Goal: Information Seeking & Learning: Learn about a topic

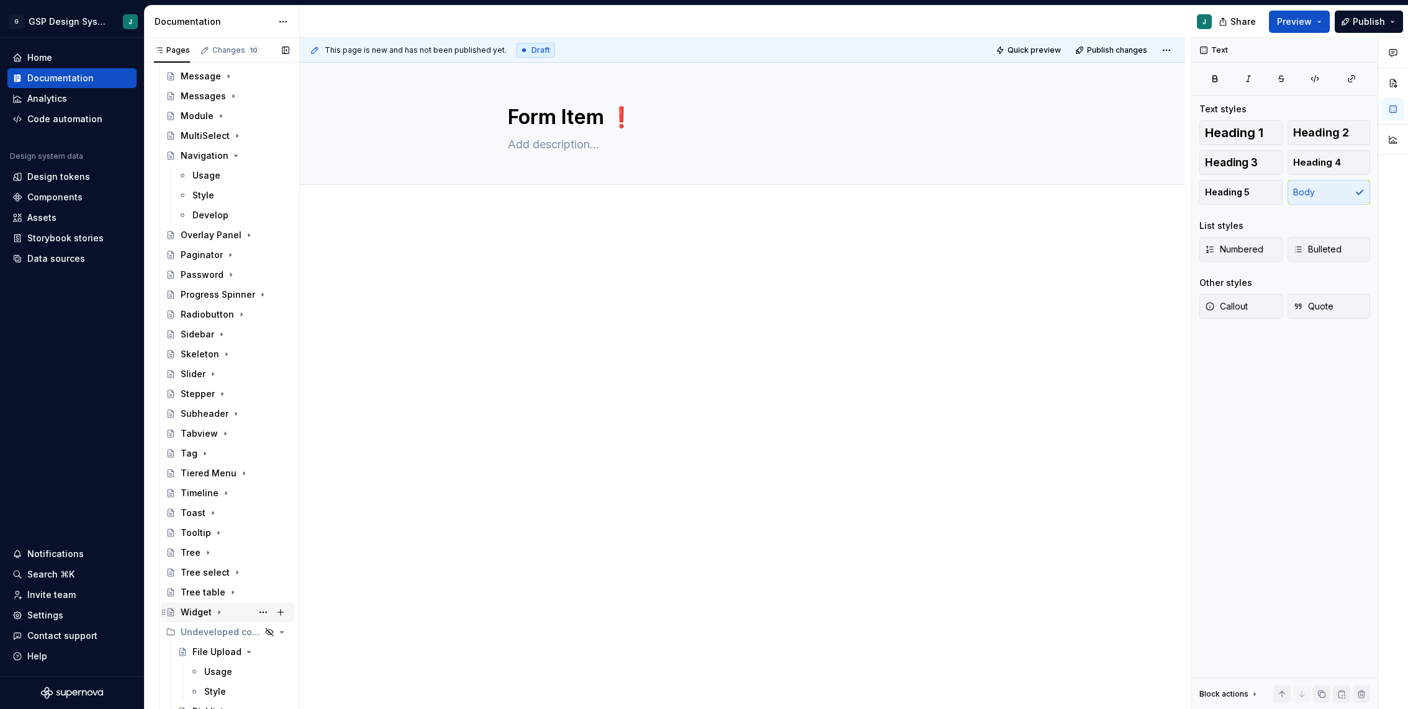
scroll to position [1492, 0]
click at [231, 156] on icon "Page tree" at bounding box center [236, 157] width 10 height 10
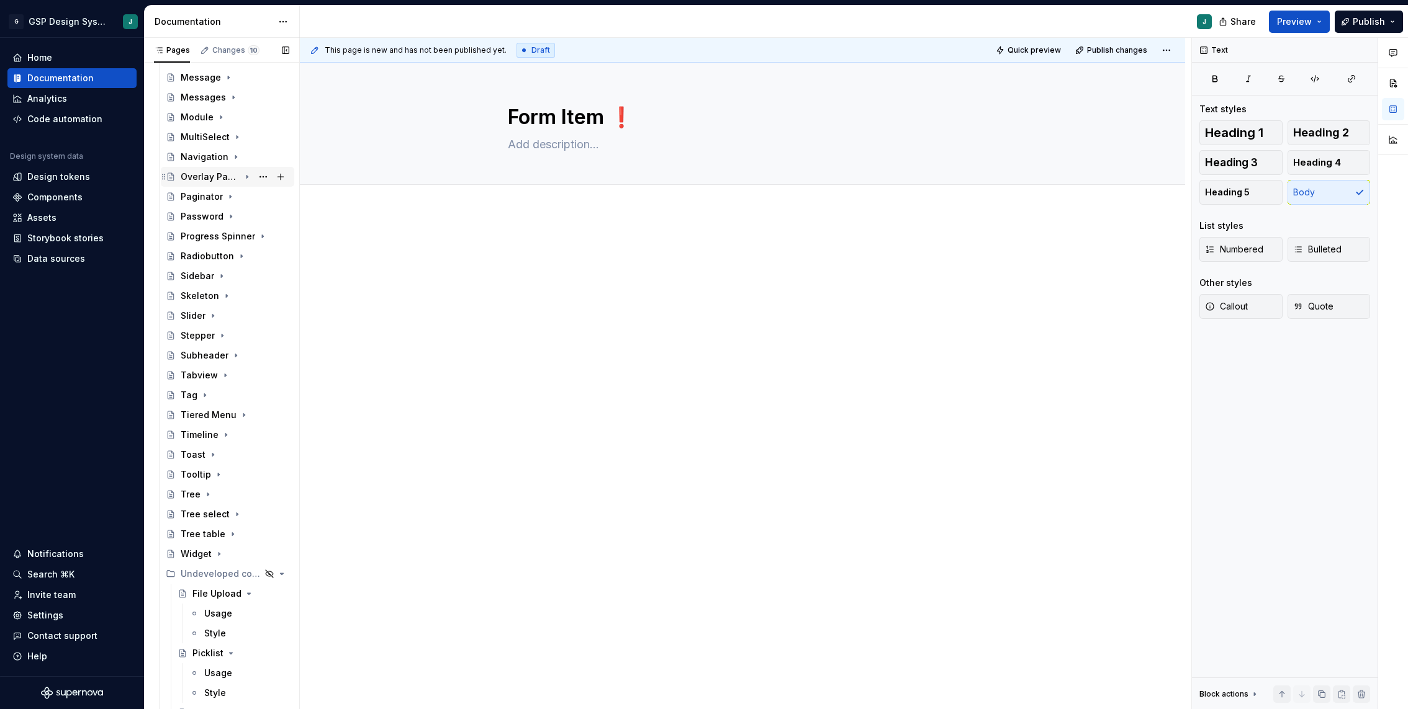
click at [202, 174] on div "Overlay Panel" at bounding box center [210, 177] width 59 height 12
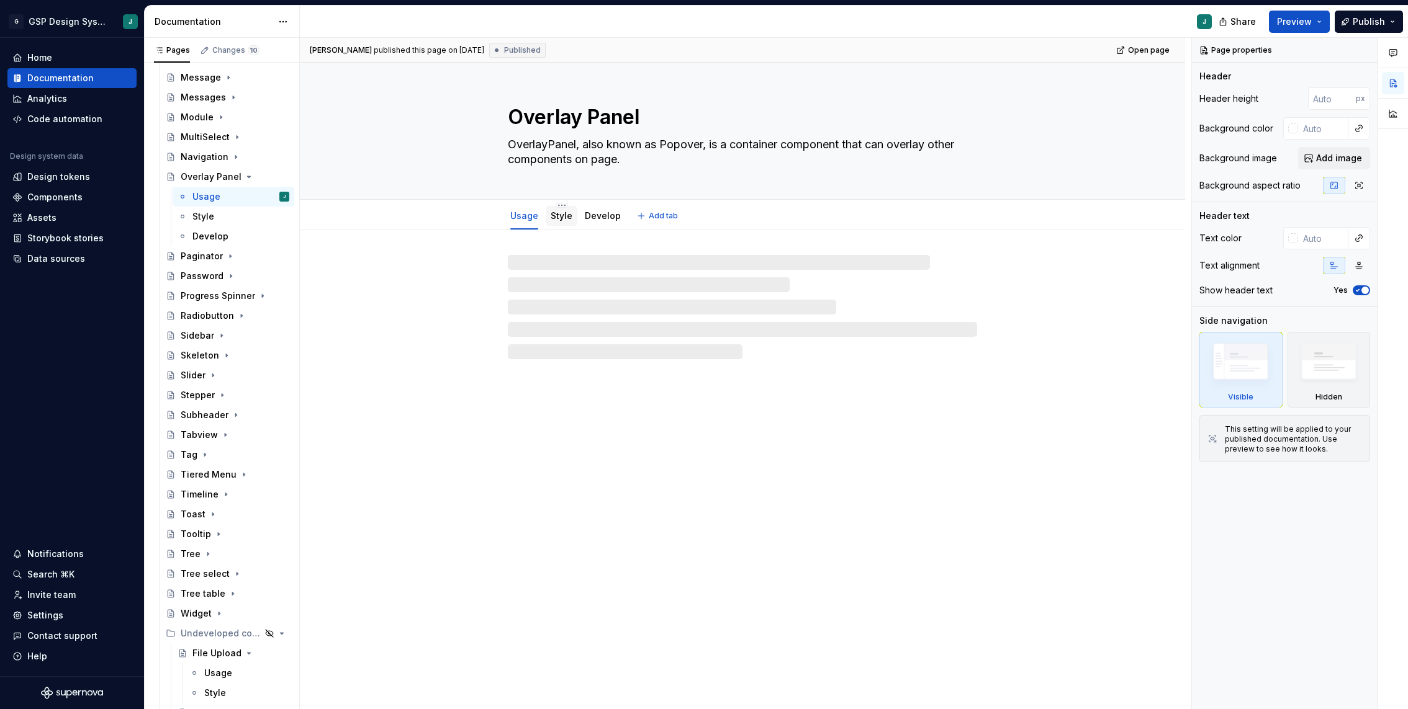
click at [564, 217] on link "Style" at bounding box center [562, 215] width 22 height 11
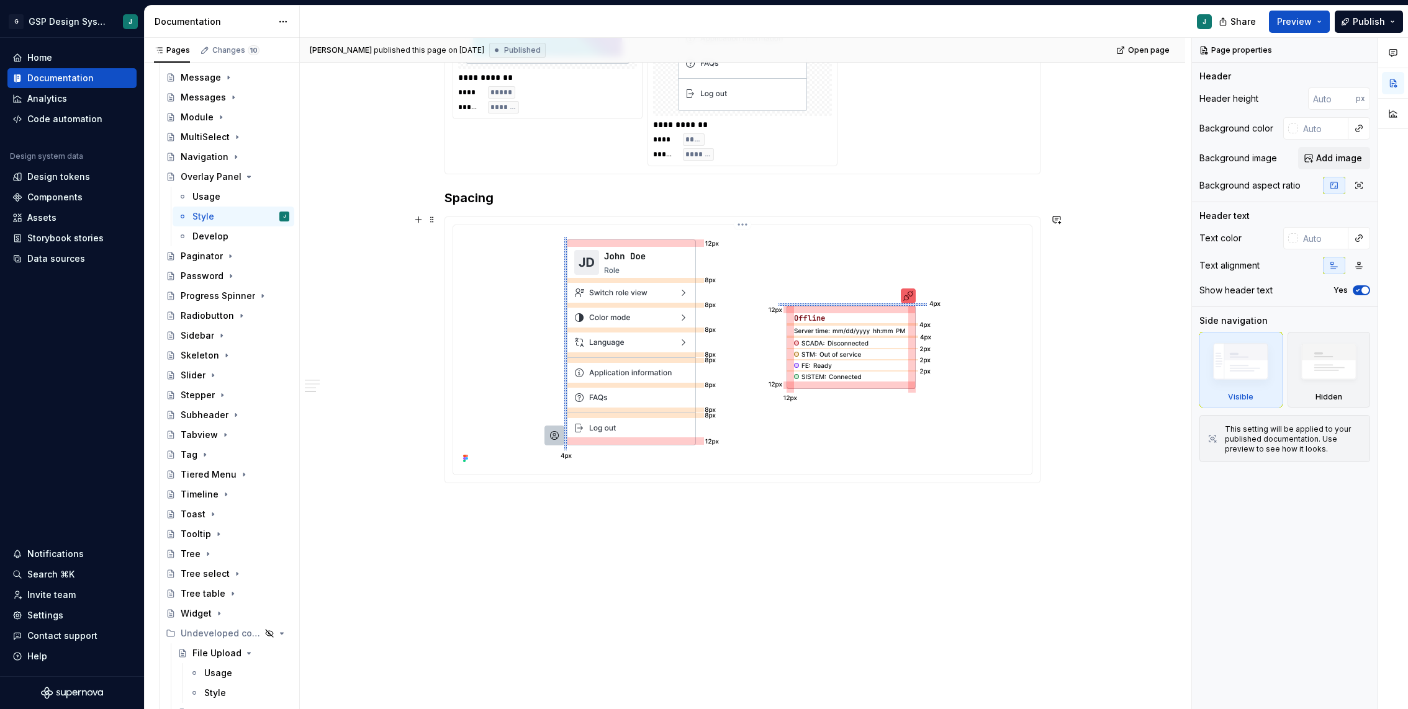
scroll to position [1966, 0]
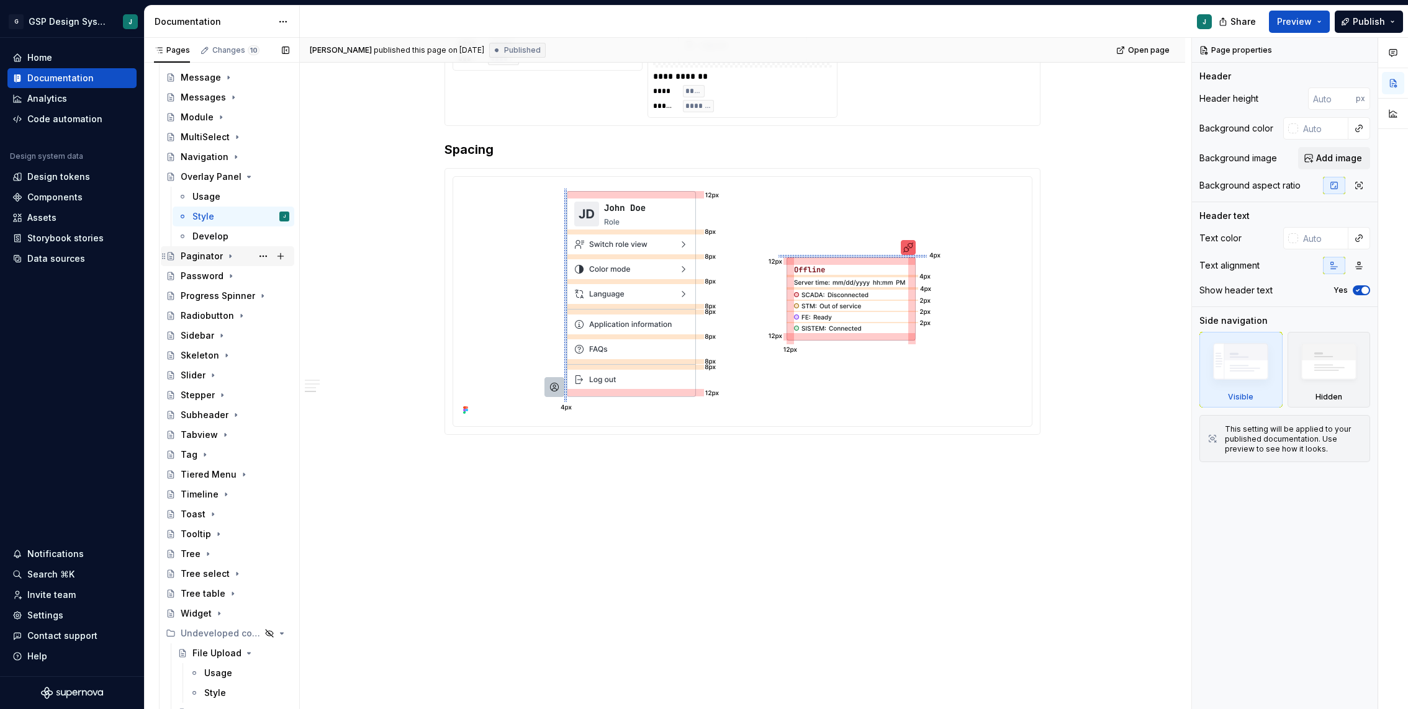
click at [204, 258] on div "Paginator" at bounding box center [202, 256] width 42 height 12
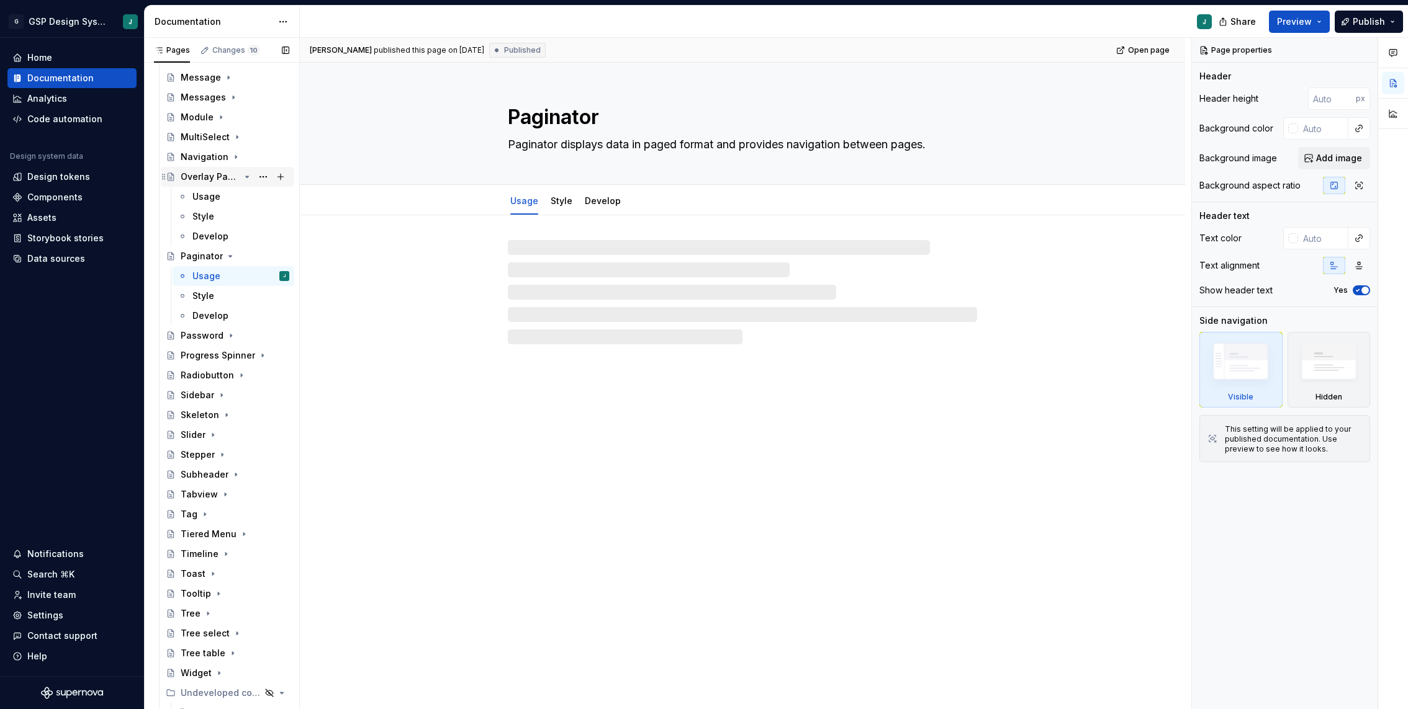
click at [247, 174] on icon "Page tree" at bounding box center [247, 177] width 10 height 10
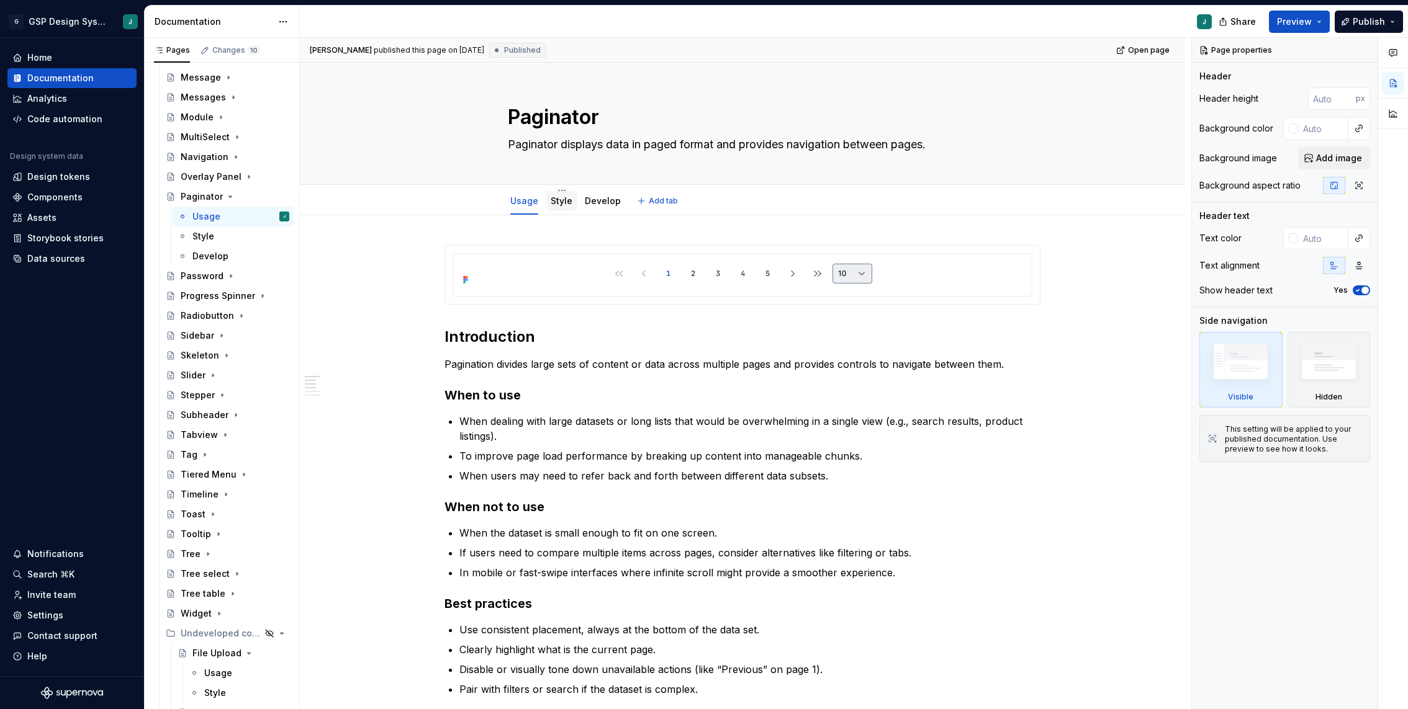
click at [564, 205] on link "Style" at bounding box center [562, 201] width 22 height 11
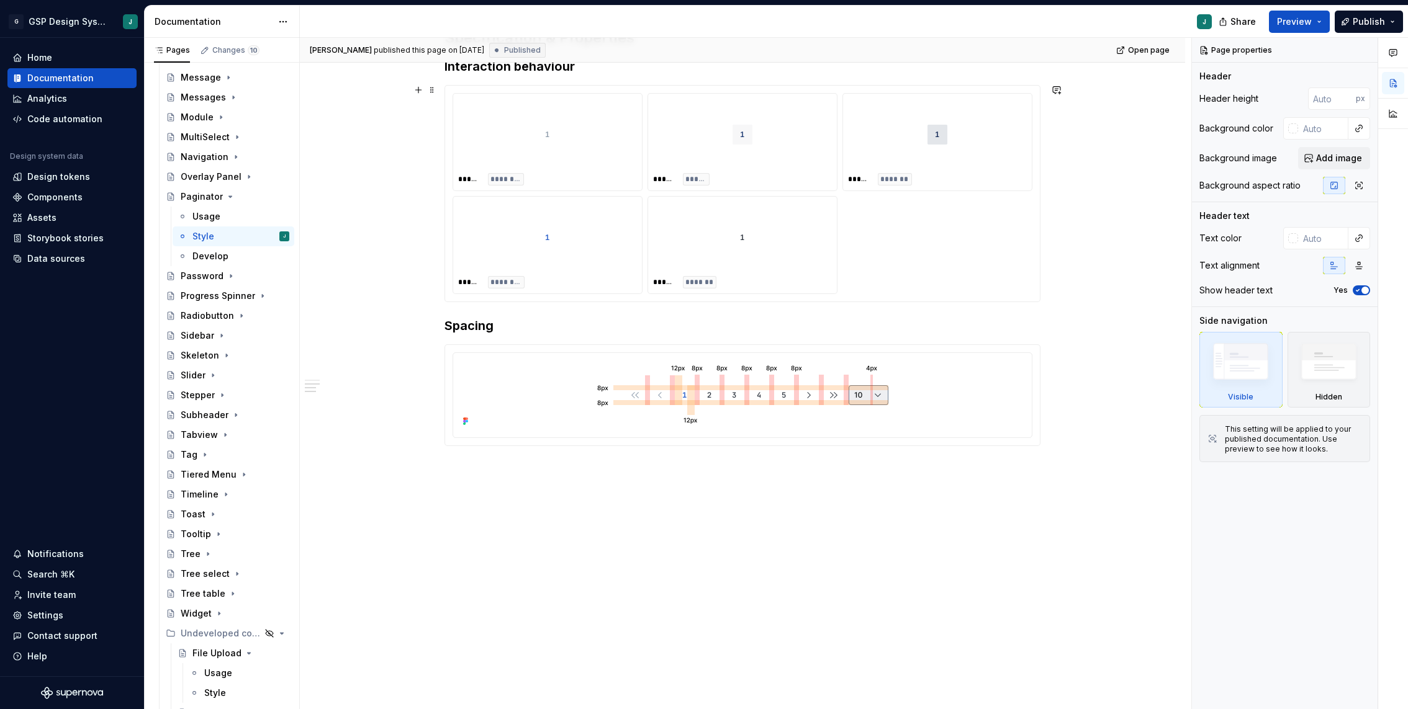
scroll to position [546, 0]
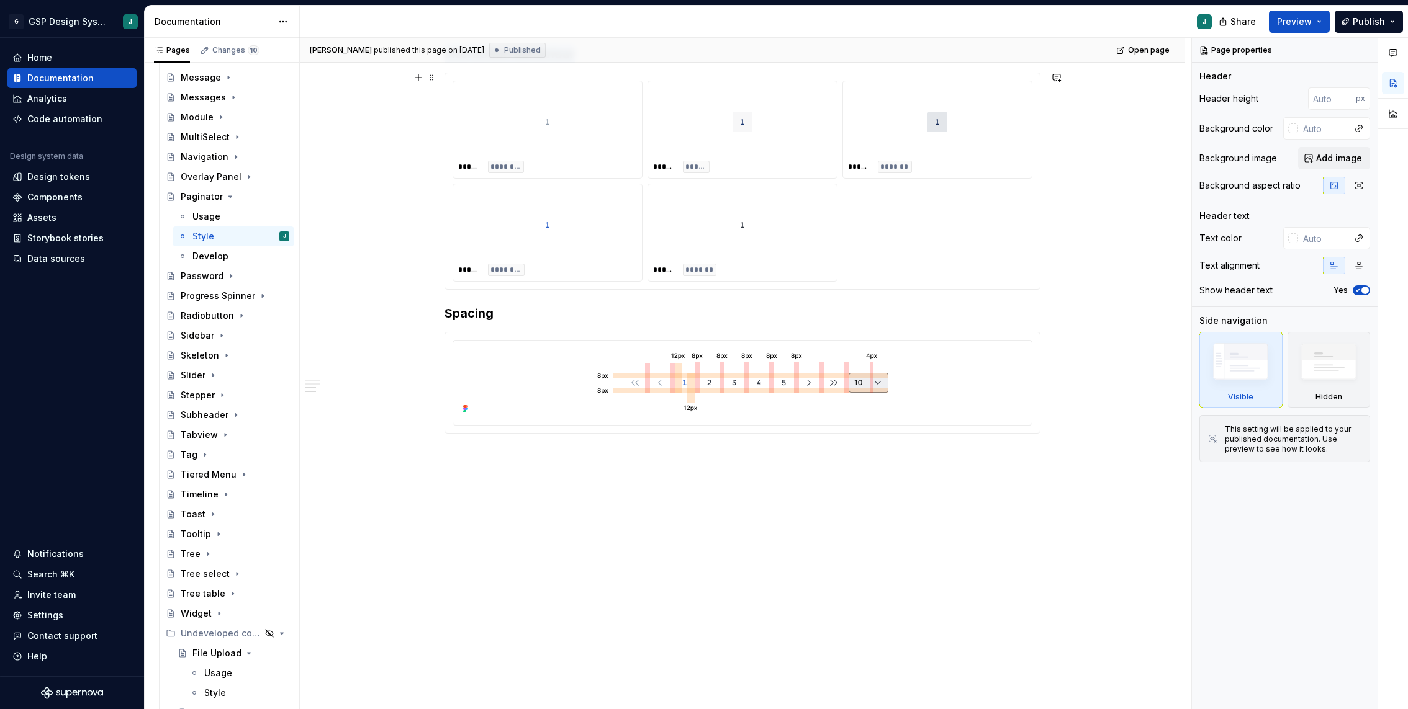
click at [729, 161] on div "****** *****" at bounding box center [742, 167] width 179 height 12
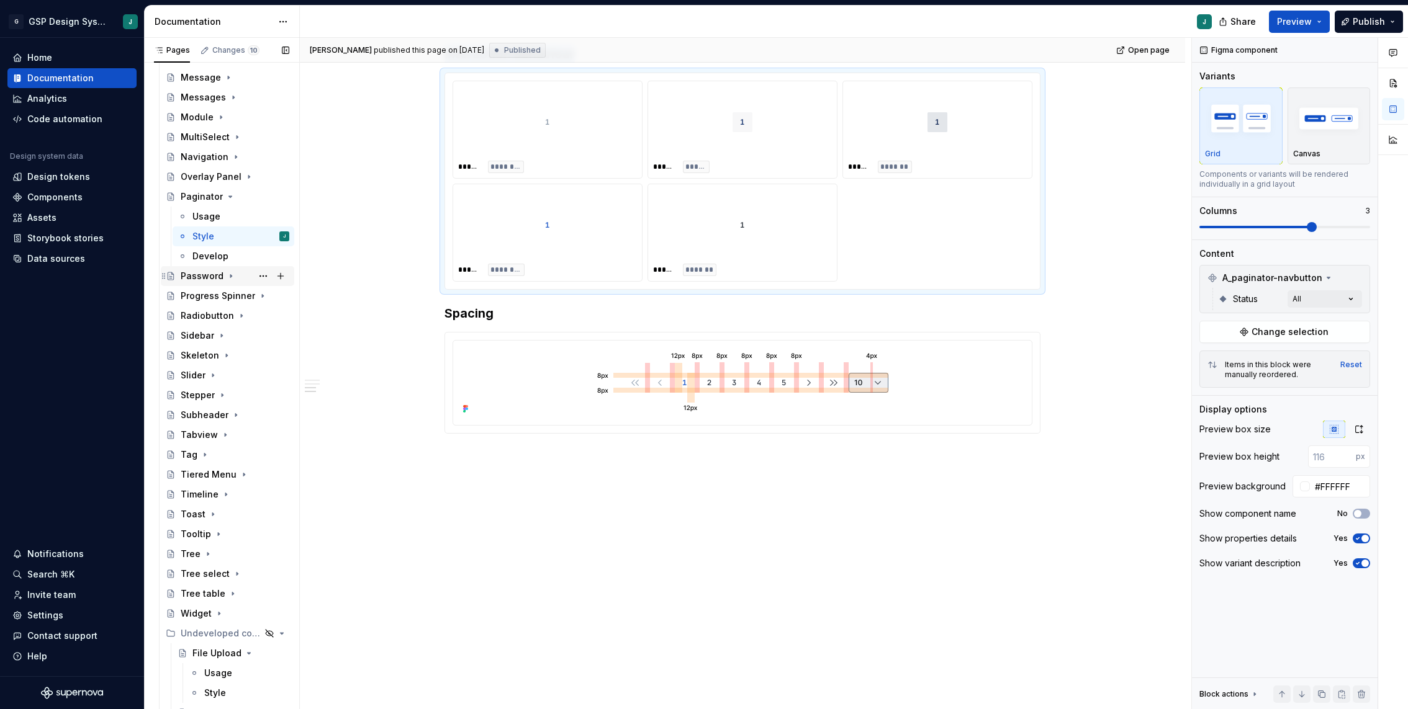
click at [202, 271] on div "Password" at bounding box center [202, 276] width 43 height 12
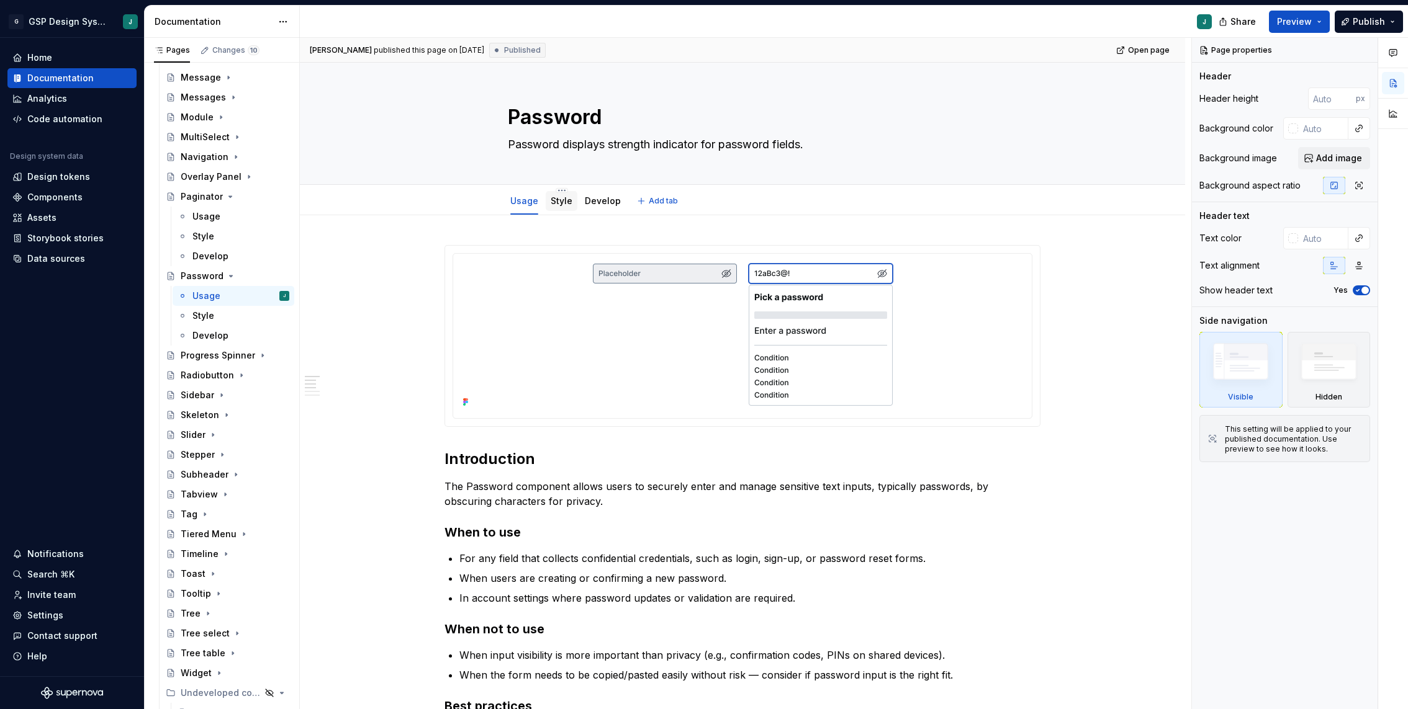
click at [565, 200] on link "Style" at bounding box center [562, 201] width 22 height 11
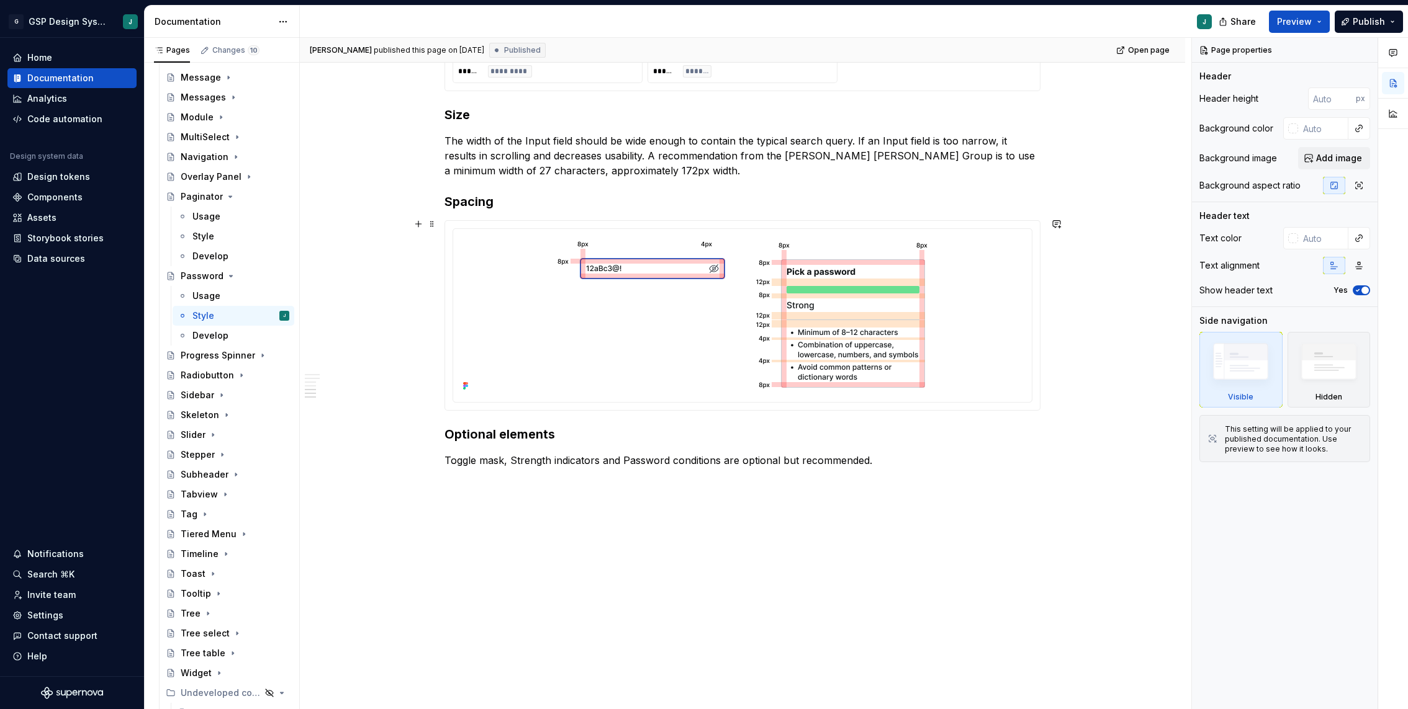
scroll to position [1858, 0]
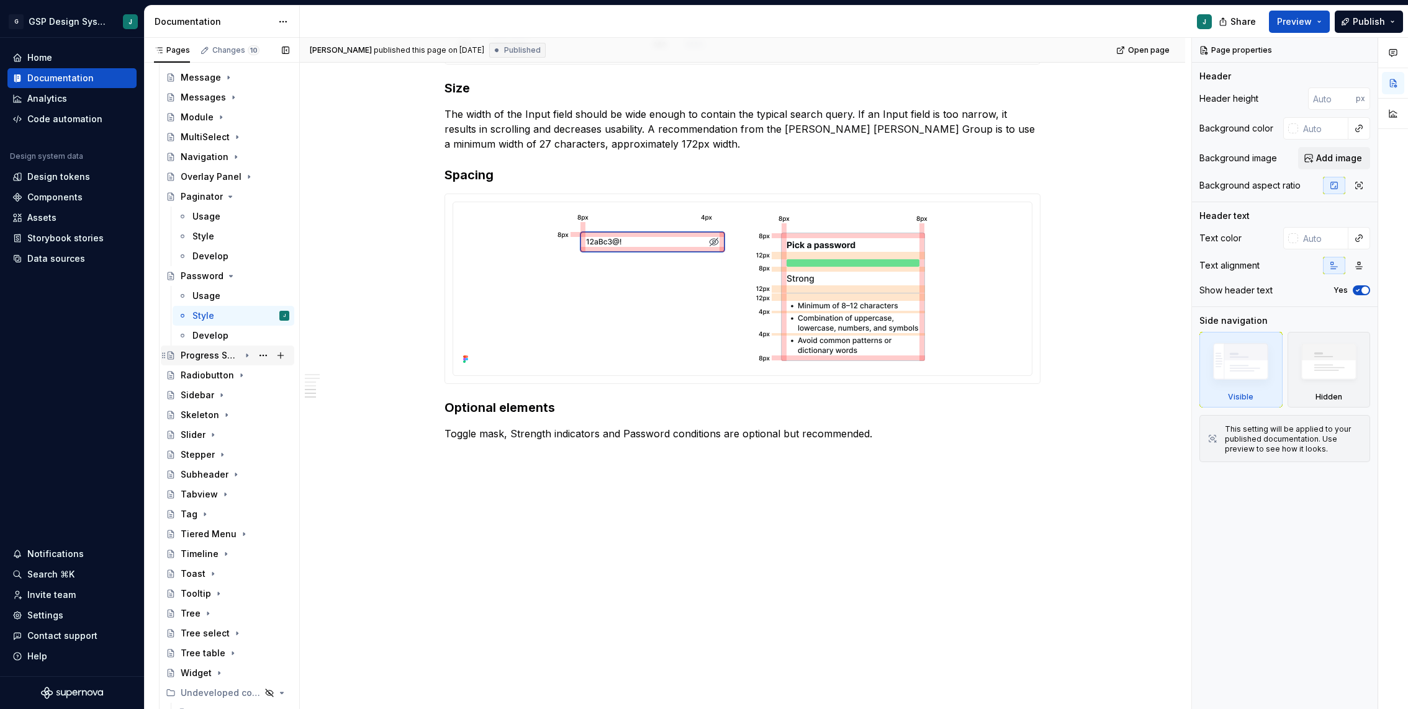
click at [210, 356] on div "Progress Spinner" at bounding box center [210, 355] width 59 height 12
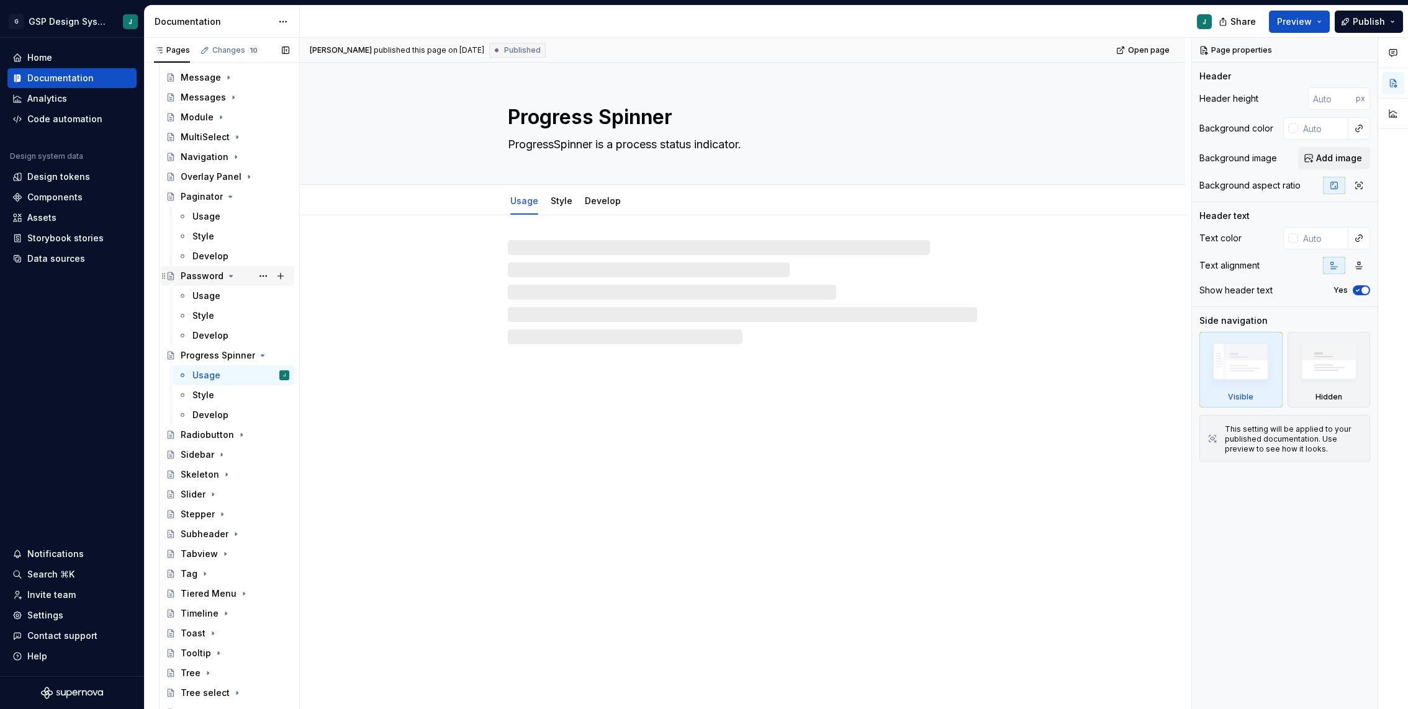
click at [231, 271] on icon "Page tree" at bounding box center [231, 276] width 10 height 10
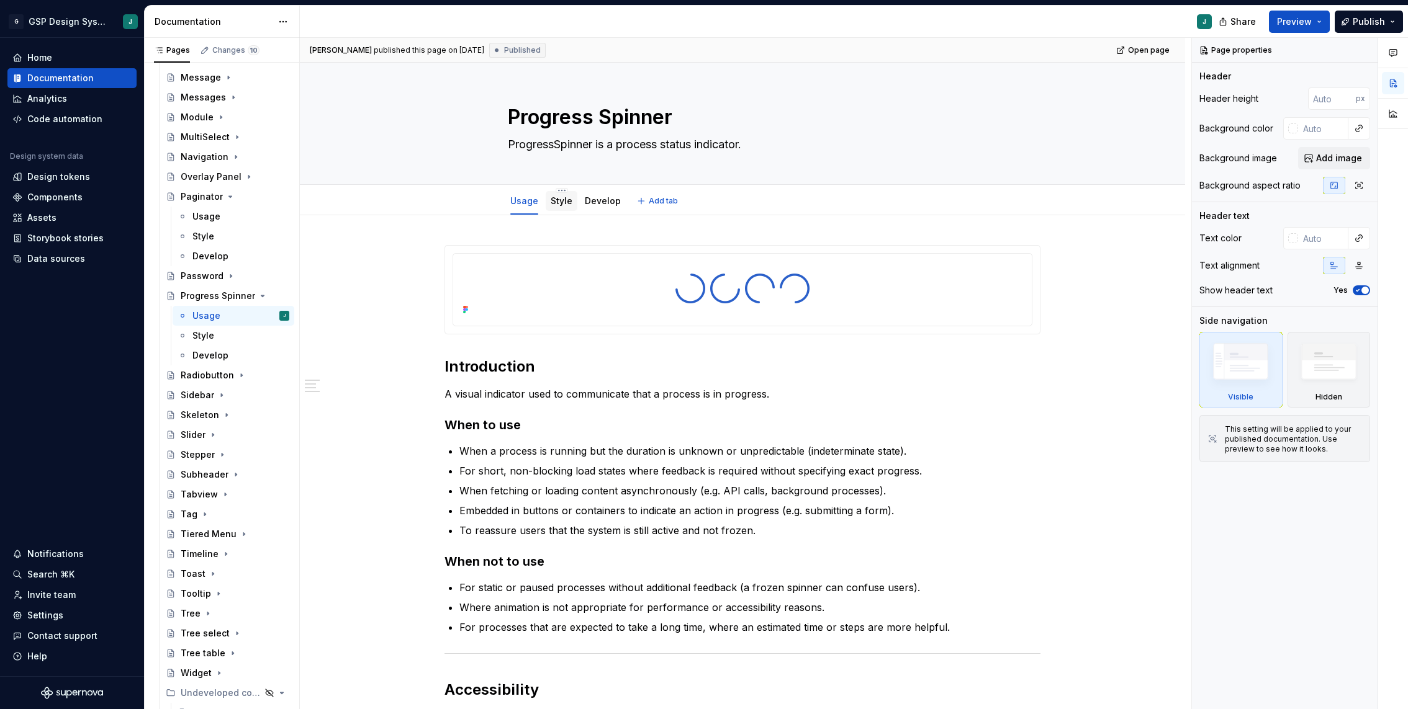
click at [562, 197] on link "Style" at bounding box center [562, 201] width 22 height 11
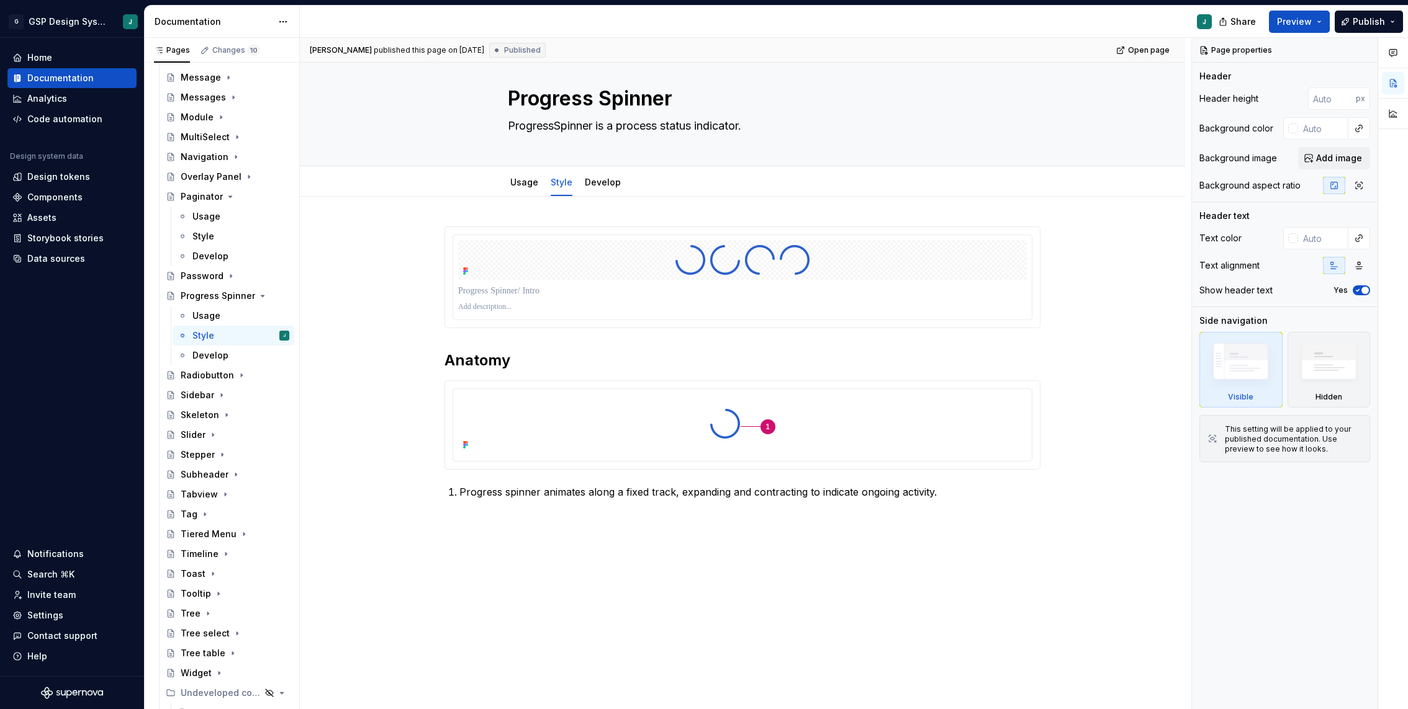
scroll to position [34, 0]
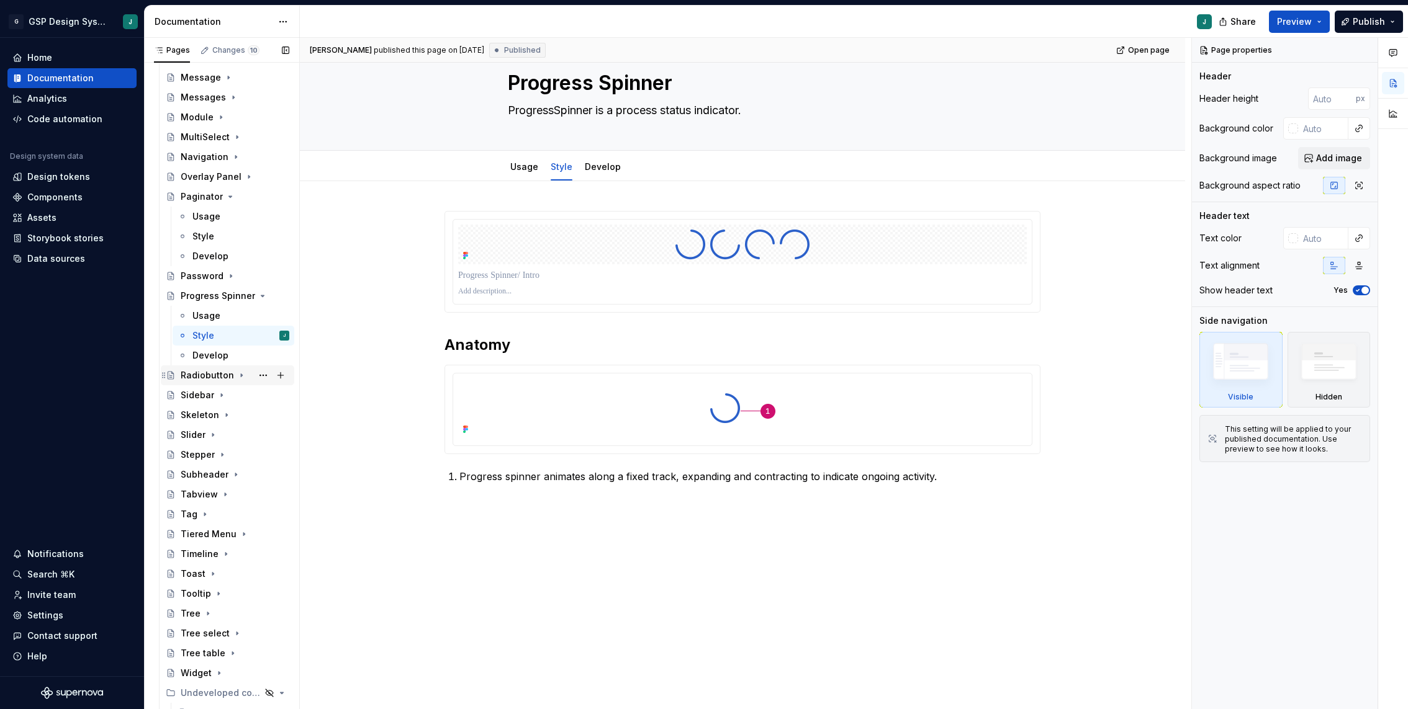
click at [202, 376] on div "Radiobutton" at bounding box center [207, 375] width 53 height 12
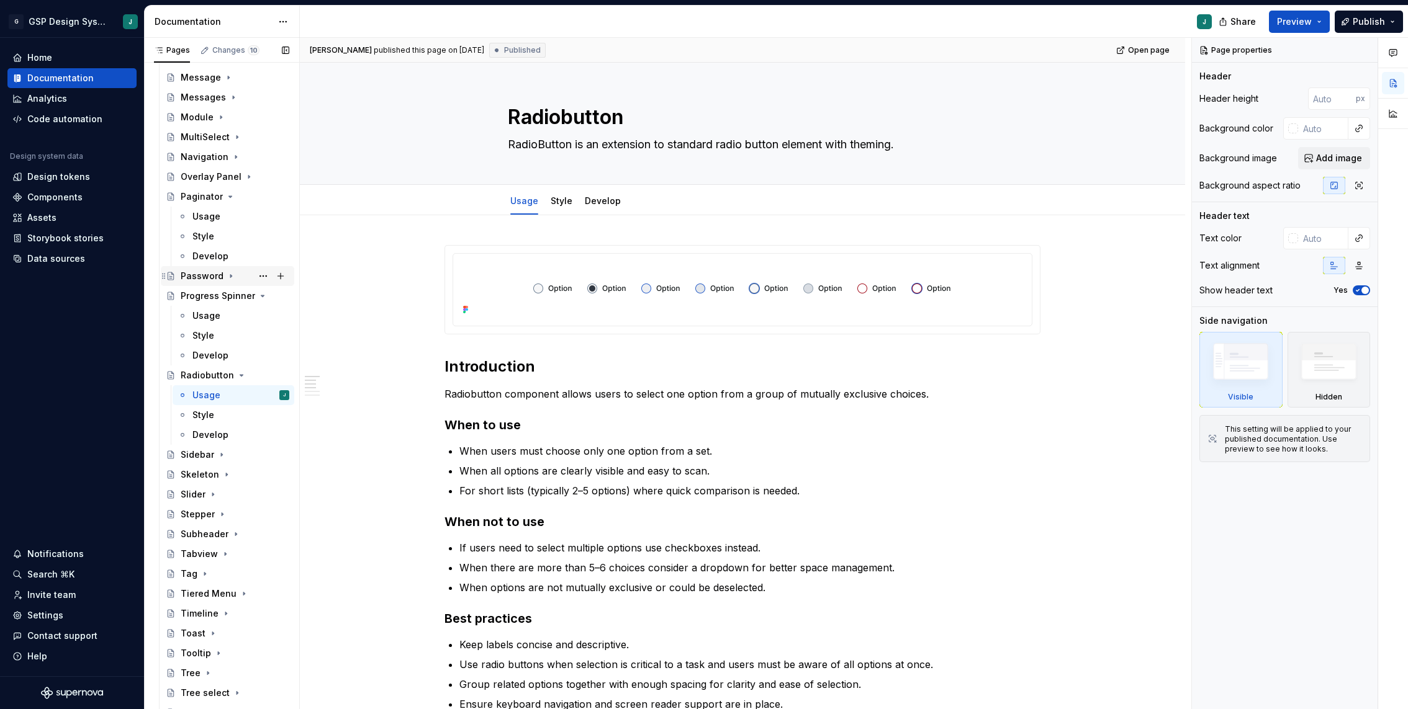
click at [230, 276] on icon "Page tree" at bounding box center [231, 276] width 10 height 10
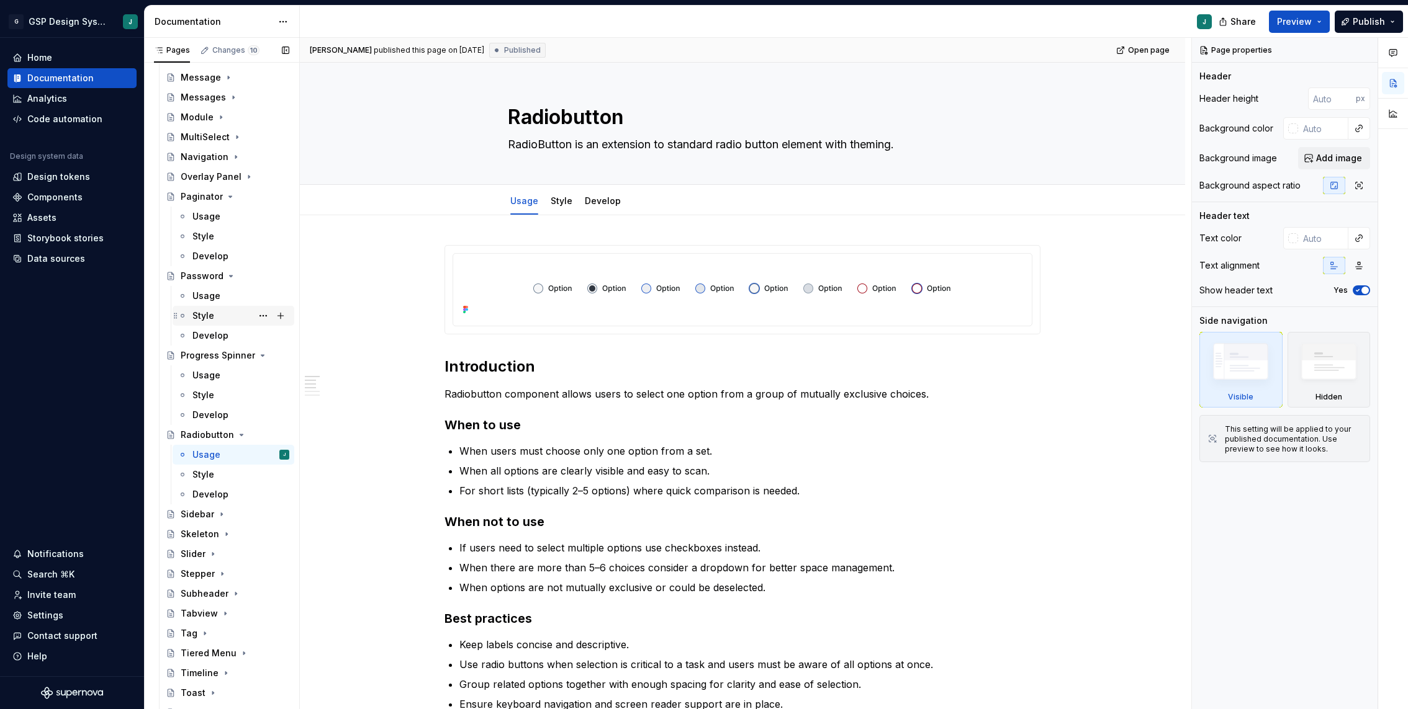
click at [219, 310] on div "Style" at bounding box center [240, 315] width 97 height 17
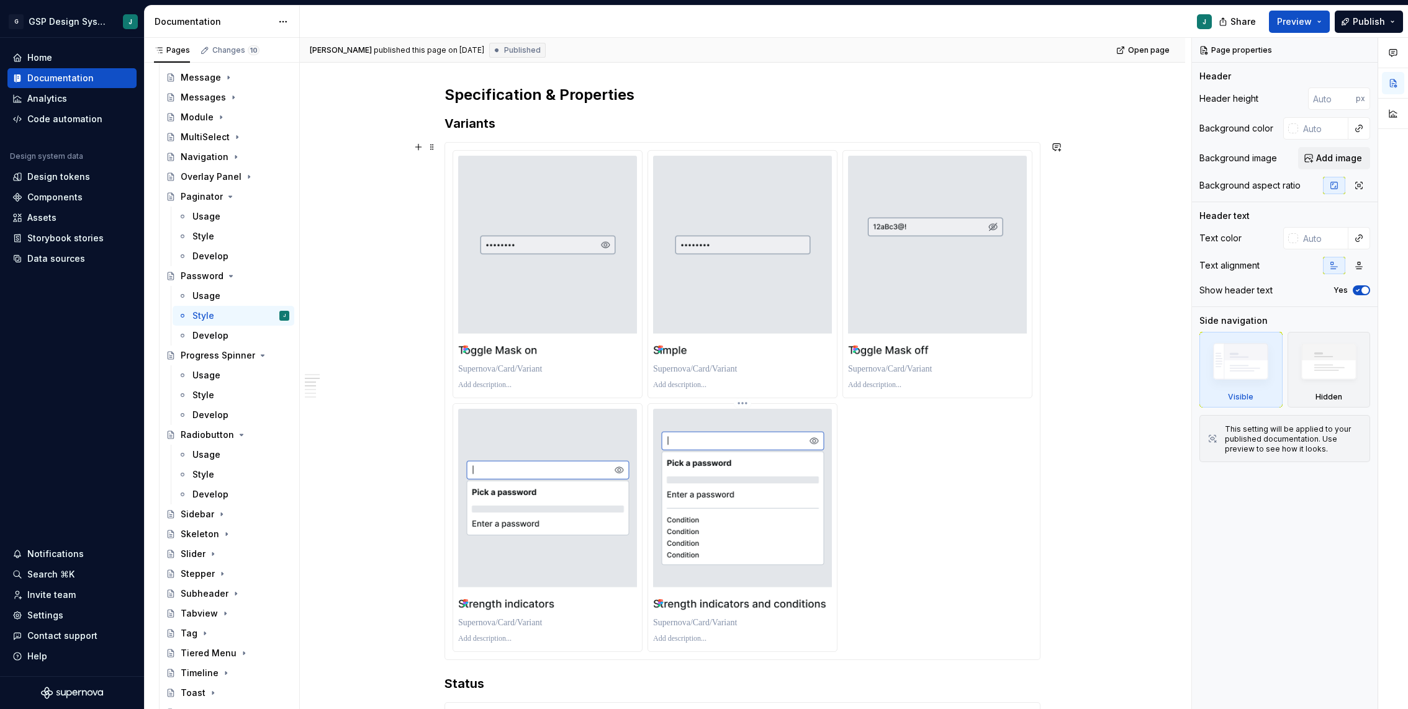
scroll to position [764, 0]
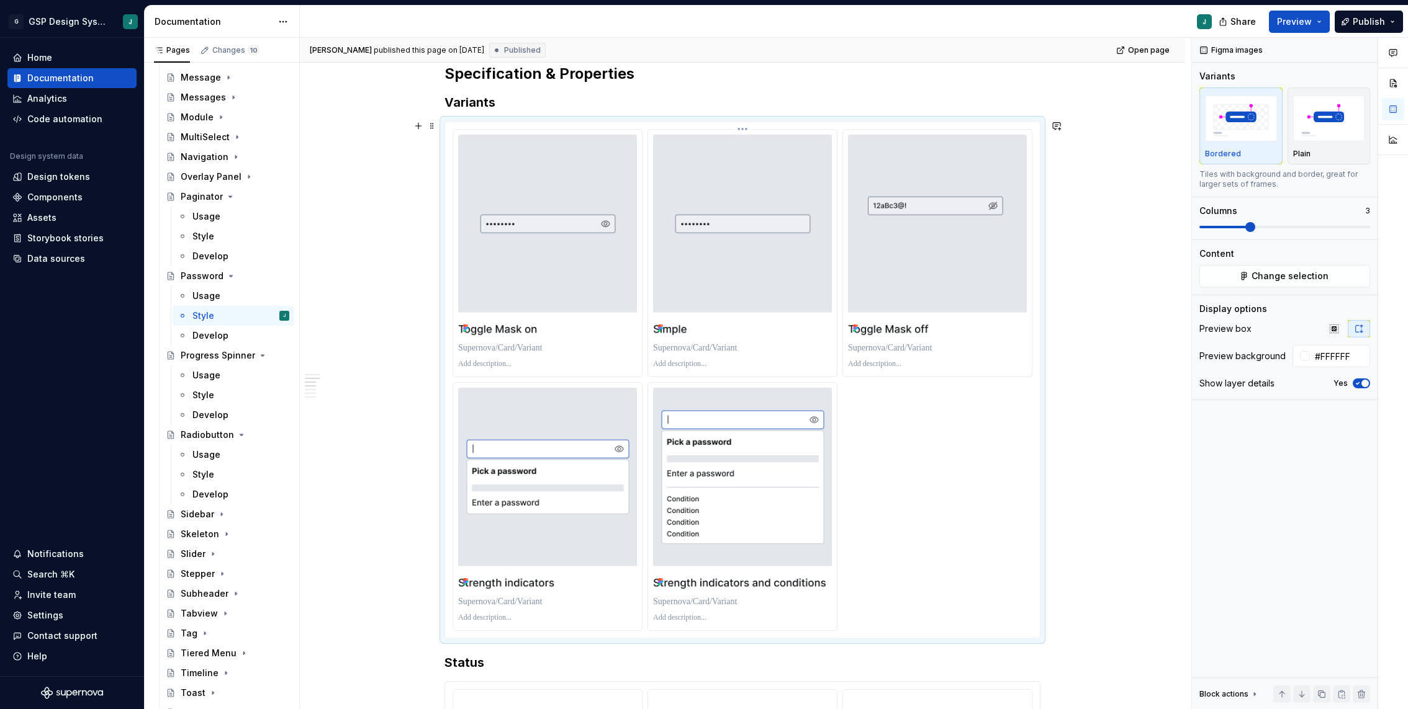
click at [709, 225] on img at bounding box center [742, 236] width 179 height 202
click at [982, 449] on div at bounding box center [743, 380] width 580 height 502
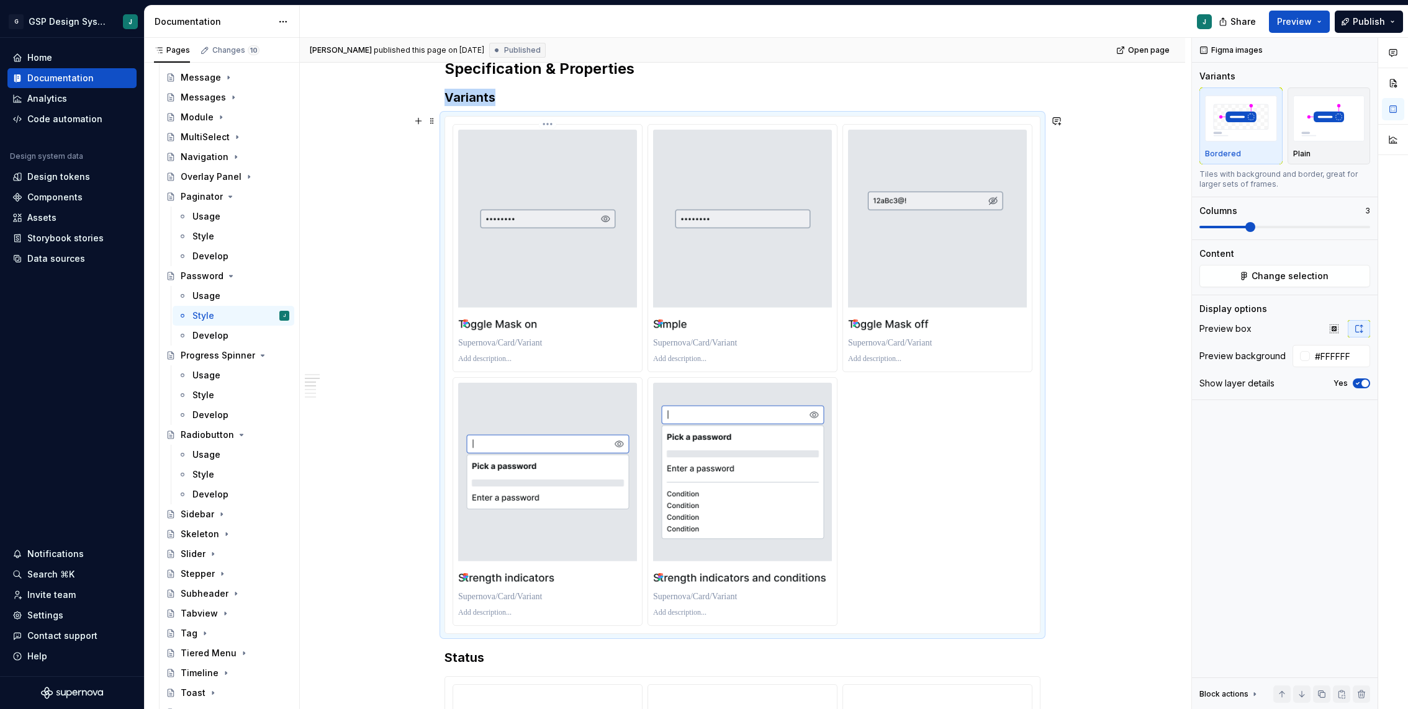
scroll to position [768, 0]
click at [759, 242] on img at bounding box center [742, 231] width 179 height 202
click at [744, 216] on img at bounding box center [742, 231] width 179 height 202
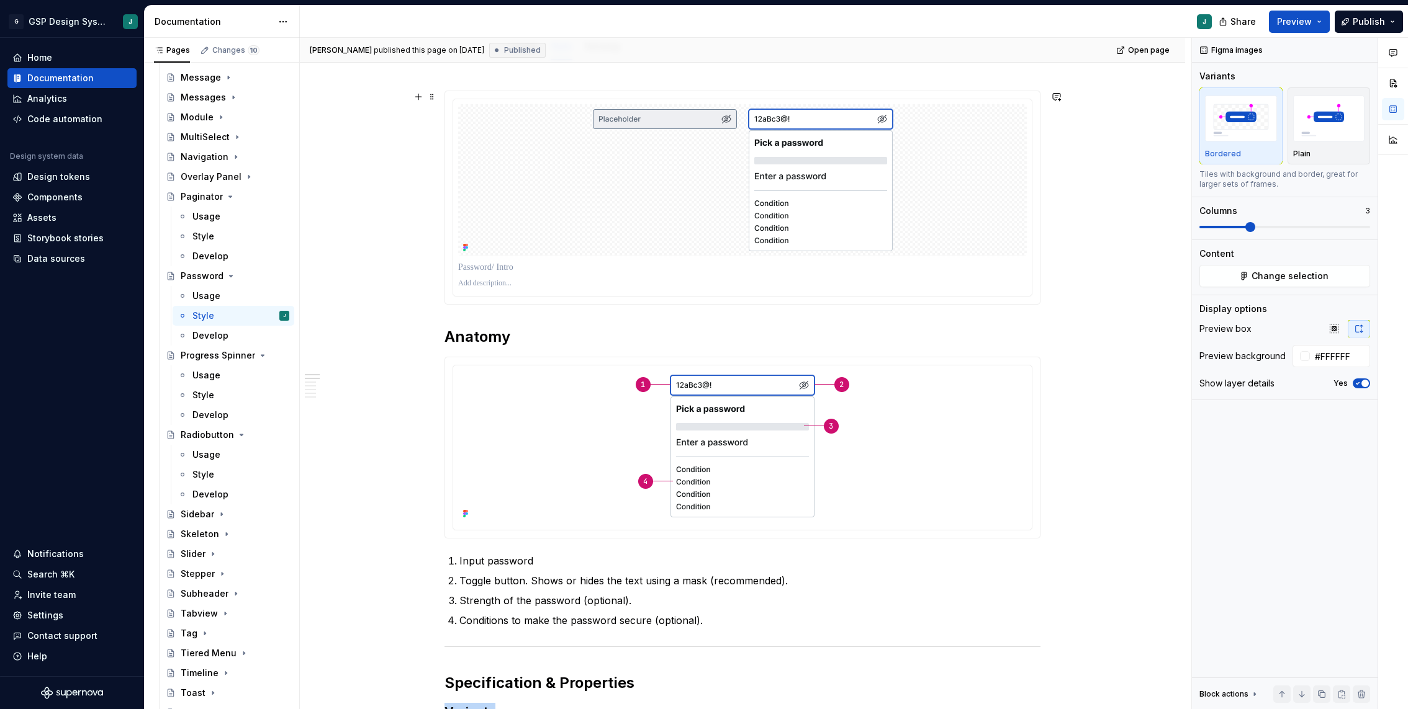
scroll to position [0, 0]
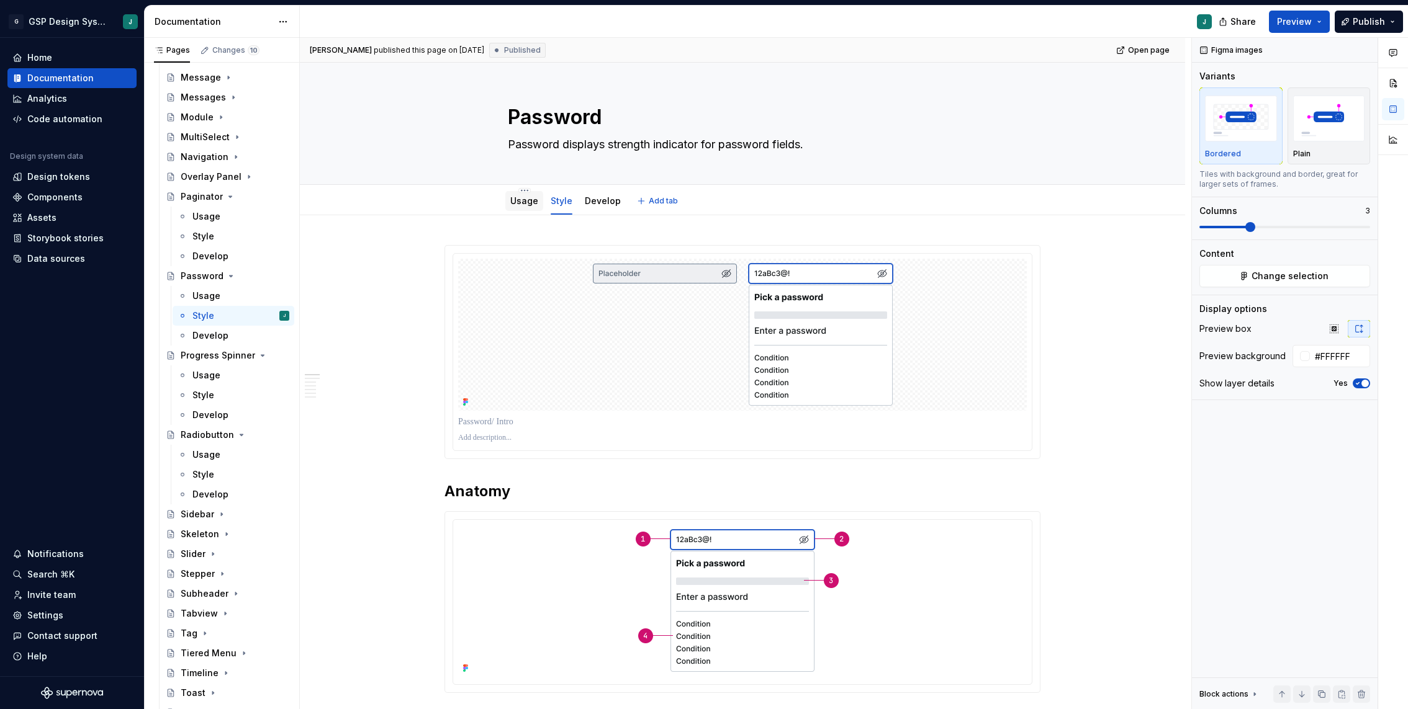
click at [519, 205] on link "Usage" at bounding box center [524, 201] width 28 height 11
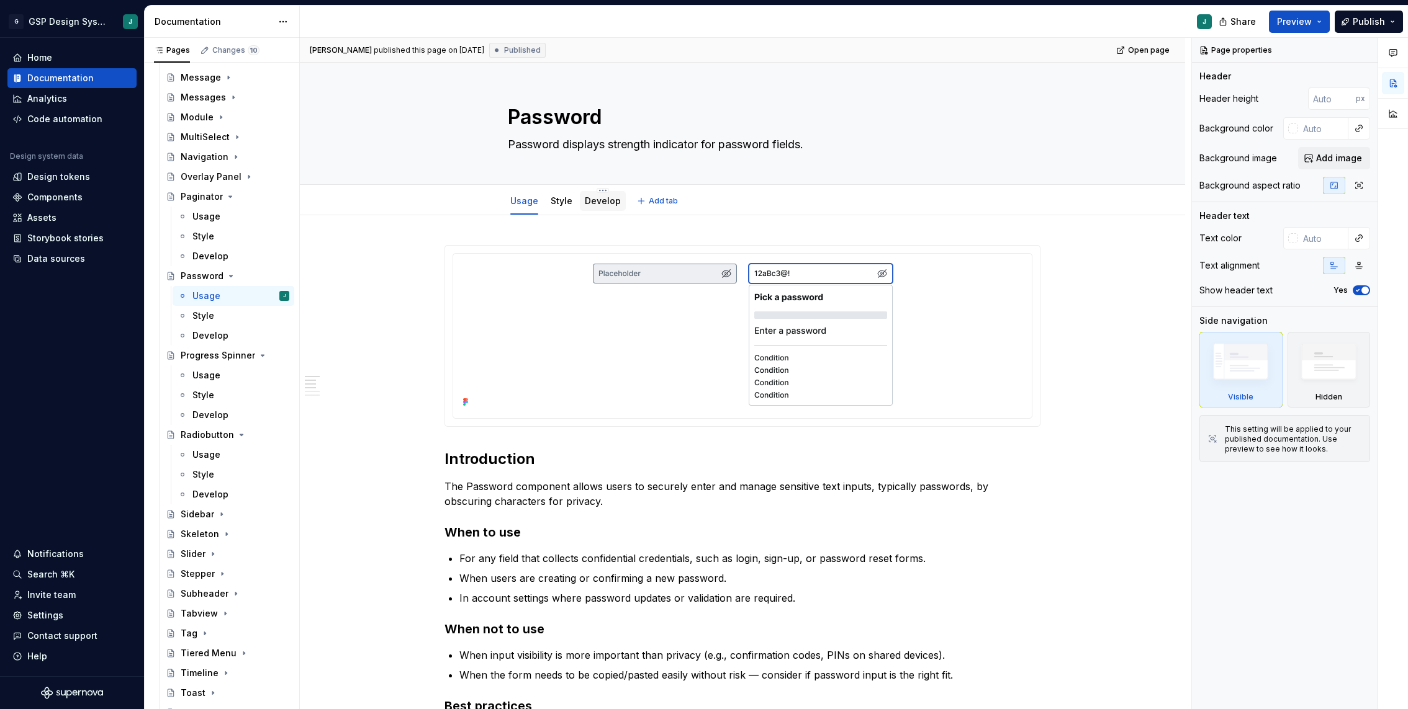
click at [602, 194] on div "Develop" at bounding box center [603, 201] width 36 height 15
click at [63, 251] on div "Data sources" at bounding box center [71, 259] width 129 height 20
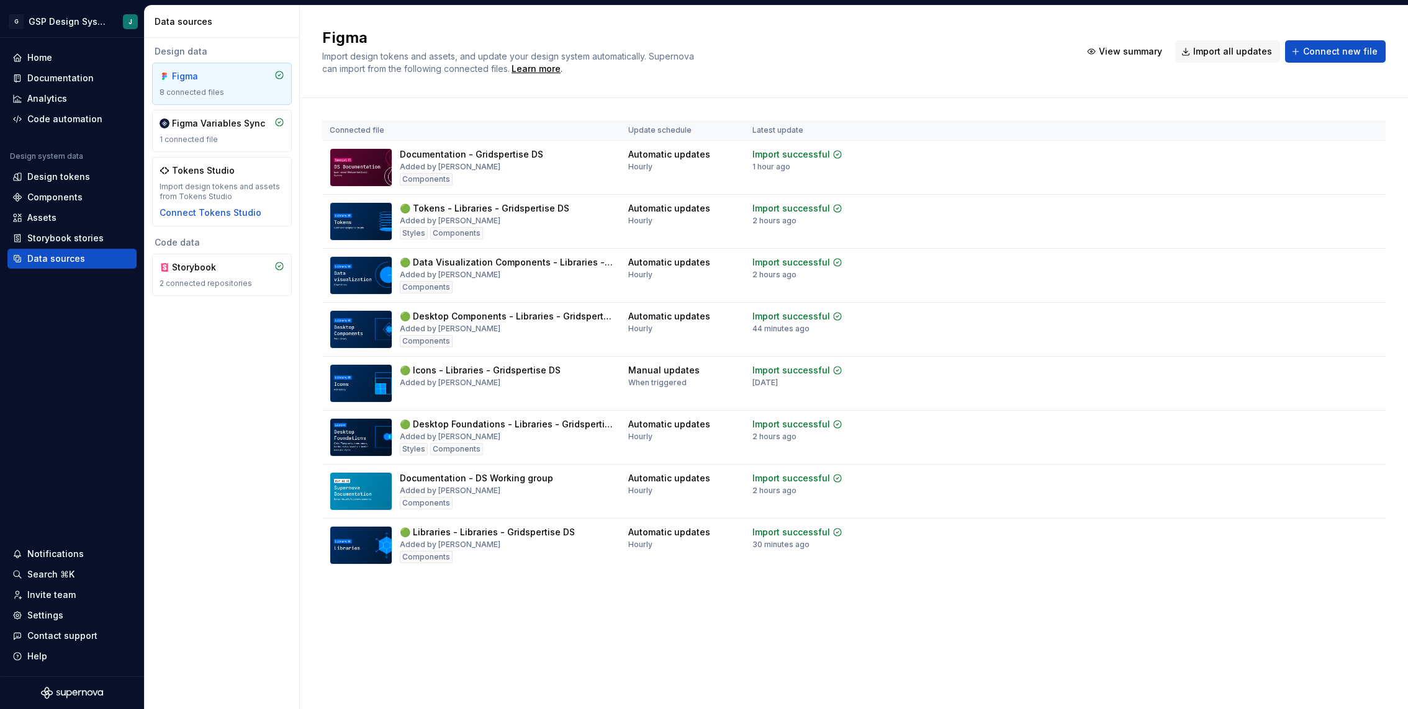
click at [1235, 64] on div "Figma Import design tokens and assets, and update your design system automatica…" at bounding box center [853, 51] width 1063 height 47
click at [1232, 55] on span "Import all updates" at bounding box center [1232, 51] width 79 height 12
click at [1228, 48] on span "Import all updates" at bounding box center [1232, 51] width 79 height 12
click at [65, 79] on div "Documentation" at bounding box center [60, 78] width 66 height 12
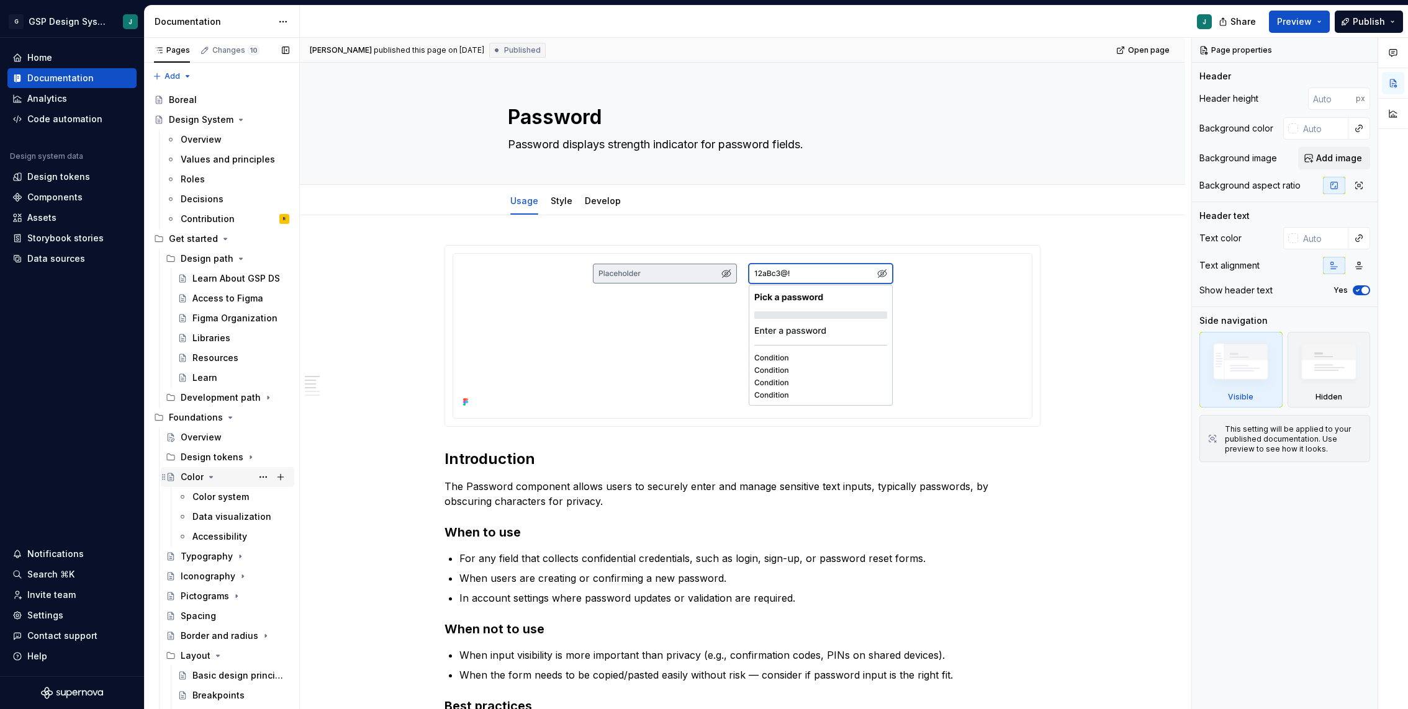
click at [212, 478] on icon "Page tree" at bounding box center [211, 477] width 10 height 10
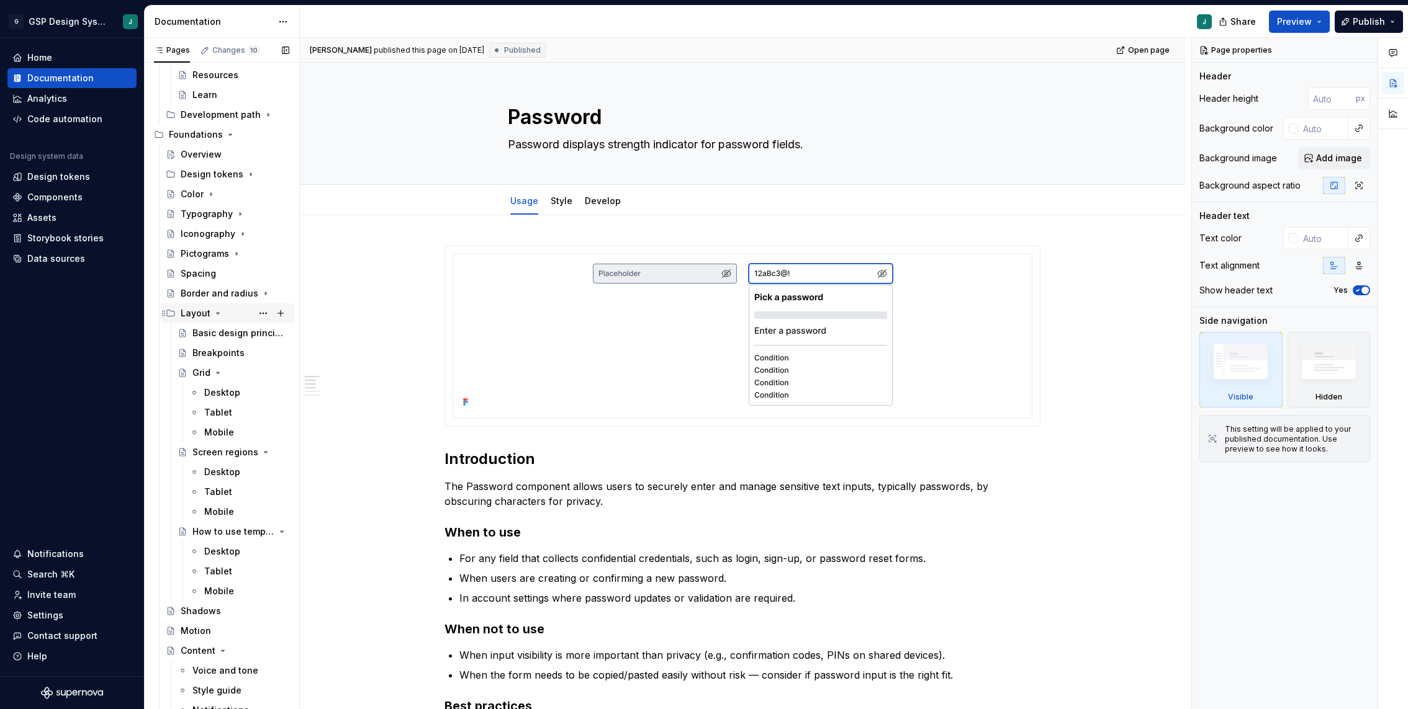
scroll to position [294, 0]
click at [214, 301] on icon "Page tree" at bounding box center [218, 302] width 10 height 10
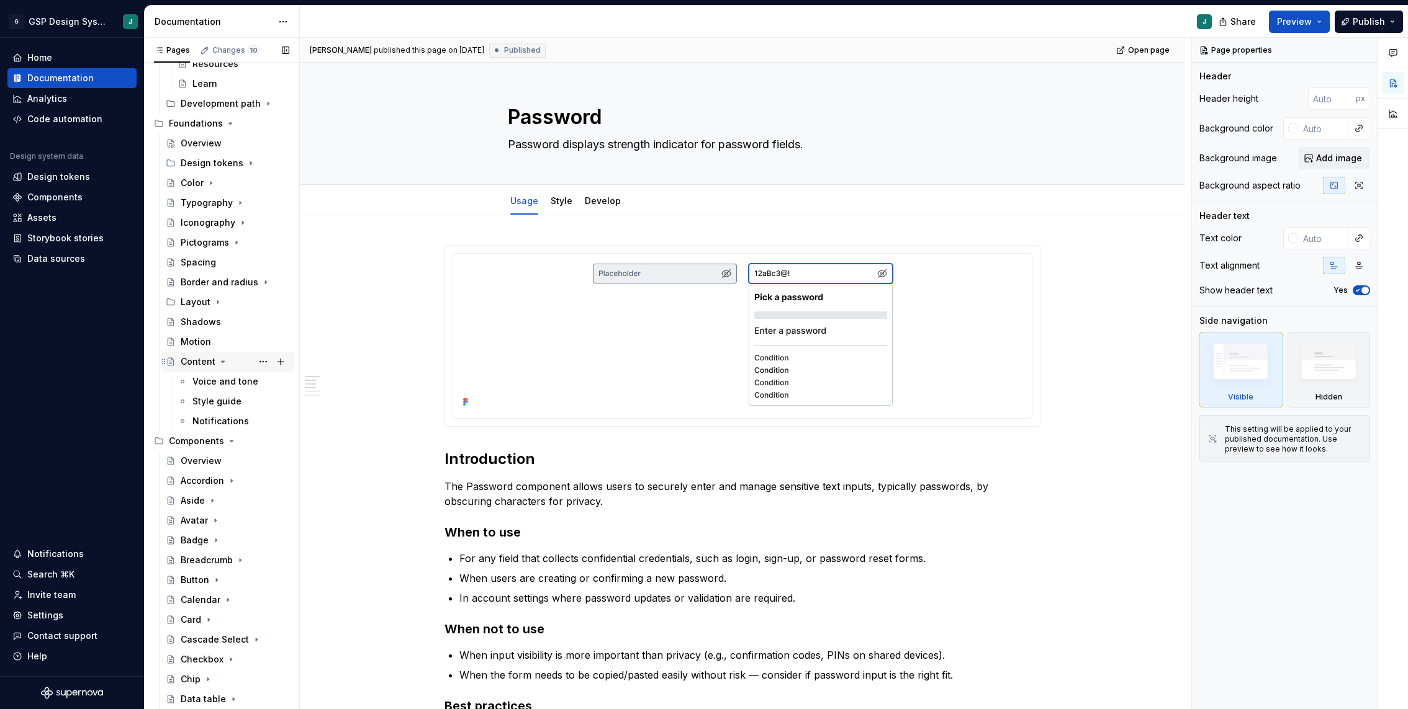
click at [224, 364] on icon "Page tree" at bounding box center [223, 362] width 10 height 10
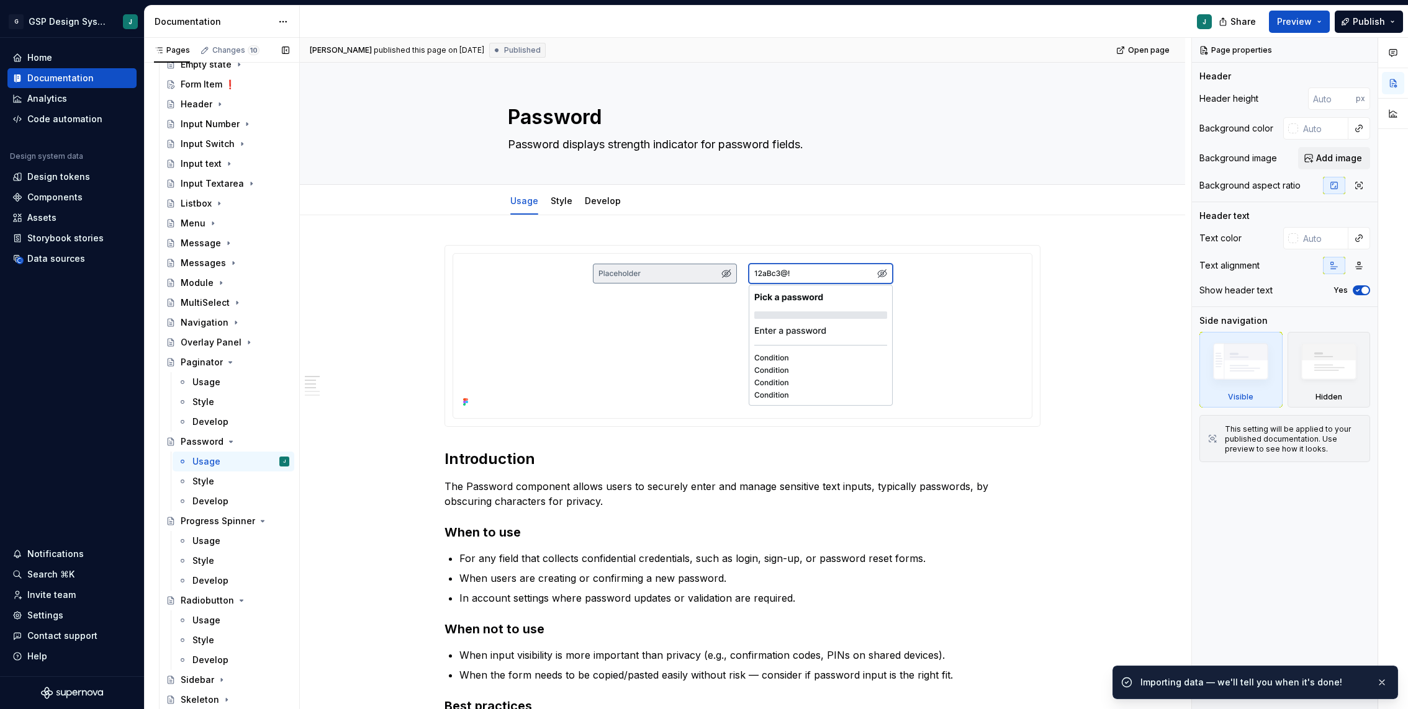
scroll to position [940, 0]
click at [228, 349] on icon "Page tree" at bounding box center [230, 351] width 10 height 10
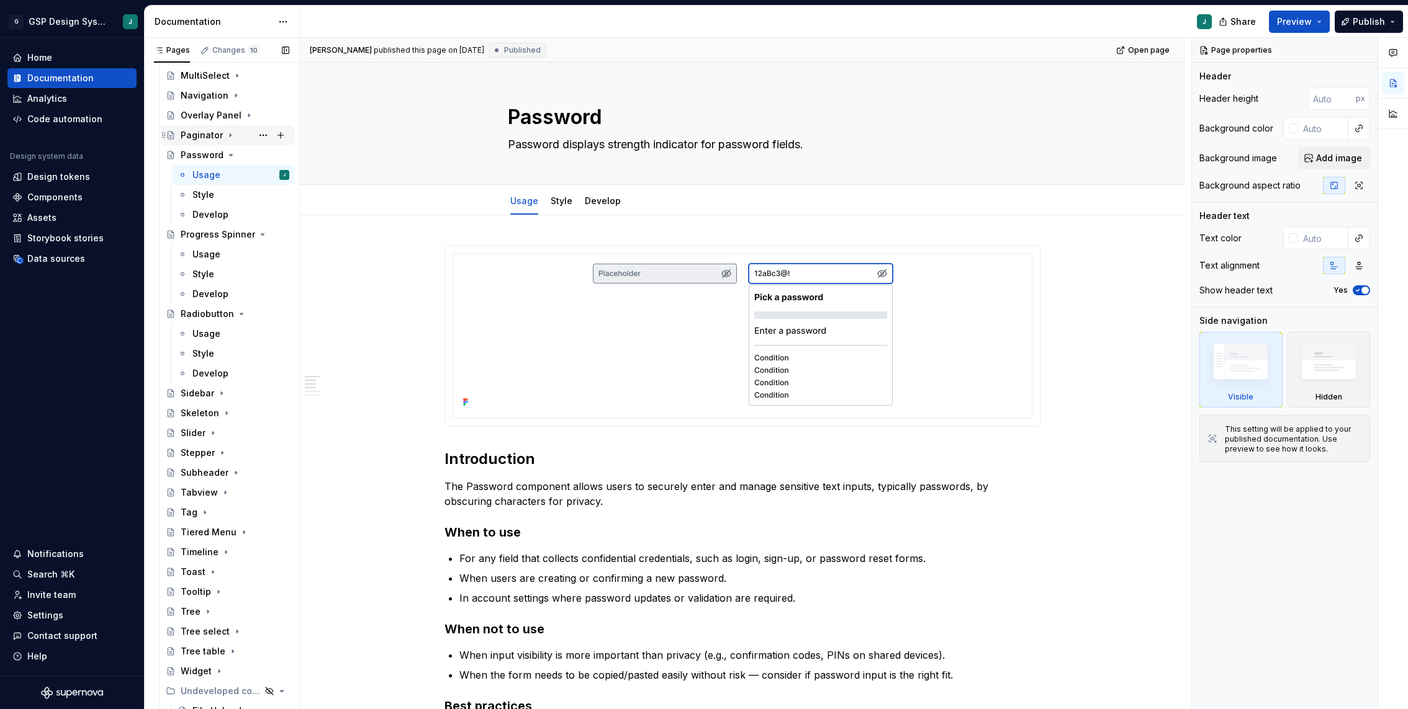
scroll to position [1153, 0]
click at [567, 203] on link "Style" at bounding box center [562, 201] width 22 height 11
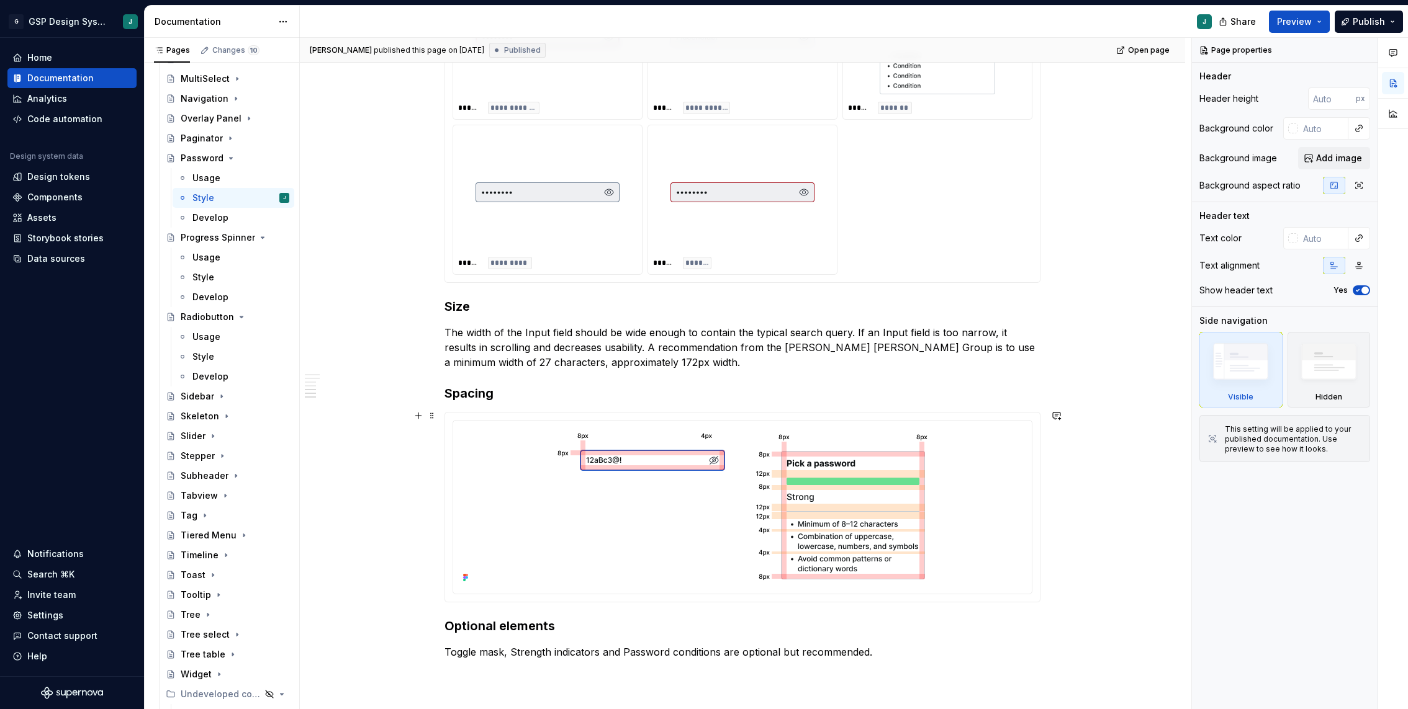
scroll to position [1649, 0]
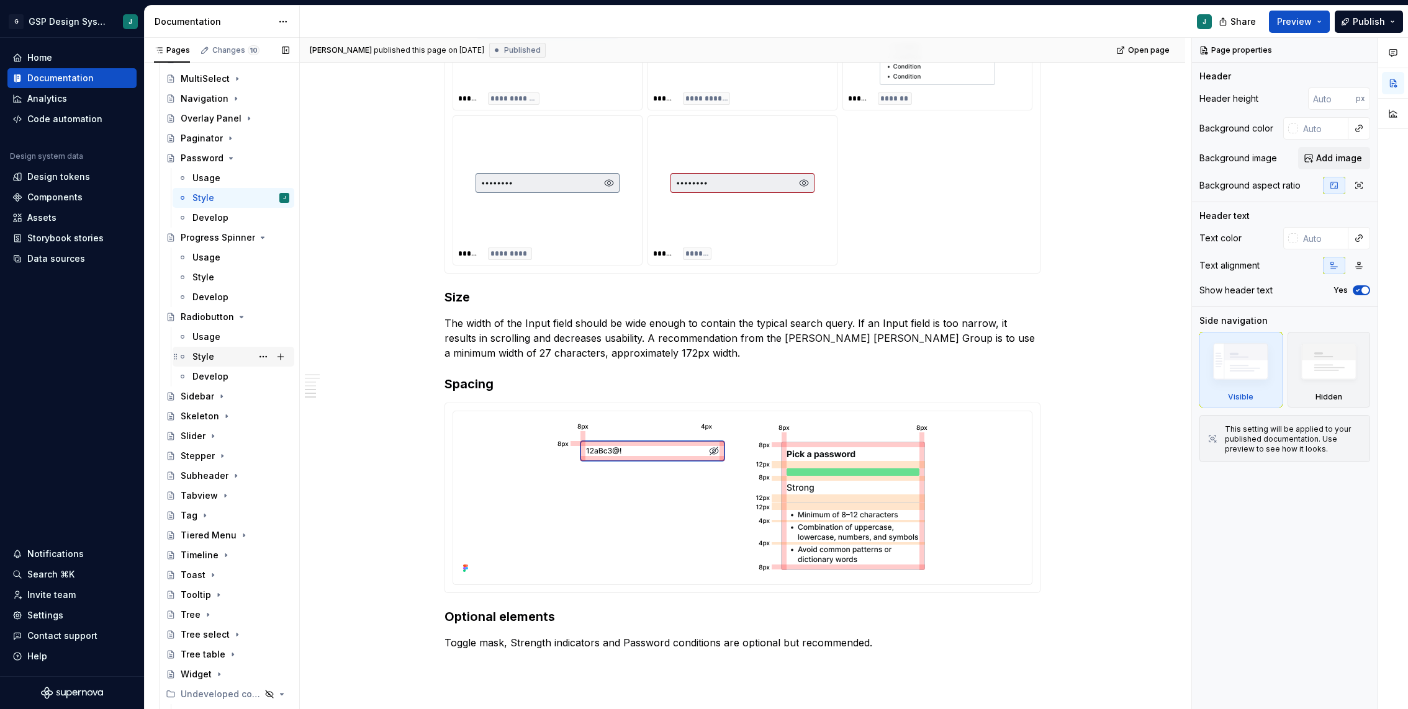
click at [209, 358] on div "Style" at bounding box center [203, 357] width 22 height 12
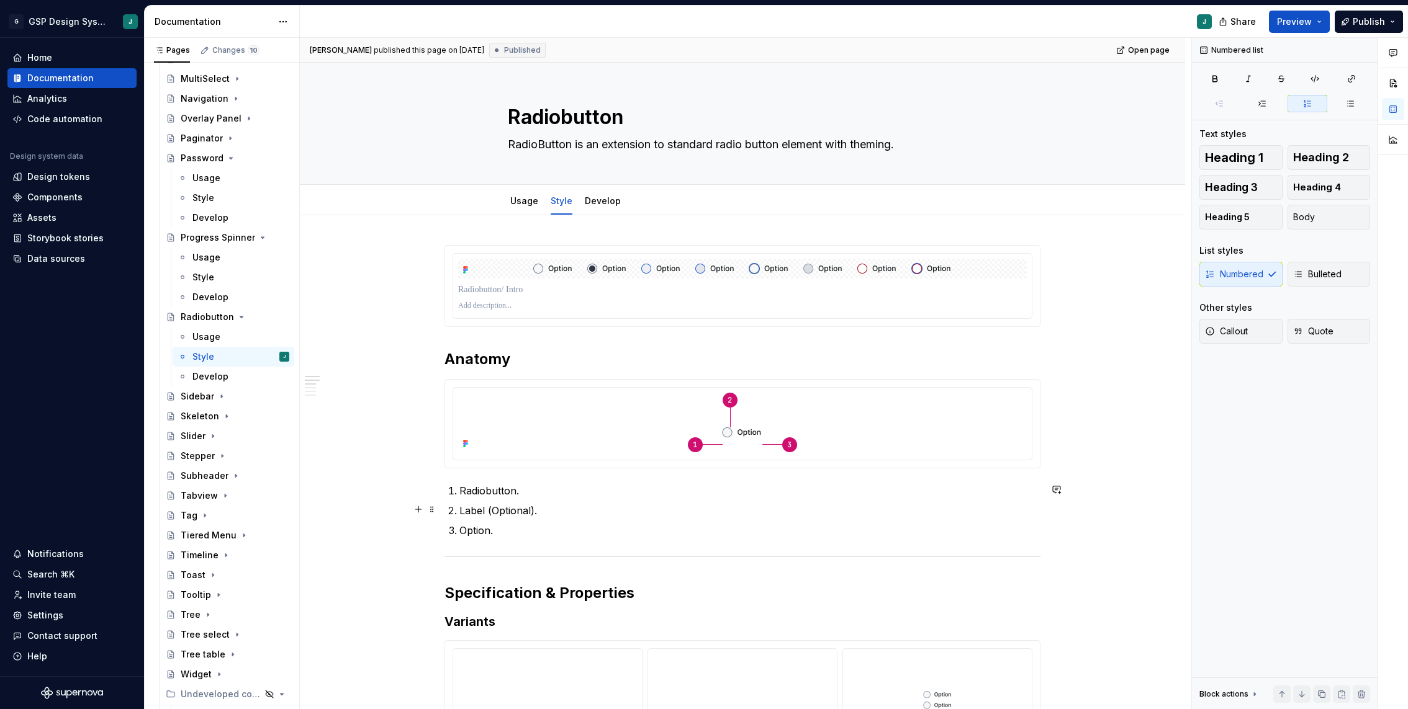
click at [490, 508] on p "Label (Optional)." at bounding box center [749, 510] width 581 height 15
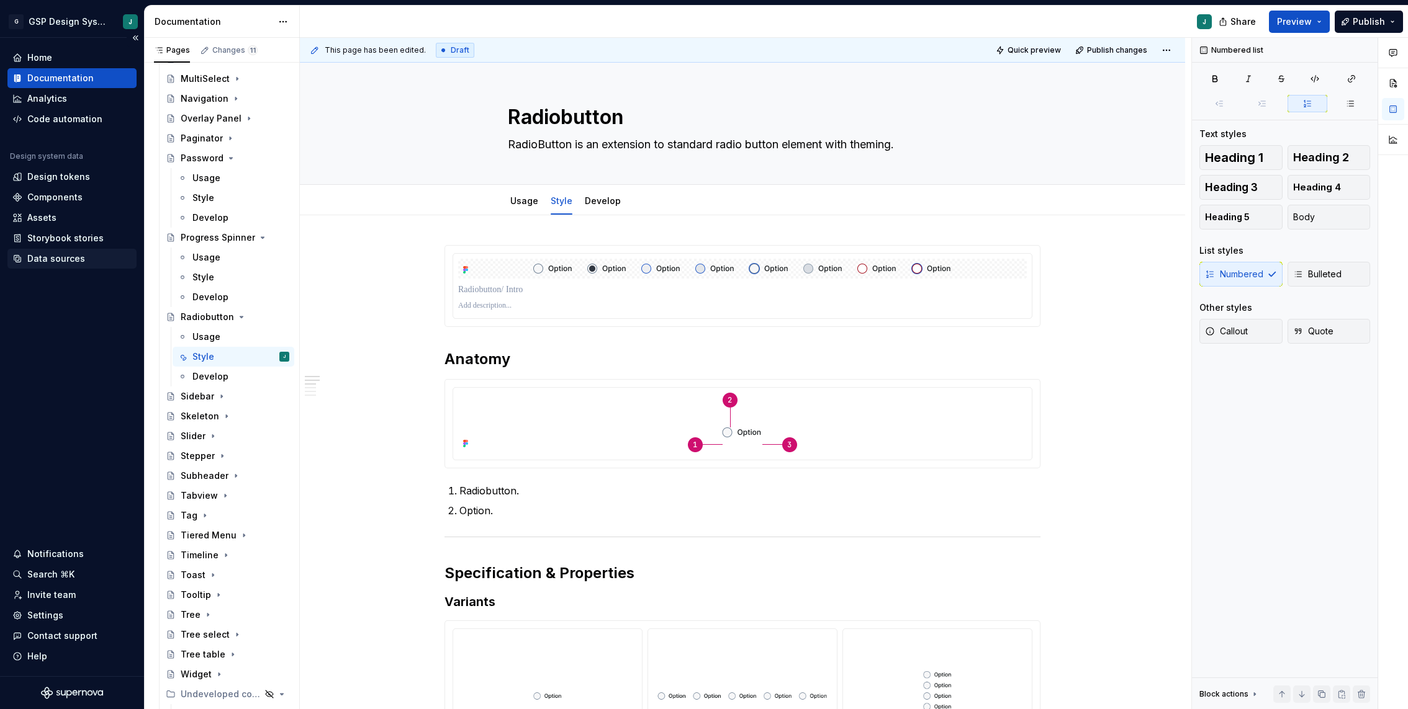
click at [65, 261] on div "Data sources" at bounding box center [56, 259] width 58 height 12
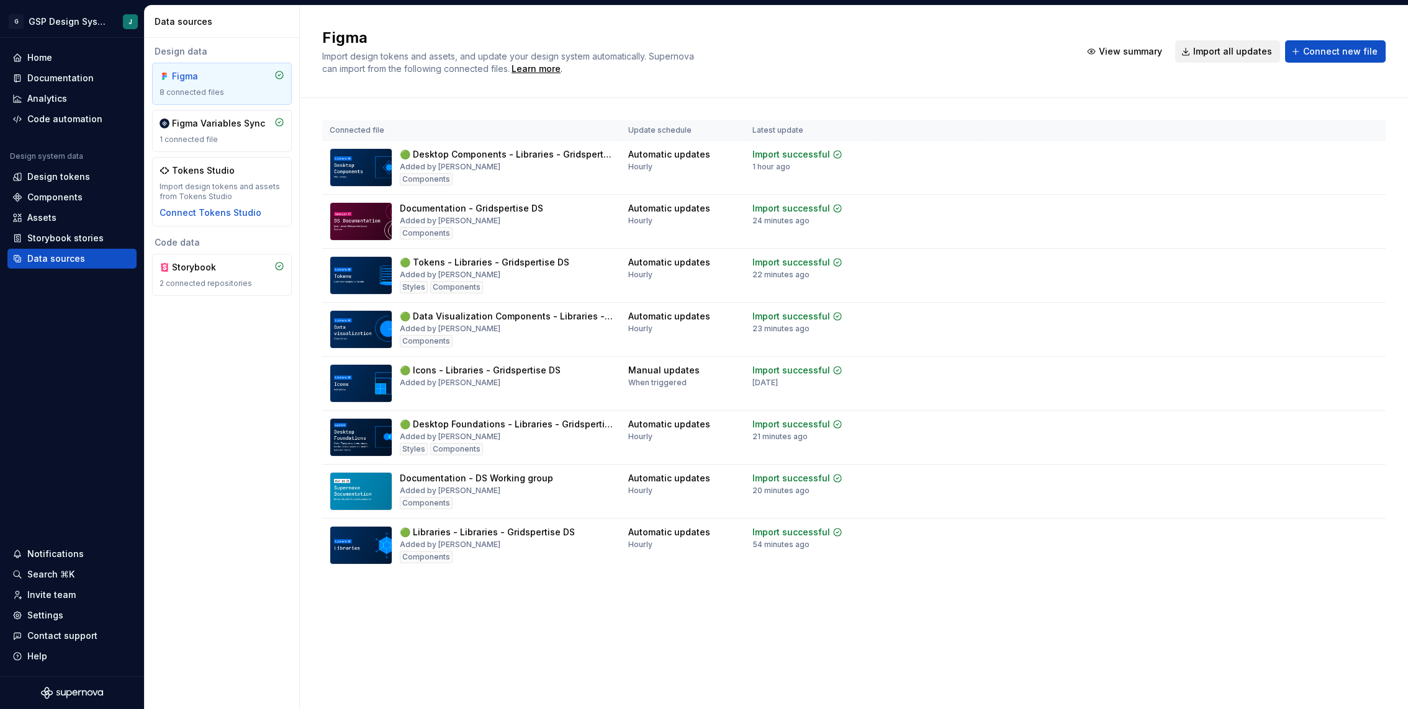
click at [1224, 48] on span "Import all updates" at bounding box center [1232, 51] width 79 height 12
click at [59, 79] on div "Documentation" at bounding box center [60, 78] width 66 height 12
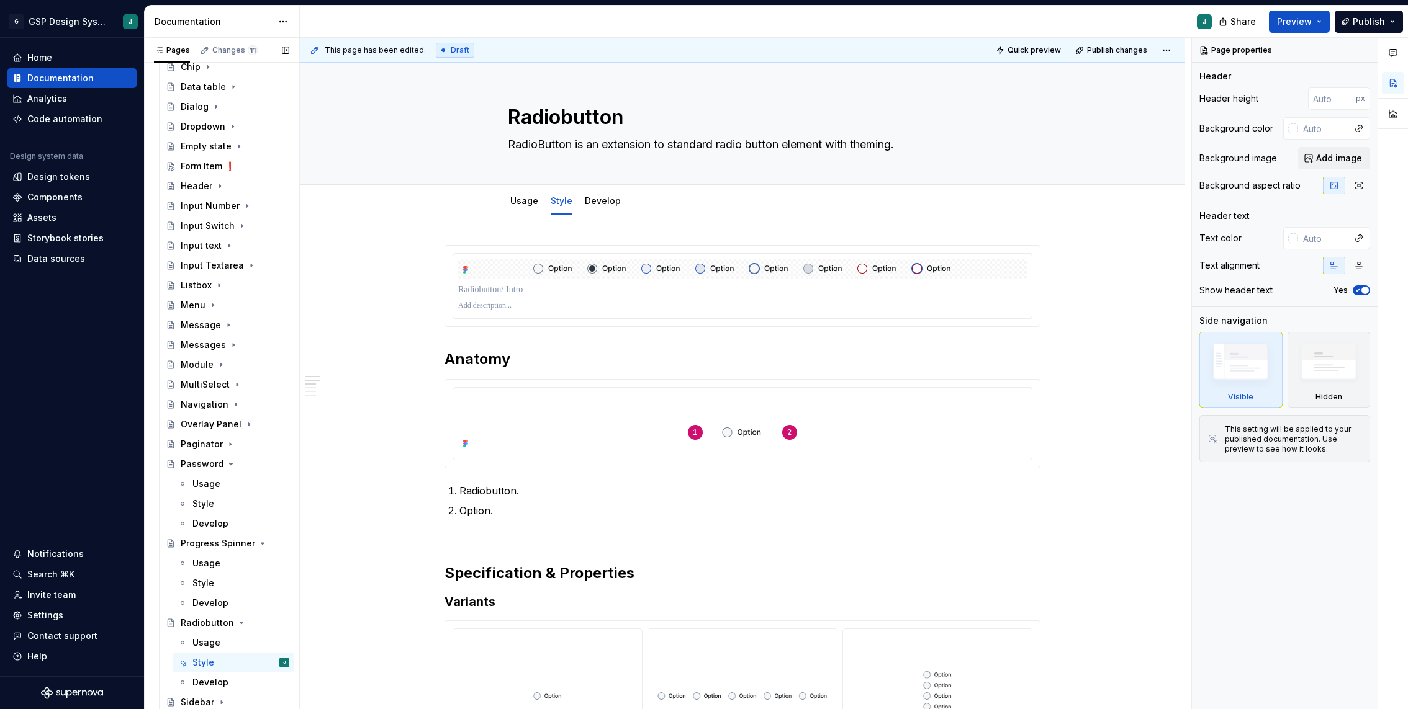
scroll to position [918, 0]
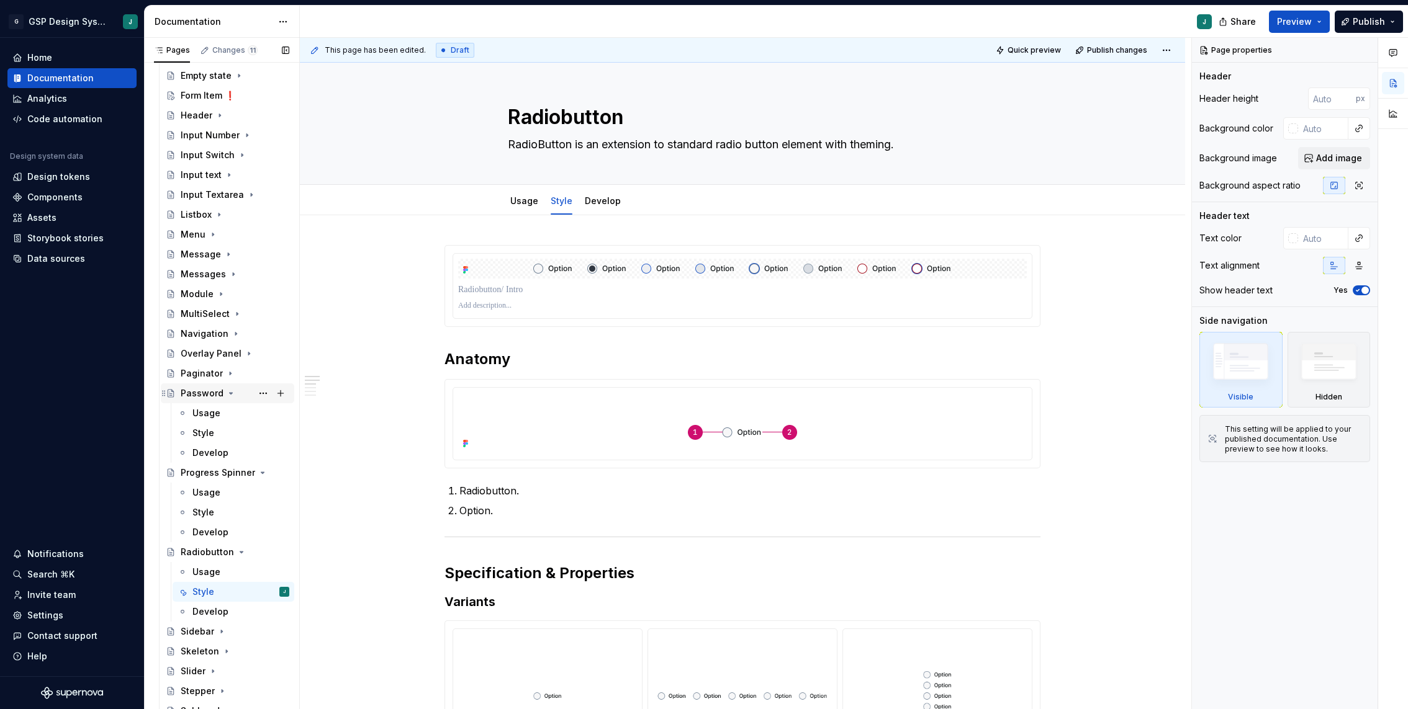
click at [230, 395] on icon "Page tree" at bounding box center [231, 394] width 10 height 10
click at [247, 415] on icon "Page tree" at bounding box center [247, 413] width 10 height 10
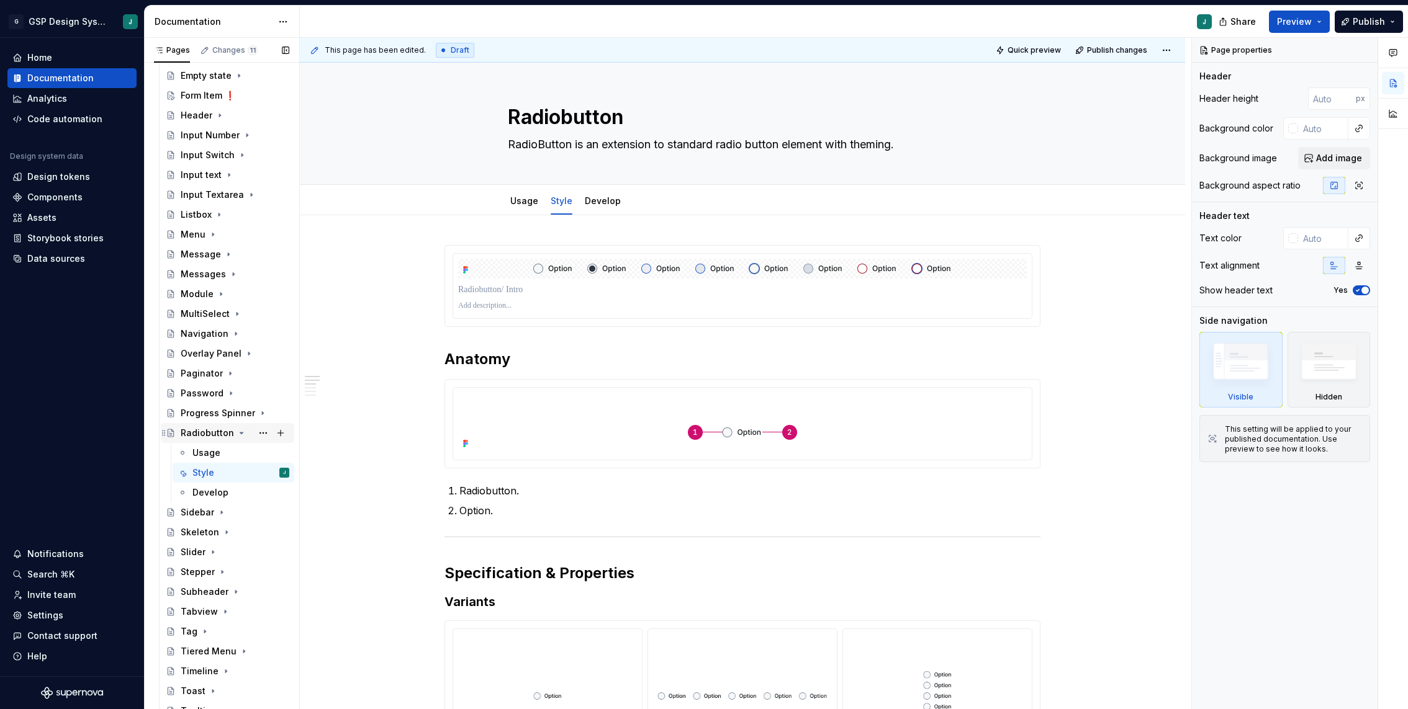
click at [238, 430] on icon "Page tree" at bounding box center [241, 433] width 10 height 10
click at [217, 514] on icon "Page tree" at bounding box center [222, 513] width 10 height 10
click at [210, 531] on div "Usage" at bounding box center [206, 532] width 28 height 12
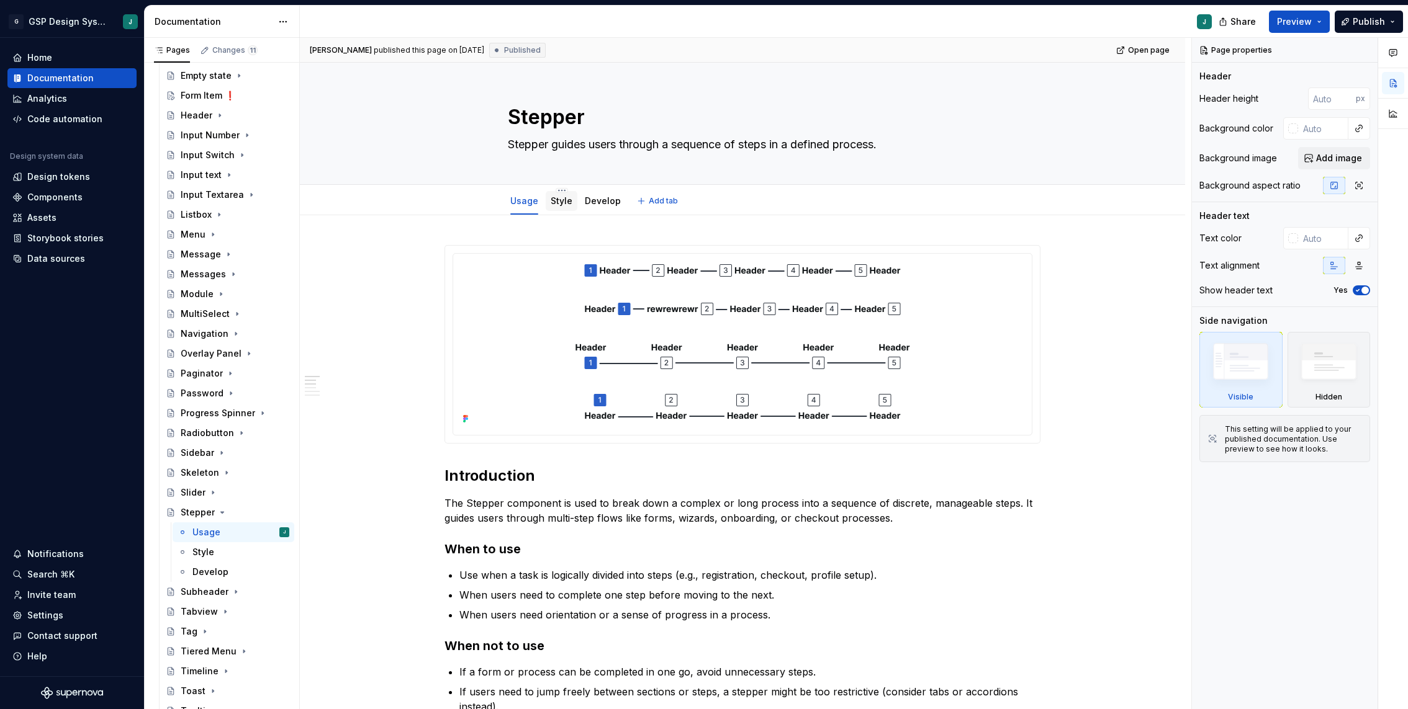
click at [562, 206] on div "Style" at bounding box center [562, 201] width 22 height 12
click at [569, 199] on link "Style" at bounding box center [562, 201] width 22 height 11
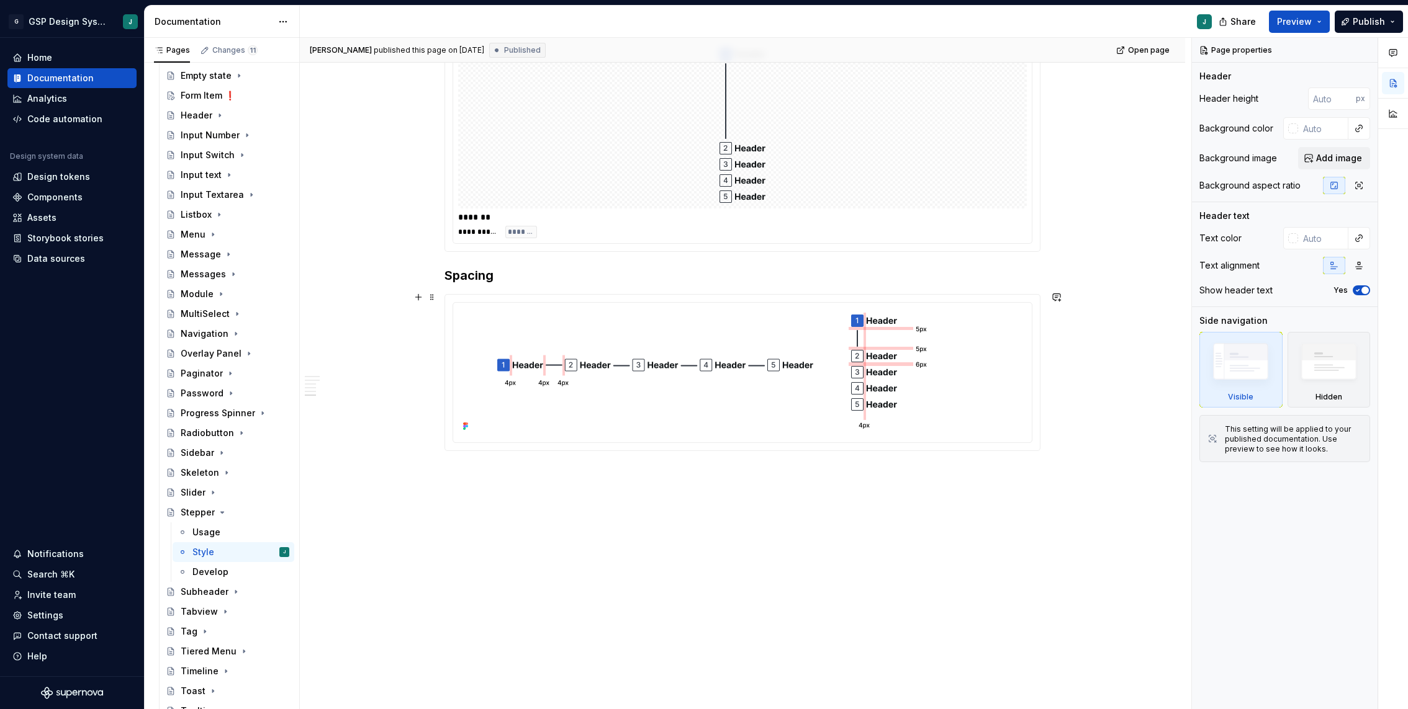
scroll to position [1225, 0]
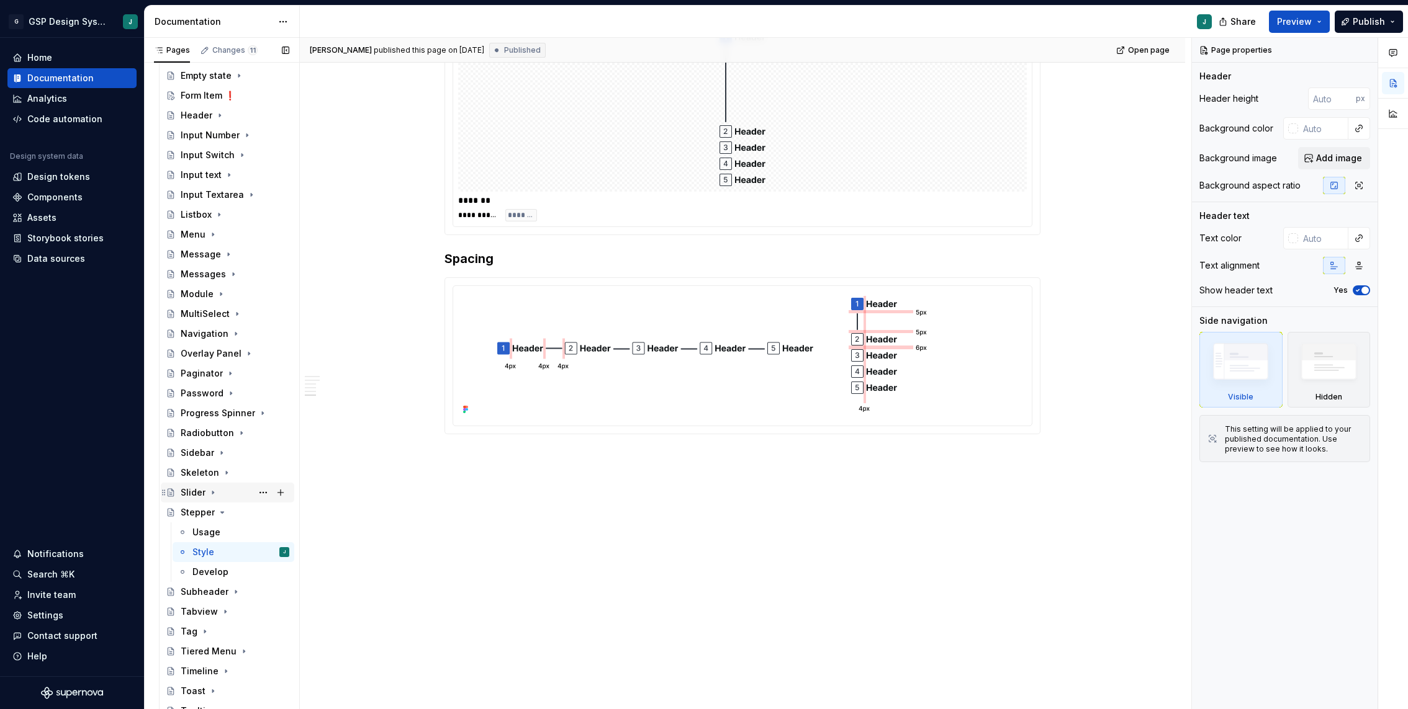
click at [200, 490] on div "Slider" at bounding box center [193, 493] width 25 height 12
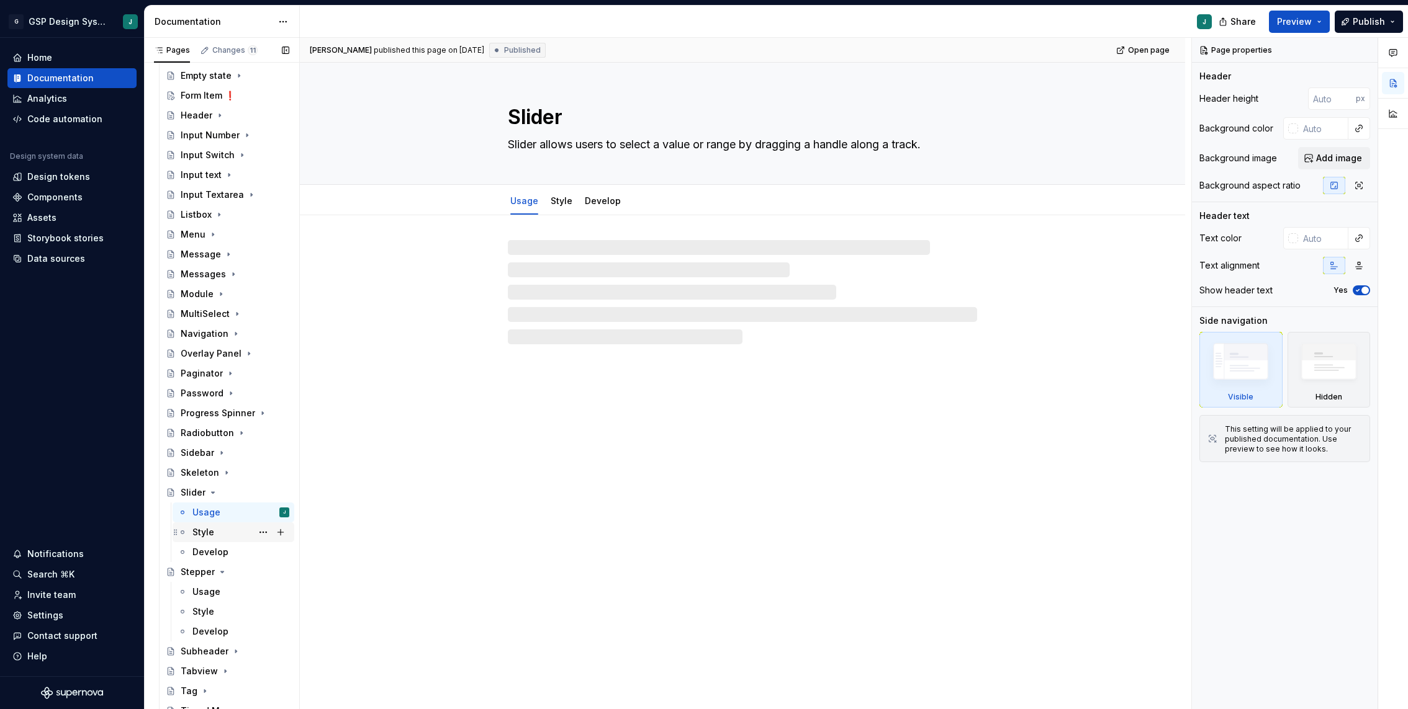
click at [219, 531] on div "Style" at bounding box center [240, 532] width 97 height 17
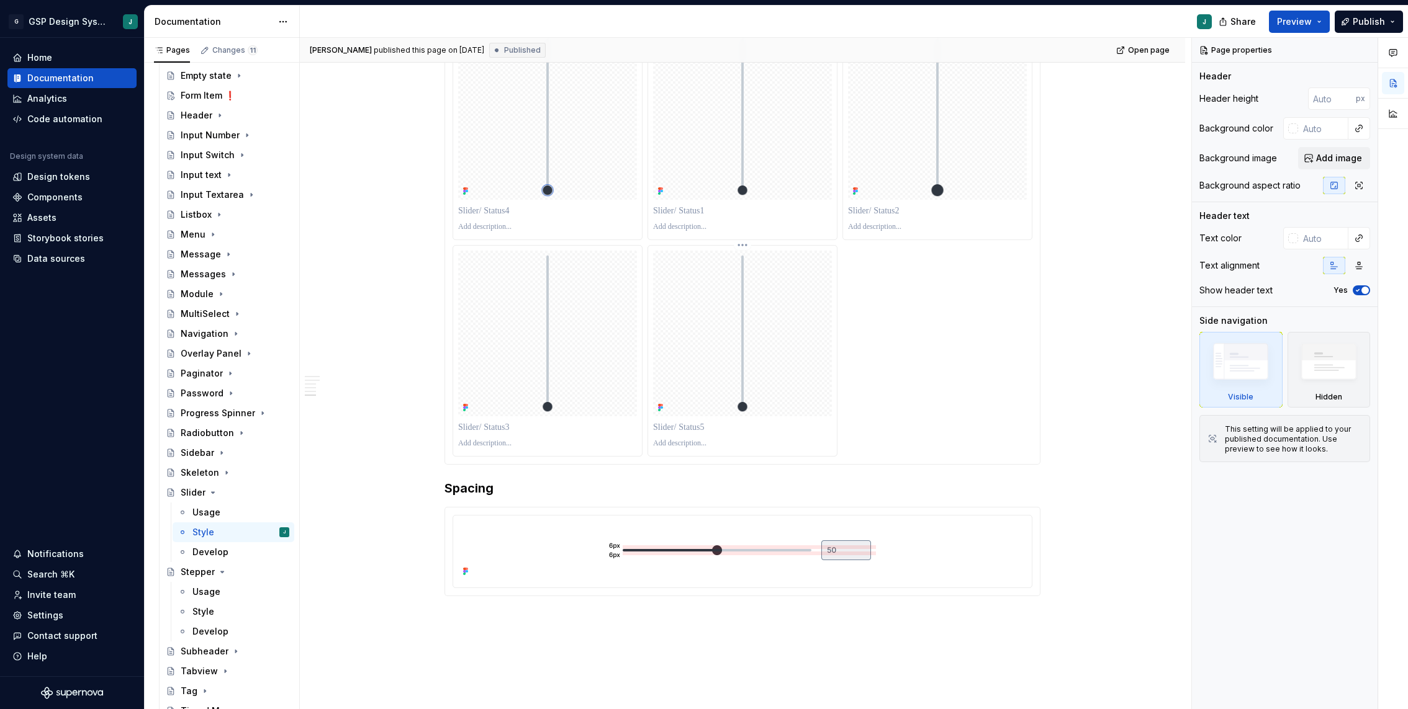
scroll to position [1231, 0]
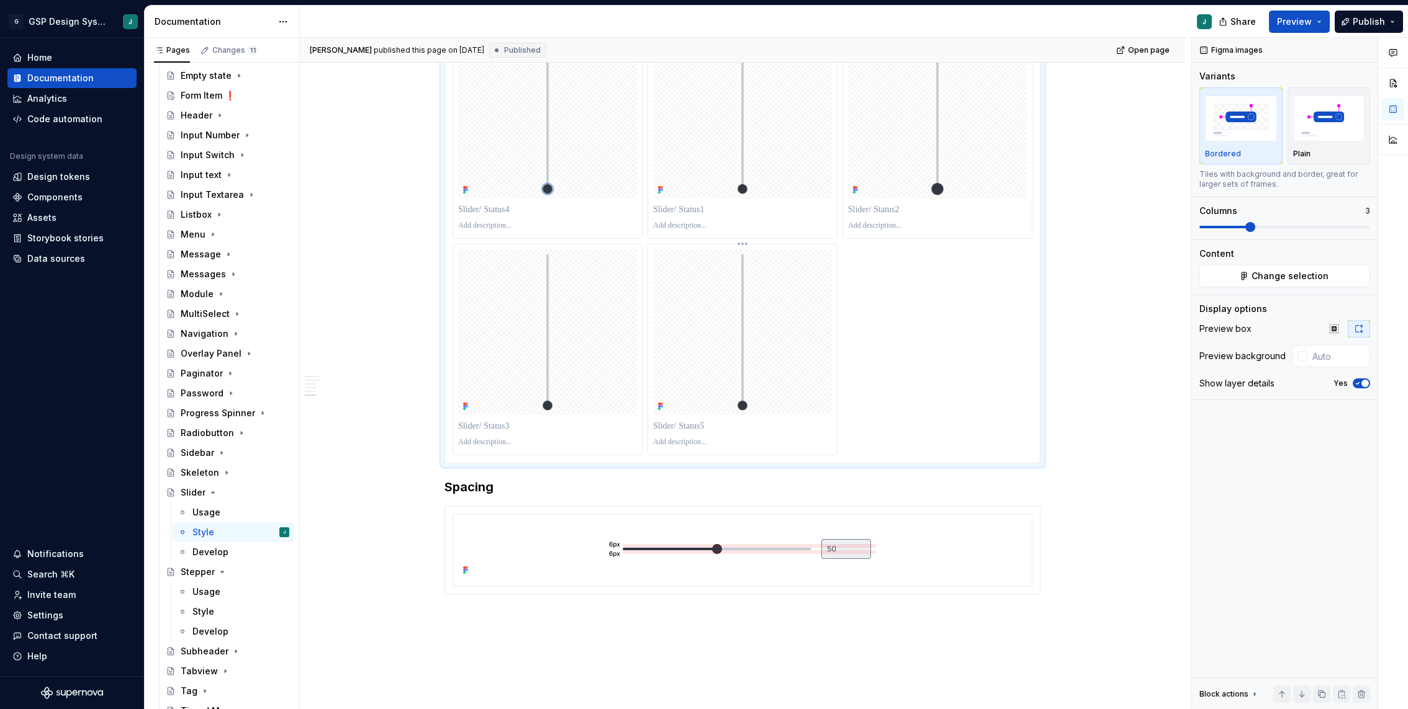
click at [744, 343] on img at bounding box center [742, 333] width 179 height 166
type textarea "*"
click at [1322, 352] on input "text" at bounding box center [1338, 356] width 63 height 22
type input "#FFFFFF"
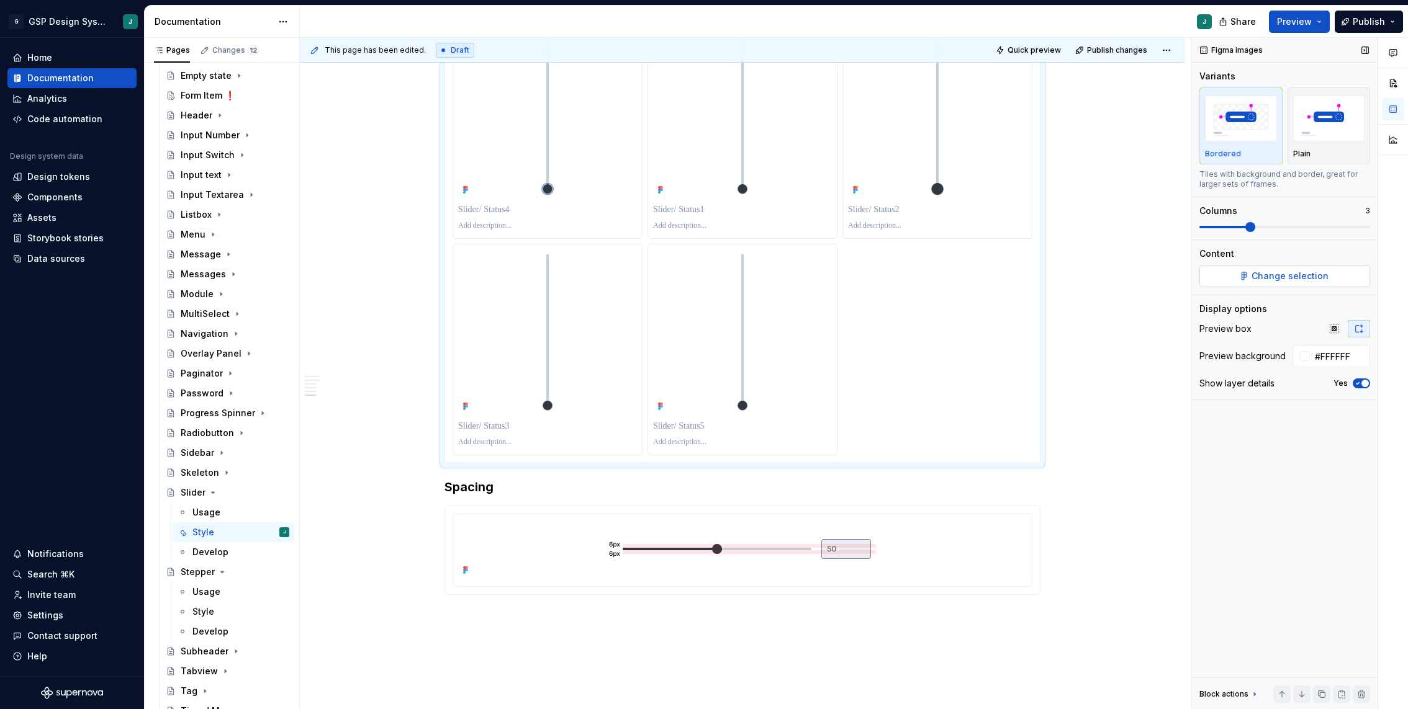
click at [1258, 283] on button "Change selection" at bounding box center [1284, 276] width 171 height 22
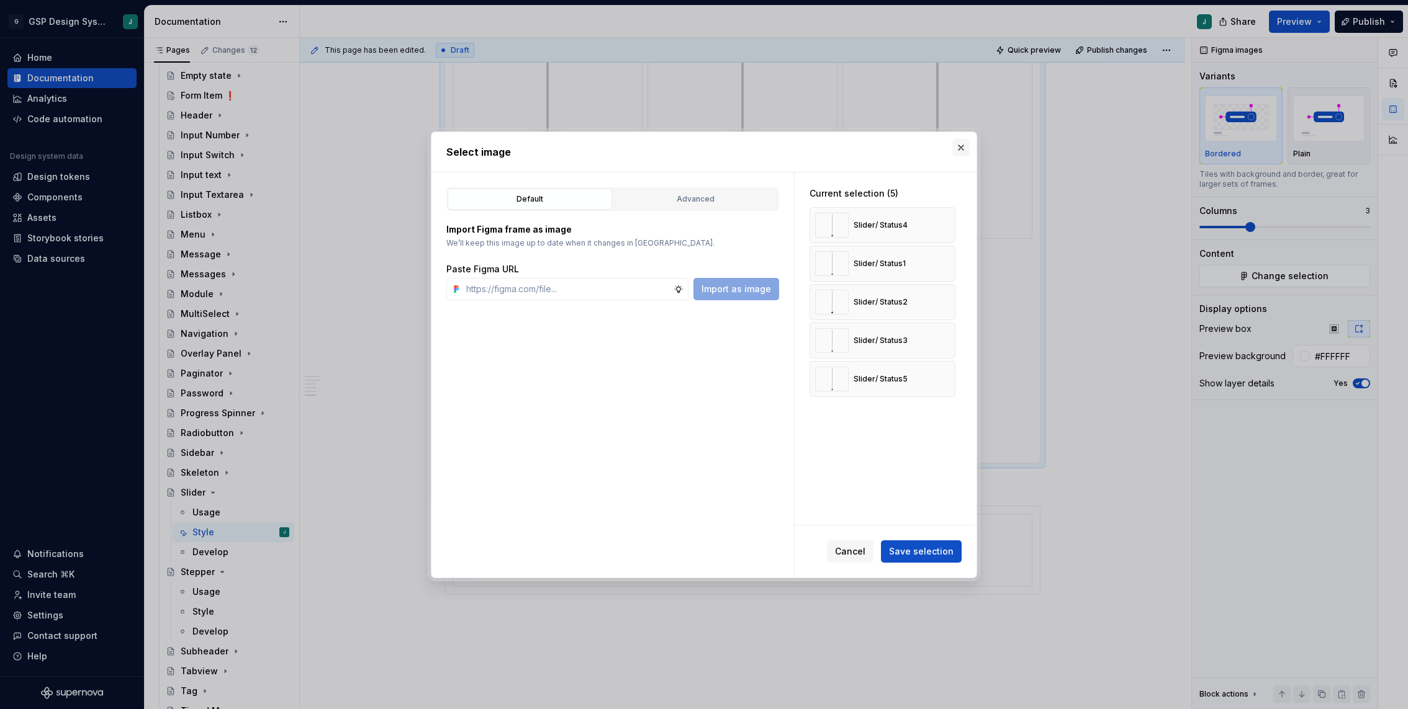
click at [966, 145] on button "button" at bounding box center [960, 147] width 17 height 17
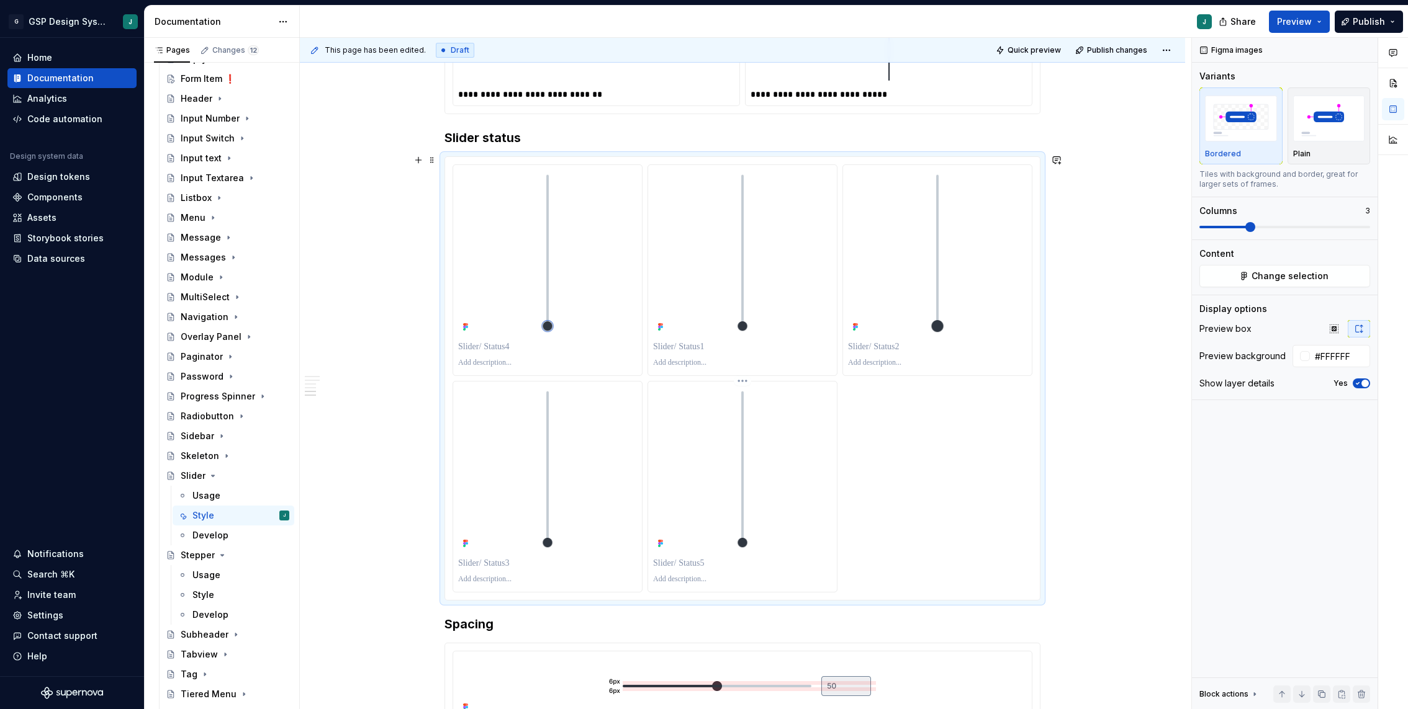
scroll to position [1060, 0]
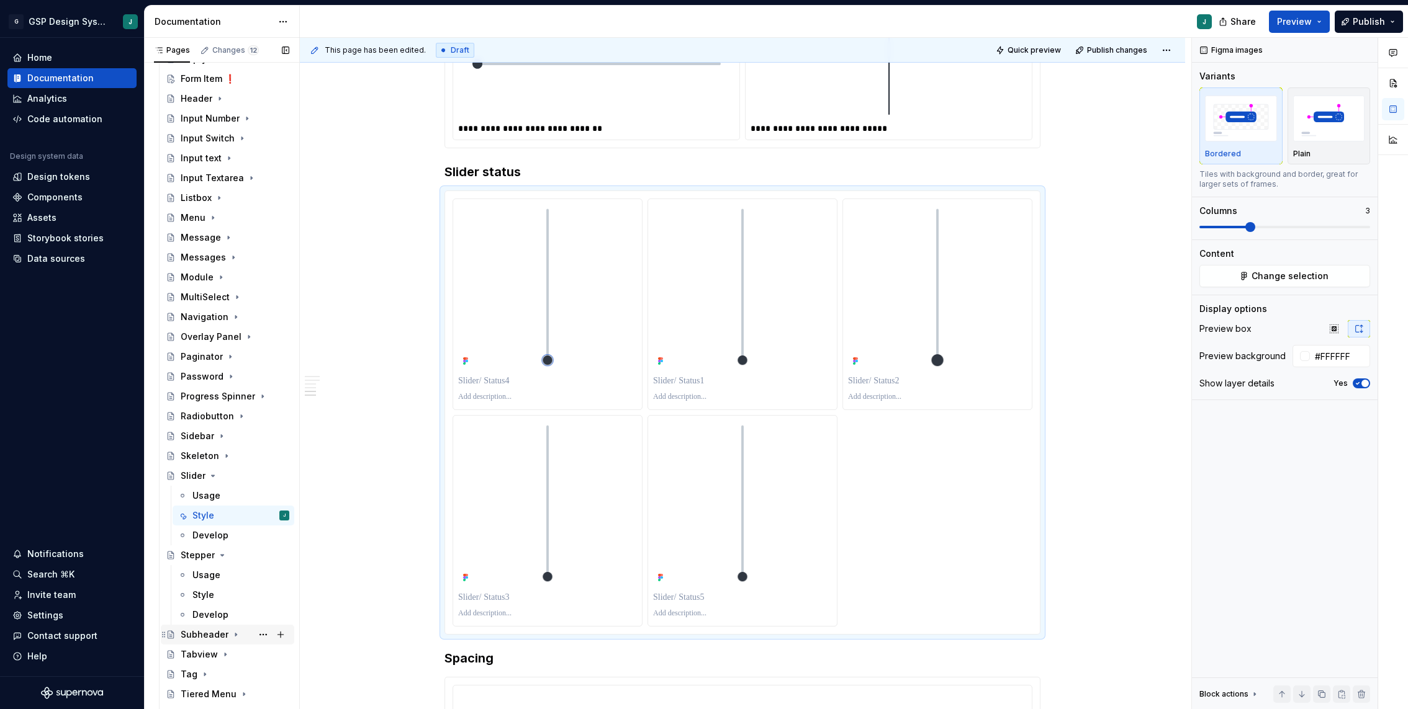
click at [210, 631] on div "Subheader" at bounding box center [205, 635] width 48 height 12
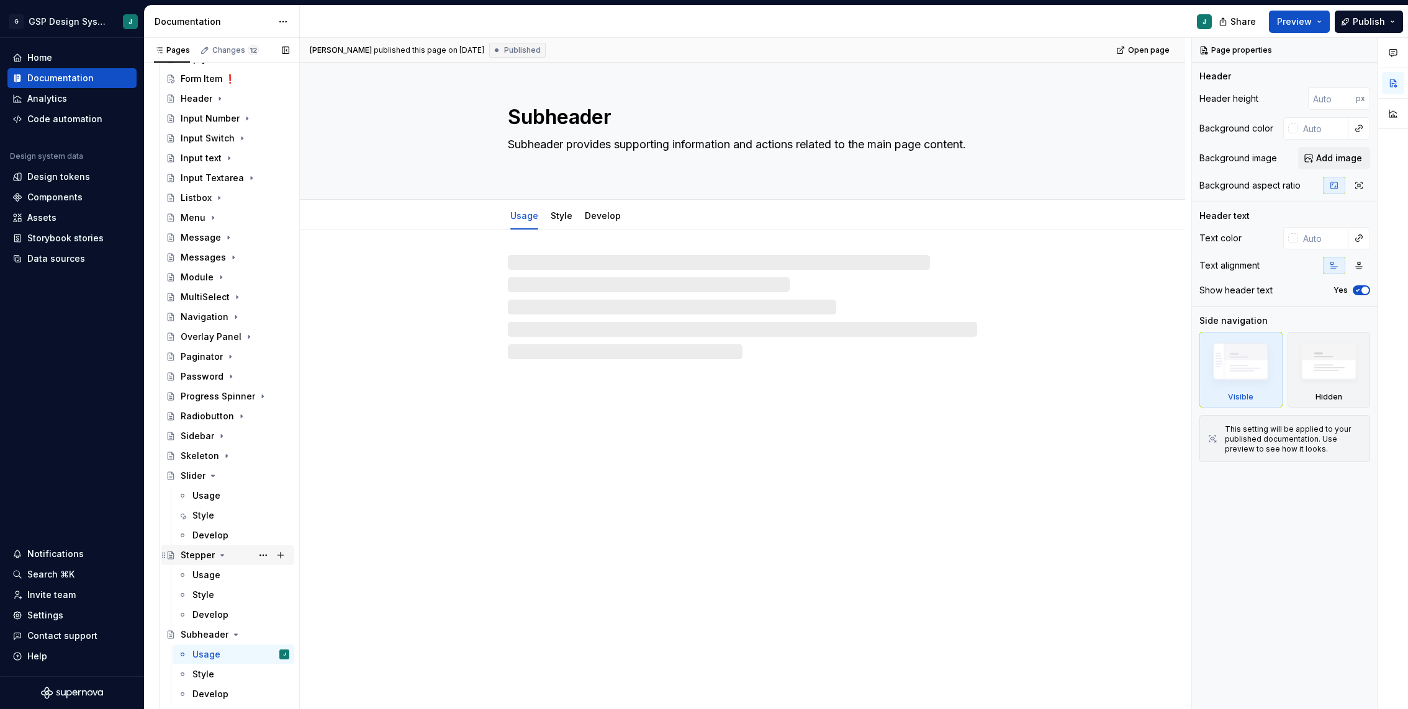
click at [221, 552] on icon "Page tree" at bounding box center [222, 556] width 10 height 10
click at [213, 475] on icon "Page tree" at bounding box center [213, 476] width 10 height 10
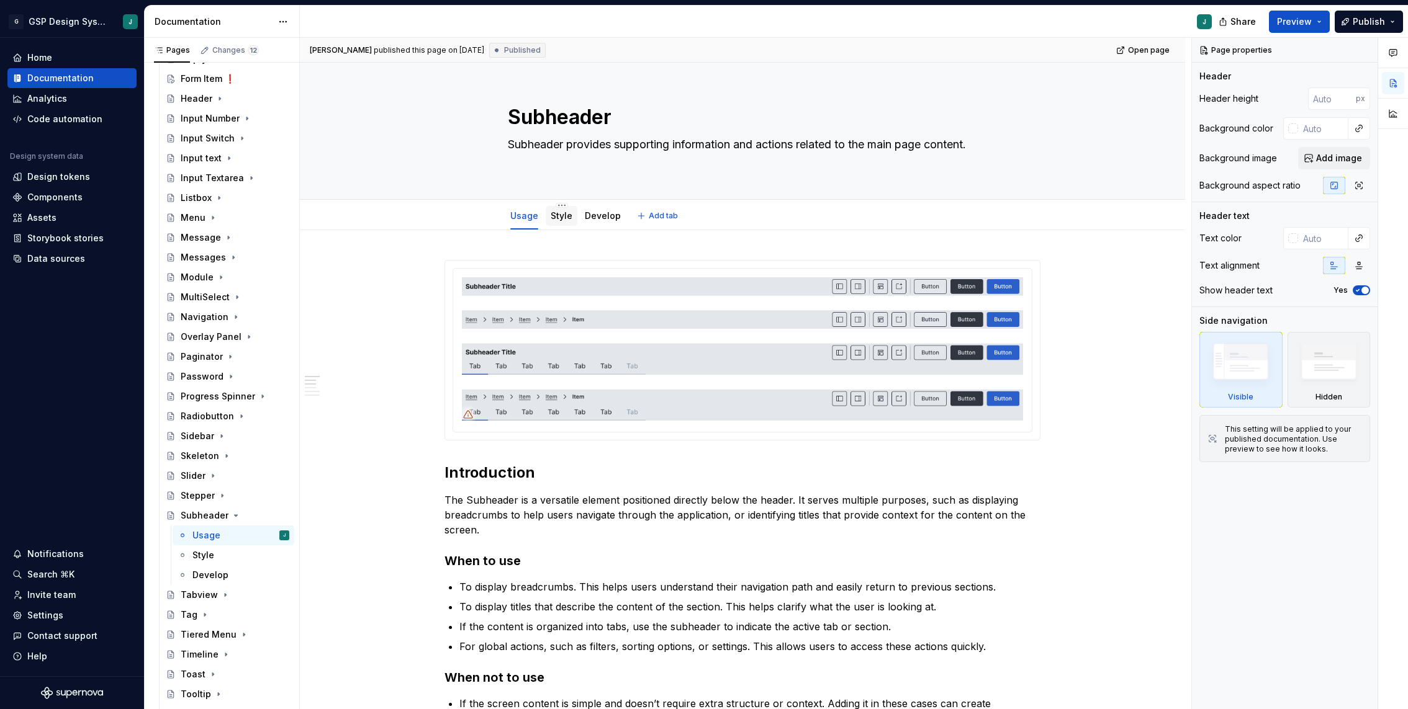
click at [570, 217] on link "Style" at bounding box center [562, 215] width 22 height 11
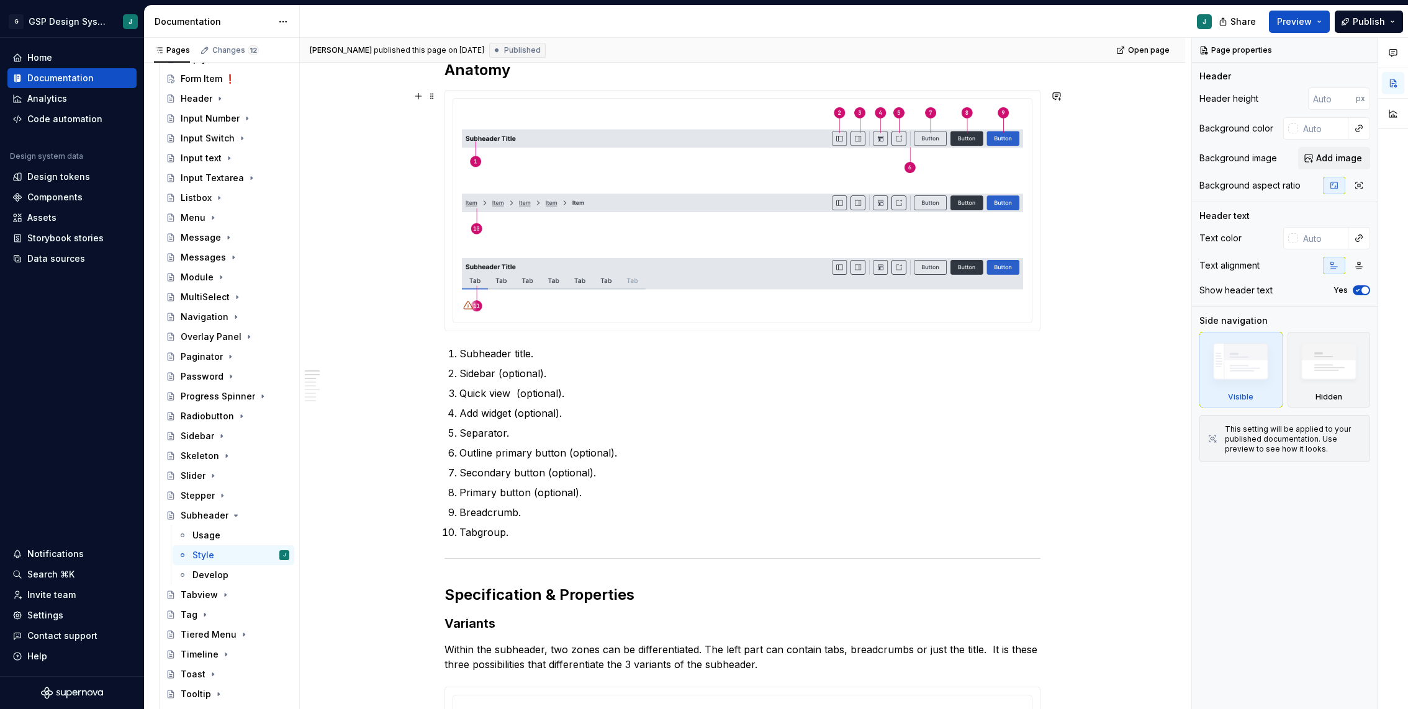
scroll to position [198, 0]
click at [211, 527] on div "Usage" at bounding box center [240, 535] width 97 height 17
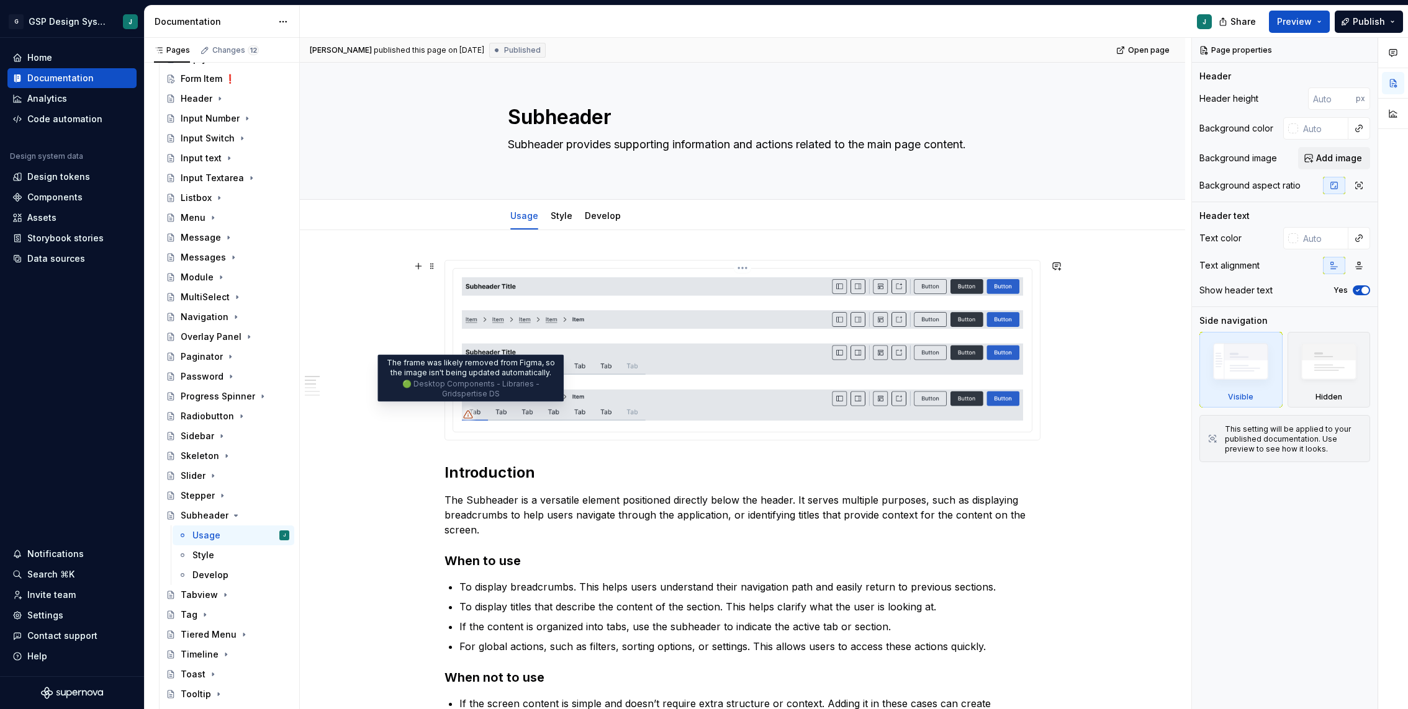
type textarea "*"
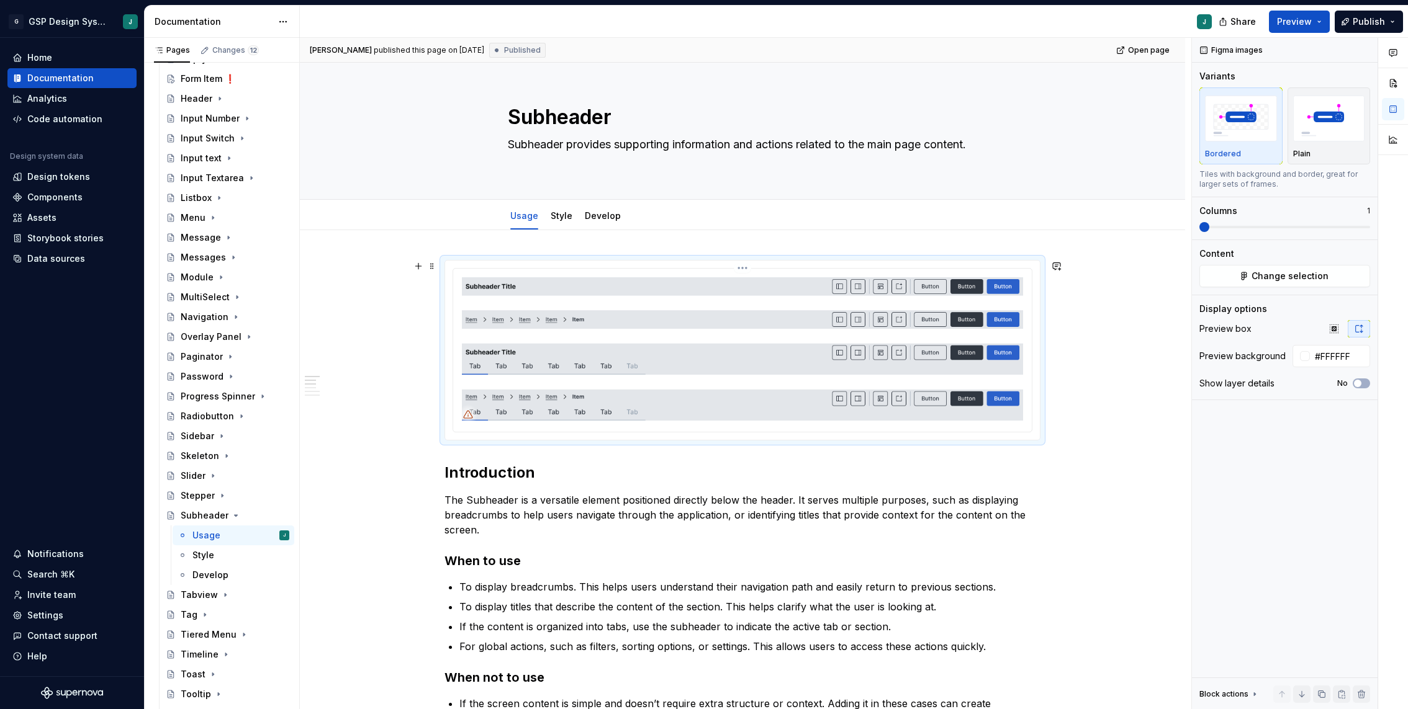
click at [473, 413] on icon at bounding box center [468, 415] width 10 height 10
click at [1284, 272] on span "Change selection" at bounding box center [1289, 276] width 77 height 12
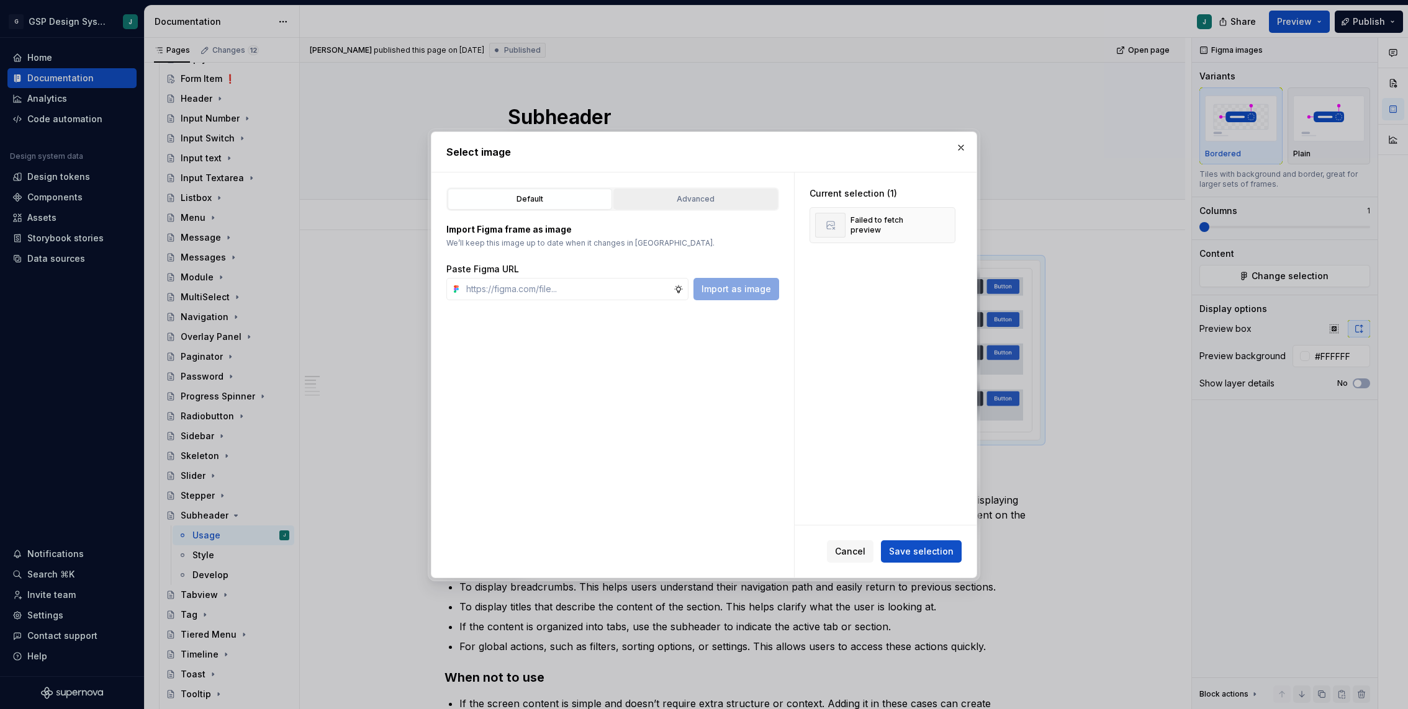
click at [692, 199] on div "Advanced" at bounding box center [696, 199] width 156 height 12
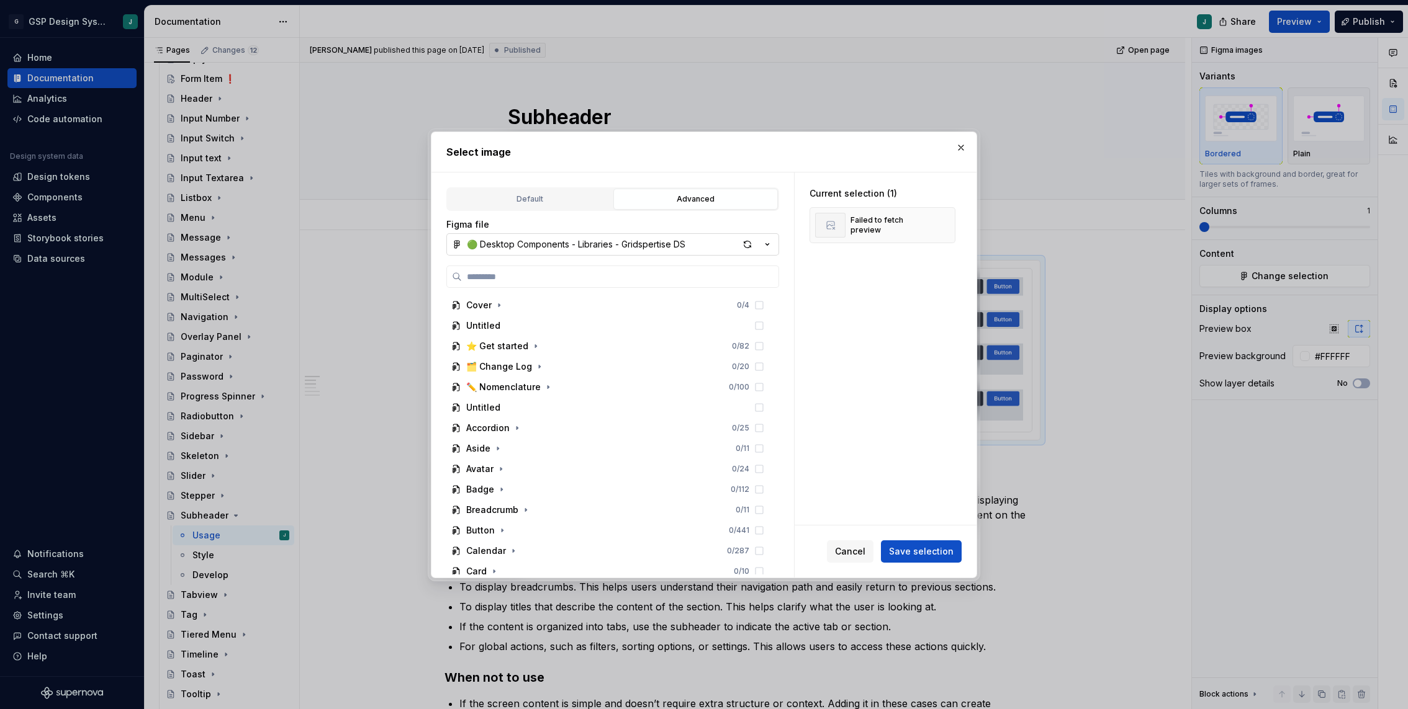
click at [587, 247] on div "🟢 Desktop Components - Libraries - Gridspertise DS" at bounding box center [576, 244] width 218 height 12
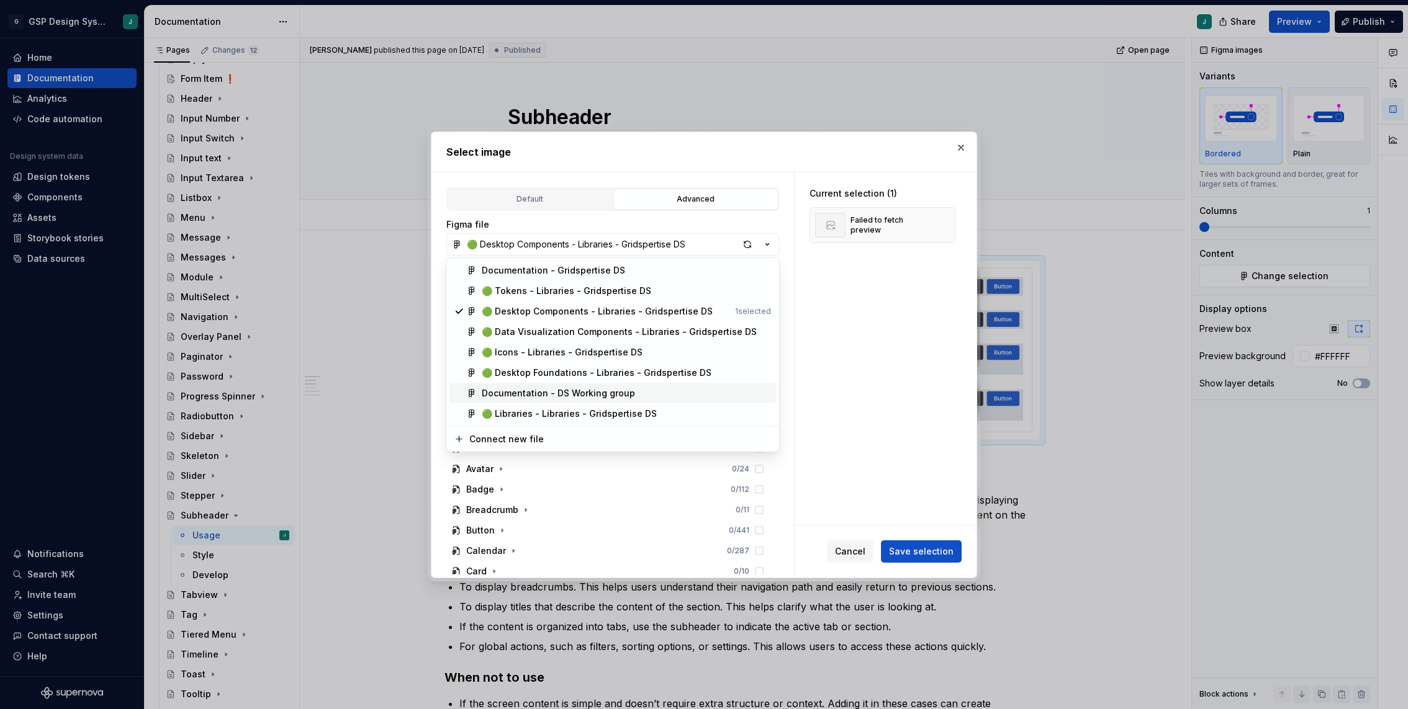
click at [542, 395] on div "Documentation - DS Working group" at bounding box center [558, 393] width 153 height 12
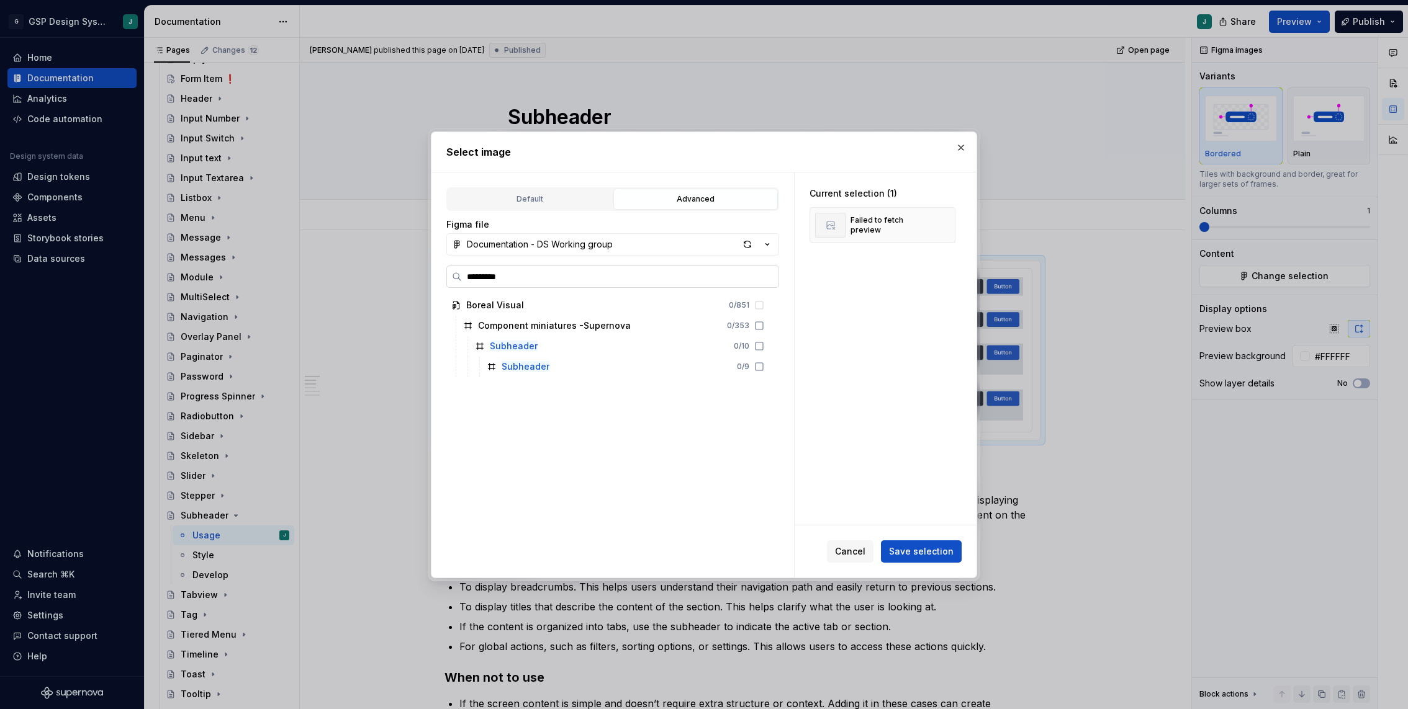
type input "*********"
click at [605, 243] on div "Documentation - DS Working group" at bounding box center [540, 244] width 146 height 12
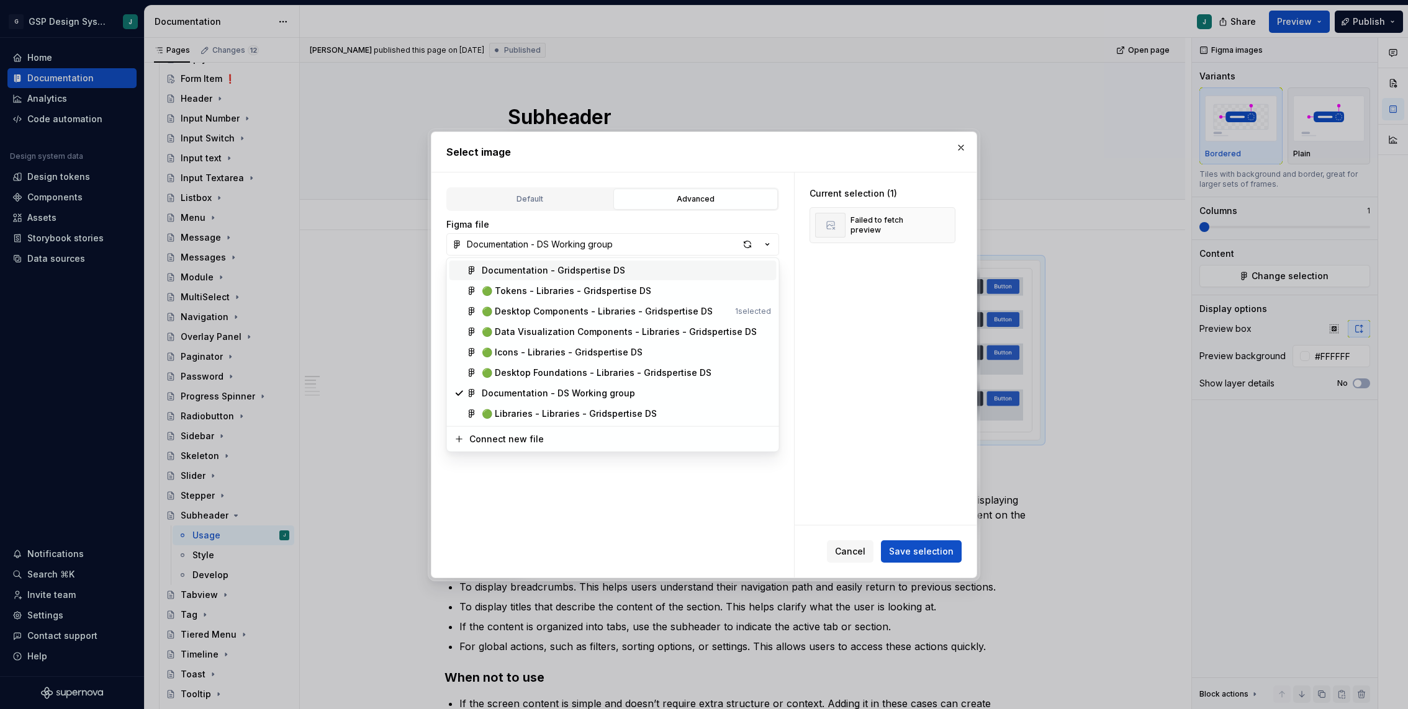
click at [596, 267] on div "Documentation - Gridspertise DS" at bounding box center [553, 270] width 143 height 12
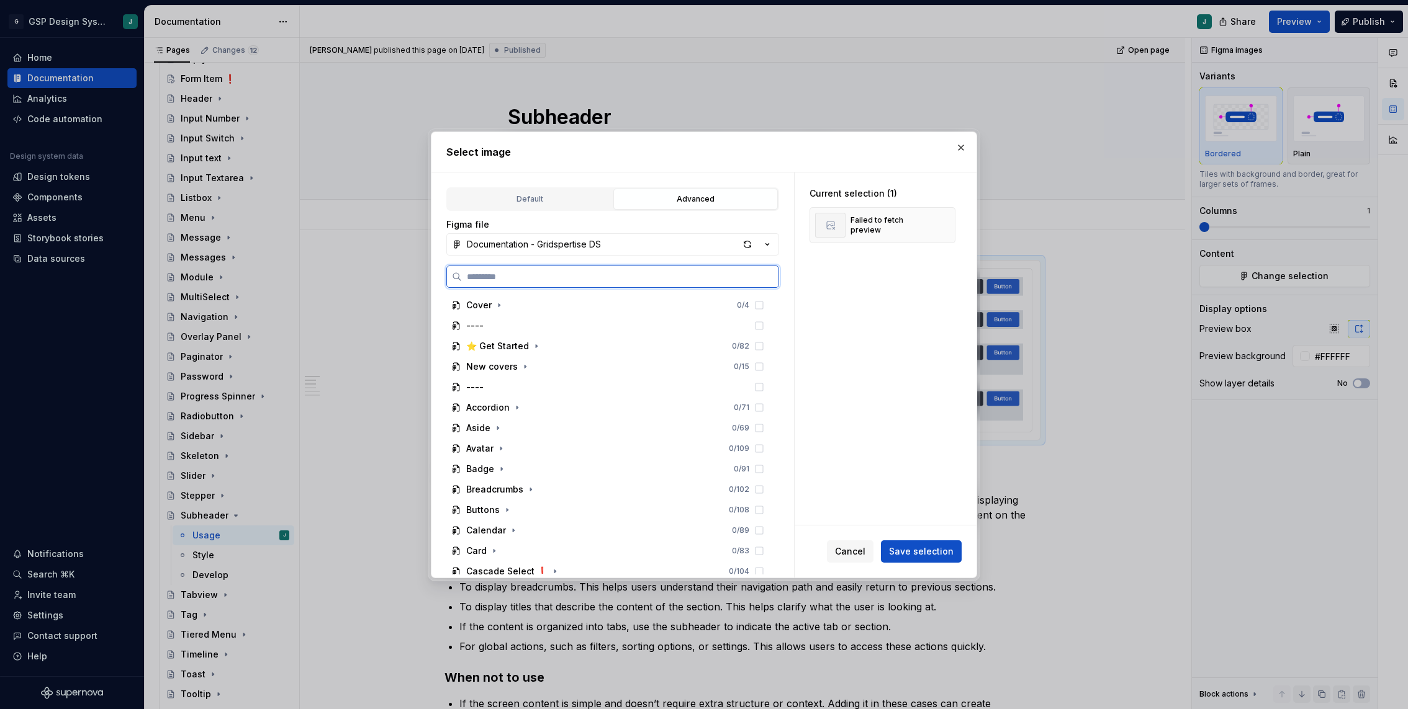
click at [561, 277] on input "search" at bounding box center [620, 277] width 317 height 12
type input "*********"
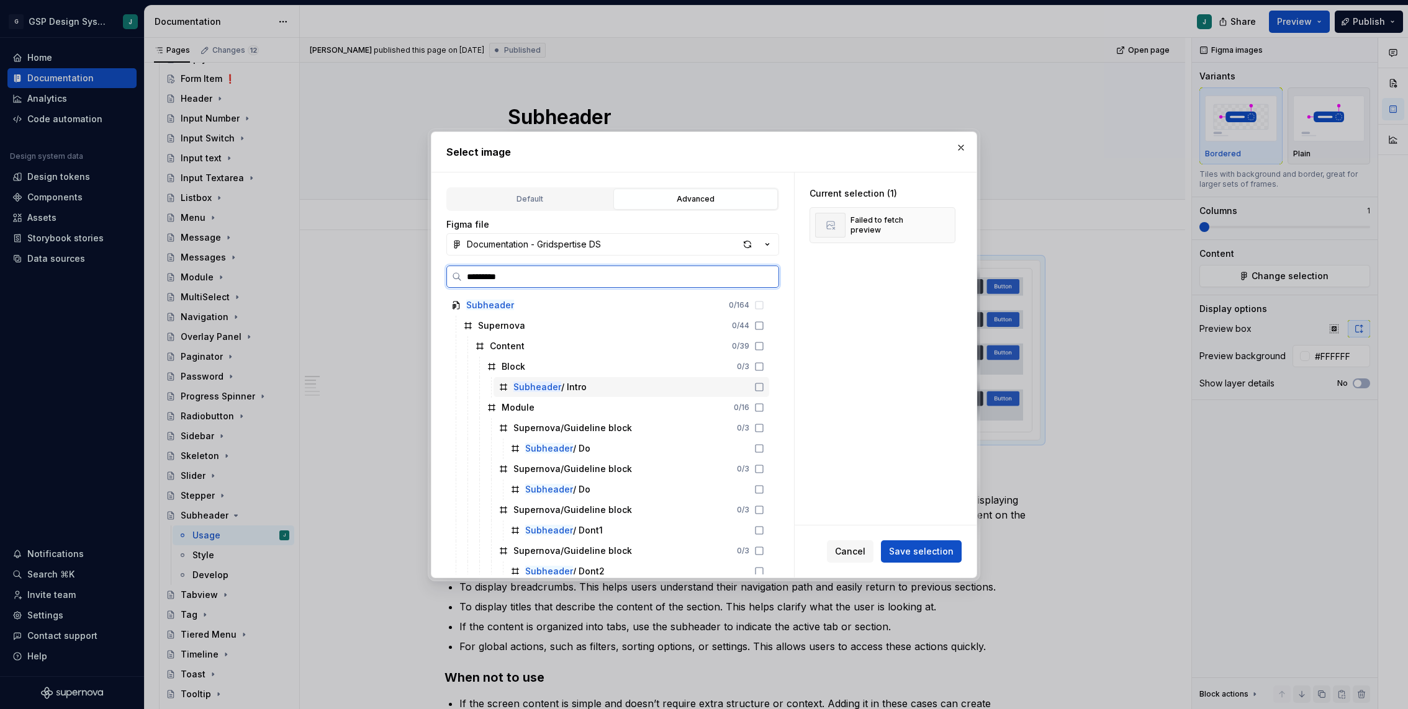
click at [641, 389] on div "Subheader / Intro" at bounding box center [631, 387] width 276 height 20
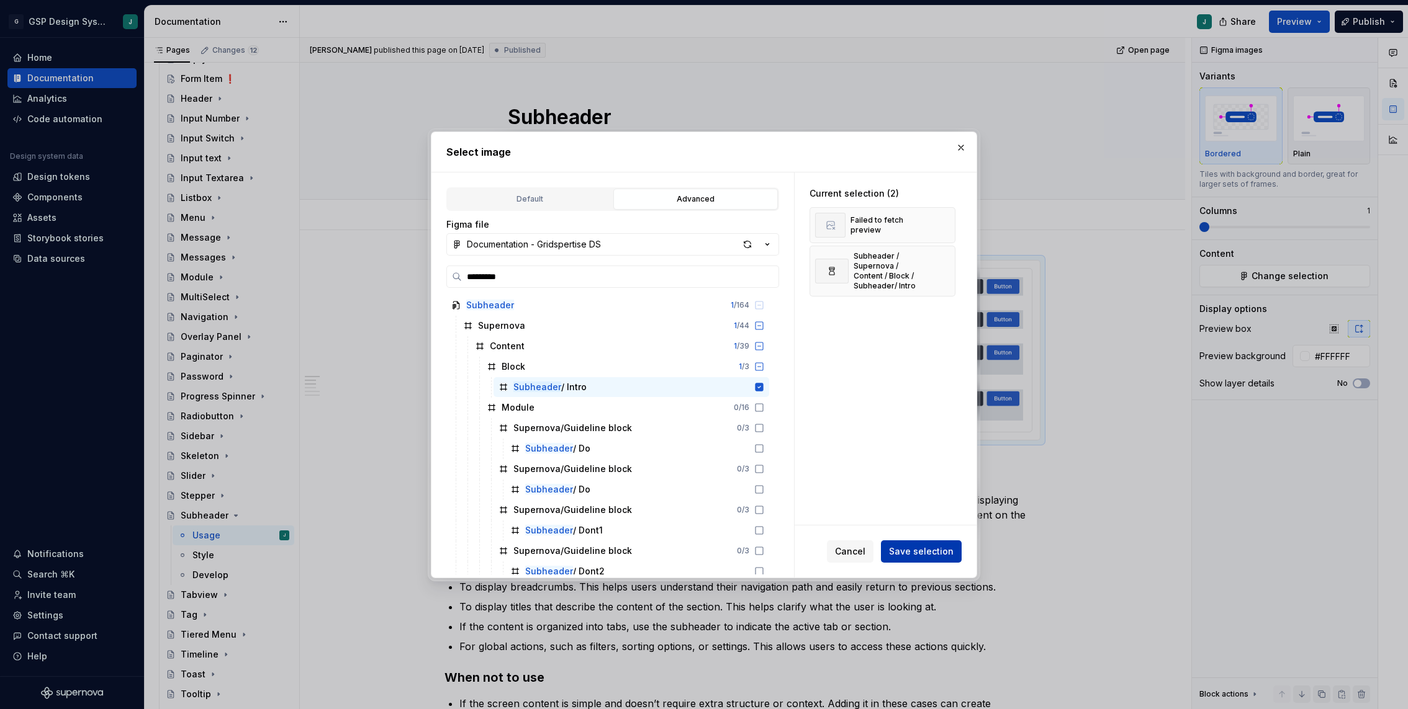
click at [926, 553] on span "Save selection" at bounding box center [921, 552] width 65 height 12
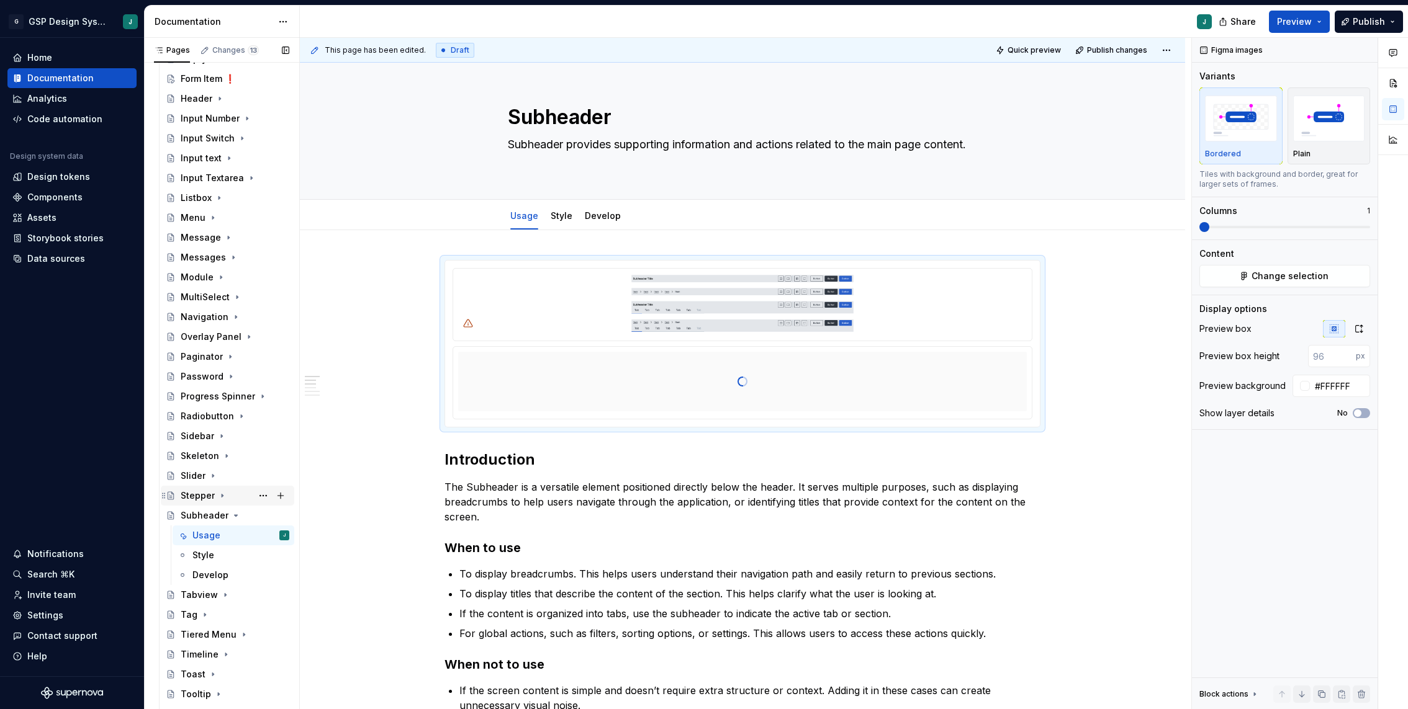
click at [222, 496] on icon "Page tree" at bounding box center [222, 496] width 1 height 3
click at [217, 528] on div "Style" at bounding box center [240, 535] width 97 height 17
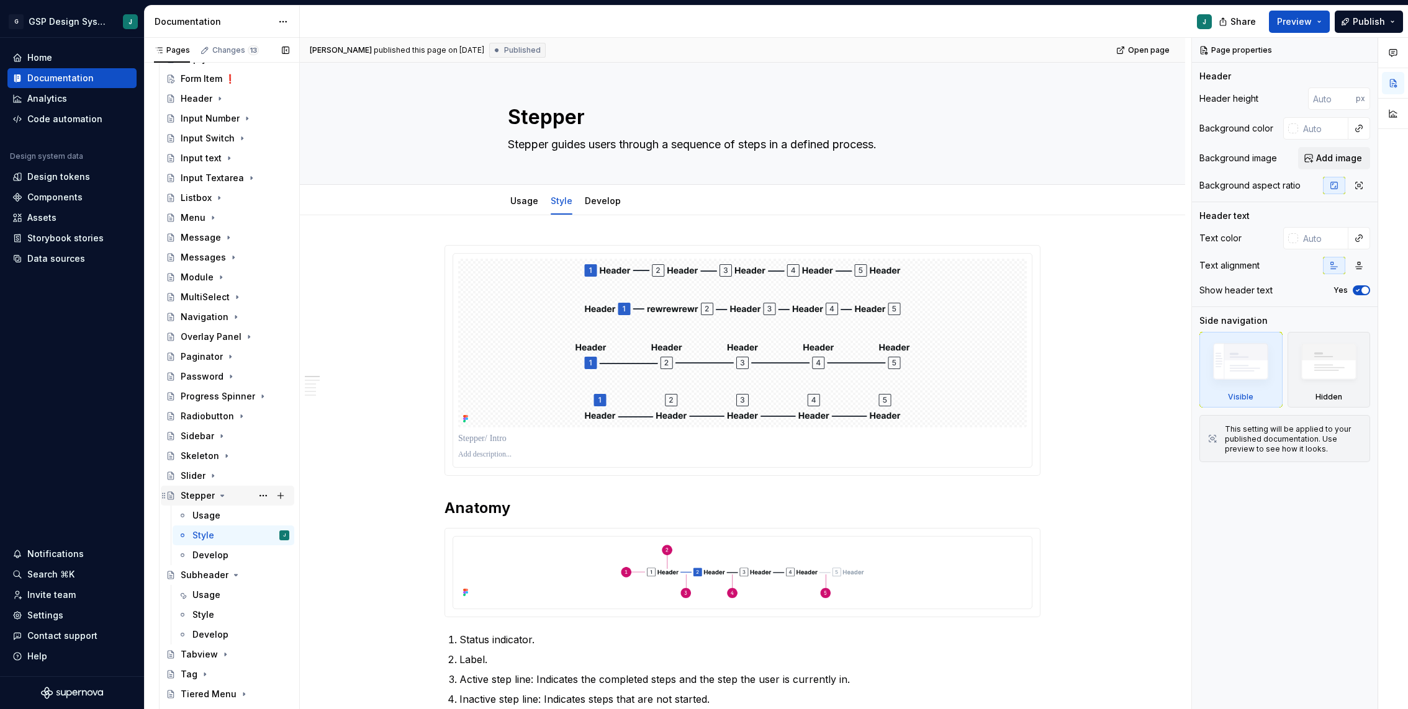
click at [220, 493] on icon "Page tree" at bounding box center [222, 496] width 10 height 10
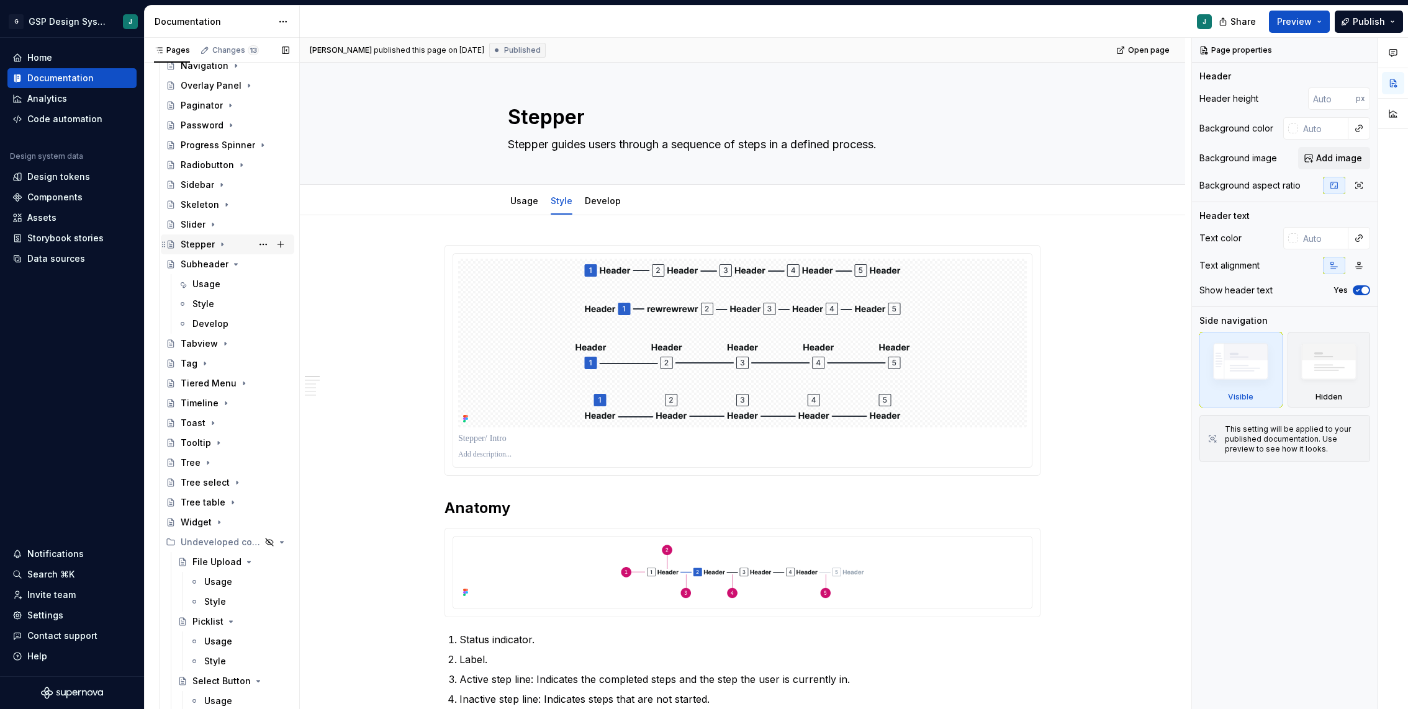
scroll to position [1187, 0]
click at [218, 287] on div "Usage" at bounding box center [206, 283] width 28 height 12
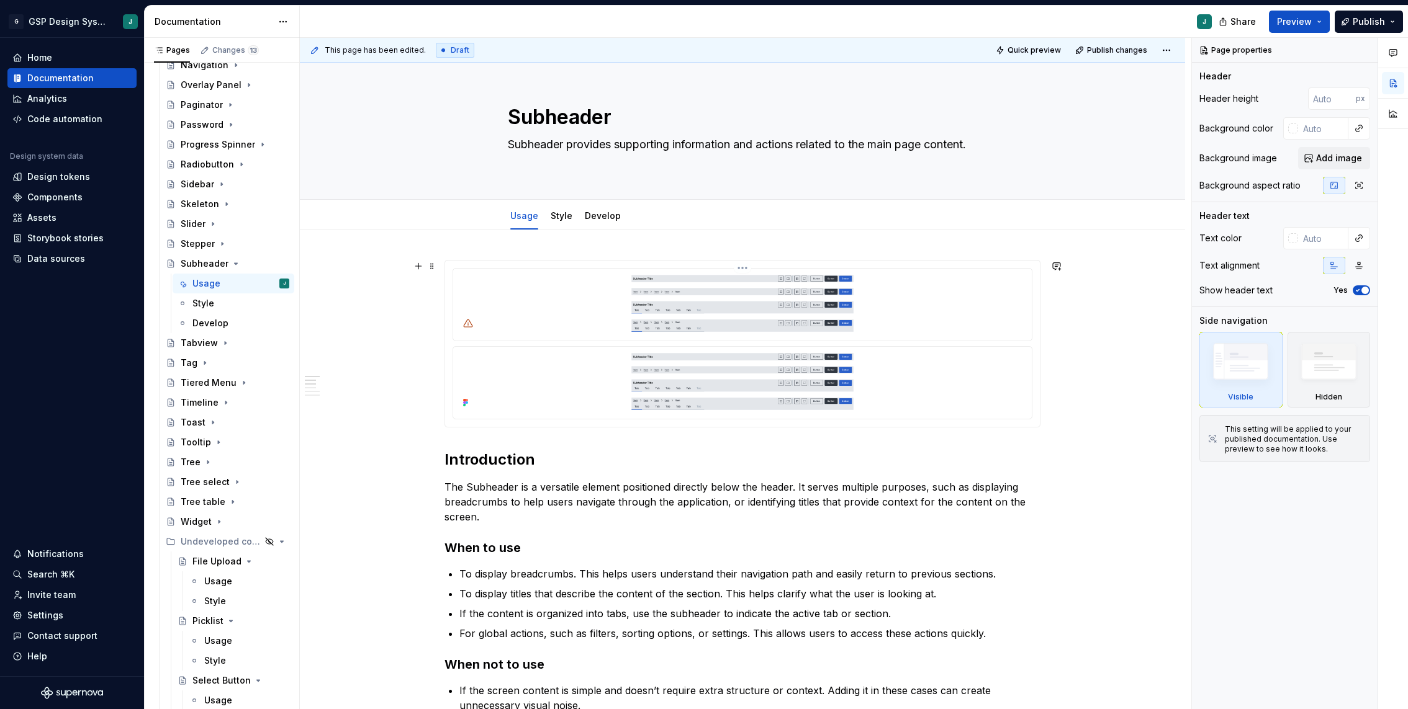
click at [742, 269] on html "G GSP Design System J Home Documentation Analytics Code automation Design syste…" at bounding box center [704, 354] width 1408 height 709
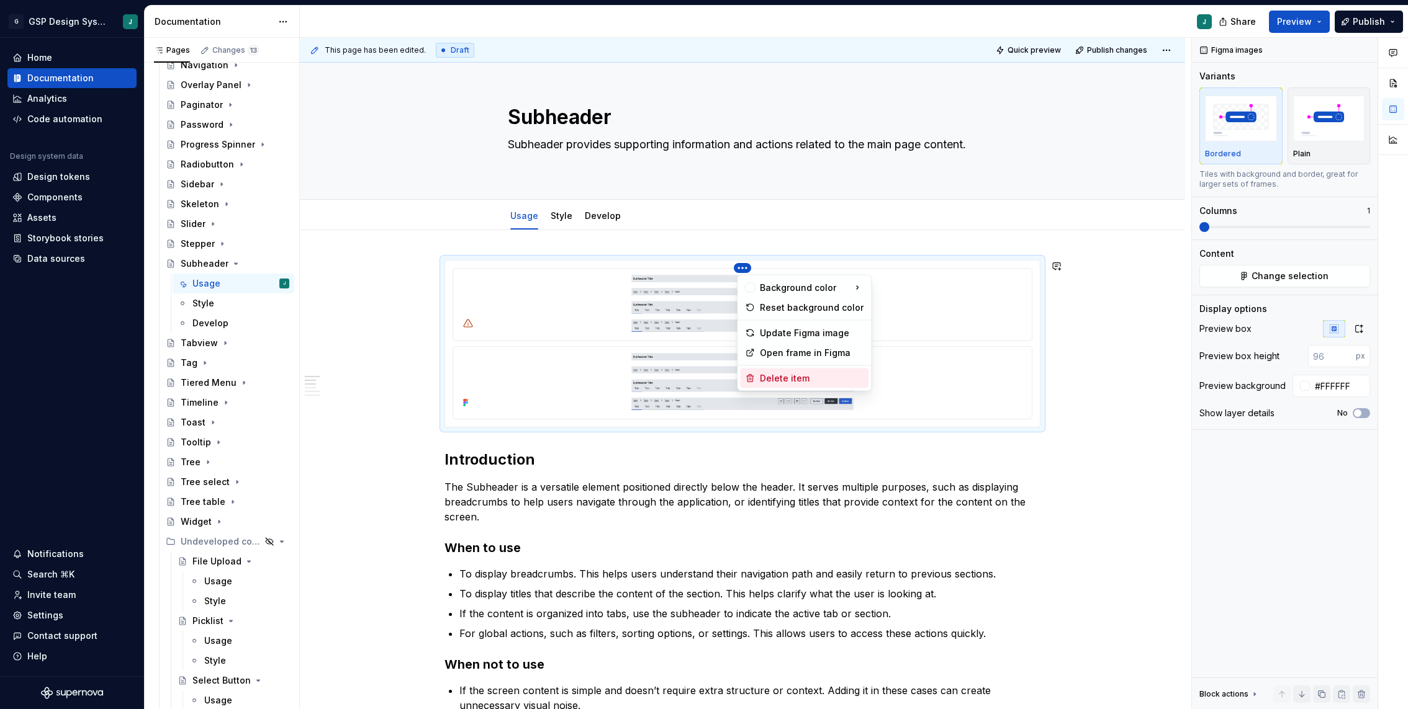
click at [801, 380] on div "Delete item" at bounding box center [812, 378] width 104 height 12
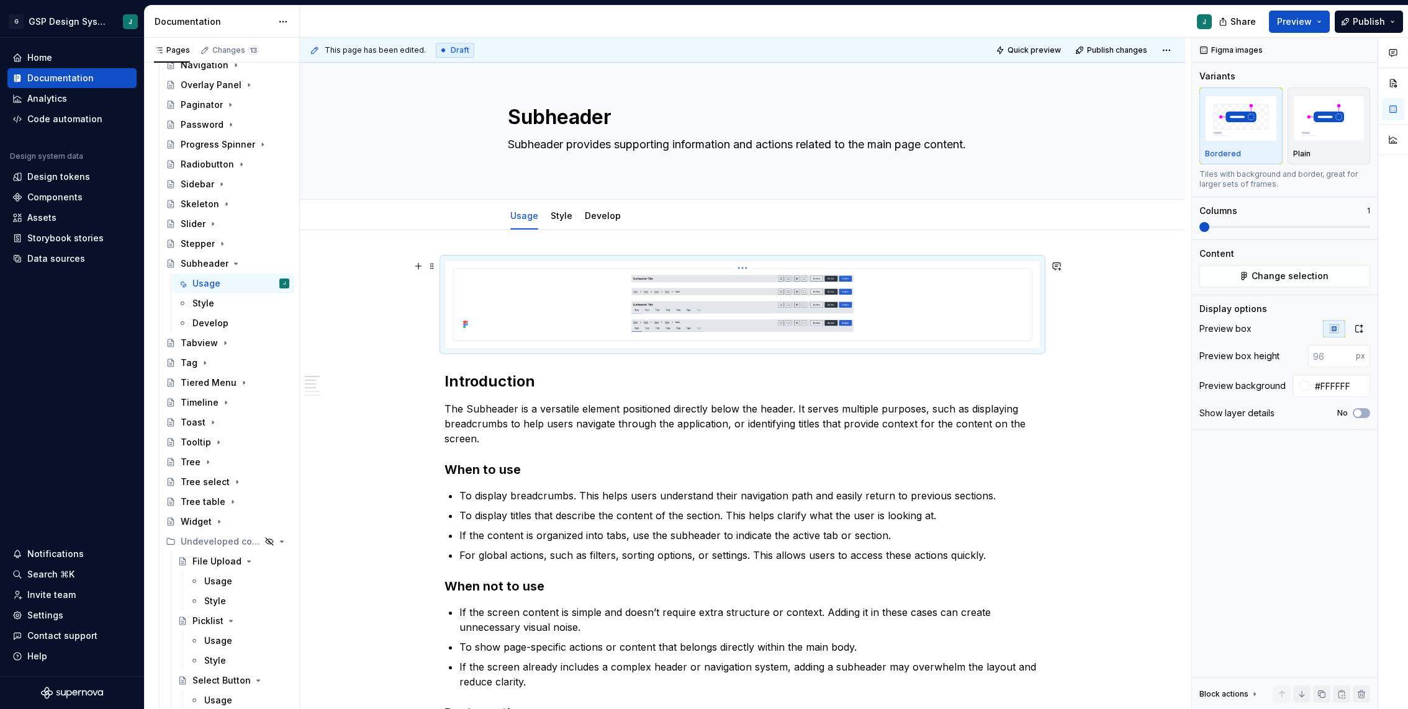
click at [930, 312] on img at bounding box center [742, 304] width 569 height 60
click at [1360, 330] on icon "button" at bounding box center [1359, 328] width 7 height 7
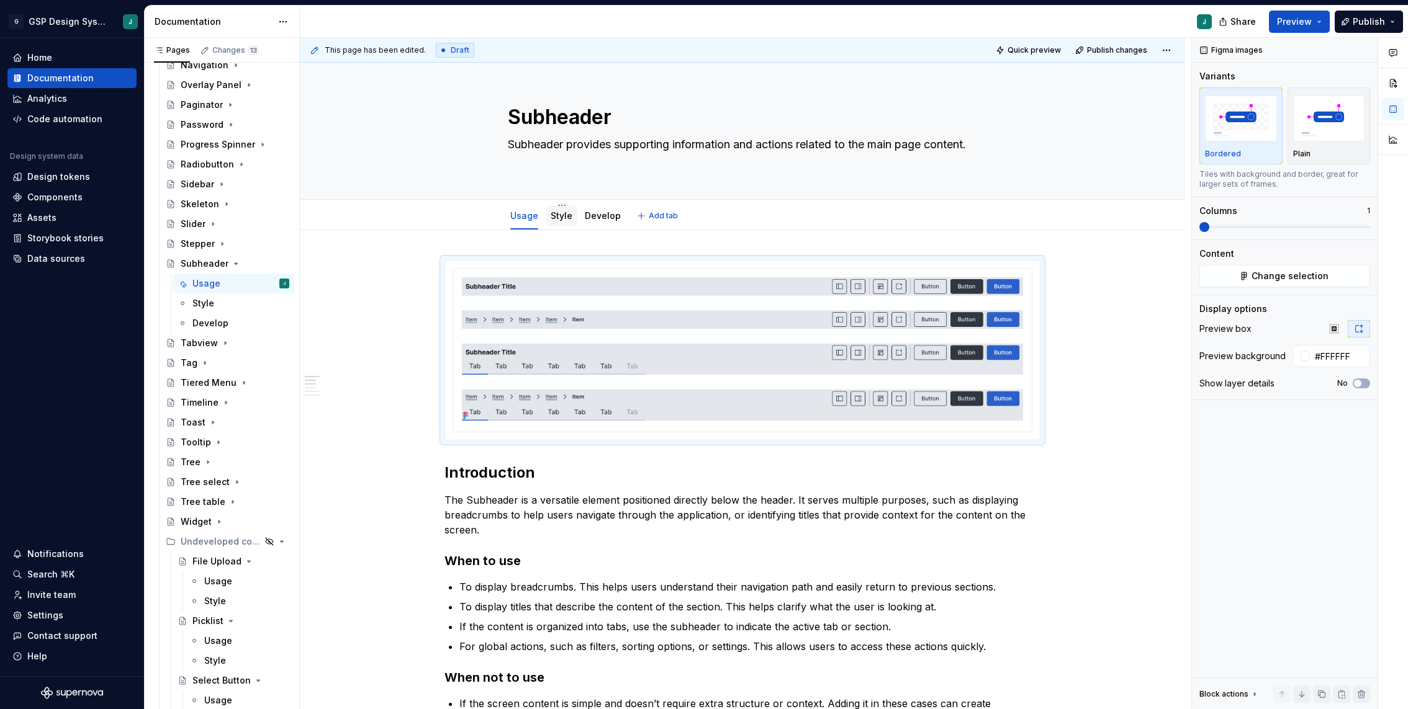
click at [562, 214] on link "Style" at bounding box center [562, 215] width 22 height 11
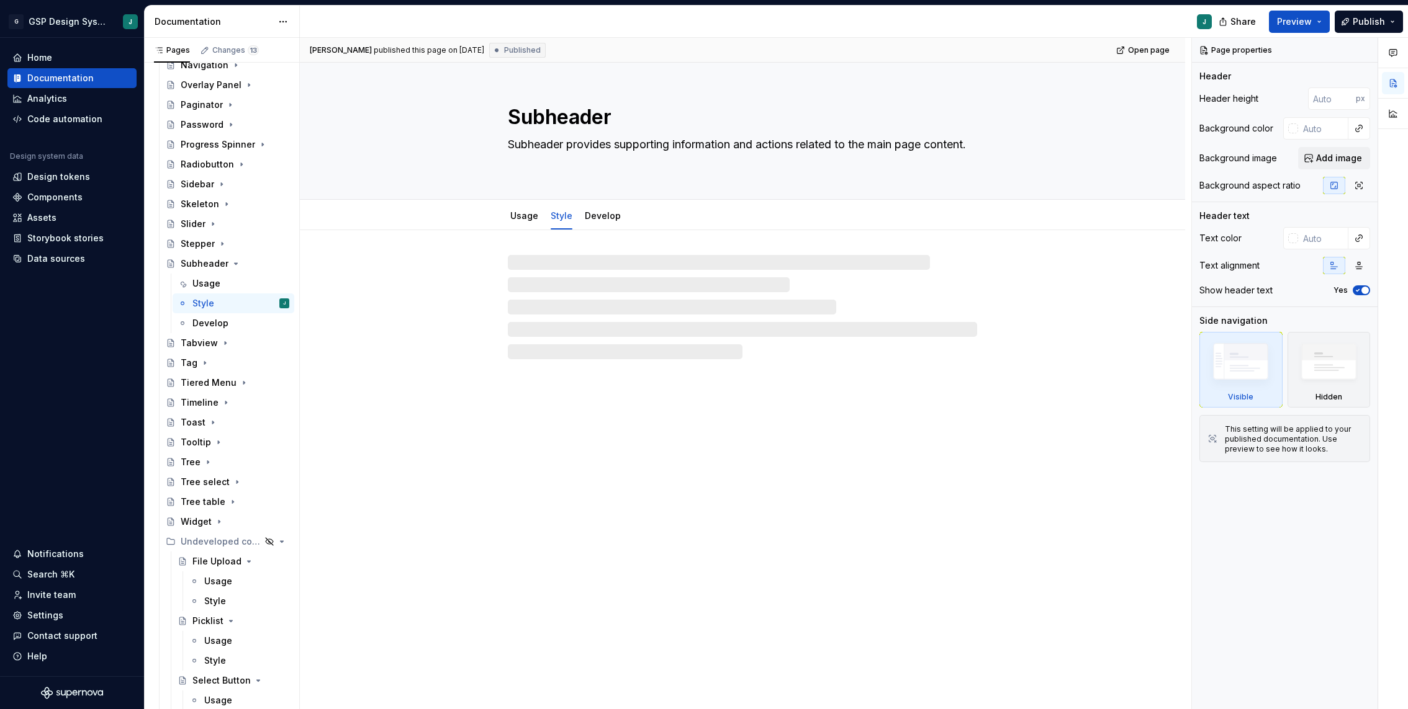
type textarea "*"
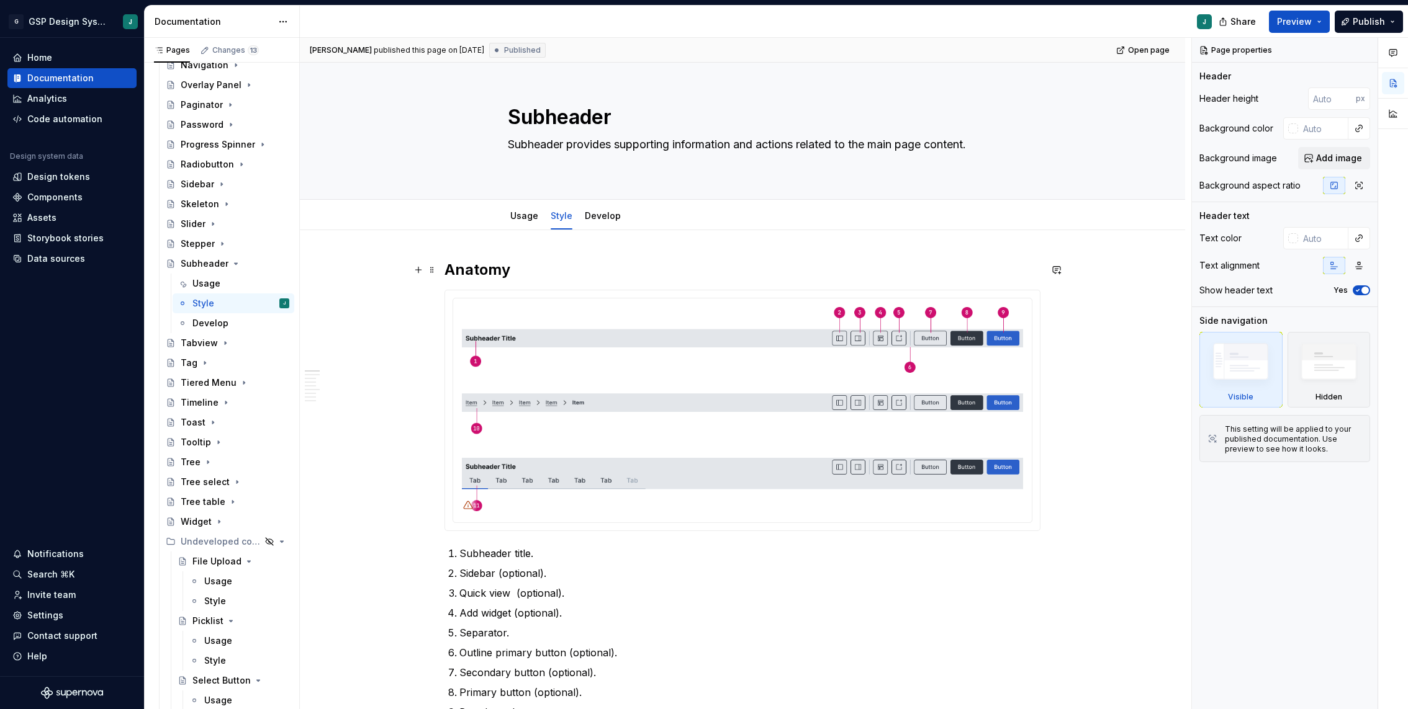
click at [450, 271] on h2 "Anatomy" at bounding box center [742, 270] width 596 height 20
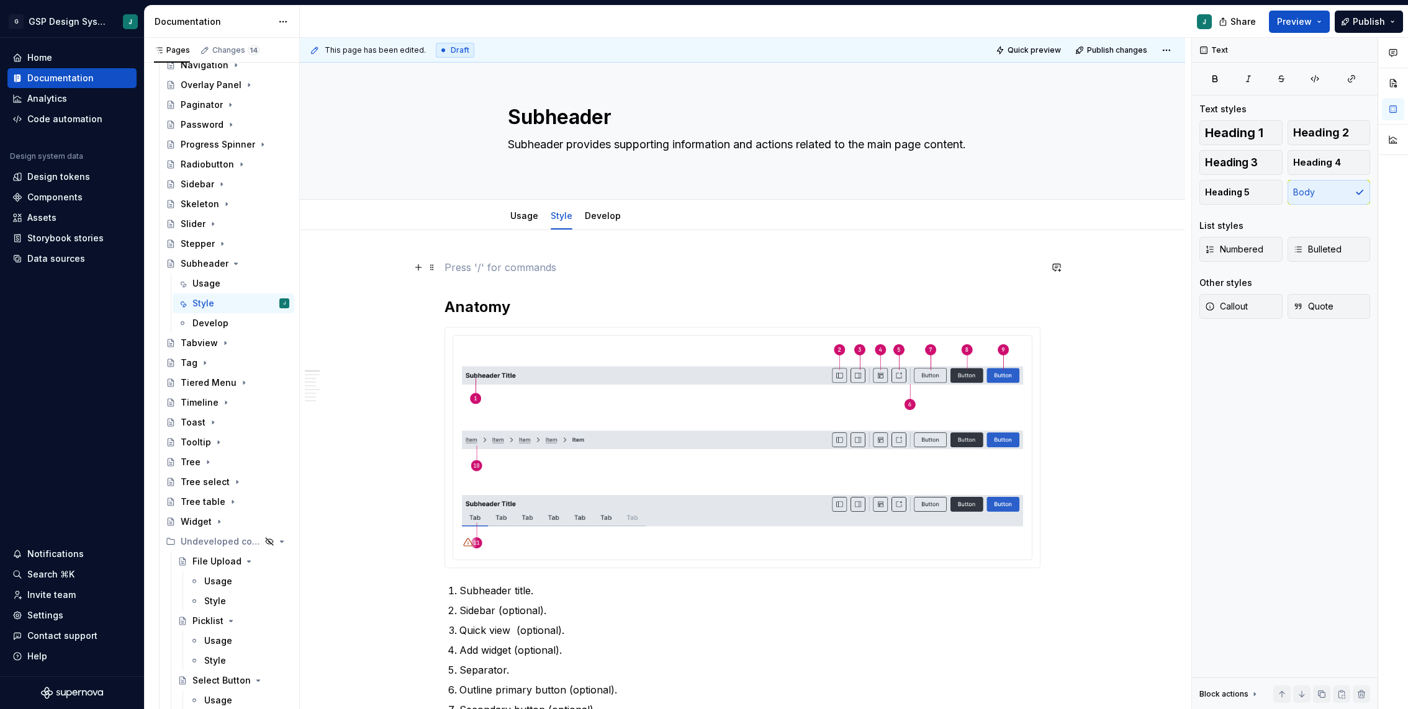
click at [451, 263] on p at bounding box center [742, 267] width 596 height 15
click at [426, 263] on button "button" at bounding box center [418, 267] width 17 height 17
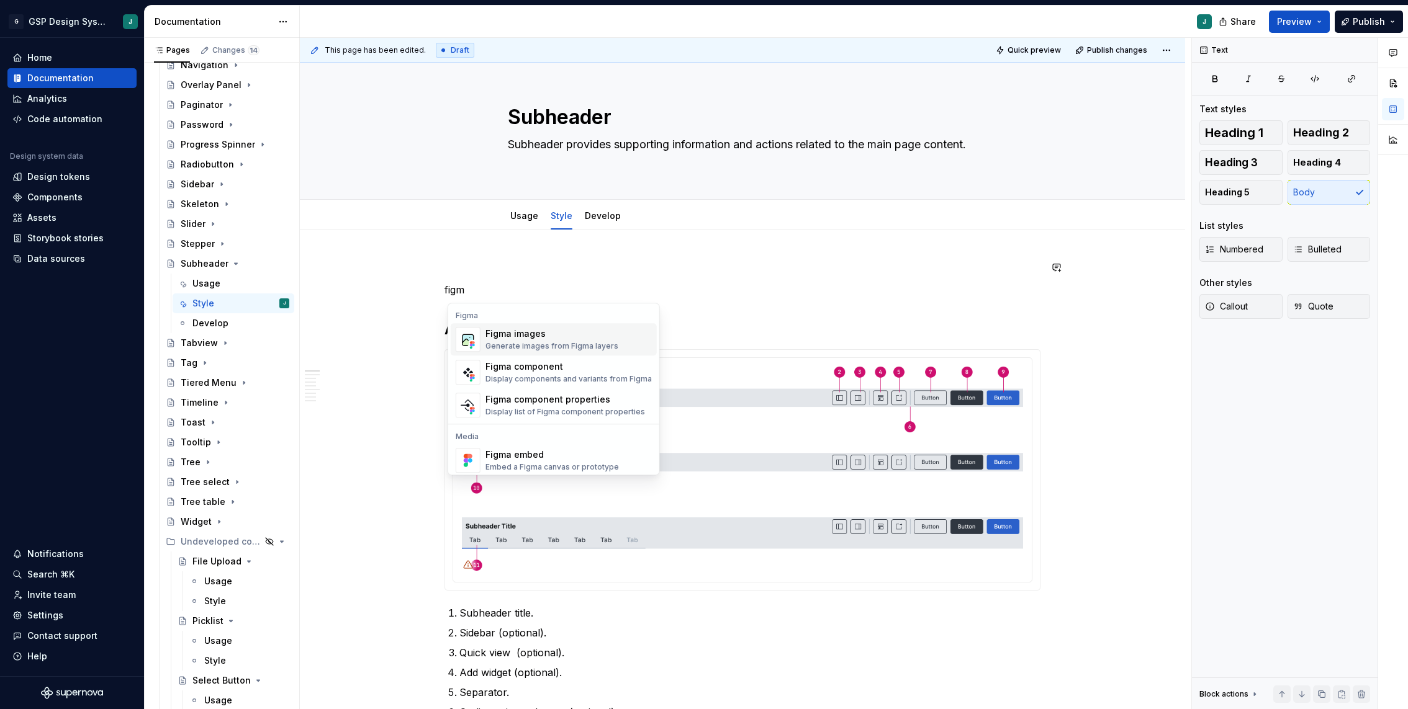
click at [500, 343] on div "Generate images from Figma layers" at bounding box center [551, 346] width 133 height 10
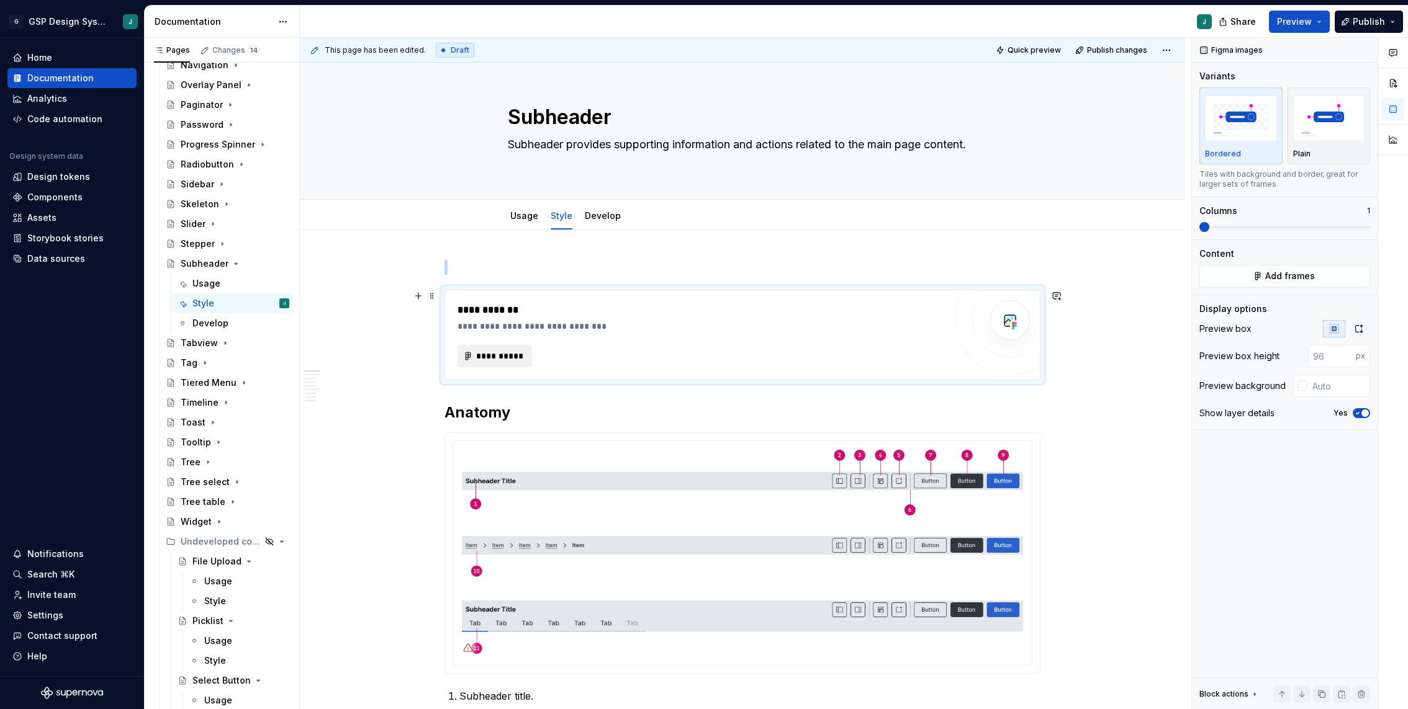
click at [515, 356] on span "**********" at bounding box center [499, 356] width 48 height 12
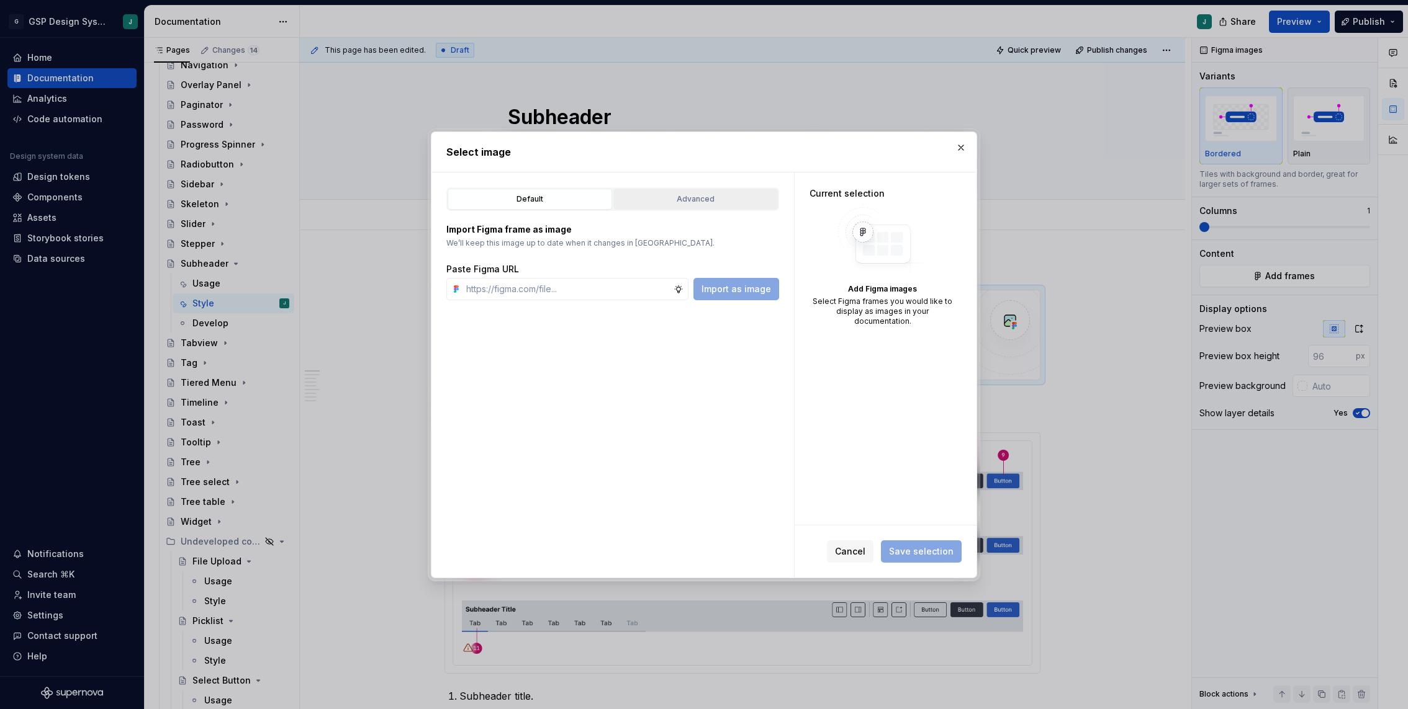
click at [681, 199] on div "Advanced" at bounding box center [696, 199] width 156 height 12
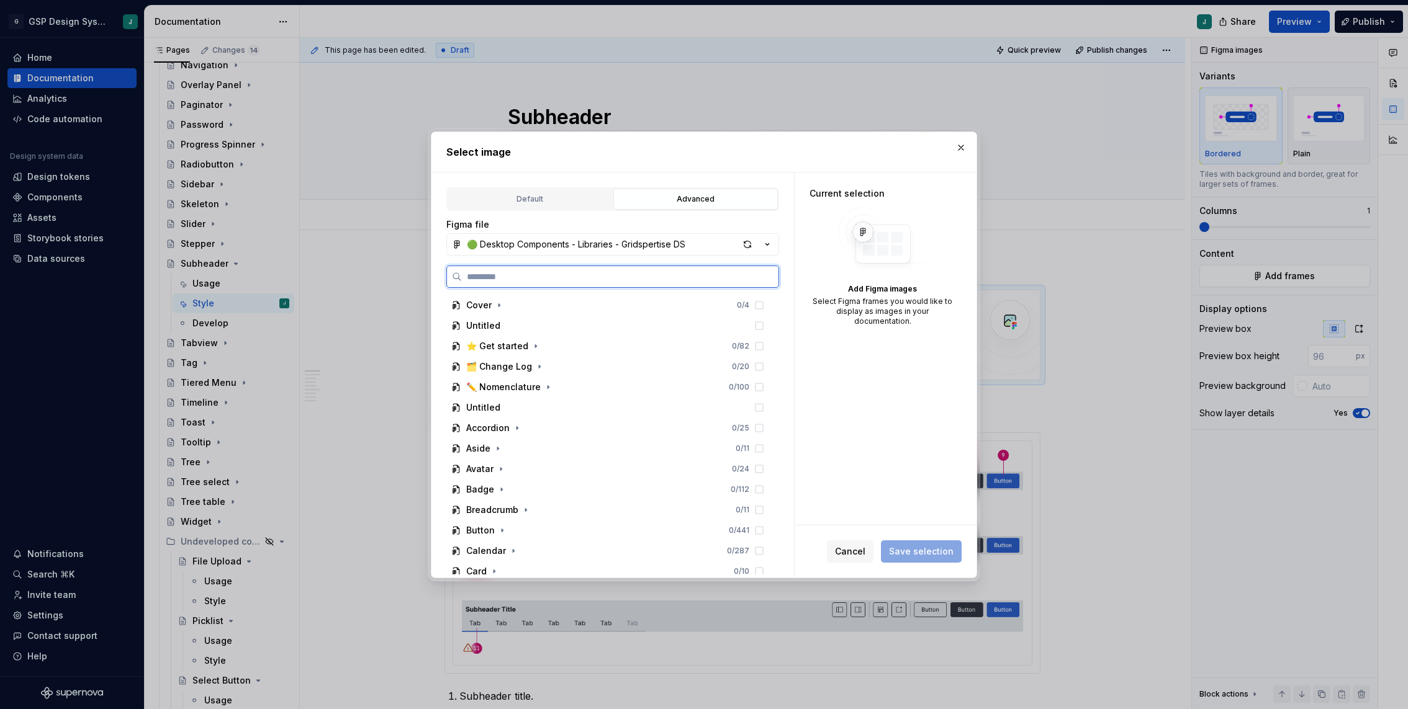
click at [538, 276] on input "search" at bounding box center [620, 277] width 317 height 12
type input "*****"
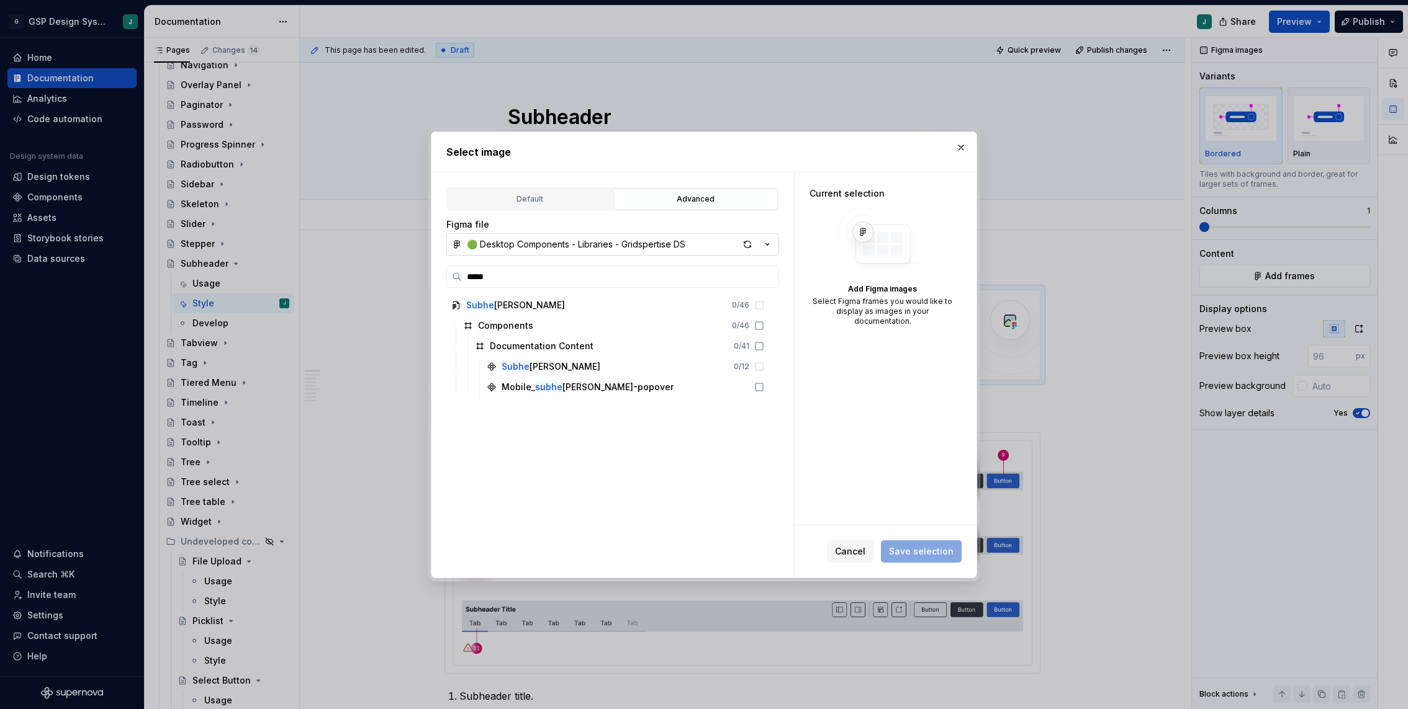
click at [553, 240] on div "🟢 Desktop Components - Libraries - Gridspertise DS" at bounding box center [576, 244] width 218 height 12
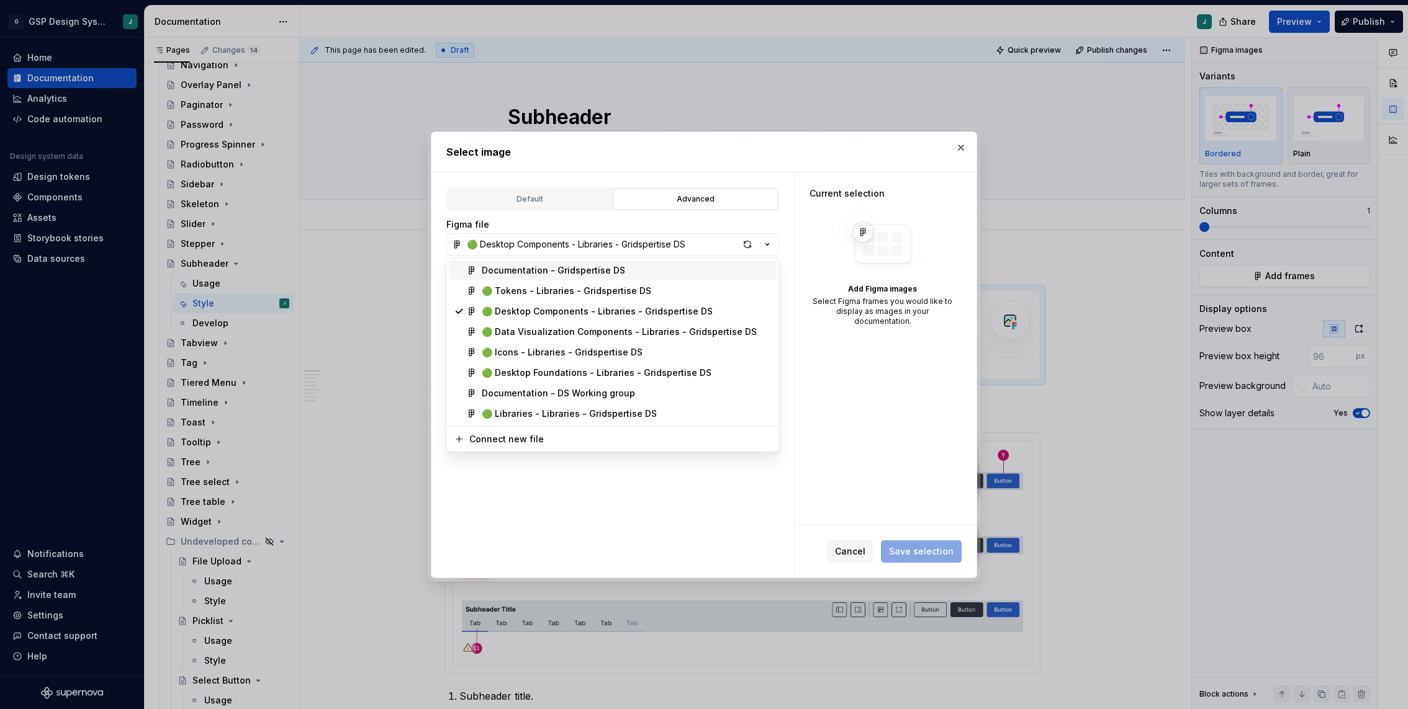
click at [562, 269] on div "Documentation - Gridspertise DS" at bounding box center [553, 270] width 143 height 12
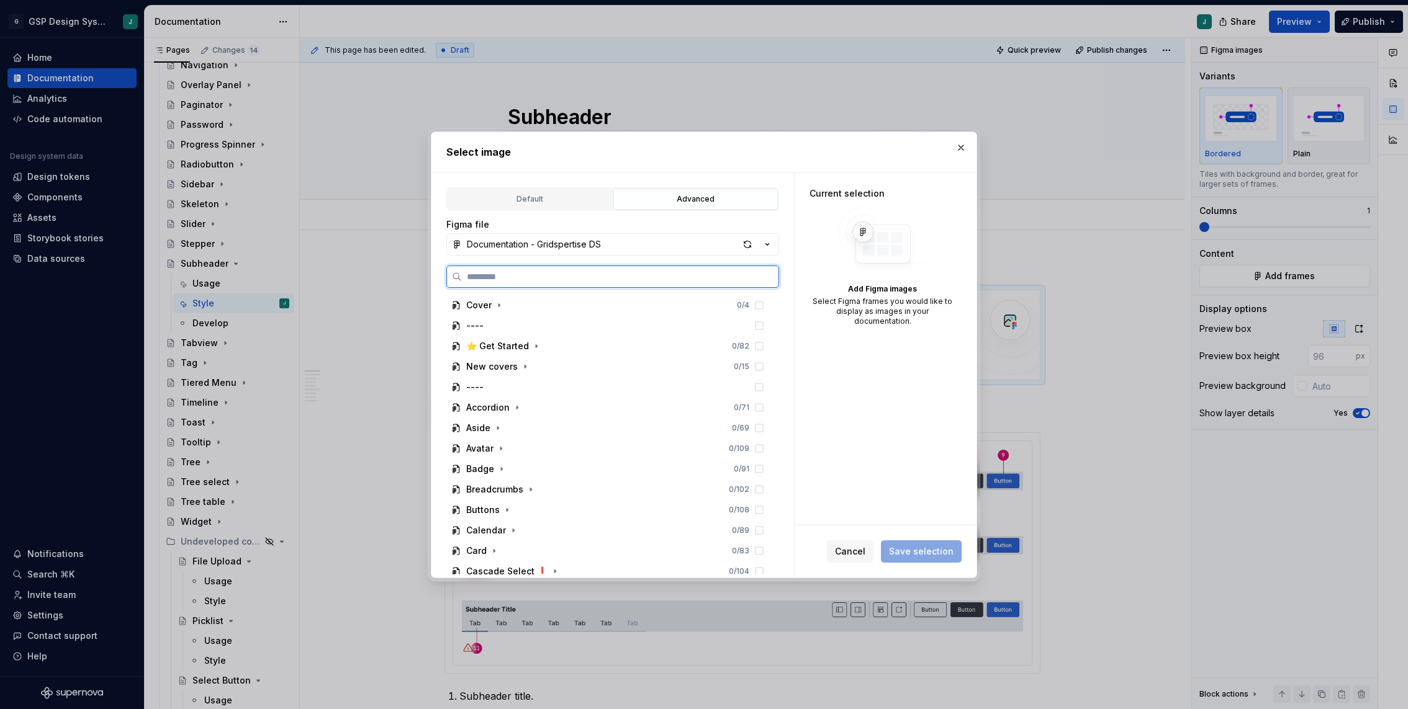
click at [514, 279] on input "search" at bounding box center [620, 277] width 317 height 12
type input "*****"
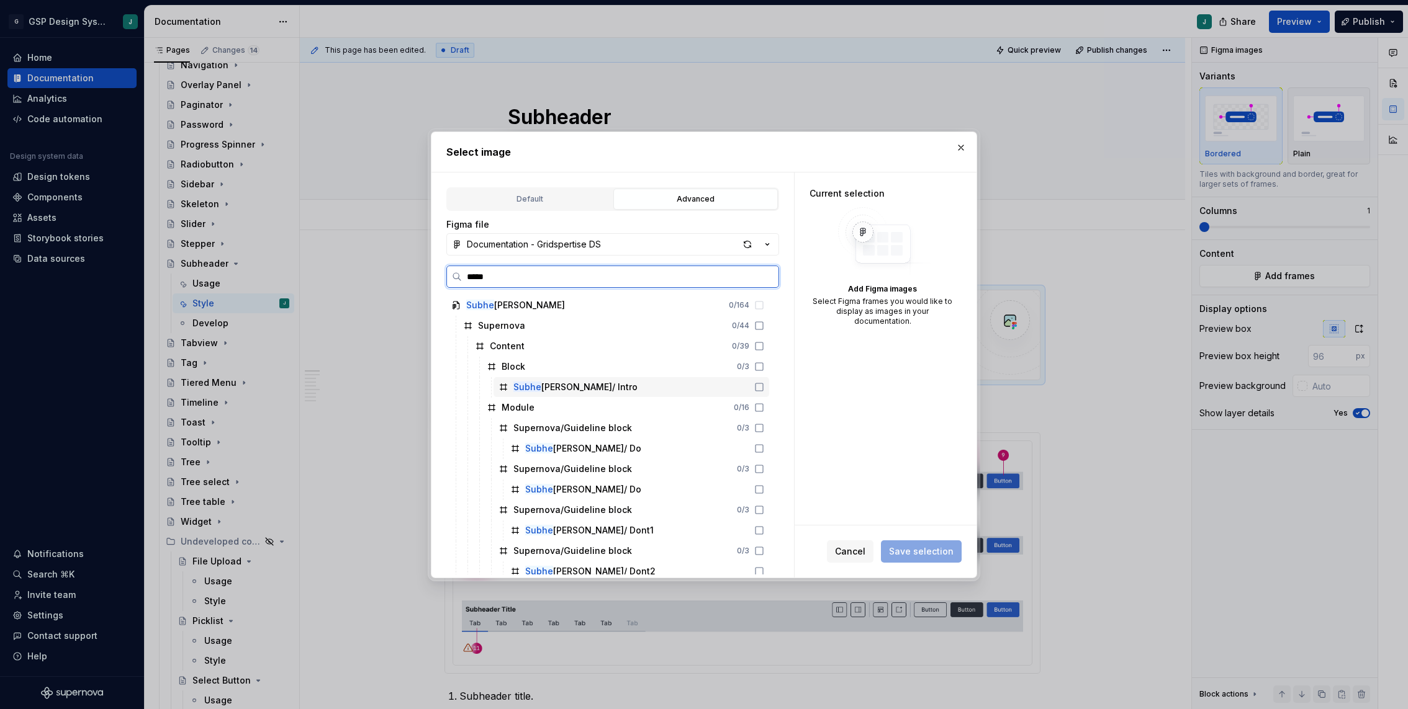
click at [583, 392] on div "Subhe ader/ Intro" at bounding box center [631, 387] width 276 height 20
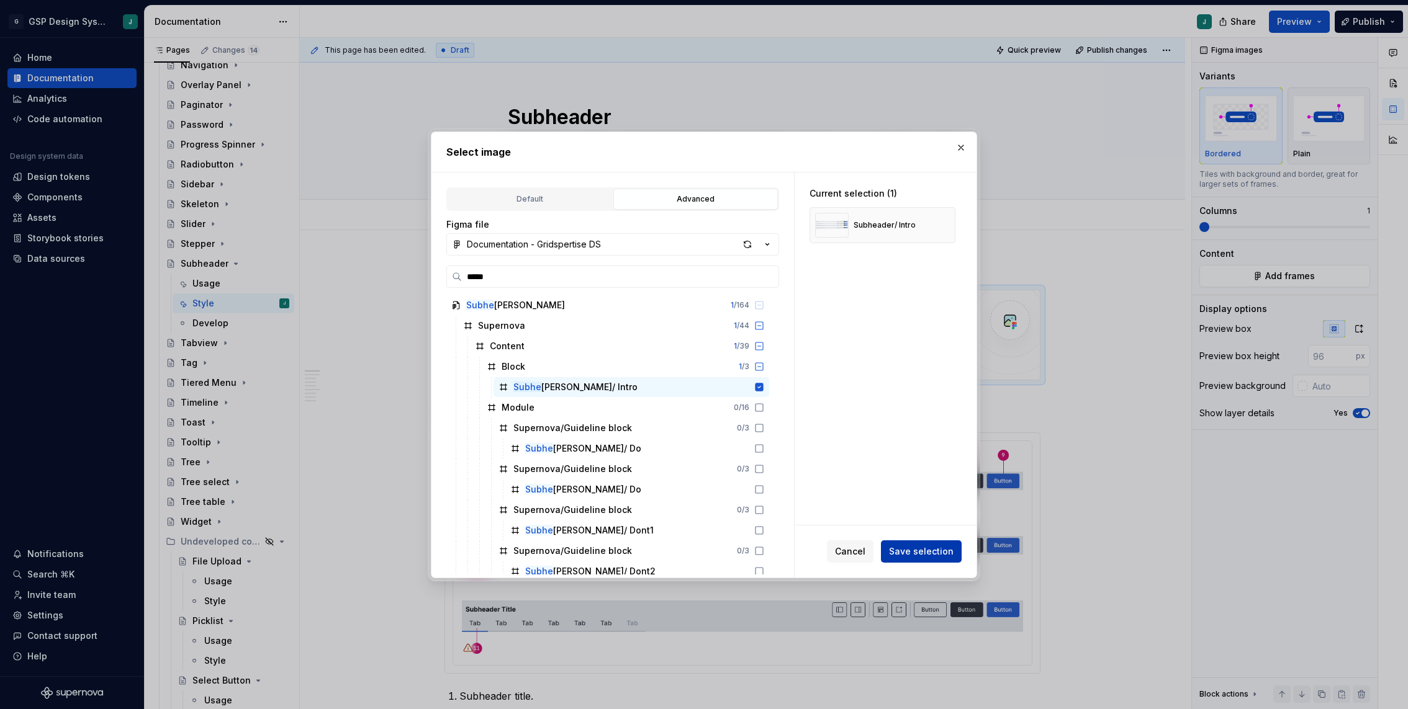
click at [920, 543] on button "Save selection" at bounding box center [921, 552] width 81 height 22
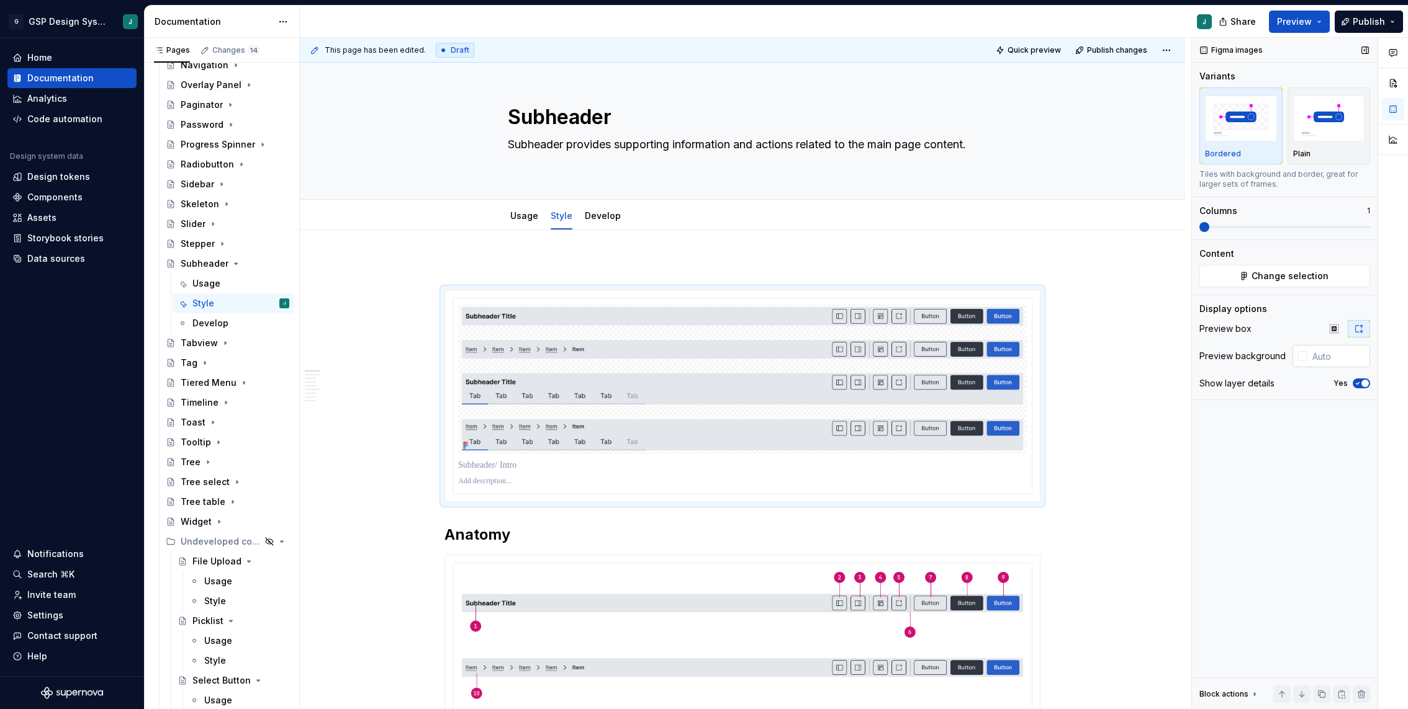
click at [1335, 351] on input "text" at bounding box center [1338, 356] width 63 height 22
type input "#FFFFFF"
click at [528, 215] on link "Usage" at bounding box center [524, 215] width 28 height 11
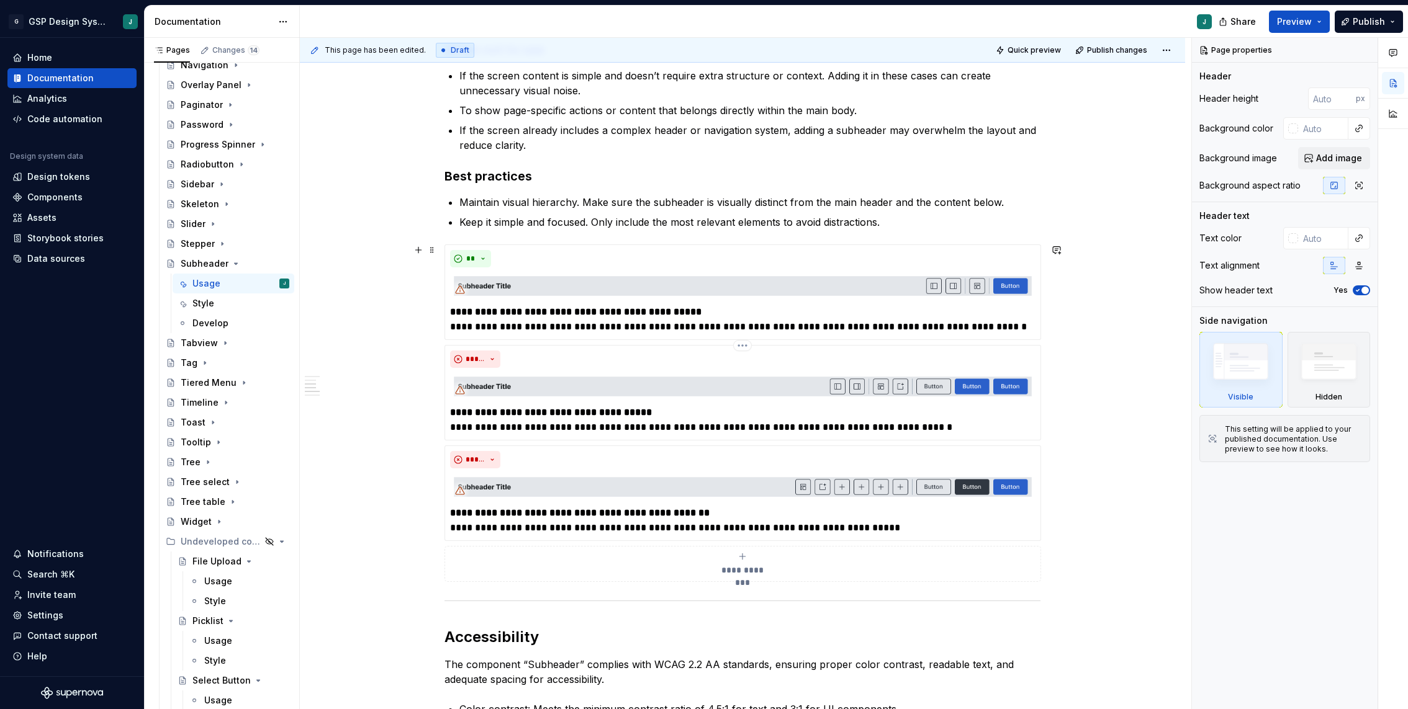
scroll to position [629, 0]
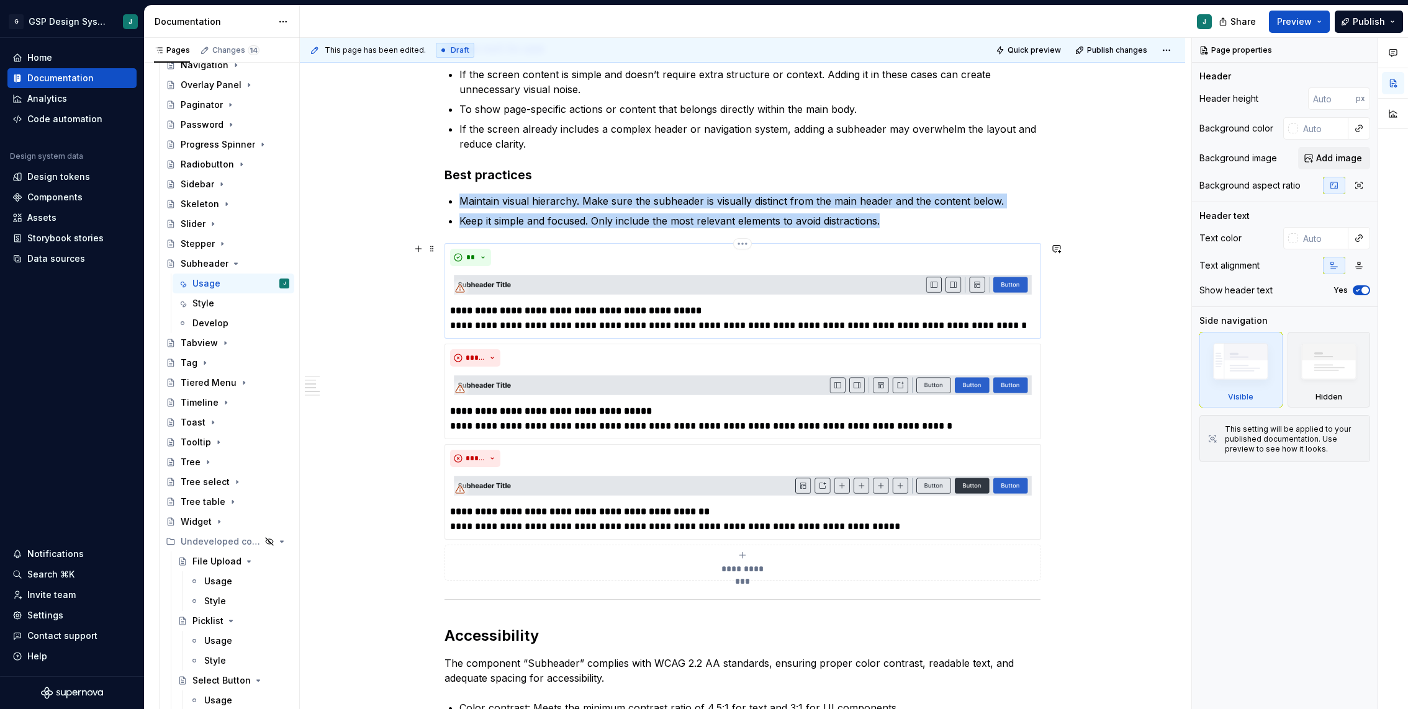
click at [557, 289] on img at bounding box center [742, 284] width 585 height 27
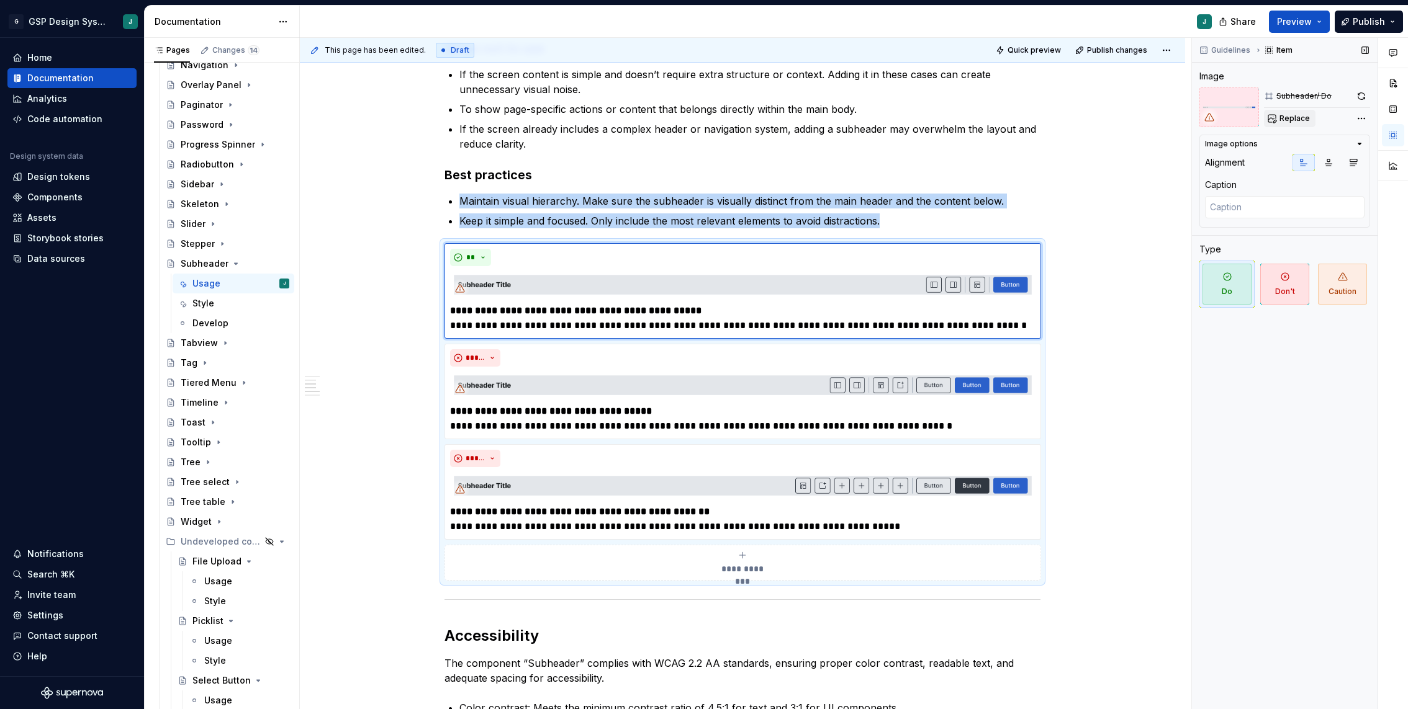
click at [1292, 115] on span "Replace" at bounding box center [1294, 119] width 30 height 10
type textarea "*"
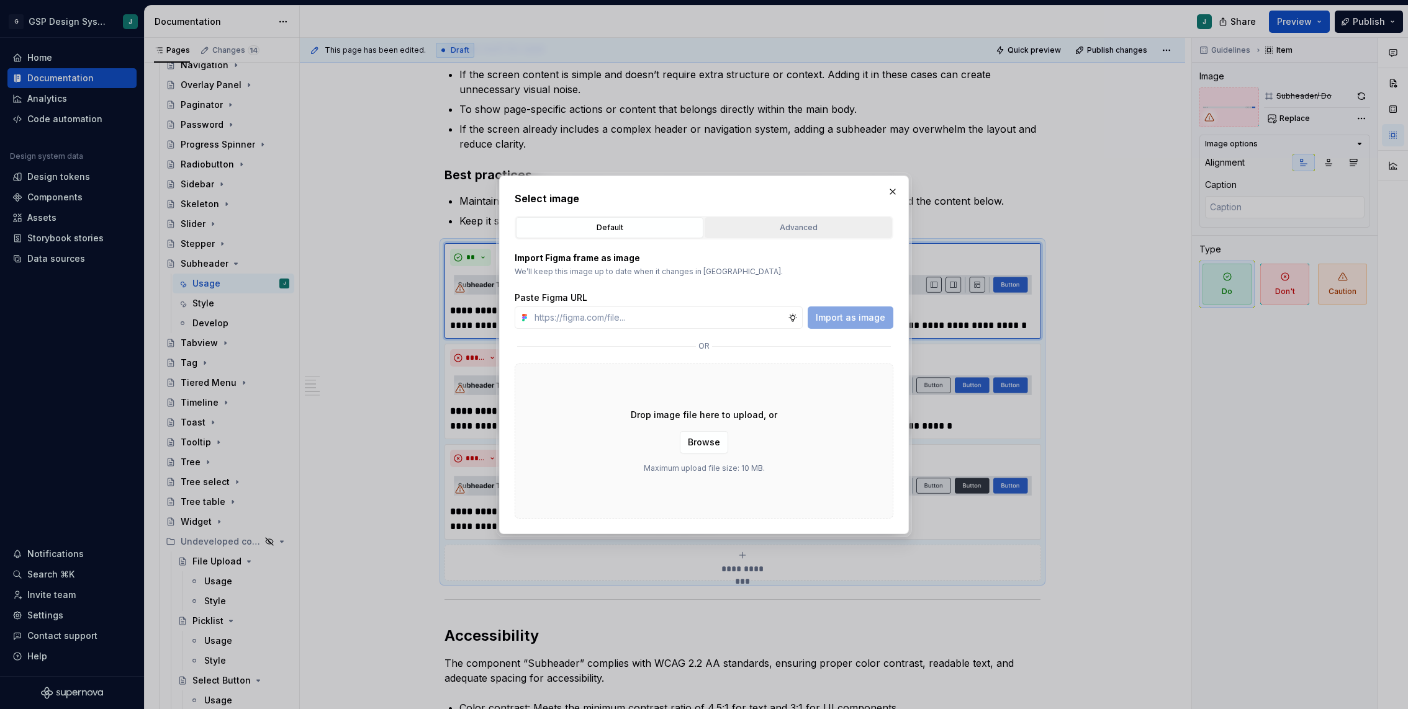
click at [772, 223] on div "Advanced" at bounding box center [798, 228] width 179 height 12
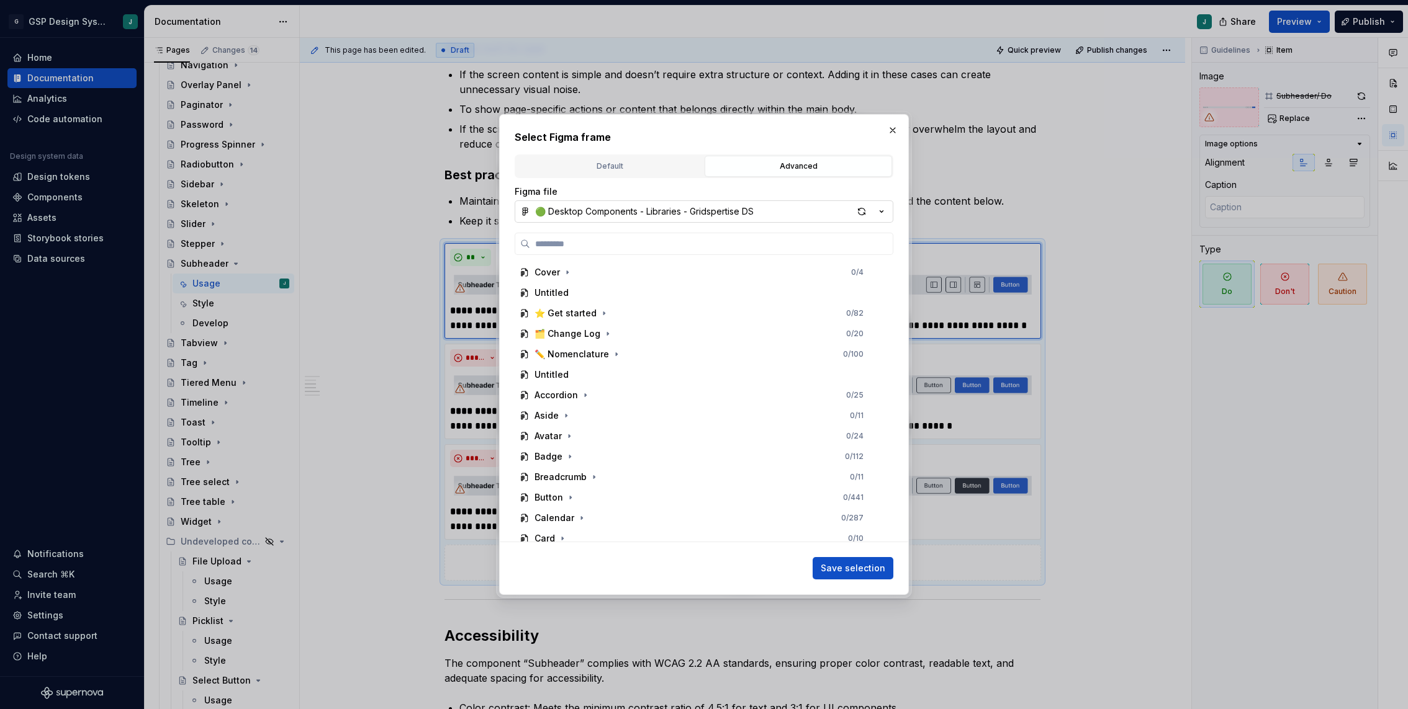
click at [606, 203] on button "🟢 Desktop Components - Libraries - Gridspertise DS" at bounding box center [704, 211] width 379 height 22
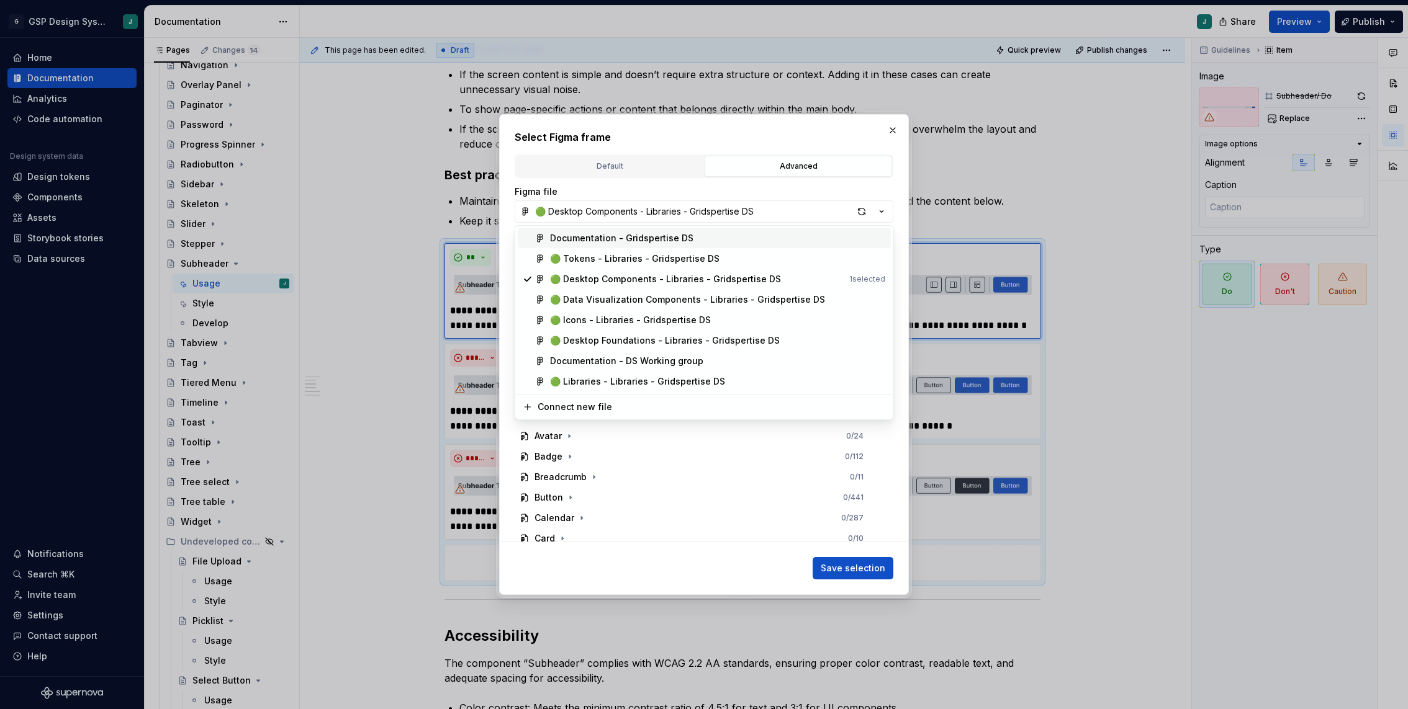
click at [608, 235] on div "Documentation - Gridspertise DS" at bounding box center [621, 238] width 143 height 12
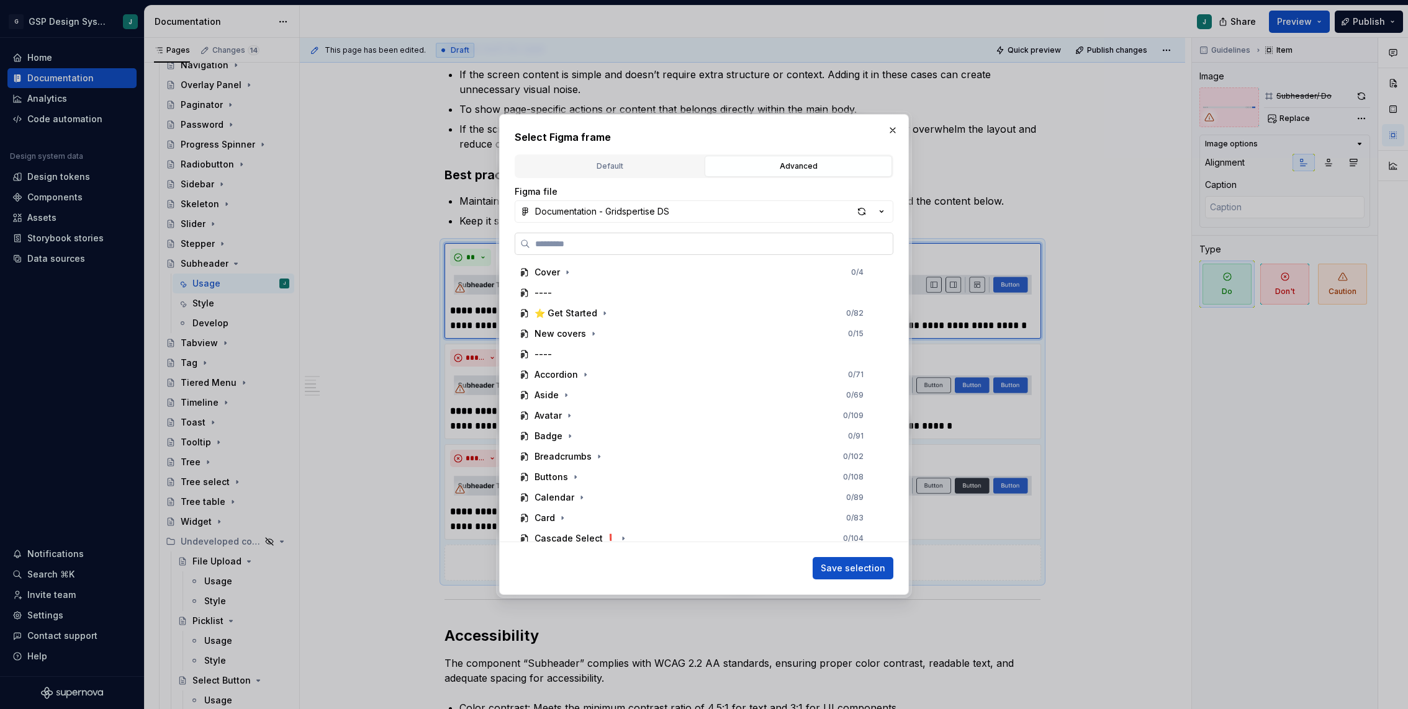
click at [584, 253] on label at bounding box center [704, 244] width 379 height 22
click at [584, 250] on input "search" at bounding box center [711, 244] width 362 height 12
type input "***"
type textarea "*"
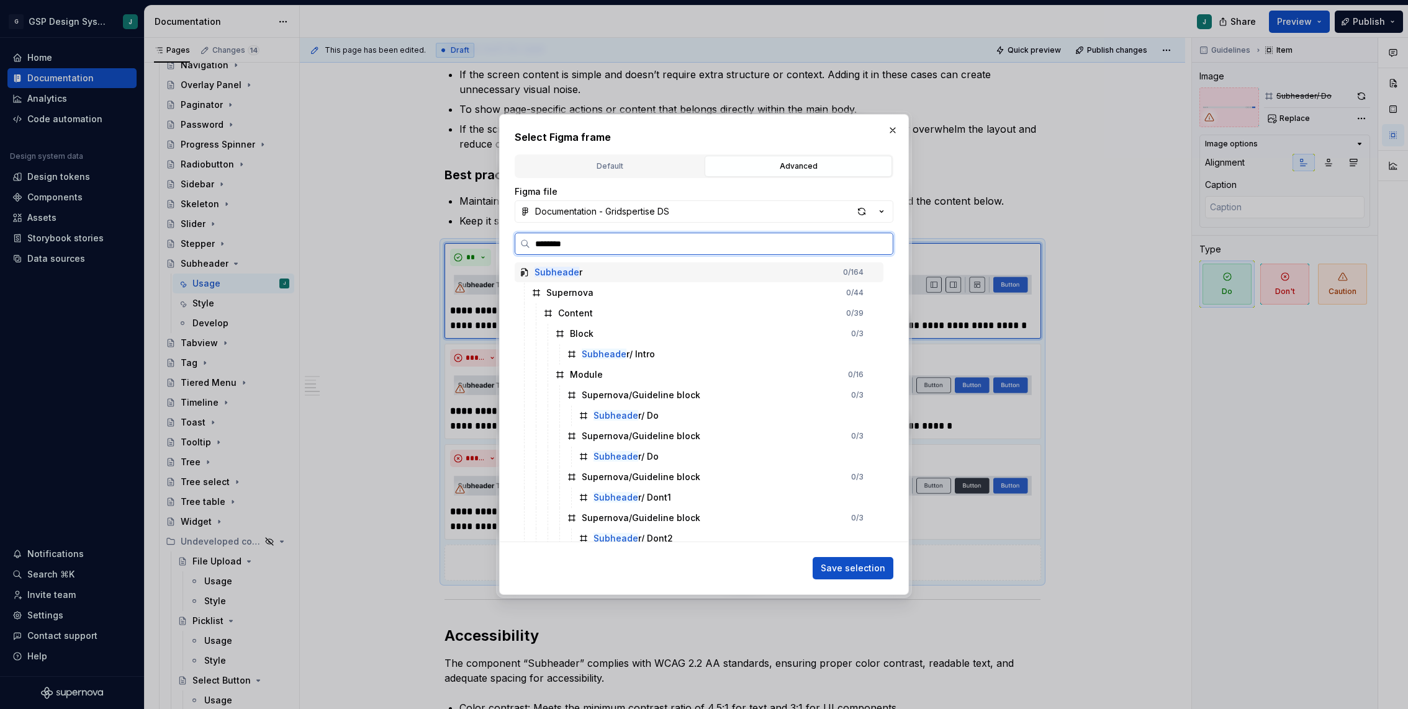
type input "*********"
click at [848, 415] on div "Subheader / Do" at bounding box center [729, 416] width 310 height 20
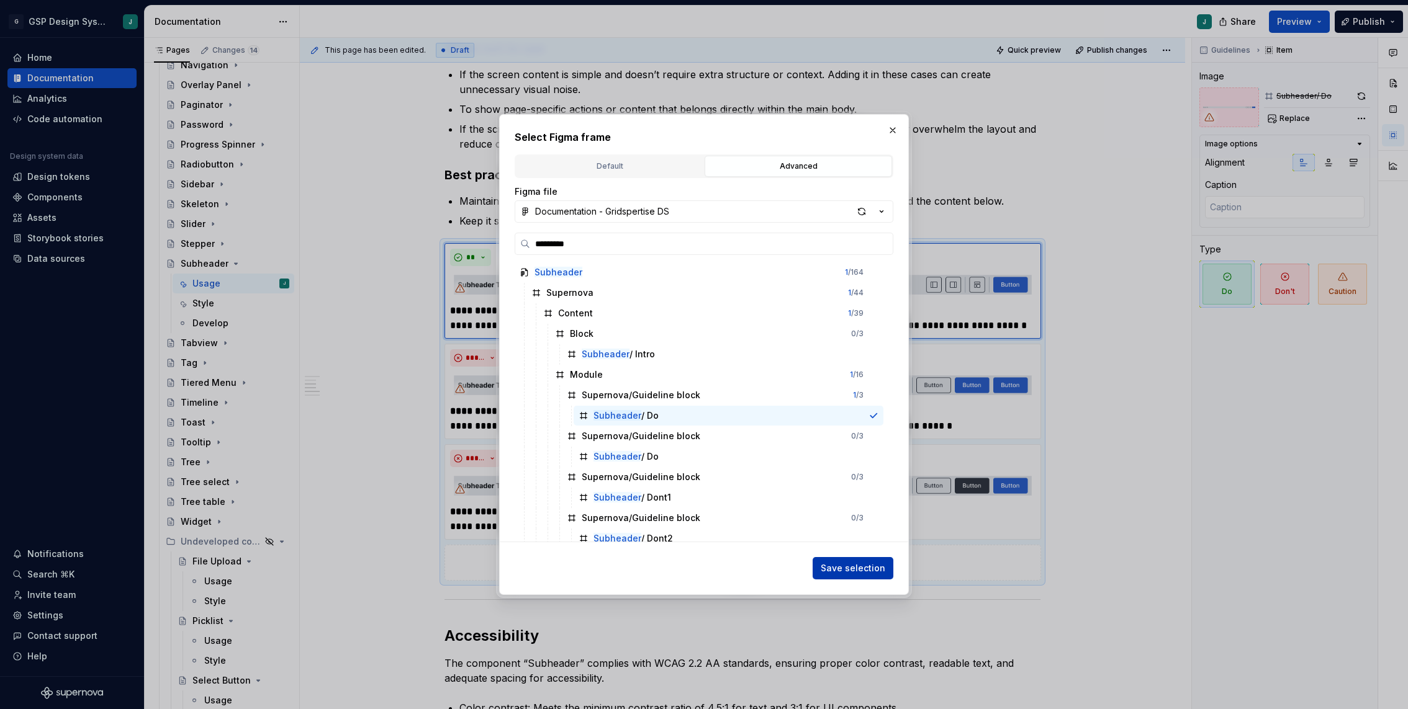
click at [867, 569] on span "Save selection" at bounding box center [853, 568] width 65 height 12
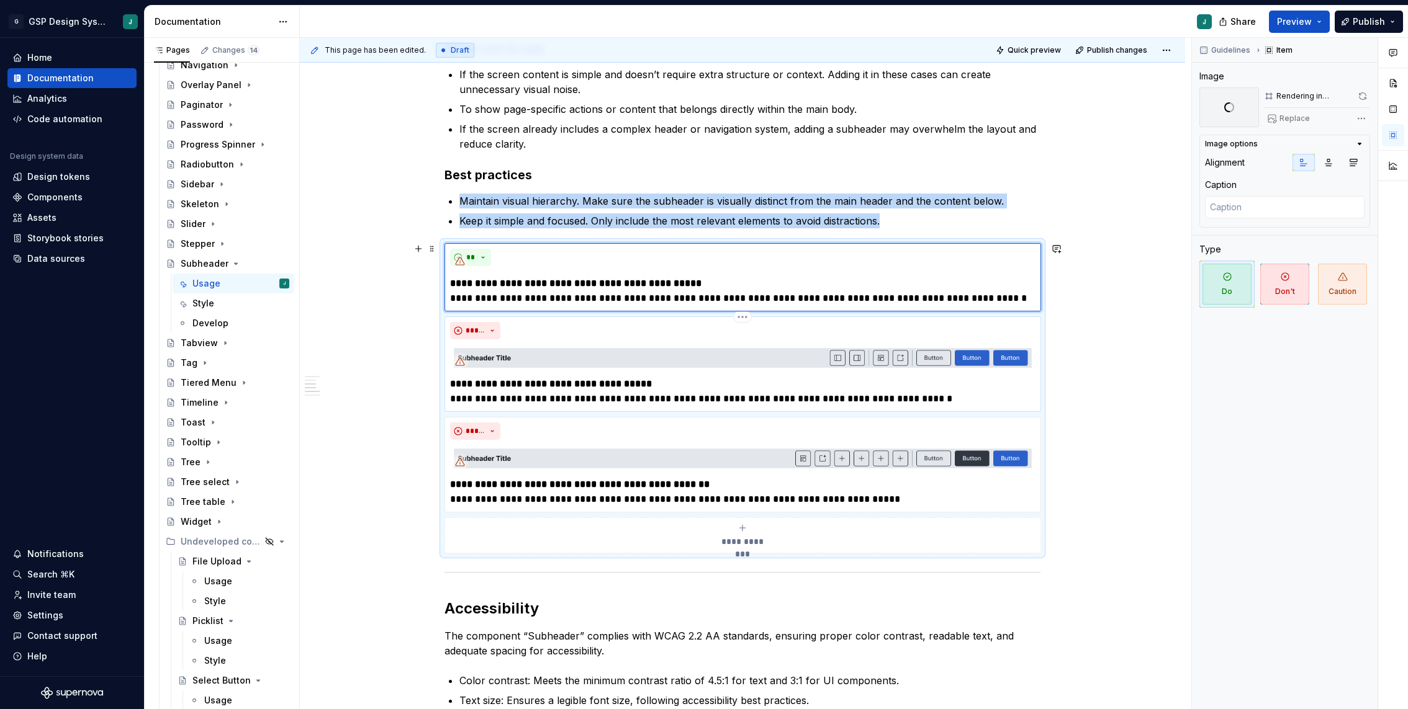
click at [593, 355] on img at bounding box center [742, 357] width 585 height 27
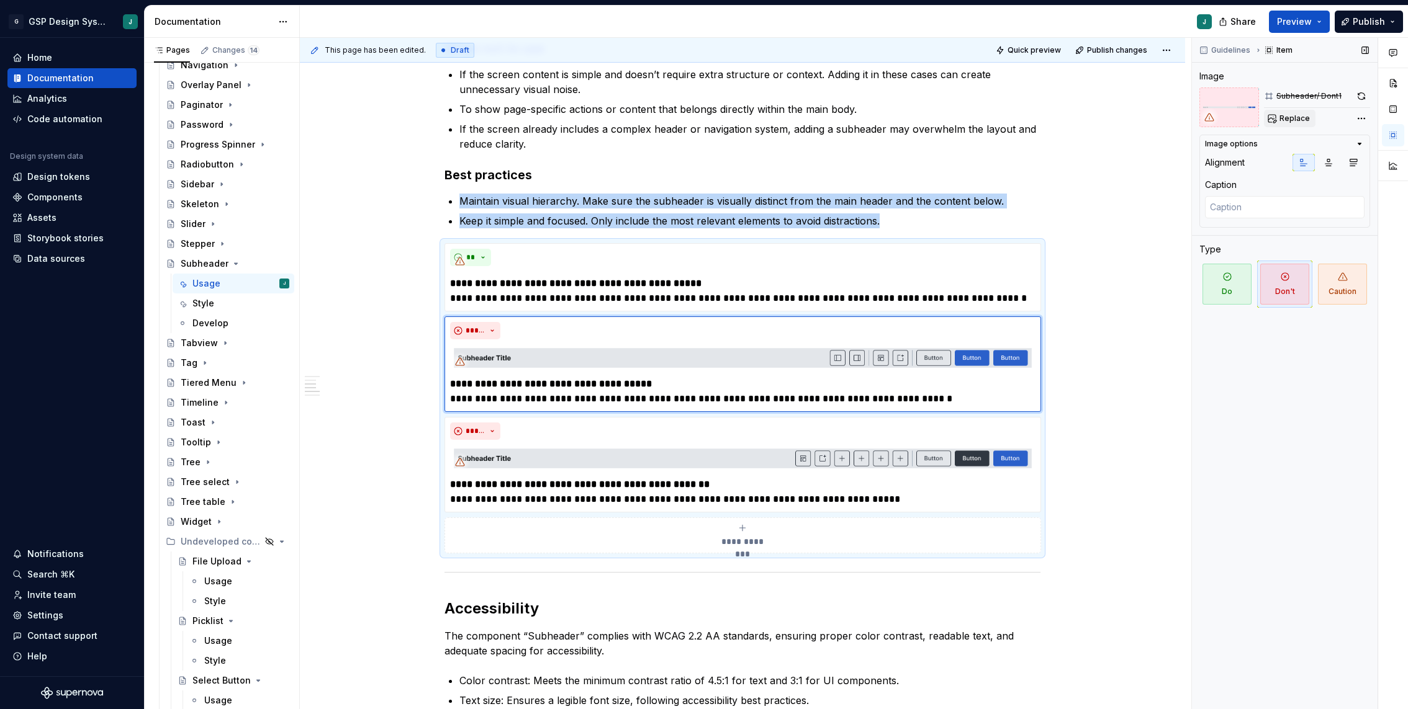
click at [1287, 121] on span "Replace" at bounding box center [1294, 119] width 30 height 10
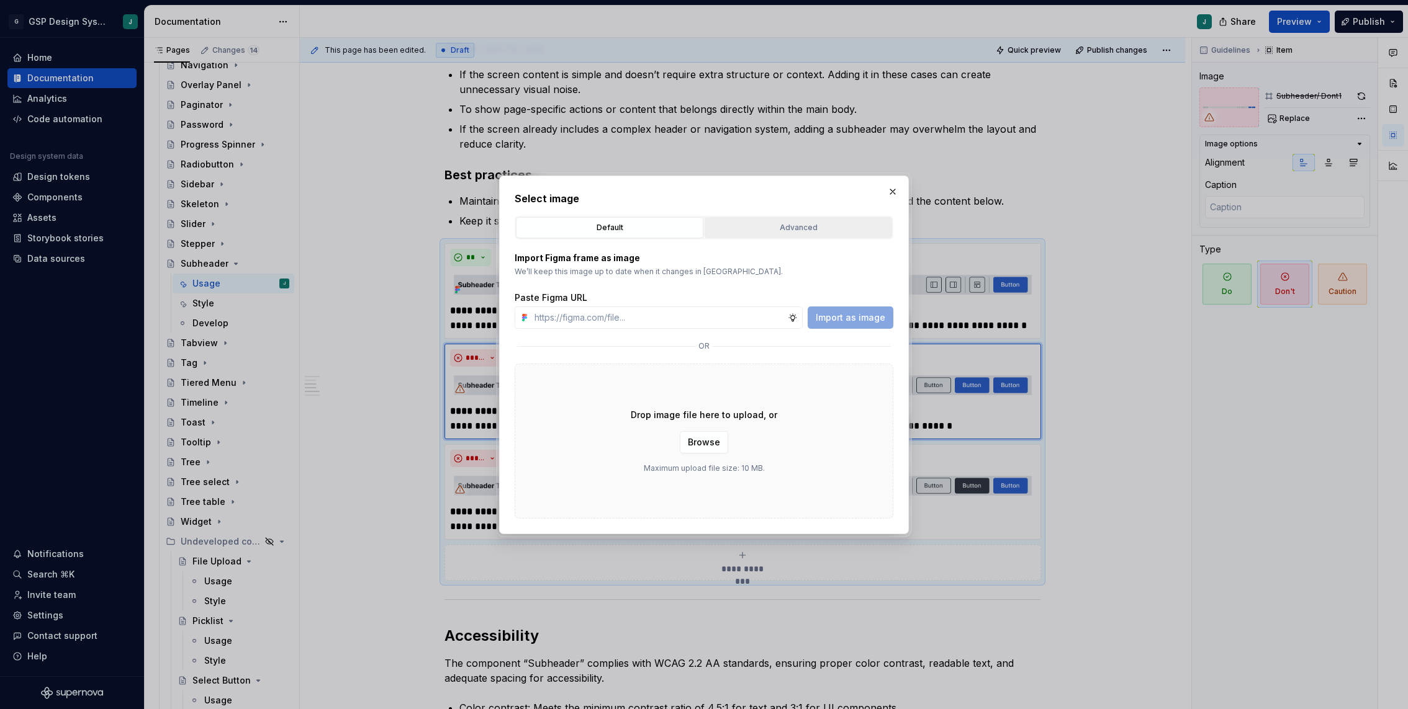
click at [795, 228] on div "Advanced" at bounding box center [798, 228] width 179 height 12
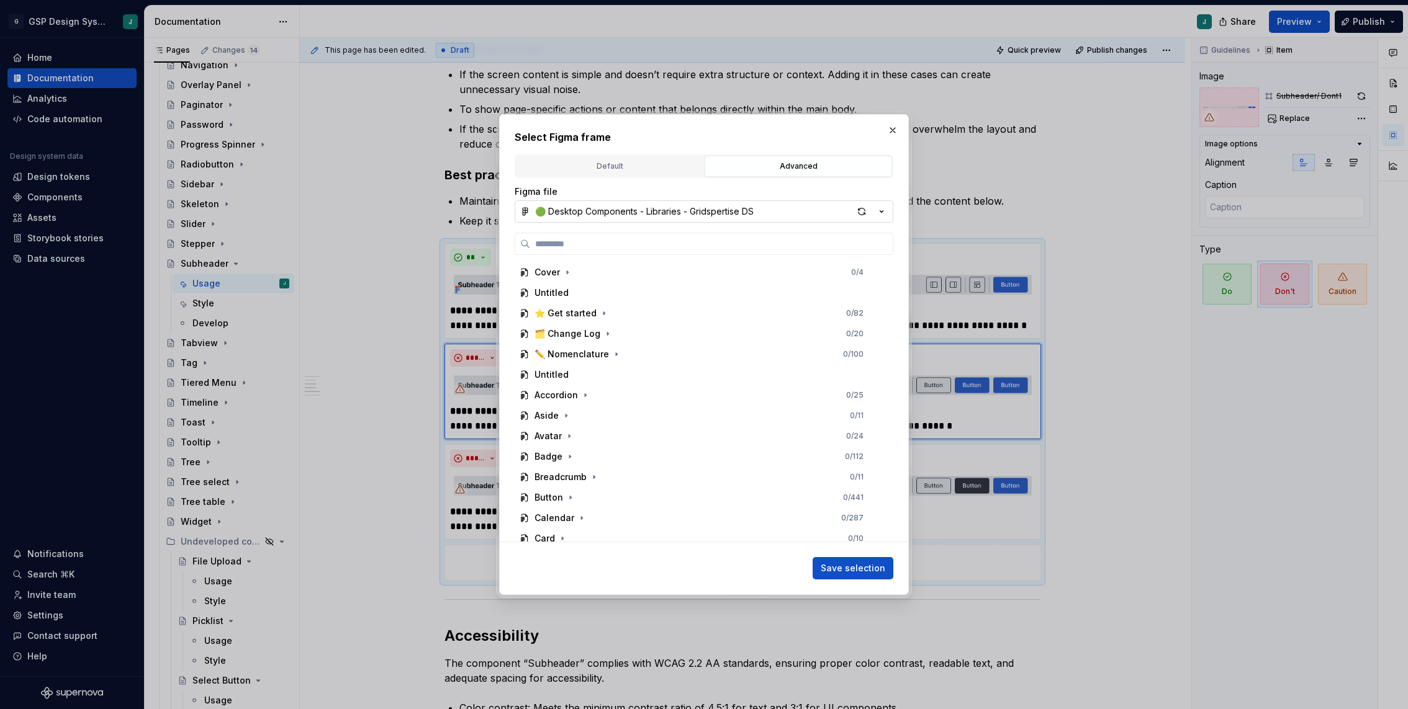
type textarea "*"
click at [583, 218] on button "🟢 Desktop Components - Libraries - Gridspertise DS" at bounding box center [704, 211] width 379 height 22
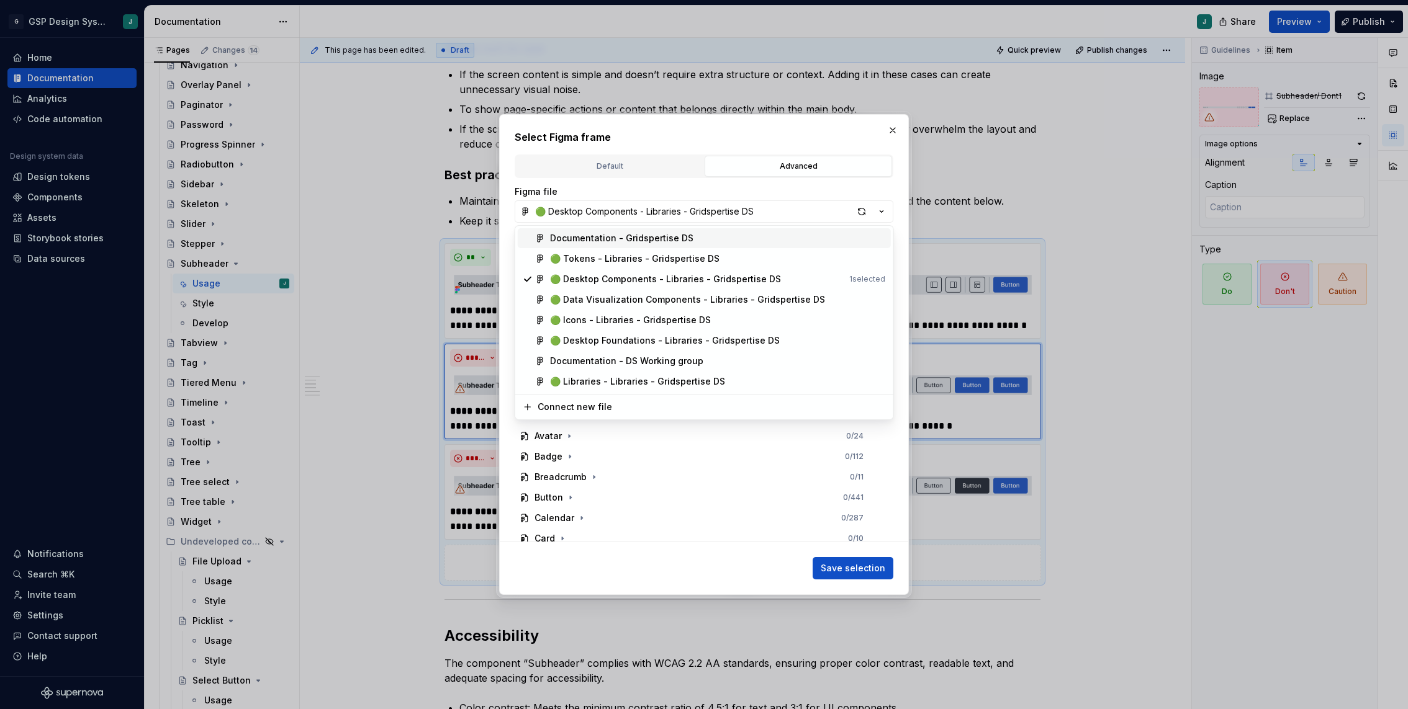
click at [610, 239] on div "Documentation - Gridspertise DS" at bounding box center [621, 238] width 143 height 12
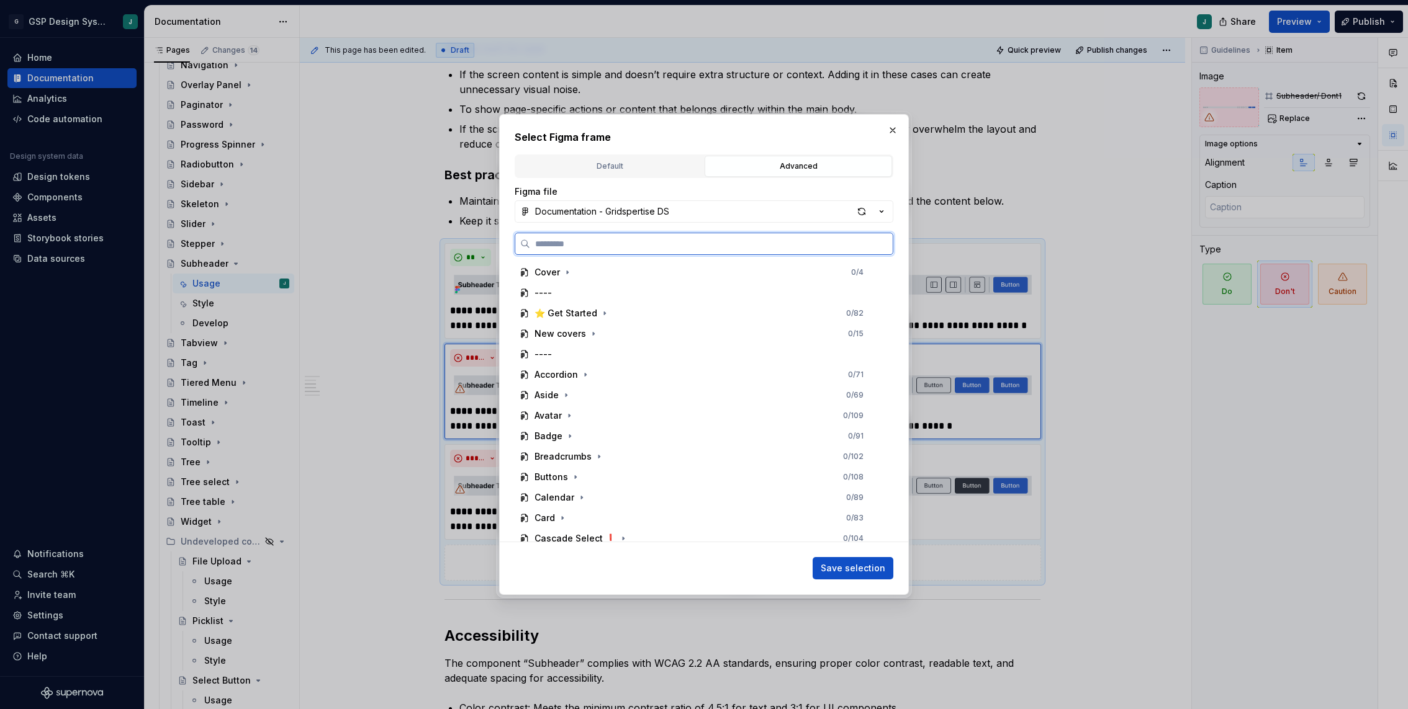
click at [599, 242] on input "search" at bounding box center [711, 244] width 362 height 12
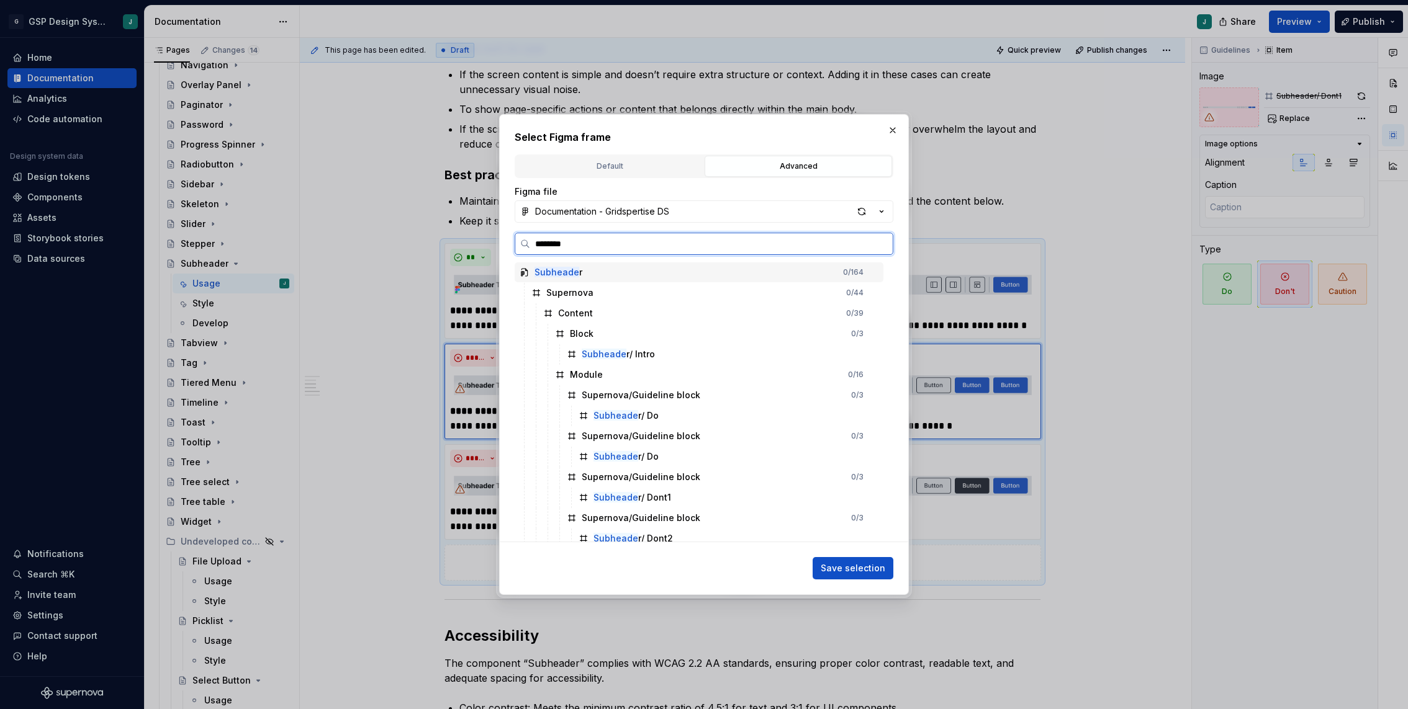
type input "*********"
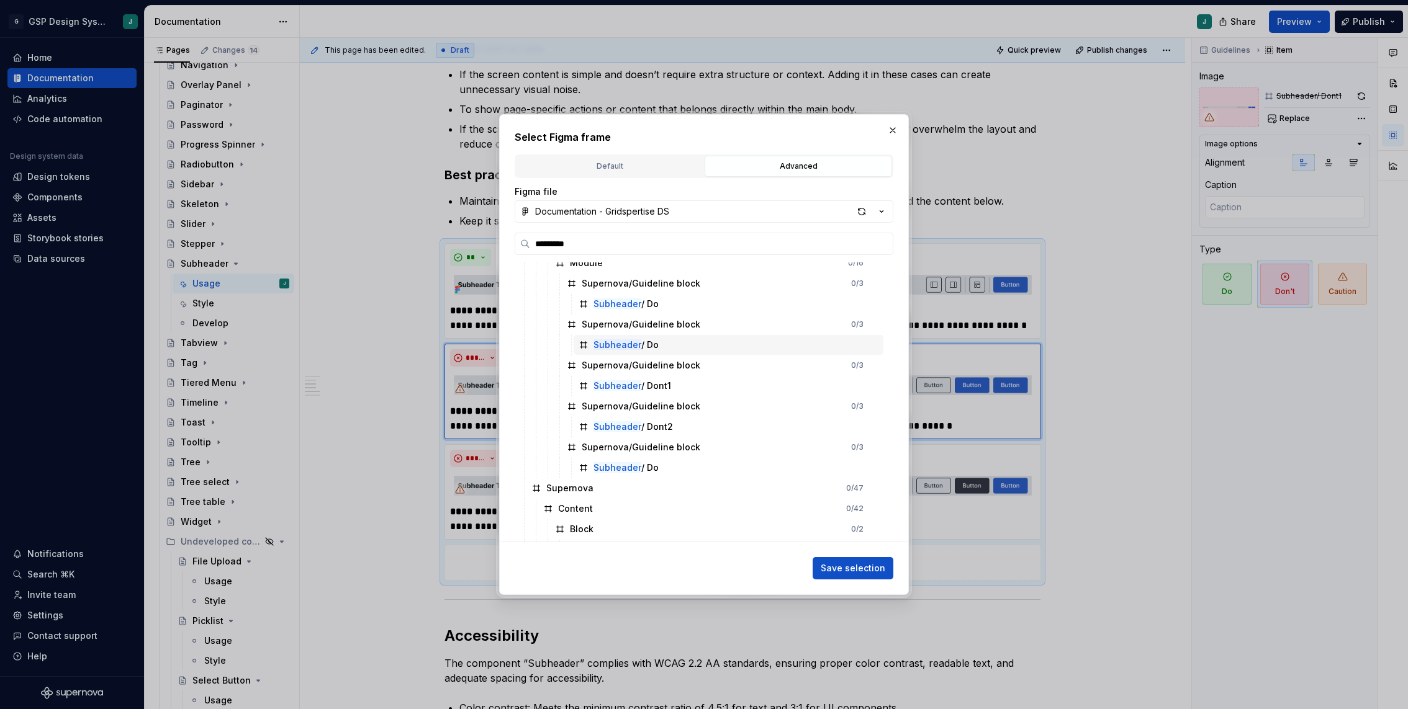
scroll to position [112, 0]
click at [762, 561] on div "Save selection" at bounding box center [704, 565] width 379 height 27
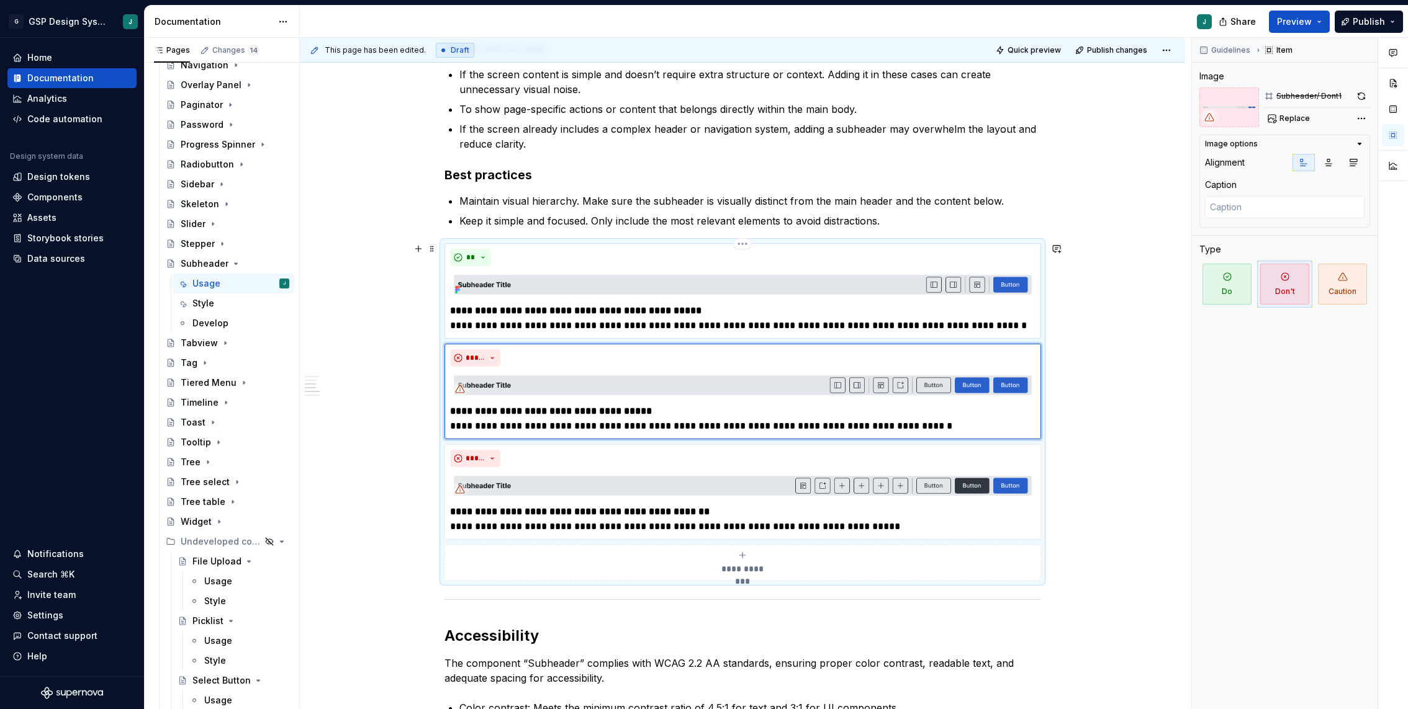
click at [611, 324] on p "**********" at bounding box center [742, 319] width 585 height 30
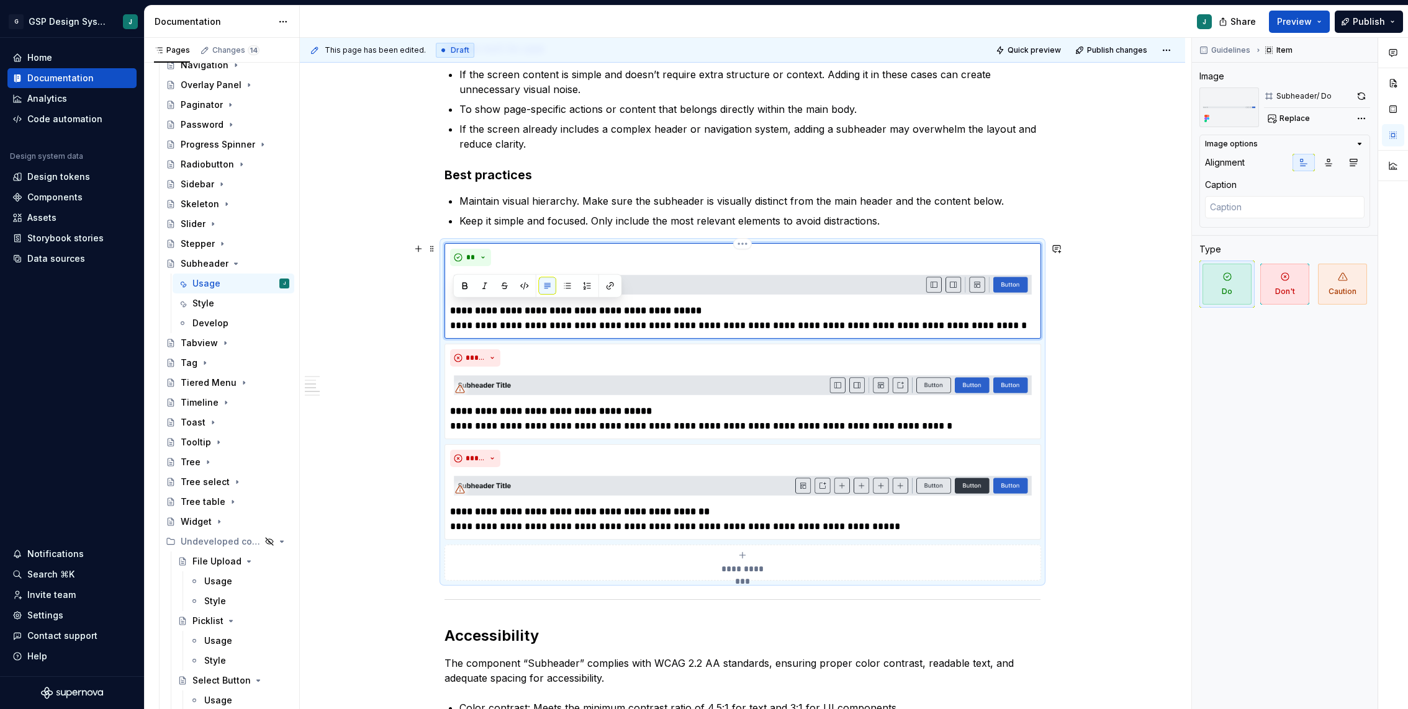
click at [611, 324] on p "**********" at bounding box center [742, 319] width 585 height 30
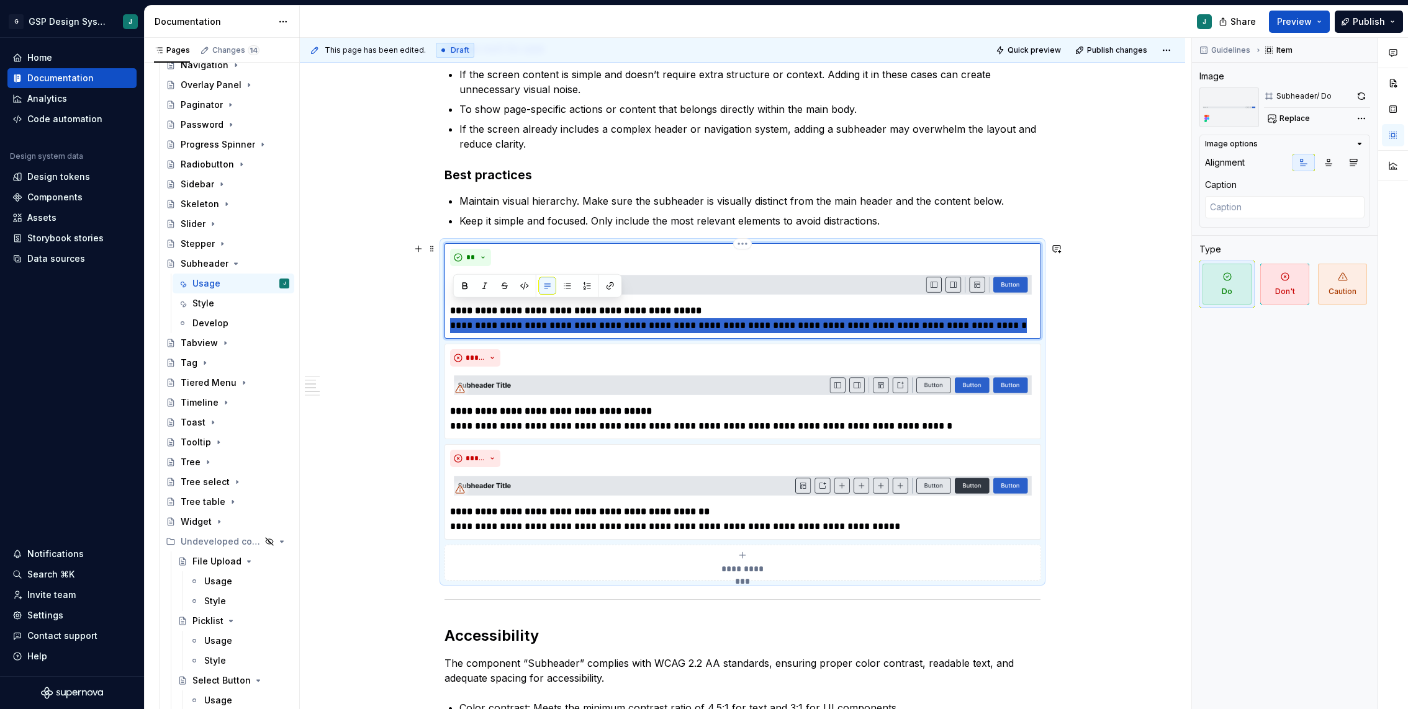
click at [611, 324] on p "**********" at bounding box center [742, 319] width 585 height 30
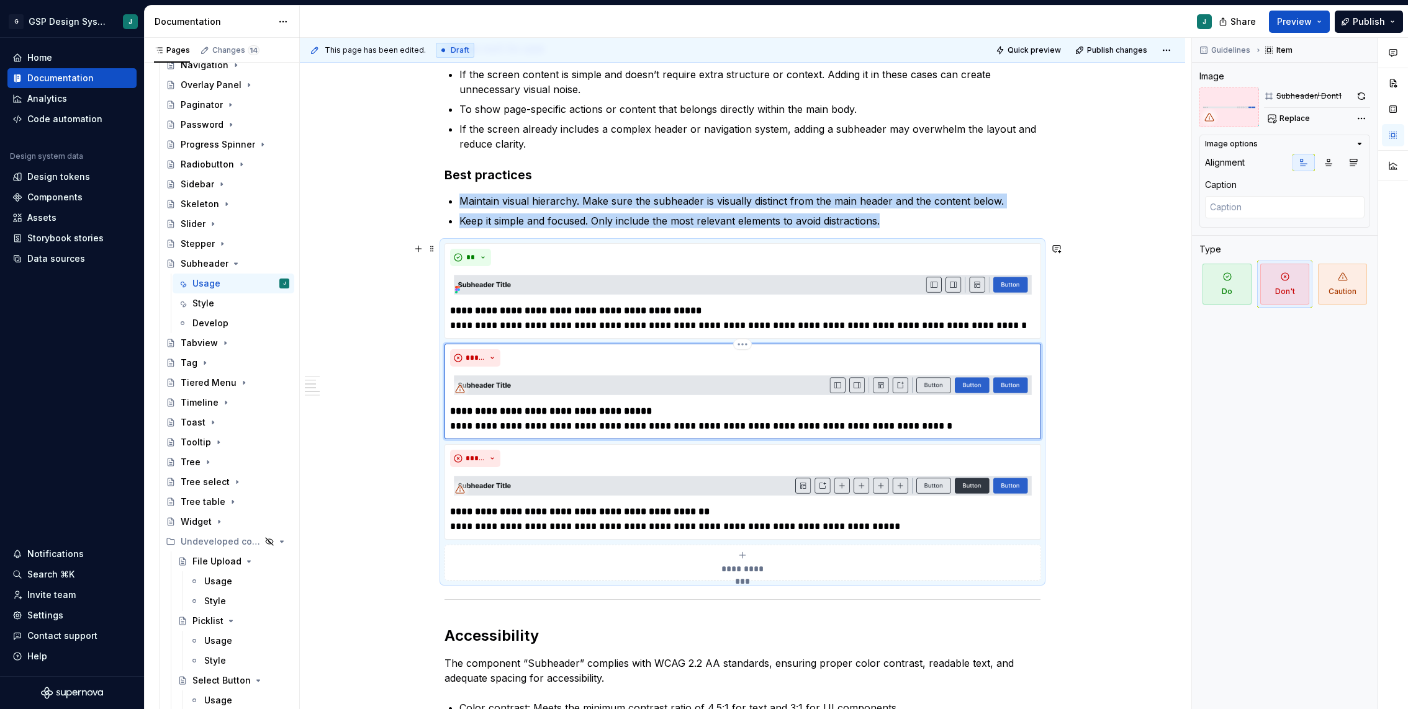
click at [778, 392] on img at bounding box center [742, 385] width 585 height 27
click at [1290, 119] on span "Replace" at bounding box center [1294, 119] width 30 height 10
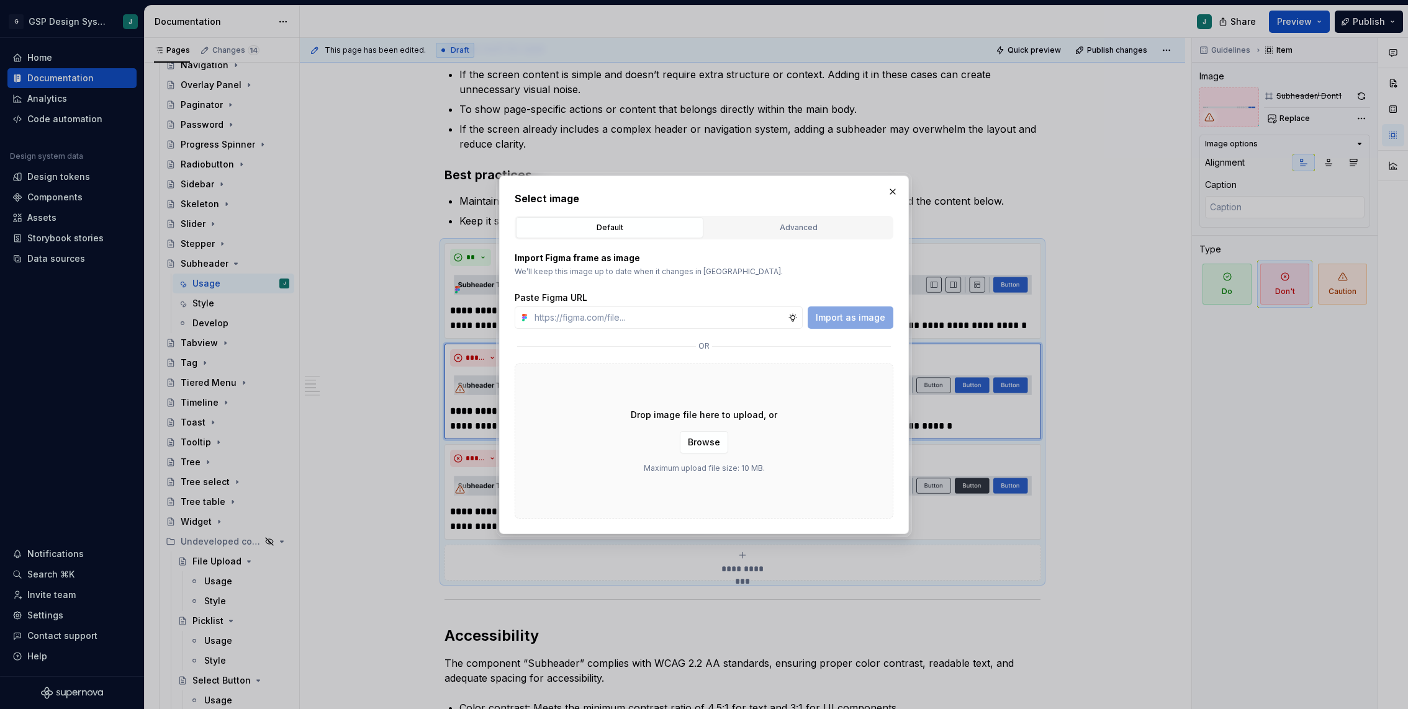
type textarea "*"
click at [804, 222] on div "Advanced" at bounding box center [798, 228] width 179 height 12
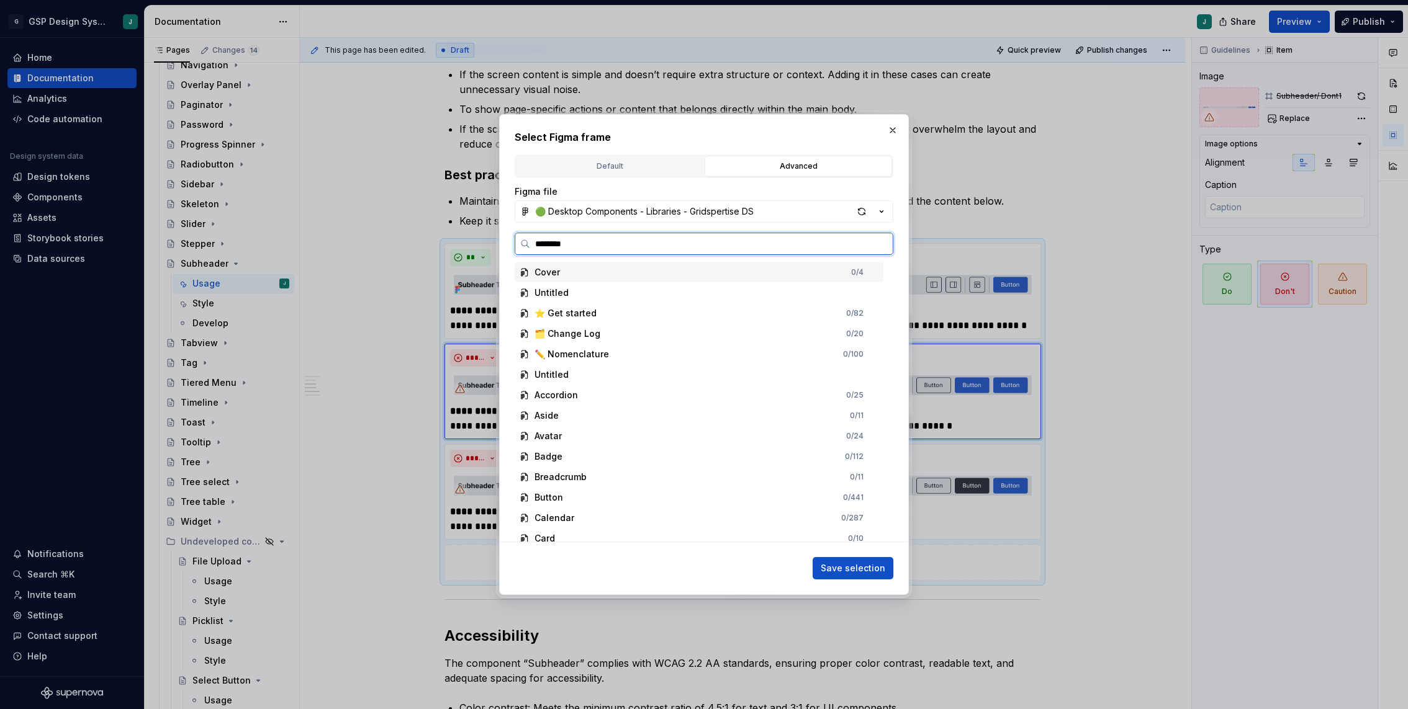
type input "*********"
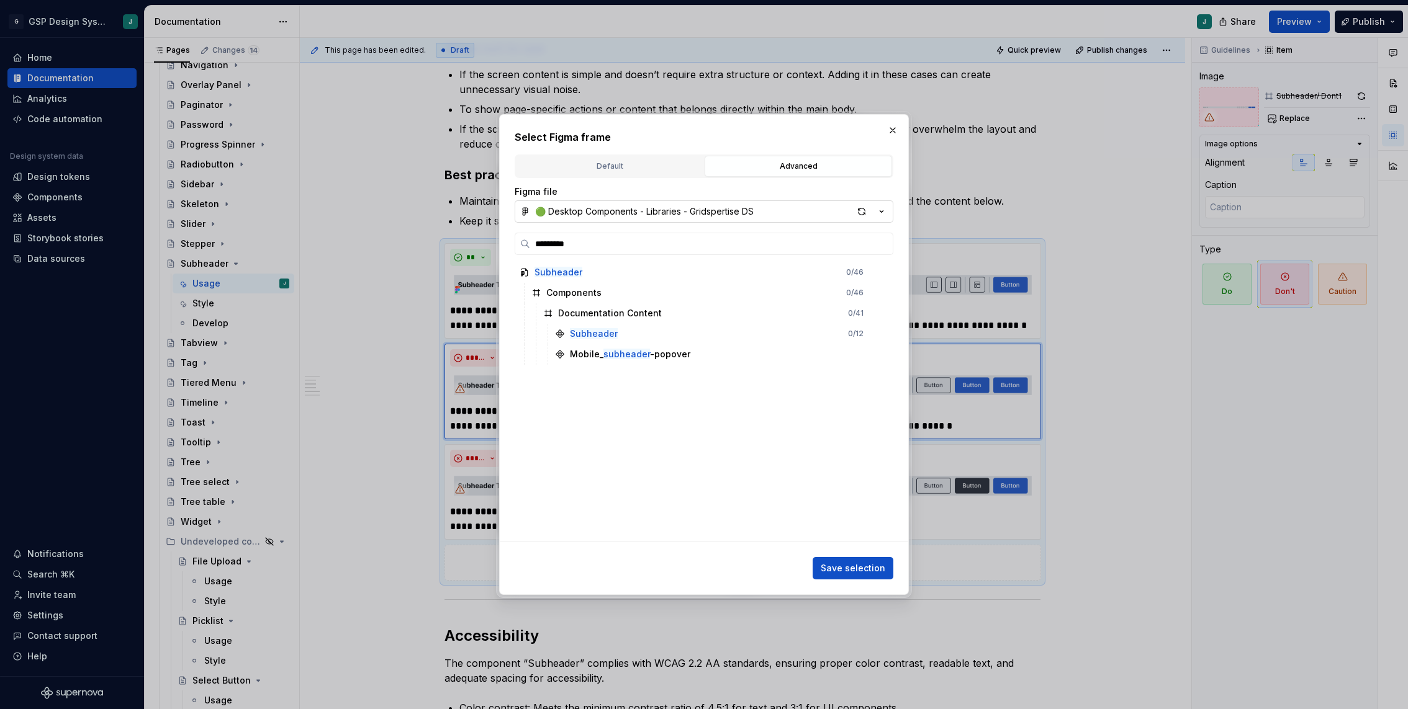
click at [643, 208] on div "🟢 Desktop Components - Libraries - Gridspertise DS" at bounding box center [644, 211] width 218 height 12
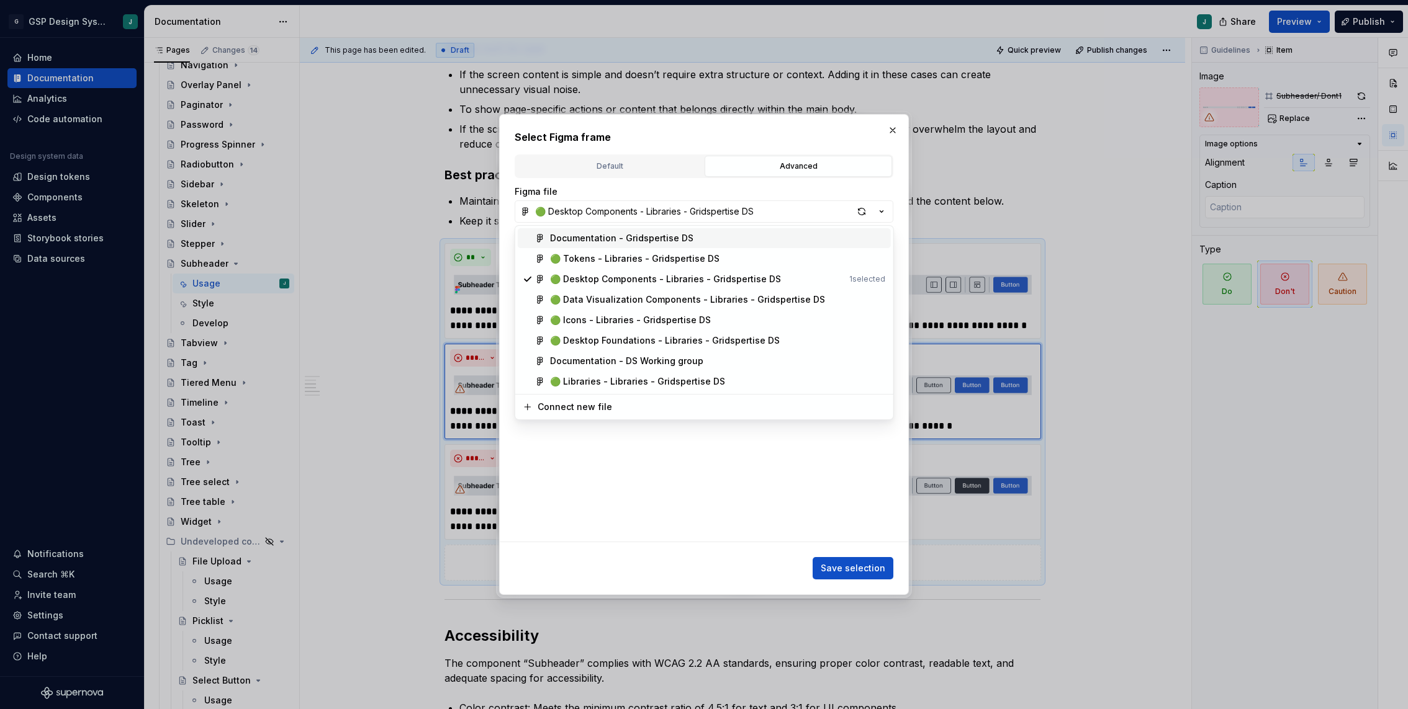
click at [619, 229] on span "Documentation - Gridspertise DS" at bounding box center [704, 238] width 373 height 20
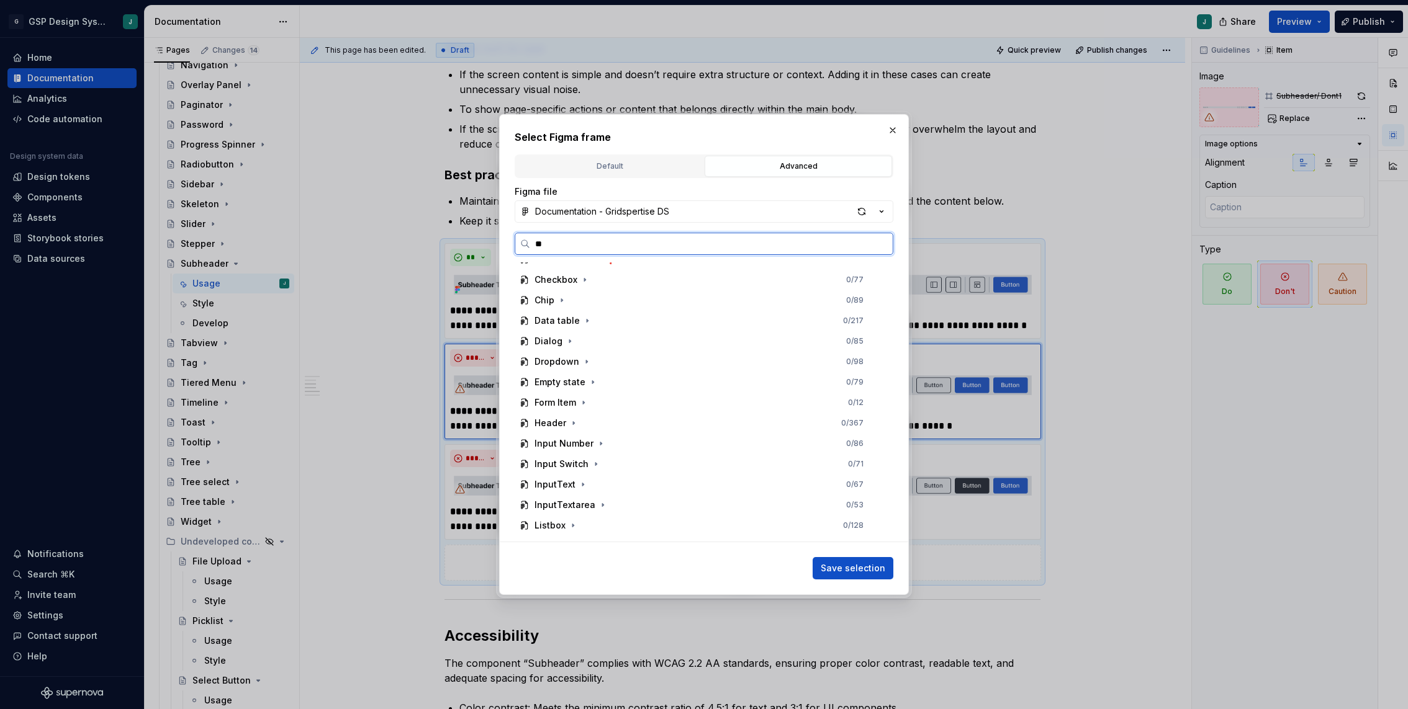
scroll to position [0, 0]
type input "*********"
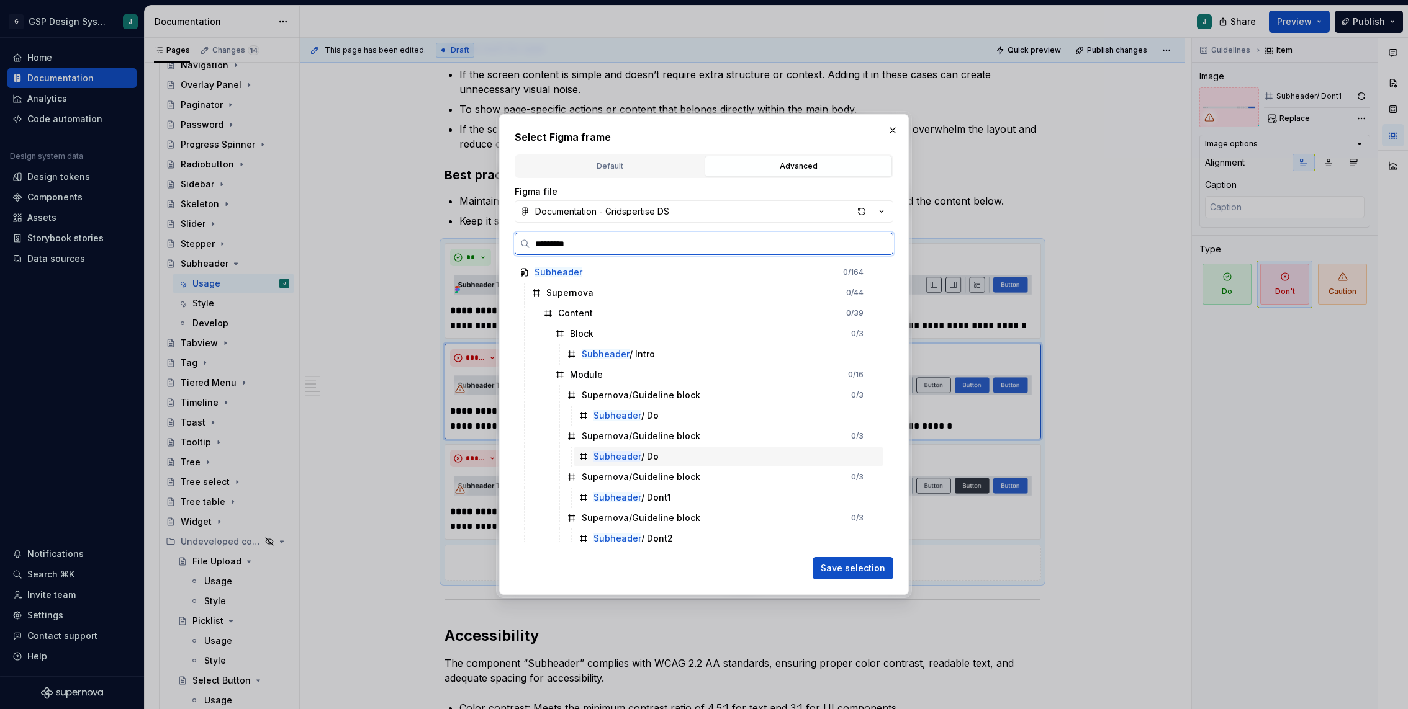
click at [672, 460] on div "Subheader / Do" at bounding box center [729, 457] width 310 height 20
click at [849, 571] on span "Save selection" at bounding box center [853, 568] width 65 height 12
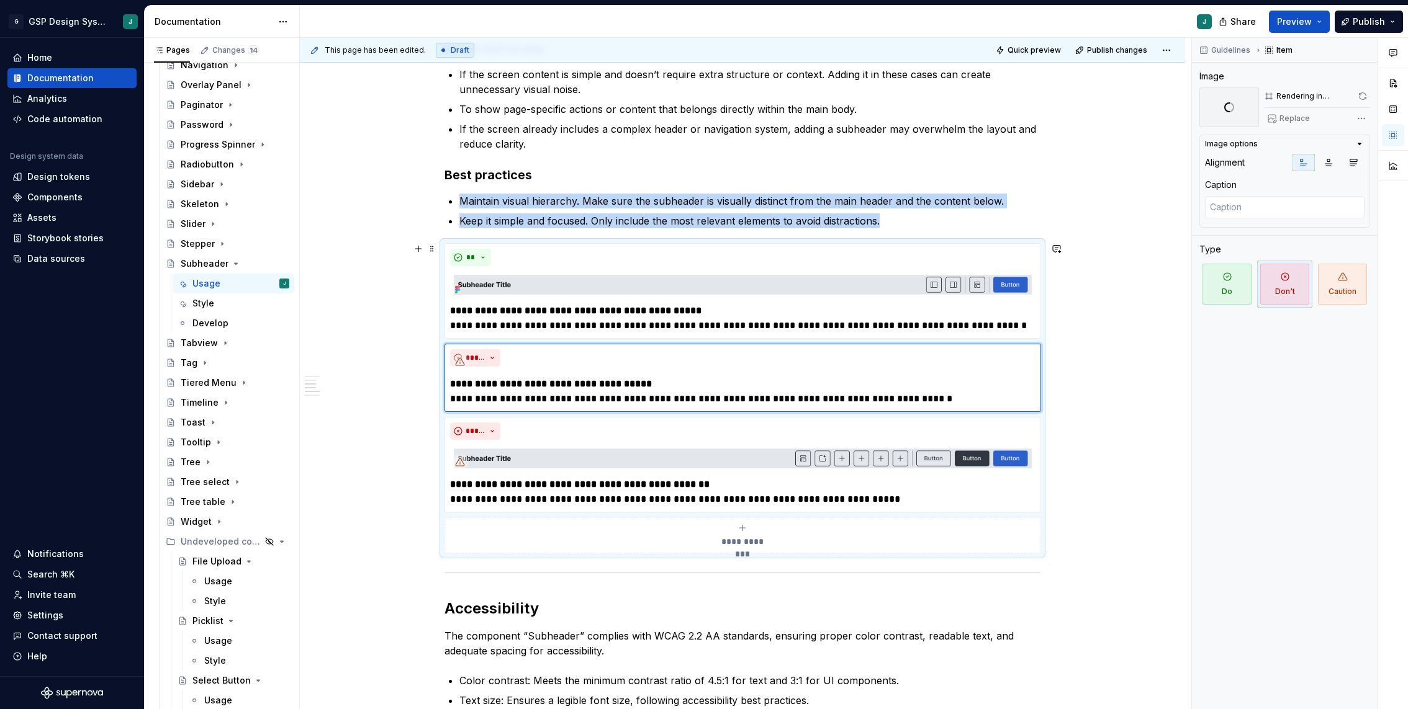
type textarea "*"
click at [747, 531] on div "**********" at bounding box center [742, 535] width 585 height 25
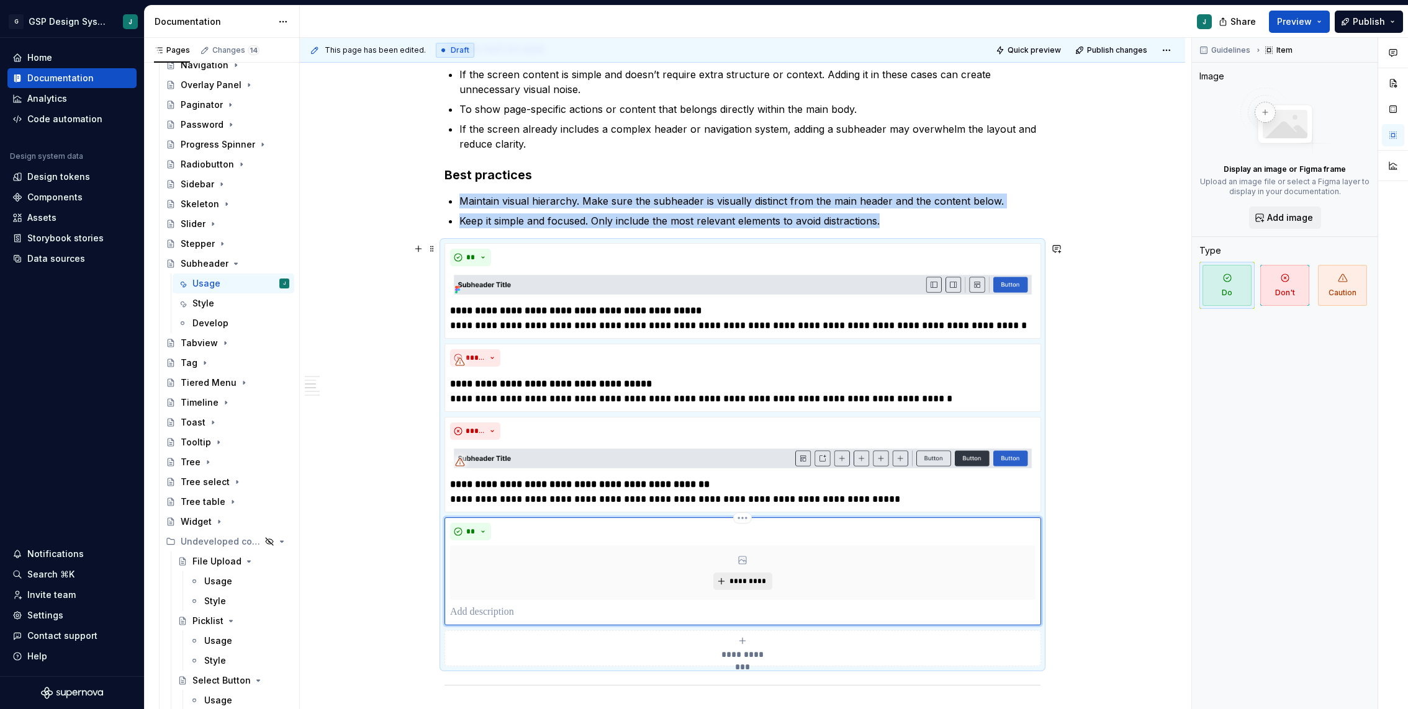
click at [742, 583] on span "*********" at bounding box center [748, 582] width 38 height 10
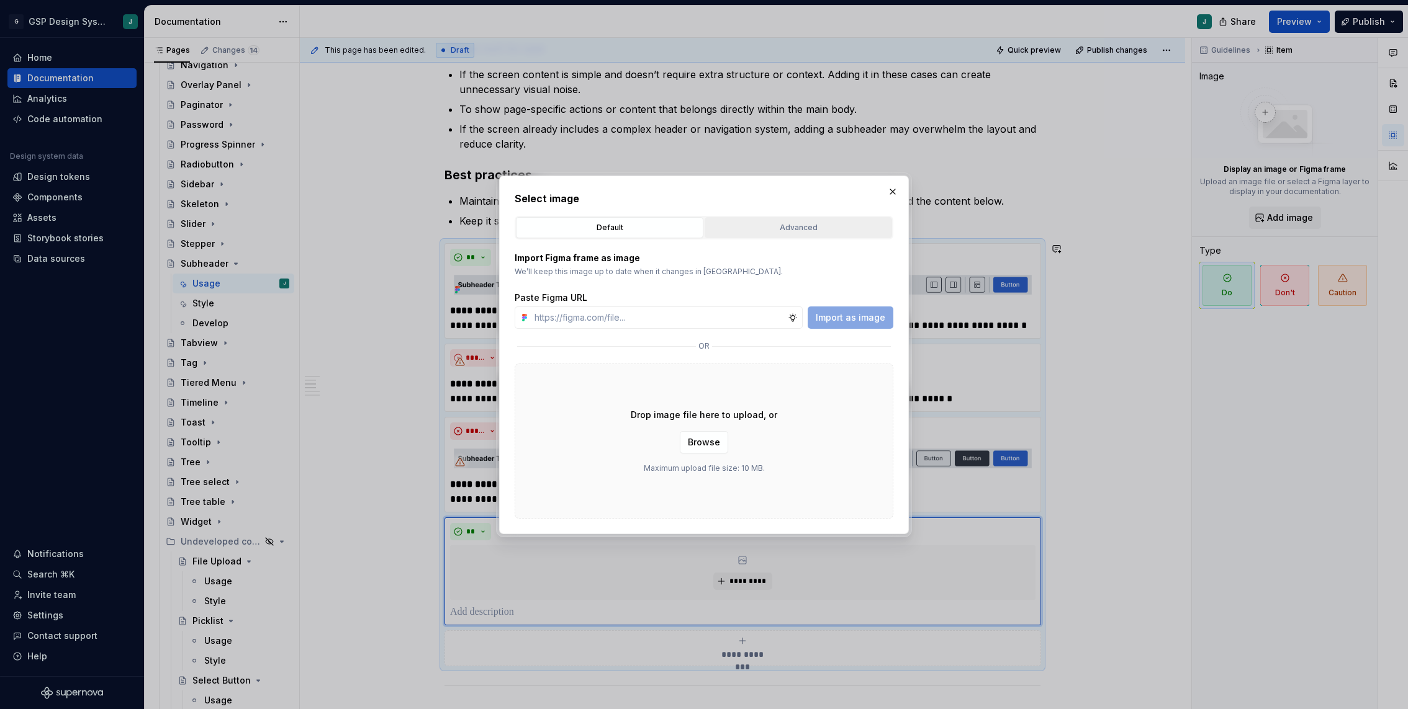
click at [797, 222] on div "Advanced" at bounding box center [798, 228] width 179 height 12
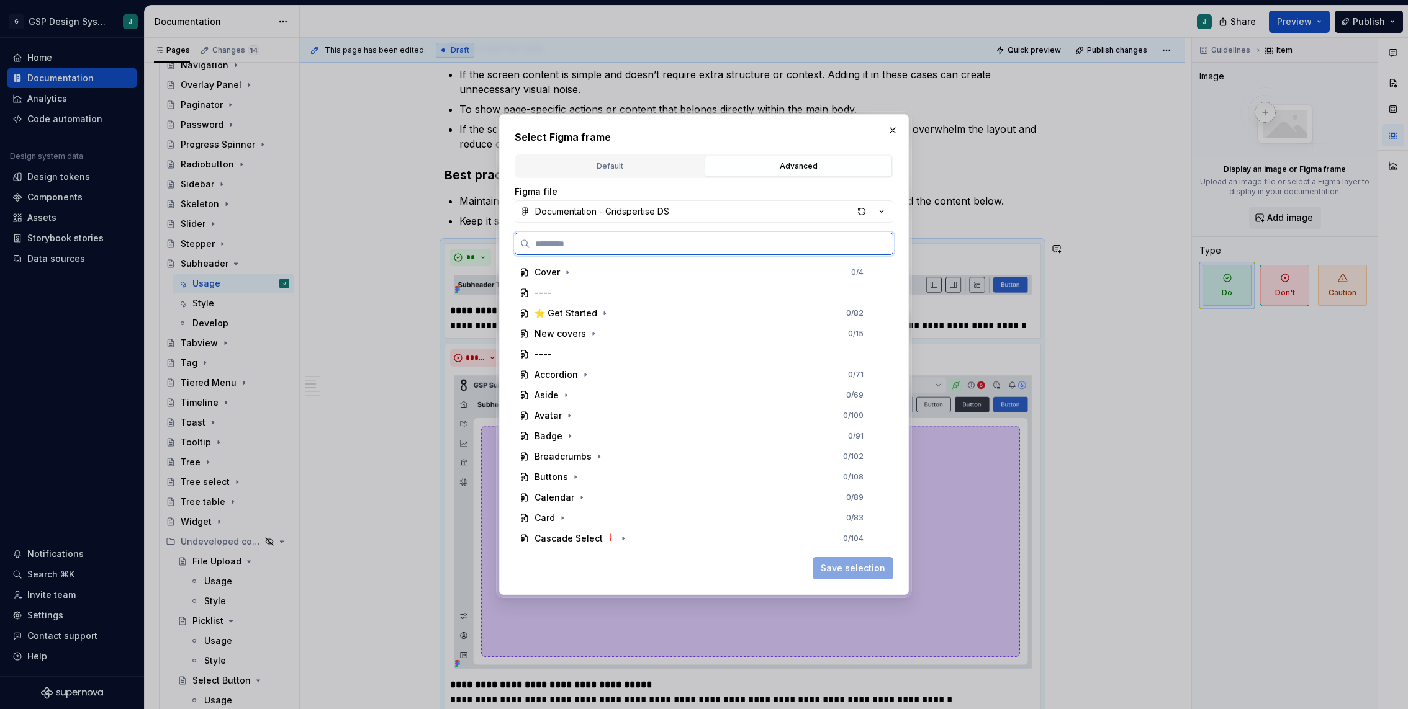
click at [611, 238] on input "search" at bounding box center [711, 244] width 362 height 12
type input "*********"
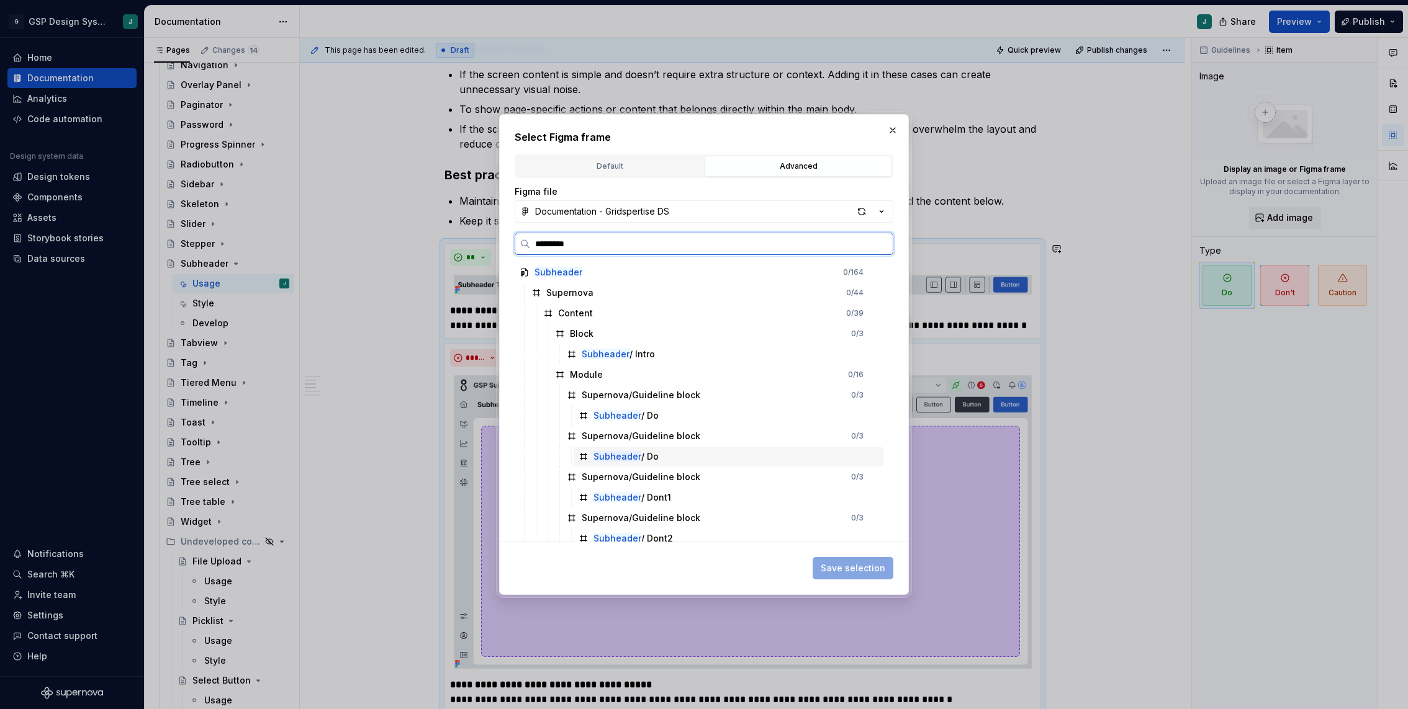
click at [703, 451] on div "Subheader / Do" at bounding box center [729, 457] width 310 height 20
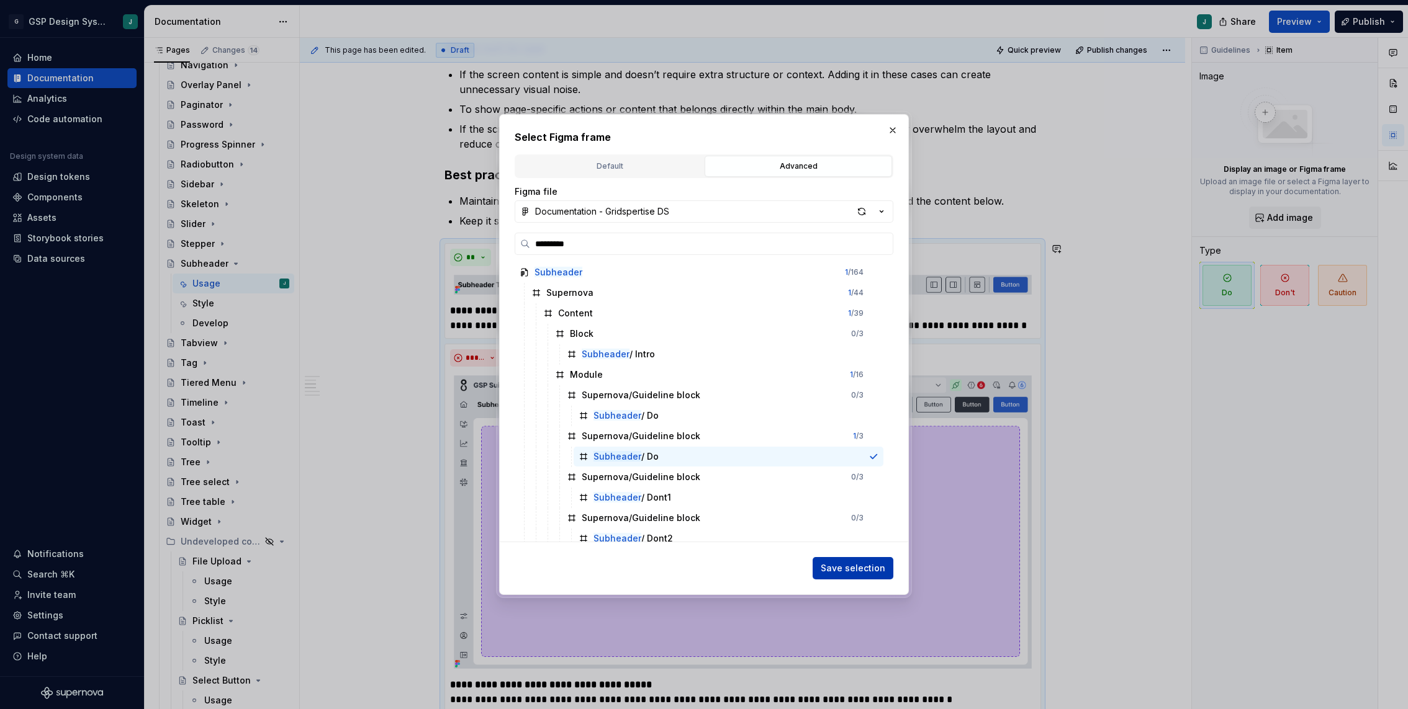
click at [835, 563] on span "Save selection" at bounding box center [853, 568] width 65 height 12
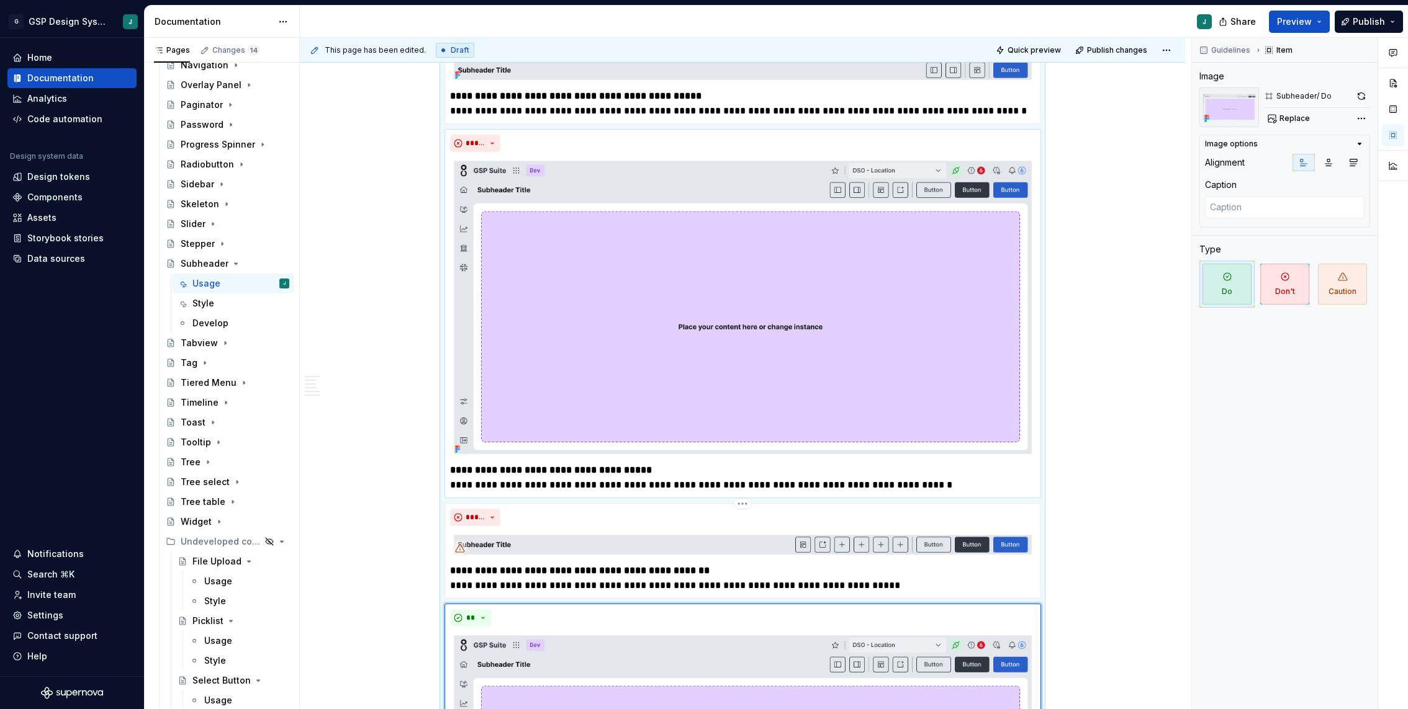
scroll to position [799, 0]
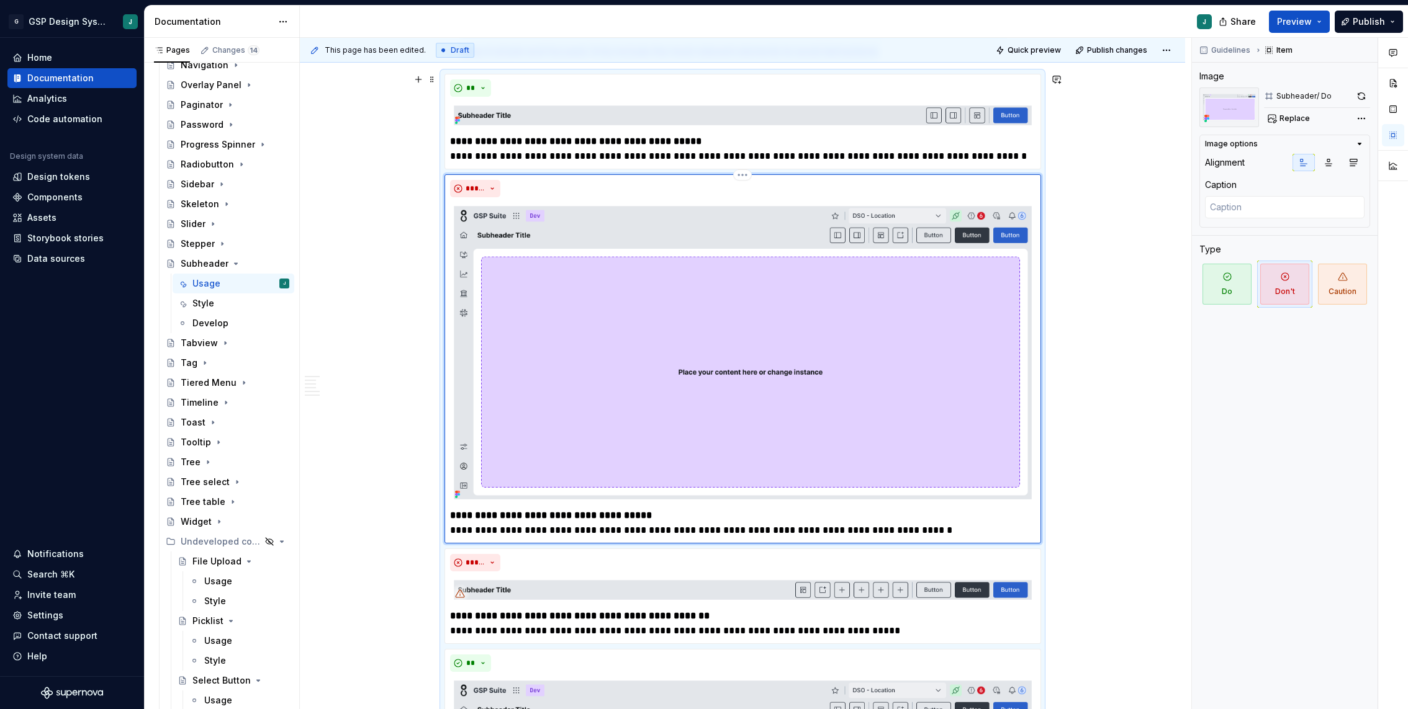
click at [618, 313] on img at bounding box center [742, 352] width 585 height 301
click at [1301, 112] on button "Replace" at bounding box center [1290, 118] width 52 height 17
type textarea "*"
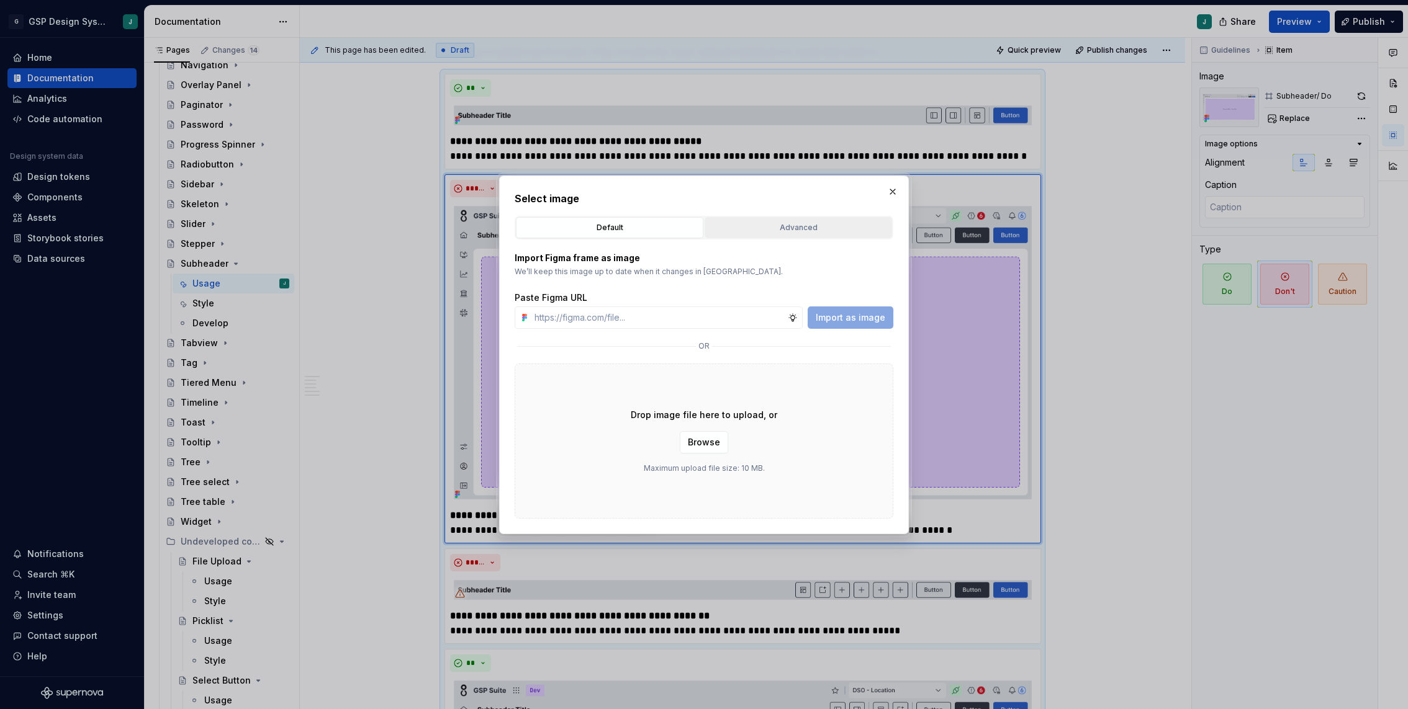
click at [762, 232] on div "Advanced" at bounding box center [798, 228] width 179 height 12
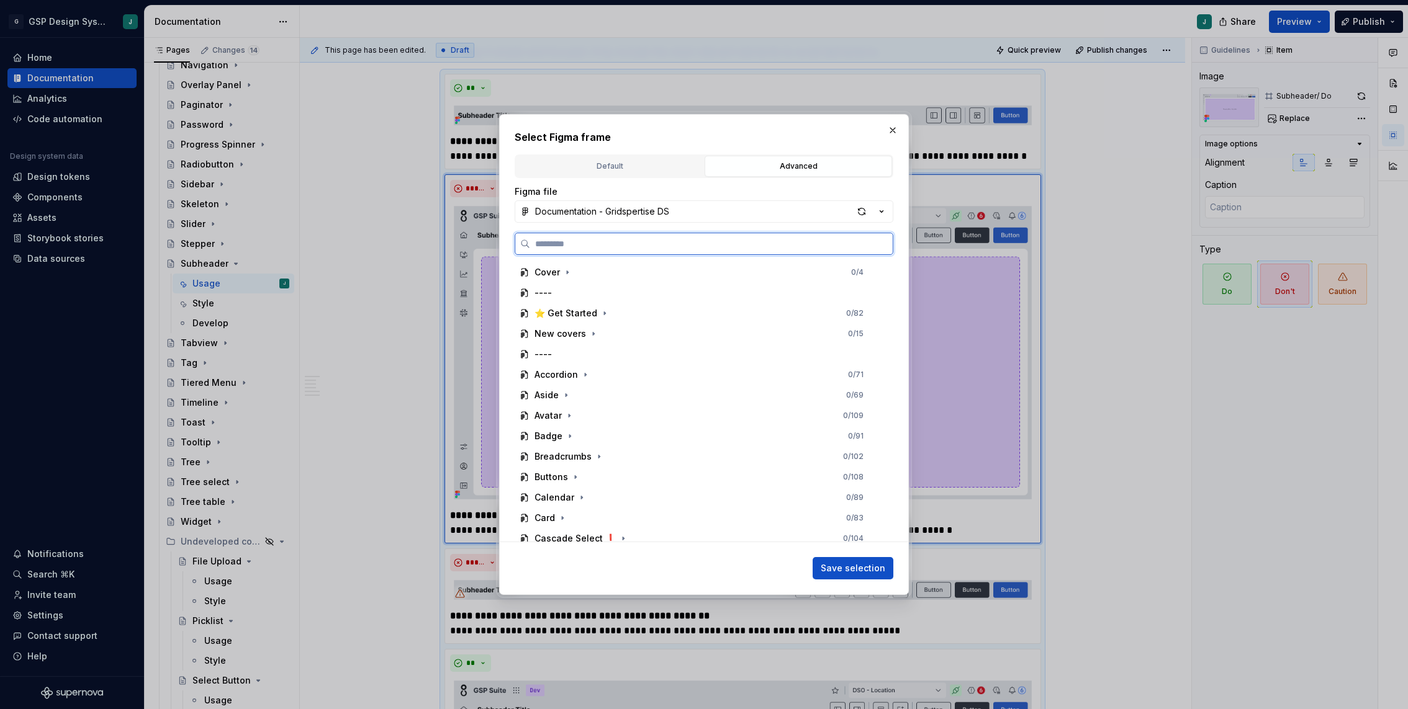
click at [574, 243] on input "search" at bounding box center [711, 244] width 362 height 12
type input "*********"
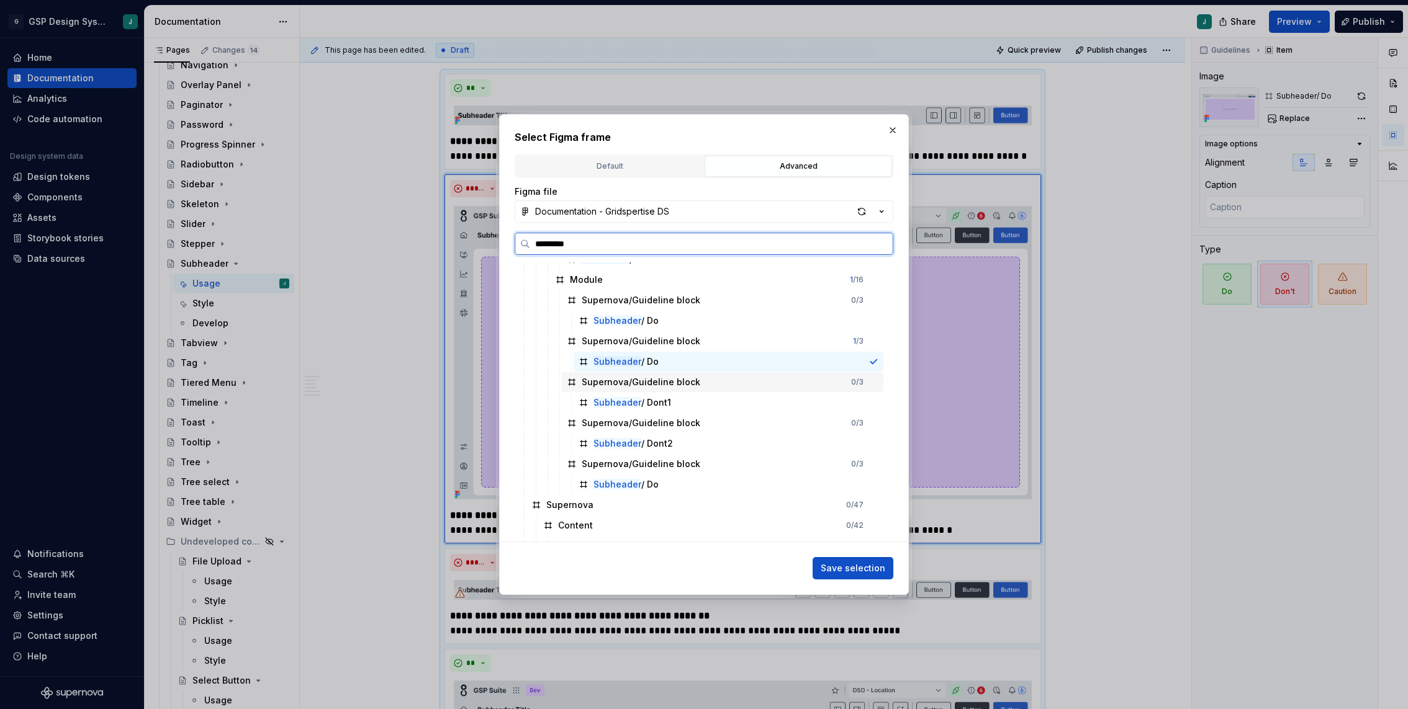
scroll to position [97, 0]
click at [682, 400] on div "Subheader / Dont1" at bounding box center [729, 400] width 310 height 20
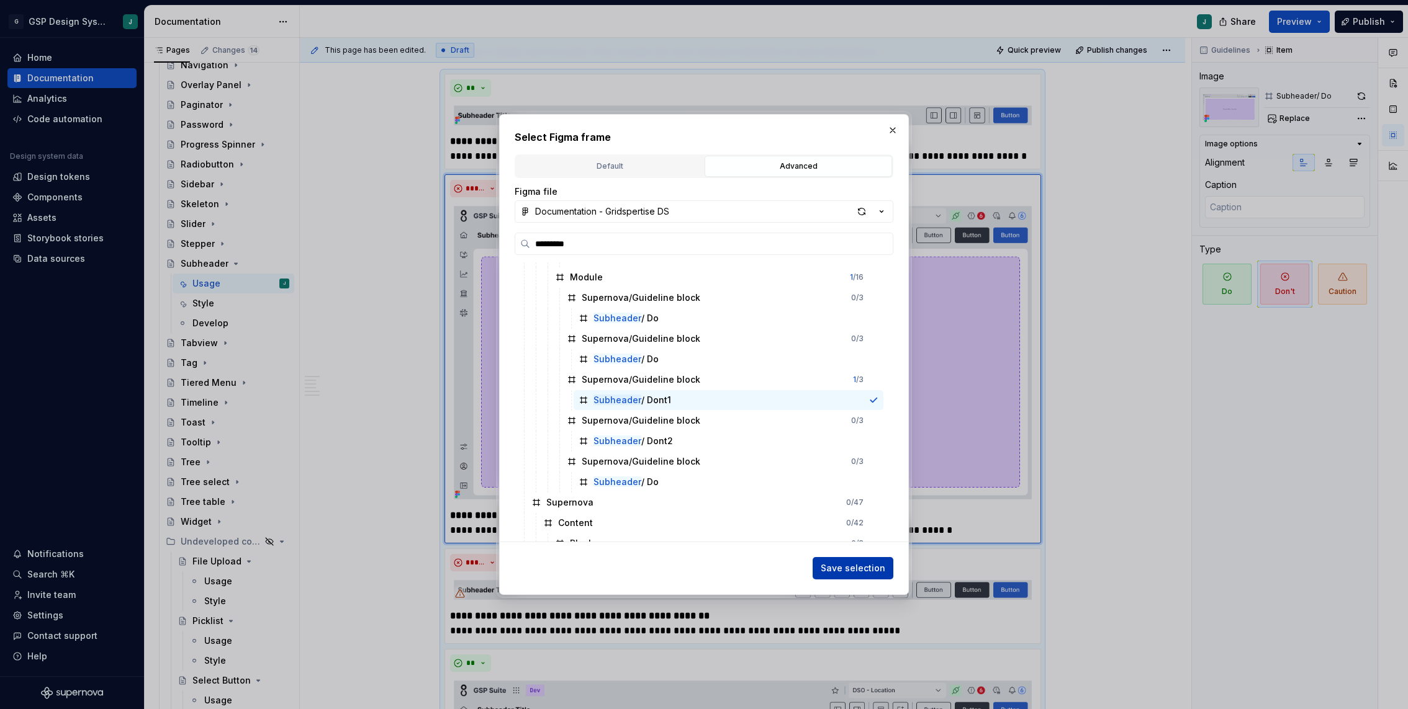
click at [865, 569] on span "Save selection" at bounding box center [853, 568] width 65 height 12
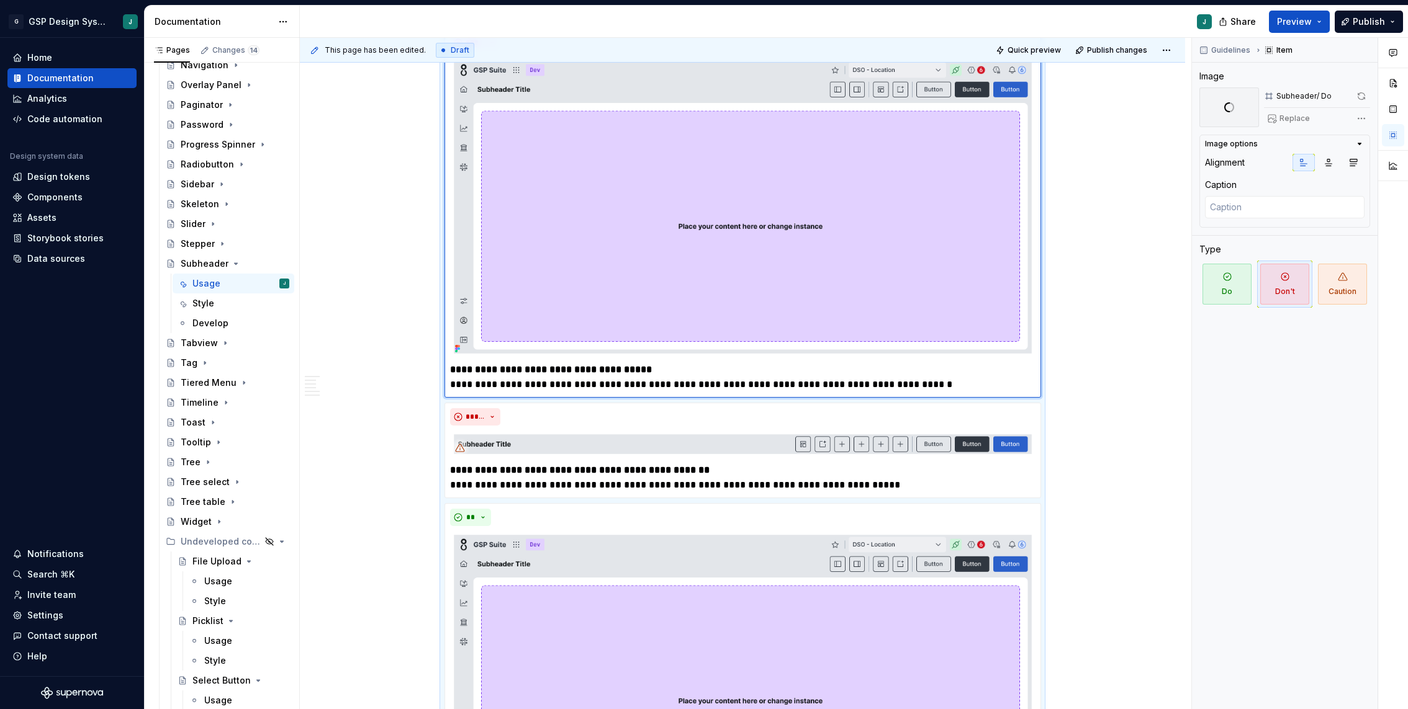
scroll to position [956, 0]
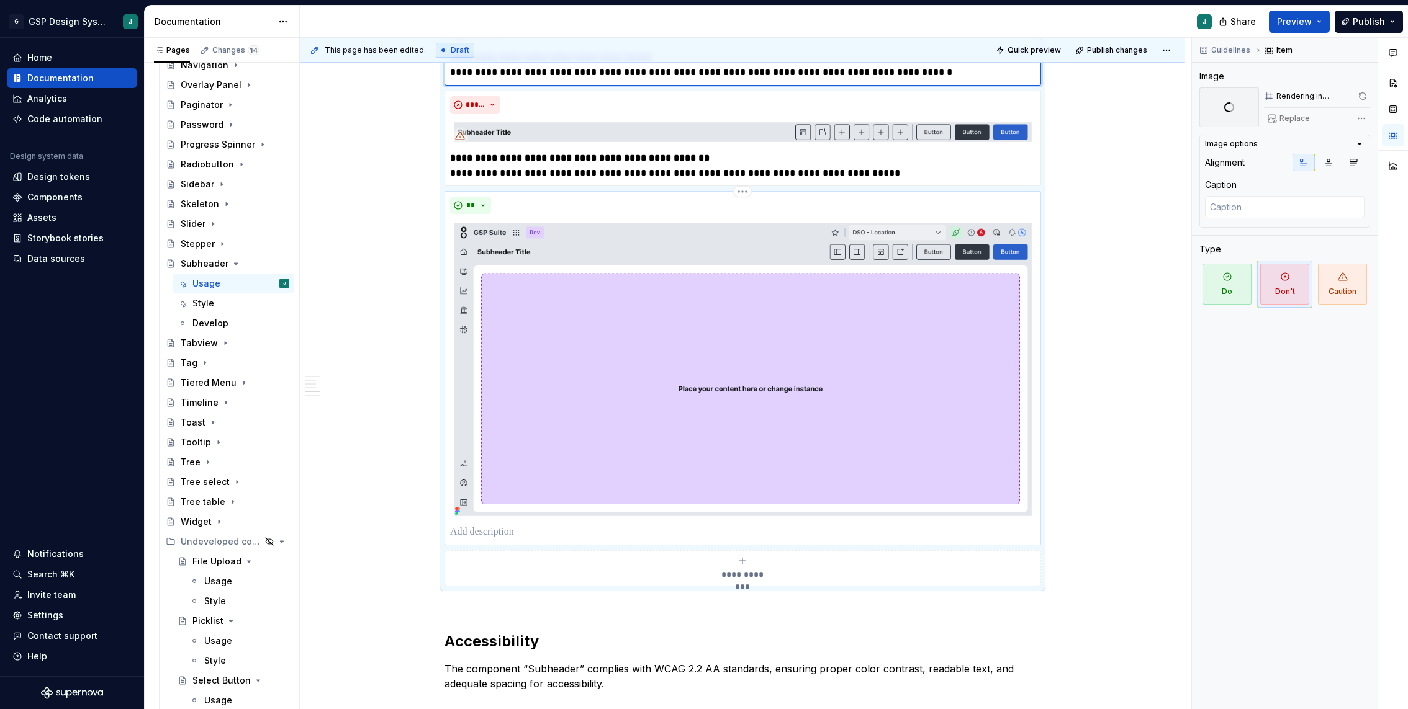
click at [691, 211] on div "**" at bounding box center [742, 205] width 585 height 17
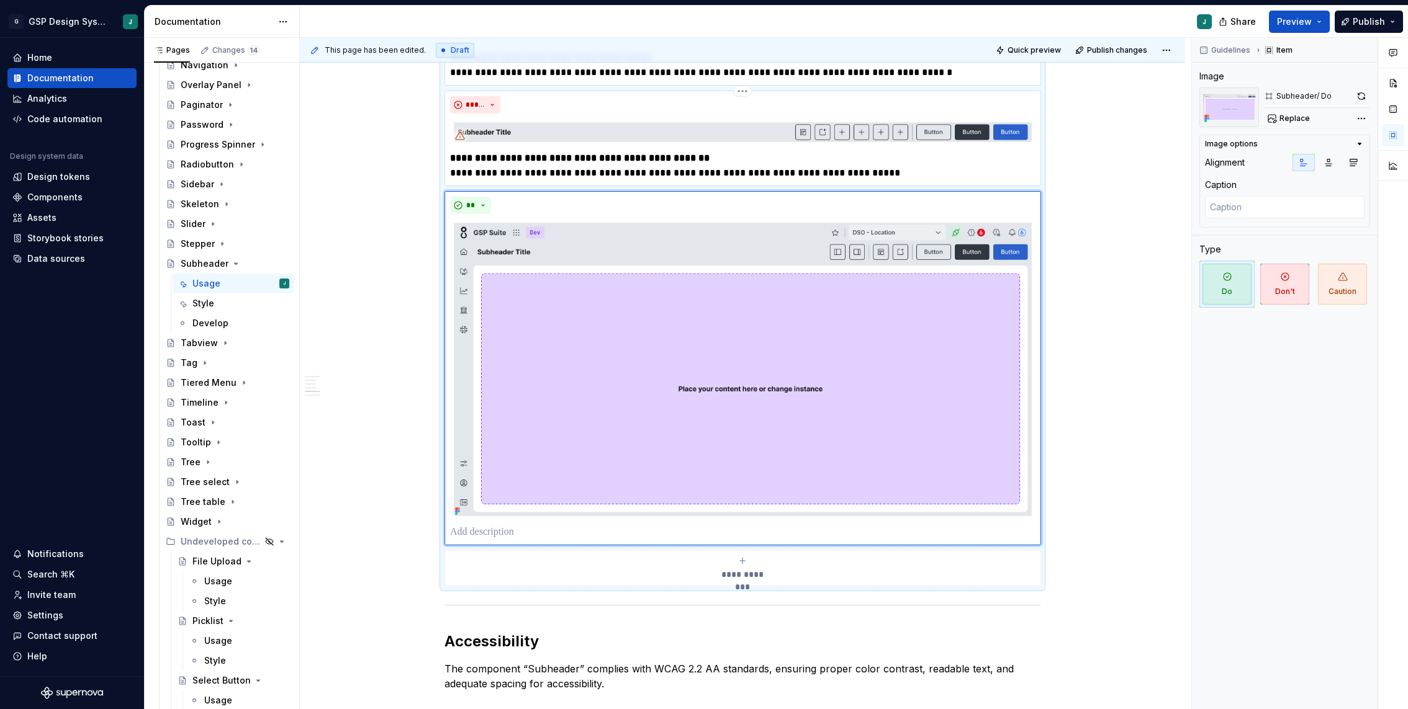
click at [697, 120] on img at bounding box center [742, 132] width 585 height 27
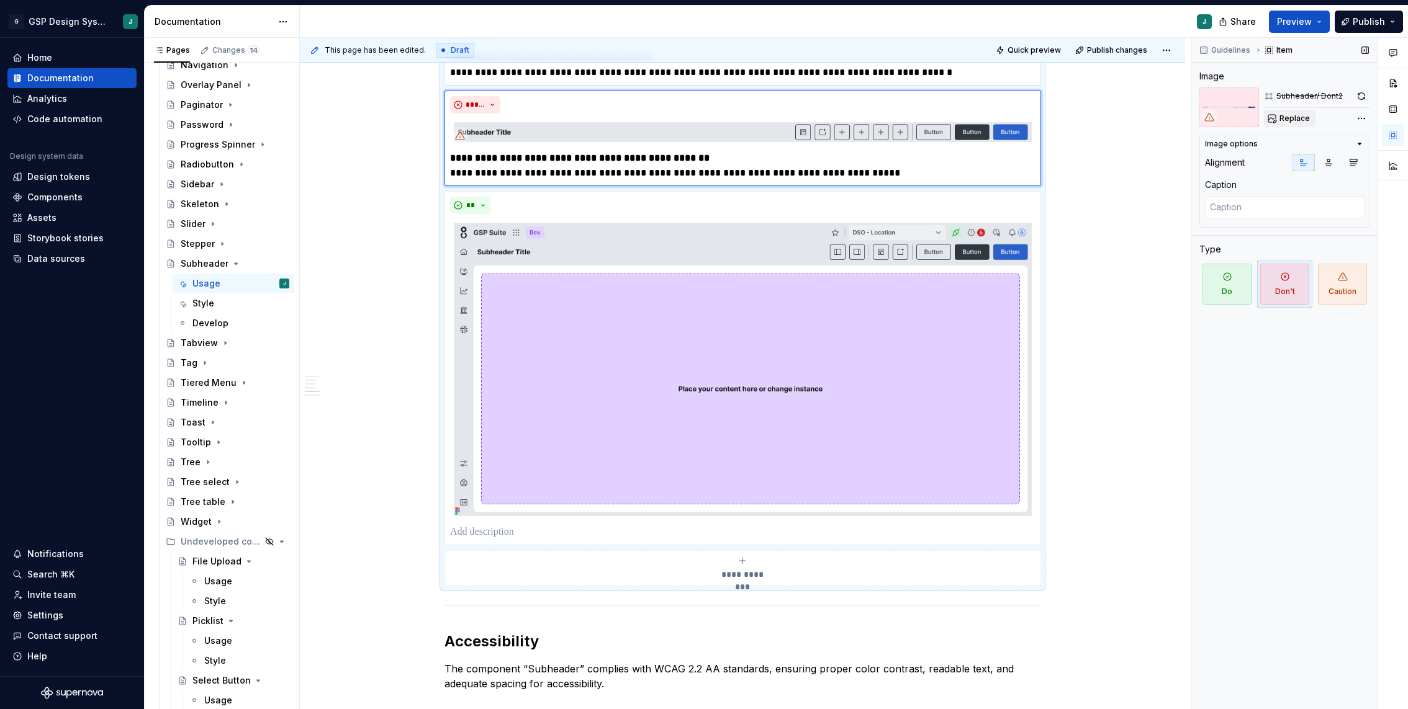
click at [1291, 125] on button "Replace" at bounding box center [1290, 118] width 52 height 17
type textarea "*"
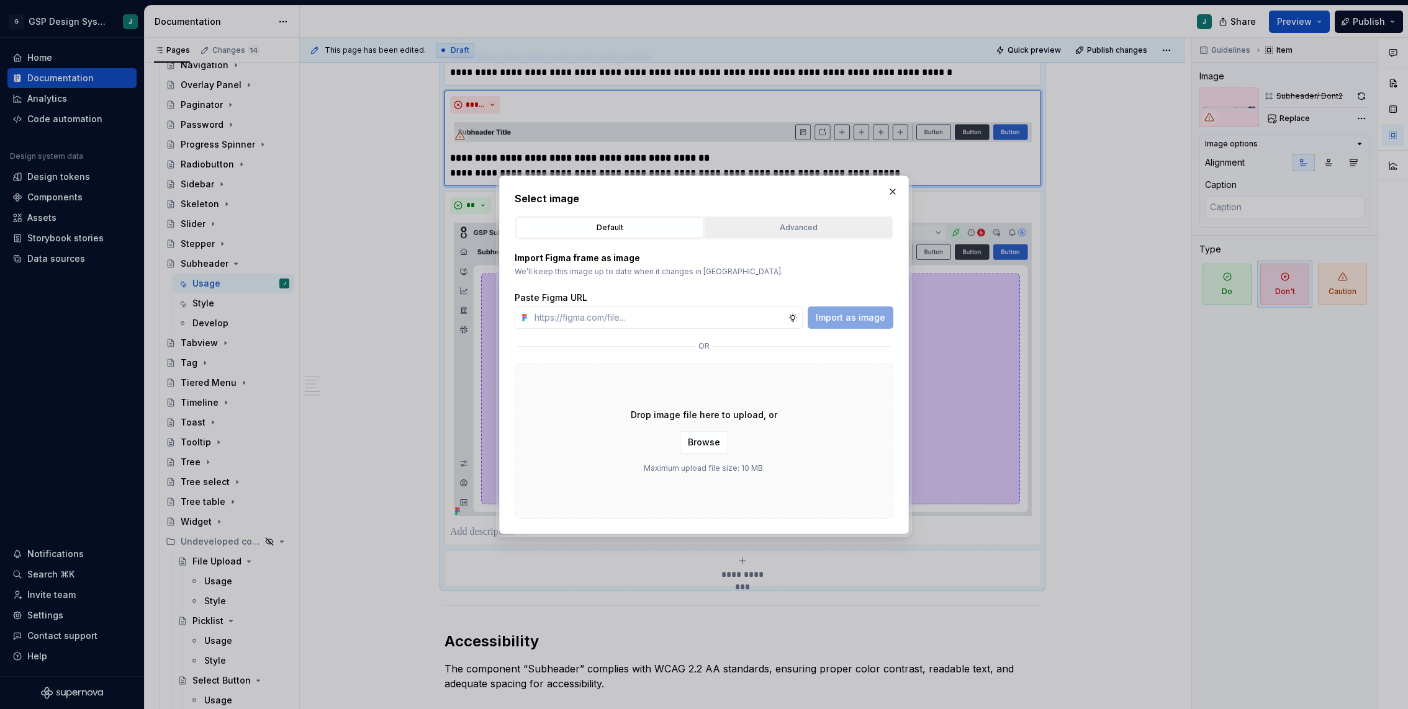
click at [801, 228] on div "Advanced" at bounding box center [798, 228] width 179 height 12
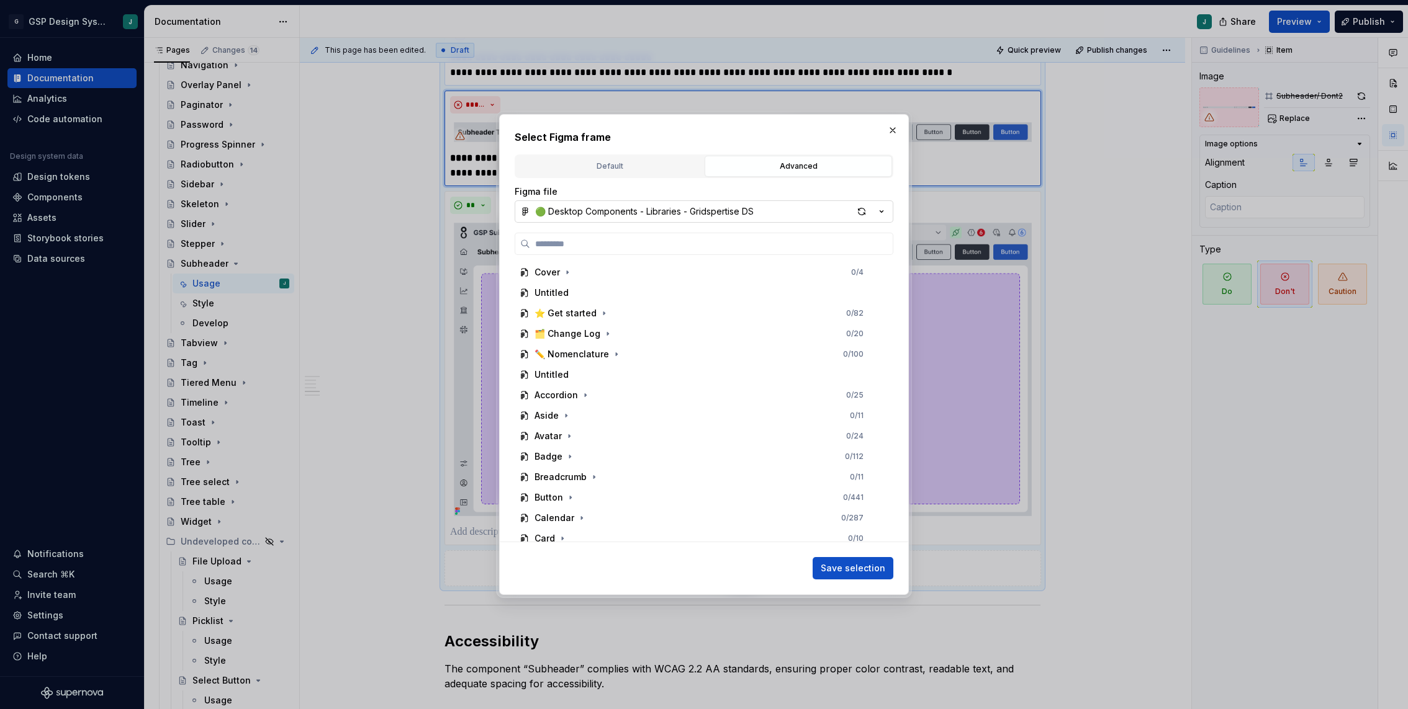
click at [580, 202] on button "🟢 Desktop Components - Libraries - Gridspertise DS" at bounding box center [704, 211] width 379 height 22
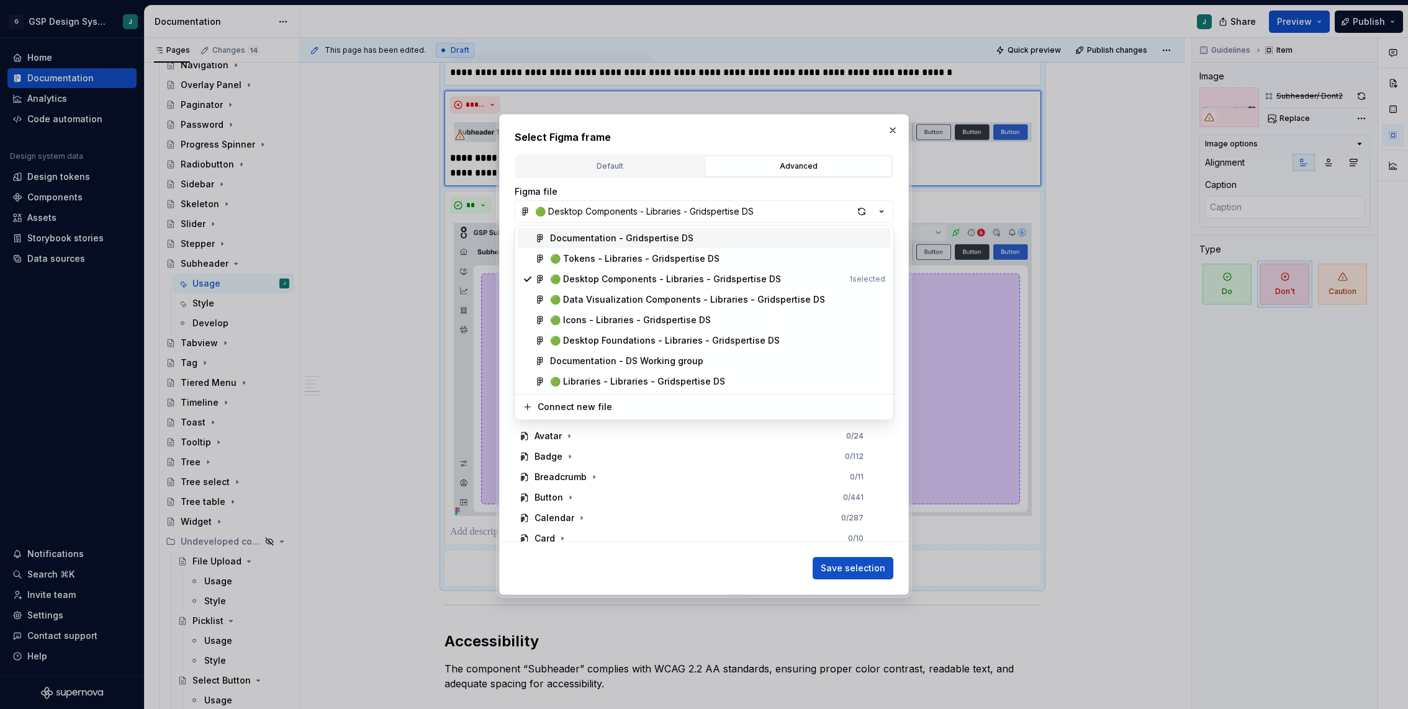
click at [566, 235] on div "Documentation - Gridspertise DS" at bounding box center [621, 238] width 143 height 12
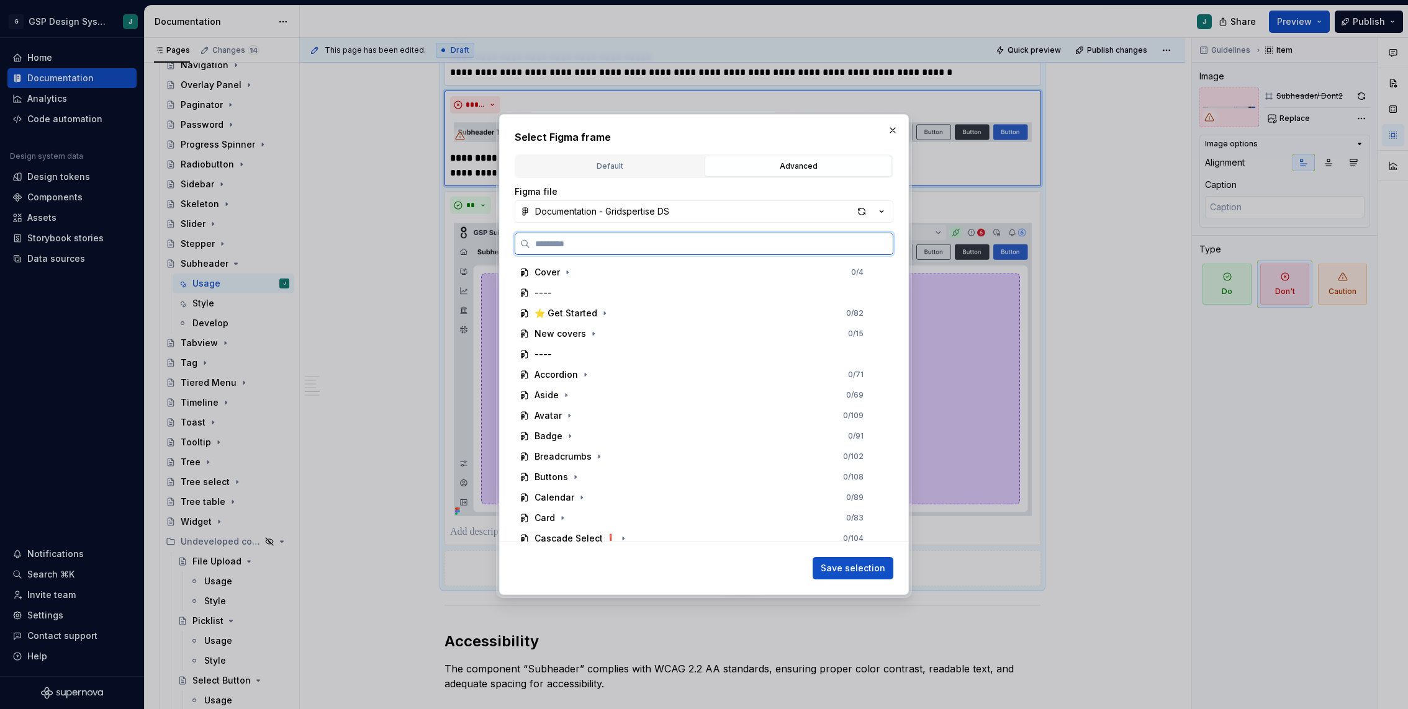
click at [562, 245] on input "search" at bounding box center [711, 244] width 362 height 12
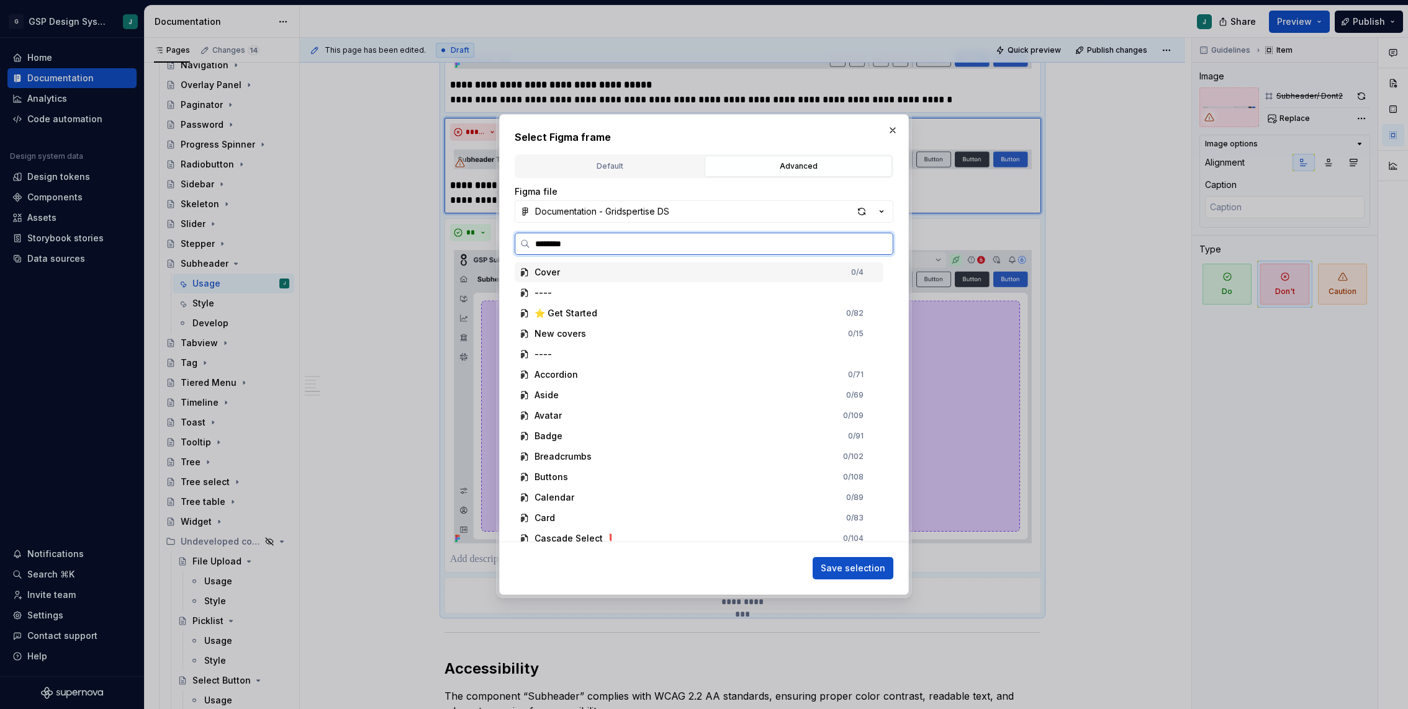
type input "*********"
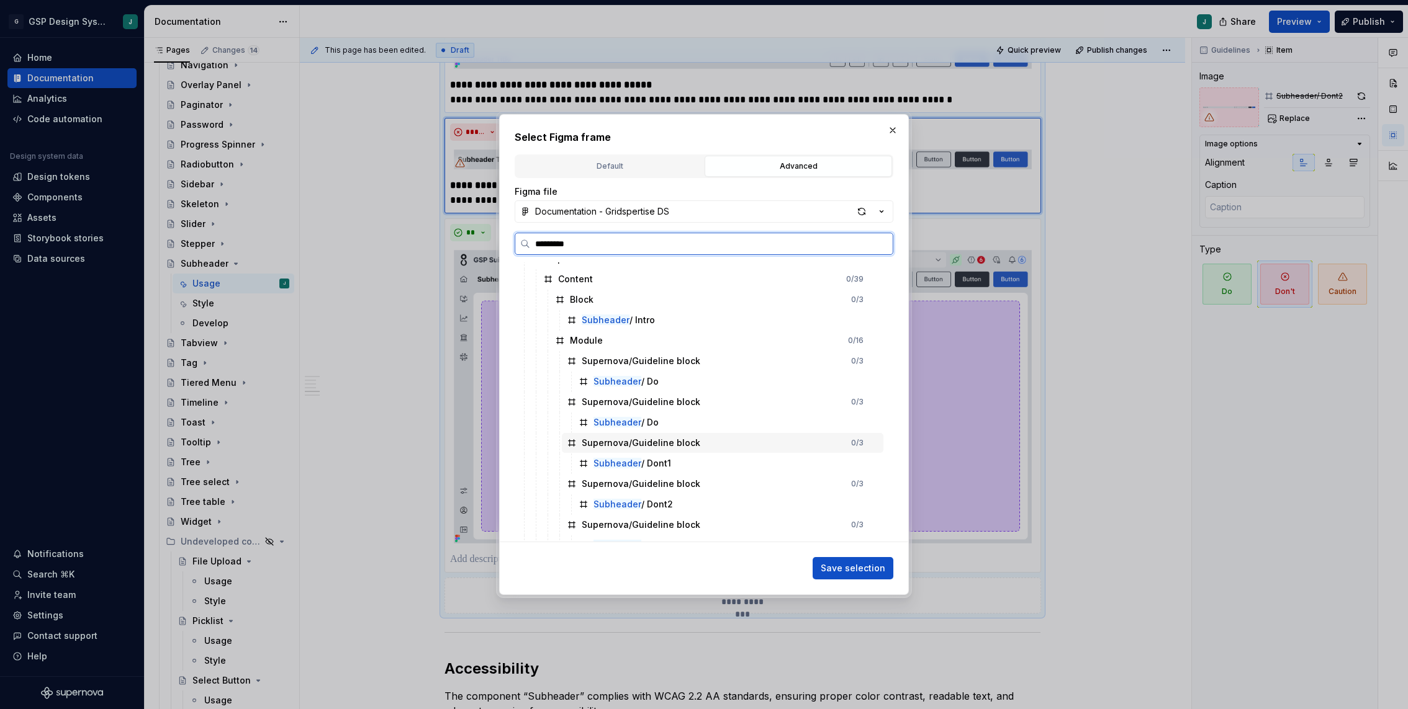
scroll to position [53, 0]
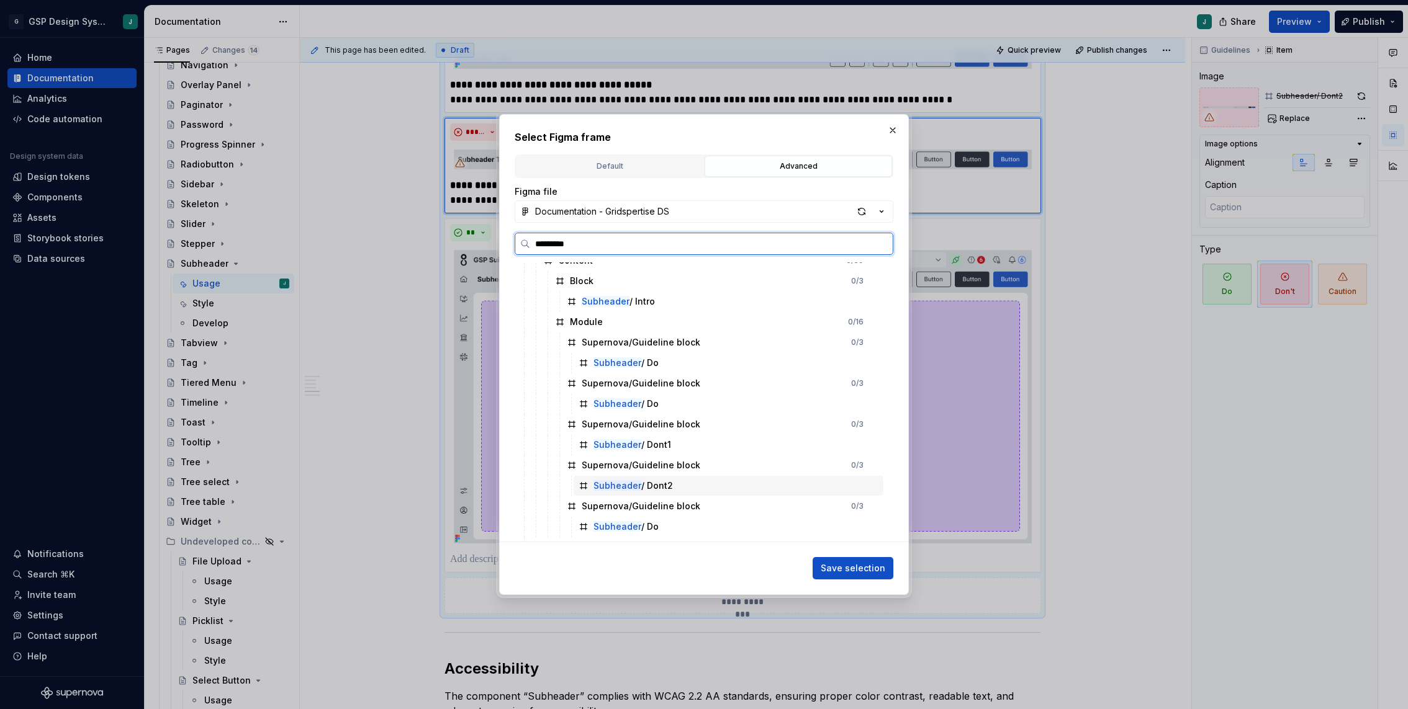
click at [675, 484] on div "Subheader / Dont2" at bounding box center [729, 486] width 310 height 20
click at [845, 561] on button "Save selection" at bounding box center [853, 568] width 81 height 22
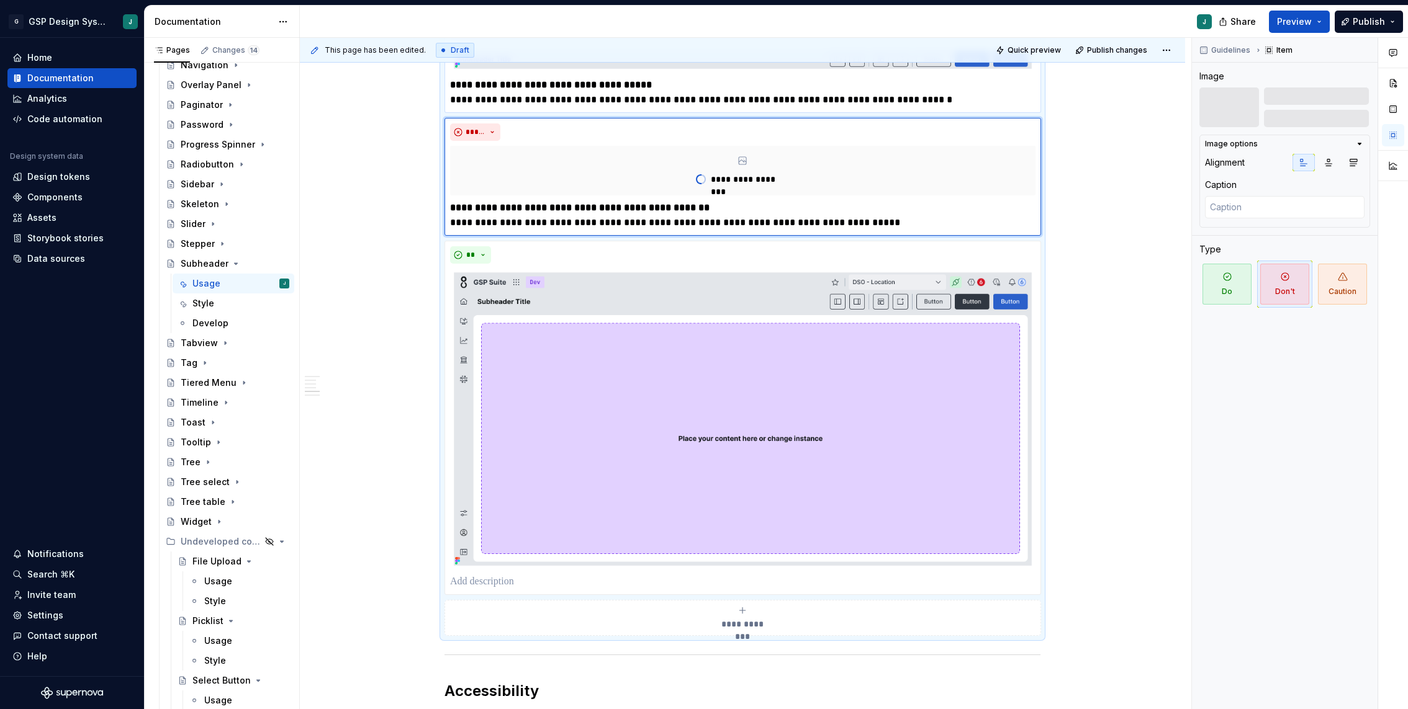
click at [654, 600] on button "**********" at bounding box center [742, 618] width 597 height 36
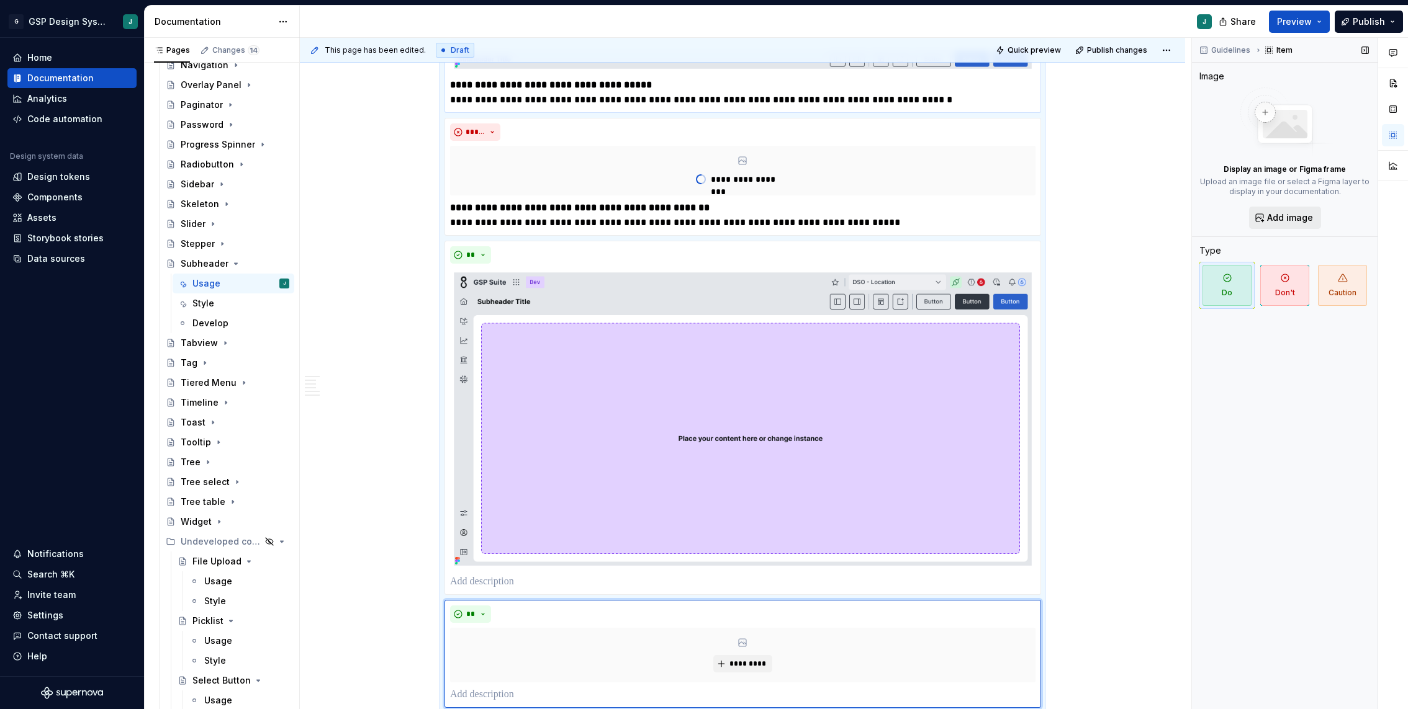
click at [1285, 215] on span "Add image" at bounding box center [1290, 218] width 46 height 12
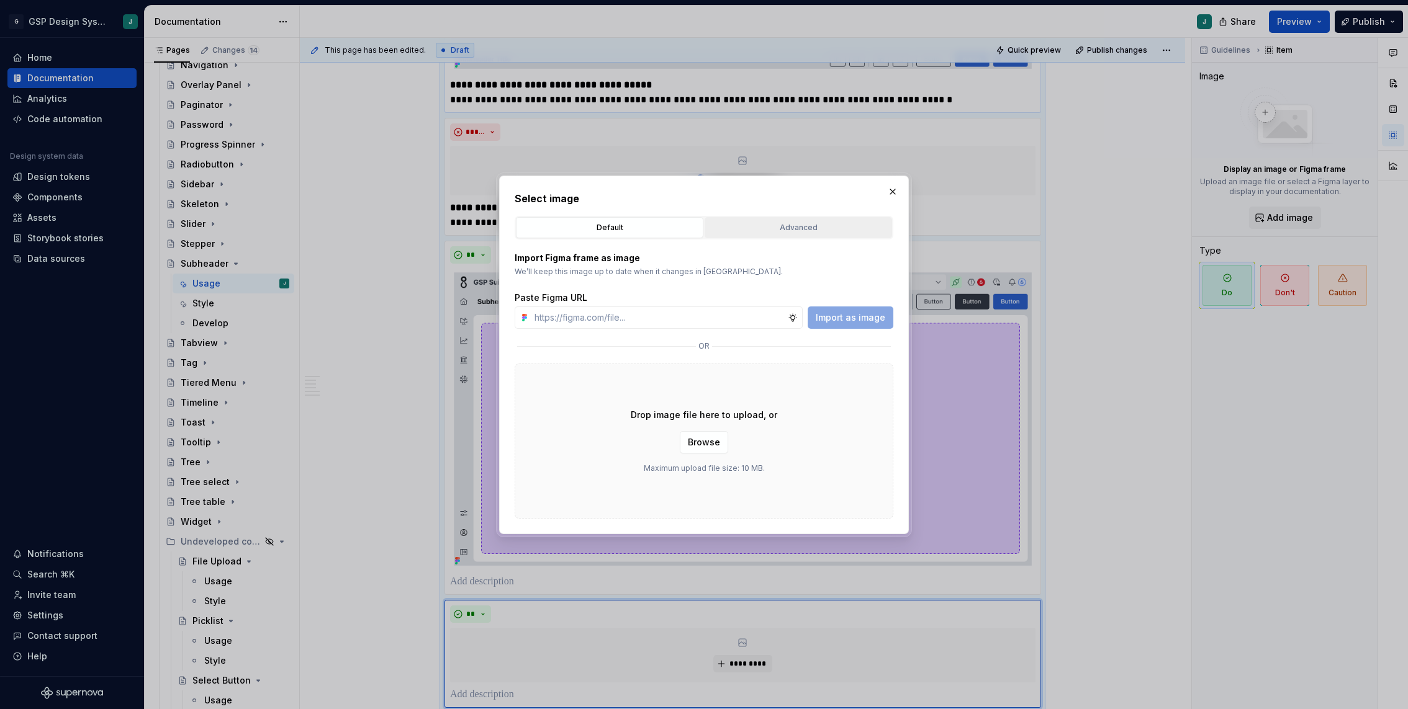
type textarea "*"
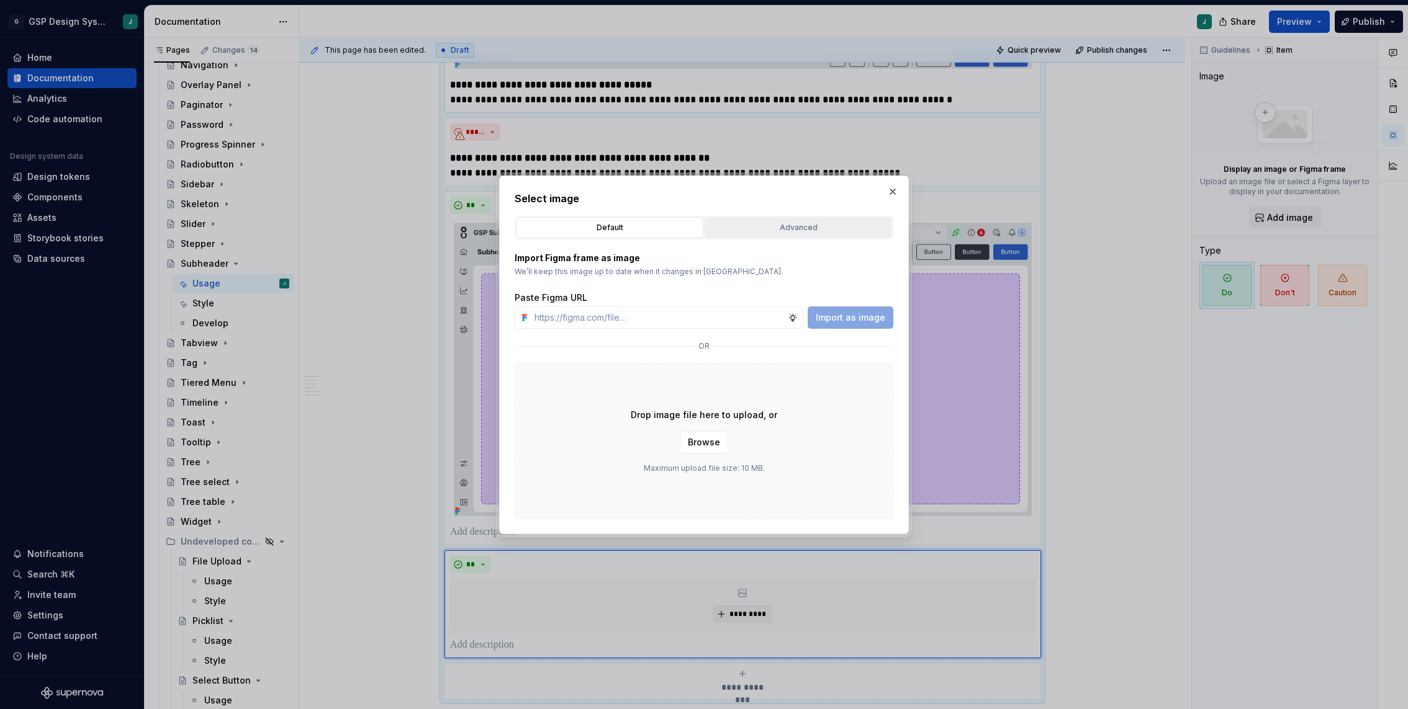
click at [743, 226] on div "Advanced" at bounding box center [798, 228] width 179 height 12
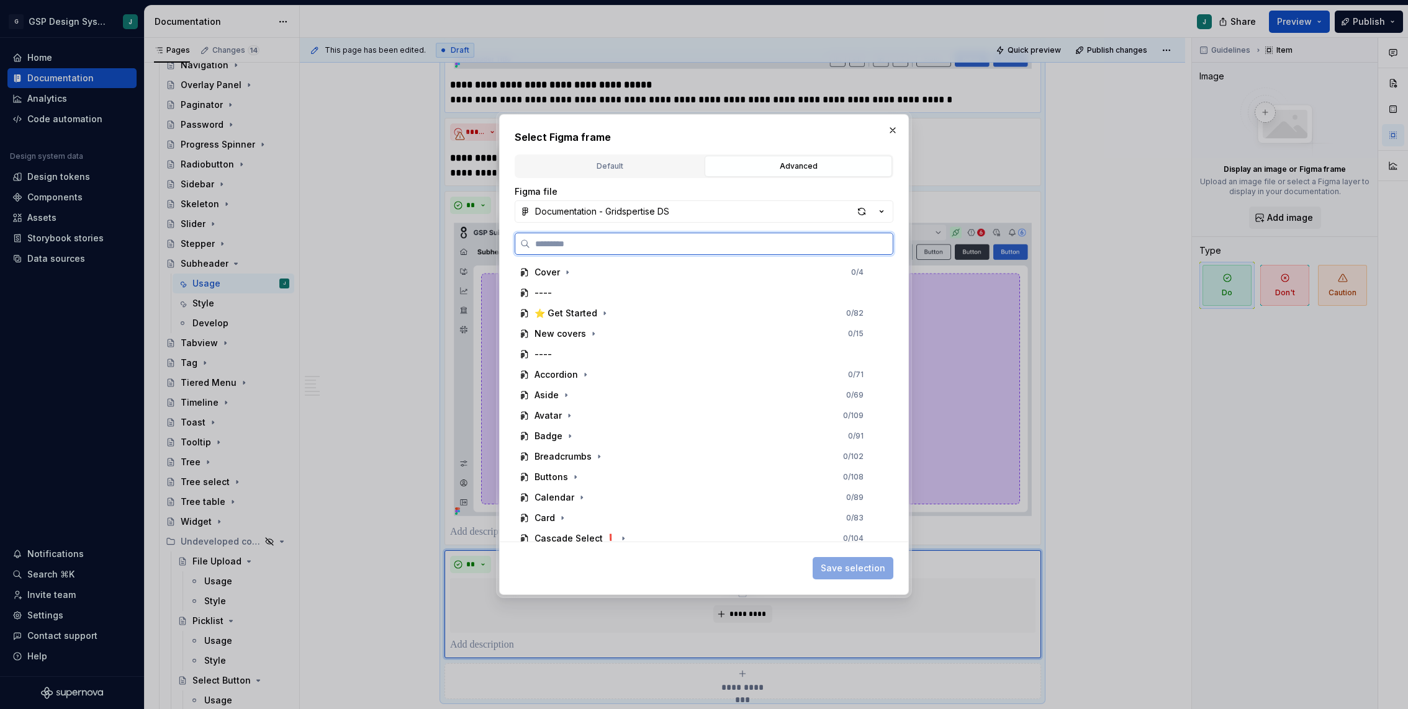
click at [583, 241] on input "search" at bounding box center [711, 244] width 362 height 12
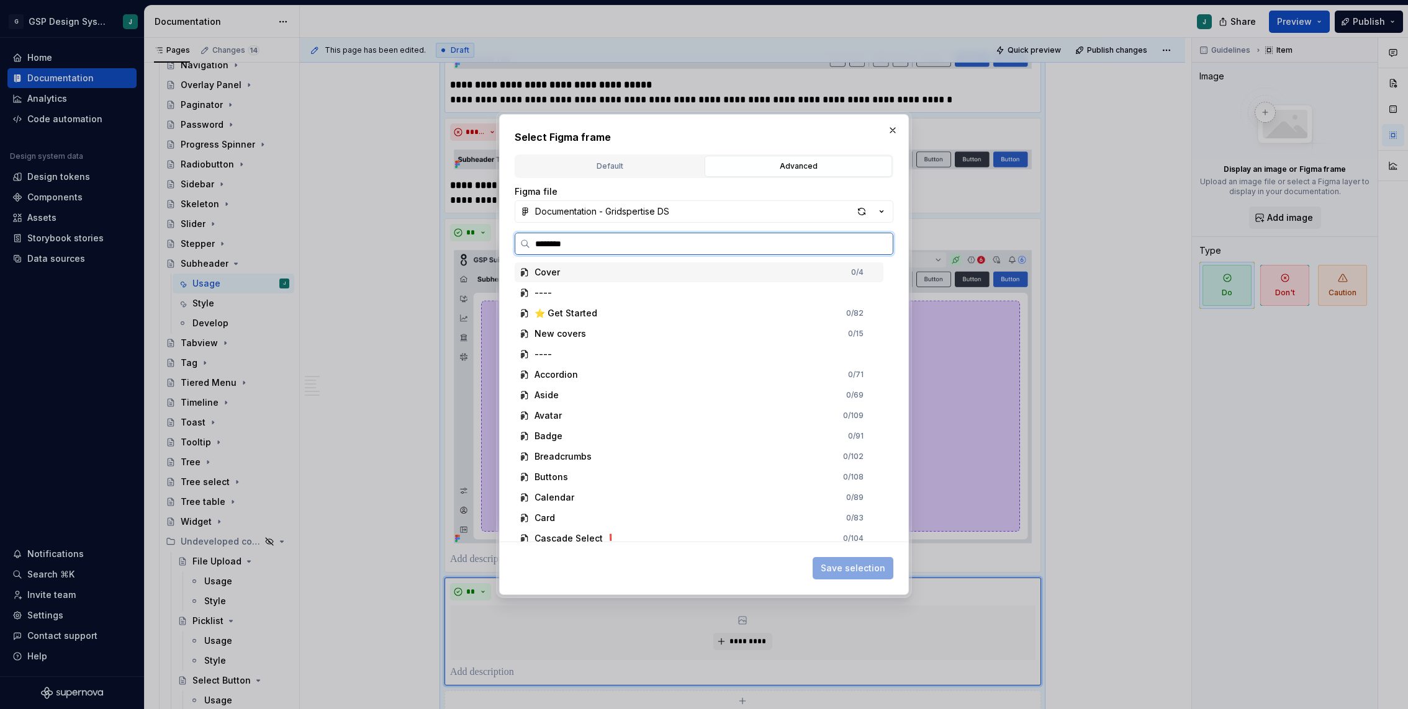
type input "*********"
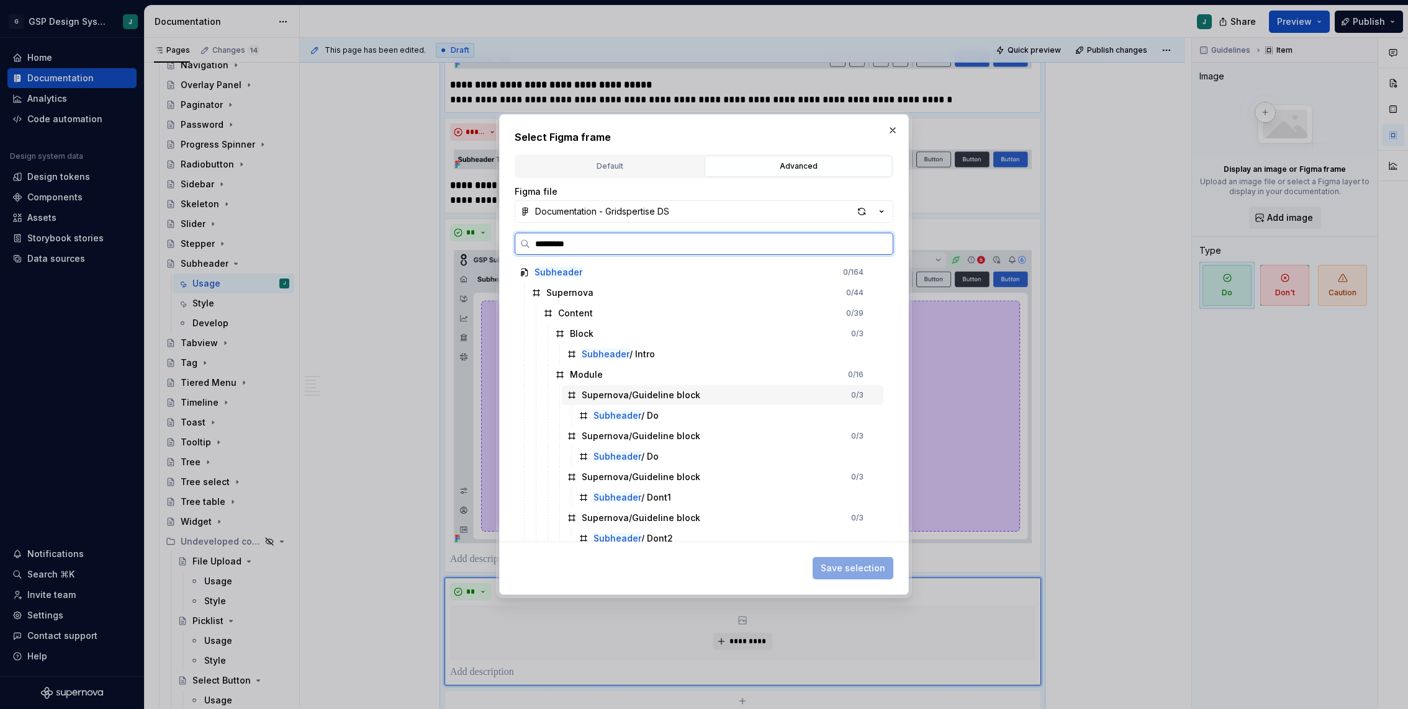
scroll to position [61, 0]
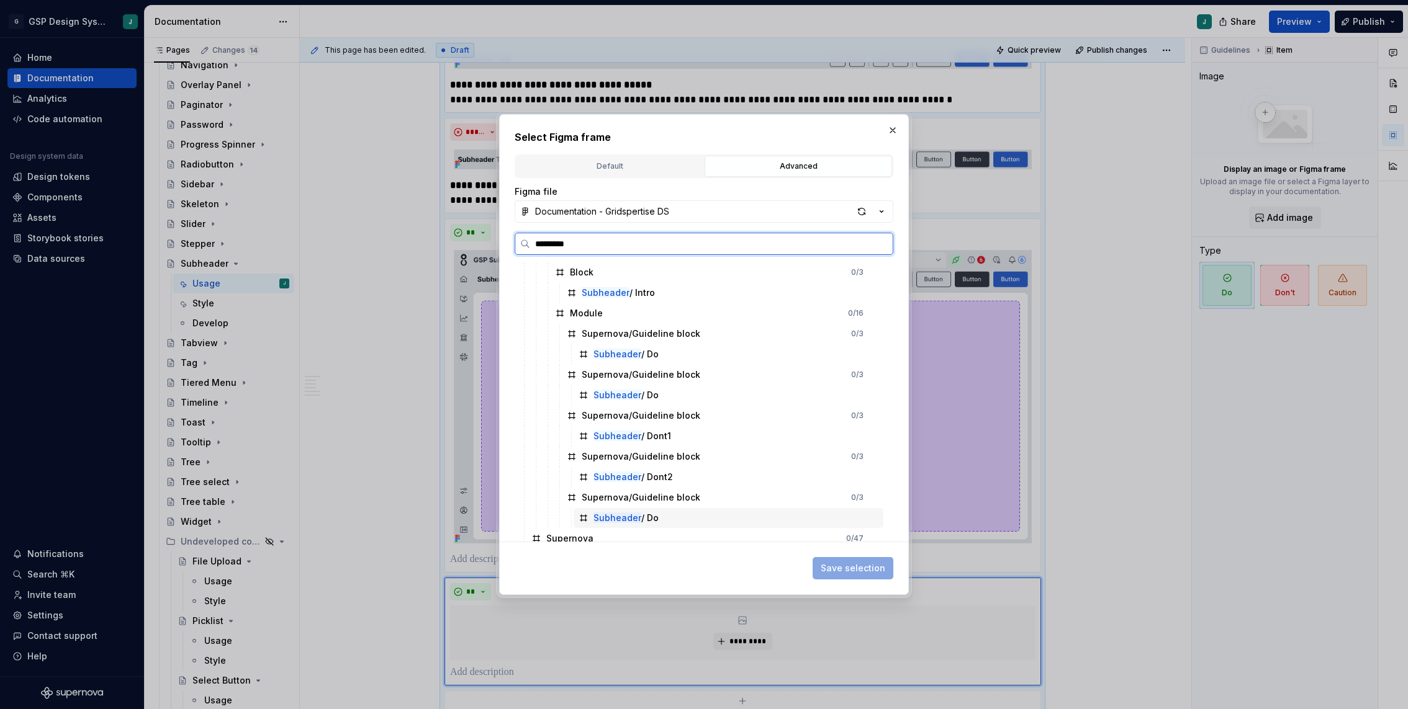
click at [681, 514] on div "Subheader / Do" at bounding box center [729, 518] width 310 height 20
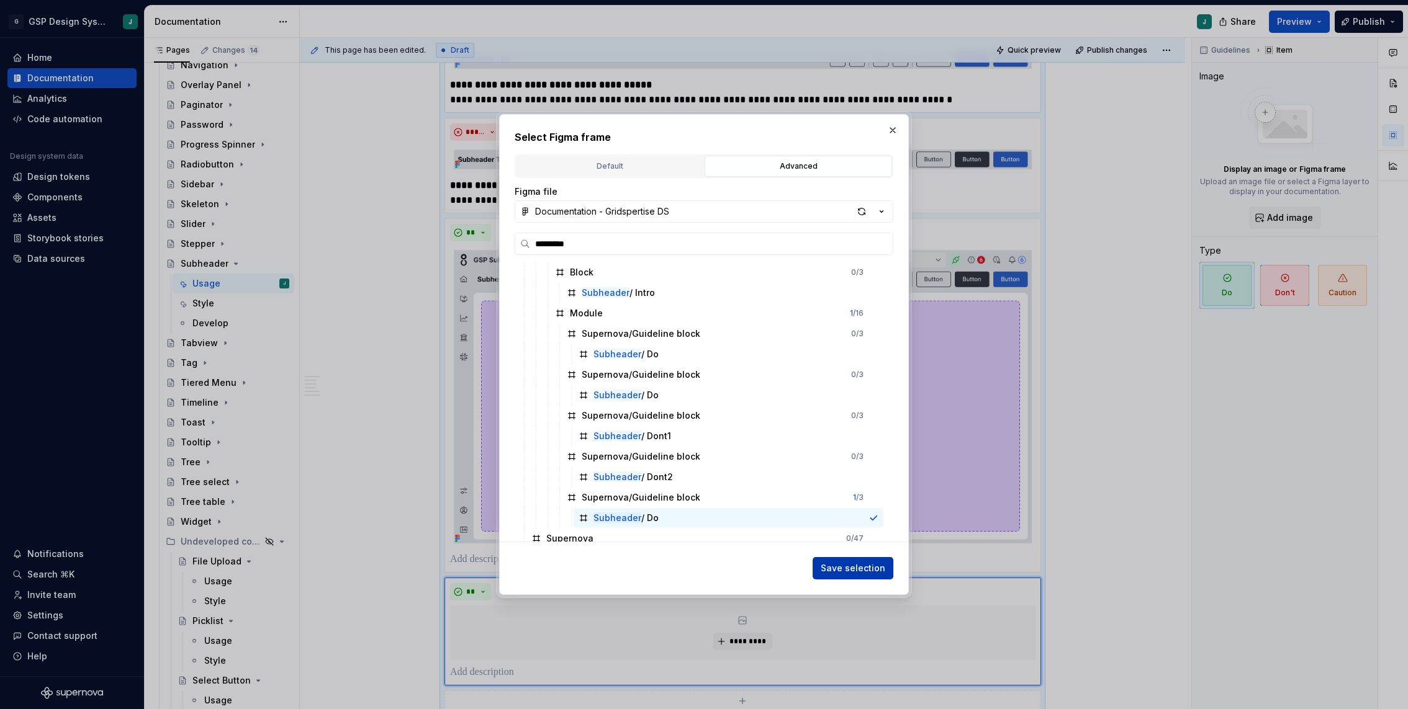
click at [860, 578] on button "Save selection" at bounding box center [853, 568] width 81 height 22
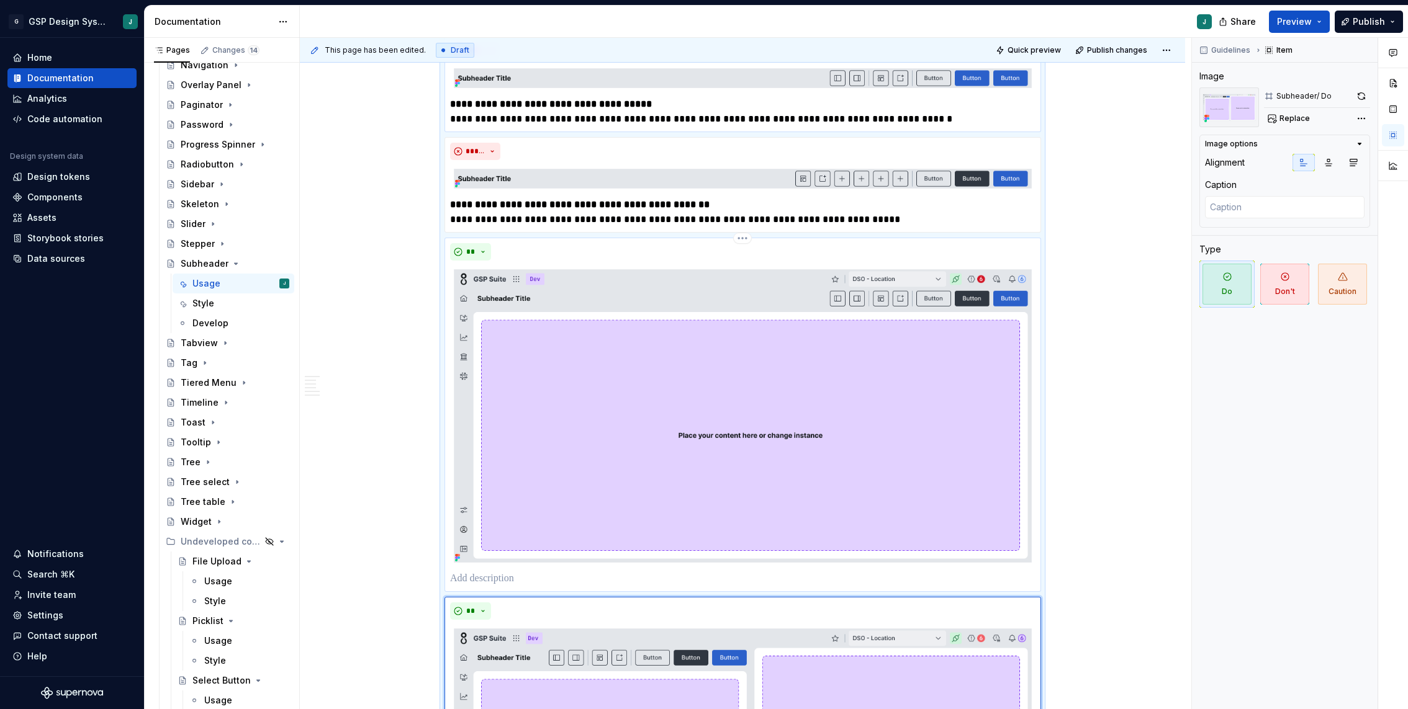
scroll to position [955, 0]
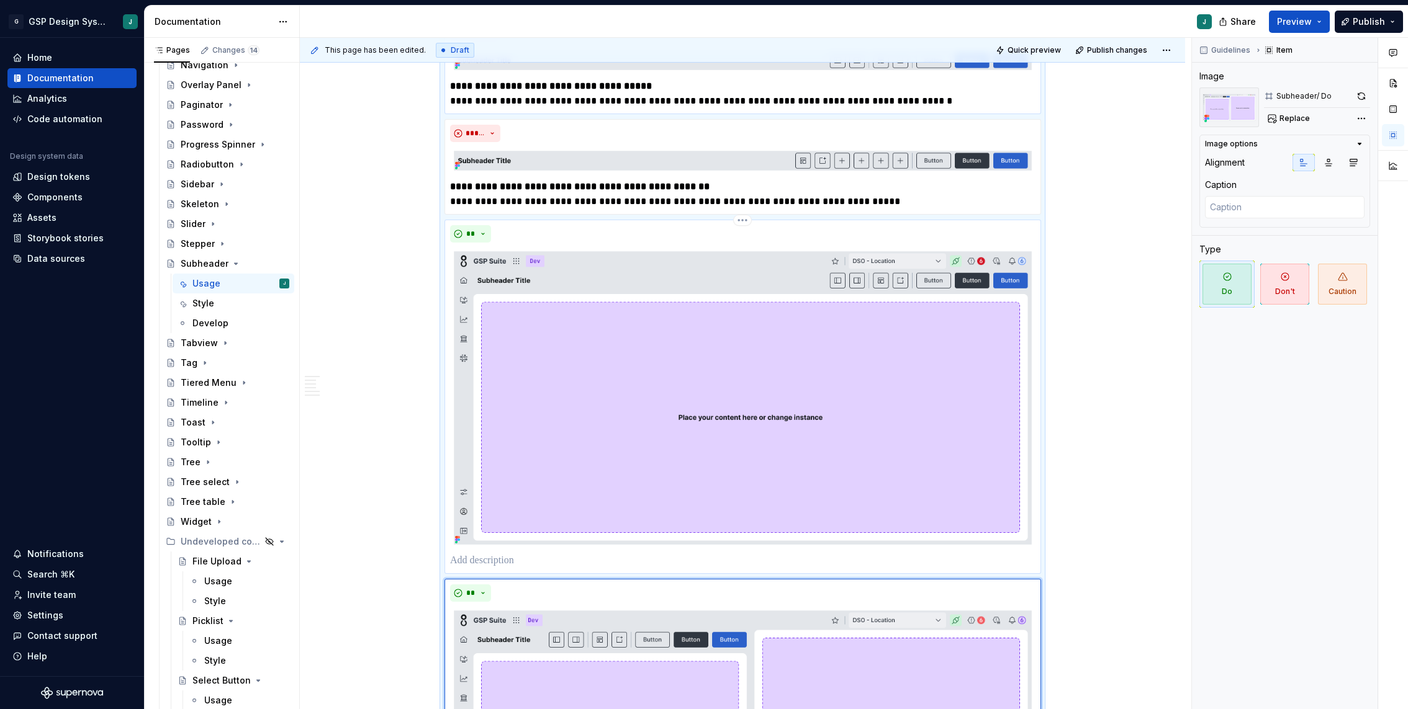
click at [485, 554] on p at bounding box center [742, 561] width 585 height 15
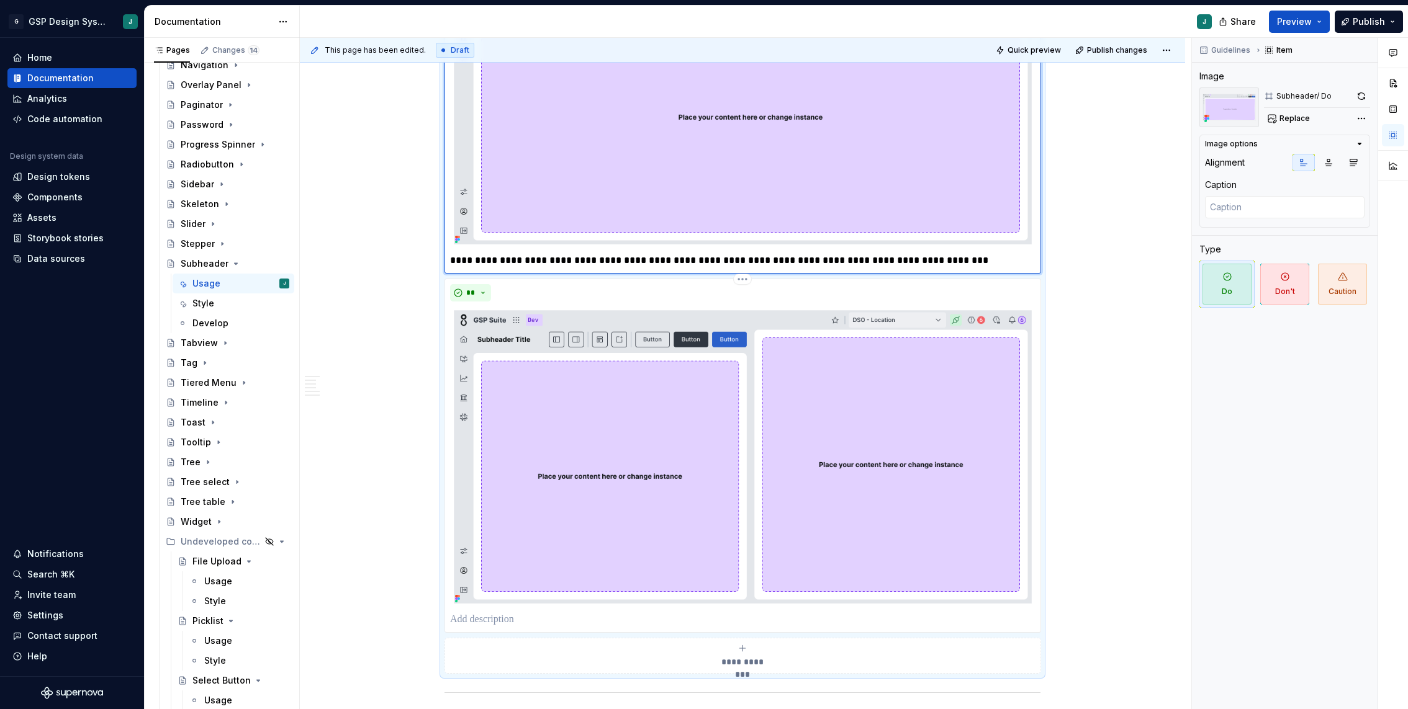
scroll to position [1261, 0]
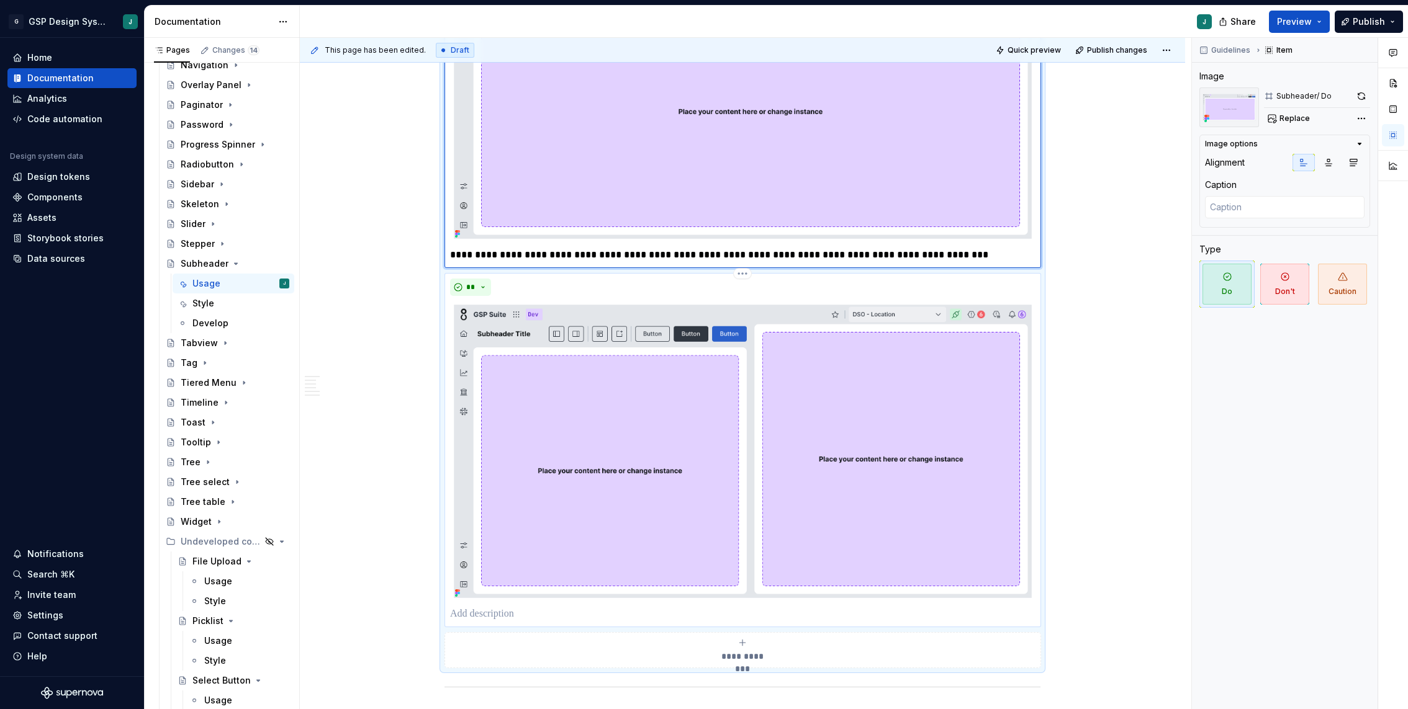
click at [502, 607] on p at bounding box center [742, 614] width 585 height 15
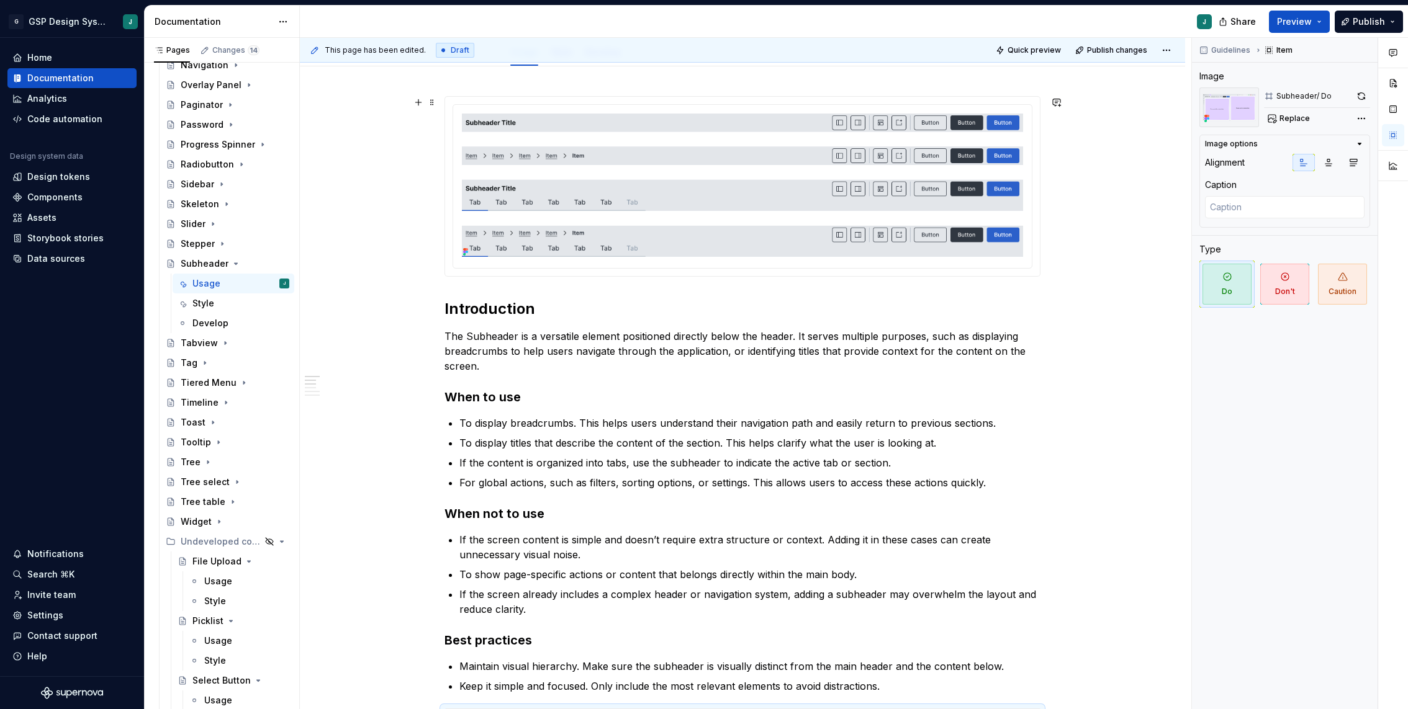
scroll to position [0, 0]
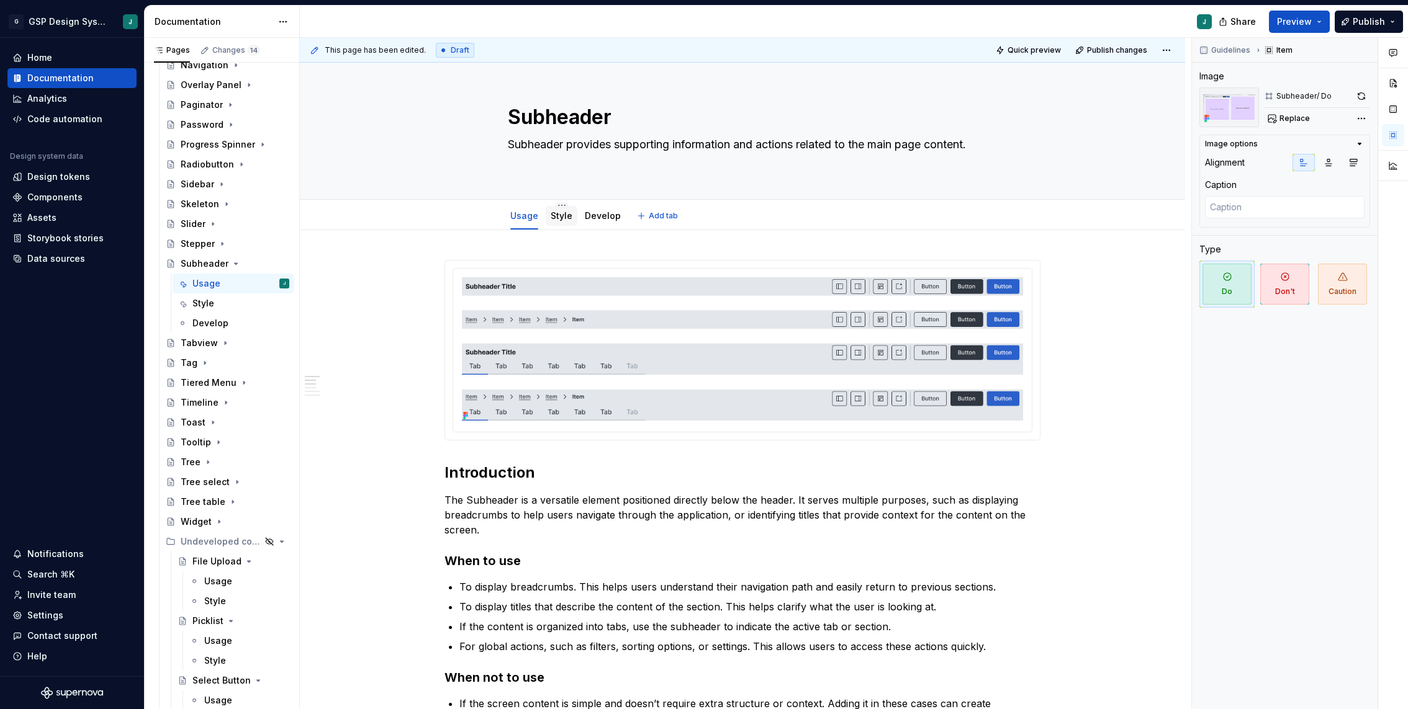
click at [564, 212] on link "Style" at bounding box center [562, 215] width 22 height 11
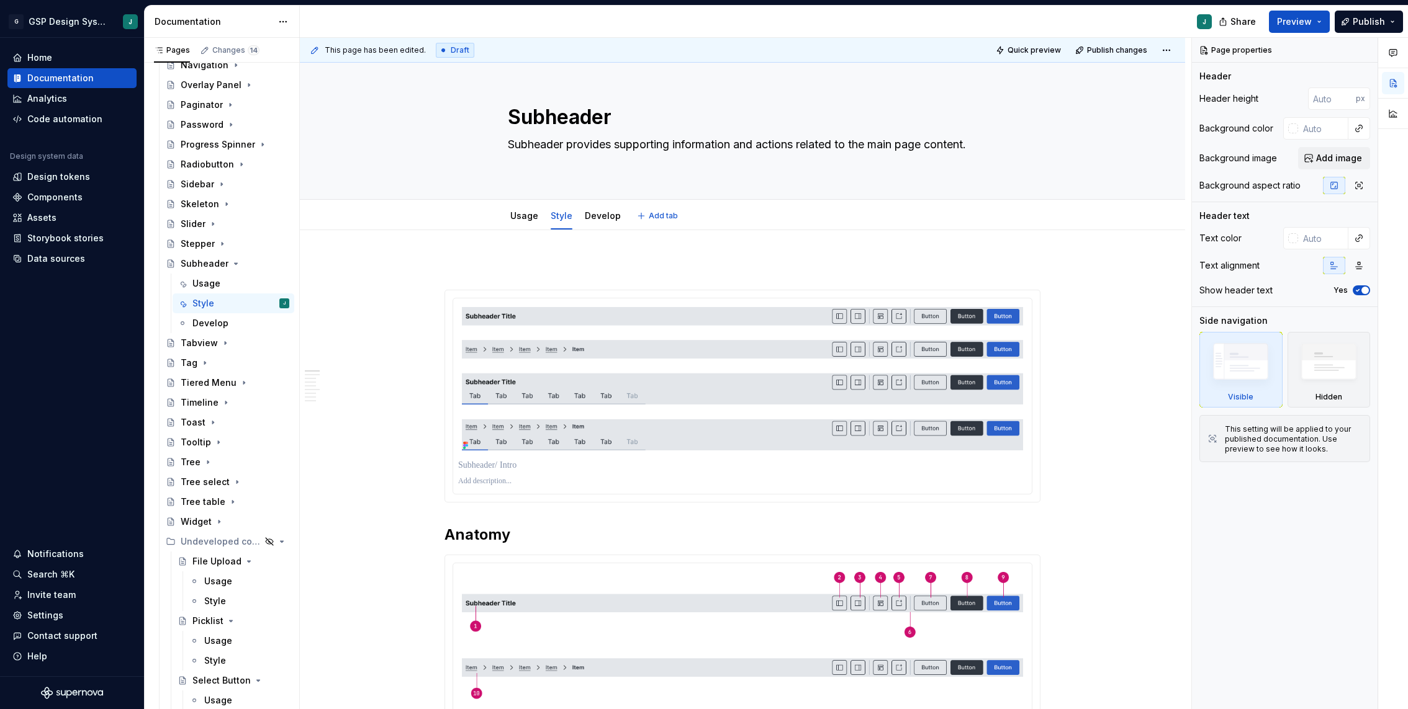
type textarea "*"
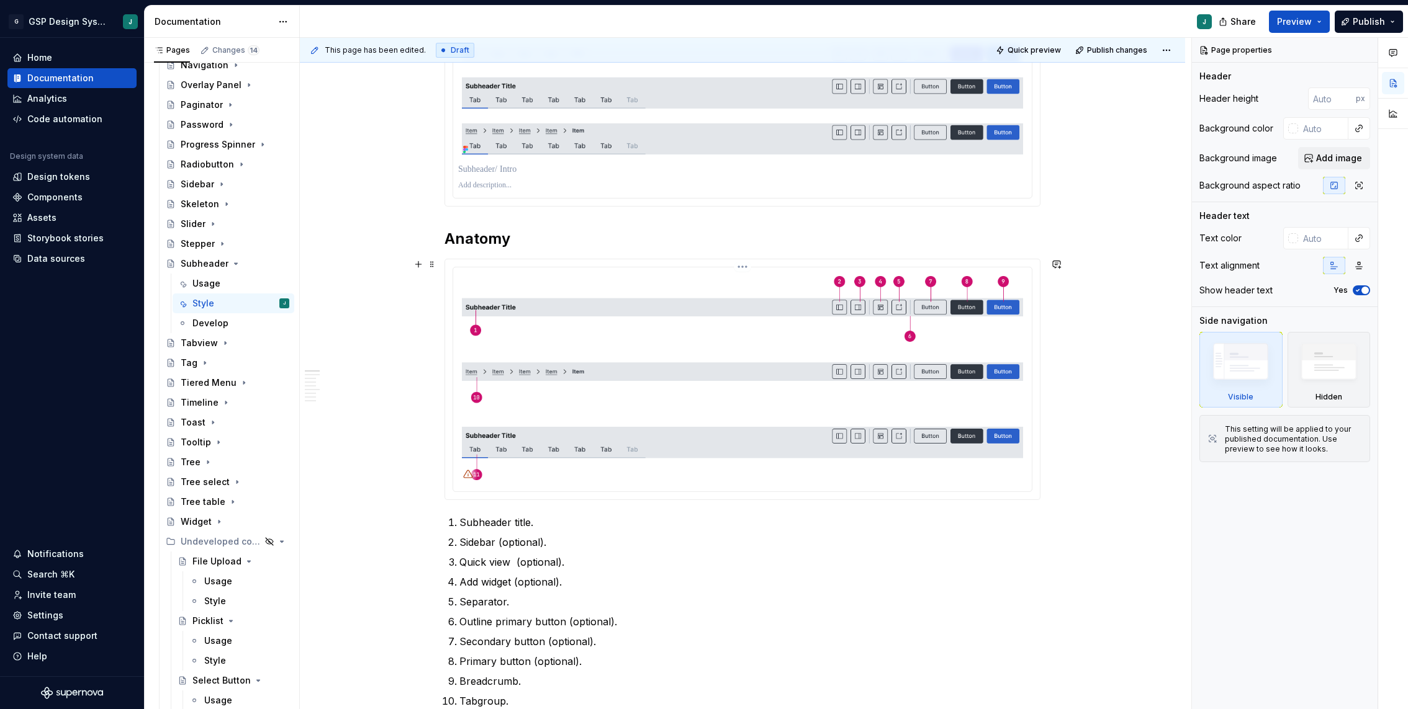
scroll to position [297, 0]
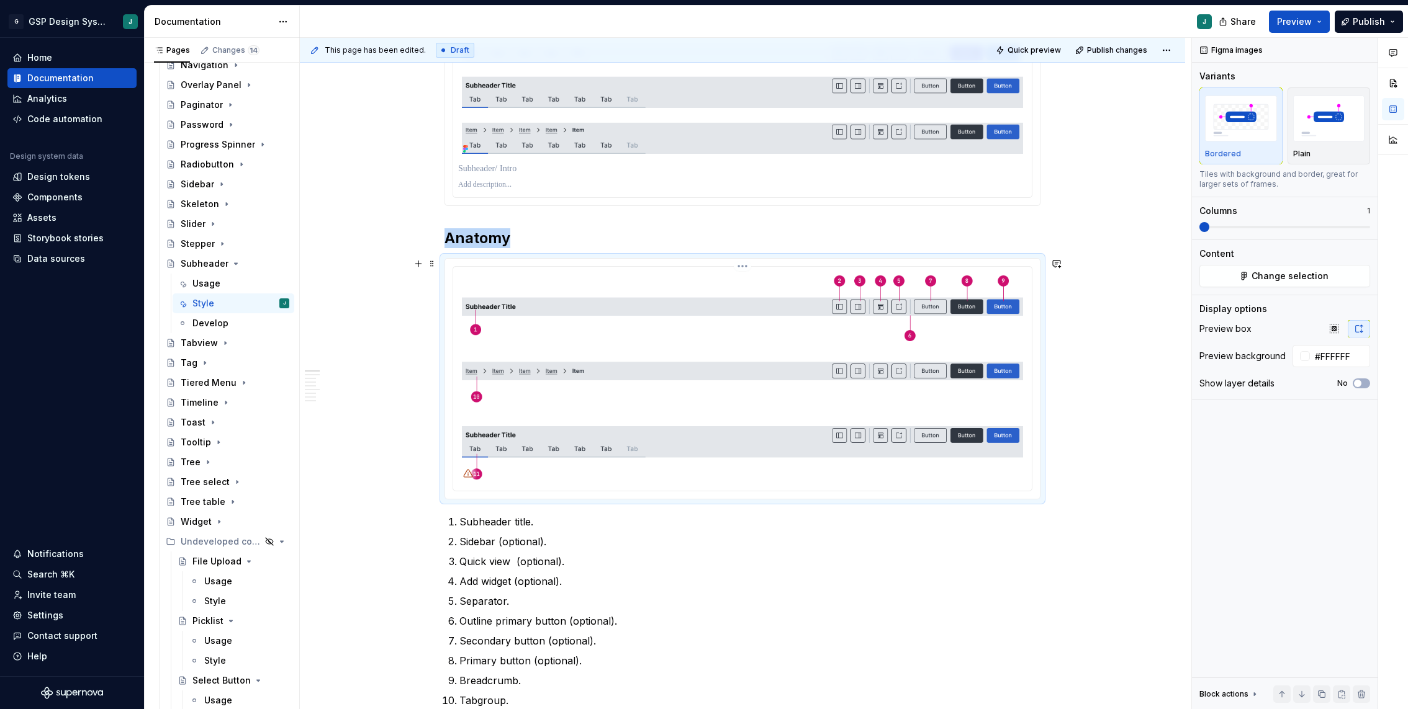
click at [564, 353] on img at bounding box center [742, 378] width 569 height 212
click at [1271, 296] on div "Figma images Variants Bordered Plain Tiles with background and border, great fo…" at bounding box center [1285, 374] width 186 height 672
click at [1260, 285] on button "Change selection" at bounding box center [1284, 276] width 171 height 22
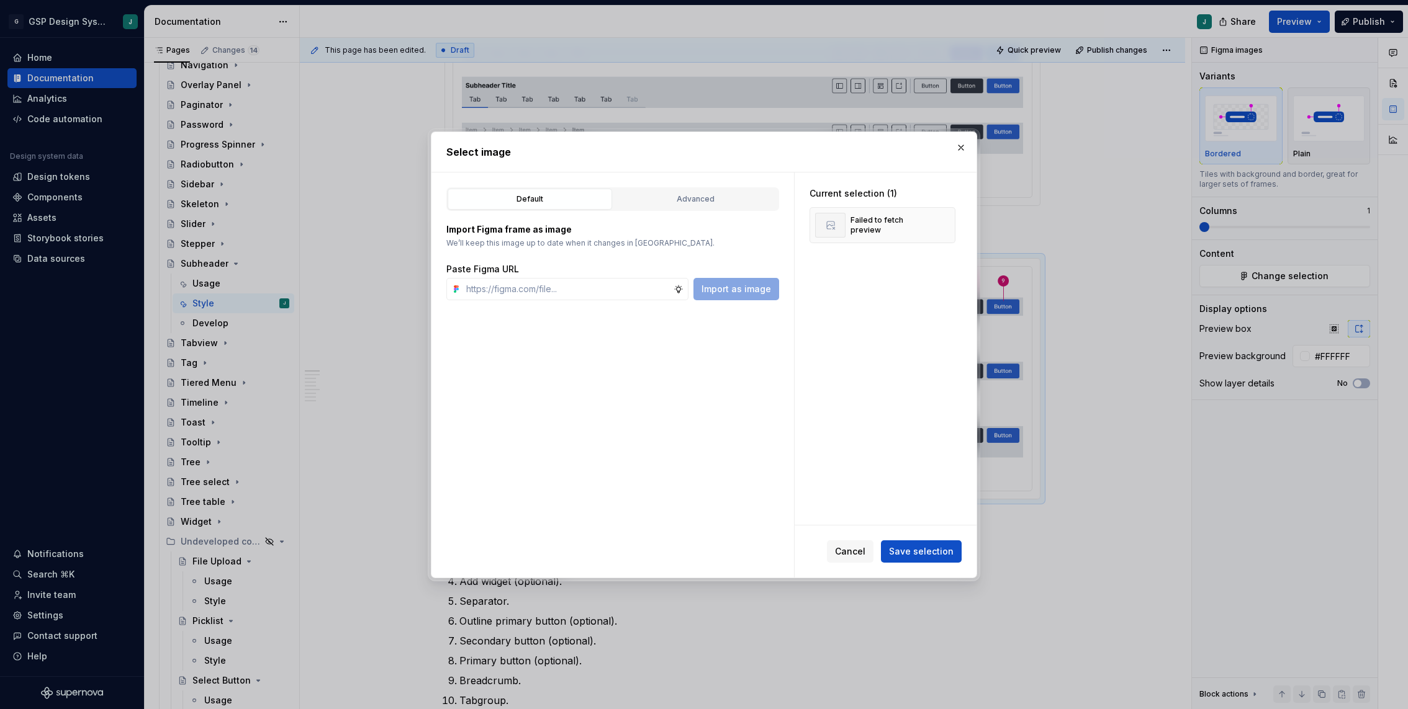
click at [694, 215] on div "Import Figma frame as image We’ll keep this image up to date when it changes in…" at bounding box center [612, 255] width 333 height 89
click at [658, 195] on div "Advanced" at bounding box center [696, 199] width 156 height 12
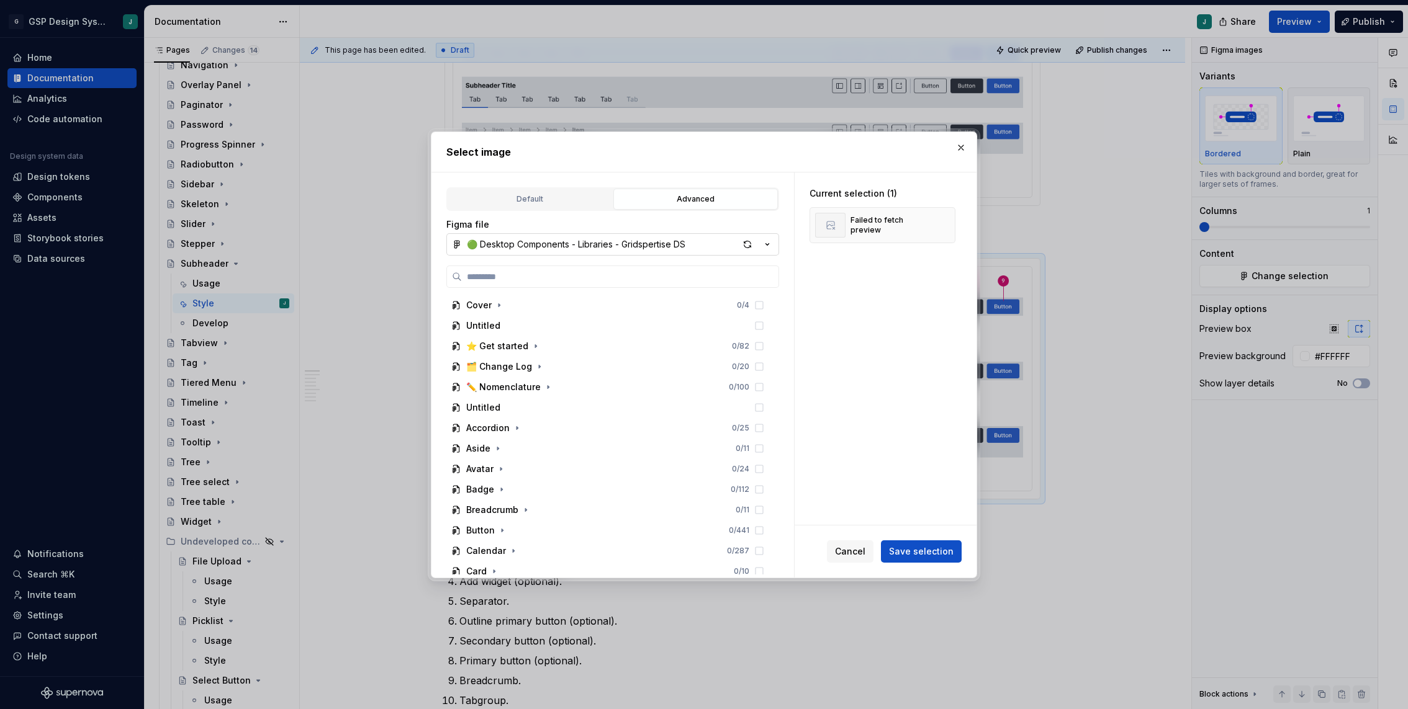
click at [501, 246] on div "🟢 Desktop Components - Libraries - Gridspertise DS" at bounding box center [576, 244] width 218 height 12
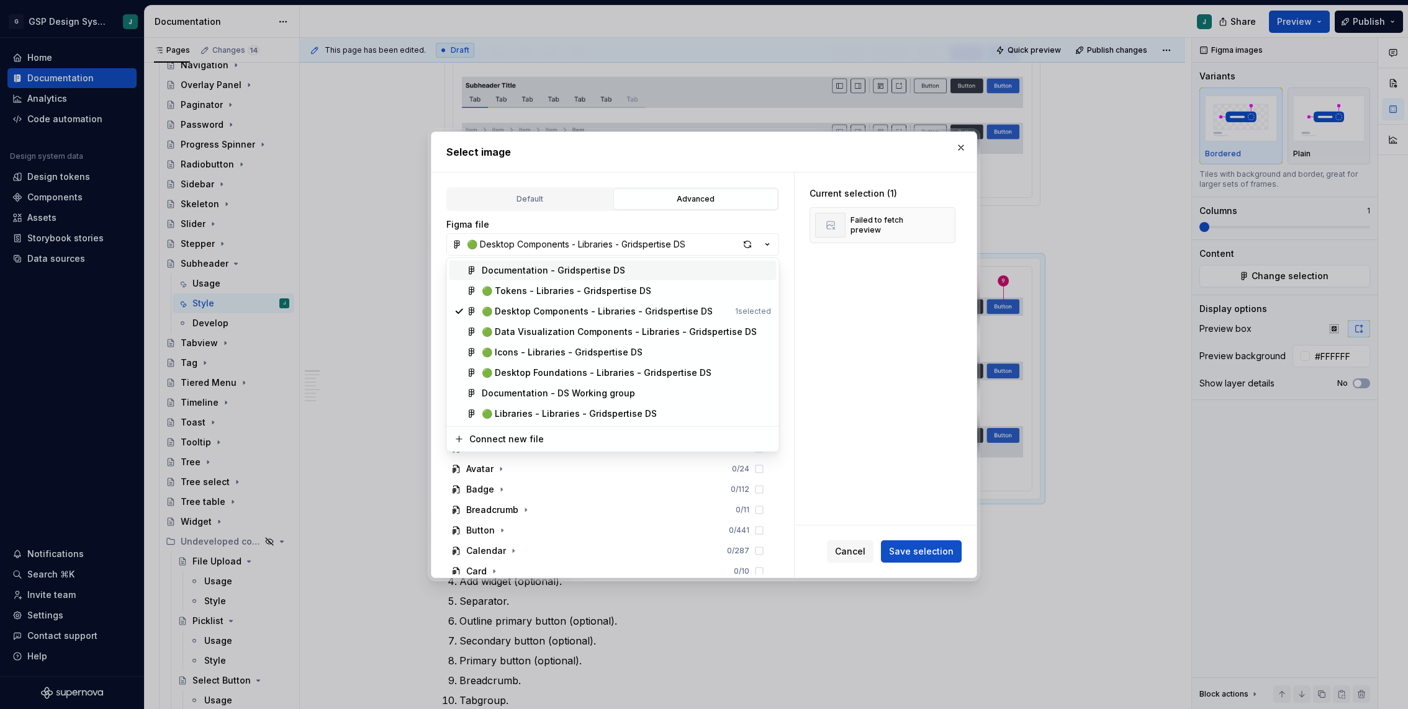
click at [510, 268] on div "Documentation - Gridspertise DS" at bounding box center [553, 270] width 143 height 12
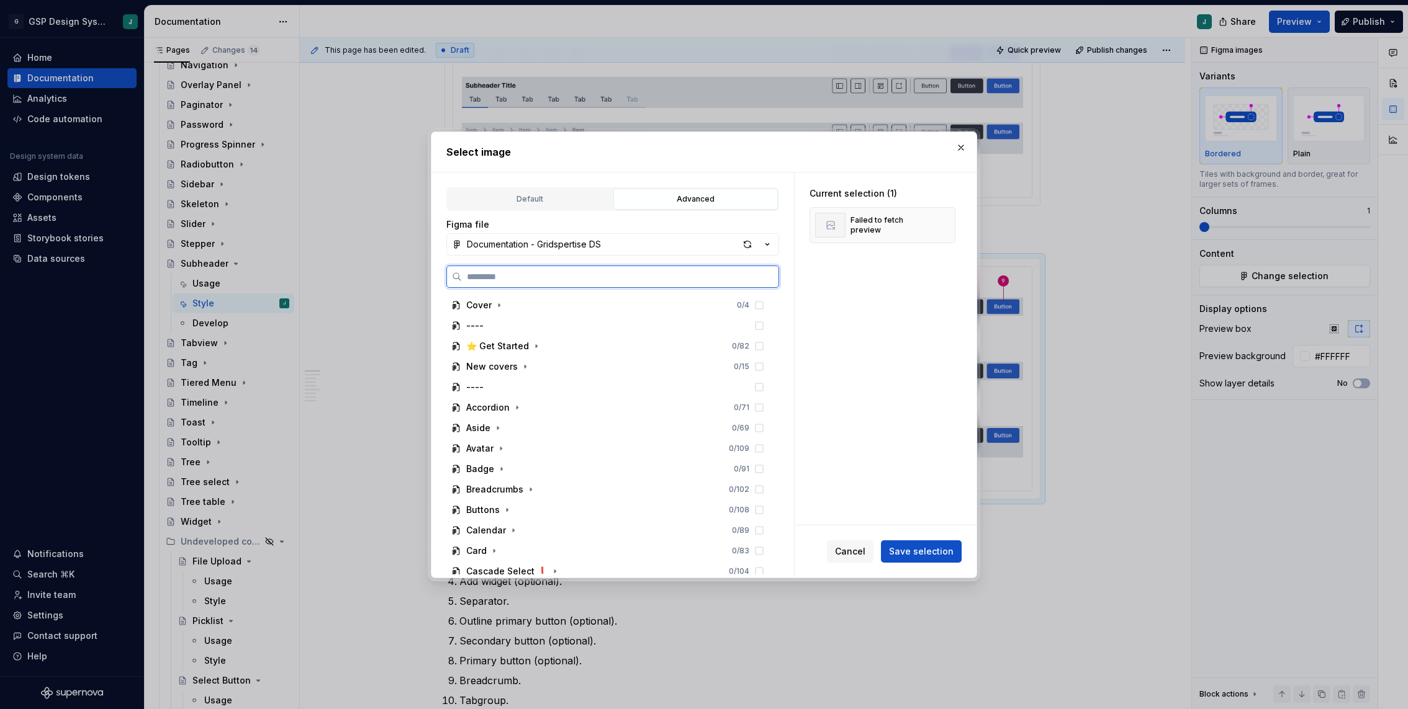
click at [500, 276] on input "search" at bounding box center [620, 277] width 317 height 12
type input "*********"
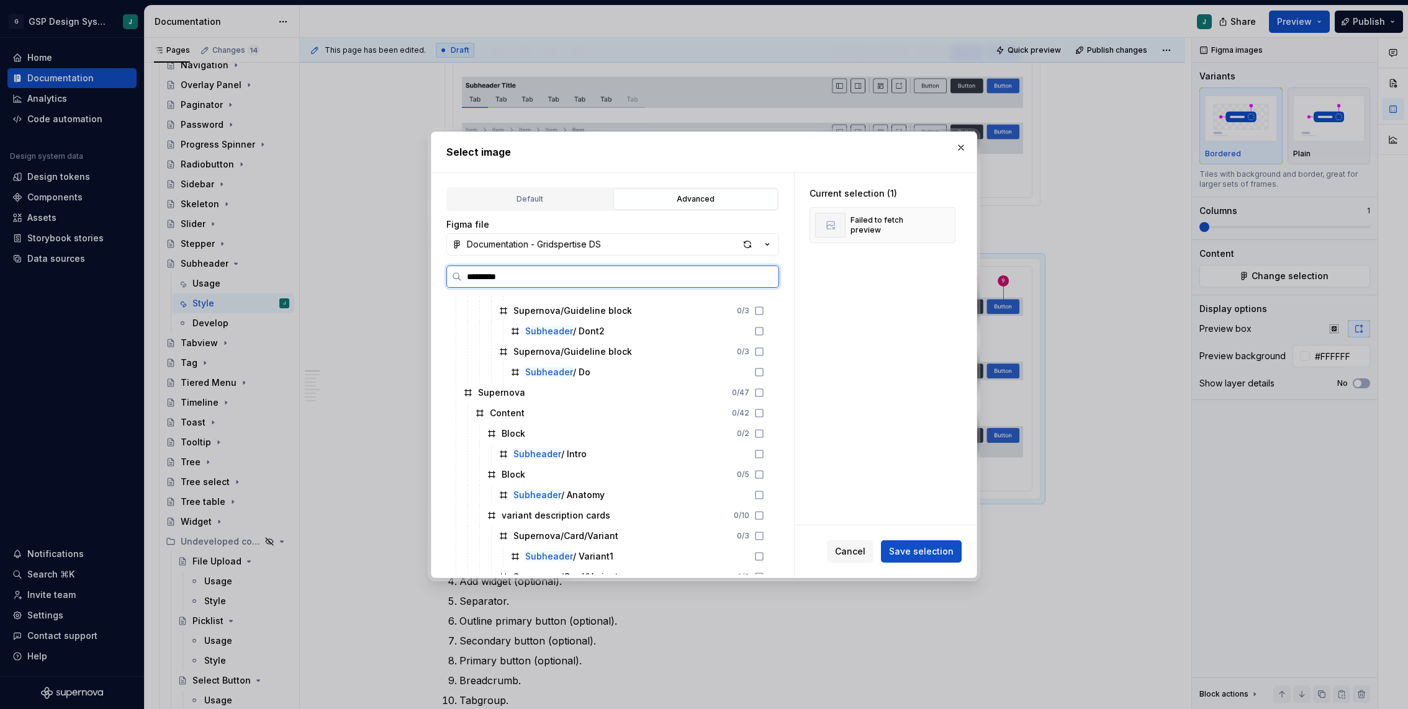
scroll to position [241, 0]
click at [569, 456] on div "Subheader / Intro" at bounding box center [549, 454] width 73 height 12
click at [588, 493] on div "Subheader / Anatomy" at bounding box center [558, 495] width 91 height 12
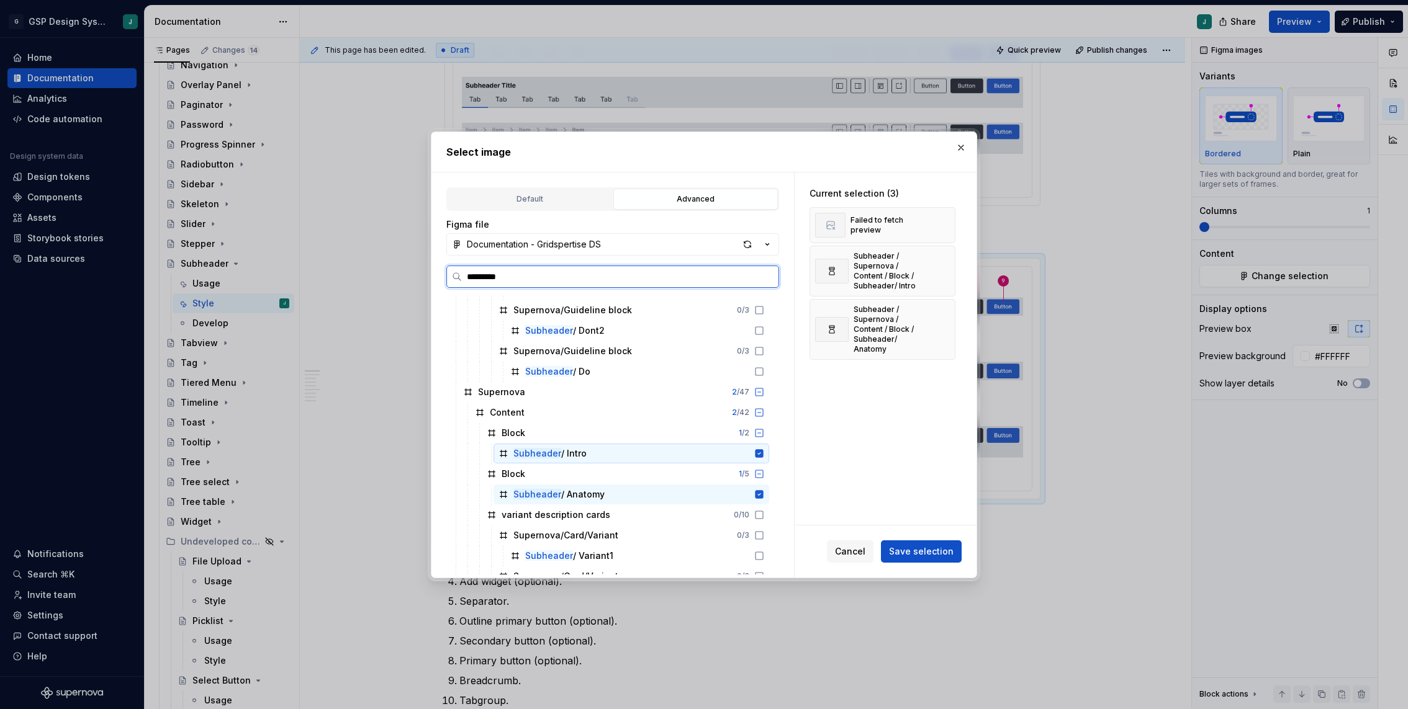
click at [680, 447] on div "Subheader / Intro" at bounding box center [631, 454] width 276 height 20
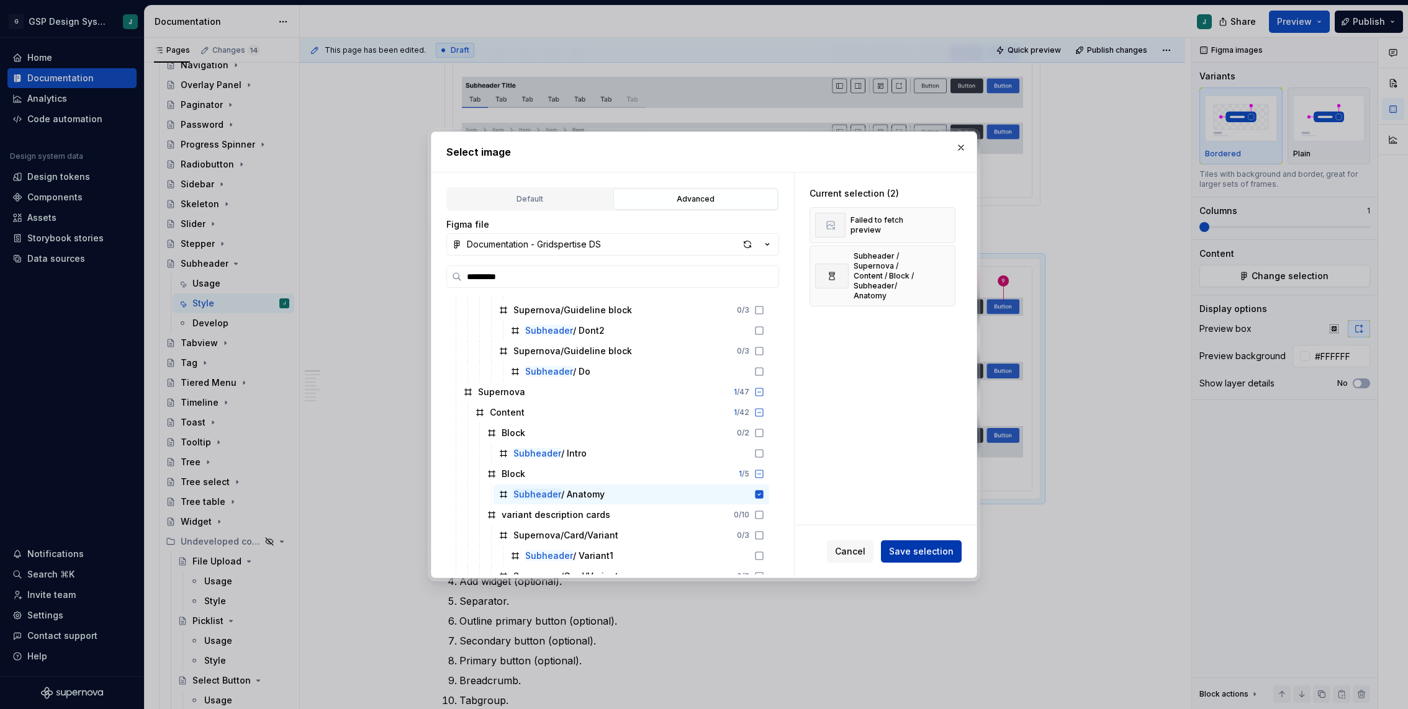
click at [907, 554] on span "Save selection" at bounding box center [921, 552] width 65 height 12
type textarea "*"
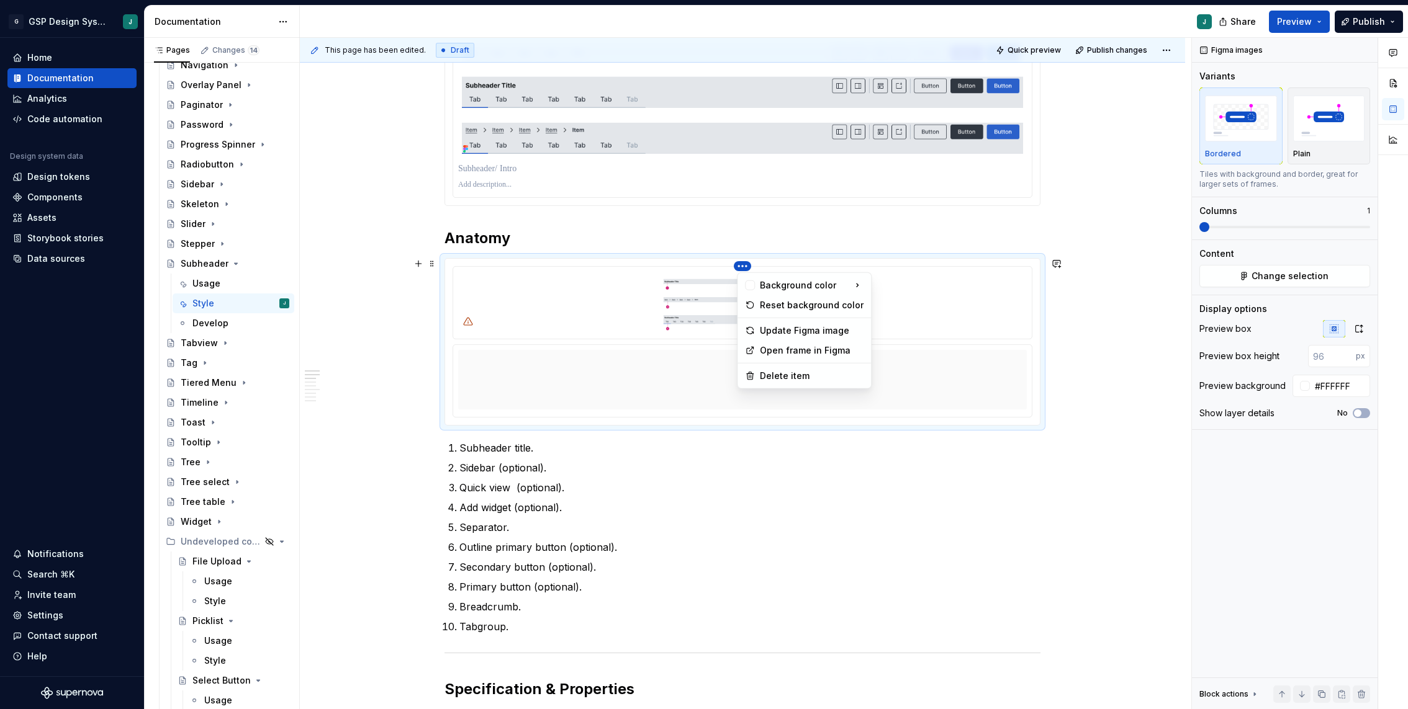
click at [745, 268] on html "G GSP Design System J Home Documentation Analytics Code automation Design syste…" at bounding box center [704, 354] width 1408 height 709
click at [787, 374] on div "Delete item" at bounding box center [812, 376] width 104 height 12
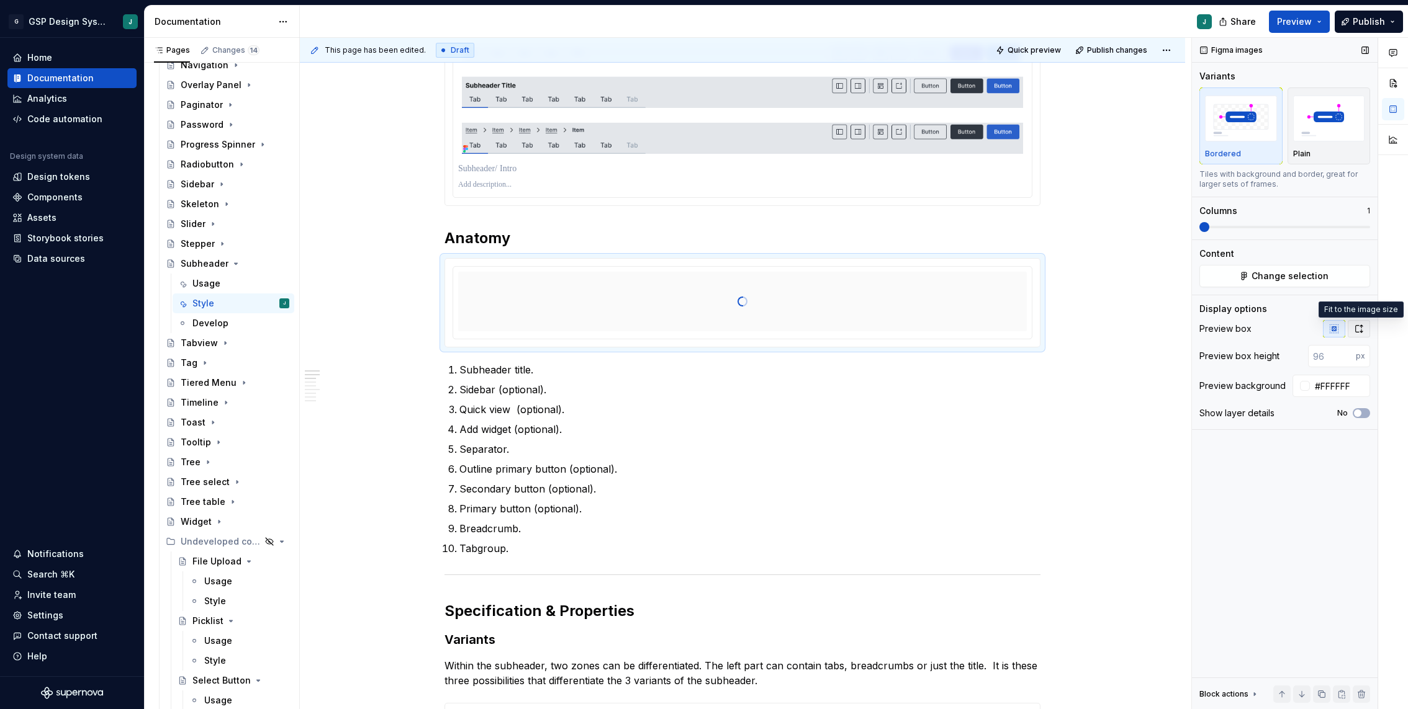
click at [1360, 325] on icon "button" at bounding box center [1359, 328] width 7 height 7
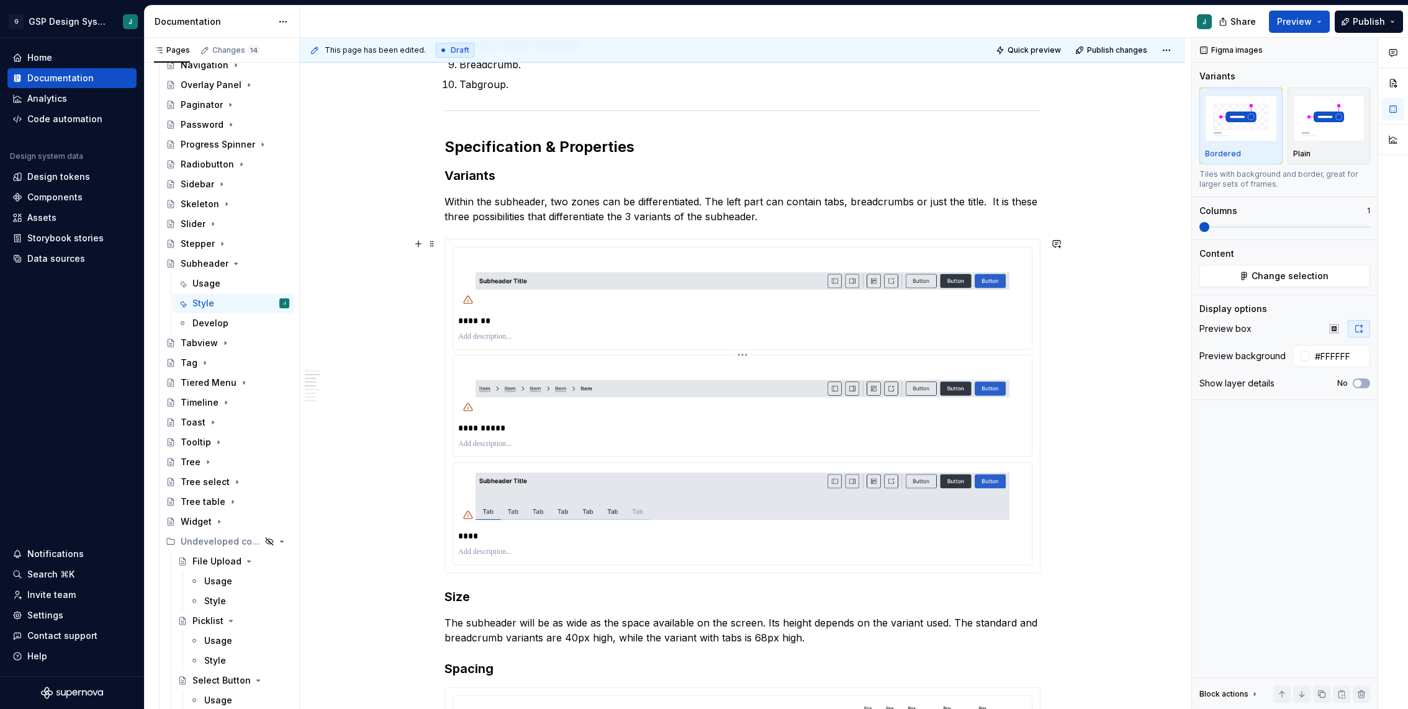
scroll to position [914, 0]
click at [745, 245] on html "G GSP Design System J Home Documentation Analytics Code automation Design syste…" at bounding box center [704, 354] width 1408 height 709
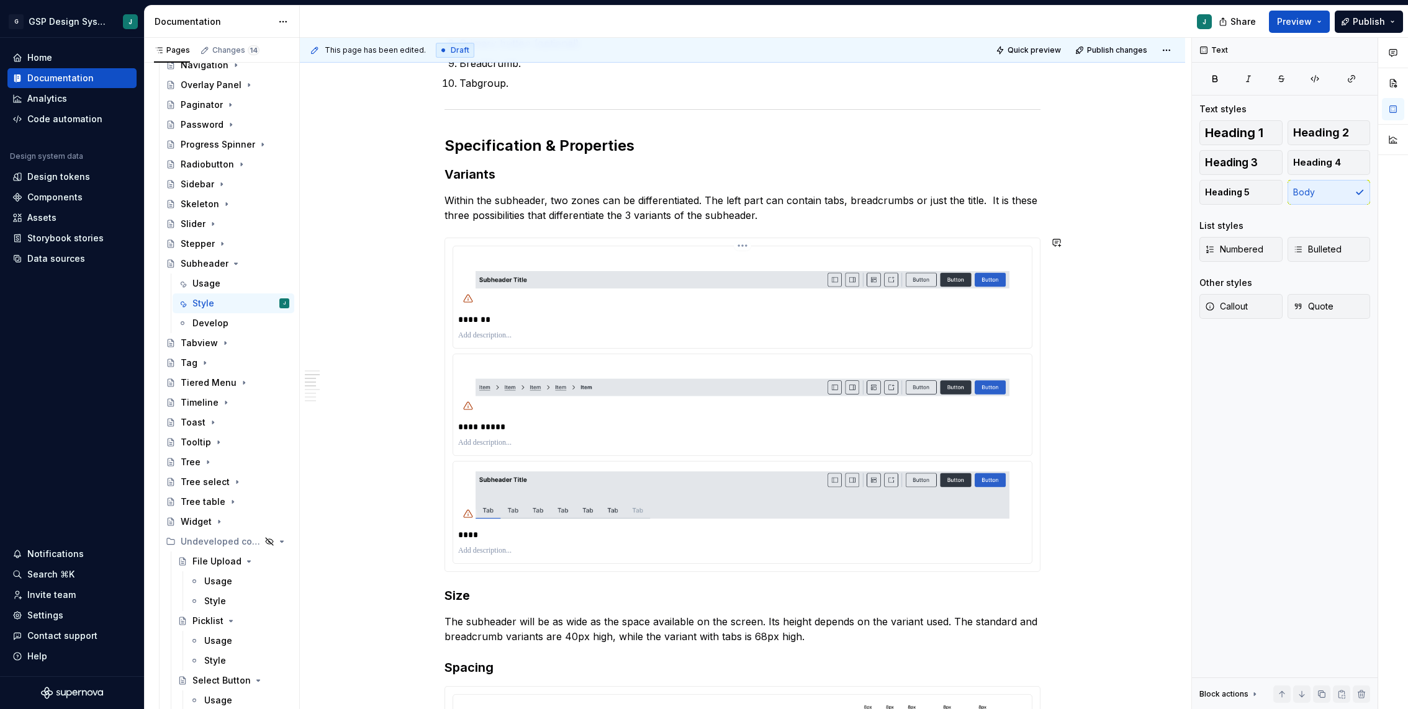
click at [667, 295] on html "G GSP Design System J Home Documentation Analytics Code automation Design syste…" at bounding box center [704, 354] width 1408 height 709
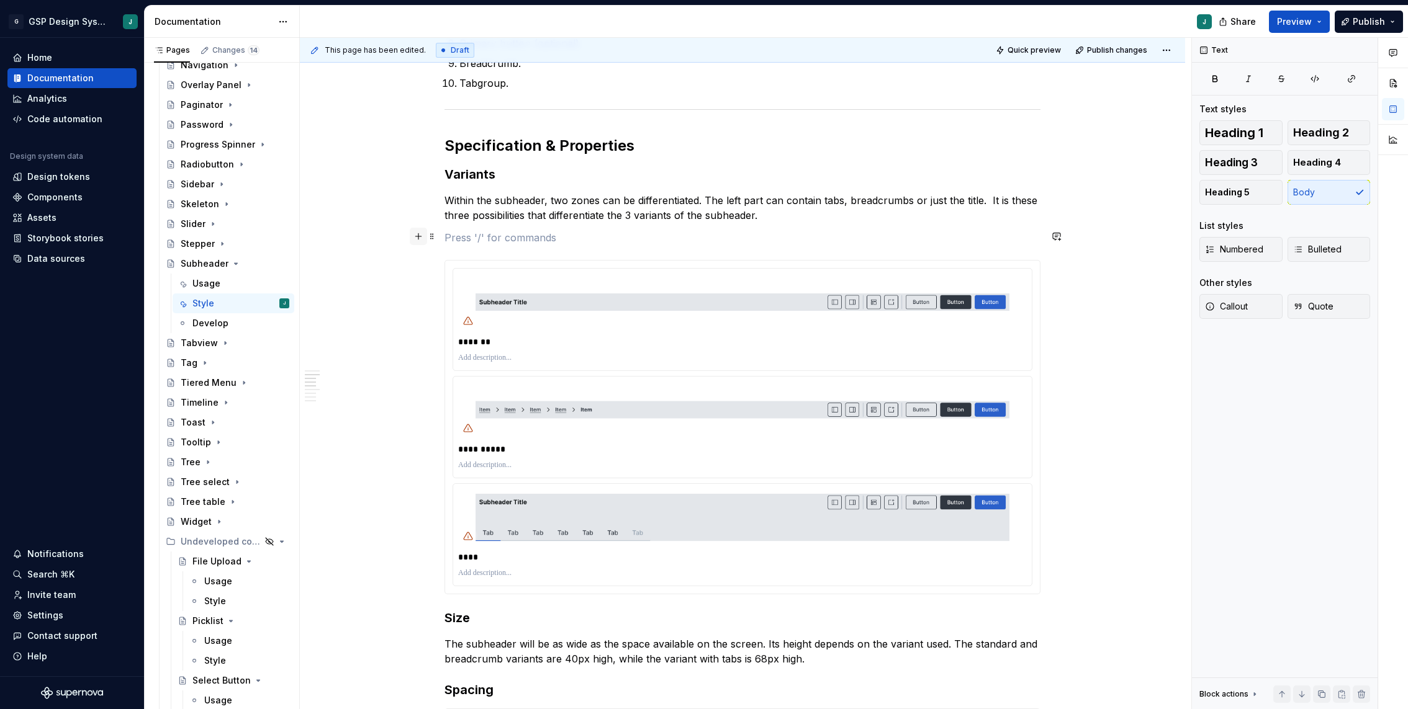
click at [415, 238] on button "button" at bounding box center [418, 236] width 17 height 17
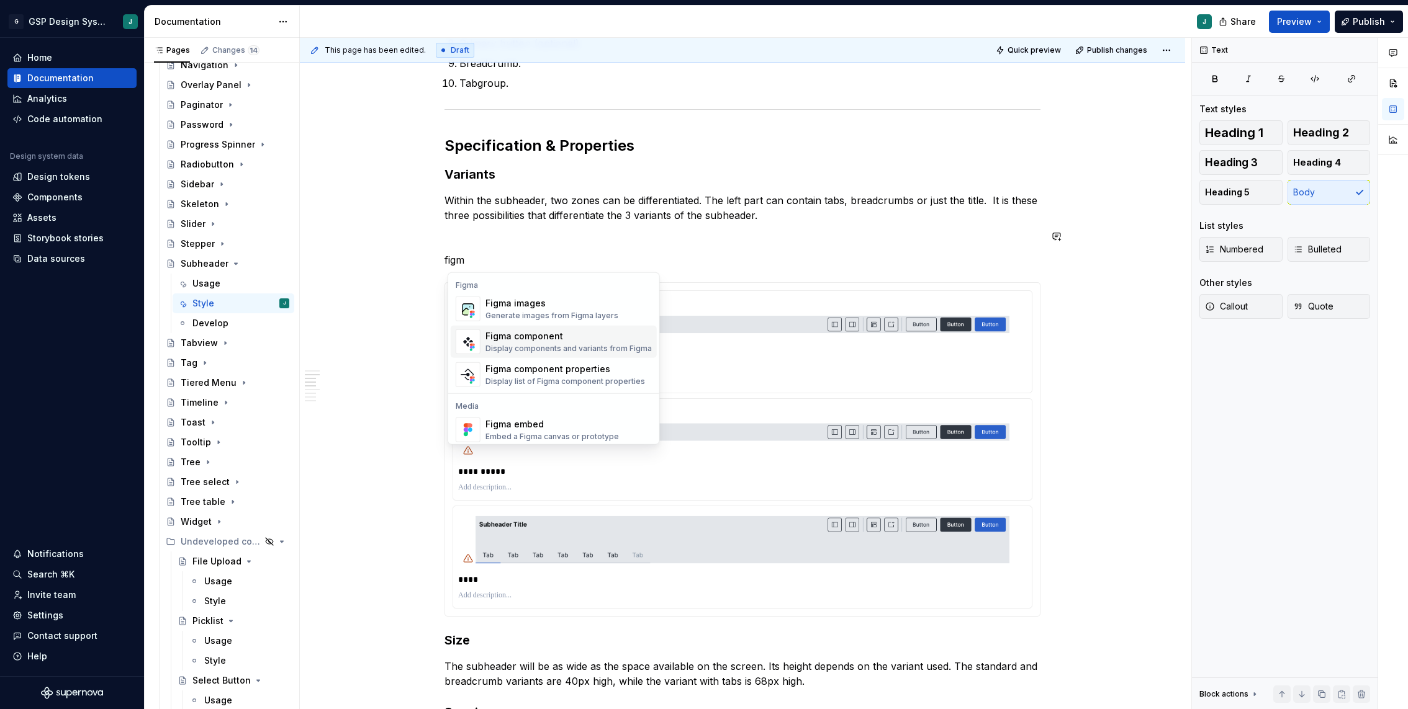
click at [564, 340] on div "Figma component" at bounding box center [568, 336] width 166 height 12
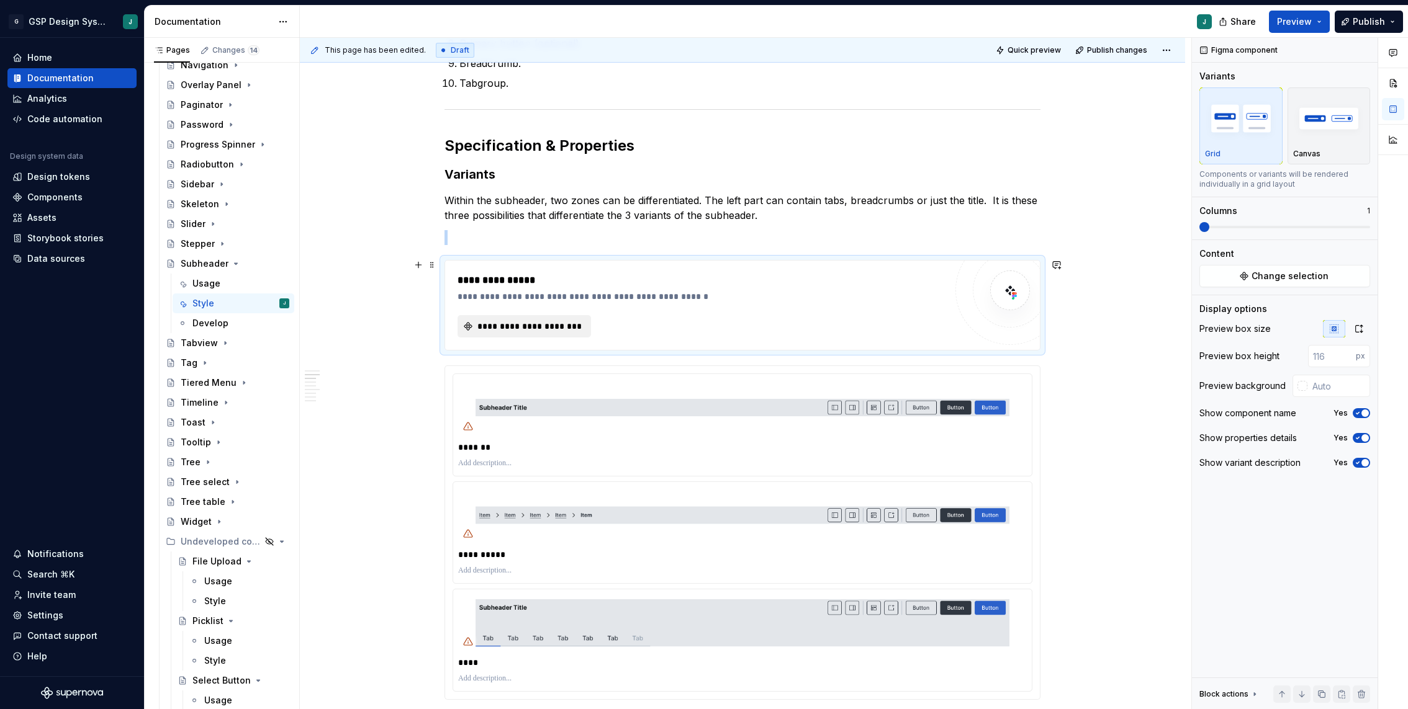
click at [551, 327] on span "**********" at bounding box center [528, 326] width 107 height 12
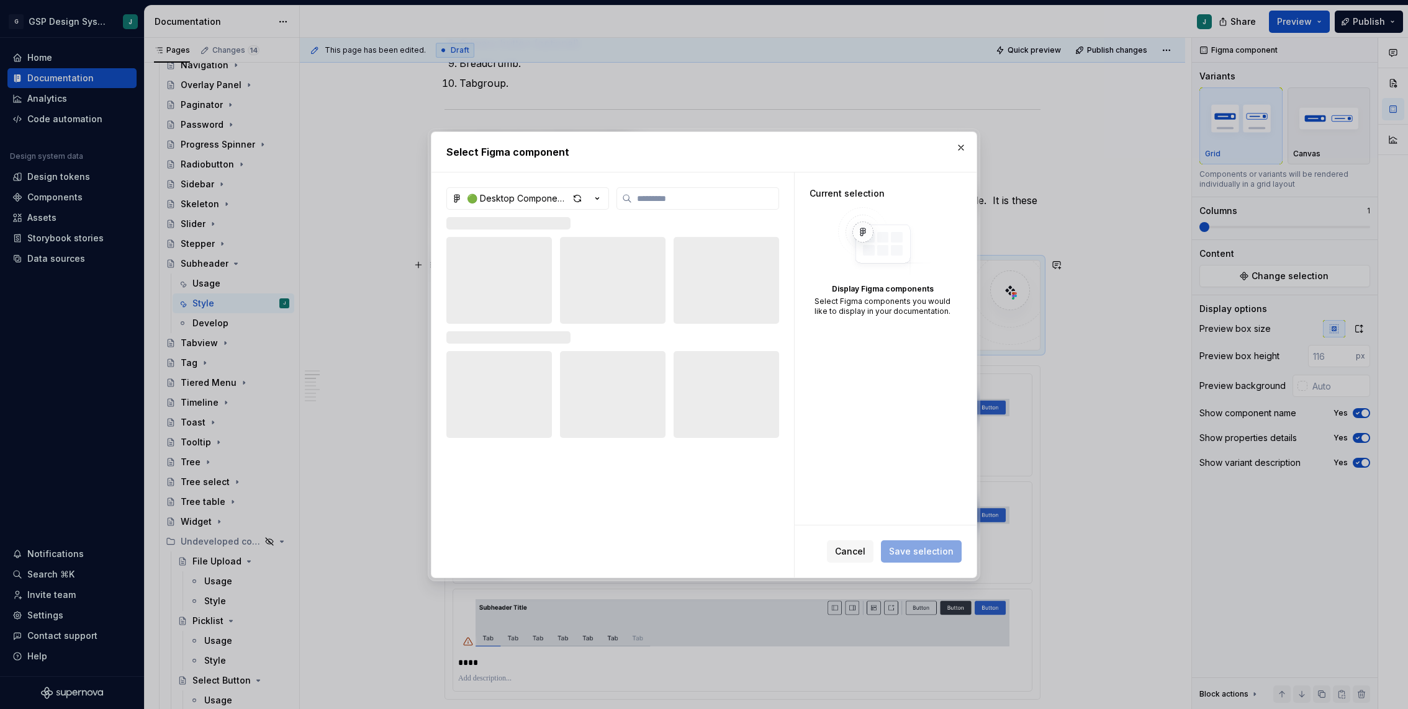
type textarea "*"
type input "*"
type textarea "*"
type input "*****"
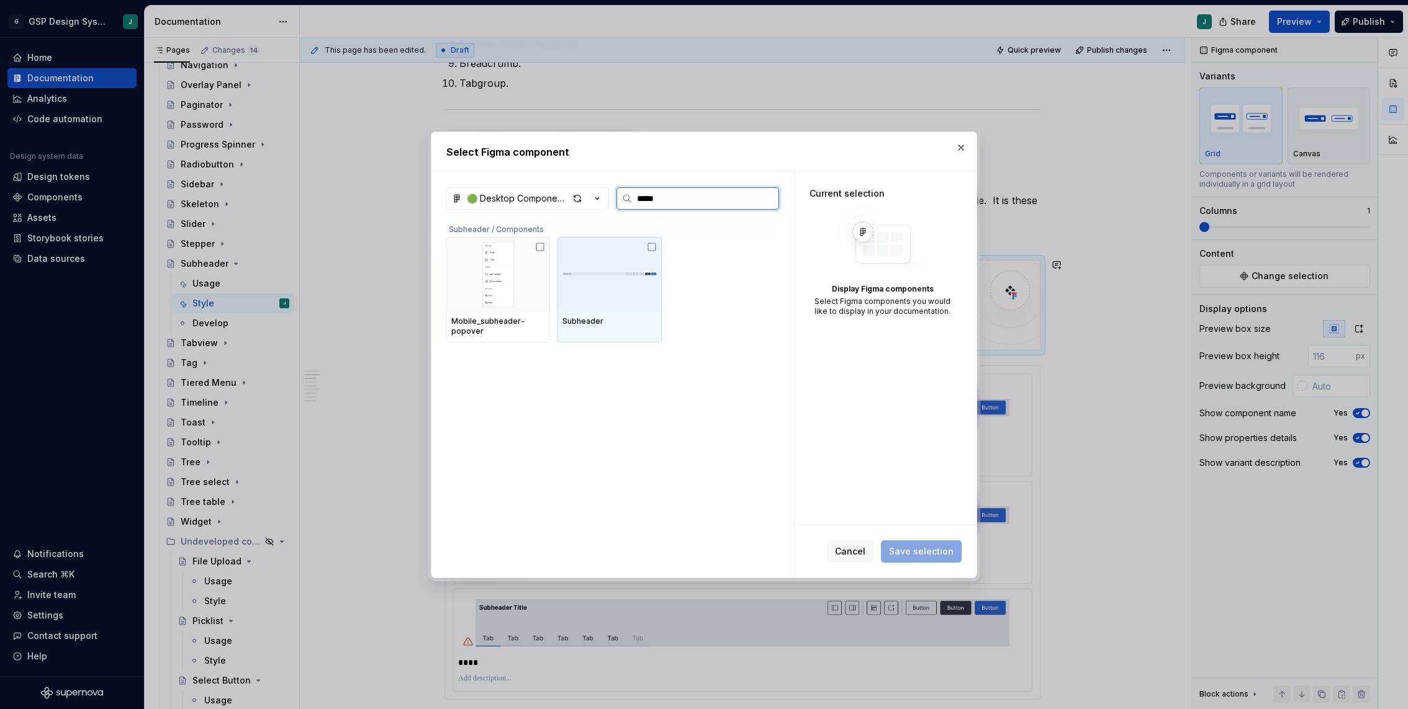
click at [649, 274] on img at bounding box center [609, 274] width 94 height 25
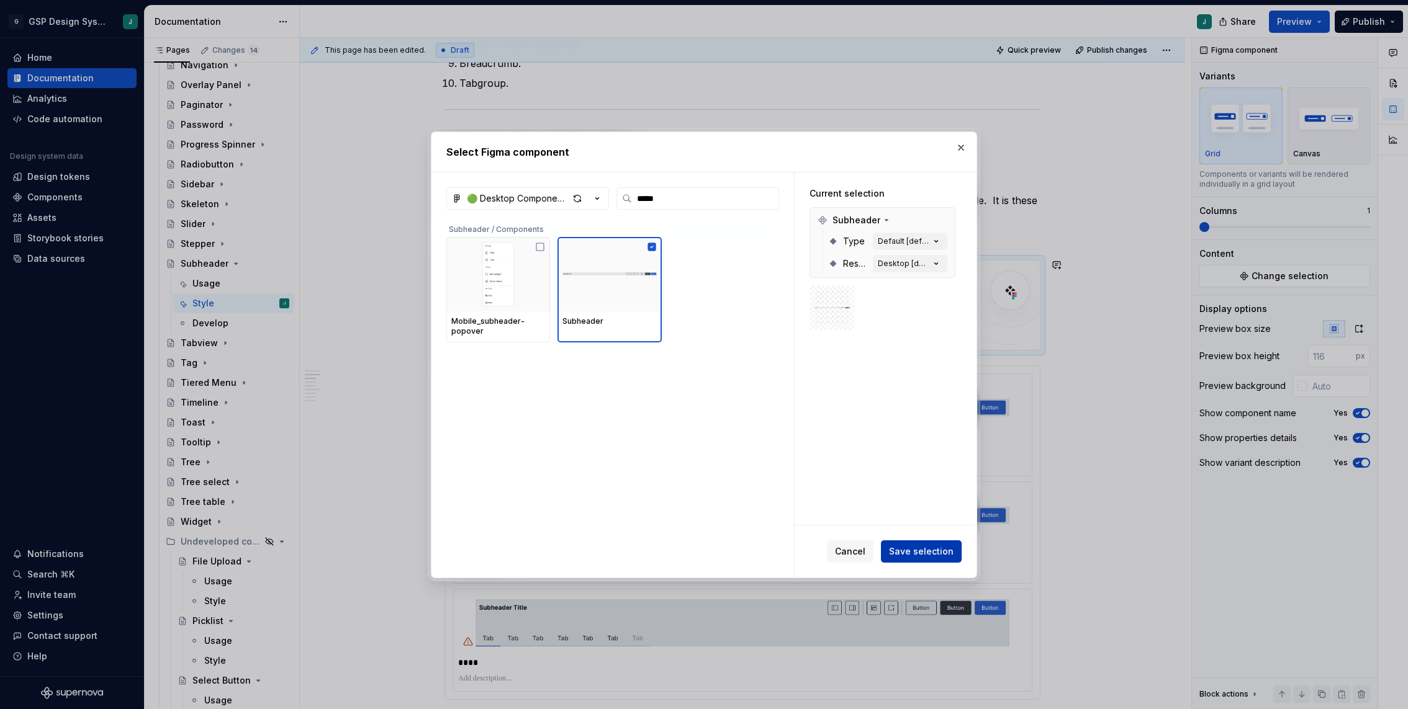
click at [918, 544] on button "Save selection" at bounding box center [921, 552] width 81 height 22
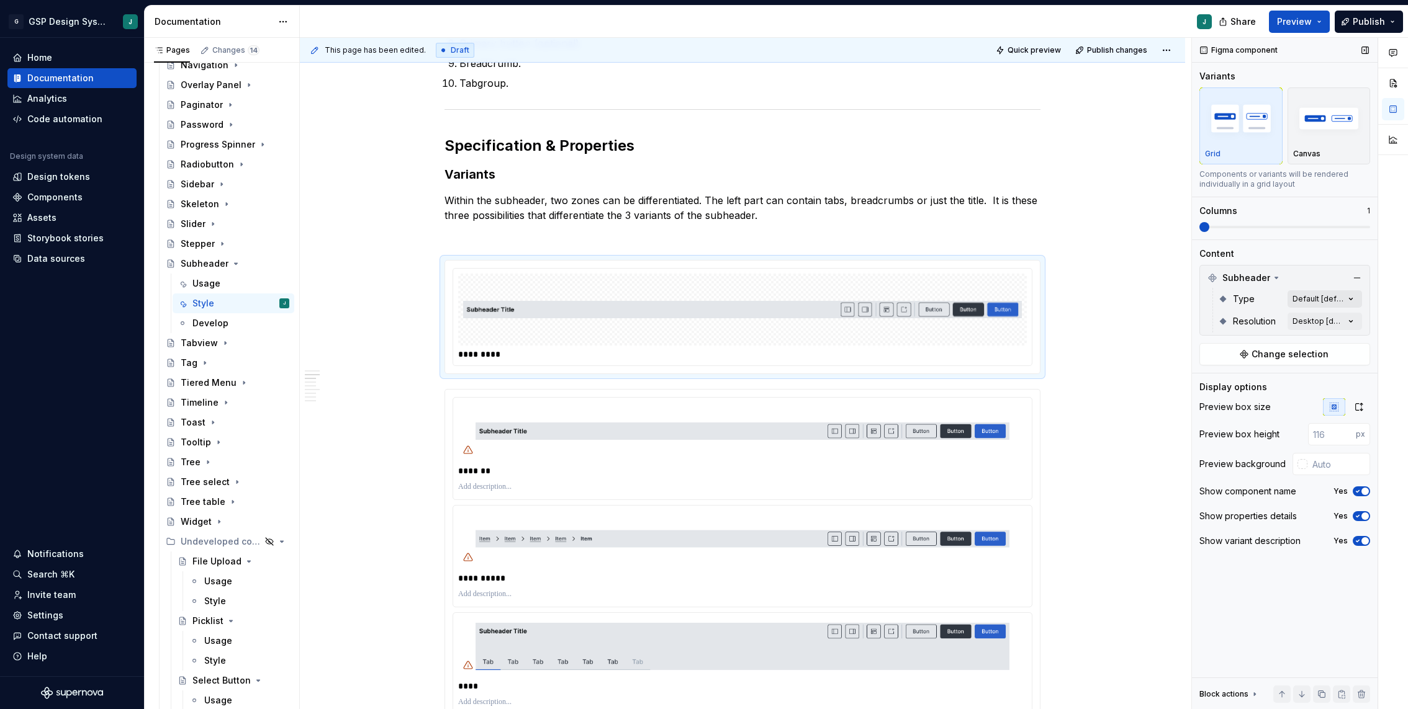
click at [1328, 300] on div "Comments Open comments No comments yet Select ‘Comment’ from the block context …" at bounding box center [1300, 374] width 216 height 672
click at [1343, 318] on span "button" at bounding box center [1341, 320] width 7 height 7
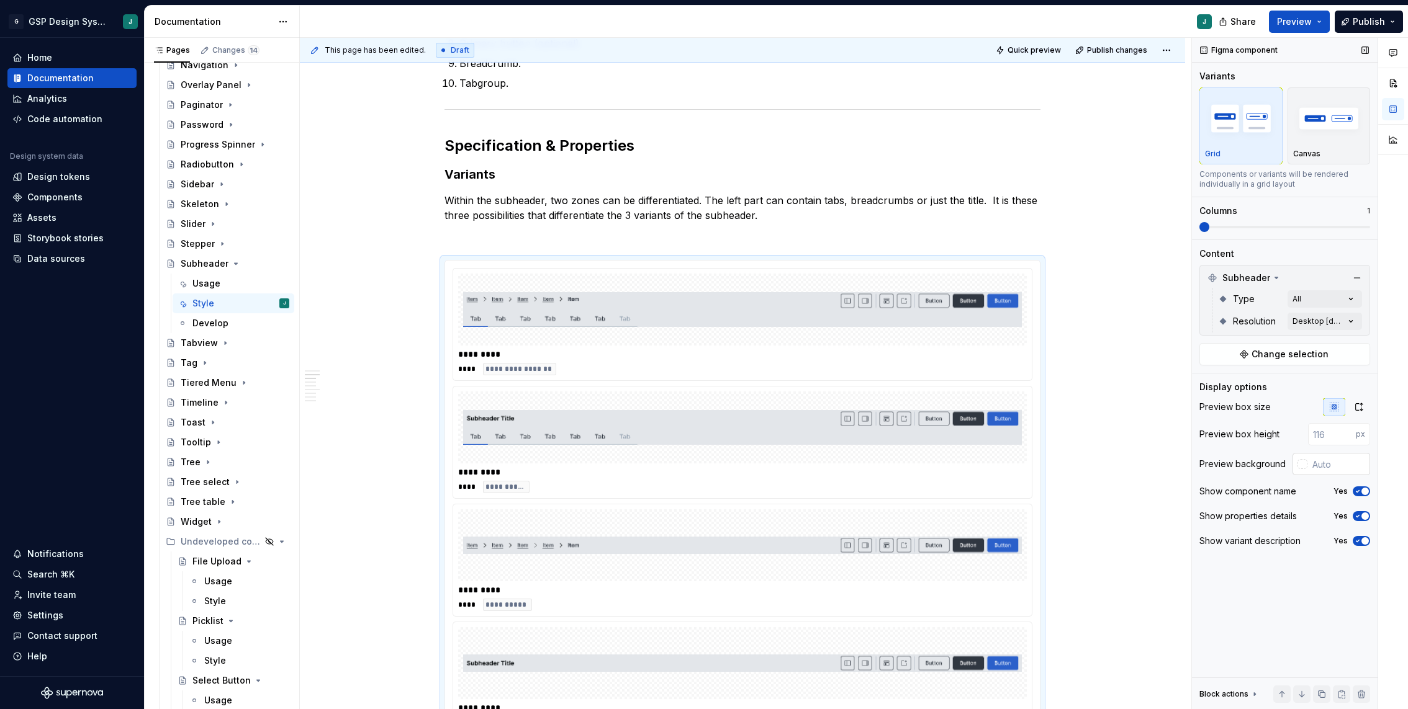
click at [1305, 458] on div "Comments Open comments No comments yet Select ‘Comment’ from the block context …" at bounding box center [1300, 374] width 216 height 672
click at [1324, 461] on input "text" at bounding box center [1338, 464] width 63 height 22
type input "#FFFFFF"
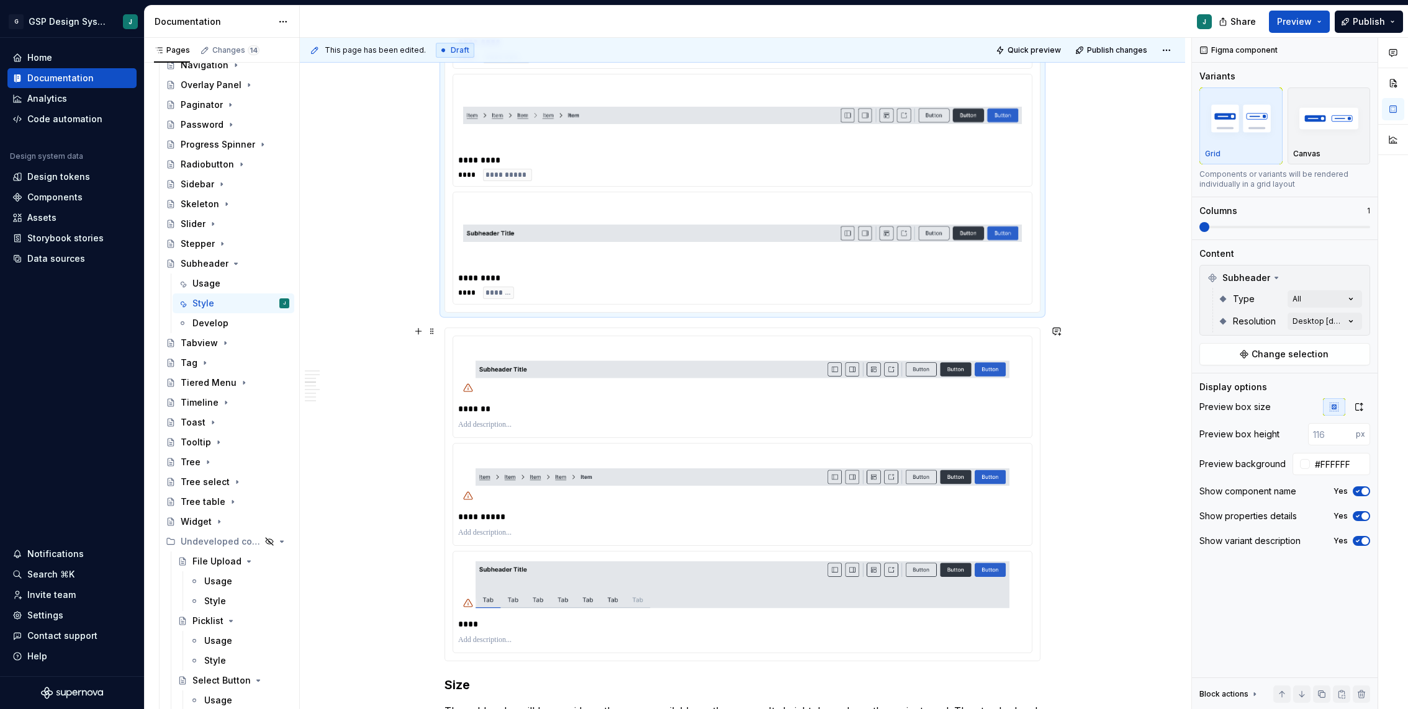
scroll to position [1379, 0]
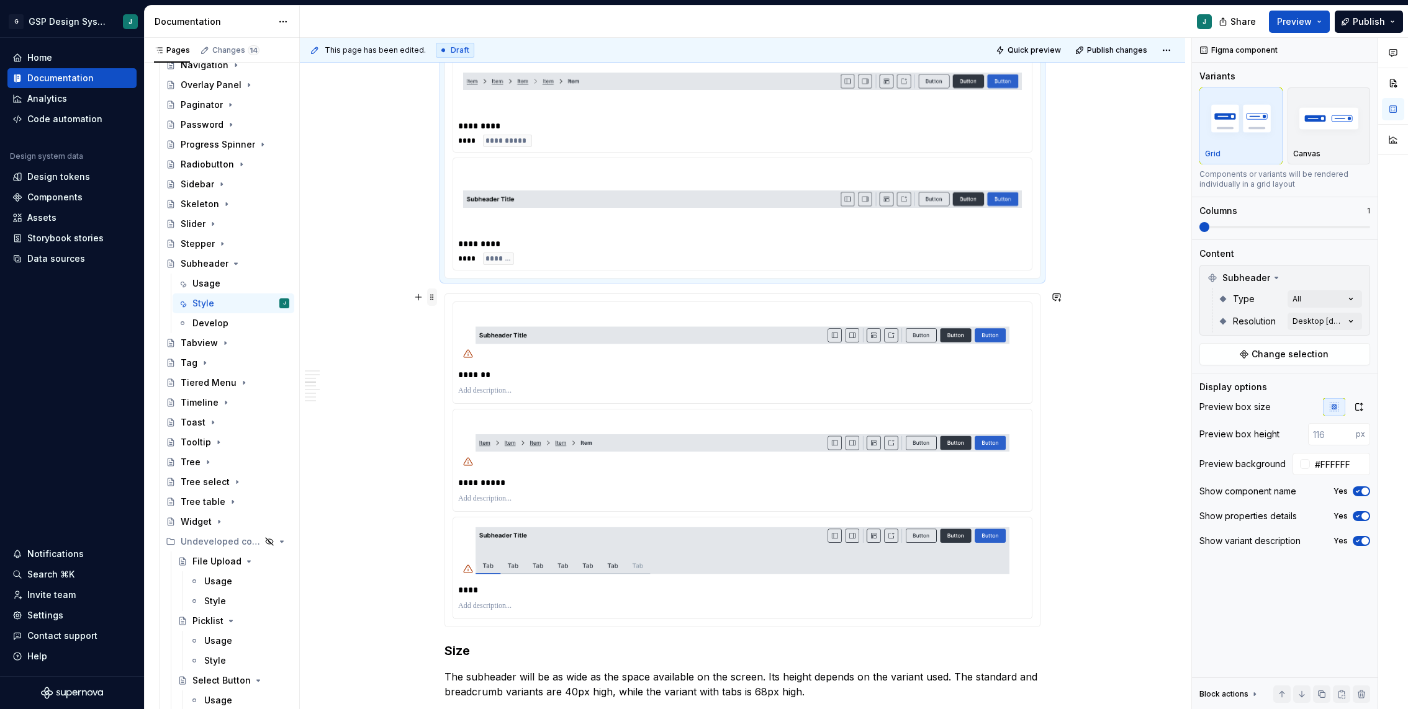
click at [433, 292] on span at bounding box center [432, 297] width 10 height 17
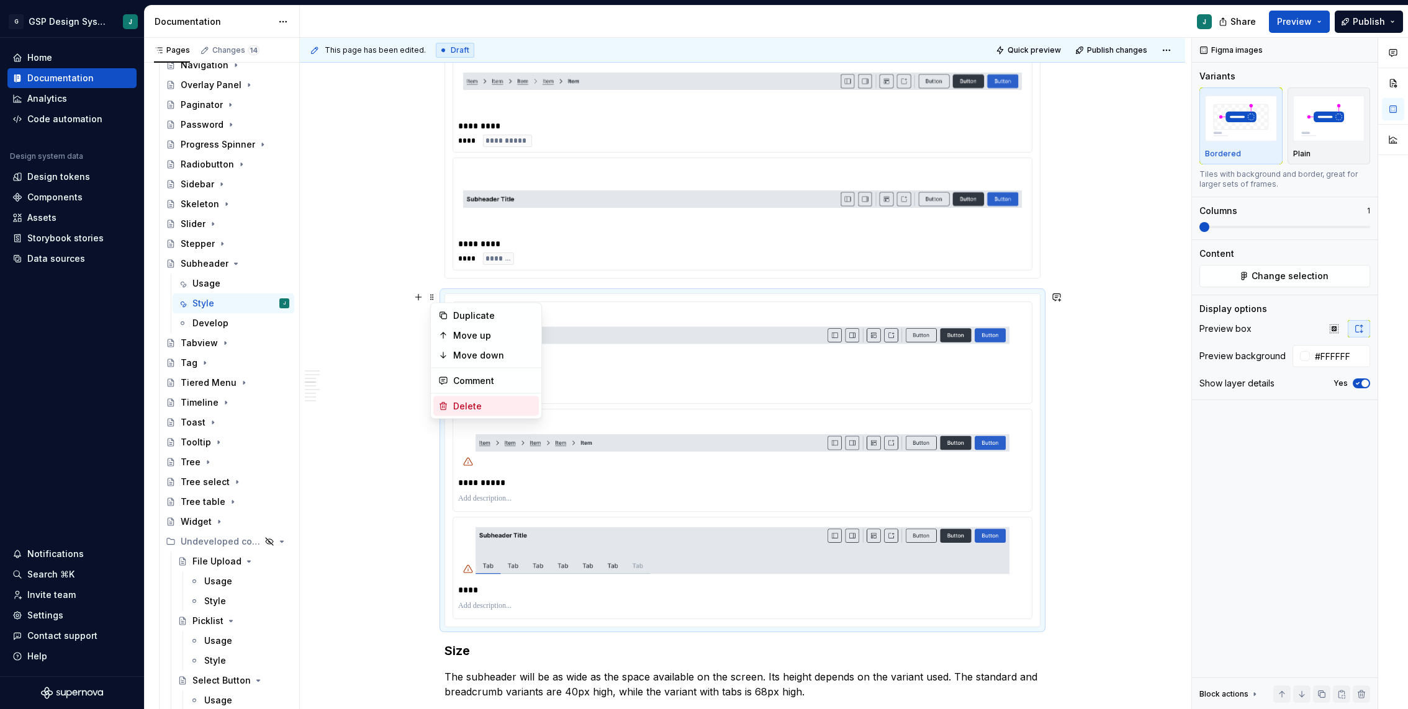
click at [490, 403] on div "Delete" at bounding box center [493, 406] width 81 height 12
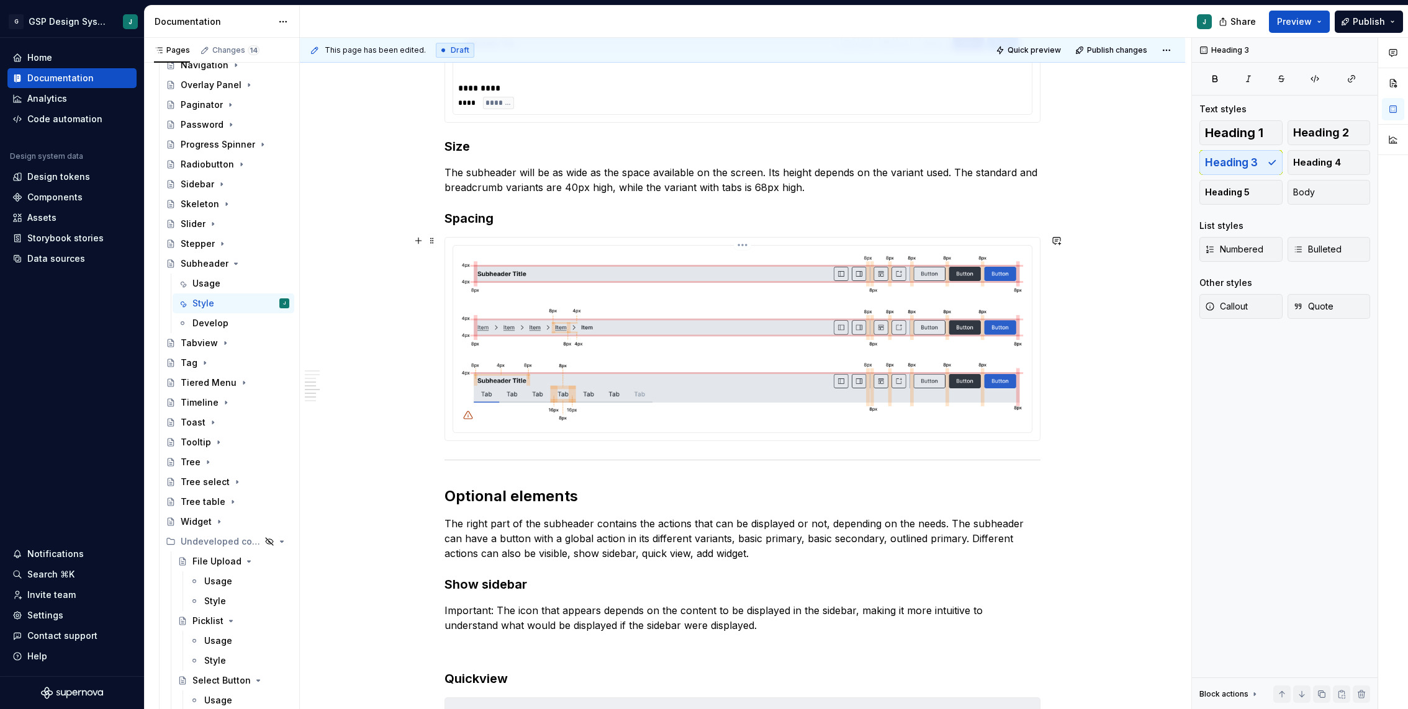
scroll to position [1535, 0]
click at [634, 359] on img at bounding box center [742, 337] width 569 height 174
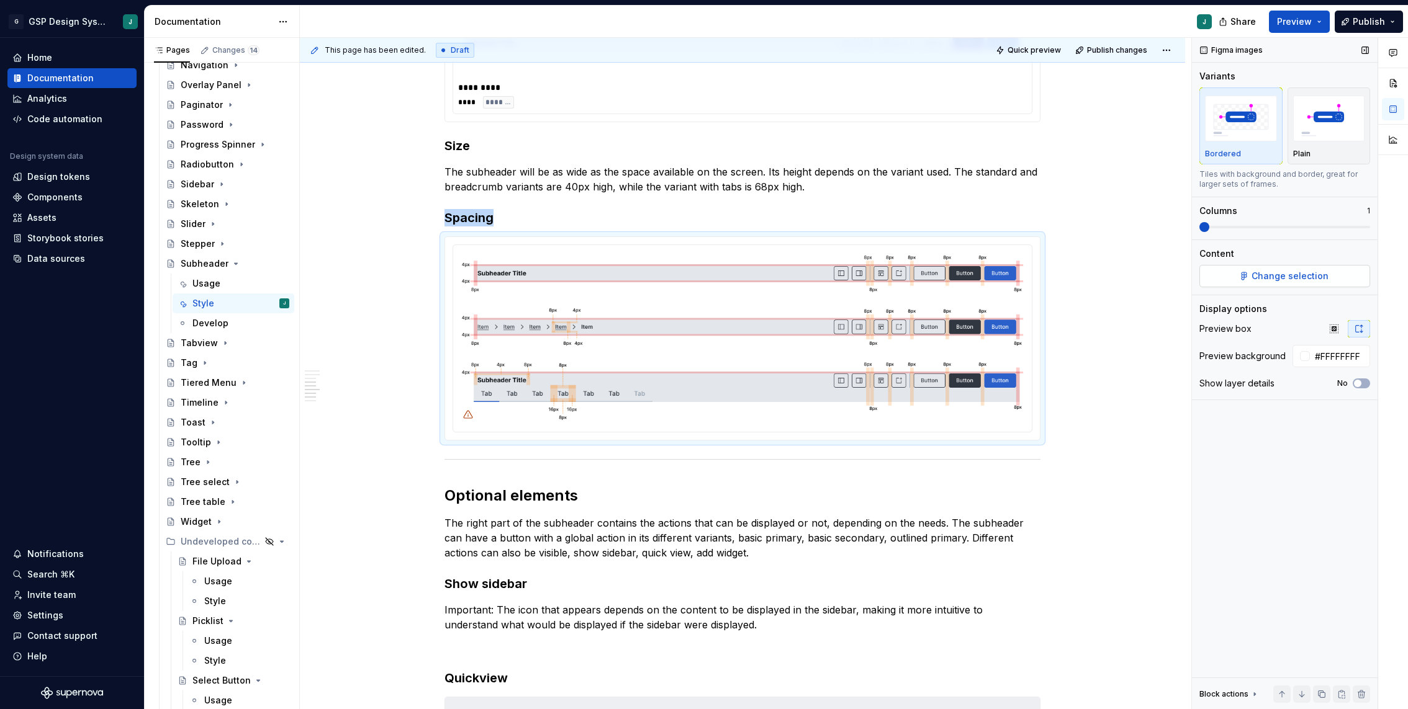
click at [1269, 281] on span "Change selection" at bounding box center [1289, 276] width 77 height 12
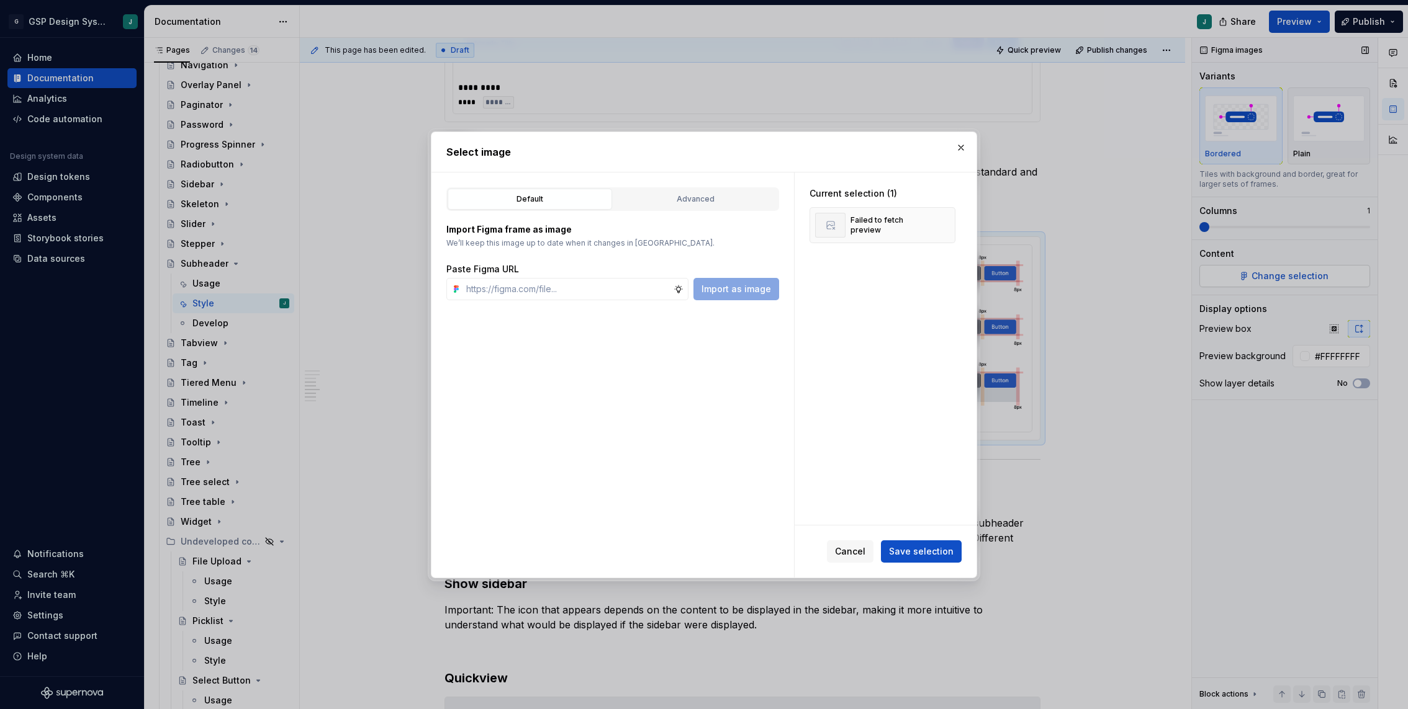
type textarea "*"
click at [672, 189] on button "Advanced" at bounding box center [695, 199] width 164 height 21
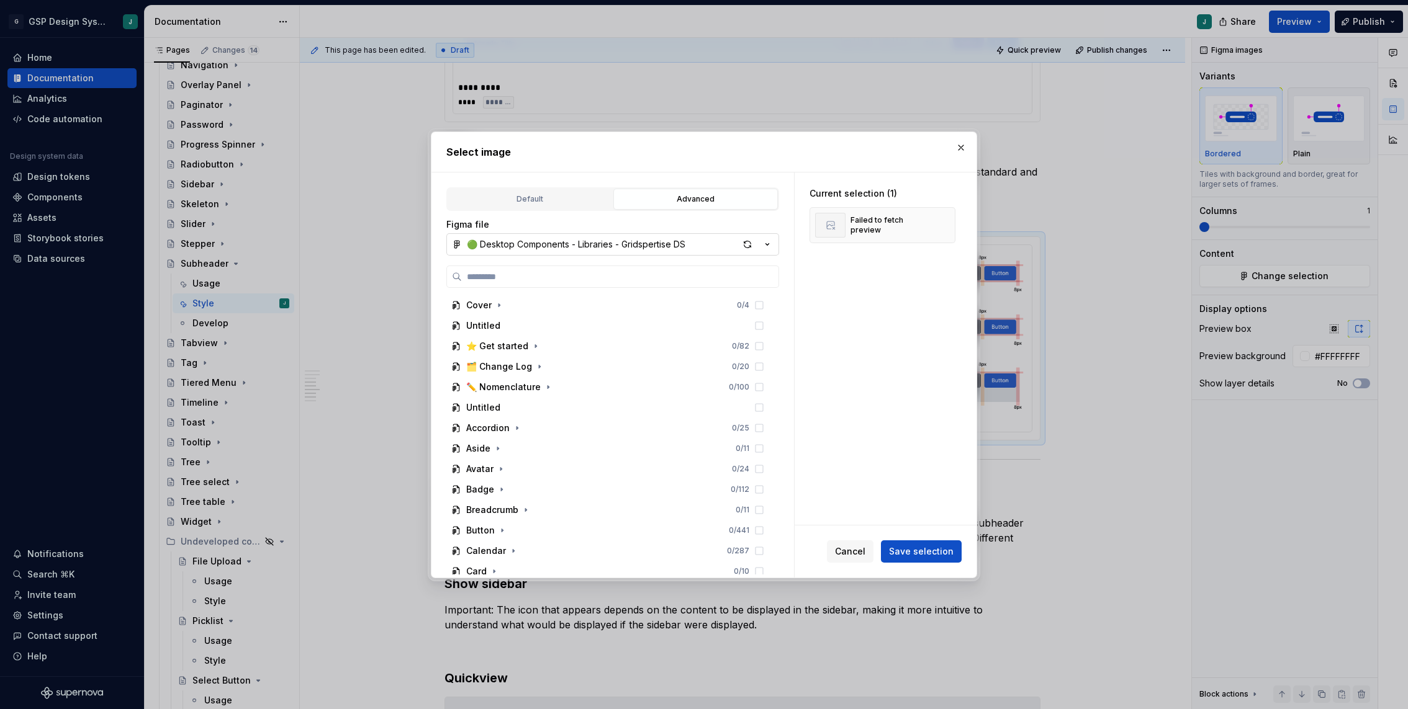
click at [520, 238] on div "🟢 Desktop Components - Libraries - Gridspertise DS" at bounding box center [576, 244] width 218 height 12
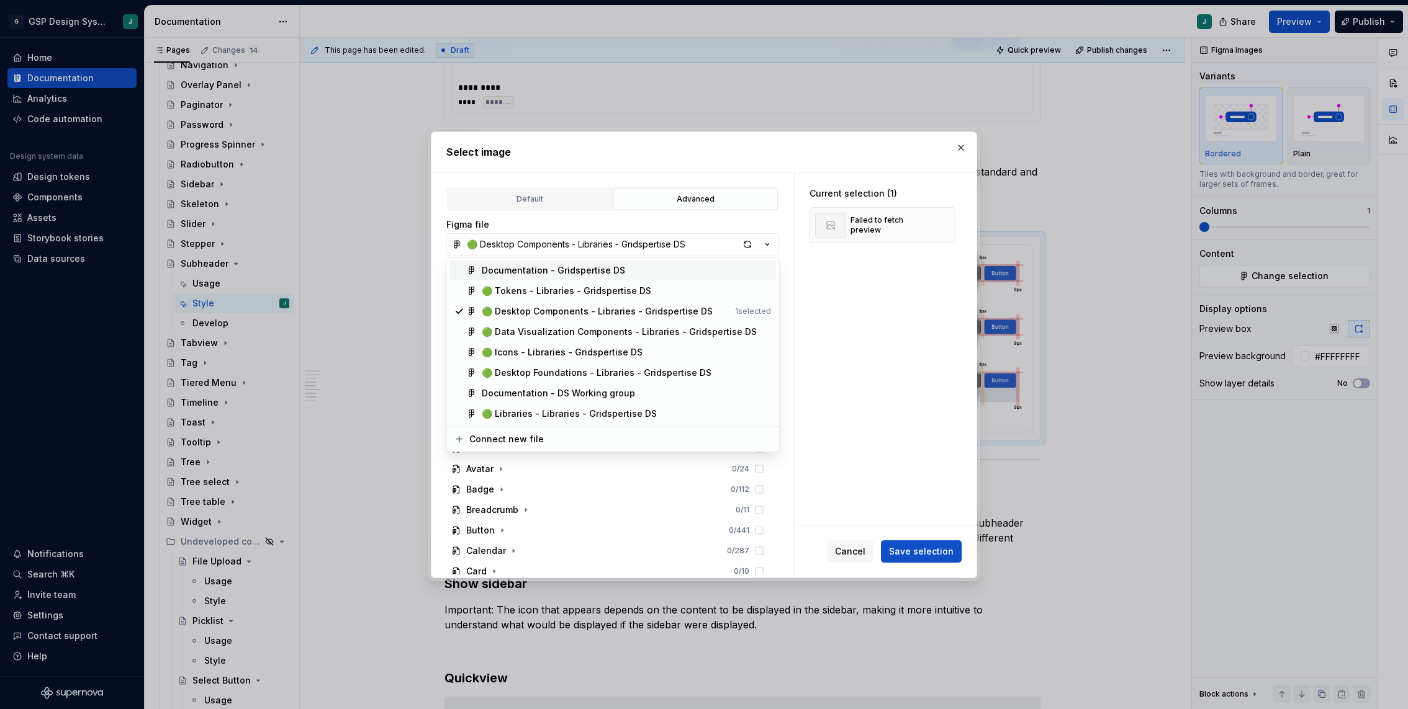
click at [531, 275] on div "Documentation - Gridspertise DS" at bounding box center [553, 270] width 143 height 12
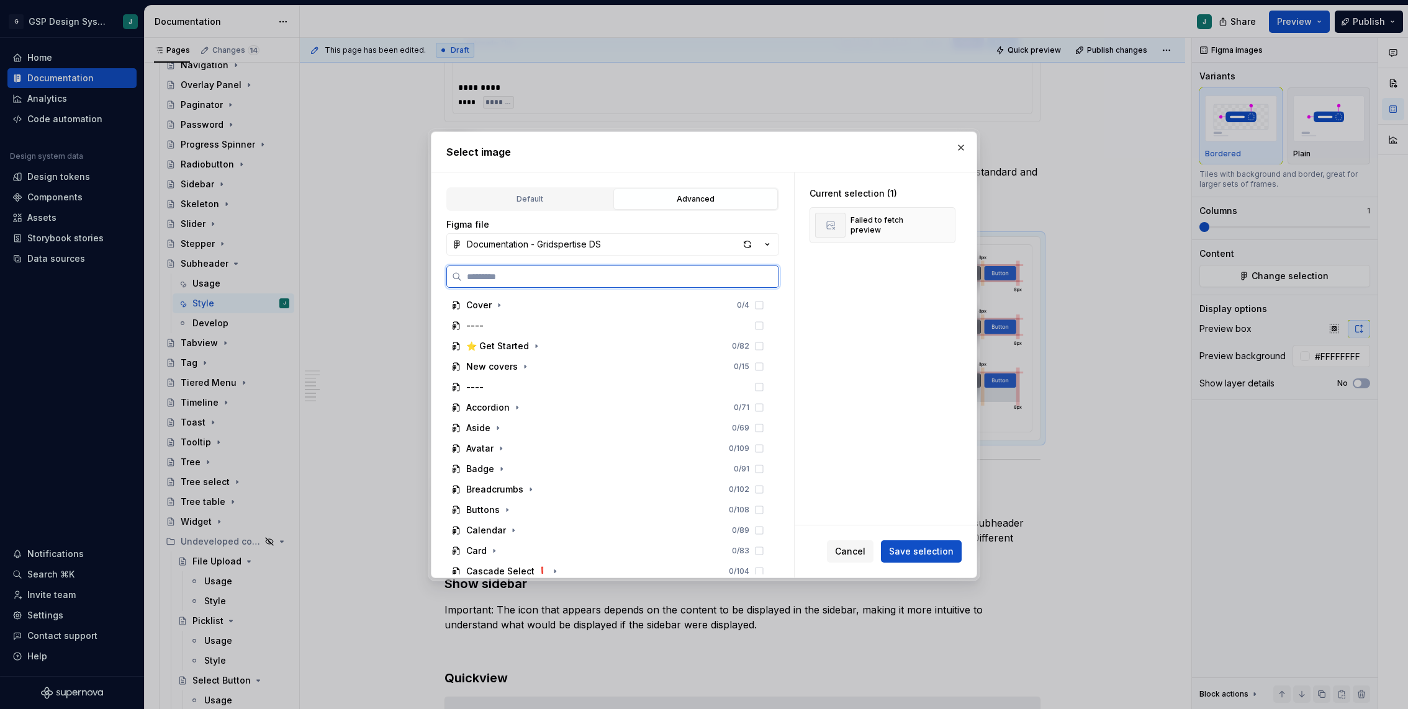
click at [513, 274] on input "search" at bounding box center [620, 277] width 317 height 12
type input "*********"
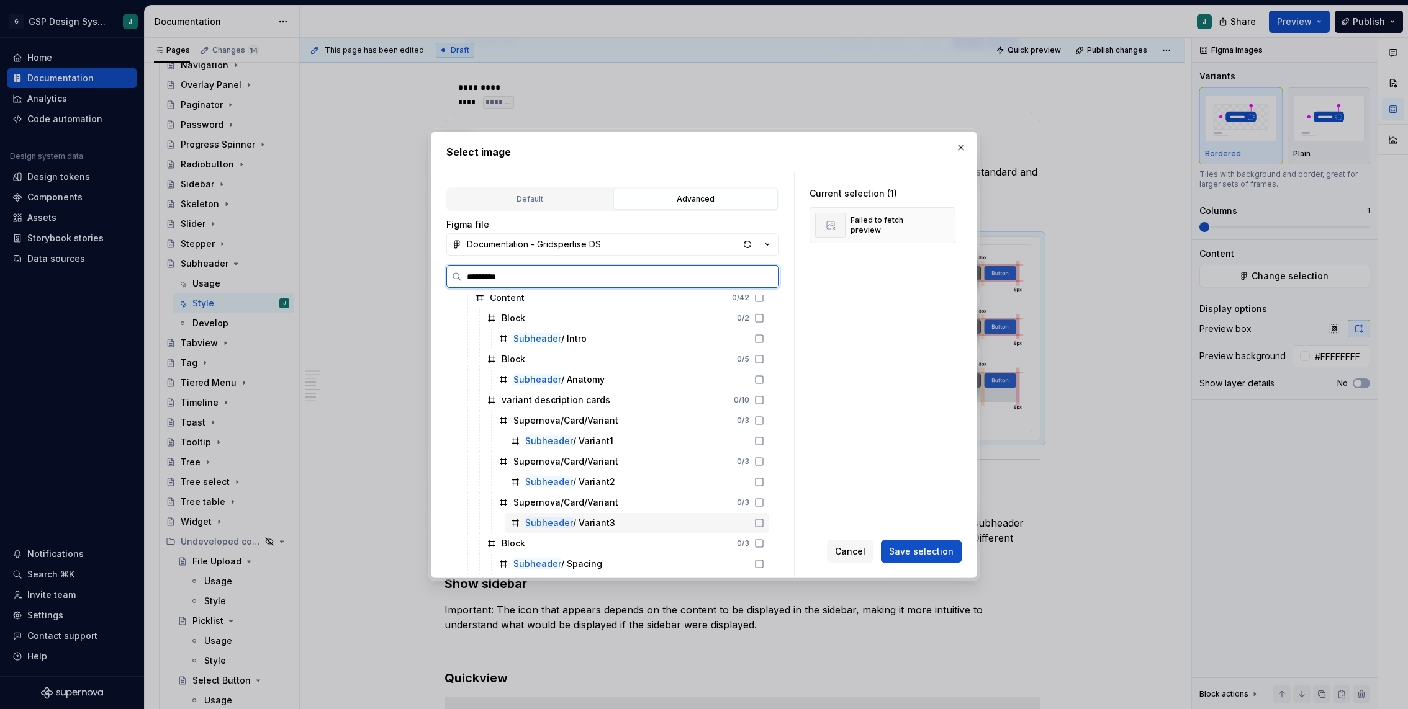
scroll to position [353, 0]
click at [763, 564] on icon at bounding box center [758, 567] width 7 height 7
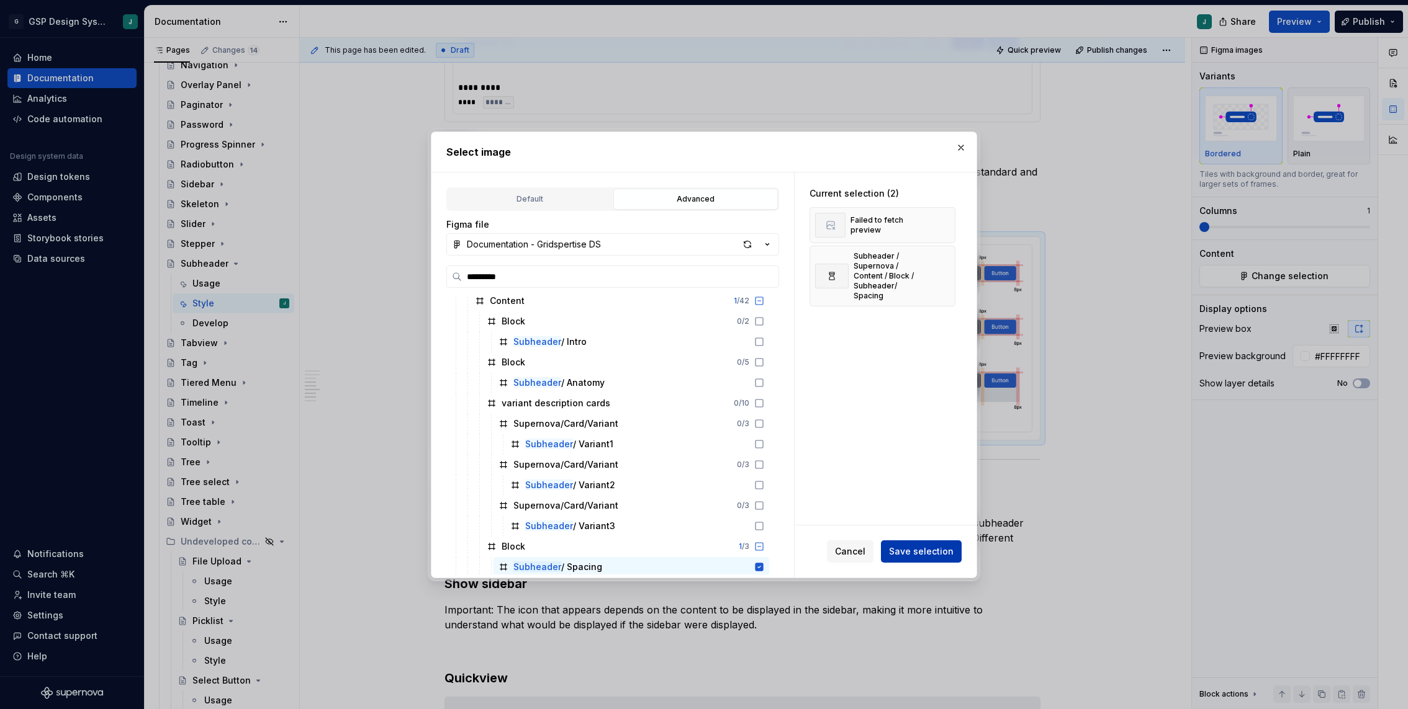
click at [935, 556] on span "Save selection" at bounding box center [921, 552] width 65 height 12
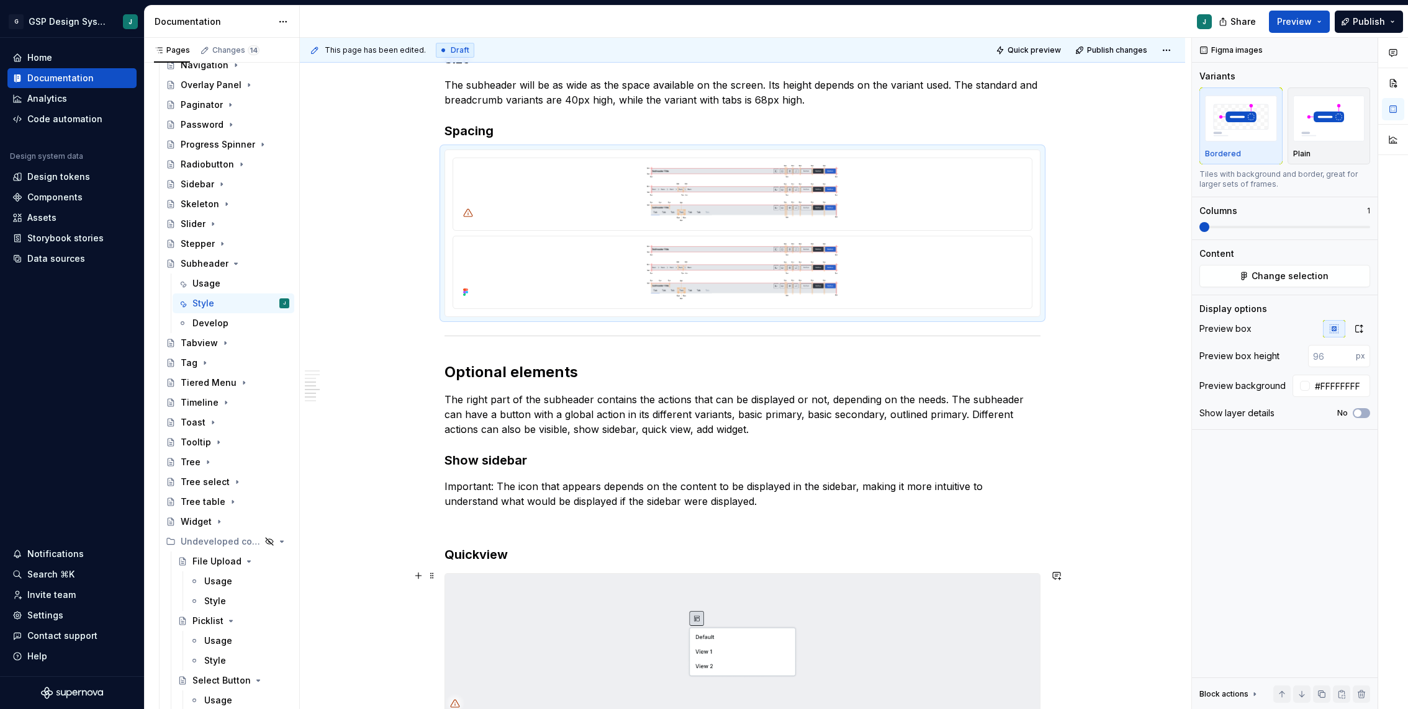
scroll to position [1358, 0]
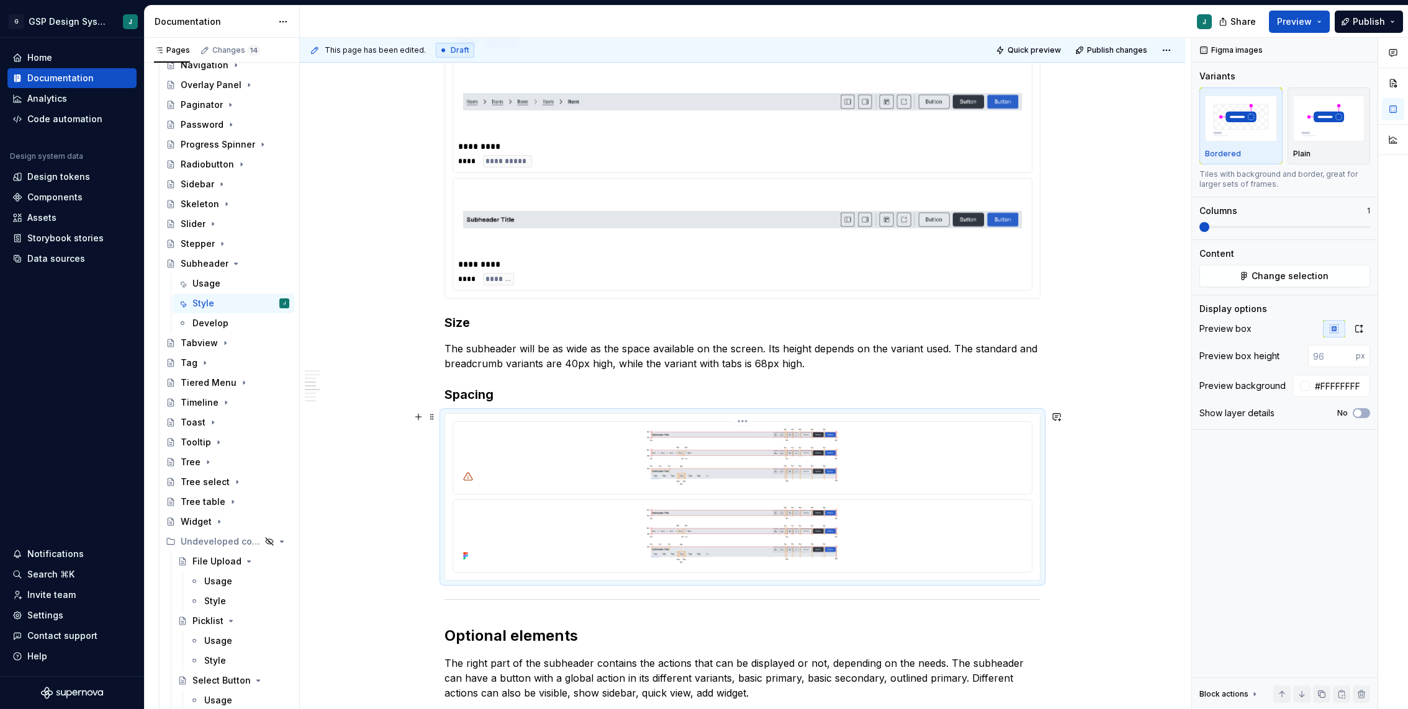
click at [746, 417] on html "G GSP Design System J Home Documentation Analytics Code automation Design syste…" at bounding box center [704, 354] width 1408 height 709
click at [809, 528] on div "Delete item" at bounding box center [812, 529] width 104 height 12
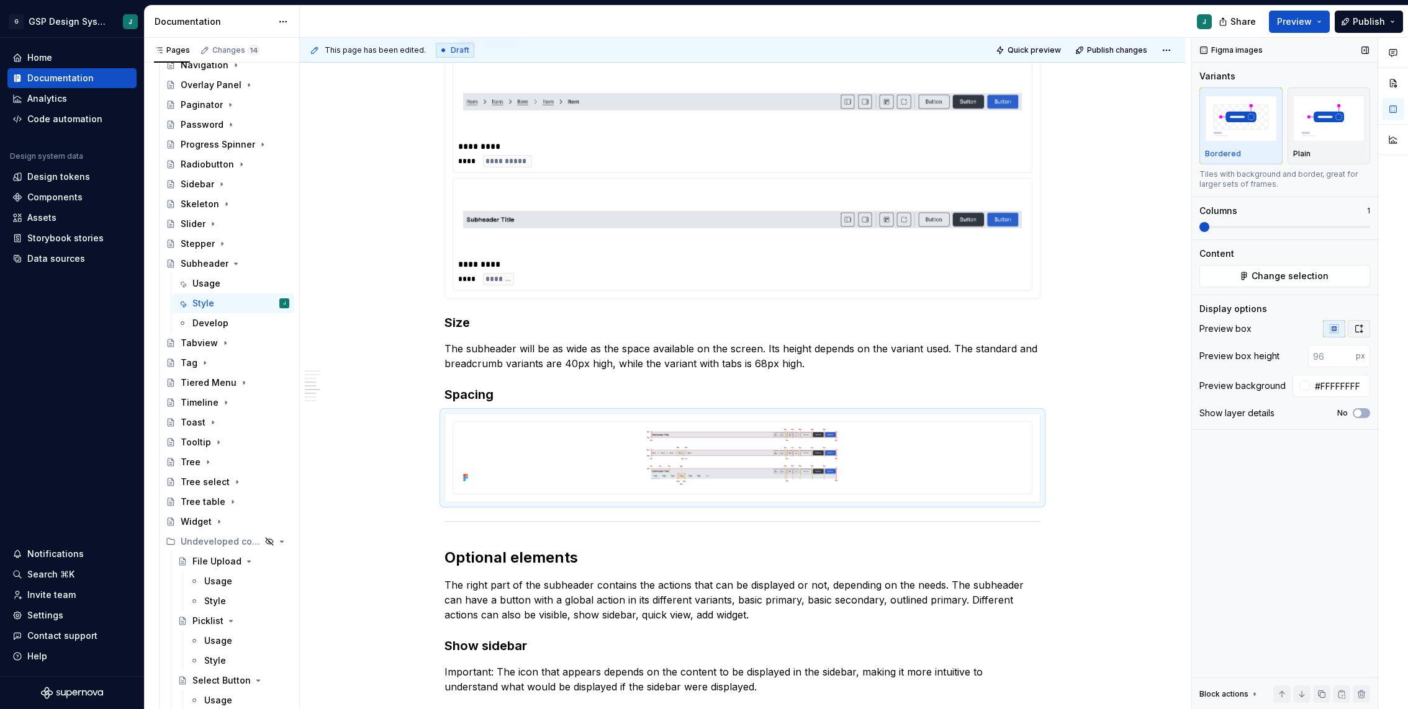
click at [1361, 328] on icon "button" at bounding box center [1359, 329] width 10 height 10
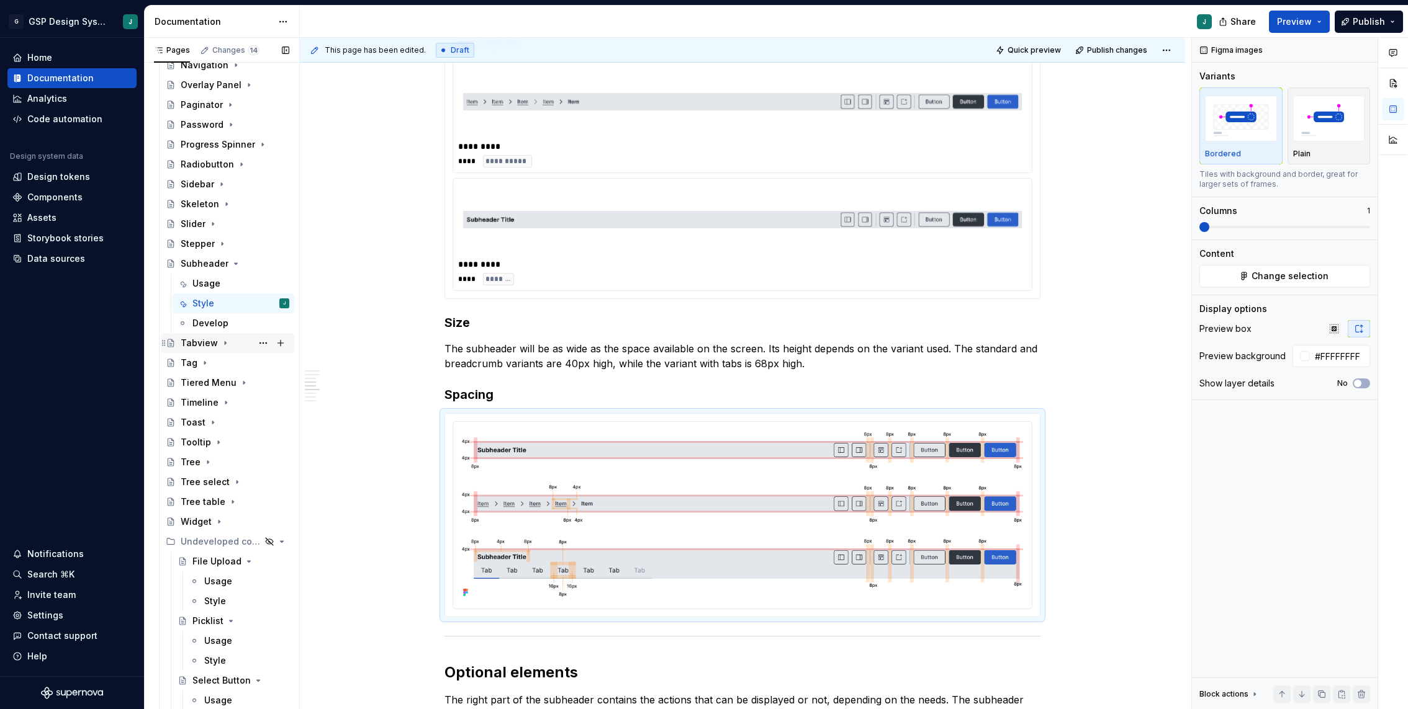
click at [197, 342] on div "Tabview" at bounding box center [199, 343] width 37 height 12
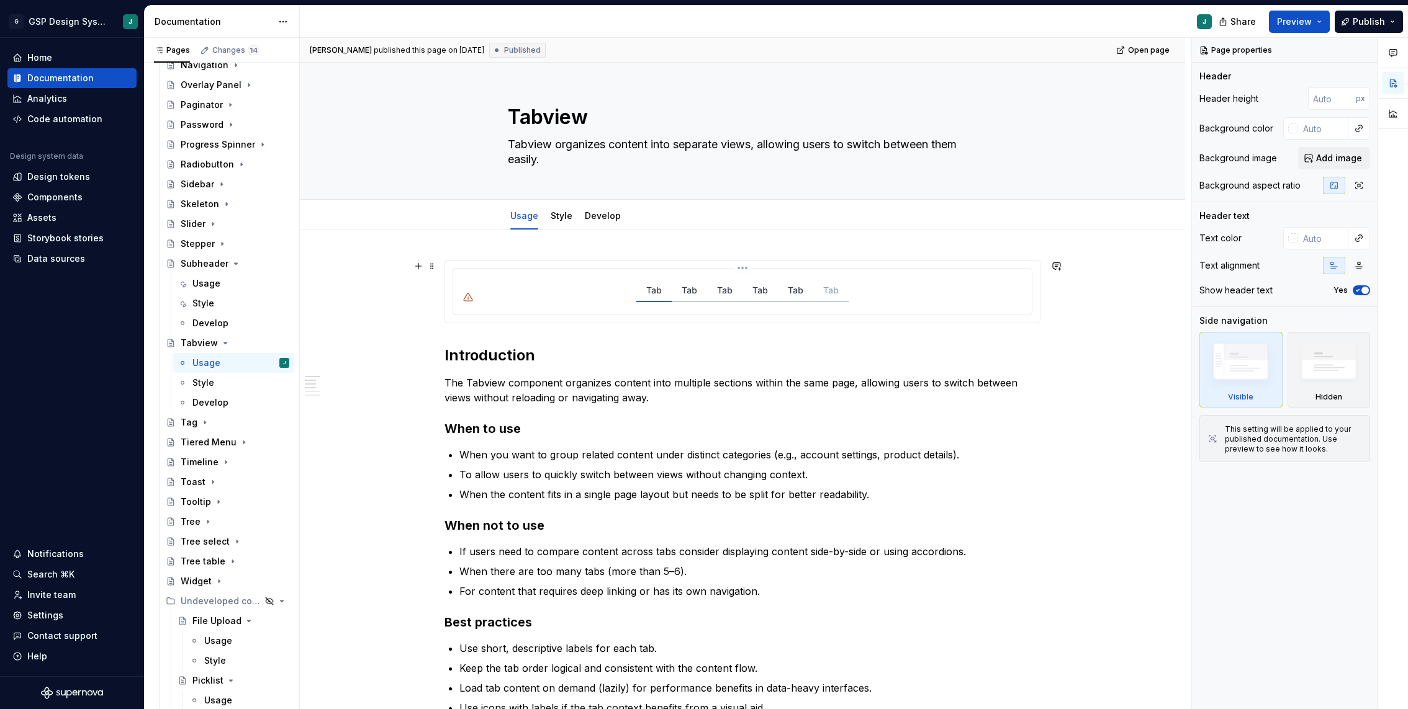
click at [600, 294] on div at bounding box center [742, 291] width 569 height 34
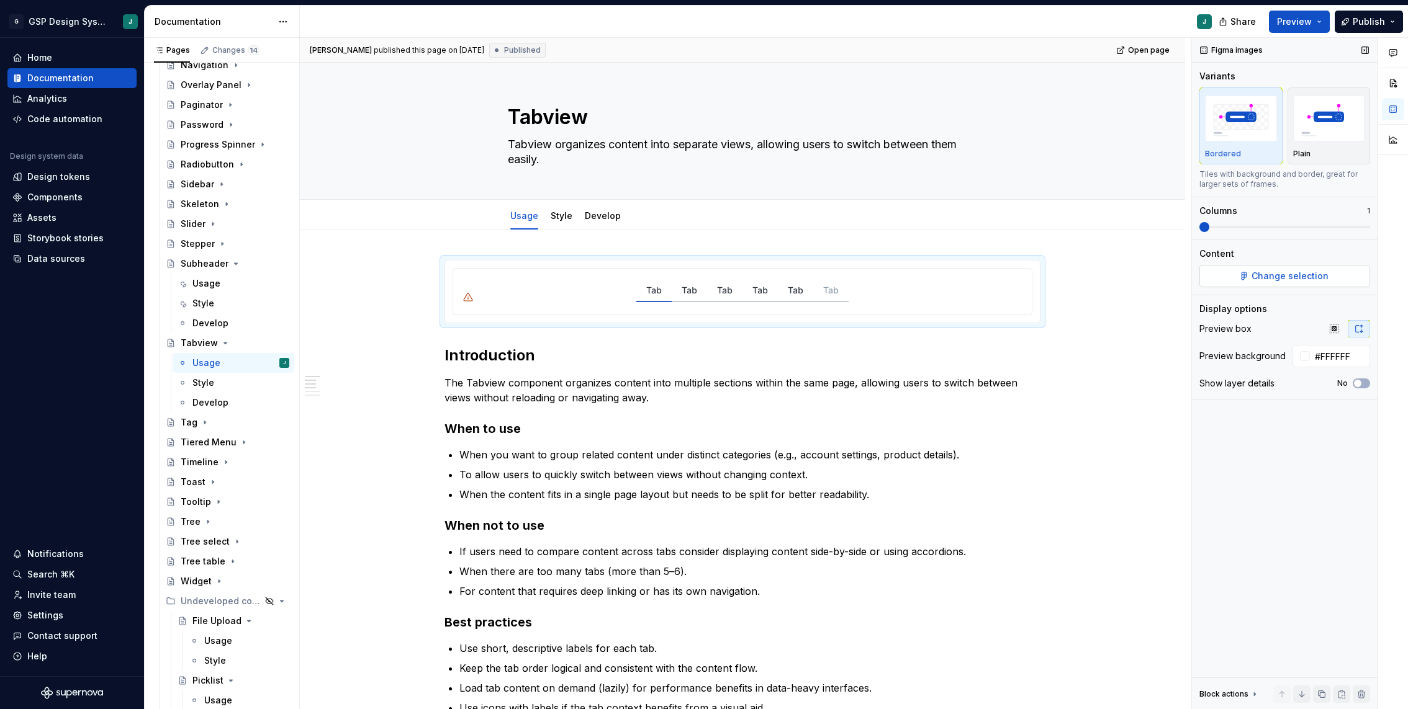
click at [1274, 268] on button "Change selection" at bounding box center [1284, 276] width 171 height 22
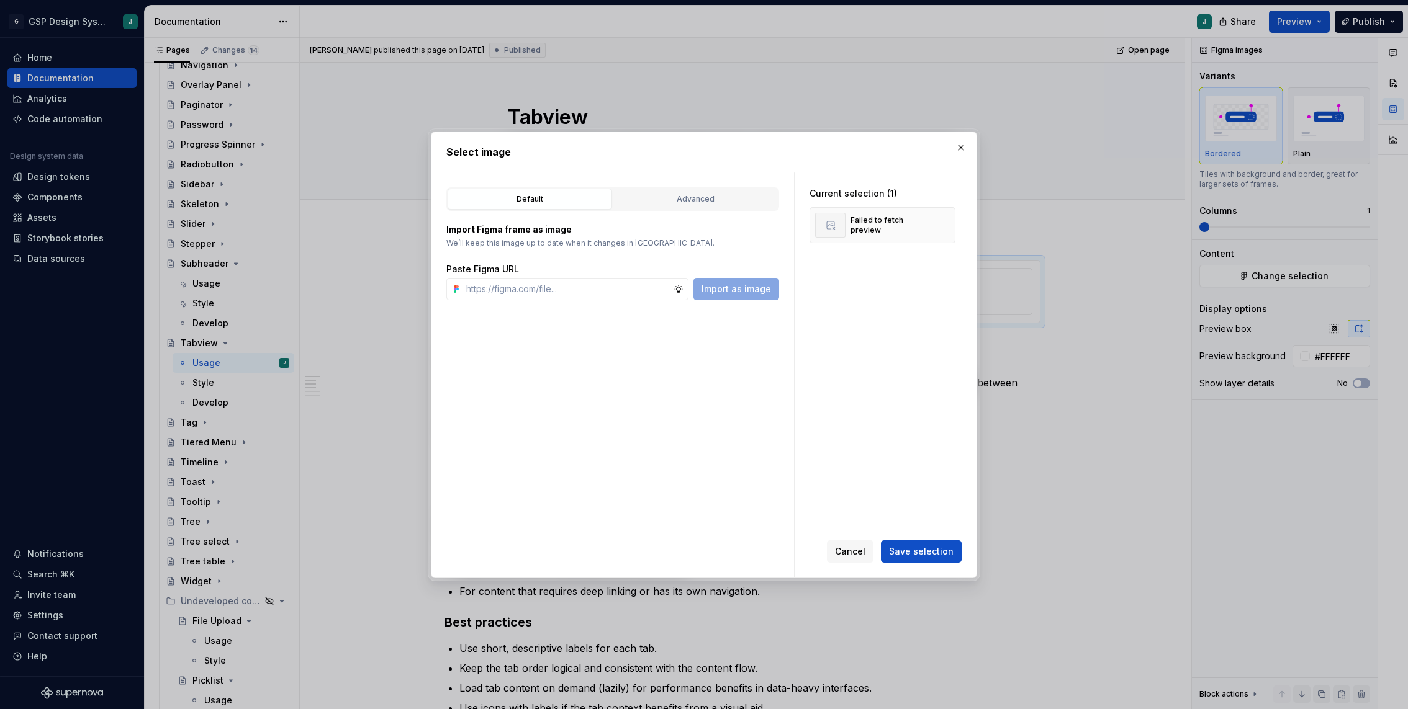
type textarea "*"
click at [714, 203] on div "Advanced" at bounding box center [696, 199] width 156 height 12
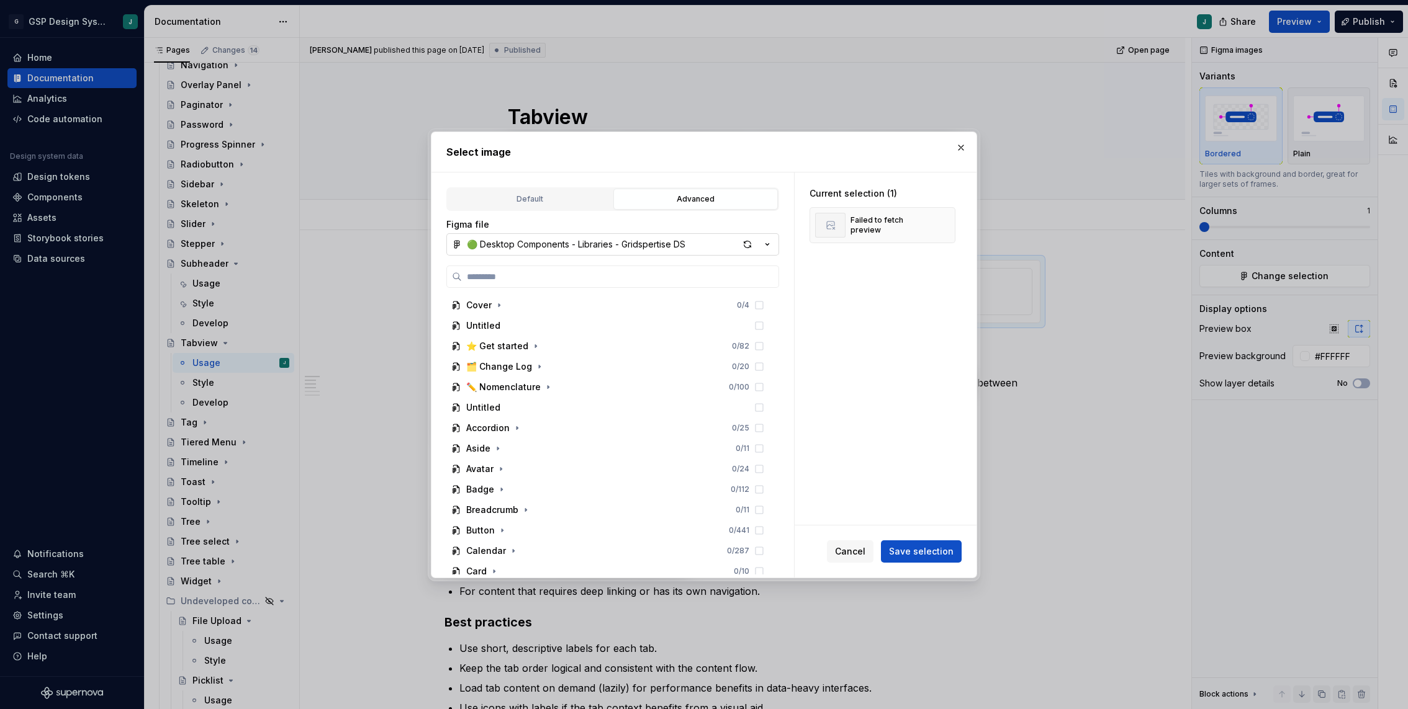
click at [565, 242] on div "🟢 Desktop Components - Libraries - Gridspertise DS" at bounding box center [576, 244] width 218 height 12
click at [536, 191] on div "Select image Default Advanced Import Figma frame as image We’ll keep this image…" at bounding box center [704, 354] width 1408 height 709
click at [547, 244] on div "🟢 Desktop Components - Libraries - Gridspertise DS" at bounding box center [576, 244] width 218 height 12
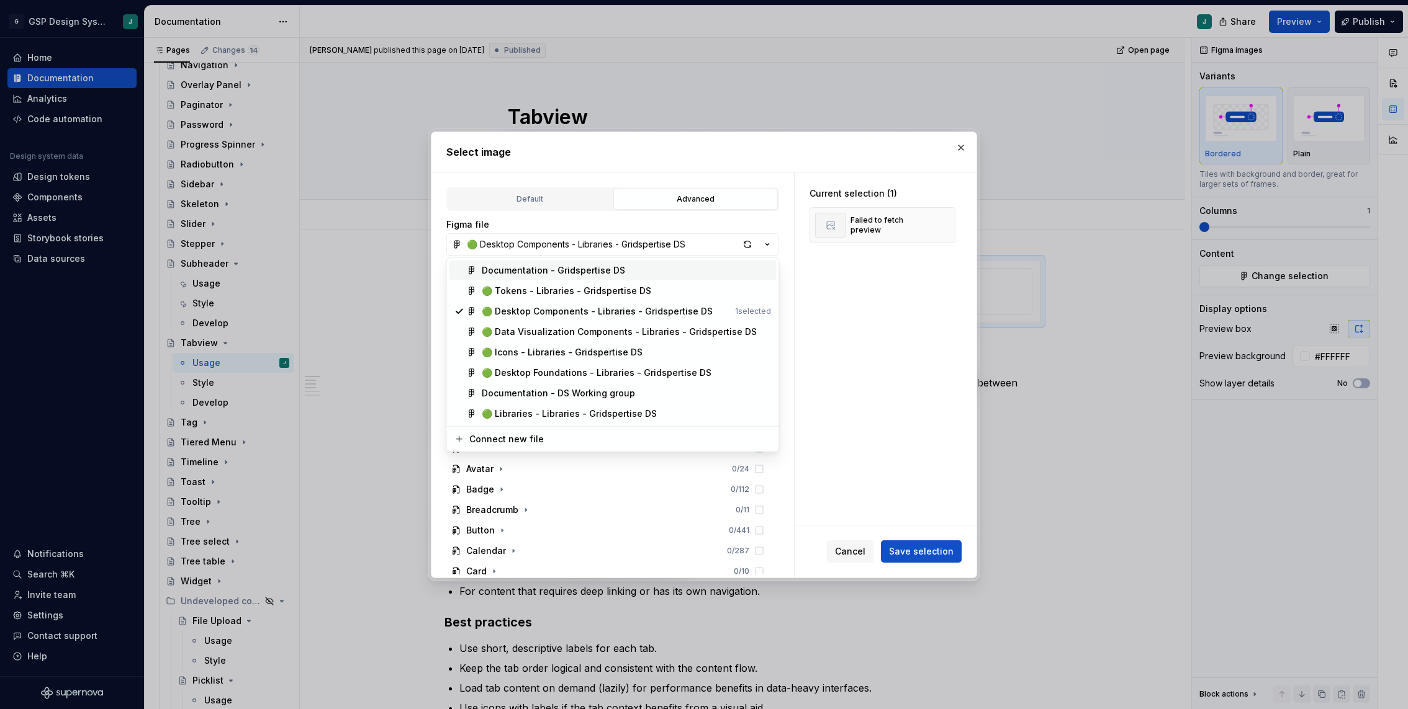
click at [526, 272] on div "Documentation - Gridspertise DS" at bounding box center [553, 270] width 143 height 12
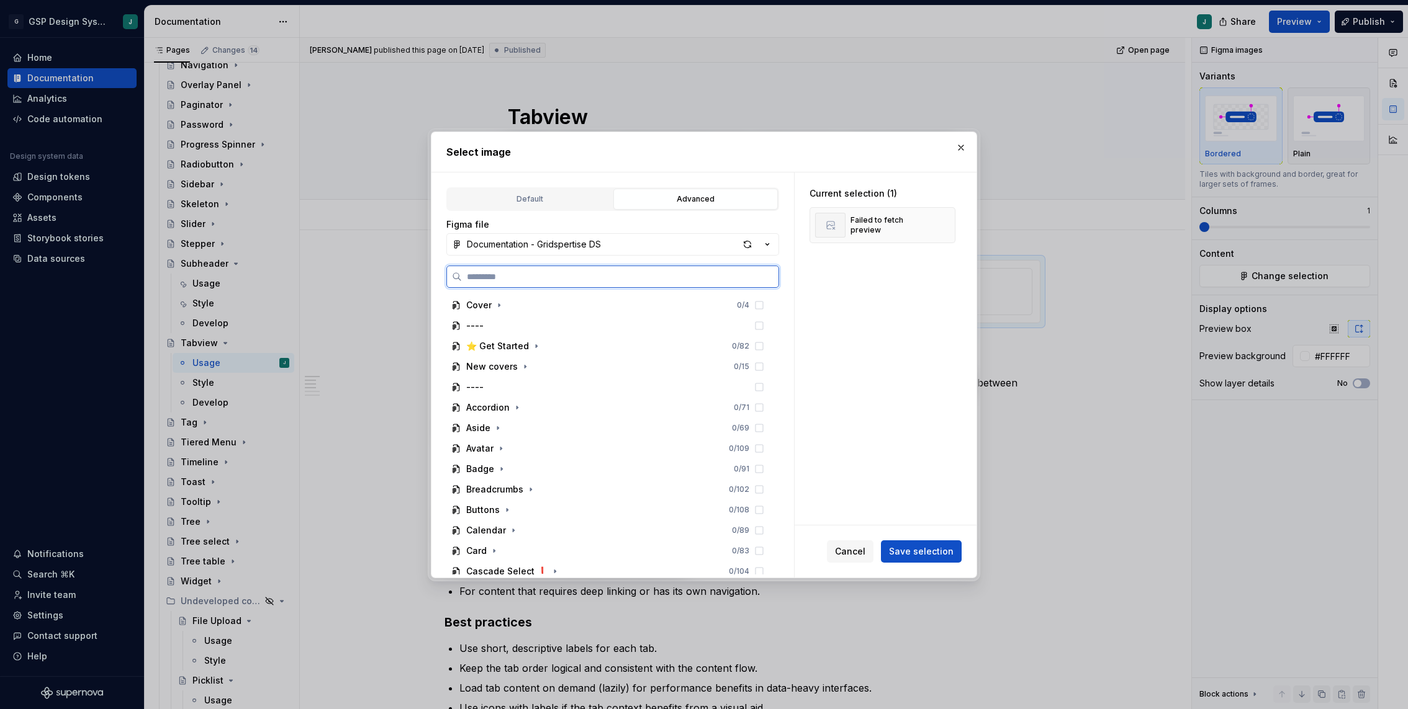
click at [526, 272] on input "search" at bounding box center [620, 277] width 317 height 12
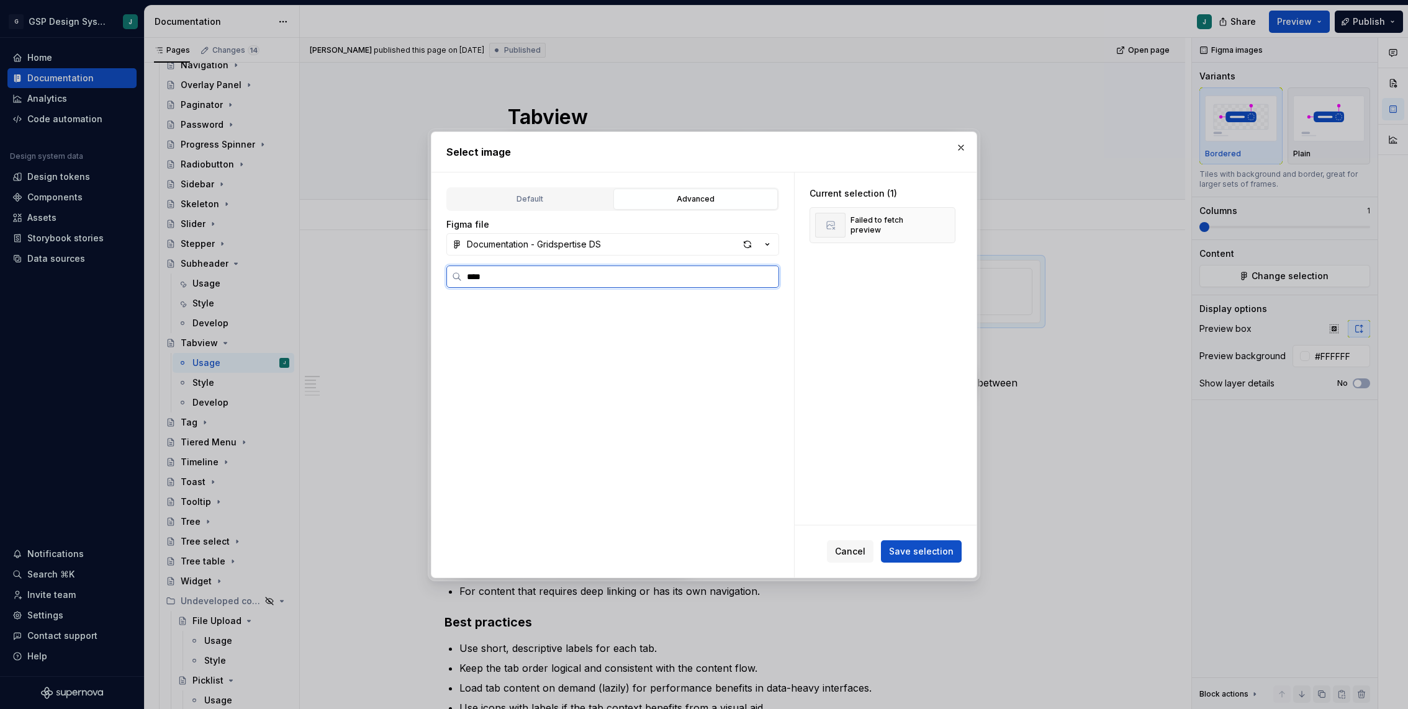
scroll to position [0, 2]
type input "*****"
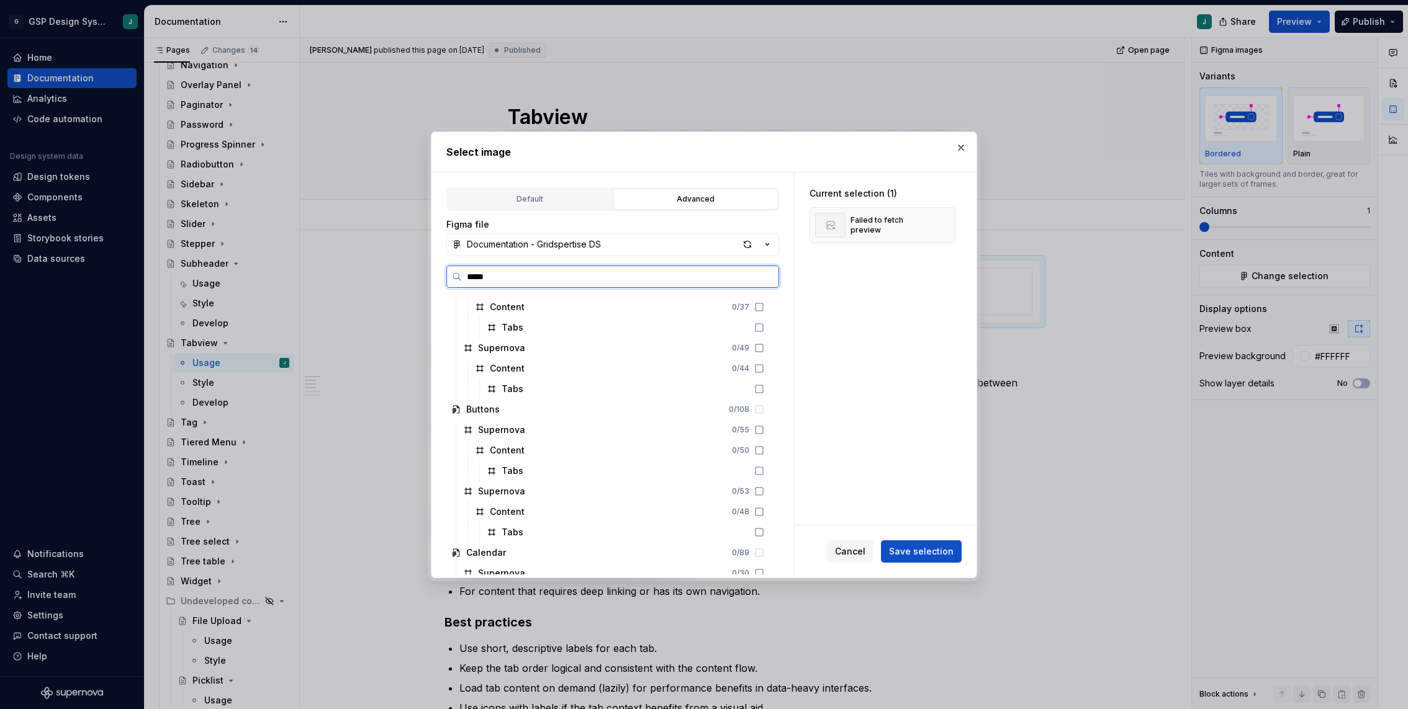
scroll to position [0, 0]
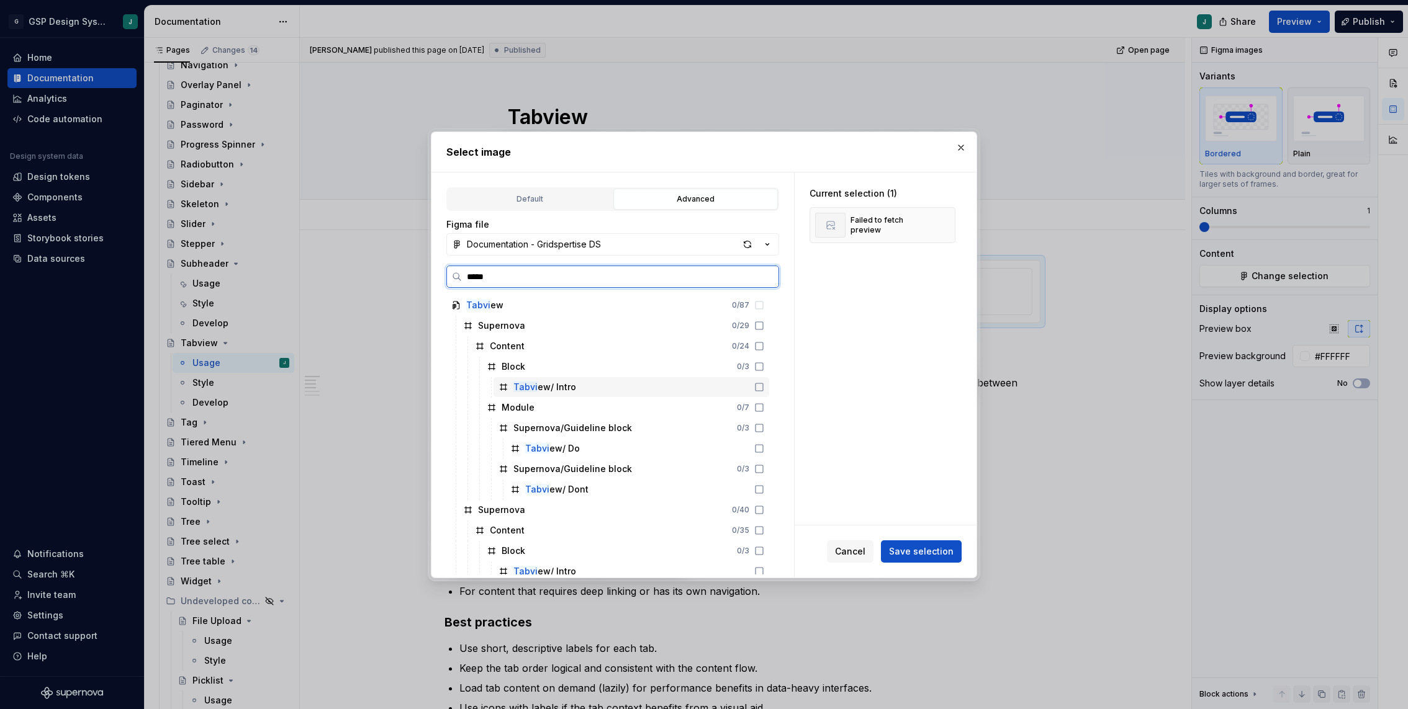
click at [577, 387] on div "Tabvi ew/ Intro" at bounding box center [631, 387] width 276 height 20
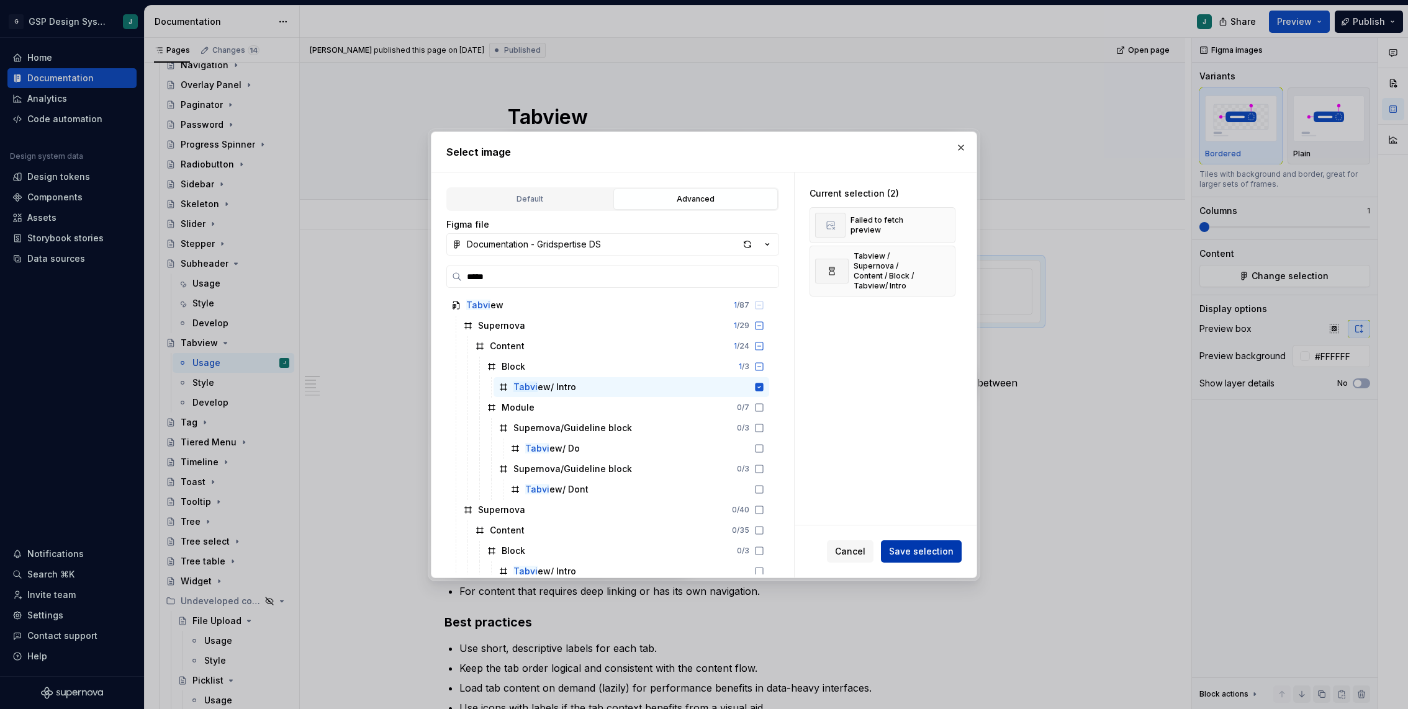
click at [936, 557] on span "Save selection" at bounding box center [921, 552] width 65 height 12
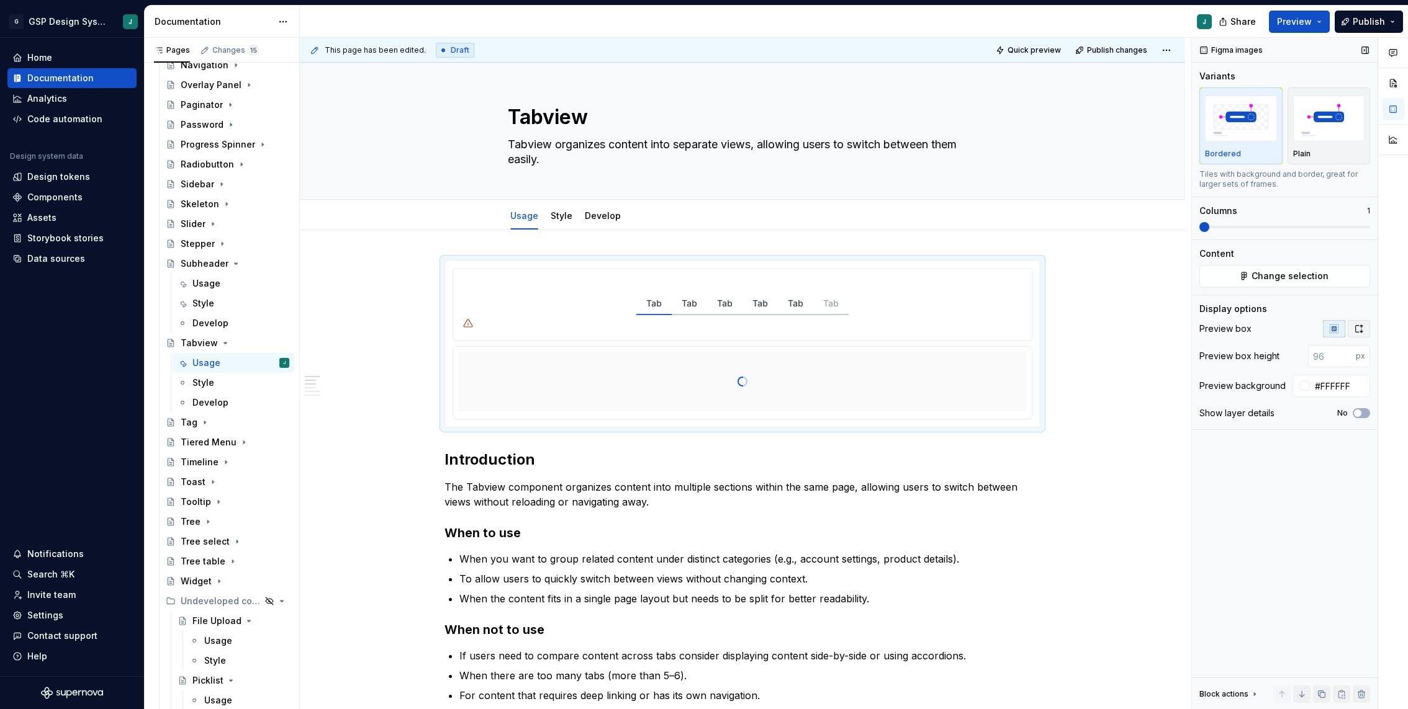
click at [1362, 330] on icon "button" at bounding box center [1359, 329] width 10 height 10
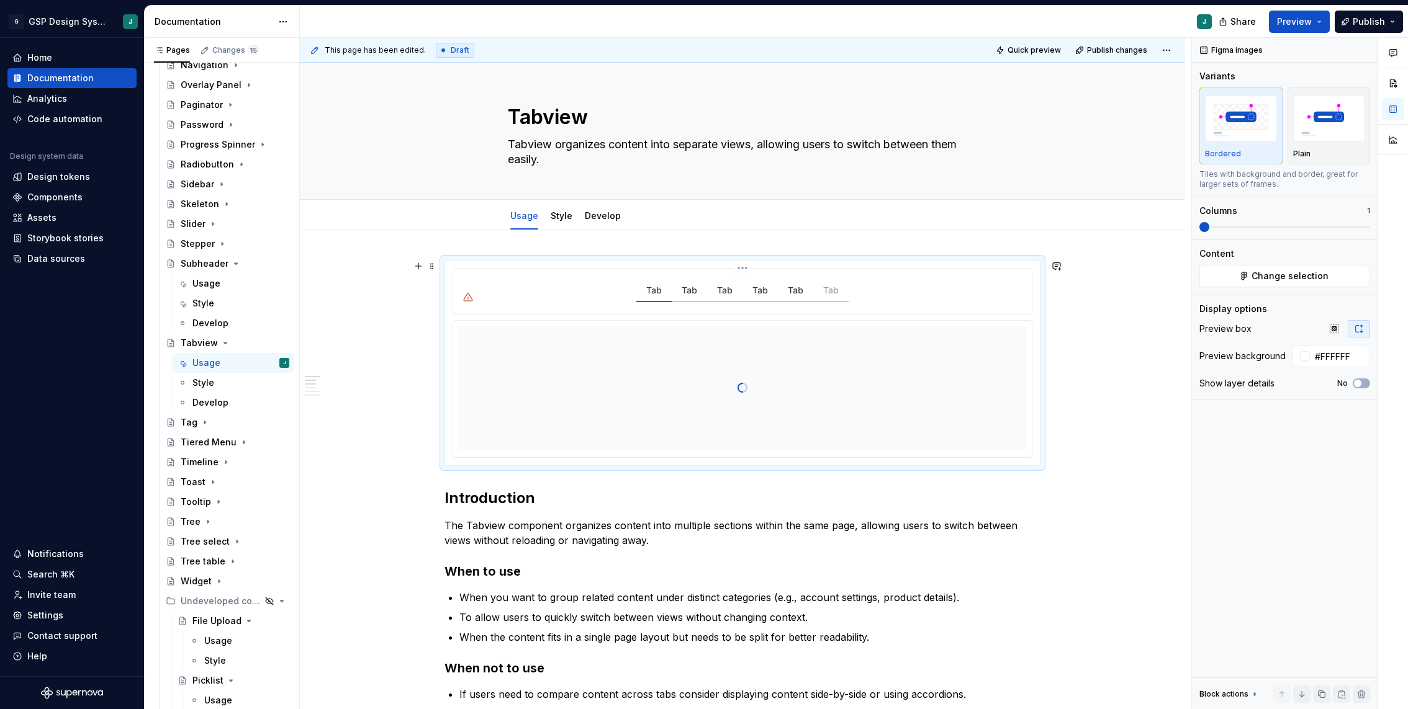
click at [745, 272] on html "G GSP Design System J Home Documentation Analytics Code automation Design syste…" at bounding box center [704, 354] width 1408 height 709
click at [778, 371] on div "Delete item" at bounding box center [804, 379] width 128 height 20
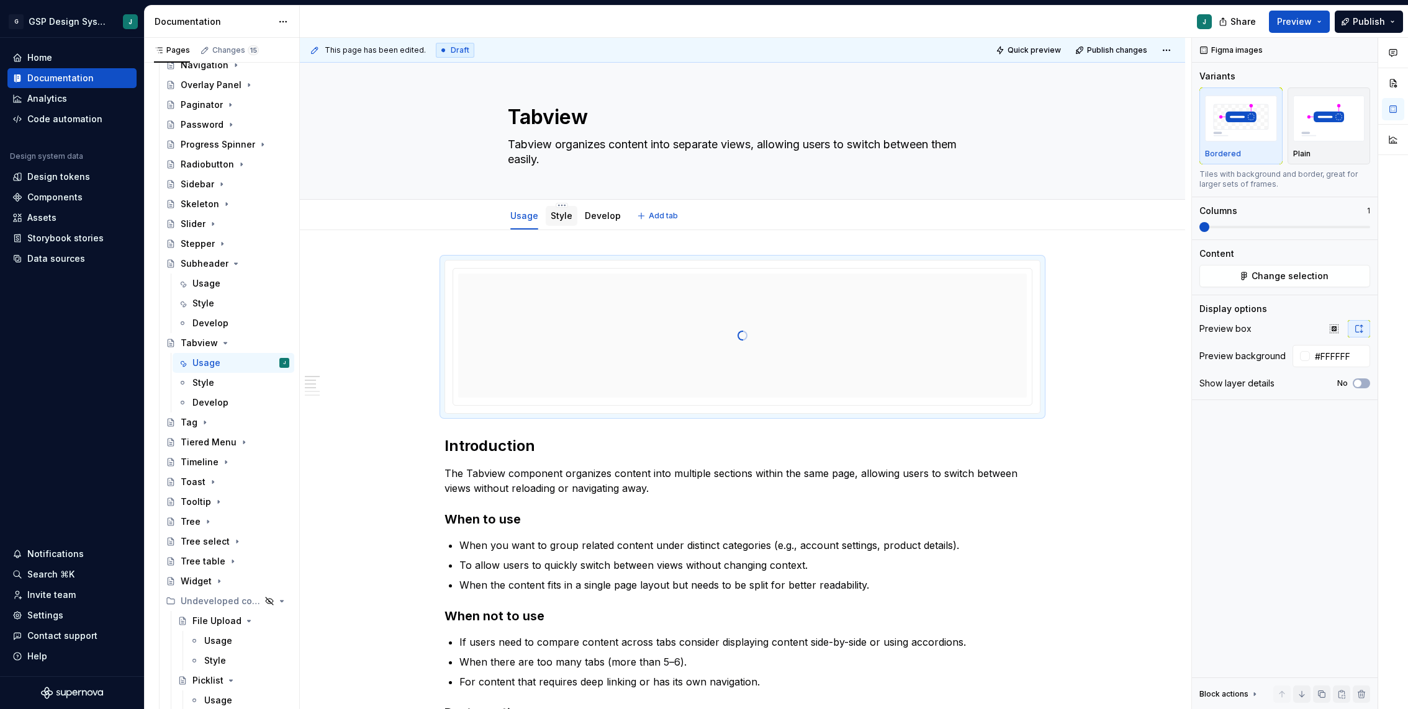
click at [557, 214] on link "Style" at bounding box center [562, 215] width 22 height 11
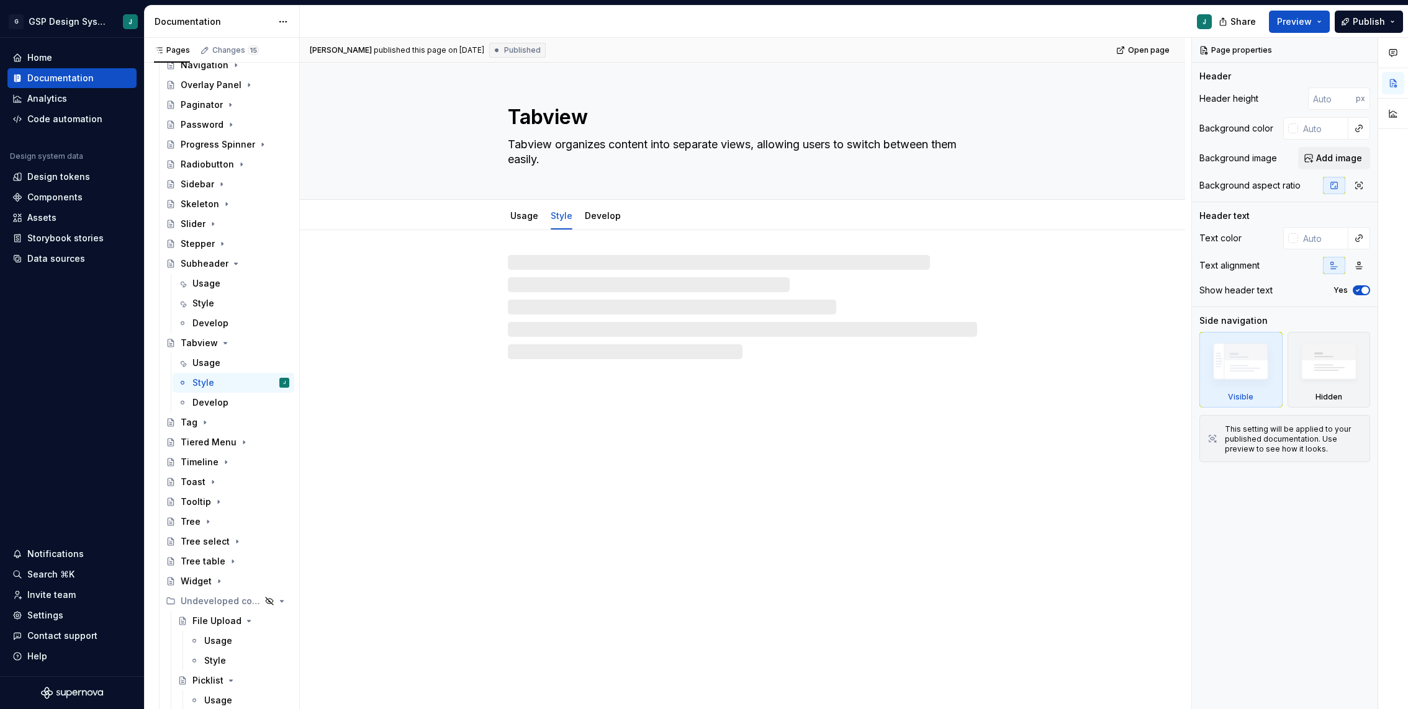
type textarea "*"
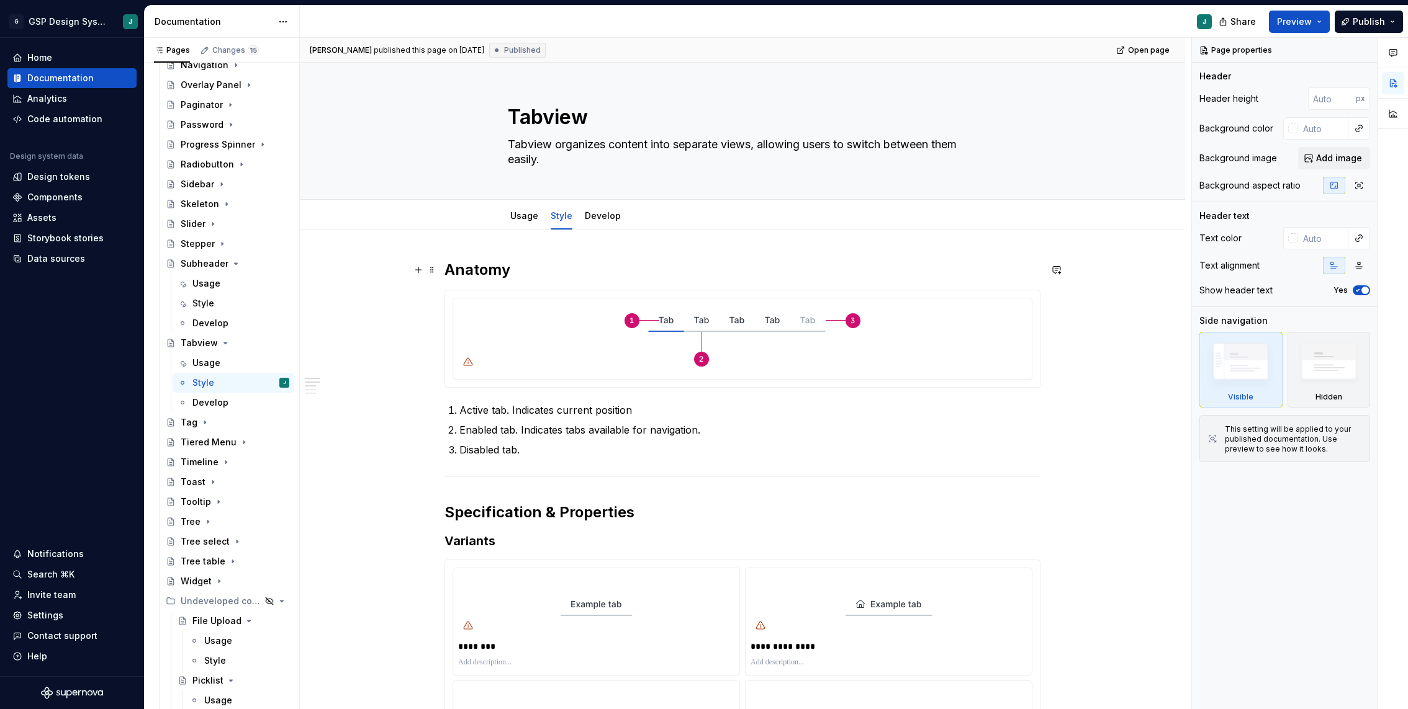
click at [449, 266] on h2 "Anatomy" at bounding box center [742, 270] width 596 height 20
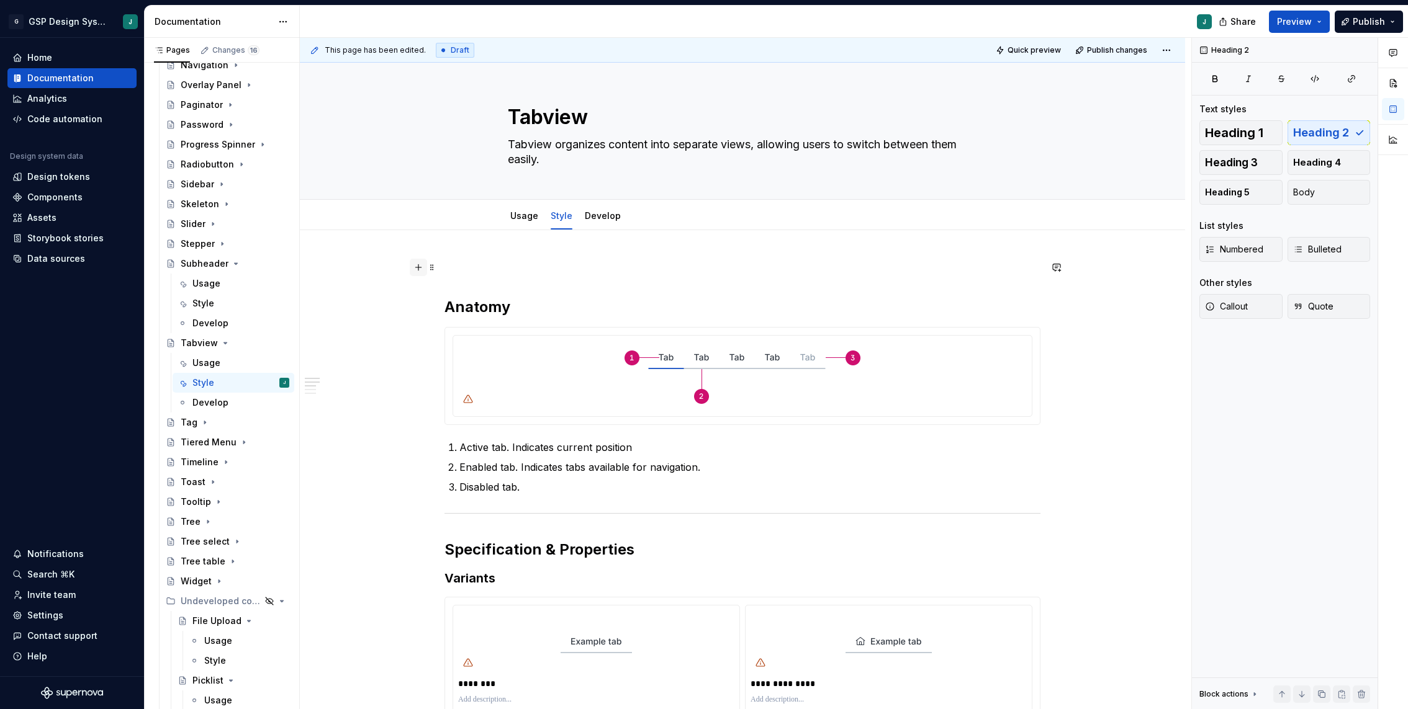
click at [422, 271] on button "button" at bounding box center [418, 267] width 17 height 17
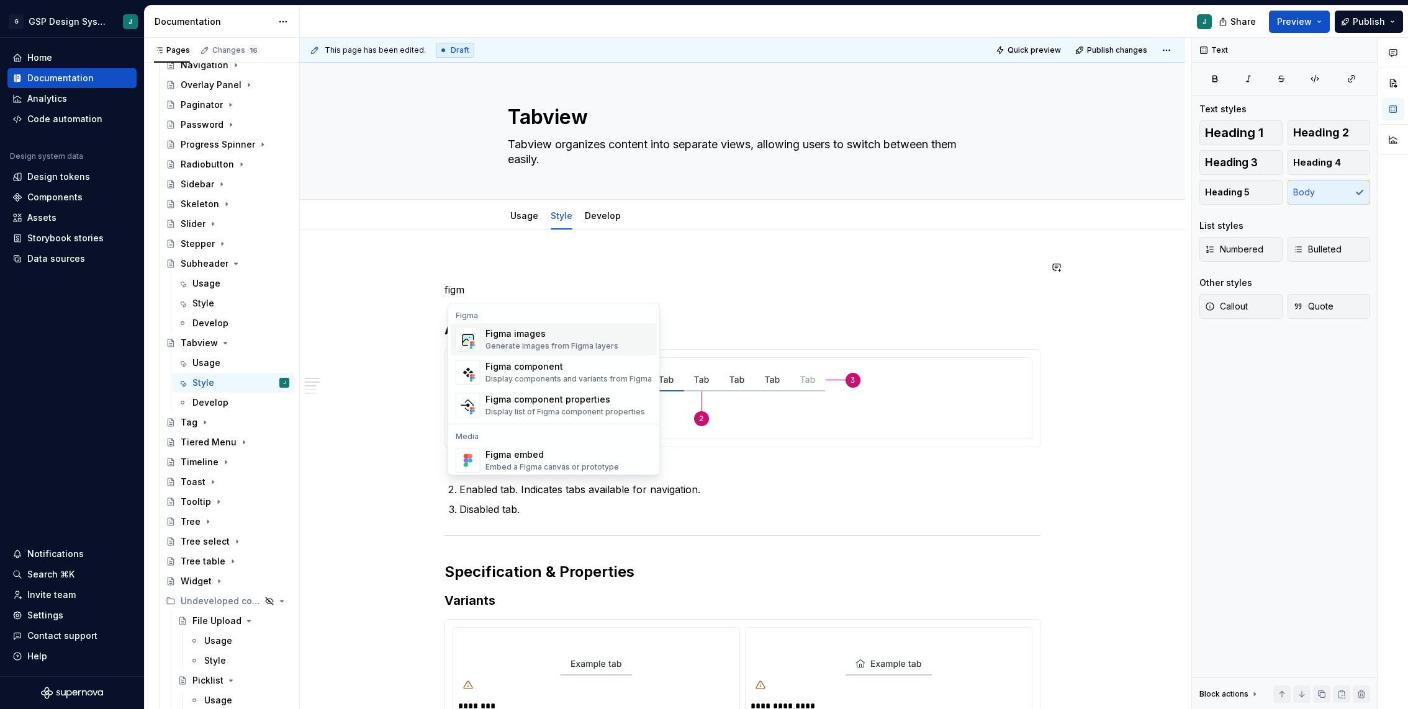
click at [545, 333] on div "Figma images" at bounding box center [551, 334] width 133 height 12
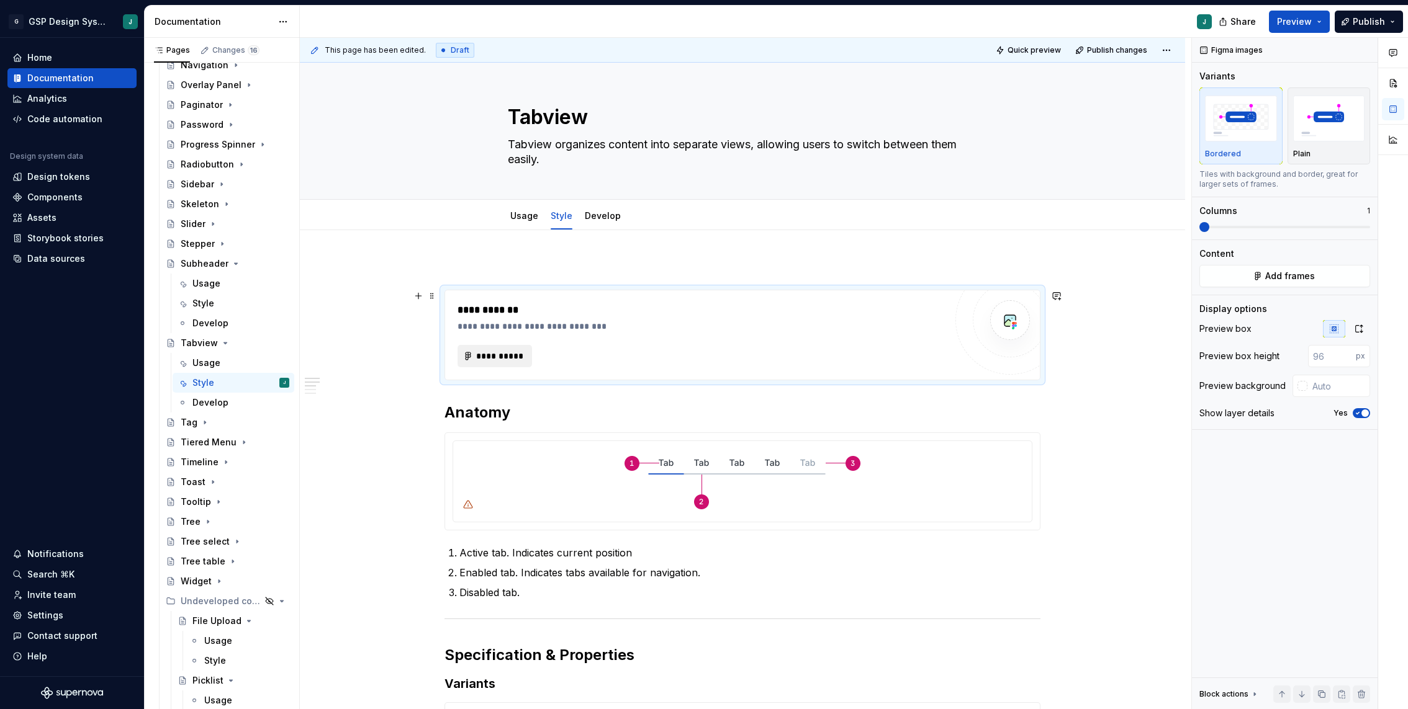
click at [505, 350] on span "**********" at bounding box center [499, 356] width 48 height 12
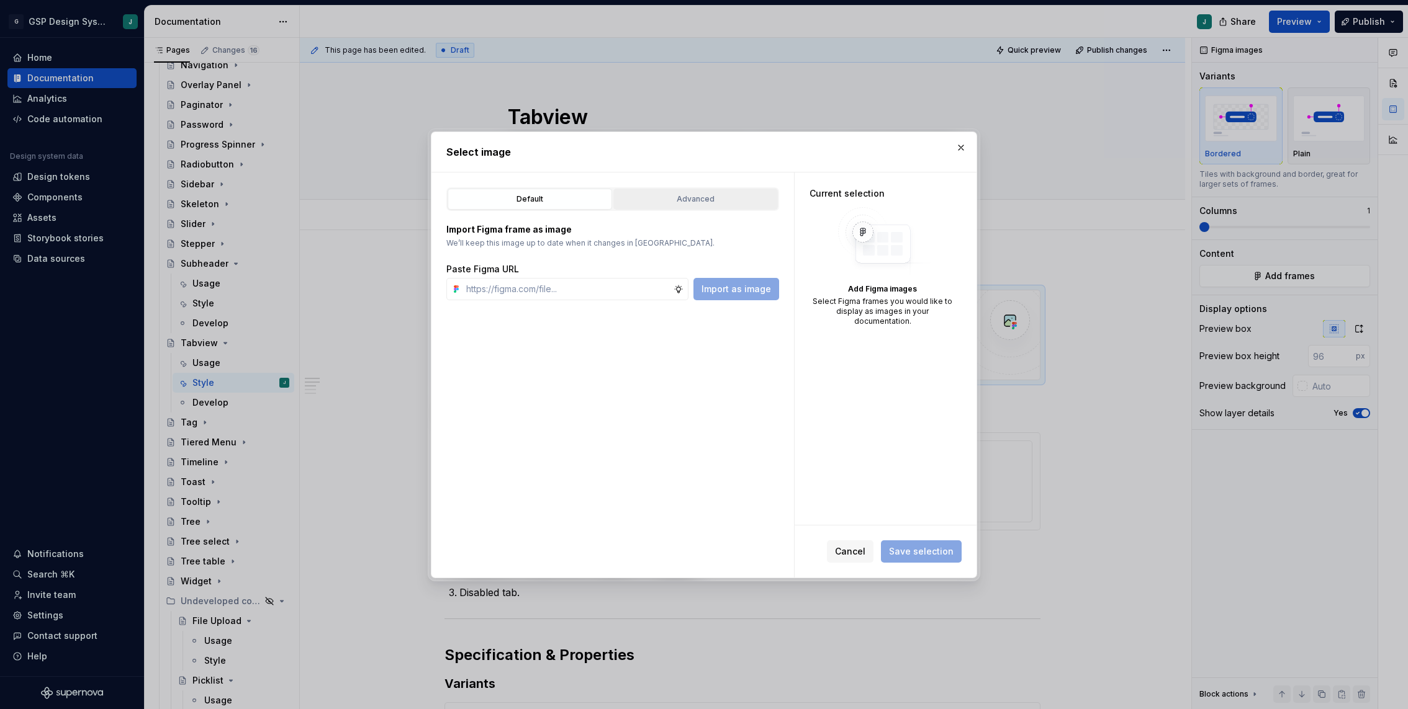
click at [695, 191] on button "Advanced" at bounding box center [695, 199] width 164 height 21
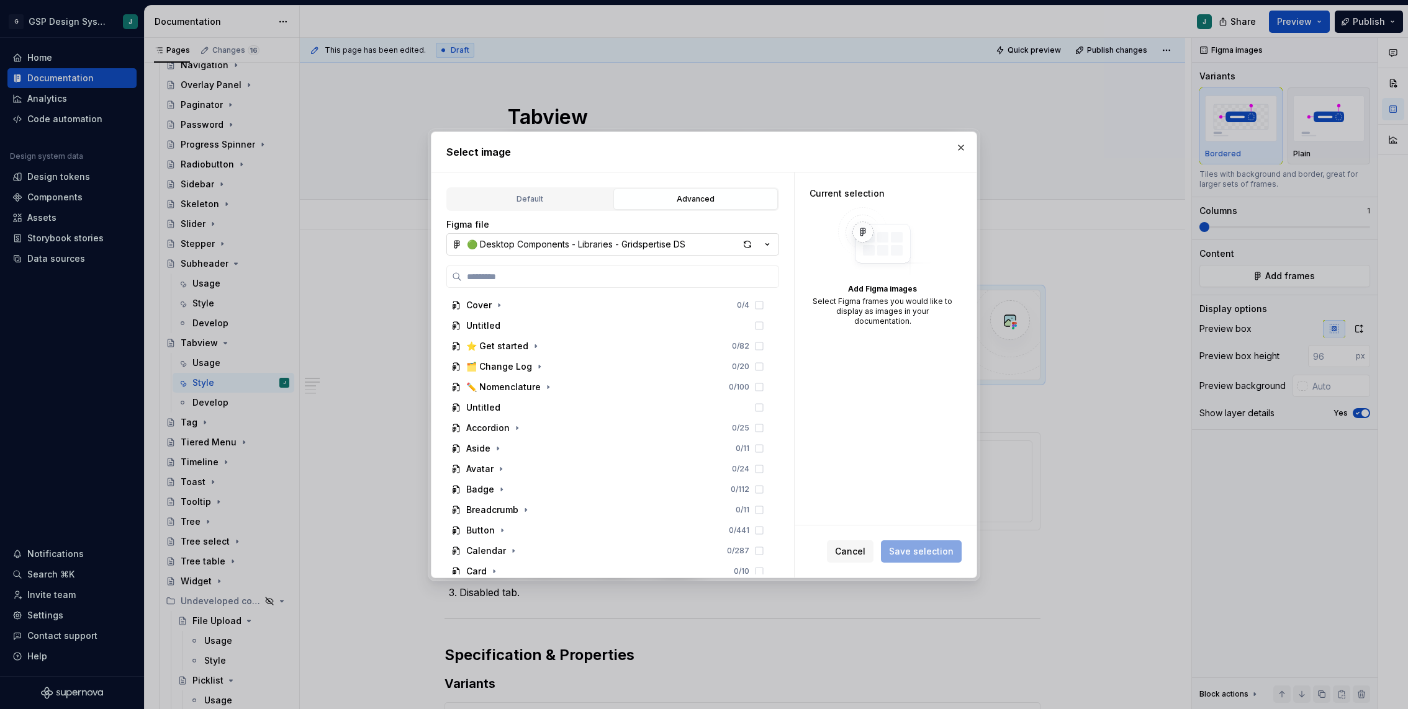
click at [516, 246] on div "🟢 Desktop Components - Libraries - Gridspertise DS" at bounding box center [576, 244] width 218 height 12
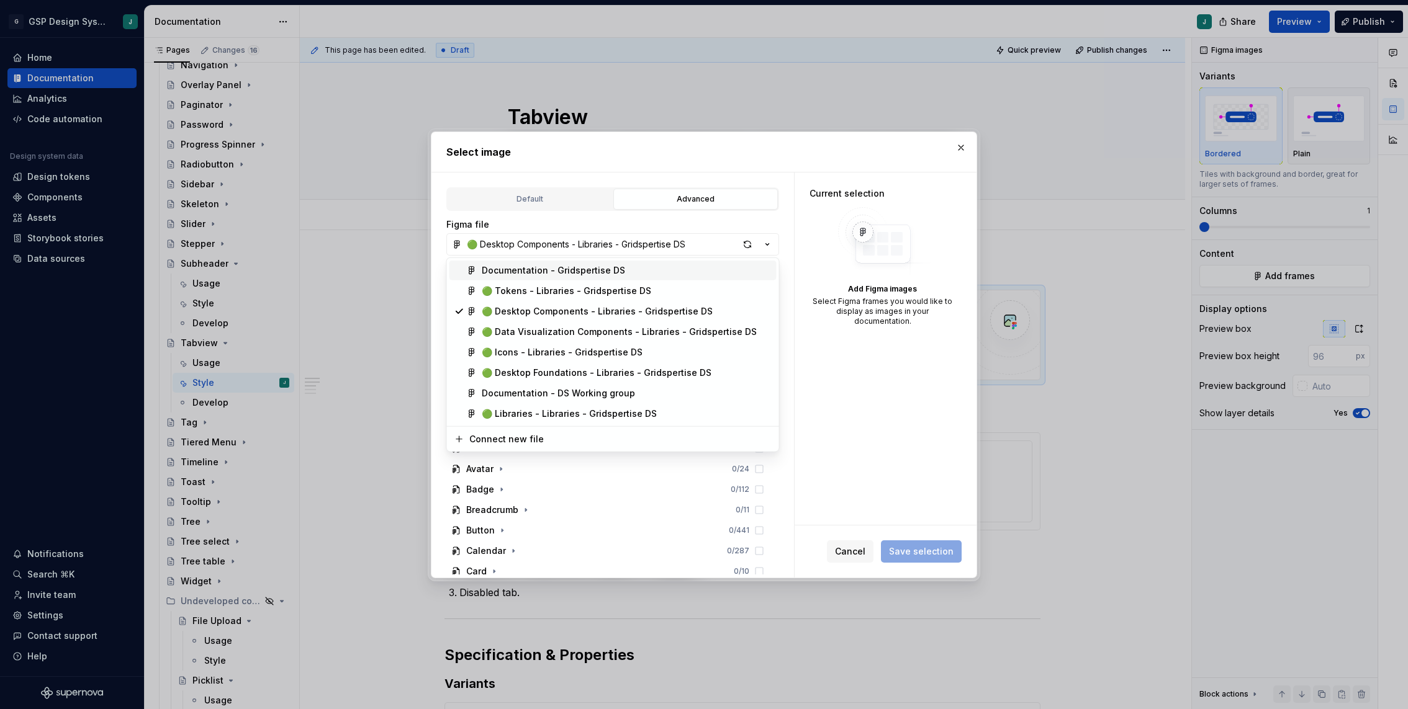
click at [511, 272] on div "Documentation - Gridspertise DS" at bounding box center [553, 270] width 143 height 12
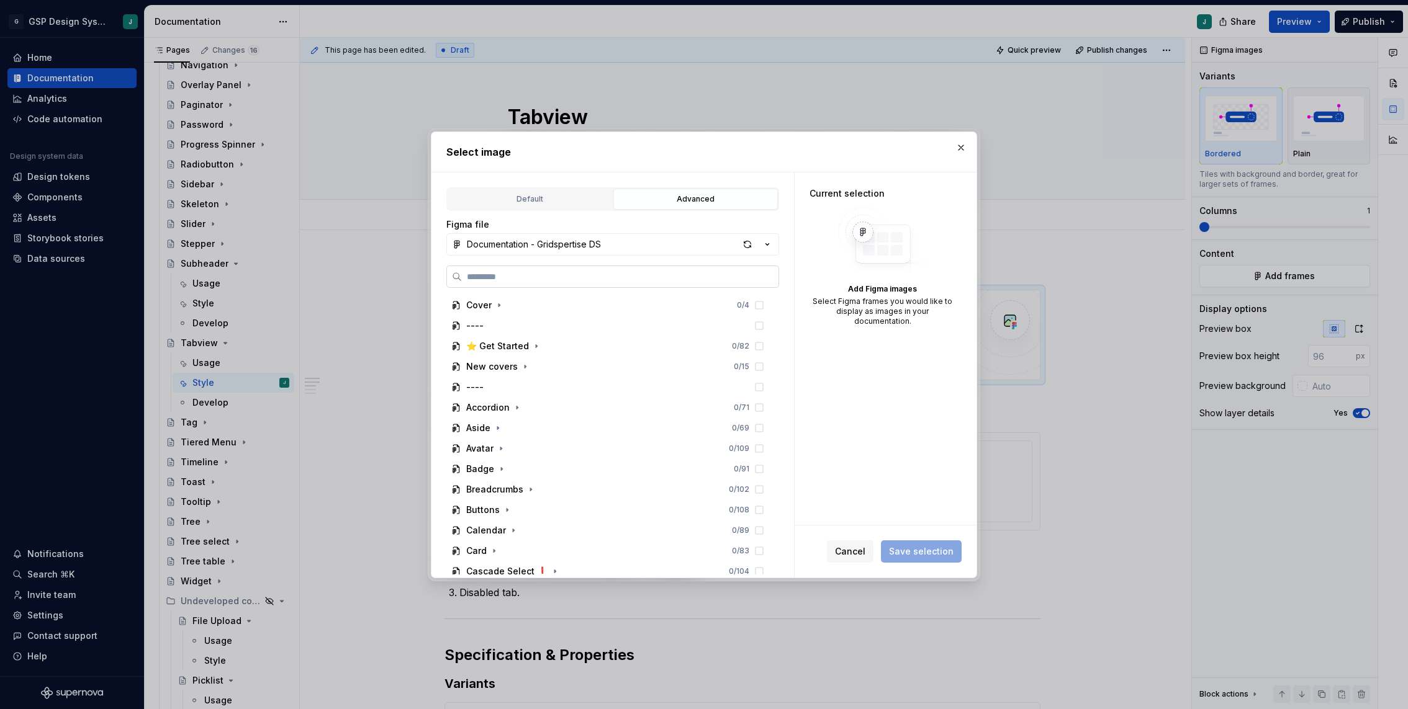
click at [503, 286] on label at bounding box center [612, 277] width 333 height 22
click at [503, 283] on input "search" at bounding box center [620, 277] width 317 height 12
type input "*"
type input "****"
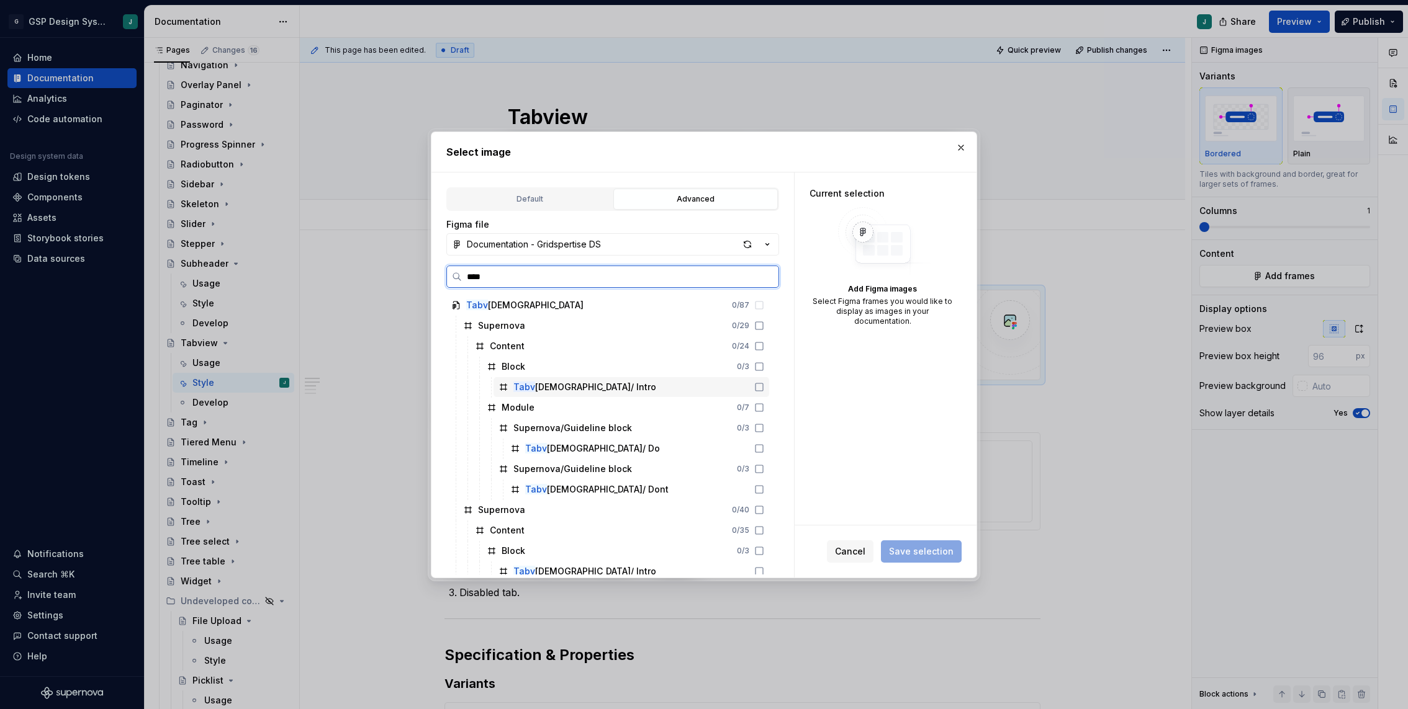
click at [582, 391] on div "Tabv iew/ Intro" at bounding box center [631, 387] width 276 height 20
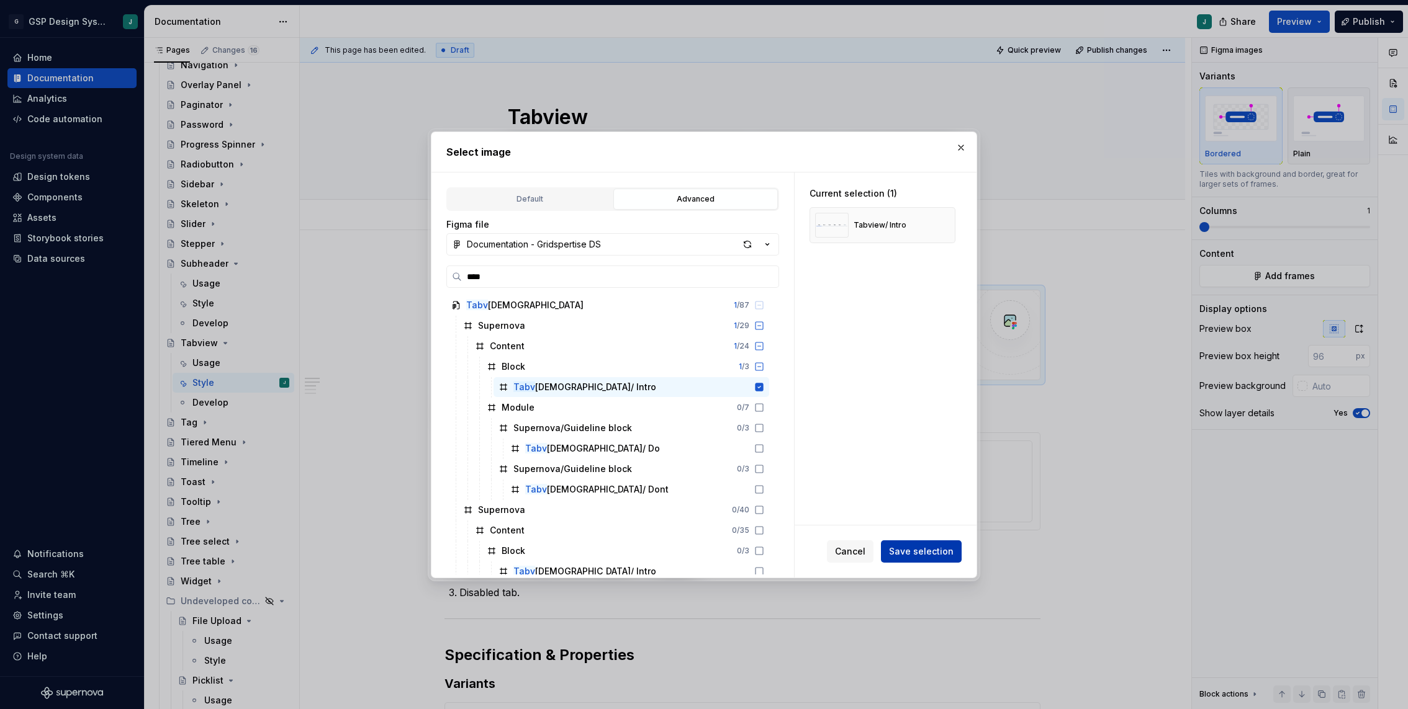
click at [909, 554] on span "Save selection" at bounding box center [921, 552] width 65 height 12
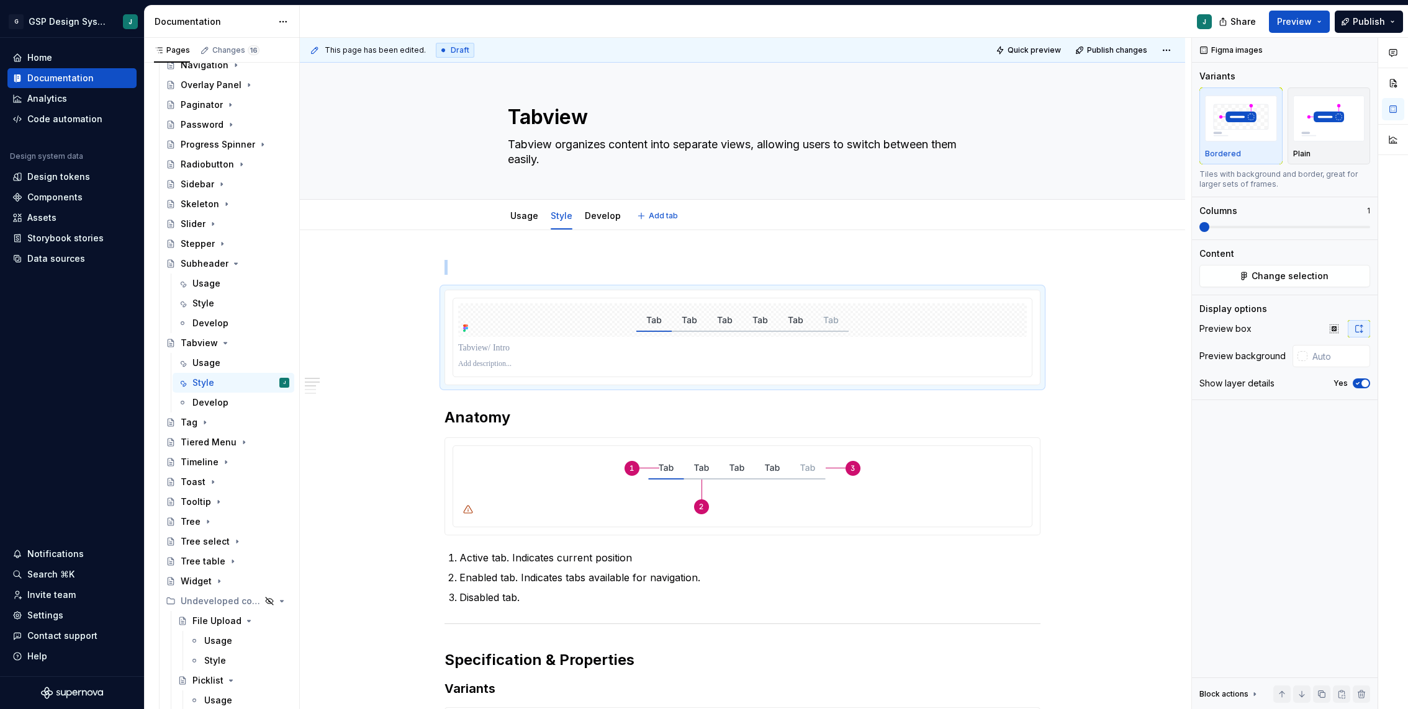
type textarea "*"
click at [1349, 356] on input "text" at bounding box center [1338, 356] width 63 height 22
type input "#FFFFFF"
click at [521, 223] on div "Usage" at bounding box center [524, 216] width 38 height 20
click at [516, 224] on div "Usage" at bounding box center [524, 216] width 38 height 20
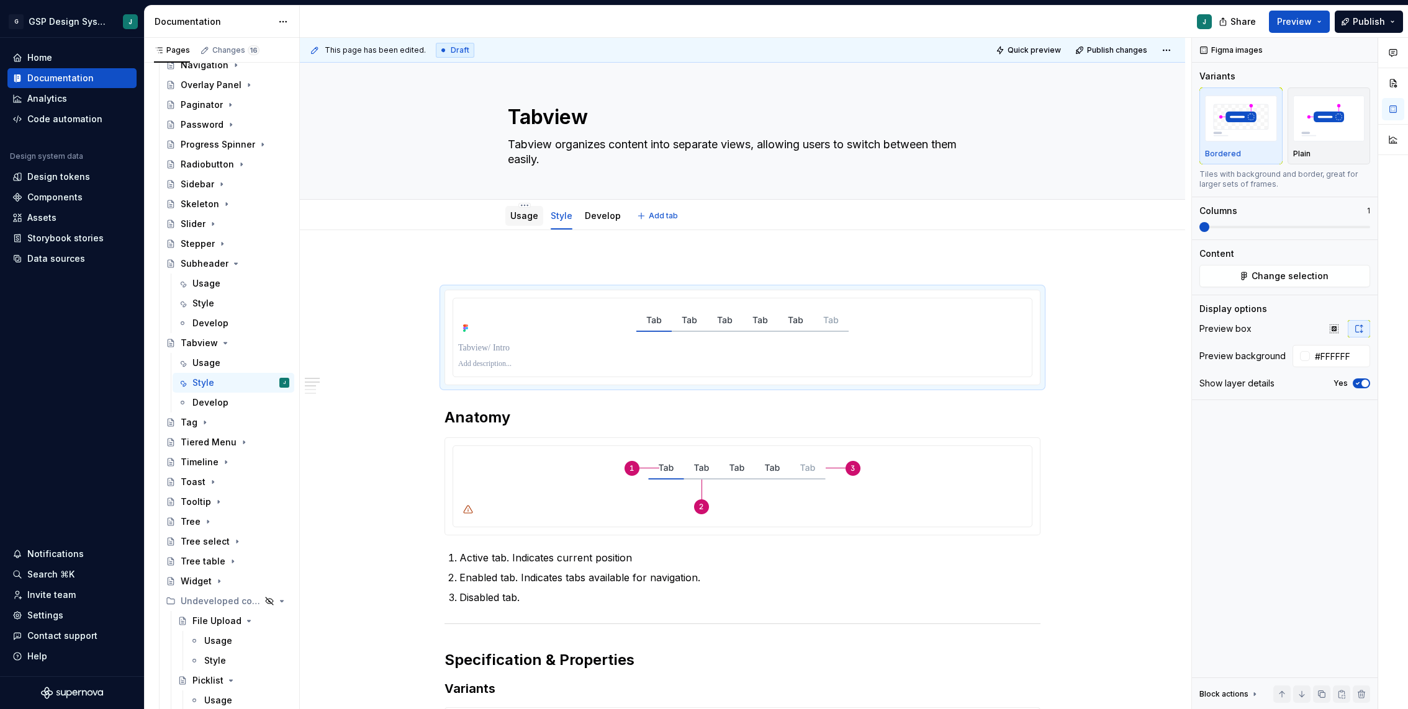
click at [524, 218] on link "Usage" at bounding box center [524, 215] width 28 height 11
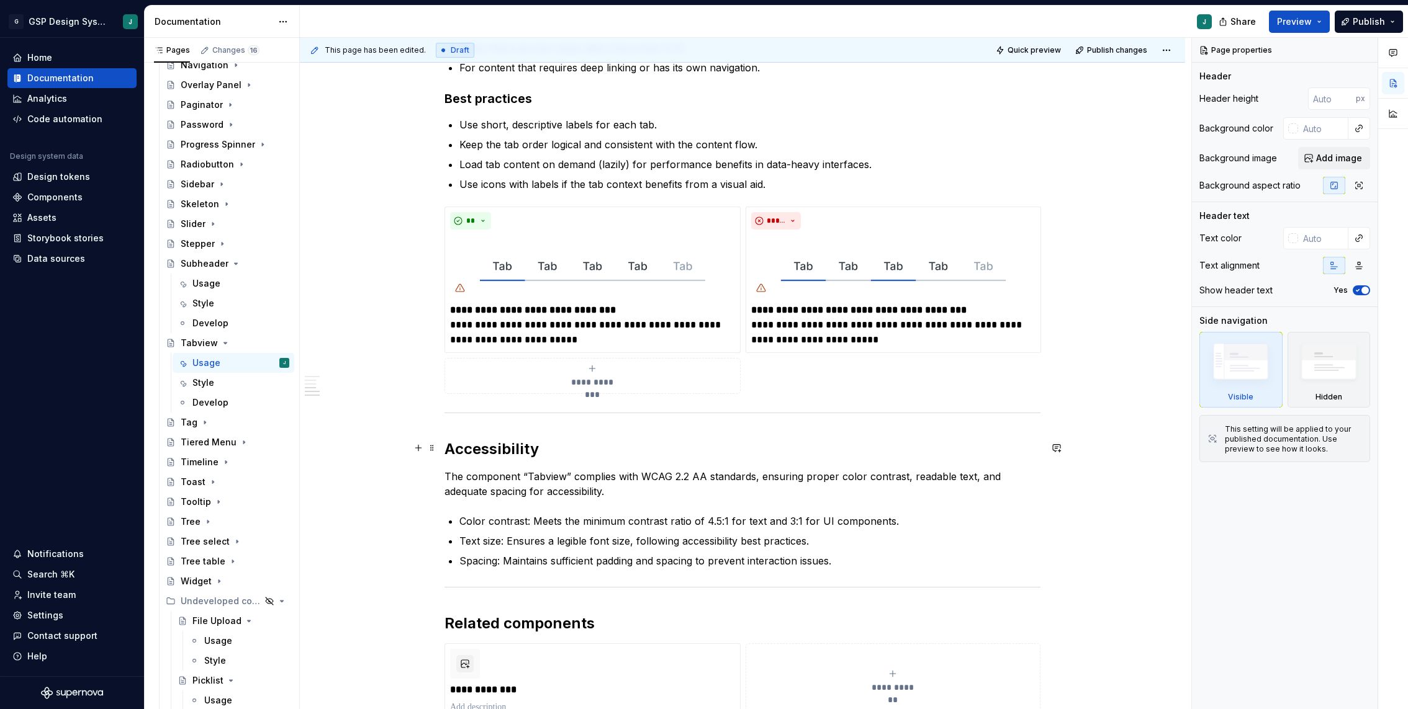
scroll to position [525, 0]
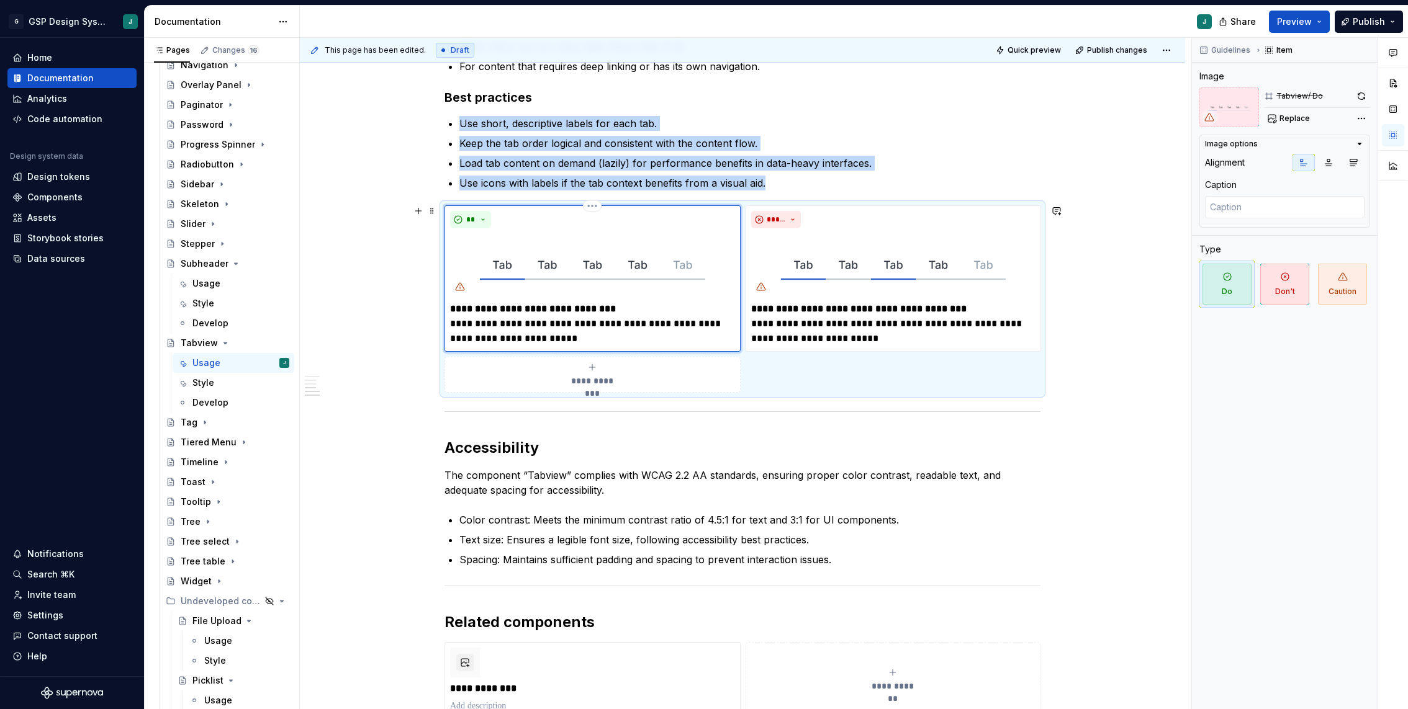
click at [607, 282] on img at bounding box center [592, 264] width 285 height 63
click at [1288, 114] on span "Replace" at bounding box center [1294, 119] width 30 height 10
type textarea "*"
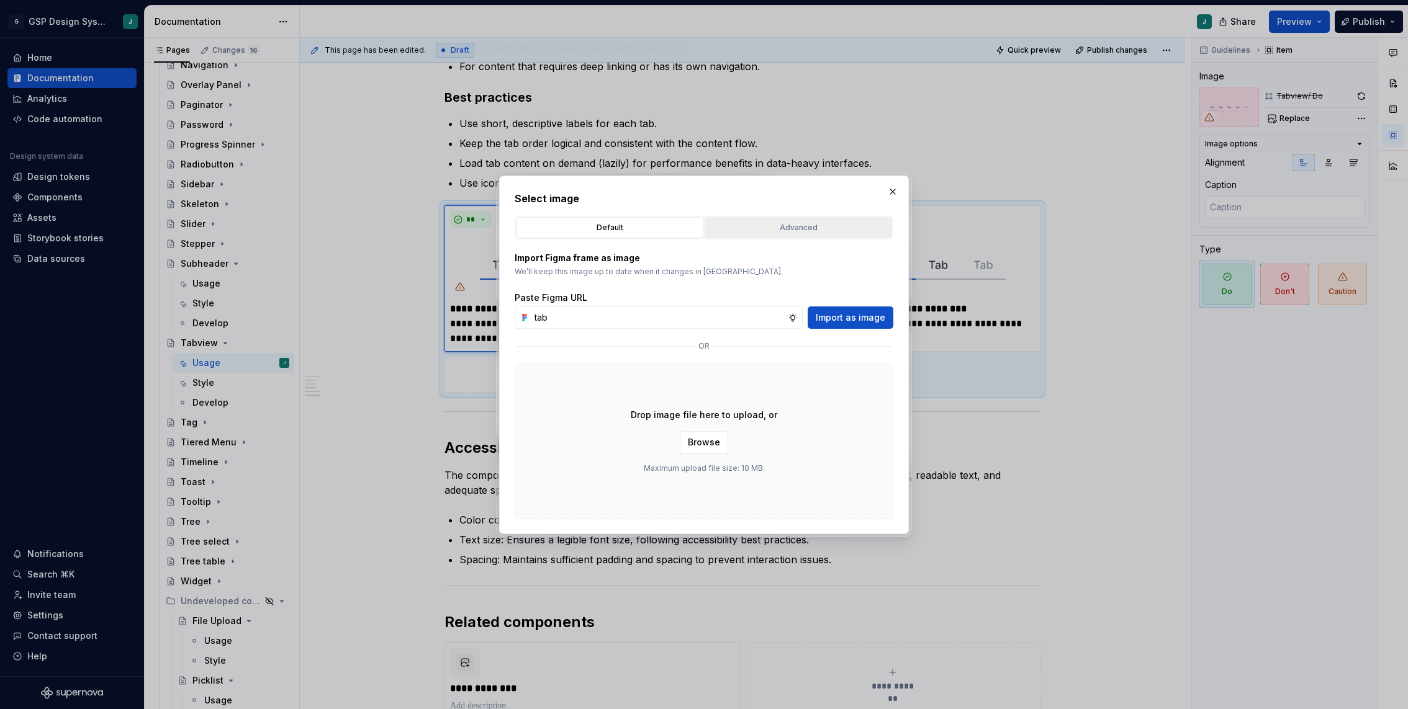
type input "tab"
click at [767, 230] on div "Advanced" at bounding box center [798, 228] width 179 height 12
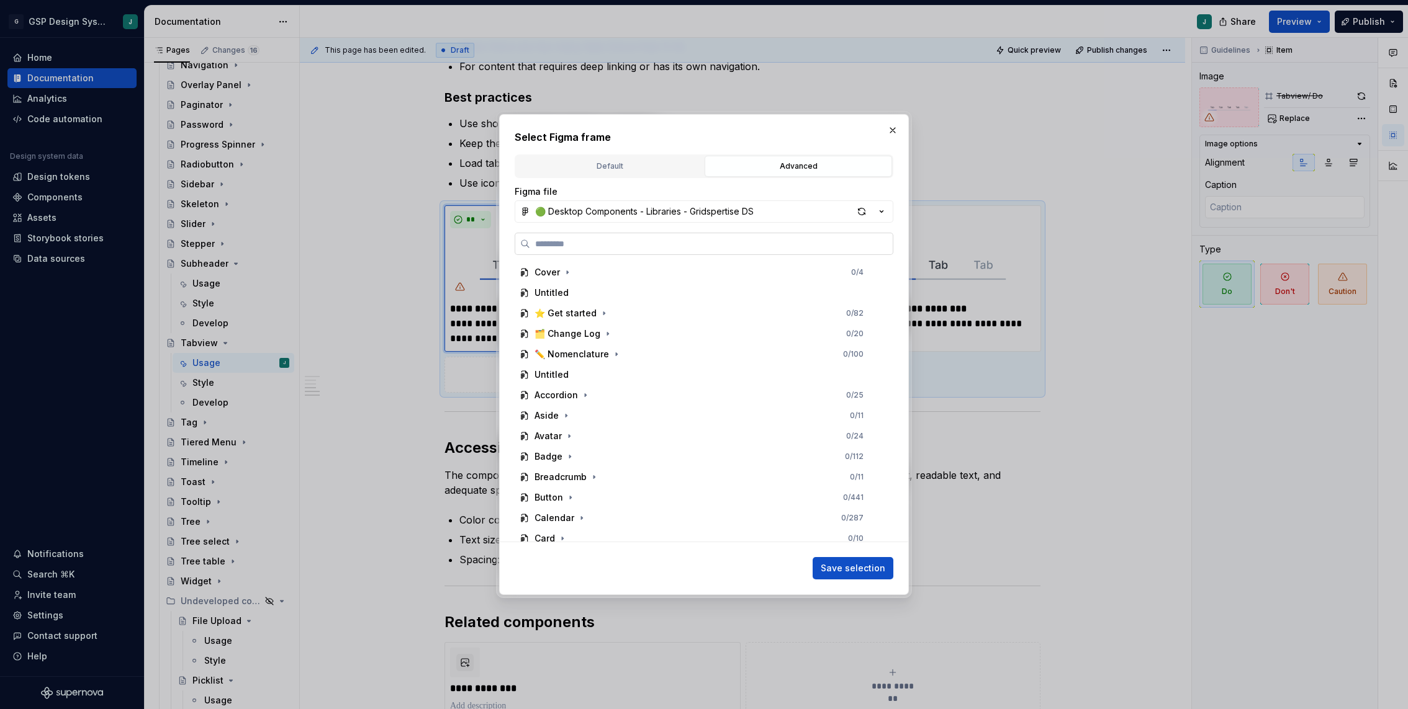
click at [610, 236] on label at bounding box center [704, 244] width 379 height 22
click at [610, 238] on input "search" at bounding box center [711, 244] width 362 height 12
click at [560, 213] on div "🟢 Desktop Components - Libraries - Gridspertise DS" at bounding box center [644, 211] width 218 height 12
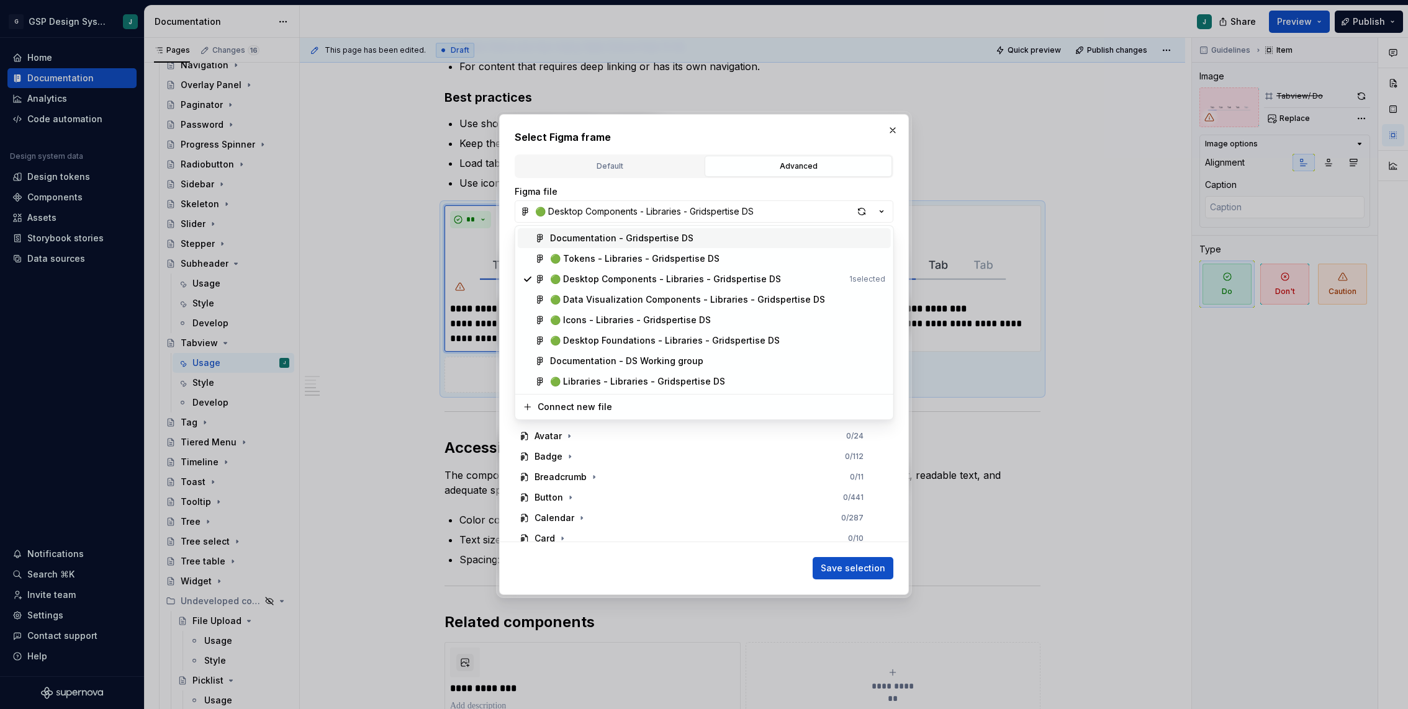
click at [589, 242] on div "Documentation - Gridspertise DS" at bounding box center [621, 238] width 143 height 12
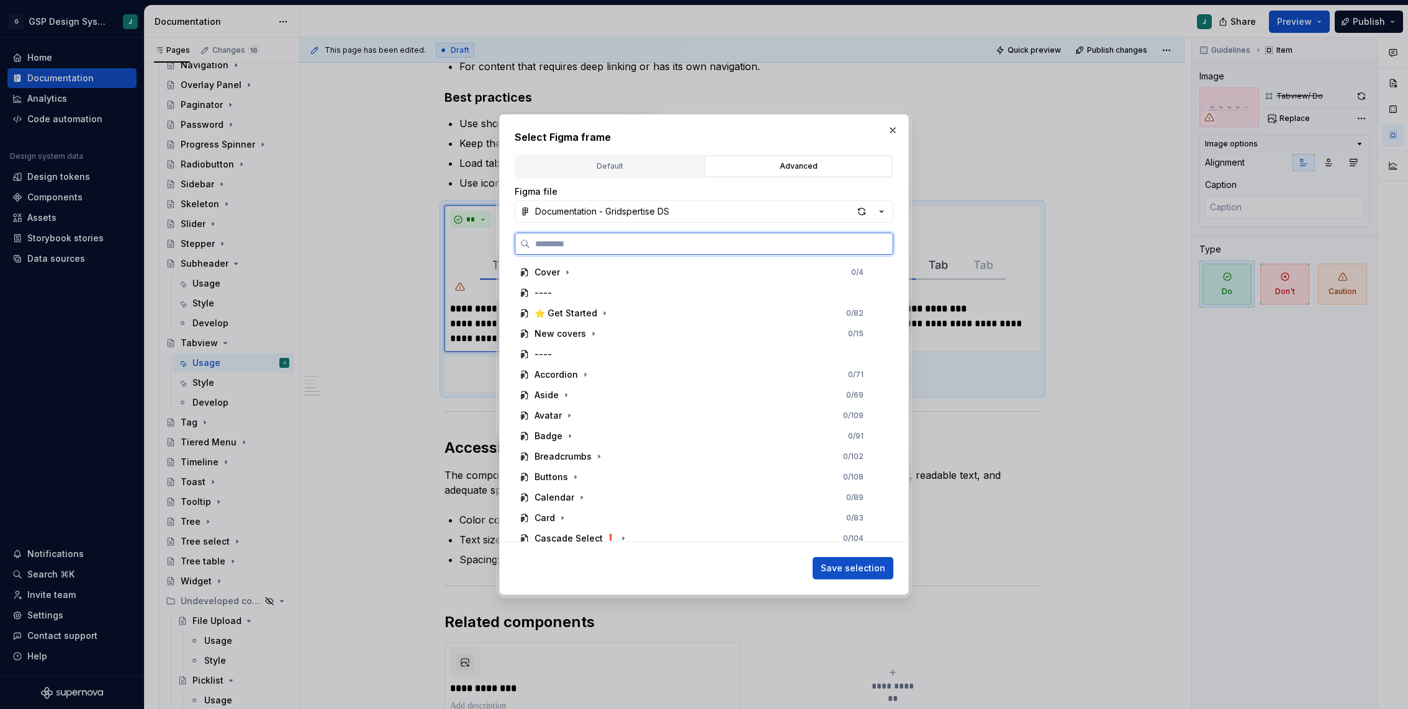
click at [568, 242] on input "search" at bounding box center [711, 244] width 362 height 12
type textarea "*"
type input "****"
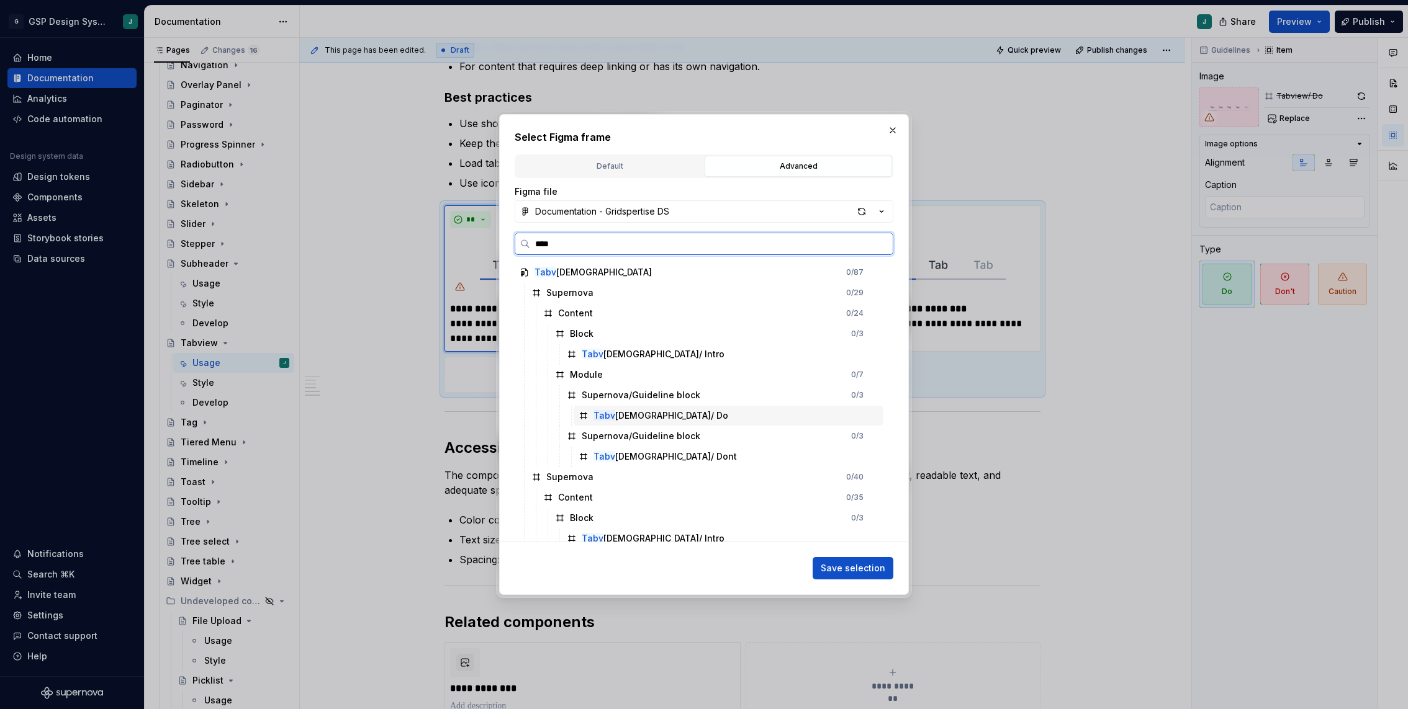
click at [668, 414] on div "Tabv iew/ Do" at bounding box center [729, 416] width 310 height 20
click at [850, 564] on span "Save selection" at bounding box center [853, 568] width 65 height 12
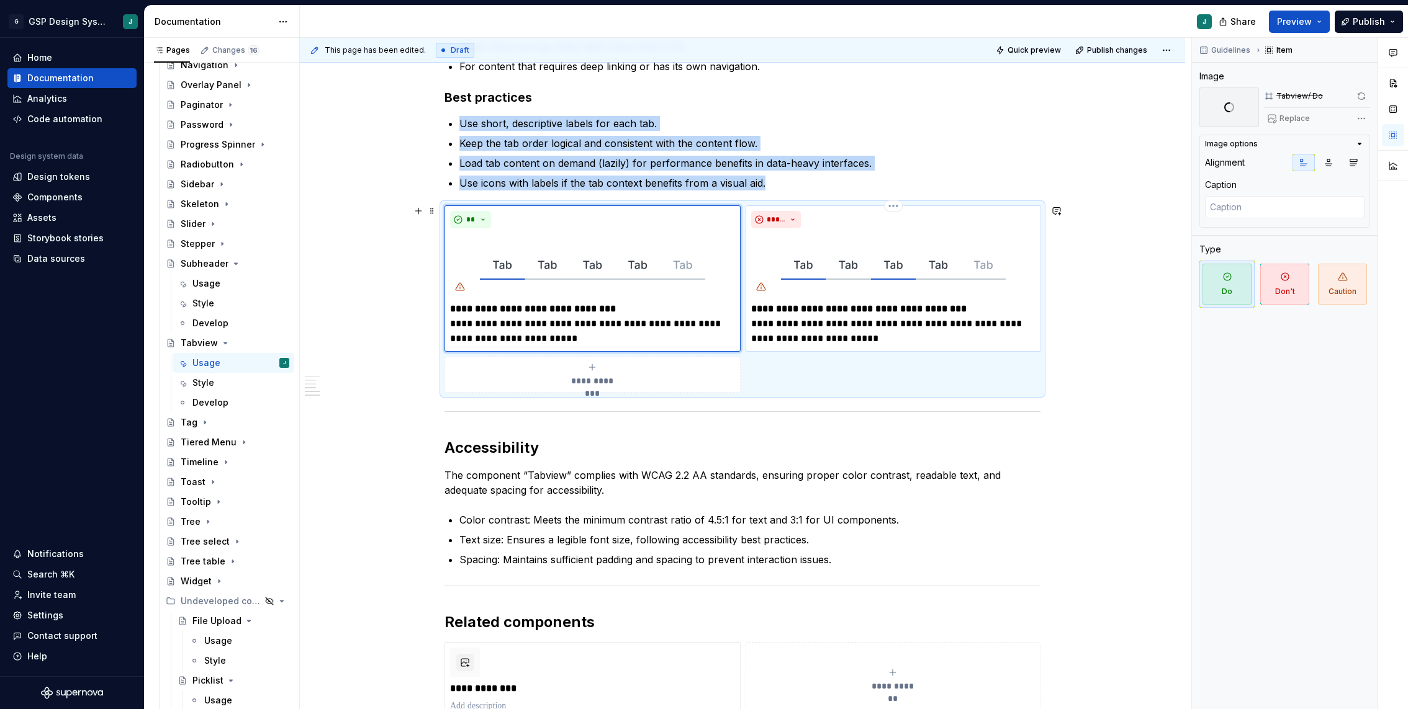
click at [940, 286] on img at bounding box center [893, 264] width 285 height 63
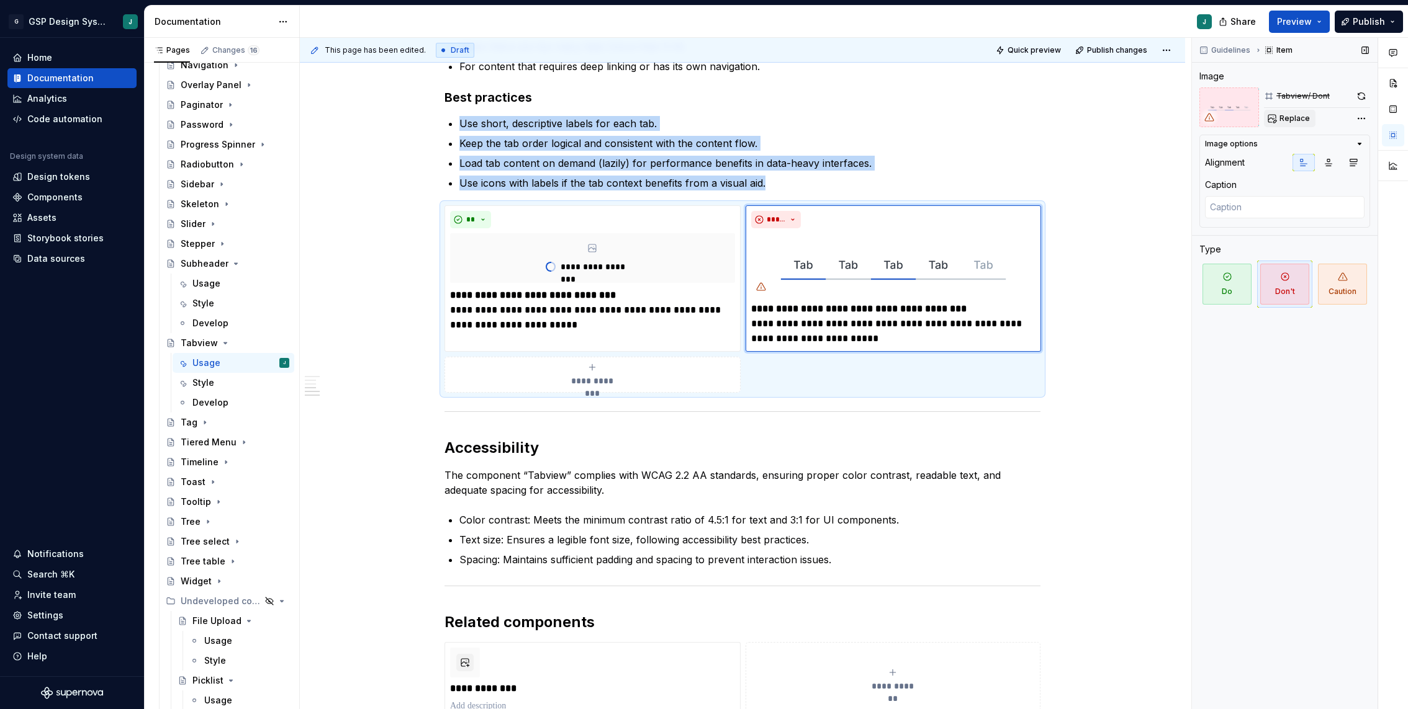
click at [1287, 119] on span "Replace" at bounding box center [1294, 119] width 30 height 10
type textarea "*"
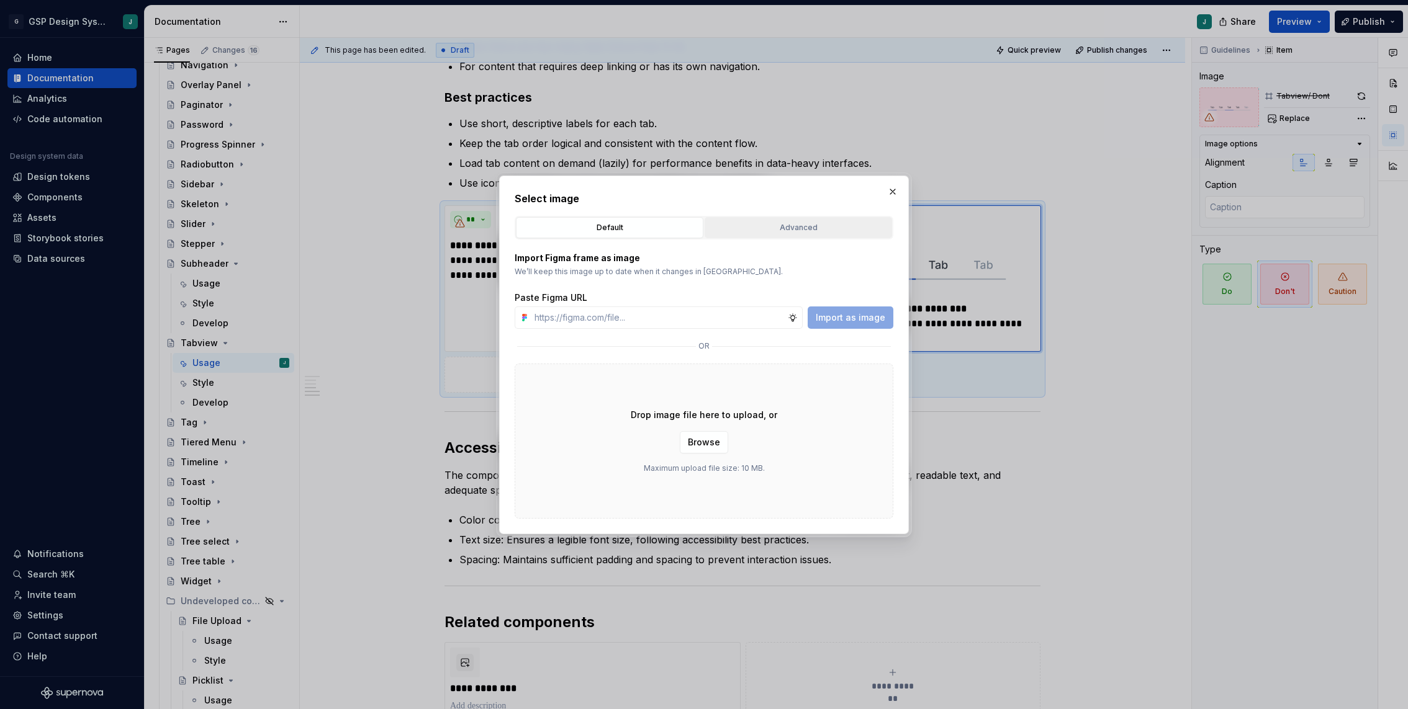
click at [766, 226] on div "Advanced" at bounding box center [798, 228] width 179 height 12
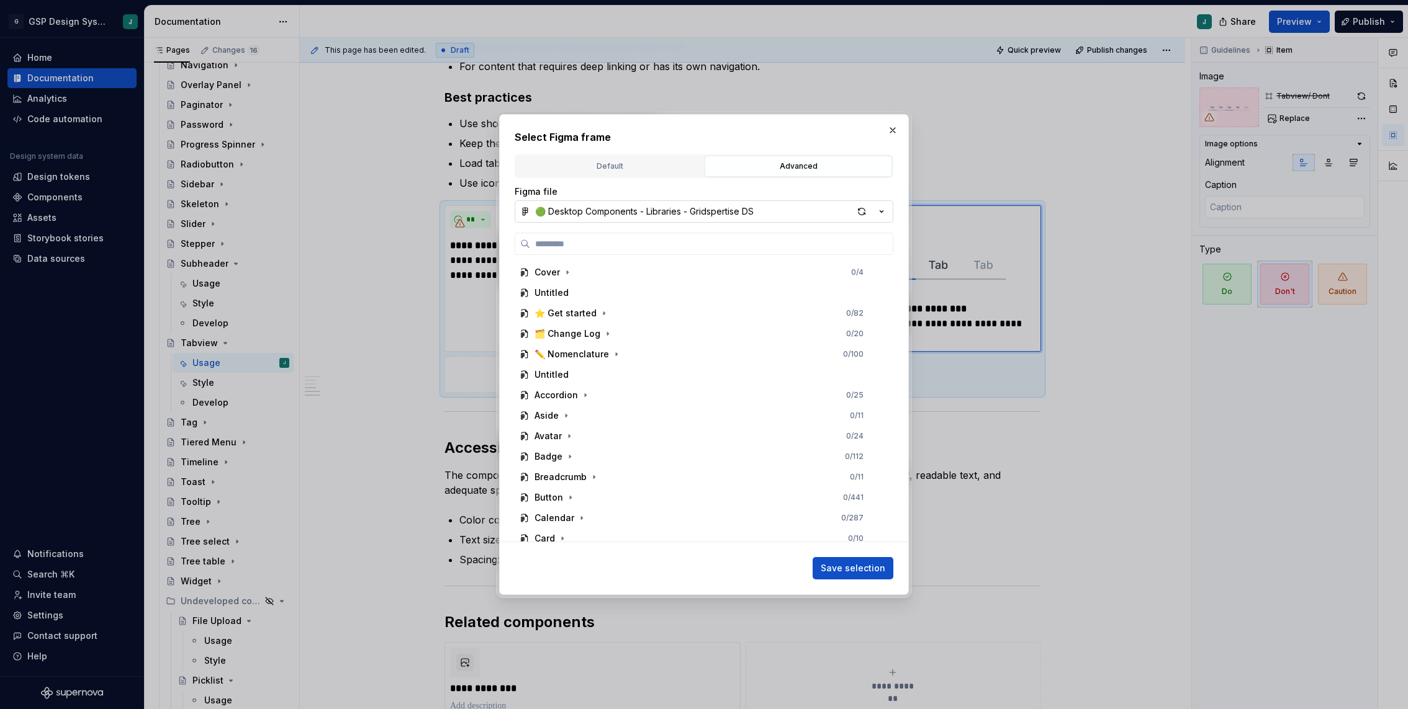
click at [560, 208] on div "🟢 Desktop Components - Libraries - Gridspertise DS" at bounding box center [644, 211] width 218 height 12
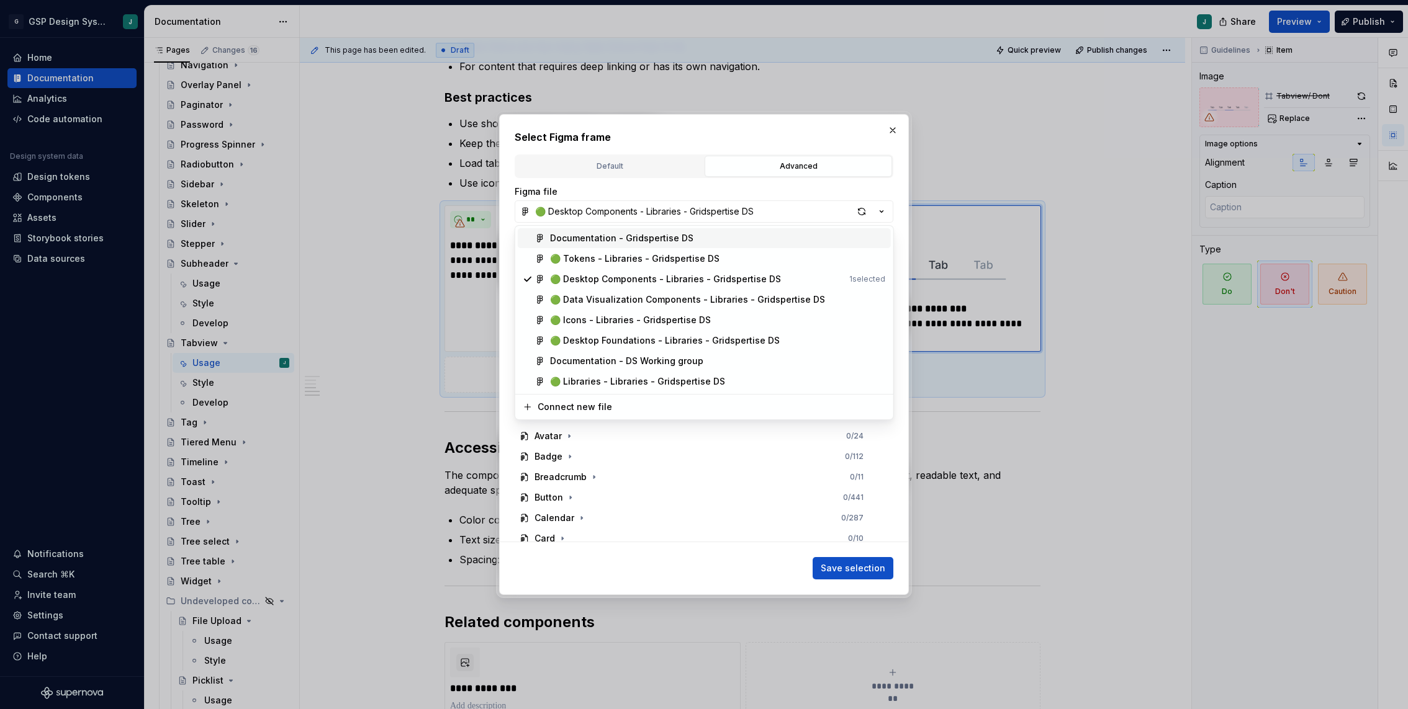
click at [595, 246] on span "Documentation - Gridspertise DS" at bounding box center [704, 238] width 373 height 20
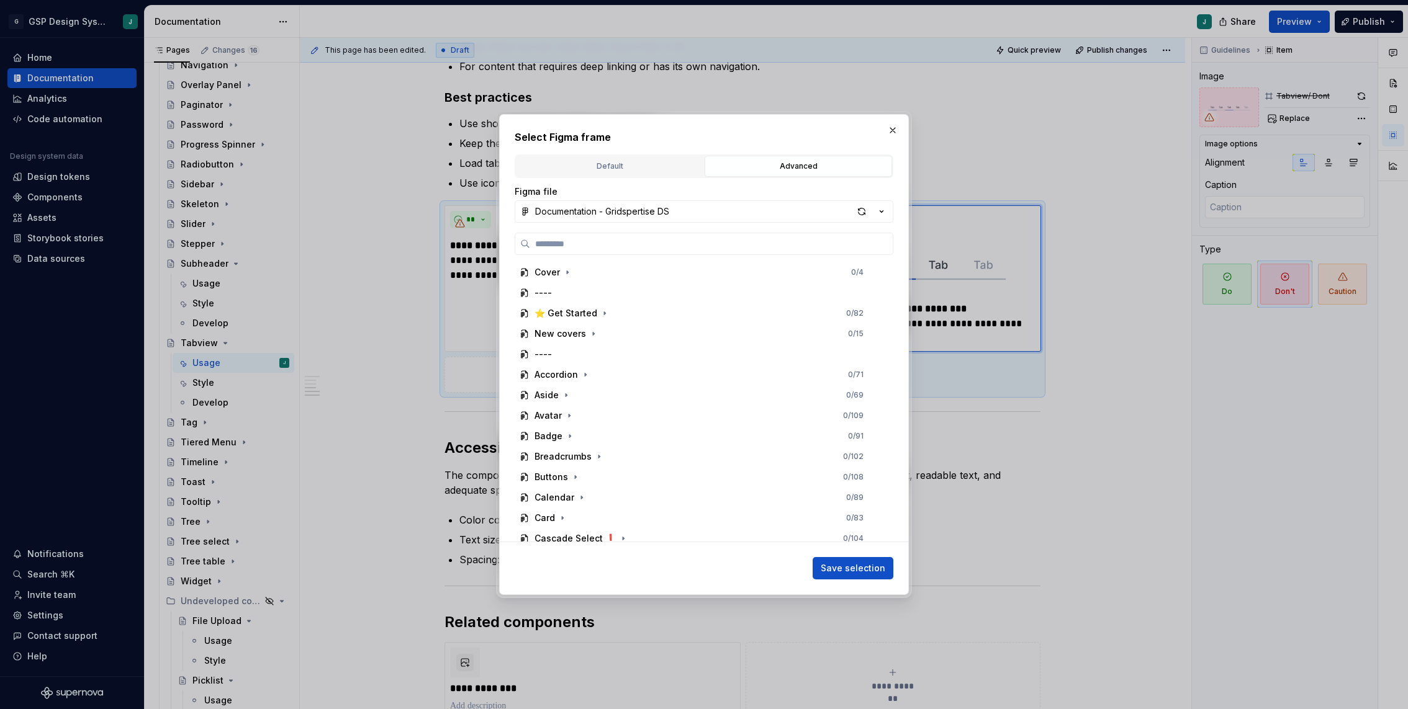
click at [577, 260] on div "Cover 0 / 4 ---- ⭐️ Get Started 0 / 82 New covers 0 / 15 ---- Accordion 0 / 71 …" at bounding box center [704, 387] width 379 height 309
click at [574, 246] on input "search" at bounding box center [711, 244] width 362 height 12
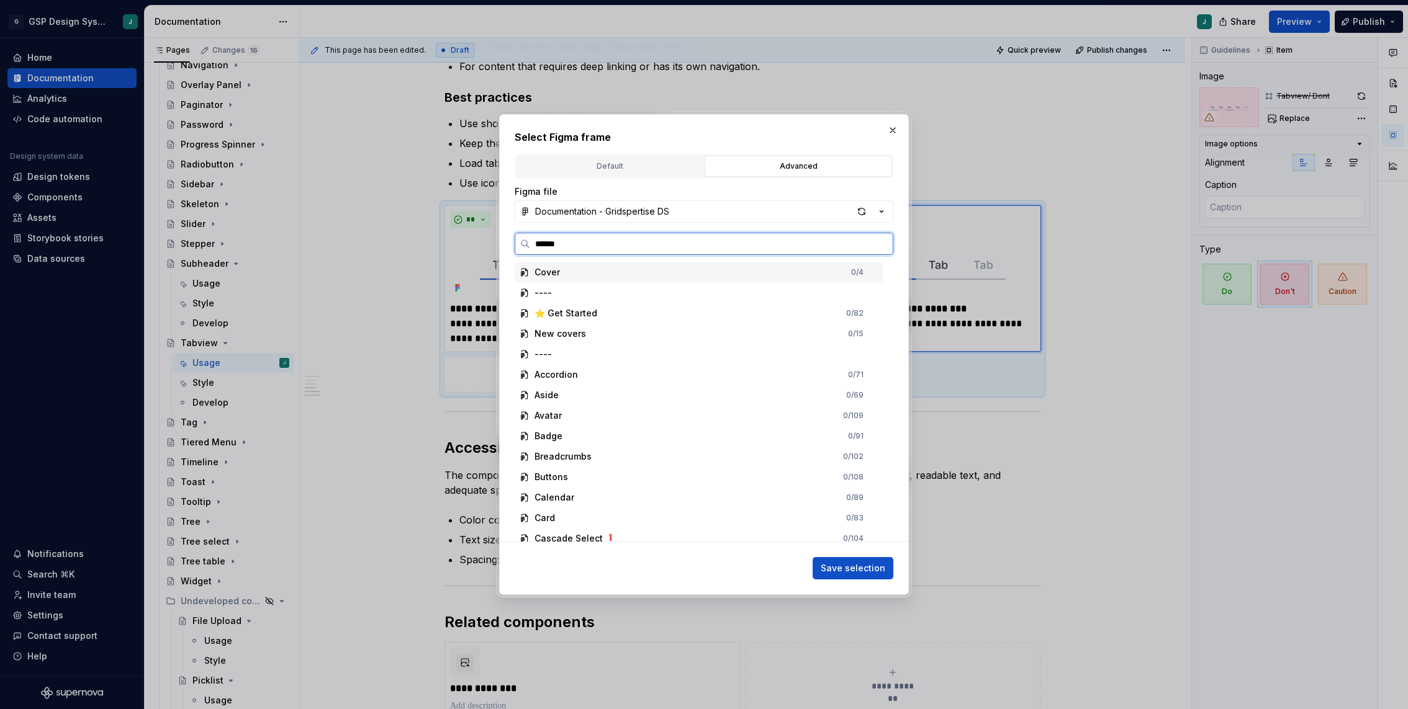
type input "*******"
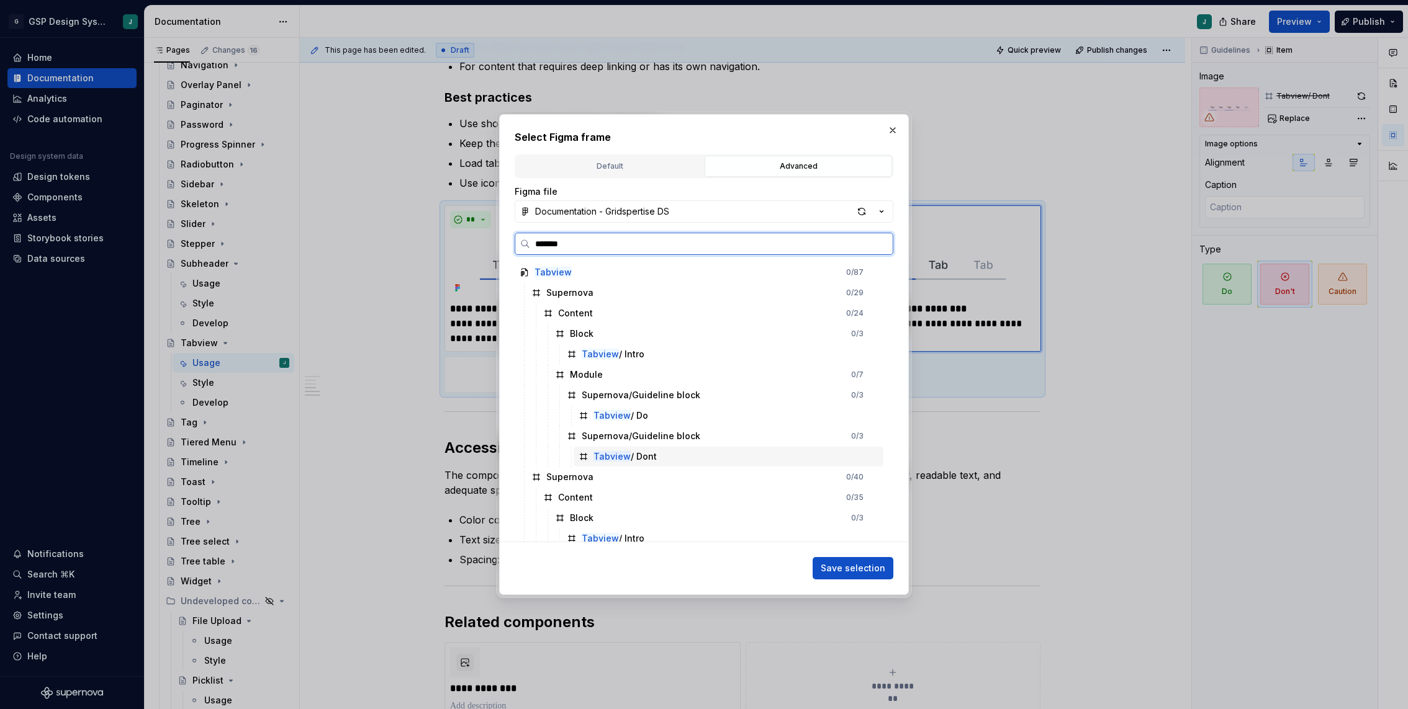
click at [678, 453] on div "Tabview / Dont" at bounding box center [729, 457] width 310 height 20
click at [868, 559] on button "Save selection" at bounding box center [853, 568] width 81 height 22
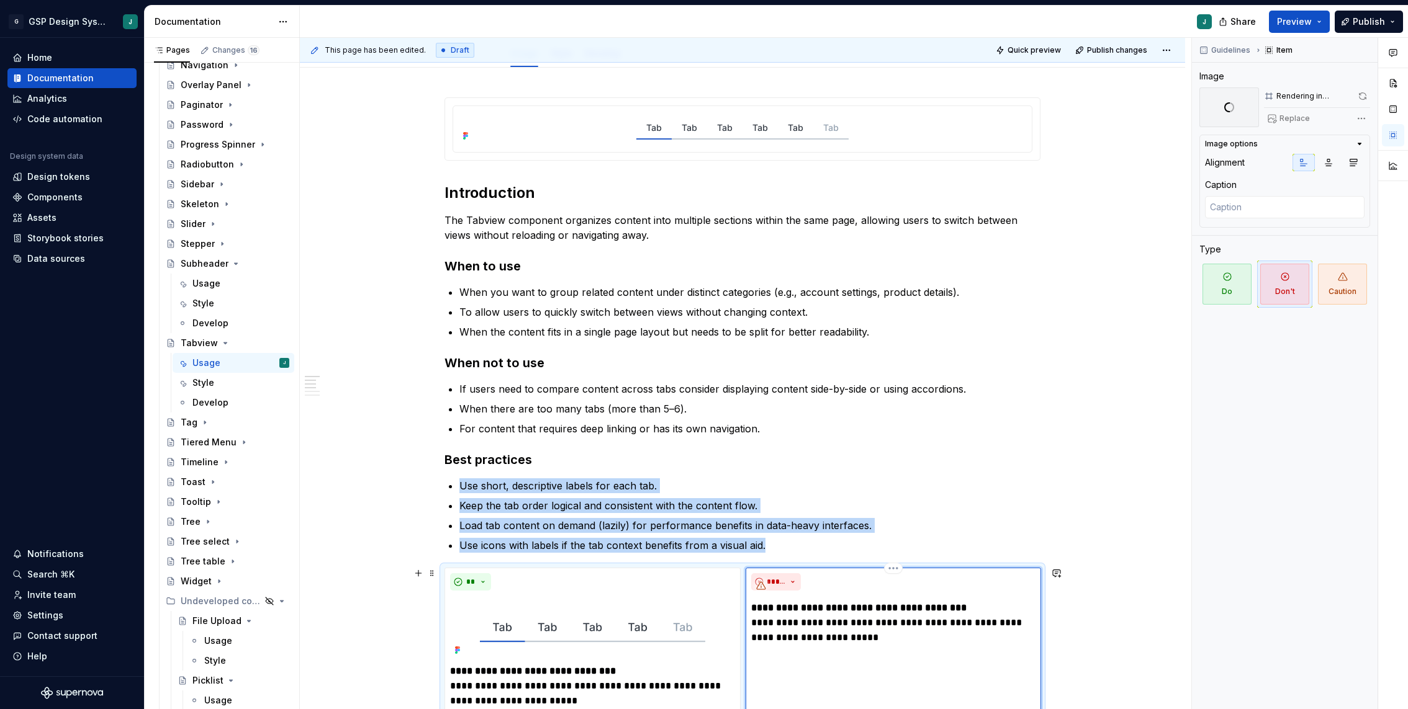
scroll to position [138, 0]
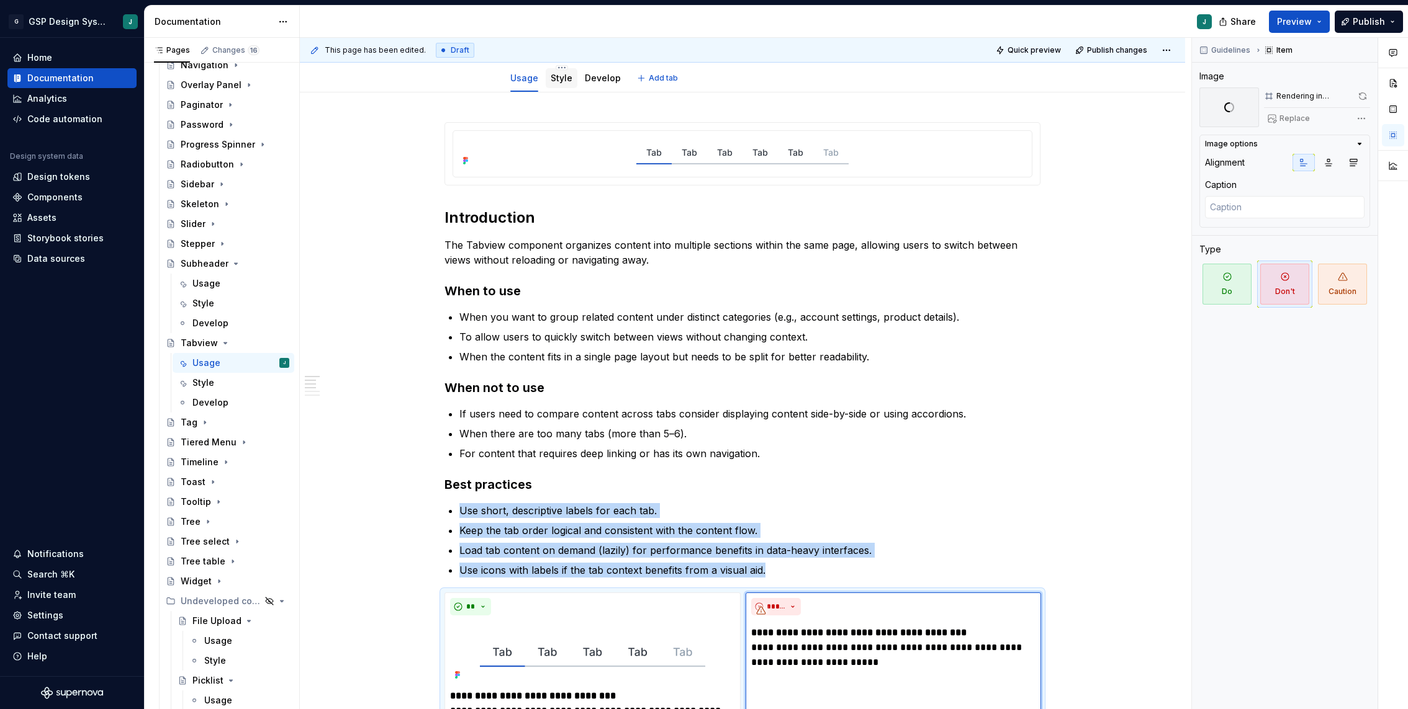
click at [561, 79] on link "Style" at bounding box center [562, 78] width 22 height 11
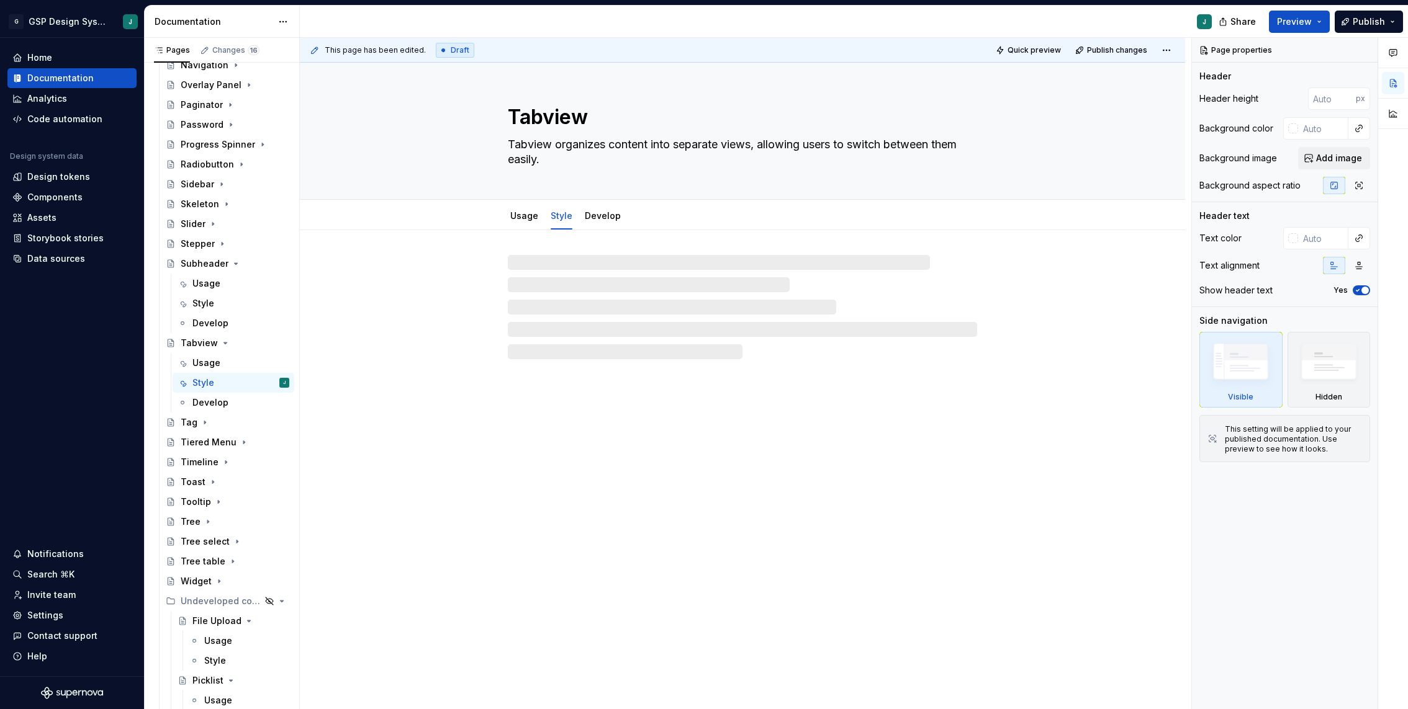
type textarea "*"
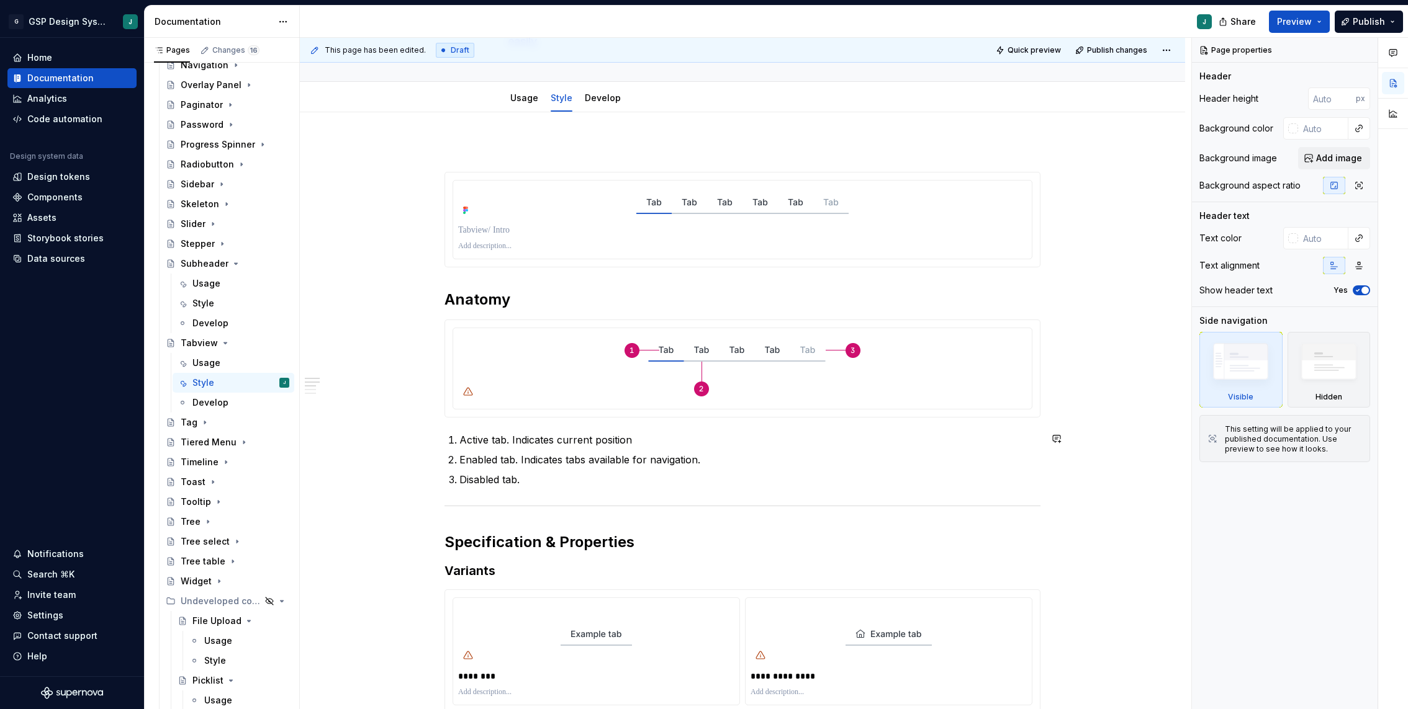
scroll to position [134, 0]
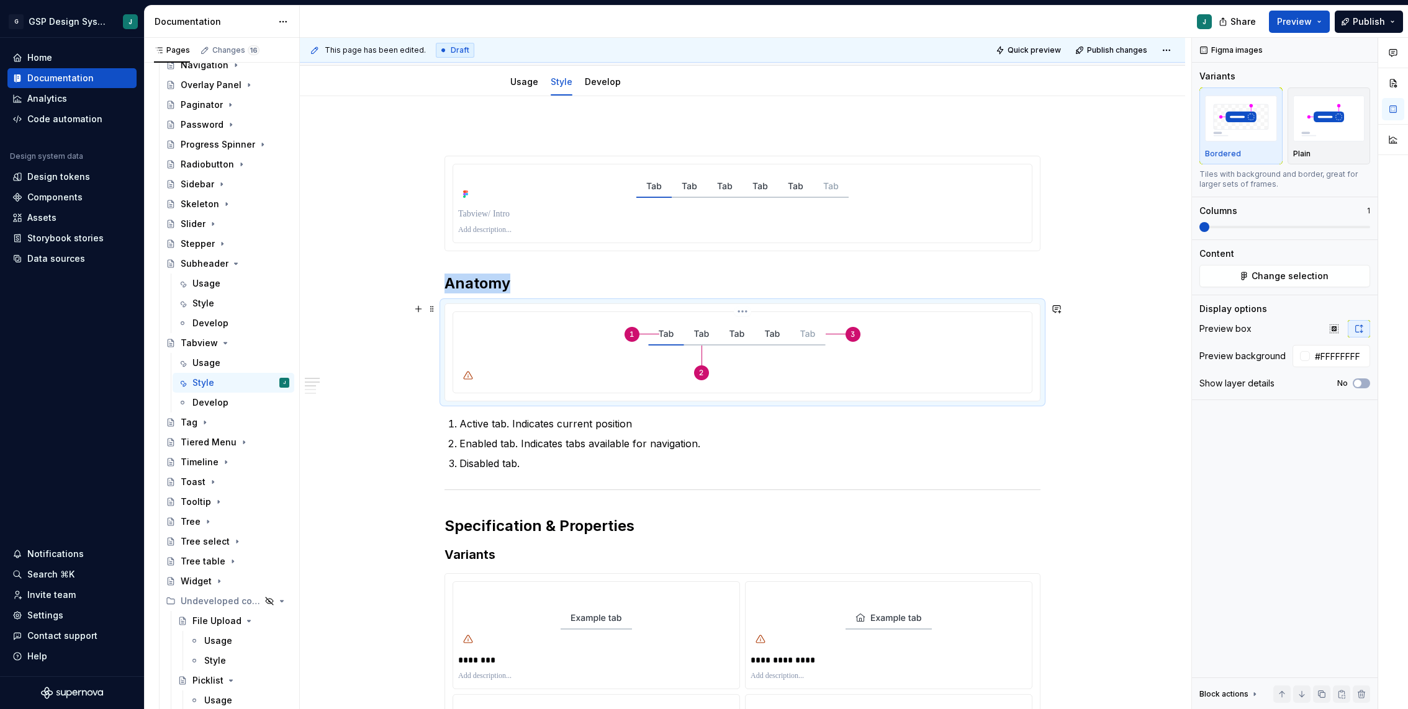
click at [785, 356] on img at bounding box center [742, 351] width 246 height 68
click at [1289, 280] on span "Change selection" at bounding box center [1289, 276] width 77 height 12
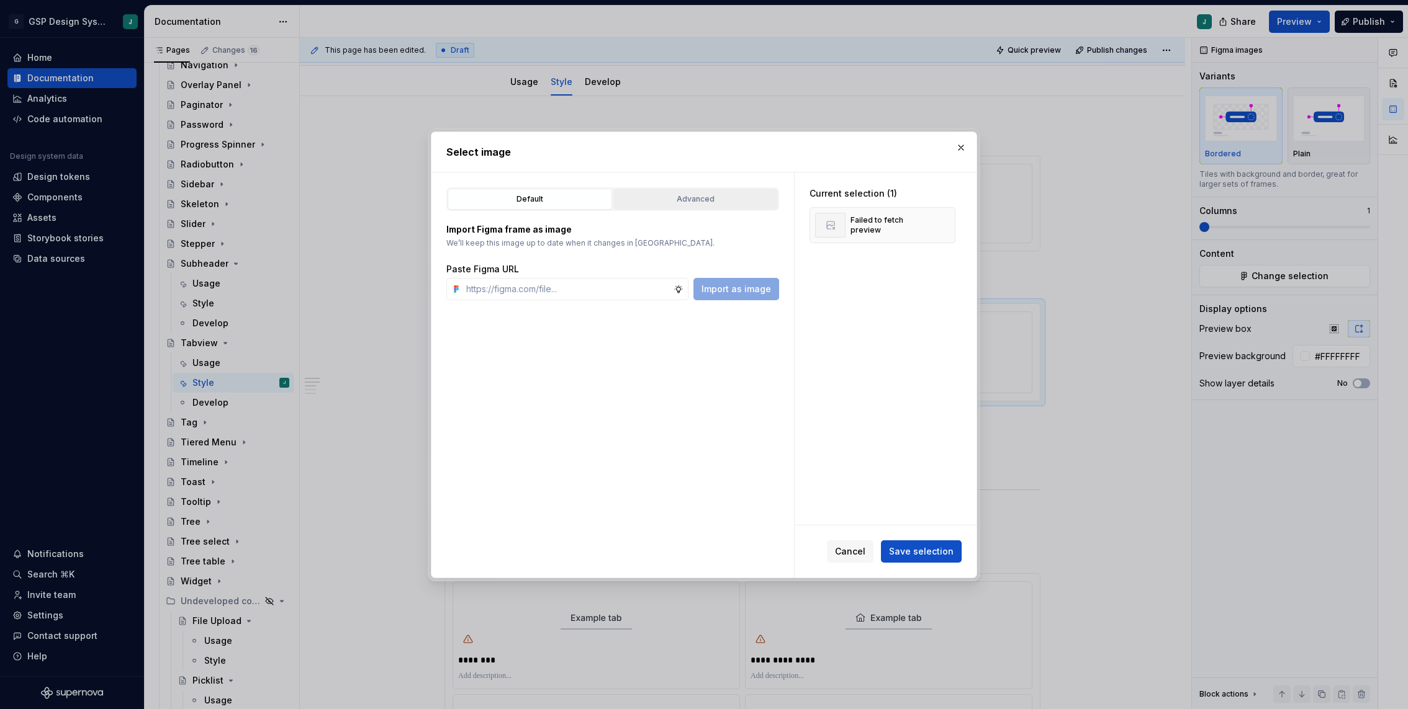
click at [672, 197] on div "Advanced" at bounding box center [696, 199] width 156 height 12
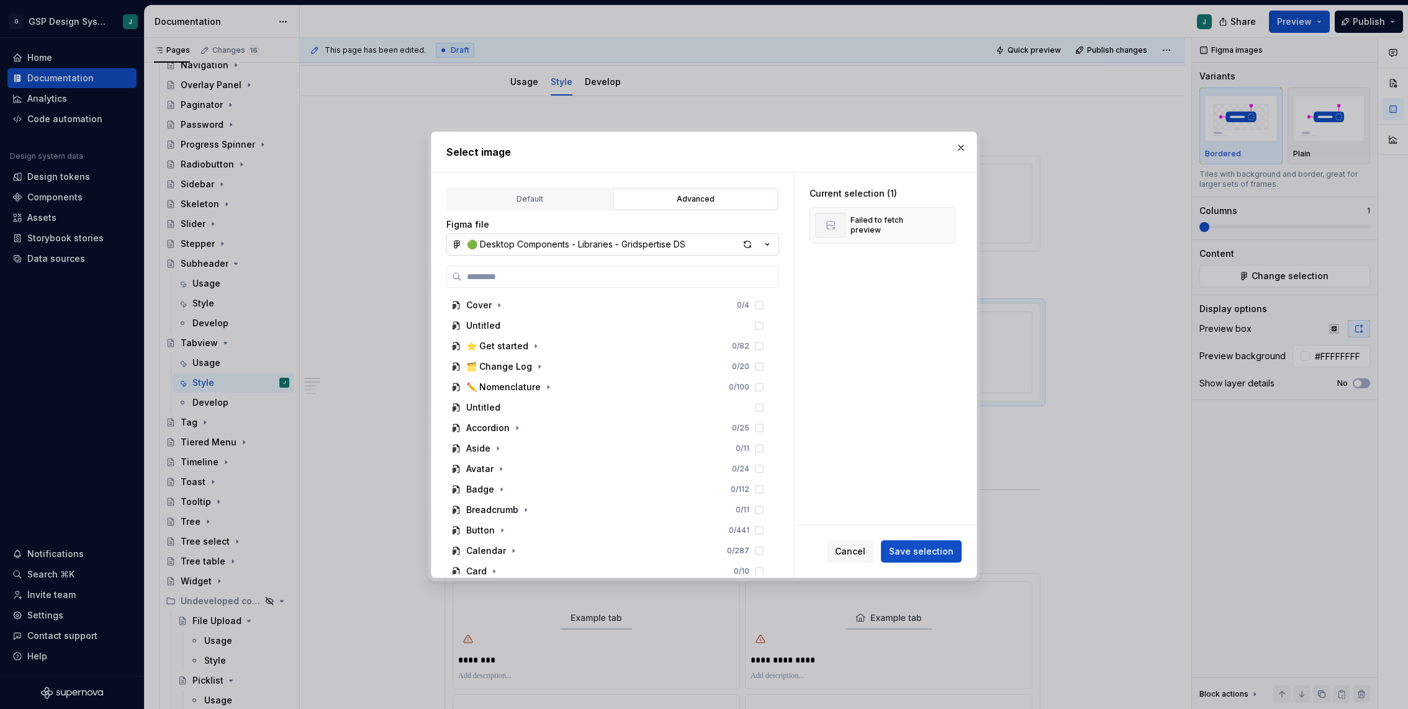
click at [507, 243] on div "🟢 Desktop Components - Libraries - Gridspertise DS" at bounding box center [576, 244] width 218 height 12
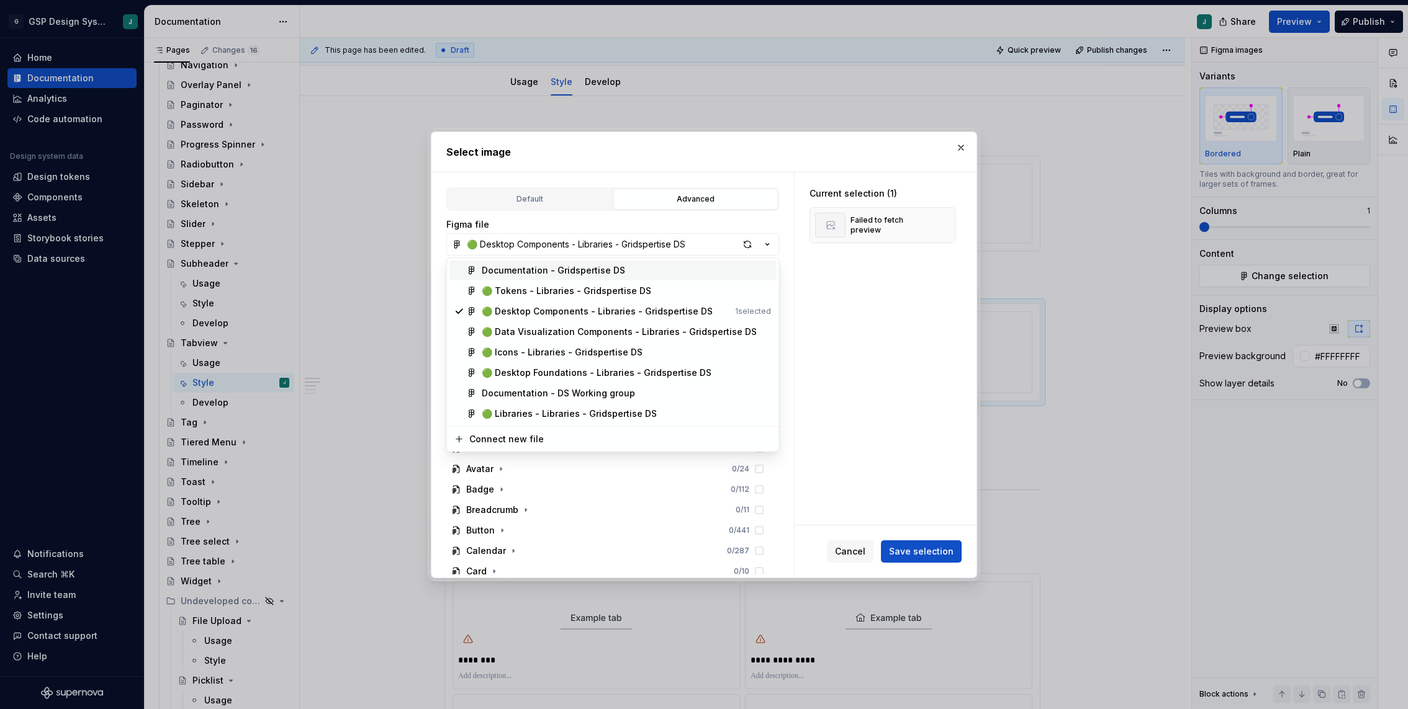
click at [526, 265] on div "Documentation - Gridspertise DS" at bounding box center [553, 270] width 143 height 12
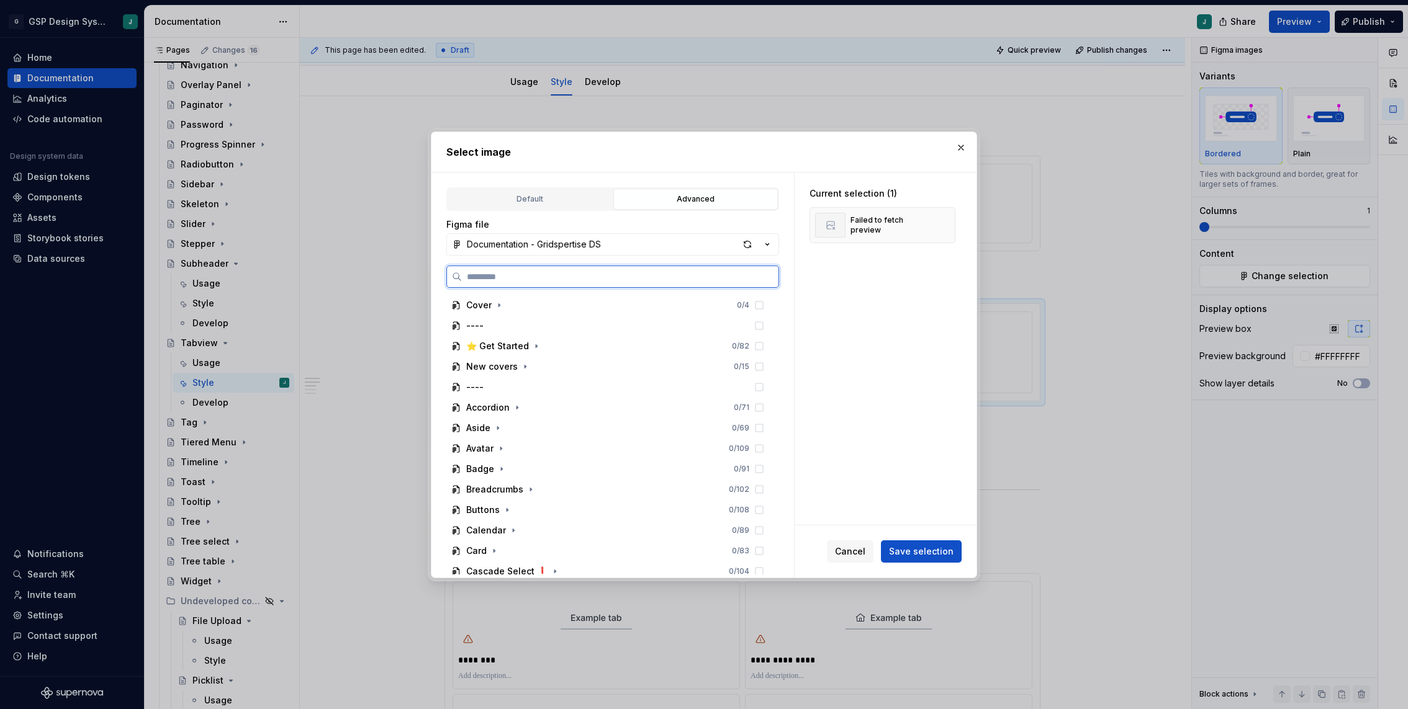
click at [507, 277] on input "search" at bounding box center [620, 277] width 317 height 12
type input "*******"
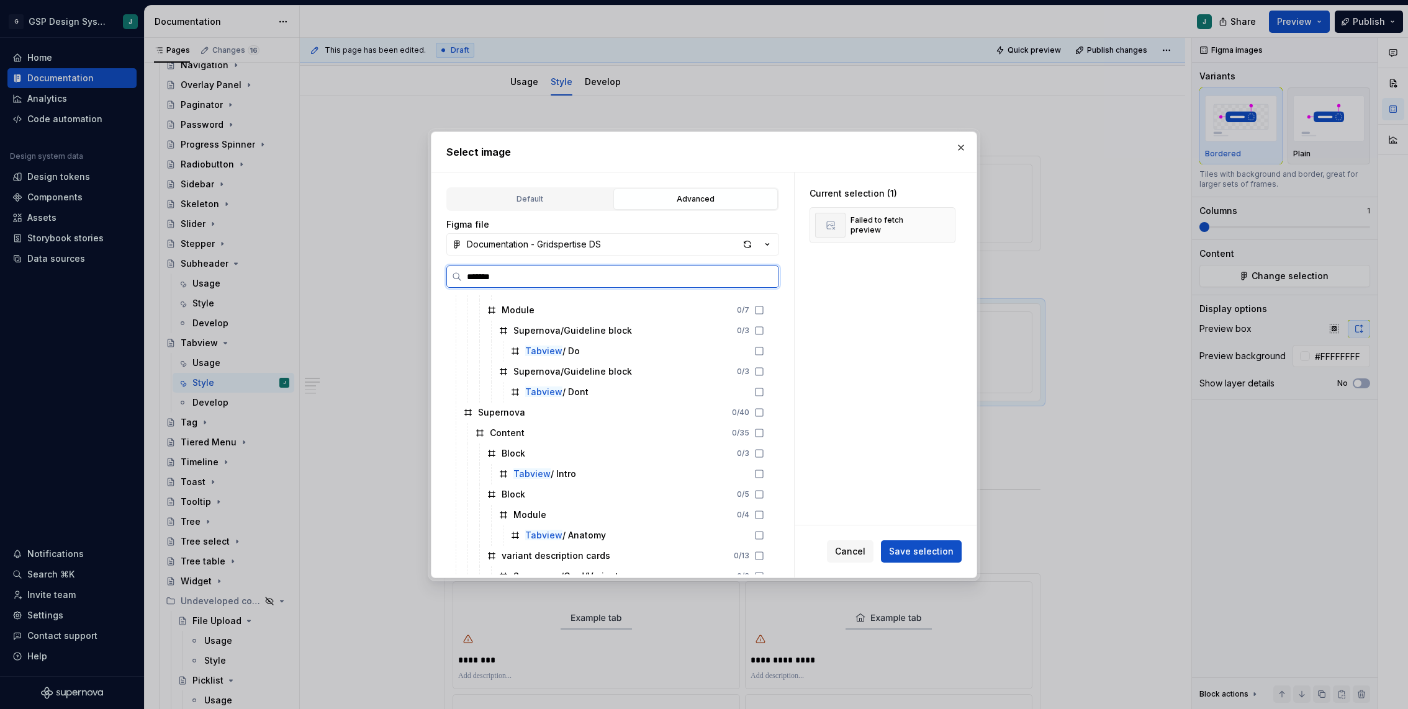
scroll to position [101, 0]
click at [589, 530] on div "Tabview / Anatomy" at bounding box center [565, 532] width 81 height 12
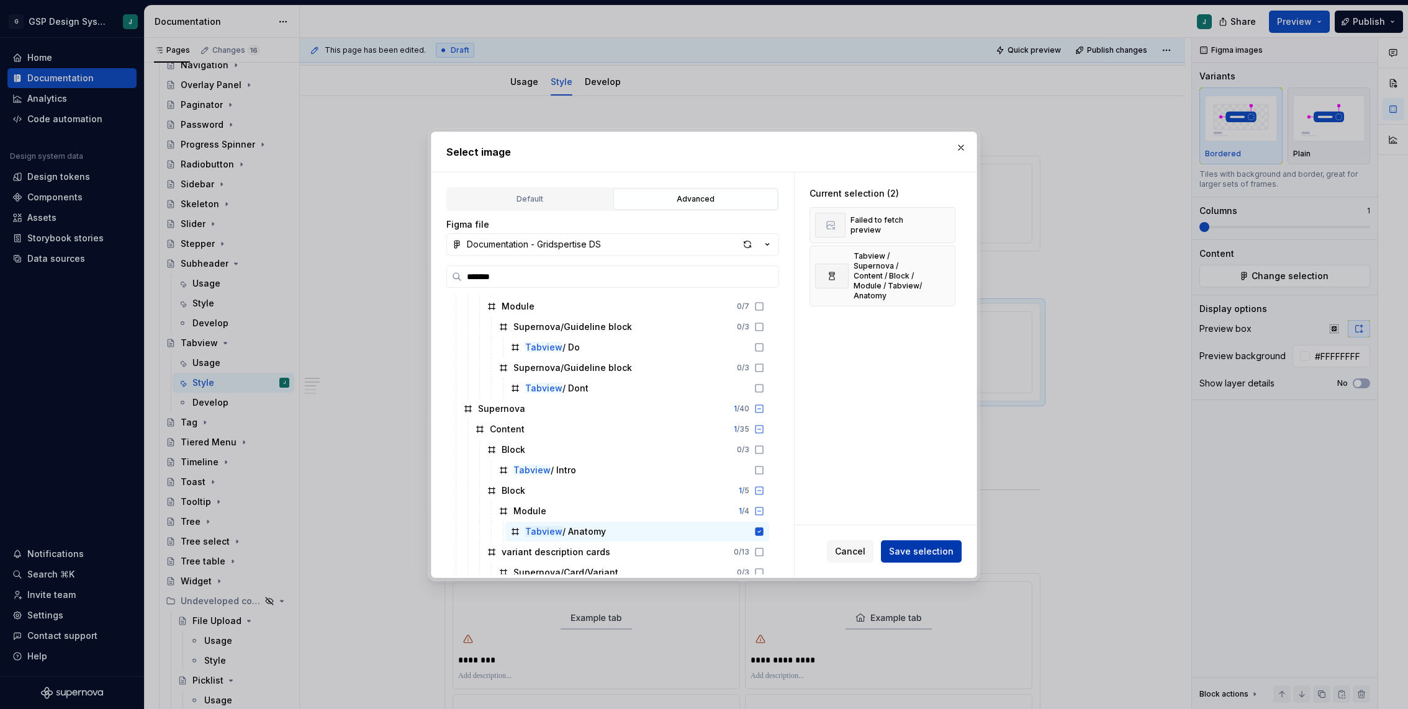
click at [923, 547] on span "Save selection" at bounding box center [921, 552] width 65 height 12
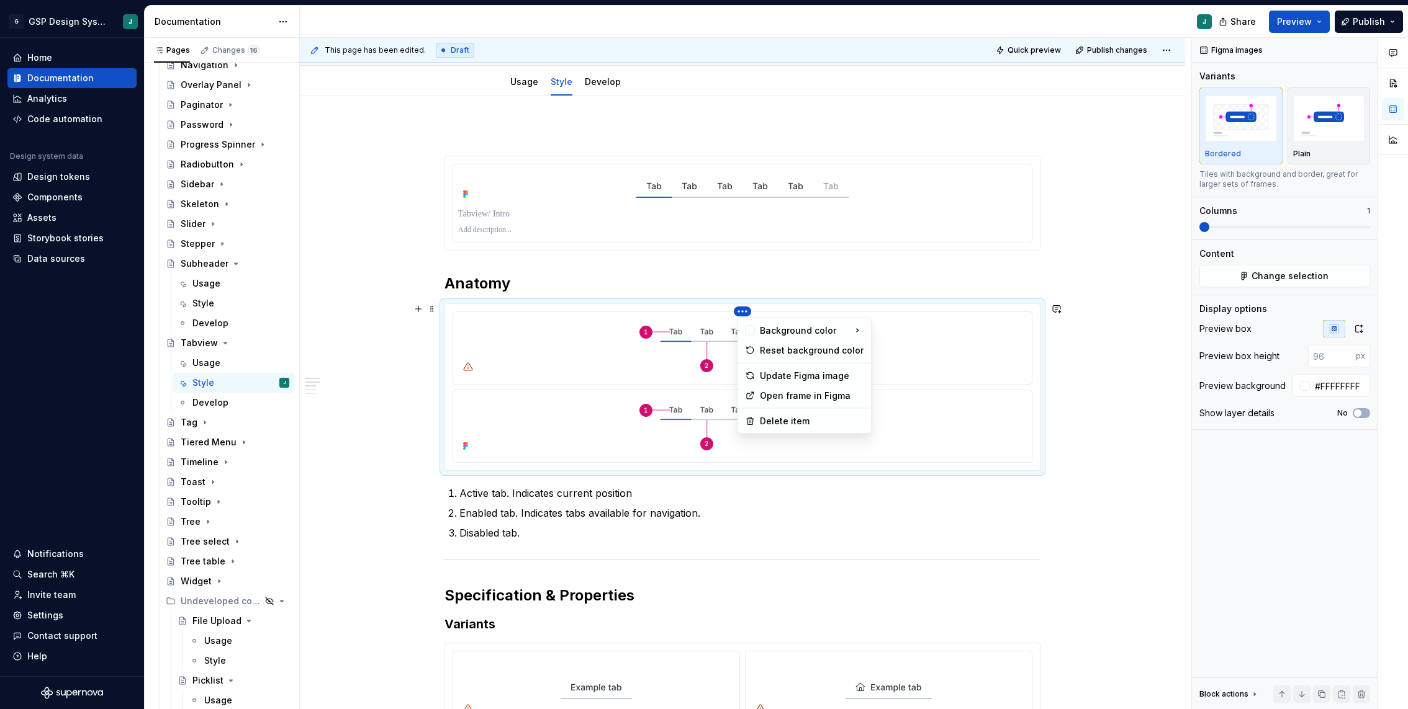
click at [744, 312] on html "G GSP Design System J Home Documentation Analytics Code automation Design syste…" at bounding box center [704, 354] width 1408 height 709
click at [797, 416] on div "Delete item" at bounding box center [812, 421] width 104 height 12
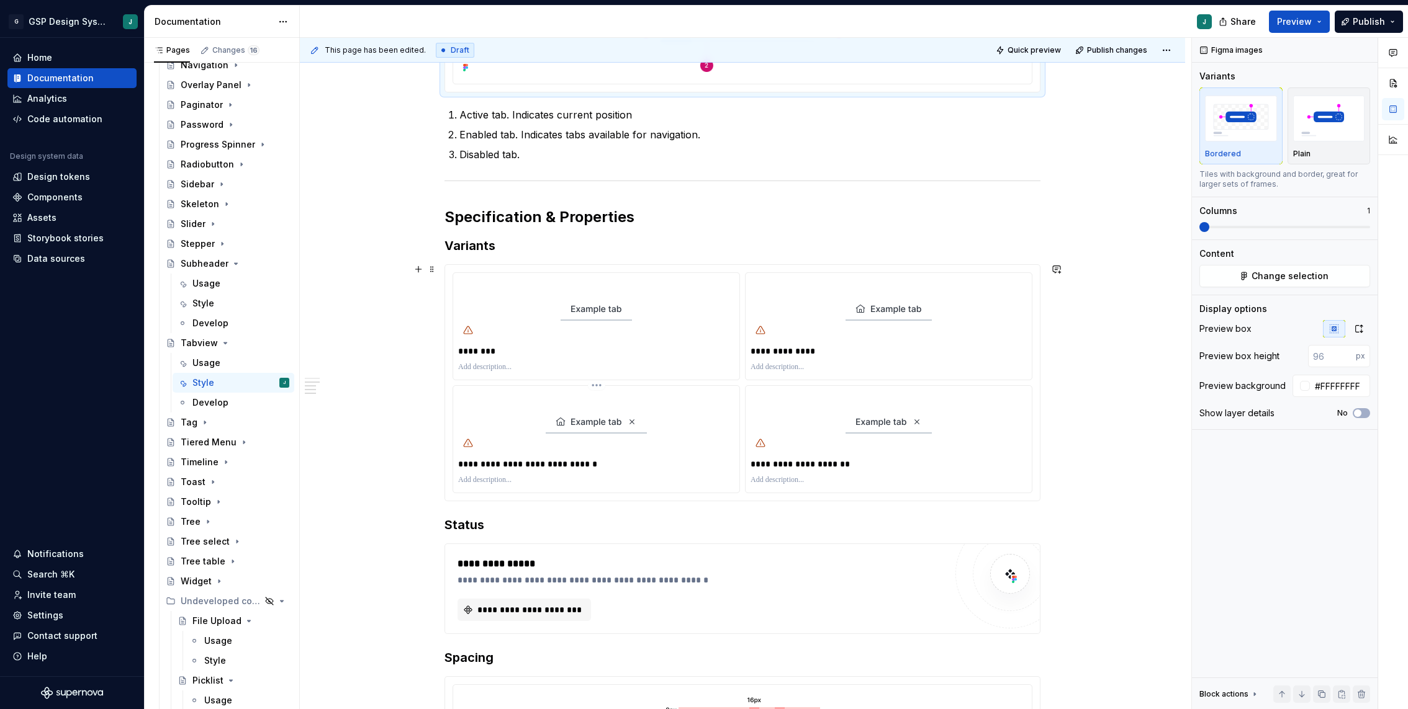
scroll to position [482, 0]
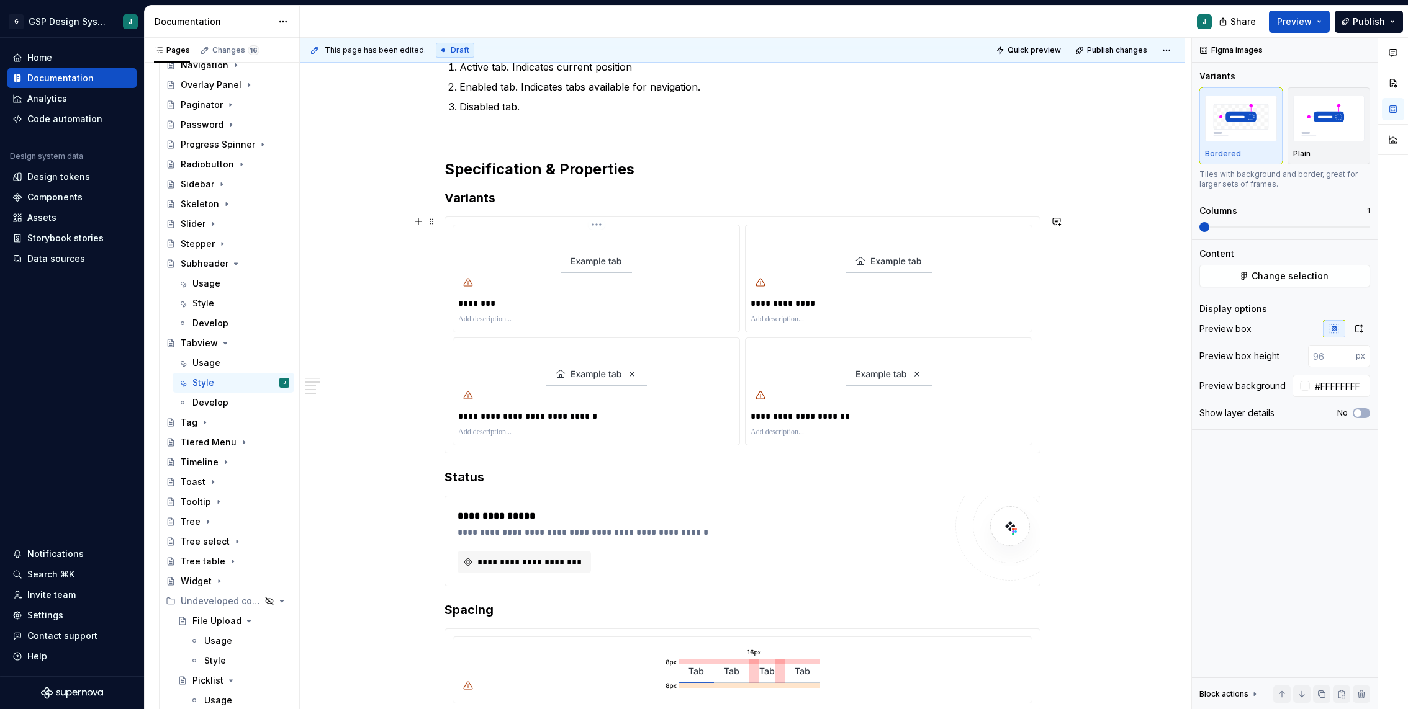
type input "#FFFFFF"
type input "100"
click at [649, 258] on div at bounding box center [596, 261] width 276 height 62
type textarea "*"
click at [525, 194] on h3 "Variants" at bounding box center [742, 197] width 596 height 17
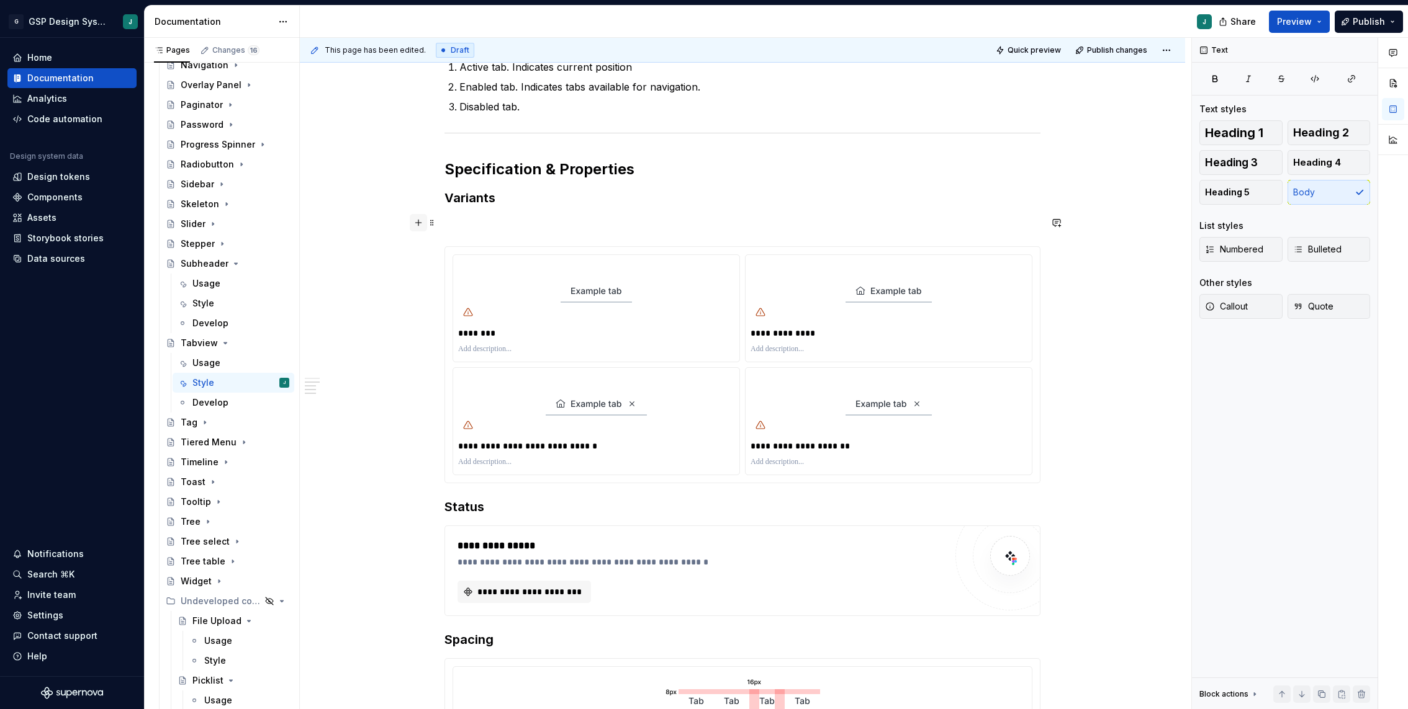
click at [420, 220] on button "button" at bounding box center [418, 222] width 17 height 17
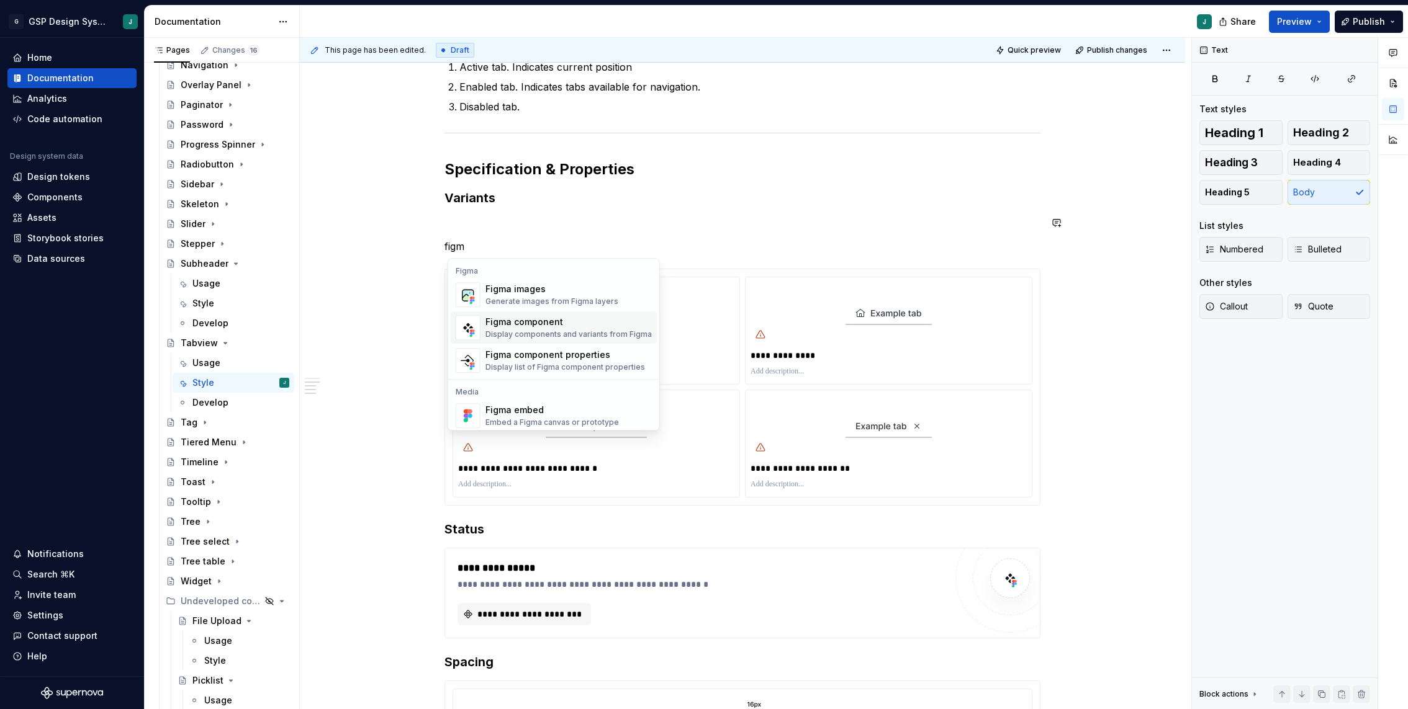
click at [518, 320] on div "Figma component" at bounding box center [568, 322] width 166 height 12
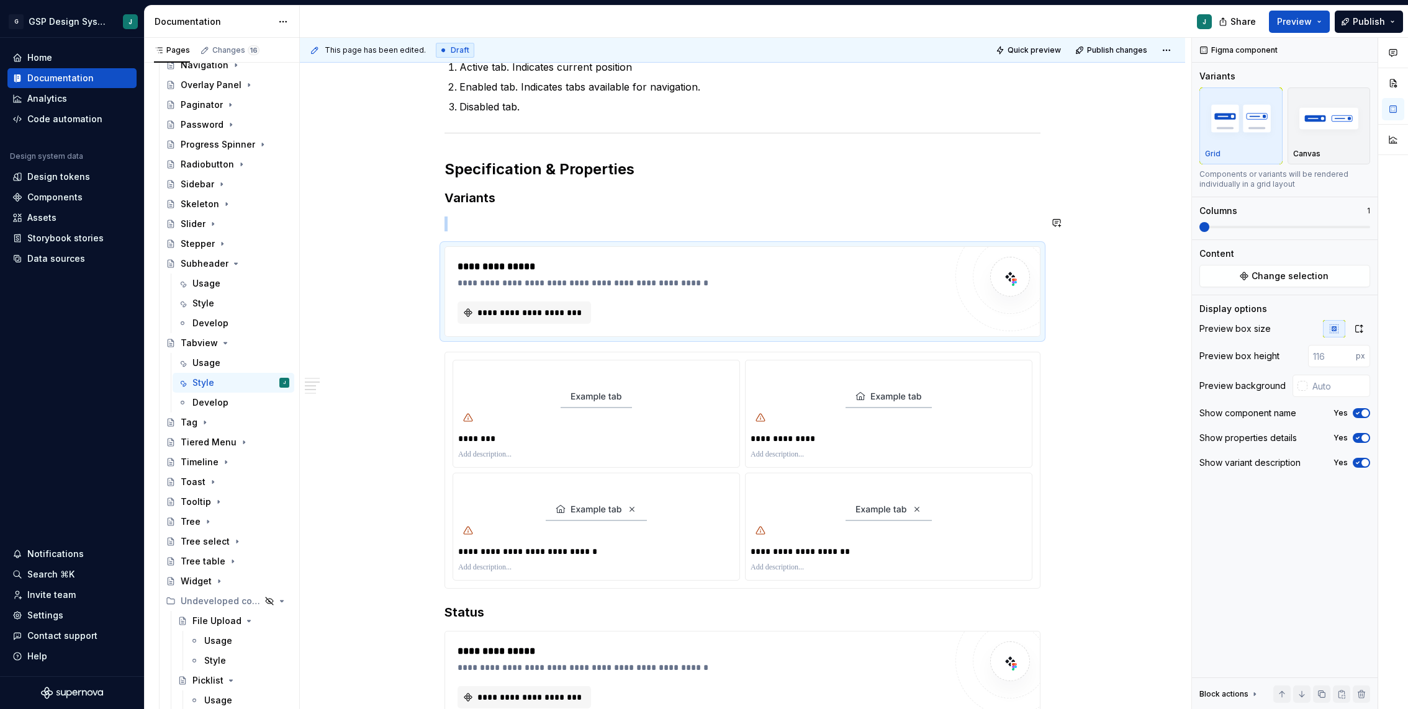
click at [518, 320] on button "**********" at bounding box center [523, 313] width 133 height 22
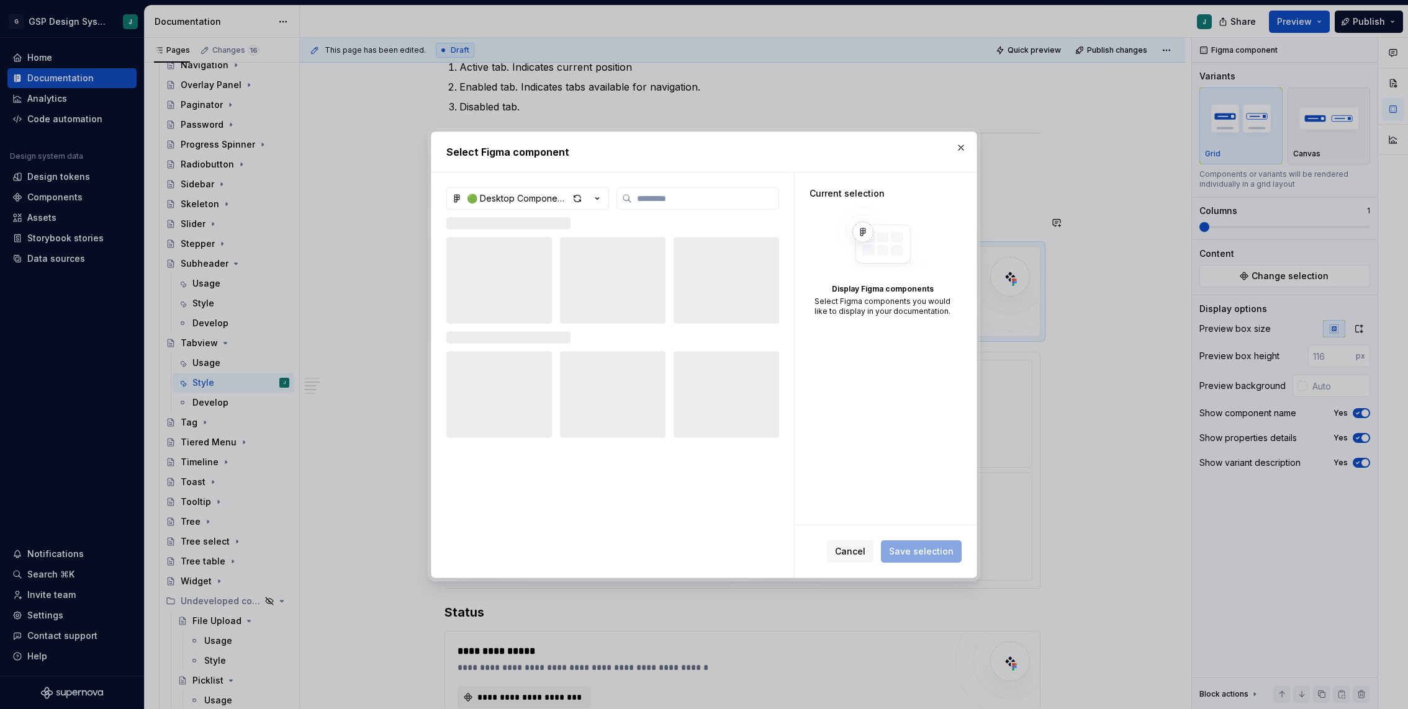
type textarea "*"
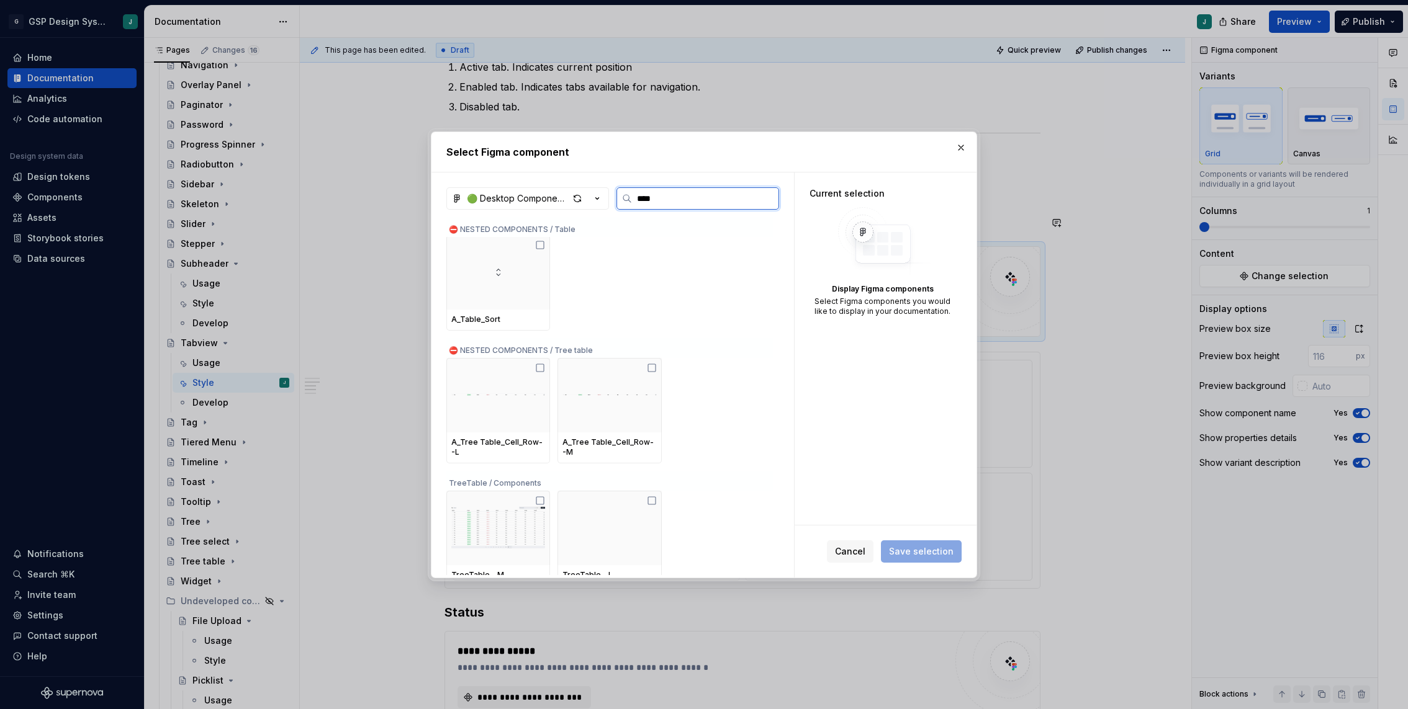
scroll to position [0, 0]
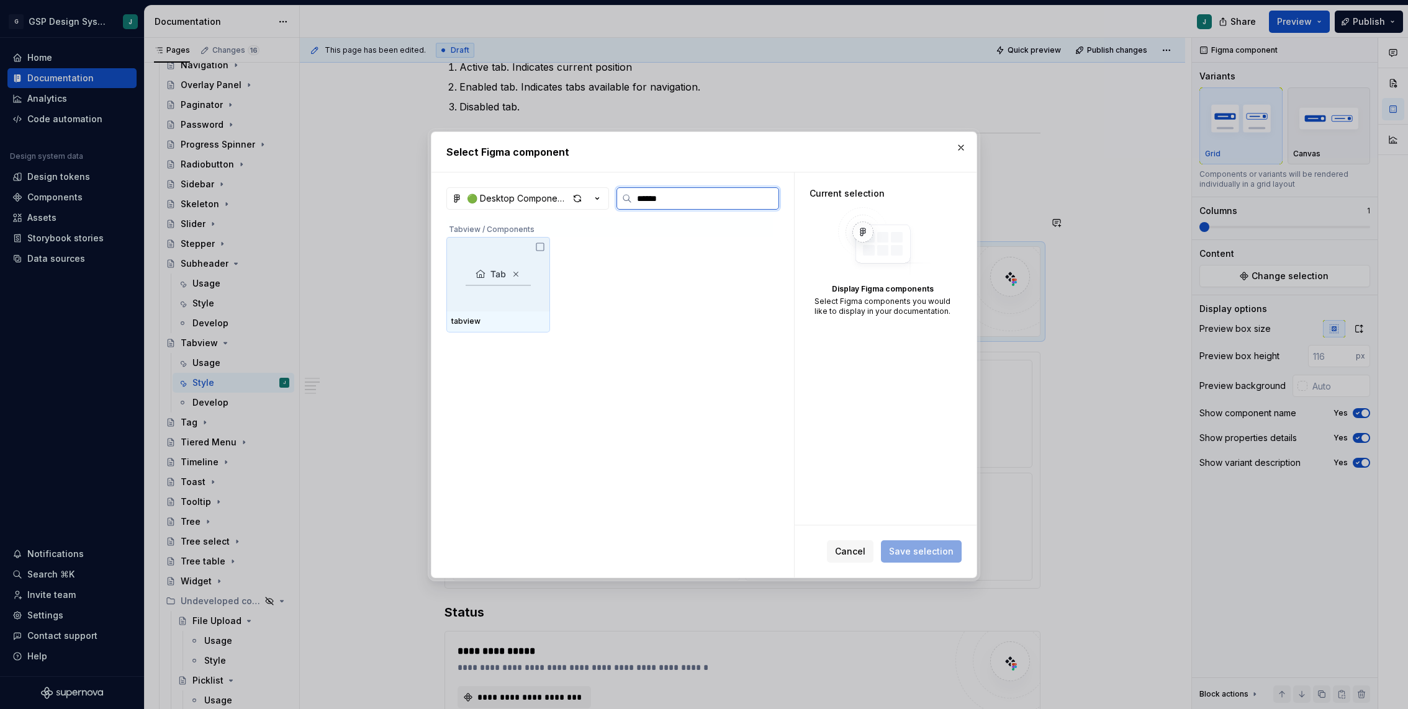
type input "*******"
click at [520, 281] on img at bounding box center [498, 275] width 65 height 24
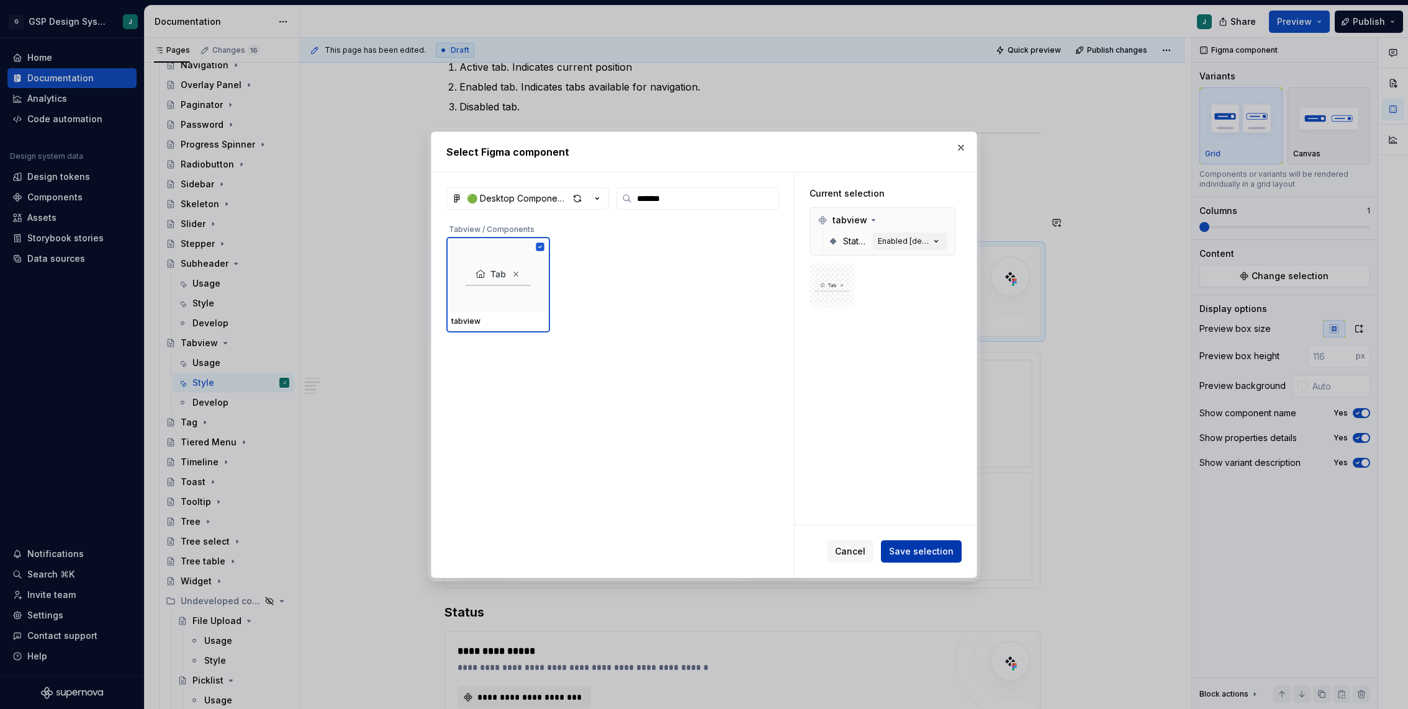
click at [917, 544] on button "Save selection" at bounding box center [921, 552] width 81 height 22
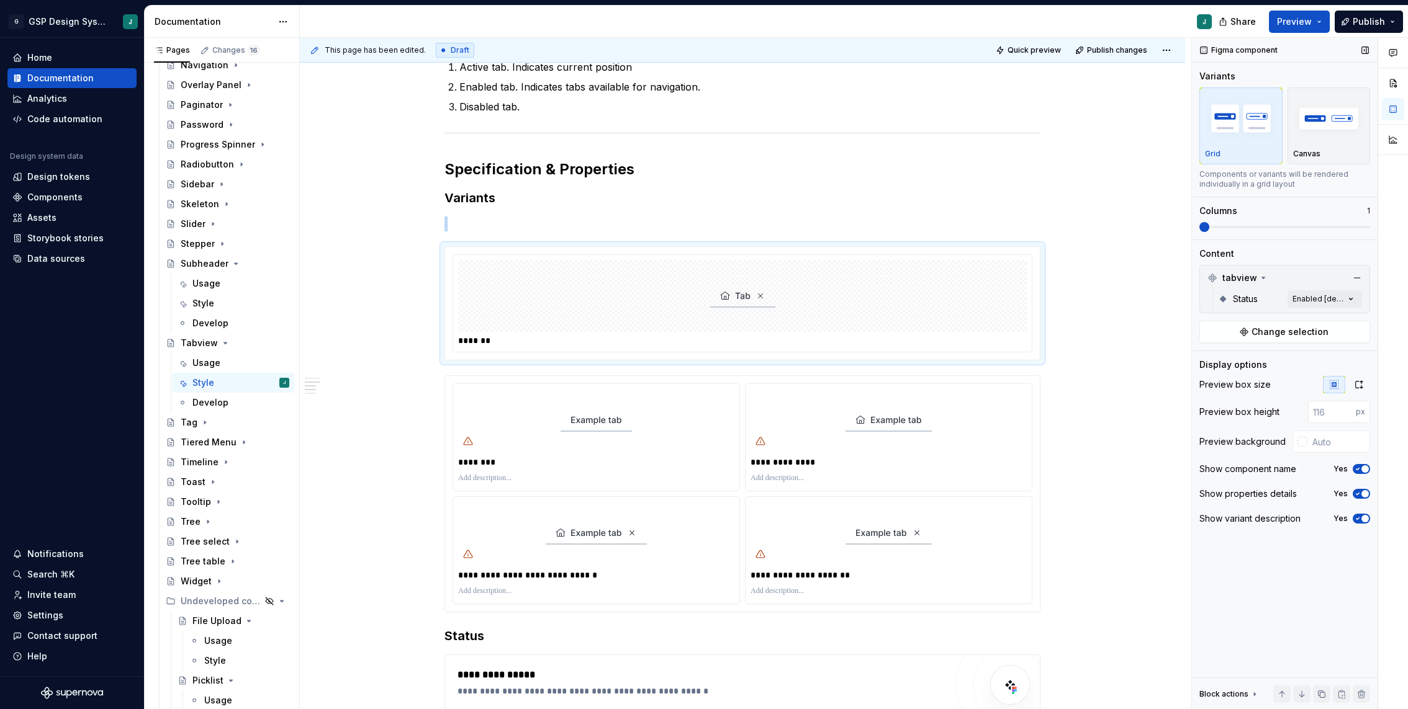
click at [1253, 222] on span at bounding box center [1284, 227] width 171 height 10
click at [1318, 299] on div "Comments Open comments No comments yet Select ‘Comment’ from the block context …" at bounding box center [1300, 374] width 216 height 672
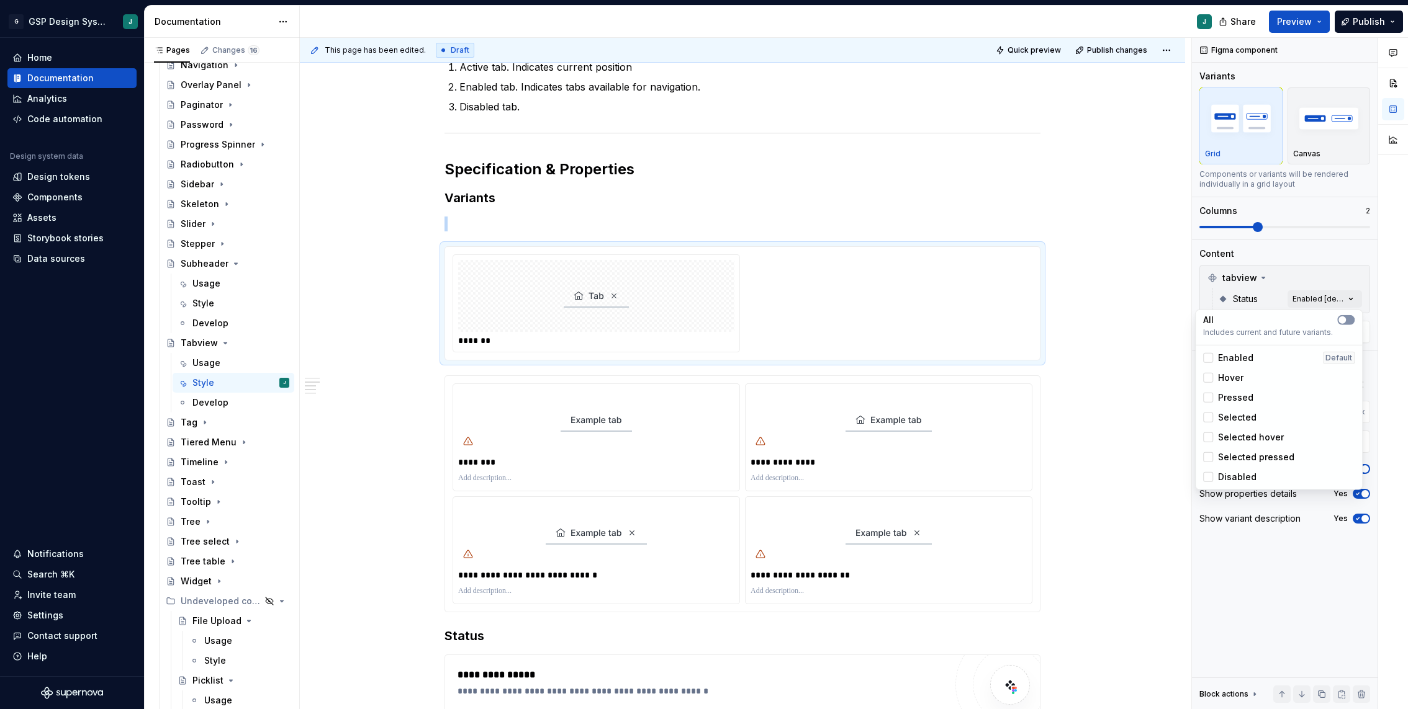
click at [1345, 315] on button "button" at bounding box center [1345, 320] width 17 height 10
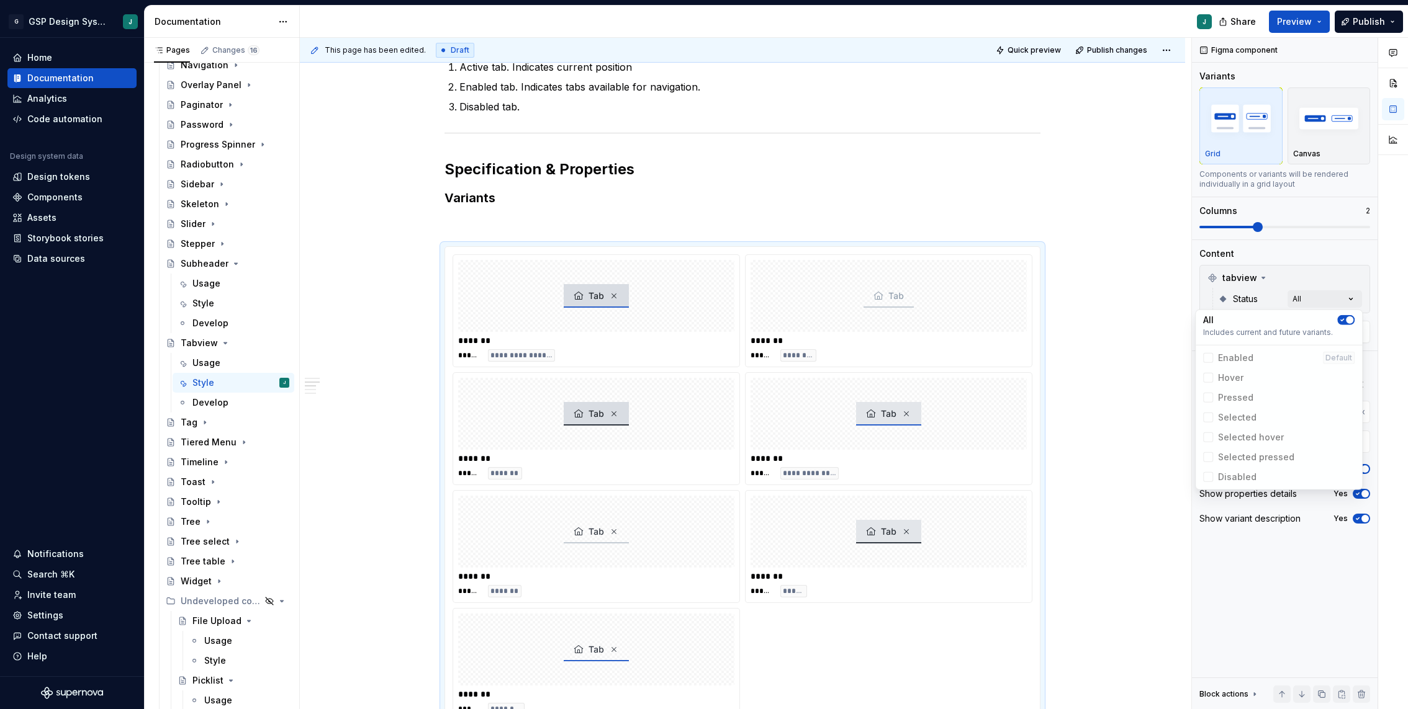
click at [1078, 450] on html "G GSP Design System J Home Documentation Analytics Code automation Design syste…" at bounding box center [704, 354] width 1408 height 709
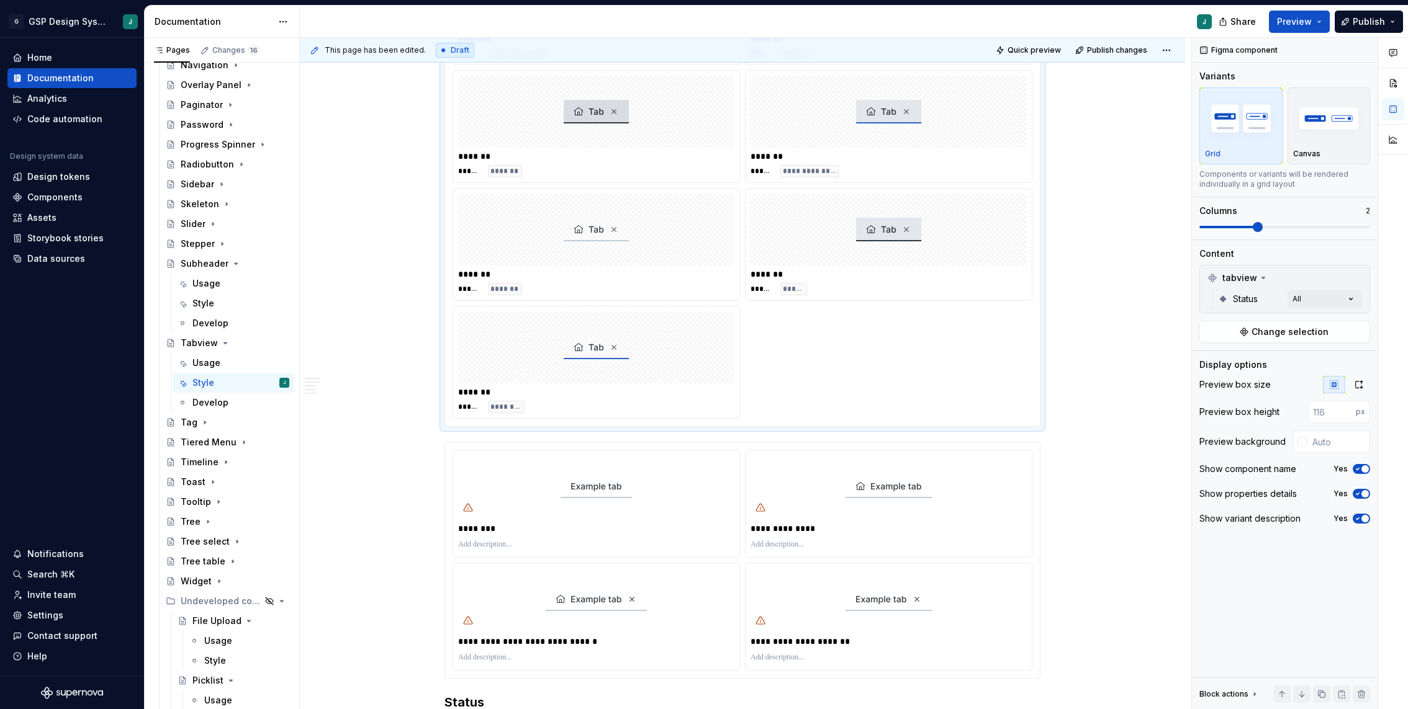
scroll to position [842, 0]
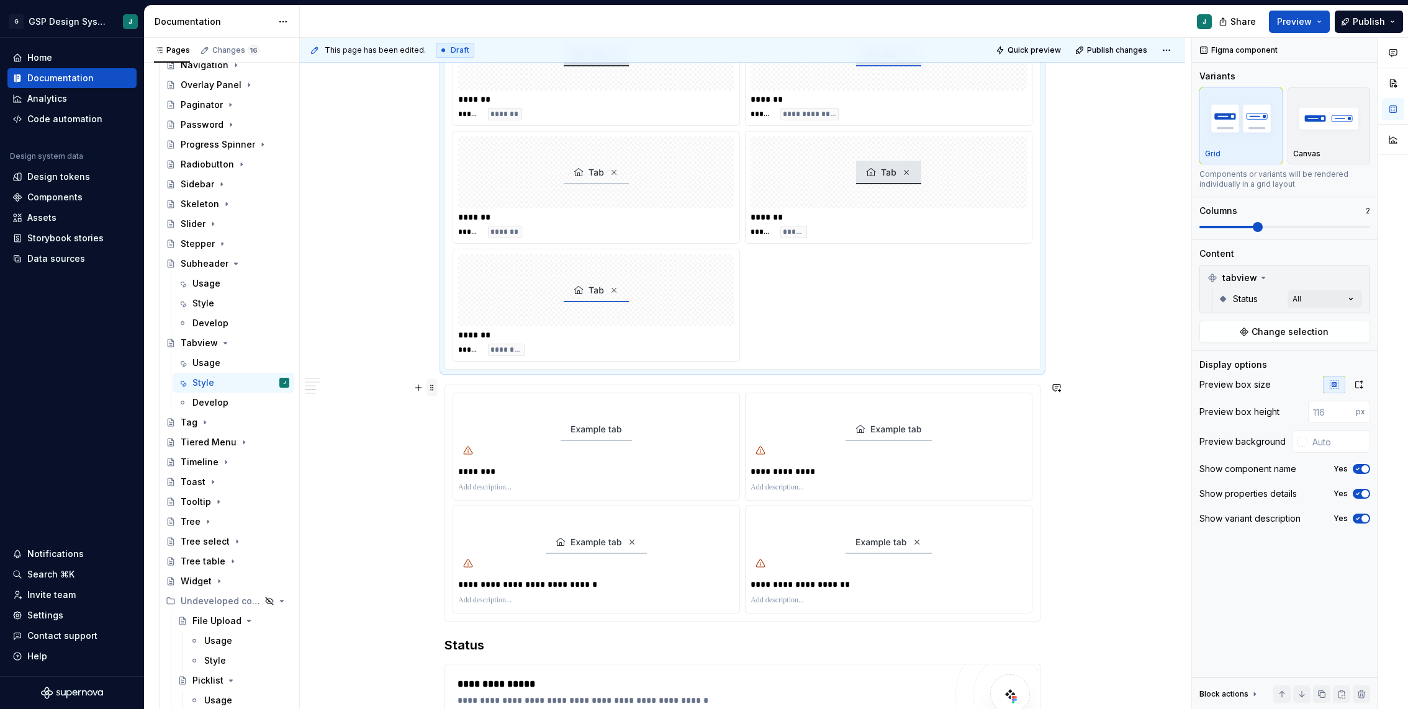
click at [433, 385] on span at bounding box center [432, 387] width 10 height 17
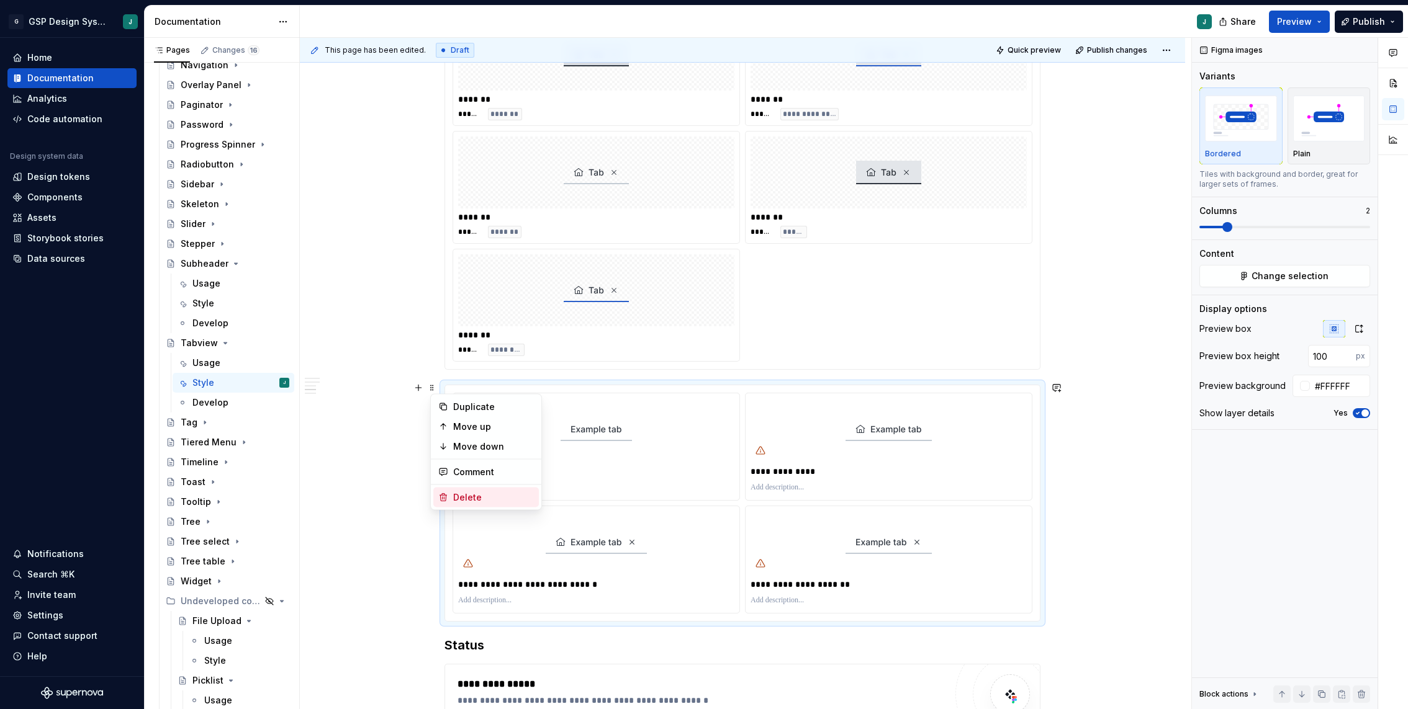
click at [478, 499] on div "Delete" at bounding box center [493, 498] width 81 height 12
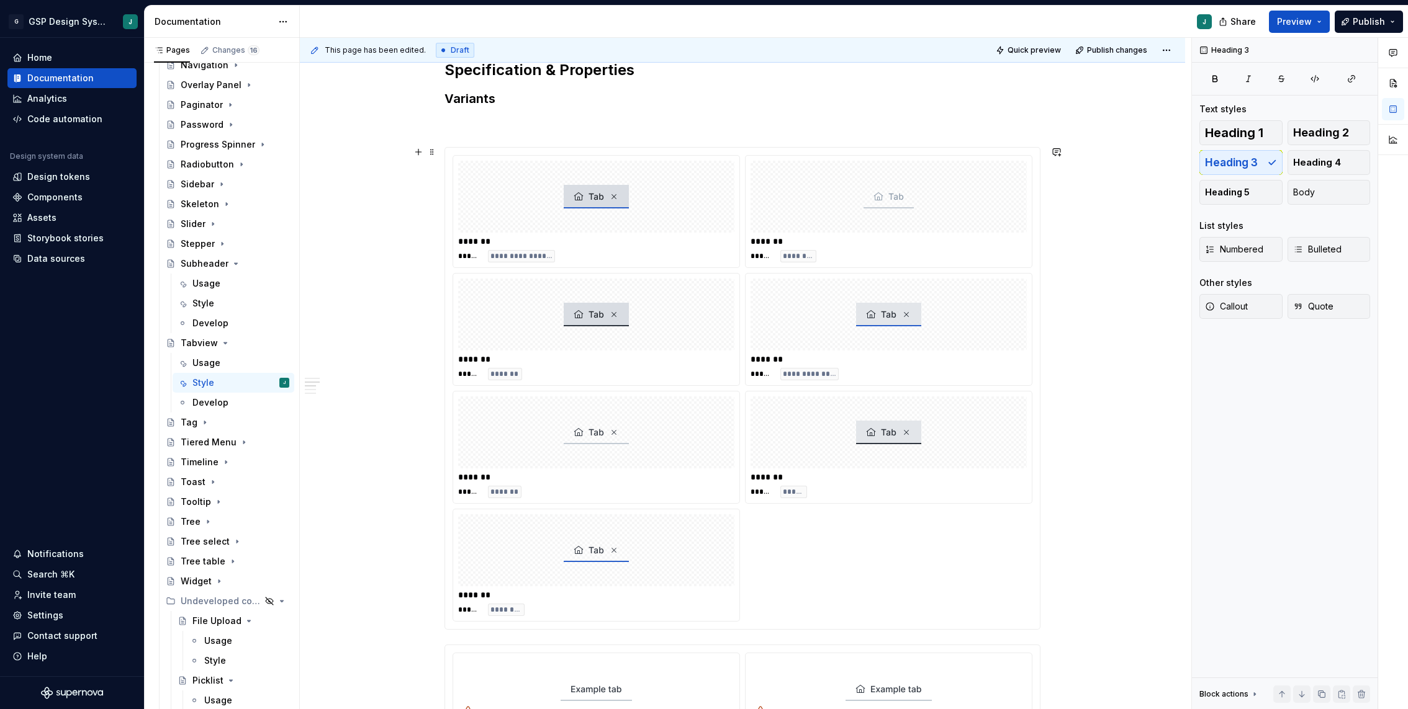
scroll to position [568, 0]
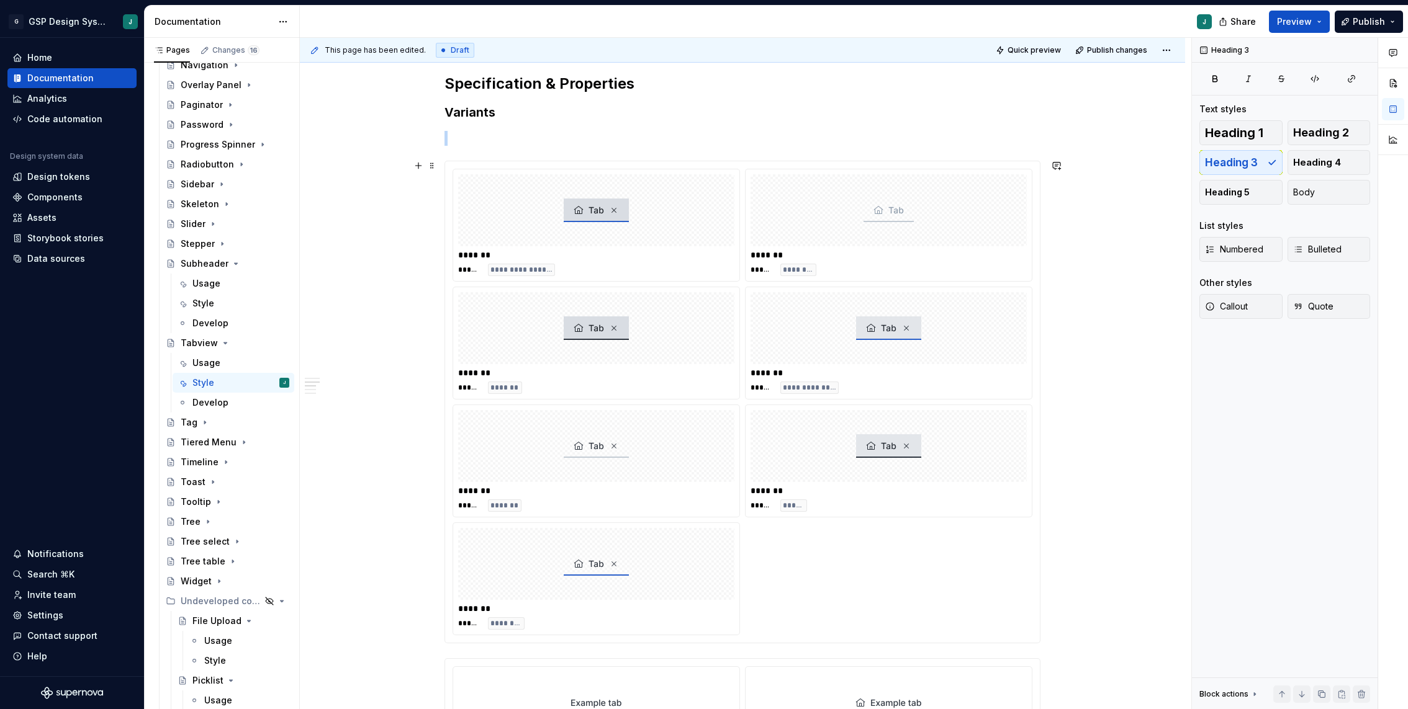
click at [739, 317] on div "******* ****** *******" at bounding box center [596, 343] width 286 height 112
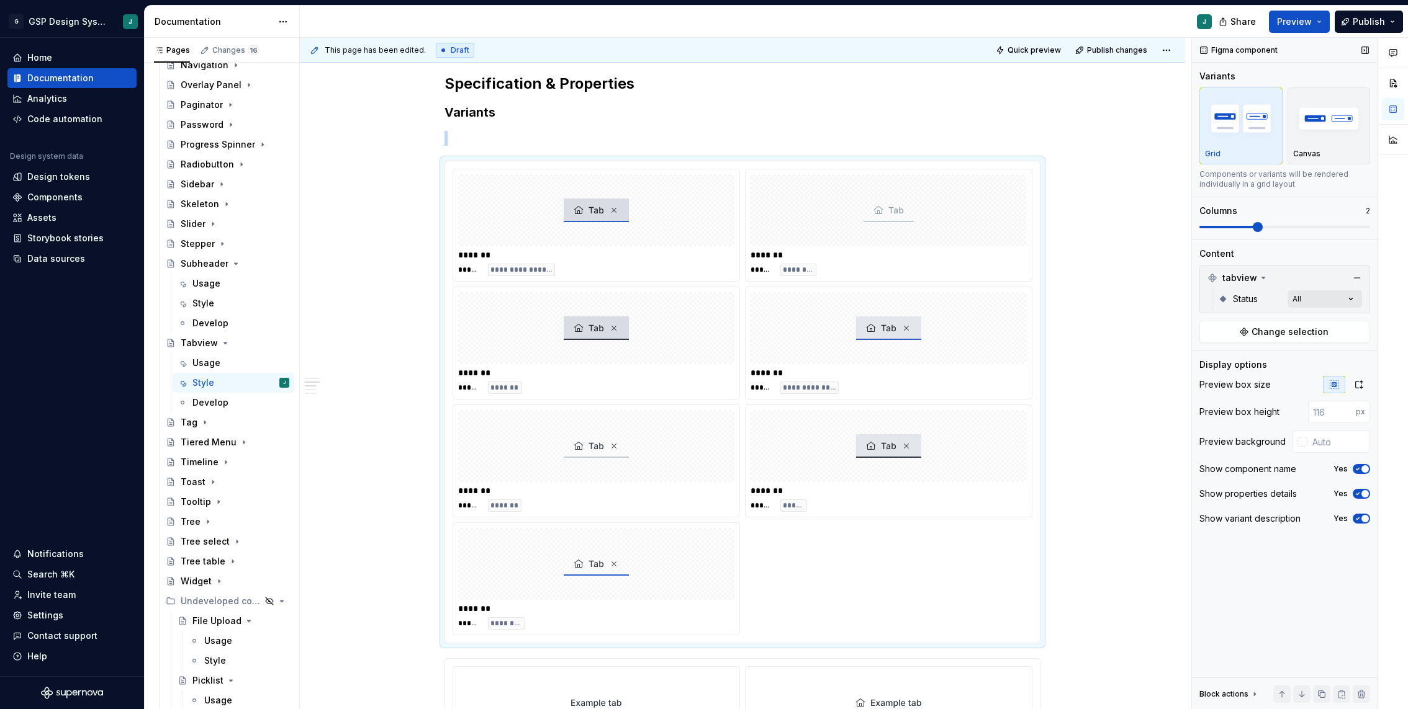
click at [1322, 300] on div "Comments Open comments No comments yet Select ‘Comment’ from the block context …" at bounding box center [1300, 374] width 216 height 672
click at [667, 178] on div at bounding box center [596, 210] width 276 height 72
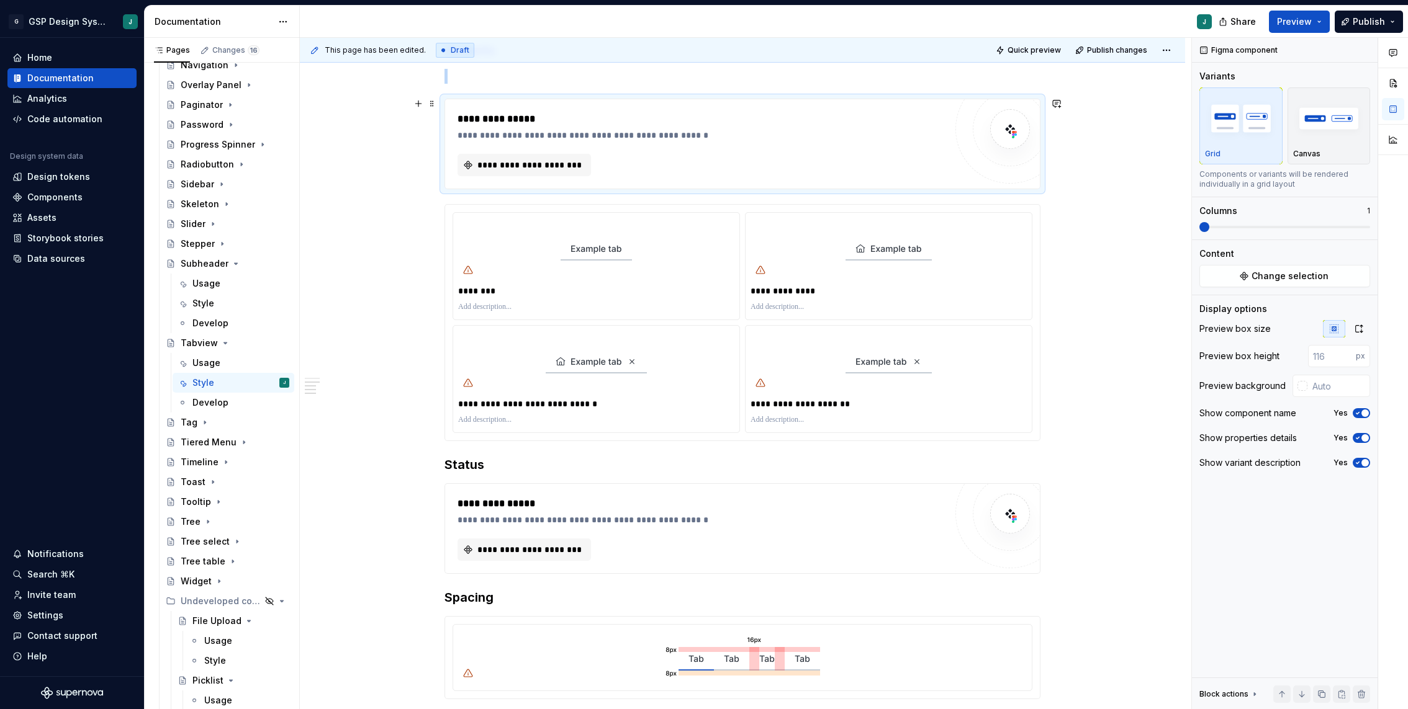
scroll to position [639, 0]
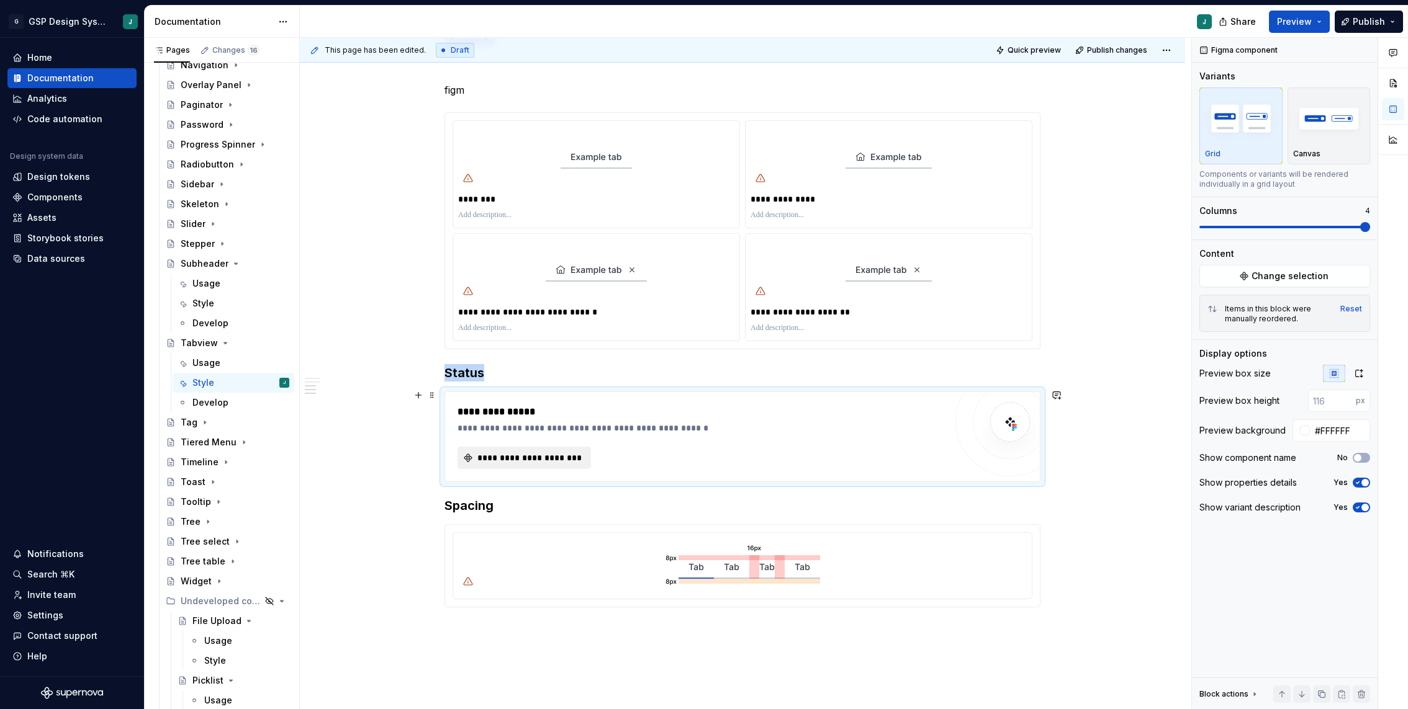
click at [551, 462] on button "**********" at bounding box center [523, 458] width 133 height 22
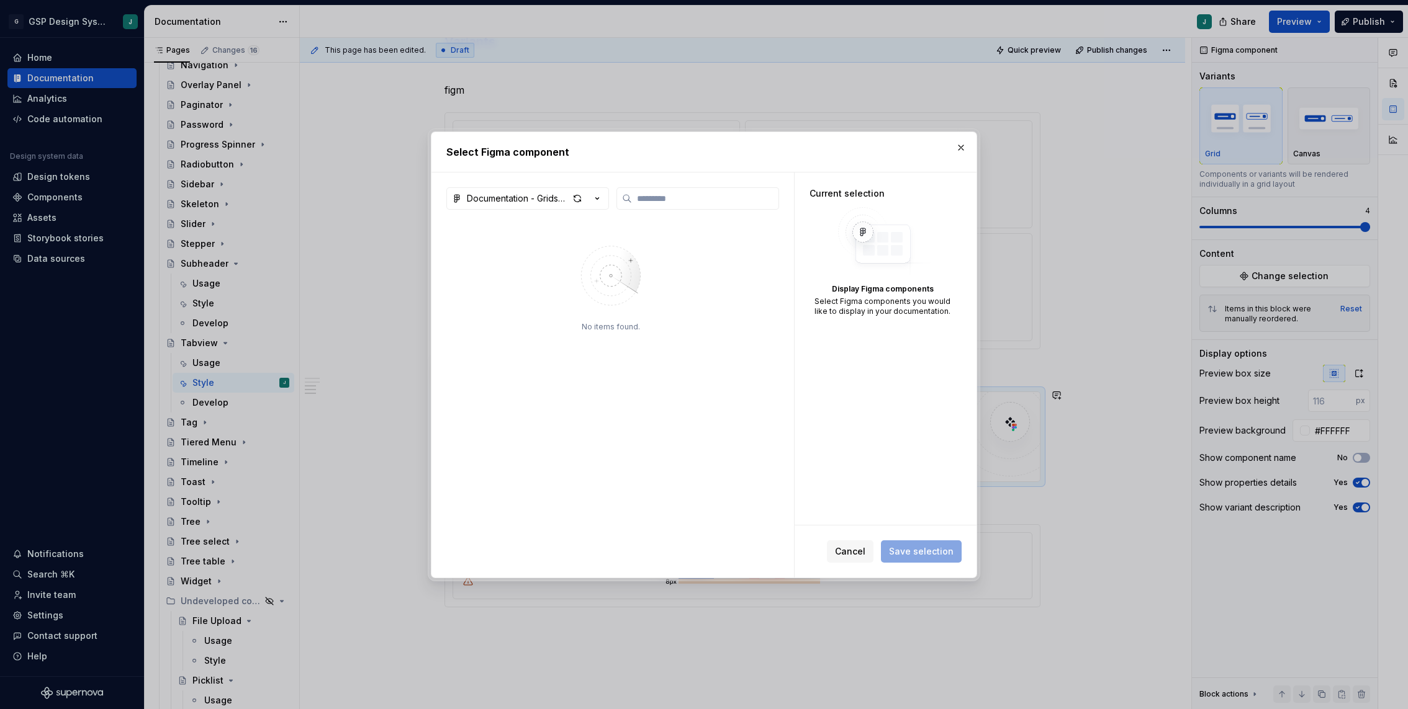
type input "*"
click at [520, 191] on button "Documentation - Gridspertise DS" at bounding box center [527, 198] width 163 height 22
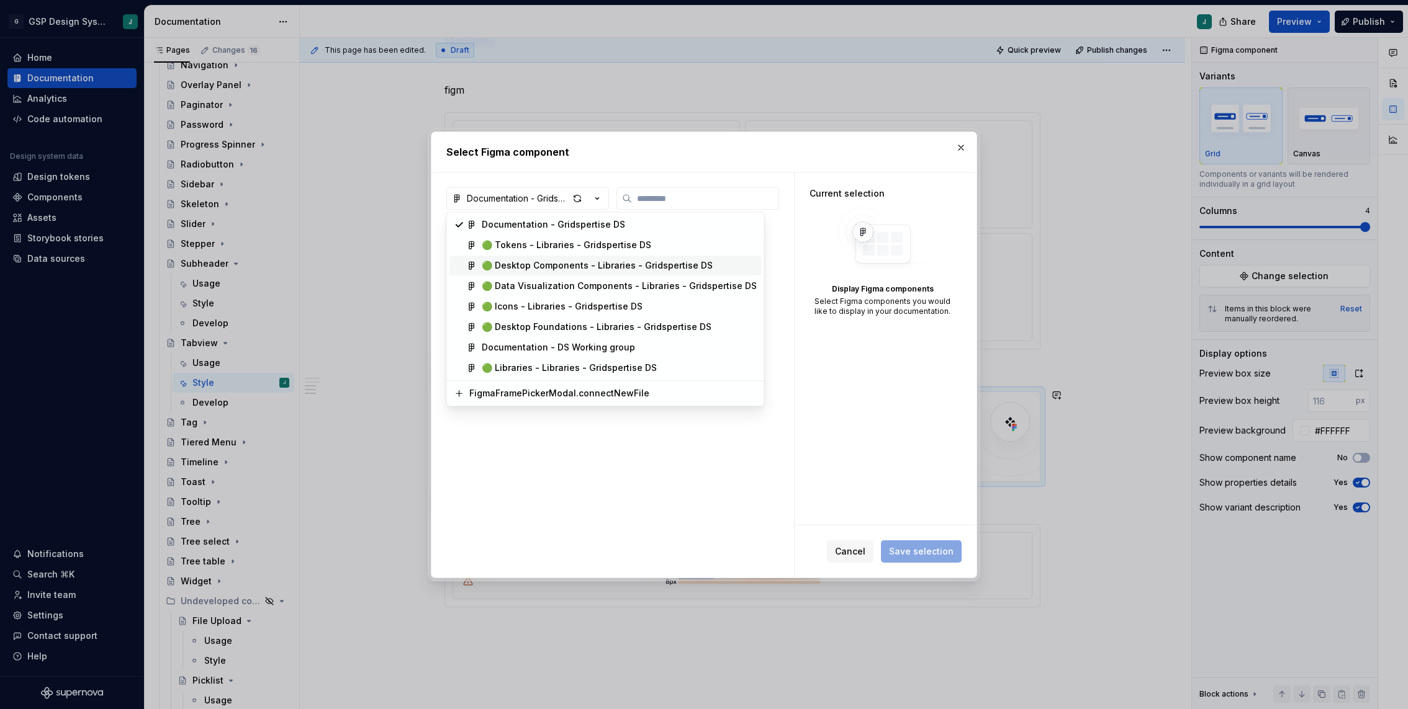
click at [528, 262] on div "🟢 Desktop Components - Libraries - Gridspertise DS" at bounding box center [597, 265] width 231 height 12
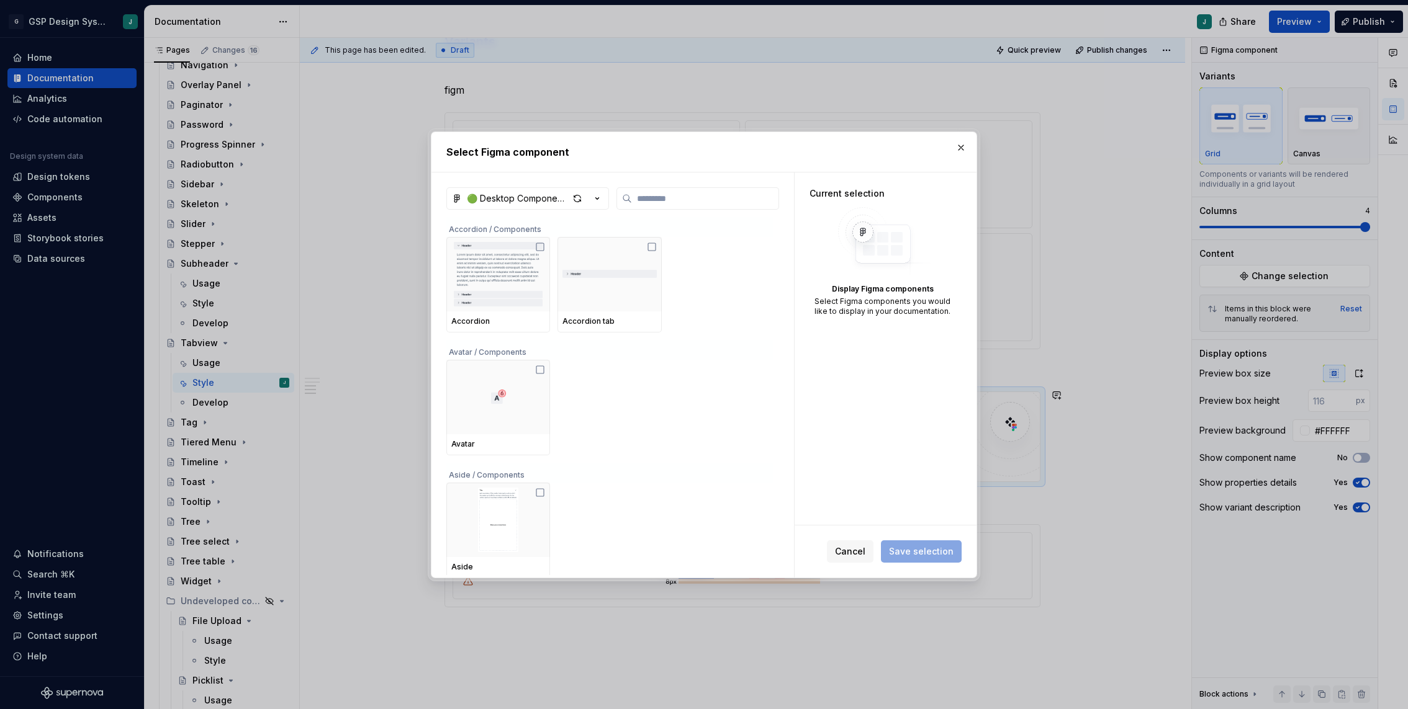
type textarea "*"
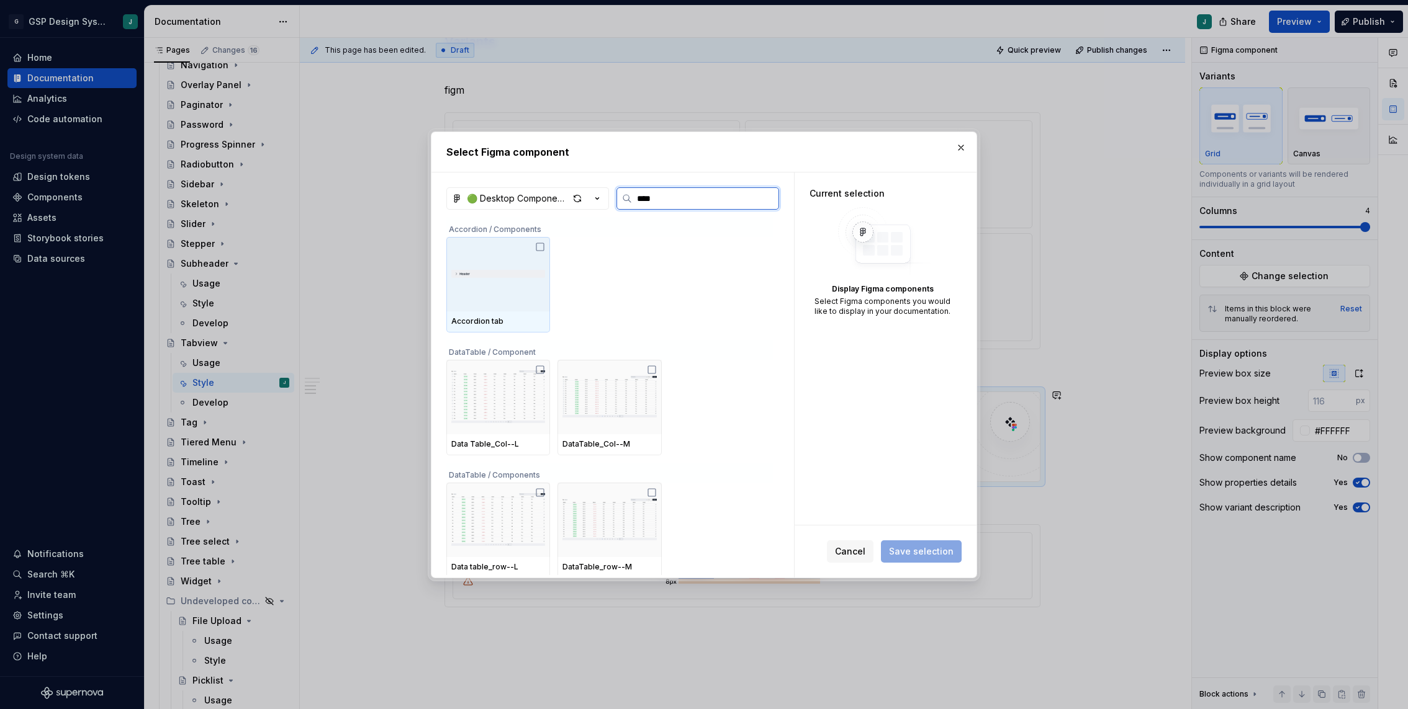
type input "*****"
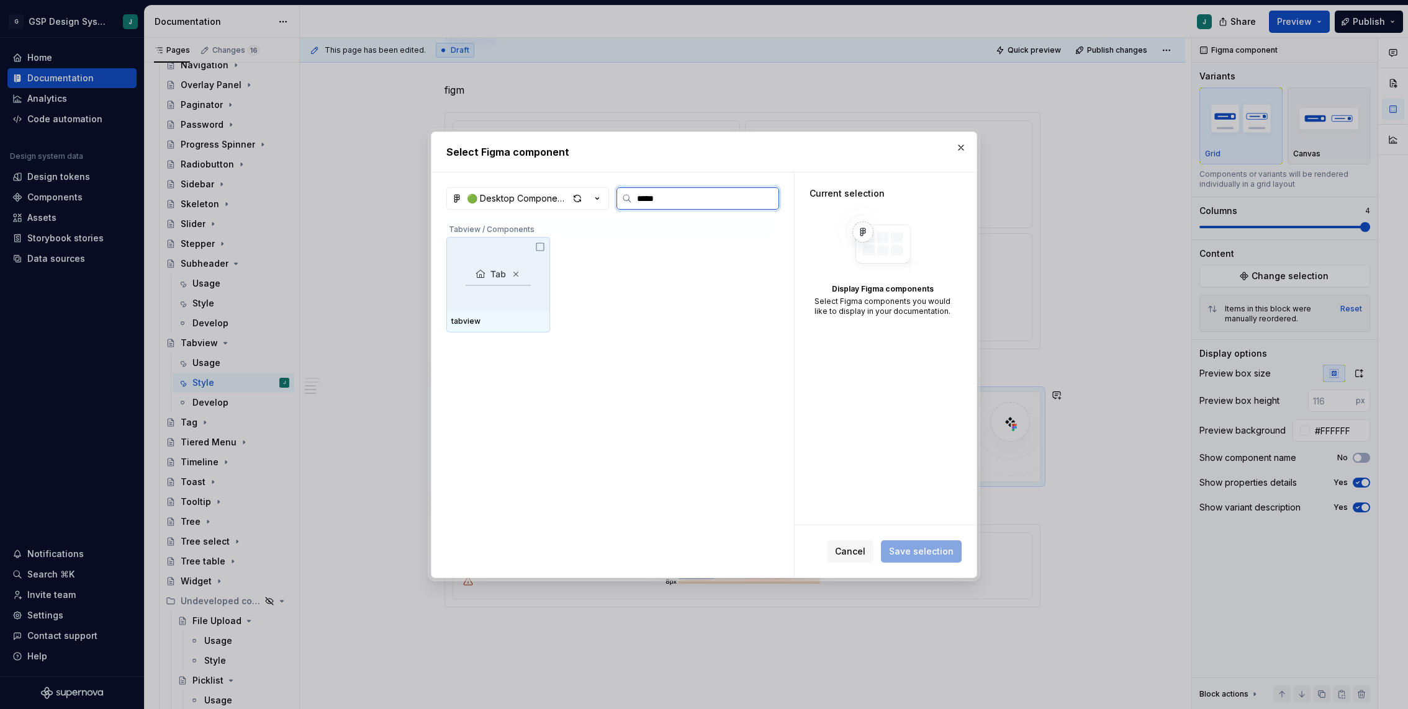
click at [516, 279] on img at bounding box center [498, 275] width 65 height 24
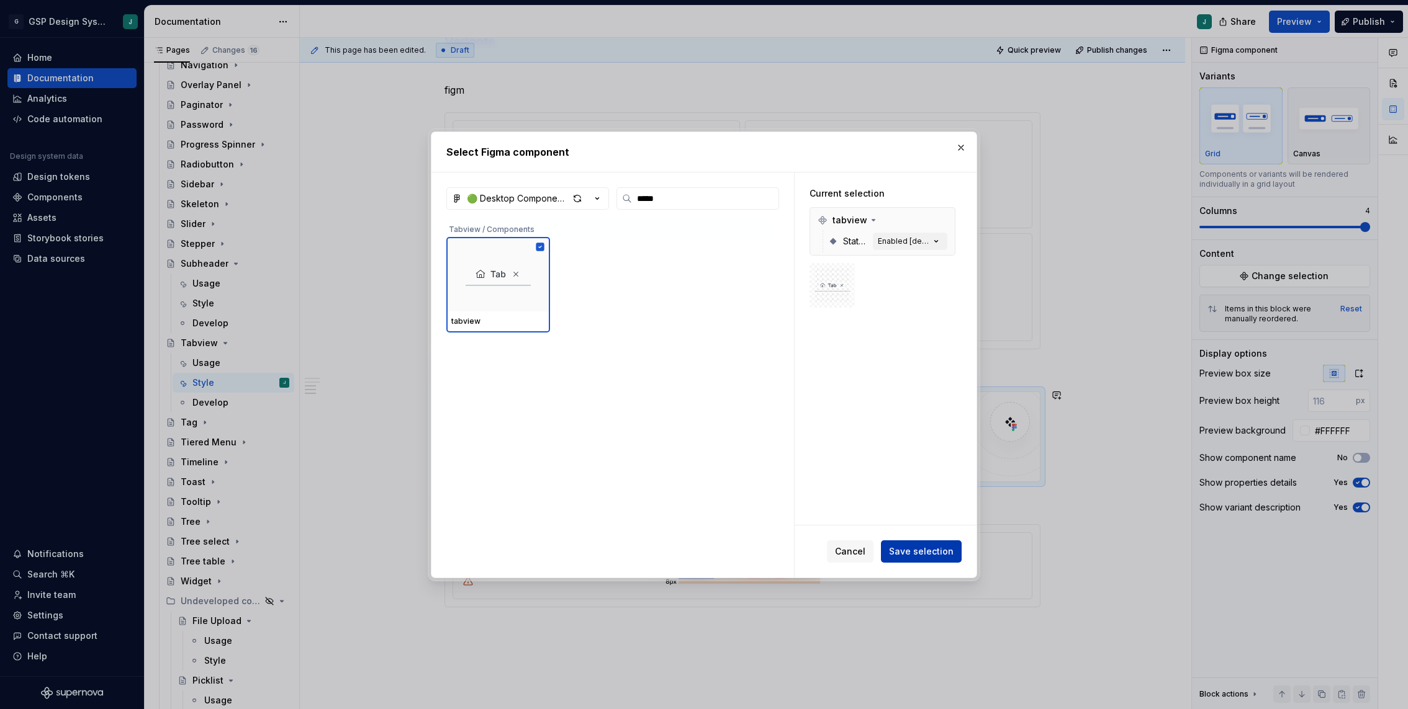
click at [912, 556] on span "Save selection" at bounding box center [921, 552] width 65 height 12
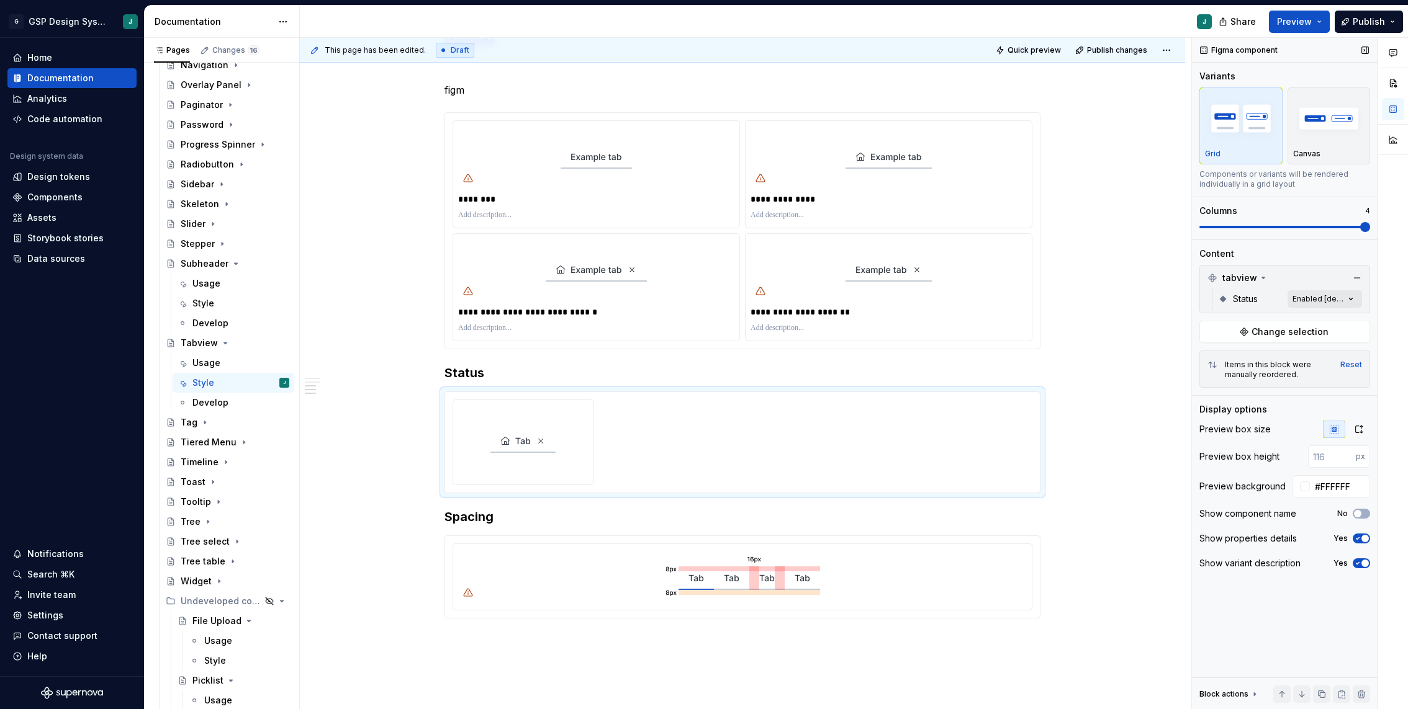
click at [1326, 302] on div "Comments Open comments No comments yet Select ‘Comment’ from the block context …" at bounding box center [1300, 374] width 216 height 672
click at [1347, 318] on button "button" at bounding box center [1345, 320] width 17 height 10
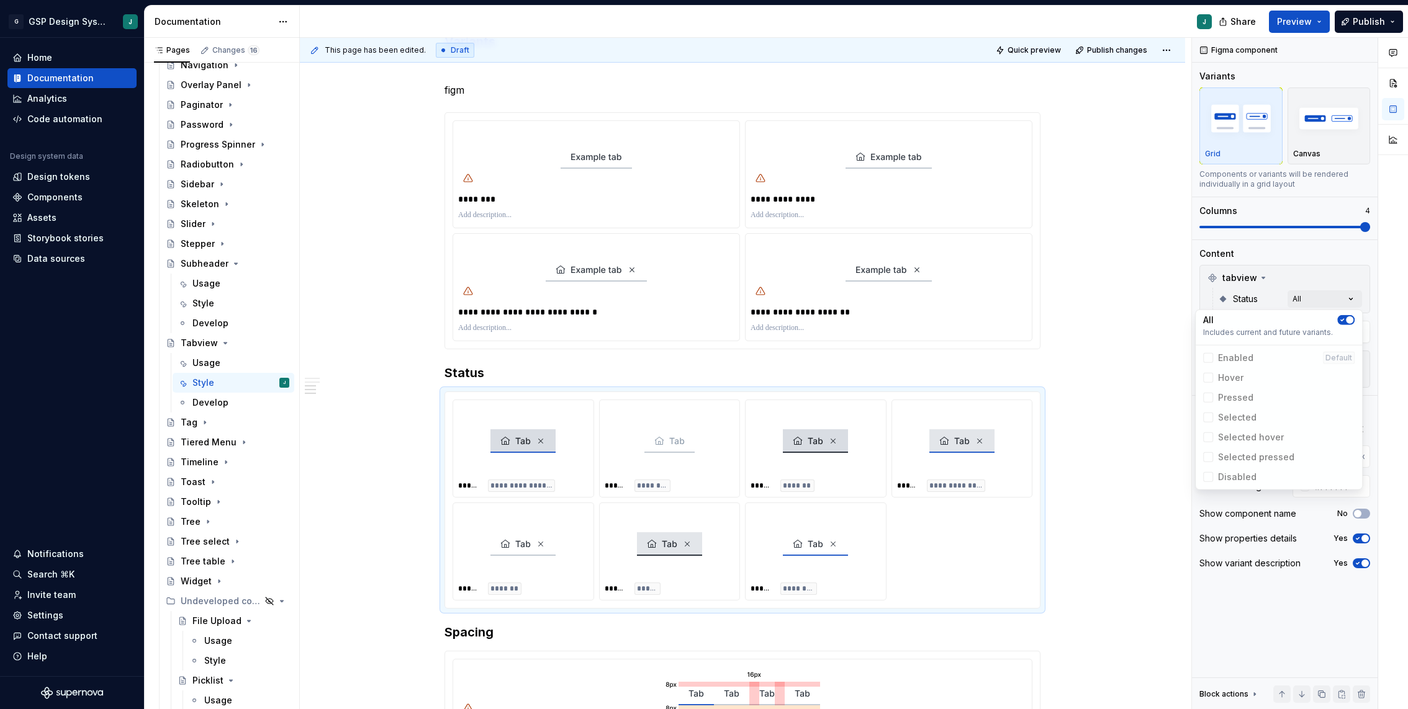
click at [727, 181] on html "G GSP Design System J Home Documentation Analytics Code automation Design syste…" at bounding box center [704, 354] width 1408 height 709
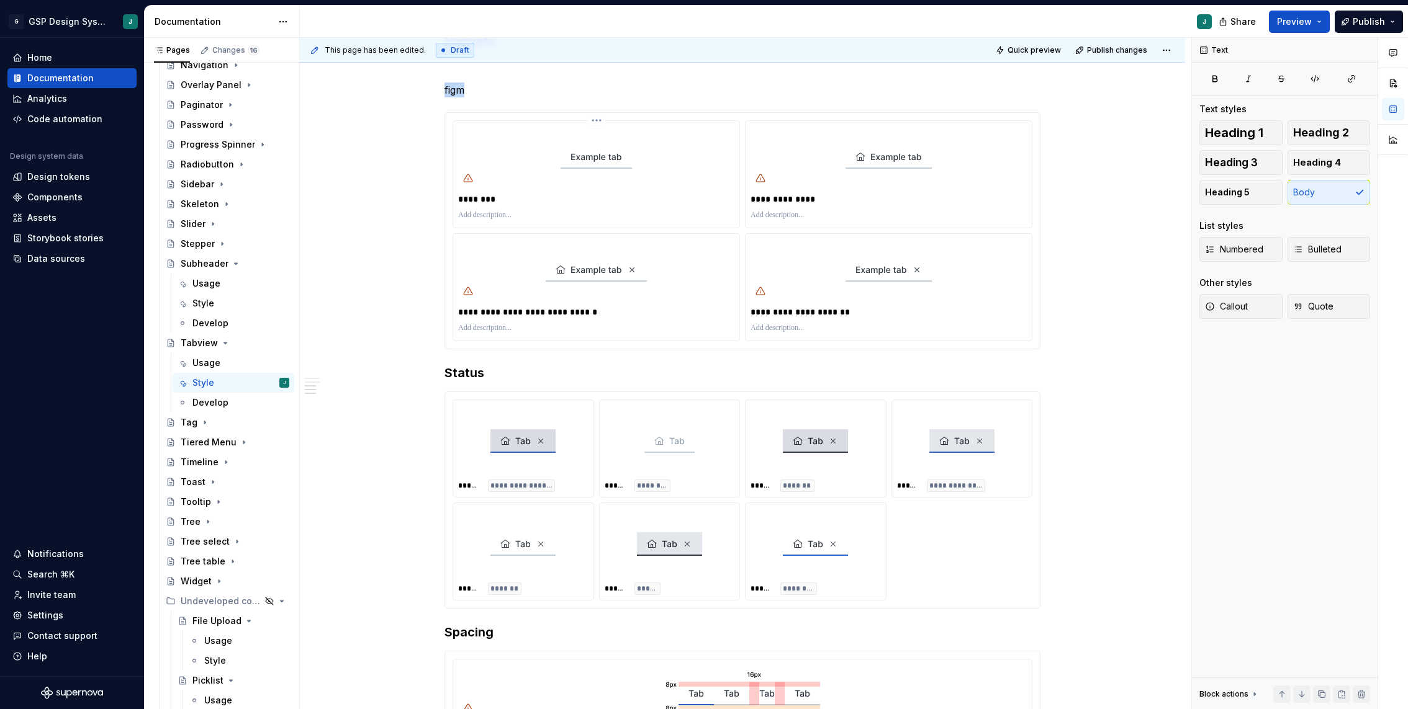
click at [727, 181] on div at bounding box center [596, 157] width 276 height 62
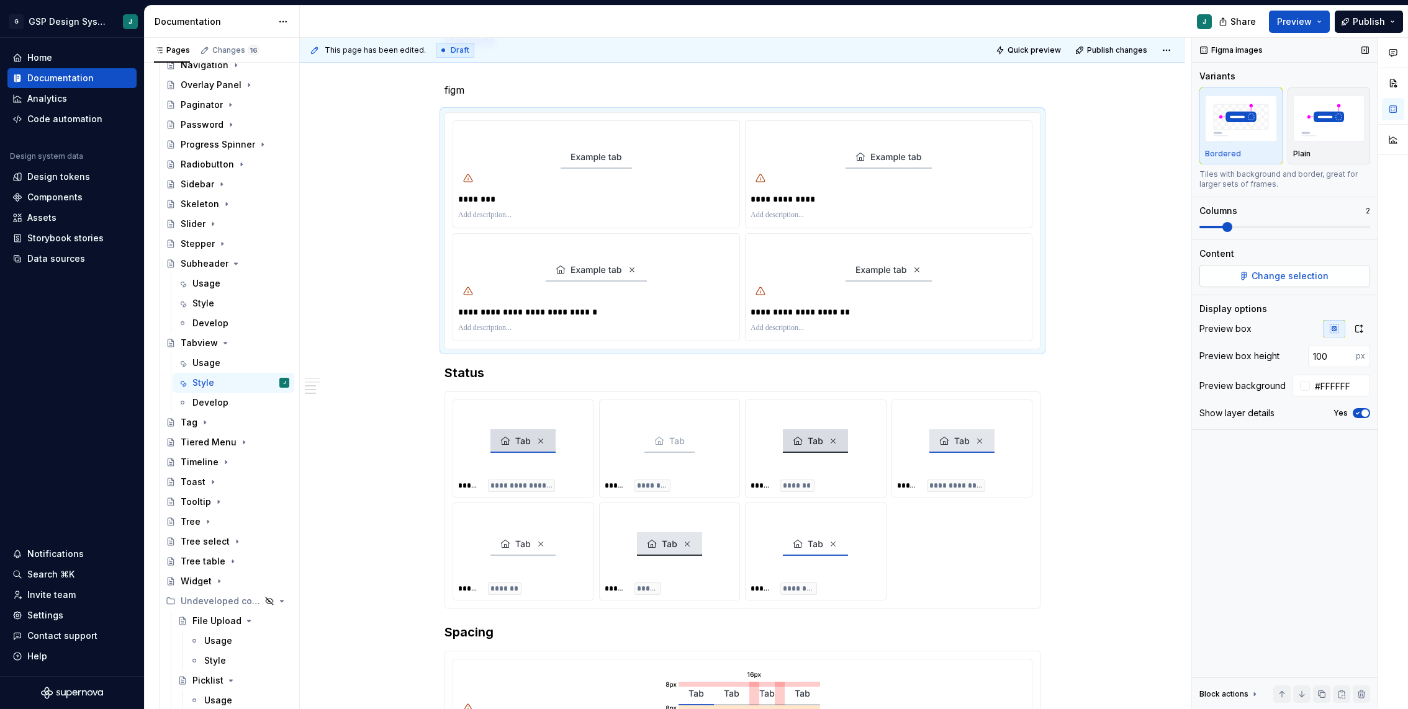
click at [1264, 268] on button "Change selection" at bounding box center [1284, 276] width 171 height 22
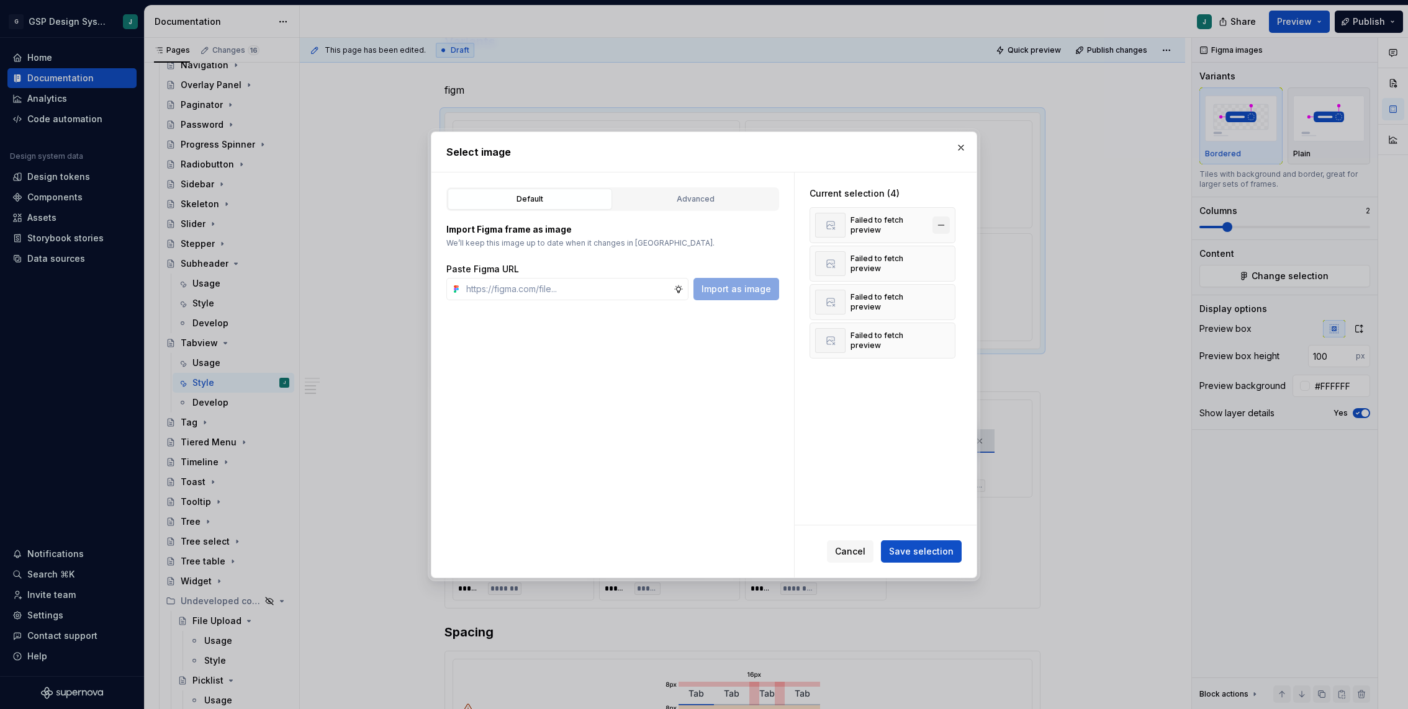
type textarea "*"
click at [948, 227] on button "button" at bounding box center [940, 225] width 17 height 17
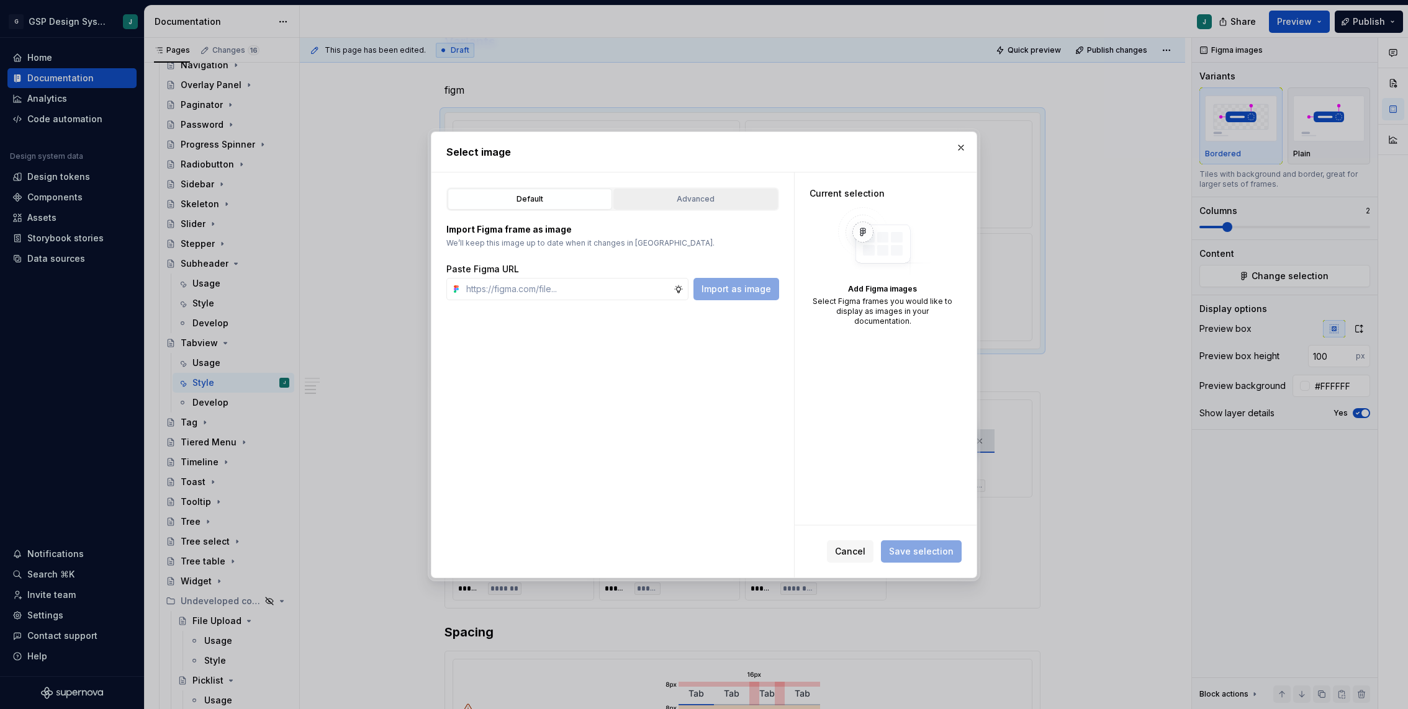
click at [670, 197] on div "Advanced" at bounding box center [696, 199] width 156 height 12
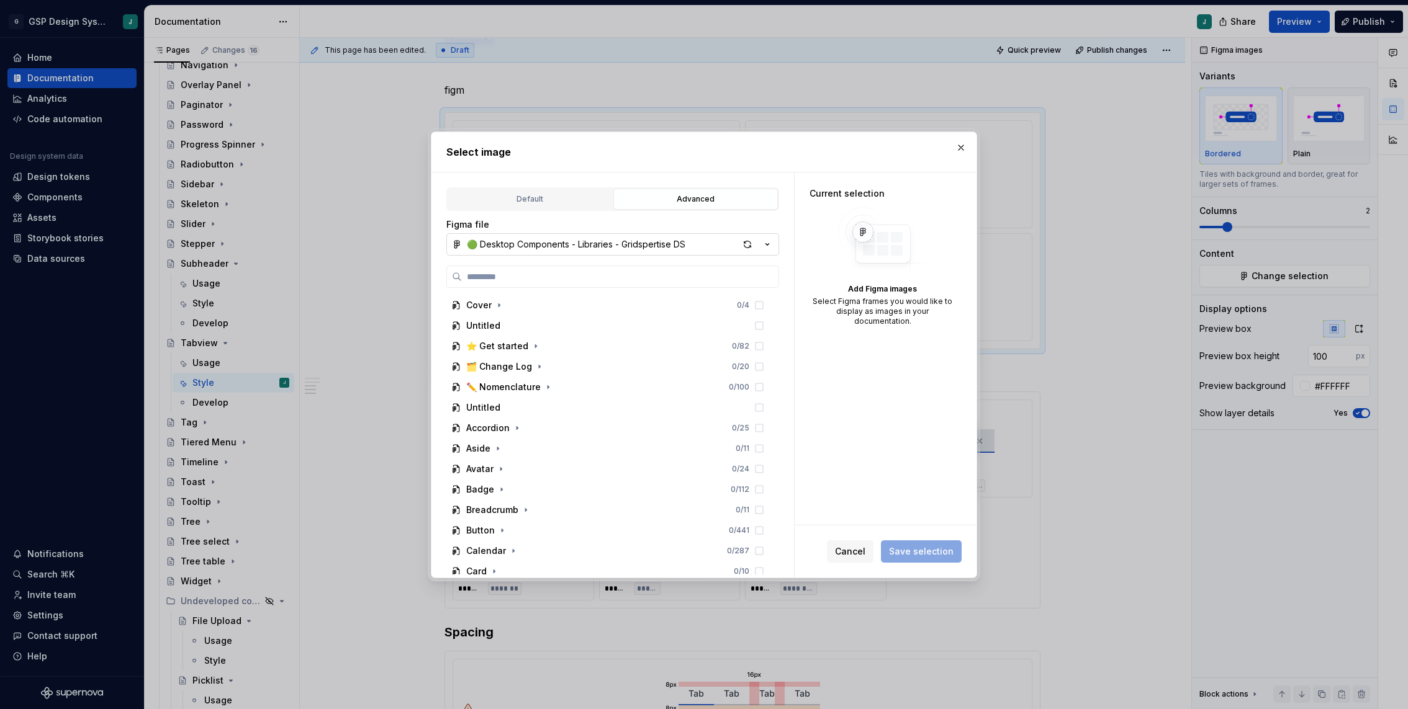
click at [490, 243] on div "🟢 Desktop Components - Libraries - Gridspertise DS" at bounding box center [576, 244] width 218 height 12
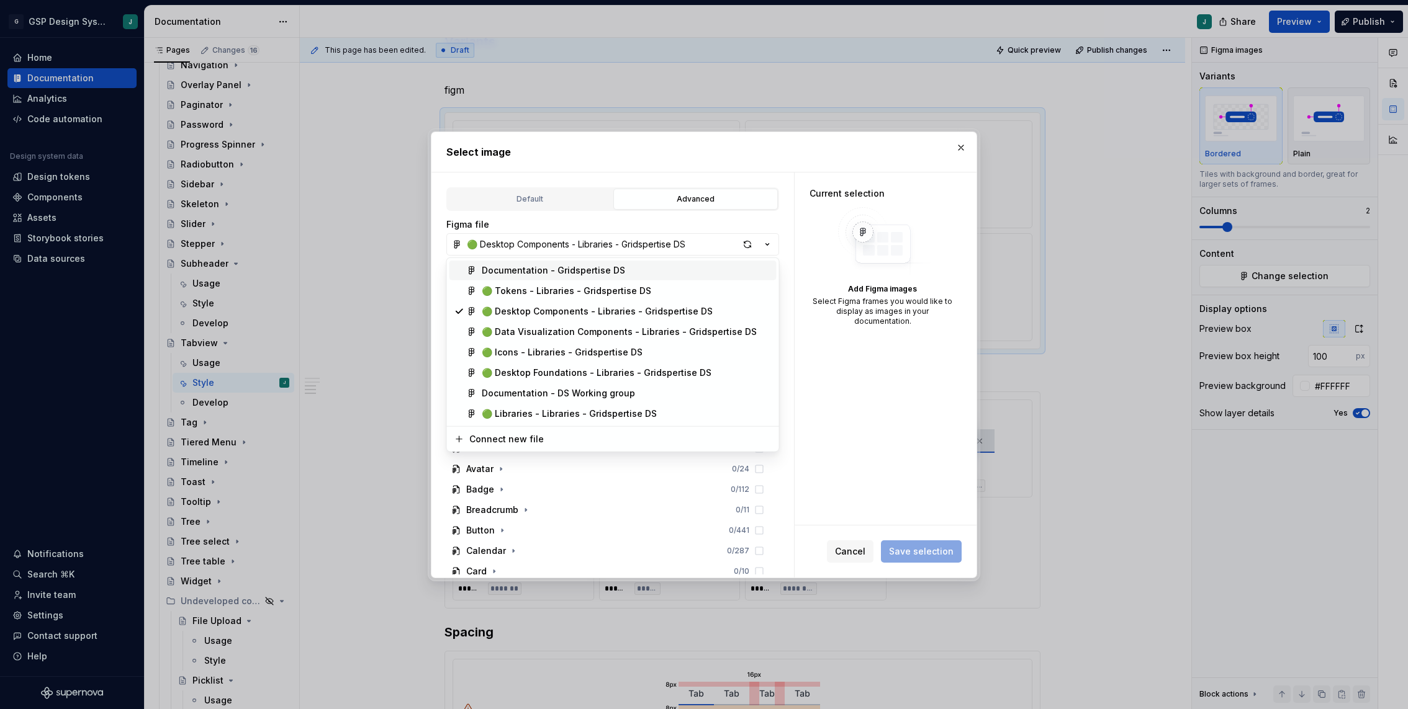
click at [493, 266] on div "Documentation - Gridspertise DS" at bounding box center [553, 270] width 143 height 12
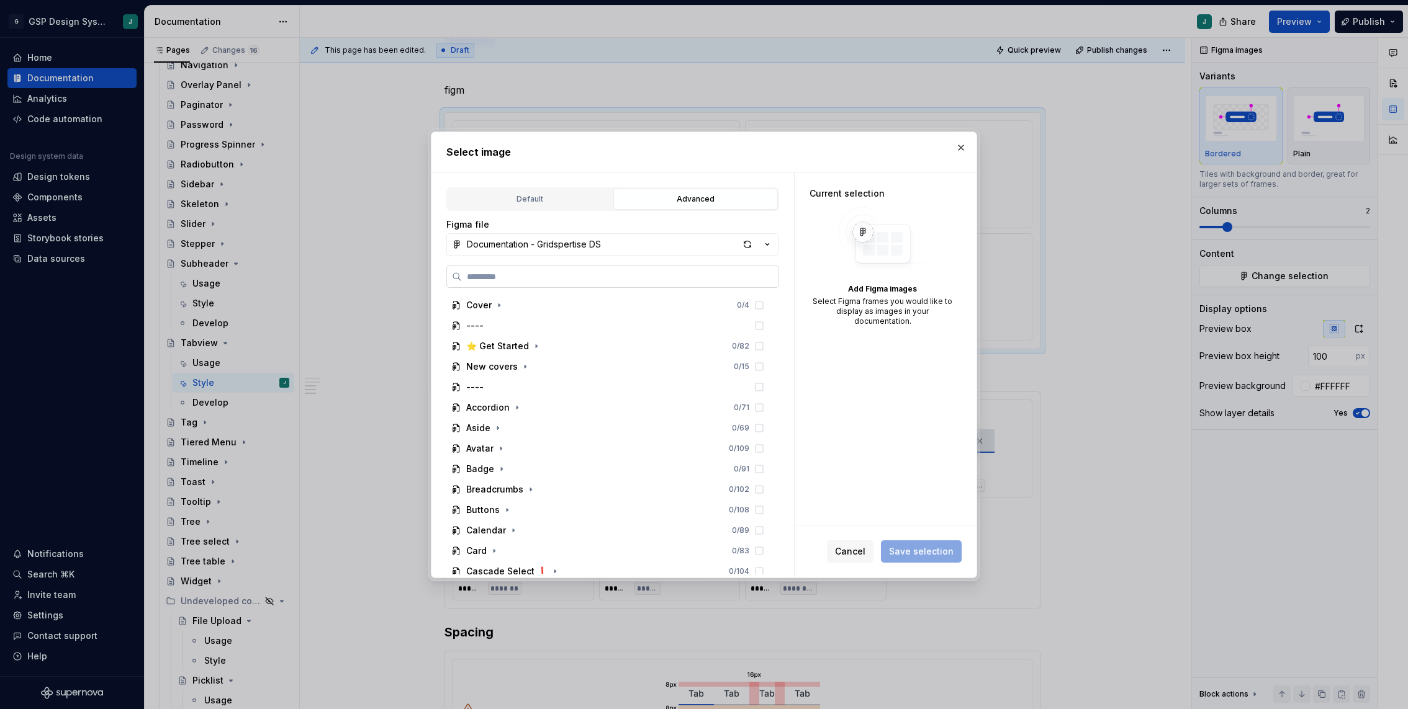
click at [487, 268] on label at bounding box center [612, 277] width 333 height 22
click at [487, 271] on input "search" at bounding box center [620, 277] width 317 height 12
type input "*******"
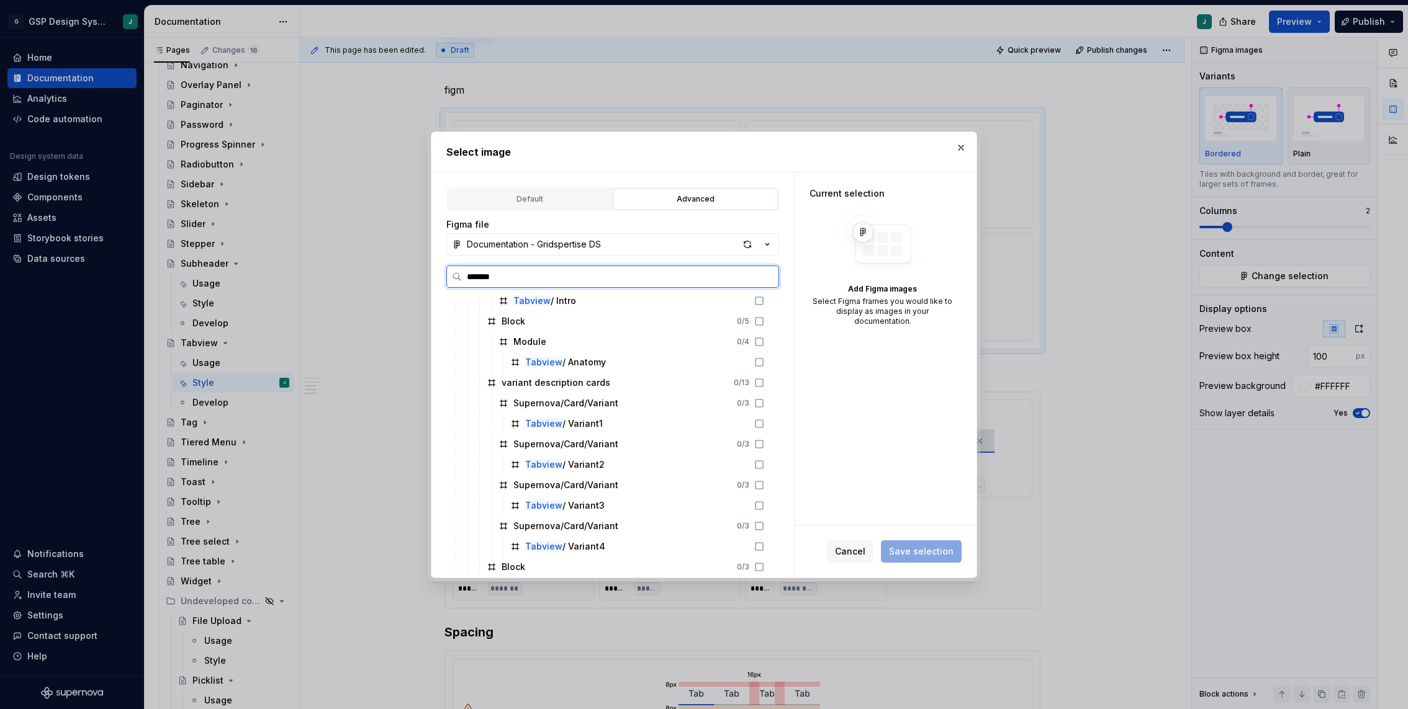
scroll to position [274, 0]
click at [764, 420] on icon at bounding box center [759, 421] width 10 height 10
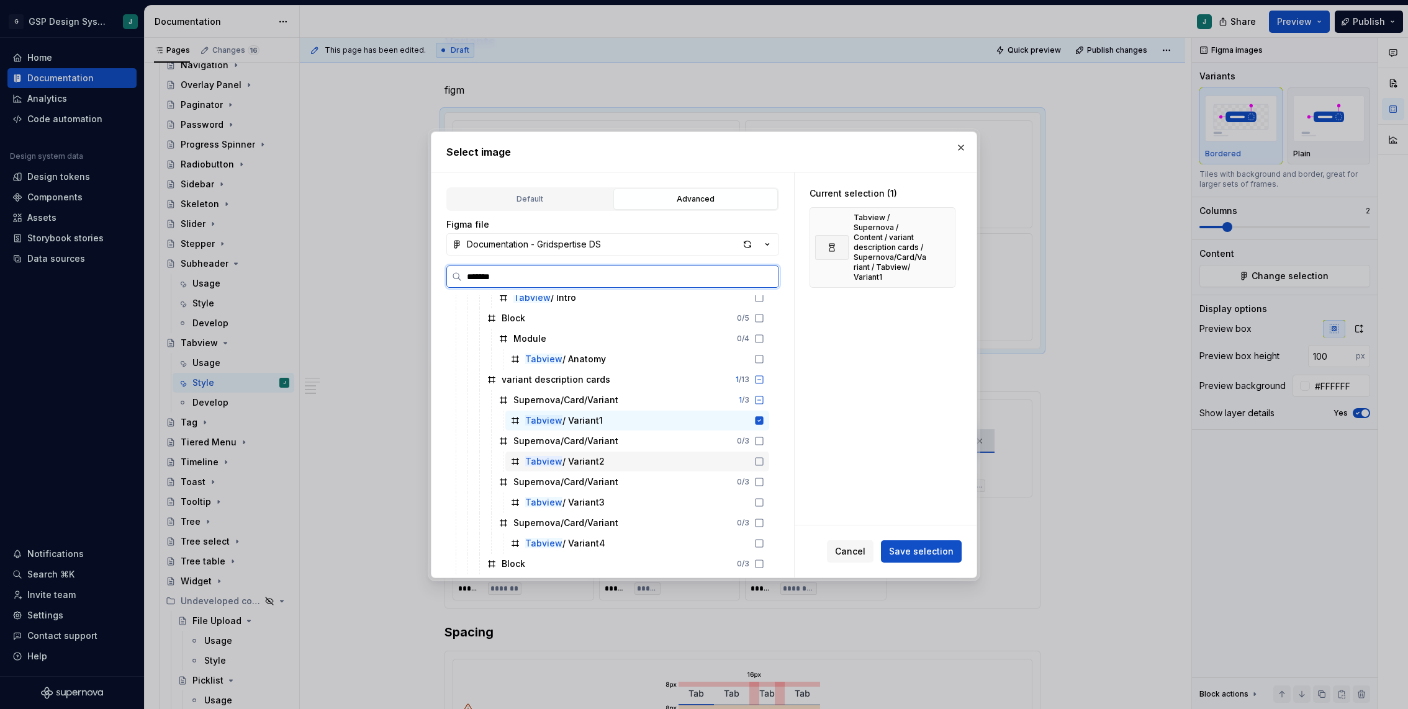
click at [764, 462] on icon at bounding box center [759, 462] width 10 height 10
click at [764, 502] on icon at bounding box center [759, 503] width 10 height 10
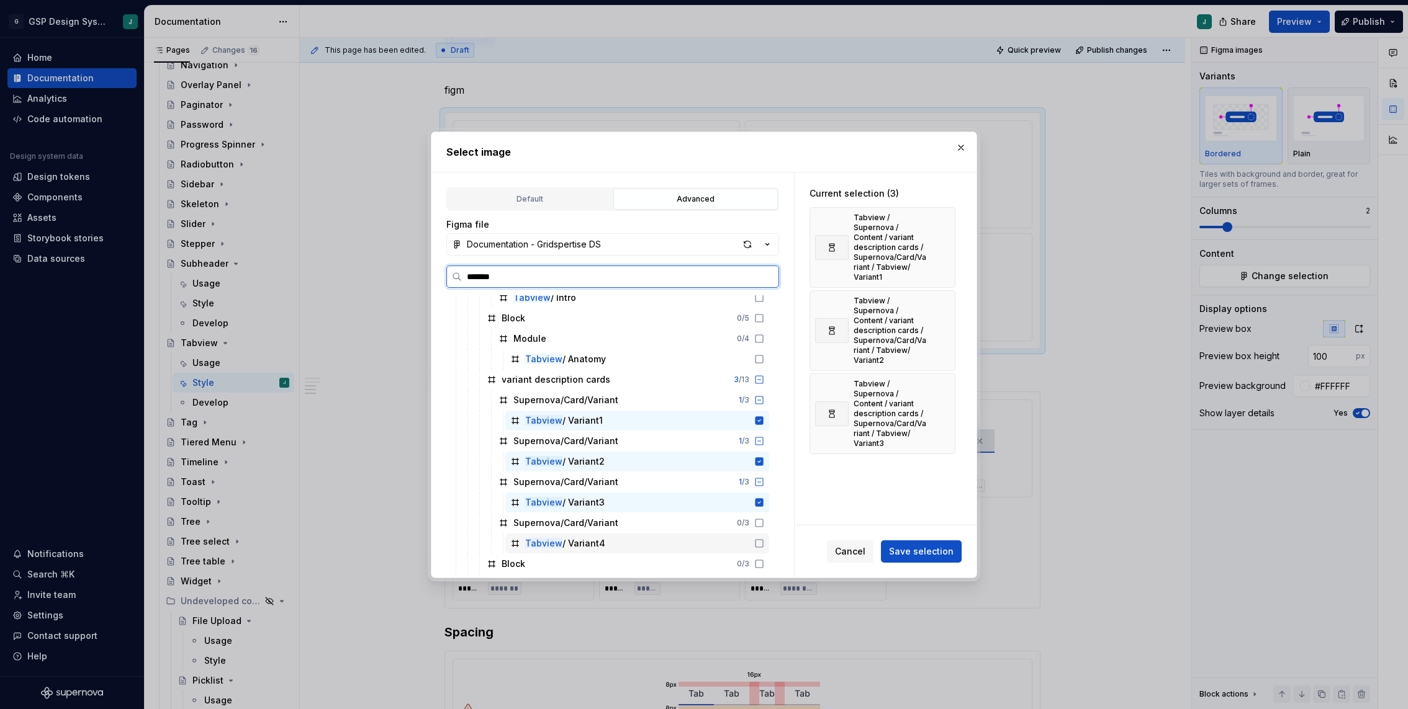
click at [764, 541] on icon at bounding box center [759, 544] width 10 height 10
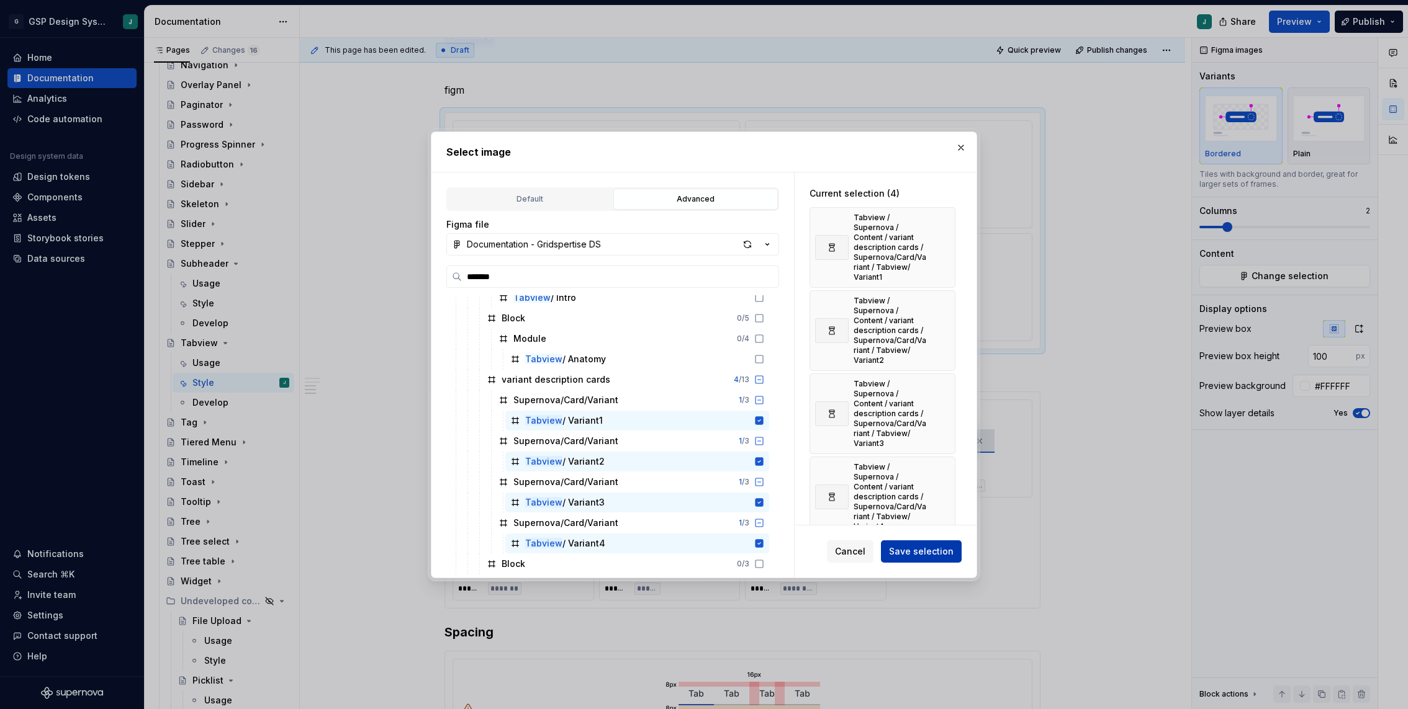
click at [929, 557] on span "Save selection" at bounding box center [921, 552] width 65 height 12
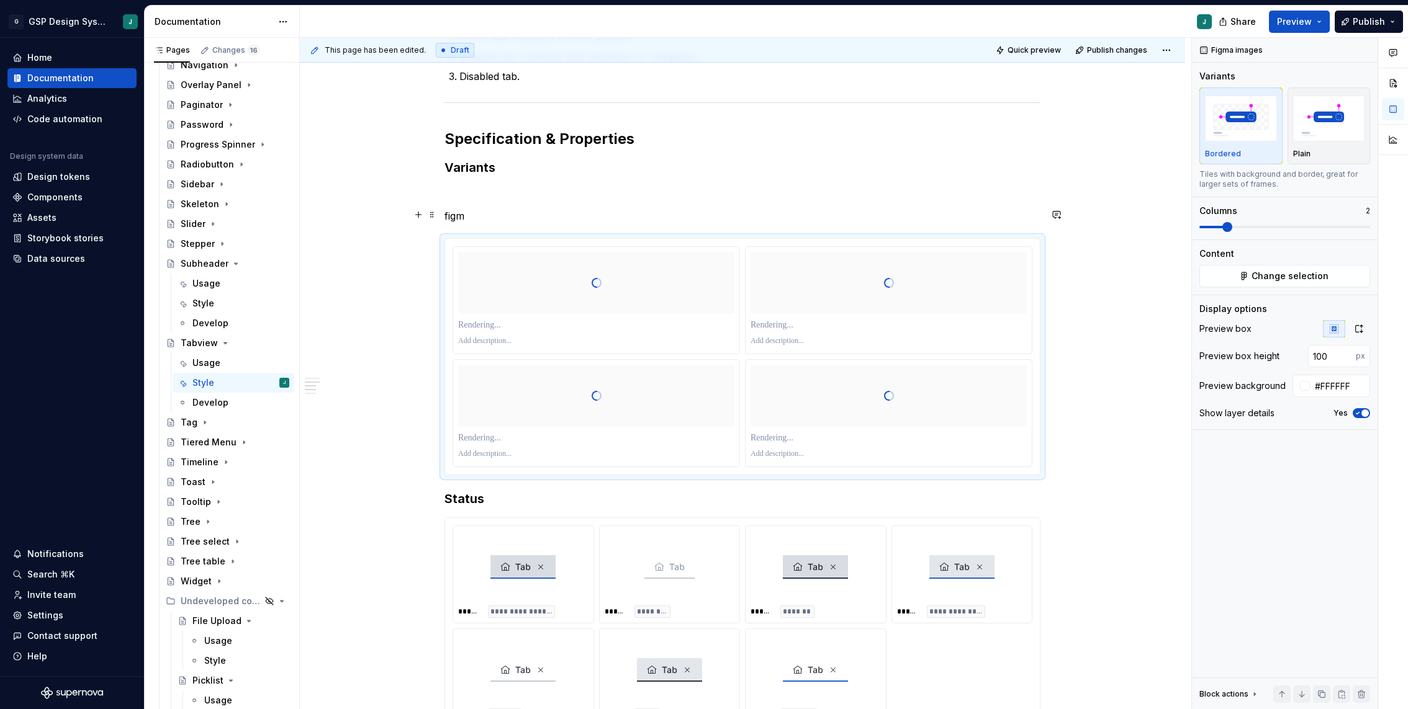
scroll to position [507, 0]
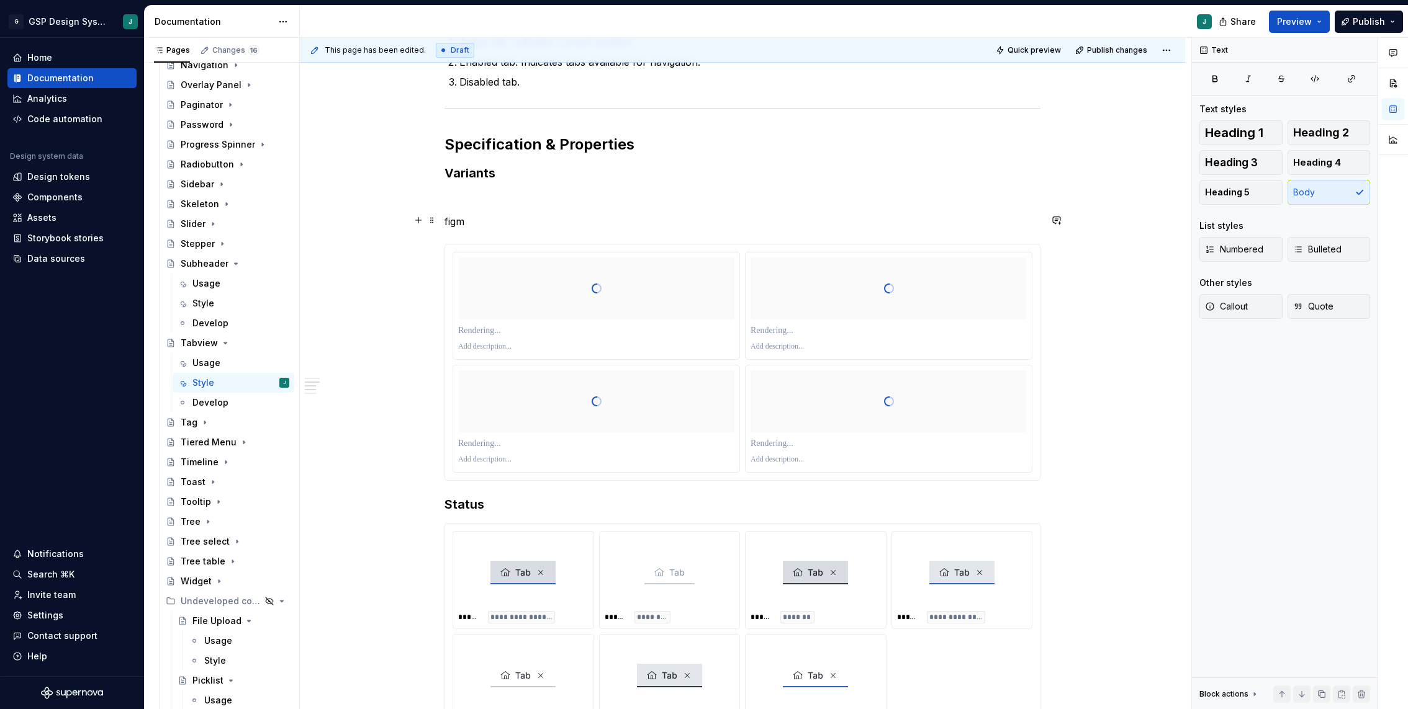
click at [479, 226] on p "figm" at bounding box center [742, 221] width 596 height 15
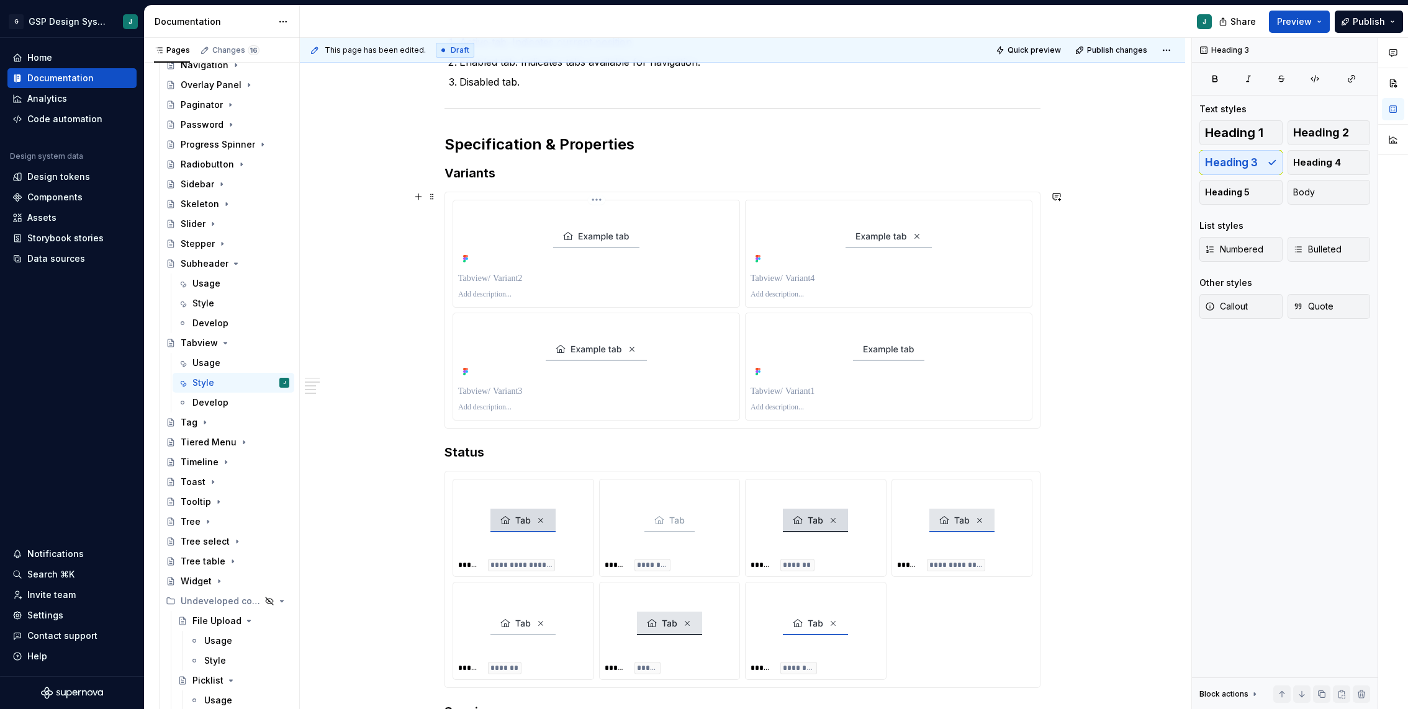
click at [500, 276] on p at bounding box center [596, 278] width 276 height 12
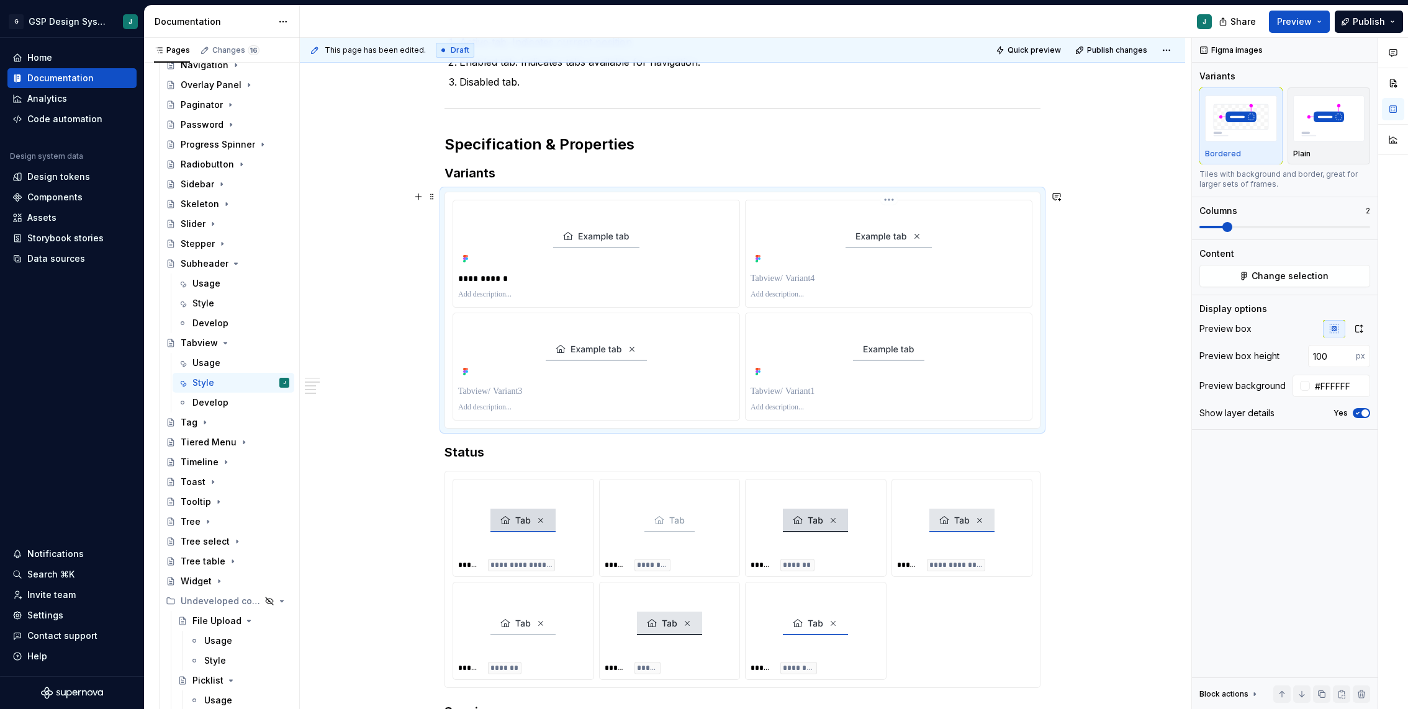
click at [805, 272] on p at bounding box center [888, 278] width 276 height 12
click at [783, 389] on p at bounding box center [888, 391] width 276 height 12
click at [519, 385] on p at bounding box center [596, 391] width 276 height 12
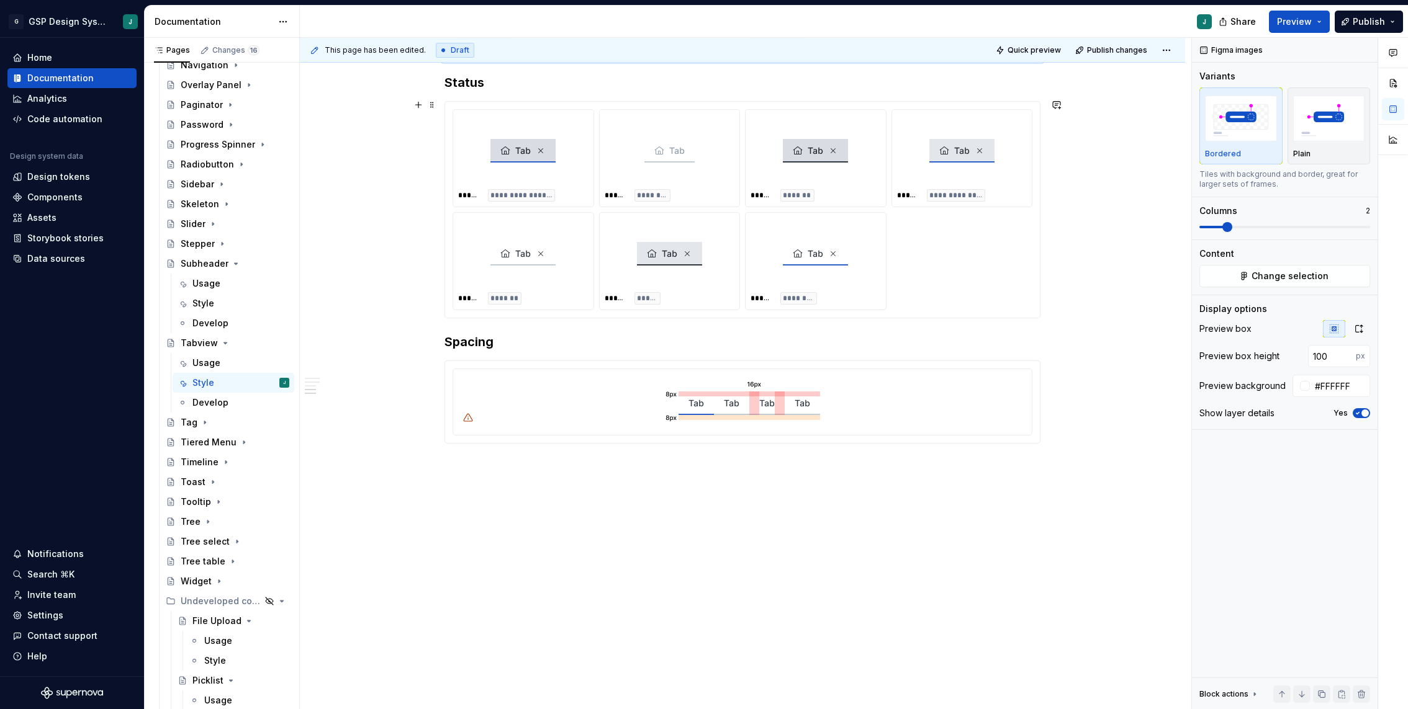
scroll to position [886, 0]
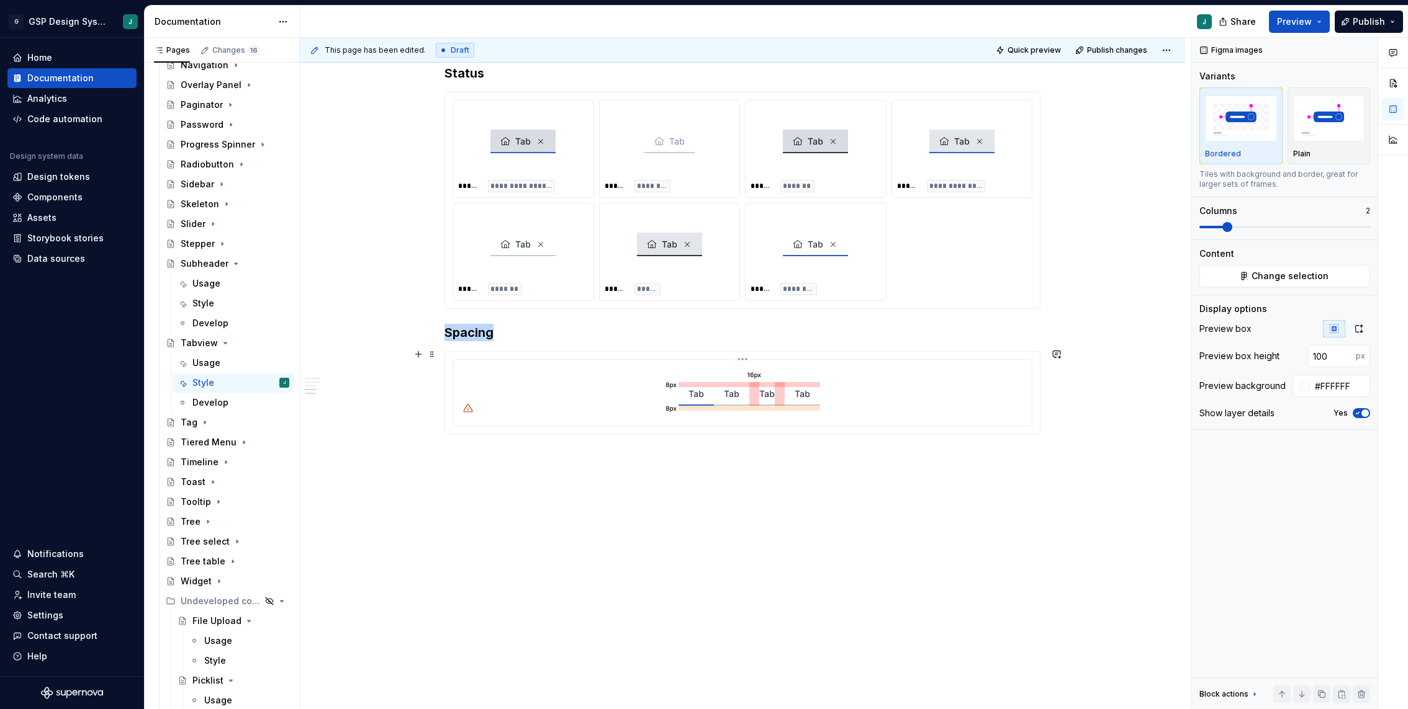
click at [731, 390] on img at bounding box center [742, 391] width 164 height 53
click at [1305, 277] on span "Change selection" at bounding box center [1289, 276] width 77 height 12
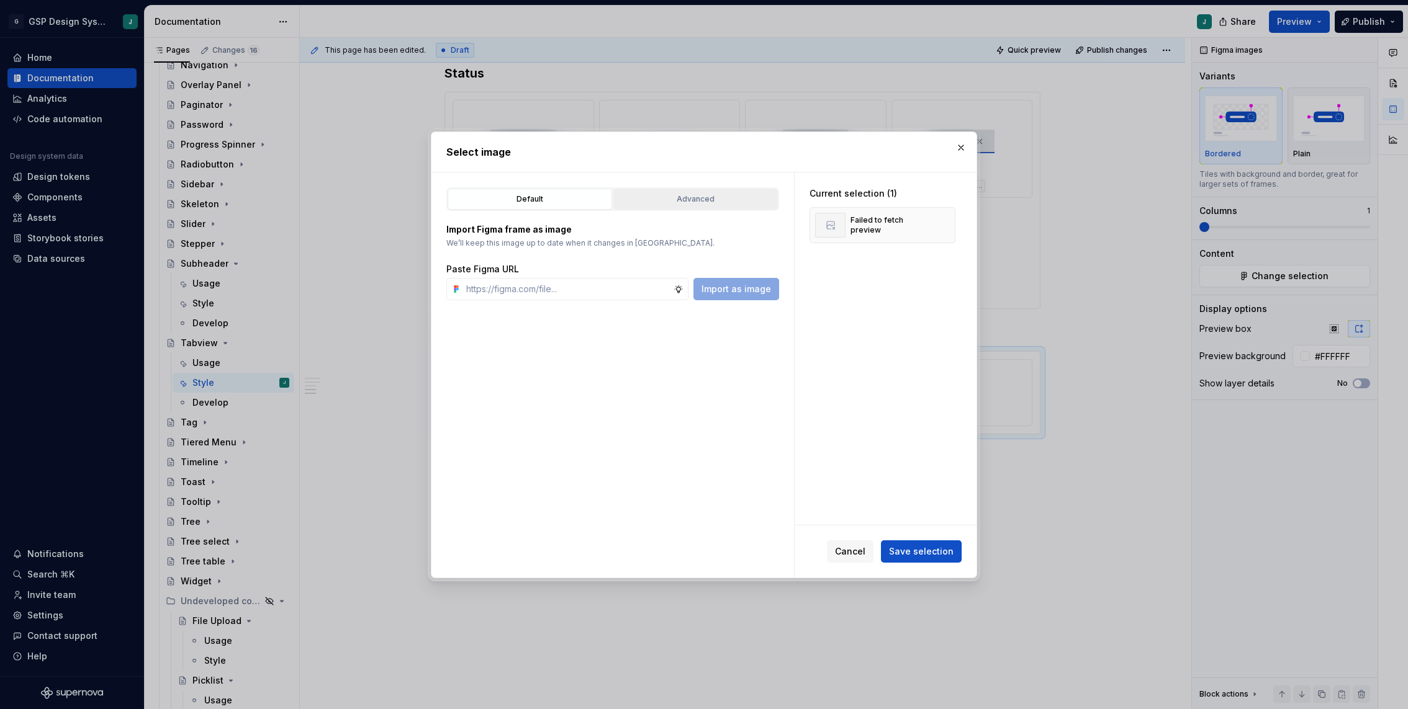
click at [724, 199] on div "Advanced" at bounding box center [696, 199] width 156 height 12
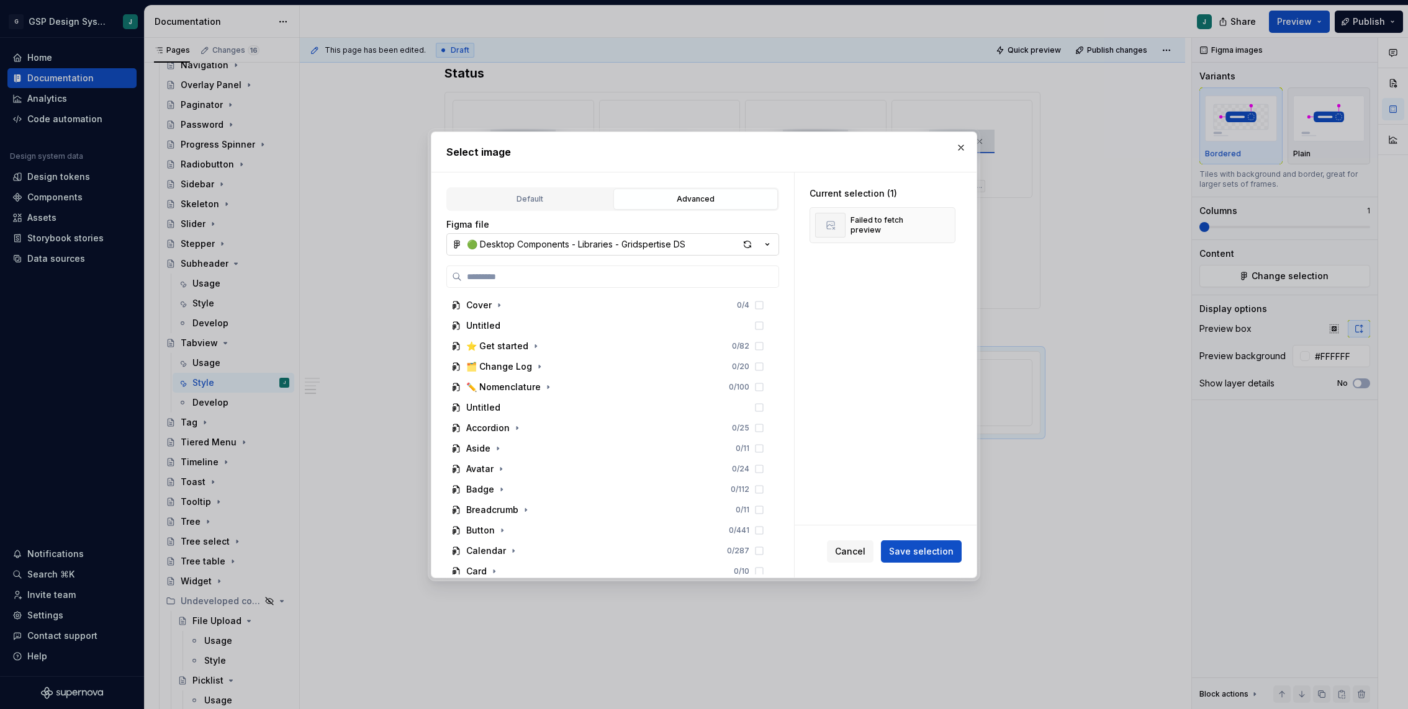
click at [500, 238] on div "🟢 Desktop Components - Libraries - Gridspertise DS" at bounding box center [576, 244] width 218 height 12
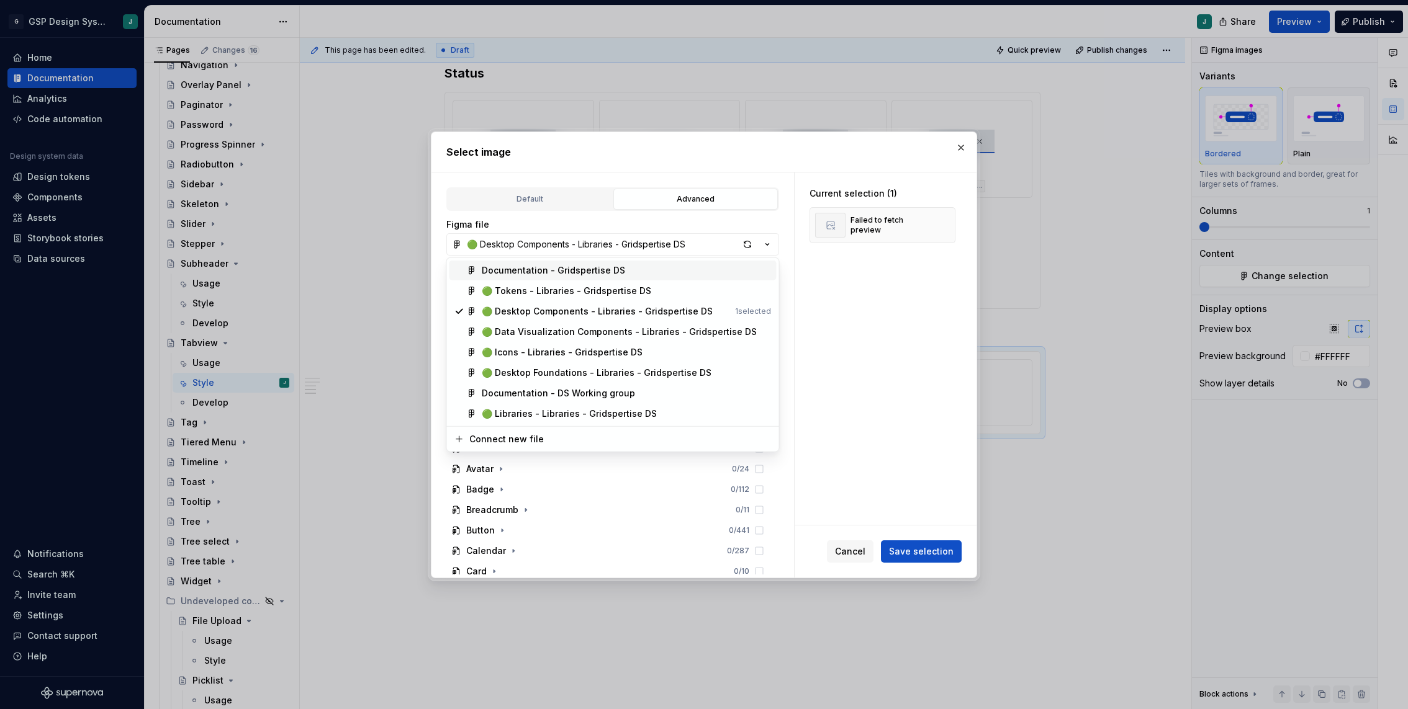
click at [508, 265] on div "Documentation - Gridspertise DS" at bounding box center [553, 270] width 143 height 12
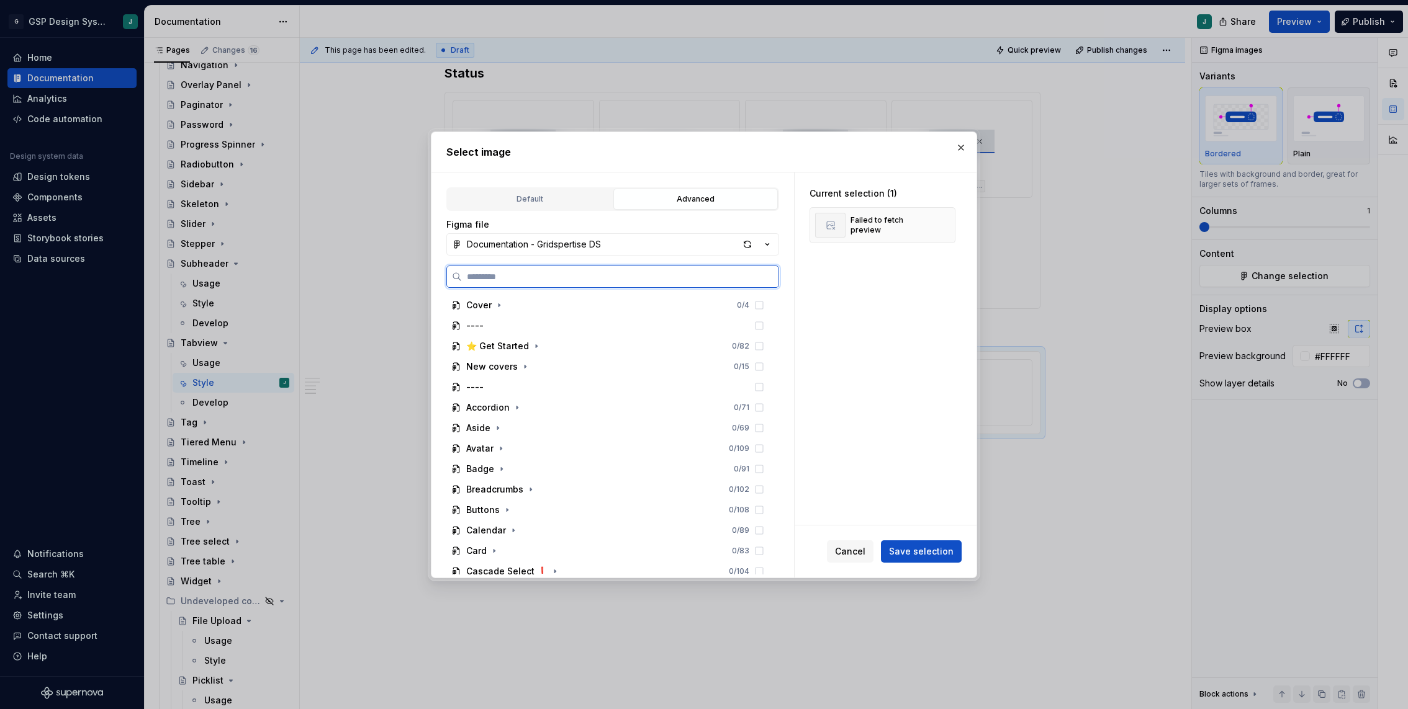
click at [493, 275] on input "search" at bounding box center [620, 277] width 317 height 12
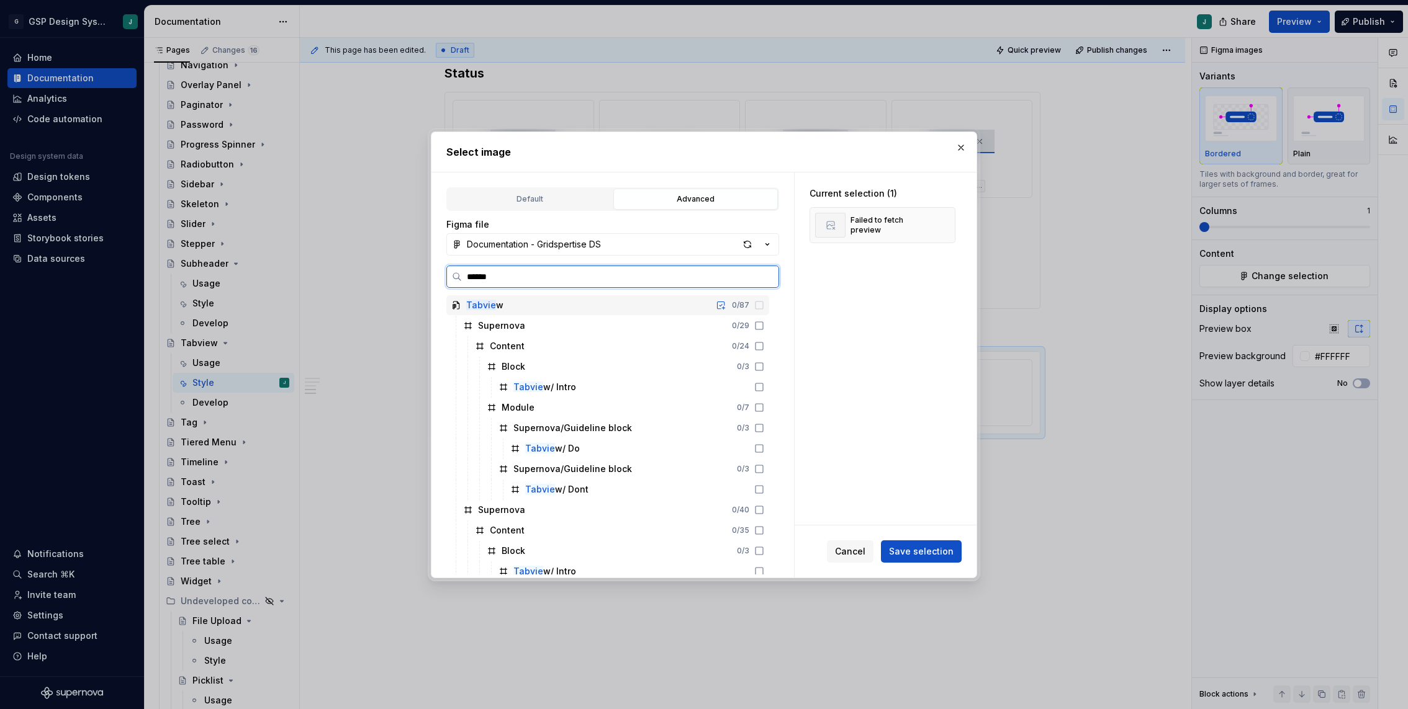
type input "*******"
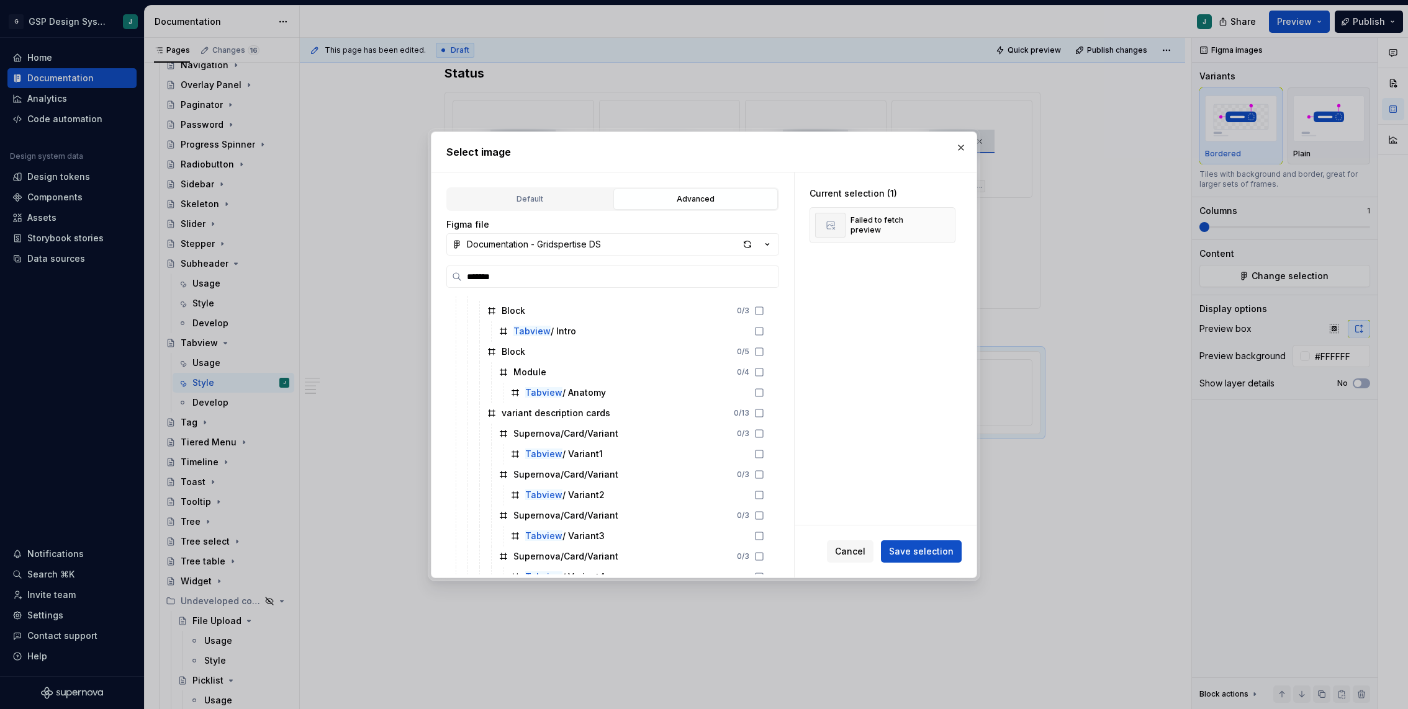
scroll to position [294, 0]
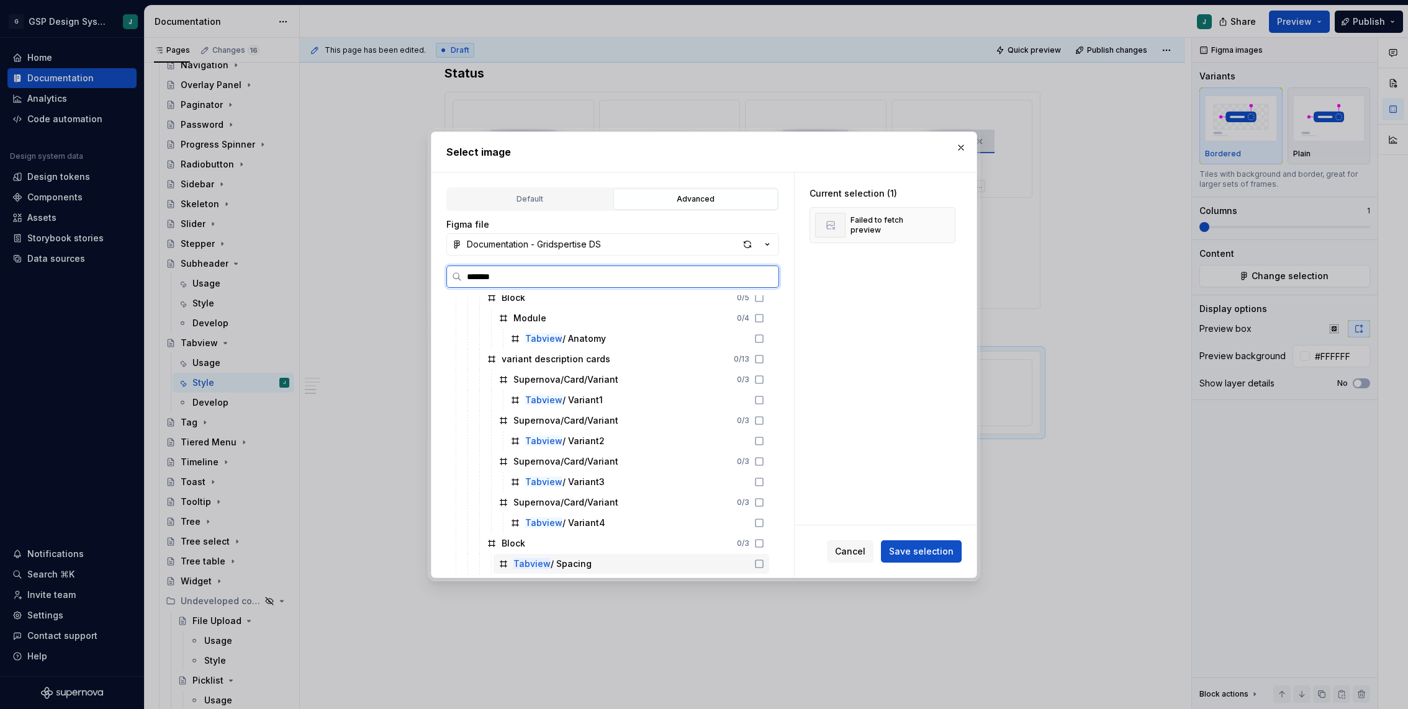
click at [764, 565] on icon at bounding box center [759, 564] width 10 height 10
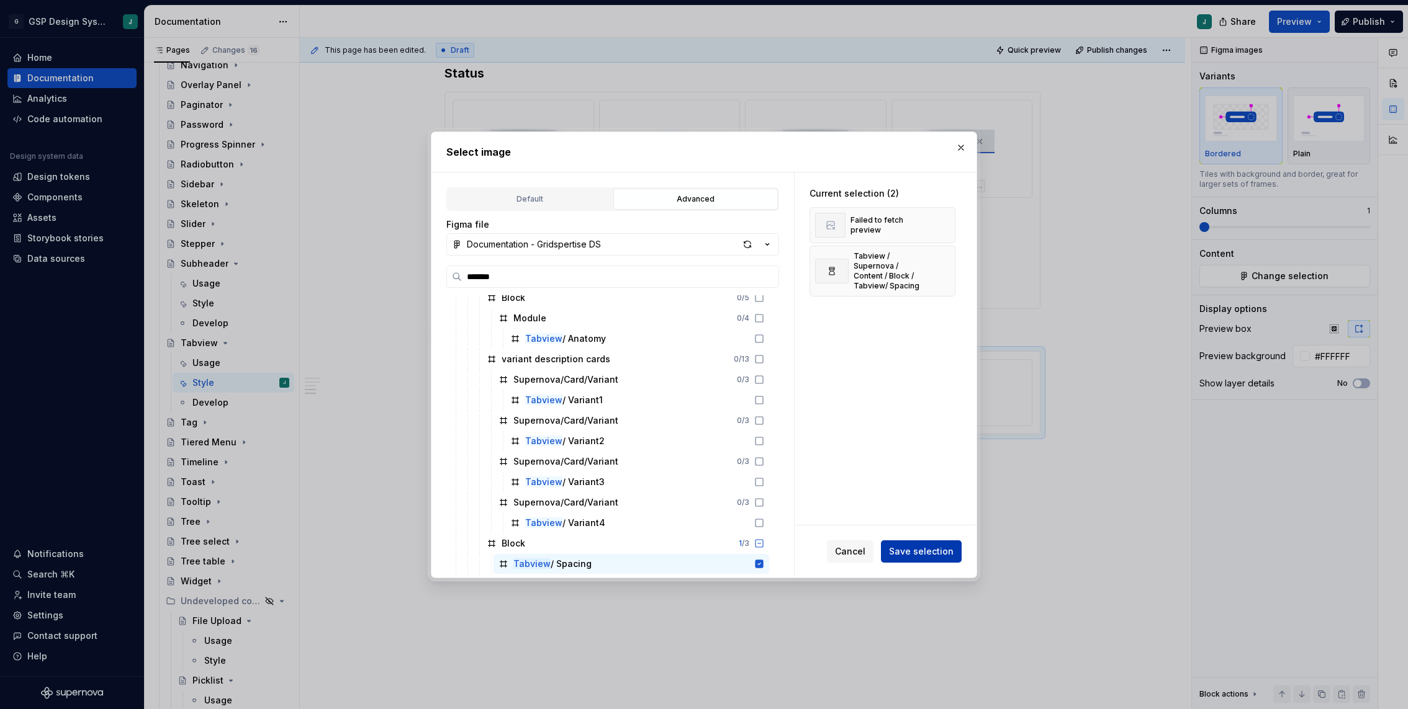
click at [935, 552] on span "Save selection" at bounding box center [921, 552] width 65 height 12
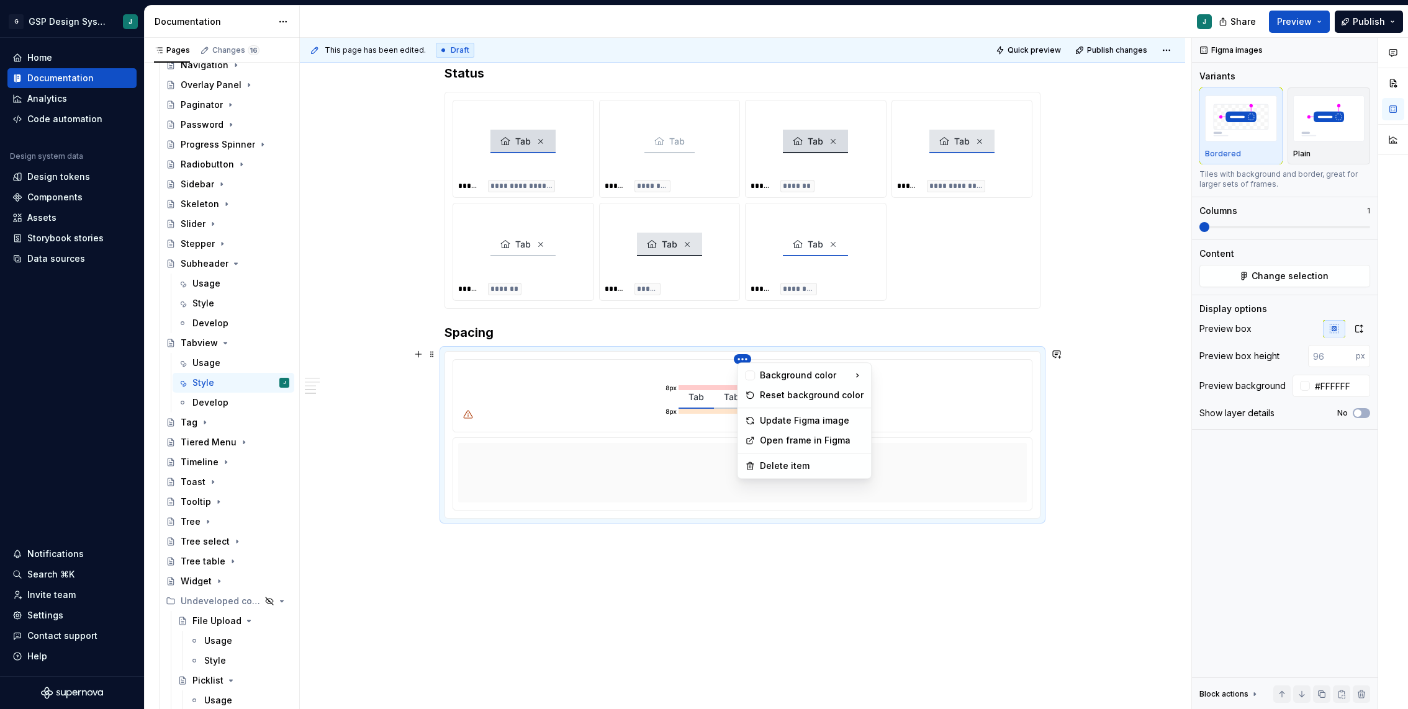
click at [744, 356] on html "G GSP Design System J Home Documentation Analytics Code automation Design syste…" at bounding box center [704, 354] width 1408 height 709
click at [772, 461] on div "Delete item" at bounding box center [812, 466] width 104 height 12
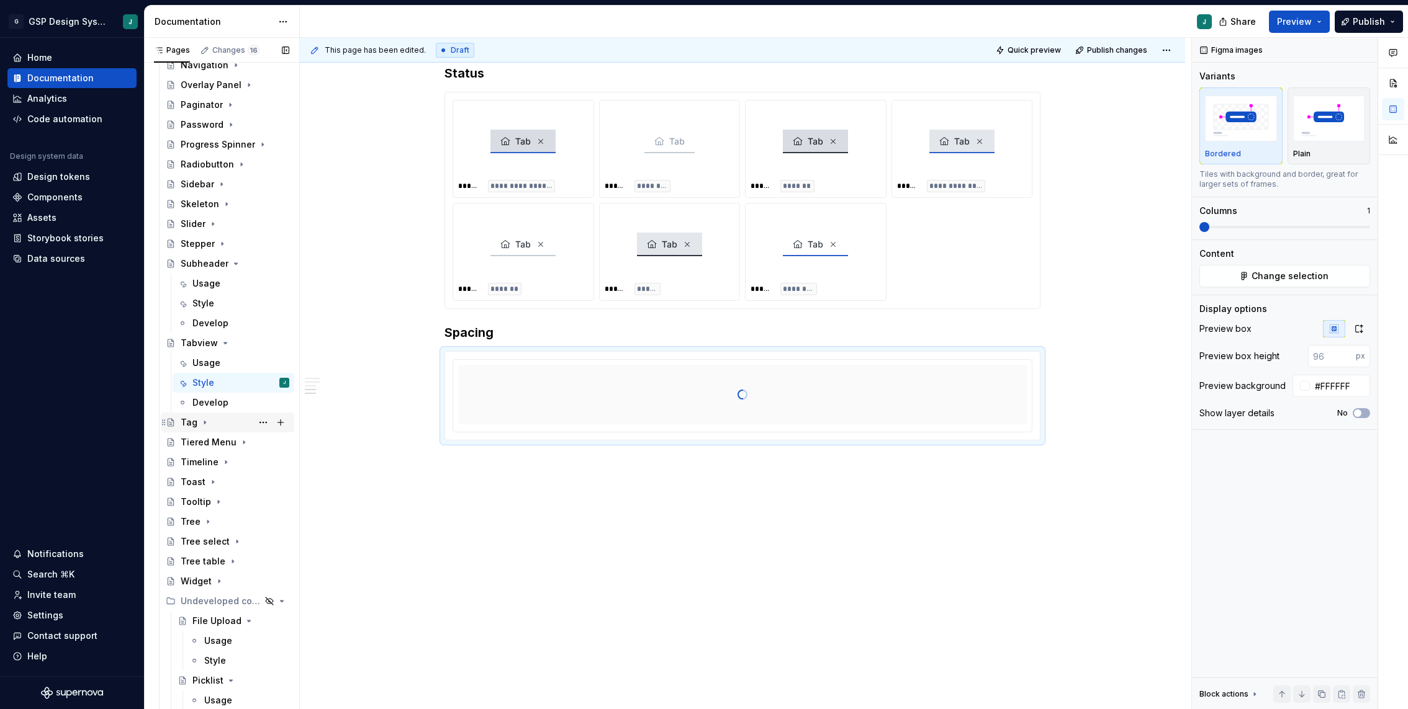
click at [228, 421] on div "Tag" at bounding box center [235, 422] width 109 height 17
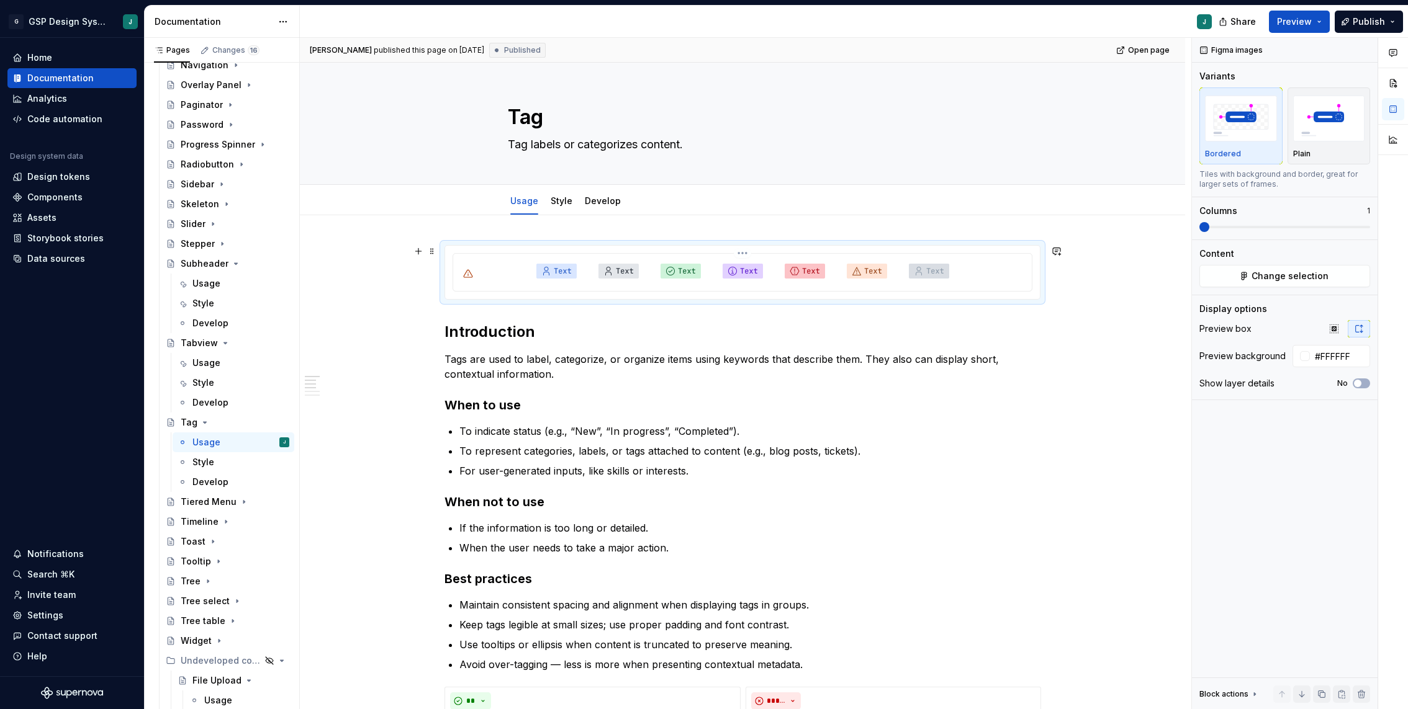
click at [718, 270] on img at bounding box center [742, 271] width 423 height 25
type textarea "*"
click at [1294, 270] on span "Change selection" at bounding box center [1289, 276] width 77 height 12
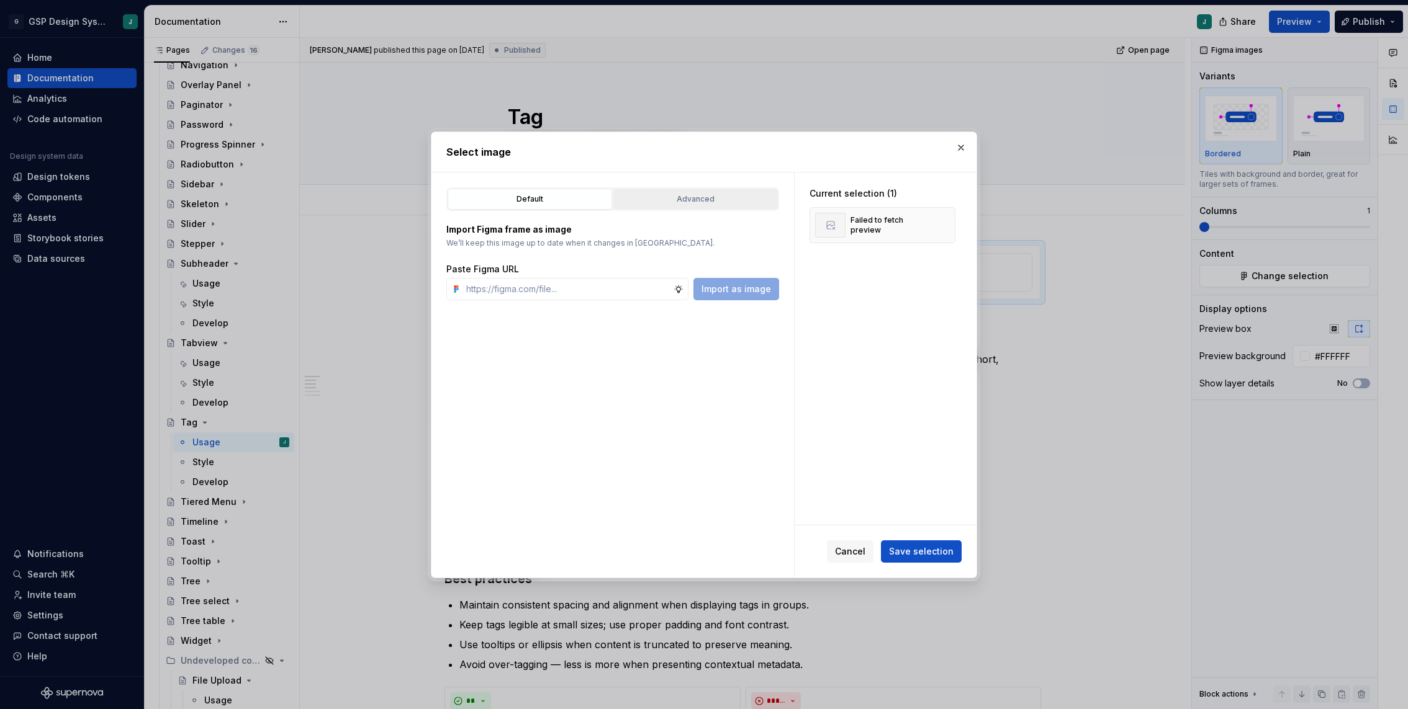
click at [691, 193] on div "Advanced" at bounding box center [696, 199] width 156 height 12
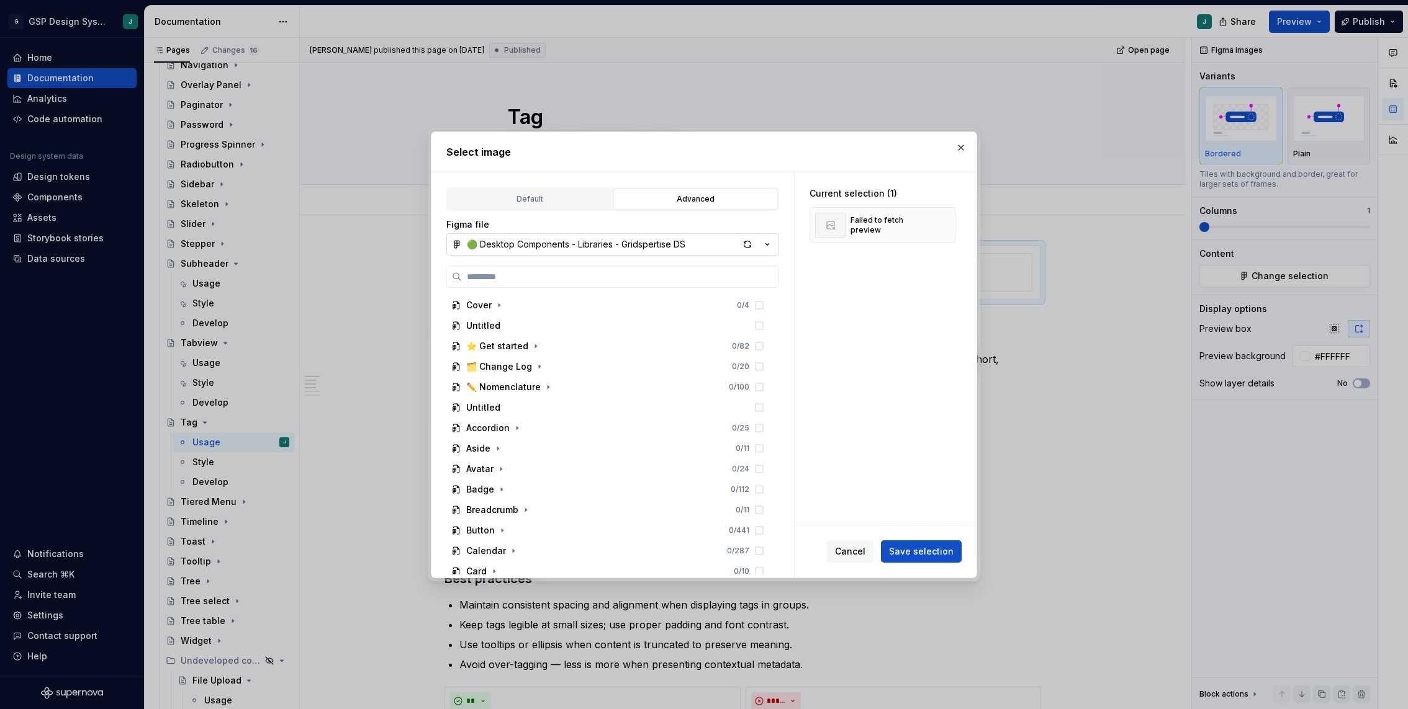
click at [562, 240] on div "🟢 Desktop Components - Libraries - Gridspertise DS" at bounding box center [576, 244] width 218 height 12
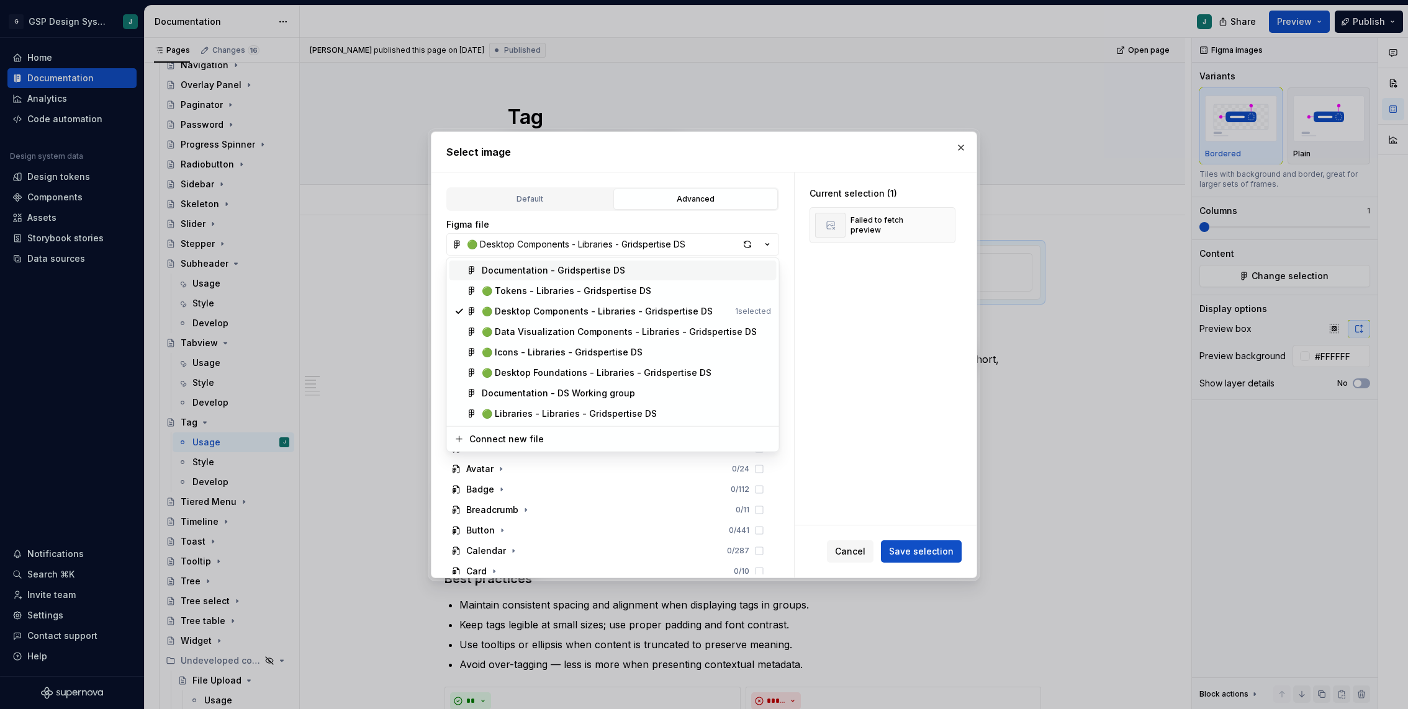
click at [508, 266] on div "Documentation - Gridspertise DS" at bounding box center [553, 270] width 143 height 12
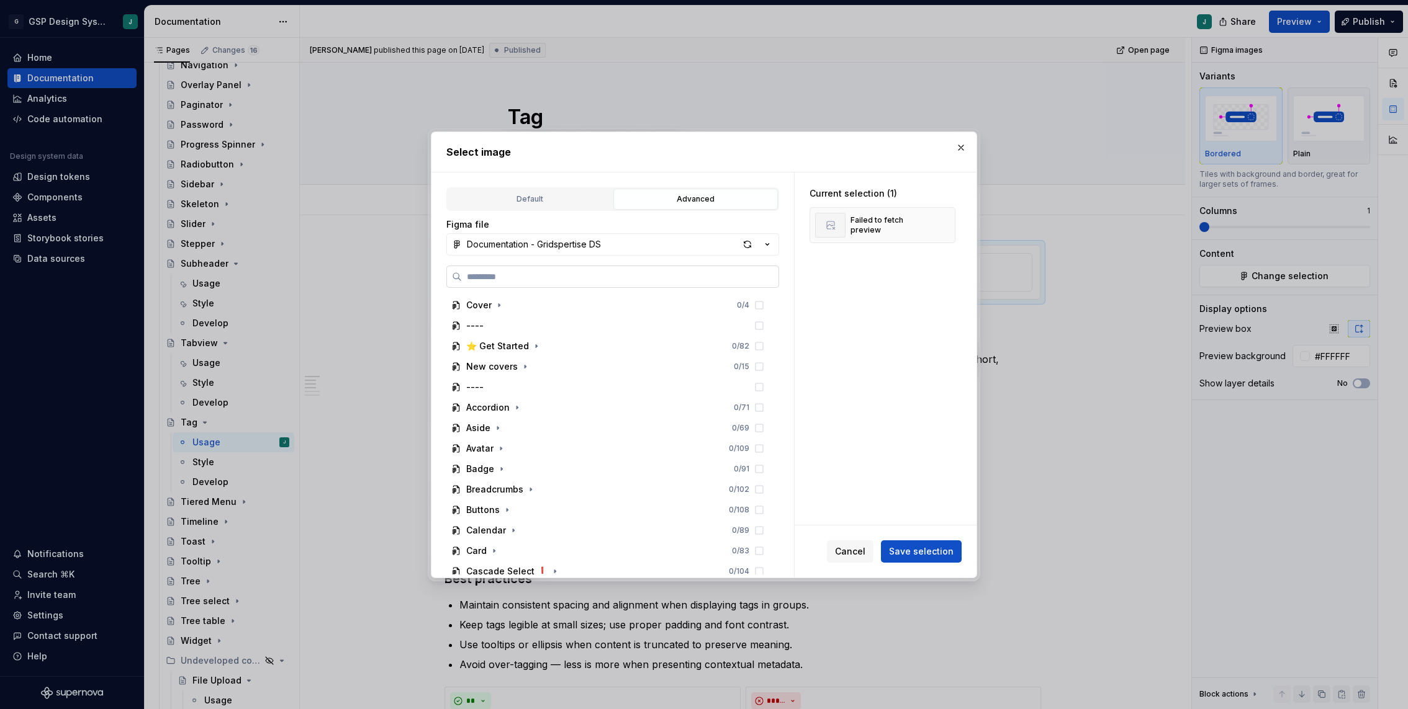
click at [489, 284] on label at bounding box center [612, 277] width 333 height 22
click at [489, 283] on input "search" at bounding box center [620, 277] width 317 height 12
type input "***"
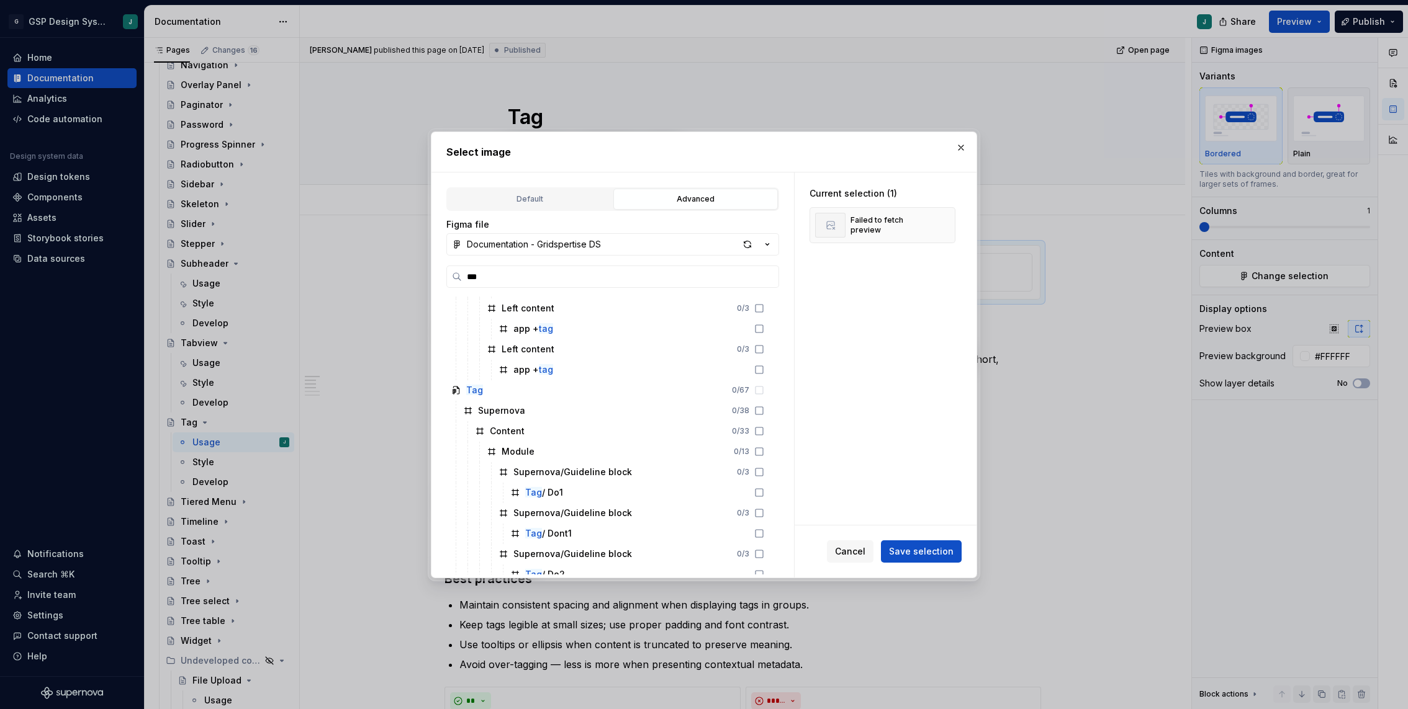
scroll to position [179, 0]
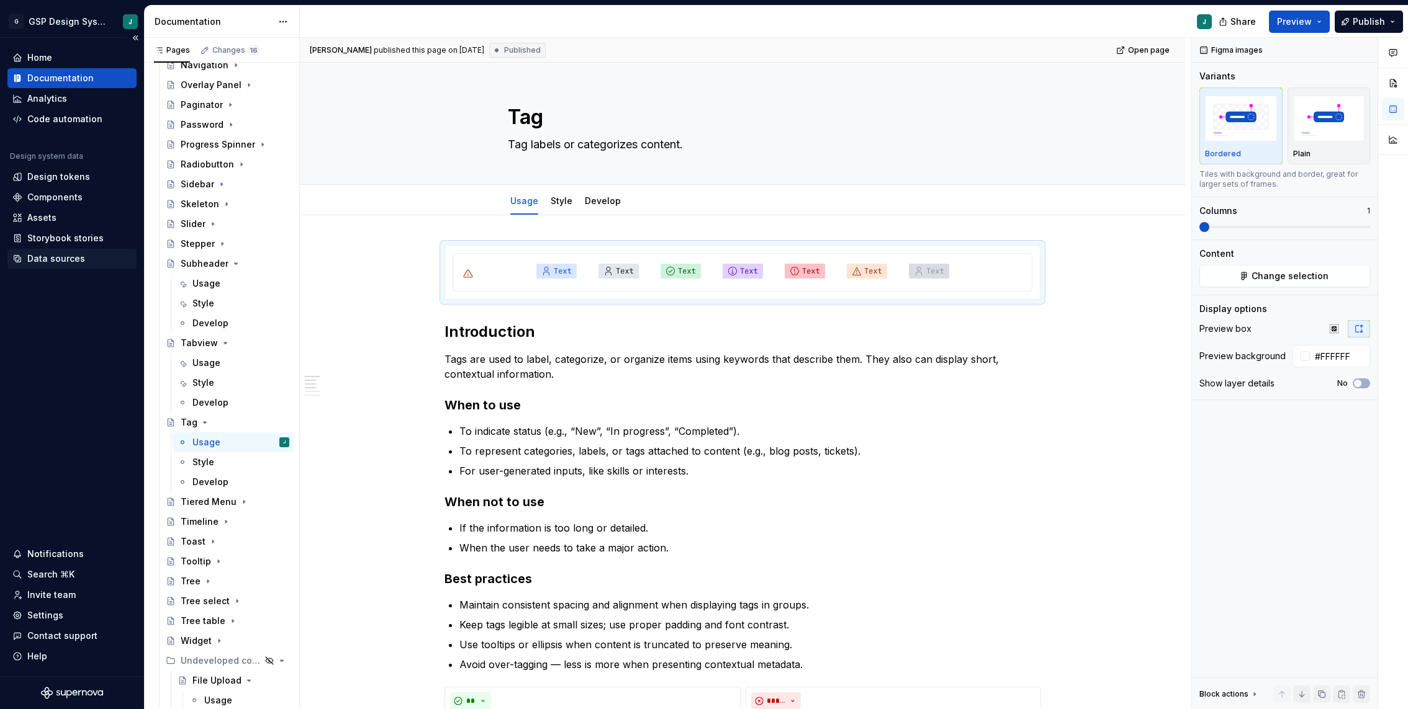
click at [24, 257] on div "Data sources" at bounding box center [71, 259] width 119 height 12
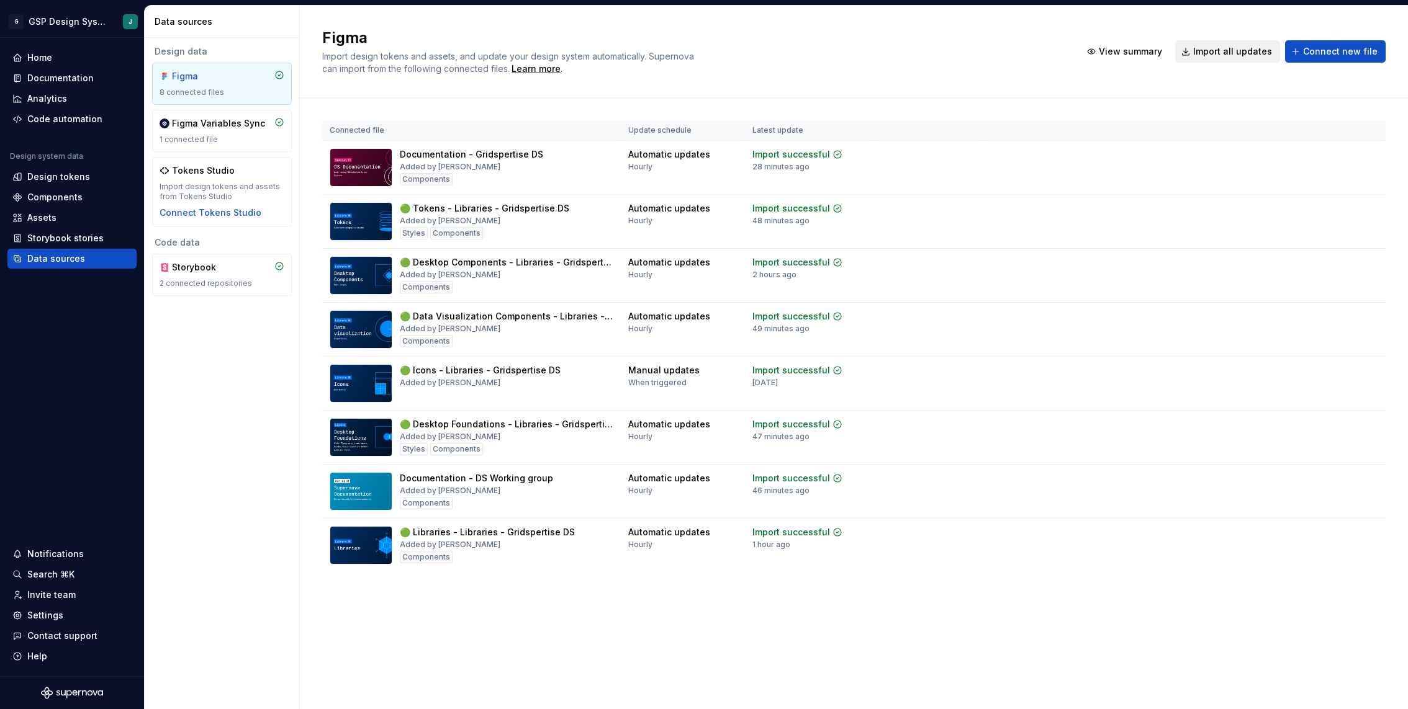
click at [1235, 43] on button "Import all updates" at bounding box center [1227, 51] width 105 height 22
click at [60, 66] on div "Home" at bounding box center [71, 58] width 129 height 20
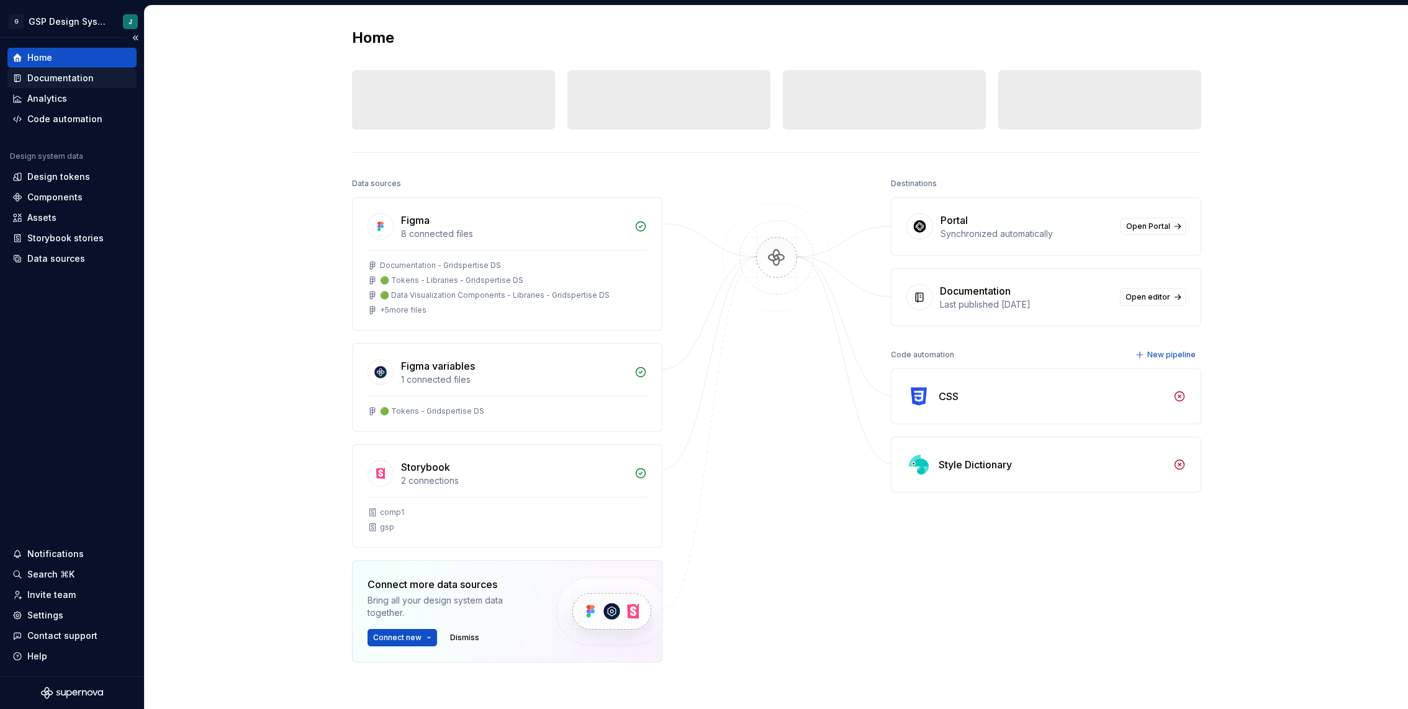
click at [71, 77] on div "Documentation" at bounding box center [60, 78] width 66 height 12
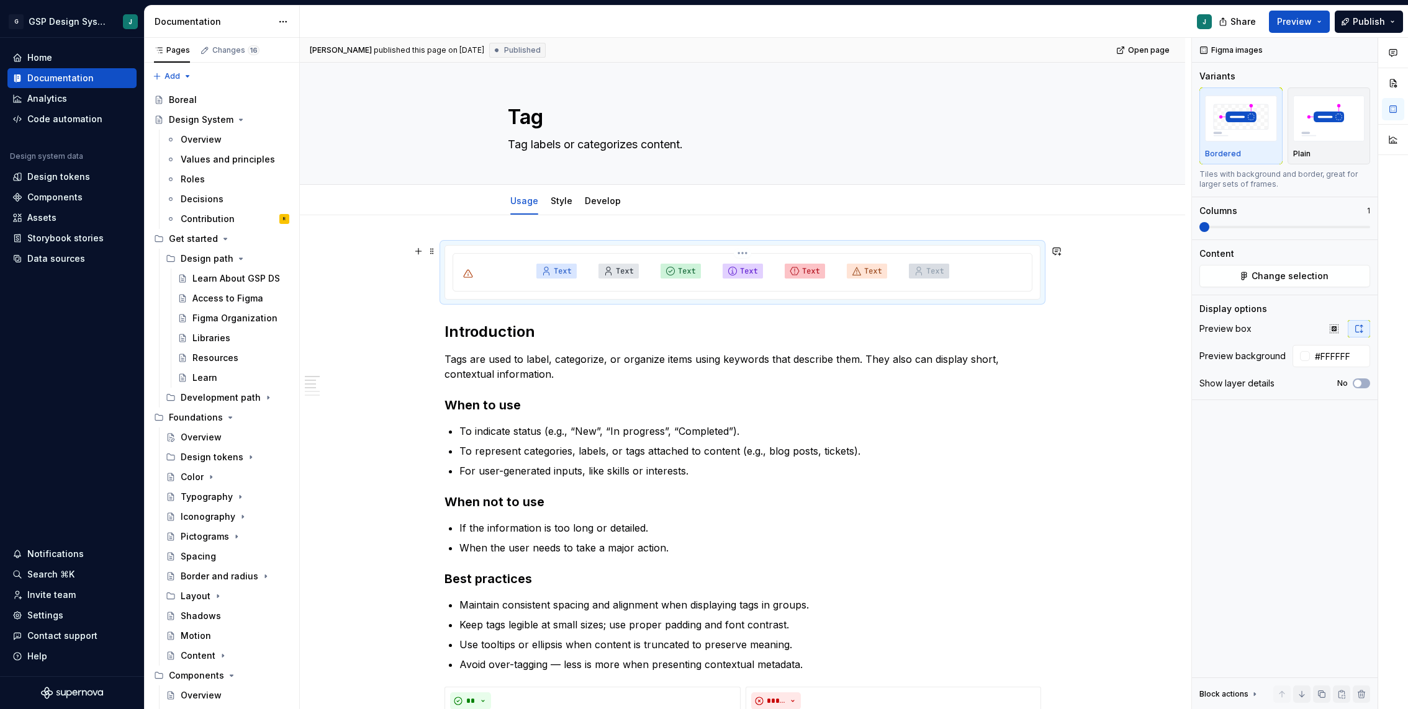
click at [714, 277] on img at bounding box center [742, 271] width 423 height 25
click at [1261, 275] on span "Change selection" at bounding box center [1289, 276] width 77 height 12
click at [800, 264] on img at bounding box center [742, 271] width 423 height 25
click at [1282, 272] on span "Change selection" at bounding box center [1289, 276] width 77 height 12
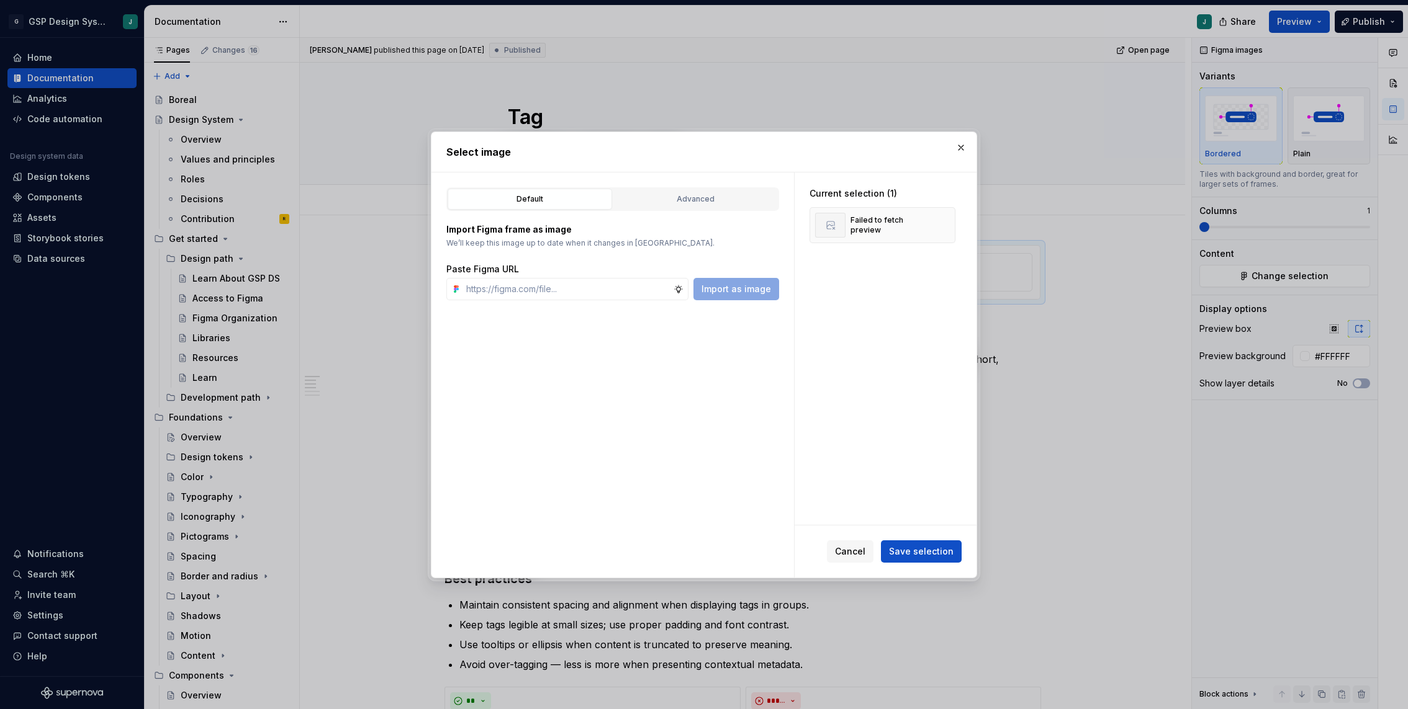
type textarea "*"
click at [661, 191] on button "Advanced" at bounding box center [695, 199] width 164 height 21
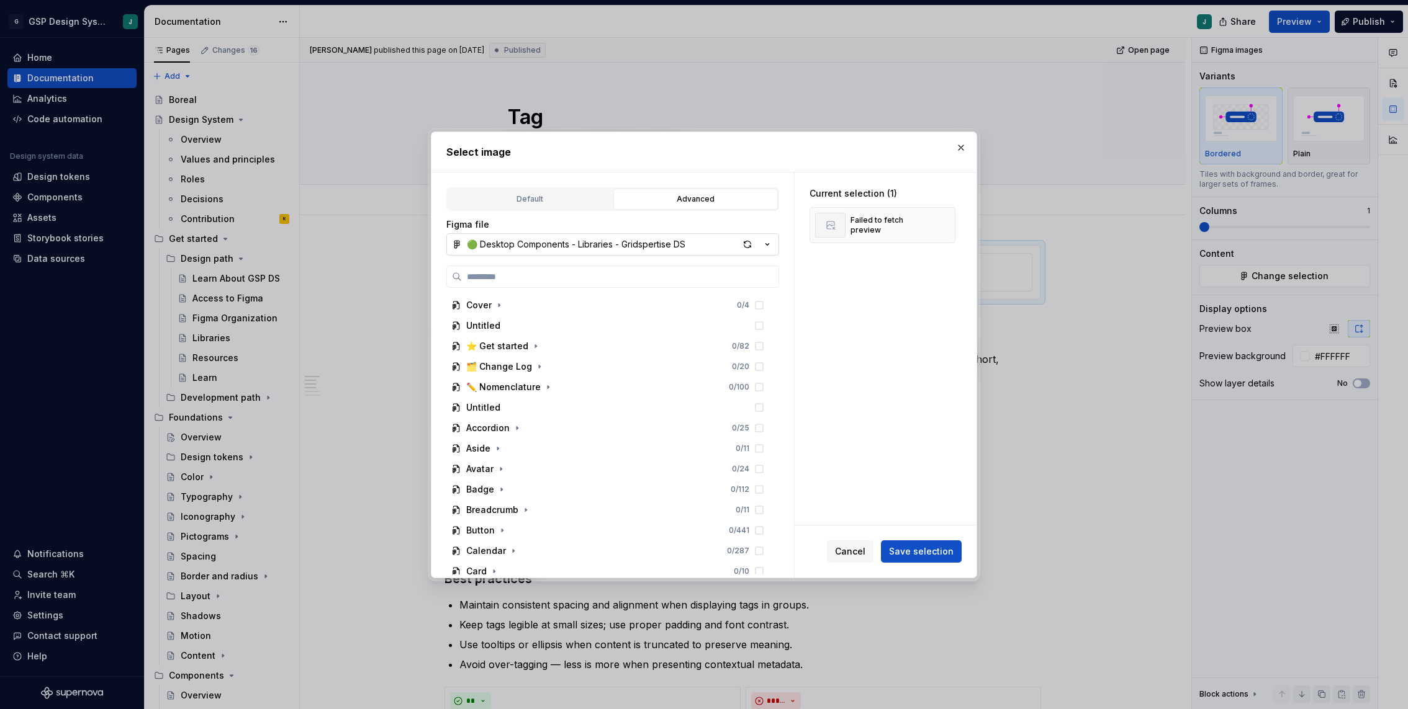
click at [538, 240] on div "🟢 Desktop Components - Libraries - Gridspertise DS" at bounding box center [576, 244] width 218 height 12
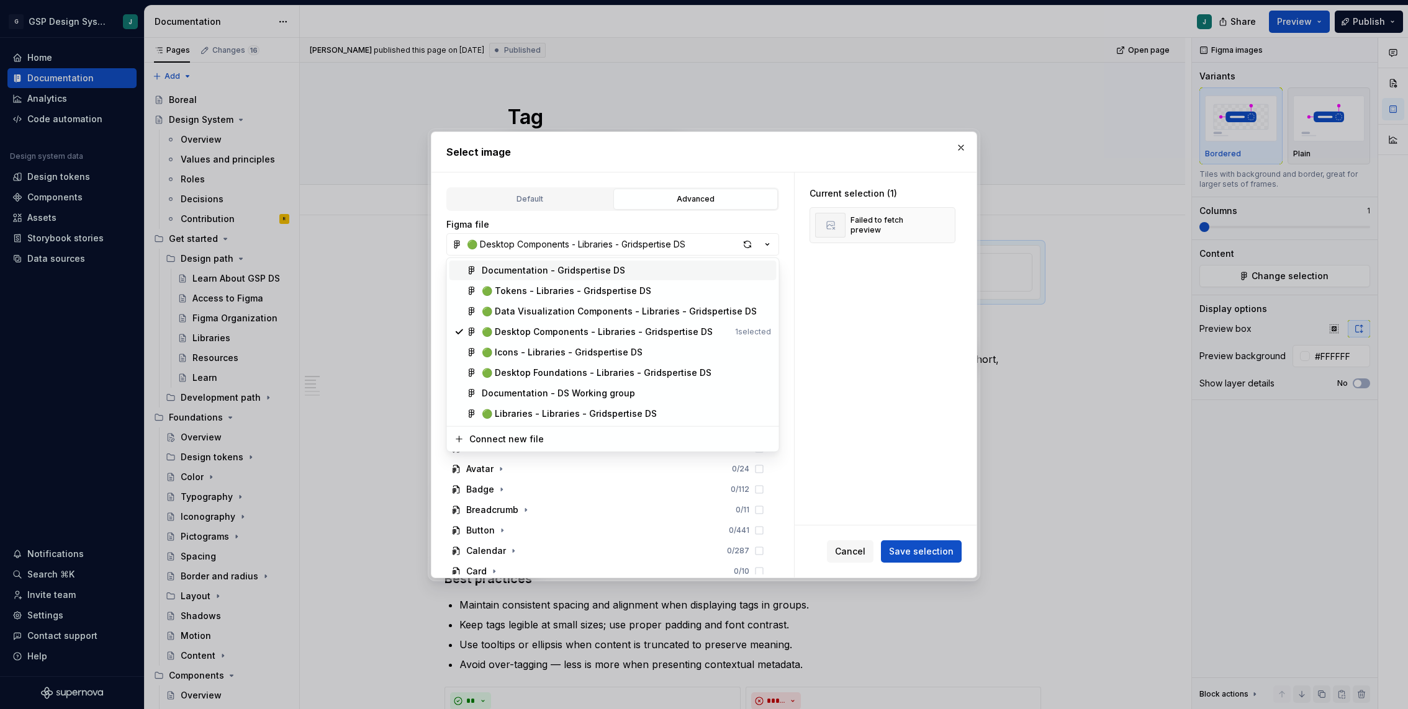
click at [535, 270] on div "Documentation - Gridspertise DS" at bounding box center [553, 270] width 143 height 12
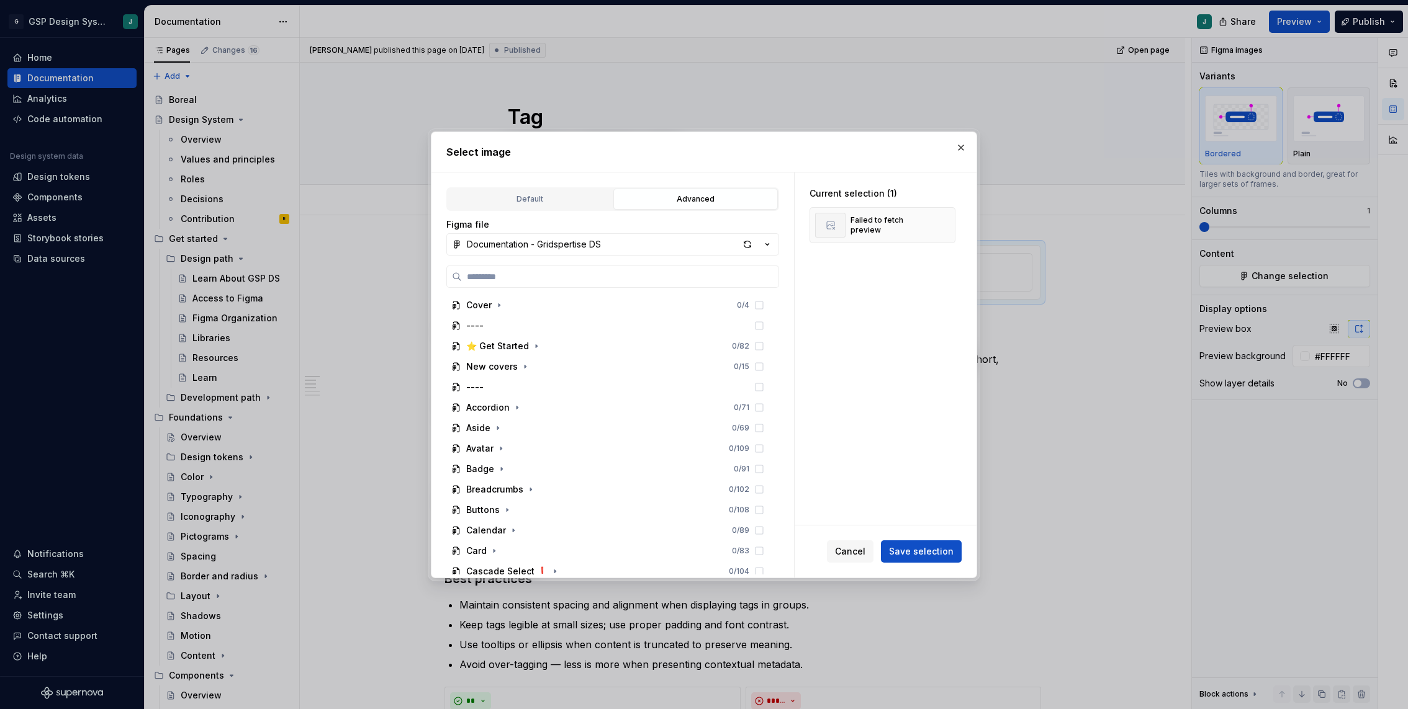
click at [503, 271] on input "search" at bounding box center [620, 277] width 317 height 12
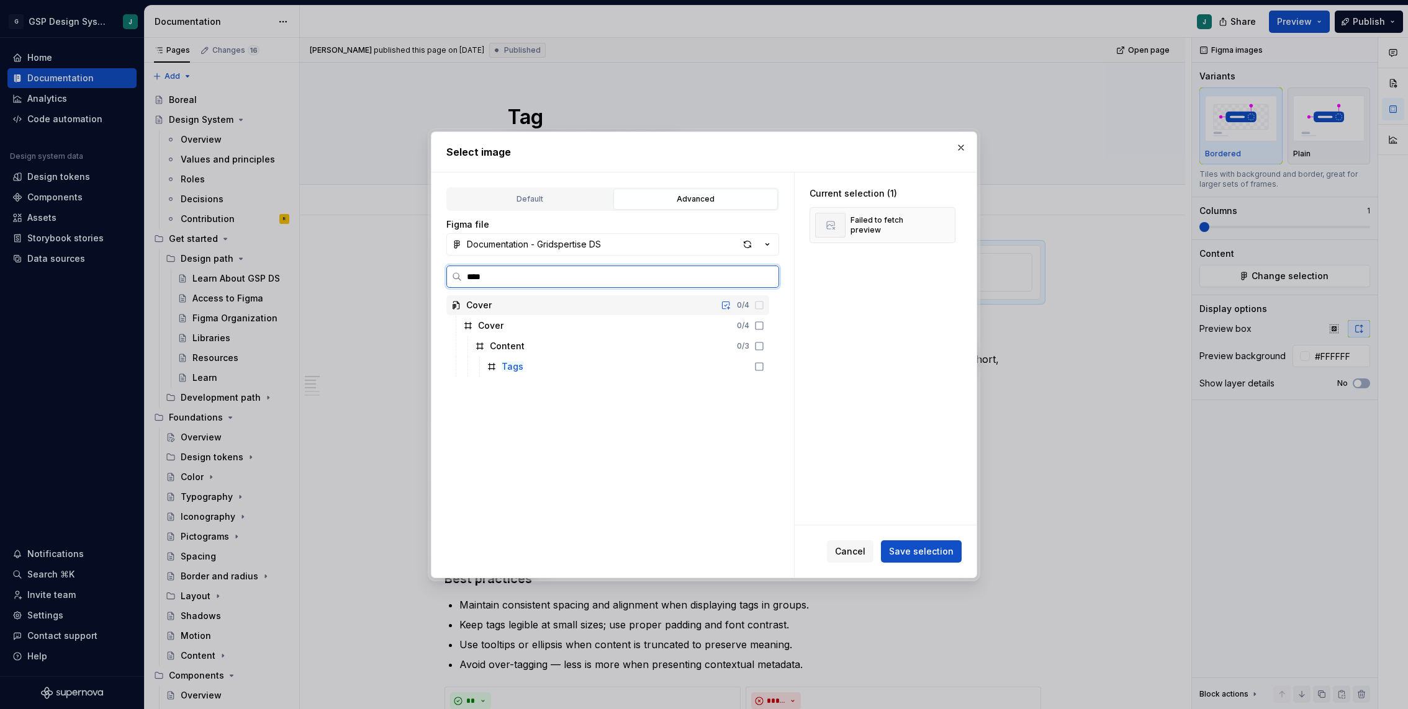
type input "***"
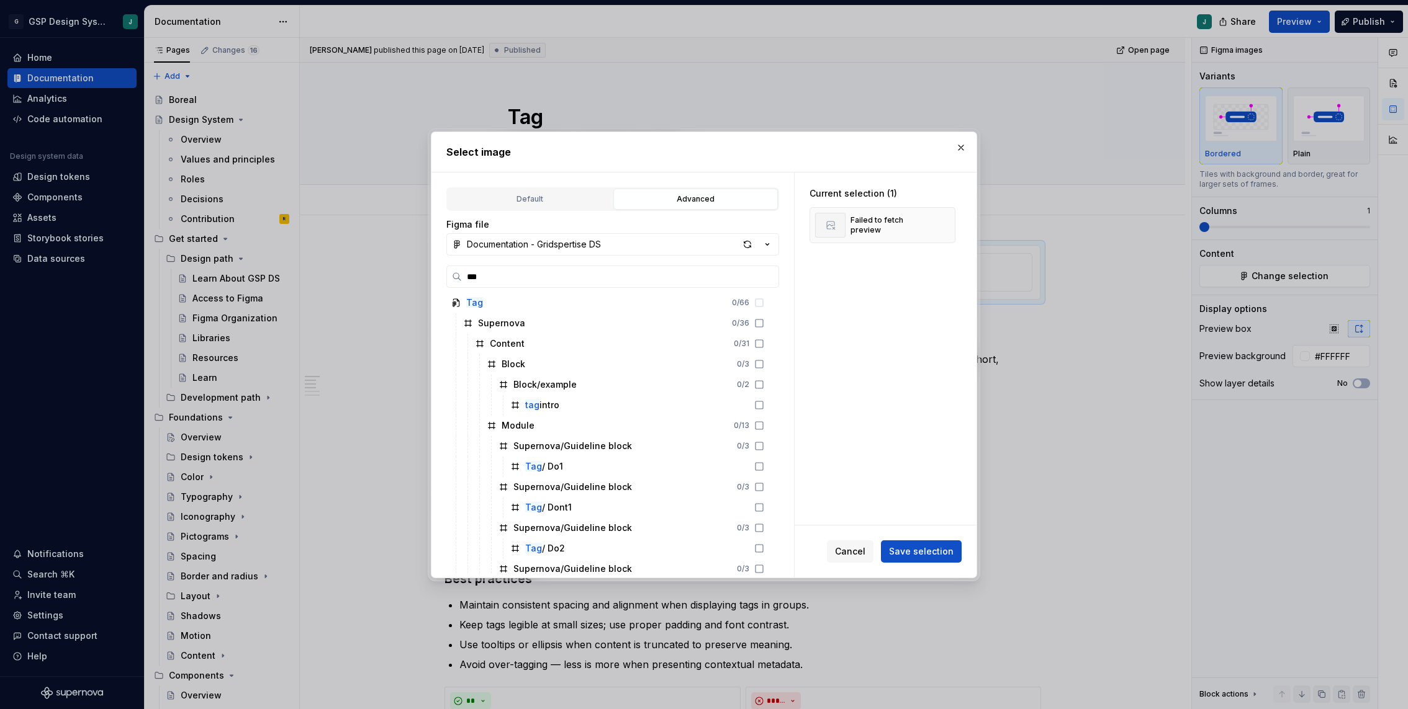
scroll to position [271, 0]
click at [605, 405] on div "tag intro" at bounding box center [637, 404] width 264 height 20
click at [918, 546] on span "Save selection" at bounding box center [921, 552] width 65 height 12
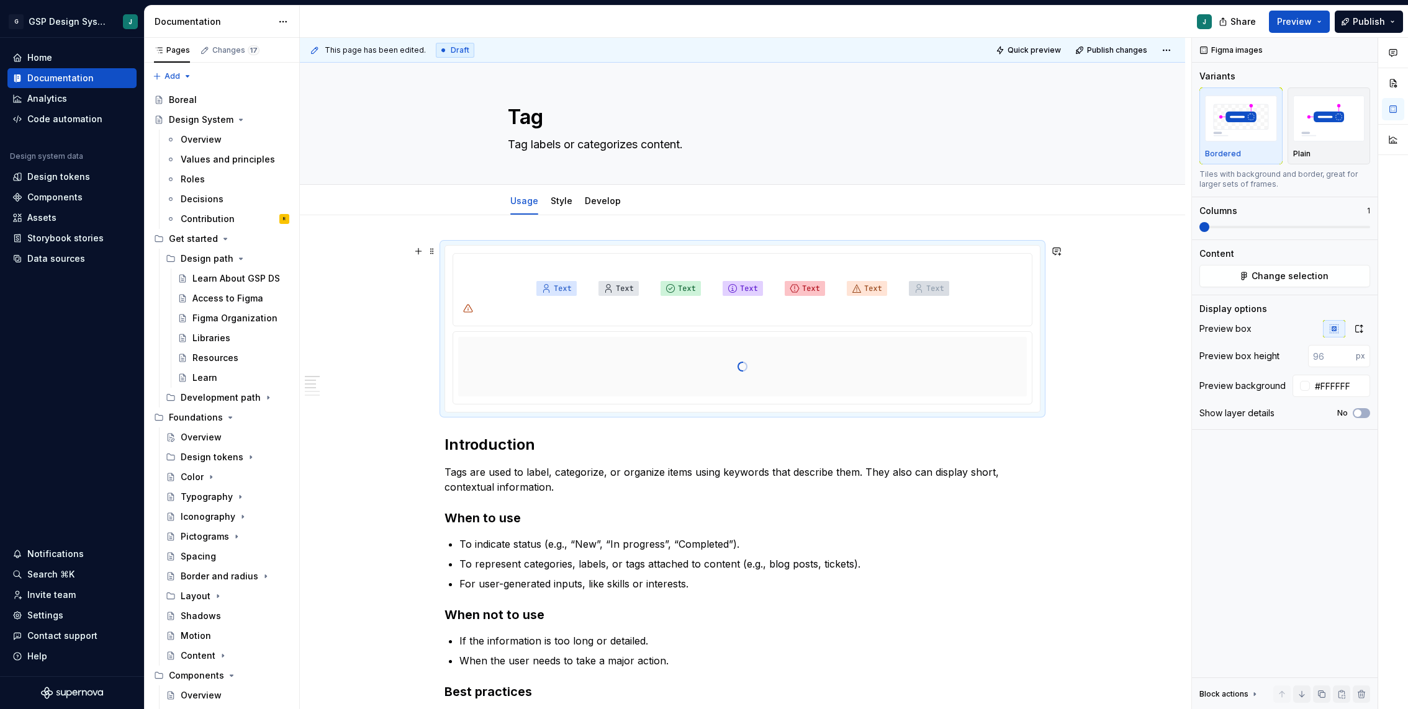
click at [746, 251] on div at bounding box center [742, 329] width 595 height 166
click at [743, 253] on html "G GSP Design System J Home Documentation Analytics Code automation Design syste…" at bounding box center [704, 354] width 1408 height 709
click at [799, 365] on div "Delete item" at bounding box center [812, 364] width 104 height 12
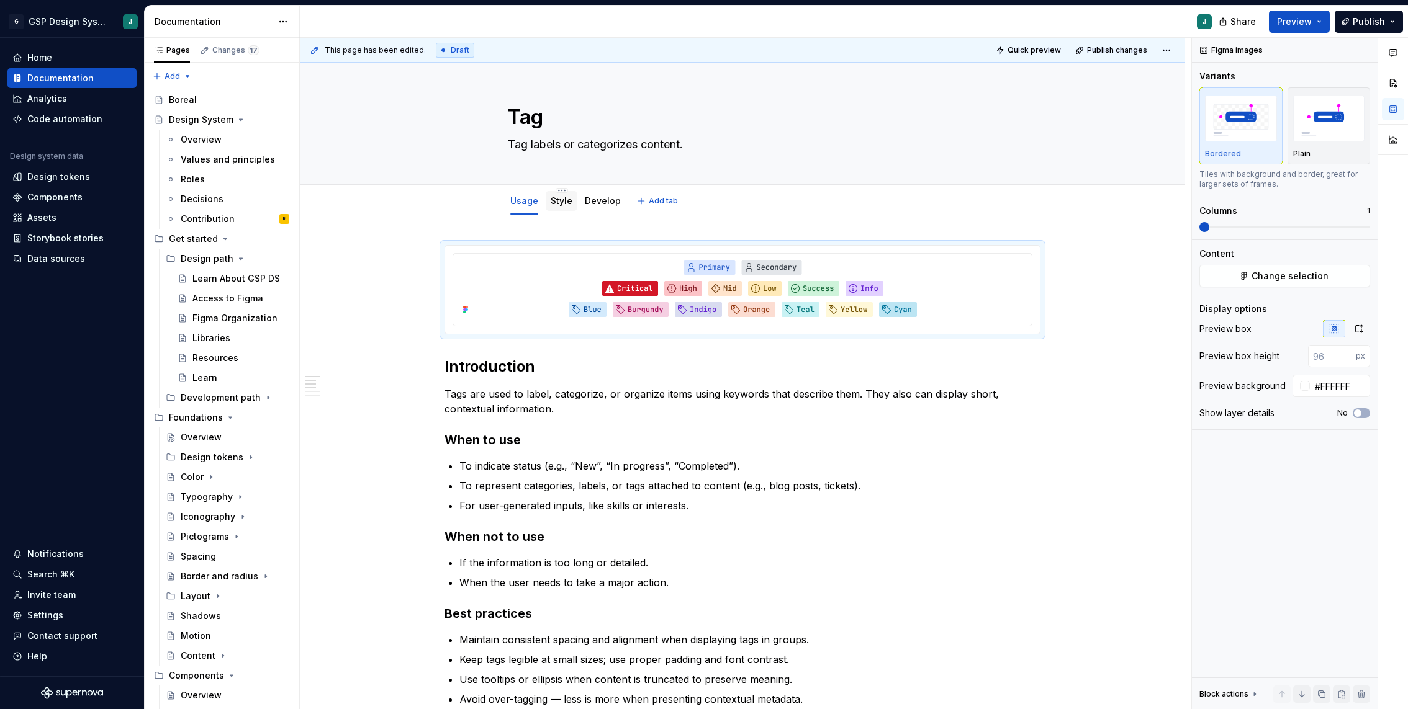
click at [560, 205] on link "Style" at bounding box center [562, 201] width 22 height 11
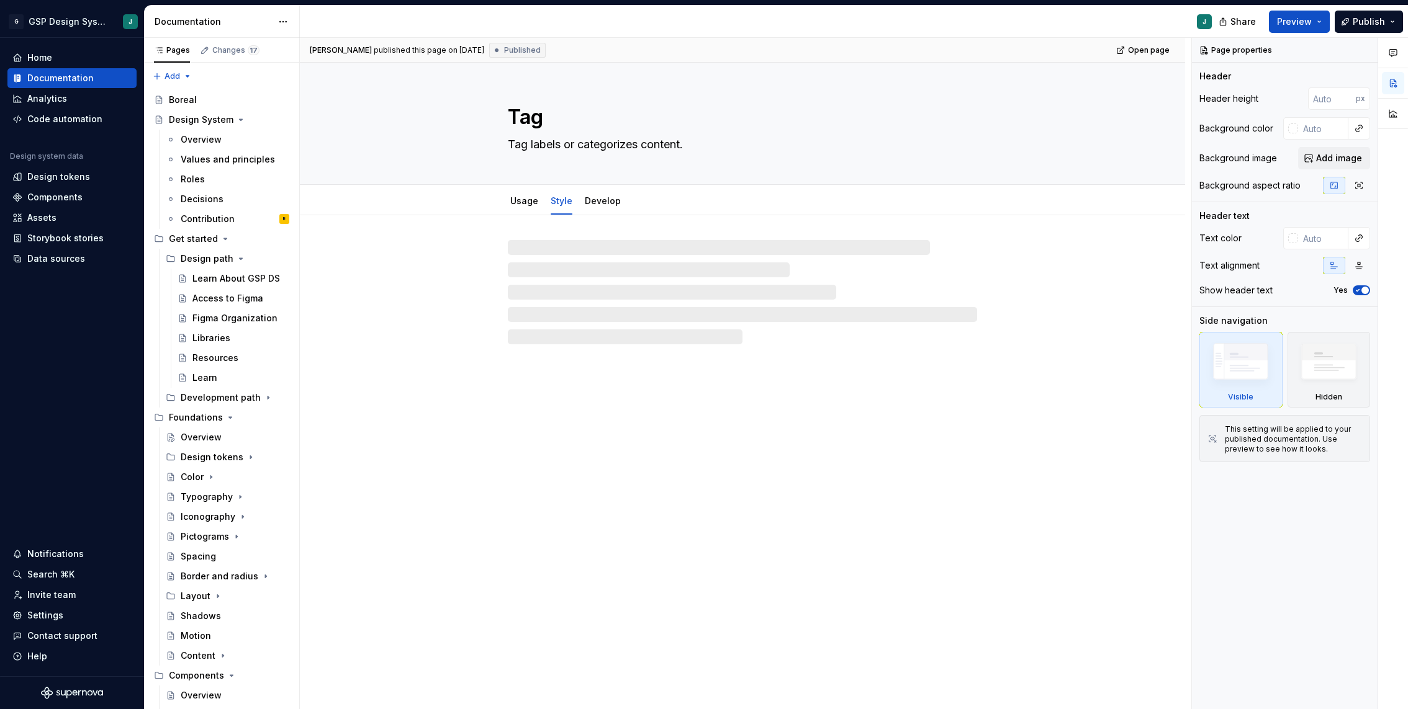
type textarea "*"
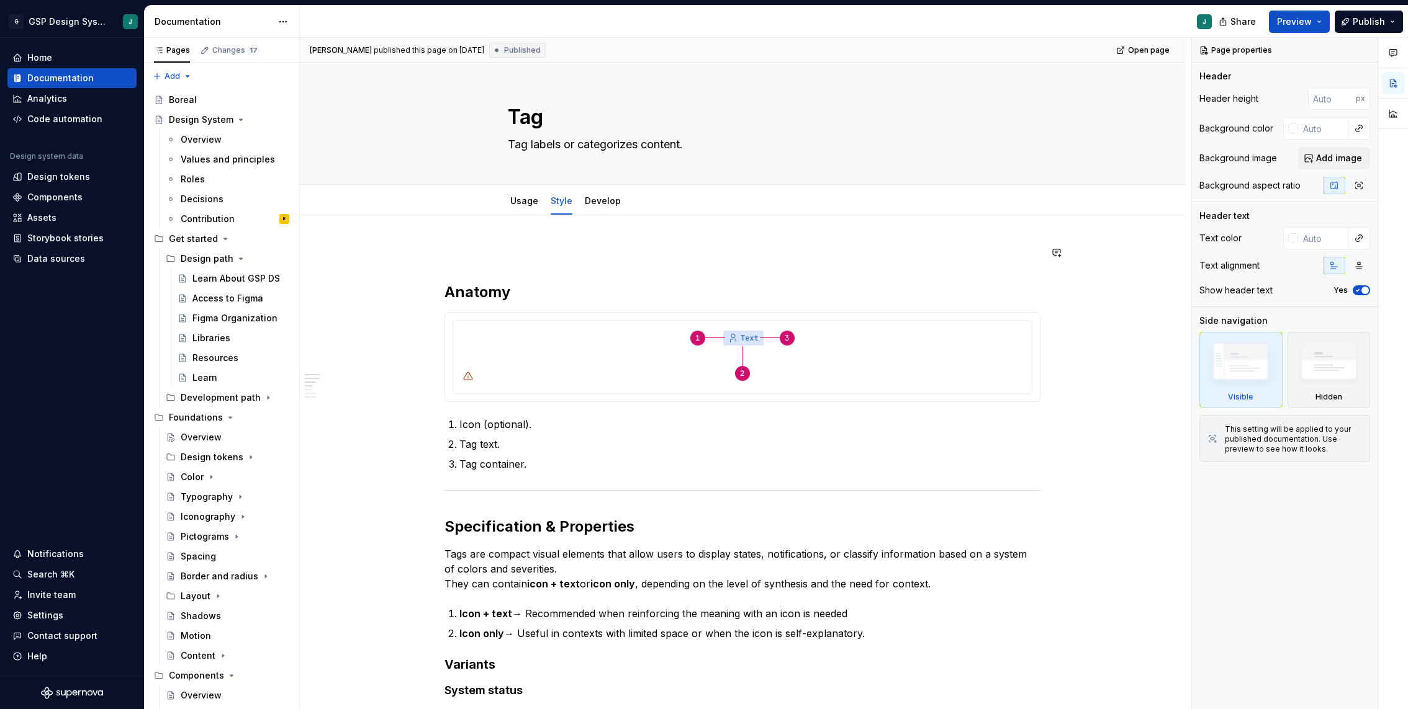
click at [447, 254] on p at bounding box center [742, 252] width 596 height 15
click at [425, 250] on button "button" at bounding box center [418, 252] width 17 height 17
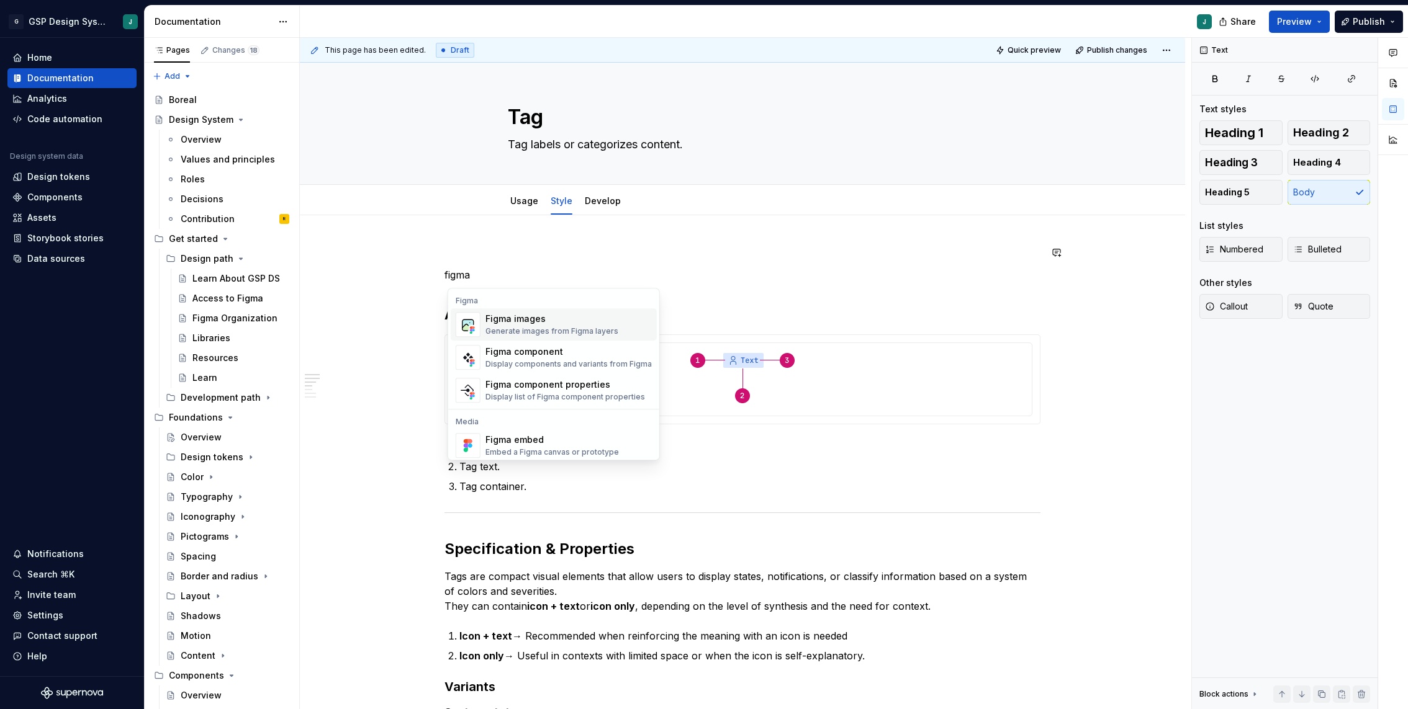
click at [546, 321] on div "Figma images" at bounding box center [551, 319] width 133 height 12
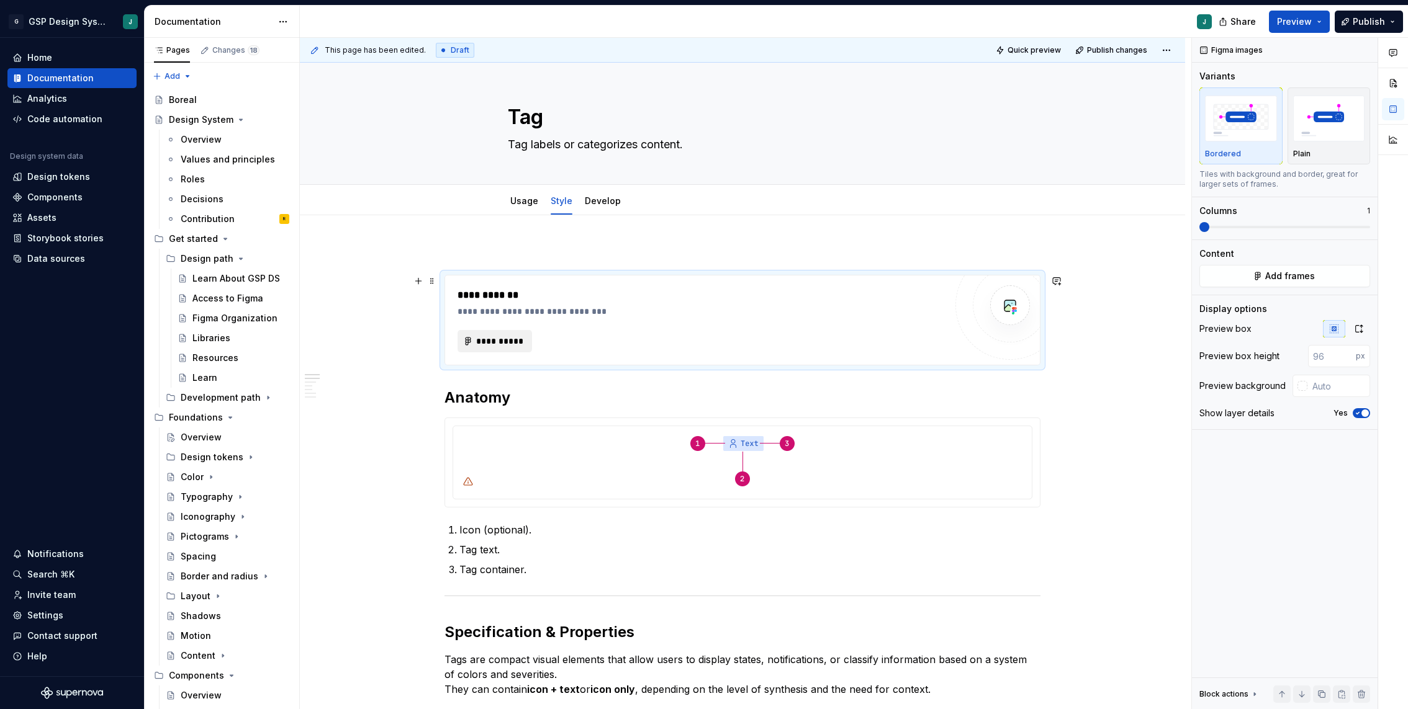
click at [499, 339] on span "**********" at bounding box center [499, 341] width 48 height 12
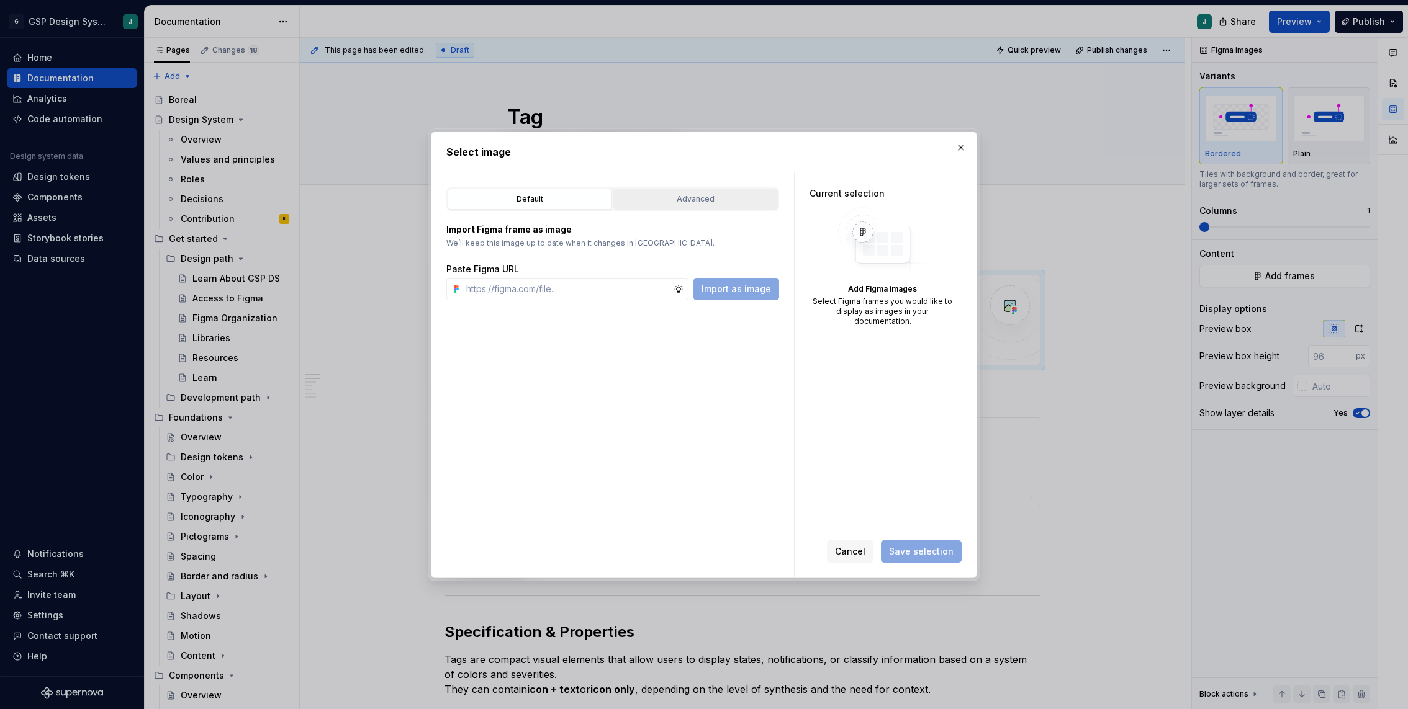
click at [655, 204] on div "Advanced" at bounding box center [696, 199] width 156 height 12
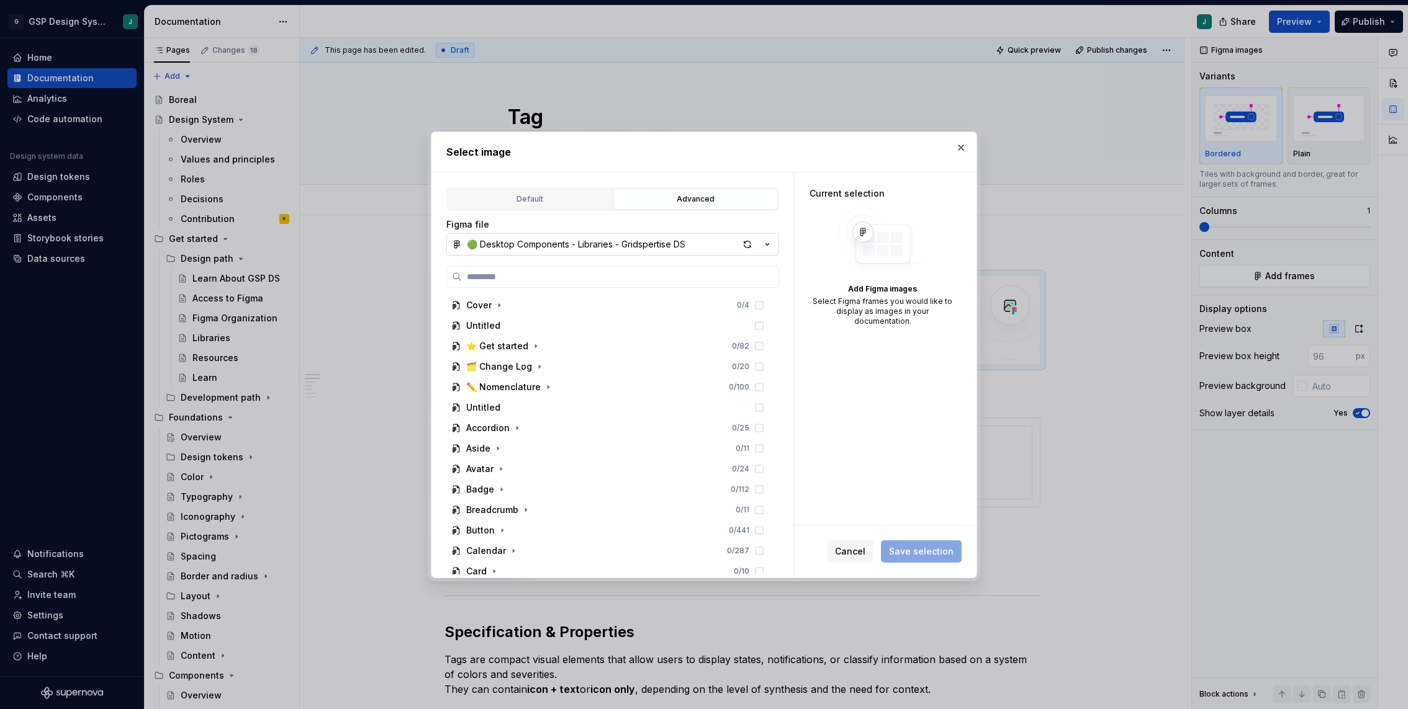
click at [520, 246] on div "🟢 Desktop Components - Libraries - Gridspertise DS" at bounding box center [576, 244] width 218 height 12
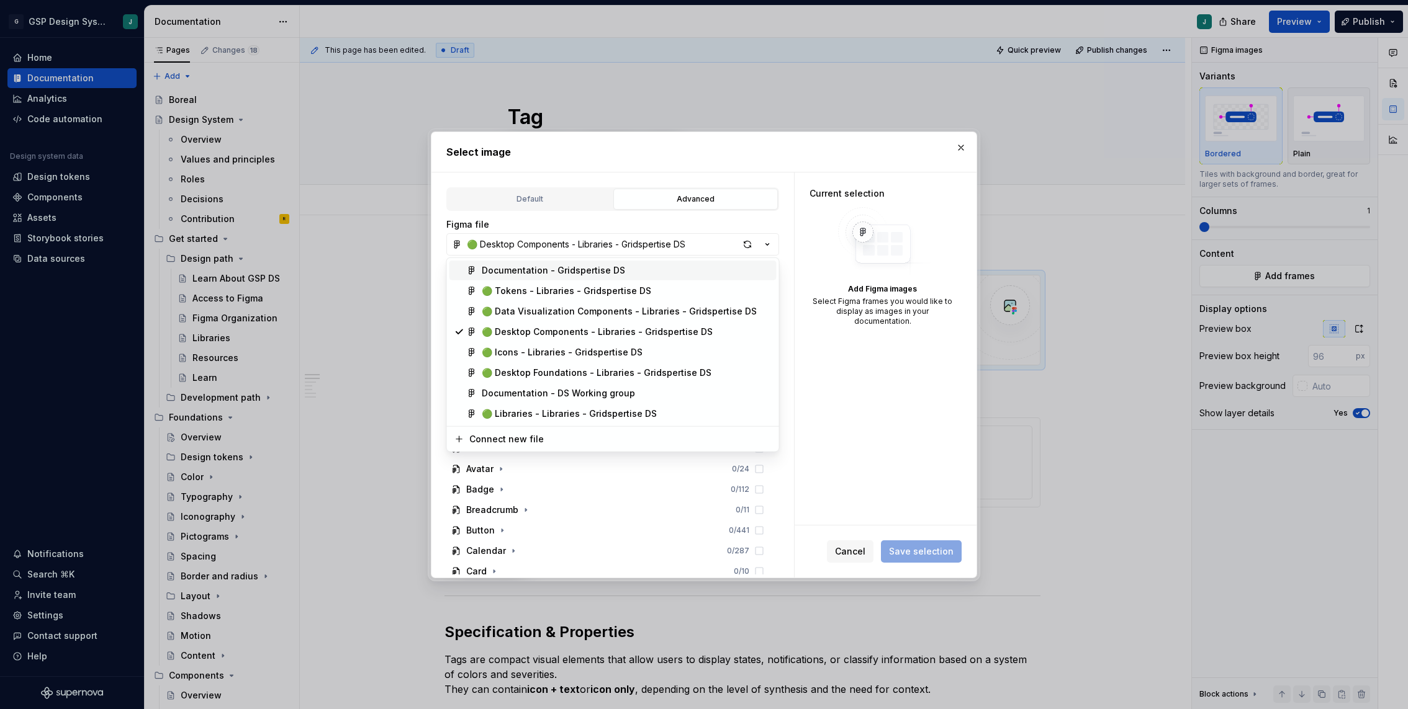
click at [521, 268] on div "Documentation - Gridspertise DS" at bounding box center [553, 270] width 143 height 12
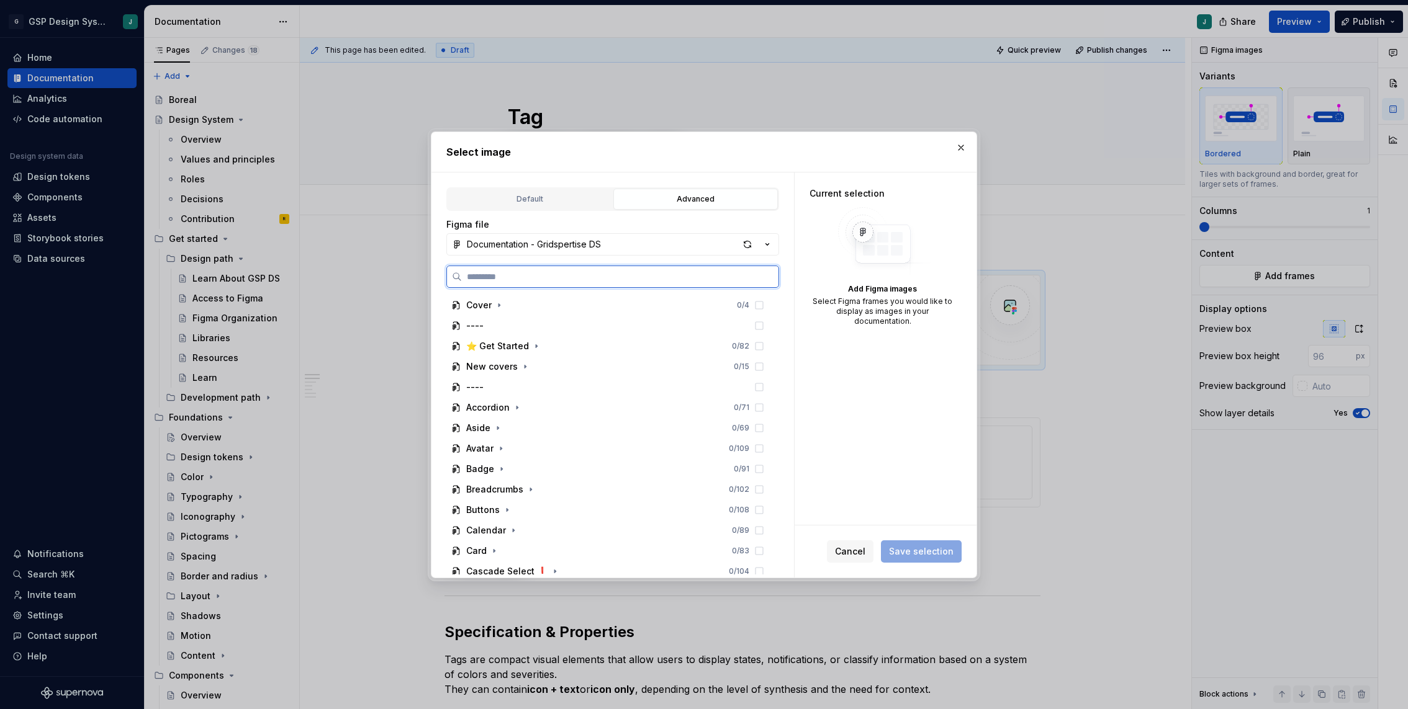
click at [505, 272] on input "search" at bounding box center [620, 277] width 317 height 12
type input "***"
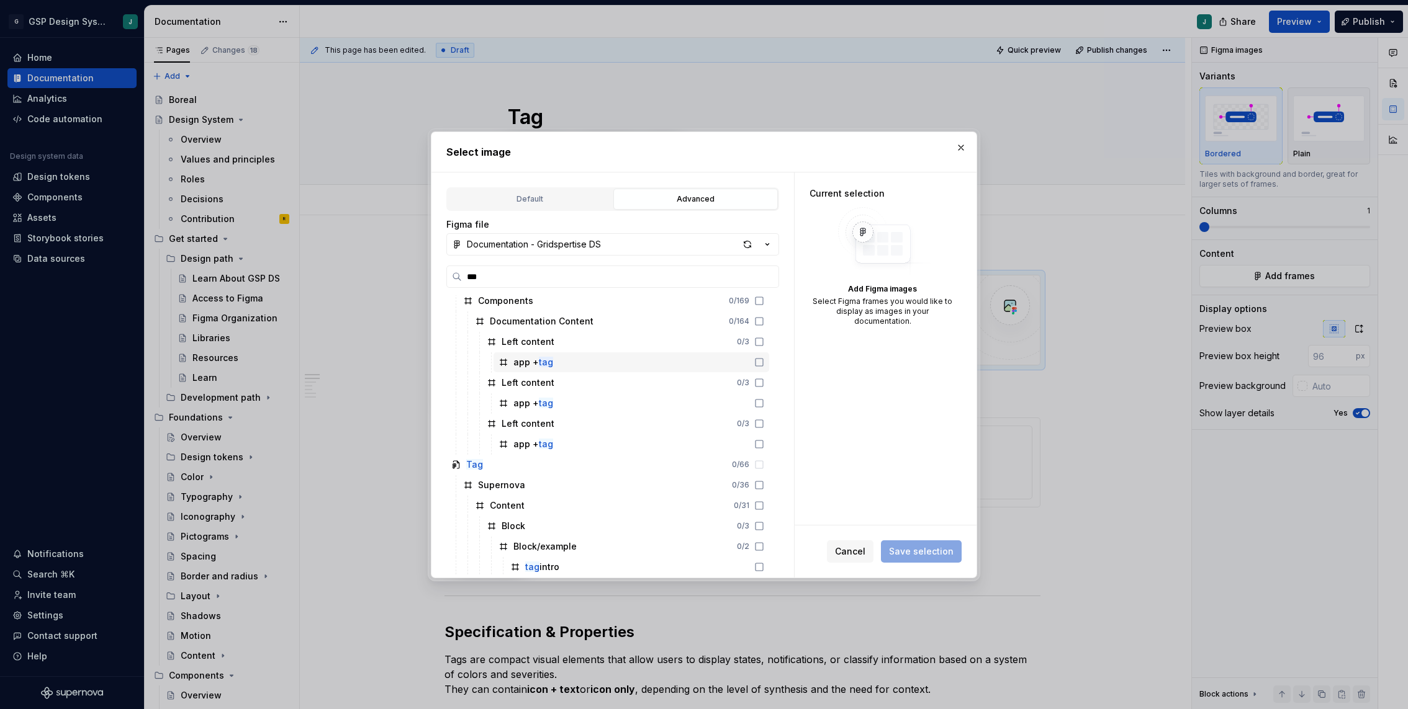
scroll to position [187, 0]
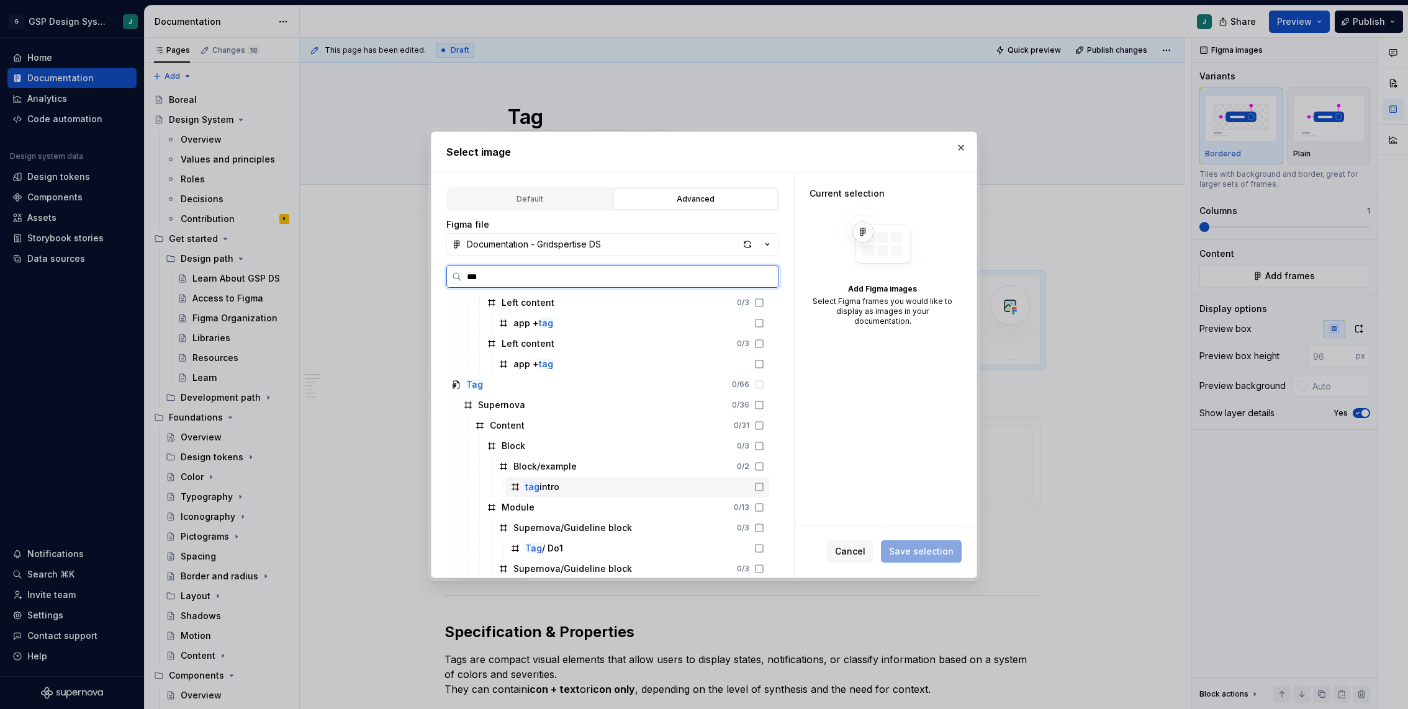
click at [600, 486] on div "tag intro" at bounding box center [637, 487] width 264 height 20
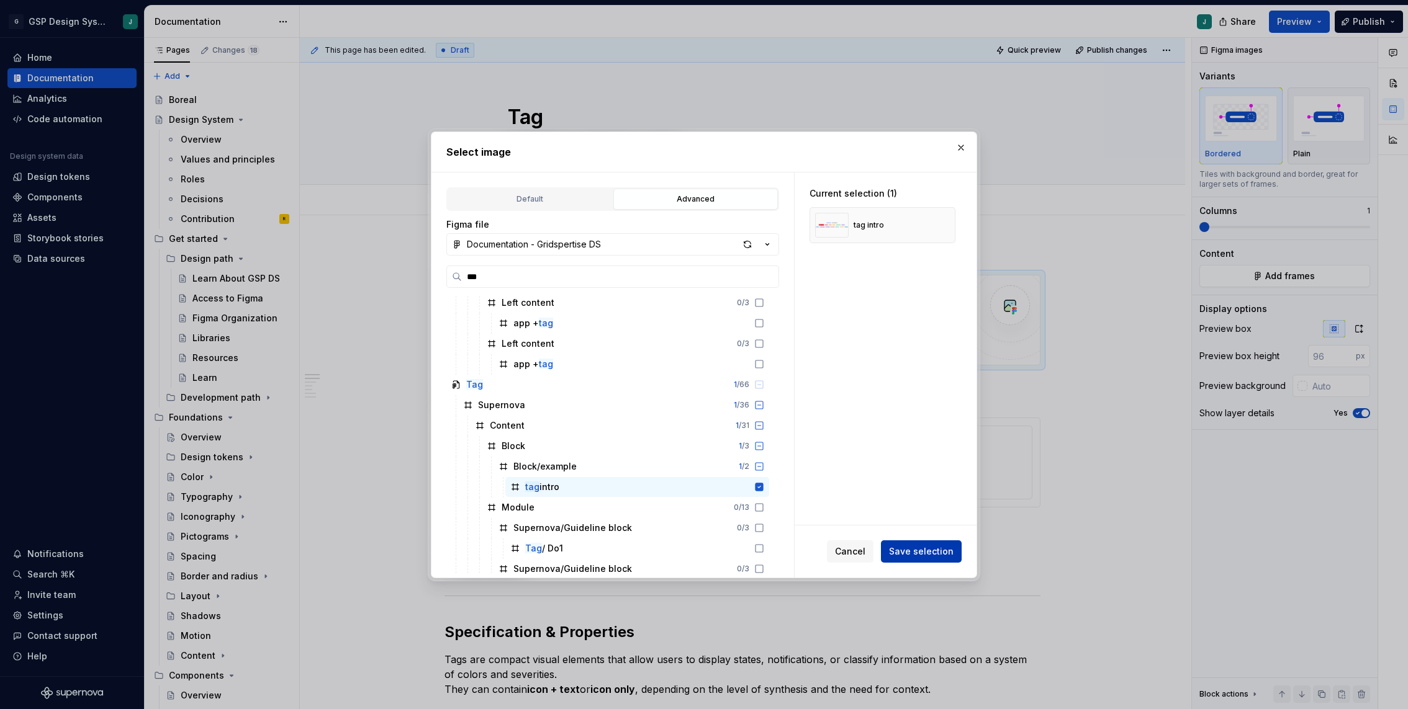
click at [910, 544] on button "Save selection" at bounding box center [921, 552] width 81 height 22
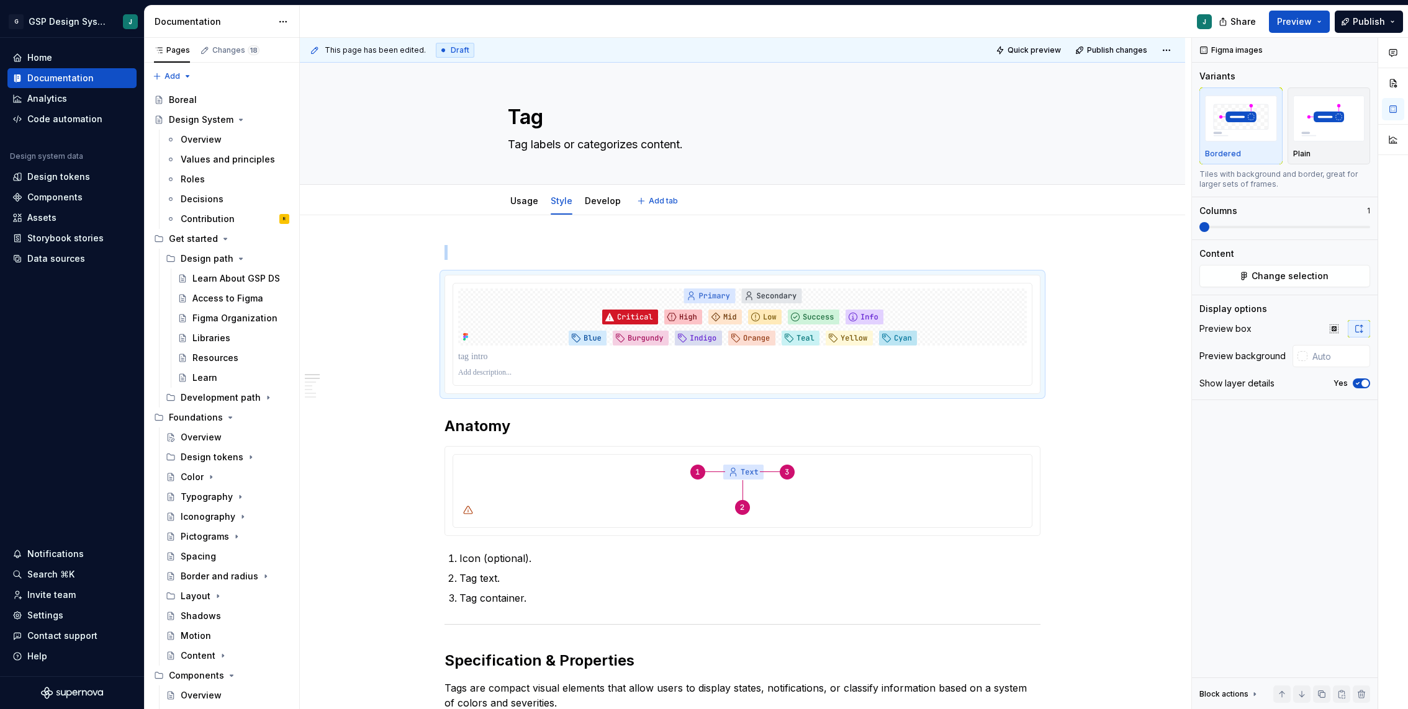
type textarea "*"
click at [1318, 354] on input "text" at bounding box center [1338, 356] width 63 height 22
type input "#FFFFFF"
click at [520, 201] on link "Usage" at bounding box center [524, 201] width 28 height 11
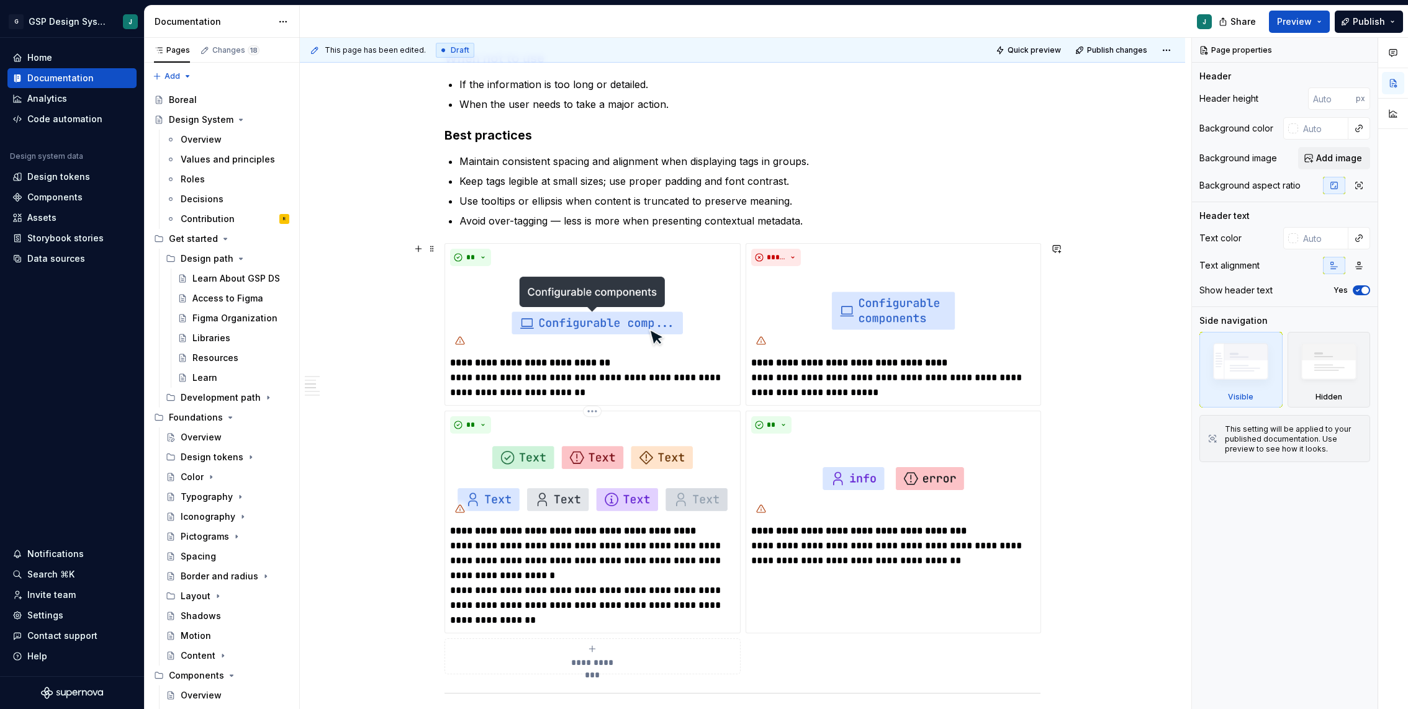
scroll to position [480, 0]
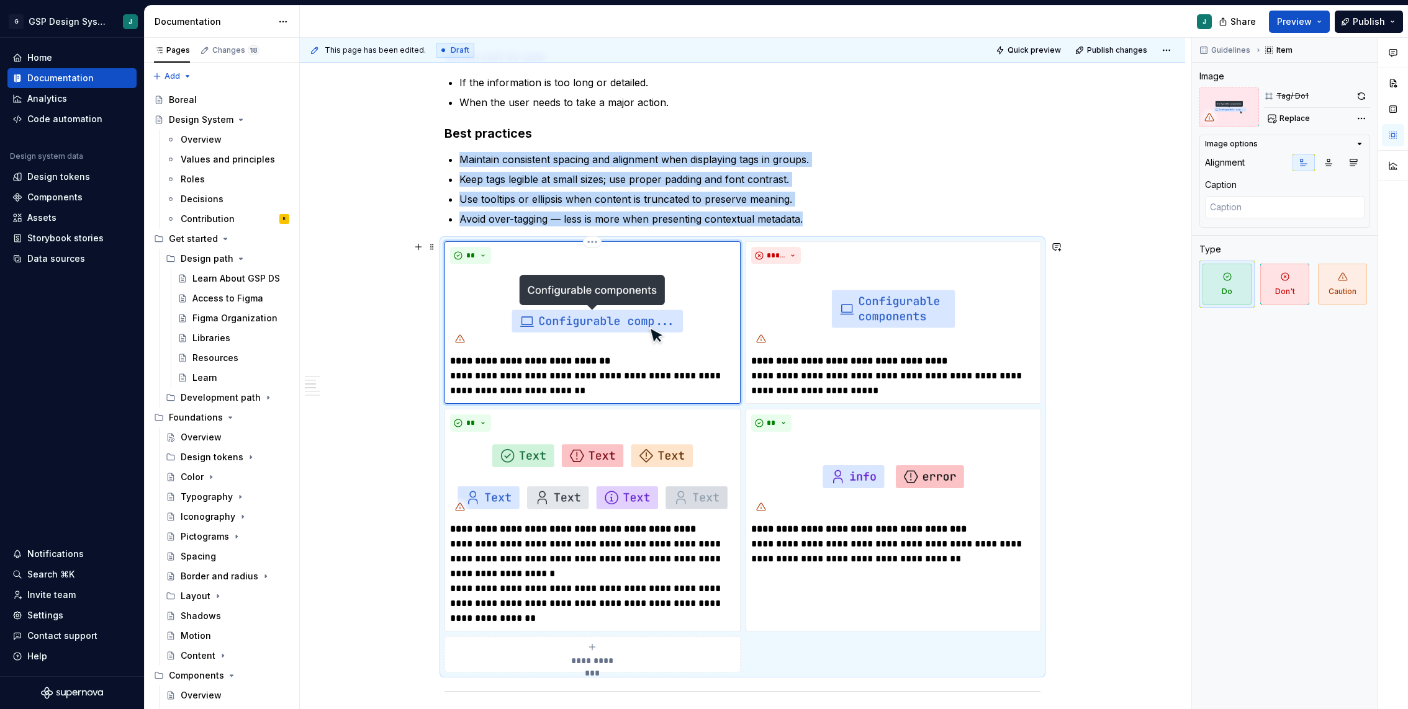
click at [605, 308] on img at bounding box center [592, 308] width 285 height 79
click at [1294, 118] on span "Replace" at bounding box center [1294, 119] width 30 height 10
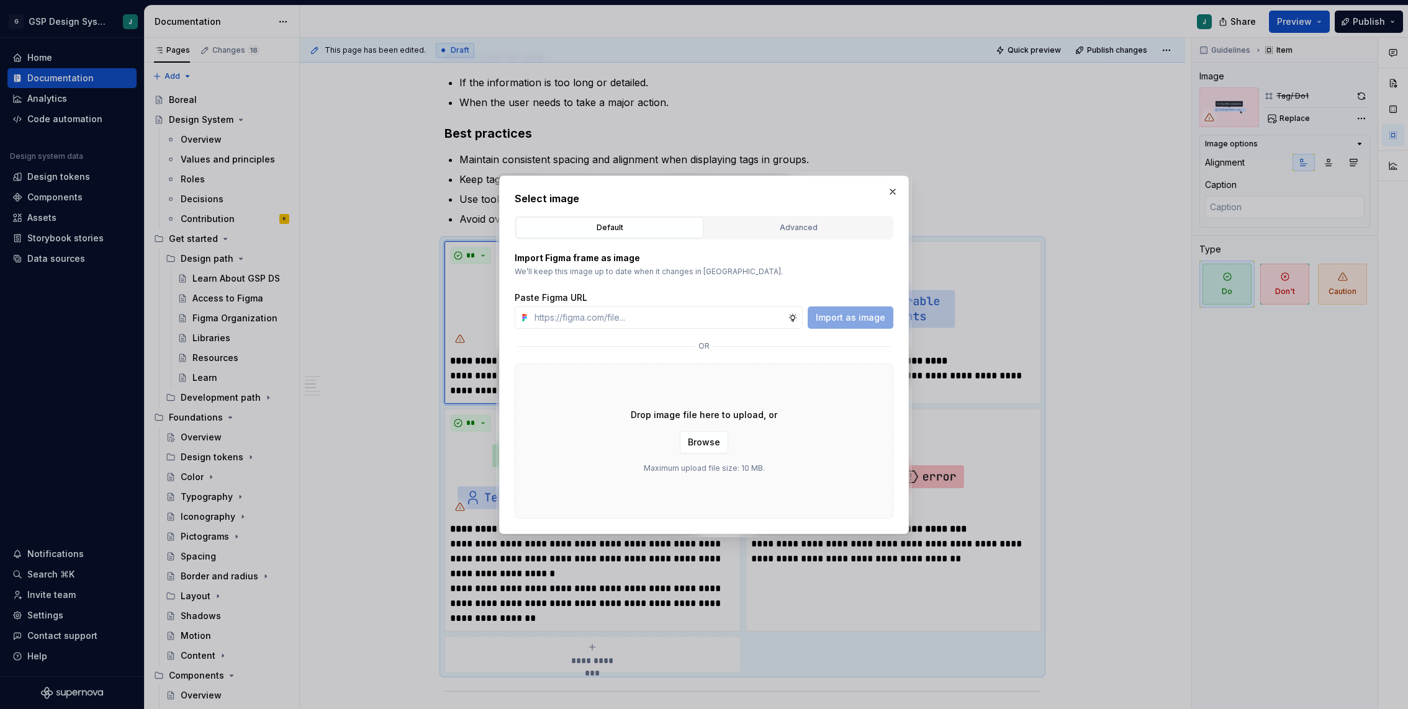
type textarea "*"
click at [806, 234] on button "Advanced" at bounding box center [798, 227] width 187 height 21
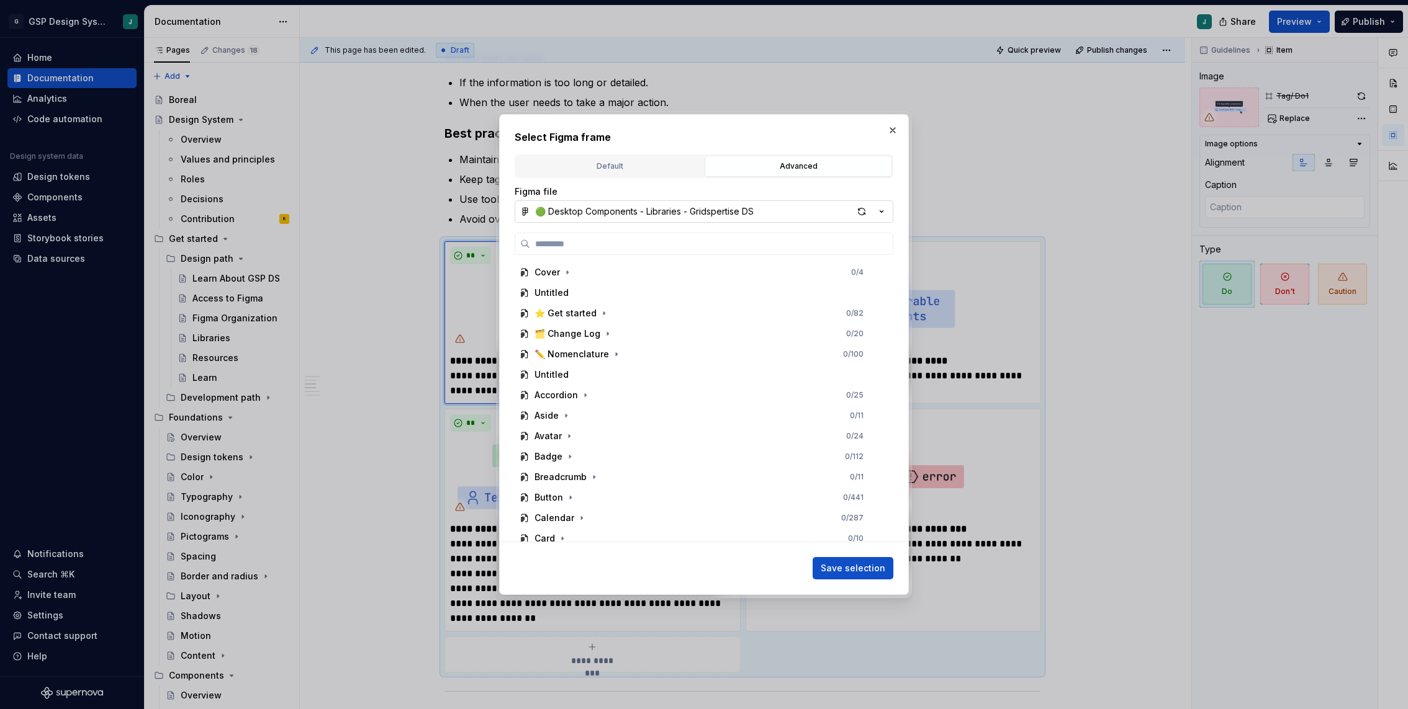
click at [600, 211] on div "🟢 Desktop Components - Libraries - Gridspertise DS" at bounding box center [644, 211] width 218 height 12
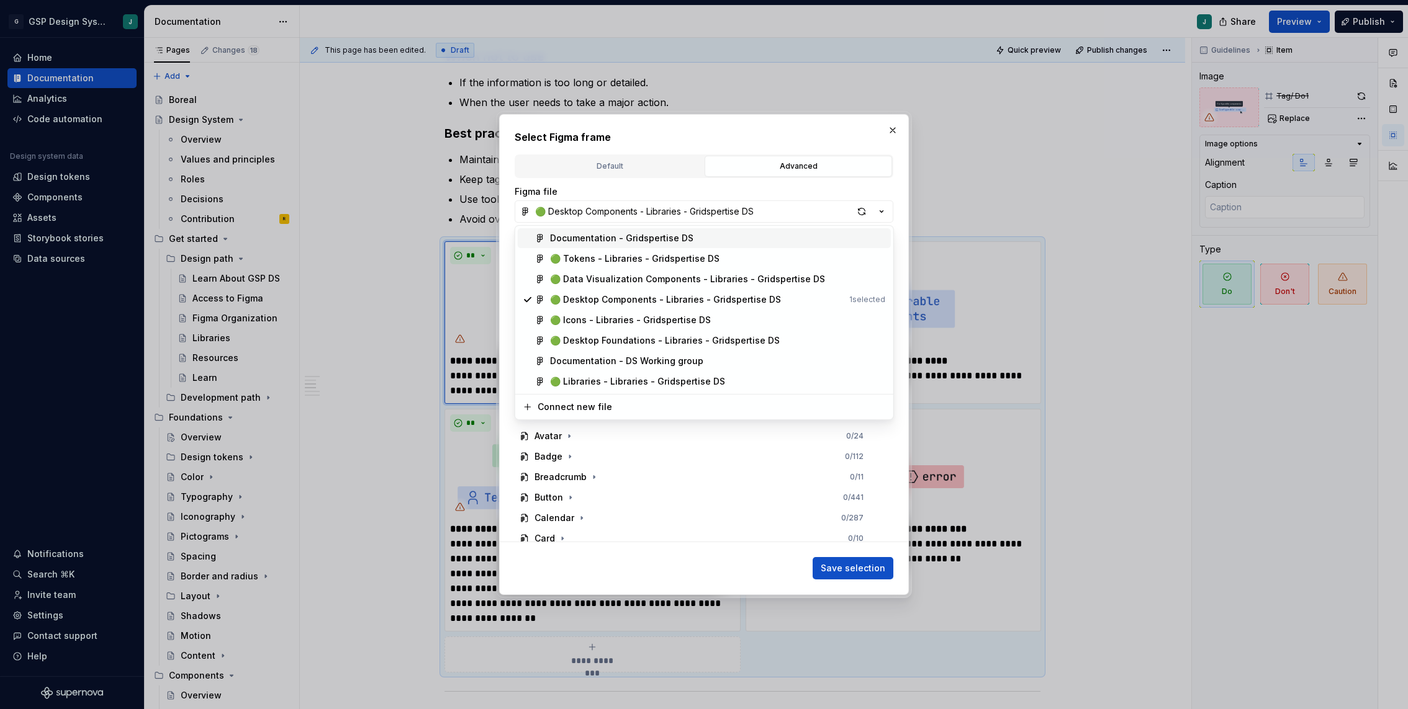
click at [600, 243] on div "Documentation - Gridspertise DS" at bounding box center [621, 238] width 143 height 12
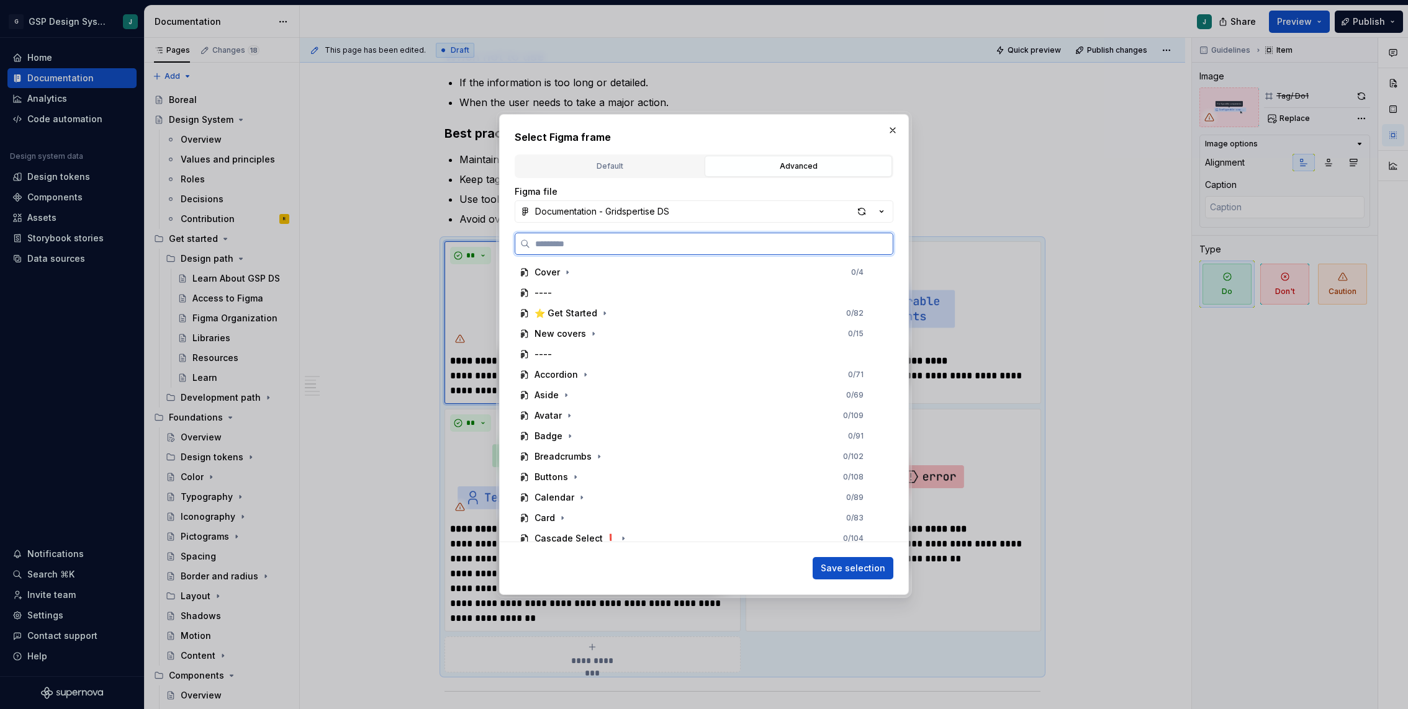
click at [564, 245] on input "search" at bounding box center [711, 244] width 362 height 12
type input "***"
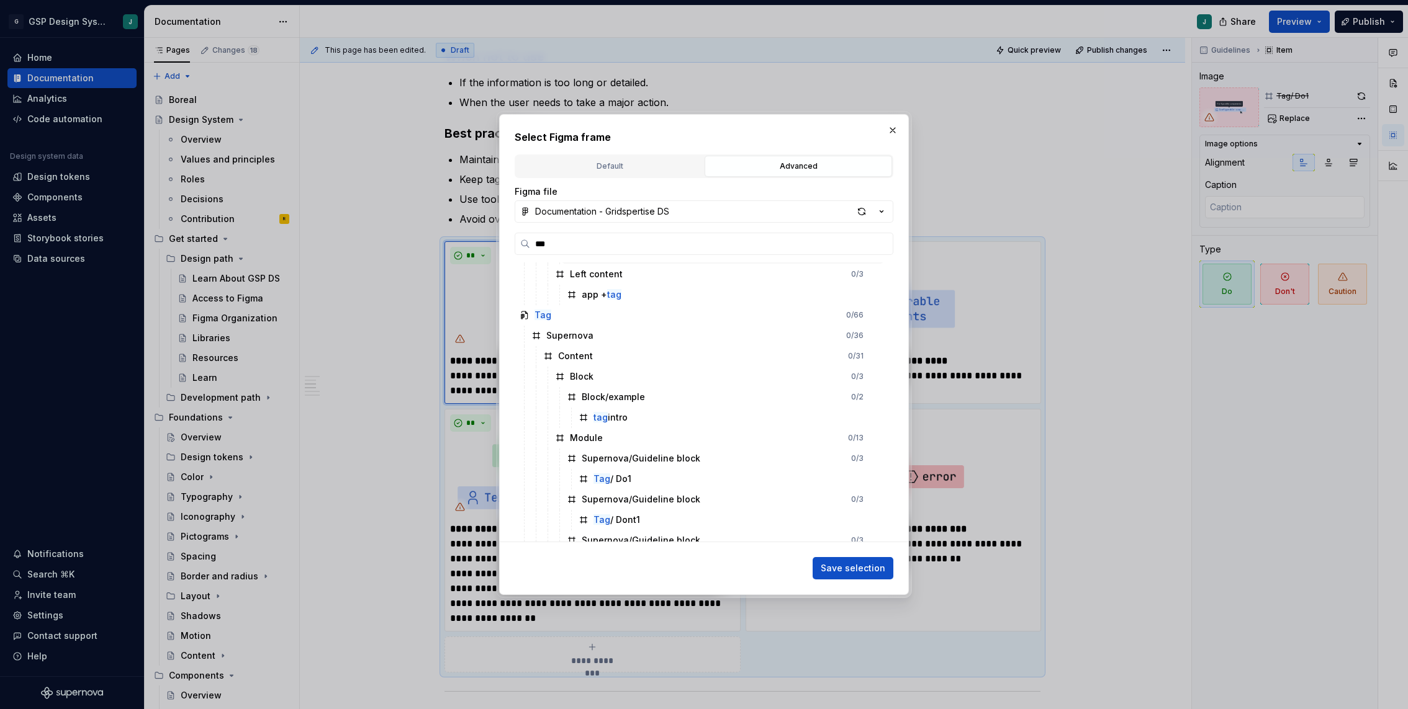
scroll to position [254, 0]
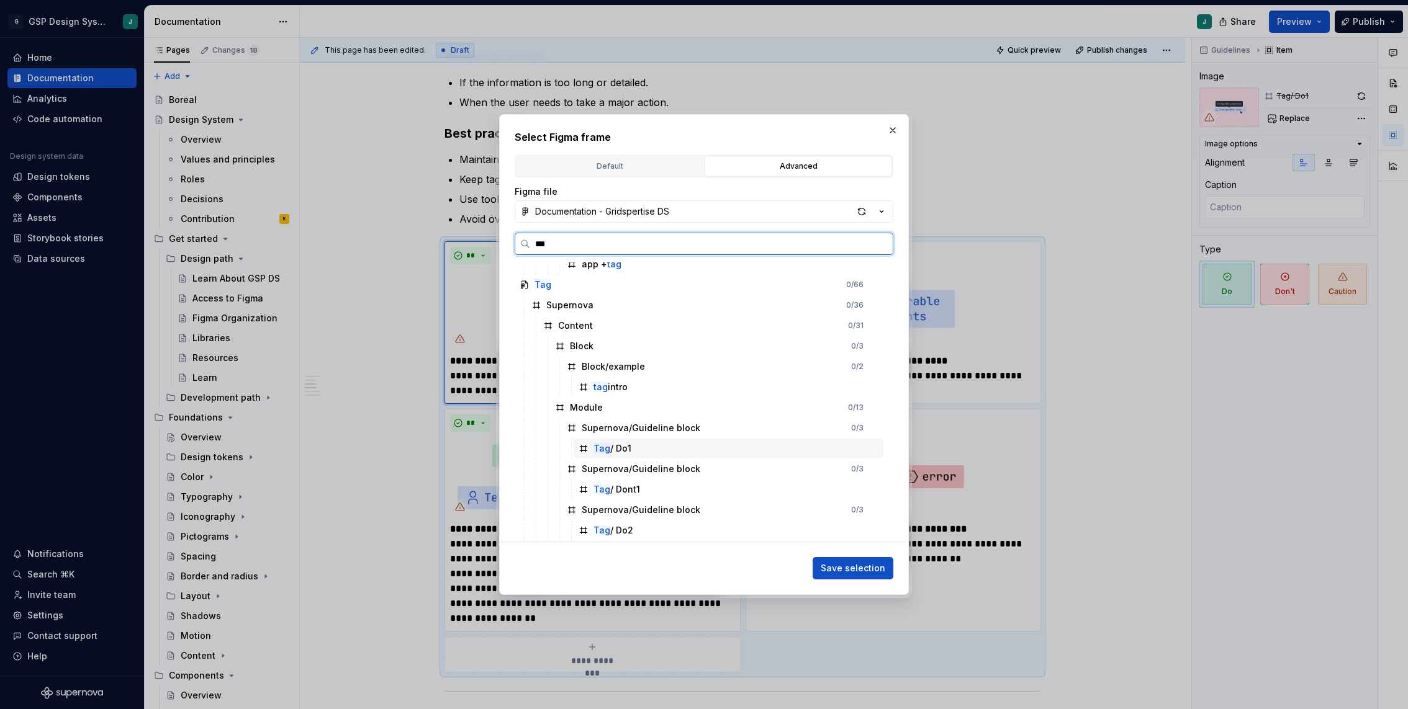
click at [679, 444] on div "Tag / Do1" at bounding box center [729, 449] width 310 height 20
click at [870, 572] on span "Save selection" at bounding box center [853, 568] width 65 height 12
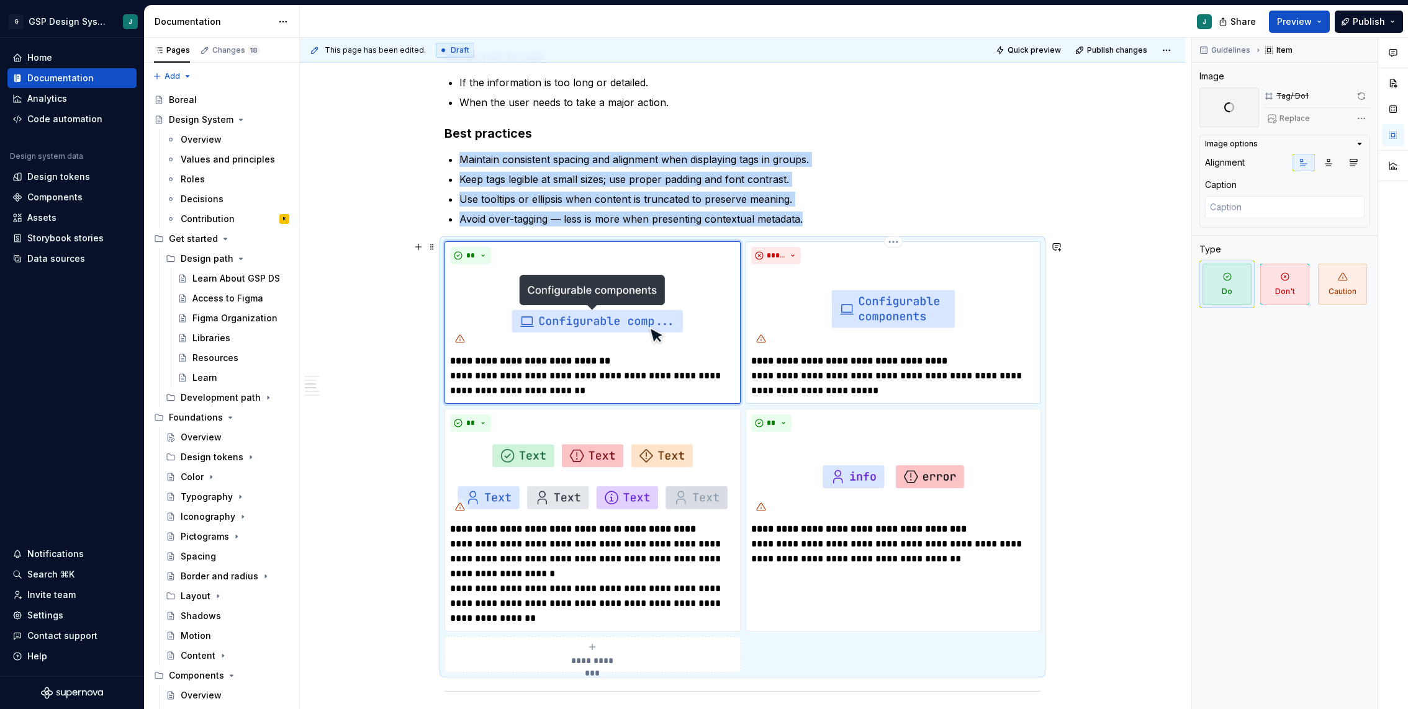
click at [905, 297] on img at bounding box center [893, 308] width 285 height 79
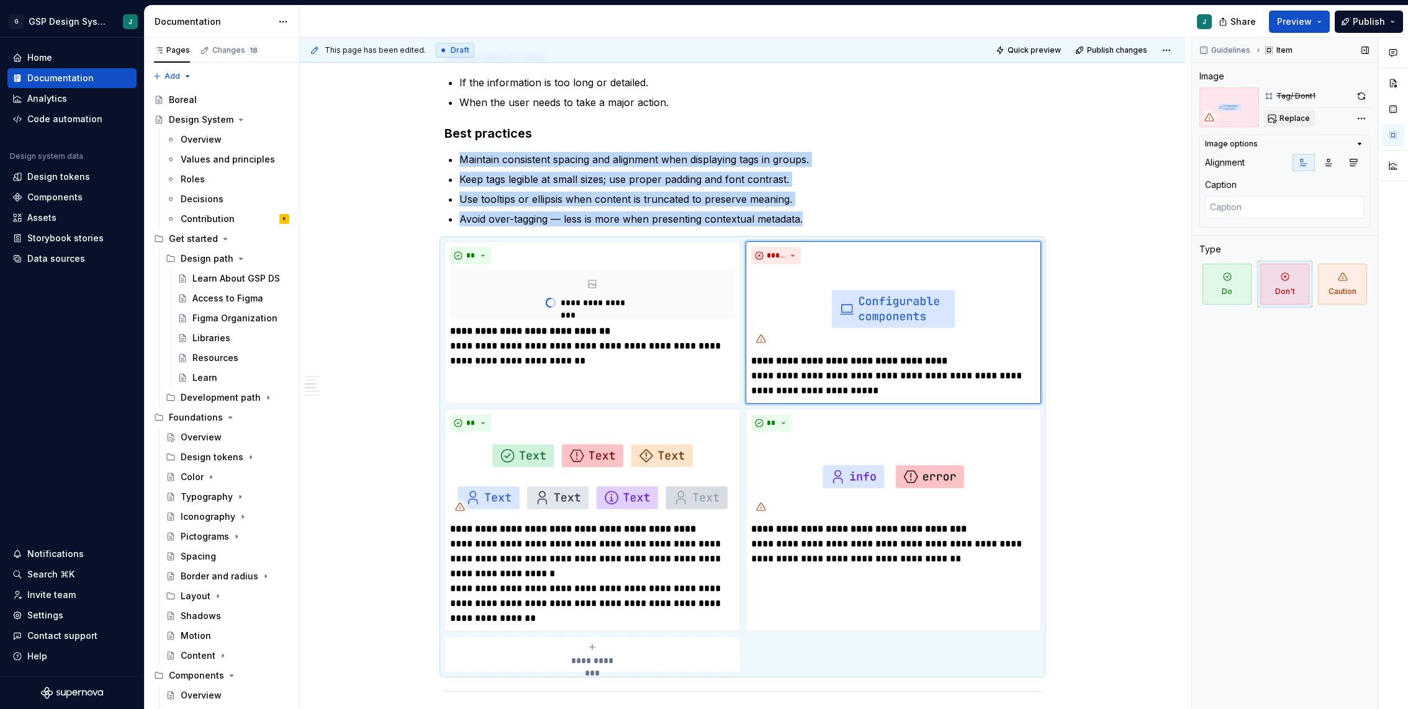
click at [1295, 119] on span "Replace" at bounding box center [1294, 119] width 30 height 10
type textarea "*"
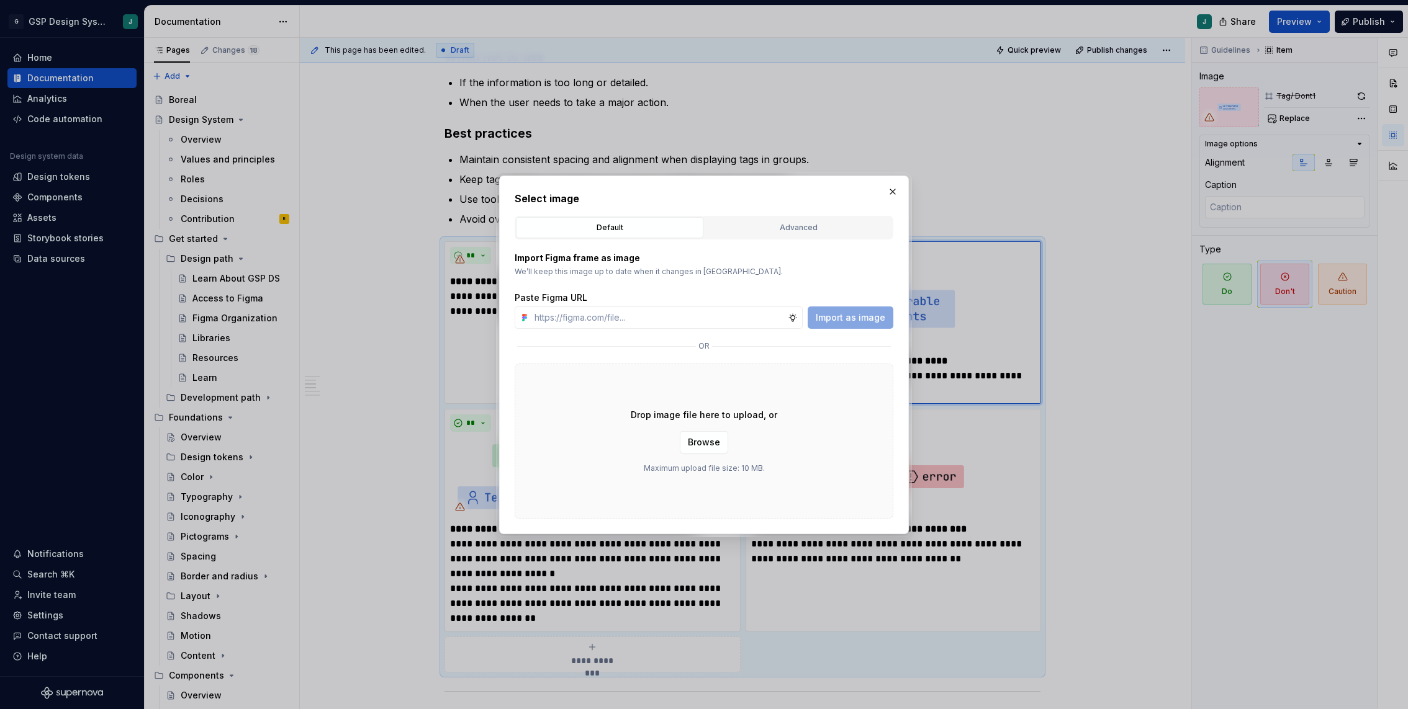
click at [742, 243] on div "Import Figma frame as image We’ll keep this image up to date when it changes in…" at bounding box center [704, 379] width 379 height 279
click at [736, 235] on button "Advanced" at bounding box center [798, 227] width 187 height 21
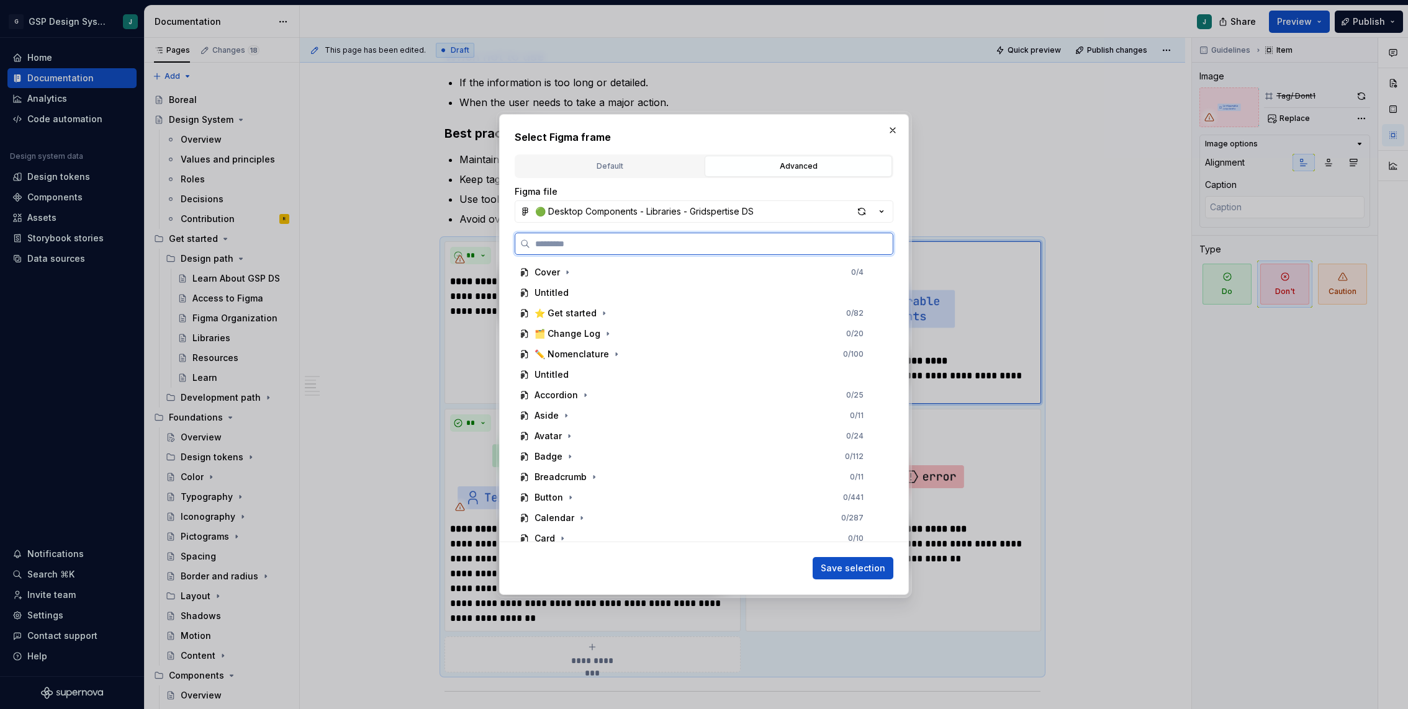
click at [610, 247] on input "search" at bounding box center [711, 244] width 362 height 12
type input "***"
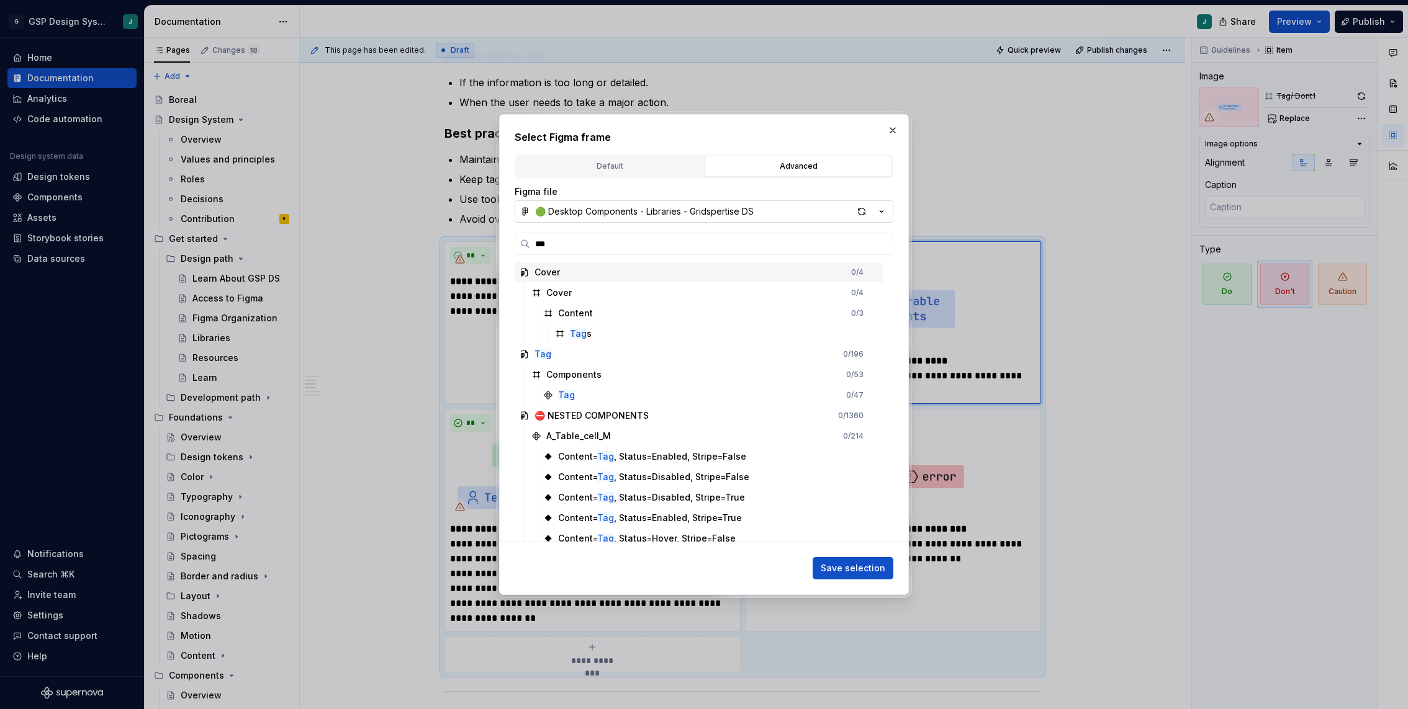
click at [588, 214] on div "🟢 Desktop Components - Libraries - Gridspertise DS" at bounding box center [644, 211] width 218 height 12
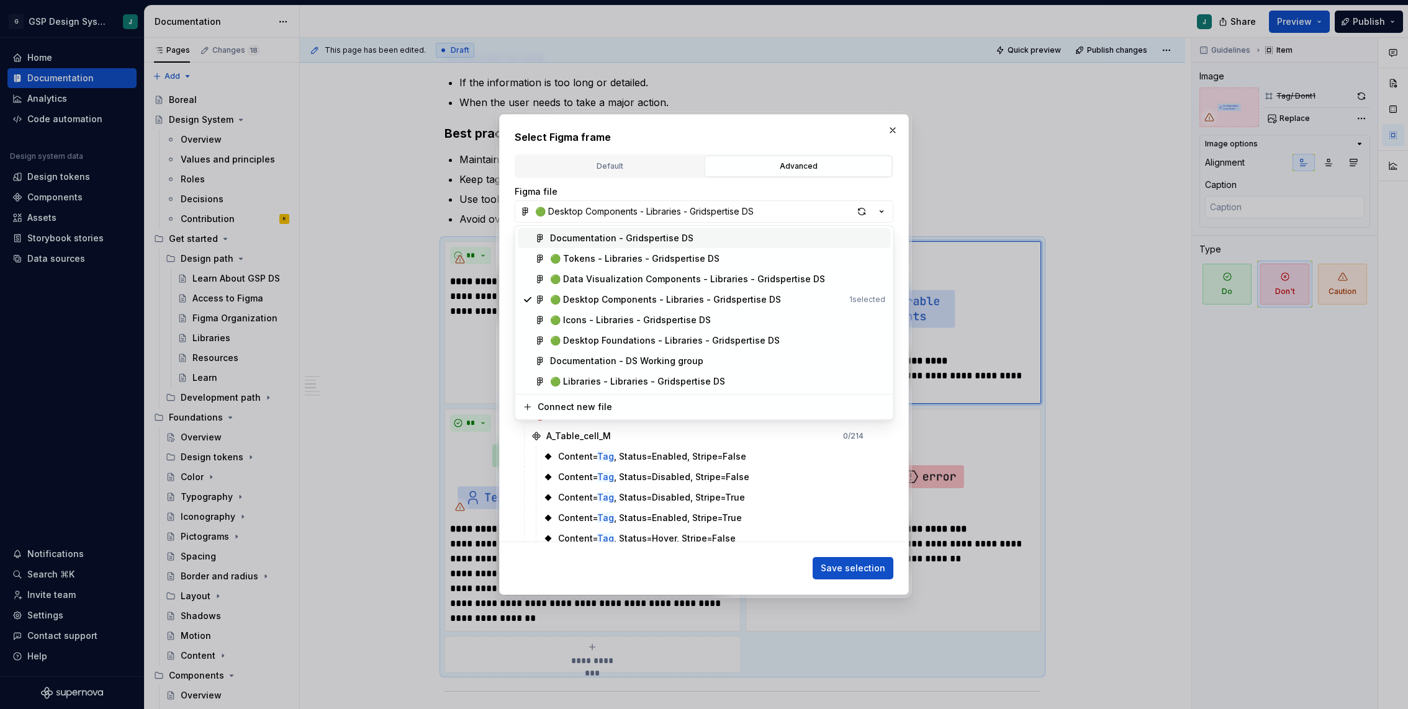
click at [589, 240] on div "Documentation - Gridspertise DS" at bounding box center [621, 238] width 143 height 12
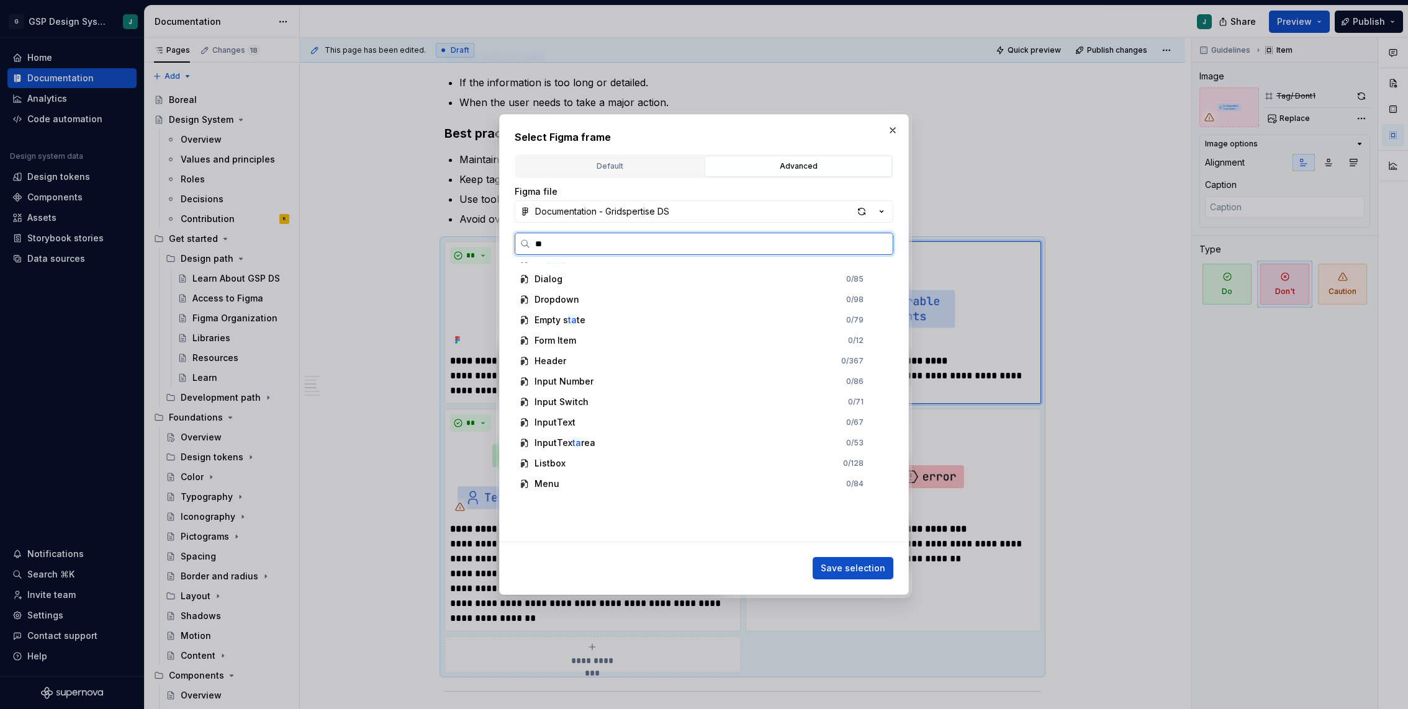
scroll to position [0, 0]
type input "***"
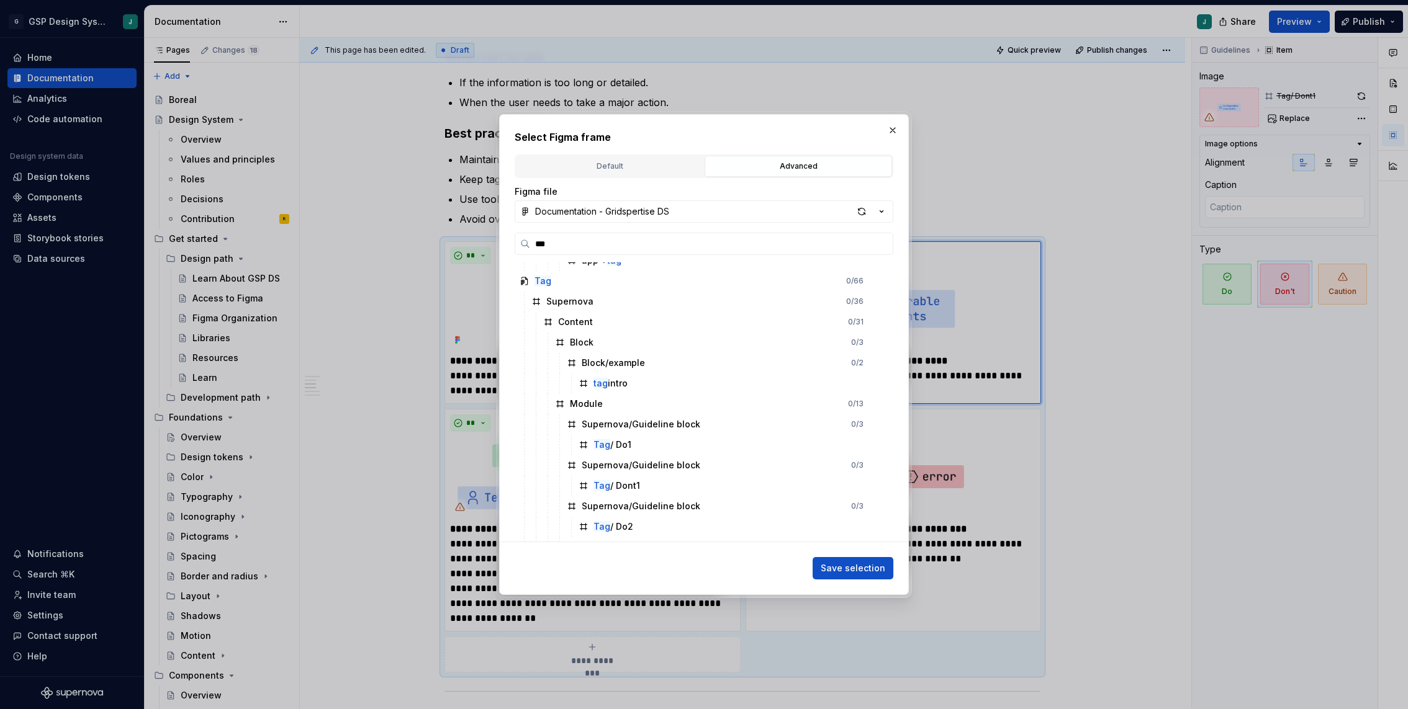
scroll to position [259, 0]
click at [647, 483] on div "Tag / Dont1" at bounding box center [729, 485] width 310 height 20
click at [843, 559] on button "Save selection" at bounding box center [853, 568] width 81 height 22
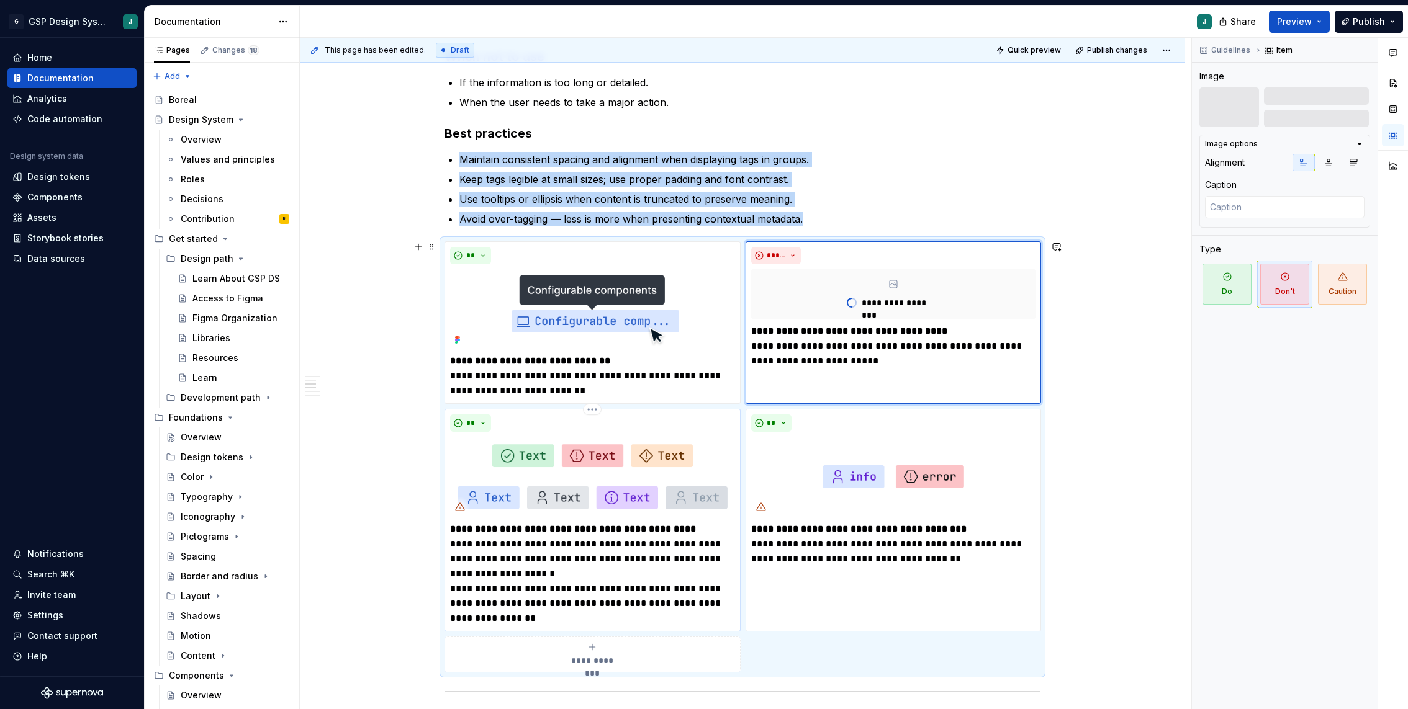
click at [564, 465] on img at bounding box center [592, 476] width 285 height 79
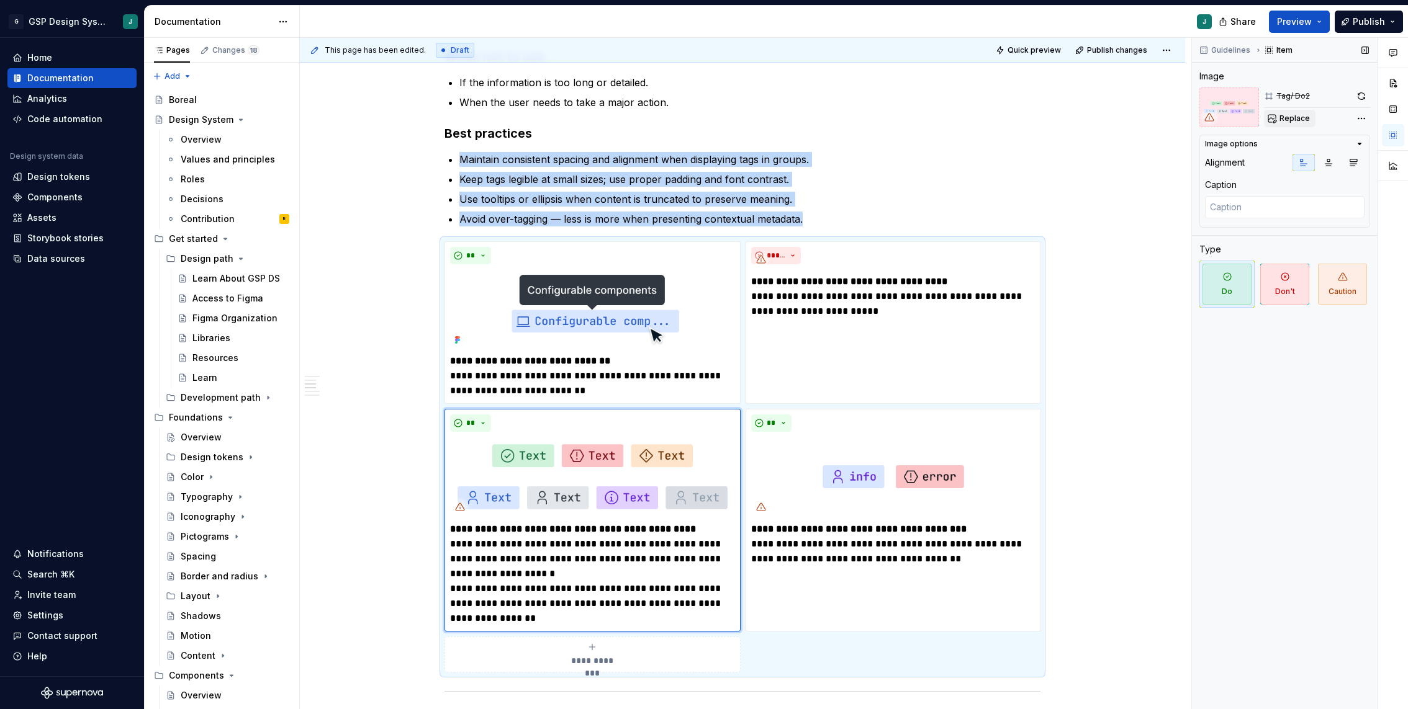
click at [1281, 120] on span "Replace" at bounding box center [1294, 119] width 30 height 10
type textarea "*"
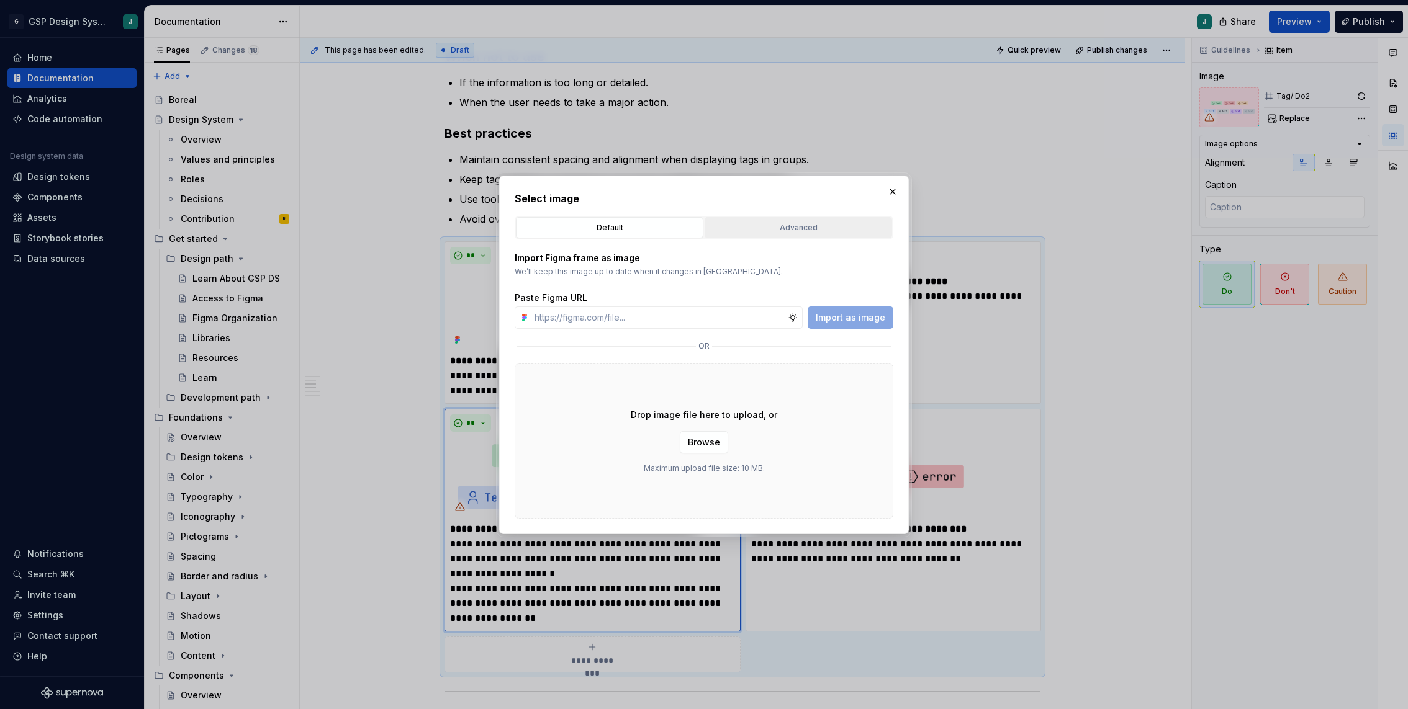
click at [777, 225] on div "Advanced" at bounding box center [798, 228] width 179 height 12
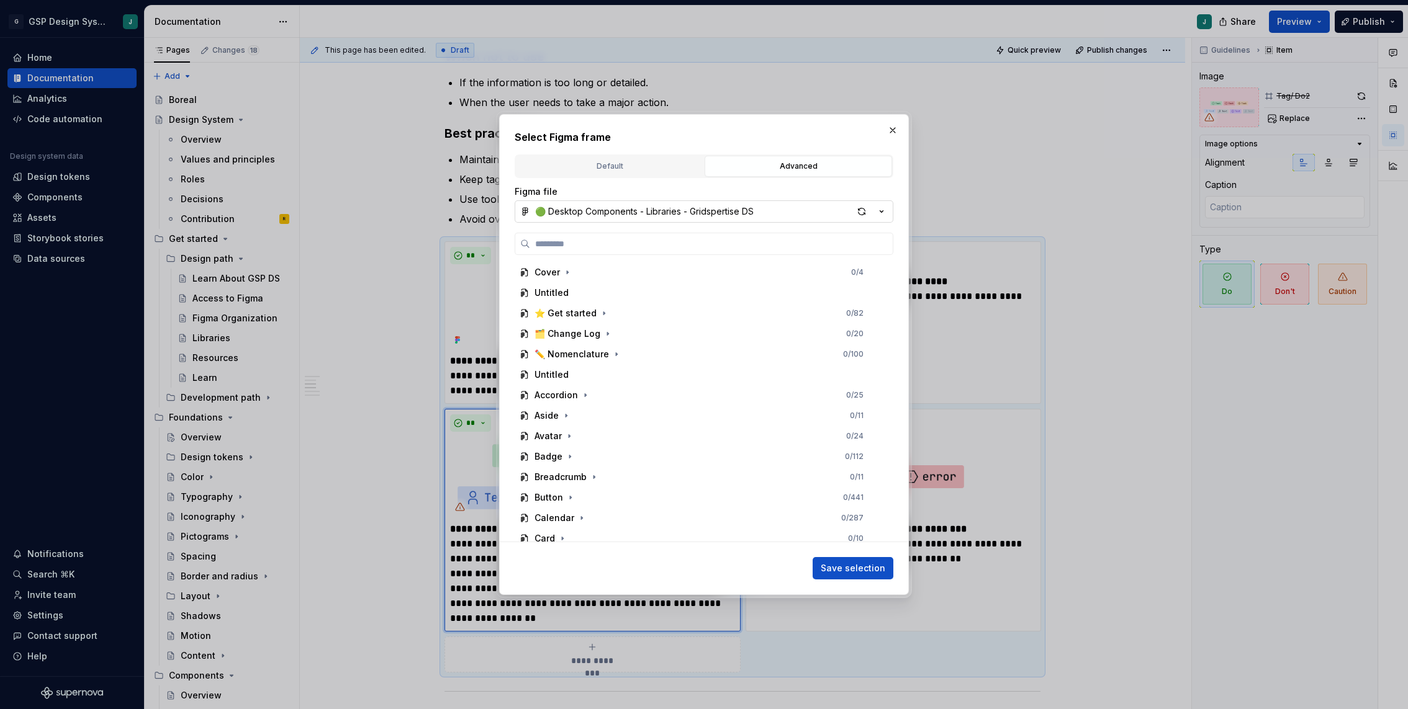
click at [610, 214] on div "🟢 Desktop Components - Libraries - Gridspertise DS" at bounding box center [644, 211] width 218 height 12
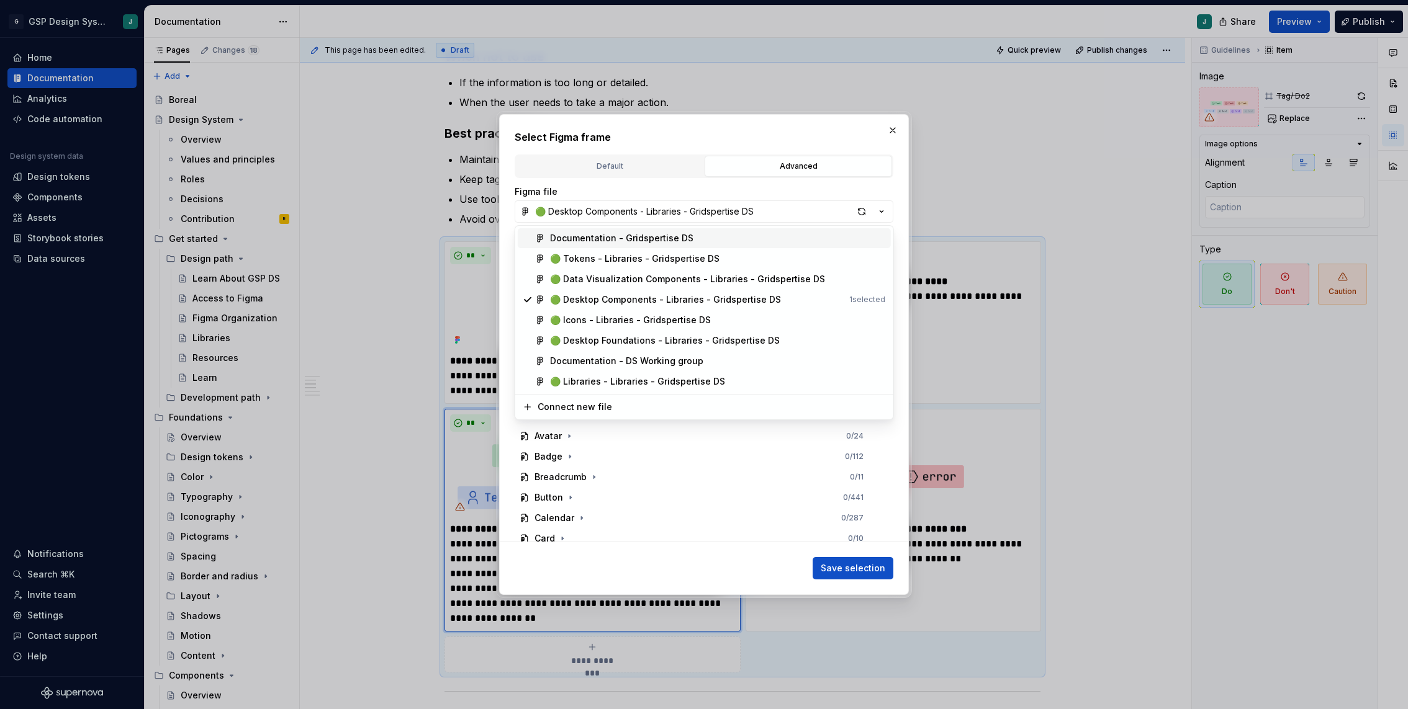
click at [587, 234] on div "Documentation - Gridspertise DS" at bounding box center [621, 238] width 143 height 12
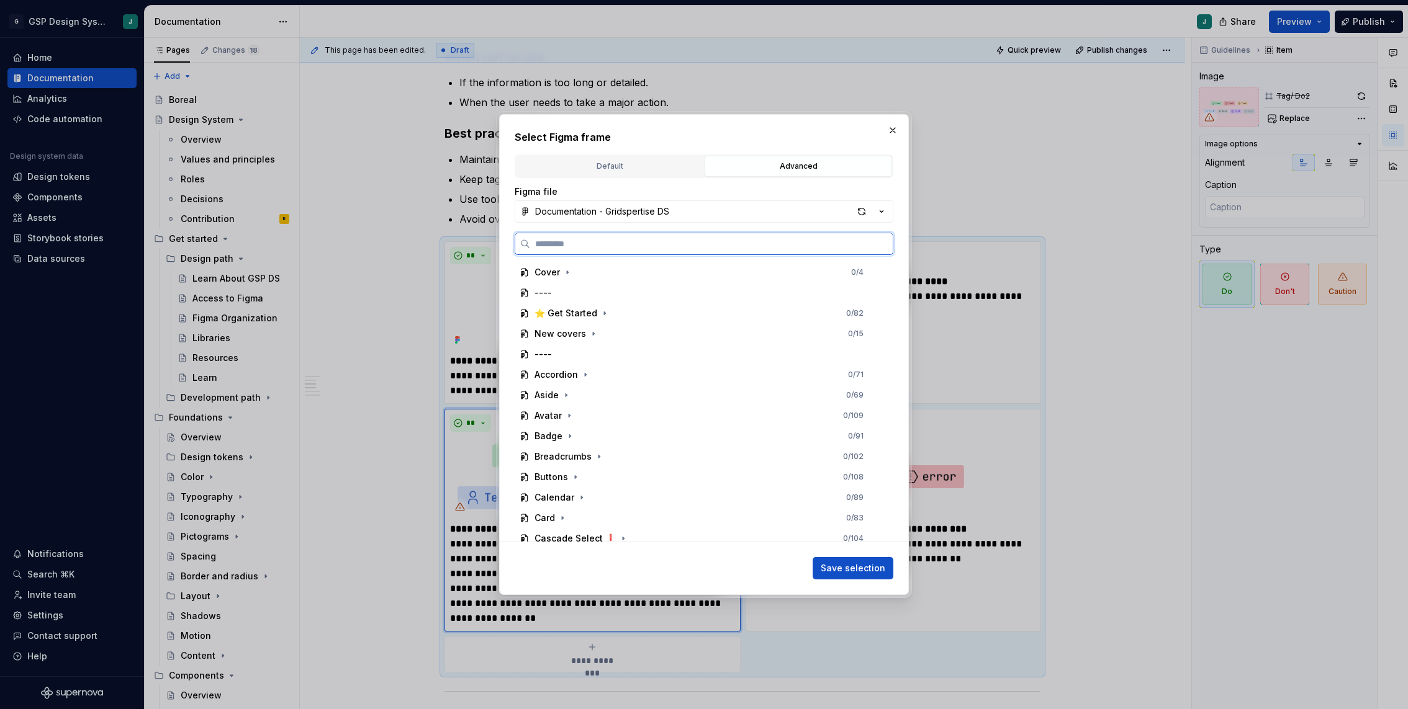
click at [564, 245] on input "search" at bounding box center [711, 244] width 362 height 12
type input "***"
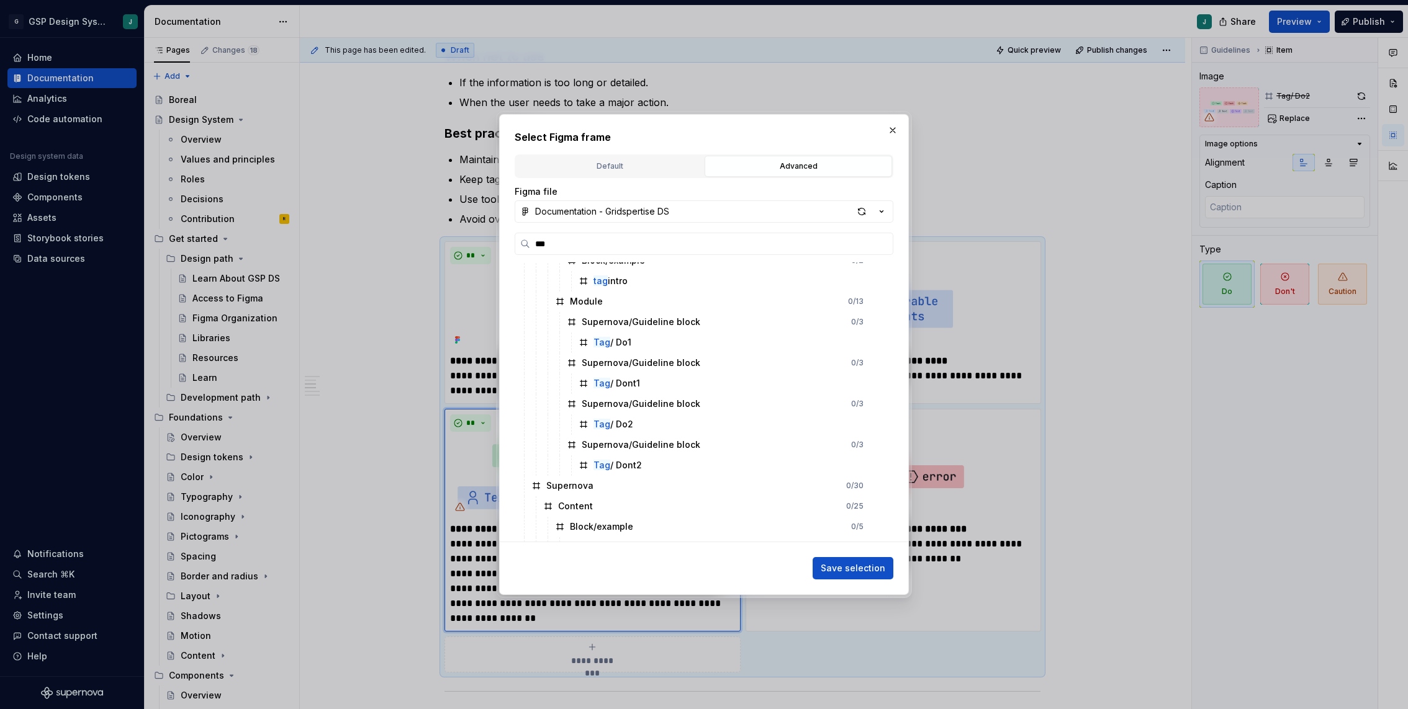
scroll to position [363, 0]
click at [654, 422] on div "Tag / Do2" at bounding box center [729, 422] width 310 height 20
click at [853, 569] on span "Save selection" at bounding box center [853, 568] width 65 height 12
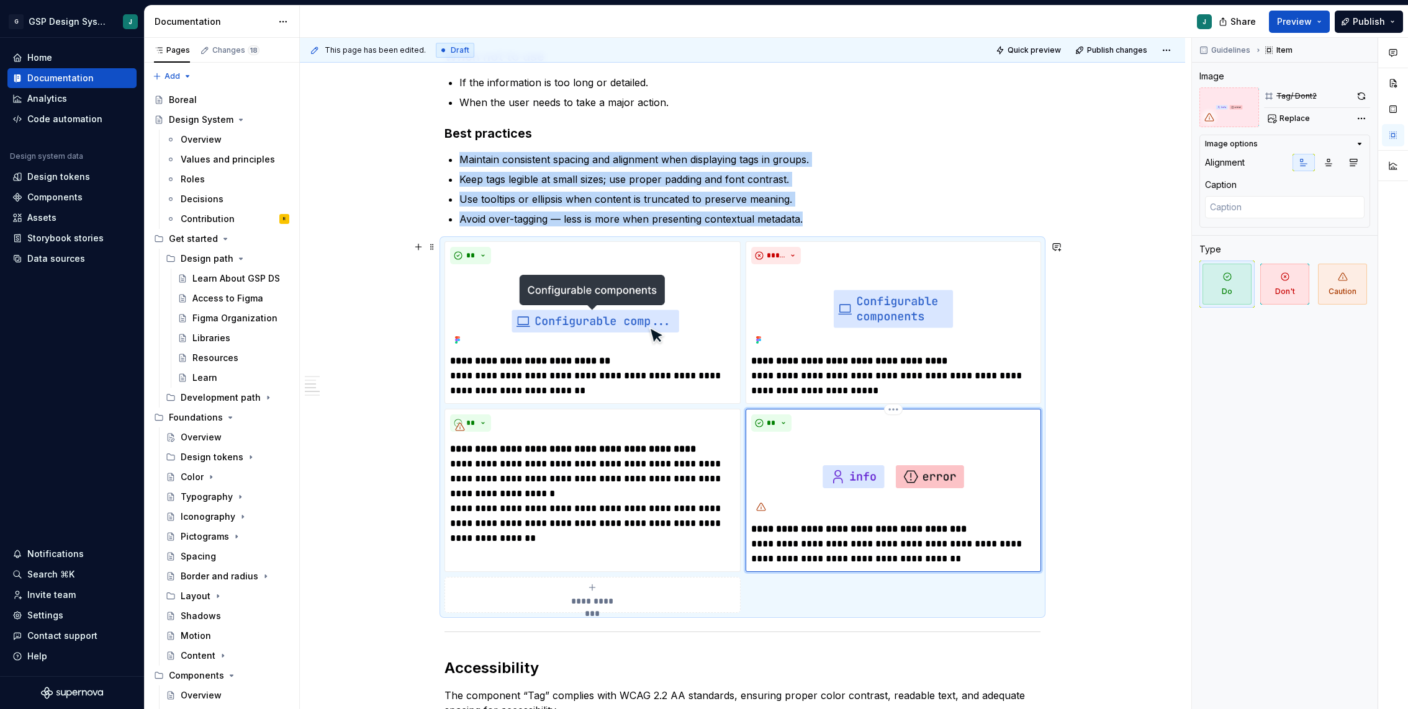
click at [832, 461] on img at bounding box center [893, 476] width 285 height 79
click at [1290, 117] on span "Replace" at bounding box center [1294, 119] width 30 height 10
type textarea "*"
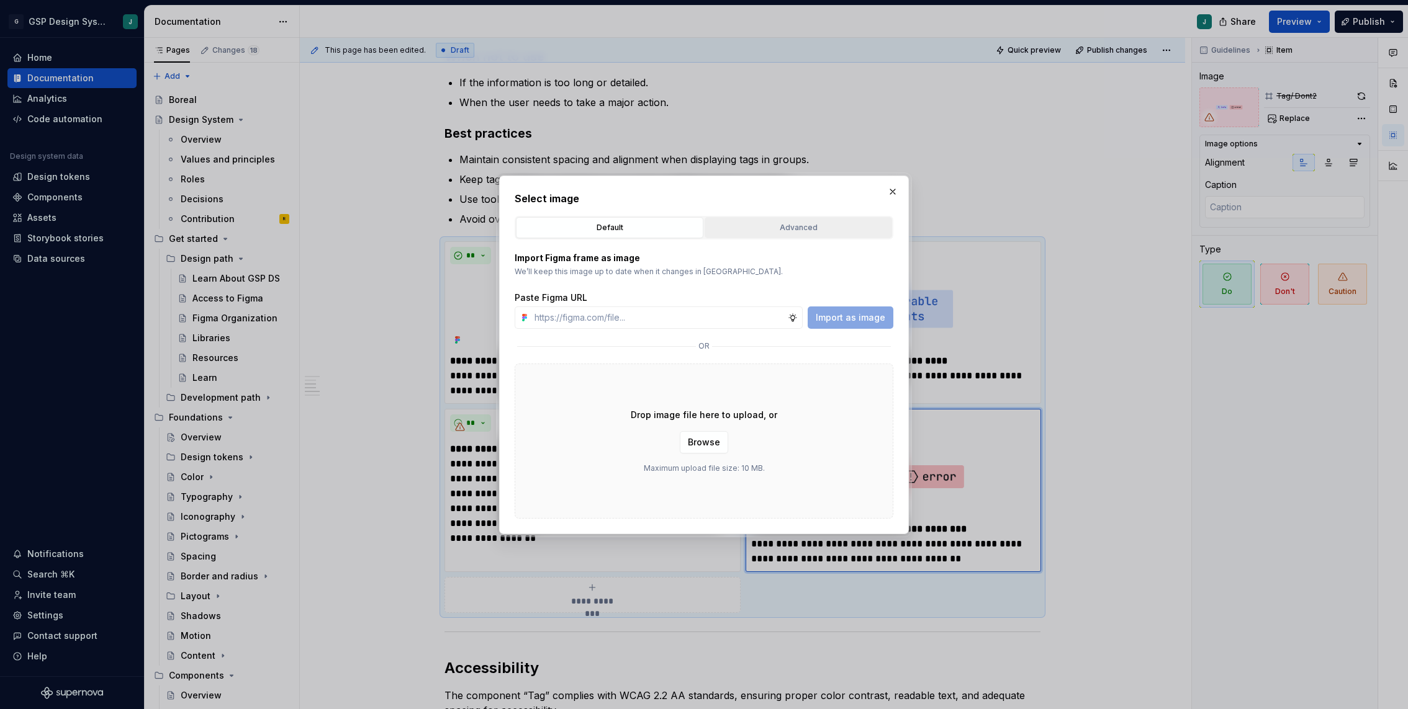
click at [770, 227] on div "Advanced" at bounding box center [798, 228] width 179 height 12
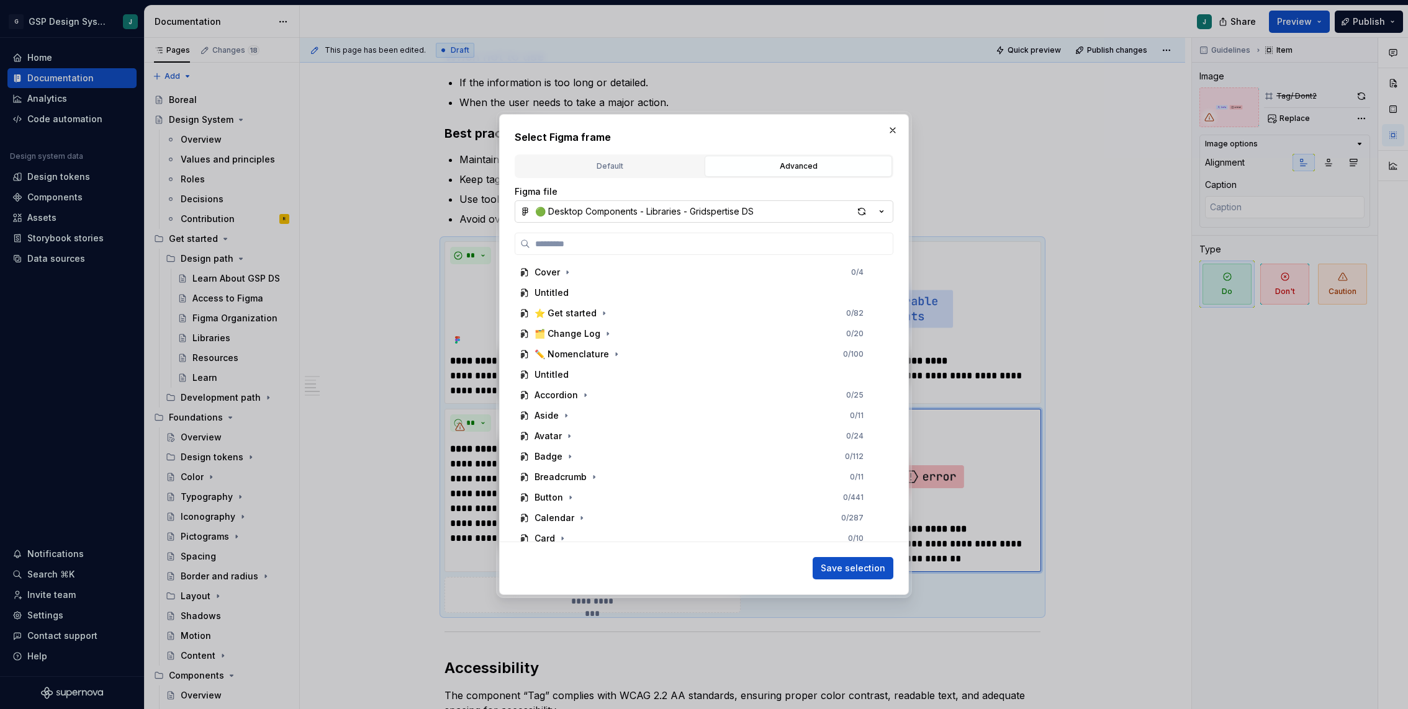
click at [548, 207] on div "🟢 Desktop Components - Libraries - Gridspertise DS" at bounding box center [644, 211] width 218 height 12
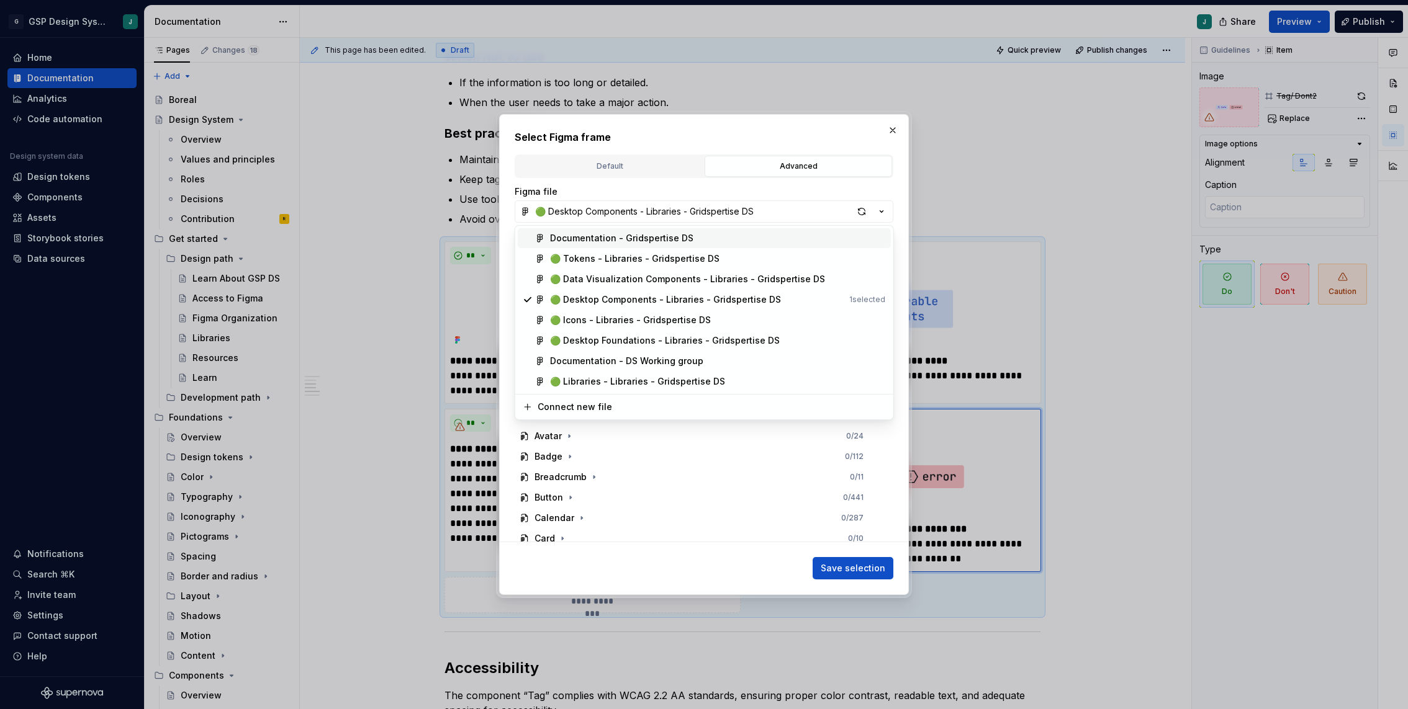
click at [564, 234] on div "Documentation - Gridspertise DS" at bounding box center [621, 238] width 143 height 12
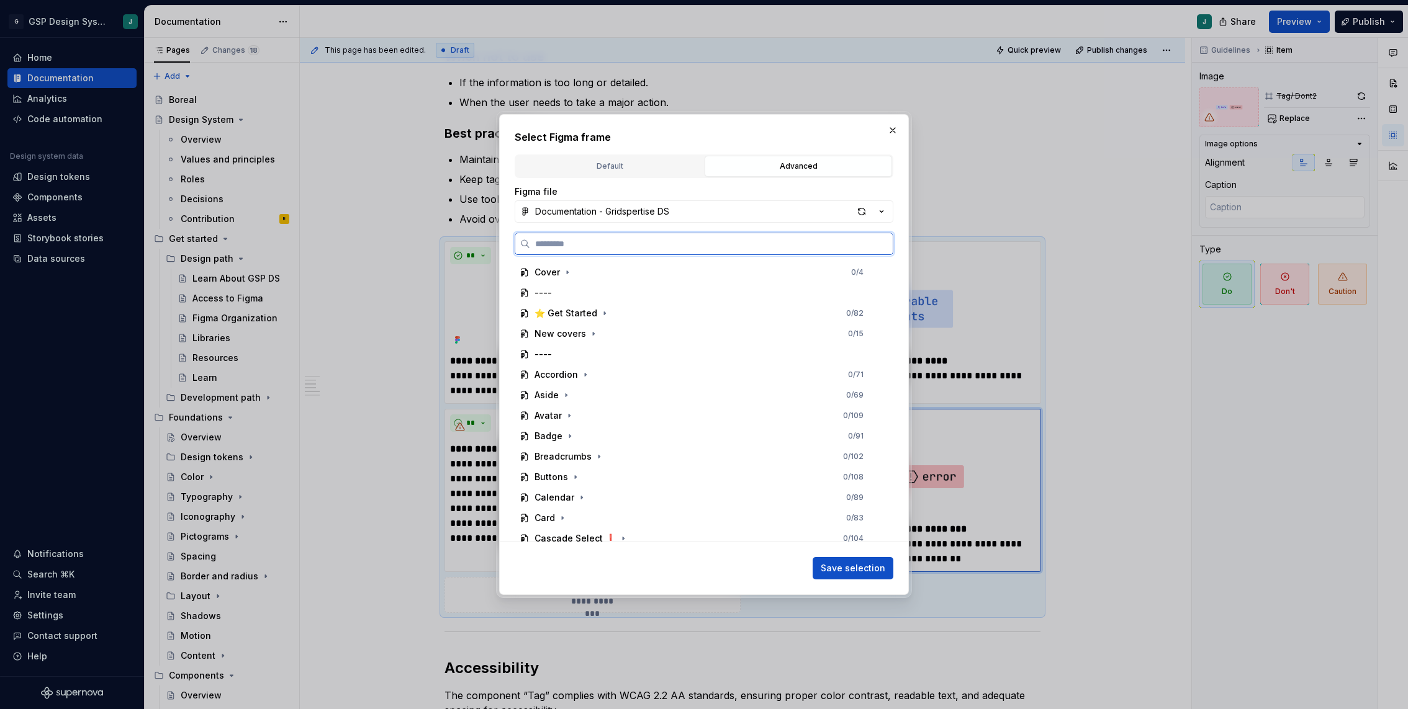
click at [539, 241] on input "search" at bounding box center [711, 244] width 362 height 12
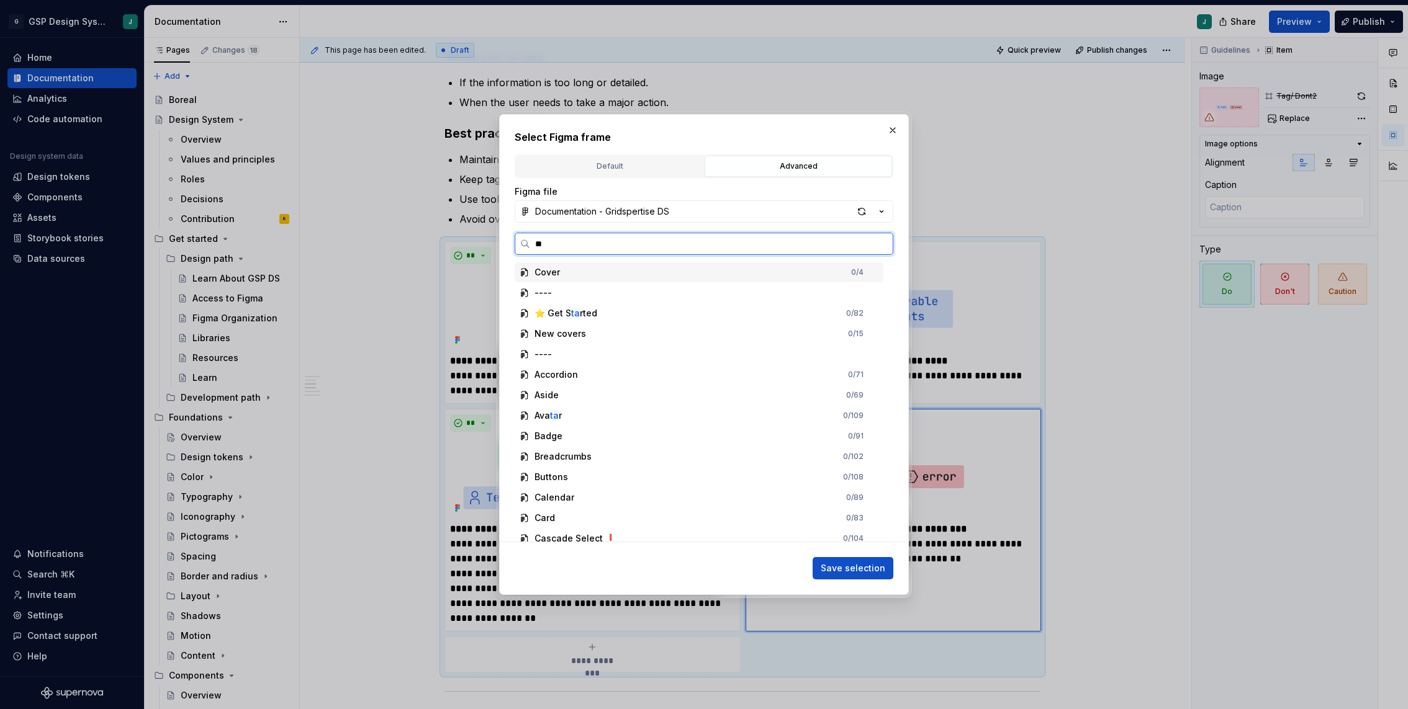
type input "***"
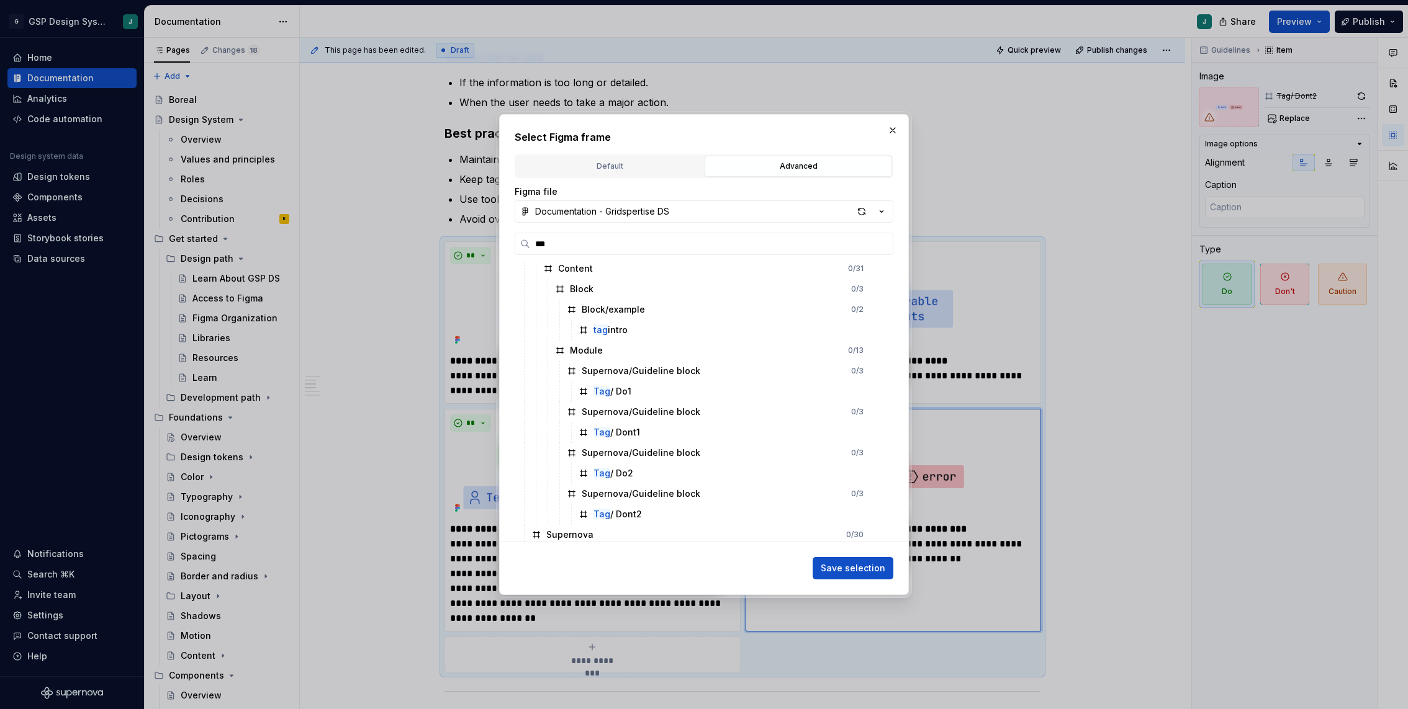
scroll to position [319, 0]
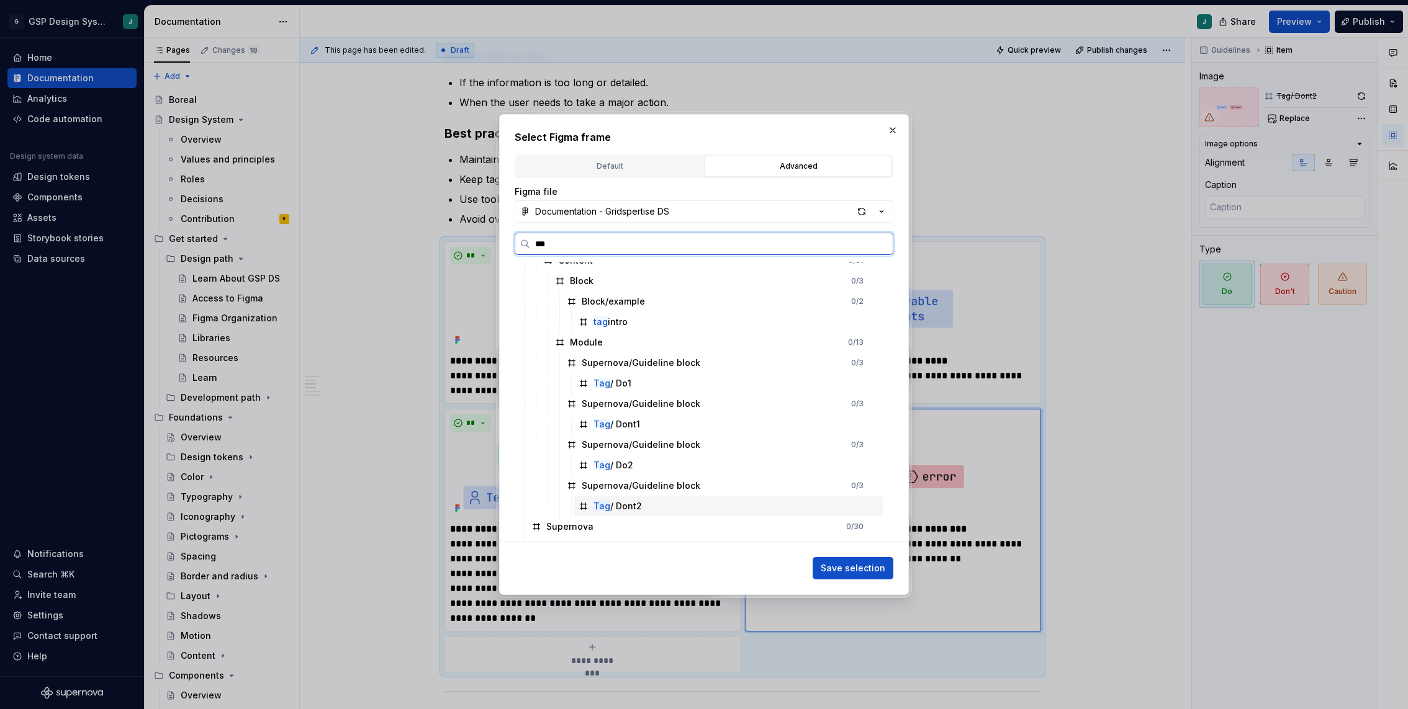
click at [659, 499] on div "Tag / Dont2" at bounding box center [729, 507] width 310 height 20
click at [863, 569] on span "Save selection" at bounding box center [853, 568] width 65 height 12
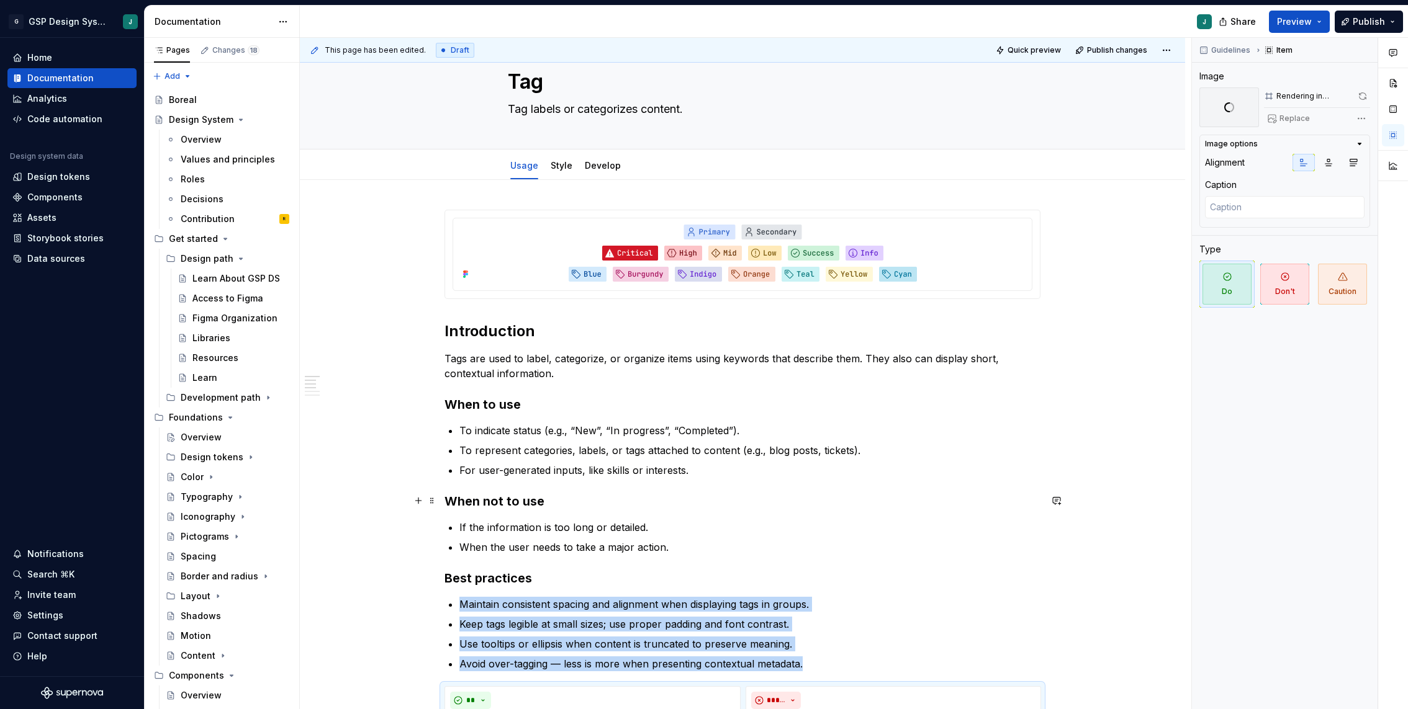
scroll to position [0, 0]
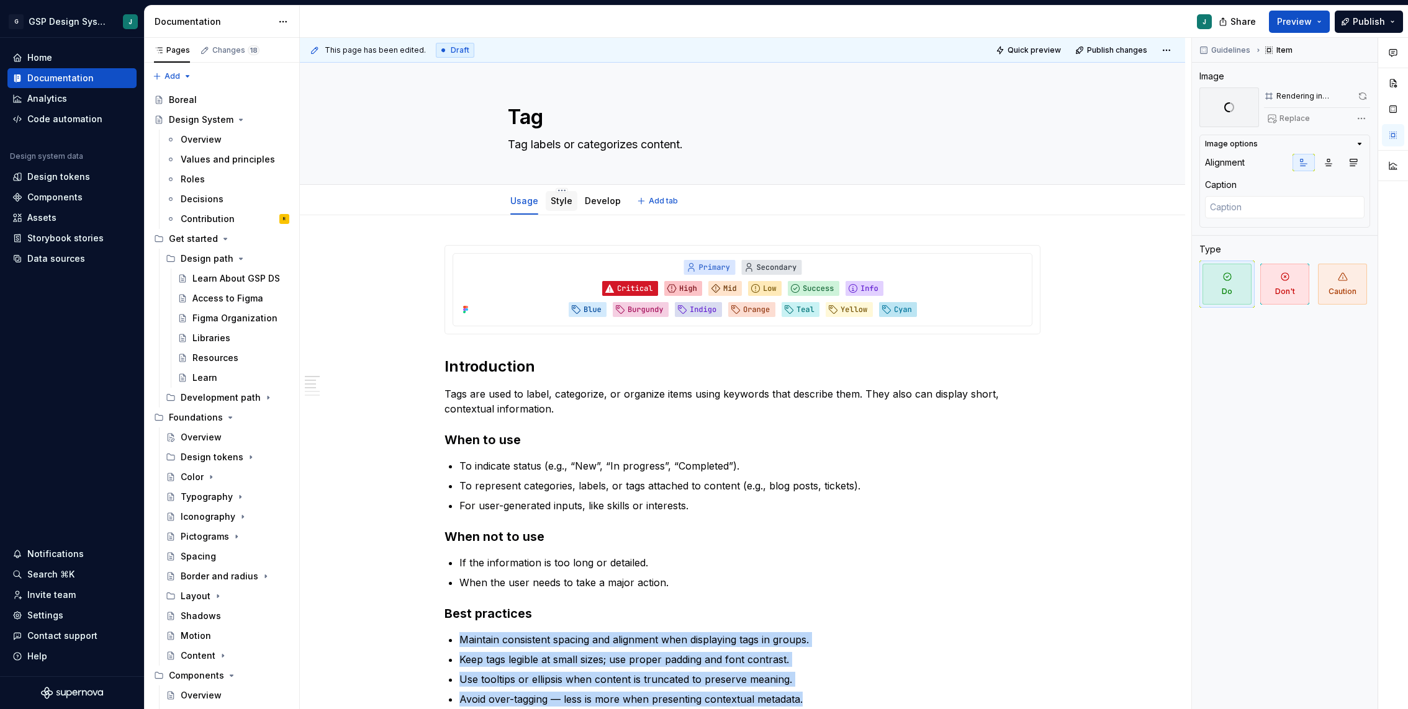
click at [561, 202] on link "Style" at bounding box center [562, 201] width 22 height 11
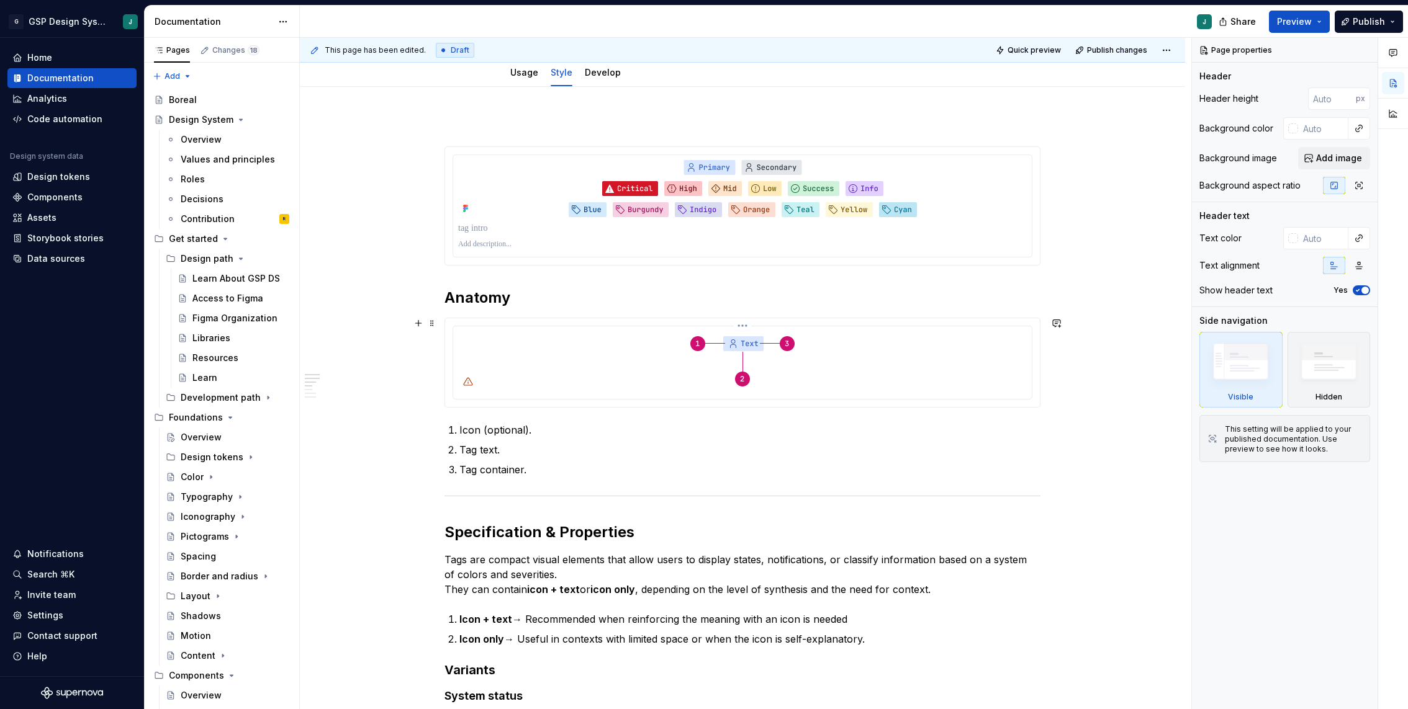
scroll to position [129, 0]
click at [529, 73] on link "Usage" at bounding box center [524, 71] width 28 height 11
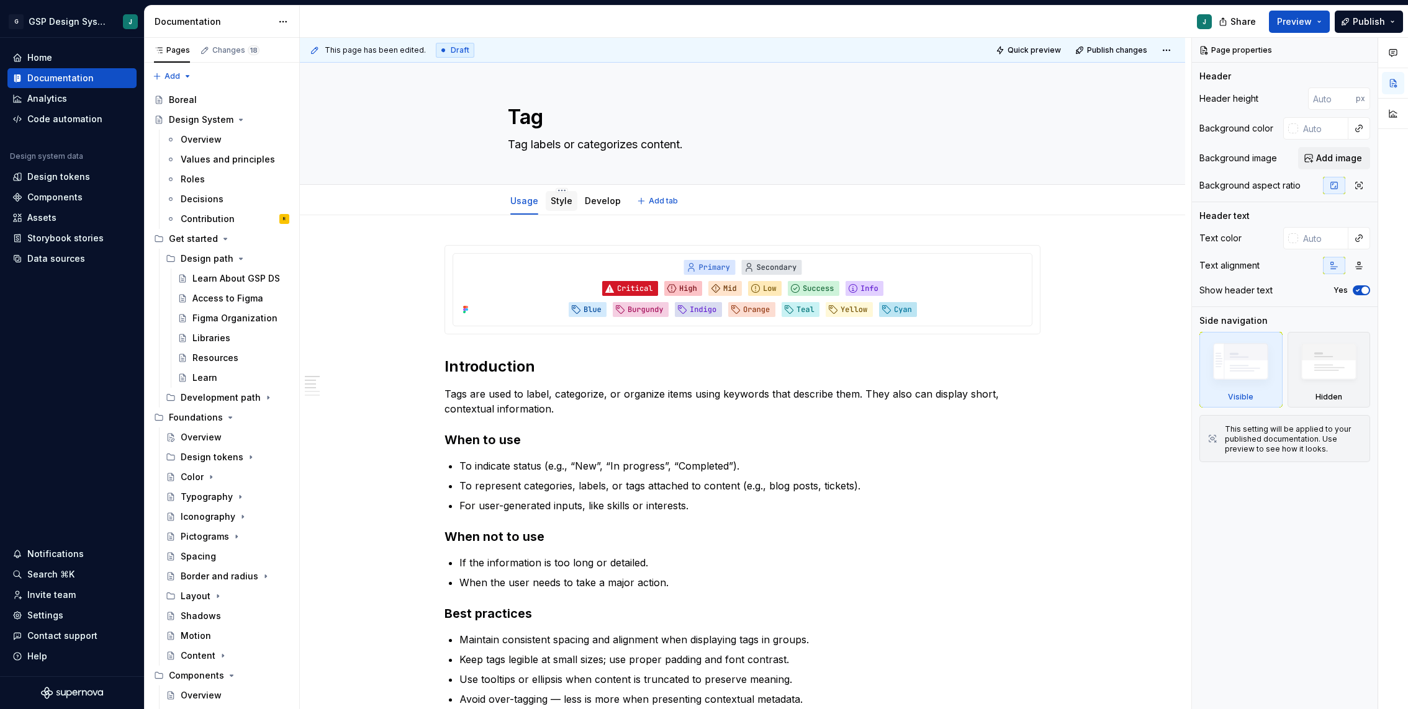
click at [561, 199] on link "Style" at bounding box center [562, 201] width 22 height 11
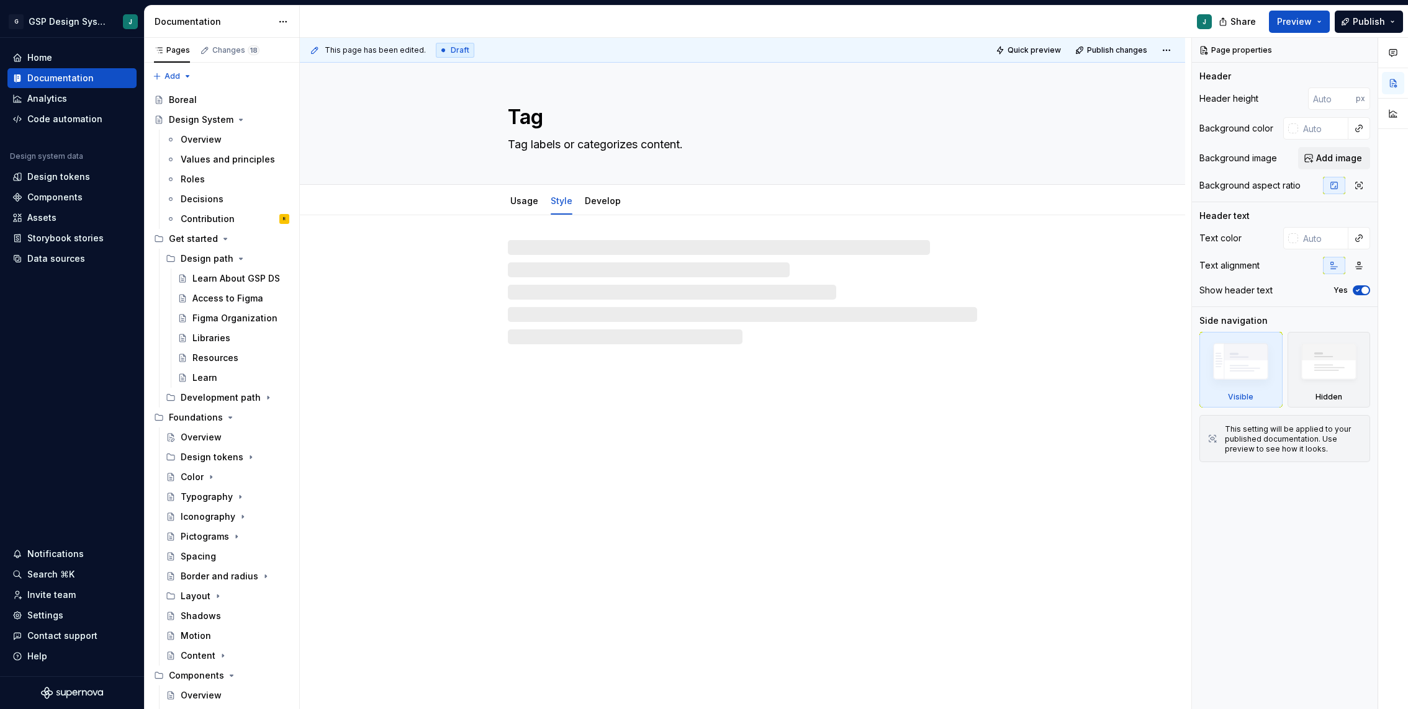
type textarea "*"
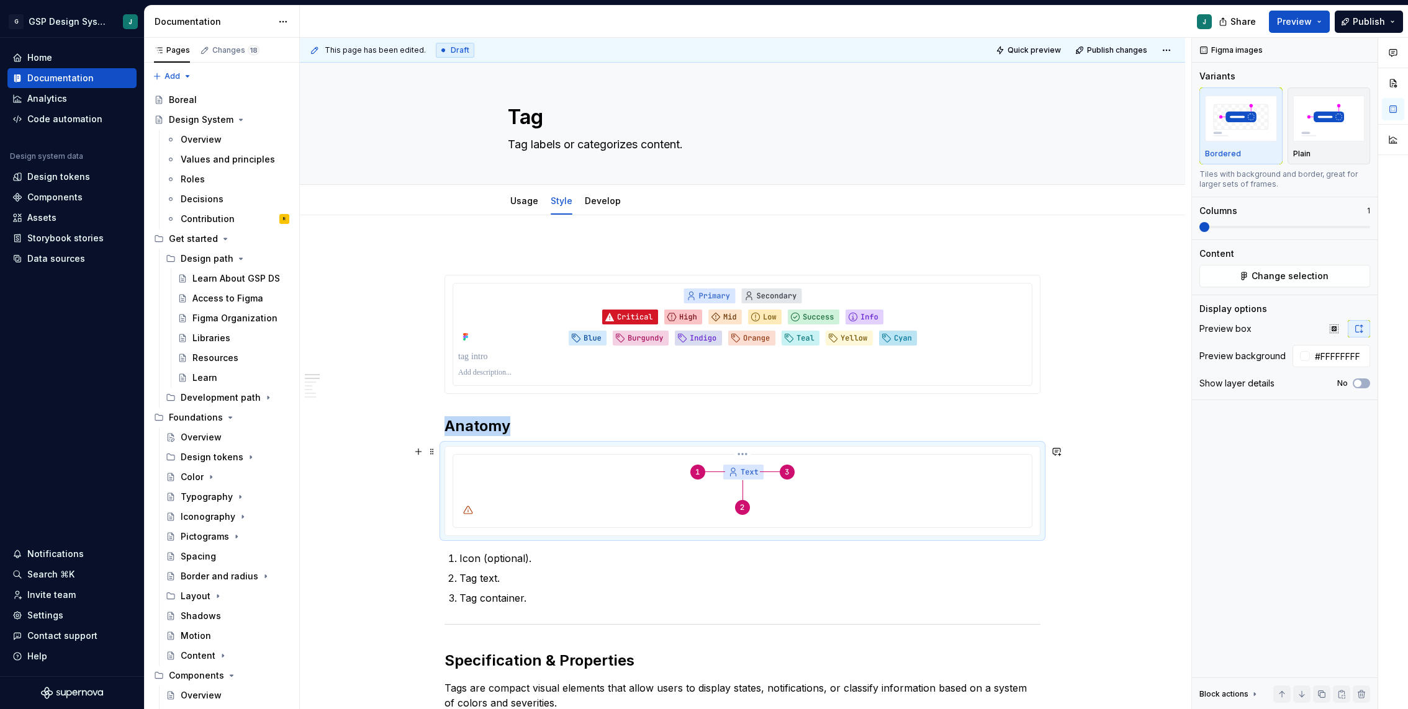
click at [741, 470] on img at bounding box center [742, 490] width 114 height 60
click at [1274, 279] on span "Change selection" at bounding box center [1289, 276] width 77 height 12
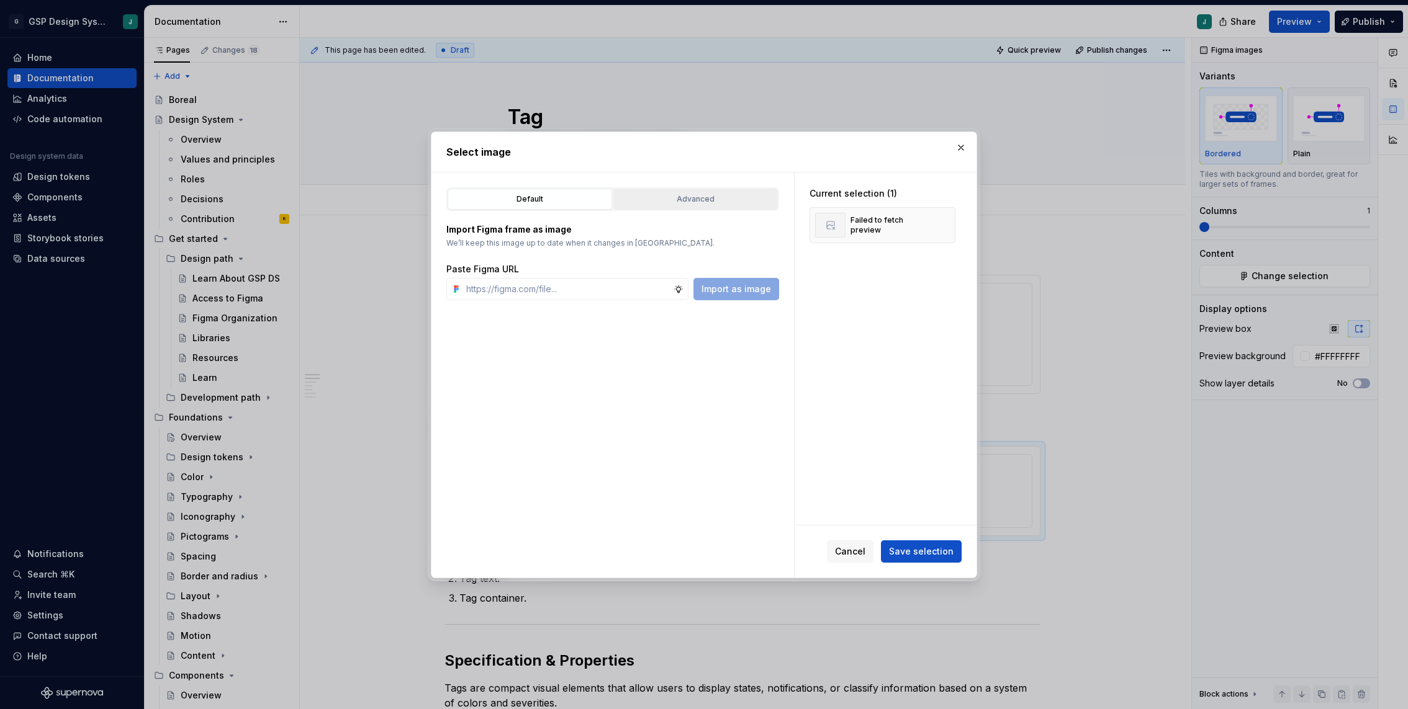
click at [718, 189] on button "Advanced" at bounding box center [695, 199] width 164 height 21
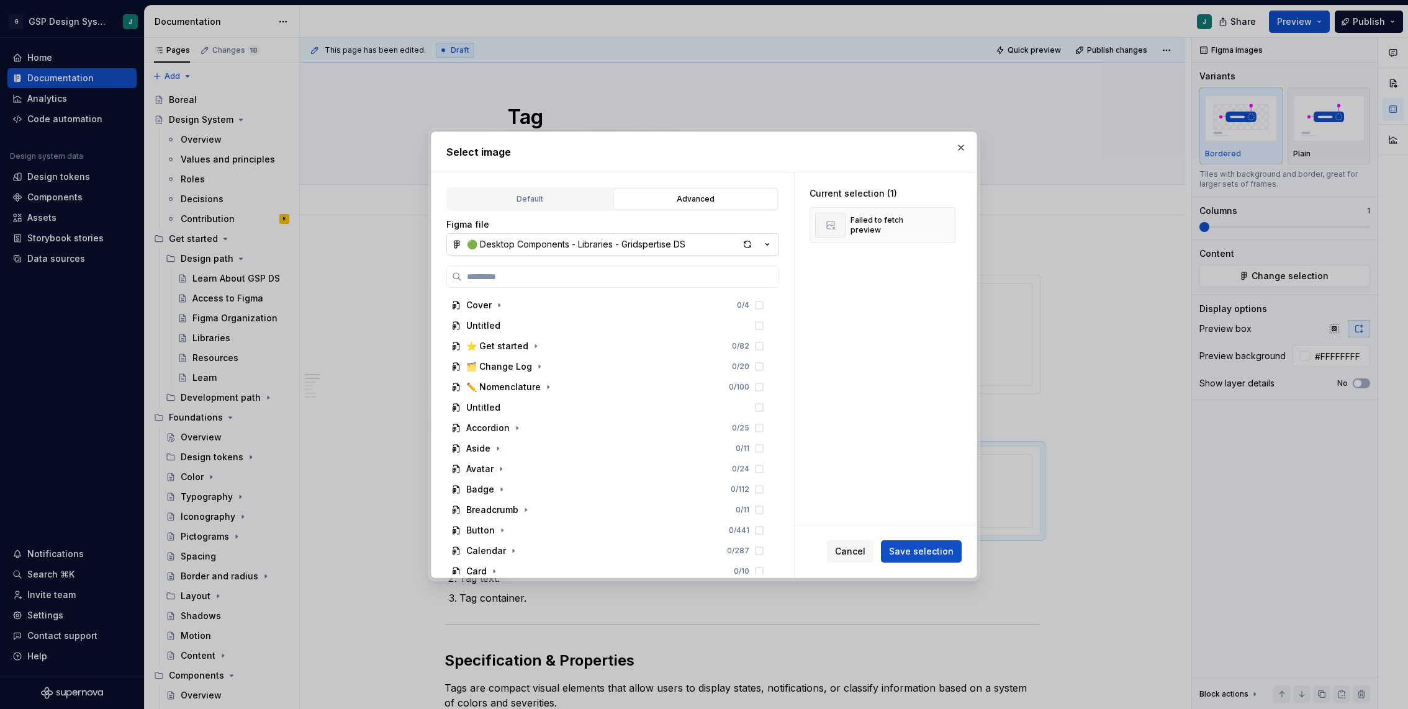
click at [546, 248] on div "🟢 Desktop Components - Libraries - Gridspertise DS" at bounding box center [576, 244] width 218 height 12
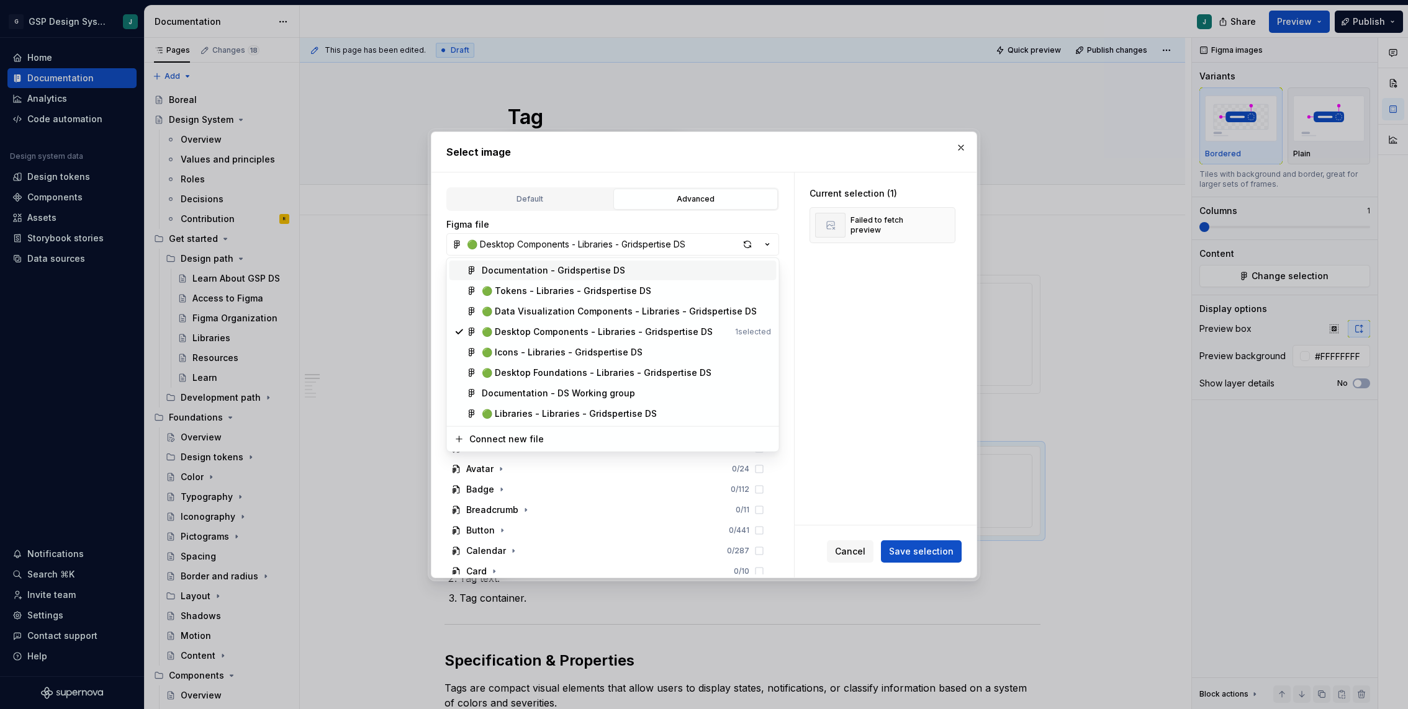
click at [536, 264] on div "Documentation - Gridspertise DS" at bounding box center [553, 270] width 143 height 12
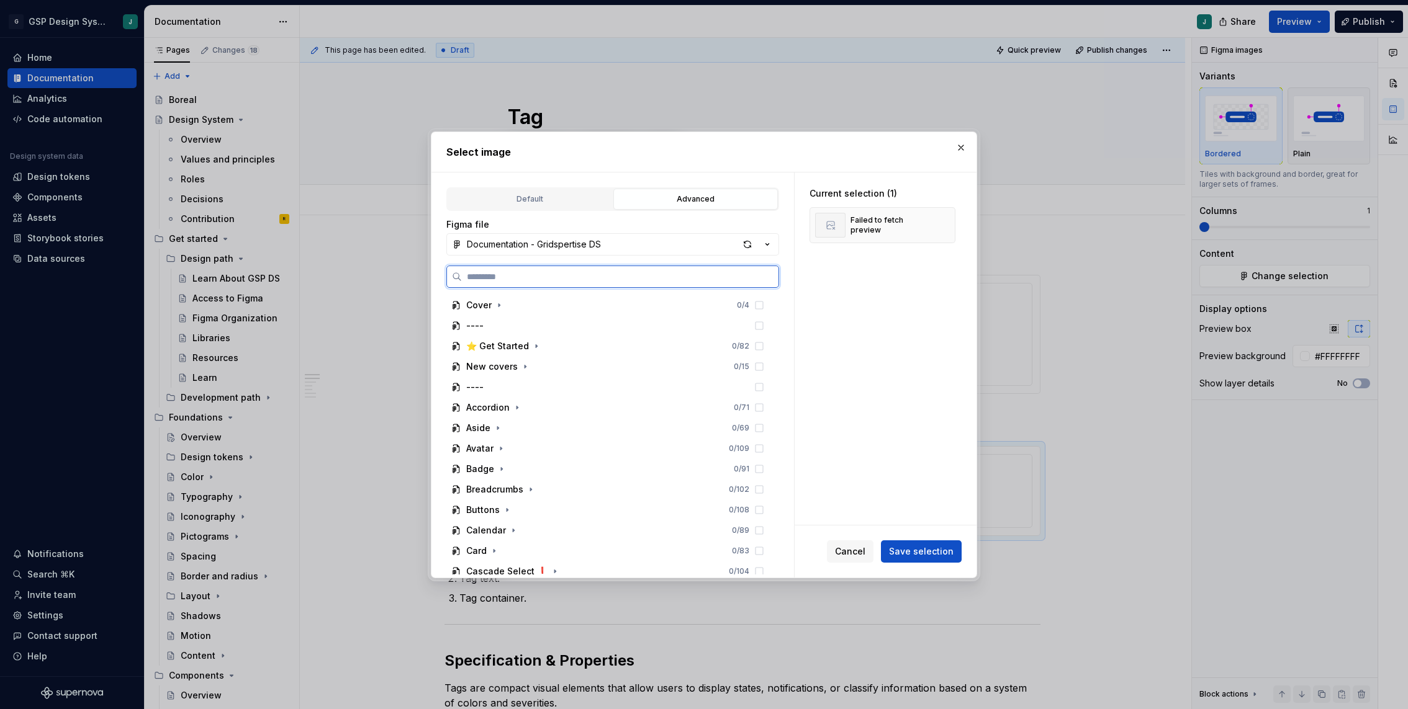
click at [513, 281] on input "search" at bounding box center [620, 277] width 317 height 12
type input "***"
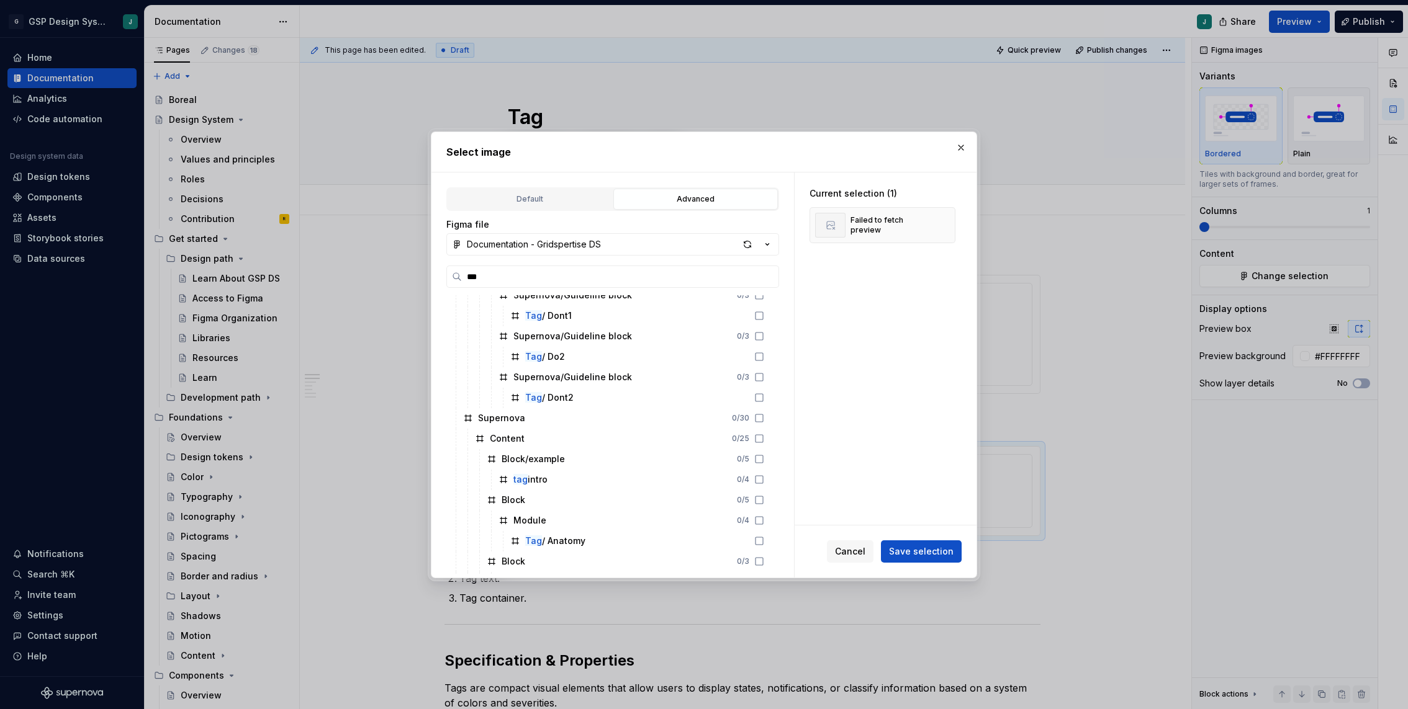
scroll to position [462, 0]
click at [600, 538] on div "Tag / Anatomy" at bounding box center [637, 539] width 264 height 20
click at [923, 556] on span "Save selection" at bounding box center [921, 552] width 65 height 12
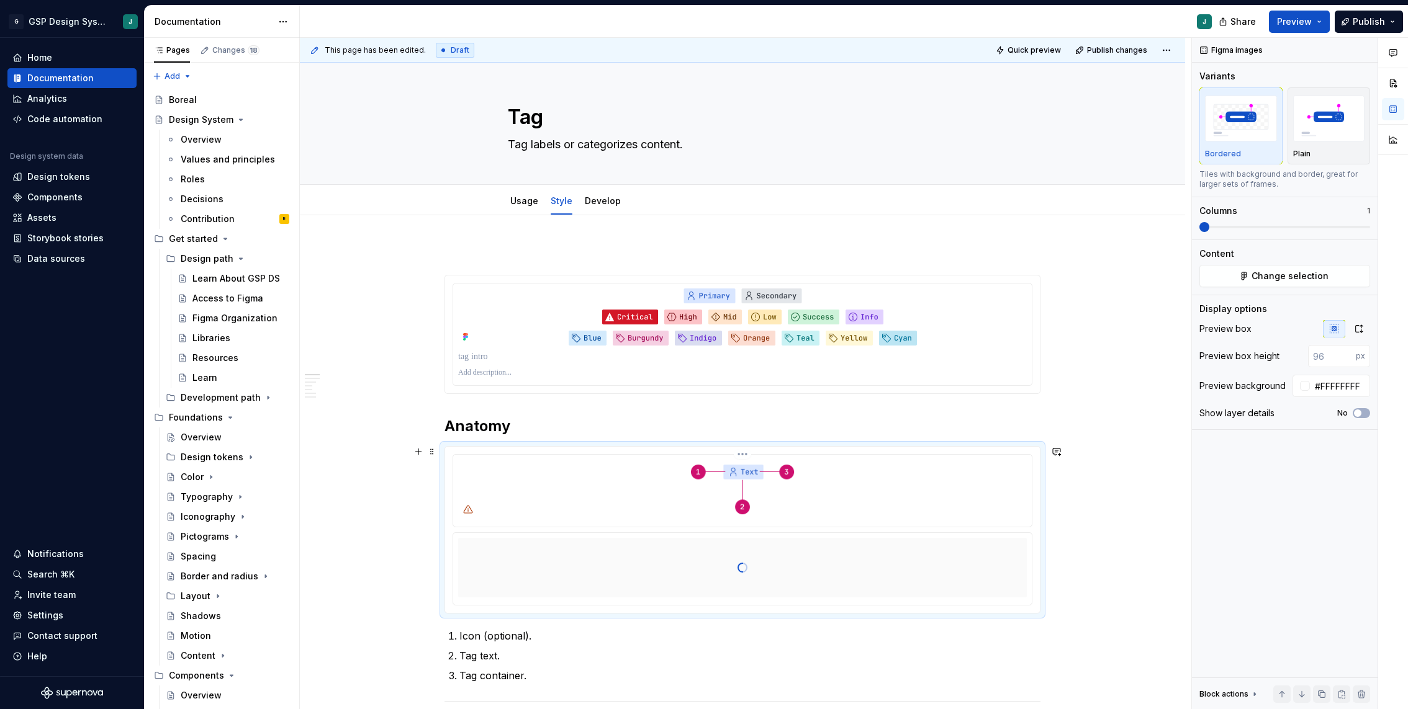
click at [747, 455] on html "G GSP Design System J Home Documentation Analytics Code automation Design syste…" at bounding box center [704, 354] width 1408 height 709
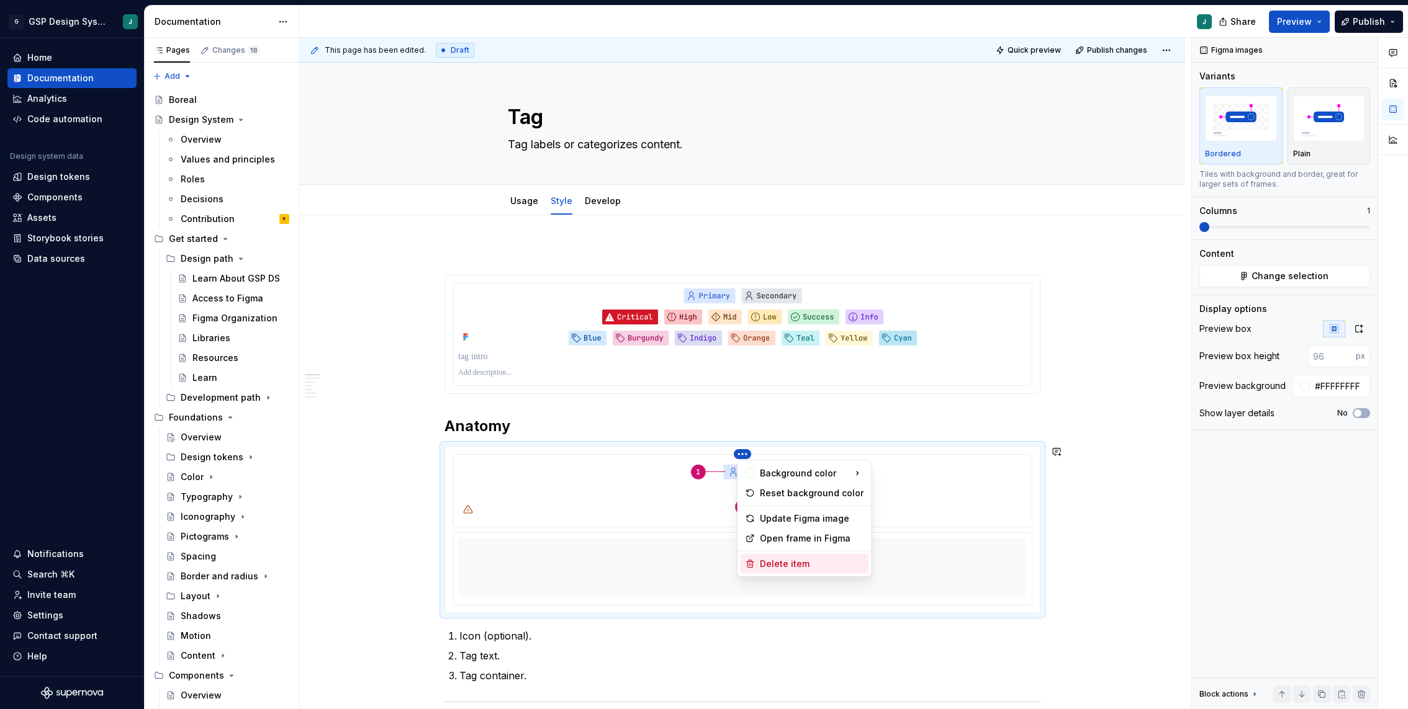
click at [803, 565] on div "Delete item" at bounding box center [812, 564] width 104 height 12
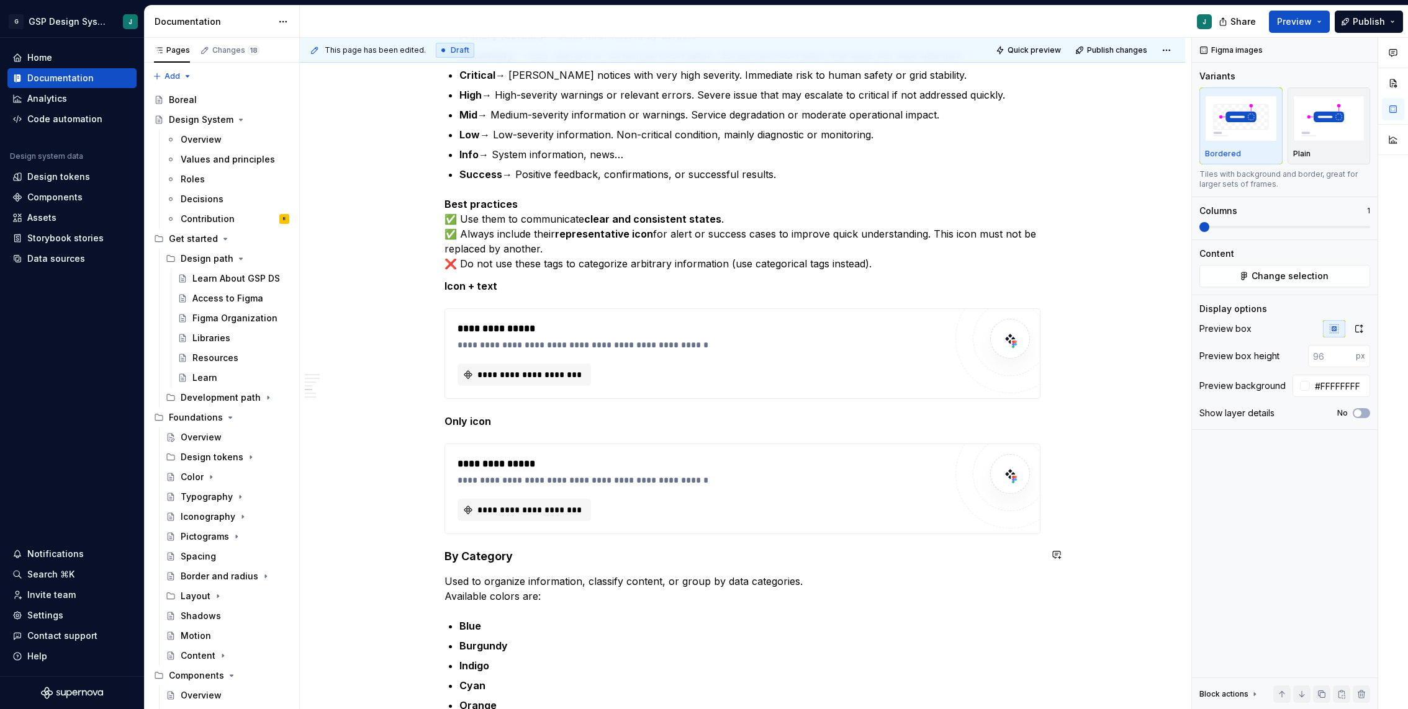
scroll to position [844, 0]
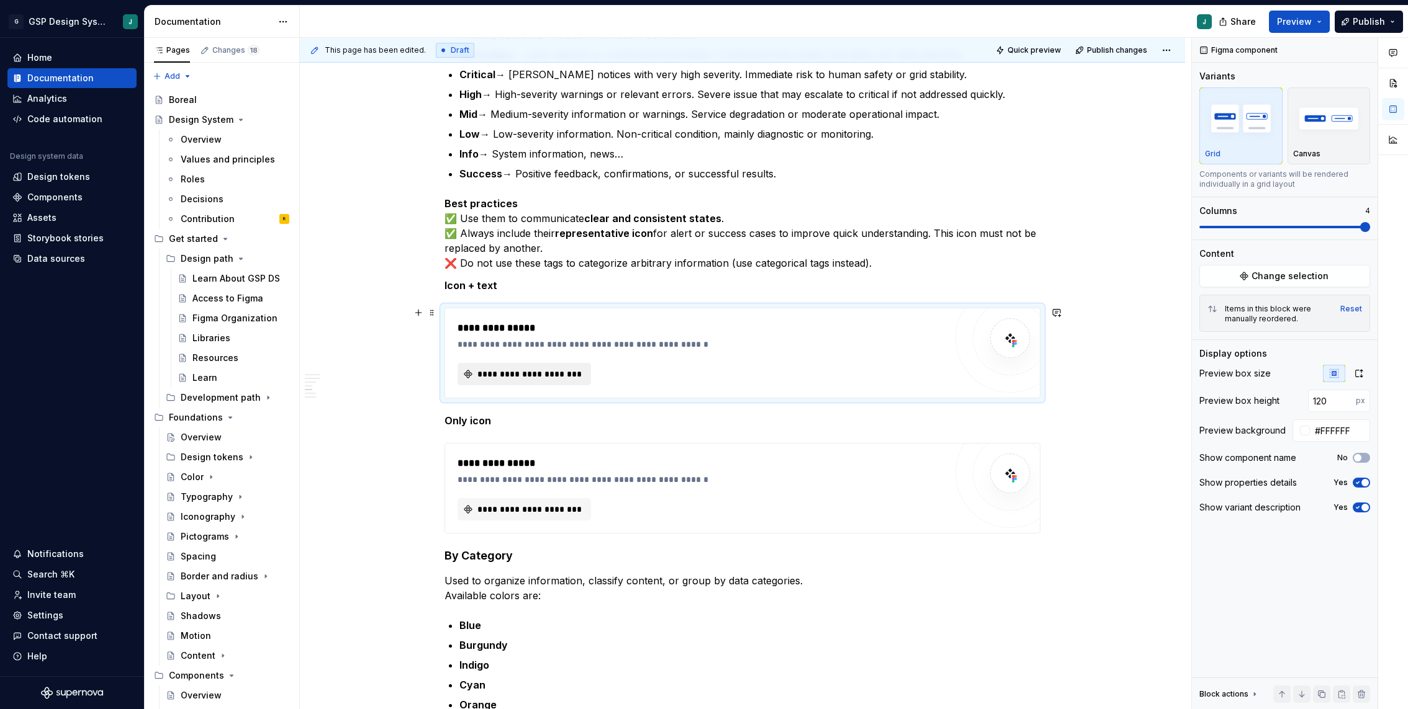
click at [534, 372] on span "**********" at bounding box center [528, 374] width 107 height 12
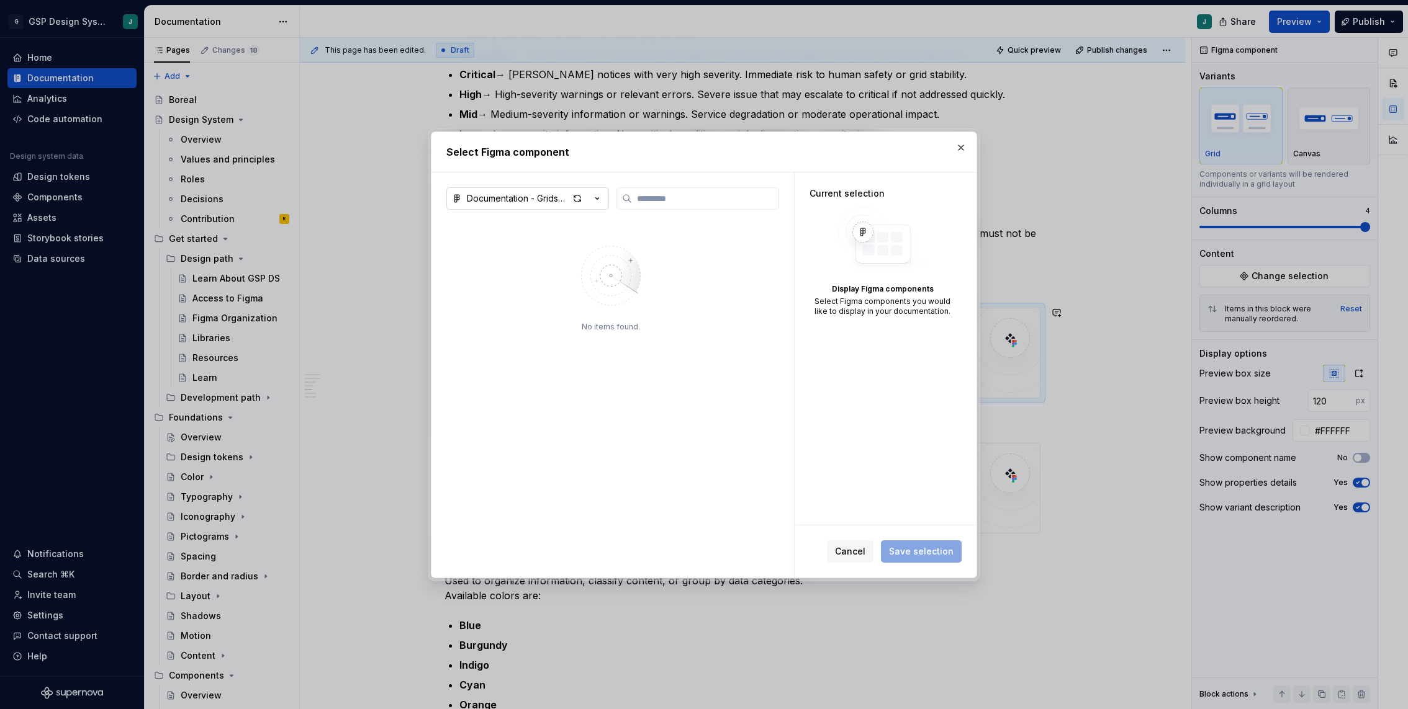
click at [507, 194] on div "Documentation - Gridspertise DS" at bounding box center [518, 198] width 102 height 12
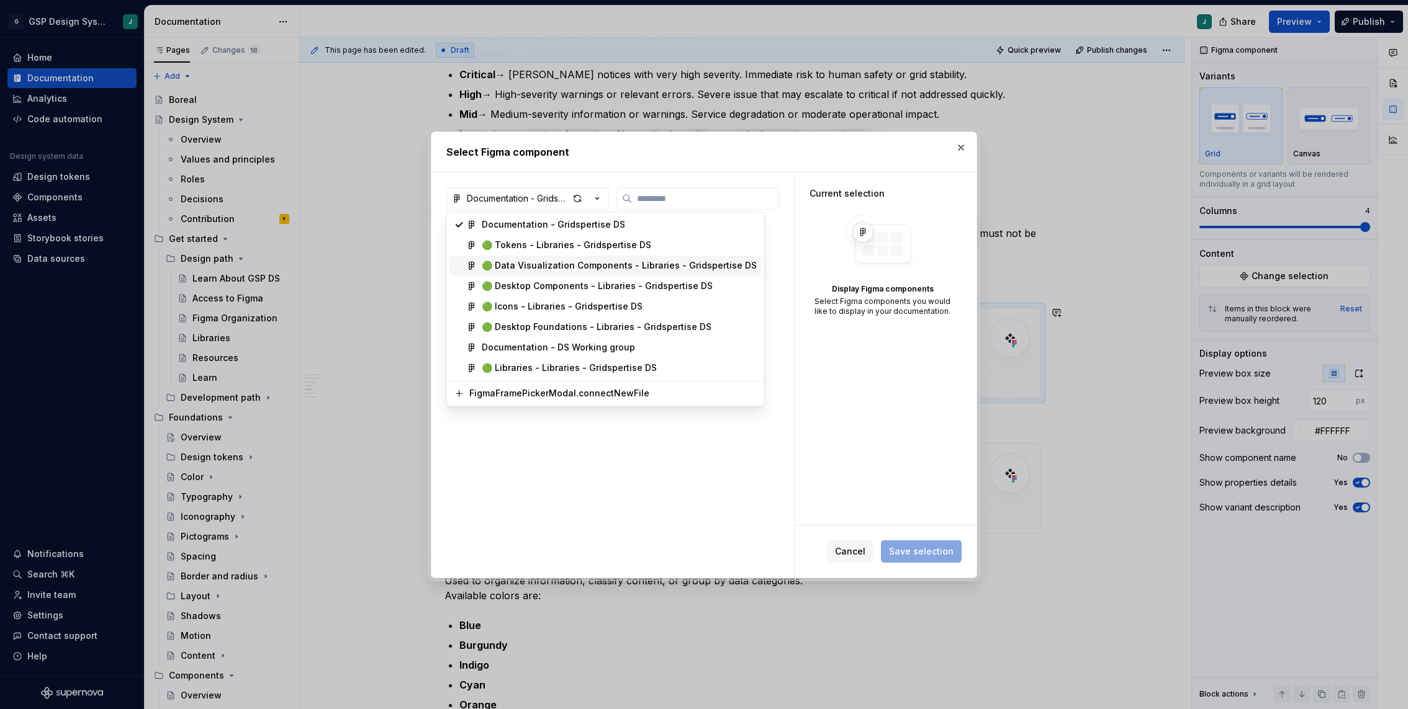
type textarea "*"
click at [552, 282] on div "🟢 Desktop Components - Libraries - Gridspertise DS" at bounding box center [597, 286] width 231 height 12
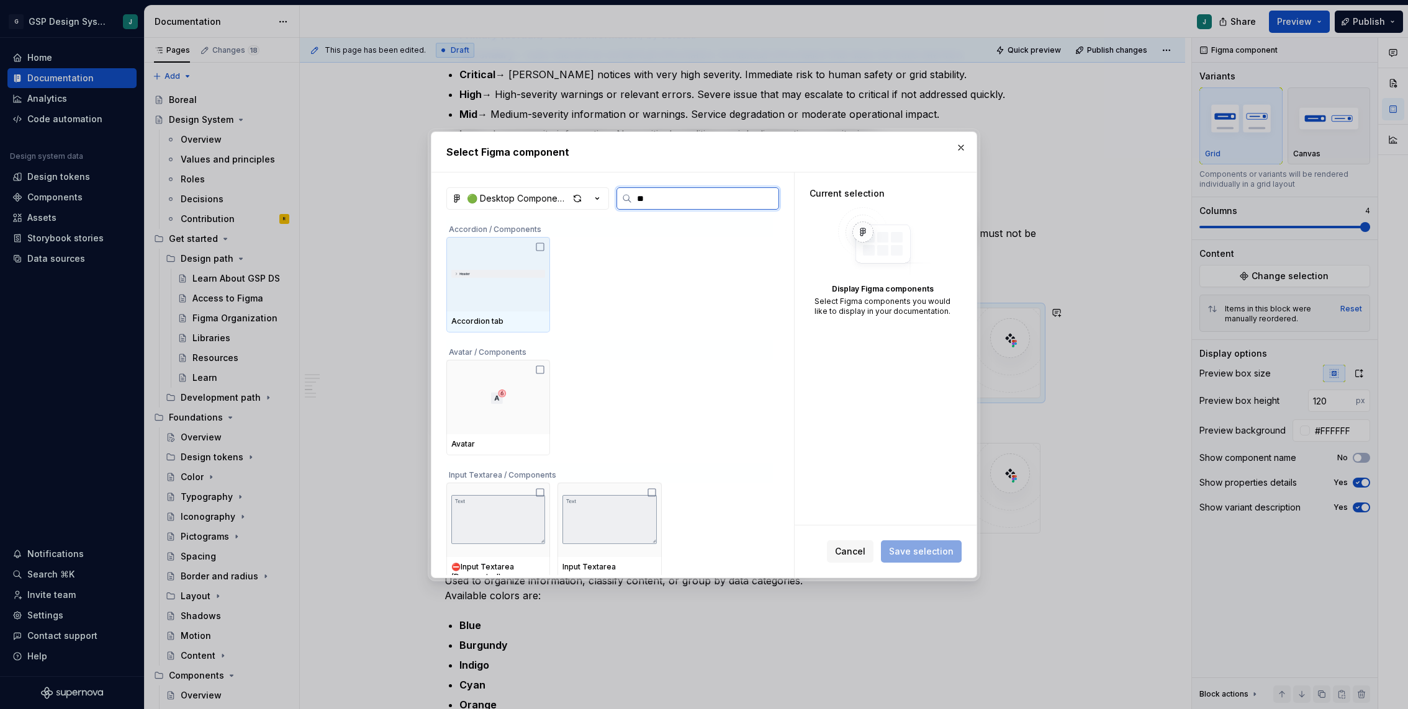
type input "***"
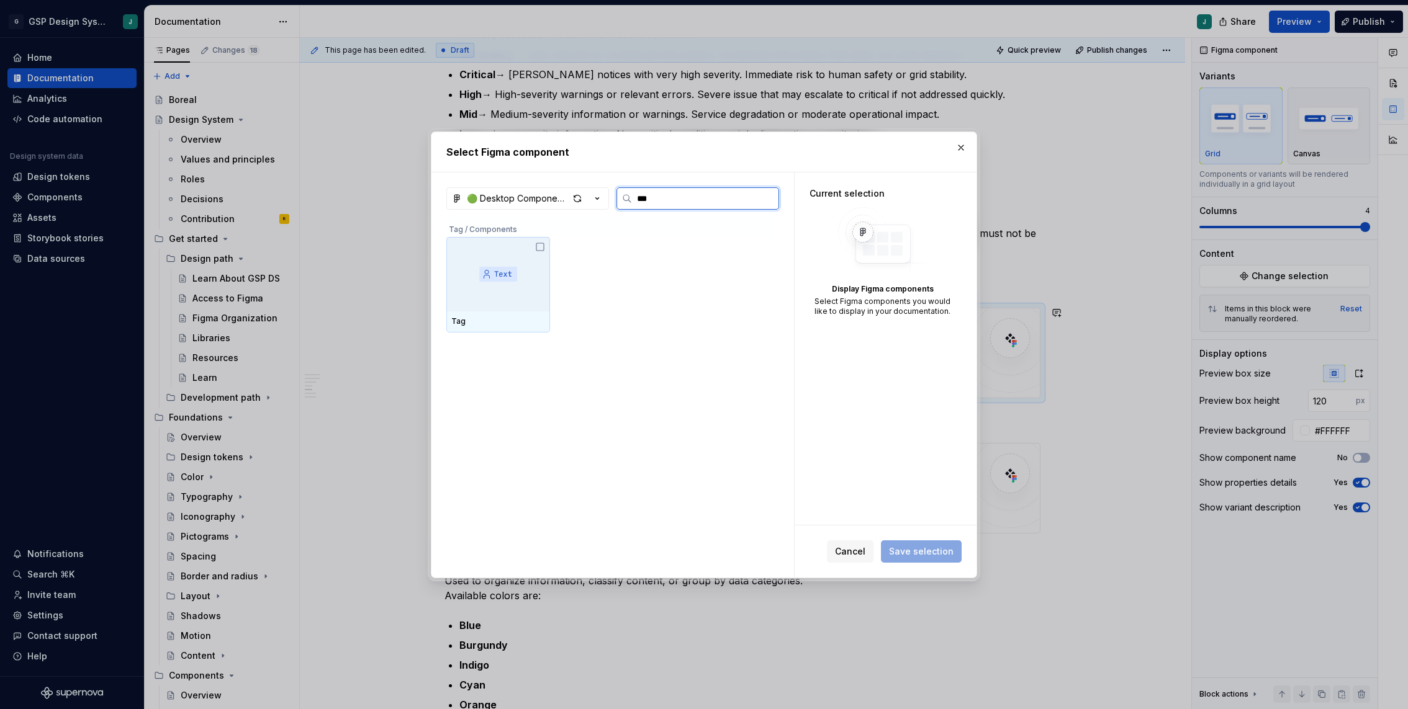
click at [519, 245] on div at bounding box center [498, 274] width 104 height 74
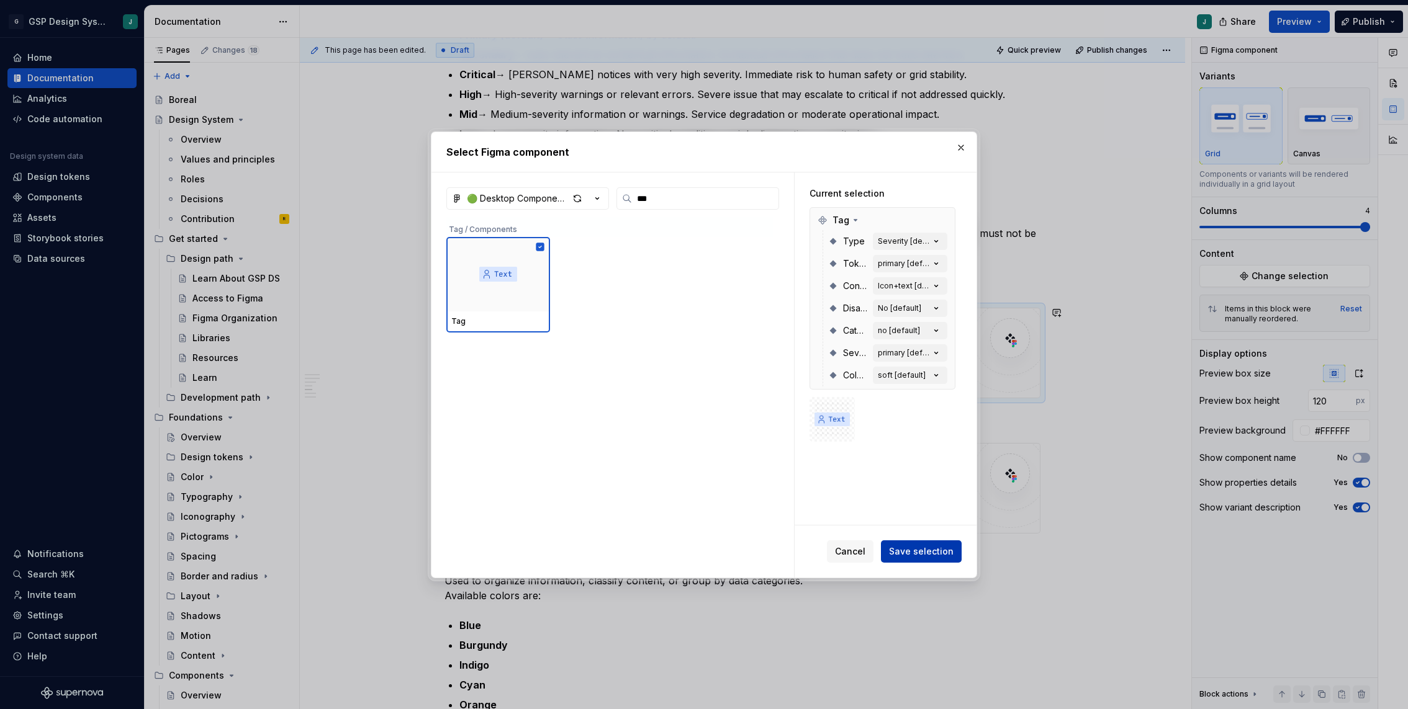
click at [924, 550] on span "Save selection" at bounding box center [921, 552] width 65 height 12
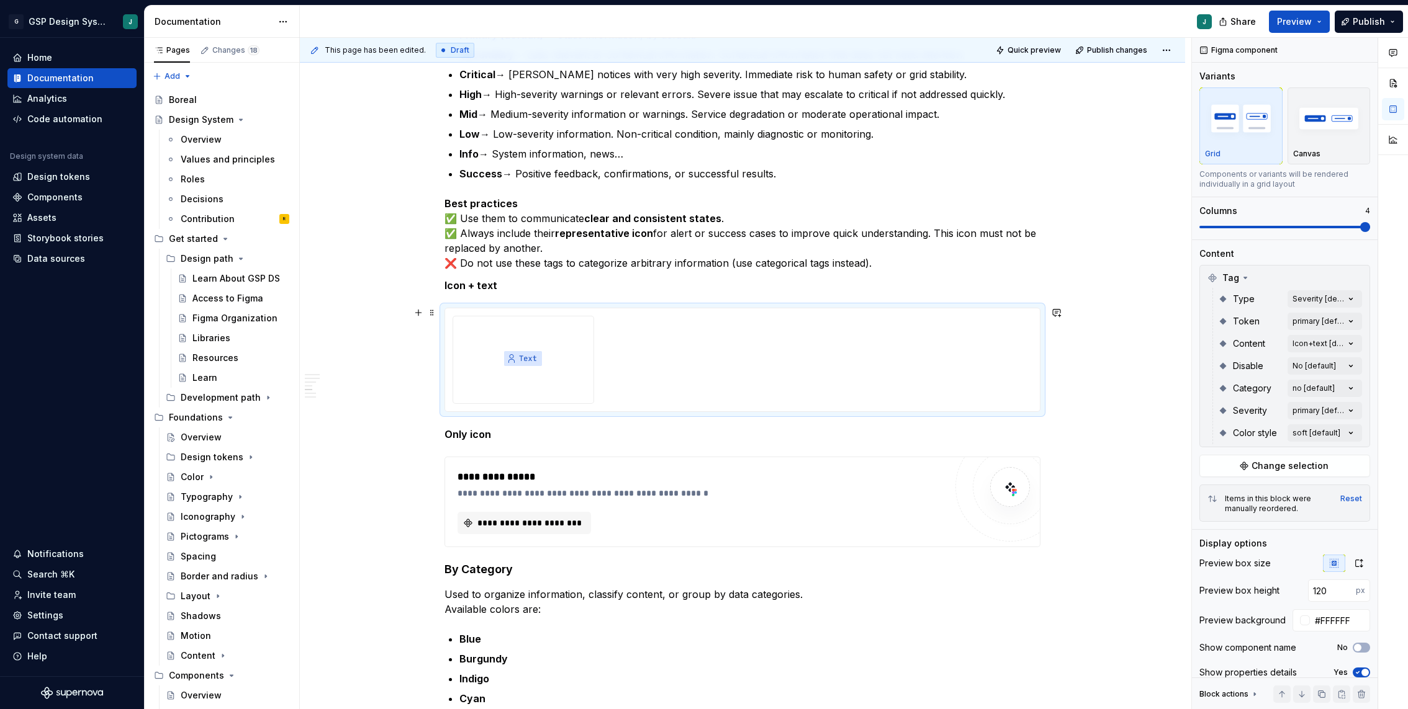
click at [750, 400] on div at bounding box center [743, 360] width 580 height 88
click at [1343, 300] on div "Comments Open comments No comments yet Select ‘Comment’ from the block context …" at bounding box center [1300, 374] width 216 height 672
click at [1343, 318] on span "button" at bounding box center [1341, 320] width 7 height 7
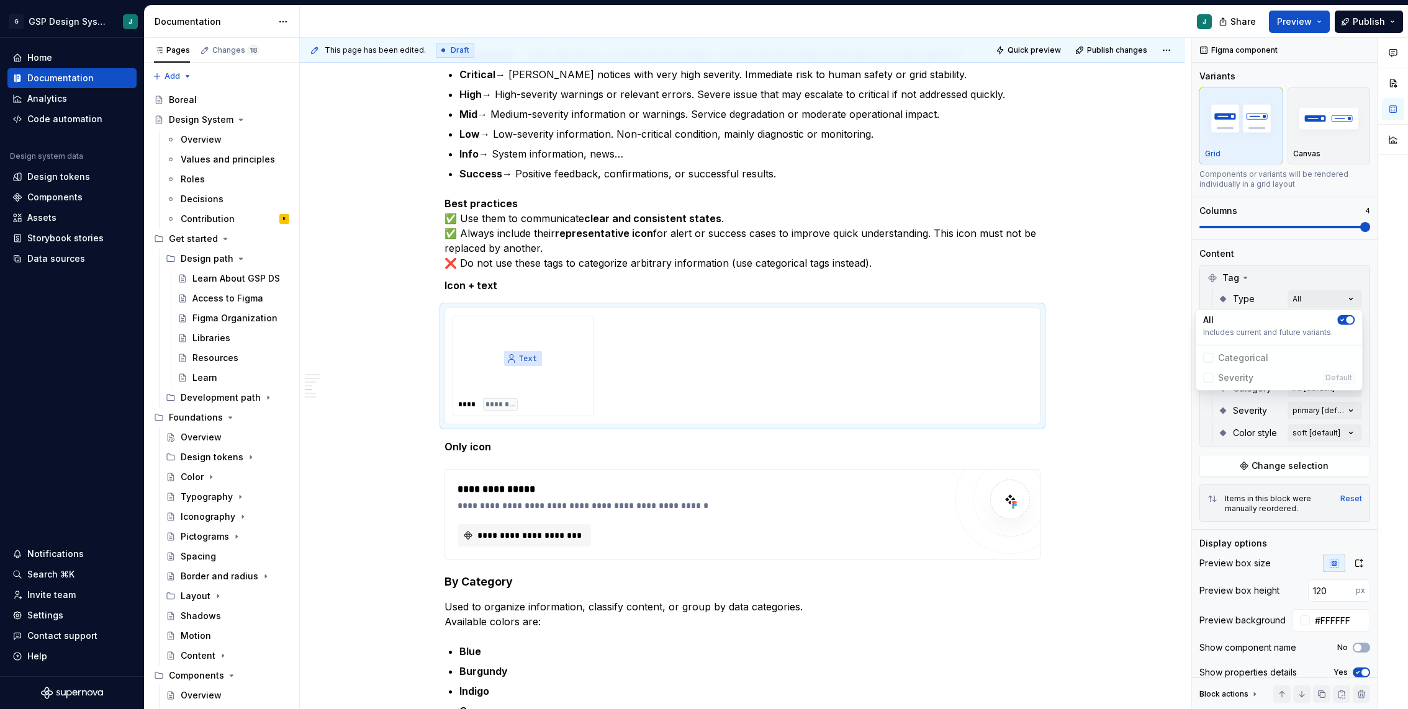
click at [1372, 265] on div "Comments Open comments No comments yet Select ‘Comment’ from the block context …" at bounding box center [1300, 374] width 216 height 672
click at [1348, 384] on div "Comments Open comments No comments yet Select ‘Comment’ from the block context …" at bounding box center [1300, 374] width 216 height 672
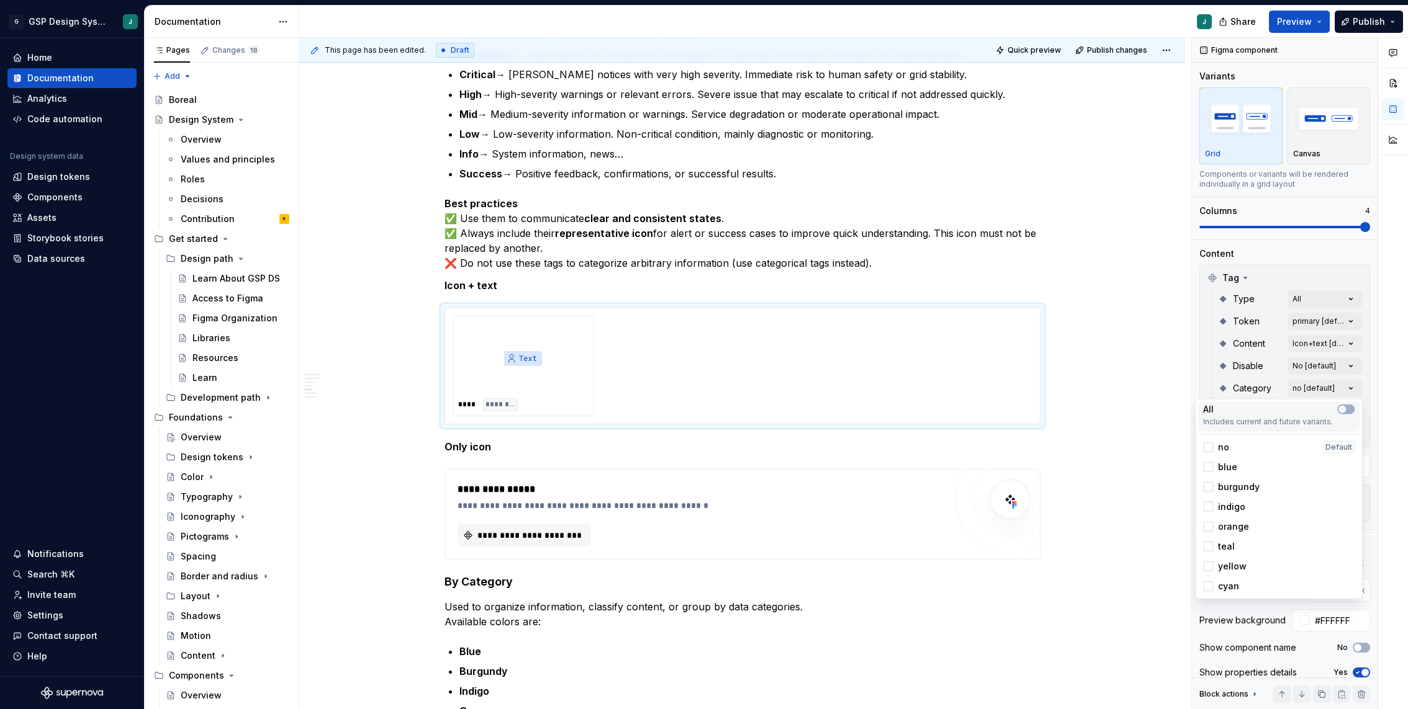
click at [1342, 402] on div "All Includes current and future variants." at bounding box center [1278, 417] width 161 height 30
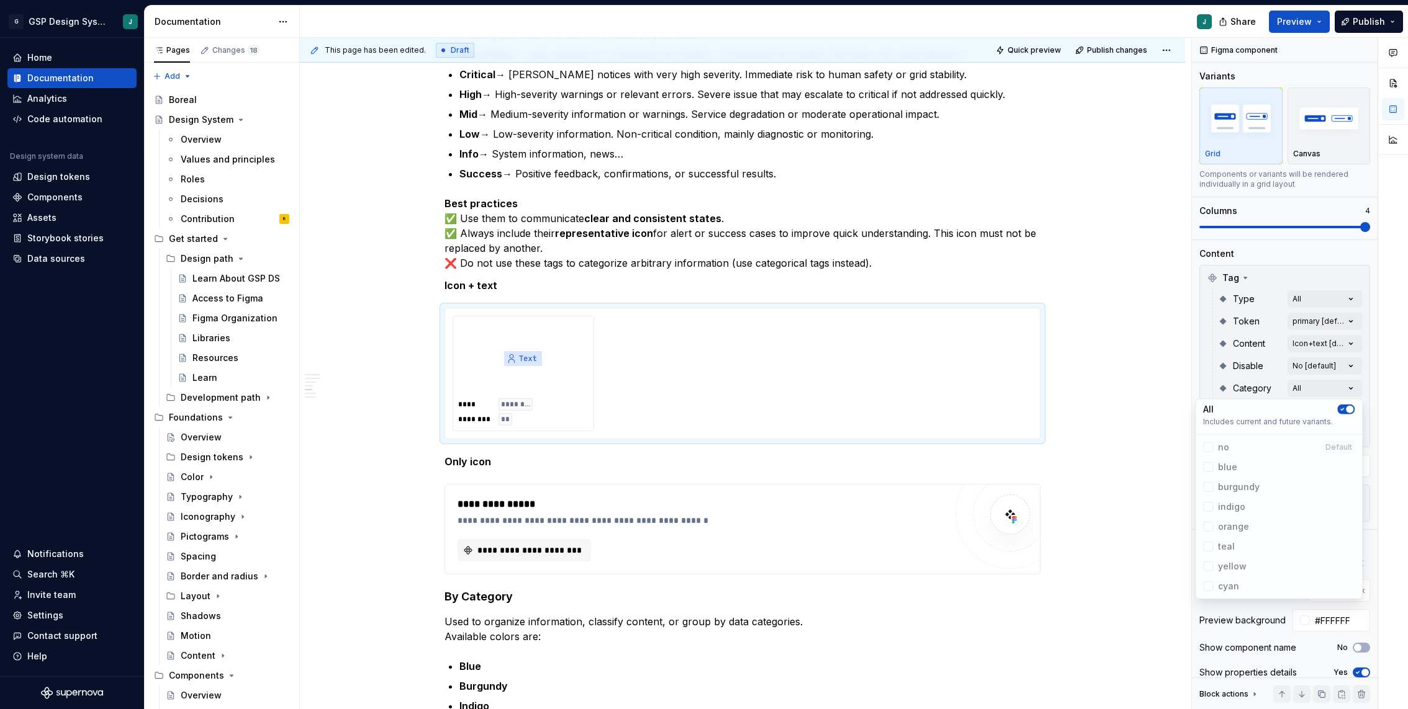
click at [1370, 374] on div "Comments Open comments No comments yet Select ‘Comment’ from the block context …" at bounding box center [1300, 374] width 216 height 672
click at [1352, 405] on div "Comments Open comments No comments yet Select ‘Comment’ from the block context …" at bounding box center [1300, 374] width 216 height 672
click at [1344, 431] on span "button" at bounding box center [1341, 431] width 7 height 7
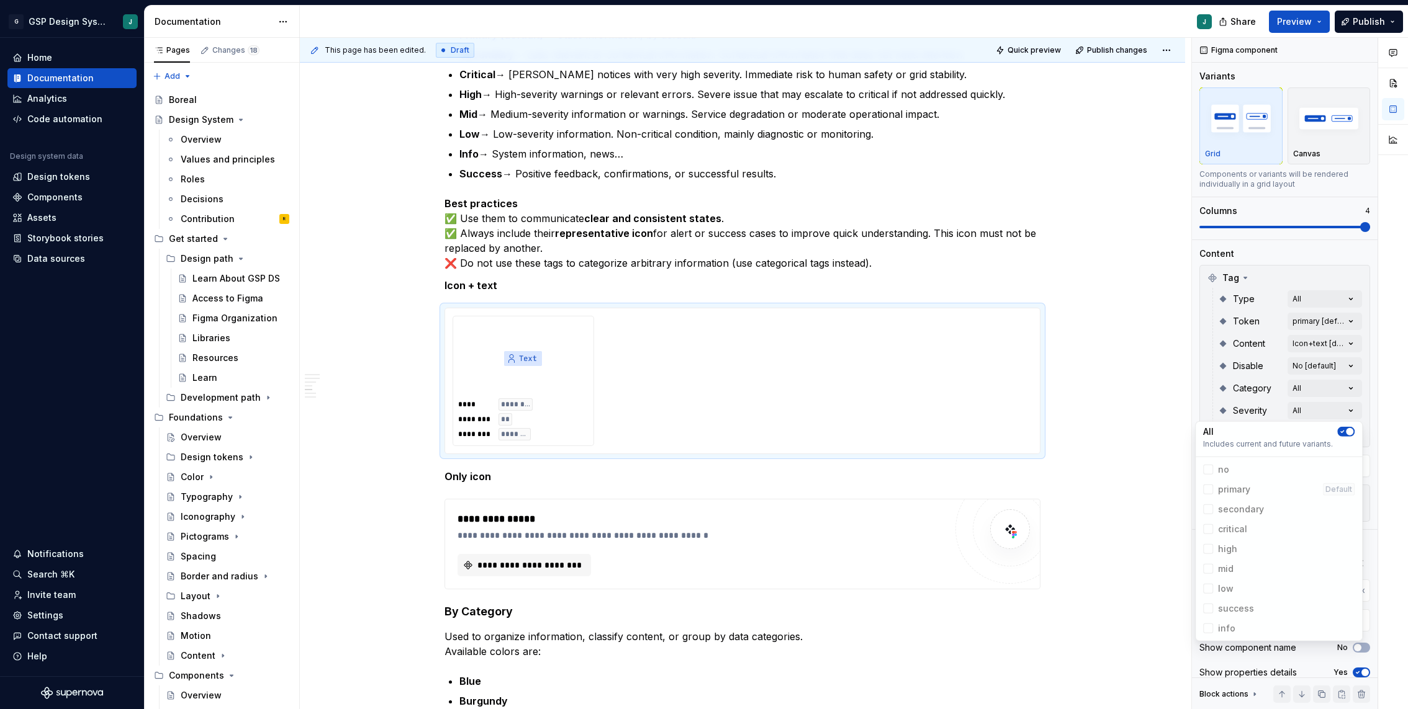
click at [1382, 349] on div at bounding box center [1393, 374] width 30 height 672
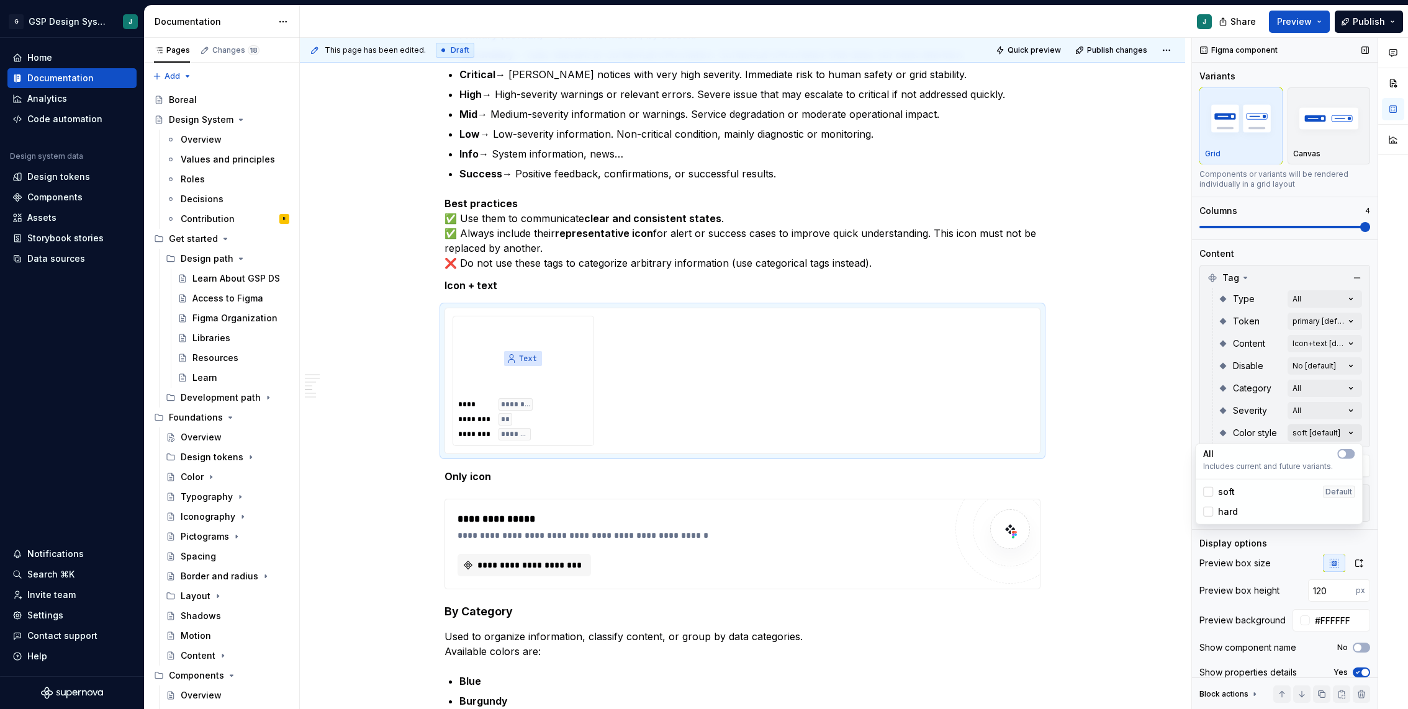
click at [1340, 433] on div "Comments Open comments No comments yet Select ‘Comment’ from the block context …" at bounding box center [1300, 374] width 216 height 672
click at [1348, 454] on style-switch "button" at bounding box center [1345, 454] width 17 height 10
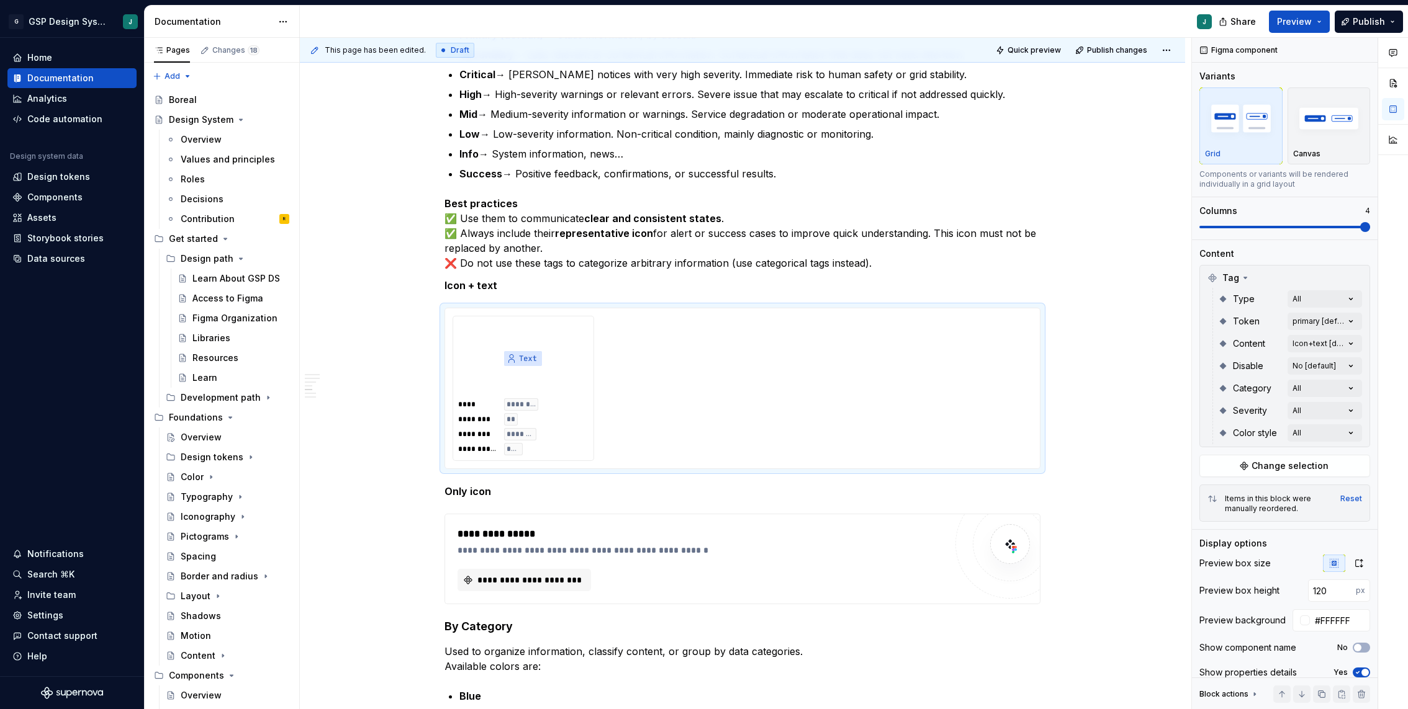
click at [1382, 337] on div at bounding box center [1393, 374] width 30 height 672
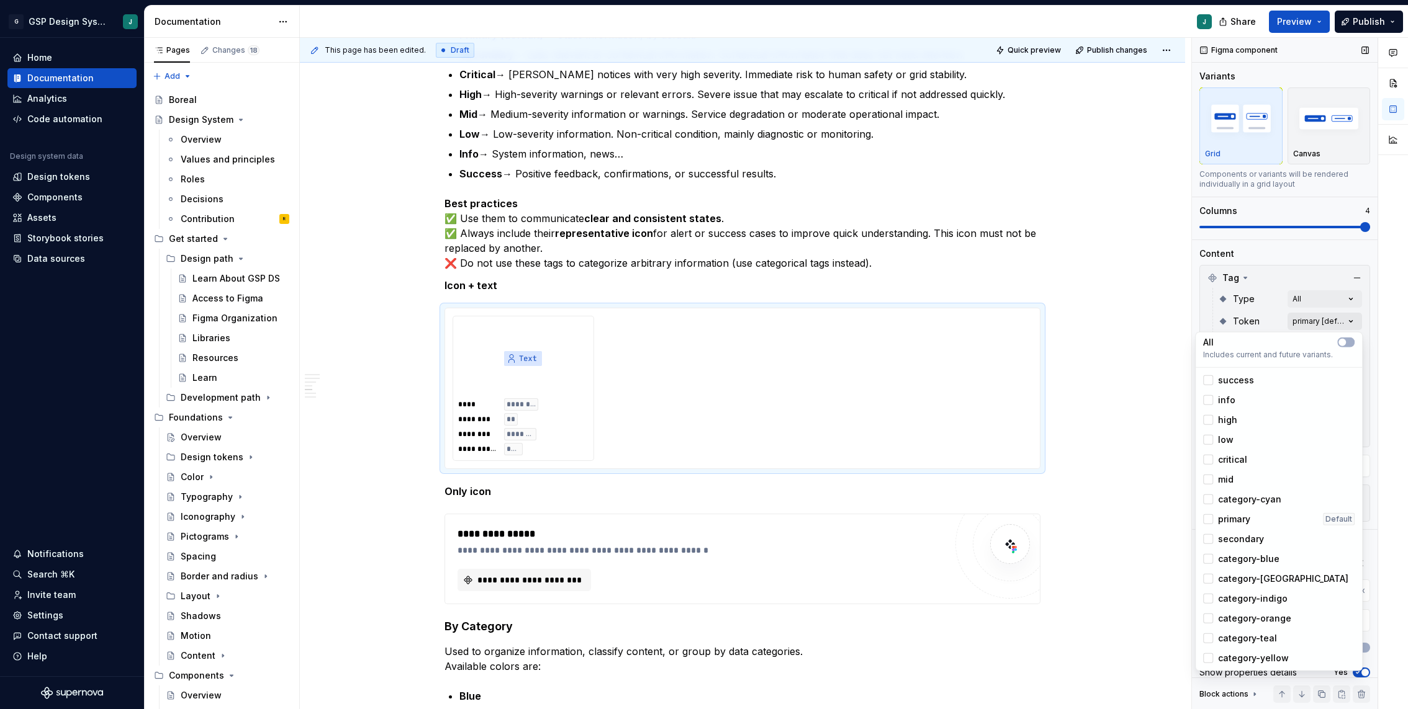
click at [1348, 321] on div "Comments Open comments No comments yet Select ‘Comment’ from the block context …" at bounding box center [1300, 374] width 216 height 672
click at [1346, 341] on icon "button" at bounding box center [1342, 342] width 10 height 7
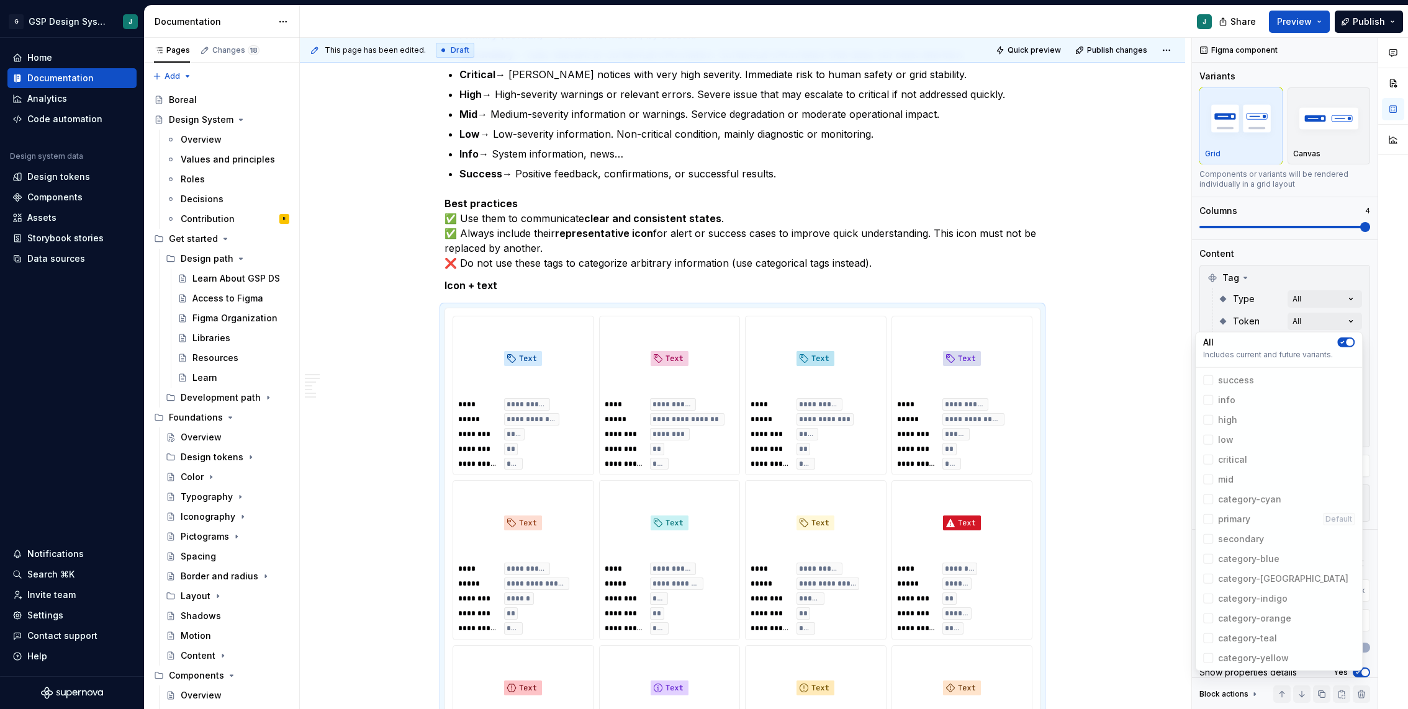
click at [1079, 347] on html "G GSP Design System J Home Documentation Analytics Code automation Design syste…" at bounding box center [704, 354] width 1408 height 709
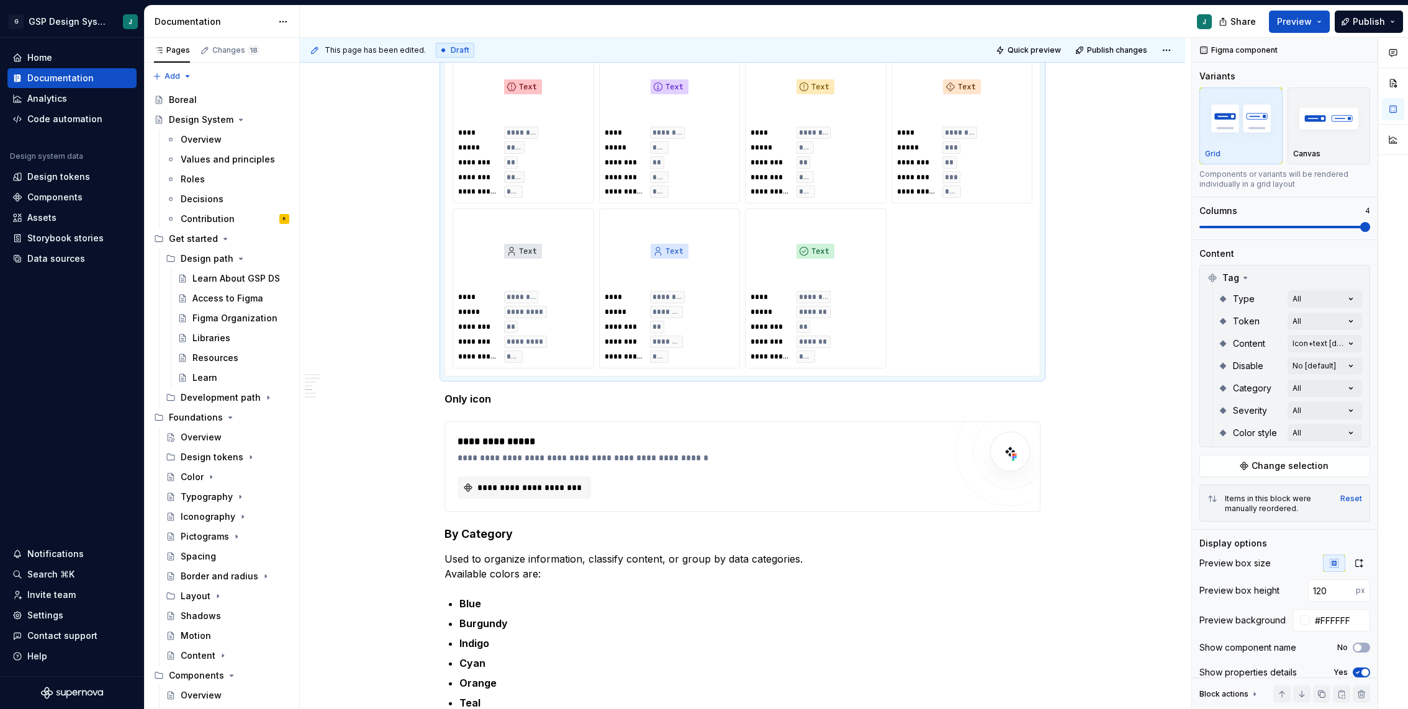
scroll to position [1534, 0]
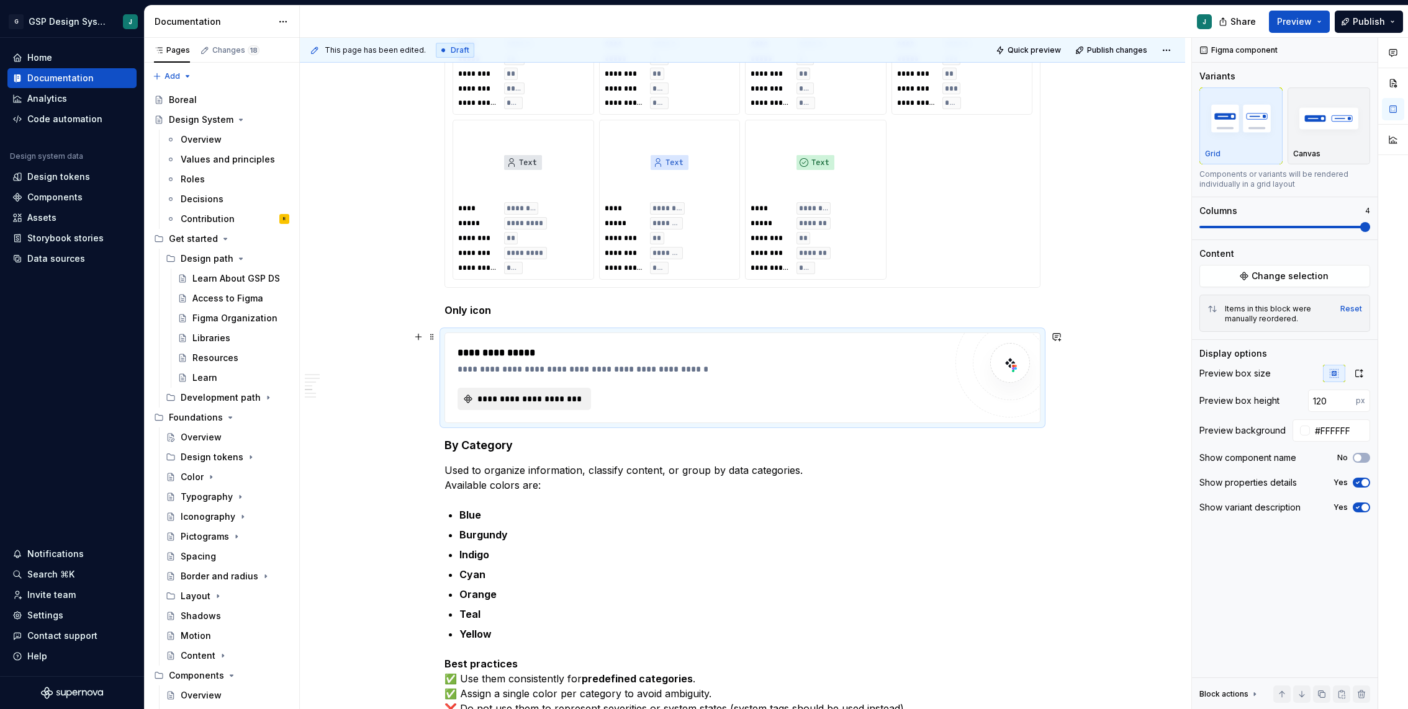
click at [500, 405] on button "**********" at bounding box center [523, 399] width 133 height 22
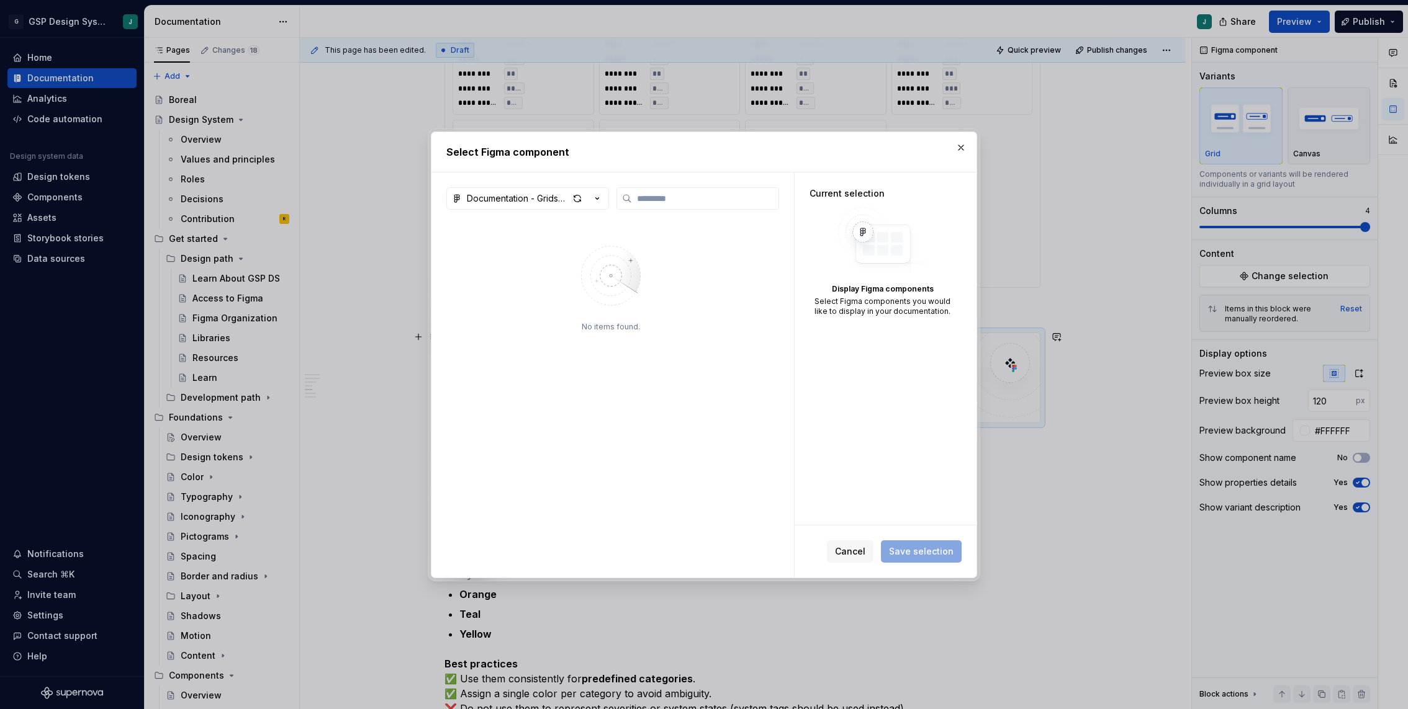
type textarea "*"
click at [483, 183] on div "Documentation - Gridspertise DS No items found." at bounding box center [612, 375] width 362 height 405
click at [483, 196] on div "Documentation - Gridspertise DS" at bounding box center [518, 198] width 102 height 12
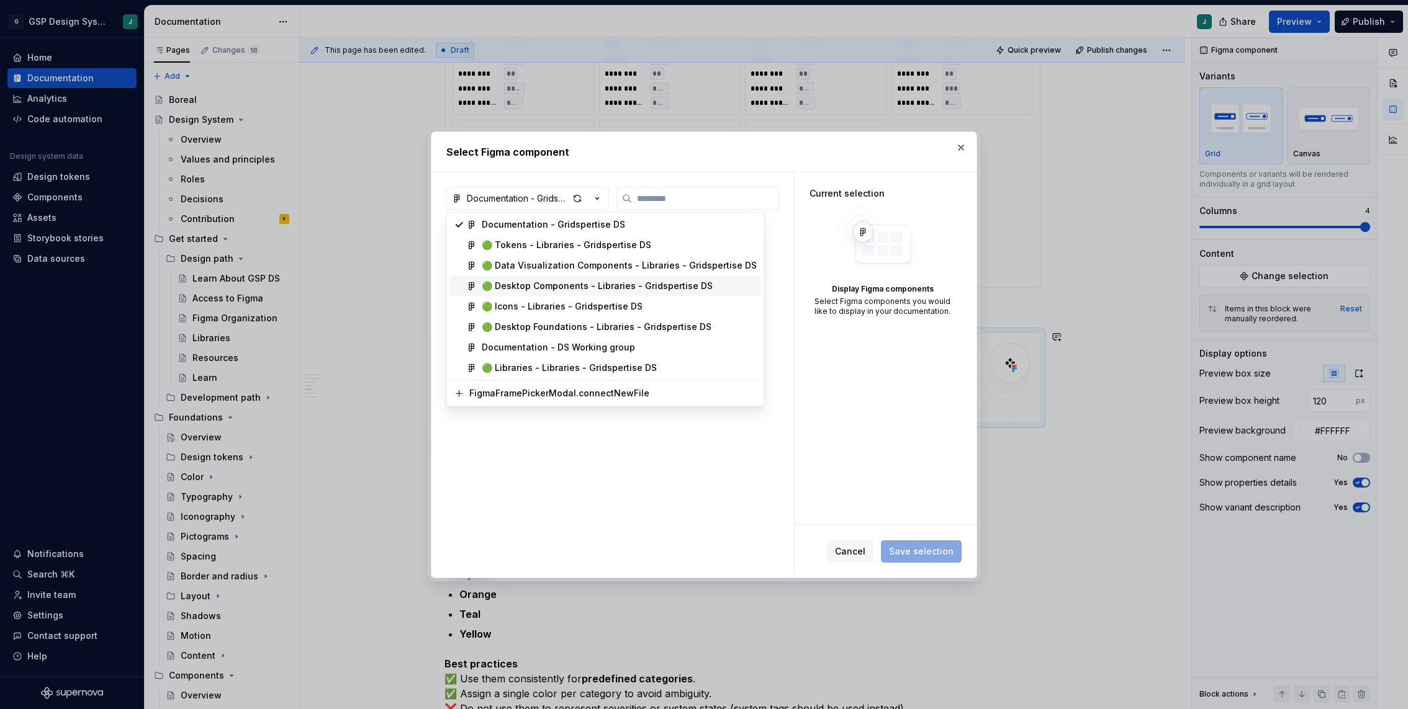
click at [579, 285] on div "🟢 Desktop Components - Libraries - Gridspertise DS" at bounding box center [597, 286] width 231 height 12
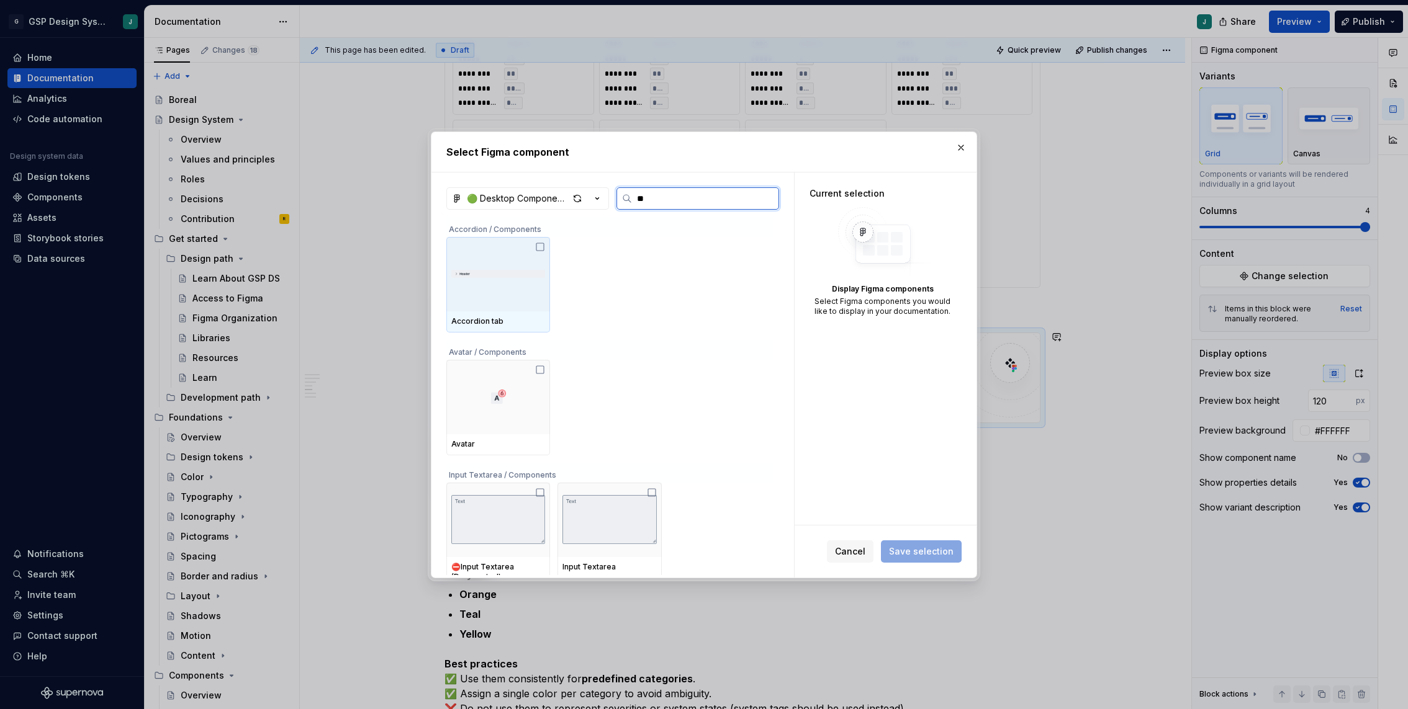
type input "***"
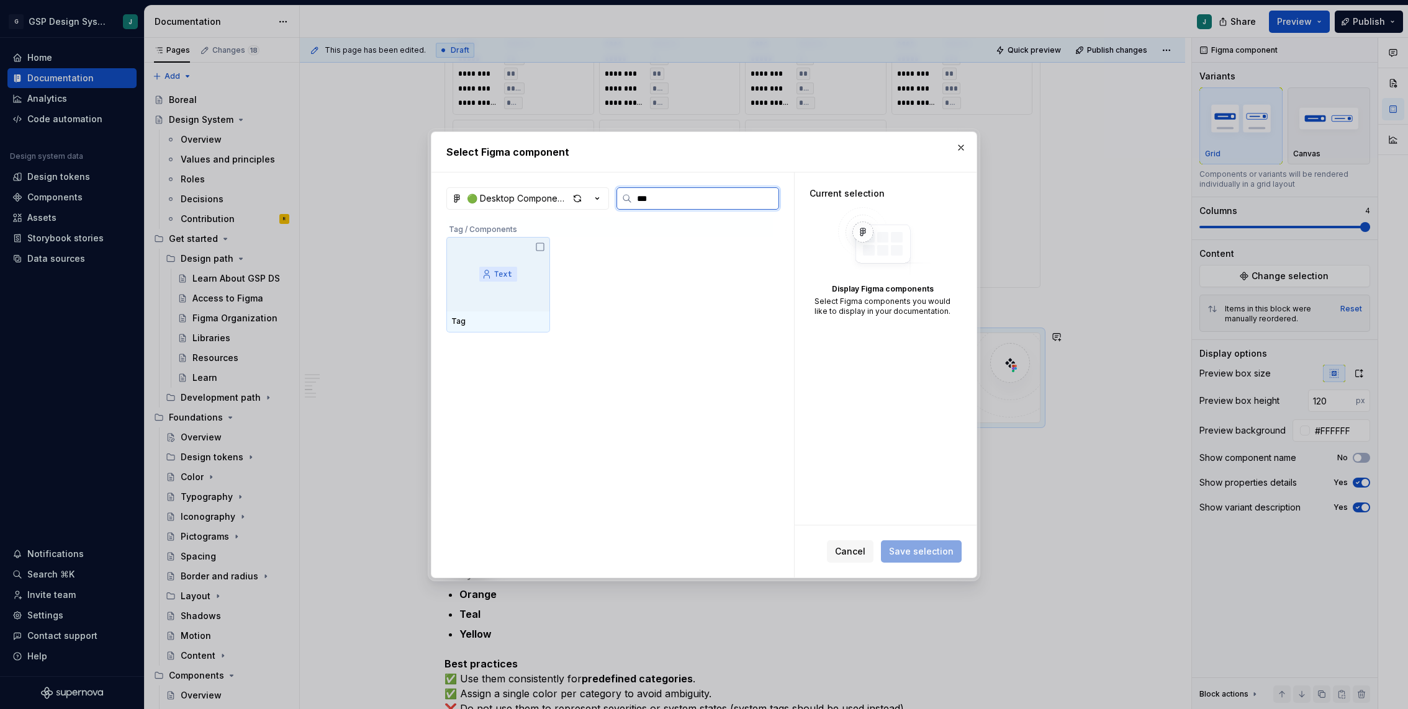
click at [543, 259] on div at bounding box center [498, 274] width 104 height 74
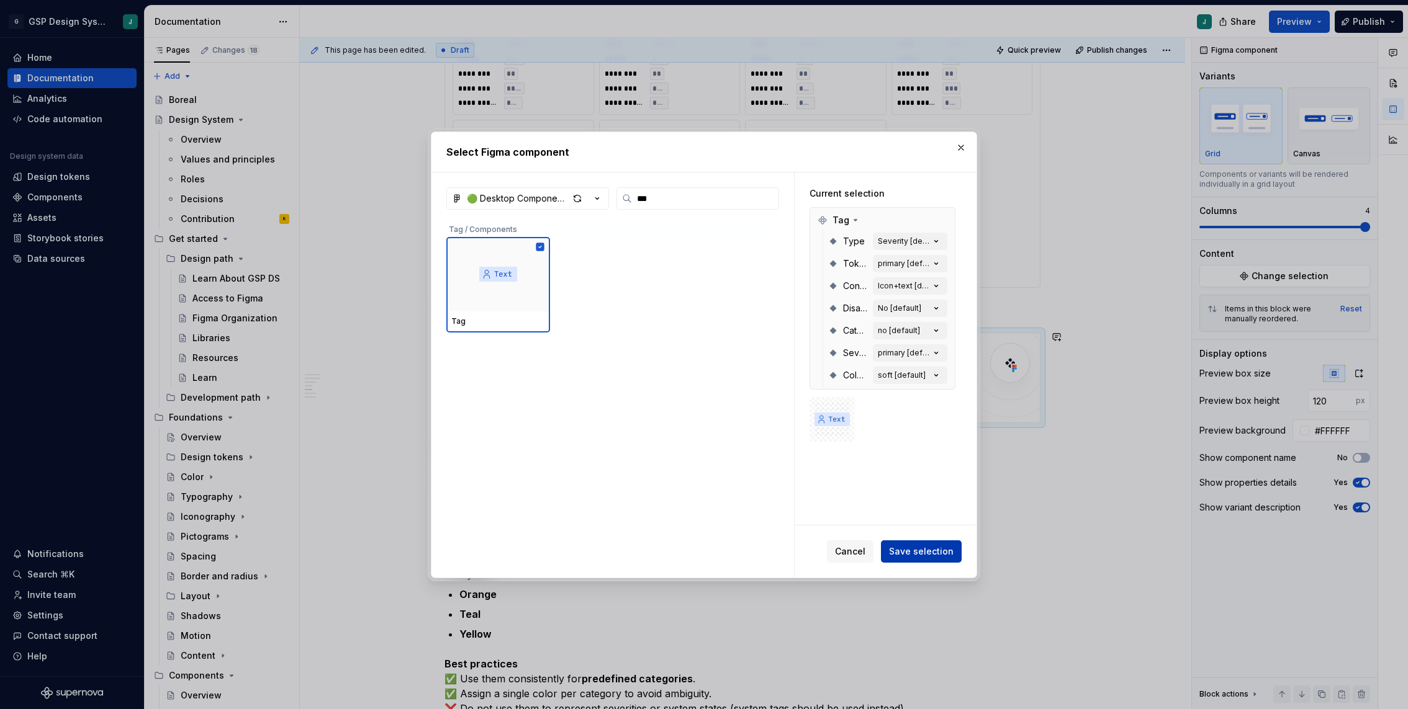
click at [923, 552] on span "Save selection" at bounding box center [921, 552] width 65 height 12
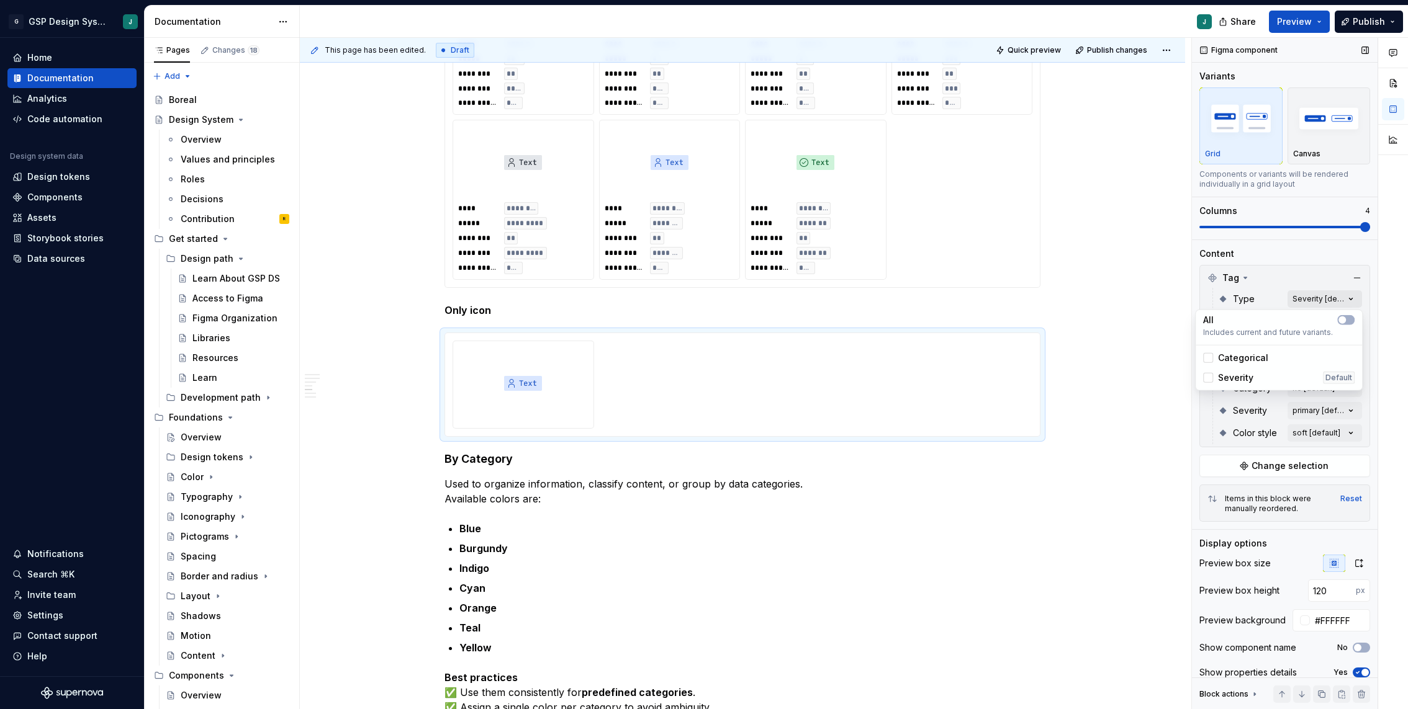
click at [1335, 300] on div "Comments Open comments No comments yet Select ‘Comment’ from the block context …" at bounding box center [1300, 374] width 216 height 672
click at [1340, 320] on span "button" at bounding box center [1341, 320] width 7 height 7
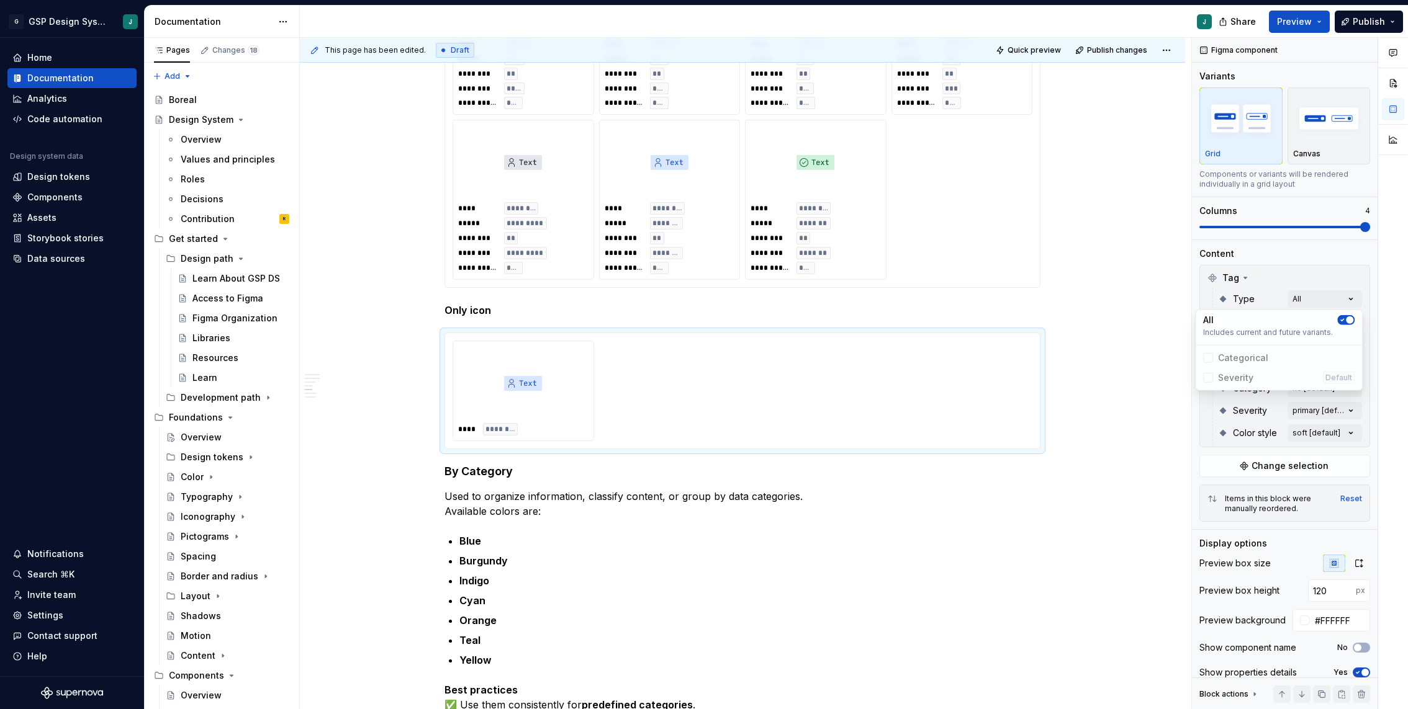
click at [1308, 282] on div "Comments Open comments No comments yet Select ‘Comment’ from the block context …" at bounding box center [1300, 374] width 216 height 672
click at [1308, 329] on div "Comments Open comments No comments yet Select ‘Comment’ from the block context …" at bounding box center [1300, 374] width 216 height 672
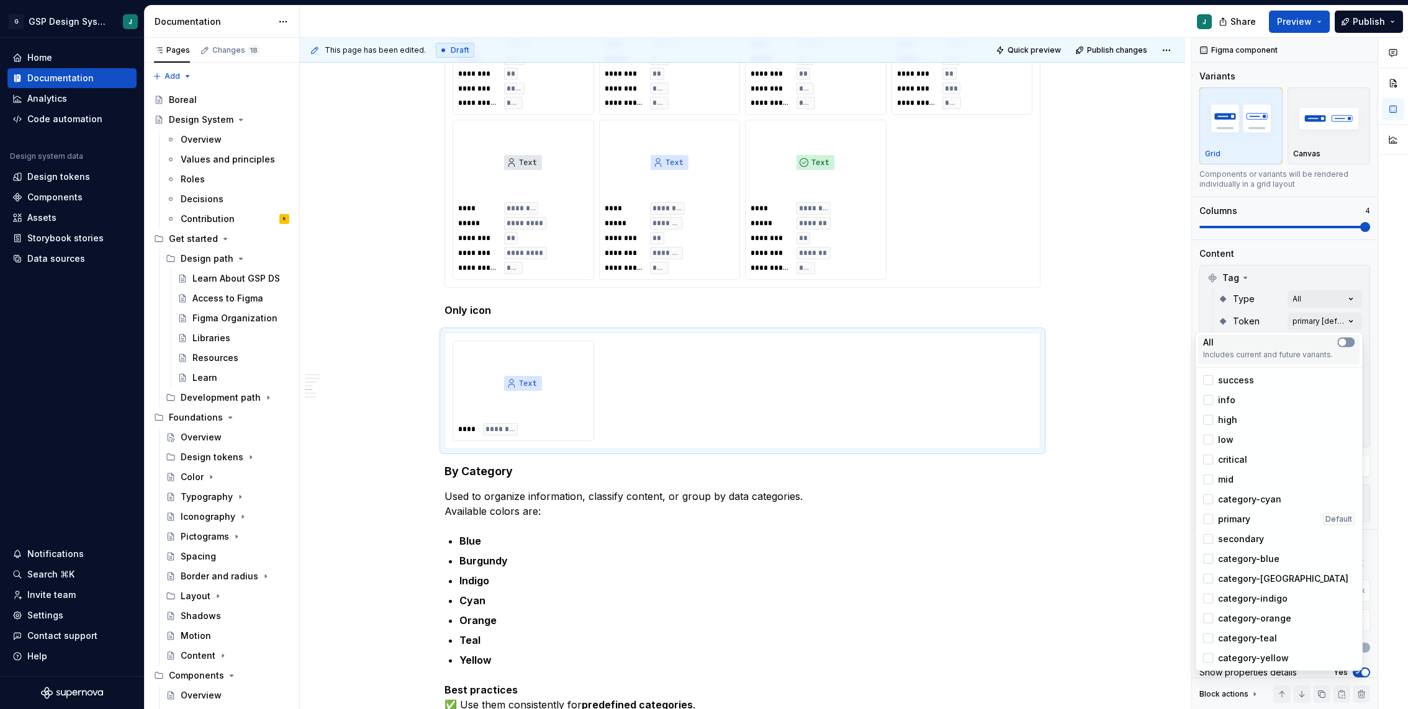
click at [1337, 343] on icon "button" at bounding box center [1342, 342] width 10 height 7
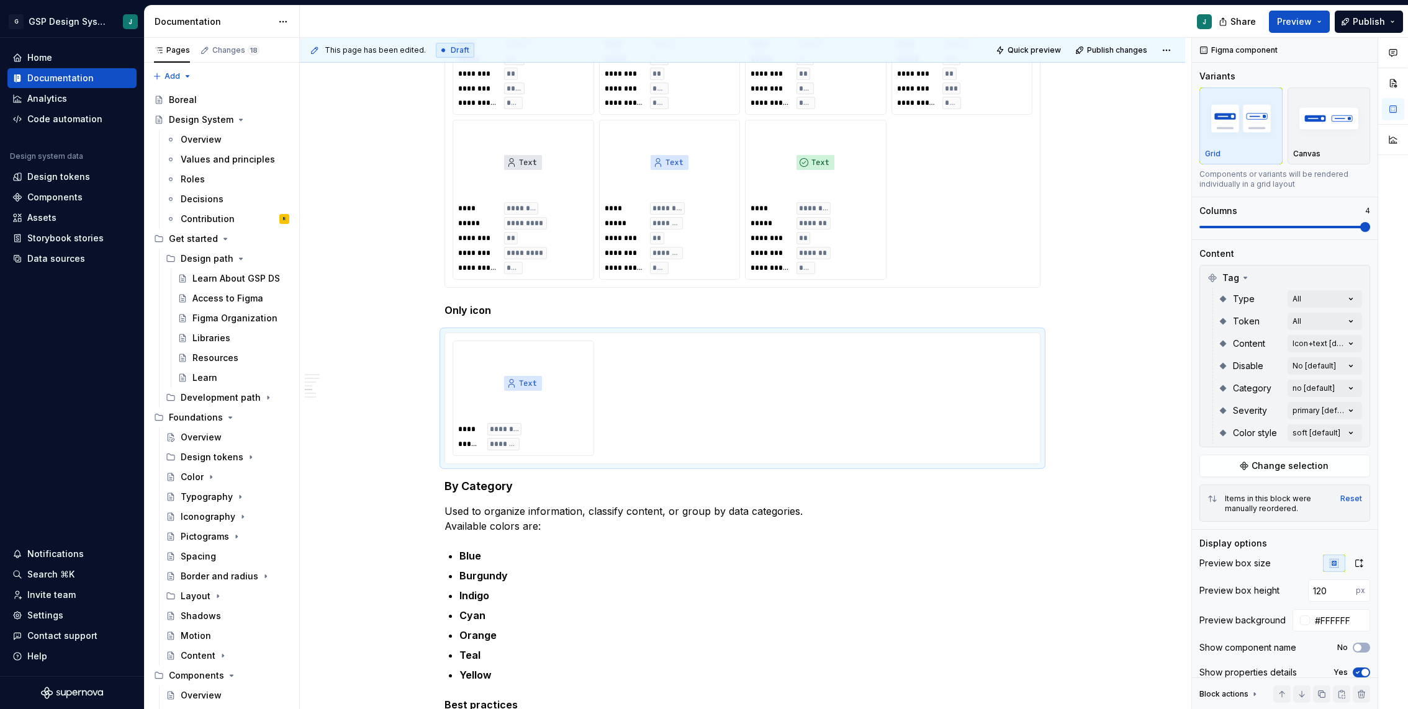
click at [1330, 274] on div "Comments Open comments No comments yet Select ‘Comment’ from the block context …" at bounding box center [1300, 374] width 216 height 672
click at [1336, 349] on div "Comments Open comments No comments yet Select ‘Comment’ from the block context …" at bounding box center [1300, 374] width 216 height 672
click at [1212, 415] on div "Icon" at bounding box center [1278, 423] width 161 height 20
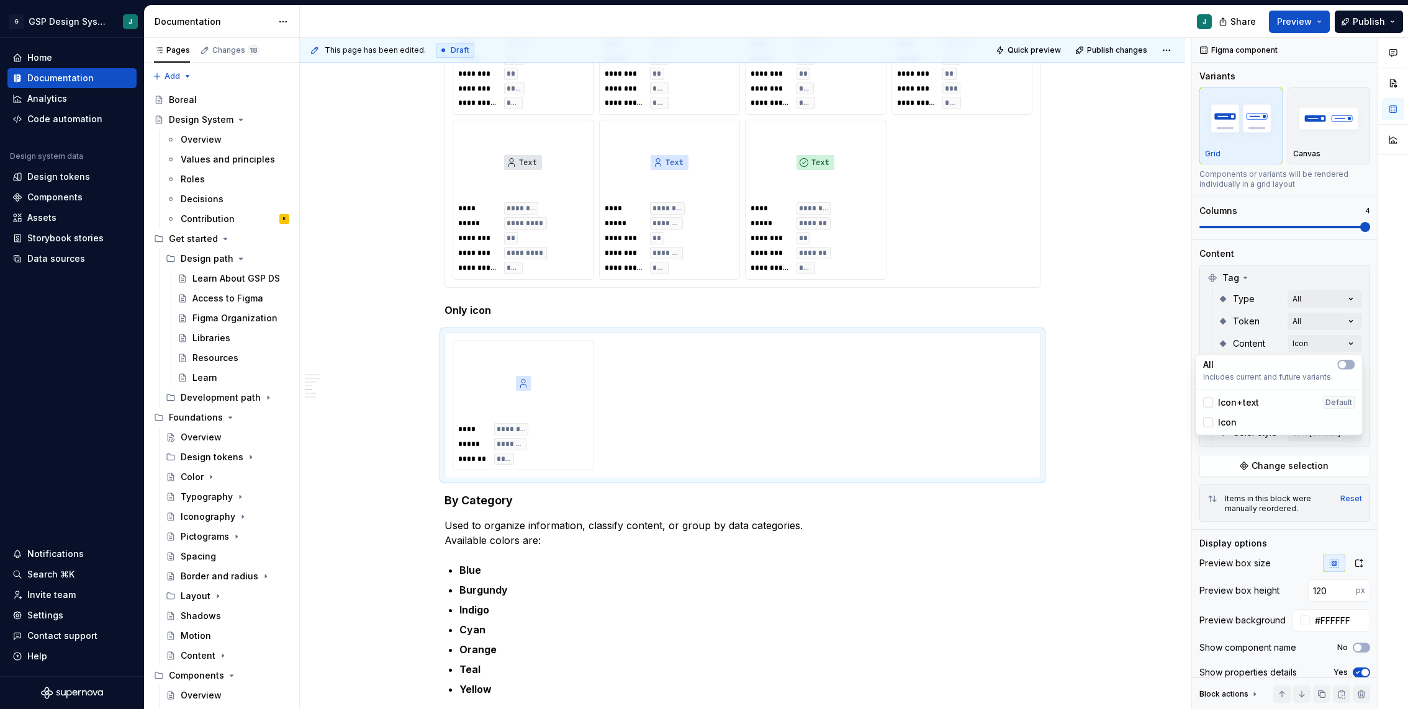
click at [1306, 259] on div "Comments Open comments No comments yet Select ‘Comment’ from the block context …" at bounding box center [1300, 374] width 216 height 672
click at [1353, 361] on div "Comments Open comments No comments yet Select ‘Comment’ from the block context …" at bounding box center [1300, 374] width 216 height 672
click at [1347, 384] on button "button" at bounding box center [1345, 387] width 17 height 10
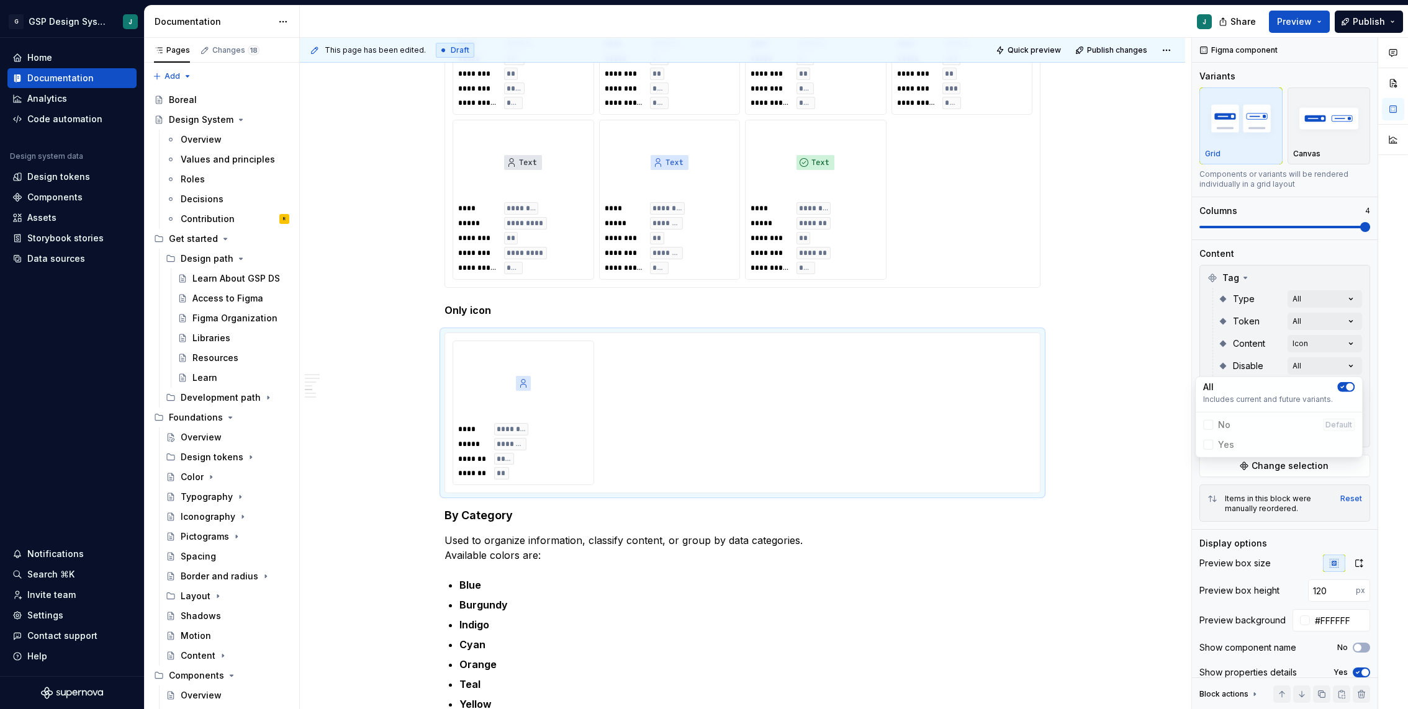
click at [1344, 344] on div "Comments Open comments No comments yet Select ‘Comment’ from the block context …" at bounding box center [1300, 374] width 216 height 672
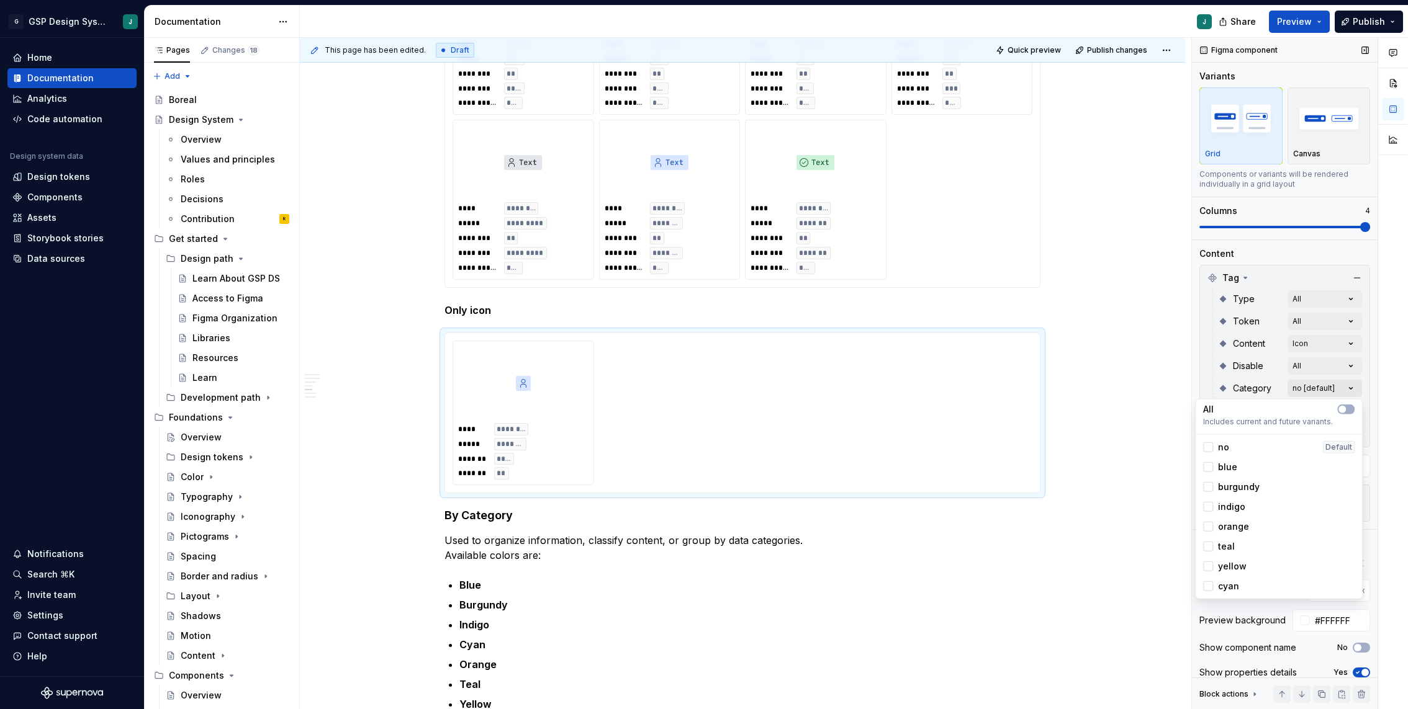
click at [1341, 384] on div "Comments Open comments No comments yet Select ‘Comment’ from the block context …" at bounding box center [1300, 374] width 216 height 672
click at [1346, 408] on icon "button" at bounding box center [1342, 409] width 10 height 7
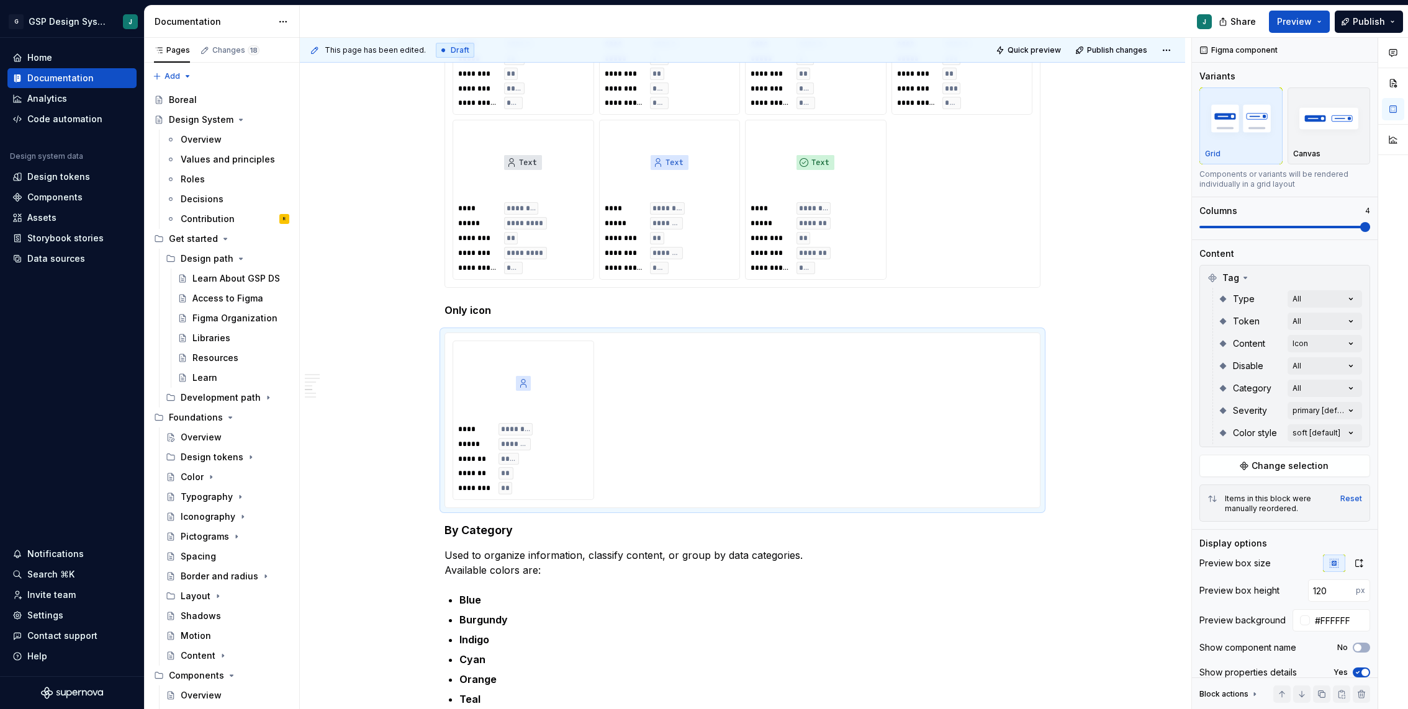
click at [1372, 392] on div "Comments Open comments No comments yet Select ‘Comment’ from the block context …" at bounding box center [1300, 374] width 216 height 672
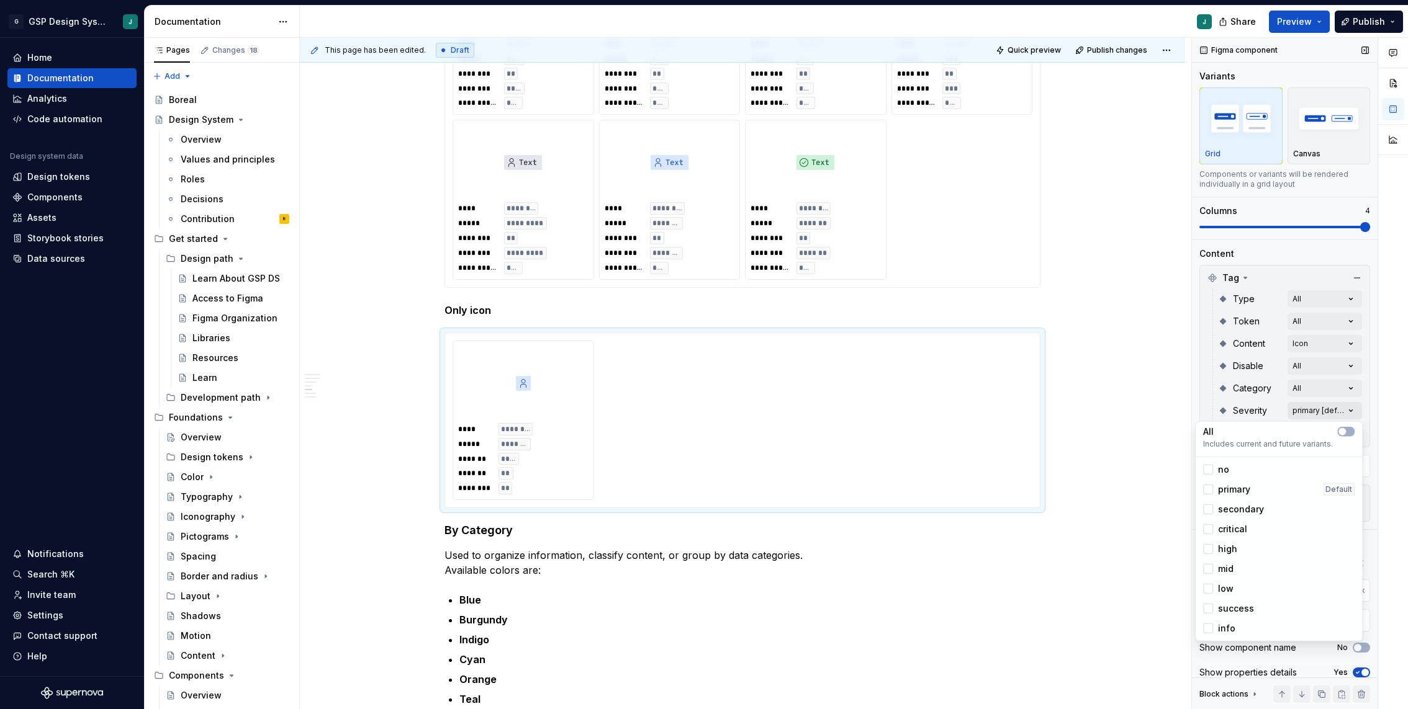
click at [1353, 406] on div "Comments Open comments No comments yet Select ‘Comment’ from the block context …" at bounding box center [1300, 374] width 216 height 672
click at [1351, 431] on button "button" at bounding box center [1345, 432] width 17 height 10
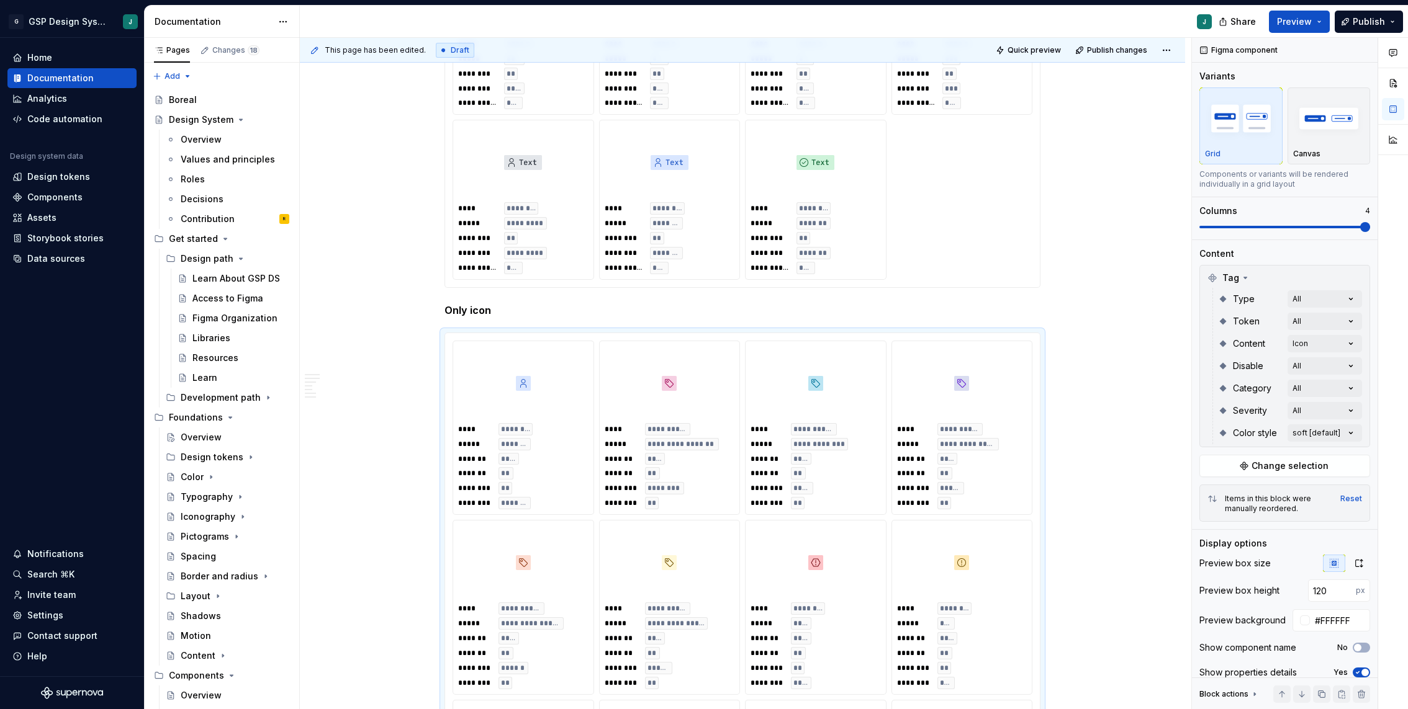
click at [1382, 402] on div at bounding box center [1393, 374] width 30 height 672
click at [1353, 433] on div "Comments Open comments No comments yet Select ‘Comment’ from the block context …" at bounding box center [1300, 374] width 216 height 672
click at [1346, 453] on icon "button" at bounding box center [1342, 454] width 10 height 7
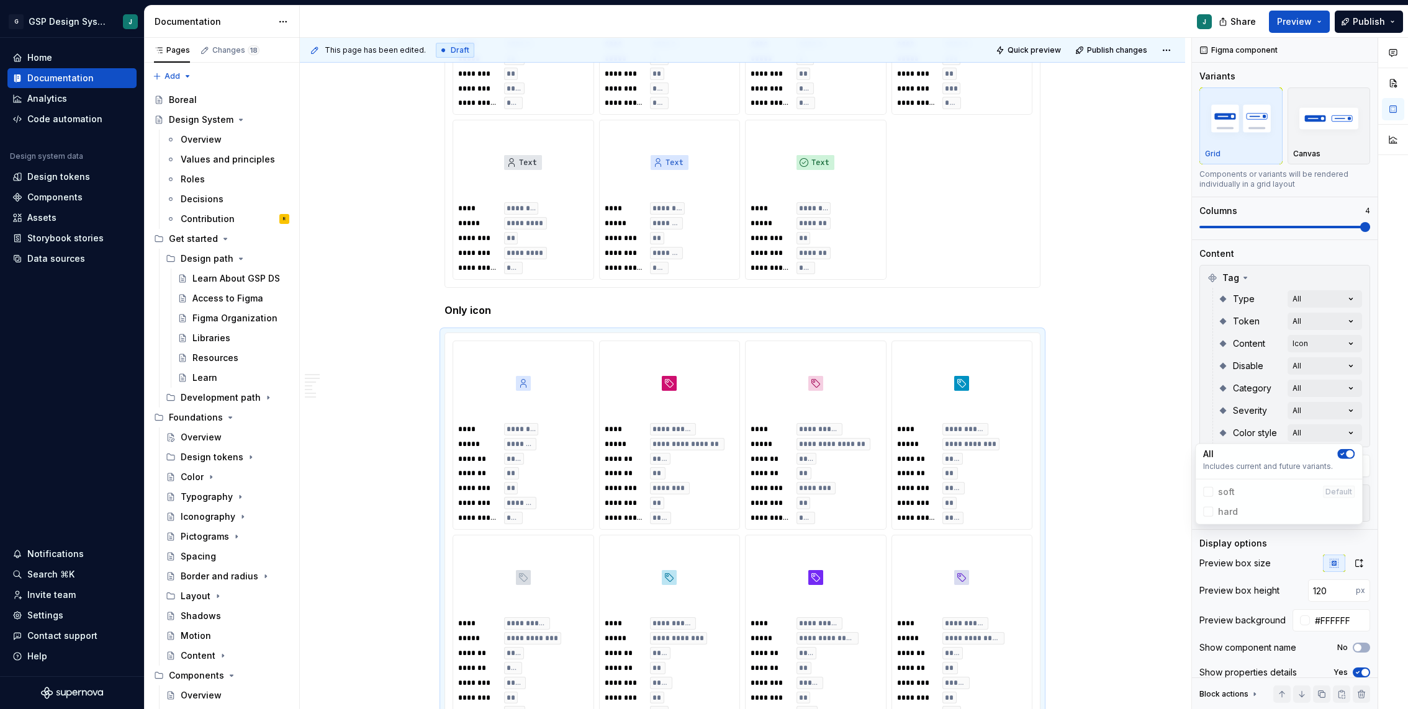
click at [1117, 489] on html "G GSP Design System J Home Documentation Analytics Code automation Design syste…" at bounding box center [704, 354] width 1408 height 709
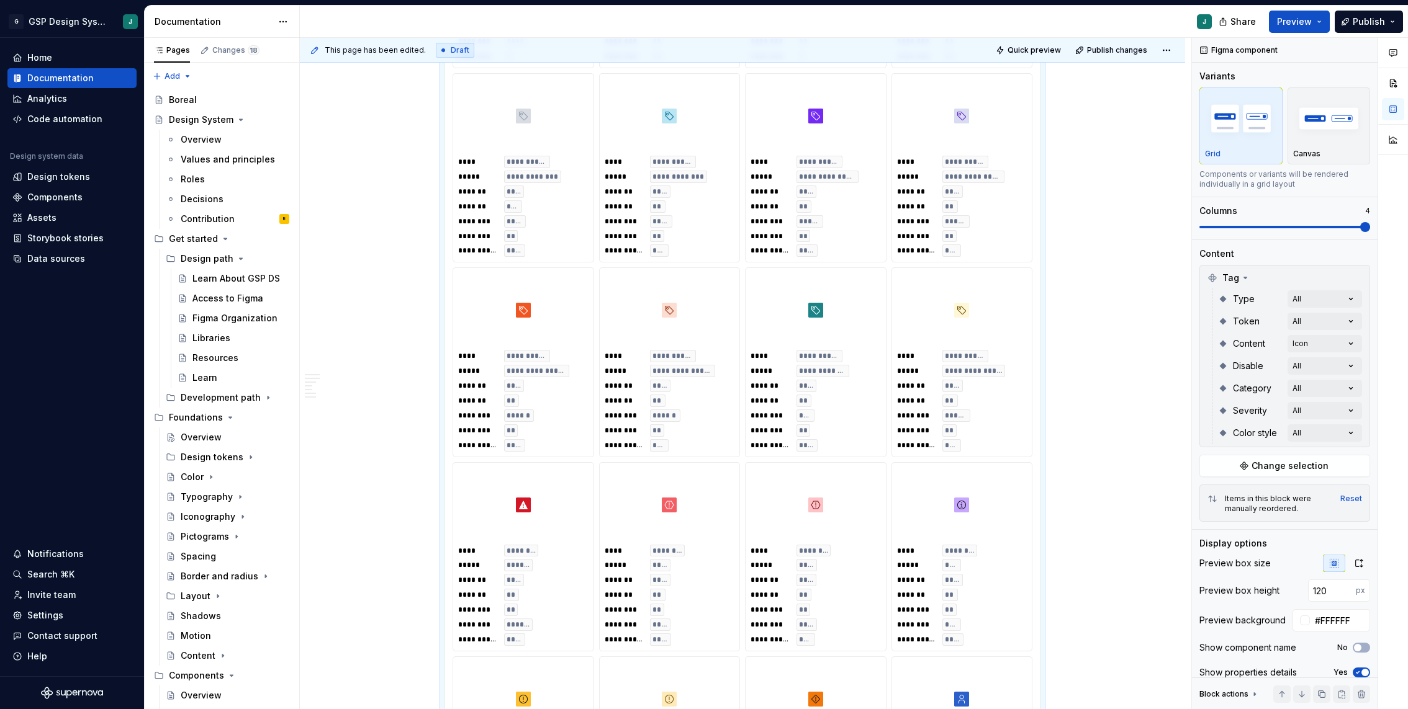
scroll to position [1948, 0]
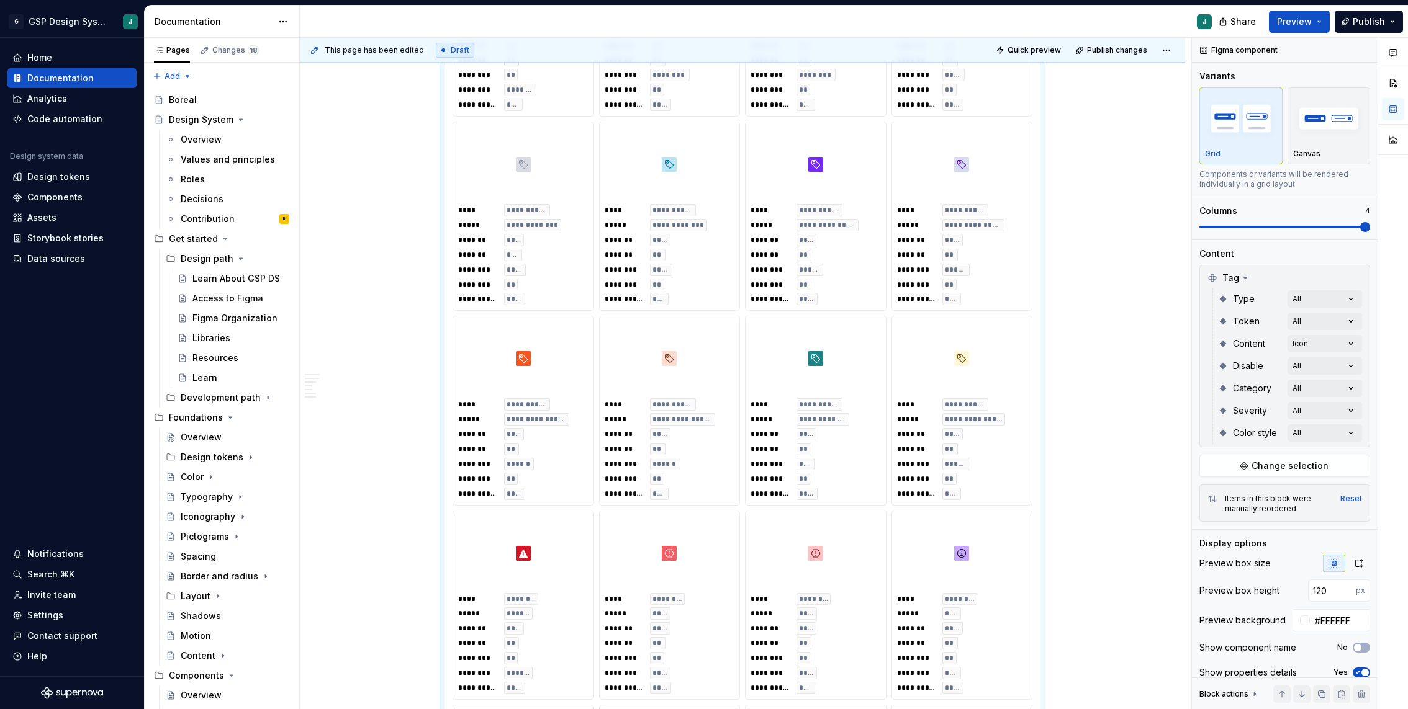
click at [823, 264] on div "******" at bounding box center [809, 270] width 27 height 12
click at [1302, 322] on div "Comments Open comments No comments yet Select ‘Comment’ from the block context …" at bounding box center [1300, 374] width 216 height 672
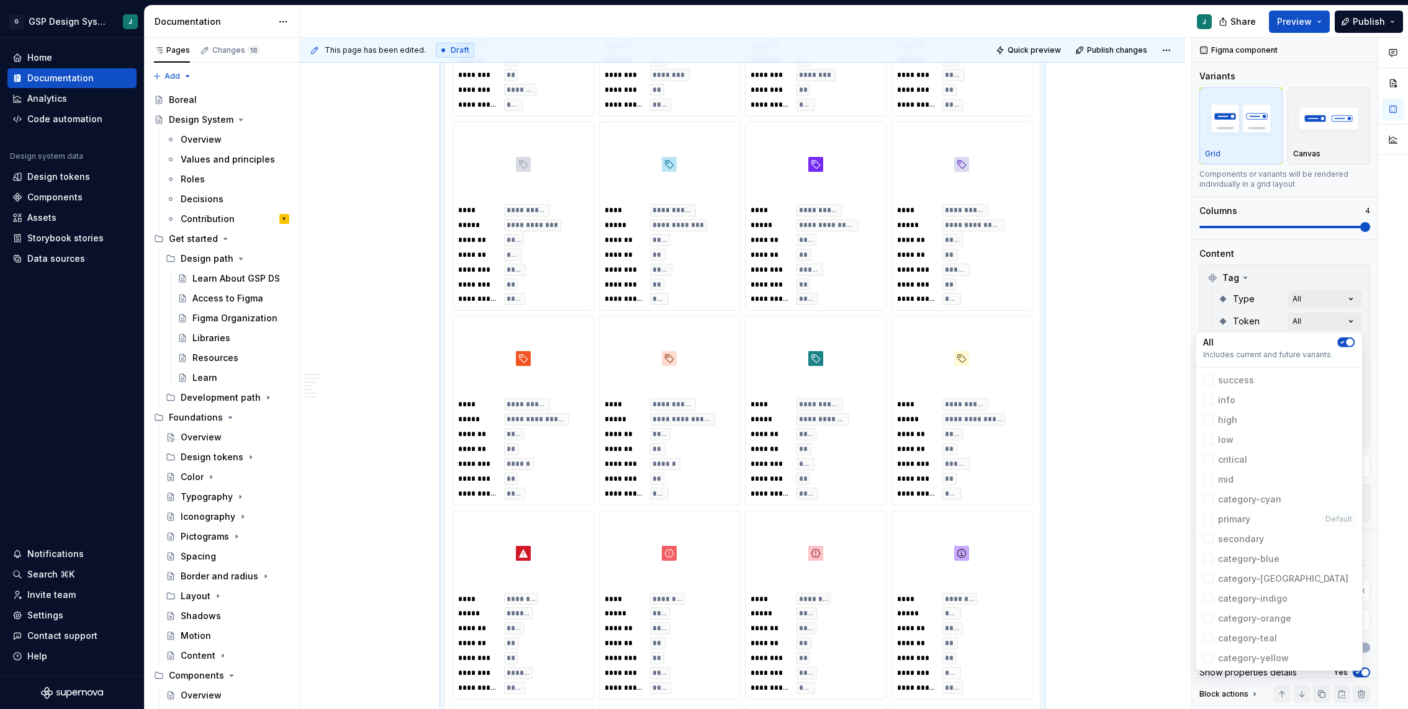
click at [1343, 340] on icon "button" at bounding box center [1342, 342] width 10 height 7
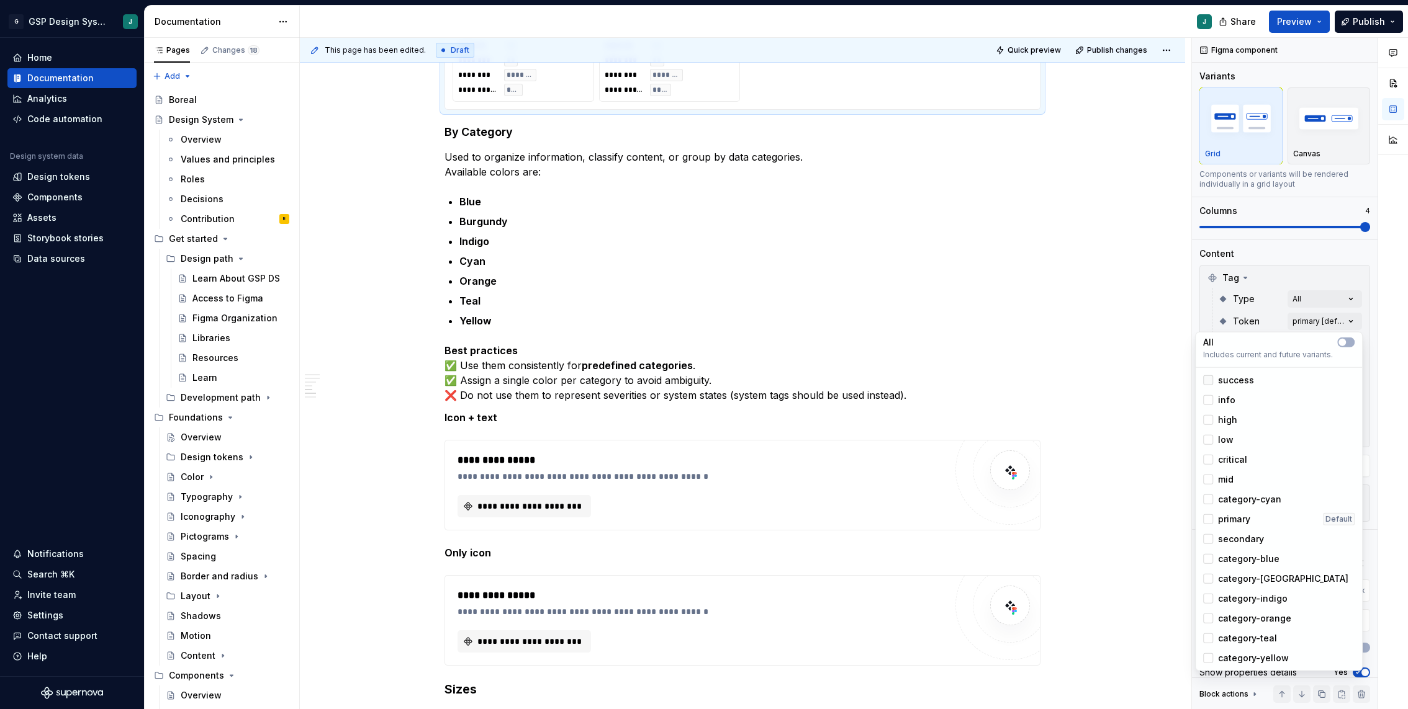
click at [1207, 380] on div at bounding box center [1208, 381] width 10 height 10
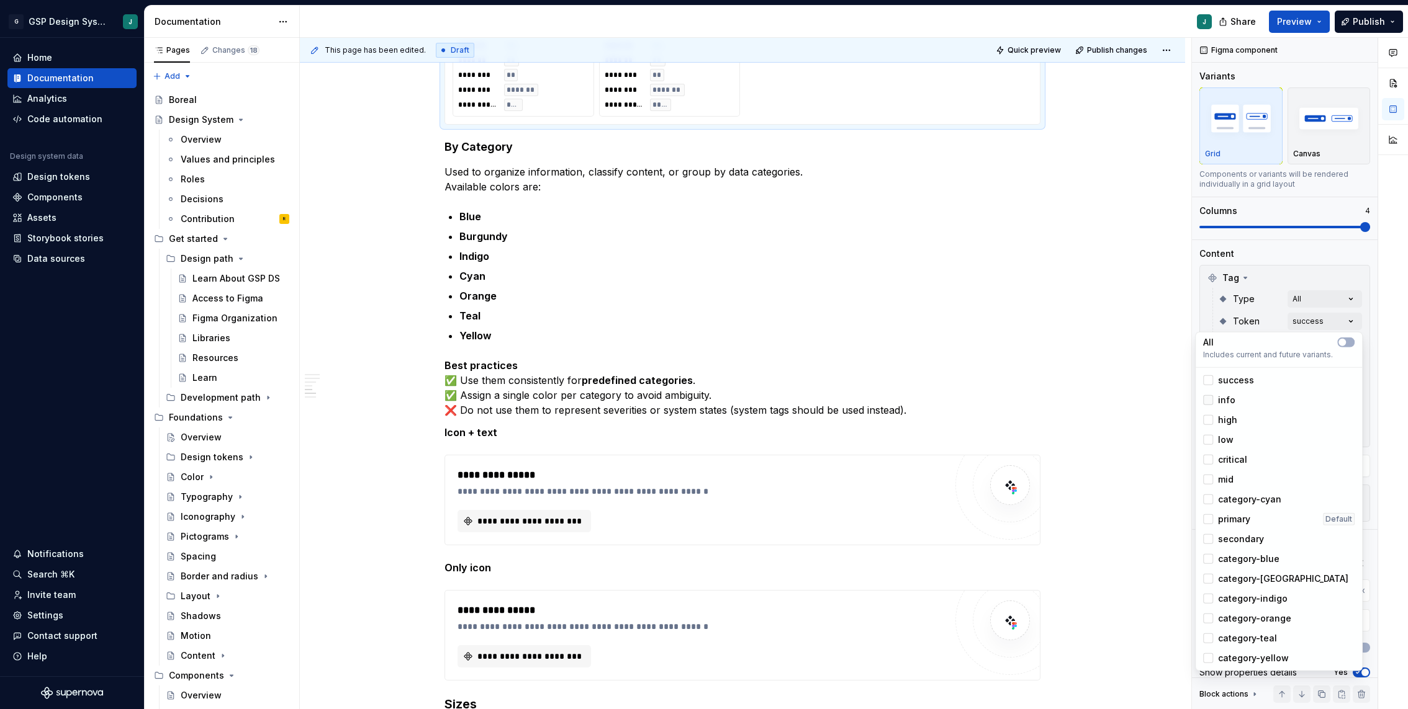
click at [1206, 401] on div at bounding box center [1208, 400] width 10 height 10
click at [1206, 418] on div at bounding box center [1208, 420] width 10 height 10
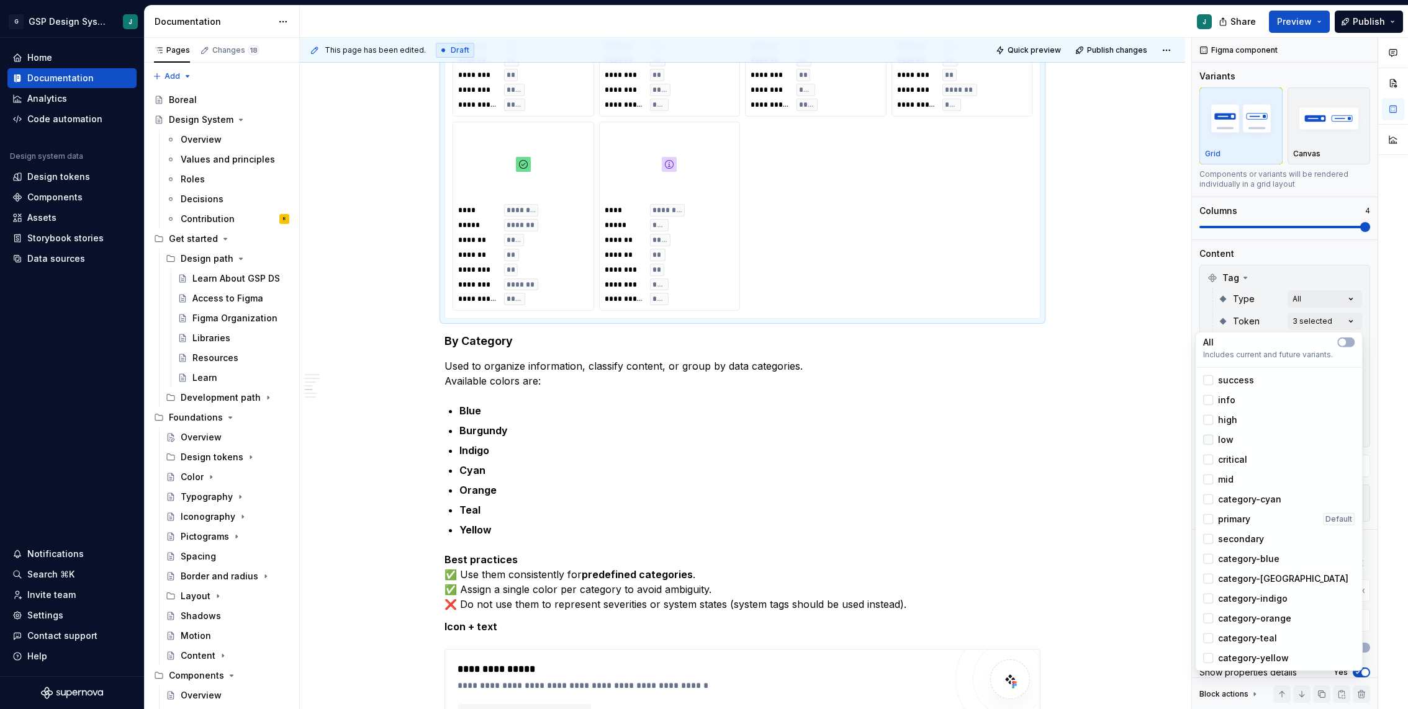
click at [1206, 442] on div at bounding box center [1208, 440] width 10 height 10
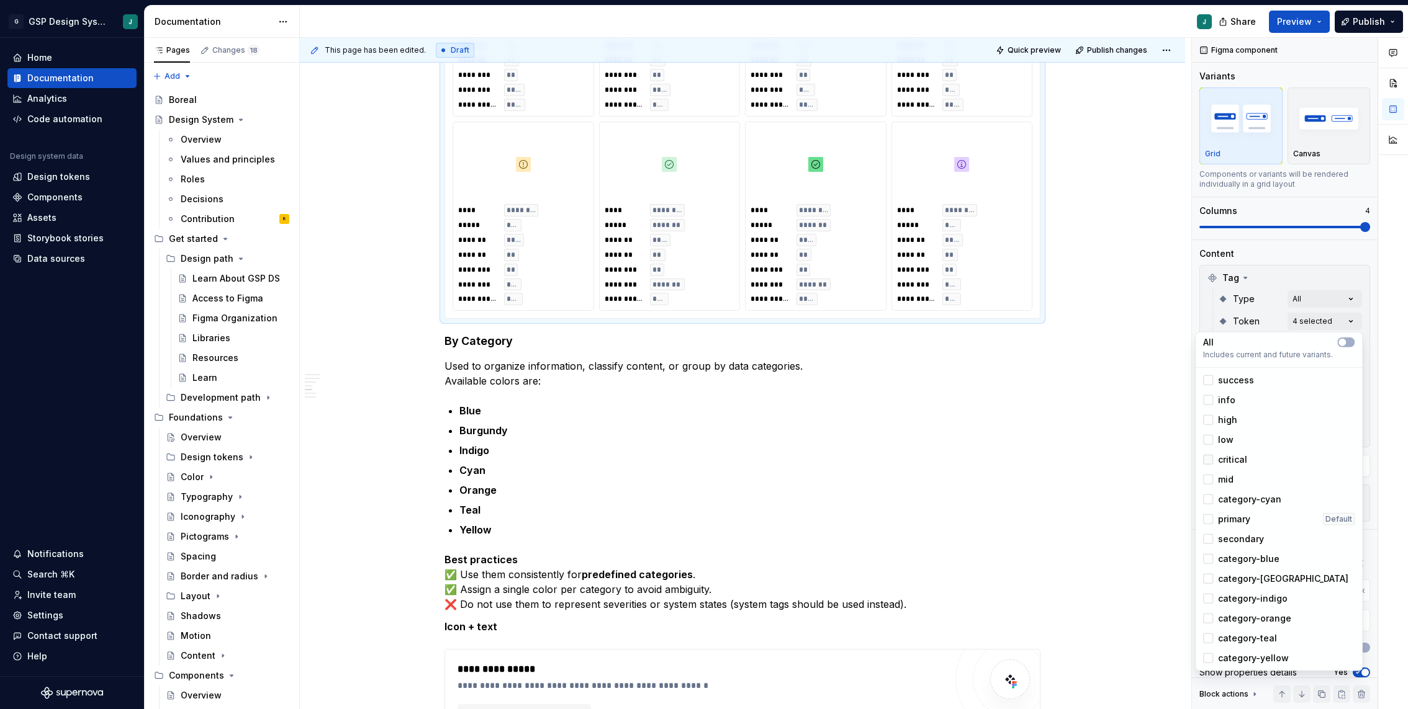
click at [1206, 460] on div at bounding box center [1208, 460] width 10 height 10
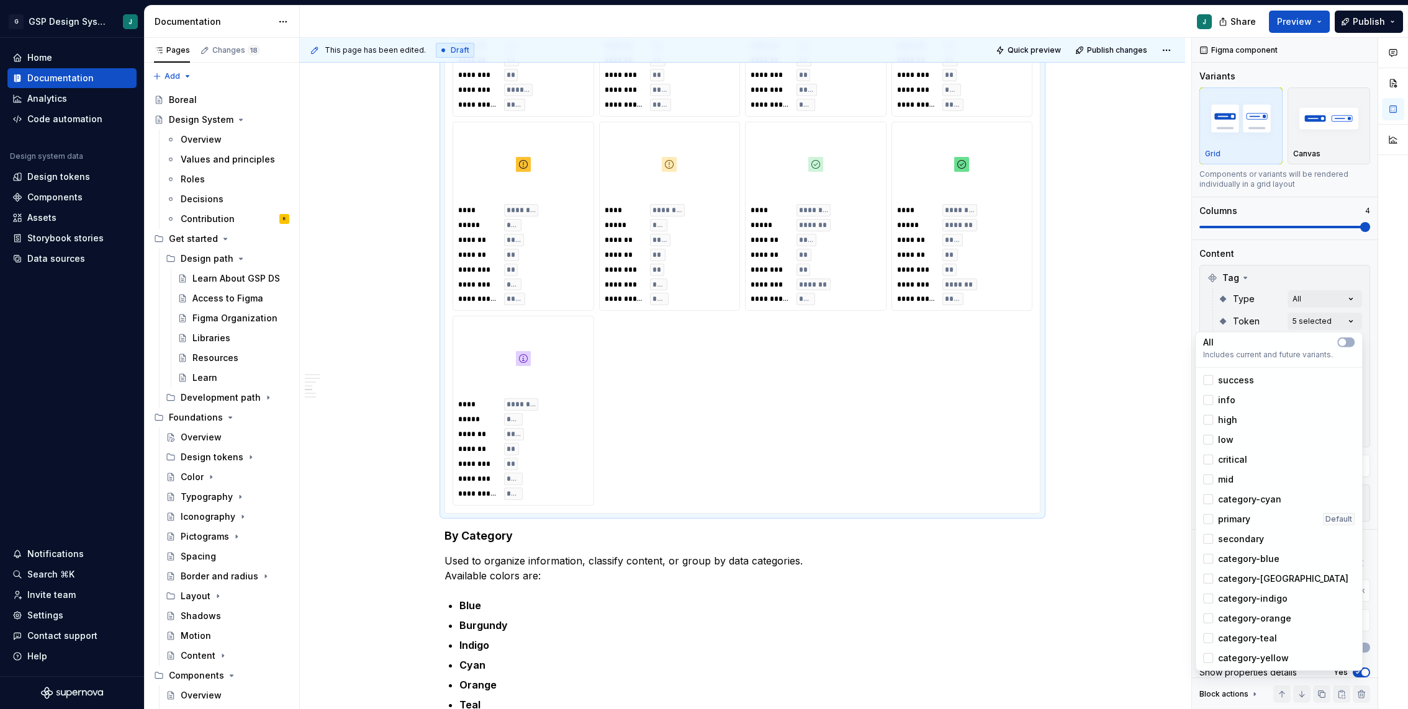
click at [1206, 485] on div "mid" at bounding box center [1218, 480] width 30 height 12
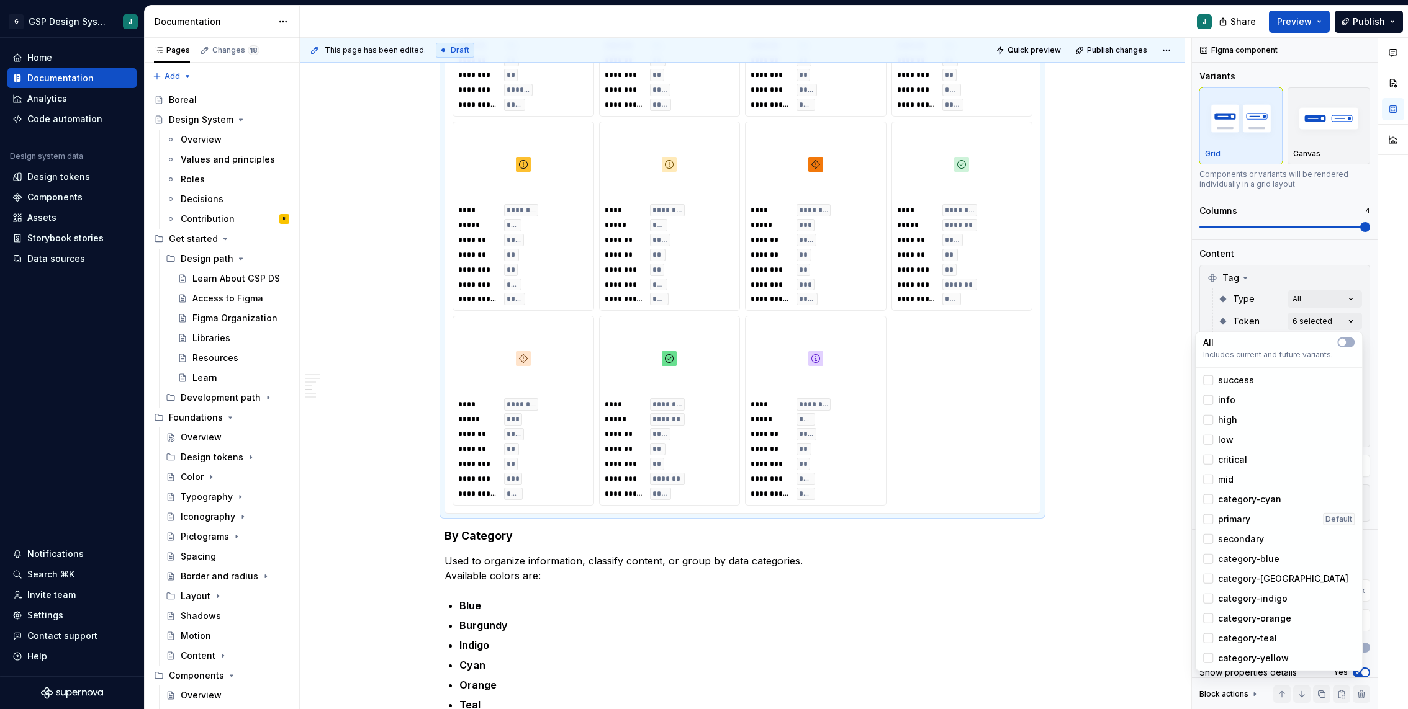
click at [1083, 297] on html "G GSP Design System J Home Documentation Analytics Code automation Design syste…" at bounding box center [704, 354] width 1408 height 709
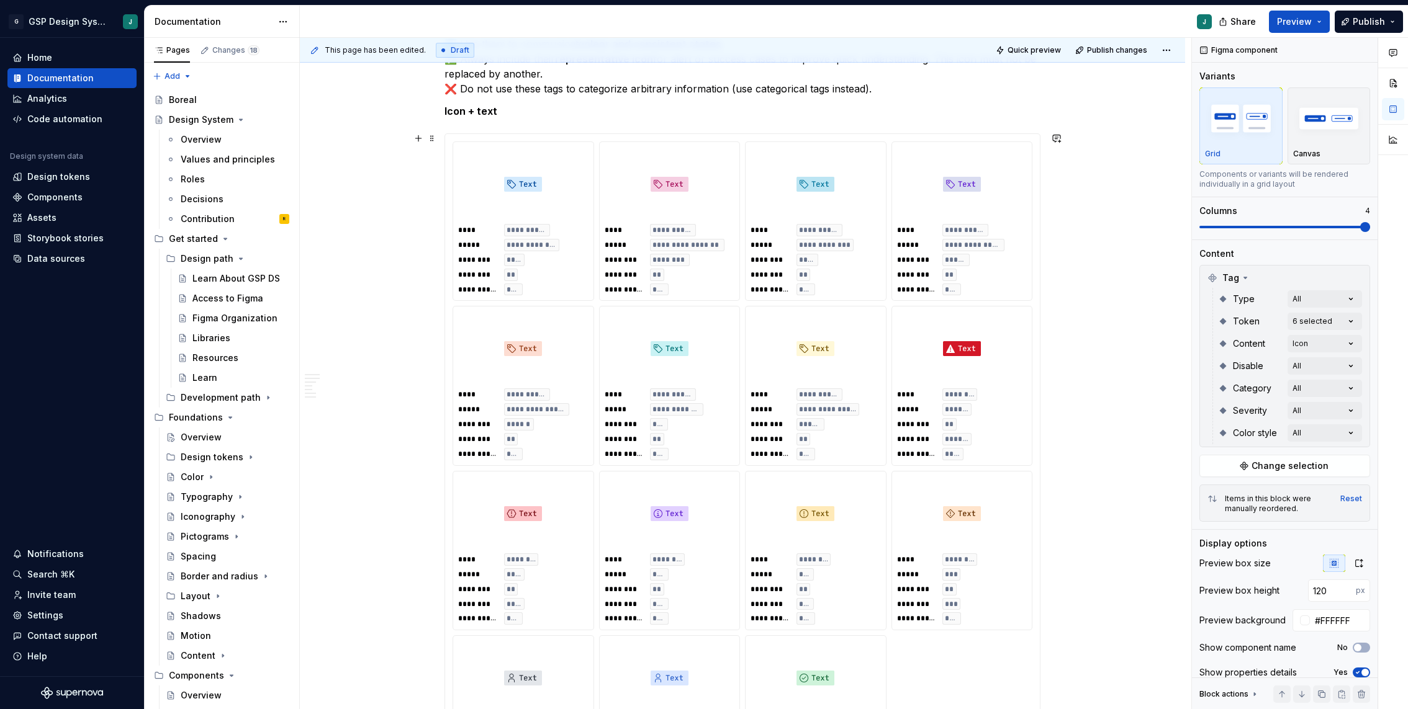
scroll to position [944, 0]
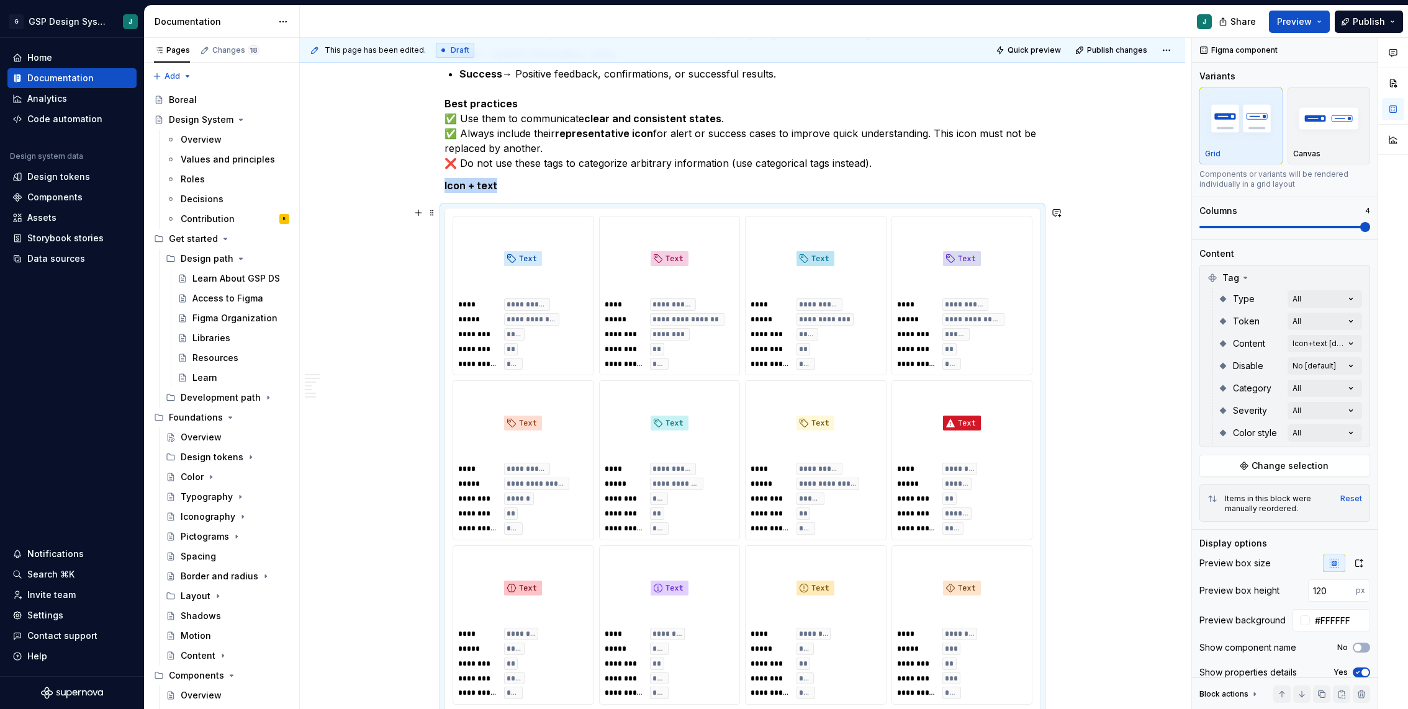
click at [921, 354] on div "**********" at bounding box center [962, 334] width 130 height 71
click at [1326, 320] on div "Comments Open comments No comments yet Select ‘Comment’ from the block context …" at bounding box center [1300, 374] width 216 height 672
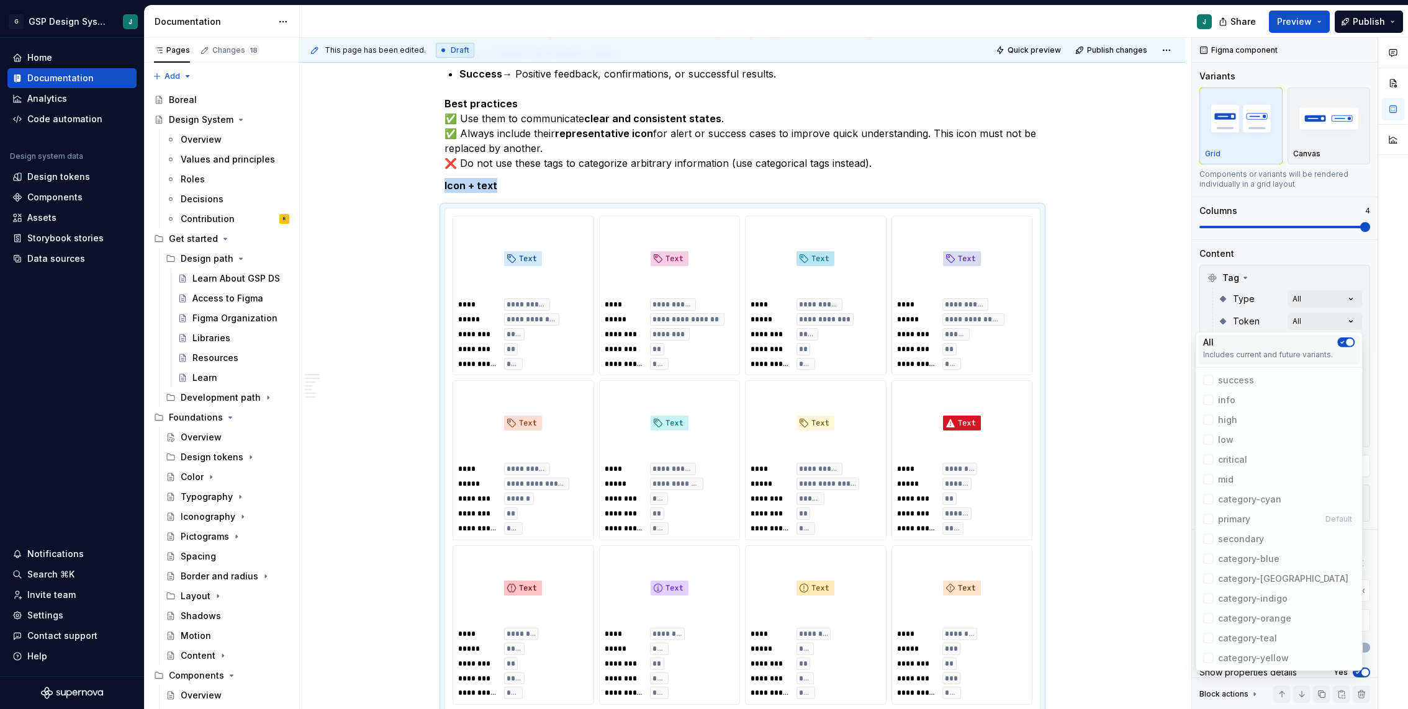
click at [1346, 341] on span "button" at bounding box center [1349, 342] width 7 height 7
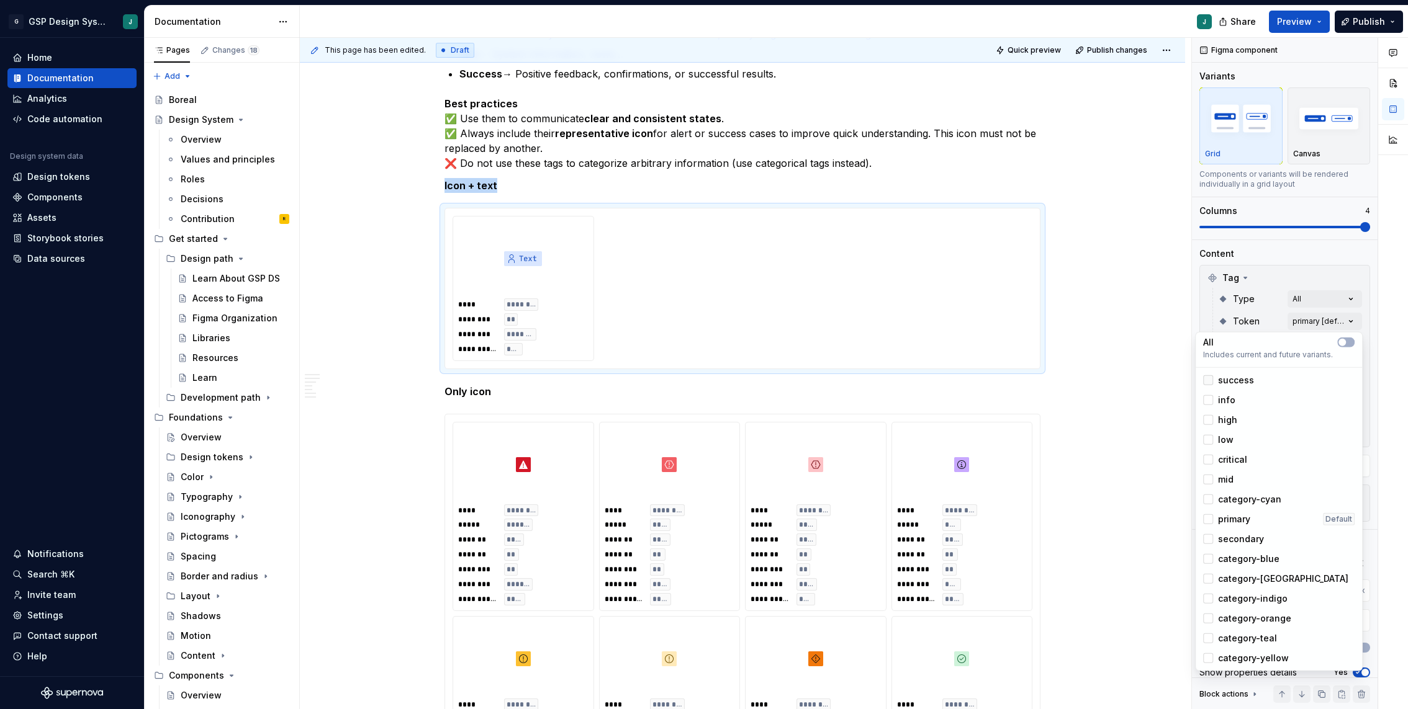
click at [1210, 382] on div at bounding box center [1208, 381] width 10 height 10
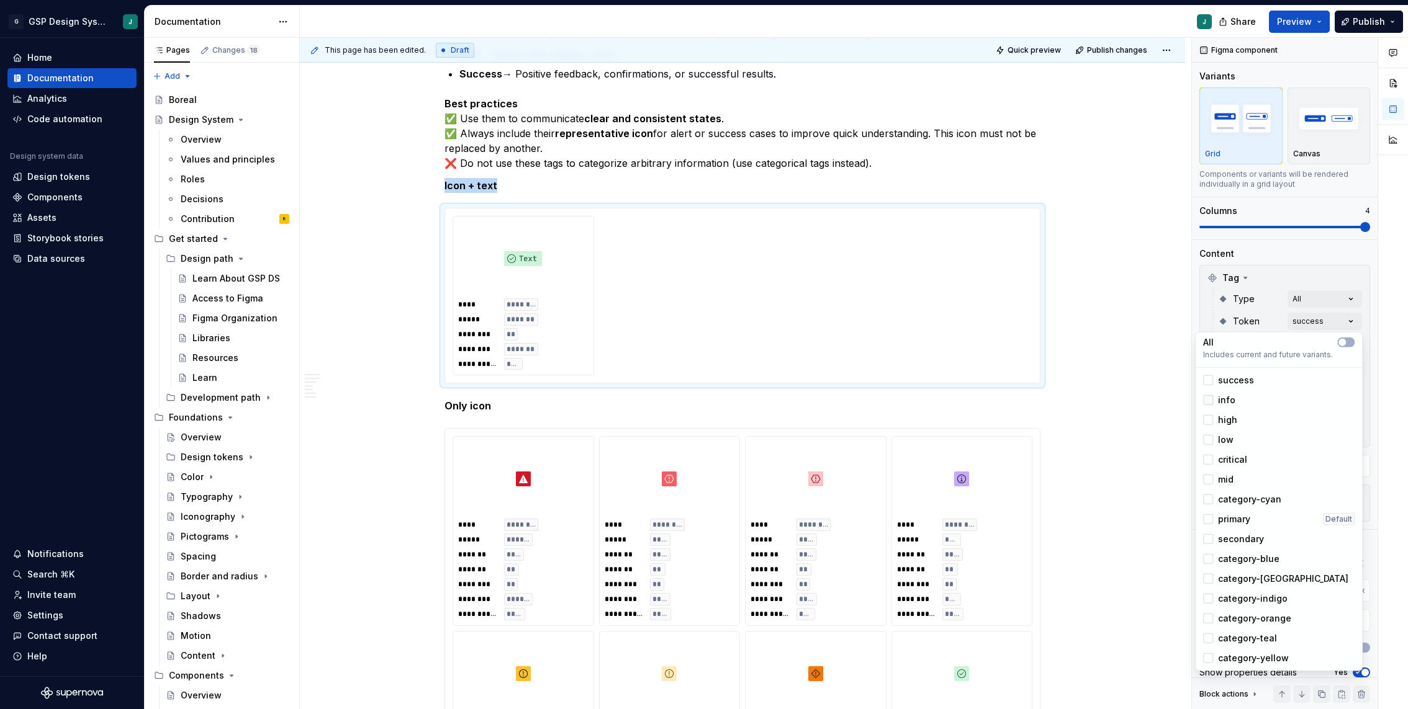
click at [1210, 399] on div at bounding box center [1208, 400] width 10 height 10
type textarea "*"
click at [1210, 417] on div at bounding box center [1208, 420] width 10 height 10
click at [1209, 445] on div "low" at bounding box center [1218, 440] width 30 height 12
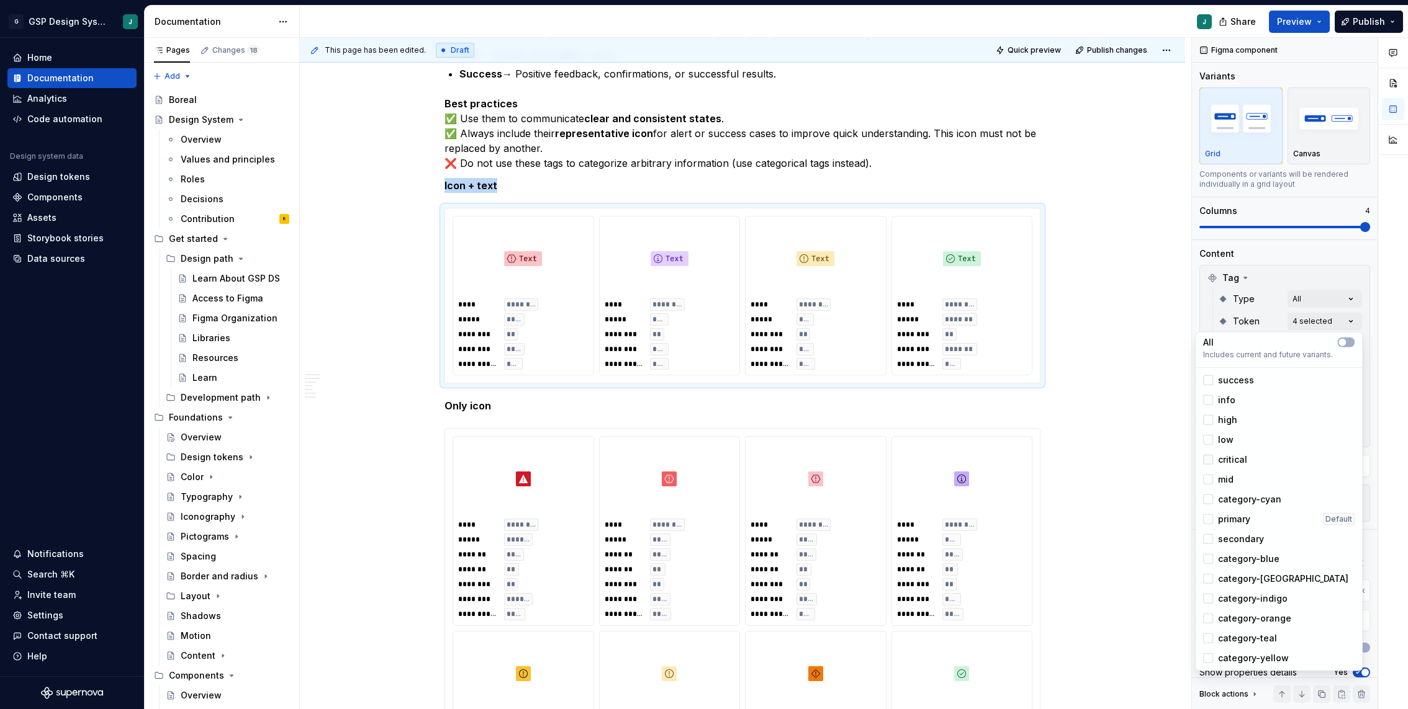
click at [1209, 456] on div at bounding box center [1208, 460] width 10 height 10
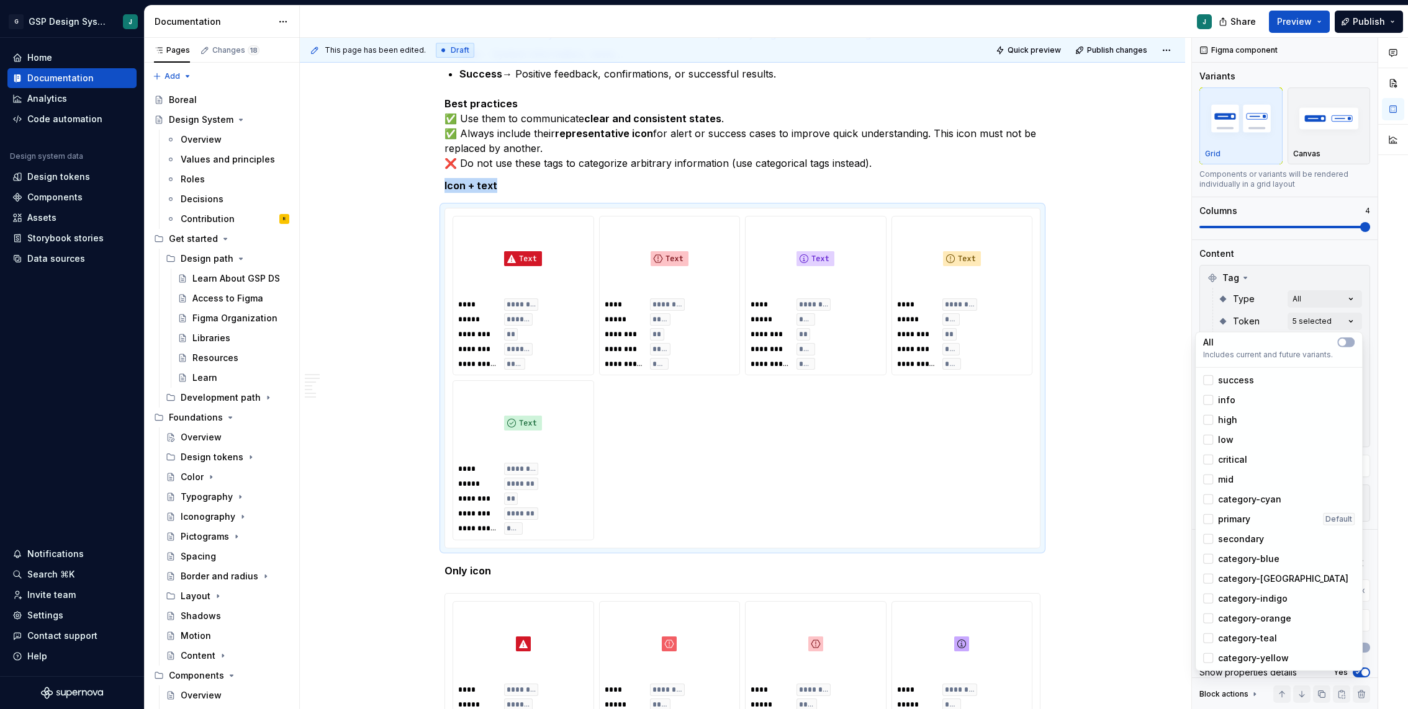
click at [1209, 474] on div "mid" at bounding box center [1218, 480] width 30 height 12
click at [1387, 257] on div at bounding box center [1393, 374] width 30 height 672
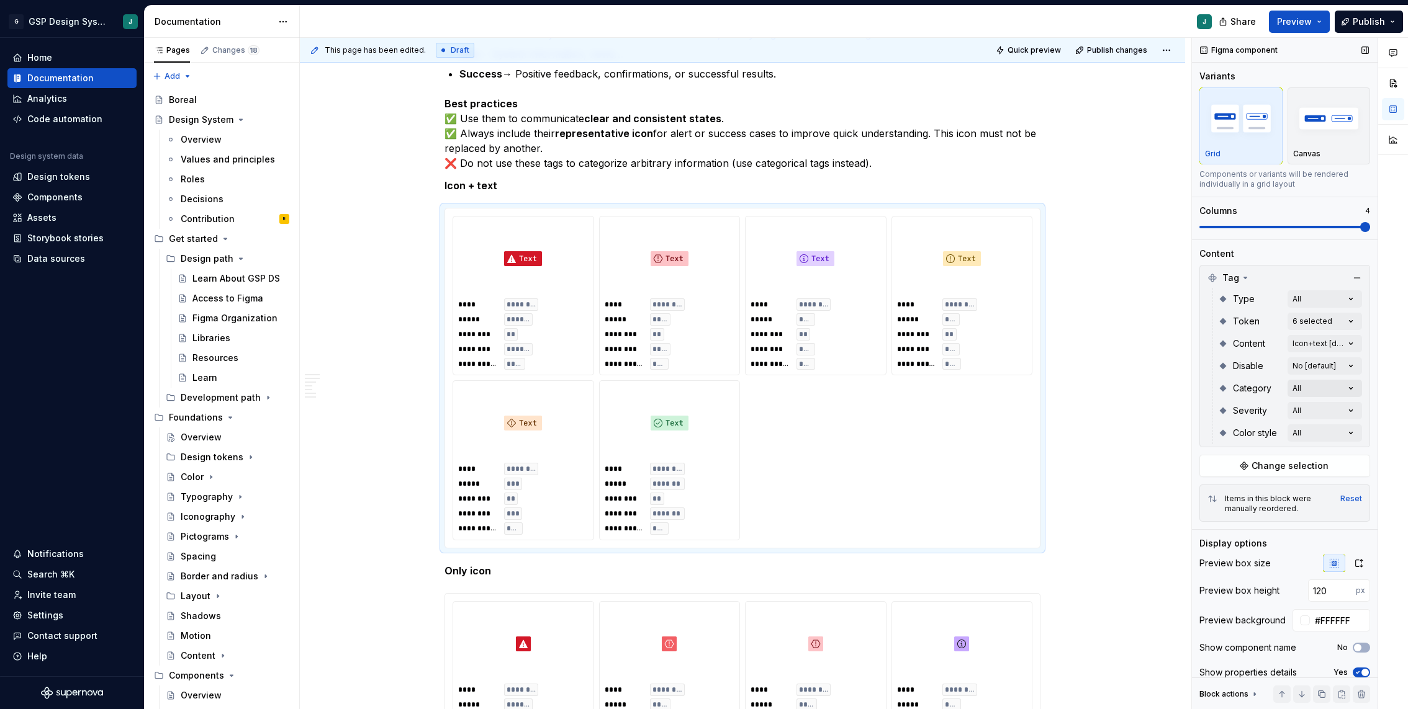
click at [1342, 390] on div "Comments Open comments No comments yet Select ‘Comment’ from the block context …" at bounding box center [1300, 374] width 216 height 672
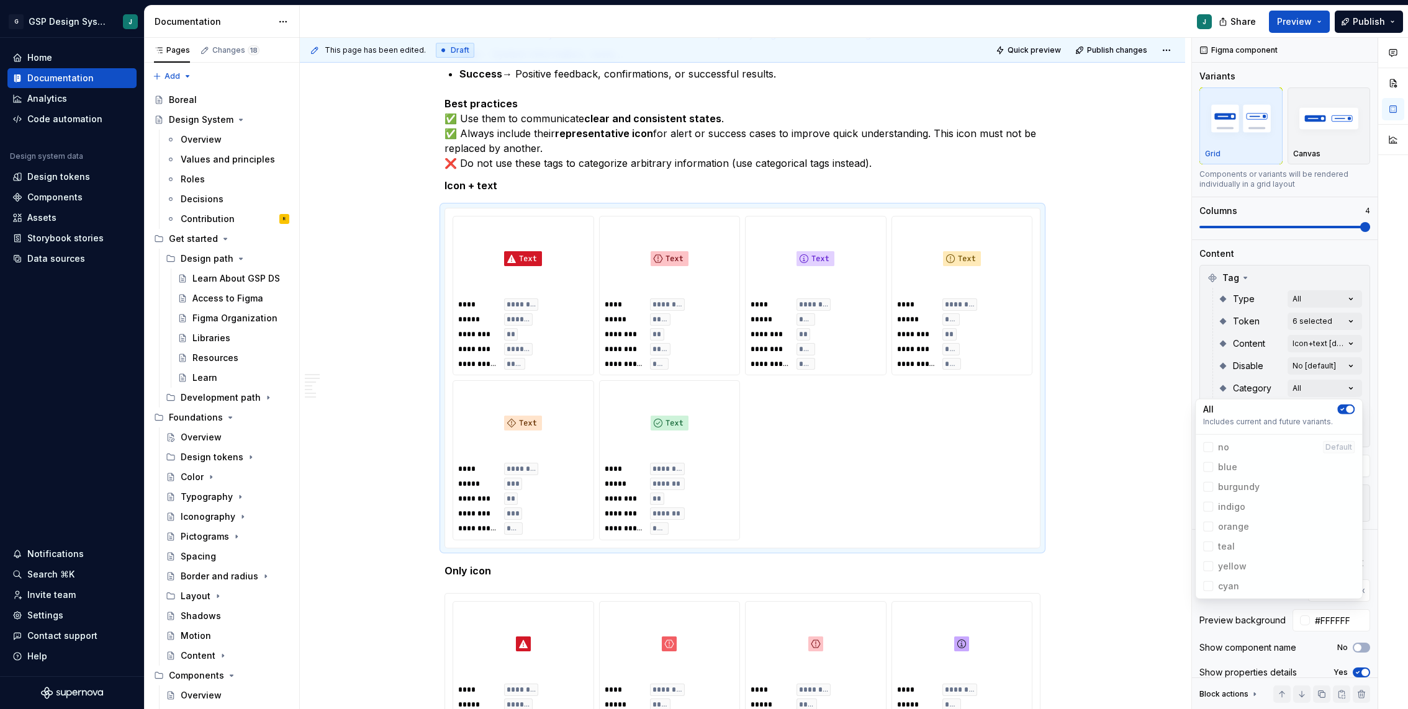
click at [1339, 385] on div "Comments Open comments No comments yet Select ‘Comment’ from the block context …" at bounding box center [1300, 374] width 216 height 672
click at [1339, 407] on div "Comments Open comments No comments yet Select ‘Comment’ from the block context …" at bounding box center [1300, 374] width 216 height 672
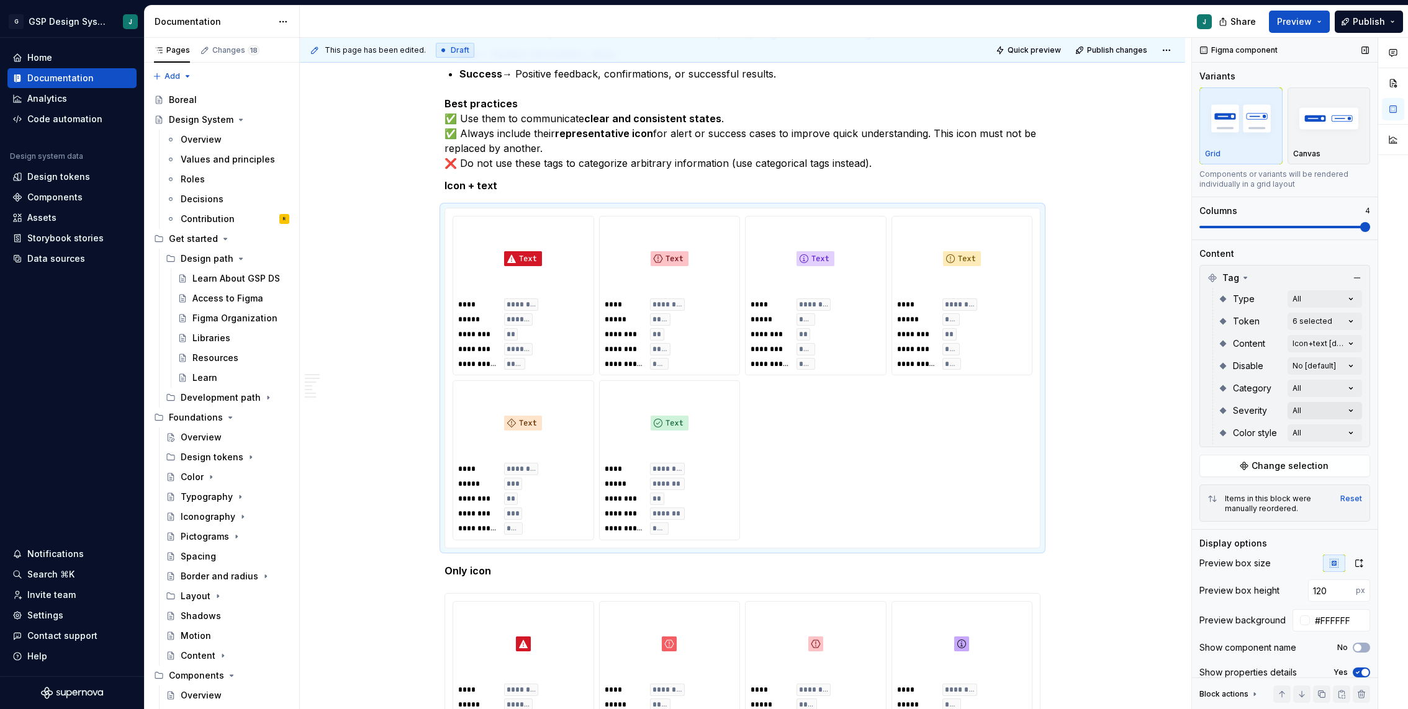
click at [1339, 407] on div "Comments Open comments No comments yet Select ‘Comment’ from the block context …" at bounding box center [1300, 374] width 216 height 672
click at [437, 216] on span at bounding box center [432, 212] width 10 height 17
click at [490, 228] on div "Duplicate" at bounding box center [493, 231] width 81 height 12
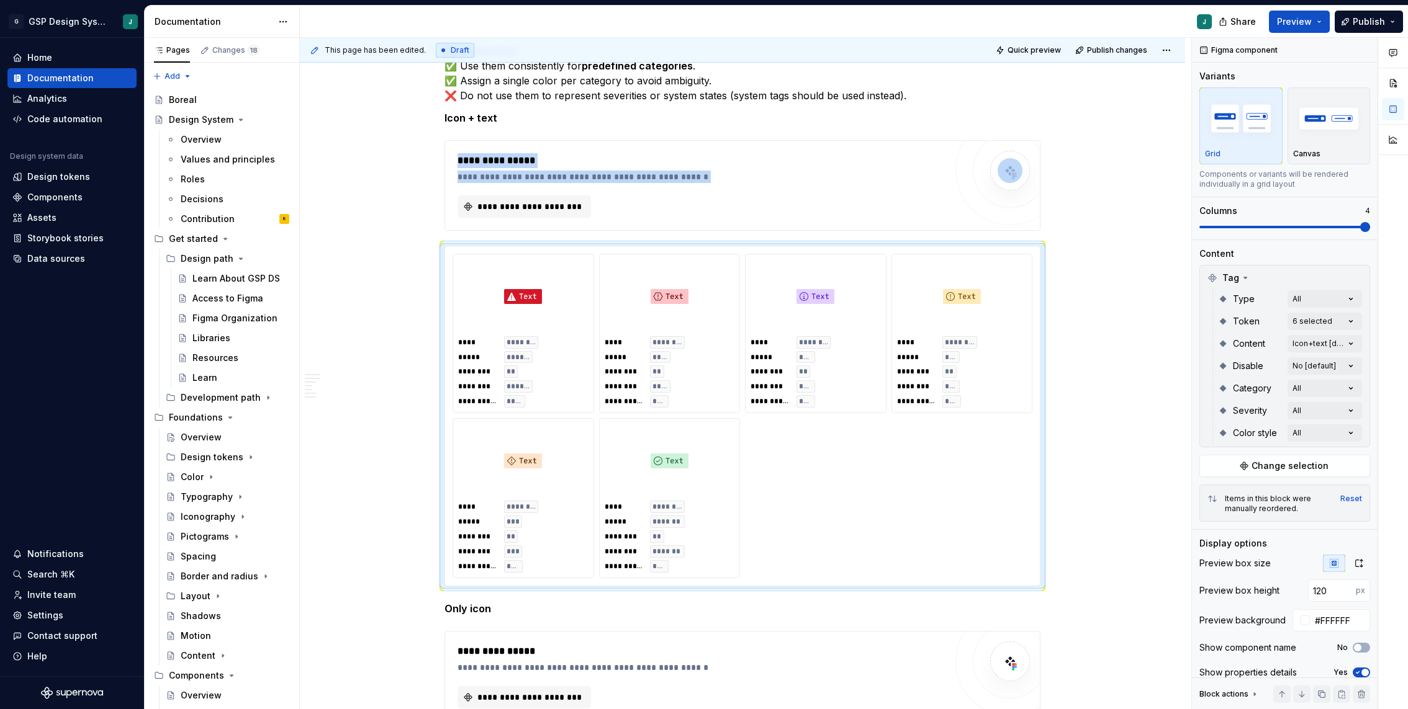
scroll to position [2212, 0]
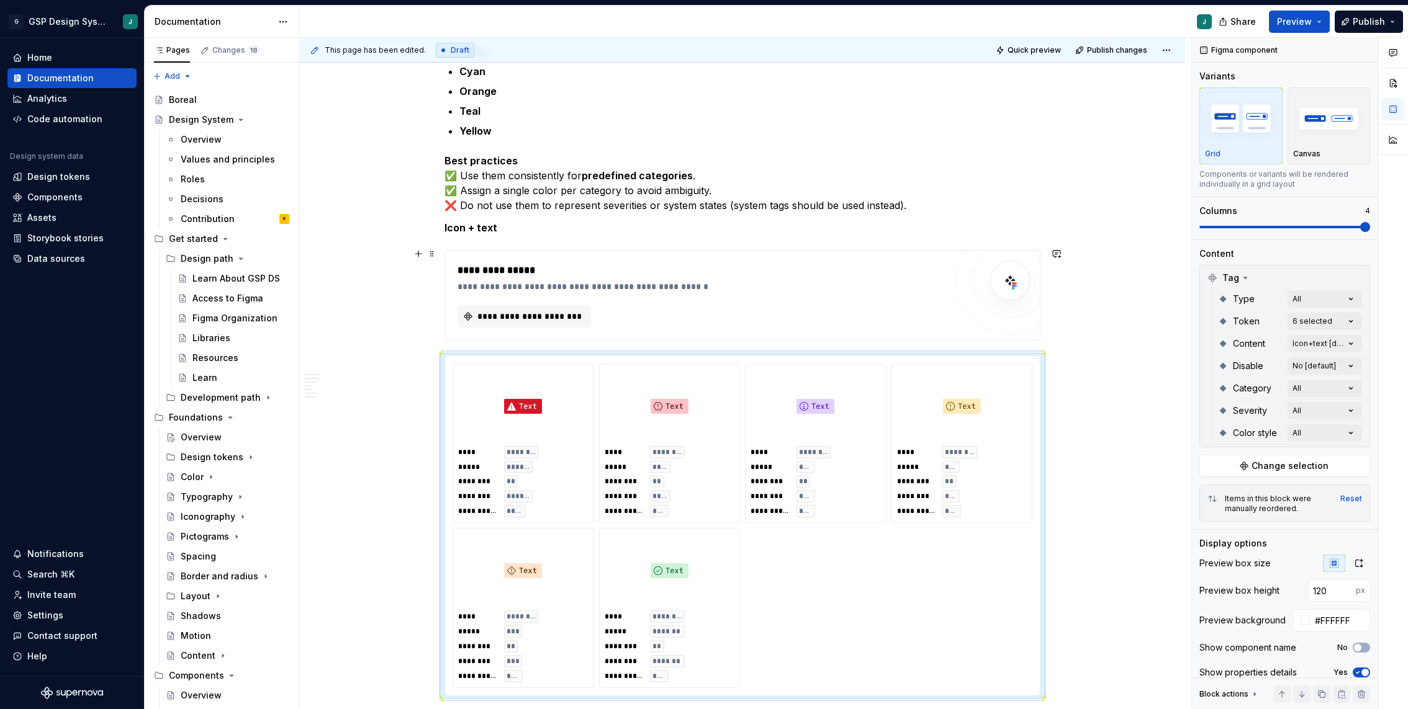
click at [894, 276] on div "**********" at bounding box center [701, 278] width 488 height 30
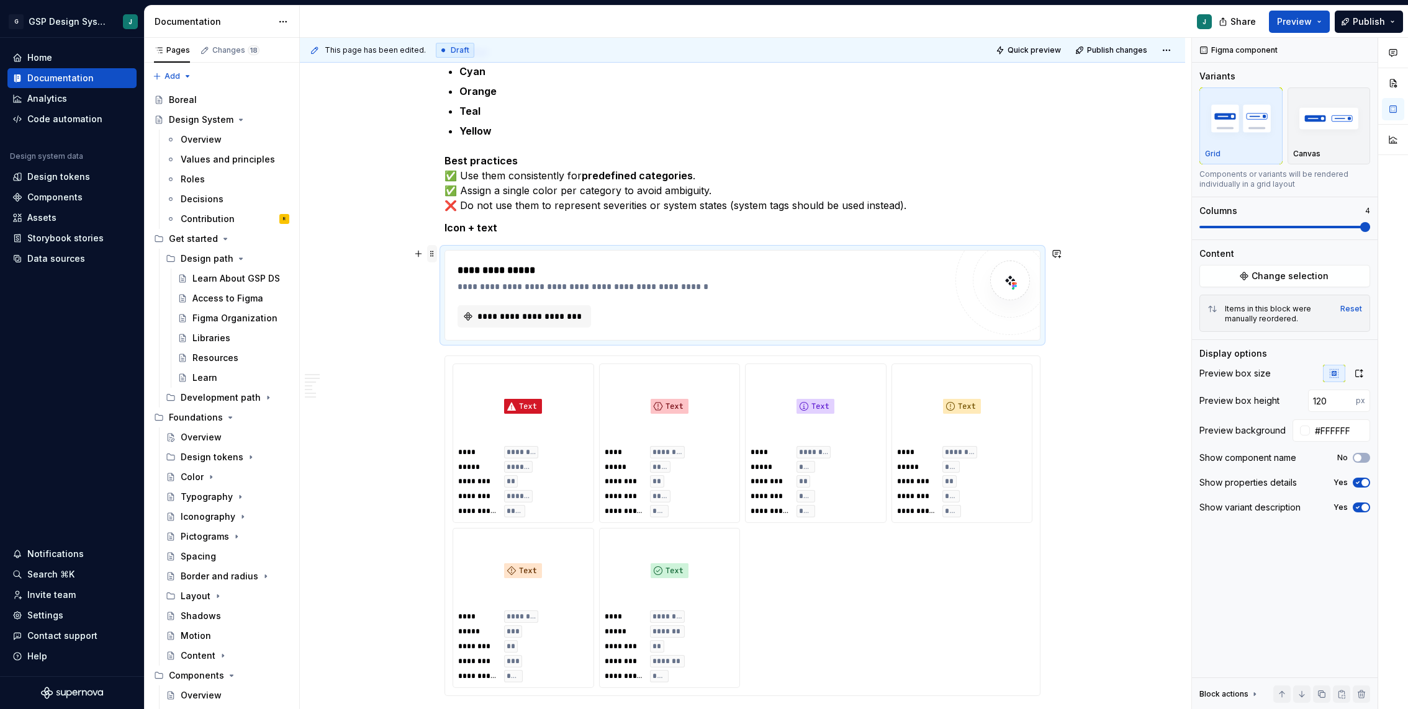
click at [437, 250] on span at bounding box center [432, 253] width 10 height 17
click at [487, 359] on div "Delete" at bounding box center [493, 363] width 81 height 12
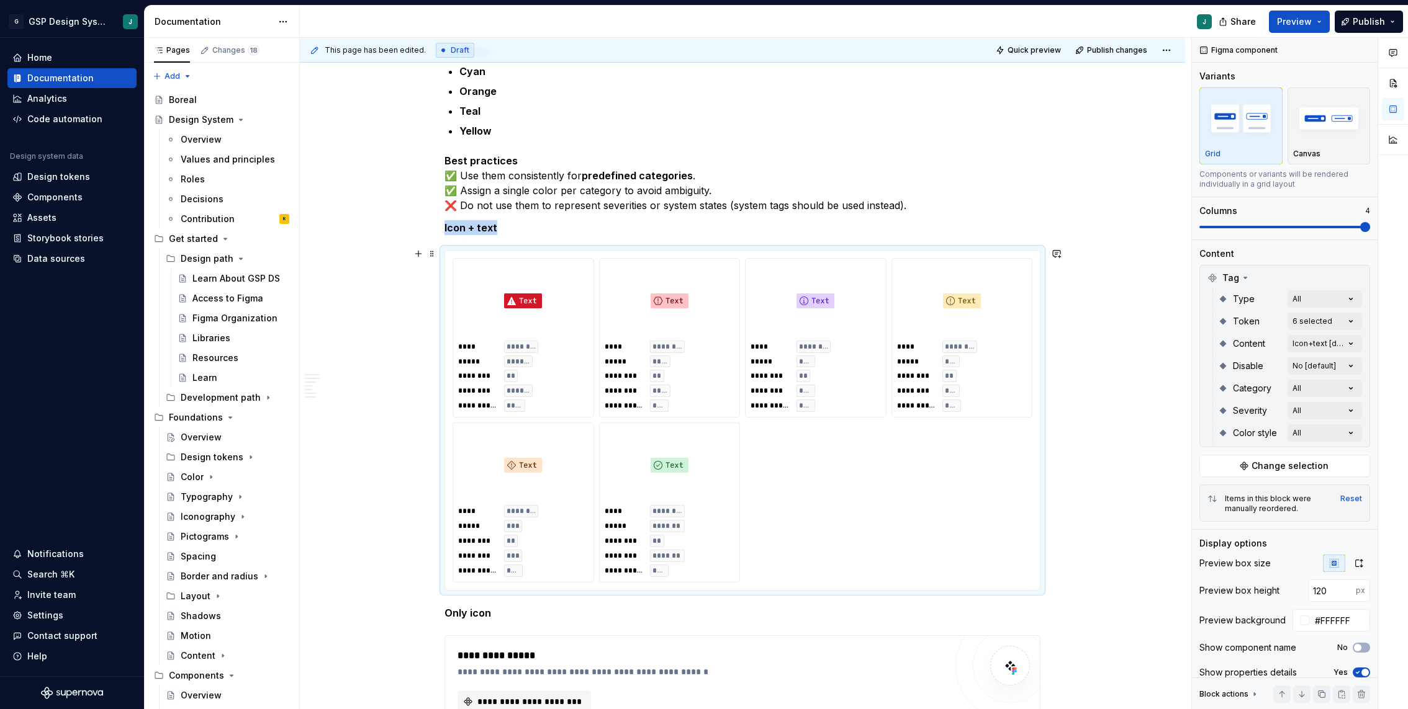
click at [923, 462] on div "**********" at bounding box center [743, 420] width 580 height 325
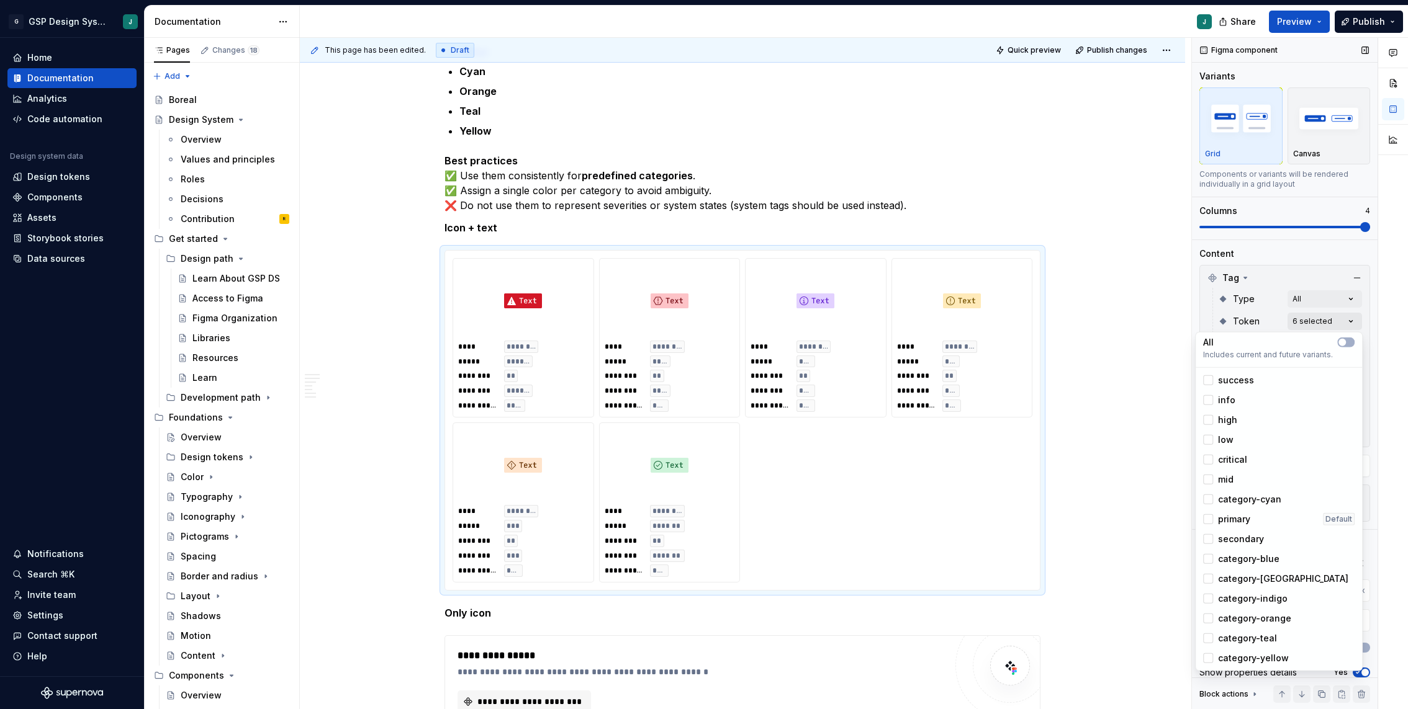
click at [1323, 317] on div "Comments Open comments No comments yet Select ‘Comment’ from the block context …" at bounding box center [1300, 374] width 216 height 672
click at [1207, 498] on div at bounding box center [1208, 500] width 10 height 10
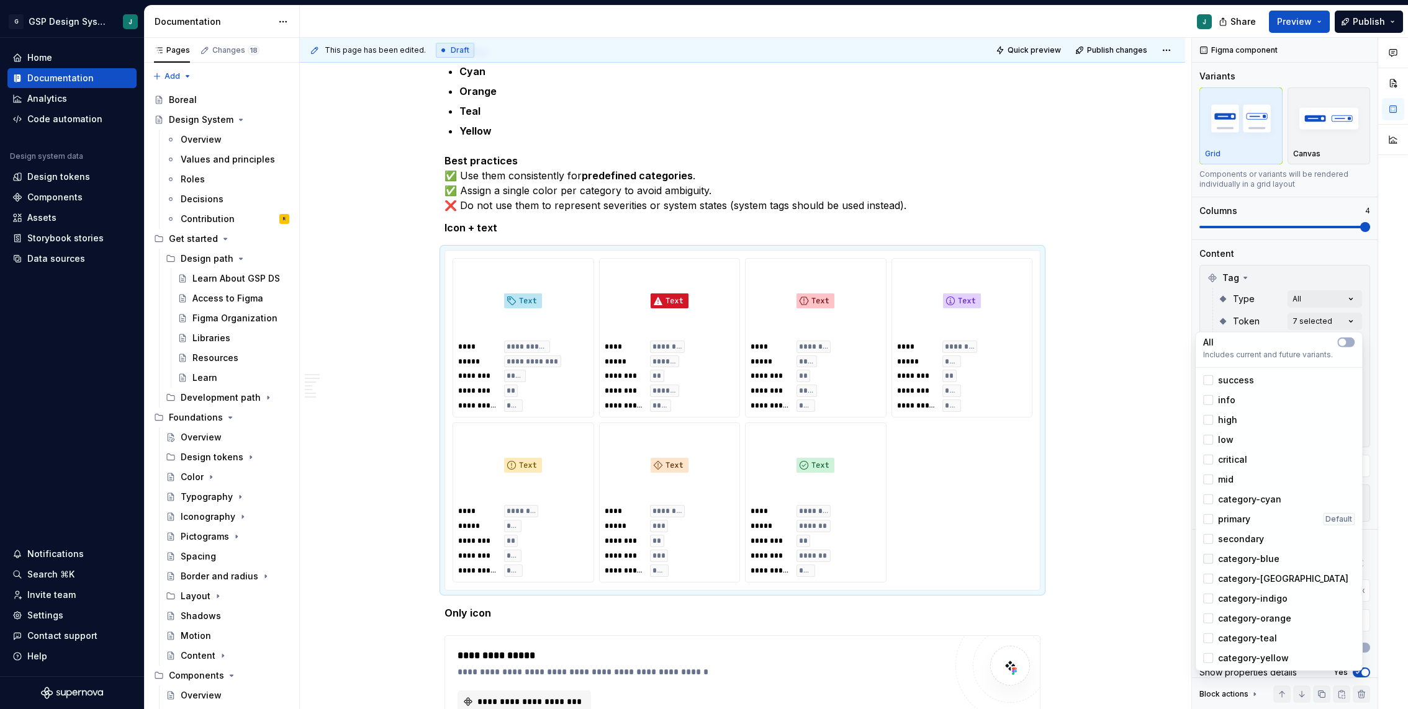
click at [1207, 557] on div at bounding box center [1208, 559] width 10 height 10
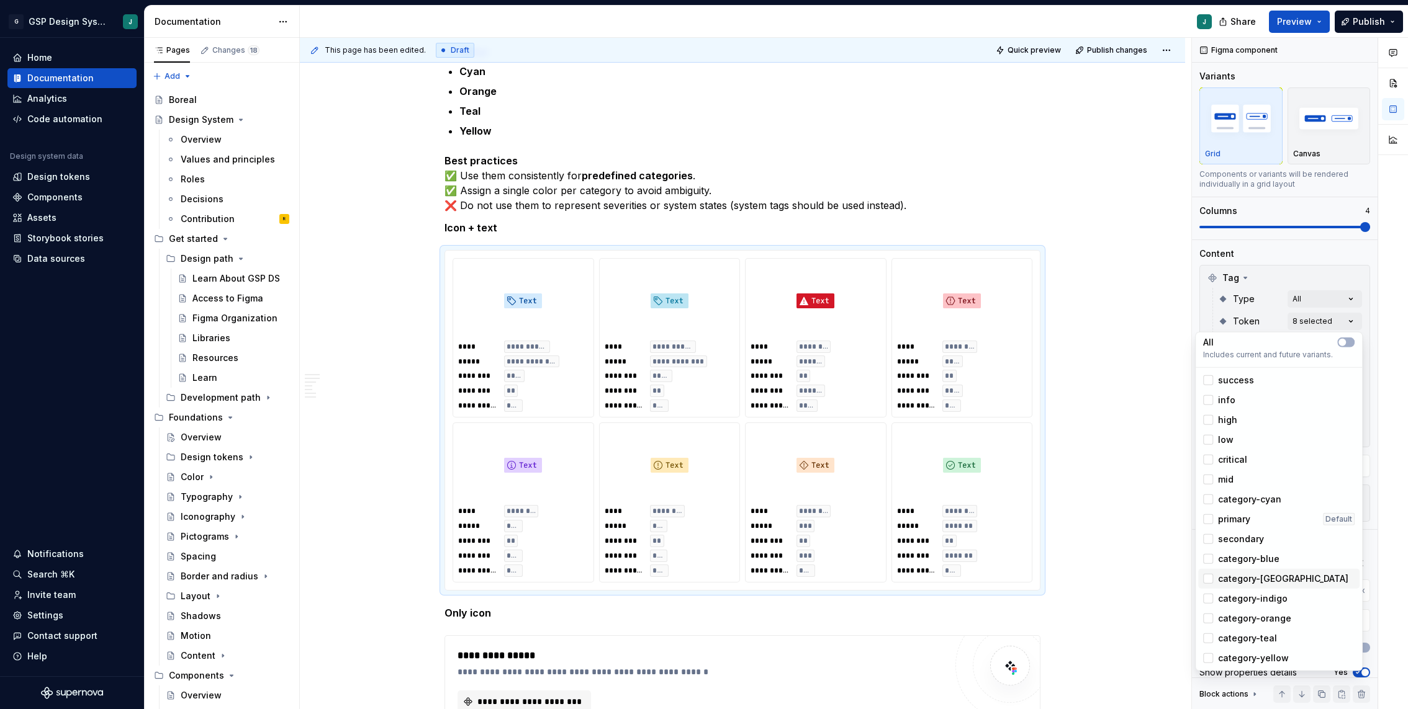
click at [1207, 587] on div "category-burgundy" at bounding box center [1278, 579] width 161 height 20
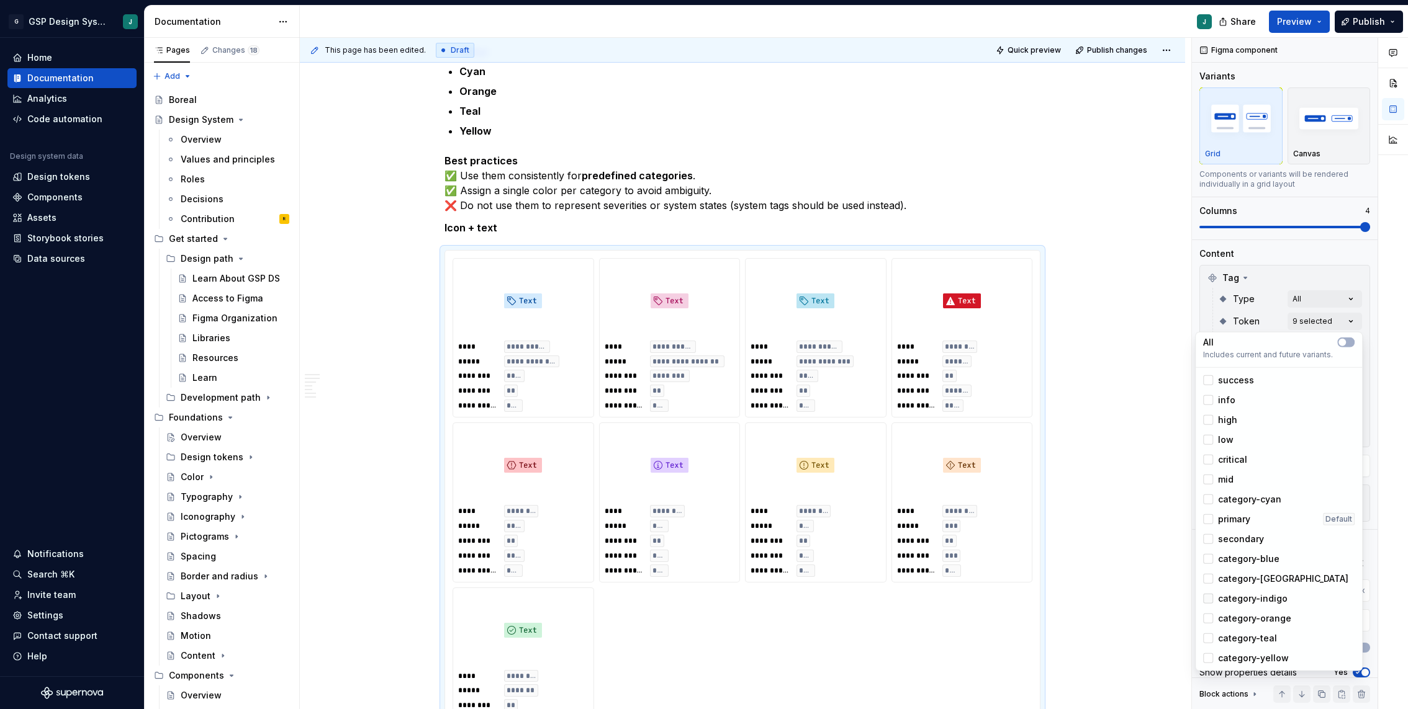
click at [1207, 599] on div at bounding box center [1208, 599] width 10 height 10
click at [1207, 619] on div at bounding box center [1208, 619] width 10 height 10
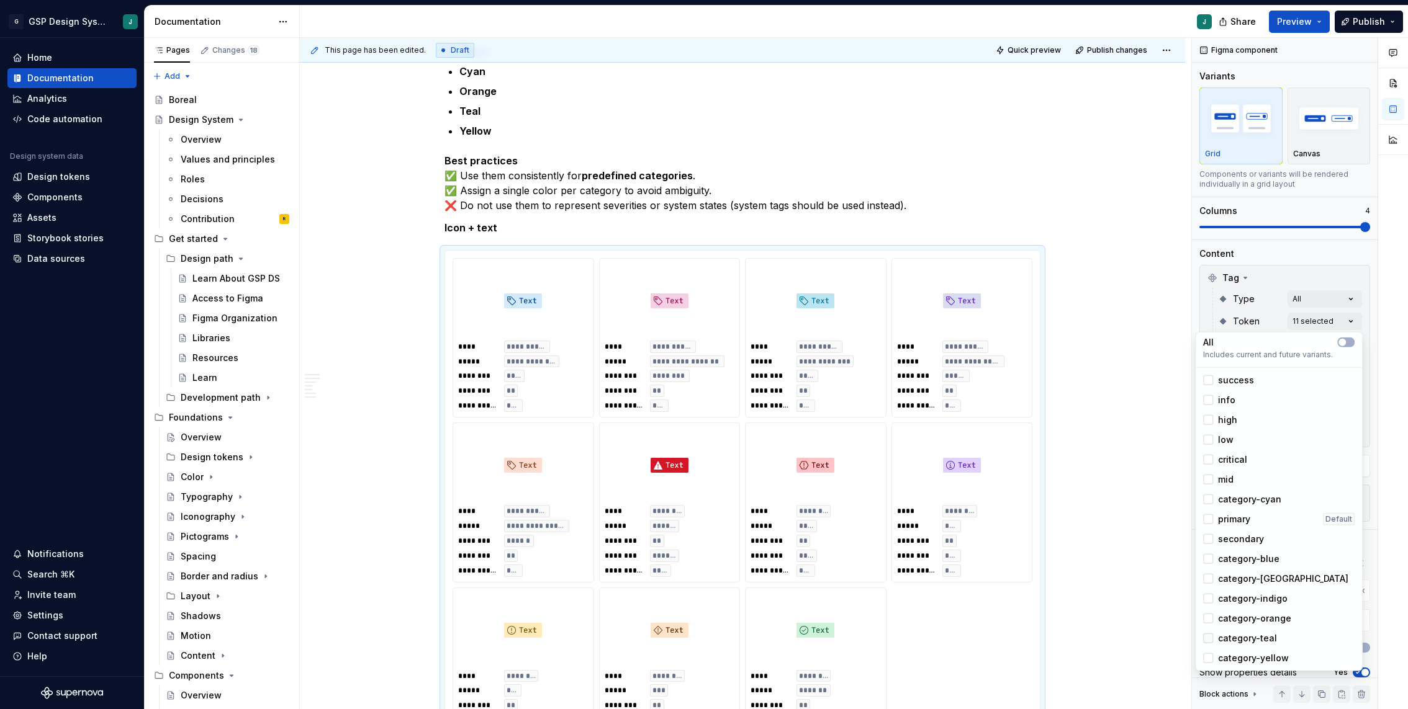
click at [1207, 634] on div at bounding box center [1208, 639] width 10 height 10
click at [1213, 666] on div "category-yellow" at bounding box center [1278, 659] width 161 height 20
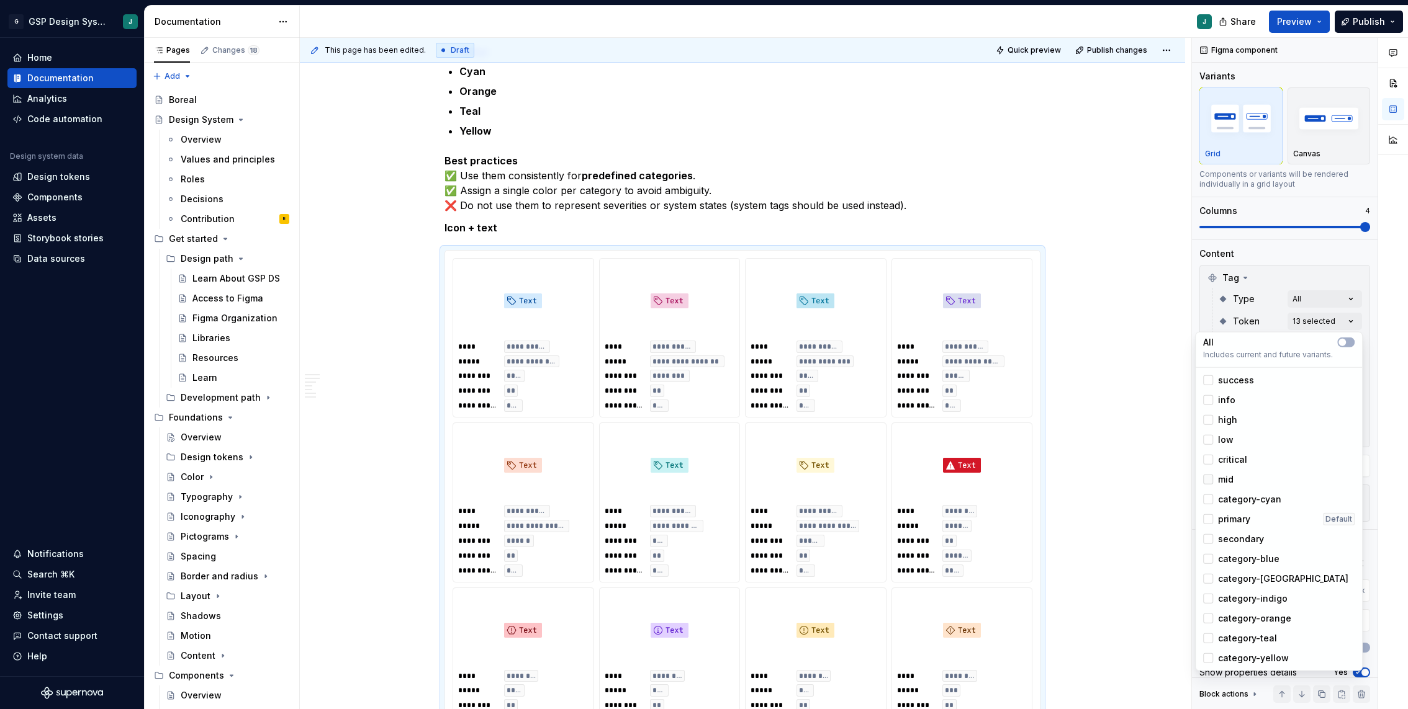
click at [1212, 477] on div at bounding box center [1208, 480] width 10 height 10
click at [1212, 457] on div at bounding box center [1208, 460] width 10 height 10
click at [1212, 440] on div at bounding box center [1208, 440] width 10 height 10
click at [1212, 415] on span at bounding box center [1208, 420] width 10 height 10
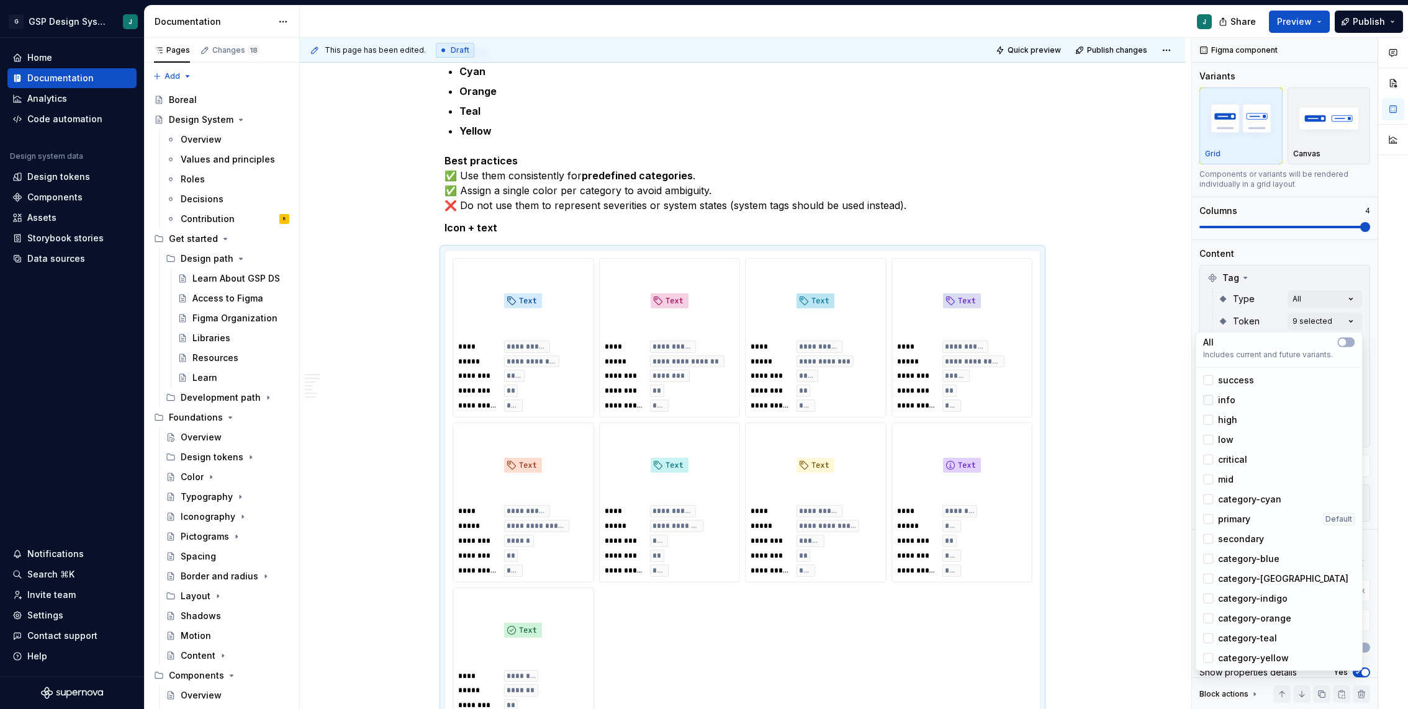
click at [1212, 396] on div at bounding box center [1208, 400] width 10 height 10
click at [1212, 383] on div at bounding box center [1208, 381] width 10 height 10
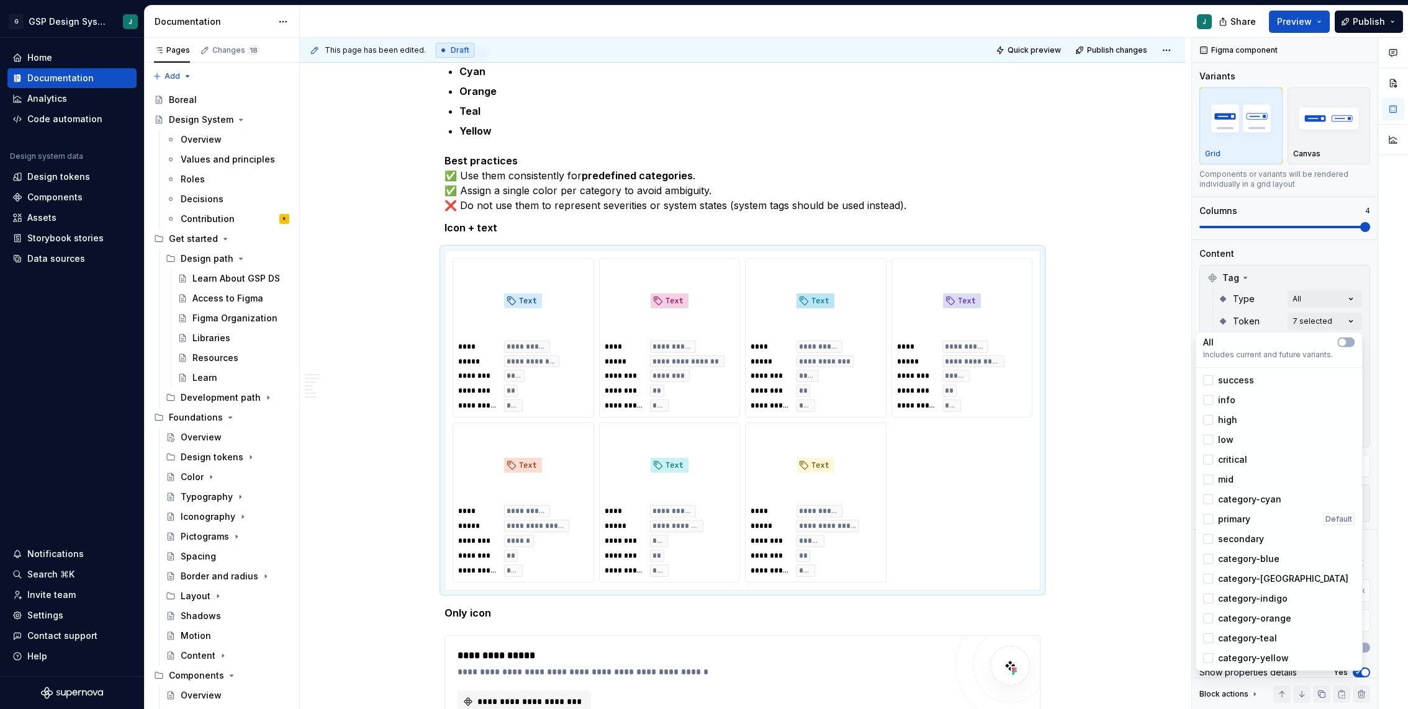
click at [1112, 461] on html "G GSP Design System J Home Documentation Analytics Code automation Design syste…" at bounding box center [704, 354] width 1408 height 709
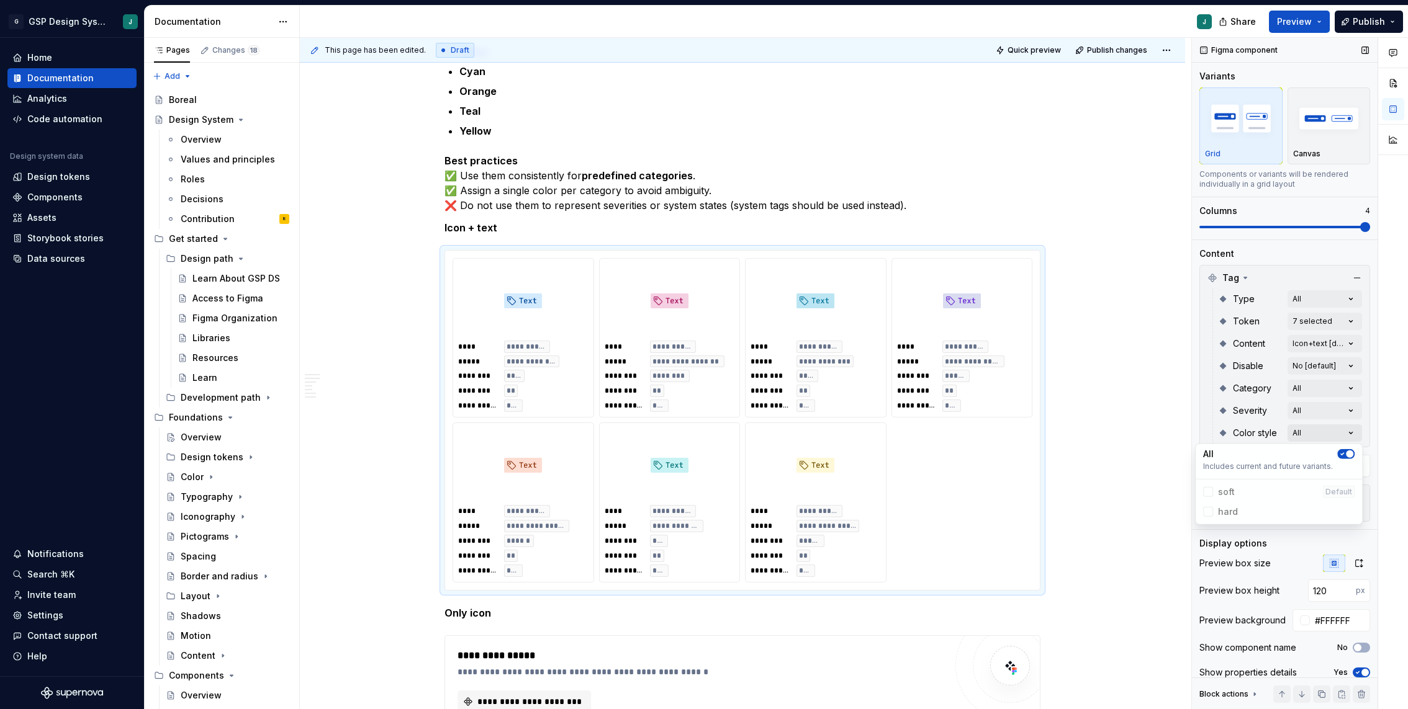
click at [1338, 427] on div "Comments Open comments No comments yet Select ‘Comment’ from the block context …" at bounding box center [1300, 374] width 216 height 672
click at [1166, 429] on html "G GSP Design System J Home Documentation Analytics Code automation Design syste…" at bounding box center [704, 354] width 1408 height 709
click at [437, 252] on span at bounding box center [432, 253] width 10 height 17
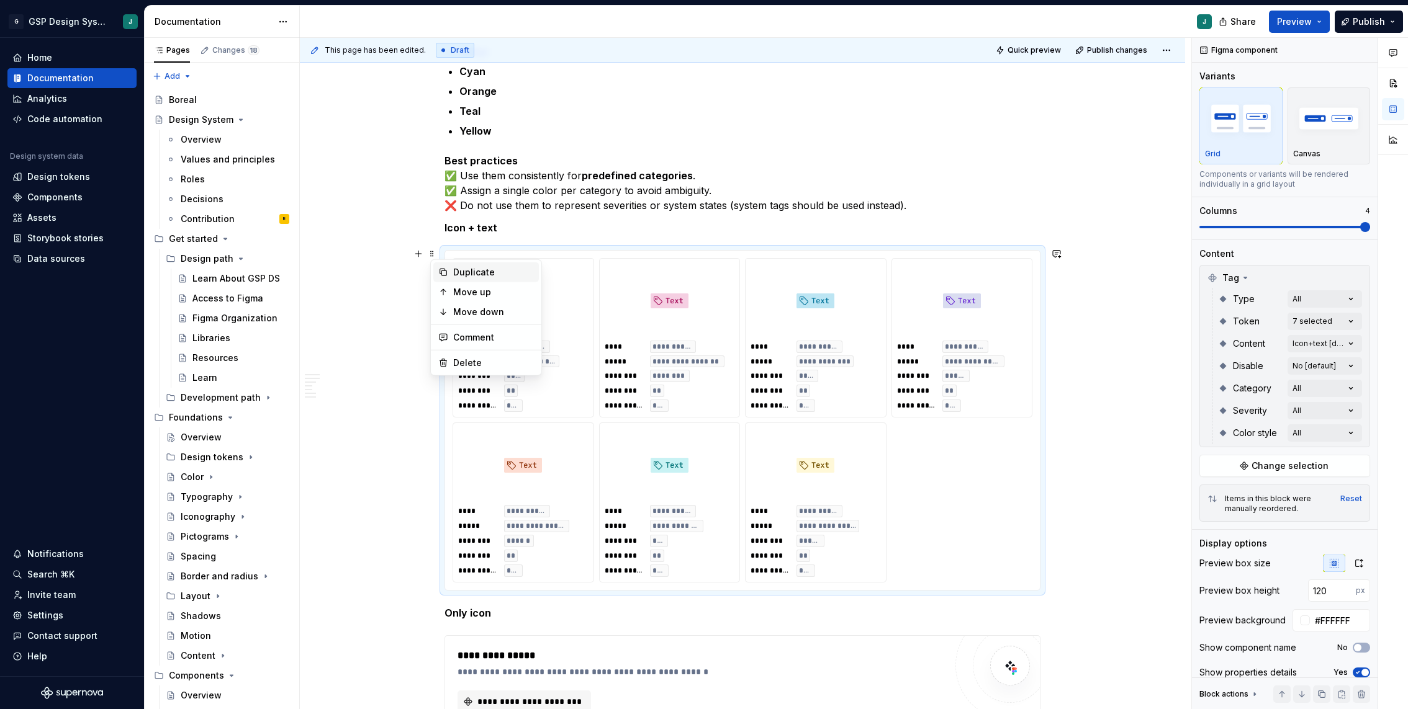
click at [471, 271] on div "Duplicate" at bounding box center [493, 272] width 81 height 12
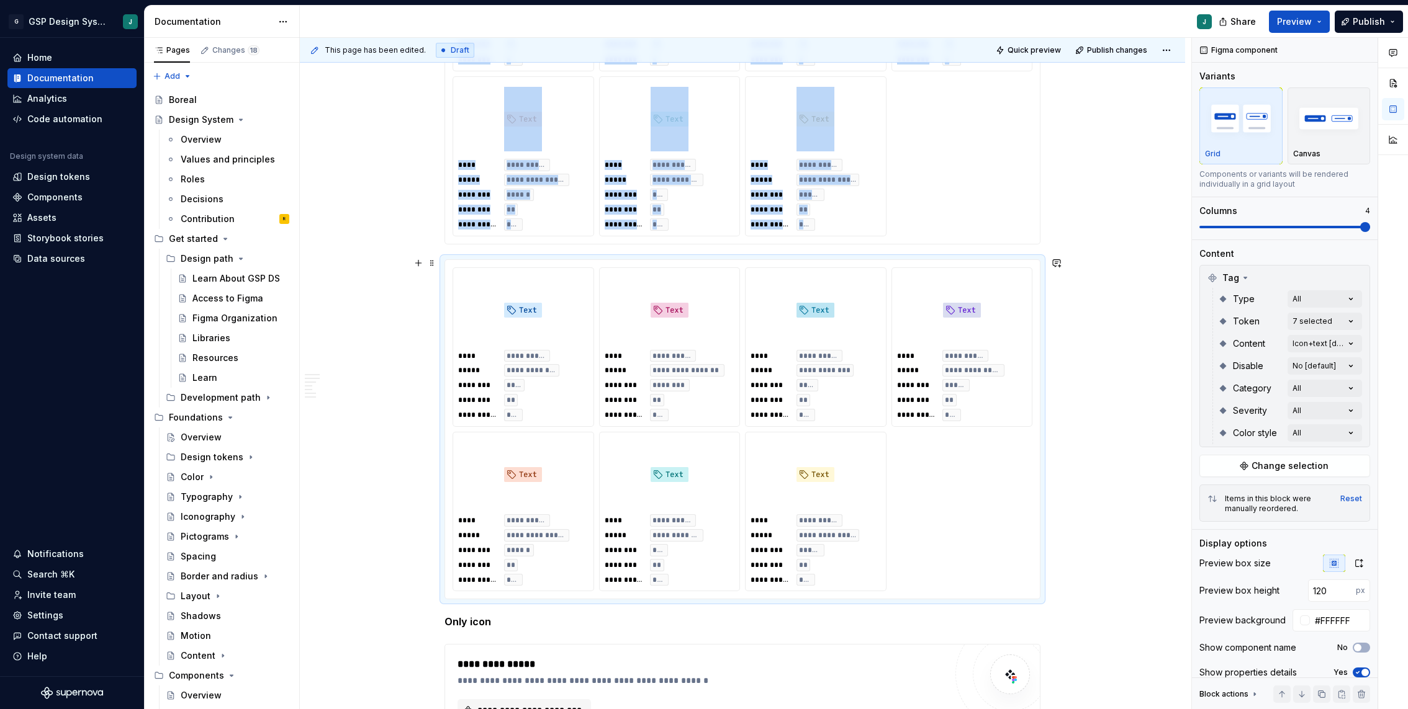
scroll to position [2680, 0]
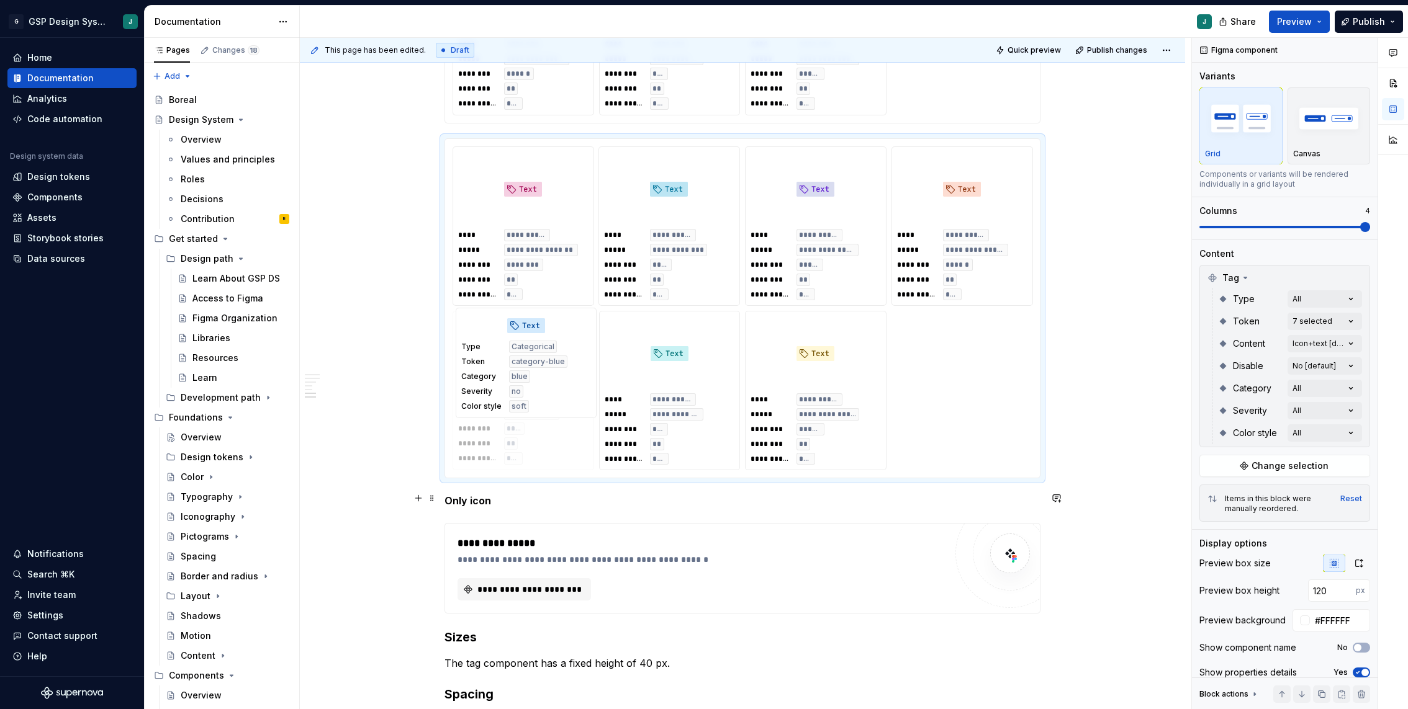
drag, startPoint x: 475, startPoint y: 173, endPoint x: 482, endPoint y: 504, distance: 331.5
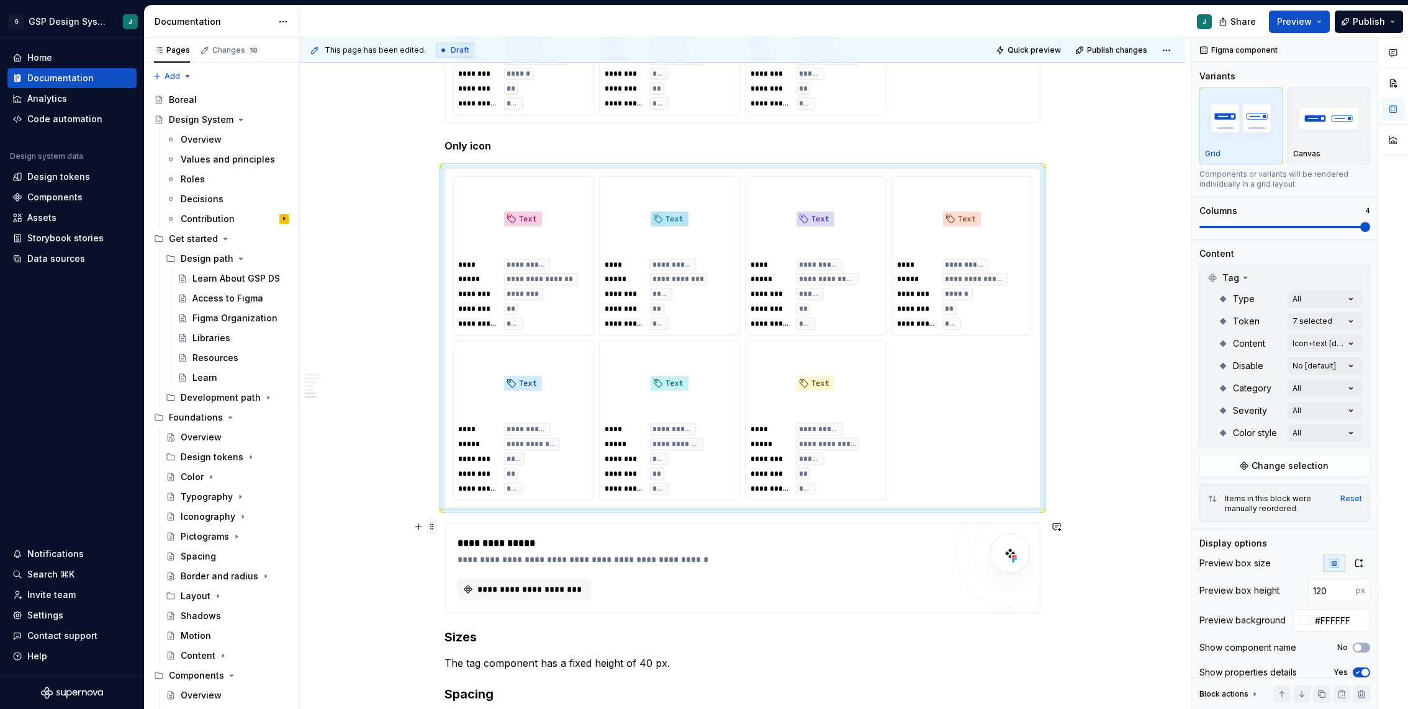
click at [436, 526] on span at bounding box center [432, 526] width 10 height 17
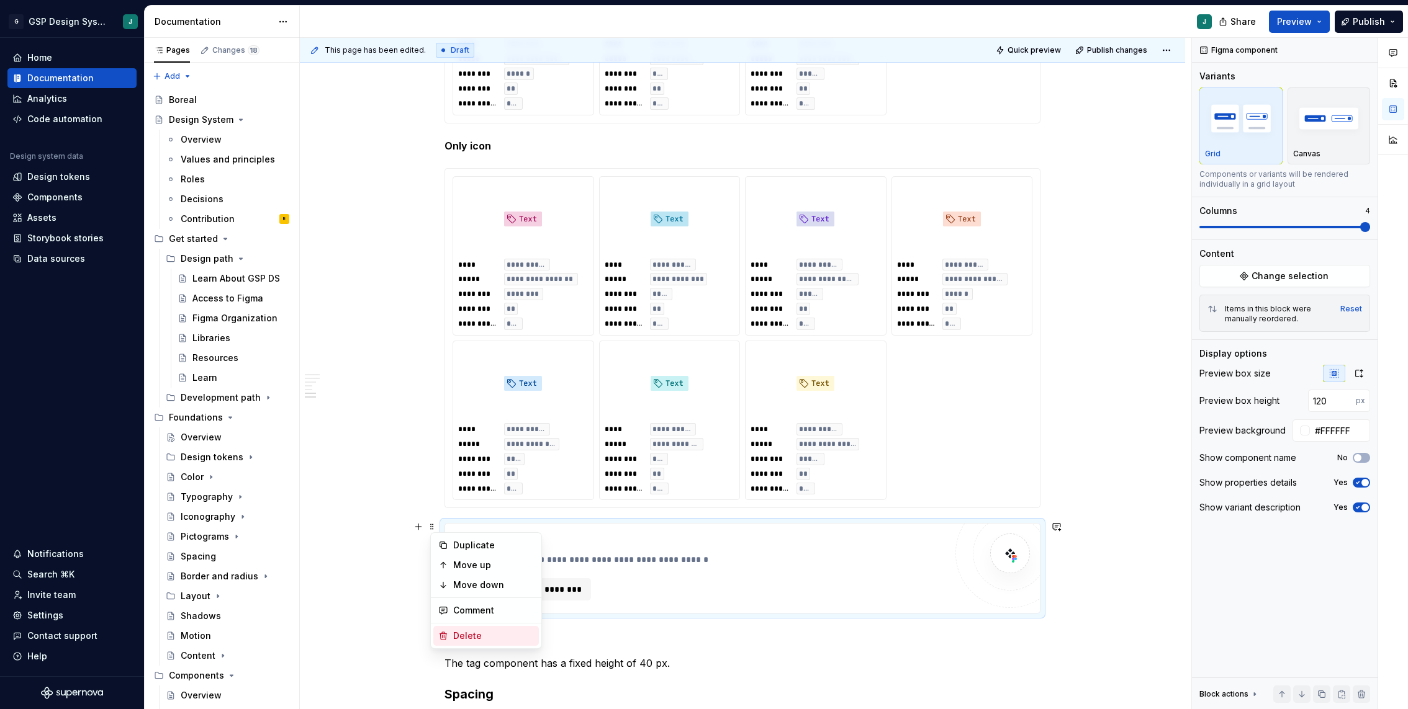
click at [475, 633] on div "Delete" at bounding box center [493, 636] width 81 height 12
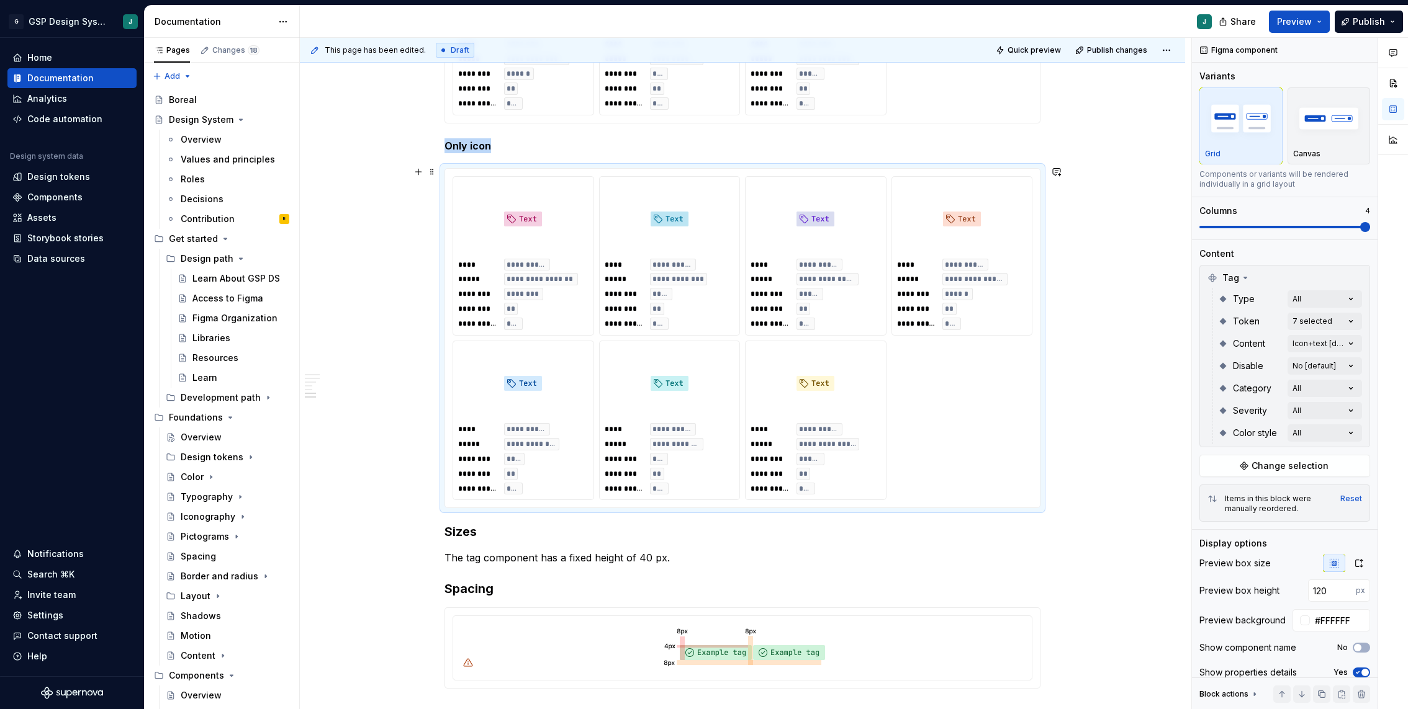
click at [637, 349] on div at bounding box center [670, 383] width 130 height 74
click at [1309, 317] on div "Comments Open comments No comments yet Select ‘Comment’ from the block context …" at bounding box center [1300, 374] width 216 height 672
click at [1311, 344] on div "Comments Open comments No comments yet Select ‘Comment’ from the block context …" at bounding box center [1300, 374] width 216 height 672
click at [1208, 422] on div at bounding box center [1208, 423] width 10 height 10
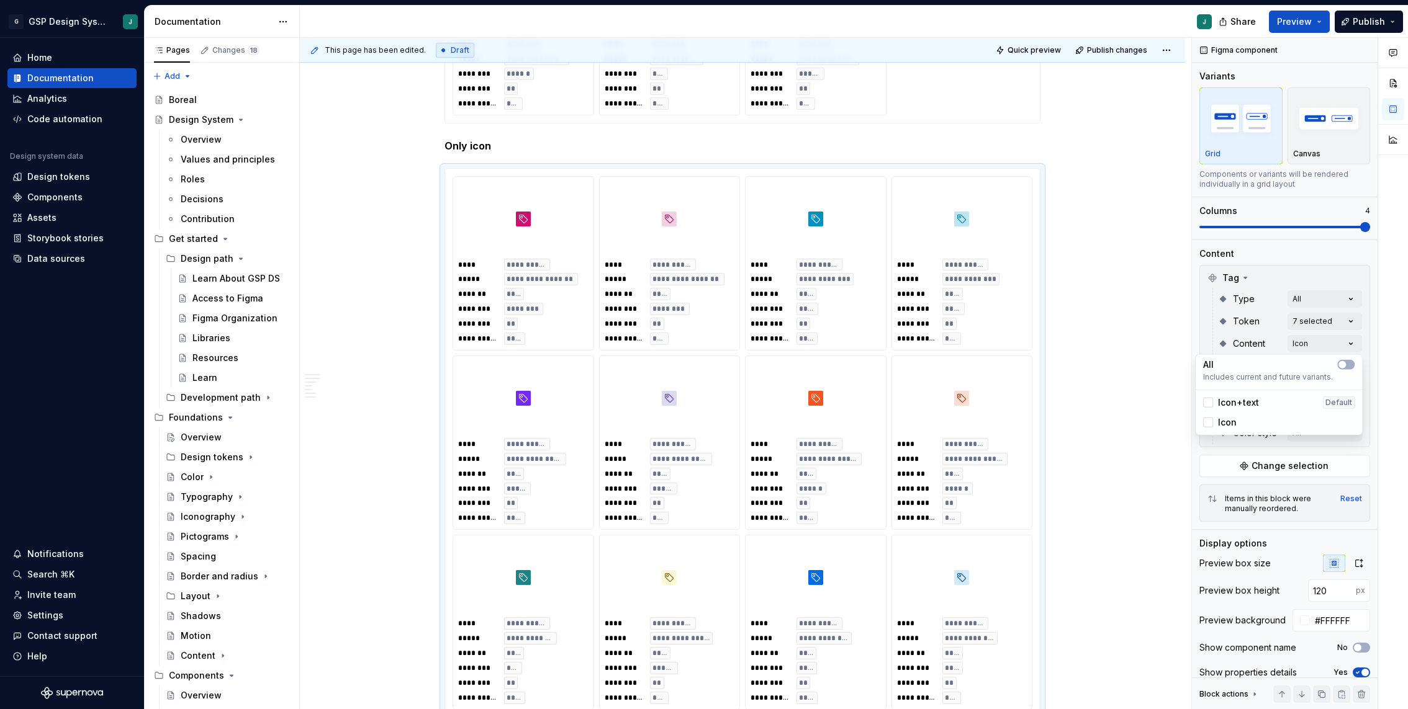
click at [1135, 292] on html "G GSP Design System J Home Documentation Analytics Code automation Design syste…" at bounding box center [704, 354] width 1408 height 709
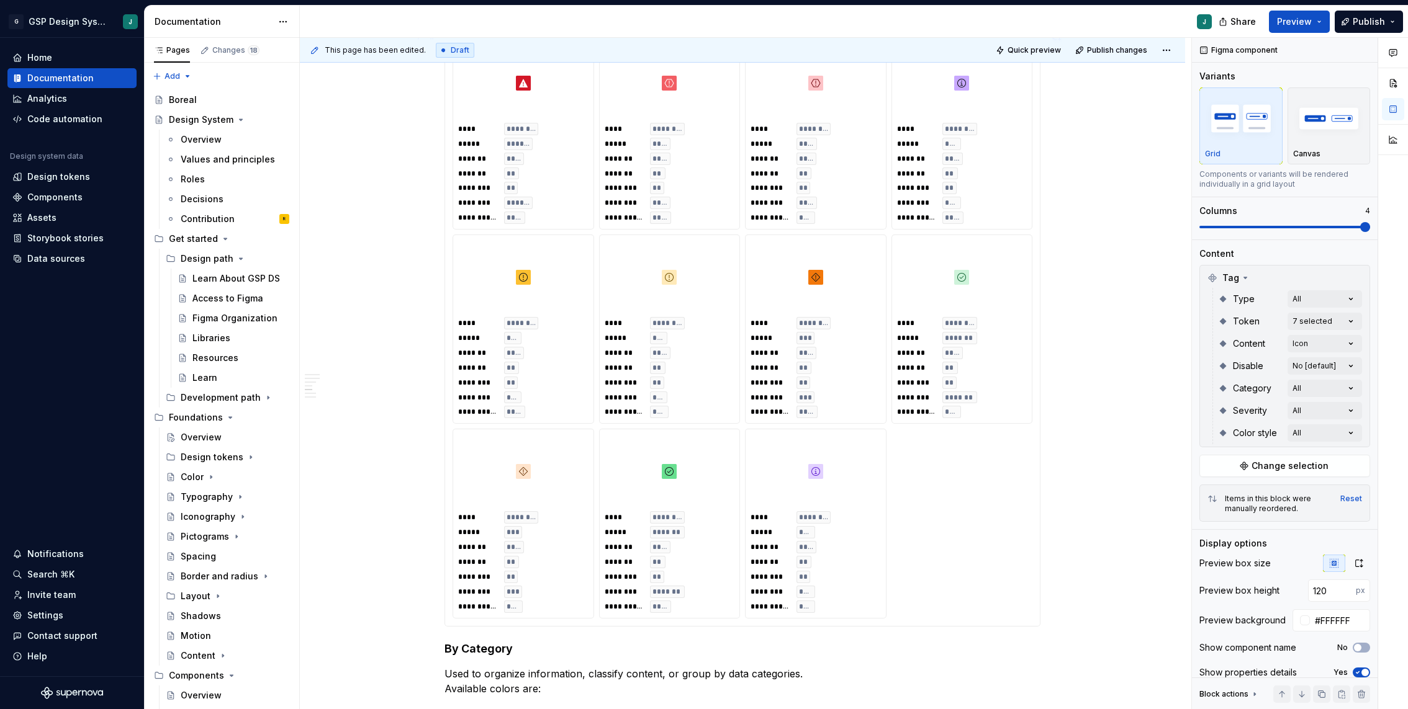
scroll to position [1475, 0]
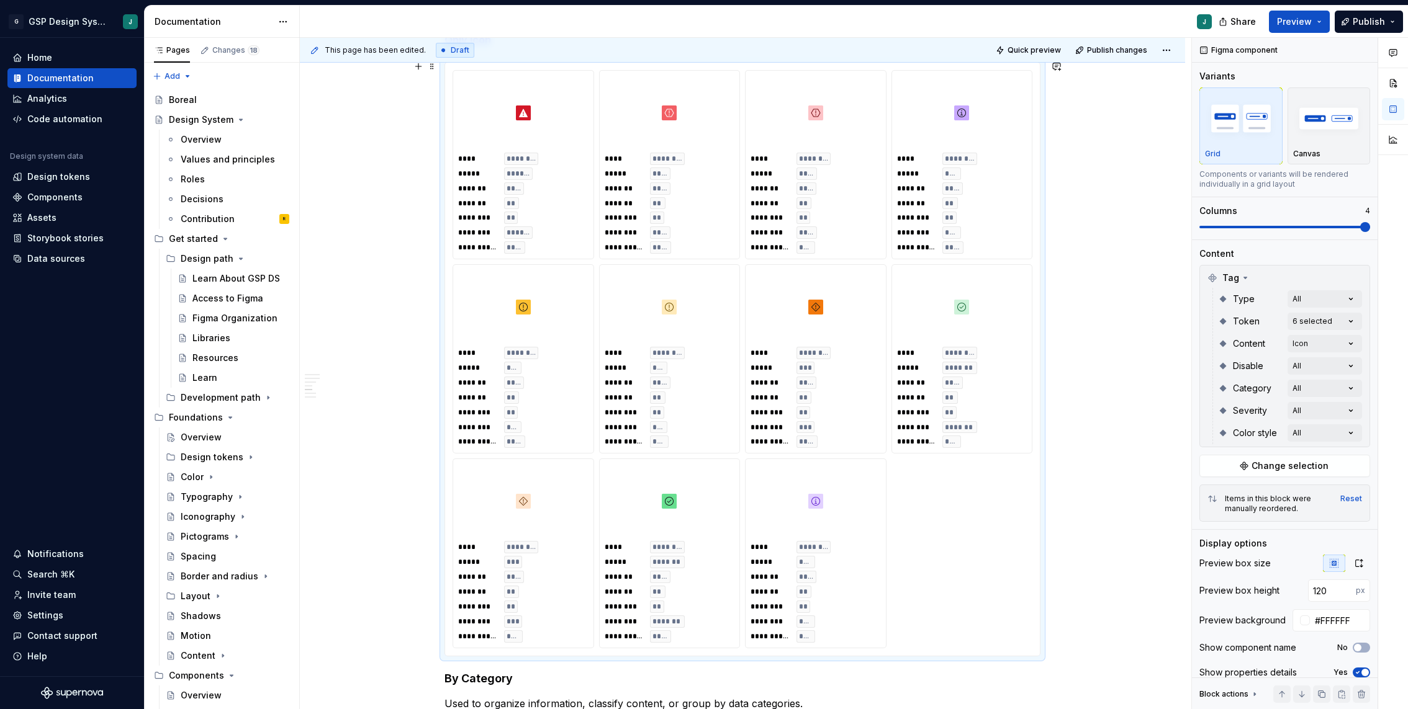
click at [880, 270] on div at bounding box center [815, 307] width 130 height 74
click at [1317, 319] on div "Comments Open comments No comments yet Select ‘Comment’ from the block context …" at bounding box center [1300, 374] width 216 height 672
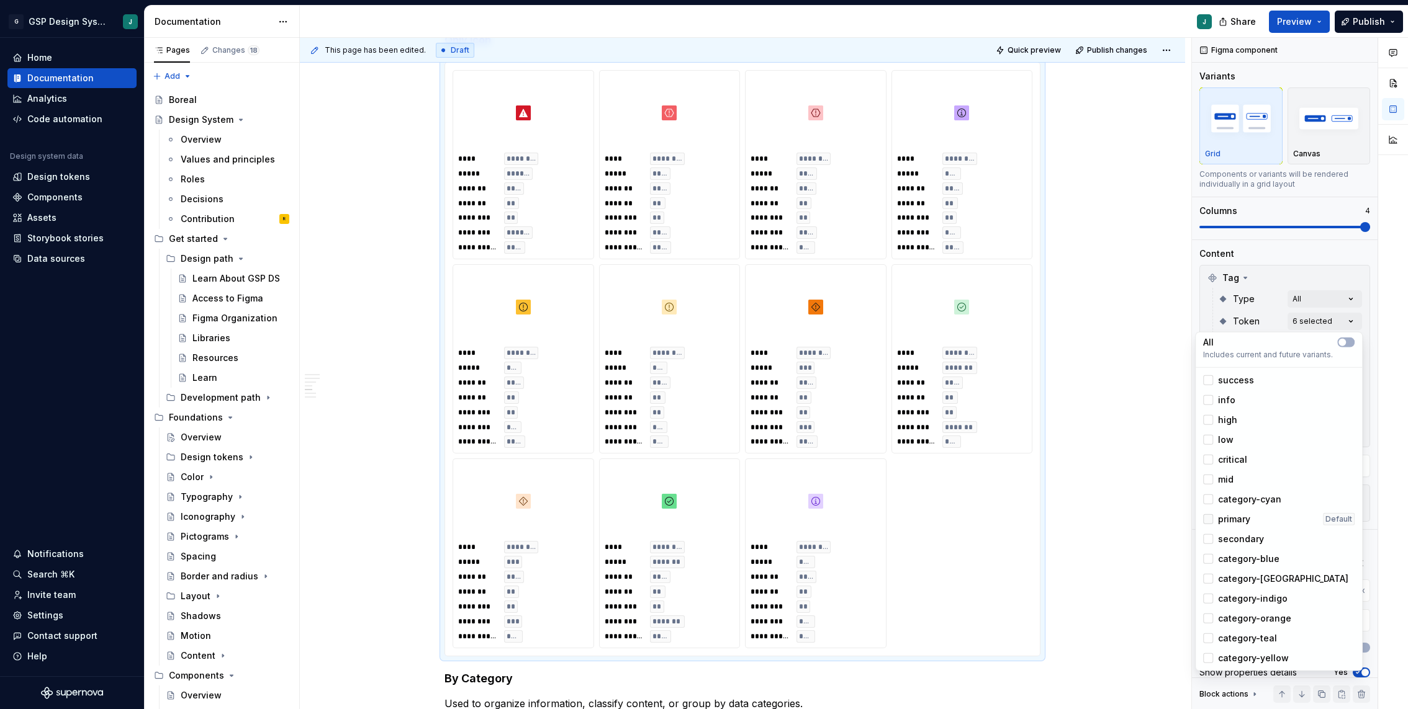
click at [1211, 522] on div at bounding box center [1208, 520] width 10 height 10
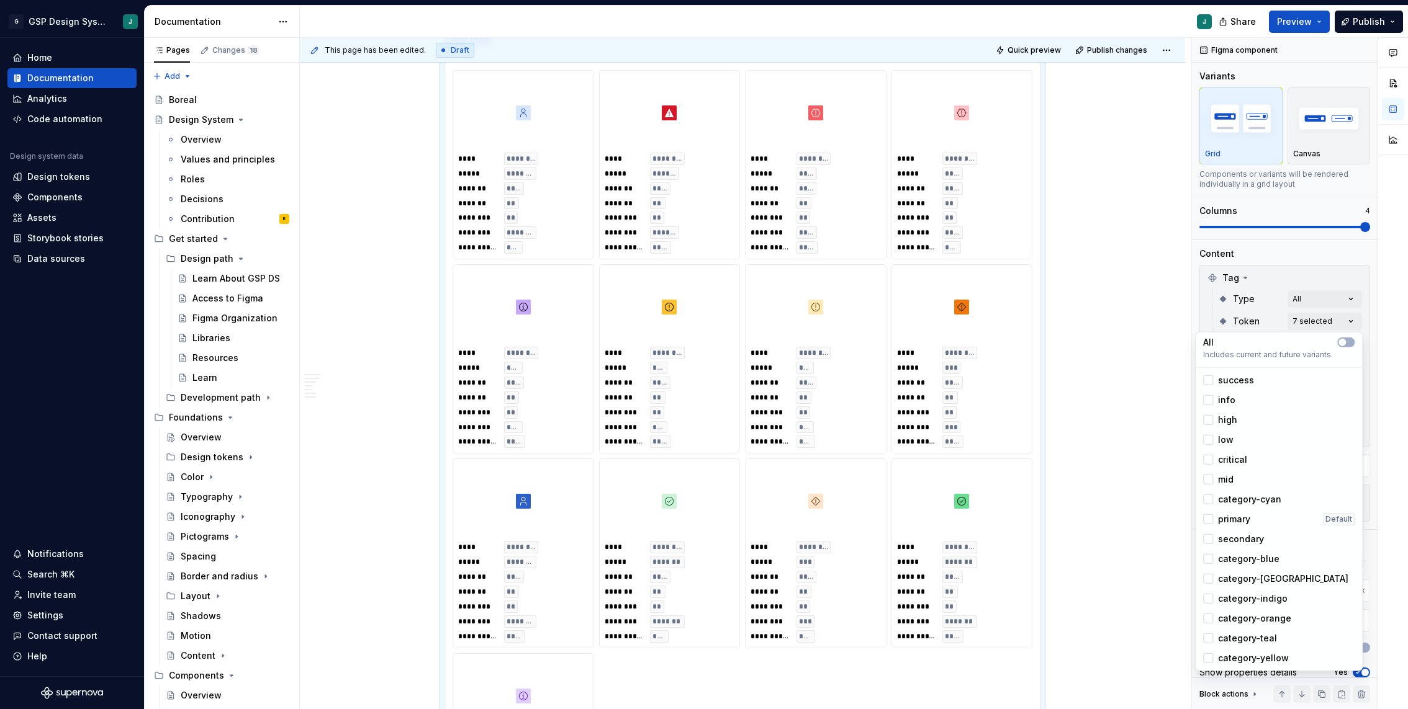
click at [1211, 533] on div "secondary" at bounding box center [1233, 539] width 61 height 12
click at [945, 371] on html "G GSP Design System J Home Documentation Analytics Code automation Design syste…" at bounding box center [704, 354] width 1408 height 709
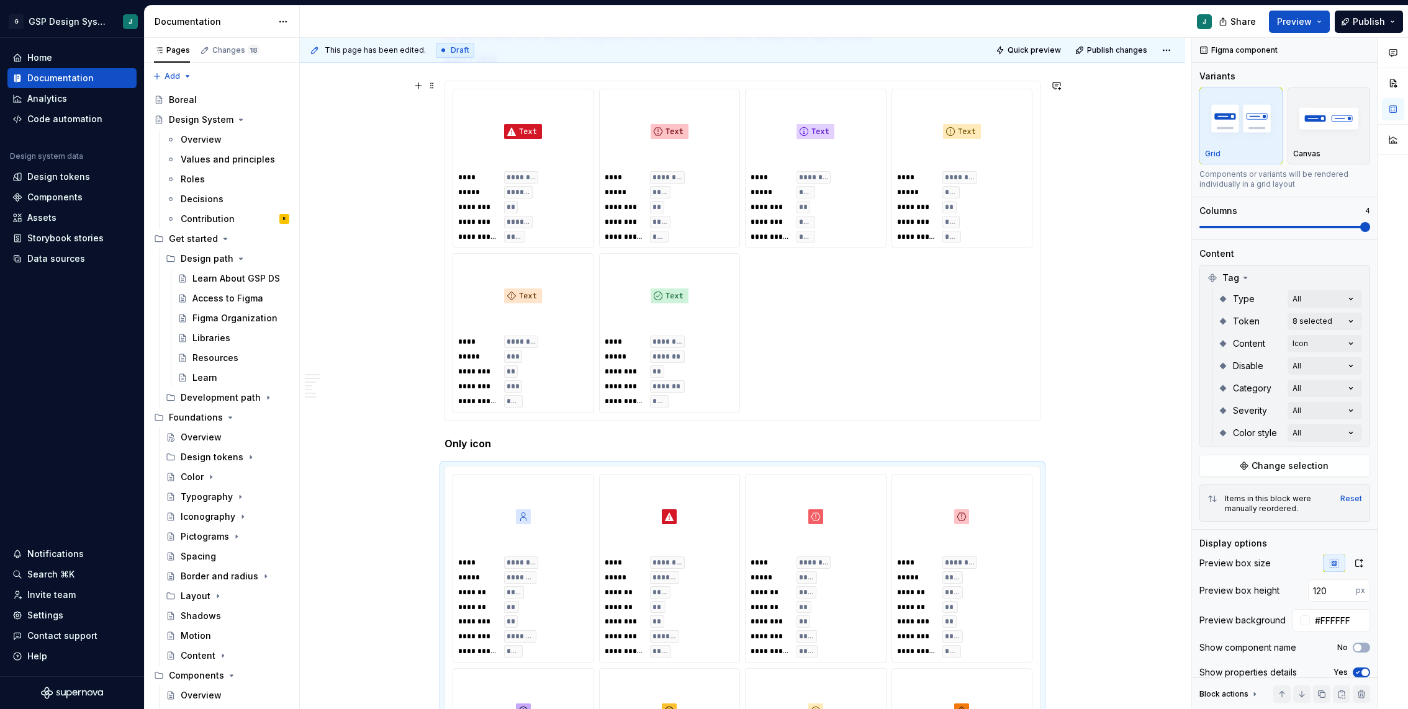
scroll to position [1035, 0]
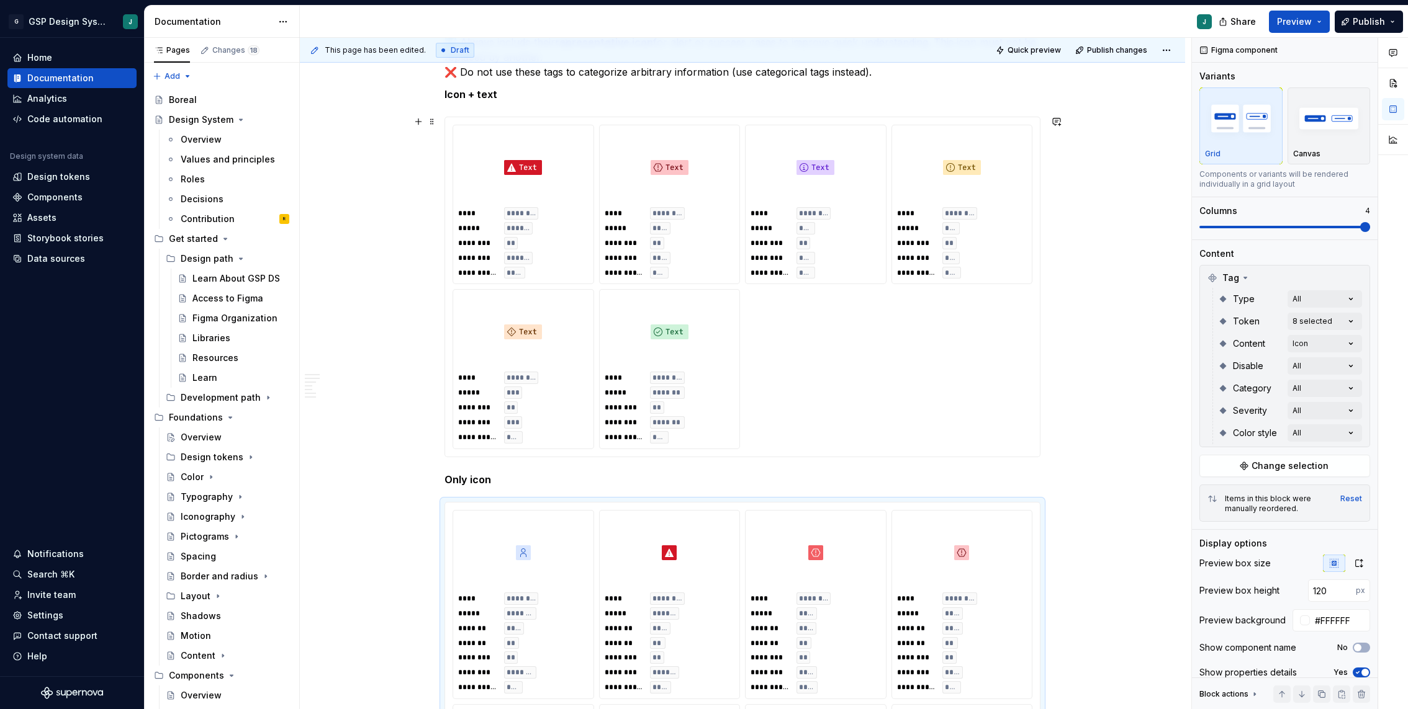
click at [916, 289] on div "**********" at bounding box center [743, 287] width 580 height 325
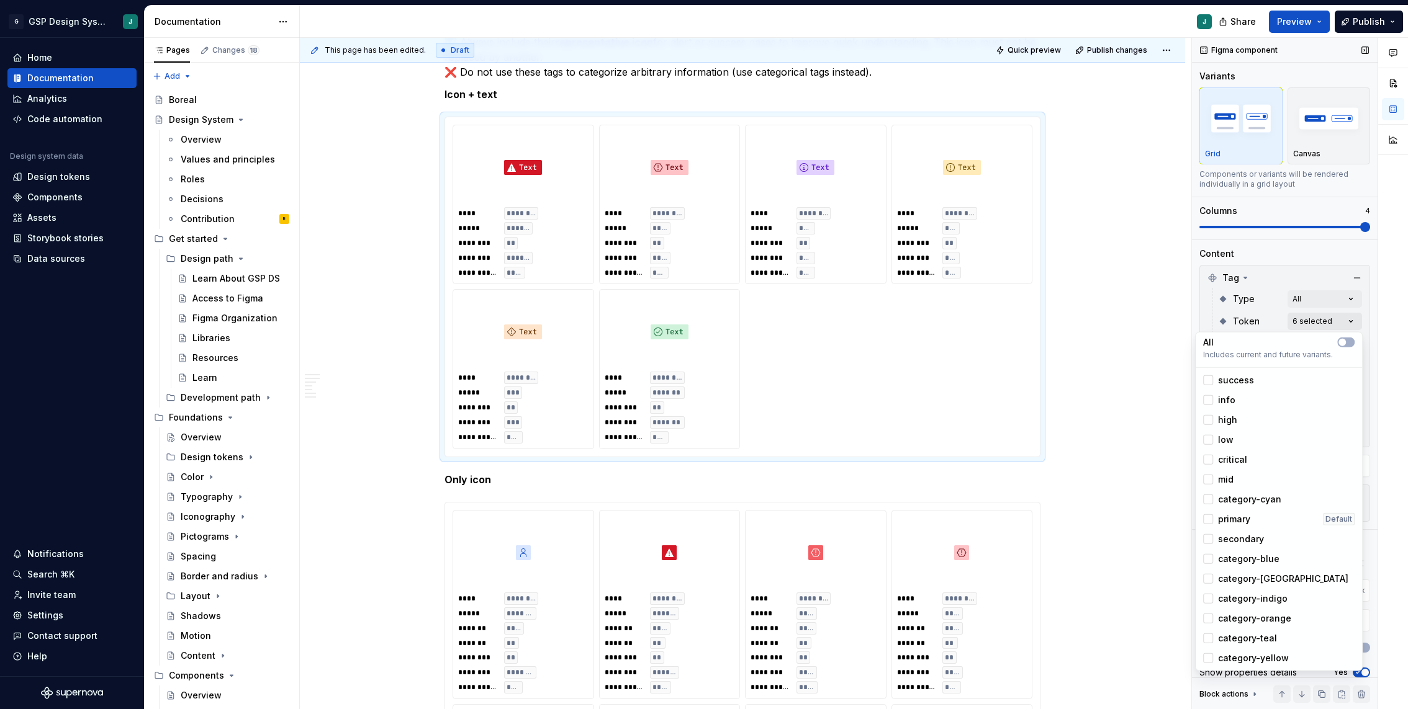
click at [1309, 322] on div "Comments Open comments No comments yet Select ‘Comment’ from the block context …" at bounding box center [1300, 374] width 216 height 672
click at [1212, 518] on div at bounding box center [1208, 520] width 10 height 10
click at [1212, 551] on div "category-blue" at bounding box center [1278, 559] width 161 height 20
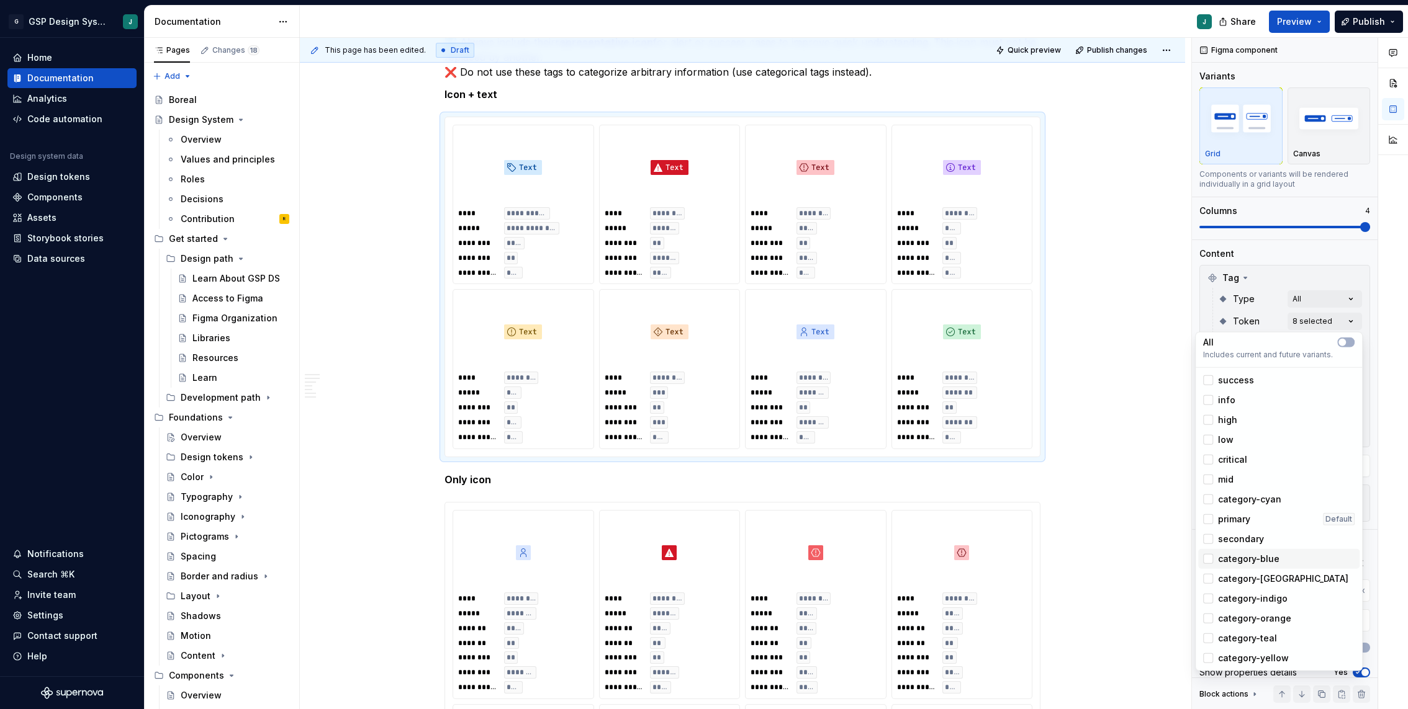
click at [1212, 551] on div "category-blue" at bounding box center [1278, 559] width 161 height 20
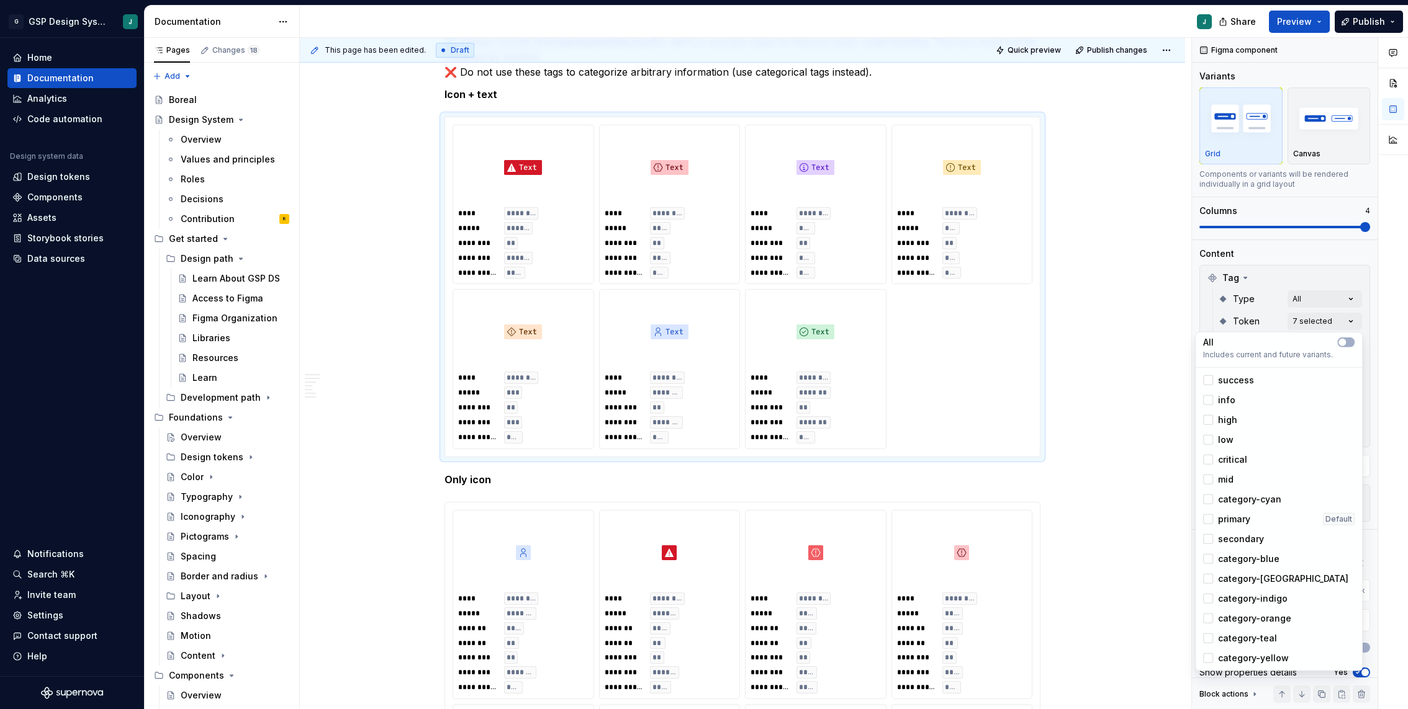
click at [1212, 544] on div "secondary" at bounding box center [1233, 539] width 61 height 12
click at [1120, 389] on html "G GSP Design System J Home Documentation Analytics Code automation Design syste…" at bounding box center [704, 354] width 1408 height 709
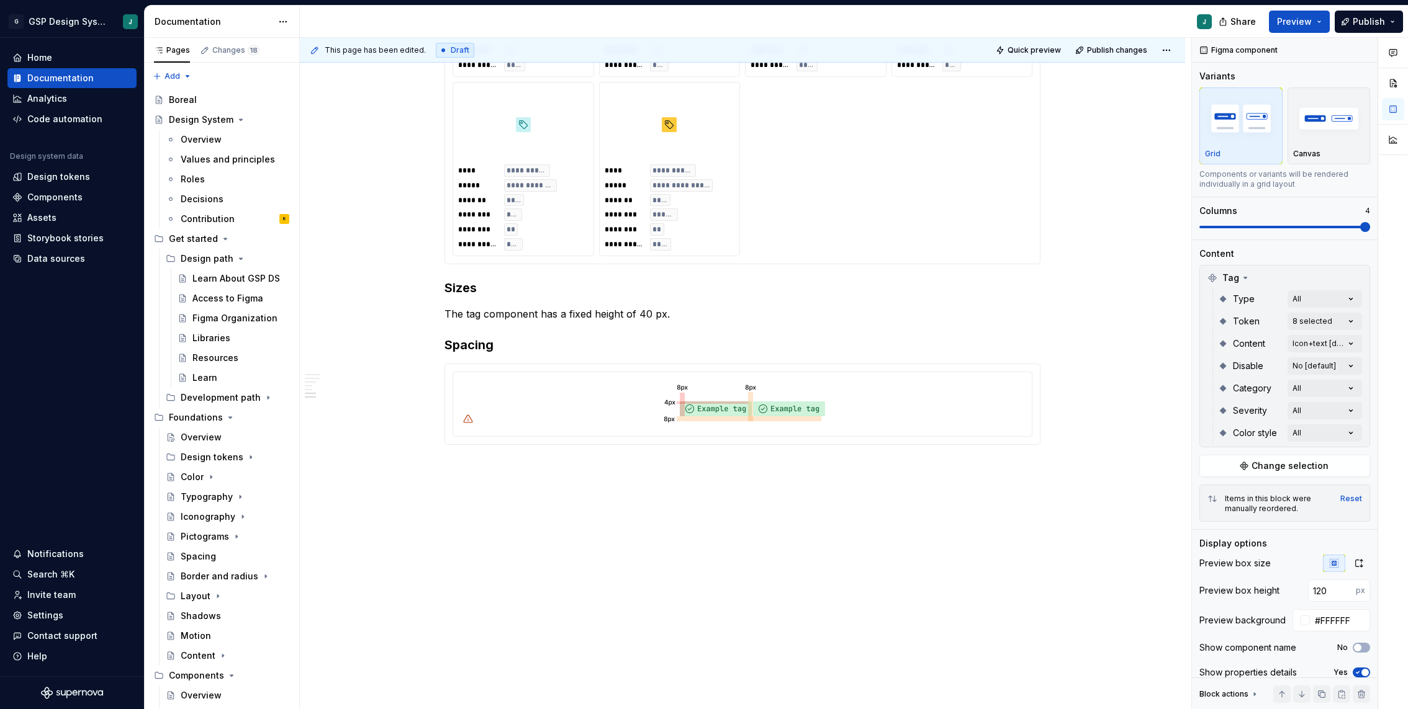
scroll to position [3518, 0]
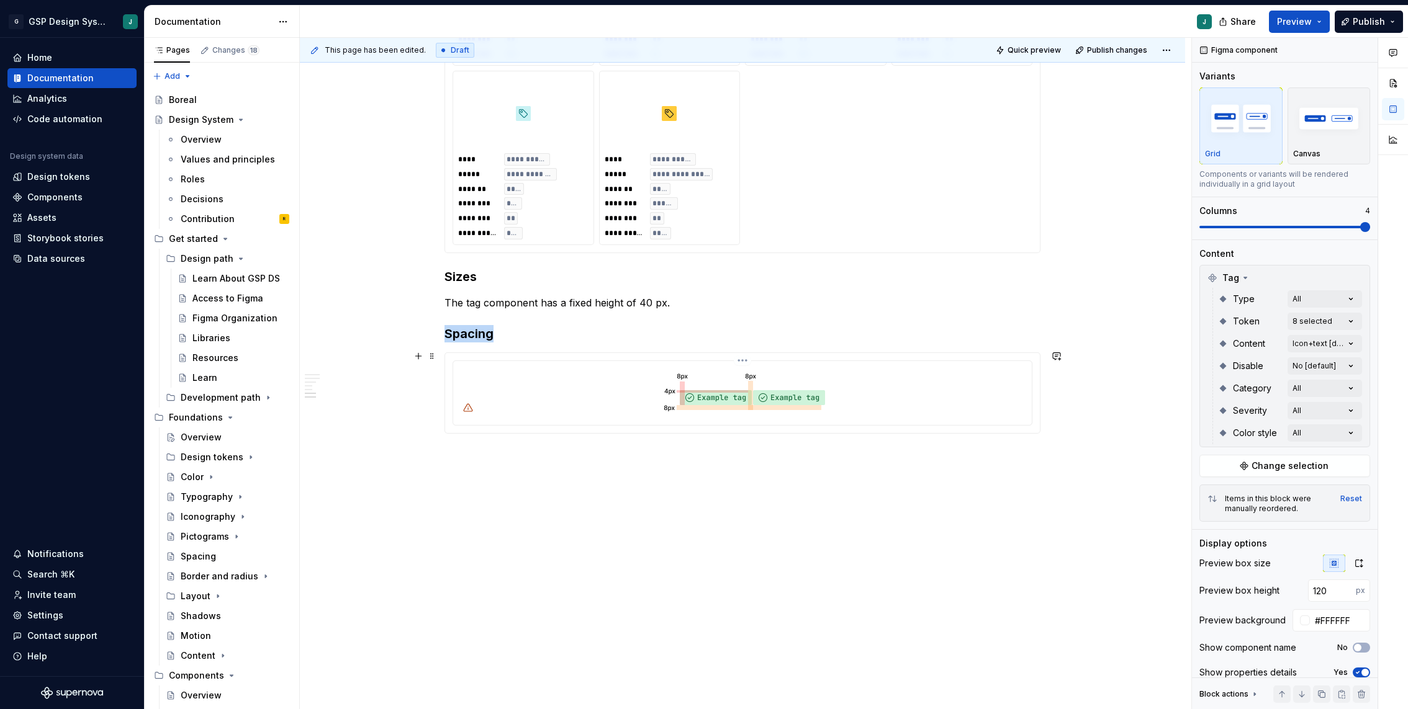
click at [750, 382] on img at bounding box center [743, 392] width 168 height 52
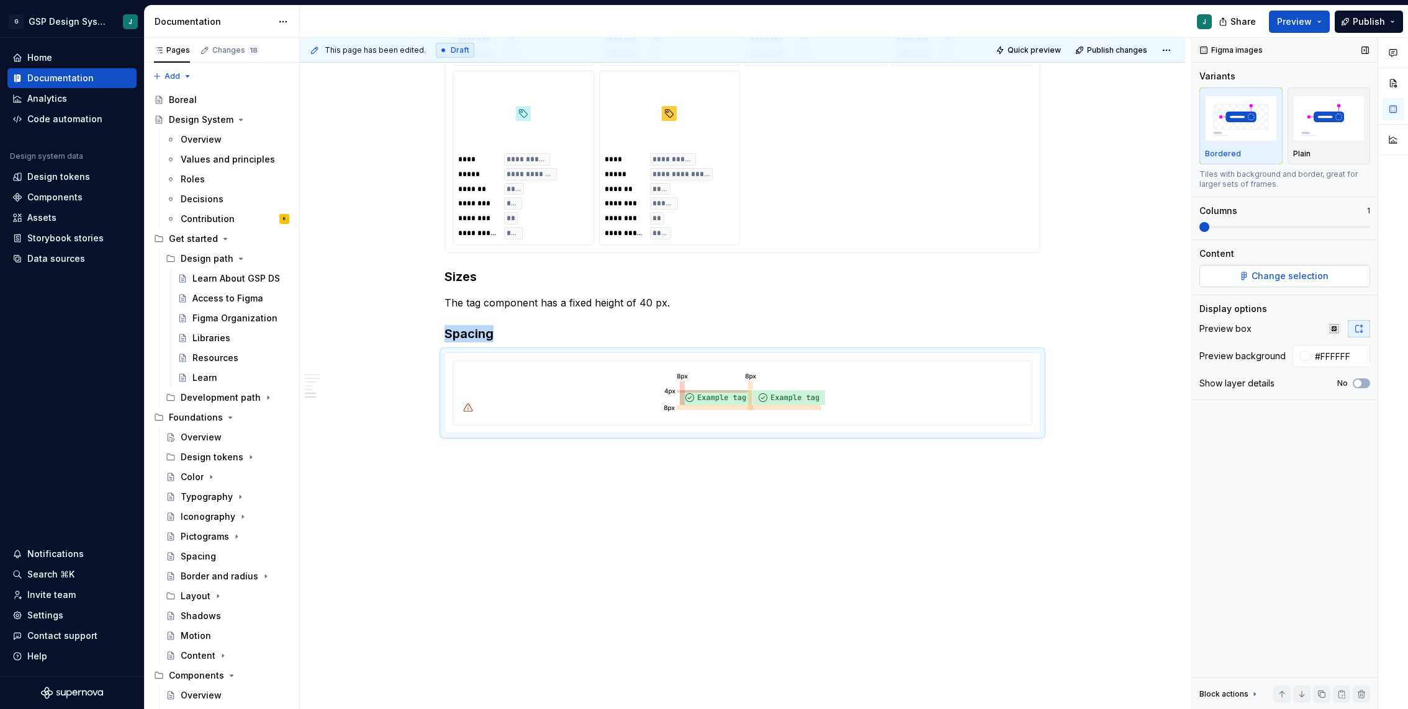
click at [1275, 276] on span "Change selection" at bounding box center [1289, 276] width 77 height 12
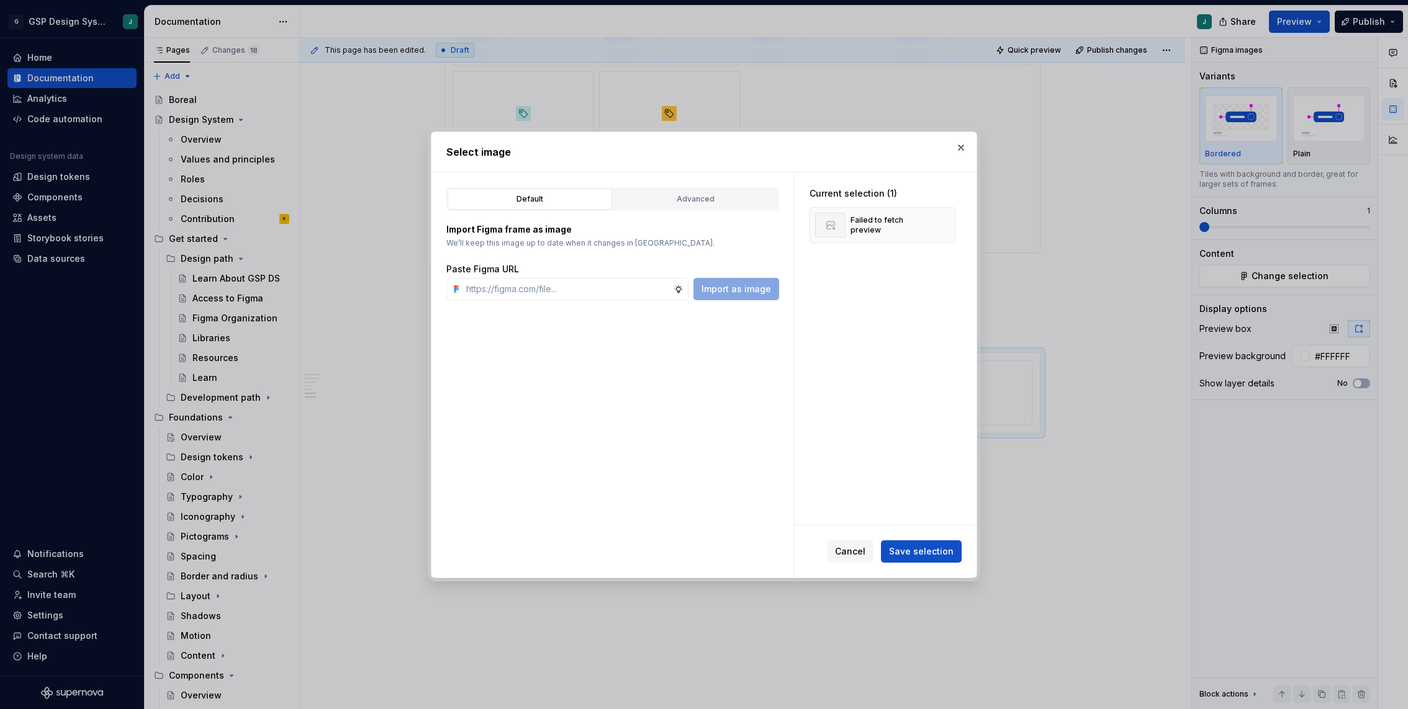
type textarea "*"
click at [687, 204] on div "Advanced" at bounding box center [696, 199] width 156 height 12
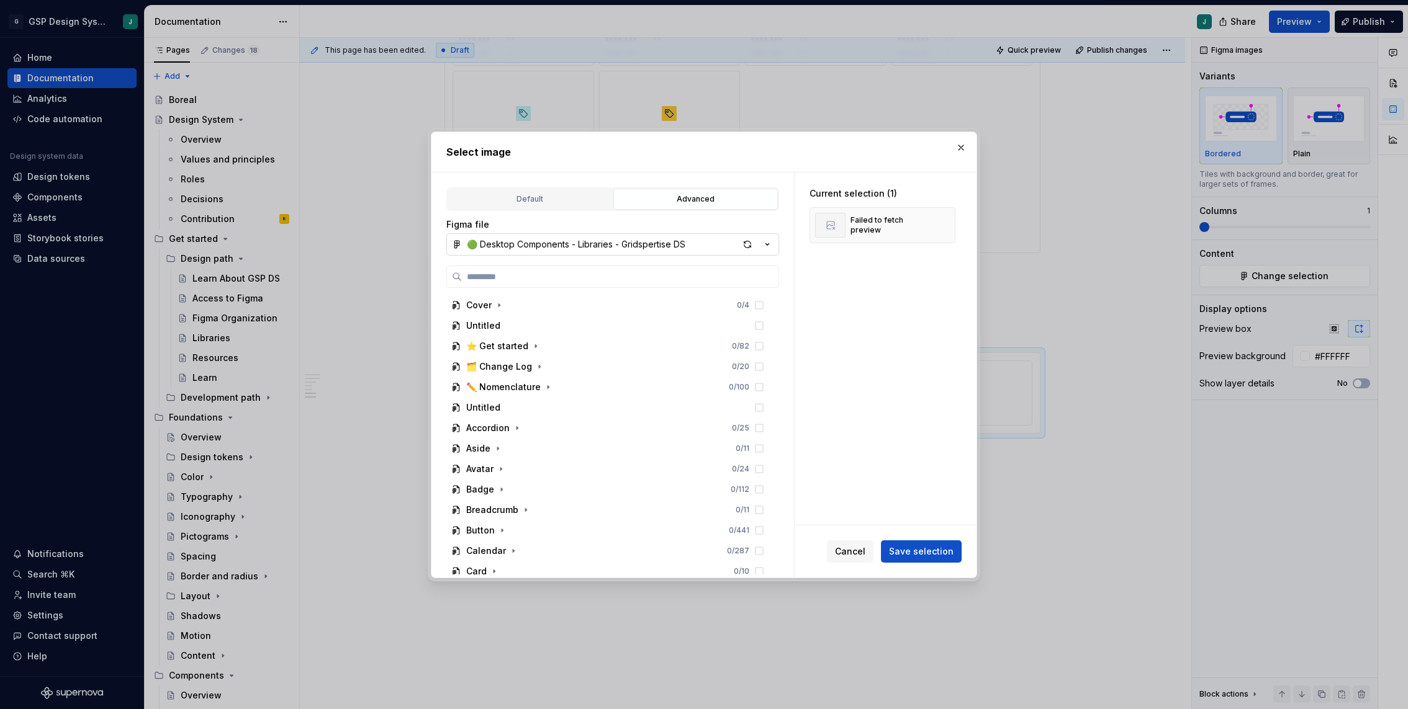
click at [571, 243] on div "🟢 Desktop Components - Libraries - Gridspertise DS" at bounding box center [576, 244] width 218 height 12
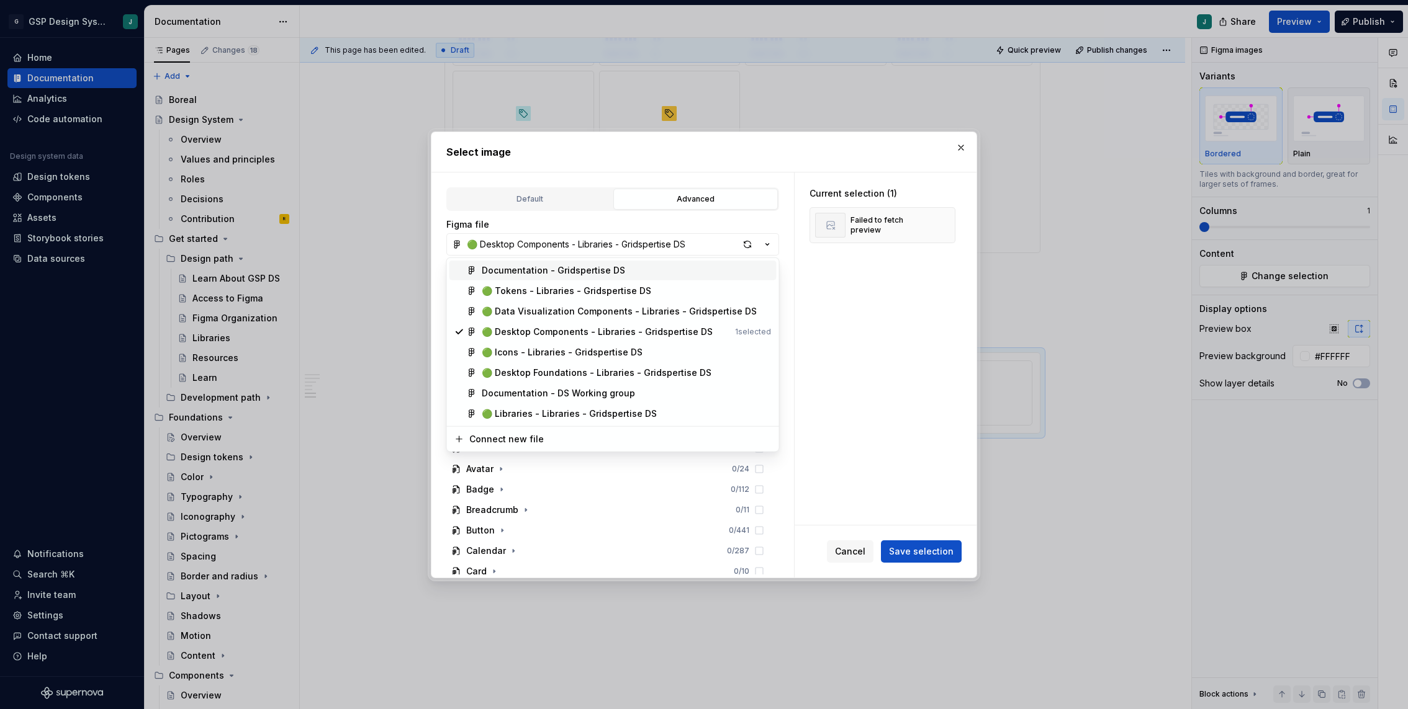
click at [542, 265] on div "Documentation - Gridspertise DS" at bounding box center [553, 270] width 143 height 12
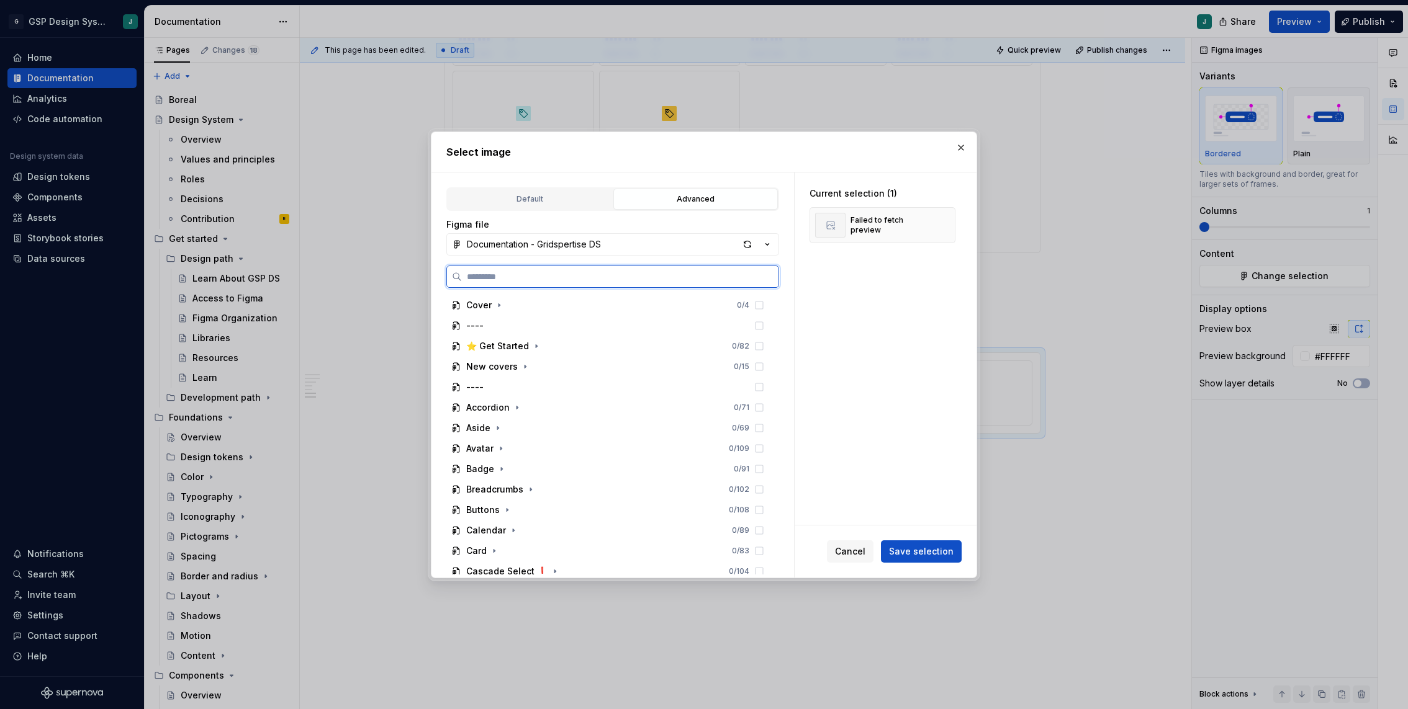
click at [518, 277] on input "search" at bounding box center [620, 277] width 317 height 12
type input "***"
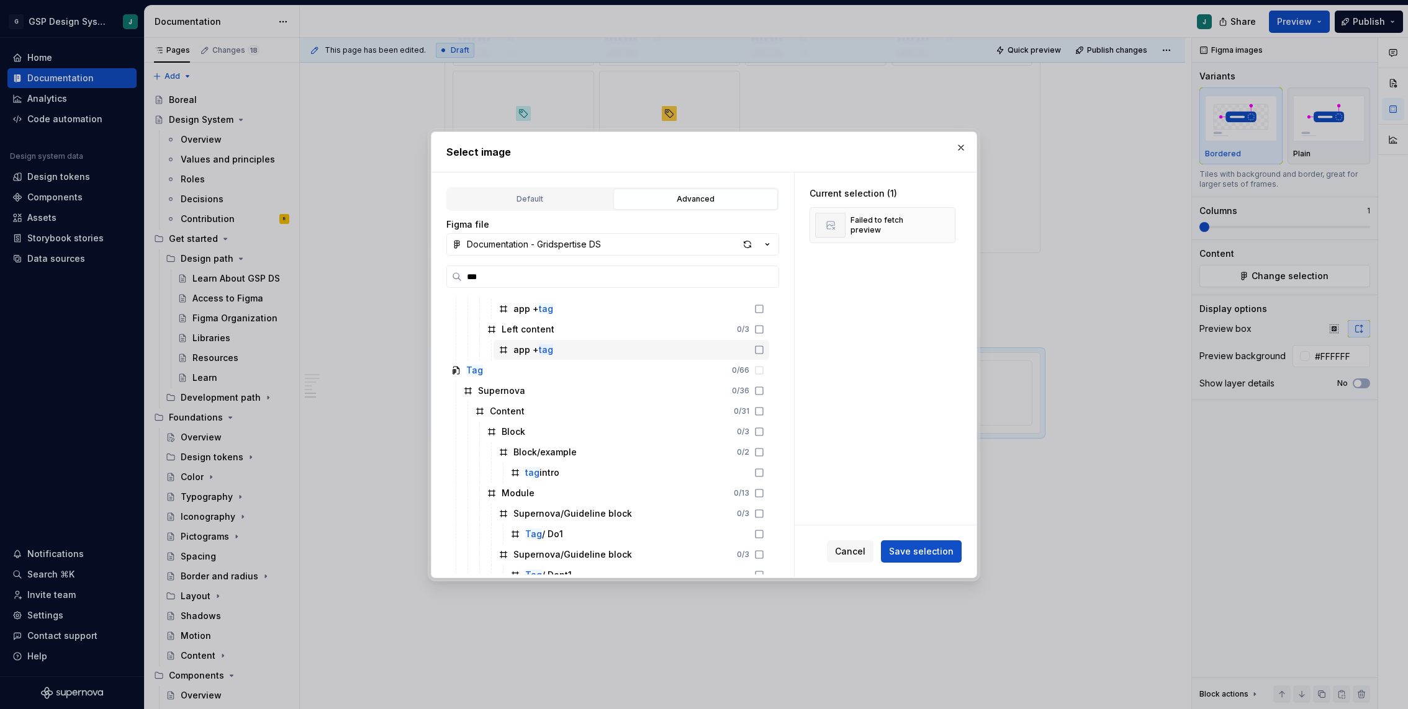
scroll to position [479, 0]
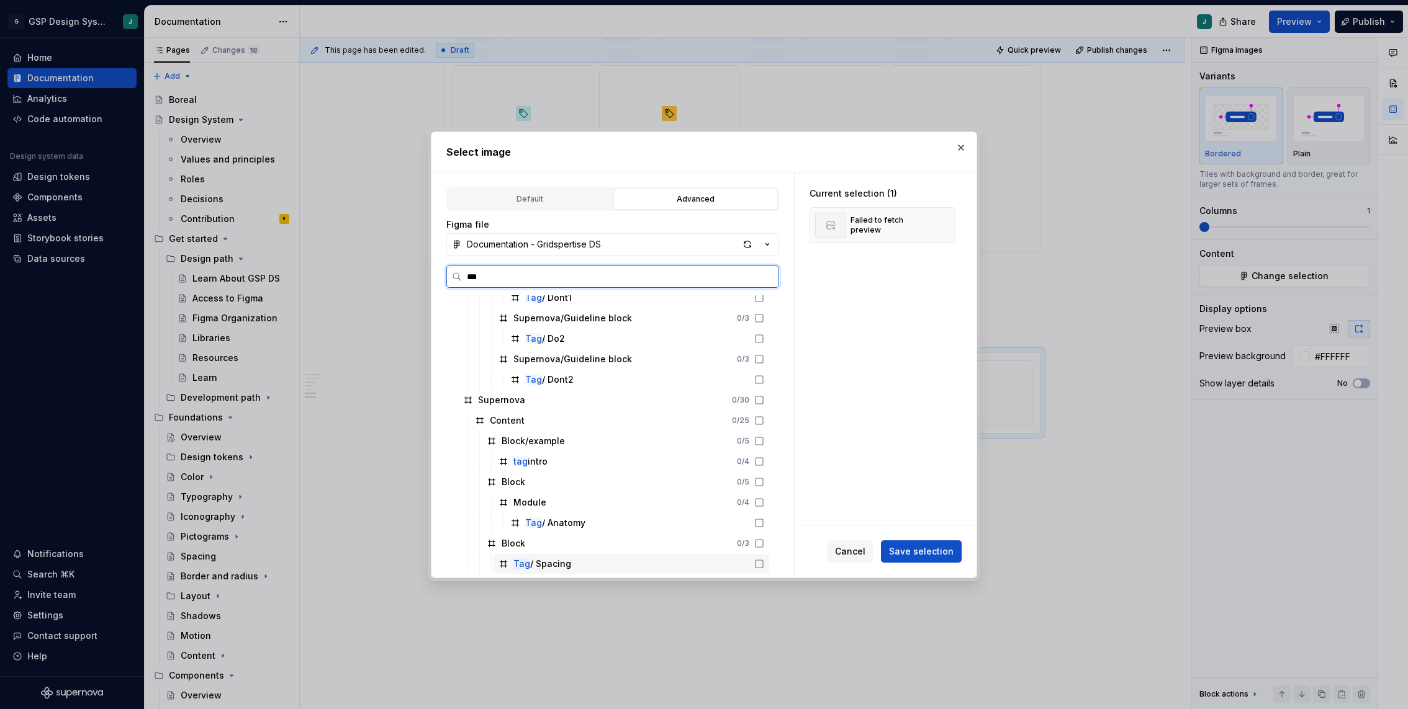
click at [586, 554] on div "Tag / Spacing" at bounding box center [631, 564] width 276 height 20
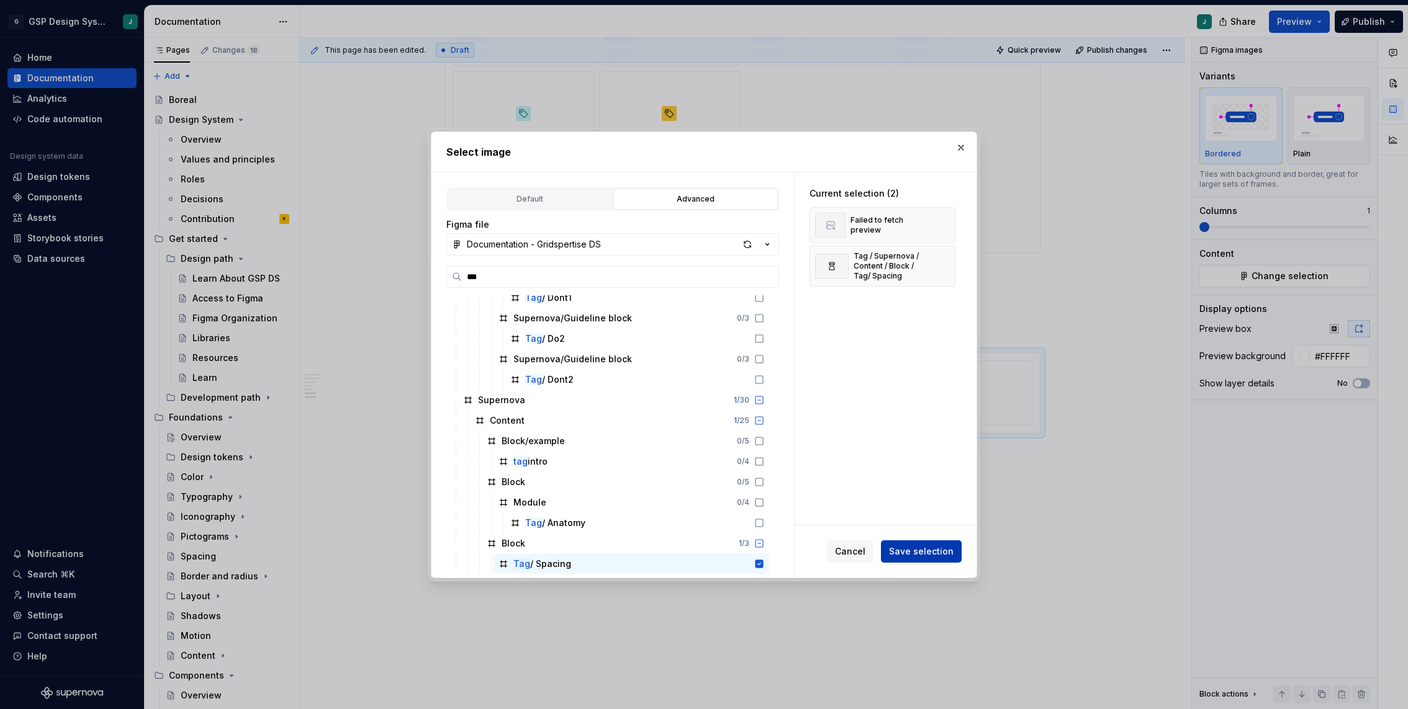
click at [942, 552] on span "Save selection" at bounding box center [921, 552] width 65 height 12
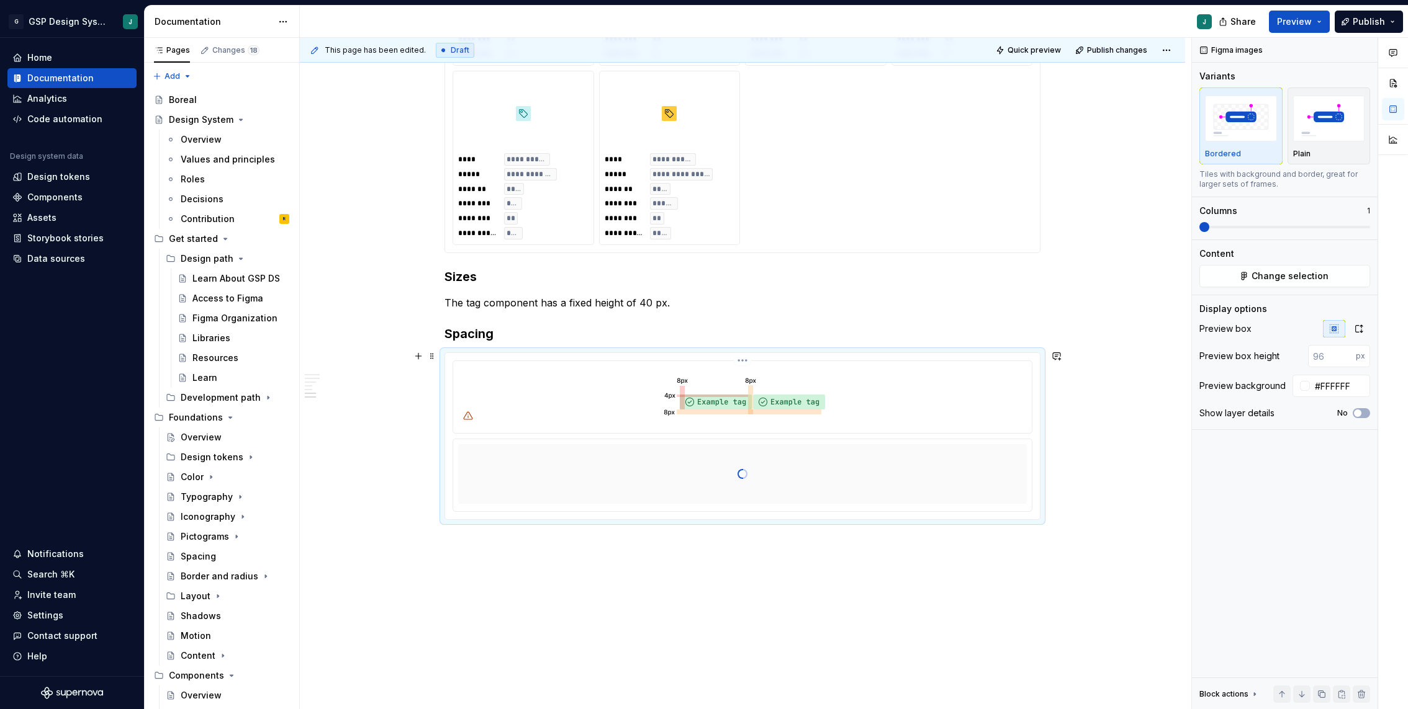
click at [744, 358] on html "G GSP Design System J Home Documentation Analytics Code automation Design syste…" at bounding box center [704, 354] width 1408 height 709
click at [776, 462] on div "Delete item" at bounding box center [812, 468] width 104 height 12
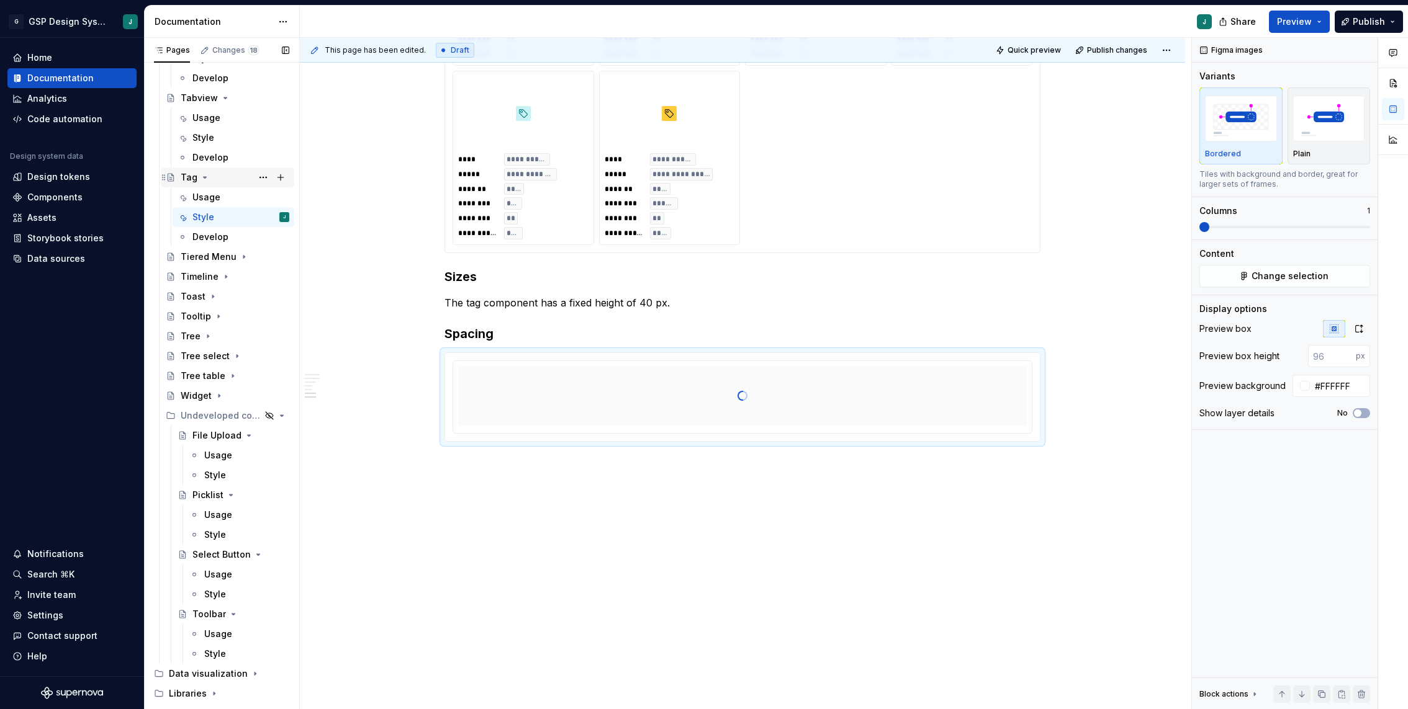
click at [207, 175] on icon "Page tree" at bounding box center [205, 178] width 10 height 10
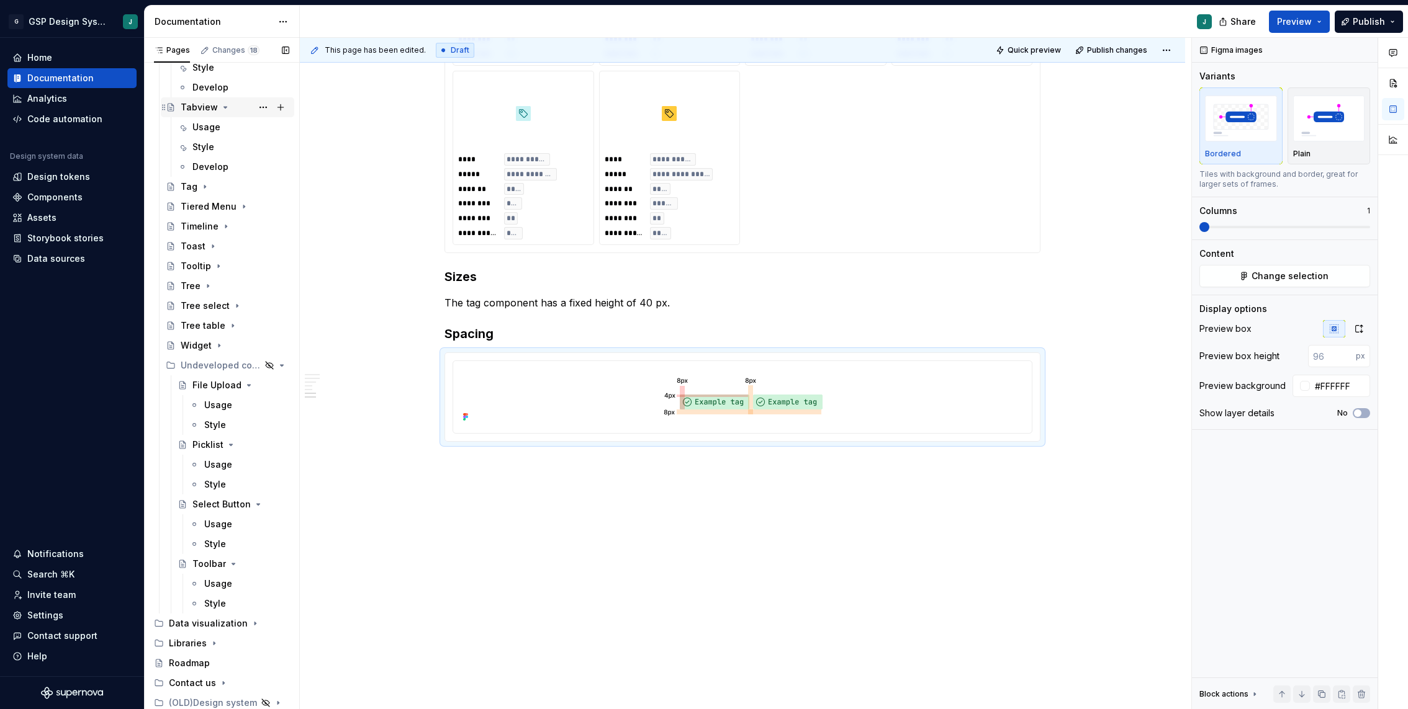
click at [221, 102] on icon "Page tree" at bounding box center [225, 107] width 10 height 10
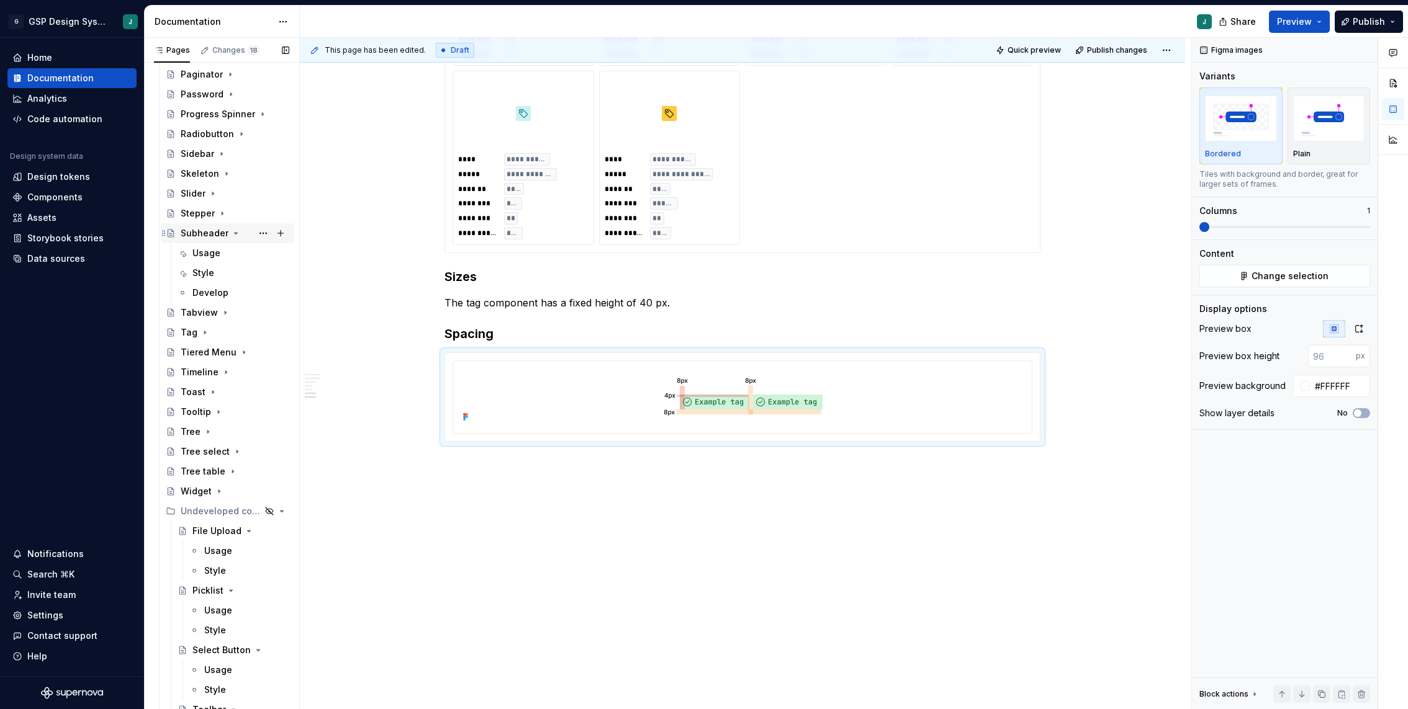
scroll to position [1214, 0]
click at [232, 236] on icon "Page tree" at bounding box center [236, 237] width 10 height 10
click at [225, 295] on div "Tiered Menu" at bounding box center [209, 296] width 56 height 12
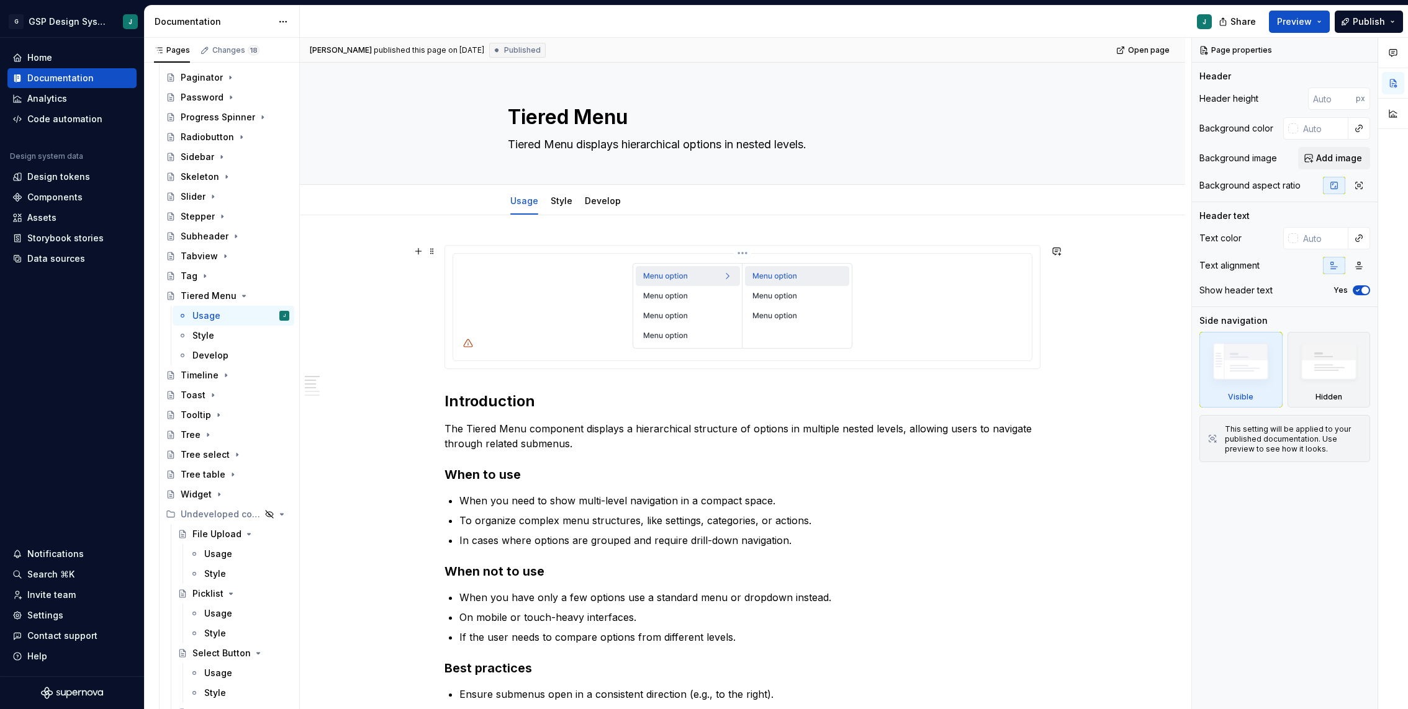
click at [613, 315] on div at bounding box center [742, 306] width 569 height 94
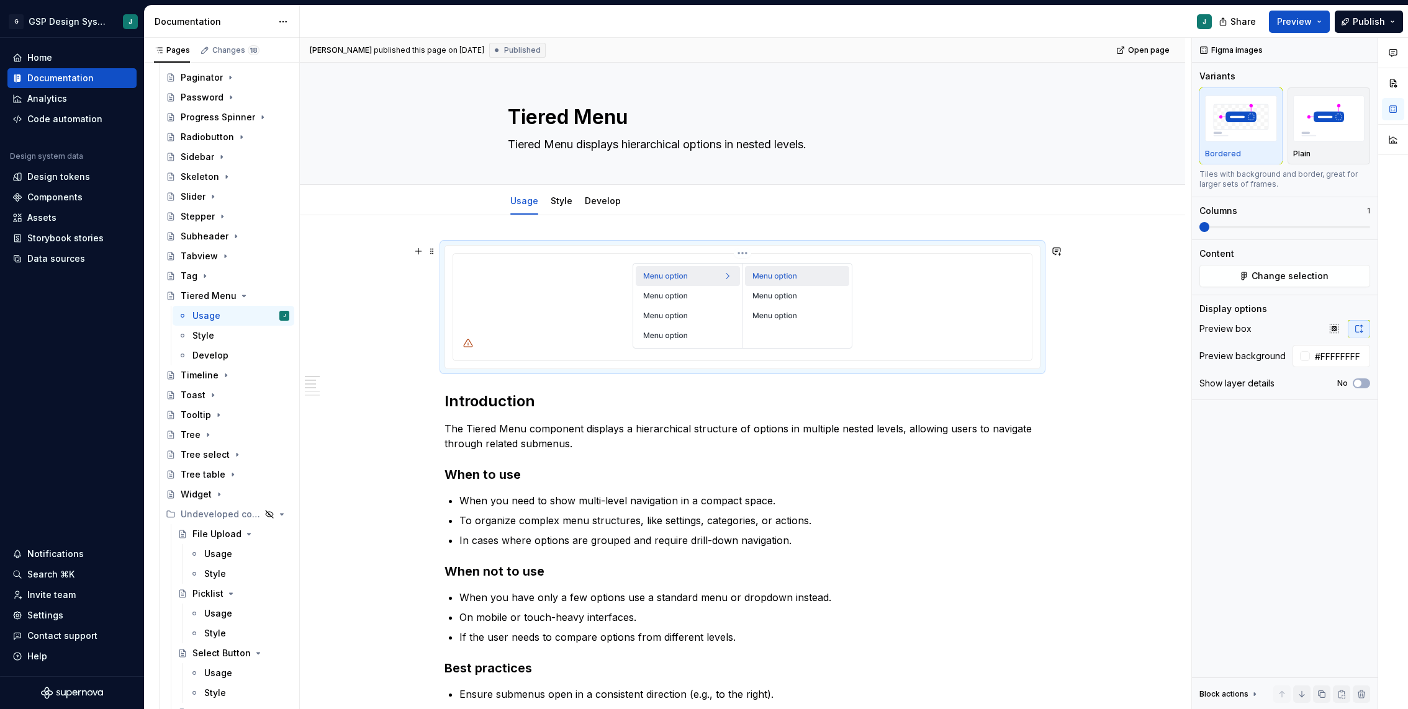
click at [801, 322] on img at bounding box center [742, 306] width 228 height 94
click at [1270, 277] on span "Change selection" at bounding box center [1289, 276] width 77 height 12
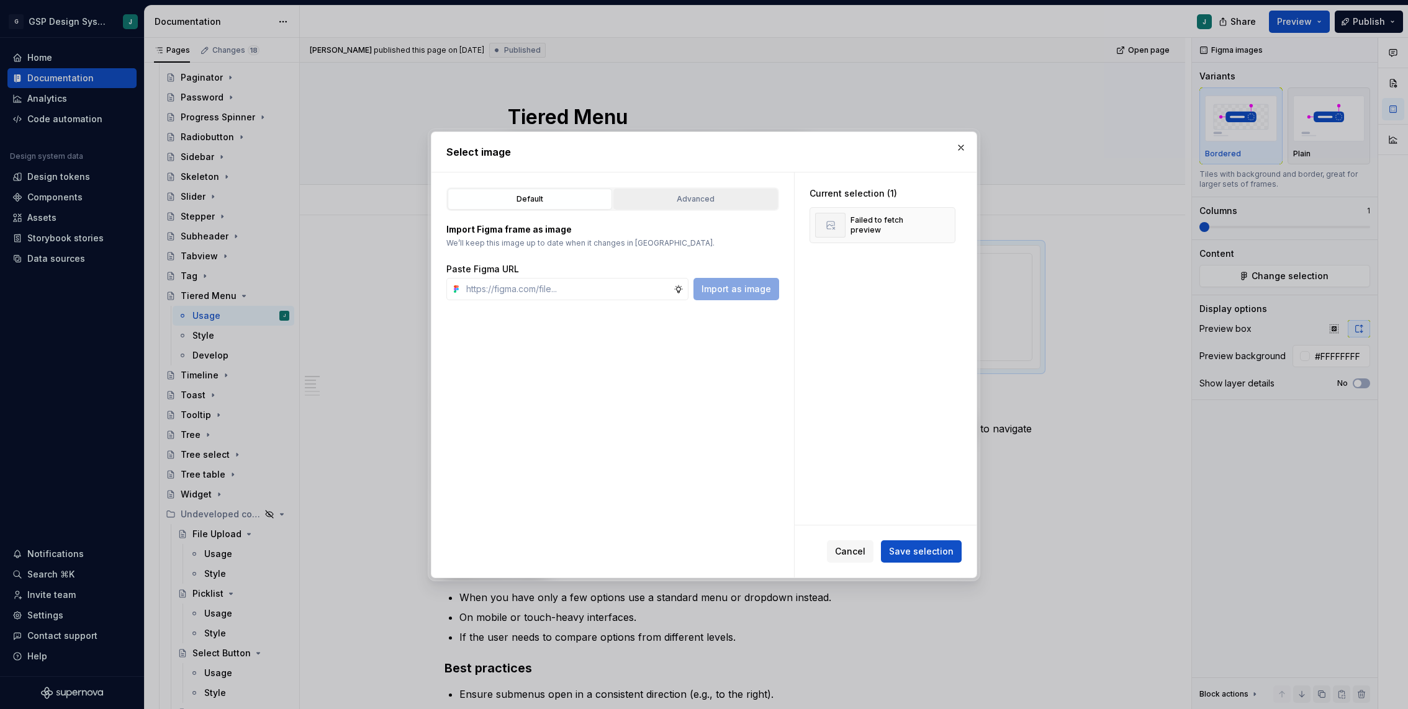
click at [691, 202] on div "Advanced" at bounding box center [696, 199] width 156 height 12
type textarea "*"
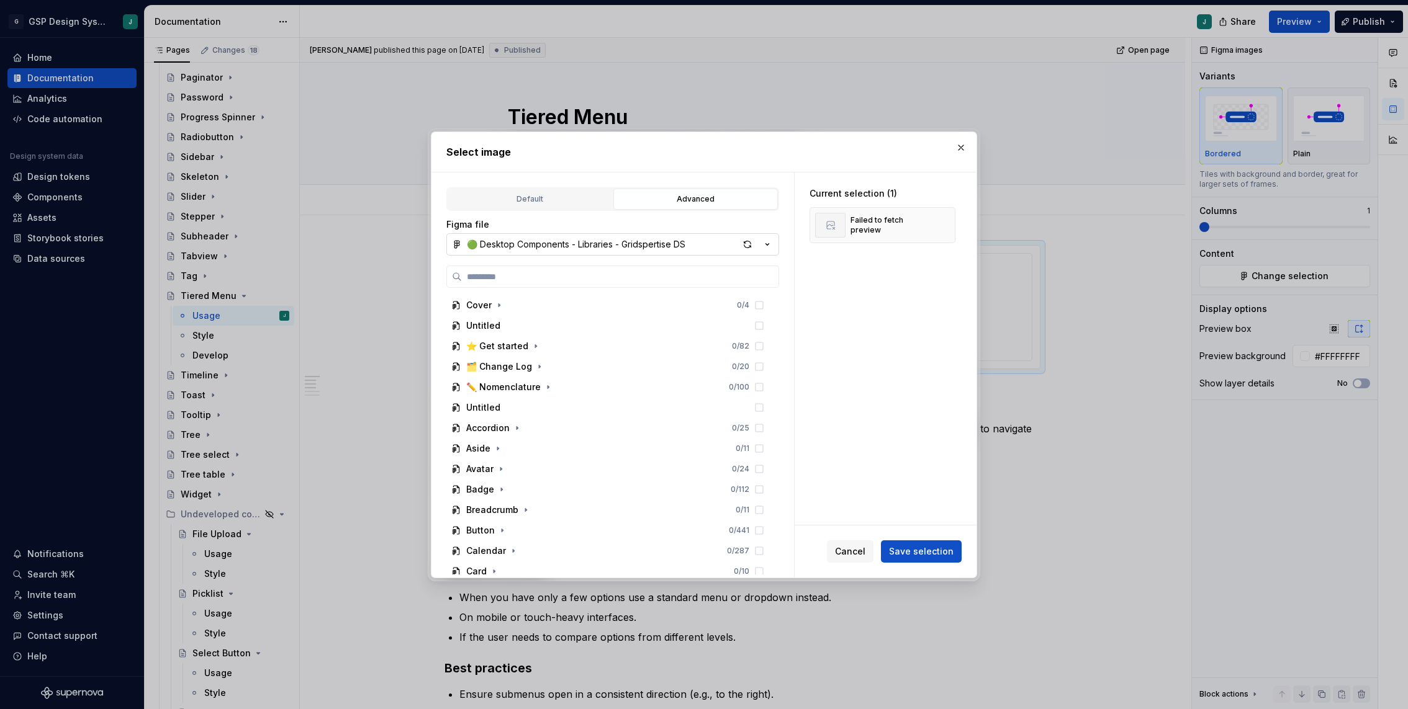
click at [531, 241] on div "🟢 Desktop Components - Libraries - Gridspertise DS" at bounding box center [576, 244] width 218 height 12
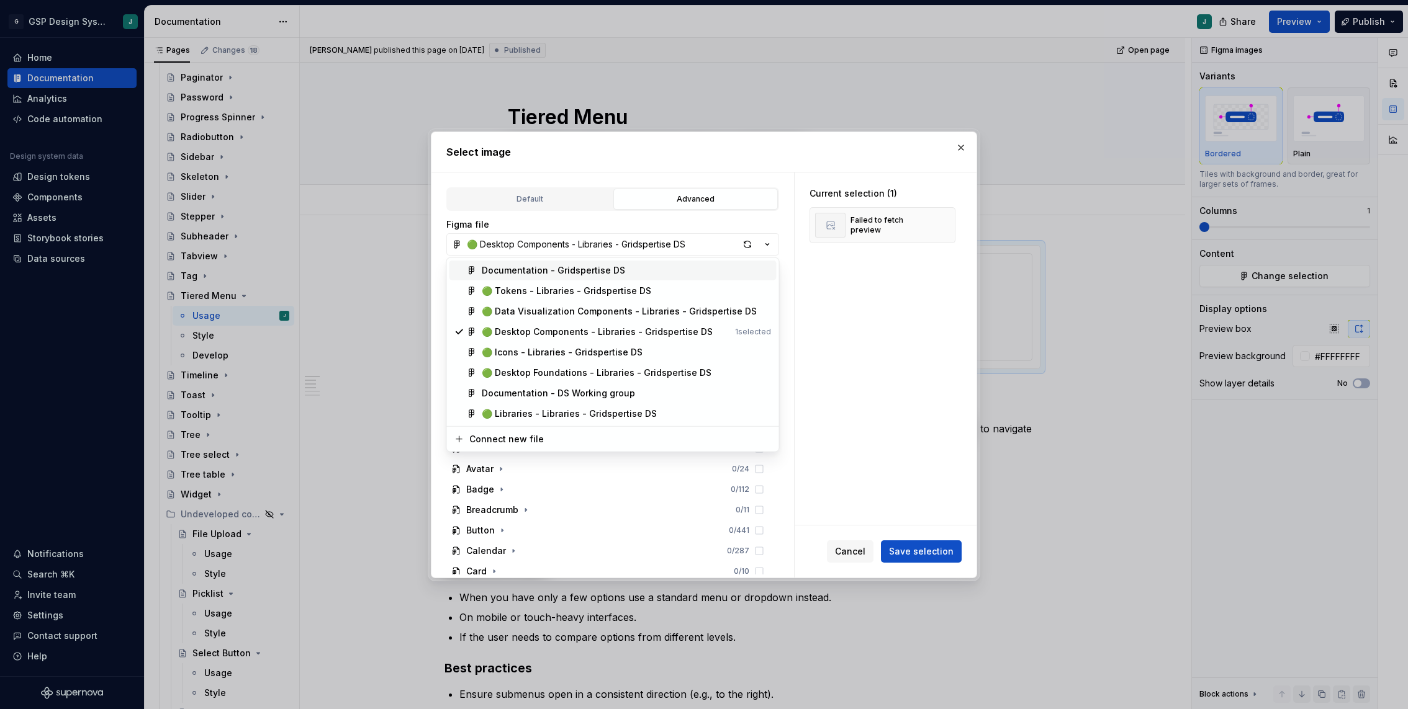
click at [534, 271] on div "Documentation - Gridspertise DS" at bounding box center [553, 270] width 143 height 12
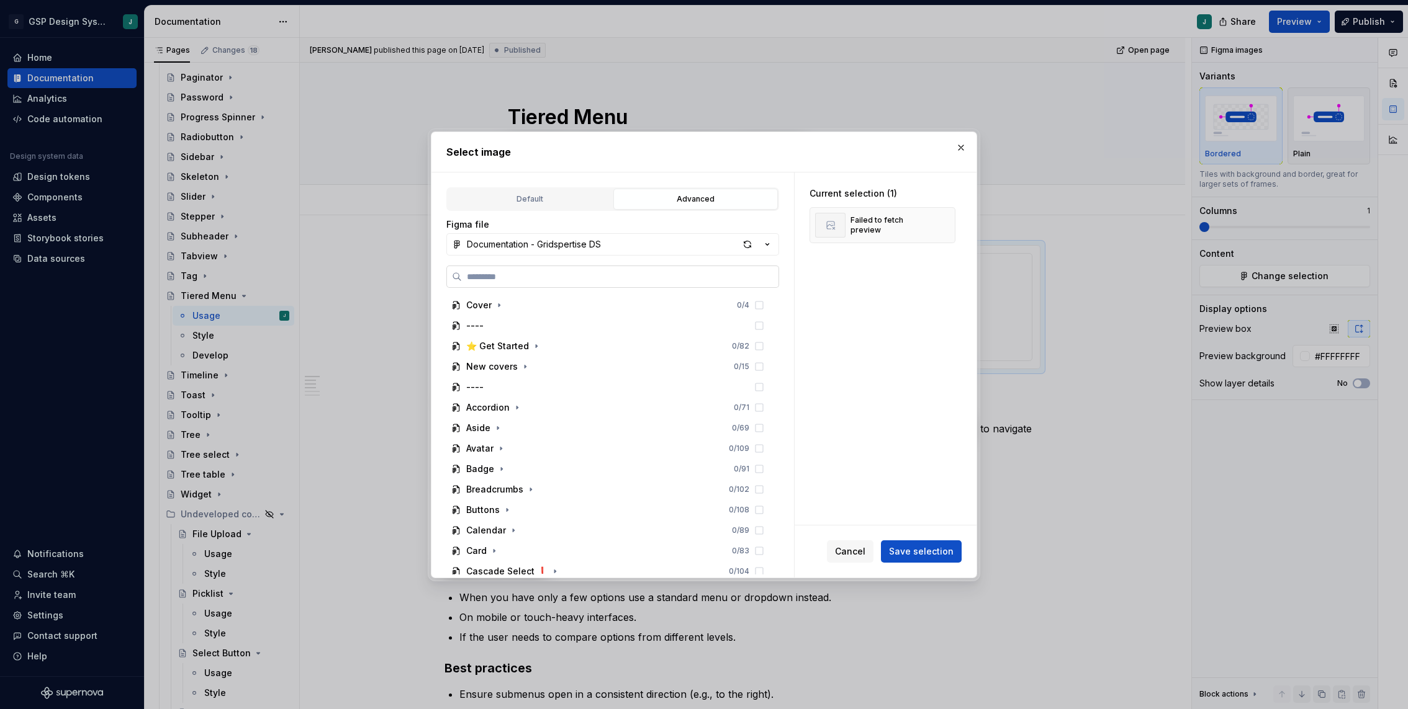
click at [503, 282] on label at bounding box center [612, 277] width 333 height 22
click at [503, 282] on input "search" at bounding box center [620, 277] width 317 height 12
type input "**********"
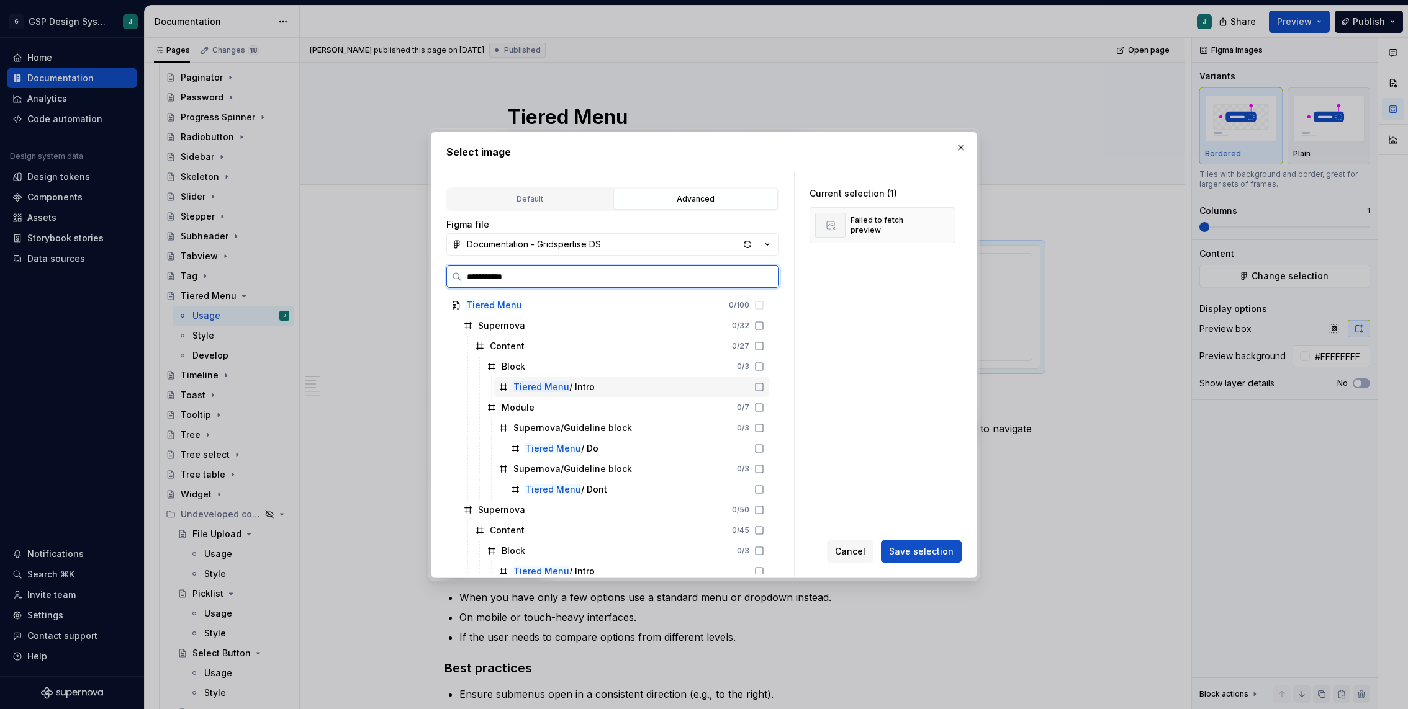
click at [592, 392] on div "Tiered Menu / Intro" at bounding box center [631, 387] width 276 height 20
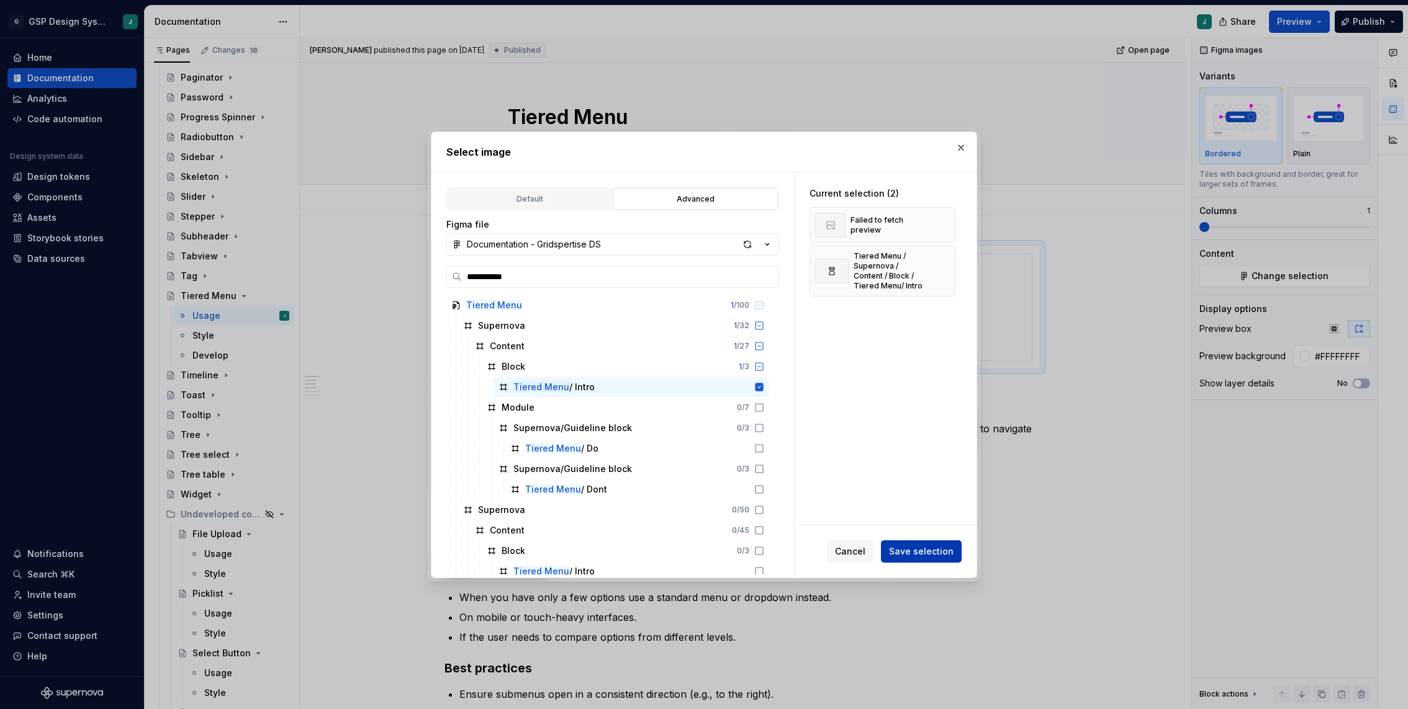
click at [901, 551] on span "Save selection" at bounding box center [921, 552] width 65 height 12
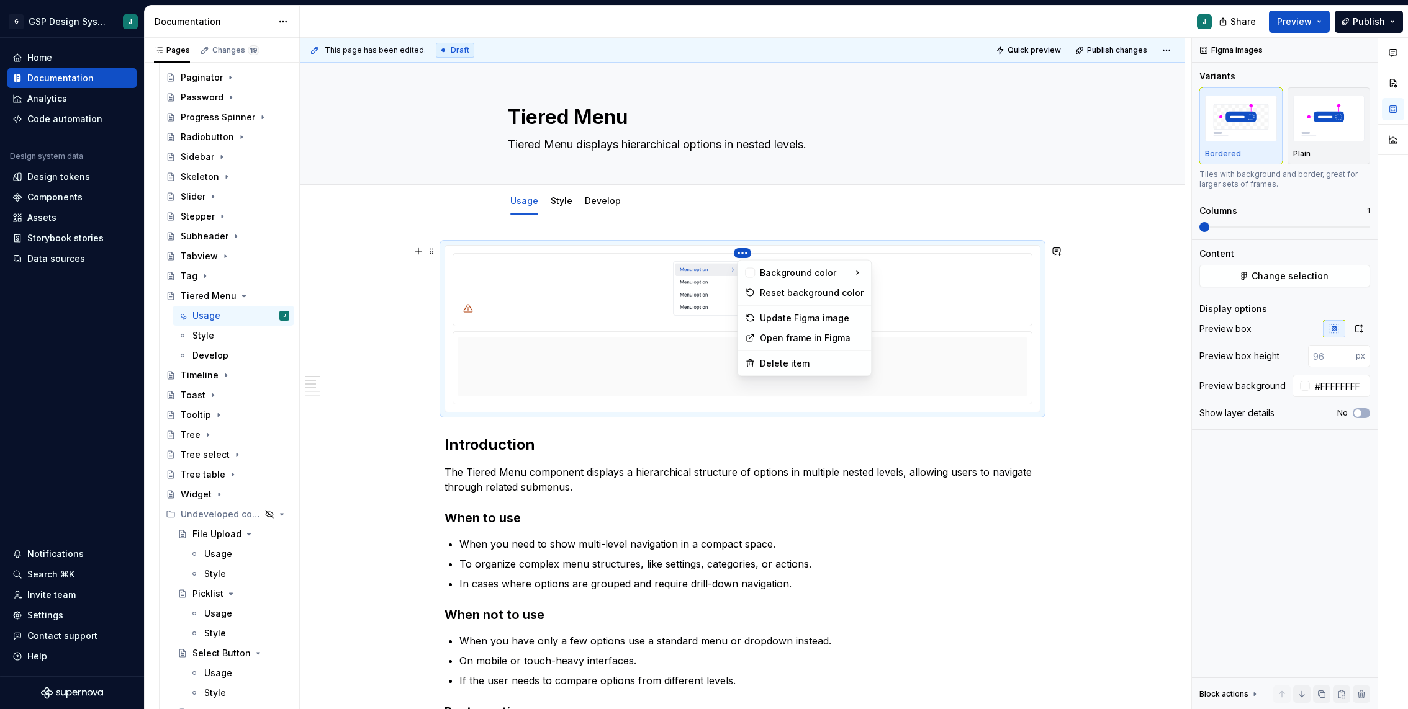
click at [742, 250] on html "G GSP Design System J Home Documentation Analytics Code automation Design syste…" at bounding box center [704, 354] width 1408 height 709
click at [783, 361] on div "Delete item" at bounding box center [812, 364] width 104 height 12
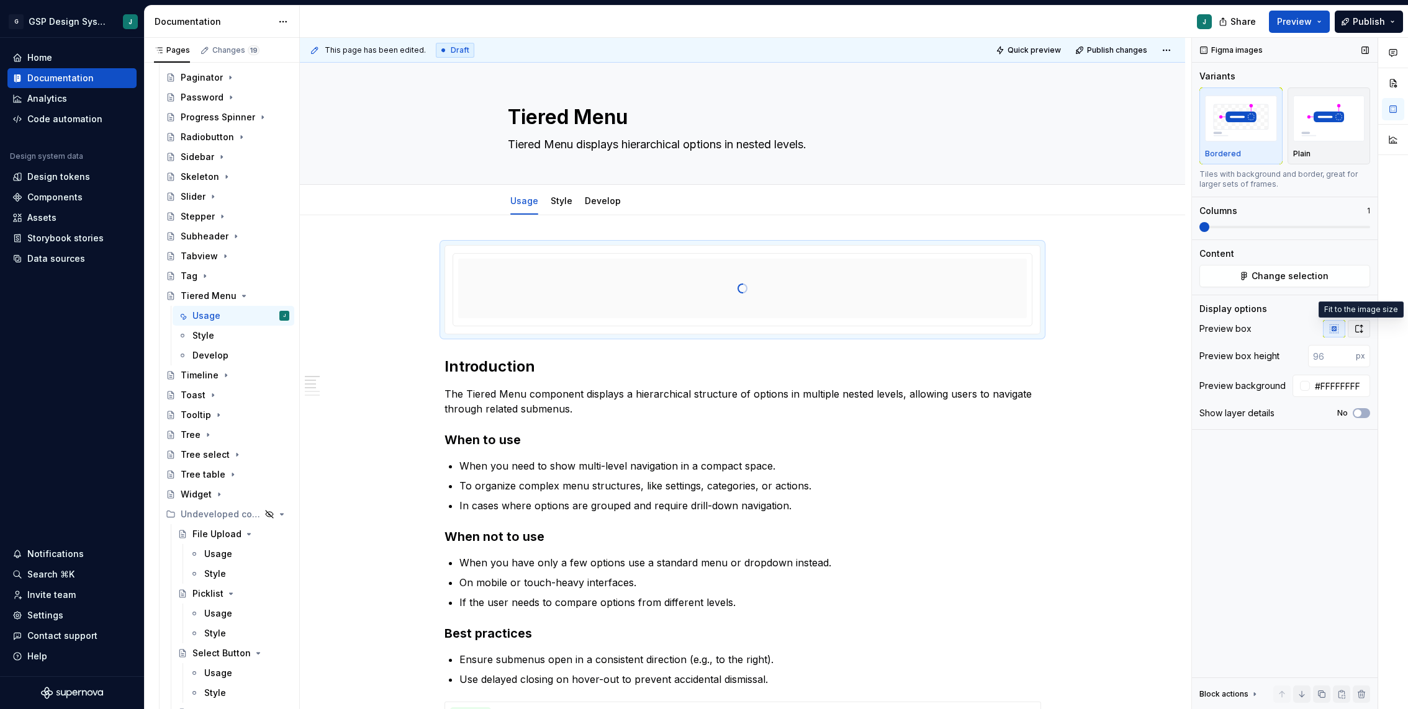
click at [1360, 326] on icon "button" at bounding box center [1359, 329] width 10 height 10
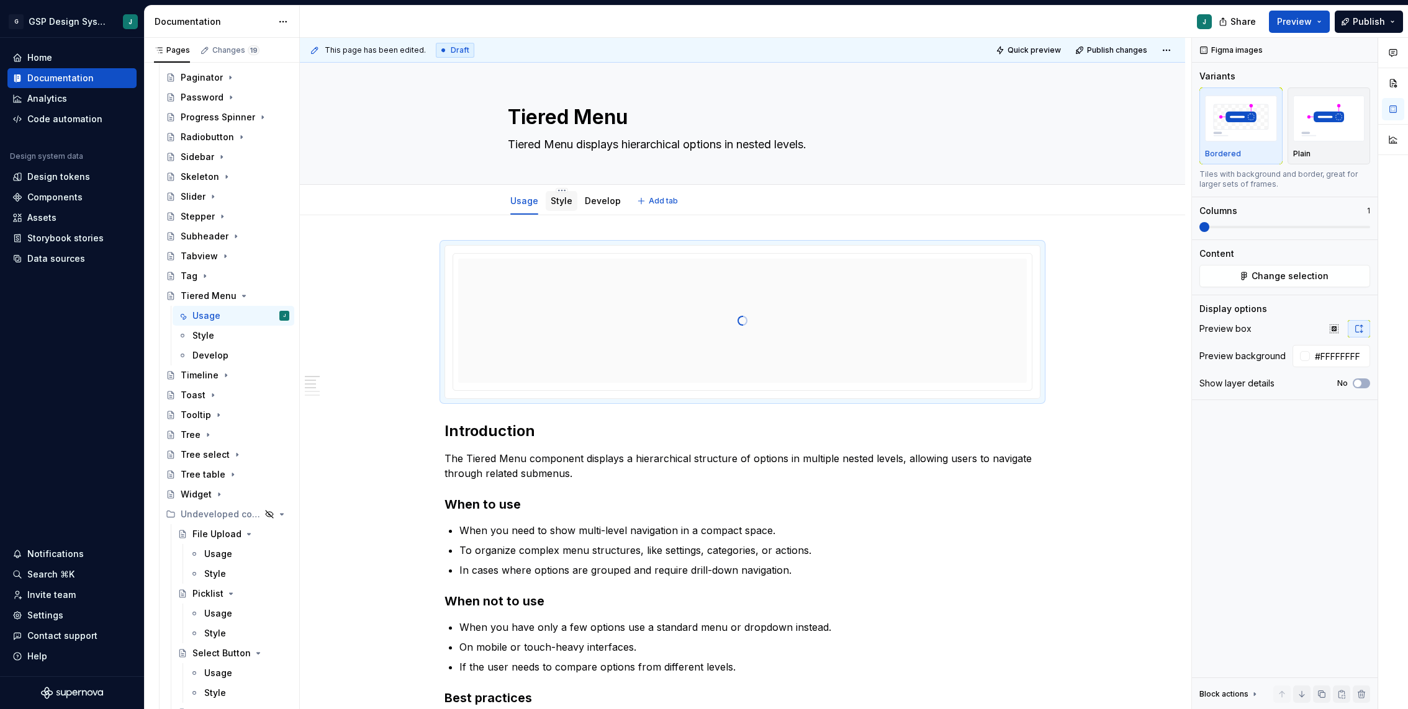
click at [563, 204] on link "Style" at bounding box center [562, 201] width 22 height 11
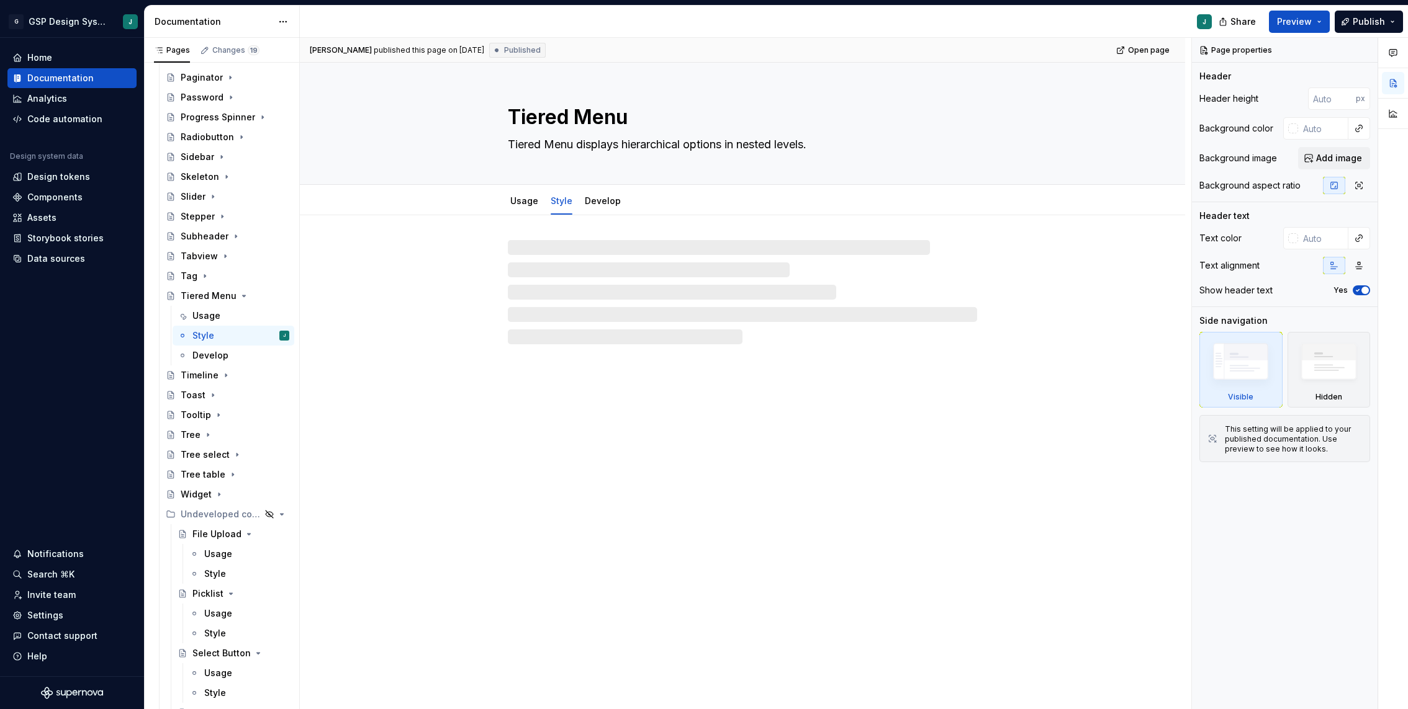
type textarea "*"
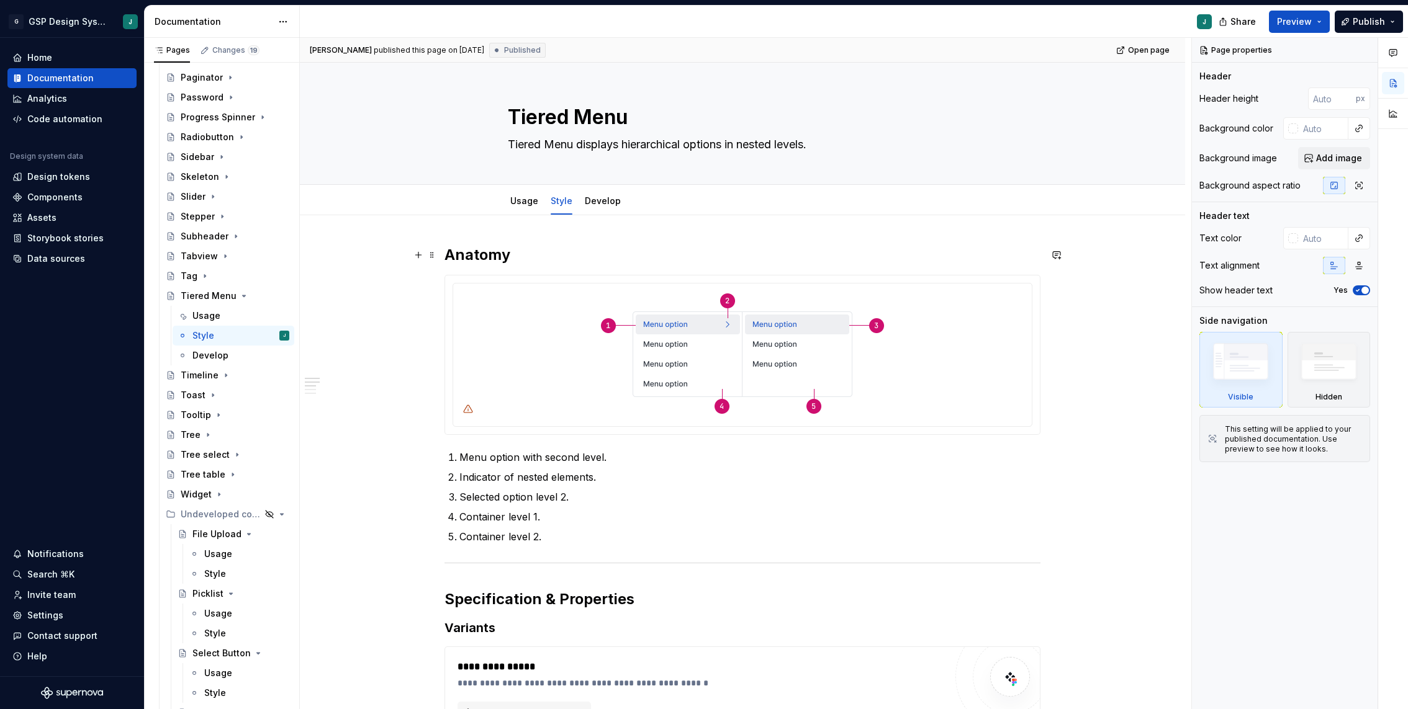
click at [448, 253] on h2 "Anatomy" at bounding box center [742, 255] width 596 height 20
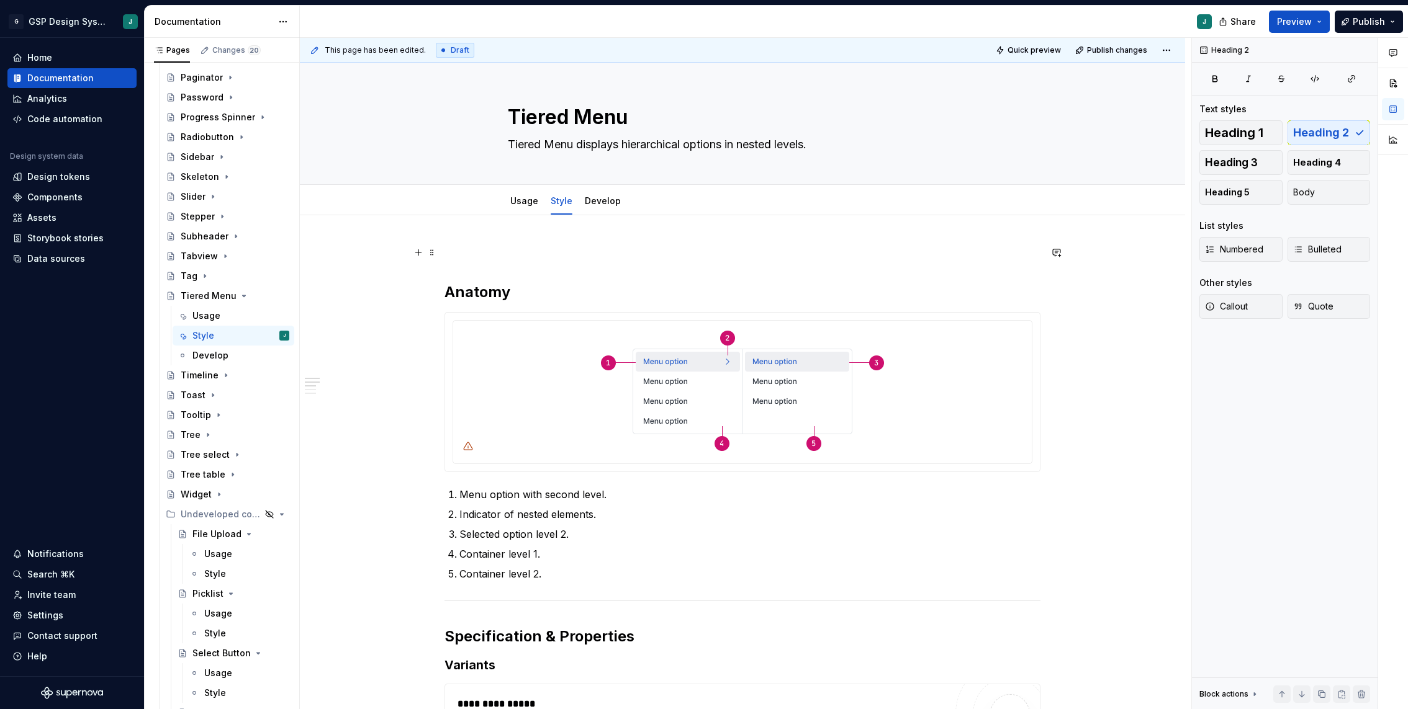
click at [467, 248] on p at bounding box center [742, 252] width 596 height 15
click at [414, 248] on button "button" at bounding box center [418, 252] width 17 height 17
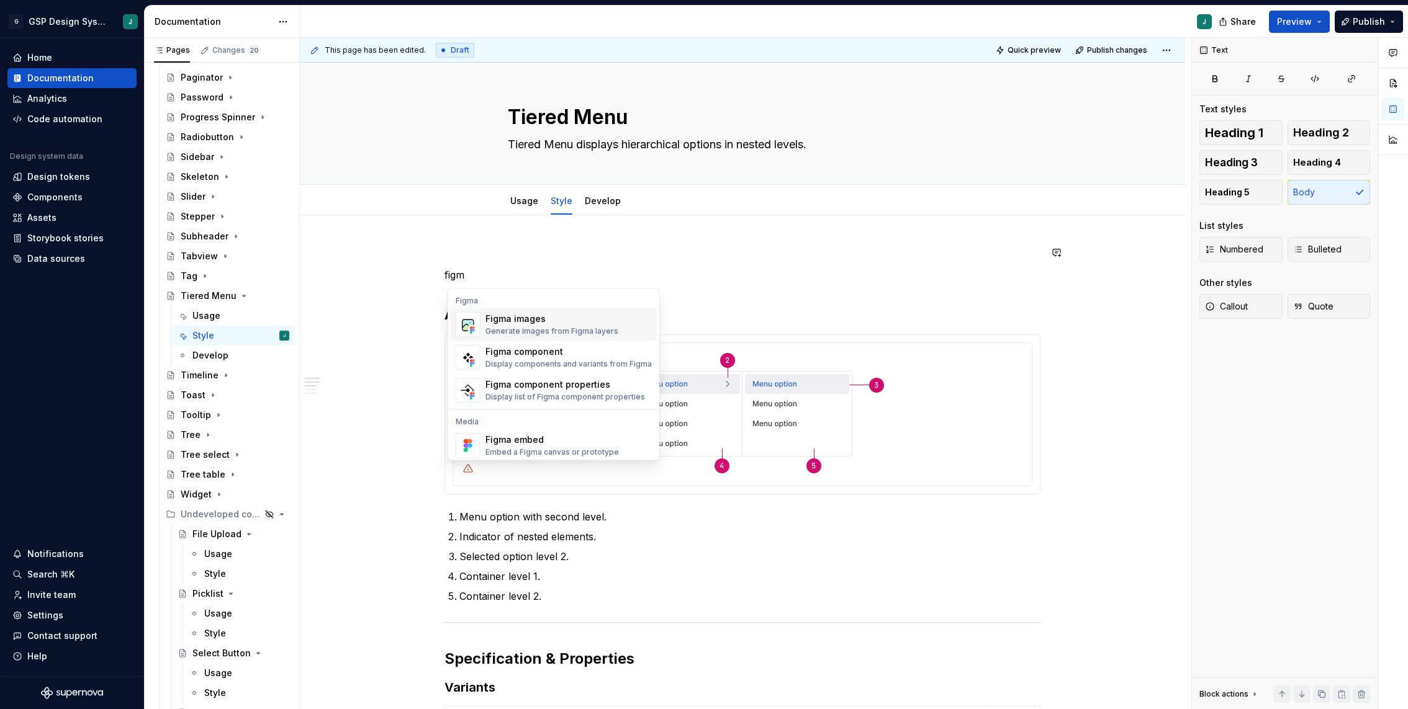
click at [533, 323] on div "Figma images" at bounding box center [551, 319] width 133 height 12
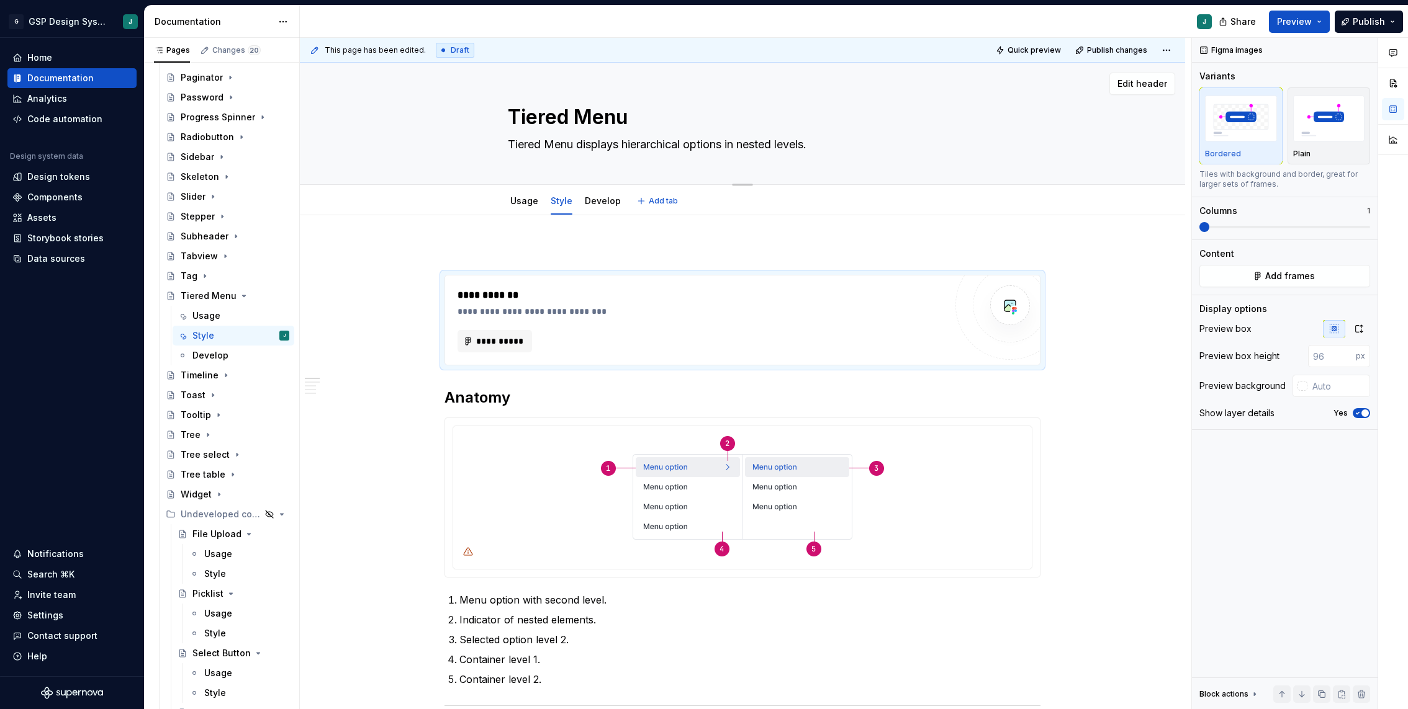
type textarea "*"
click at [503, 337] on span "**********" at bounding box center [499, 341] width 48 height 12
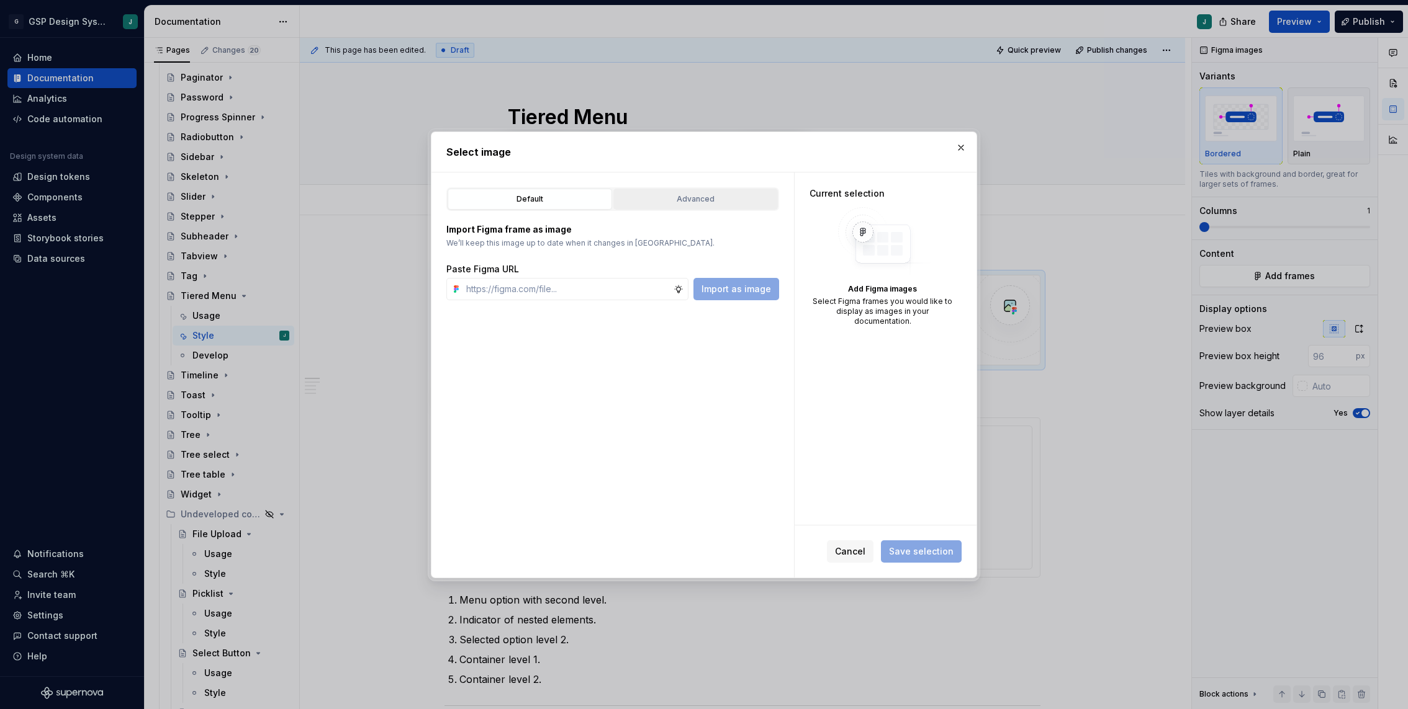
click at [705, 197] on div "Advanced" at bounding box center [696, 199] width 156 height 12
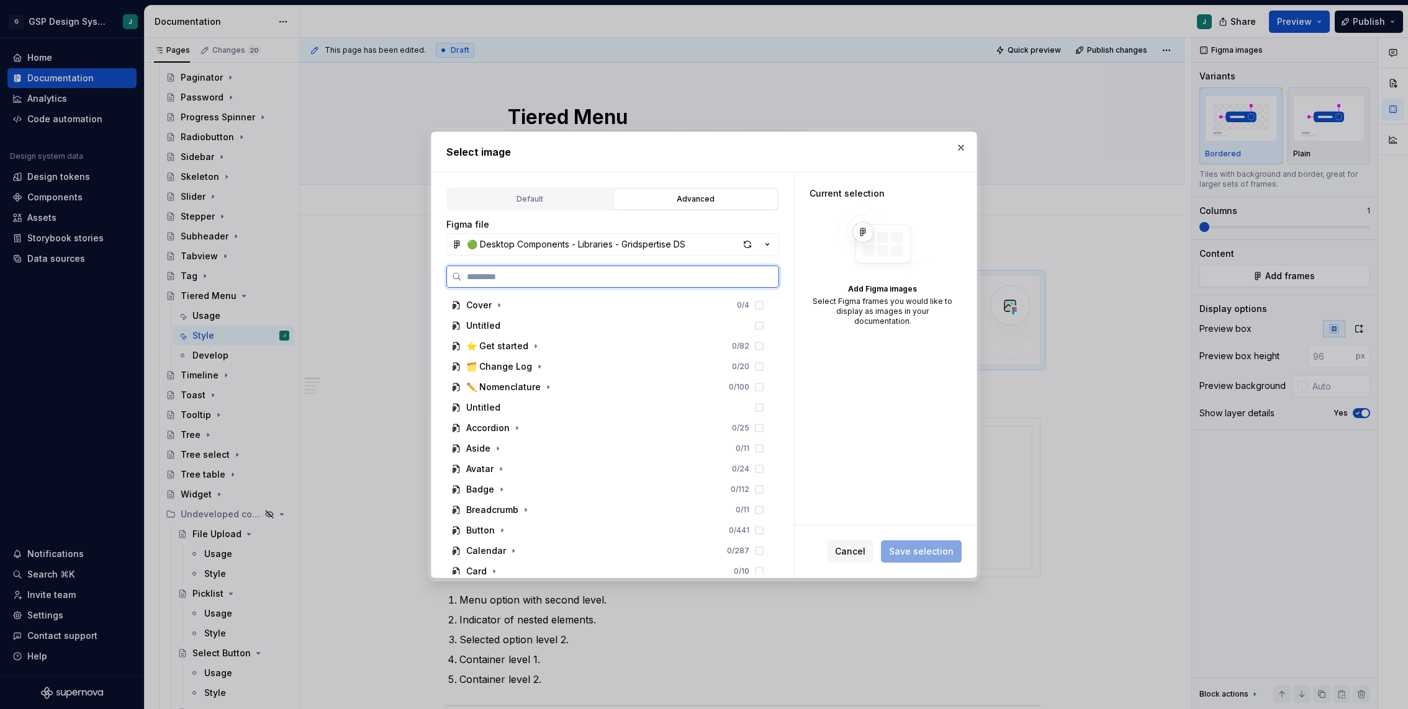
click at [583, 271] on input "search" at bounding box center [620, 277] width 317 height 12
type input "******"
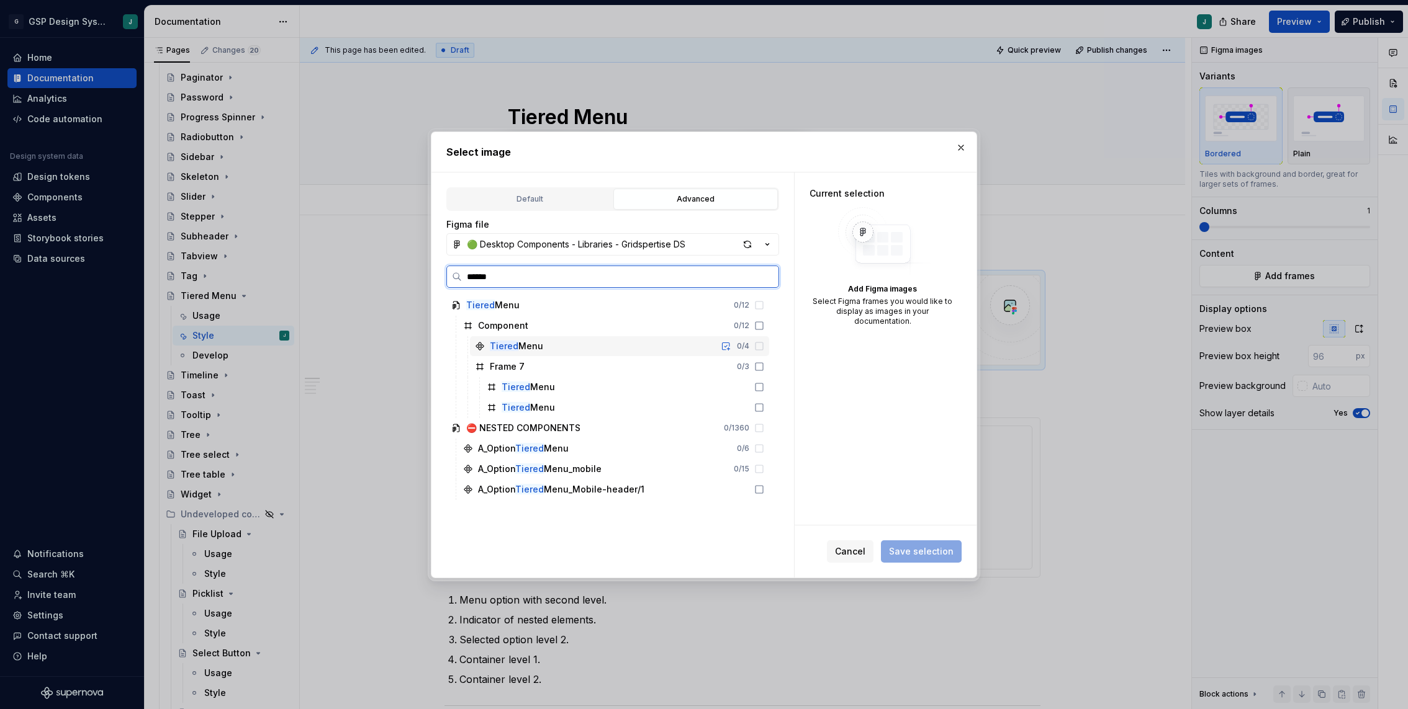
click at [566, 341] on div "Tiered Menu 0 / 4" at bounding box center [619, 346] width 299 height 20
click at [513, 239] on div "🟢 Desktop Components - Libraries - Gridspertise DS" at bounding box center [576, 244] width 218 height 12
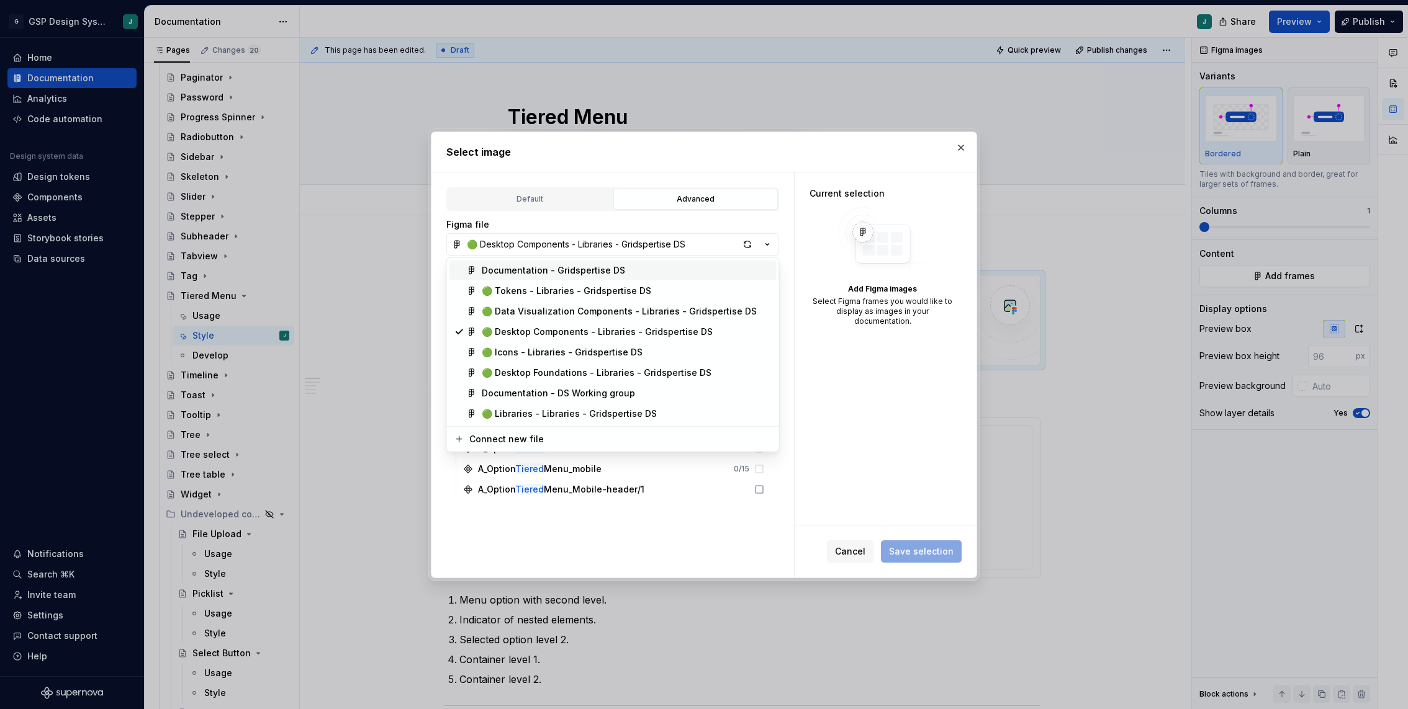
click at [513, 261] on span "Documentation - Gridspertise DS" at bounding box center [612, 271] width 327 height 20
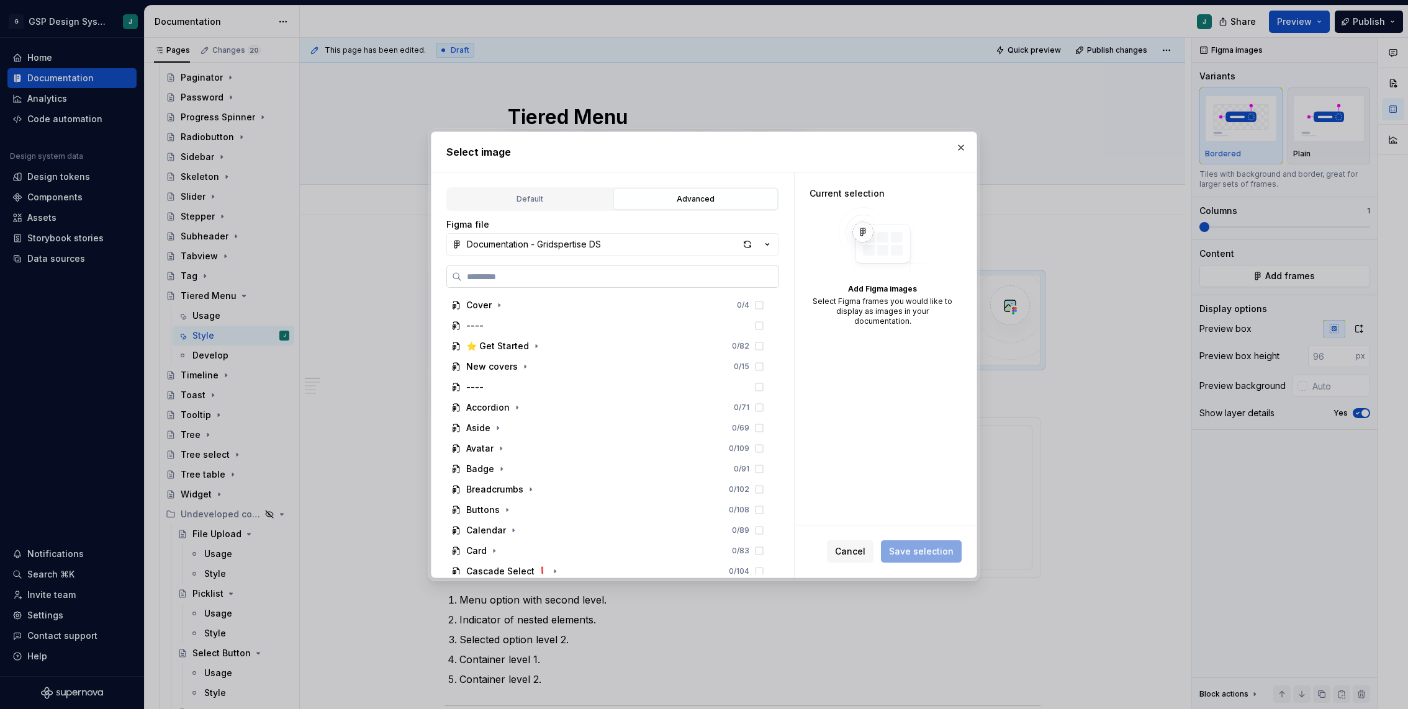
click at [507, 269] on label at bounding box center [612, 277] width 333 height 22
click at [507, 271] on input "search" at bounding box center [620, 277] width 317 height 12
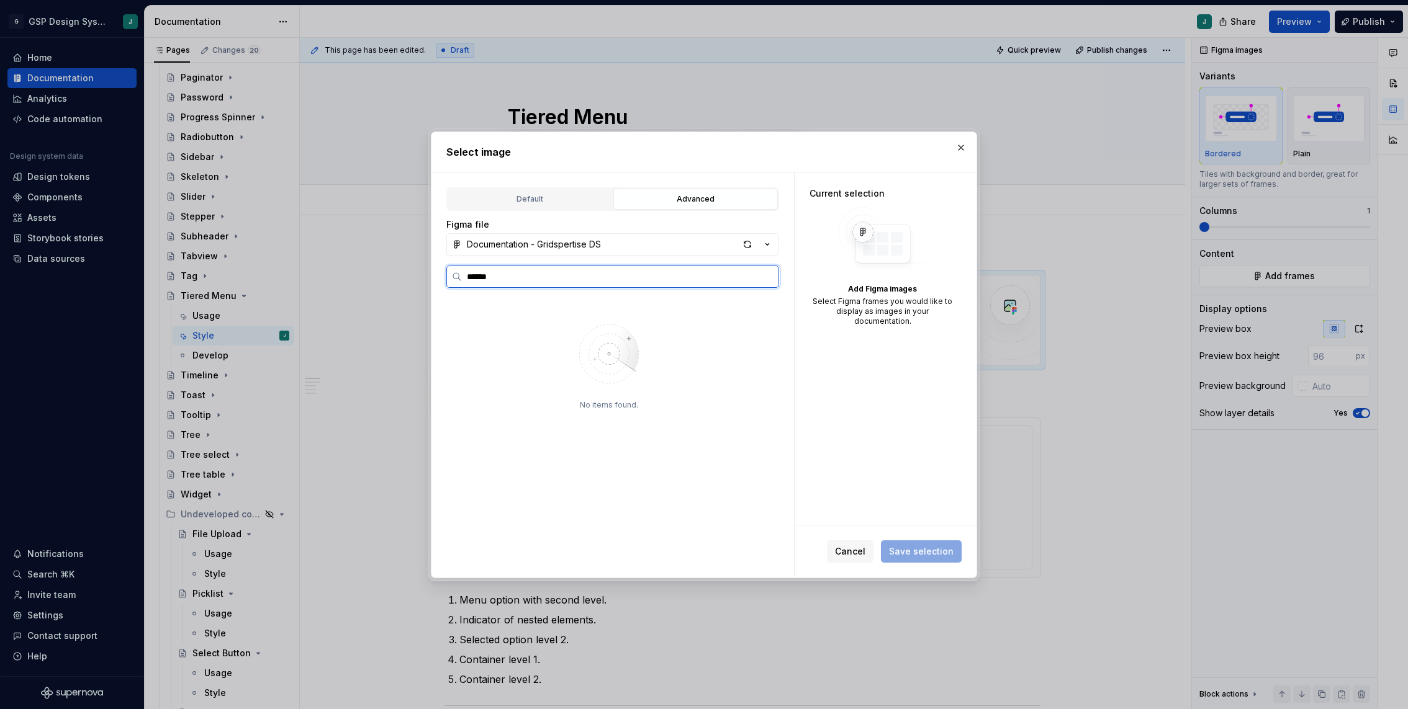
type input "******"
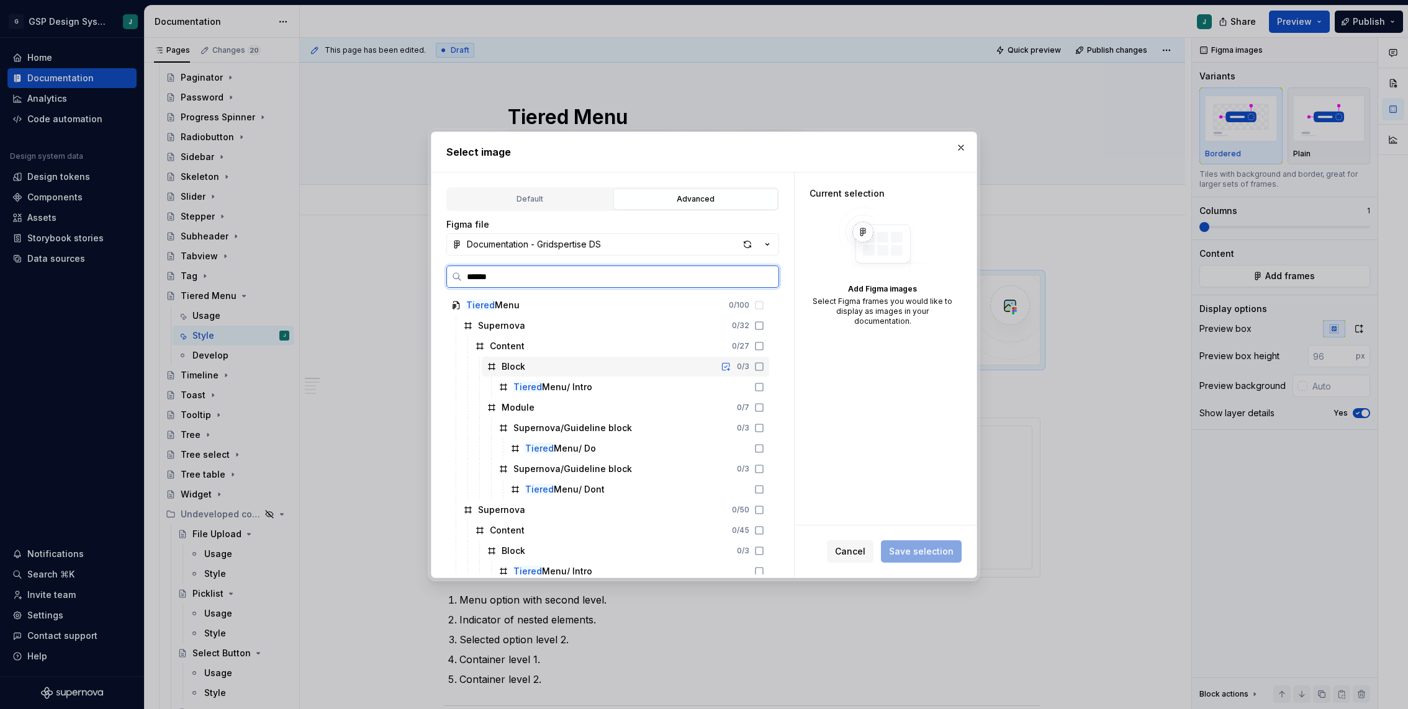
click at [584, 381] on div "Tiered Menu/ Intro" at bounding box center [552, 387] width 79 height 12
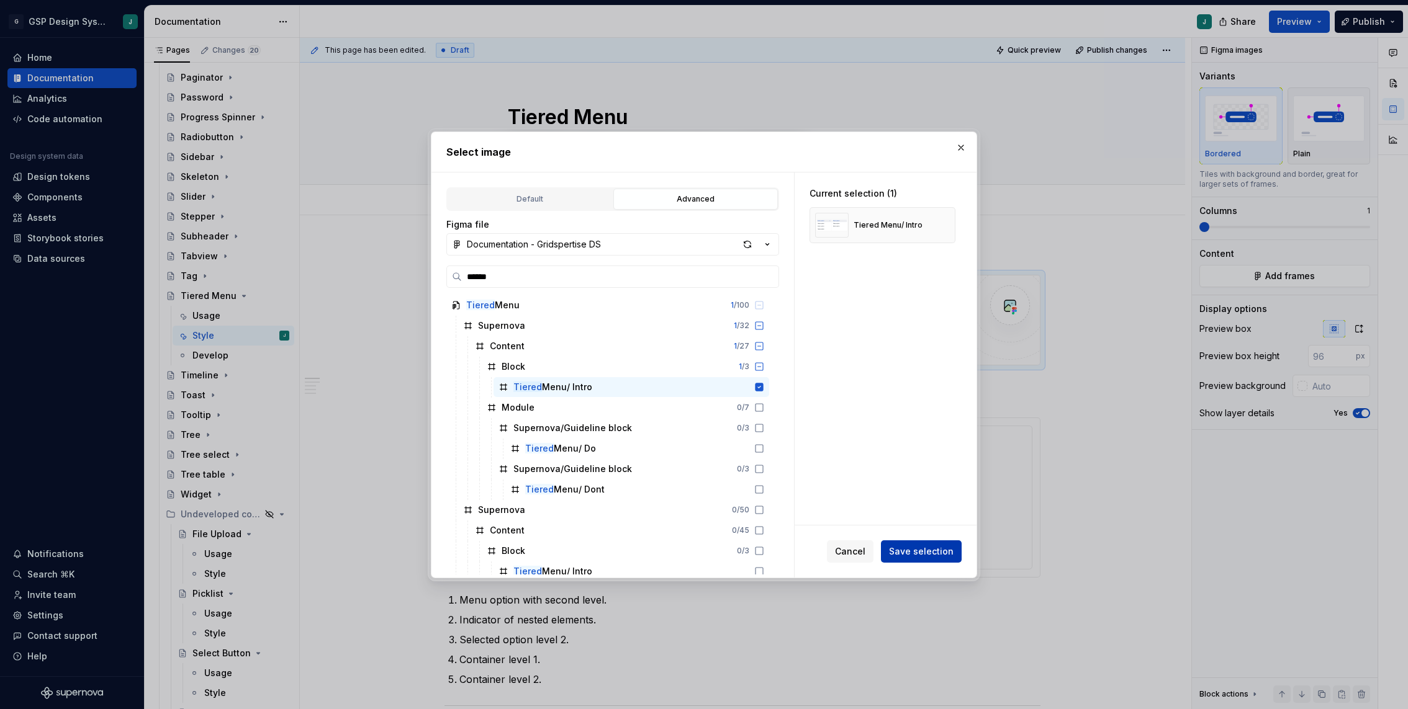
click at [934, 554] on span "Save selection" at bounding box center [921, 552] width 65 height 12
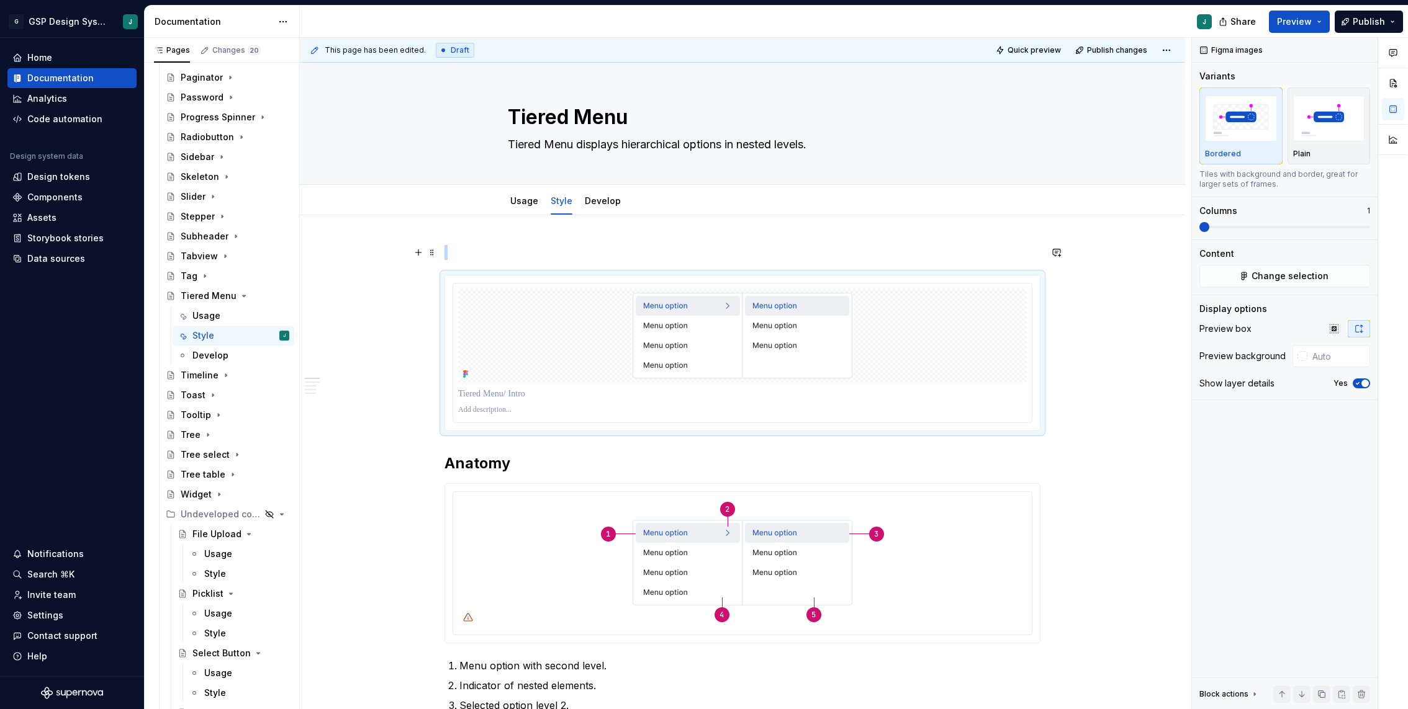
click at [523, 253] on p at bounding box center [742, 252] width 596 height 15
click at [470, 424] on p at bounding box center [742, 424] width 596 height 15
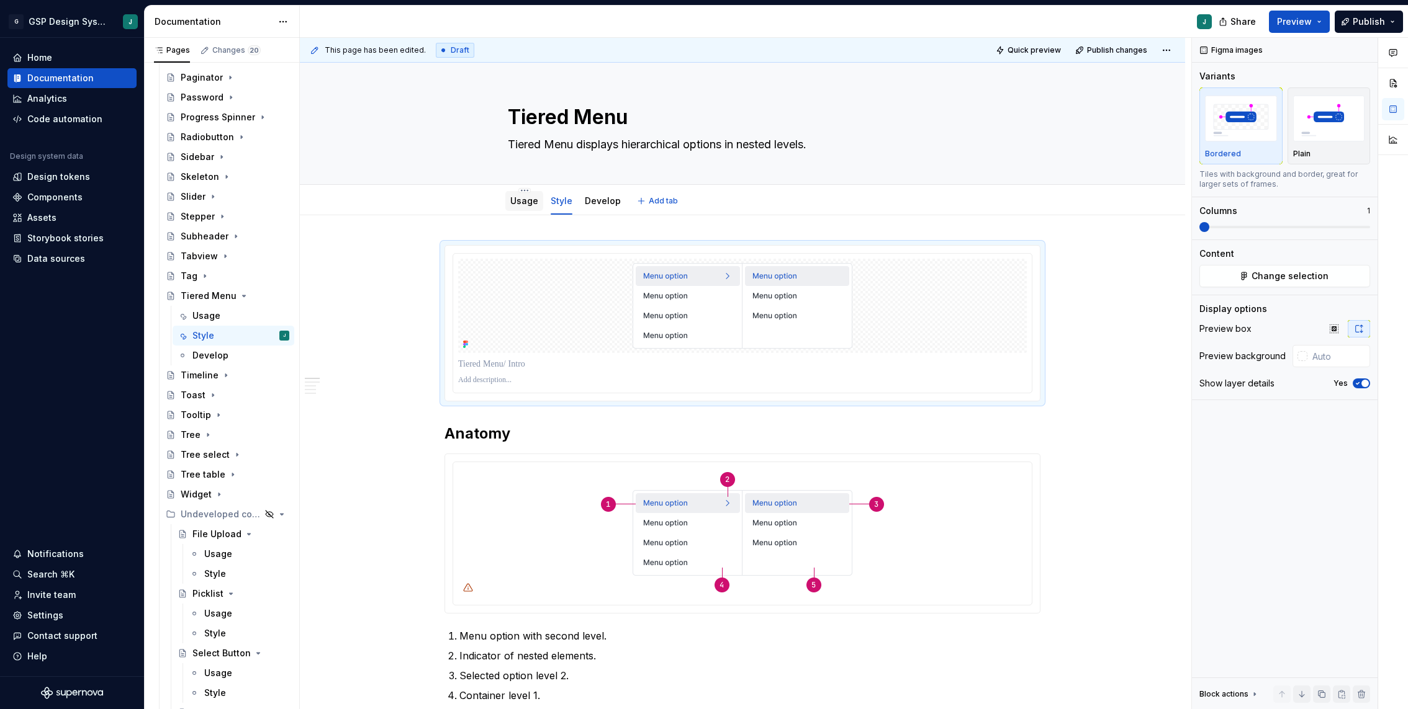
click at [526, 202] on link "Usage" at bounding box center [524, 201] width 28 height 11
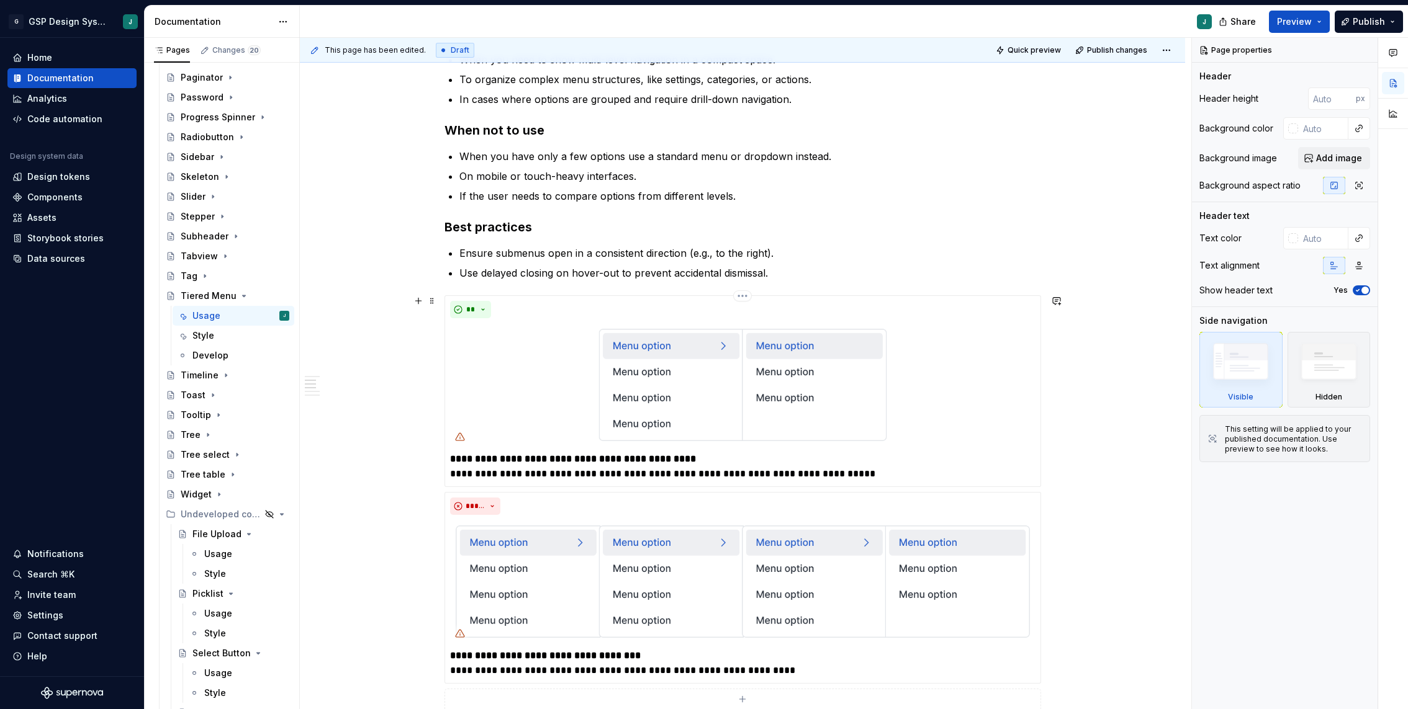
scroll to position [442, 0]
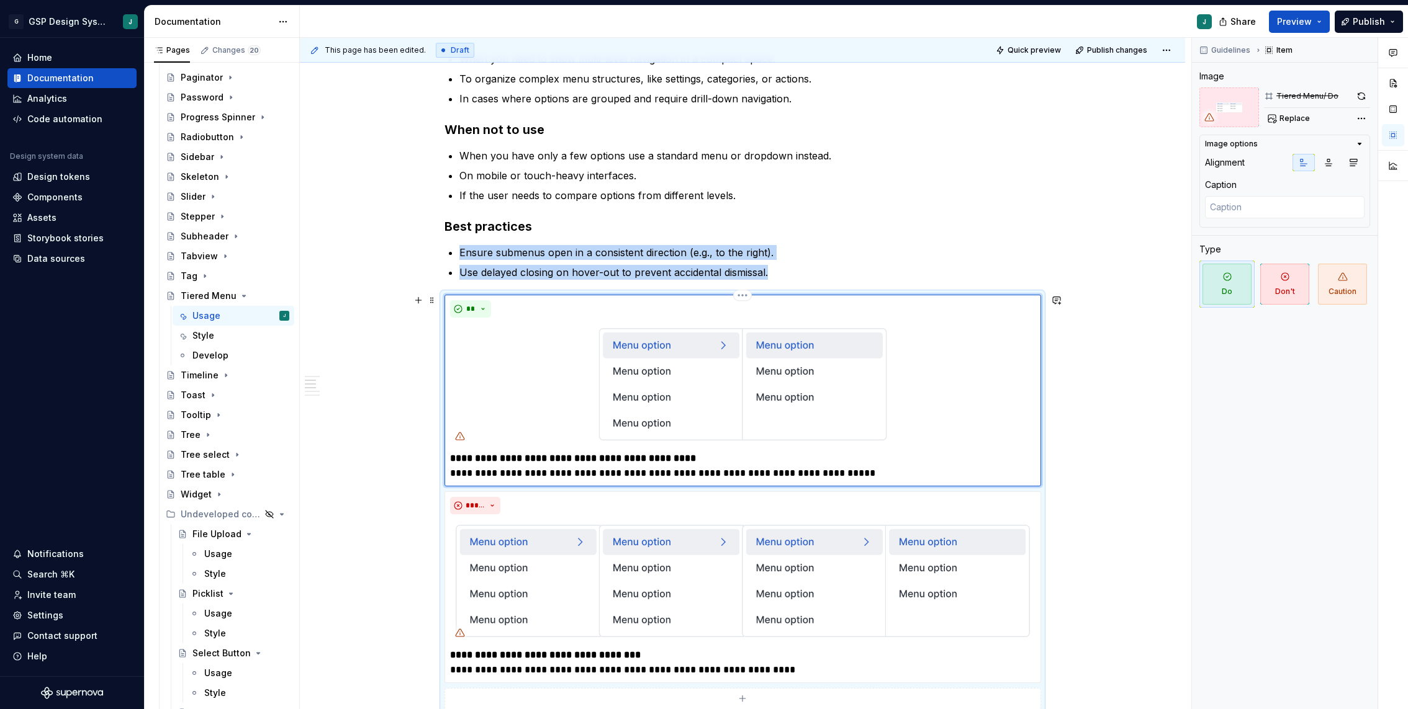
click at [804, 374] on img at bounding box center [742, 385] width 585 height 124
click at [1286, 119] on span "Replace" at bounding box center [1294, 119] width 30 height 10
type textarea "*"
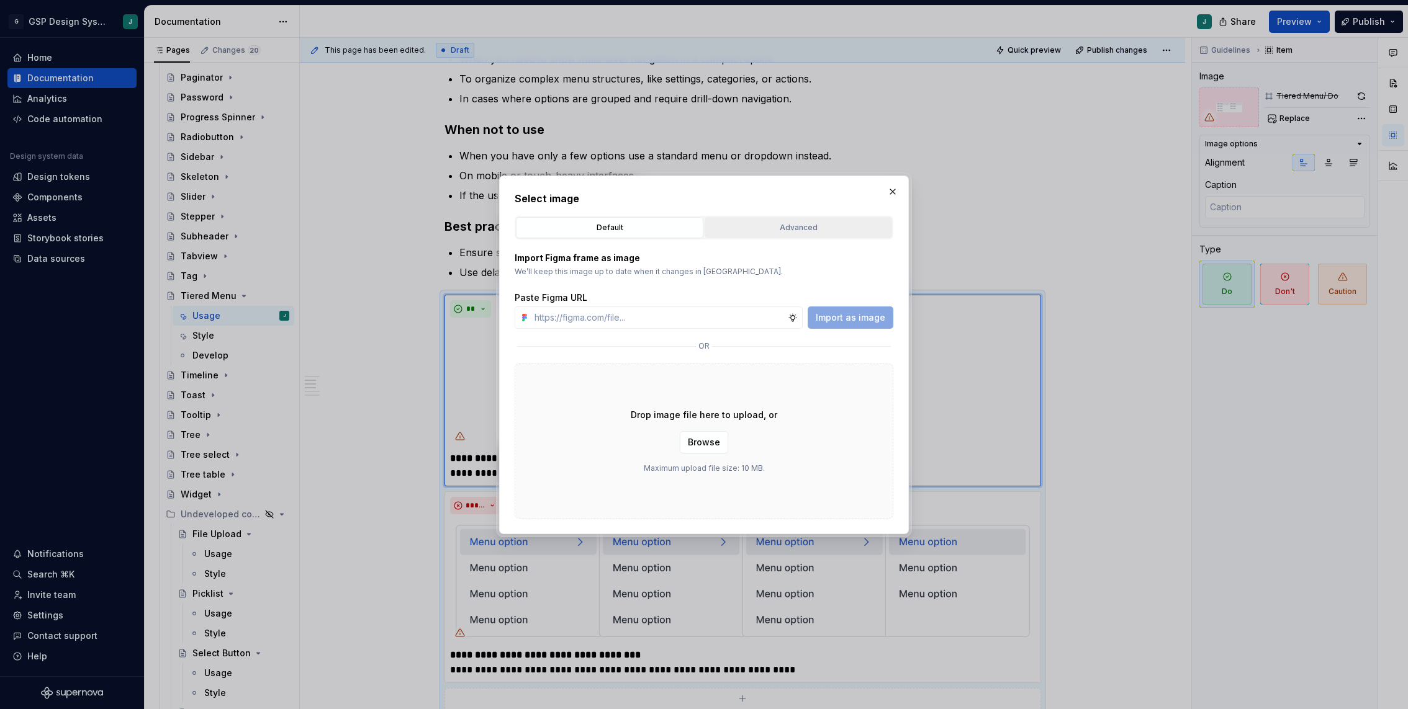
click at [749, 233] on div "Advanced" at bounding box center [798, 228] width 179 height 12
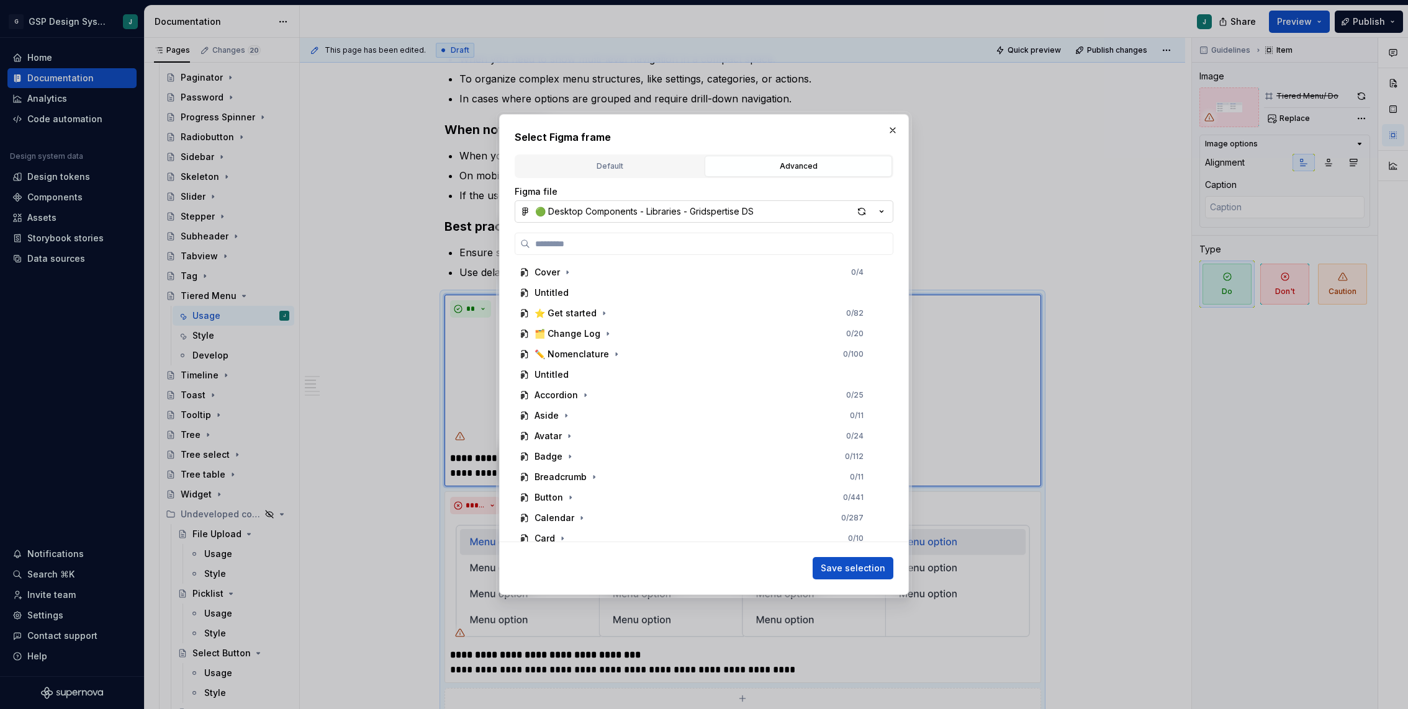
click at [585, 210] on div "🟢 Desktop Components - Libraries - Gridspertise DS" at bounding box center [644, 211] width 218 height 12
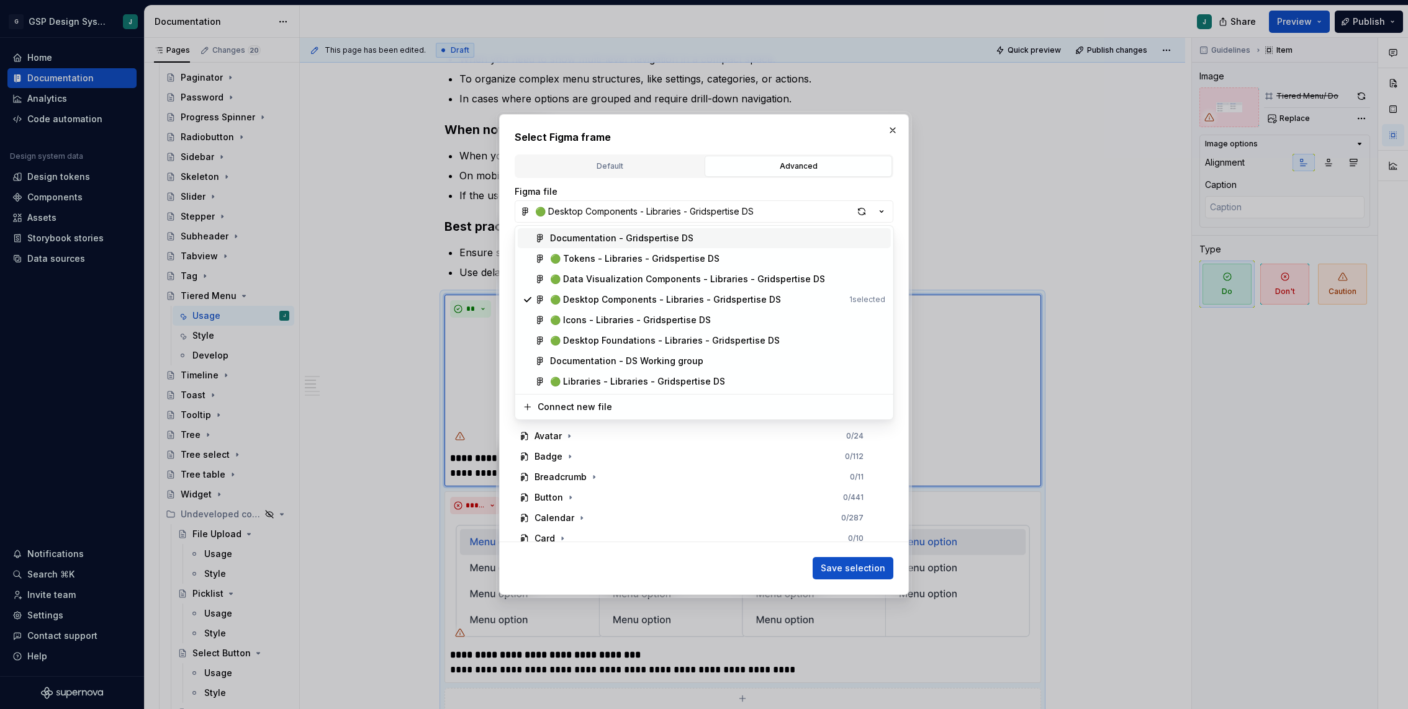
click at [550, 226] on div "Documentation - Gridspertise DS 🟢 Tokens - Libraries - Gridspertise DS 🟢 Data V…" at bounding box center [704, 310] width 378 height 168
click at [552, 232] on div "Documentation - Gridspertise DS" at bounding box center [621, 238] width 143 height 12
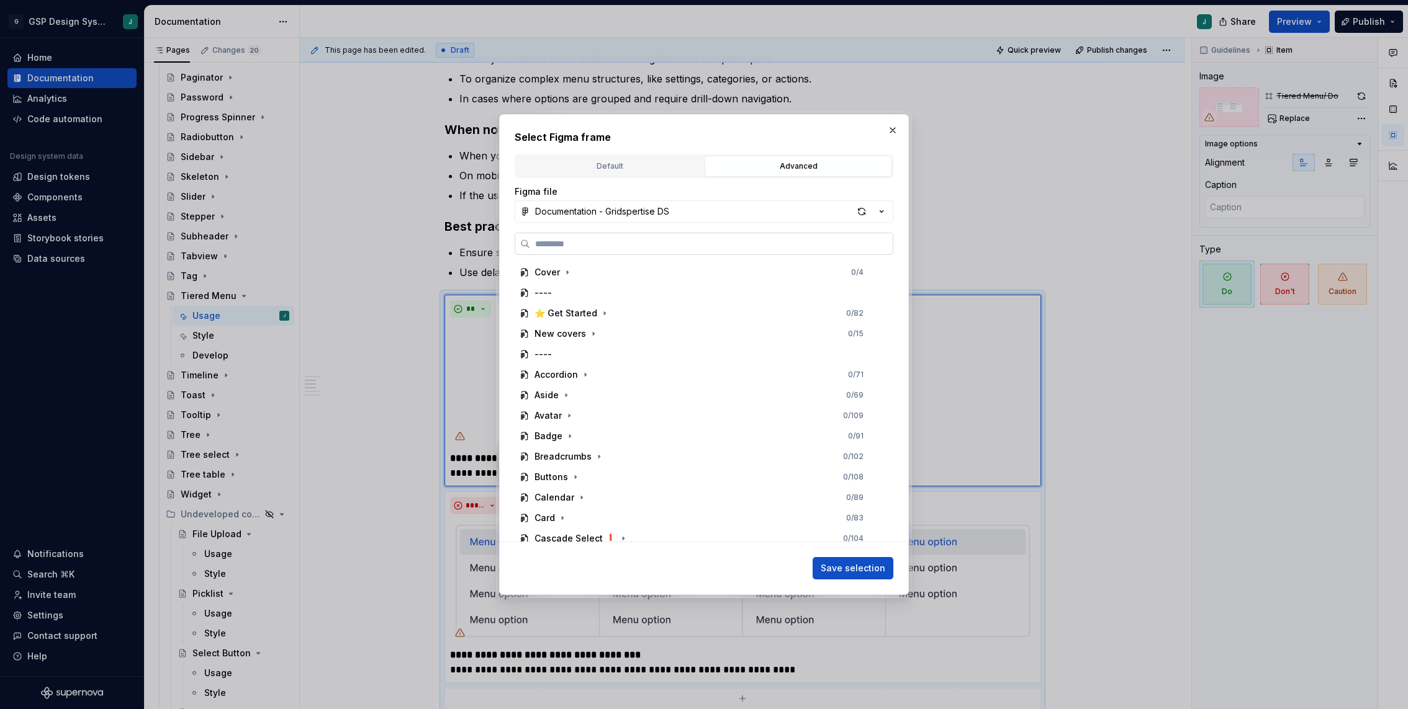
click at [595, 251] on label at bounding box center [704, 244] width 379 height 22
click at [595, 250] on input "search" at bounding box center [711, 244] width 362 height 12
type input "******"
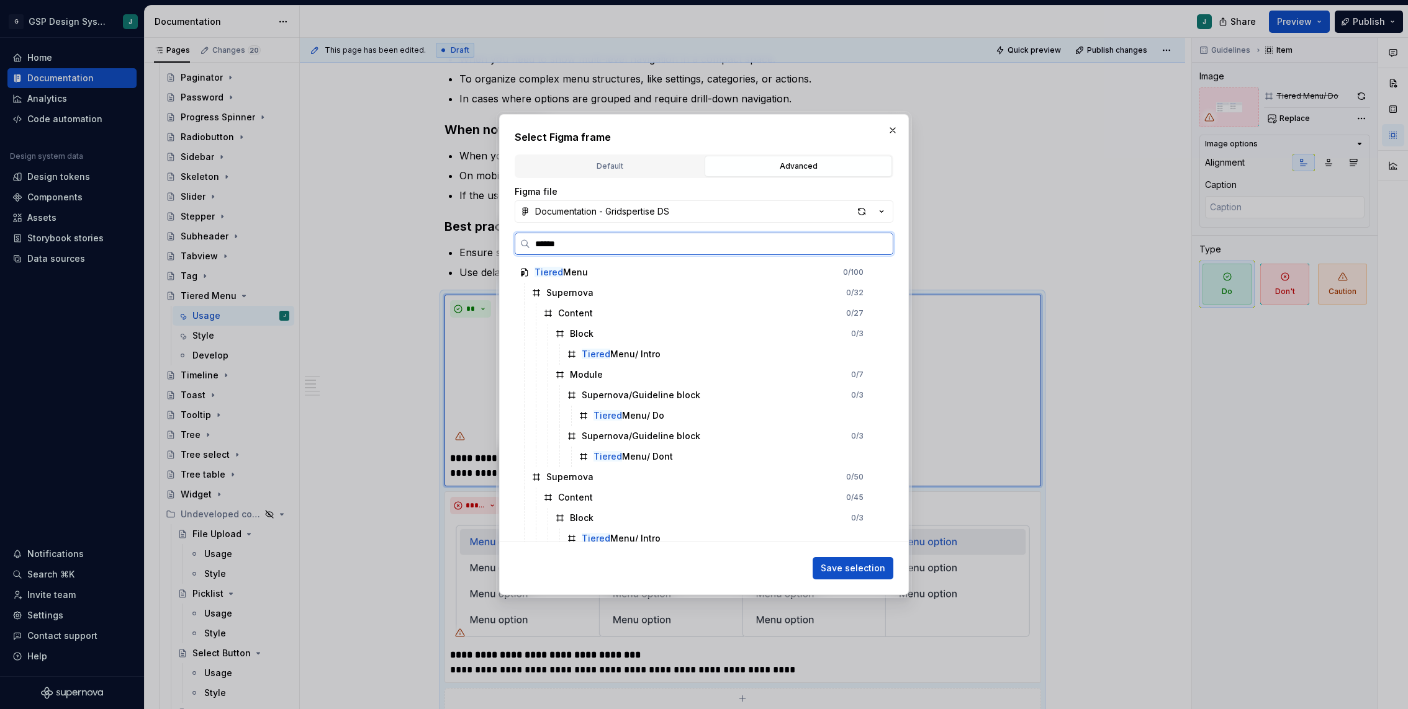
click at [547, 240] on input "******" at bounding box center [711, 244] width 362 height 12
click at [705, 415] on div "Tiered Menu/ Do" at bounding box center [729, 416] width 310 height 20
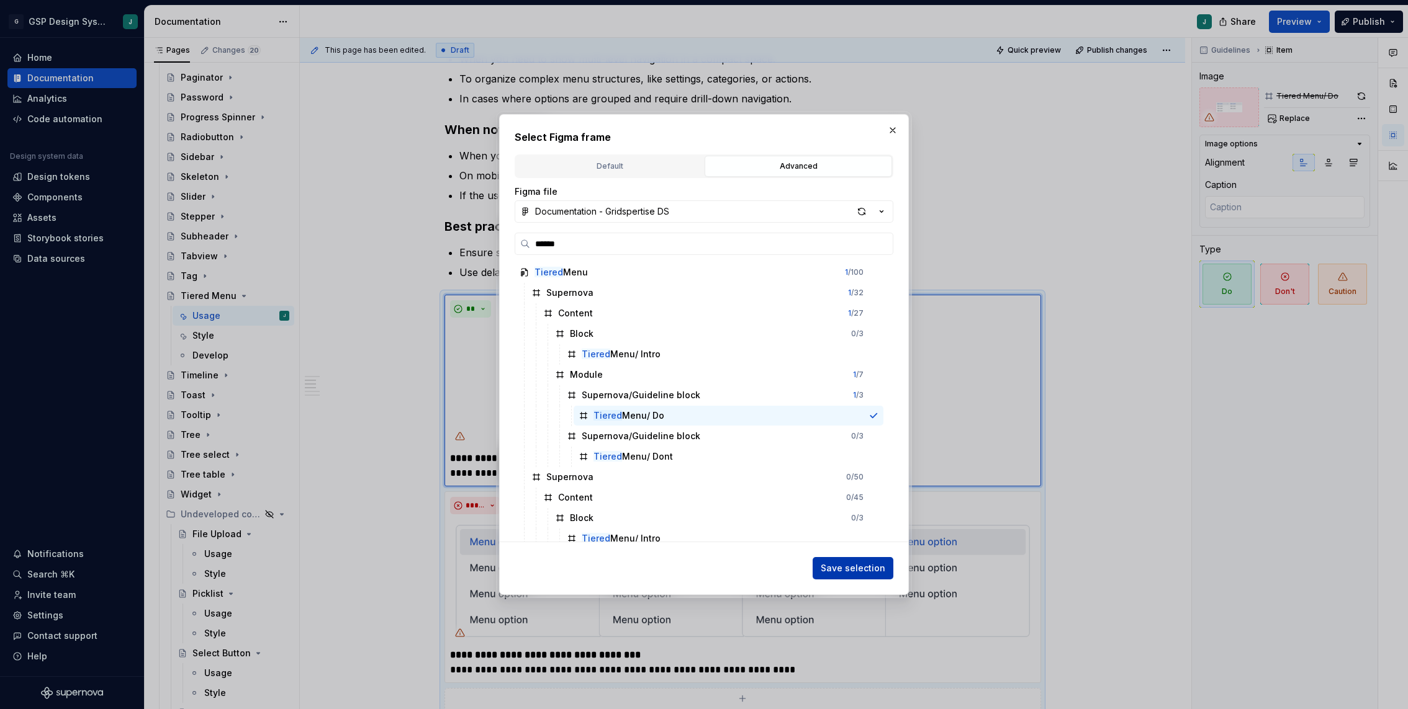
click at [855, 561] on button "Save selection" at bounding box center [853, 568] width 81 height 22
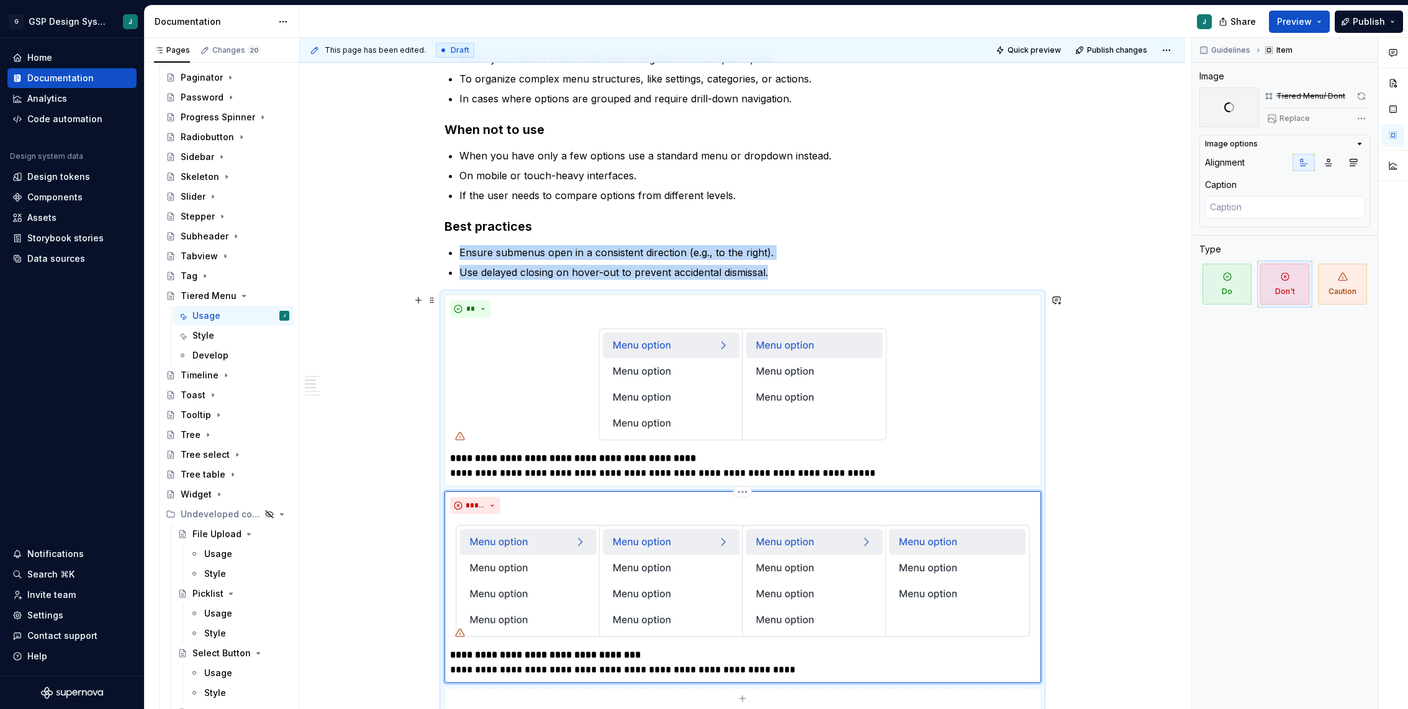
click at [711, 554] on img at bounding box center [742, 582] width 585 height 124
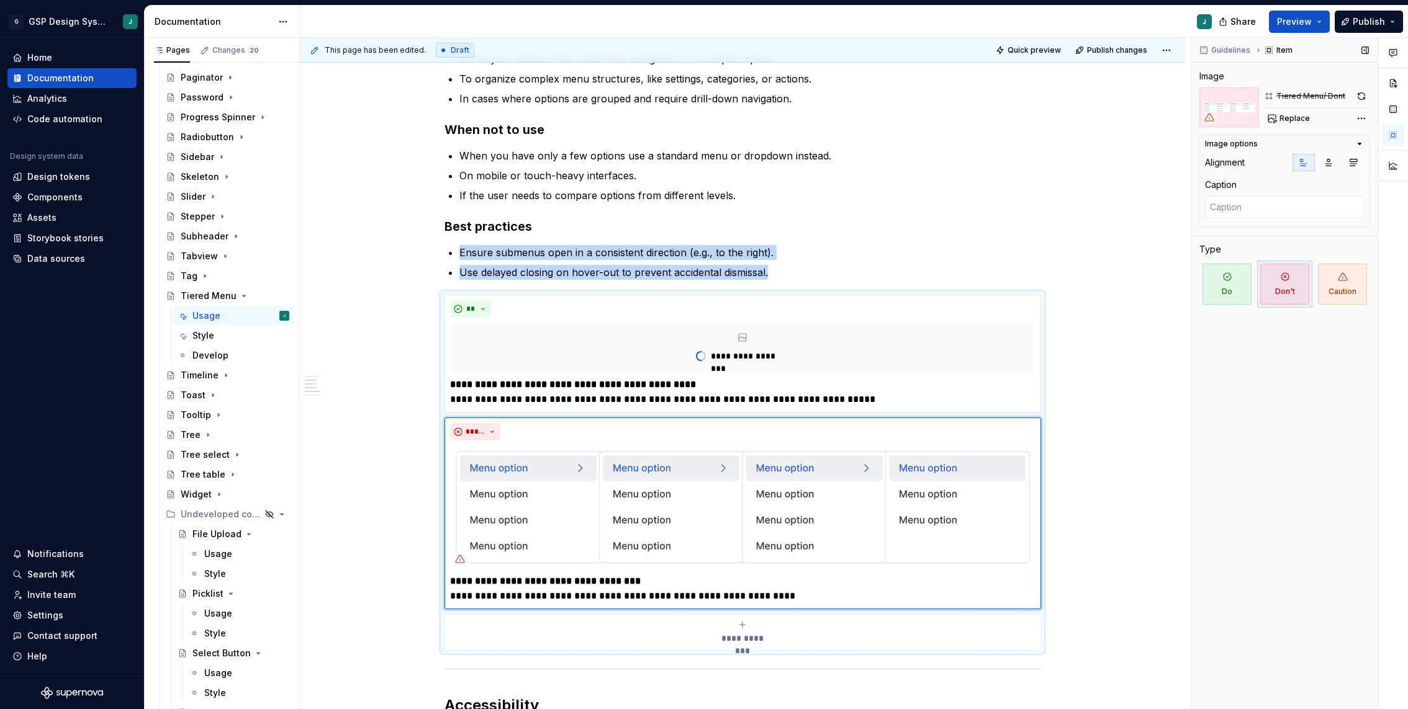
click at [1285, 119] on span "Replace" at bounding box center [1294, 119] width 30 height 10
type textarea "*"
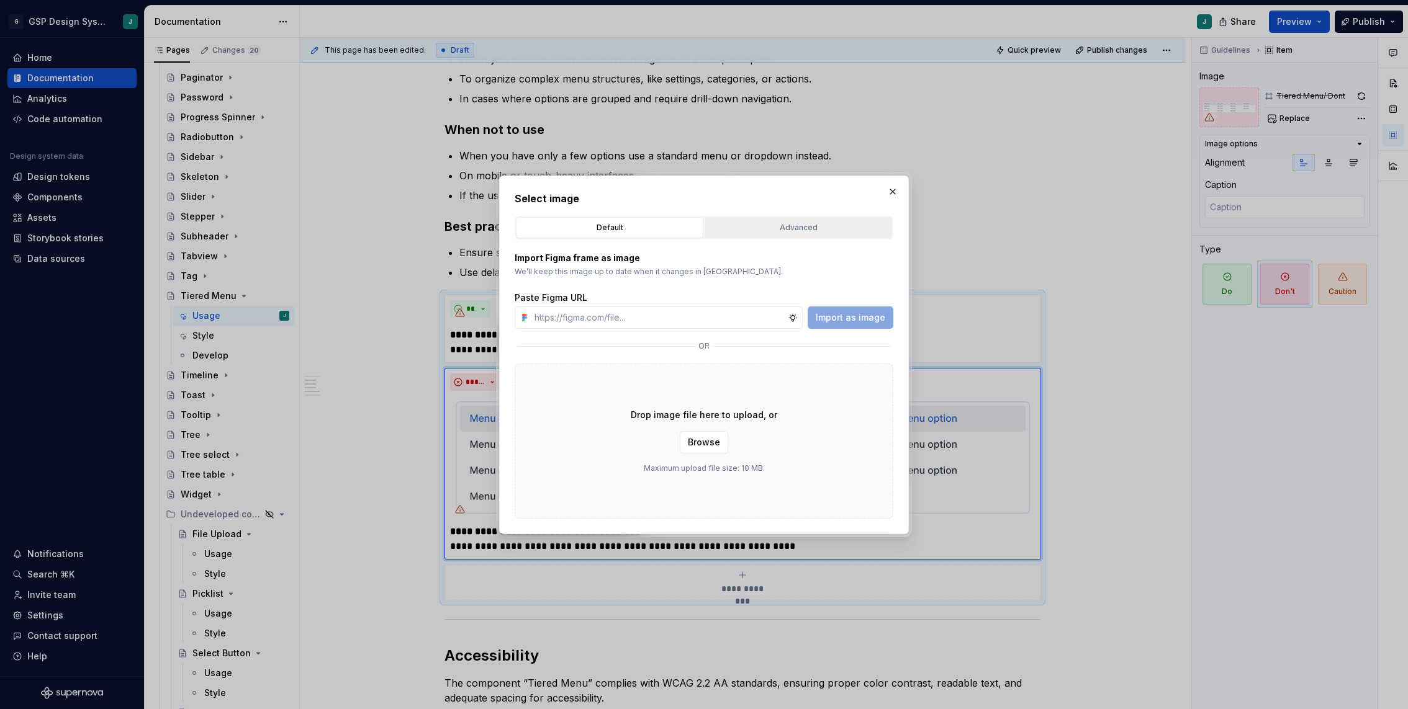
click at [755, 233] on div "Advanced" at bounding box center [798, 228] width 179 height 12
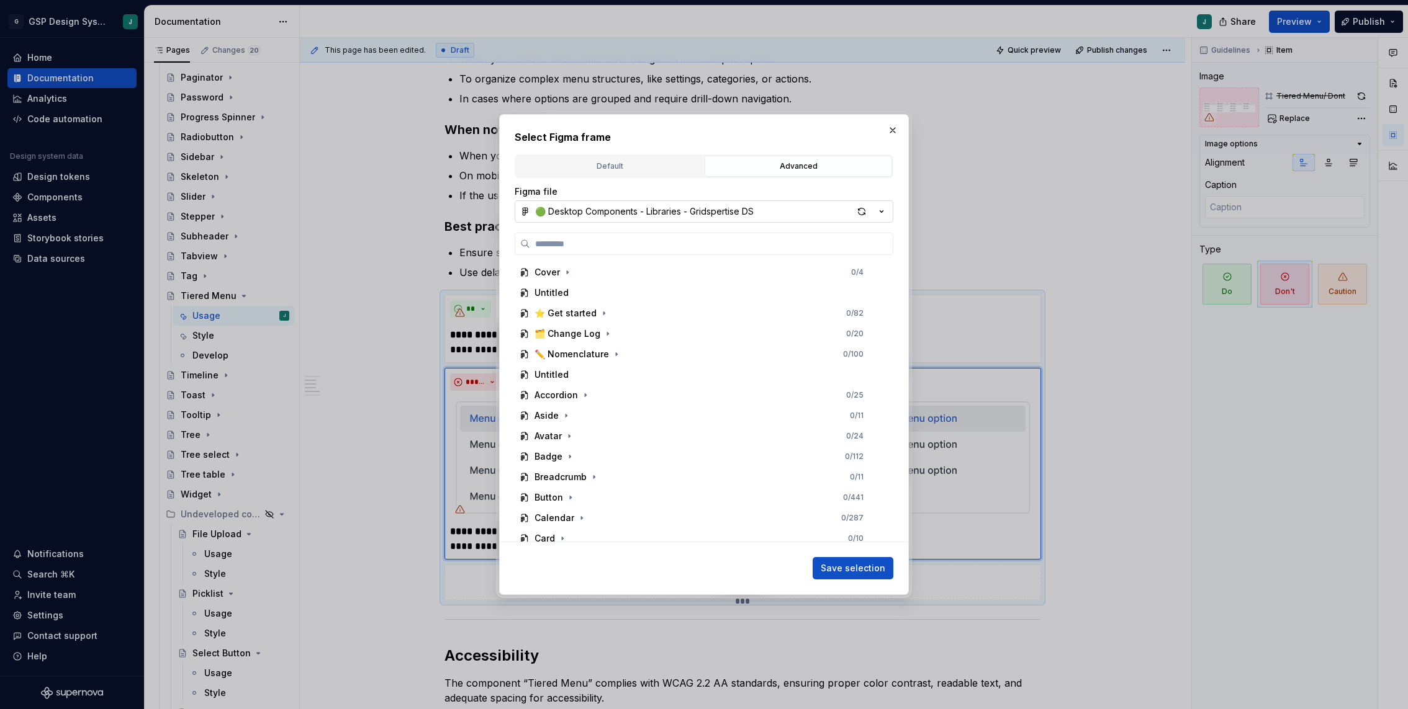
click at [565, 220] on button "🟢 Desktop Components - Libraries - Gridspertise DS" at bounding box center [704, 211] width 379 height 22
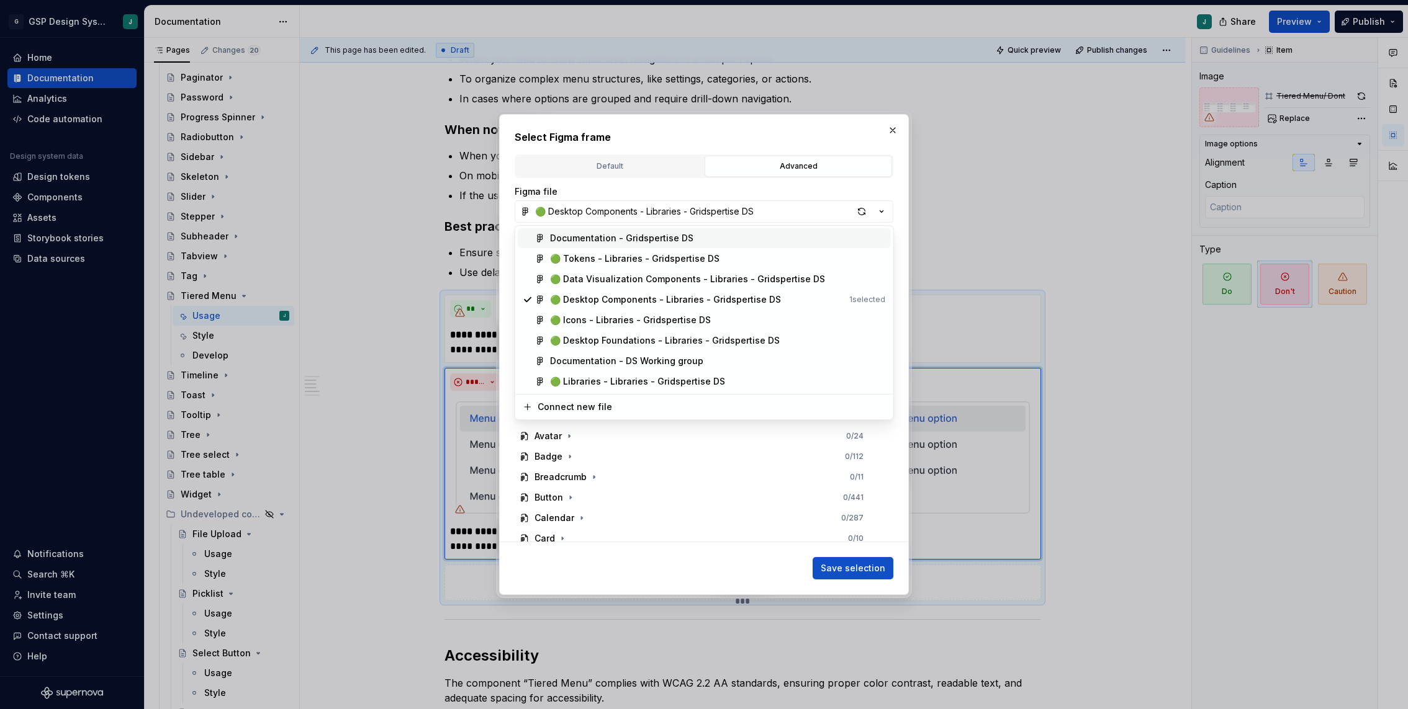
click at [568, 238] on div "Documentation - Gridspertise DS" at bounding box center [621, 238] width 143 height 12
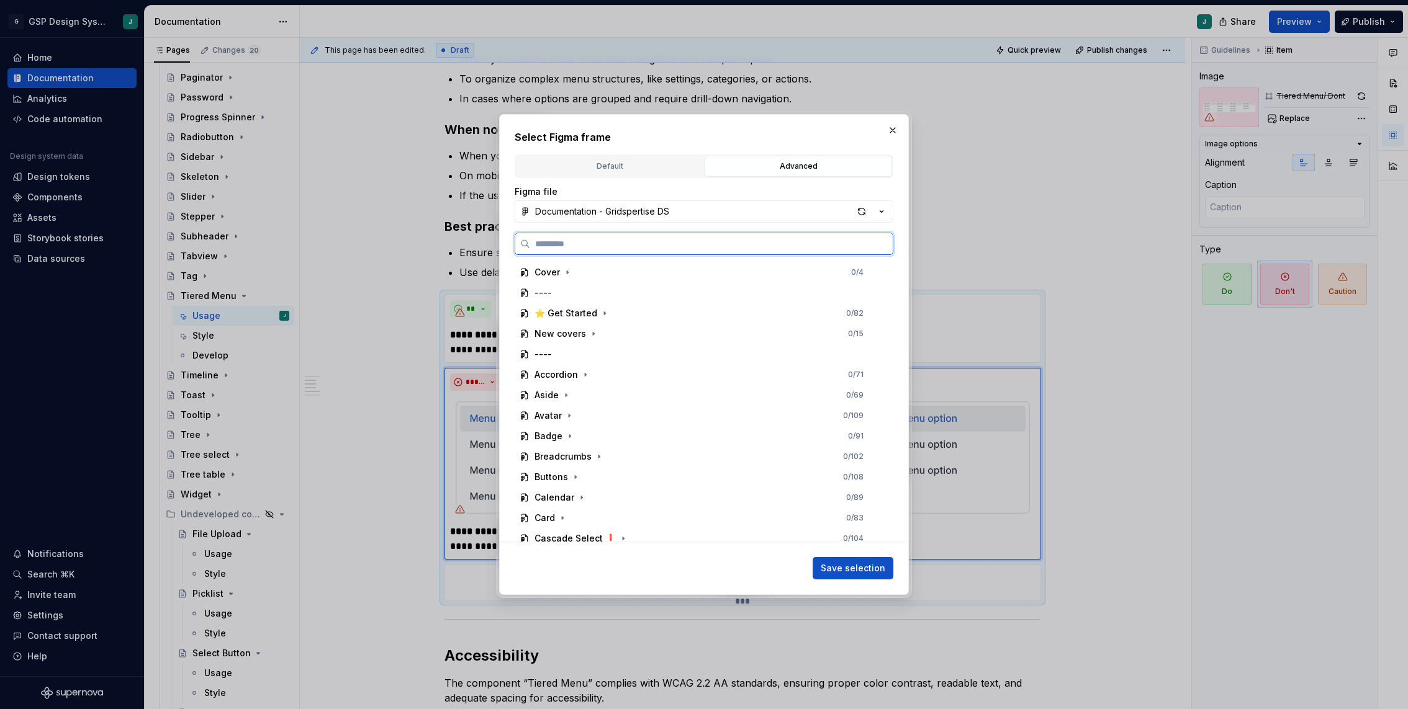
click at [571, 245] on input "search" at bounding box center [711, 244] width 362 height 12
paste input "******"
type input "******"
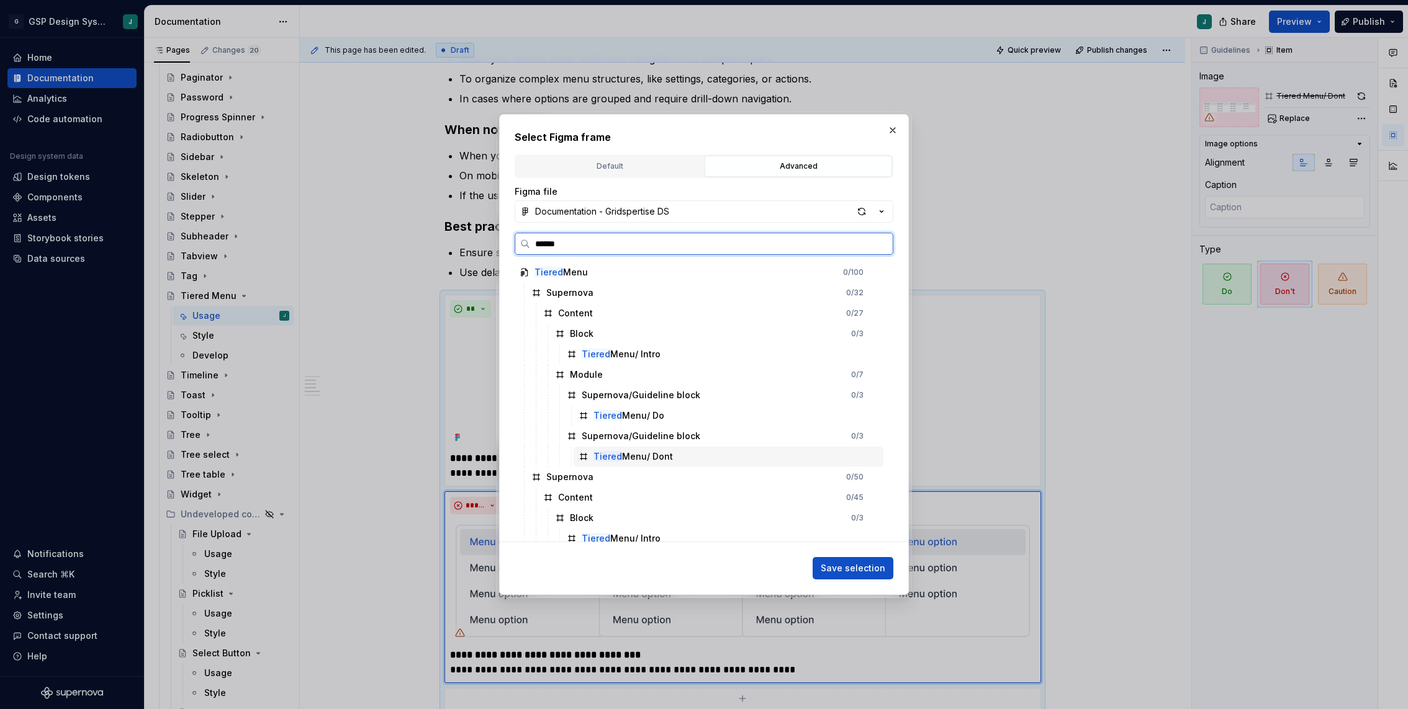
click at [656, 461] on div "Tiered Menu/ Dont" at bounding box center [632, 457] width 79 height 12
click at [849, 563] on span "Save selection" at bounding box center [853, 568] width 65 height 12
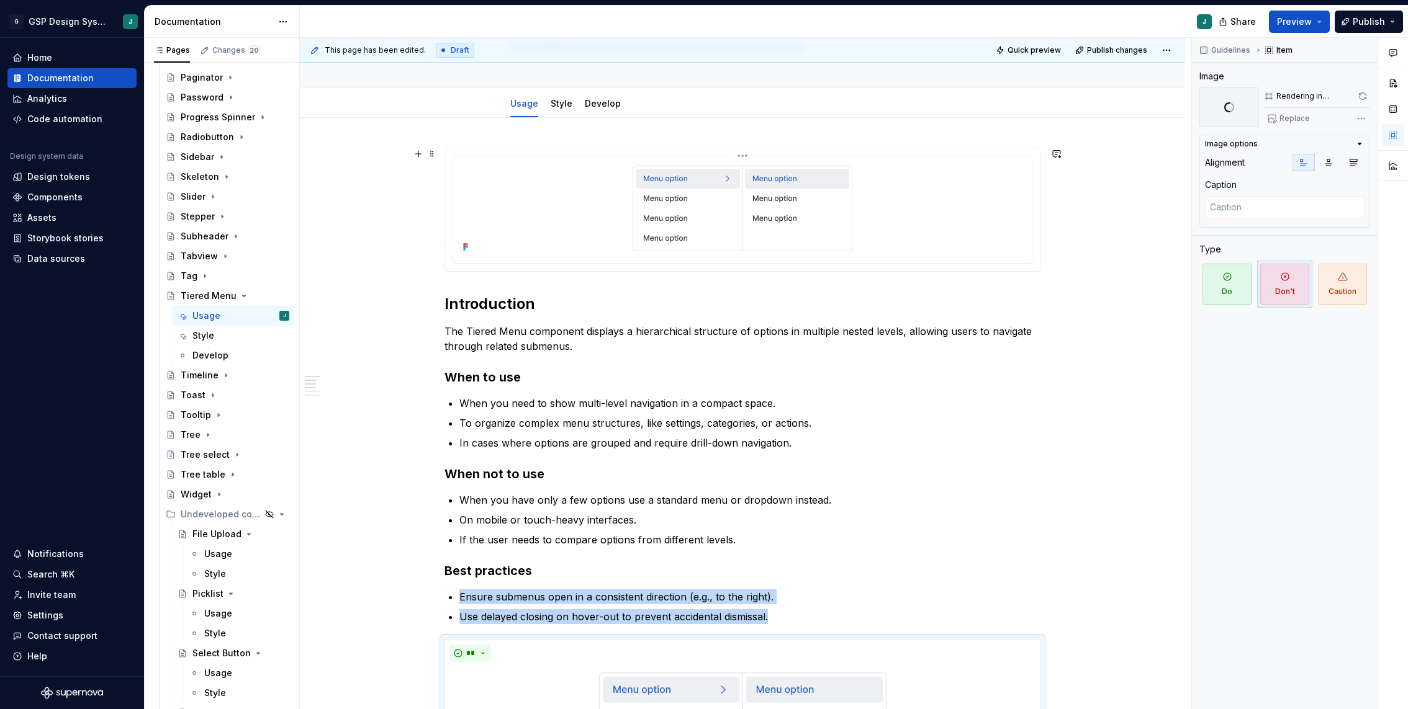
scroll to position [0, 0]
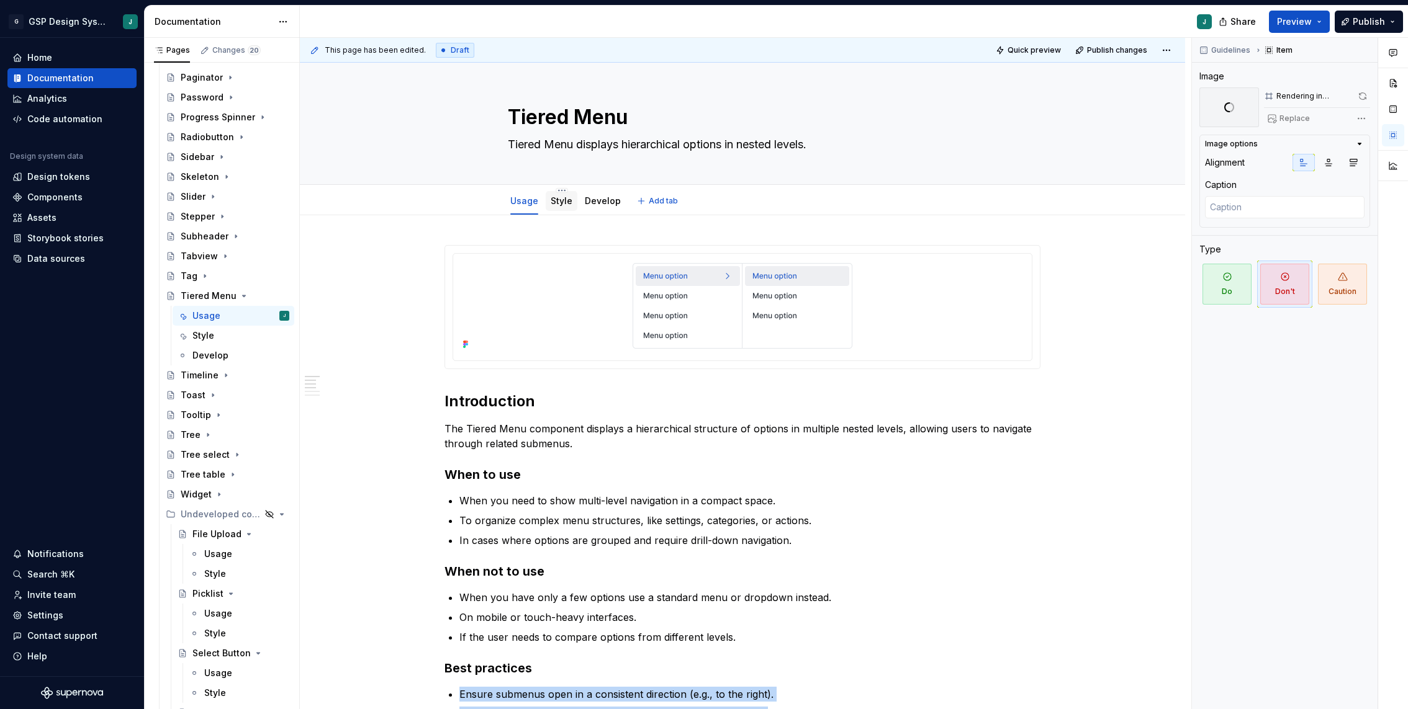
click at [563, 199] on link "Style" at bounding box center [562, 201] width 22 height 11
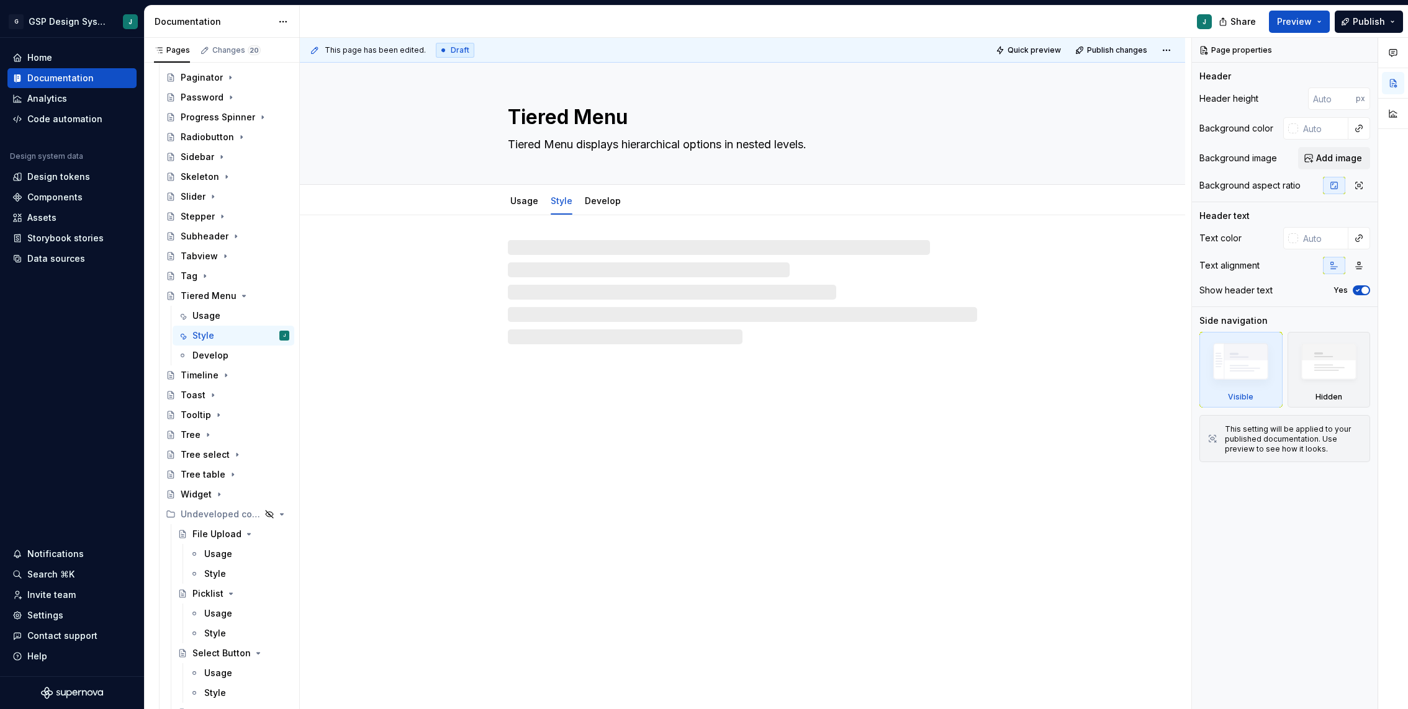
type textarea "*"
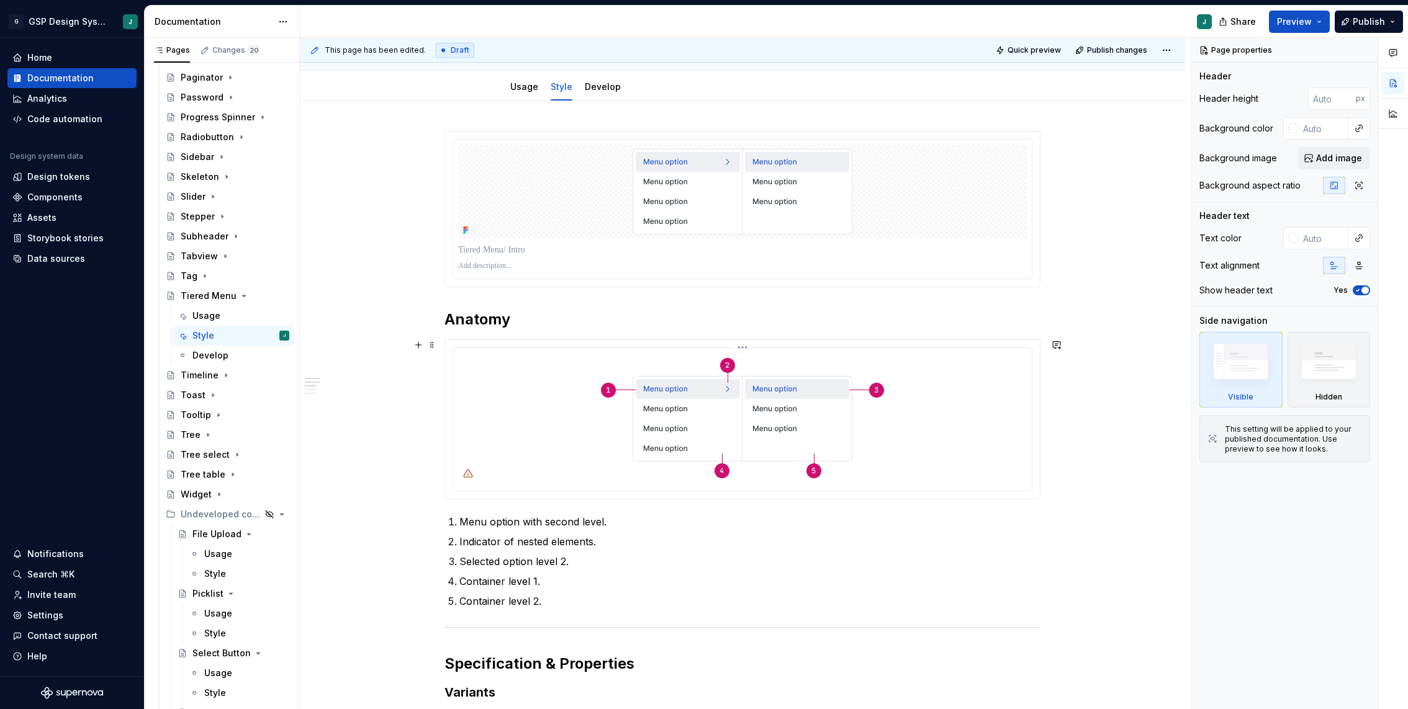
scroll to position [127, 0]
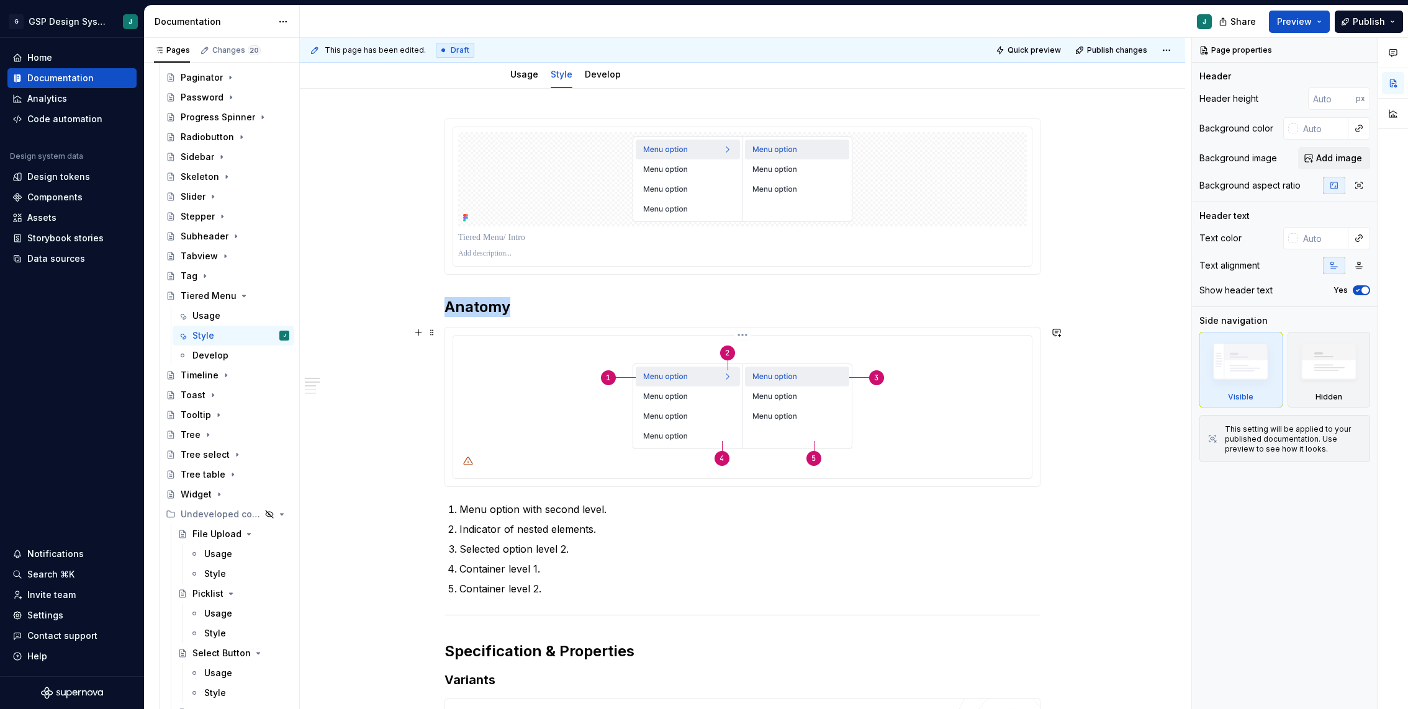
click at [649, 417] on img at bounding box center [742, 406] width 293 height 130
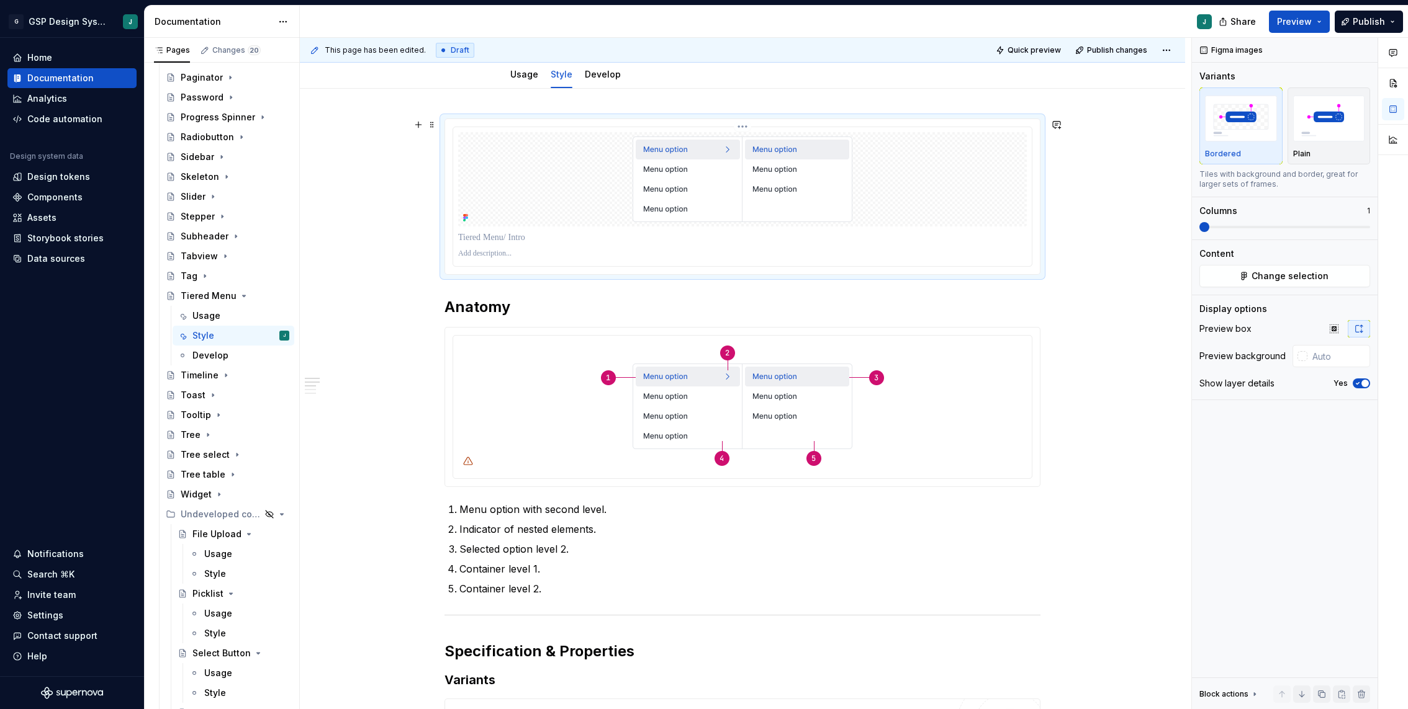
click at [818, 179] on img at bounding box center [742, 179] width 228 height 94
click at [1310, 358] on input "text" at bounding box center [1338, 356] width 63 height 22
type input "#FFFFFFFF"
click at [873, 433] on img at bounding box center [742, 406] width 293 height 130
click at [1265, 289] on div "Figma images Variants Bordered Plain Tiles with background and border, great fo…" at bounding box center [1285, 374] width 186 height 672
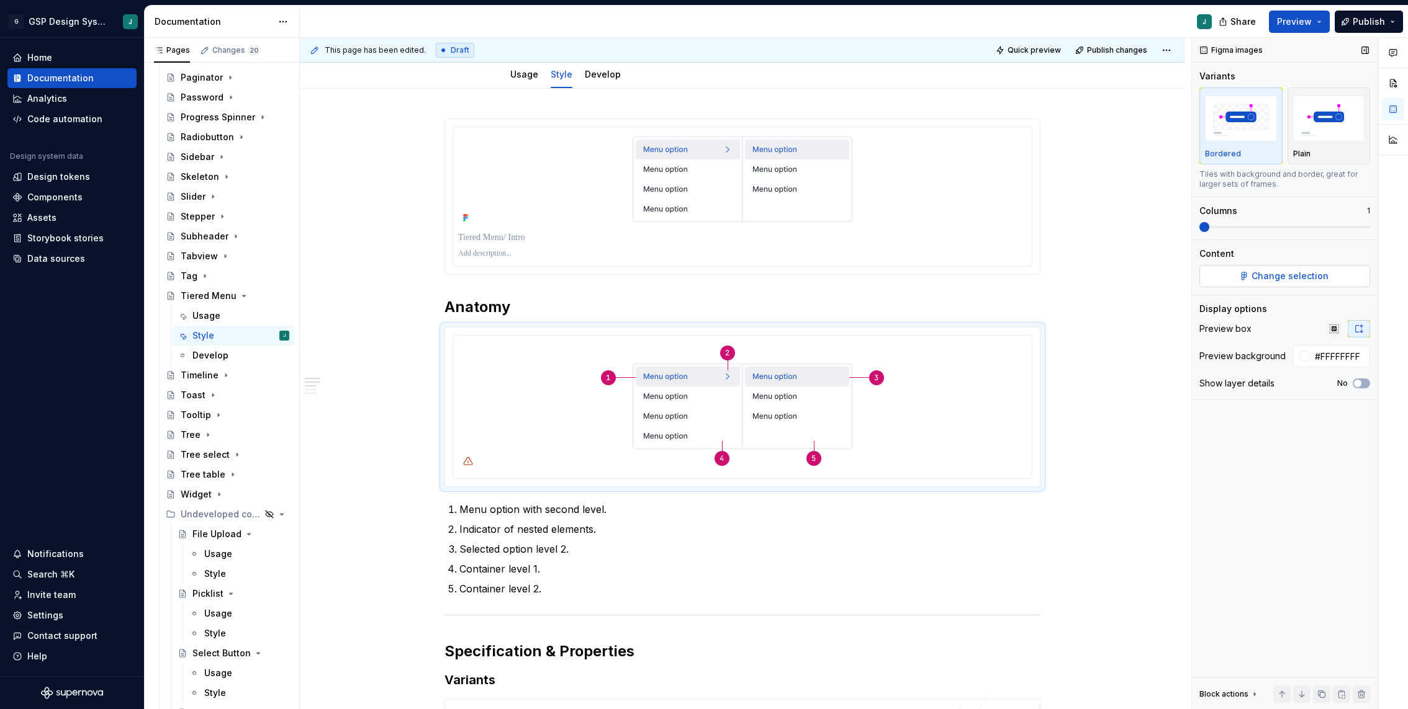
click at [1257, 275] on span "Change selection" at bounding box center [1289, 276] width 77 height 12
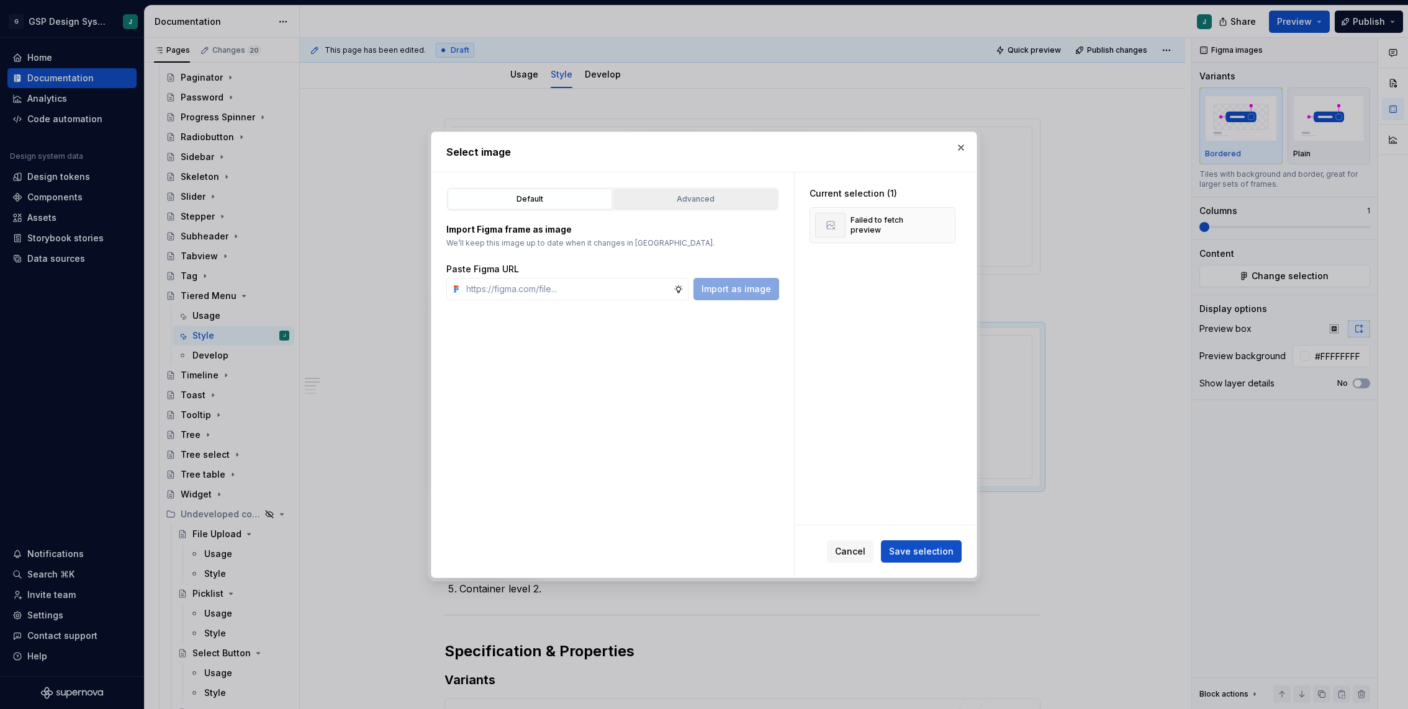
click at [686, 195] on div "Advanced" at bounding box center [696, 199] width 156 height 12
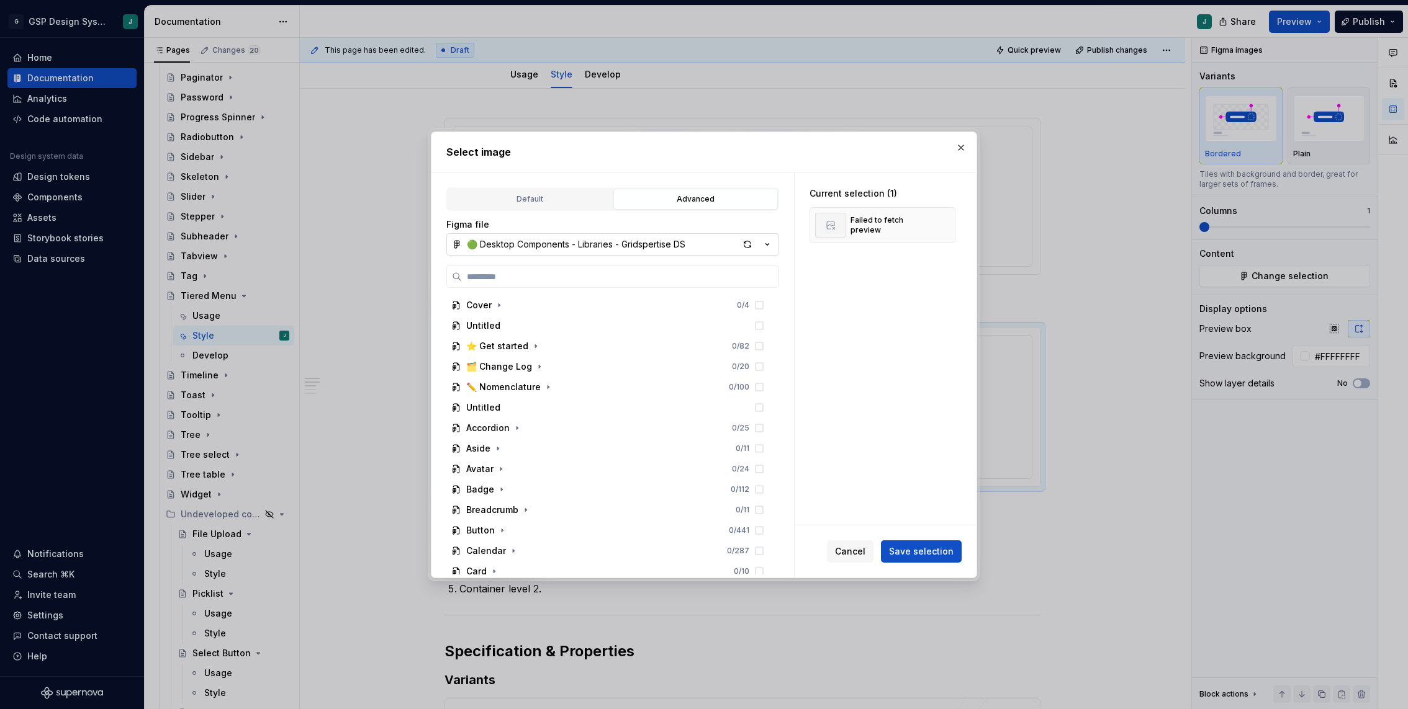
click at [493, 236] on button "🟢 Desktop Components - Libraries - Gridspertise DS" at bounding box center [612, 244] width 333 height 22
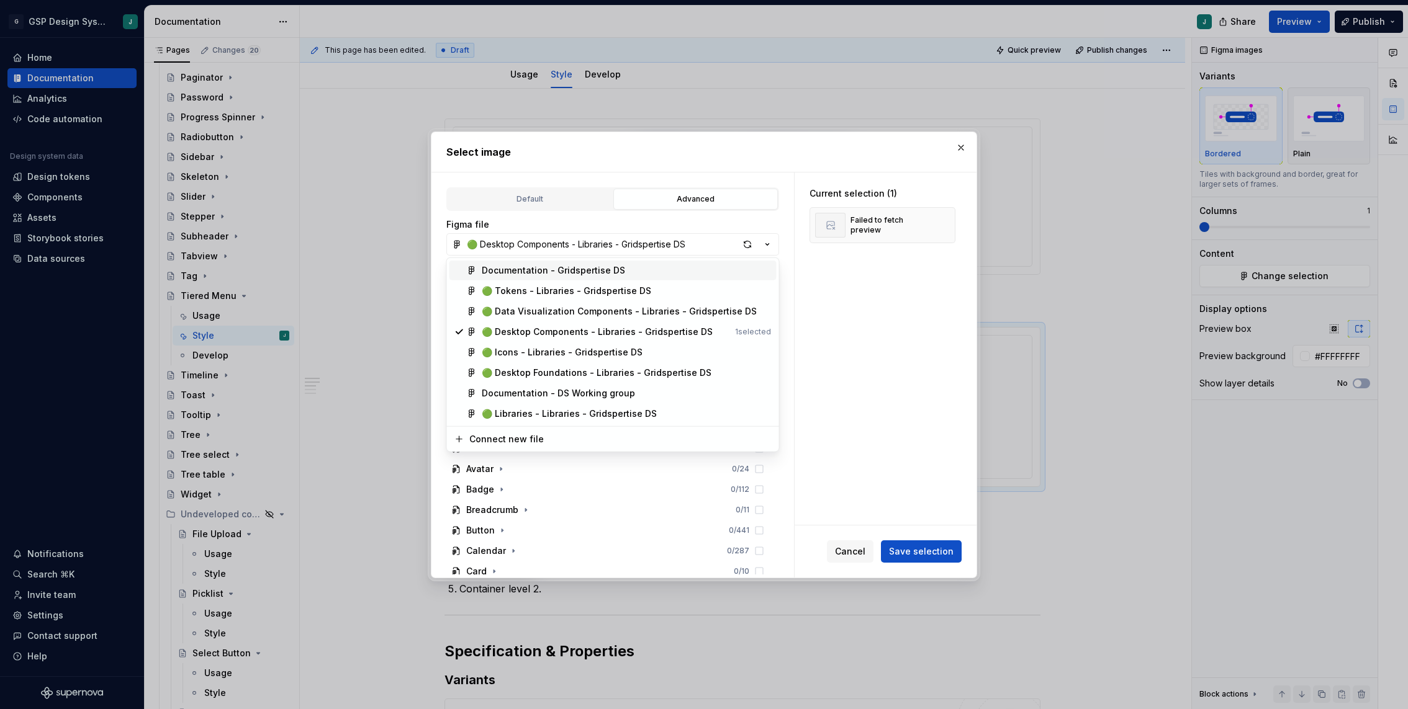
click at [496, 266] on div "Documentation - Gridspertise DS" at bounding box center [553, 270] width 143 height 12
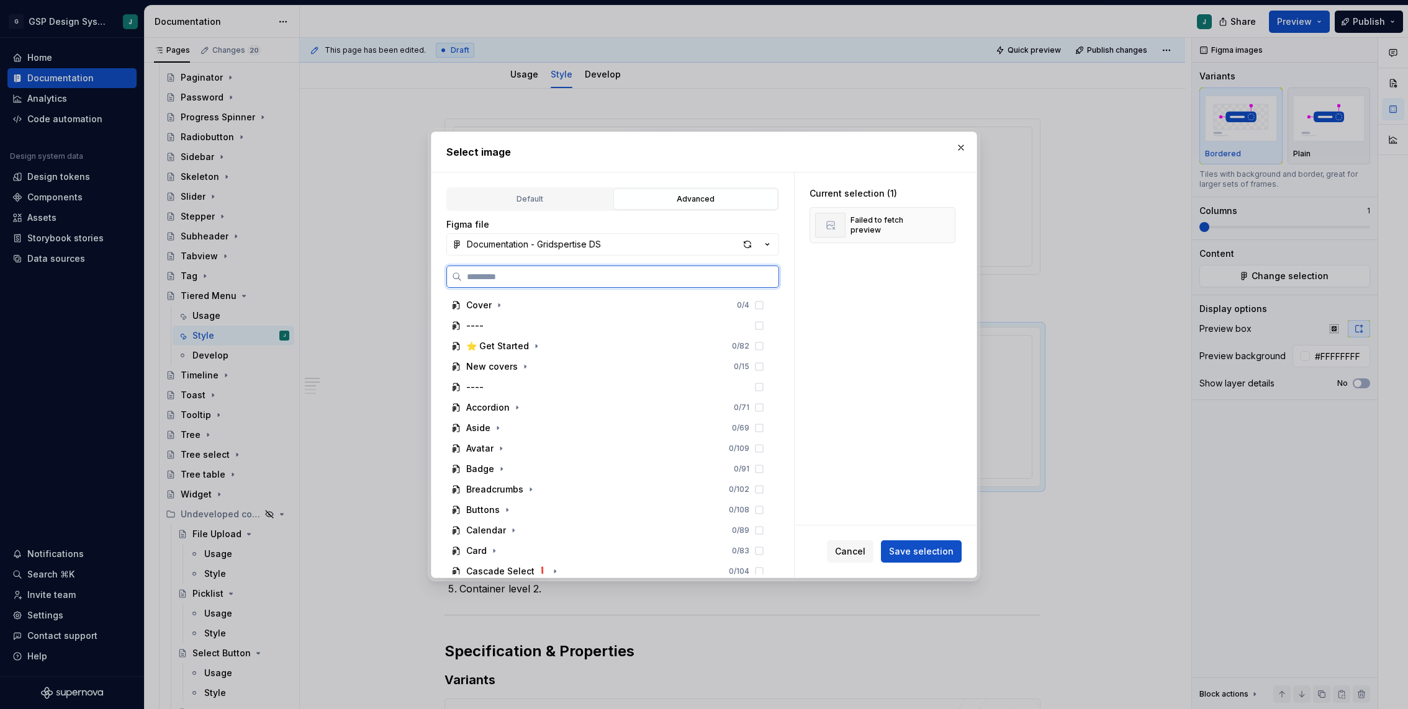
click at [496, 277] on input "search" at bounding box center [620, 277] width 317 height 12
paste input "******"
type input "******"
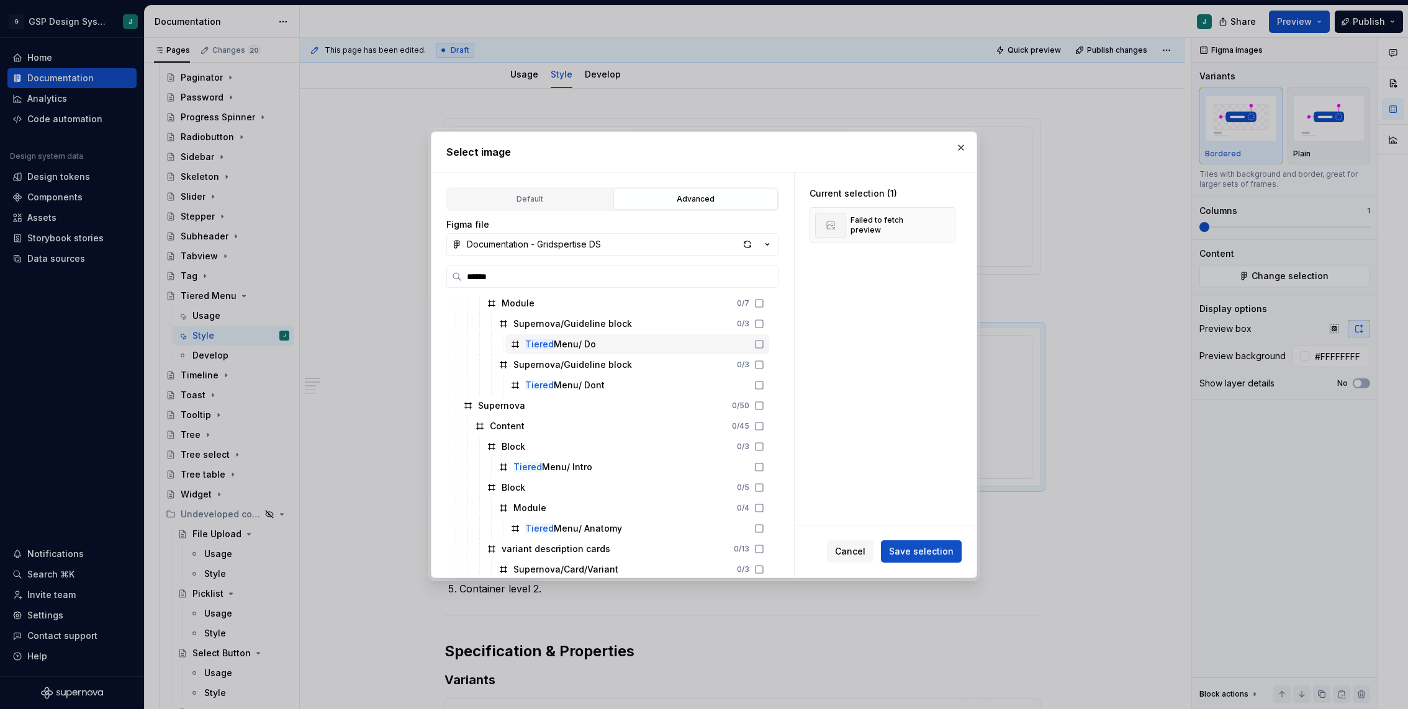
scroll to position [128, 0]
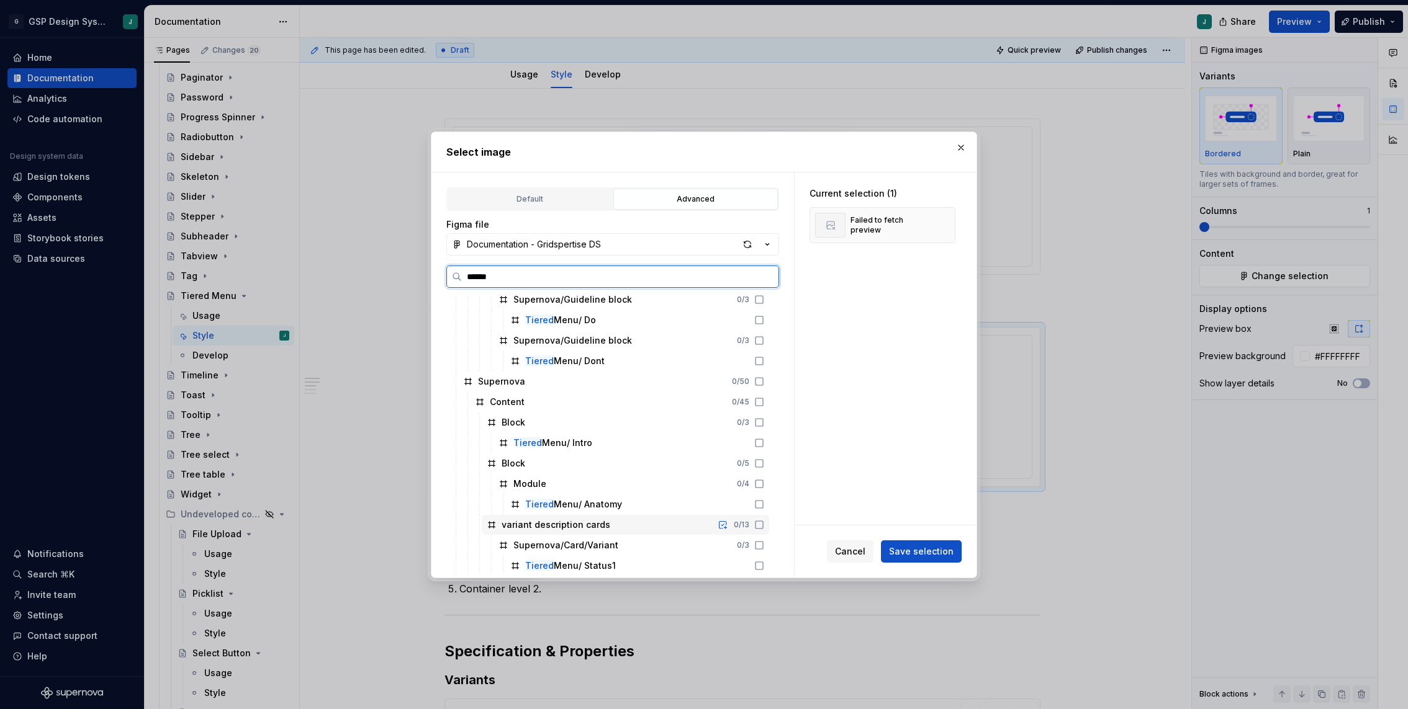
click at [606, 502] on div "Tiered Menu/ Anatomy" at bounding box center [573, 504] width 97 height 12
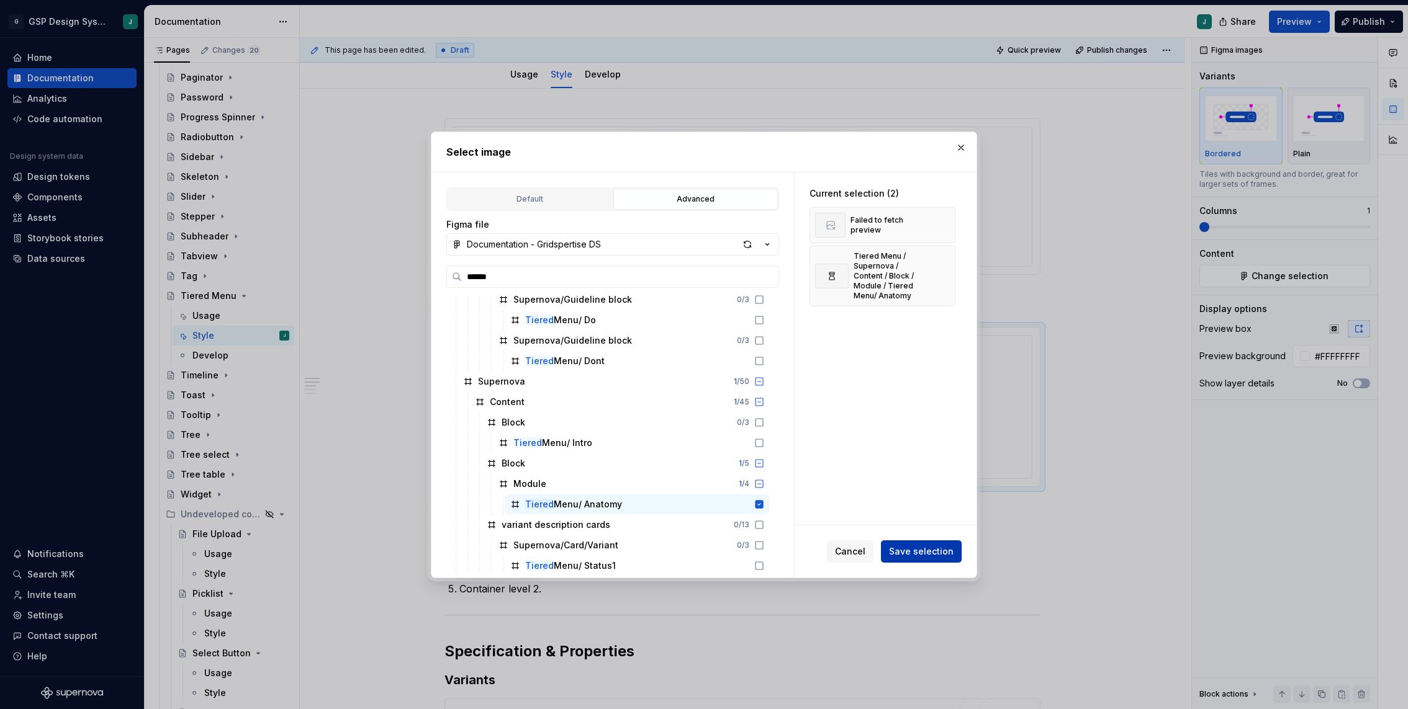
click at [925, 556] on span "Save selection" at bounding box center [921, 552] width 65 height 12
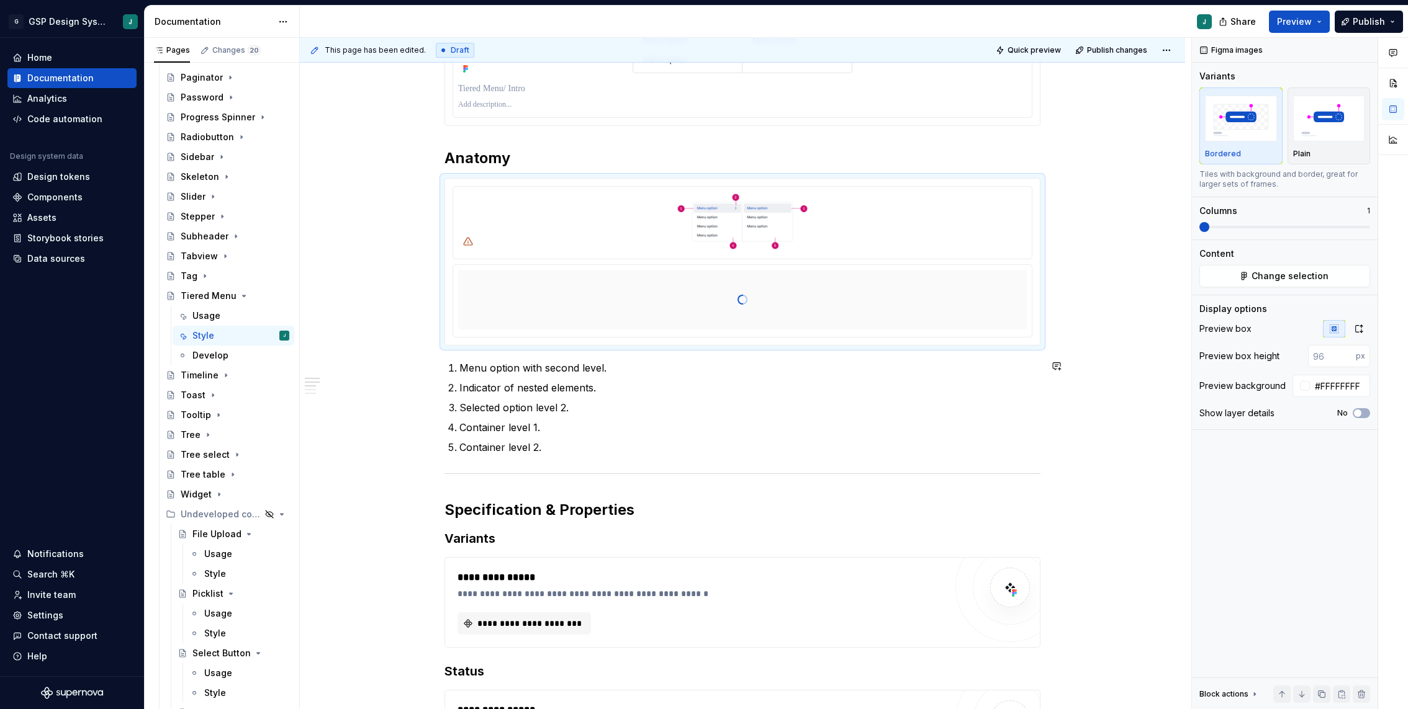
scroll to position [356, 0]
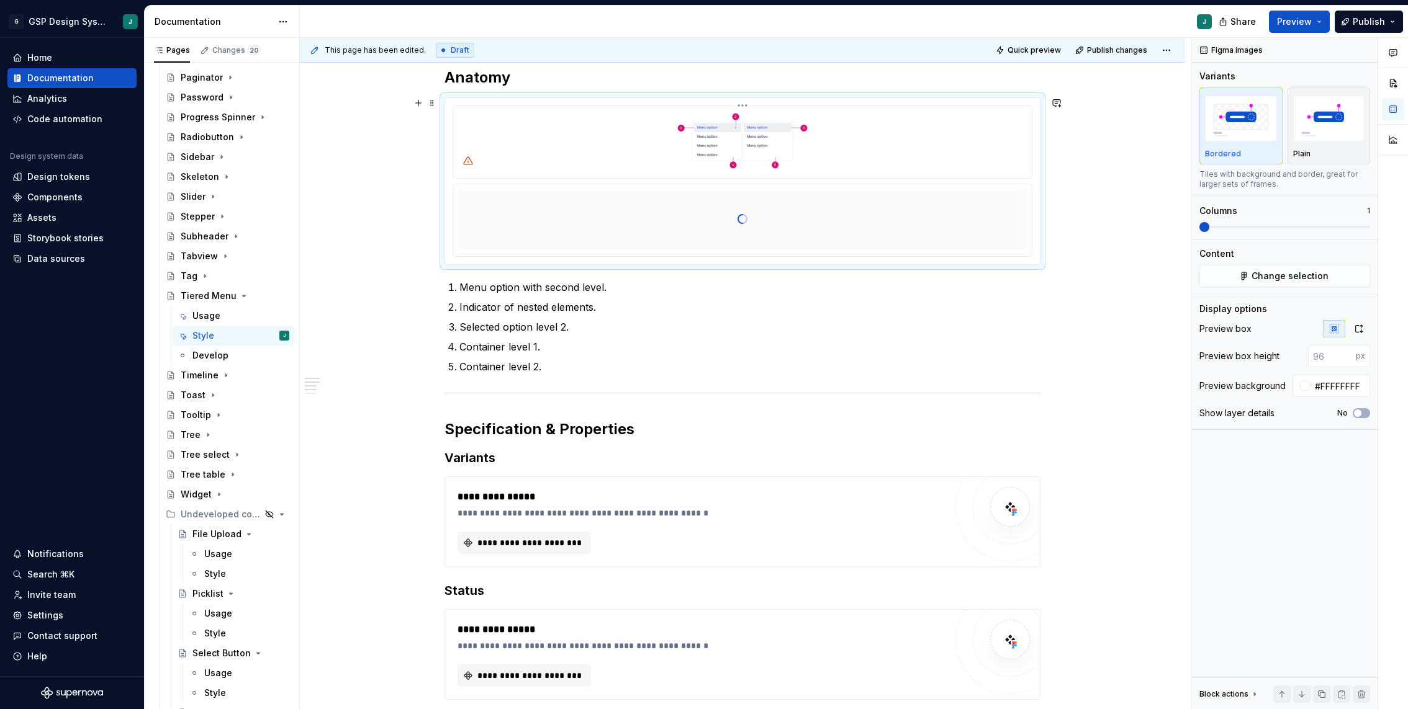
click at [750, 102] on html "G GSP Design System J Home Documentation Analytics Code automation Design syste…" at bounding box center [704, 354] width 1408 height 709
click at [770, 215] on div "Delete item" at bounding box center [812, 215] width 104 height 12
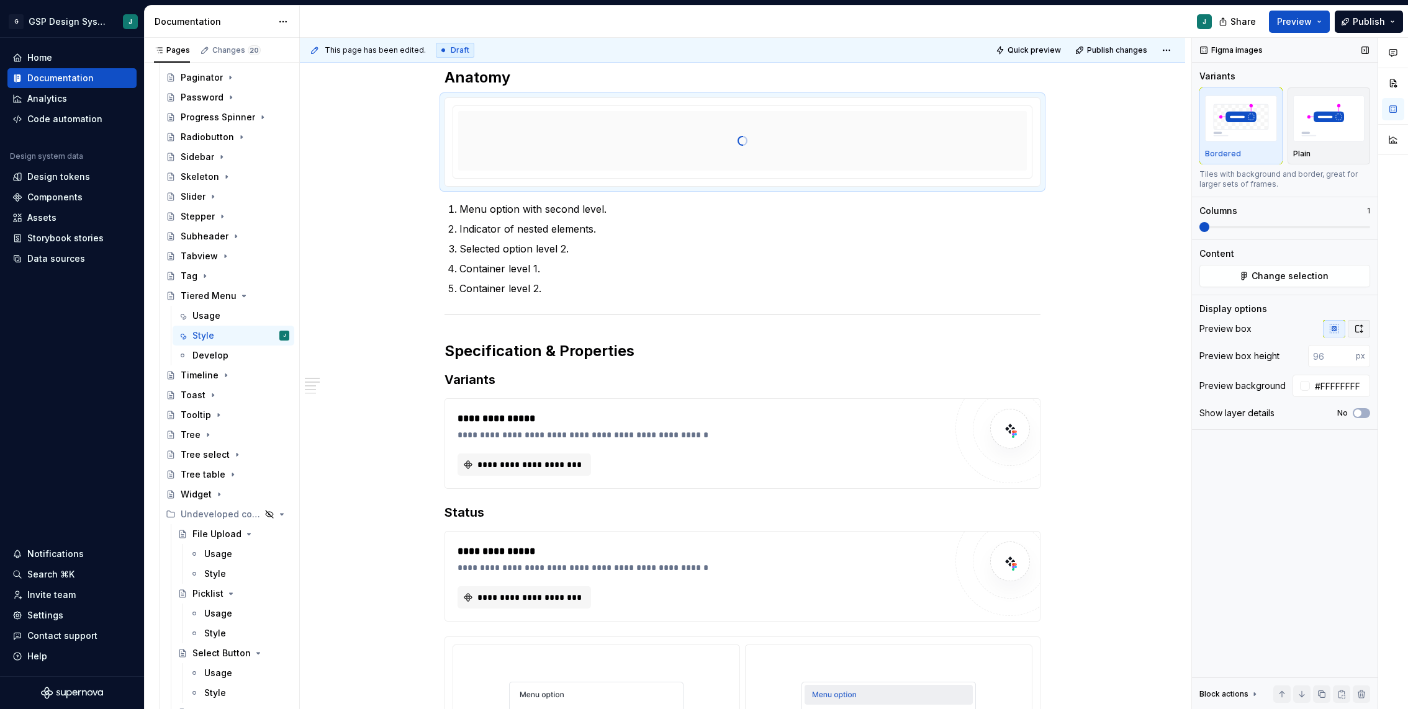
click at [1358, 327] on icon "button" at bounding box center [1359, 329] width 10 height 10
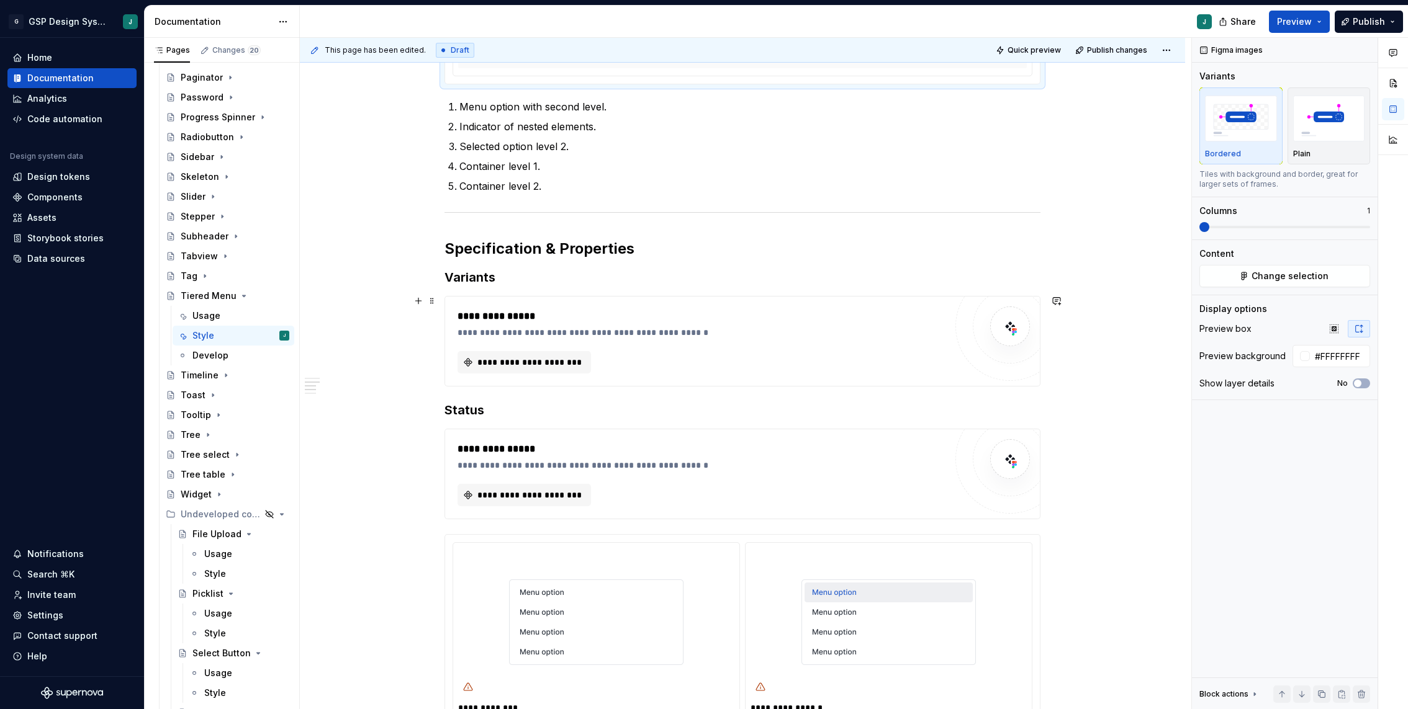
scroll to position [528, 0]
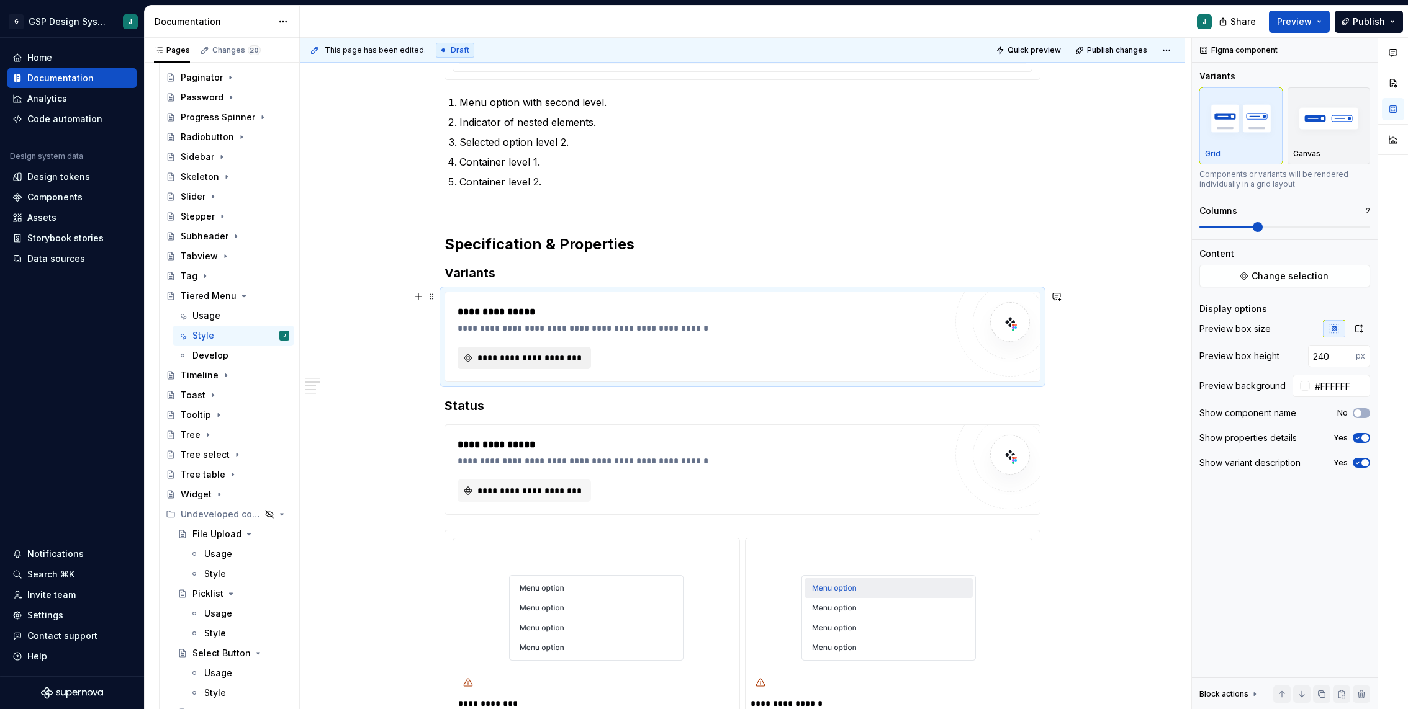
click at [540, 353] on span "**********" at bounding box center [528, 358] width 107 height 12
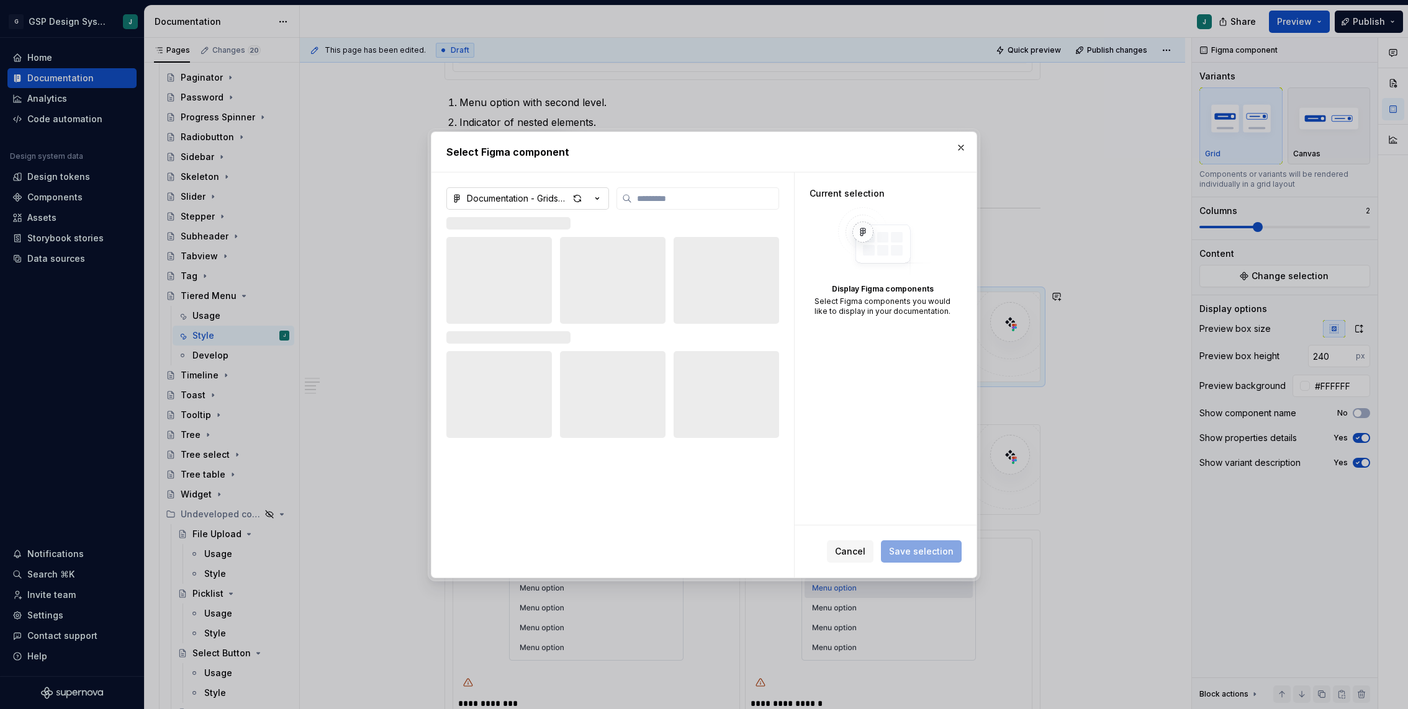
click at [526, 198] on div "Documentation - Gridspertise DS" at bounding box center [518, 198] width 102 height 12
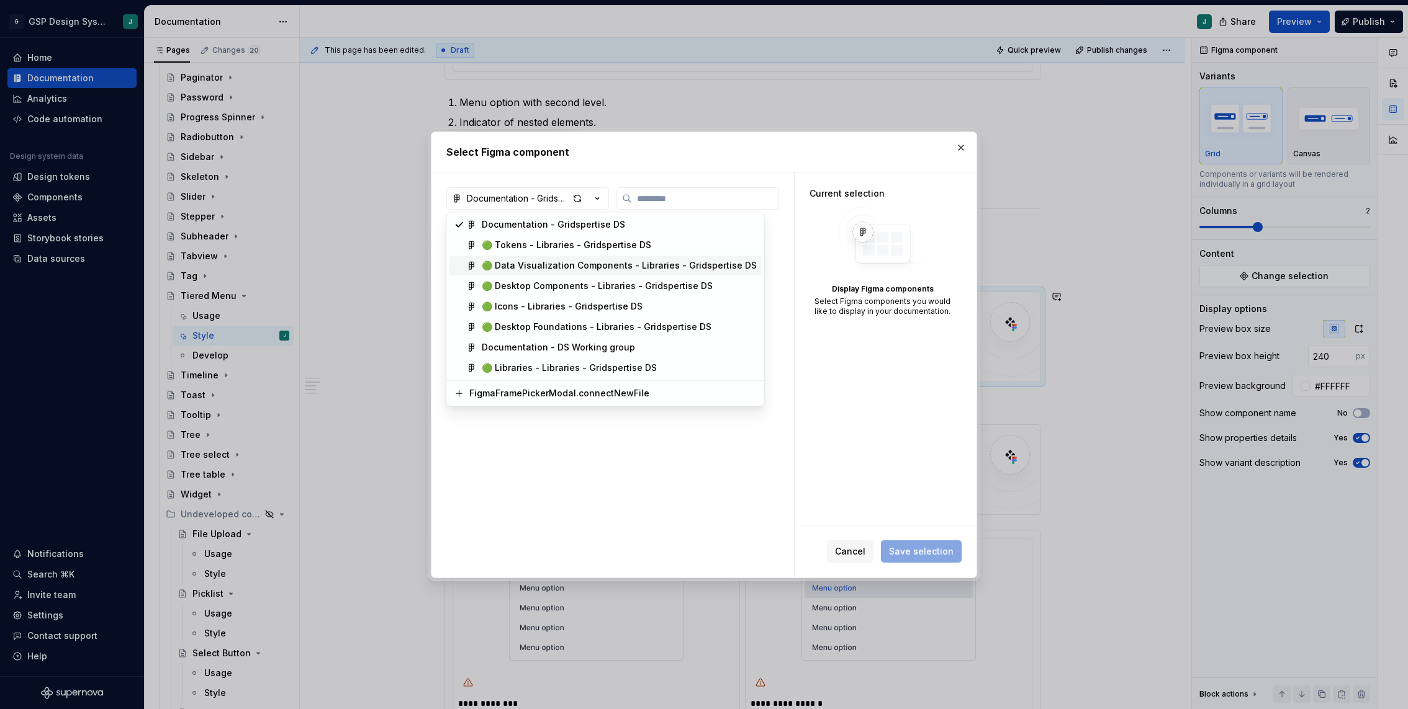
scroll to position [534, 0]
click at [554, 282] on div "🟢 Desktop Components - Libraries - Gridspertise DS" at bounding box center [597, 286] width 231 height 12
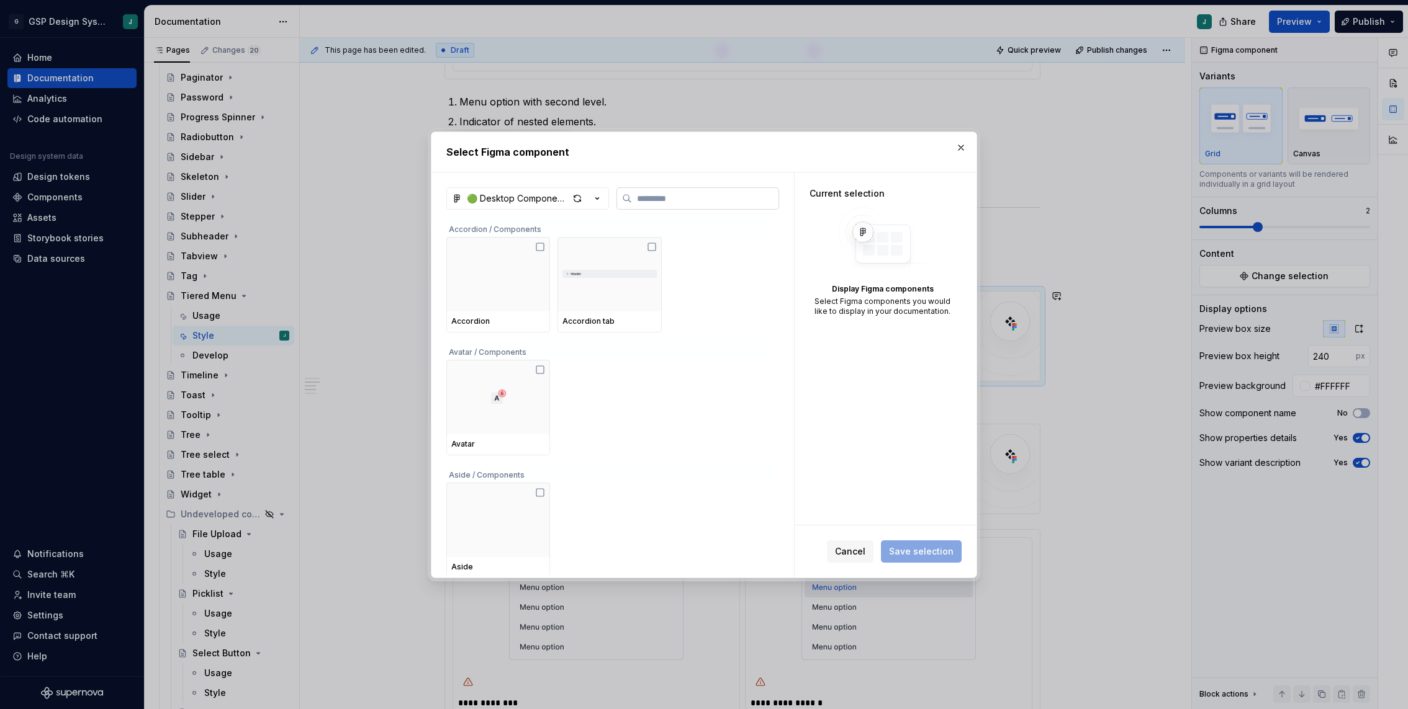
paste input "******"
type input "******"
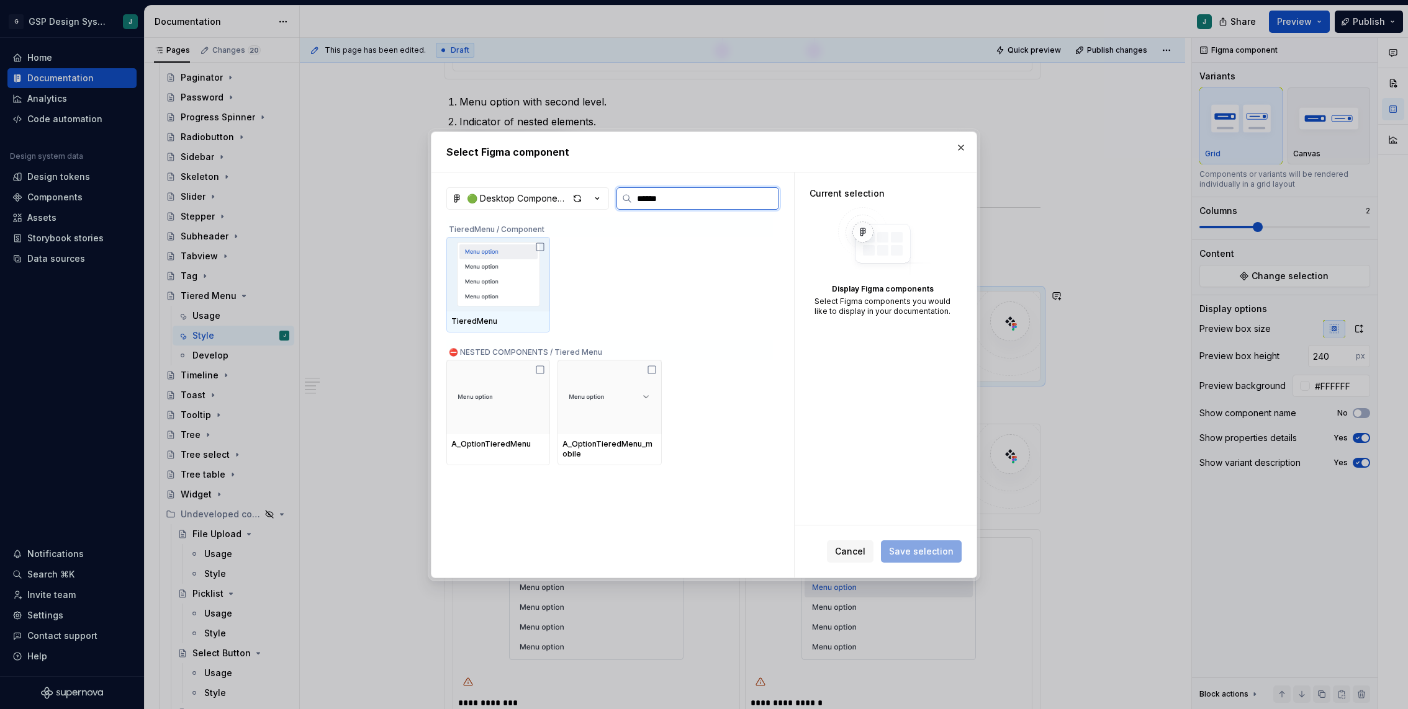
click at [510, 263] on img at bounding box center [498, 274] width 94 height 65
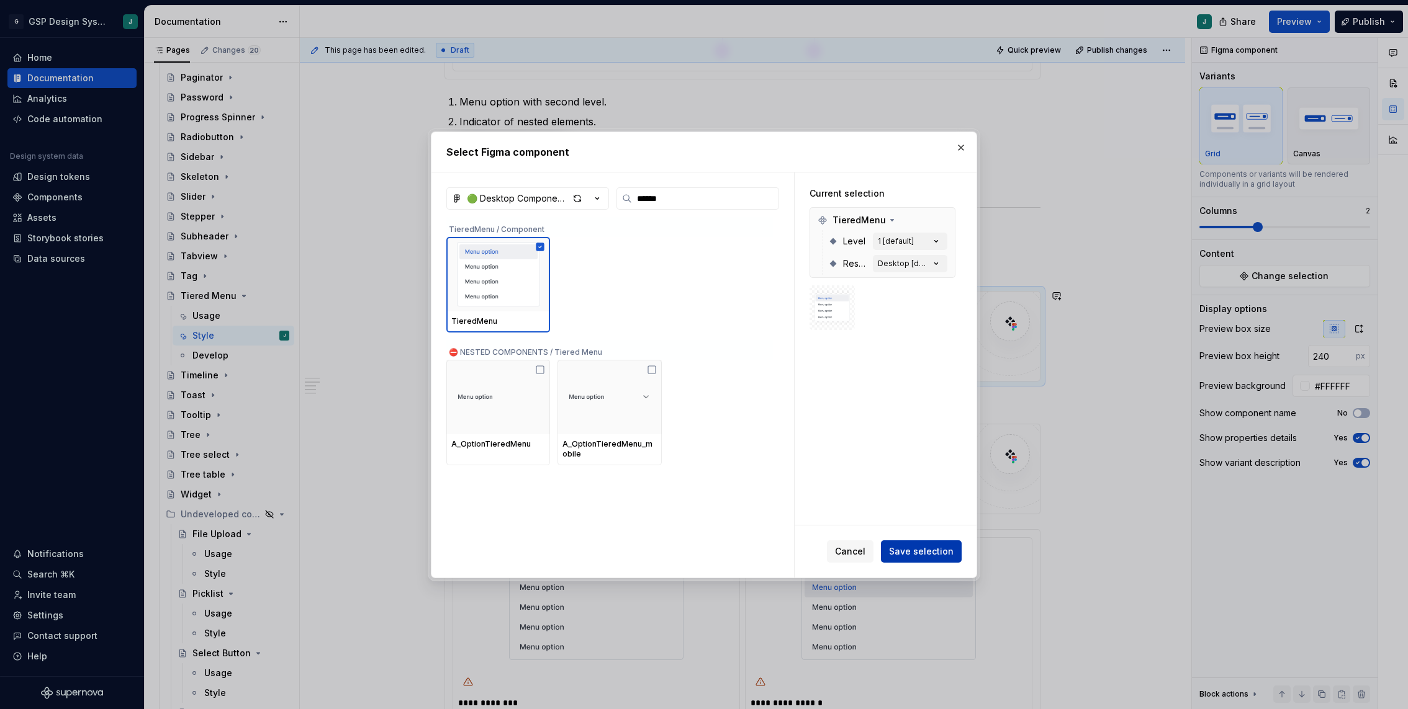
click at [903, 546] on span "Save selection" at bounding box center [921, 552] width 65 height 12
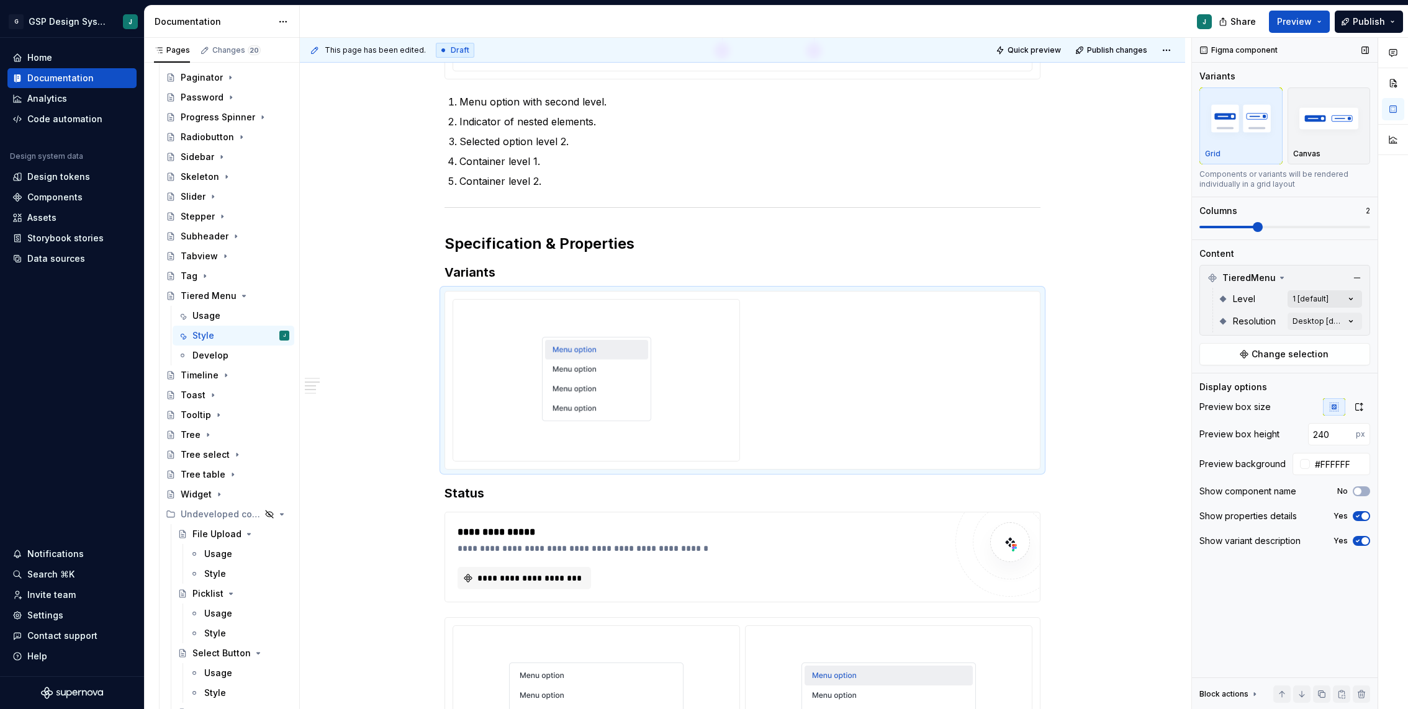
click at [1331, 294] on div "Comments Open comments No comments yet Select ‘Comment’ from the block context …" at bounding box center [1300, 374] width 216 height 672
click at [1346, 320] on button "button" at bounding box center [1345, 320] width 17 height 10
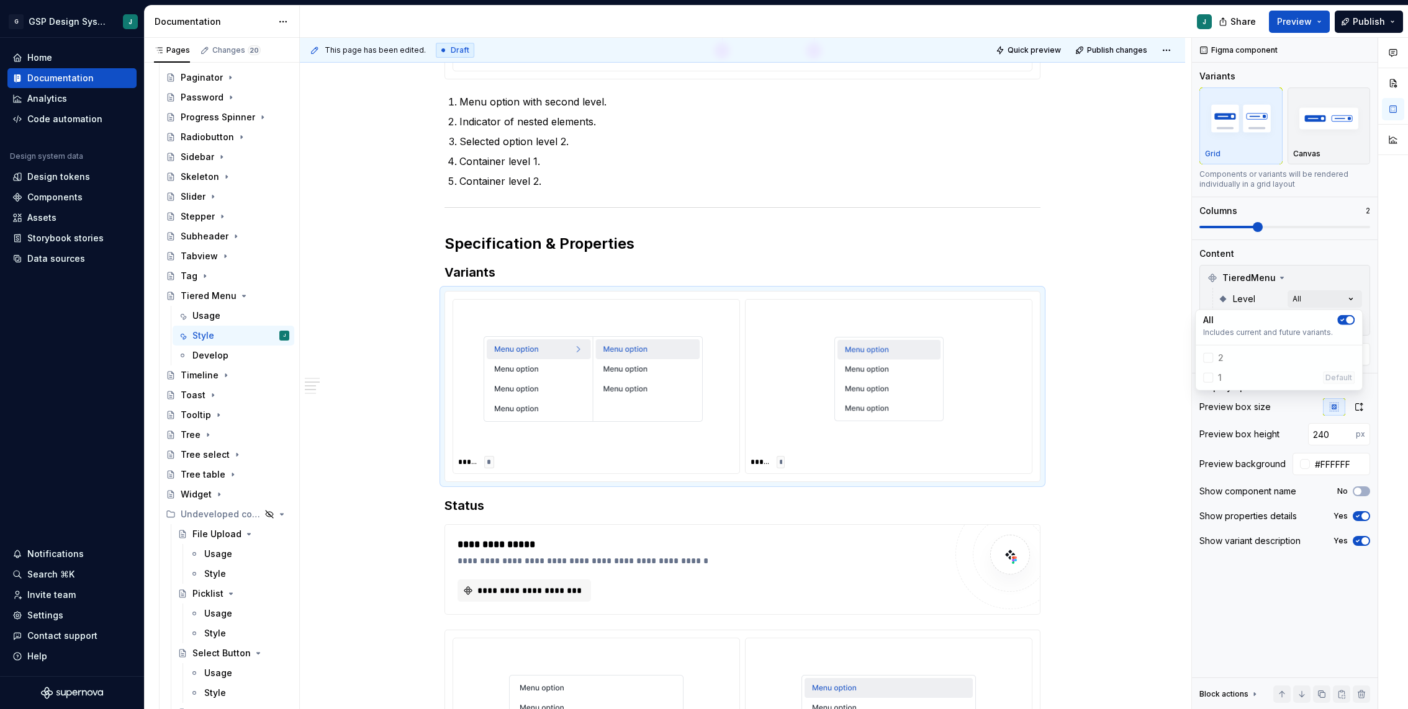
click at [756, 612] on html "G GSP Design System J Home Documentation Analytics Code automation Design syste…" at bounding box center [704, 354] width 1408 height 709
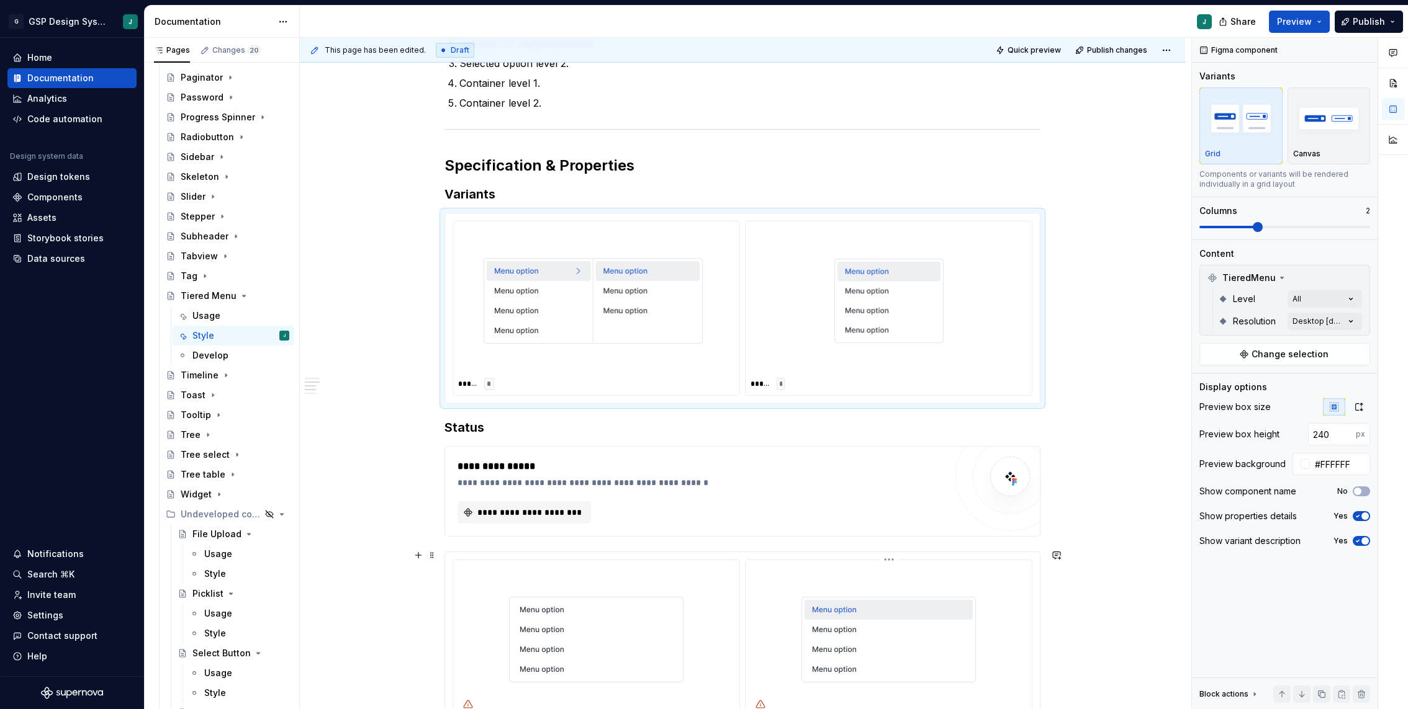
type textarea "*"
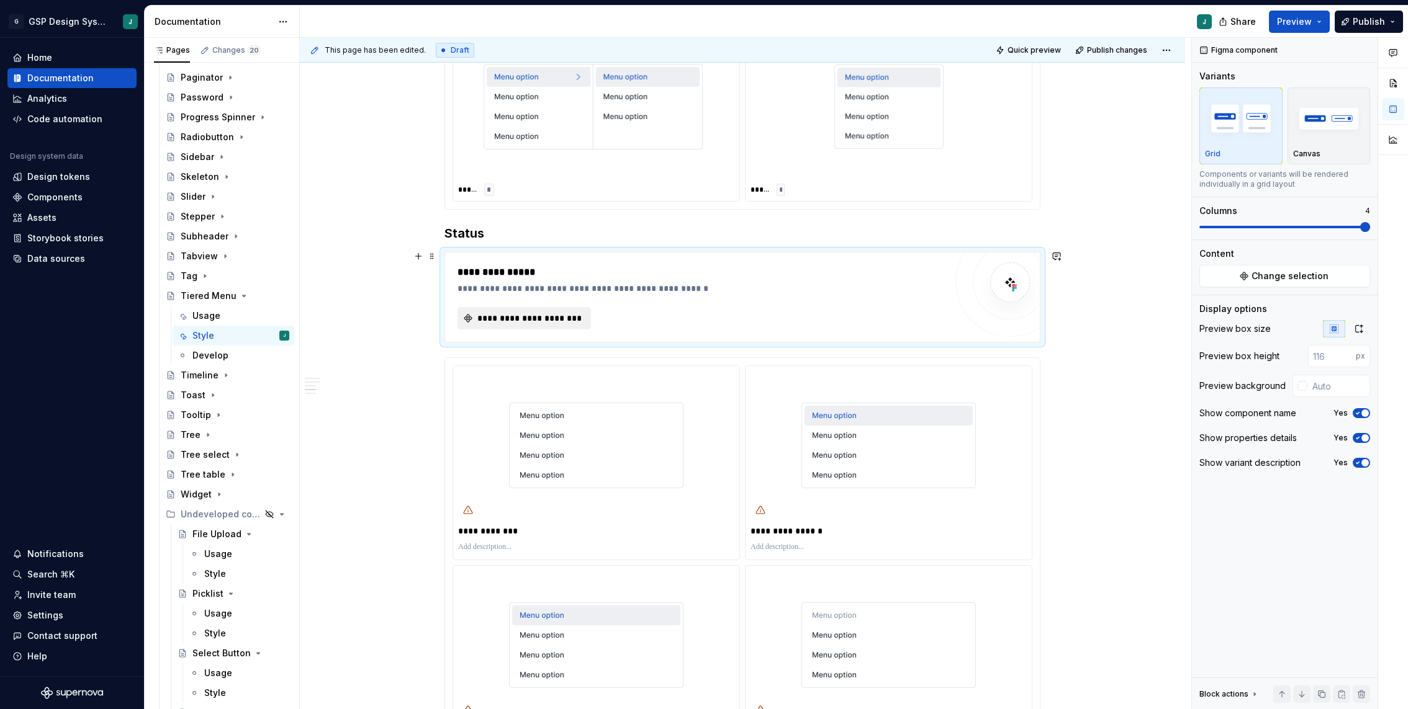
click at [575, 321] on span "**********" at bounding box center [528, 318] width 107 height 12
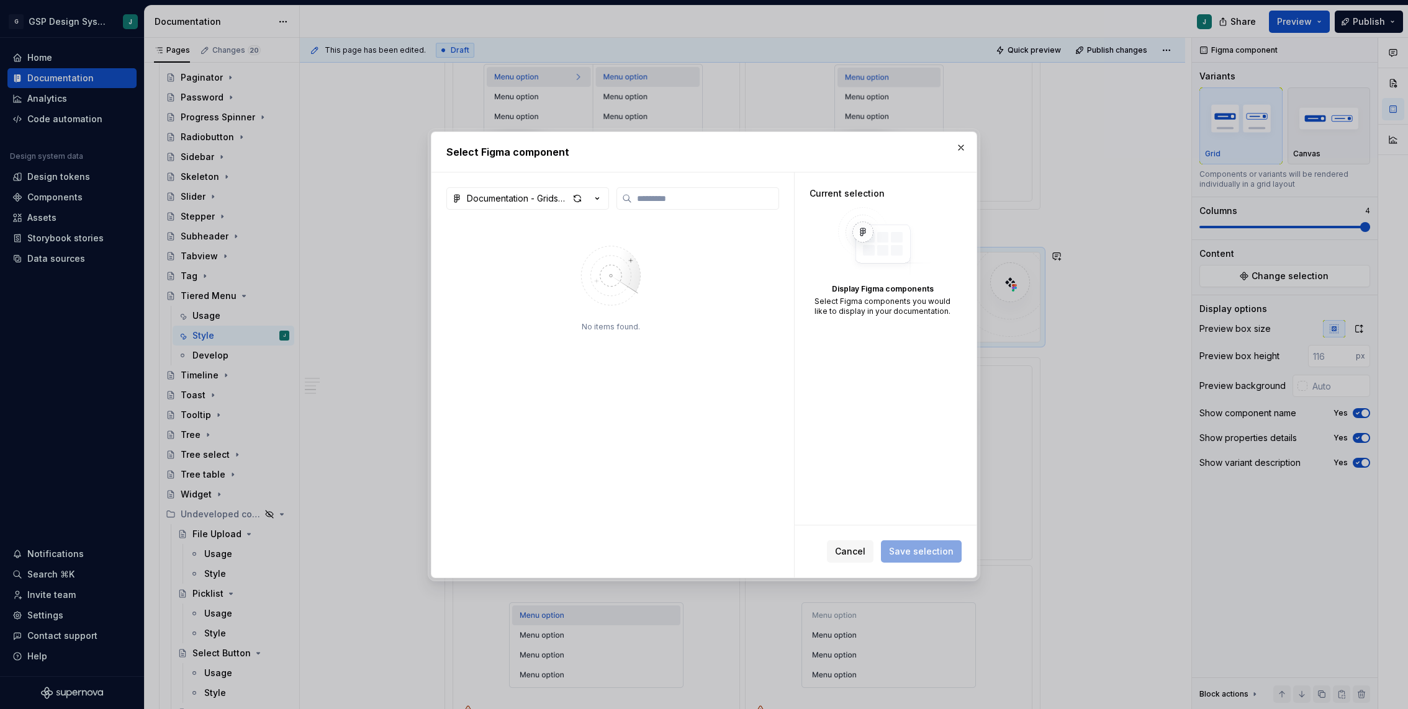
type textarea "*"
click at [562, 187] on button "Documentation - Gridspertise DS" at bounding box center [527, 198] width 163 height 22
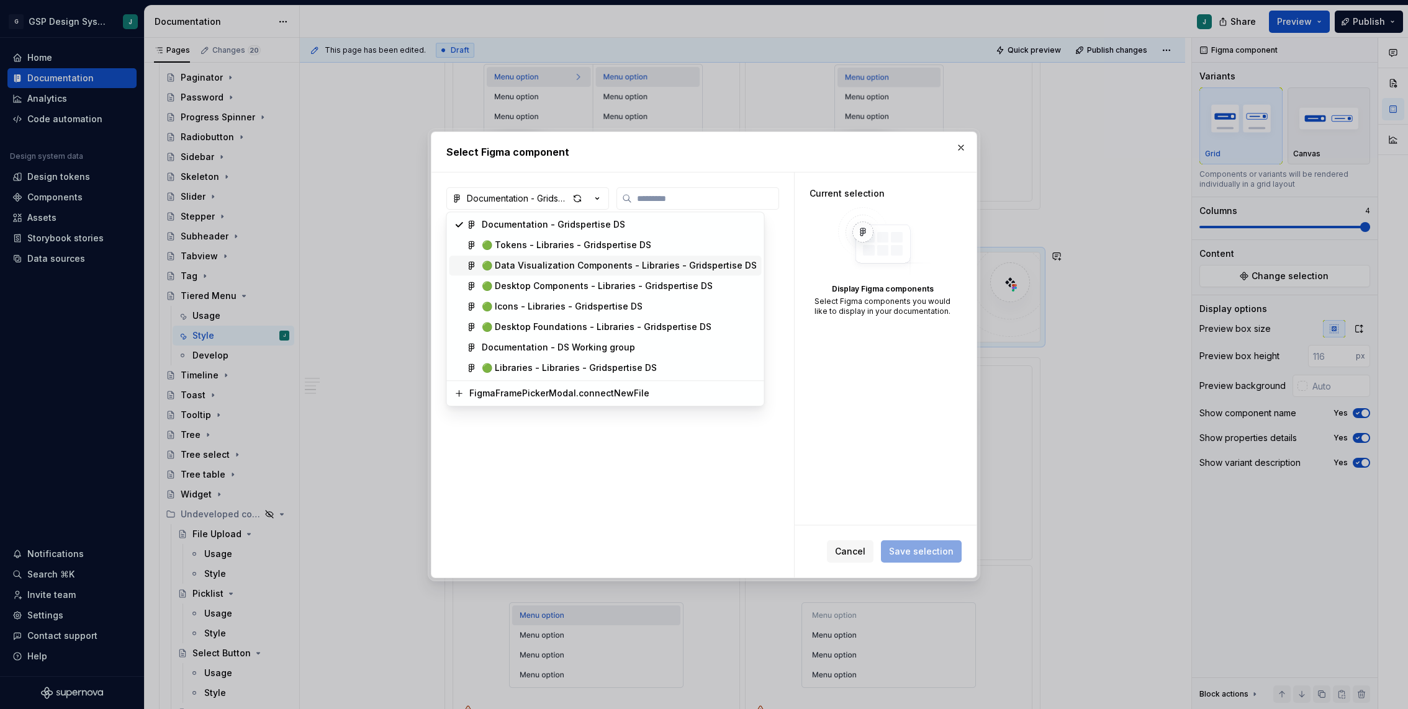
click at [535, 264] on div "🟢 Data Visualization Components - Libraries - Gridspertise DS" at bounding box center [619, 265] width 275 height 12
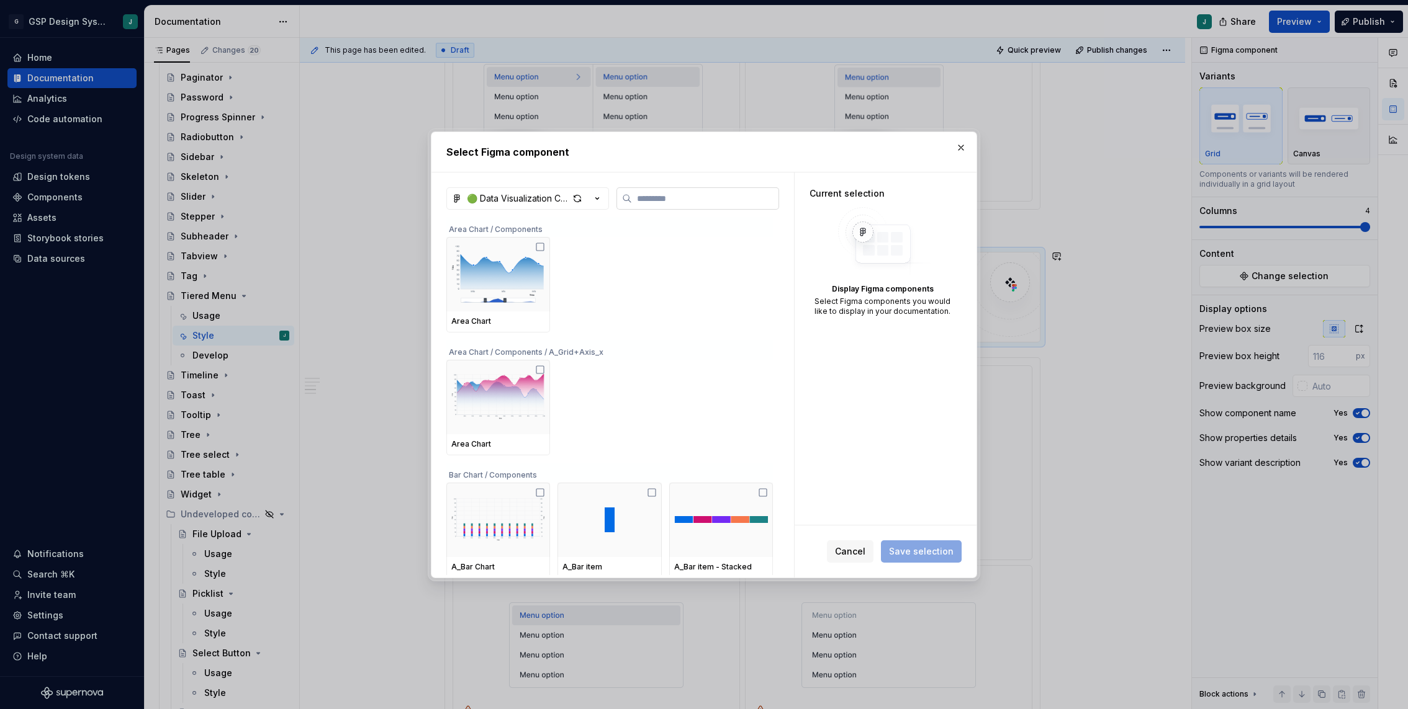
paste input "******"
type input "******"
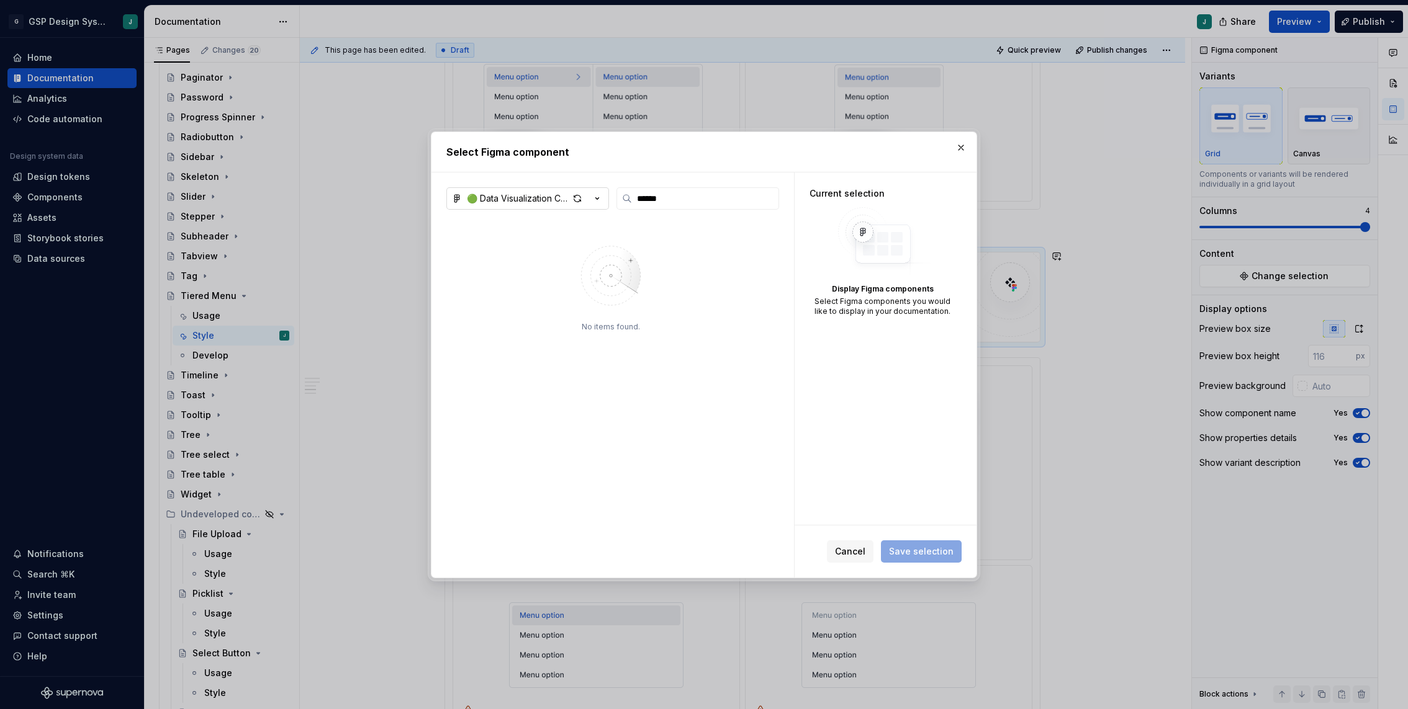
click at [522, 188] on button "🟢 Data Visualization Components - Libraries - Gridspertise DS" at bounding box center [527, 198] width 163 height 22
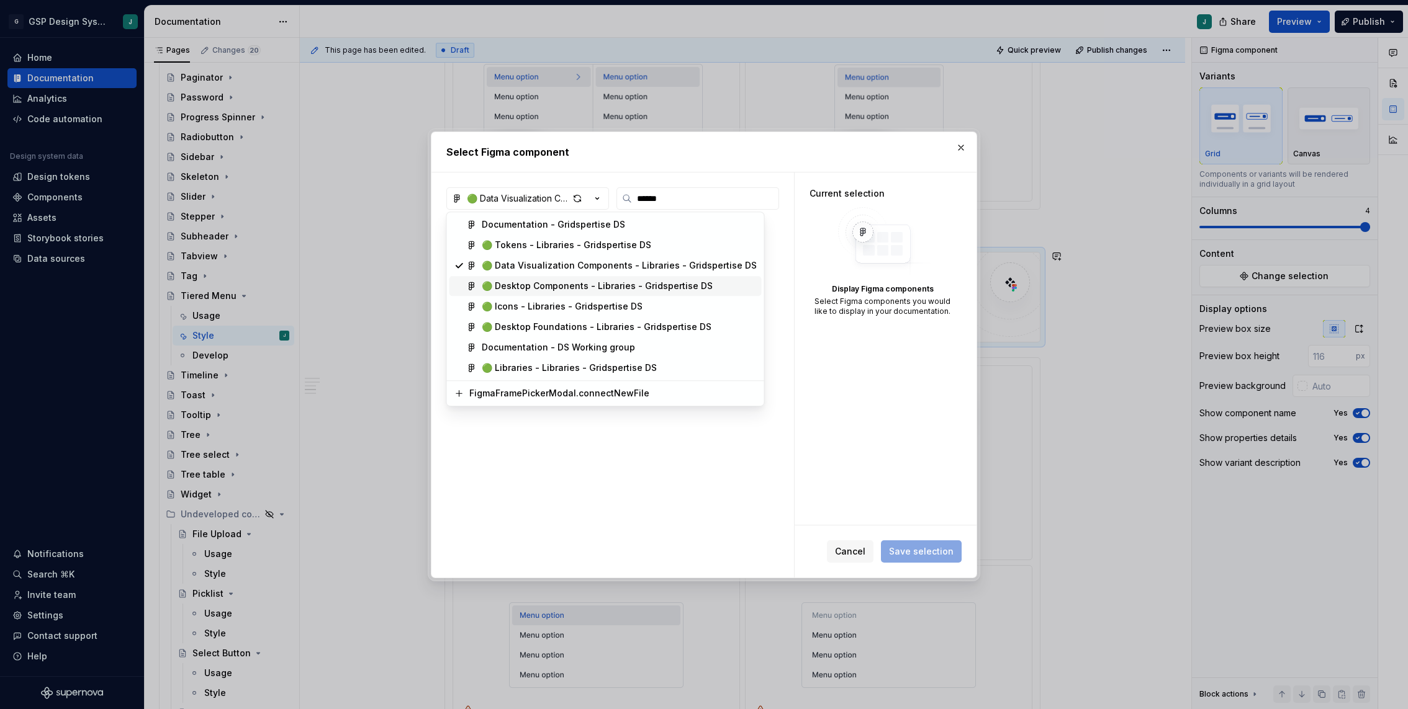
click at [535, 281] on div "🟢 Desktop Components - Libraries - Gridspertise DS" at bounding box center [597, 286] width 231 height 12
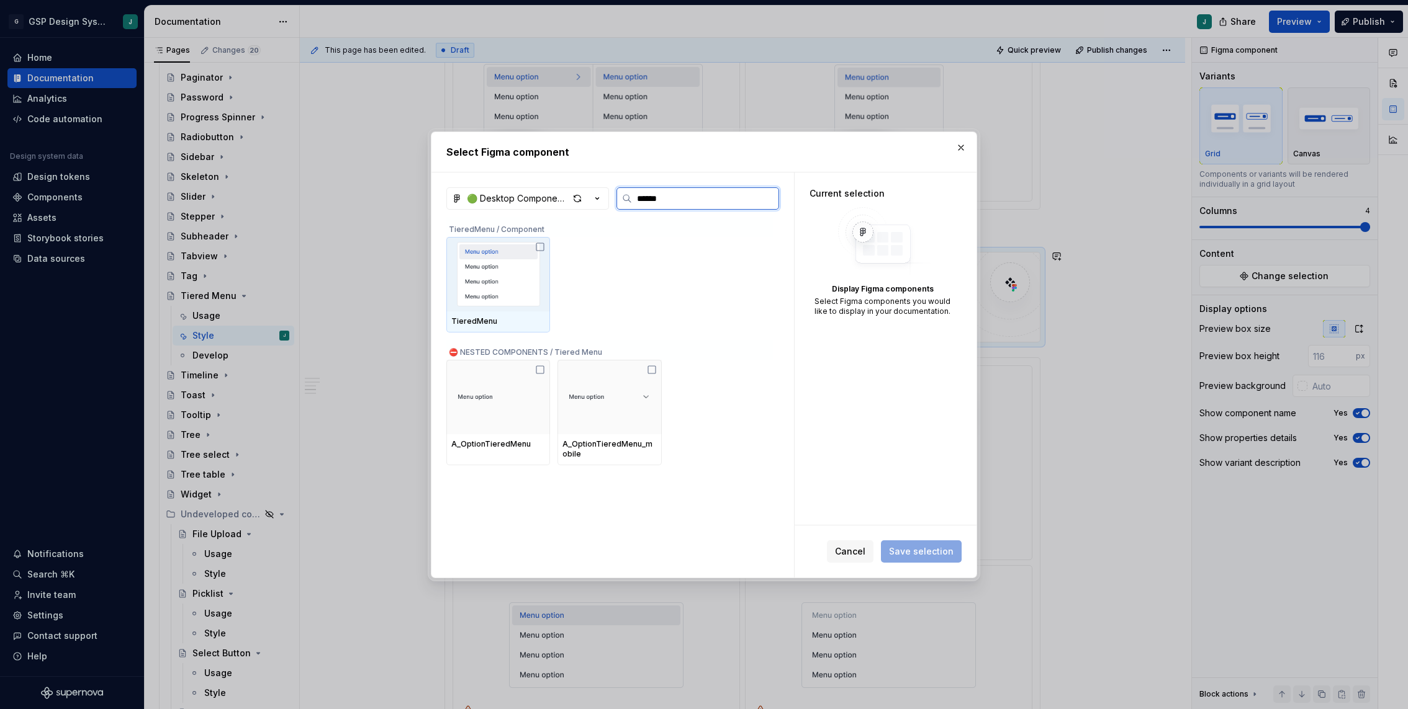
click at [508, 286] on img at bounding box center [498, 274] width 94 height 65
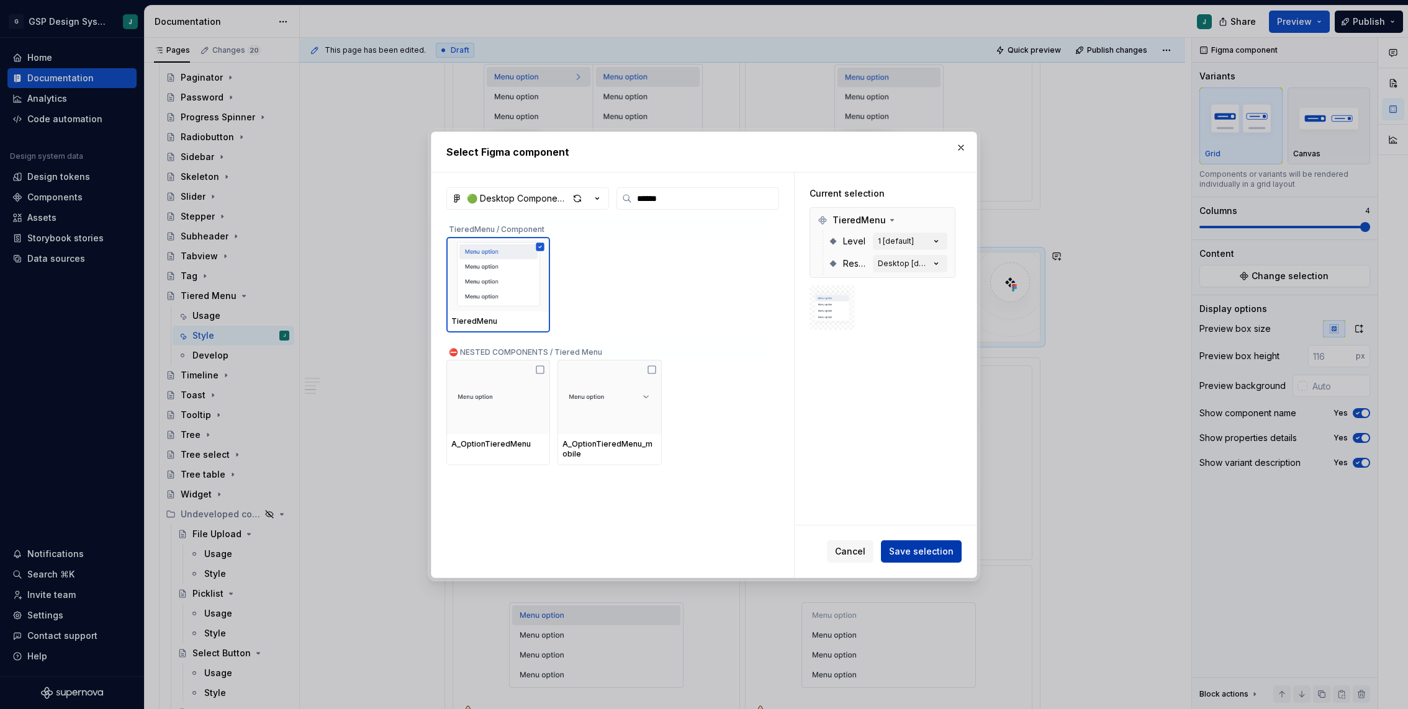
click at [901, 552] on span "Save selection" at bounding box center [921, 552] width 65 height 12
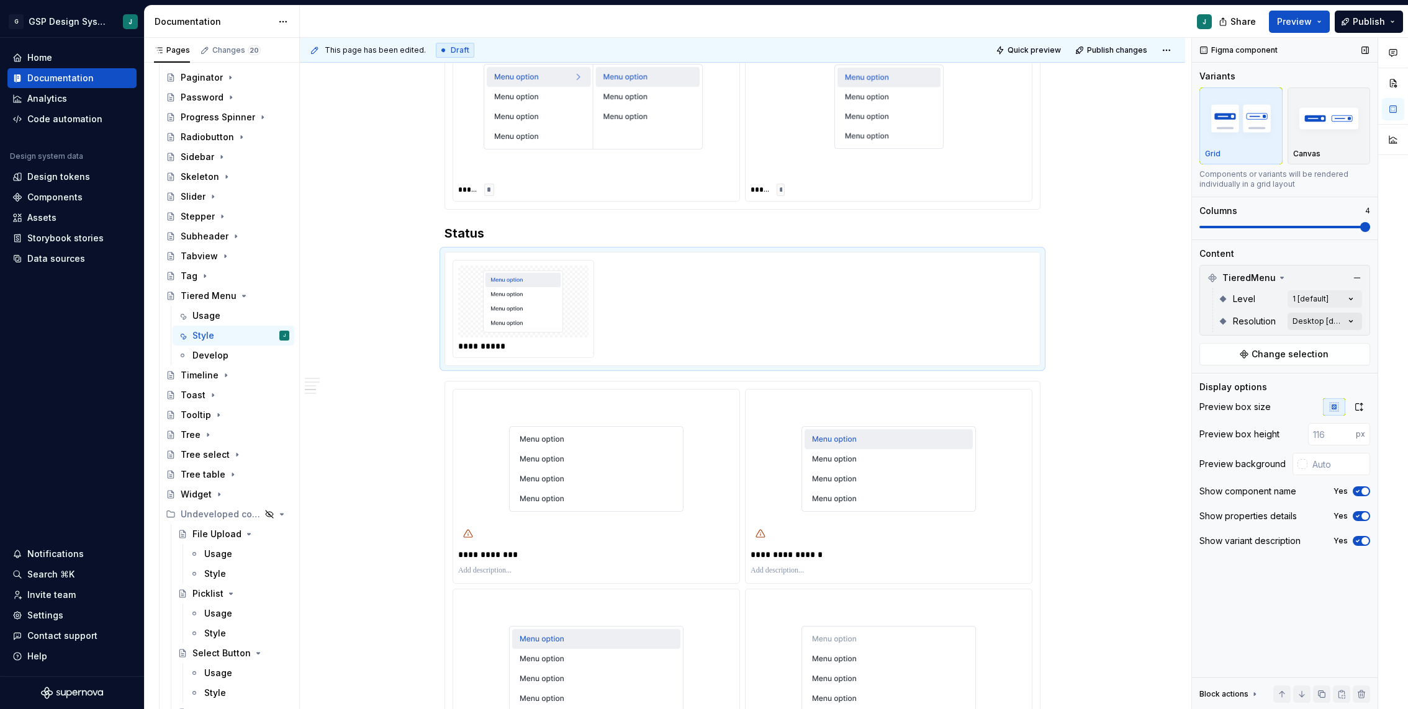
click at [1336, 312] on div "Comments Open comments No comments yet Select ‘Comment’ from the block context …" at bounding box center [1300, 374] width 216 height 672
click at [1346, 341] on icon "button" at bounding box center [1342, 342] width 10 height 7
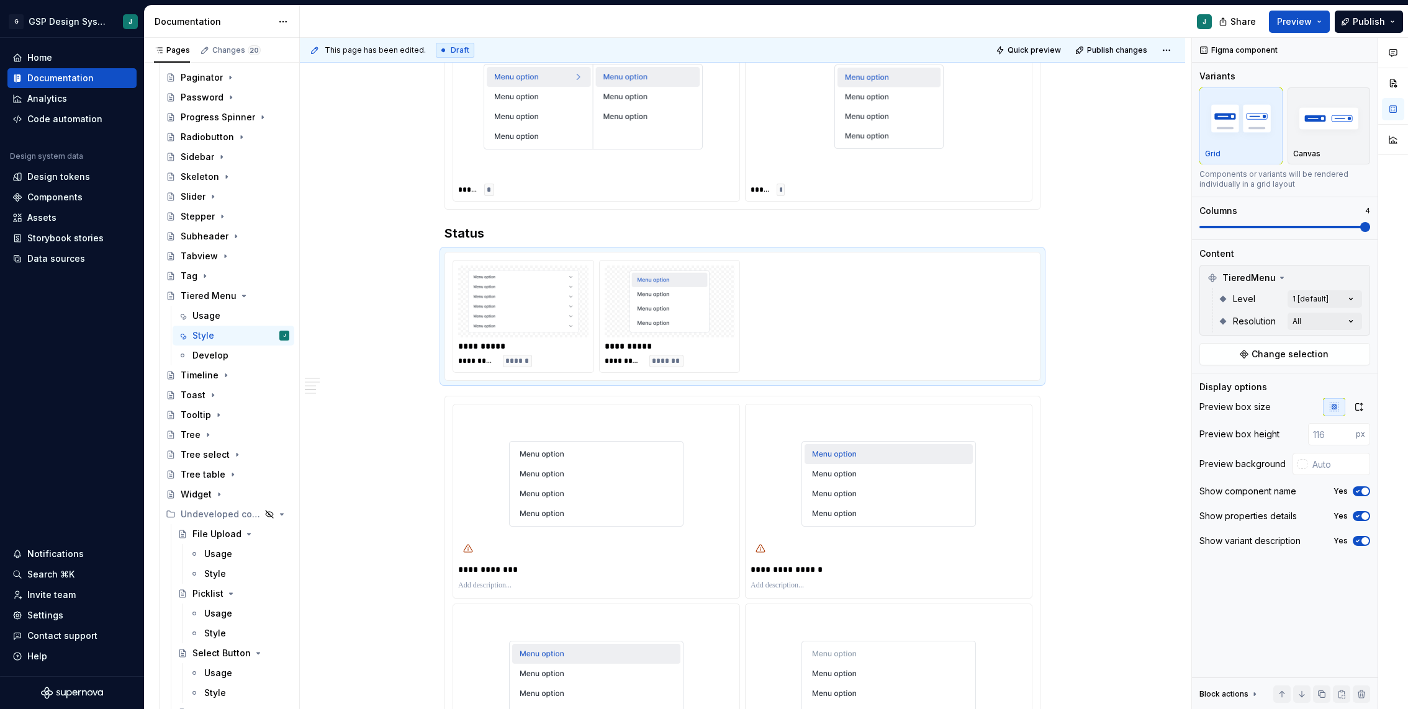
click at [1301, 254] on div "Comments Open comments No comments yet Select ‘Comment’ from the block context …" at bounding box center [1300, 374] width 216 height 672
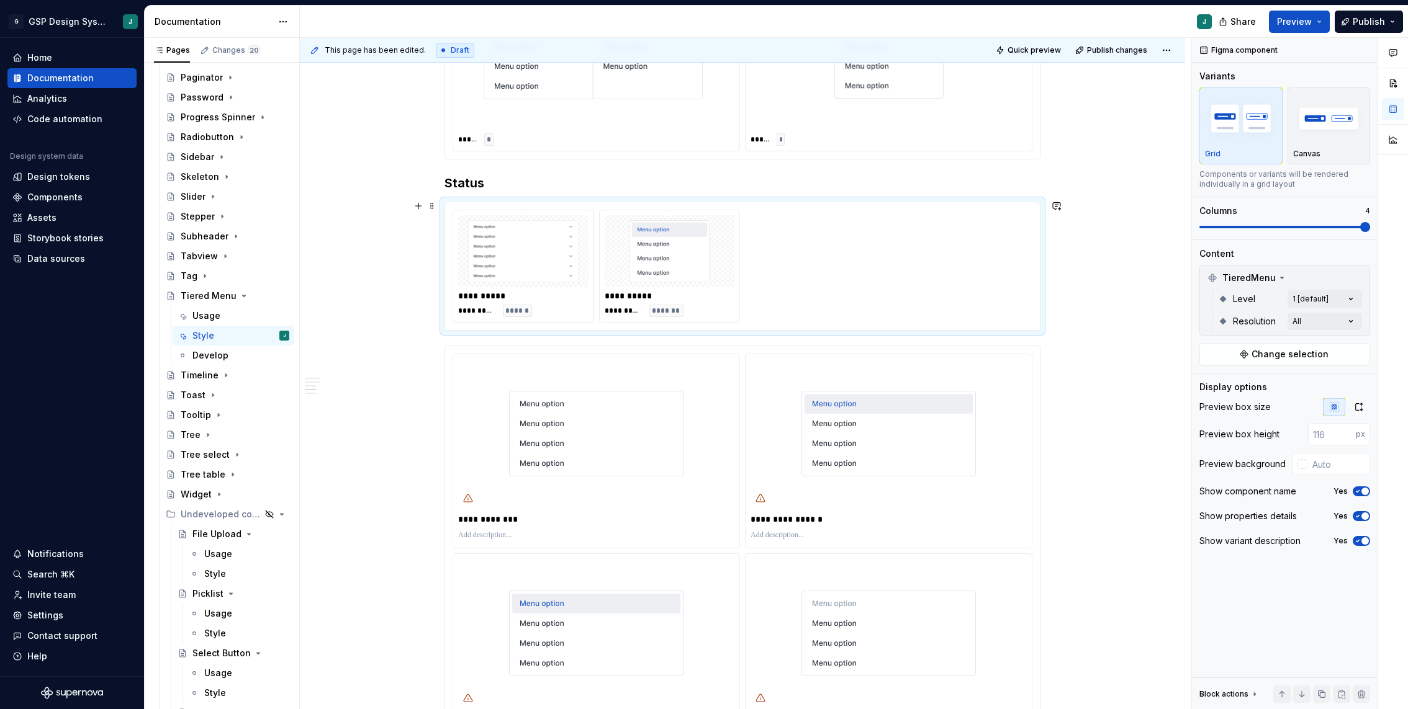
scroll to position [858, 0]
click at [965, 268] on div "**********" at bounding box center [743, 265] width 580 height 113
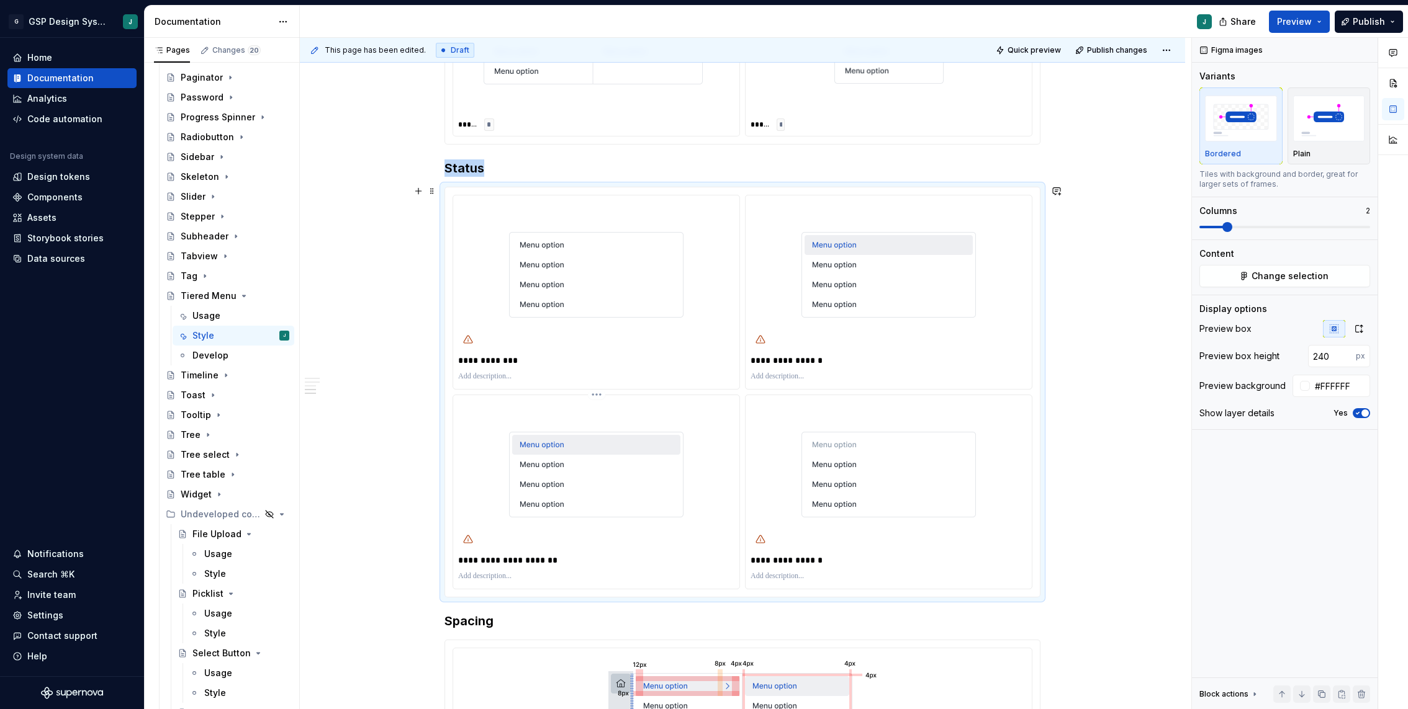
scroll to position [876, 0]
click at [664, 269] on img at bounding box center [596, 271] width 183 height 94
click at [1241, 277] on button "Change selection" at bounding box center [1284, 276] width 171 height 22
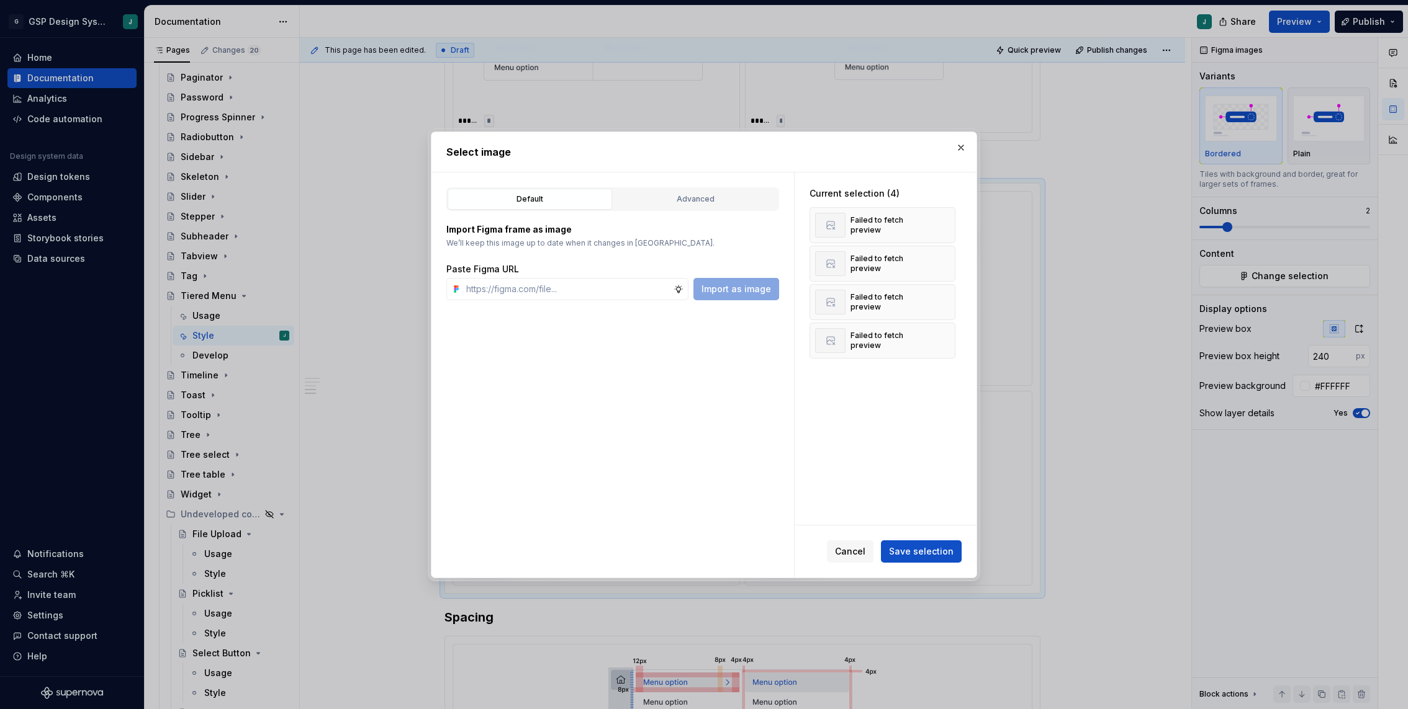
type textarea "*"
click at [656, 187] on div "Default Advanced" at bounding box center [612, 199] width 333 height 24
click at [645, 196] on div "Advanced" at bounding box center [696, 199] width 156 height 12
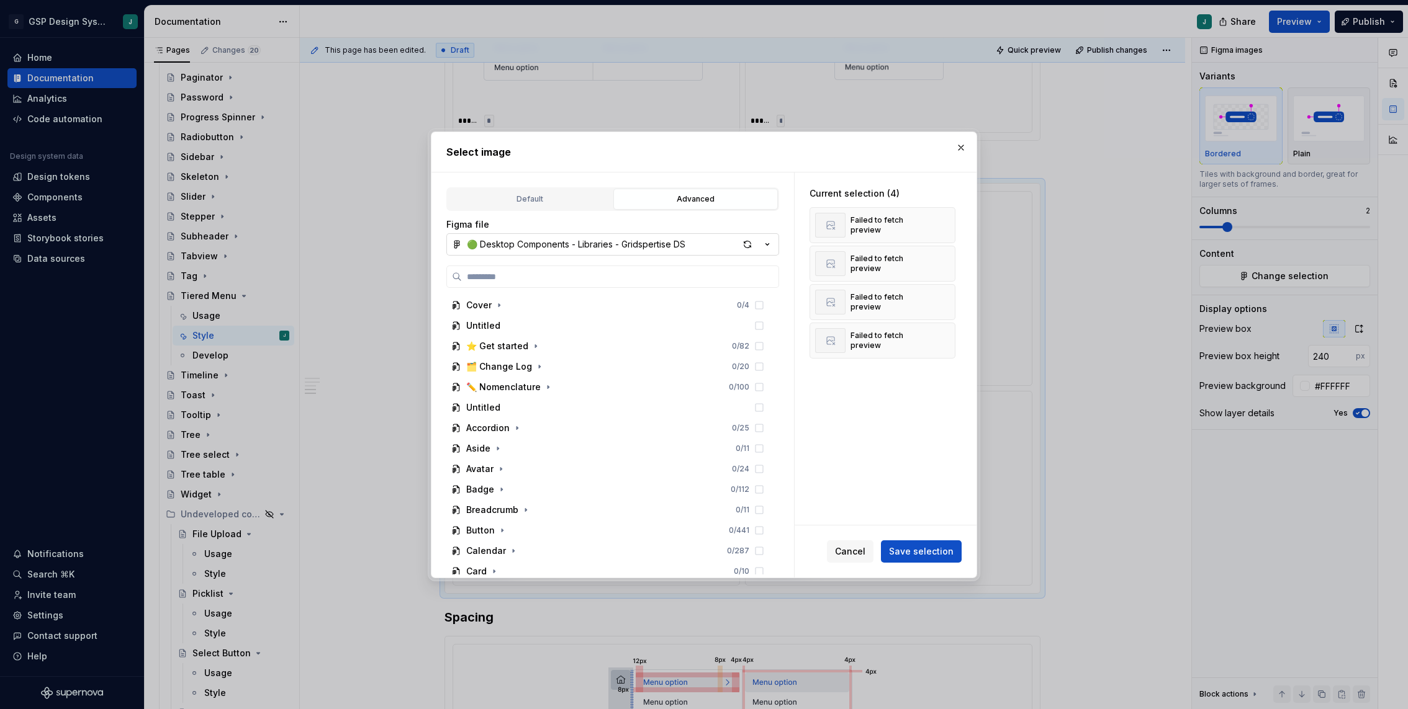
click at [529, 242] on div "🟢 Desktop Components - Libraries - Gridspertise DS" at bounding box center [576, 244] width 218 height 12
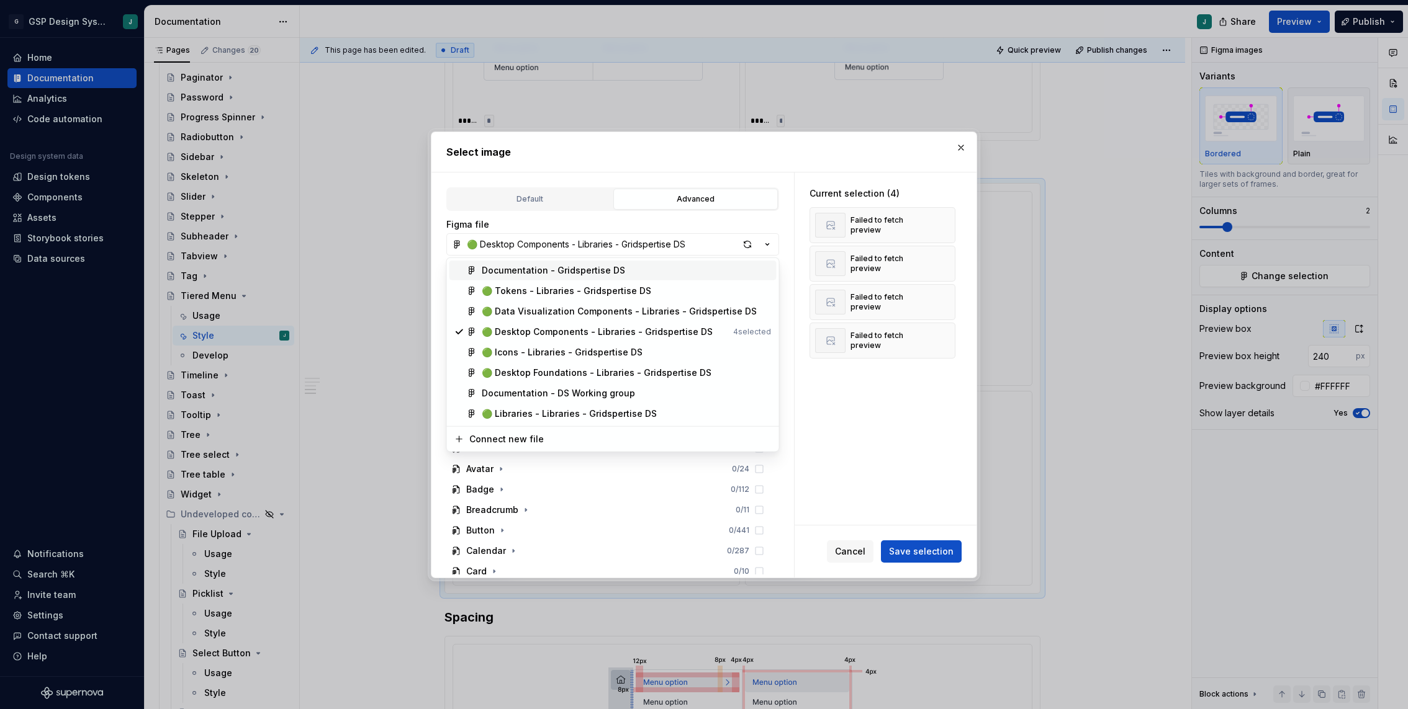
click at [530, 269] on div "Documentation - Gridspertise DS" at bounding box center [553, 270] width 143 height 12
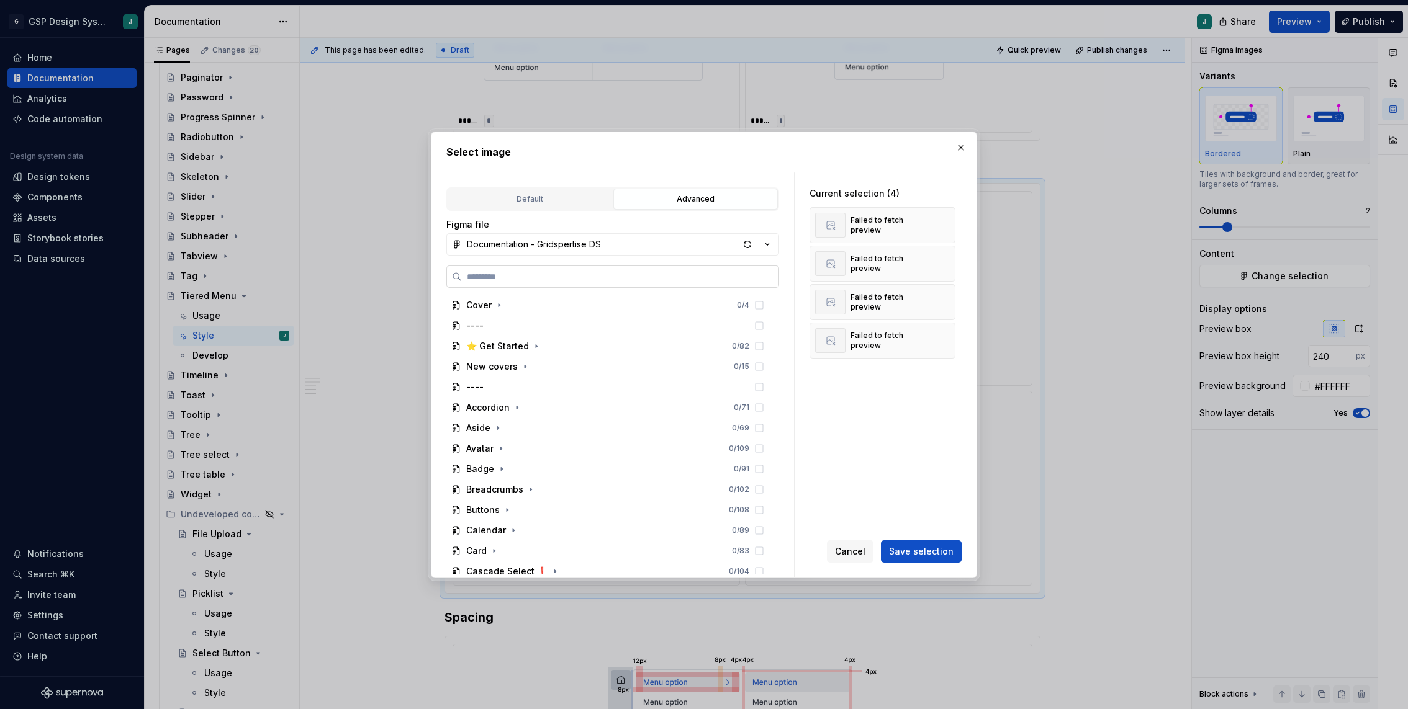
click at [528, 284] on label at bounding box center [612, 277] width 333 height 22
click at [528, 283] on input "search" at bounding box center [620, 277] width 317 height 12
paste input "******"
type input "******"
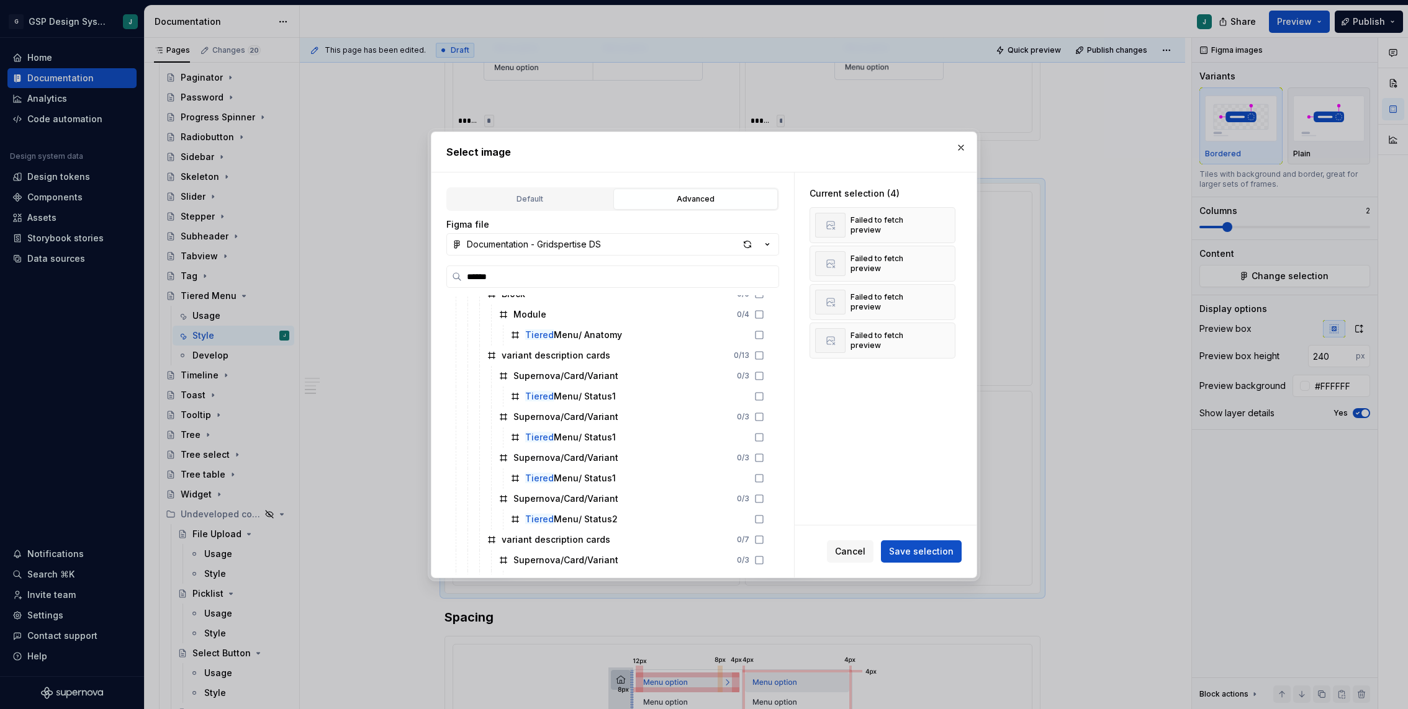
scroll to position [308, 0]
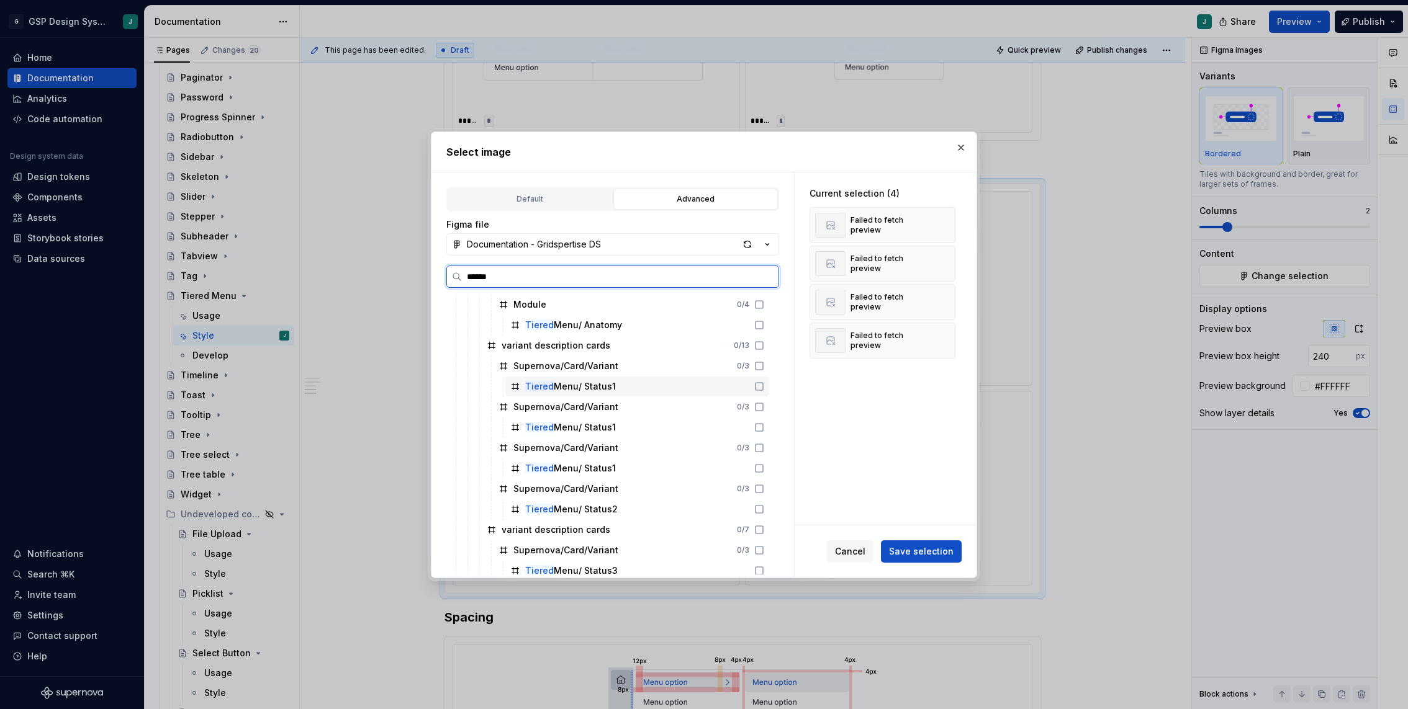
click at [763, 385] on icon at bounding box center [758, 386] width 7 height 7
click at [763, 424] on icon at bounding box center [758, 427] width 7 height 7
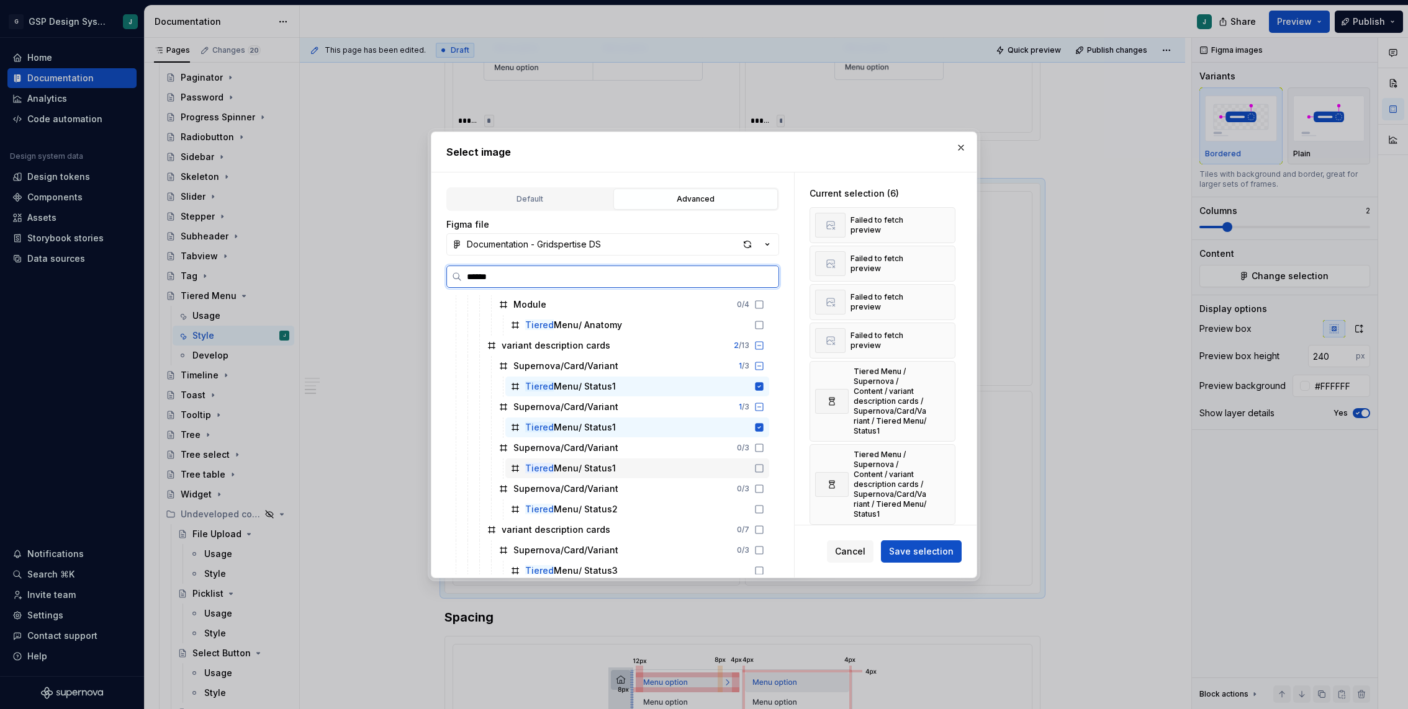
click at [764, 464] on icon at bounding box center [759, 469] width 10 height 10
click at [764, 505] on icon at bounding box center [759, 510] width 10 height 10
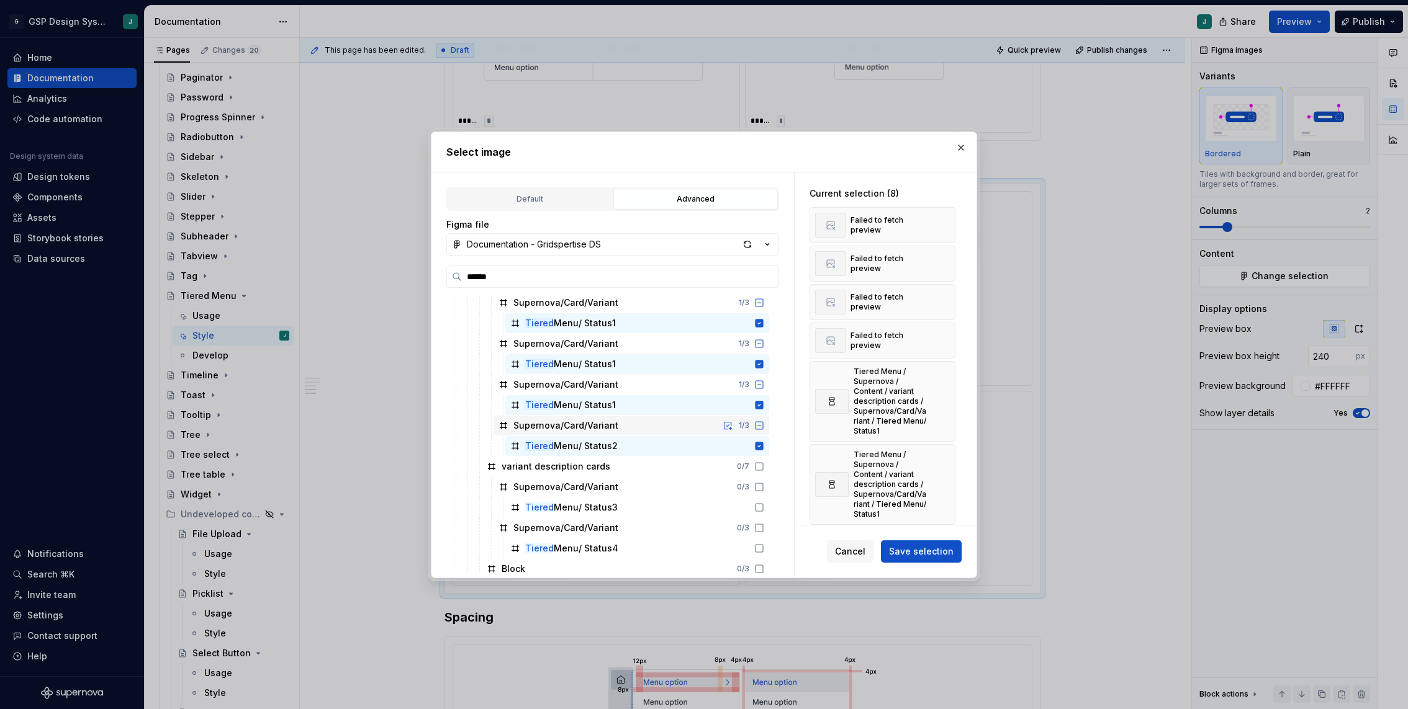
scroll to position [397, 0]
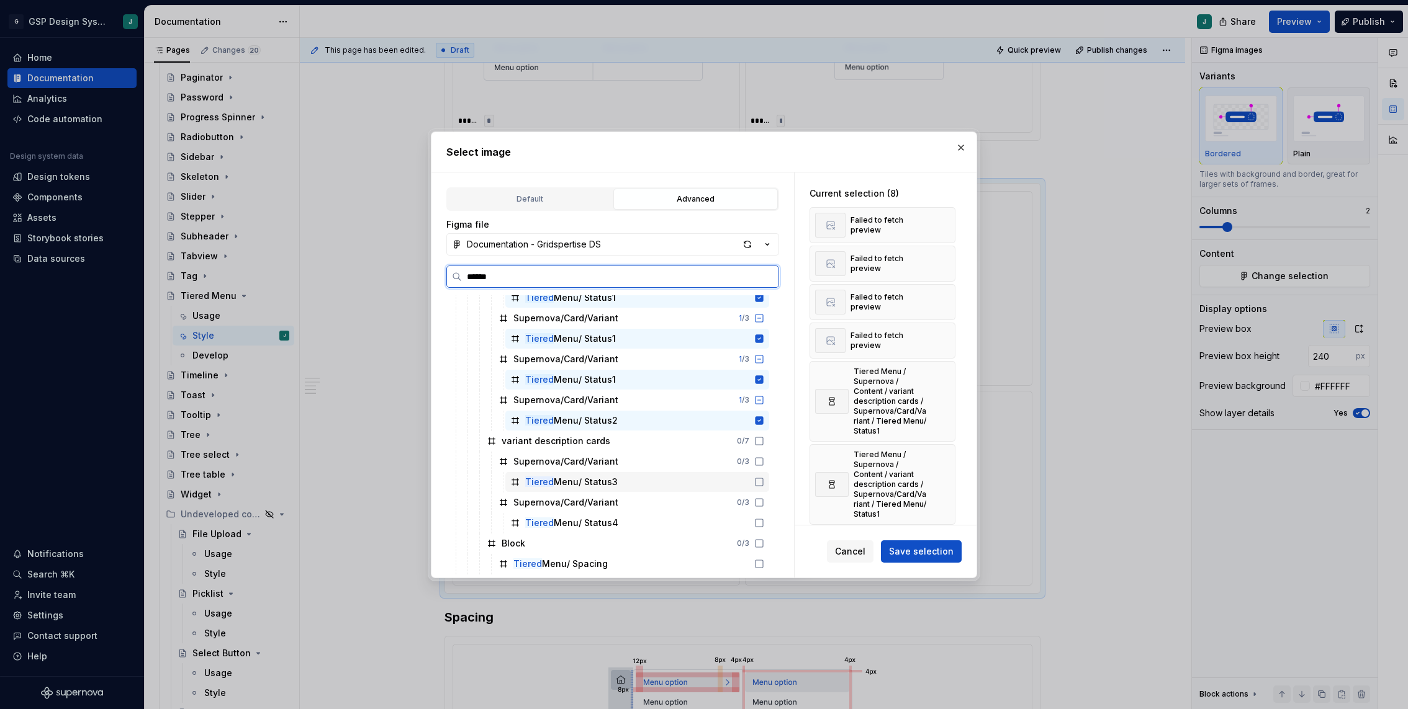
click at [764, 479] on icon at bounding box center [759, 482] width 10 height 10
click at [763, 526] on icon at bounding box center [758, 523] width 7 height 7
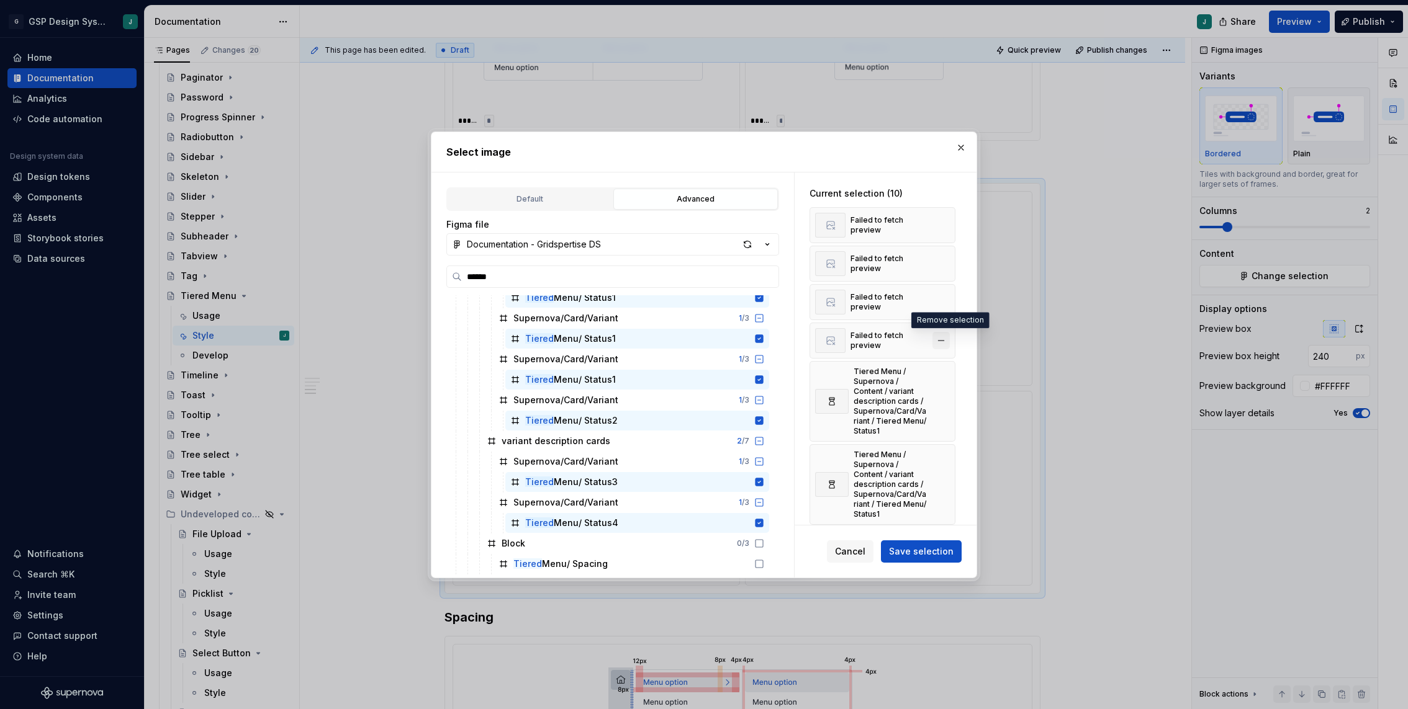
click at [948, 336] on button "button" at bounding box center [940, 340] width 17 height 17
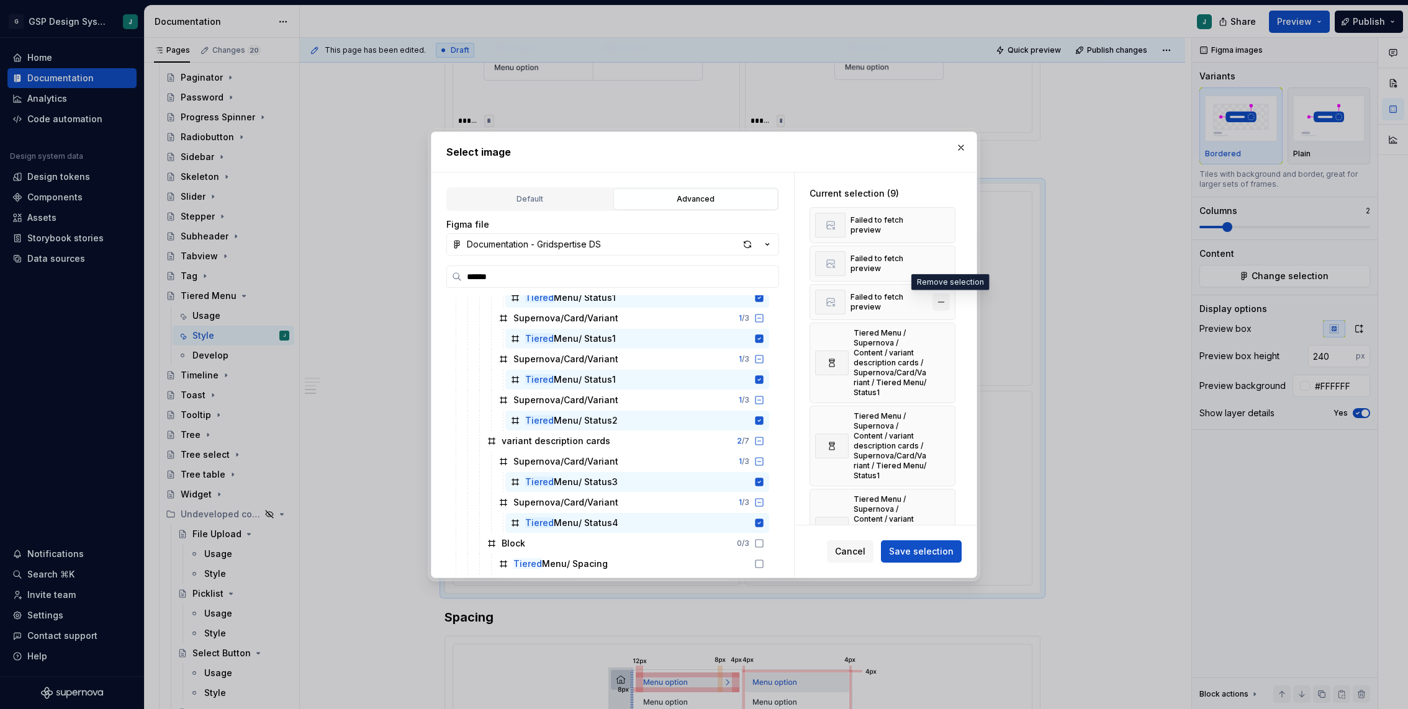
click at [948, 302] on button "button" at bounding box center [940, 302] width 17 height 17
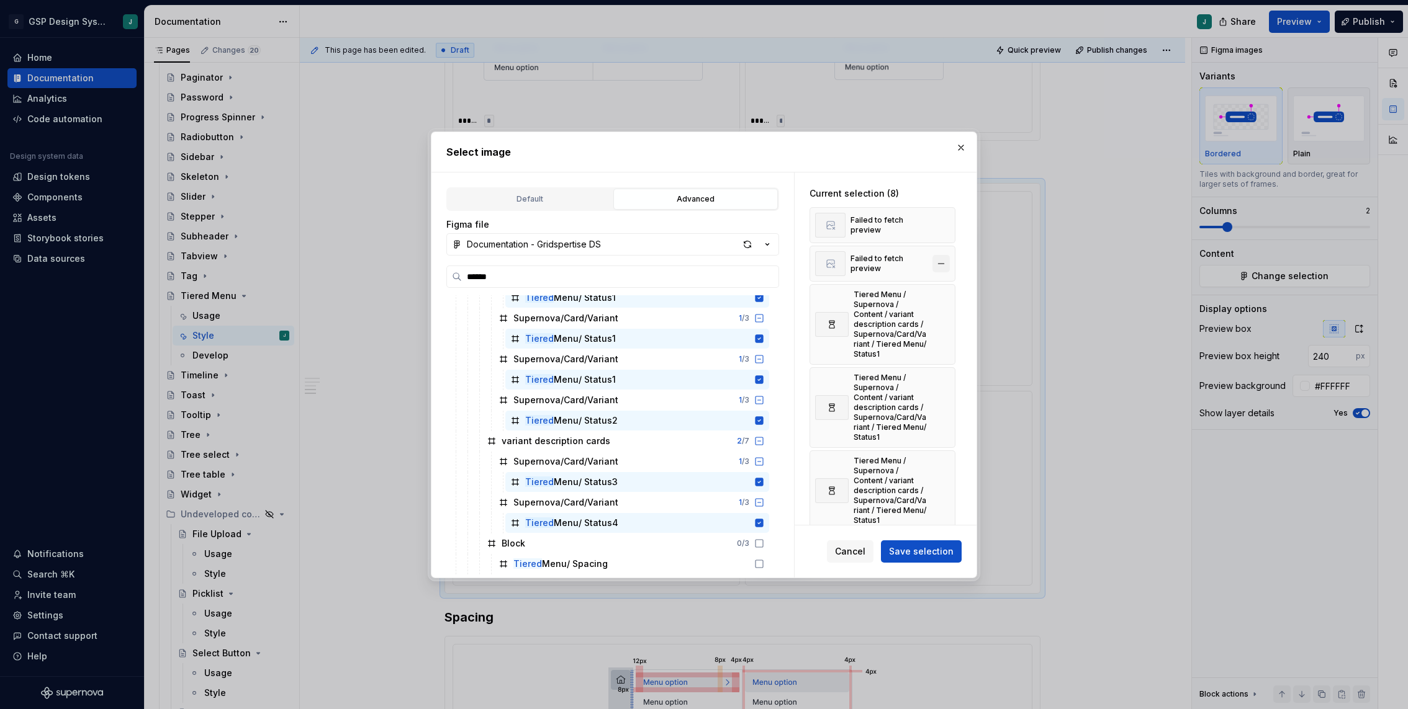
click at [950, 266] on button "button" at bounding box center [940, 263] width 17 height 17
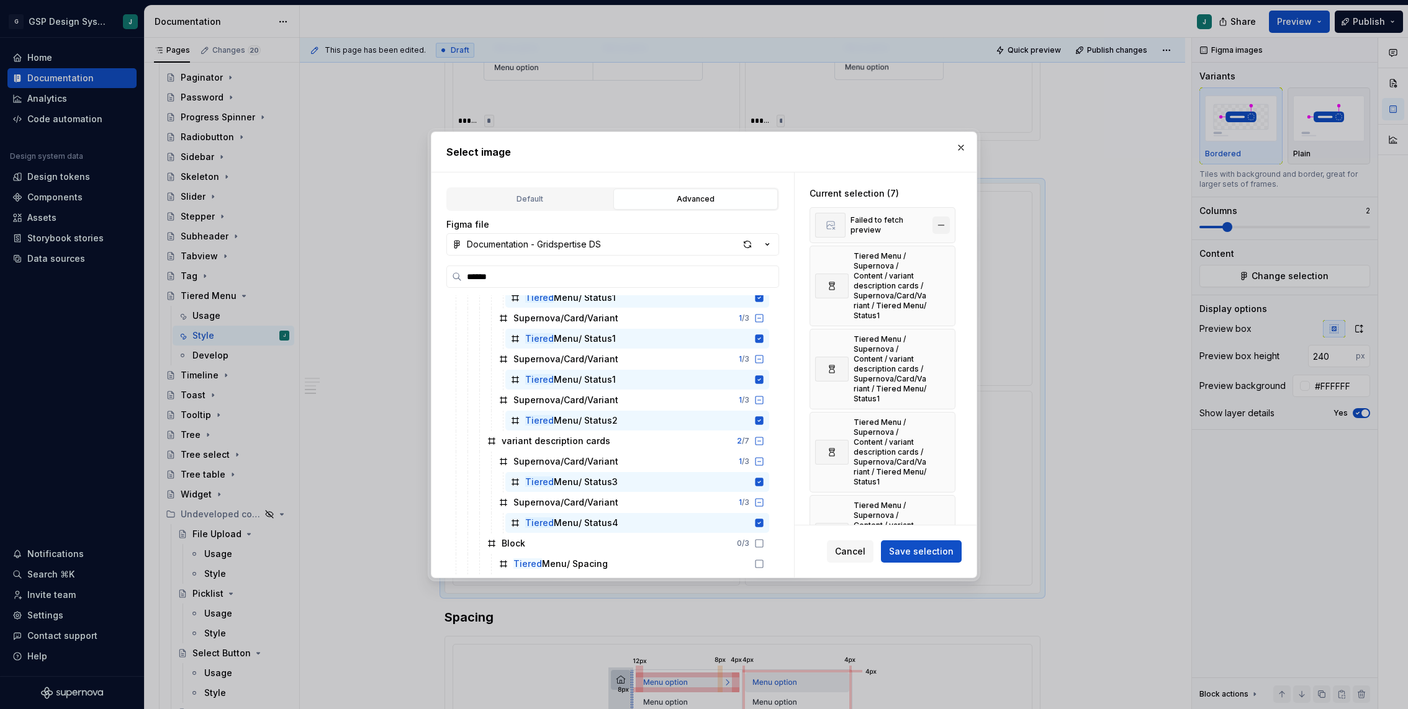
click at [950, 227] on button "button" at bounding box center [940, 225] width 17 height 17
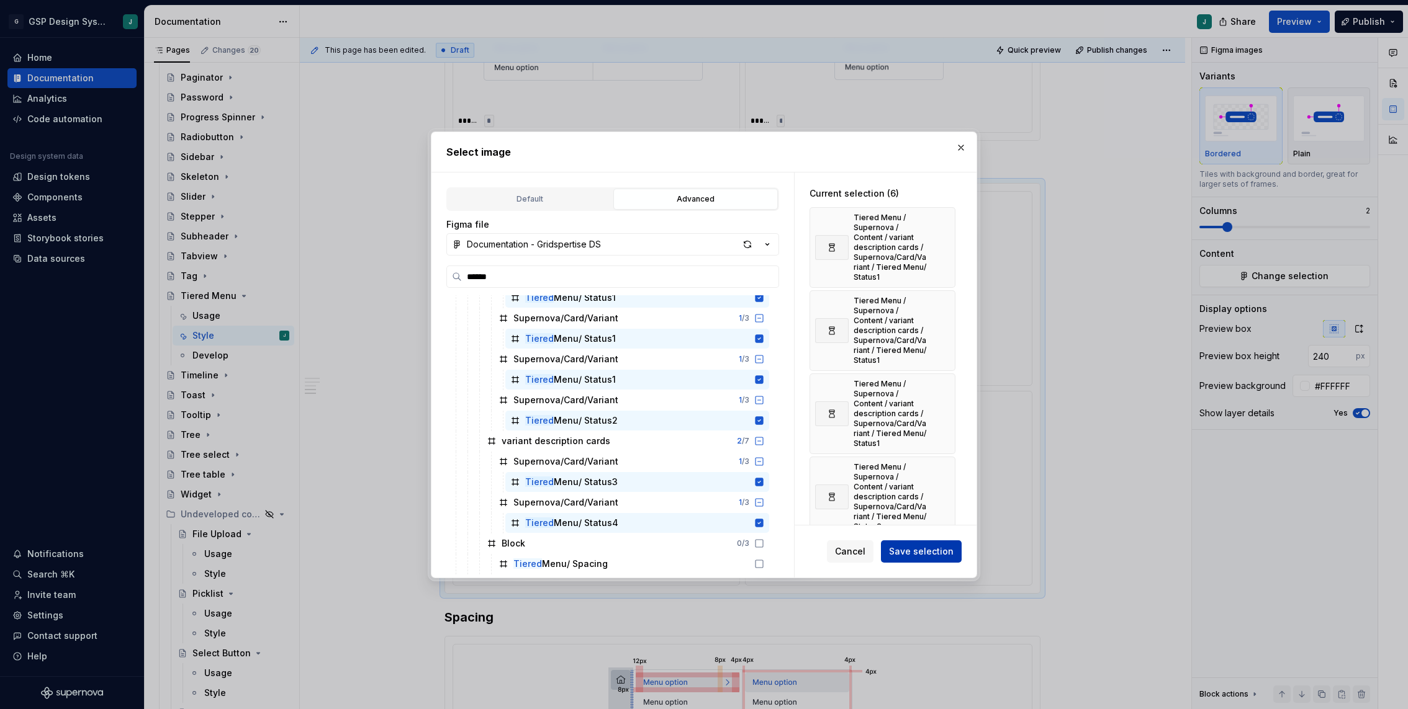
click at [921, 543] on button "Save selection" at bounding box center [921, 552] width 81 height 22
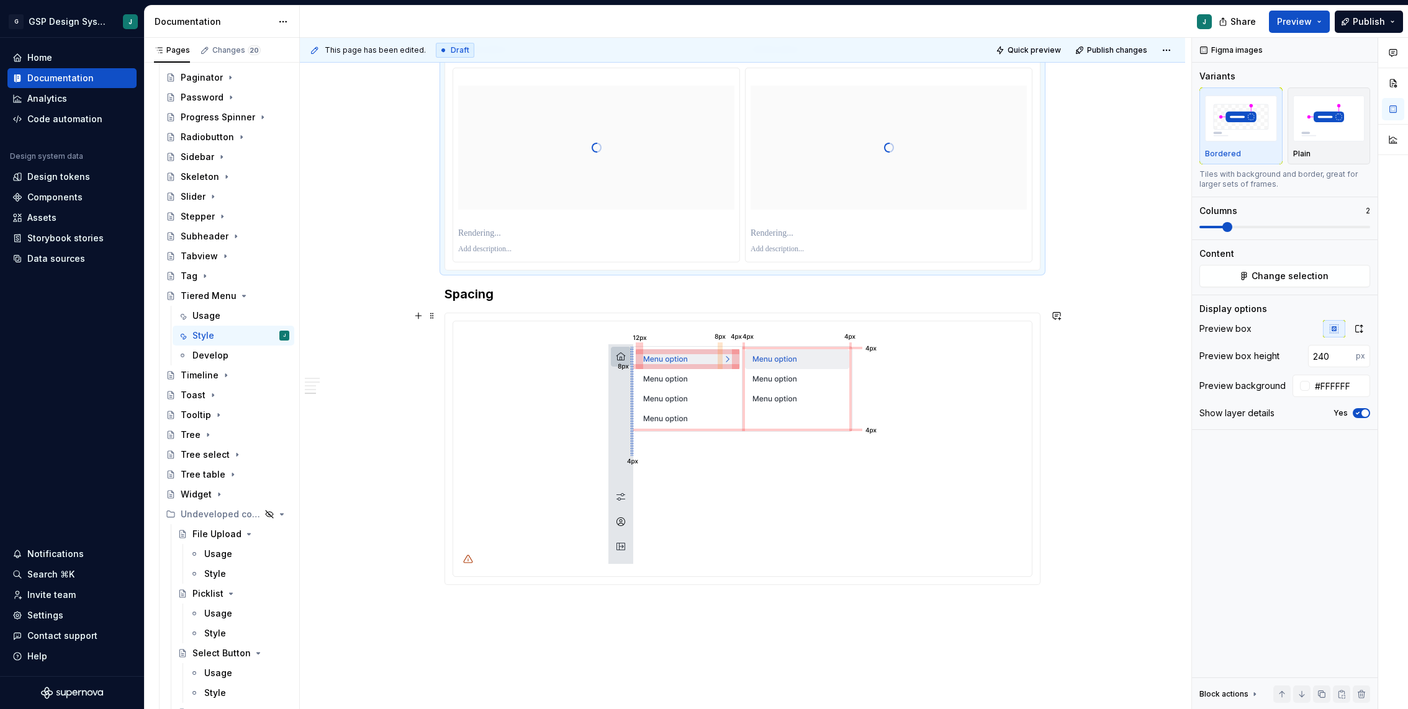
scroll to position [1413, 0]
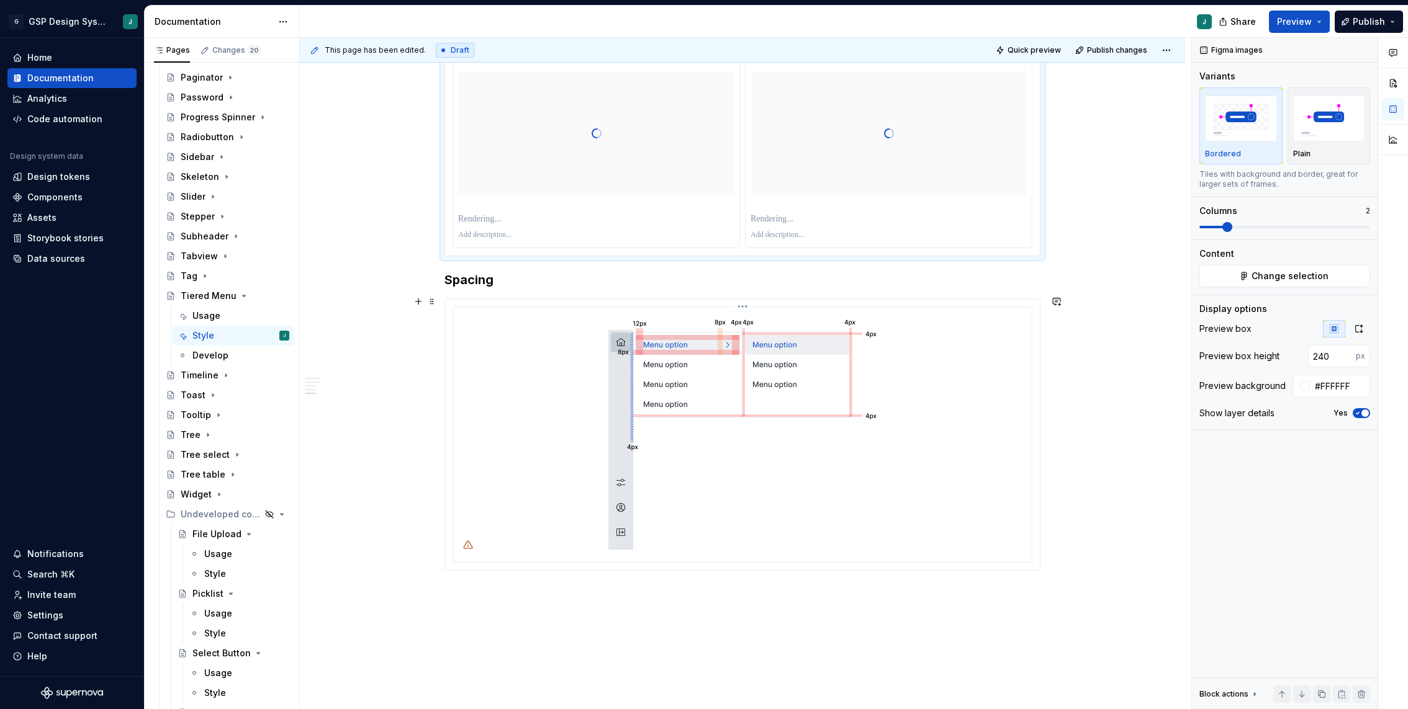
type input "#FFFFFFFF"
click at [817, 425] on img at bounding box center [742, 433] width 279 height 243
click at [1295, 276] on span "Change selection" at bounding box center [1289, 276] width 77 height 12
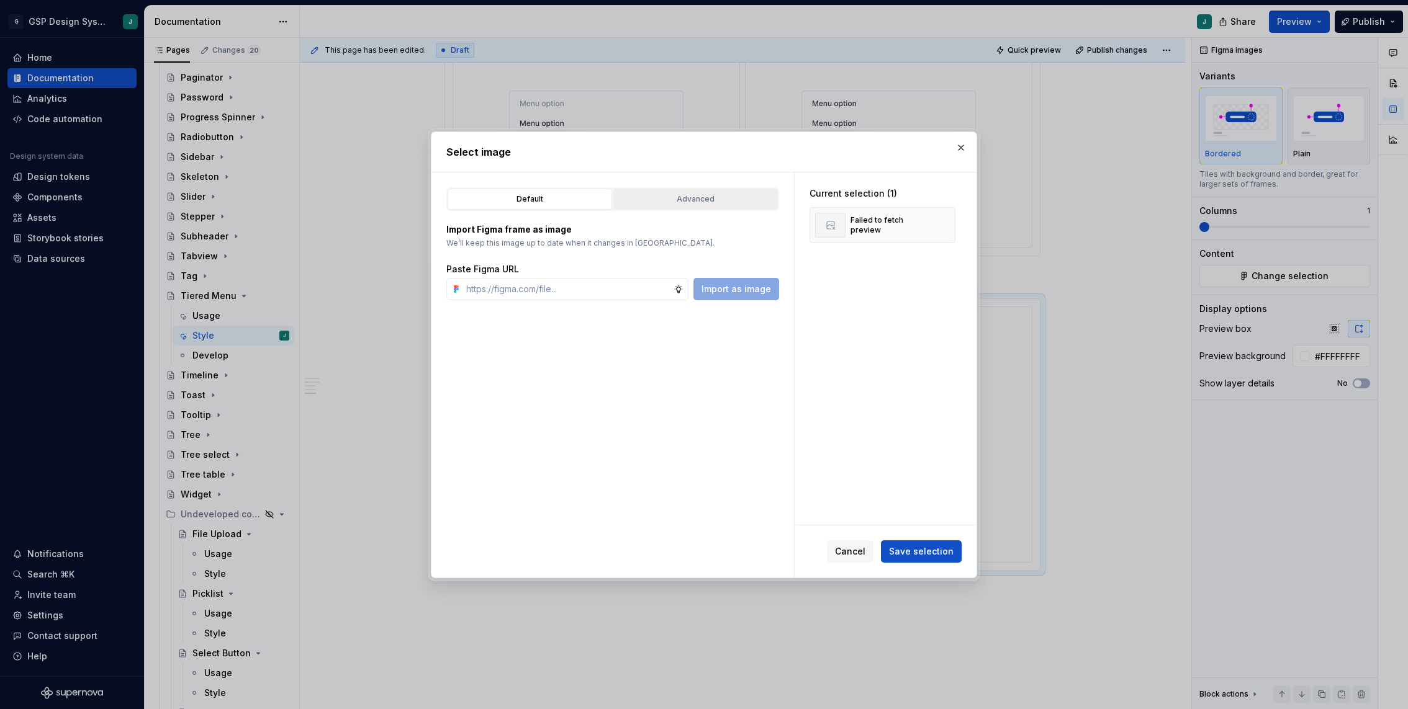
click at [692, 196] on div "Advanced" at bounding box center [696, 199] width 156 height 12
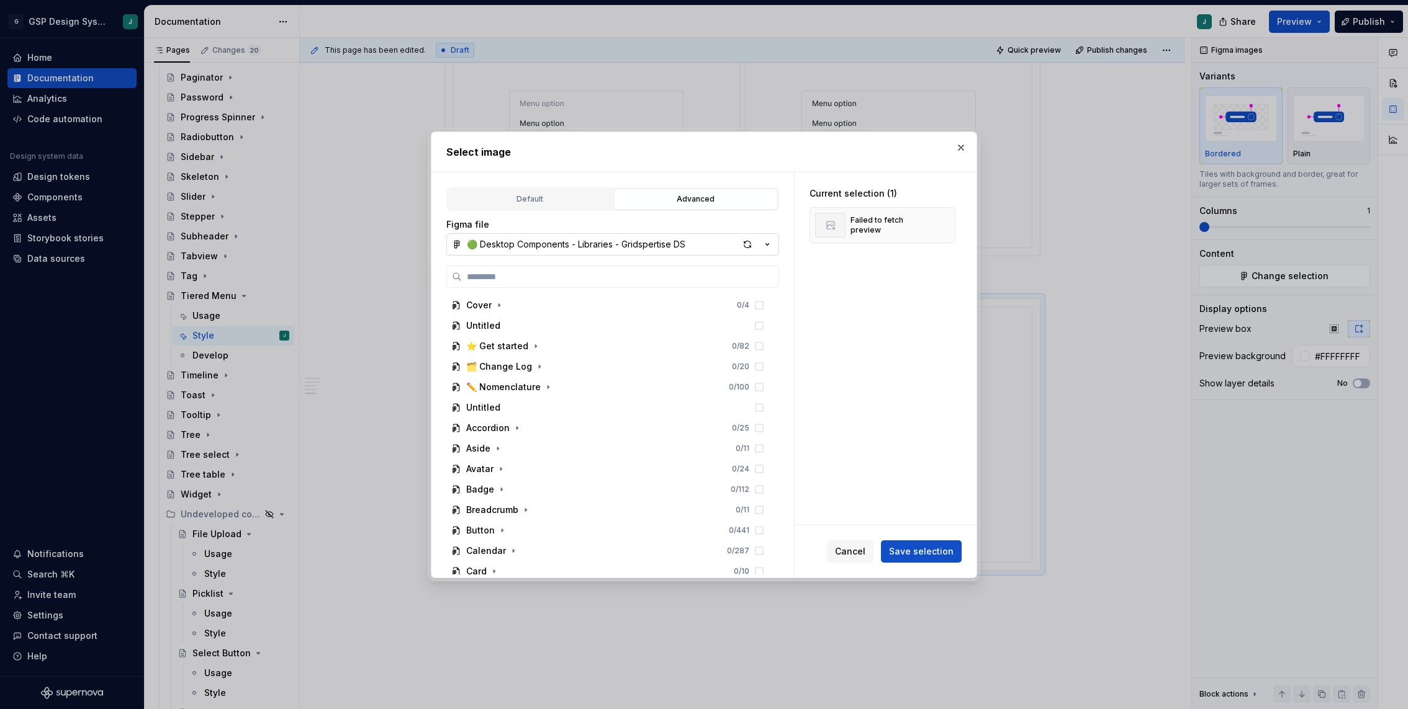
click at [539, 241] on div "🟢 Desktop Components - Libraries - Gridspertise DS" at bounding box center [576, 244] width 218 height 12
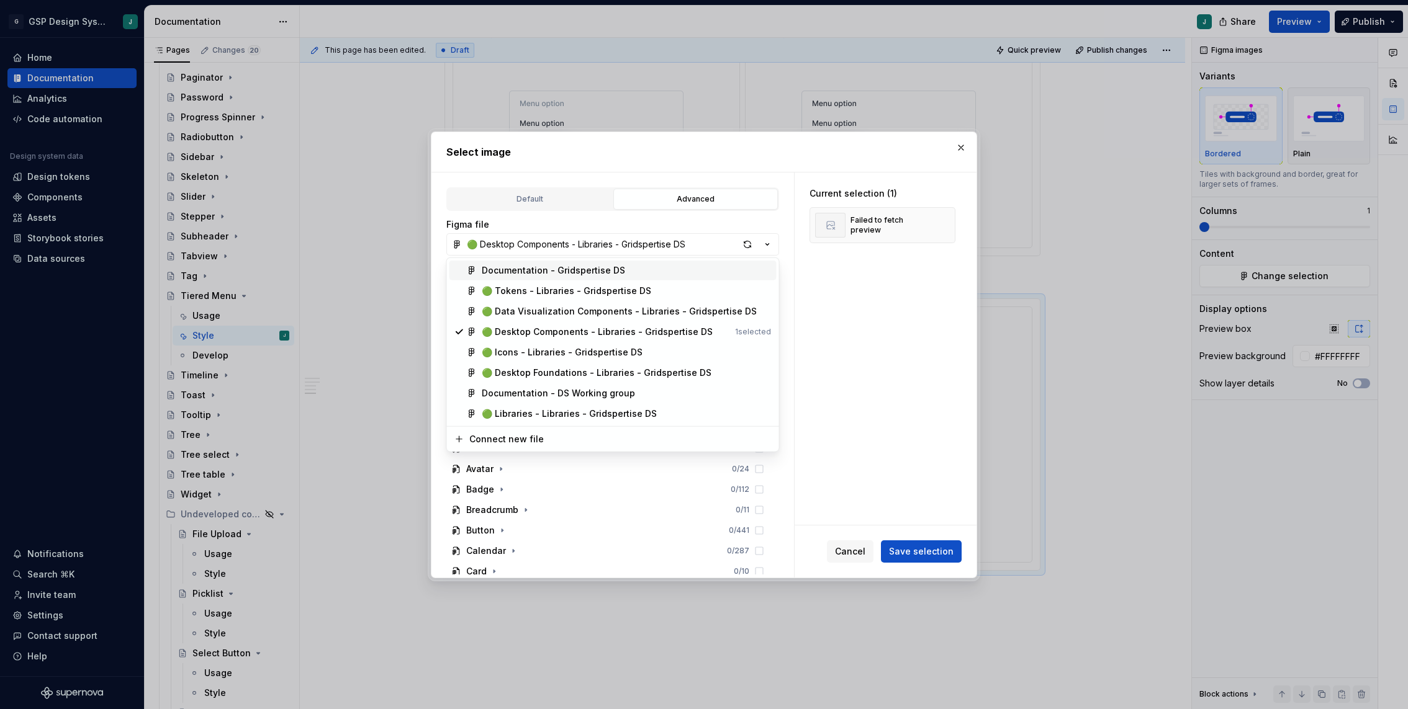
click at [546, 264] on div "Documentation - Gridspertise DS" at bounding box center [553, 270] width 143 height 12
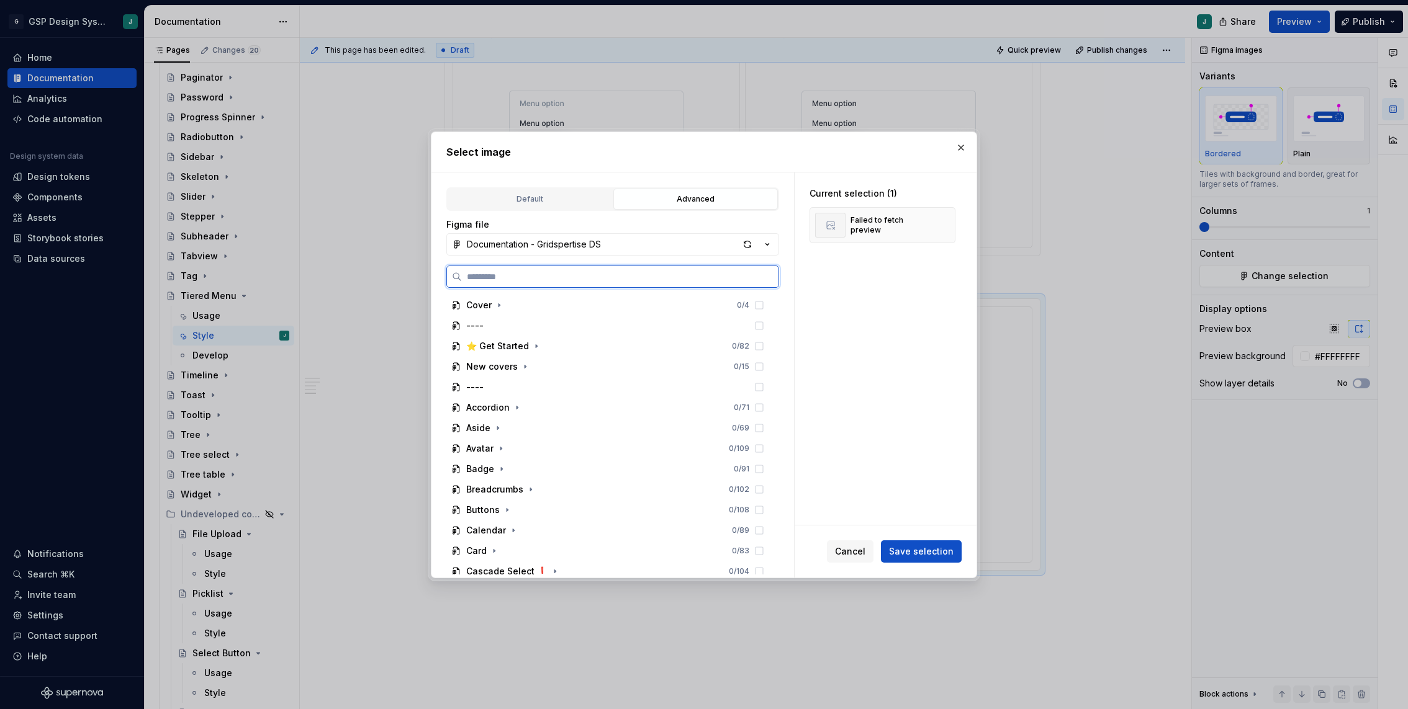
click at [528, 277] on input "search" at bounding box center [620, 277] width 317 height 12
paste input "******"
type input "******"
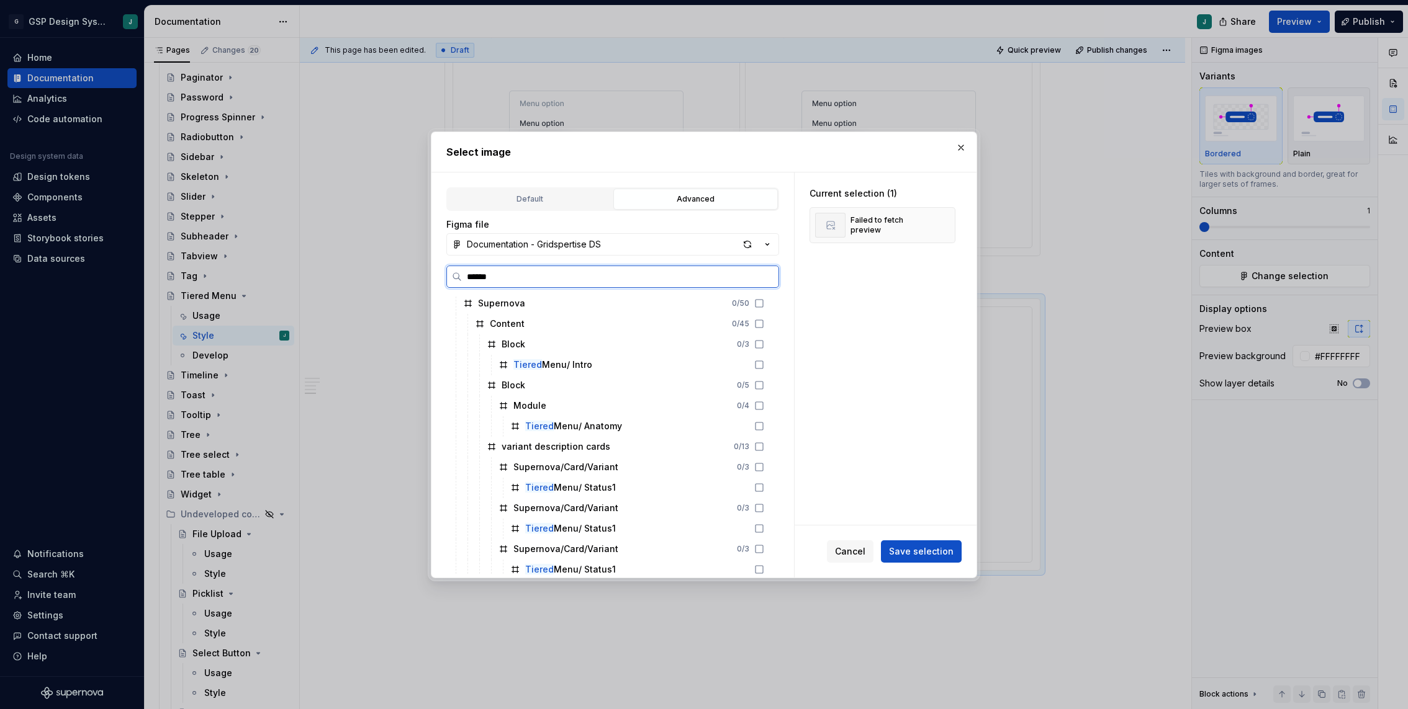
scroll to position [397, 0]
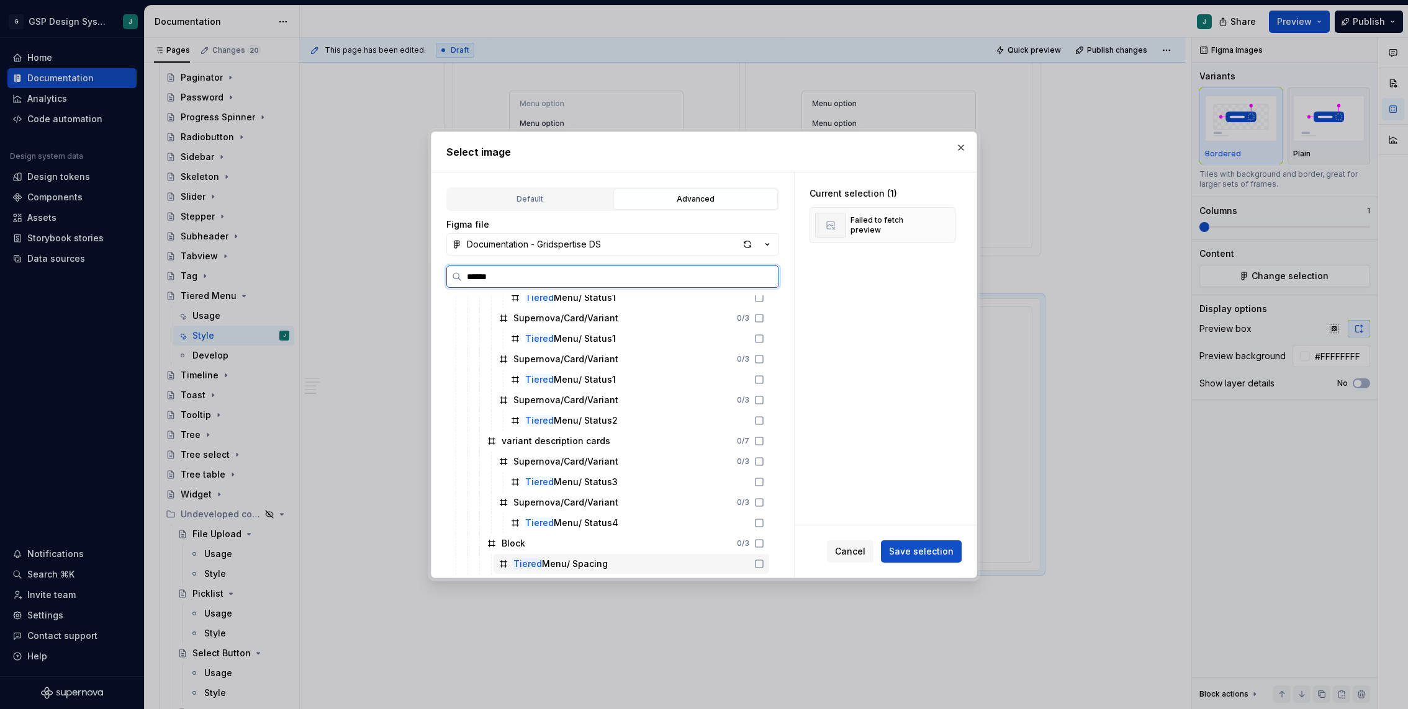
click at [651, 560] on div "Tiered Menu/ Spacing" at bounding box center [631, 564] width 276 height 20
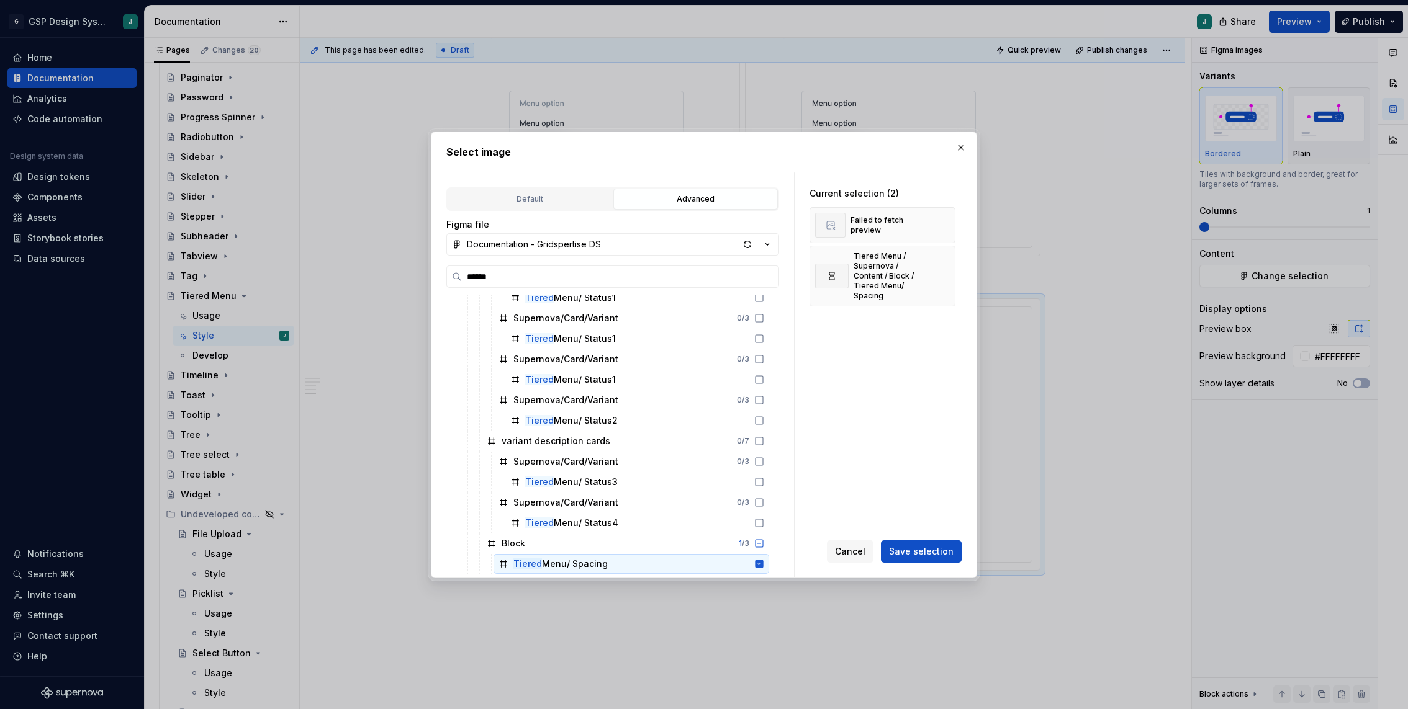
type textarea "*"
click at [925, 547] on span "Save selection" at bounding box center [921, 552] width 65 height 12
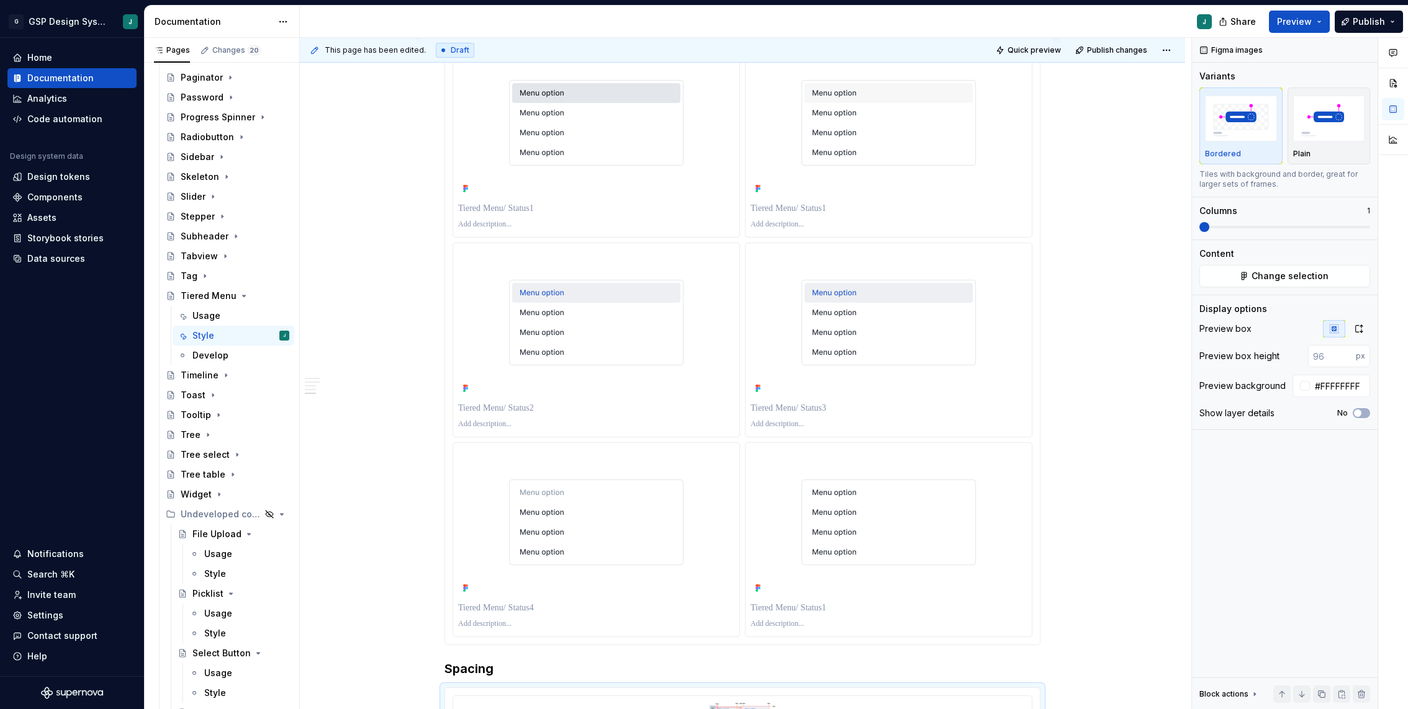
scroll to position [1023, 0]
click at [539, 603] on p at bounding box center [596, 609] width 276 height 12
type input "#FFFFFF"
type input "240"
click at [781, 603] on p at bounding box center [888, 609] width 276 height 12
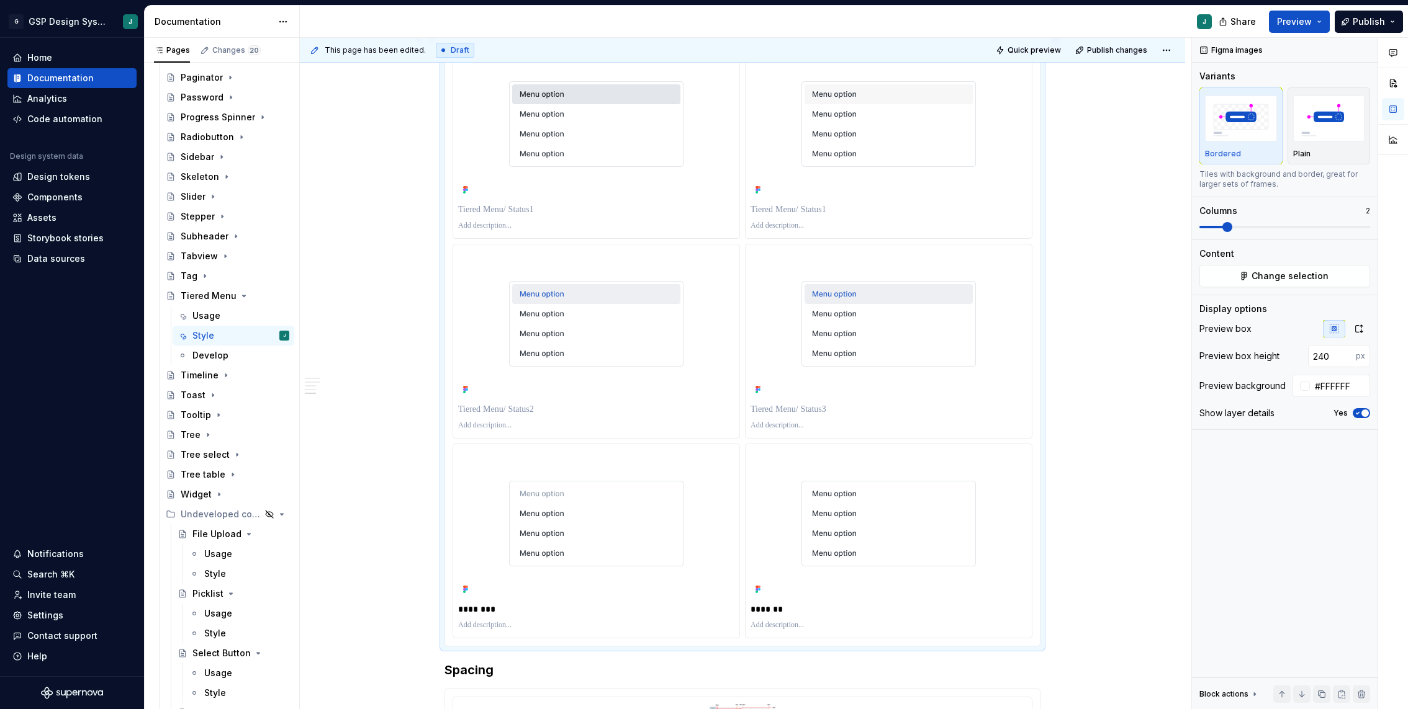
click at [889, 205] on p at bounding box center [888, 210] width 276 height 12
click at [544, 204] on p at bounding box center [596, 210] width 276 height 12
click at [561, 407] on p at bounding box center [596, 409] width 276 height 12
click at [895, 241] on html "G GSP Design System J Home Documentation Analytics Code automation Design syste…" at bounding box center [704, 354] width 1408 height 709
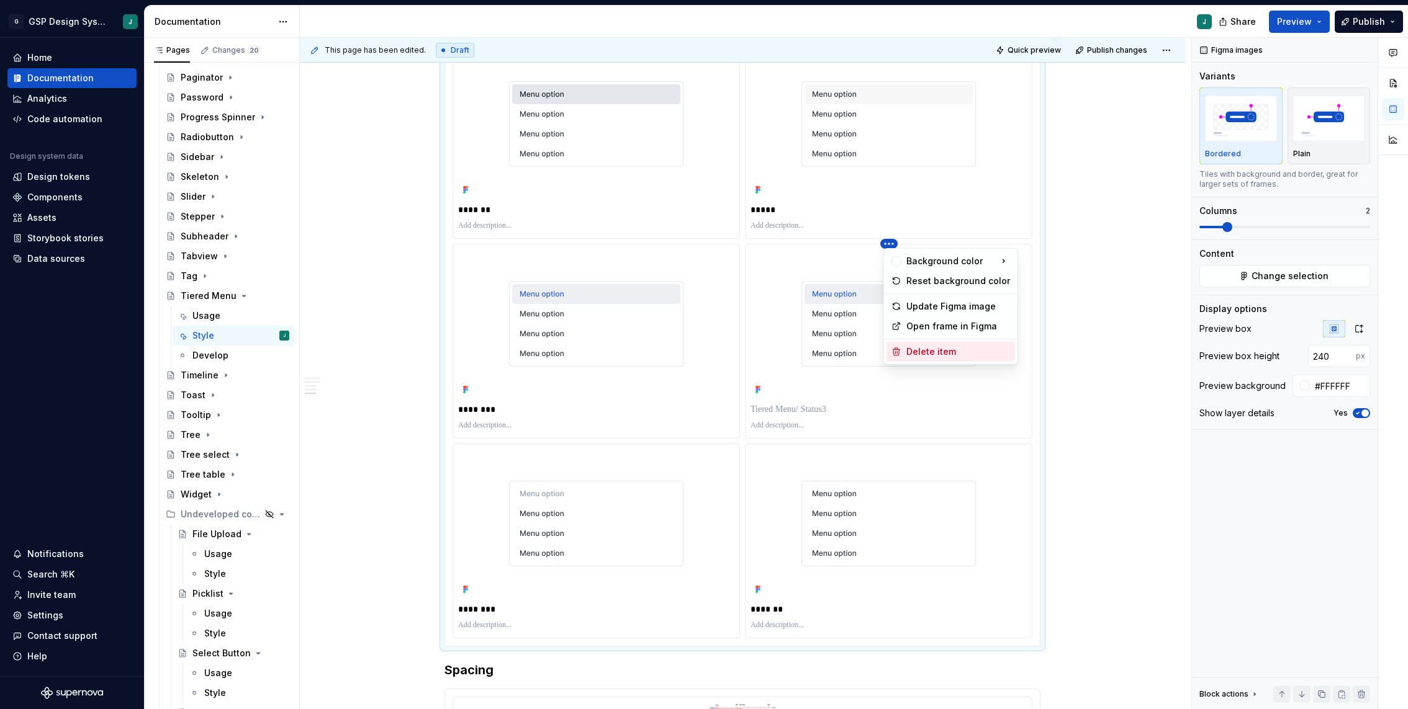
click at [933, 344] on div "Delete item" at bounding box center [950, 352] width 128 height 20
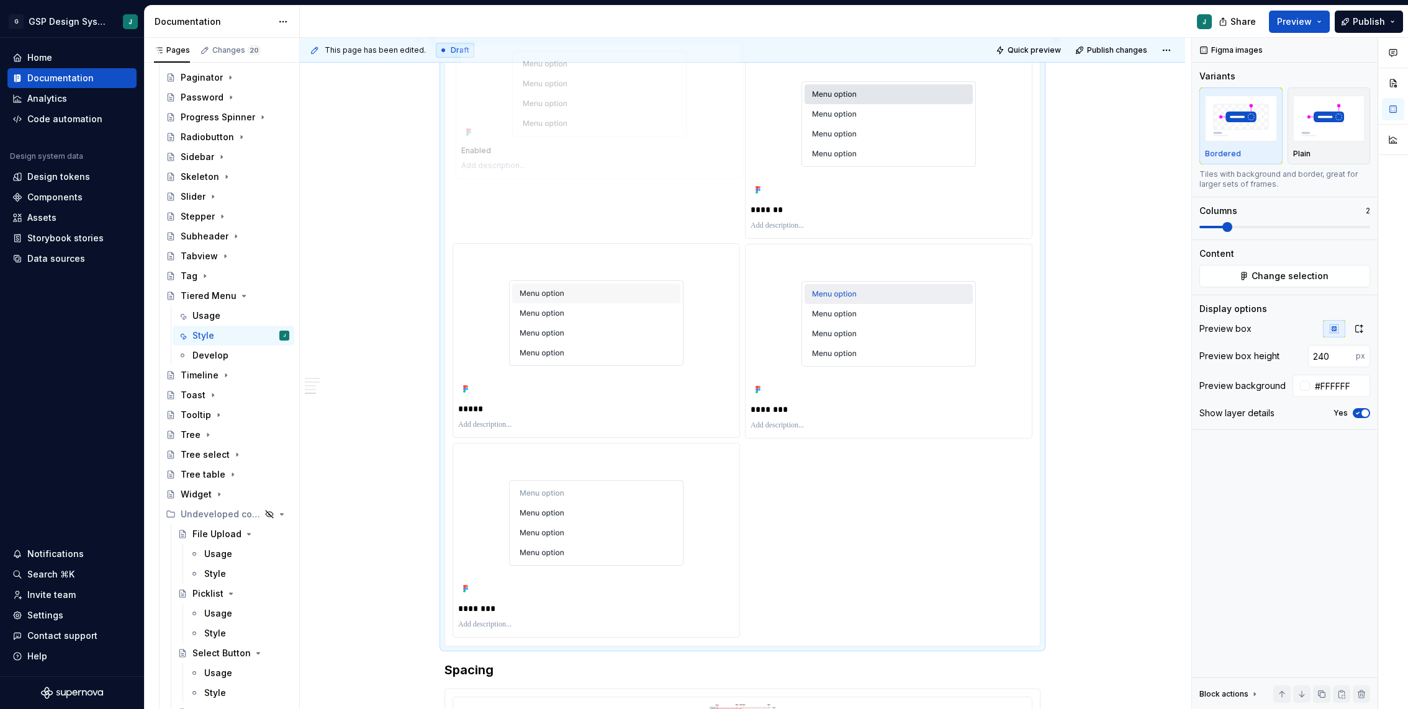
drag, startPoint x: 559, startPoint y: 544, endPoint x: 517, endPoint y: 208, distance: 338.4
click at [517, 208] on body "G GSP Design System J Home Documentation Analytics Code automation Design syste…" at bounding box center [704, 354] width 1408 height 709
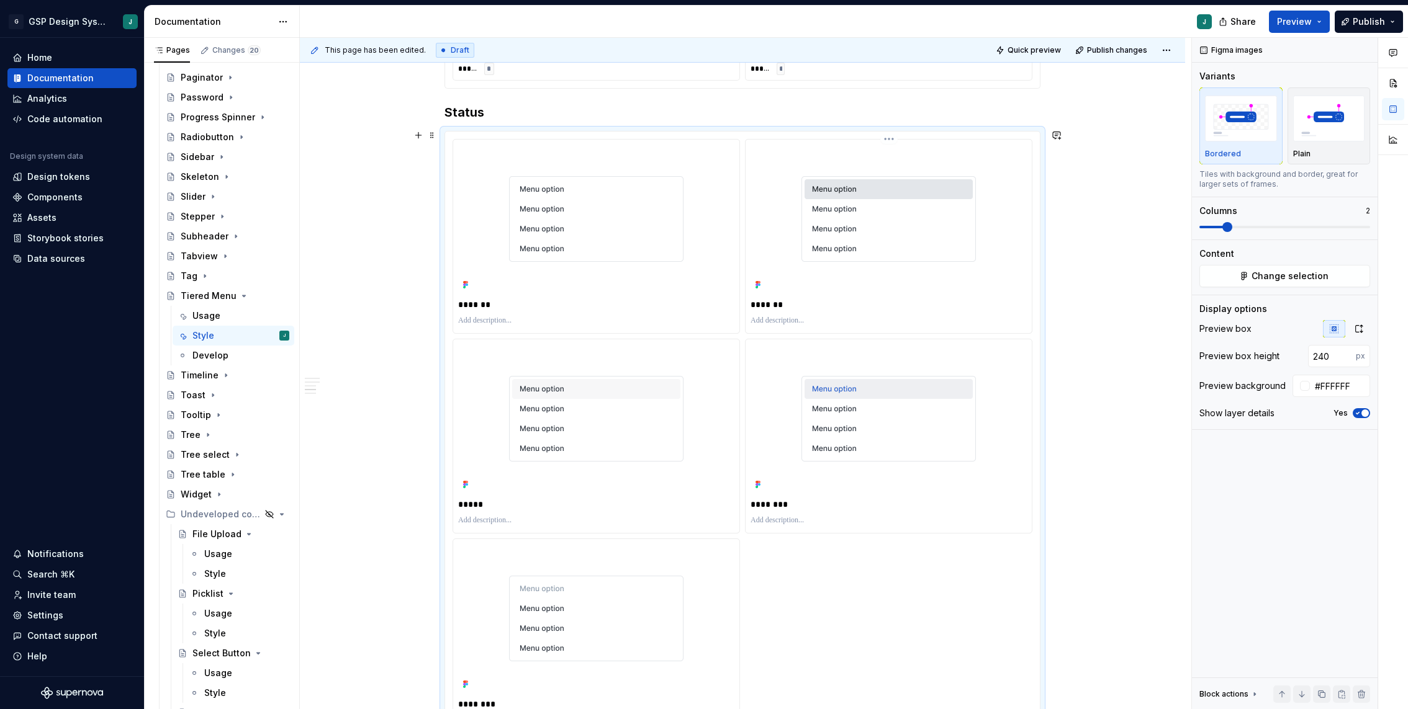
scroll to position [879, 0]
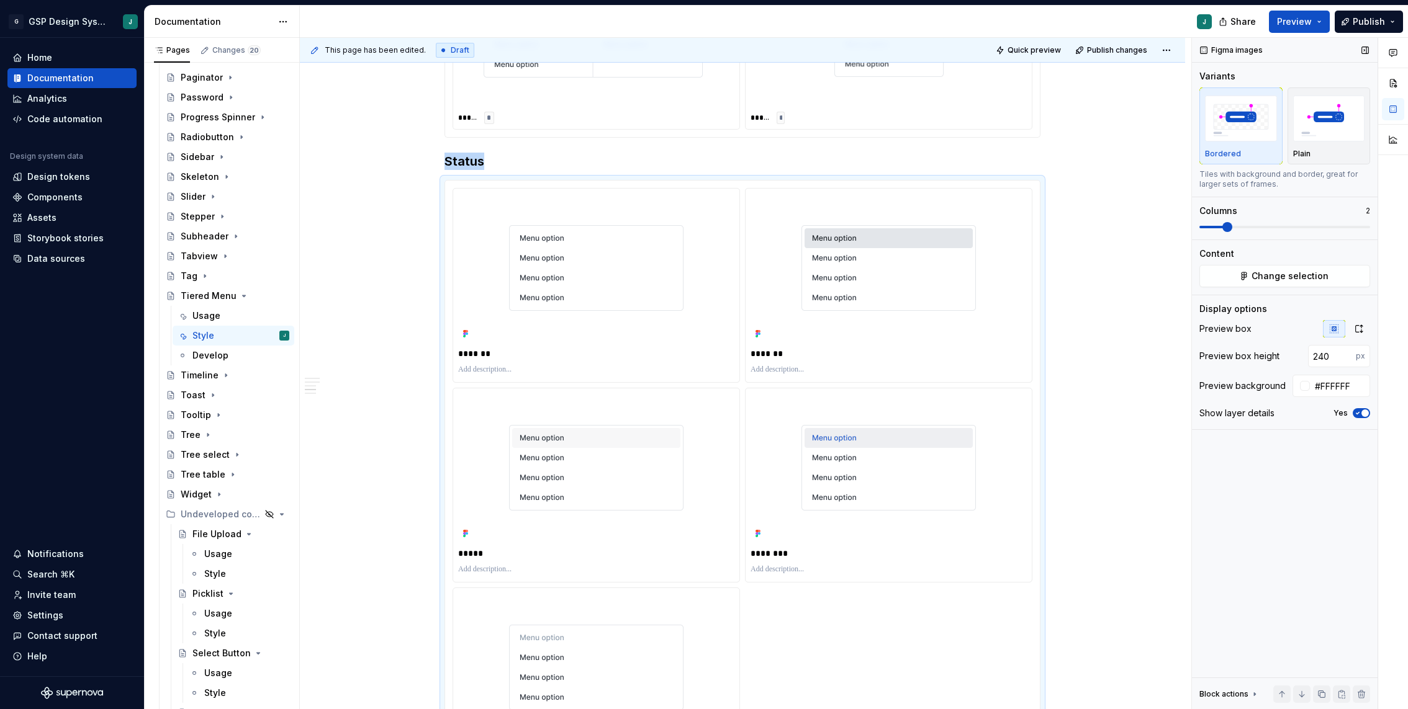
click at [1251, 226] on span at bounding box center [1284, 227] width 171 height 2
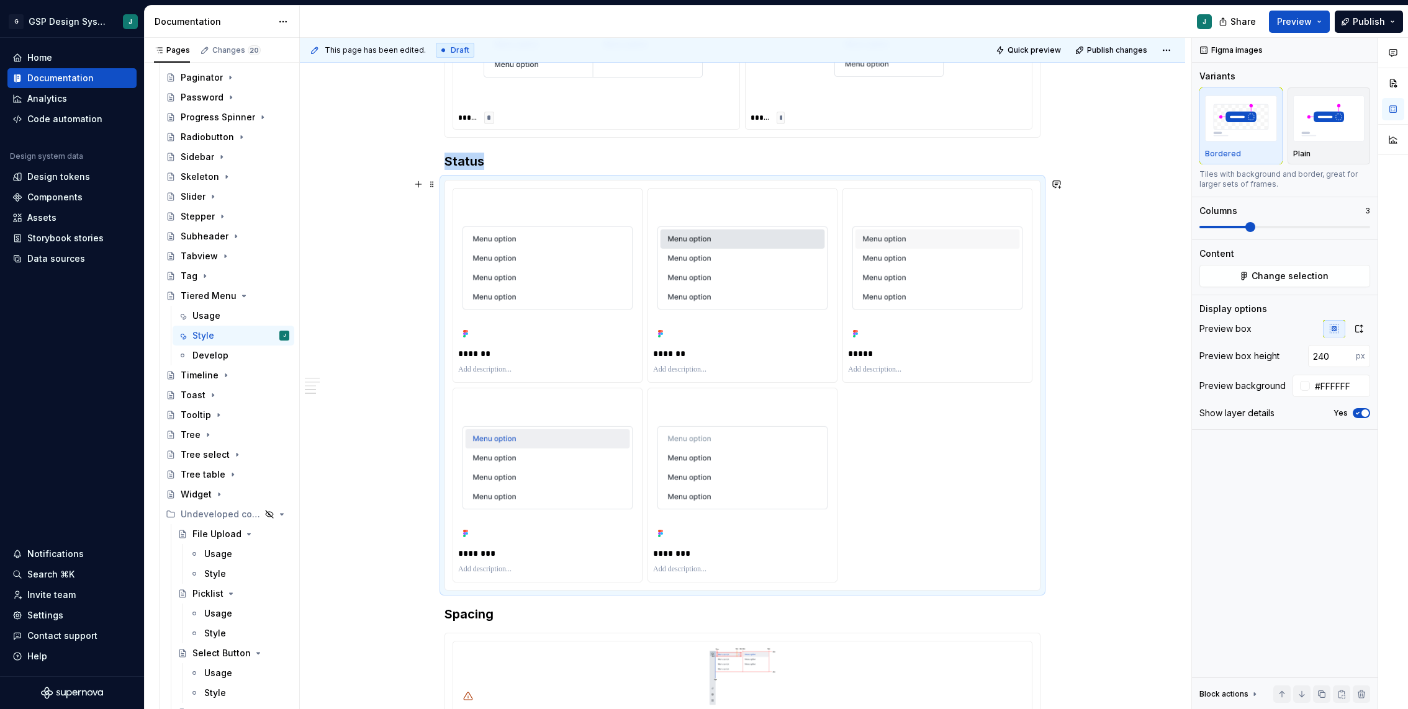
click at [1146, 357] on div "Anatomy Menu option with second level. Indicator of nested elements. Selected o…" at bounding box center [742, 208] width 885 height 1744
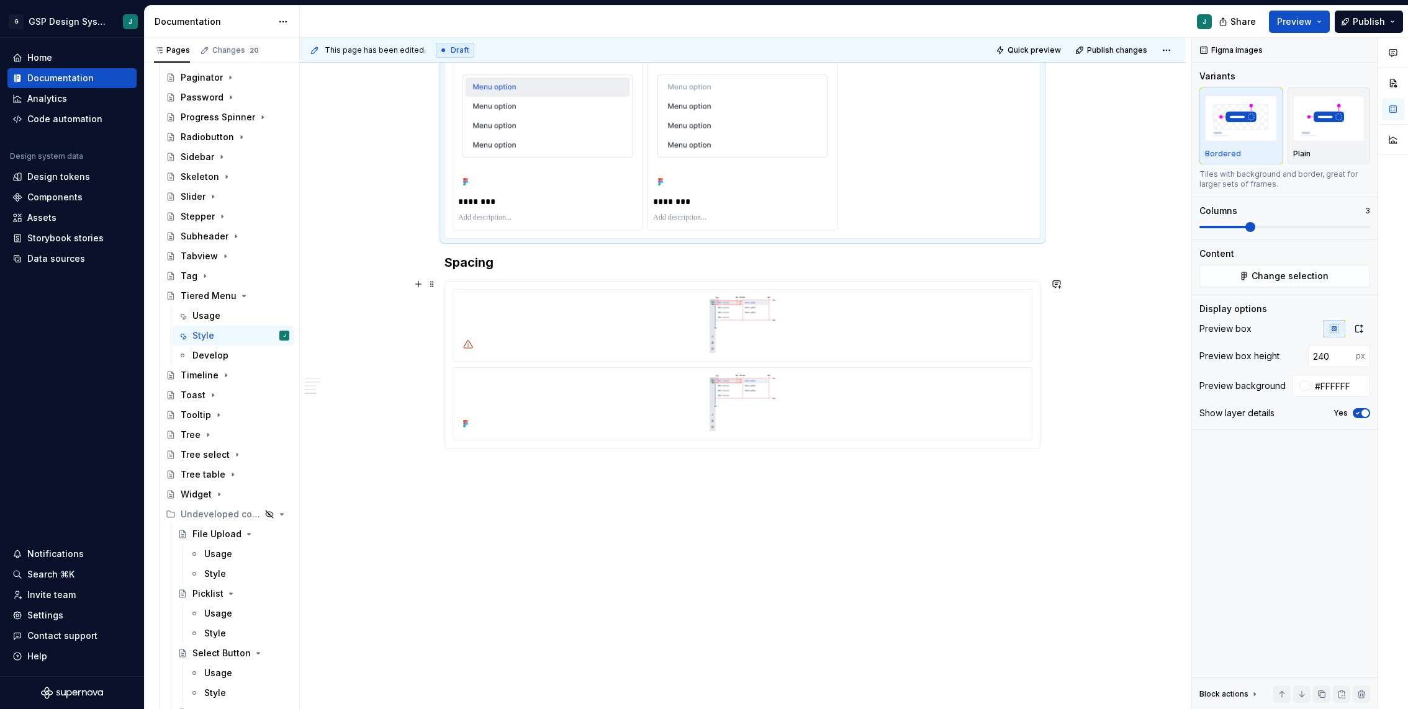
scroll to position [1245, 0]
type input "#FFFFFFFF"
click at [744, 272] on html "G GSP Design System J Home Documentation Analytics Code automation Design syste…" at bounding box center [704, 354] width 1408 height 709
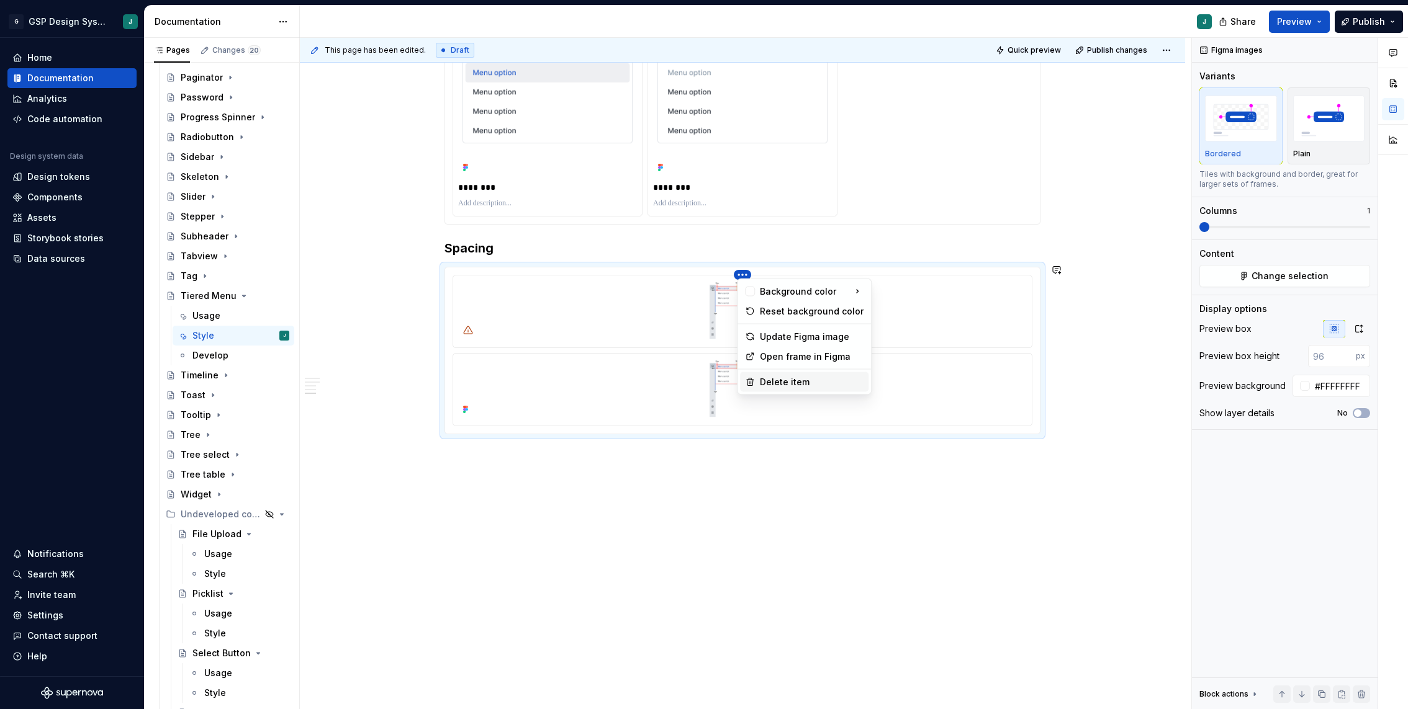
click at [796, 372] on div "Delete item" at bounding box center [804, 382] width 128 height 20
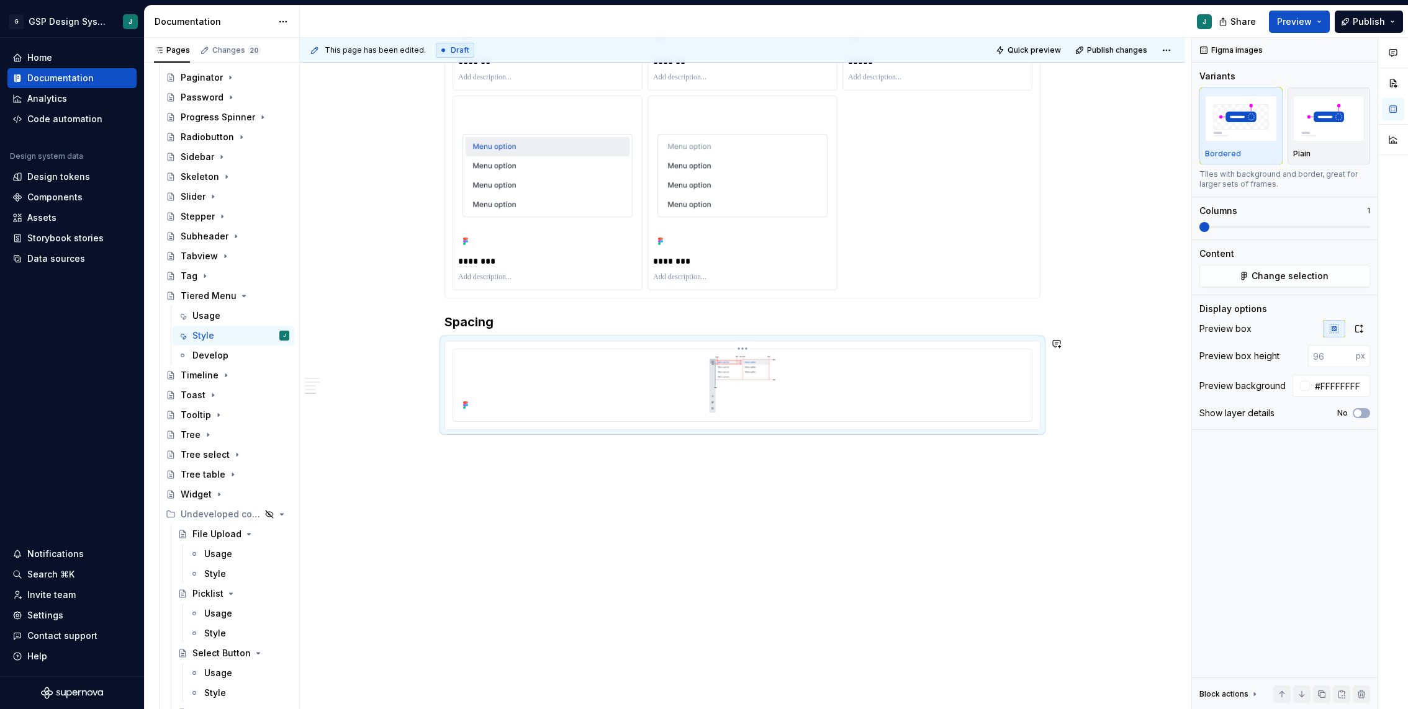
scroll to position [1167, 0]
click at [823, 379] on img at bounding box center [742, 389] width 279 height 60
click at [1358, 330] on icon "button" at bounding box center [1359, 329] width 10 height 10
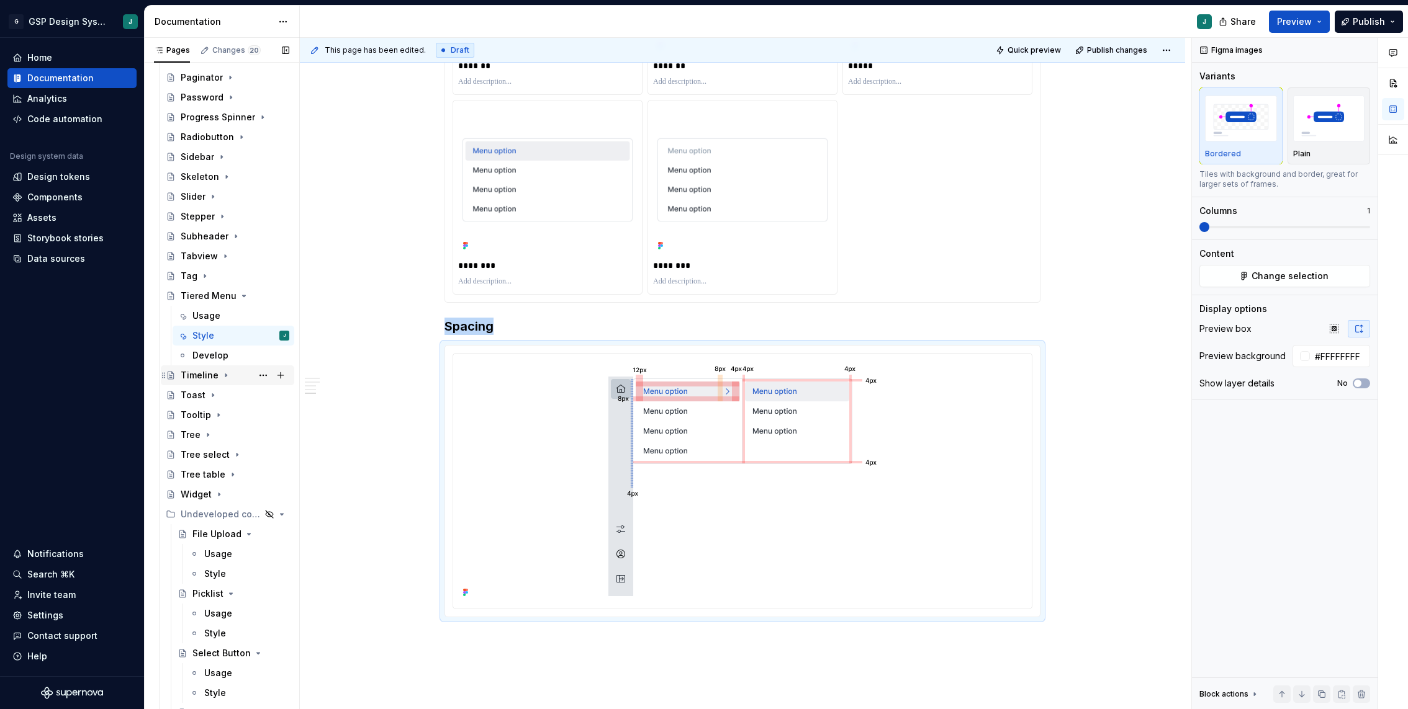
click at [199, 372] on div "Timeline" at bounding box center [200, 375] width 38 height 12
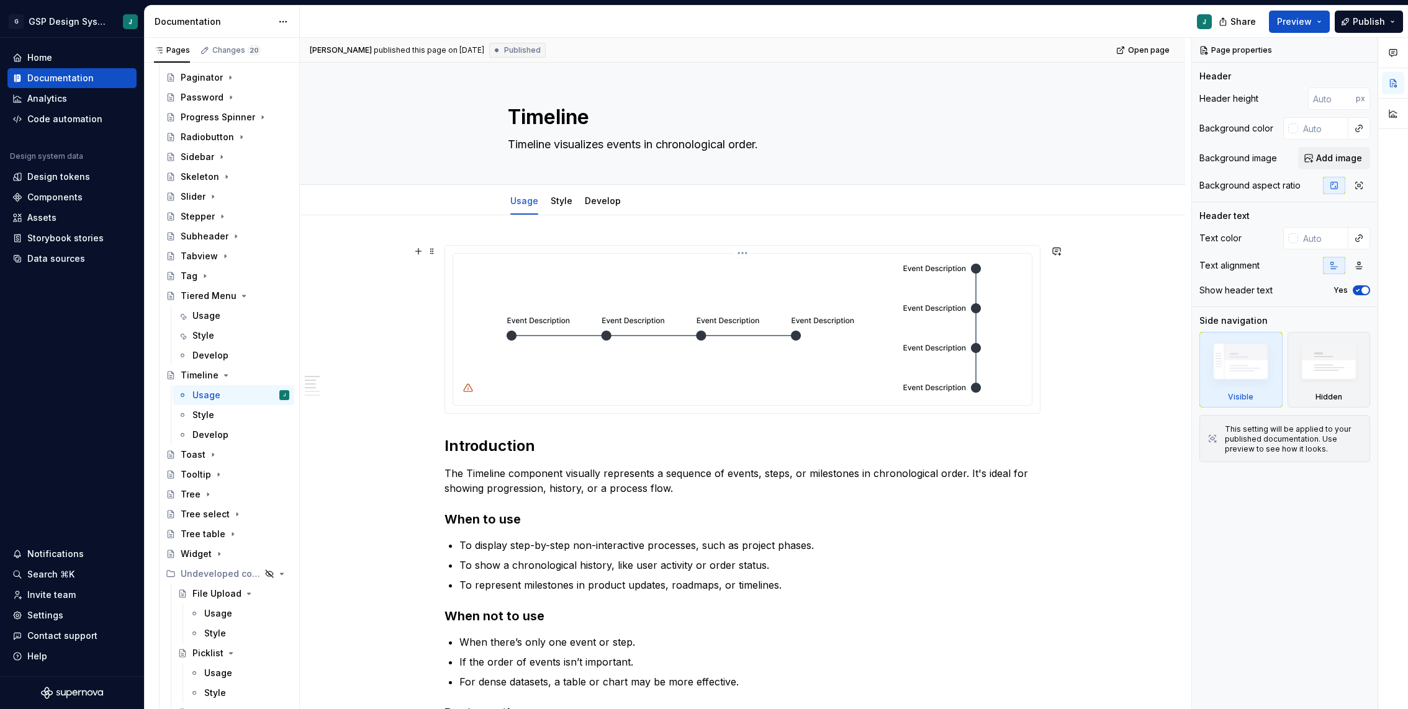
type textarea "*"
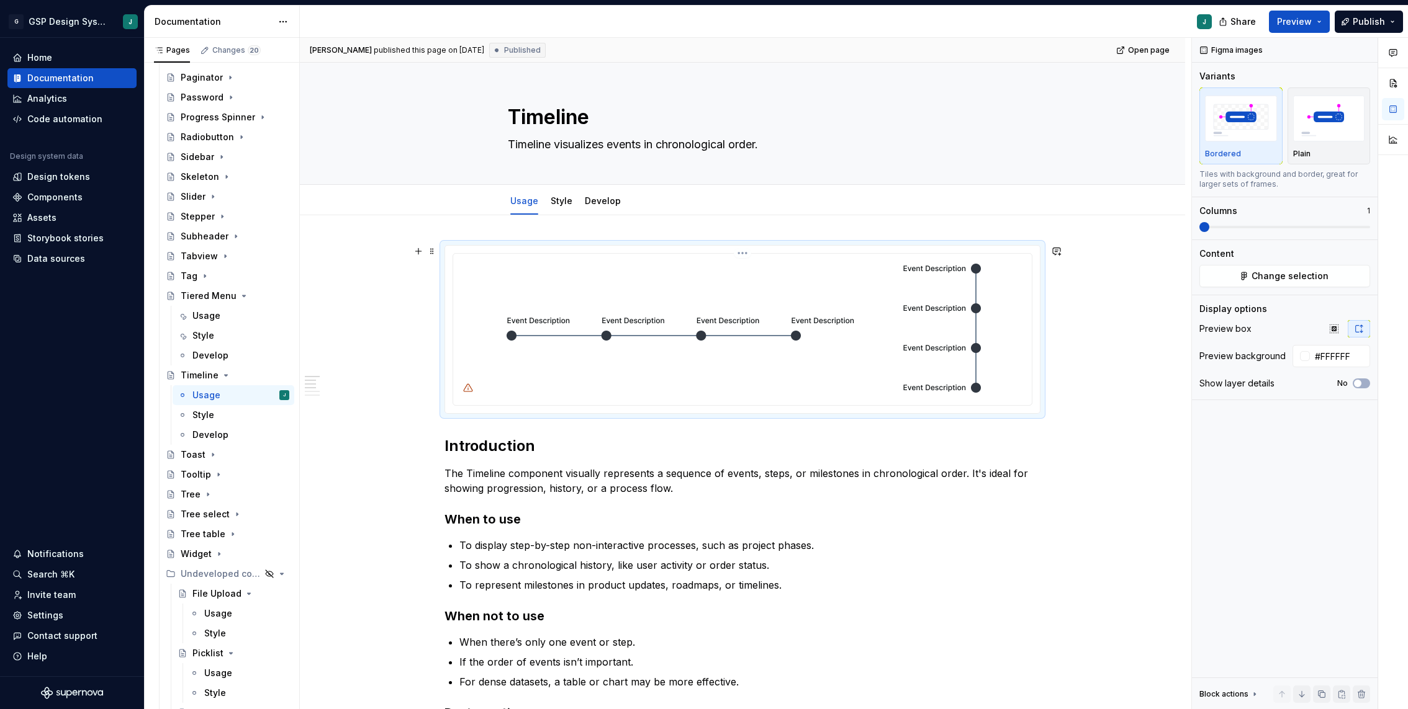
click at [796, 294] on img at bounding box center [743, 328] width 482 height 139
click at [1332, 276] on button "Change selection" at bounding box center [1284, 276] width 171 height 22
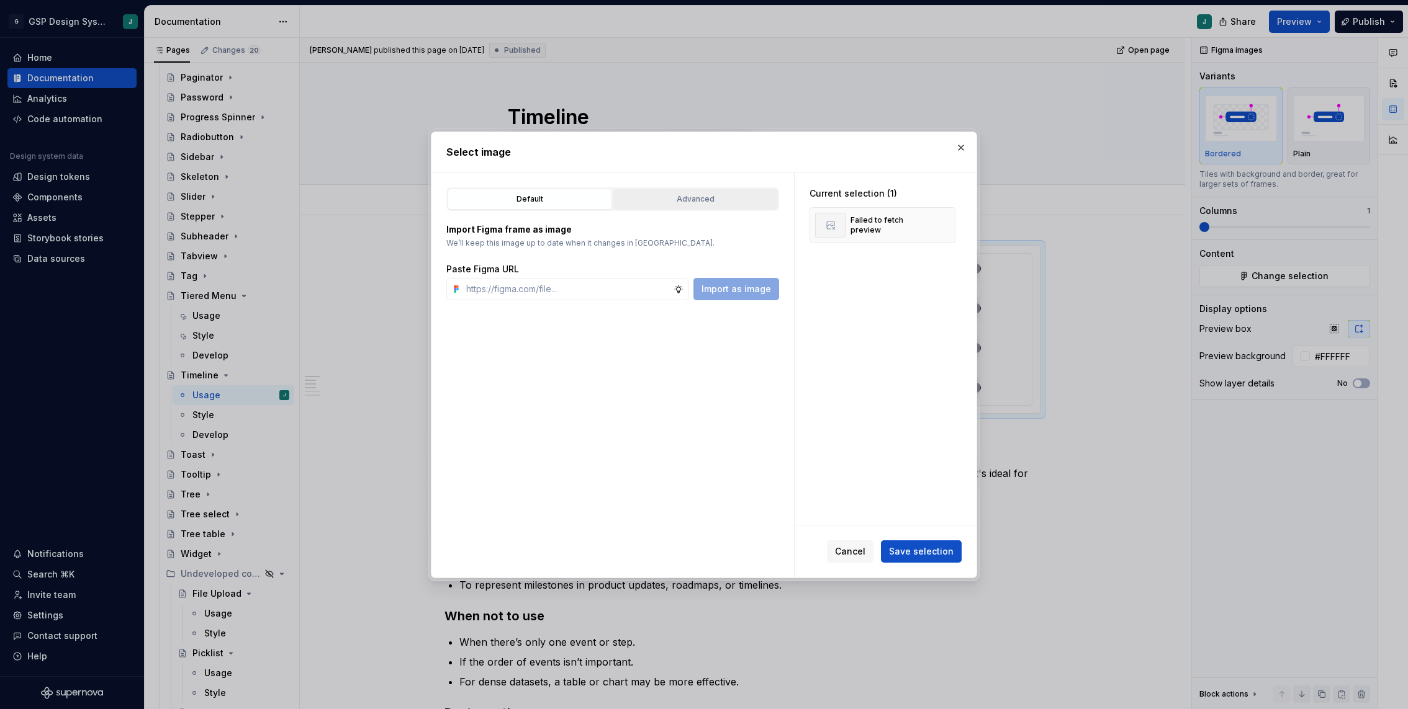
click at [711, 202] on div "Advanced" at bounding box center [696, 199] width 156 height 12
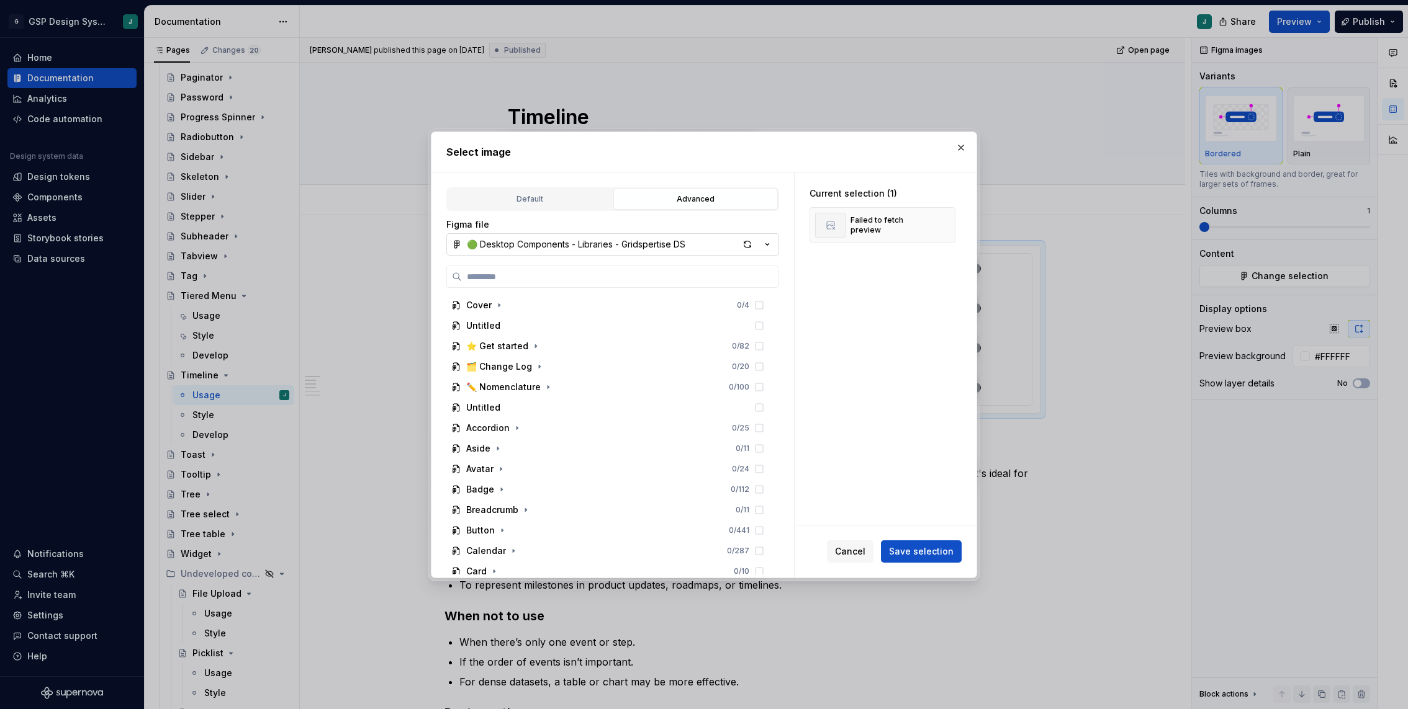
click at [565, 241] on div "🟢 Desktop Components - Libraries - Gridspertise DS" at bounding box center [576, 244] width 218 height 12
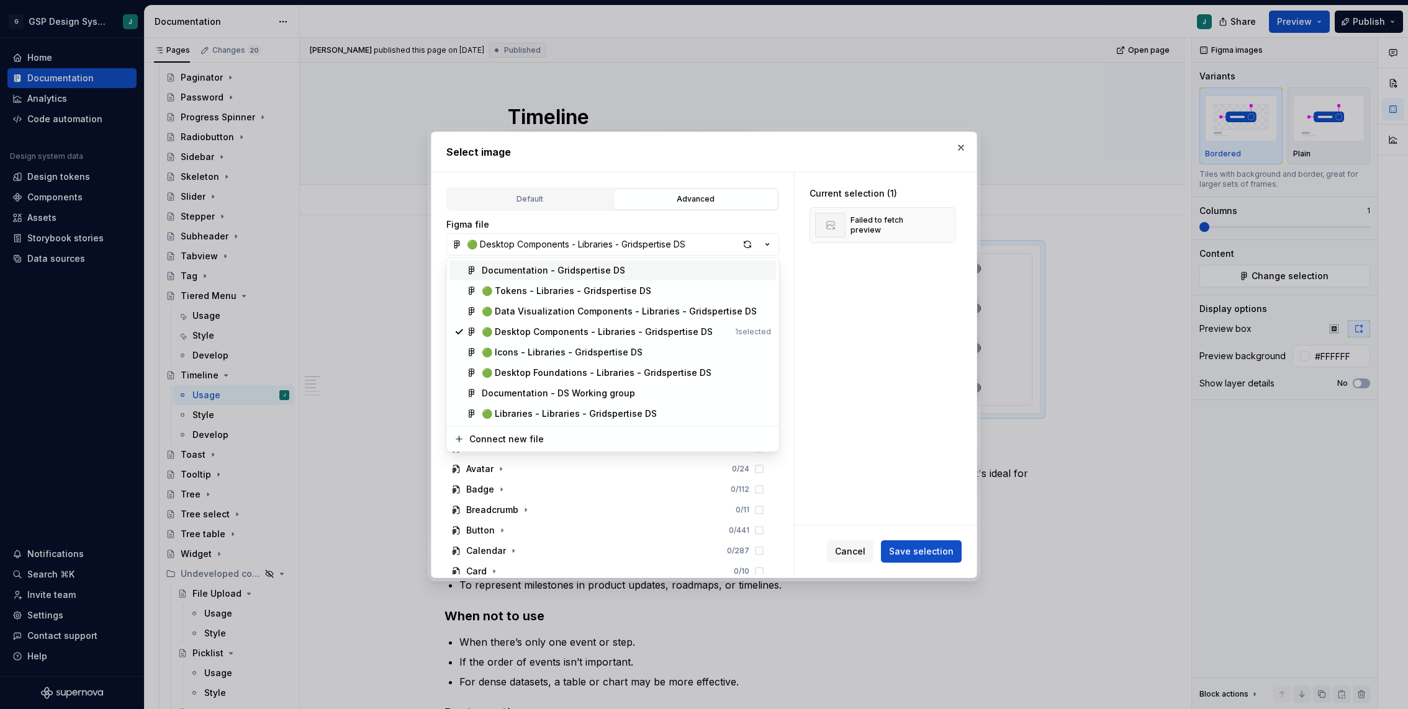
click at [500, 266] on div "Documentation - Gridspertise DS" at bounding box center [553, 270] width 143 height 12
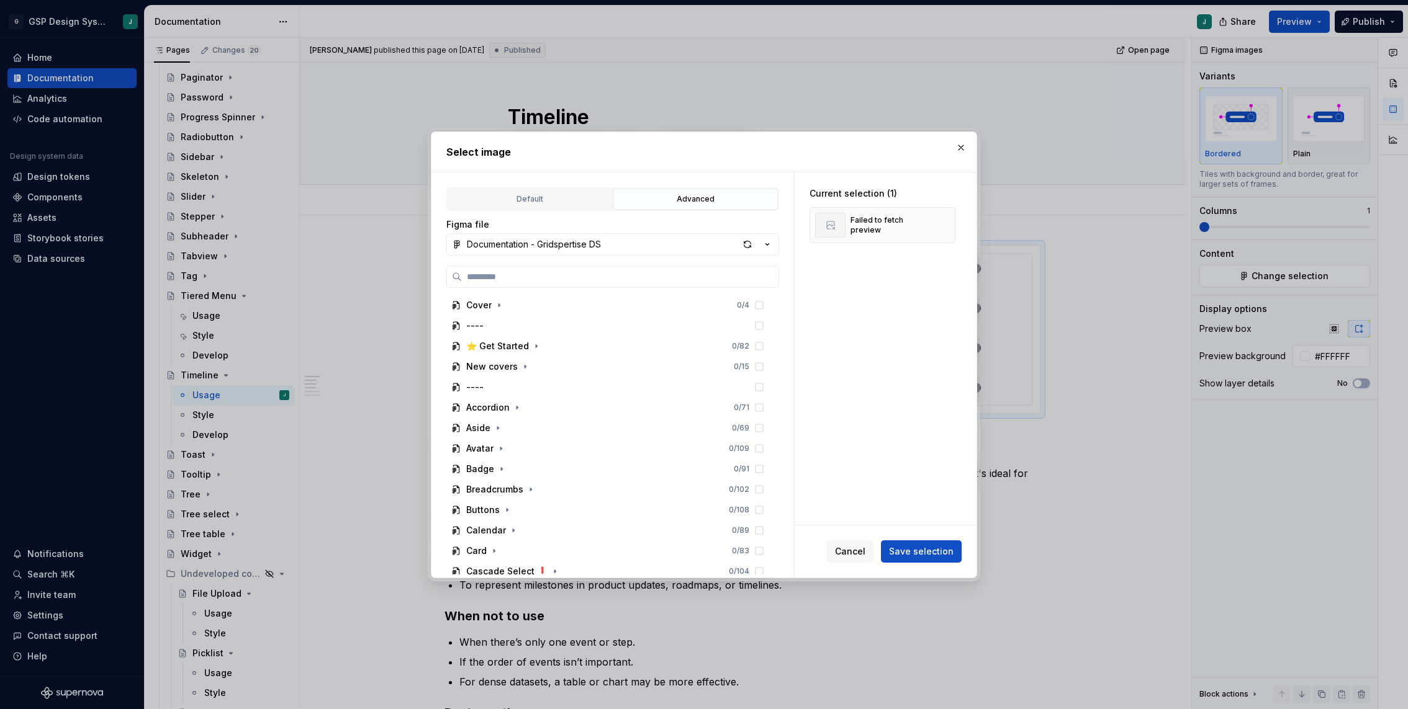
click at [500, 266] on label at bounding box center [612, 277] width 333 height 22
click at [500, 271] on input "search" at bounding box center [620, 277] width 317 height 12
click at [502, 276] on input "search" at bounding box center [620, 277] width 317 height 12
type input "********"
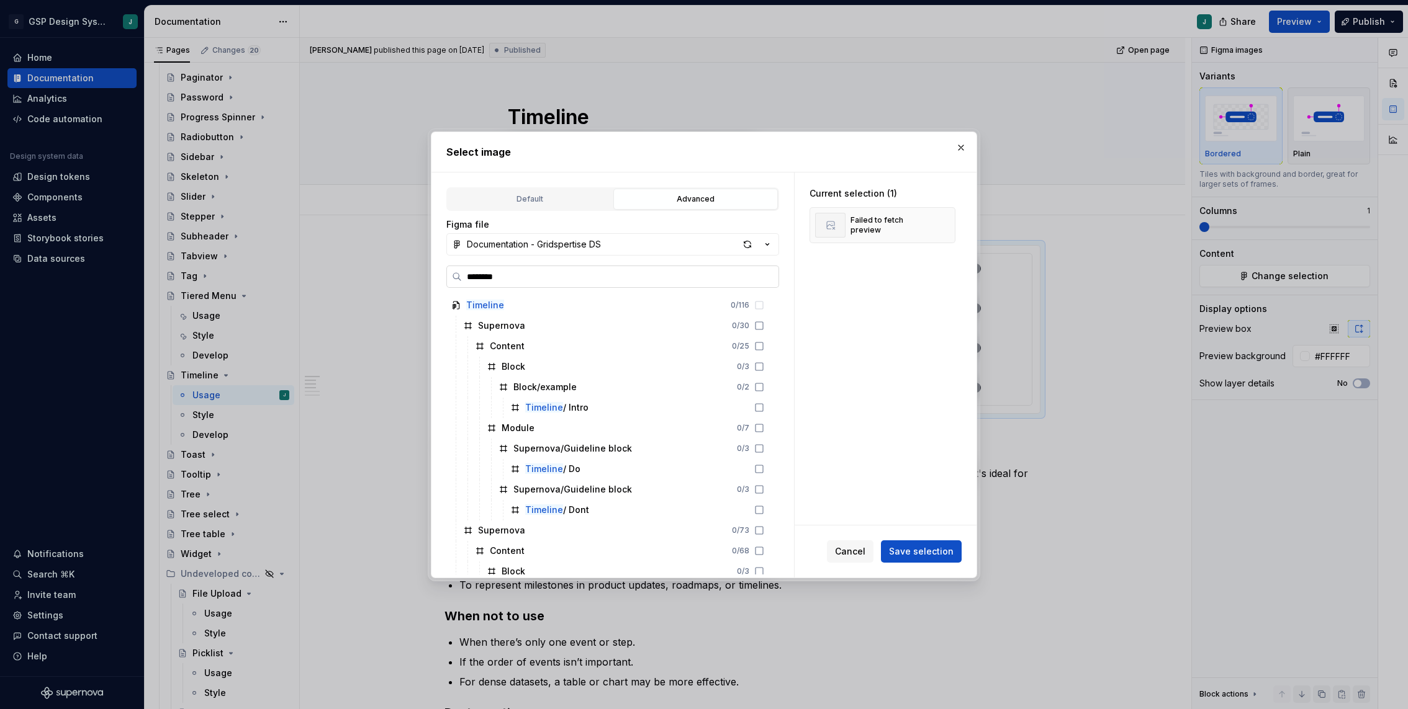
click at [484, 277] on input "********" at bounding box center [620, 277] width 317 height 12
click at [708, 413] on div "Timeline / Intro" at bounding box center [637, 408] width 264 height 20
click at [937, 550] on span "Save selection" at bounding box center [921, 552] width 65 height 12
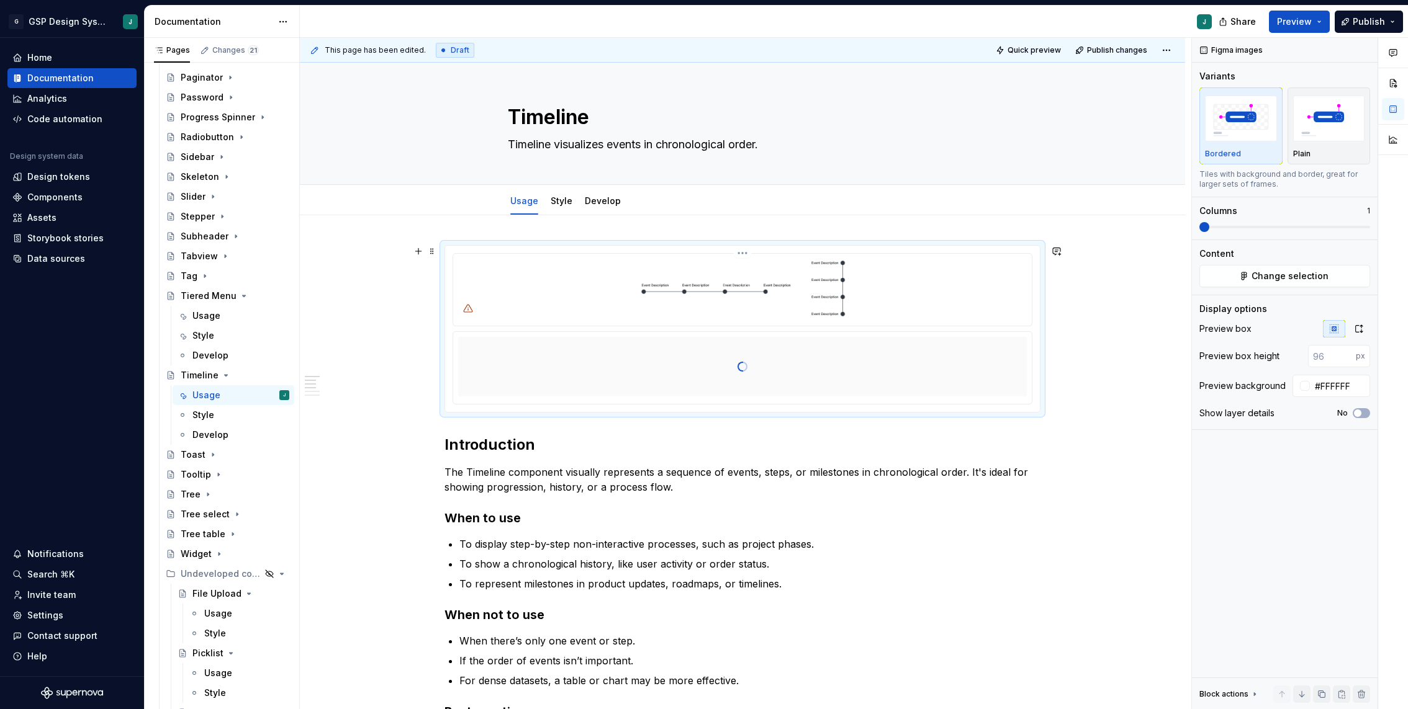
click at [749, 251] on html "G GSP Design System J Home Documentation Analytics Code automation Design syste…" at bounding box center [704, 354] width 1408 height 709
click at [777, 371] on div "Delete item" at bounding box center [804, 364] width 128 height 20
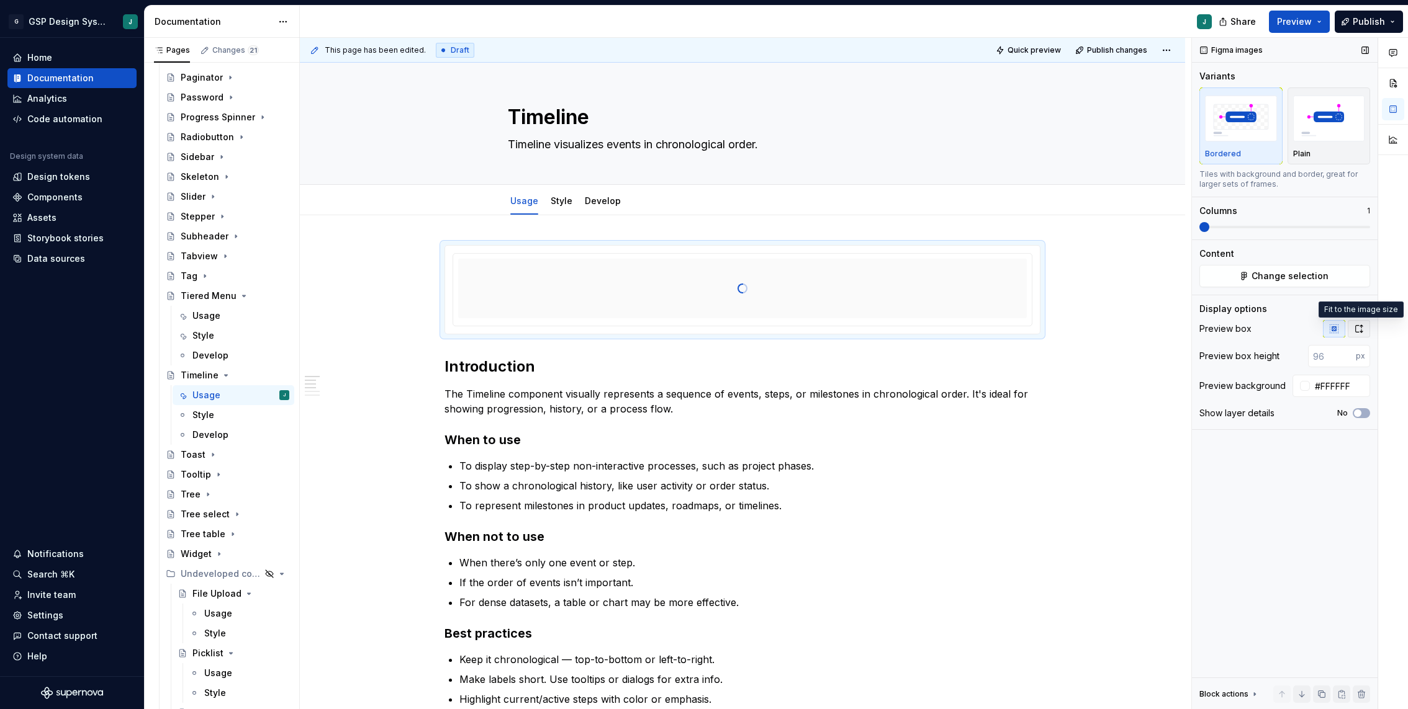
click at [1356, 331] on icon "button" at bounding box center [1359, 329] width 10 height 10
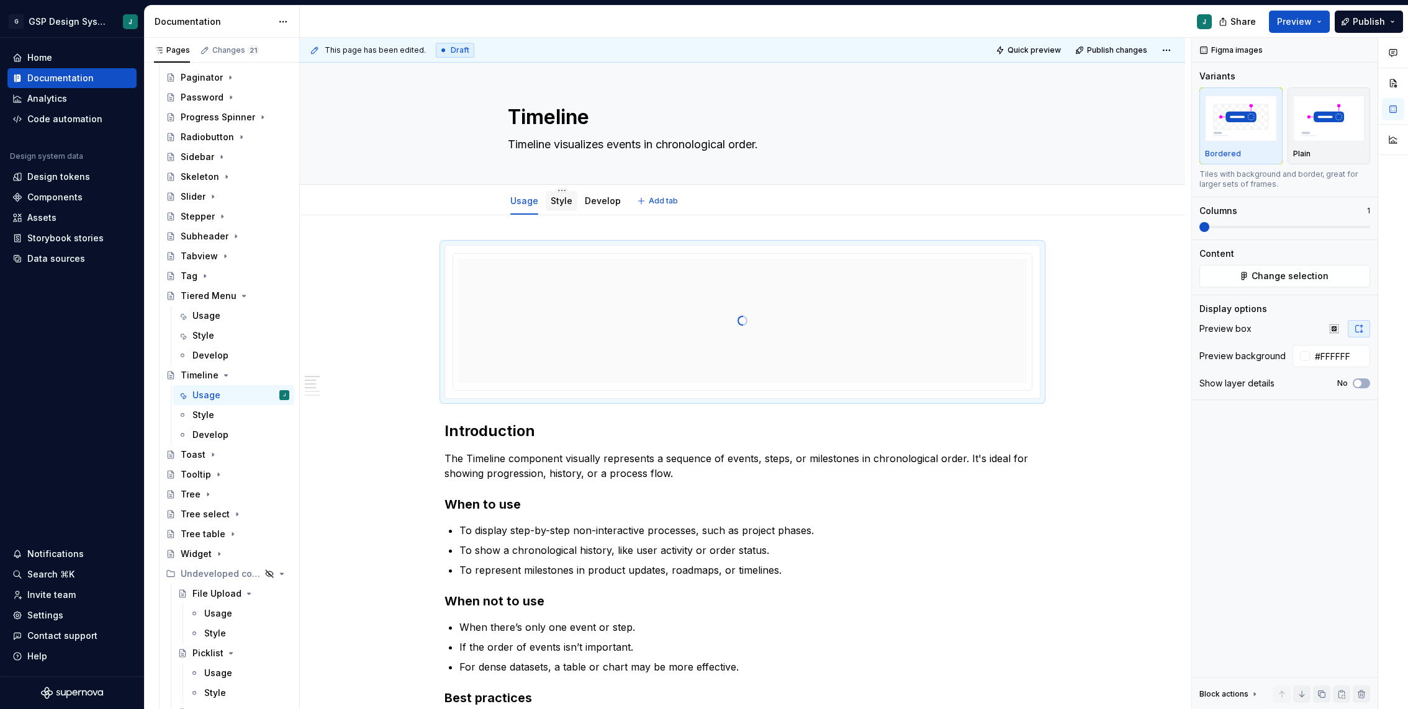
click at [563, 208] on div "Style" at bounding box center [562, 201] width 22 height 15
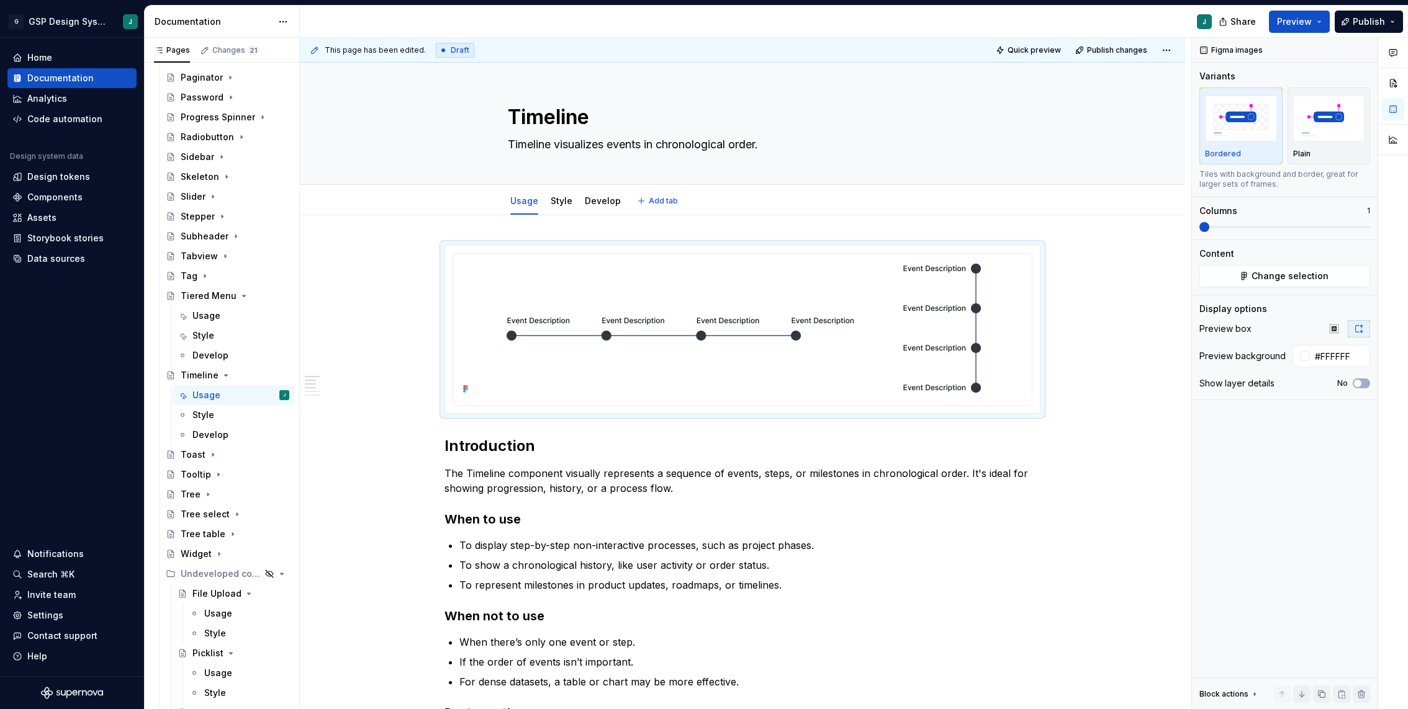
type textarea "*"
click at [519, 287] on img at bounding box center [743, 328] width 482 height 139
click at [1316, 279] on span "Change selection" at bounding box center [1289, 276] width 77 height 12
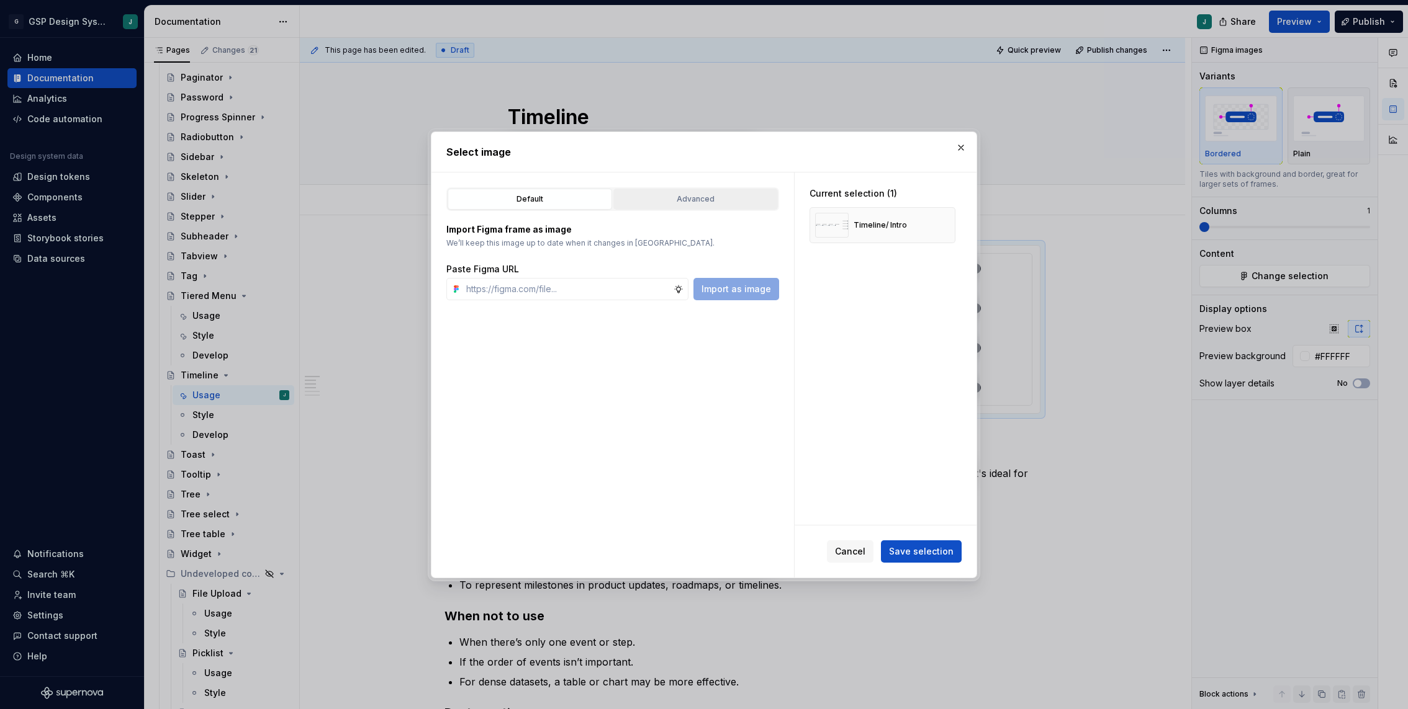
click at [675, 193] on div "Advanced" at bounding box center [696, 199] width 156 height 12
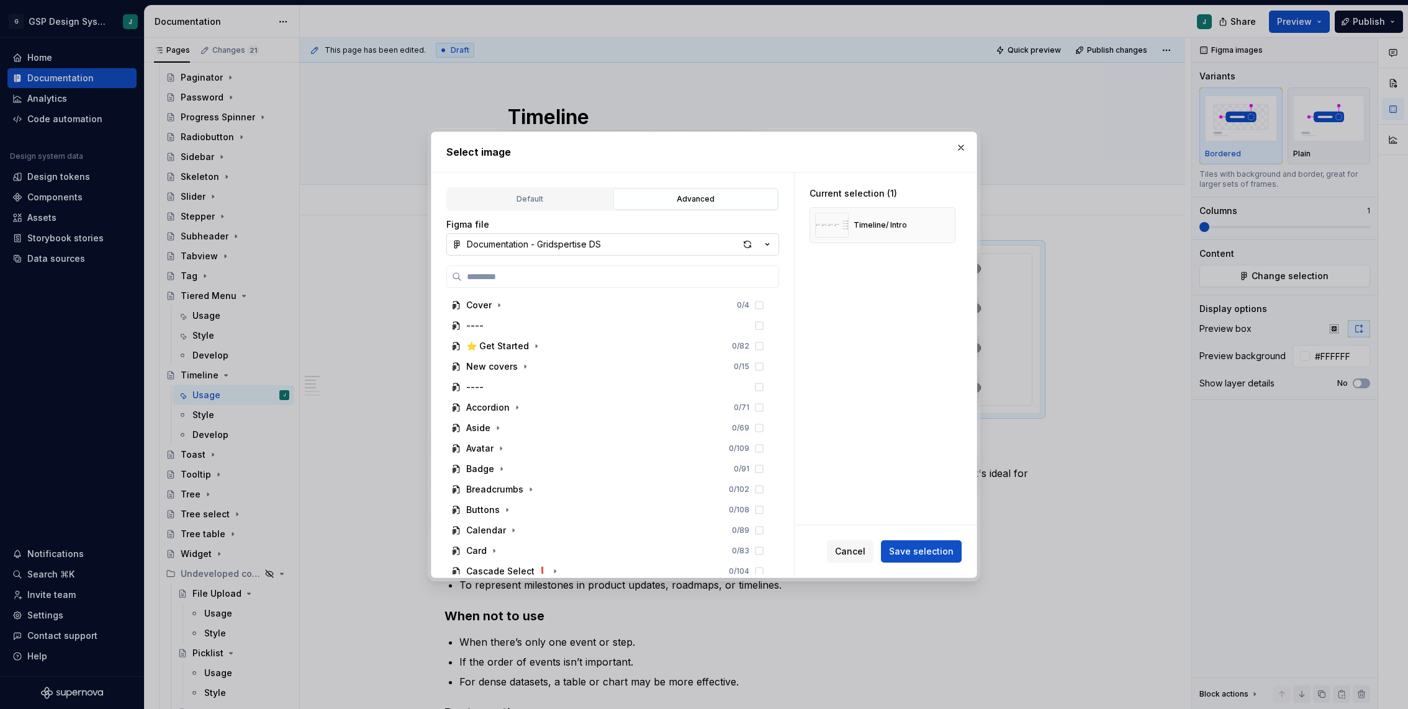
click at [566, 233] on button "Documentation - Gridspertise DS" at bounding box center [612, 244] width 333 height 22
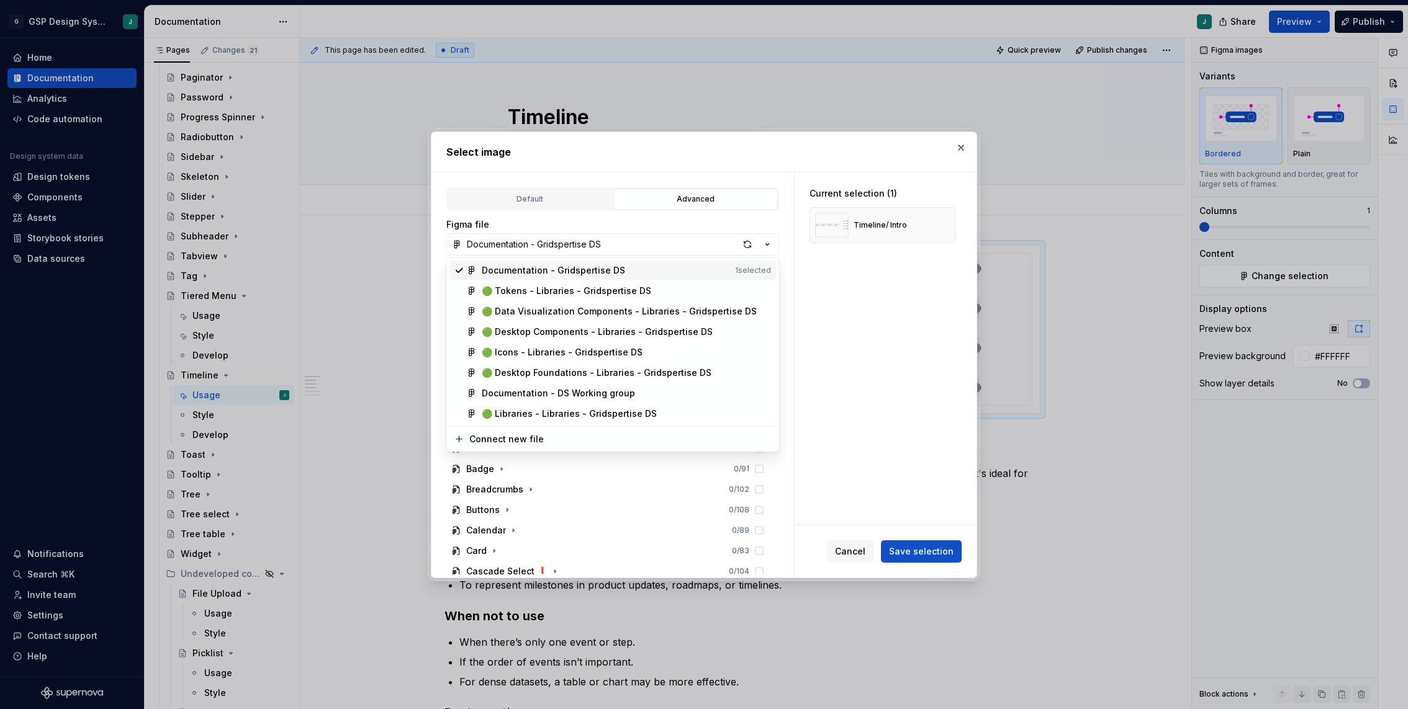
click at [575, 271] on div "Documentation - Gridspertise DS" at bounding box center [553, 270] width 143 height 12
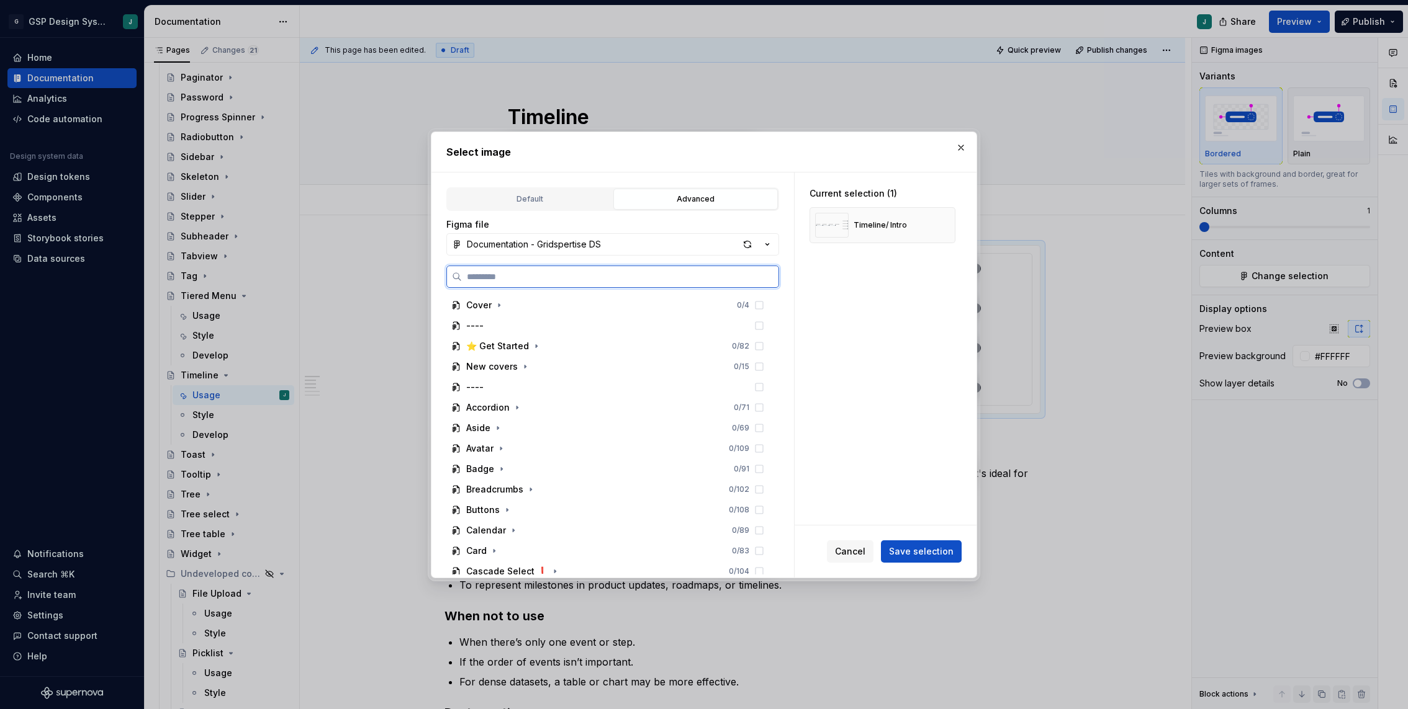
click at [549, 274] on input "search" at bounding box center [620, 277] width 317 height 12
paste input "********"
type input "********"
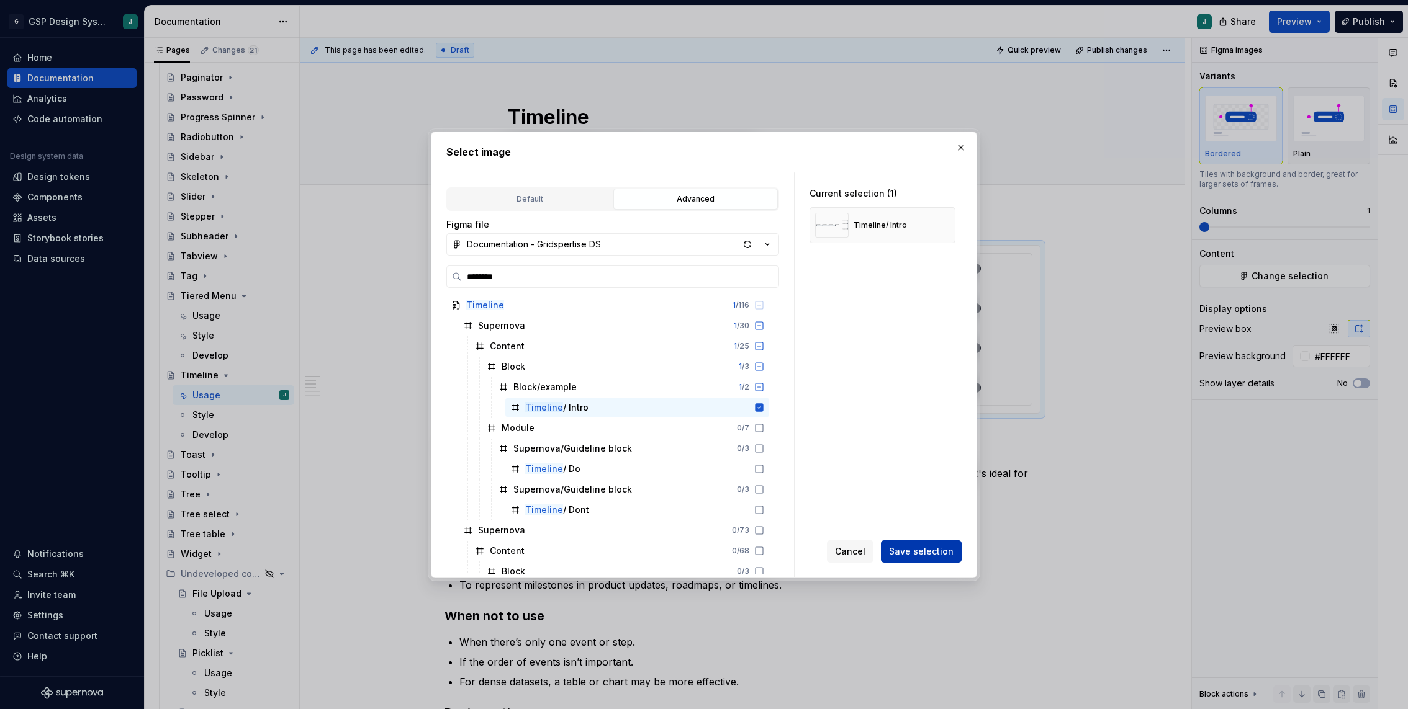
click at [932, 556] on span "Save selection" at bounding box center [921, 552] width 65 height 12
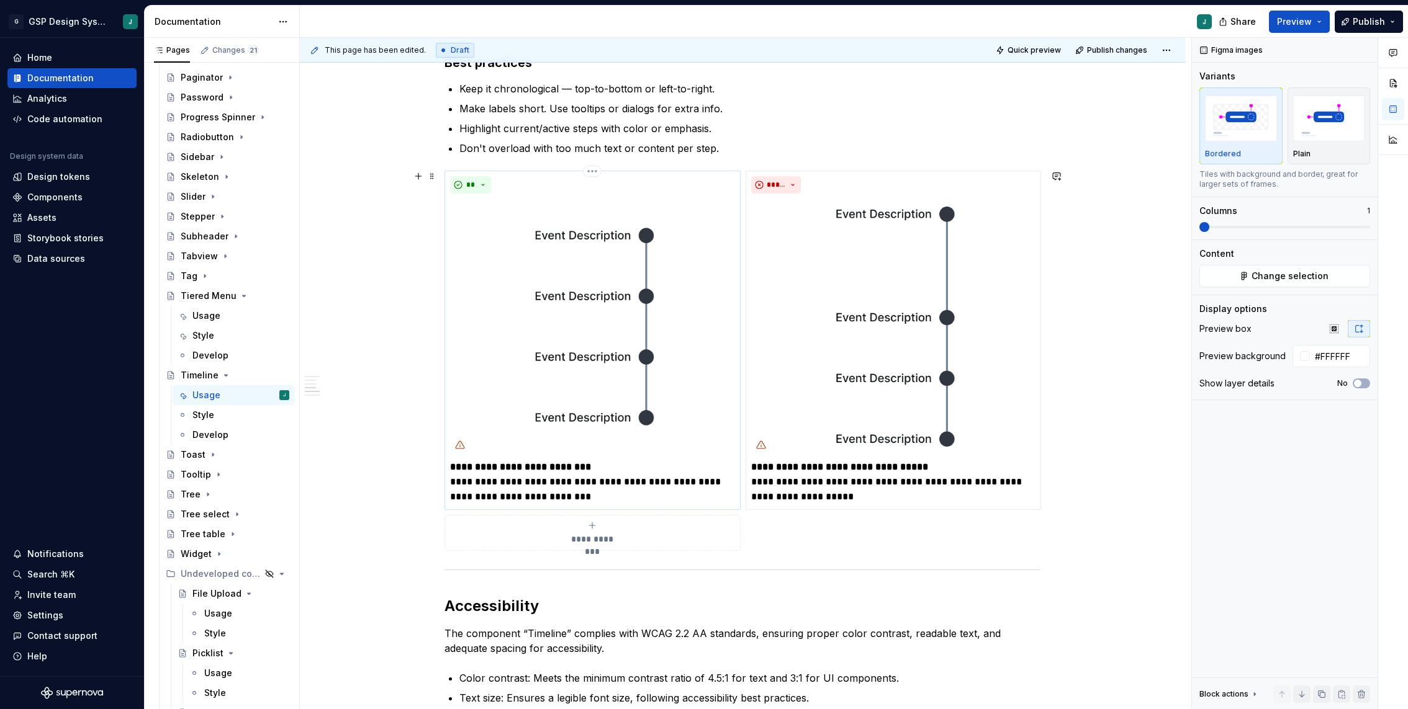
scroll to position [669, 0]
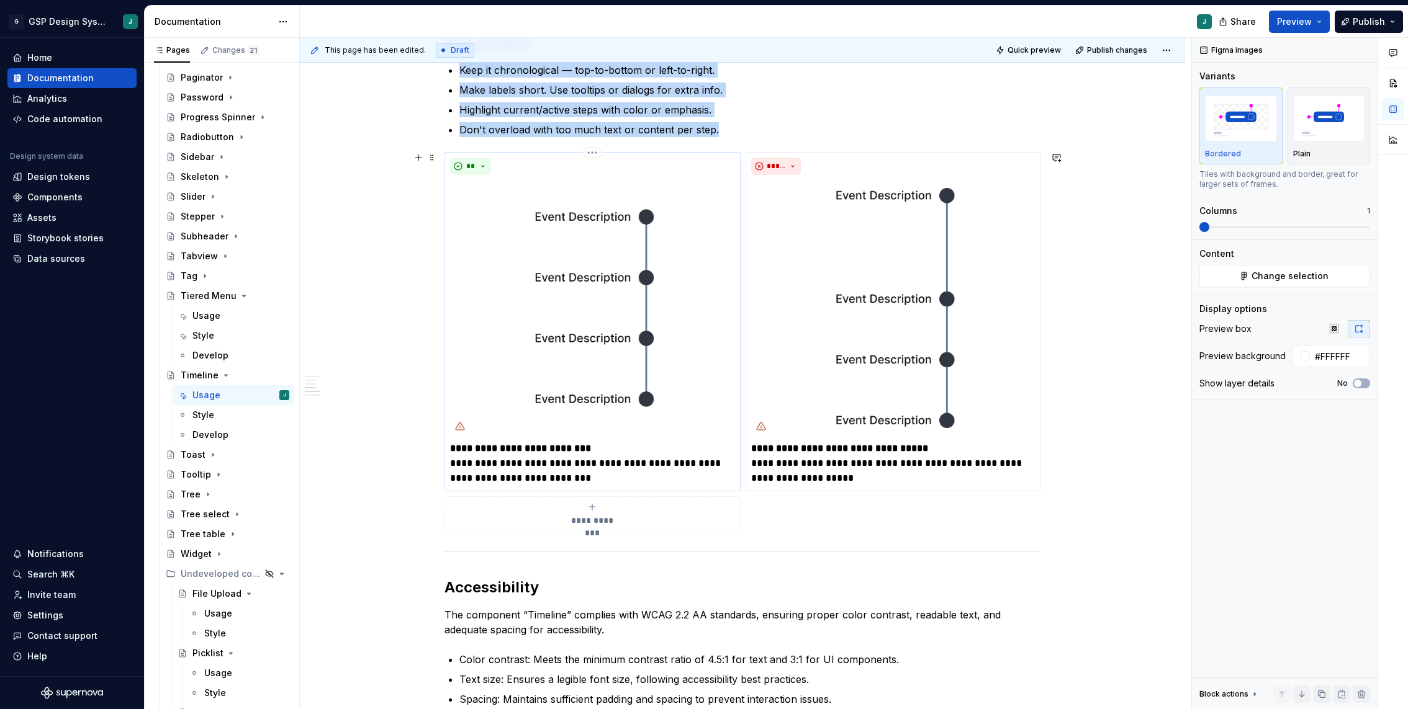
click at [596, 295] on img at bounding box center [592, 308] width 285 height 256
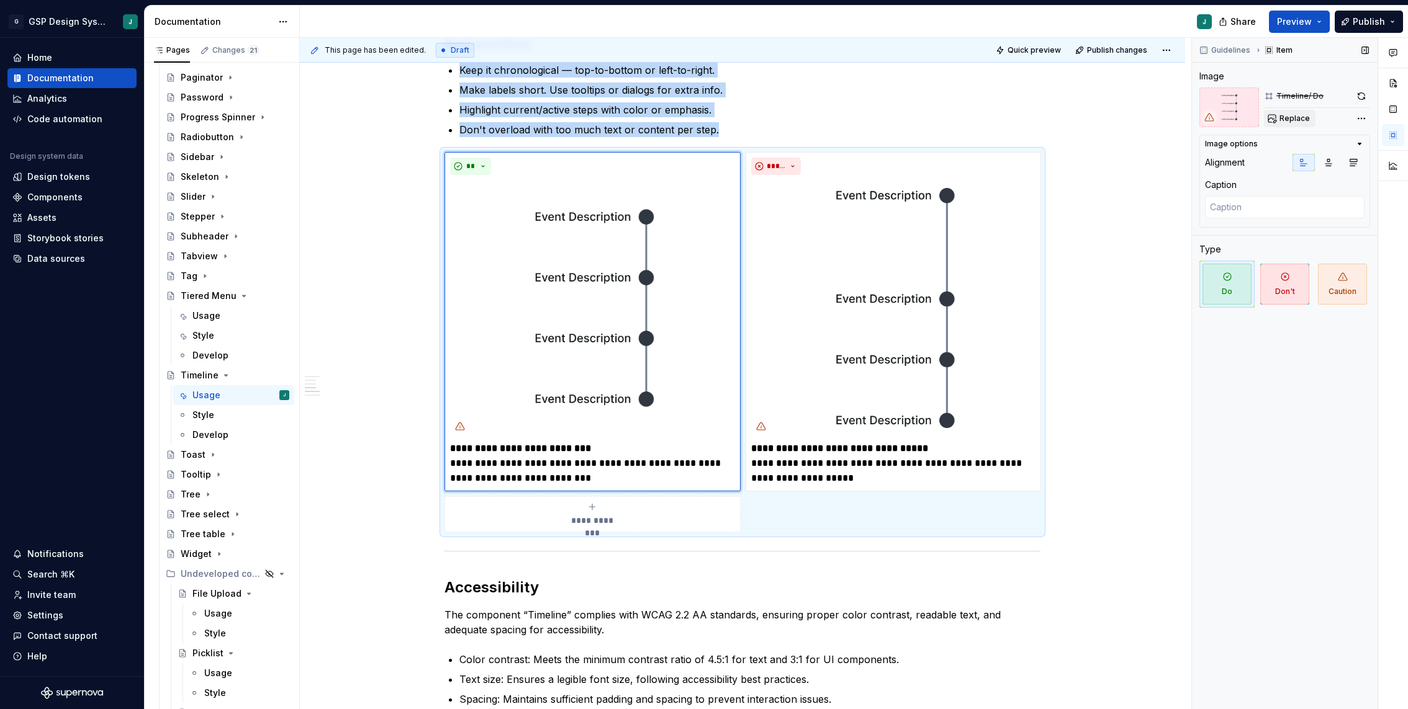
click at [1293, 120] on span "Replace" at bounding box center [1294, 119] width 30 height 10
type textarea "*"
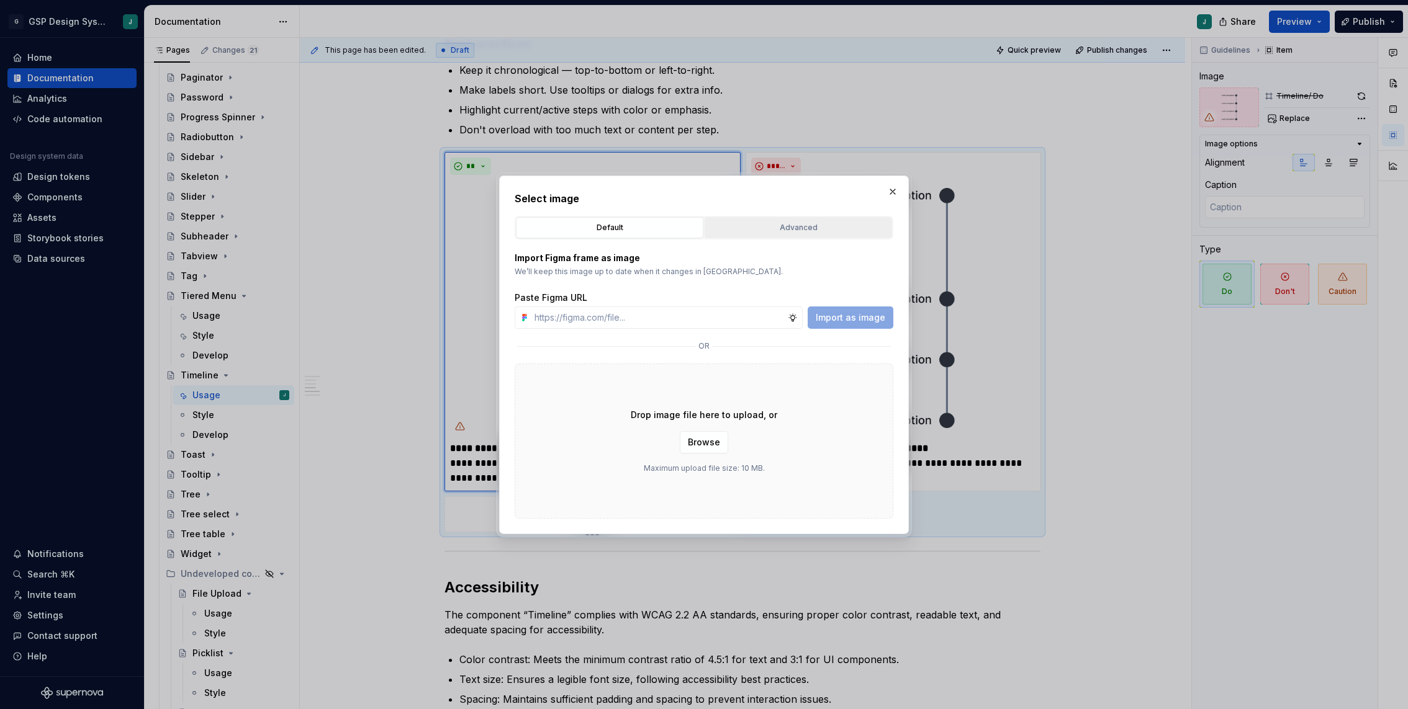
click at [762, 229] on div "Advanced" at bounding box center [798, 228] width 179 height 12
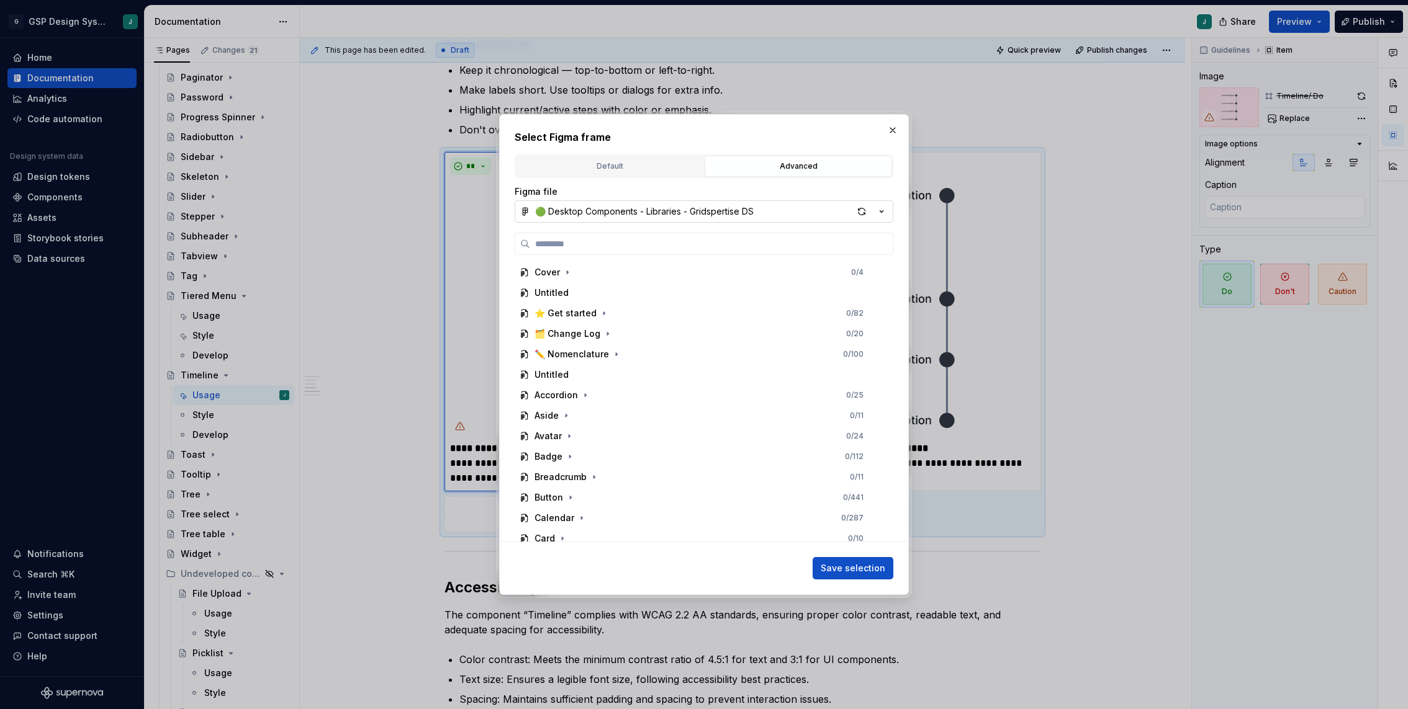
click at [580, 213] on div "🟢 Desktop Components - Libraries - Gridspertise DS" at bounding box center [644, 211] width 218 height 12
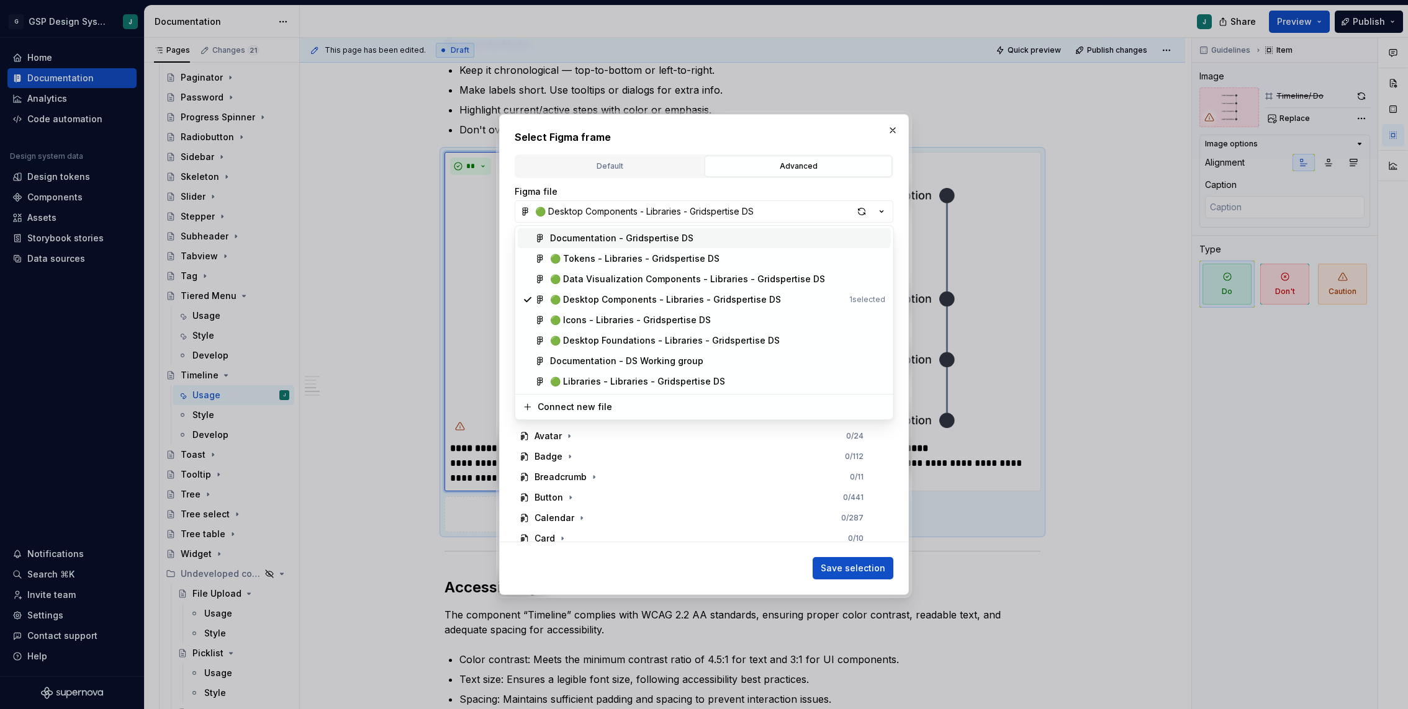
click at [586, 239] on div "Documentation - Gridspertise DS" at bounding box center [621, 238] width 143 height 12
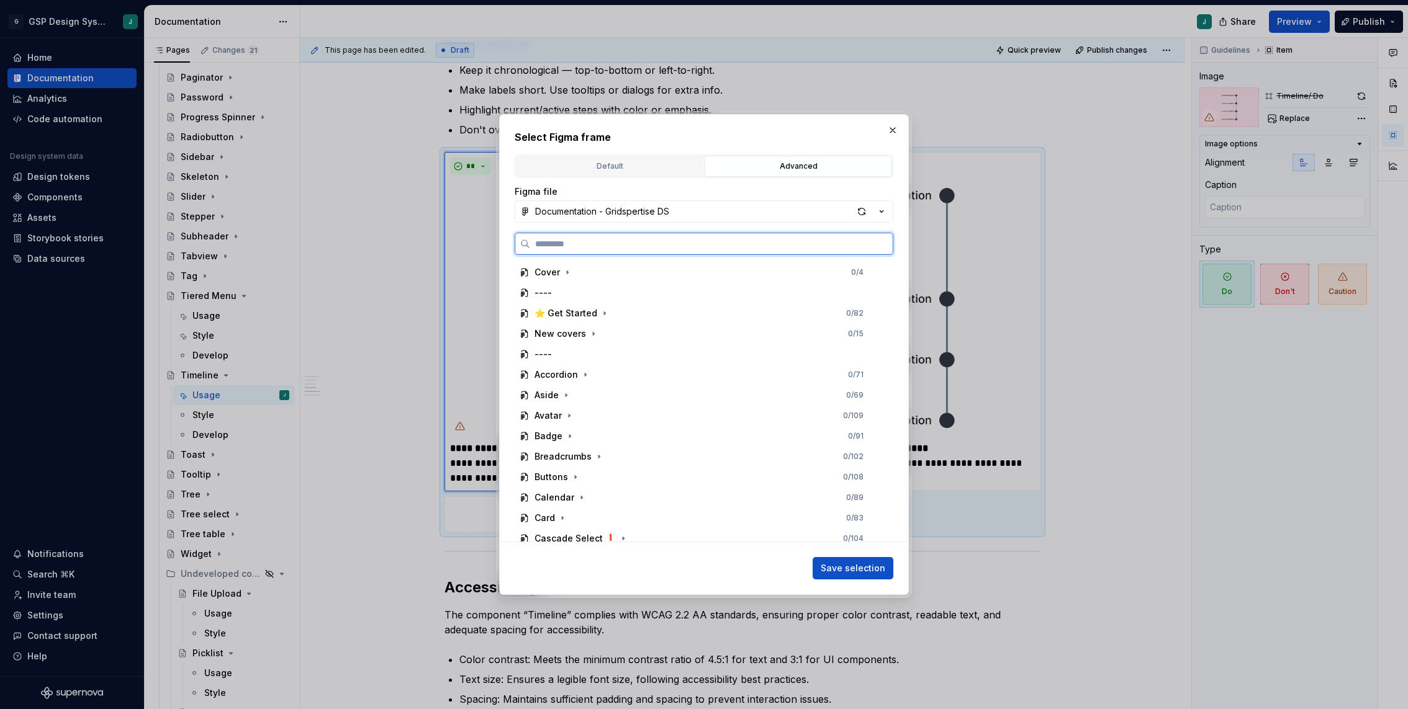
click at [562, 239] on input "search" at bounding box center [711, 244] width 362 height 12
paste input "********"
type input "********"
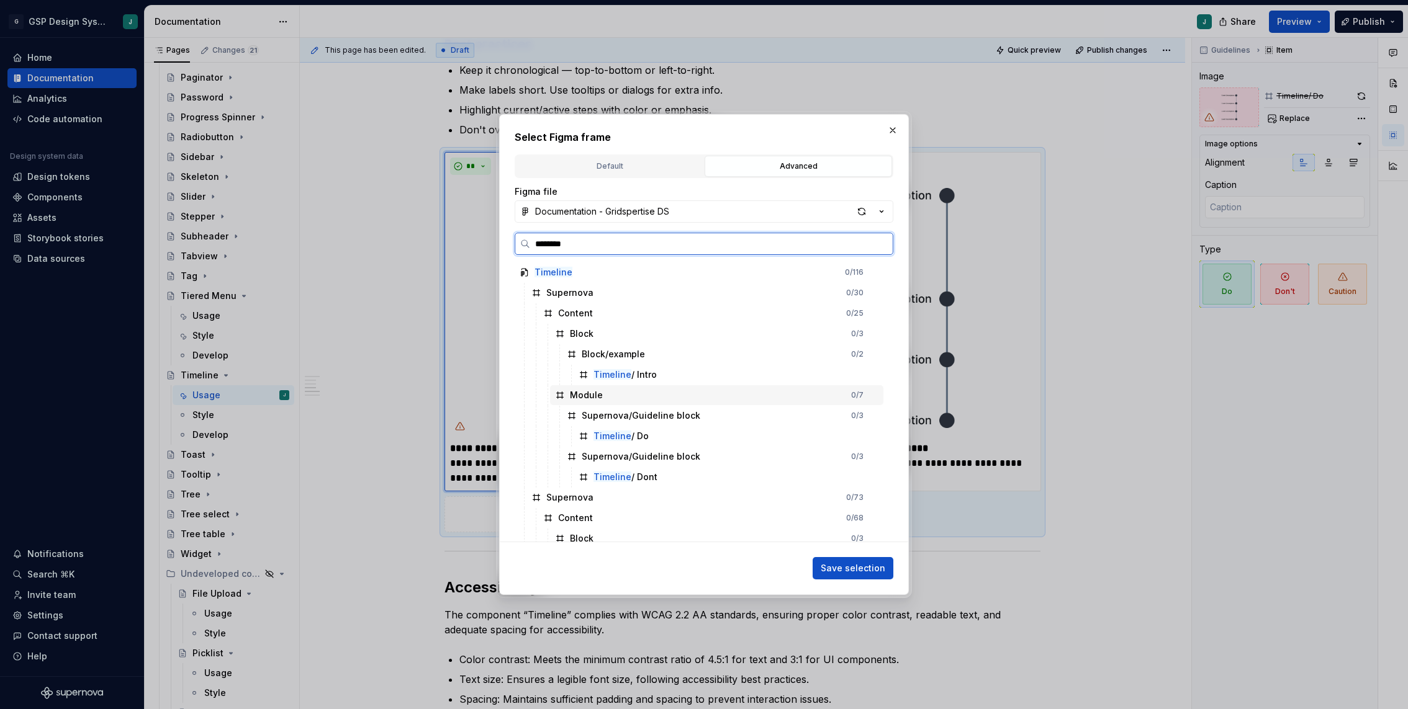
scroll to position [76, 0]
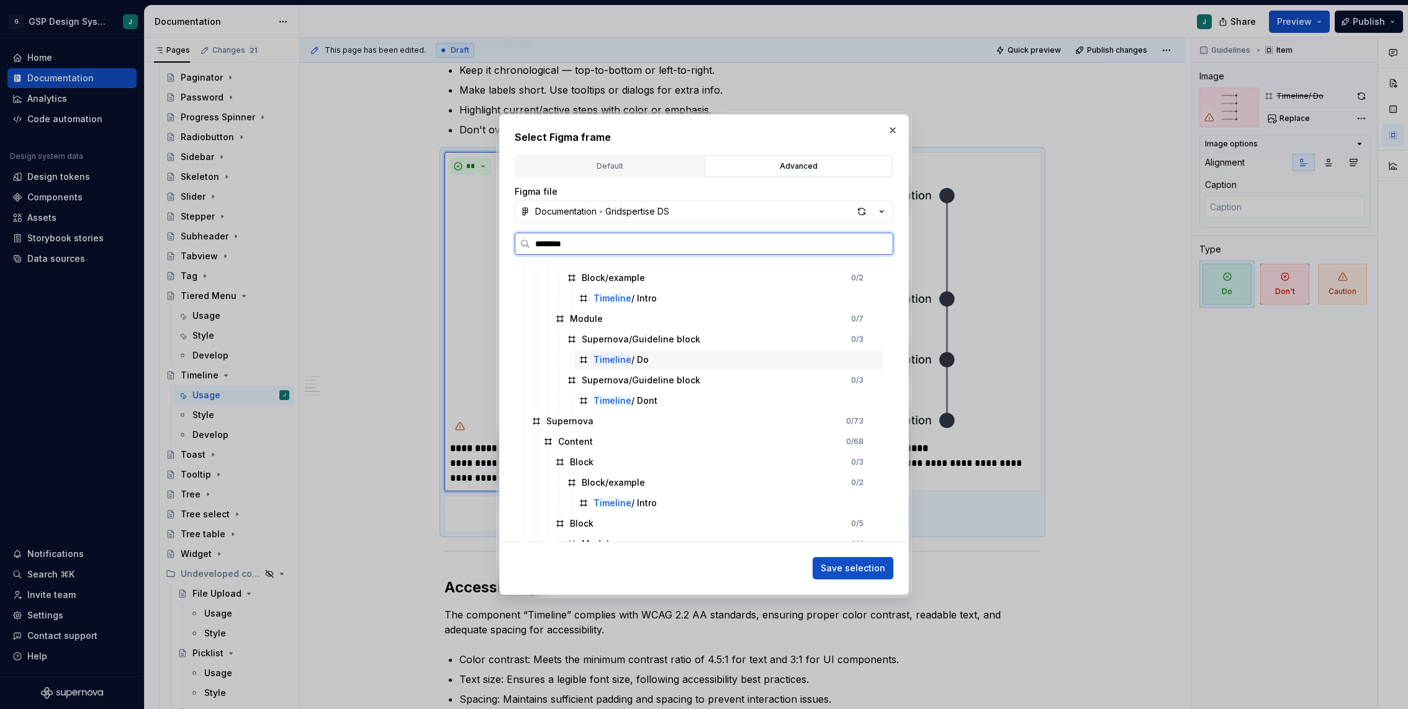
click at [651, 361] on div "Timeline / Do" at bounding box center [729, 360] width 310 height 20
click at [872, 572] on span "Save selection" at bounding box center [853, 568] width 65 height 12
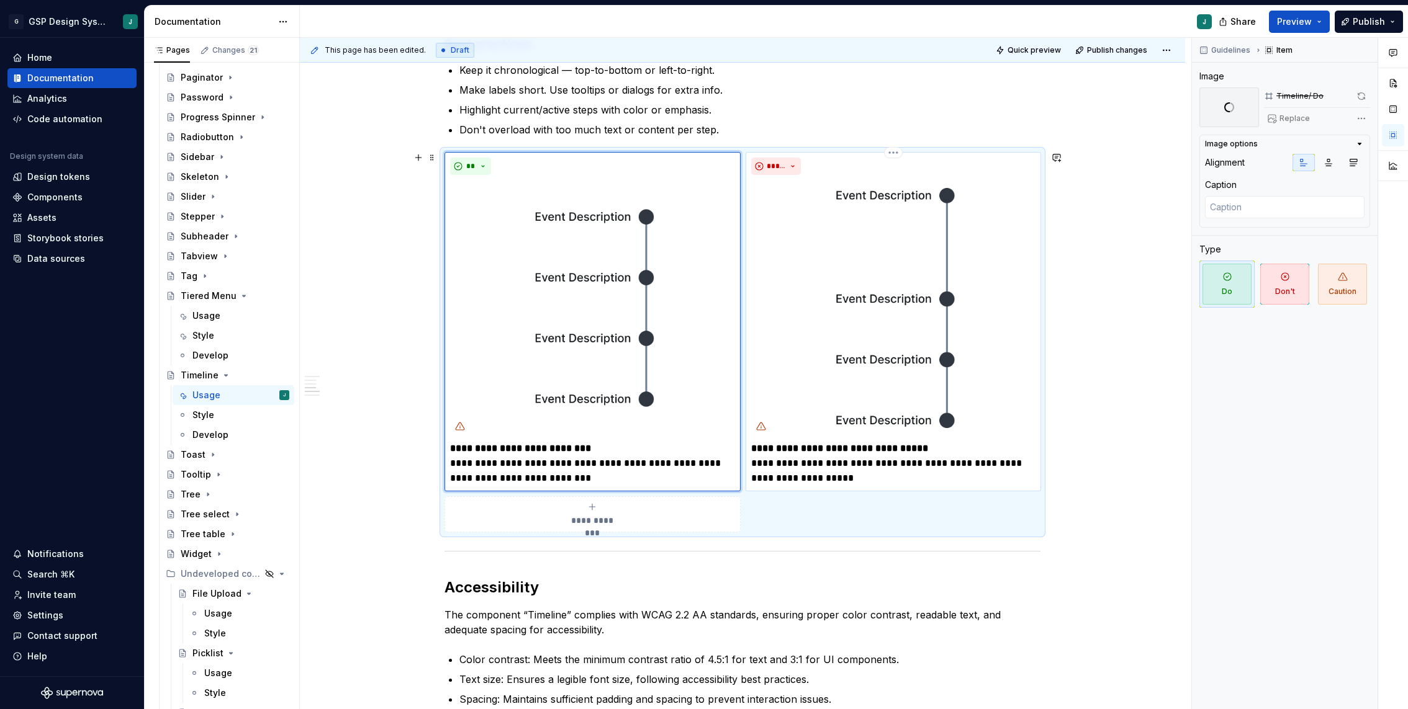
click at [895, 323] on img at bounding box center [893, 308] width 285 height 256
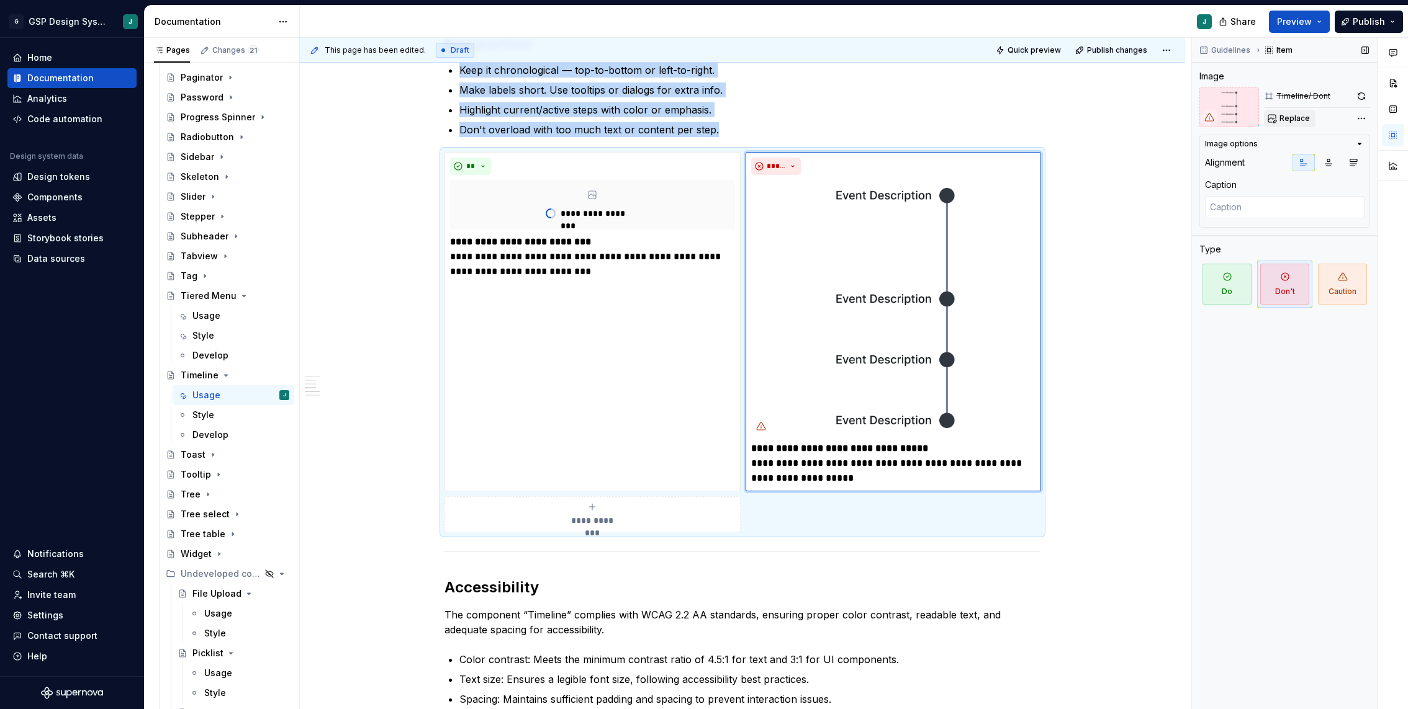
click at [1301, 120] on span "Replace" at bounding box center [1294, 119] width 30 height 10
type textarea "*"
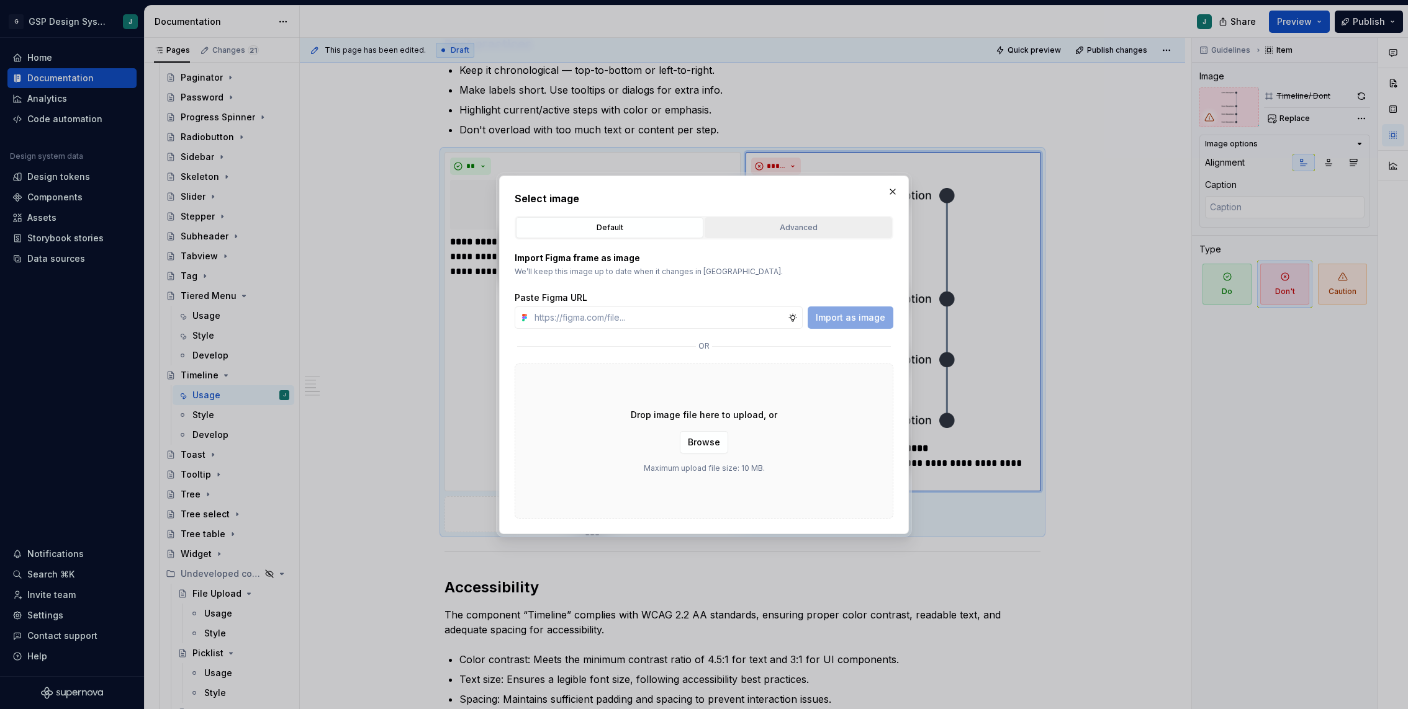
click at [785, 227] on div "Advanced" at bounding box center [798, 228] width 179 height 12
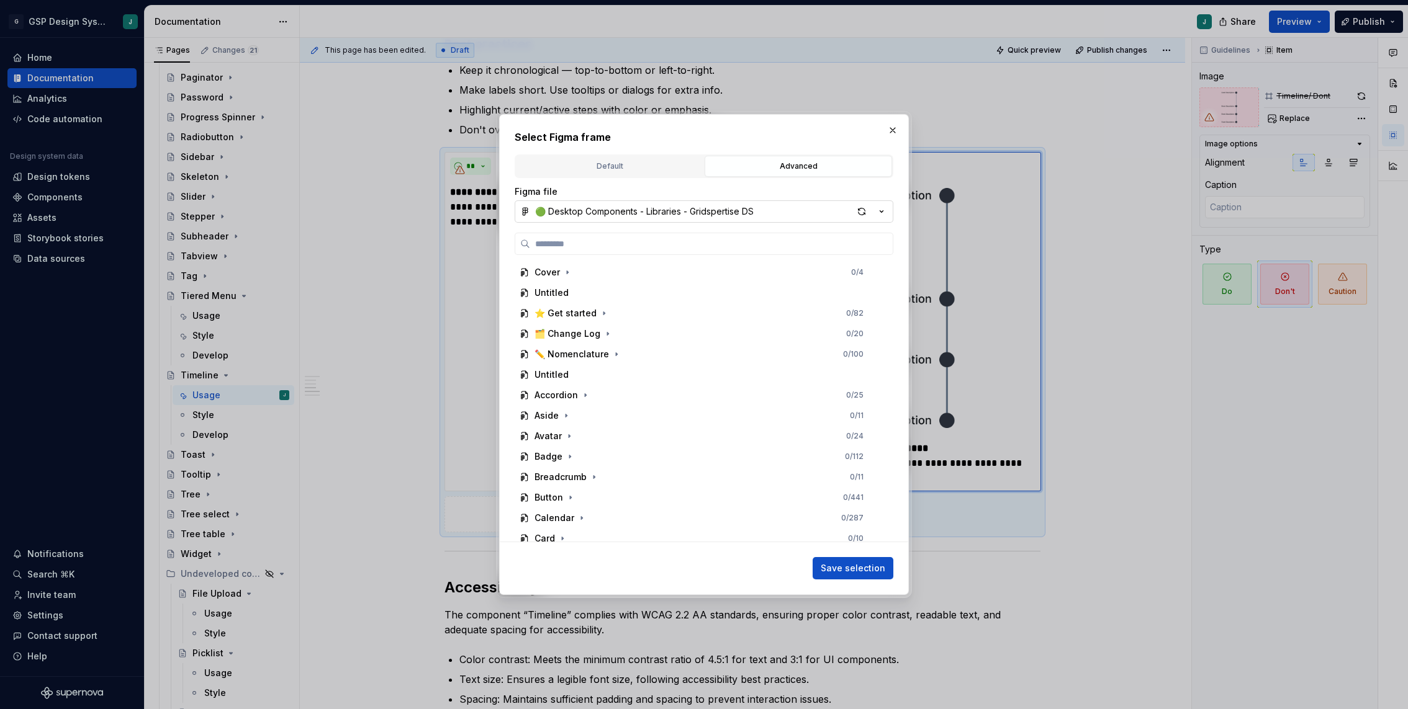
click at [579, 214] on div "🟢 Desktop Components - Libraries - Gridspertise DS" at bounding box center [644, 211] width 218 height 12
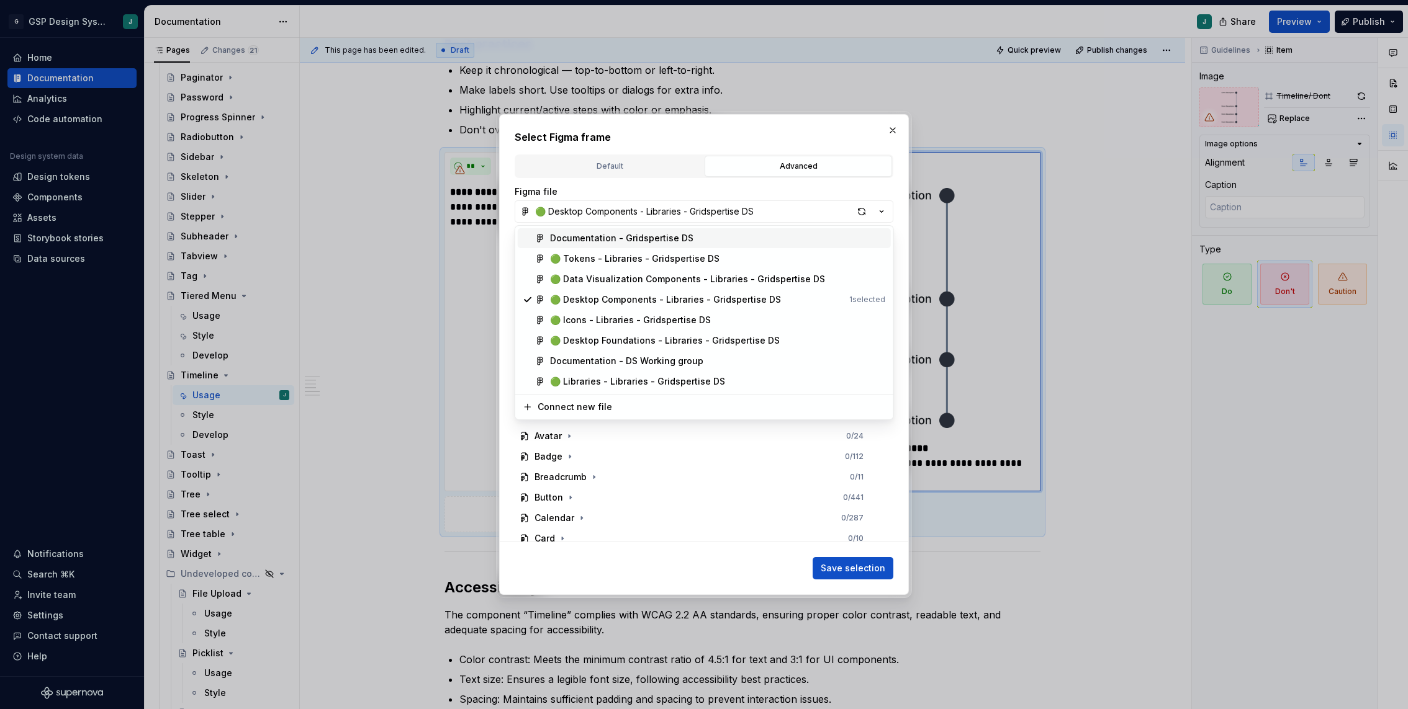
click at [580, 232] on div "Documentation - Gridspertise DS" at bounding box center [621, 238] width 143 height 12
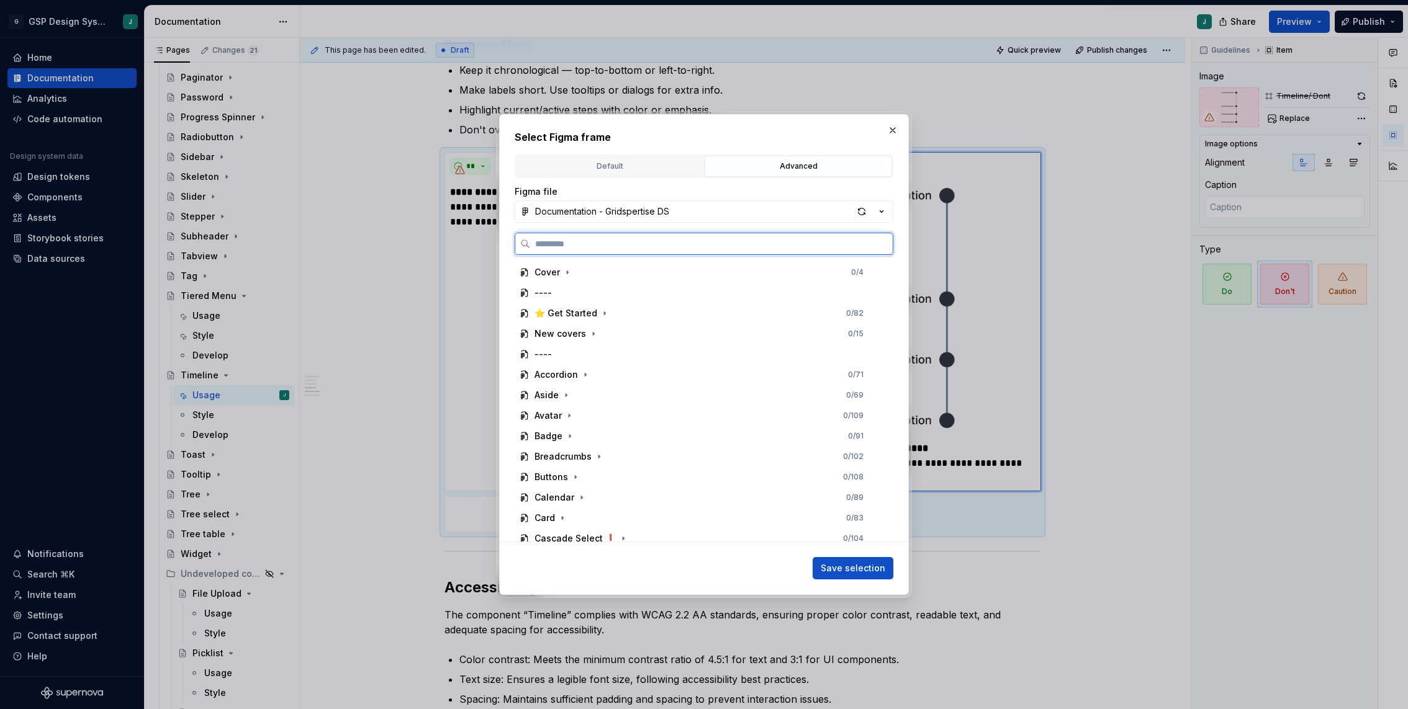
click at [580, 238] on input "search" at bounding box center [711, 244] width 362 height 12
paste input "********"
type input "********"
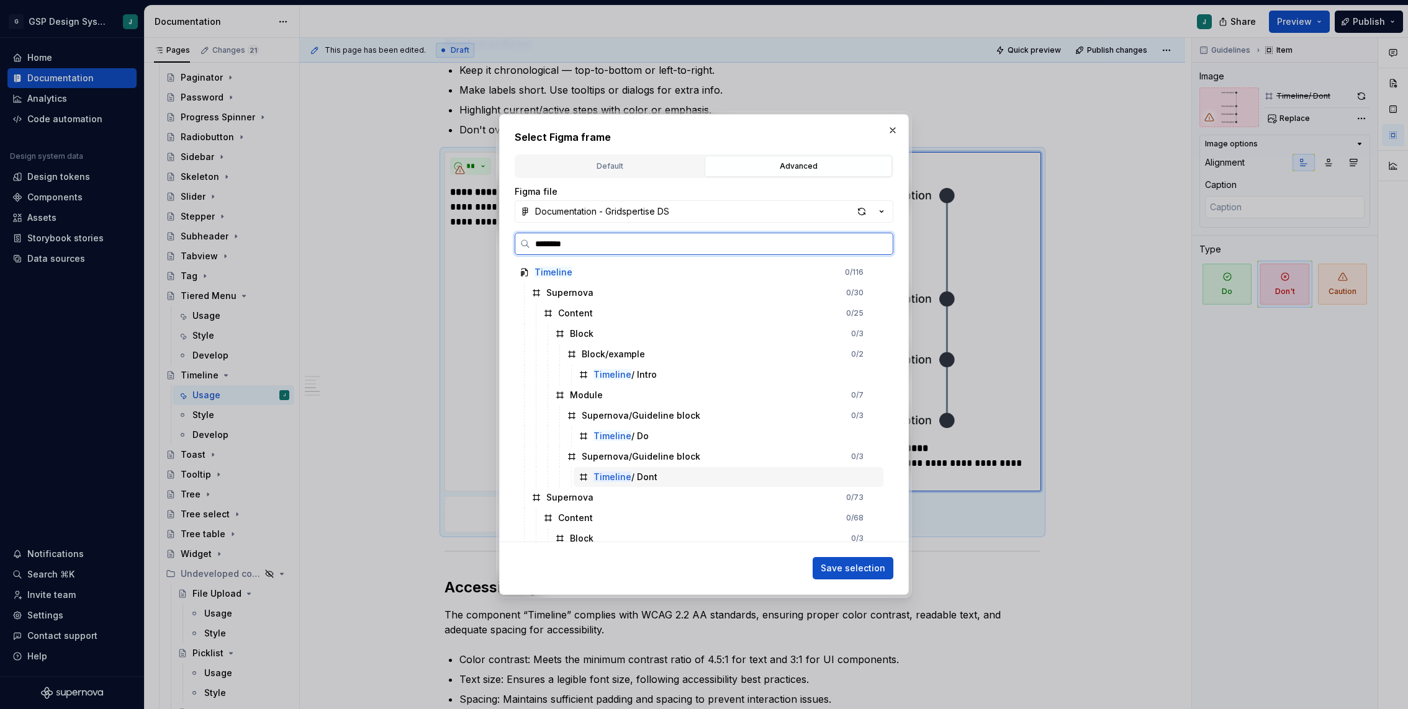
click at [697, 474] on div "Timeline / Dont" at bounding box center [729, 477] width 310 height 20
click at [841, 570] on span "Save selection" at bounding box center [853, 568] width 65 height 12
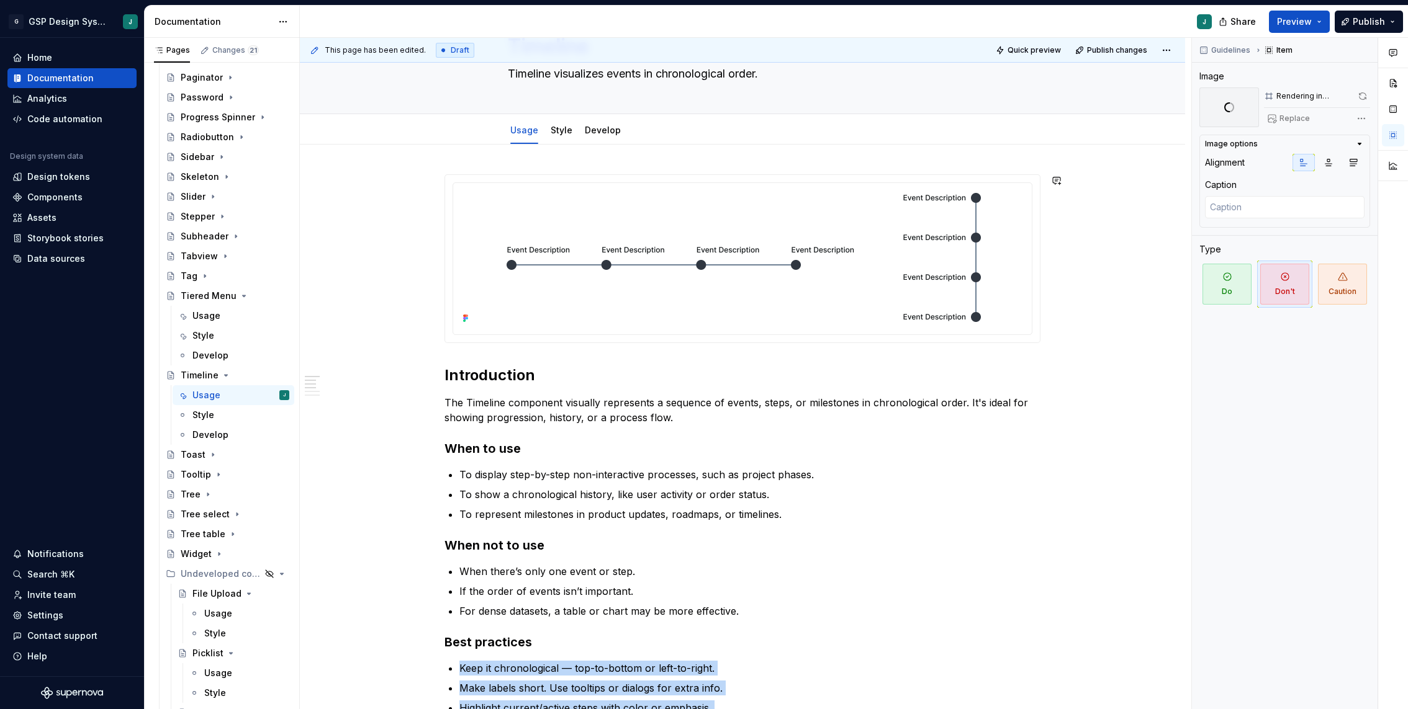
scroll to position [45, 0]
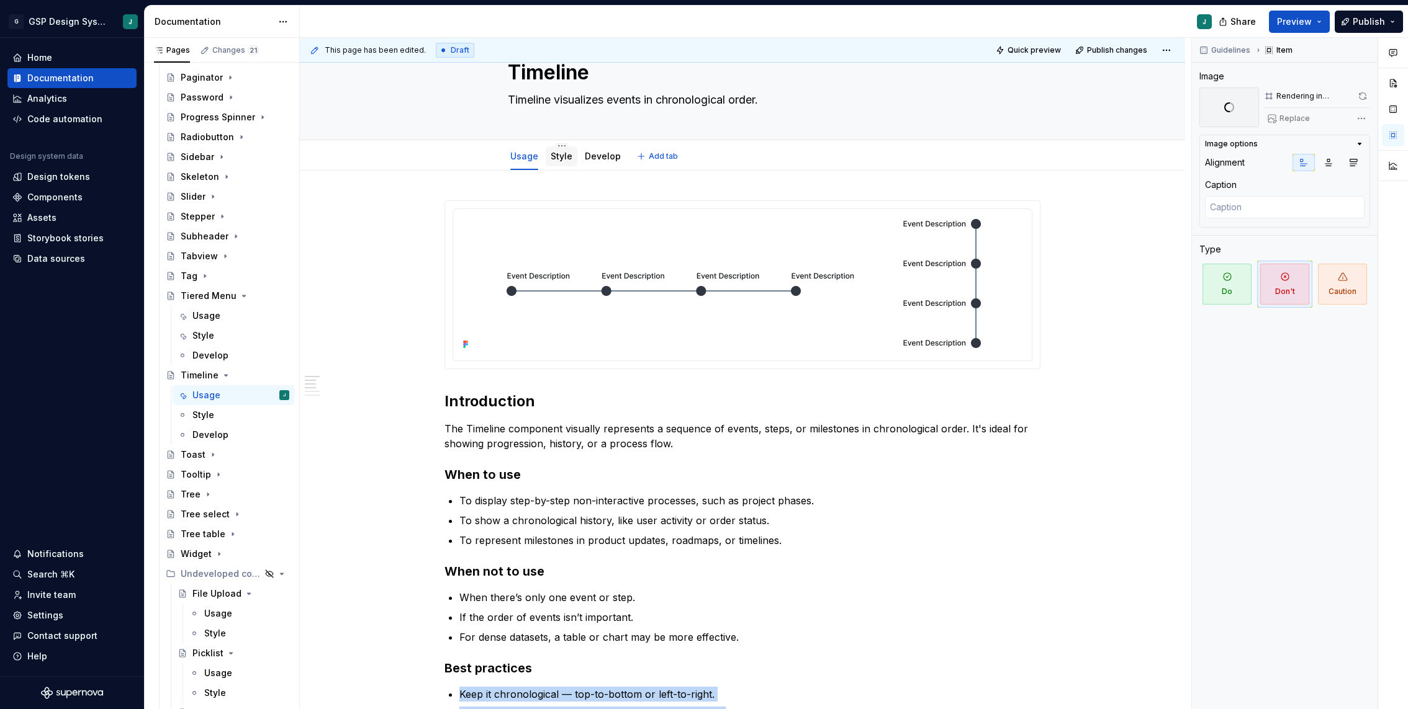
click at [562, 157] on link "Style" at bounding box center [562, 156] width 22 height 11
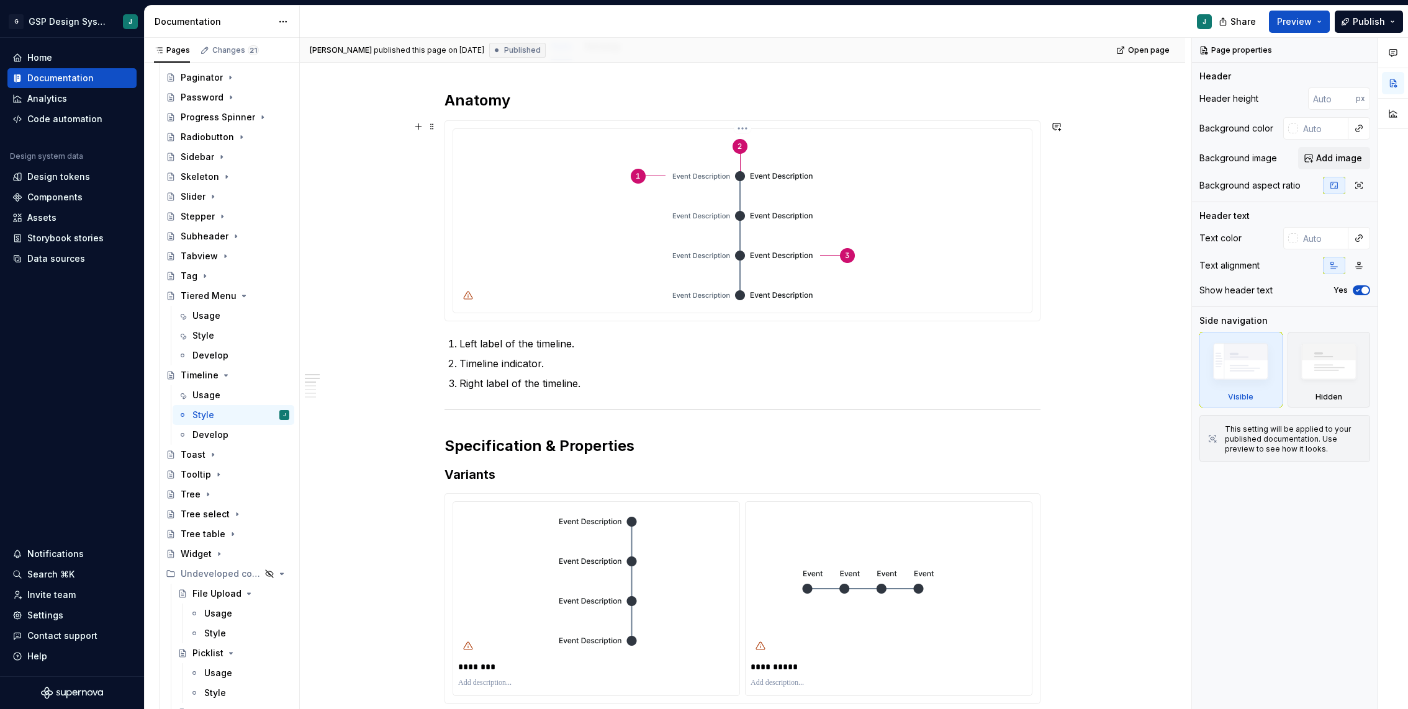
scroll to position [156, 0]
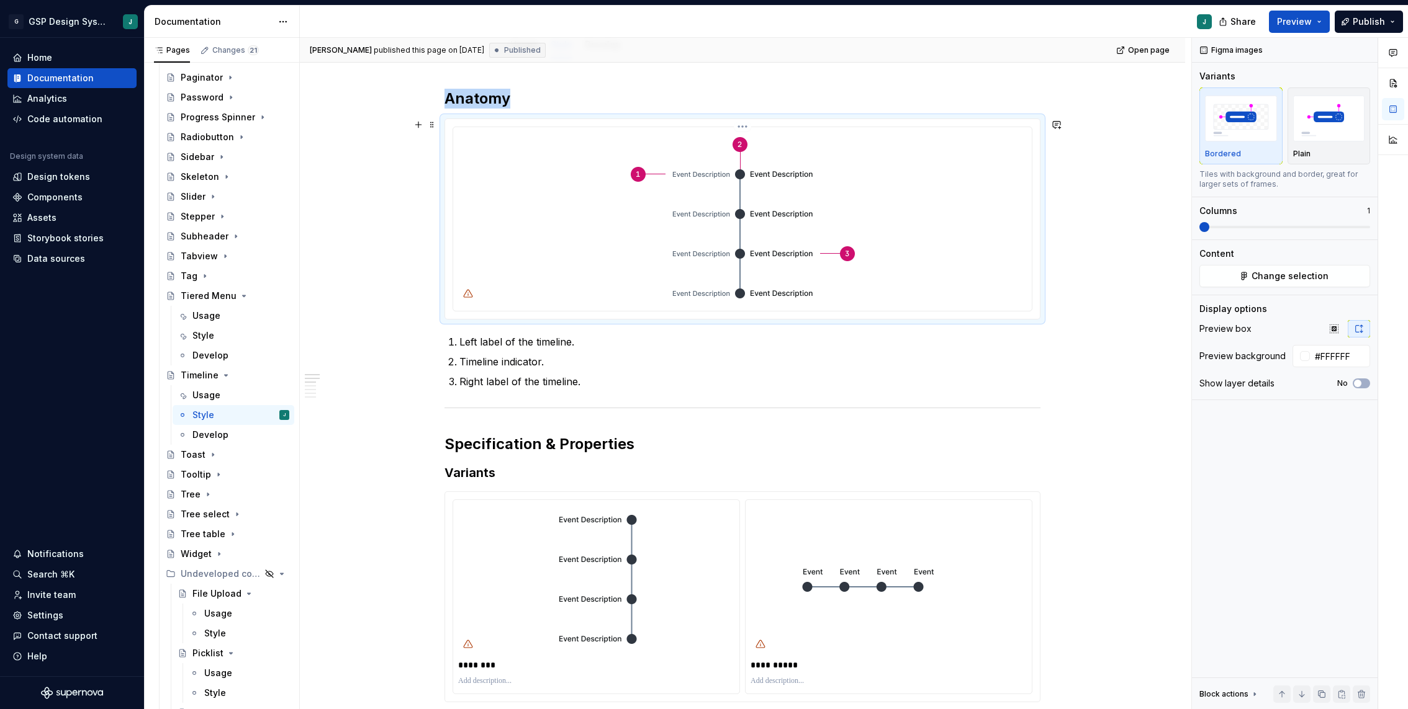
click at [792, 223] on img at bounding box center [743, 217] width 234 height 171
click at [1282, 279] on span "Change selection" at bounding box center [1289, 276] width 77 height 12
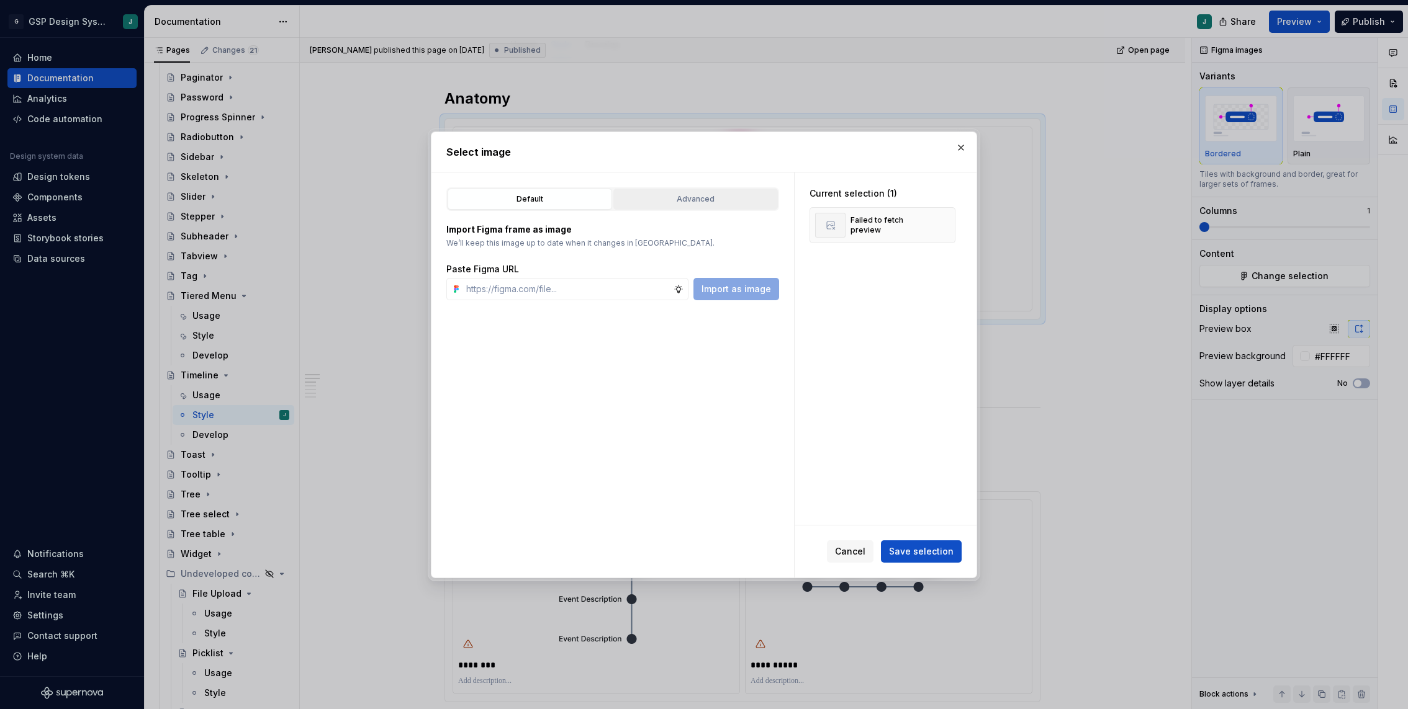
click at [680, 199] on div "Advanced" at bounding box center [696, 199] width 156 height 12
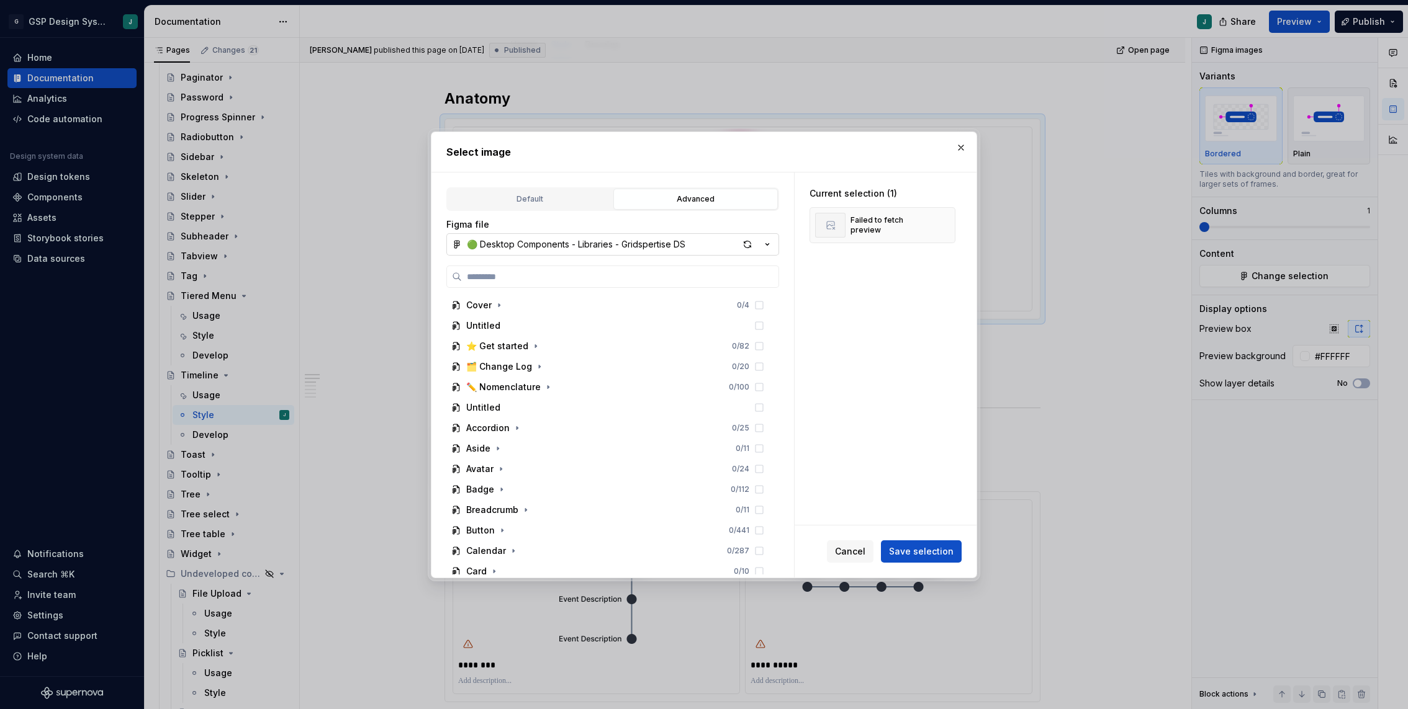
click at [503, 243] on div "🟢 Desktop Components - Libraries - Gridspertise DS" at bounding box center [576, 244] width 218 height 12
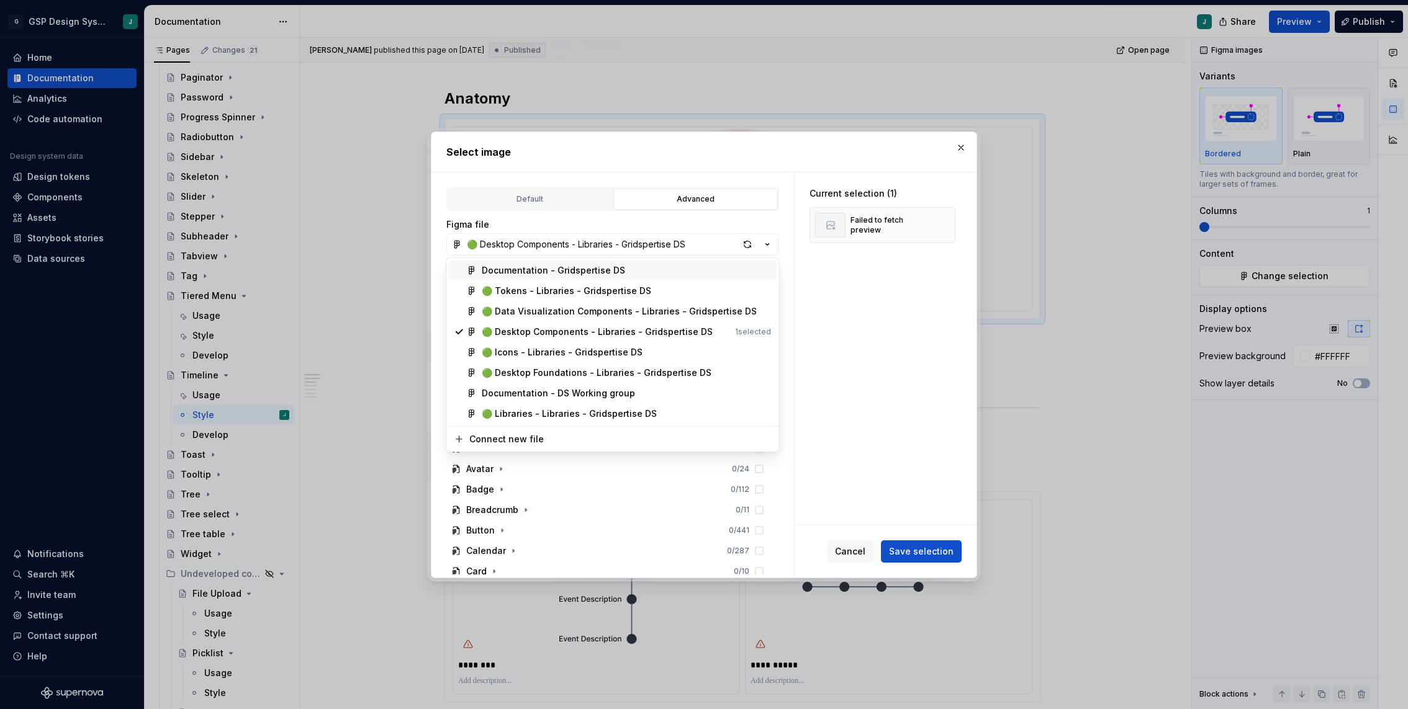
click at [497, 268] on div "Documentation - Gridspertise DS" at bounding box center [553, 270] width 143 height 12
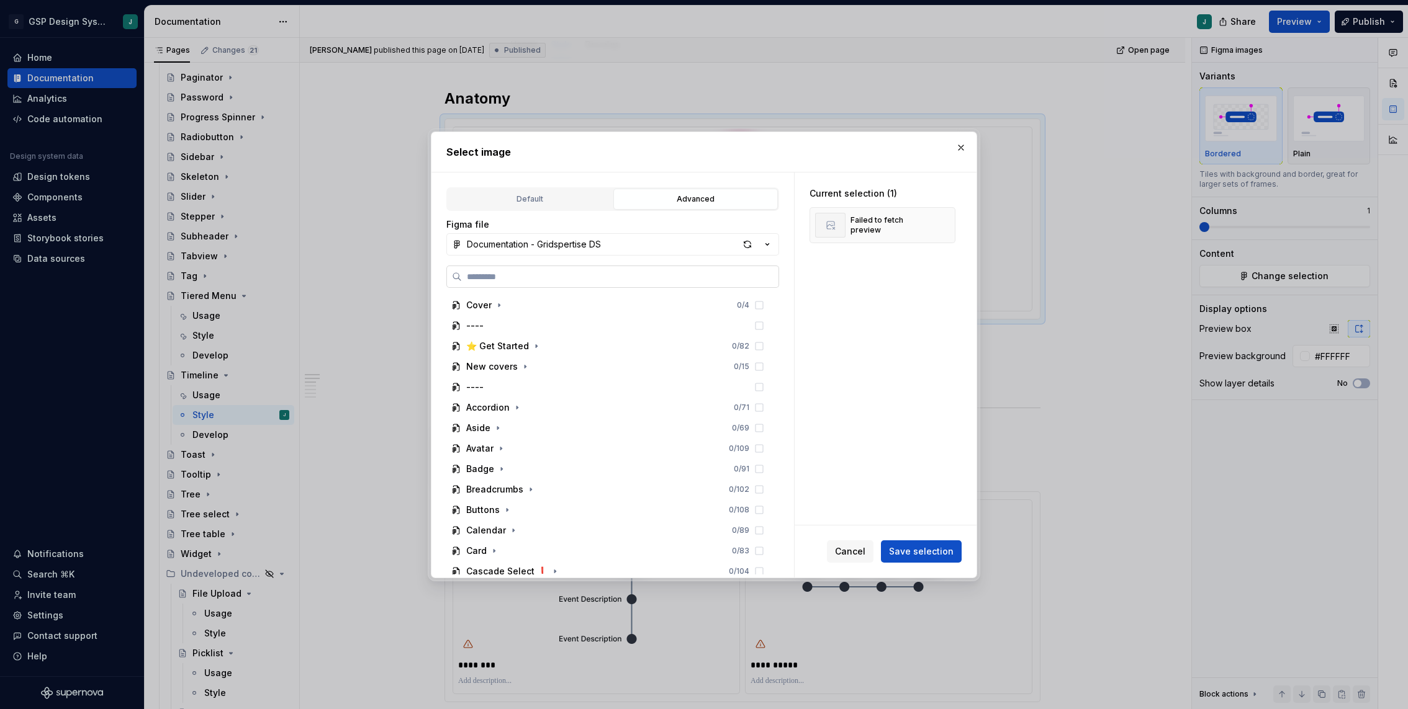
type textarea "*"
click at [498, 276] on input "search" at bounding box center [620, 277] width 317 height 12
paste input "********"
type input "********"
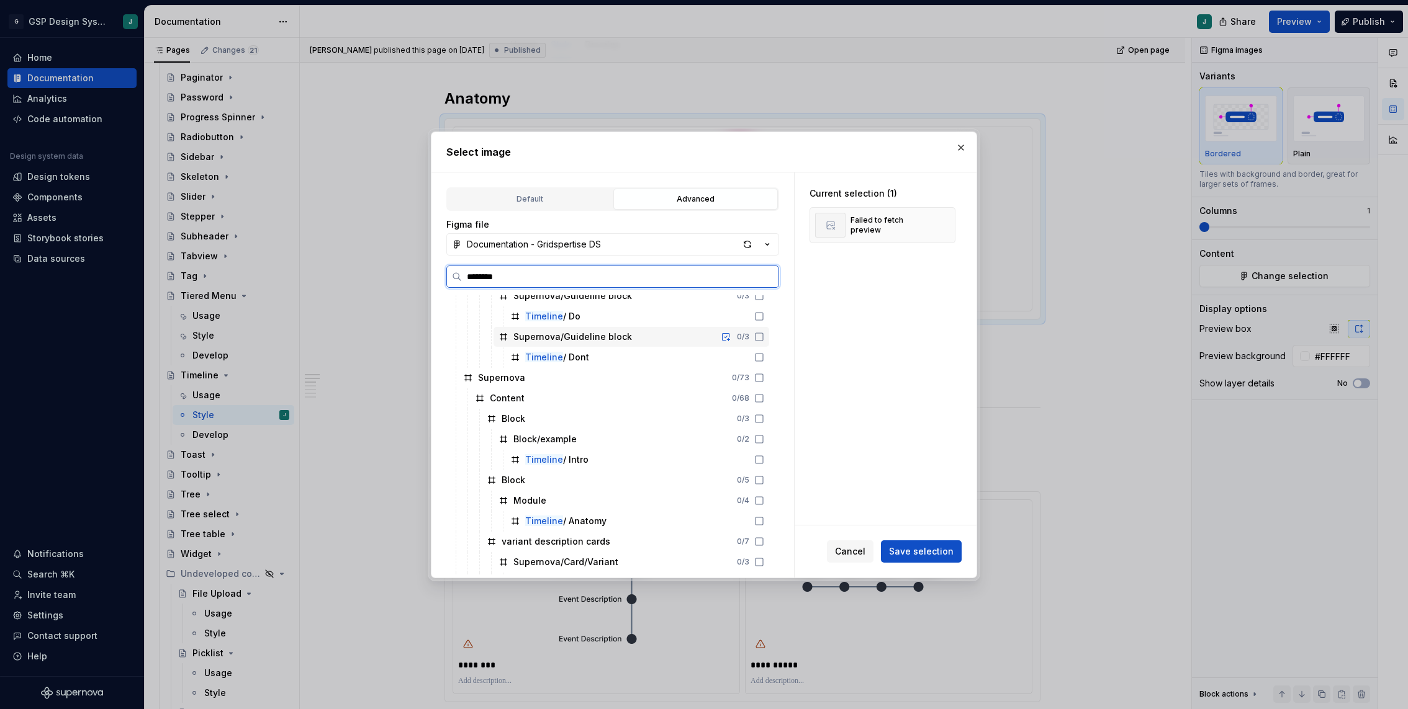
scroll to position [162, 0]
click at [645, 507] on div "Timeline / Anatomy" at bounding box center [637, 512] width 264 height 20
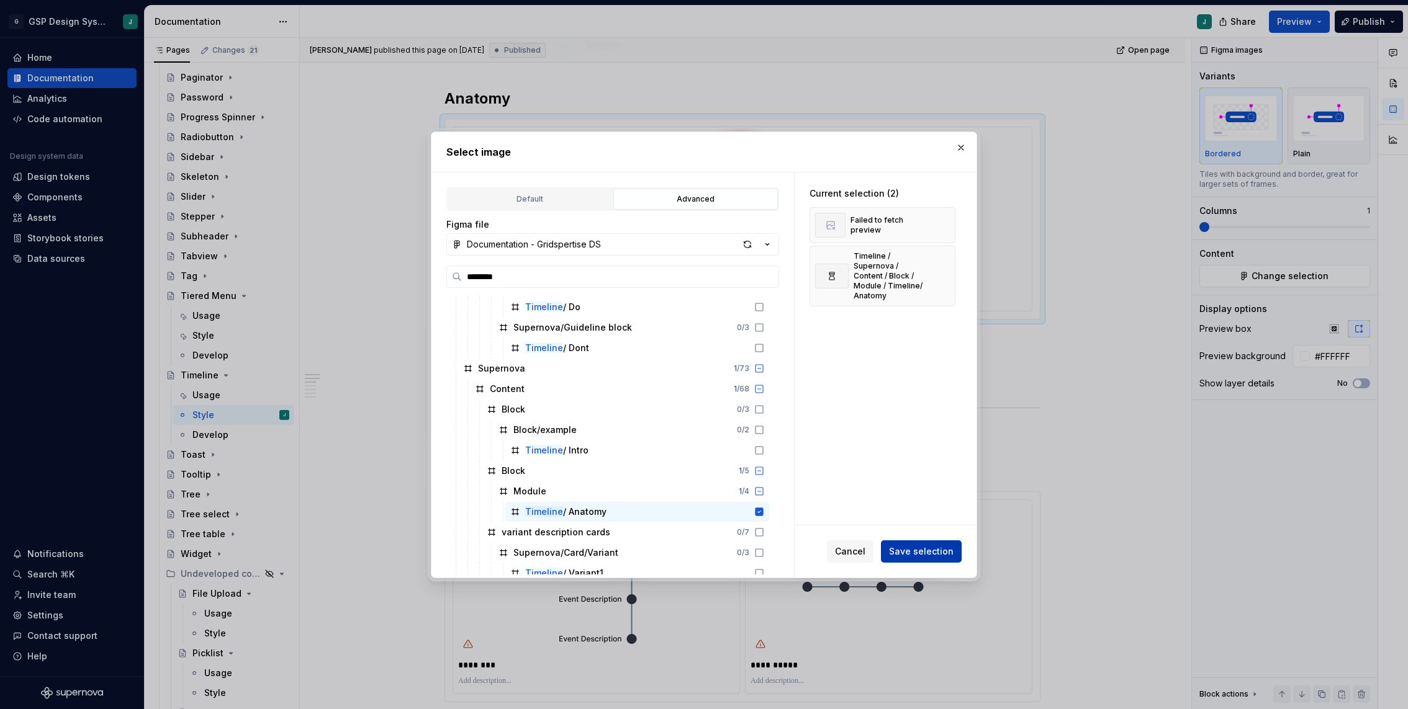
click at [935, 551] on span "Save selection" at bounding box center [921, 552] width 65 height 12
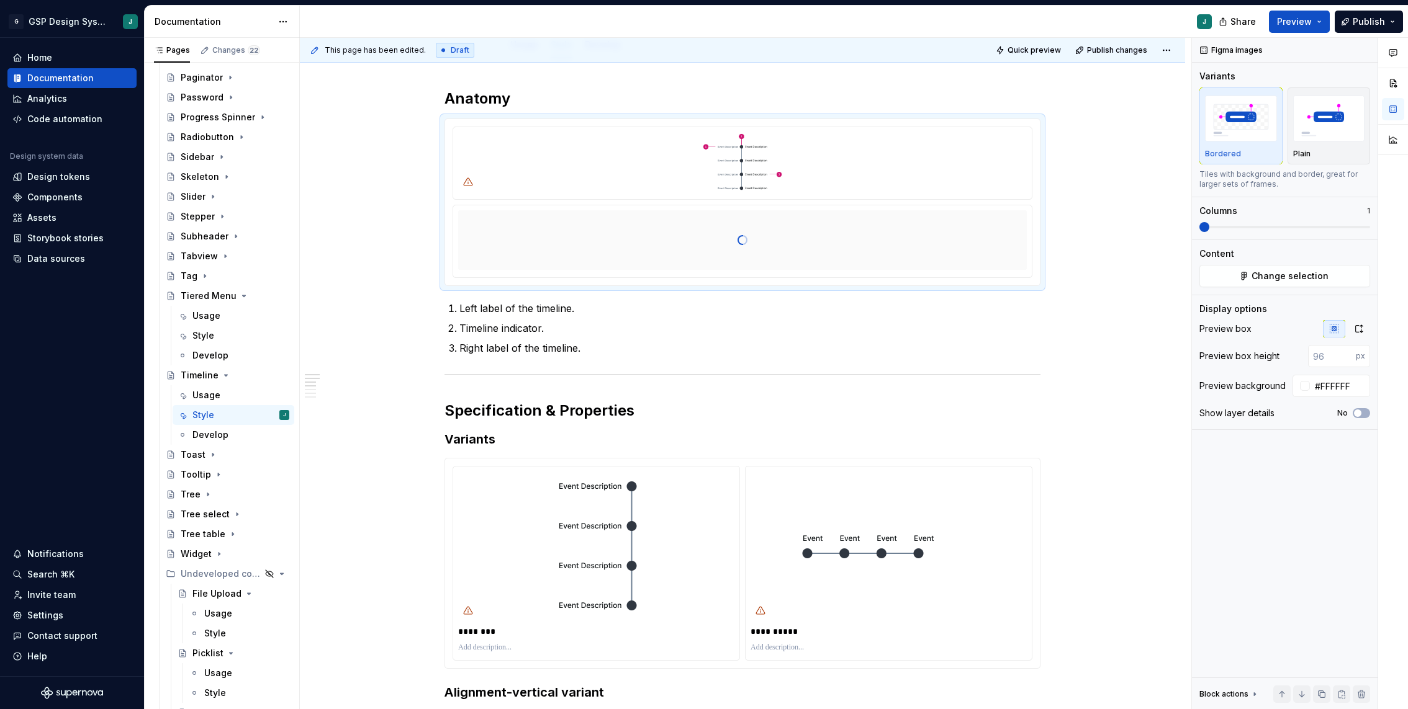
type textarea "*"
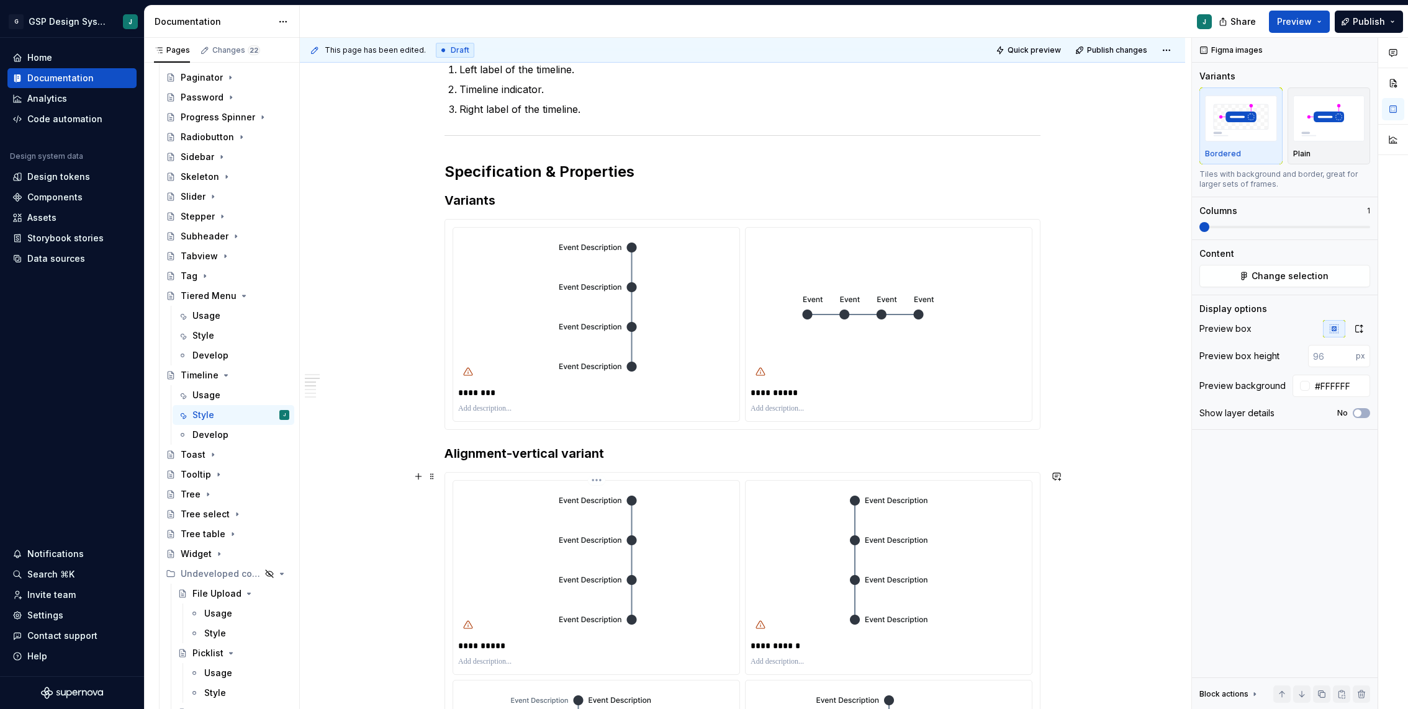
scroll to position [397, 0]
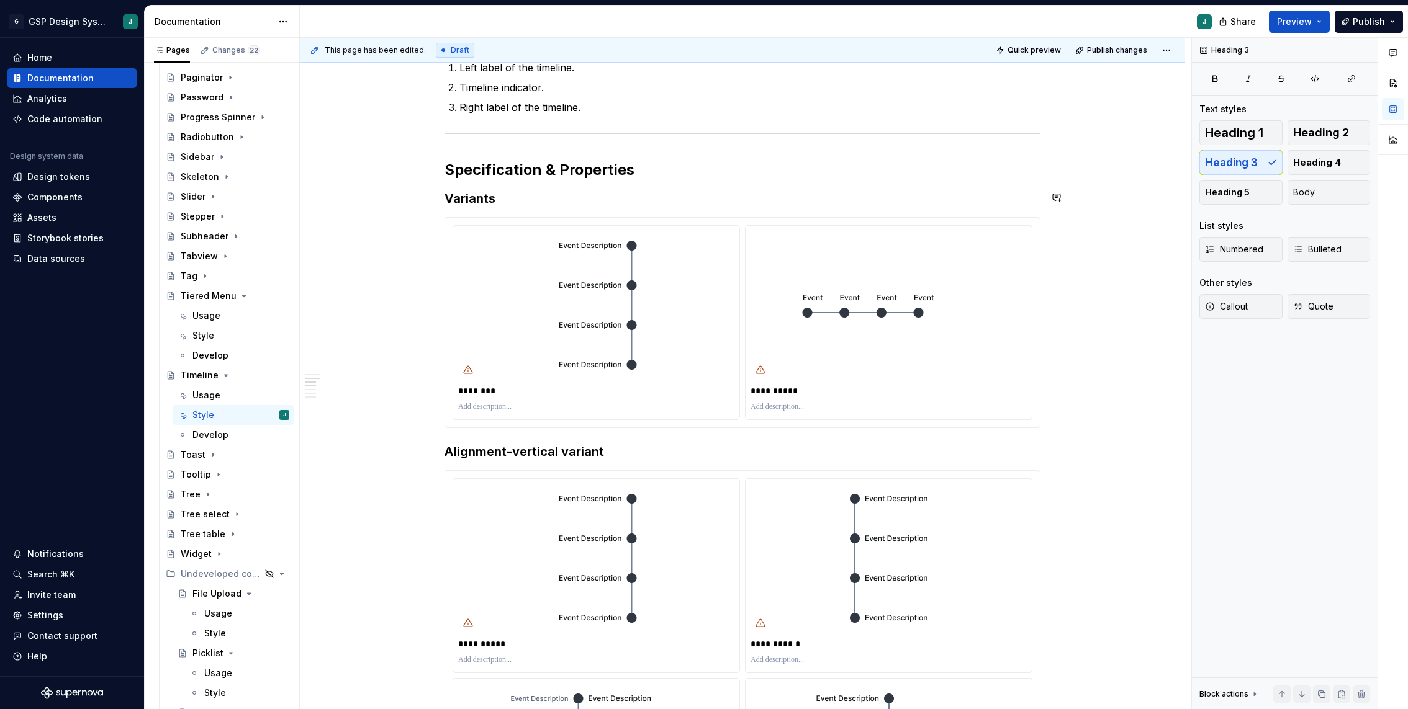
click at [512, 191] on h3 "Variants" at bounding box center [742, 198] width 596 height 17
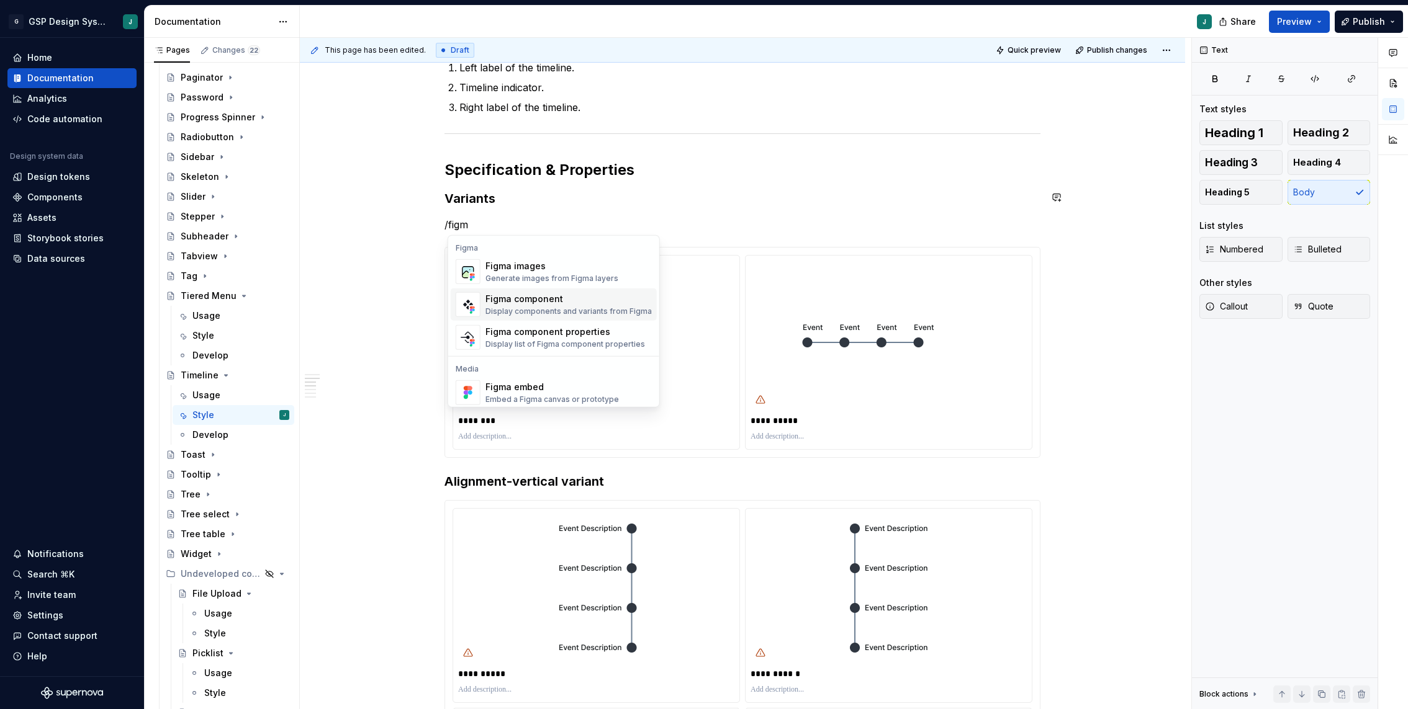
click at [541, 302] on div "Figma component" at bounding box center [568, 299] width 166 height 12
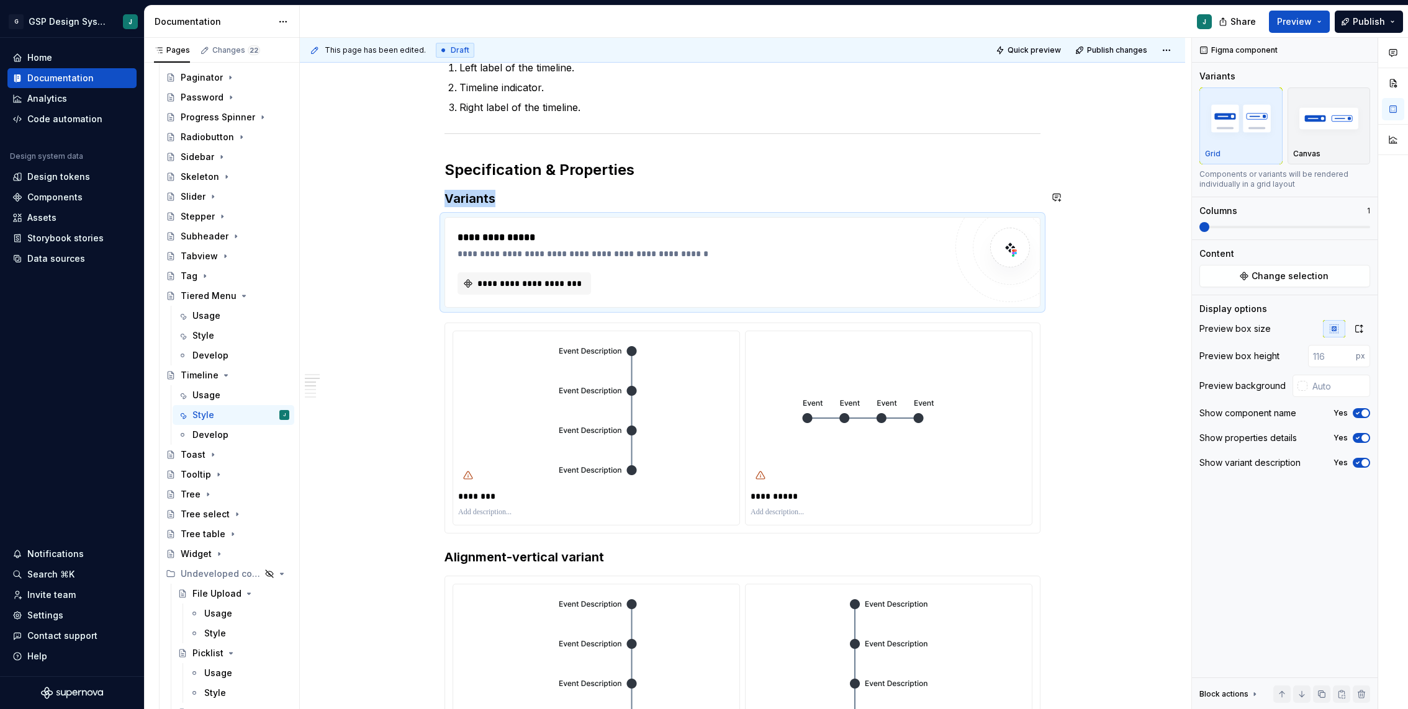
type textarea "*"
click at [520, 284] on span "**********" at bounding box center [528, 283] width 107 height 12
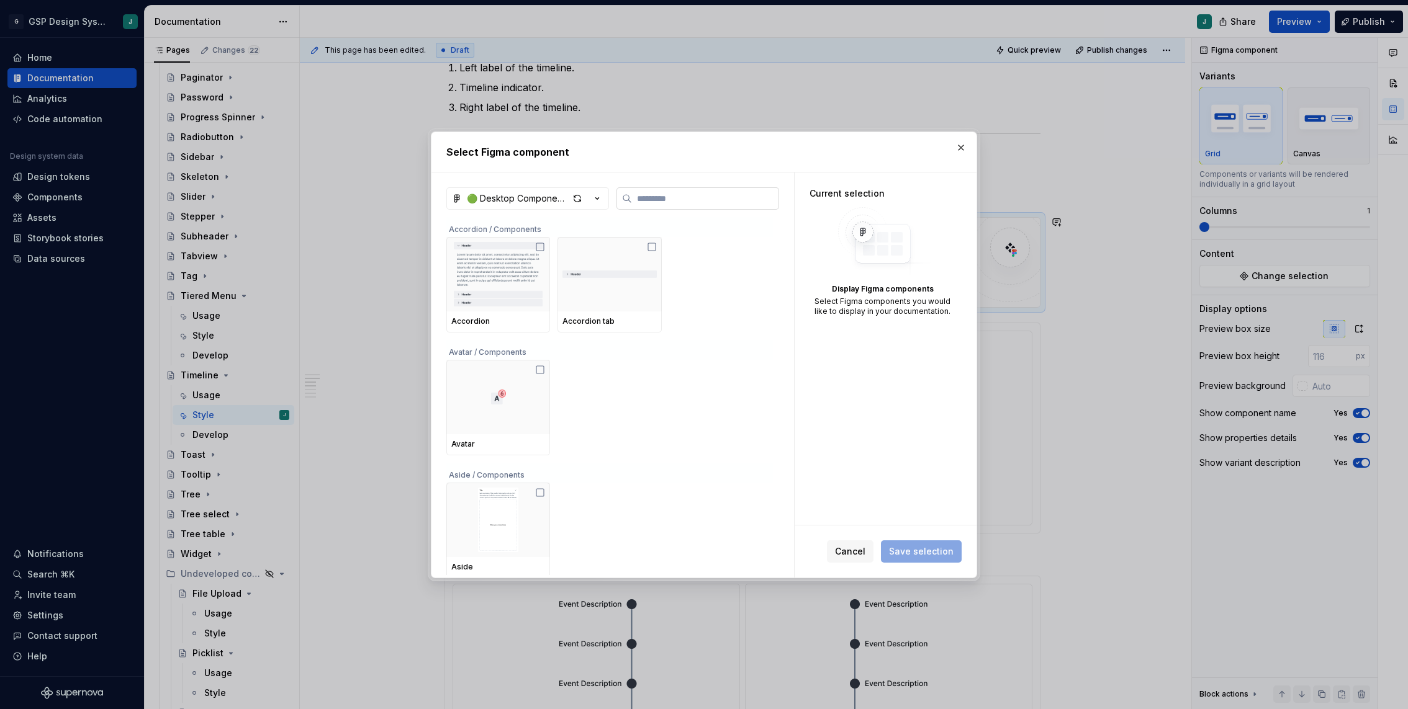
paste input "********"
type input "********"
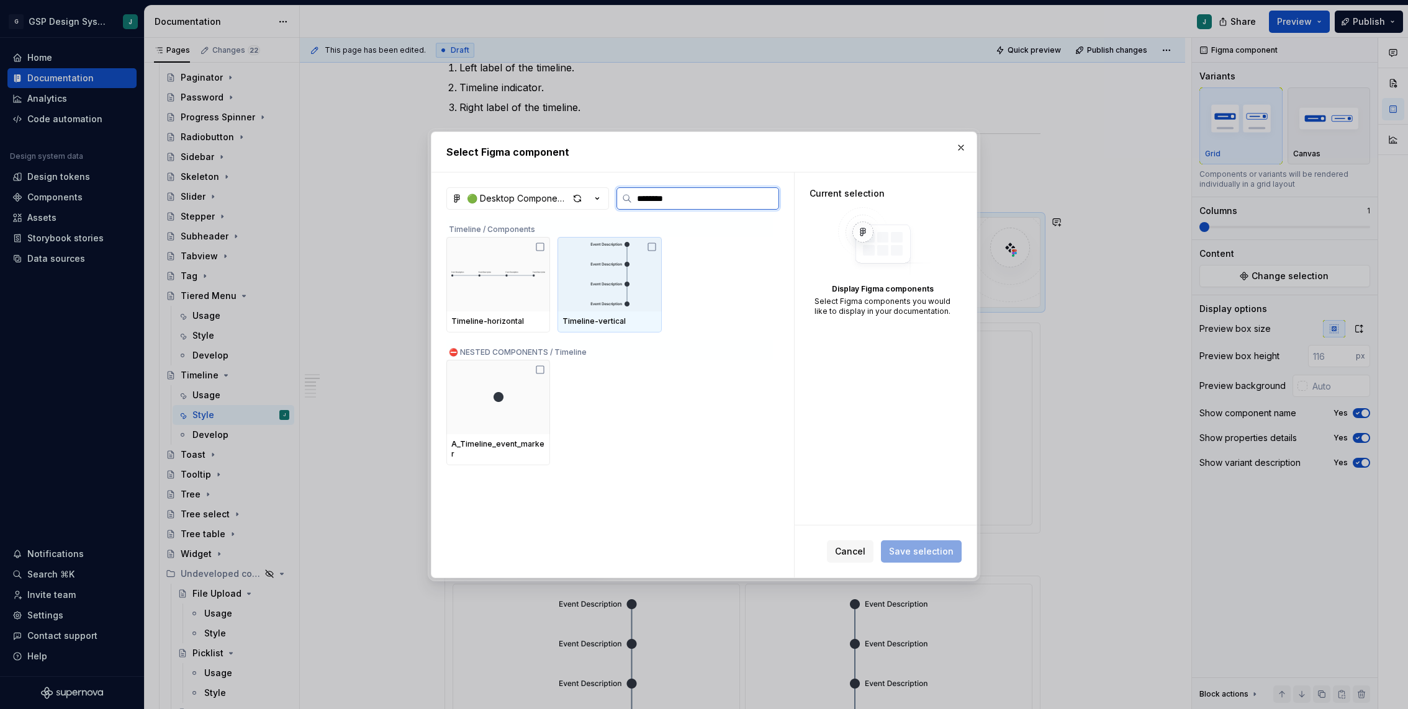
click at [610, 284] on img at bounding box center [610, 274] width 76 height 65
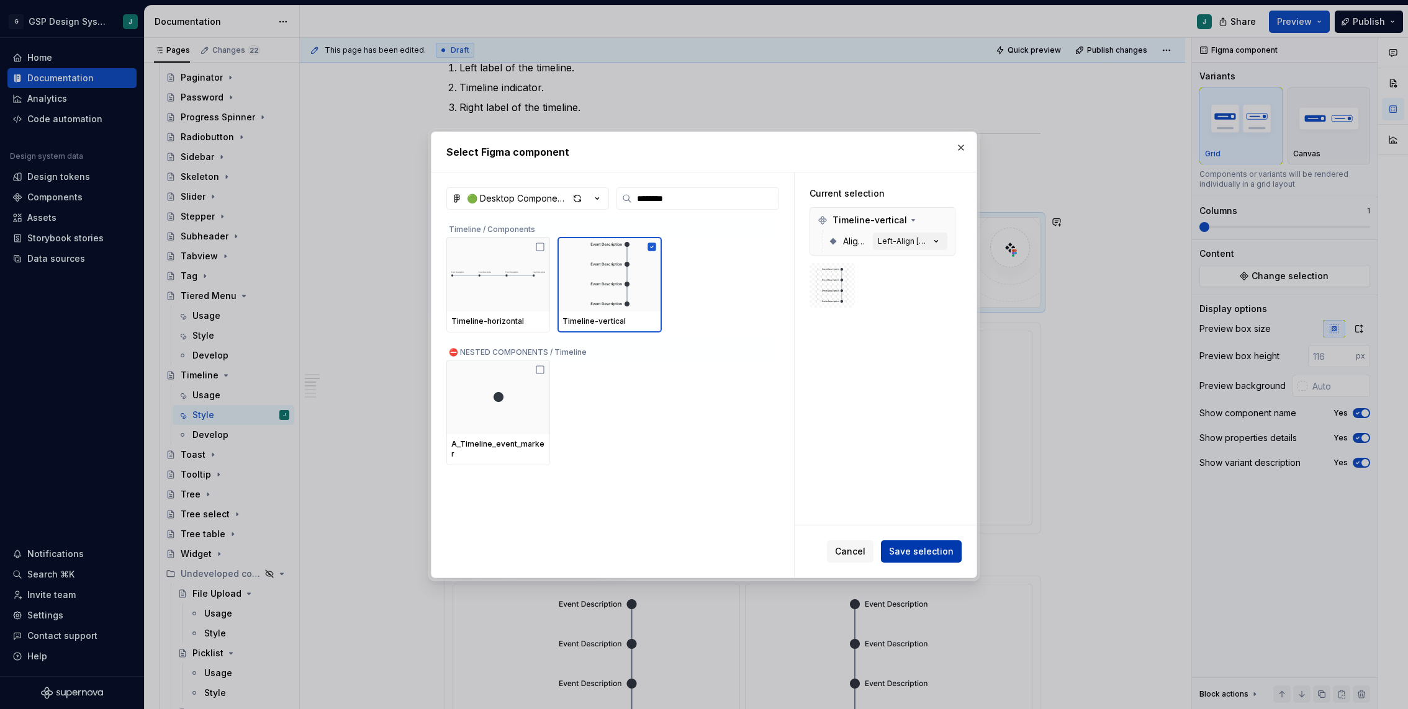
click at [915, 552] on span "Save selection" at bounding box center [921, 552] width 65 height 12
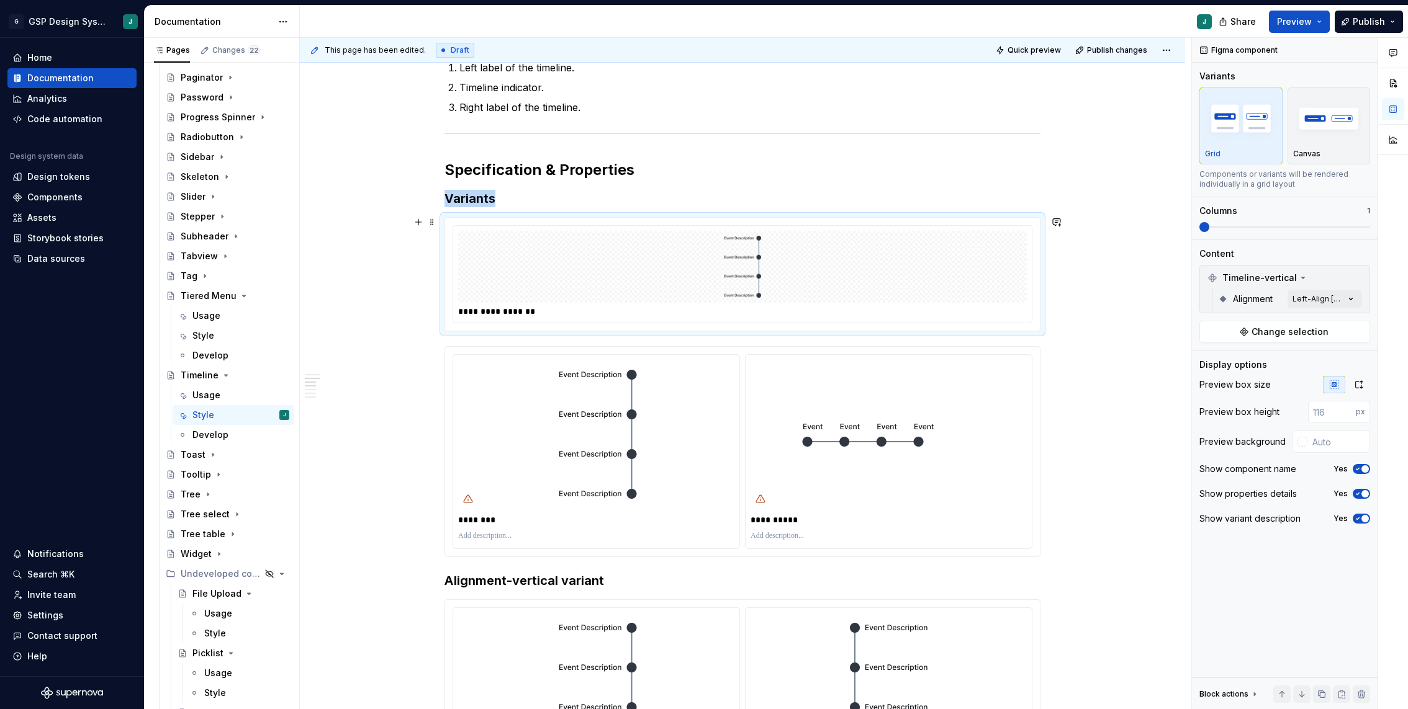
click at [878, 240] on div at bounding box center [742, 267] width 569 height 72
click at [1333, 295] on div "Comments Open comments No comments yet Select ‘Comment’ from the block context …" at bounding box center [1300, 374] width 216 height 672
click at [1332, 295] on div "Comments Open comments No comments yet Select ‘Comment’ from the block context …" at bounding box center [1300, 374] width 216 height 672
click at [881, 255] on div at bounding box center [742, 267] width 569 height 72
click at [434, 220] on span at bounding box center [432, 222] width 10 height 17
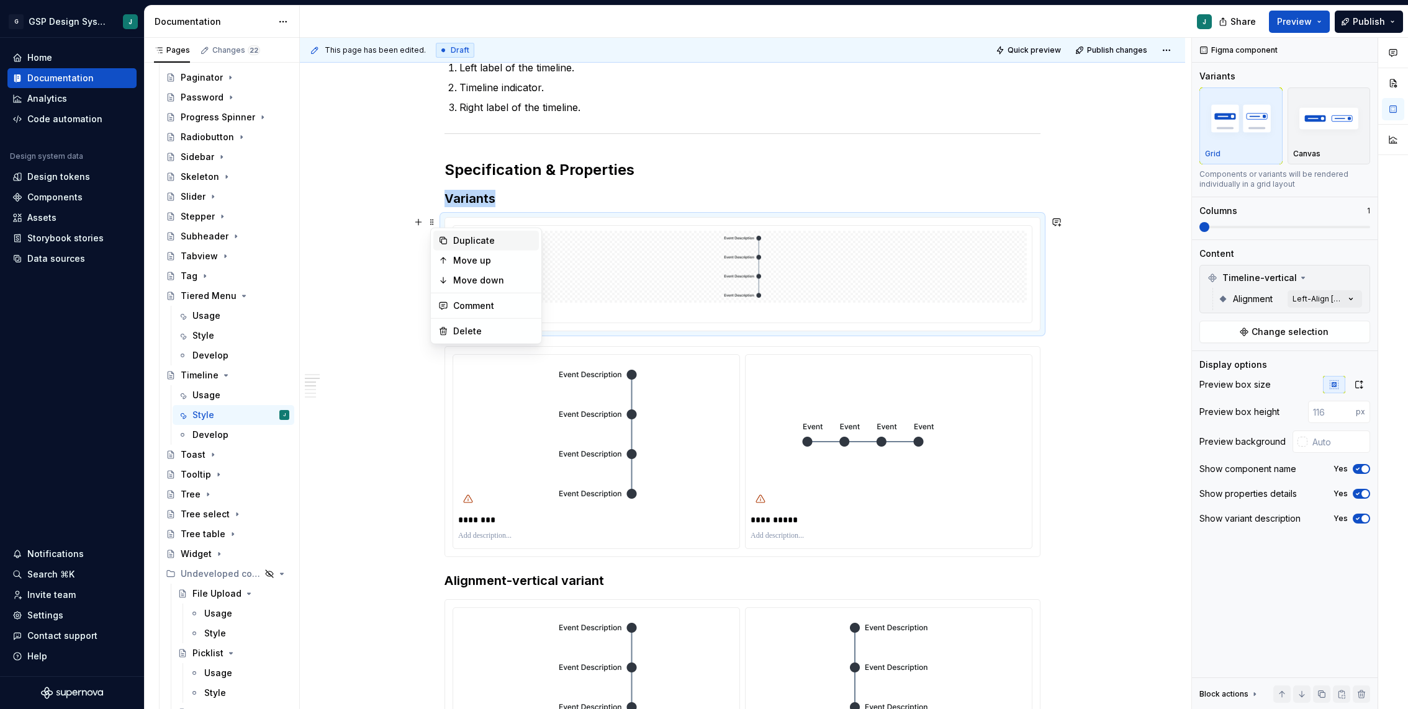
click at [503, 241] on div "Duplicate" at bounding box center [493, 241] width 81 height 12
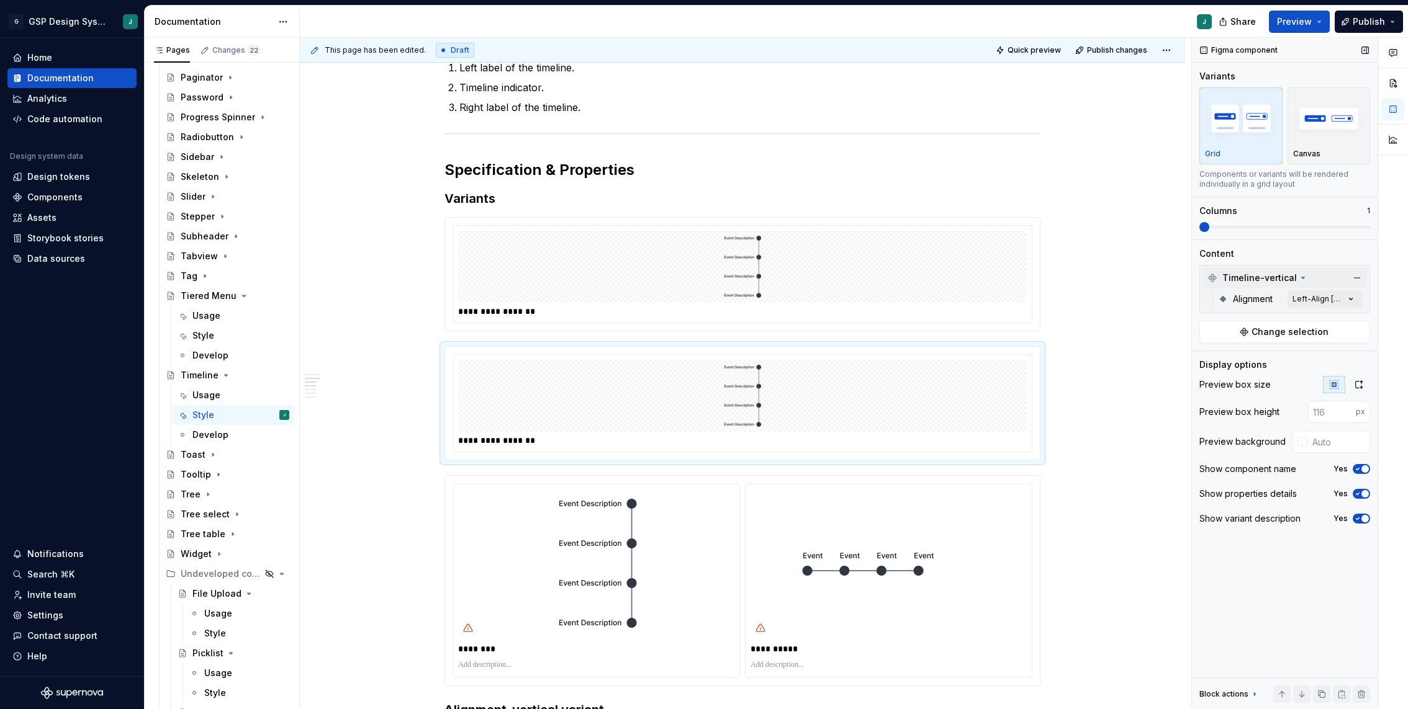
click at [1266, 281] on span "Timeline-vertical" at bounding box center [1259, 278] width 74 height 12
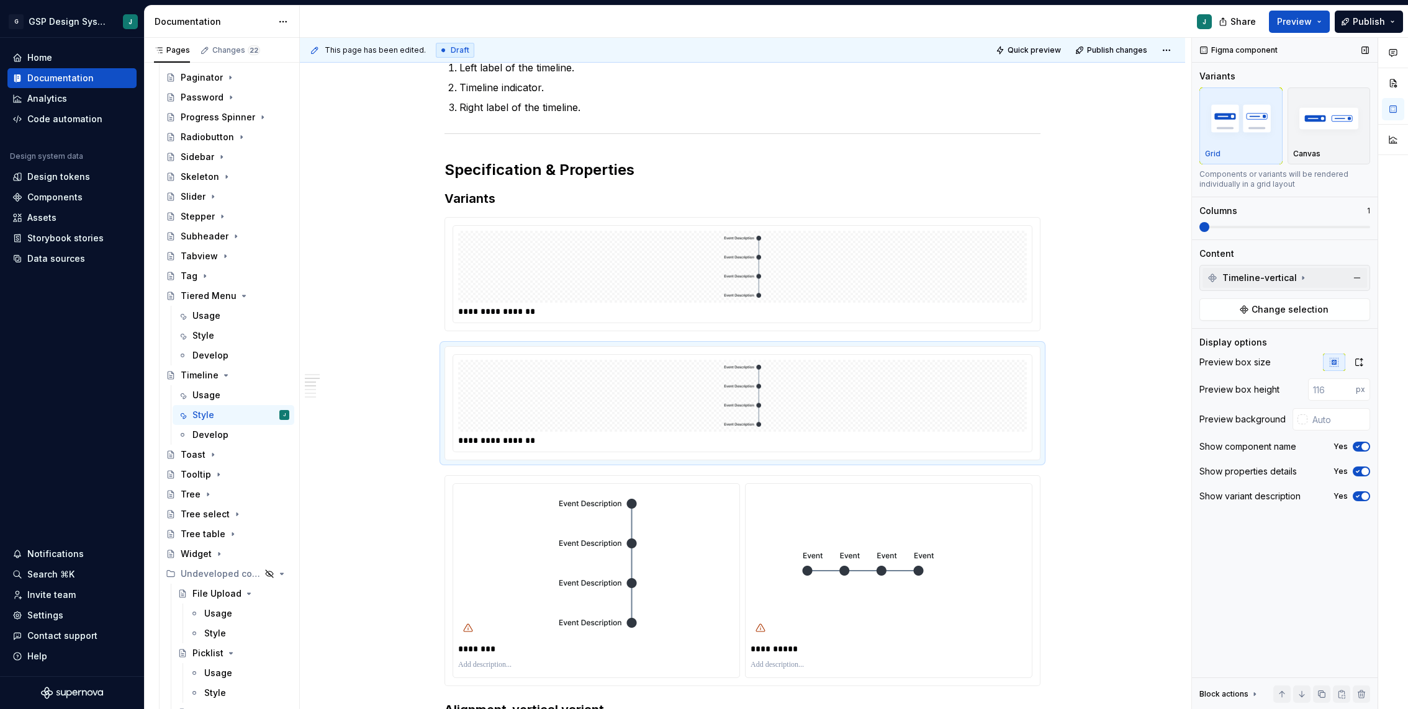
click at [1266, 281] on span "Timeline-vertical" at bounding box center [1259, 278] width 74 height 12
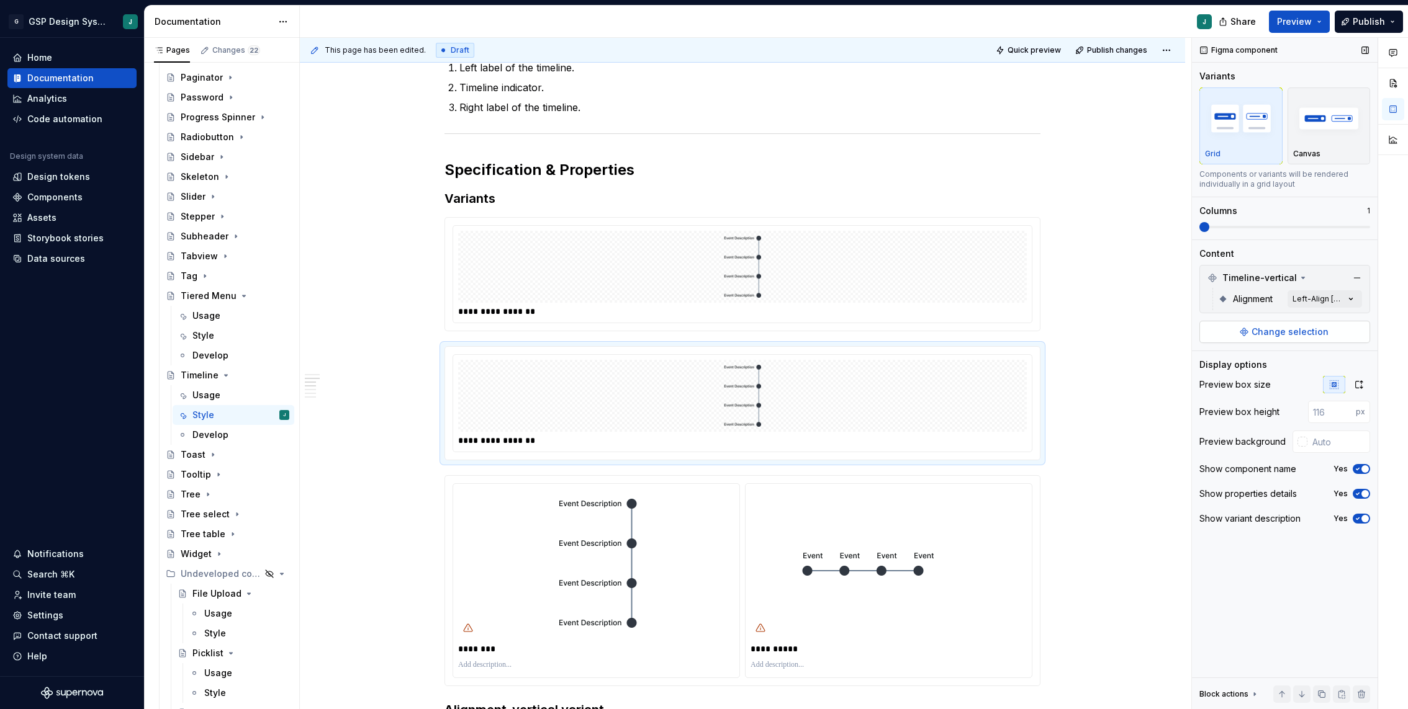
click at [1290, 329] on span "Change selection" at bounding box center [1289, 332] width 77 height 12
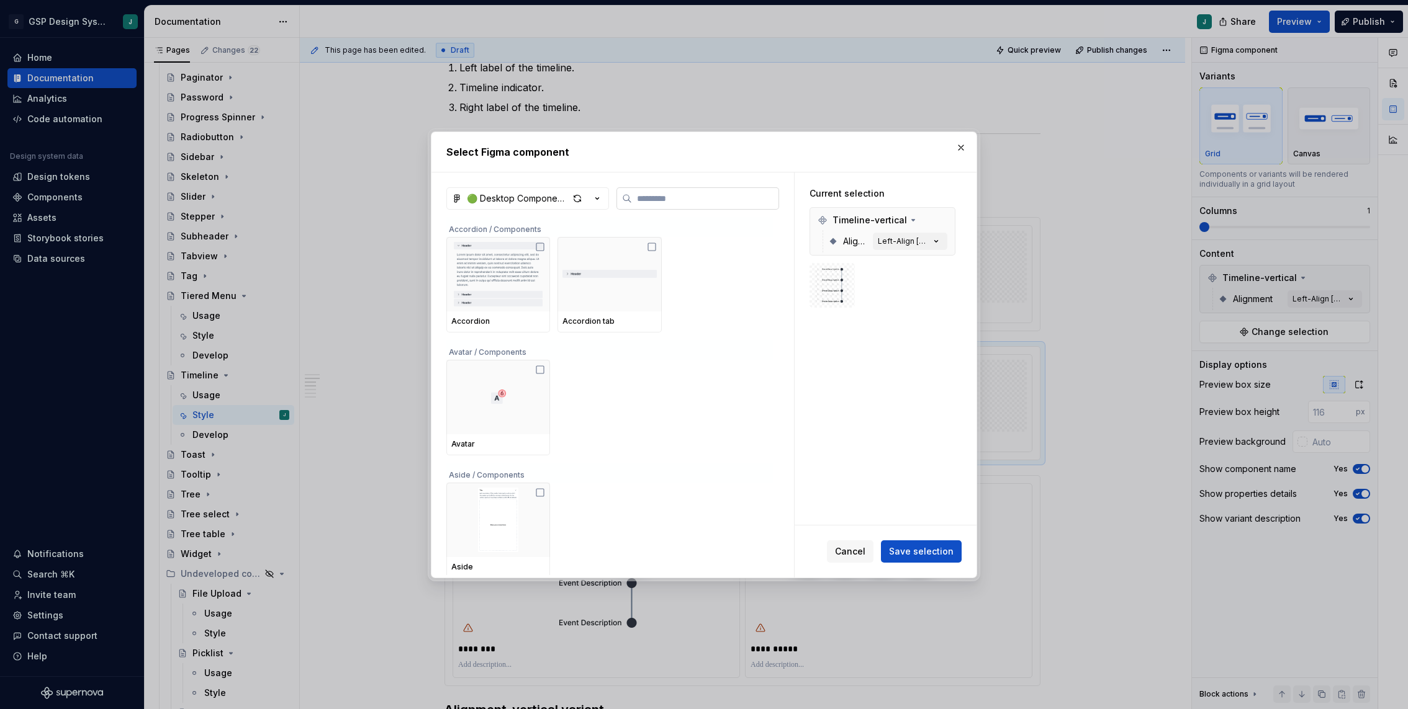
click at [723, 200] on input "search" at bounding box center [705, 198] width 146 height 12
type input "********"
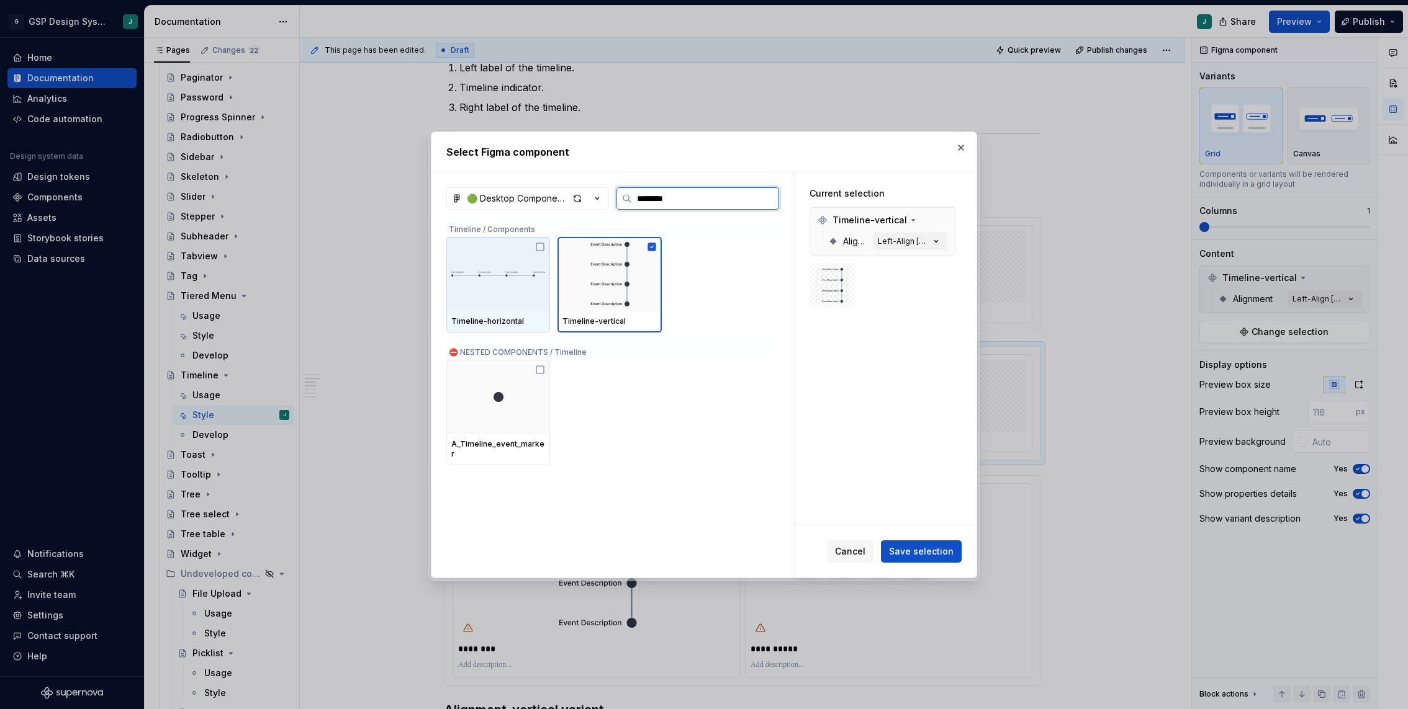
click at [524, 237] on div at bounding box center [498, 274] width 104 height 74
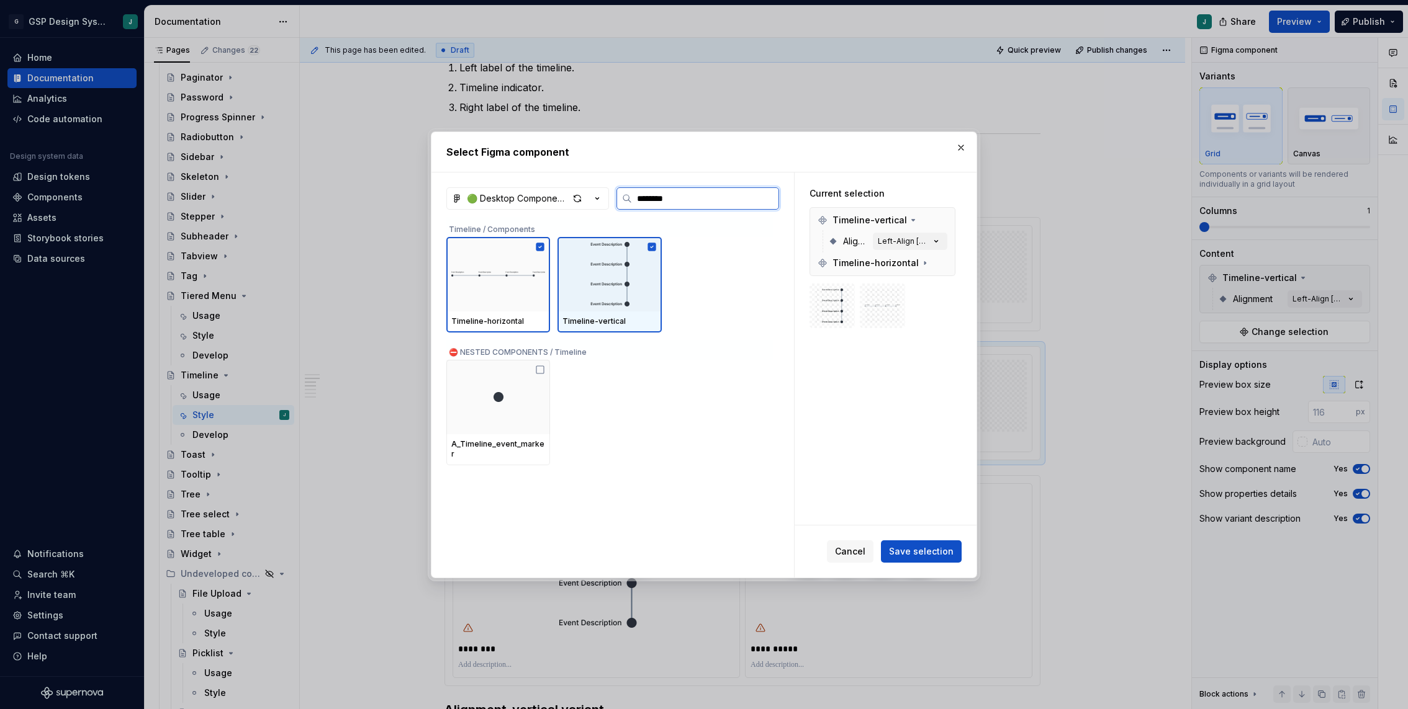
click at [655, 250] on icon at bounding box center [651, 247] width 8 height 8
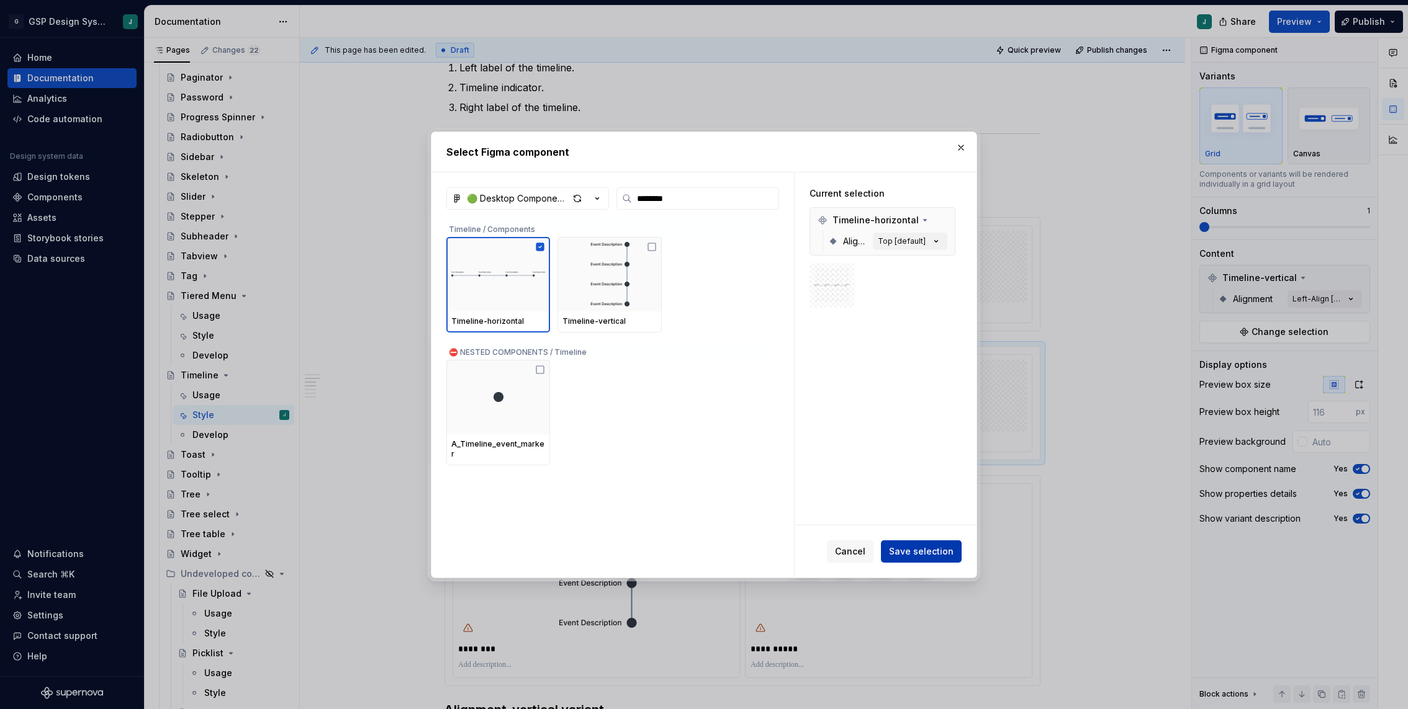
click at [914, 547] on span "Save selection" at bounding box center [921, 552] width 65 height 12
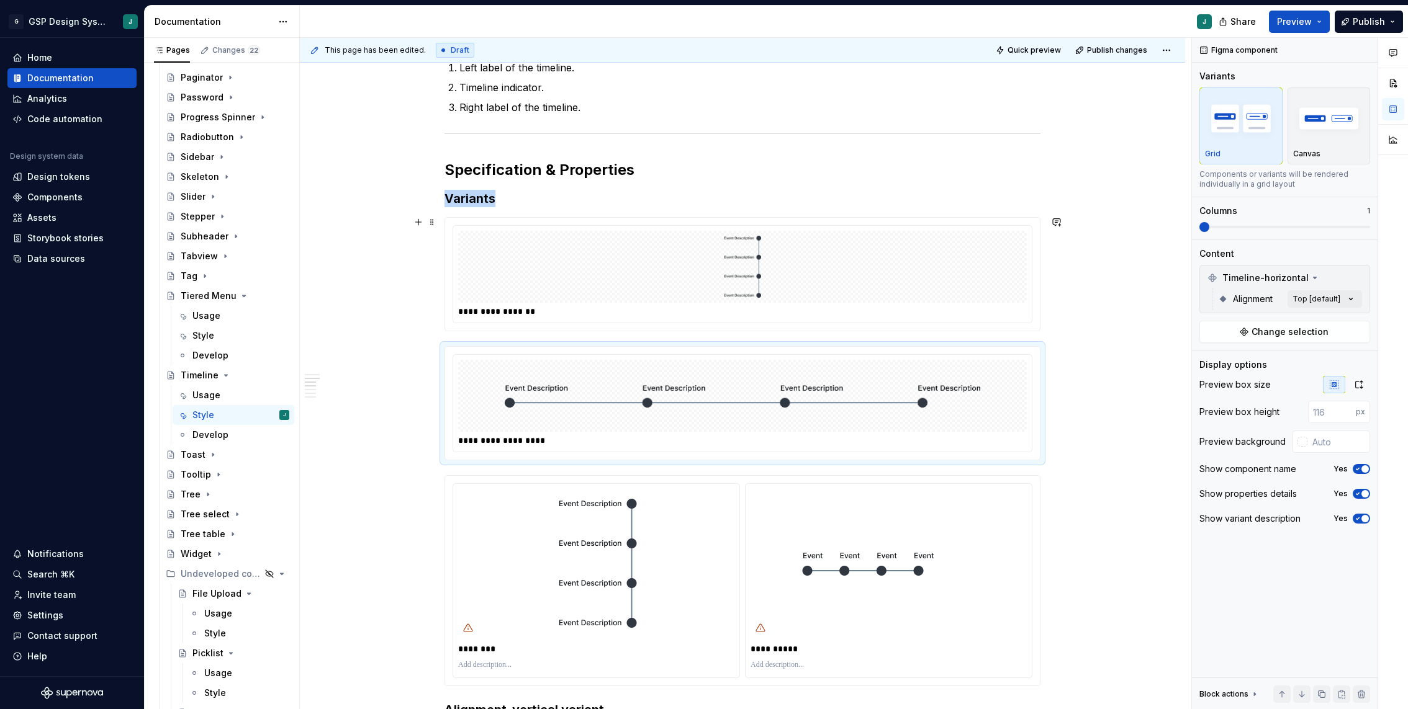
click at [804, 264] on div at bounding box center [742, 267] width 569 height 72
click at [1328, 446] on input "text" at bounding box center [1338, 442] width 63 height 22
type input "#FFFFFF"
click at [994, 389] on div at bounding box center [742, 396] width 569 height 72
click at [1336, 441] on input "text" at bounding box center [1338, 442] width 63 height 22
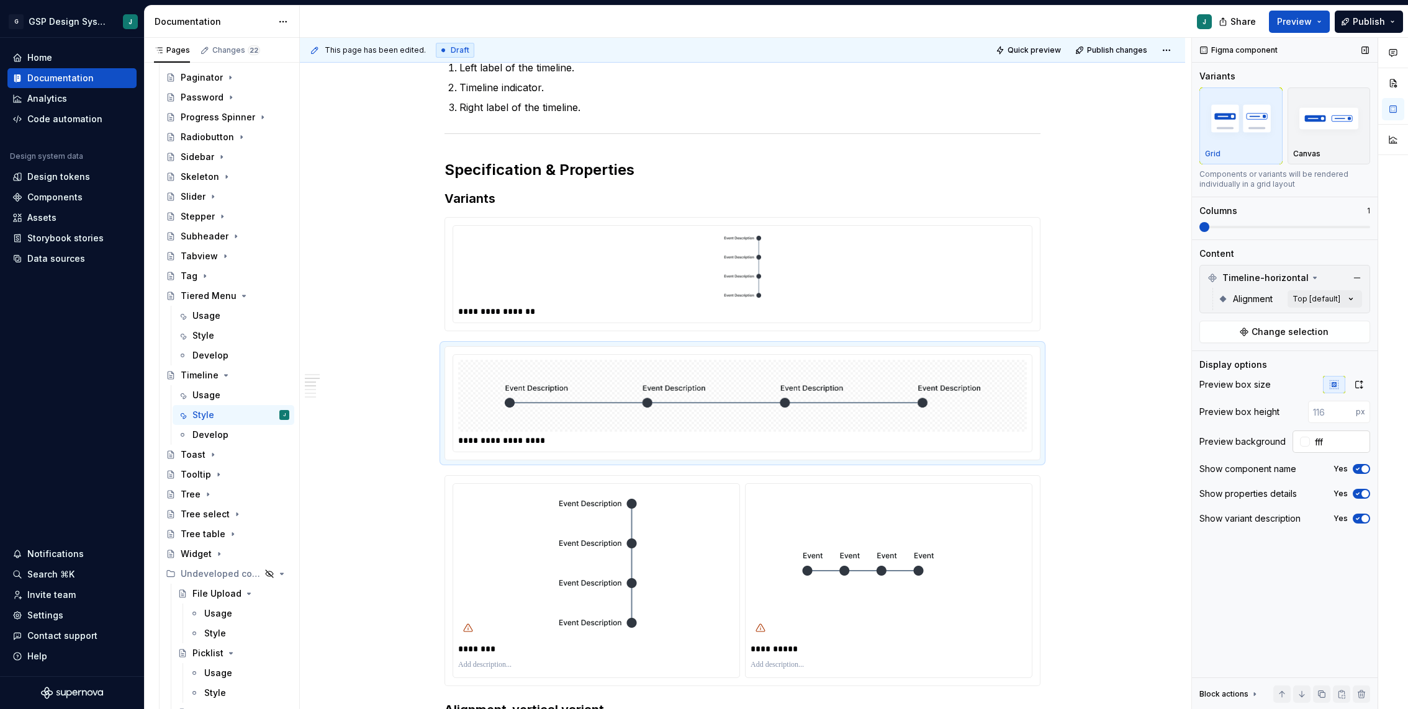
type input "#FFFFFF"
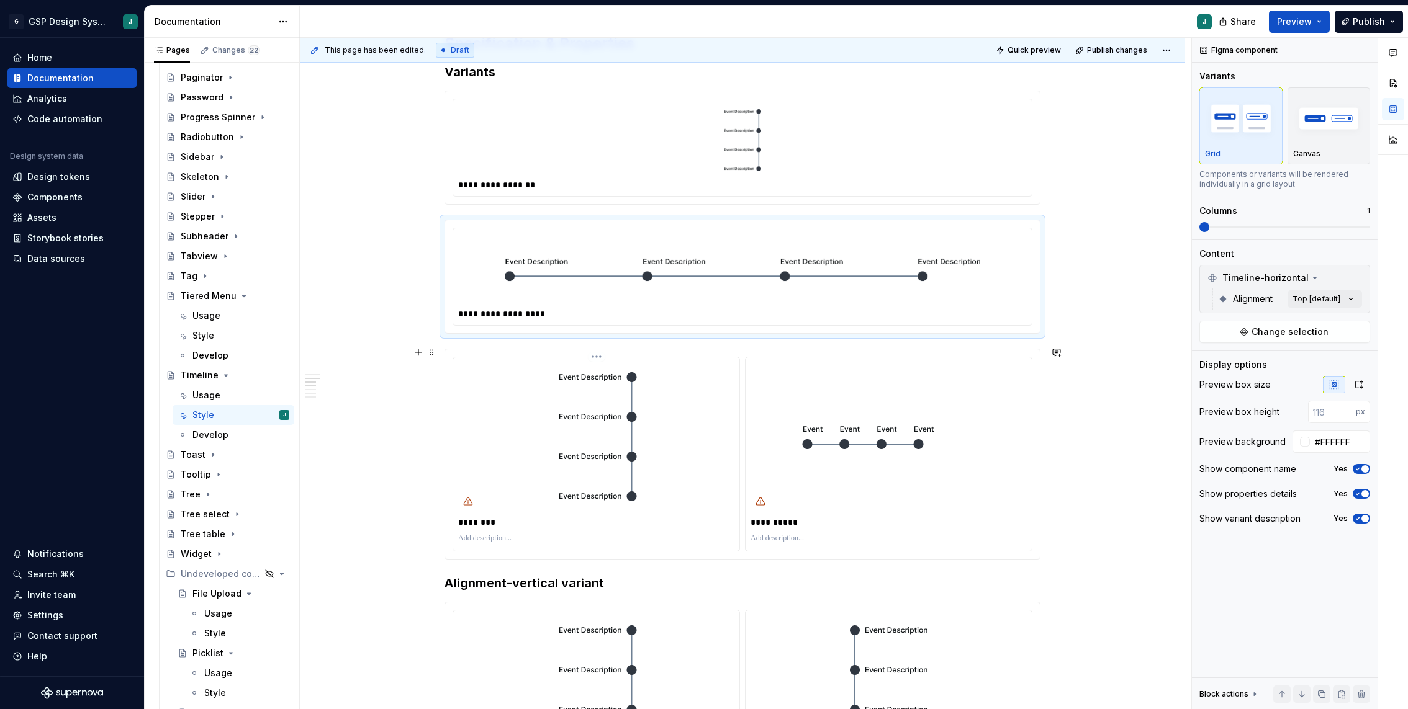
scroll to position [595, 0]
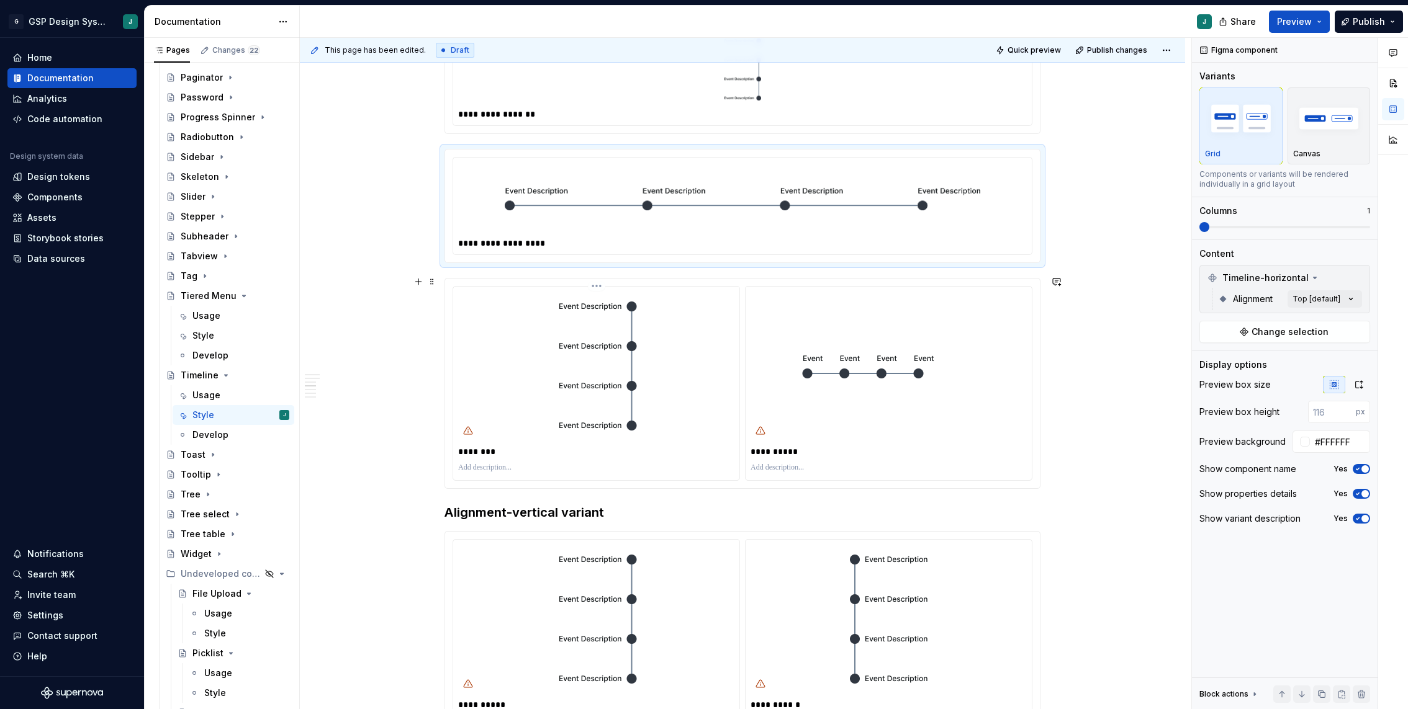
click at [598, 284] on html "G GSP Design System J Home Documentation Analytics Code automation Design syste…" at bounding box center [704, 354] width 1408 height 709
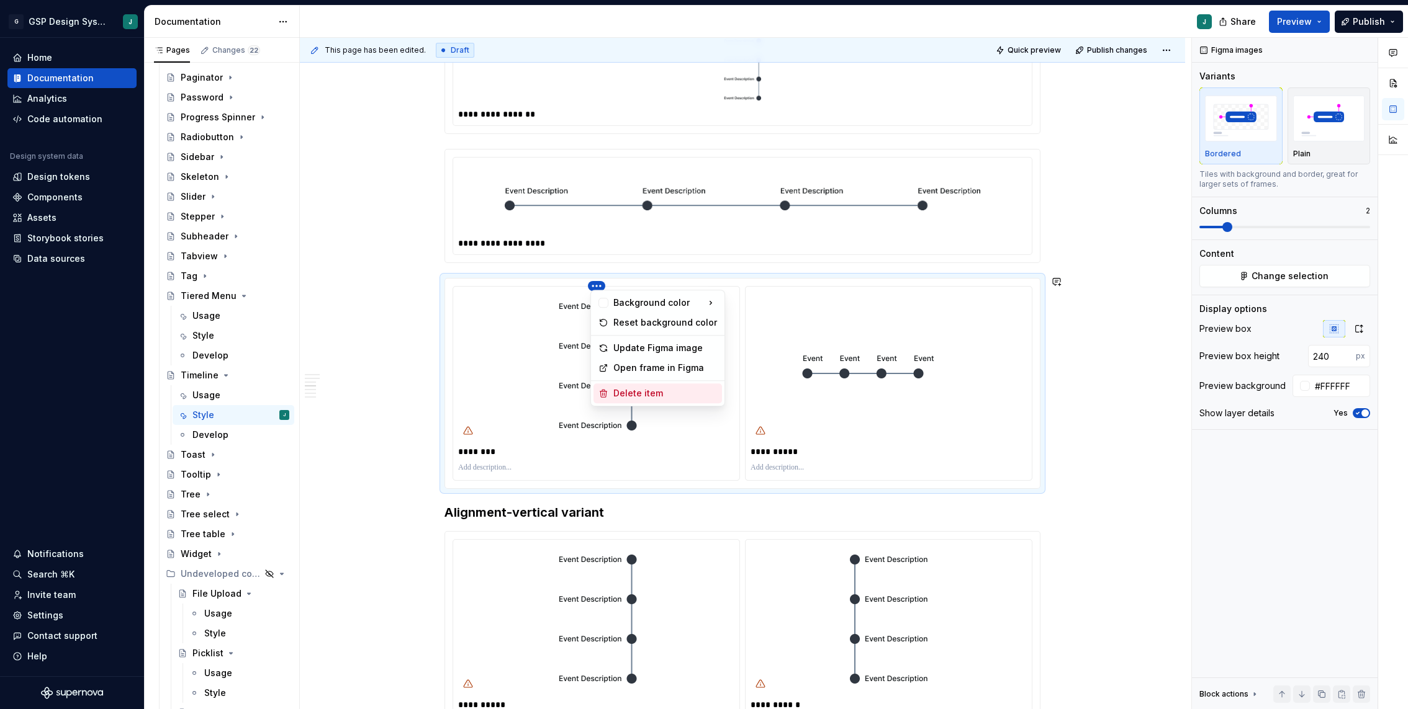
click at [662, 387] on div "Delete item" at bounding box center [665, 393] width 104 height 12
click at [605, 286] on html "G GSP Design System J Home Documentation Analytics Code automation Design syste…" at bounding box center [704, 354] width 1408 height 709
click at [672, 400] on div "Delete item" at bounding box center [657, 394] width 128 height 20
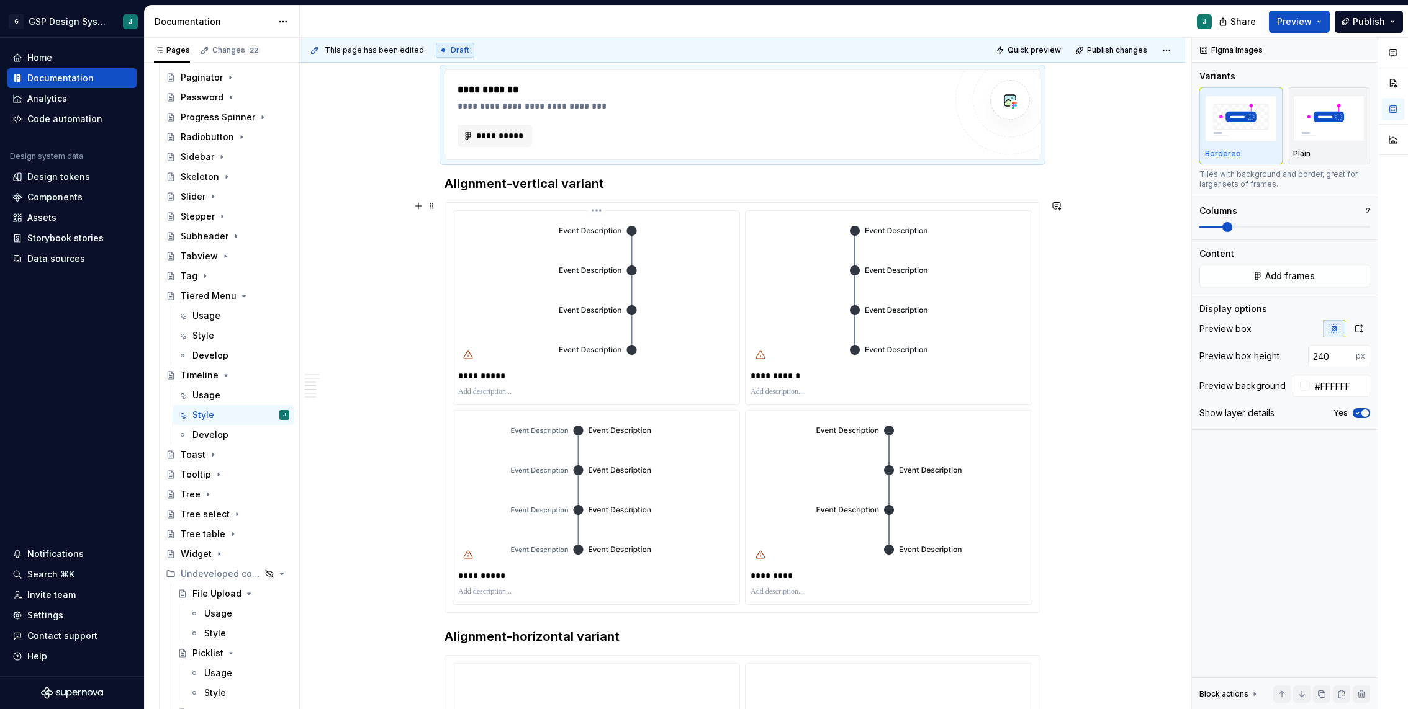
scroll to position [811, 0]
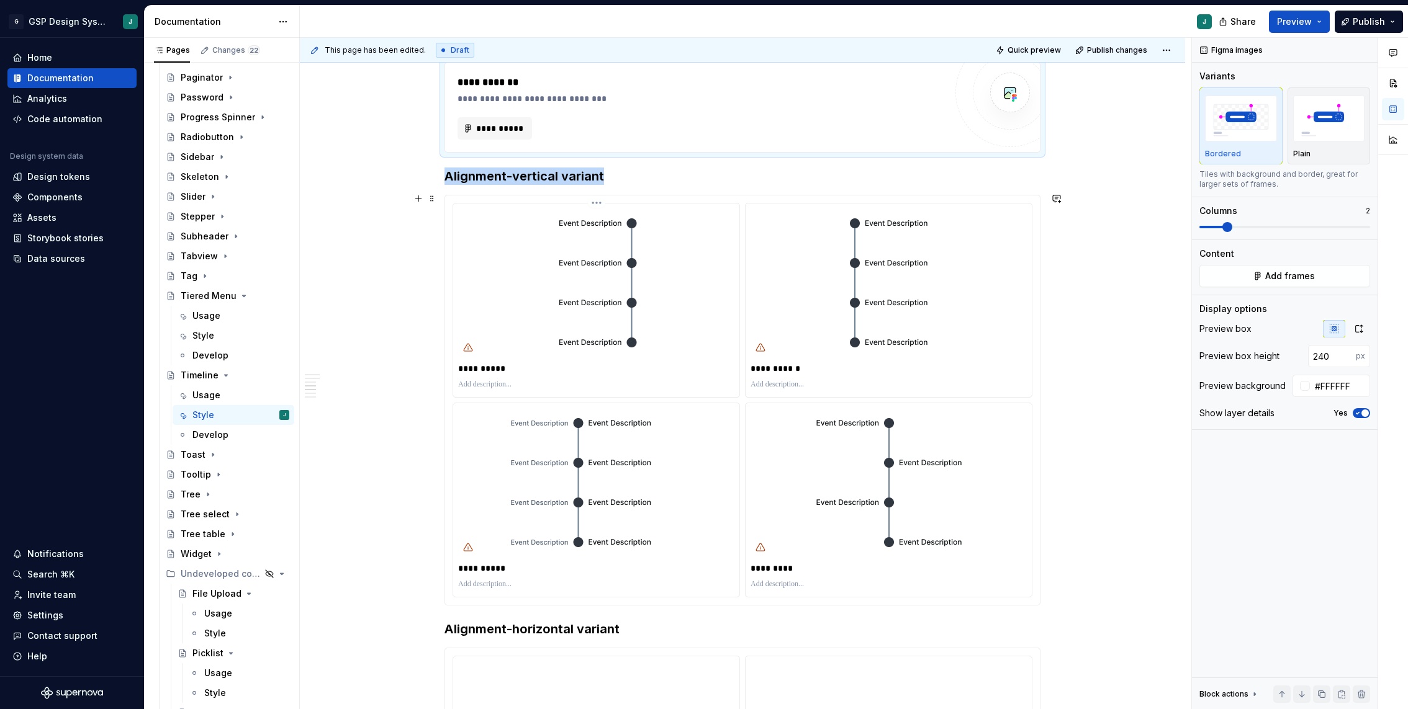
click at [610, 283] on img at bounding box center [596, 283] width 186 height 139
click at [1282, 277] on span "Change selection" at bounding box center [1289, 276] width 77 height 12
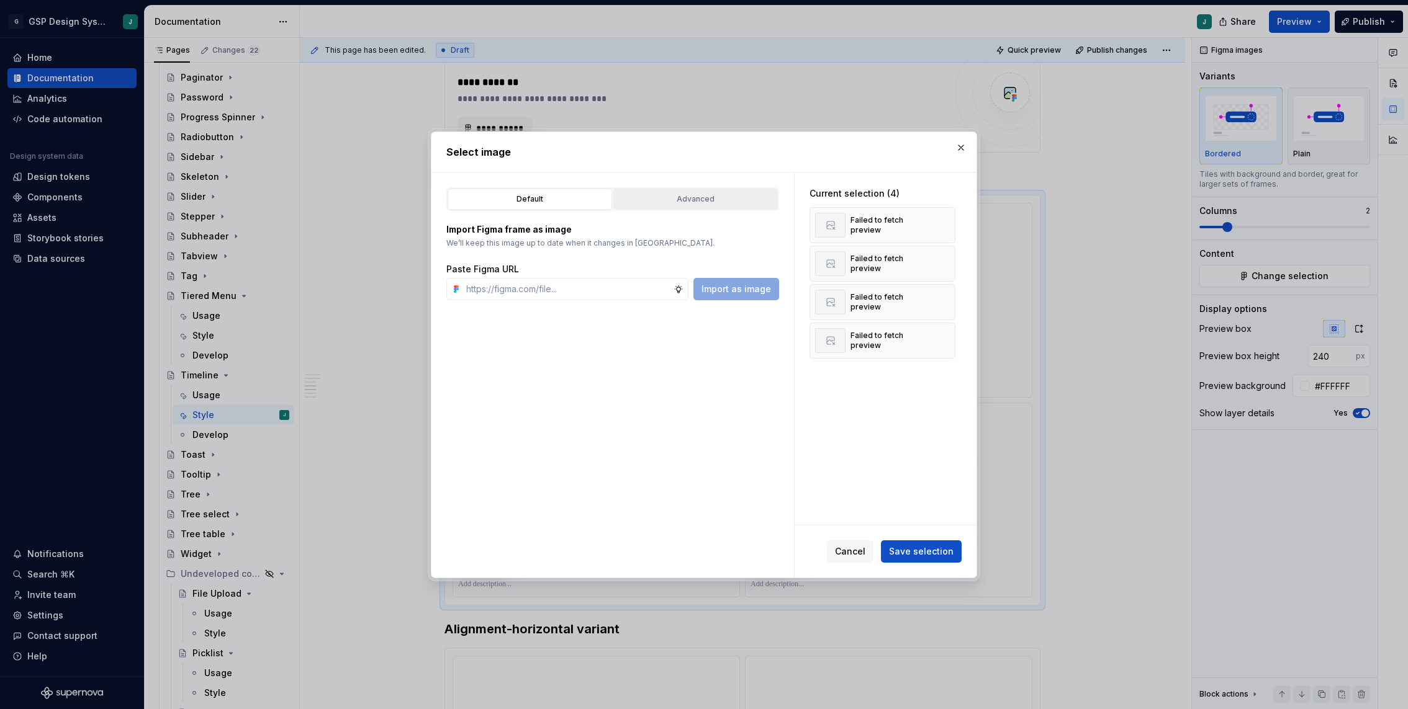
click at [709, 201] on div "Advanced" at bounding box center [696, 199] width 156 height 12
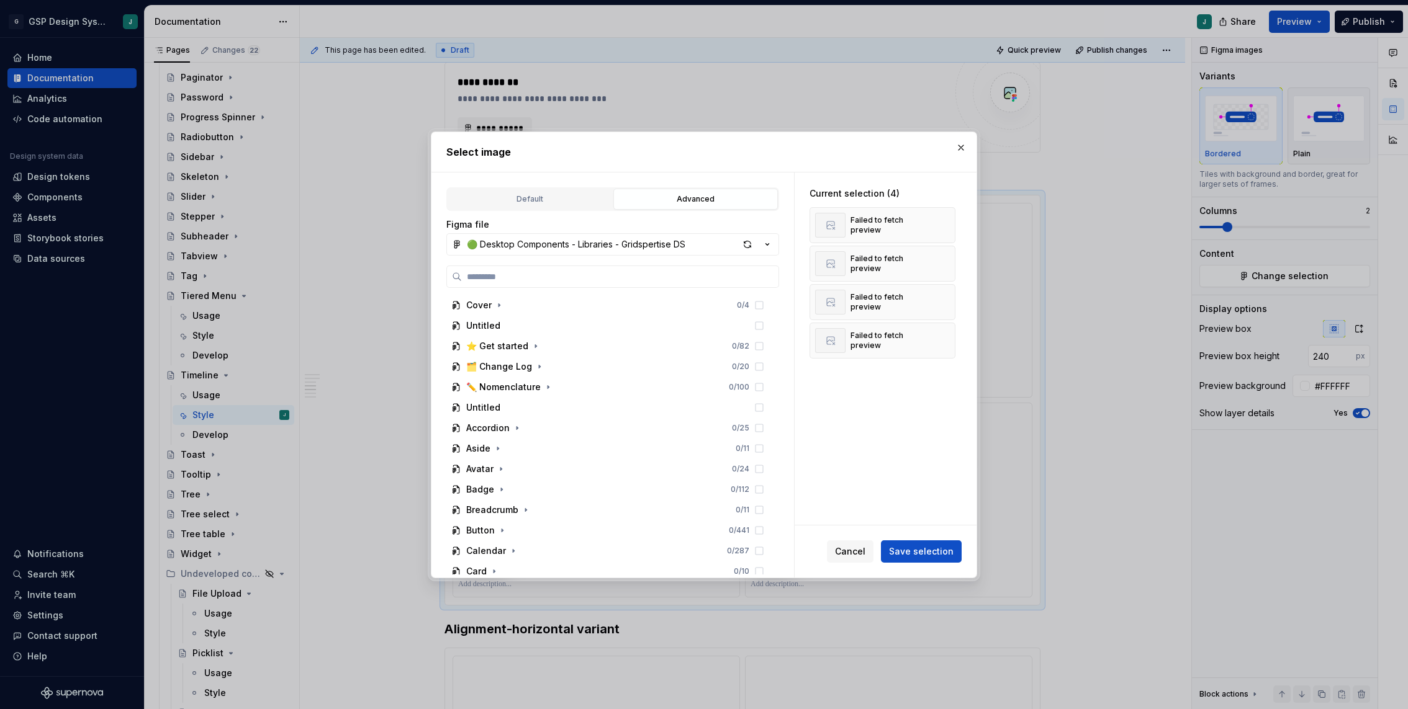
click at [582, 232] on div "Figma file 🟢 Desktop Components - Libraries - Gridspertise DS" at bounding box center [612, 236] width 333 height 37
click at [582, 238] on div "🟢 Desktop Components - Libraries - Gridspertise DS" at bounding box center [576, 244] width 218 height 12
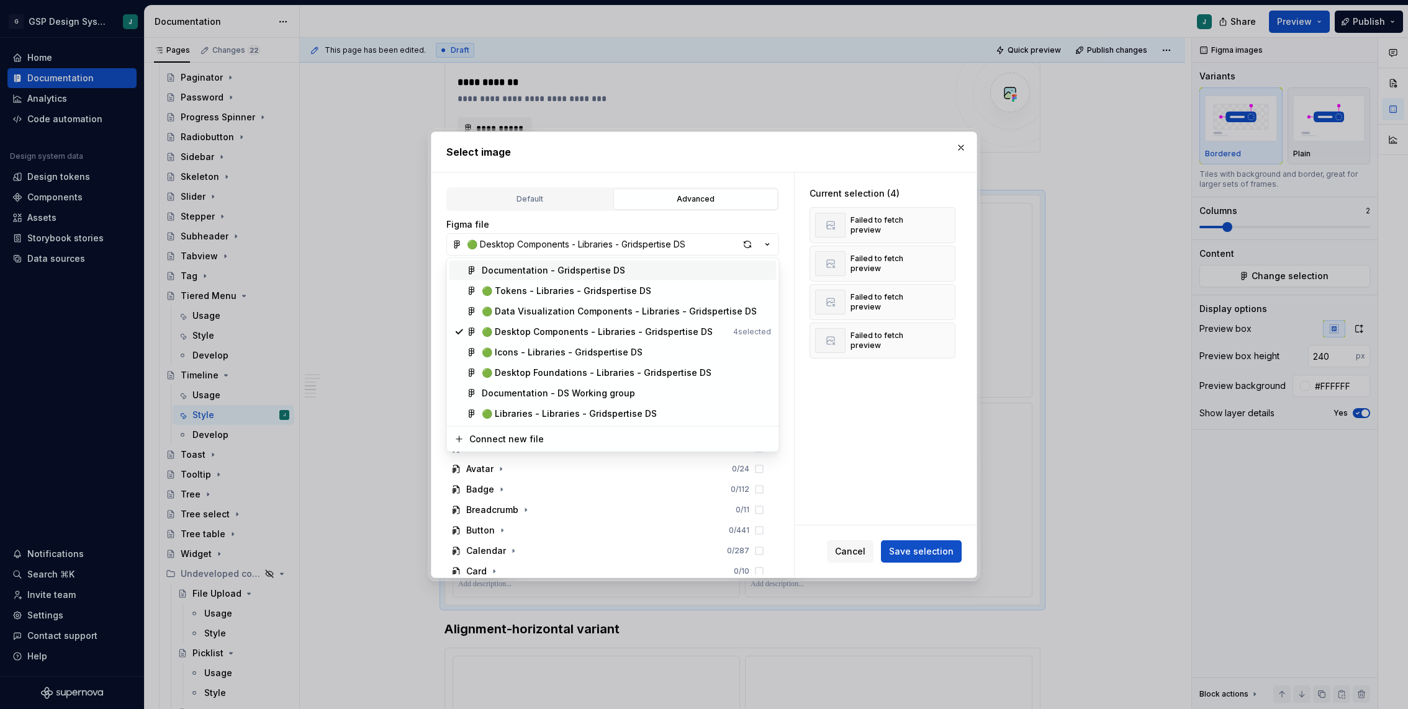
click at [575, 269] on div "Documentation - Gridspertise DS" at bounding box center [553, 270] width 143 height 12
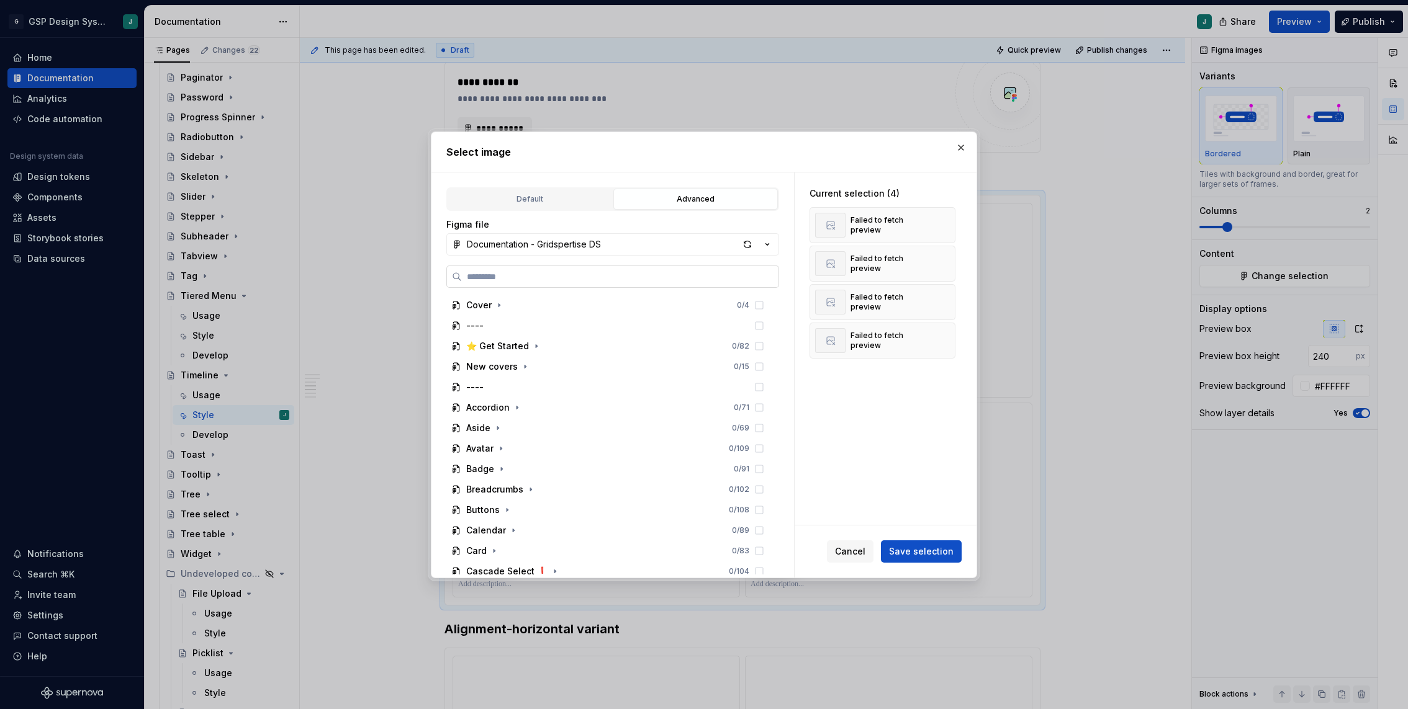
click at [520, 281] on input "search" at bounding box center [620, 277] width 317 height 12
paste input "********"
type input "********"
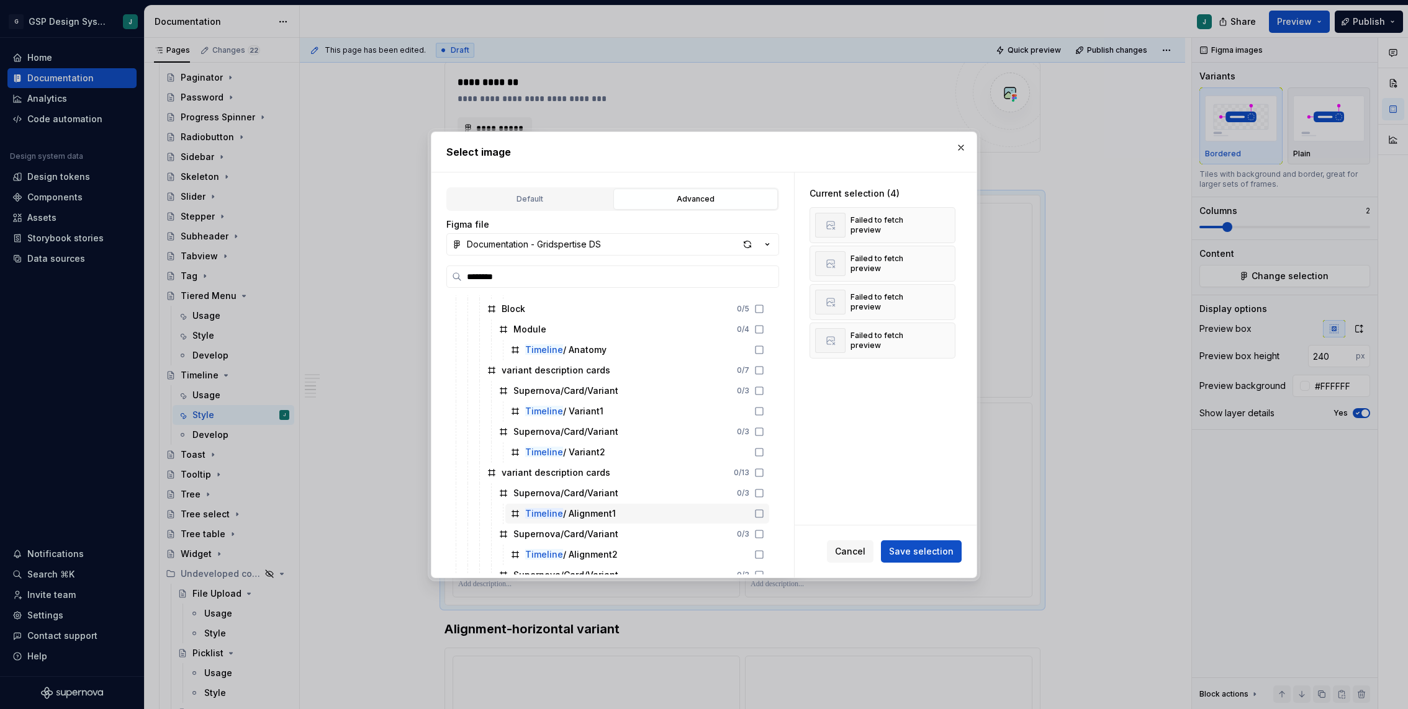
scroll to position [317, 0]
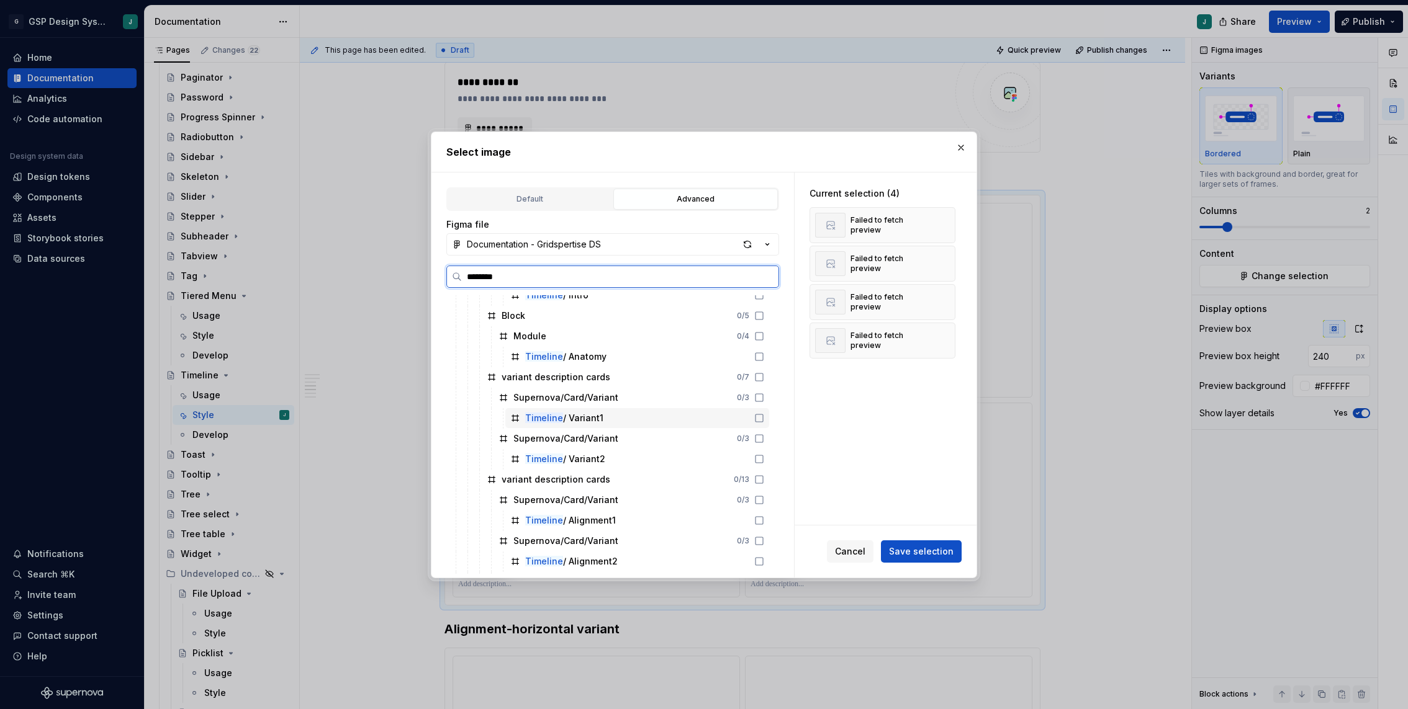
click at [641, 412] on div "Timeline / Variant1" at bounding box center [637, 418] width 264 height 20
click at [764, 457] on icon at bounding box center [759, 459] width 10 height 10
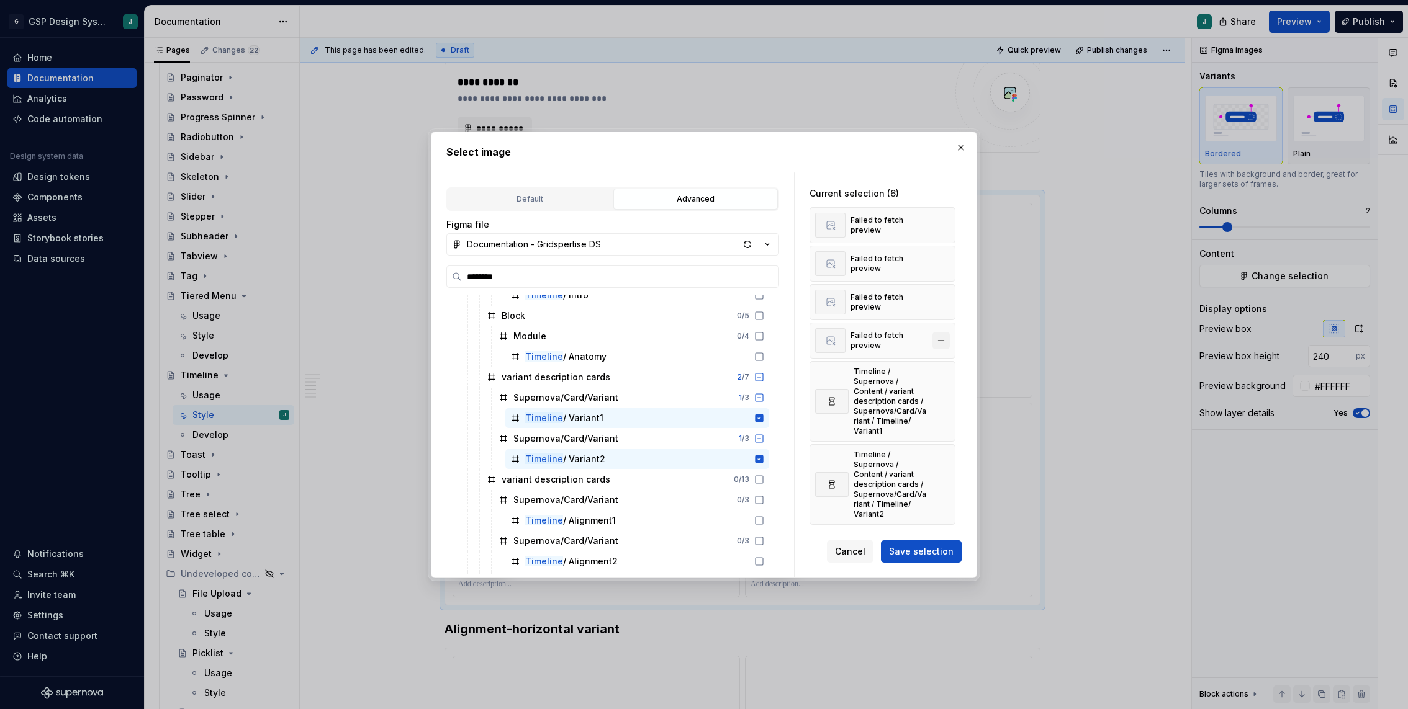
click at [948, 341] on button "button" at bounding box center [940, 340] width 17 height 17
click at [948, 299] on button "button" at bounding box center [940, 302] width 17 height 17
click at [947, 259] on button "button" at bounding box center [940, 263] width 17 height 17
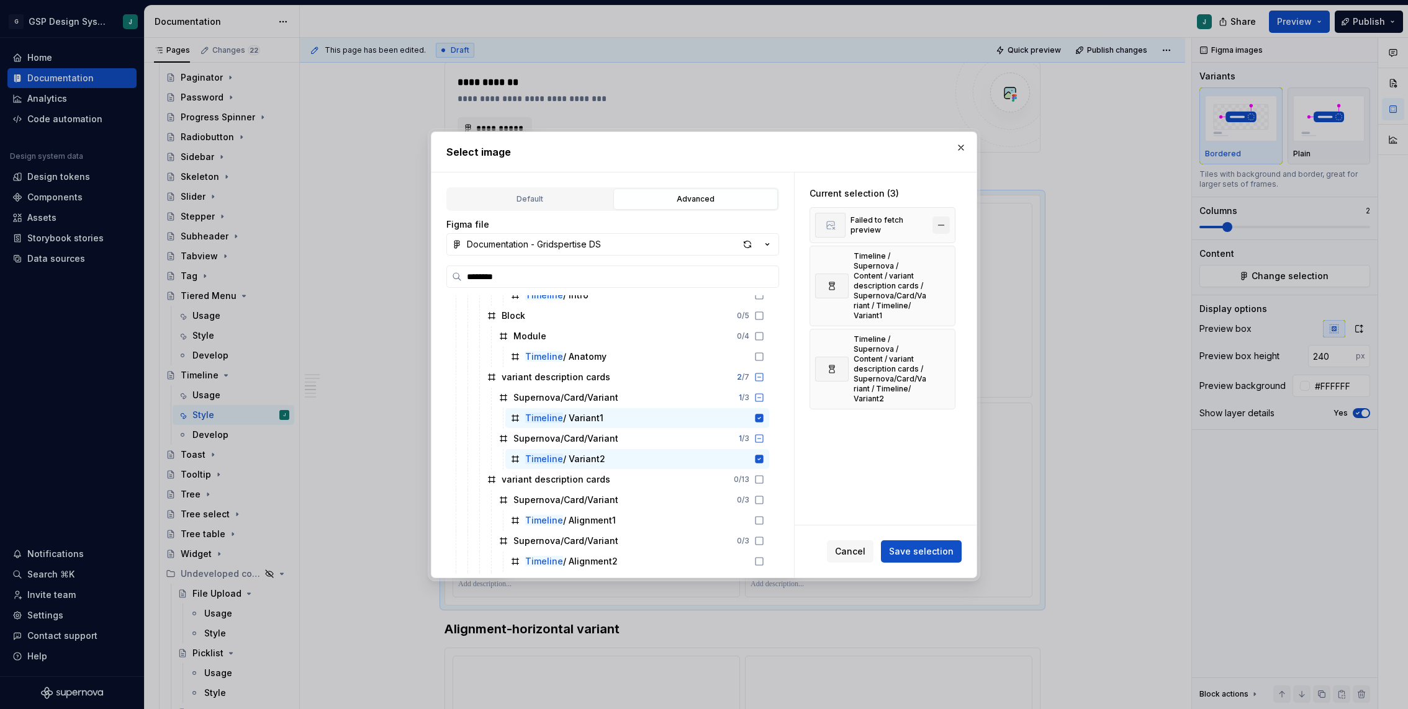
click at [947, 223] on button "button" at bounding box center [940, 225] width 17 height 17
click at [950, 239] on button "button" at bounding box center [940, 247] width 17 height 17
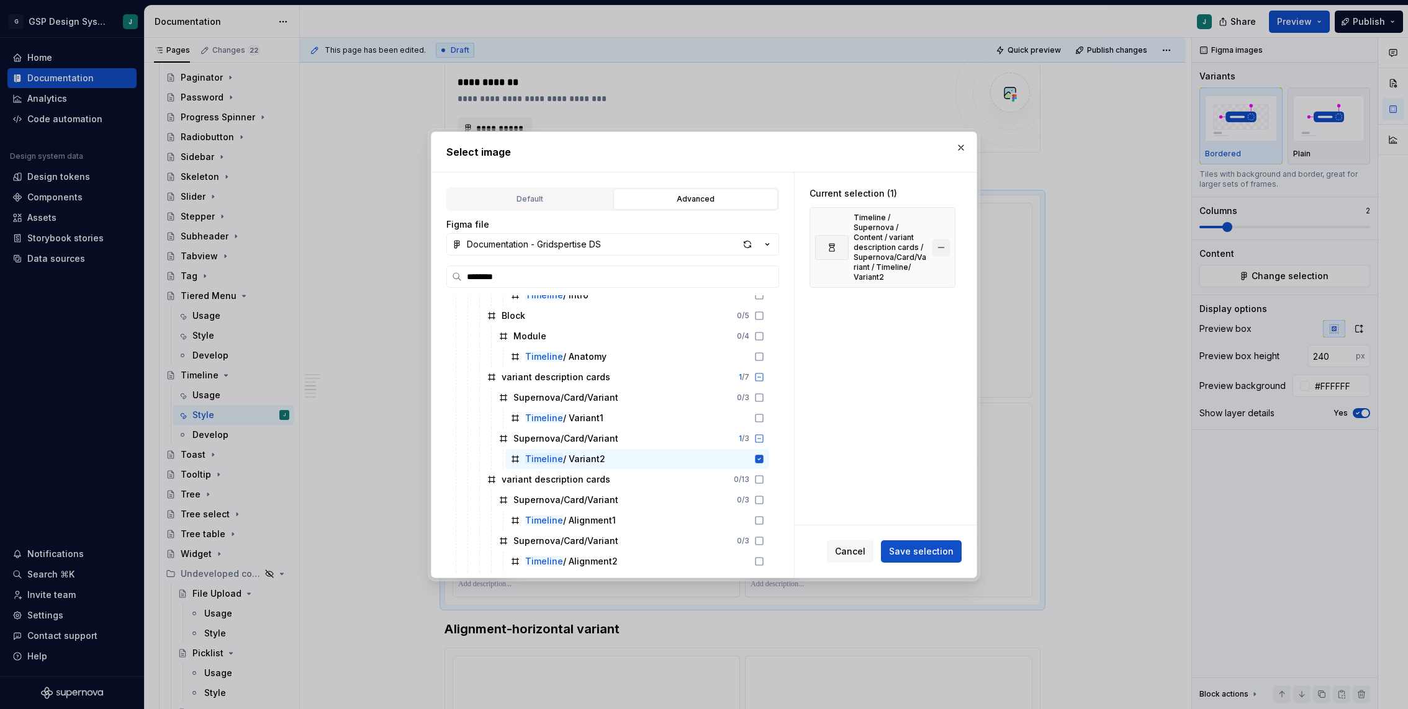
click at [948, 239] on button "button" at bounding box center [940, 247] width 17 height 17
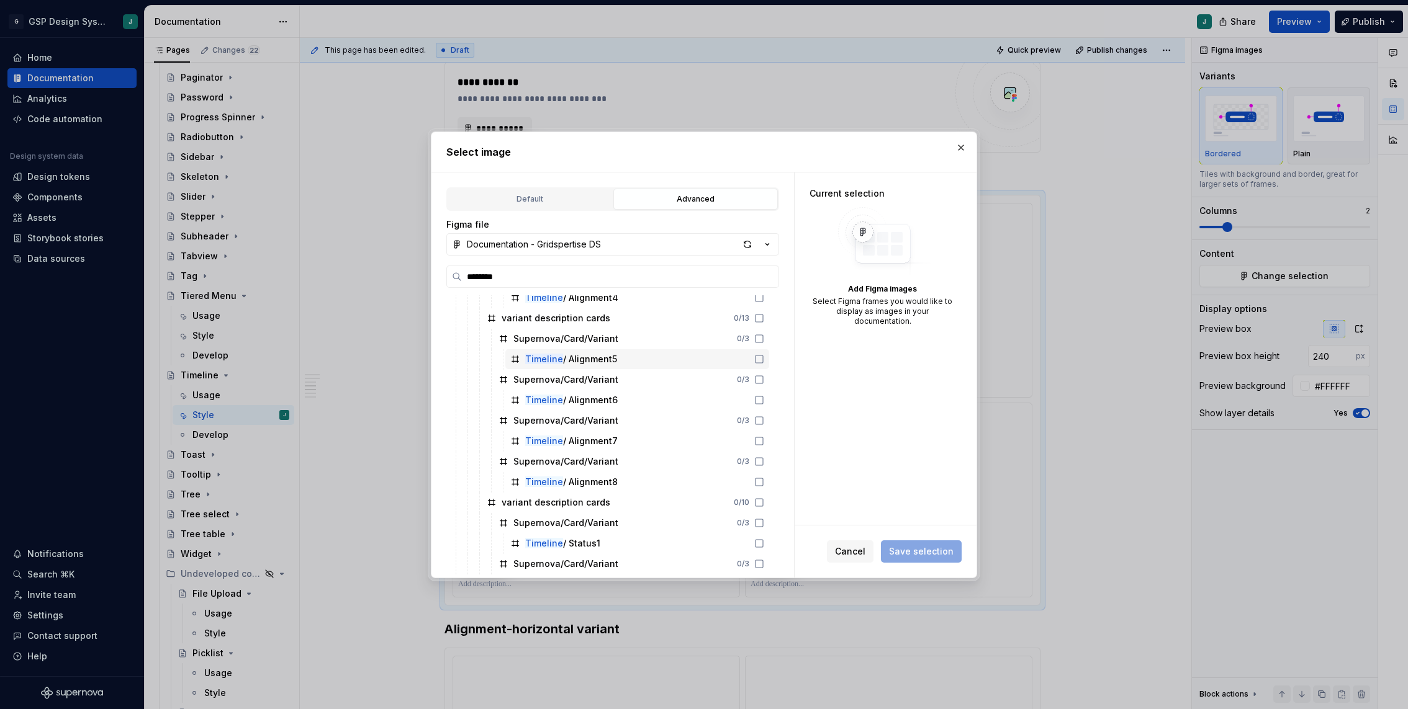
scroll to position [687, 0]
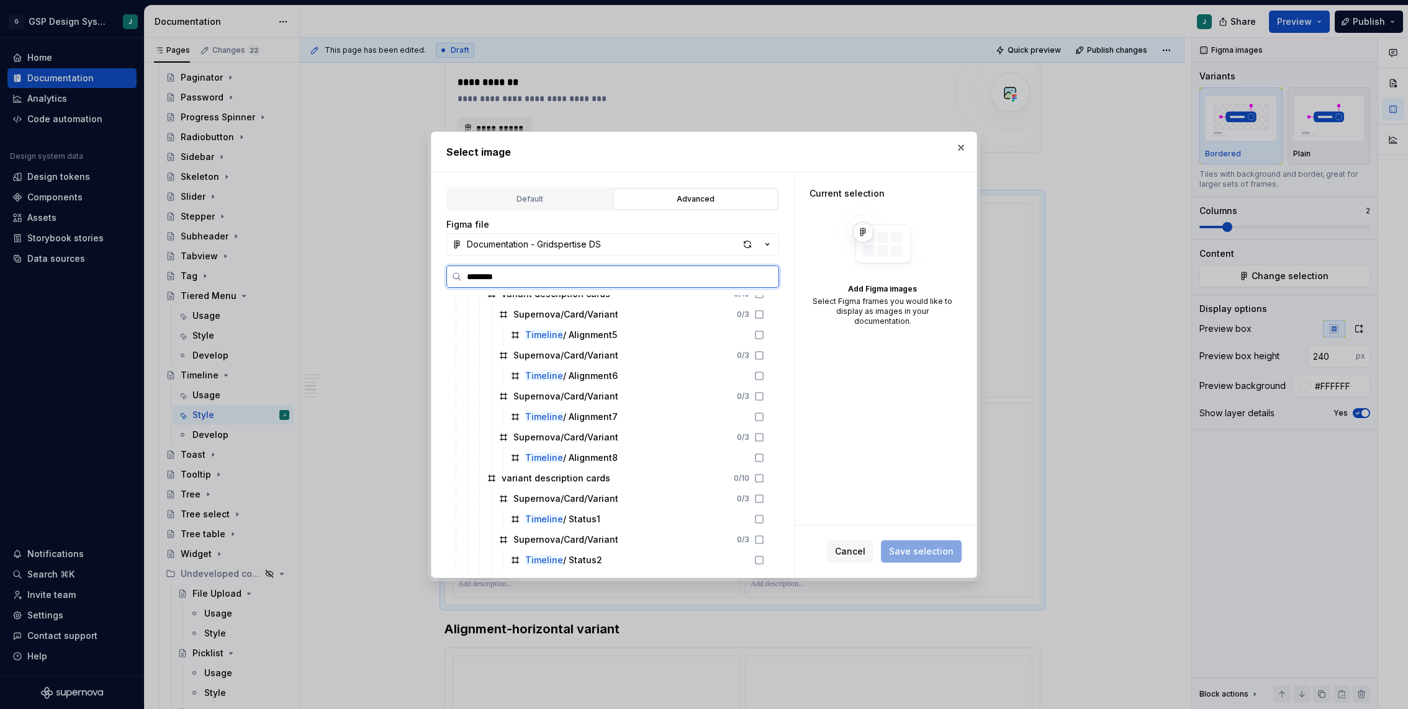
click at [764, 374] on icon at bounding box center [759, 376] width 10 height 10
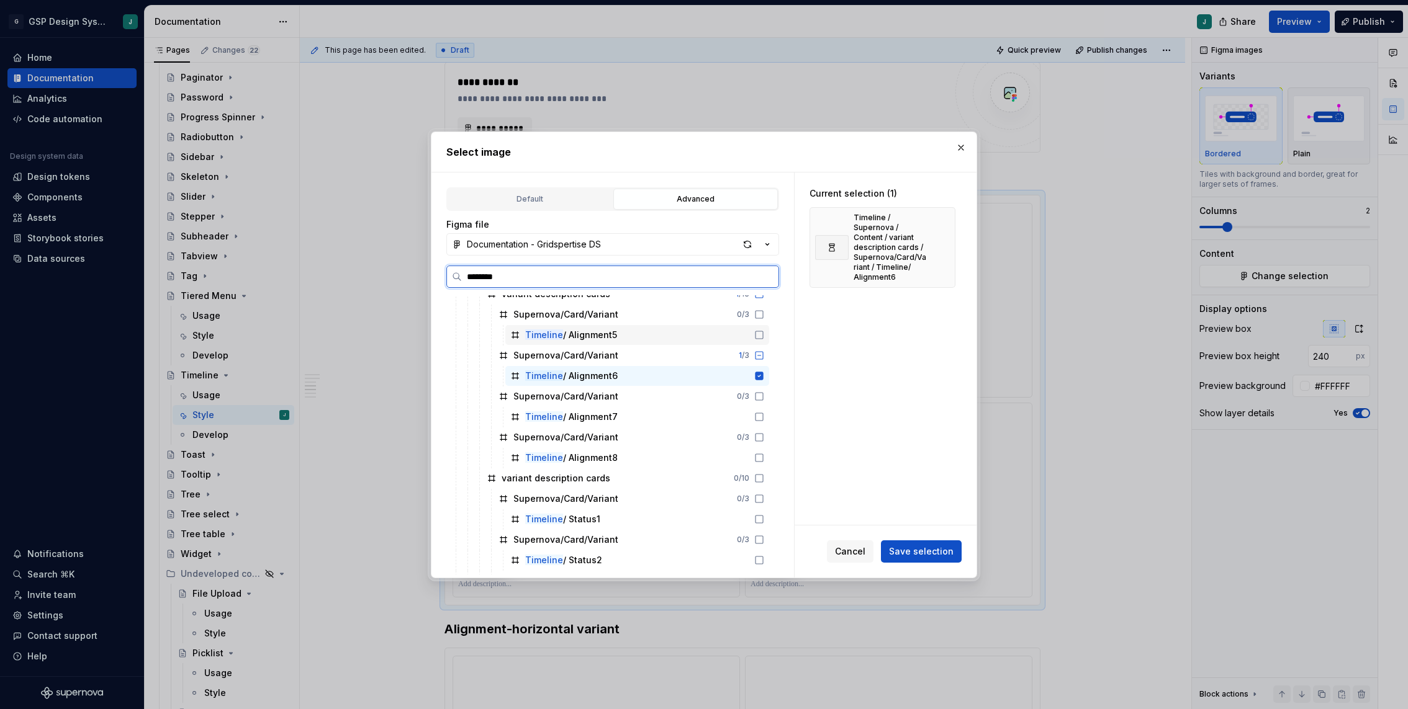
click at [764, 332] on icon at bounding box center [759, 335] width 10 height 10
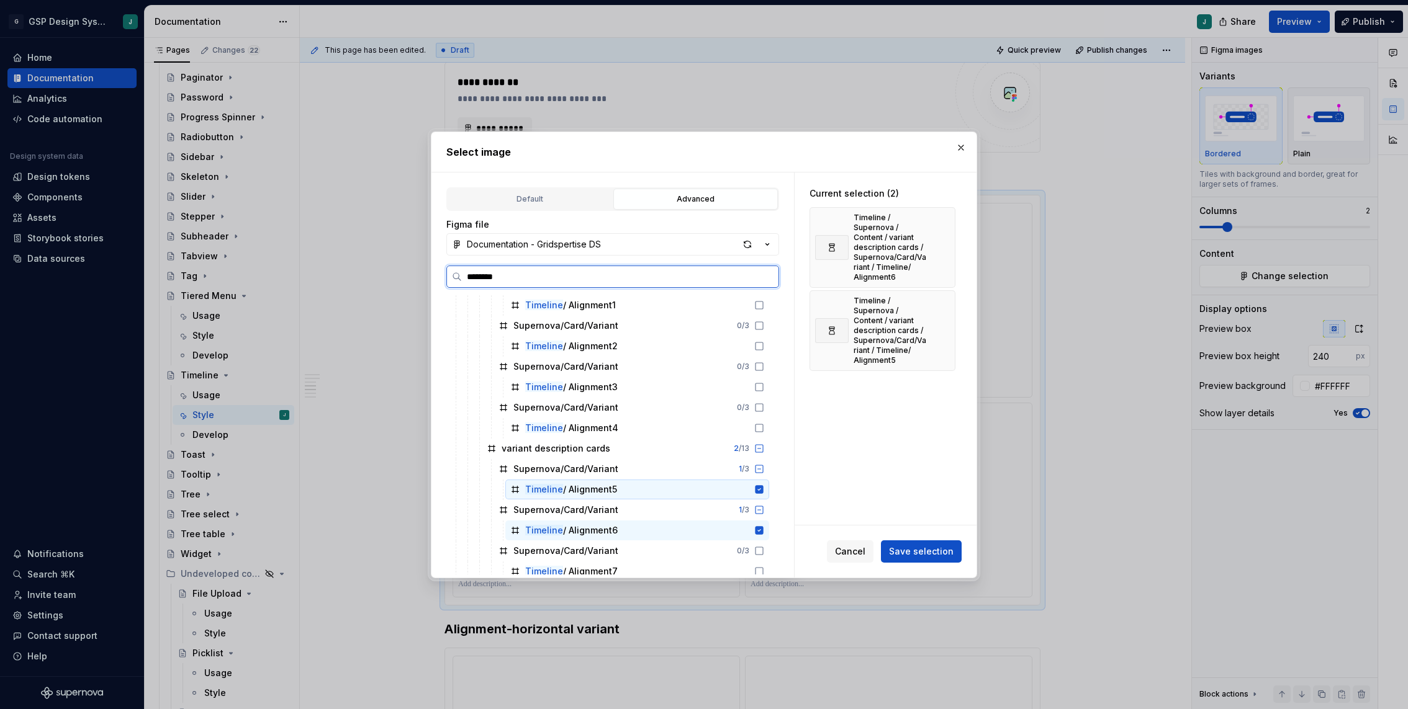
scroll to position [492, 0]
click at [764, 467] on icon at bounding box center [759, 469] width 10 height 10
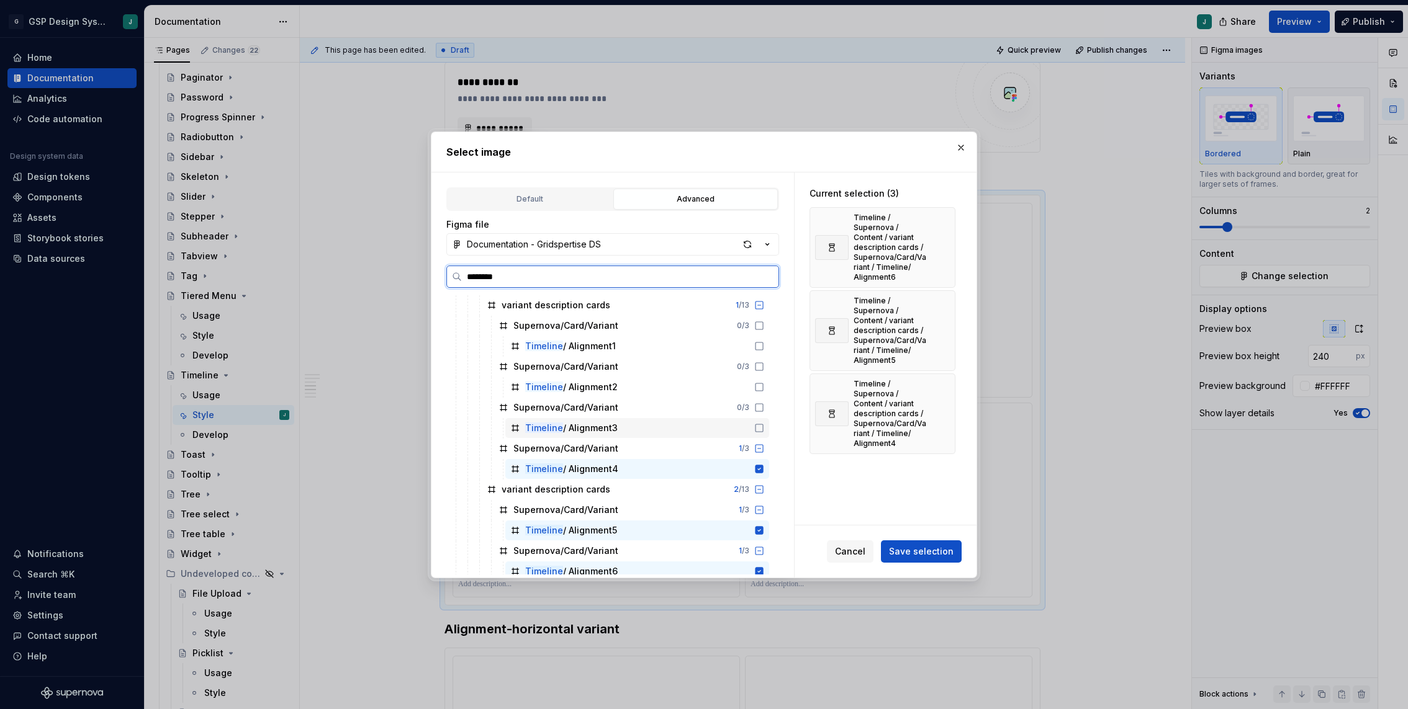
click at [764, 428] on icon at bounding box center [759, 428] width 10 height 10
click at [764, 389] on icon at bounding box center [759, 387] width 10 height 10
click at [764, 346] on icon at bounding box center [759, 346] width 10 height 10
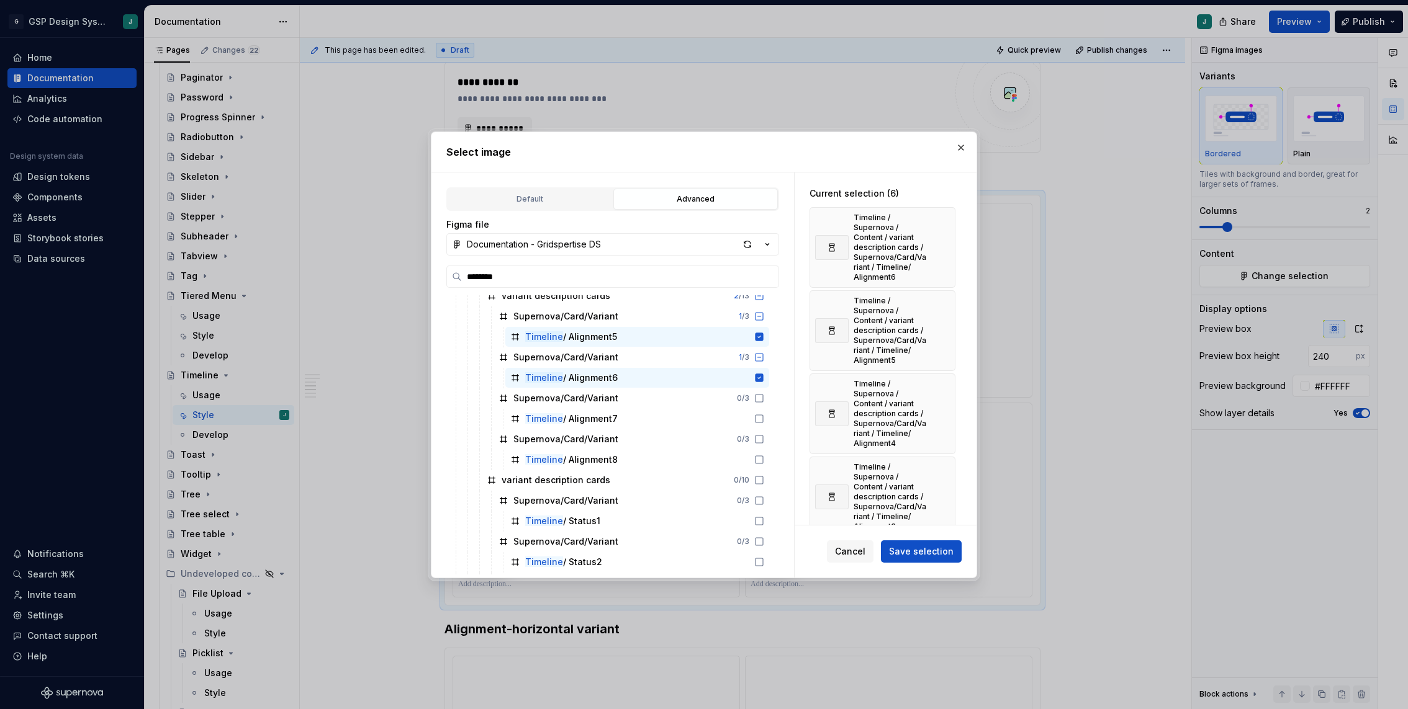
scroll to position [683, 0]
click at [764, 418] on icon at bounding box center [759, 421] width 10 height 10
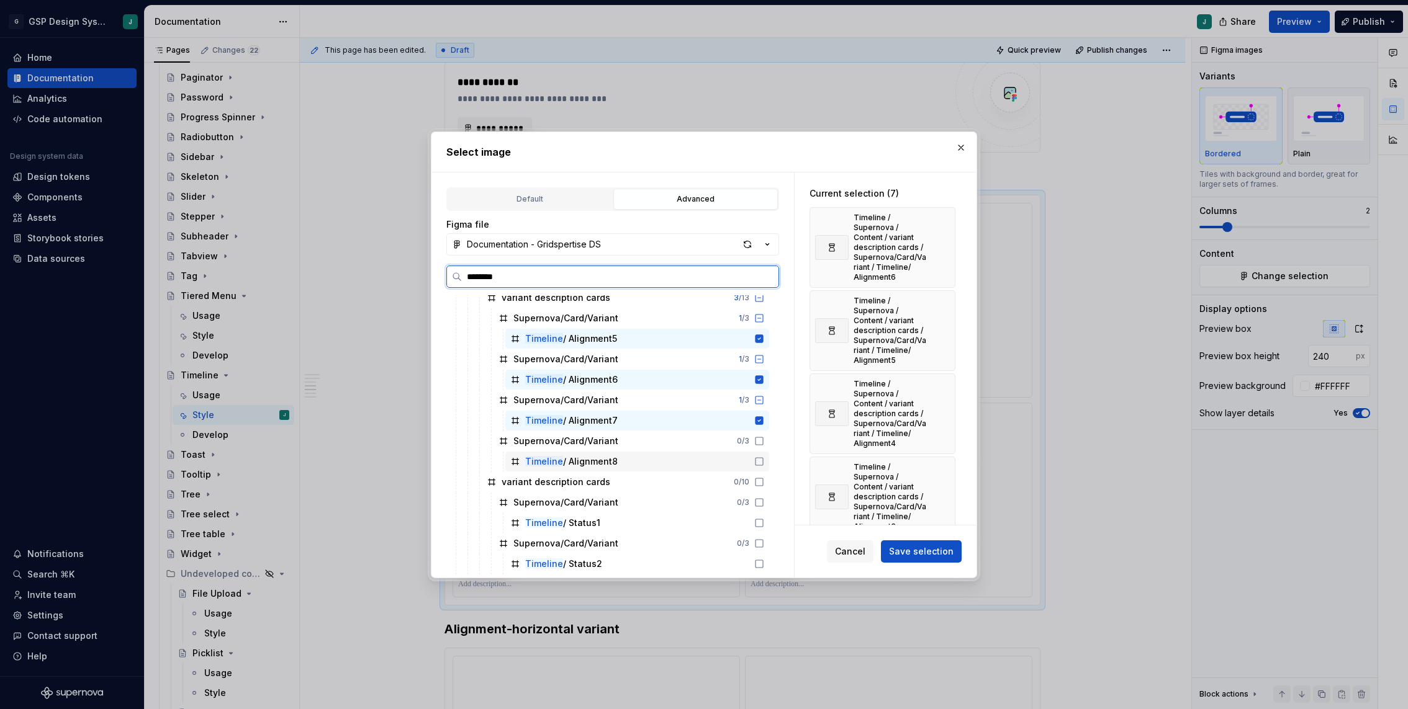
click at [764, 459] on icon at bounding box center [759, 462] width 10 height 10
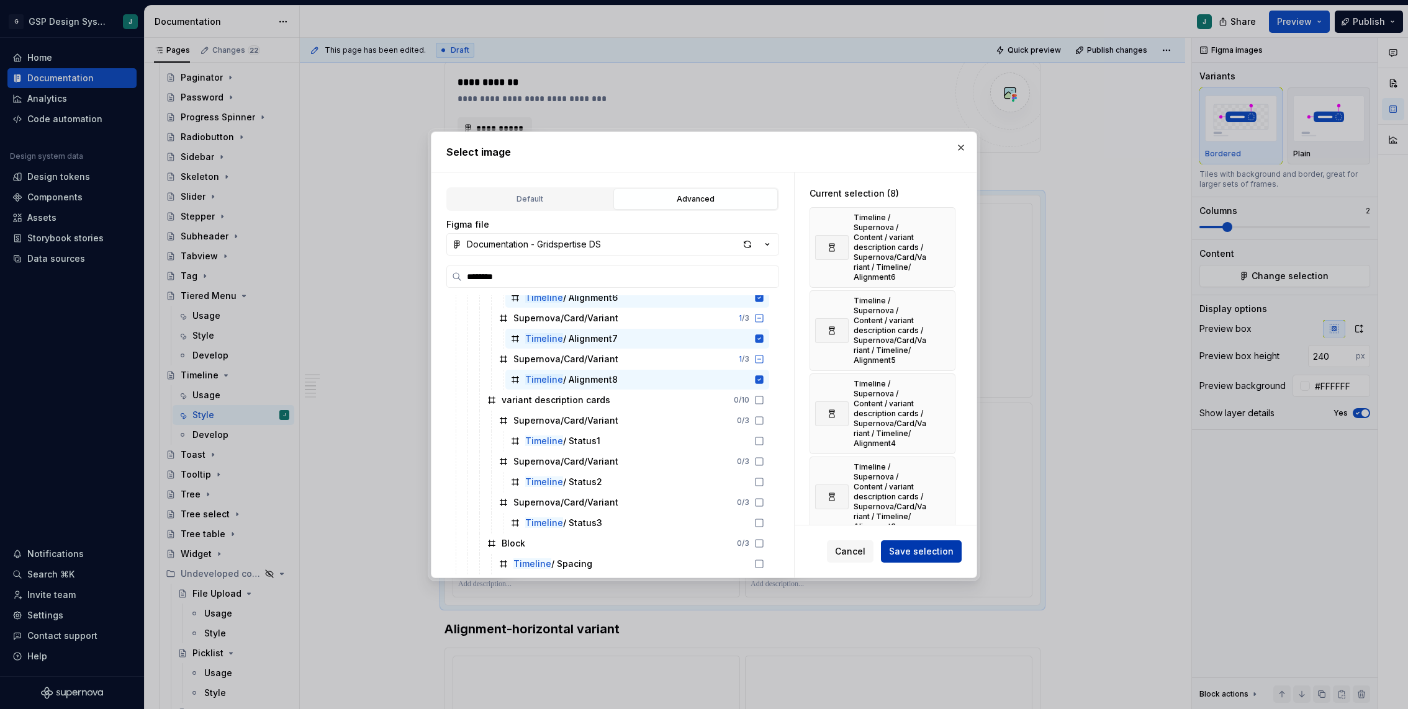
click at [927, 554] on span "Save selection" at bounding box center [921, 552] width 65 height 12
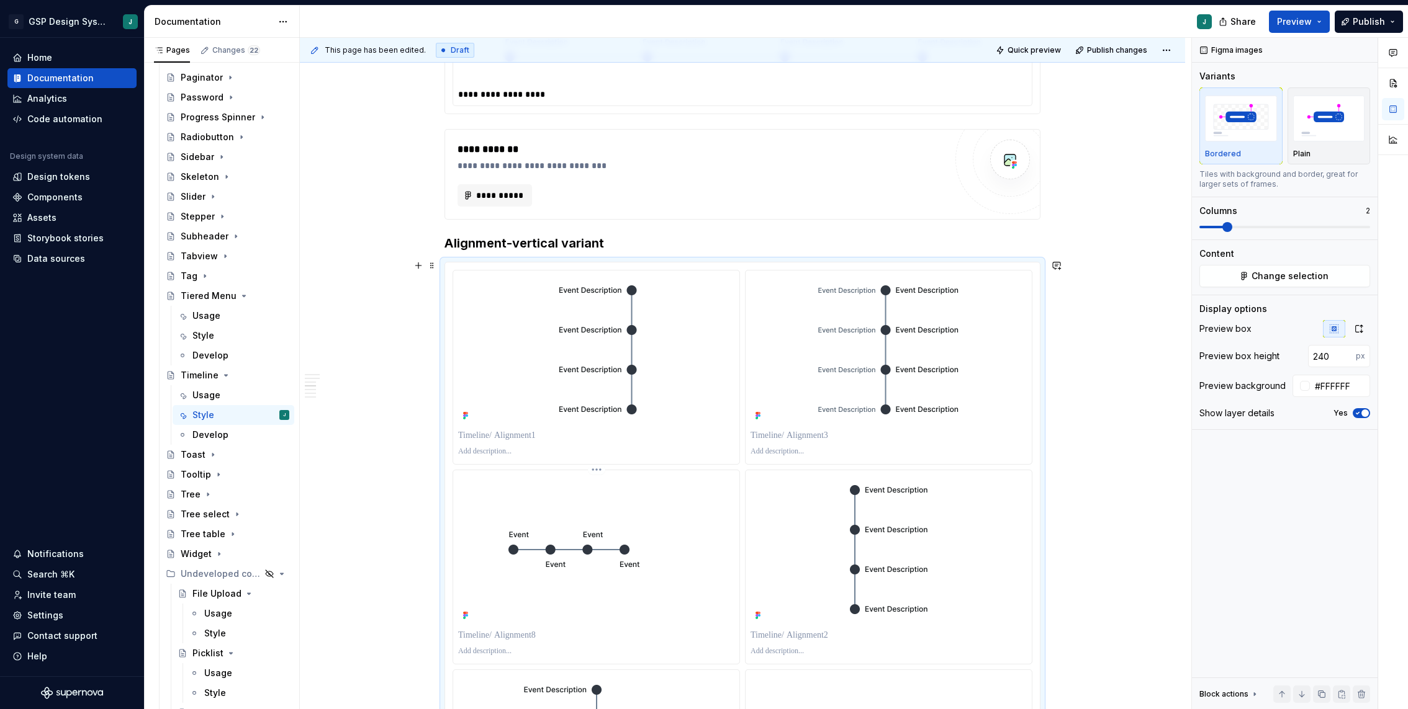
scroll to position [743, 0]
click at [437, 268] on span at bounding box center [432, 266] width 10 height 17
click at [483, 282] on div "Duplicate" at bounding box center [493, 285] width 81 height 12
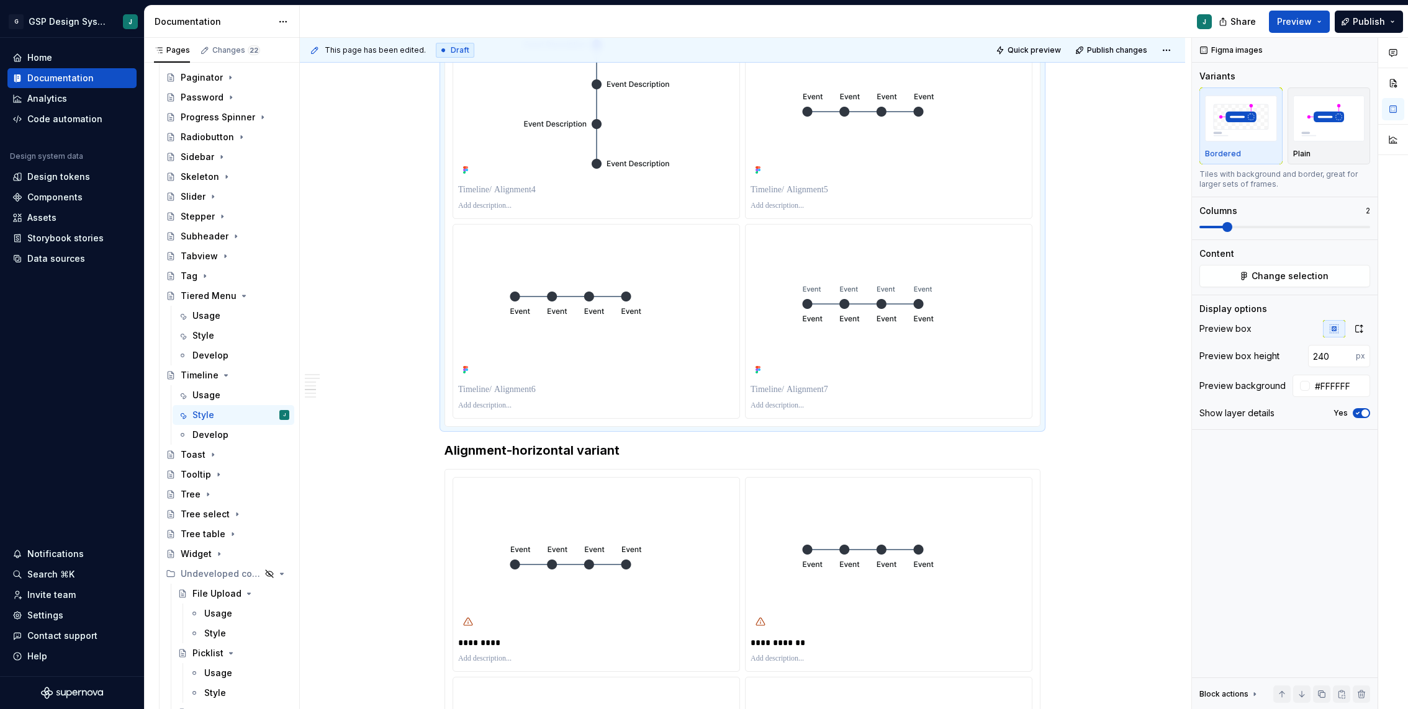
scroll to position [2272, 0]
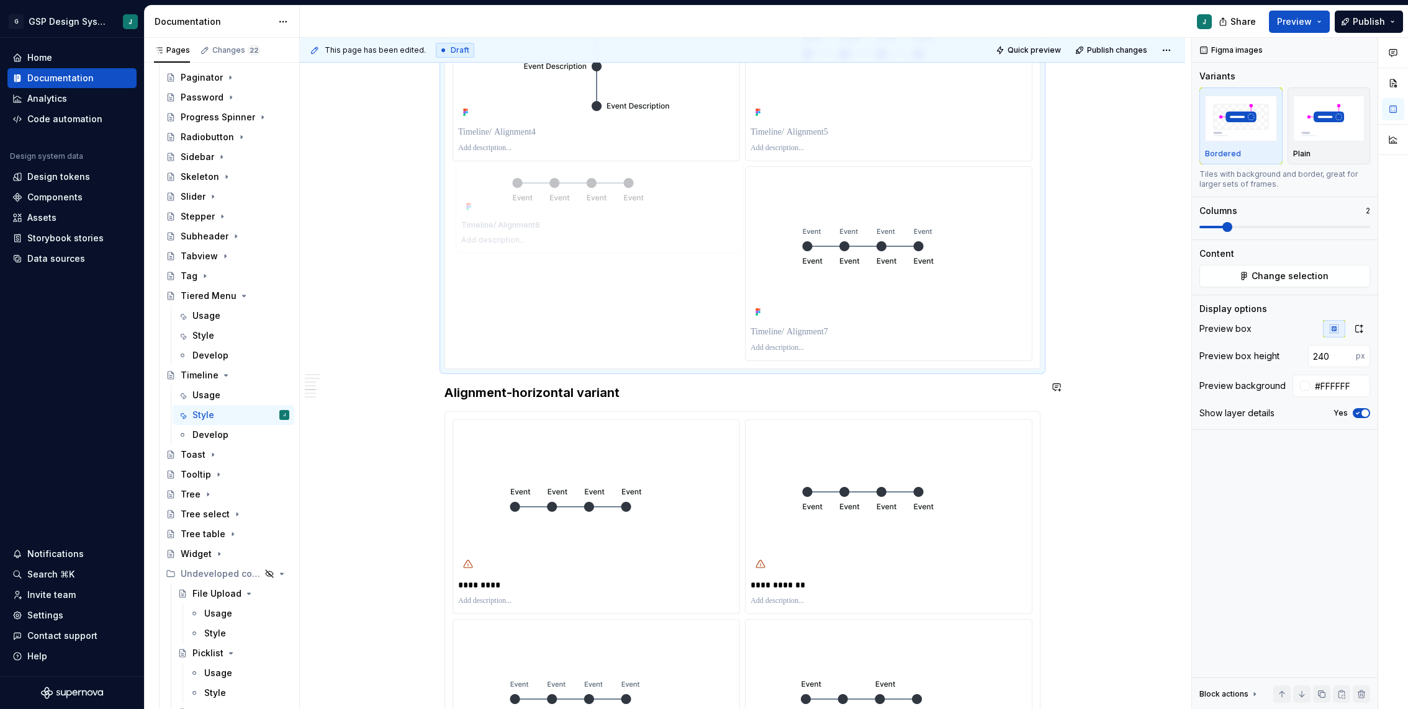
drag, startPoint x: 530, startPoint y: 280, endPoint x: 478, endPoint y: 402, distance: 132.9
click at [478, 402] on body "G GSP Design System J Home Documentation Analytics Code automation Design syste…" at bounding box center [704, 354] width 1408 height 709
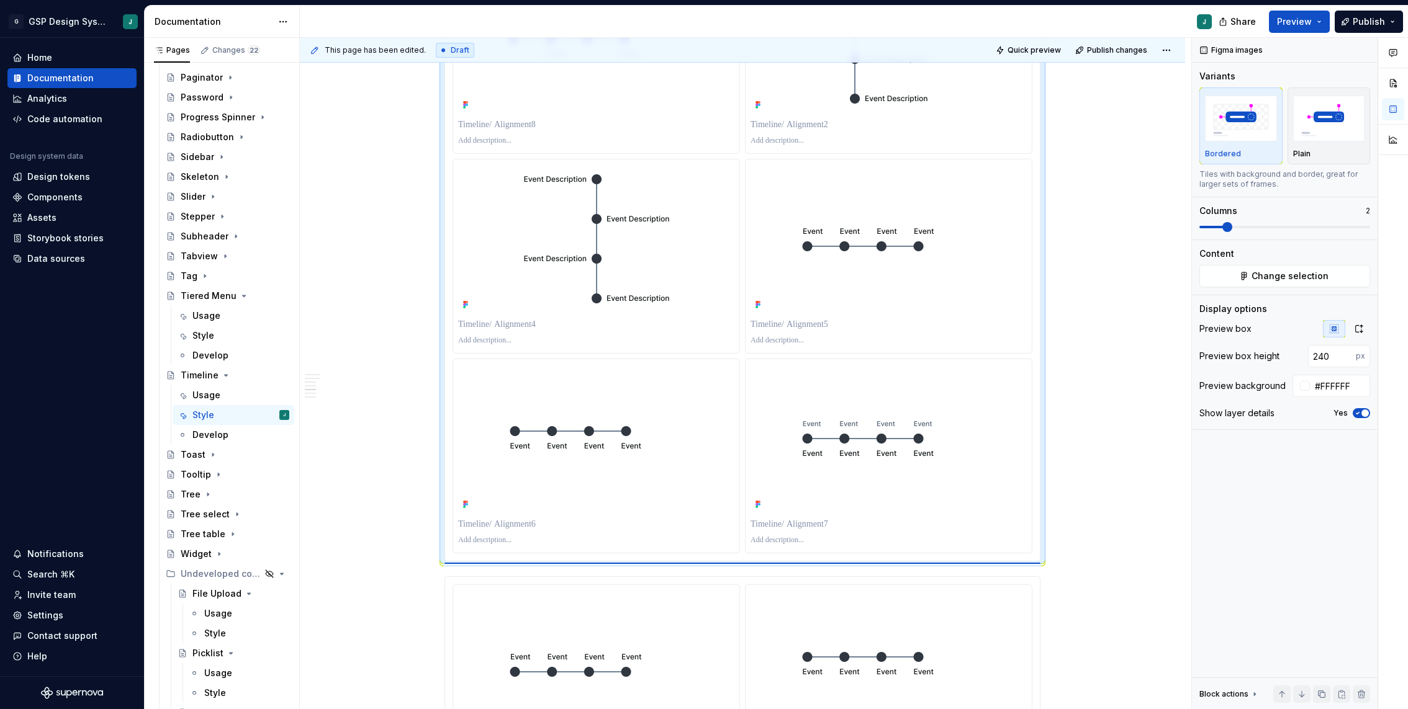
scroll to position [1283, 0]
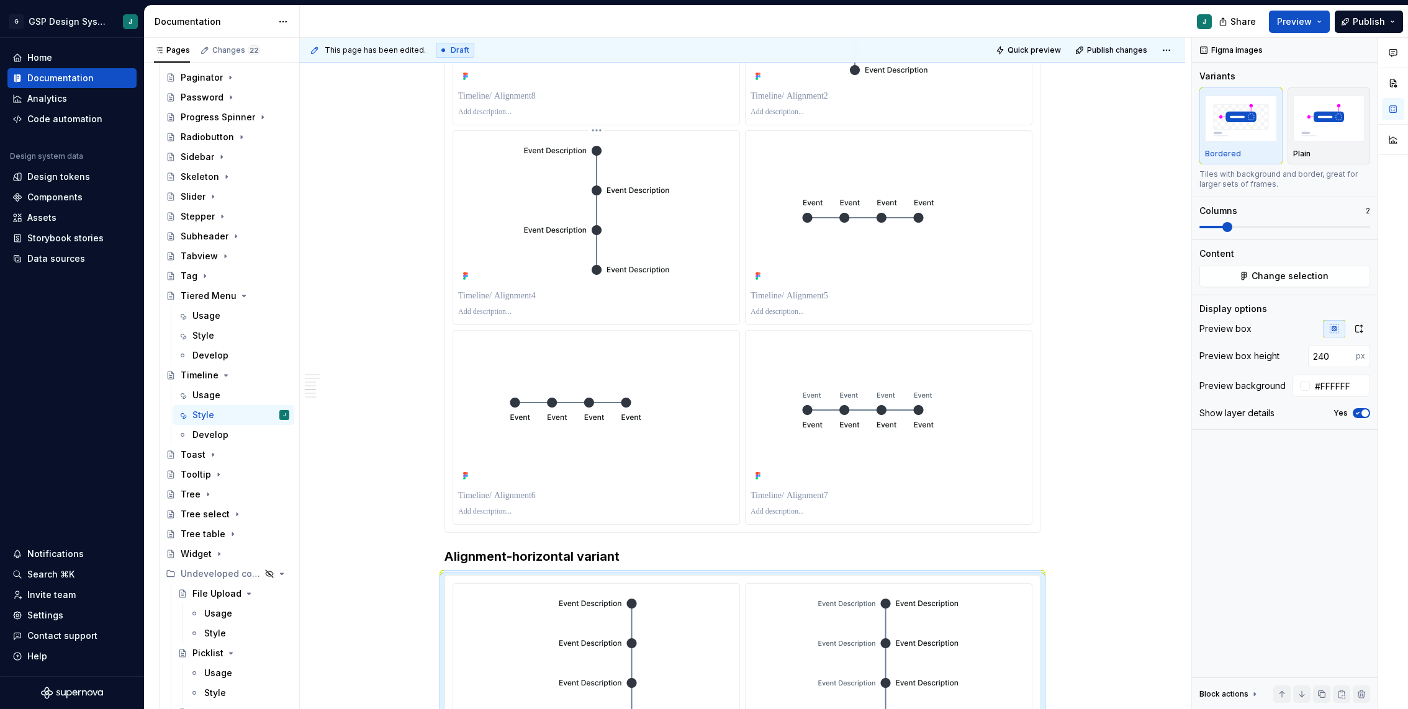
click at [598, 290] on p at bounding box center [596, 296] width 276 height 12
click at [1271, 280] on span "Change selection" at bounding box center [1289, 276] width 77 height 12
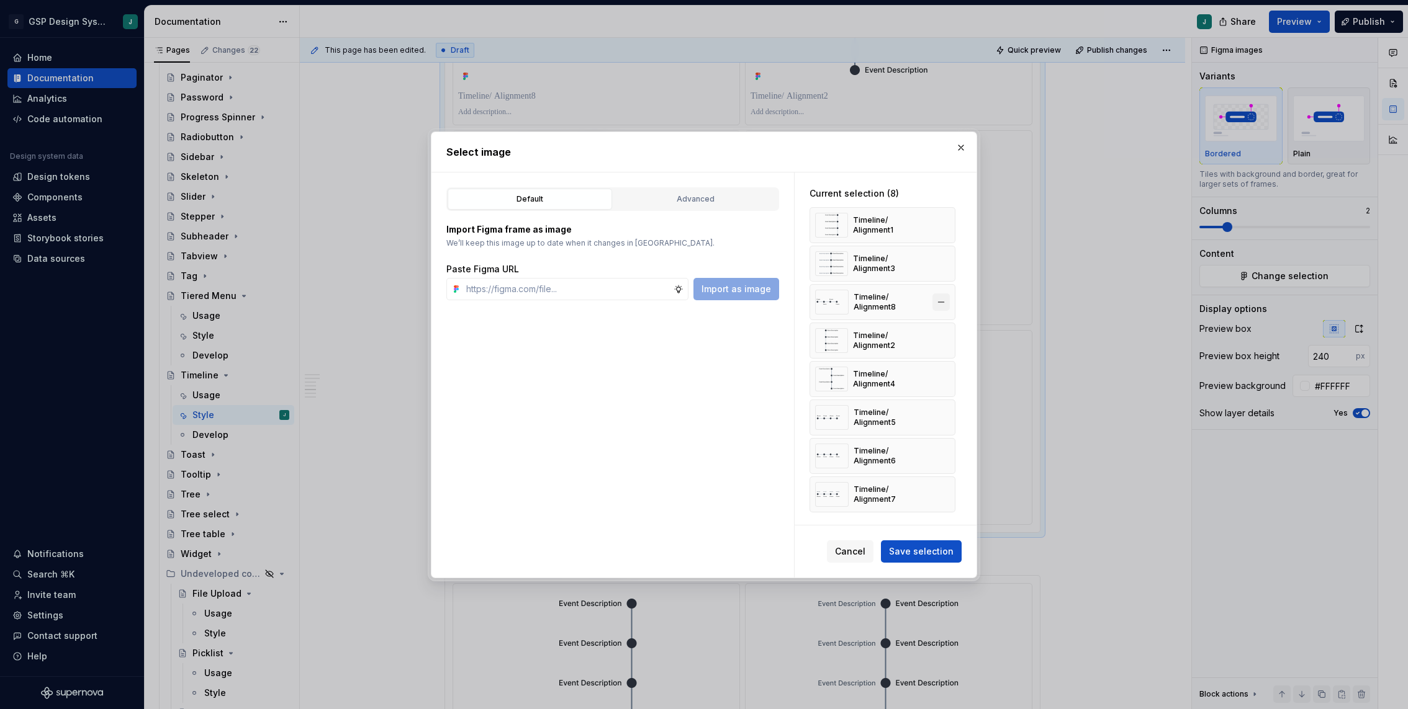
click at [947, 297] on button "button" at bounding box center [940, 302] width 17 height 17
click at [948, 376] on button "button" at bounding box center [940, 379] width 17 height 17
click at [947, 380] on button "button" at bounding box center [940, 379] width 17 height 17
click at [917, 543] on button "Save selection" at bounding box center [921, 552] width 81 height 22
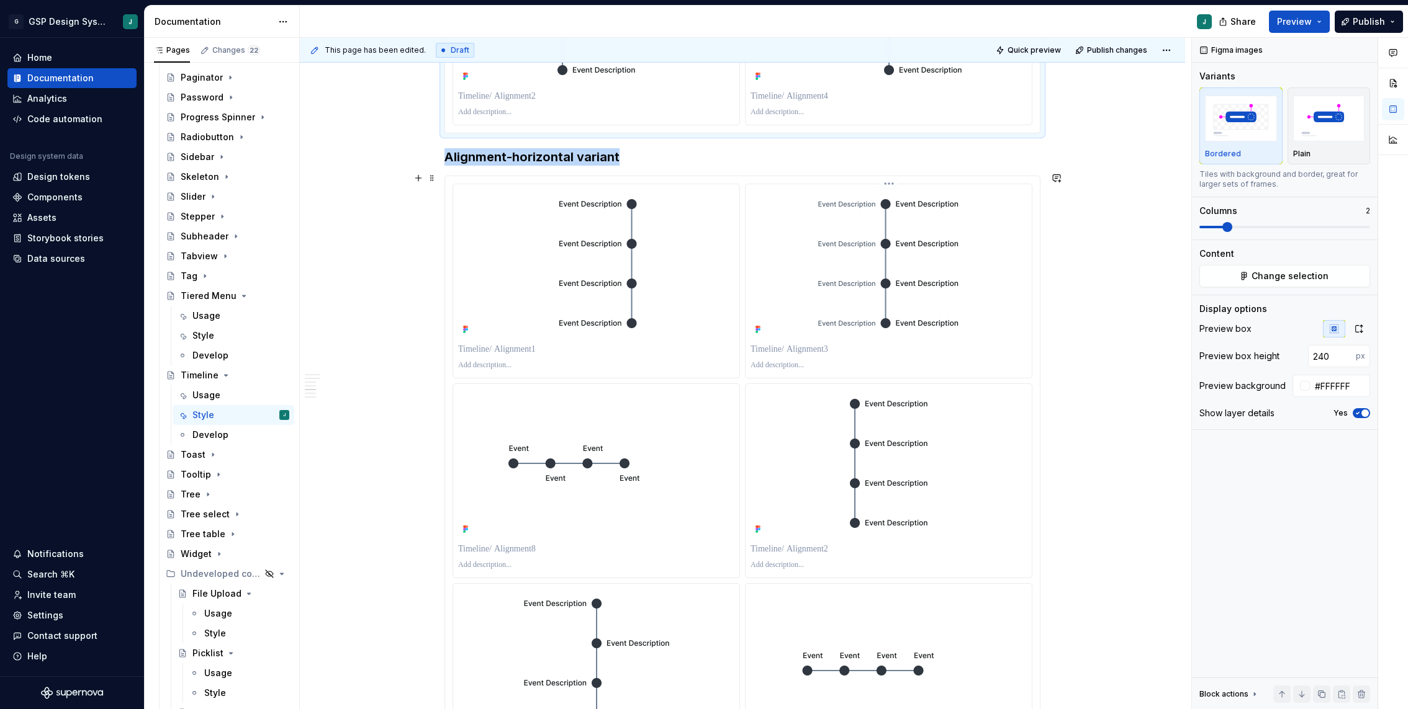
click at [986, 235] on div at bounding box center [888, 263] width 276 height 149
click at [1287, 282] on button "Change selection" at bounding box center [1284, 276] width 171 height 22
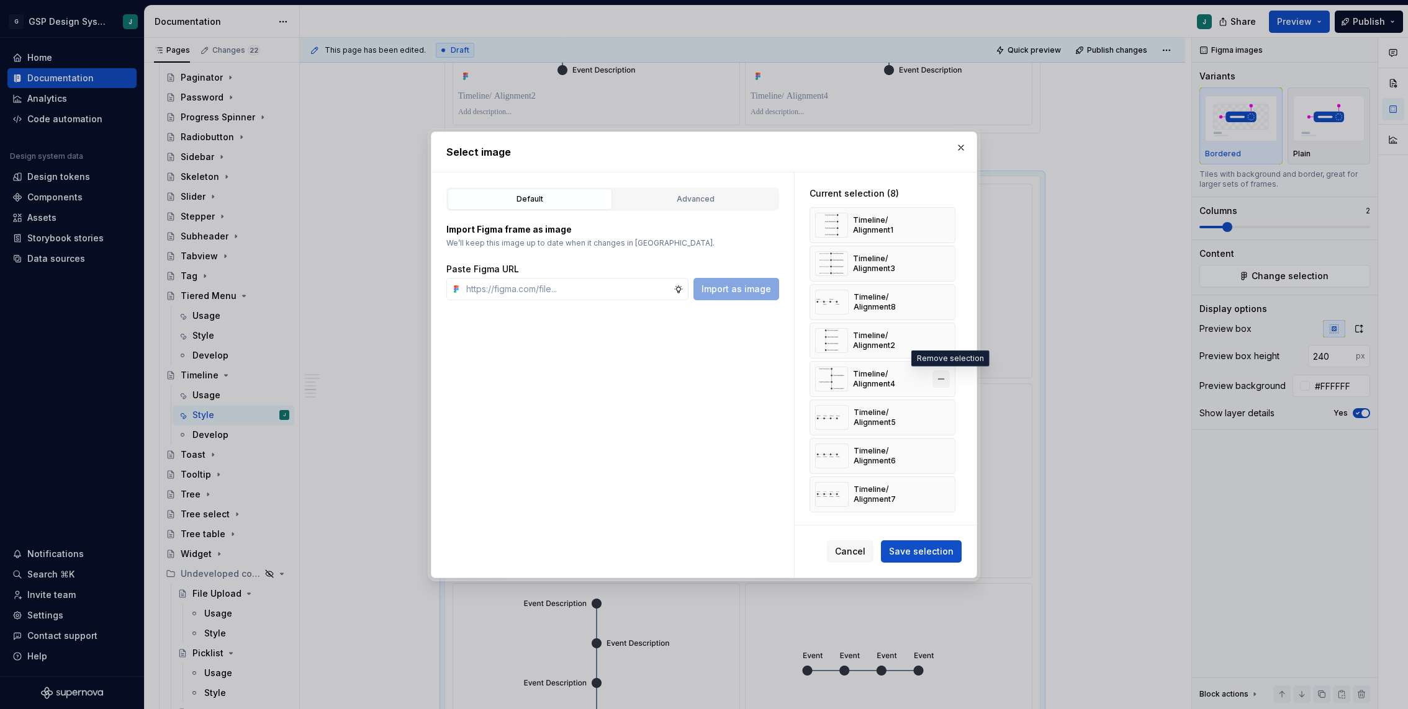
click at [950, 378] on button "button" at bounding box center [940, 379] width 17 height 17
click at [950, 263] on button "button" at bounding box center [940, 263] width 17 height 17
click at [947, 223] on button "button" at bounding box center [940, 225] width 17 height 17
click at [947, 257] on button "button" at bounding box center [940, 263] width 17 height 17
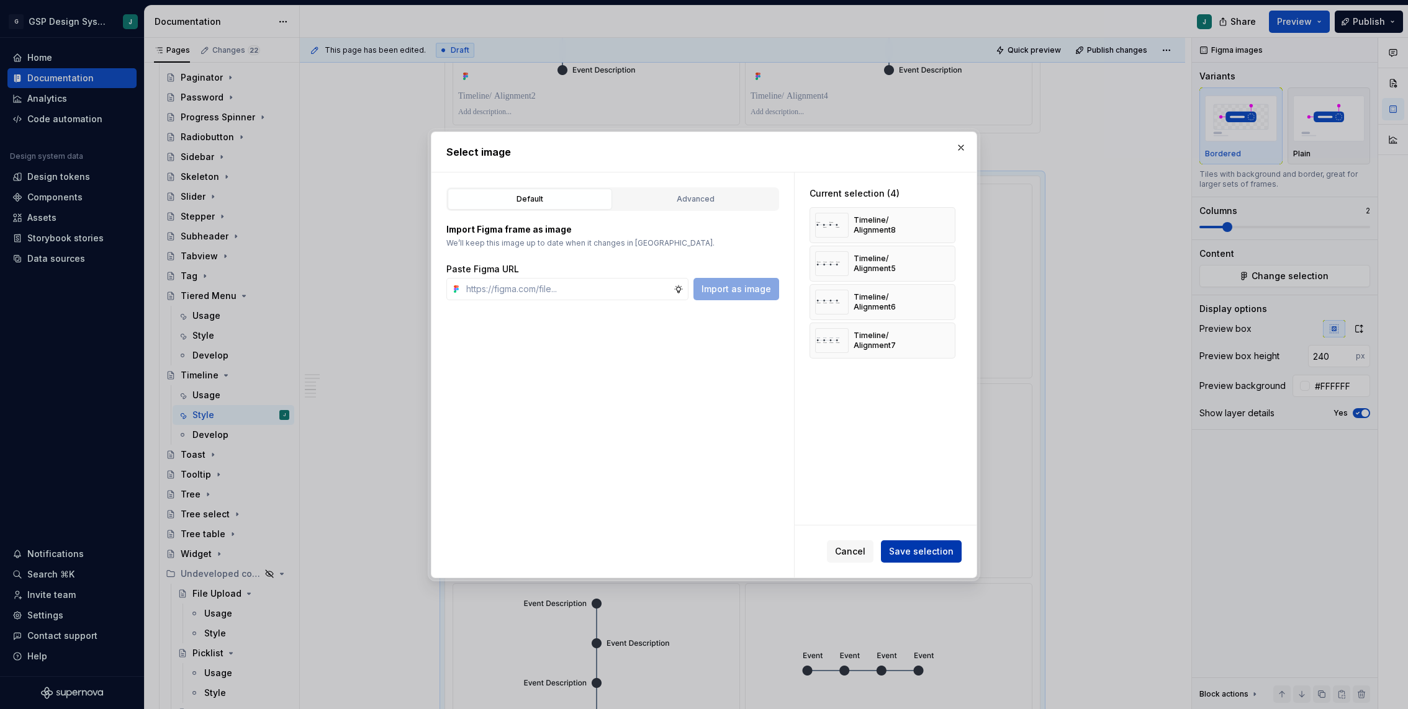
click at [917, 549] on span "Save selection" at bounding box center [921, 552] width 65 height 12
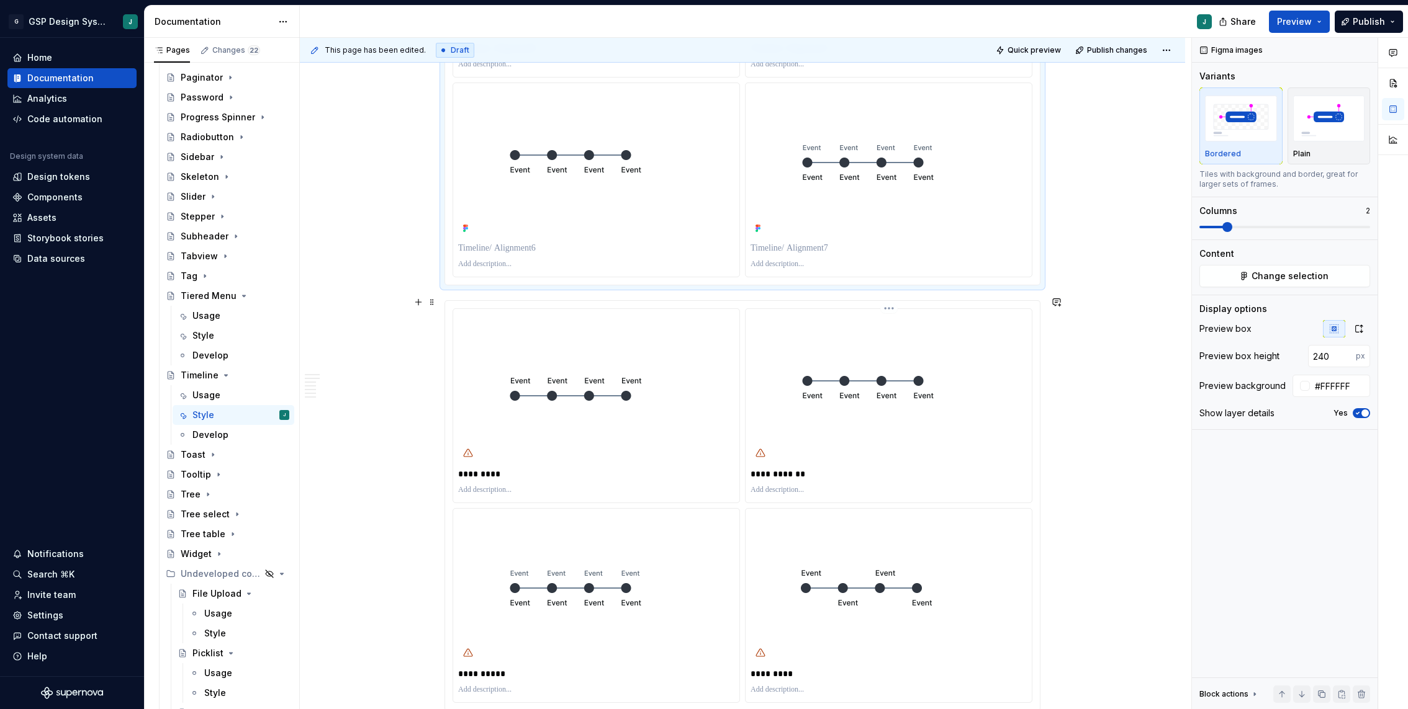
scroll to position [1588, 0]
click at [436, 299] on span at bounding box center [432, 297] width 10 height 17
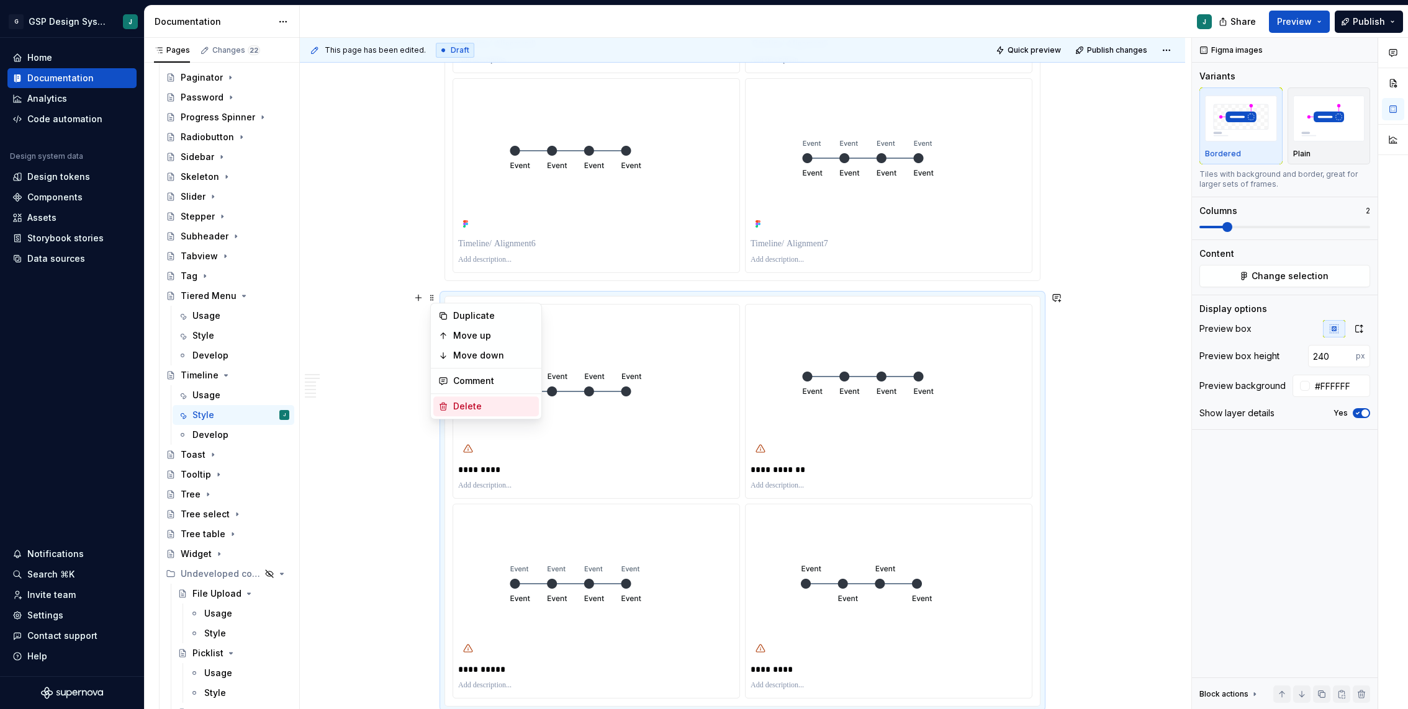
click at [480, 402] on div "Delete" at bounding box center [493, 406] width 81 height 12
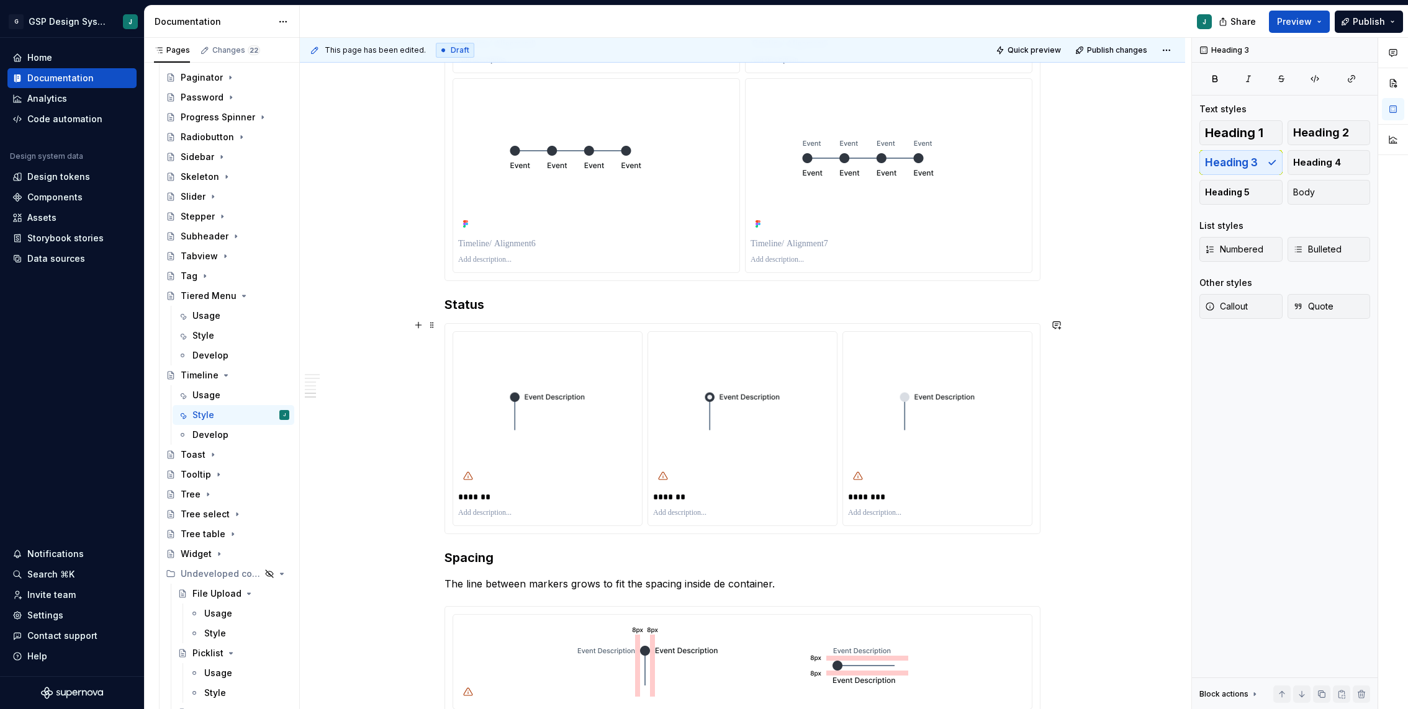
click at [503, 302] on h3 "Status" at bounding box center [742, 304] width 596 height 17
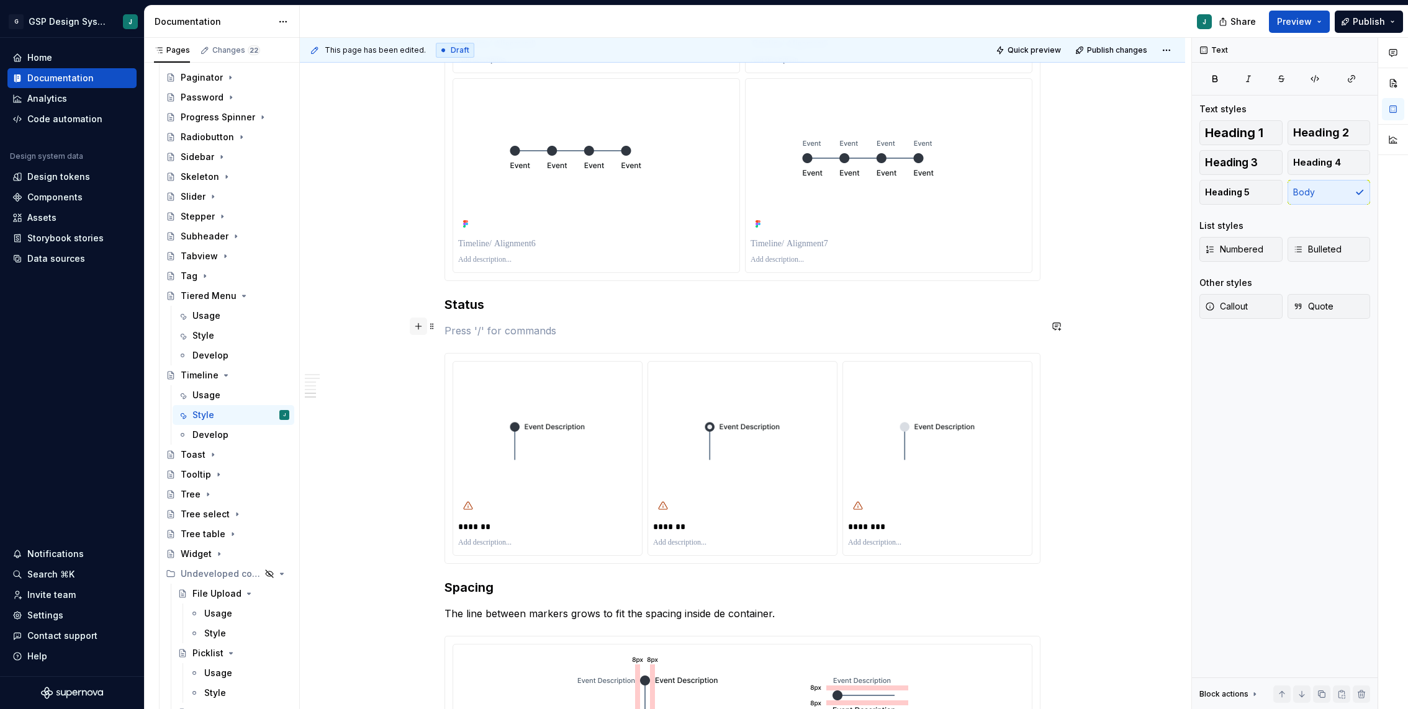
click at [420, 325] on button "button" at bounding box center [418, 326] width 17 height 17
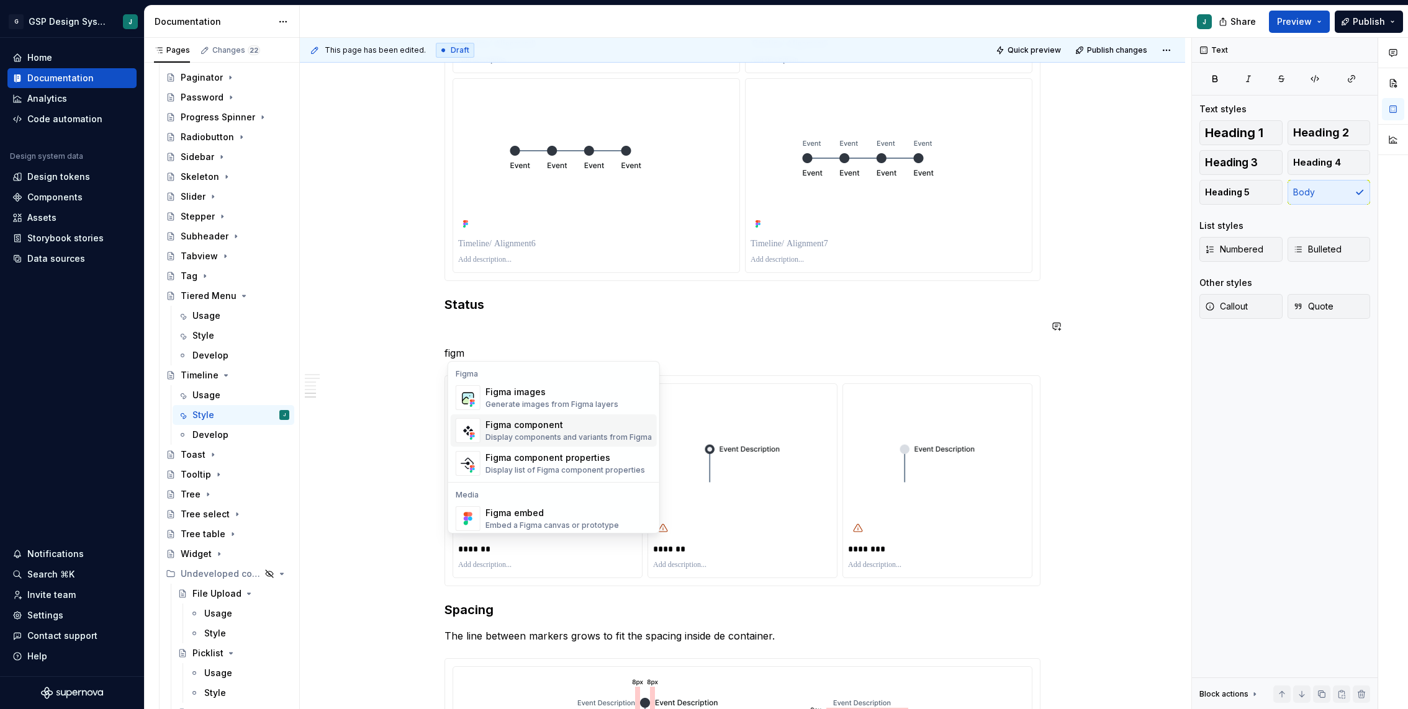
click at [517, 425] on div "Figma component" at bounding box center [568, 425] width 166 height 12
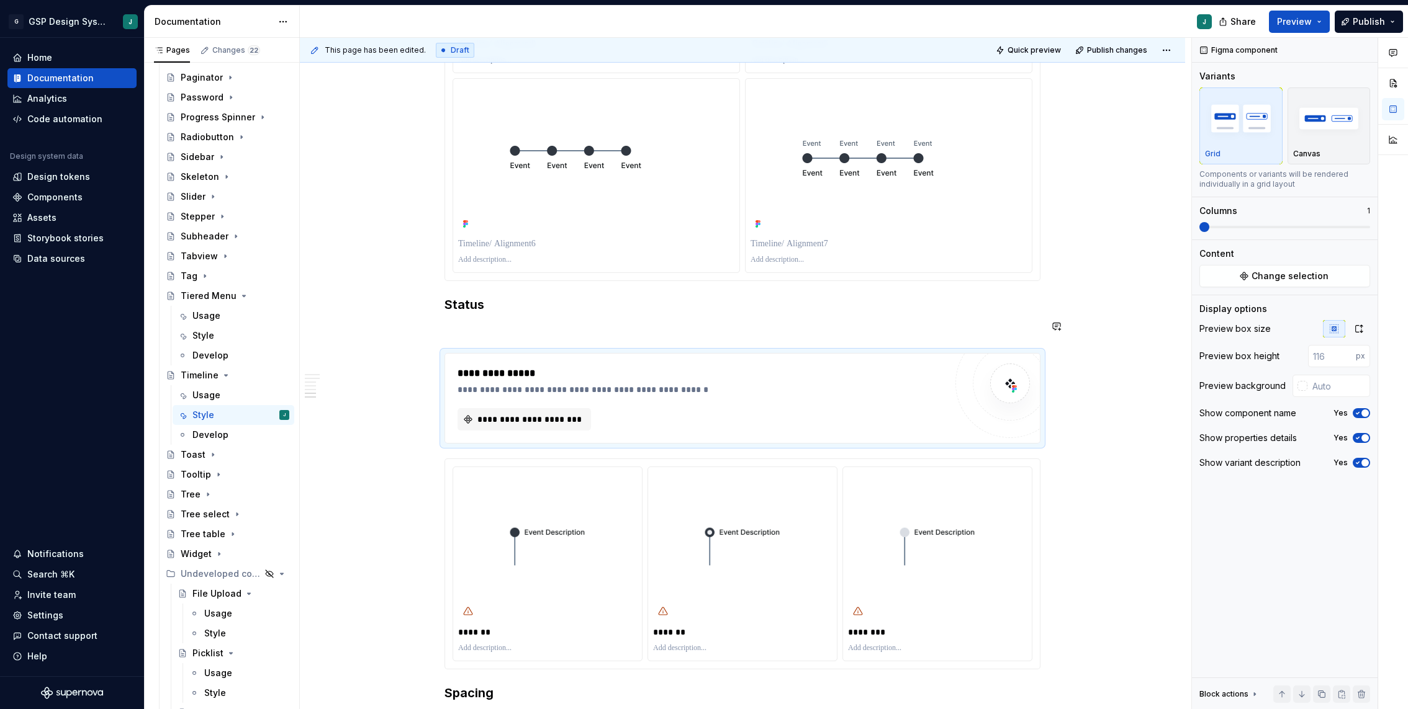
type textarea "*"
click at [511, 418] on span "**********" at bounding box center [528, 419] width 107 height 12
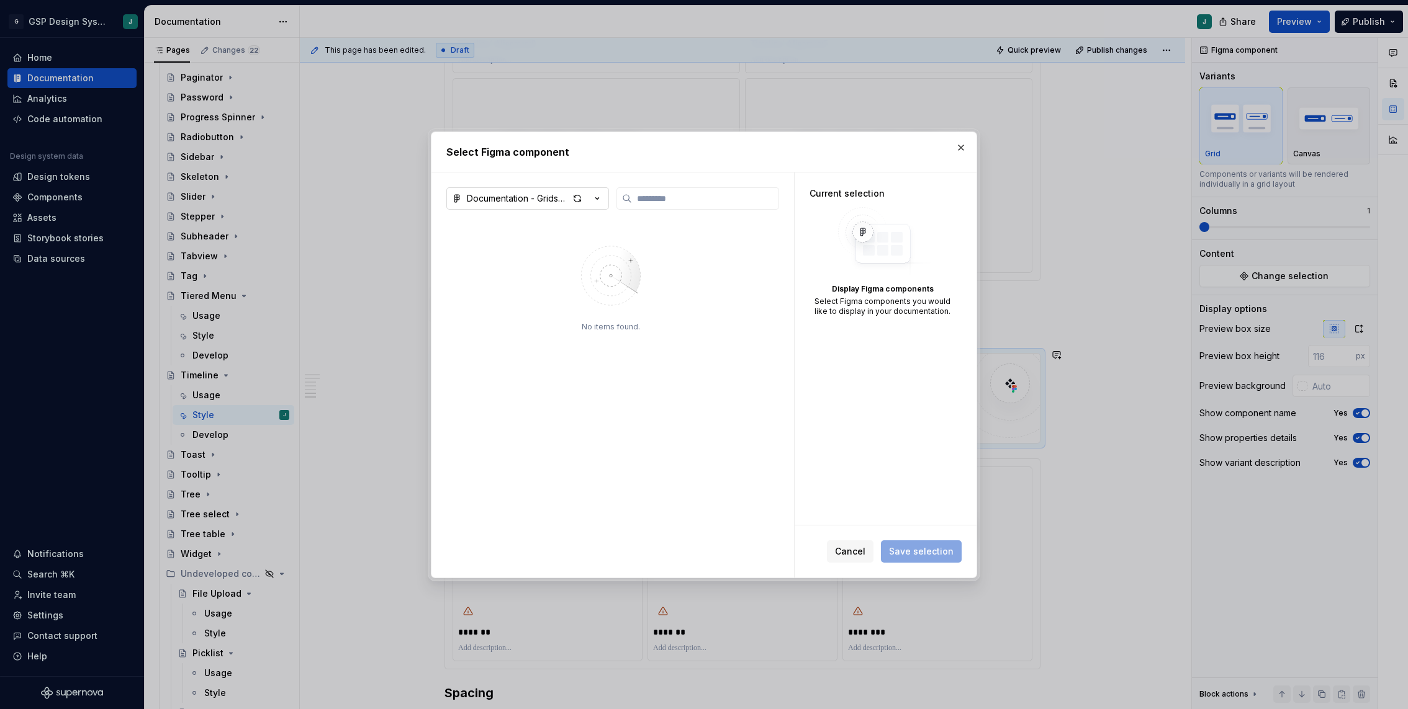
click at [534, 201] on div "Documentation - Gridspertise DS" at bounding box center [518, 198] width 102 height 12
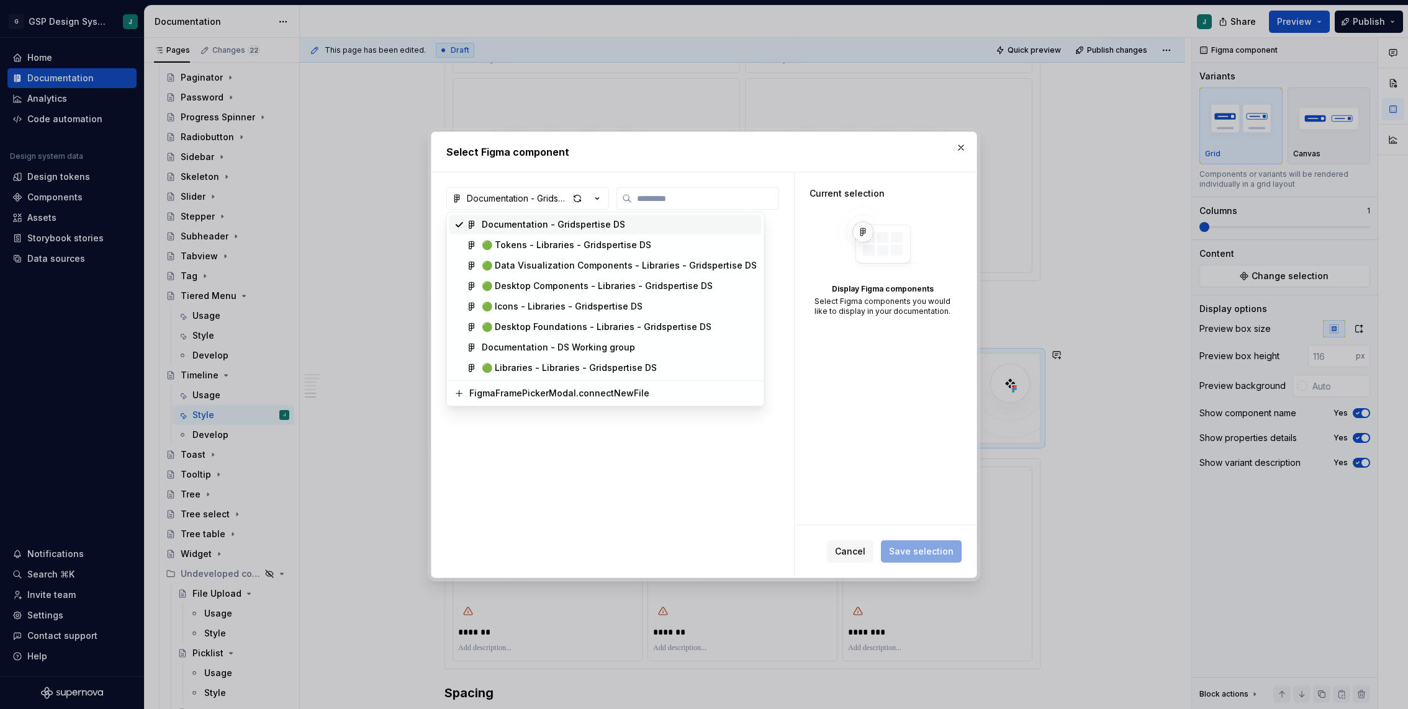
click at [529, 225] on div "Documentation - Gridspertise DS" at bounding box center [553, 224] width 143 height 12
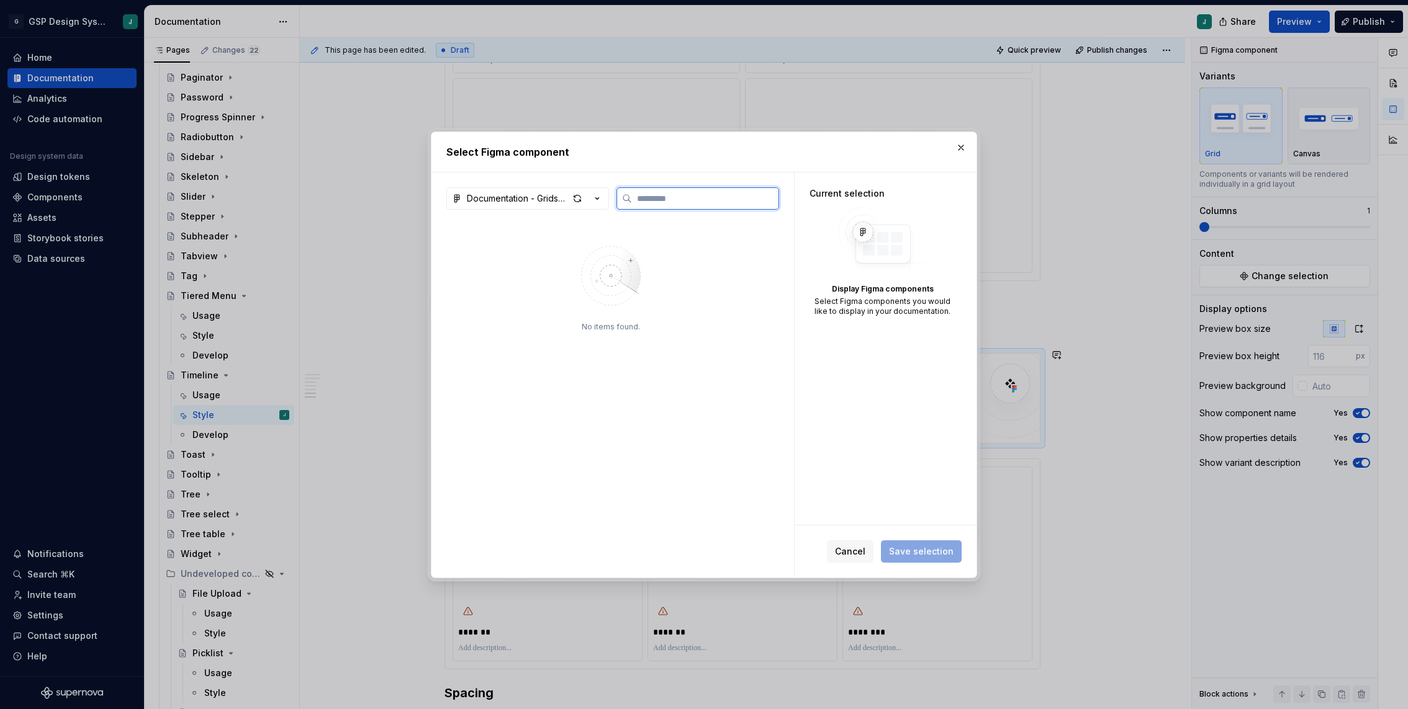
click at [678, 194] on input "search" at bounding box center [705, 198] width 146 height 12
paste input "********"
type input "*******"
click at [575, 199] on div "button" at bounding box center [577, 198] width 17 height 17
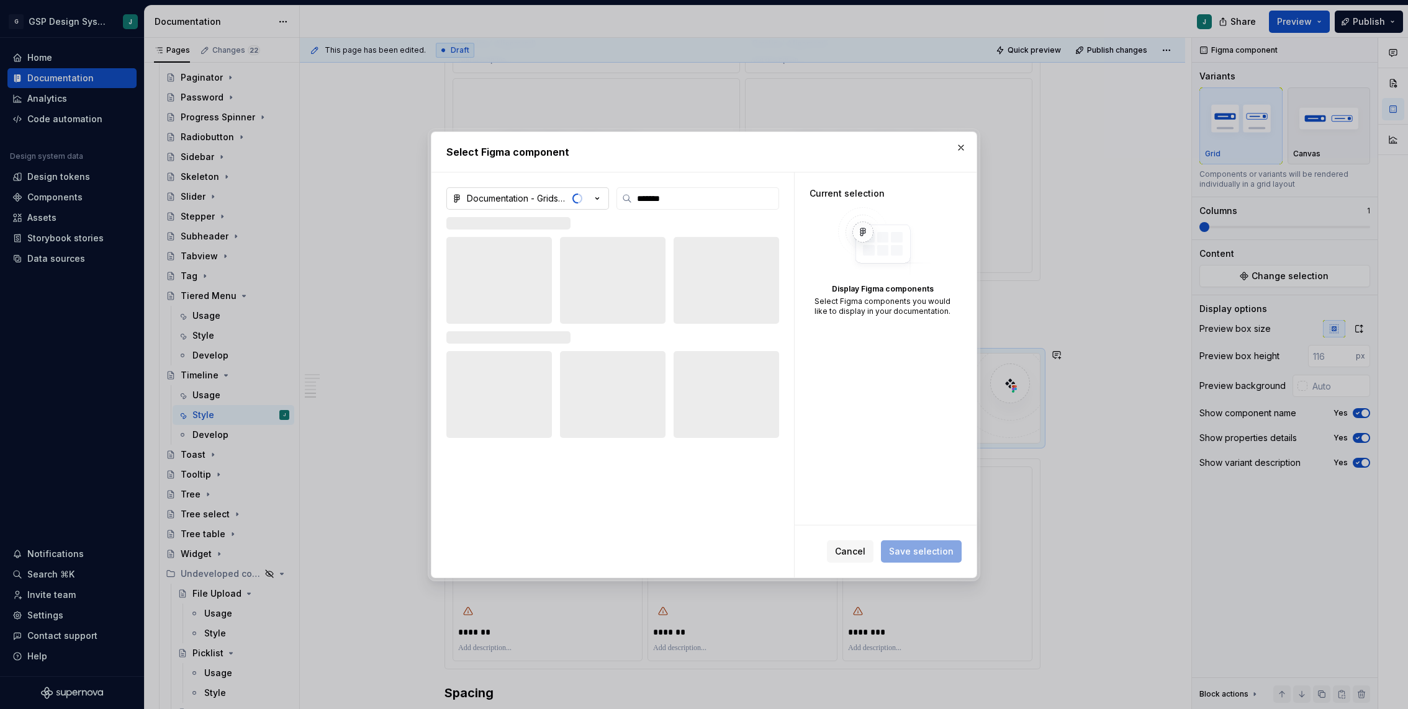
click at [533, 205] on button "Documentation - Gridspertise DS" at bounding box center [527, 198] width 163 height 22
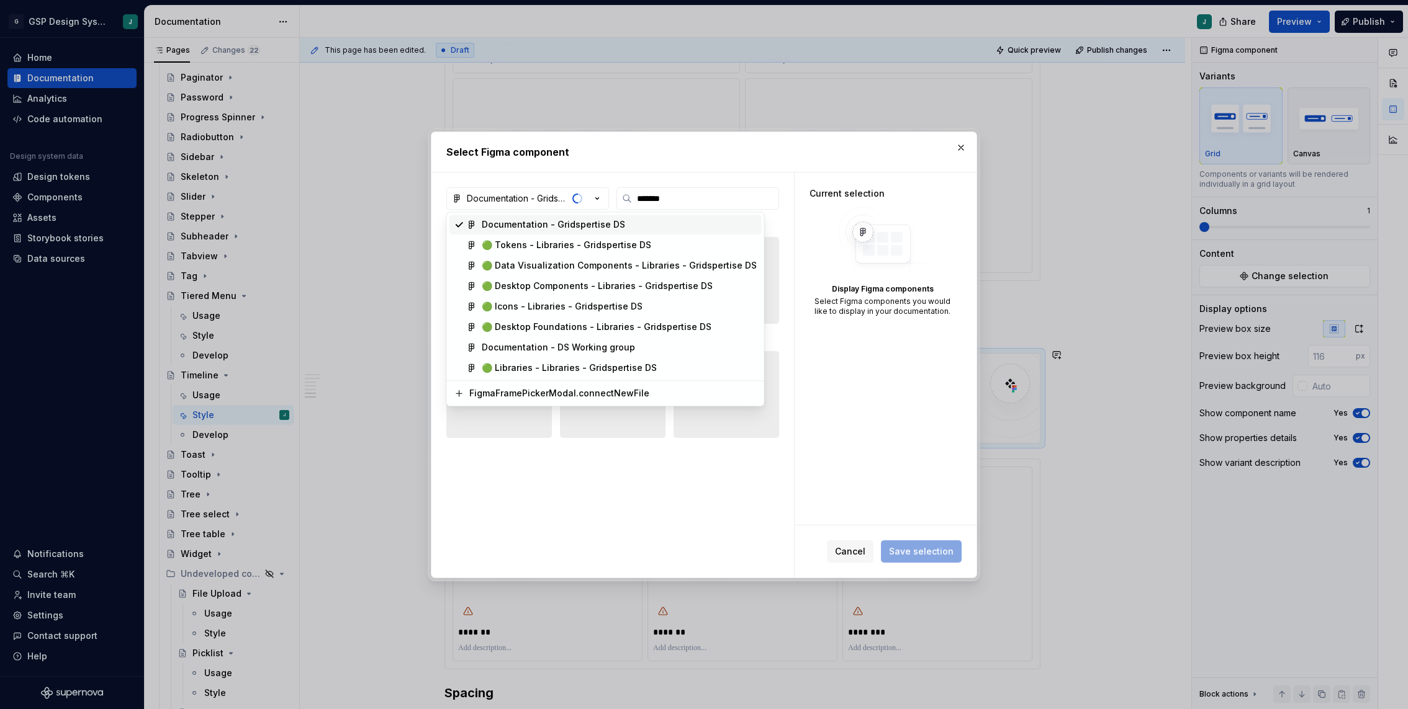
click at [532, 221] on div "Documentation - Gridspertise DS" at bounding box center [553, 224] width 143 height 12
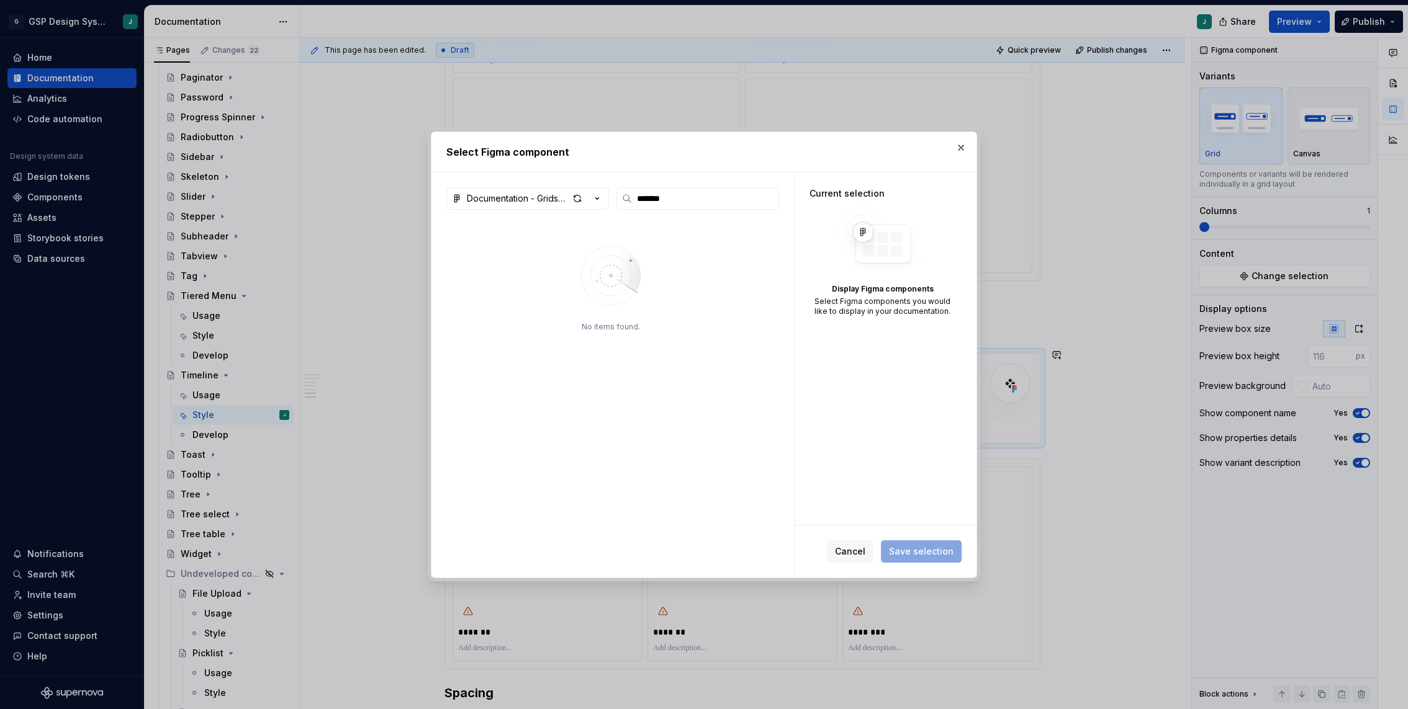
type textarea "*"
click at [670, 196] on input "*******" at bounding box center [705, 198] width 146 height 12
type input "********"
click at [577, 196] on div "button" at bounding box center [577, 198] width 17 height 17
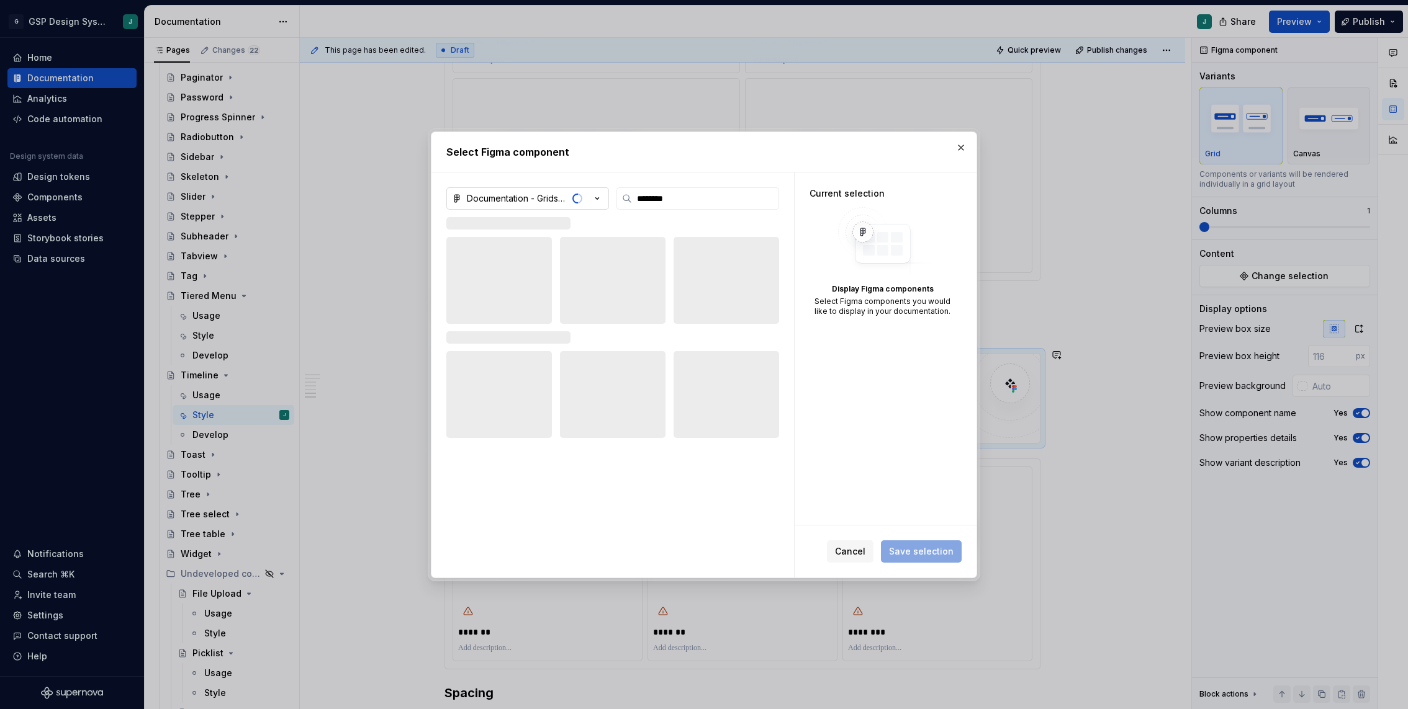
click at [531, 203] on div "Documentation - Gridspertise DS" at bounding box center [518, 198] width 102 height 12
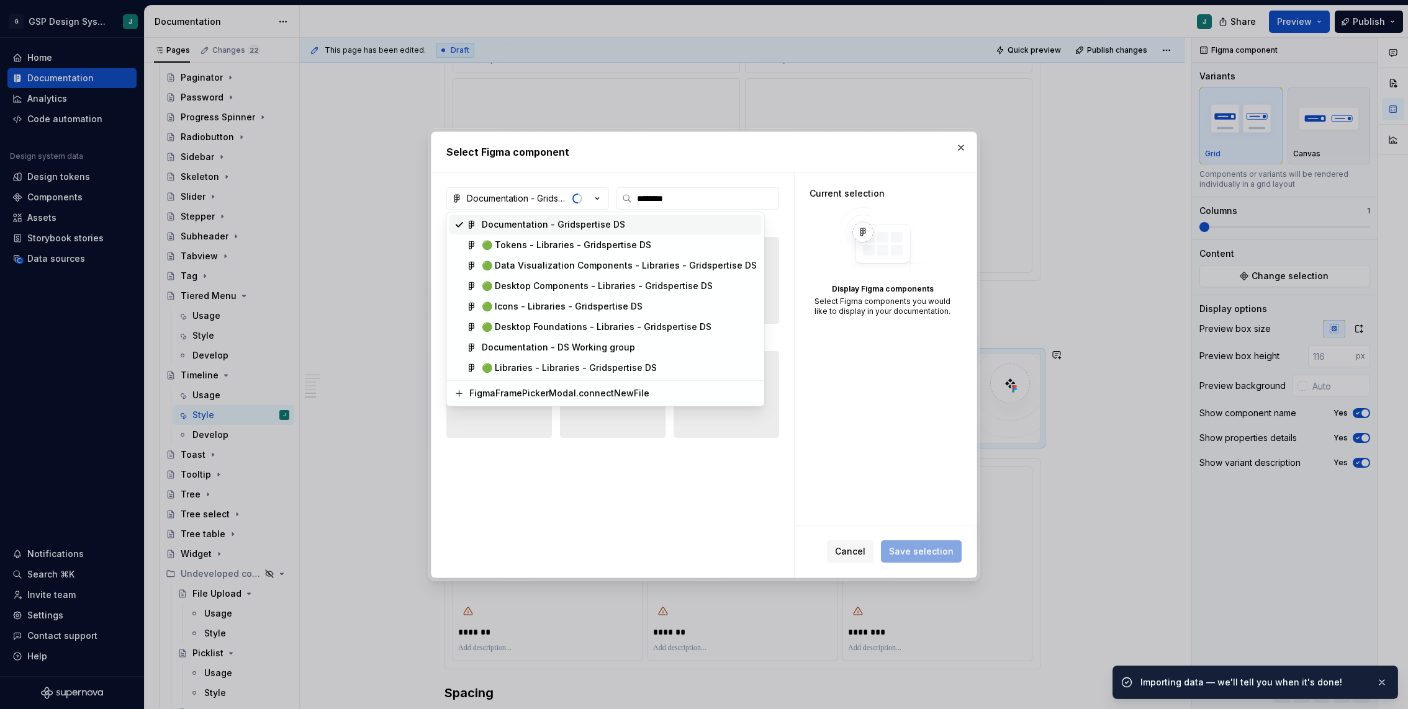
click at [545, 223] on div "Documentation - Gridspertise DS" at bounding box center [553, 224] width 143 height 12
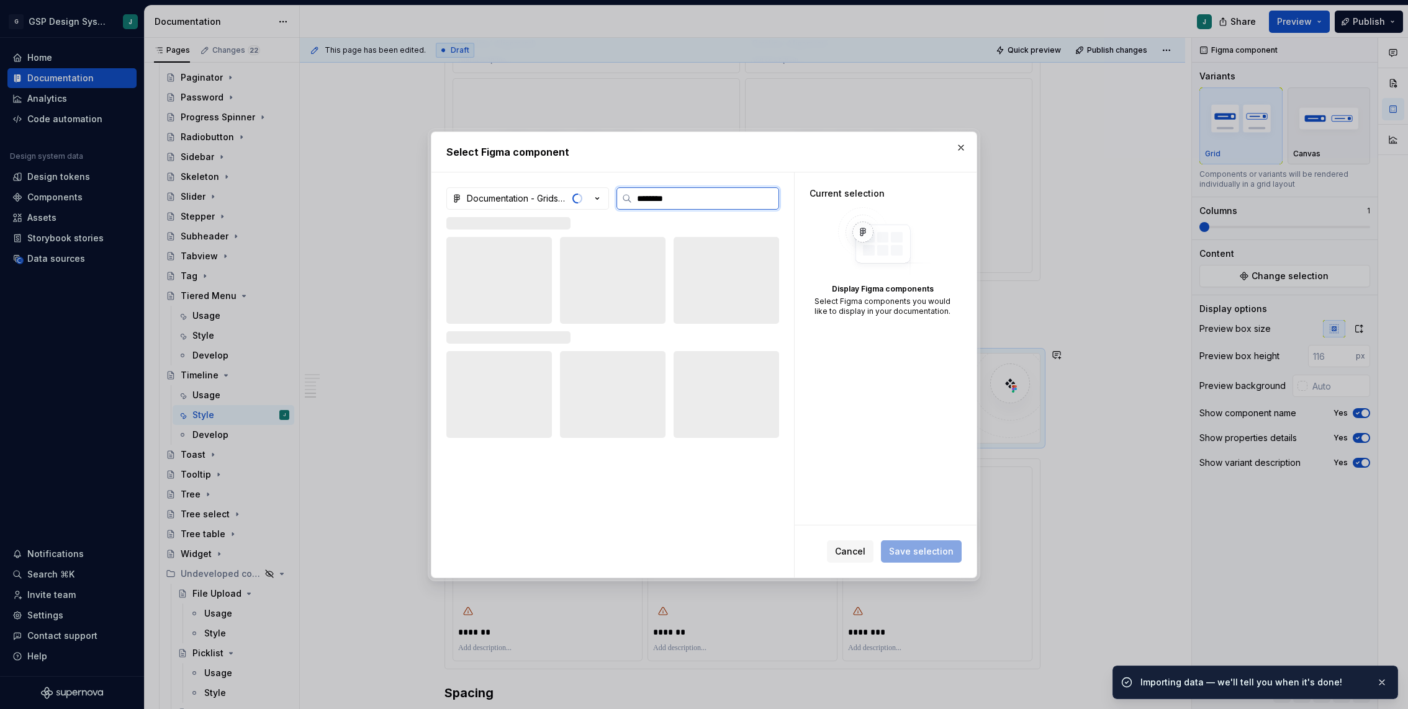
click at [698, 199] on input "********" at bounding box center [705, 198] width 146 height 12
type textarea "*"
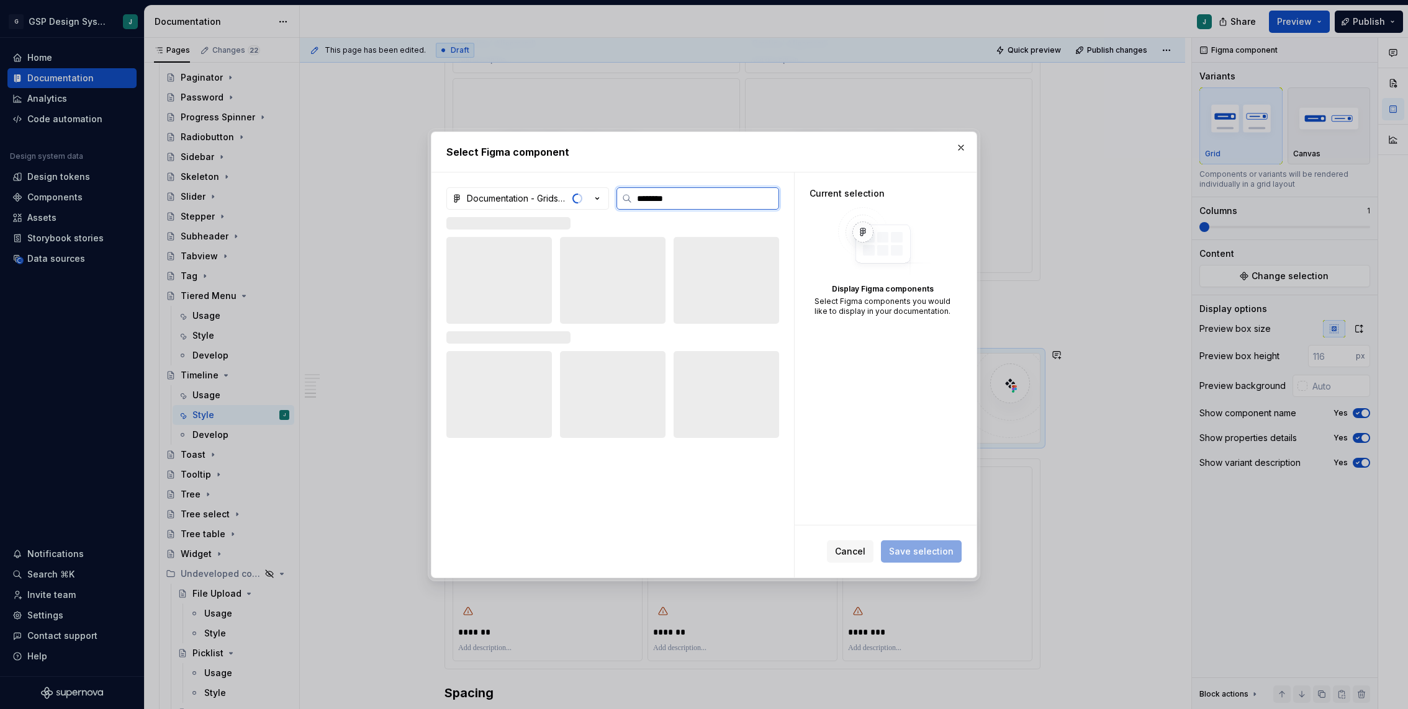
type input "*******"
type textarea "*"
type input "******"
click at [961, 148] on button "button" at bounding box center [960, 147] width 17 height 17
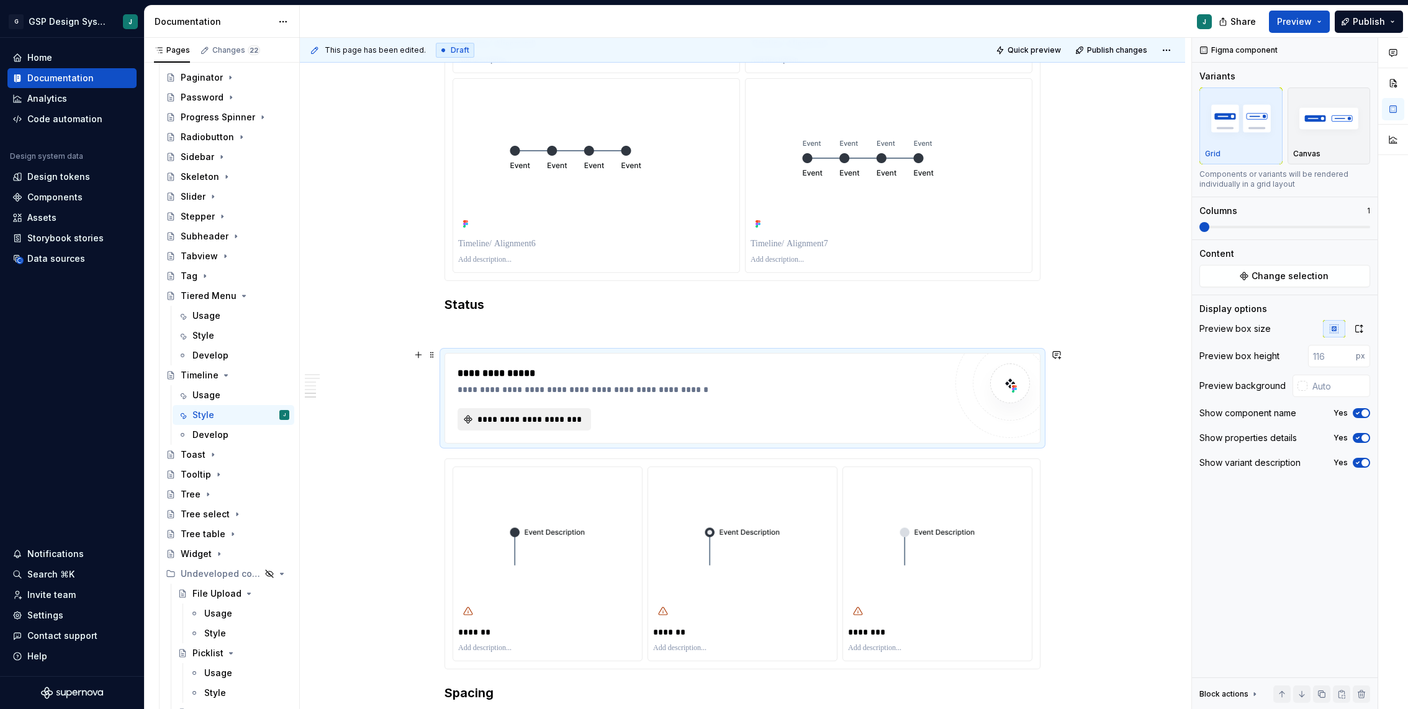
click at [529, 416] on span "**********" at bounding box center [528, 419] width 107 height 12
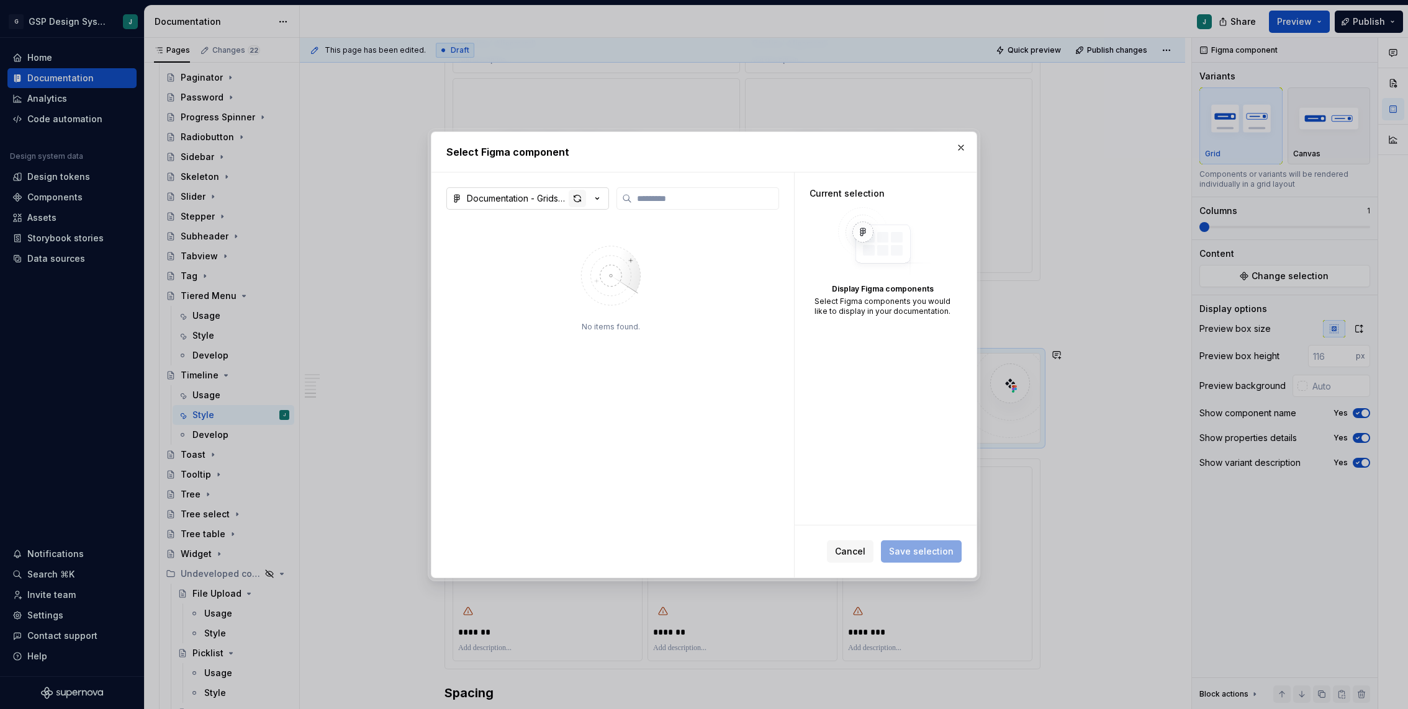
click at [579, 197] on div "button" at bounding box center [577, 198] width 17 height 17
click at [963, 145] on button "button" at bounding box center [960, 147] width 17 height 17
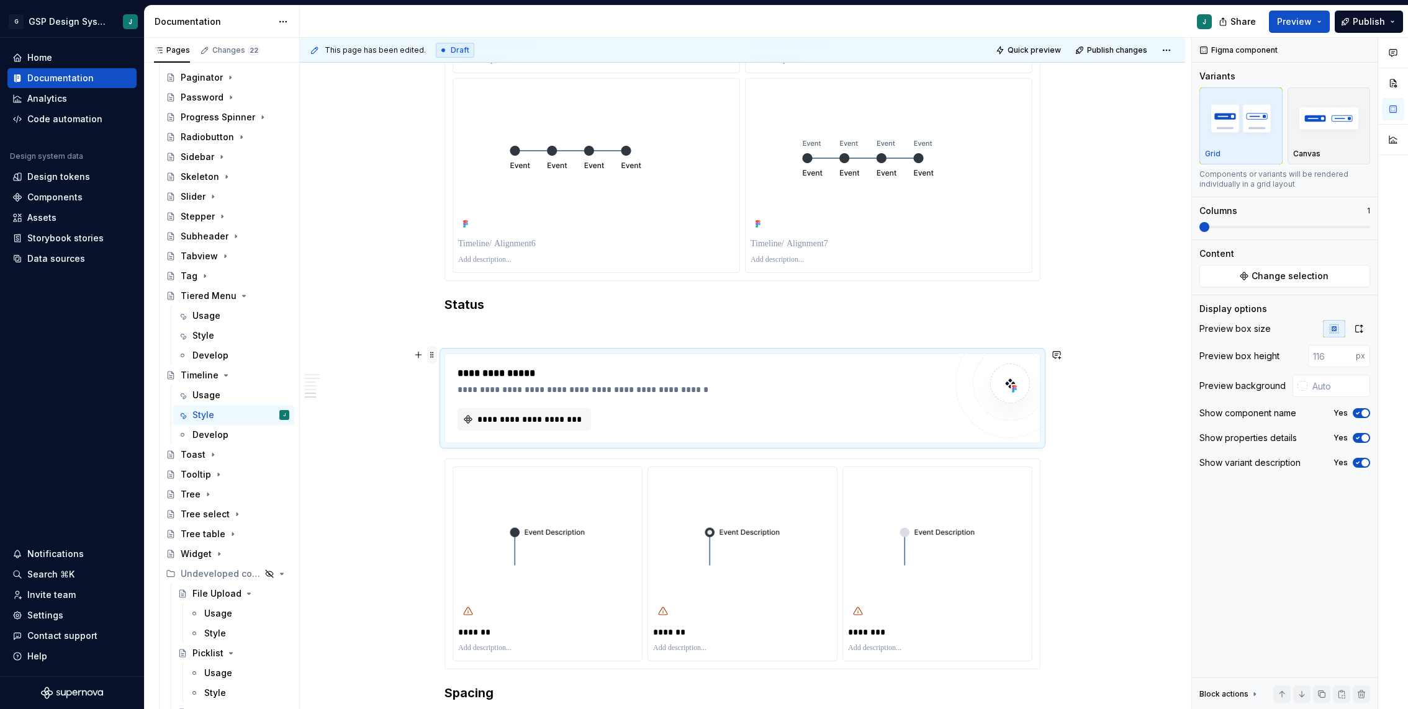
click at [433, 353] on span at bounding box center [432, 354] width 10 height 17
click at [490, 457] on div "Delete" at bounding box center [493, 463] width 81 height 12
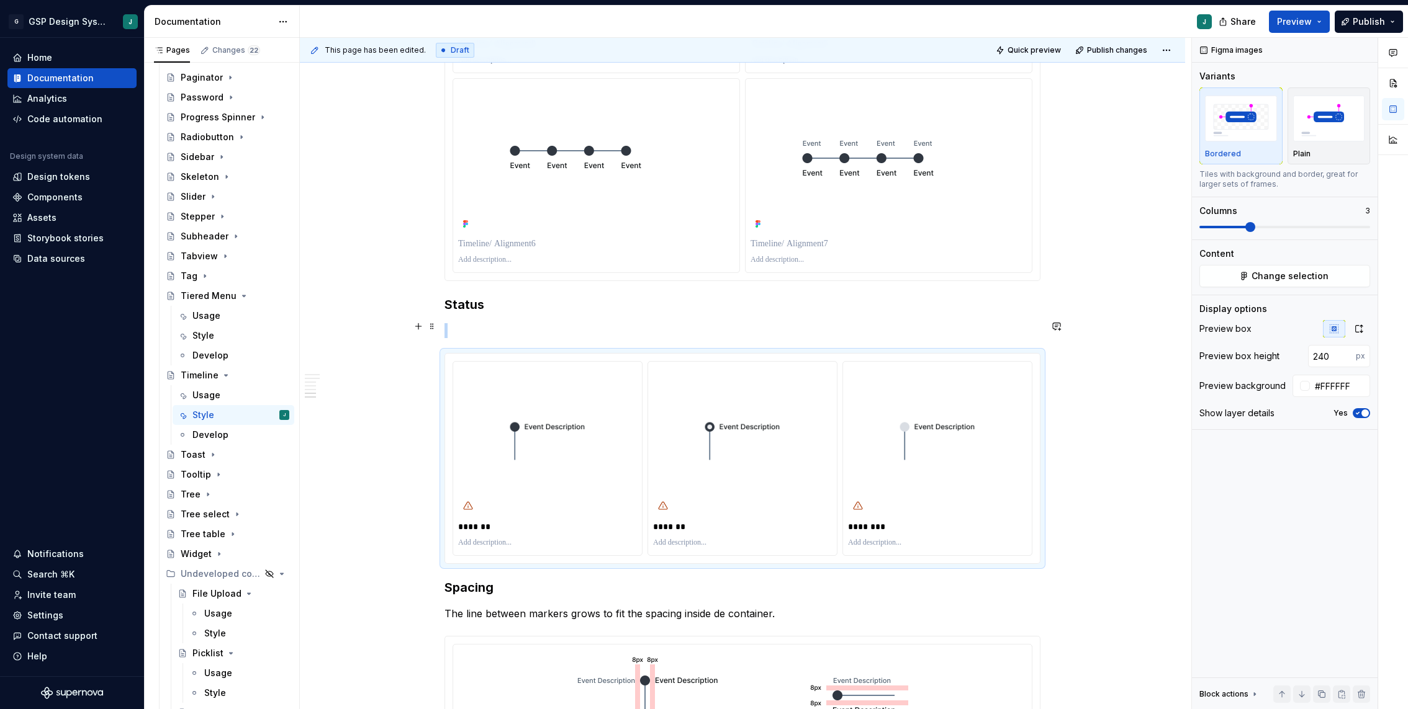
click at [457, 323] on p at bounding box center [742, 330] width 596 height 15
click at [577, 431] on img at bounding box center [547, 442] width 179 height 48
click at [1268, 277] on span "Change selection" at bounding box center [1289, 276] width 77 height 12
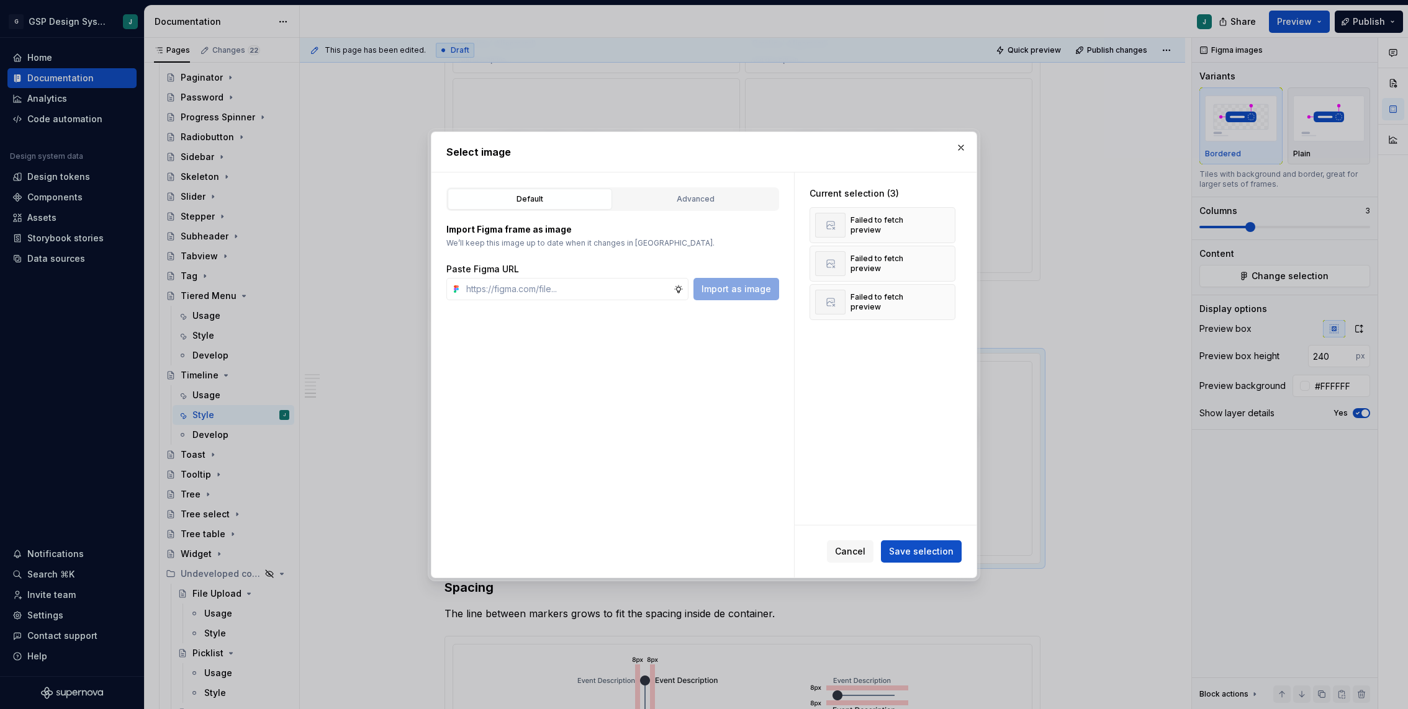
type textarea "*"
click at [663, 200] on div "Advanced" at bounding box center [696, 199] width 156 height 12
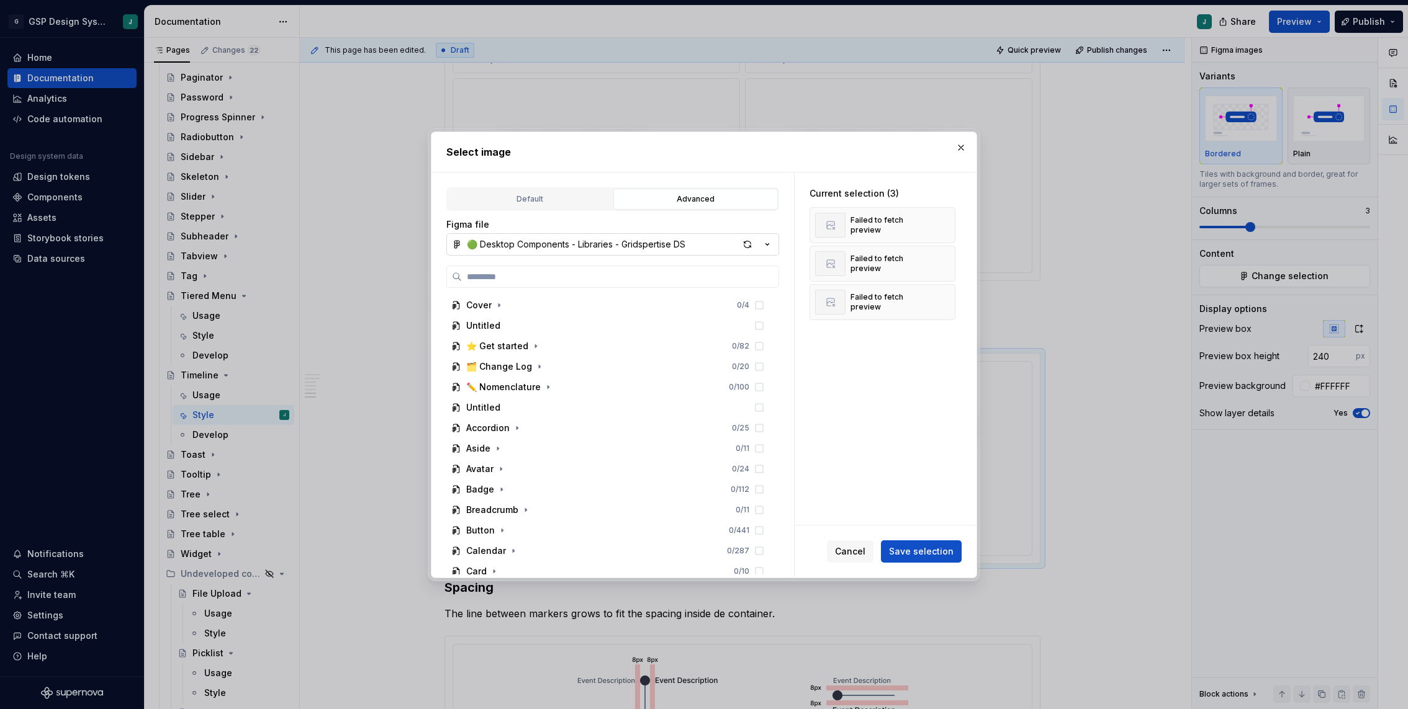
click at [511, 247] on div "🟢 Desktop Components - Libraries - Gridspertise DS" at bounding box center [576, 244] width 218 height 12
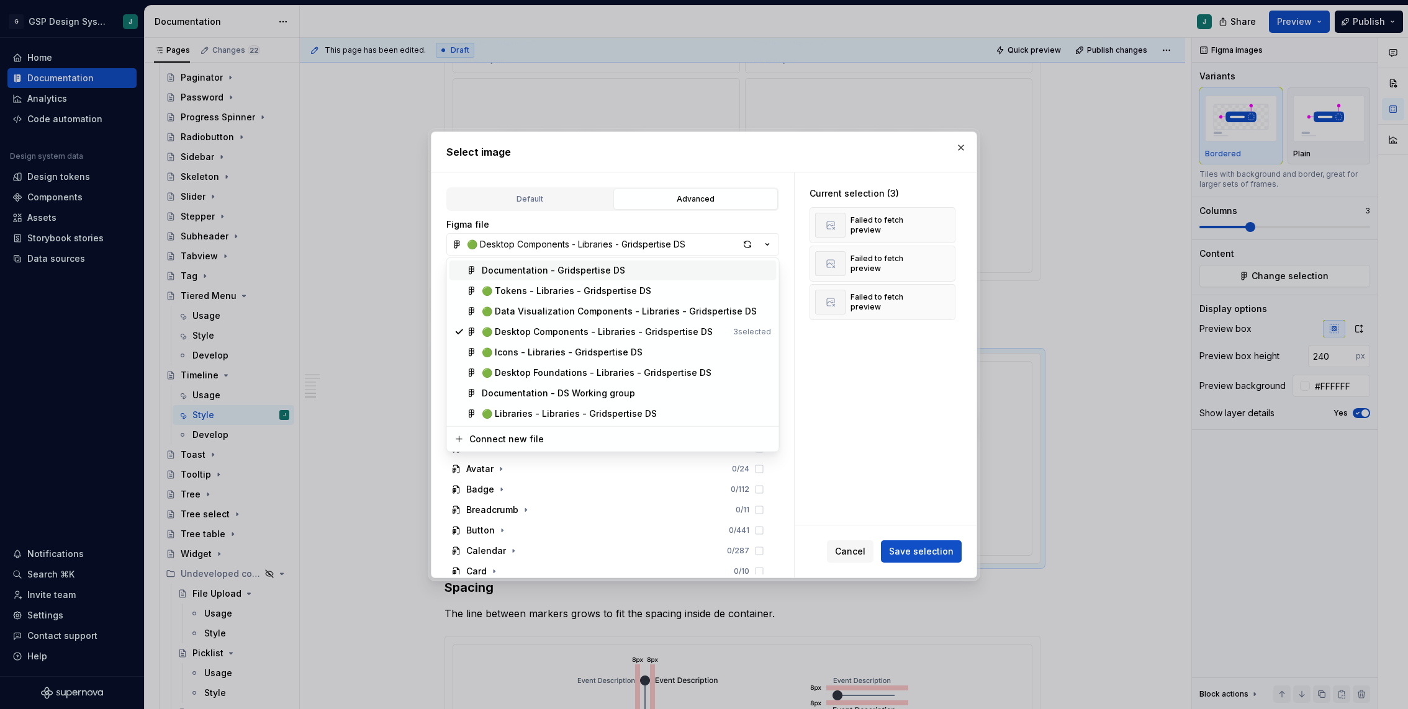
click at [501, 272] on div "Documentation - Gridspertise DS" at bounding box center [553, 270] width 143 height 12
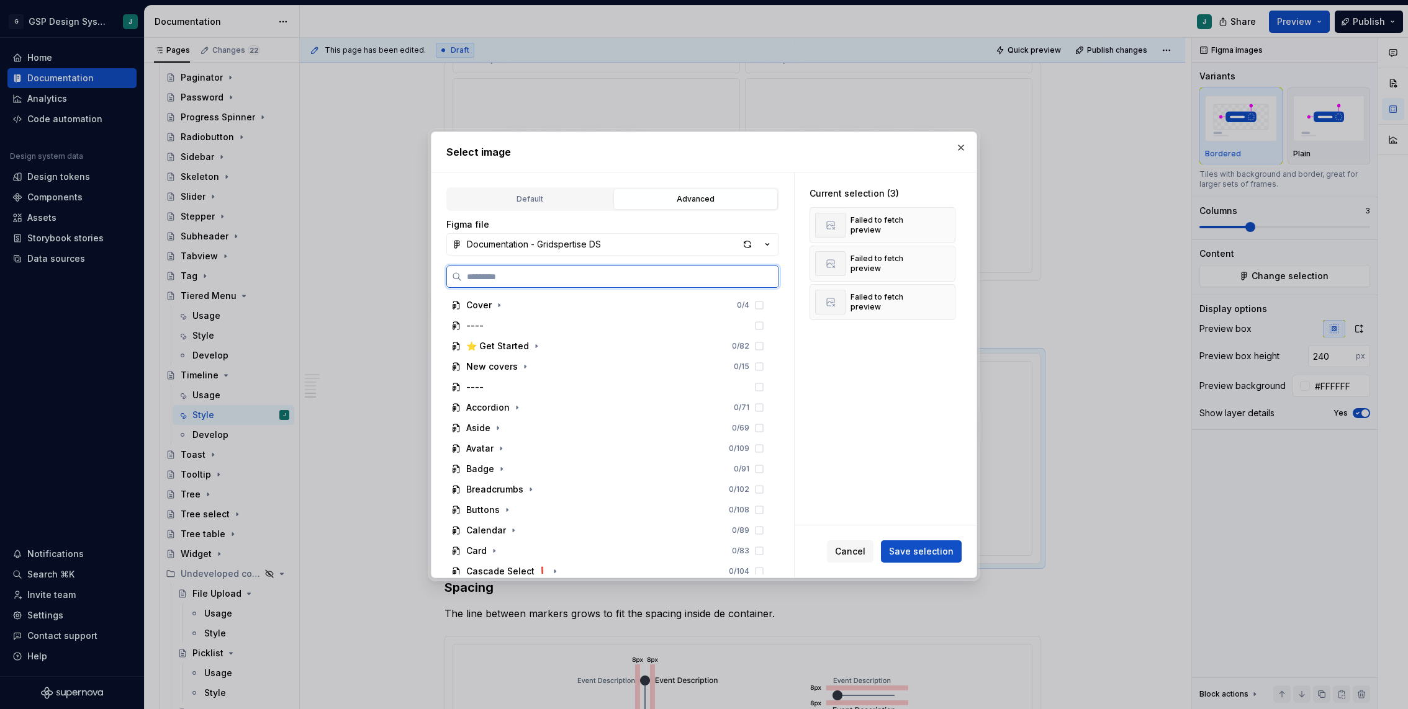
click at [501, 272] on input "search" at bounding box center [620, 277] width 317 height 12
type input "********"
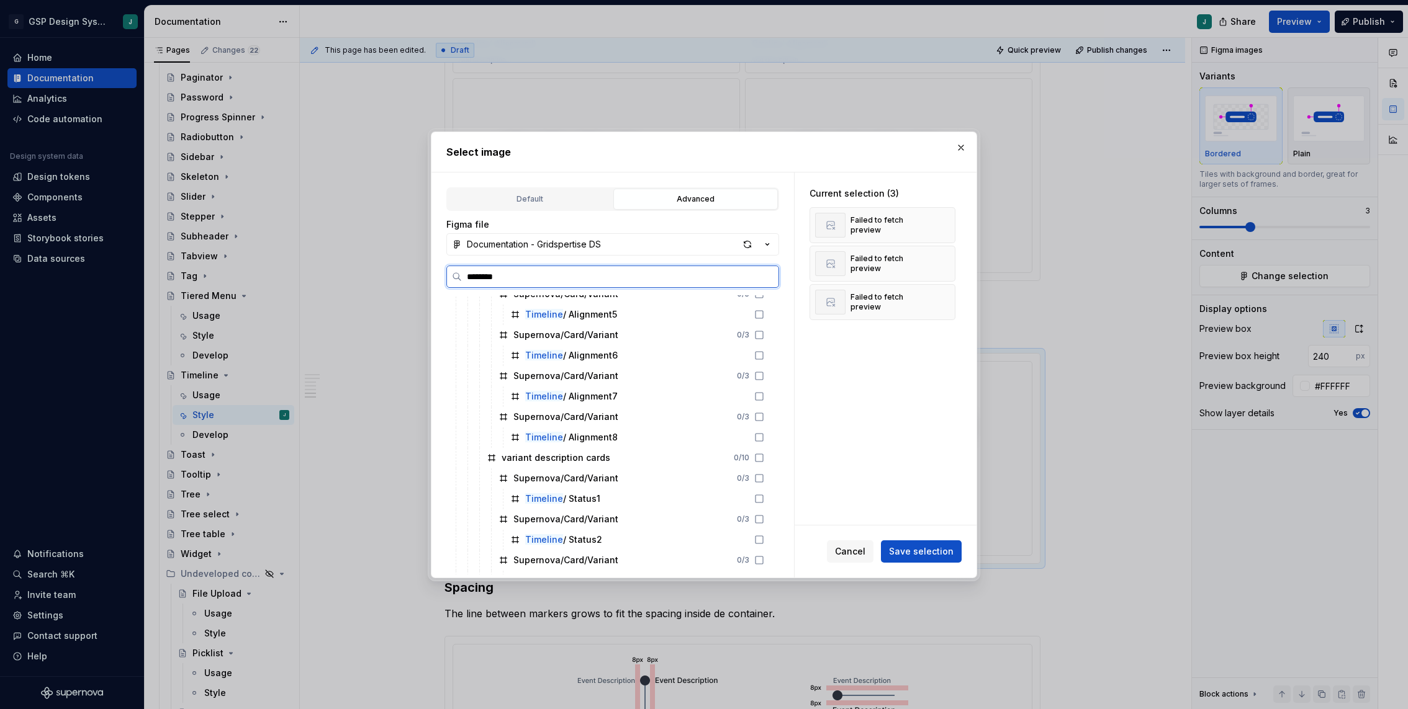
scroll to position [765, 0]
click at [764, 441] on icon at bounding box center [759, 441] width 10 height 10
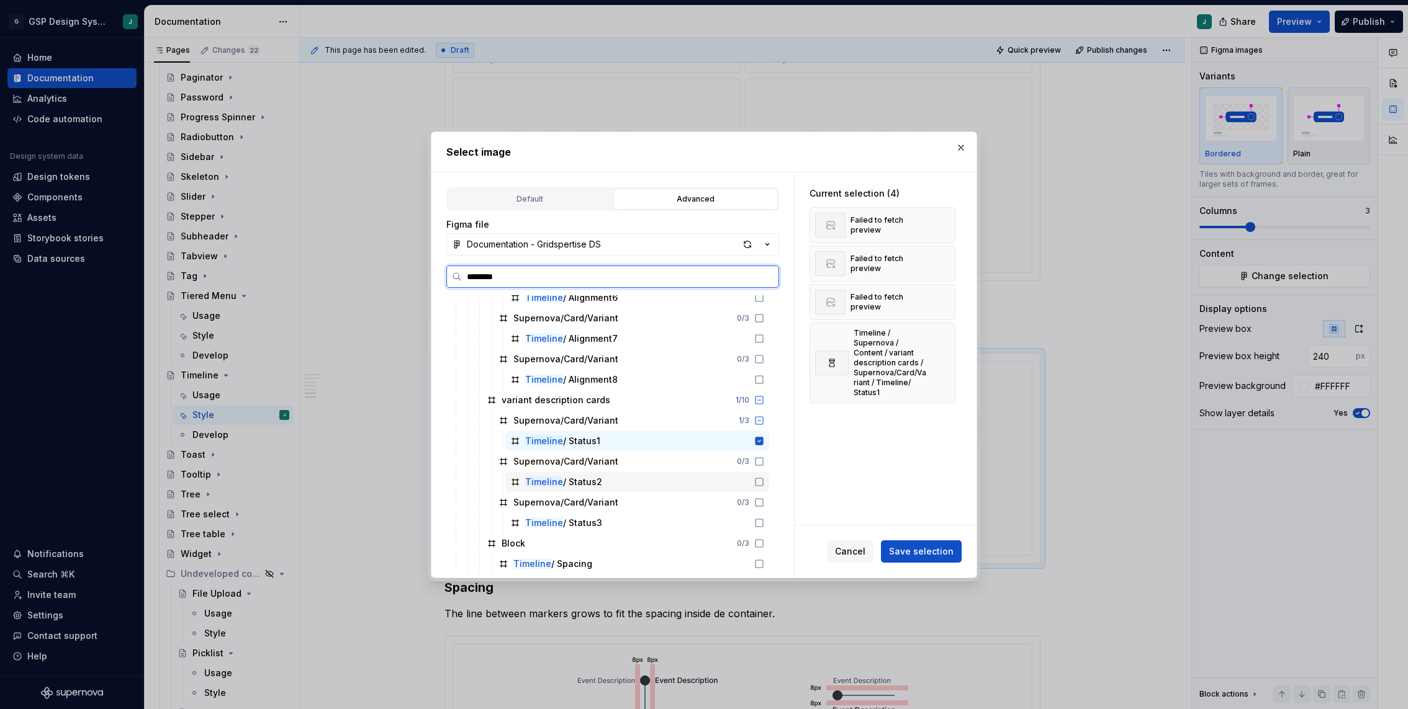
click at [764, 482] on icon at bounding box center [759, 482] width 10 height 10
click at [764, 524] on icon at bounding box center [759, 523] width 10 height 10
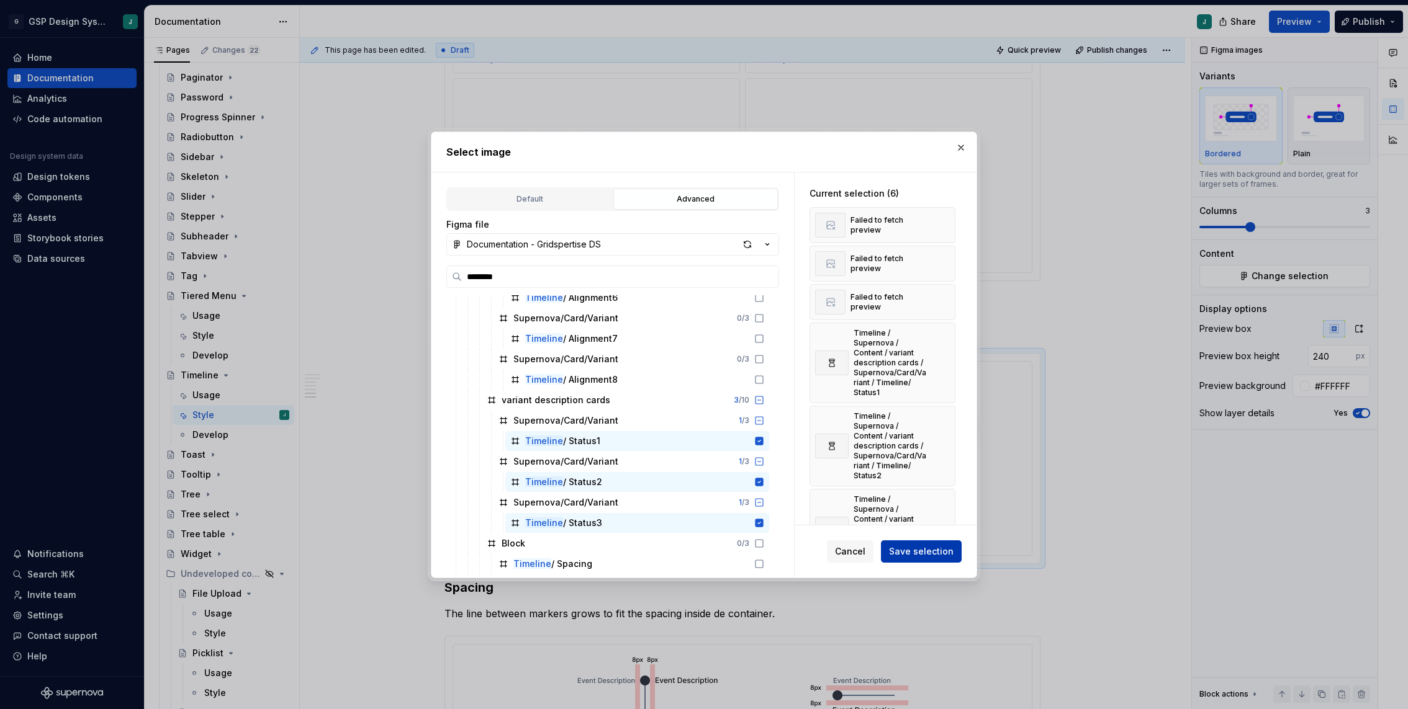
click at [921, 549] on span "Save selection" at bounding box center [921, 552] width 65 height 12
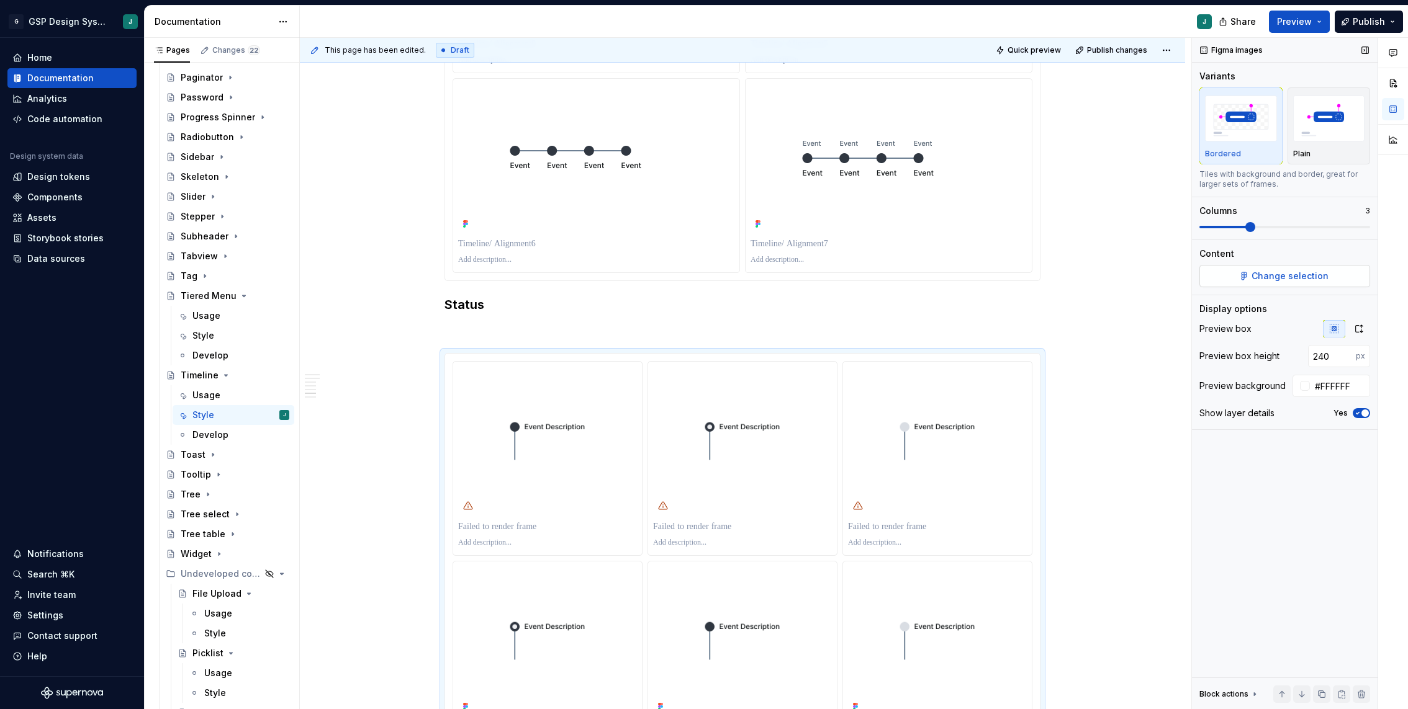
click at [1256, 274] on span "Change selection" at bounding box center [1289, 276] width 77 height 12
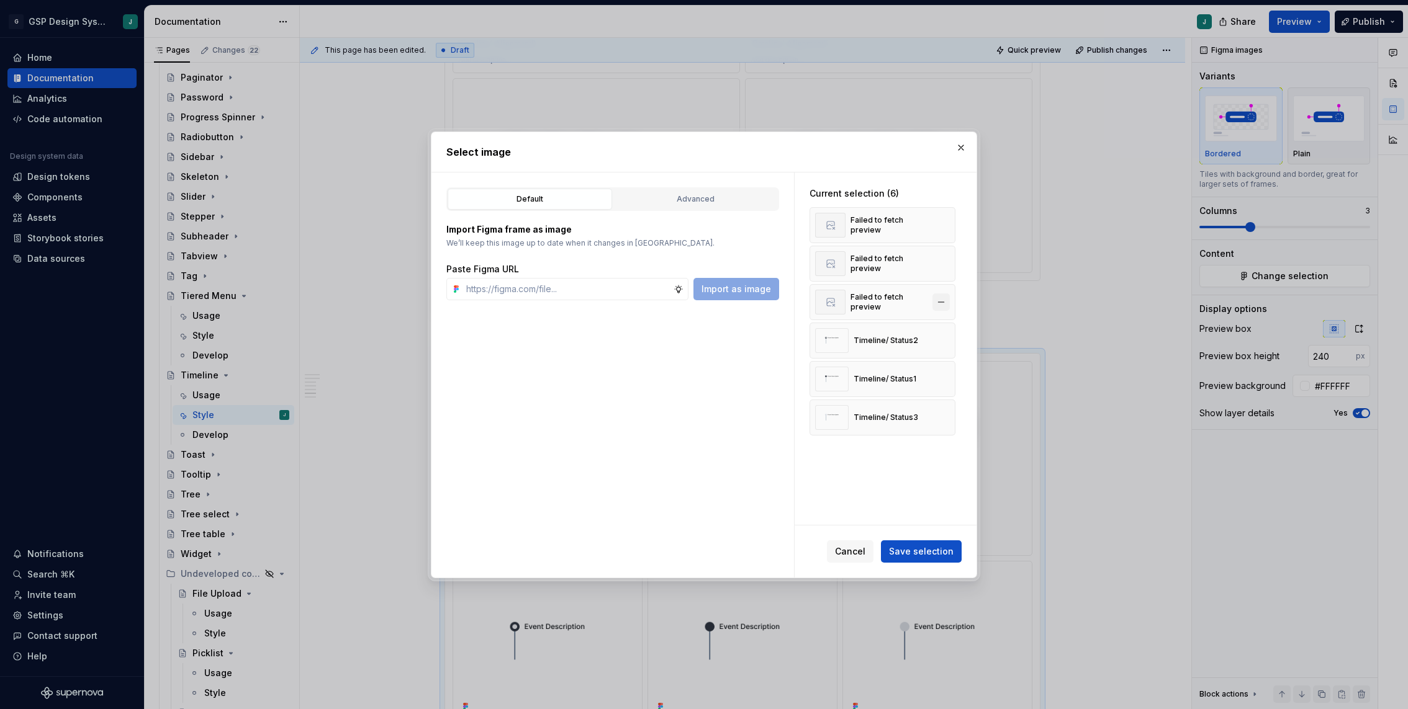
click at [948, 298] on button "button" at bounding box center [940, 302] width 17 height 17
click at [947, 261] on button "button" at bounding box center [940, 263] width 17 height 17
click at [947, 235] on div "Failed to fetch preview" at bounding box center [882, 225] width 146 height 36
click at [947, 227] on button "button" at bounding box center [940, 225] width 17 height 17
click at [931, 549] on span "Save selection" at bounding box center [921, 552] width 65 height 12
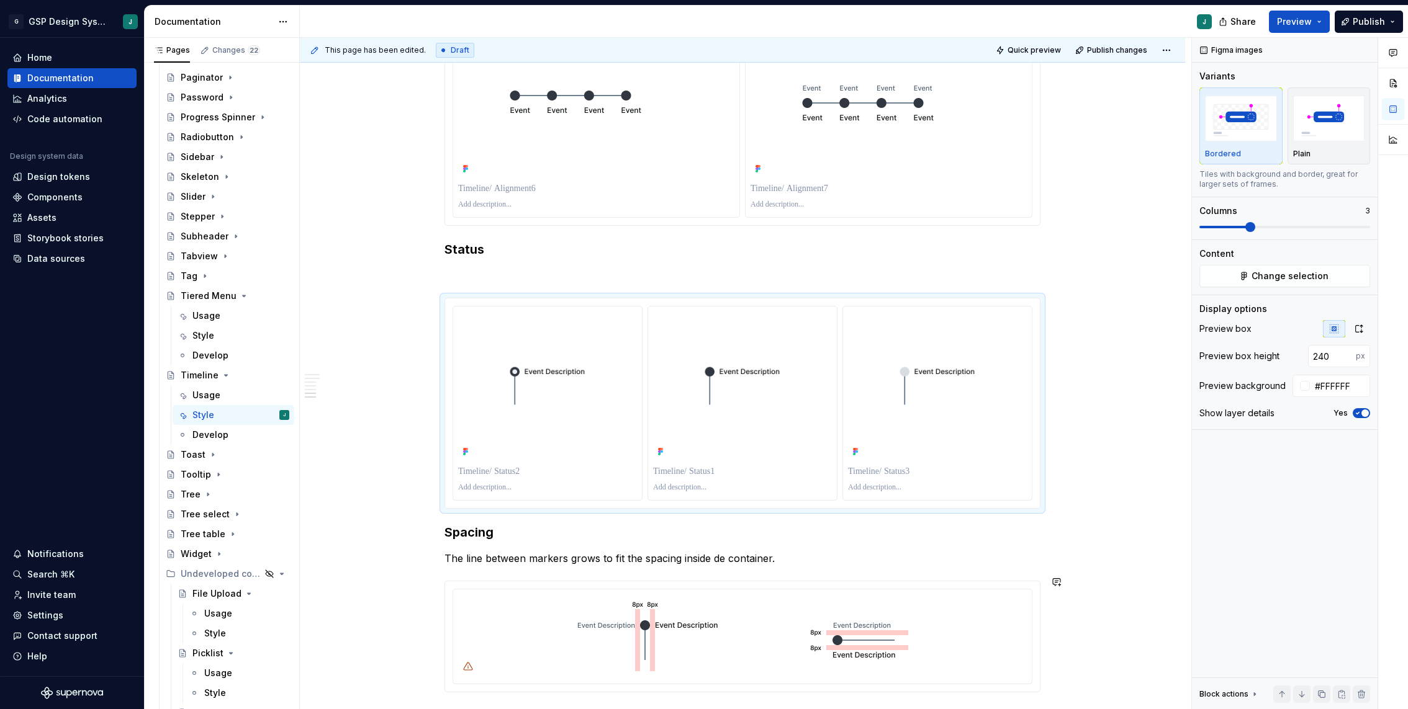
scroll to position [1899, 0]
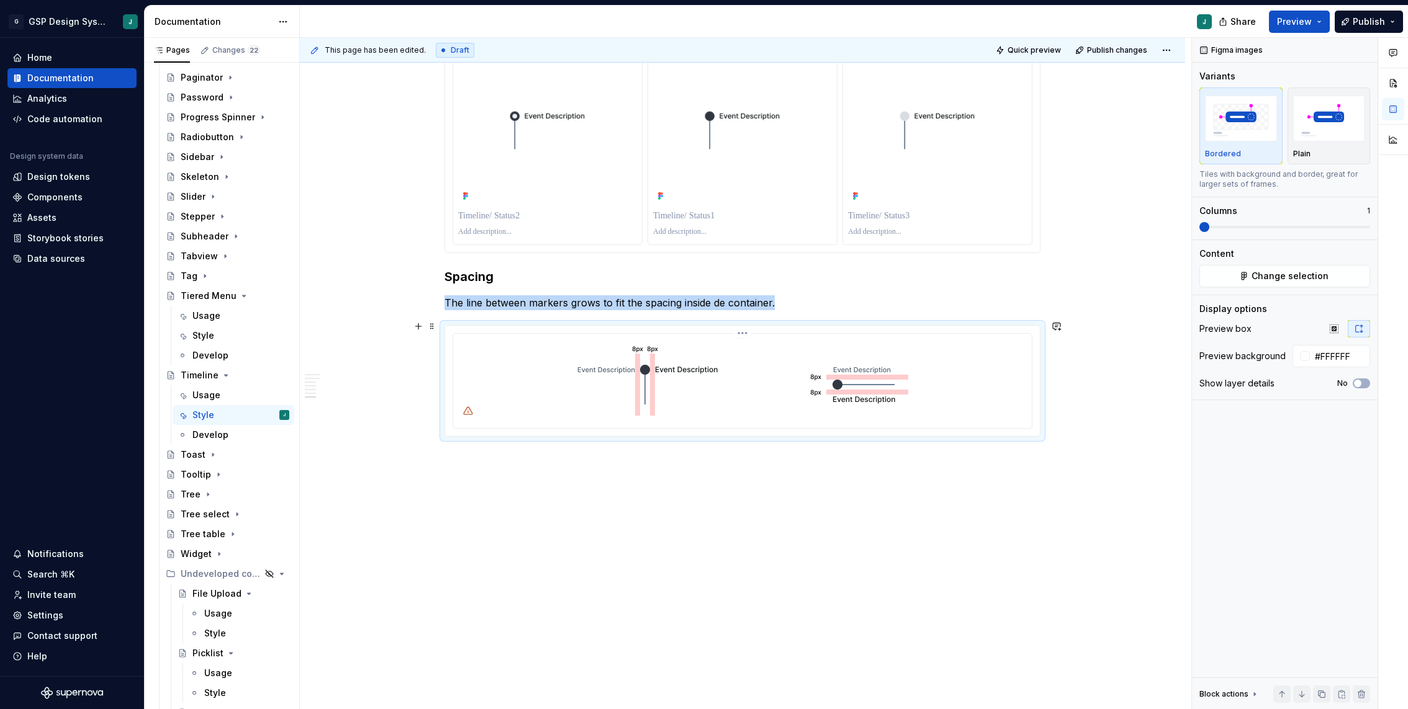
click at [762, 392] on img at bounding box center [742, 380] width 341 height 82
click at [1303, 264] on div "Content Change selection" at bounding box center [1284, 268] width 171 height 40
click at [1303, 281] on span "Change selection" at bounding box center [1289, 276] width 77 height 12
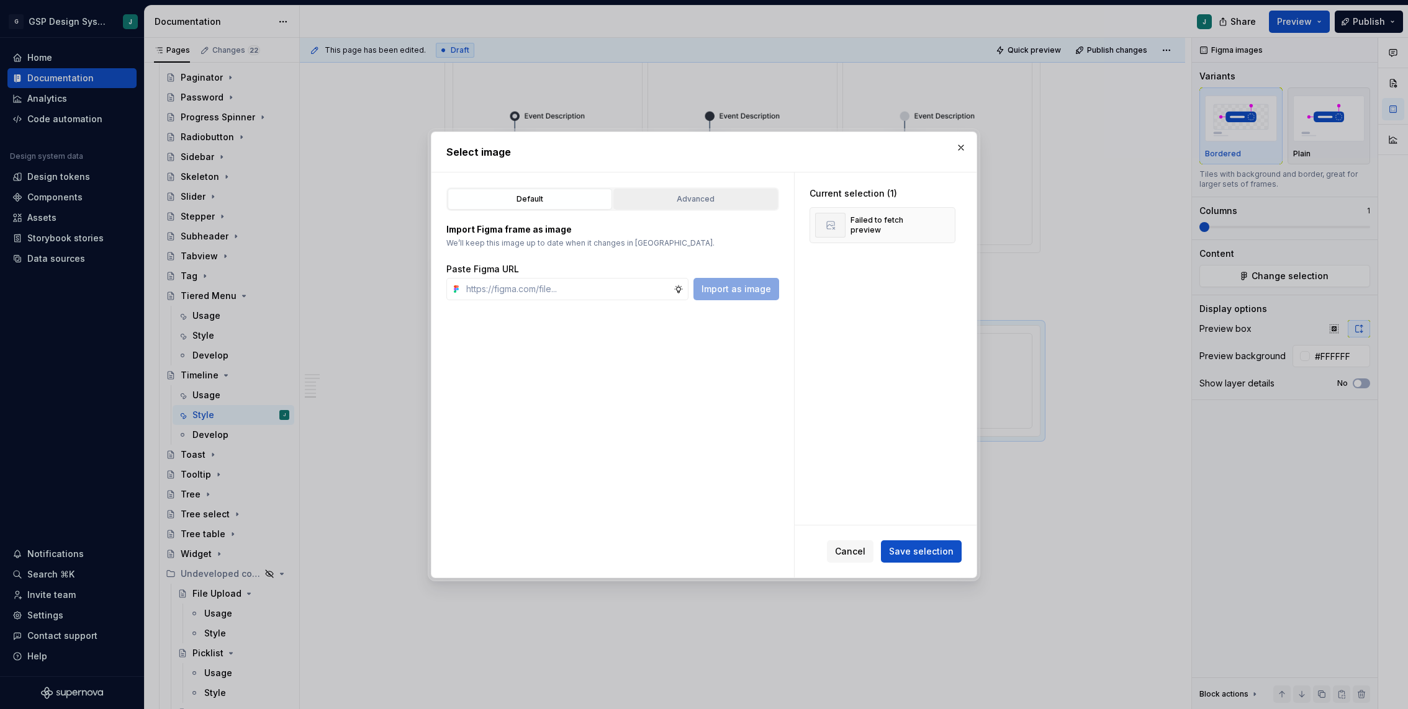
click at [719, 204] on div "Advanced" at bounding box center [696, 199] width 156 height 12
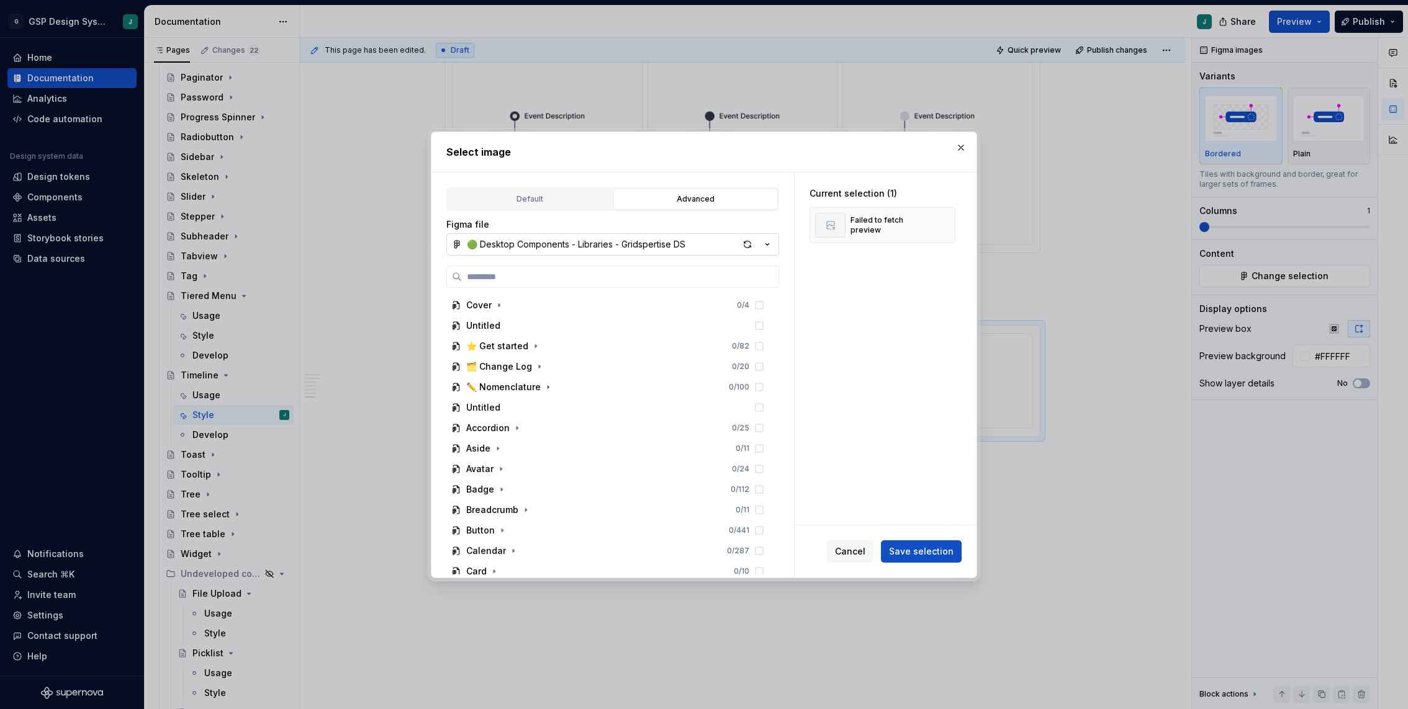
click at [538, 238] on div "🟢 Desktop Components - Libraries - Gridspertise DS" at bounding box center [576, 244] width 218 height 12
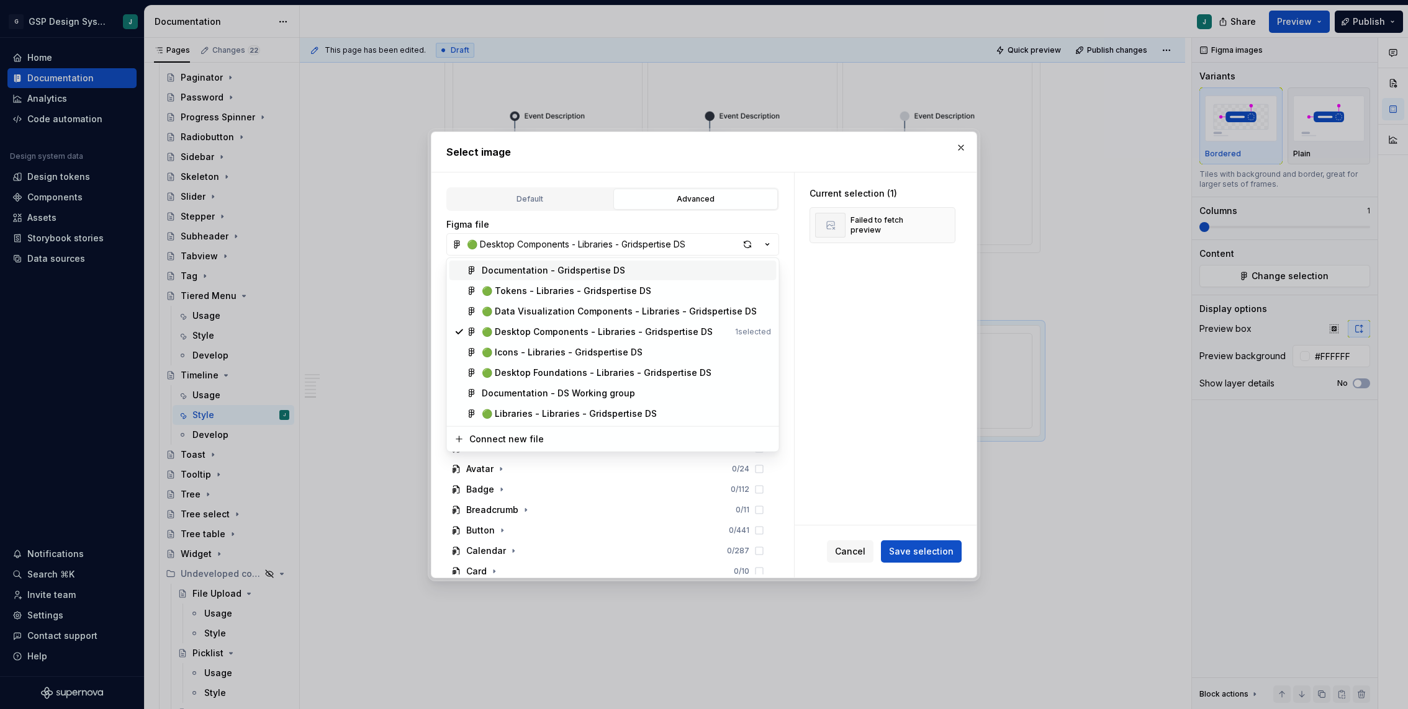
click at [534, 266] on div "Documentation - Gridspertise DS" at bounding box center [553, 270] width 143 height 12
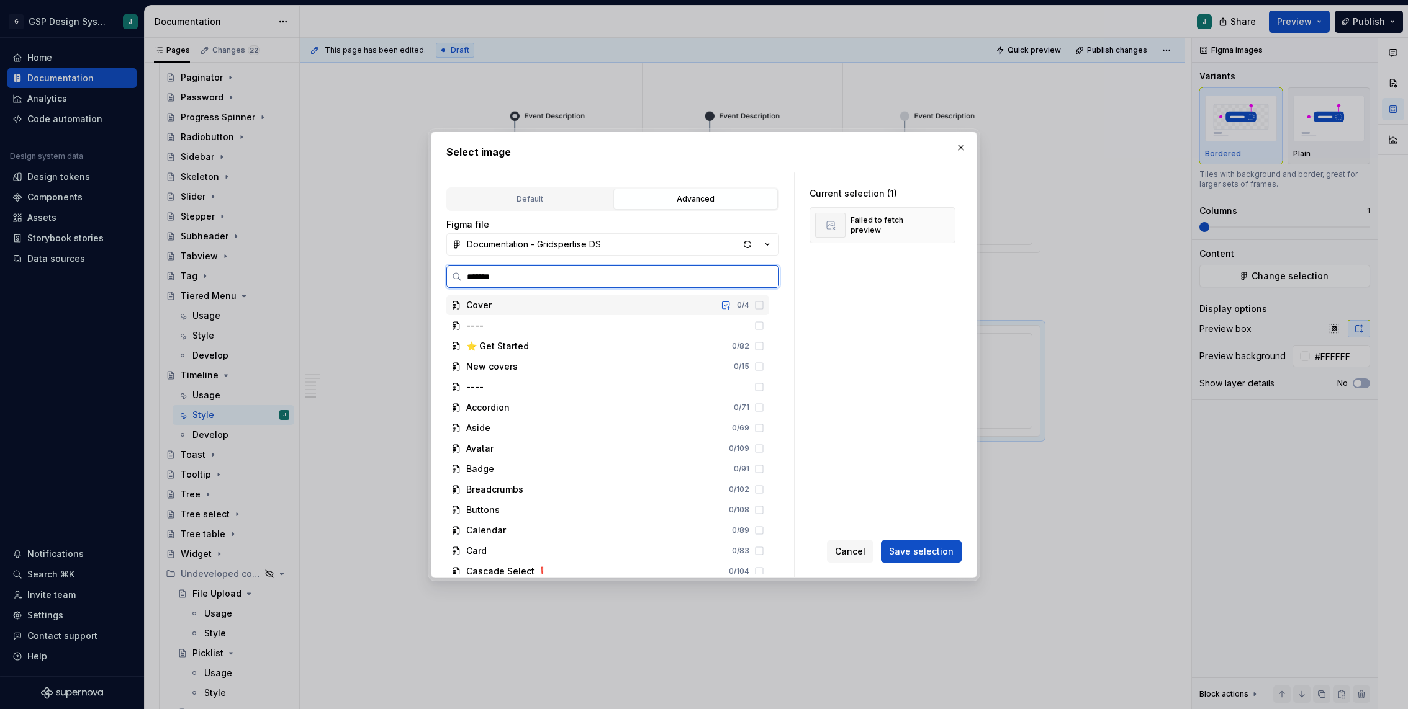
type input "********"
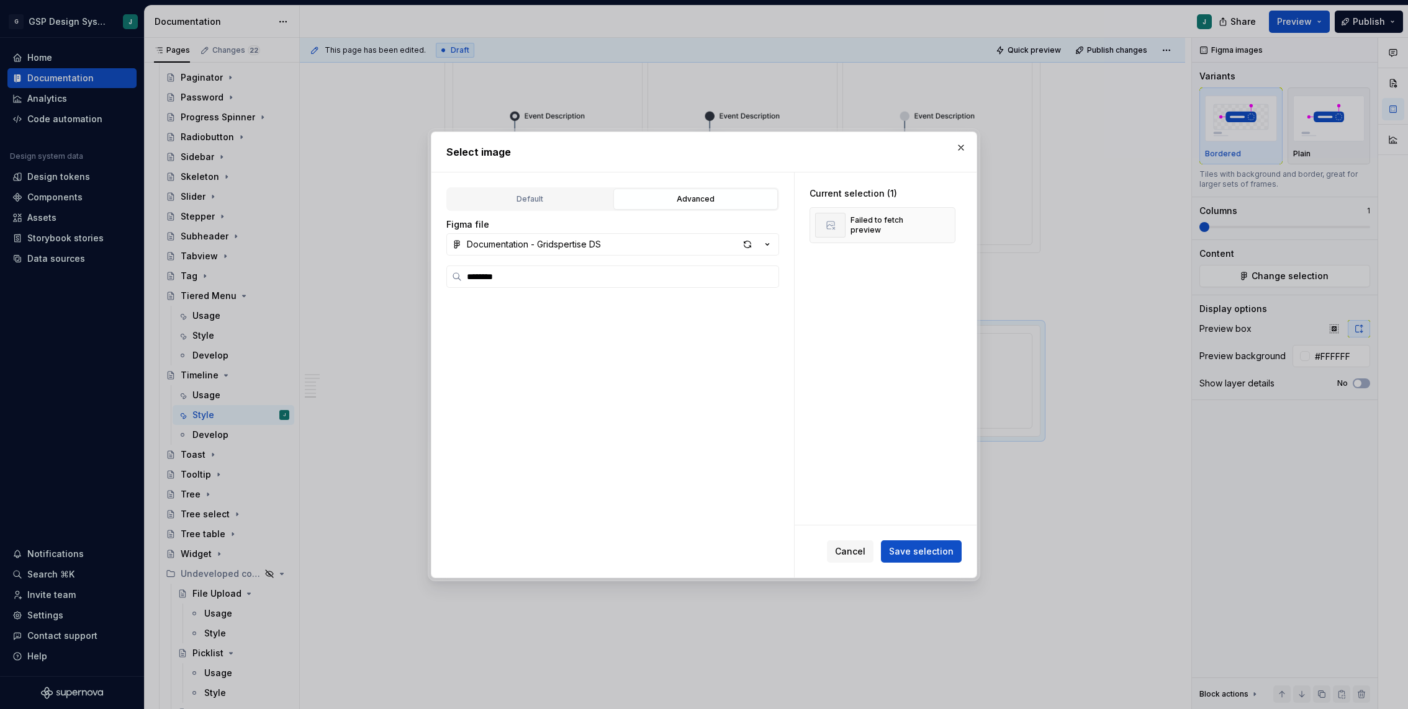
scroll to position [765, 0]
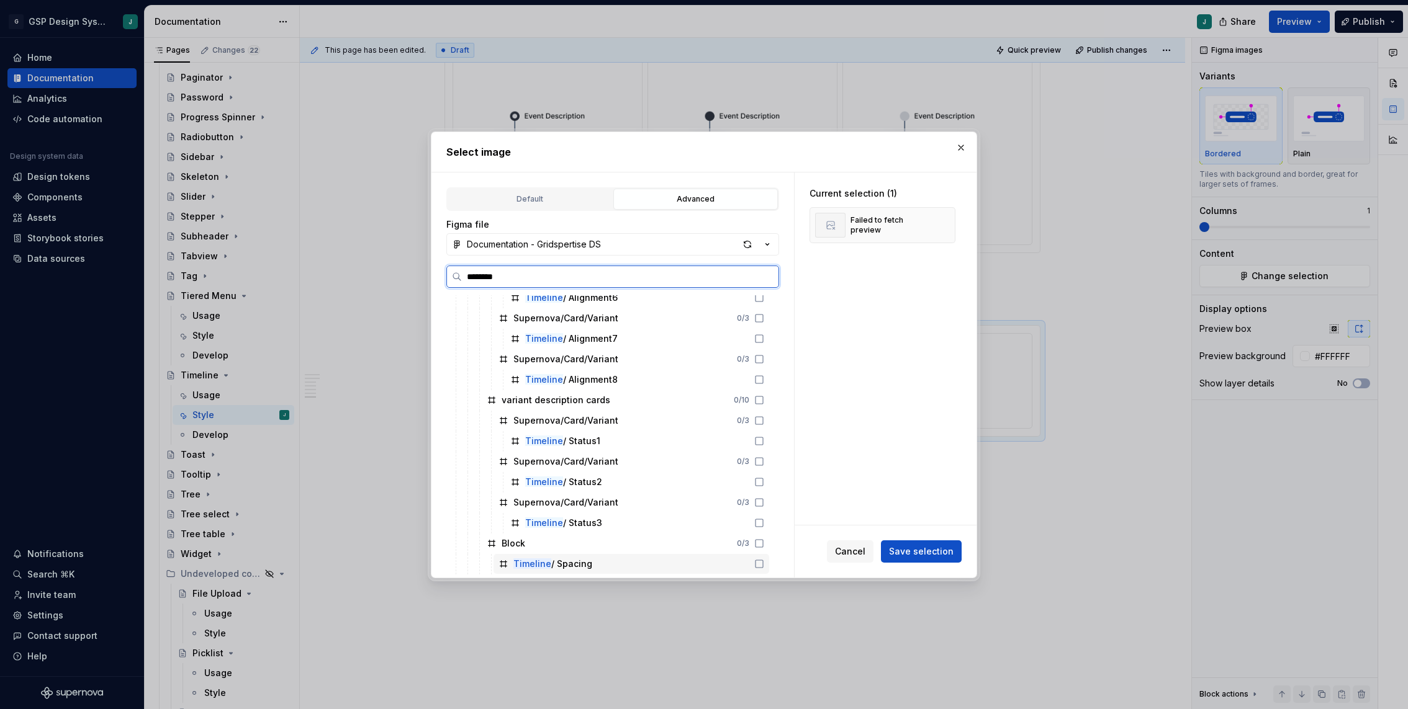
click at [763, 565] on icon at bounding box center [758, 564] width 7 height 7
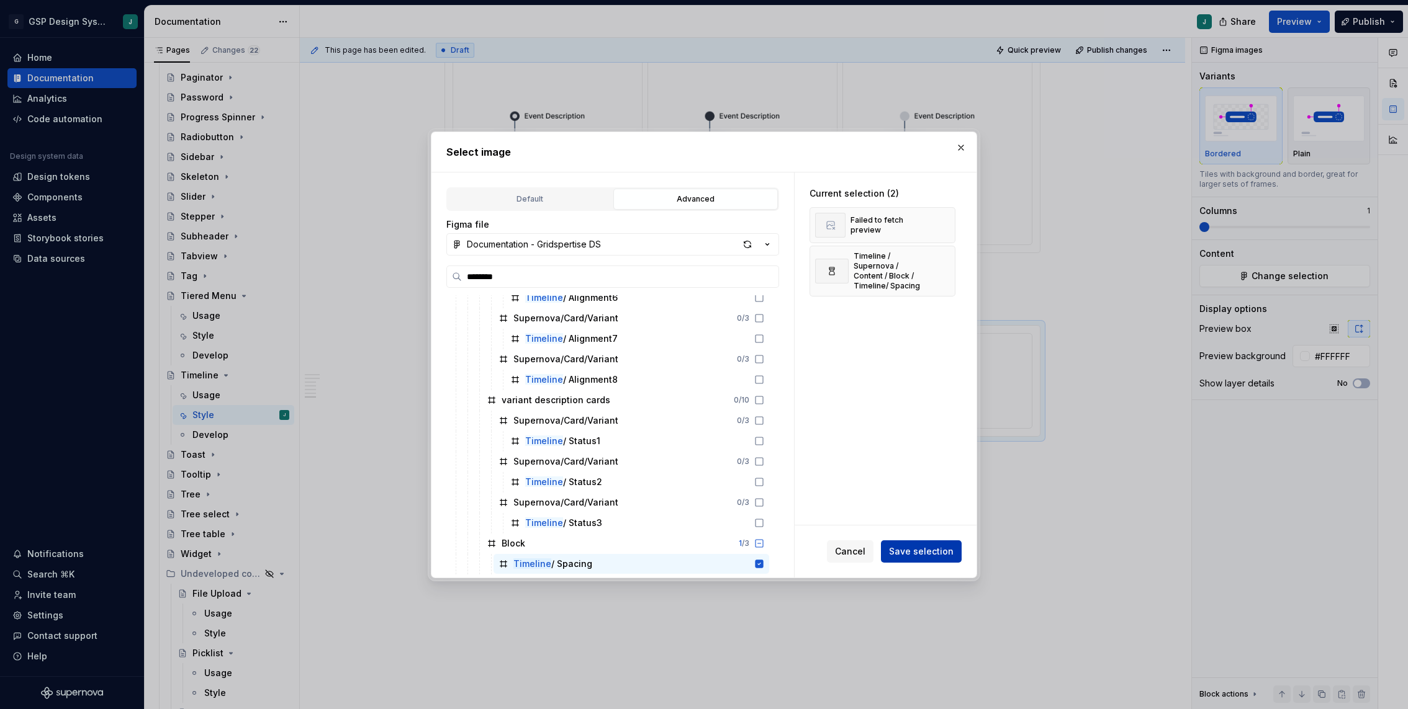
click at [909, 553] on span "Save selection" at bounding box center [921, 552] width 65 height 12
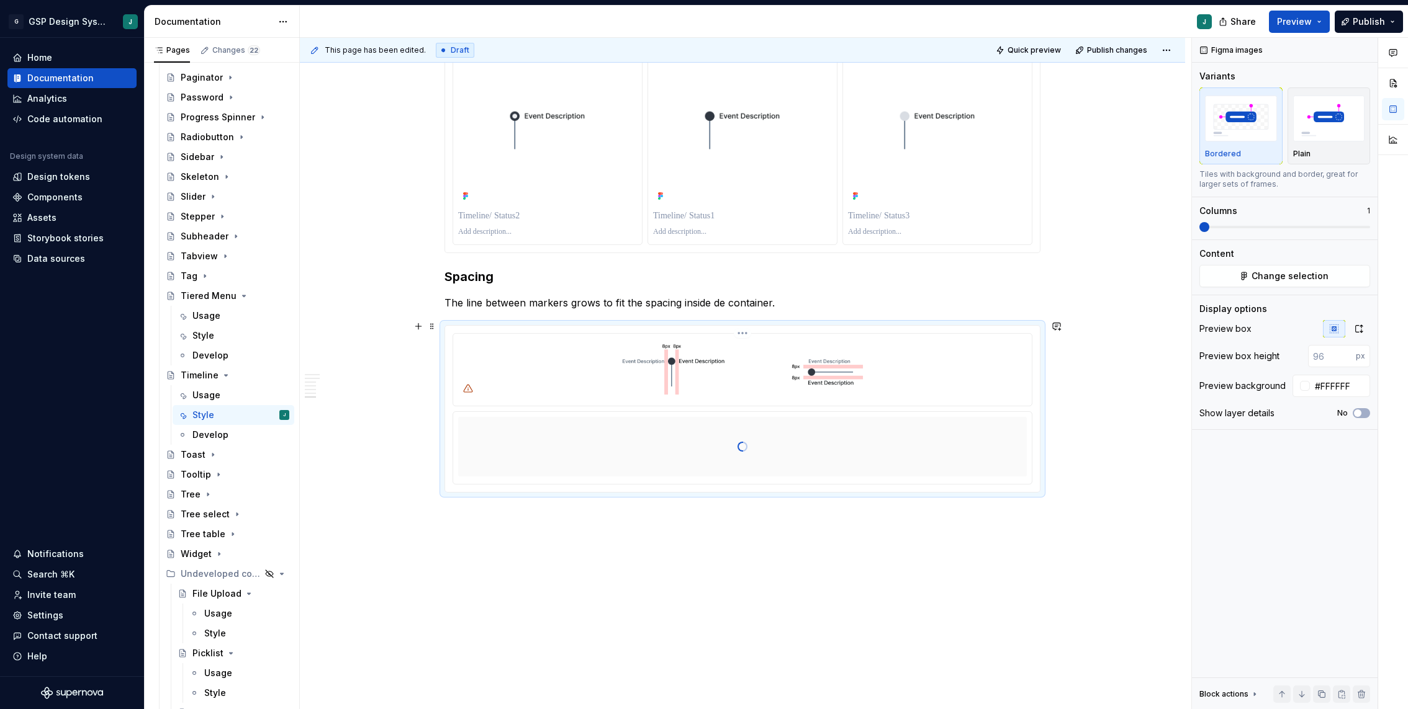
click at [749, 330] on html "G GSP Design System J Home Documentation Analytics Code automation Design syste…" at bounding box center [704, 354] width 1408 height 709
click at [791, 436] on div "Delete item" at bounding box center [812, 438] width 104 height 12
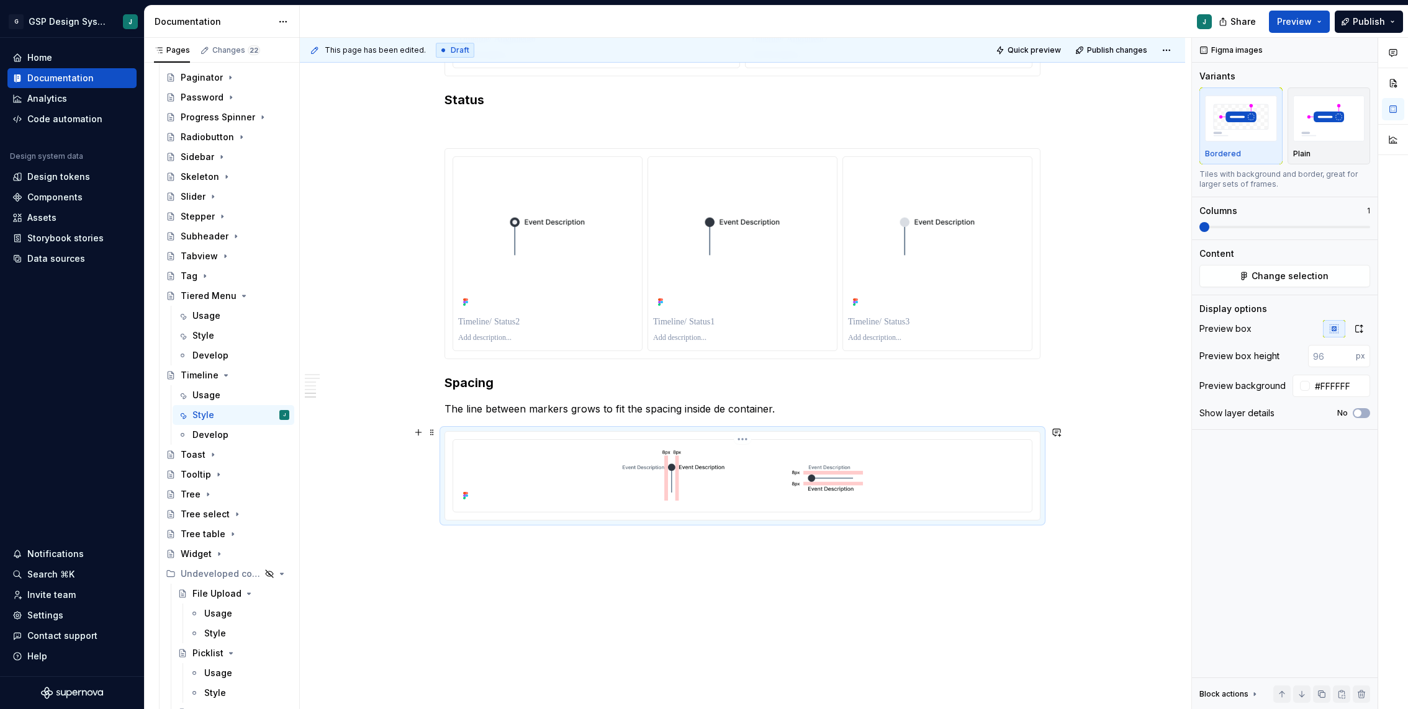
scroll to position [1793, 0]
click at [1357, 324] on icon "button" at bounding box center [1359, 329] width 10 height 10
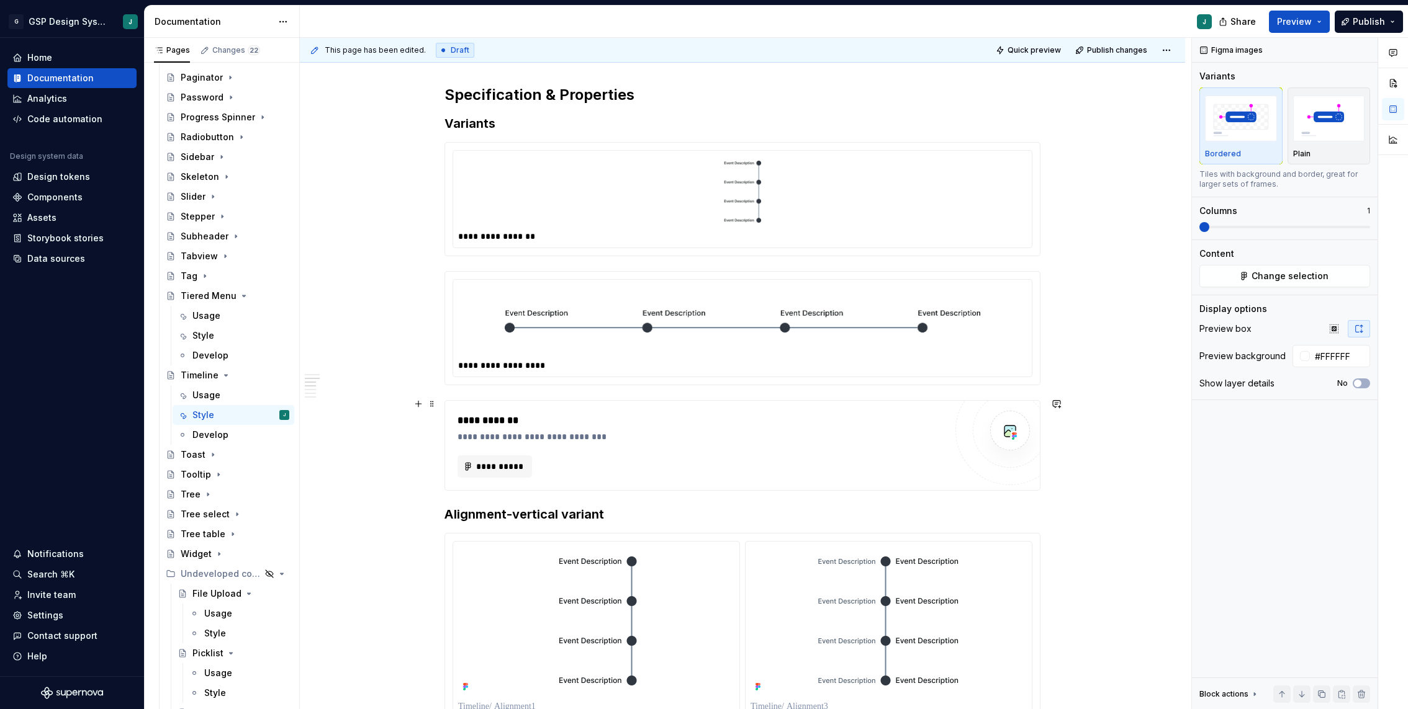
scroll to position [0, 0]
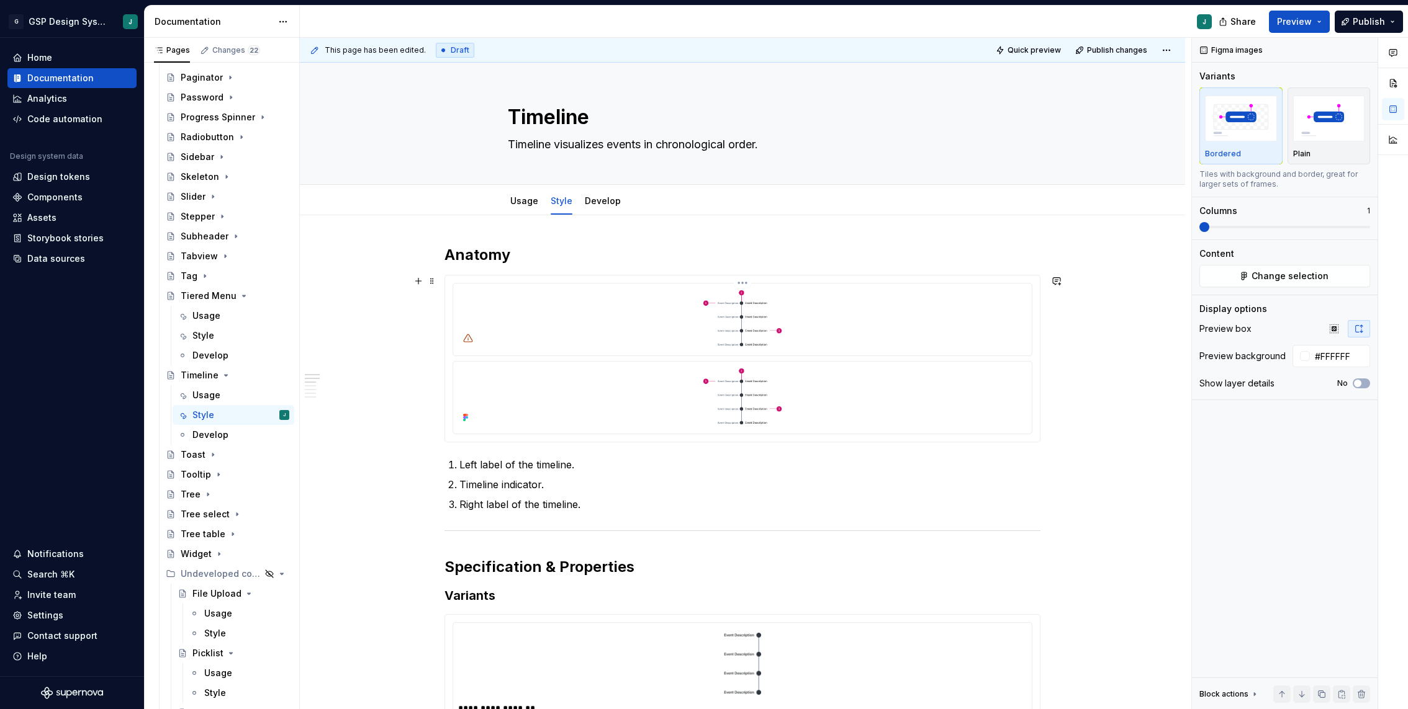
click at [747, 282] on html "G GSP Design System J Home Documentation Analytics Code automation Design syste…" at bounding box center [704, 354] width 1408 height 709
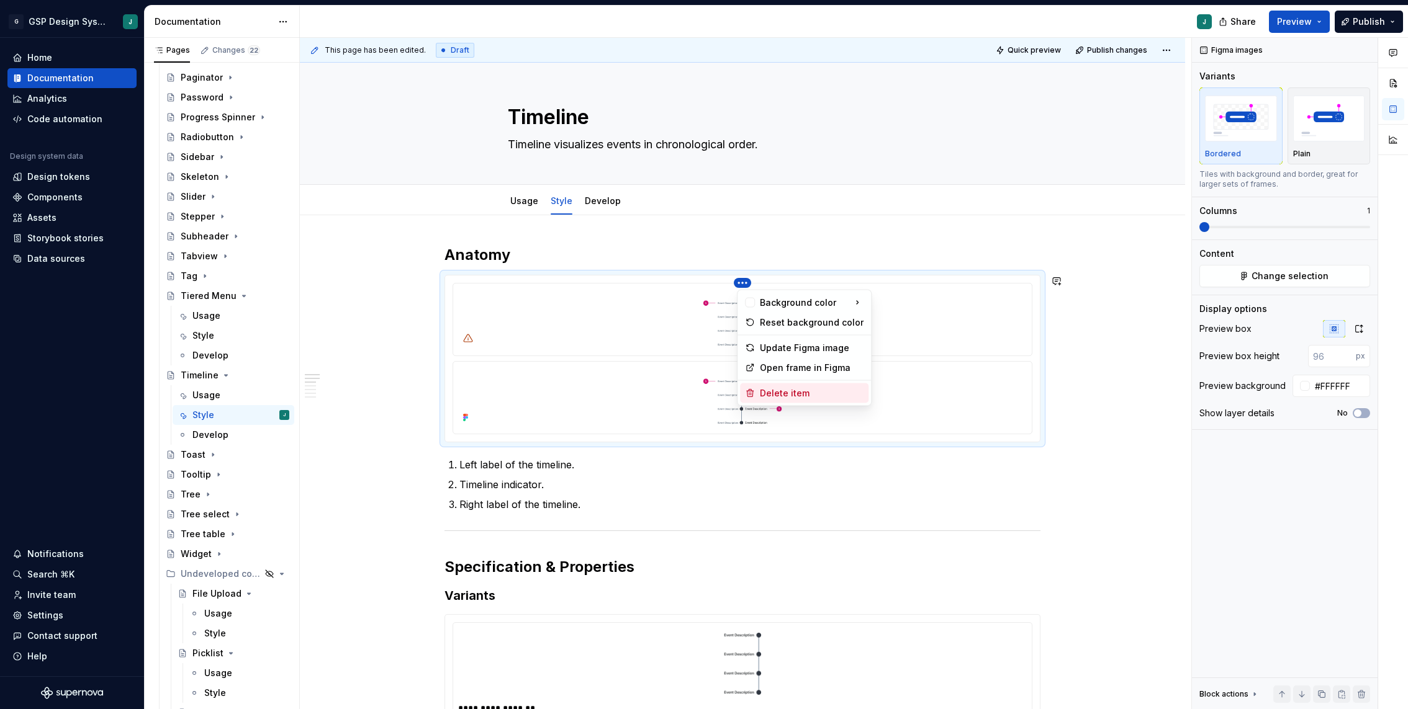
click at [770, 386] on div "Delete item" at bounding box center [804, 394] width 128 height 20
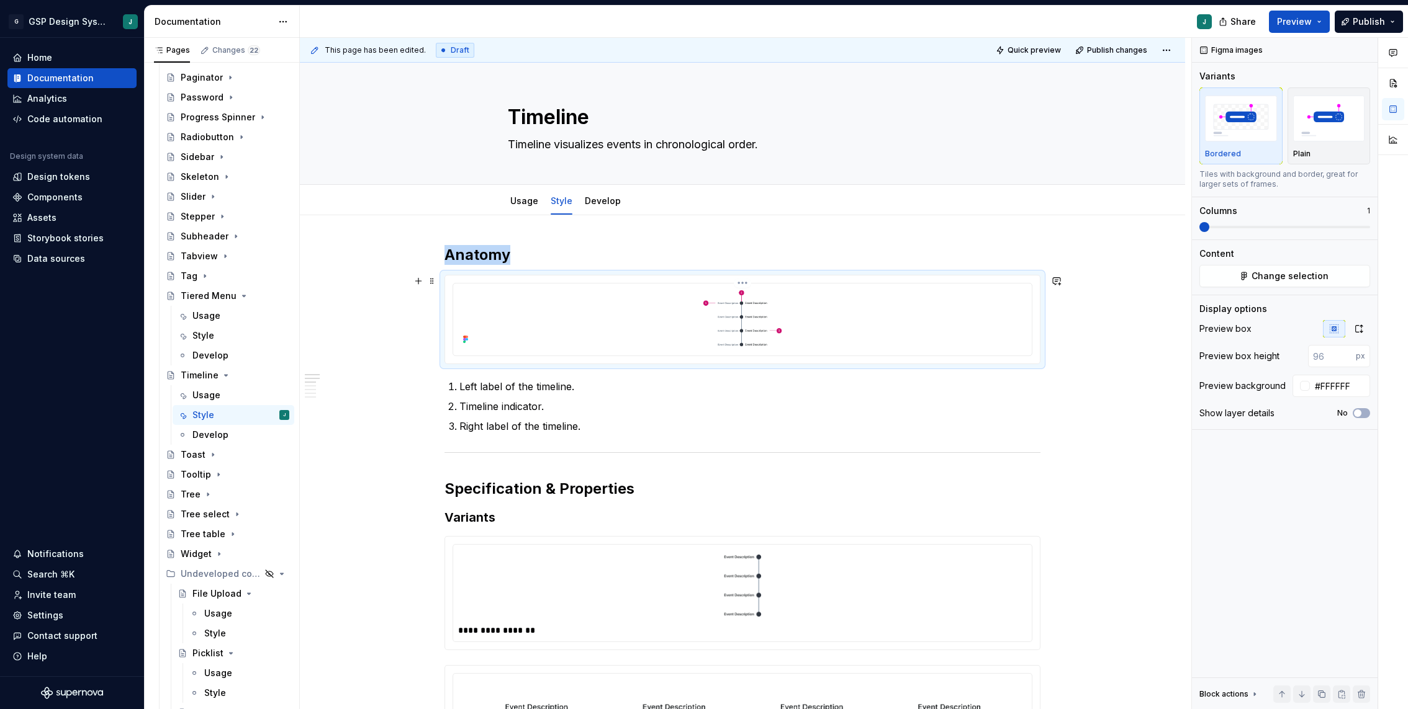
click at [810, 307] on img at bounding box center [743, 319] width 234 height 60
click at [1364, 328] on button "button" at bounding box center [1359, 328] width 22 height 17
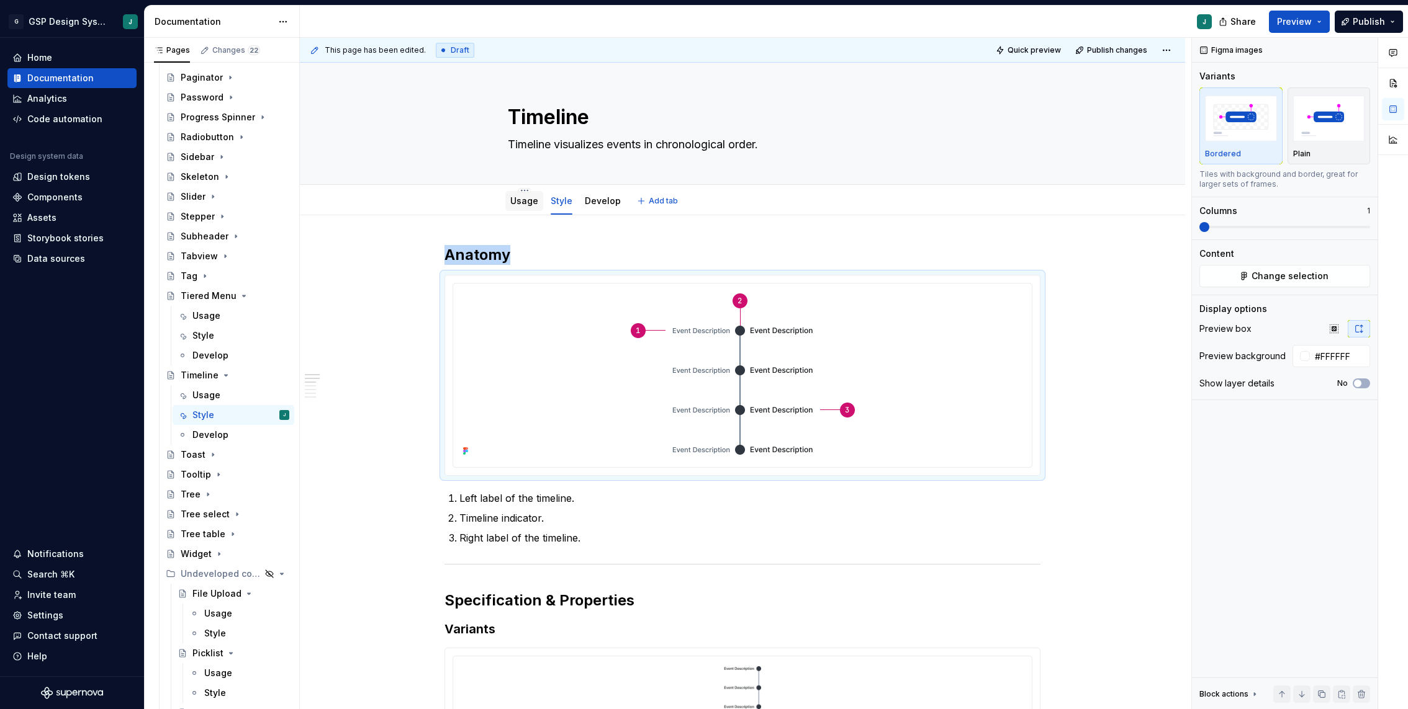
click at [531, 199] on link "Usage" at bounding box center [524, 201] width 28 height 11
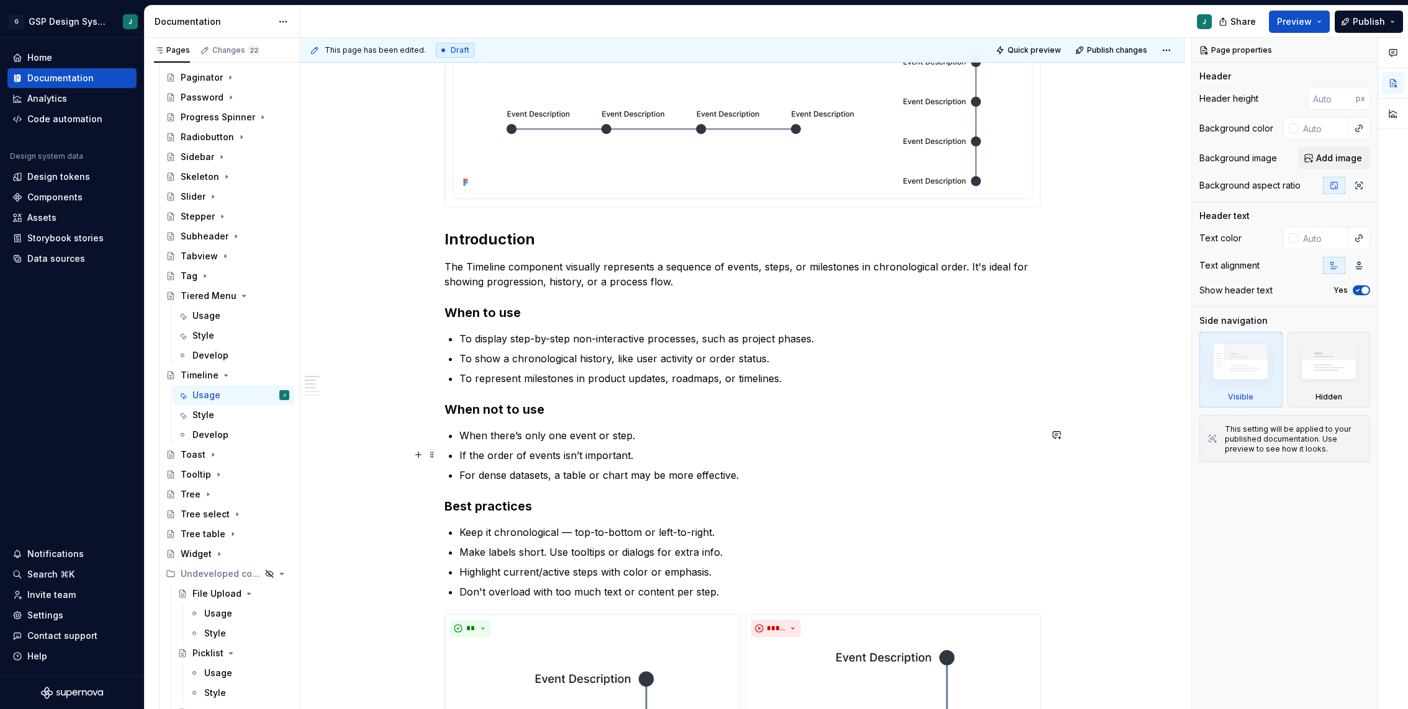
scroll to position [13, 0]
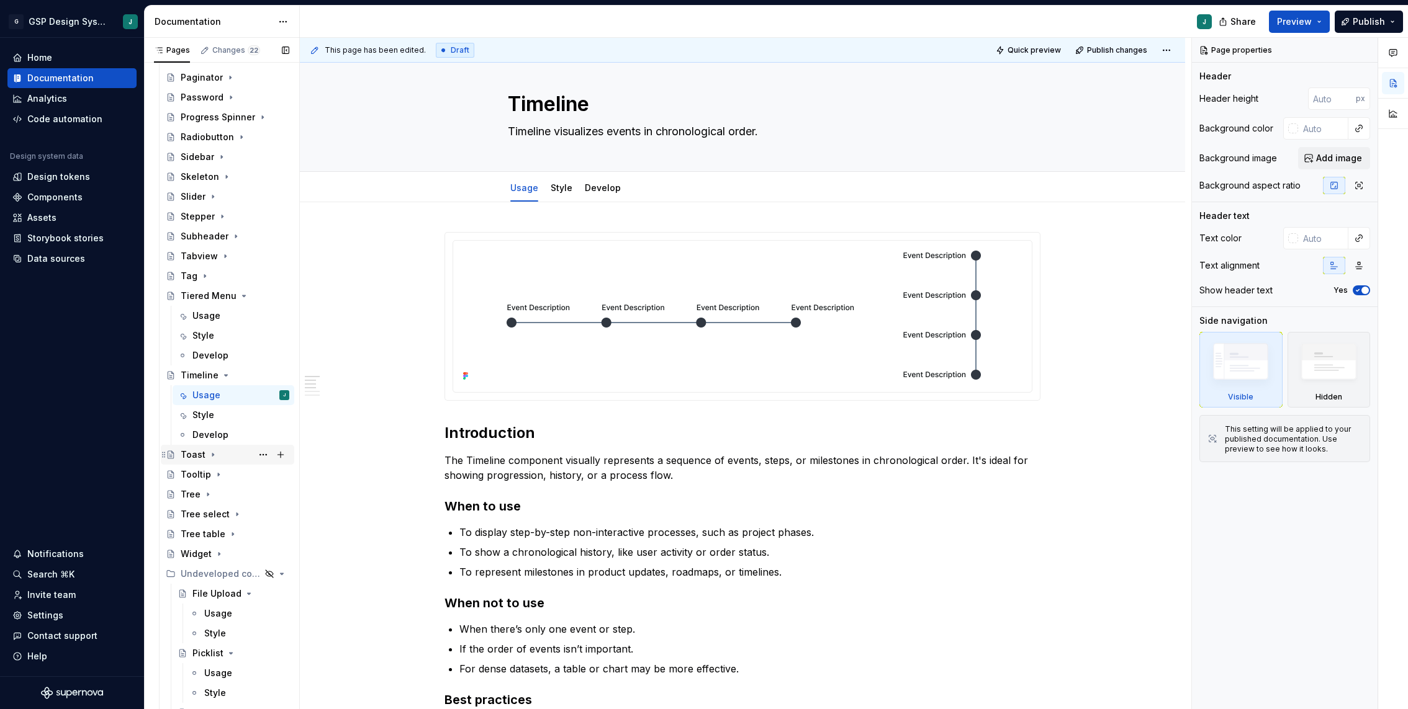
click at [192, 453] on div "Toast" at bounding box center [193, 455] width 25 height 12
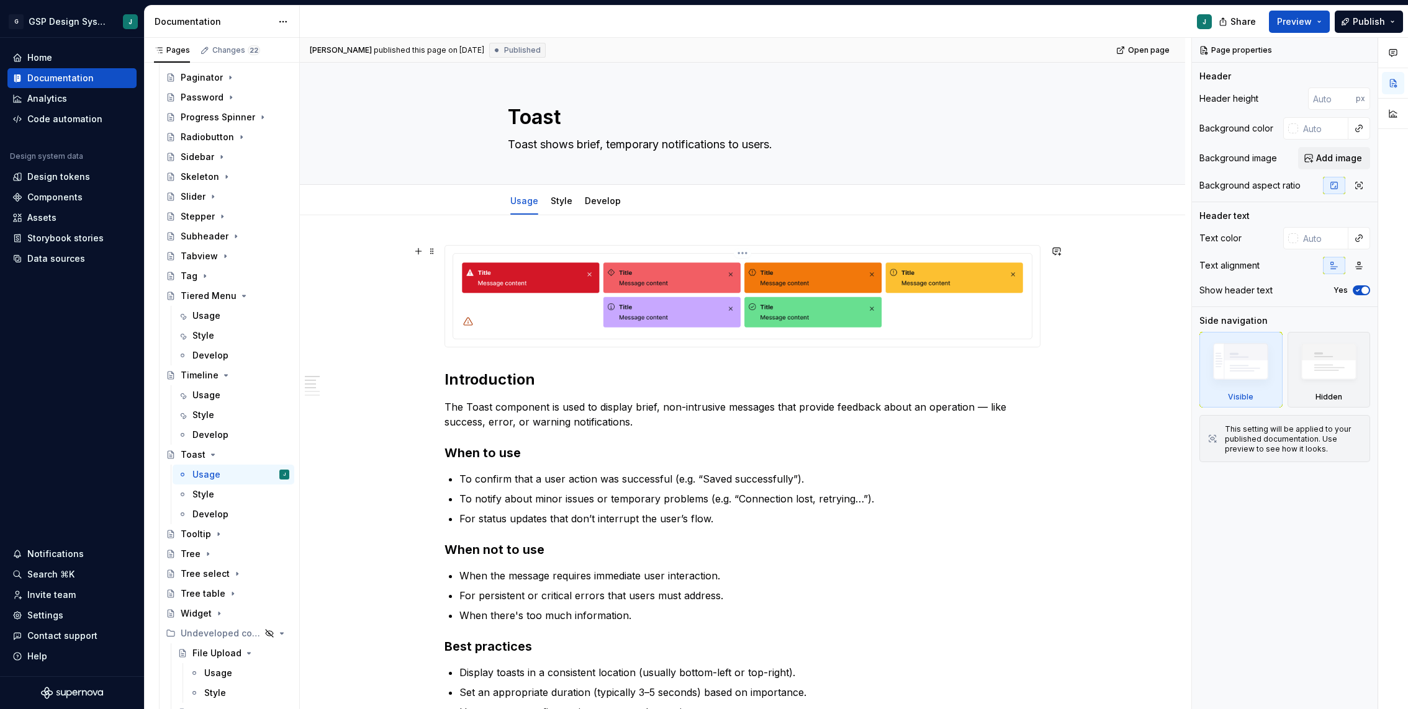
type textarea "*"
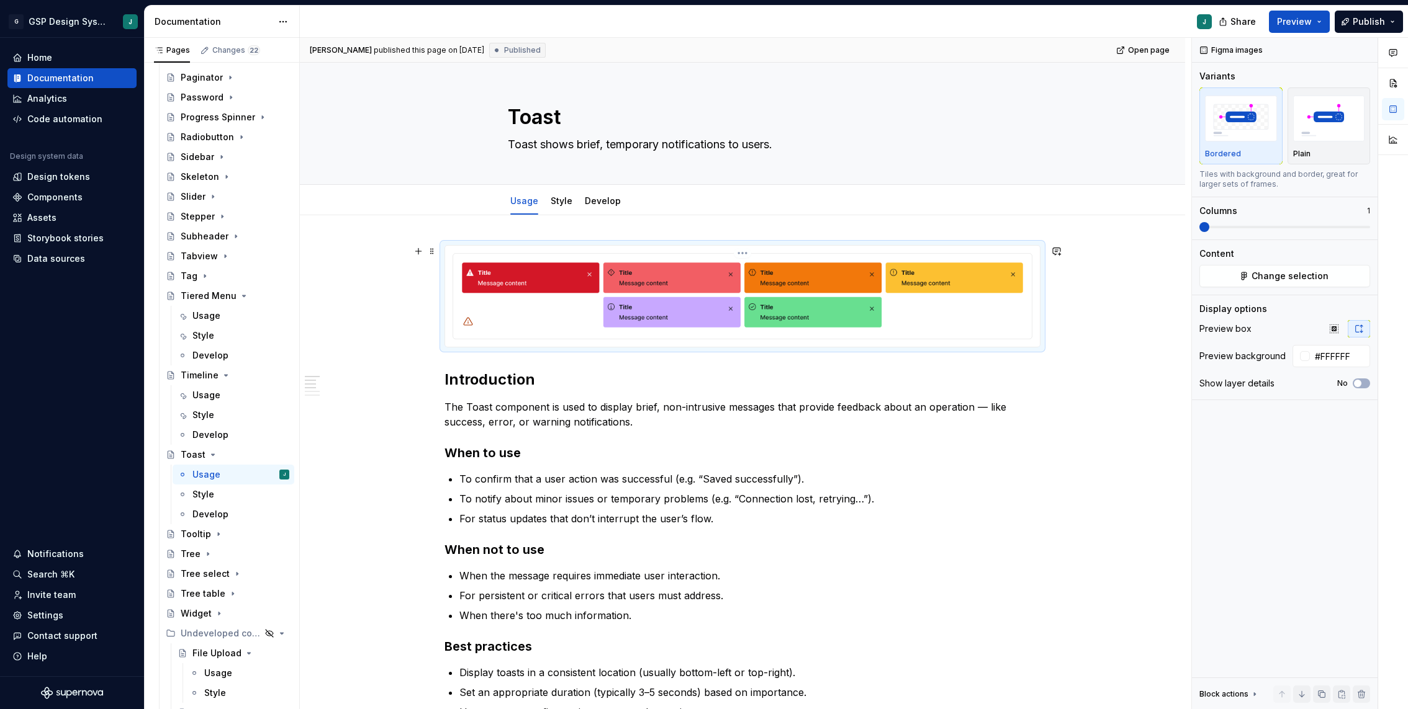
click at [921, 274] on img at bounding box center [742, 295] width 569 height 73
click at [1298, 282] on button "Change selection" at bounding box center [1284, 276] width 171 height 22
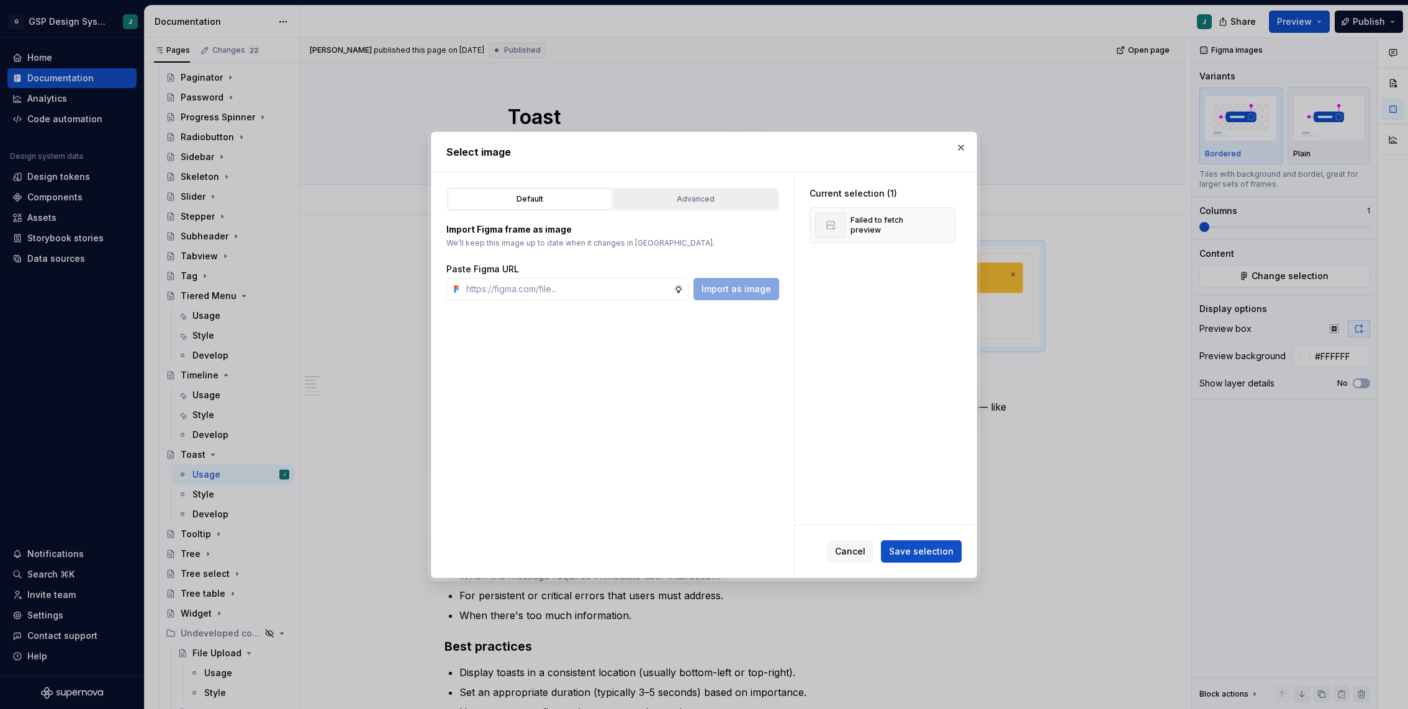
click at [698, 208] on button "Advanced" at bounding box center [695, 199] width 164 height 21
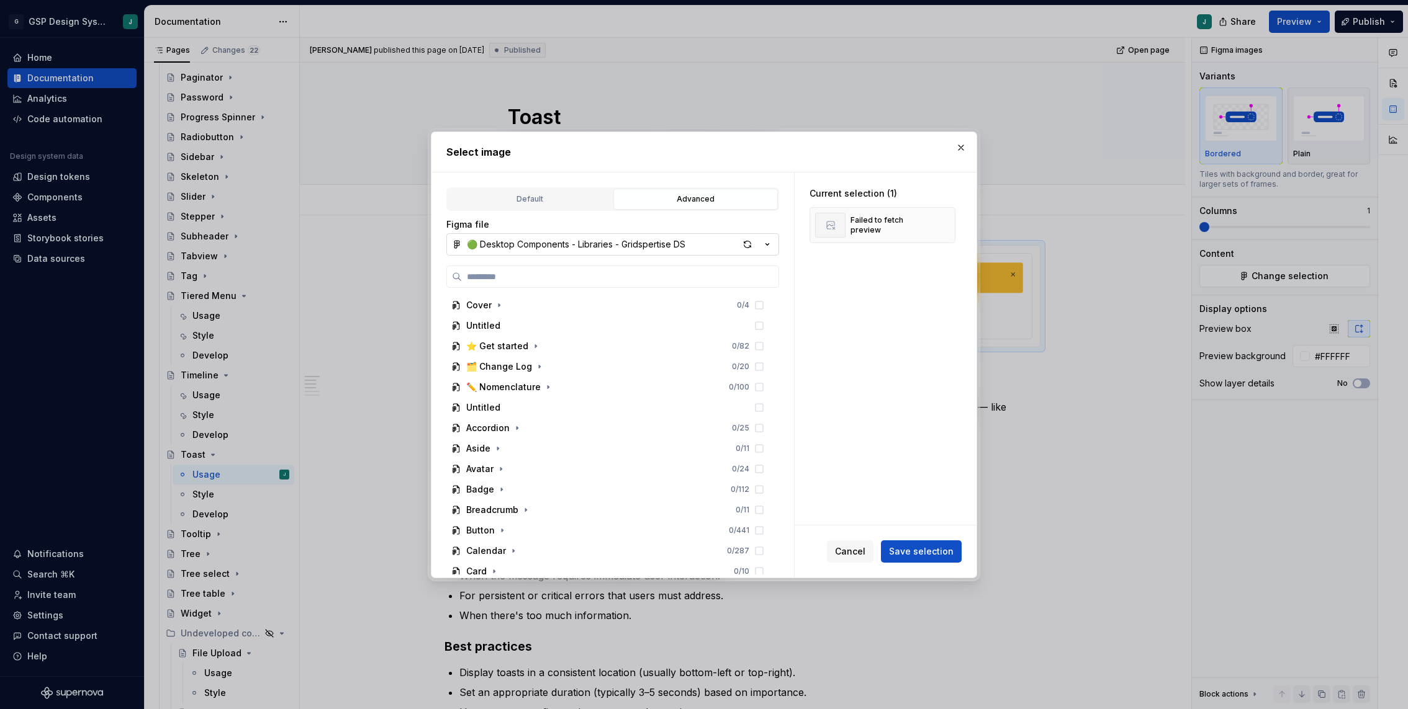
click at [603, 233] on button "🟢 Desktop Components - Libraries - Gridspertise DS" at bounding box center [612, 244] width 333 height 22
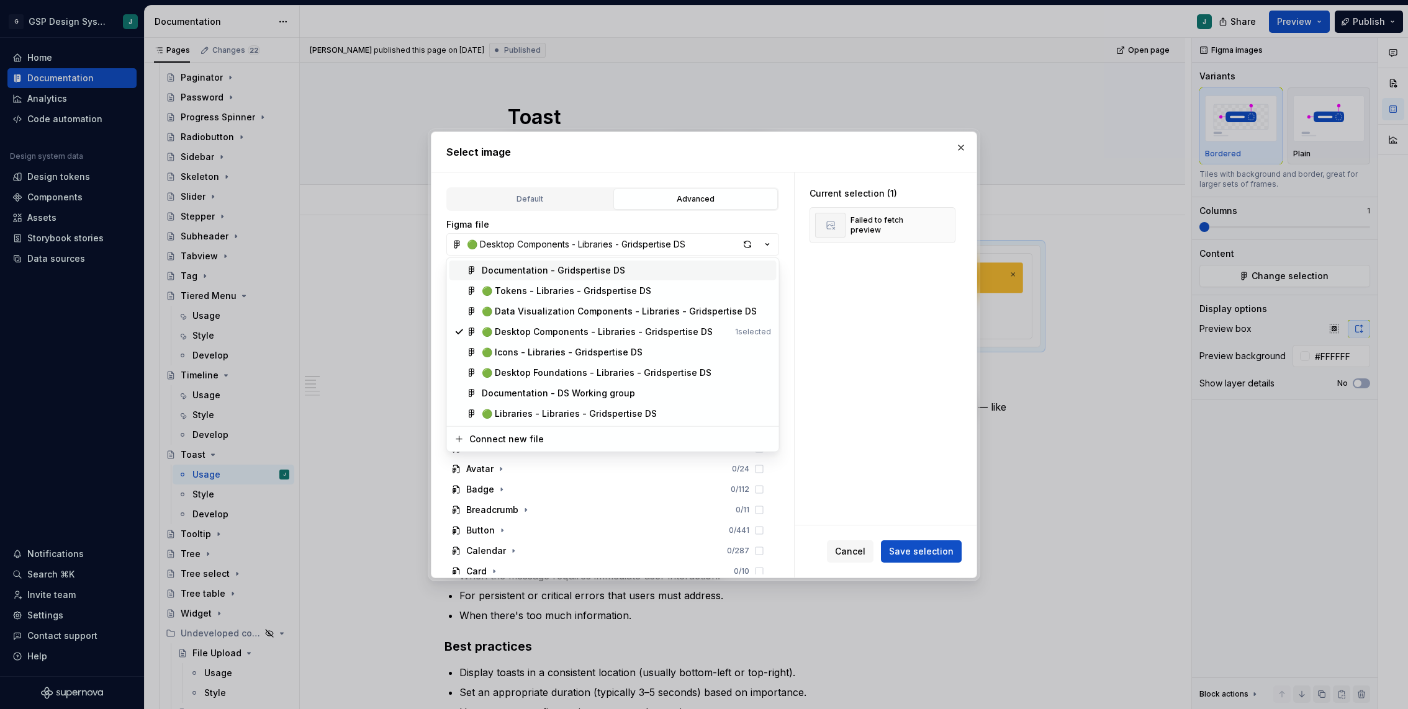
click at [577, 269] on div "Documentation - Gridspertise DS" at bounding box center [553, 270] width 143 height 12
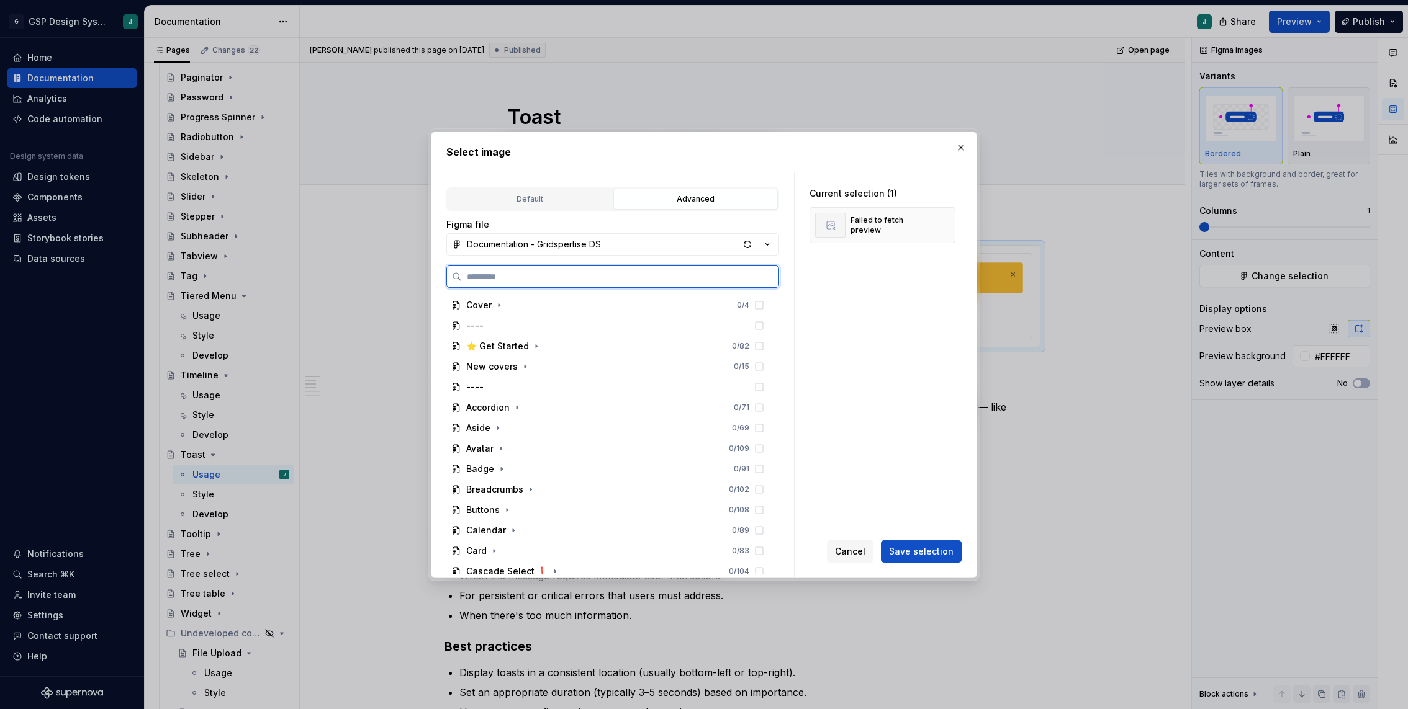
click at [564, 271] on input "search" at bounding box center [620, 277] width 317 height 12
type input "*****"
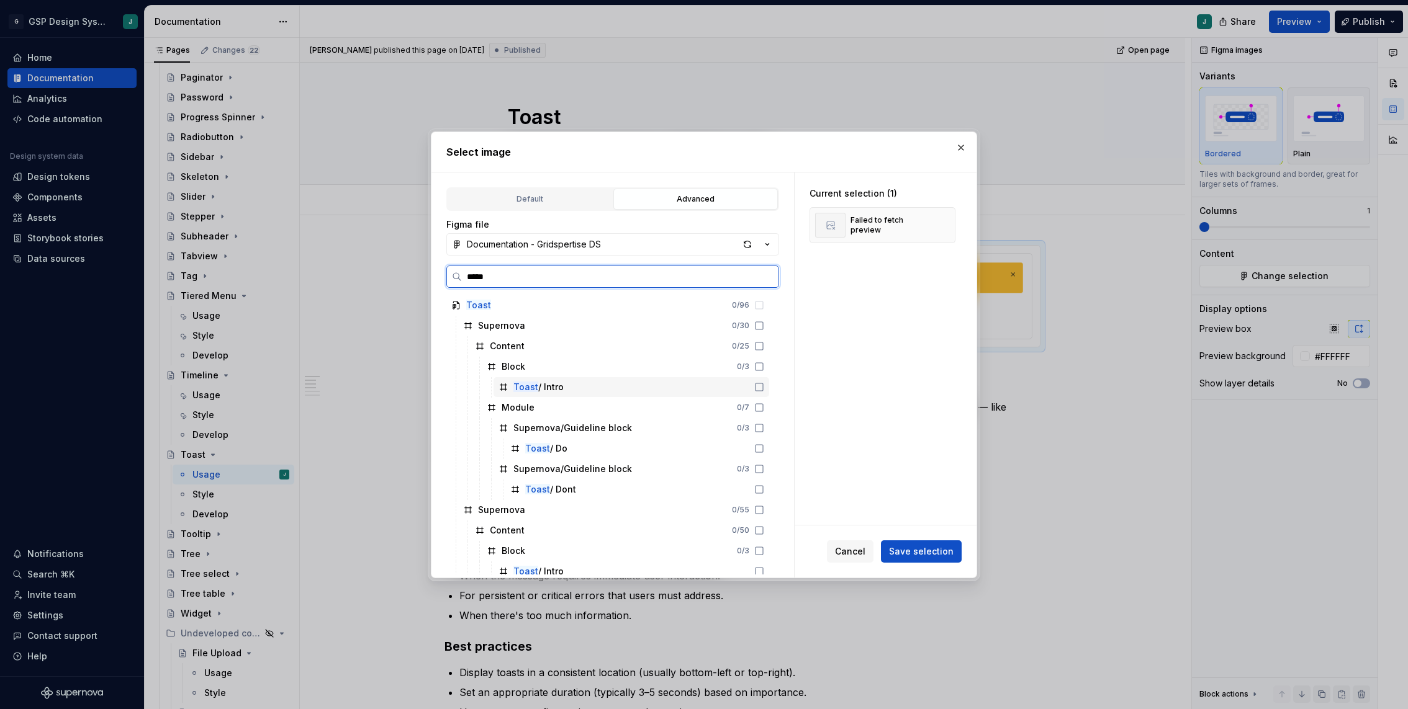
click at [631, 384] on div "Toast / Intro" at bounding box center [631, 387] width 276 height 20
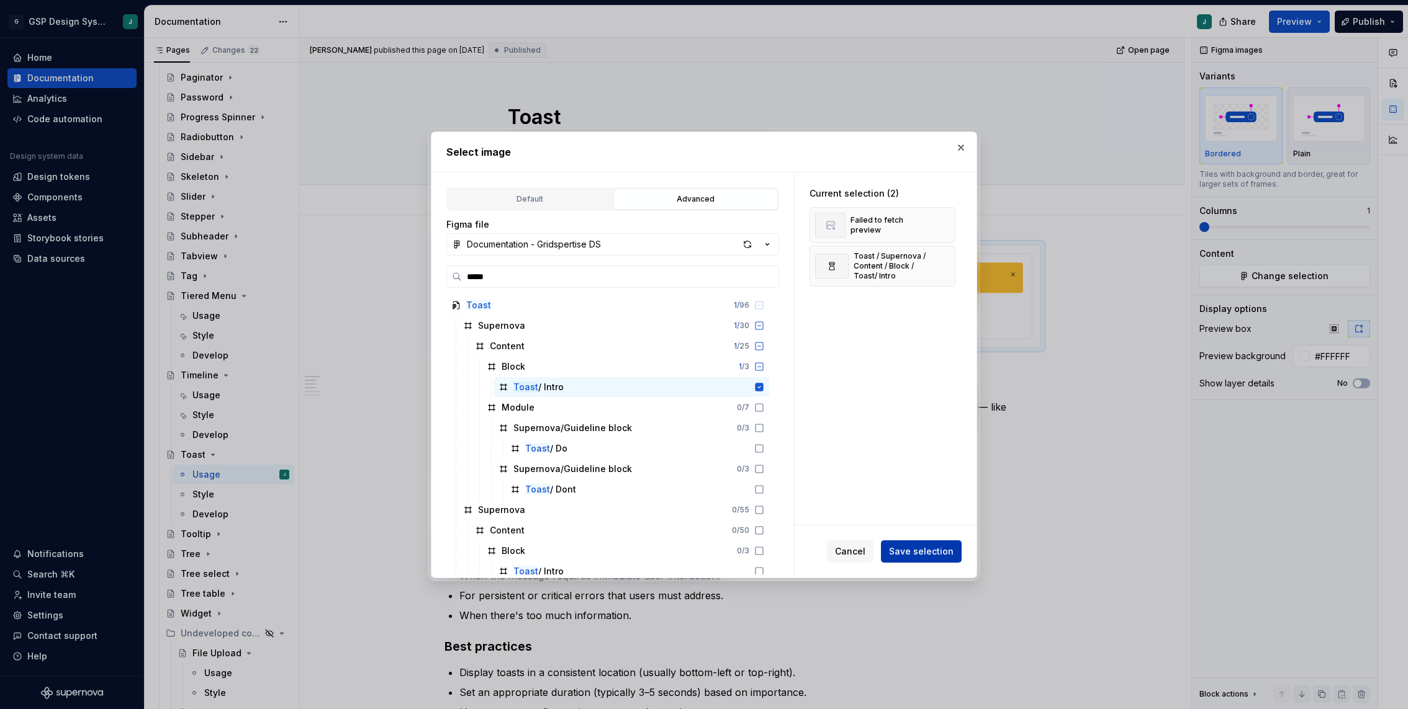
click at [899, 550] on span "Save selection" at bounding box center [921, 552] width 65 height 12
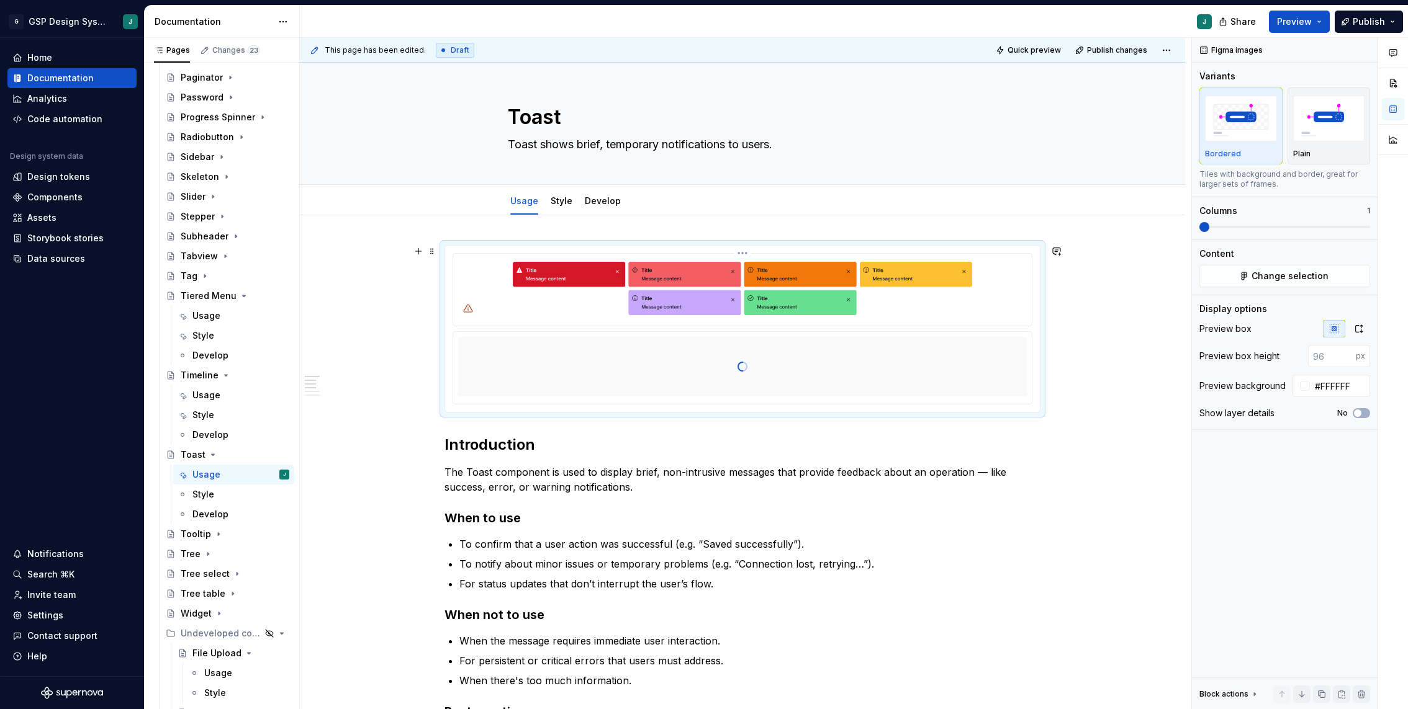
click at [744, 250] on html "G GSP Design System J Home Documentation Analytics Code automation Design syste…" at bounding box center [704, 354] width 1408 height 709
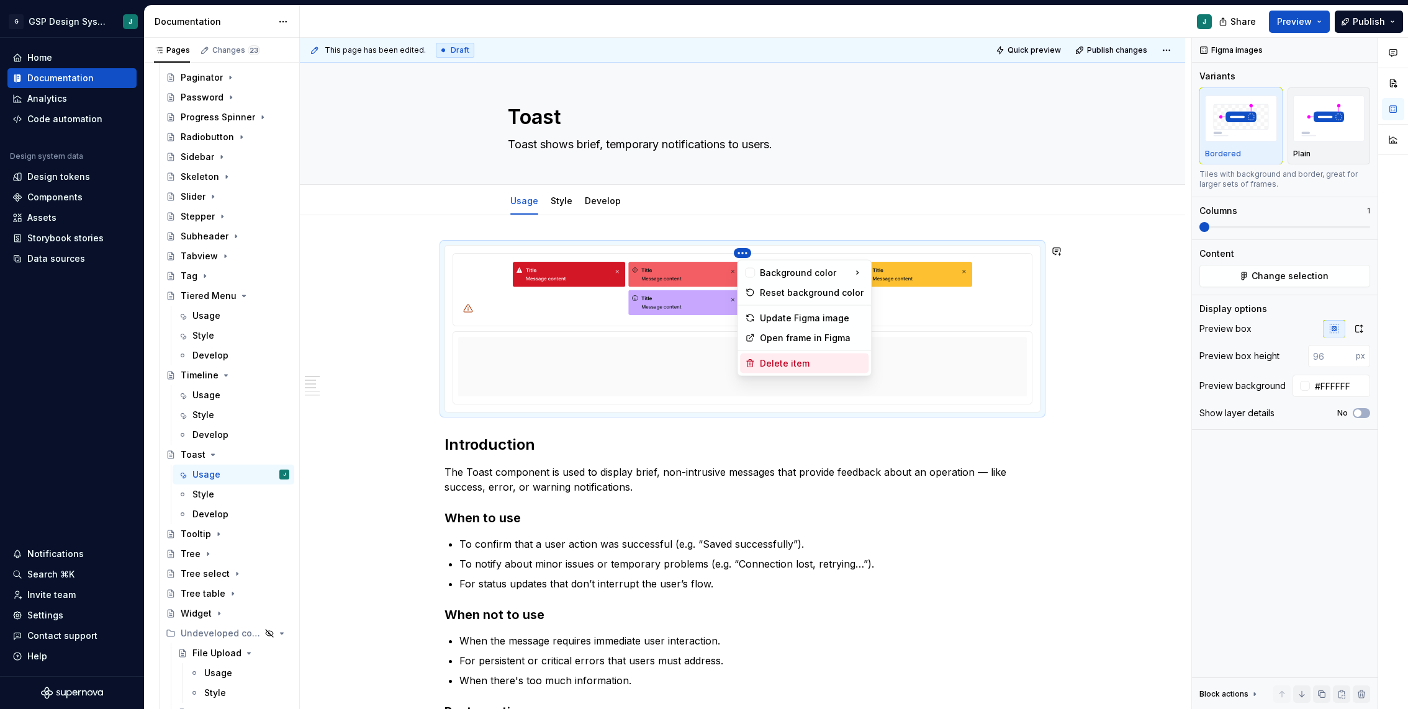
click at [780, 360] on div "Delete item" at bounding box center [812, 364] width 104 height 12
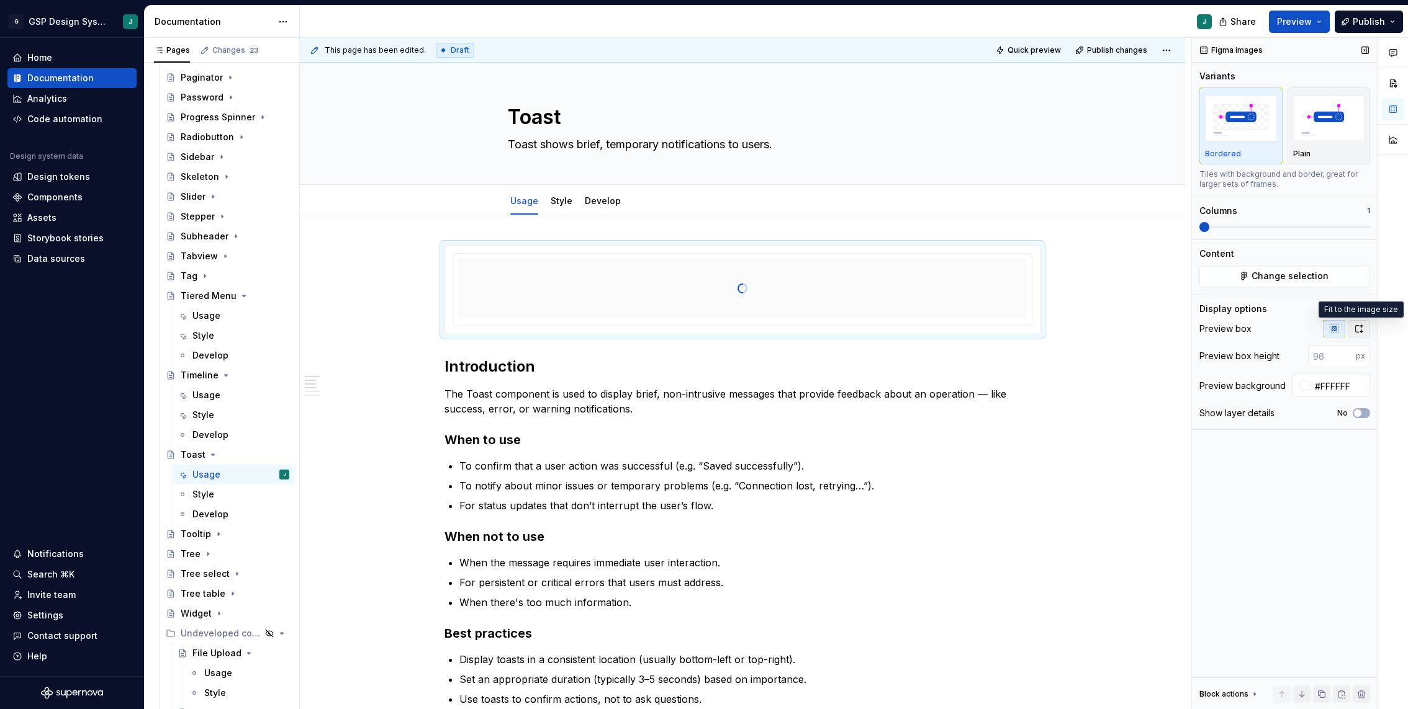
click at [1356, 330] on icon "button" at bounding box center [1359, 328] width 7 height 7
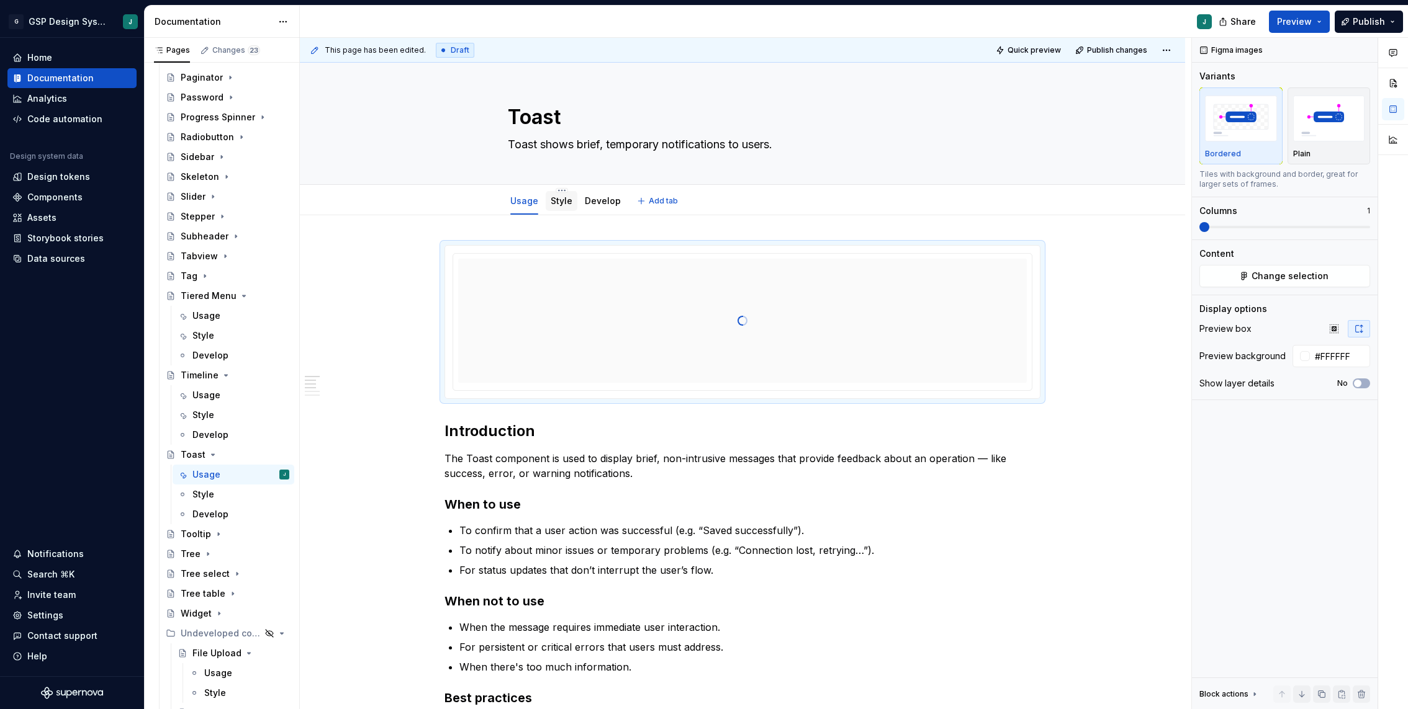
click at [561, 200] on link "Style" at bounding box center [562, 201] width 22 height 11
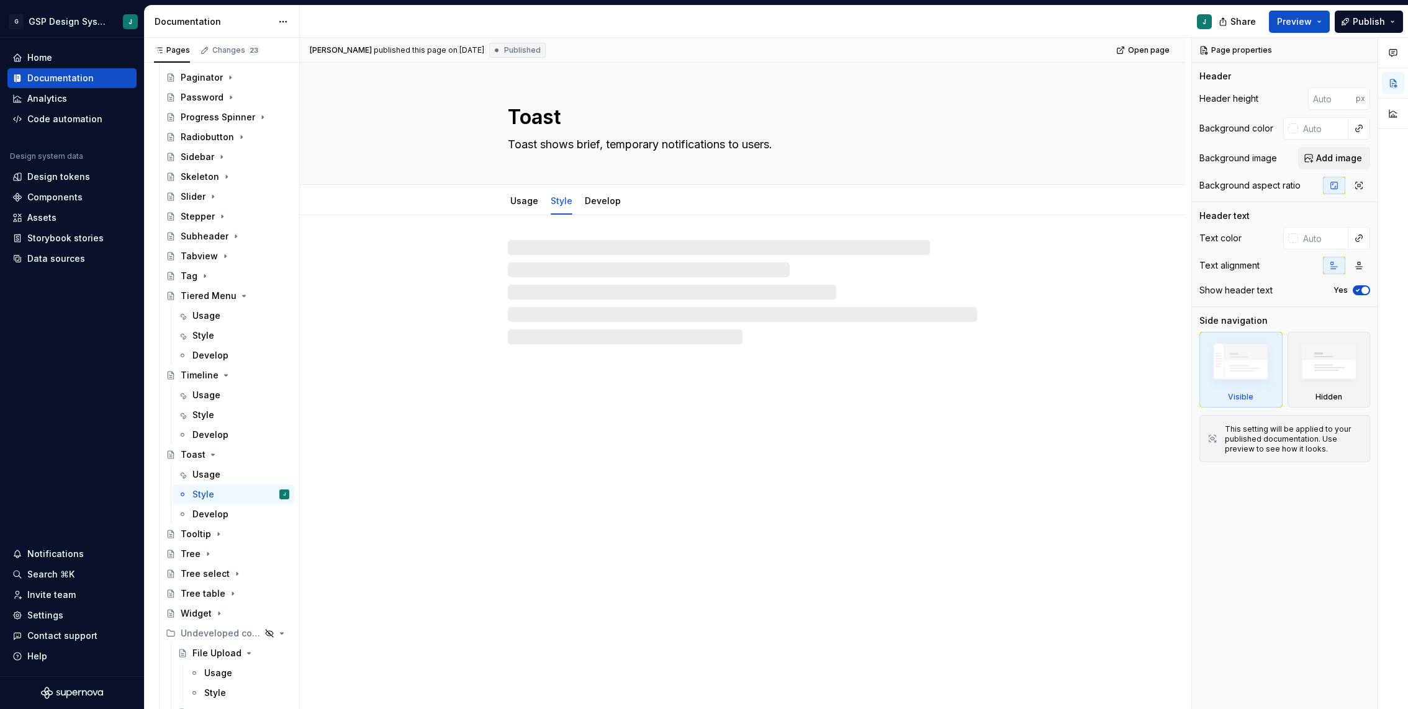
type textarea "*"
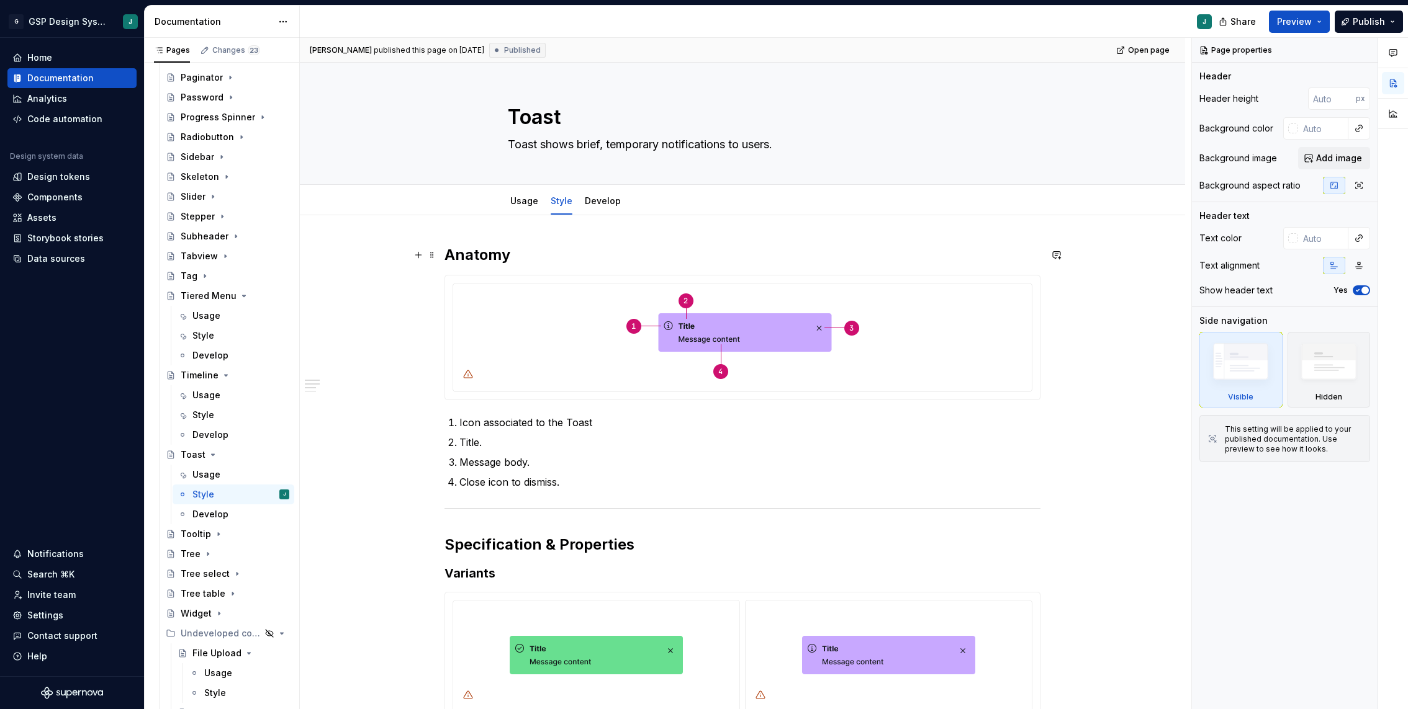
click at [448, 251] on h2 "Anatomy" at bounding box center [742, 255] width 596 height 20
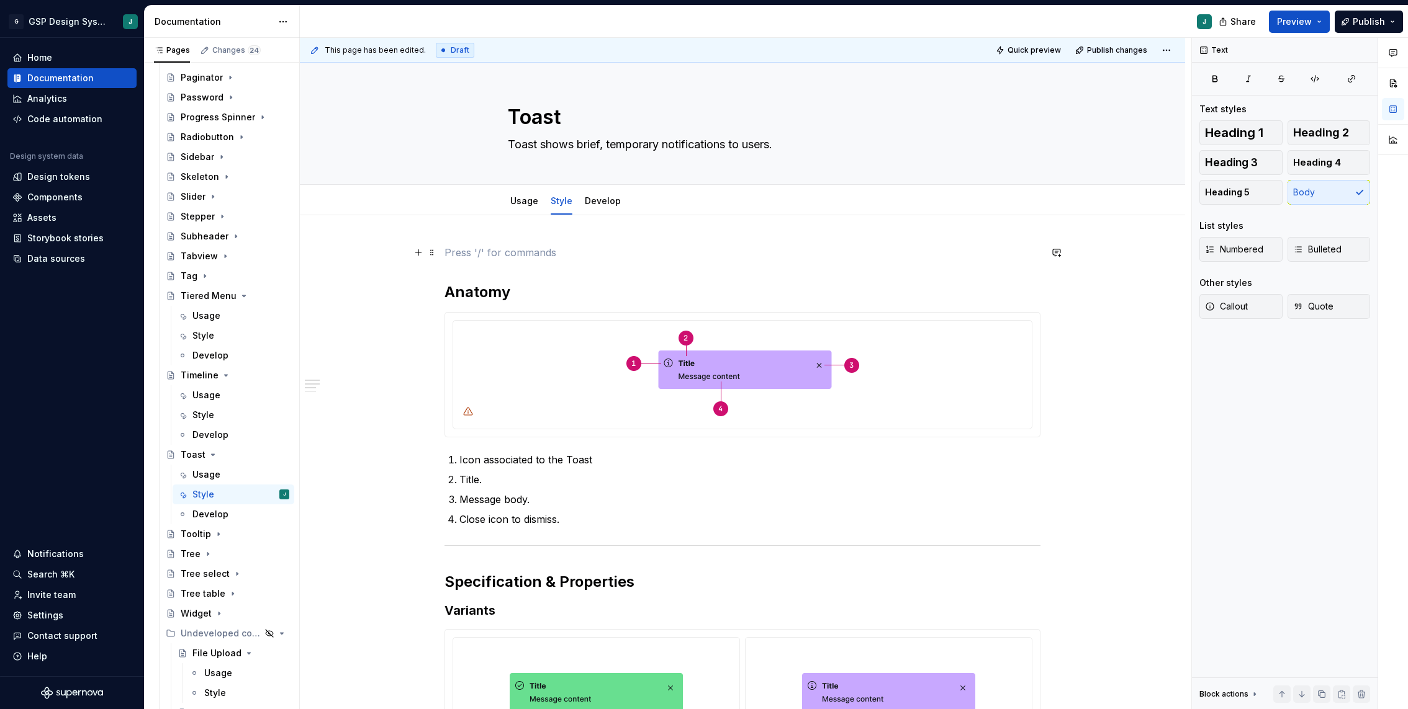
click at [455, 253] on p at bounding box center [742, 252] width 596 height 15
click at [424, 251] on button "button" at bounding box center [418, 252] width 17 height 17
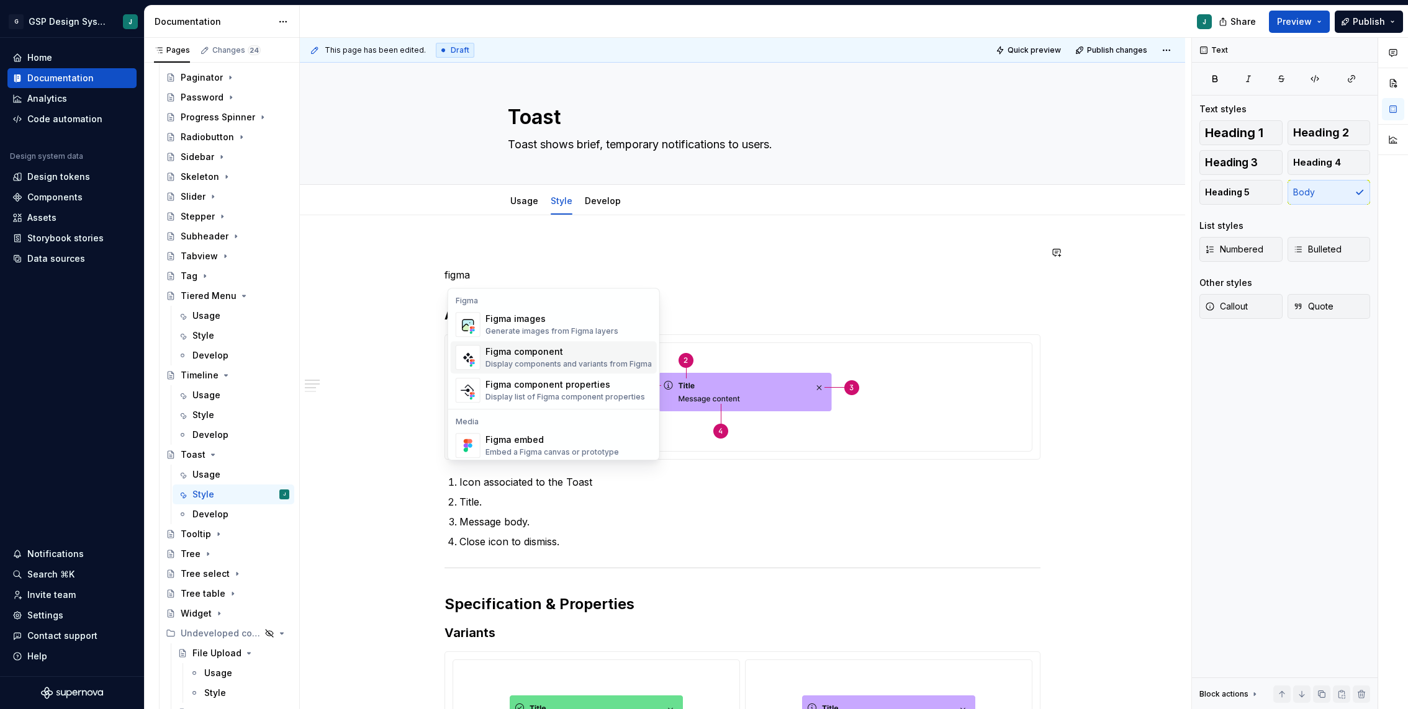
click at [532, 349] on div "Figma component" at bounding box center [568, 352] width 166 height 12
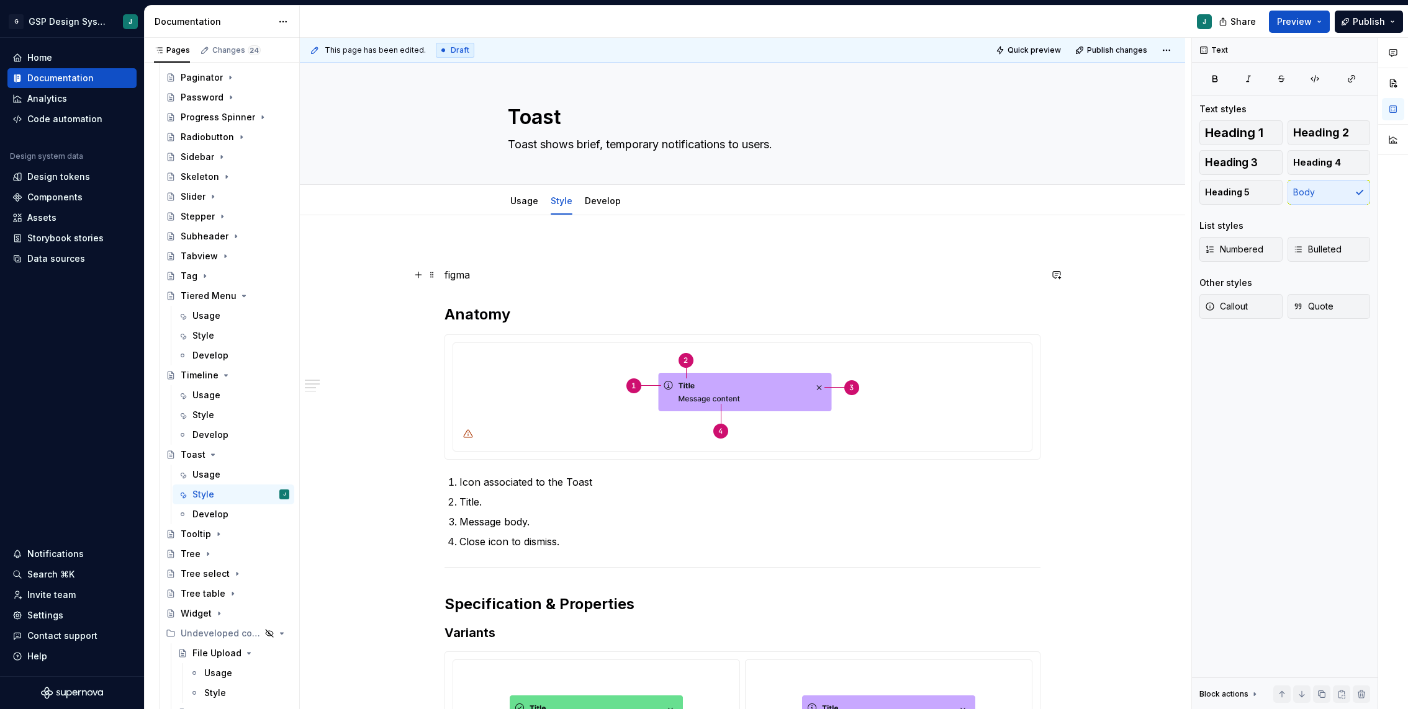
click at [469, 276] on p "figma" at bounding box center [742, 275] width 596 height 15
click at [423, 277] on button "button" at bounding box center [418, 274] width 17 height 17
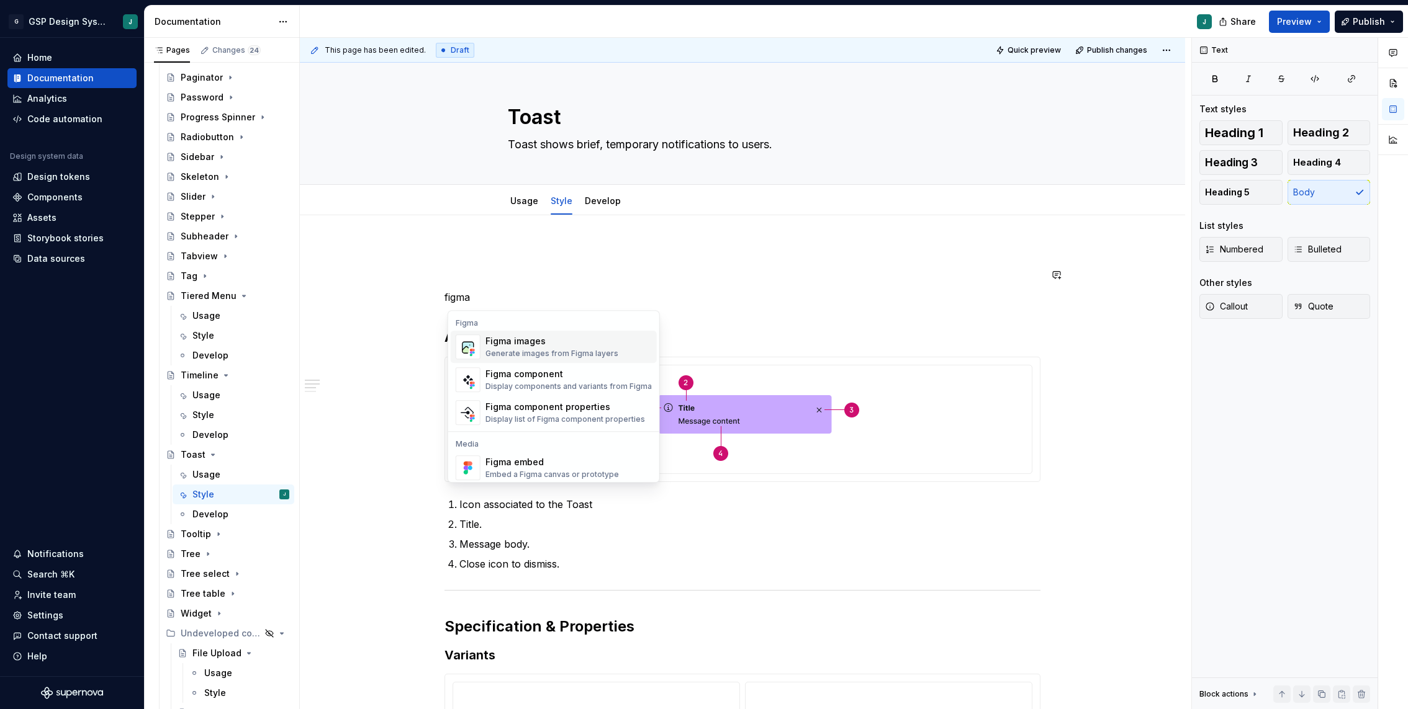
click at [549, 340] on div "Figma images" at bounding box center [551, 341] width 133 height 12
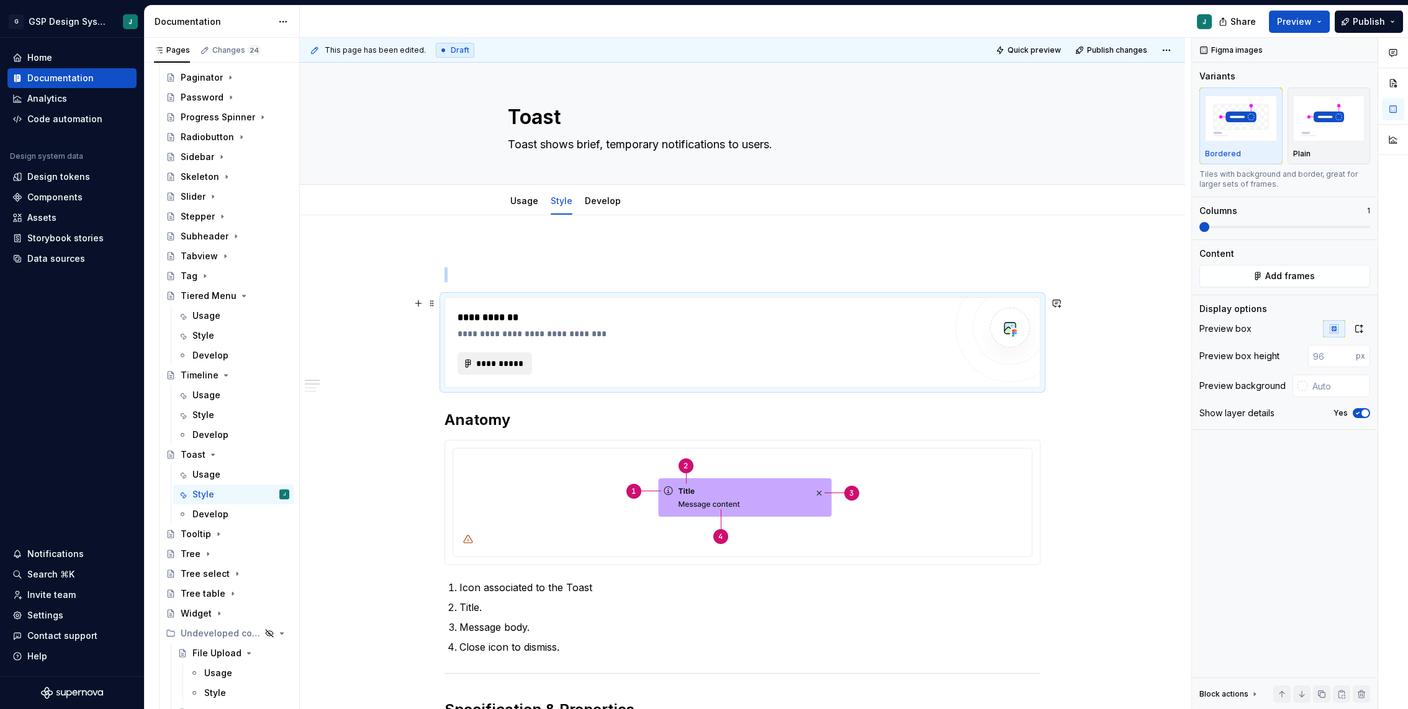
click at [504, 362] on span "**********" at bounding box center [499, 364] width 48 height 12
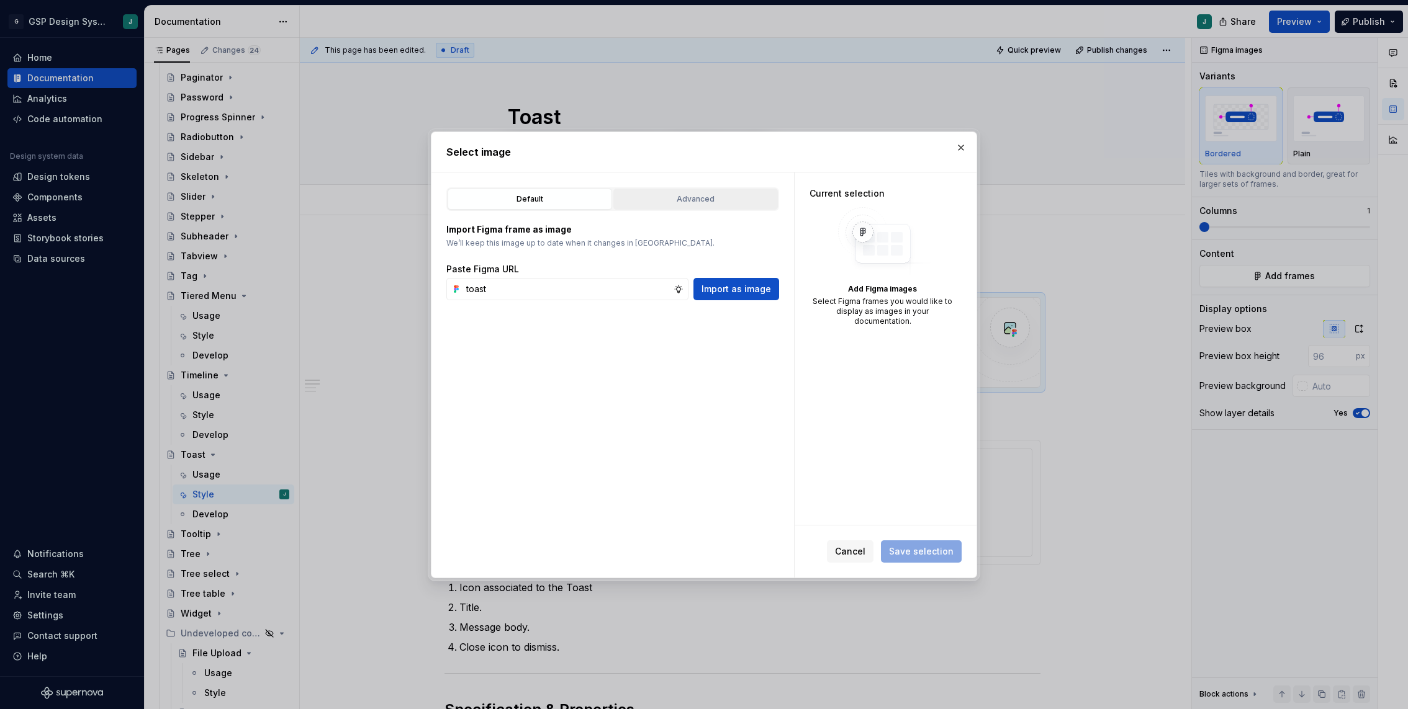
type input "toast"
click at [680, 194] on div "Advanced" at bounding box center [696, 199] width 156 height 12
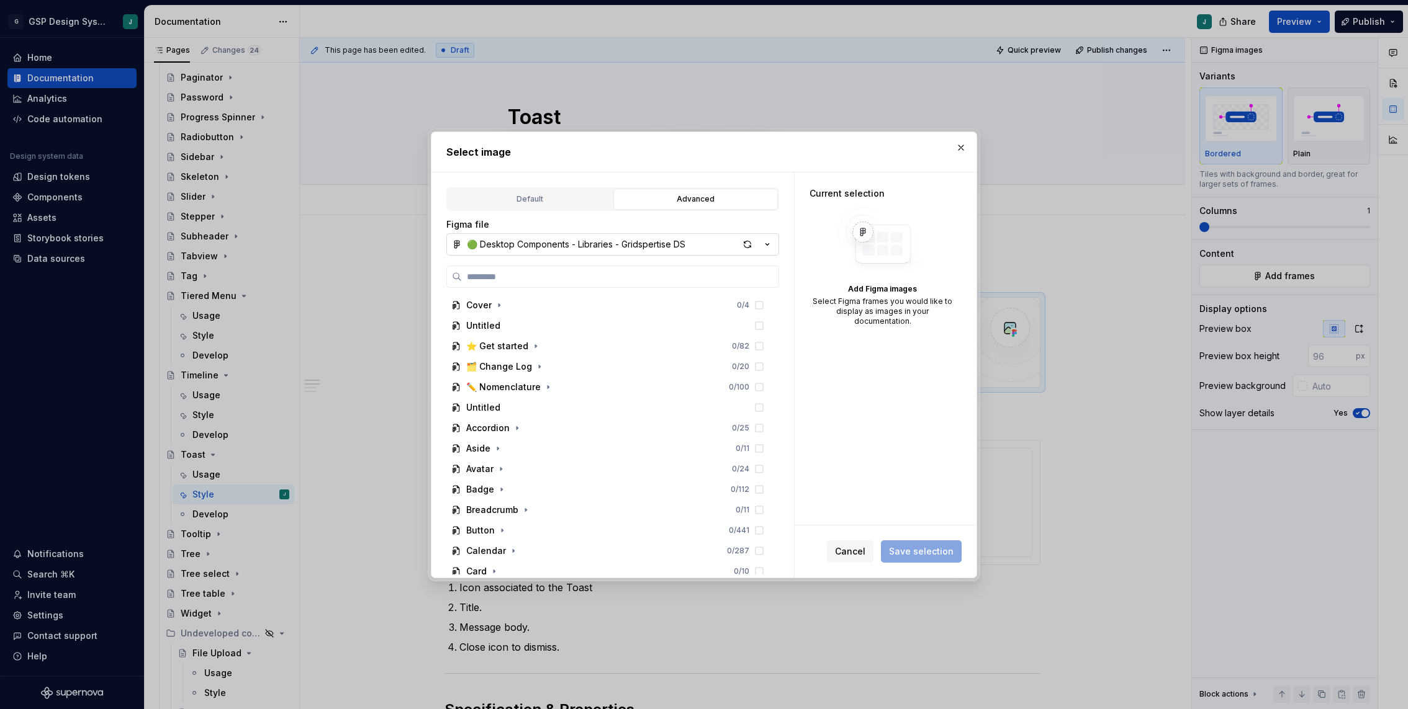
click at [521, 241] on div "🟢 Desktop Components - Libraries - Gridspertise DS" at bounding box center [576, 244] width 218 height 12
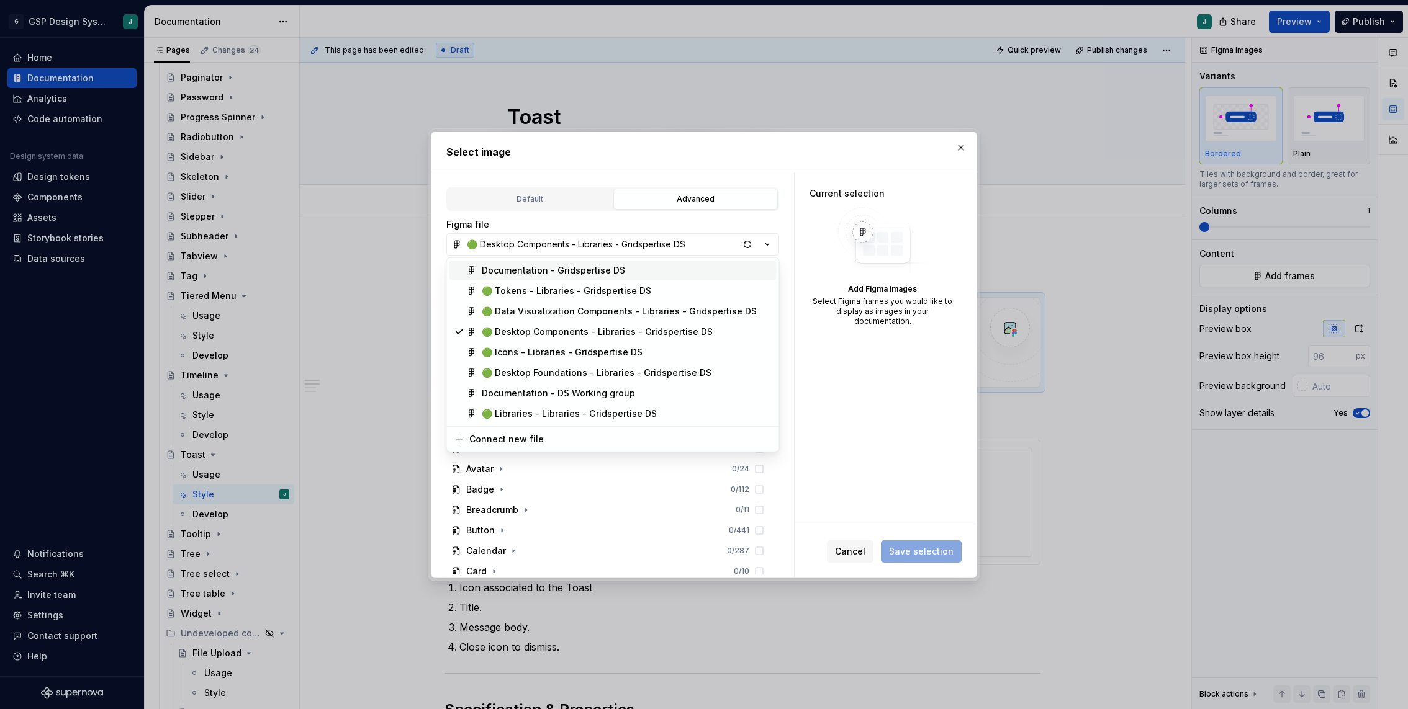
click at [505, 271] on div "Documentation - Gridspertise DS" at bounding box center [553, 270] width 143 height 12
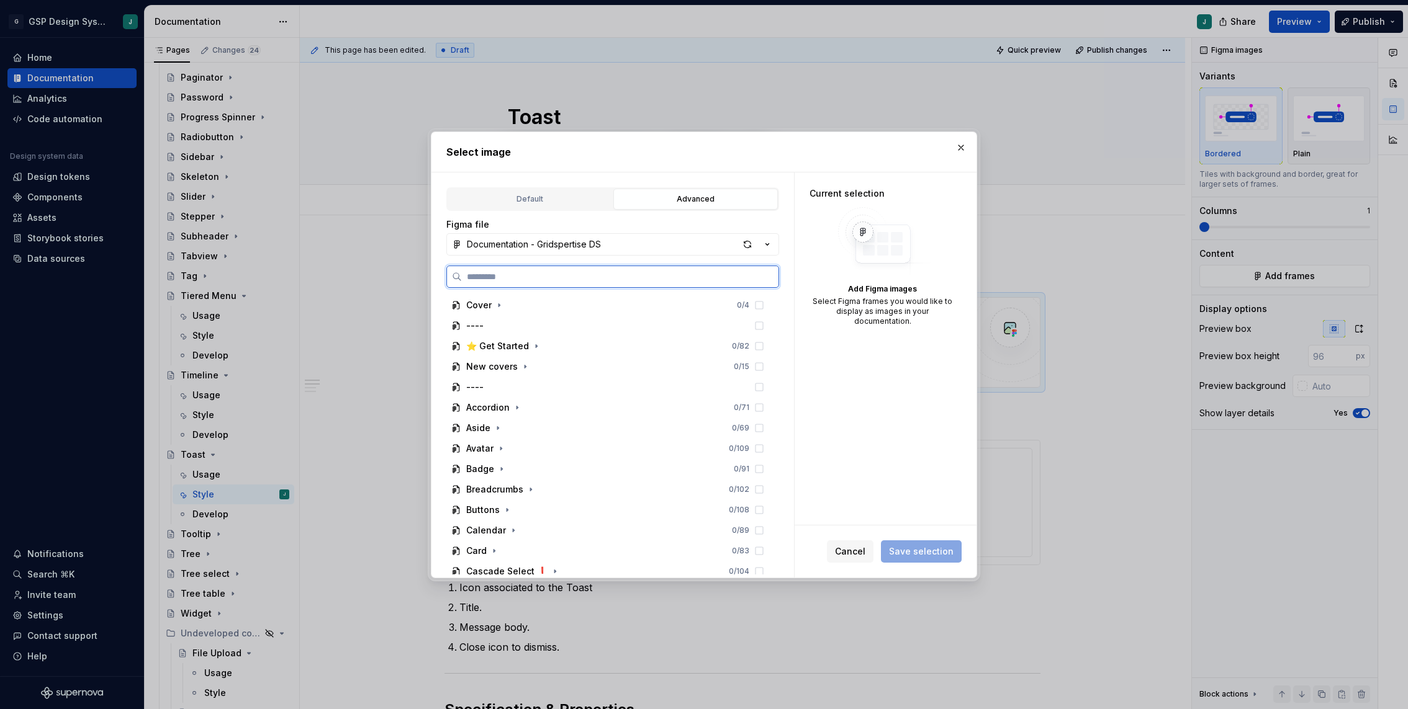
click at [492, 271] on input "search" at bounding box center [620, 277] width 317 height 12
type input "*****"
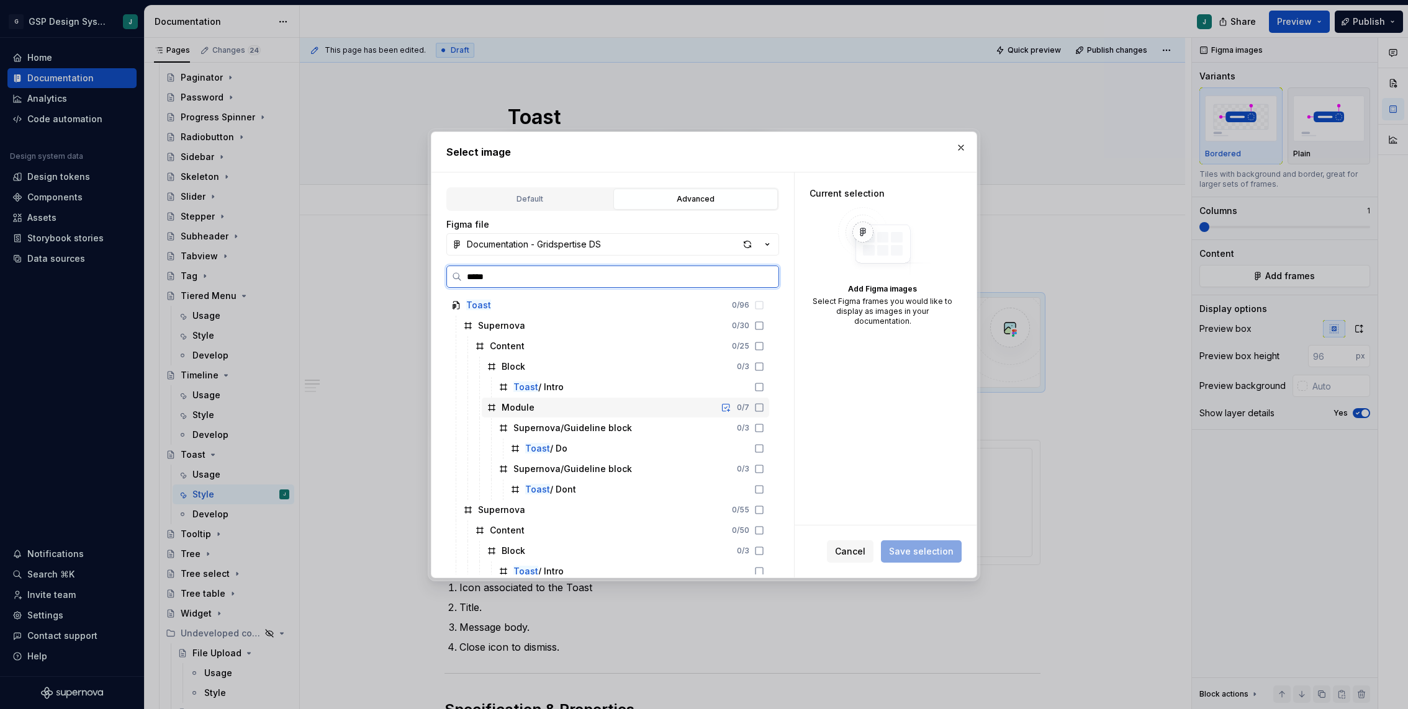
click at [574, 385] on div "Toast / Intro" at bounding box center [631, 387] width 276 height 20
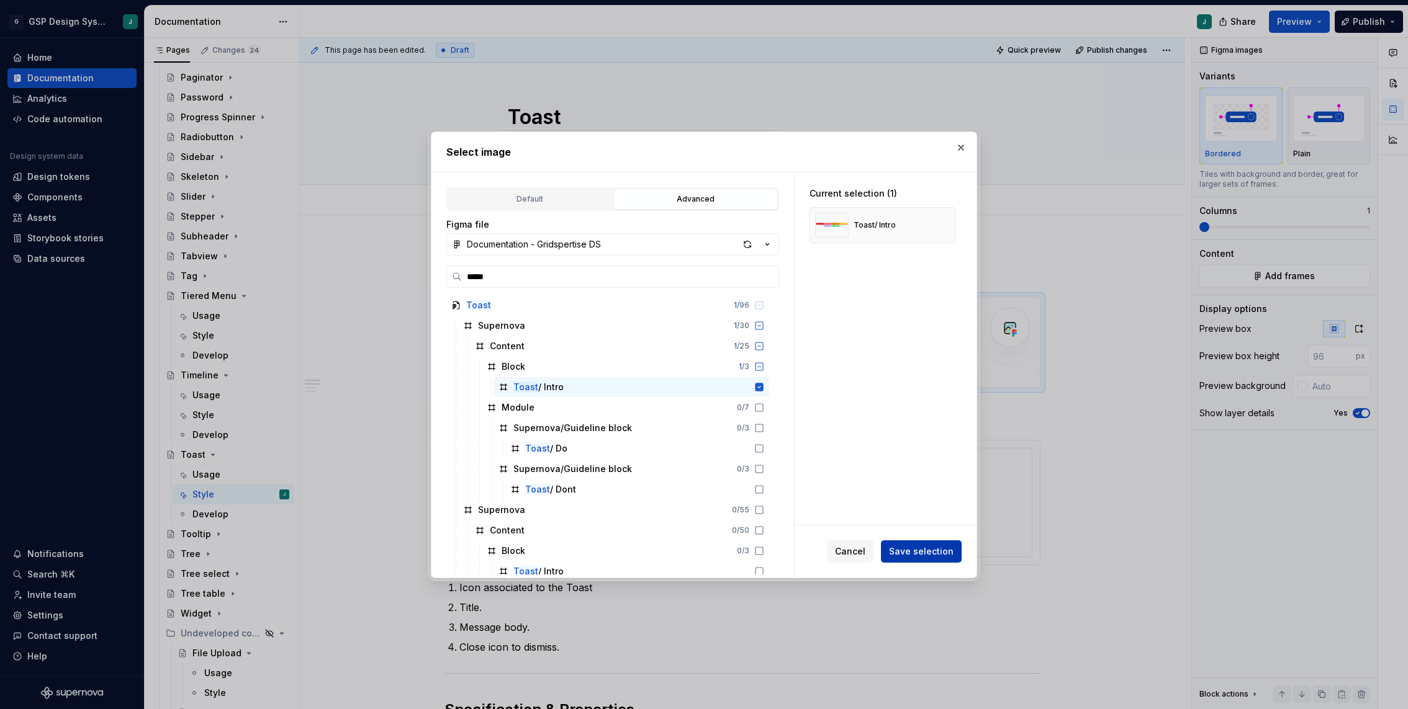
click at [907, 543] on button "Save selection" at bounding box center [921, 552] width 81 height 22
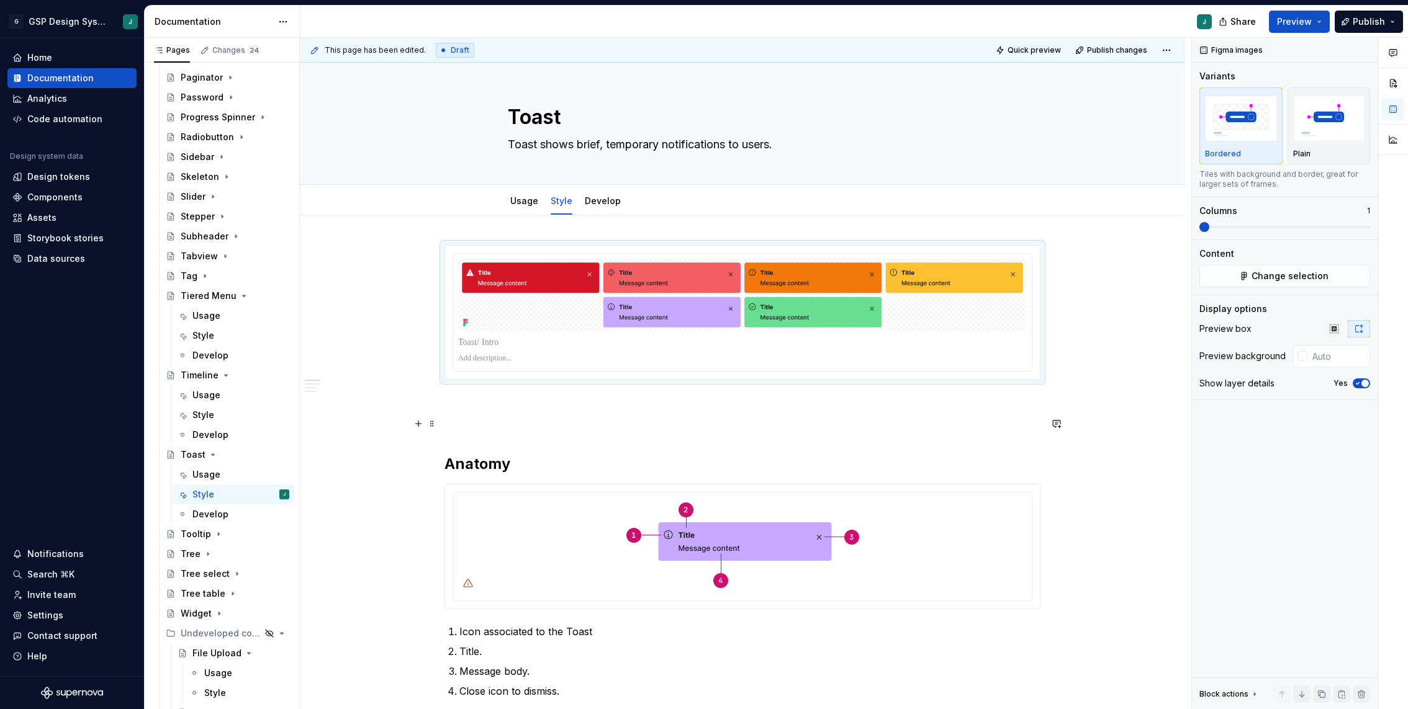
click at [460, 427] on p at bounding box center [742, 424] width 596 height 15
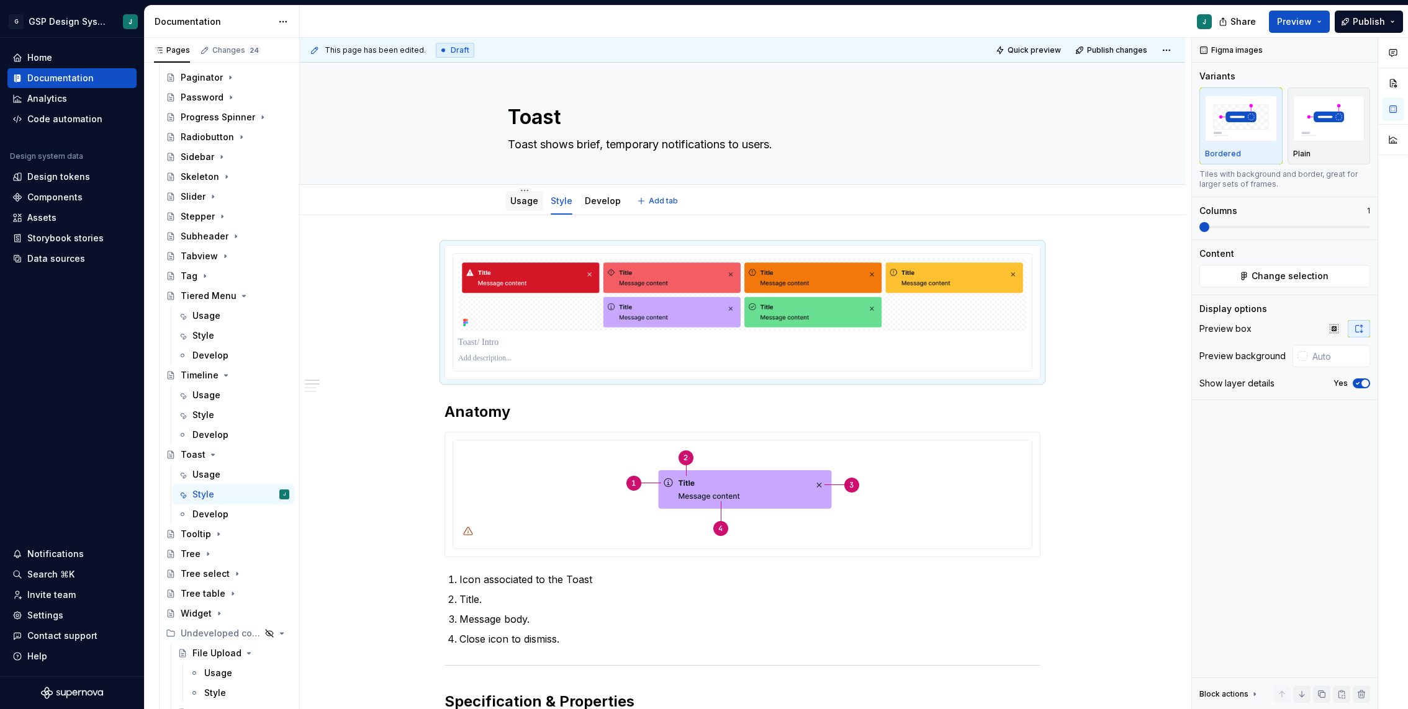
click at [525, 210] on div "Usage" at bounding box center [524, 201] width 38 height 20
type textarea "*"
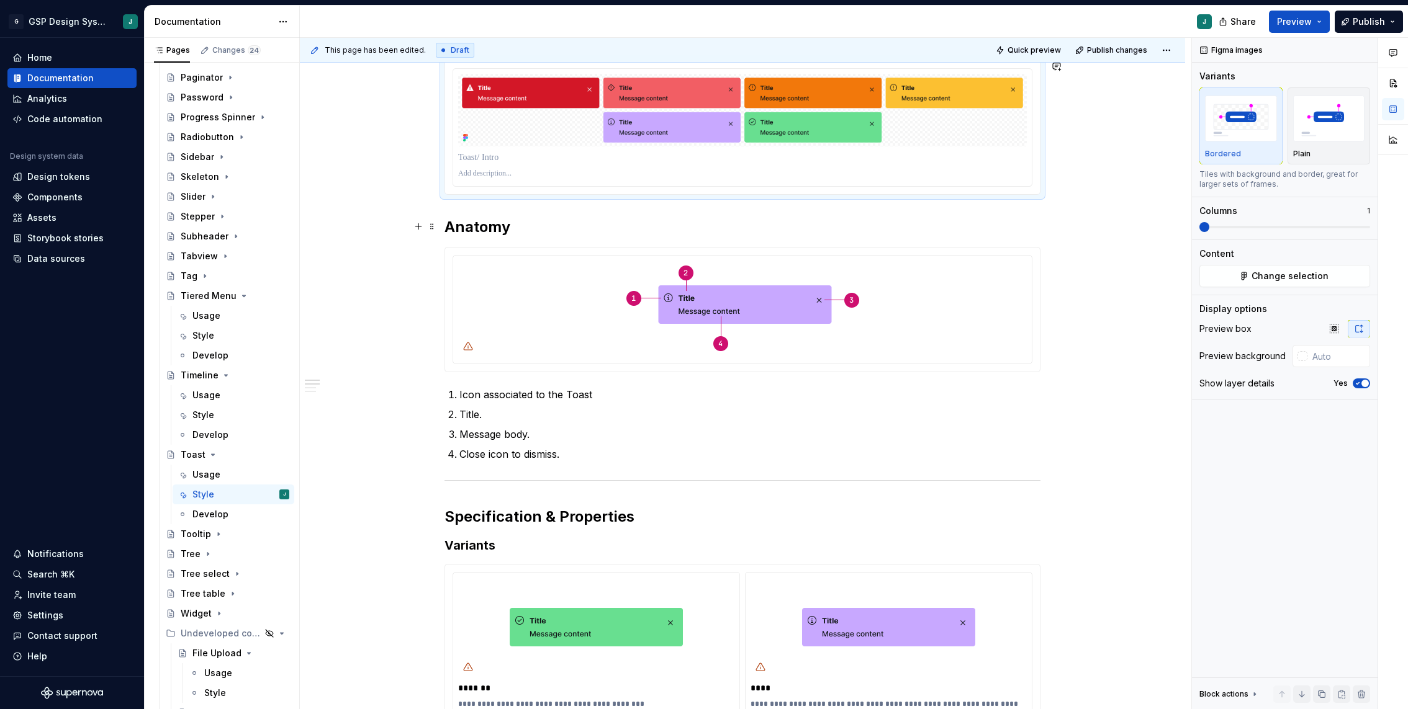
scroll to position [191, 0]
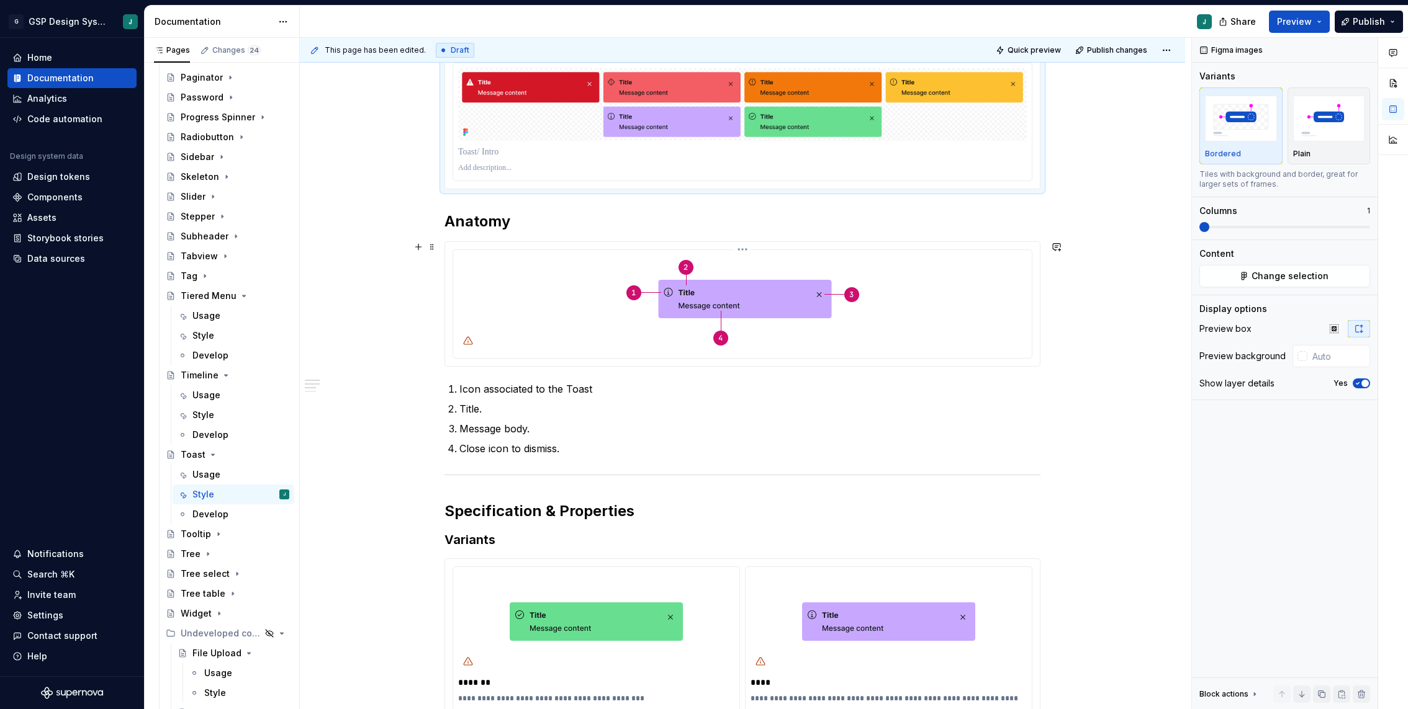
type input "#FFFFFF"
click at [799, 323] on img at bounding box center [742, 303] width 243 height 96
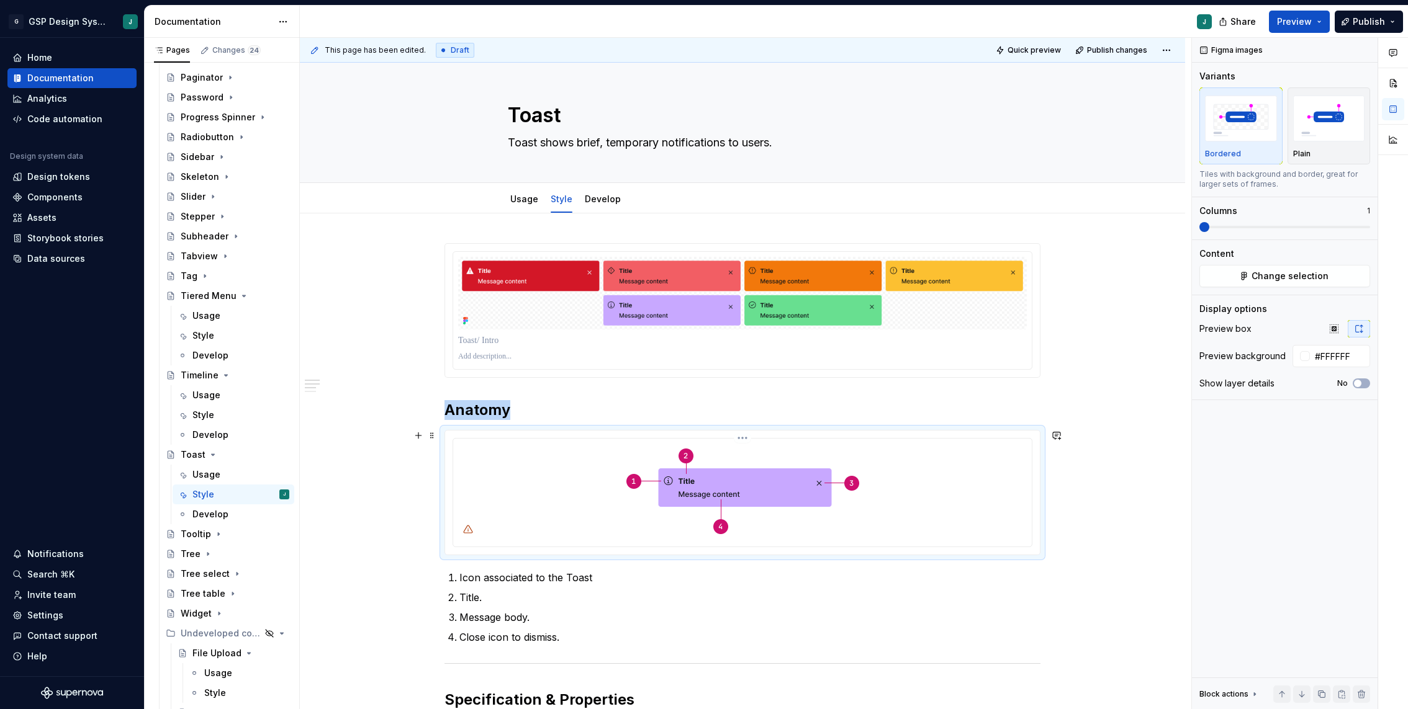
scroll to position [0, 0]
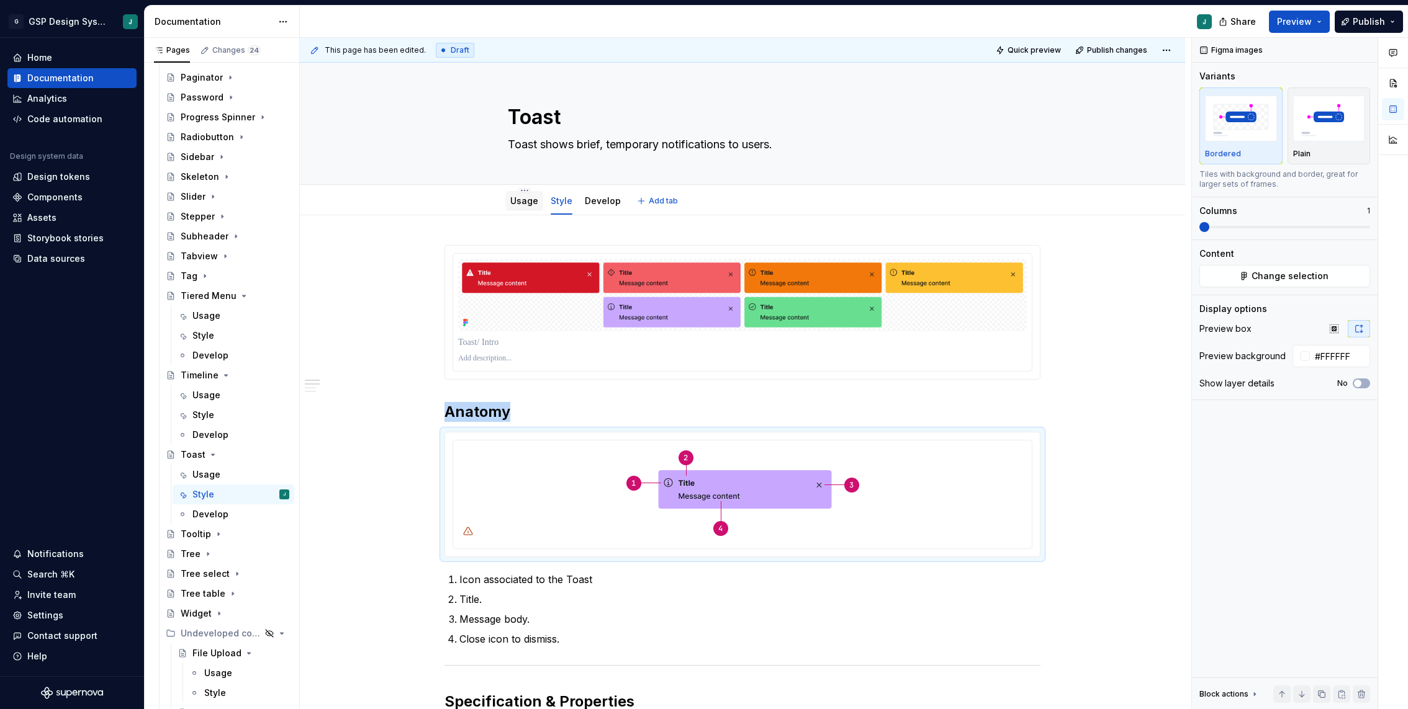
click at [534, 204] on link "Usage" at bounding box center [524, 201] width 28 height 11
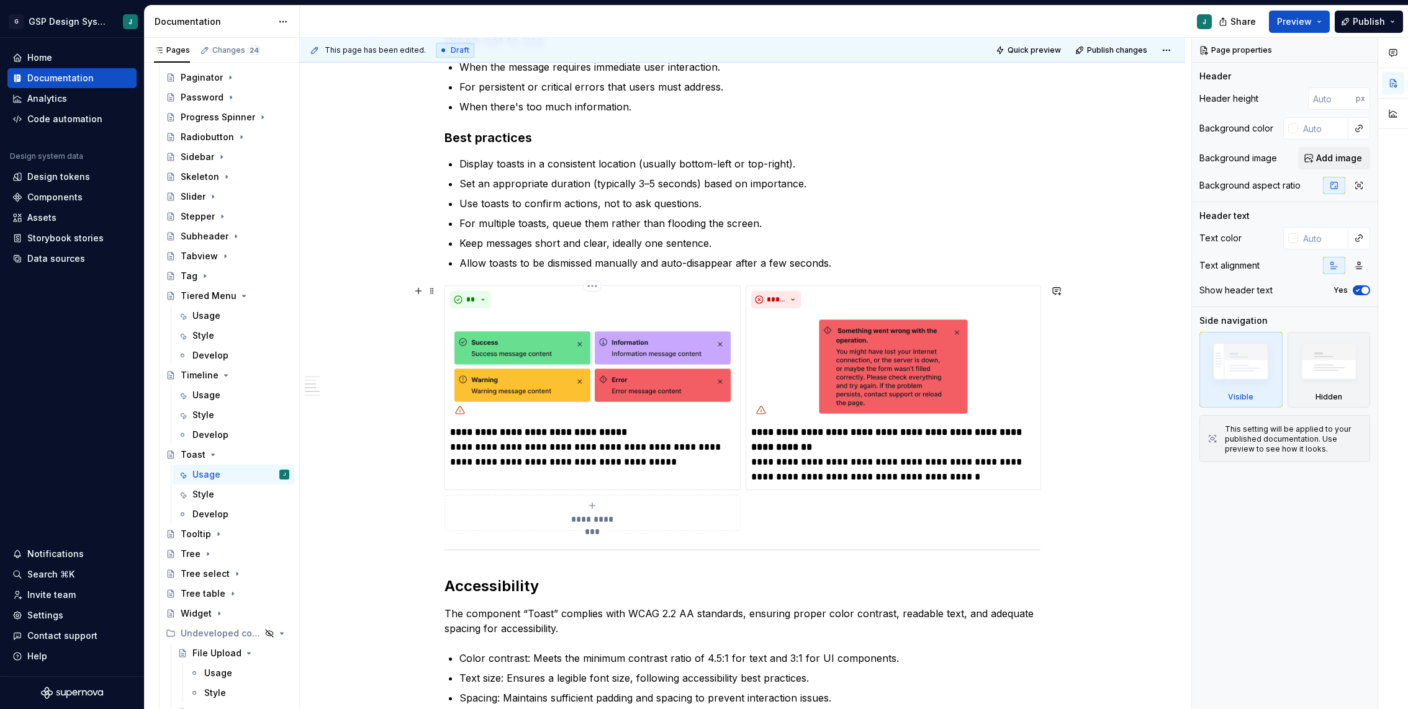
scroll to position [523, 0]
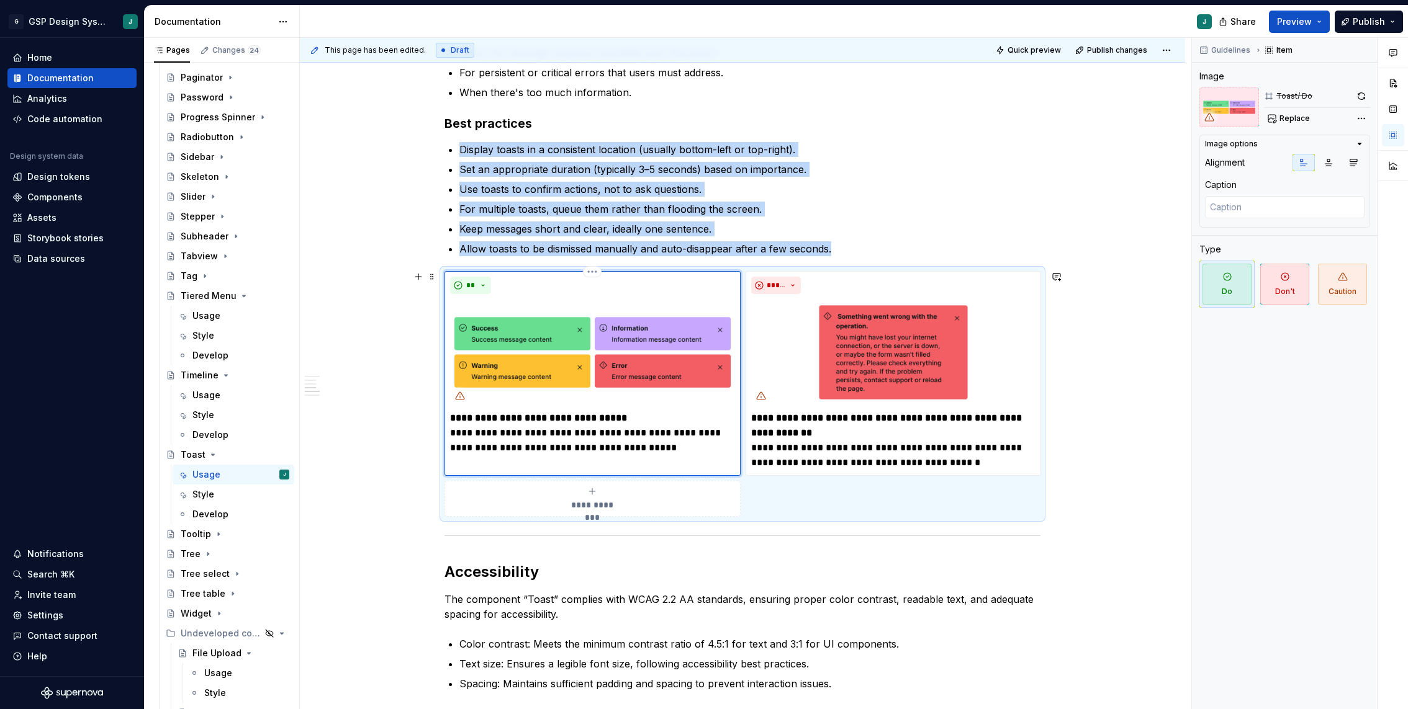
click at [615, 345] on img at bounding box center [592, 352] width 285 height 107
click at [1294, 117] on span "Replace" at bounding box center [1294, 119] width 30 height 10
type textarea "*"
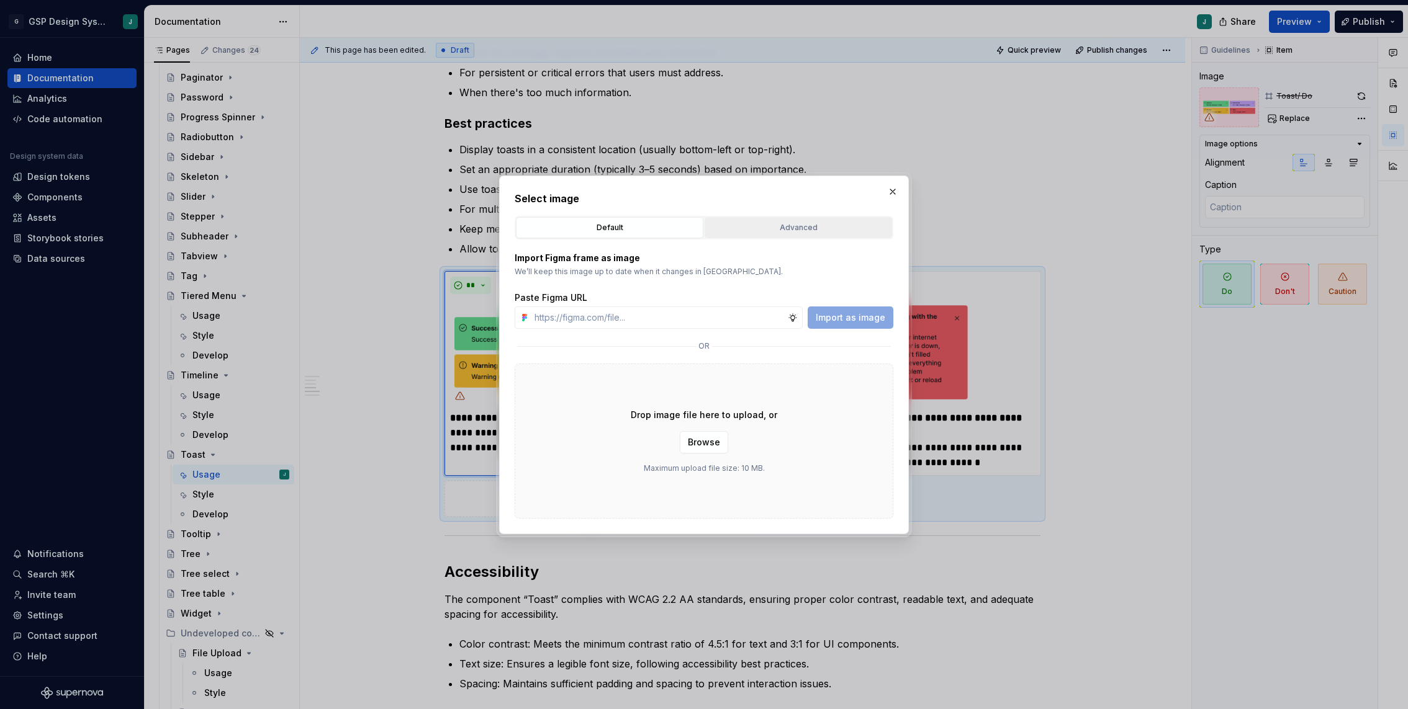
click at [804, 222] on div "Advanced" at bounding box center [798, 228] width 179 height 12
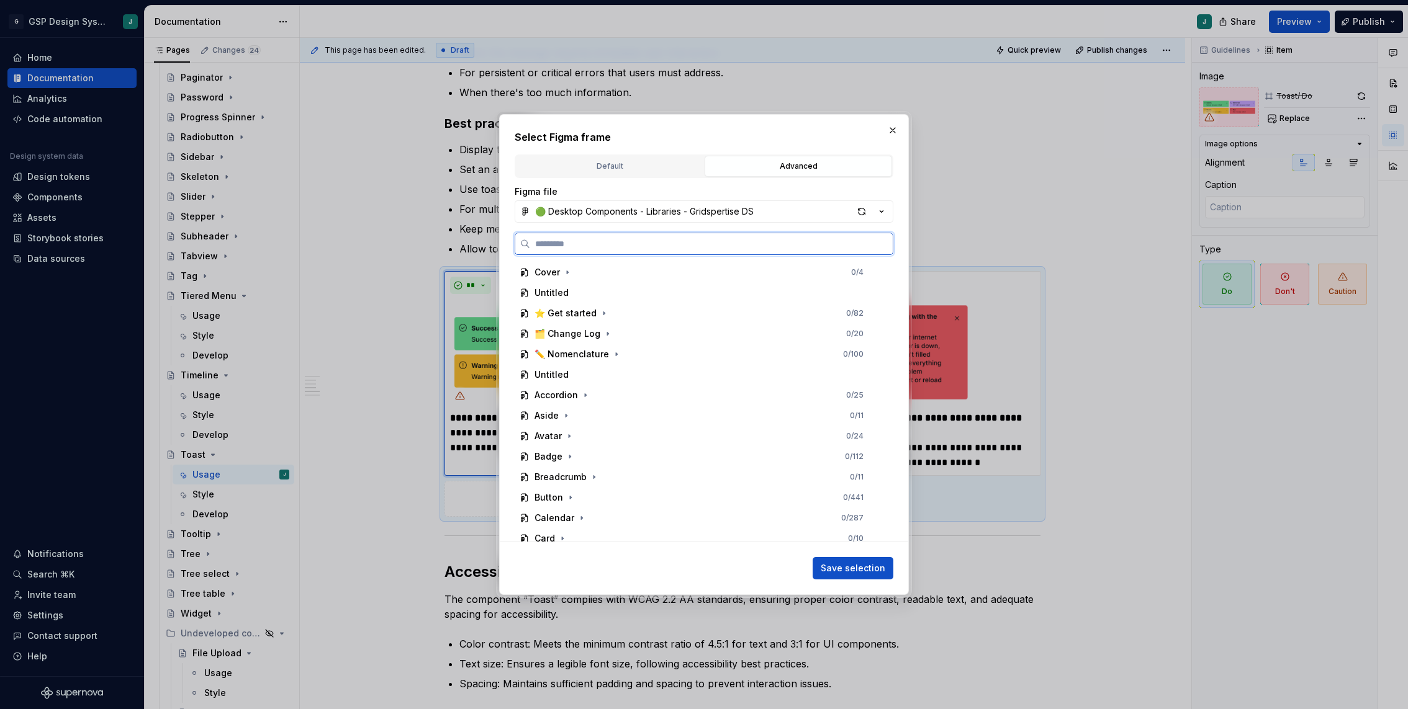
click at [585, 245] on input "search" at bounding box center [711, 244] width 362 height 12
click at [569, 212] on div "🟢 Desktop Components - Libraries - Gridspertise DS" at bounding box center [644, 211] width 218 height 12
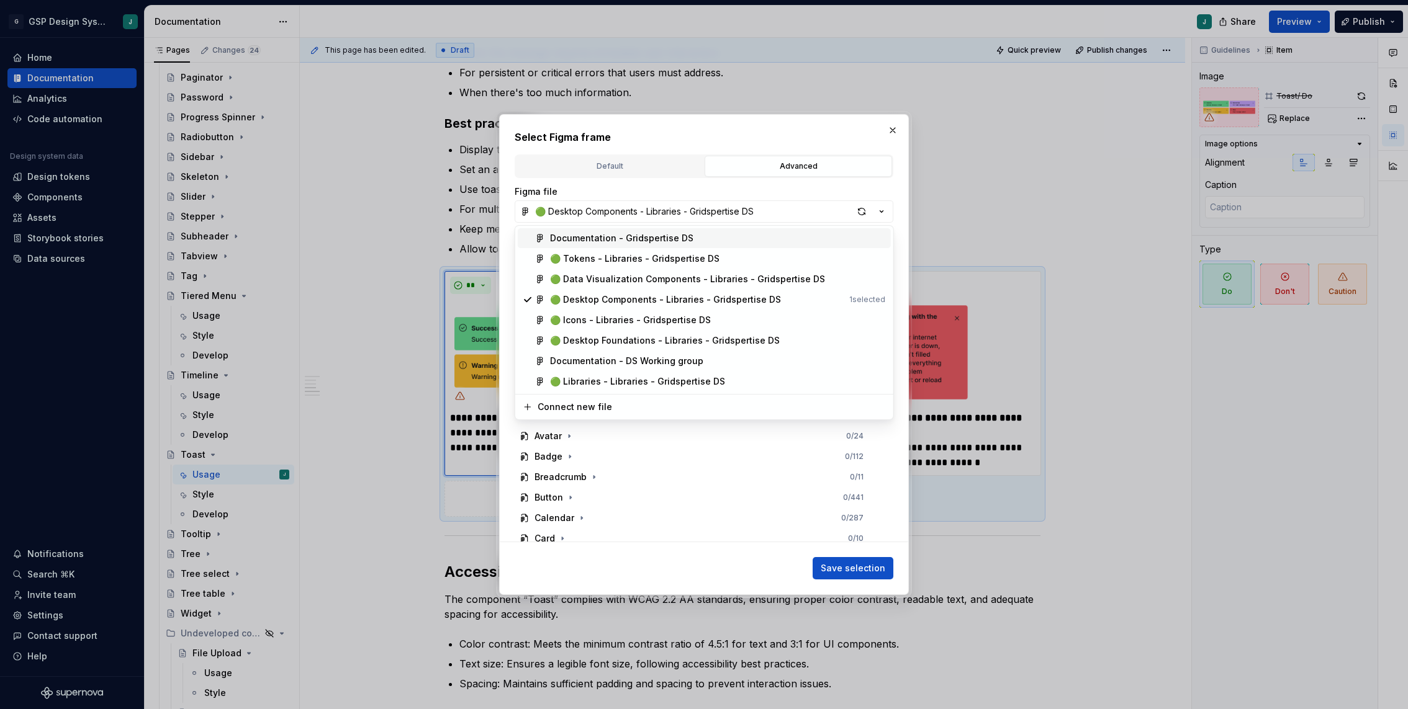
click at [618, 241] on div "Documentation - Gridspertise DS" at bounding box center [621, 238] width 143 height 12
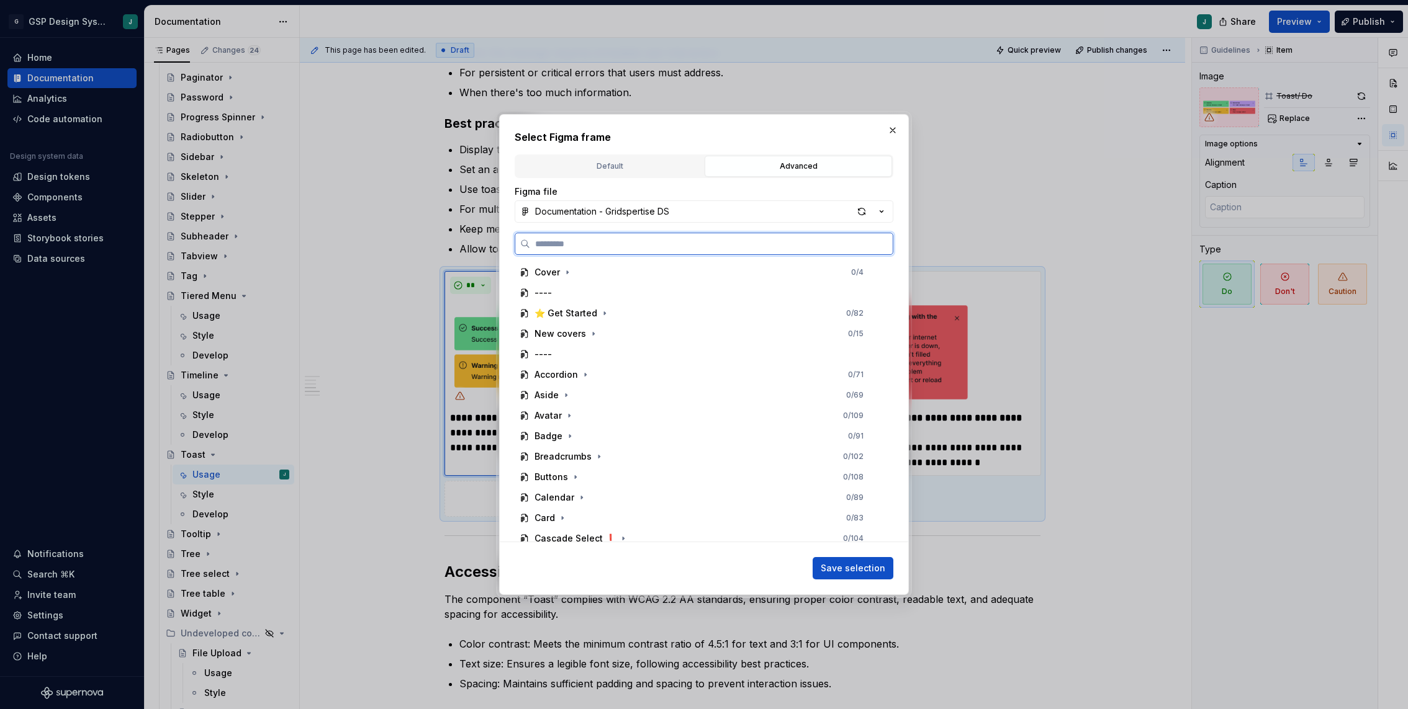
click at [569, 246] on input "search" at bounding box center [711, 244] width 362 height 12
type input "*****"
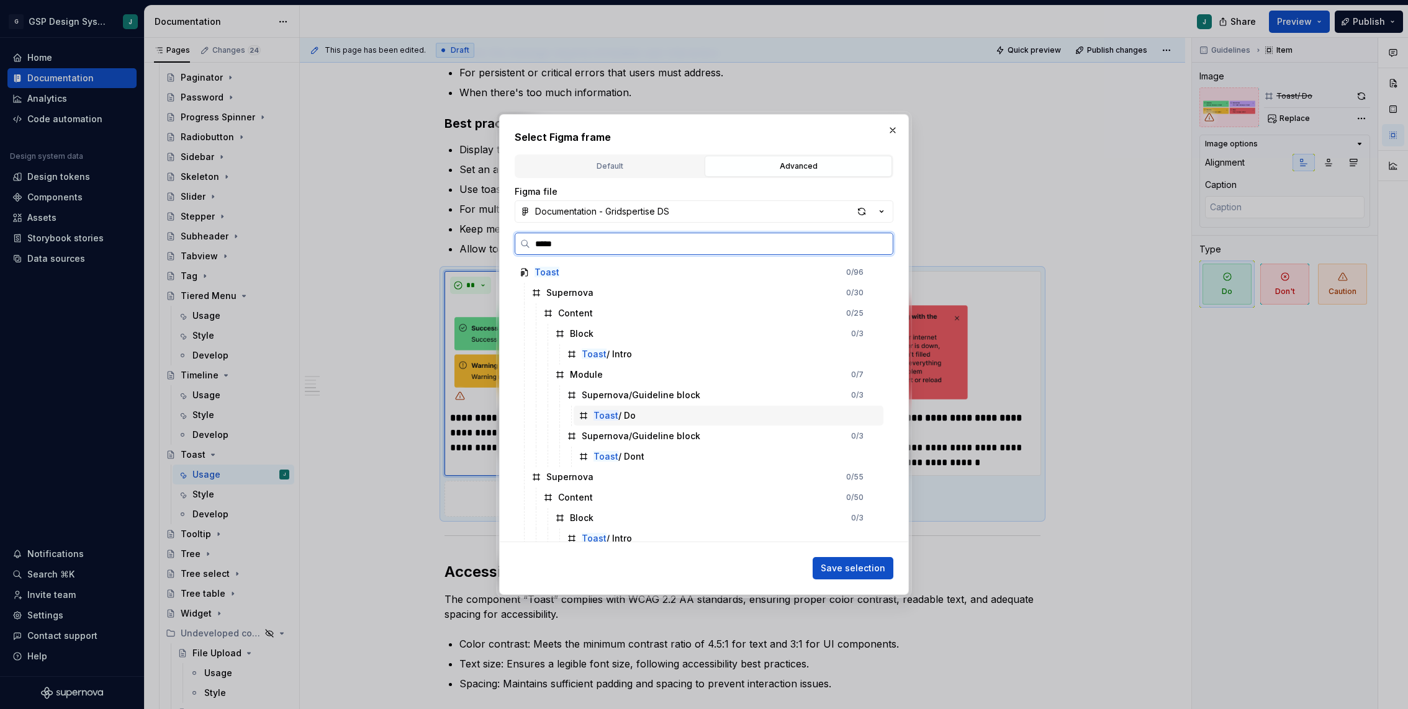
click at [670, 409] on div "Toast / Do" at bounding box center [729, 416] width 310 height 20
click at [868, 565] on span "Save selection" at bounding box center [853, 568] width 65 height 12
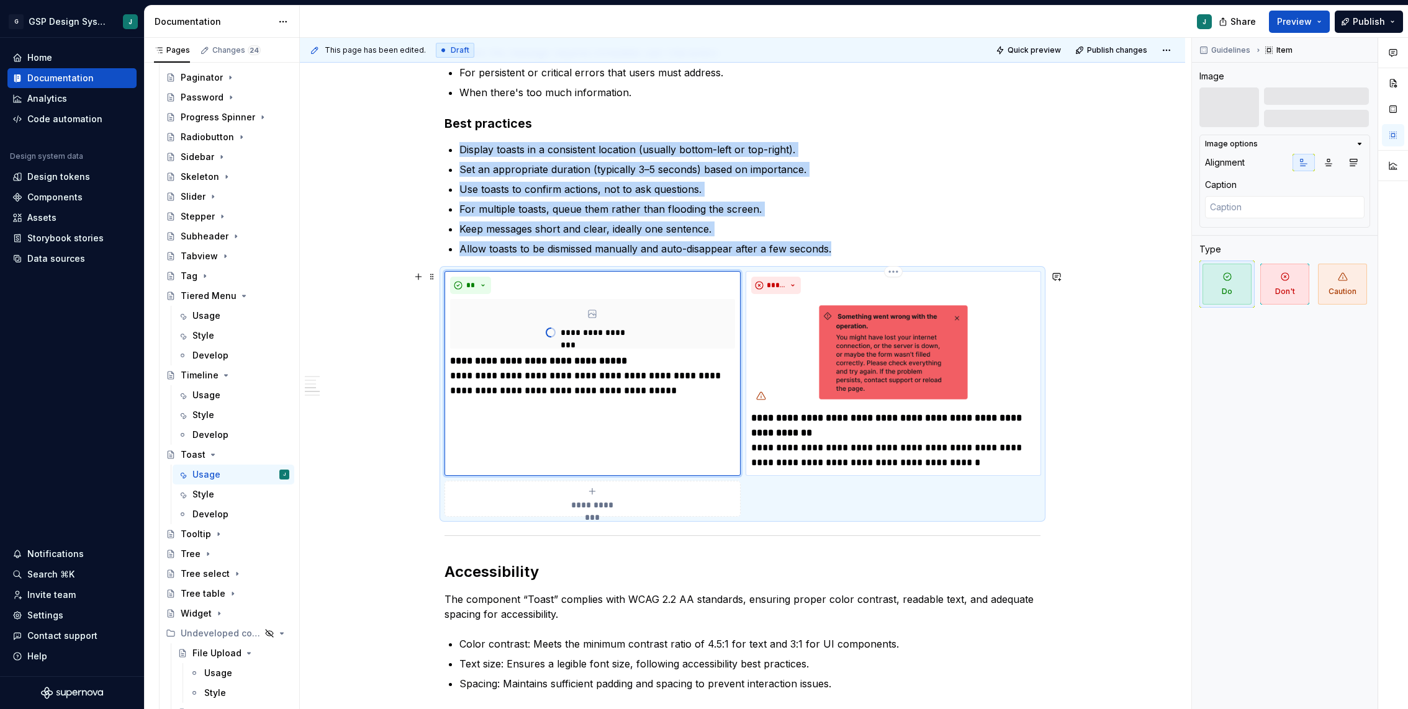
click at [868, 351] on img at bounding box center [893, 352] width 285 height 107
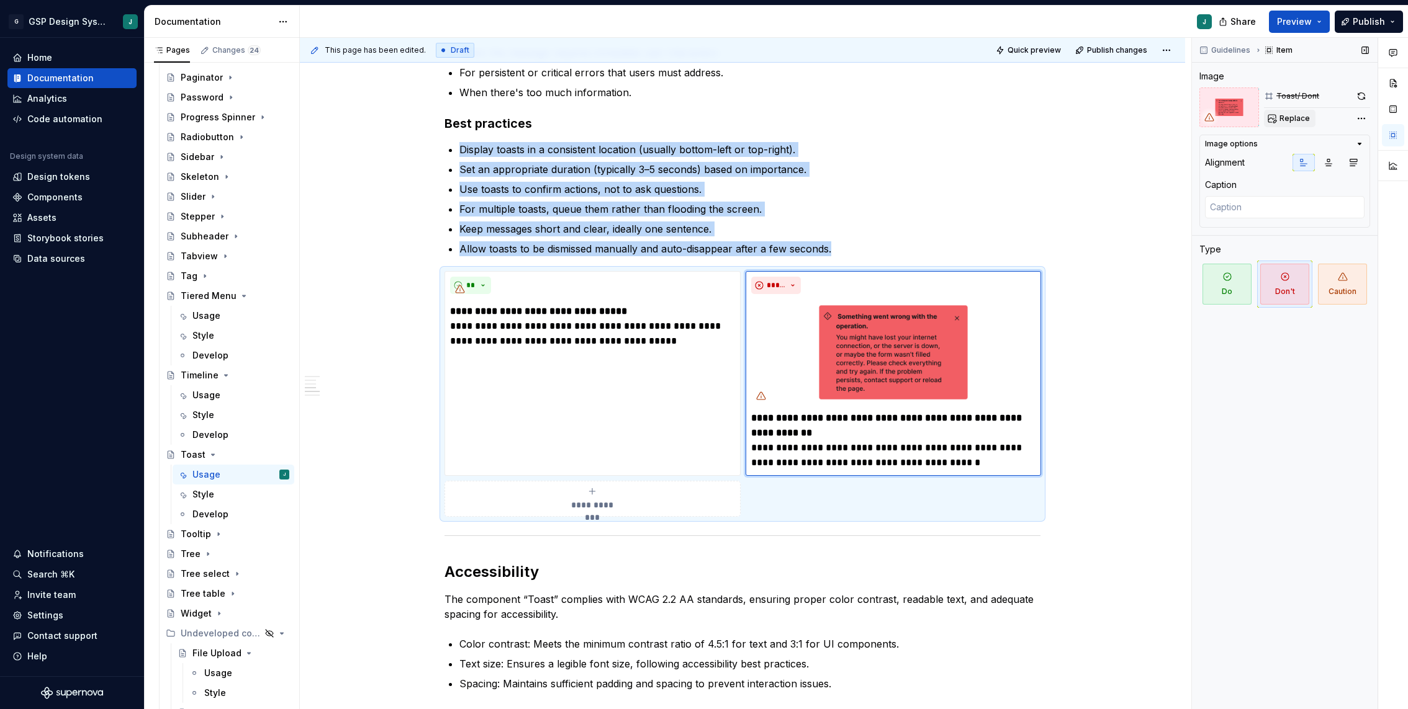
click at [1305, 111] on button "Replace" at bounding box center [1290, 118] width 52 height 17
type textarea "*"
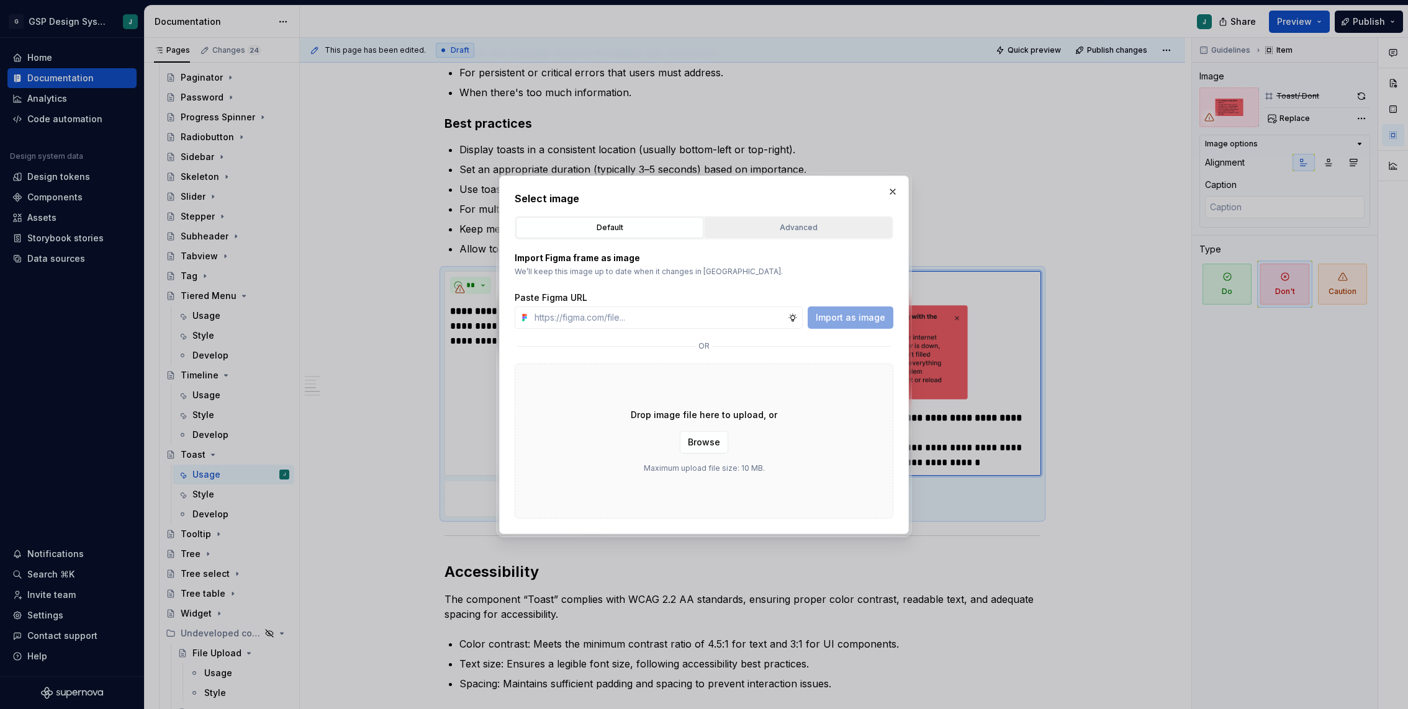
click at [817, 231] on div "Advanced" at bounding box center [798, 228] width 179 height 12
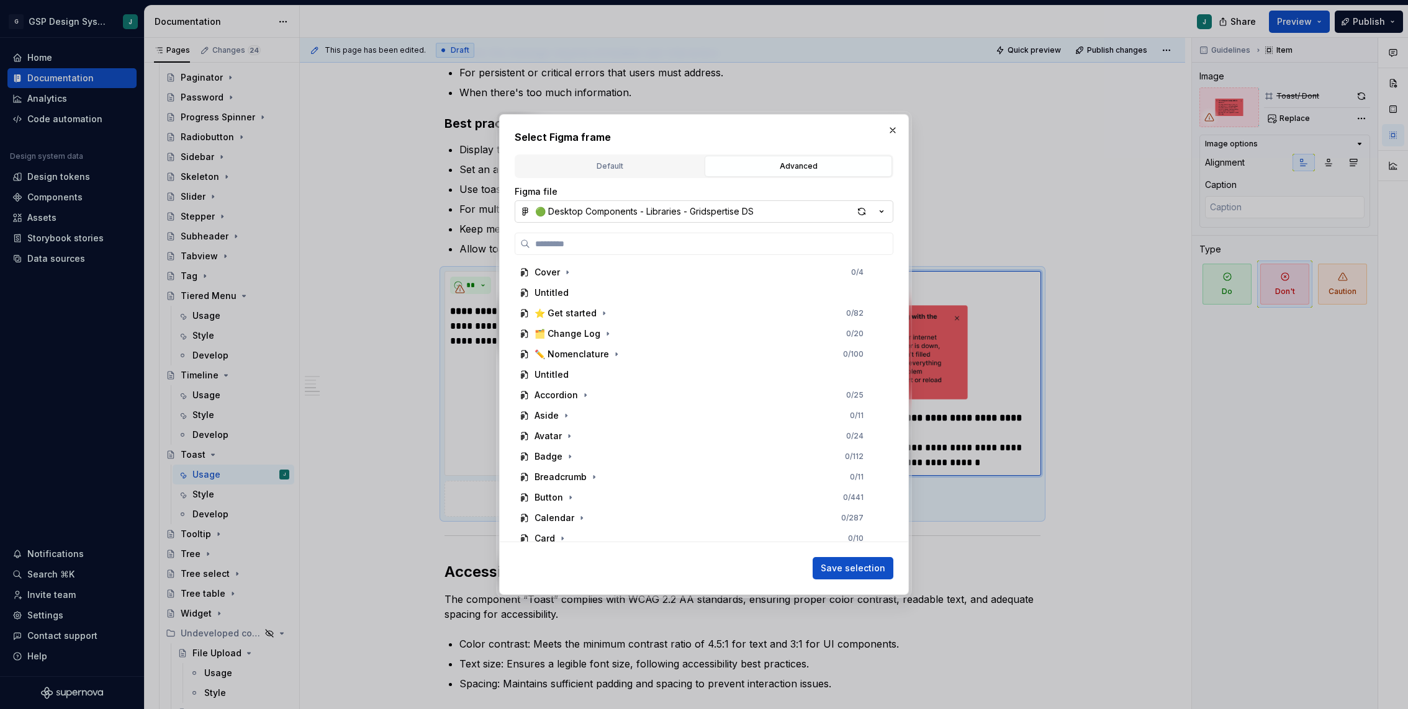
click at [605, 207] on div "🟢 Desktop Components - Libraries - Gridspertise DS" at bounding box center [644, 211] width 218 height 12
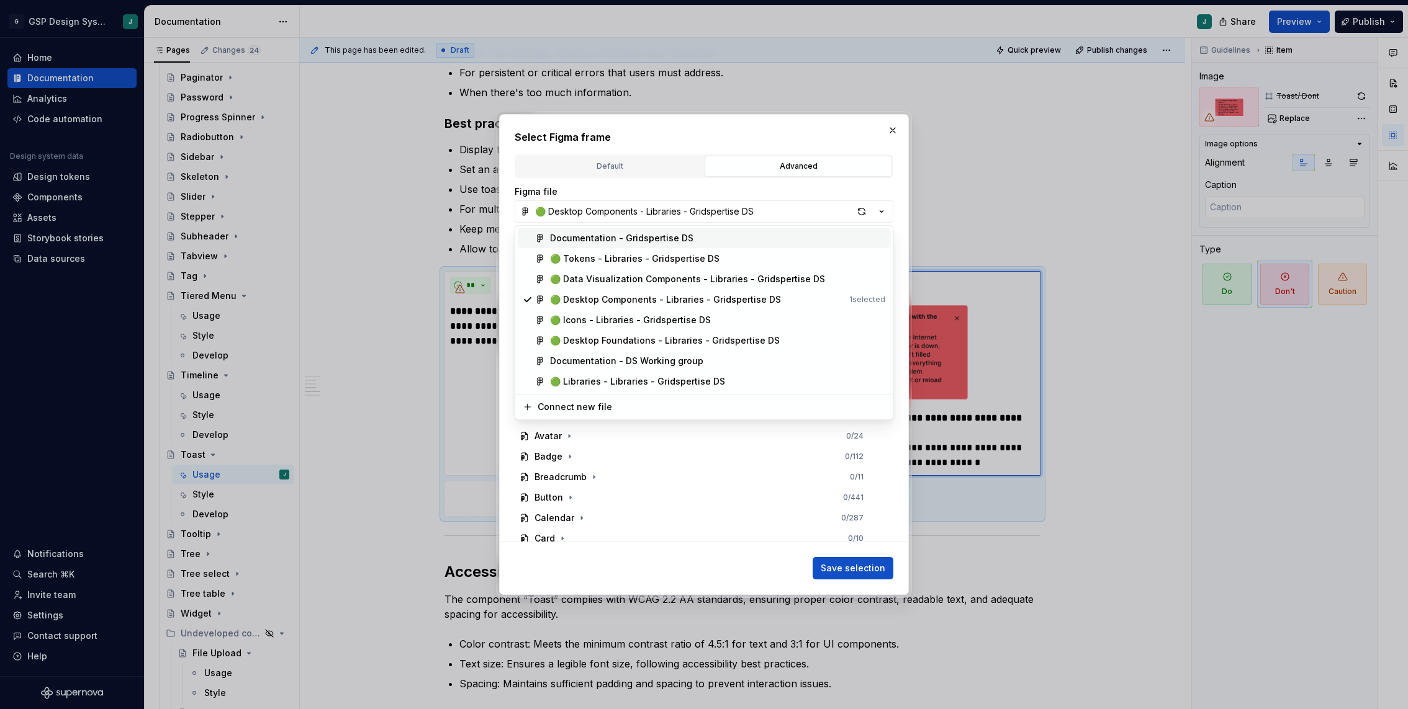
click at [604, 237] on div "Documentation - Gridspertise DS" at bounding box center [621, 238] width 143 height 12
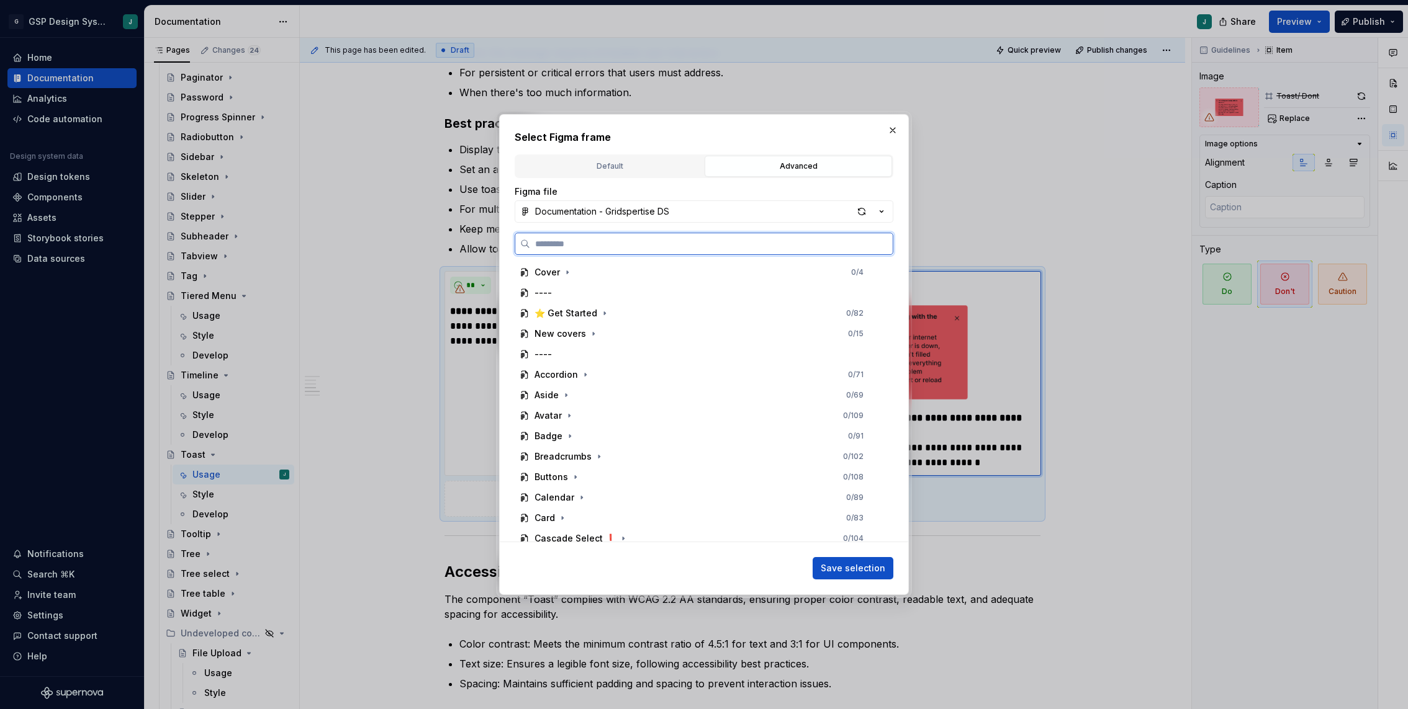
click at [602, 238] on input "search" at bounding box center [711, 244] width 362 height 12
type input "*****"
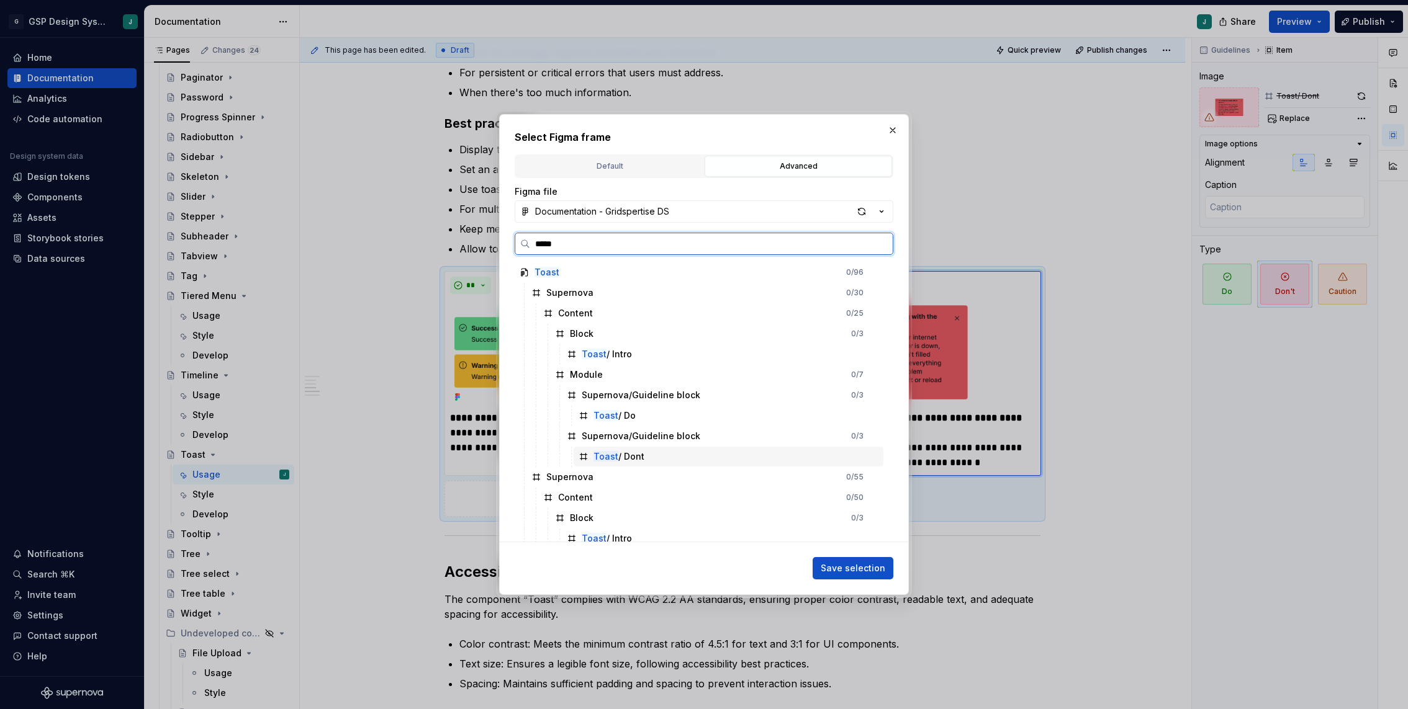
click at [640, 457] on div "Toast / Dont" at bounding box center [618, 457] width 51 height 12
click at [858, 571] on span "Save selection" at bounding box center [853, 568] width 65 height 12
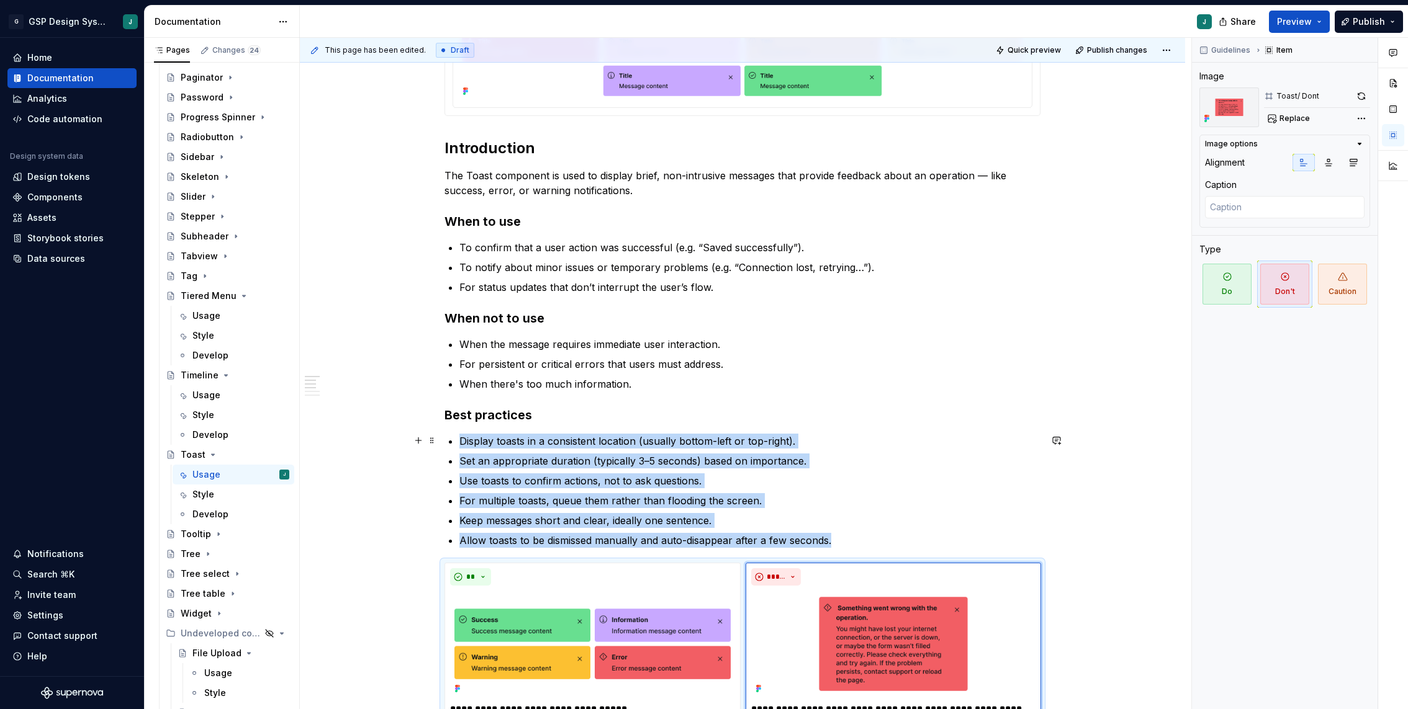
scroll to position [0, 0]
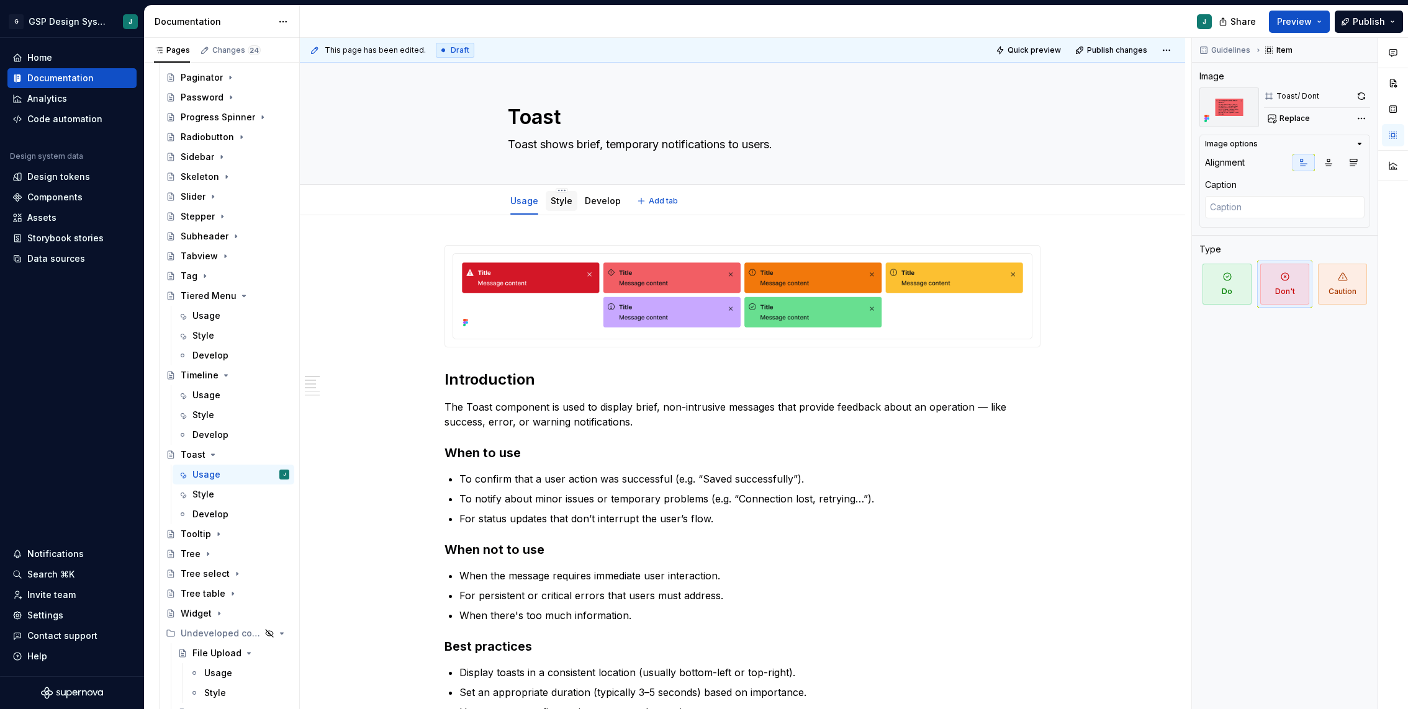
click at [563, 210] on div "Style" at bounding box center [562, 201] width 32 height 20
click at [560, 200] on link "Style" at bounding box center [562, 201] width 22 height 11
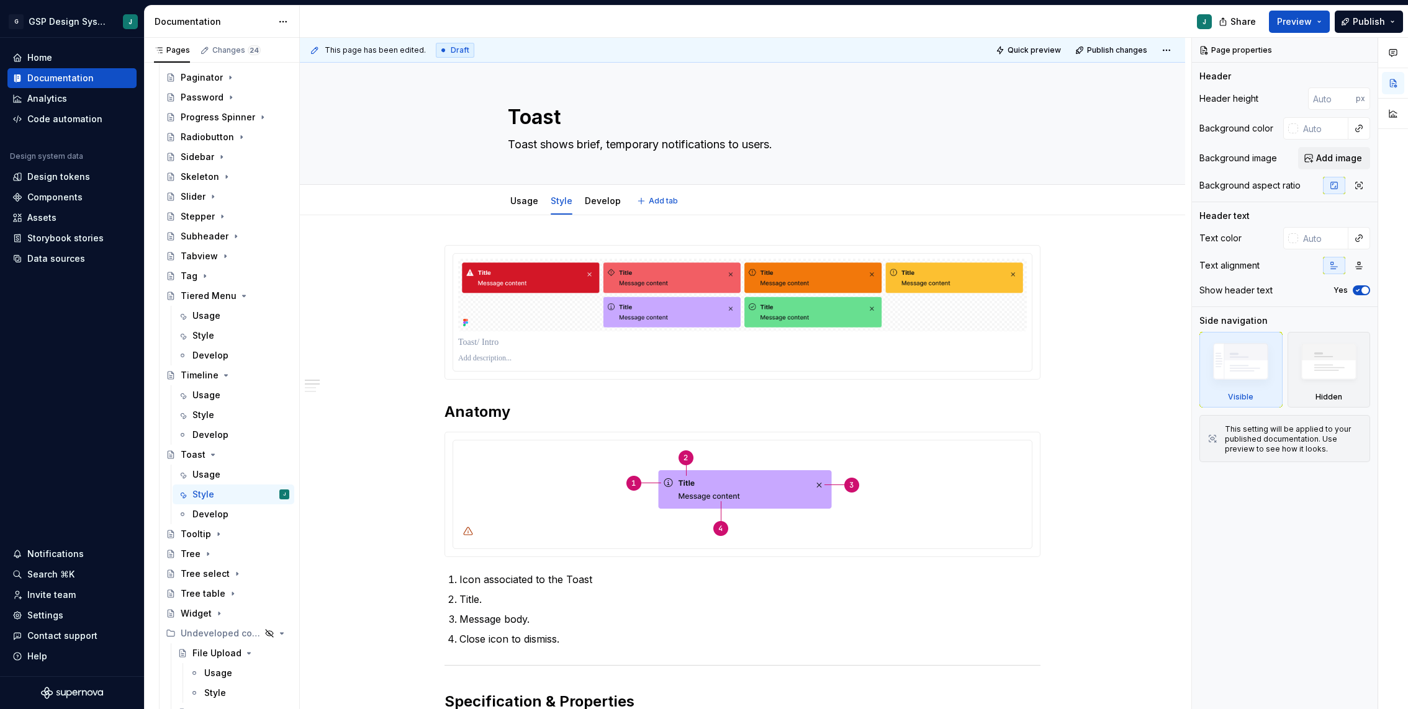
type textarea "*"
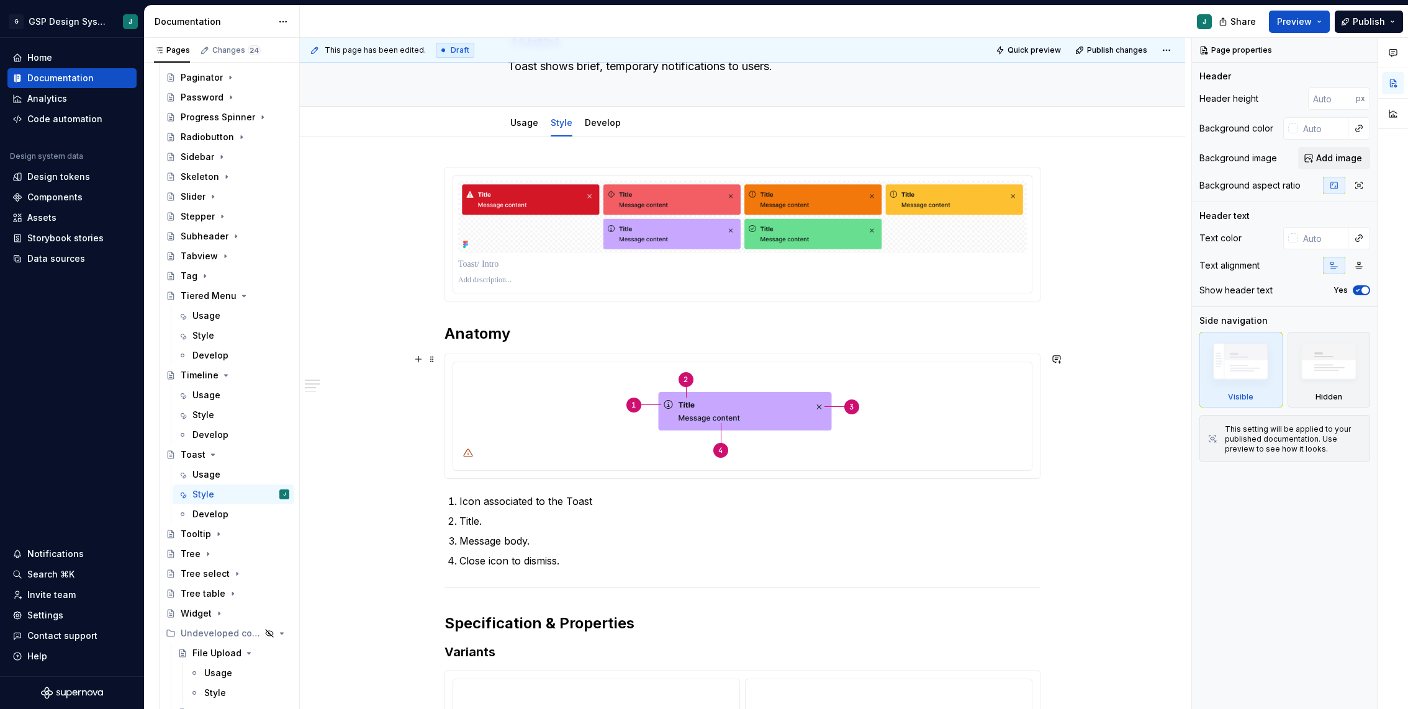
scroll to position [81, 0]
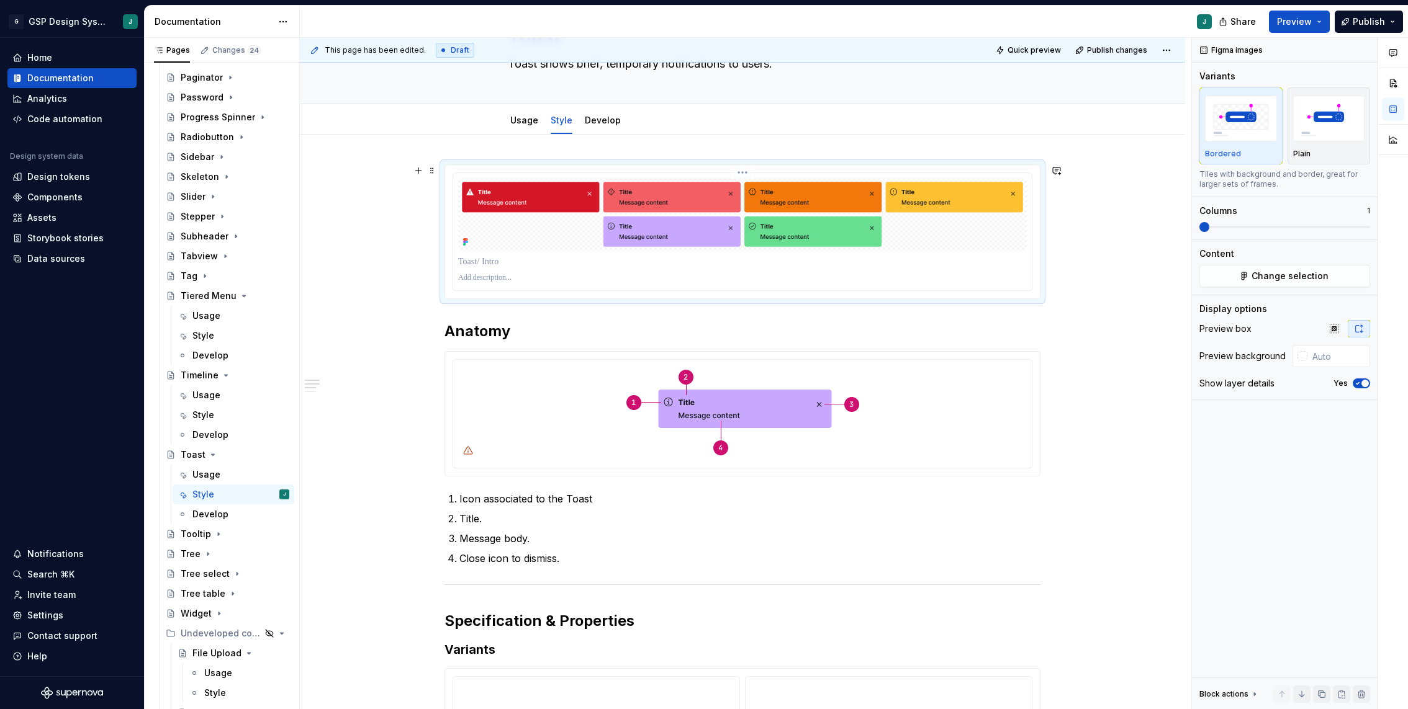
click at [811, 178] on img at bounding box center [742, 214] width 569 height 73
click at [1319, 351] on input "text" at bounding box center [1338, 356] width 63 height 22
type input "#FFFFFF"
click at [833, 407] on img at bounding box center [742, 413] width 243 height 96
click at [1276, 270] on span "Change selection" at bounding box center [1289, 276] width 77 height 12
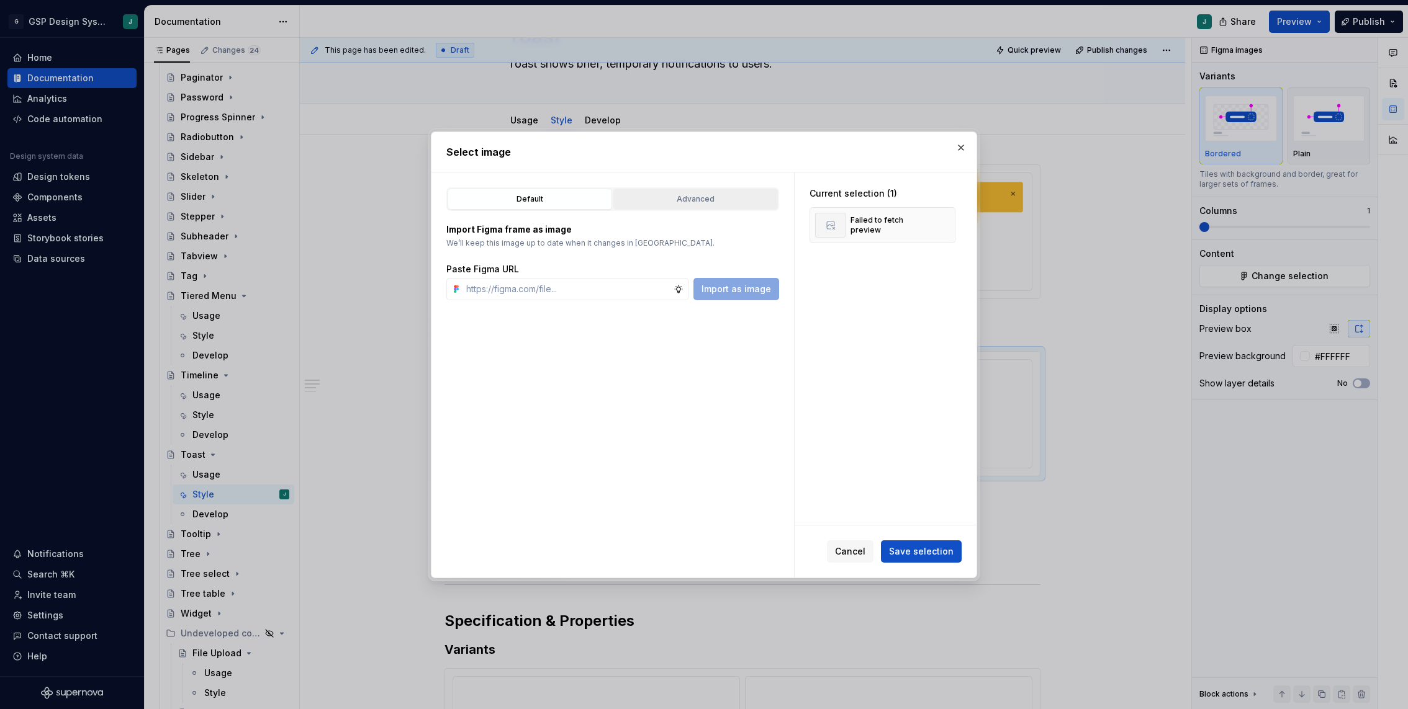
click at [704, 197] on div "Advanced" at bounding box center [696, 199] width 156 height 12
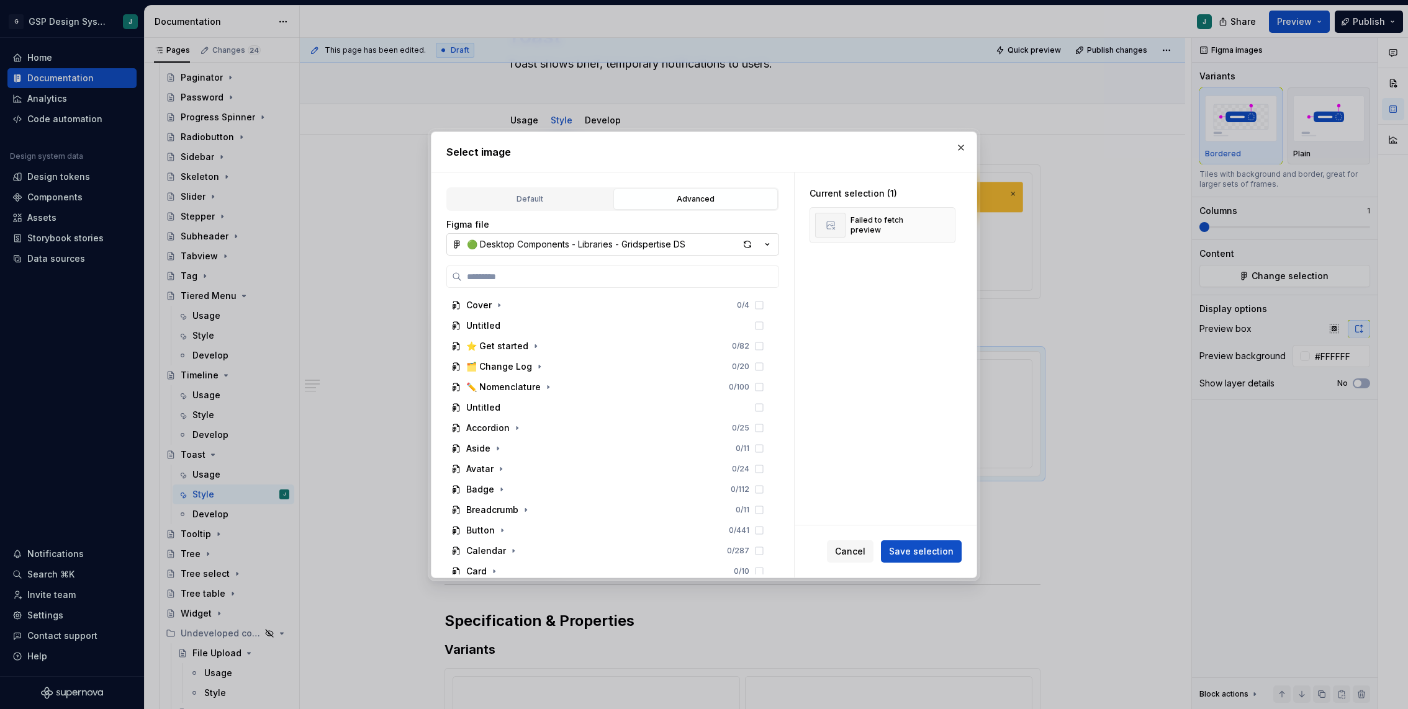
click at [469, 243] on div "🟢 Desktop Components - Libraries - Gridspertise DS" at bounding box center [576, 244] width 218 height 12
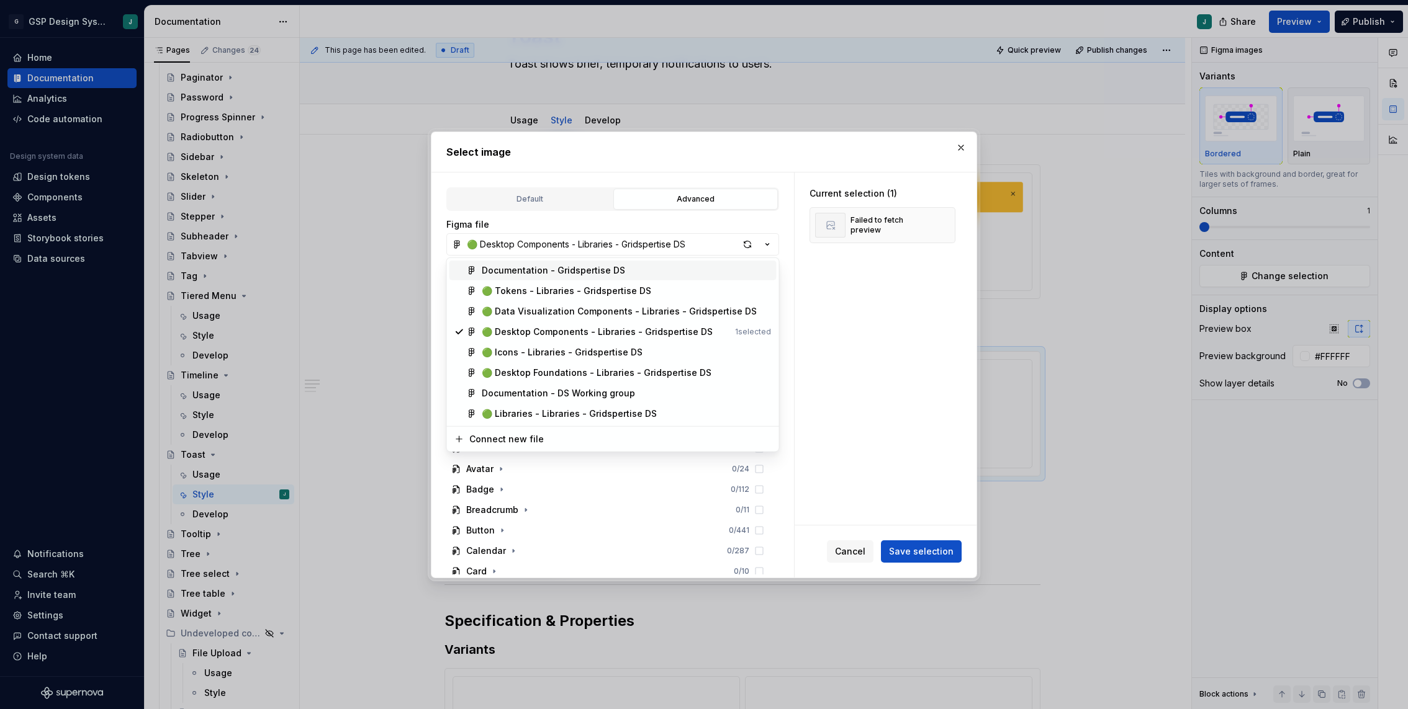
click at [529, 265] on div "Documentation - Gridspertise DS" at bounding box center [553, 270] width 143 height 12
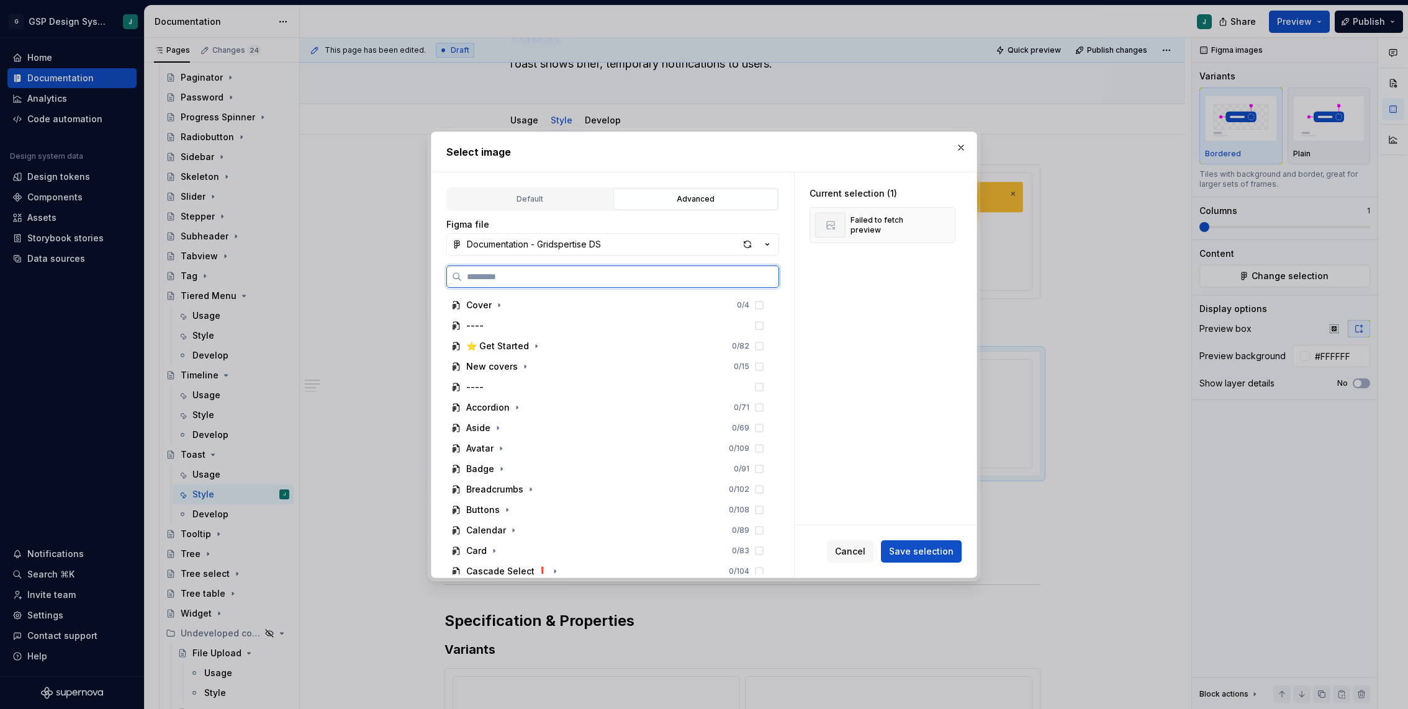
click at [508, 279] on input "search" at bounding box center [620, 277] width 317 height 12
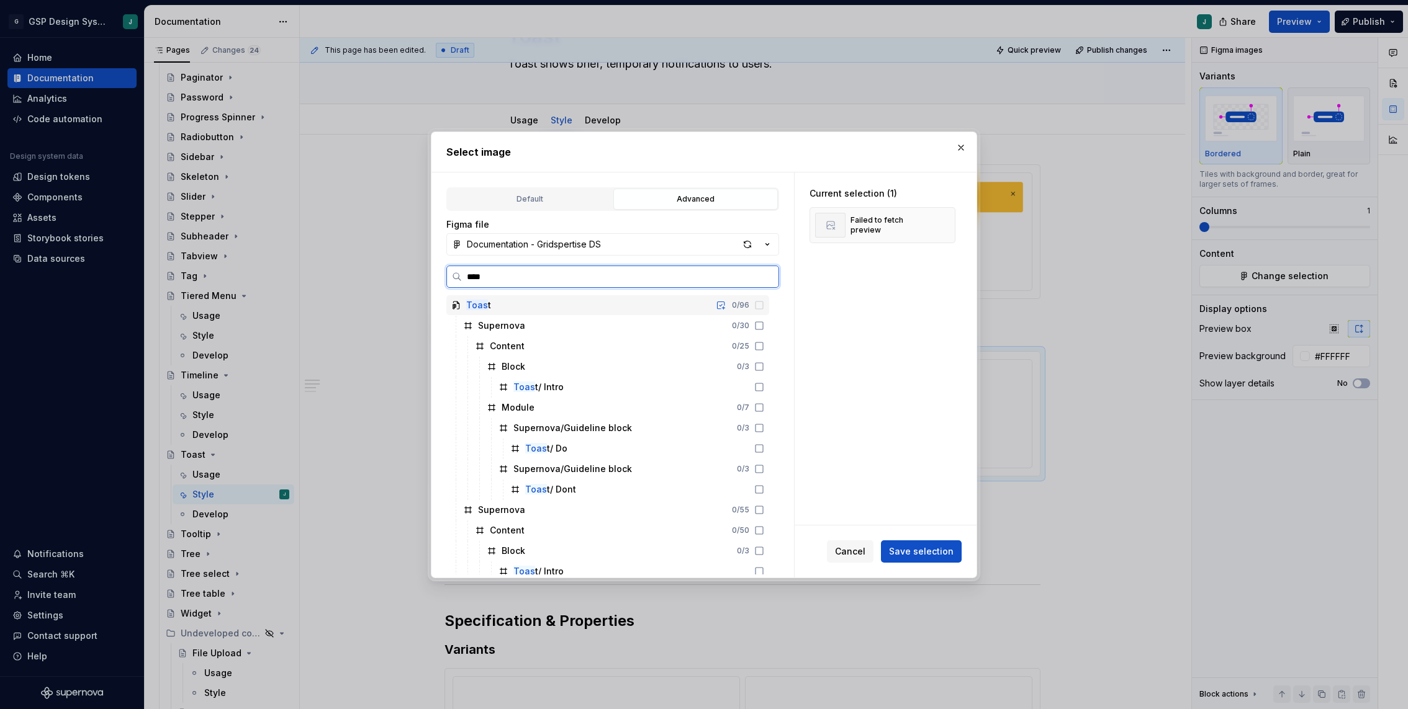
type input "*****"
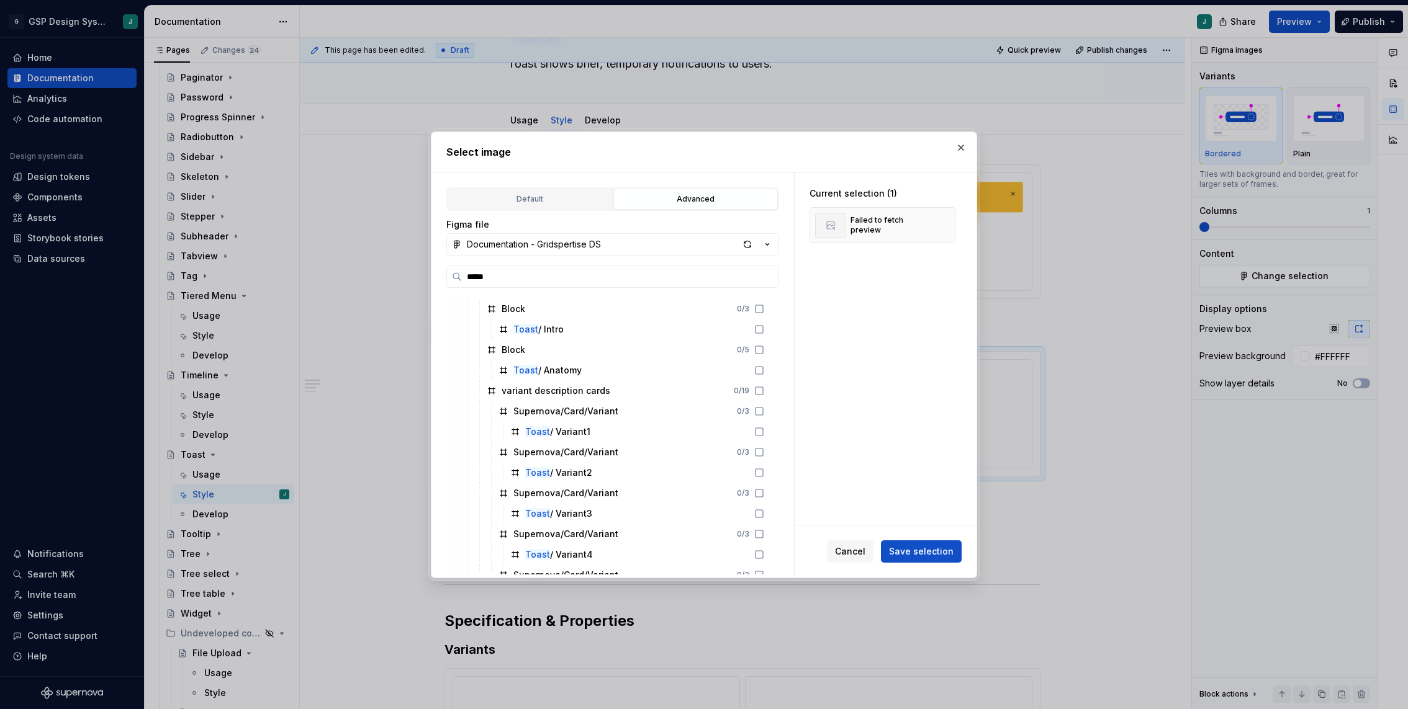
scroll to position [210, 0]
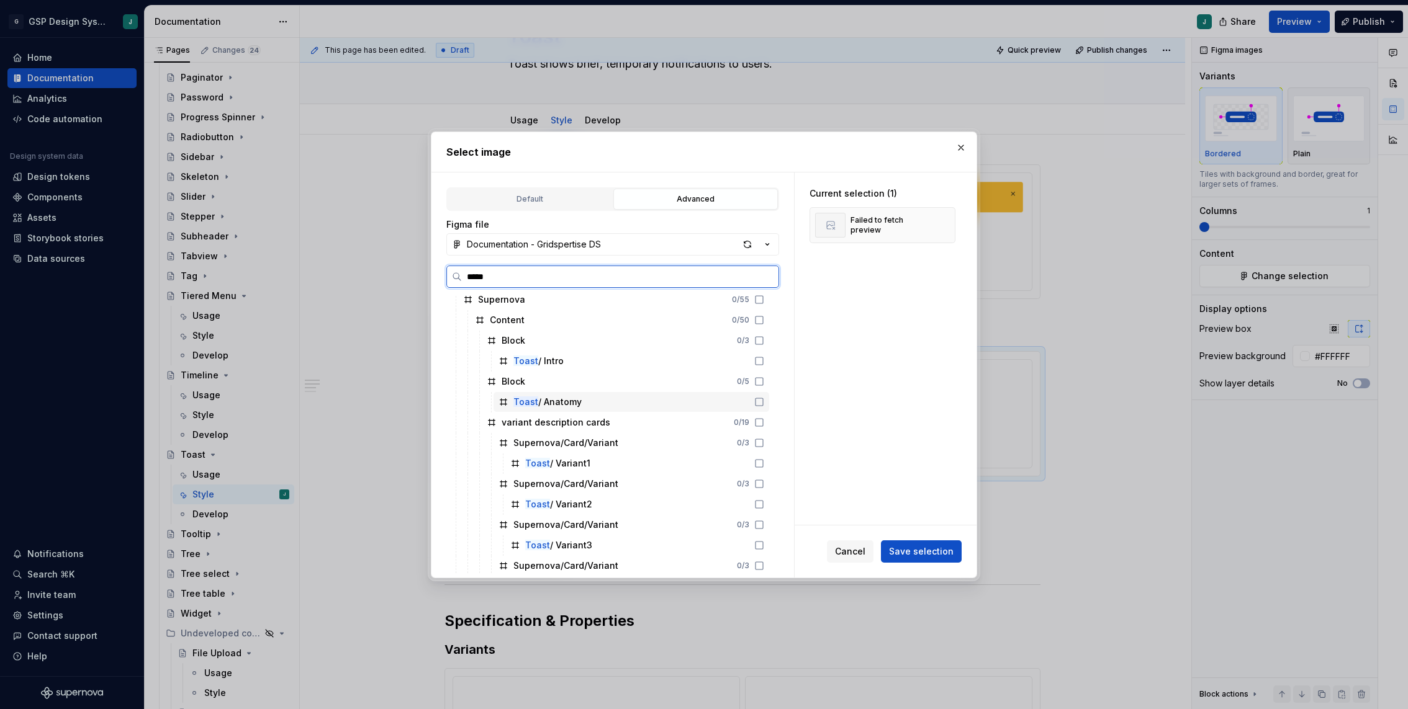
click at [764, 402] on icon at bounding box center [759, 402] width 10 height 10
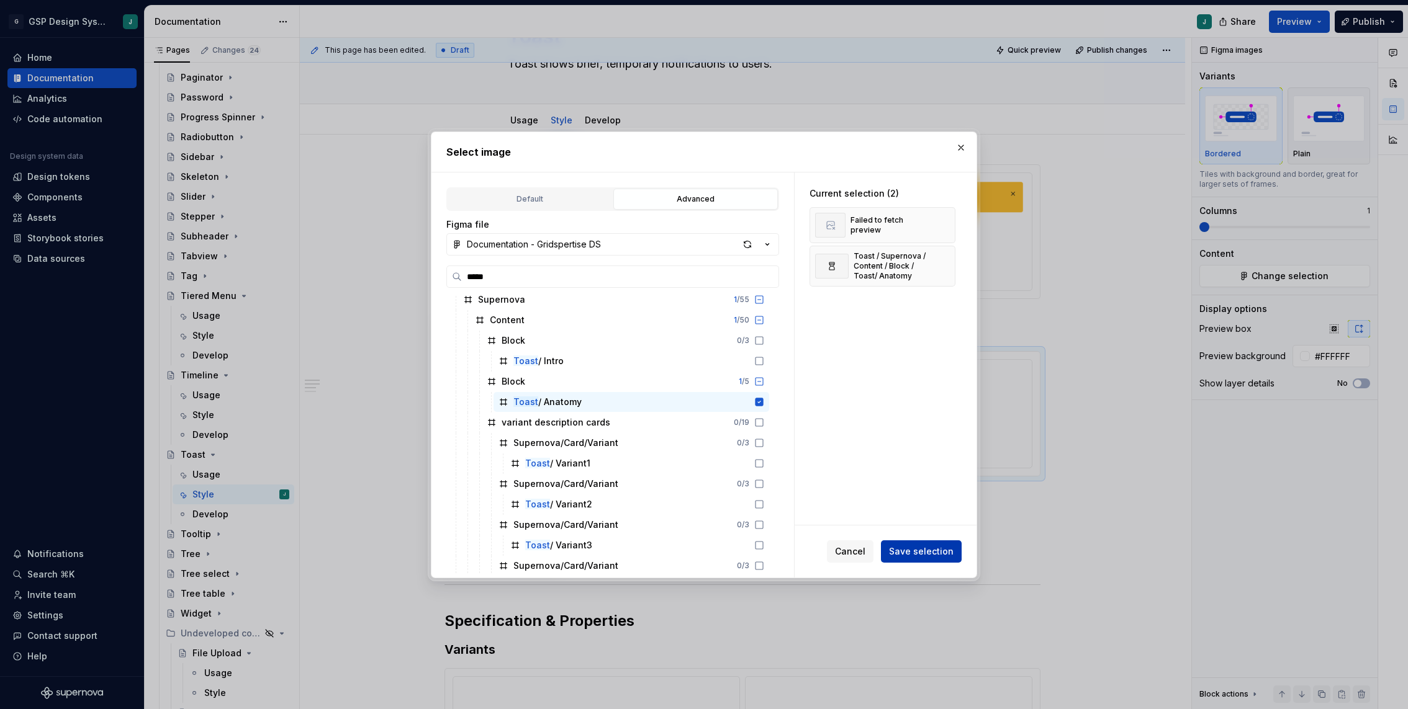
click at [923, 553] on span "Save selection" at bounding box center [921, 552] width 65 height 12
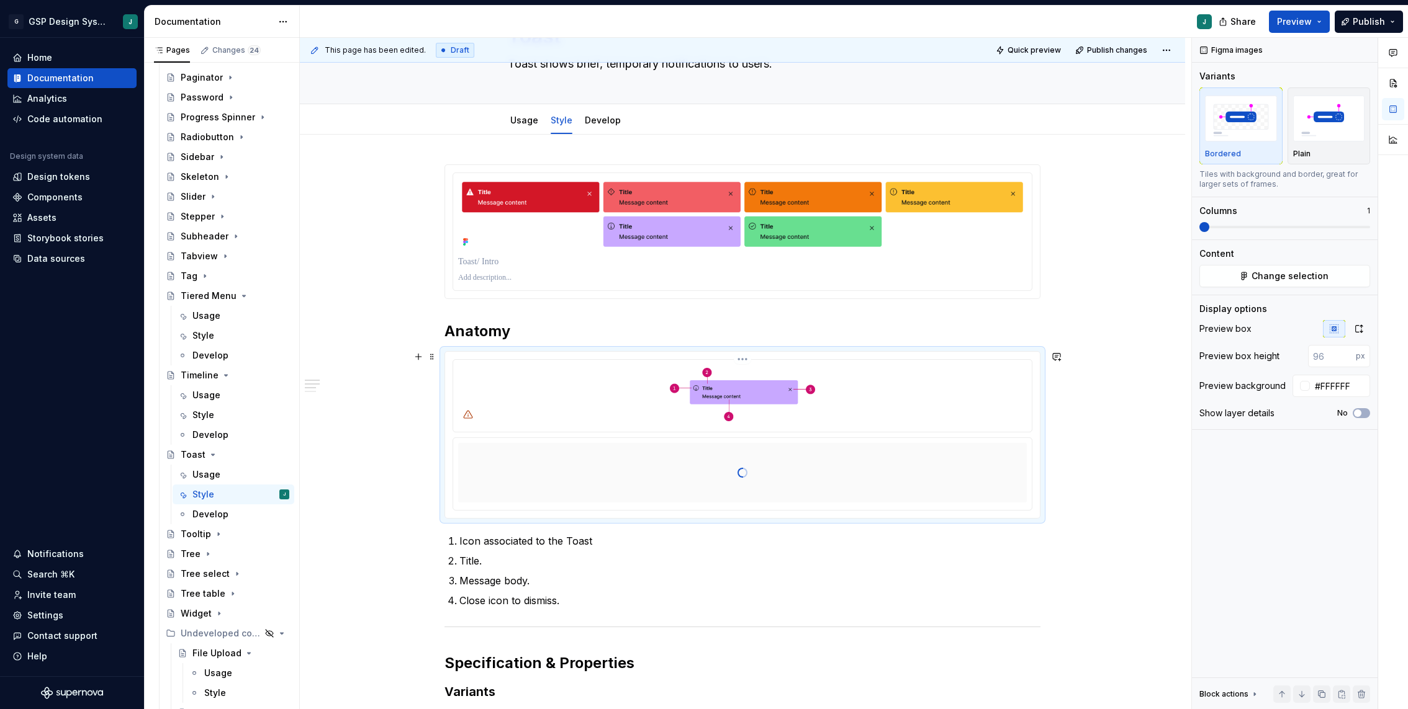
click at [745, 357] on html "G GSP Design System J Home Documentation Analytics Code automation Design syste…" at bounding box center [704, 354] width 1408 height 709
click at [804, 469] on div "Delete item" at bounding box center [812, 469] width 104 height 12
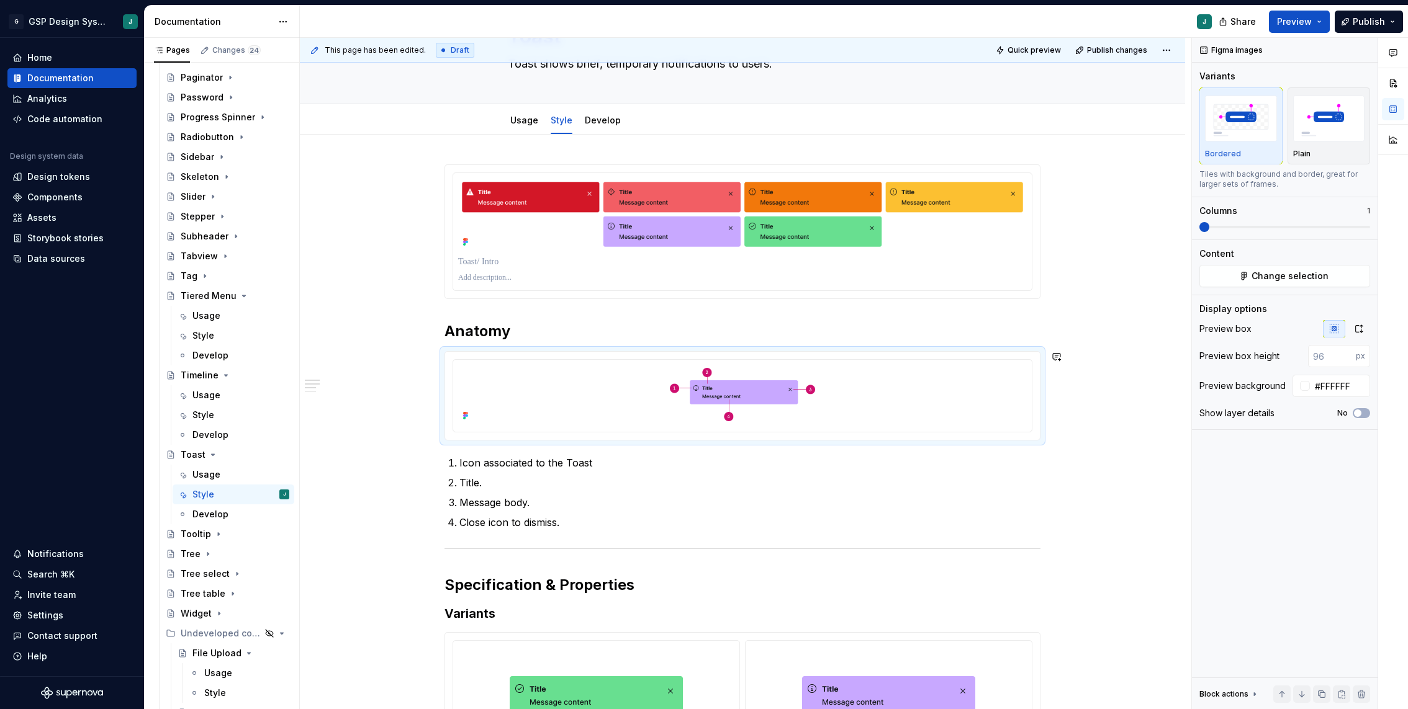
type textarea "*"
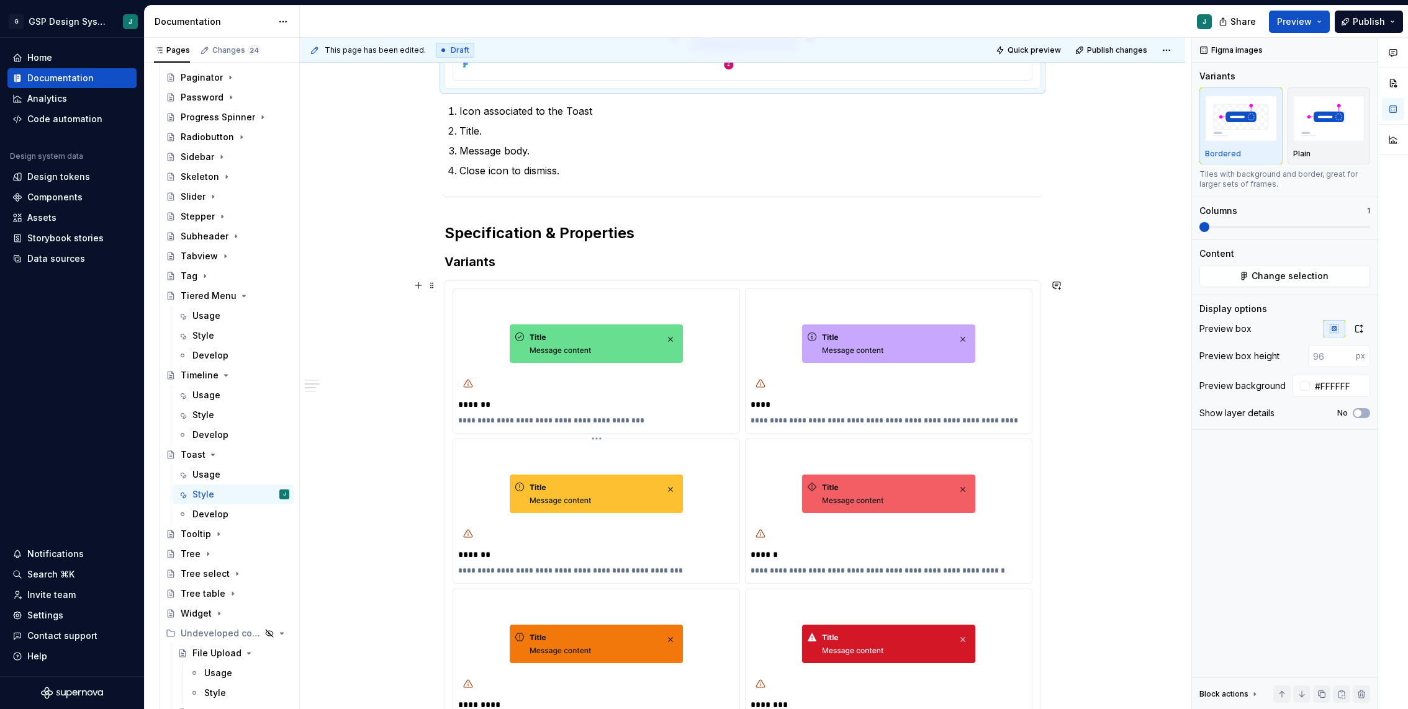
scroll to position [438, 0]
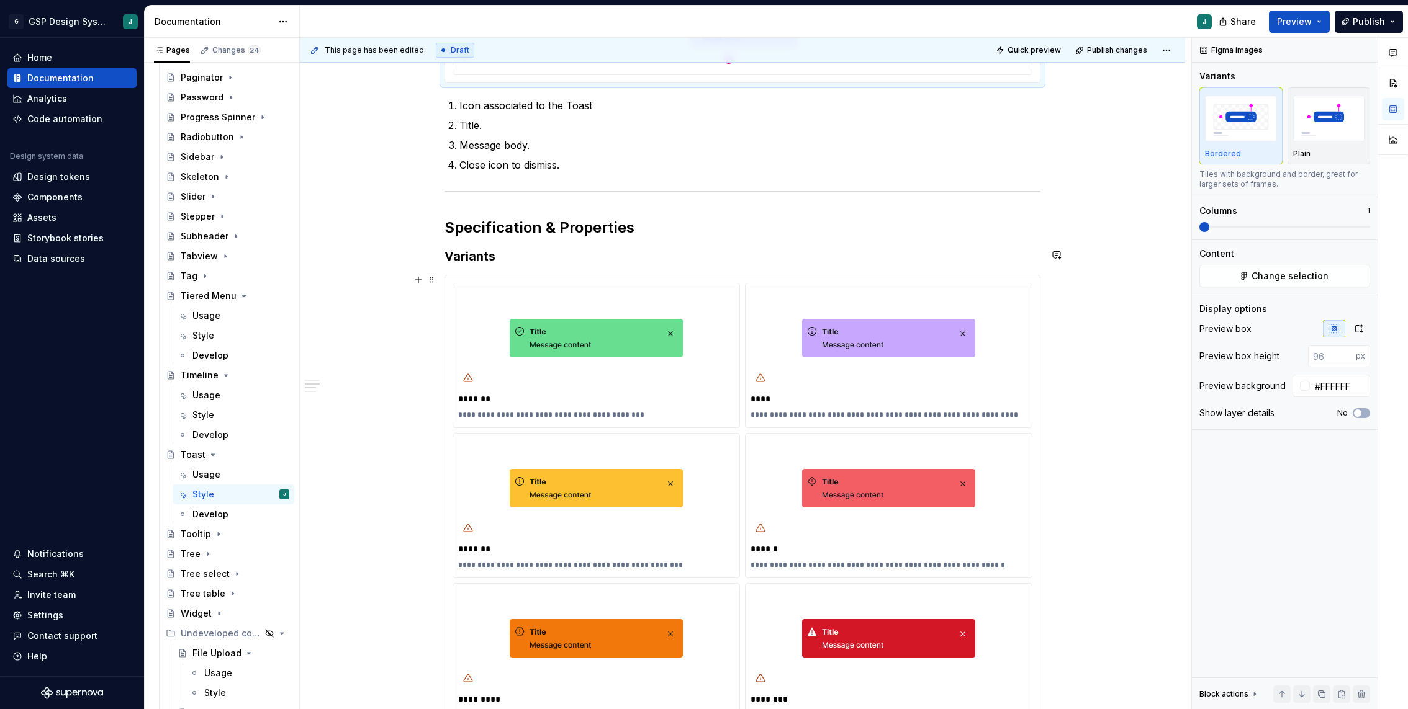
type input "160"
click at [544, 333] on img at bounding box center [596, 338] width 183 height 48
click at [520, 256] on h3 "Variants" at bounding box center [742, 256] width 596 height 17
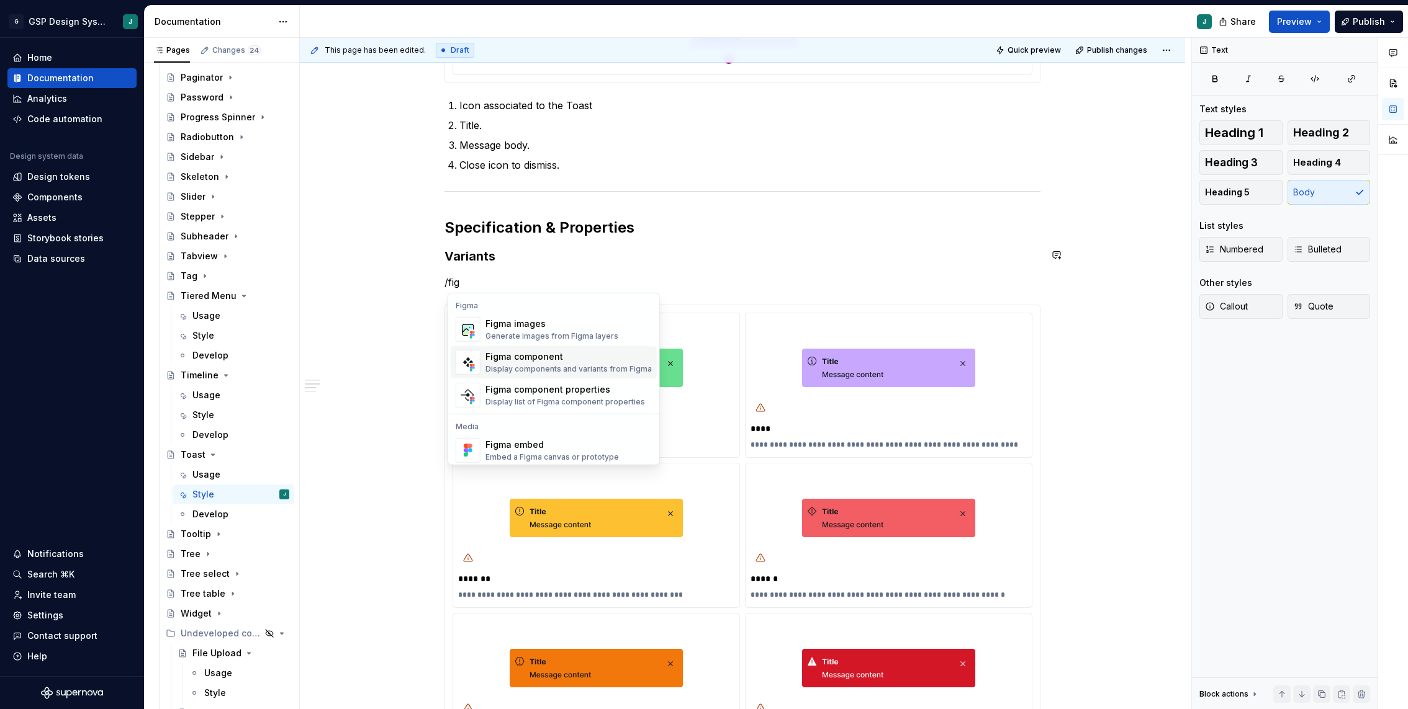
click at [561, 358] on div "Figma component" at bounding box center [568, 357] width 166 height 12
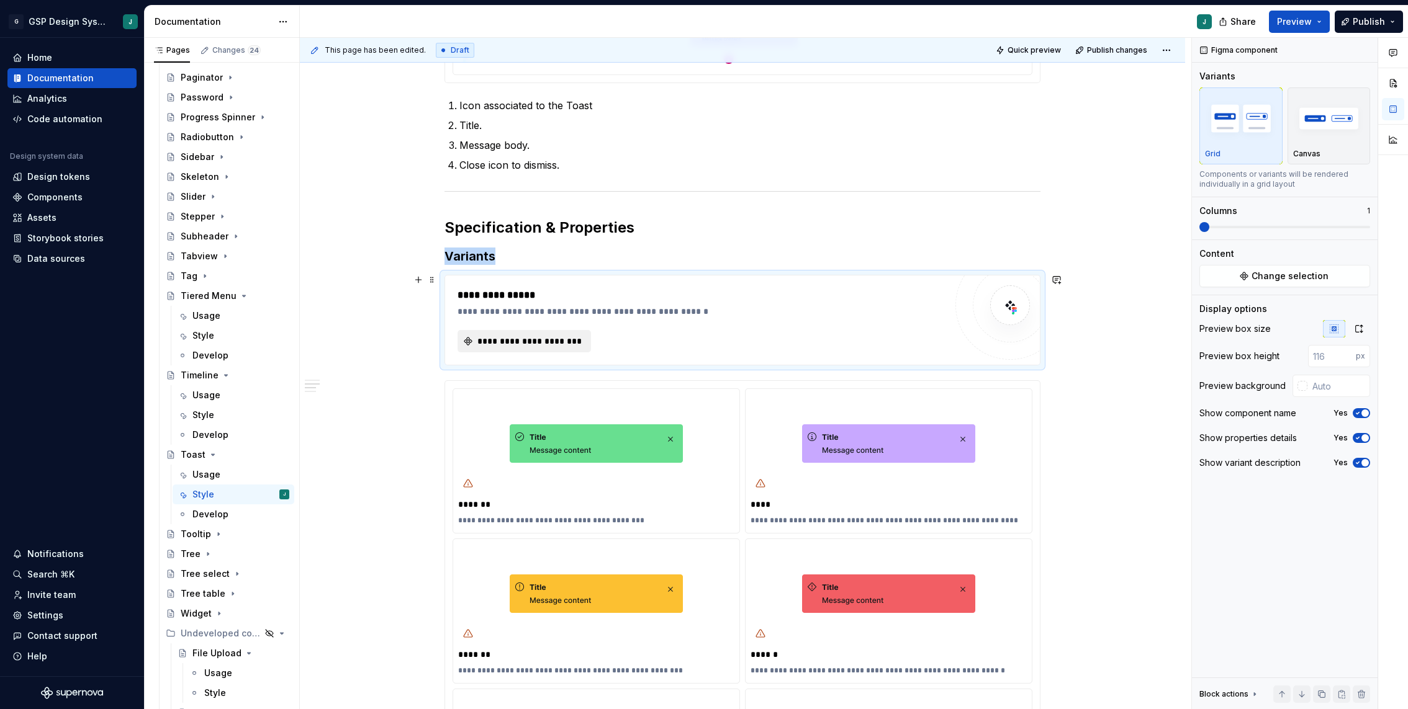
click at [499, 335] on span "**********" at bounding box center [528, 341] width 107 height 12
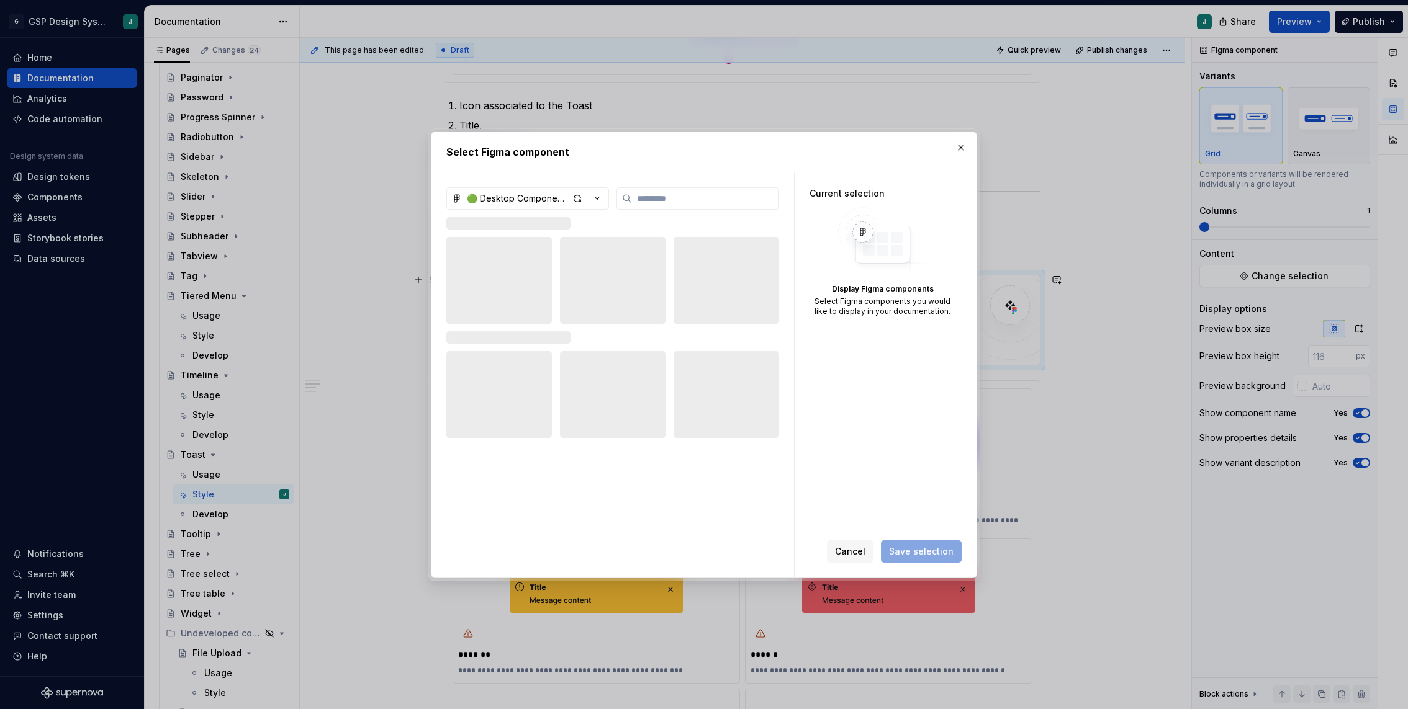
type textarea "*"
type input "*"
type textarea "*"
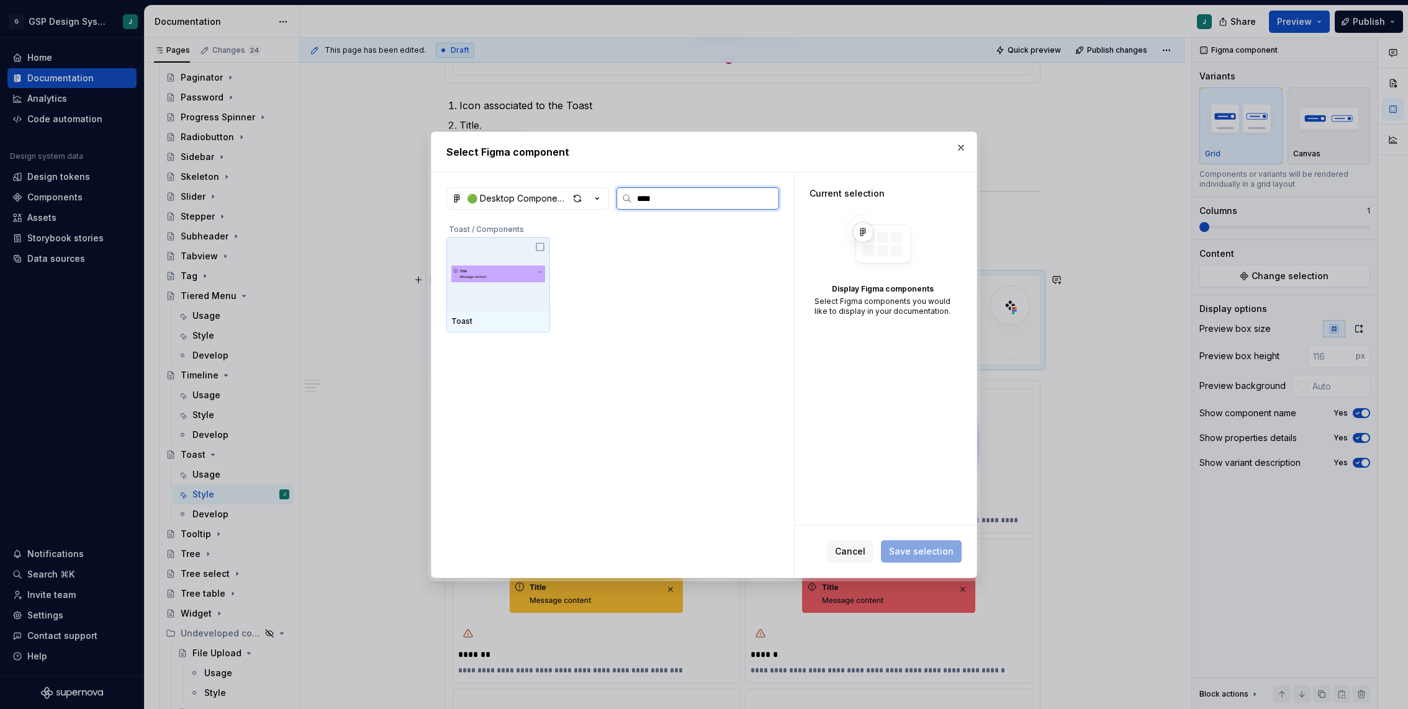
type input "*****"
click at [490, 277] on img at bounding box center [498, 274] width 94 height 38
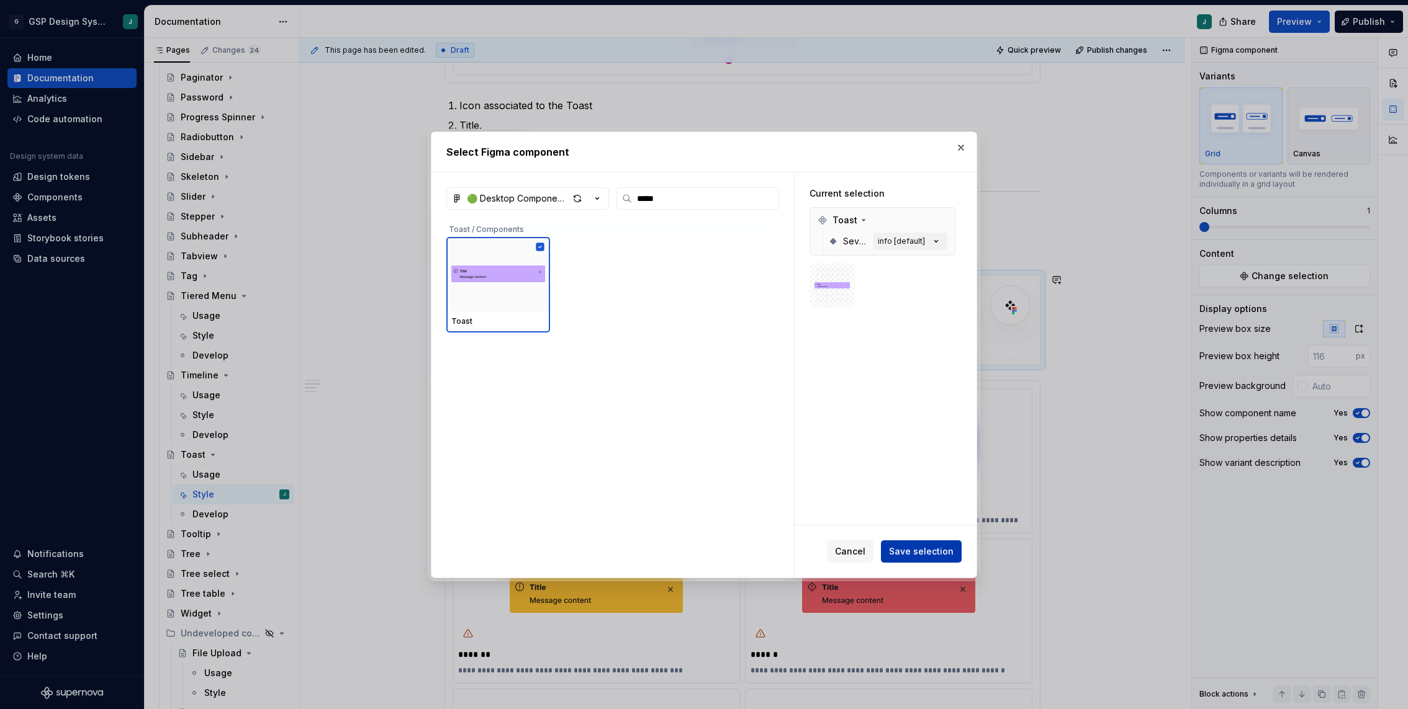
click at [927, 543] on button "Save selection" at bounding box center [921, 552] width 81 height 22
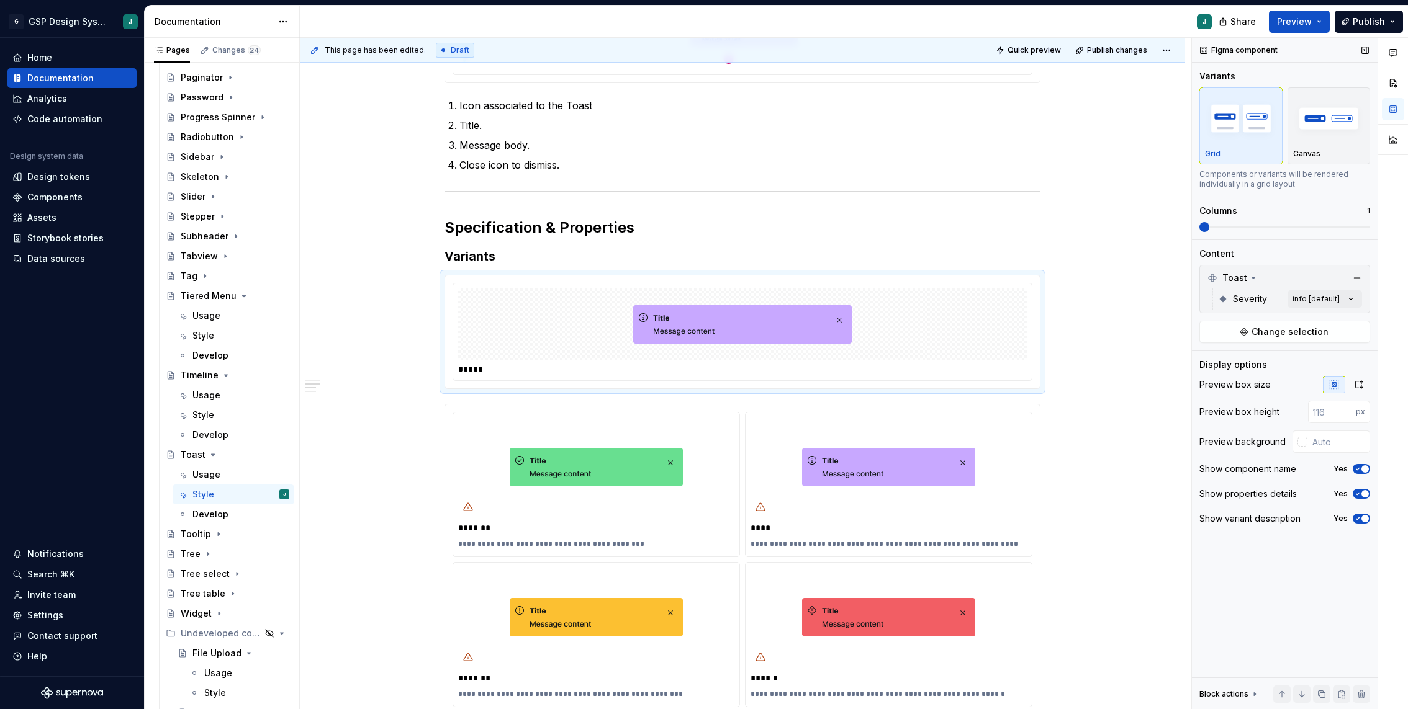
type textarea "*"
click at [1331, 442] on input "text" at bounding box center [1338, 442] width 63 height 22
type input "#FFFFFF"
click at [1272, 225] on span at bounding box center [1284, 227] width 171 height 10
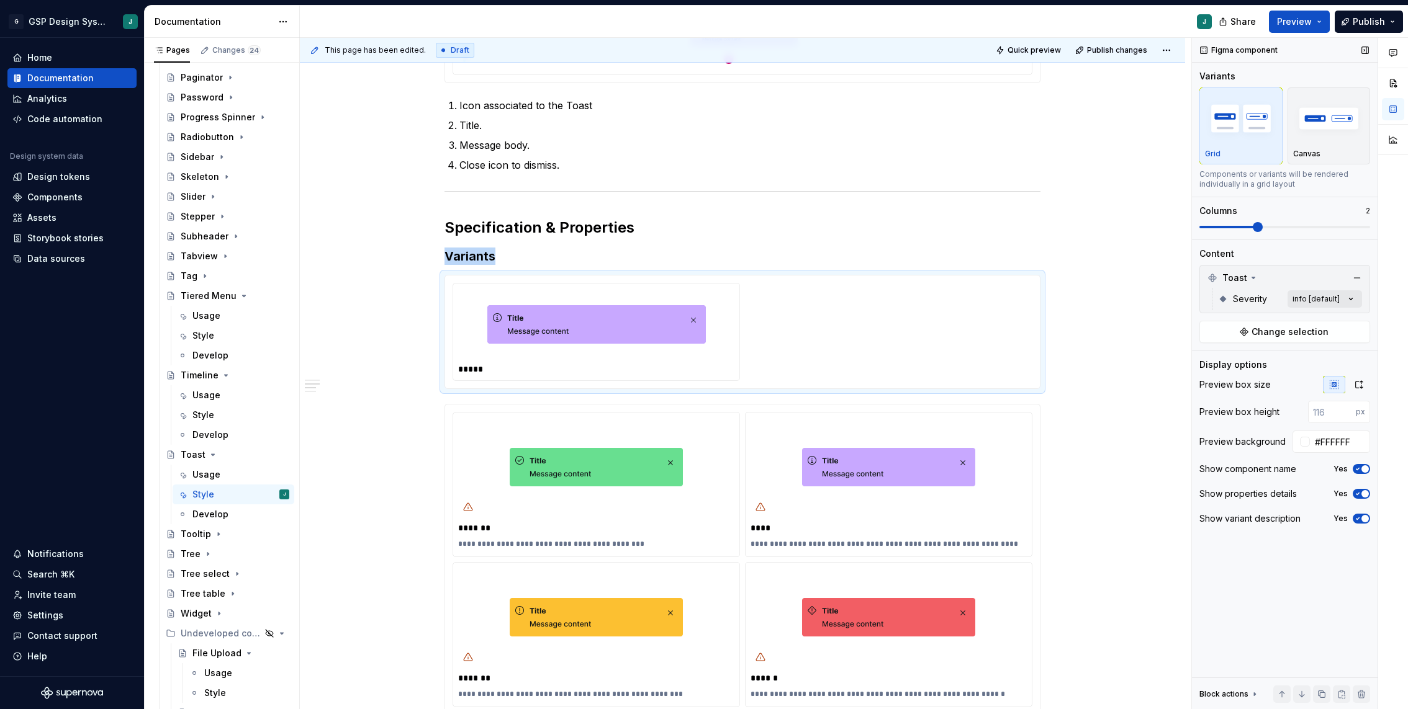
click at [1332, 295] on div "Comments Open comments No comments yet Select ‘Comment’ from the block context …" at bounding box center [1300, 374] width 216 height 672
click at [1345, 317] on icon "button" at bounding box center [1342, 320] width 10 height 7
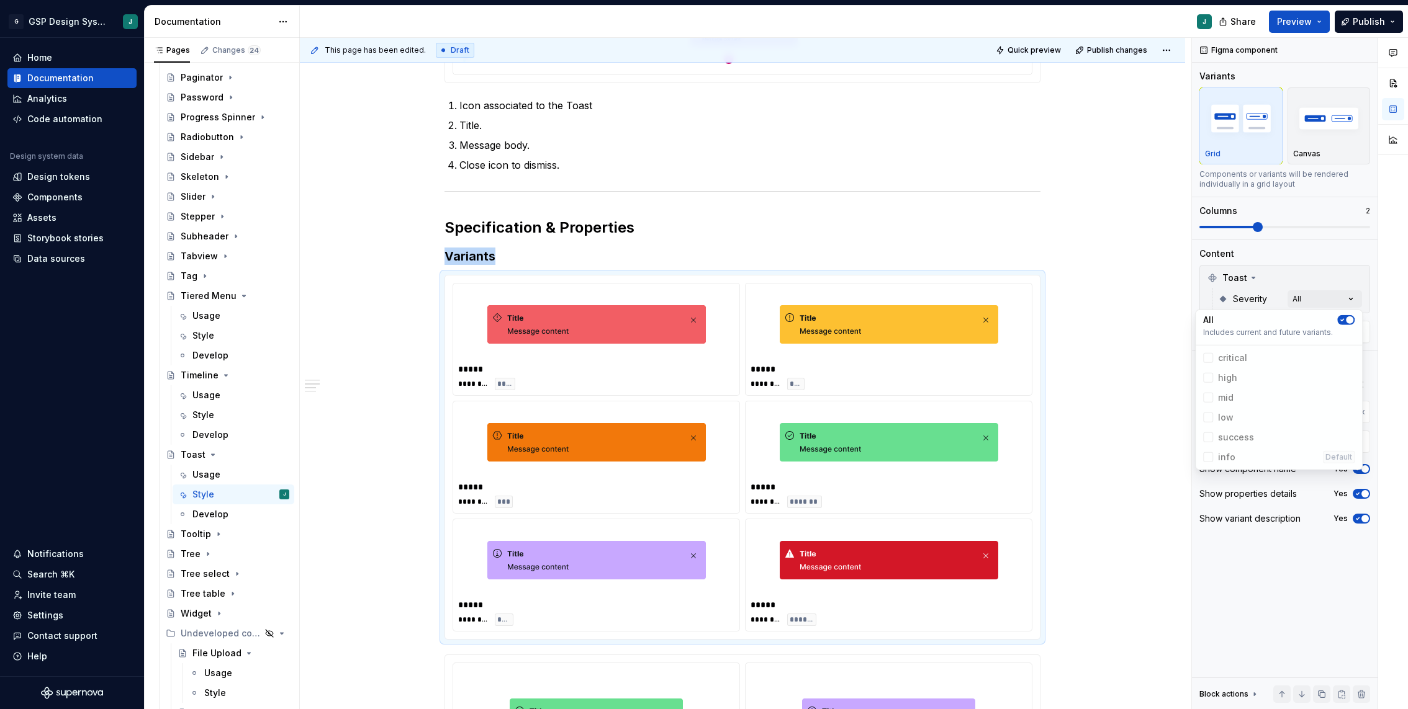
click at [808, 616] on html "G GSP Design System J Home Documentation Analytics Code automation Design syste…" at bounding box center [704, 354] width 1408 height 709
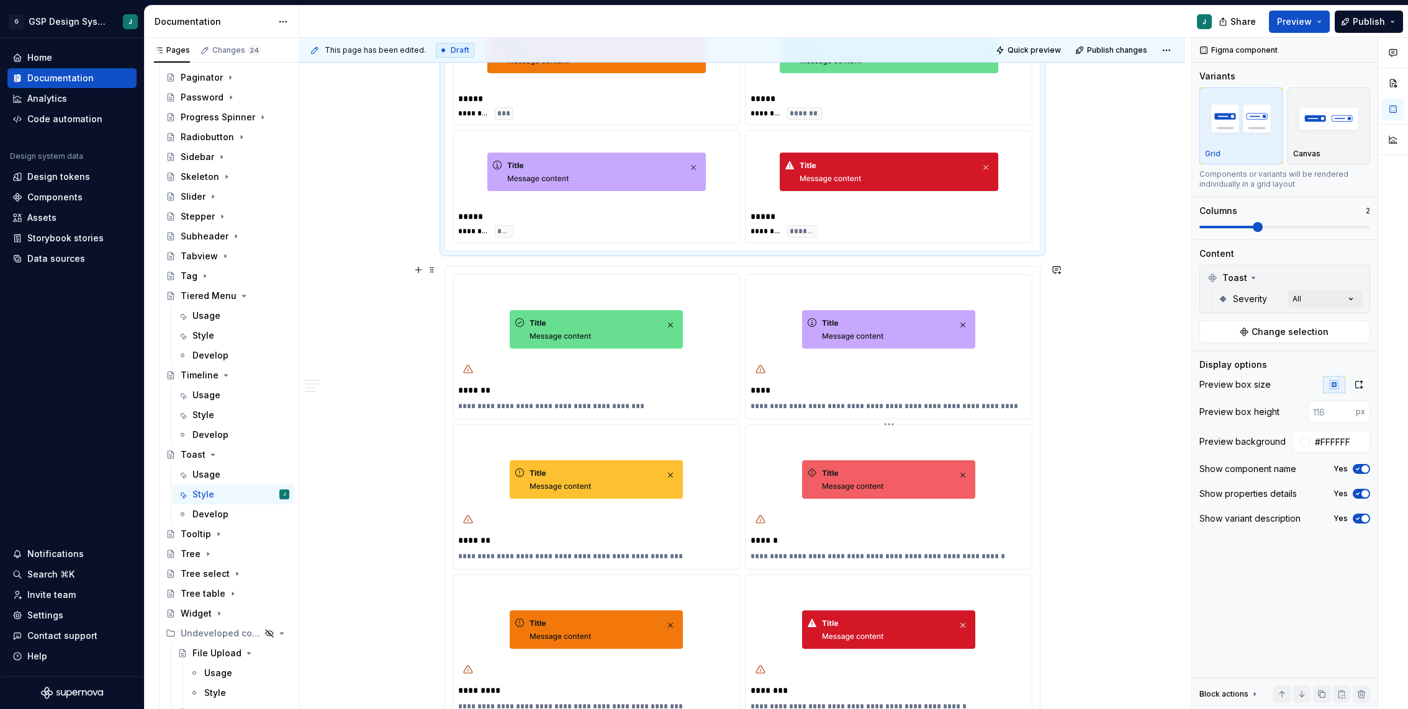
scroll to position [945, 0]
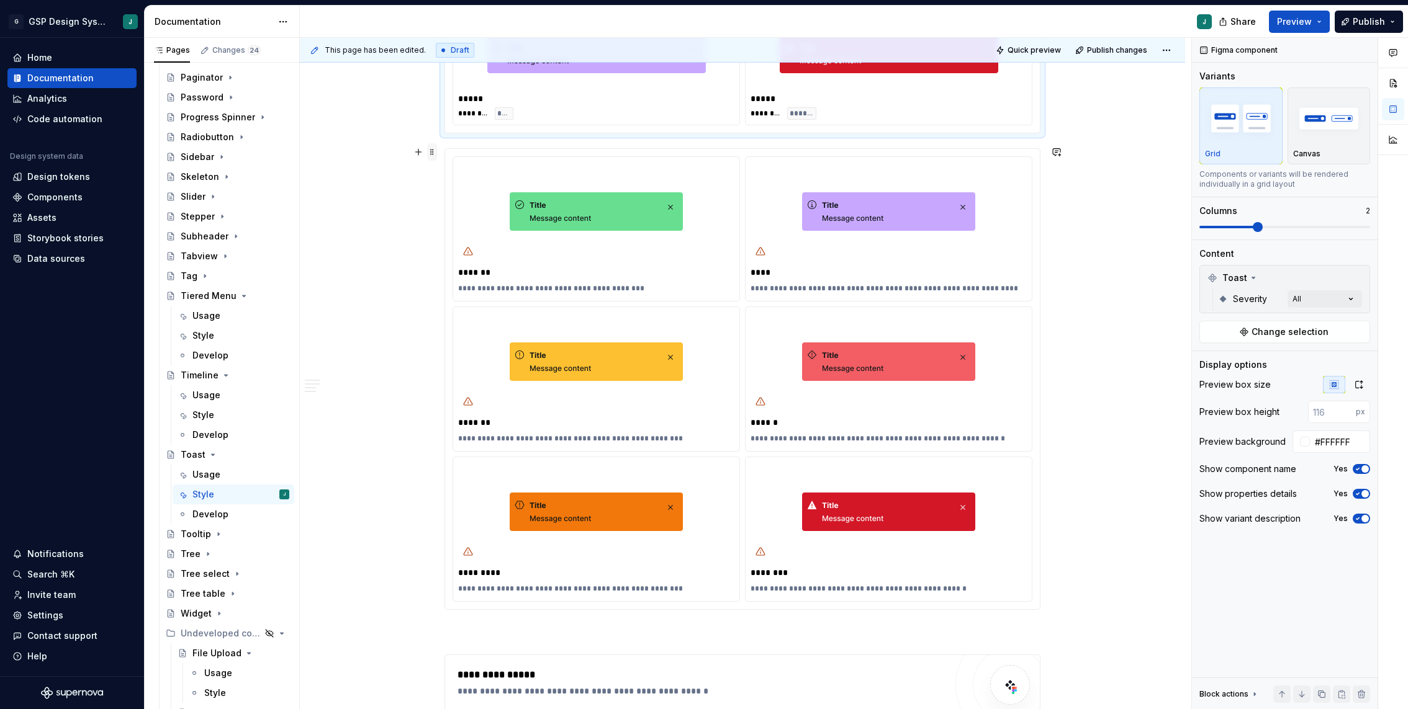
click at [435, 150] on span at bounding box center [432, 151] width 10 height 17
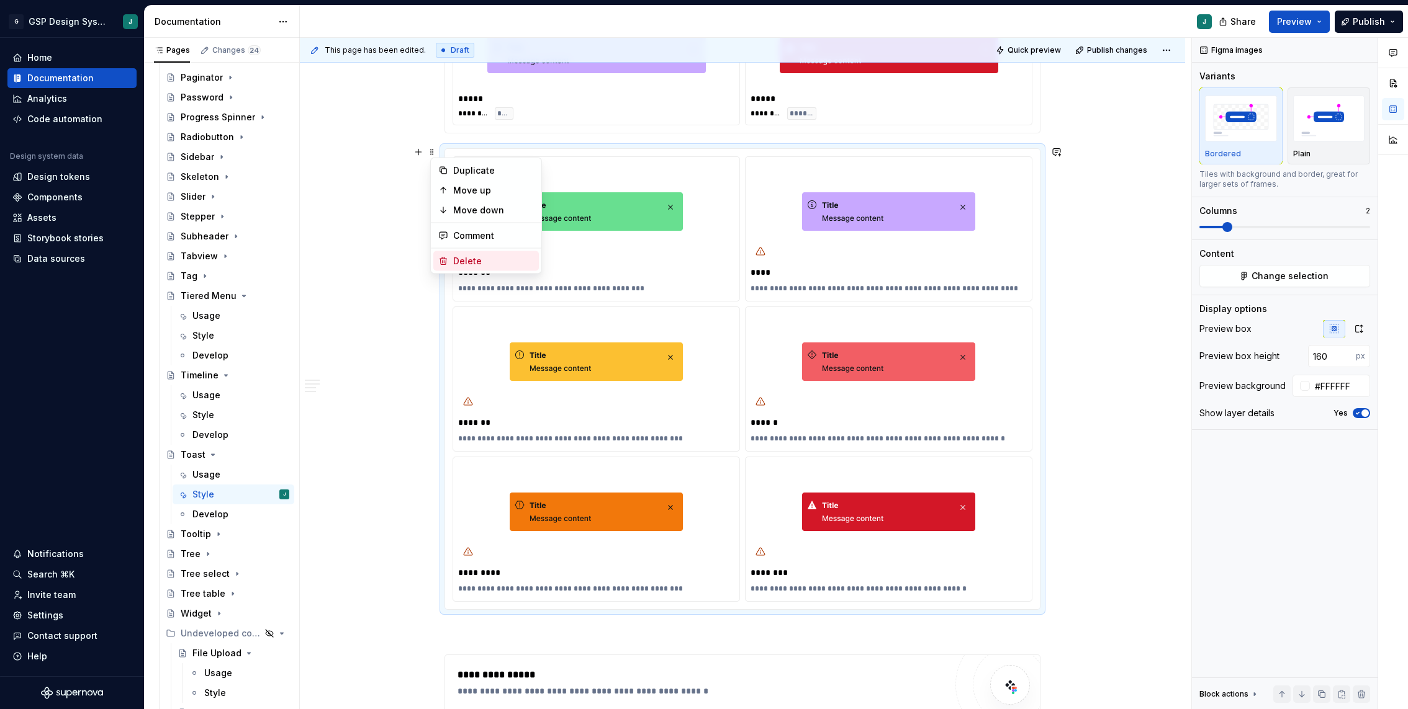
click at [467, 262] on div "Delete" at bounding box center [493, 261] width 81 height 12
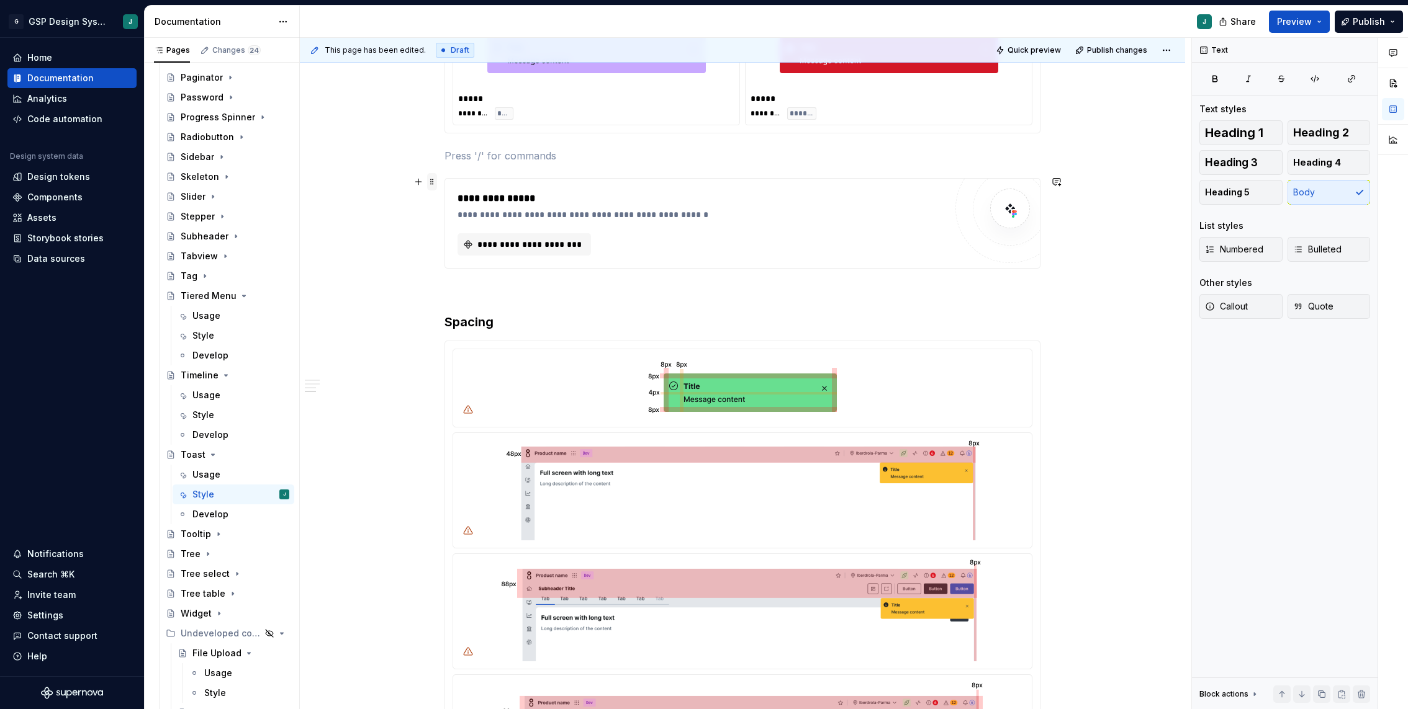
click at [435, 181] on span at bounding box center [432, 181] width 10 height 17
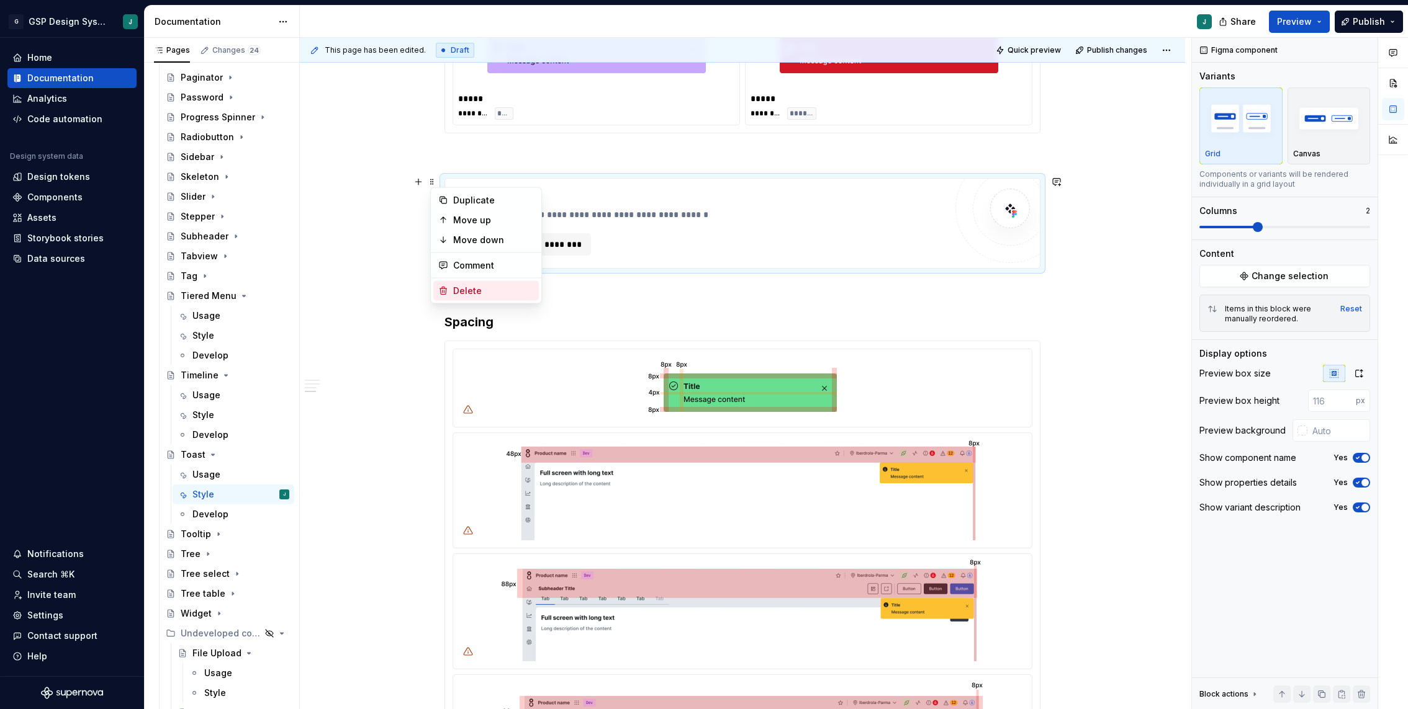
click at [507, 285] on div "Delete" at bounding box center [493, 291] width 81 height 12
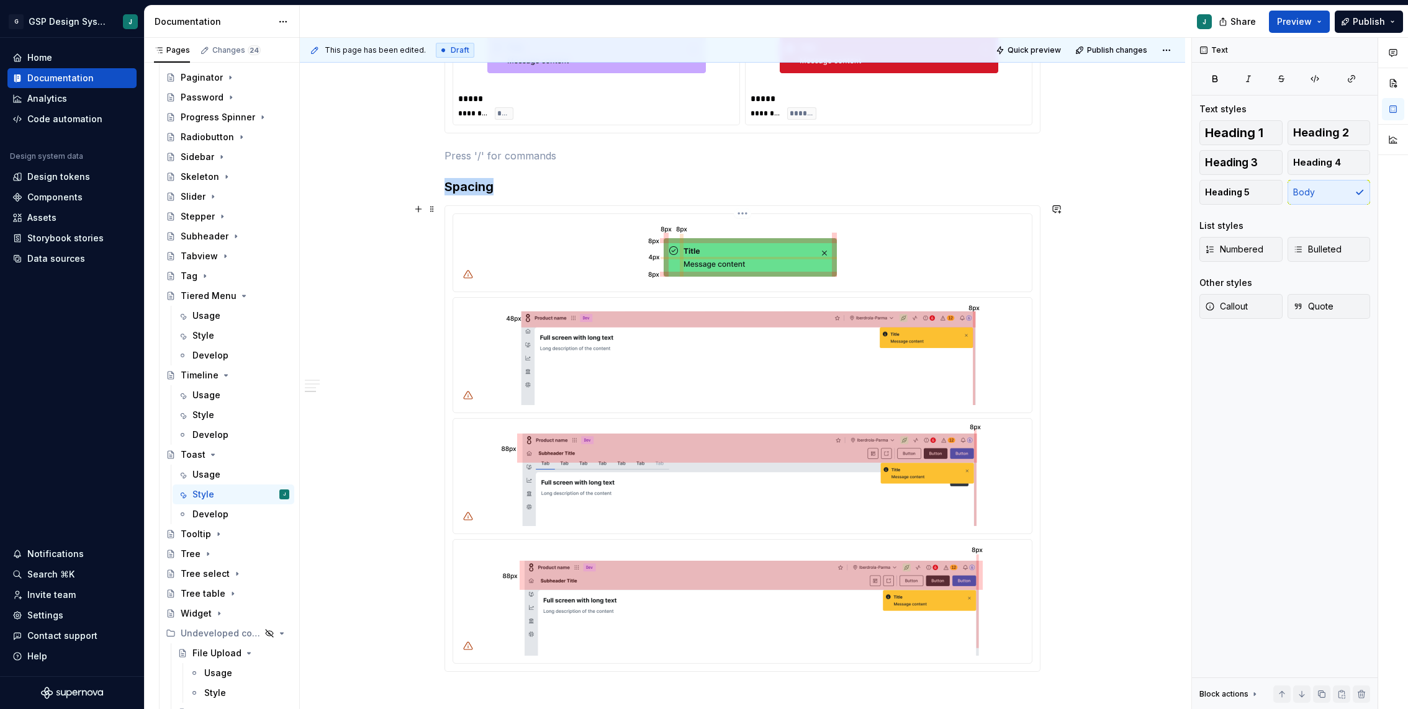
click at [781, 246] on img at bounding box center [742, 251] width 199 height 65
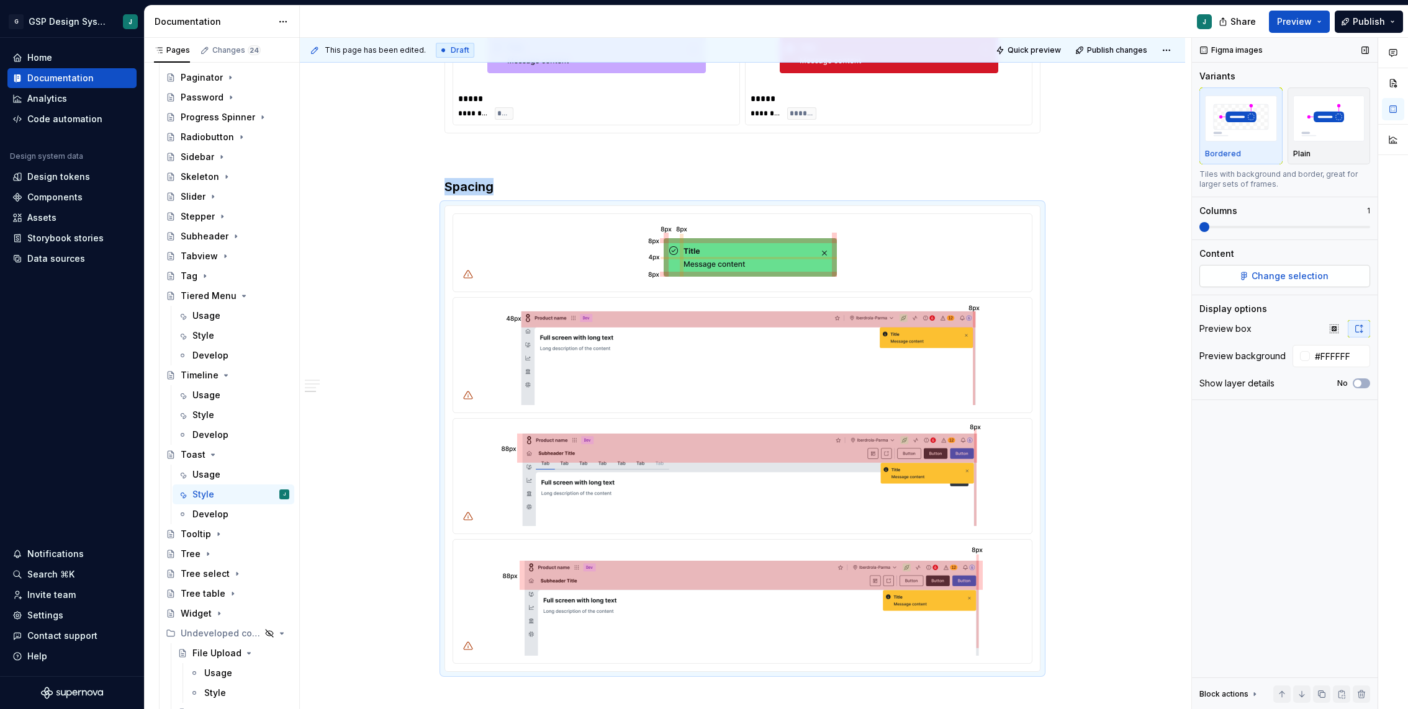
click at [1245, 276] on button "Change selection" at bounding box center [1284, 276] width 171 height 22
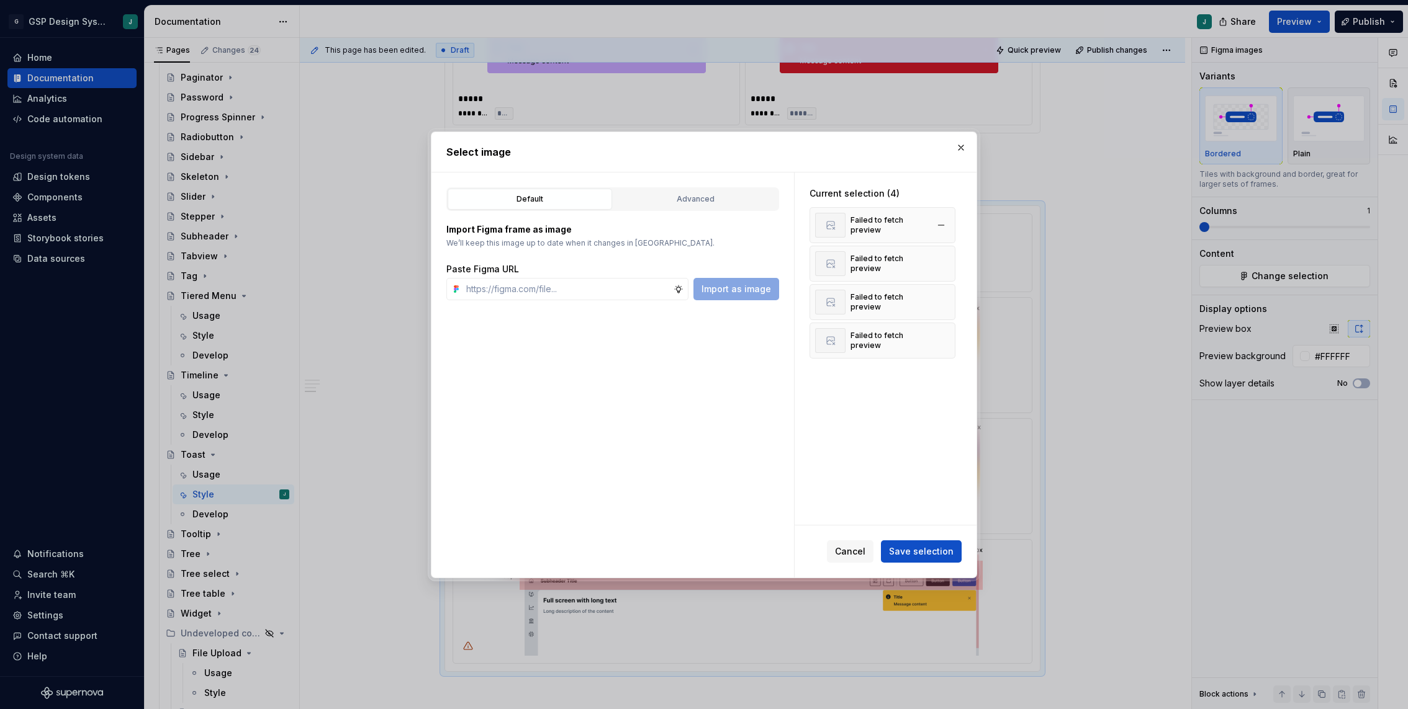
type textarea "*"
click at [724, 199] on div "Advanced" at bounding box center [696, 199] width 156 height 12
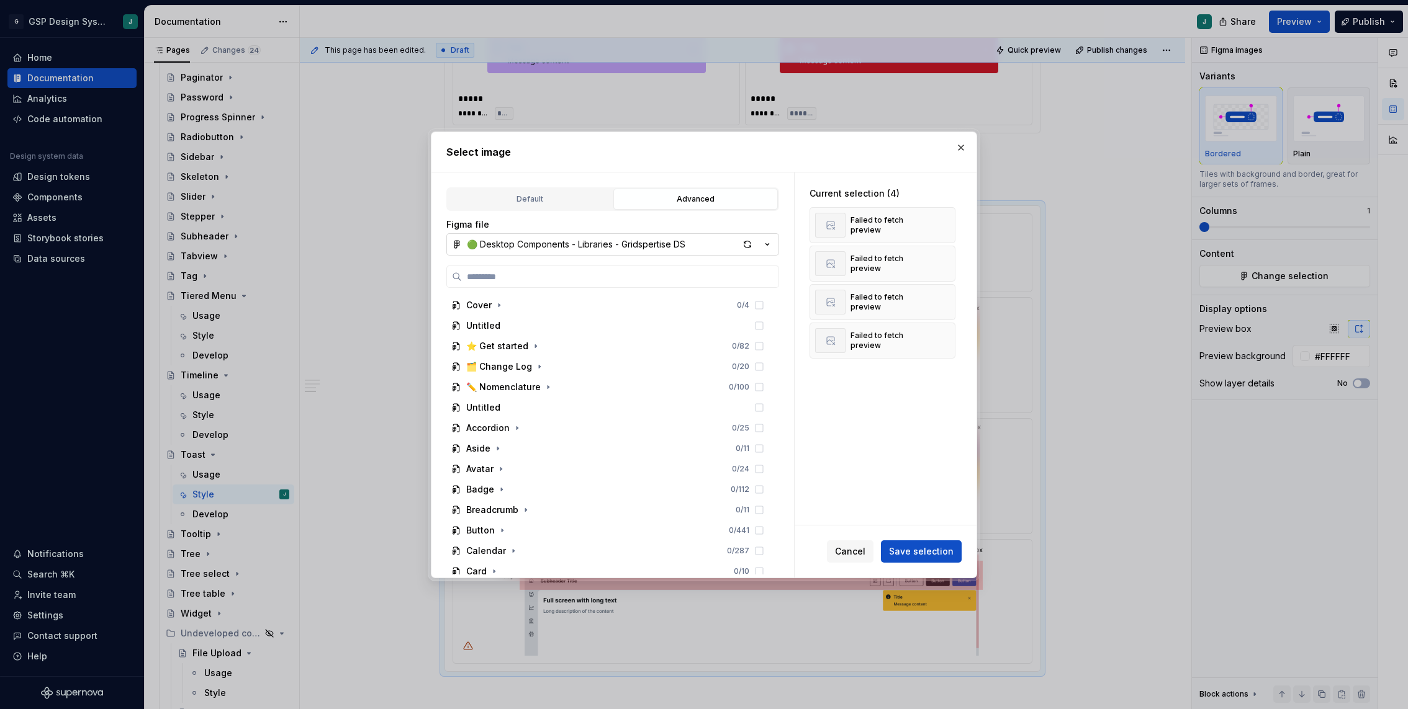
click at [559, 240] on div "🟢 Desktop Components - Libraries - Gridspertise DS" at bounding box center [576, 244] width 218 height 12
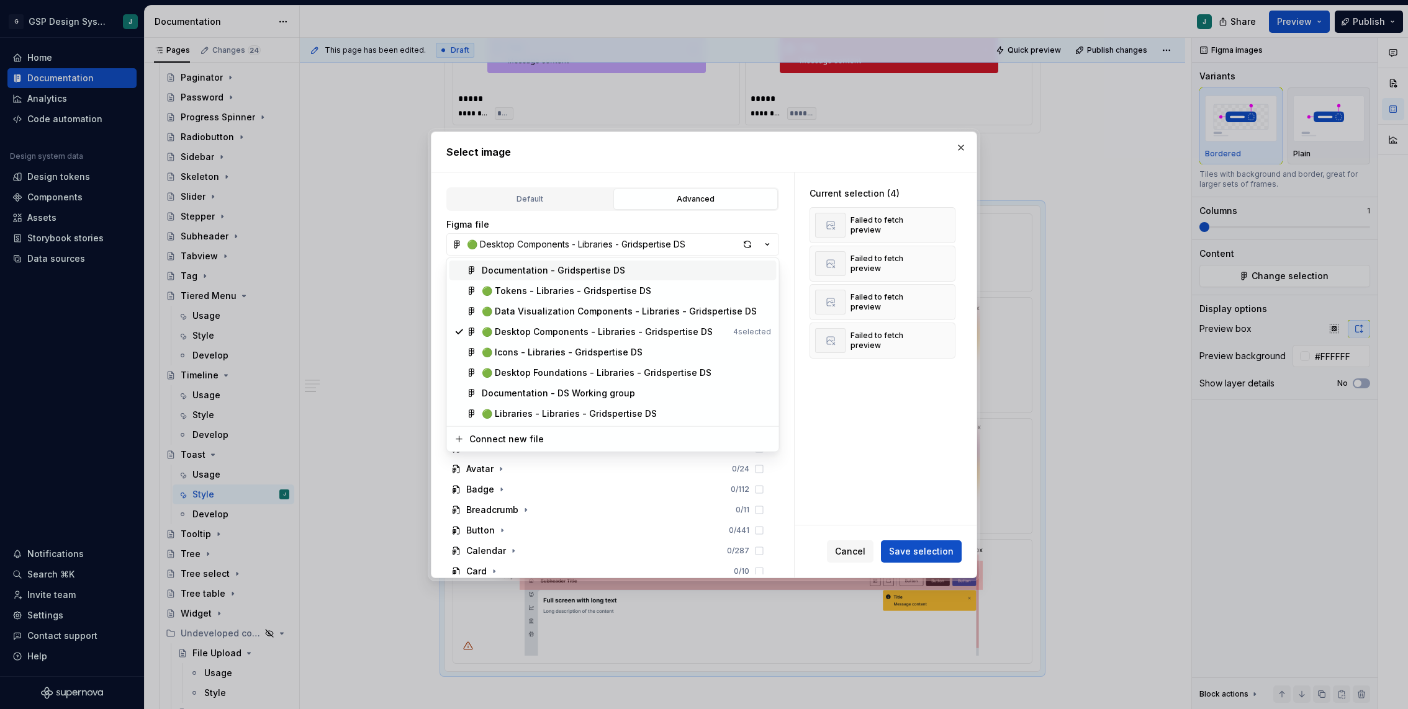
click at [523, 269] on div "Documentation - Gridspertise DS" at bounding box center [553, 270] width 143 height 12
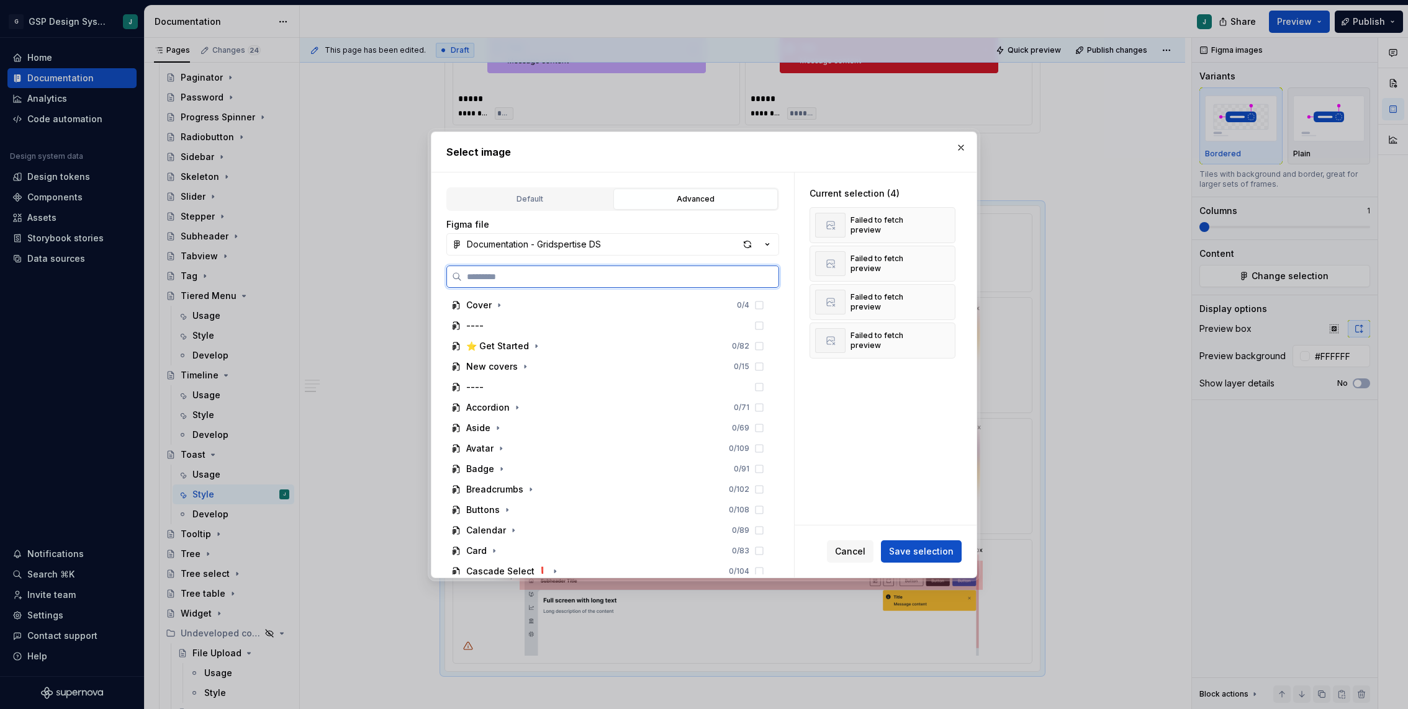
click at [507, 277] on input "search" at bounding box center [620, 277] width 317 height 12
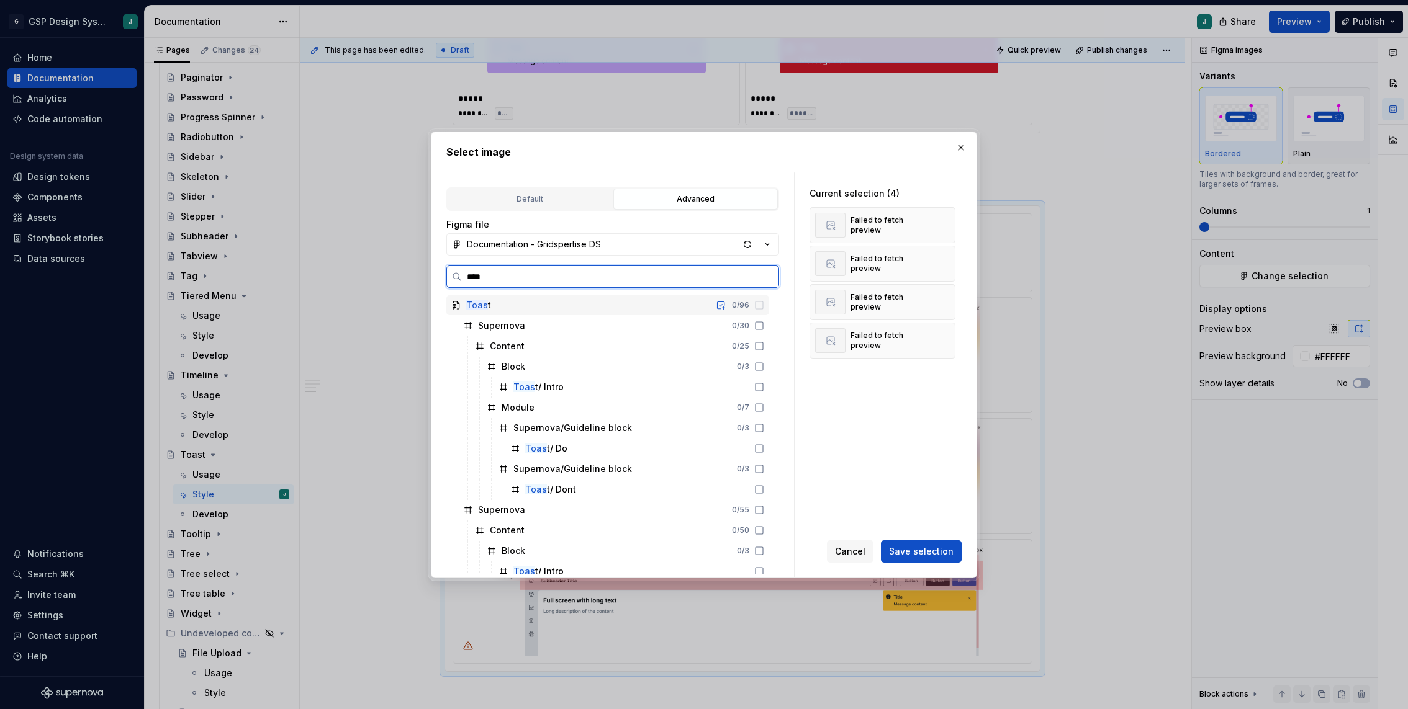
type input "*****"
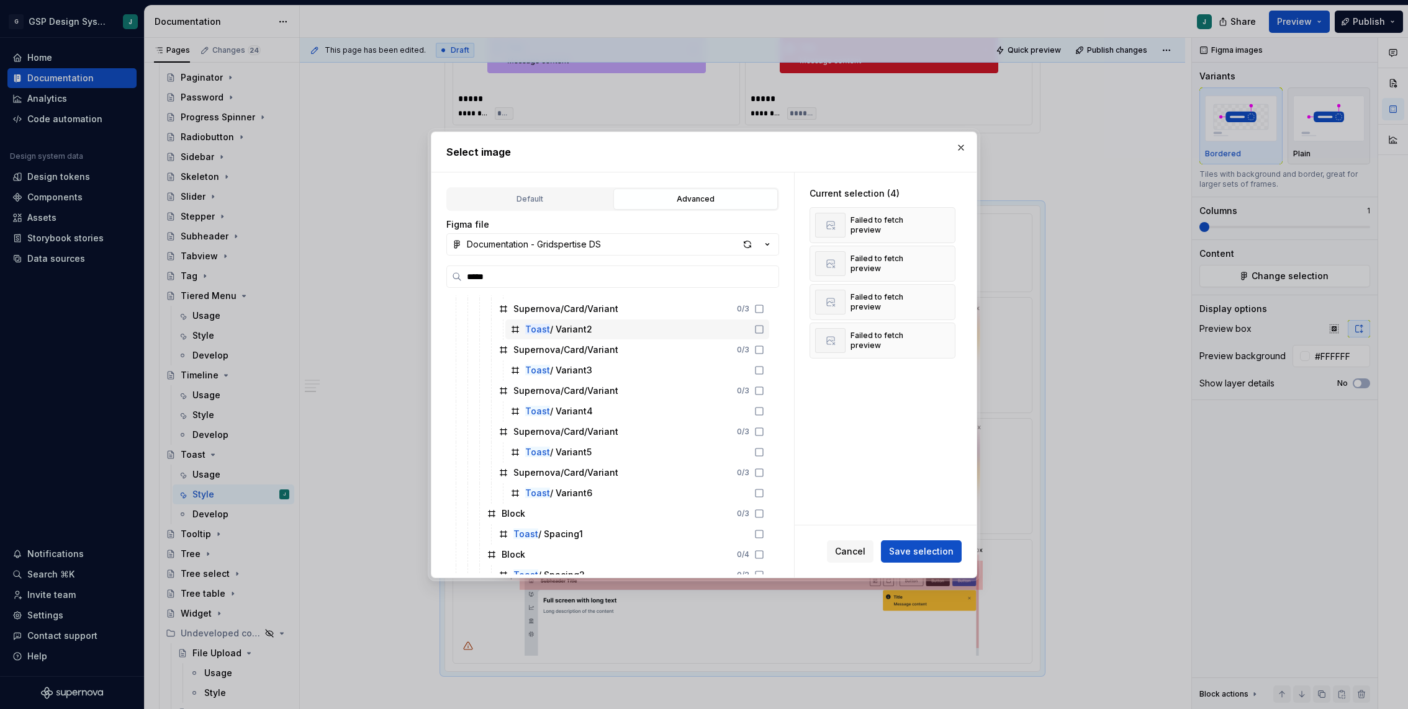
scroll to position [479, 0]
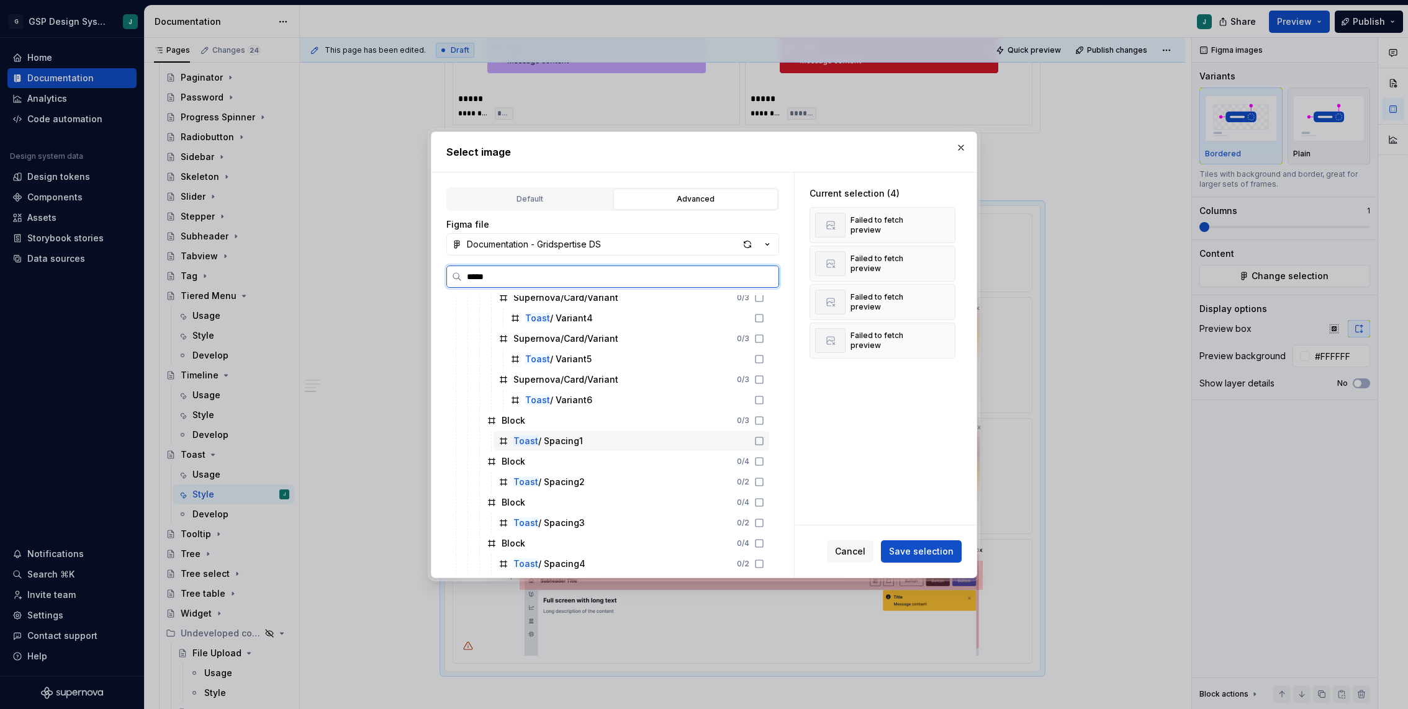
click at [764, 440] on icon at bounding box center [759, 441] width 10 height 10
click at [764, 522] on icon at bounding box center [759, 523] width 10 height 10
click at [764, 482] on icon at bounding box center [759, 482] width 10 height 10
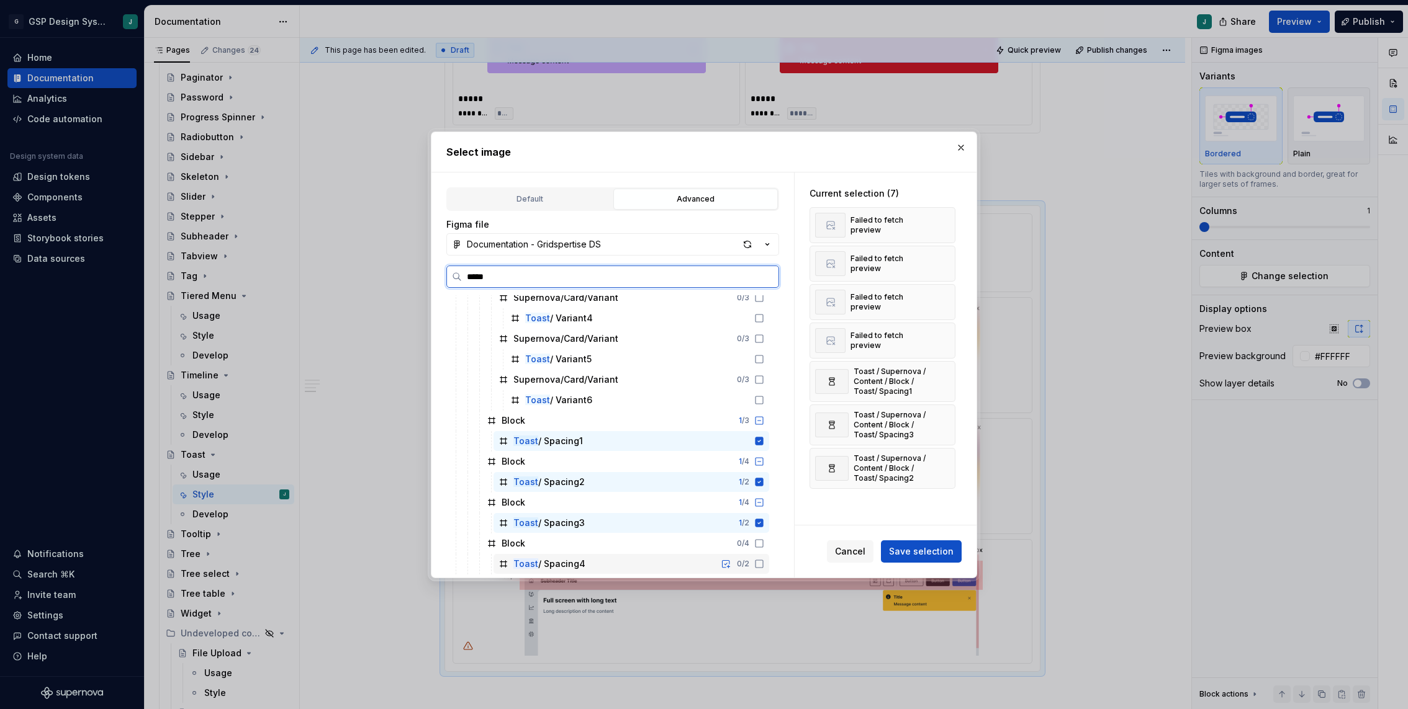
click at [764, 562] on icon at bounding box center [759, 564] width 10 height 10
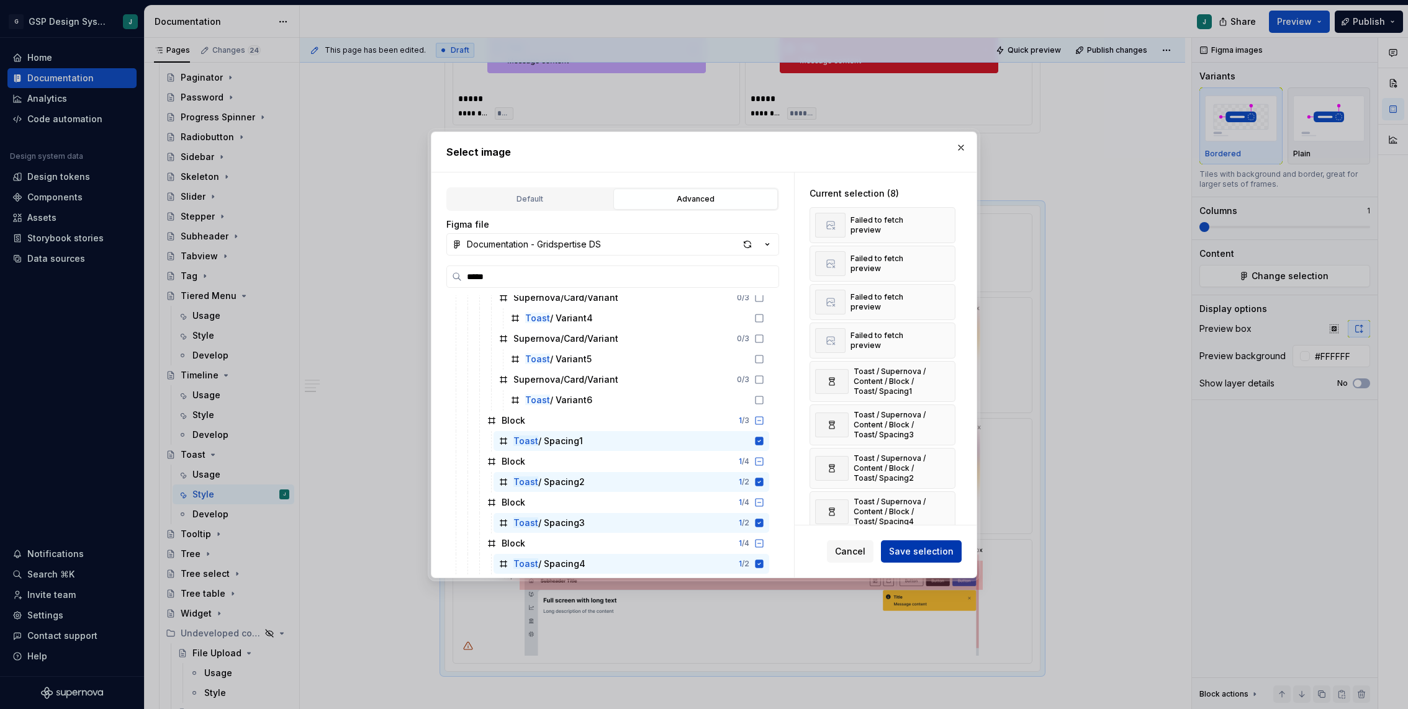
click at [933, 550] on span "Save selection" at bounding box center [921, 552] width 65 height 12
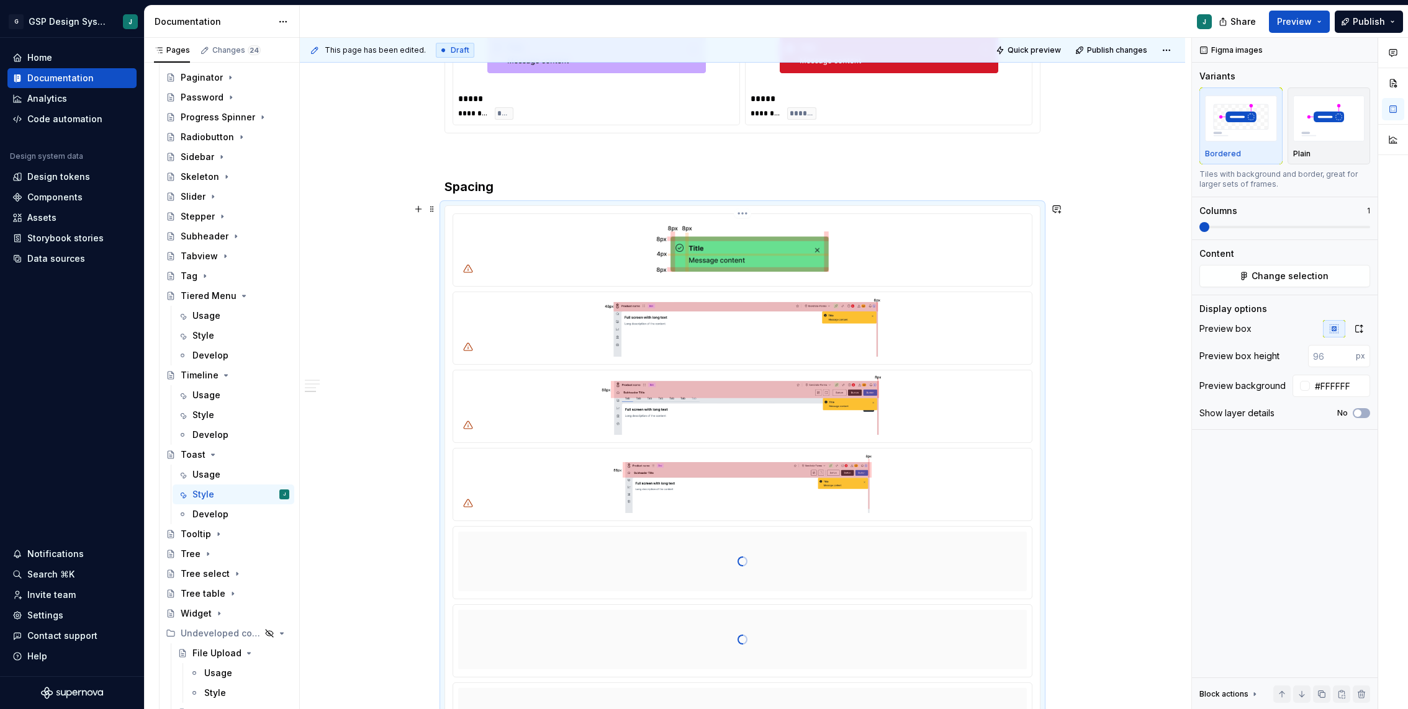
click at [745, 213] on html "G GSP Design System J Home Documentation Analytics Code automation Design syste…" at bounding box center [704, 354] width 1408 height 709
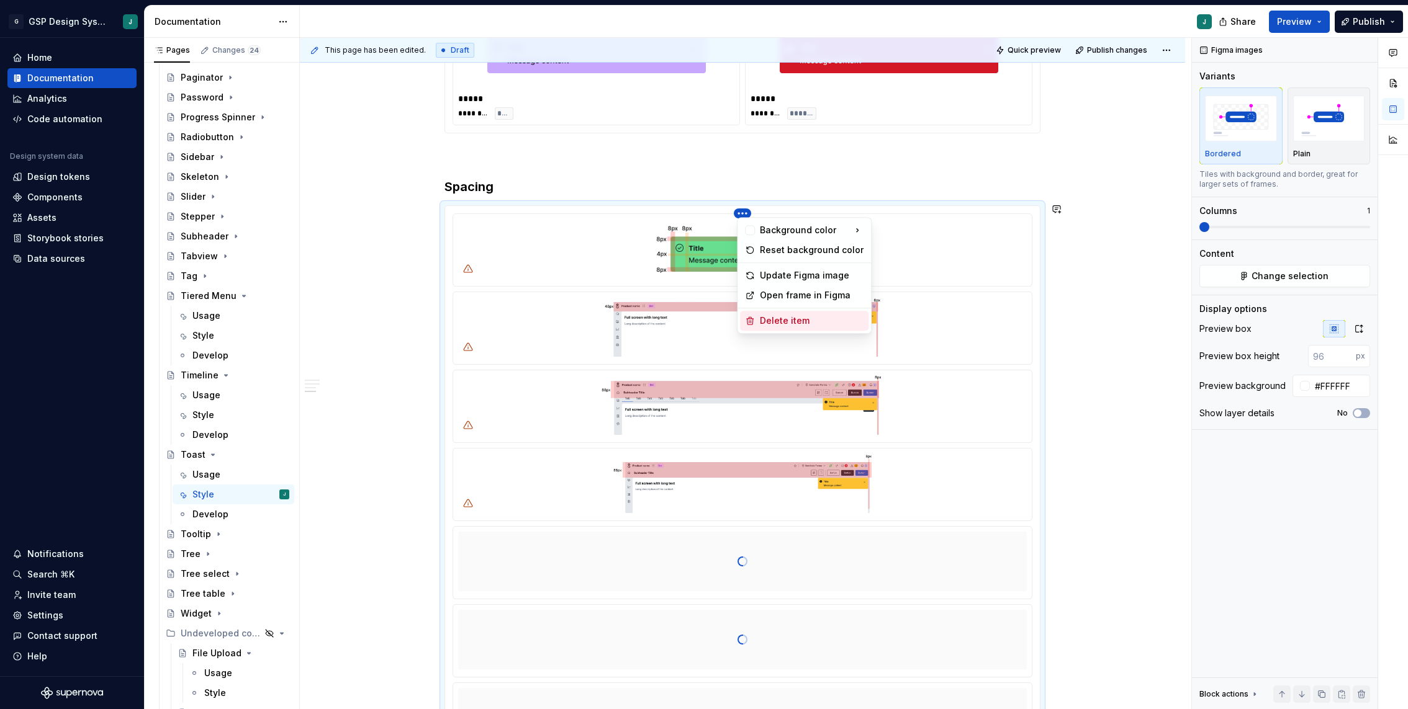
click at [796, 322] on div "Delete item" at bounding box center [812, 321] width 104 height 12
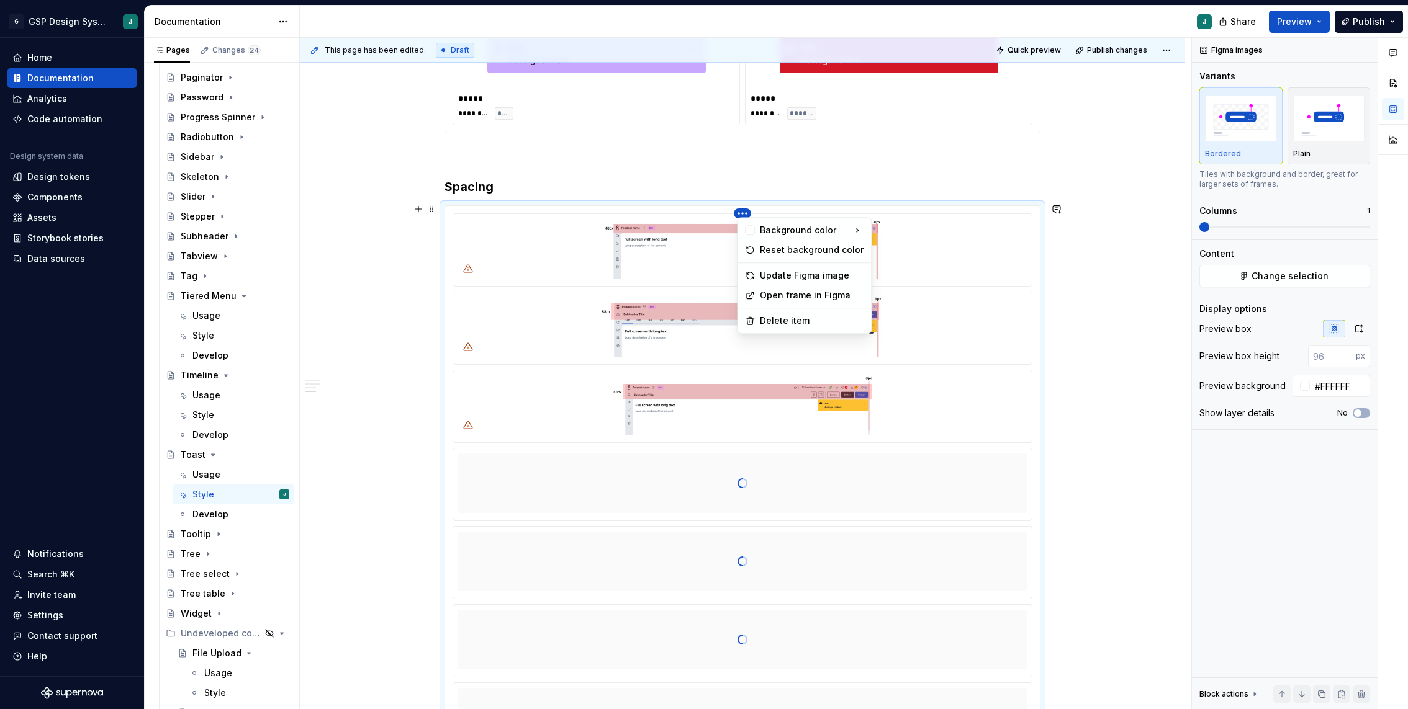
click at [743, 209] on html "G GSP Design System J Home Documentation Analytics Code automation Design syste…" at bounding box center [704, 354] width 1408 height 709
click at [781, 319] on div "Delete item" at bounding box center [812, 321] width 104 height 12
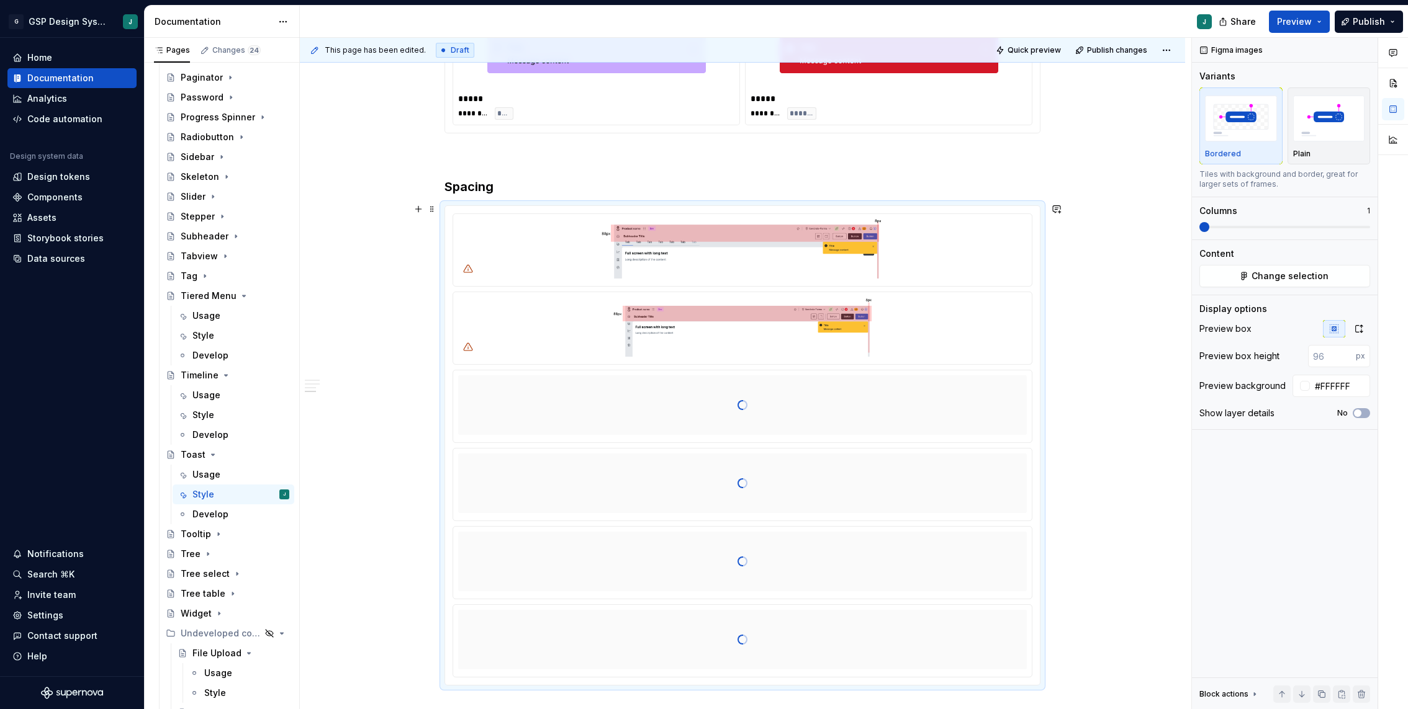
click at [749, 210] on html "G GSP Design System J Home Documentation Analytics Code automation Design syste…" at bounding box center [704, 354] width 1408 height 709
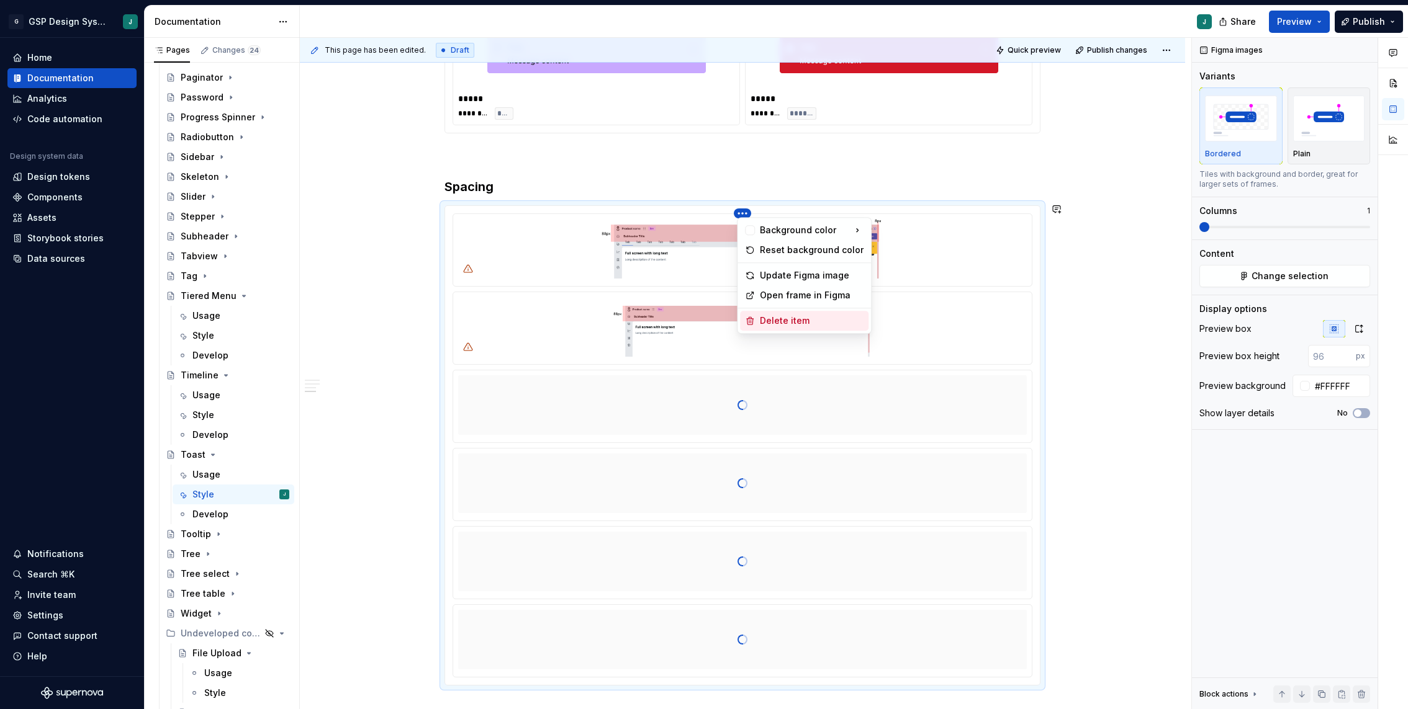
click at [792, 320] on div "Delete item" at bounding box center [812, 321] width 104 height 12
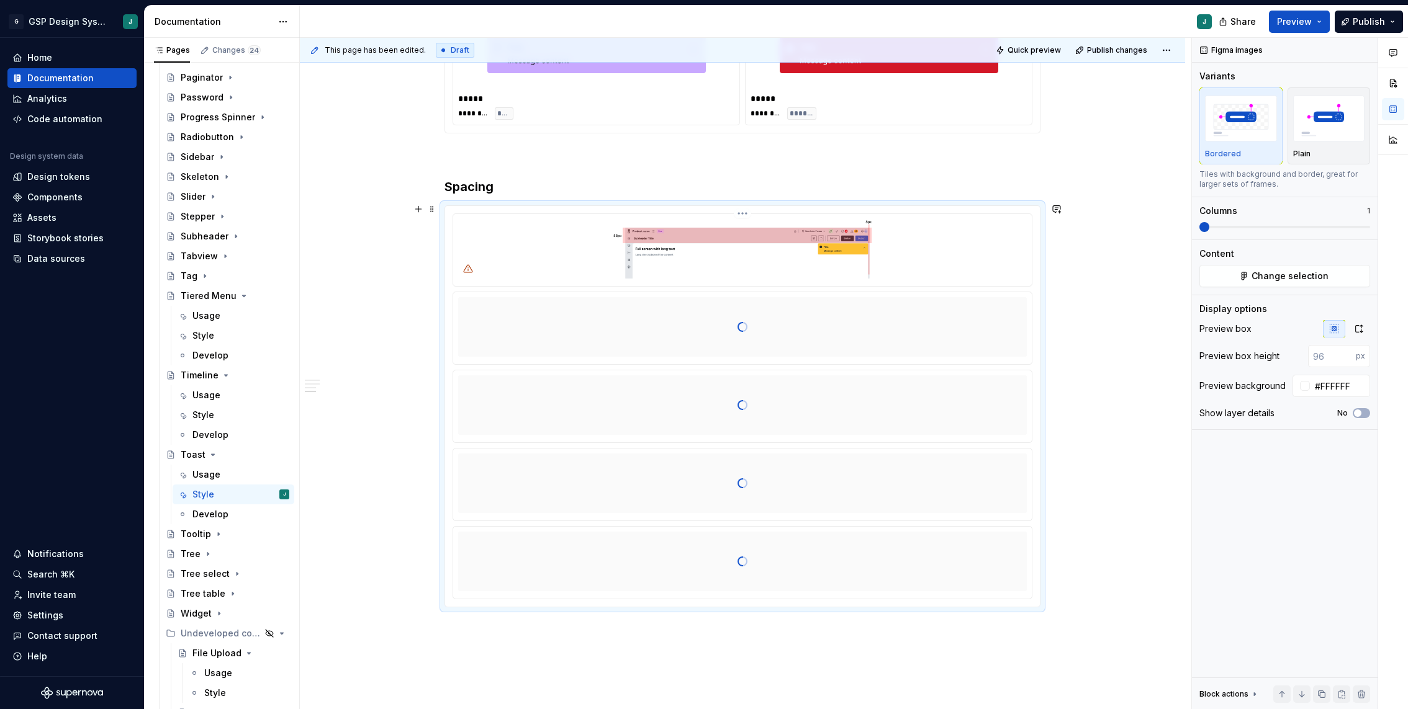
click at [744, 206] on div at bounding box center [742, 406] width 595 height 401
click at [744, 210] on html "G GSP Design System J Home Documentation Analytics Code automation Design syste…" at bounding box center [704, 354] width 1408 height 709
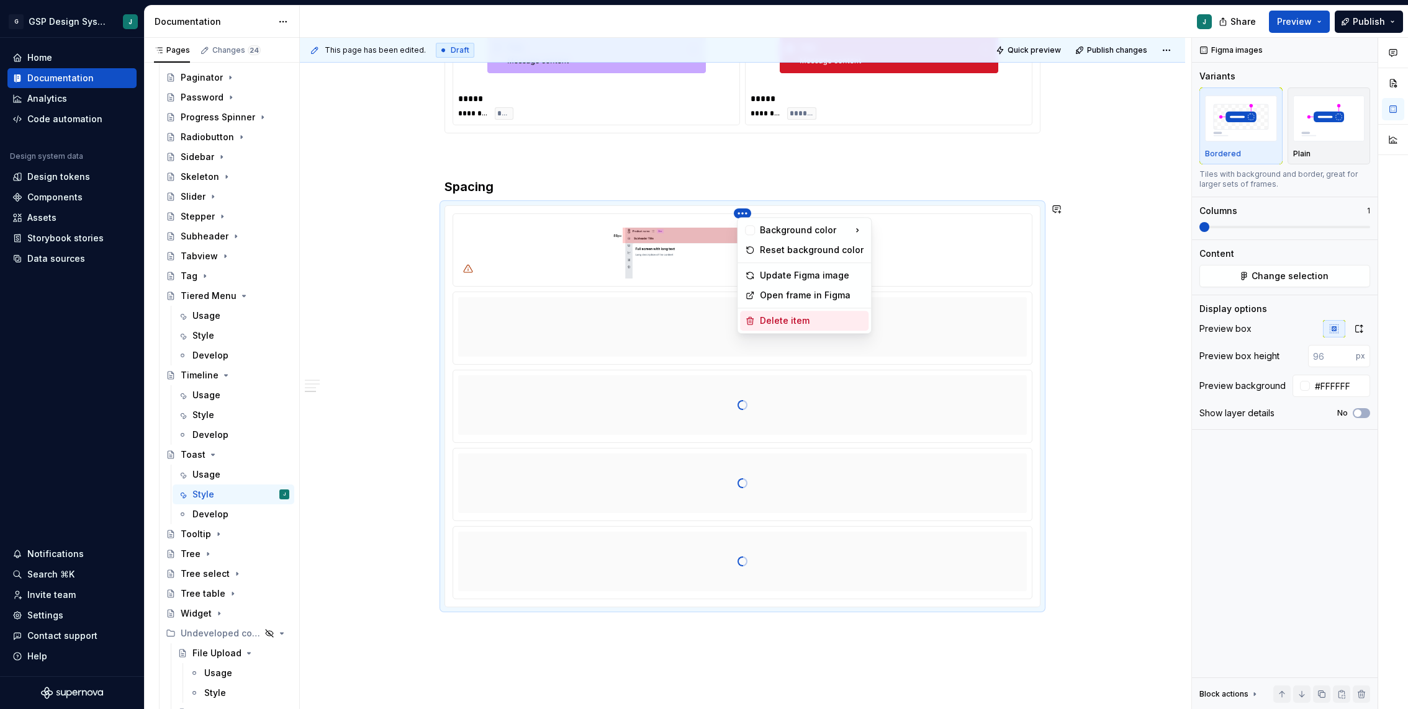
click at [794, 320] on div "Delete item" at bounding box center [812, 321] width 104 height 12
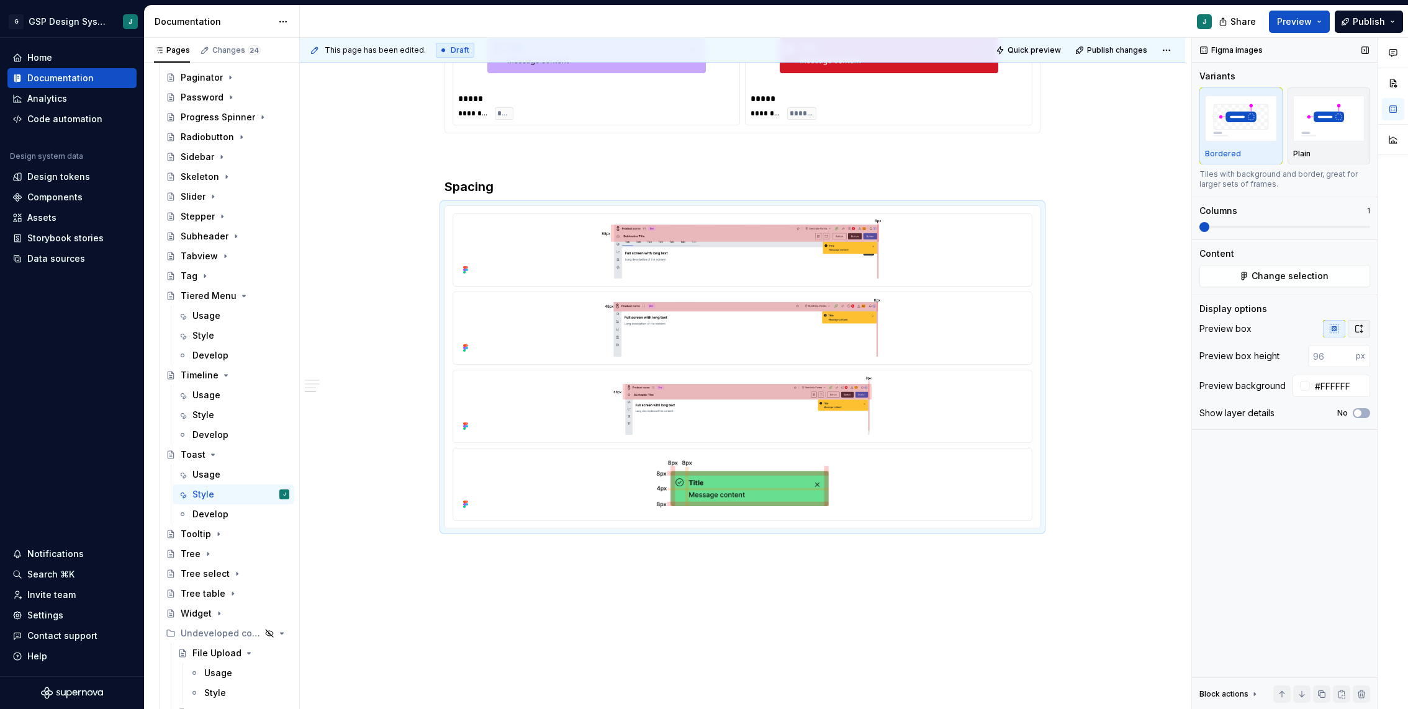
click at [1359, 331] on icon "button" at bounding box center [1359, 329] width 10 height 10
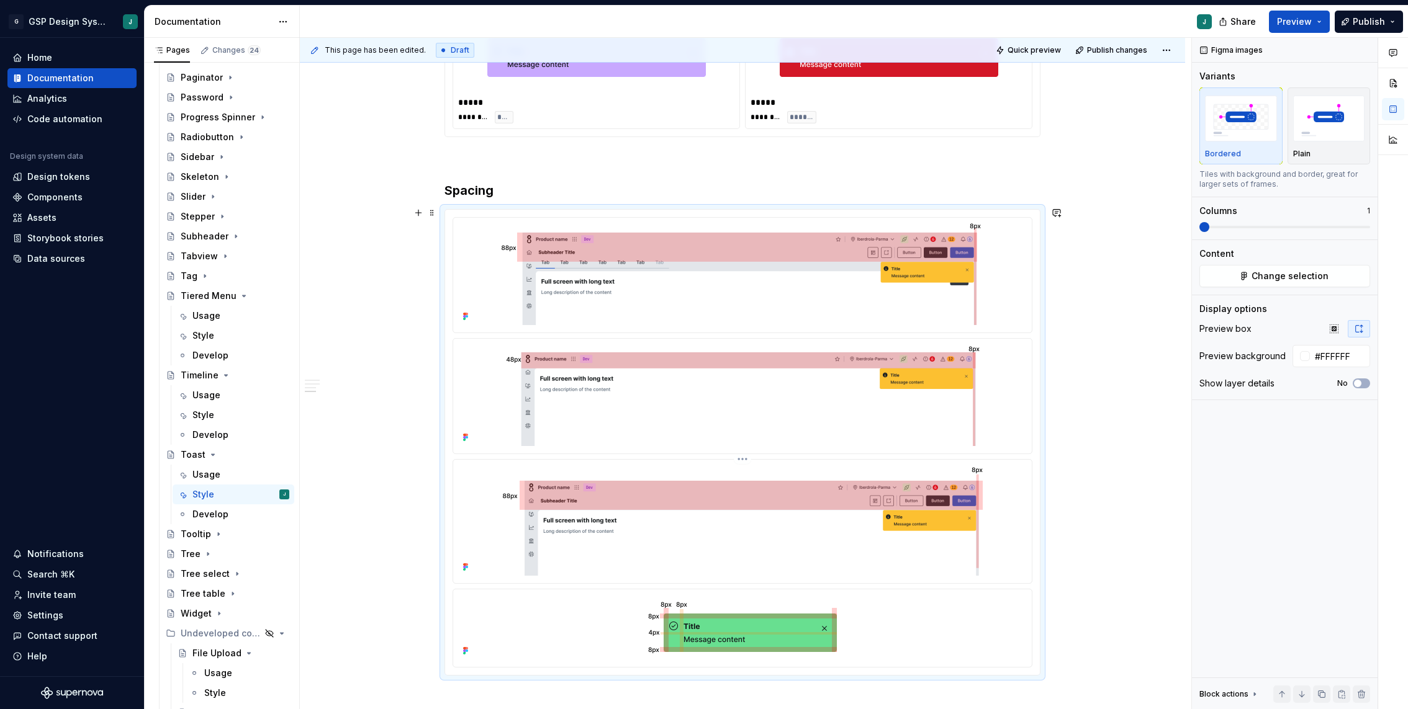
scroll to position [922, 0]
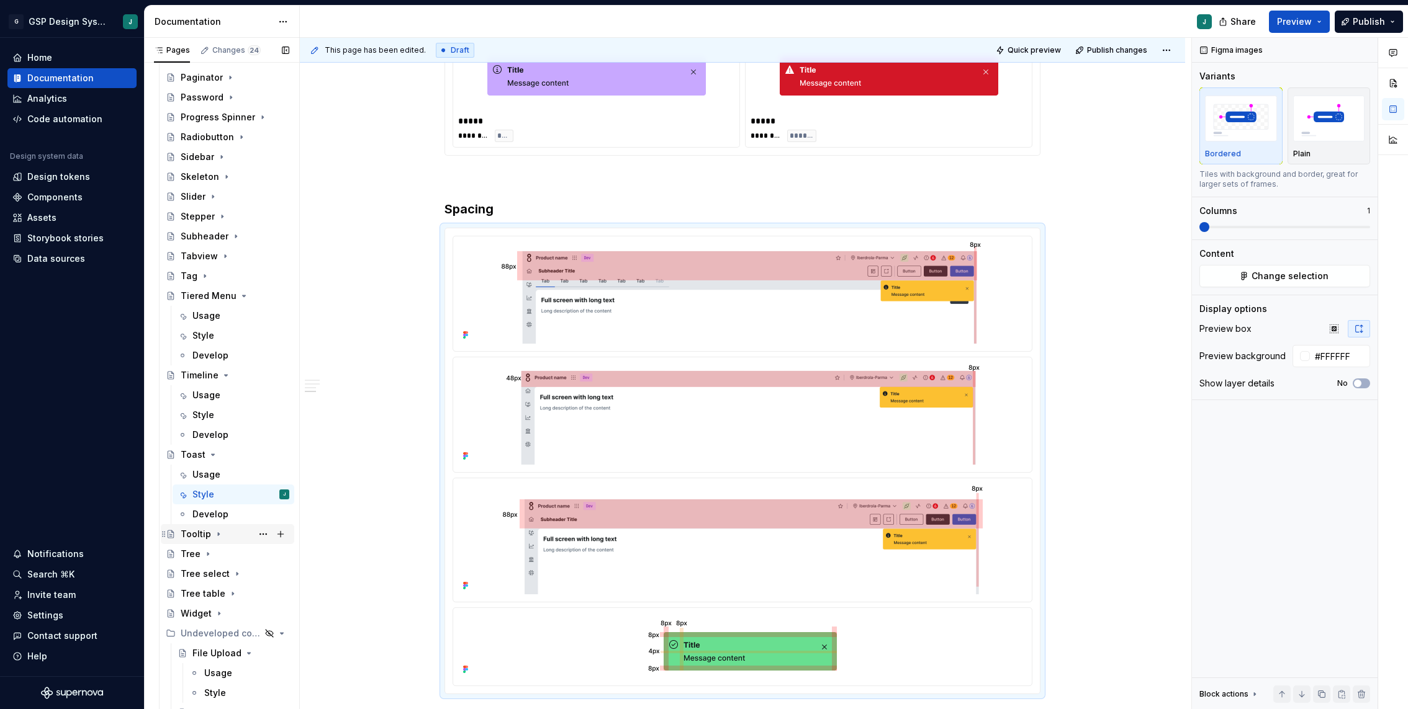
click at [197, 534] on div "Tooltip" at bounding box center [196, 534] width 30 height 12
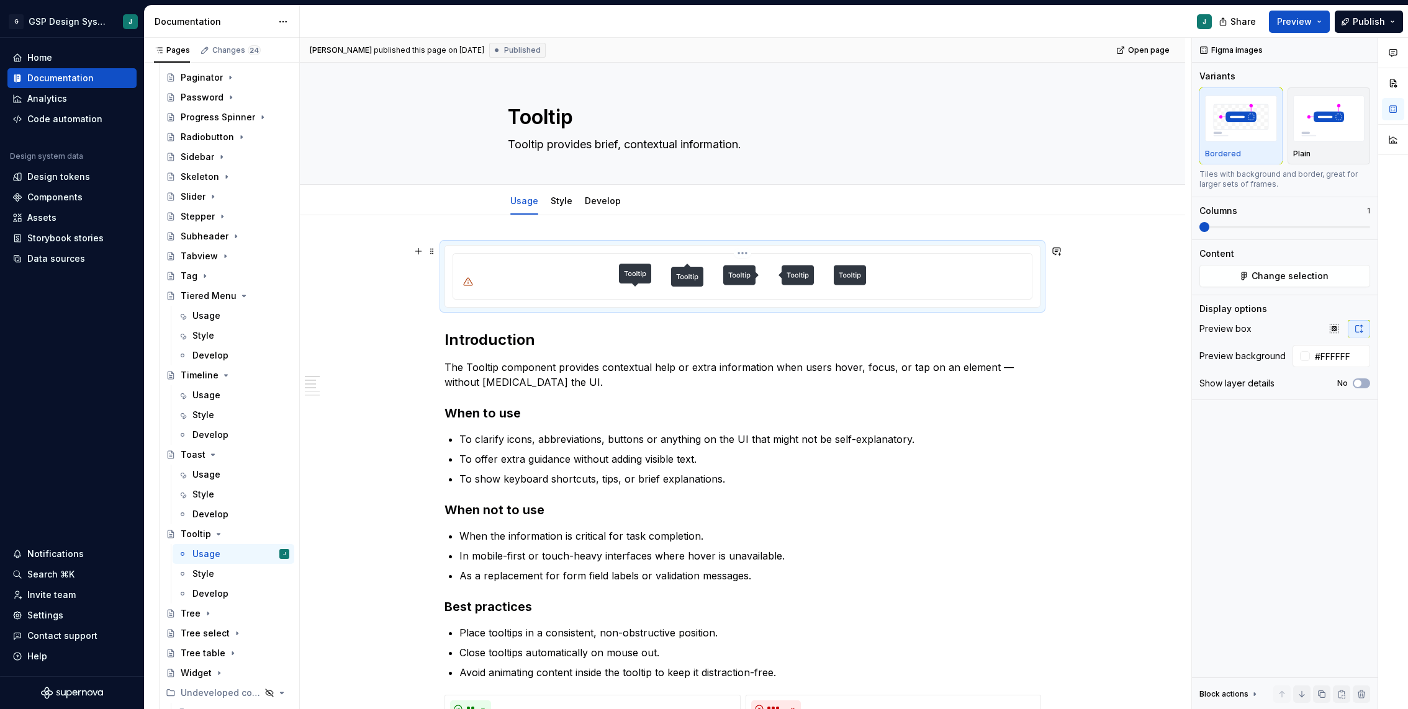
click at [724, 279] on img at bounding box center [742, 275] width 257 height 33
click at [1296, 282] on button "Change selection" at bounding box center [1284, 276] width 171 height 22
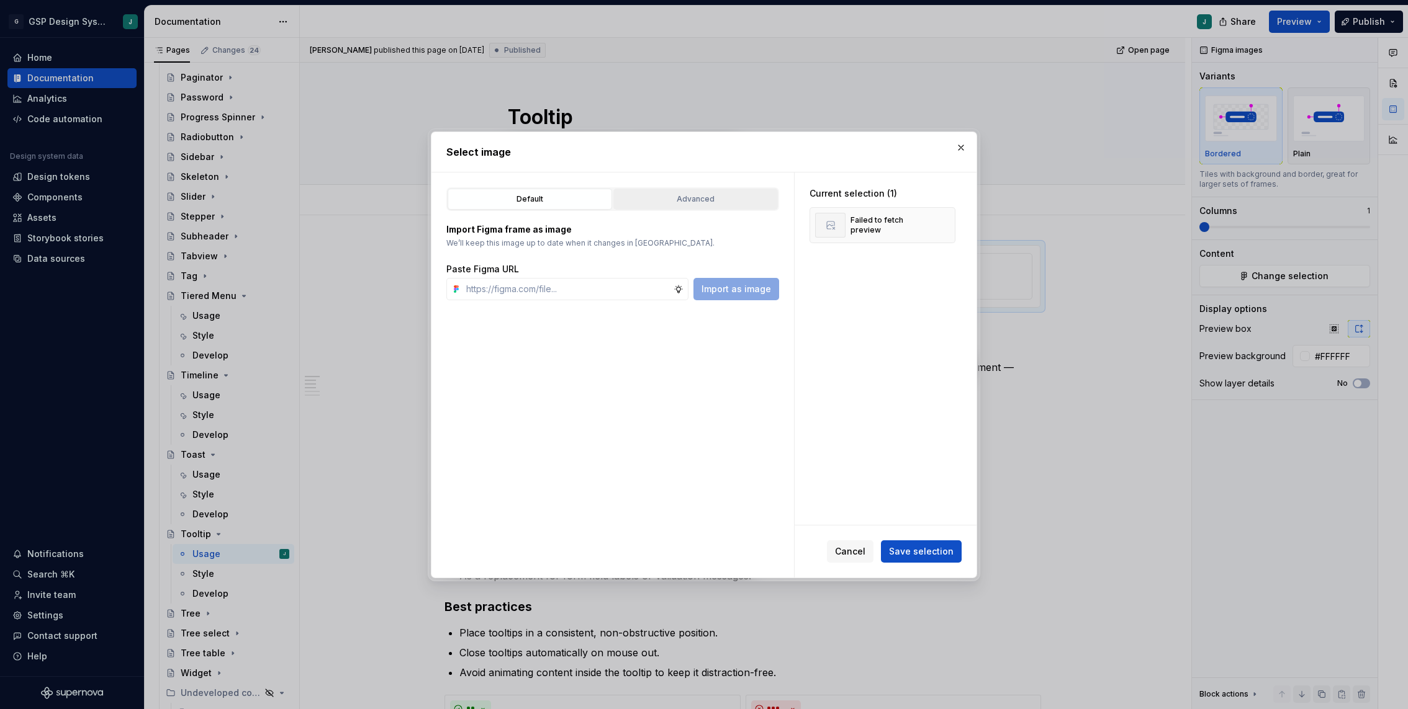
click at [693, 202] on div "Advanced" at bounding box center [696, 199] width 156 height 12
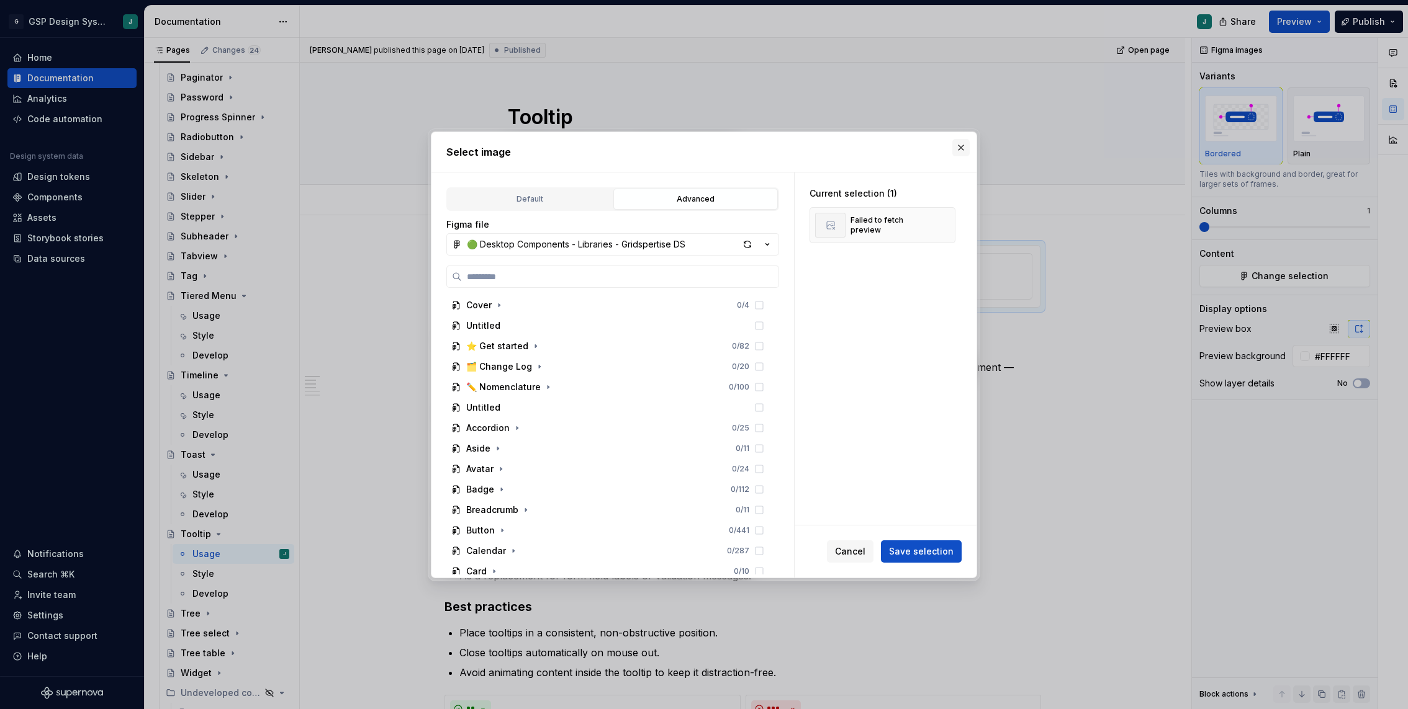
click at [960, 147] on button "button" at bounding box center [960, 147] width 17 height 17
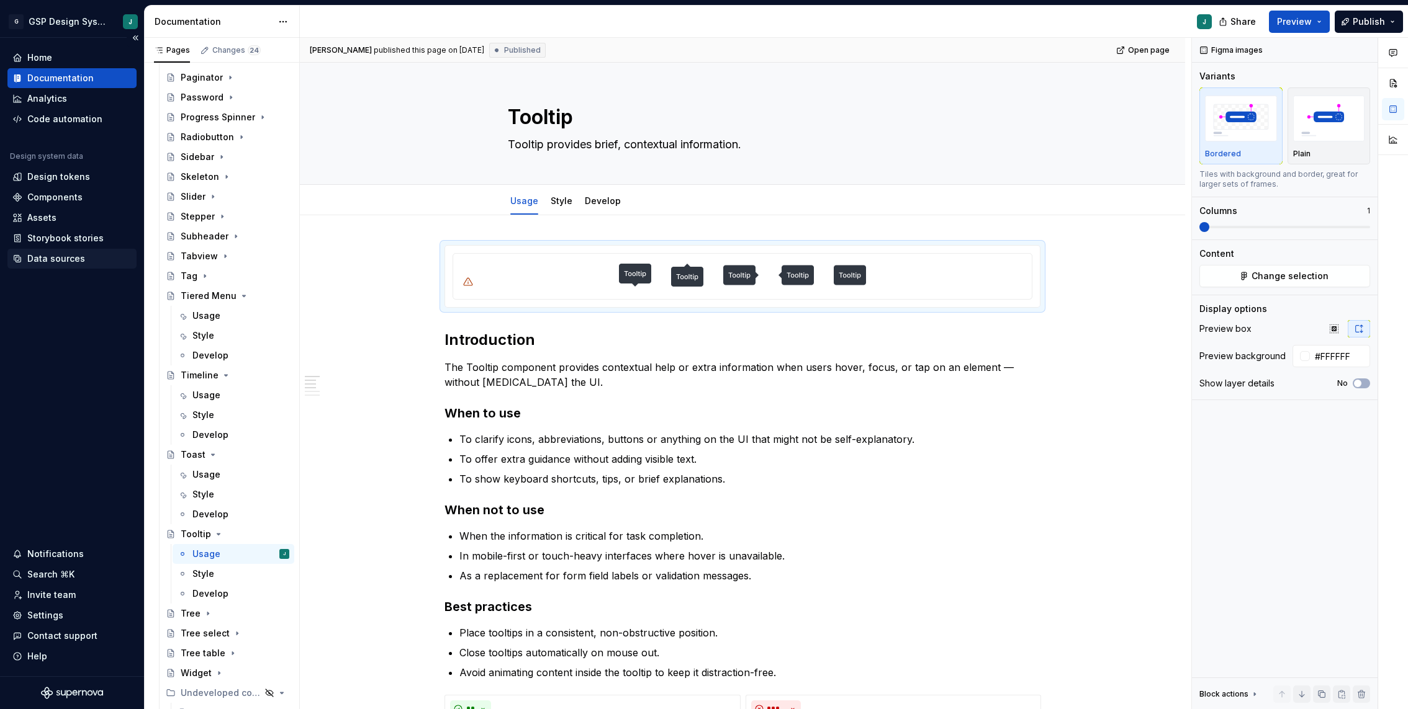
click at [38, 258] on div "Data sources" at bounding box center [56, 259] width 58 height 12
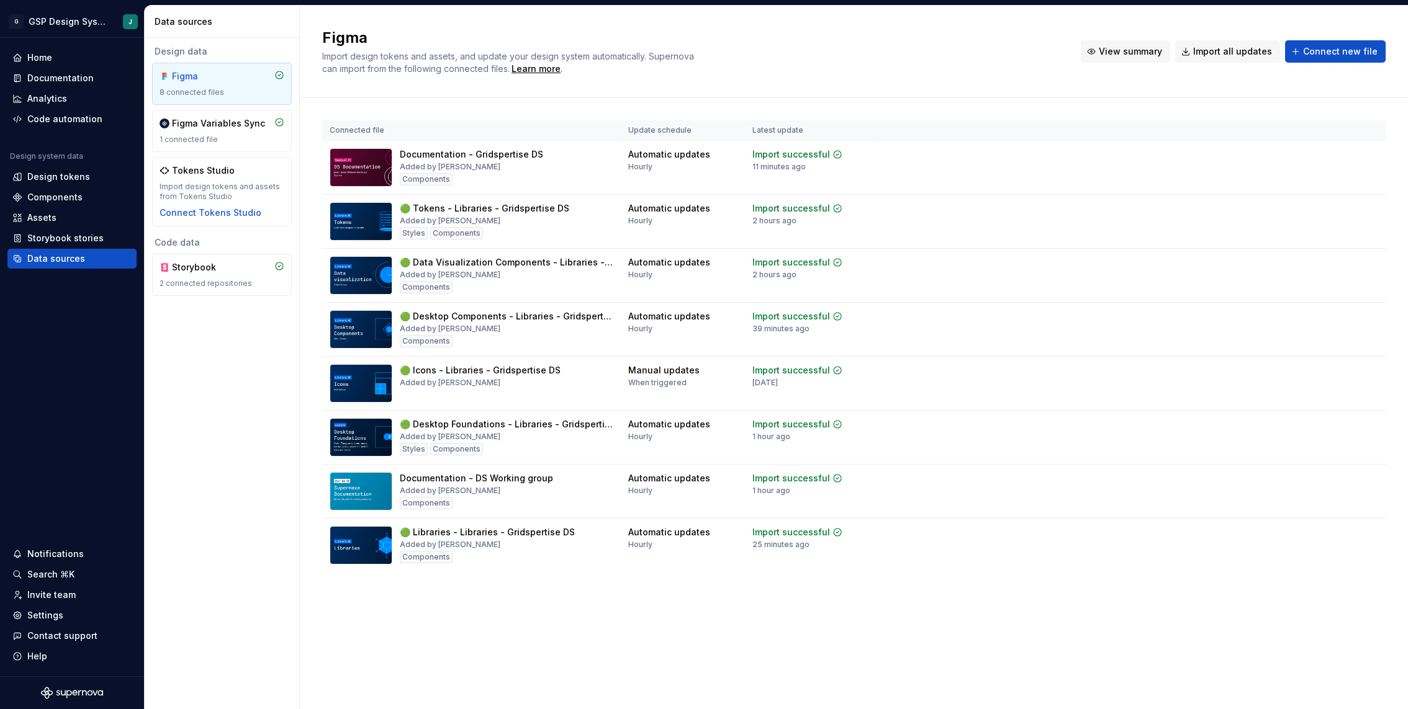
click at [1156, 47] on span "View summary" at bounding box center [1130, 51] width 63 height 12
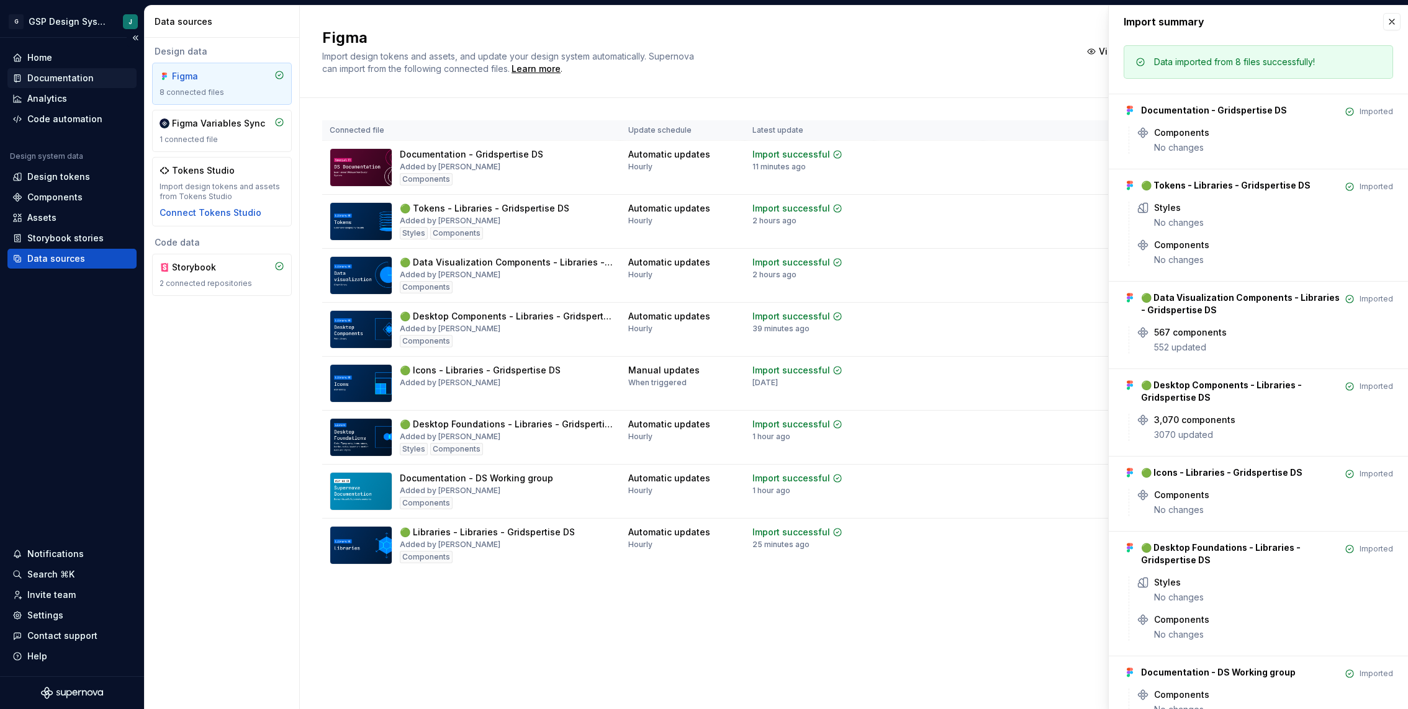
click at [53, 76] on div "Documentation" at bounding box center [60, 78] width 66 height 12
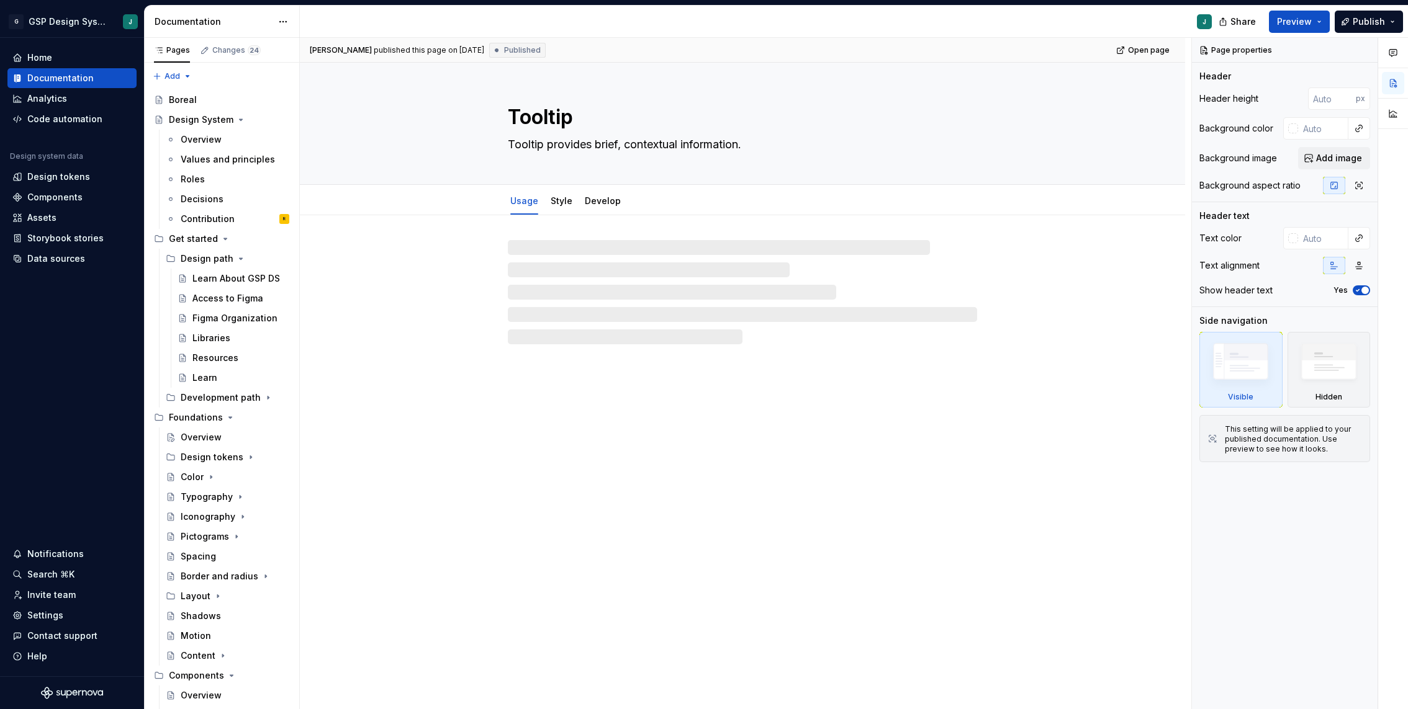
type textarea "*"
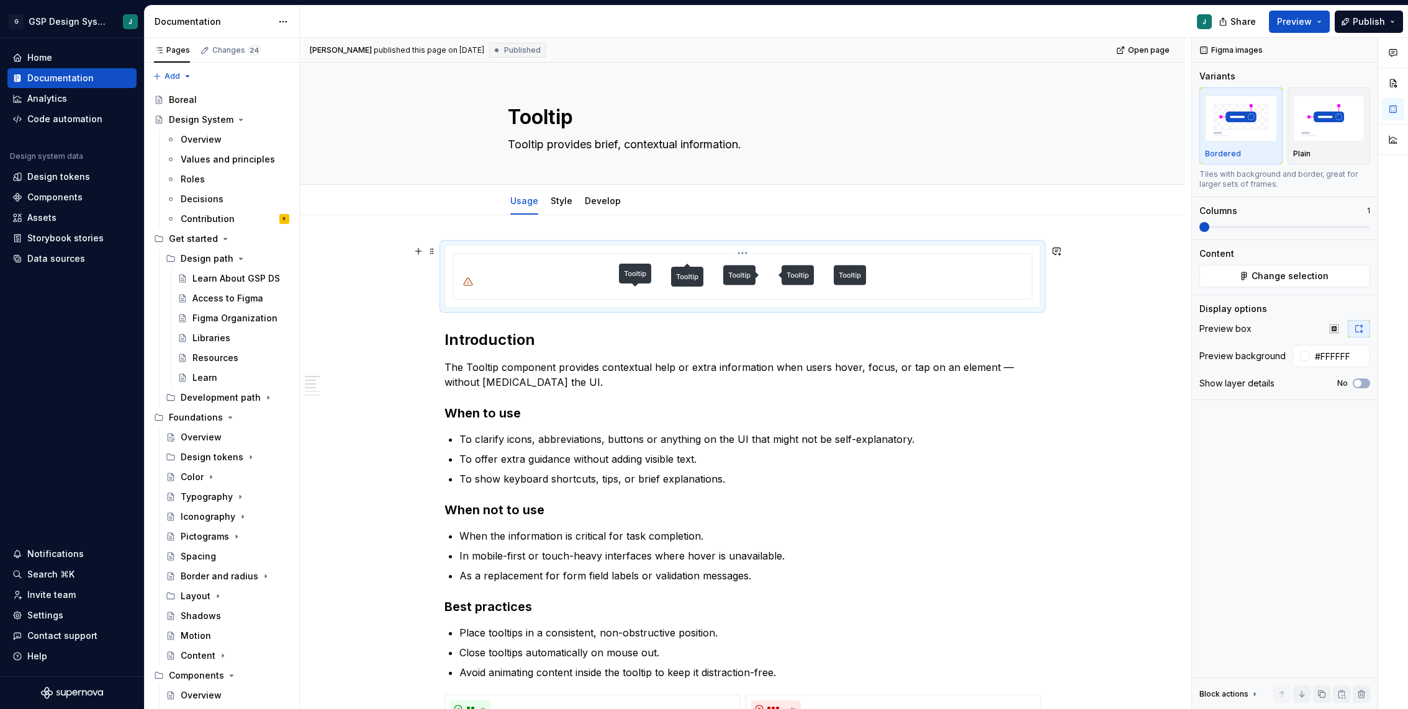
click at [638, 262] on img at bounding box center [742, 275] width 257 height 33
click at [1314, 271] on span "Change selection" at bounding box center [1289, 276] width 77 height 12
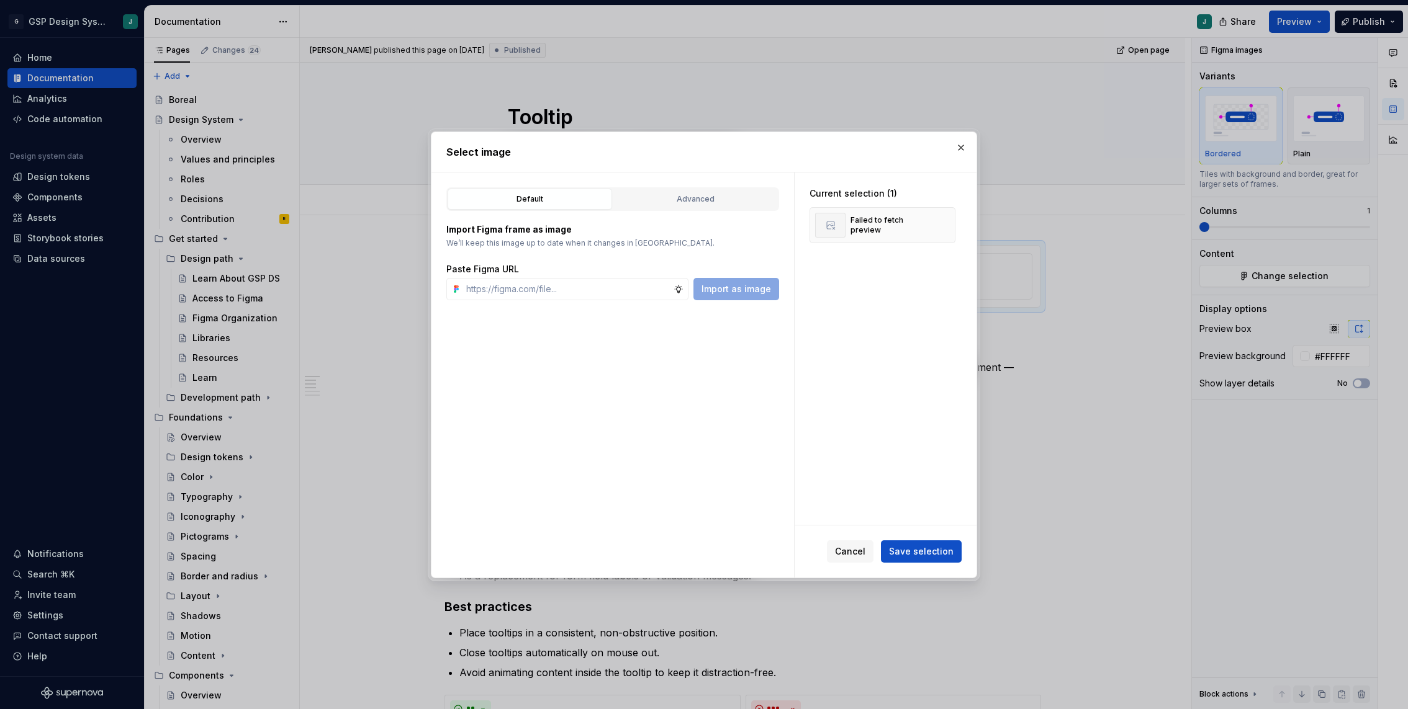
click at [714, 212] on div "Import Figma frame as image We’ll keep this image up to date when it changes in…" at bounding box center [612, 255] width 333 height 89
click at [672, 203] on div "Advanced" at bounding box center [696, 199] width 156 height 12
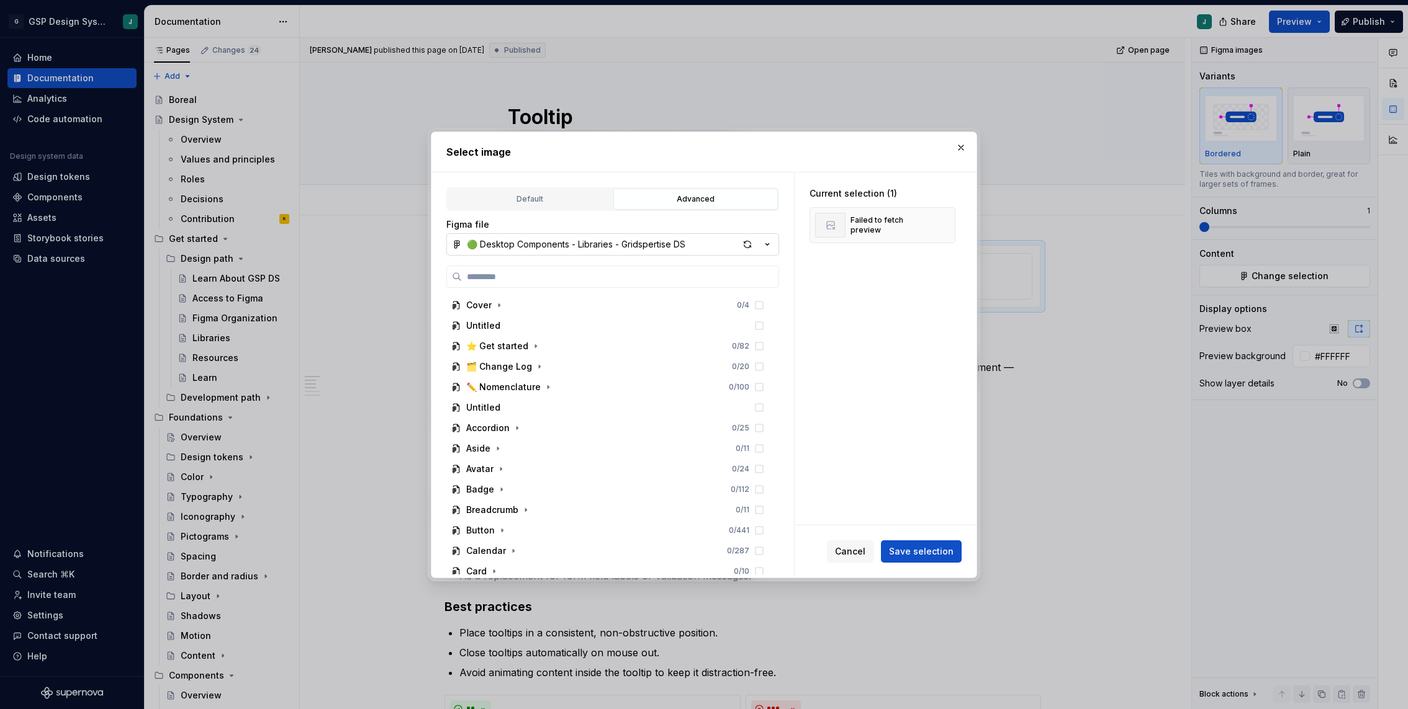
click at [522, 238] on div "🟢 Desktop Components - Libraries - Gridspertise DS" at bounding box center [576, 244] width 218 height 12
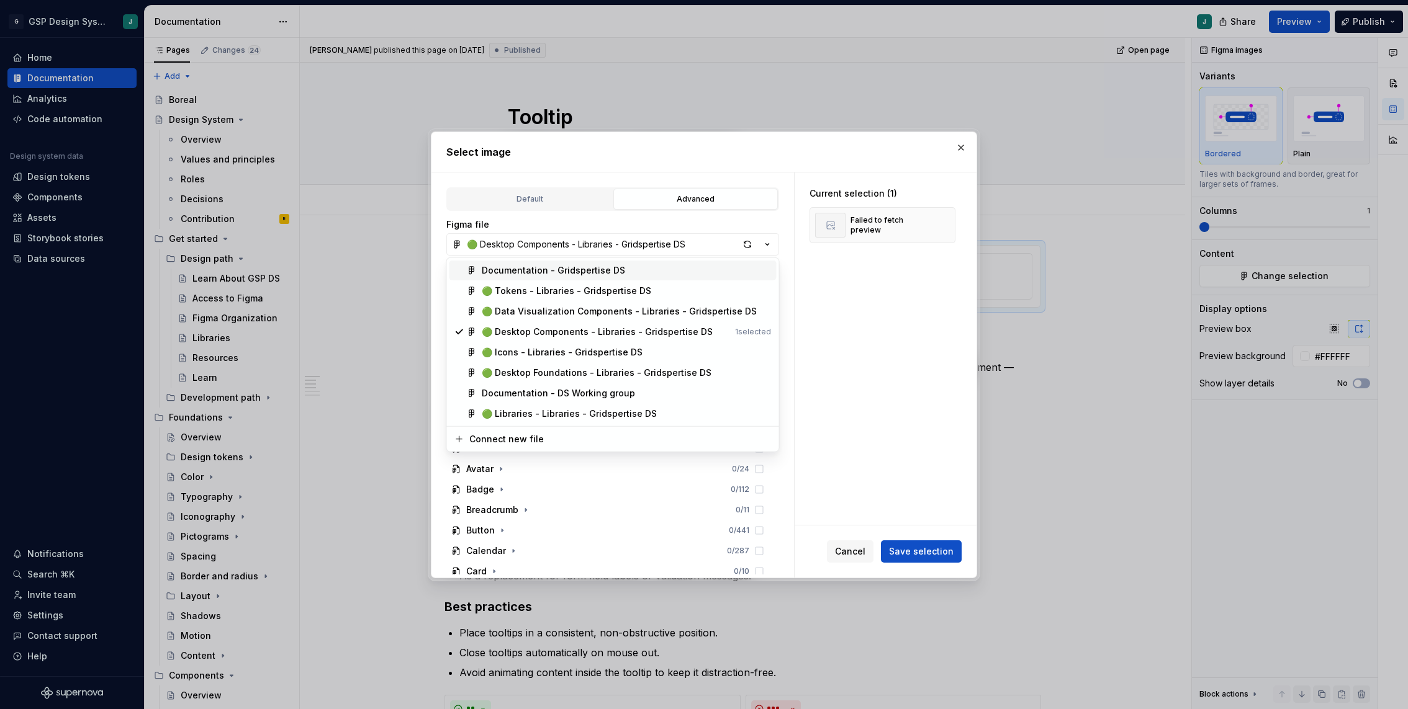
click at [480, 259] on div "Documentation - Gridspertise DS 🟢 Tokens - Libraries - Gridspertise DS 🟢 Data V…" at bounding box center [613, 342] width 332 height 168
click at [485, 268] on div "Documentation - Gridspertise DS" at bounding box center [553, 270] width 143 height 12
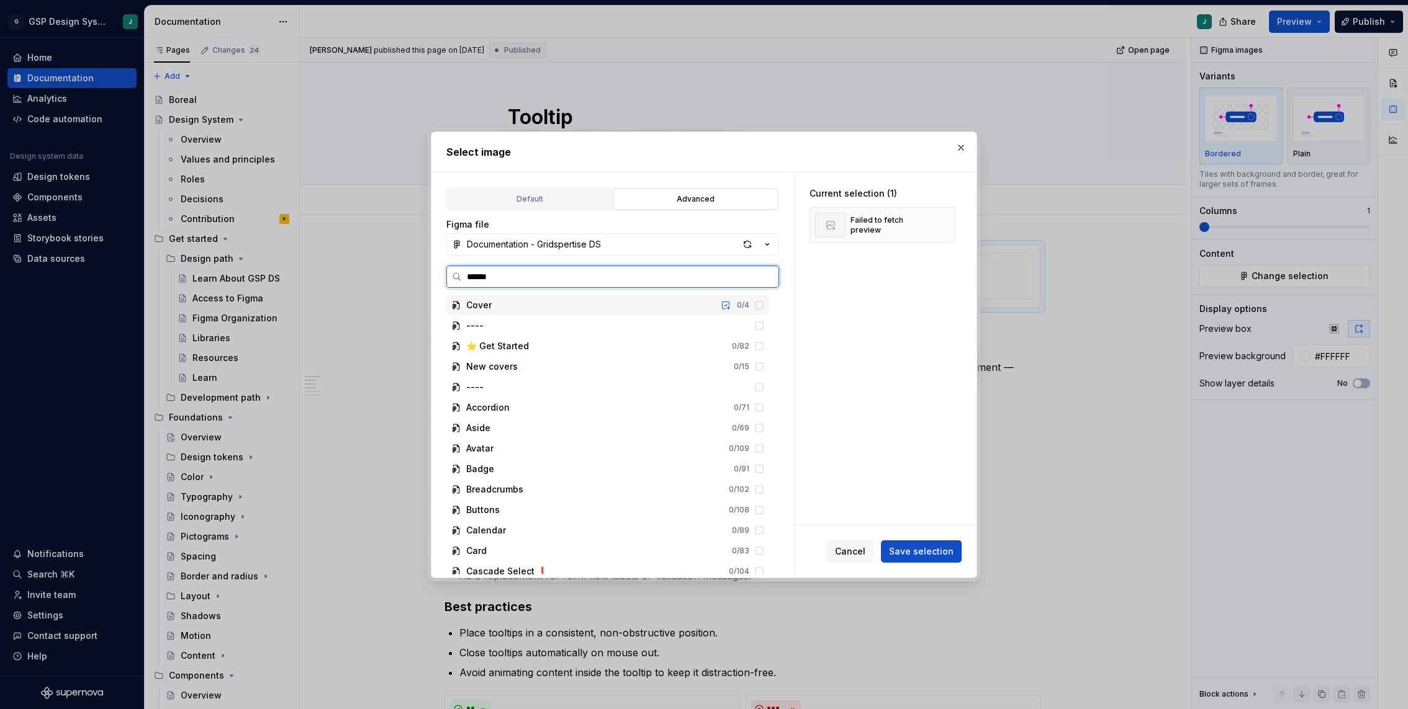
type input "*******"
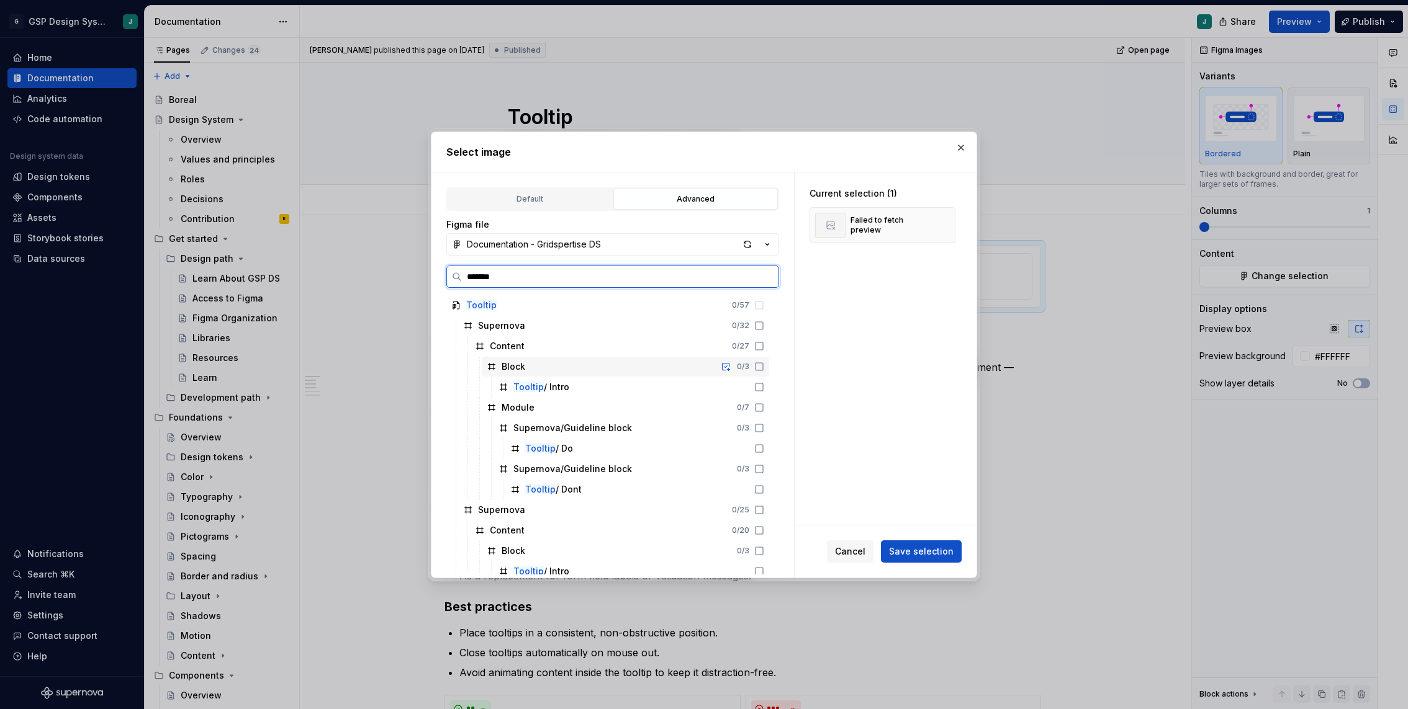
click at [612, 377] on div "Tooltip / Intro" at bounding box center [631, 387] width 276 height 20
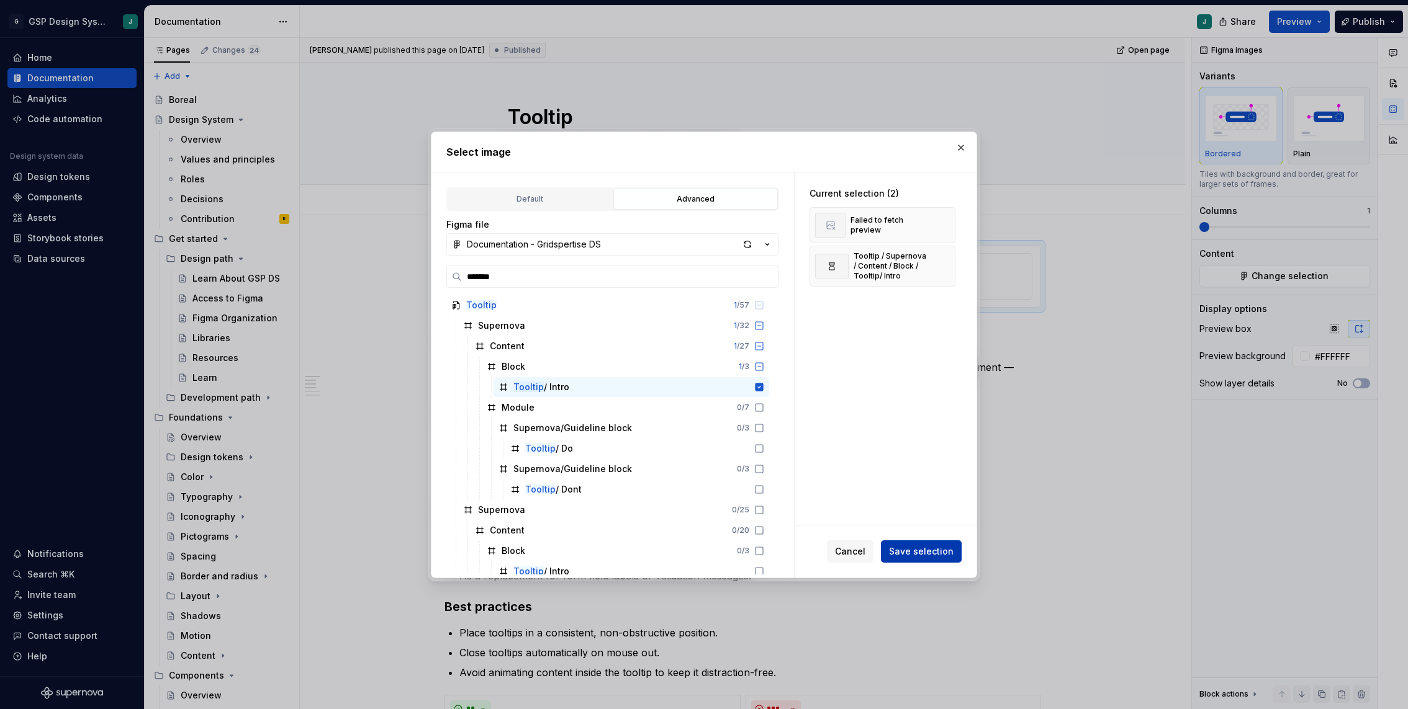
click at [921, 544] on button "Save selection" at bounding box center [921, 552] width 81 height 22
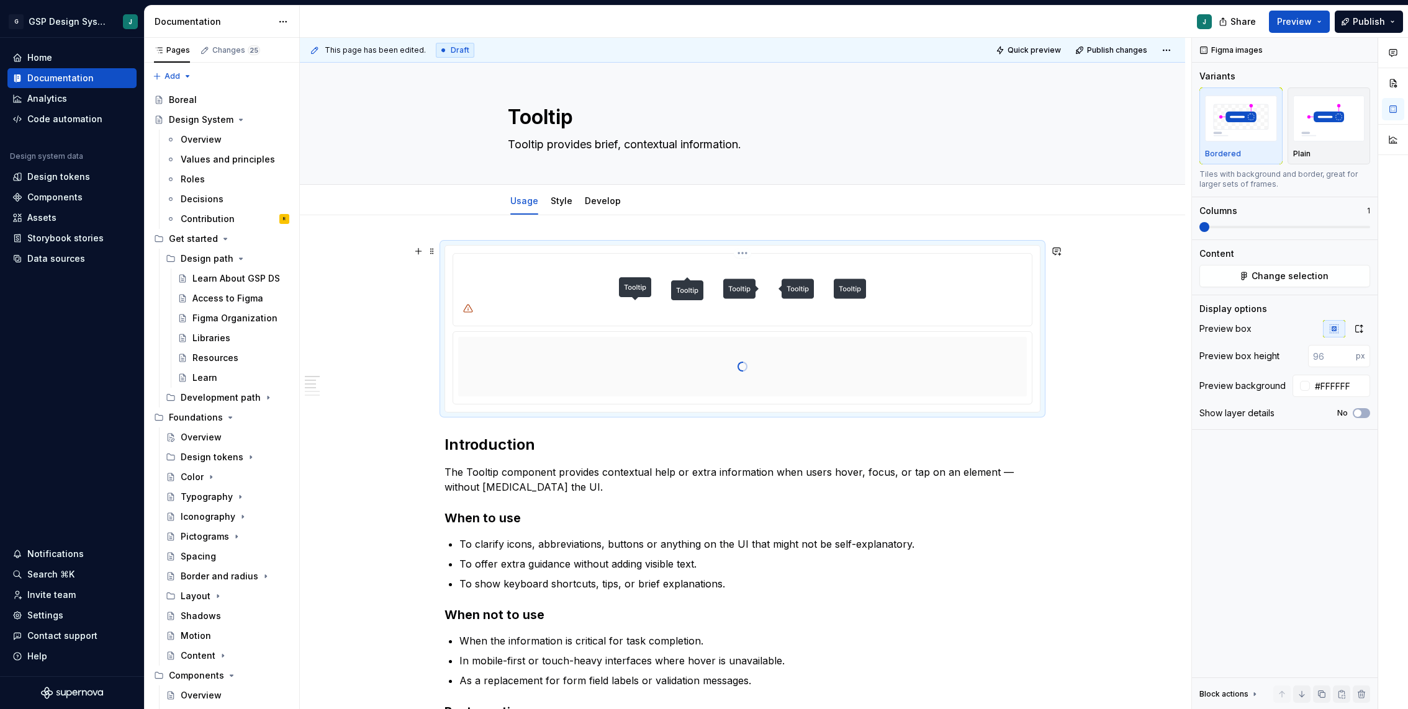
click at [744, 257] on html "G GSP Design System J Home Documentation Analytics Code automation Design syste…" at bounding box center [704, 354] width 1408 height 709
click at [786, 363] on div "Delete item" at bounding box center [812, 364] width 104 height 12
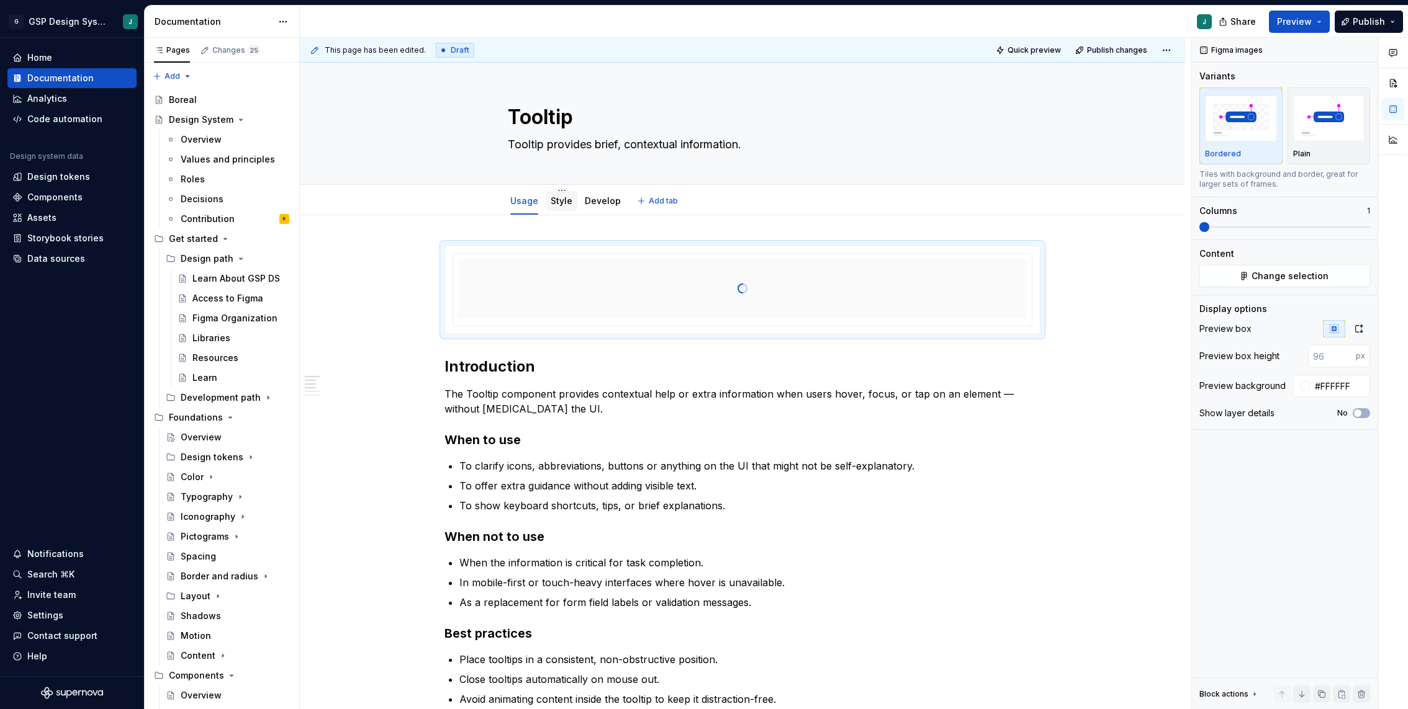
click at [564, 202] on link "Style" at bounding box center [562, 201] width 22 height 11
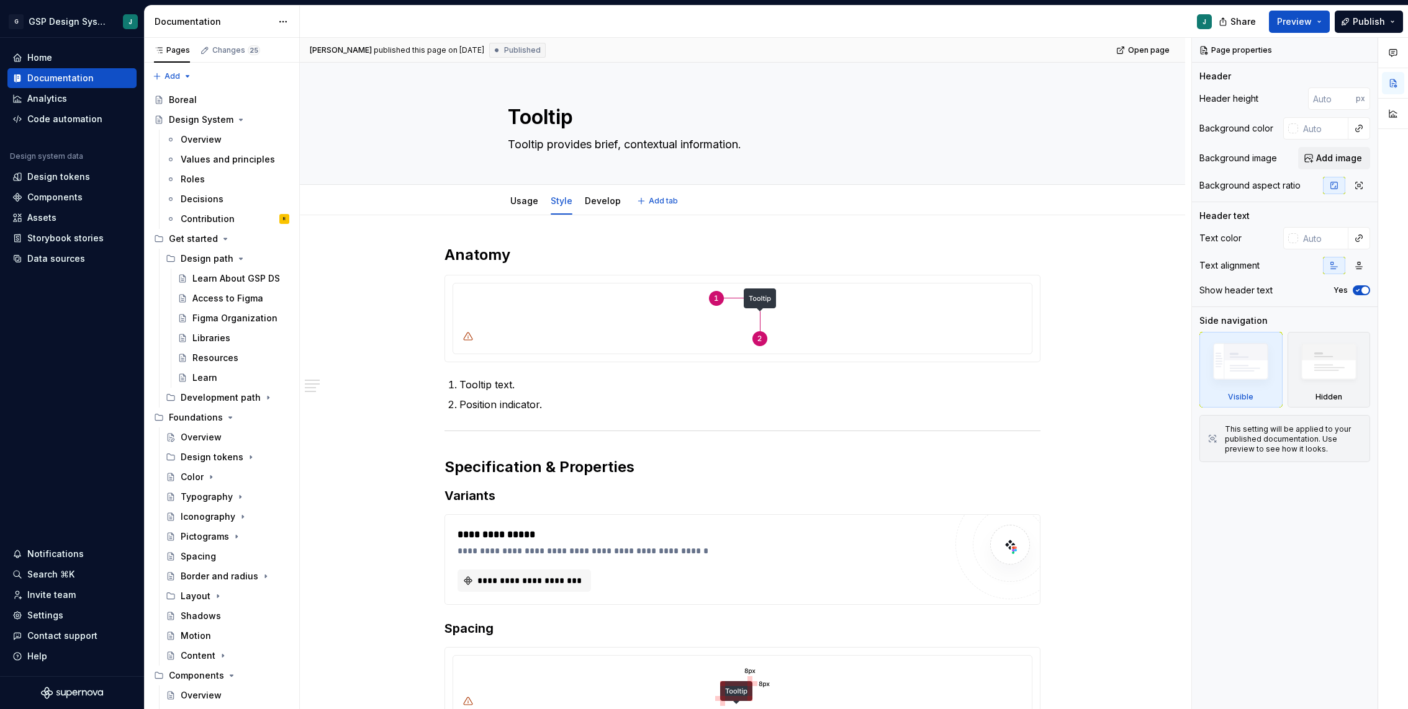
type textarea "*"
click at [449, 250] on h2 "Anatomy" at bounding box center [742, 255] width 596 height 20
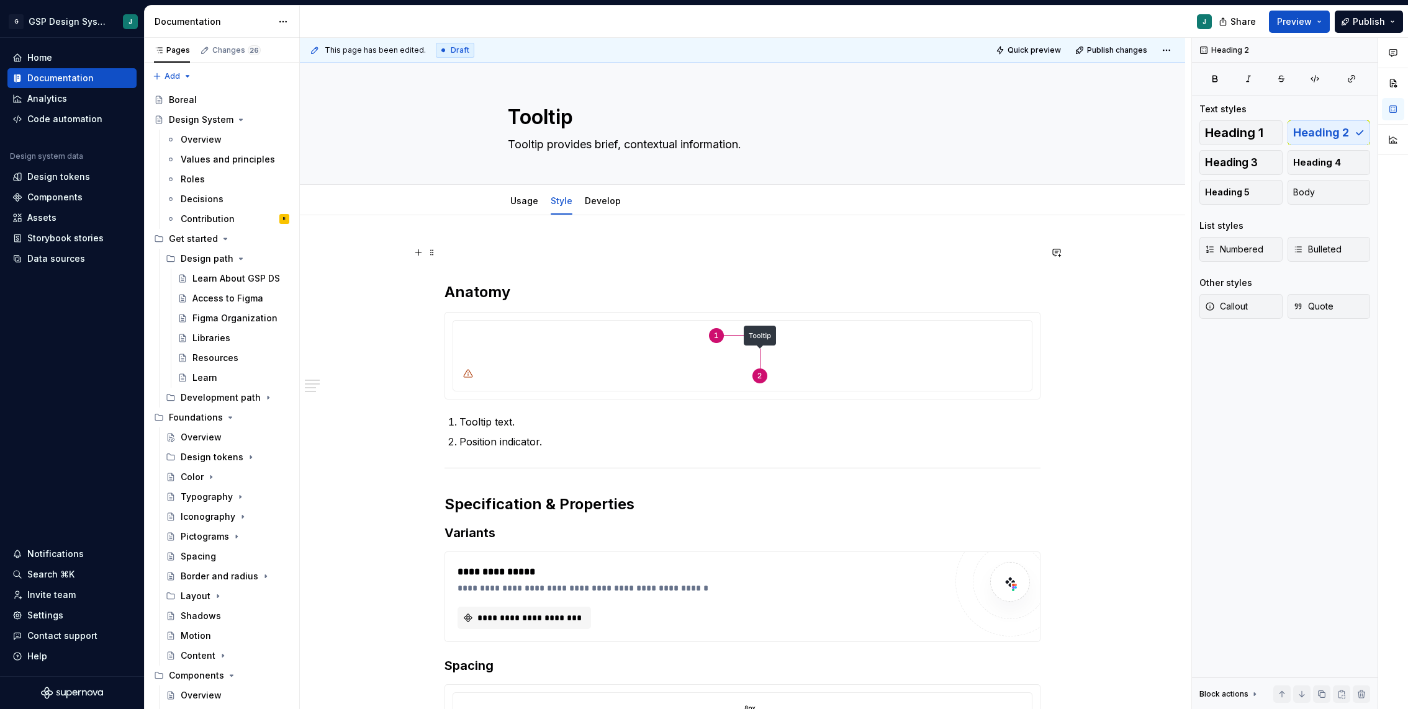
click at [458, 245] on p at bounding box center [742, 252] width 596 height 15
click at [424, 250] on button "button" at bounding box center [418, 252] width 17 height 17
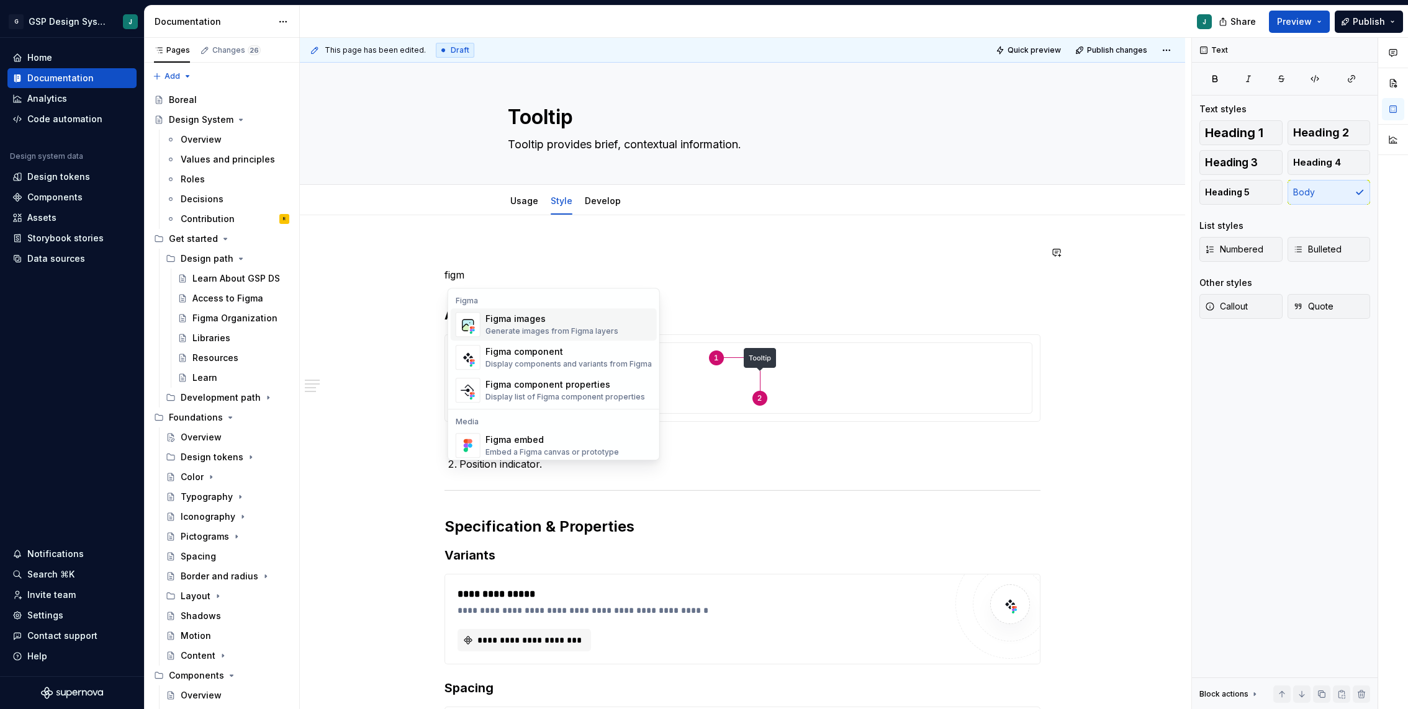
click at [535, 323] on div "Figma images" at bounding box center [551, 319] width 133 height 12
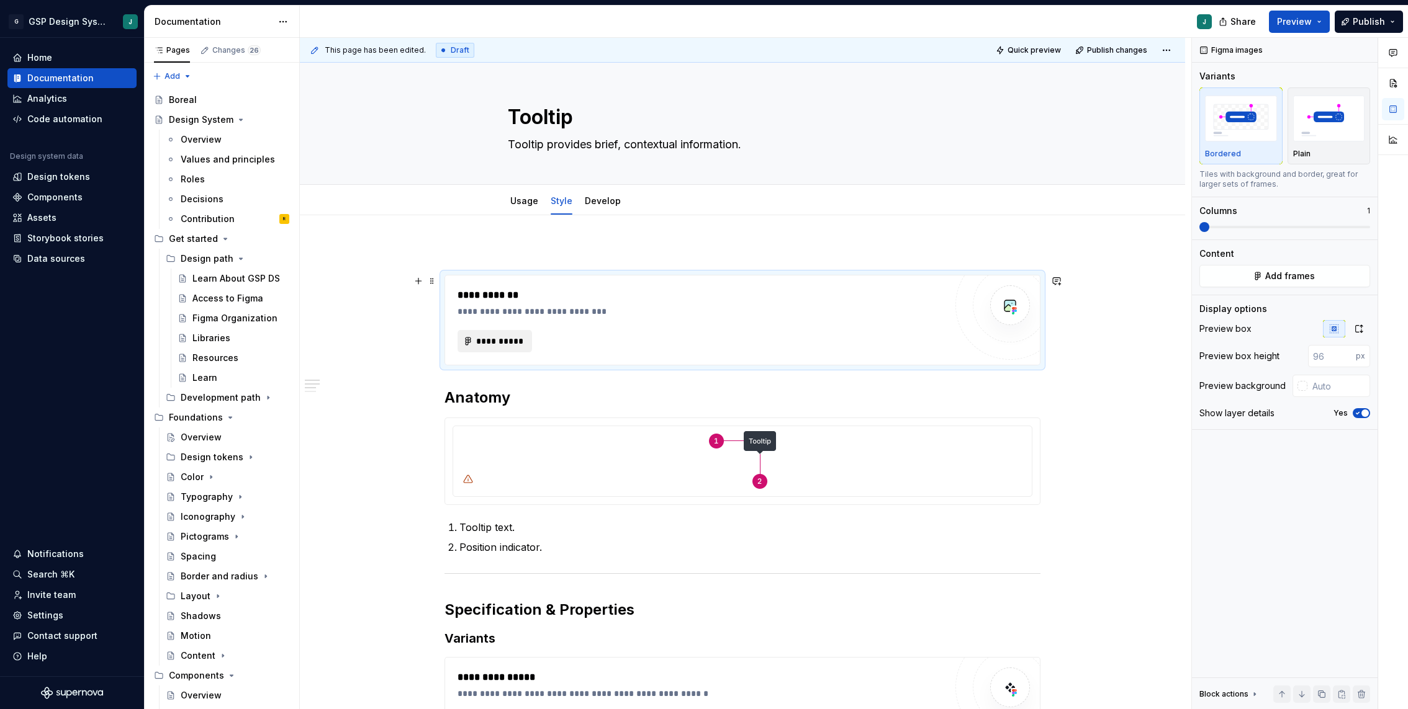
click at [509, 343] on span "**********" at bounding box center [499, 341] width 48 height 12
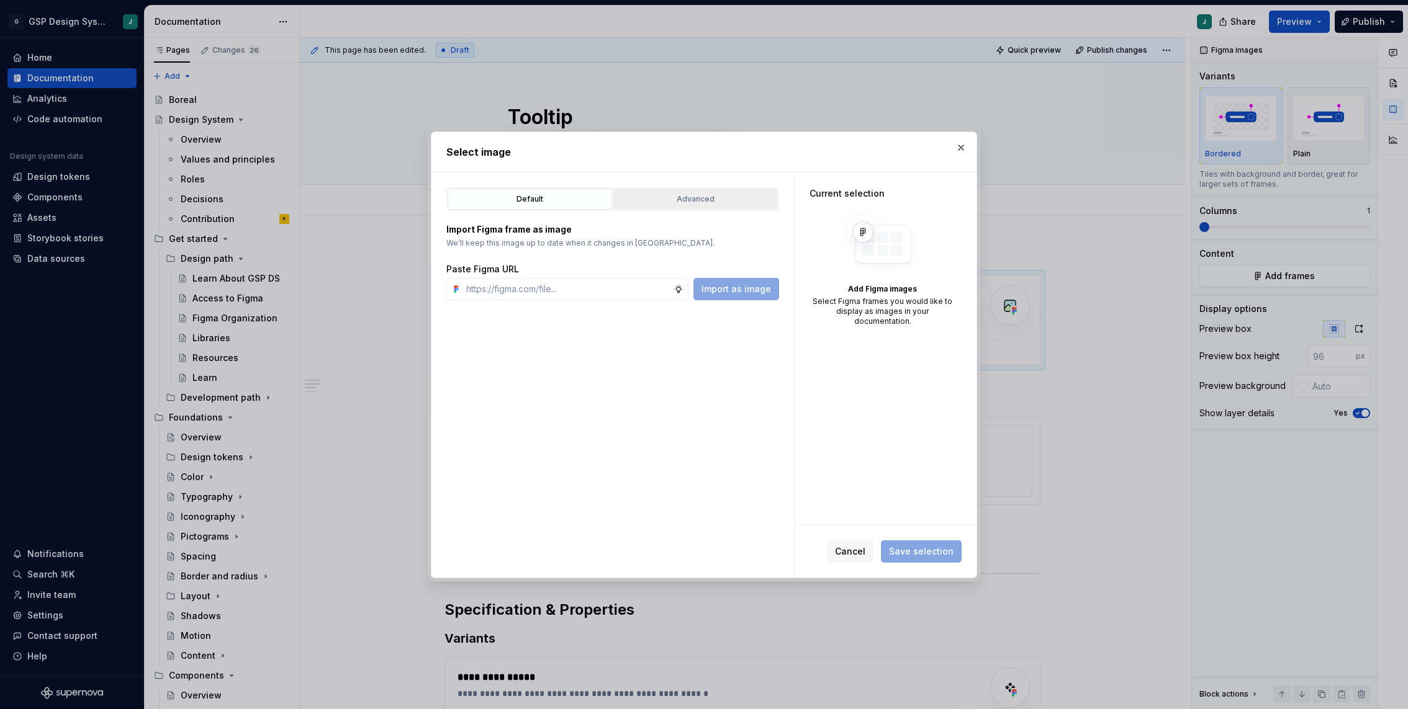
click at [684, 209] on button "Advanced" at bounding box center [695, 199] width 164 height 21
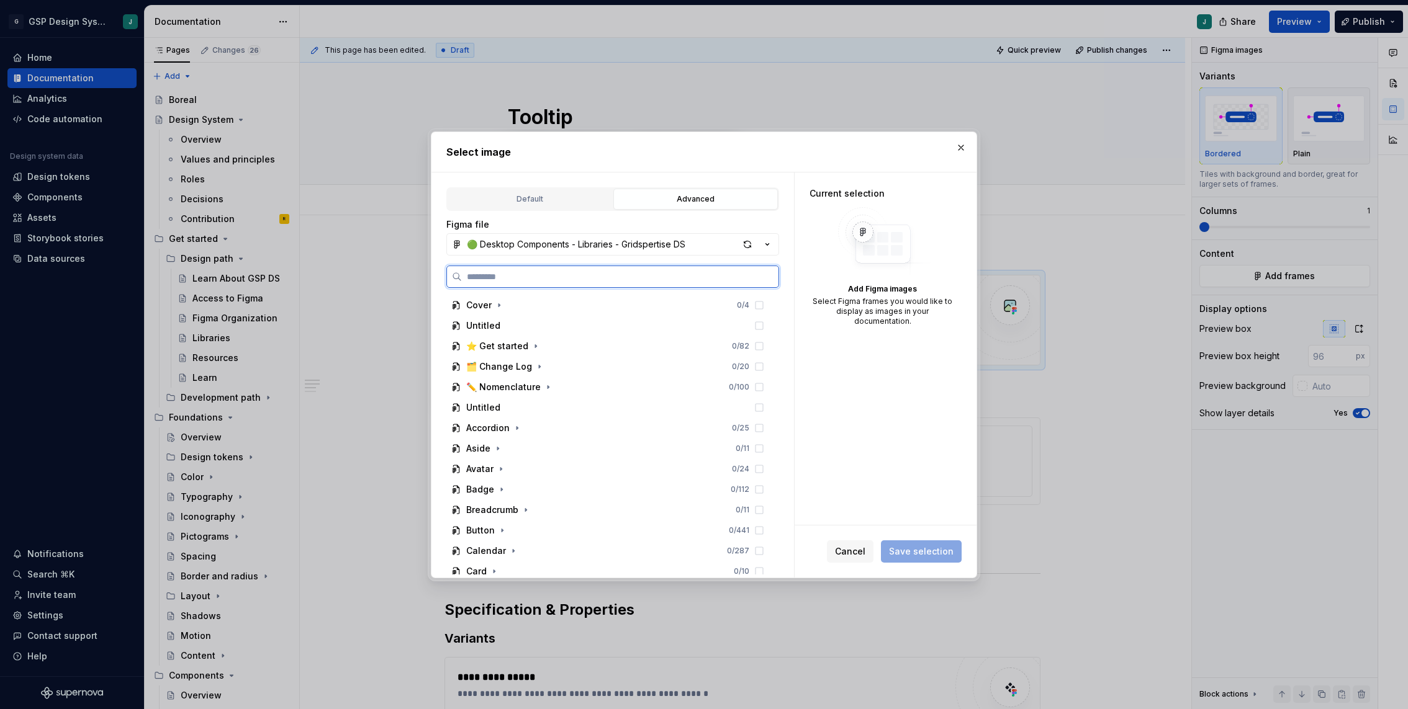
click at [494, 276] on input "search" at bounding box center [620, 277] width 317 height 12
click at [510, 253] on button "🟢 Desktop Components - Libraries - Gridspertise DS" at bounding box center [612, 244] width 333 height 22
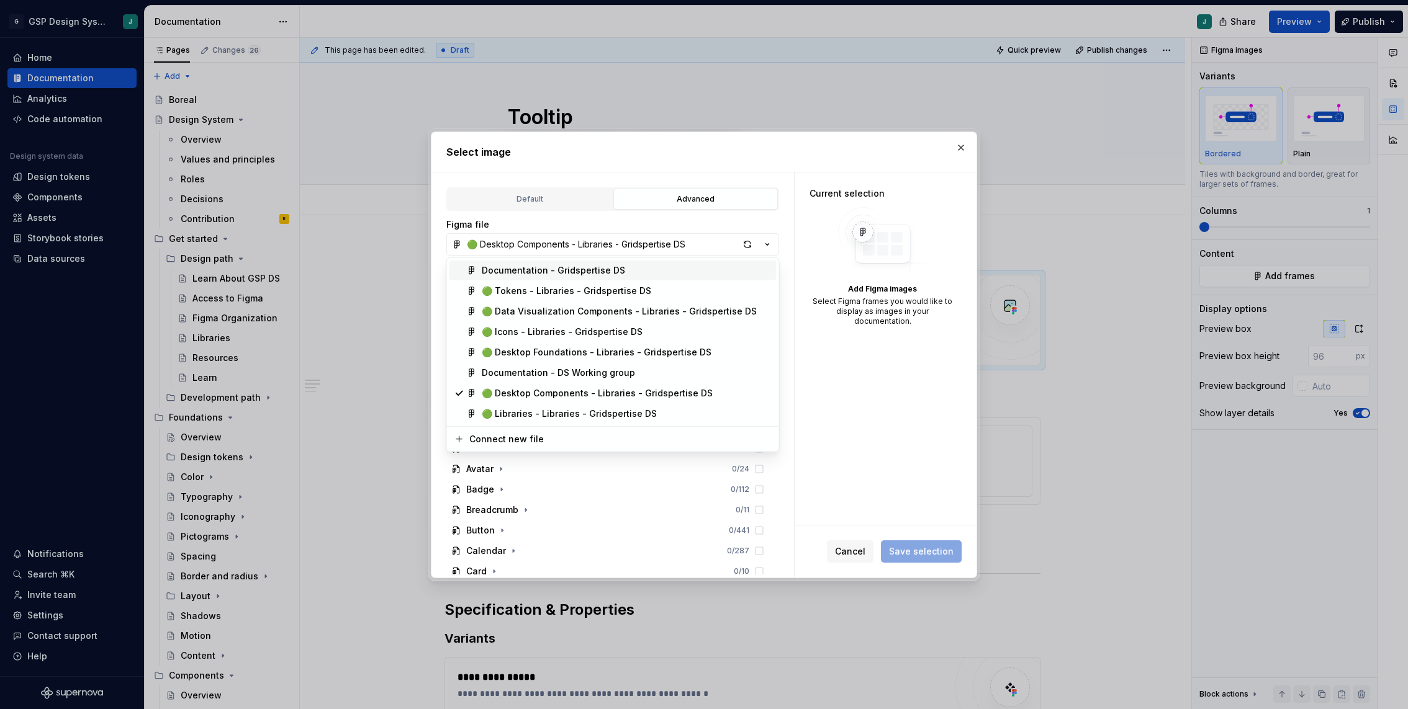
click at [516, 268] on div "Documentation - Gridspertise DS" at bounding box center [553, 270] width 143 height 12
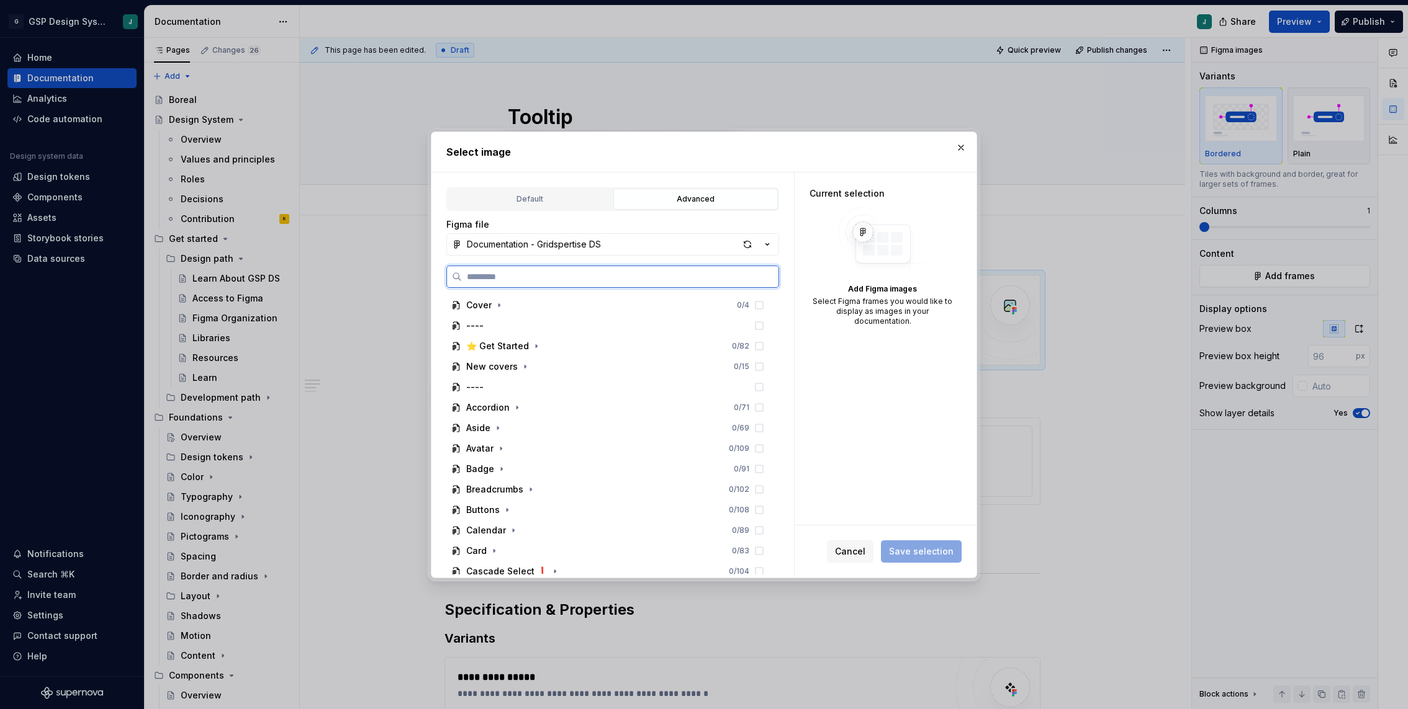
click at [504, 274] on input "search" at bounding box center [620, 277] width 317 height 12
type input "*******"
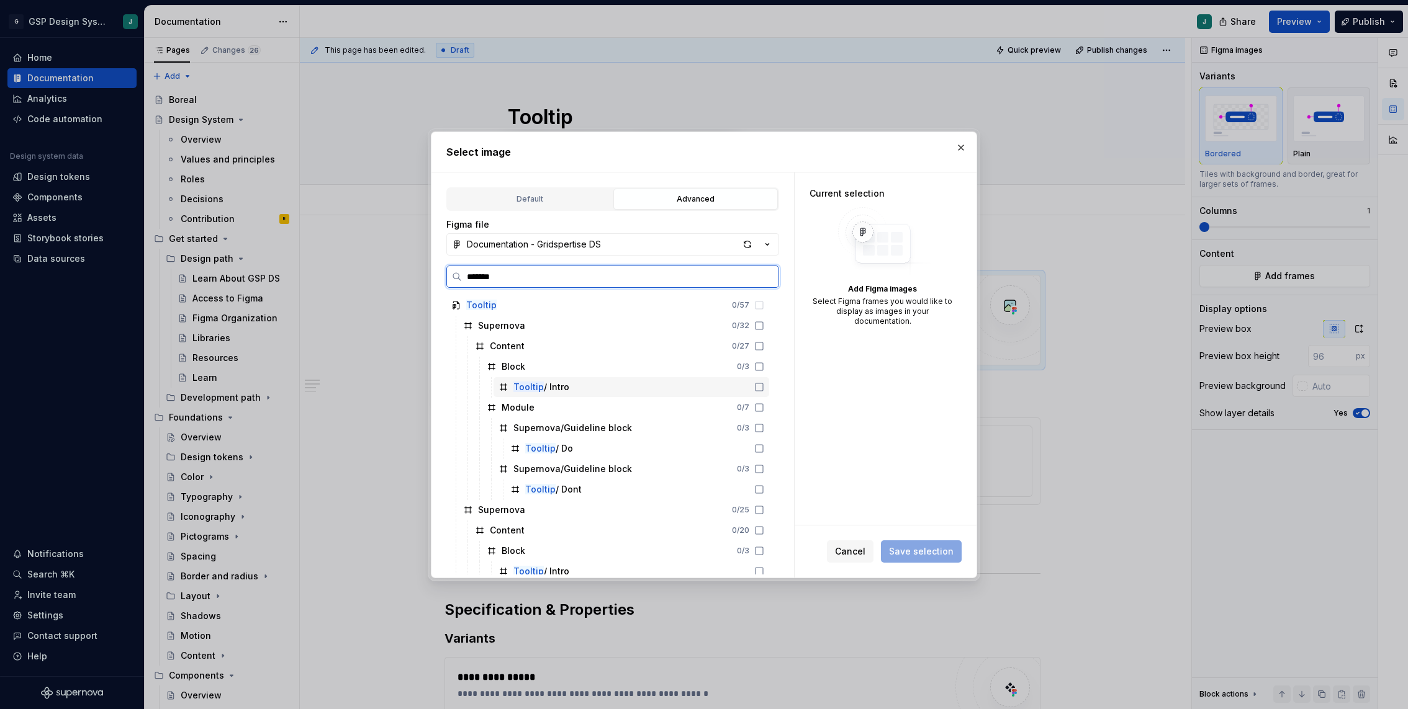
click at [582, 389] on div "Tooltip / Intro" at bounding box center [631, 387] width 276 height 20
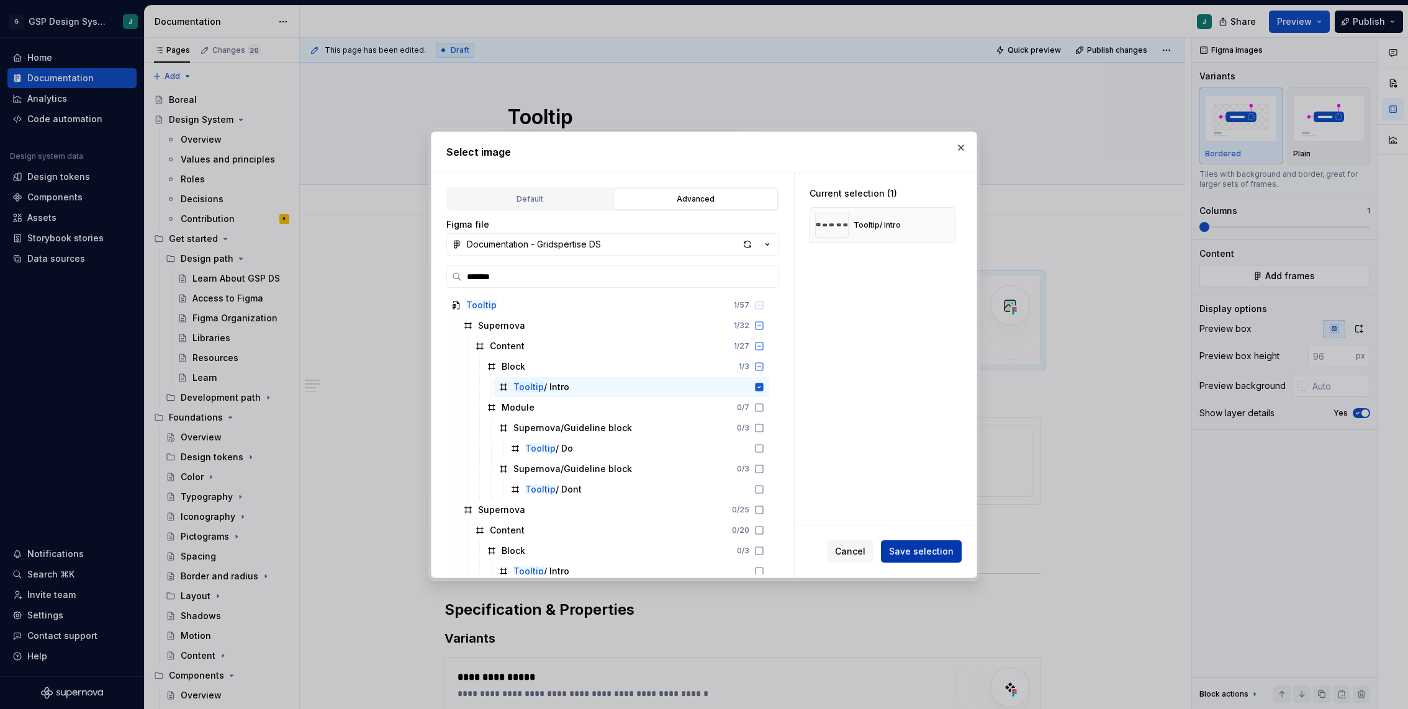
click at [920, 549] on span "Save selection" at bounding box center [921, 552] width 65 height 12
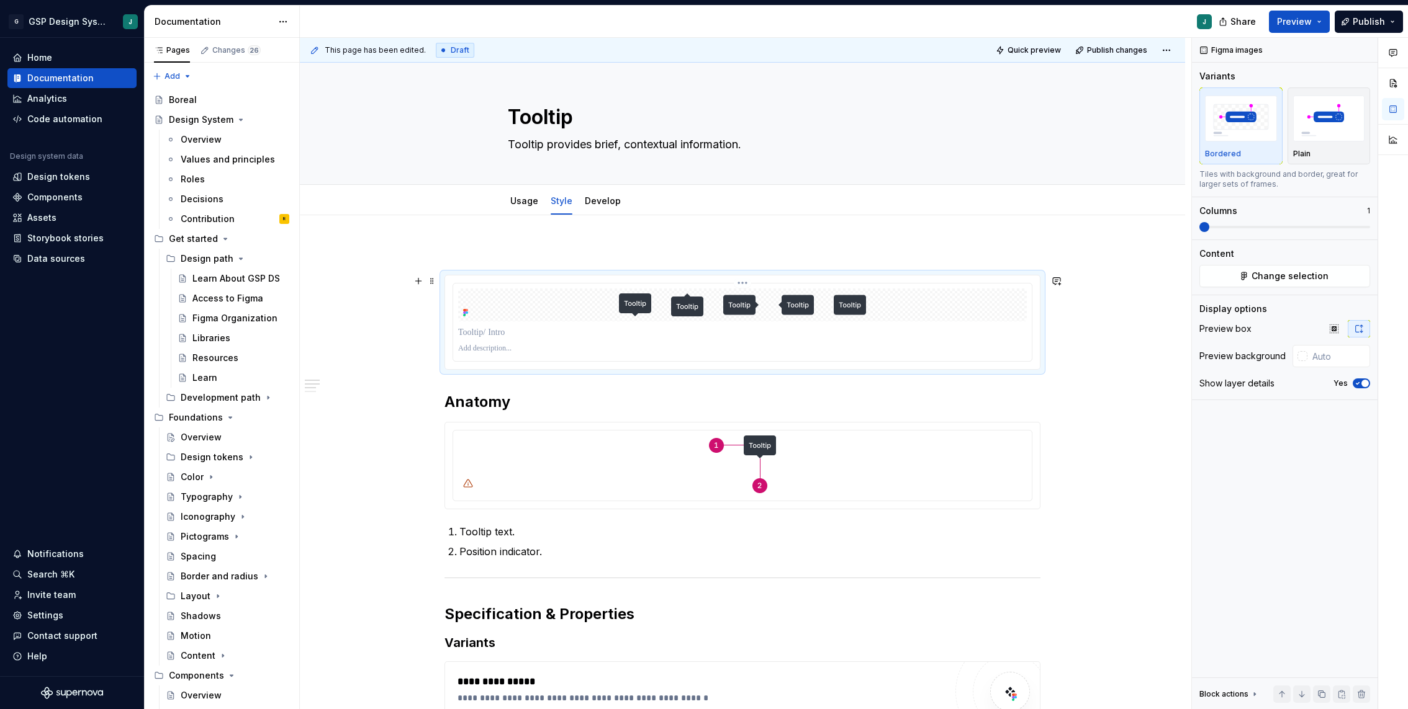
click at [987, 306] on div at bounding box center [742, 305] width 569 height 33
click at [1328, 356] on input "text" at bounding box center [1338, 356] width 63 height 22
type input "#FFFFFF"
click at [518, 259] on p at bounding box center [742, 252] width 596 height 15
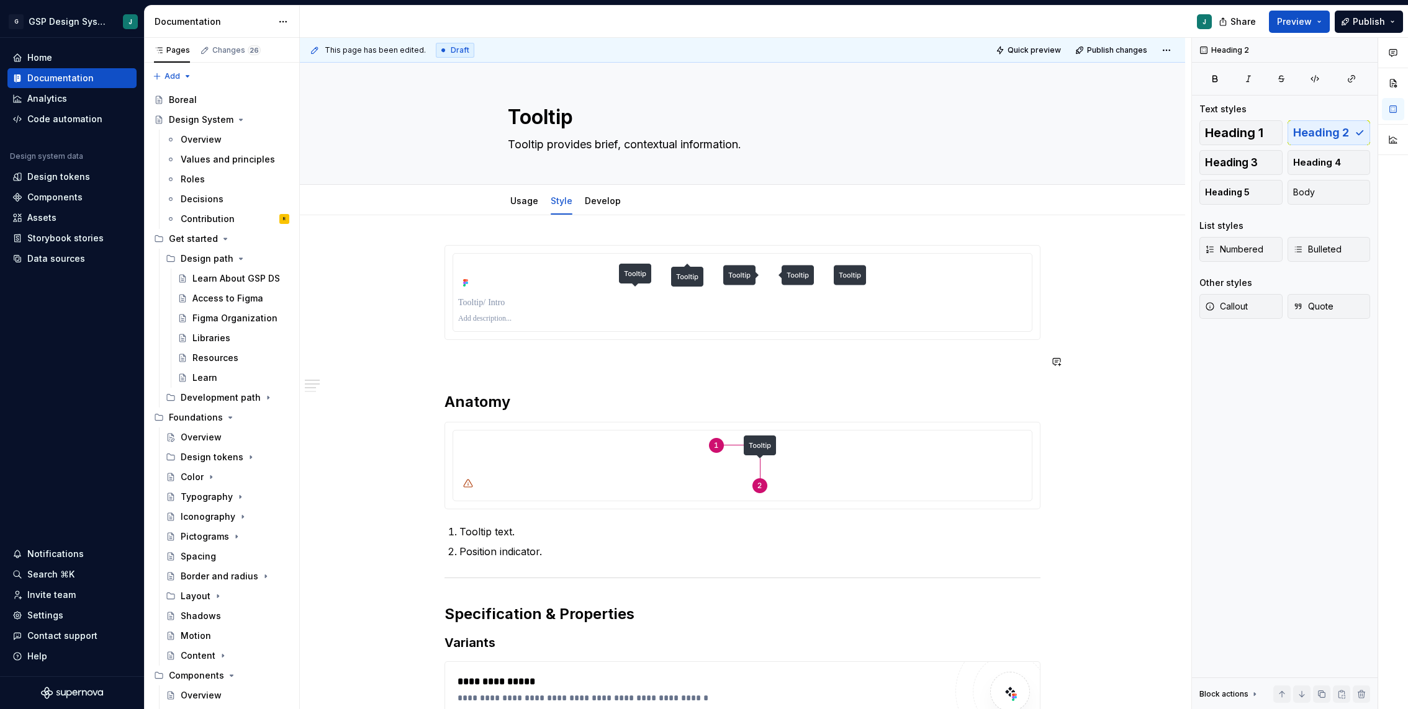
click at [476, 373] on div "**********" at bounding box center [742, 586] width 596 height 682
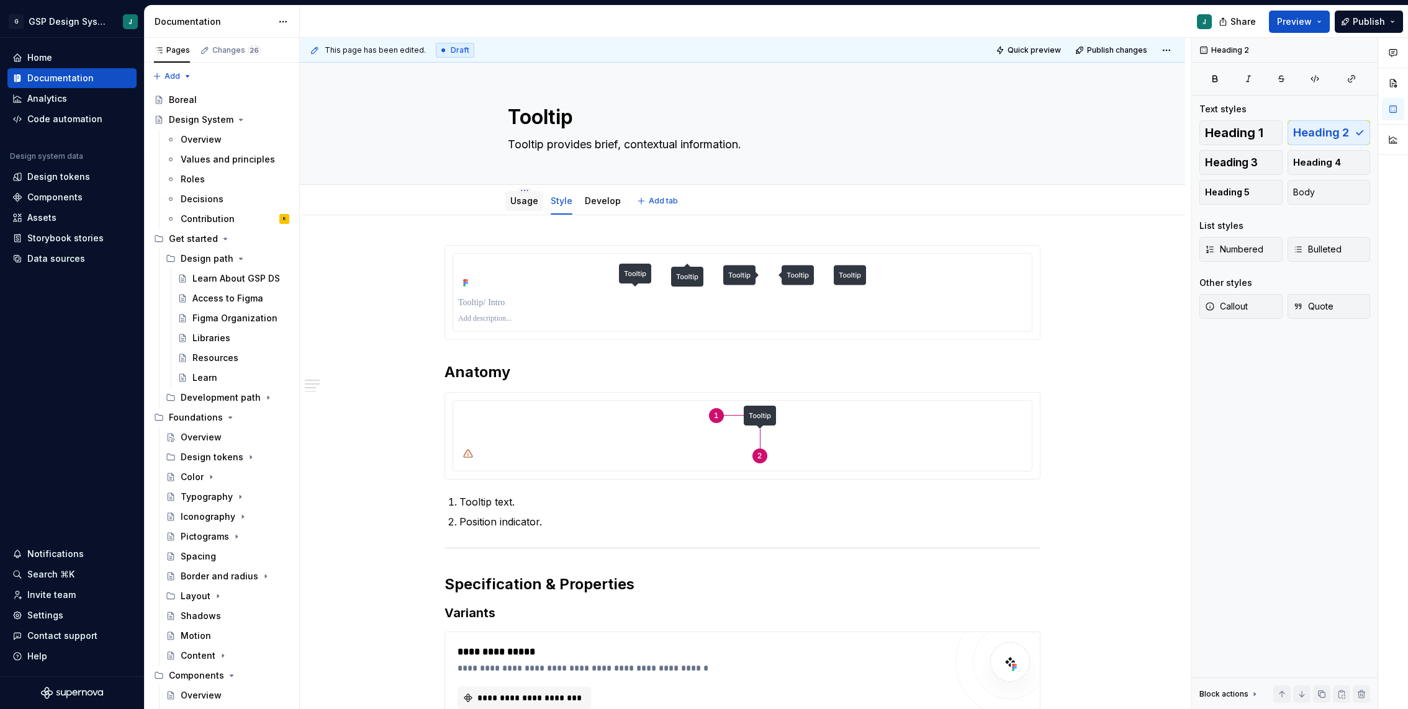
click at [518, 202] on link "Usage" at bounding box center [524, 201] width 28 height 11
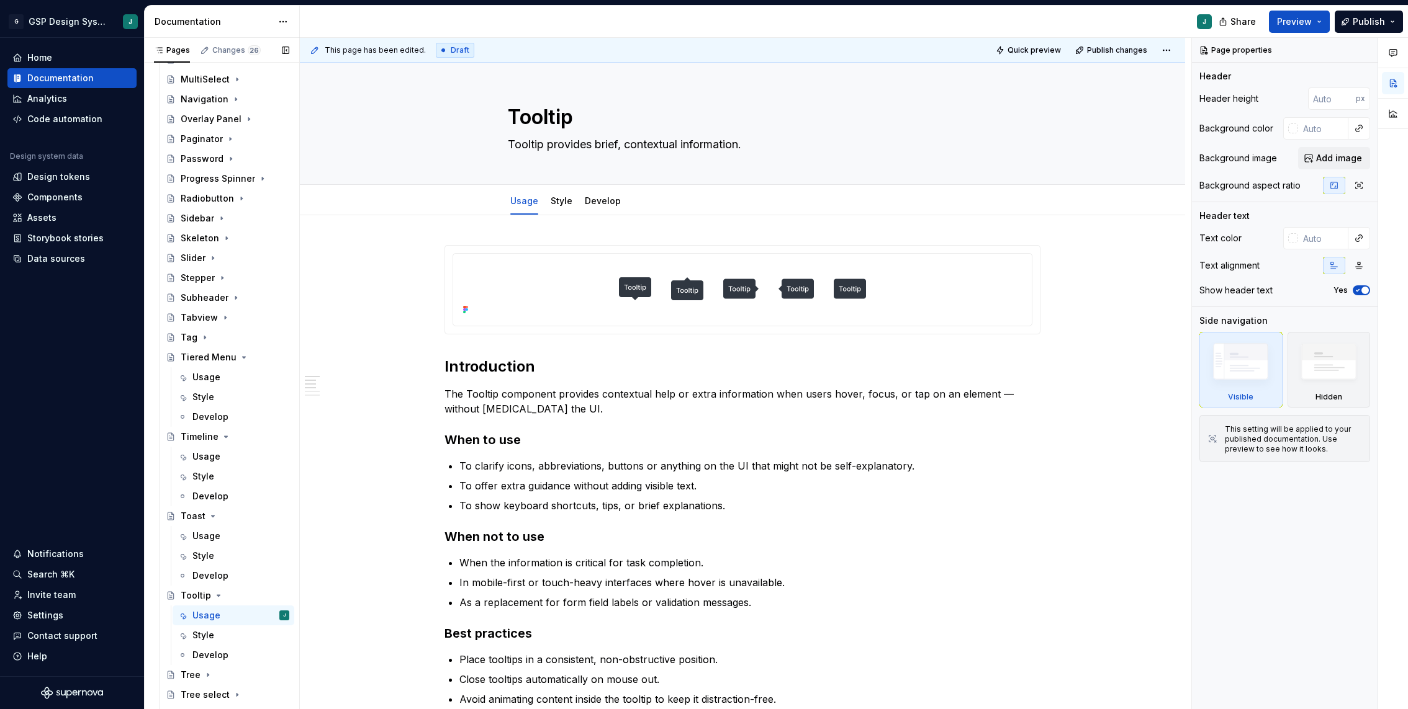
scroll to position [1156, 0]
click at [240, 354] on icon "Page tree" at bounding box center [244, 354] width 10 height 10
click at [226, 371] on icon "Page tree" at bounding box center [226, 374] width 10 height 10
click at [217, 390] on div "Toast" at bounding box center [235, 393] width 109 height 17
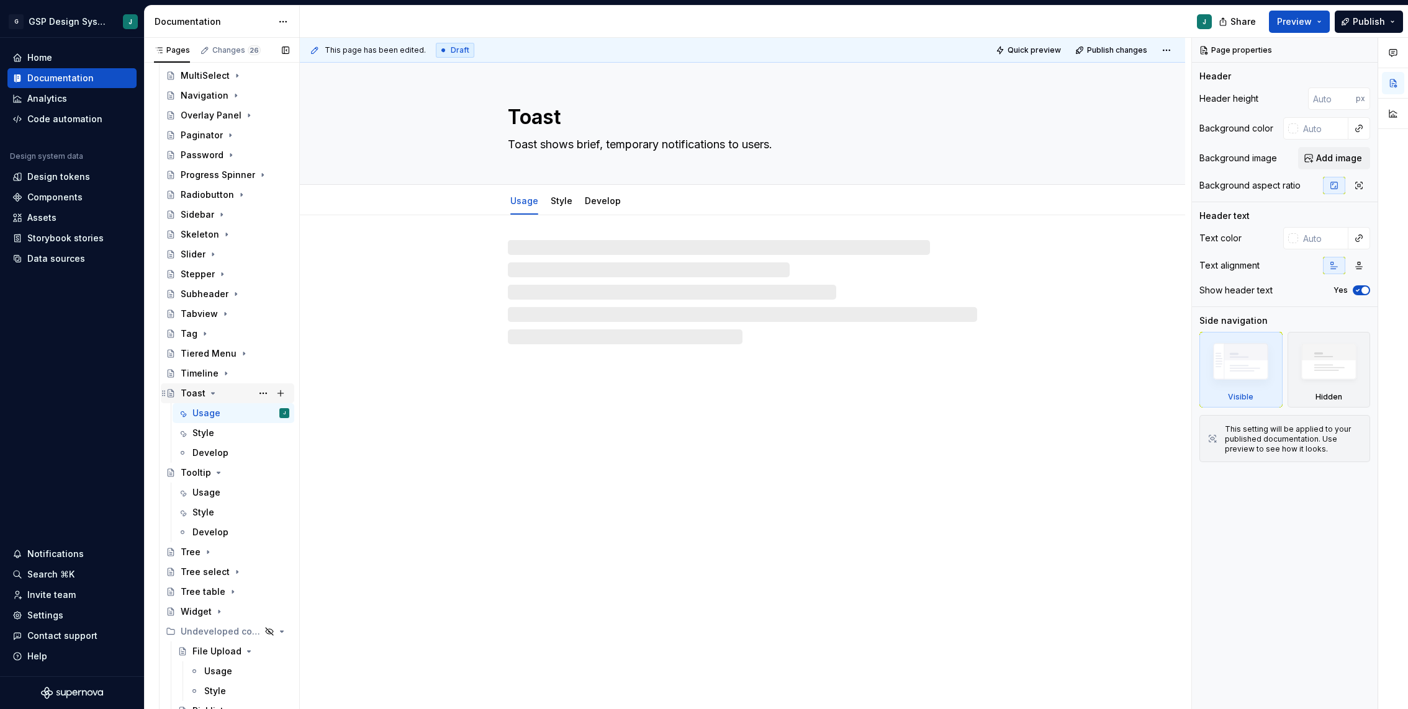
click at [210, 391] on icon "Page tree" at bounding box center [213, 394] width 10 height 10
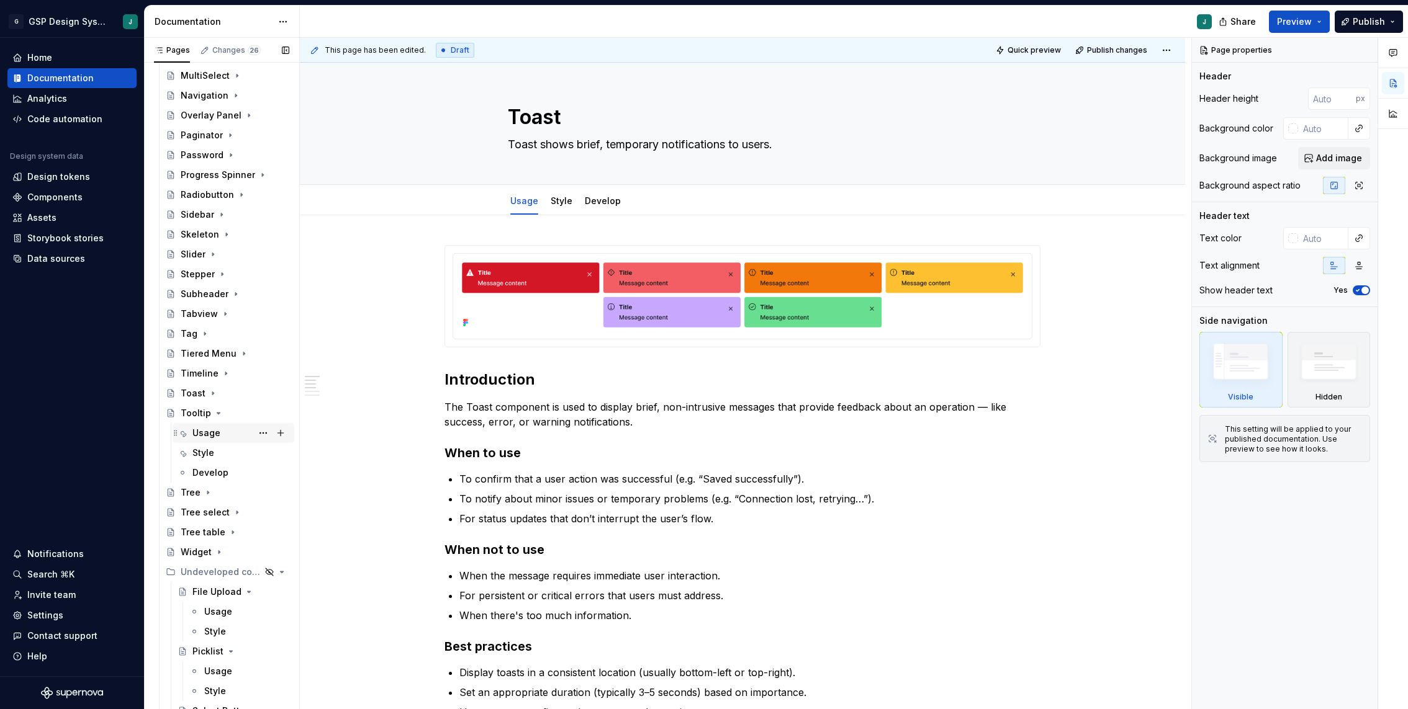
click at [224, 431] on div "Usage" at bounding box center [240, 433] width 97 height 17
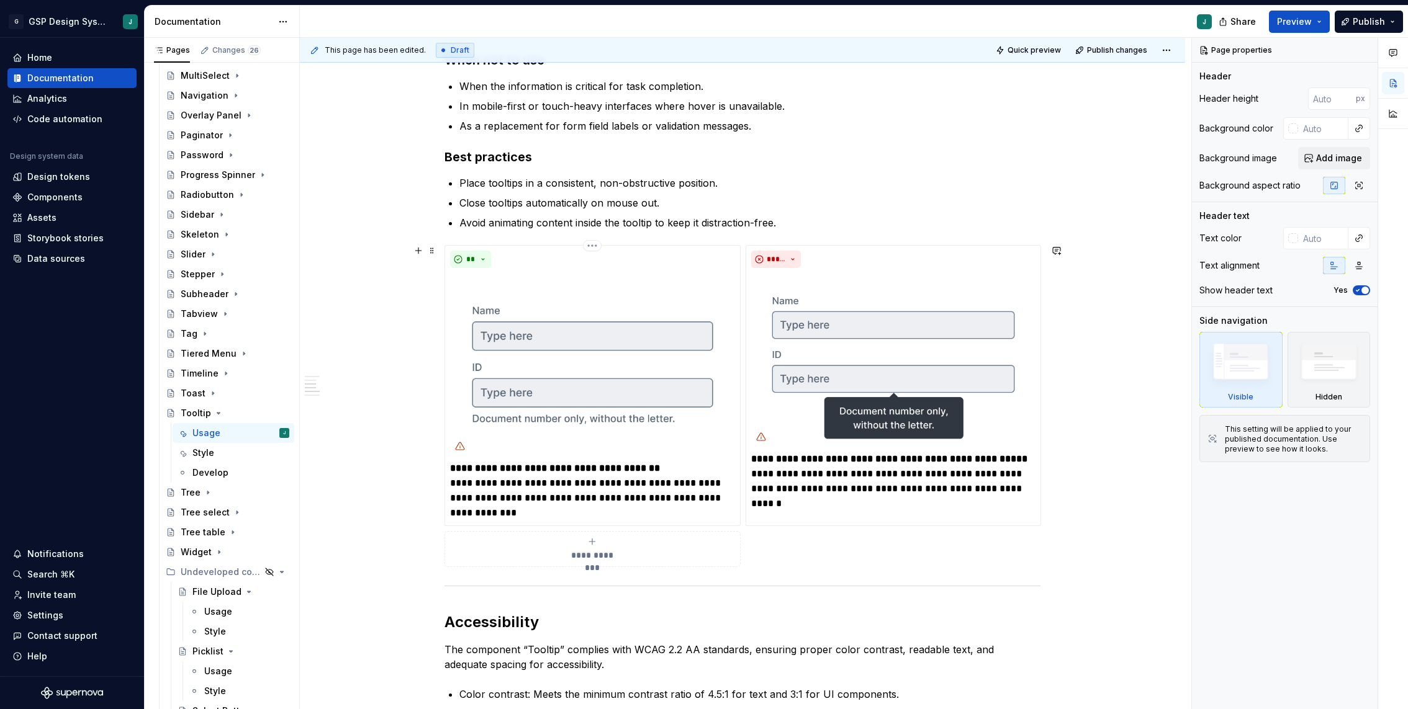
scroll to position [509, 0]
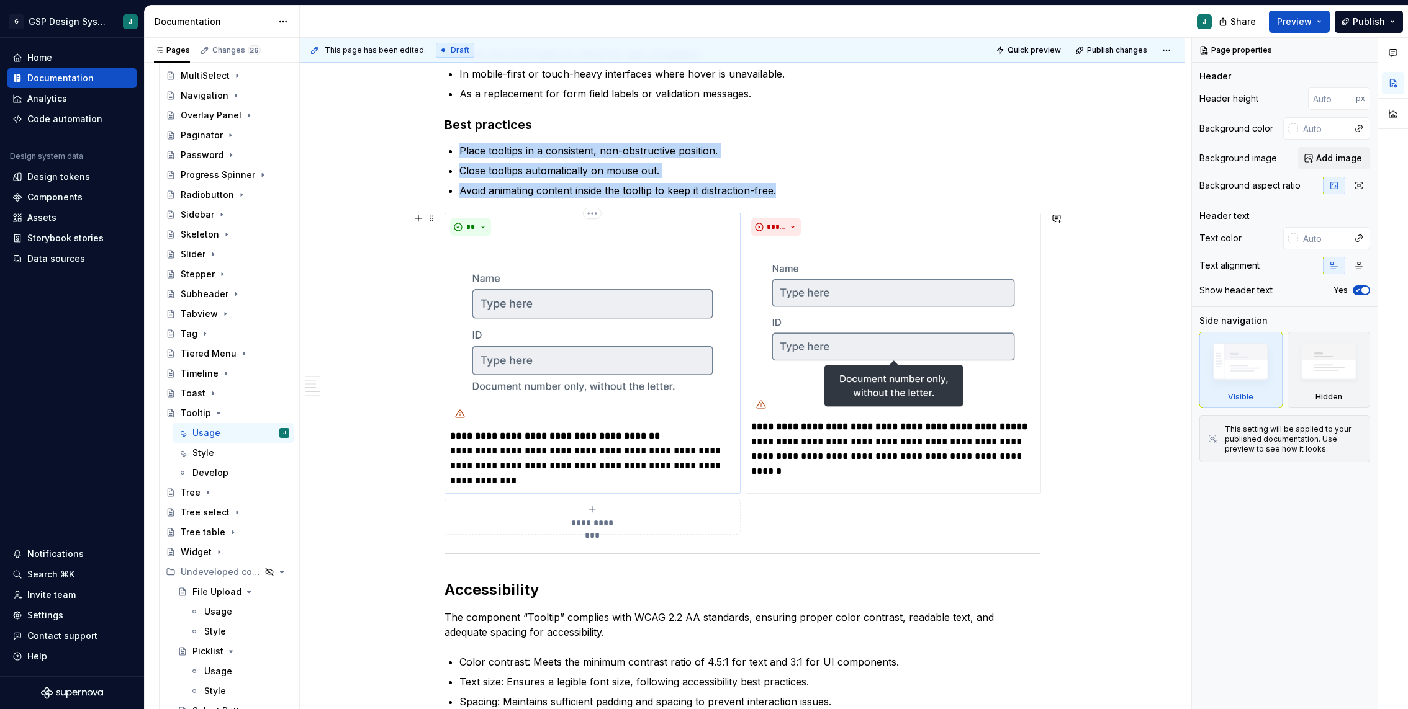
click at [606, 358] on img at bounding box center [592, 332] width 285 height 183
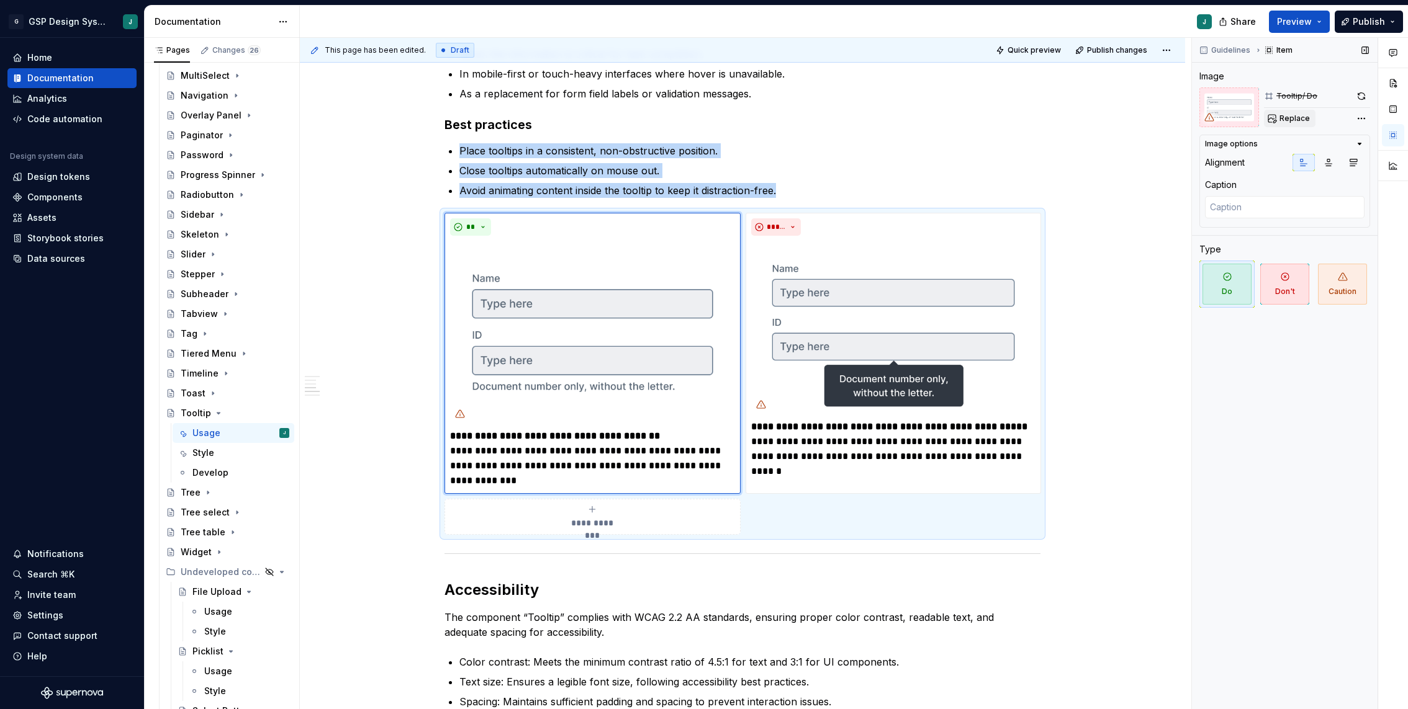
click at [1288, 117] on span "Replace" at bounding box center [1294, 119] width 30 height 10
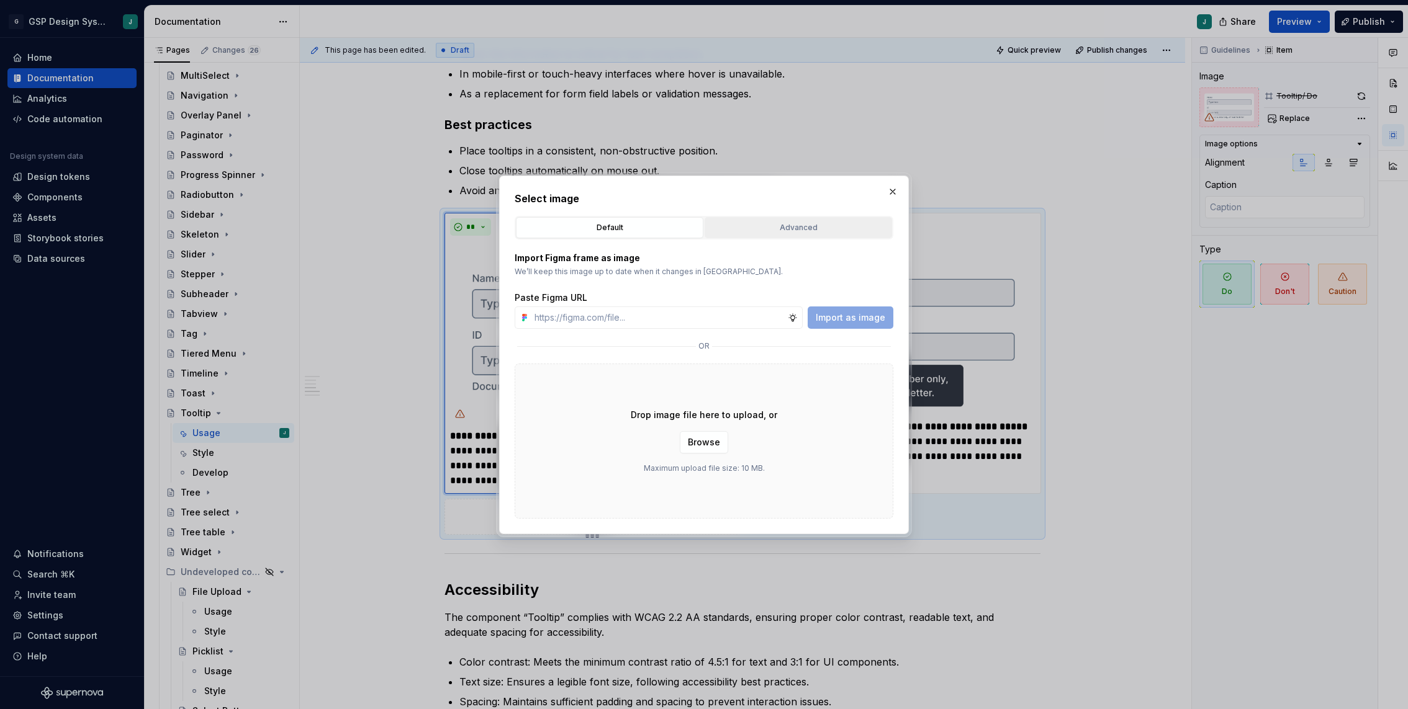
click at [767, 235] on button "Advanced" at bounding box center [798, 227] width 187 height 21
type textarea "*"
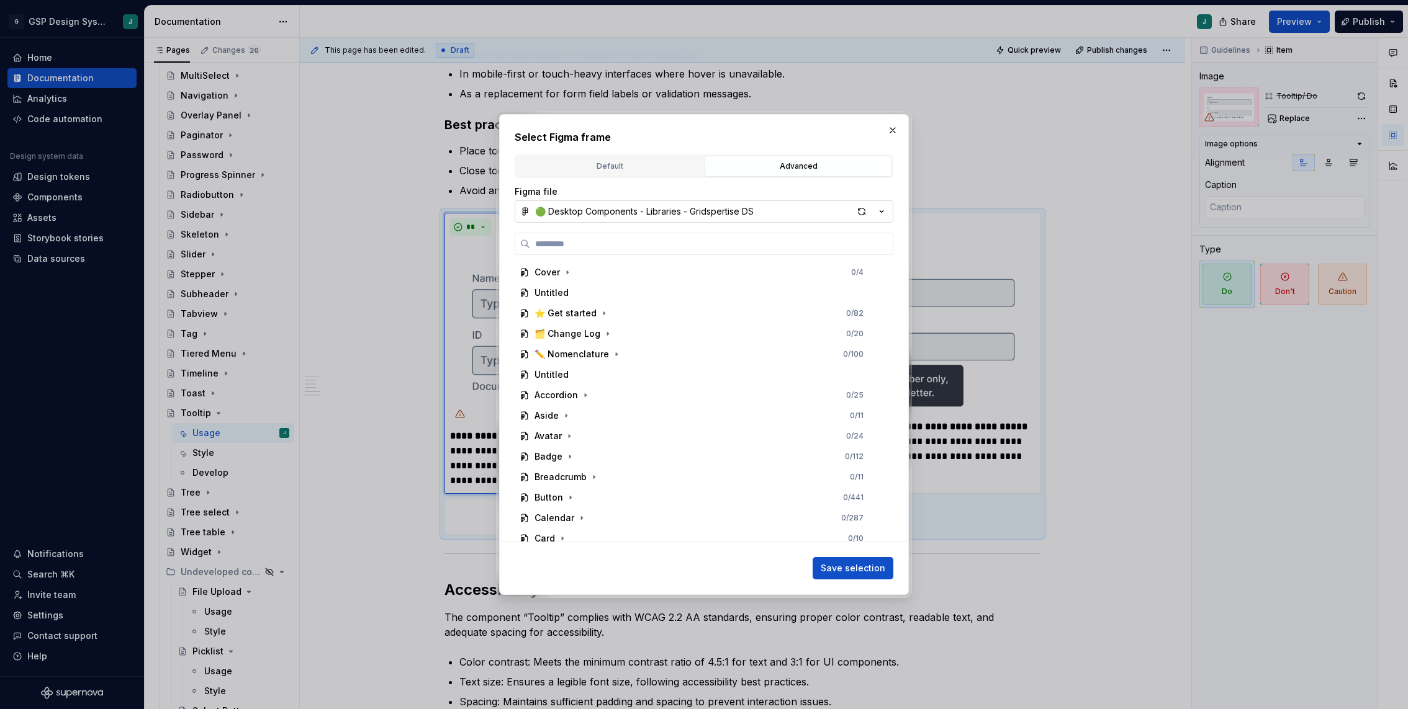
click at [575, 218] on button "🟢 Desktop Components - Libraries - Gridspertise DS" at bounding box center [704, 211] width 379 height 22
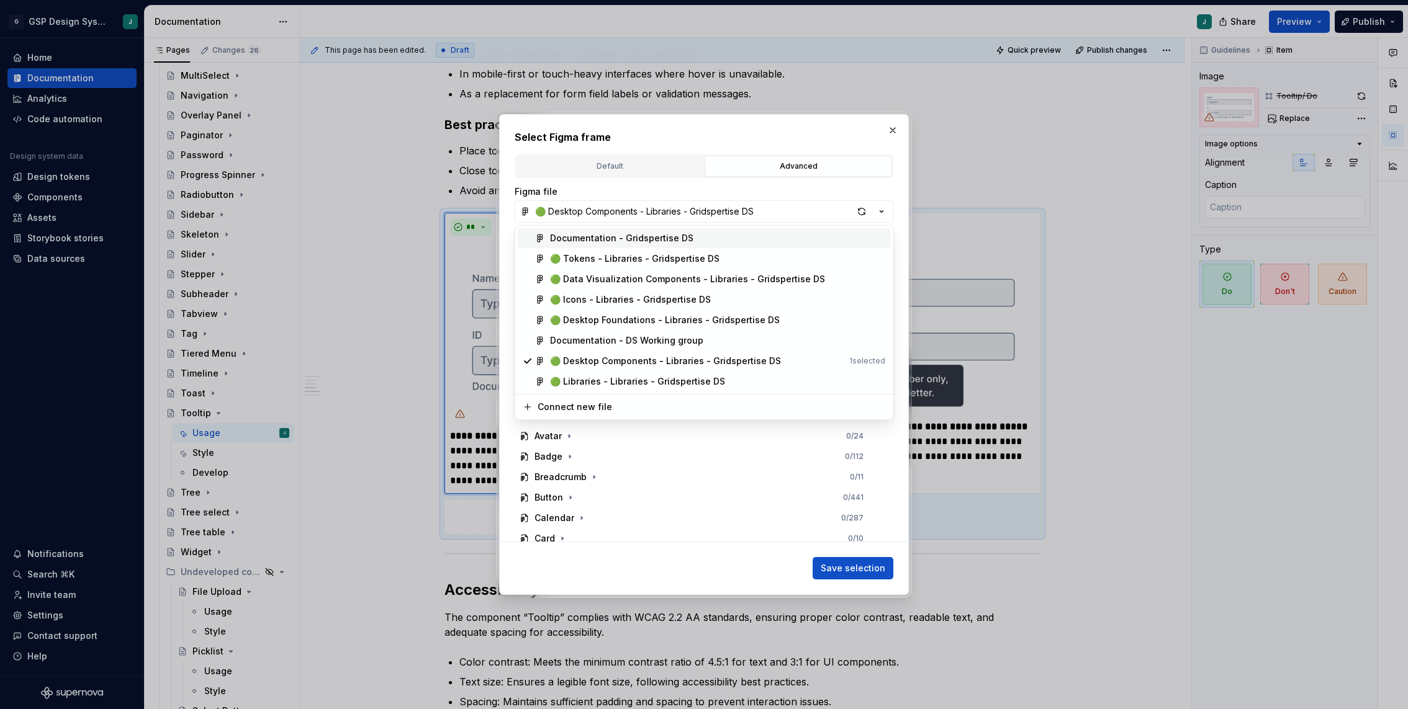
click at [546, 232] on span "Documentation - Gridspertise DS" at bounding box center [704, 238] width 373 height 20
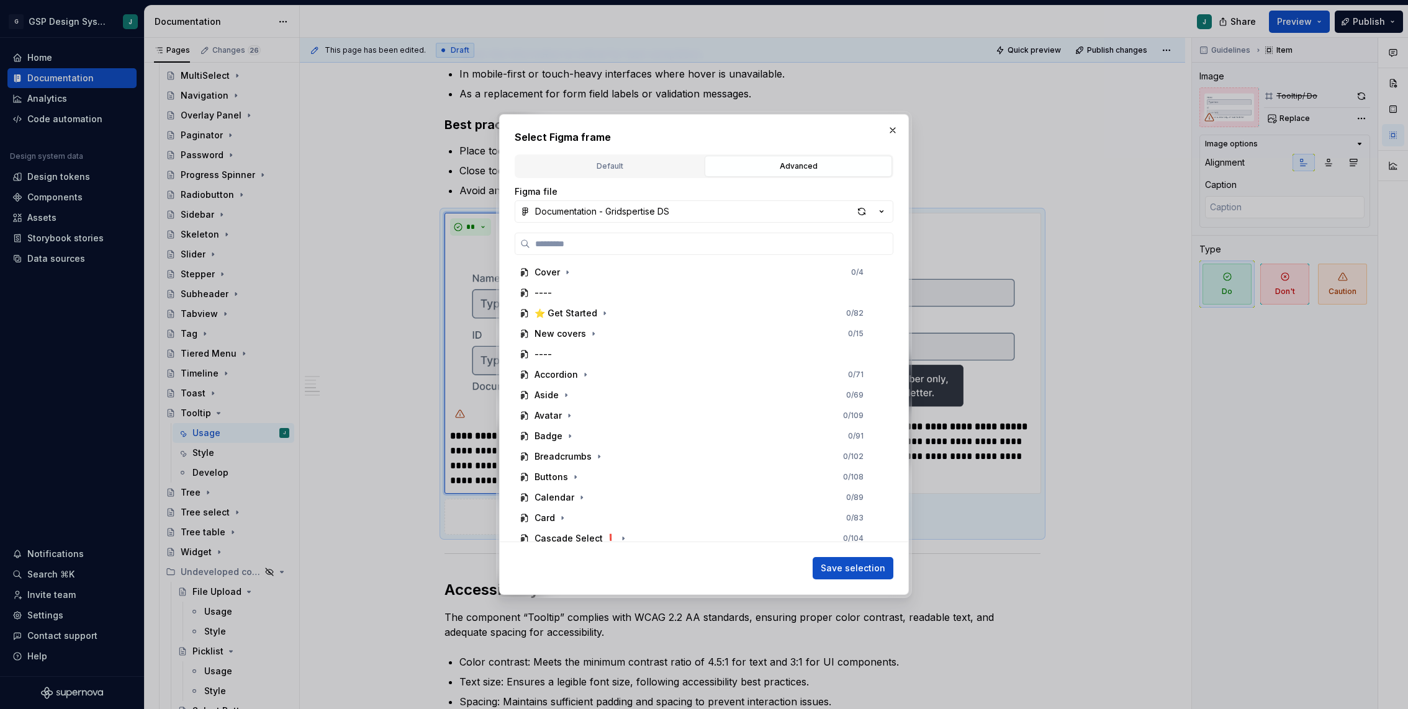
click at [583, 255] on div "Cover 0 / 4 ---- ⭐️ Get Started 0 / 82 New covers 0 / 15 ---- Accordion 0 / 71 …" at bounding box center [704, 387] width 379 height 309
click at [574, 233] on label at bounding box center [704, 244] width 379 height 22
click at [574, 238] on input "search" at bounding box center [711, 244] width 362 height 12
type input "*******"
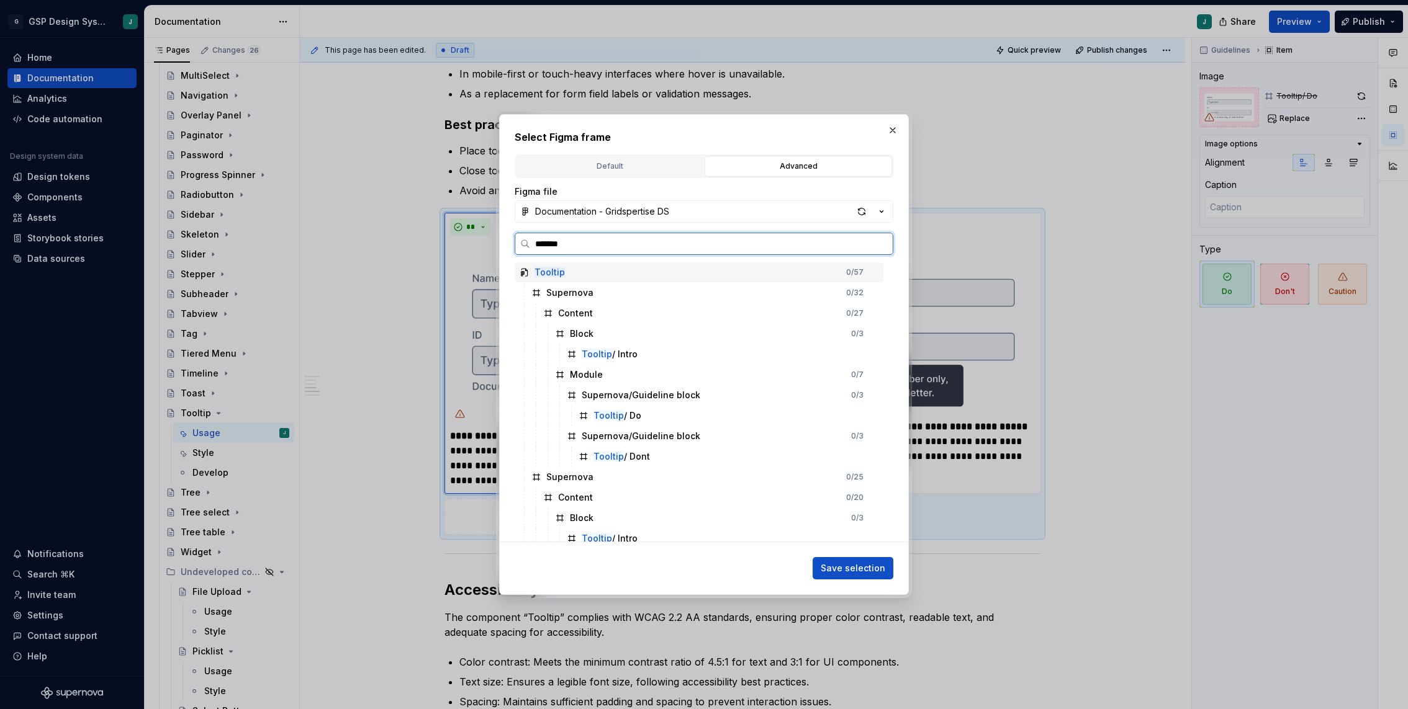
click at [555, 240] on input "*******" at bounding box center [711, 244] width 362 height 12
click at [851, 414] on div "Tooltip / Do" at bounding box center [729, 416] width 310 height 20
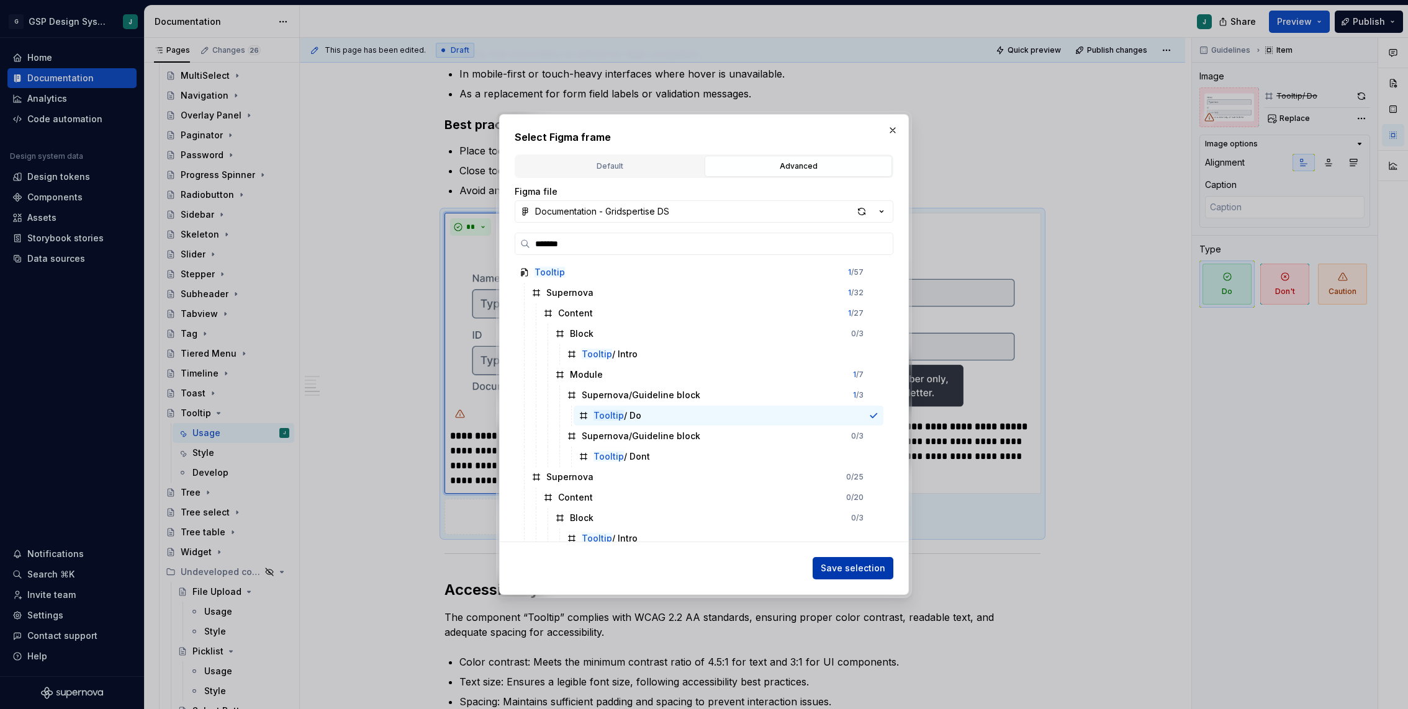
click at [860, 575] on button "Save selection" at bounding box center [853, 568] width 81 height 22
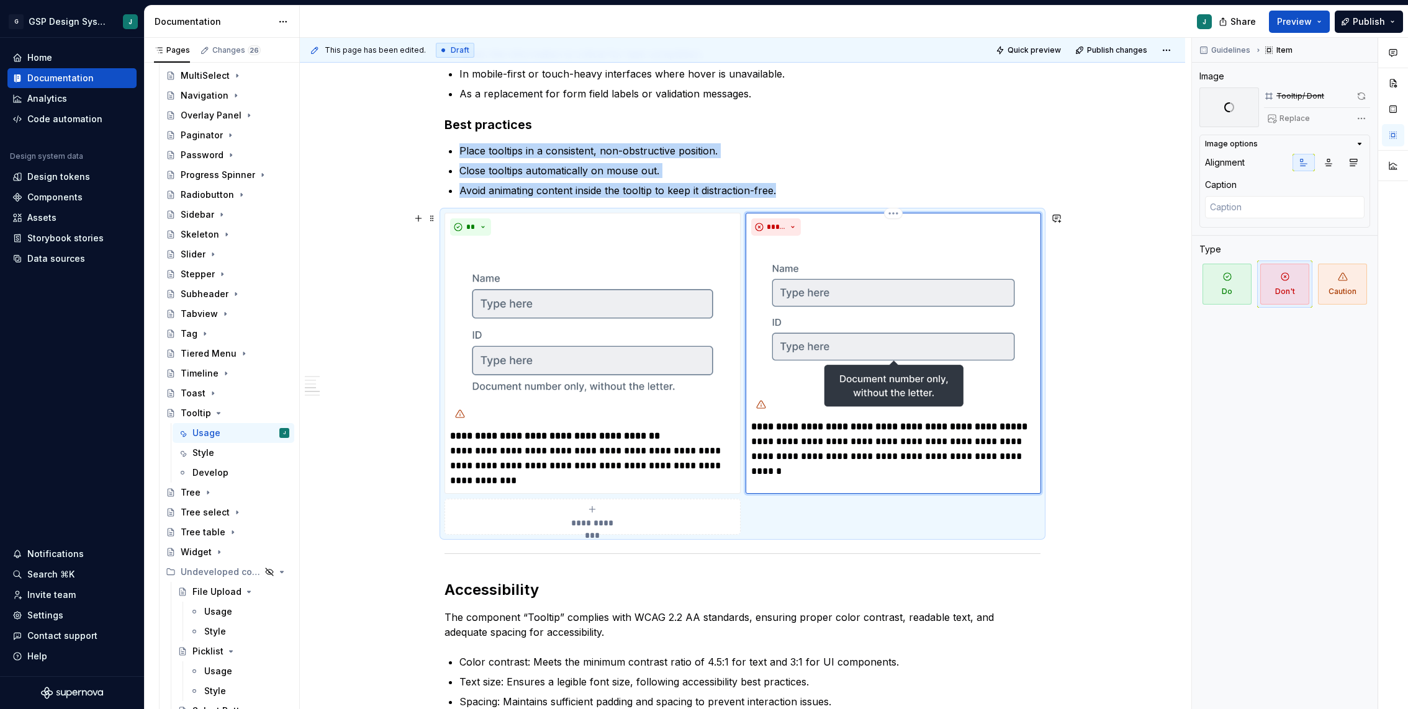
click at [944, 291] on img at bounding box center [893, 328] width 285 height 174
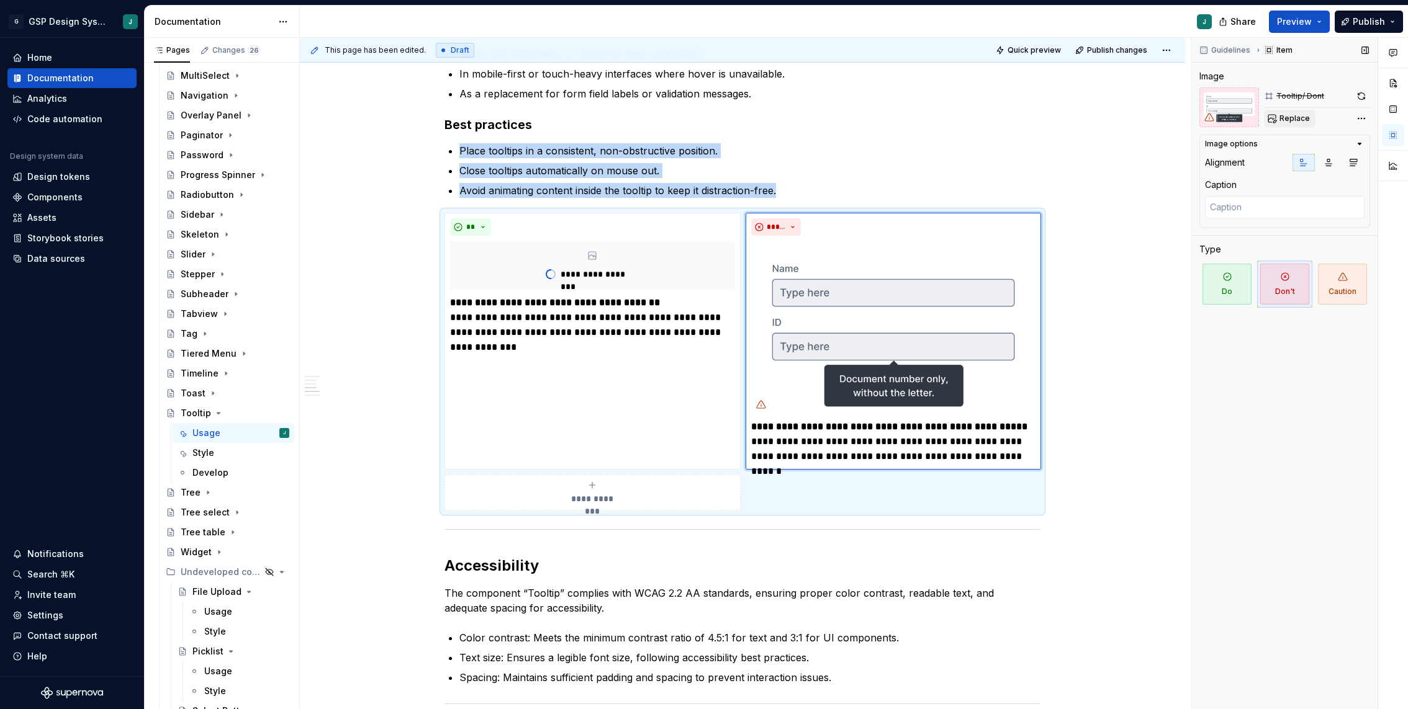
click at [1286, 120] on span "Replace" at bounding box center [1294, 119] width 30 height 10
type textarea "*"
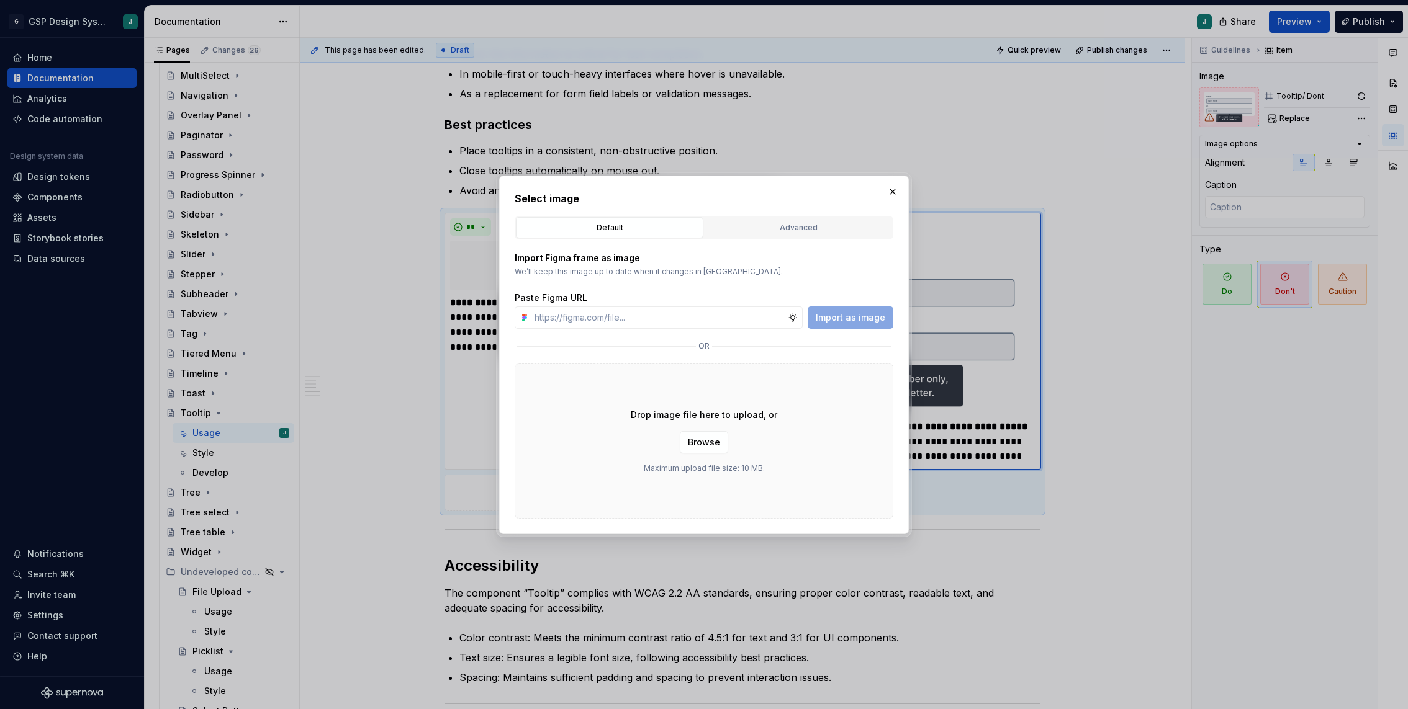
click at [808, 245] on div "Import Figma frame as image We’ll keep this image up to date when it changes in…" at bounding box center [704, 379] width 379 height 279
click at [772, 230] on div "Advanced" at bounding box center [798, 228] width 179 height 12
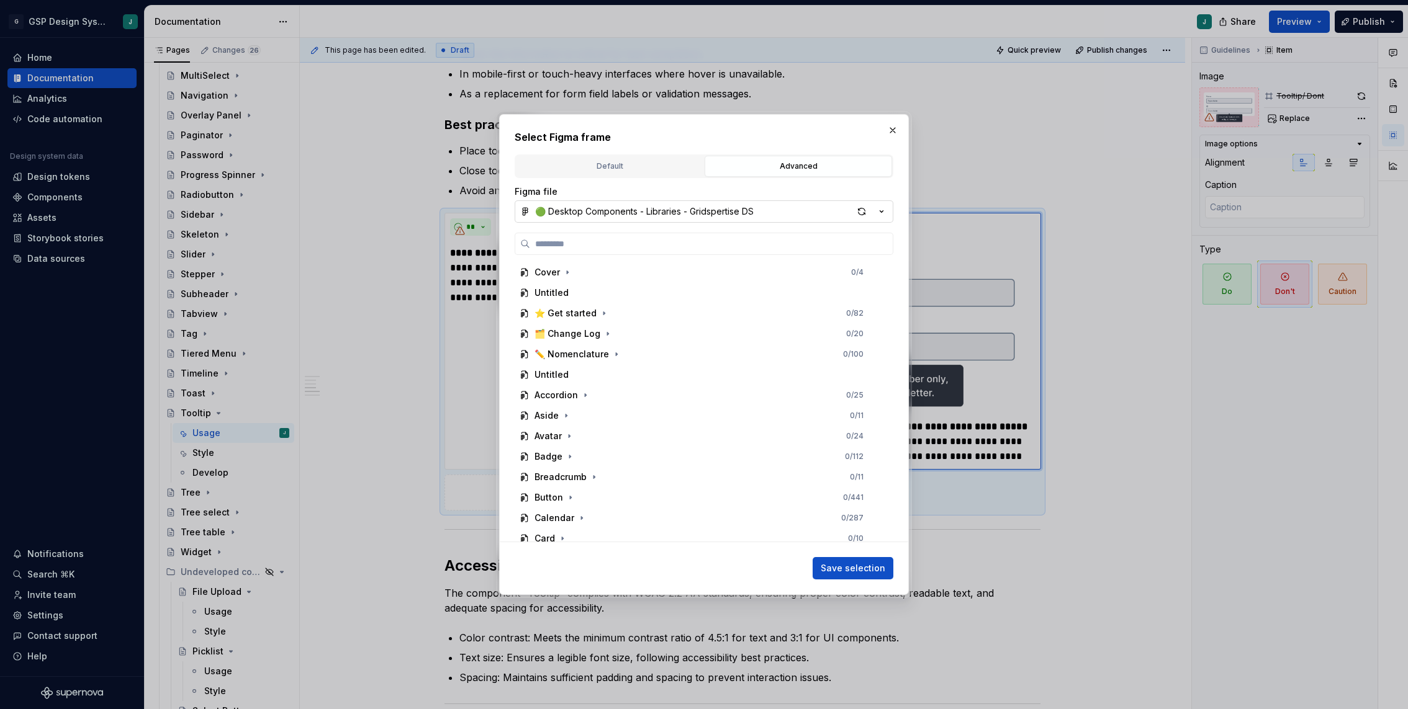
click at [566, 212] on div "🟢 Desktop Components - Libraries - Gridspertise DS" at bounding box center [644, 211] width 218 height 12
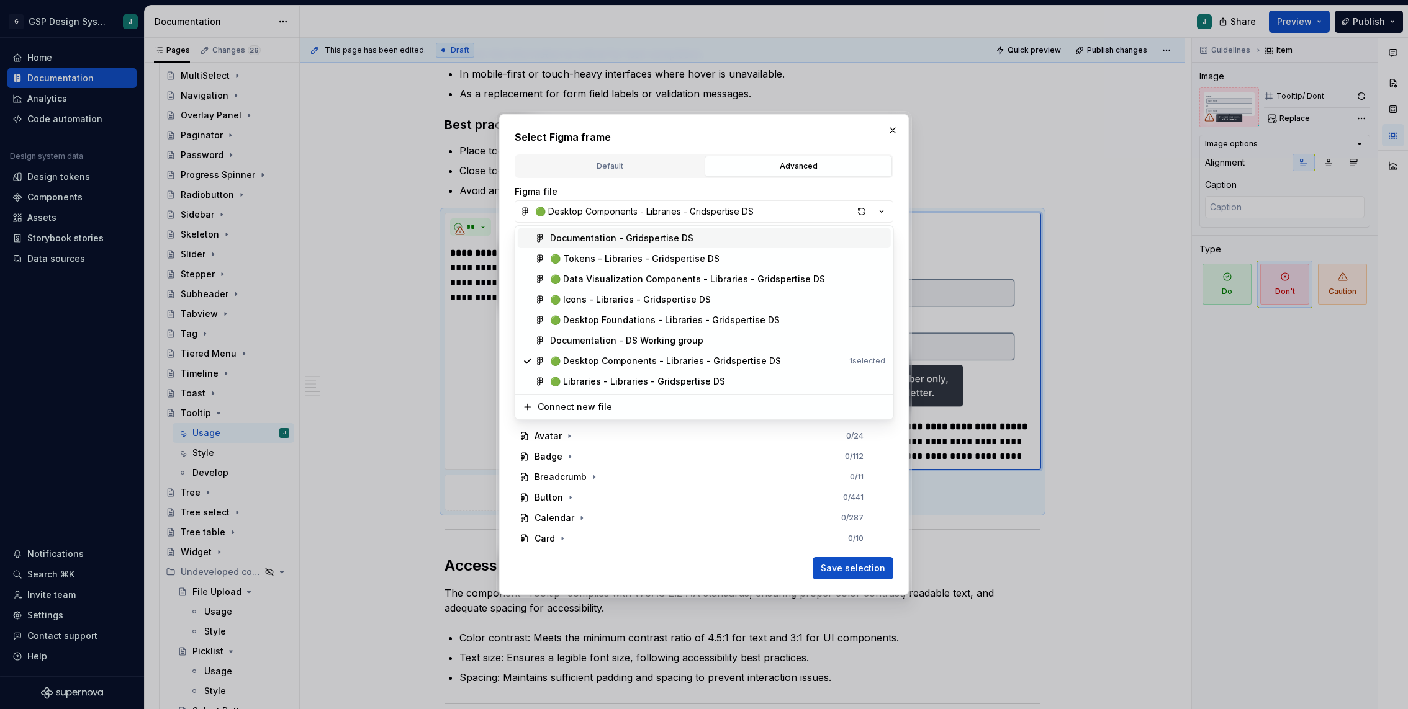
click at [552, 243] on div "Documentation - Gridspertise DS" at bounding box center [621, 238] width 143 height 12
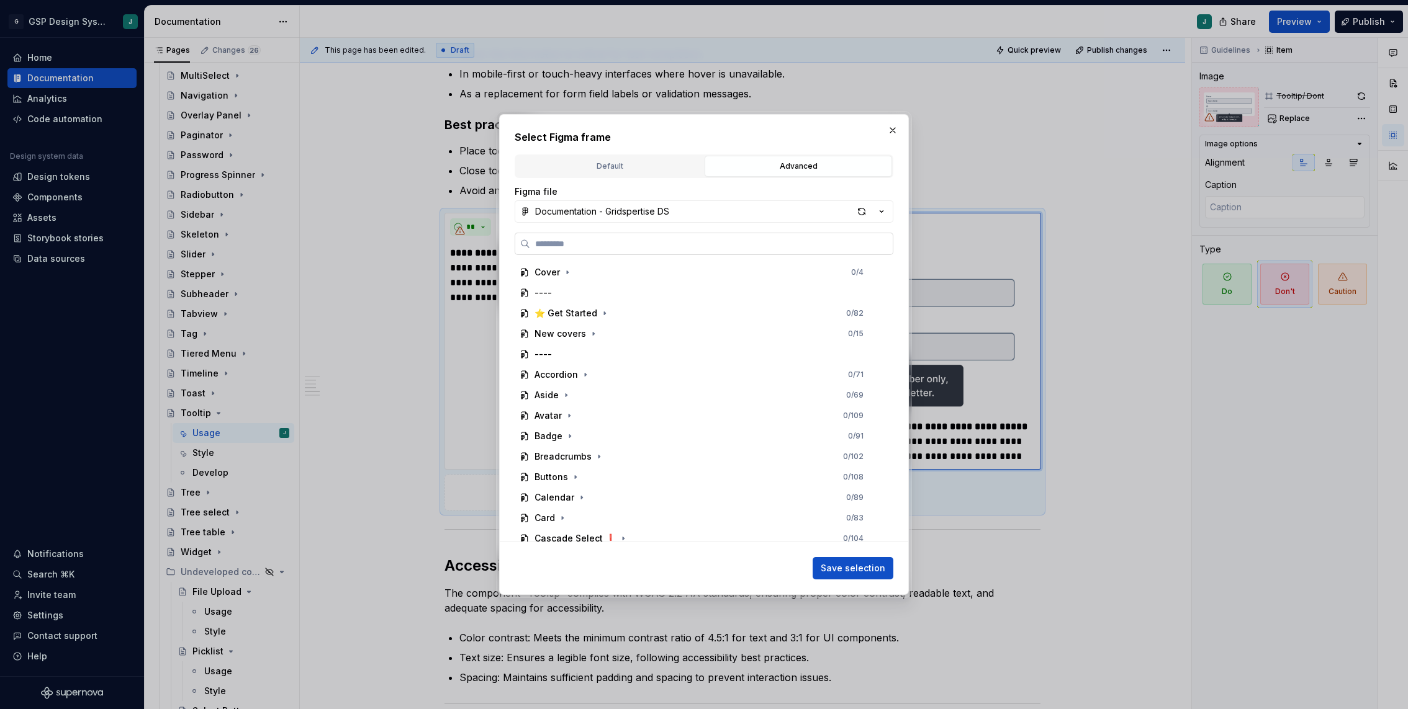
click at [567, 243] on input "search" at bounding box center [711, 244] width 362 height 12
paste input "*******"
type input "*******"
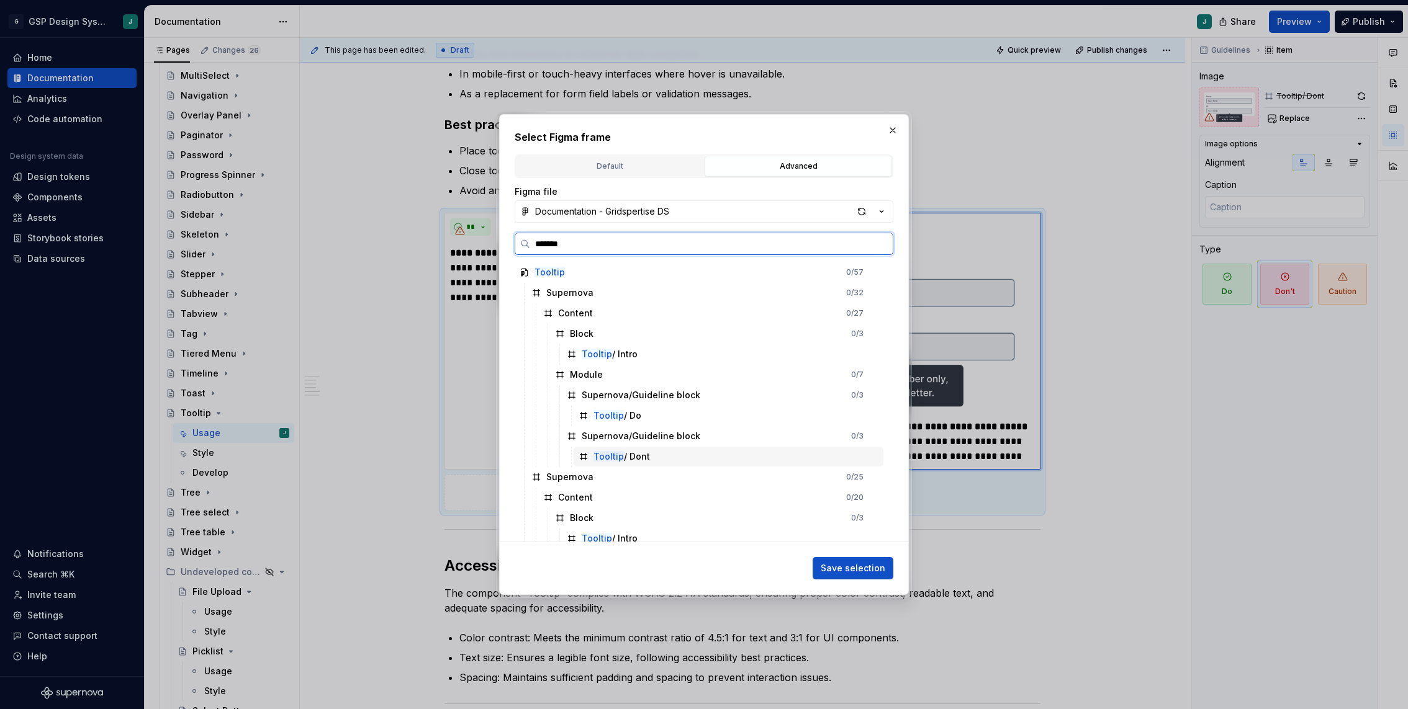
click at [685, 454] on div "Tooltip / Dont" at bounding box center [729, 457] width 310 height 20
click at [857, 561] on button "Save selection" at bounding box center [853, 568] width 81 height 22
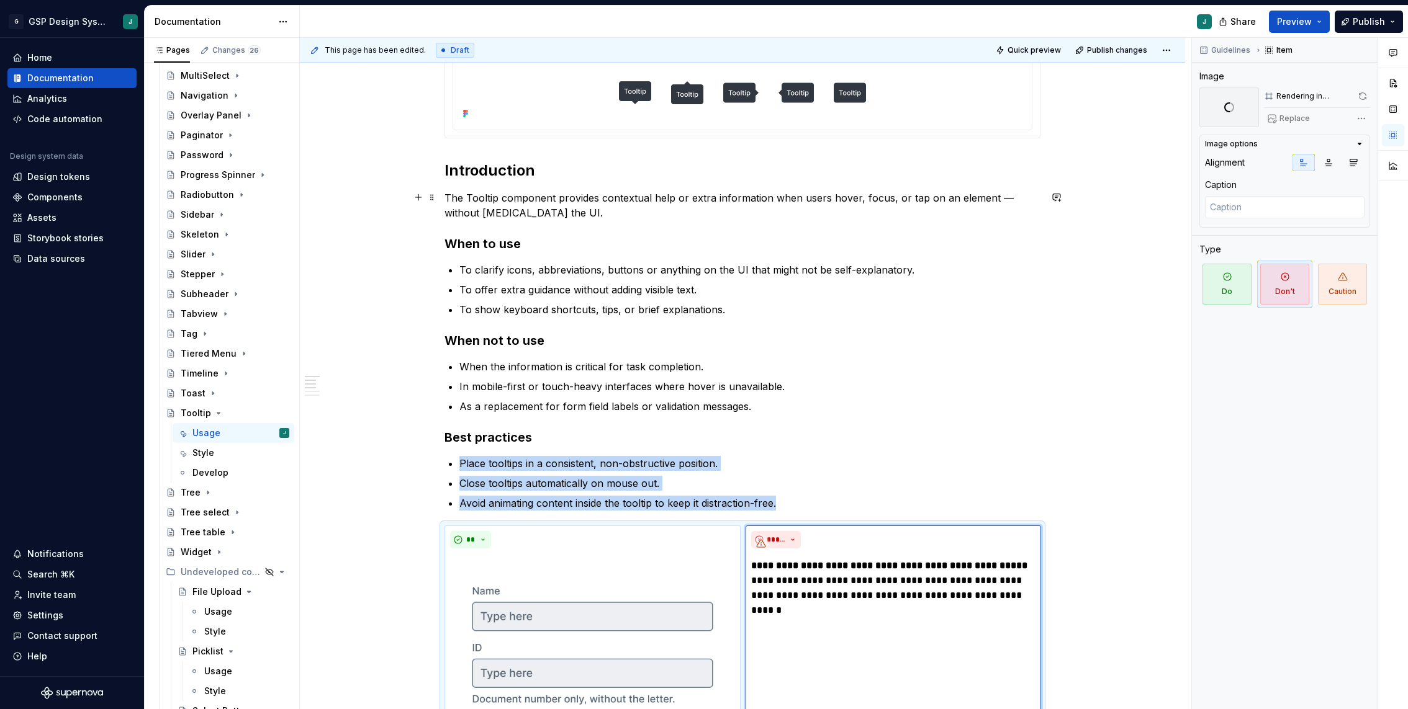
scroll to position [0, 0]
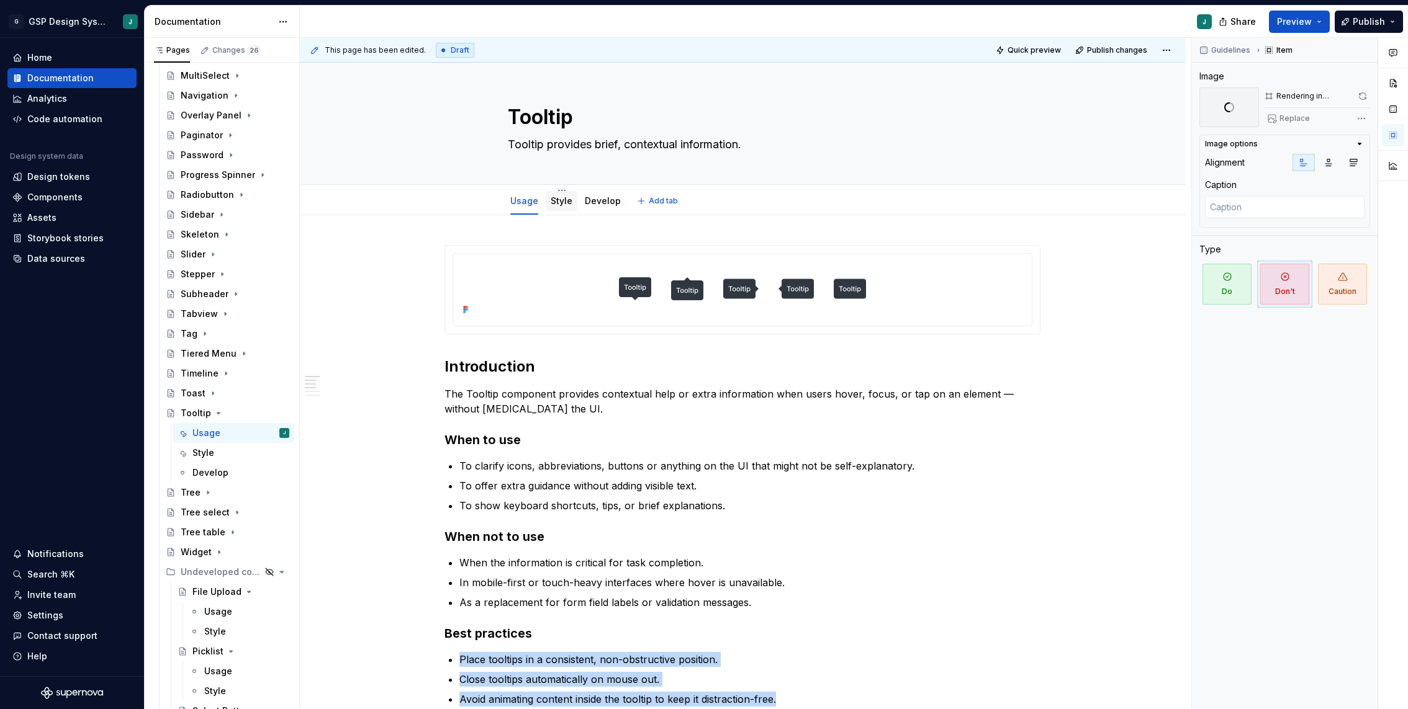
click at [565, 202] on link "Style" at bounding box center [562, 201] width 22 height 11
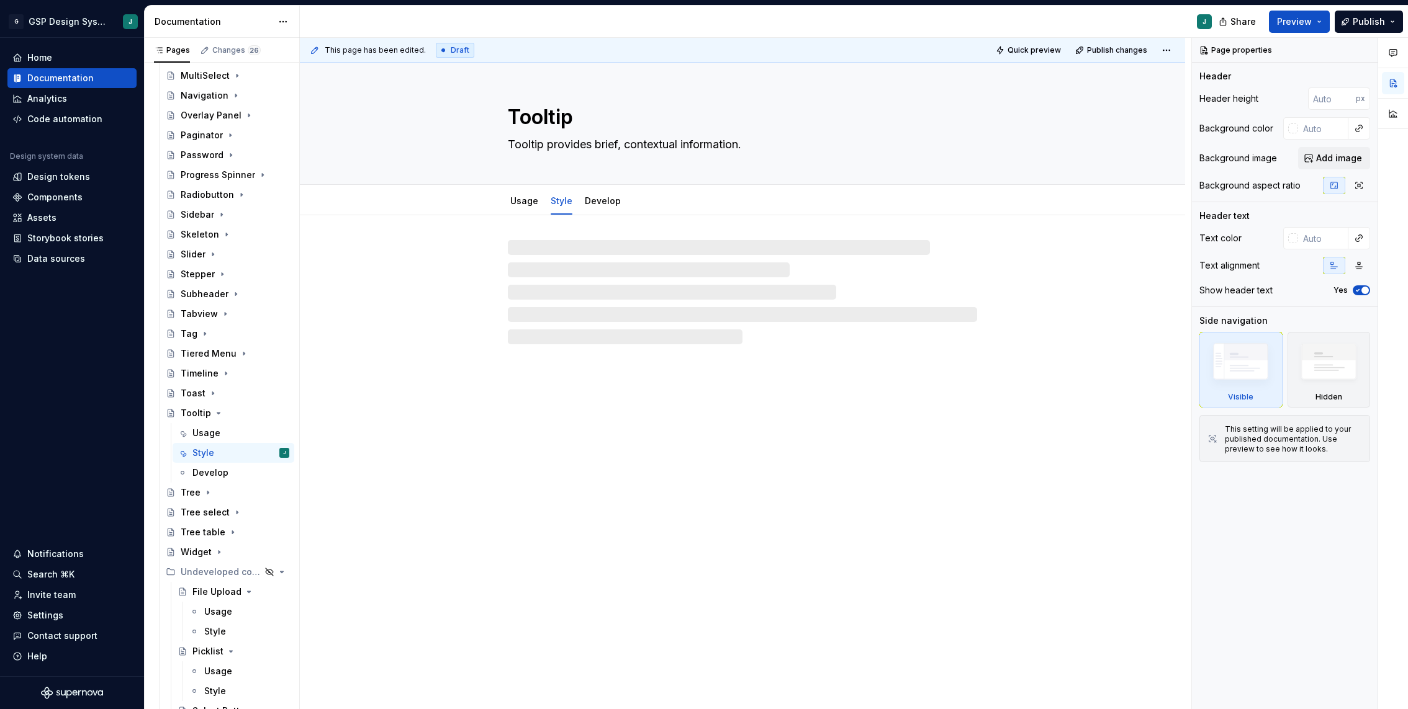
type textarea "*"
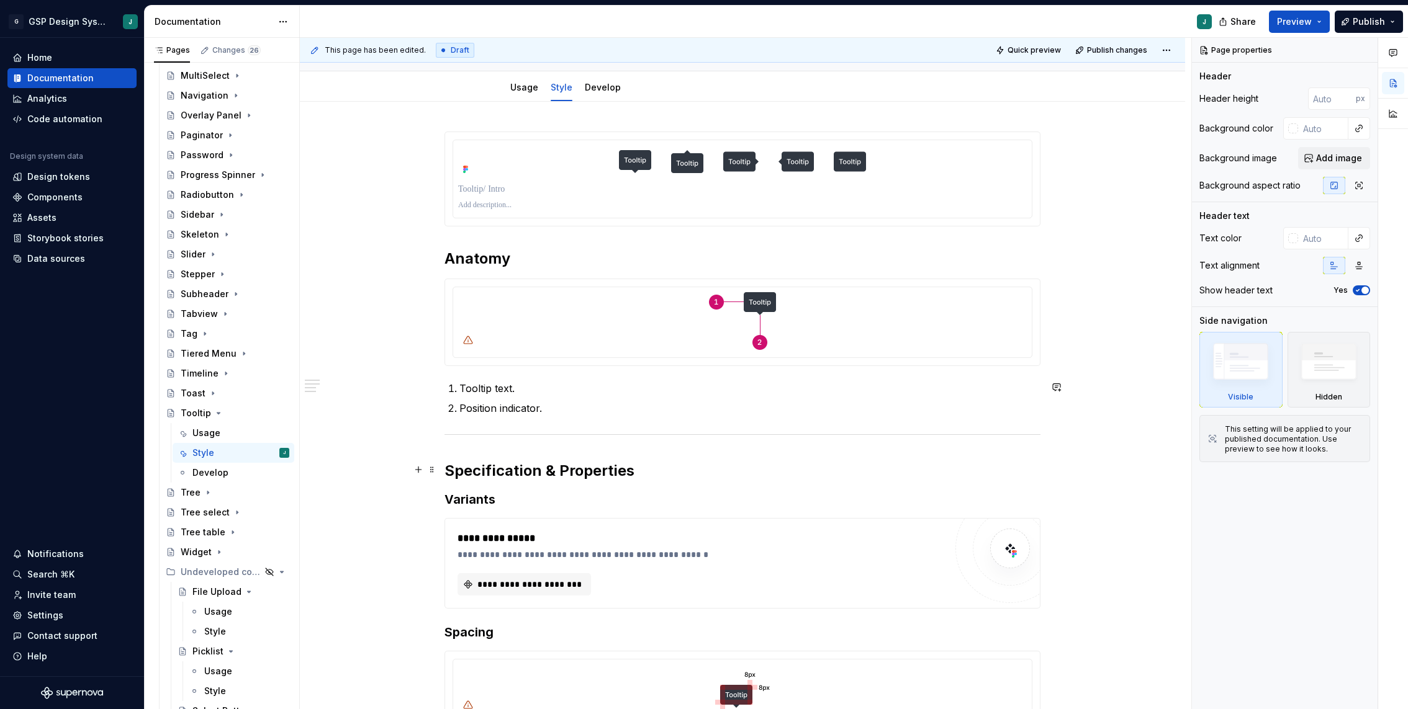
scroll to position [116, 0]
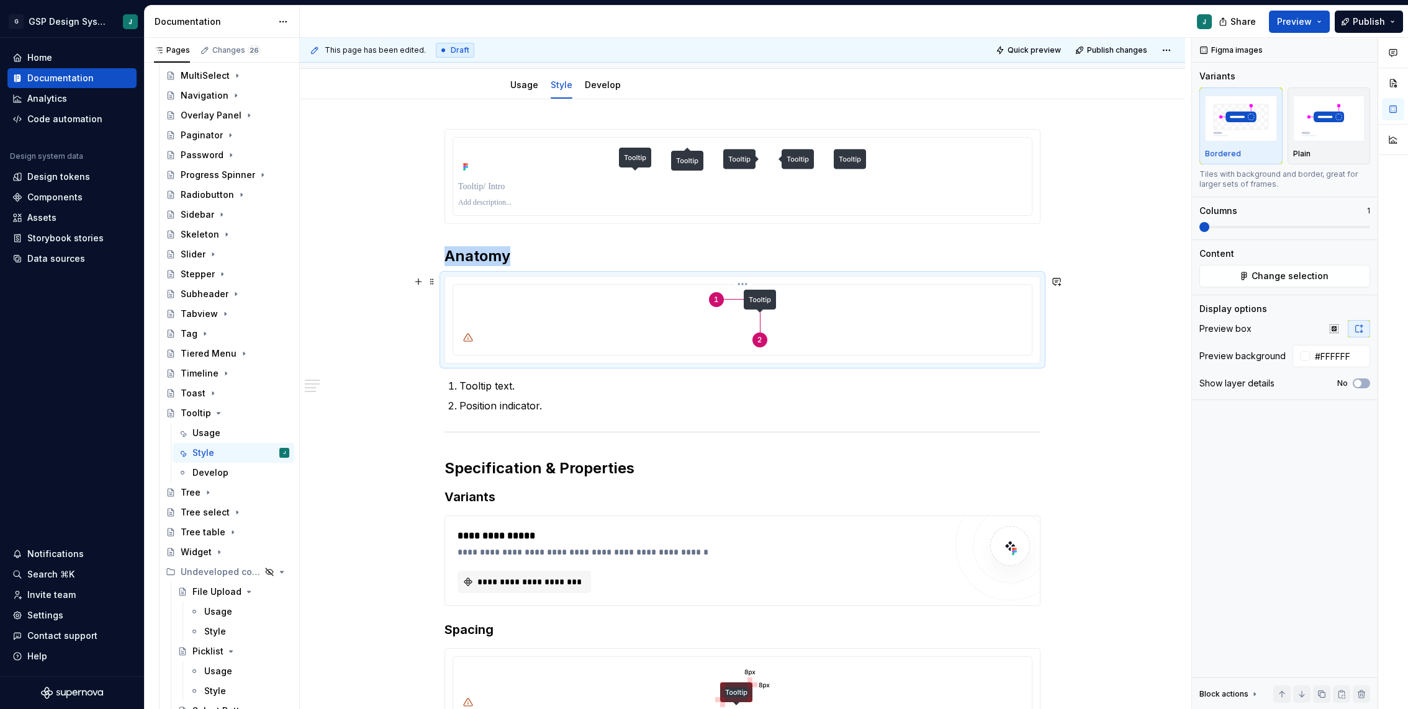
click at [763, 346] on img at bounding box center [742, 319] width 67 height 58
click at [1266, 275] on span "Change selection" at bounding box center [1289, 276] width 77 height 12
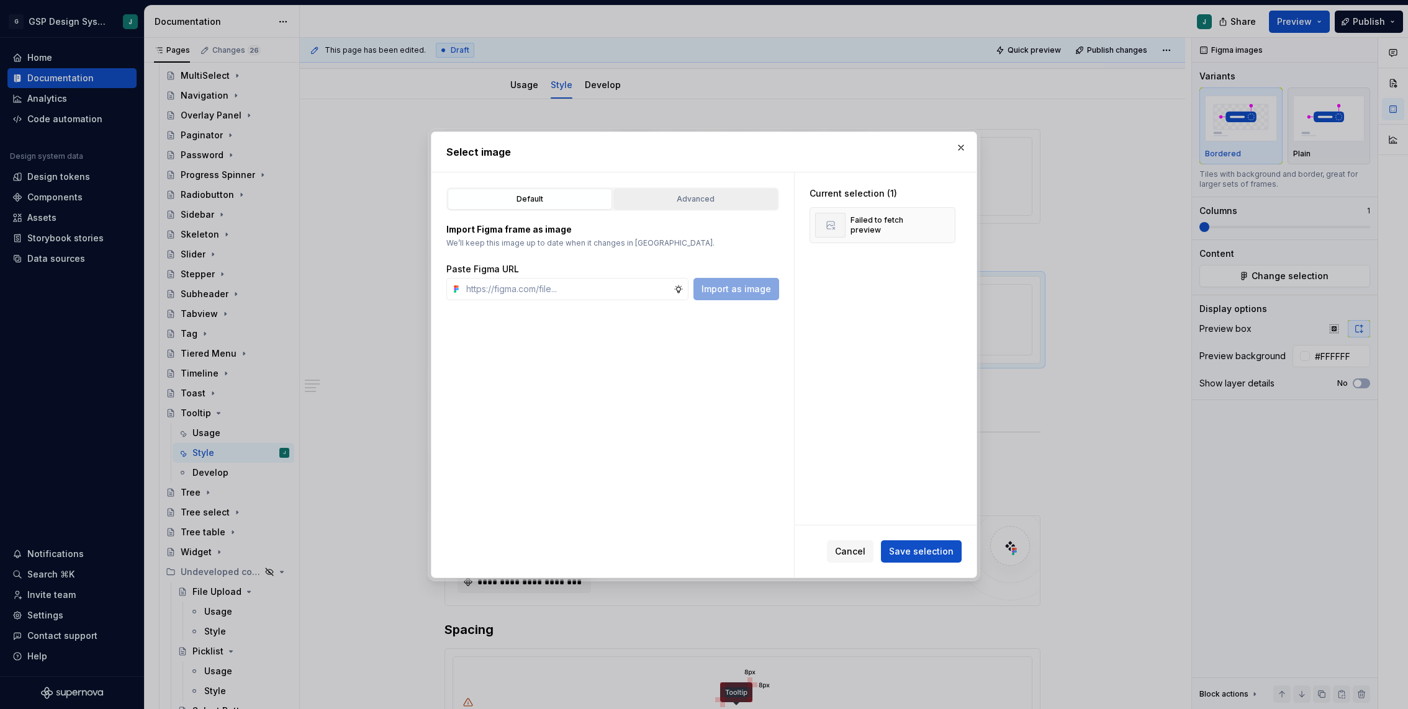
click at [703, 195] on div "Advanced" at bounding box center [696, 199] width 156 height 12
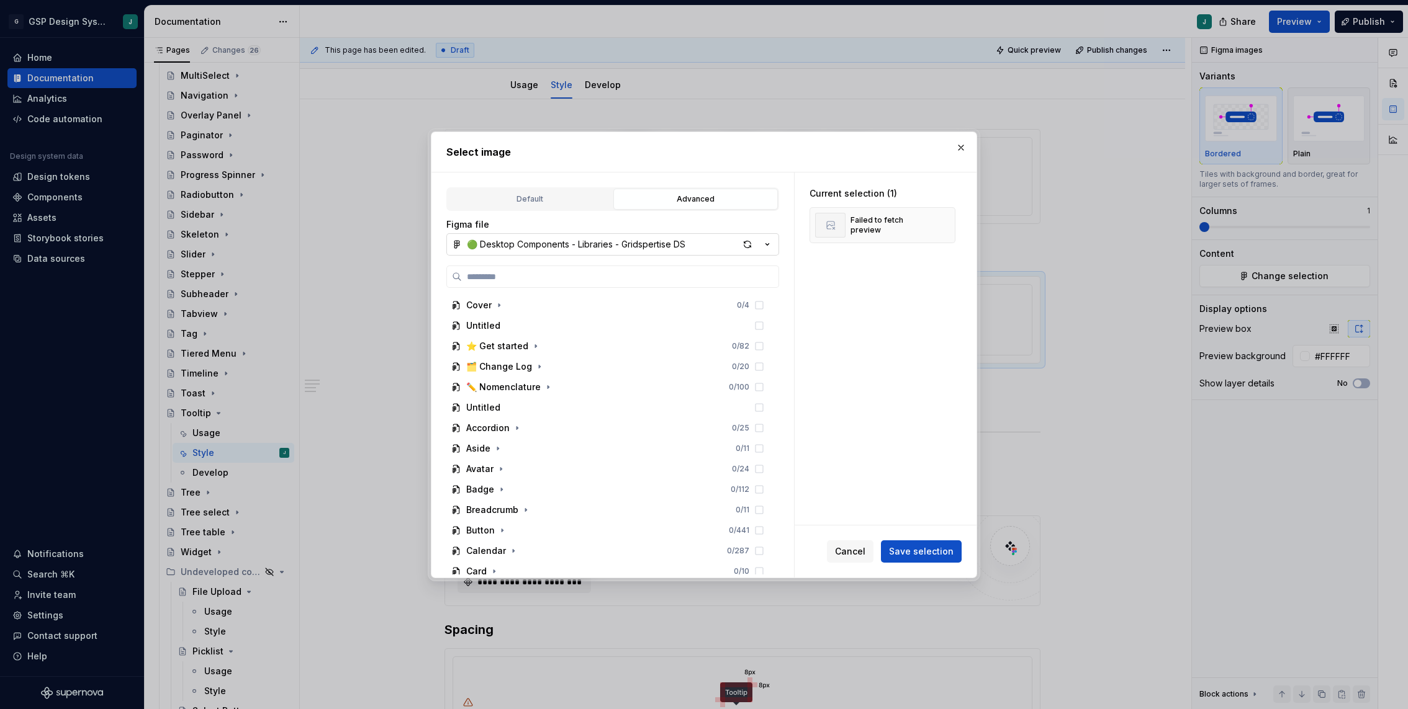
click at [543, 243] on div "🟢 Desktop Components - Libraries - Gridspertise DS" at bounding box center [576, 244] width 218 height 12
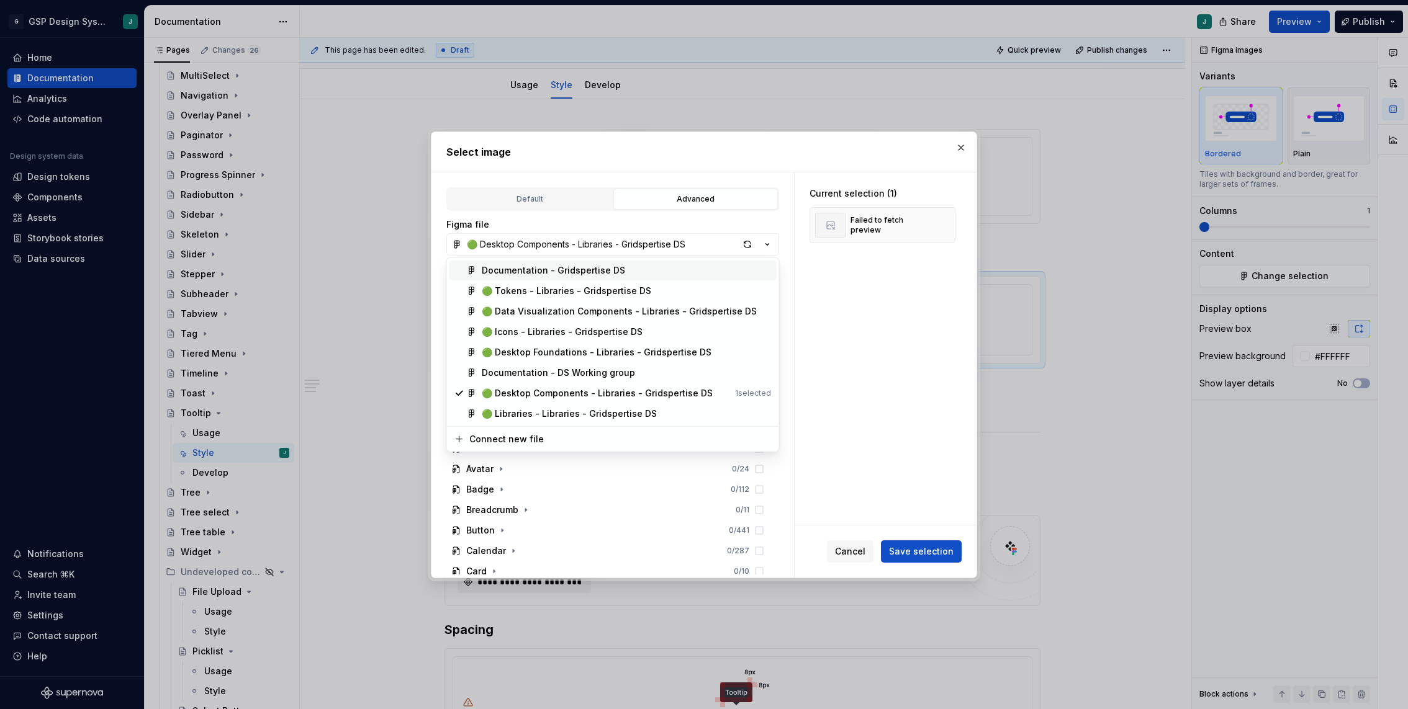
click at [520, 272] on div "Documentation - Gridspertise DS" at bounding box center [553, 270] width 143 height 12
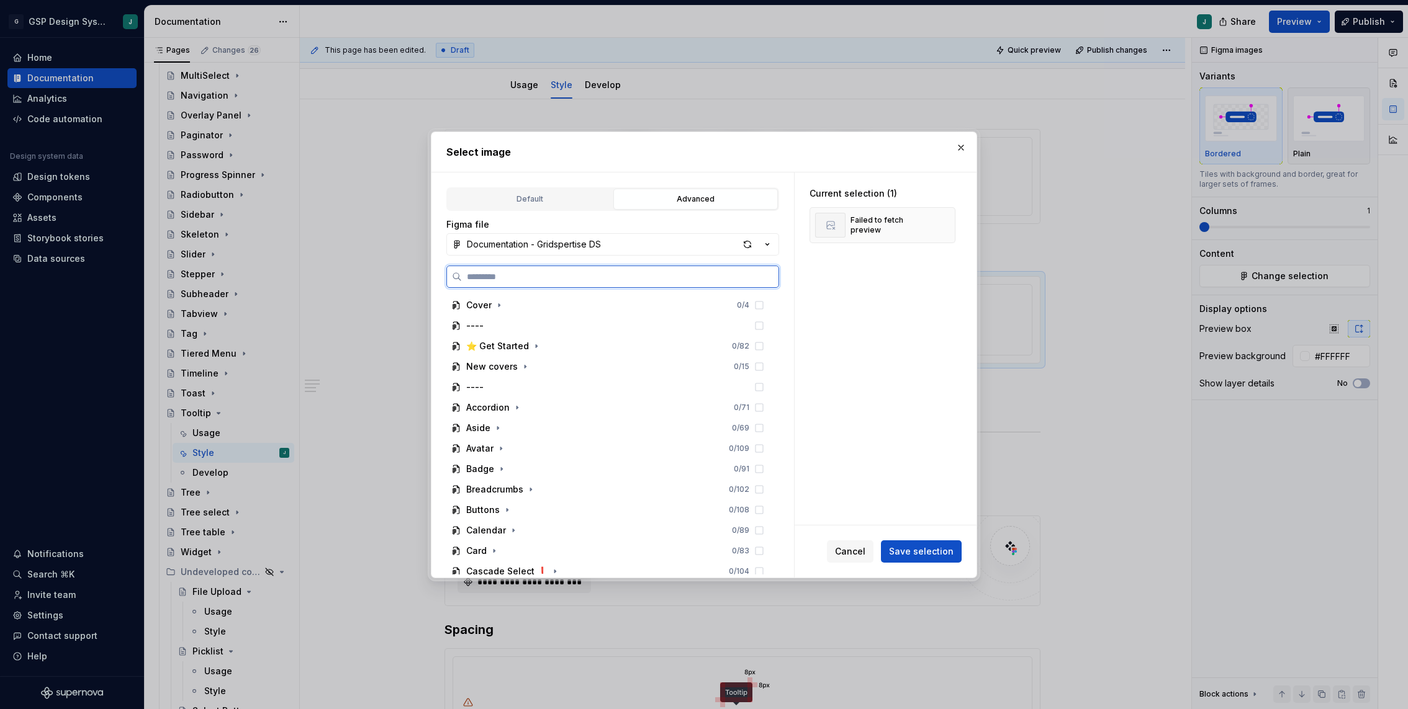
click at [495, 272] on input "search" at bounding box center [620, 277] width 317 height 12
paste input "*******"
type input "*******"
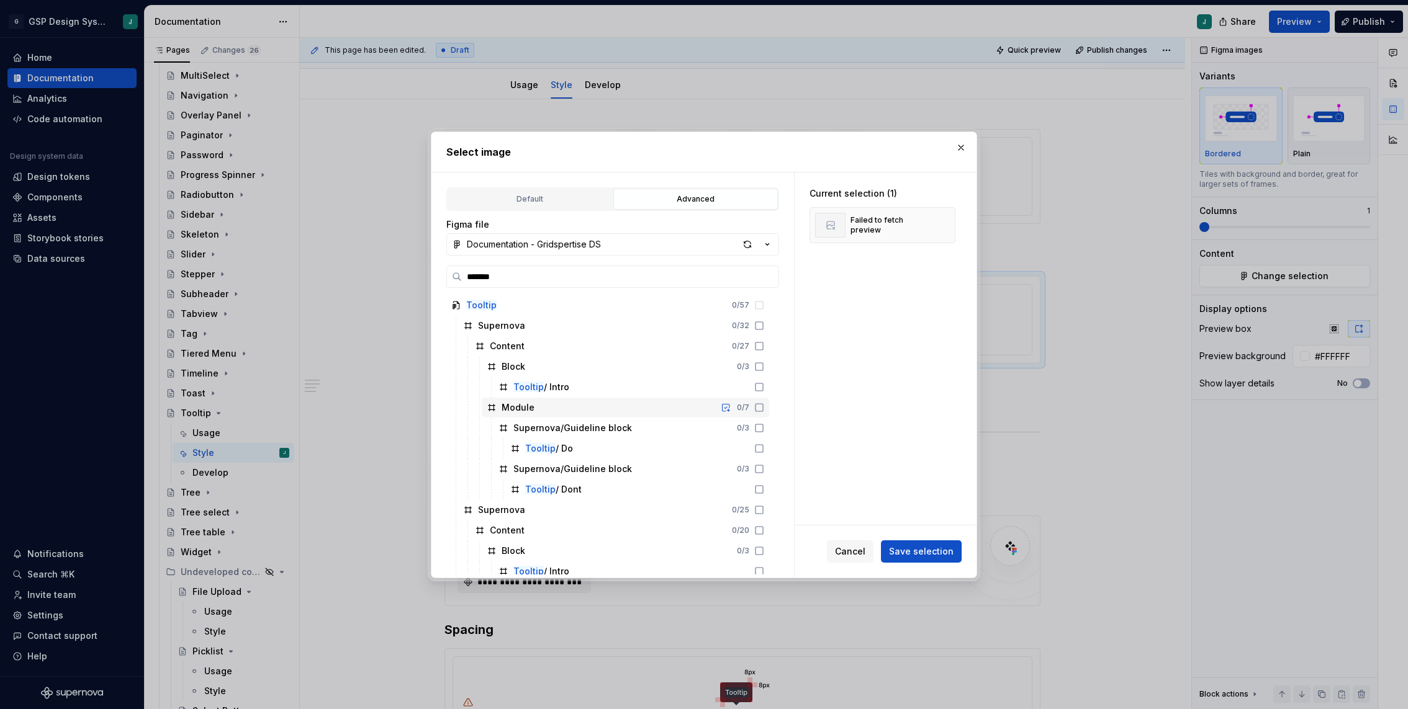
scroll to position [110, 0]
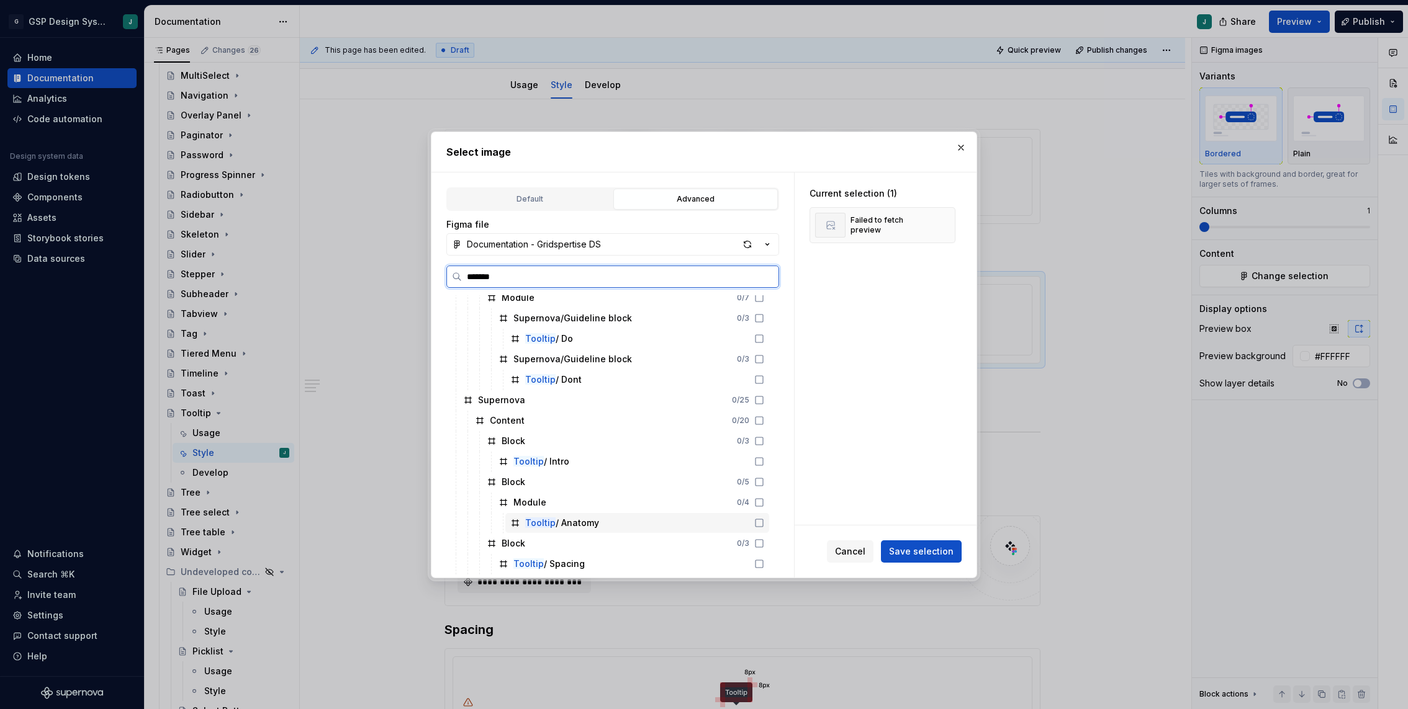
click at [588, 525] on div "Tooltip / Anatomy" at bounding box center [562, 523] width 74 height 12
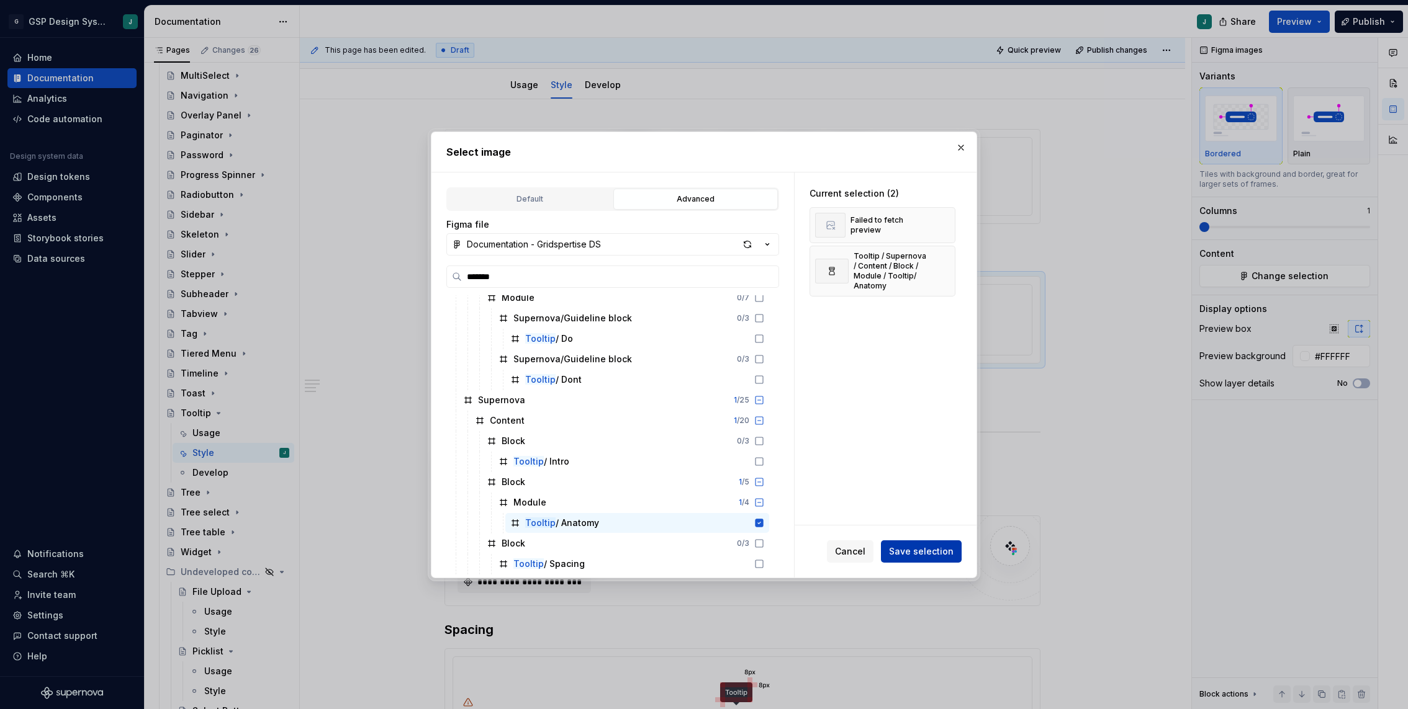
click at [925, 550] on span "Save selection" at bounding box center [921, 552] width 65 height 12
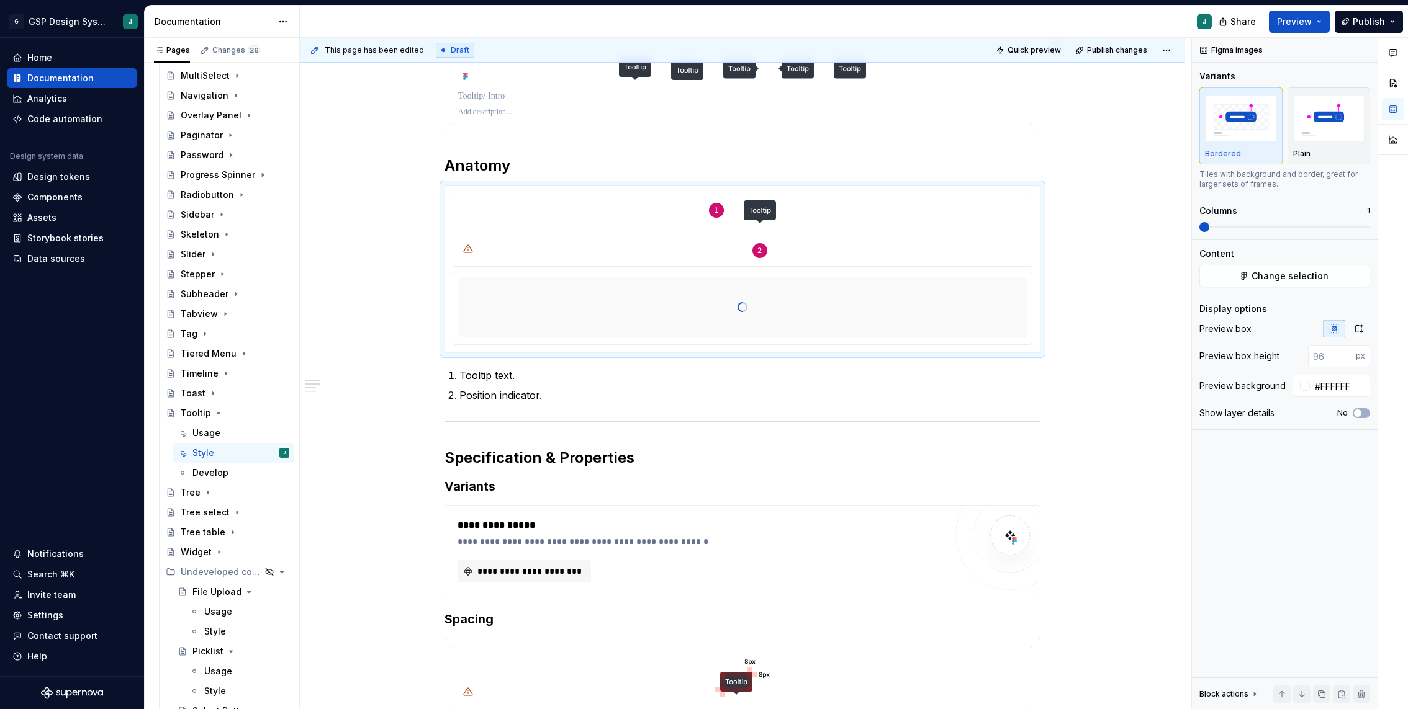
scroll to position [16, 0]
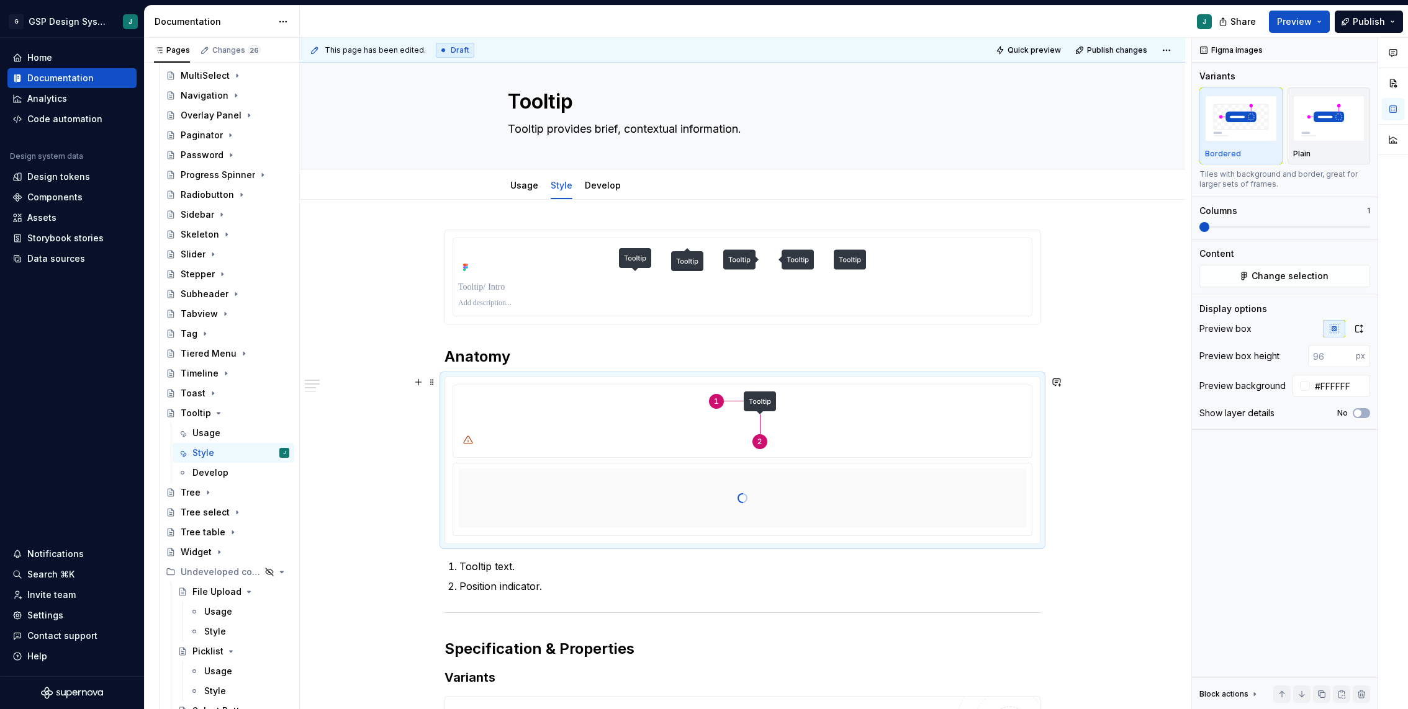
click at [742, 382] on div at bounding box center [742, 460] width 595 height 166
click at [744, 384] on html "G GSP Design System J Home Documentation Analytics Code automation Design syste…" at bounding box center [704, 354] width 1408 height 709
click at [783, 491] on div "Delete item" at bounding box center [812, 494] width 104 height 12
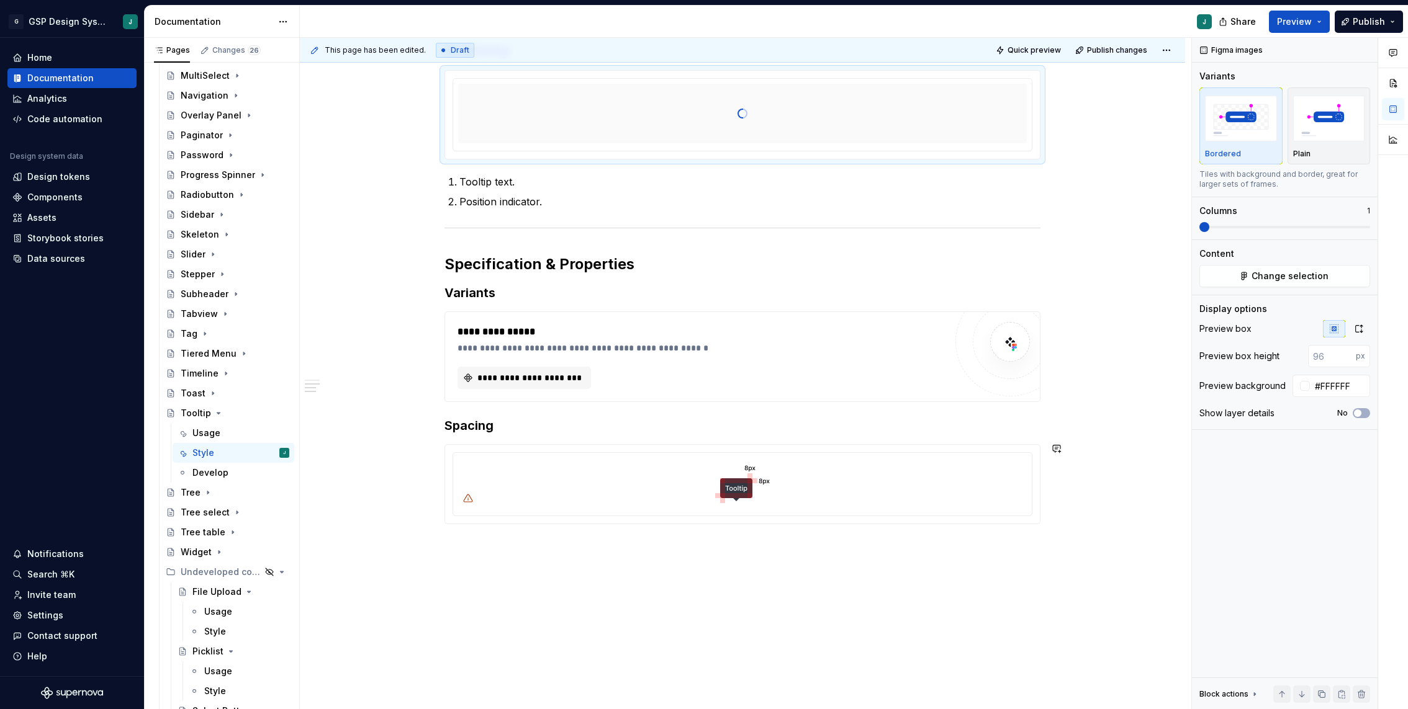
scroll to position [413, 0]
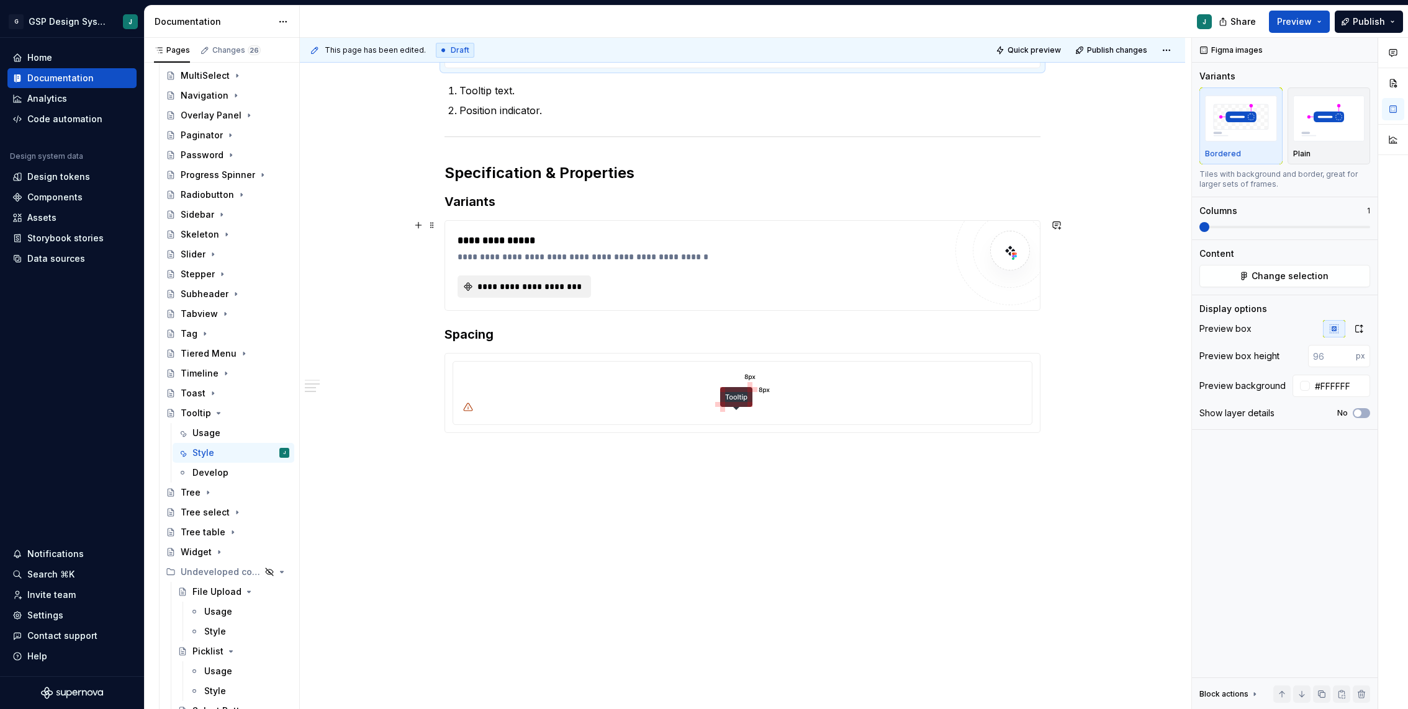
click at [528, 277] on button "**********" at bounding box center [523, 287] width 133 height 22
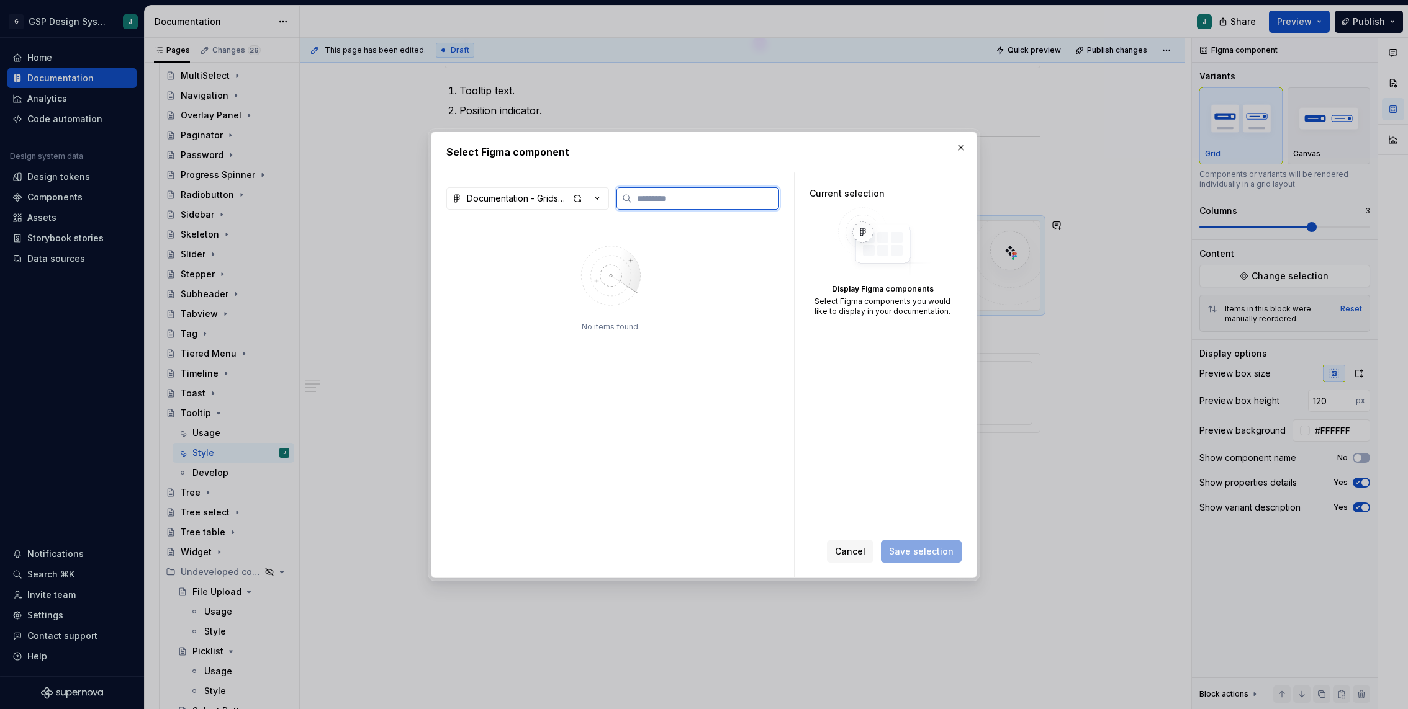
type textarea "*"
click at [543, 197] on div "Documentation - Gridspertise DS" at bounding box center [518, 198] width 102 height 12
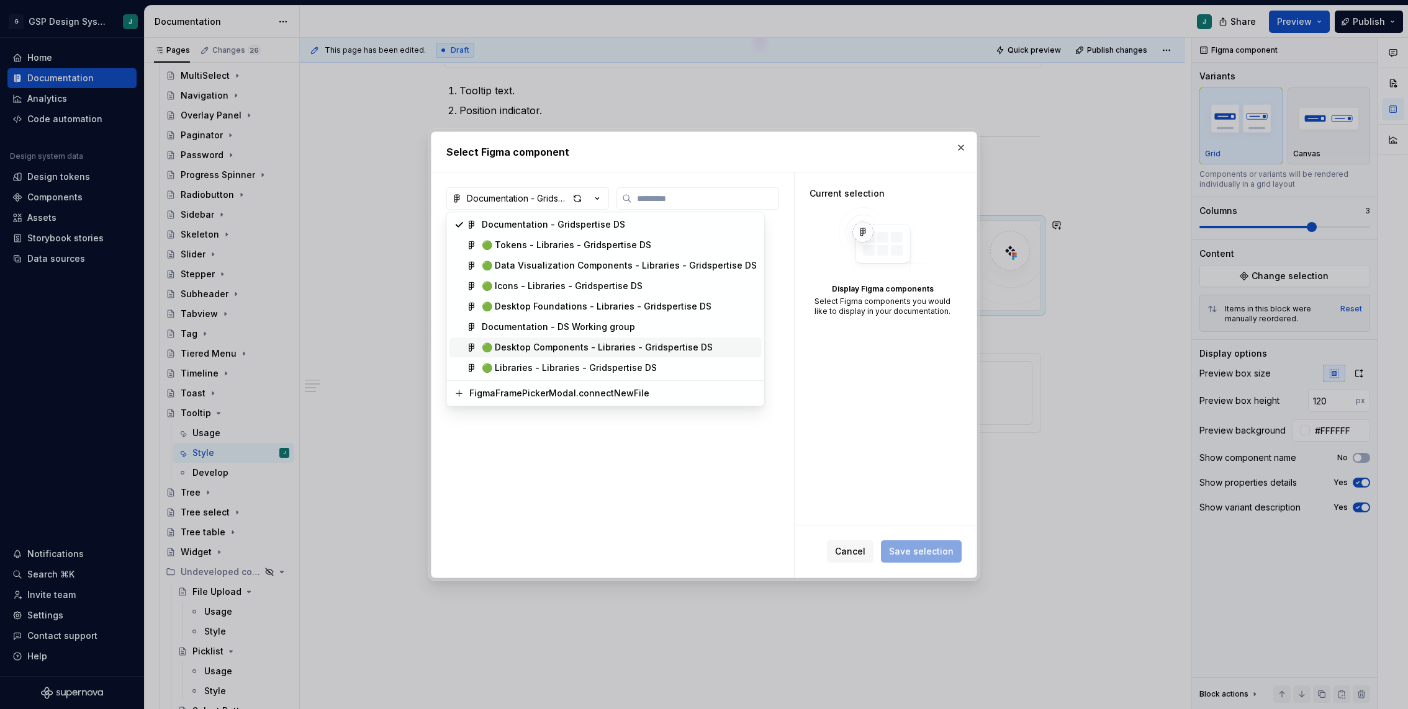
click at [545, 347] on div "🟢 Desktop Components - Libraries - Gridspertise DS" at bounding box center [597, 347] width 231 height 12
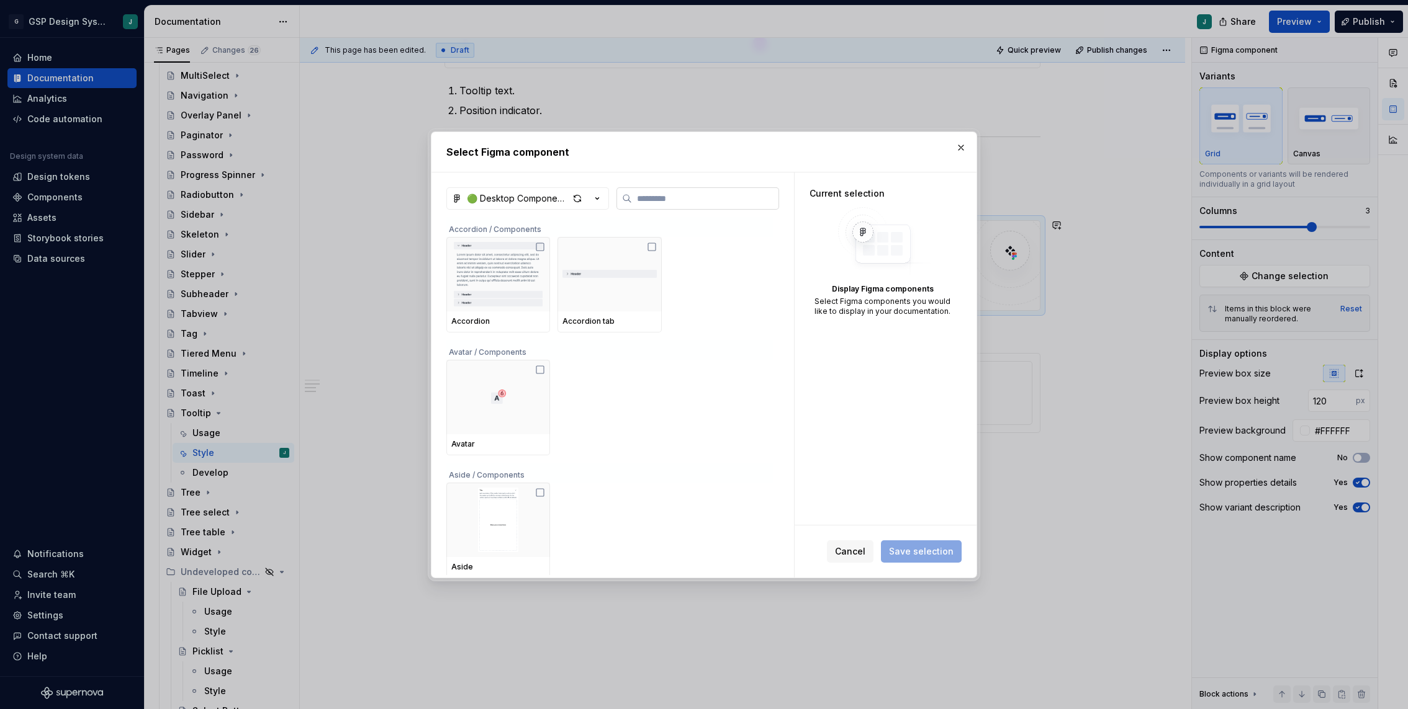
paste input "*******"
type input "*******"
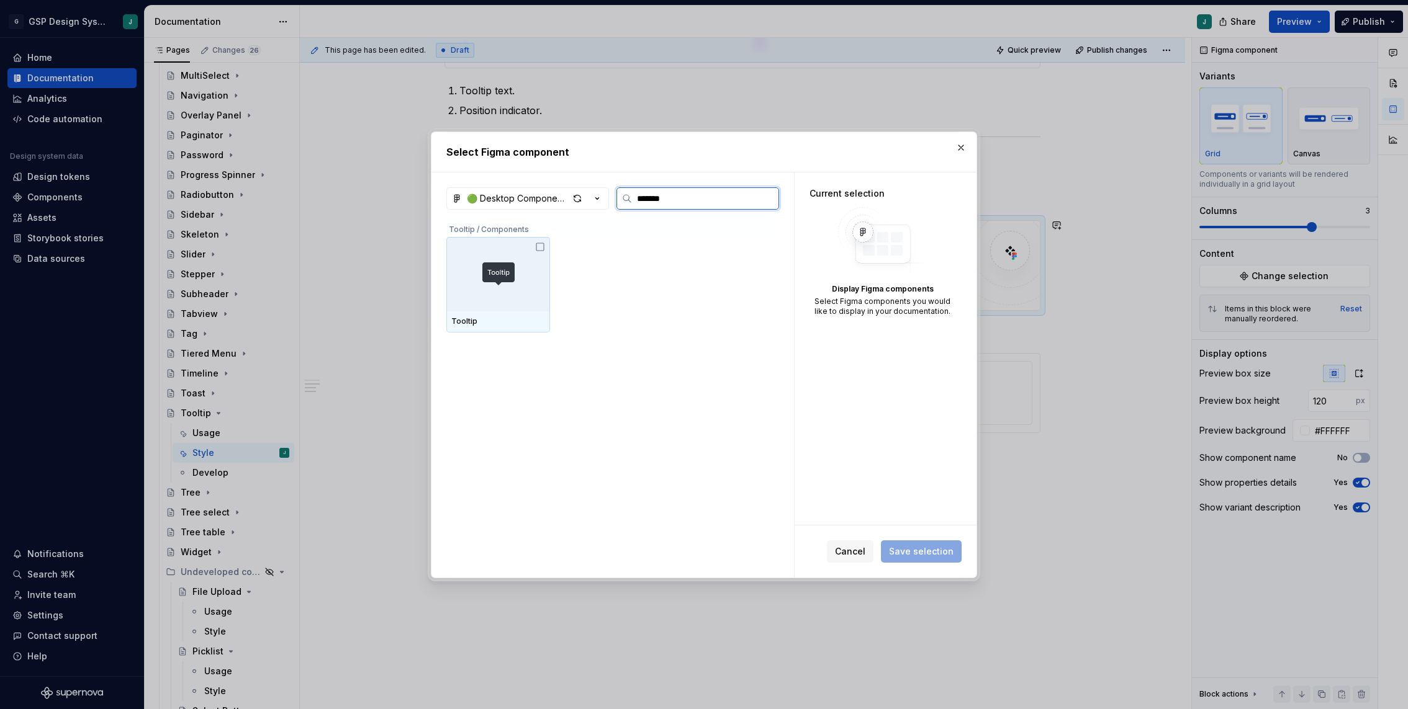
click at [485, 295] on div at bounding box center [498, 274] width 104 height 74
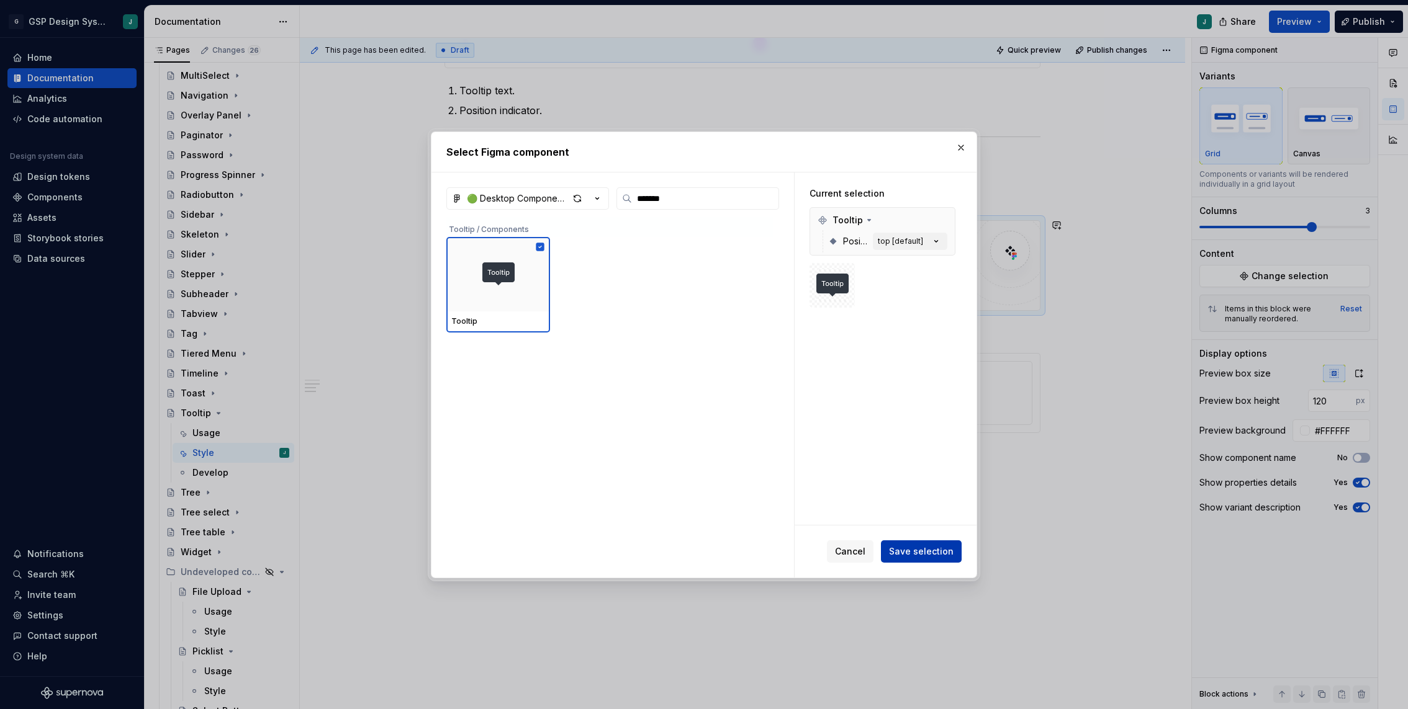
click at [911, 548] on span "Save selection" at bounding box center [921, 552] width 65 height 12
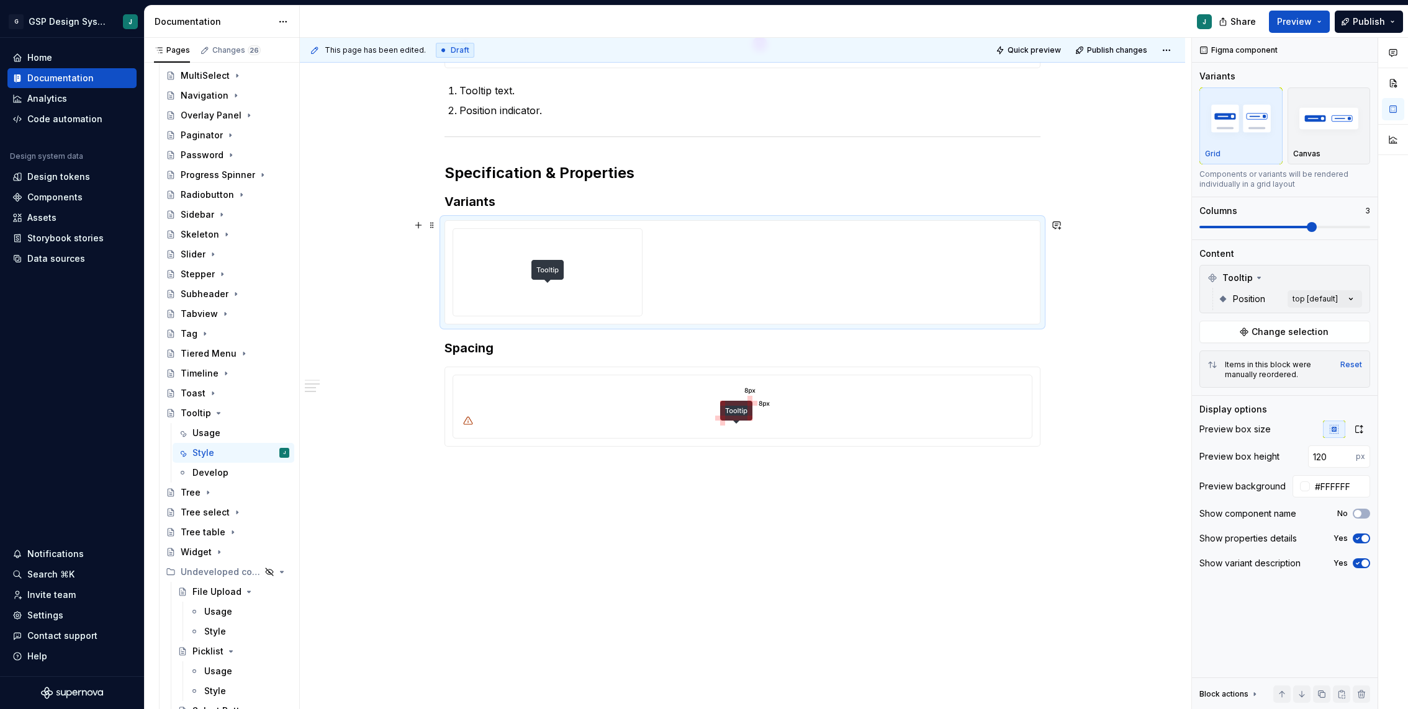
click at [829, 261] on div at bounding box center [743, 272] width 580 height 88
click at [1318, 300] on div "Comments Open comments No comments yet Select ‘Comment’ from the block context …" at bounding box center [1300, 374] width 216 height 672
click at [1351, 318] on button "button" at bounding box center [1345, 320] width 17 height 10
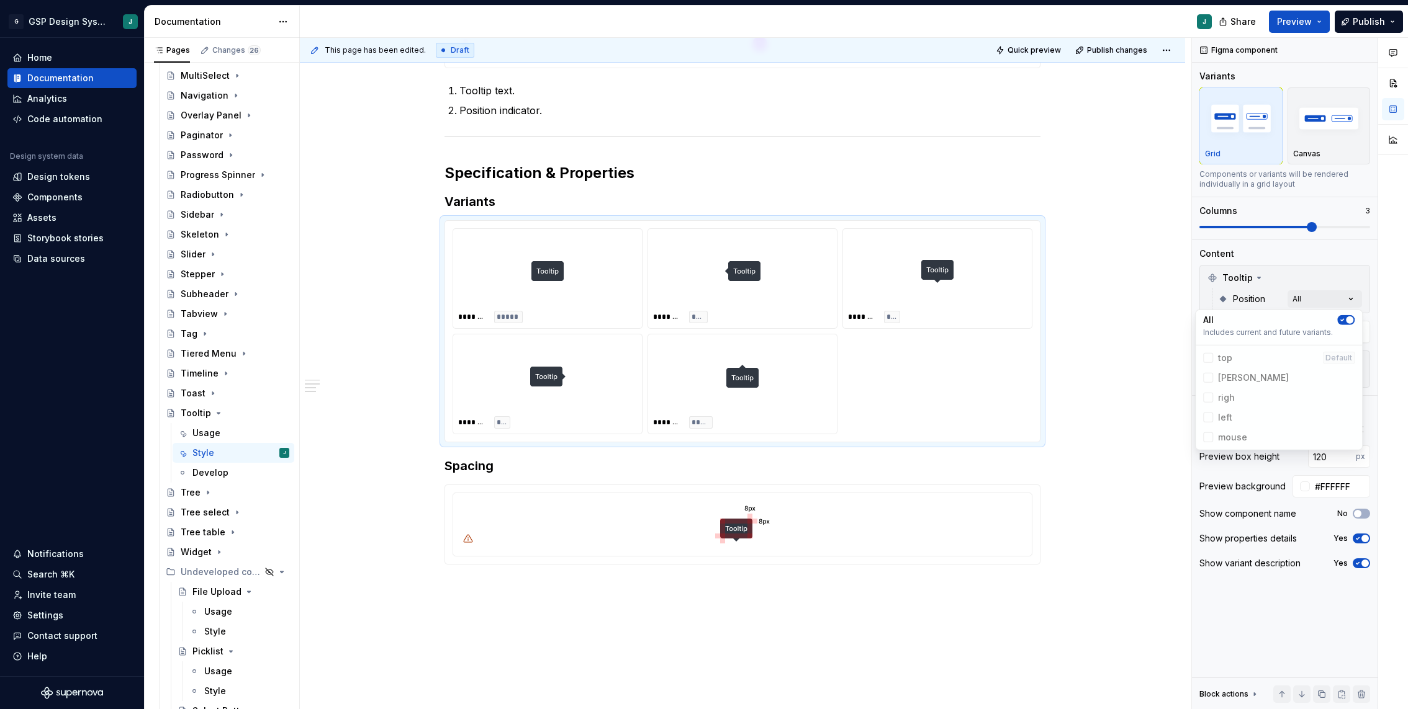
click at [722, 536] on html "G GSP Design System J Home Documentation Analytics Code automation Design syste…" at bounding box center [704, 354] width 1408 height 709
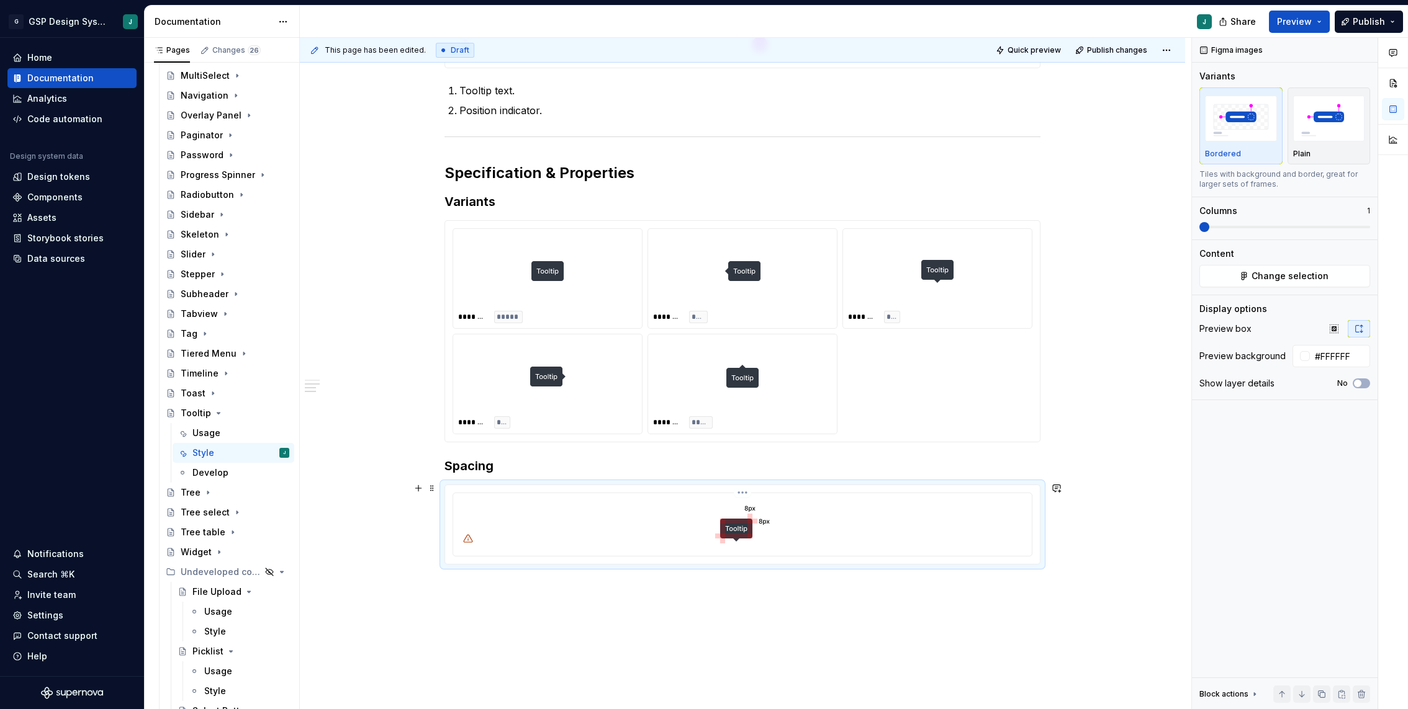
click at [800, 508] on div at bounding box center [742, 523] width 569 height 50
click at [1265, 268] on button "Change selection" at bounding box center [1284, 276] width 171 height 22
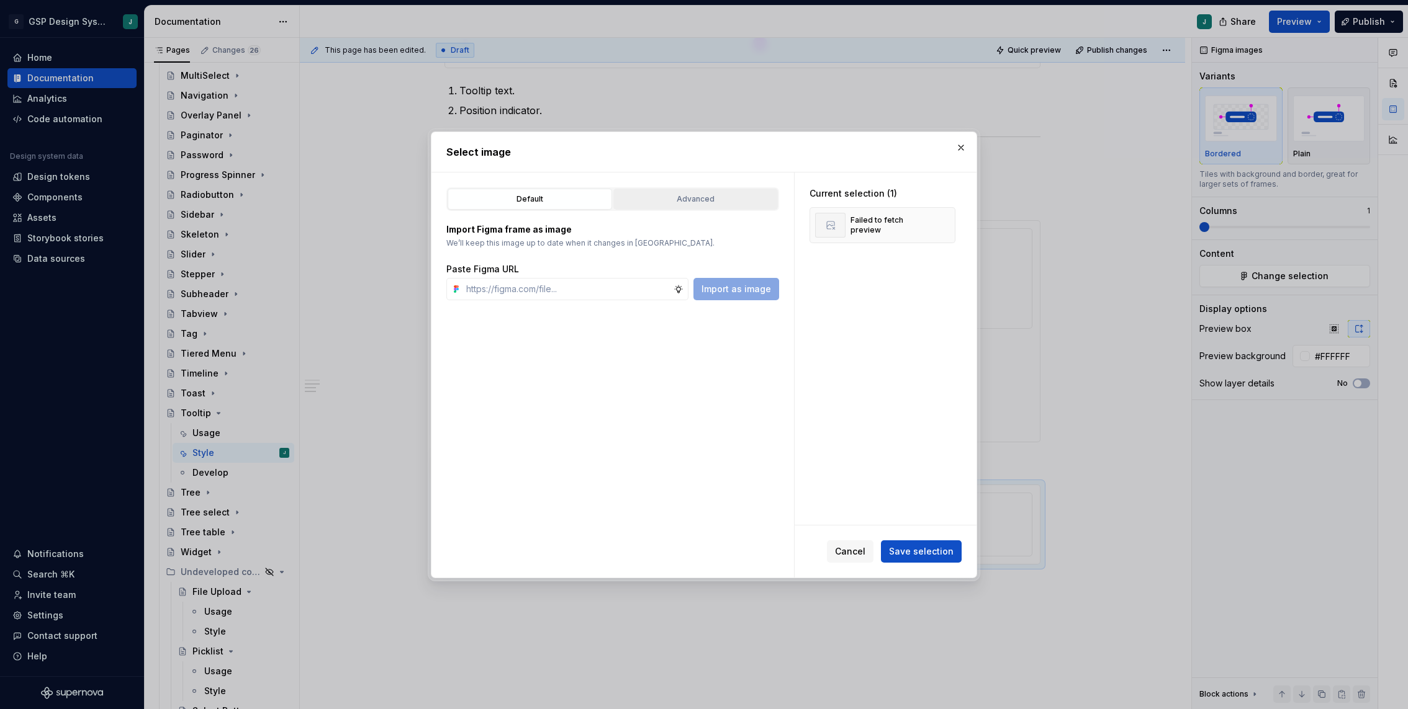
click at [689, 191] on button "Advanced" at bounding box center [695, 199] width 164 height 21
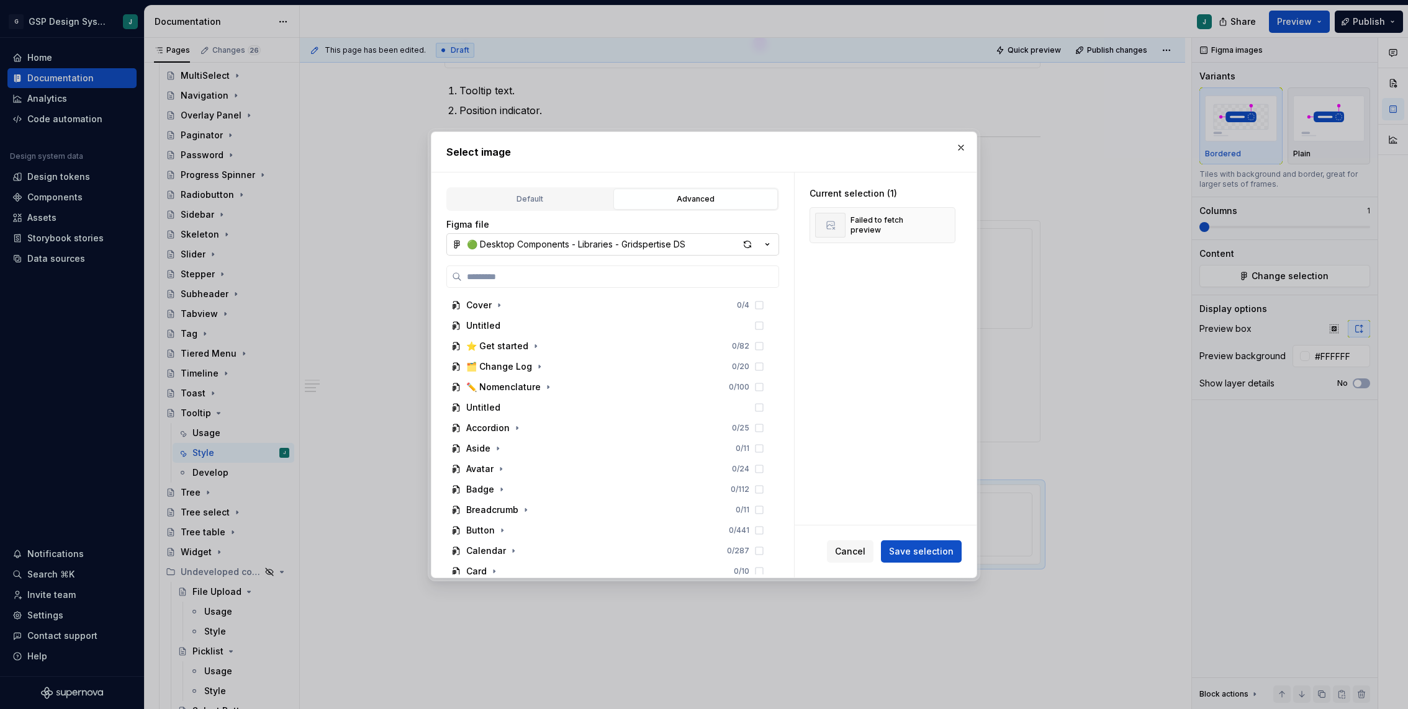
click at [515, 234] on button "🟢 Desktop Components - Libraries - Gridspertise DS" at bounding box center [612, 244] width 333 height 22
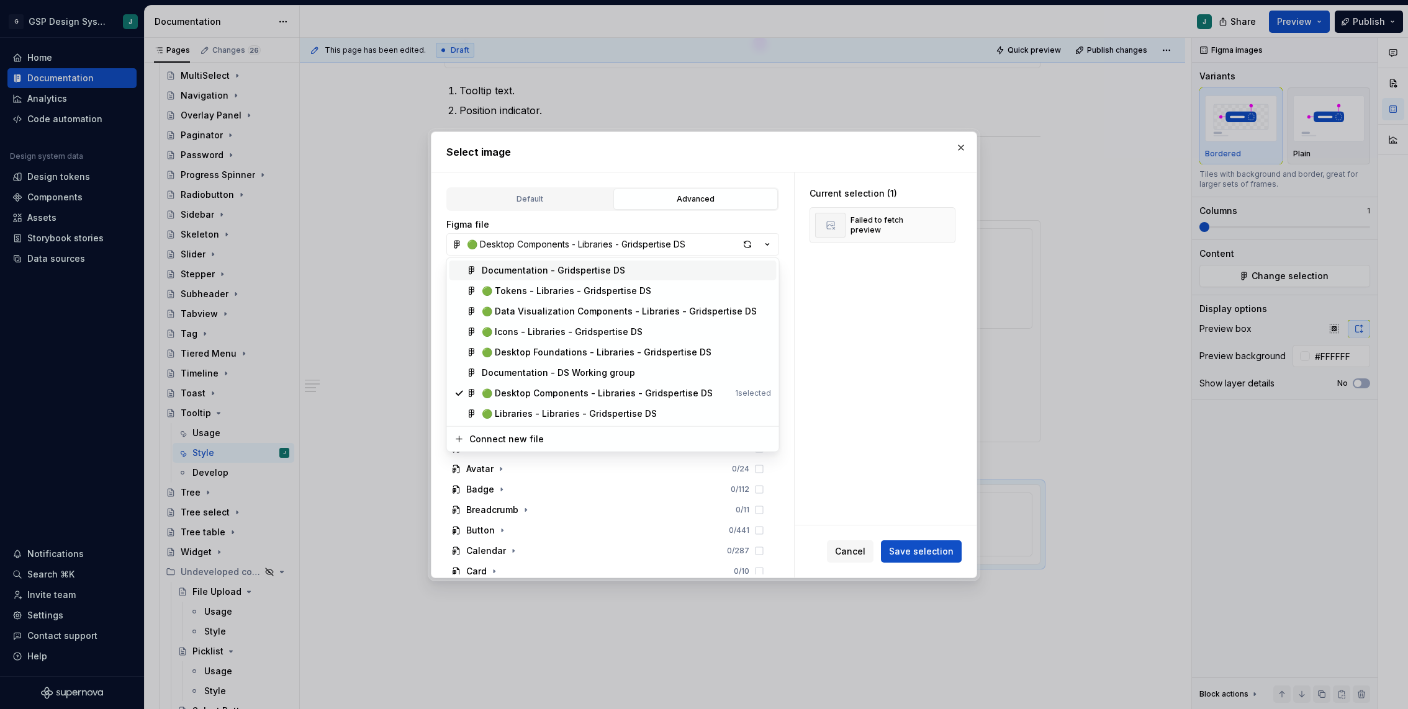
click at [491, 269] on div "Documentation - Gridspertise DS" at bounding box center [553, 270] width 143 height 12
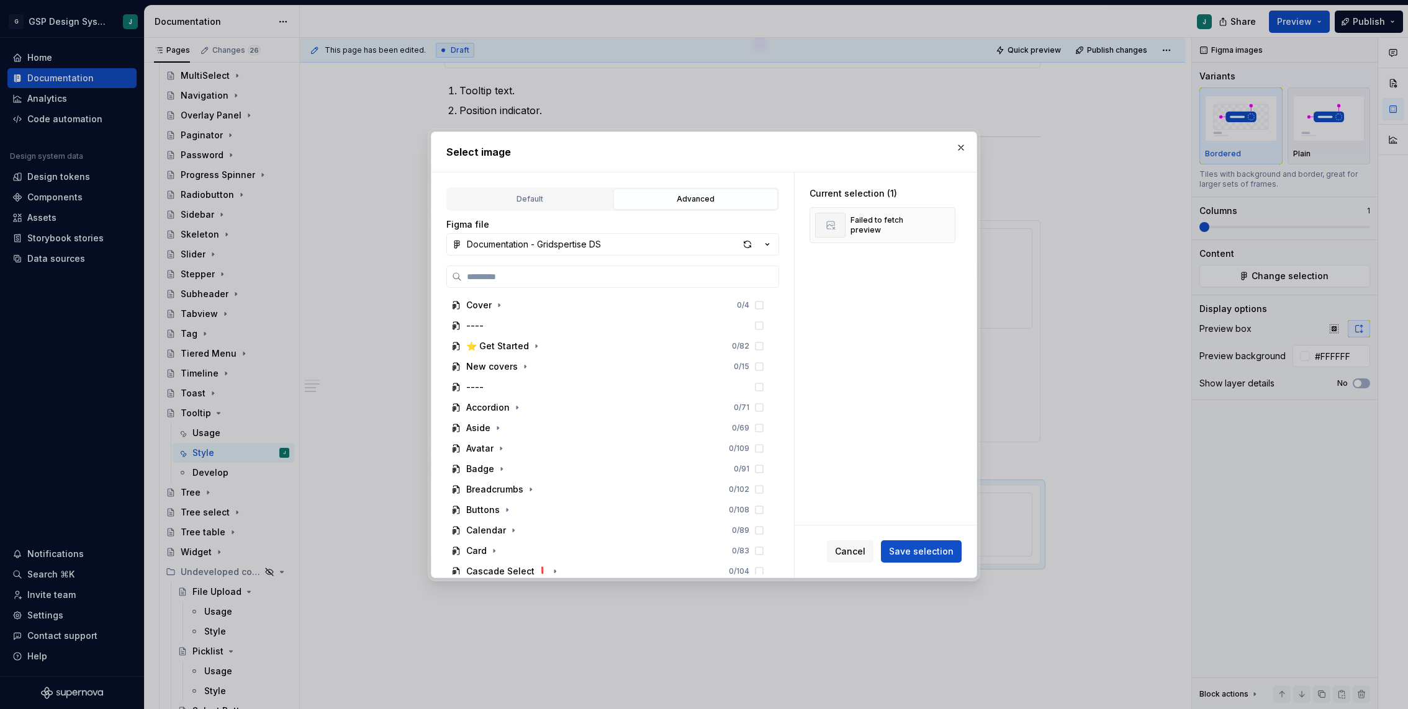
type textarea "*"
click at [494, 277] on input "search" at bounding box center [620, 277] width 317 height 12
paste input "*******"
type input "*******"
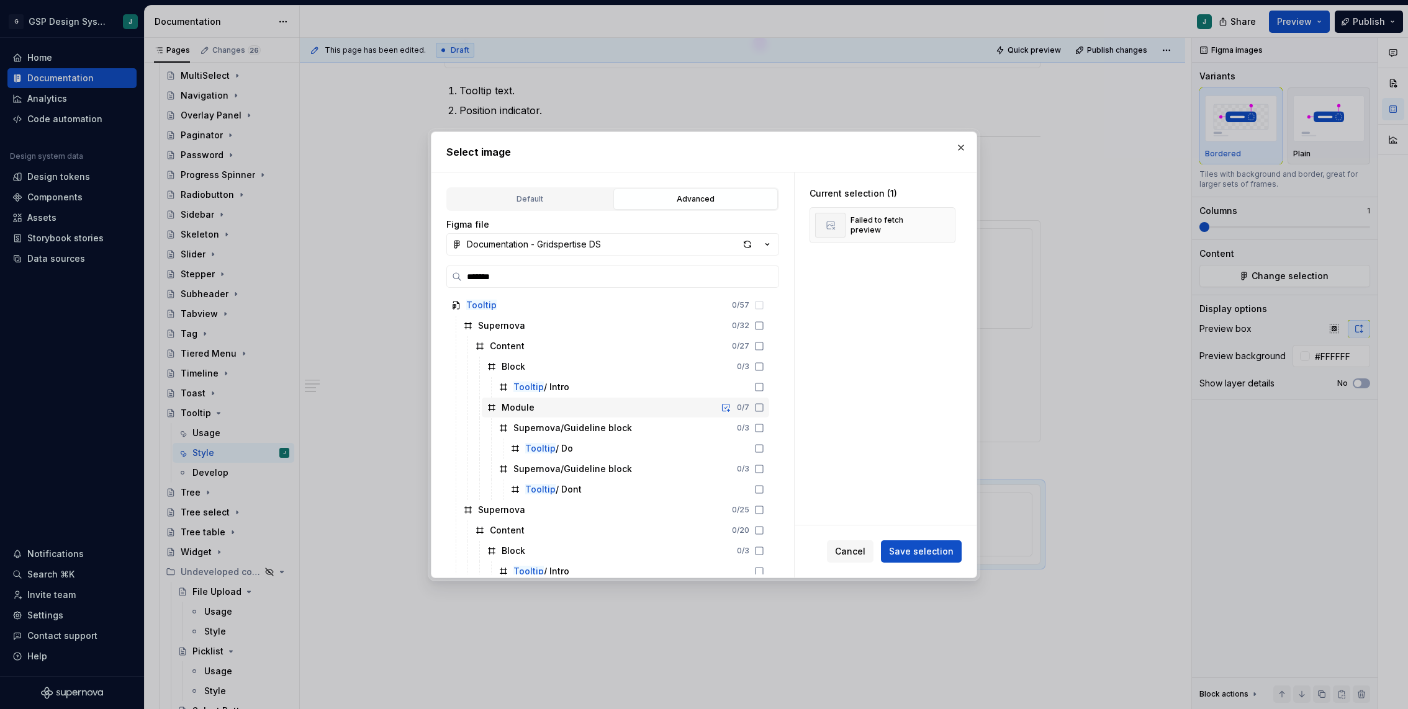
scroll to position [110, 0]
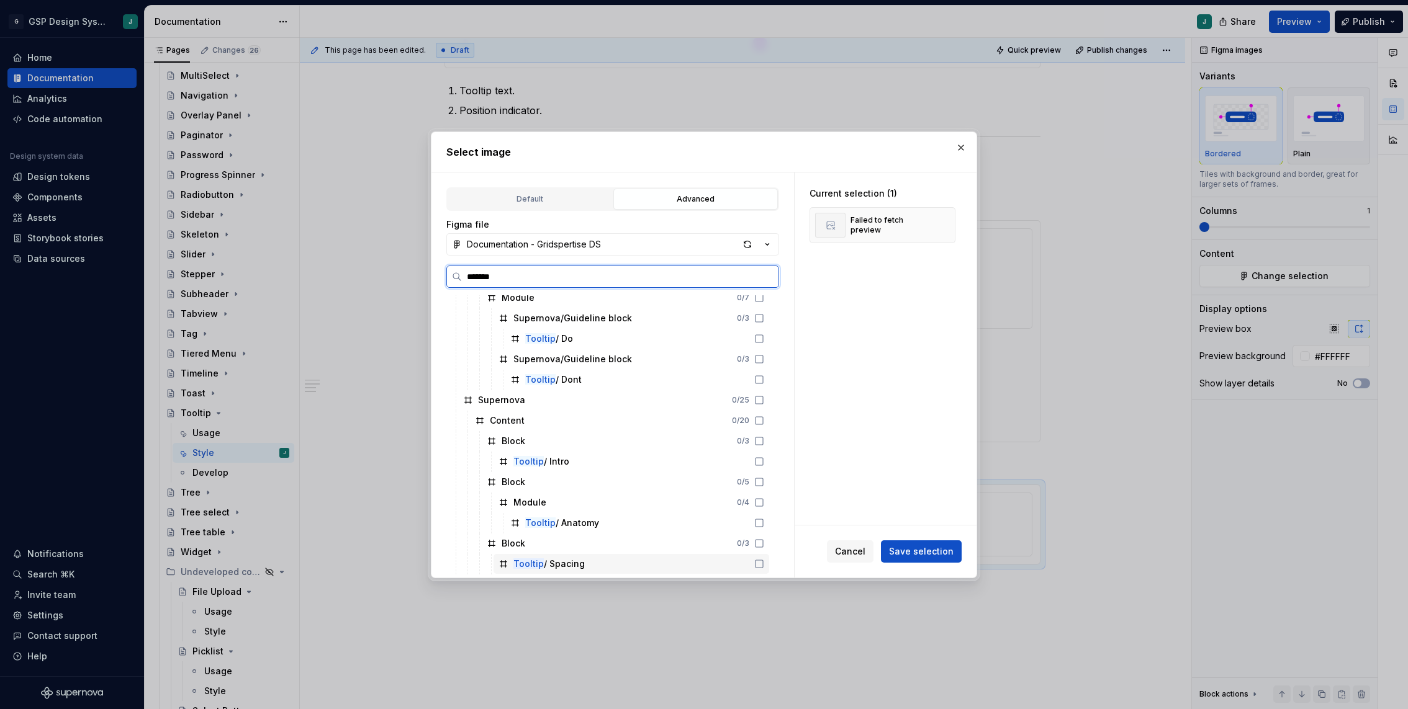
click at [617, 554] on div "Tooltip / Spacing" at bounding box center [631, 564] width 276 height 20
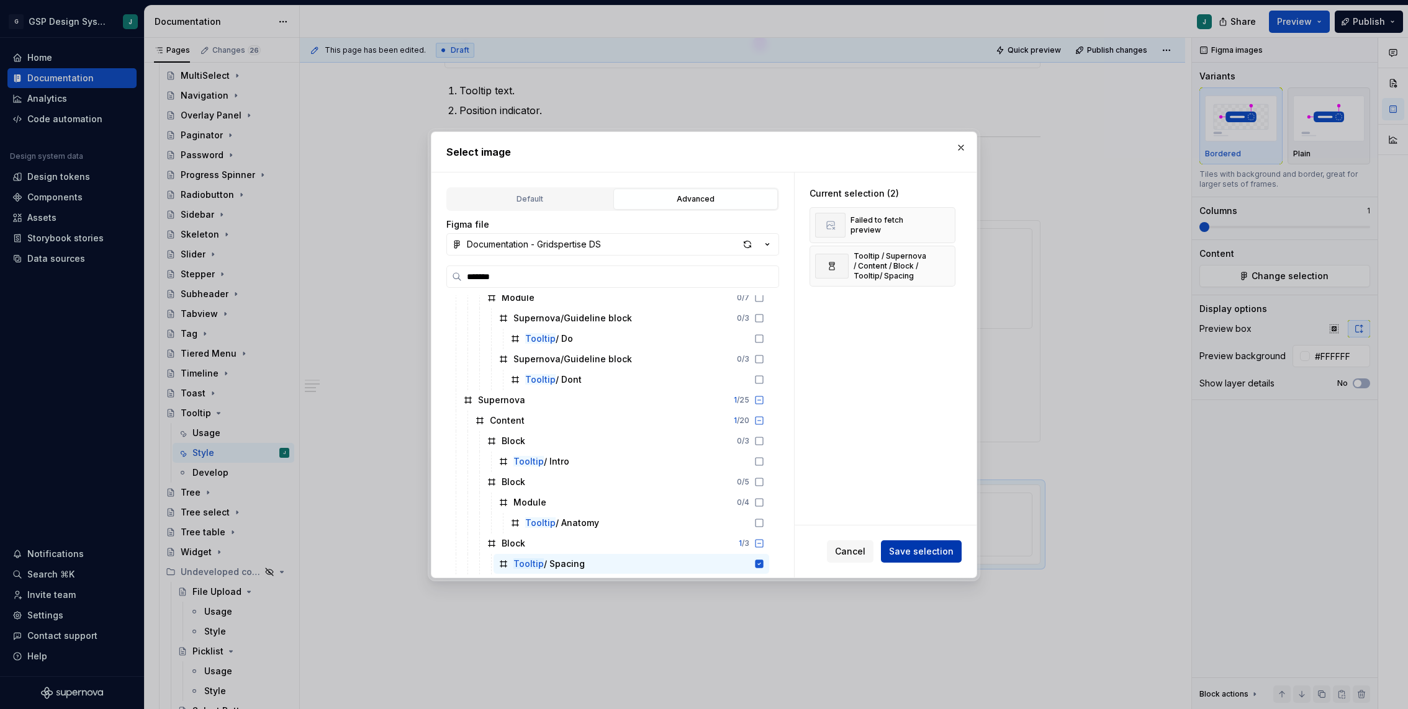
click at [932, 550] on span "Save selection" at bounding box center [921, 552] width 65 height 12
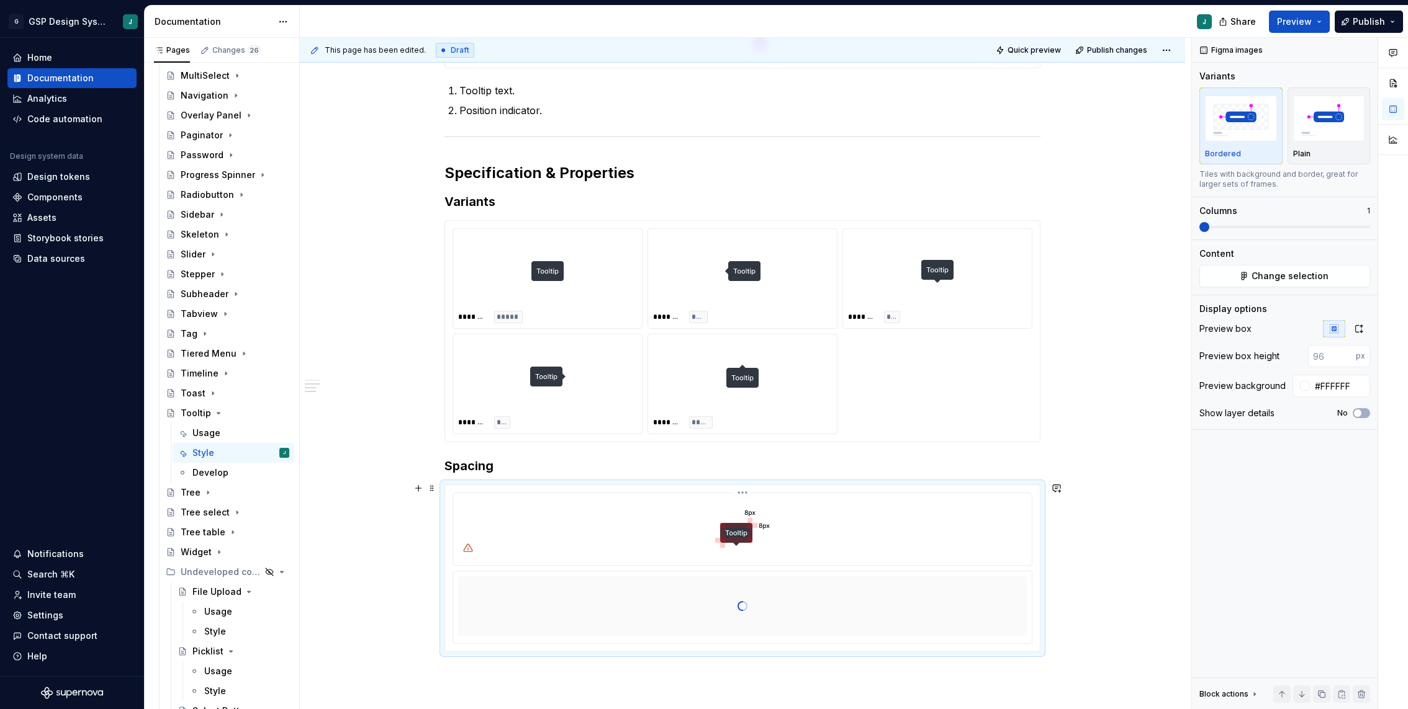
click at [746, 492] on html "G GSP Design System J Home Documentation Analytics Code automation Design syste…" at bounding box center [704, 354] width 1408 height 709
click at [790, 595] on div "Delete item" at bounding box center [812, 600] width 104 height 12
click at [193, 494] on div "Tree" at bounding box center [191, 493] width 20 height 12
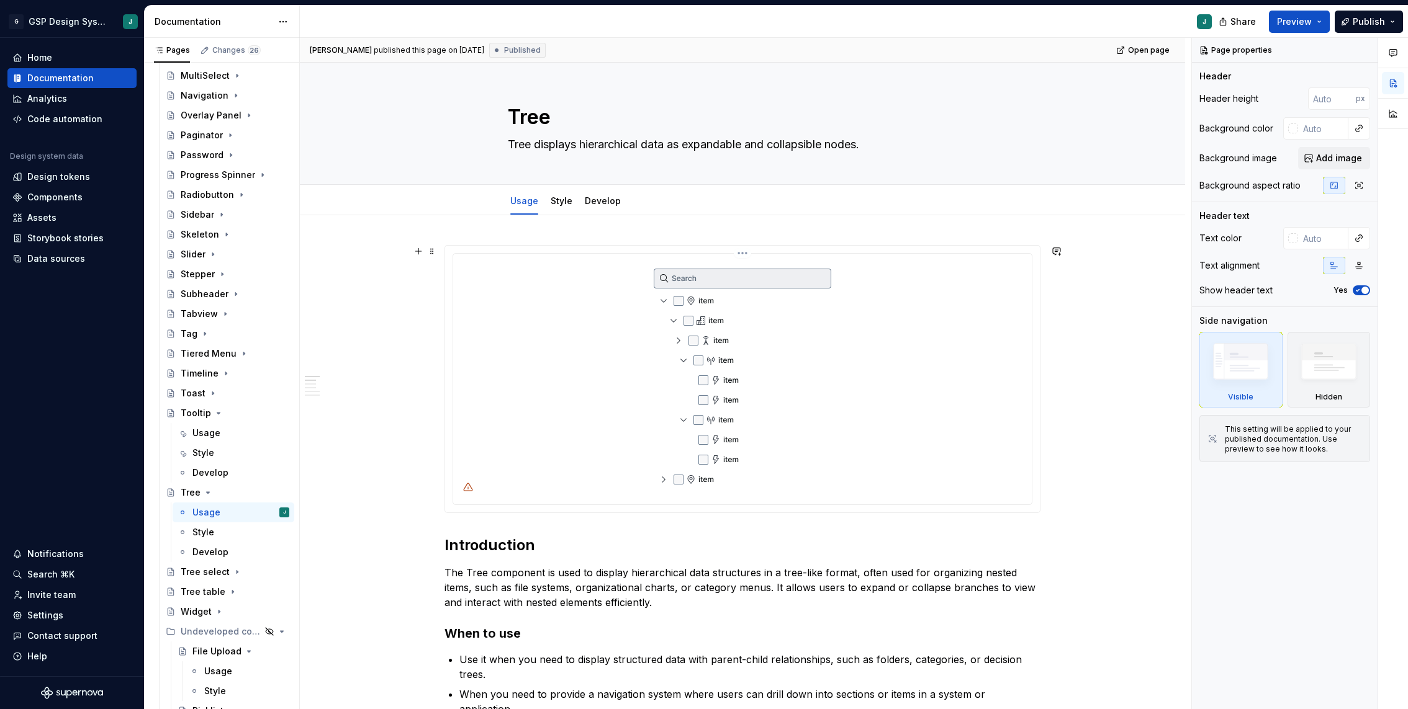
click at [831, 333] on img at bounding box center [742, 378] width 197 height 238
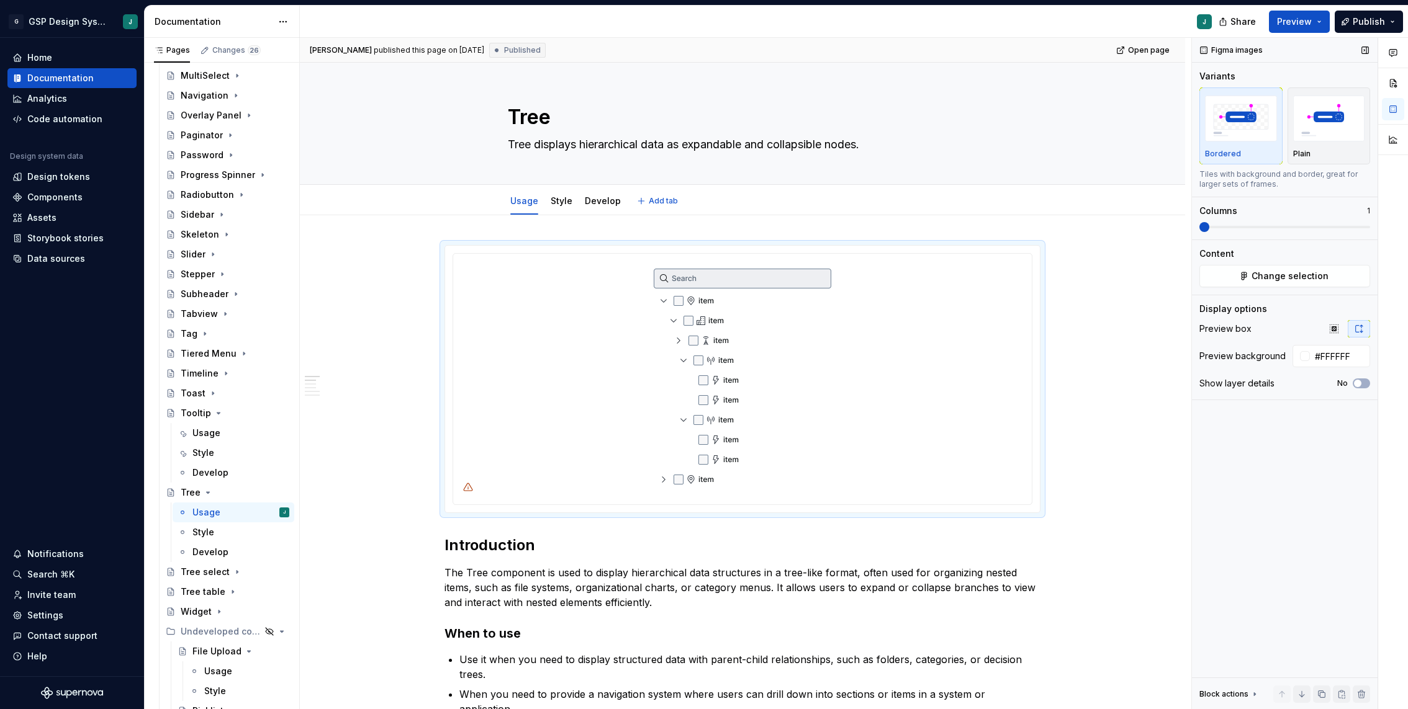
type textarea "*"
click at [1262, 274] on span "Change selection" at bounding box center [1289, 276] width 77 height 12
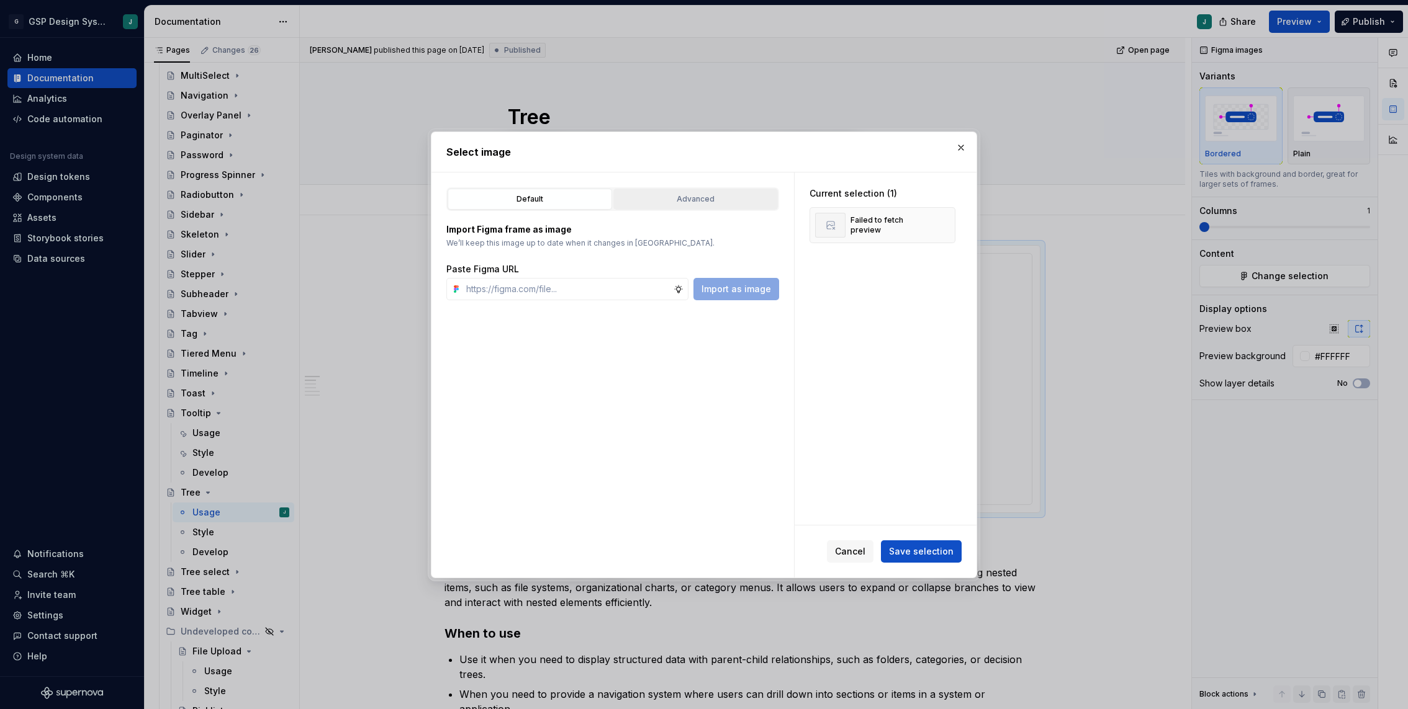
click at [689, 191] on button "Advanced" at bounding box center [695, 199] width 164 height 21
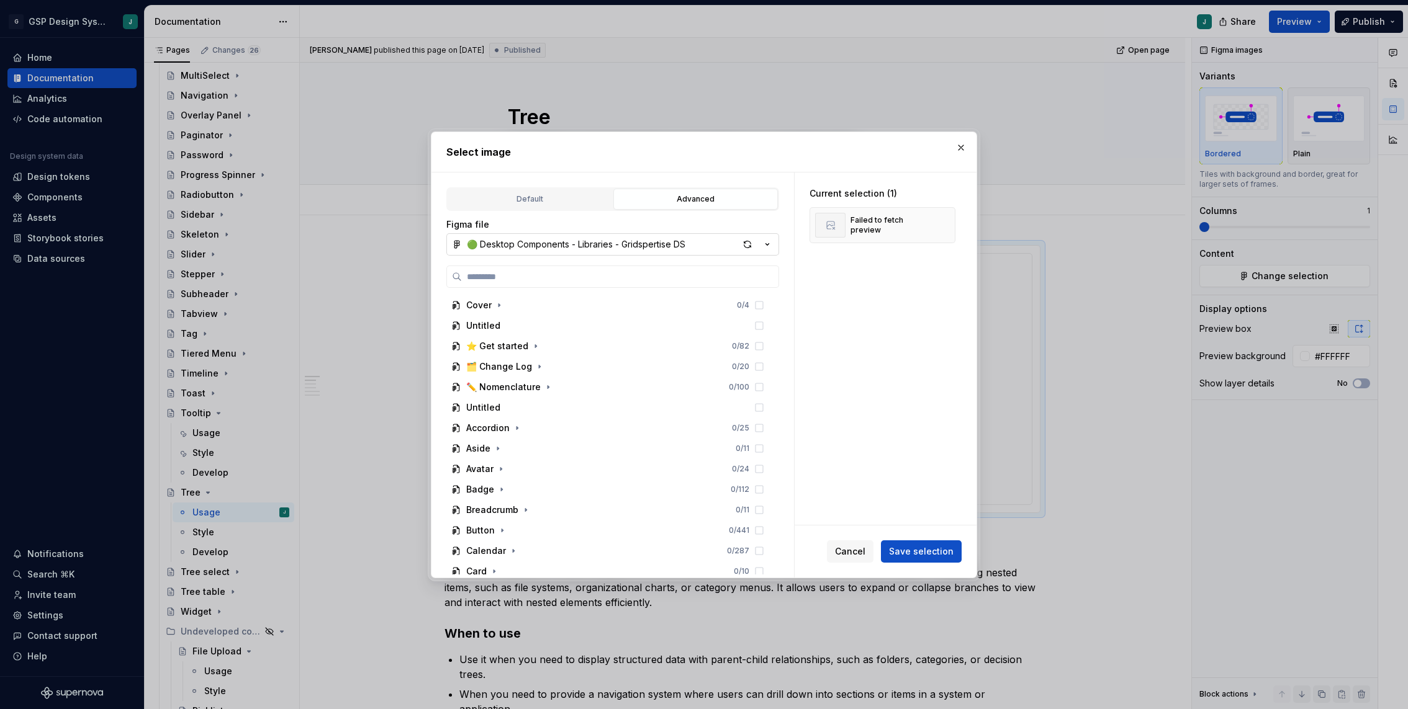
click at [515, 236] on button "🟢 Desktop Components - Libraries - Gridspertise DS" at bounding box center [612, 244] width 333 height 22
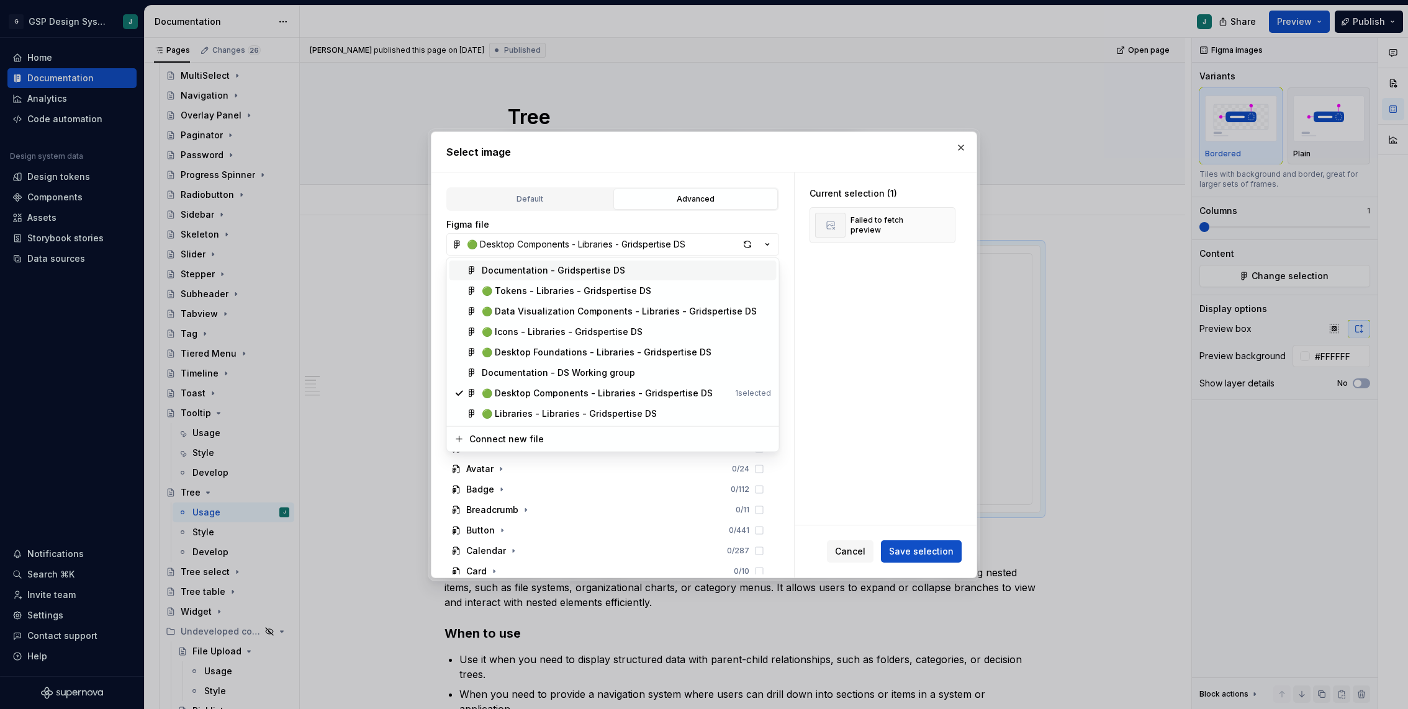
click at [542, 267] on div "Documentation - Gridspertise DS" at bounding box center [553, 270] width 143 height 12
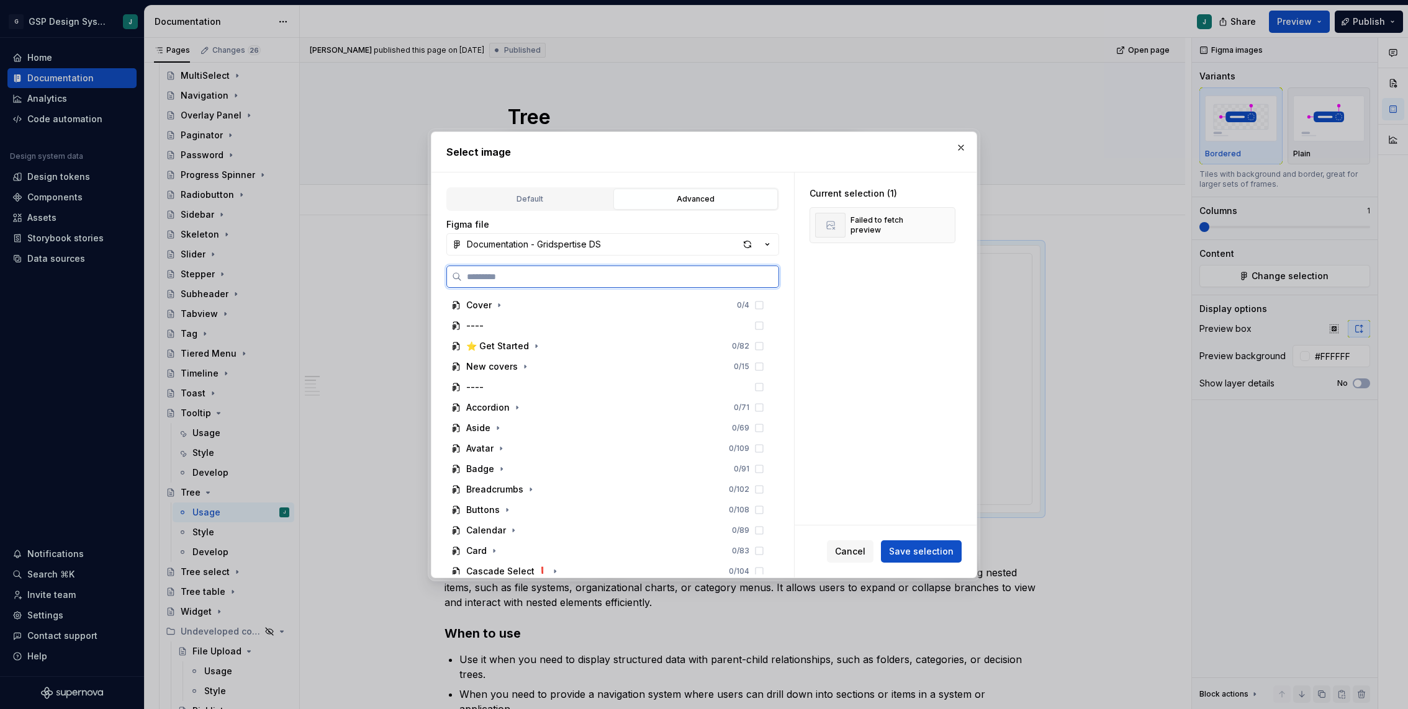
click at [514, 276] on input "search" at bounding box center [620, 277] width 317 height 12
type input "****"
click at [514, 276] on input "****" at bounding box center [620, 277] width 317 height 12
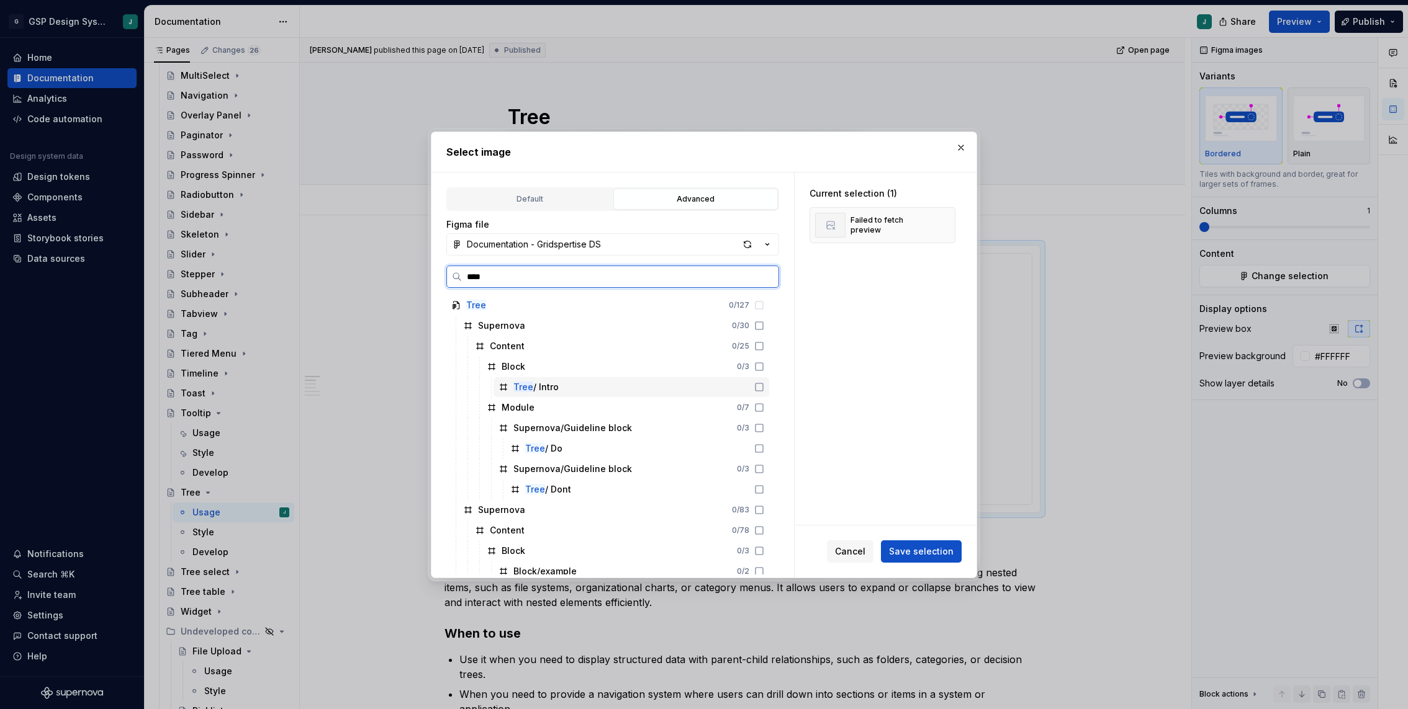
click at [561, 384] on div "Tree / Intro" at bounding box center [631, 387] width 276 height 20
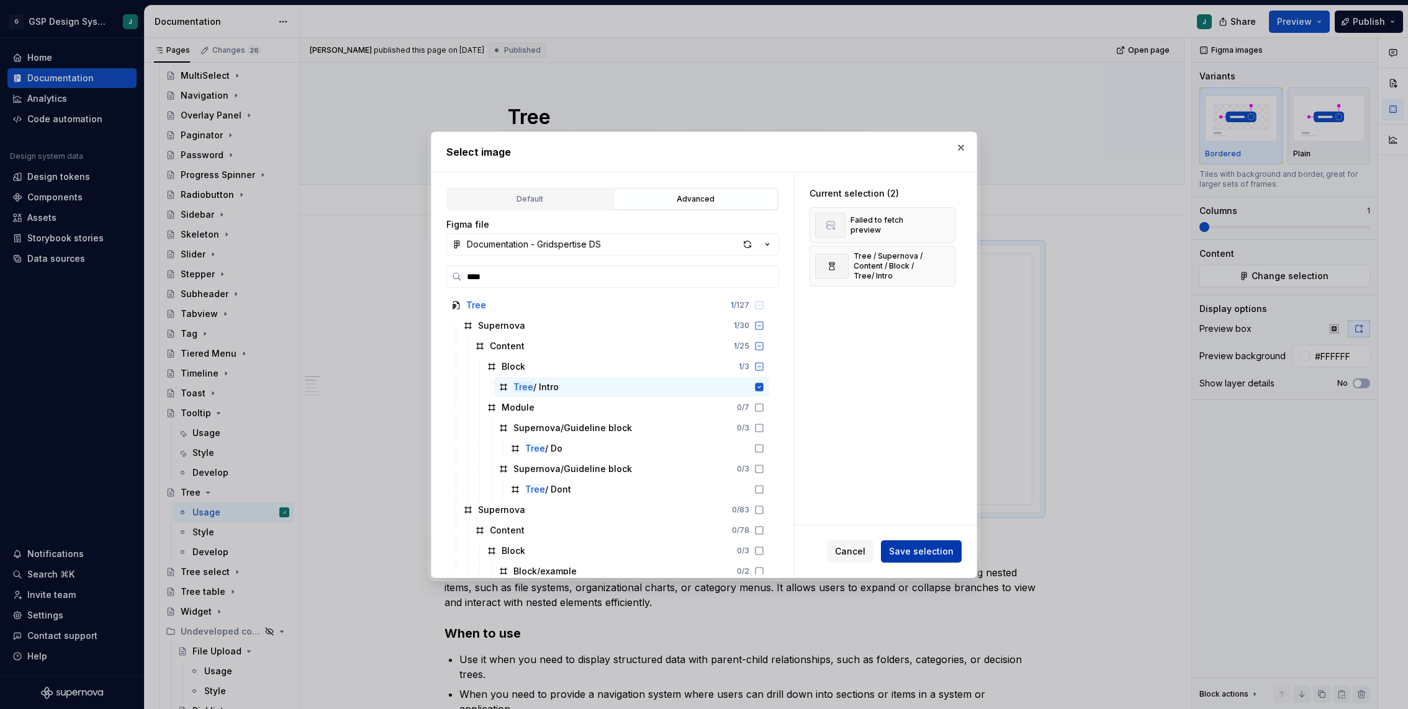
click at [935, 547] on span "Save selection" at bounding box center [921, 552] width 65 height 12
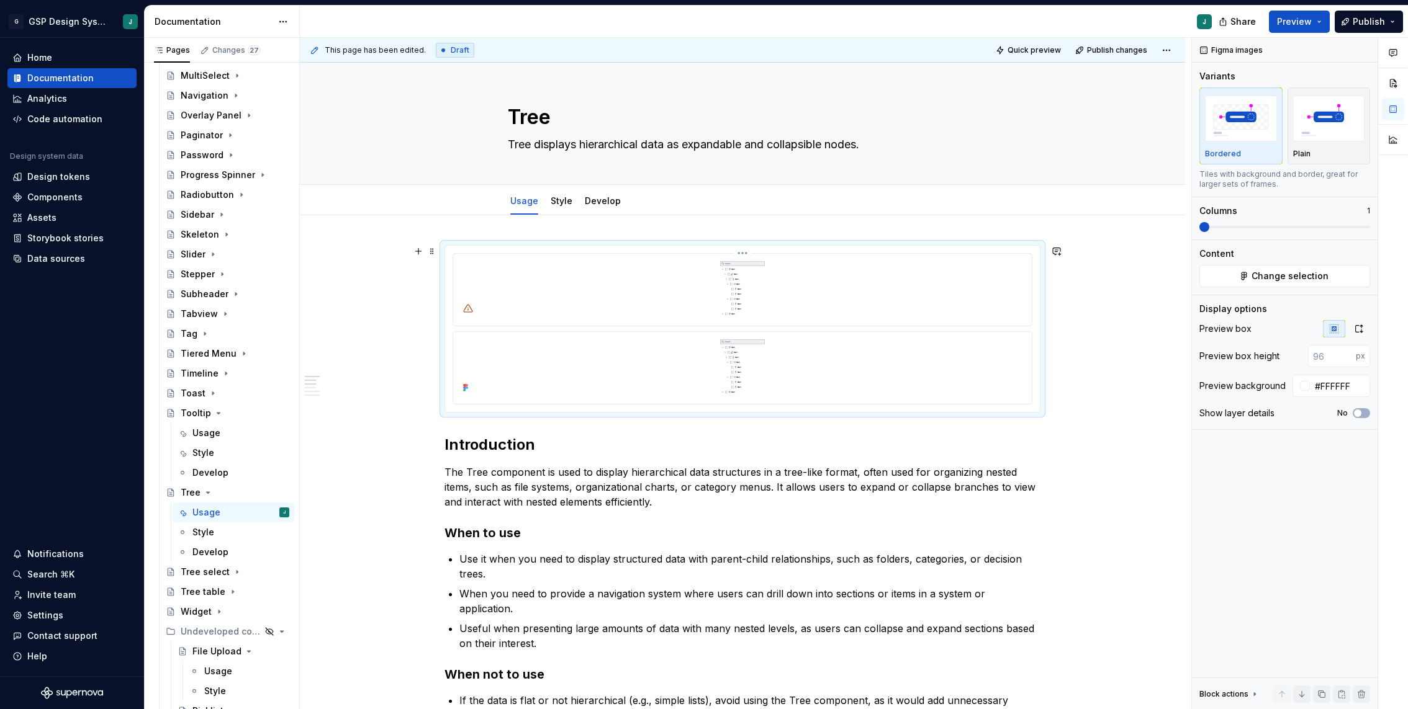
click at [744, 251] on html "G GSP Design System J Home Documentation Analytics Code automation Design syste…" at bounding box center [704, 354] width 1408 height 709
click at [786, 359] on div "Delete item" at bounding box center [812, 364] width 104 height 12
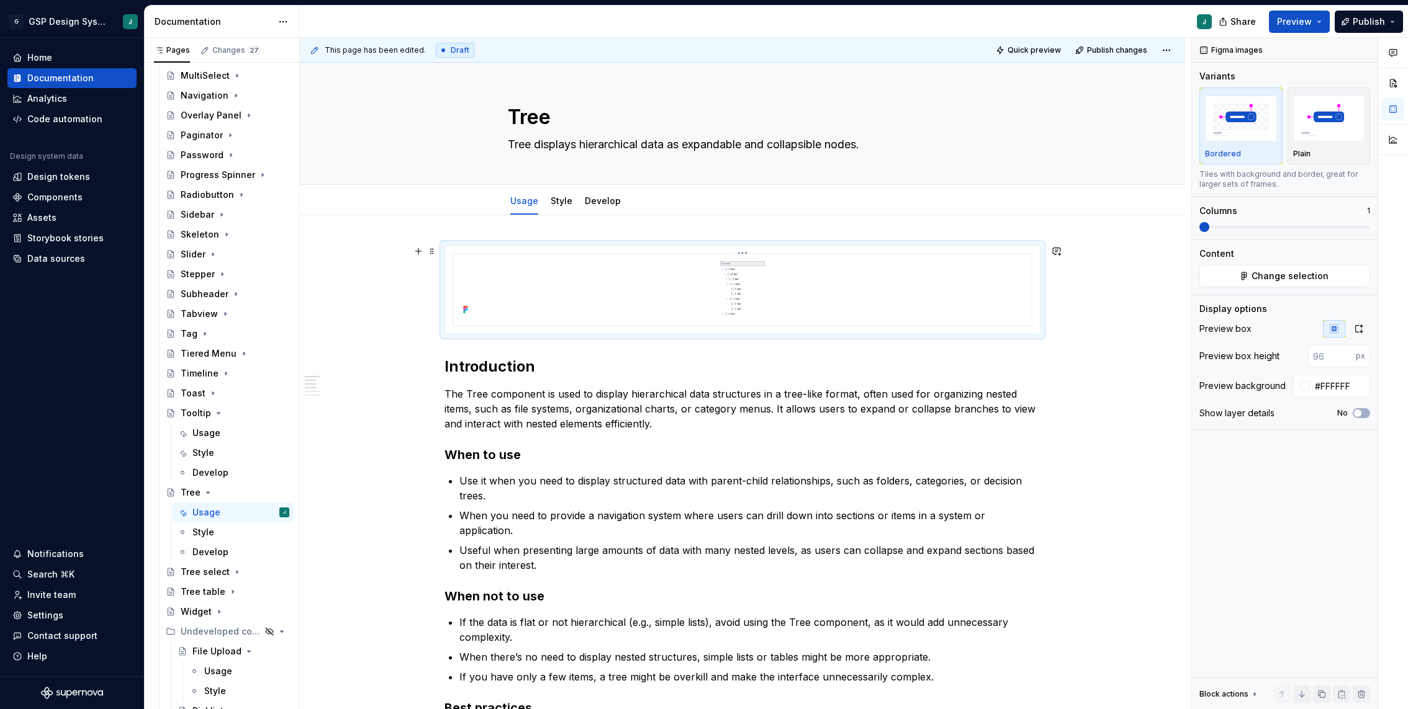
click at [822, 290] on img at bounding box center [742, 289] width 197 height 60
click at [1362, 326] on icon "button" at bounding box center [1359, 329] width 10 height 10
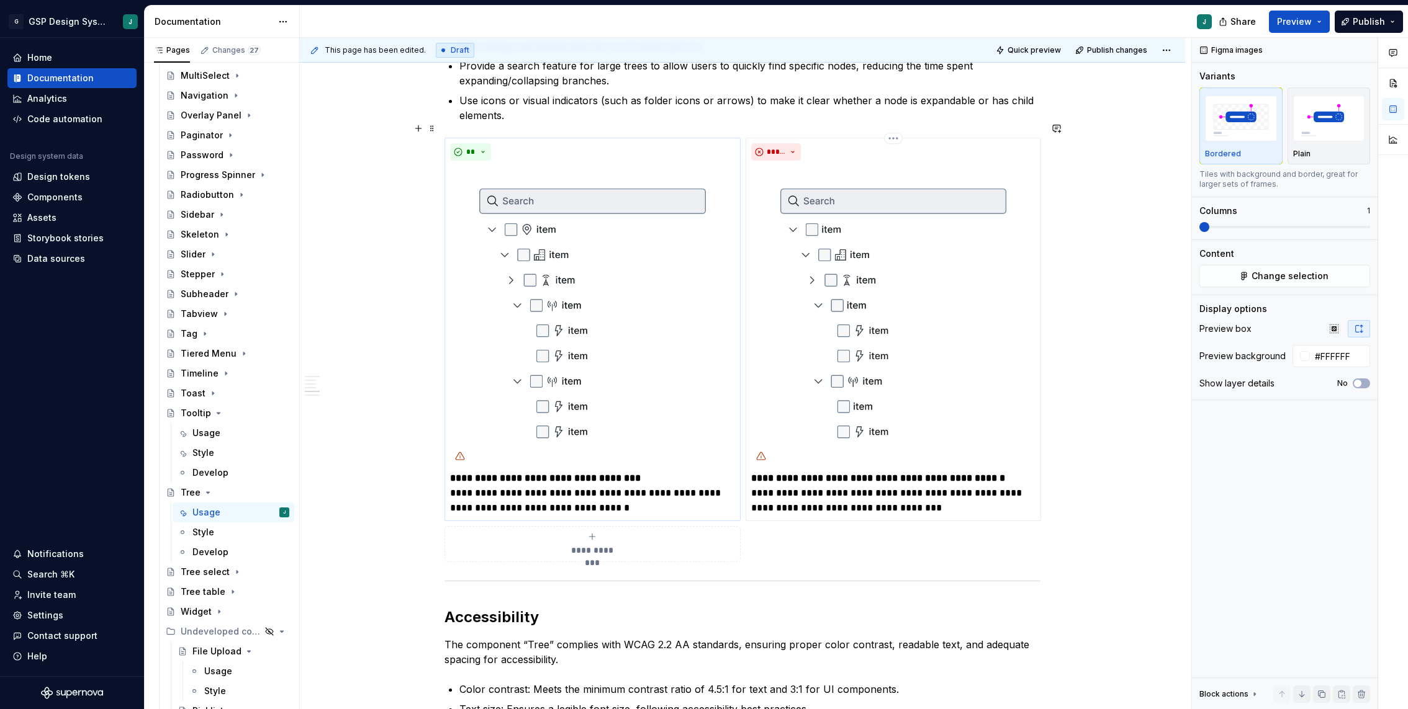
scroll to position [925, 0]
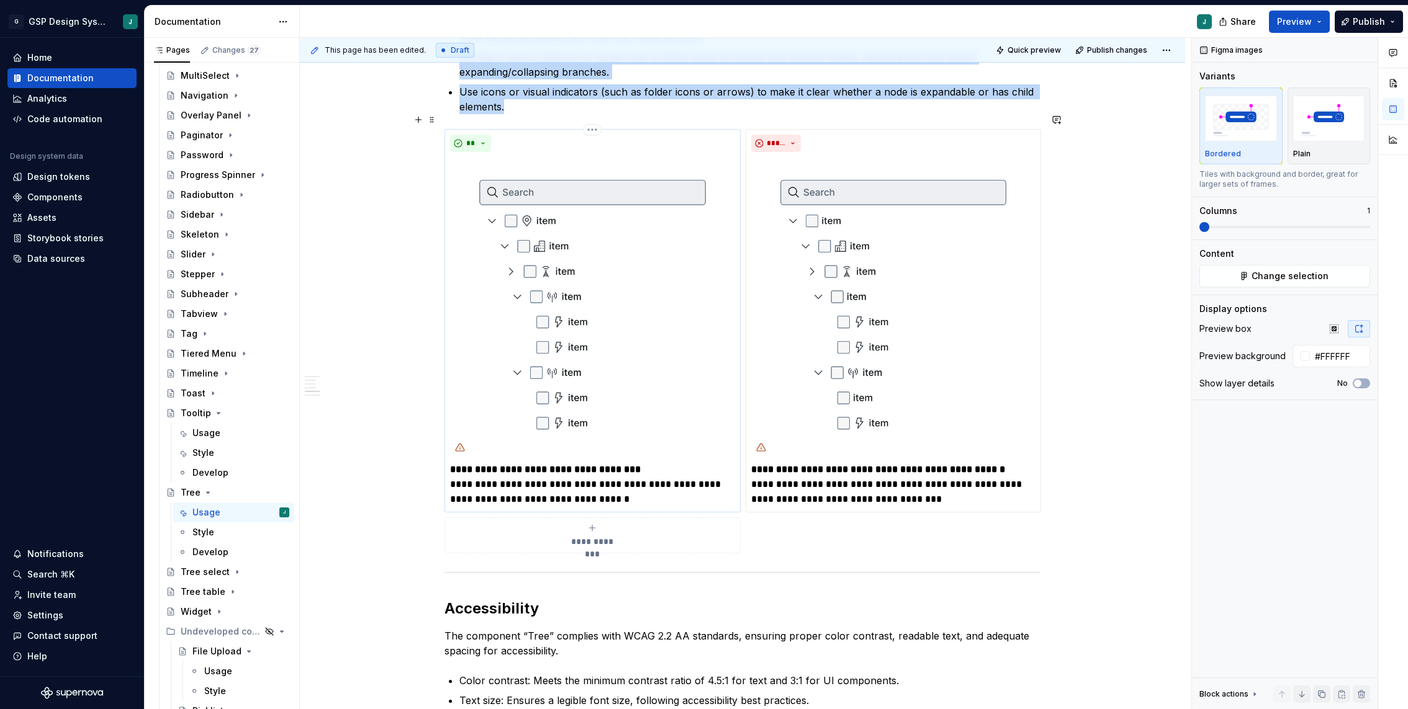
click at [547, 304] on img at bounding box center [592, 307] width 285 height 300
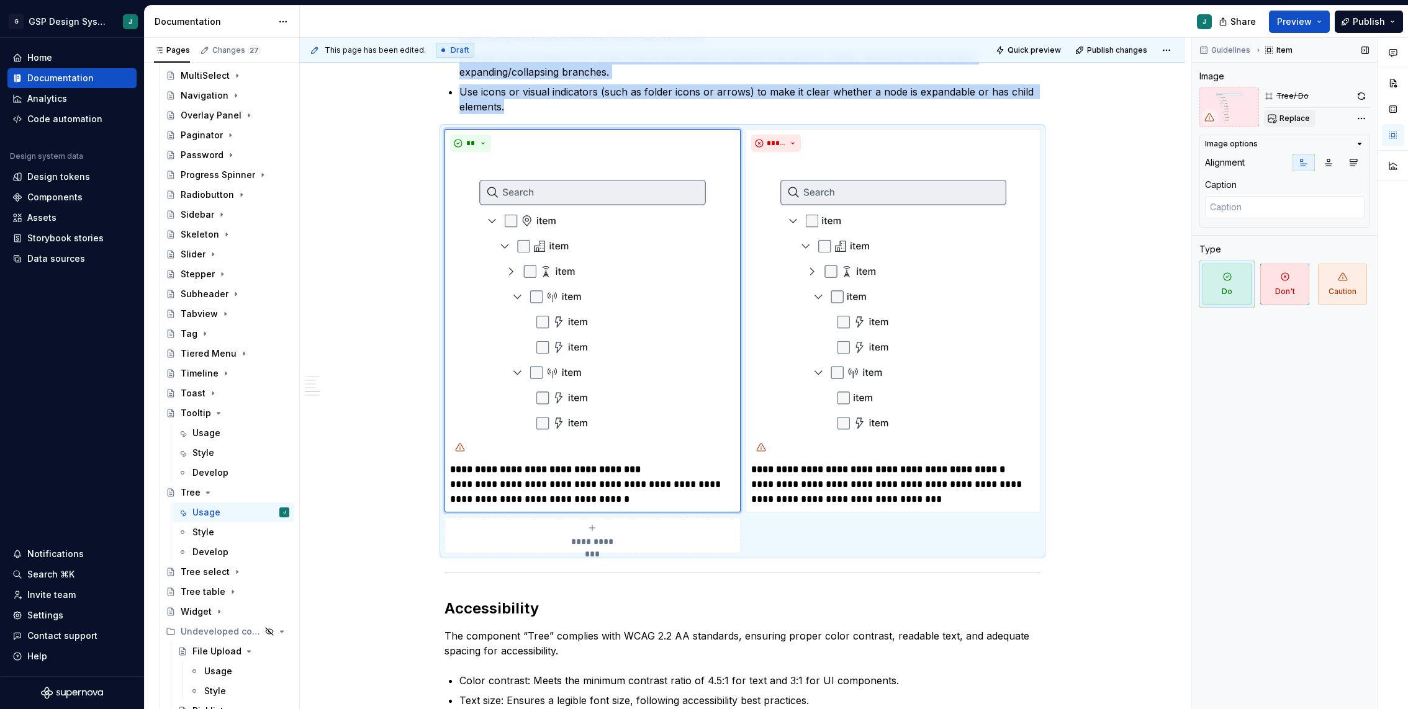
click at [1299, 120] on span "Replace" at bounding box center [1294, 119] width 30 height 10
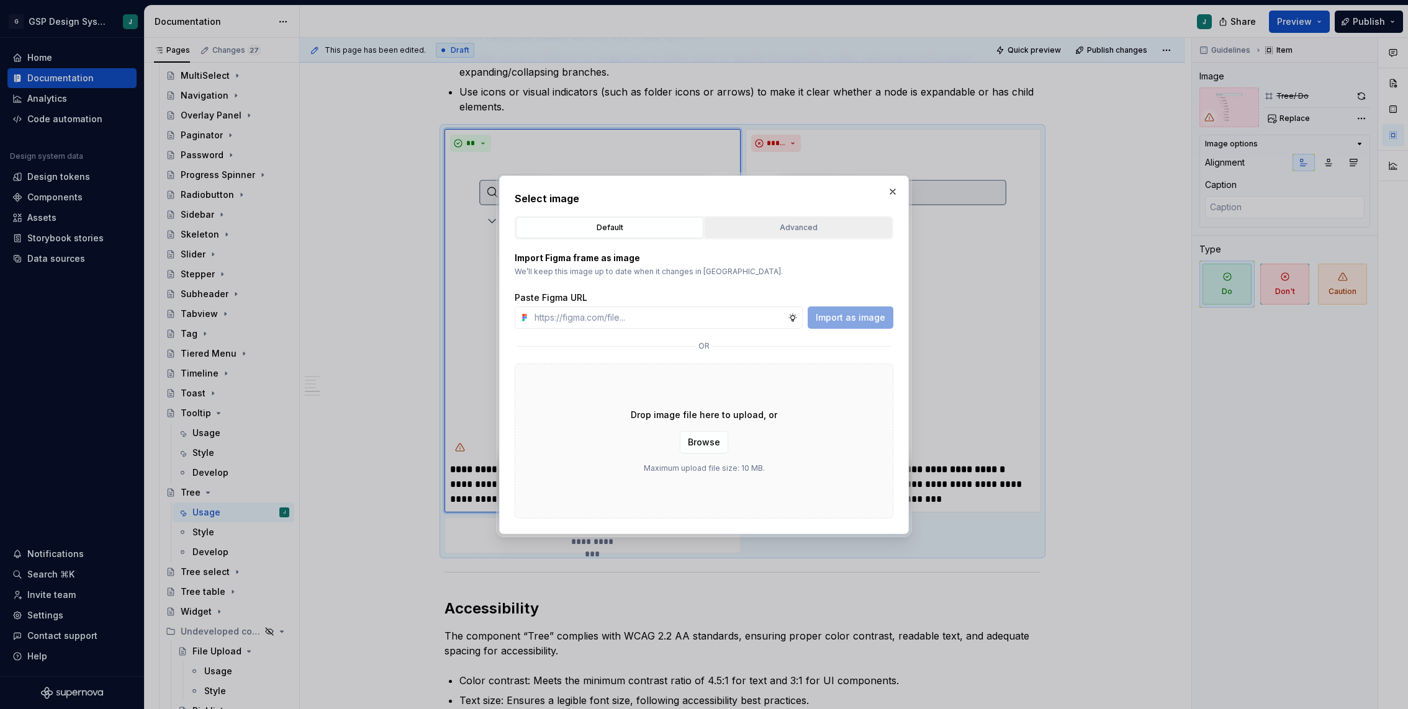
type textarea "*"
click at [801, 233] on button "Advanced" at bounding box center [798, 227] width 187 height 21
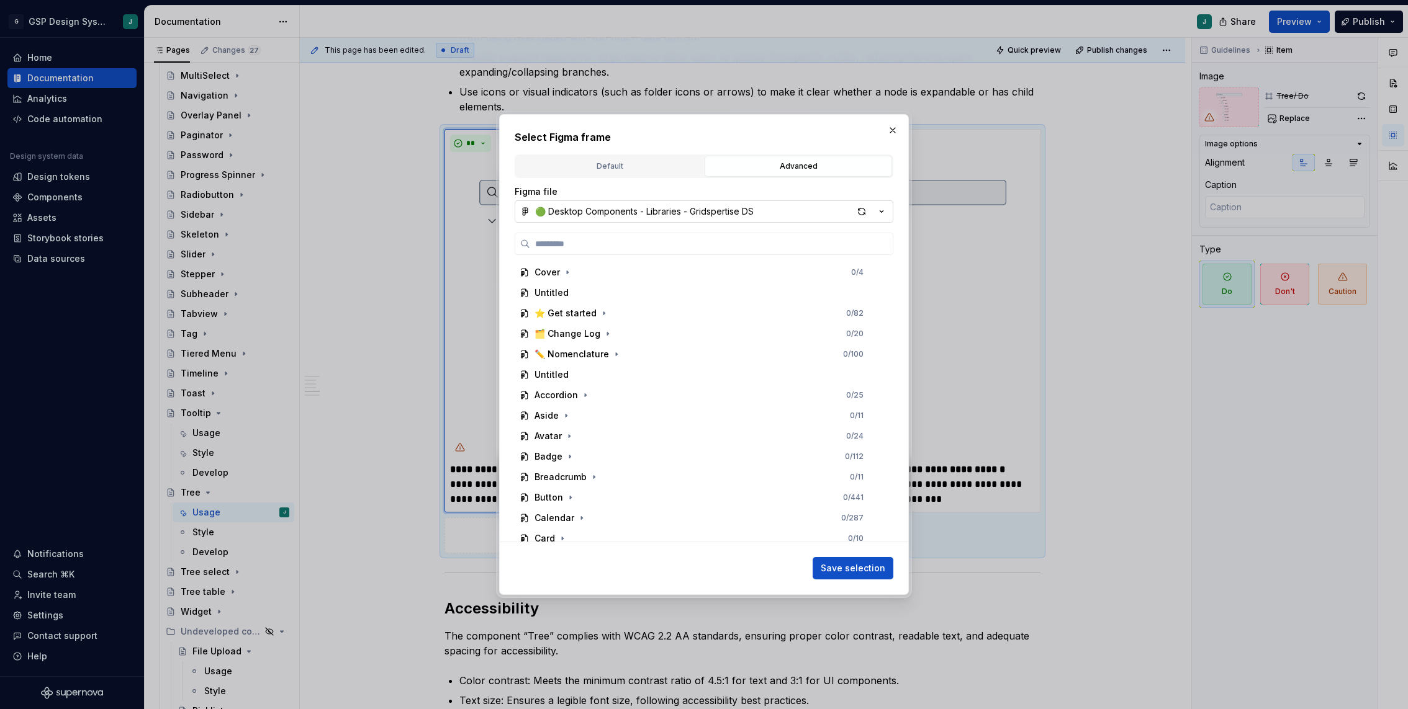
click at [549, 202] on button "🟢 Desktop Components - Libraries - Gridspertise DS" at bounding box center [704, 211] width 379 height 22
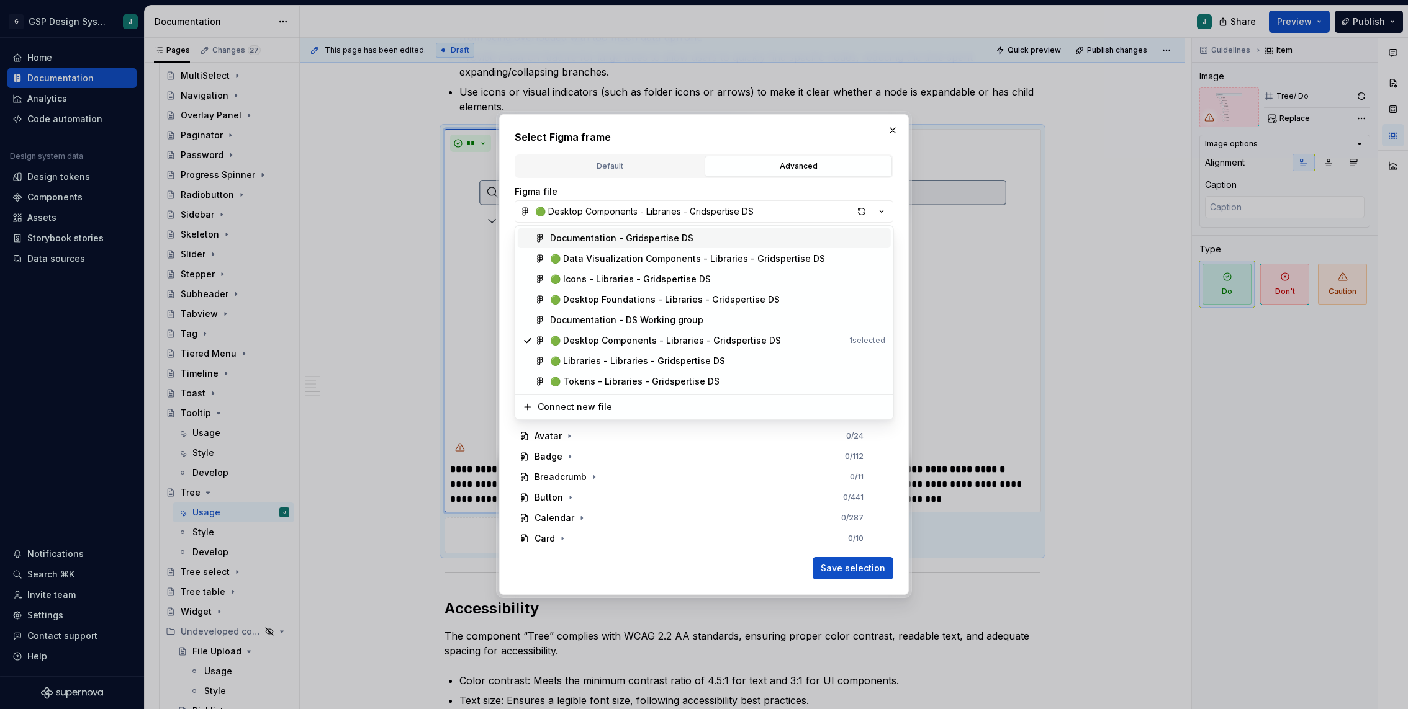
click at [579, 235] on div "Documentation - Gridspertise DS" at bounding box center [621, 238] width 143 height 12
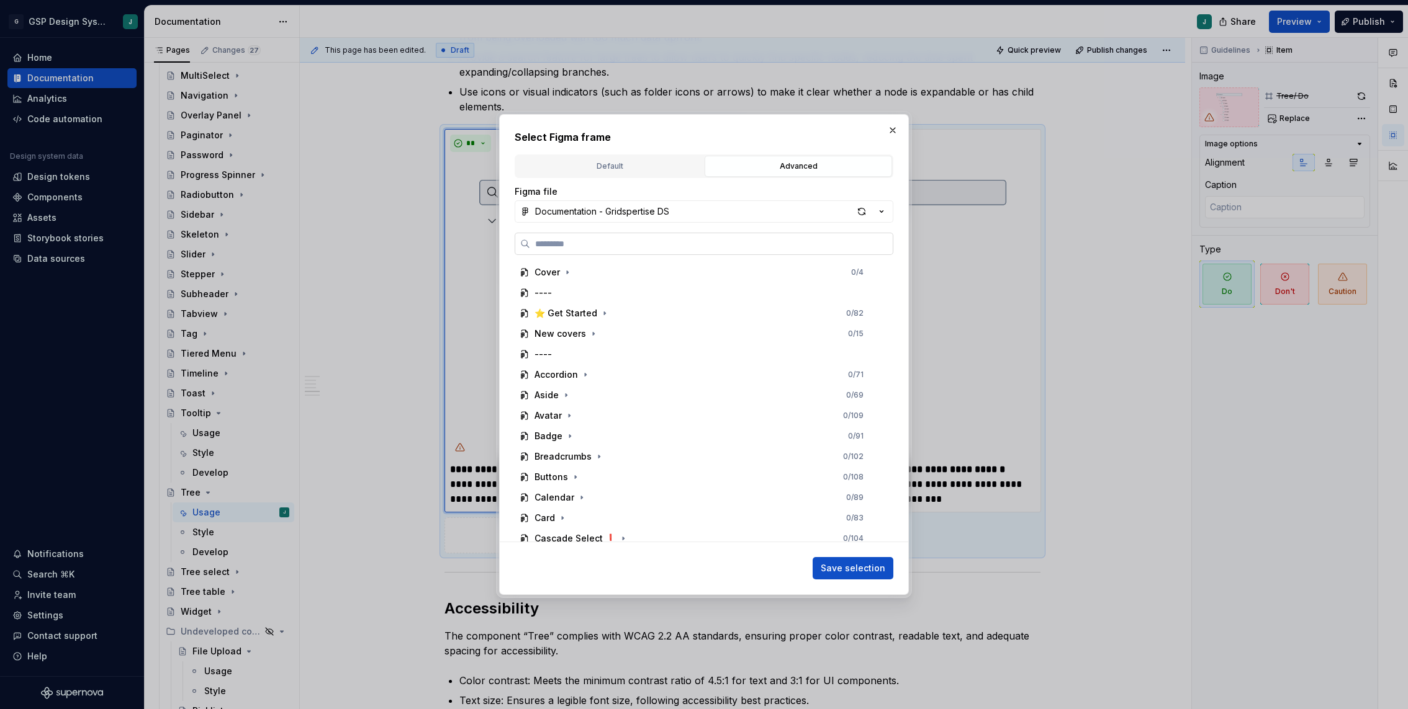
type input "****"
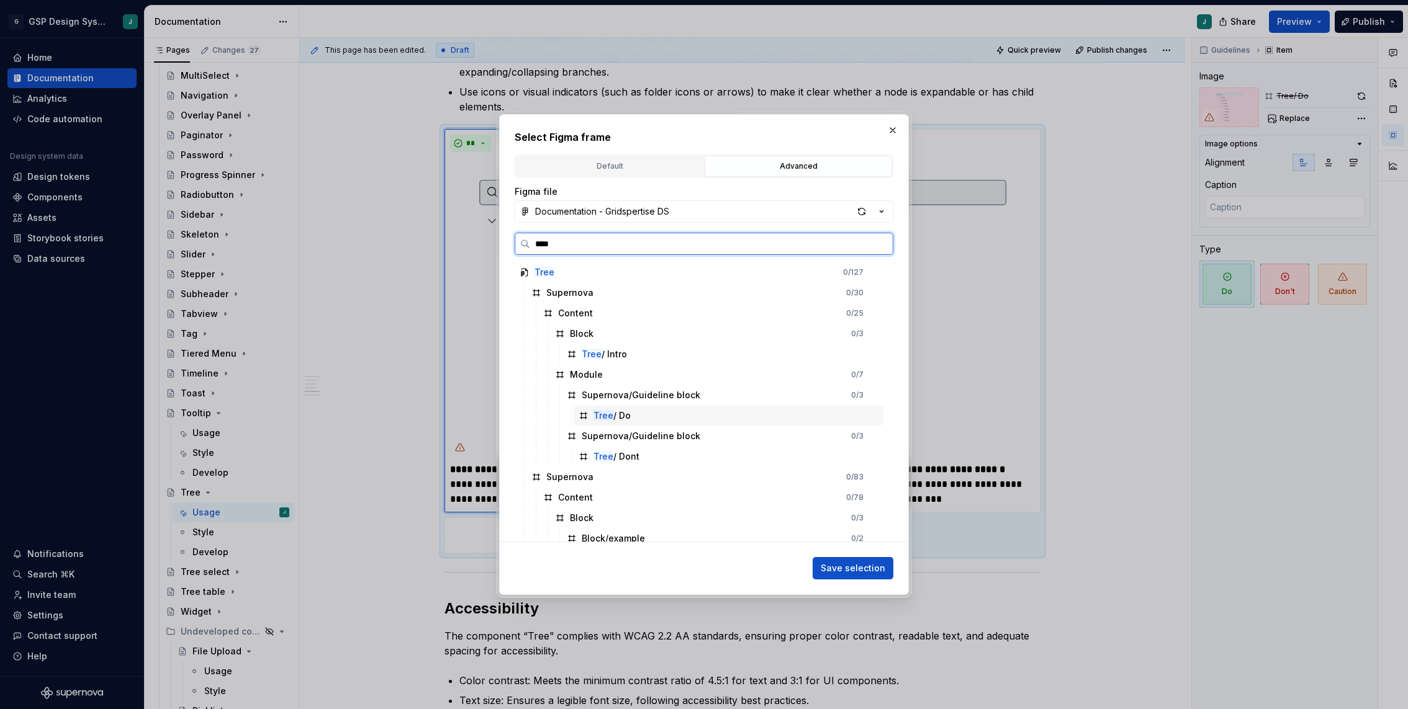
click at [655, 423] on div "Tree / Do" at bounding box center [729, 416] width 310 height 20
click at [832, 574] on button "Save selection" at bounding box center [853, 568] width 81 height 22
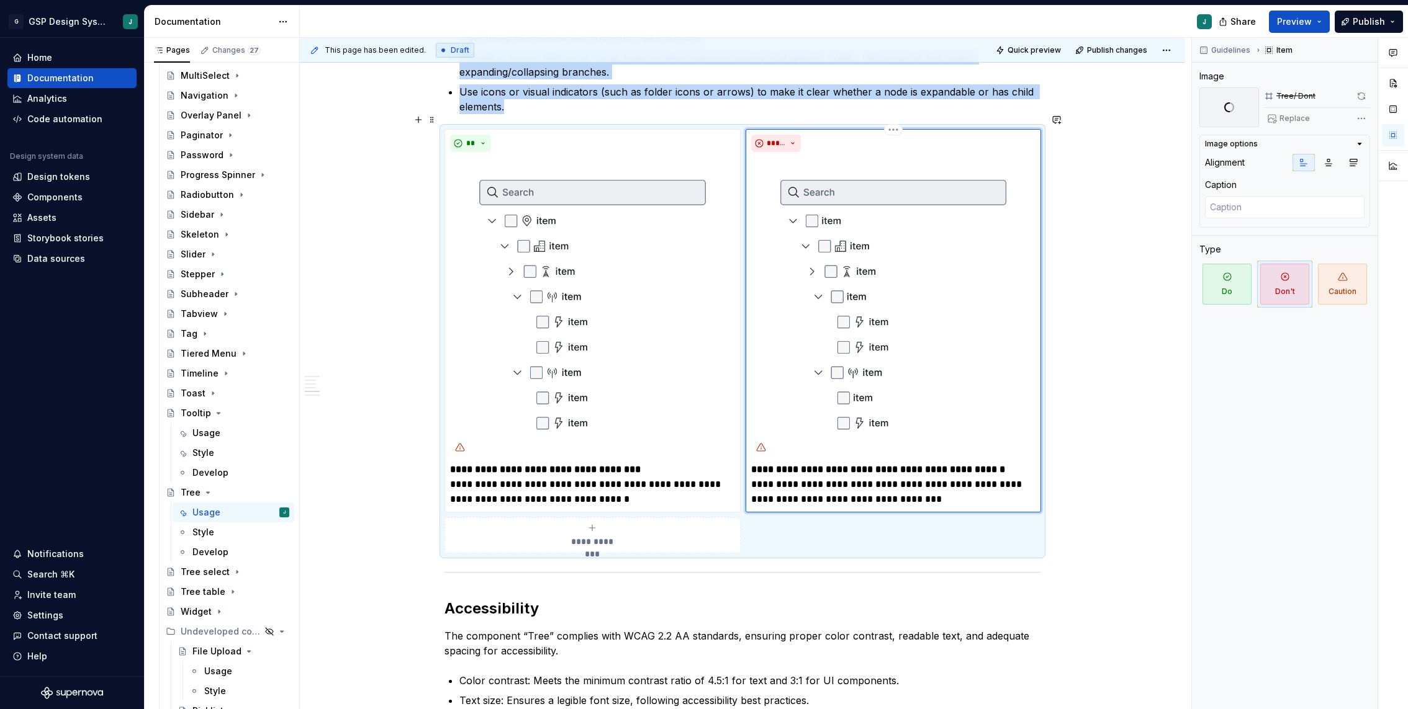
click at [892, 325] on img at bounding box center [893, 307] width 285 height 300
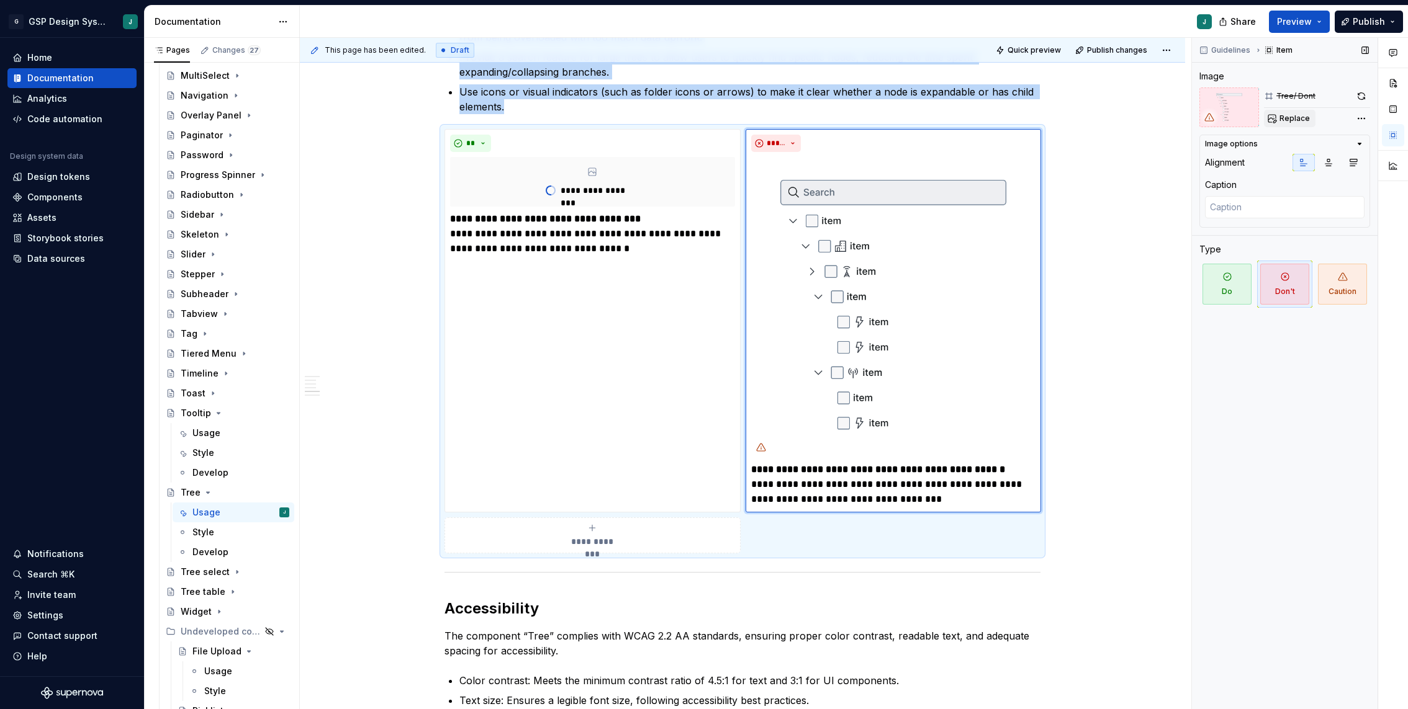
click at [1287, 117] on span "Replace" at bounding box center [1294, 119] width 30 height 10
type textarea "*"
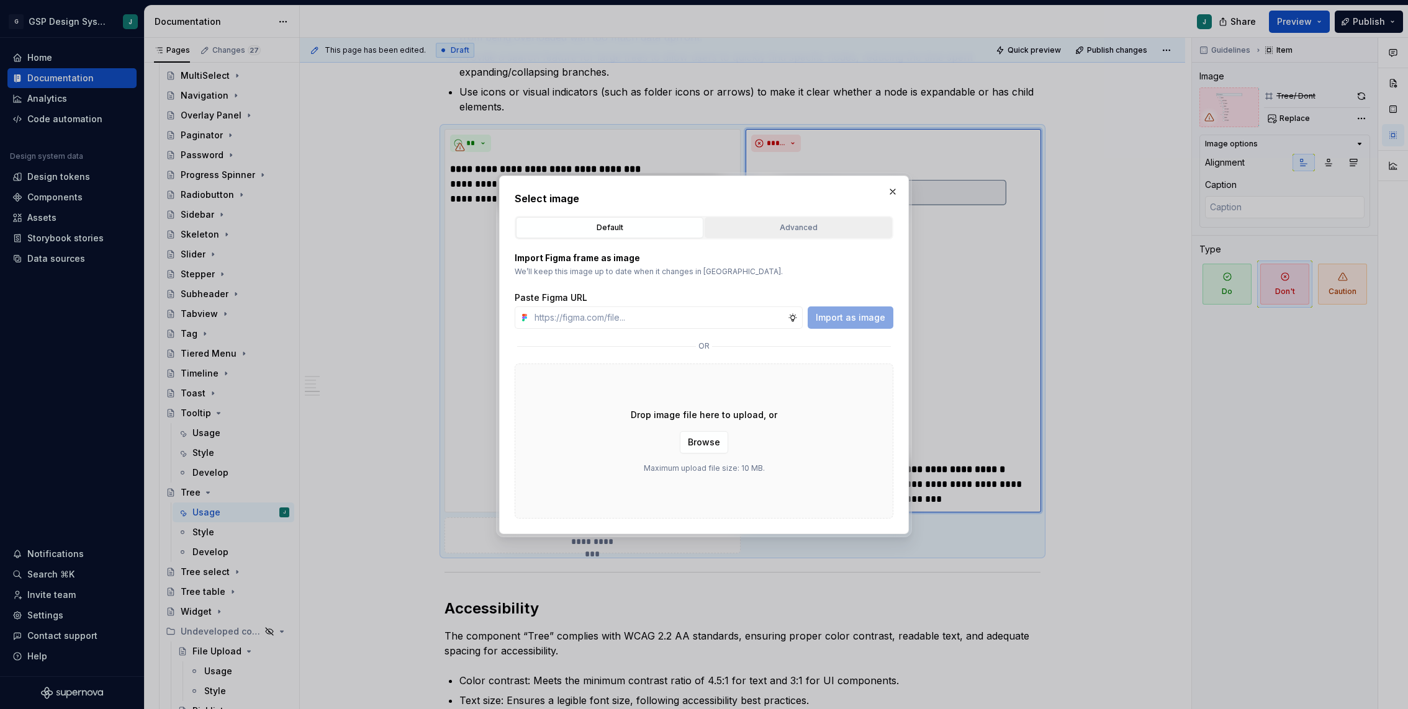
click at [758, 227] on div "Advanced" at bounding box center [798, 228] width 179 height 12
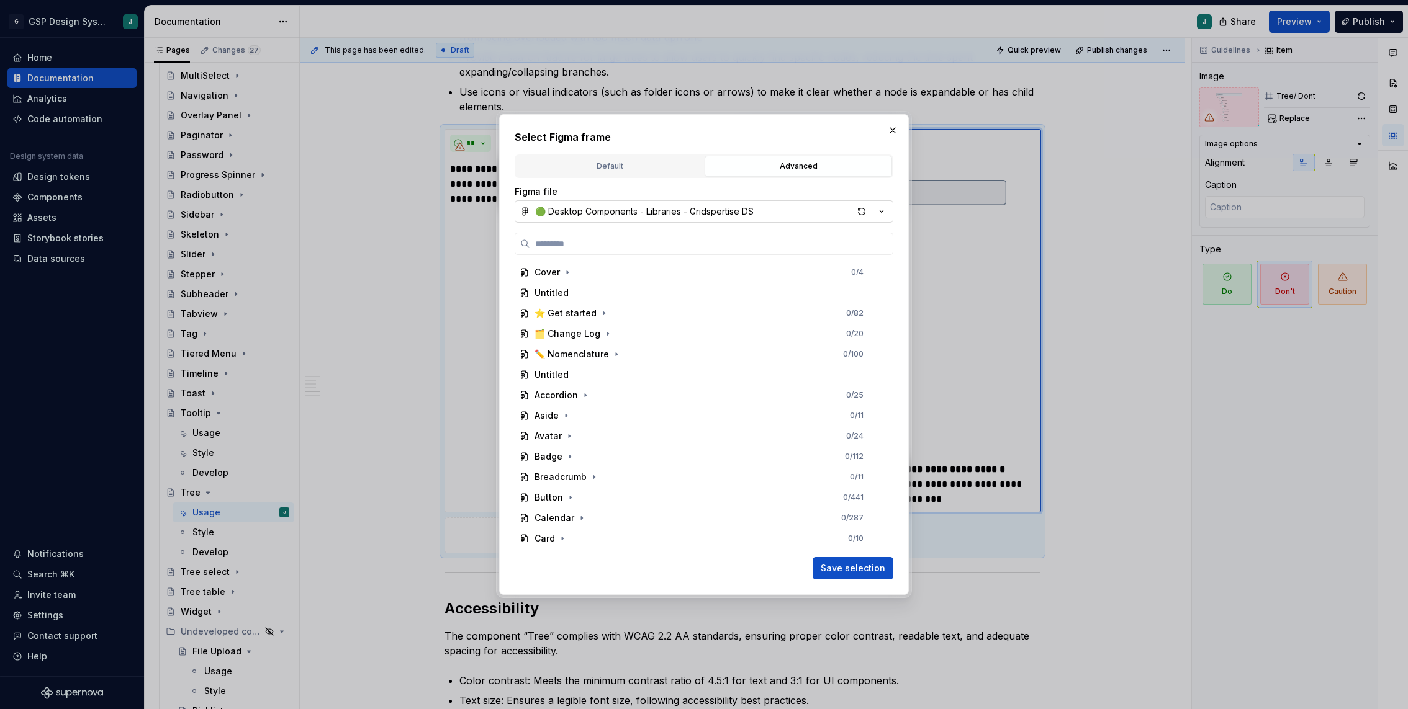
click at [597, 218] on button "🟢 Desktop Components - Libraries - Gridspertise DS" at bounding box center [704, 211] width 379 height 22
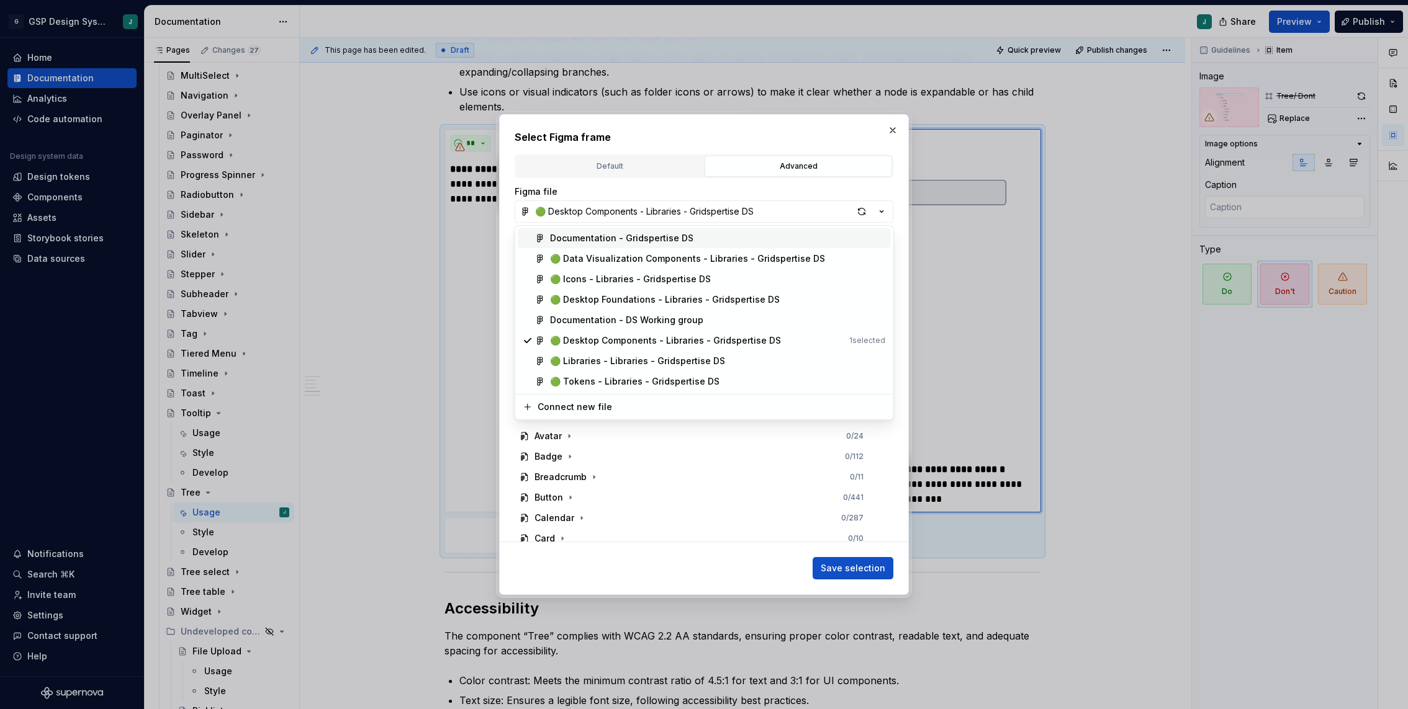
click at [578, 241] on div "Documentation - Gridspertise DS" at bounding box center [621, 238] width 143 height 12
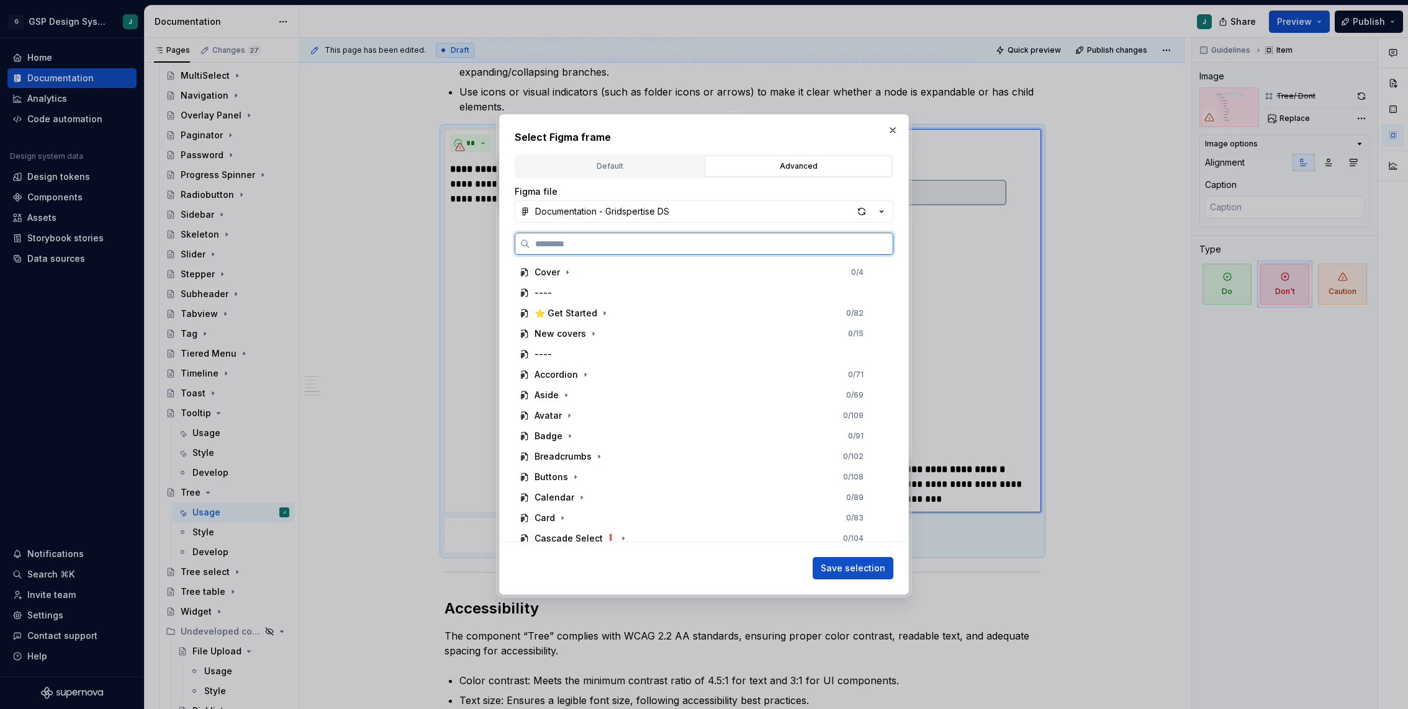
click at [581, 245] on input "search" at bounding box center [711, 244] width 362 height 12
paste input "****"
type input "****"
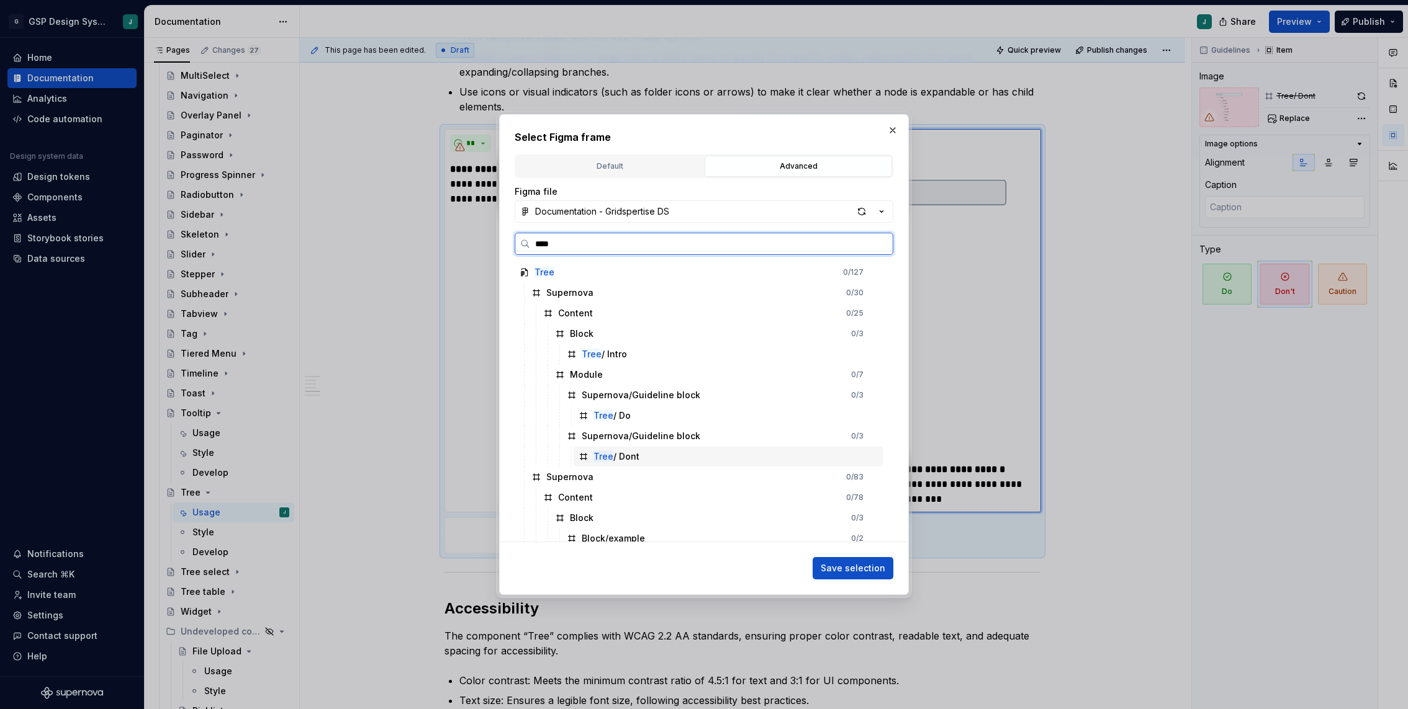
click at [700, 453] on div "Tree / Dont" at bounding box center [729, 457] width 310 height 20
click at [873, 570] on span "Save selection" at bounding box center [853, 568] width 65 height 12
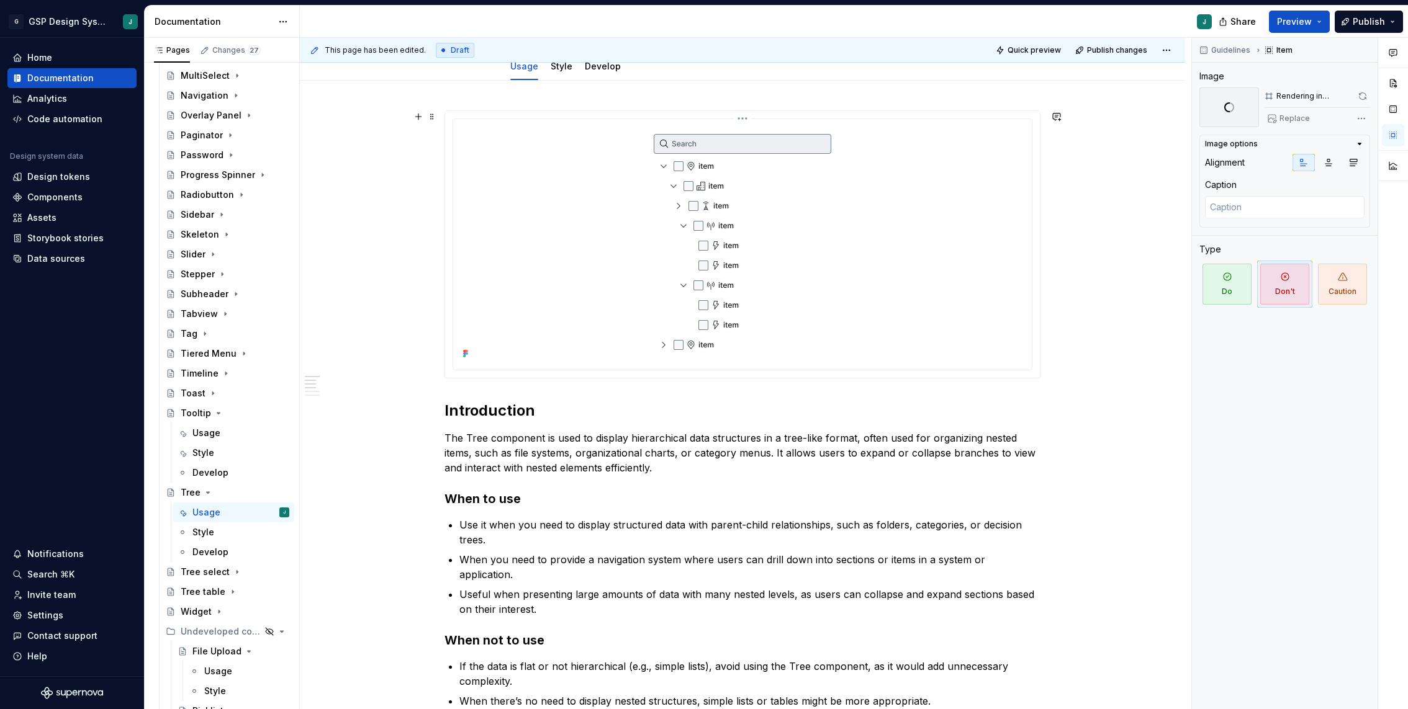
scroll to position [0, 0]
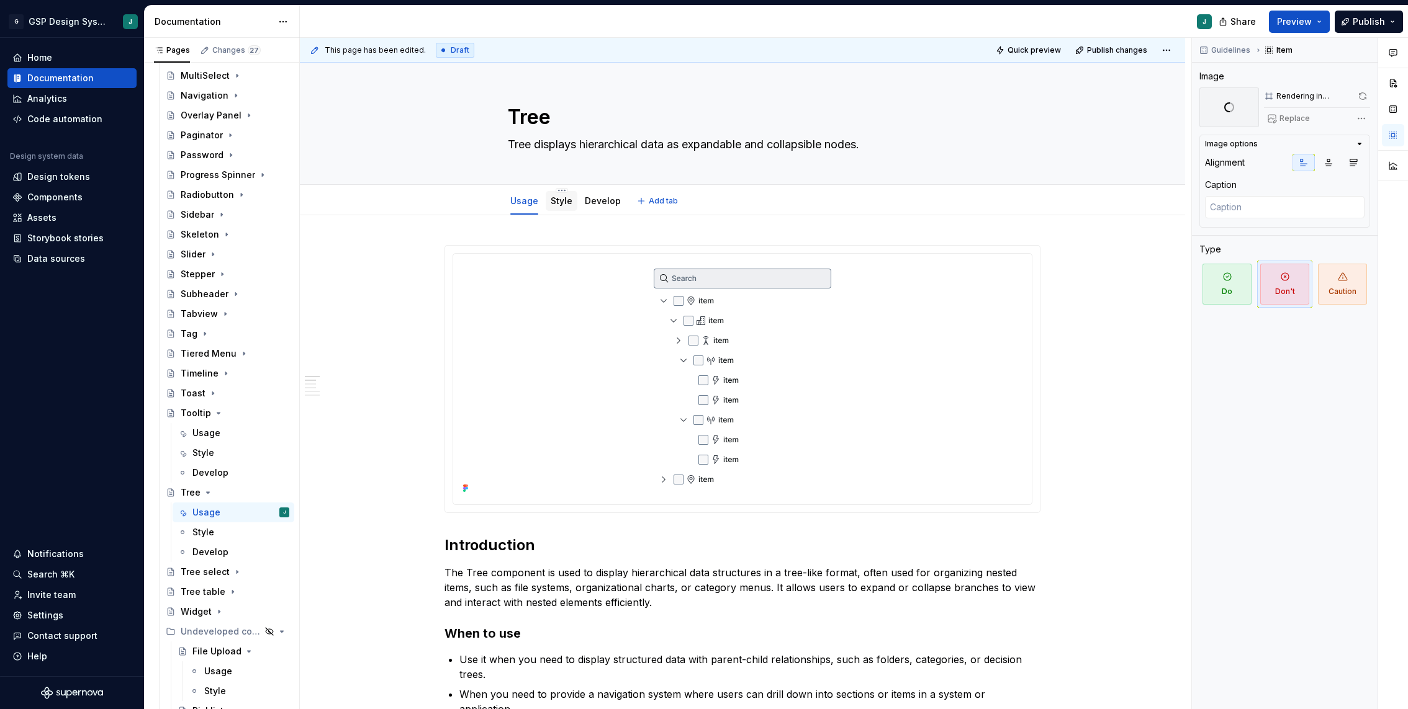
click at [564, 200] on link "Style" at bounding box center [562, 201] width 22 height 11
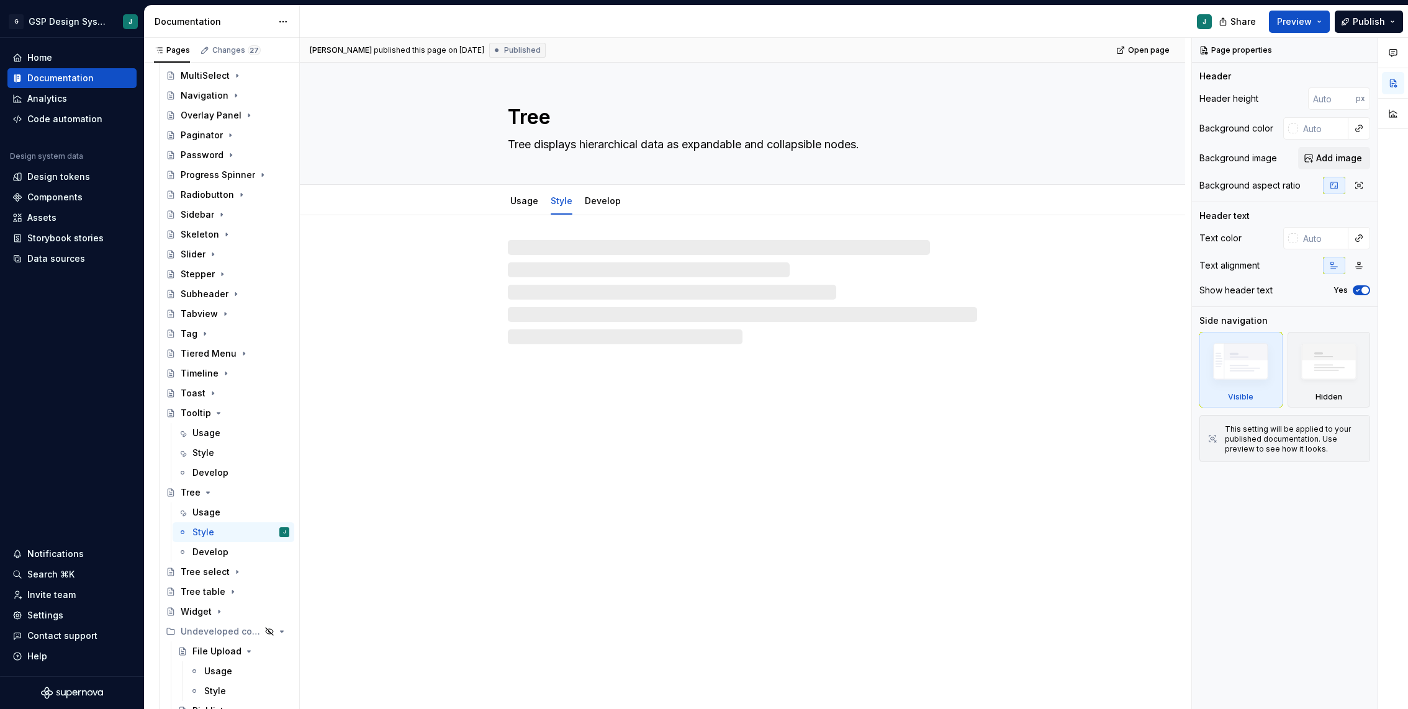
type textarea "*"
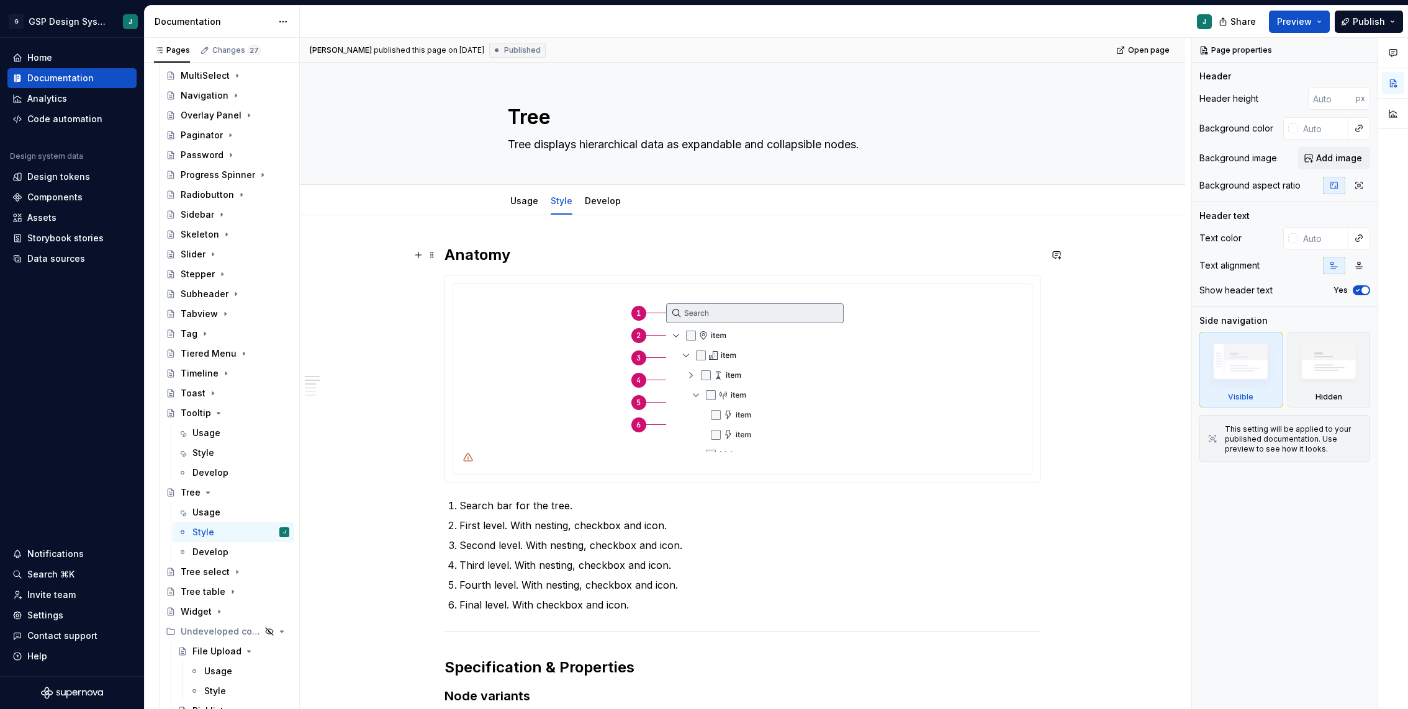
click at [448, 256] on h2 "Anatomy" at bounding box center [742, 255] width 596 height 20
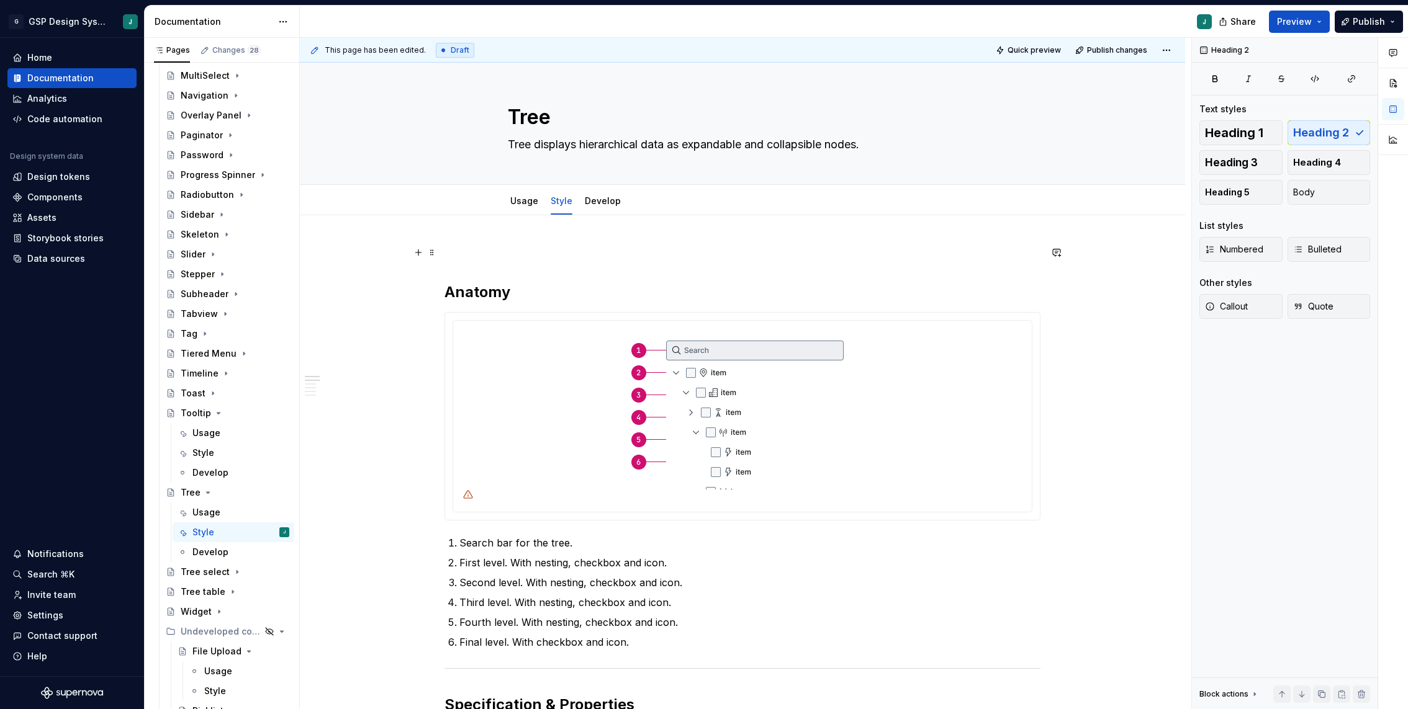
click at [448, 248] on p at bounding box center [742, 252] width 596 height 15
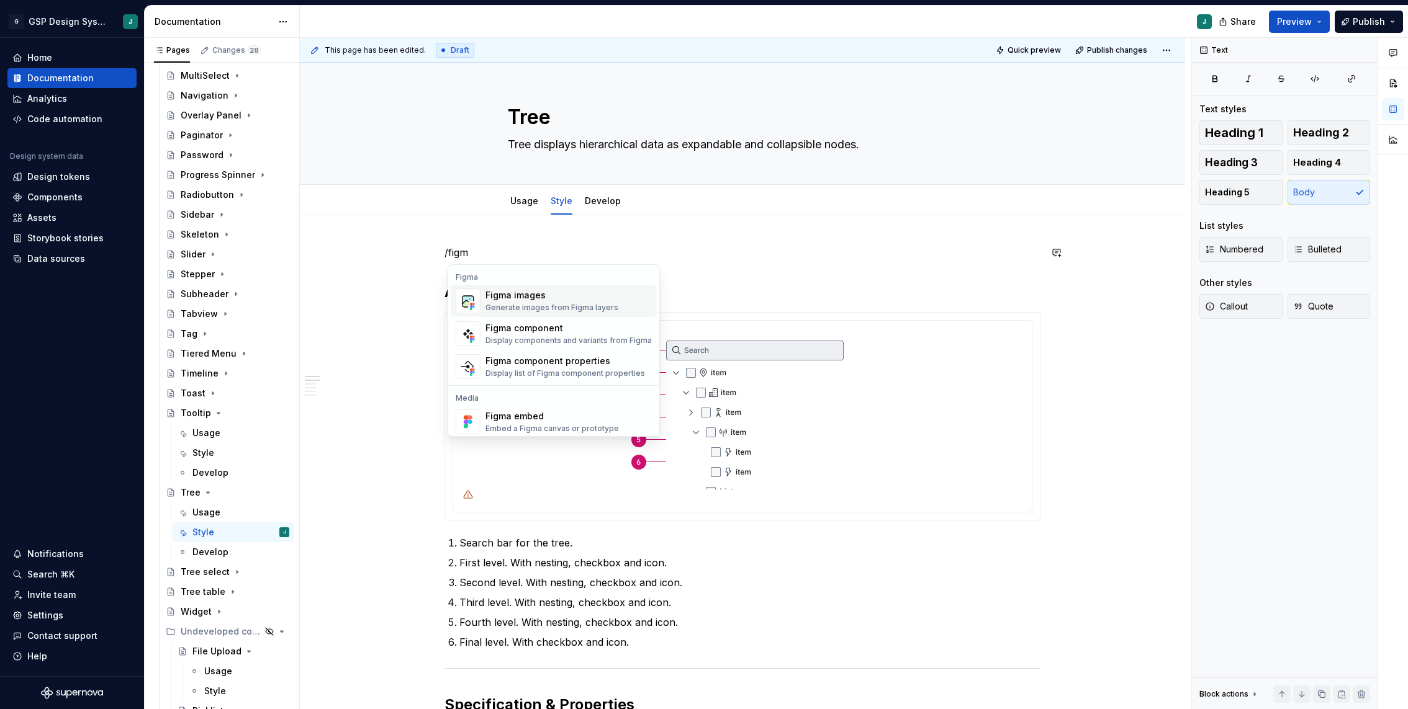
click at [538, 294] on div "Figma images" at bounding box center [551, 295] width 133 height 12
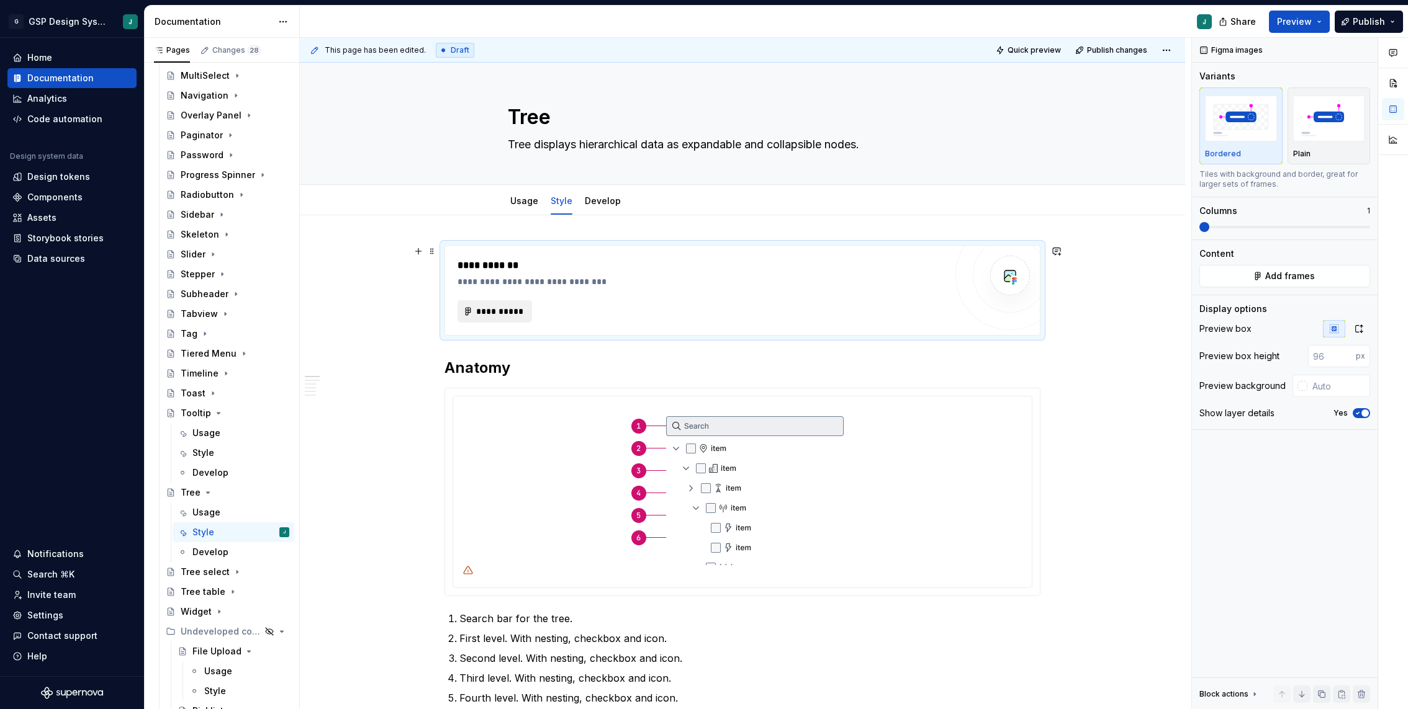
click at [491, 314] on span "**********" at bounding box center [499, 311] width 48 height 12
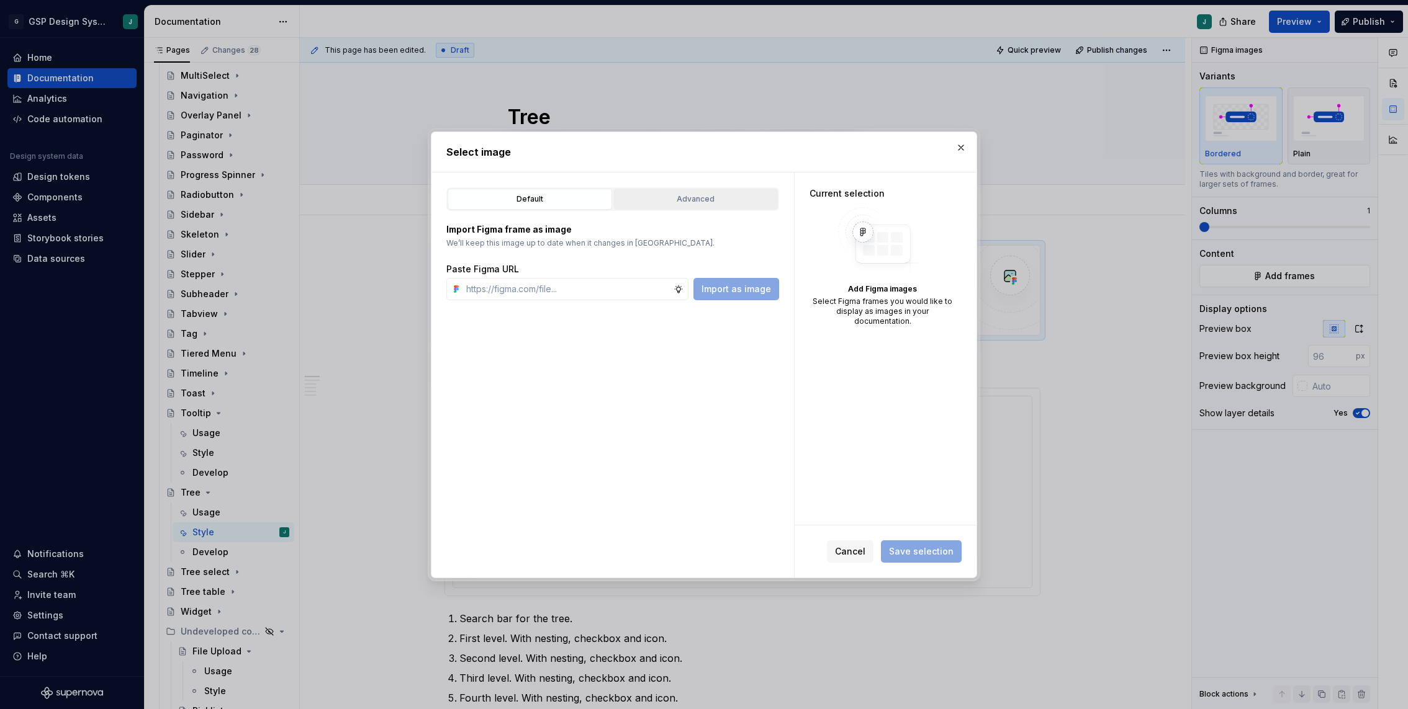
click at [675, 197] on div "Advanced" at bounding box center [696, 199] width 156 height 12
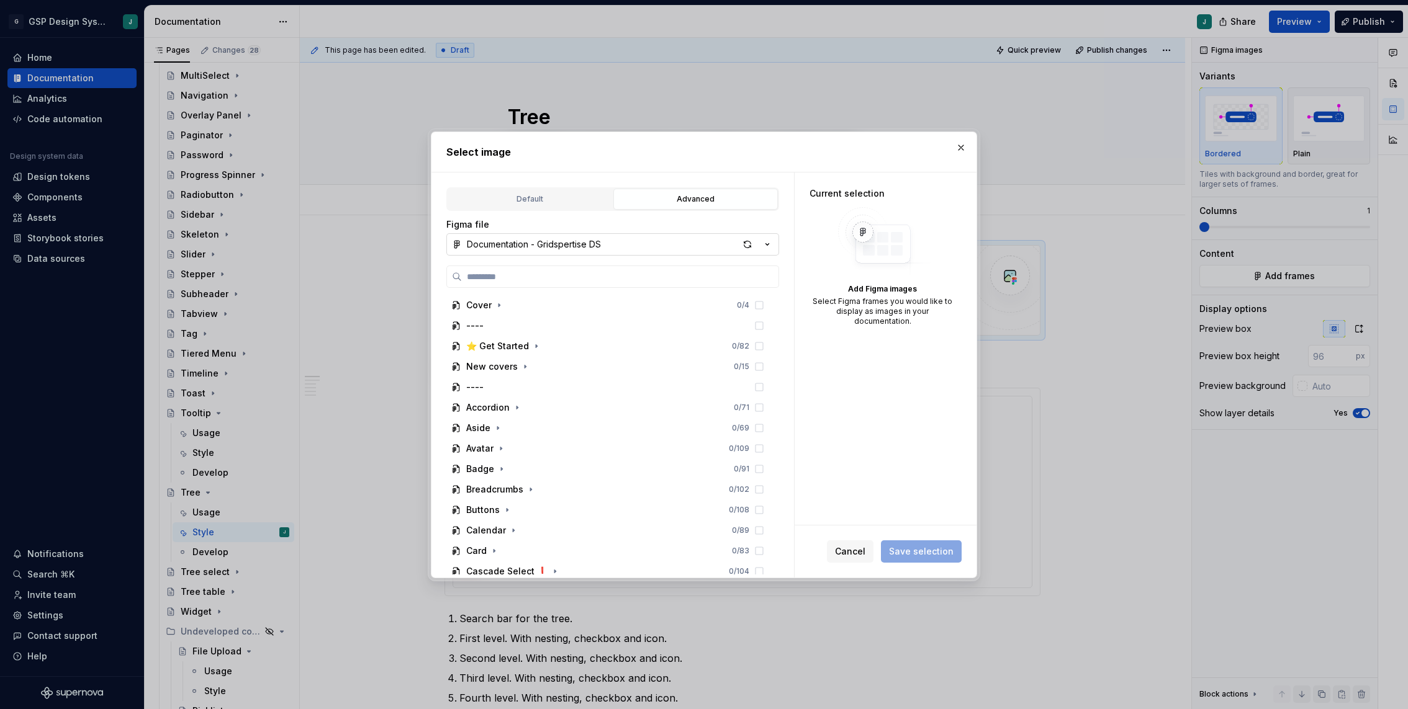
click at [472, 236] on button "Documentation - Gridspertise DS" at bounding box center [612, 244] width 333 height 22
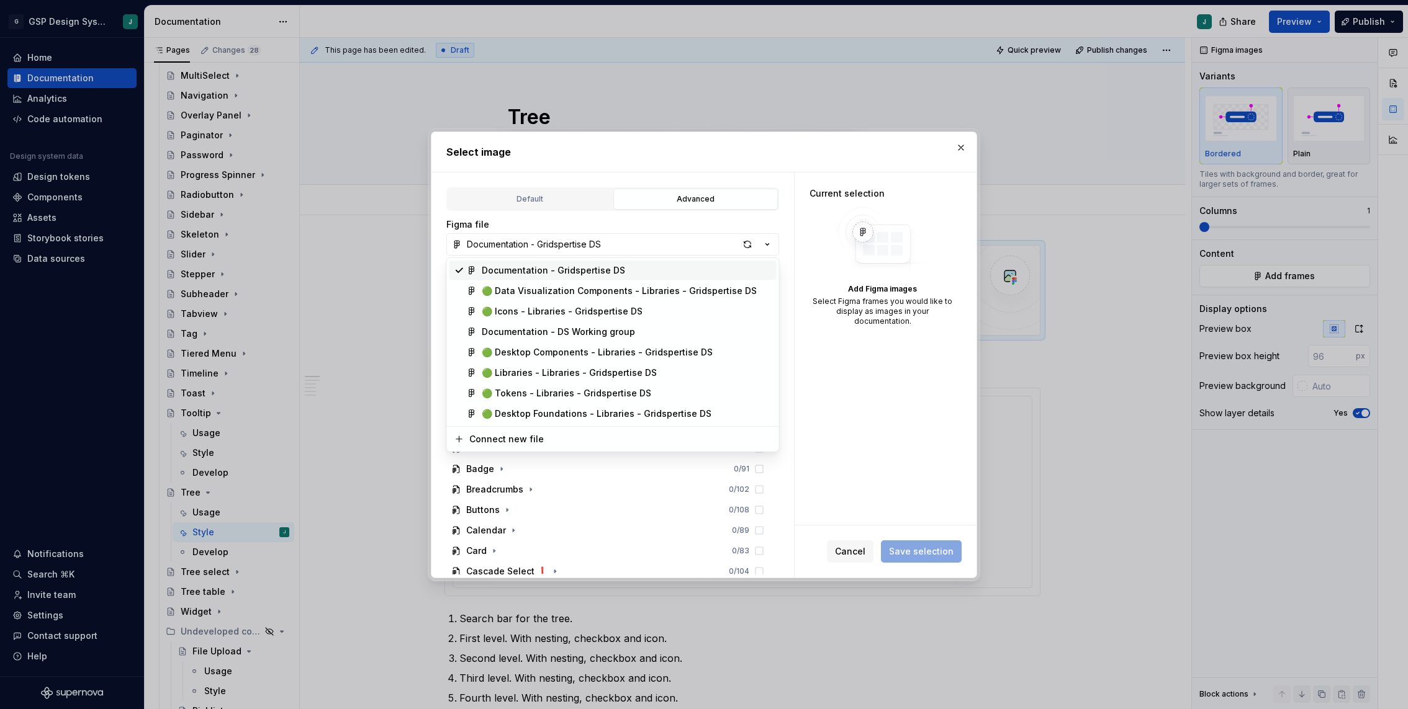
click at [484, 264] on div "Documentation - Gridspertise DS" at bounding box center [553, 270] width 143 height 12
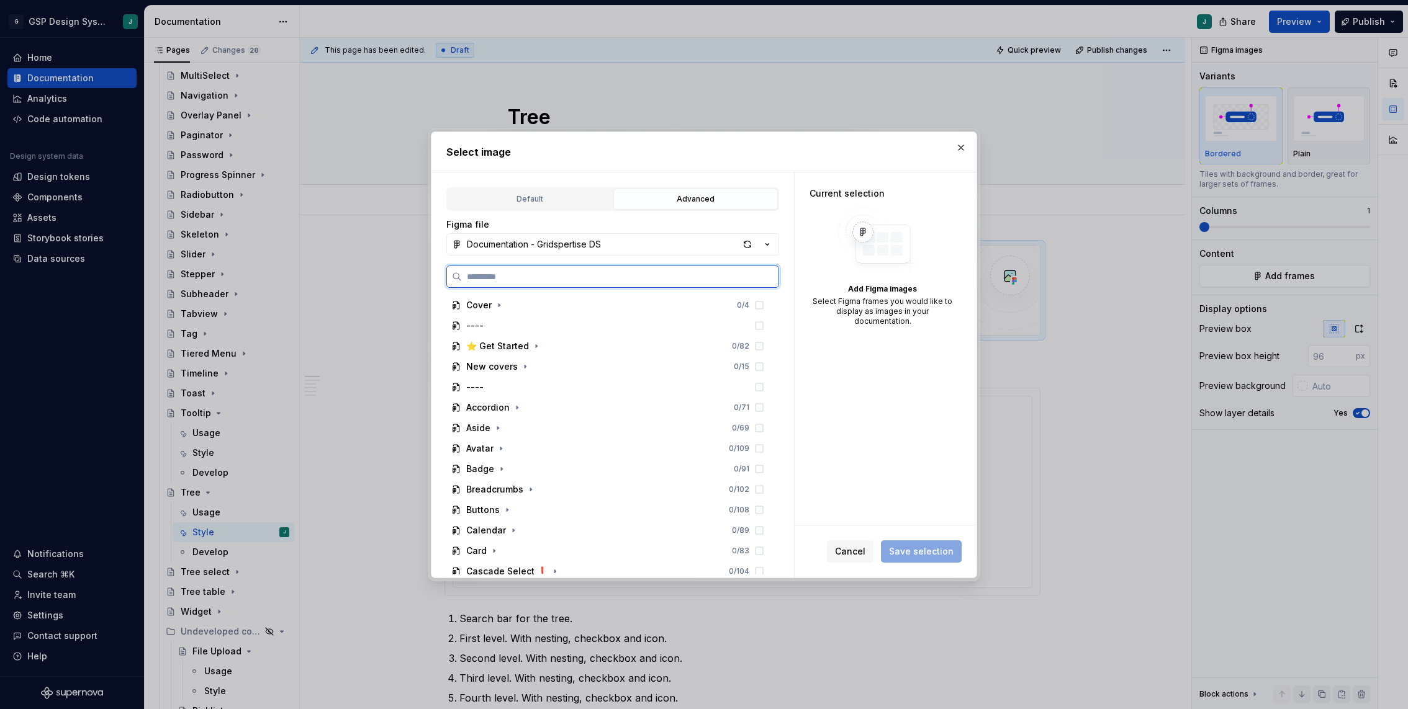
click at [488, 281] on input "search" at bounding box center [620, 277] width 317 height 12
paste input "****"
type input "****"
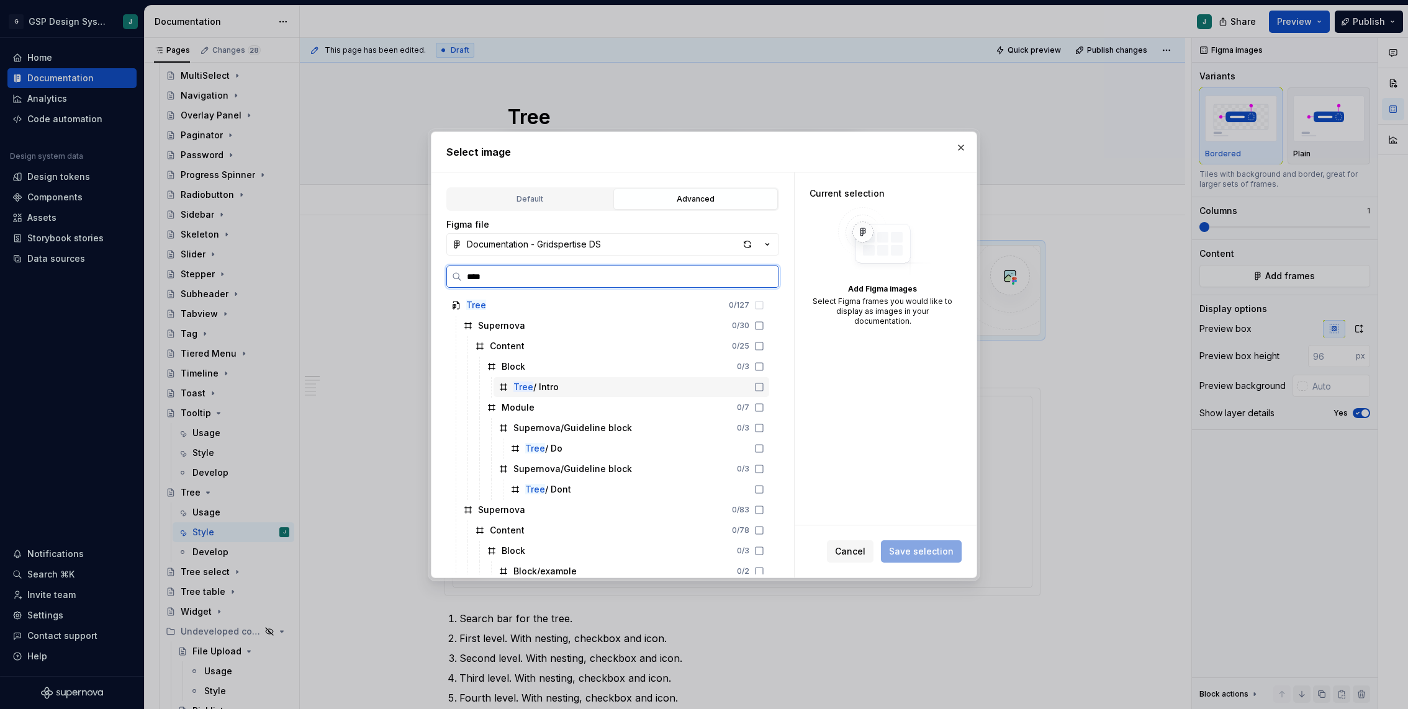
click at [565, 389] on div "Tree / Intro" at bounding box center [631, 387] width 276 height 20
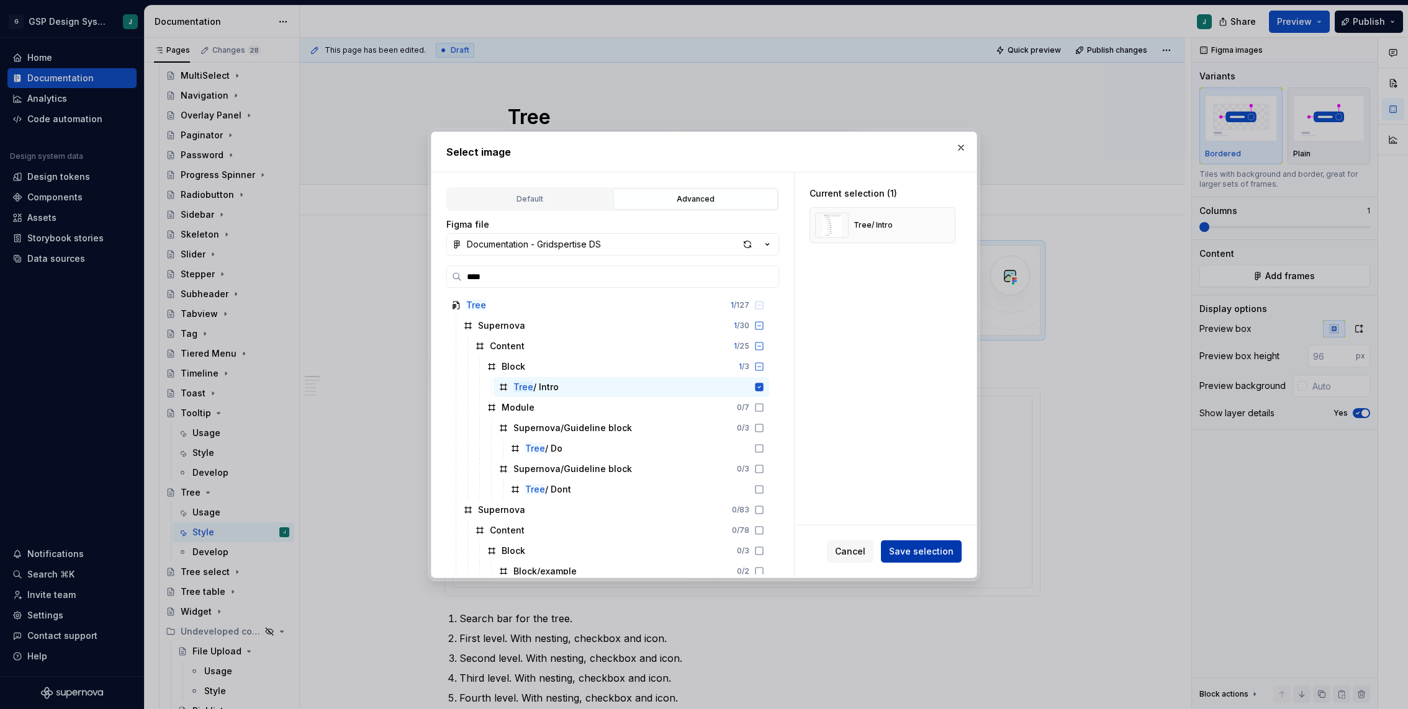
click at [939, 551] on span "Save selection" at bounding box center [921, 552] width 65 height 12
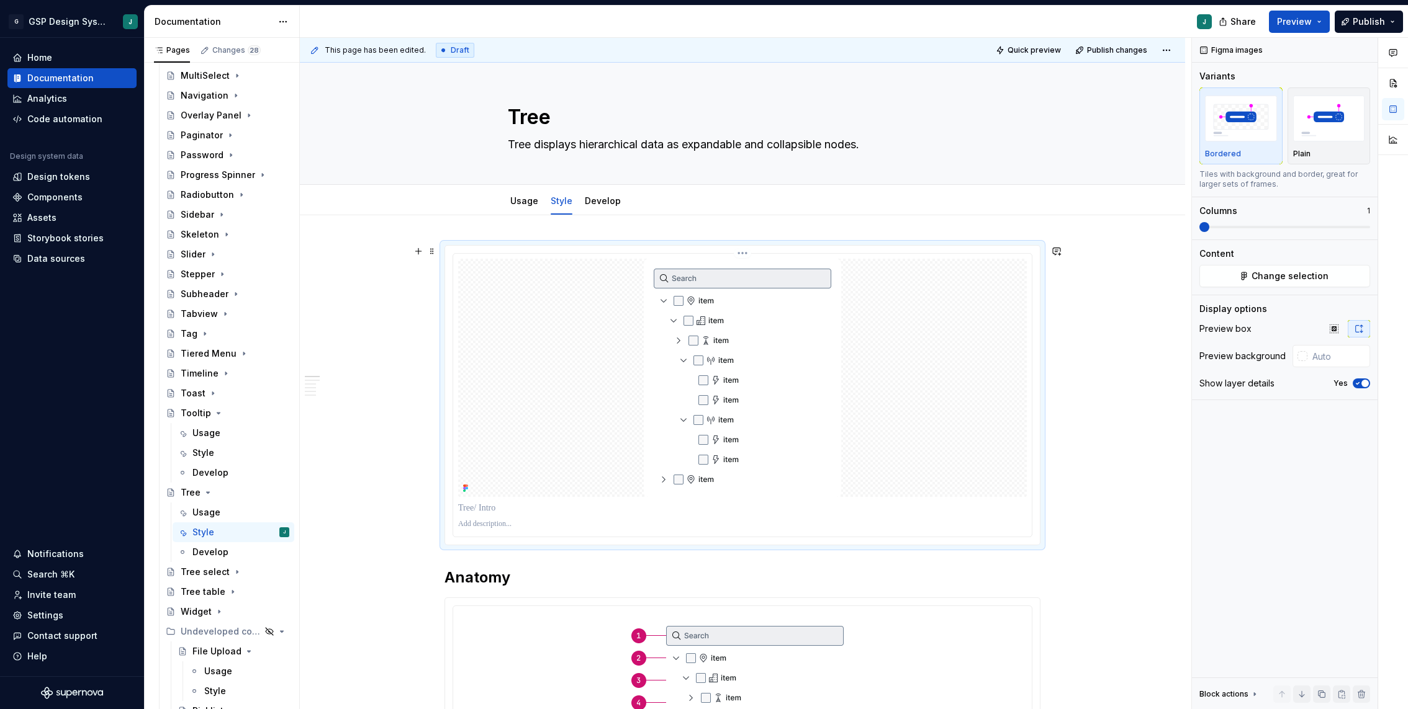
click at [887, 359] on div at bounding box center [742, 378] width 569 height 238
click at [1316, 360] on input "text" at bounding box center [1338, 356] width 63 height 22
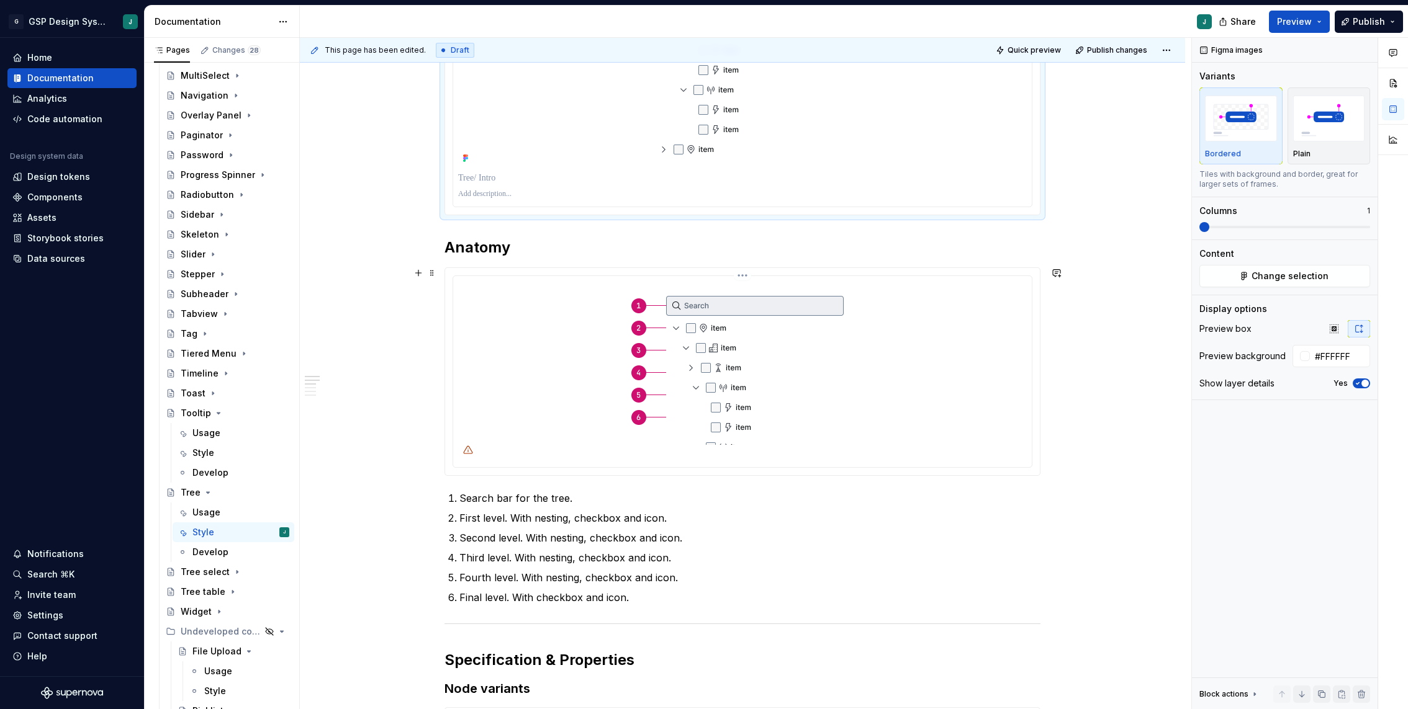
scroll to position [359, 0]
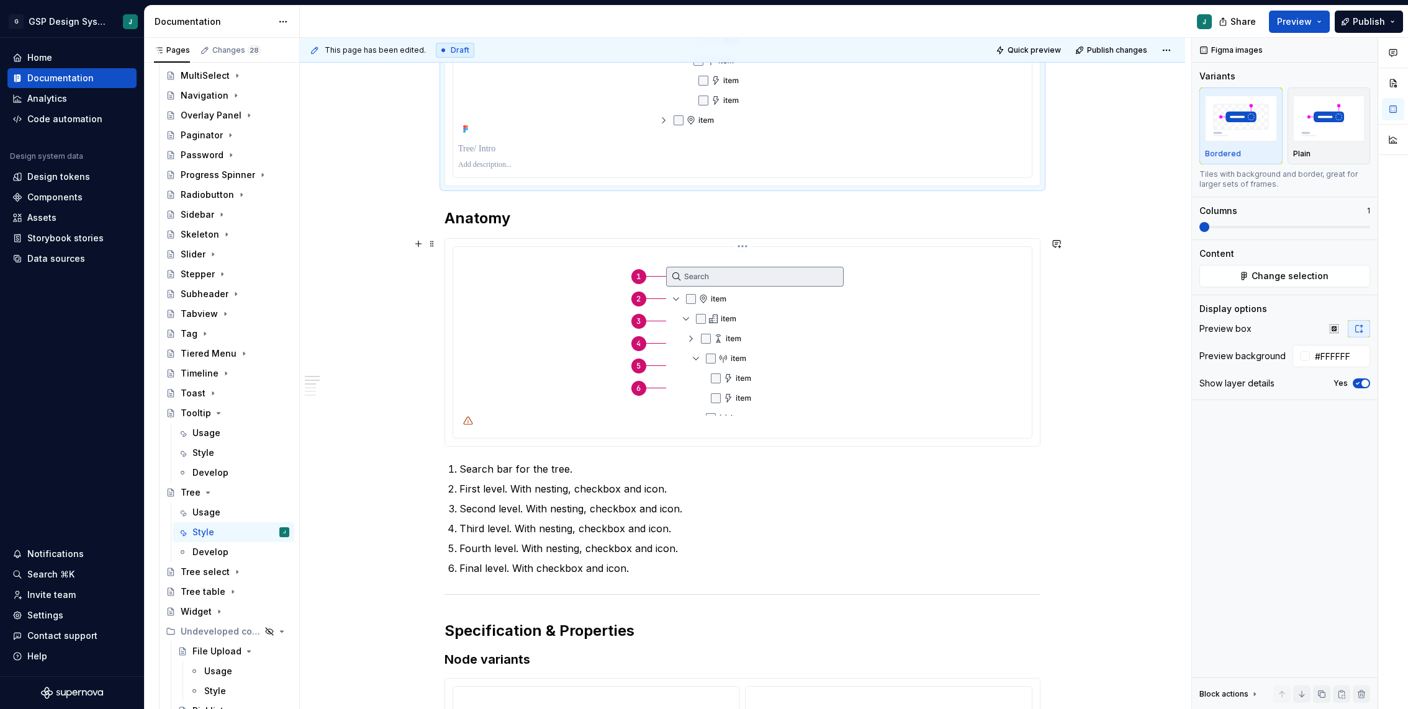
type input "#FFFFFFFF"
click at [772, 343] on img at bounding box center [742, 341] width 232 height 179
click at [1274, 265] on button "Change selection" at bounding box center [1284, 276] width 171 height 22
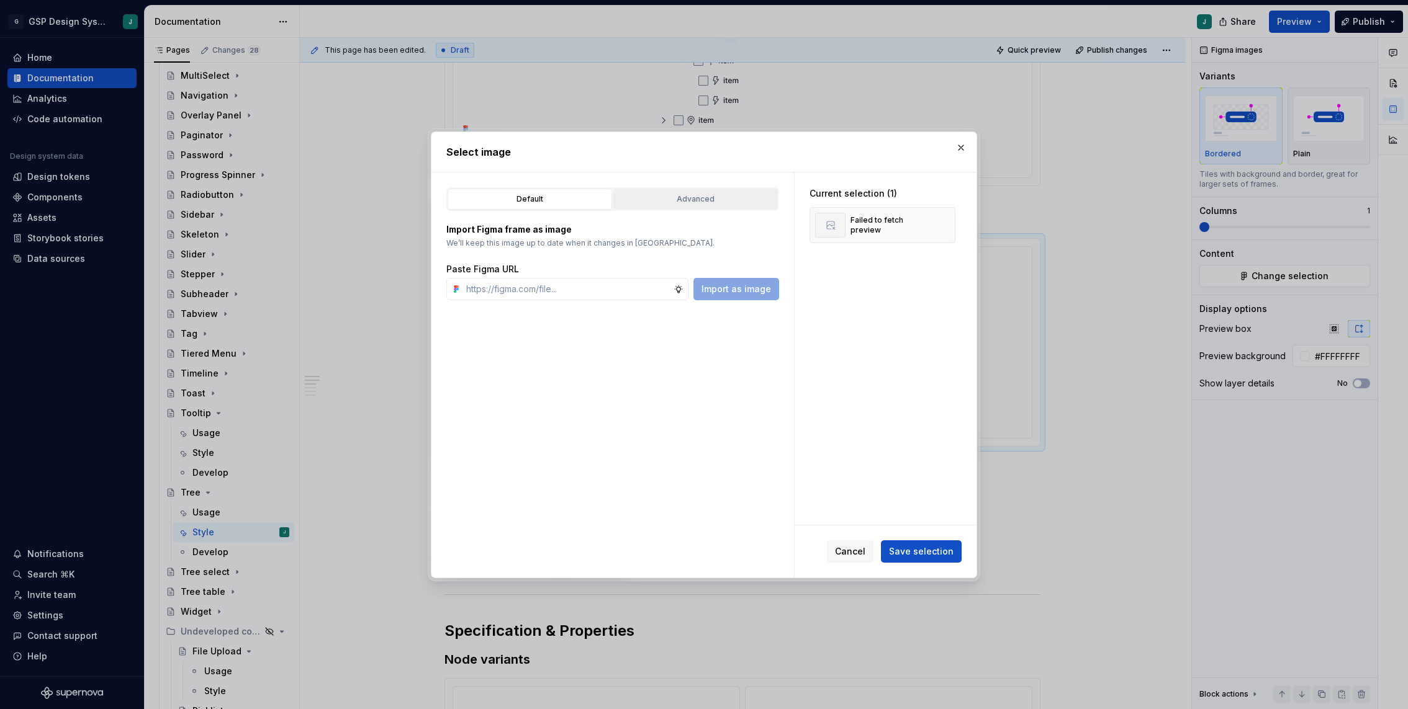
click at [748, 197] on div "Advanced" at bounding box center [696, 199] width 156 height 12
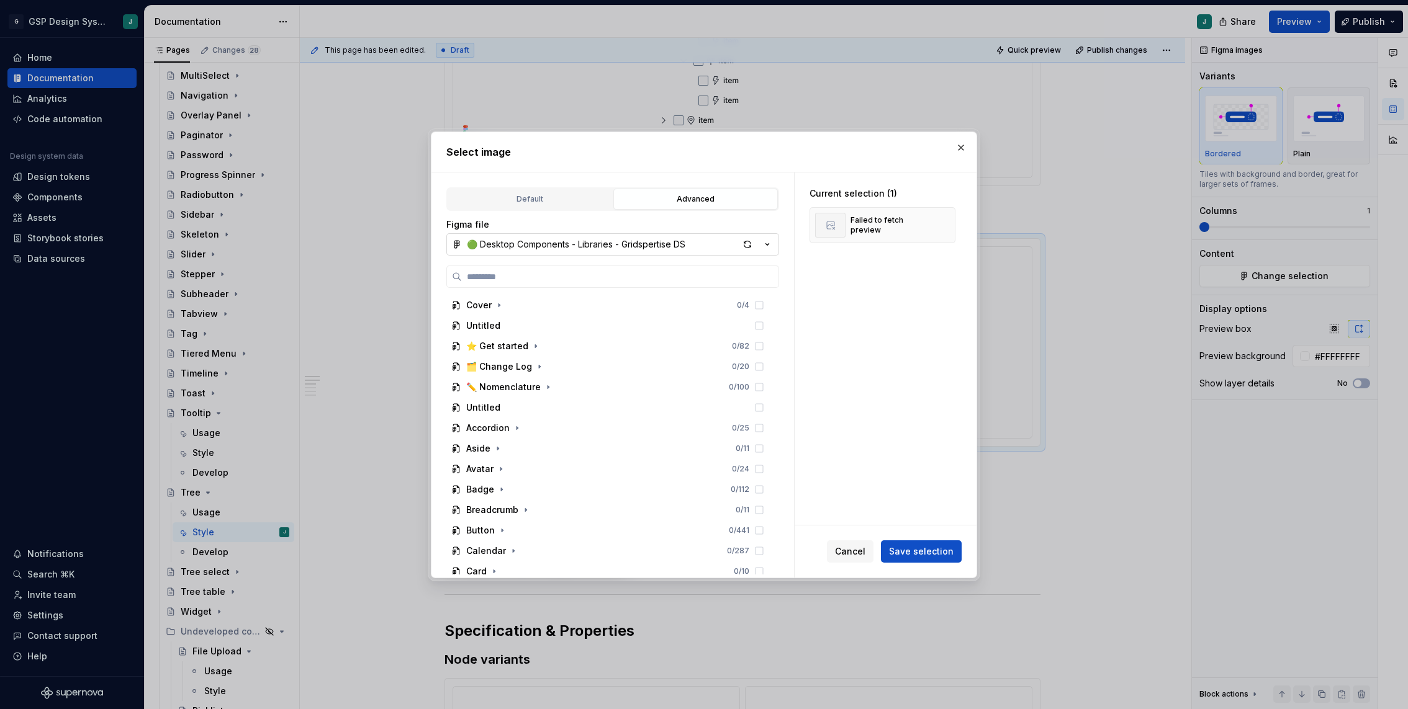
click at [527, 248] on div "🟢 Desktop Components - Libraries - Gridspertise DS" at bounding box center [576, 244] width 218 height 12
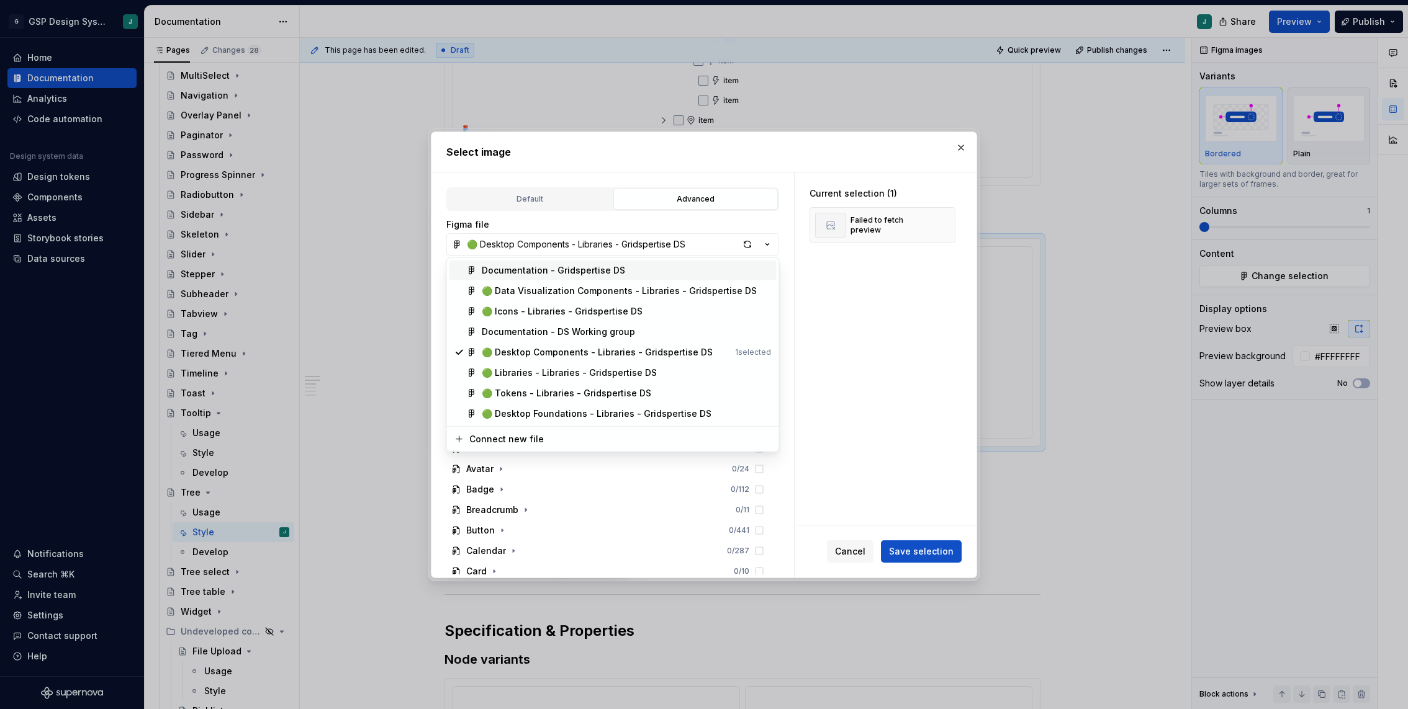
click at [497, 268] on div "Documentation - Gridspertise DS" at bounding box center [553, 270] width 143 height 12
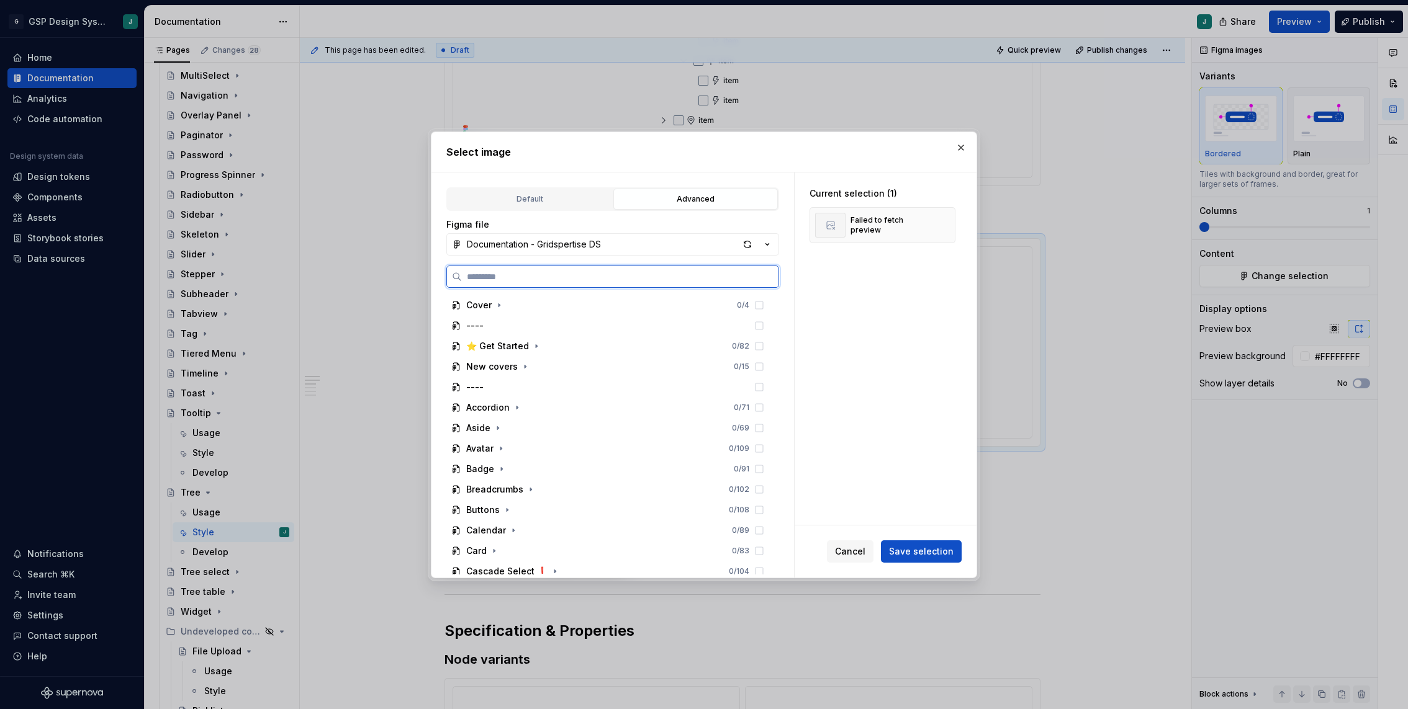
click at [482, 277] on input "search" at bounding box center [620, 277] width 317 height 12
paste input "****"
type input "****"
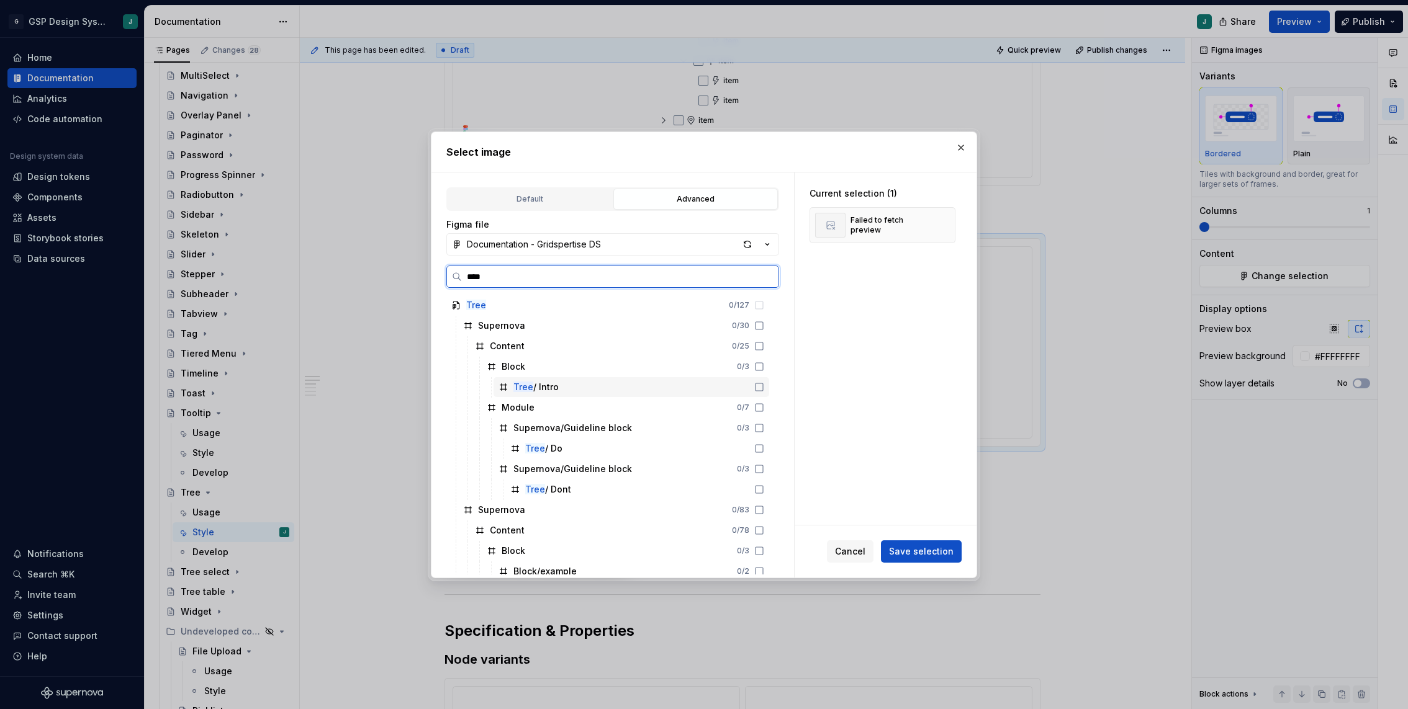
click at [570, 387] on div "Tree / Intro" at bounding box center [631, 387] width 276 height 20
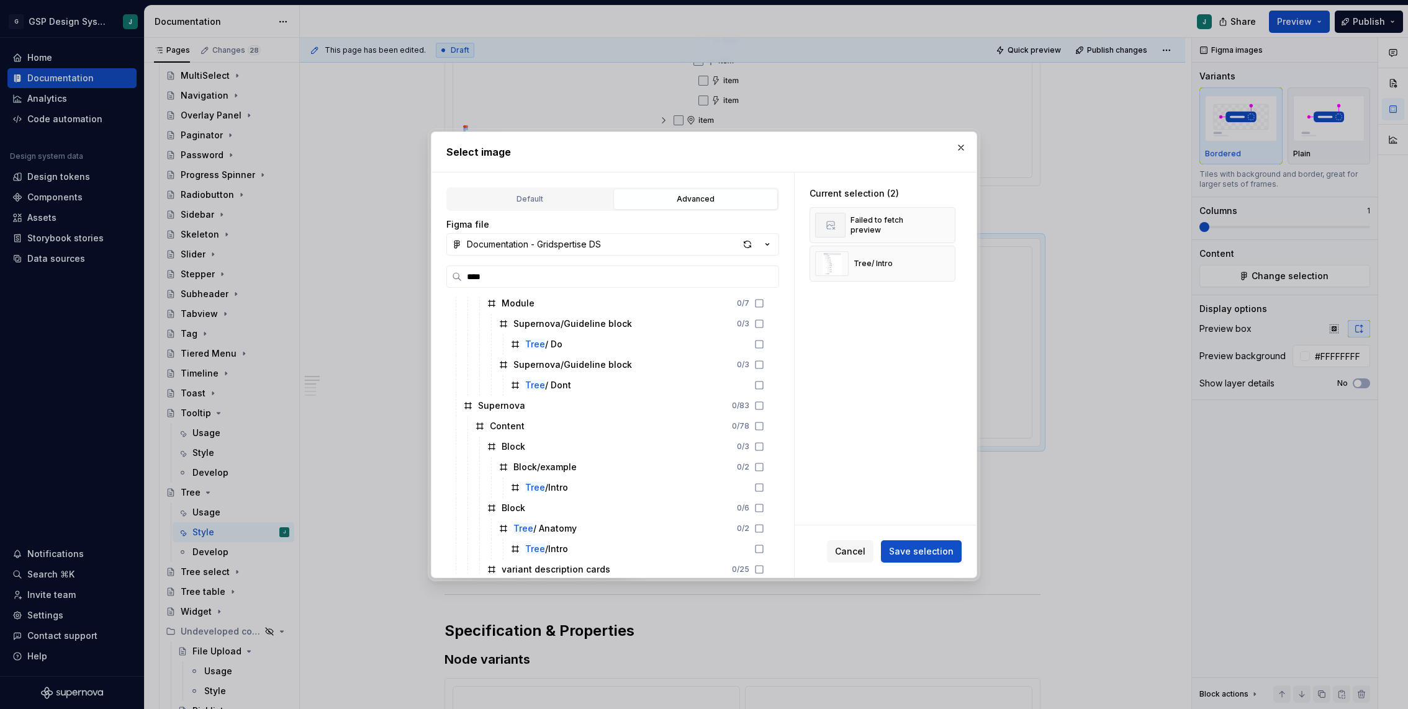
scroll to position [99, 0]
click at [957, 146] on button "button" at bounding box center [960, 147] width 17 height 17
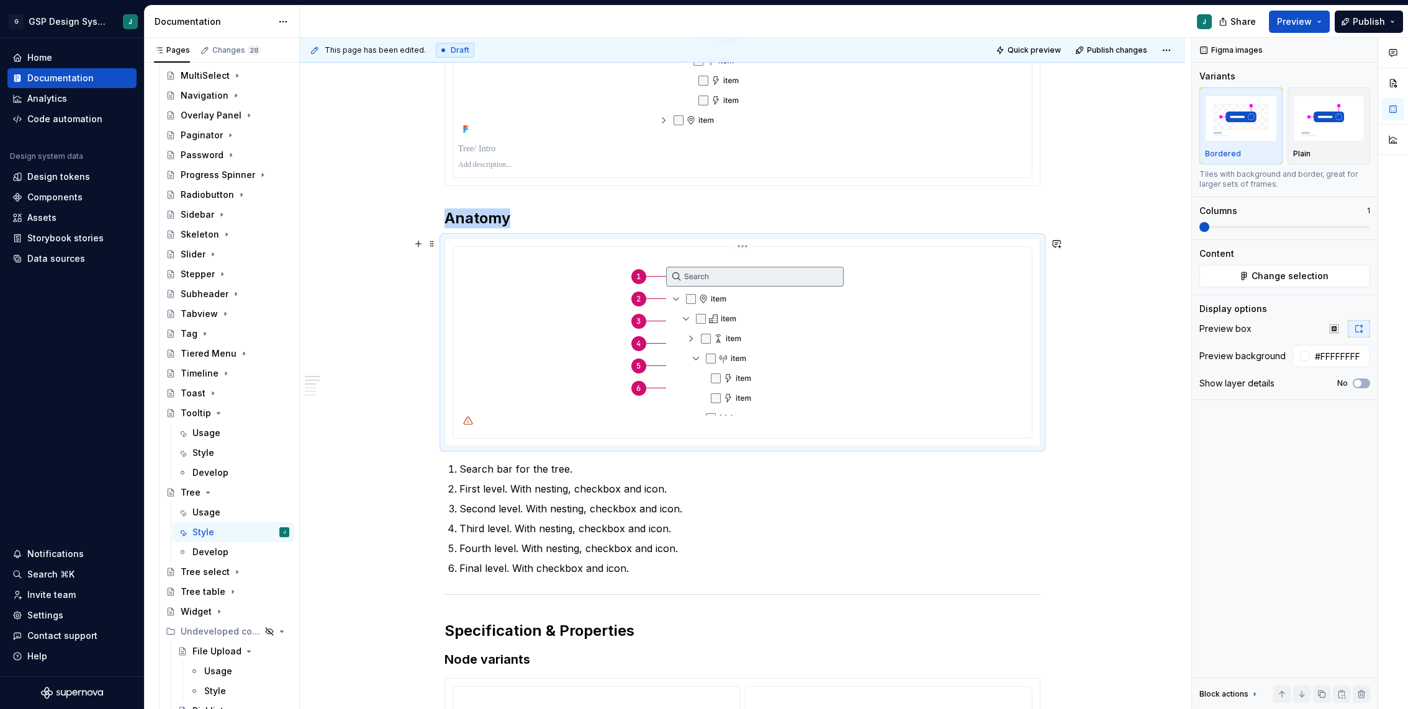
click at [799, 323] on img at bounding box center [742, 341] width 232 height 179
click at [1291, 277] on span "Change selection" at bounding box center [1289, 276] width 77 height 12
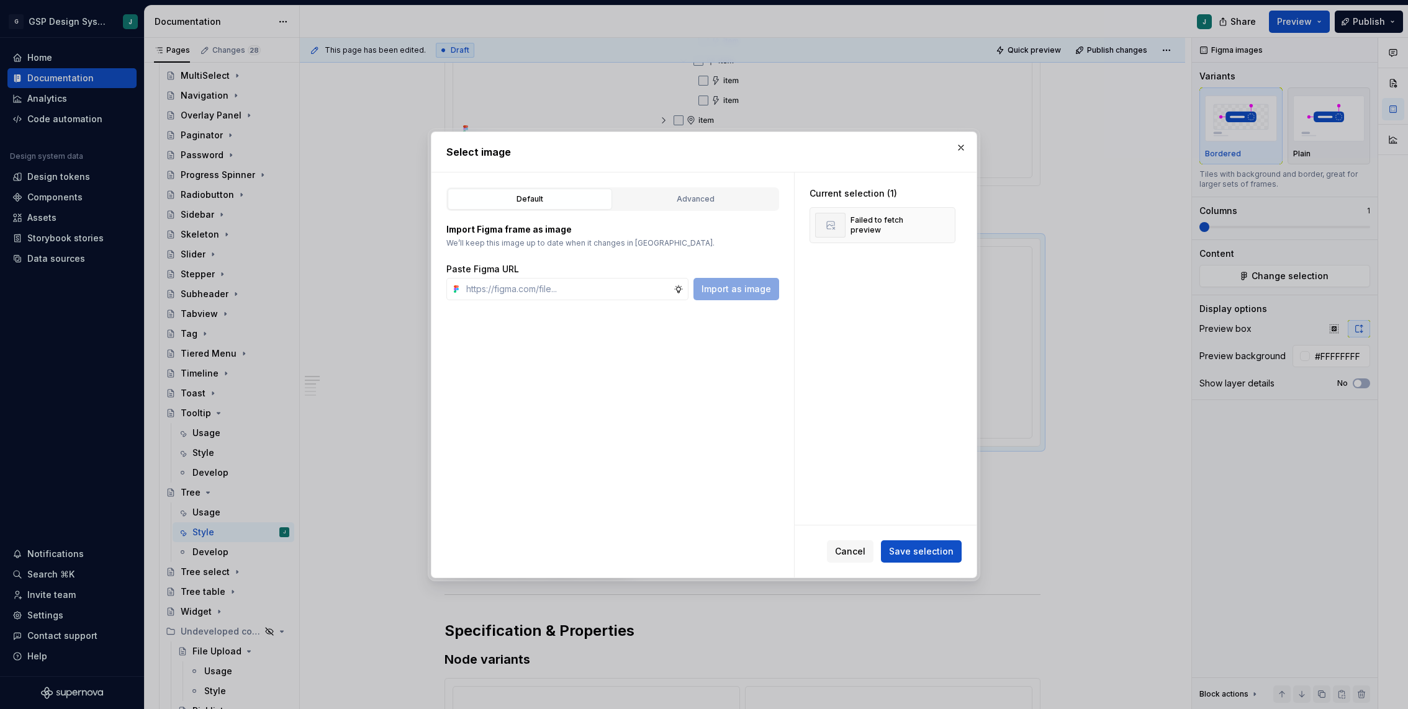
type textarea "*"
click at [687, 204] on div "Advanced" at bounding box center [696, 199] width 156 height 12
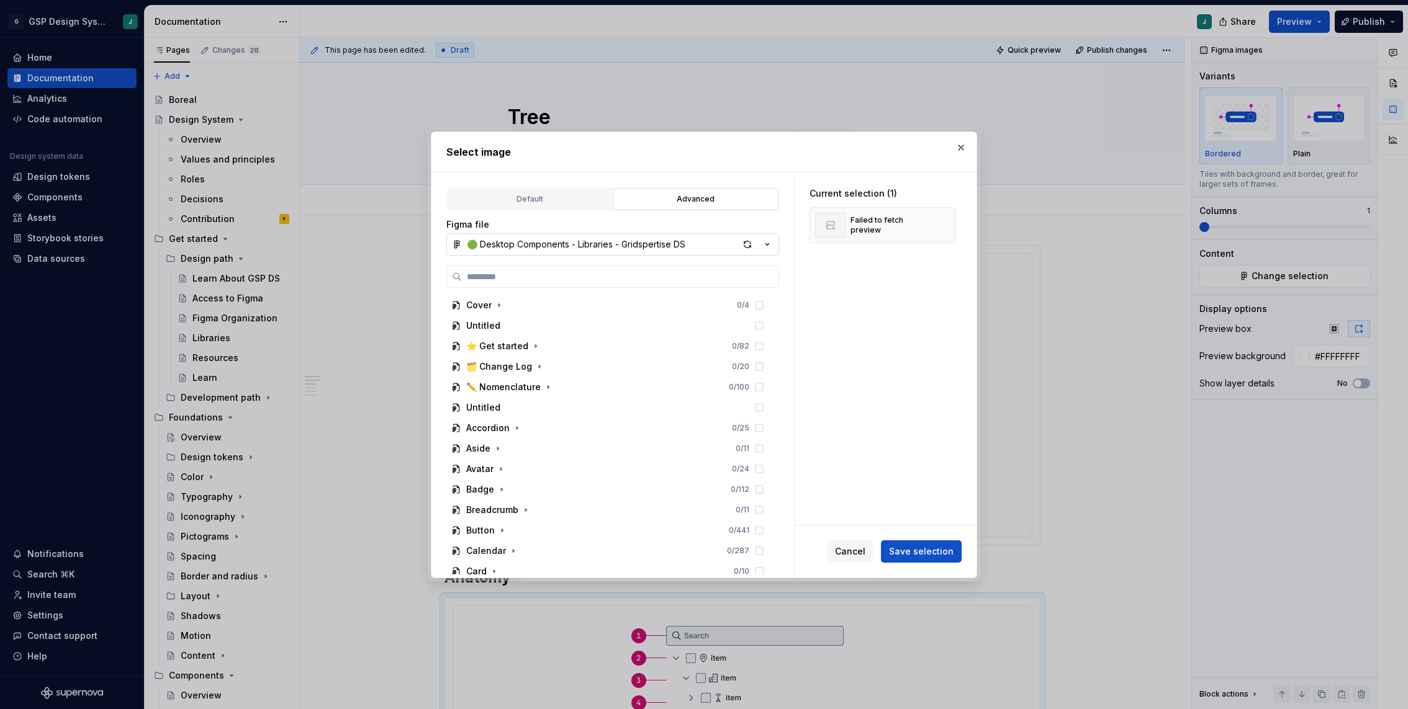
scroll to position [359, 0]
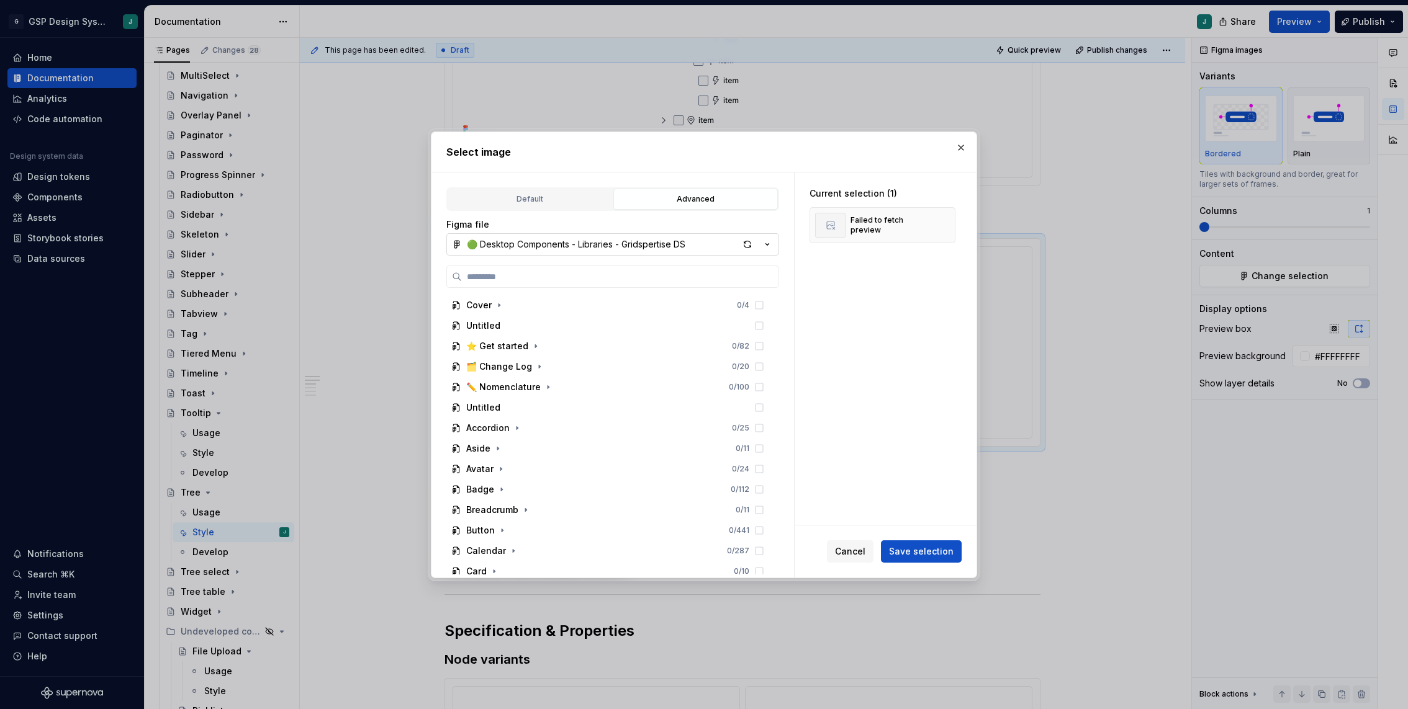
click at [543, 238] on div "🟢 Desktop Components - Libraries - Gridspertise DS" at bounding box center [576, 244] width 218 height 12
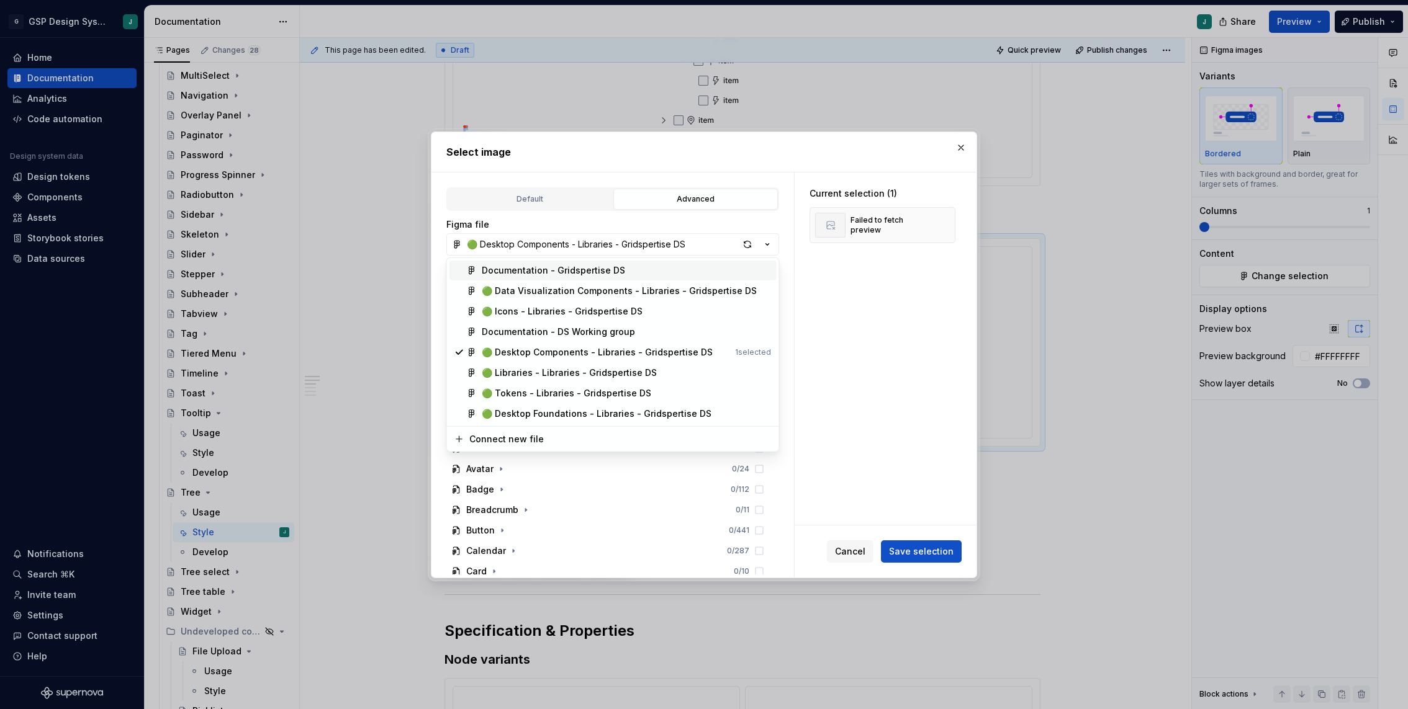
click at [547, 274] on div "Documentation - Gridspertise DS" at bounding box center [553, 270] width 143 height 12
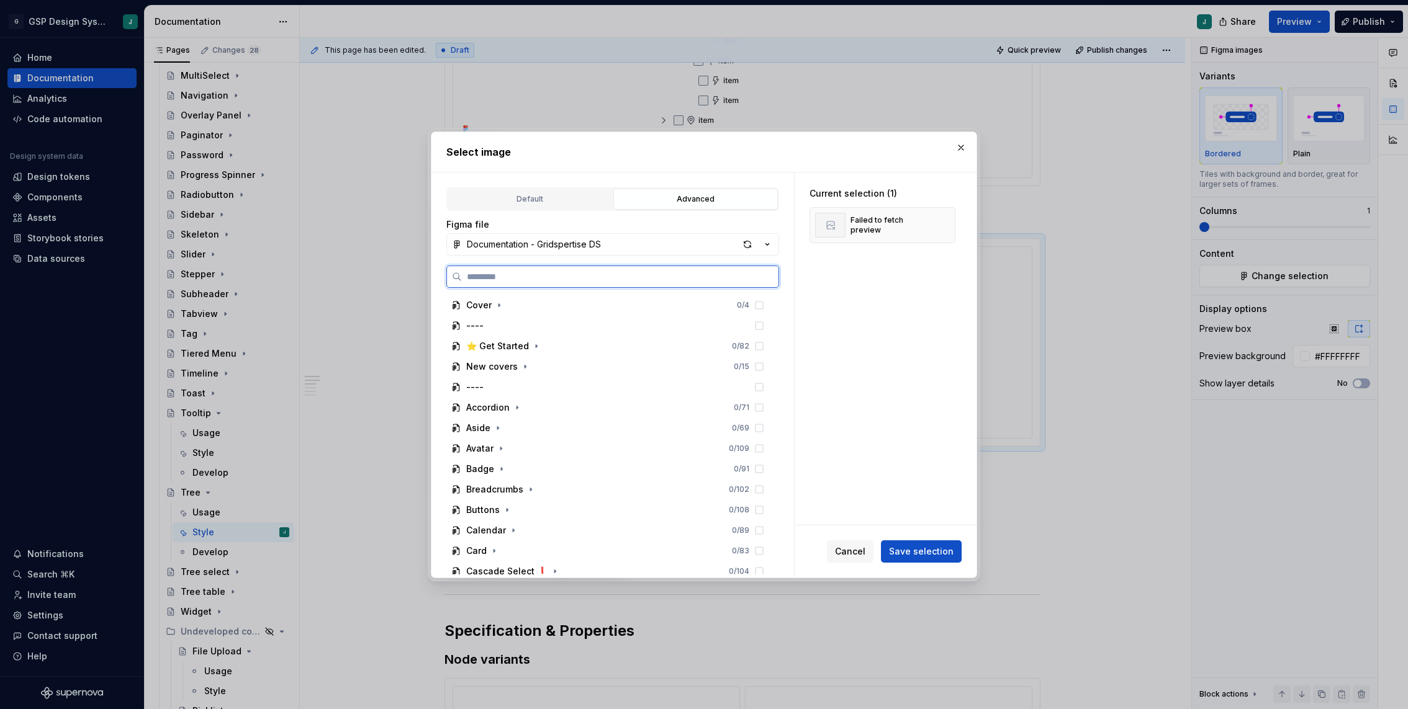
click at [517, 279] on input "search" at bounding box center [620, 277] width 317 height 12
paste input "****"
type input "****"
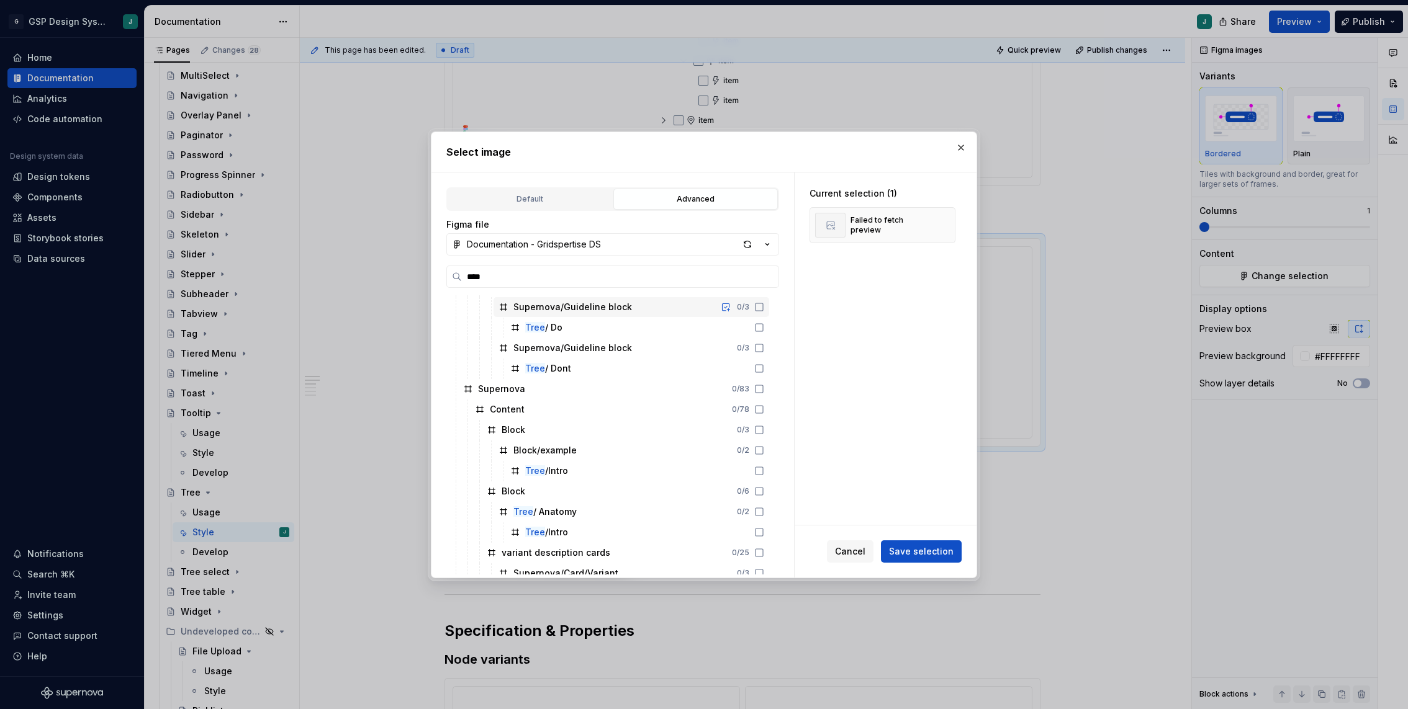
scroll to position [137, 0]
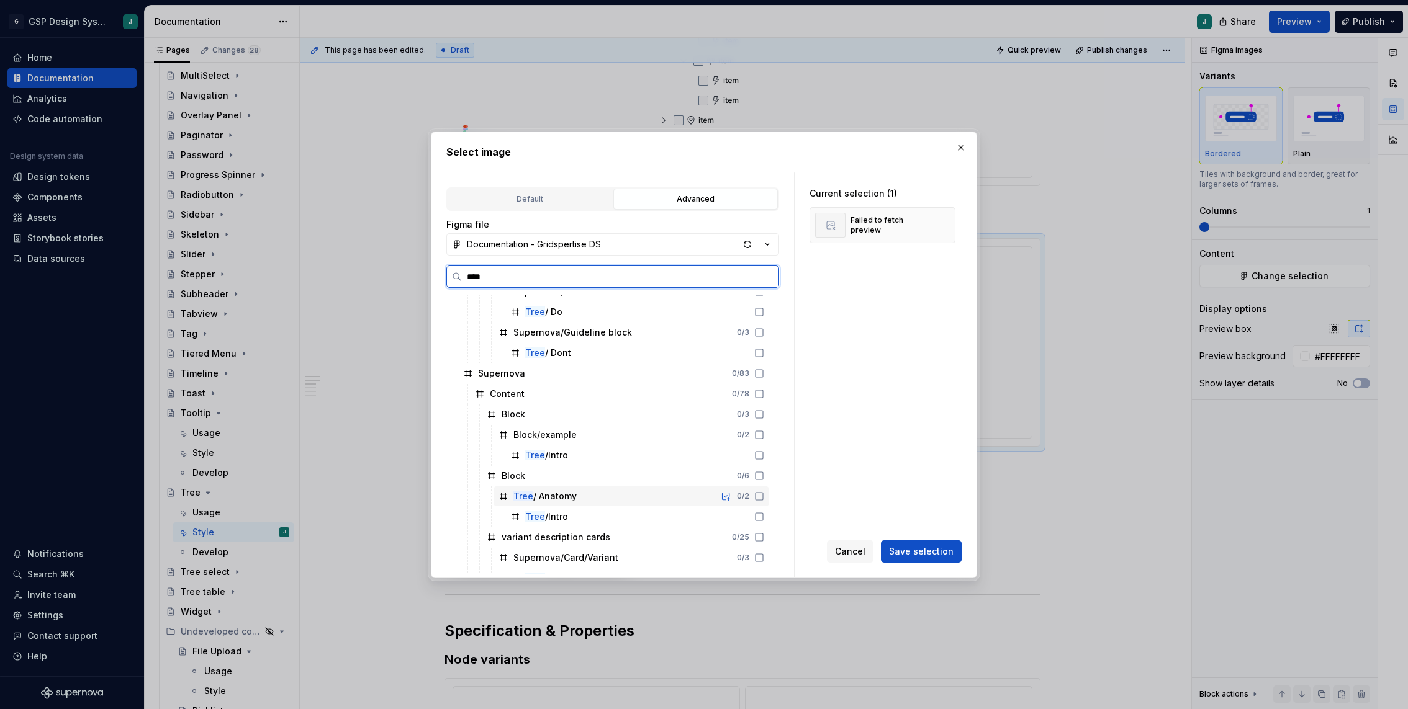
click at [624, 489] on div "Tree / Anatomy 0 / 2" at bounding box center [631, 497] width 276 height 20
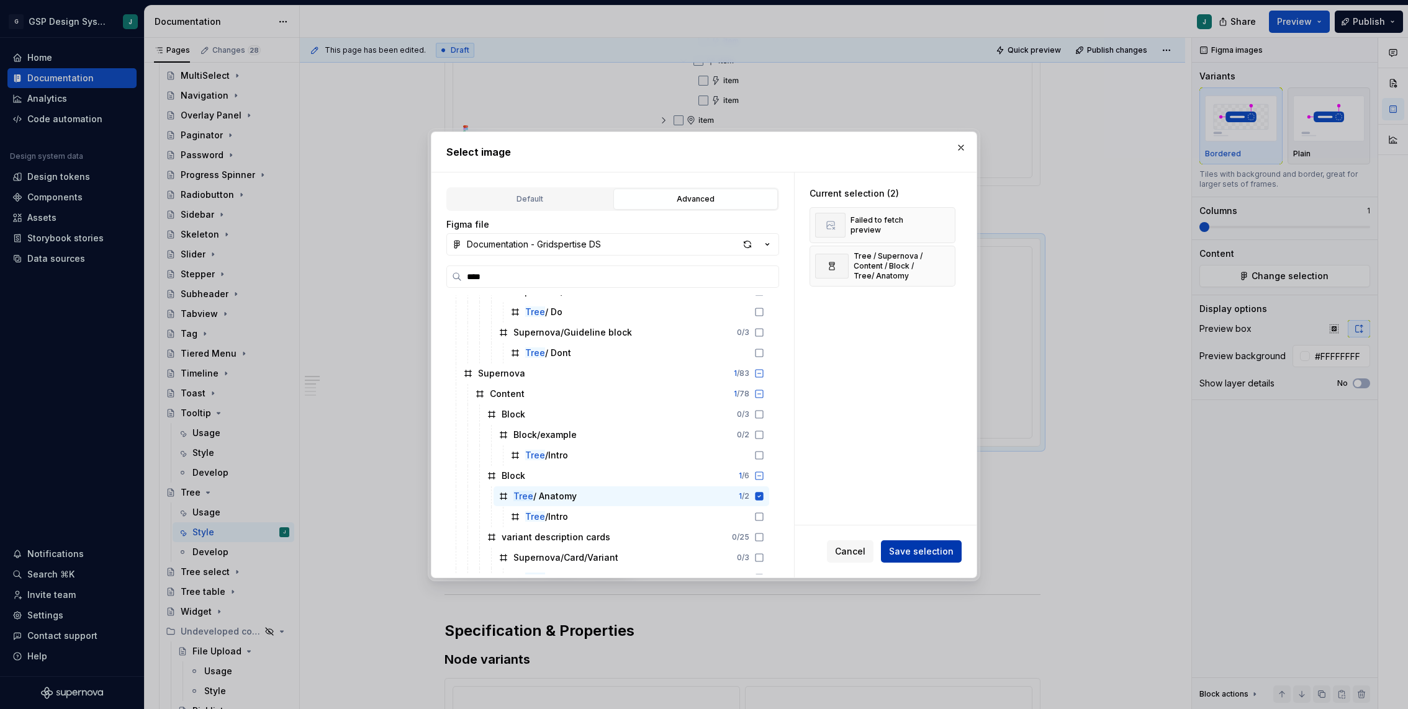
click at [911, 547] on span "Save selection" at bounding box center [921, 552] width 65 height 12
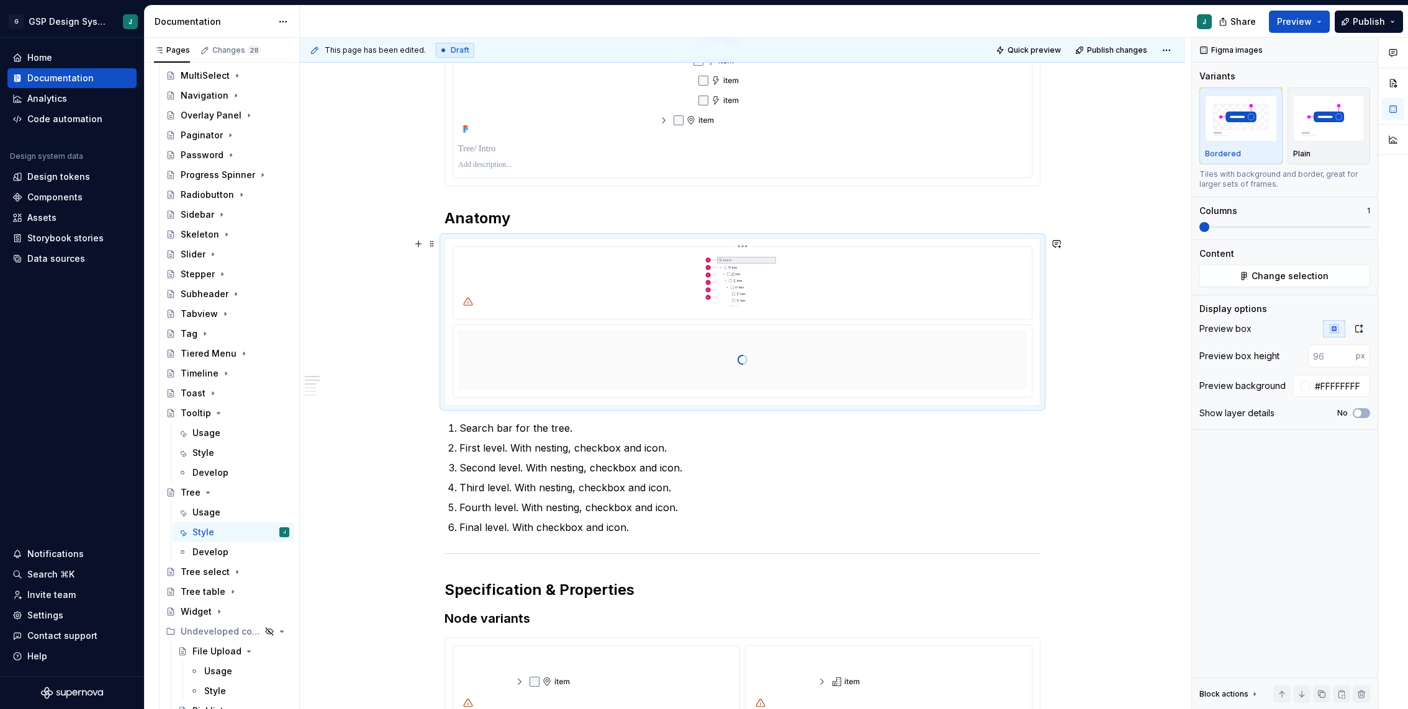
click at [748, 246] on html "G GSP Design System J Home Documentation Analytics Code automation Design syste…" at bounding box center [704, 354] width 1408 height 709
click at [791, 354] on div "Delete item" at bounding box center [812, 356] width 104 height 12
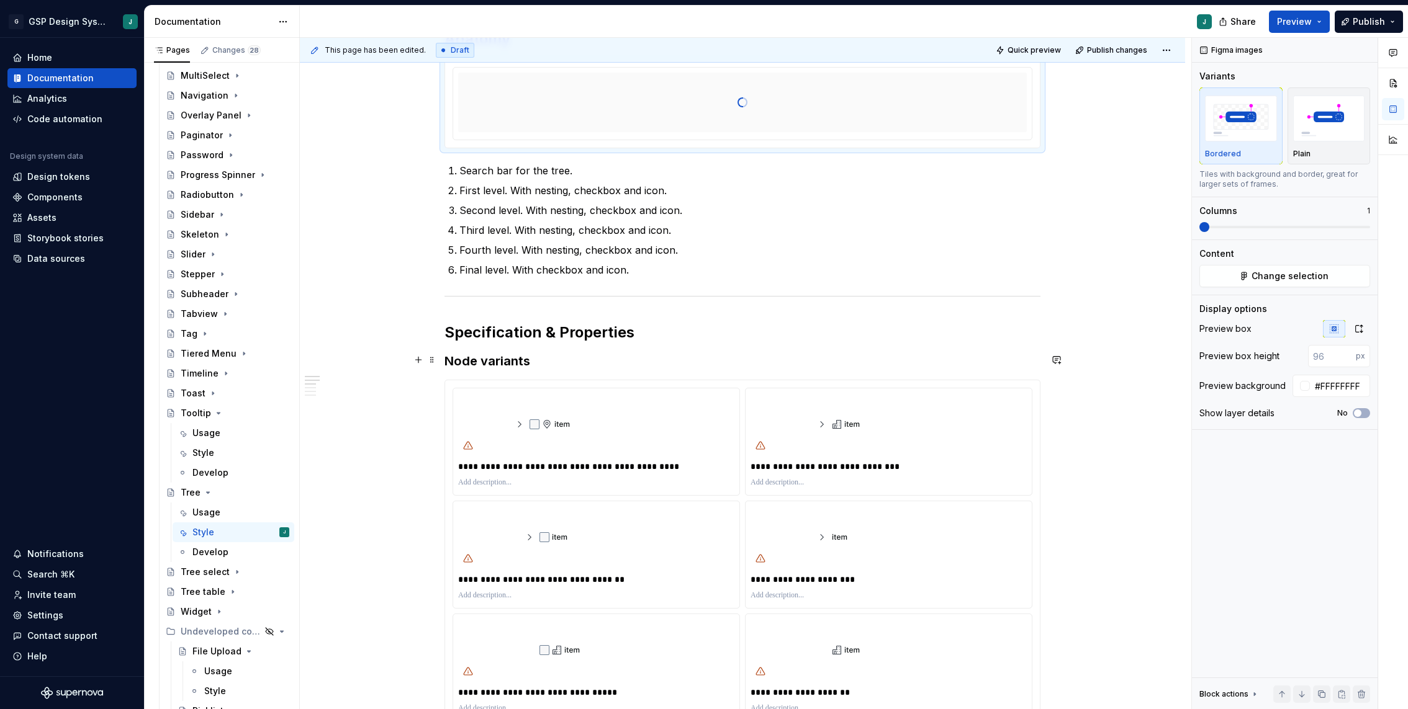
scroll to position [542, 0]
click at [1353, 326] on button "button" at bounding box center [1359, 328] width 22 height 17
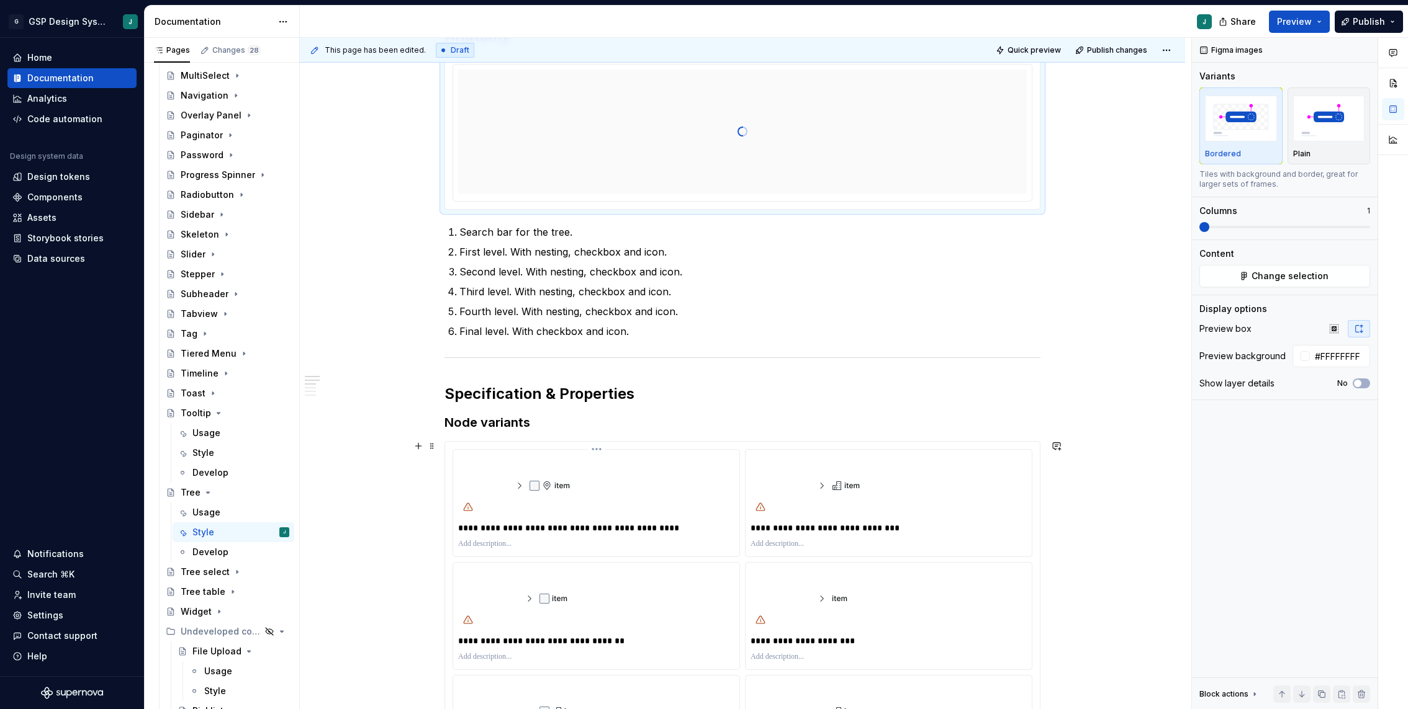
type input "#FFFFFF"
click at [625, 504] on div at bounding box center [596, 486] width 276 height 62
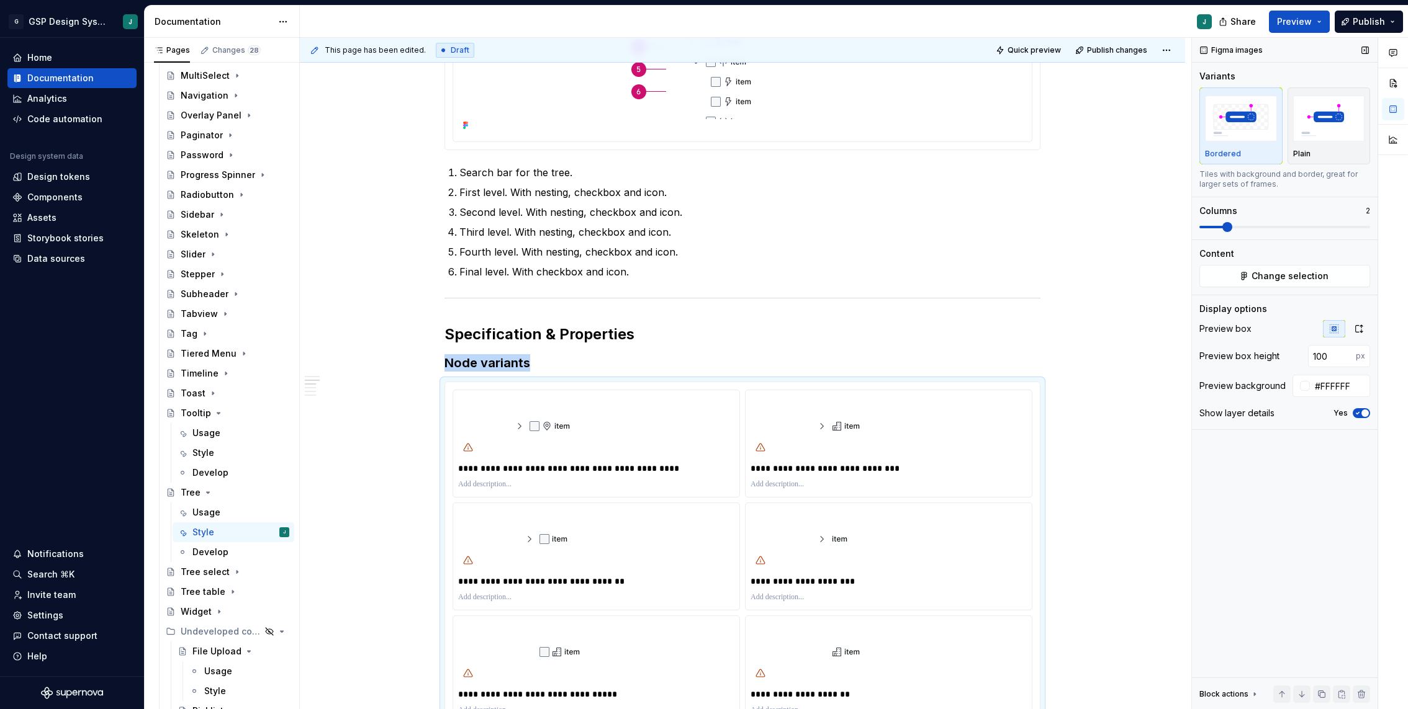
scroll to position [662, 0]
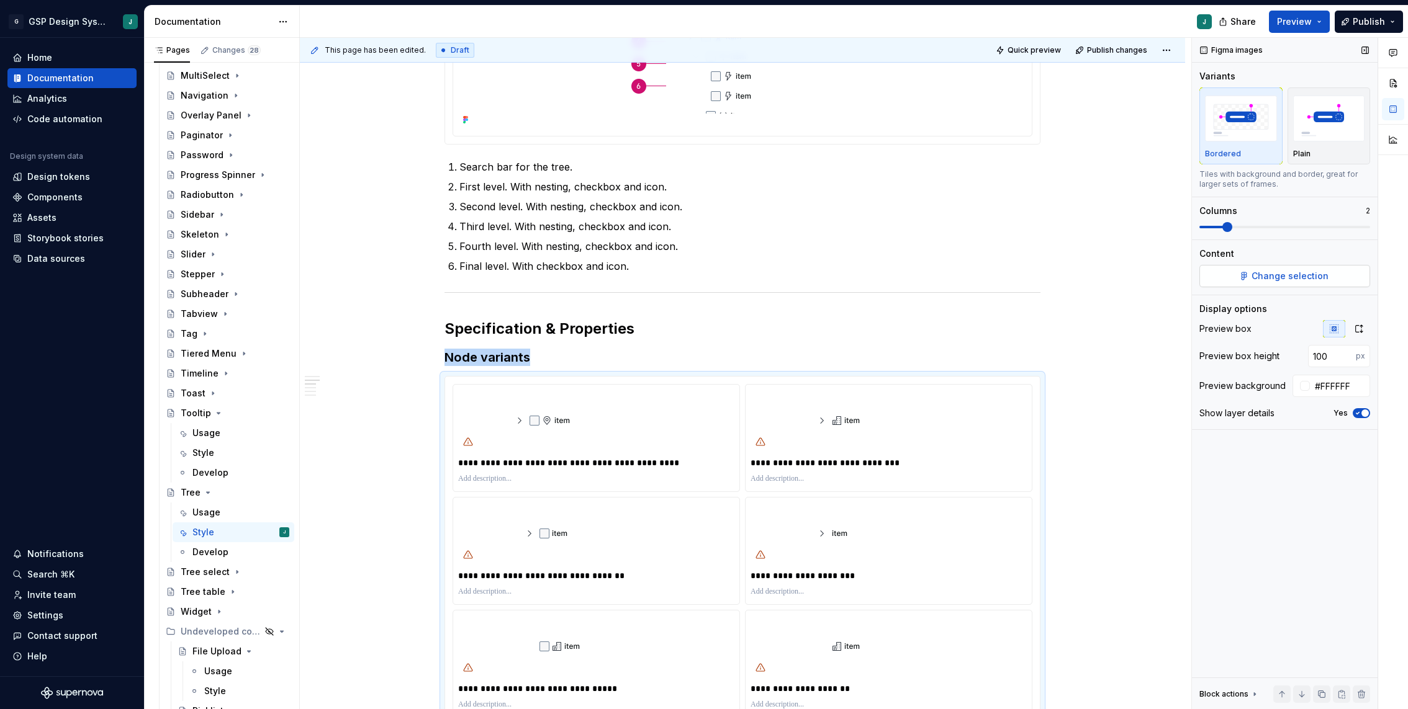
click at [1341, 270] on button "Change selection" at bounding box center [1284, 276] width 171 height 22
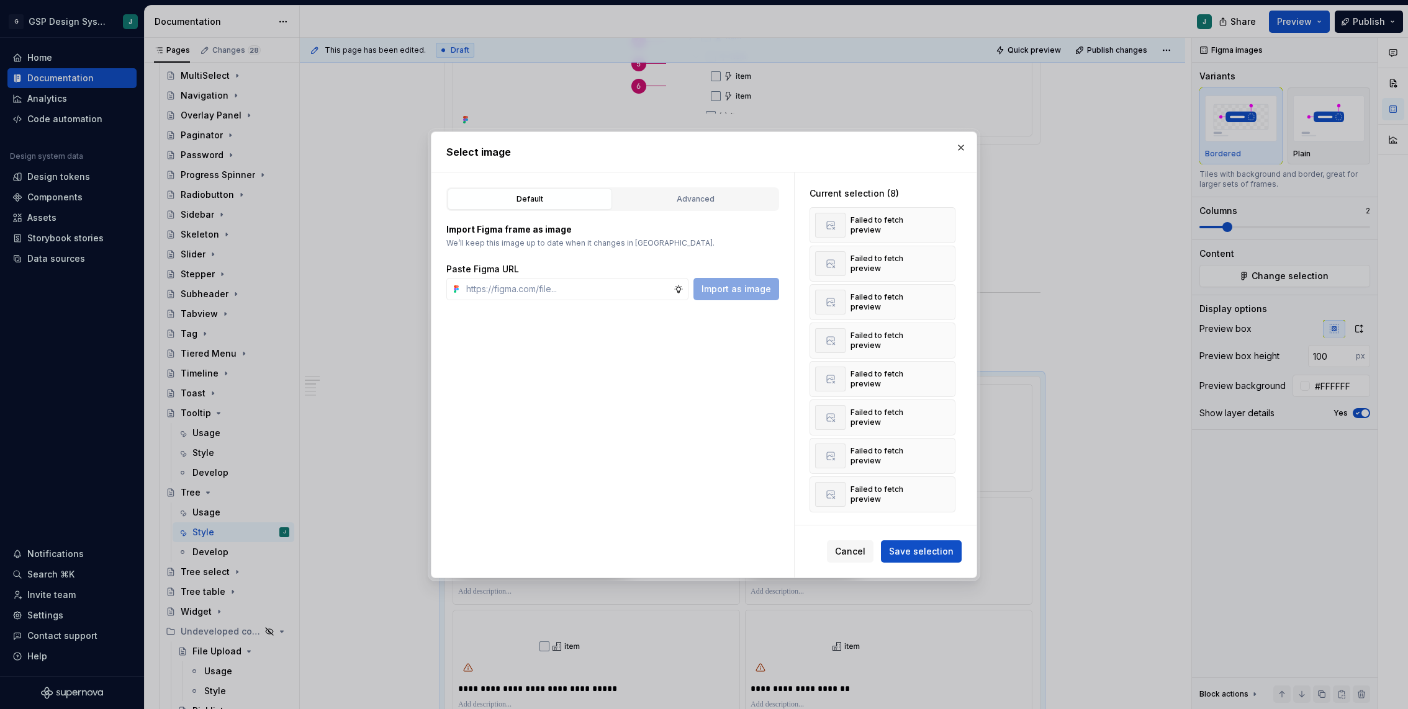
click at [698, 184] on div "Default Advanced Import Figma frame as image We’ll keep this image up to date w…" at bounding box center [612, 375] width 362 height 405
click at [698, 194] on div "Advanced" at bounding box center [696, 199] width 156 height 12
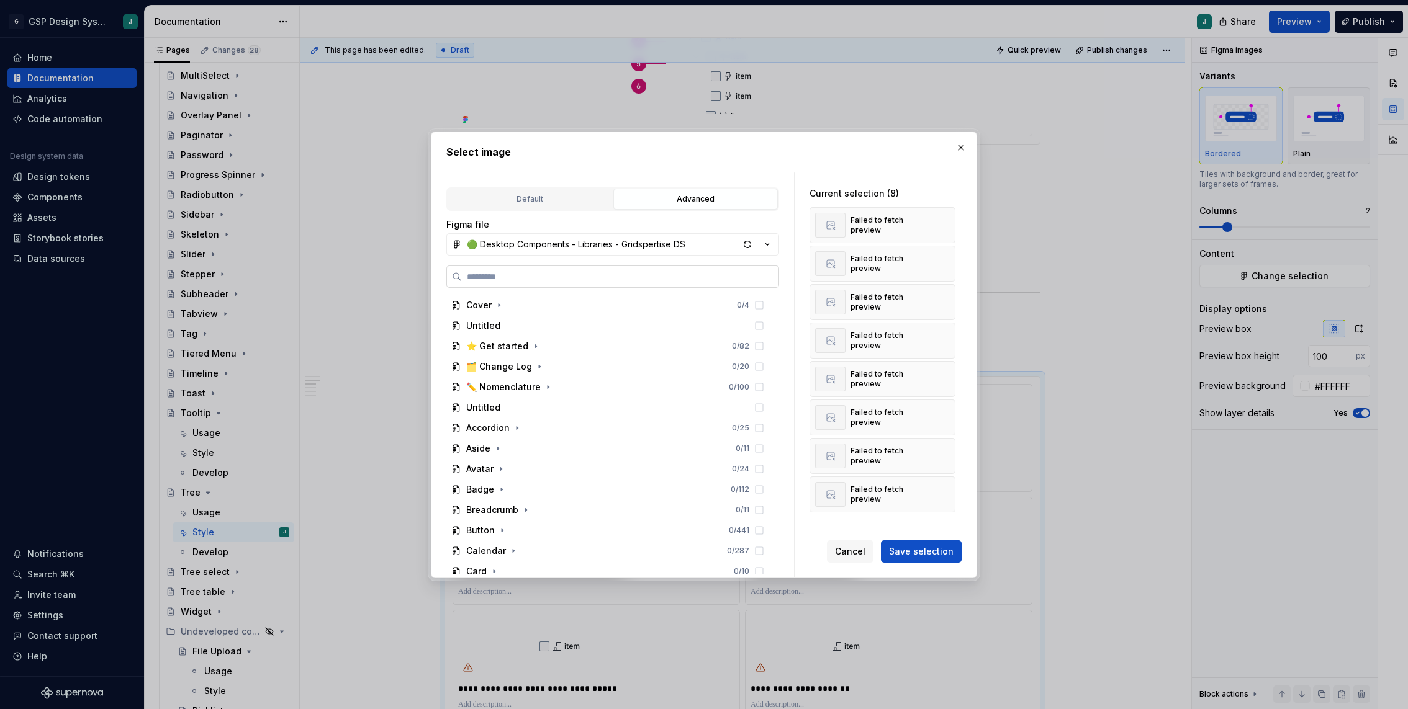
click at [545, 266] on label at bounding box center [612, 277] width 333 height 22
click at [545, 271] on input "search" at bounding box center [620, 277] width 317 height 12
click at [538, 243] on div "🟢 Desktop Components - Libraries - Gridspertise DS" at bounding box center [576, 244] width 218 height 12
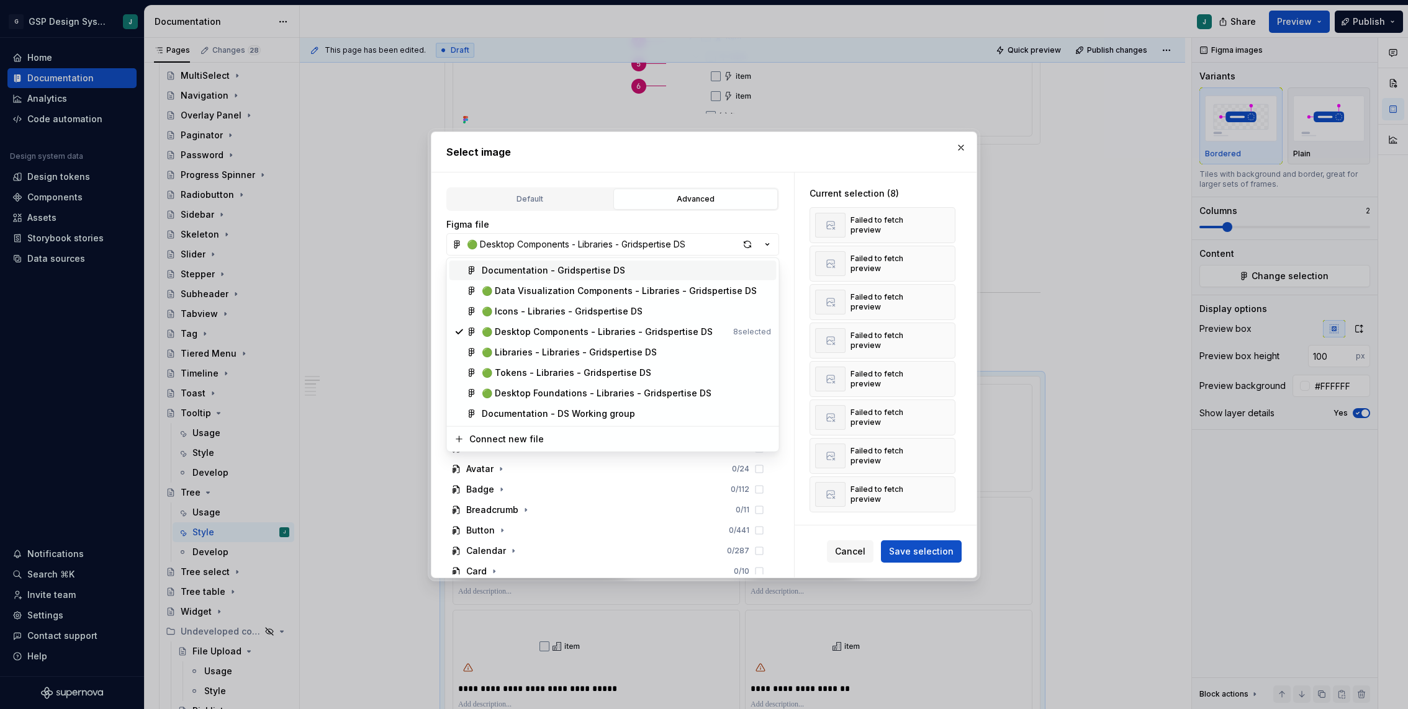
click at [541, 264] on div "Documentation - Gridspertise DS" at bounding box center [553, 270] width 143 height 12
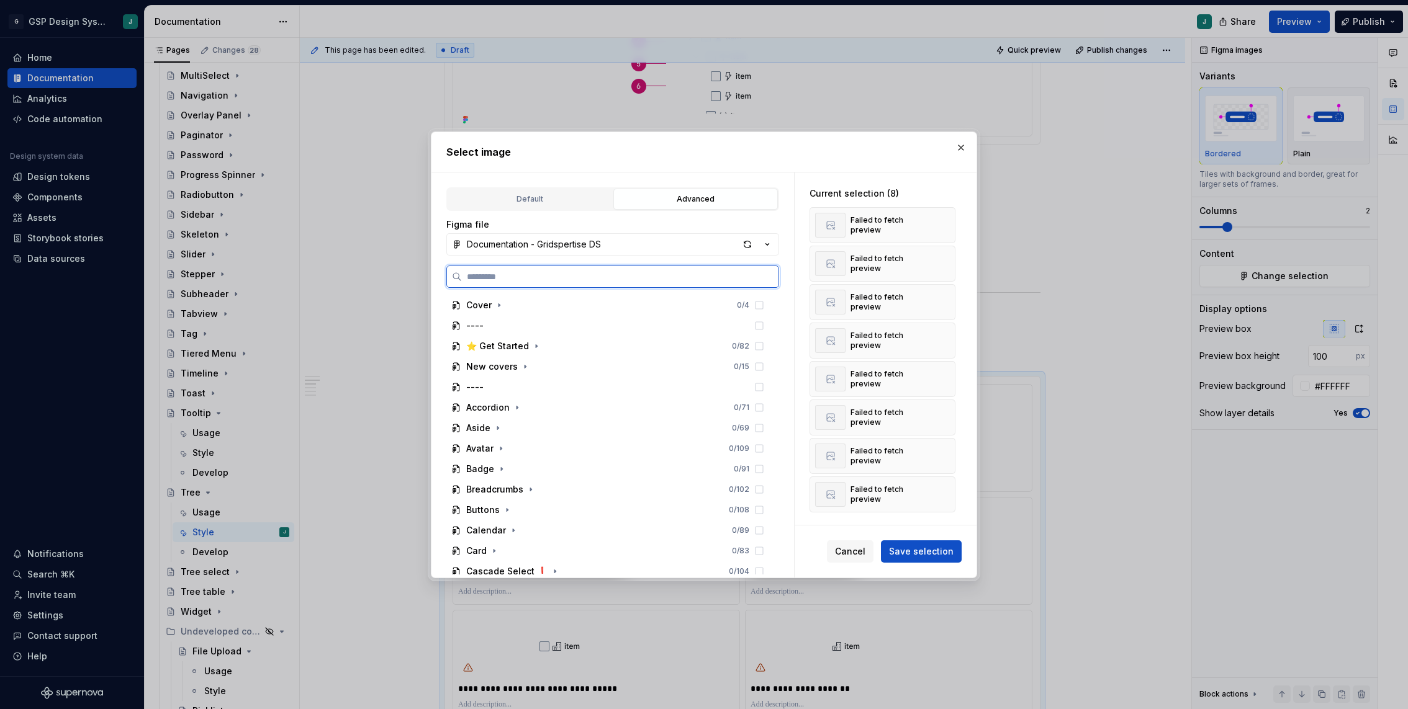
click at [520, 271] on input "search" at bounding box center [620, 277] width 317 height 12
paste input "****"
type input "****"
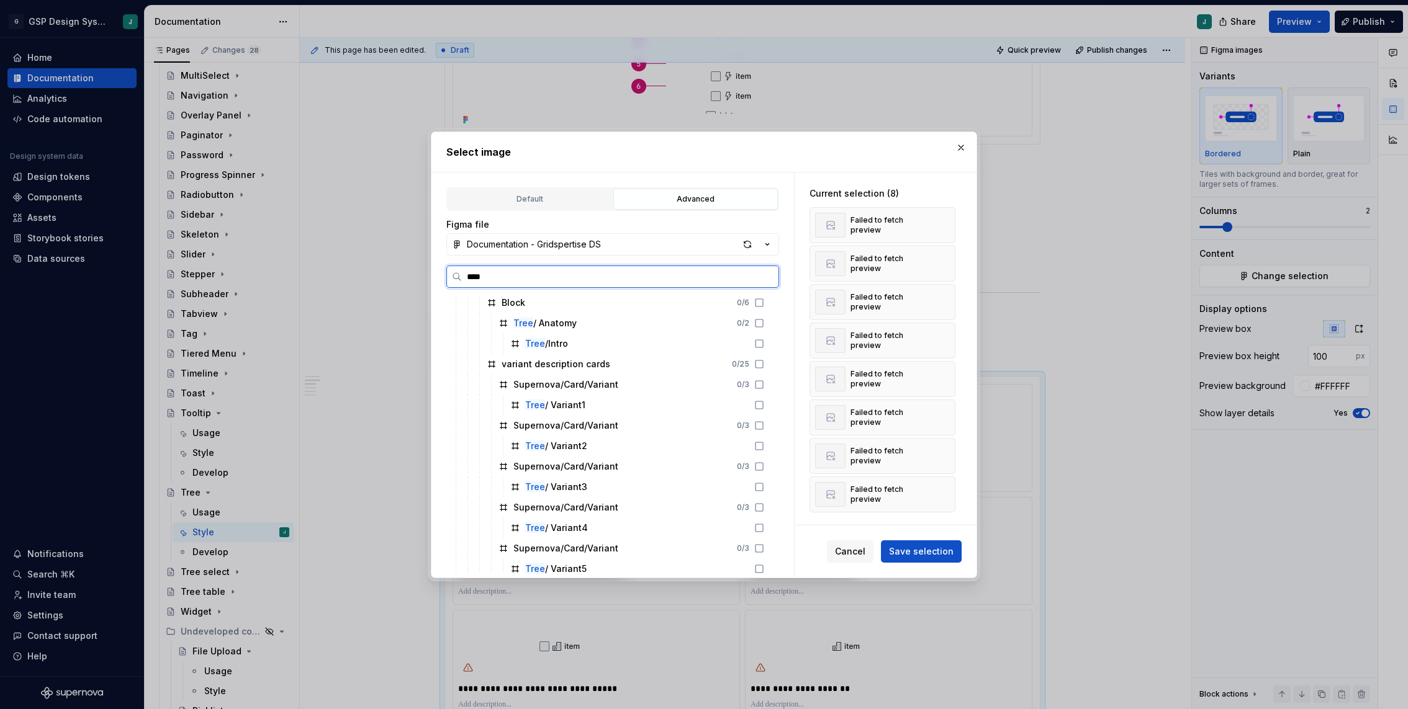
scroll to position [354, 0]
click at [769, 367] on div "Tree / Variant1" at bounding box center [637, 361] width 264 height 20
click at [764, 400] on icon at bounding box center [759, 402] width 10 height 10
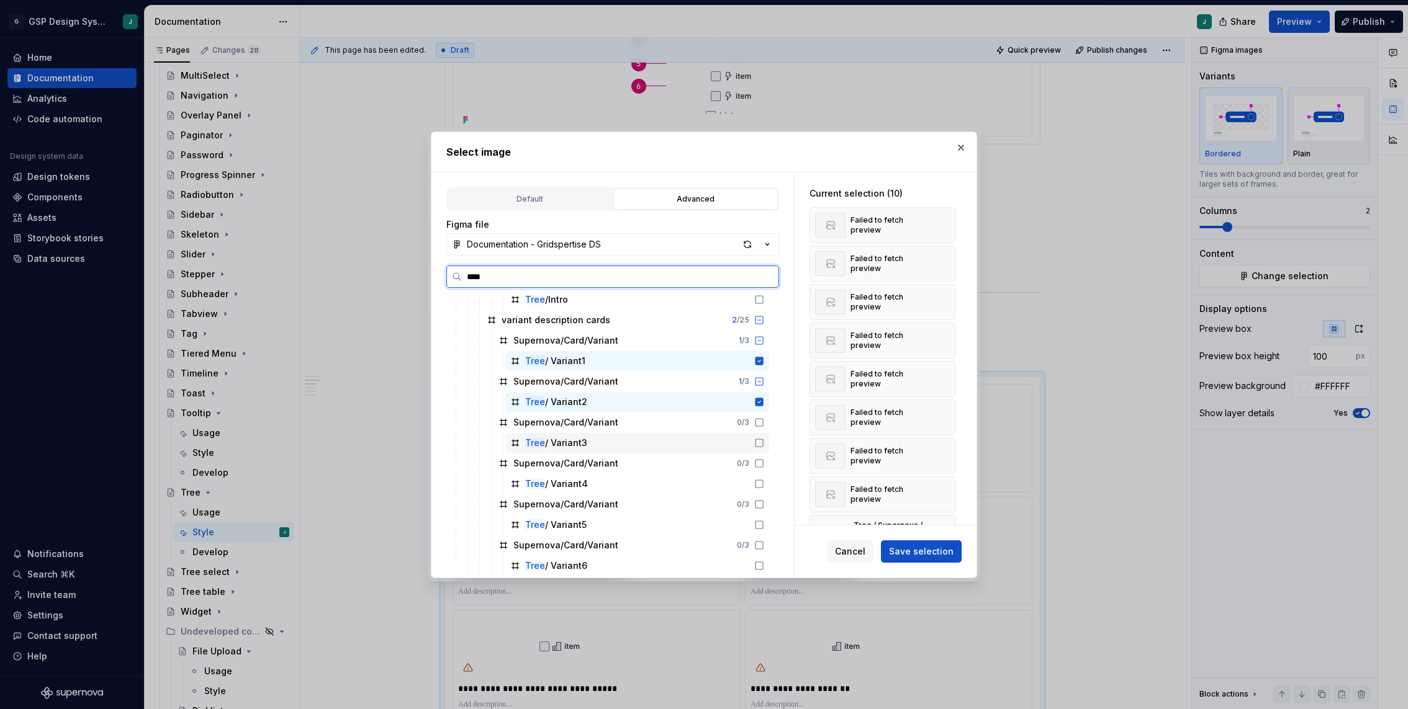
click at [764, 440] on icon at bounding box center [759, 443] width 10 height 10
click at [764, 480] on icon at bounding box center [759, 484] width 10 height 10
click at [764, 523] on icon at bounding box center [759, 525] width 10 height 10
click at [769, 559] on div "Tree / Variant6" at bounding box center [637, 566] width 264 height 20
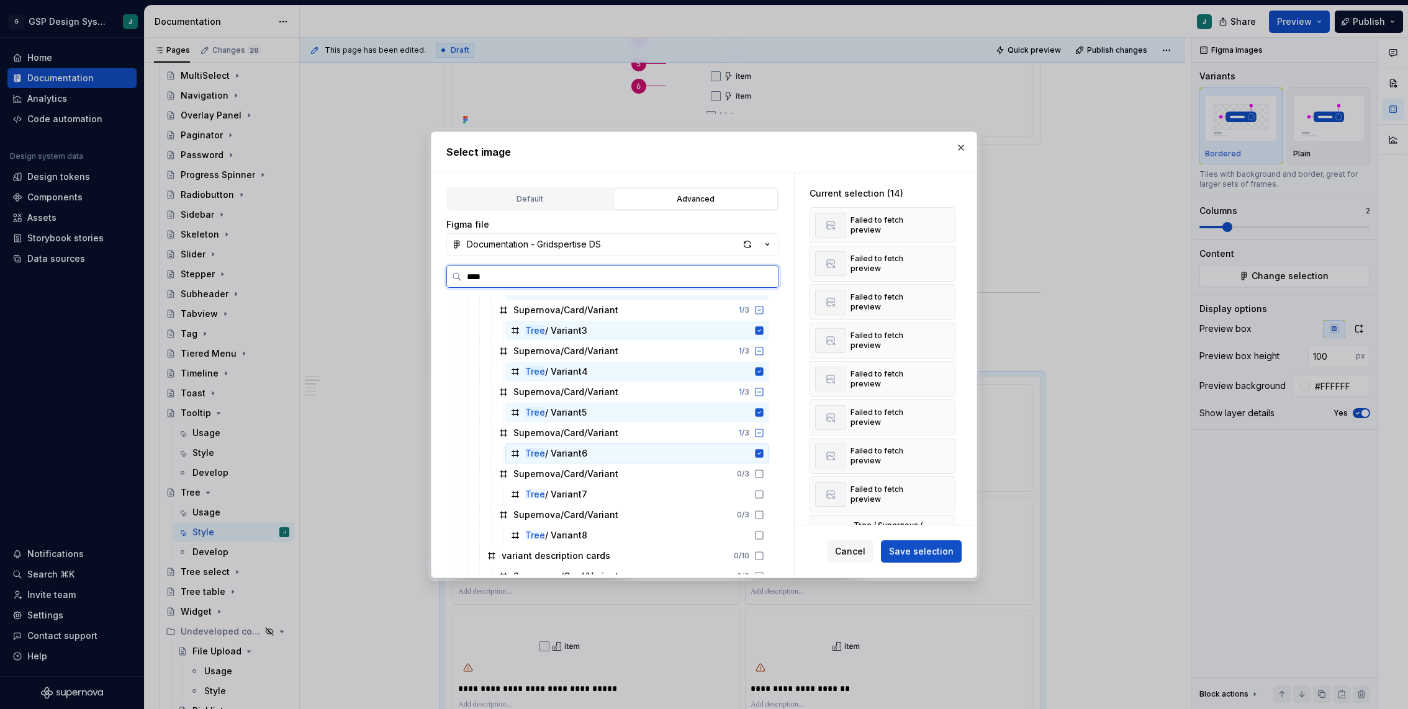
scroll to position [479, 0]
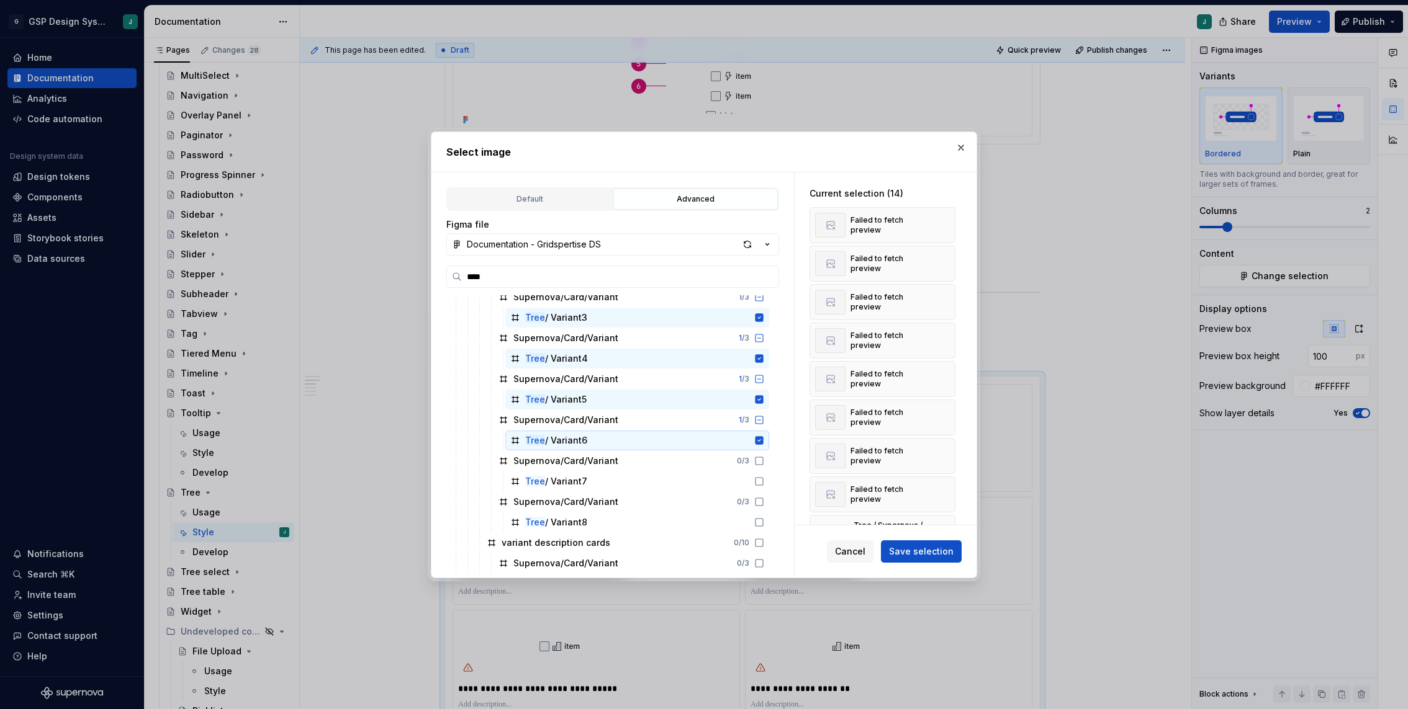
click at [771, 479] on div "Block 0 / 6 Tree / Anatomy 0 / 2 Tree /Intro variant description cards 6 / 25 S…" at bounding box center [611, 434] width 331 height 279
click at [771, 519] on div "Block 0 / 6 Tree / Anatomy 0 / 2 Tree /Intro variant description cards 6 / 25 S…" at bounding box center [611, 434] width 331 height 279
click at [764, 478] on icon at bounding box center [759, 482] width 10 height 10
click at [764, 522] on icon at bounding box center [759, 523] width 10 height 10
click at [948, 491] on button "button" at bounding box center [940, 494] width 17 height 17
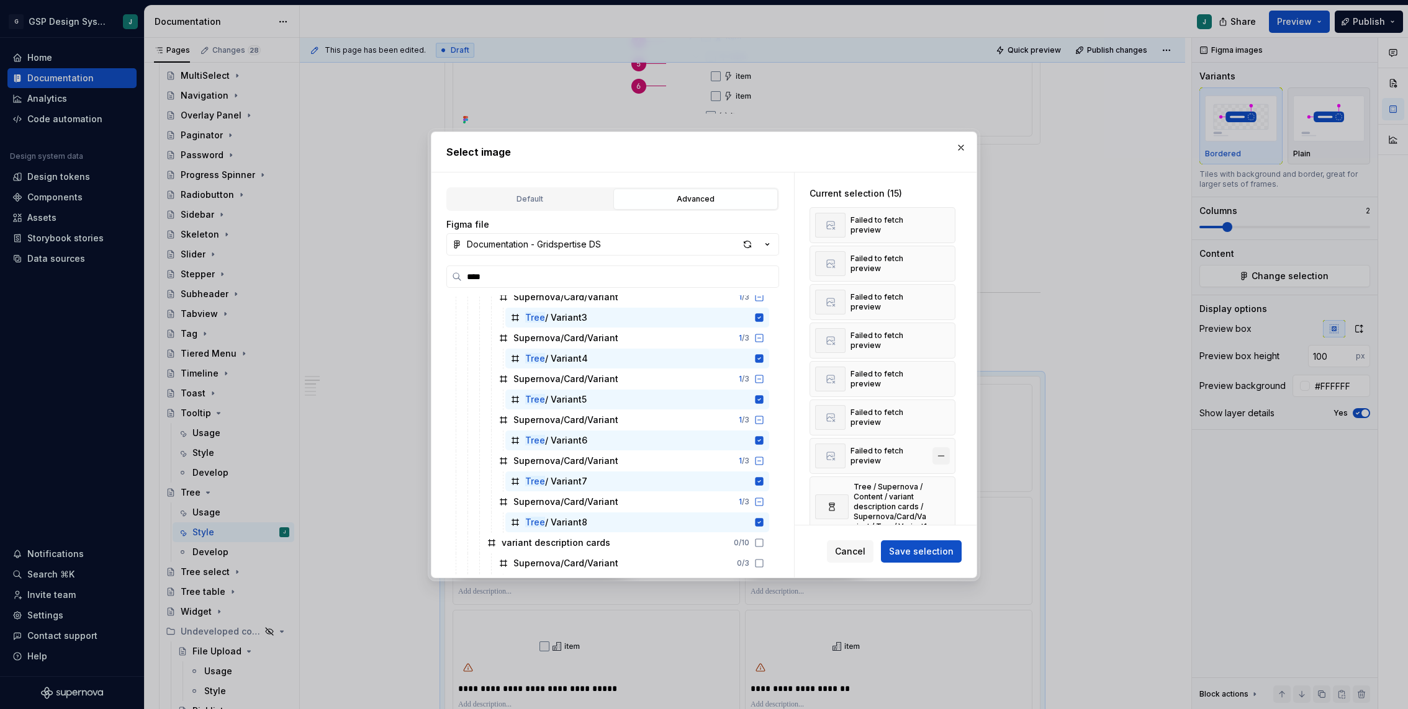
click at [947, 457] on button "button" at bounding box center [940, 456] width 17 height 17
click at [947, 403] on div "Failed to fetch preview" at bounding box center [882, 418] width 146 height 36
click at [947, 411] on button "button" at bounding box center [940, 417] width 17 height 17
click at [947, 380] on button "button" at bounding box center [940, 379] width 17 height 17
click at [947, 347] on button "button" at bounding box center [940, 340] width 17 height 17
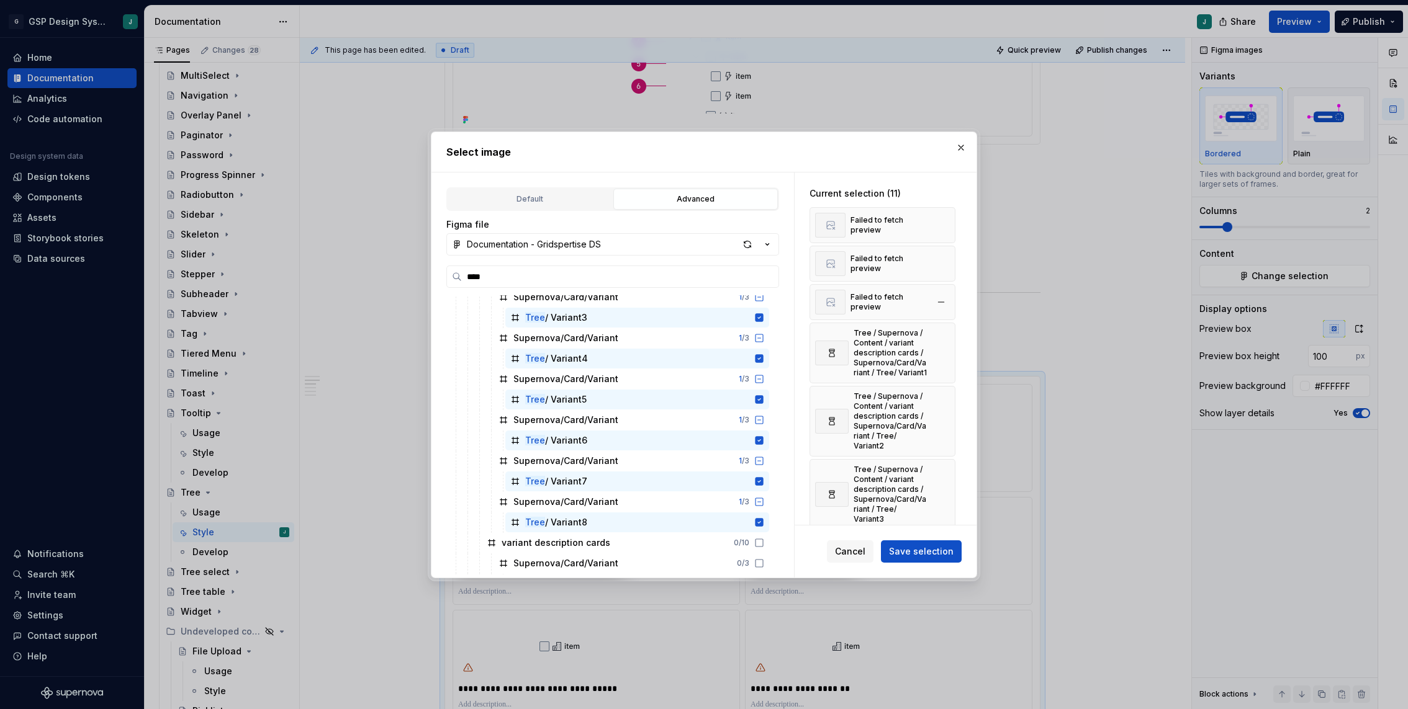
click at [947, 311] on div "Failed to fetch preview" at bounding box center [882, 302] width 146 height 36
click at [947, 307] on button "button" at bounding box center [940, 302] width 17 height 17
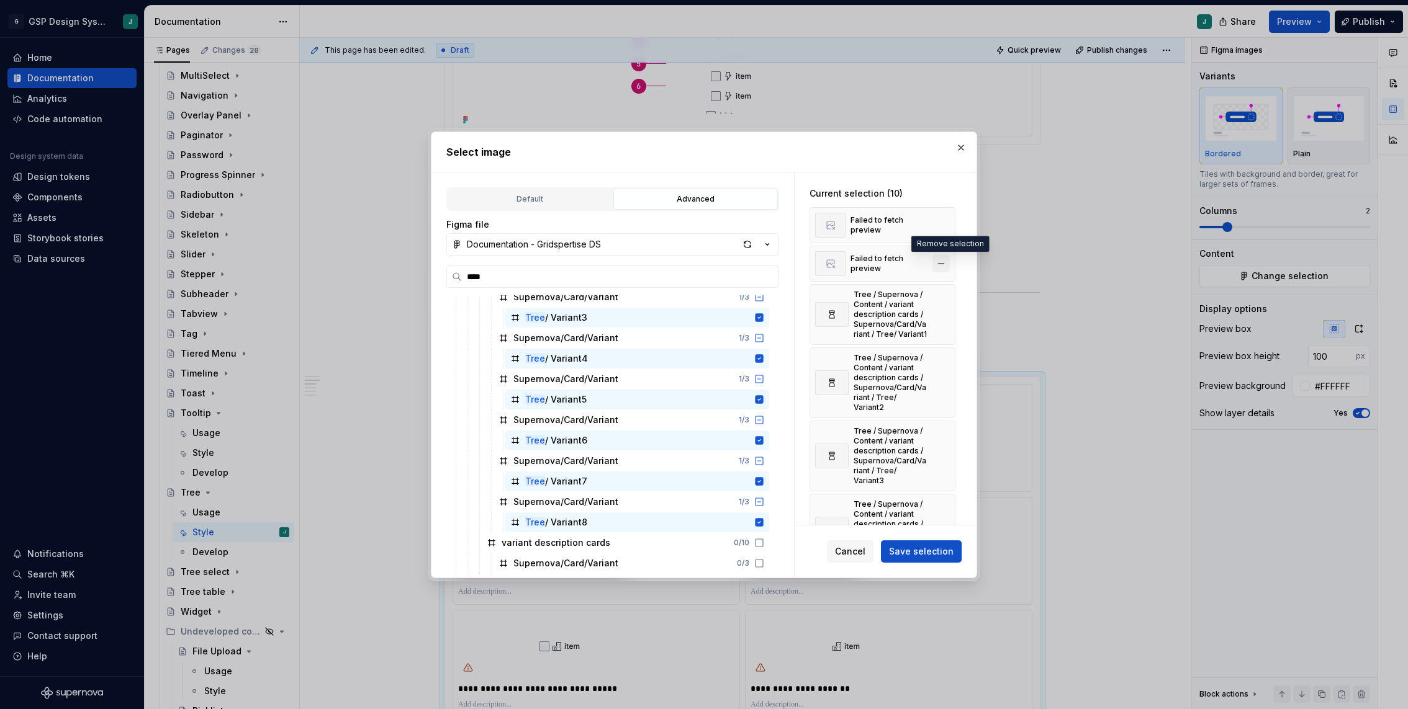
click at [948, 269] on button "button" at bounding box center [940, 263] width 17 height 17
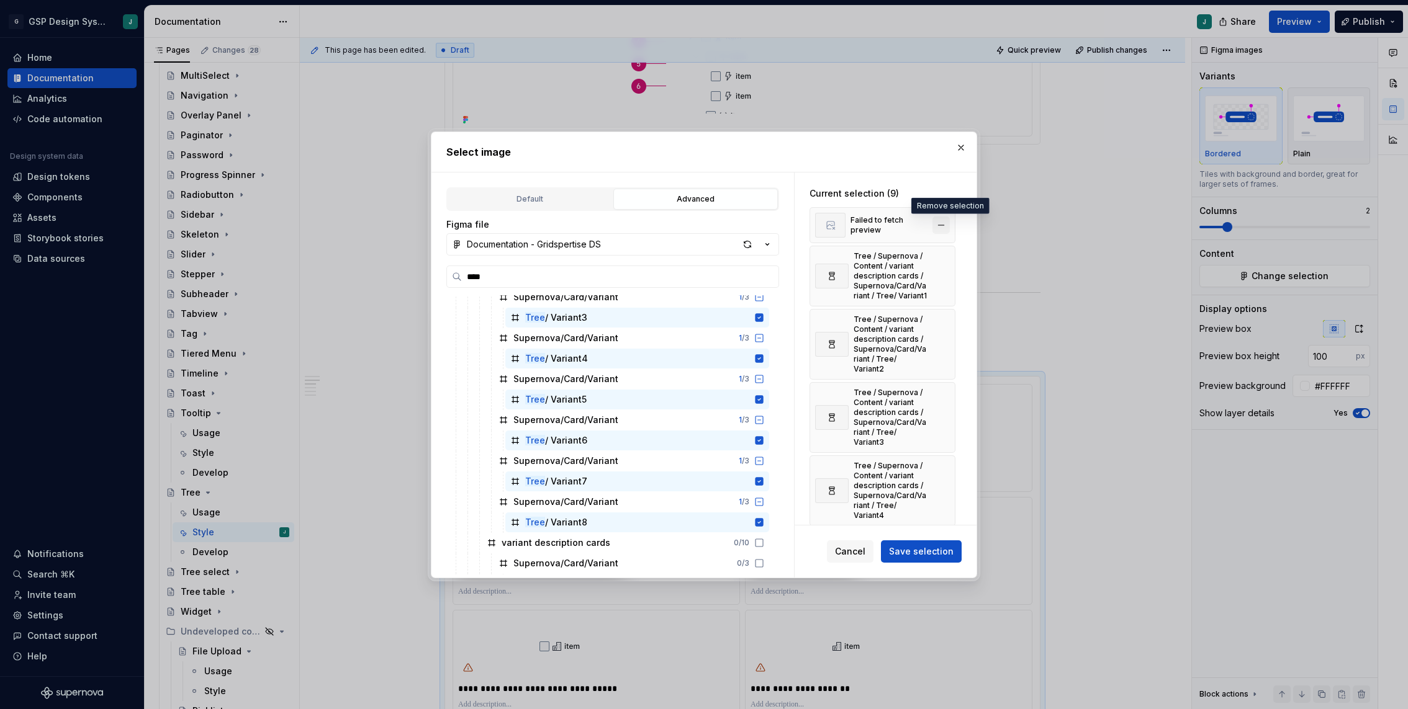
click at [948, 221] on button "button" at bounding box center [940, 225] width 17 height 17
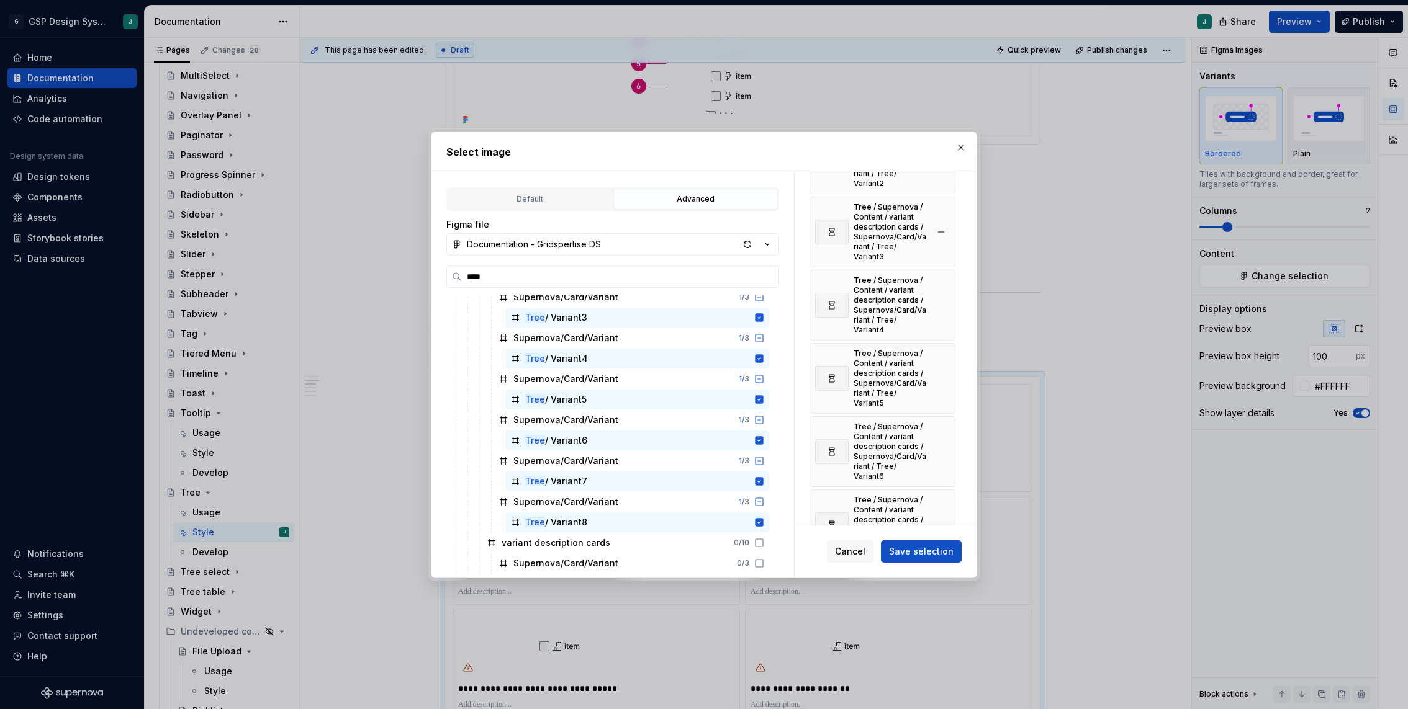
scroll to position [197, 0]
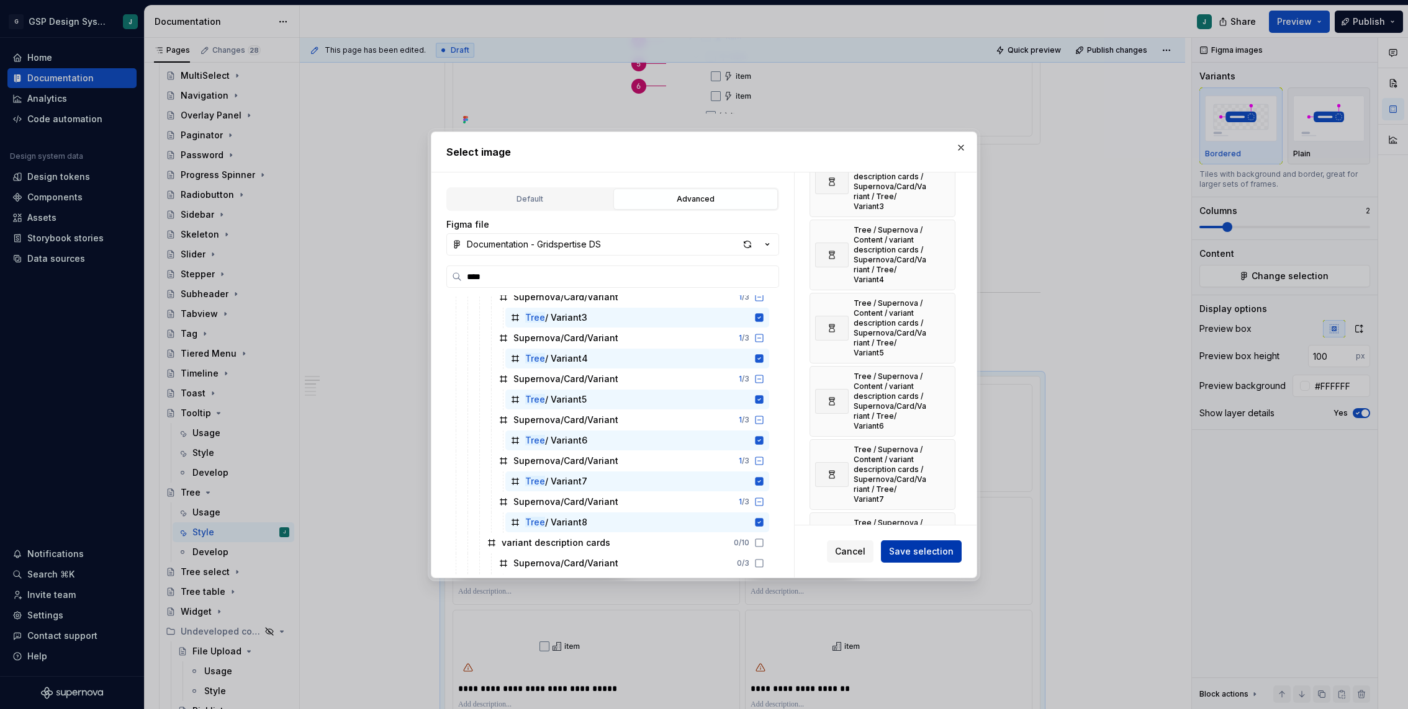
click at [927, 551] on span "Save selection" at bounding box center [921, 552] width 65 height 12
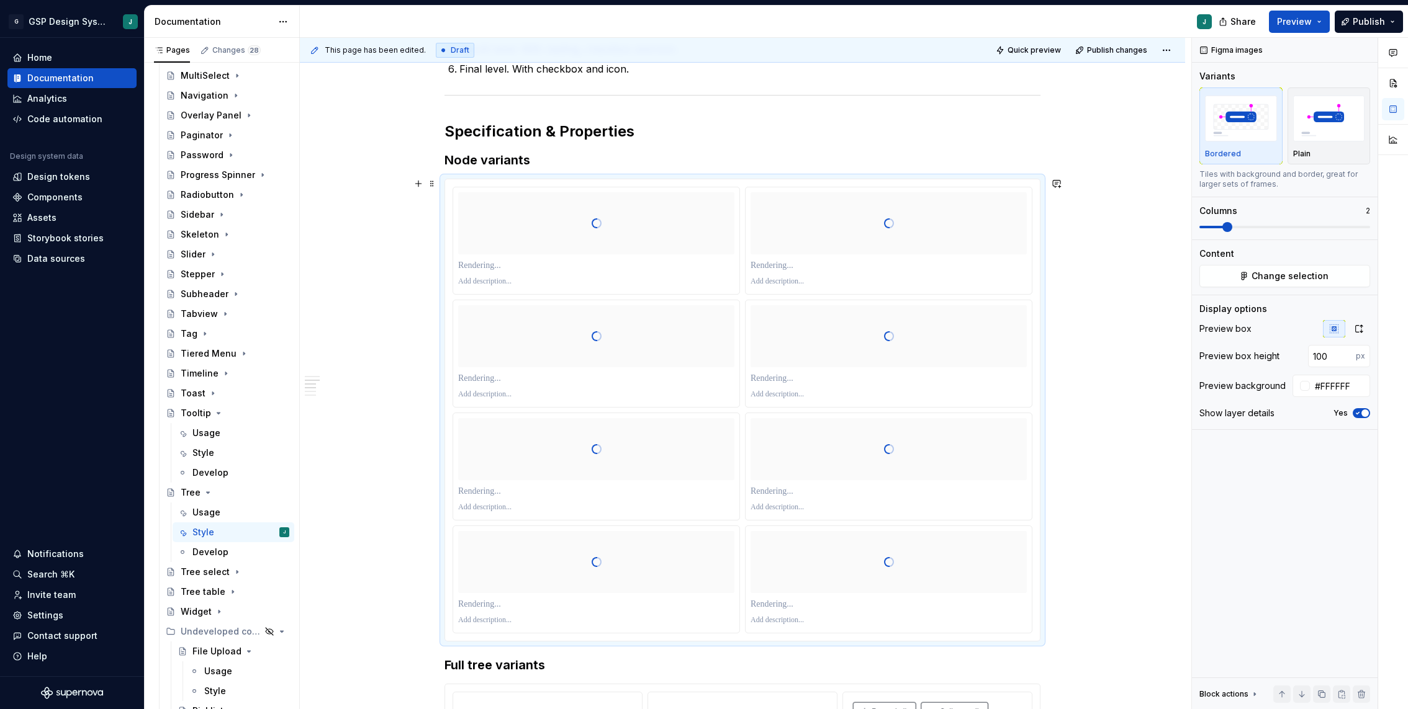
scroll to position [858, 0]
click at [489, 264] on p at bounding box center [596, 266] width 276 height 12
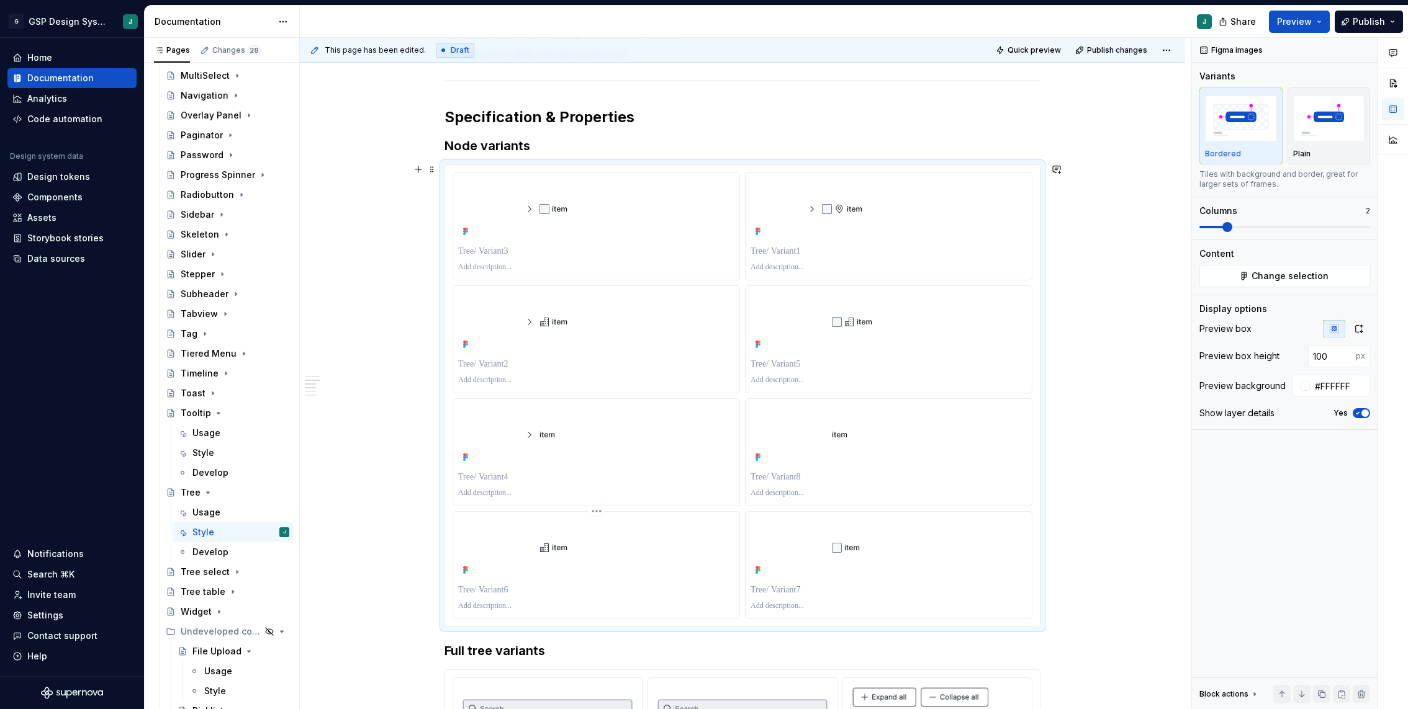
scroll to position [870, 0]
click at [501, 364] on p at bounding box center [596, 368] width 276 height 12
click at [809, 253] on p at bounding box center [888, 255] width 276 height 12
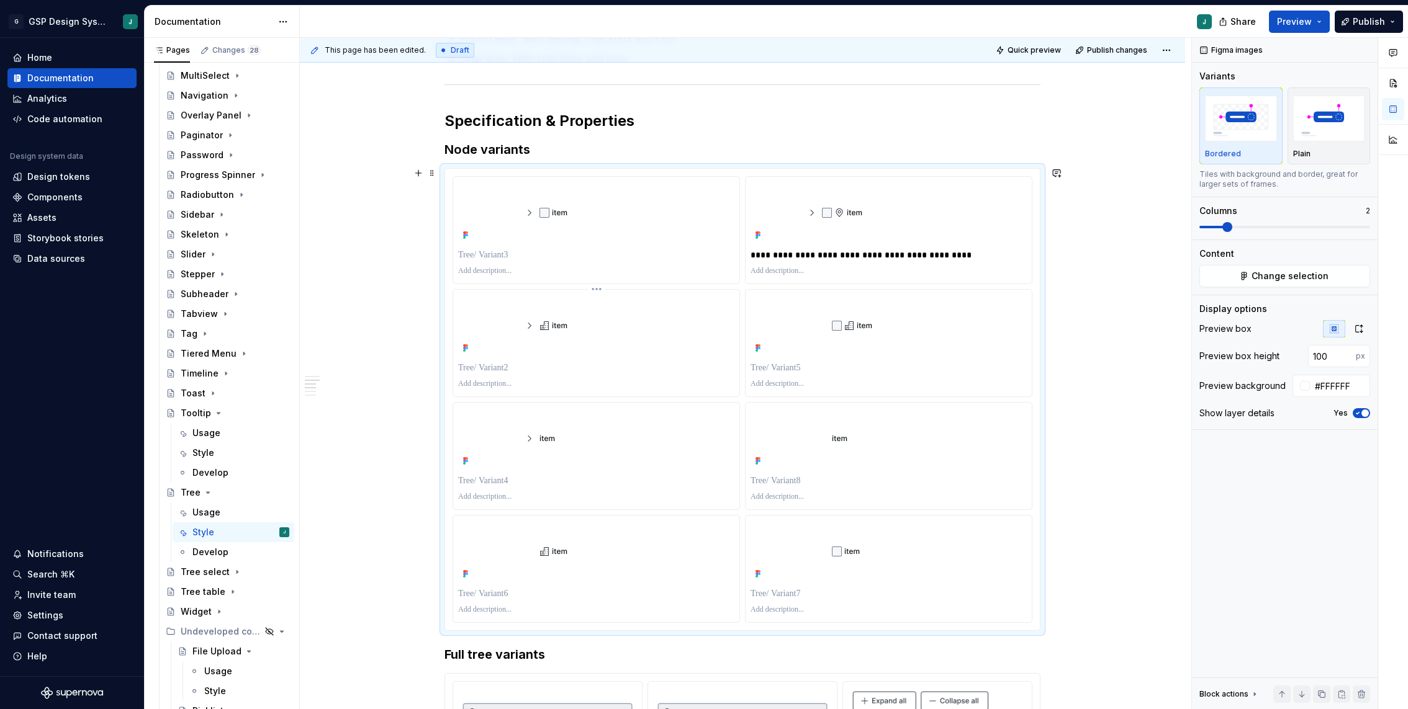
click at [507, 366] on p at bounding box center [596, 368] width 277 height 12
click at [505, 256] on p at bounding box center [596, 255] width 276 height 12
click at [799, 365] on p at bounding box center [888, 368] width 276 height 12
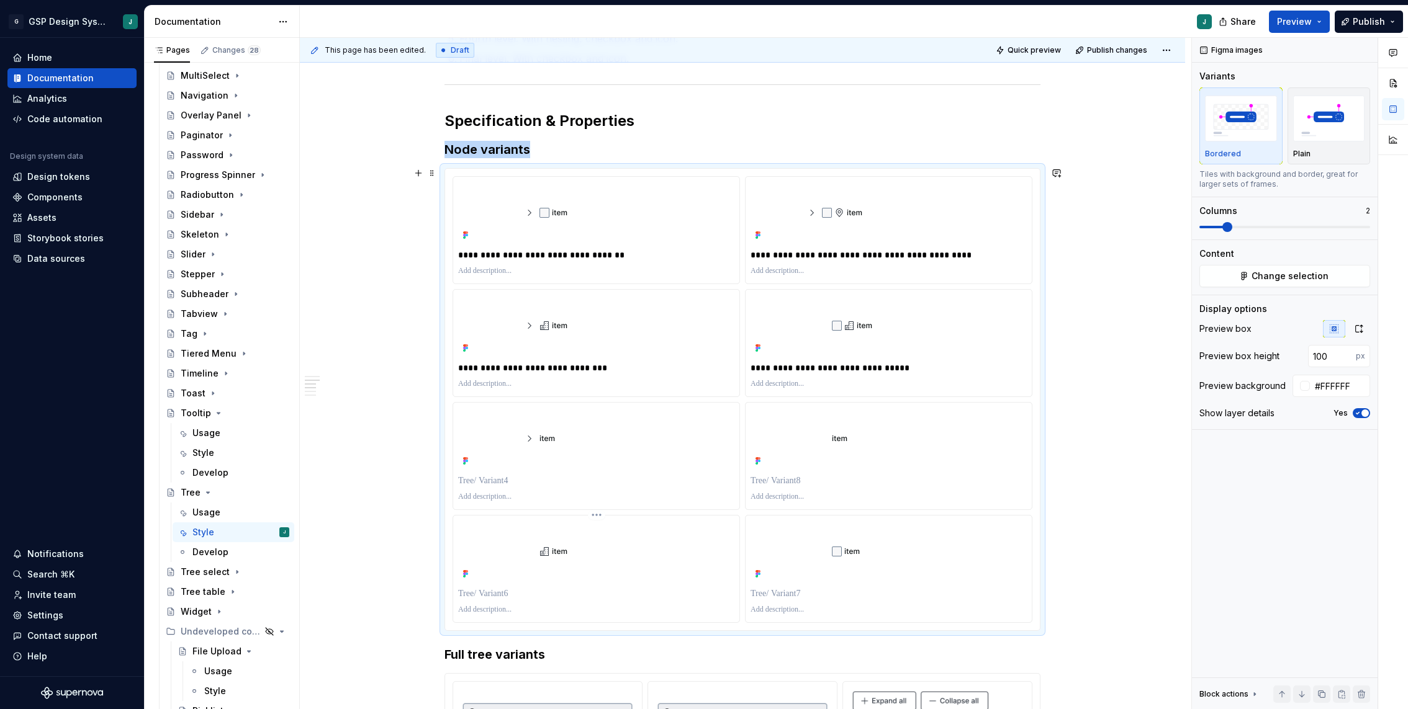
click at [511, 585] on div at bounding box center [596, 593] width 276 height 17
click at [517, 596] on p at bounding box center [596, 594] width 276 height 12
click at [788, 593] on p at bounding box center [888, 594] width 276 height 12
click at [818, 475] on p at bounding box center [888, 481] width 276 height 12
click at [512, 475] on p at bounding box center [596, 481] width 276 height 12
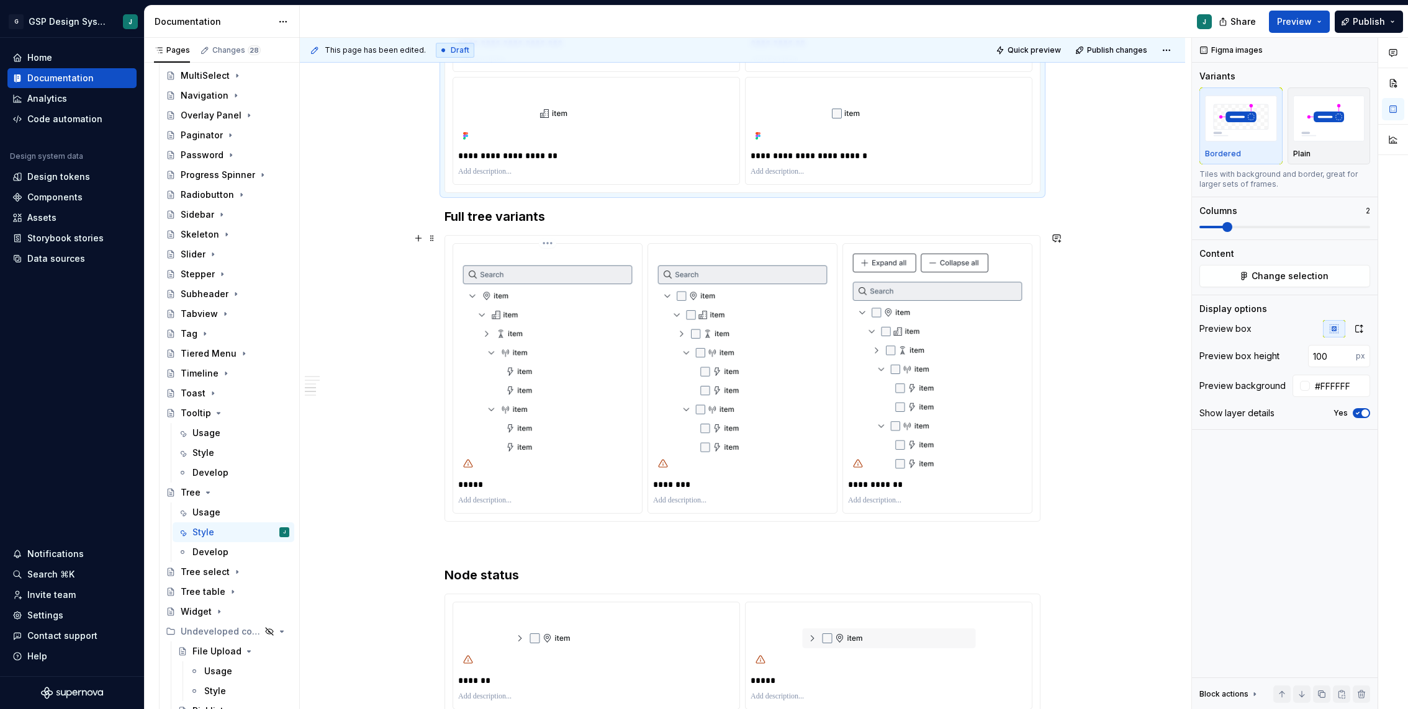
scroll to position [1341, 0]
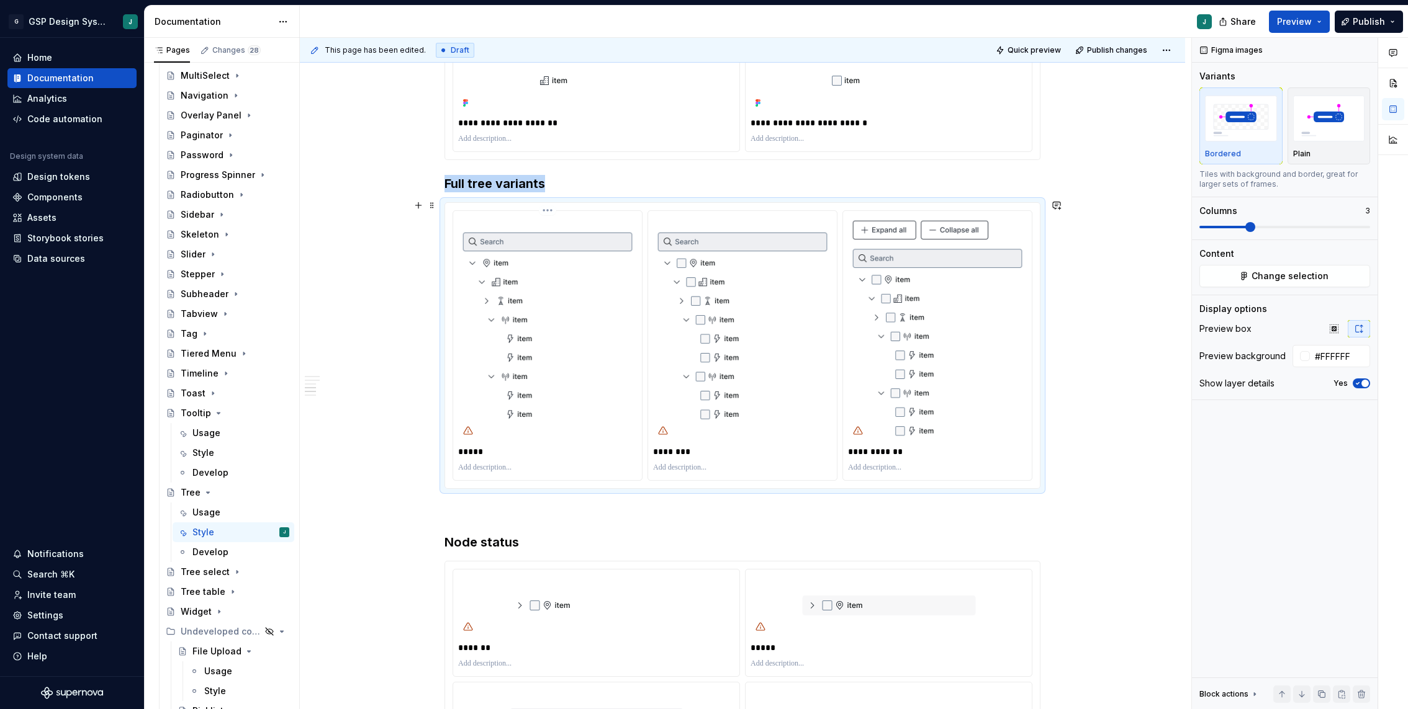
click at [623, 339] on img at bounding box center [547, 328] width 179 height 225
click at [1268, 279] on span "Change selection" at bounding box center [1289, 276] width 77 height 12
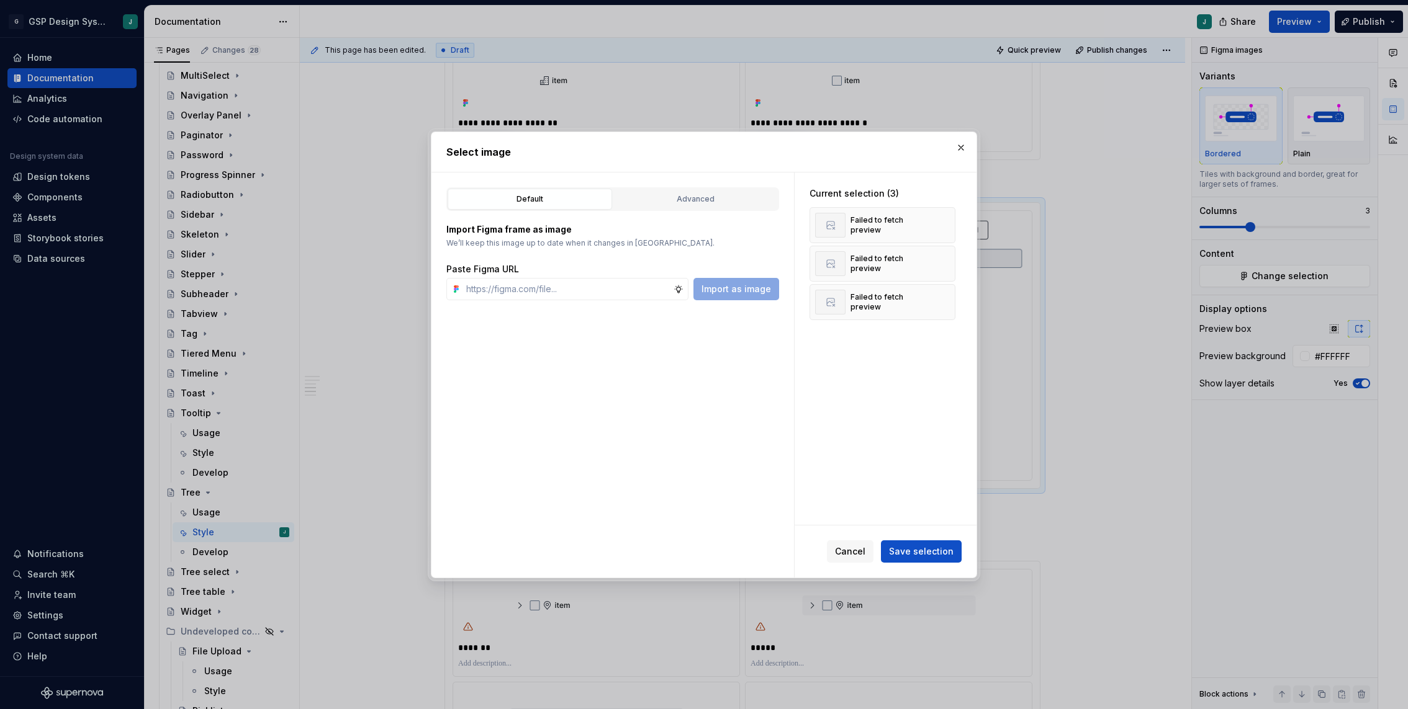
type textarea "*"
click at [690, 196] on div "Advanced" at bounding box center [696, 199] width 156 height 12
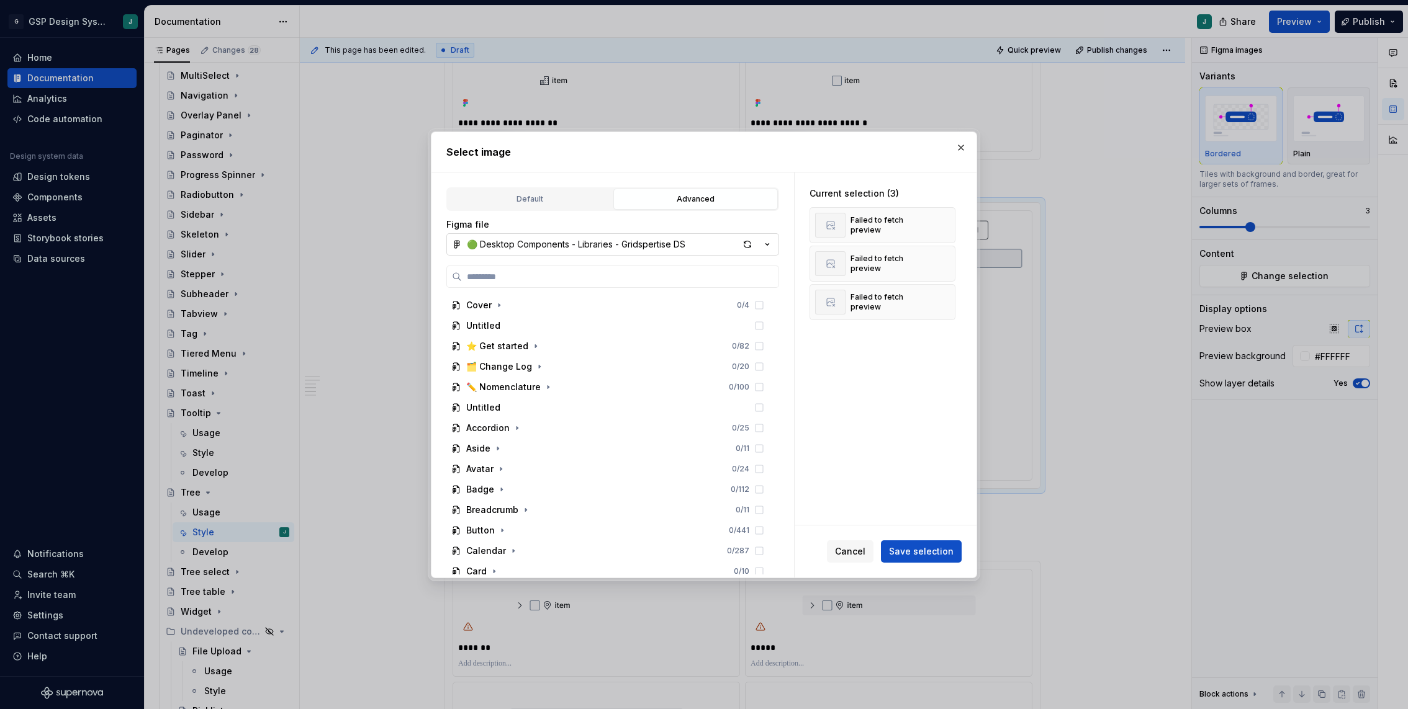
click at [506, 253] on button "🟢 Desktop Components - Libraries - Gridspertise DS" at bounding box center [612, 244] width 333 height 22
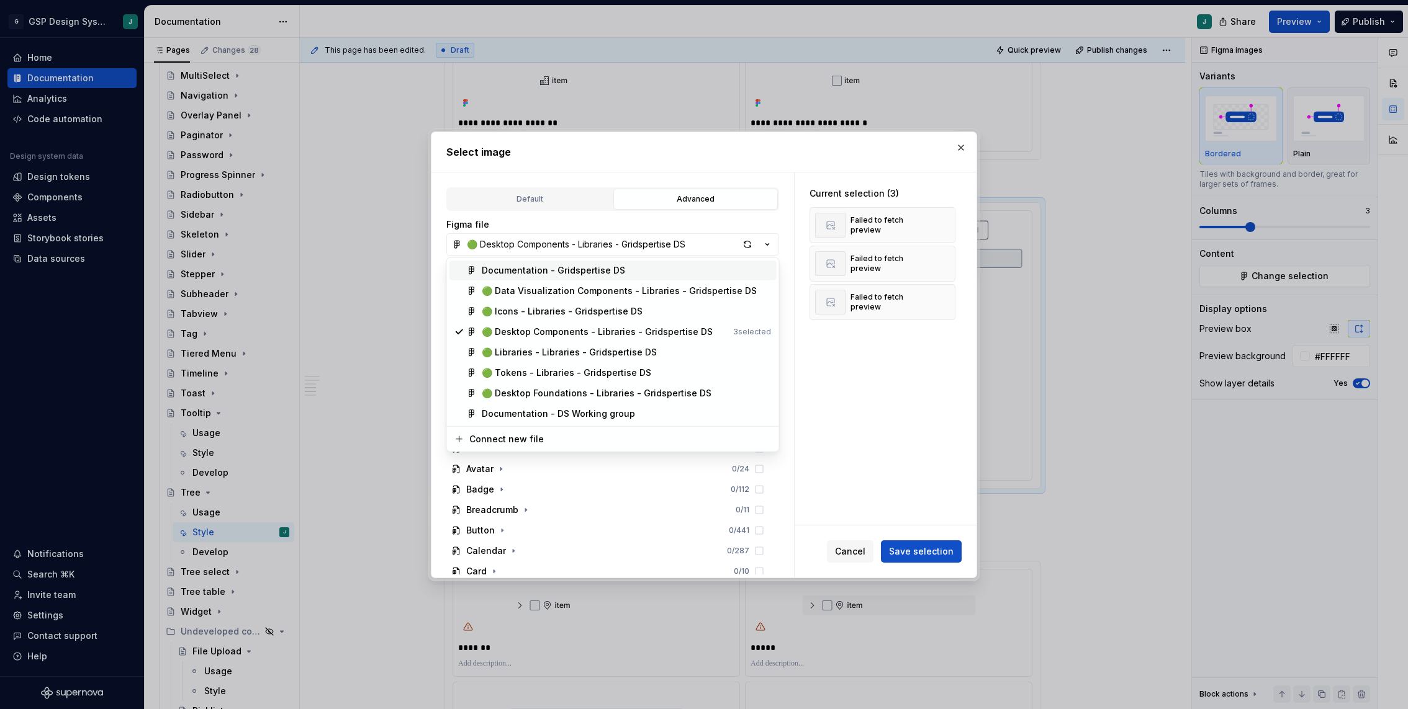
click at [507, 272] on div "Documentation - Gridspertise DS" at bounding box center [553, 270] width 143 height 12
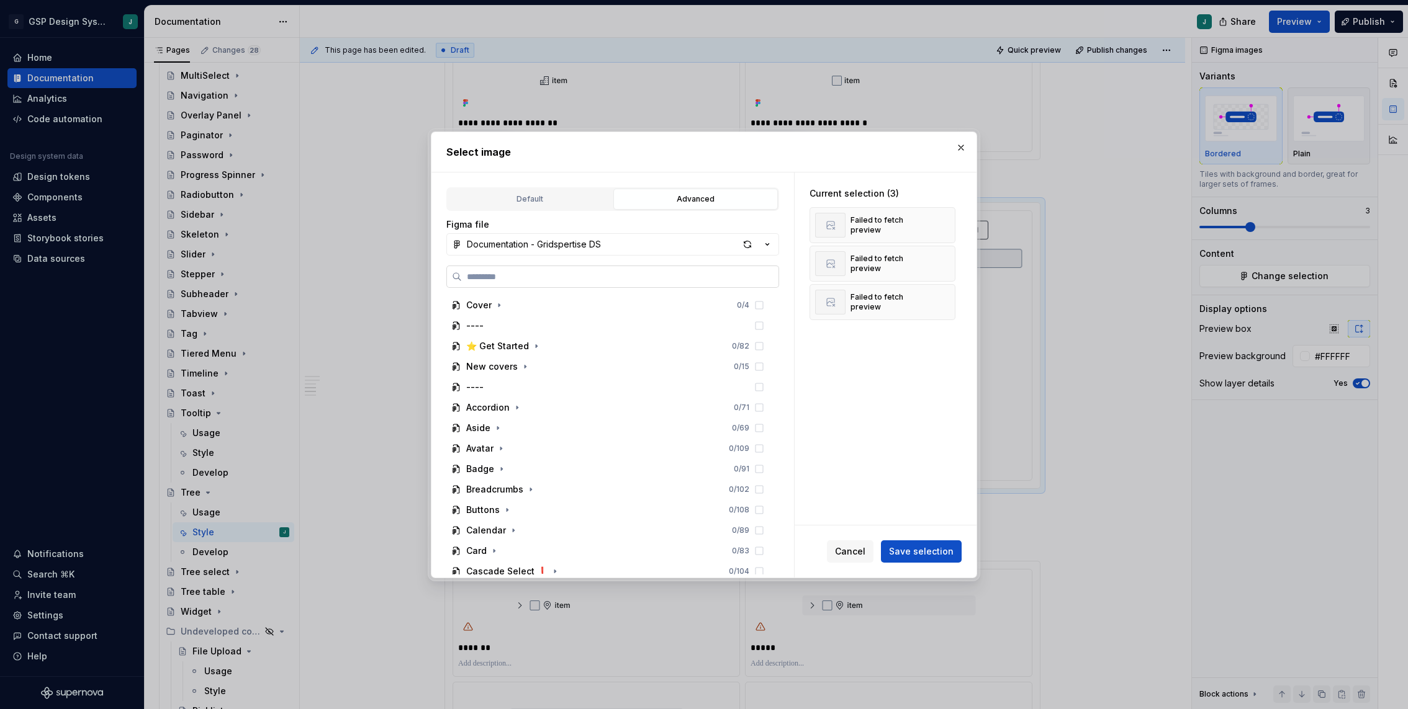
click at [498, 282] on label at bounding box center [612, 277] width 333 height 22
click at [498, 282] on input "search" at bounding box center [620, 277] width 317 height 12
type input "****"
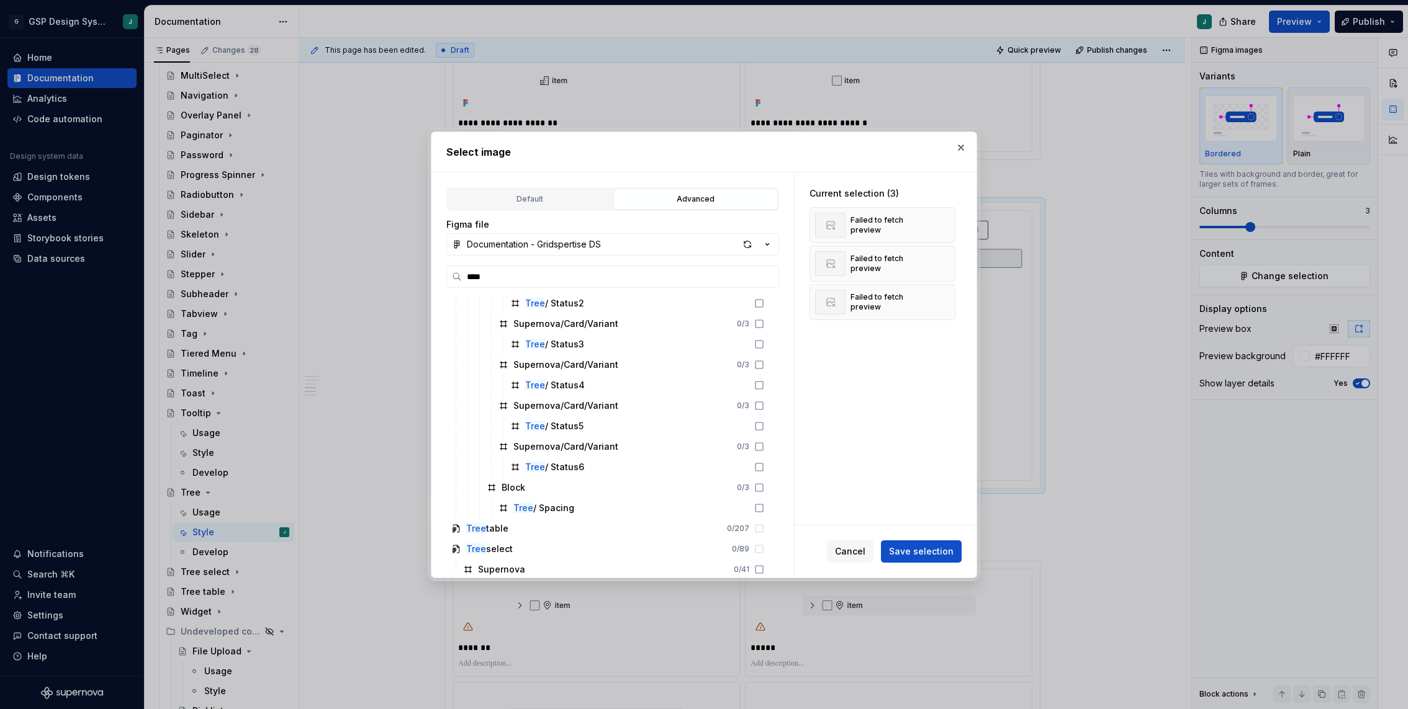
scroll to position [947, 0]
click at [958, 149] on button "button" at bounding box center [960, 147] width 17 height 17
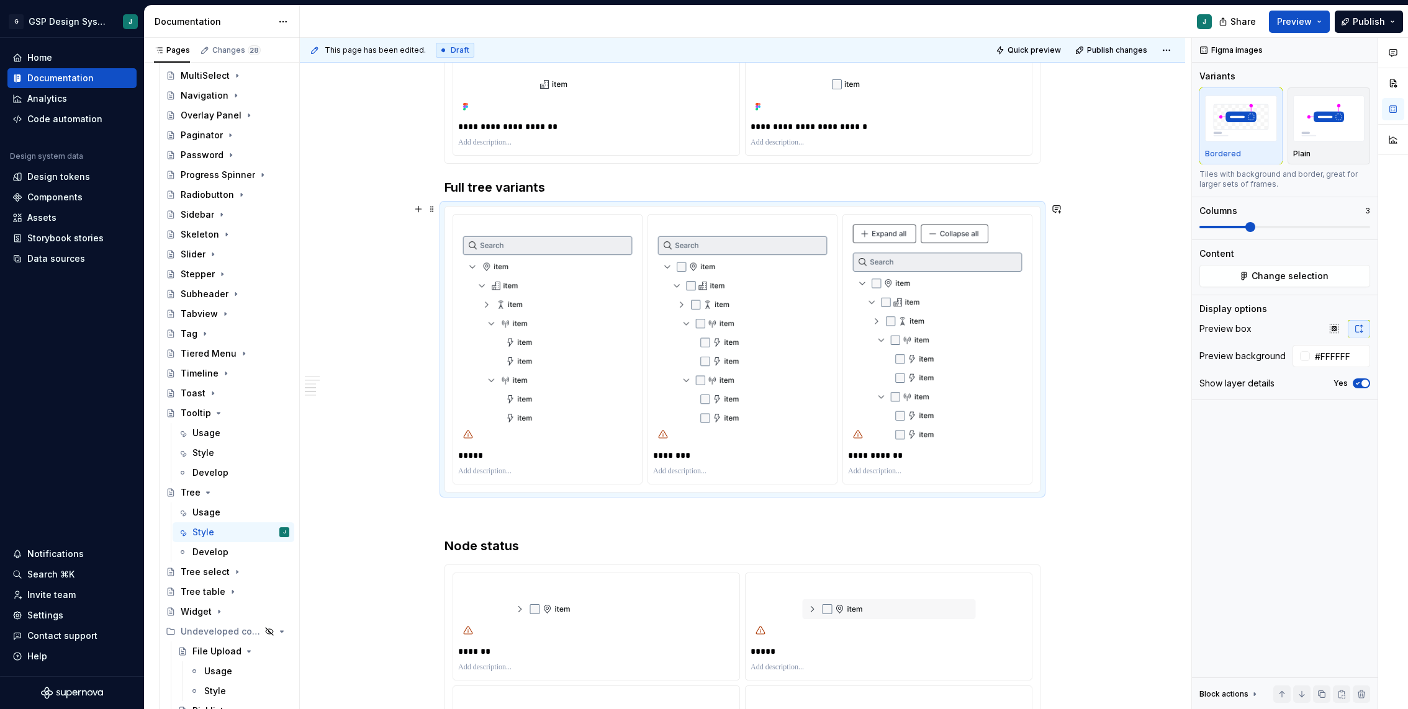
scroll to position [1307, 0]
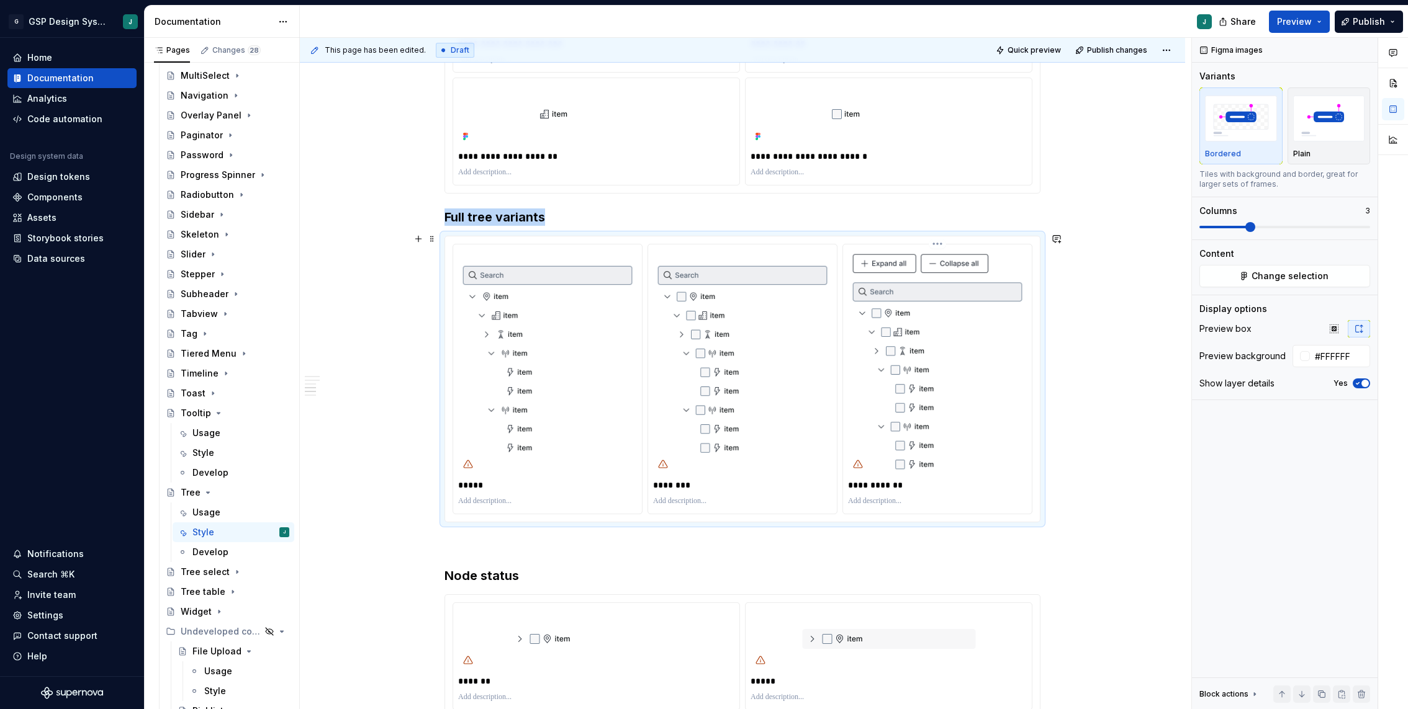
click at [864, 379] on img at bounding box center [937, 362] width 179 height 225
click at [1286, 274] on span "Change selection" at bounding box center [1289, 276] width 77 height 12
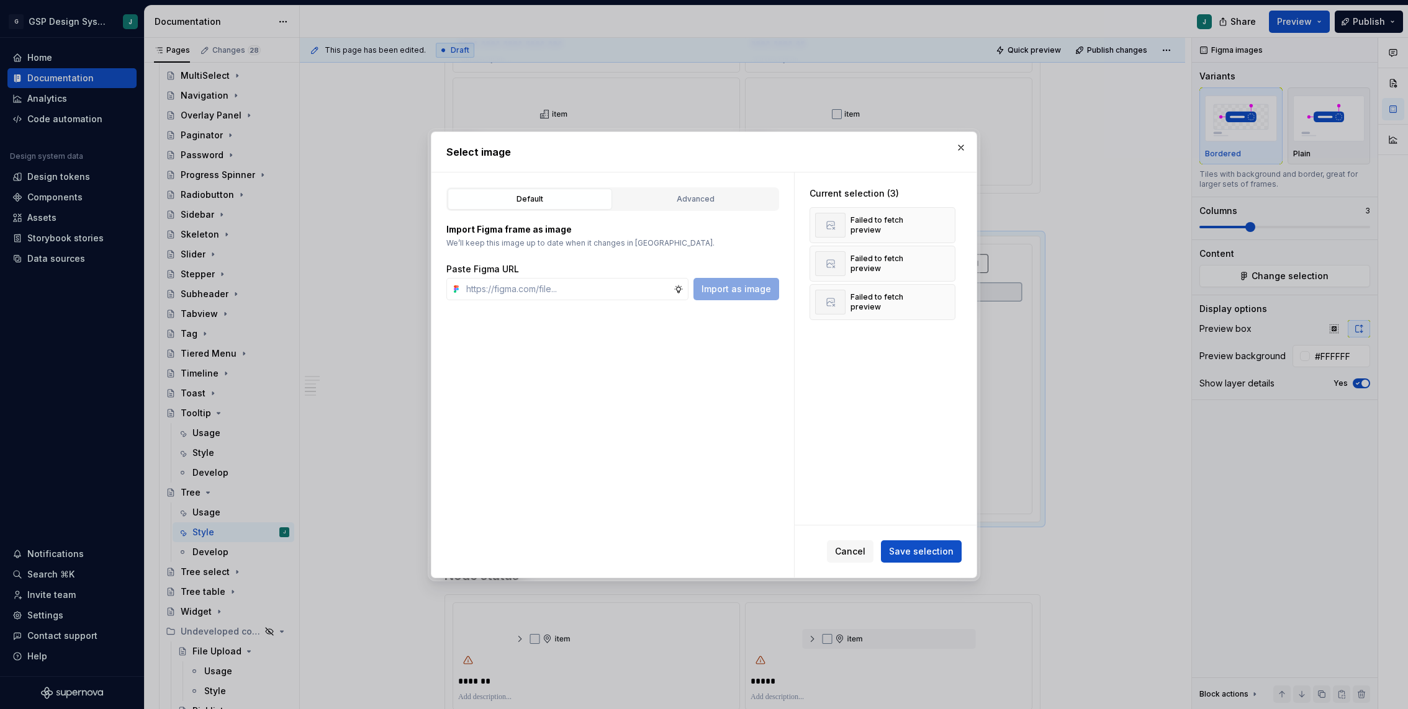
click at [674, 209] on div "Default Advanced" at bounding box center [612, 199] width 333 height 24
click at [667, 204] on div "Advanced" at bounding box center [696, 199] width 156 height 12
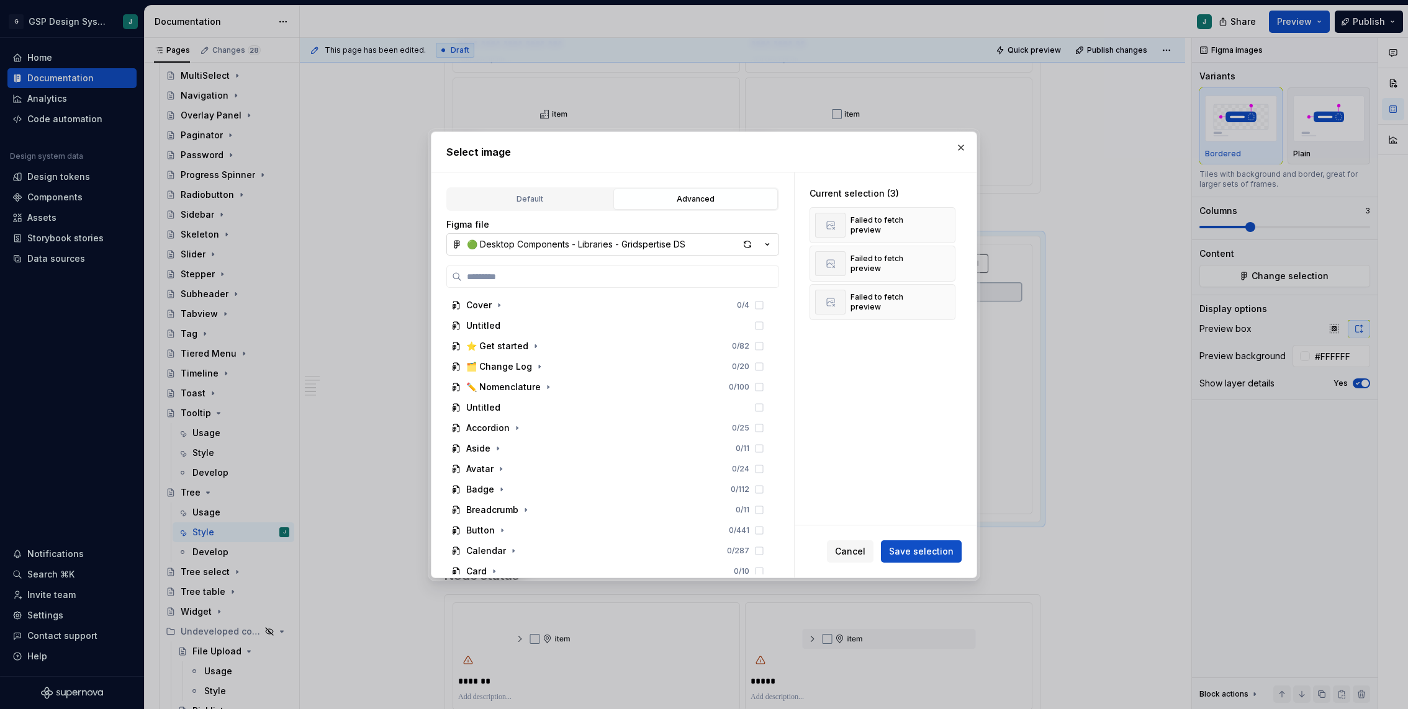
click at [521, 238] on div "🟢 Desktop Components - Libraries - Gridspertise DS" at bounding box center [576, 244] width 218 height 12
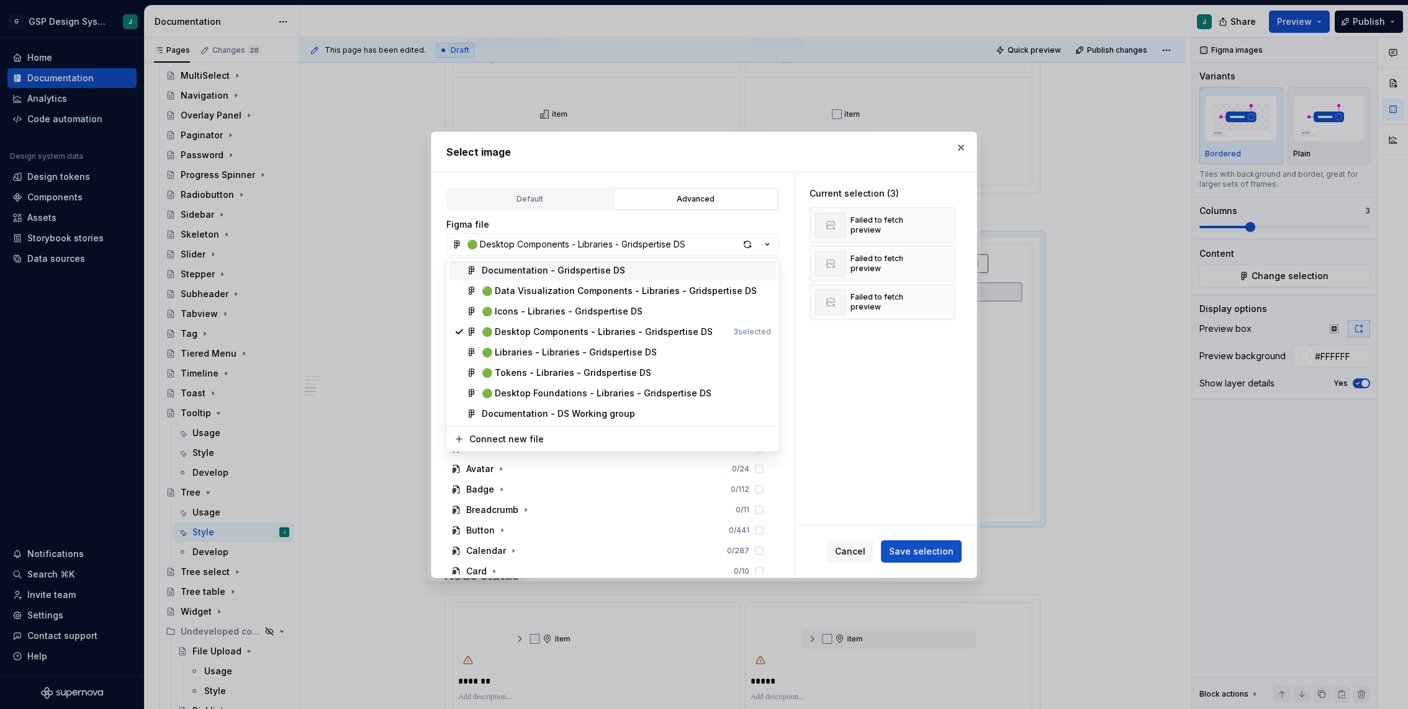
click at [511, 273] on div "Documentation - Gridspertise DS" at bounding box center [553, 270] width 143 height 12
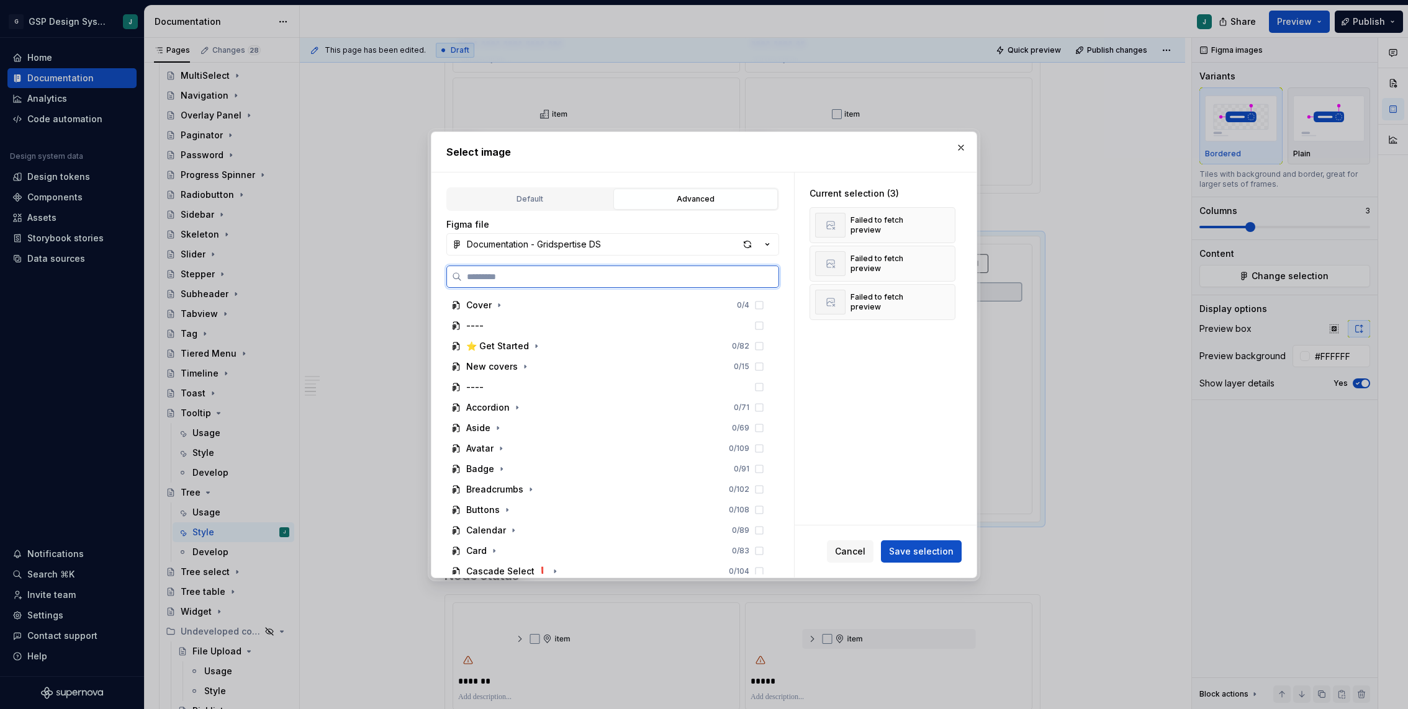
click at [508, 274] on input "search" at bounding box center [620, 277] width 317 height 12
paste input "**********"
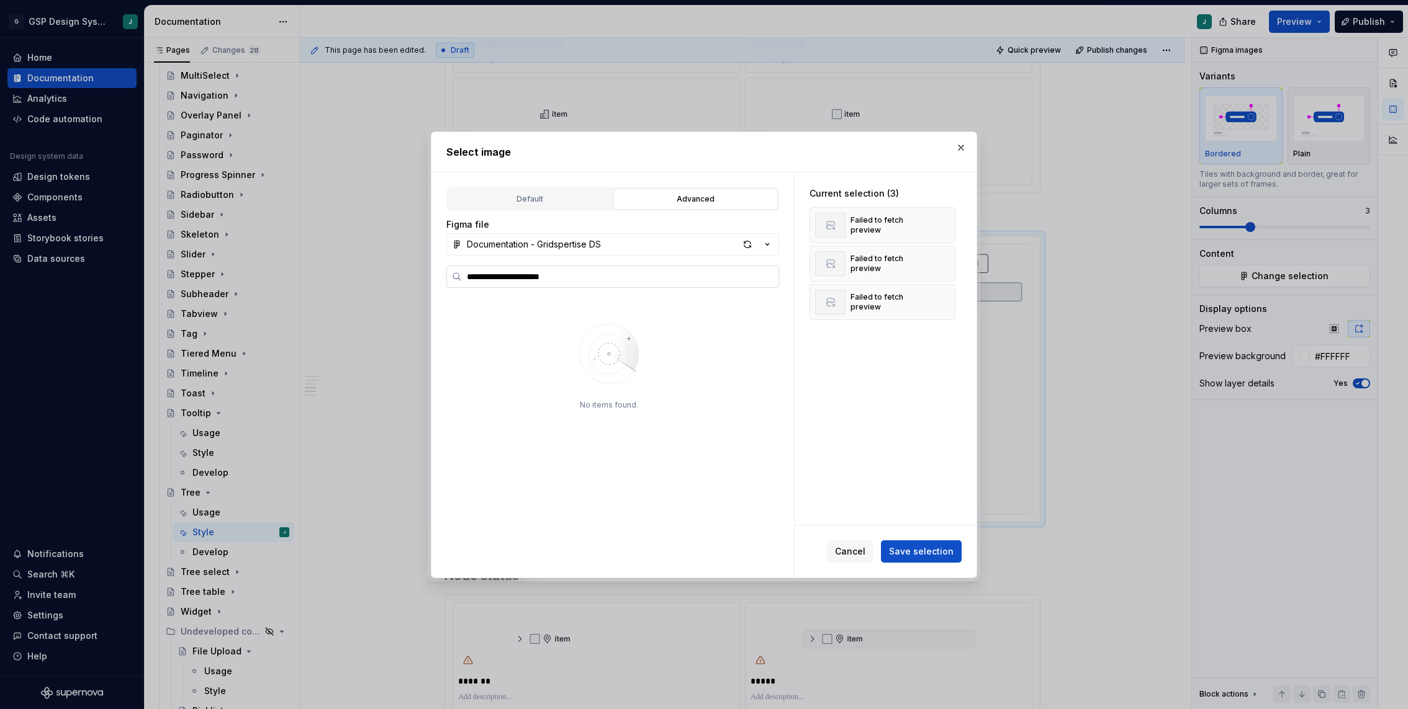
click at [538, 273] on input "**********" at bounding box center [620, 277] width 317 height 12
type input "****"
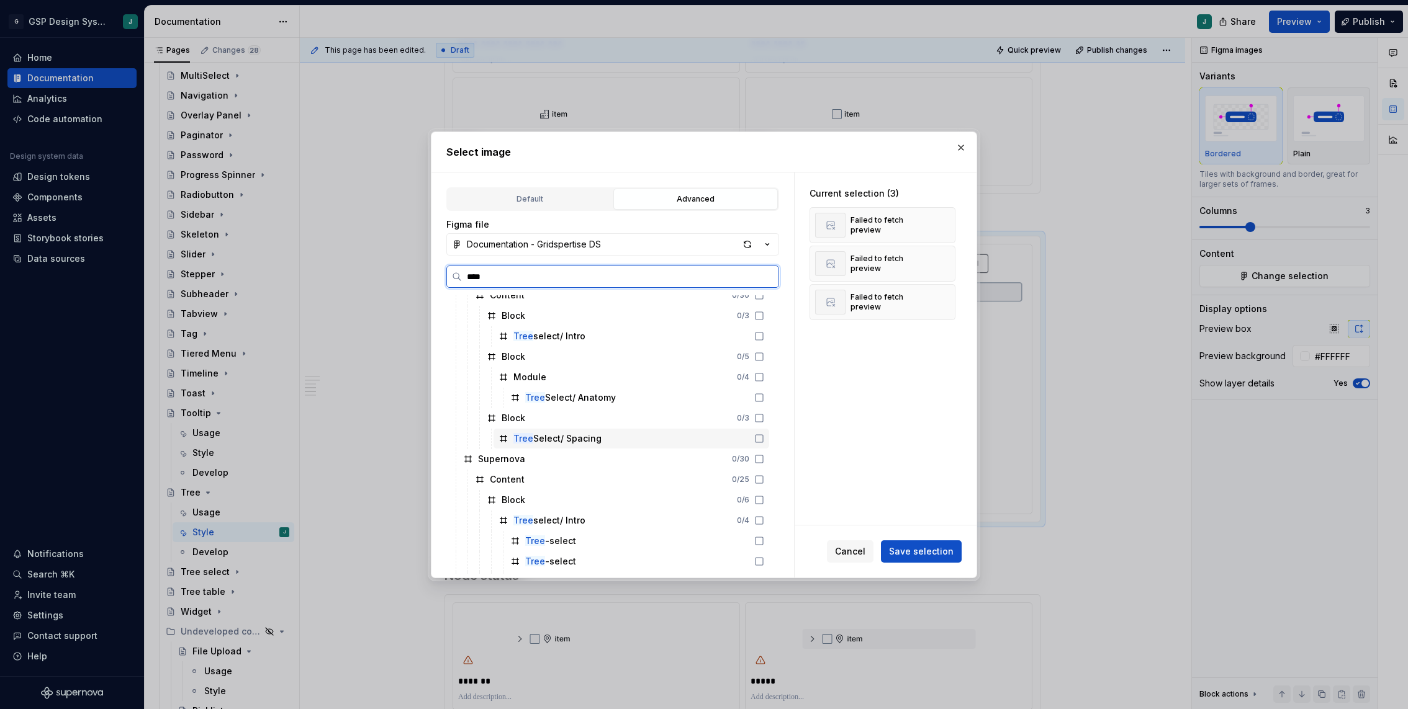
scroll to position [1257, 0]
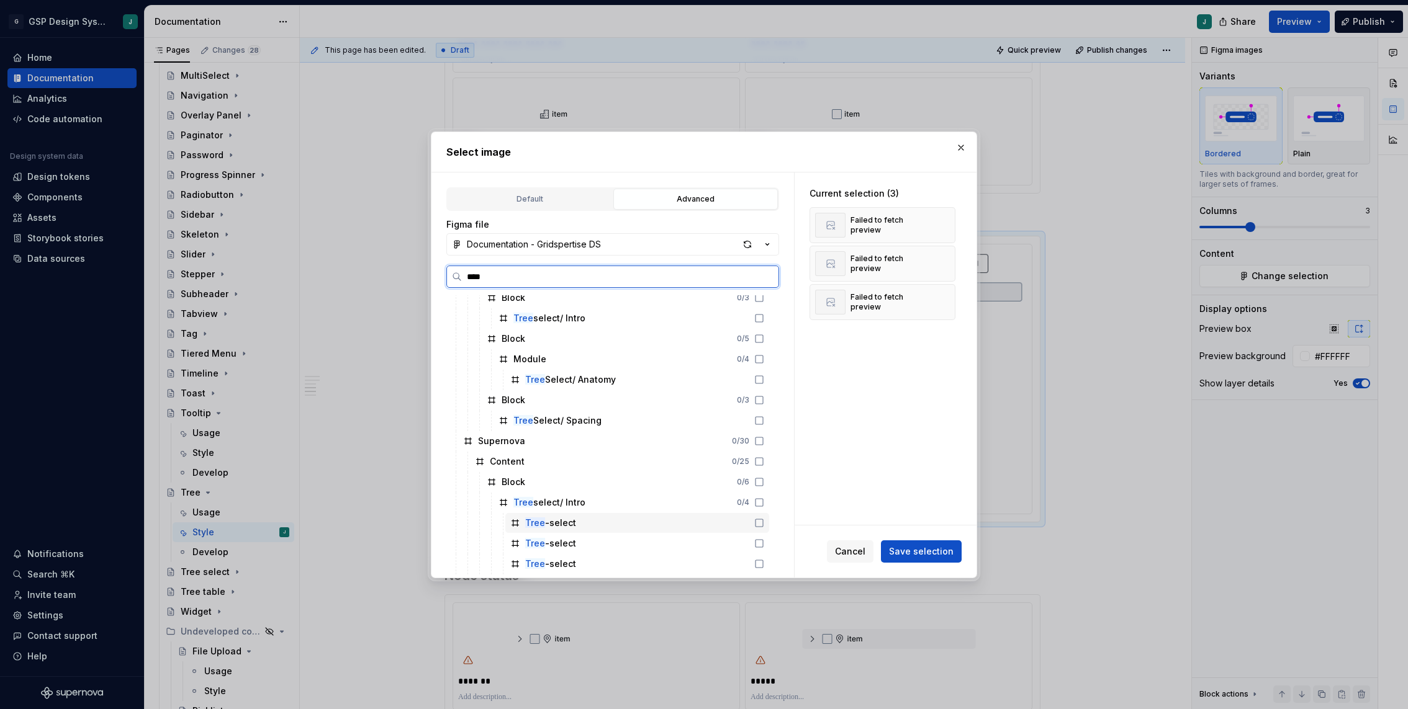
click at [764, 521] on icon at bounding box center [759, 523] width 10 height 10
click at [764, 543] on icon at bounding box center [759, 544] width 10 height 10
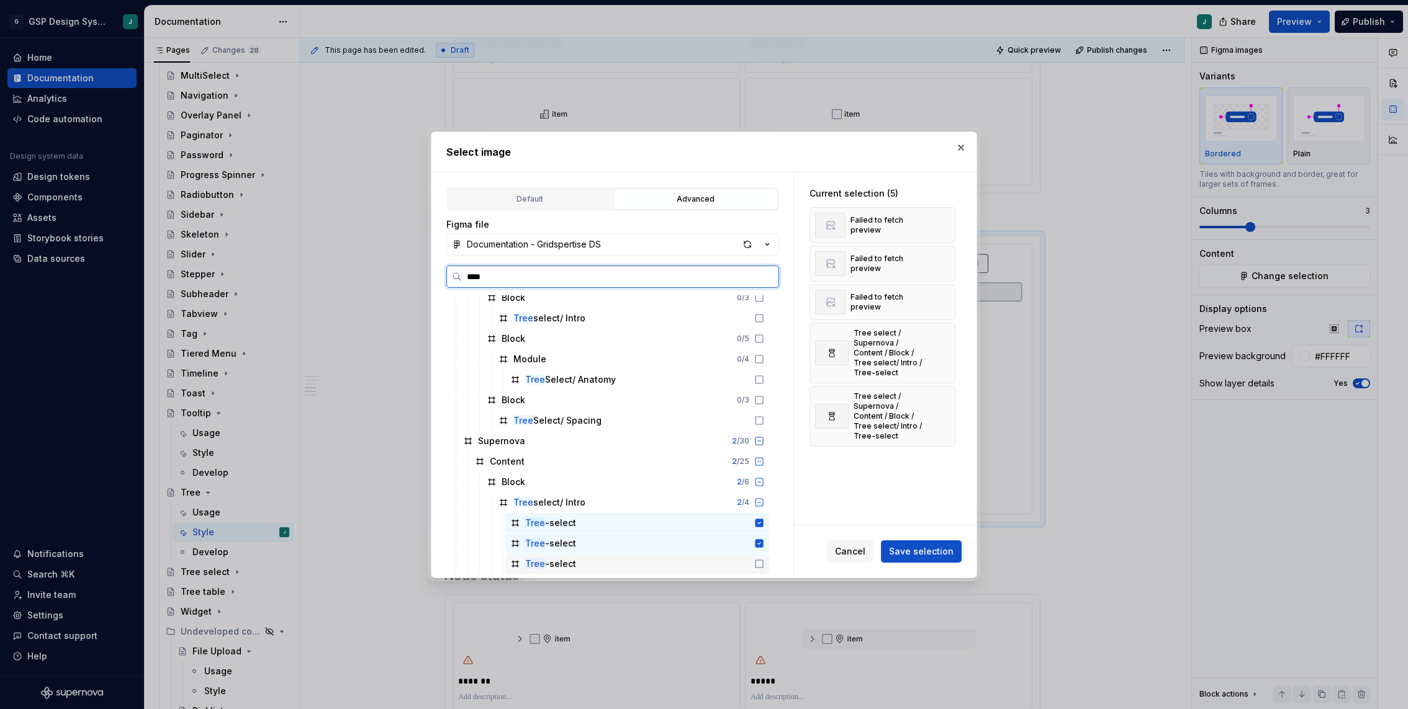
click at [764, 565] on icon at bounding box center [759, 564] width 10 height 10
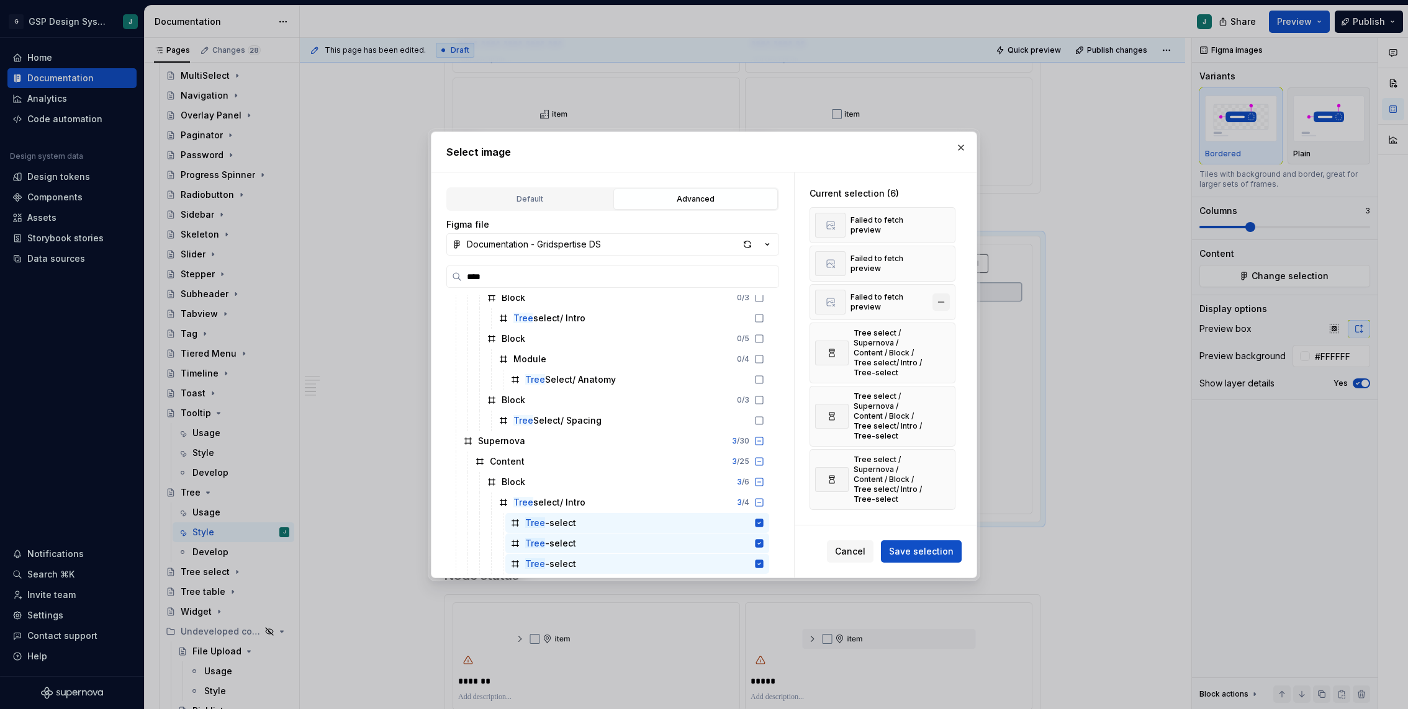
click at [949, 299] on button "button" at bounding box center [940, 302] width 17 height 17
click at [948, 264] on button "button" at bounding box center [940, 263] width 17 height 17
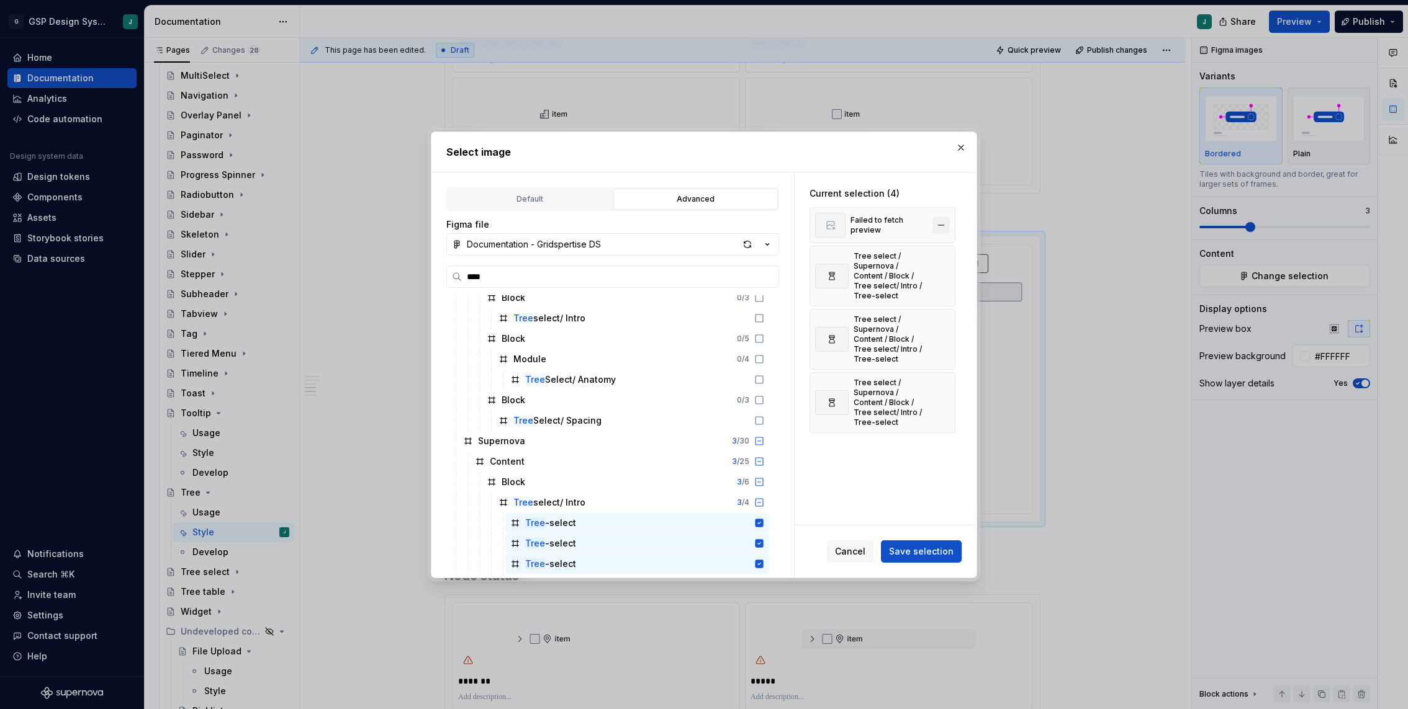
click at [948, 233] on span at bounding box center [940, 225] width 17 height 17
click at [947, 232] on button "button" at bounding box center [940, 225] width 17 height 17
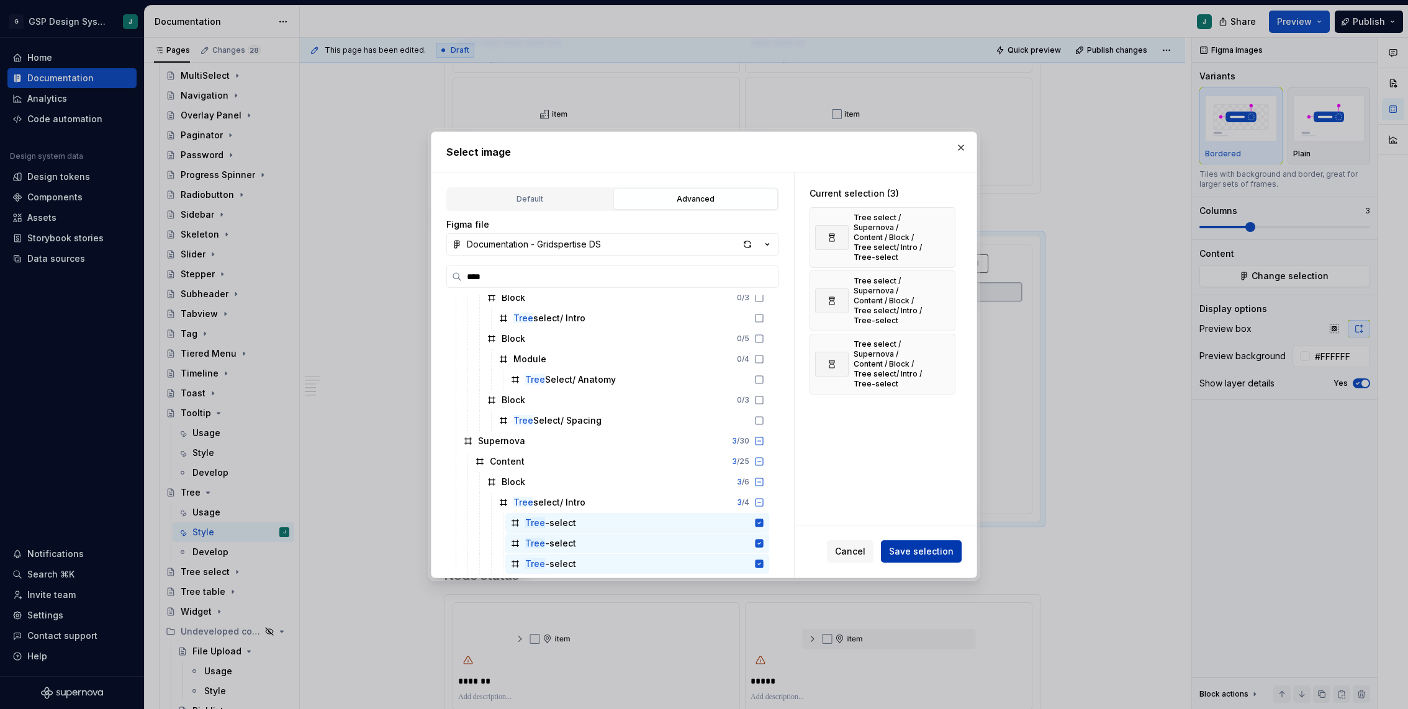
click at [938, 559] on button "Save selection" at bounding box center [921, 552] width 81 height 22
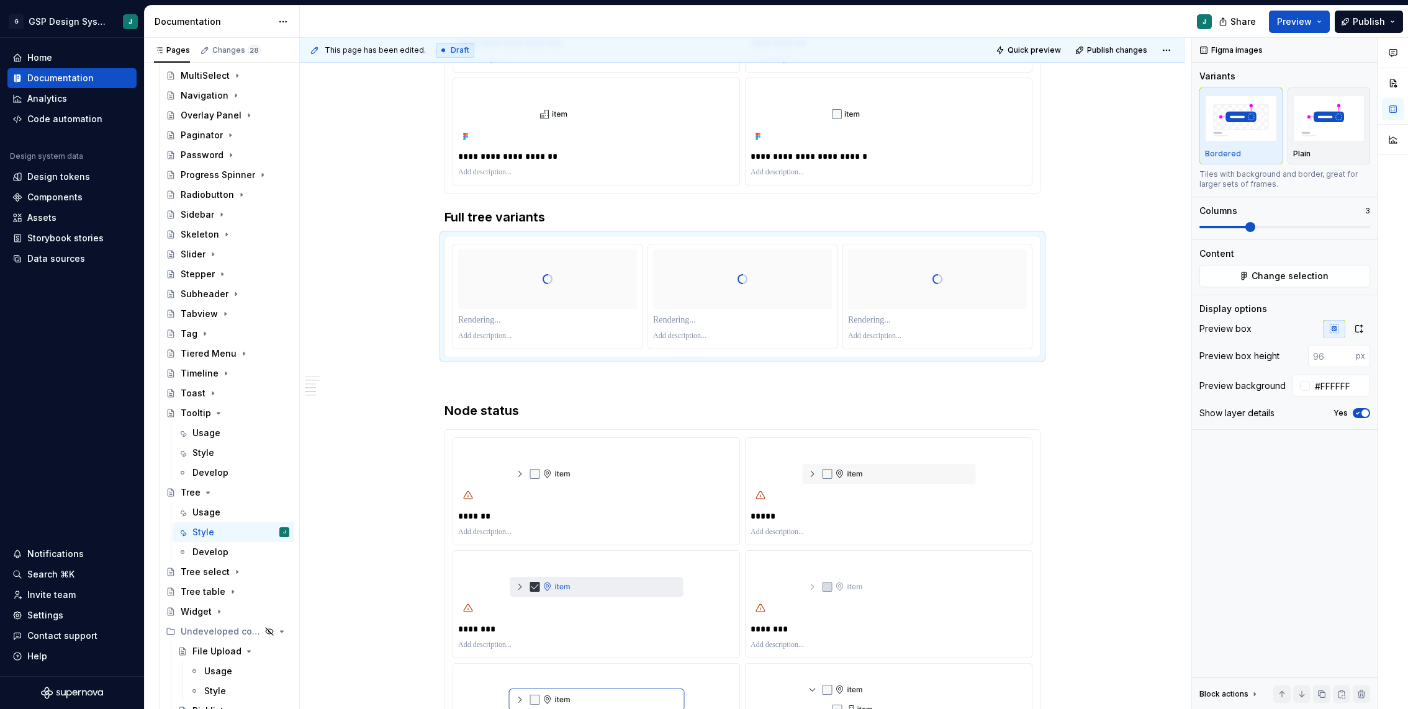
click at [1087, 568] on div "**********" at bounding box center [742, 139] width 885 height 2462
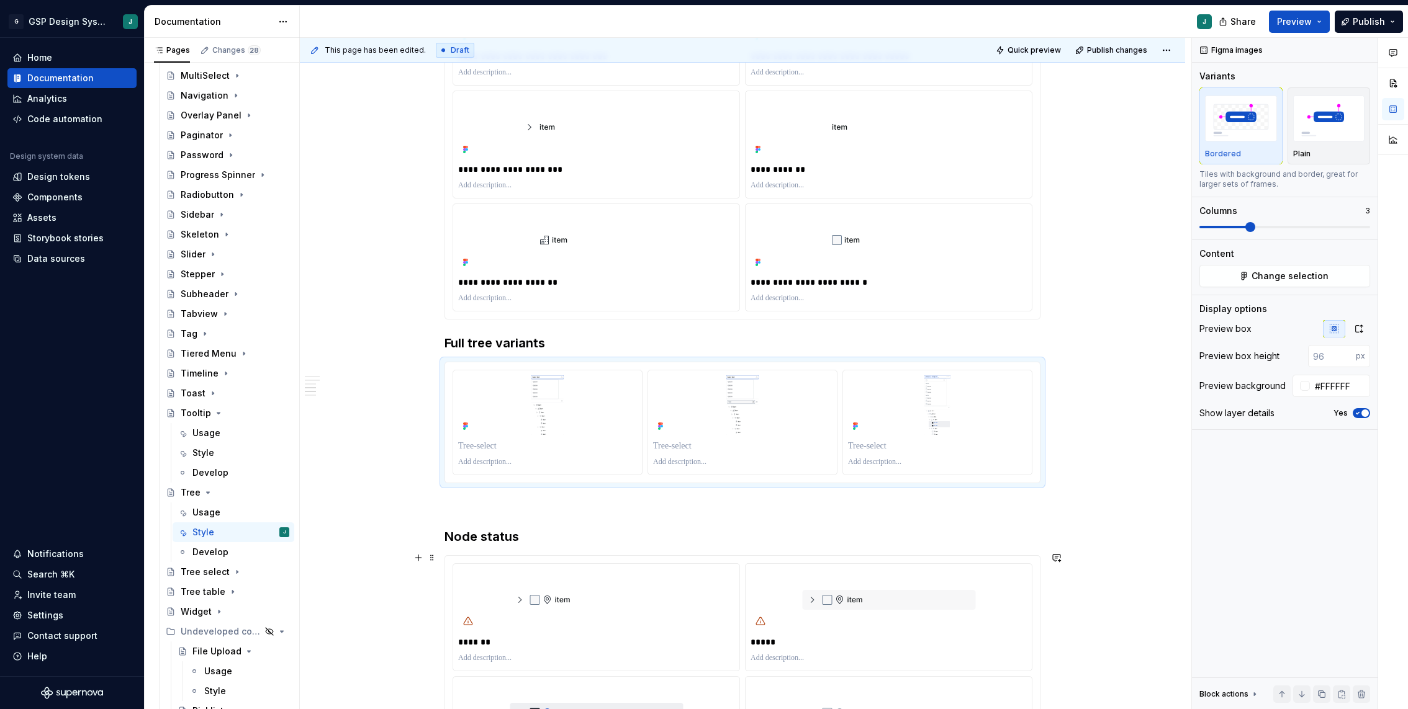
scroll to position [1149, 0]
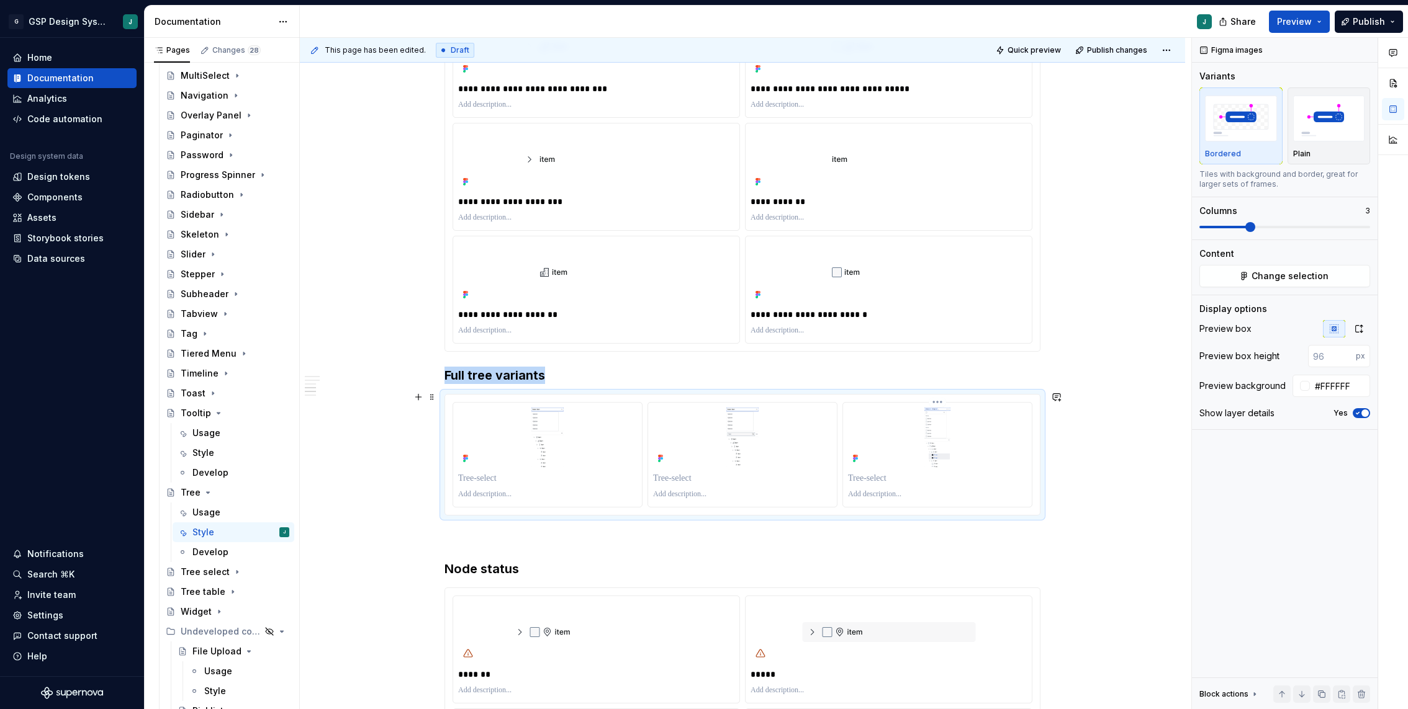
click at [1021, 449] on img at bounding box center [937, 438] width 173 height 60
click at [1361, 328] on icon "button" at bounding box center [1359, 329] width 10 height 10
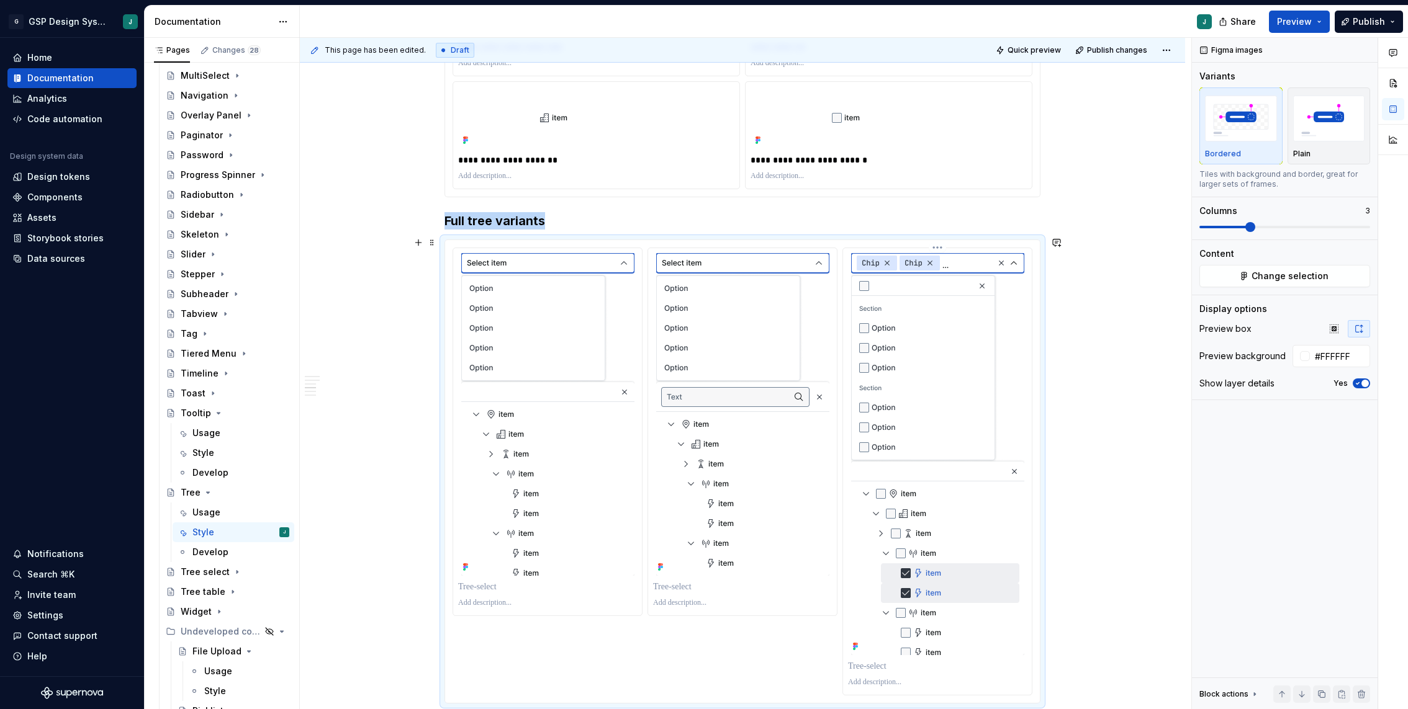
scroll to position [1321, 0]
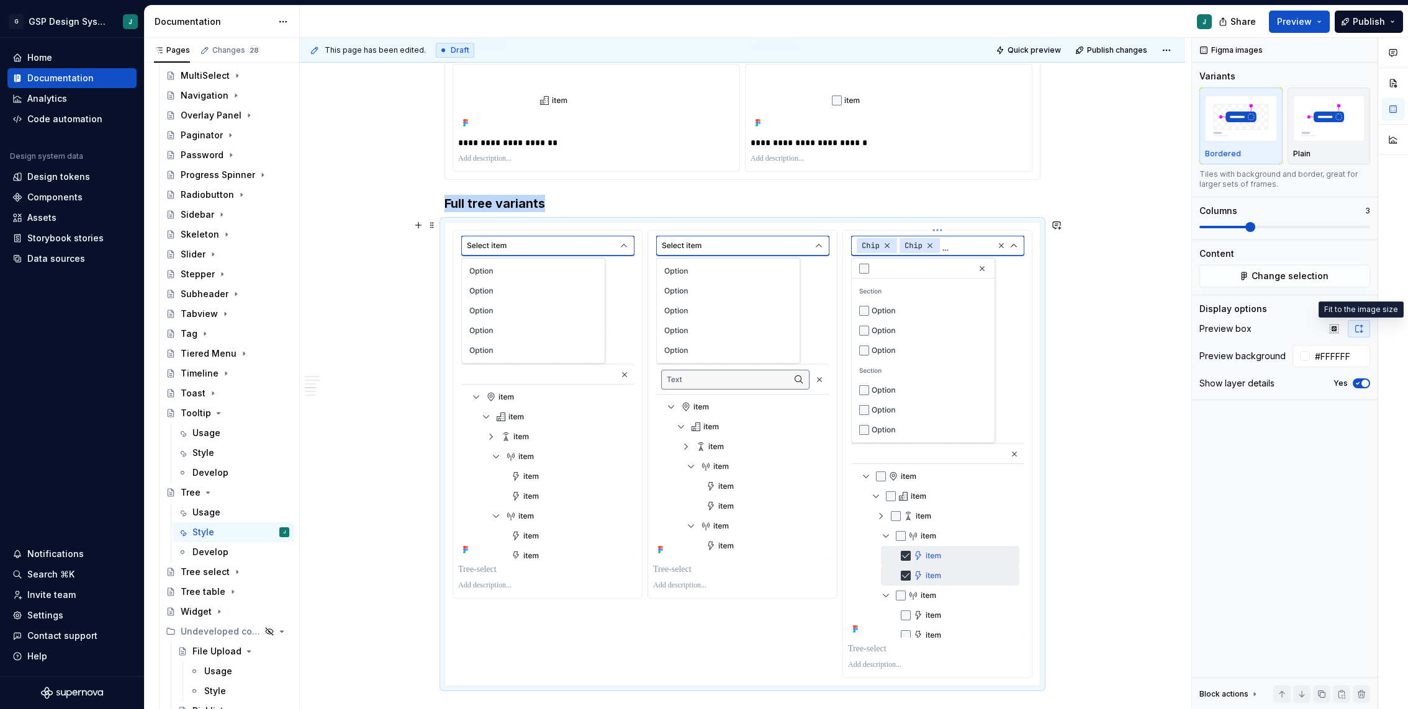
click at [903, 307] on img at bounding box center [937, 437] width 173 height 402
click at [1272, 274] on span "Change selection" at bounding box center [1289, 276] width 77 height 12
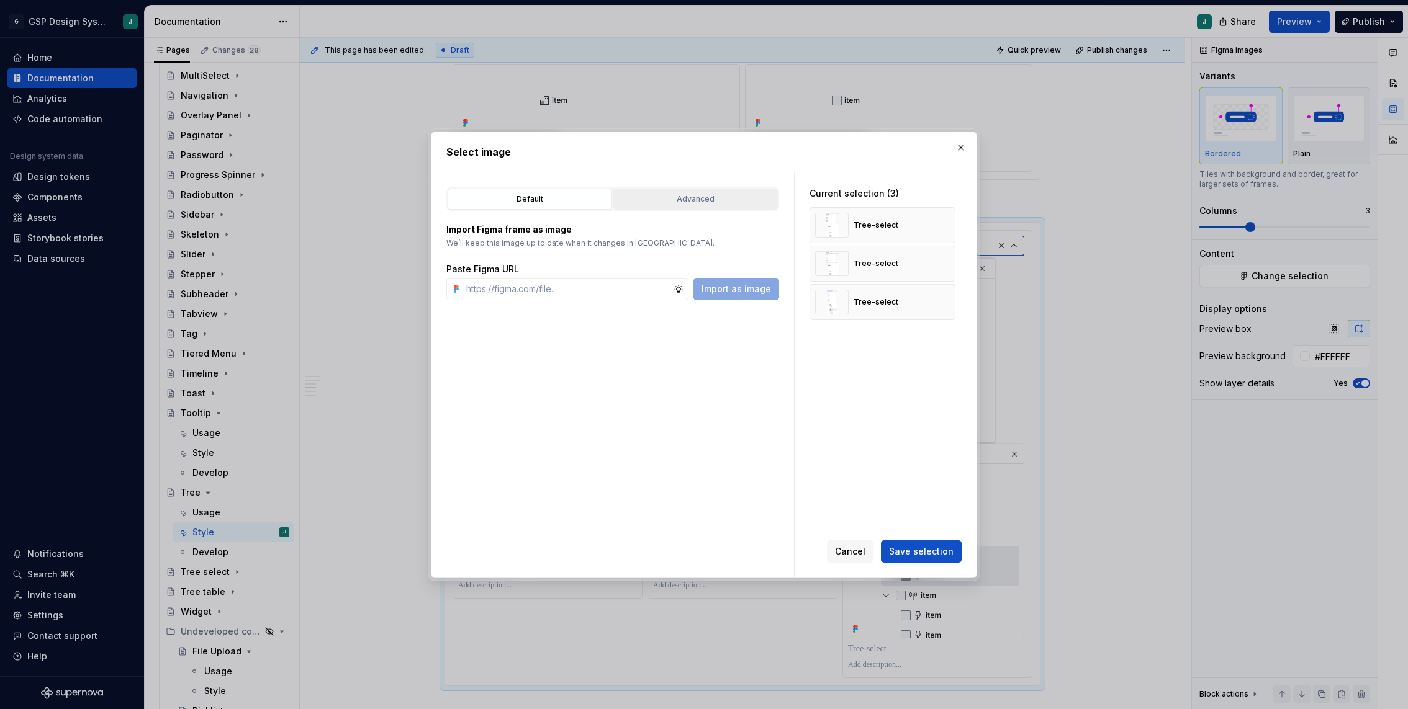
click at [680, 198] on div "Advanced" at bounding box center [696, 199] width 156 height 12
type textarea "*"
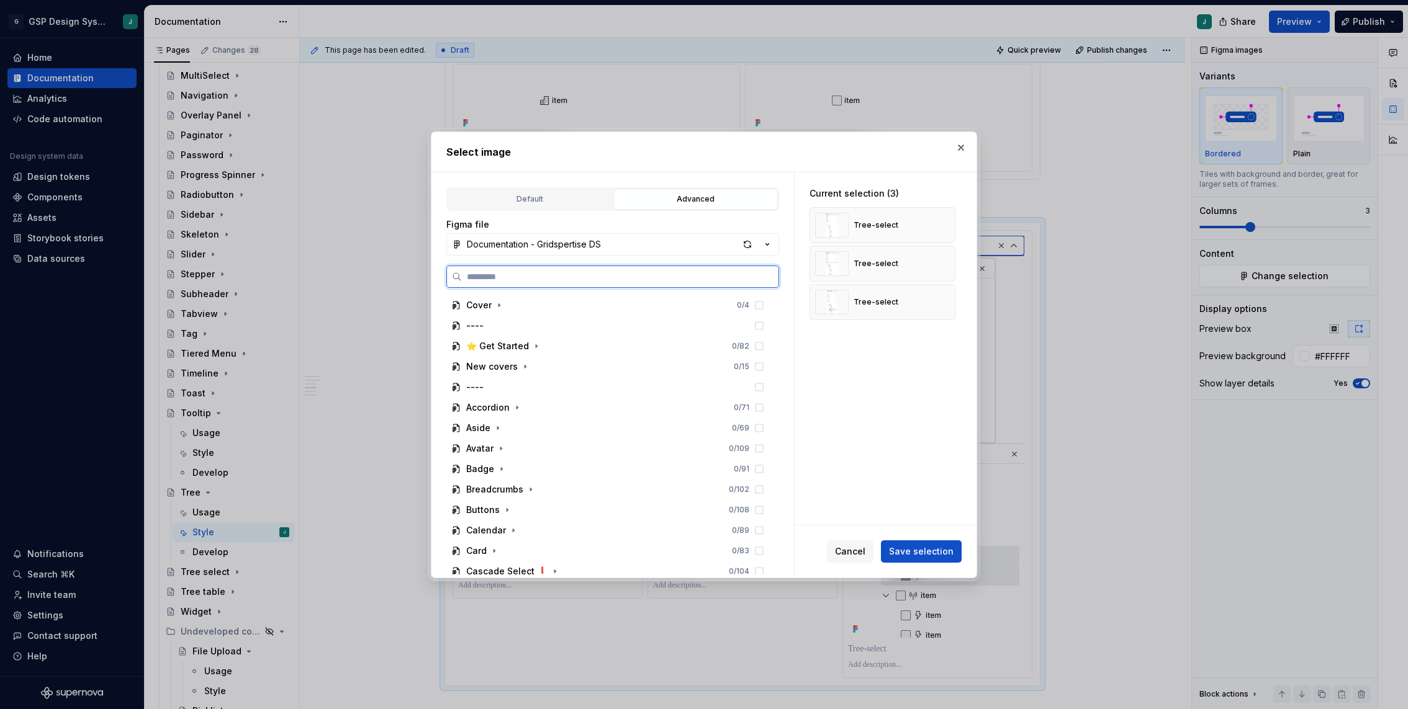
click at [510, 278] on input "search" at bounding box center [620, 277] width 317 height 12
type input "****"
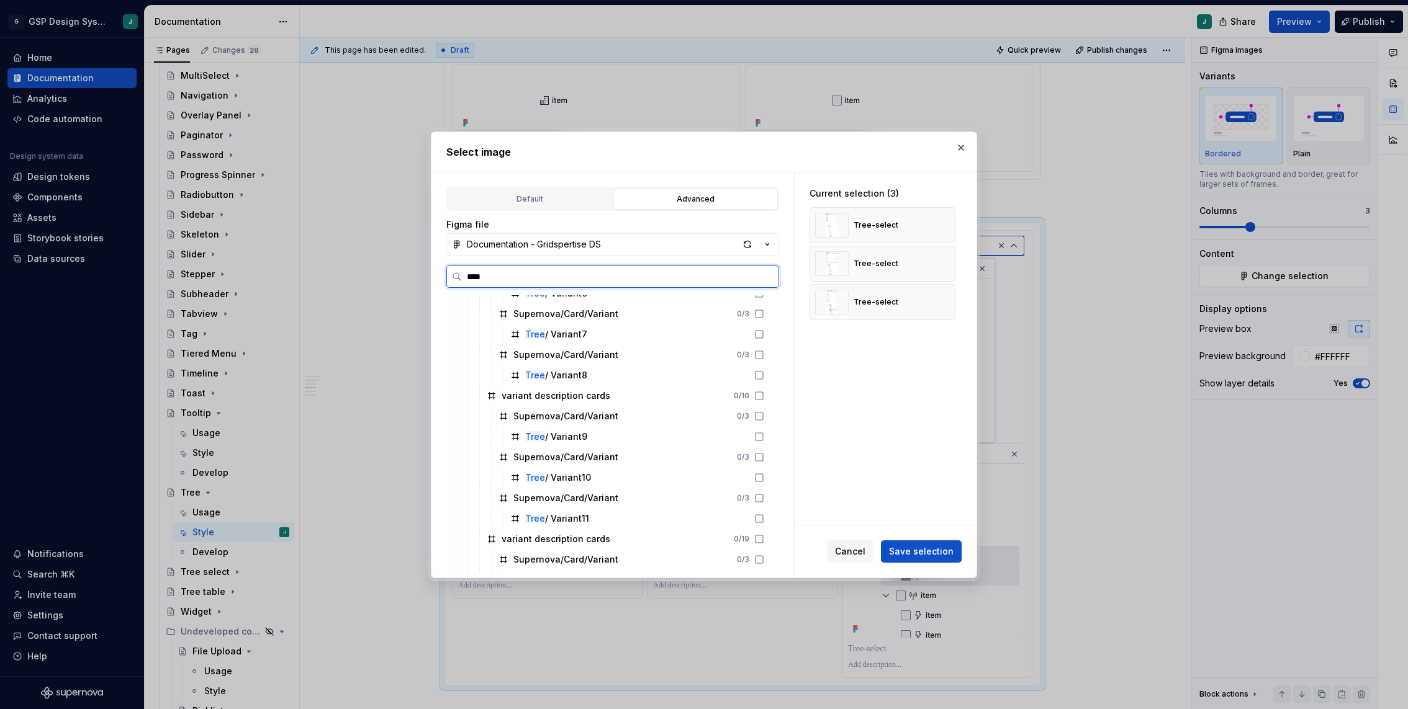
scroll to position [631, 0]
click at [607, 431] on div "Tree / Variant9" at bounding box center [637, 432] width 264 height 20
click at [618, 470] on div "Tree / Variant10" at bounding box center [637, 473] width 264 height 20
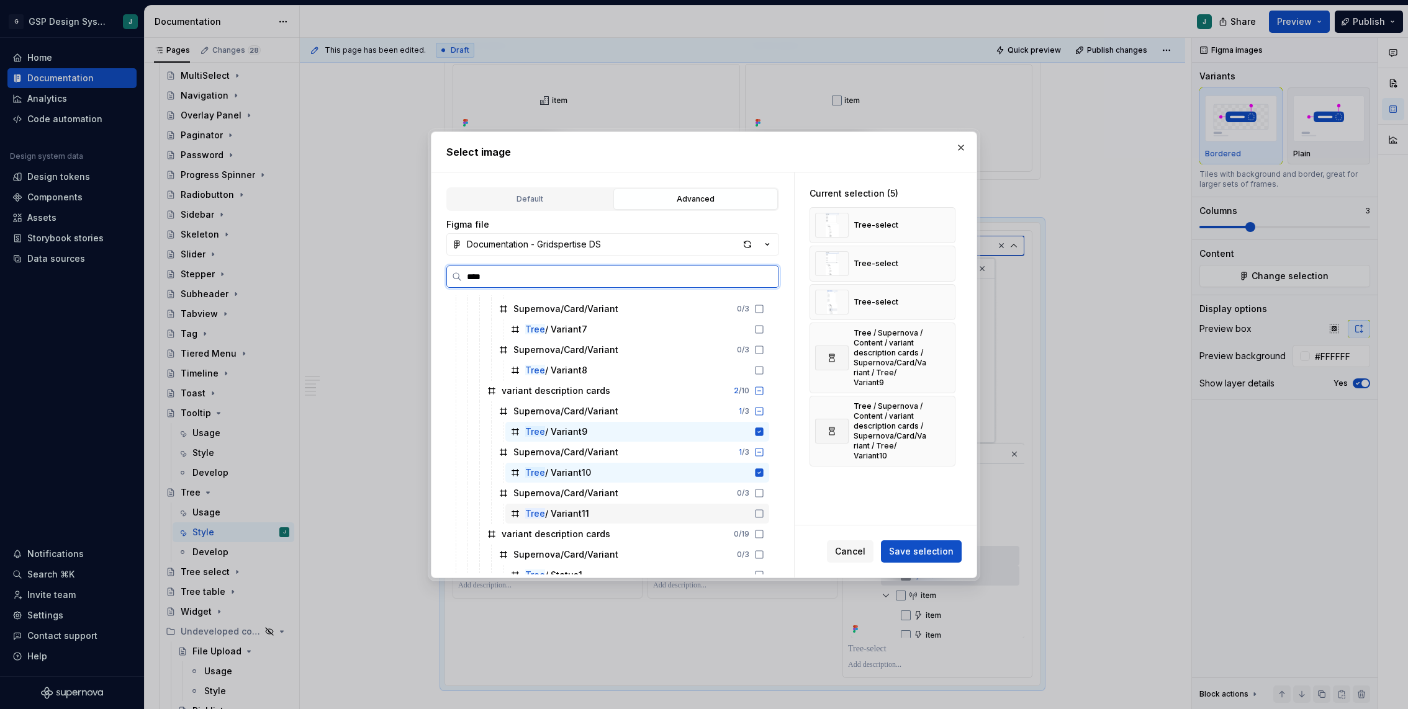
click at [618, 505] on div "Tree / Variant11" at bounding box center [637, 514] width 264 height 20
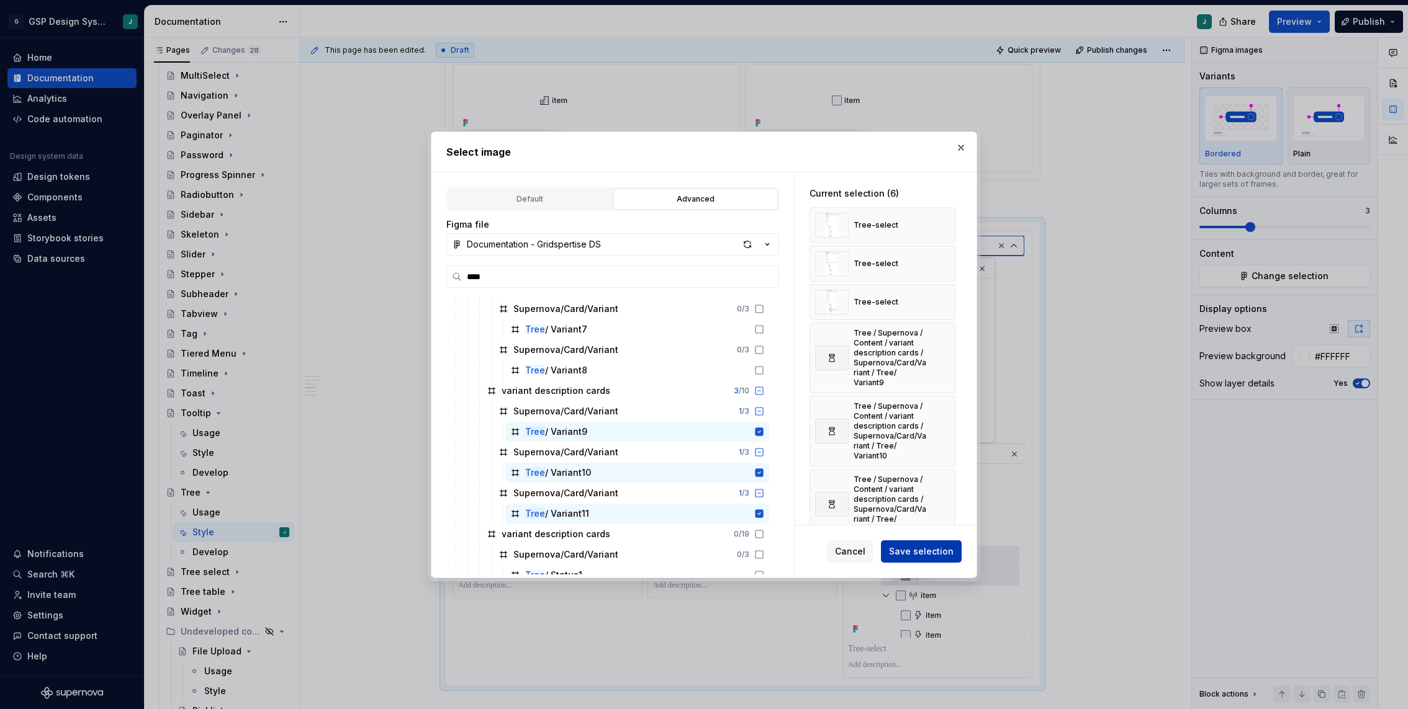
click at [919, 552] on span "Save selection" at bounding box center [921, 552] width 65 height 12
click at [945, 298] on button "button" at bounding box center [940, 302] width 17 height 17
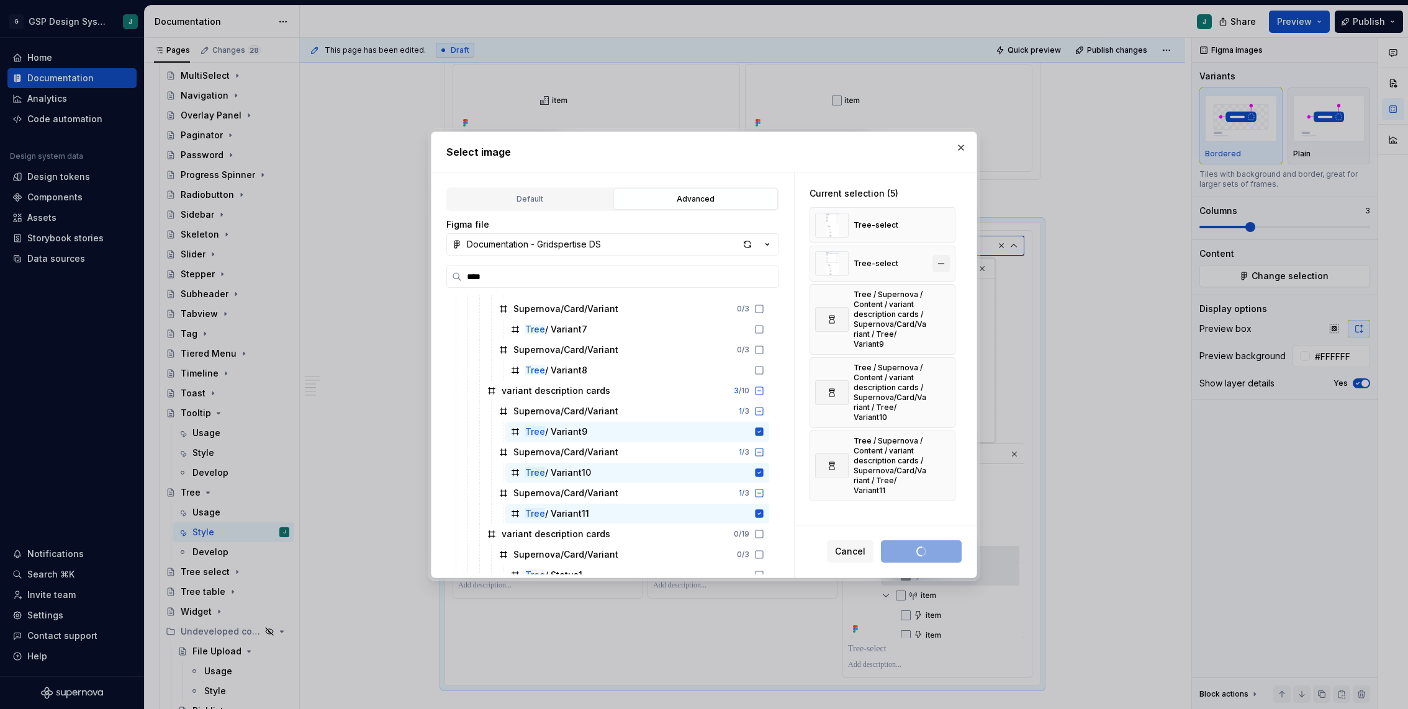
click at [945, 263] on button "button" at bounding box center [940, 263] width 17 height 17
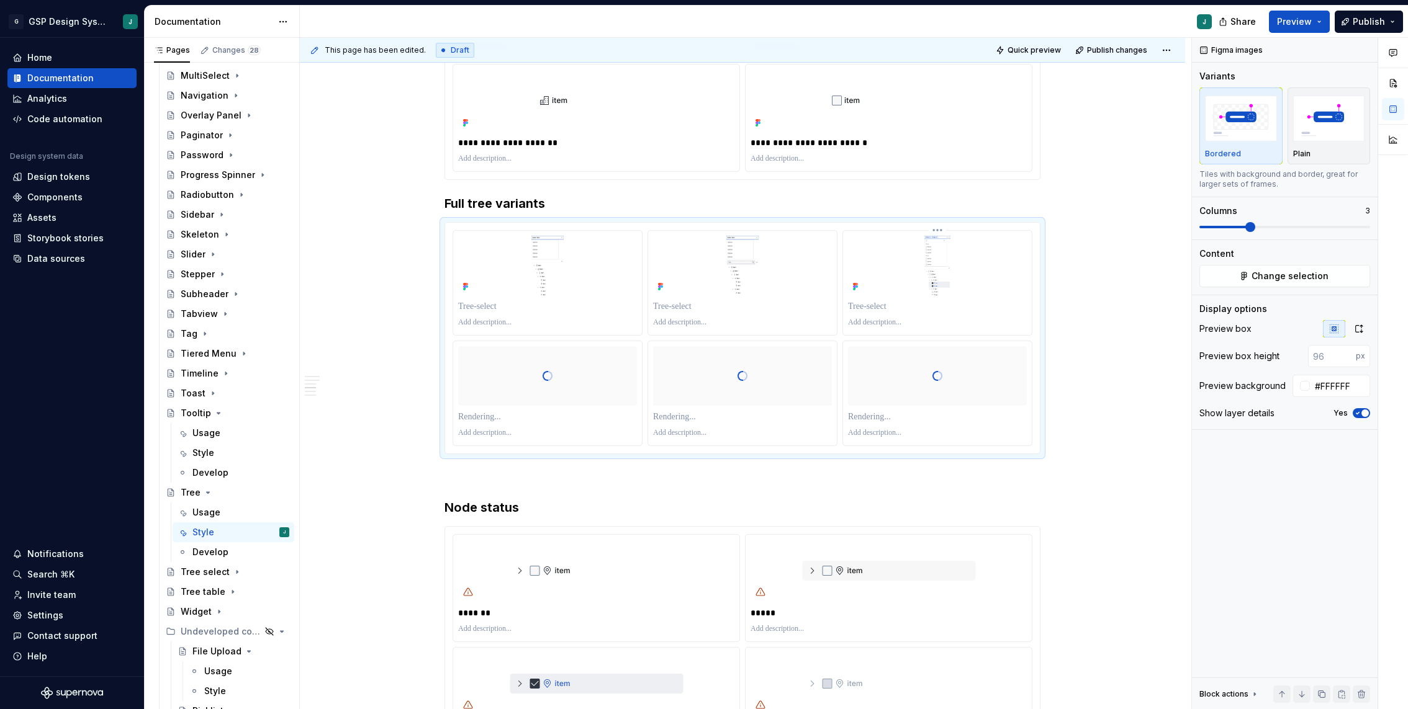
click at [945, 227] on html "G GSP Design System J Home Documentation Analytics Code automation Design syste…" at bounding box center [704, 354] width 1408 height 709
click at [1087, 436] on html "G GSP Design System J Home Documentation Analytics Code automation Design syste…" at bounding box center [704, 354] width 1408 height 709
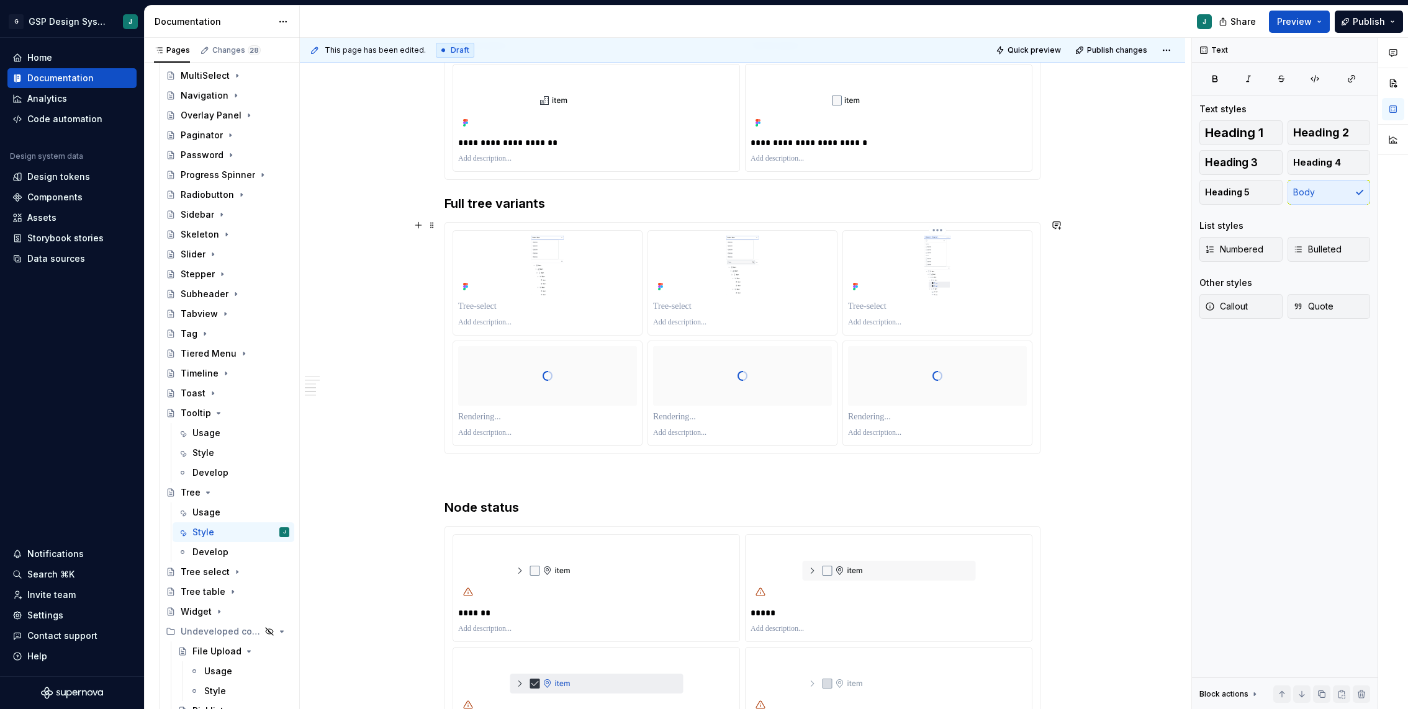
click at [889, 321] on p at bounding box center [937, 323] width 179 height 10
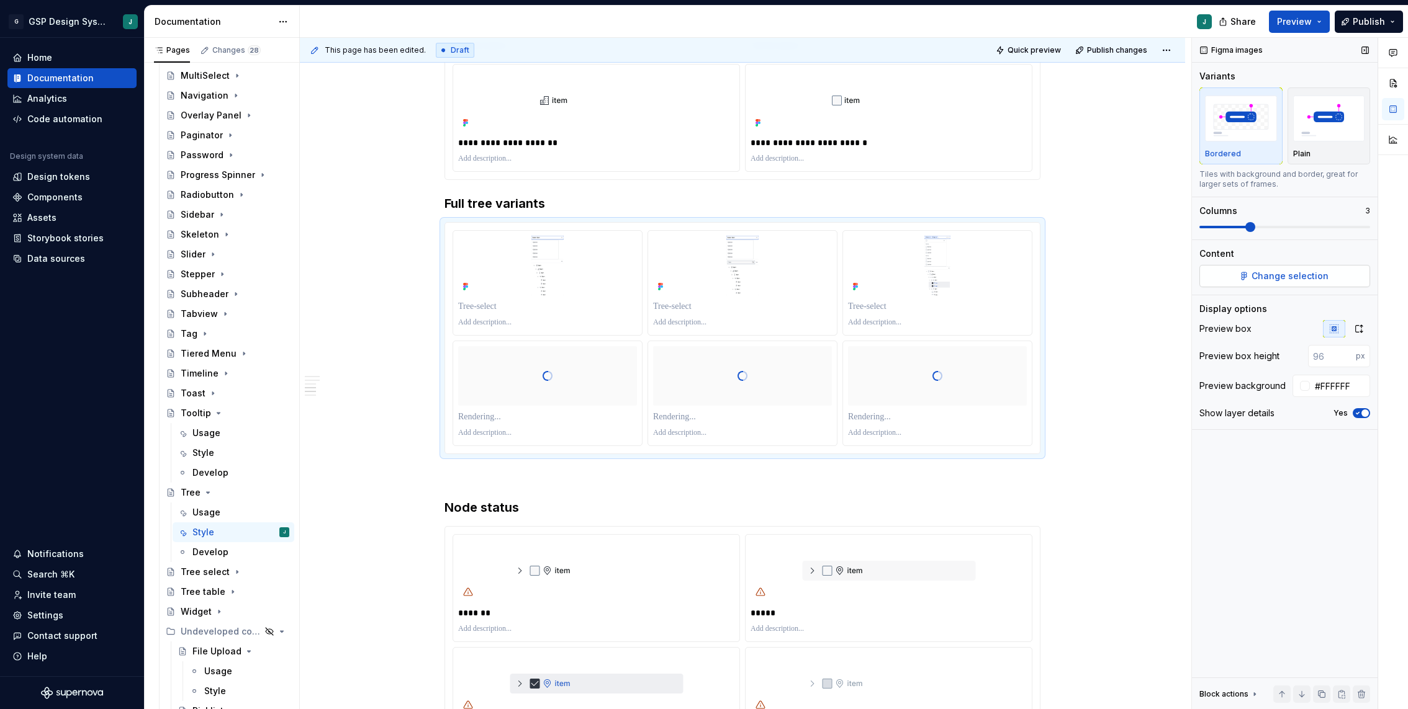
click at [1271, 271] on span "Change selection" at bounding box center [1289, 276] width 77 height 12
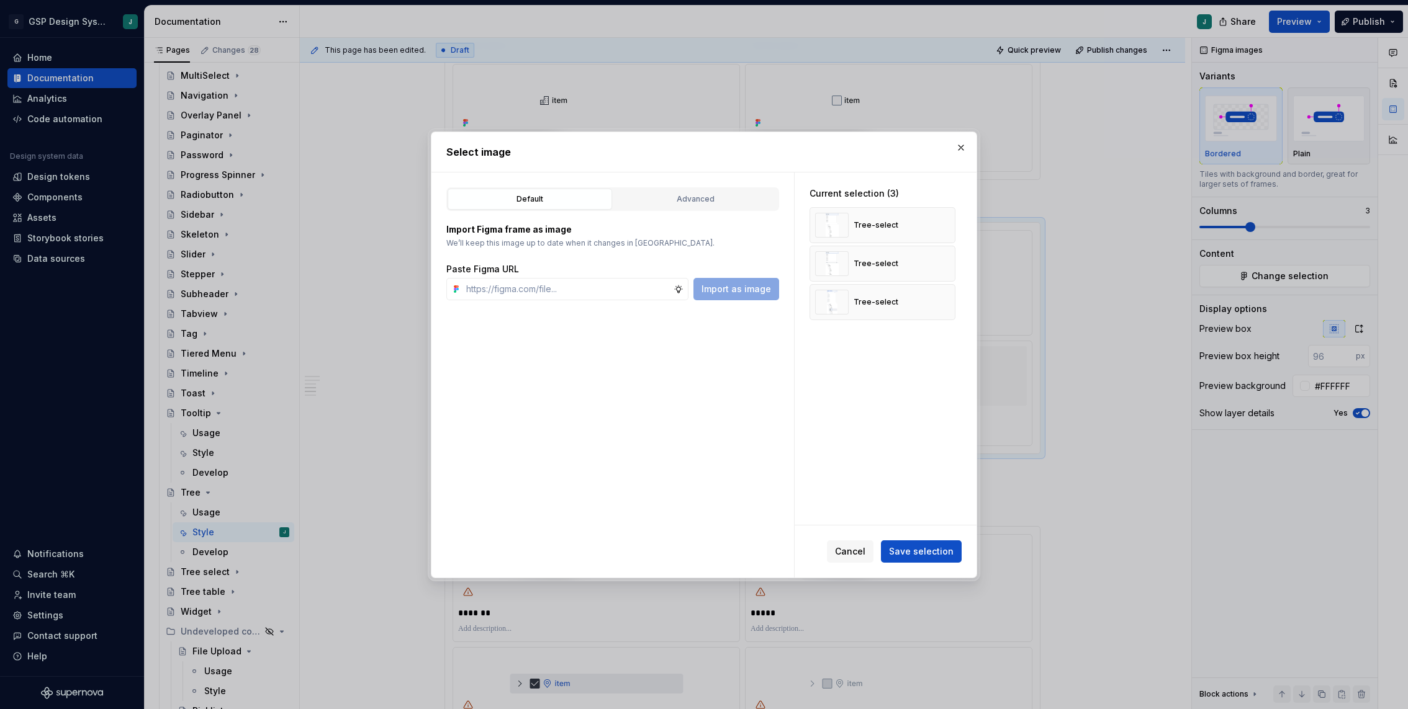
click at [661, 209] on div "Default Advanced" at bounding box center [612, 199] width 333 height 24
click at [664, 200] on div "Advanced" at bounding box center [696, 199] width 156 height 12
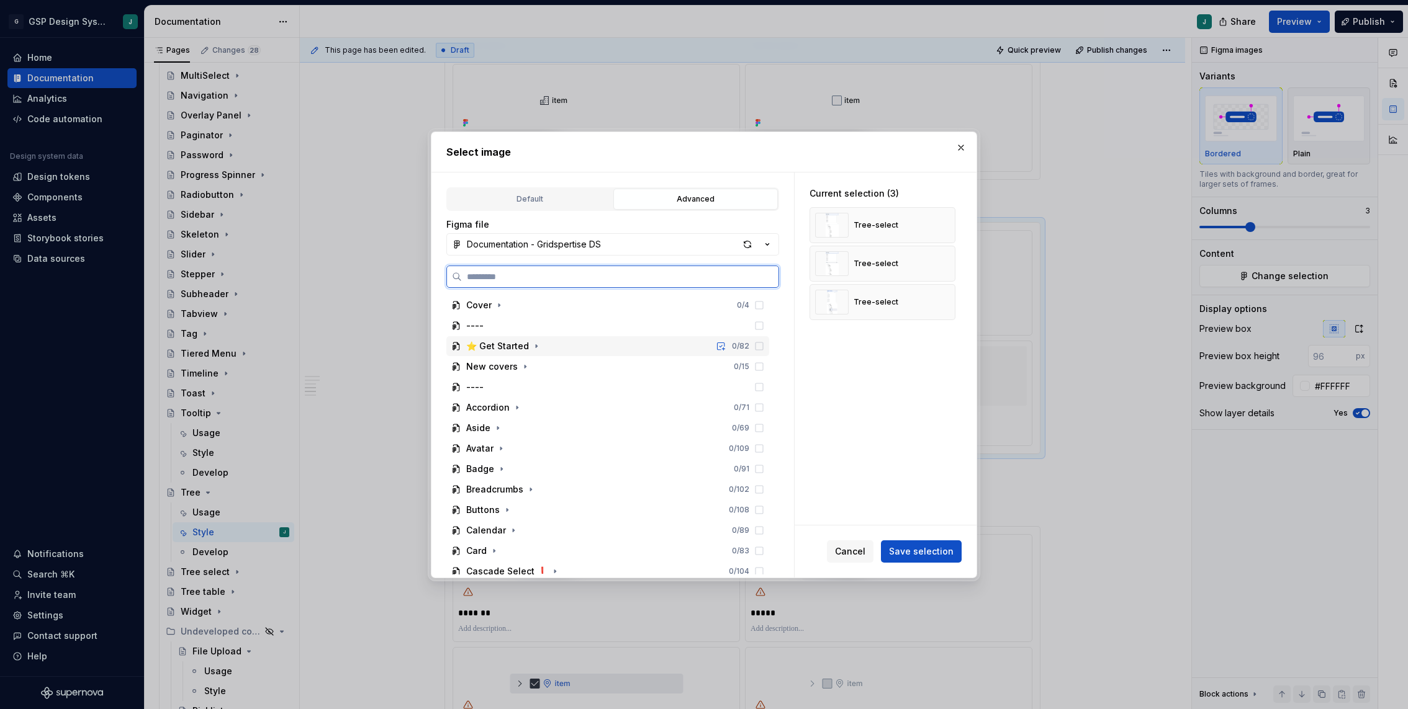
paste input "**********"
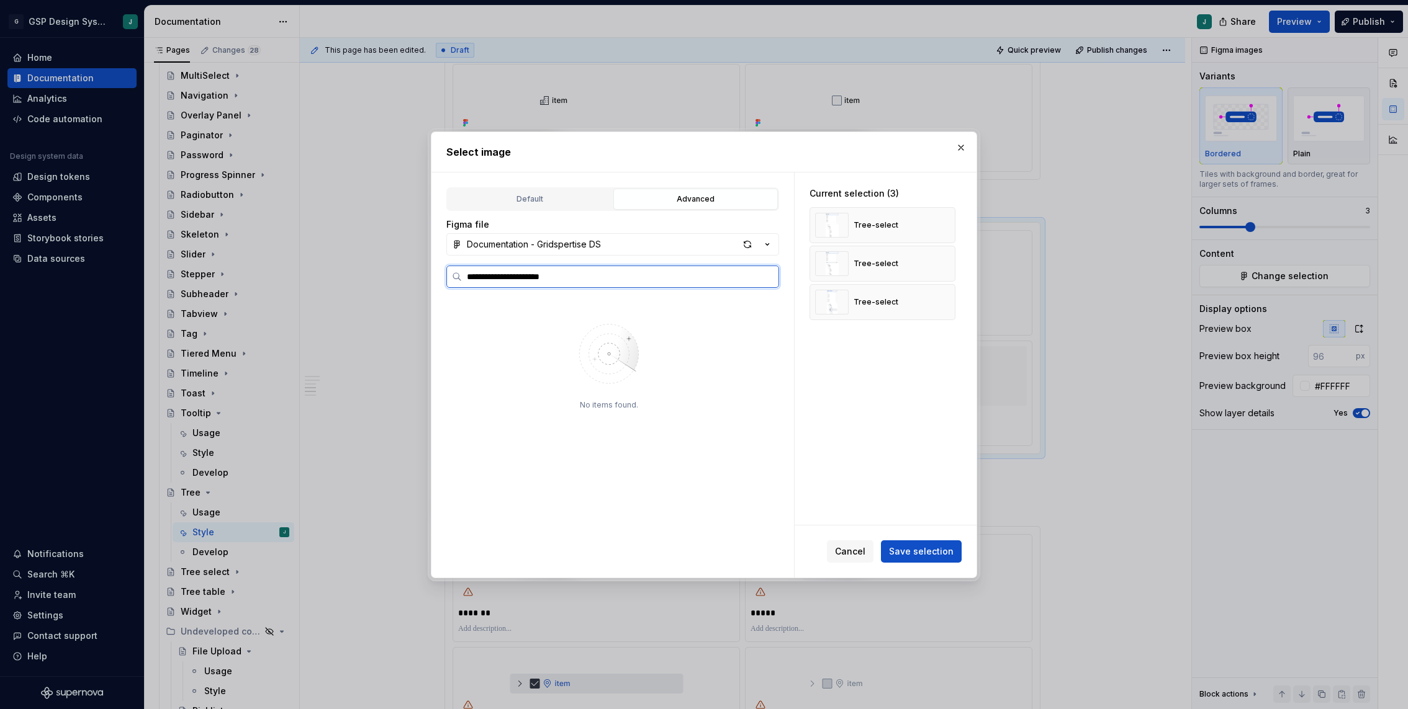
click at [529, 271] on input "**********" at bounding box center [620, 277] width 317 height 12
type input "****"
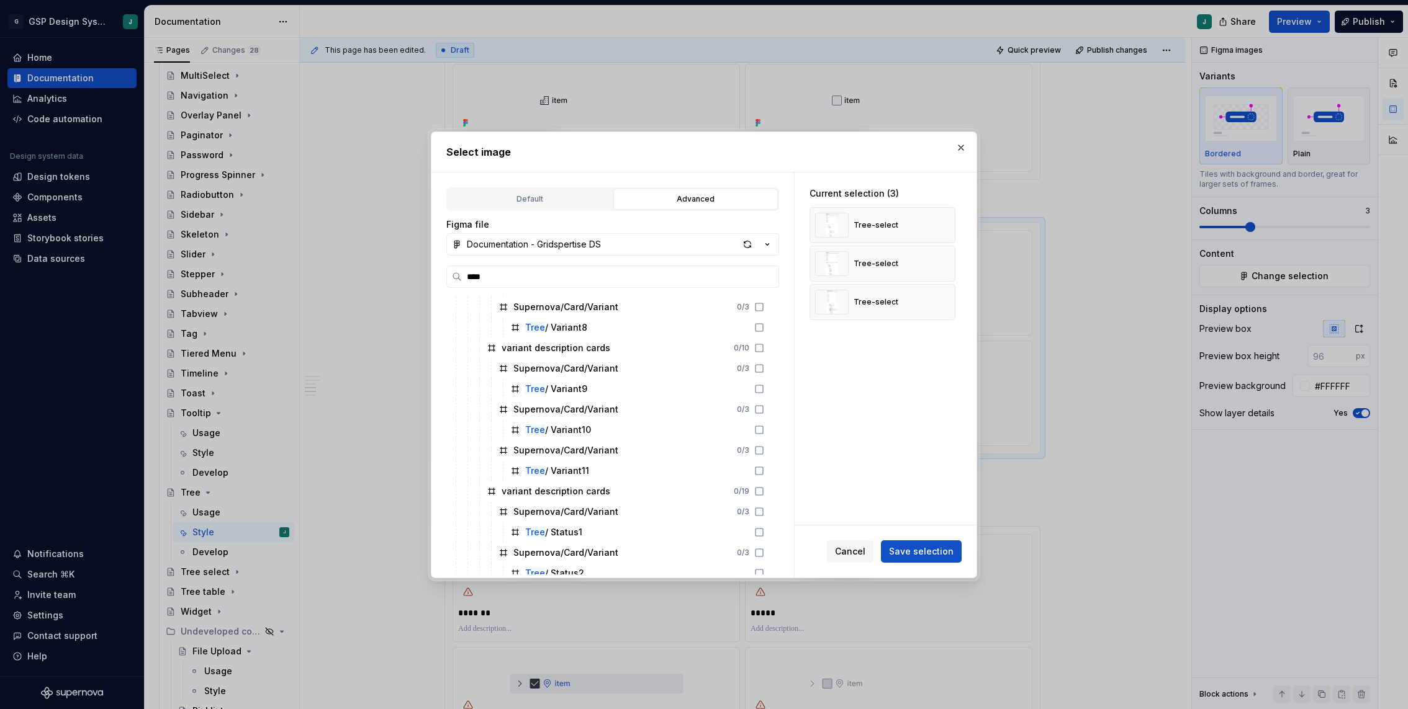
scroll to position [675, 0]
click at [764, 387] on icon at bounding box center [759, 389] width 10 height 10
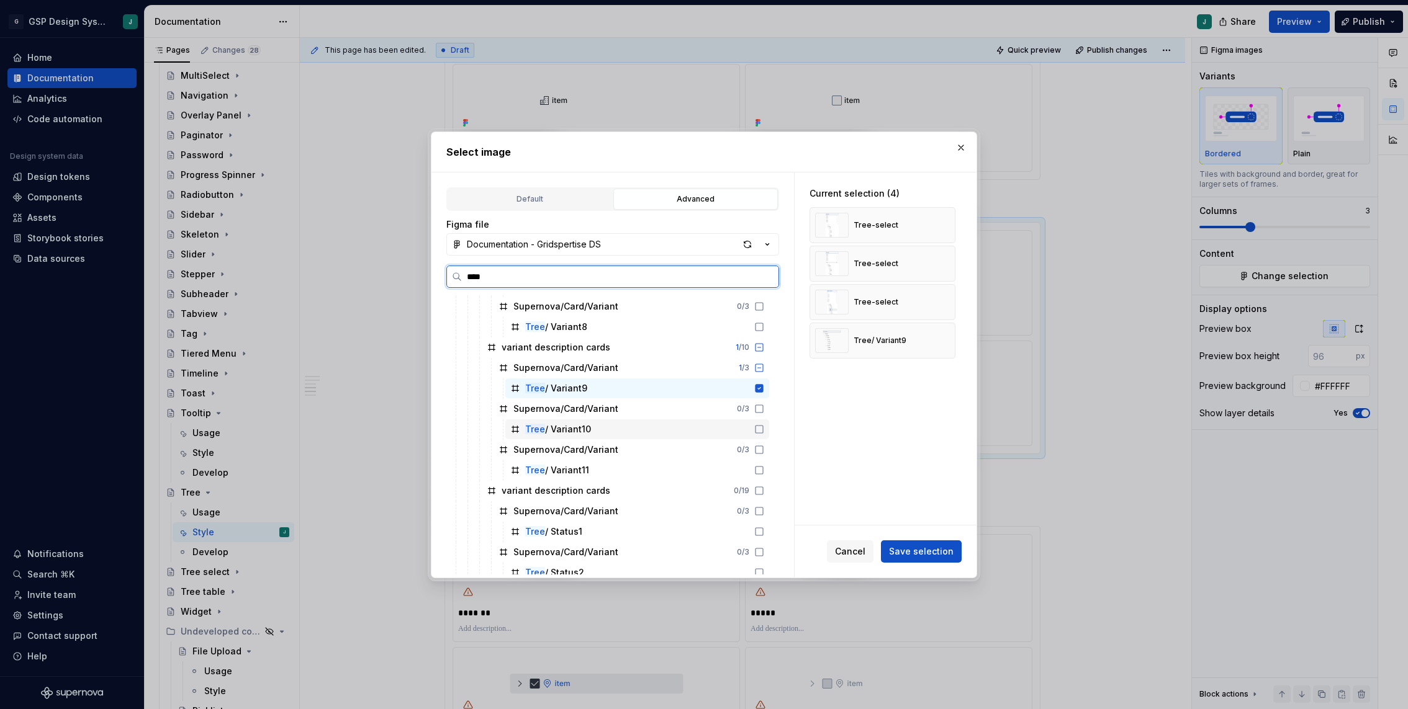
click at [764, 430] on icon at bounding box center [759, 430] width 10 height 10
click at [764, 470] on icon at bounding box center [759, 471] width 10 height 10
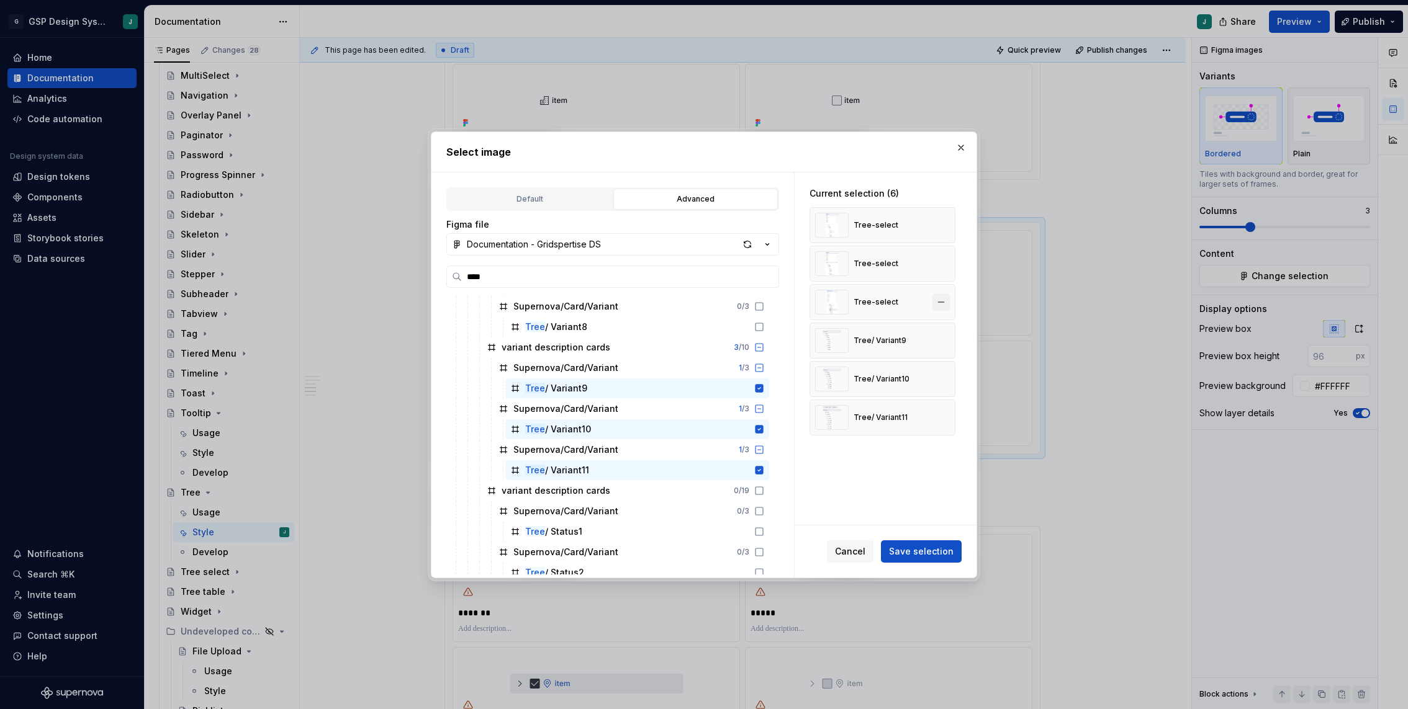
click at [950, 295] on button "button" at bounding box center [940, 302] width 17 height 17
click at [950, 268] on button "button" at bounding box center [940, 263] width 17 height 17
click at [951, 235] on div "Tree-select" at bounding box center [882, 225] width 146 height 36
click at [950, 226] on button "button" at bounding box center [940, 225] width 17 height 17
click at [935, 557] on button "Save selection" at bounding box center [921, 552] width 81 height 22
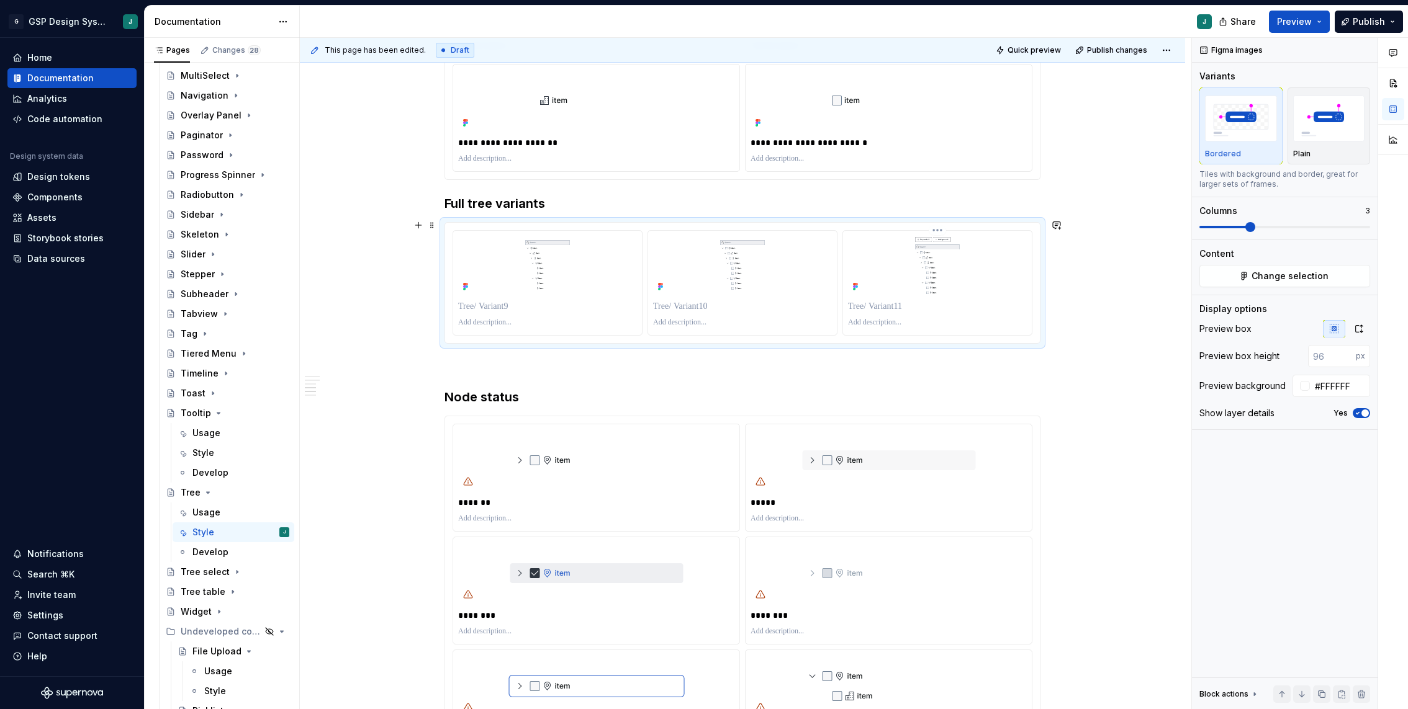
click at [869, 319] on p at bounding box center [937, 323] width 179 height 10
click at [1358, 330] on icon "button" at bounding box center [1359, 329] width 10 height 10
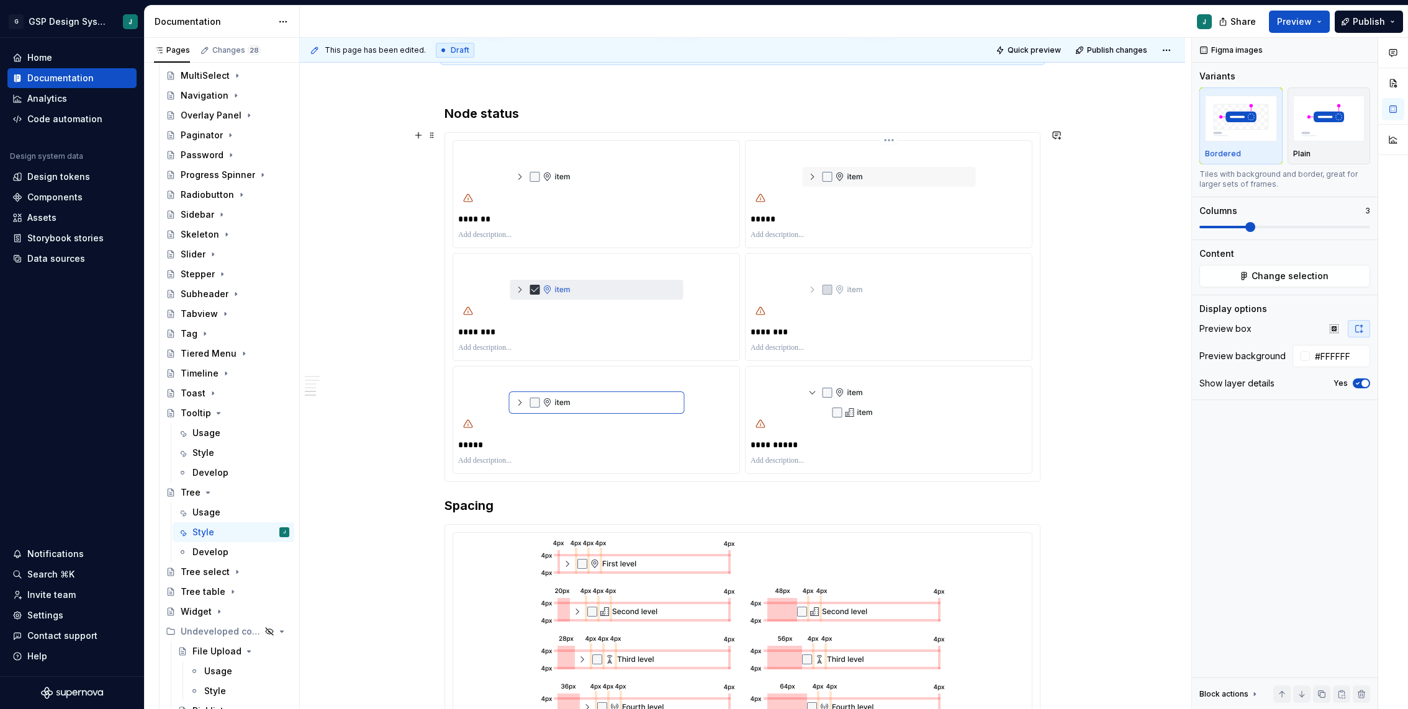
scroll to position [1781, 0]
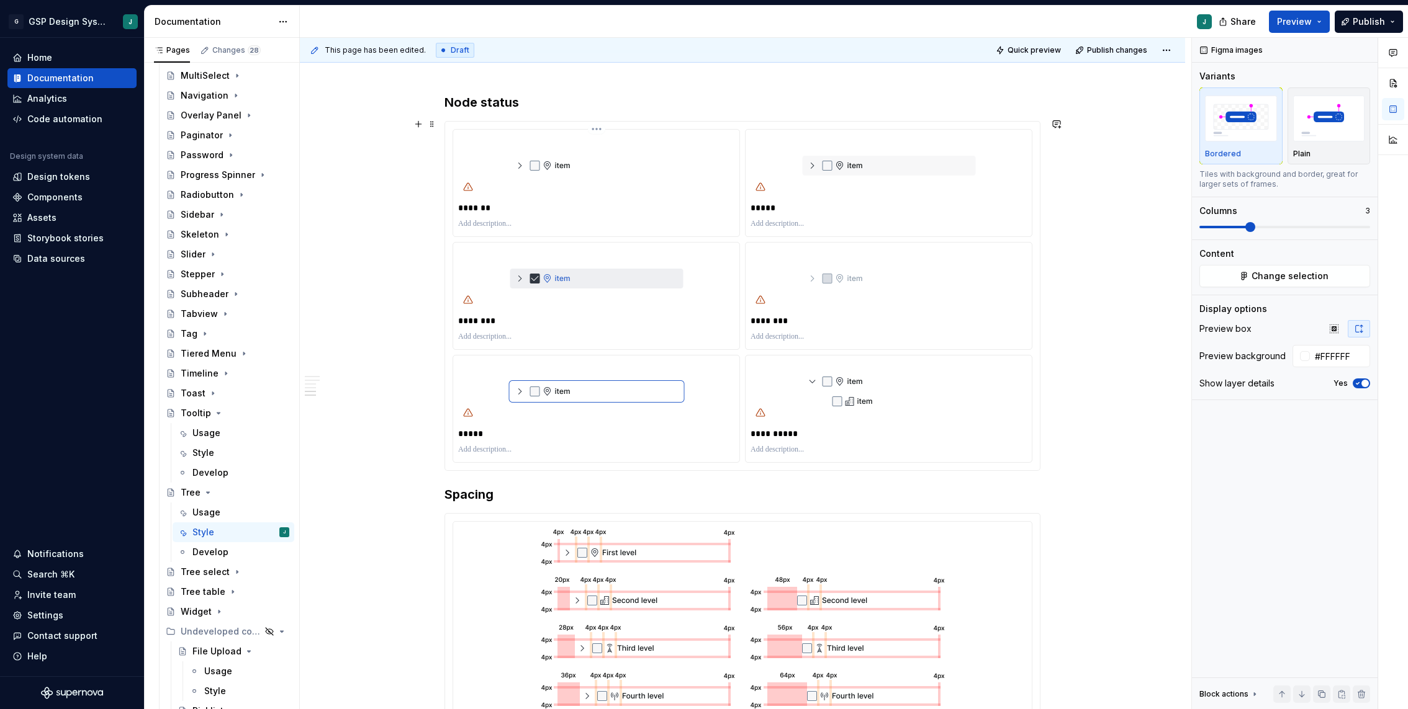
click at [657, 207] on p "*******" at bounding box center [596, 208] width 277 height 12
click at [1224, 284] on button "Change selection" at bounding box center [1284, 276] width 171 height 22
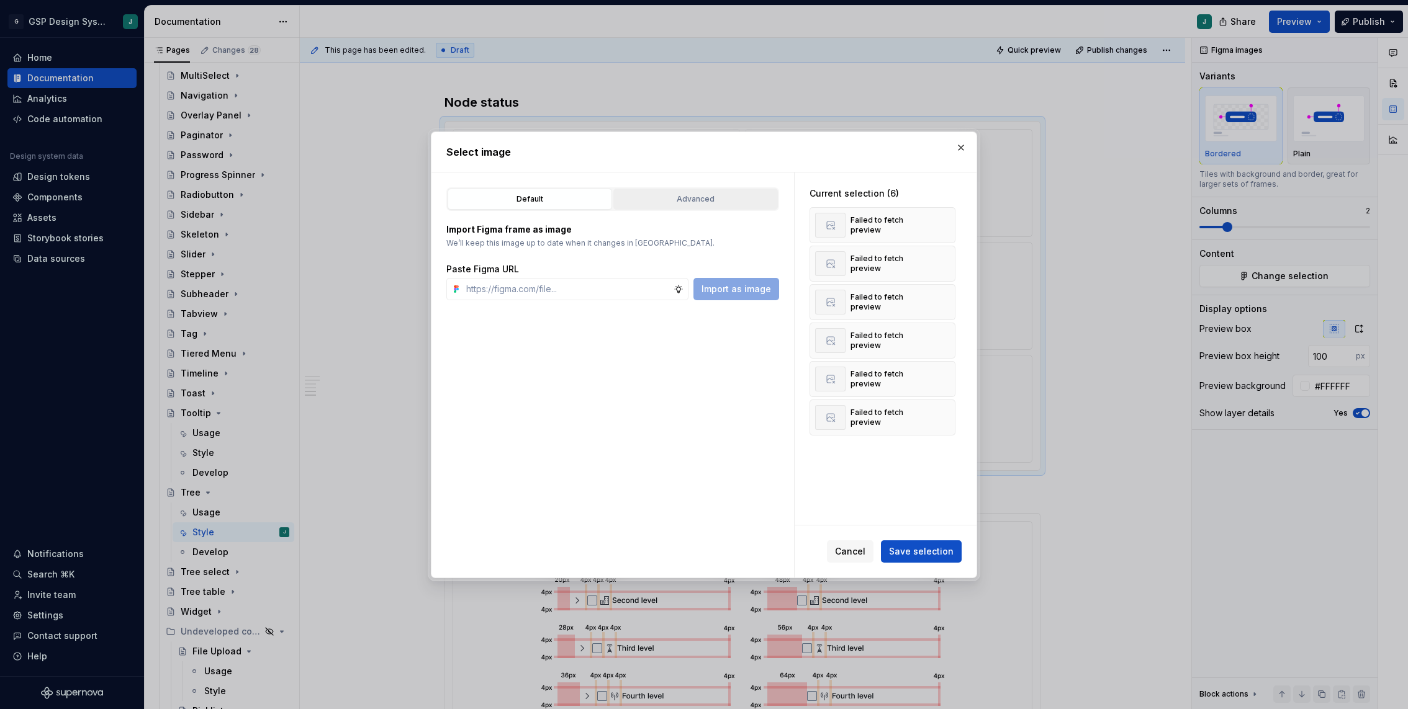
click at [714, 195] on div "Advanced" at bounding box center [696, 199] width 156 height 12
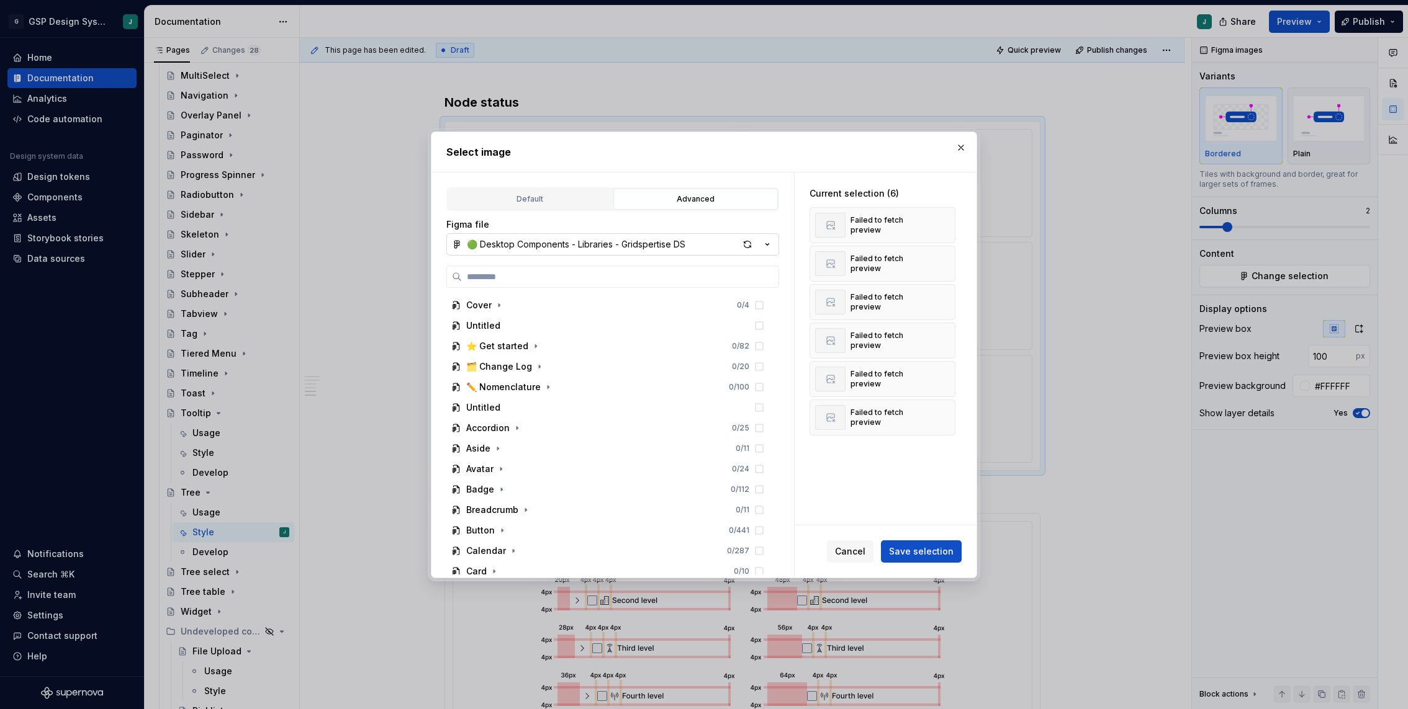
click at [517, 238] on div "🟢 Desktop Components - Libraries - Gridspertise DS" at bounding box center [576, 244] width 218 height 12
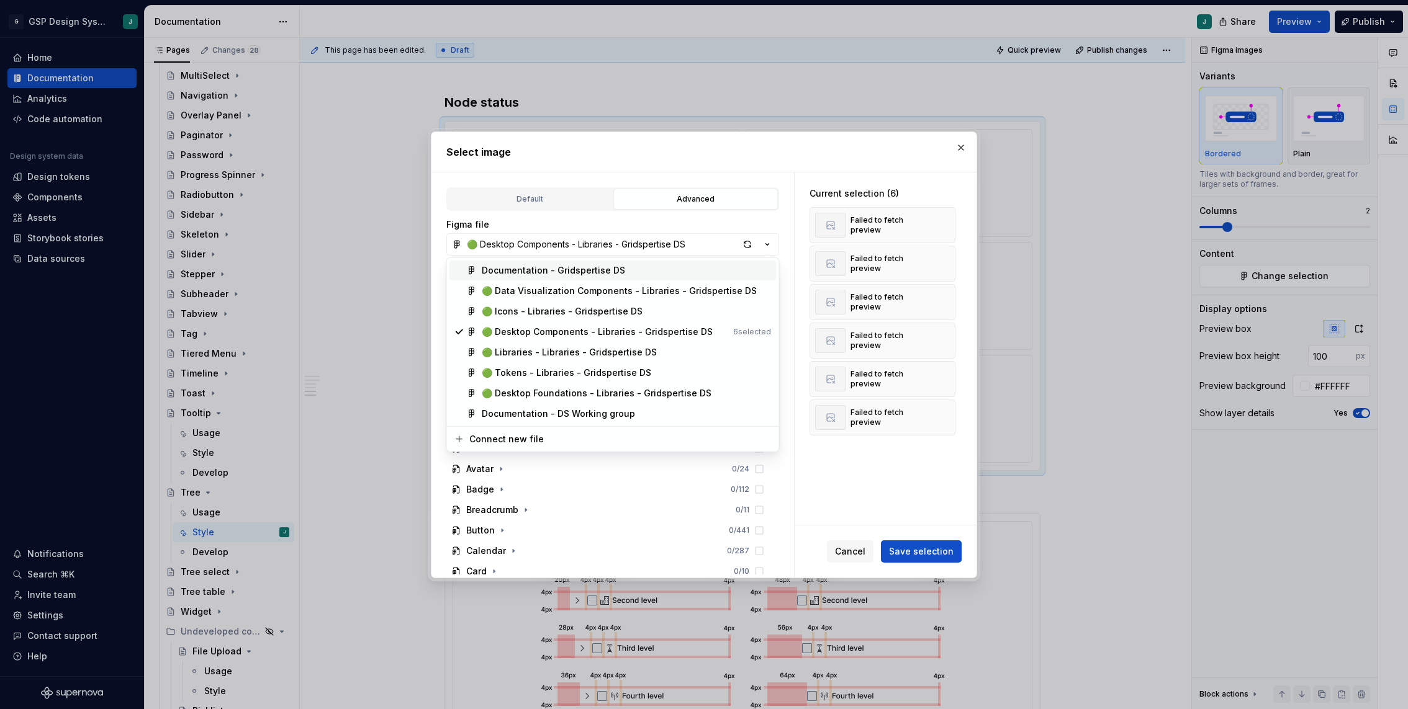
click at [521, 271] on div "Documentation - Gridspertise DS" at bounding box center [553, 270] width 143 height 12
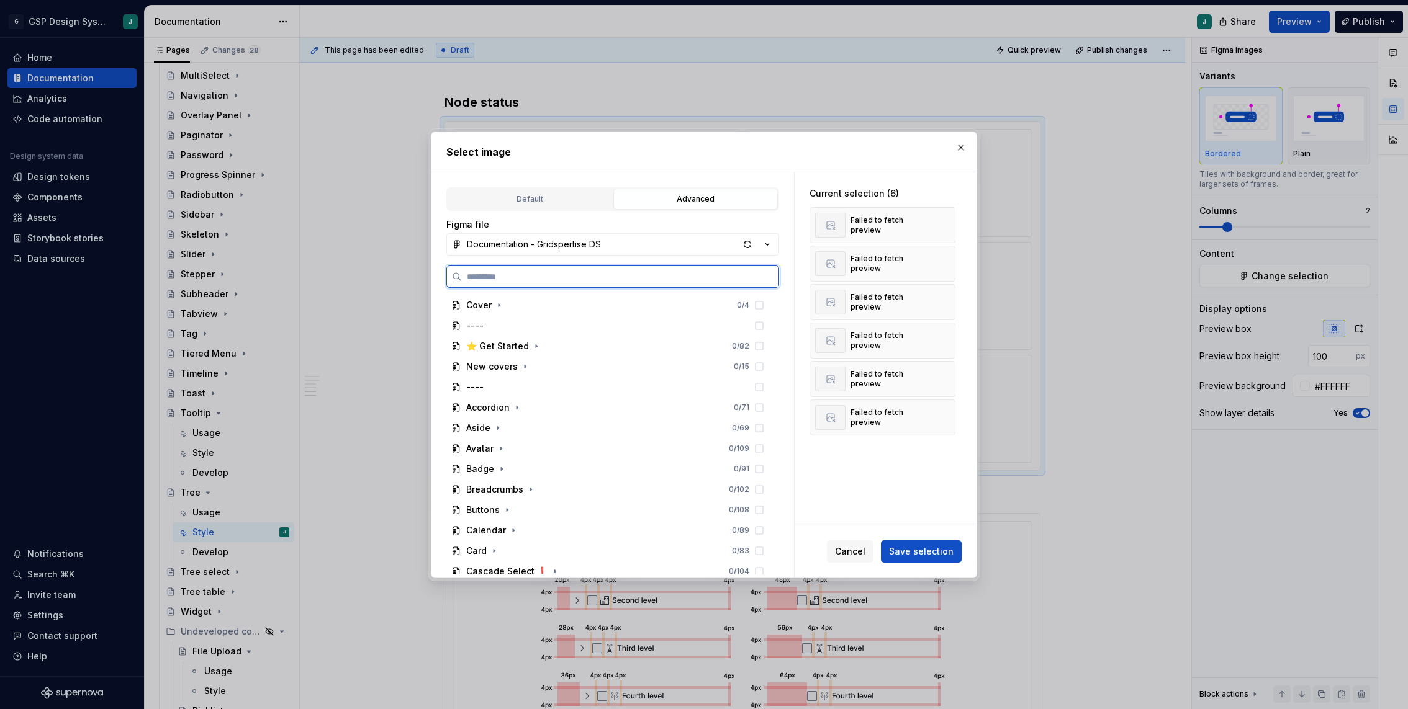
click at [502, 274] on input "search" at bounding box center [620, 277] width 317 height 12
type input "****"
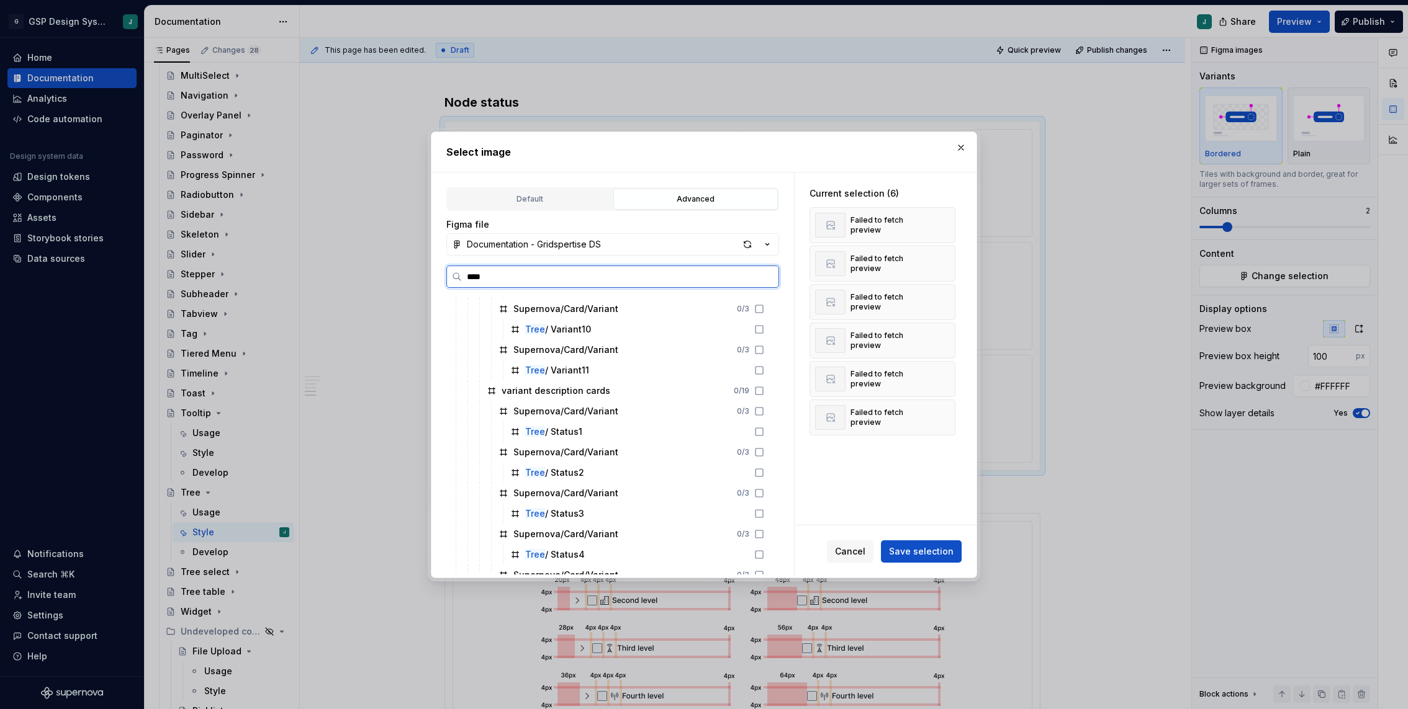
scroll to position [786, 0]
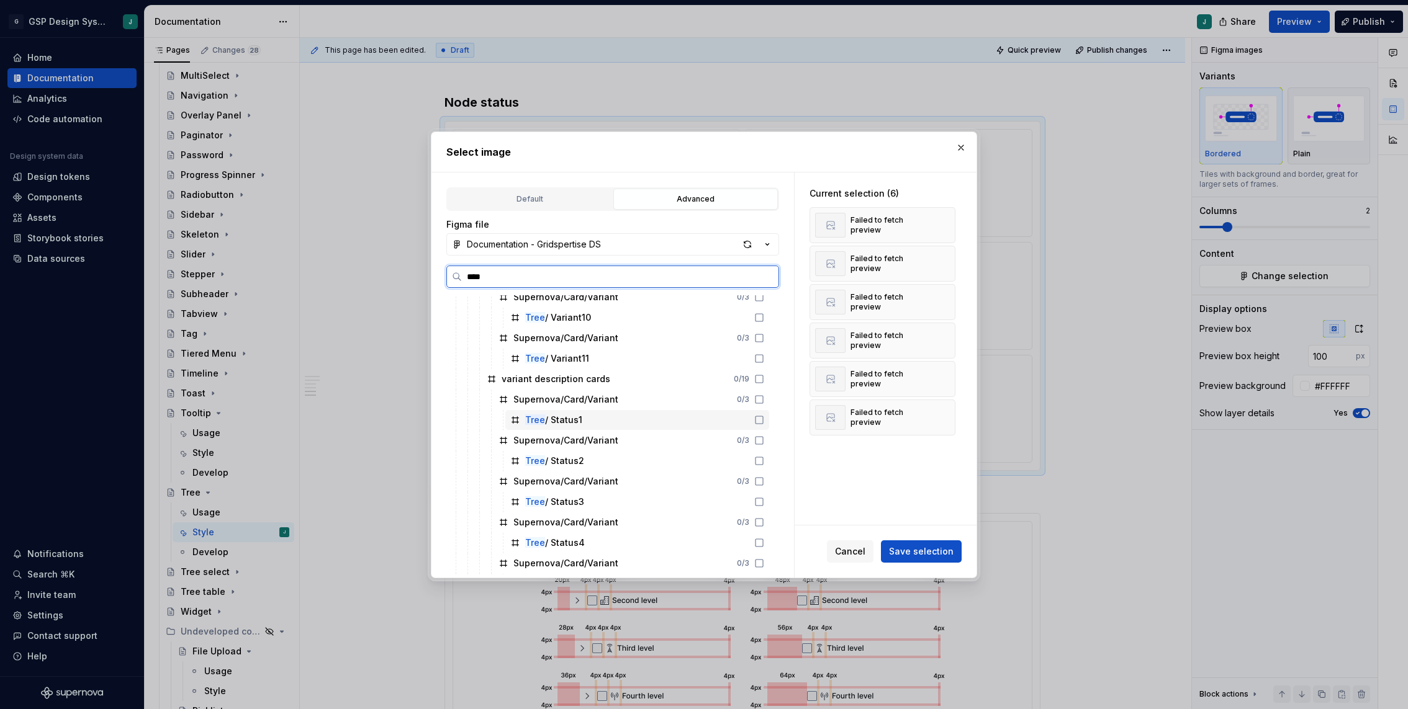
click at [763, 419] on icon at bounding box center [758, 420] width 7 height 7
click at [764, 459] on icon at bounding box center [759, 461] width 10 height 10
click at [764, 501] on icon at bounding box center [759, 502] width 10 height 10
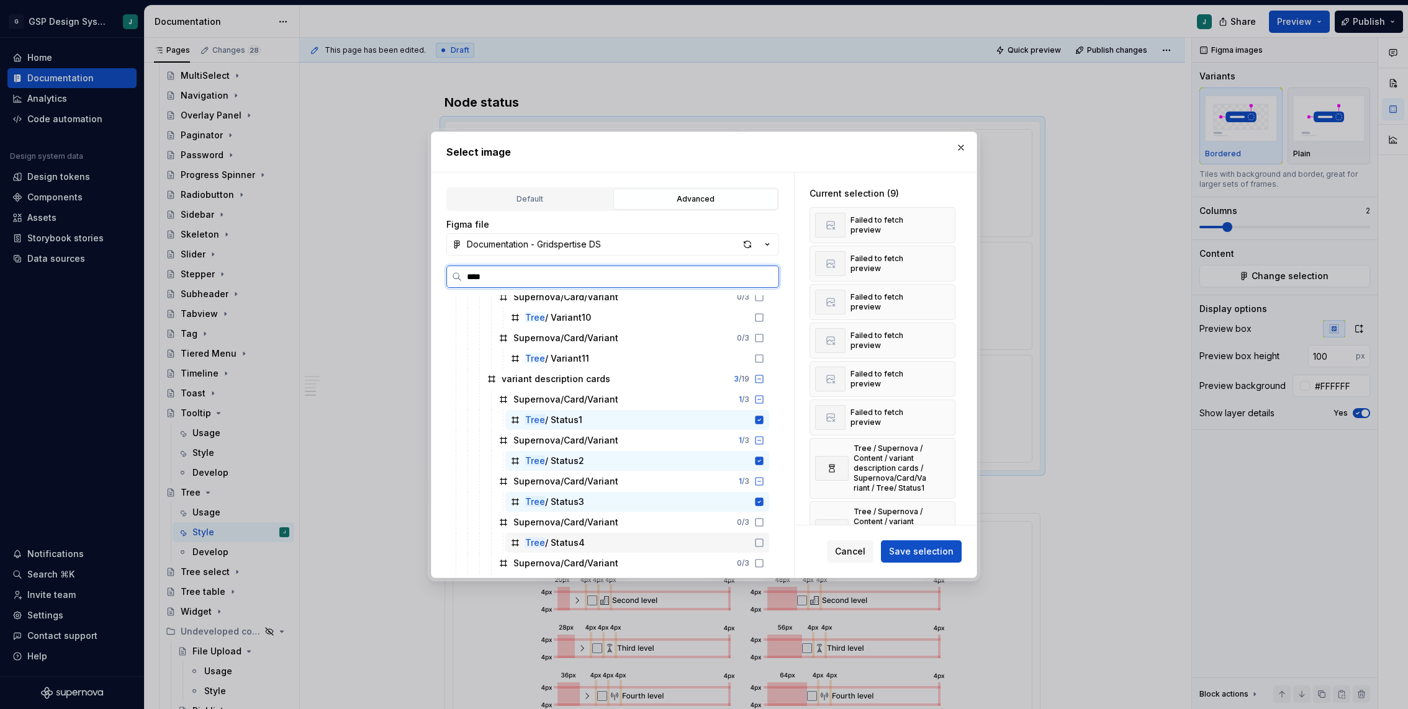
click at [763, 539] on icon at bounding box center [758, 542] width 7 height 7
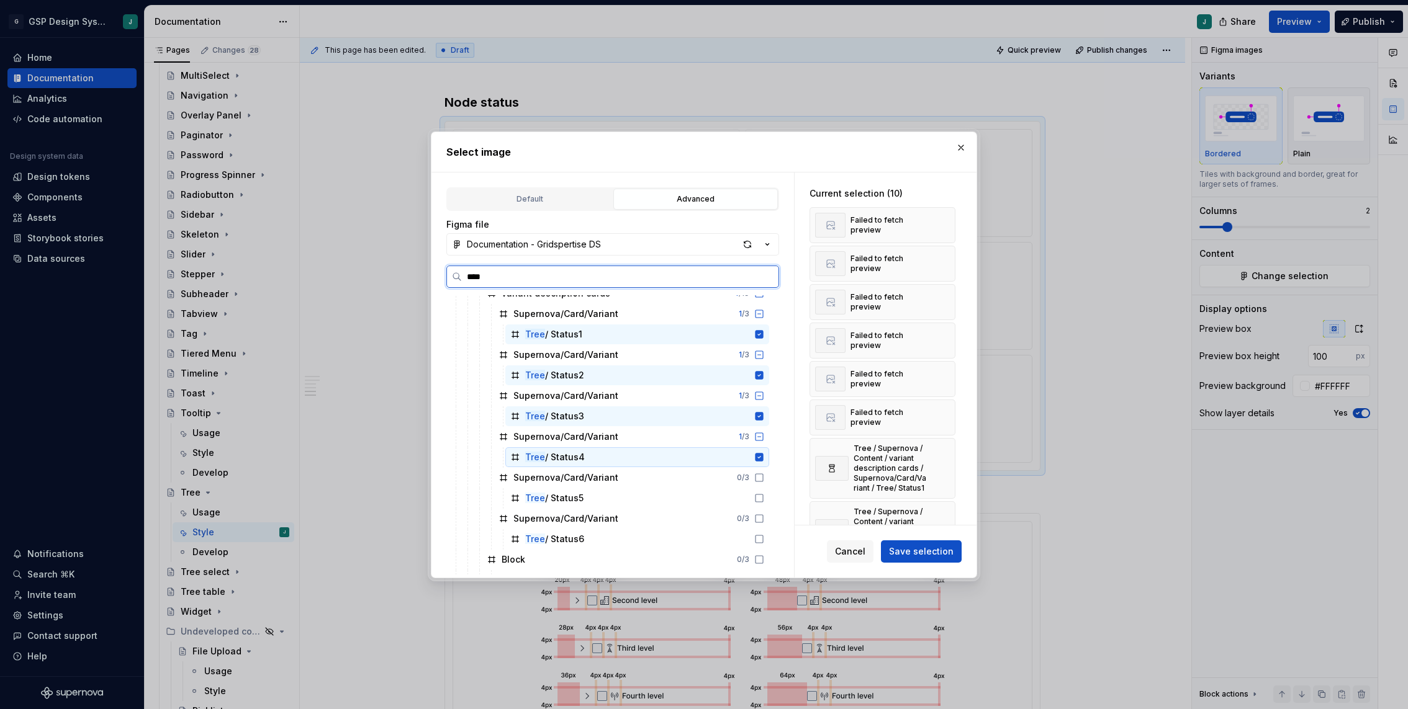
scroll to position [905, 0]
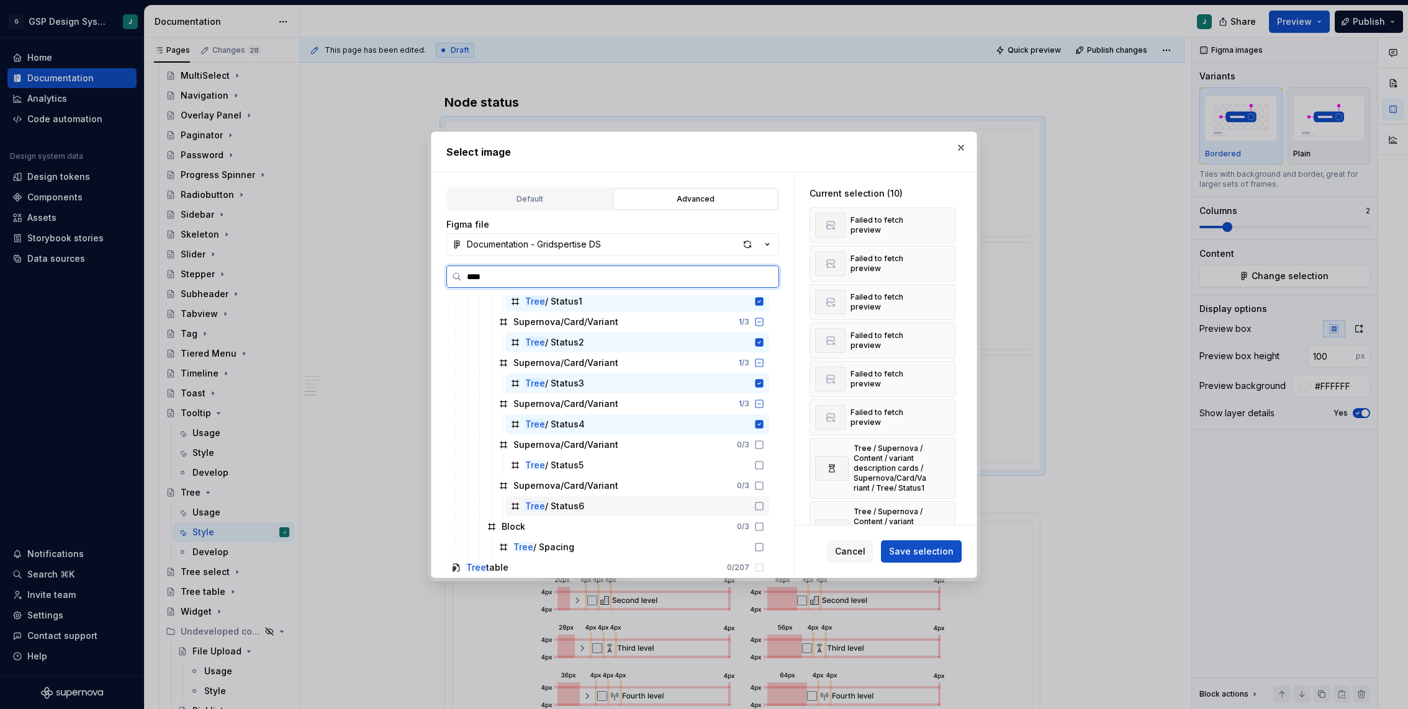
click at [764, 507] on icon at bounding box center [759, 507] width 10 height 10
click at [764, 466] on icon at bounding box center [759, 466] width 10 height 10
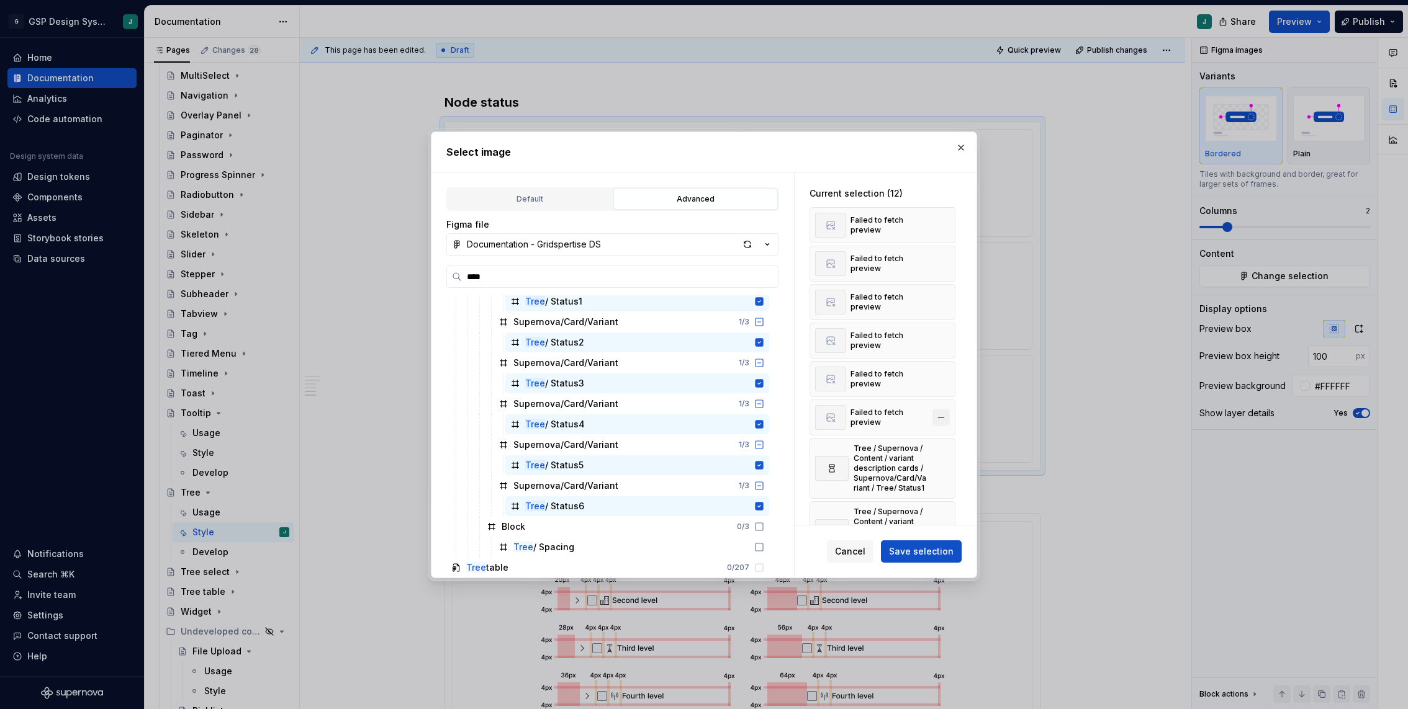
click at [949, 415] on button "button" at bounding box center [940, 417] width 17 height 17
click at [949, 372] on button "button" at bounding box center [940, 379] width 17 height 17
click at [945, 336] on button "button" at bounding box center [940, 340] width 17 height 17
click at [946, 300] on button "button" at bounding box center [940, 302] width 17 height 17
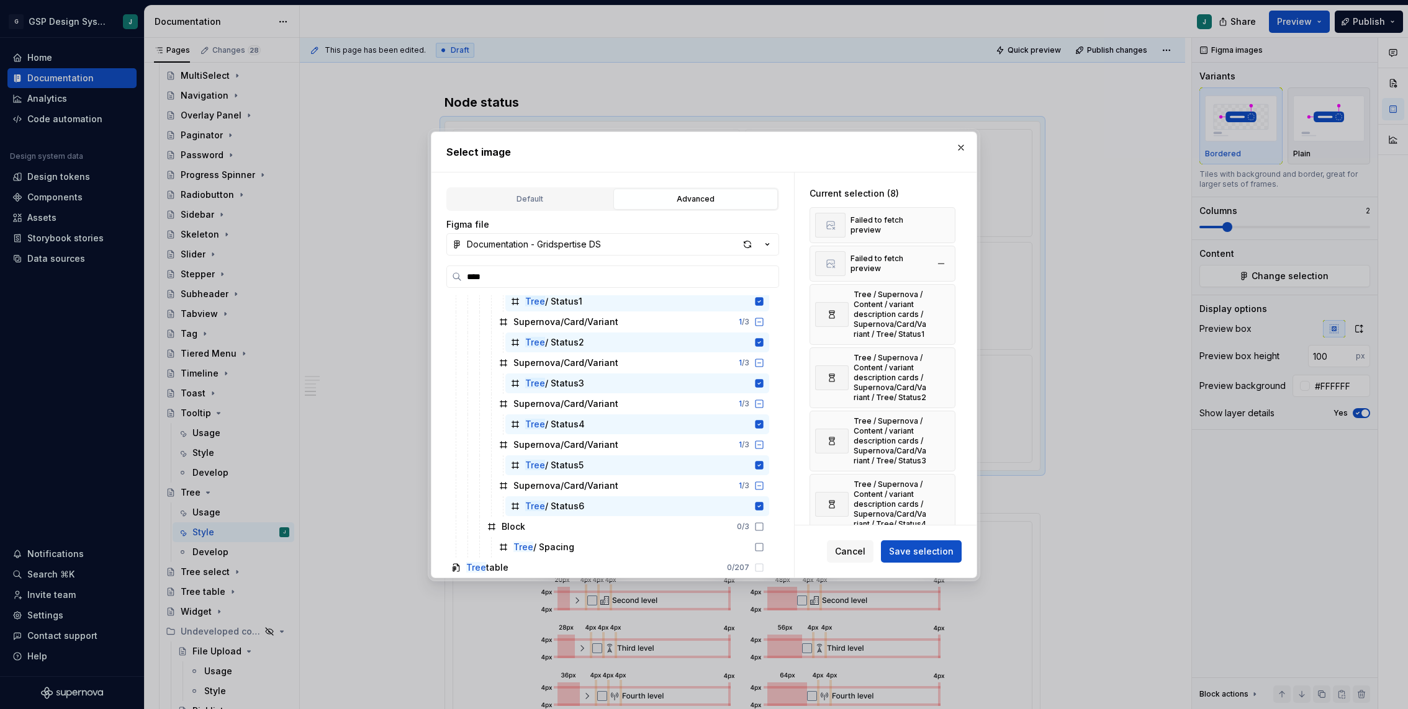
click at [946, 250] on div "Failed to fetch preview" at bounding box center [882, 264] width 146 height 36
click at [946, 257] on button "button" at bounding box center [940, 263] width 17 height 17
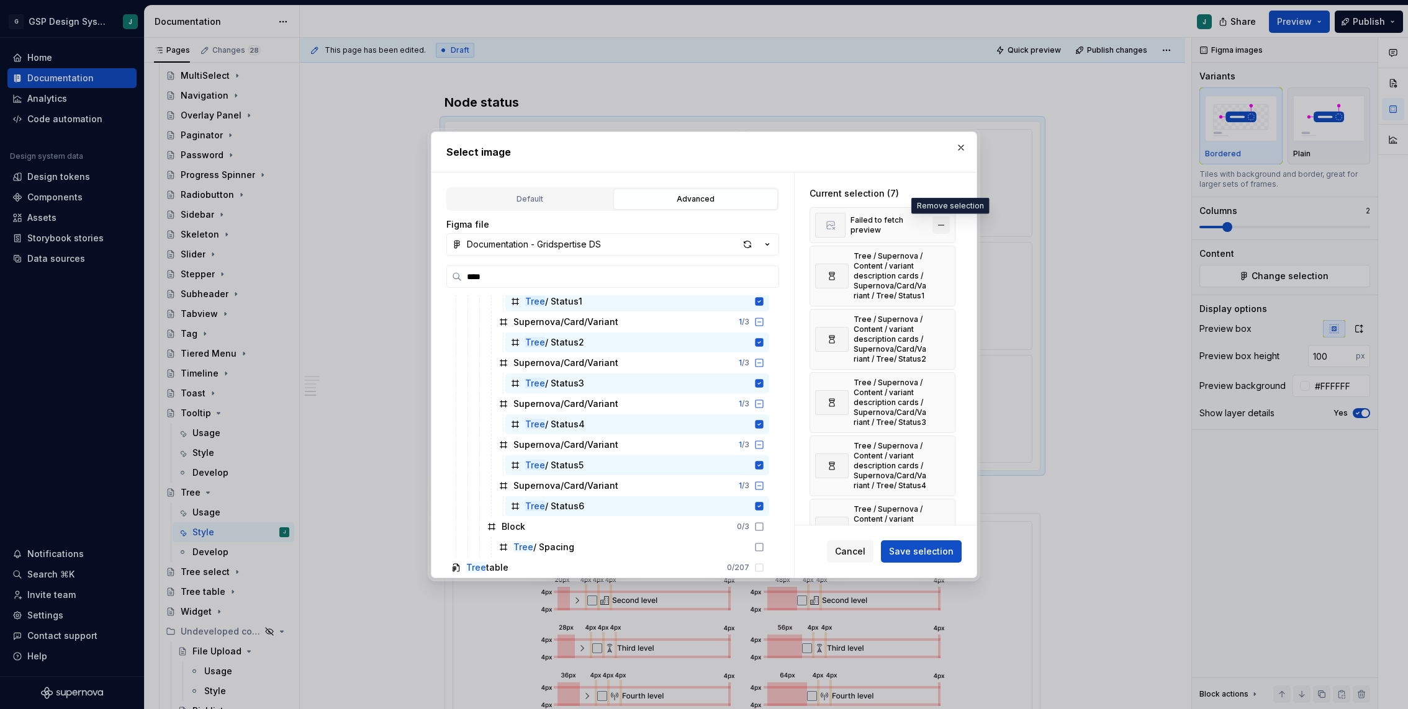
click at [947, 222] on button "button" at bounding box center [940, 225] width 17 height 17
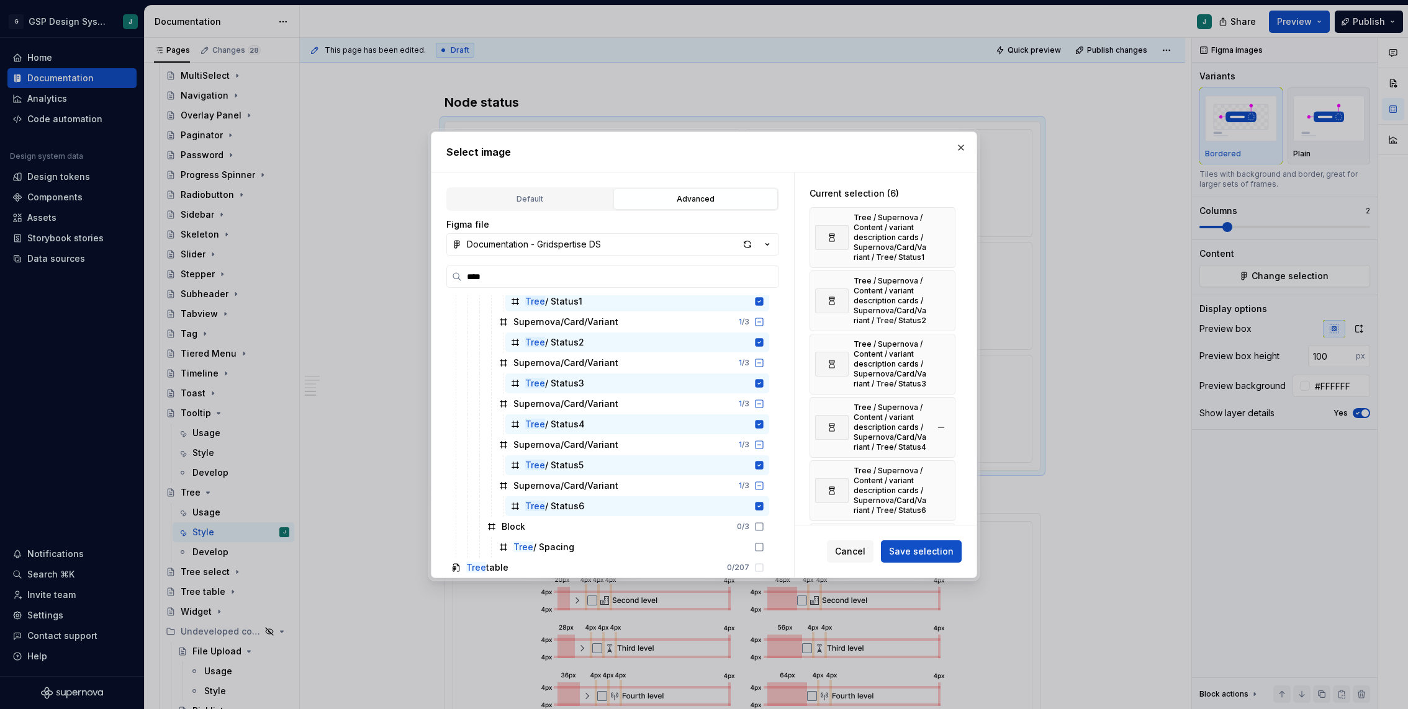
scroll to position [72, 0]
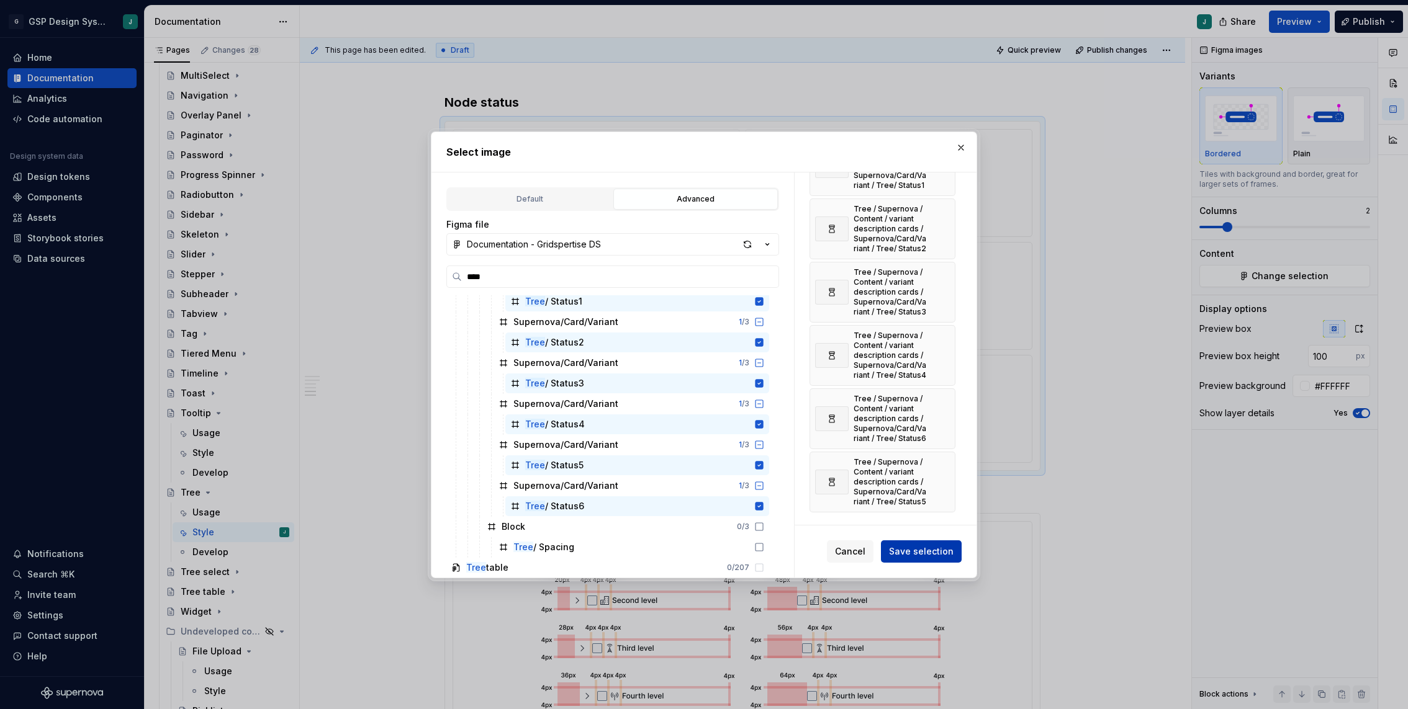
click at [927, 554] on span "Save selection" at bounding box center [921, 552] width 65 height 12
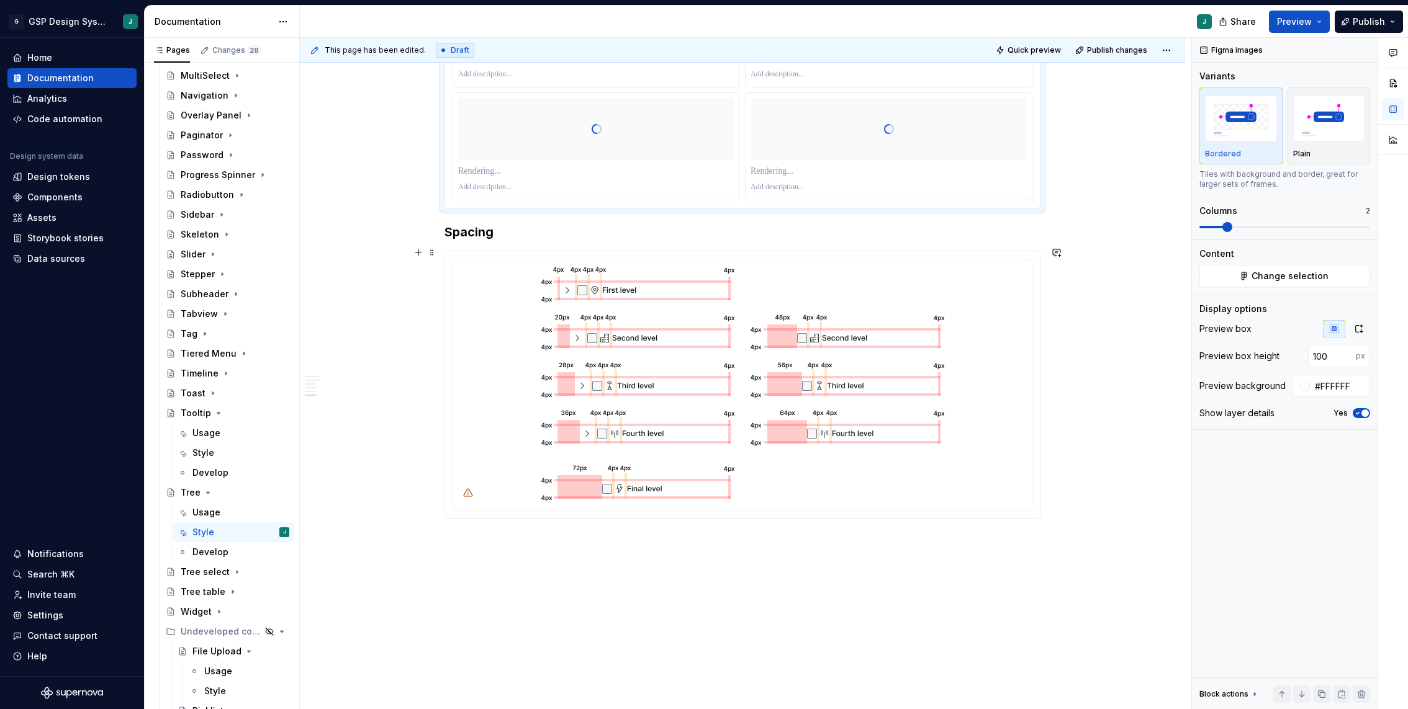
scroll to position [2048, 0]
click at [904, 413] on img at bounding box center [743, 378] width 404 height 238
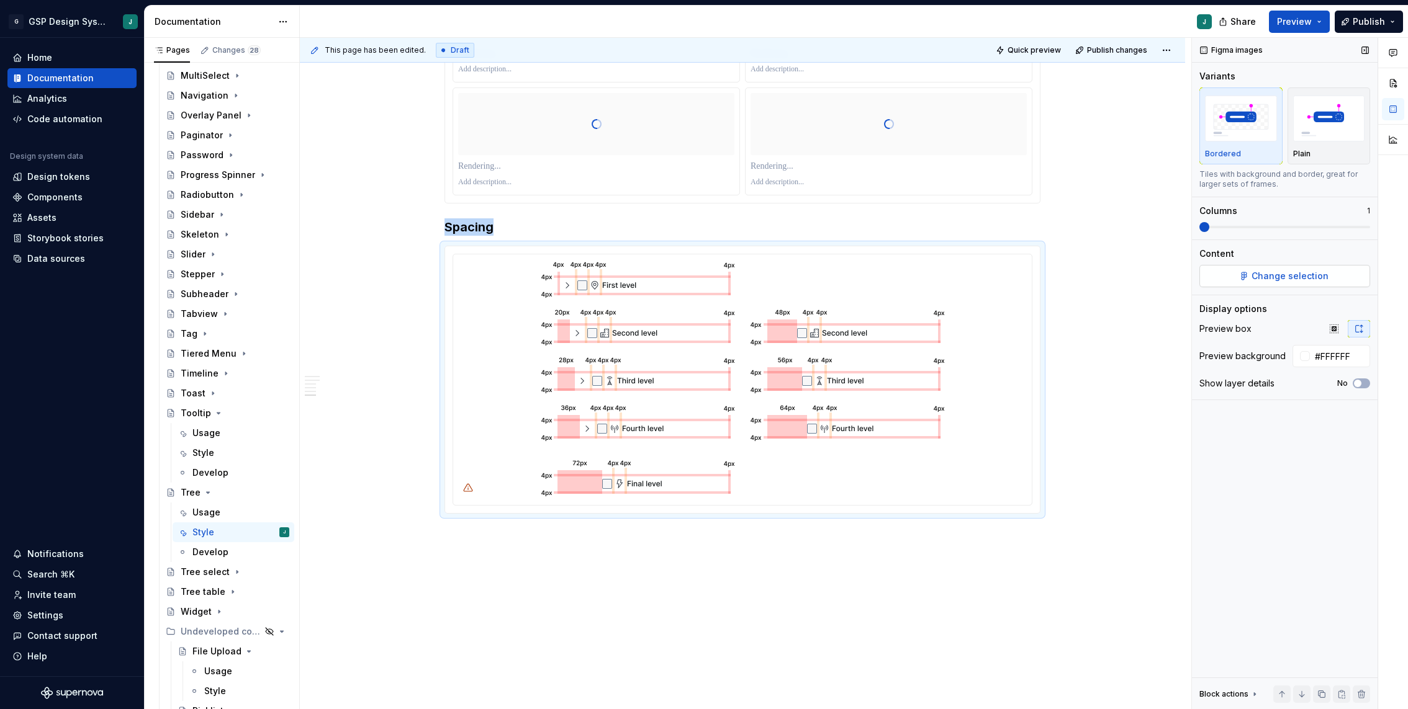
click at [1318, 277] on span "Change selection" at bounding box center [1289, 276] width 77 height 12
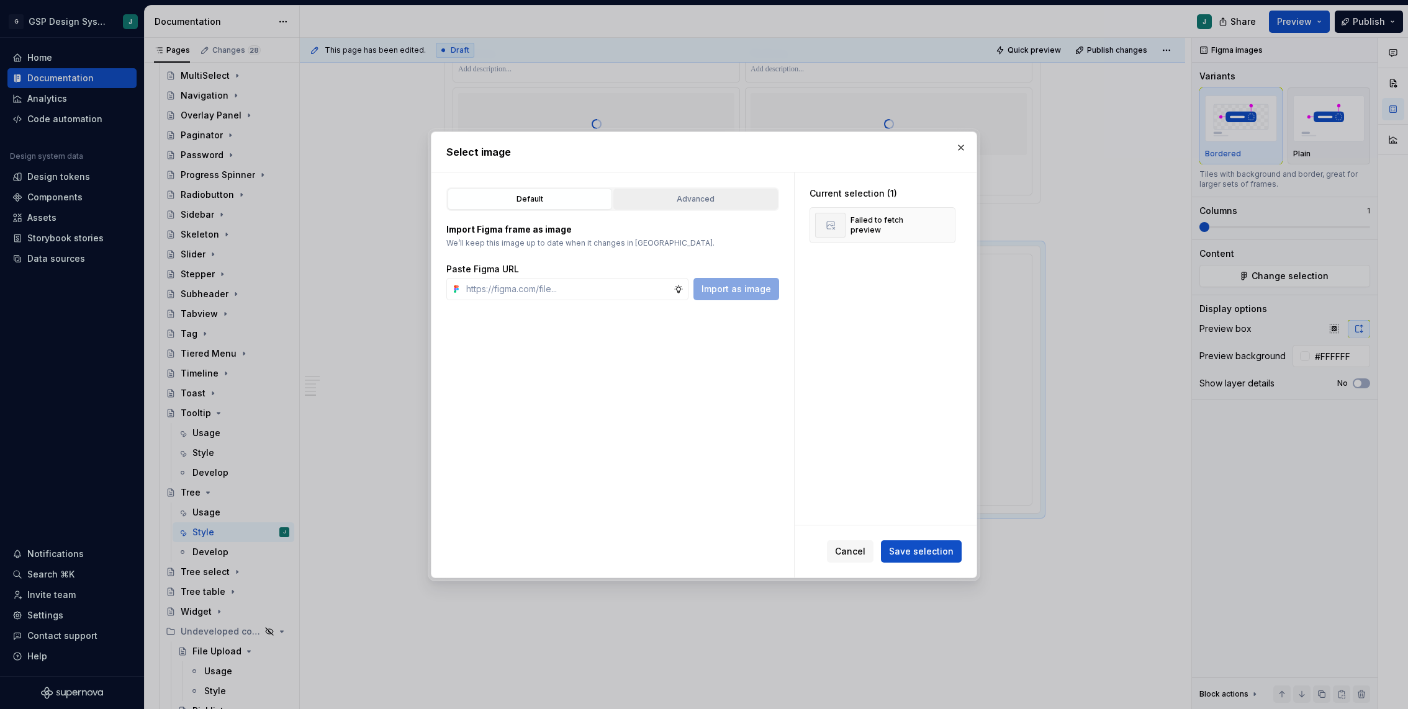
type textarea "*"
click at [732, 196] on div "Advanced" at bounding box center [696, 199] width 156 height 12
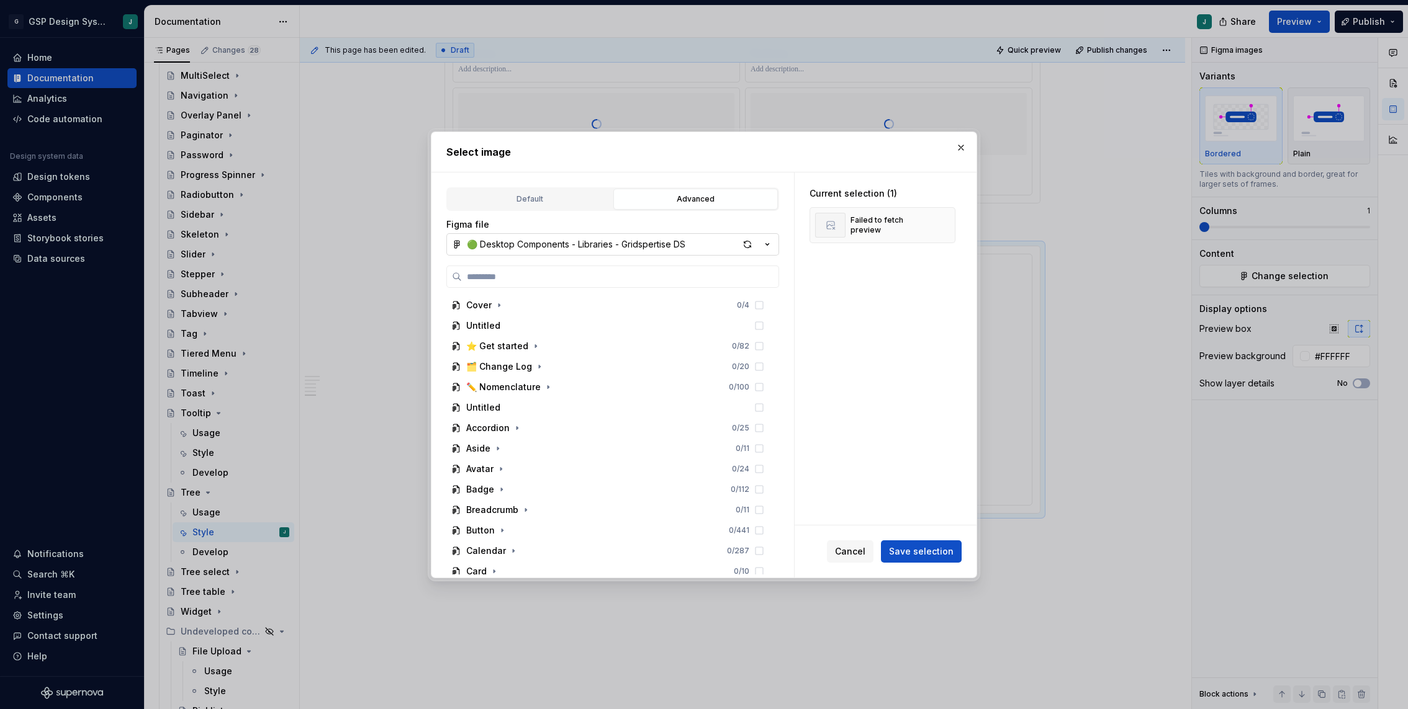
click at [607, 246] on div "🟢 Desktop Components - Libraries - Gridspertise DS" at bounding box center [576, 244] width 218 height 12
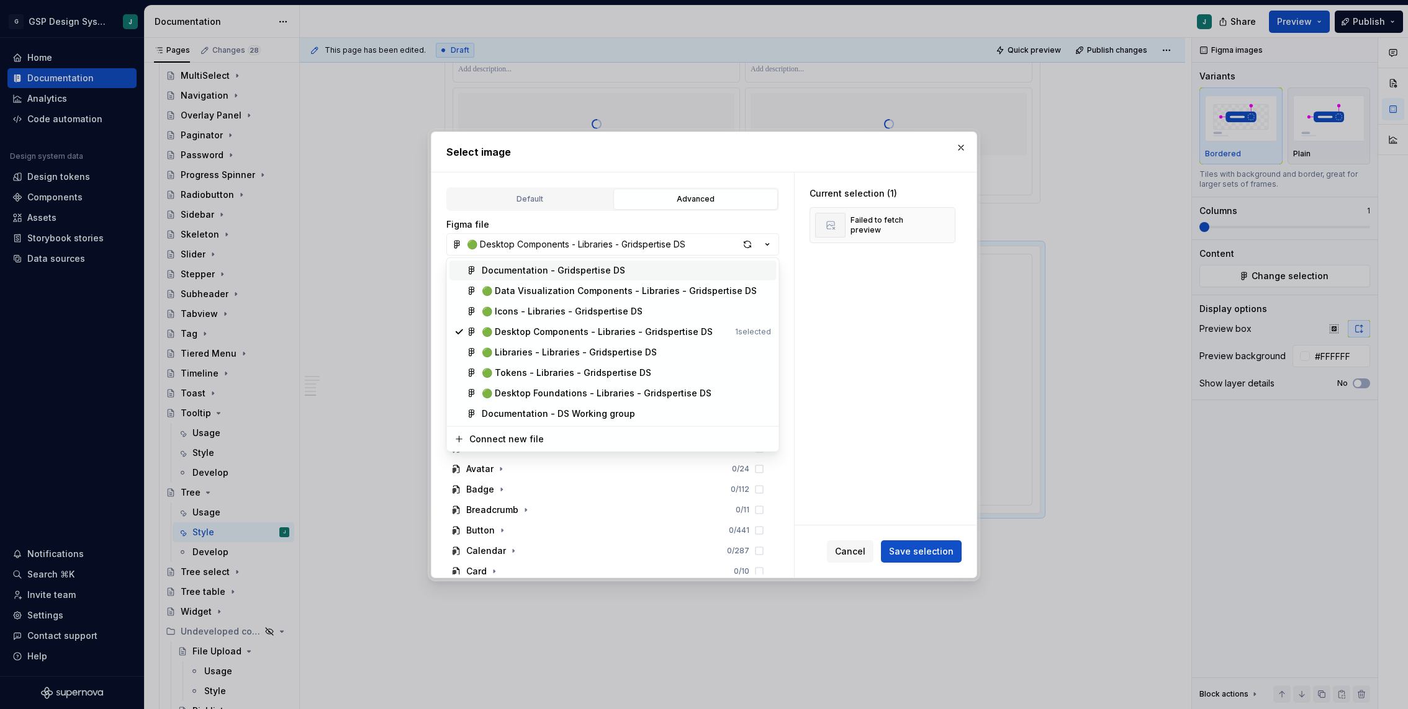
click at [536, 274] on div "Documentation - Gridspertise DS" at bounding box center [553, 270] width 143 height 12
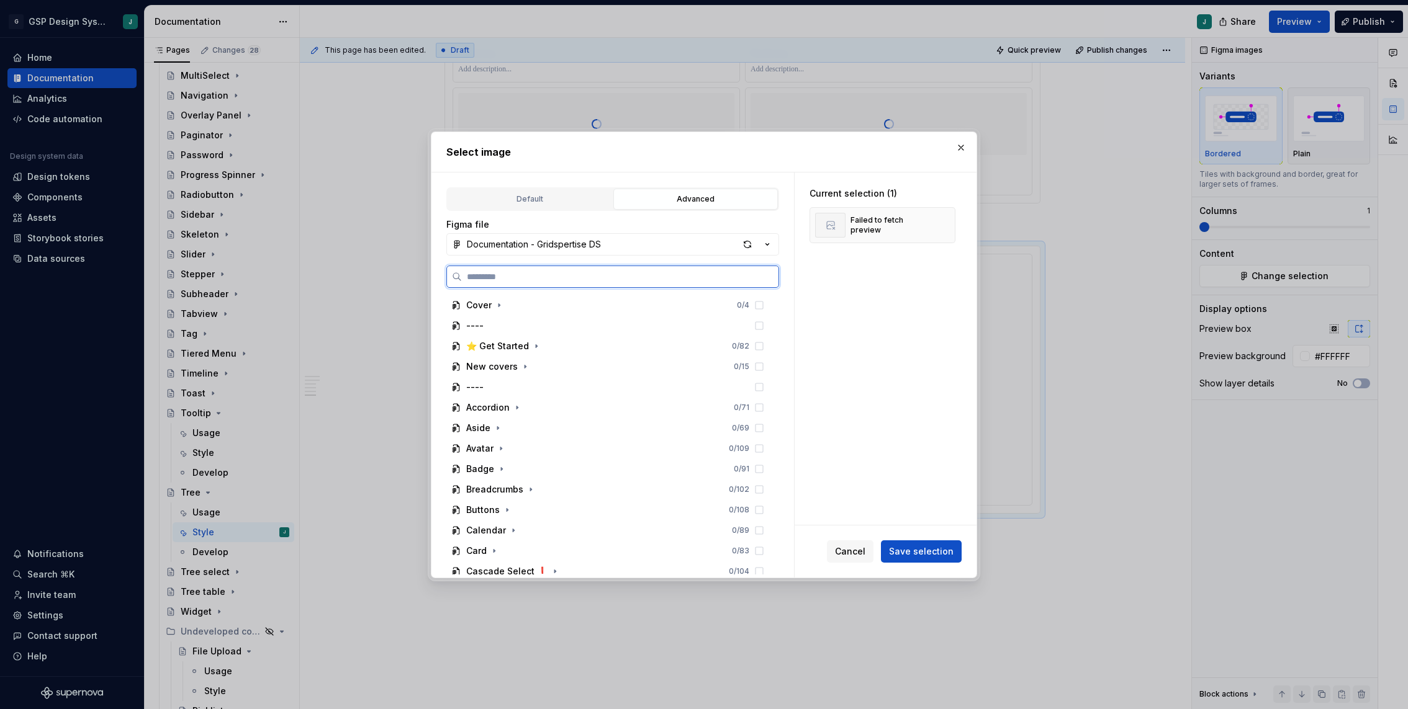
click at [516, 274] on input "search" at bounding box center [620, 277] width 317 height 12
type input "****"
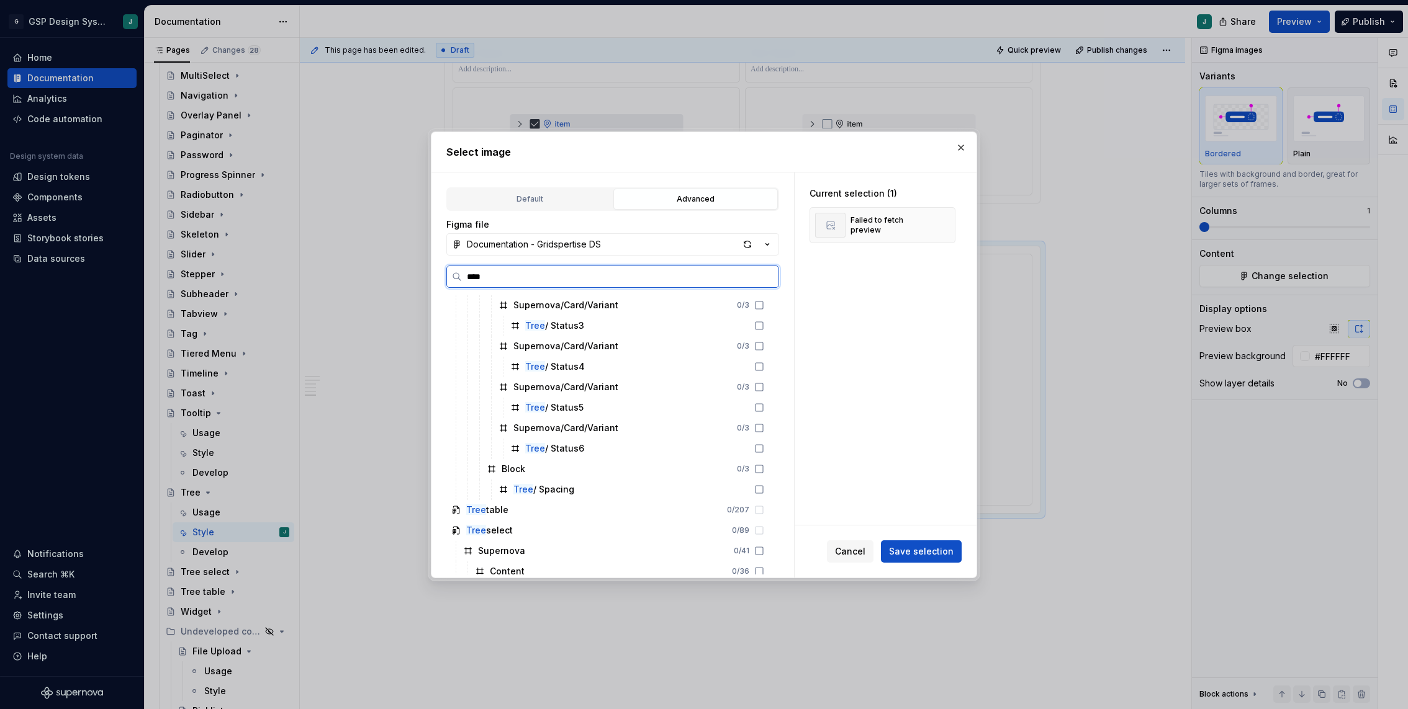
scroll to position [941, 0]
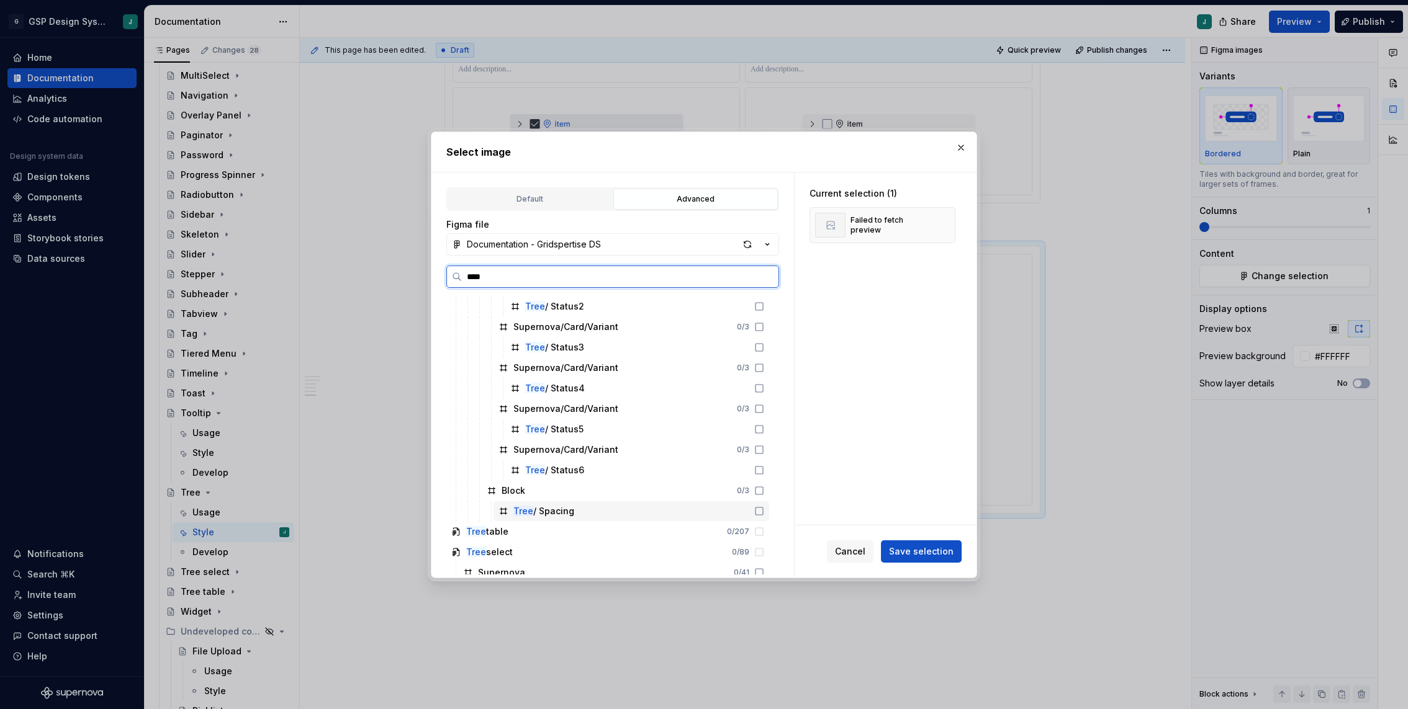
click at [764, 508] on icon at bounding box center [759, 512] width 10 height 10
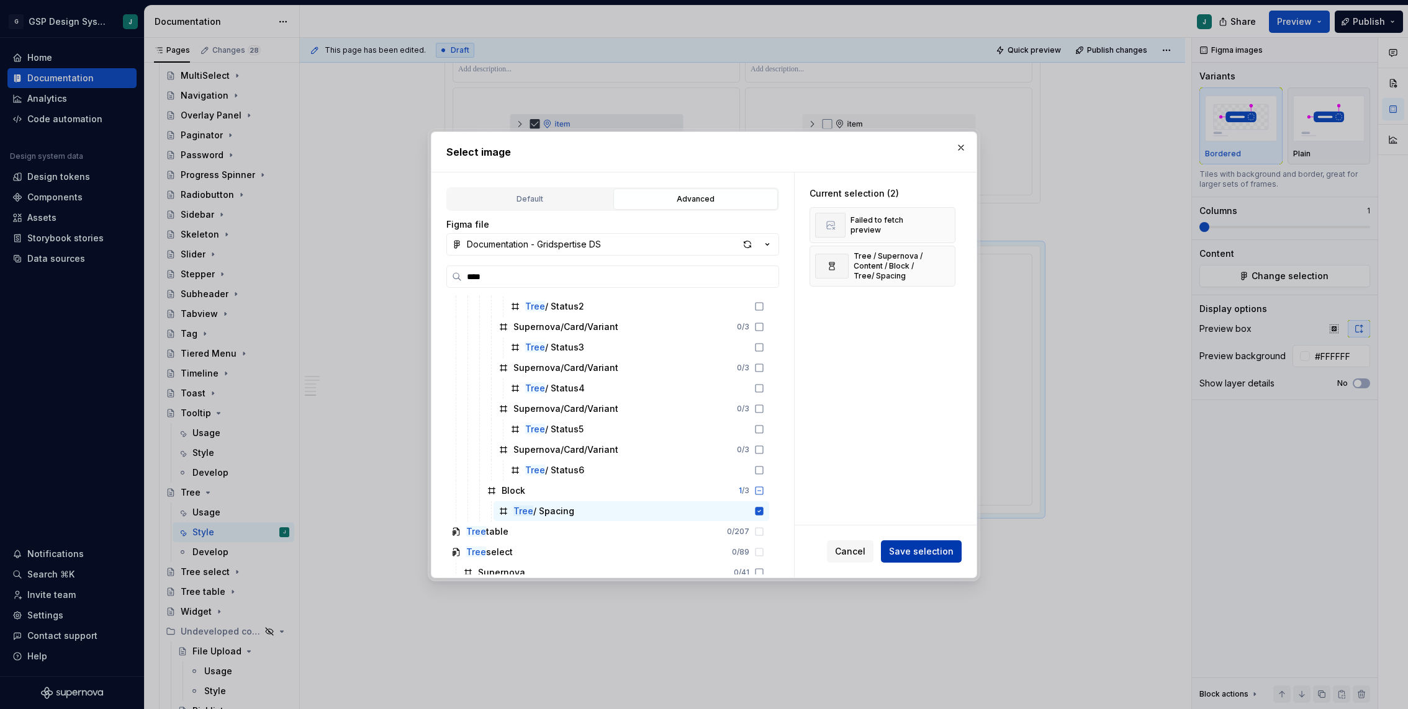
click at [940, 556] on span "Save selection" at bounding box center [921, 552] width 65 height 12
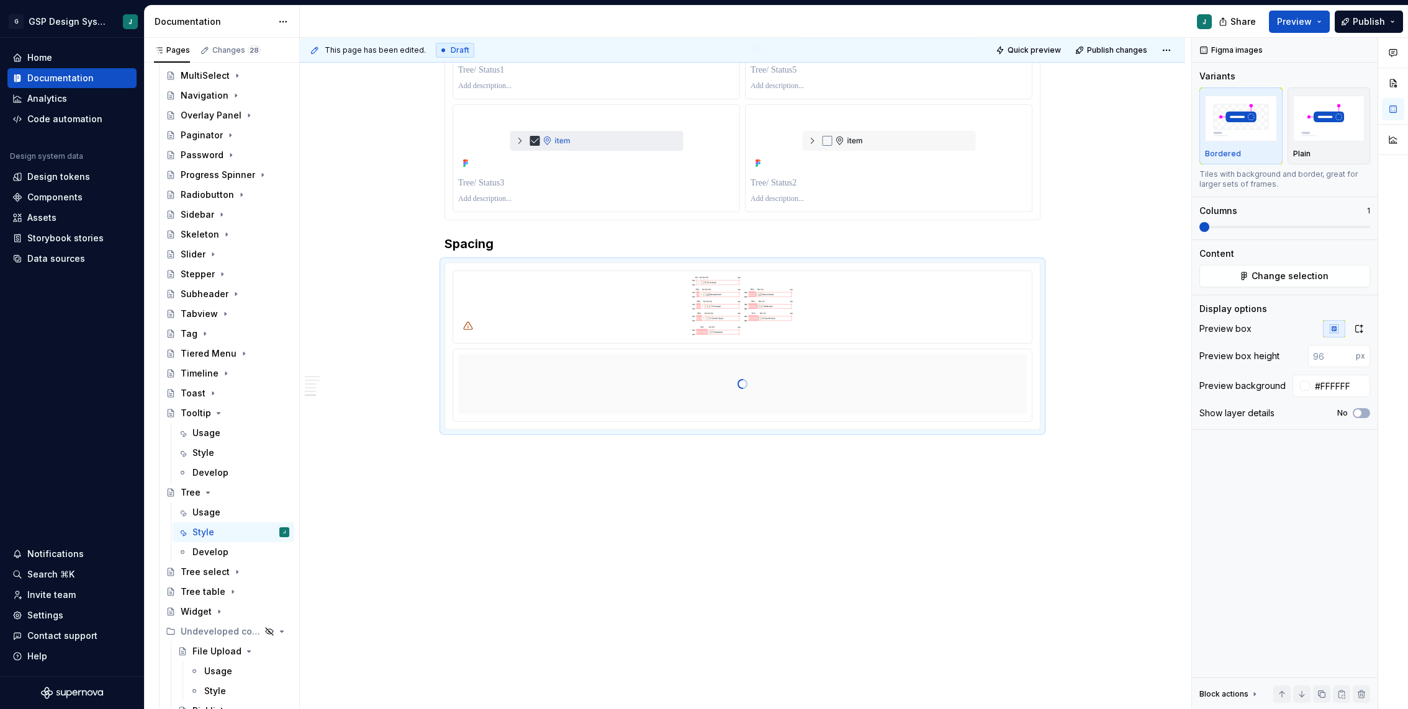
scroll to position [2026, 0]
click at [747, 272] on html "G GSP Design System J Home Documentation Analytics Code automation Design syste…" at bounding box center [704, 354] width 1408 height 709
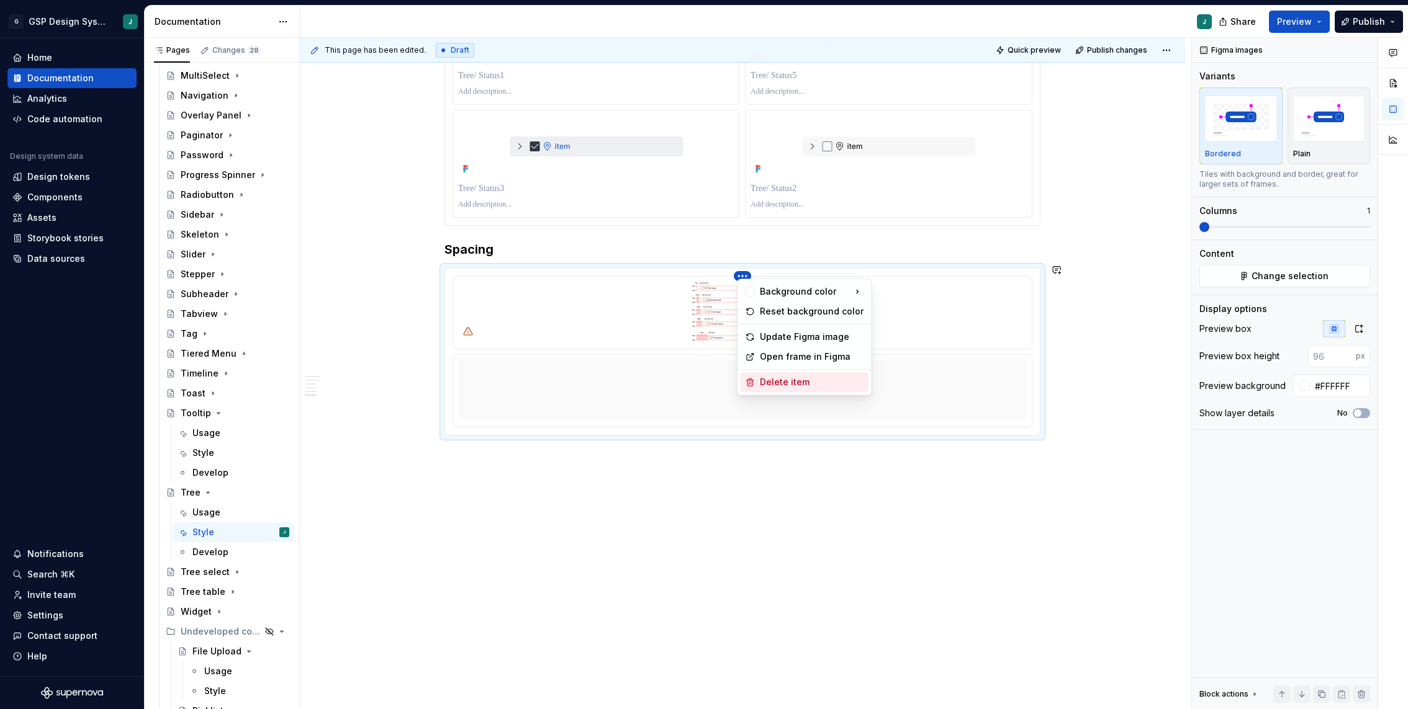
click at [803, 384] on div "Delete item" at bounding box center [812, 382] width 104 height 12
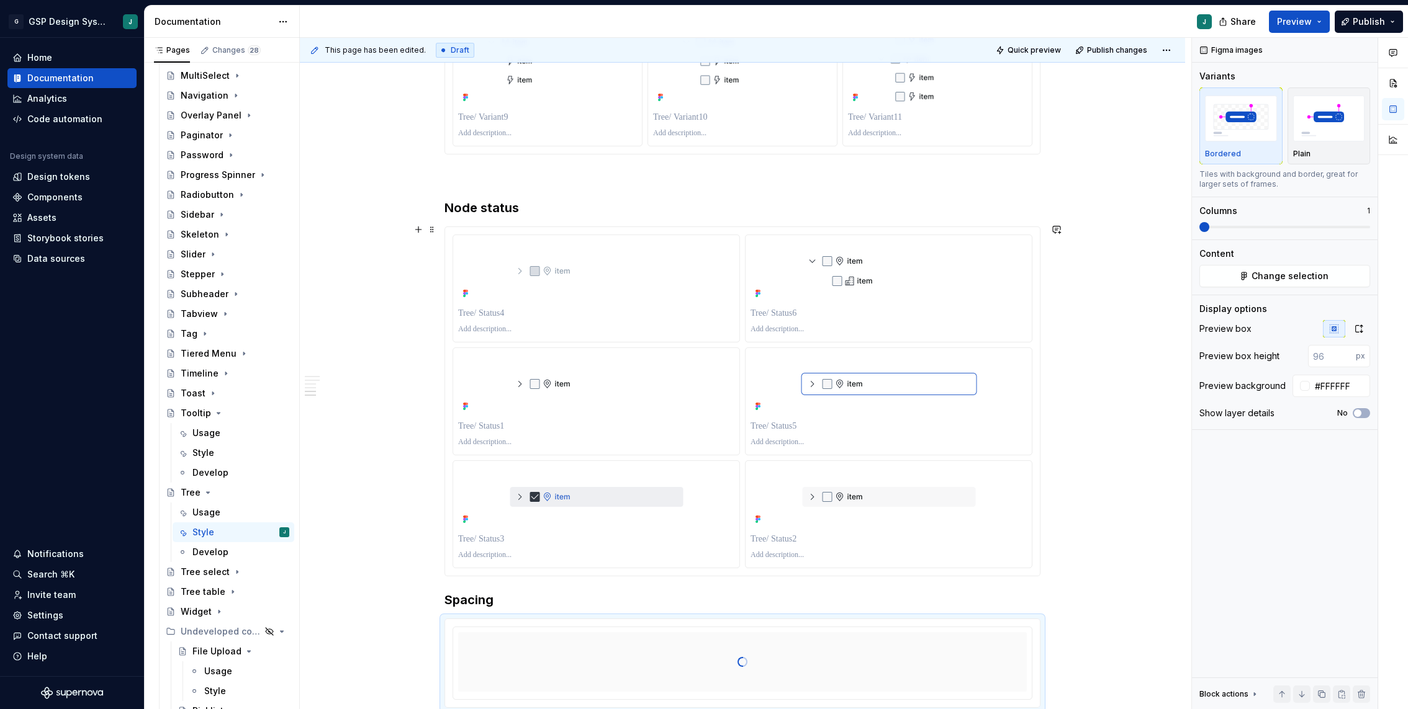
scroll to position [1720, 0]
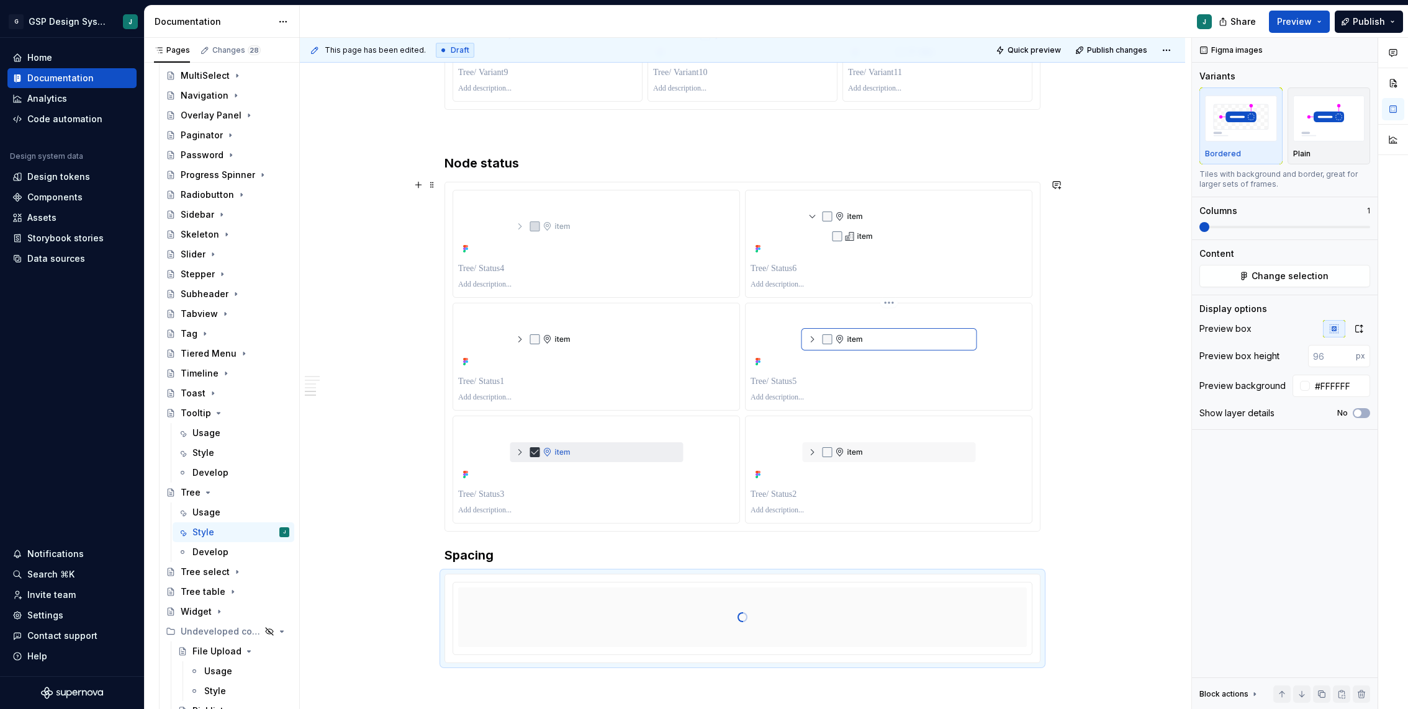
click at [787, 380] on p at bounding box center [888, 382] width 276 height 12
type input "100"
click at [508, 266] on p at bounding box center [596, 269] width 276 height 12
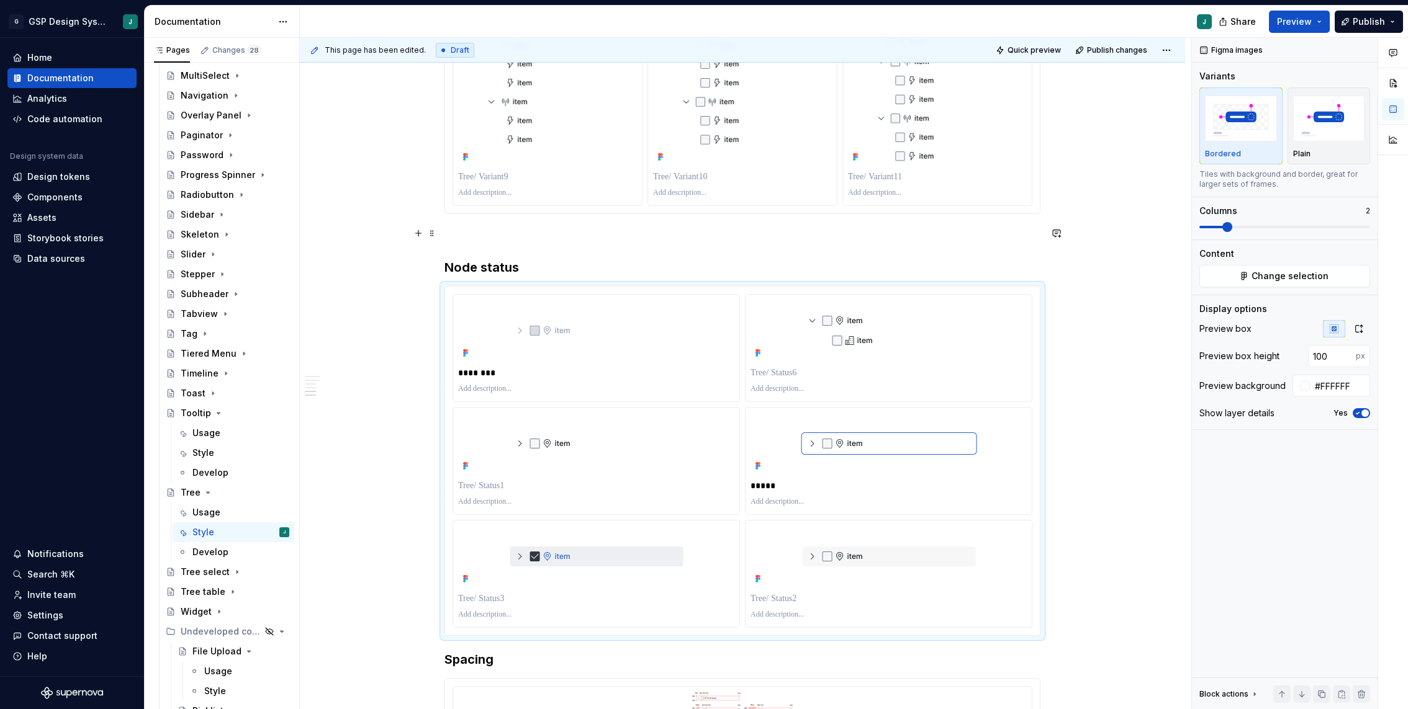
scroll to position [1596, 0]
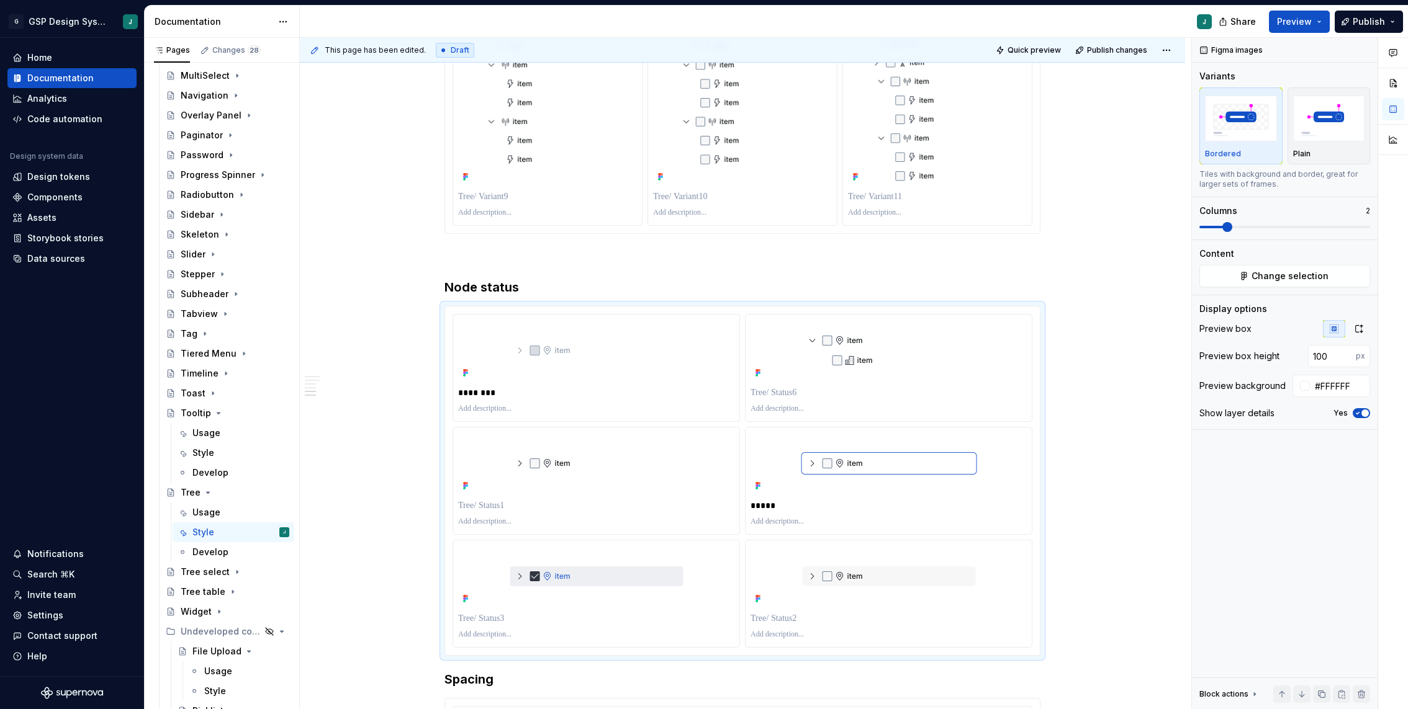
click at [524, 191] on p at bounding box center [547, 197] width 179 height 12
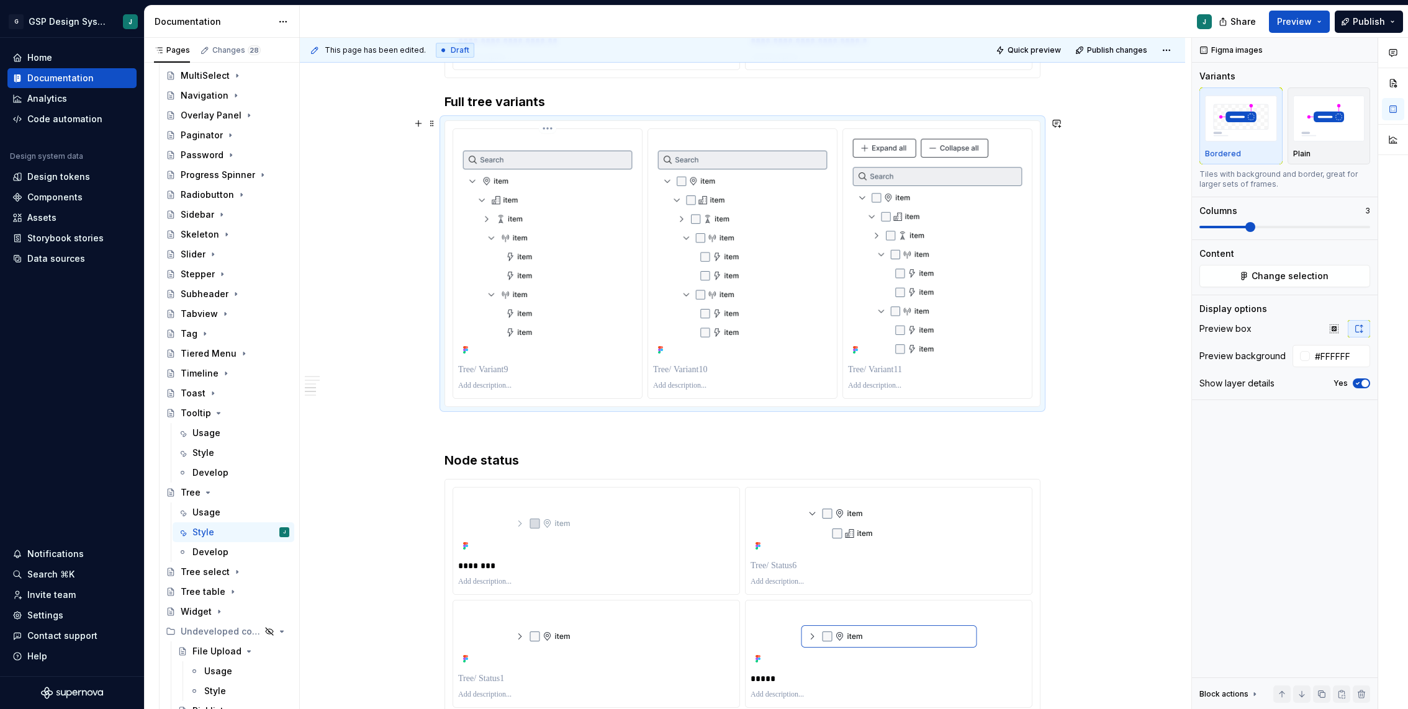
scroll to position [1382, 0]
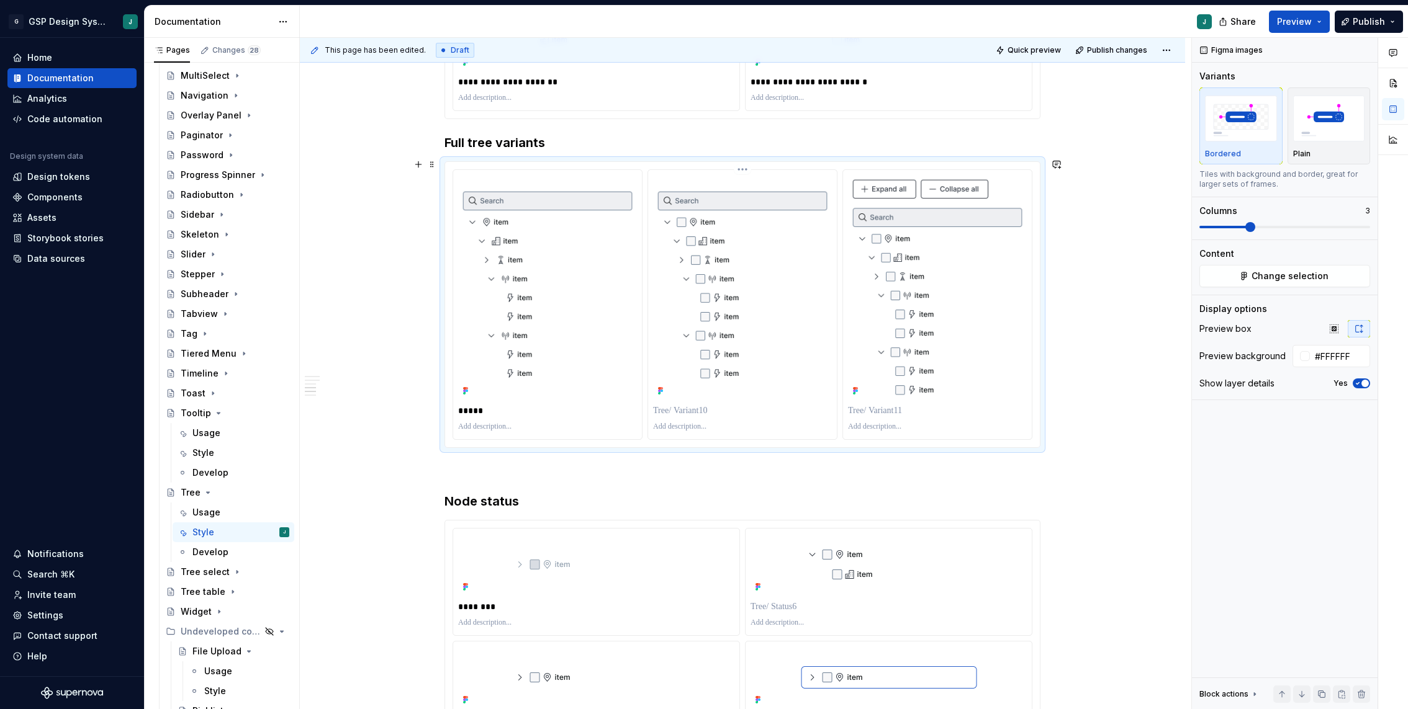
click at [693, 409] on p at bounding box center [742, 411] width 179 height 12
click at [909, 415] on div at bounding box center [937, 410] width 179 height 17
click at [900, 412] on p at bounding box center [937, 411] width 179 height 12
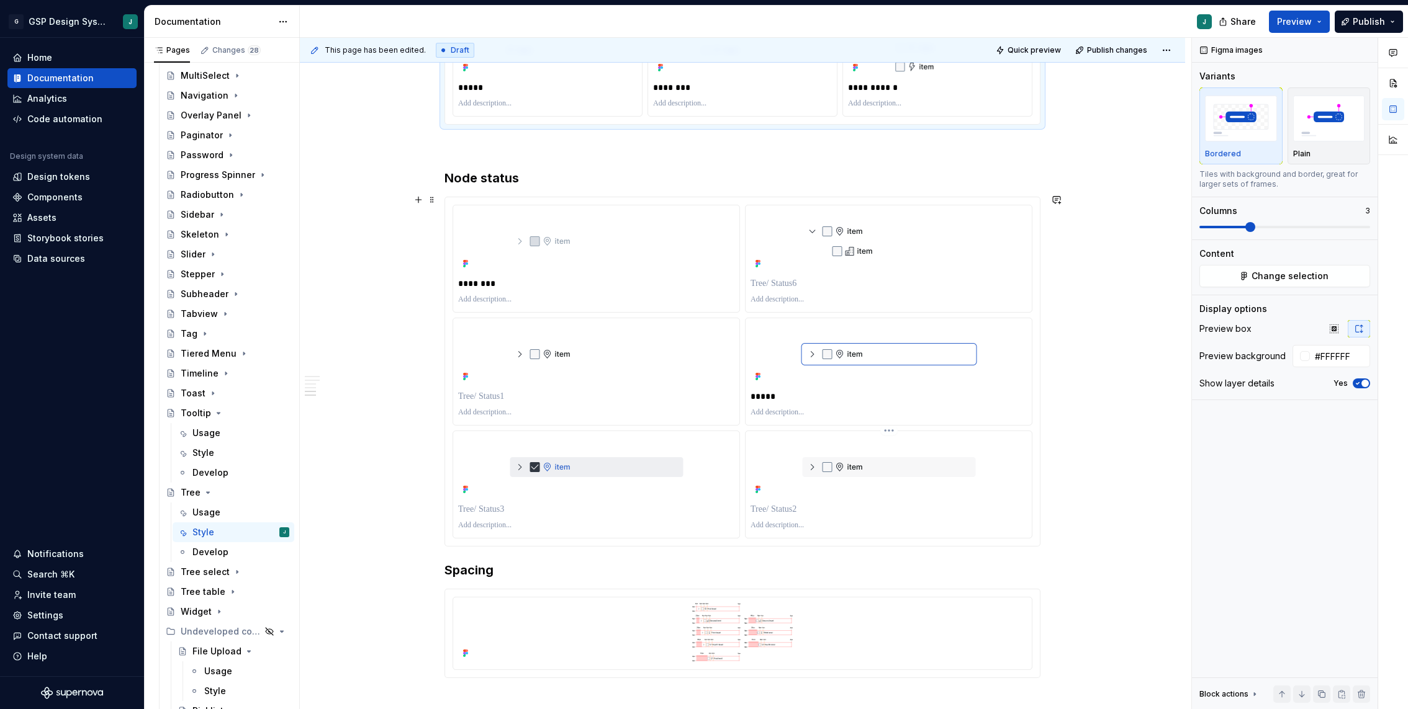
scroll to position [1733, 0]
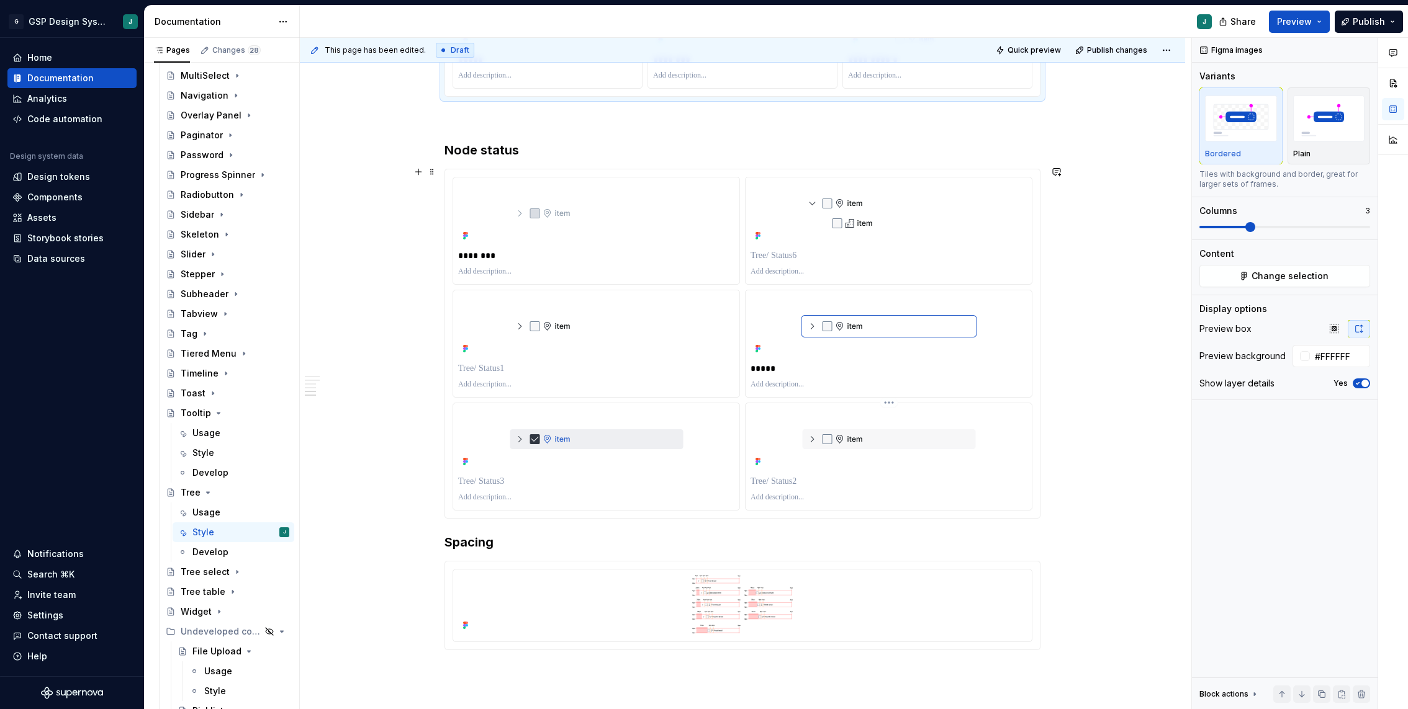
click at [791, 475] on p at bounding box center [888, 481] width 276 height 12
click at [544, 475] on p at bounding box center [596, 481] width 276 height 12
click at [775, 362] on p "*****" at bounding box center [888, 368] width 277 height 12
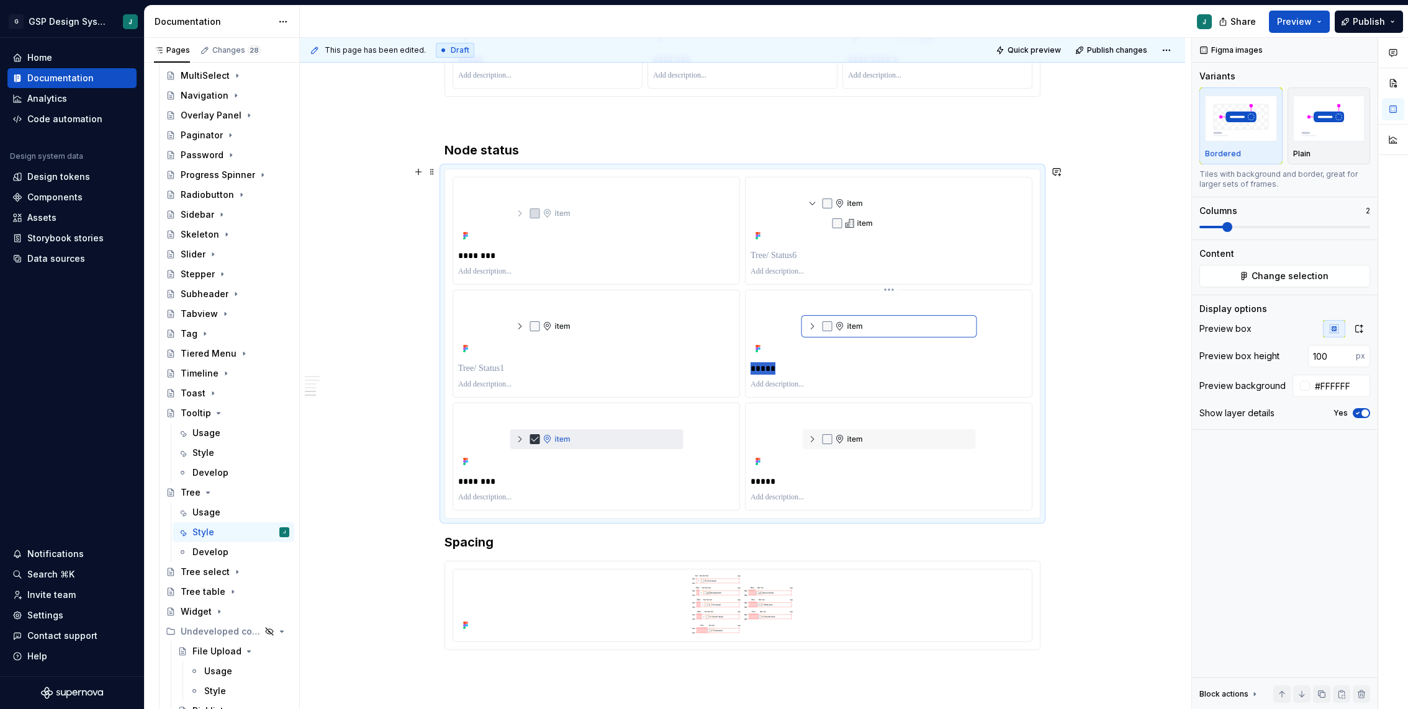
type textarea "*"
click at [788, 250] on p at bounding box center [888, 256] width 276 height 12
click at [510, 362] on p at bounding box center [596, 368] width 276 height 12
click at [500, 362] on p at bounding box center [596, 368] width 276 height 12
drag, startPoint x: 635, startPoint y: 330, endPoint x: 552, endPoint y: 236, distance: 125.4
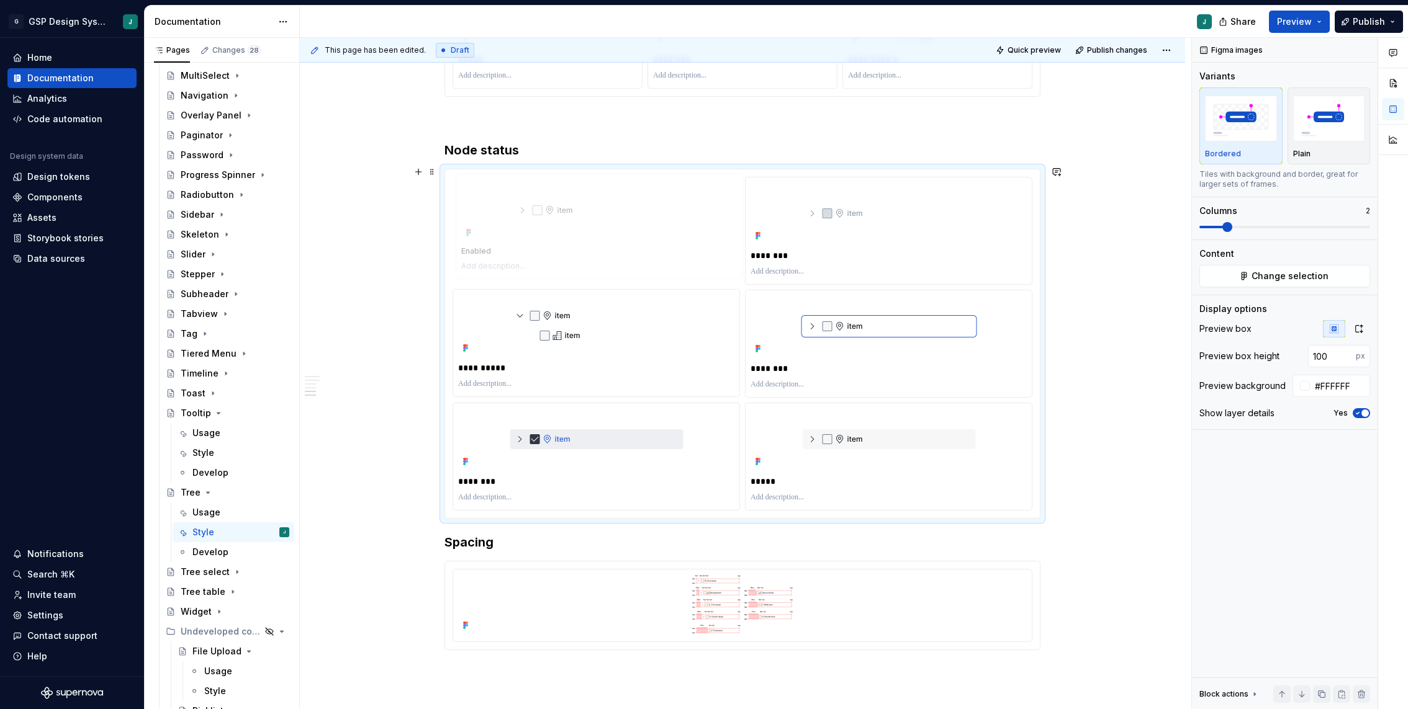
click at [552, 236] on body "G GSP Design System J Home Documentation Analytics Code automation Design syste…" at bounding box center [704, 354] width 1408 height 709
drag, startPoint x: 859, startPoint y: 472, endPoint x: 894, endPoint y: 245, distance: 229.3
click at [894, 245] on div "**********" at bounding box center [743, 344] width 580 height 334
drag, startPoint x: 769, startPoint y: 423, endPoint x: 891, endPoint y: 182, distance: 269.3
click at [891, 182] on body "G GSP Design System J Home Documentation Analytics Code automation Design syste…" at bounding box center [704, 354] width 1408 height 709
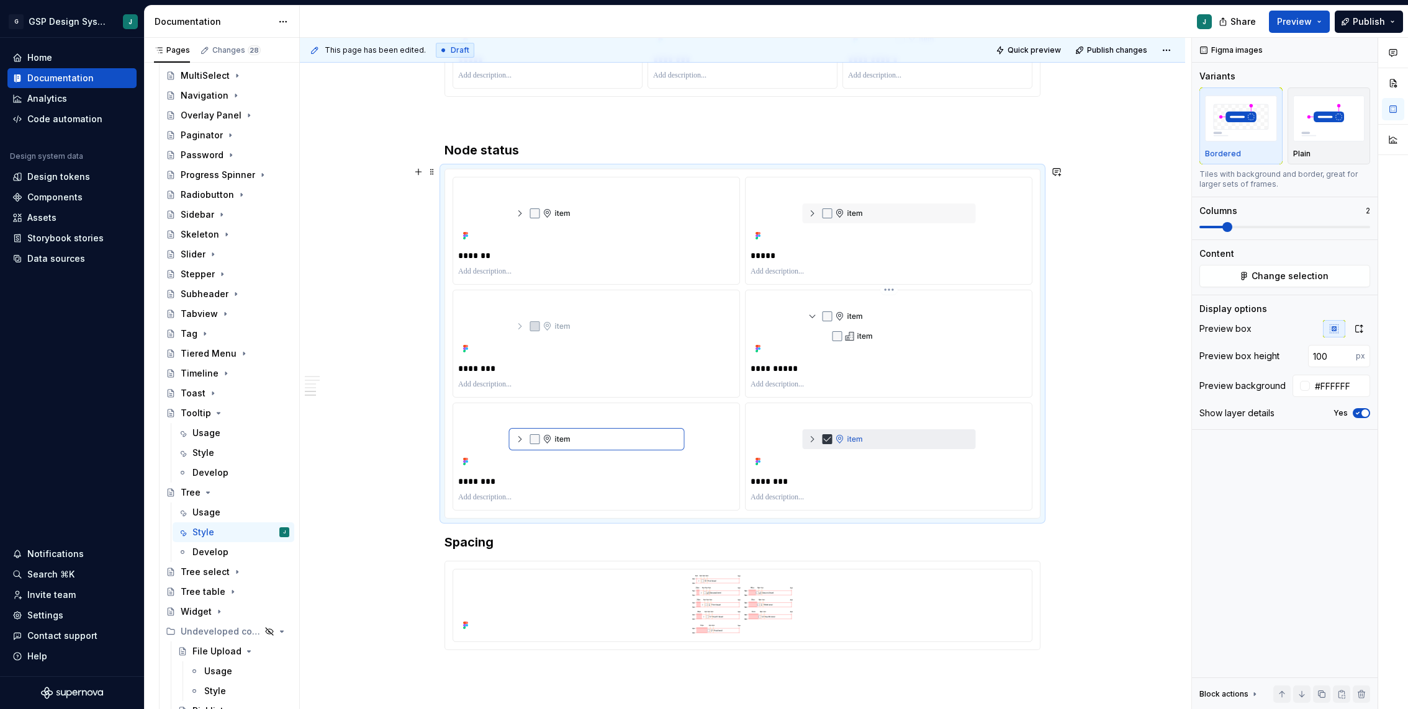
drag, startPoint x: 898, startPoint y: 366, endPoint x: 806, endPoint y: 364, distance: 91.9
click at [806, 364] on p "**********" at bounding box center [888, 368] width 277 height 12
drag, startPoint x: 793, startPoint y: 300, endPoint x: 606, endPoint y: 300, distance: 186.2
click at [606, 300] on body "G GSP Design System J Home Documentation Analytics Code automation Design syste…" at bounding box center [704, 354] width 1408 height 709
drag, startPoint x: 855, startPoint y: 436, endPoint x: 804, endPoint y: 331, distance: 116.9
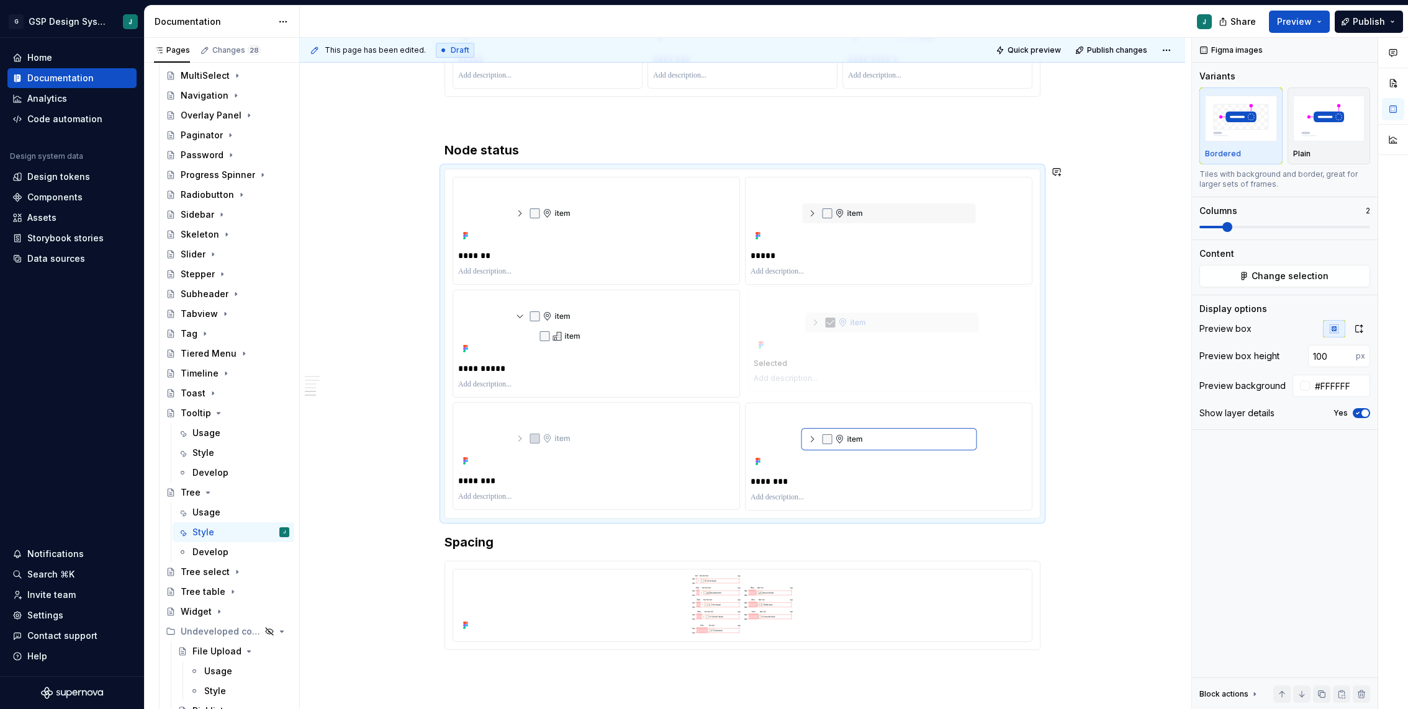
click at [804, 331] on body "G GSP Design System J Home Documentation Analytics Code automation Design syste…" at bounding box center [704, 354] width 1408 height 709
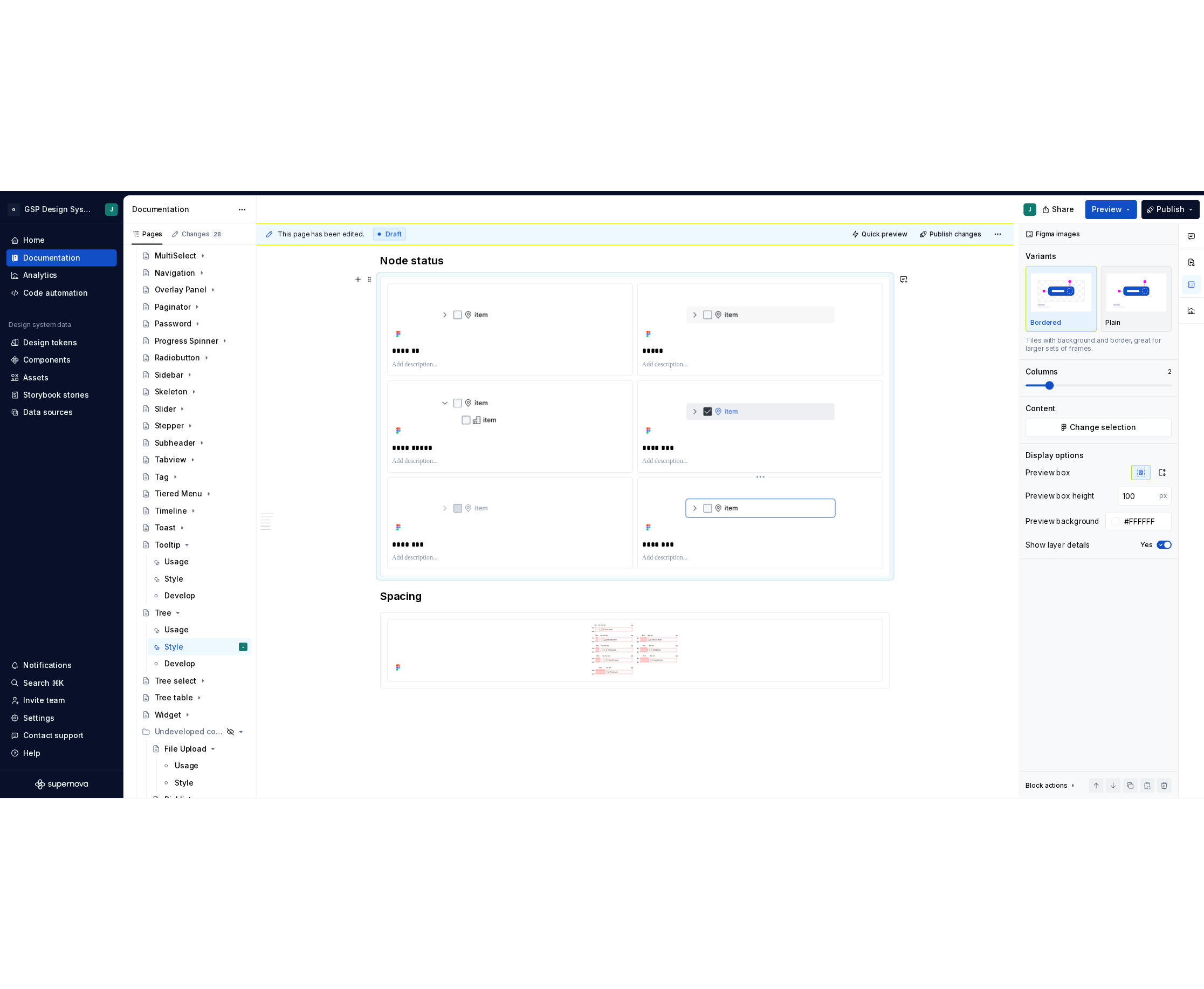
scroll to position [1581, 0]
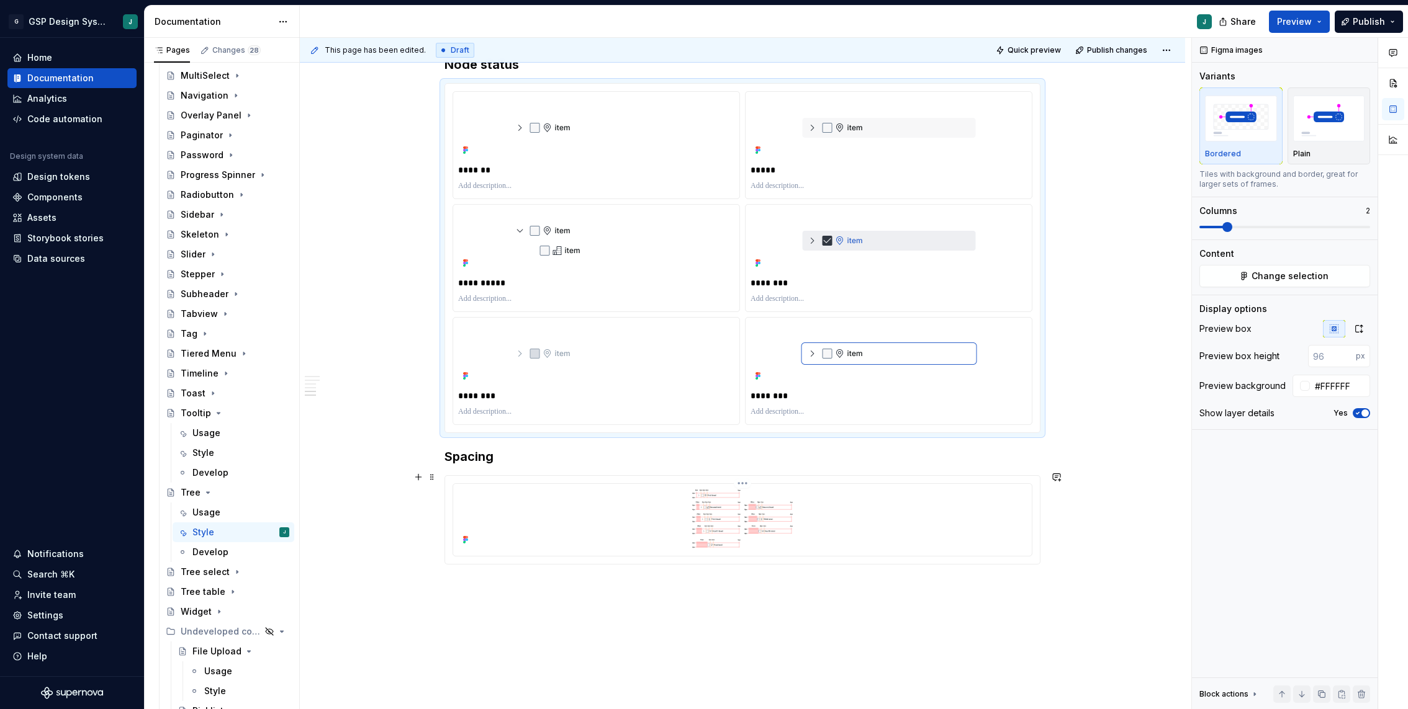
click at [884, 549] on div at bounding box center [742, 520] width 579 height 72
click at [1357, 326] on icon "button" at bounding box center [1359, 329] width 10 height 10
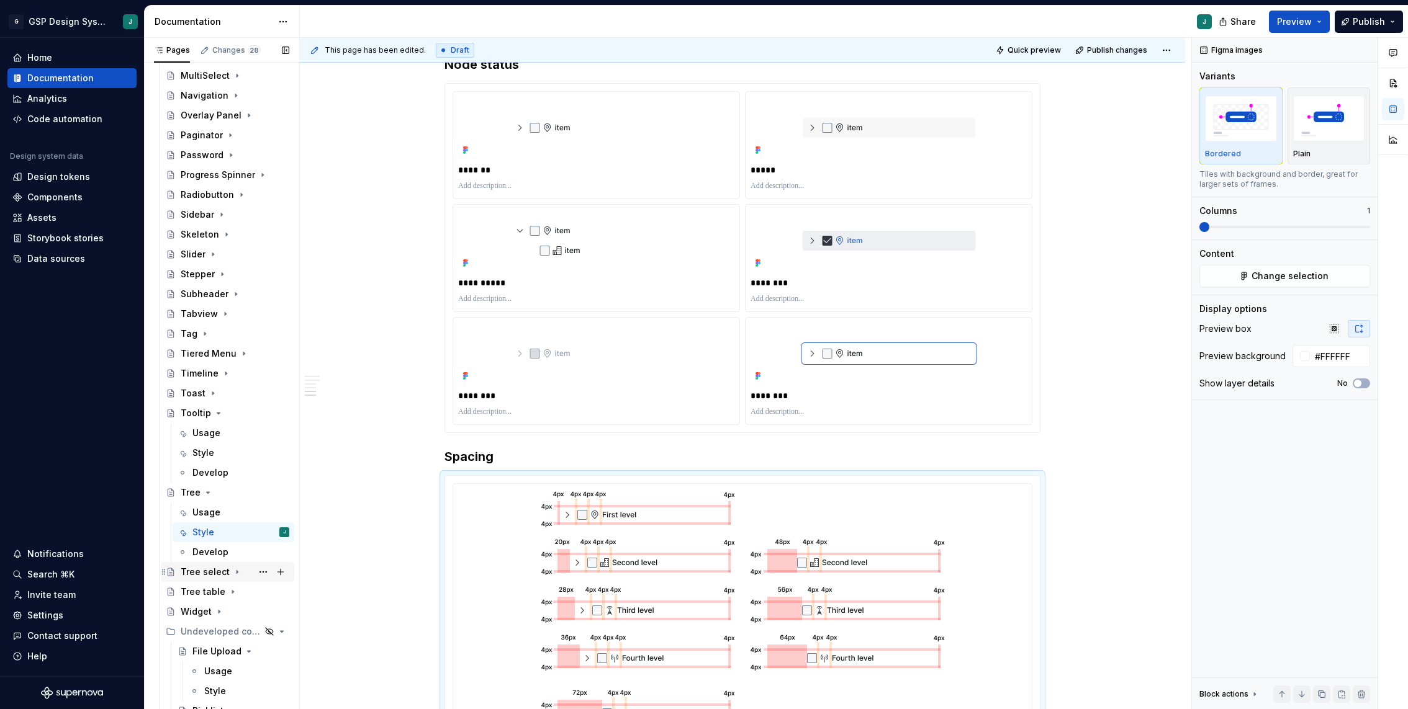
click at [209, 572] on div "Tree select" at bounding box center [205, 572] width 49 height 12
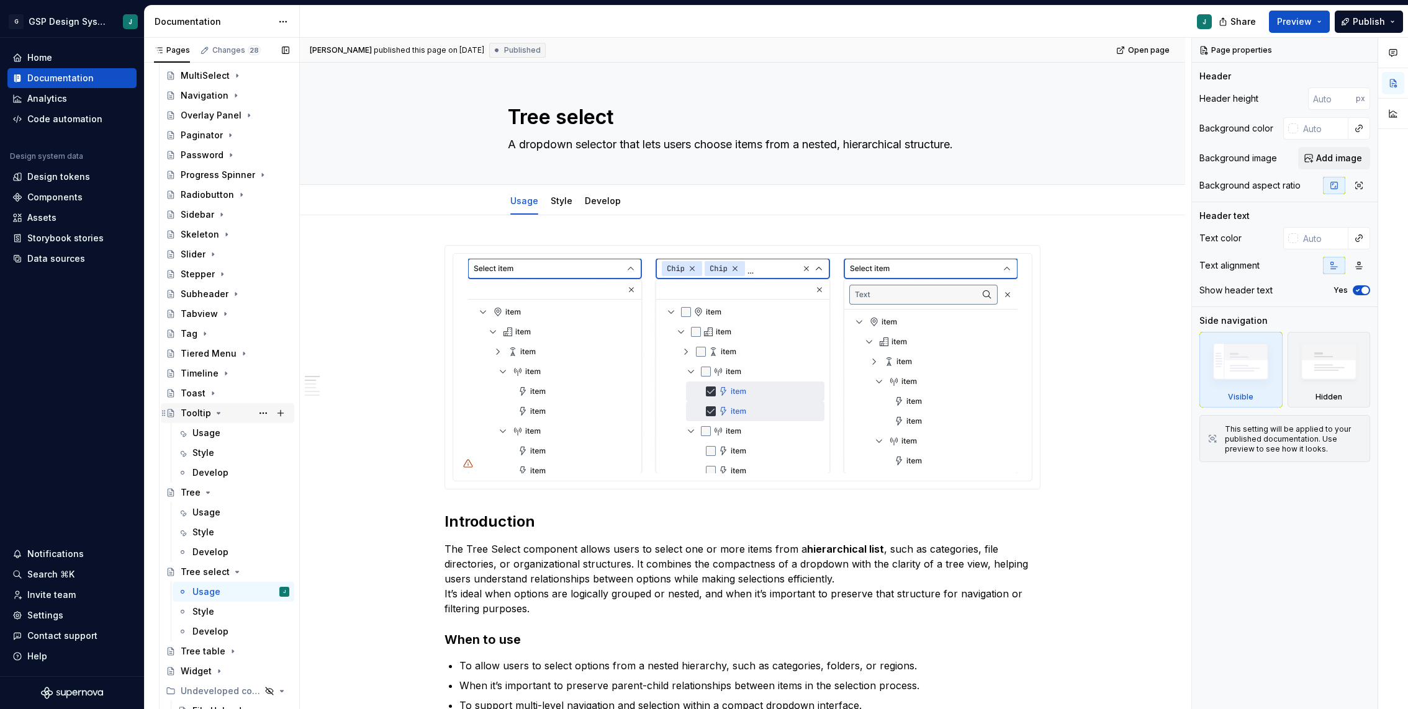
click at [219, 410] on icon "Page tree" at bounding box center [219, 413] width 10 height 10
click at [209, 430] on icon "Page tree" at bounding box center [208, 433] width 10 height 10
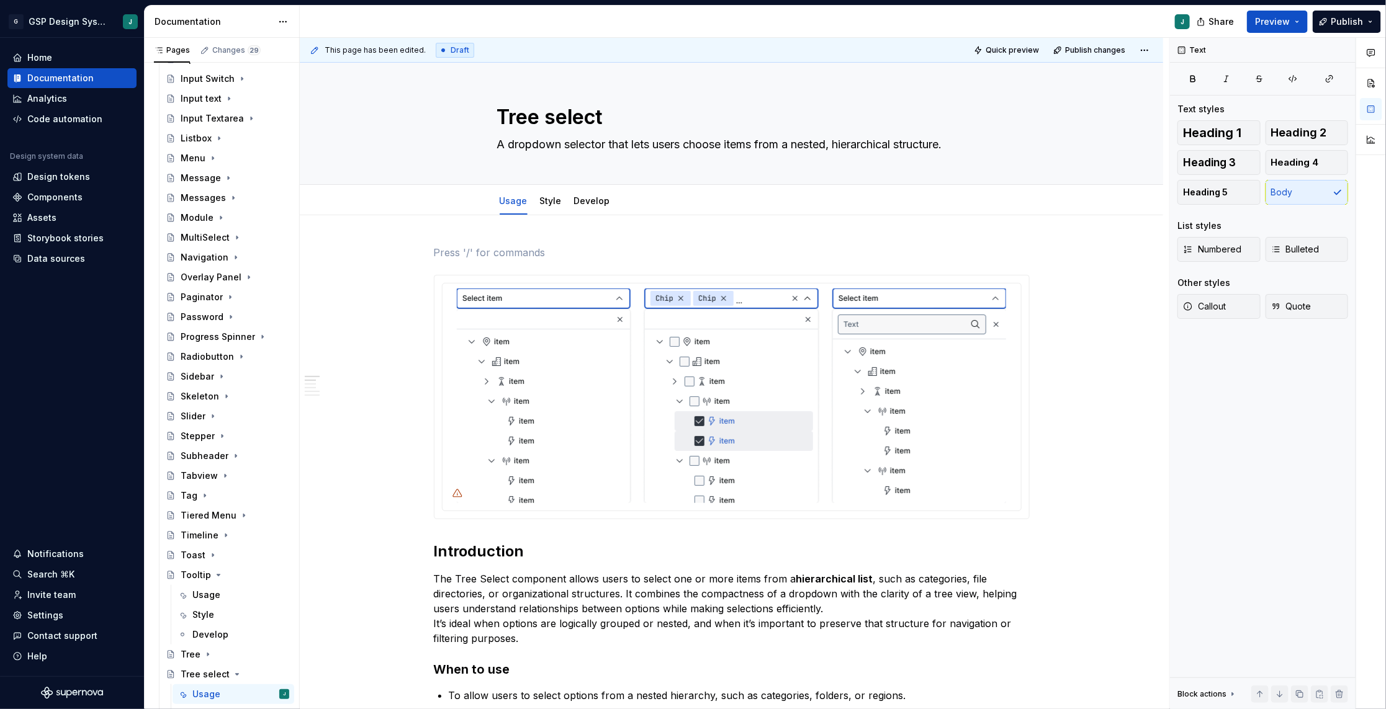
scroll to position [994, 0]
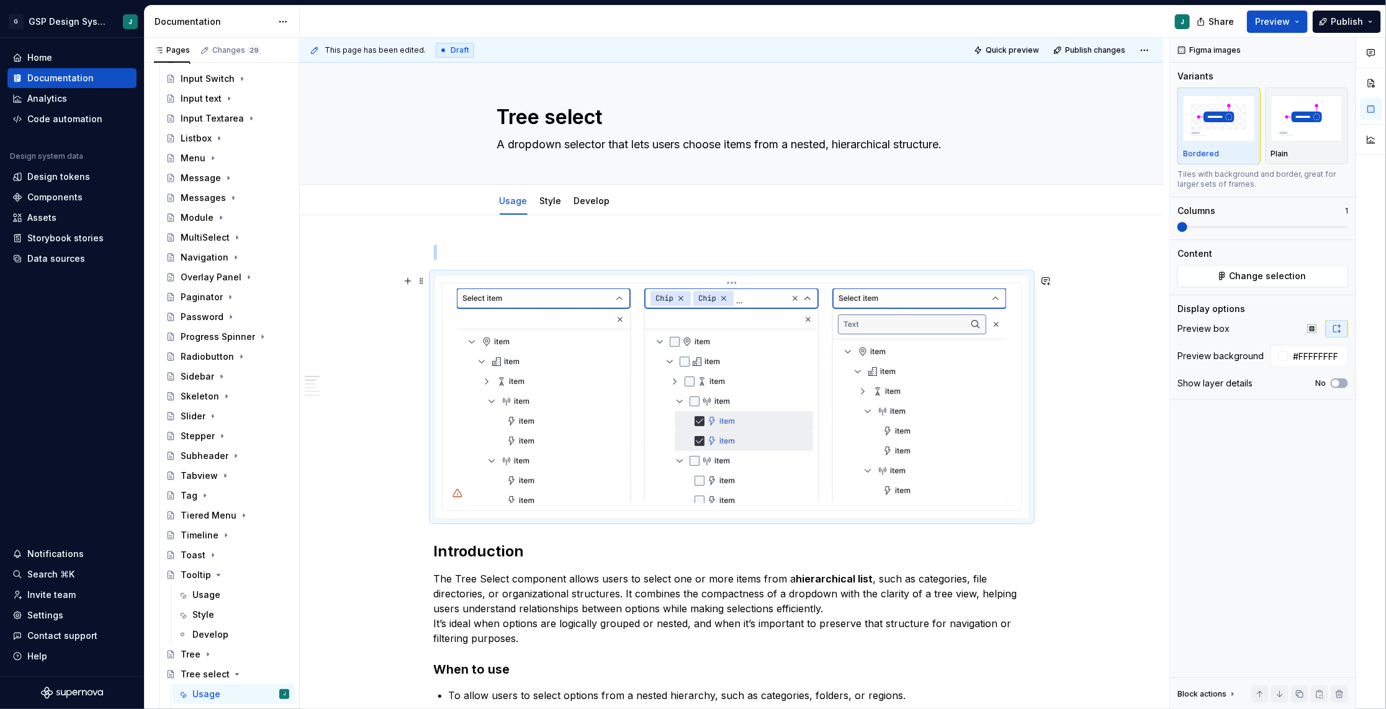
click at [526, 430] on img at bounding box center [731, 396] width 549 height 215
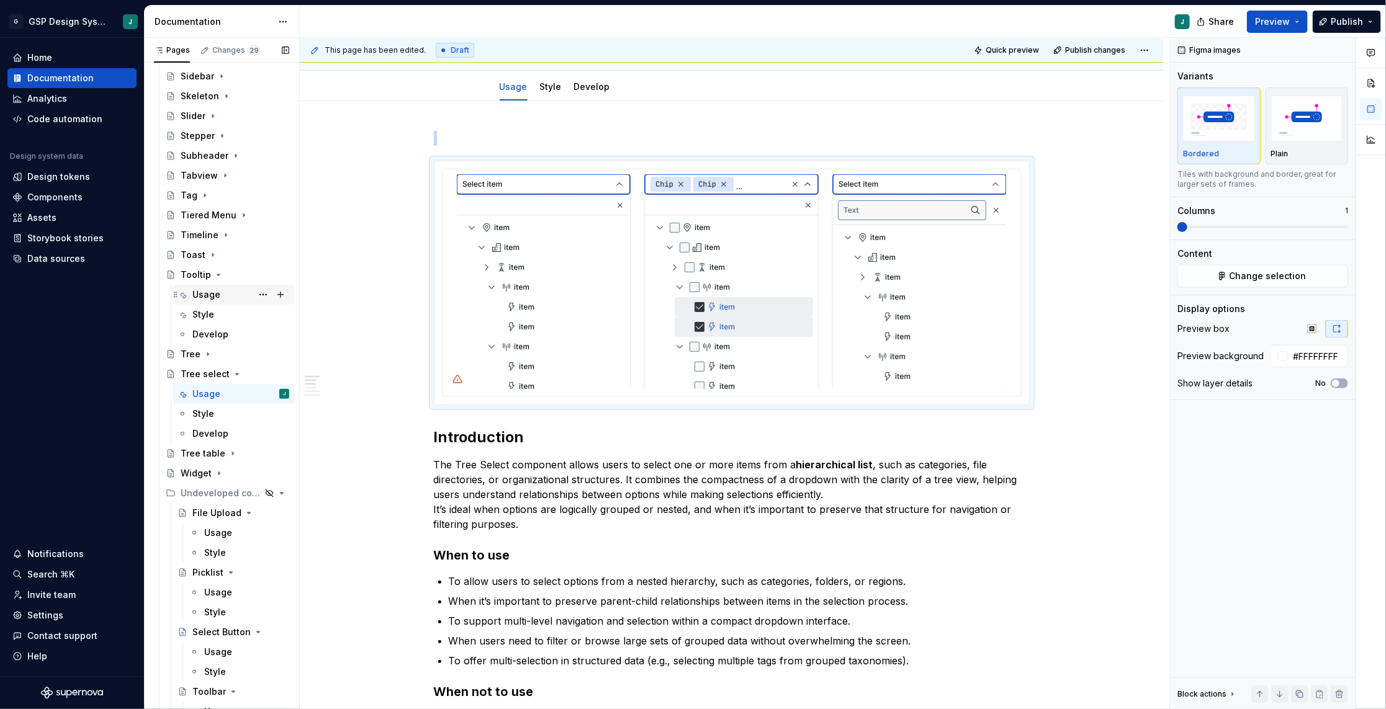
scroll to position [1297, 0]
click at [549, 262] on img at bounding box center [731, 281] width 549 height 215
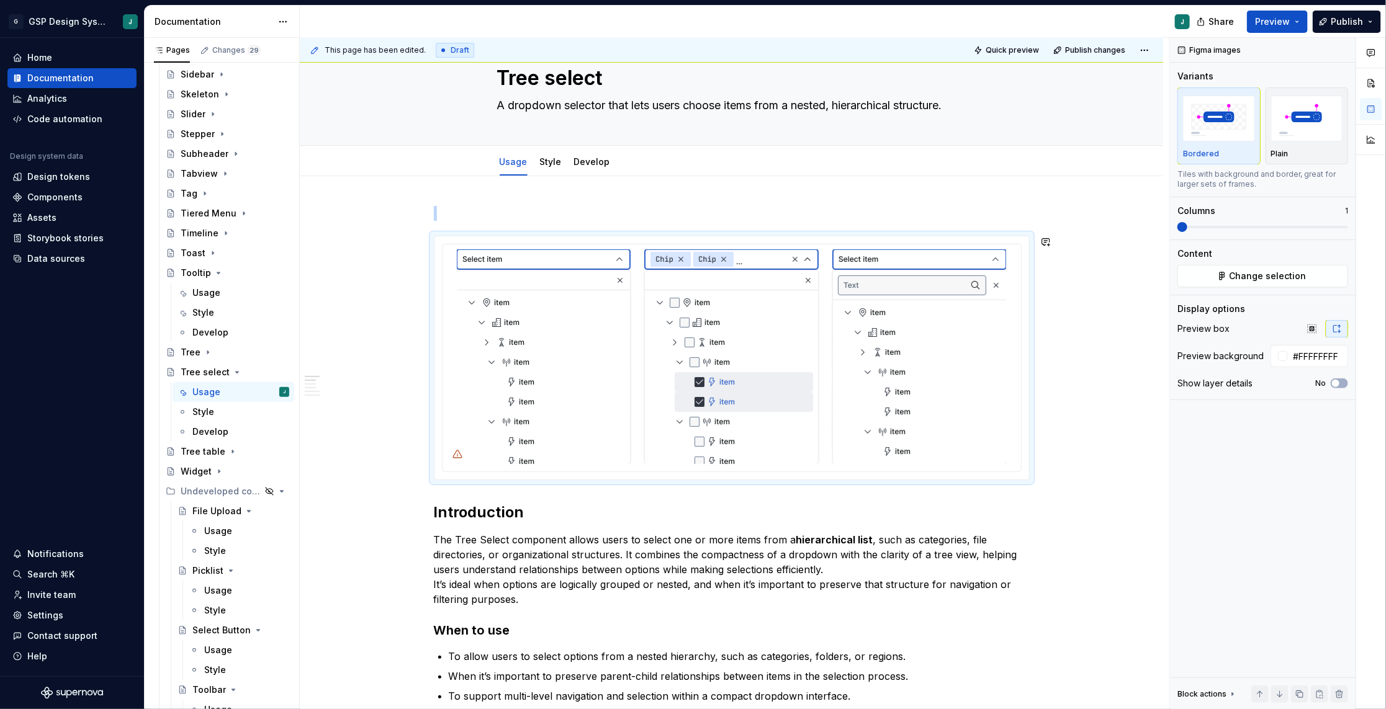
scroll to position [0, 0]
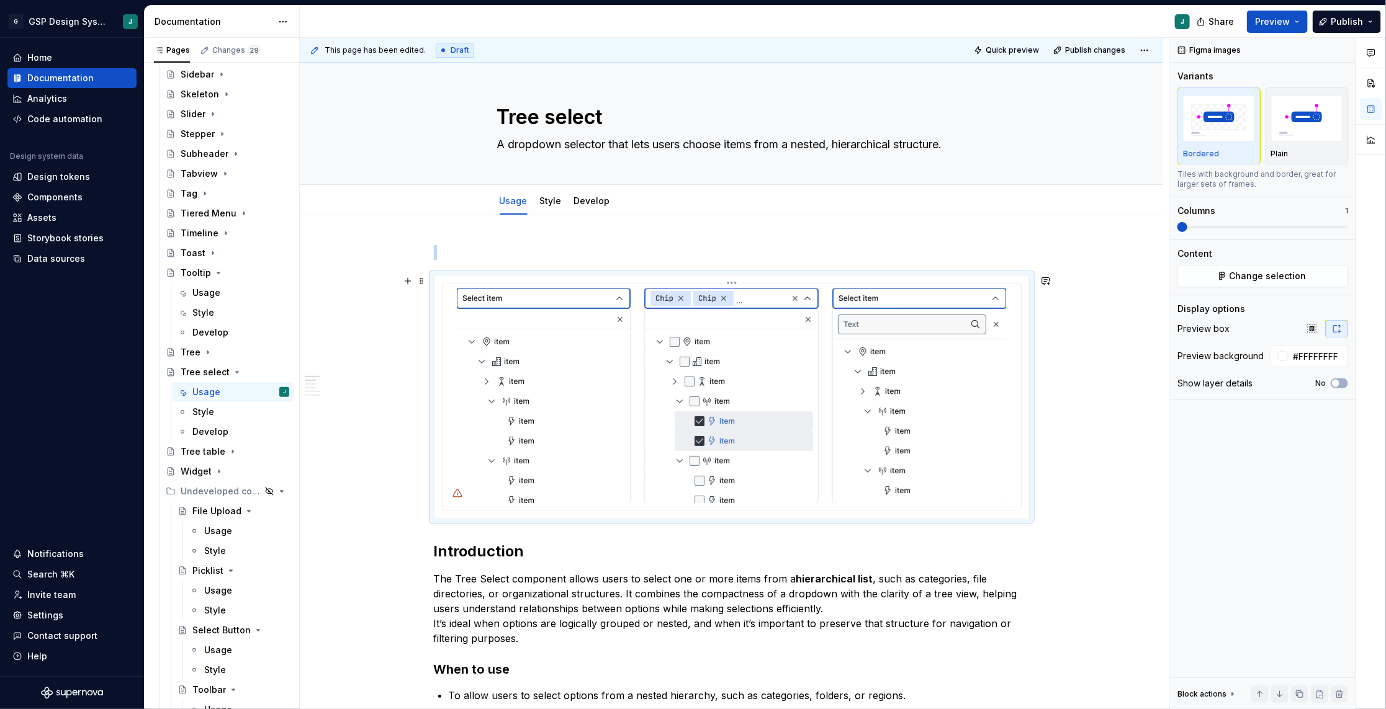
click at [568, 362] on img at bounding box center [731, 396] width 549 height 215
click at [1297, 282] on button "Change selection" at bounding box center [1262, 276] width 171 height 22
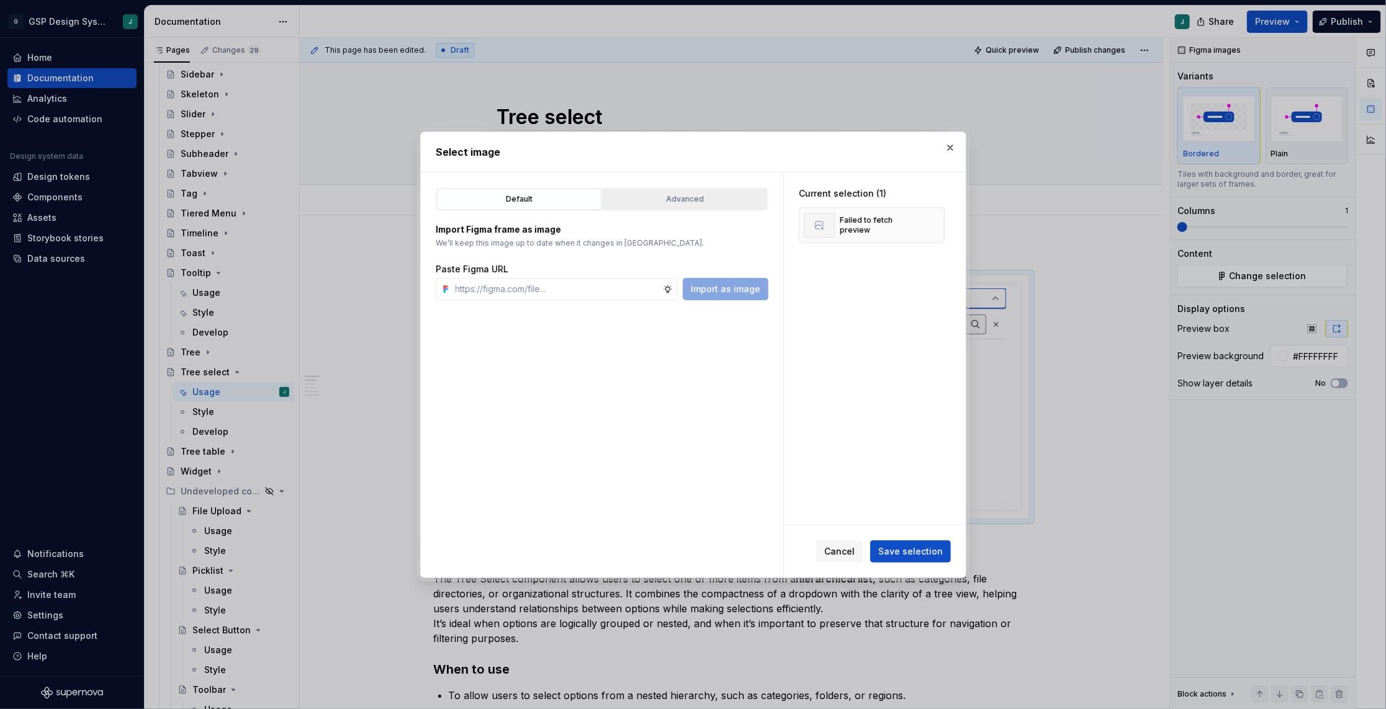
type textarea "*"
click at [675, 197] on div "Advanced" at bounding box center [685, 199] width 156 height 12
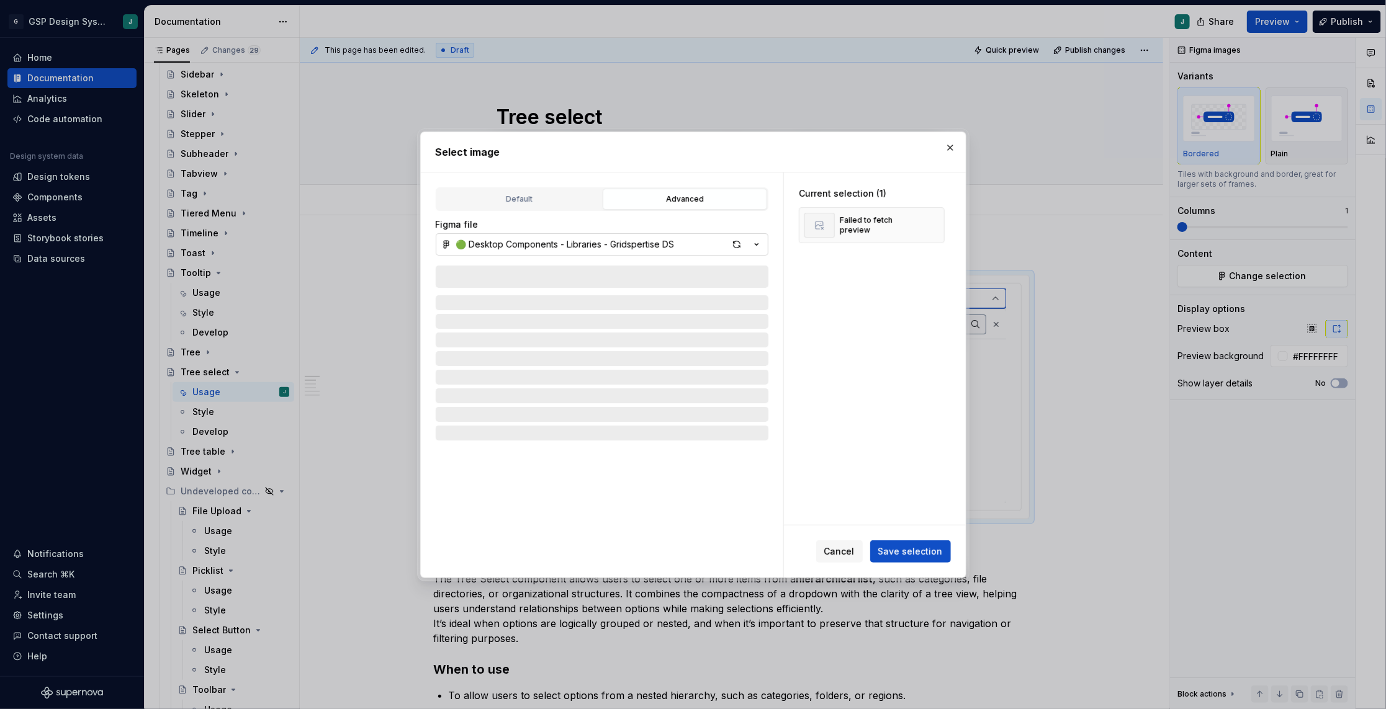
click at [541, 243] on div "🟢 Desktop Components - Libraries - Gridspertise DS" at bounding box center [565, 244] width 218 height 12
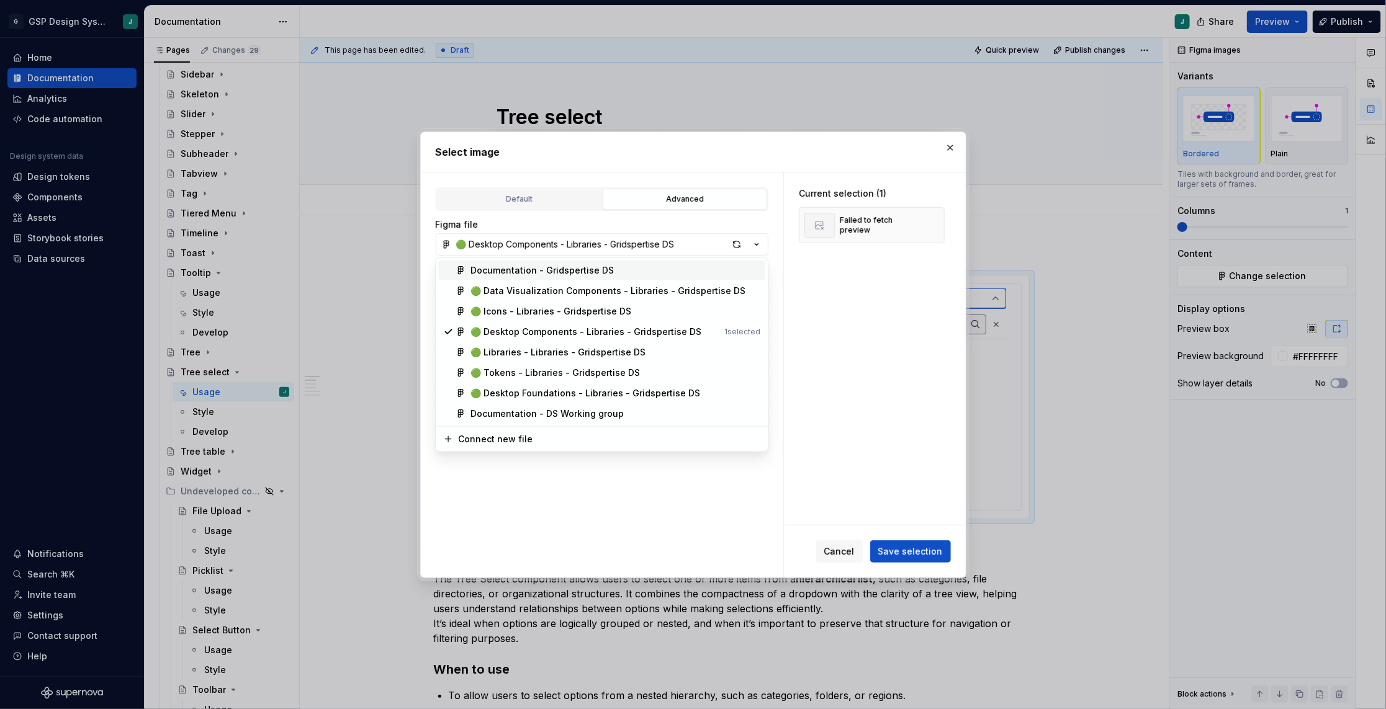
click at [490, 271] on div "Documentation - Gridspertise DS" at bounding box center [542, 270] width 143 height 12
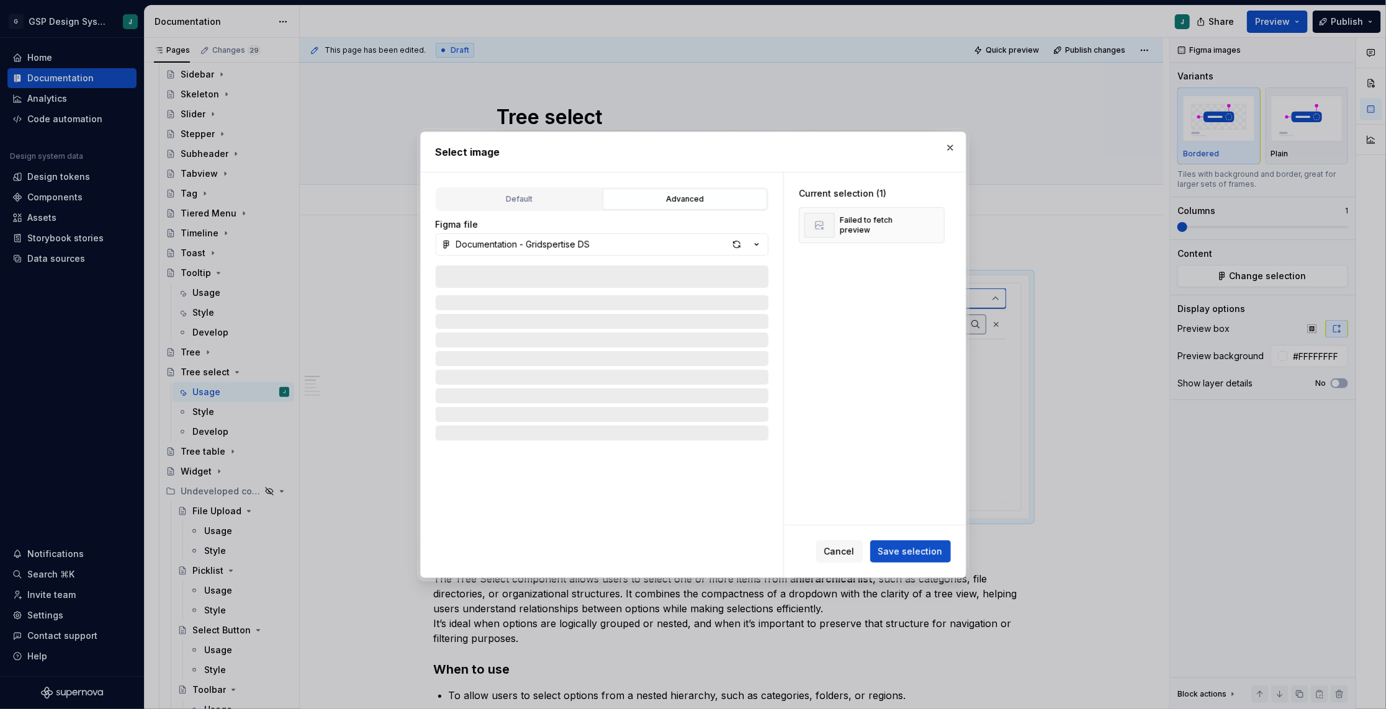
click at [490, 271] on div at bounding box center [602, 420] width 333 height 309
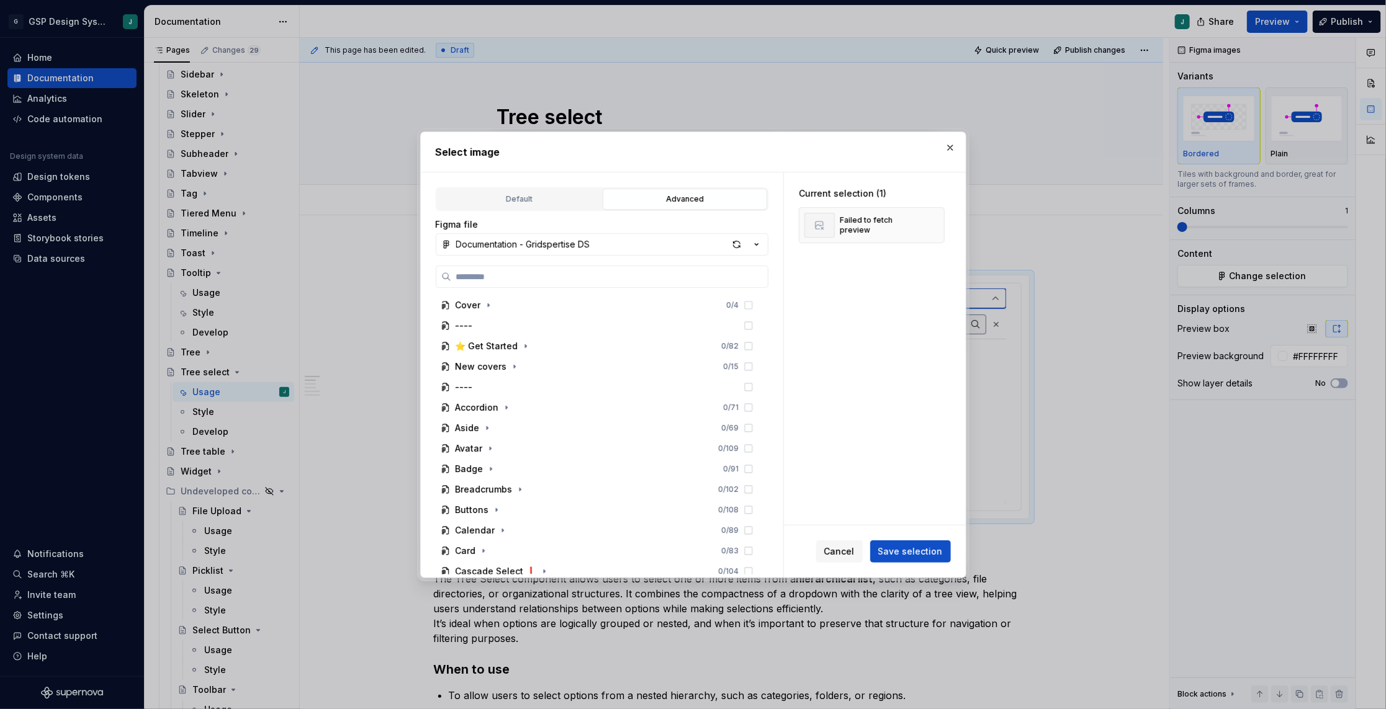
click at [522, 287] on div "Cover 0 / 4 ---- ⭐️ Get Started 0 / 82 New covers 0 / 15 ---- Accordion 0 / 71 …" at bounding box center [602, 420] width 333 height 309
click at [512, 282] on label at bounding box center [602, 277] width 333 height 22
click at [512, 282] on input "search" at bounding box center [609, 277] width 317 height 12
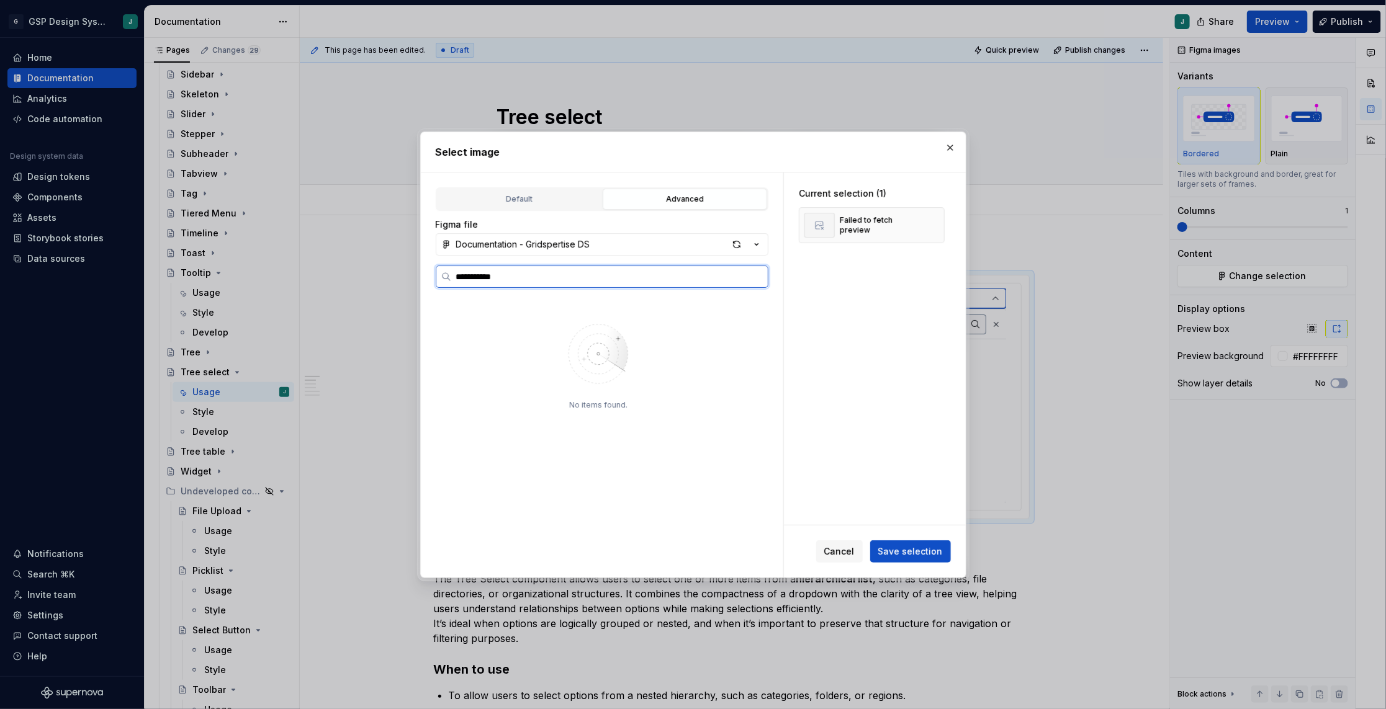
type input "**********"
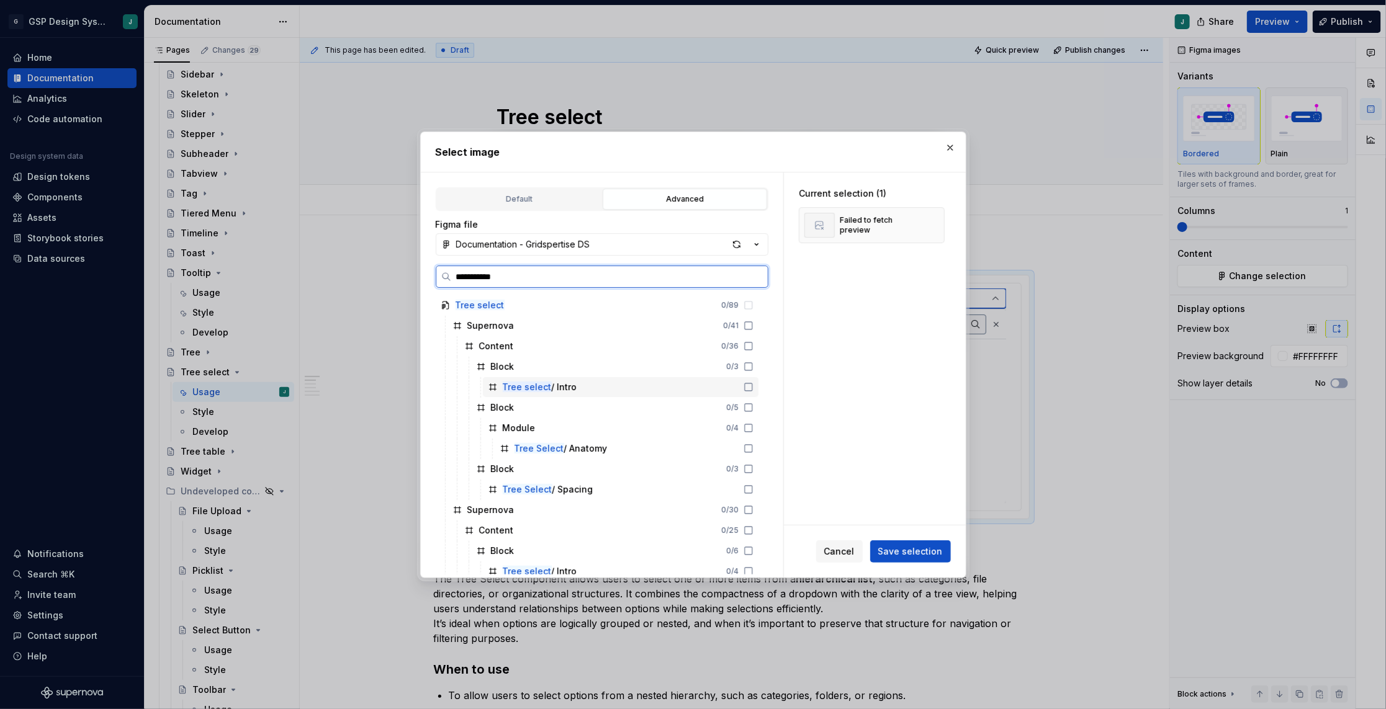
click at [754, 382] on icon at bounding box center [749, 387] width 10 height 10
click at [921, 552] on span "Save selection" at bounding box center [910, 552] width 65 height 12
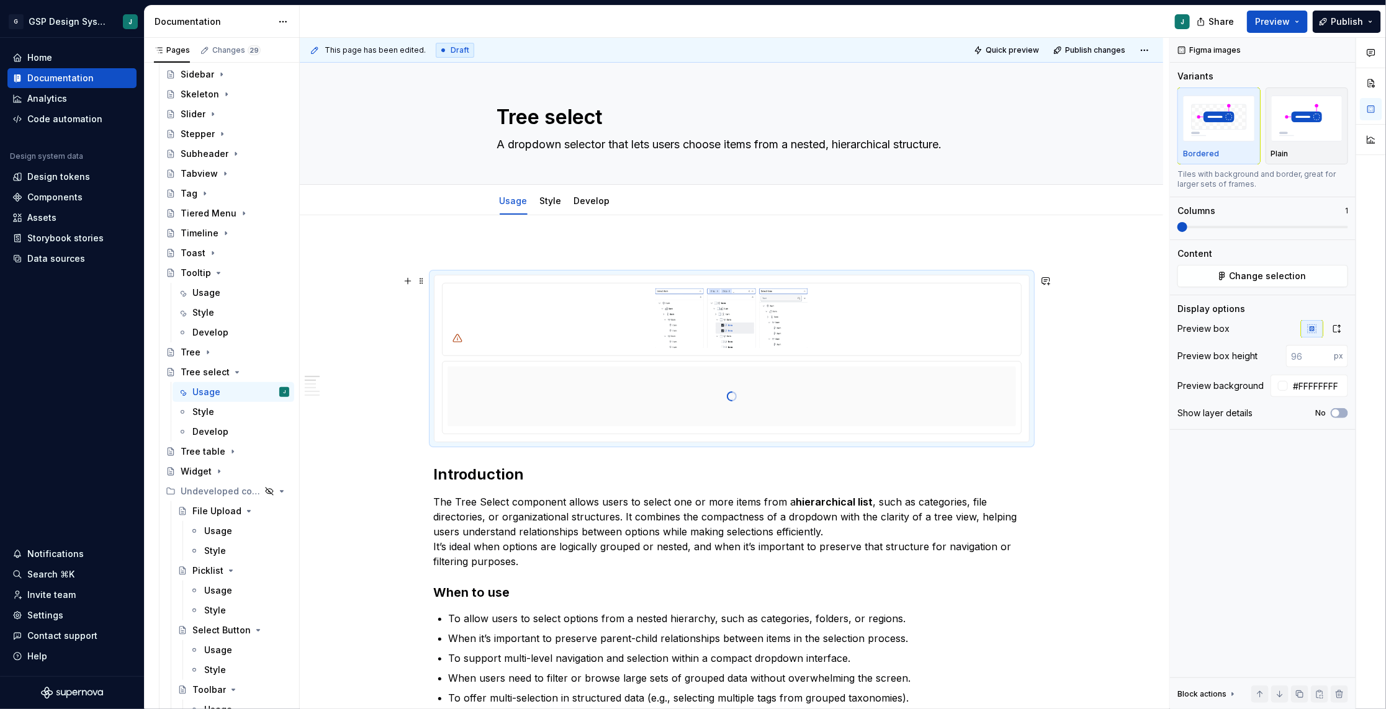
click at [731, 281] on div at bounding box center [732, 359] width 595 height 166
click at [738, 284] on html "G GSP Design System J Home Documentation Analytics Code automation Design syste…" at bounding box center [693, 354] width 1386 height 709
click at [790, 389] on div "Delete item" at bounding box center [801, 393] width 104 height 12
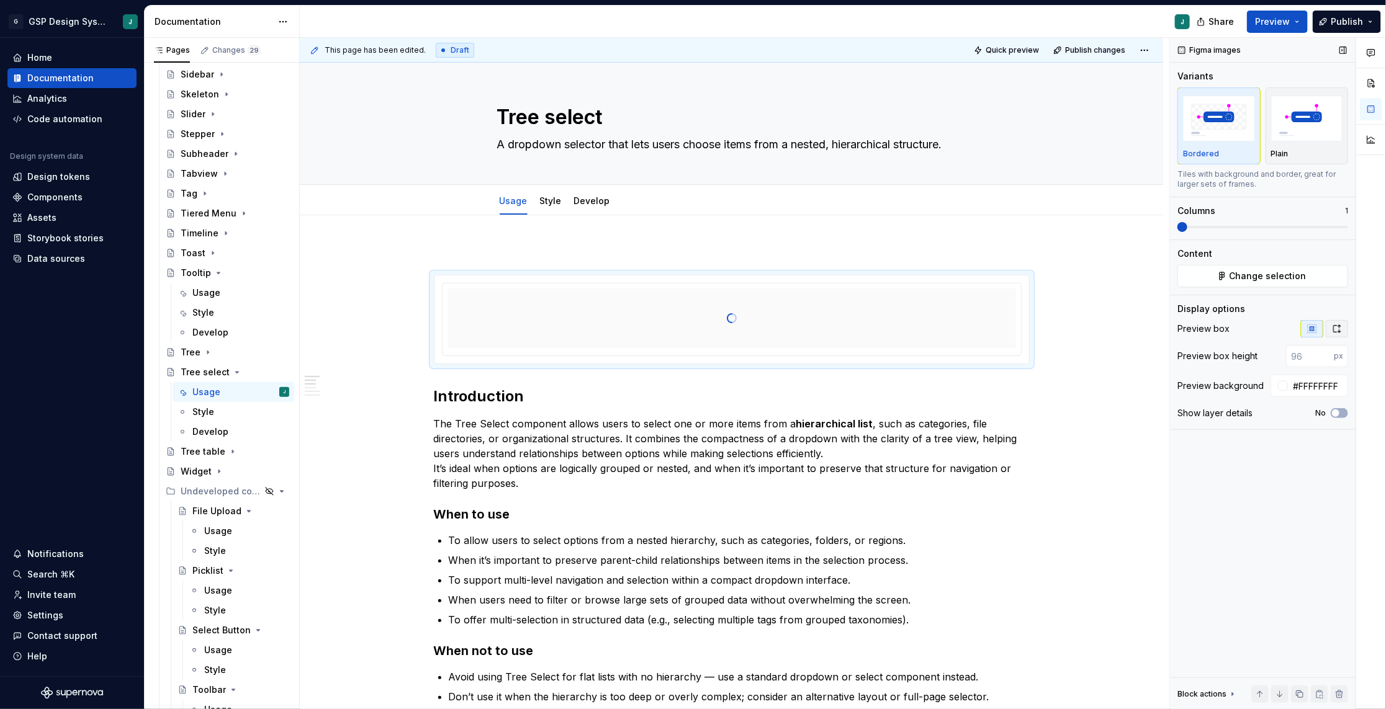
click at [1338, 332] on icon "button" at bounding box center [1337, 329] width 10 height 10
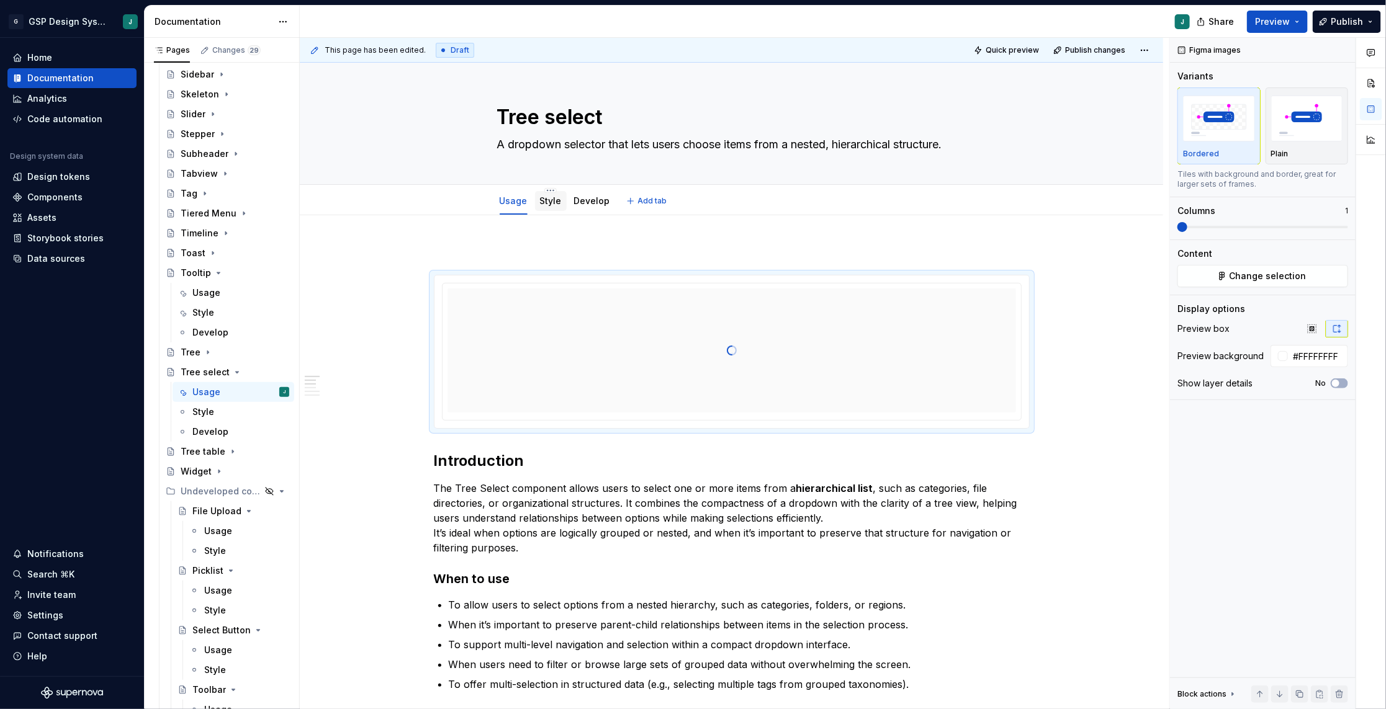
click at [552, 210] on div "Style" at bounding box center [551, 201] width 32 height 20
click at [558, 205] on link "Style" at bounding box center [551, 201] width 22 height 11
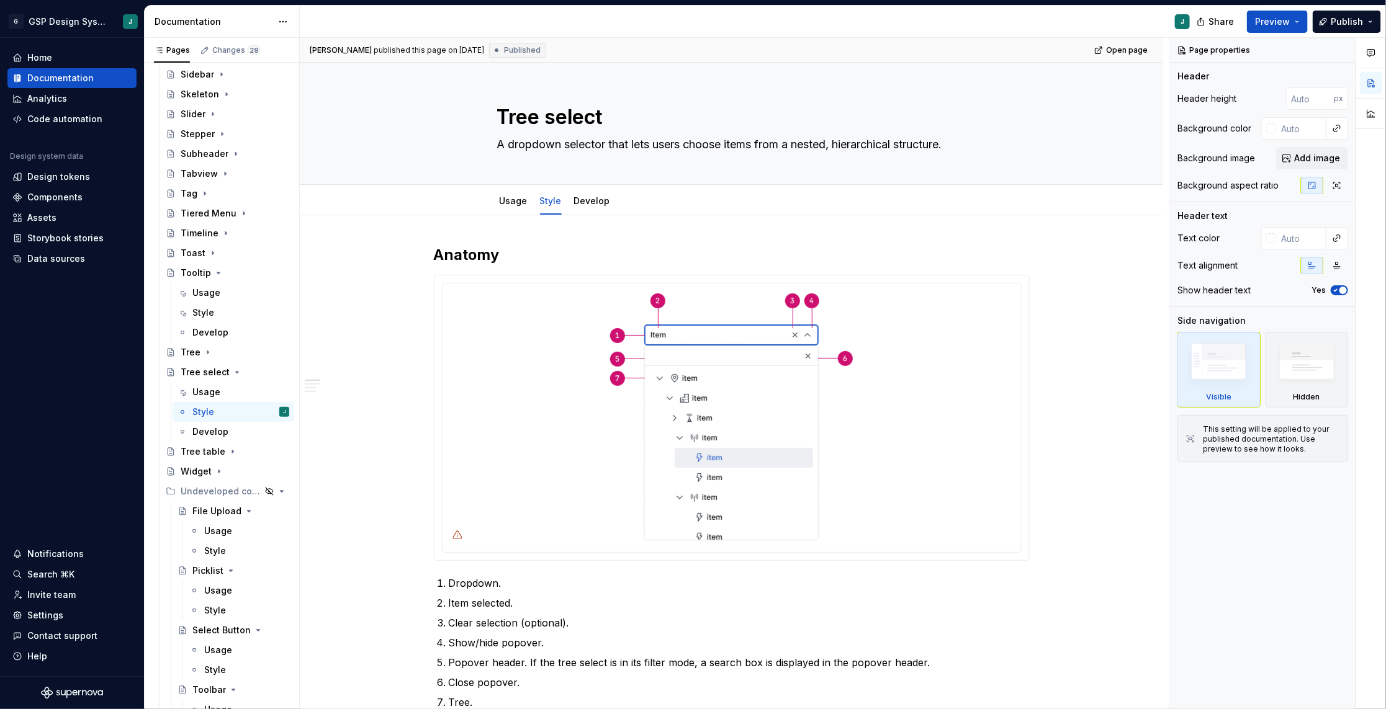
type textarea "*"
click at [437, 254] on h2 "Anatomy" at bounding box center [732, 255] width 596 height 20
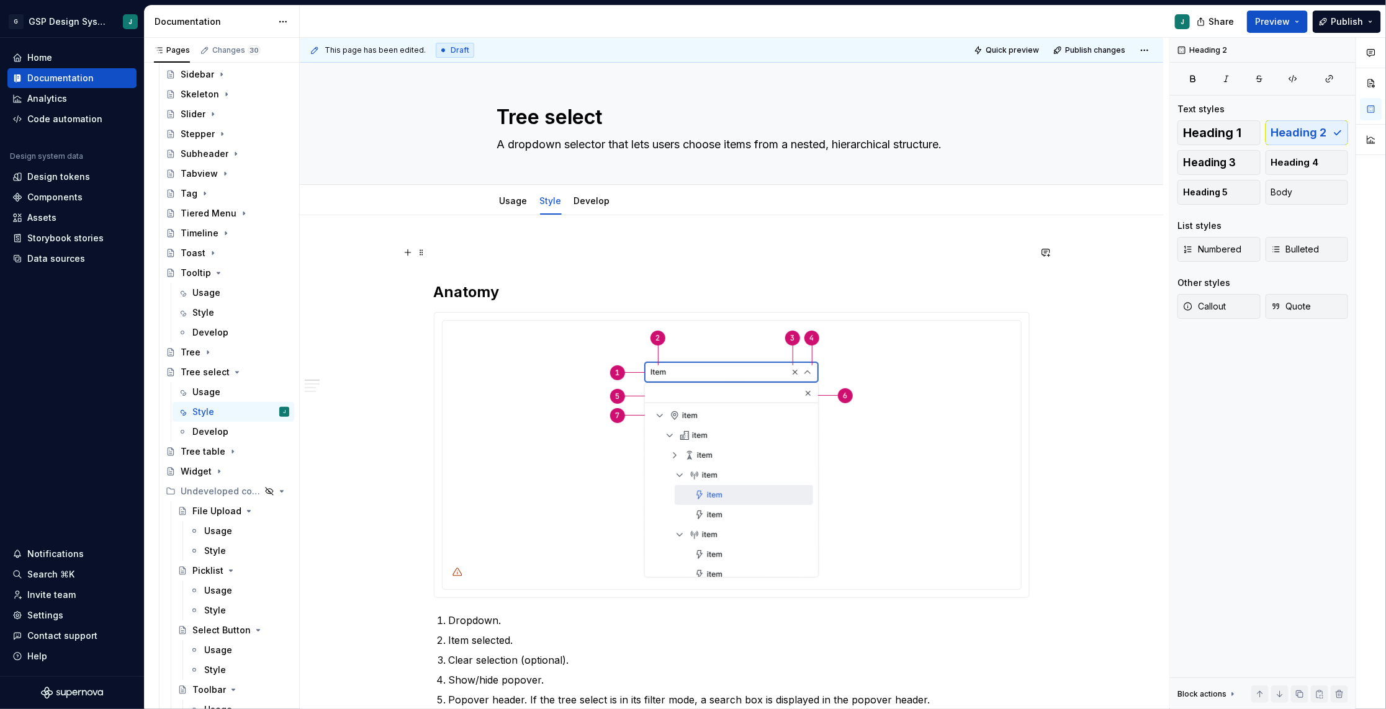
click at [456, 257] on p at bounding box center [732, 252] width 596 height 15
click at [410, 248] on button "button" at bounding box center [407, 252] width 17 height 17
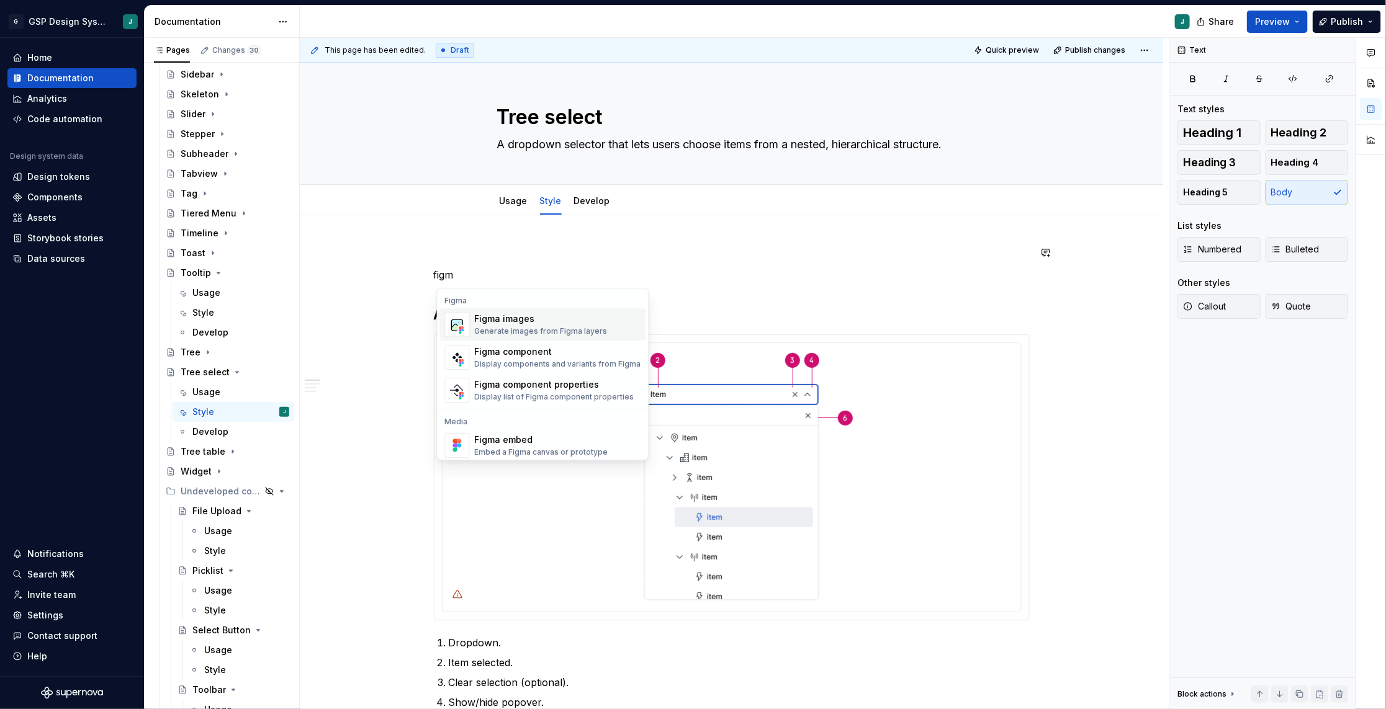
click at [559, 325] on div "Figma images Generate images from Figma layers" at bounding box center [541, 325] width 133 height 24
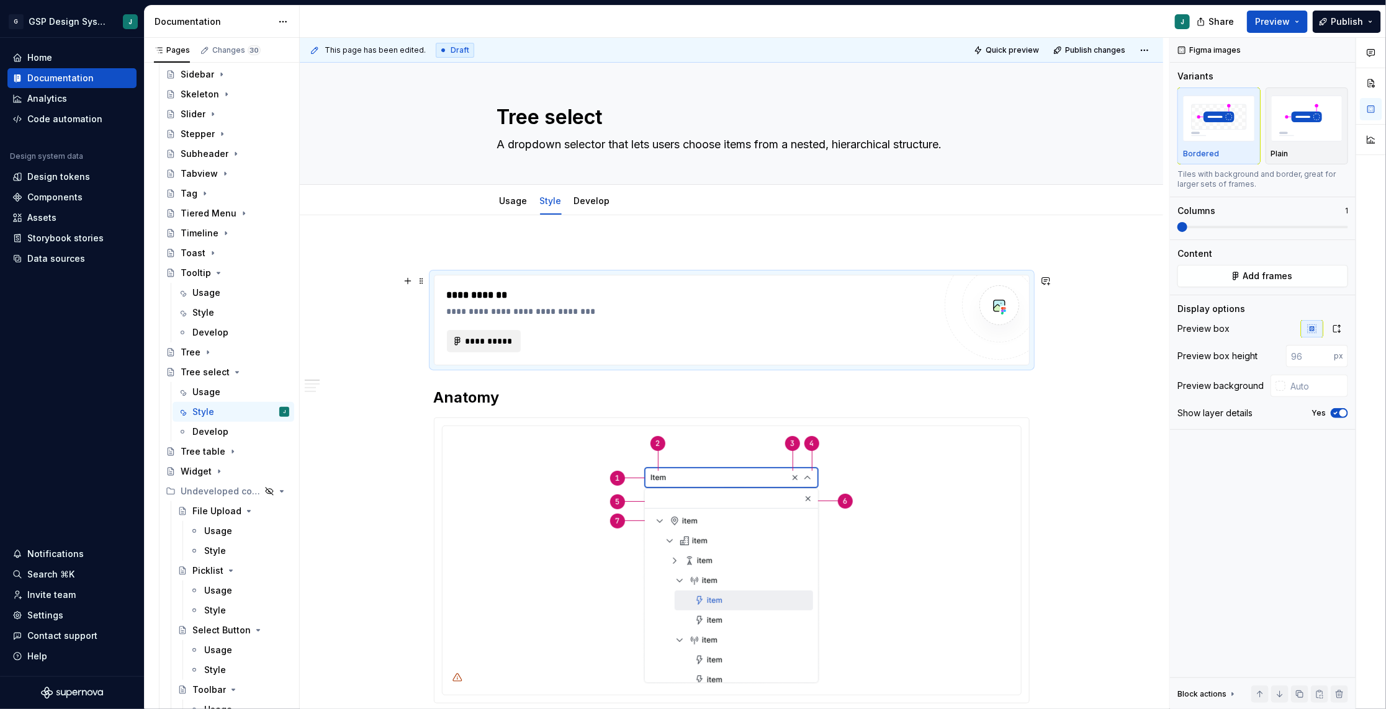
click at [487, 351] on button "**********" at bounding box center [484, 341] width 74 height 22
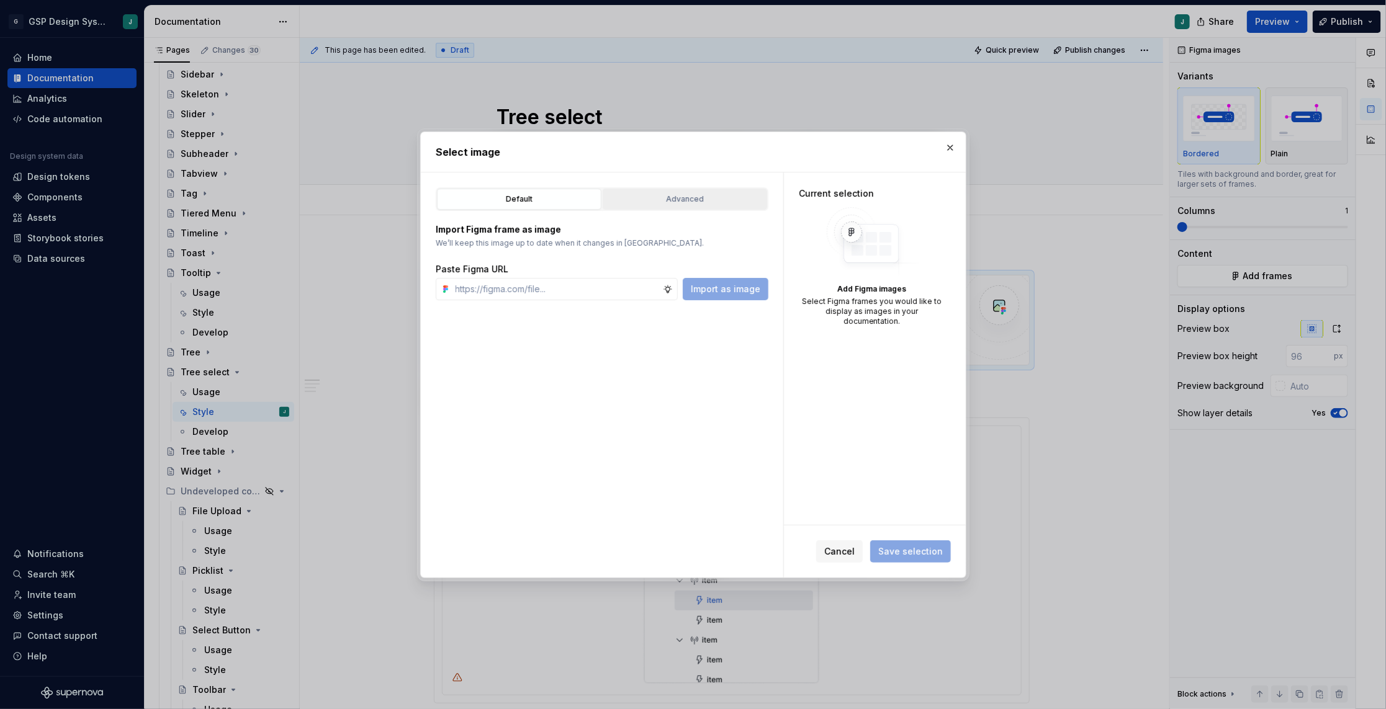
click at [683, 189] on button "Advanced" at bounding box center [685, 199] width 164 height 21
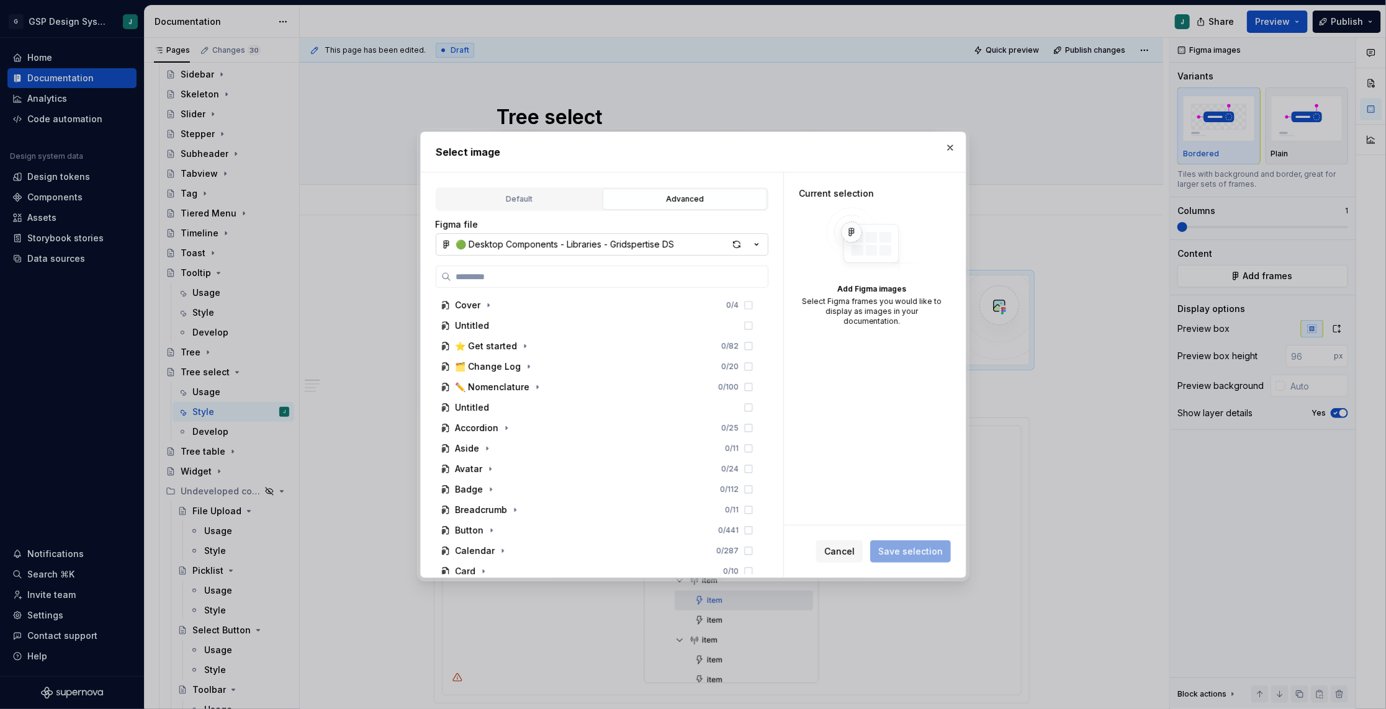
click at [507, 241] on div "🟢 Desktop Components - Libraries - Gridspertise DS" at bounding box center [565, 244] width 218 height 12
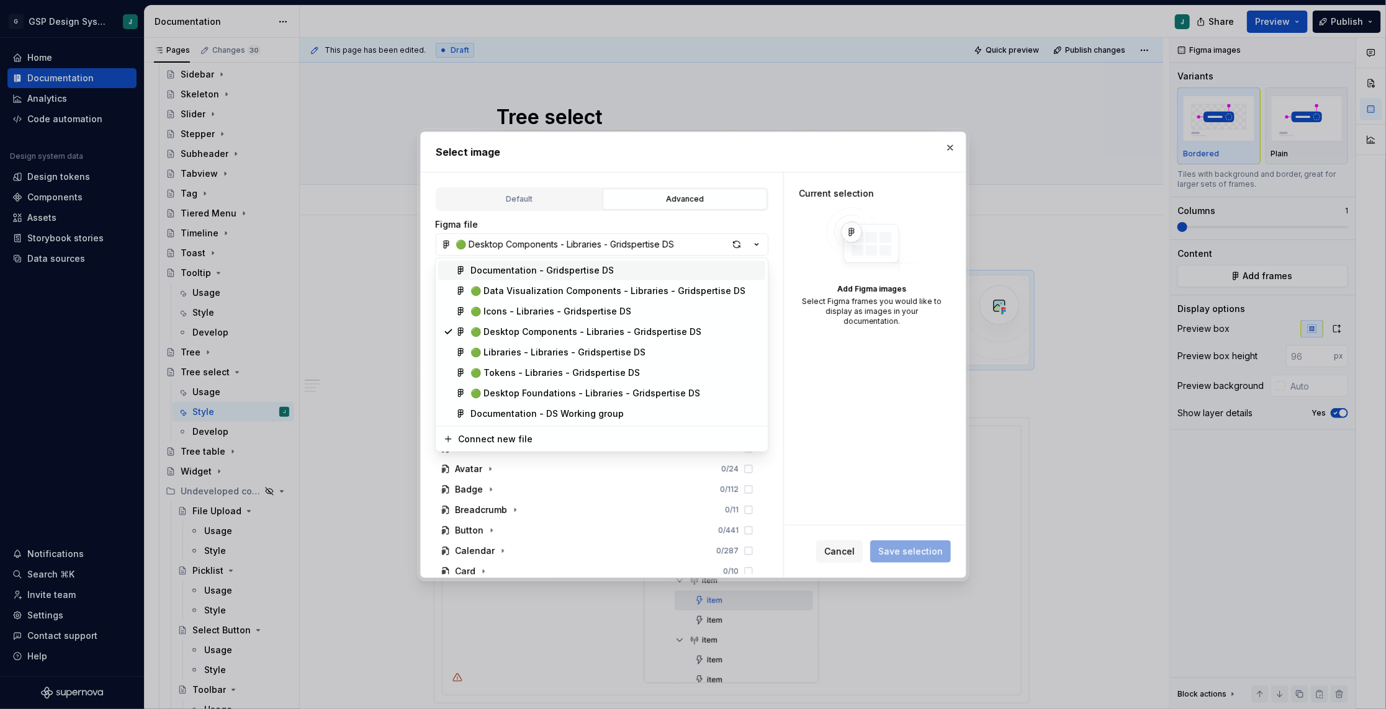
click at [476, 266] on div "Documentation - Gridspertise DS" at bounding box center [542, 270] width 143 height 12
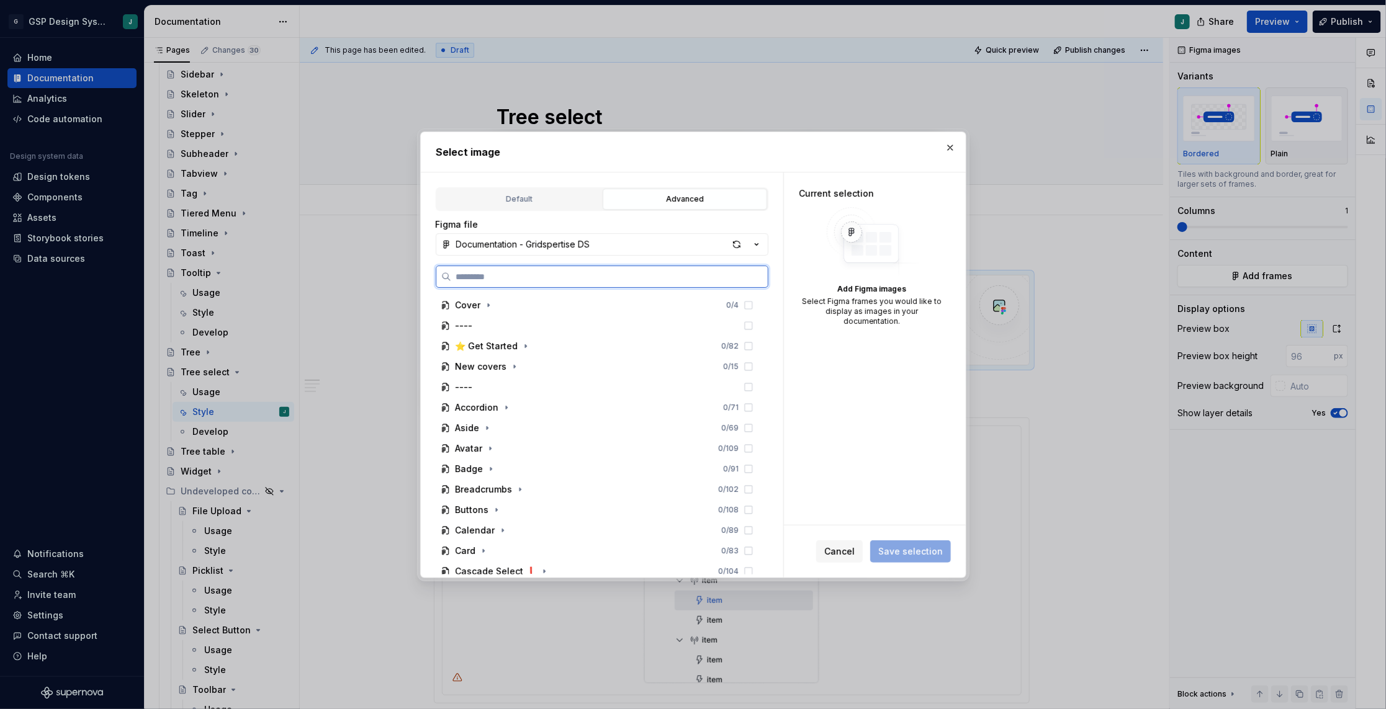
click at [476, 275] on input "search" at bounding box center [609, 277] width 317 height 12
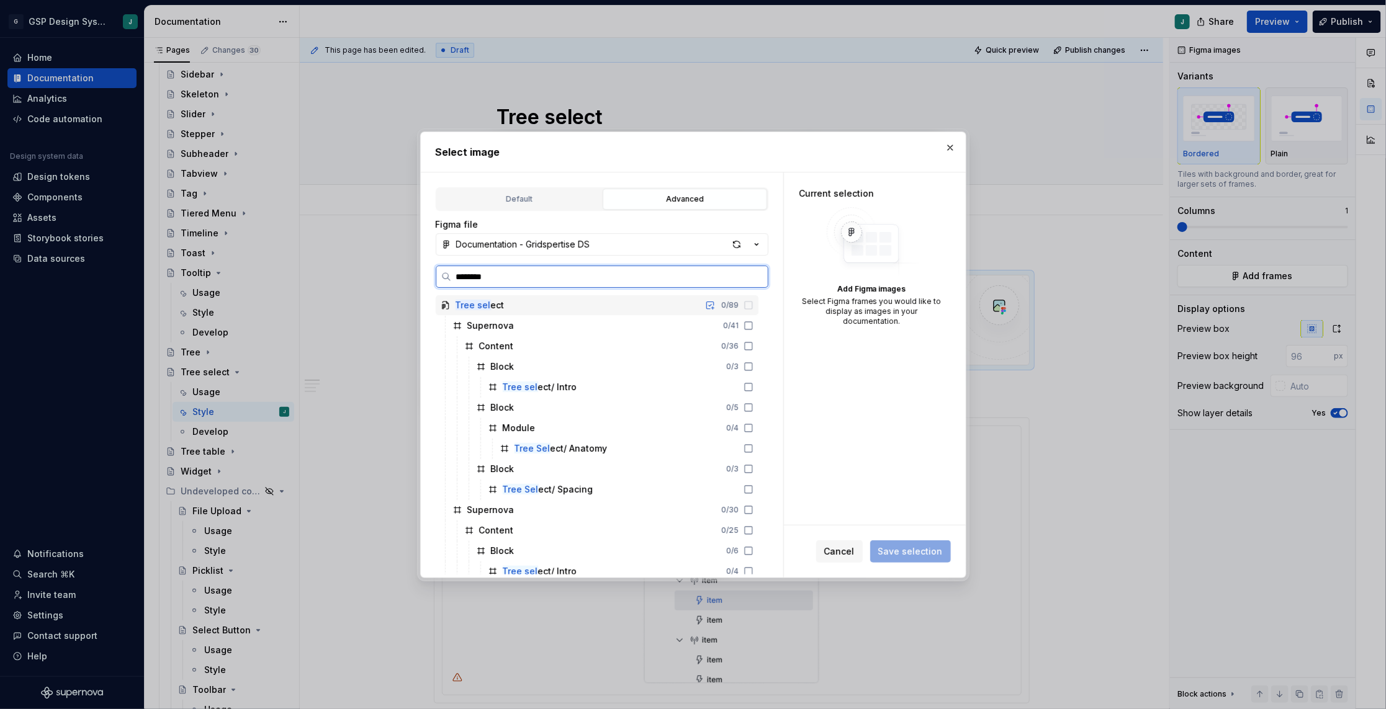
type input "*********"
click at [651, 384] on div "Tree sele ct/ Intro" at bounding box center [621, 387] width 276 height 20
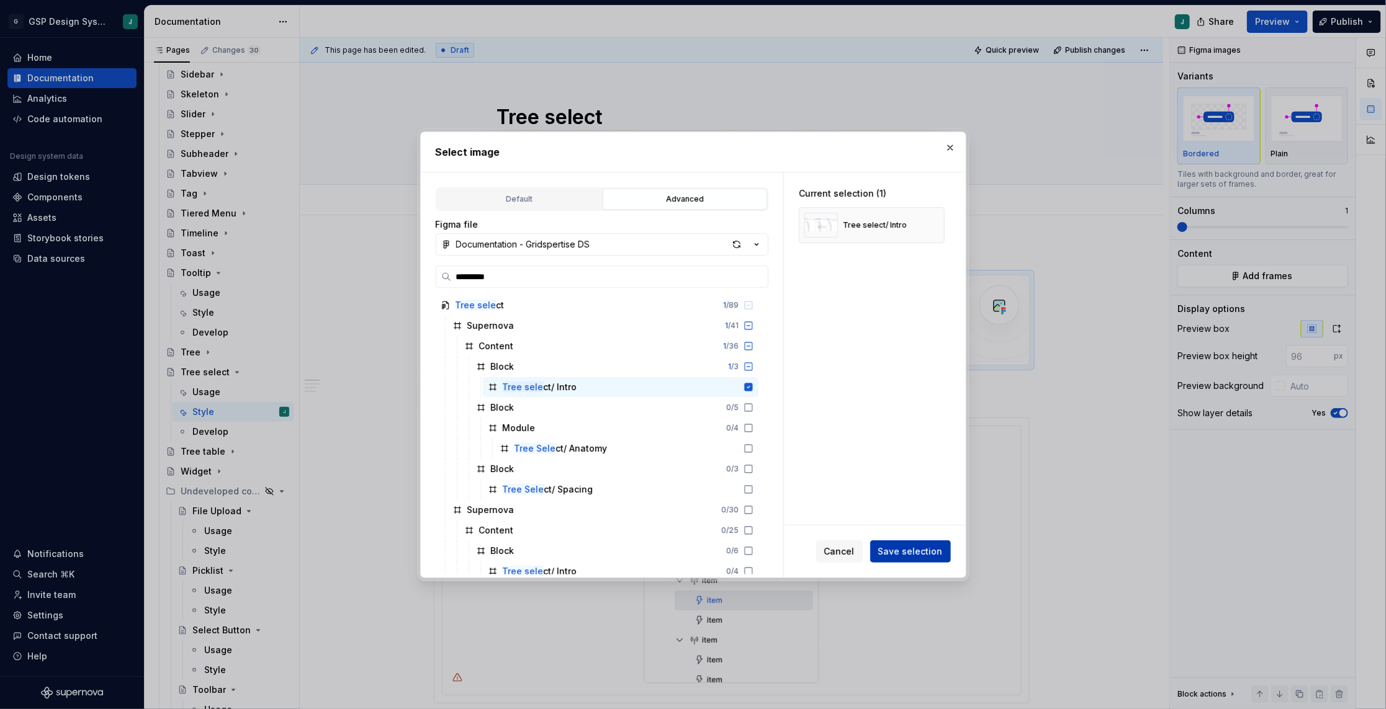
click at [918, 544] on button "Save selection" at bounding box center [910, 552] width 81 height 22
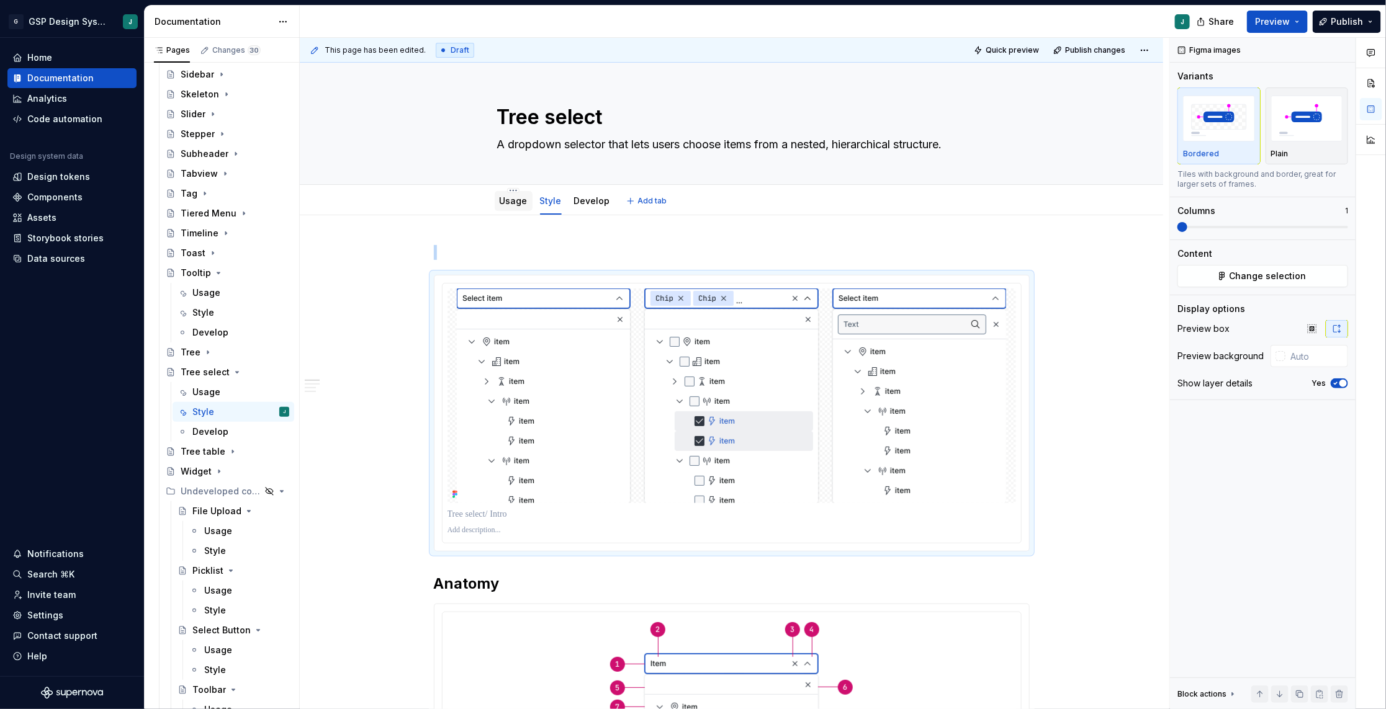
click at [516, 204] on link "Usage" at bounding box center [514, 201] width 28 height 11
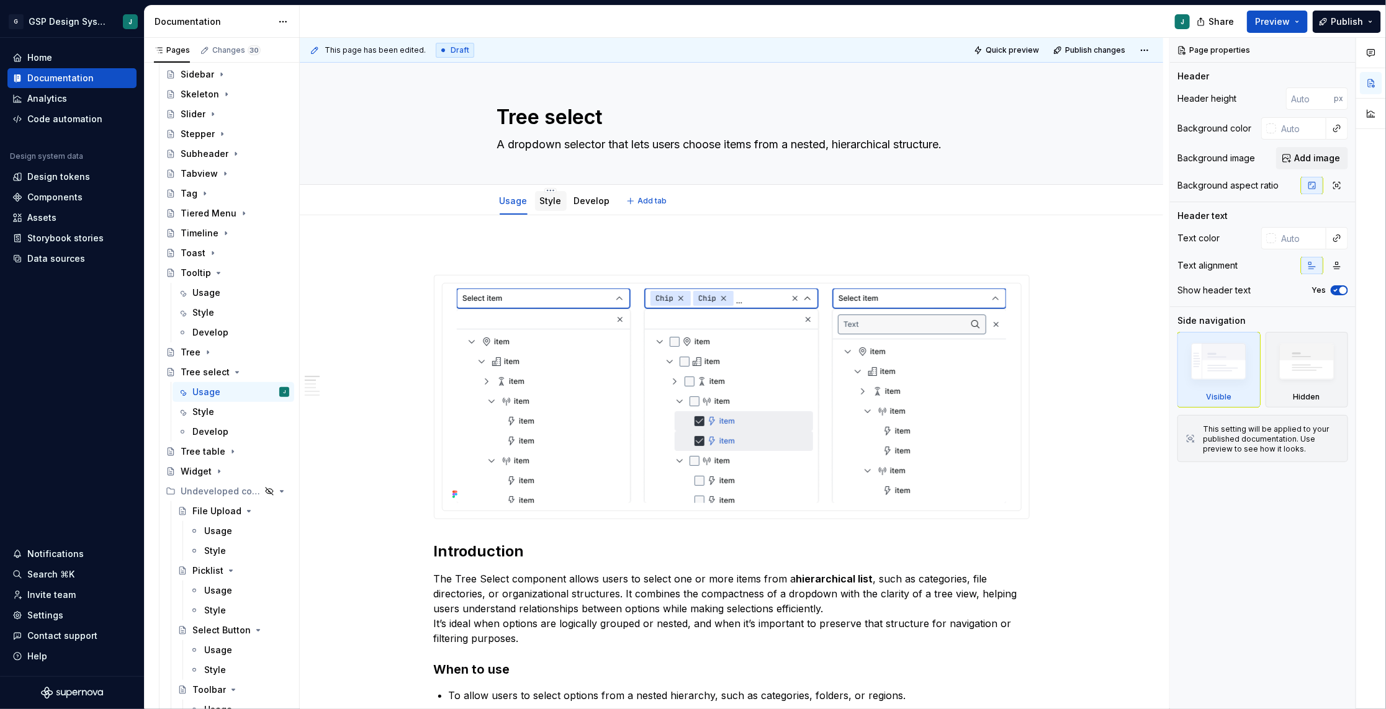
click at [556, 206] on div "Style" at bounding box center [551, 201] width 22 height 12
click at [549, 200] on link "Style" at bounding box center [551, 201] width 22 height 11
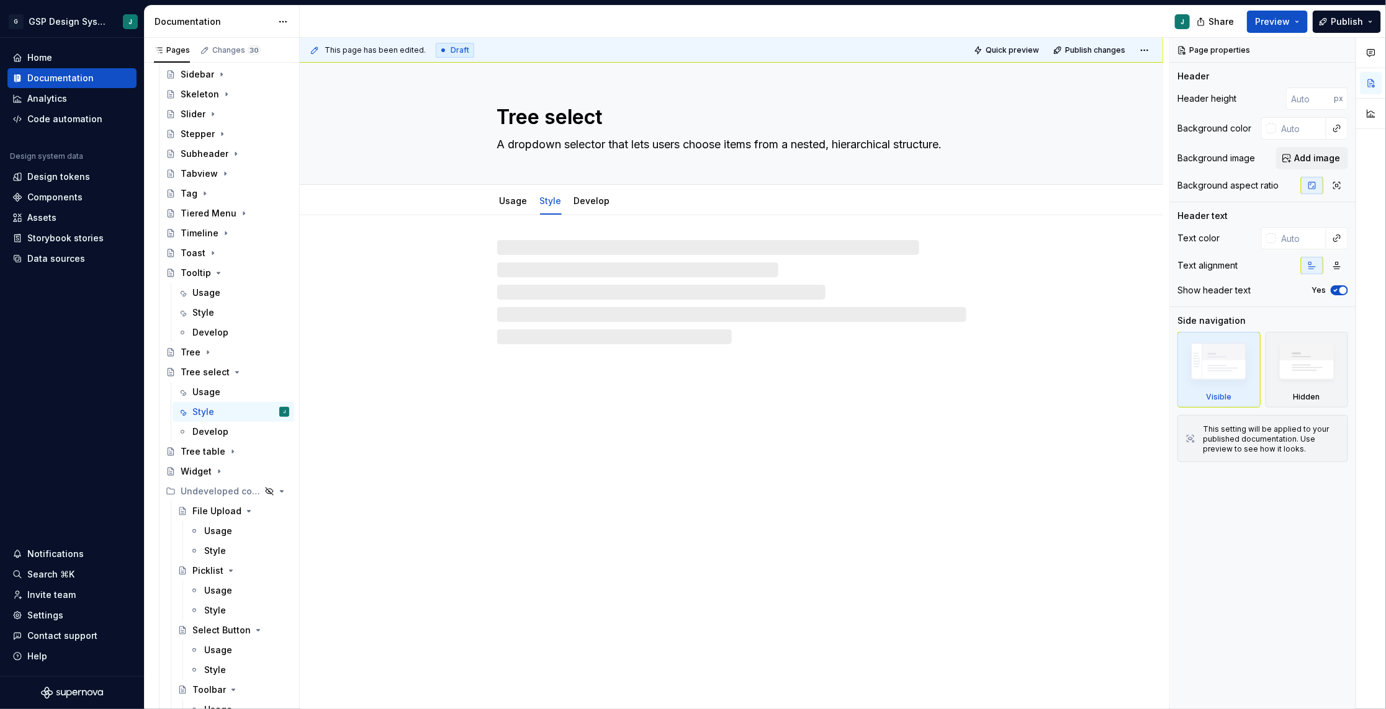
type textarea "*"
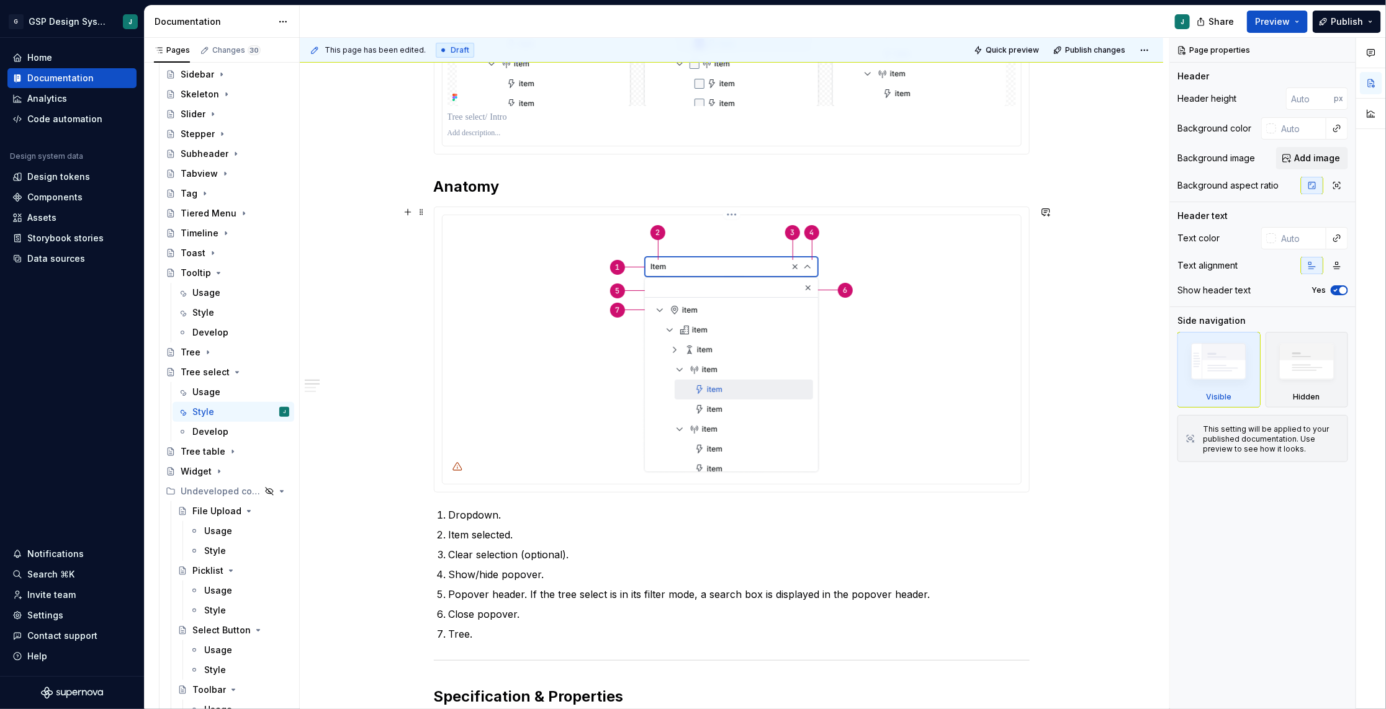
scroll to position [404, 0]
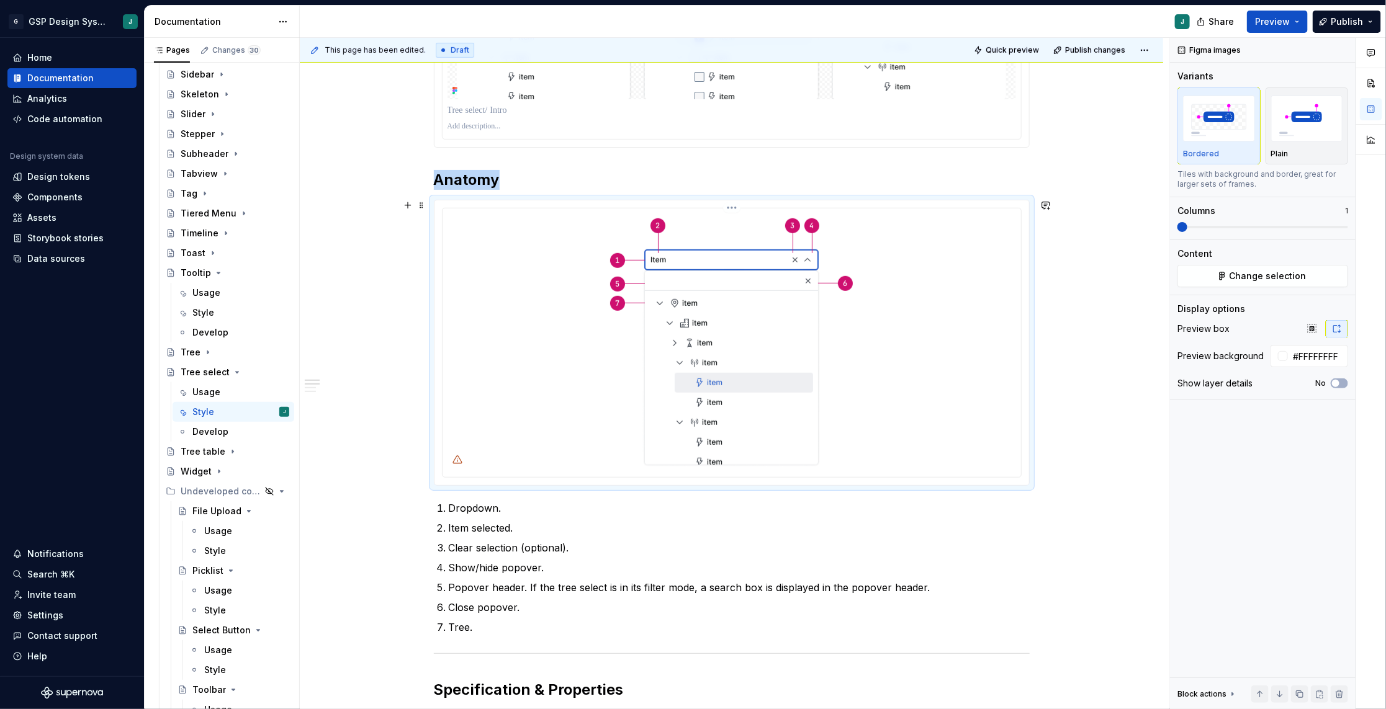
click at [739, 328] on img at bounding box center [731, 342] width 253 height 256
click at [1232, 263] on div "Content Change selection" at bounding box center [1262, 268] width 171 height 40
click at [1243, 270] on span "Change selection" at bounding box center [1268, 276] width 77 height 12
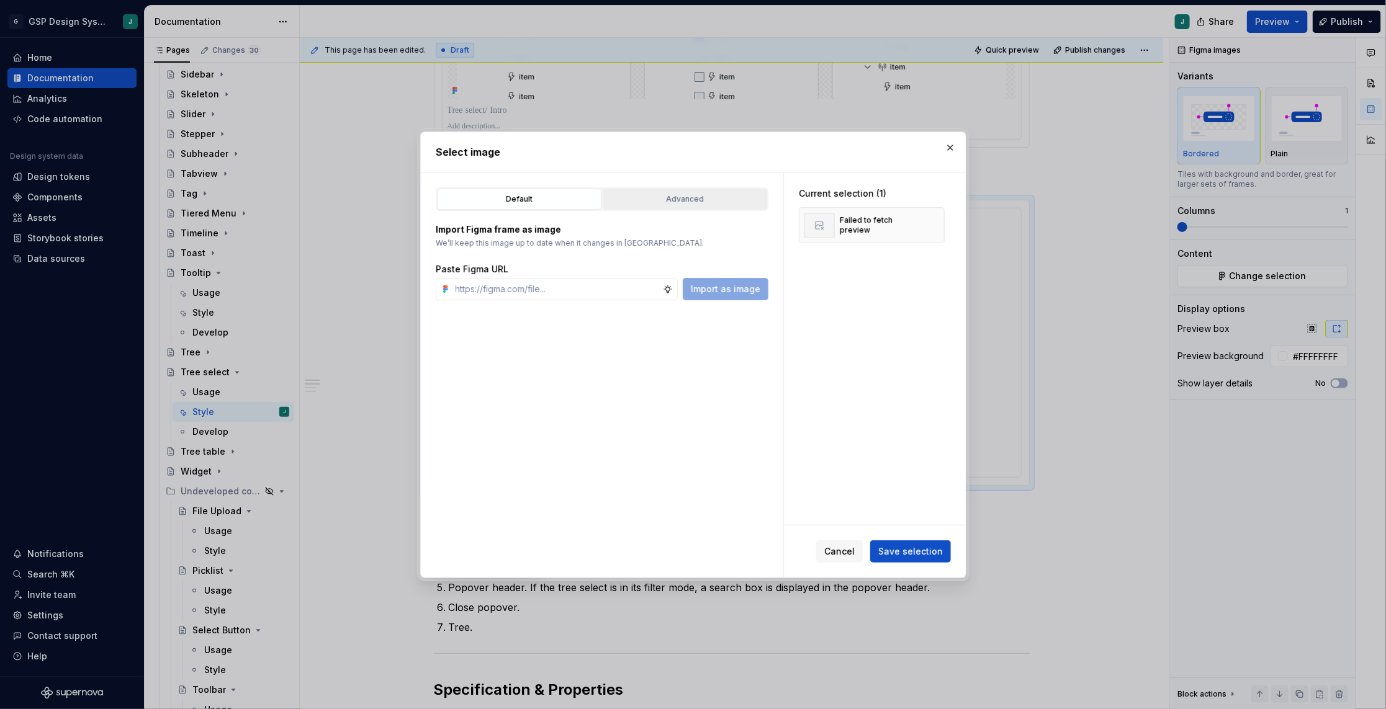
click at [703, 197] on div "Advanced" at bounding box center [685, 199] width 156 height 12
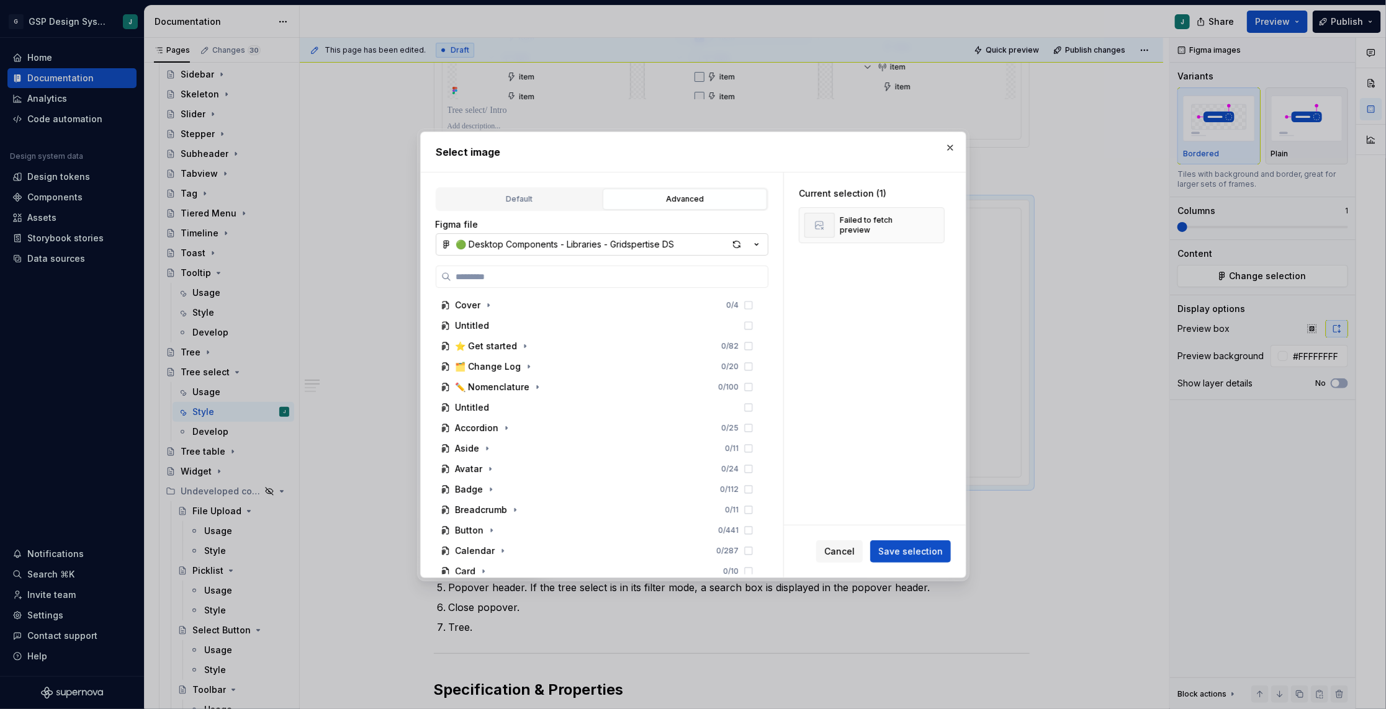
click at [475, 245] on div "🟢 Desktop Components - Libraries - Gridspertise DS" at bounding box center [565, 244] width 218 height 12
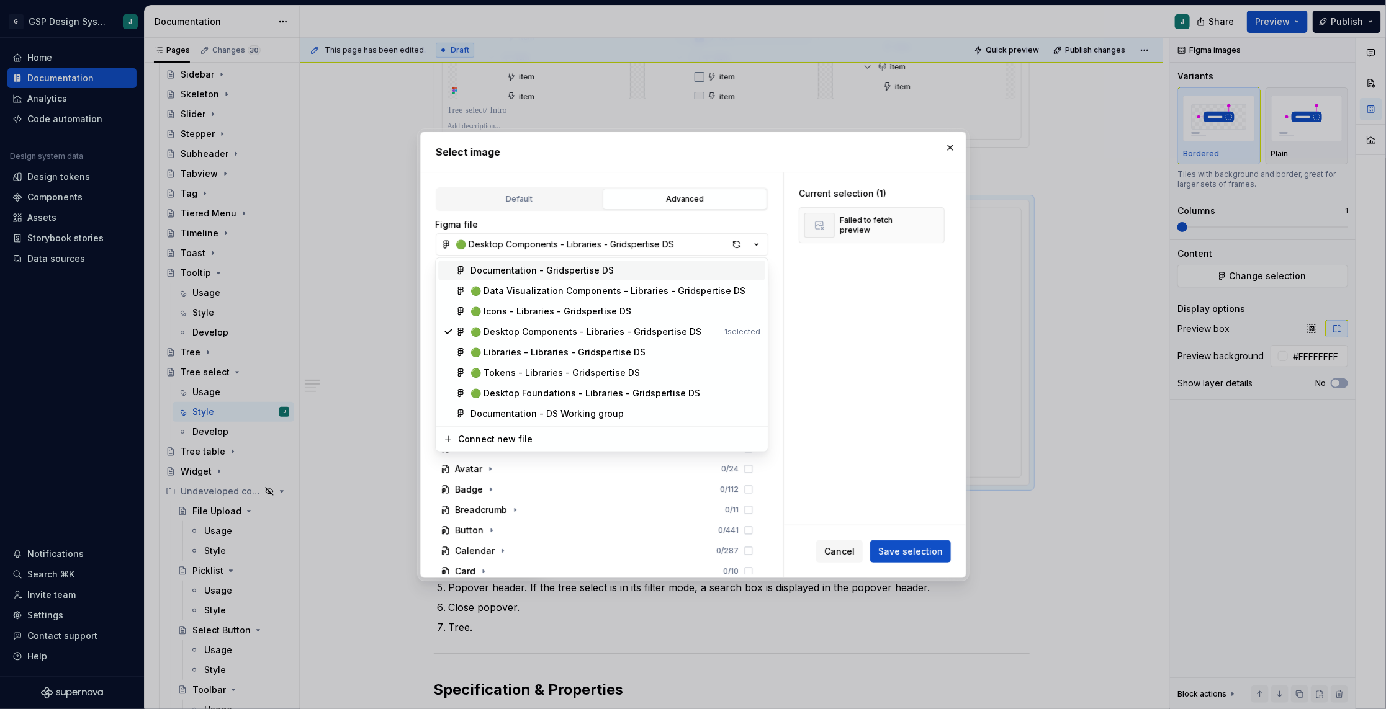
click at [485, 268] on div "Documentation - Gridspertise DS" at bounding box center [542, 270] width 143 height 12
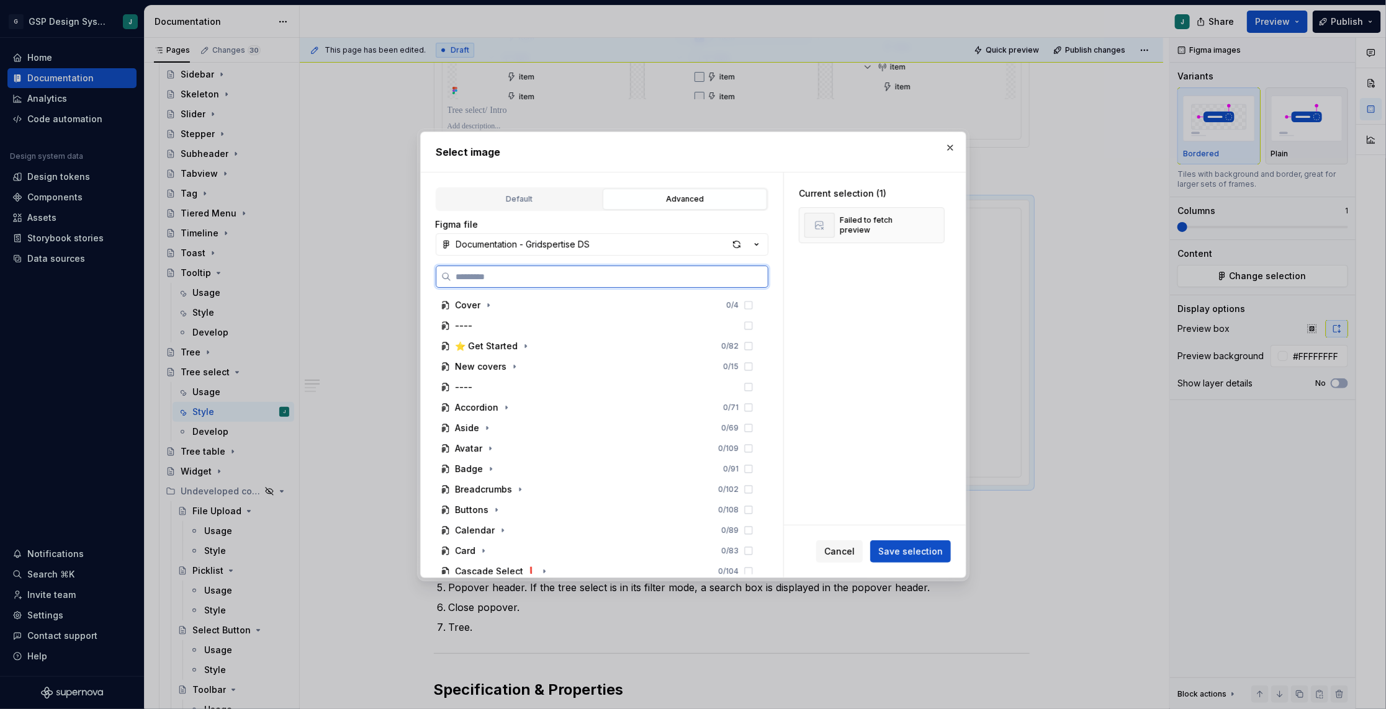
click at [474, 277] on input "search" at bounding box center [609, 277] width 317 height 12
type input "**********"
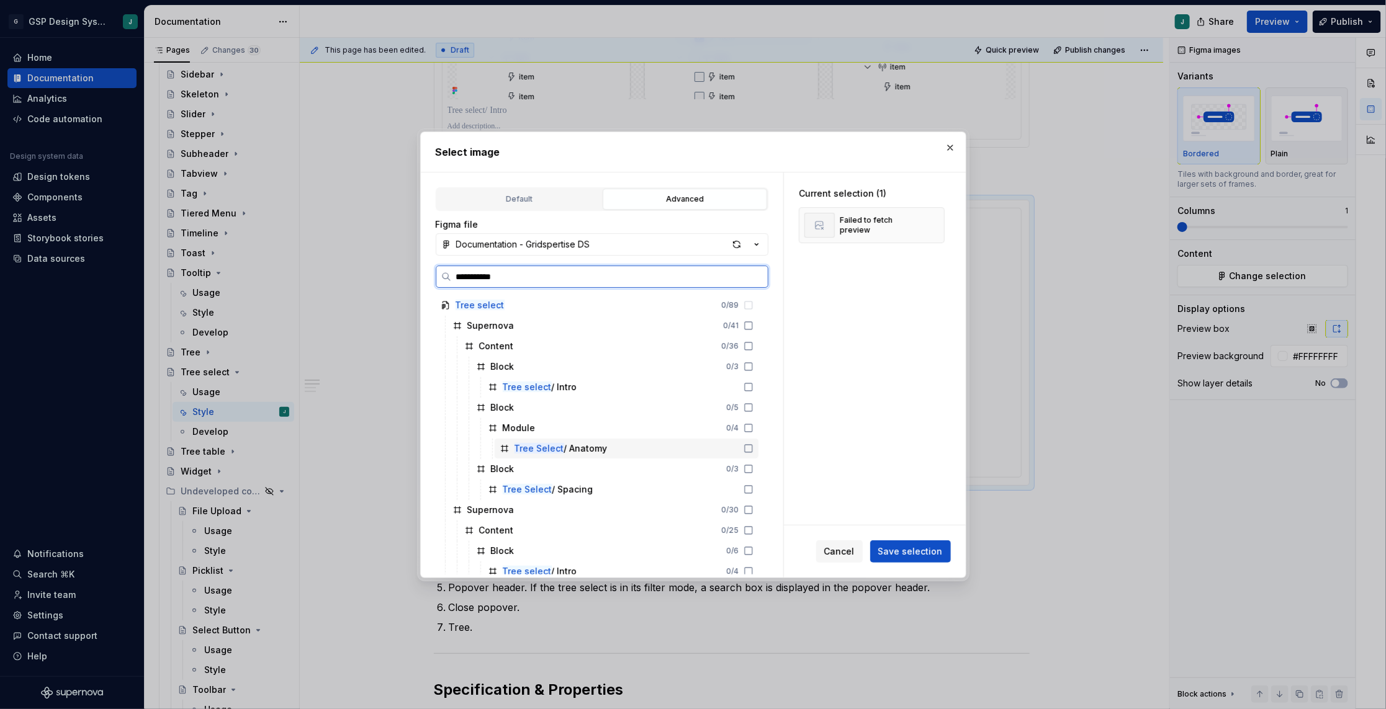
click at [754, 446] on icon at bounding box center [749, 449] width 10 height 10
click at [915, 552] on span "Save selection" at bounding box center [910, 552] width 65 height 12
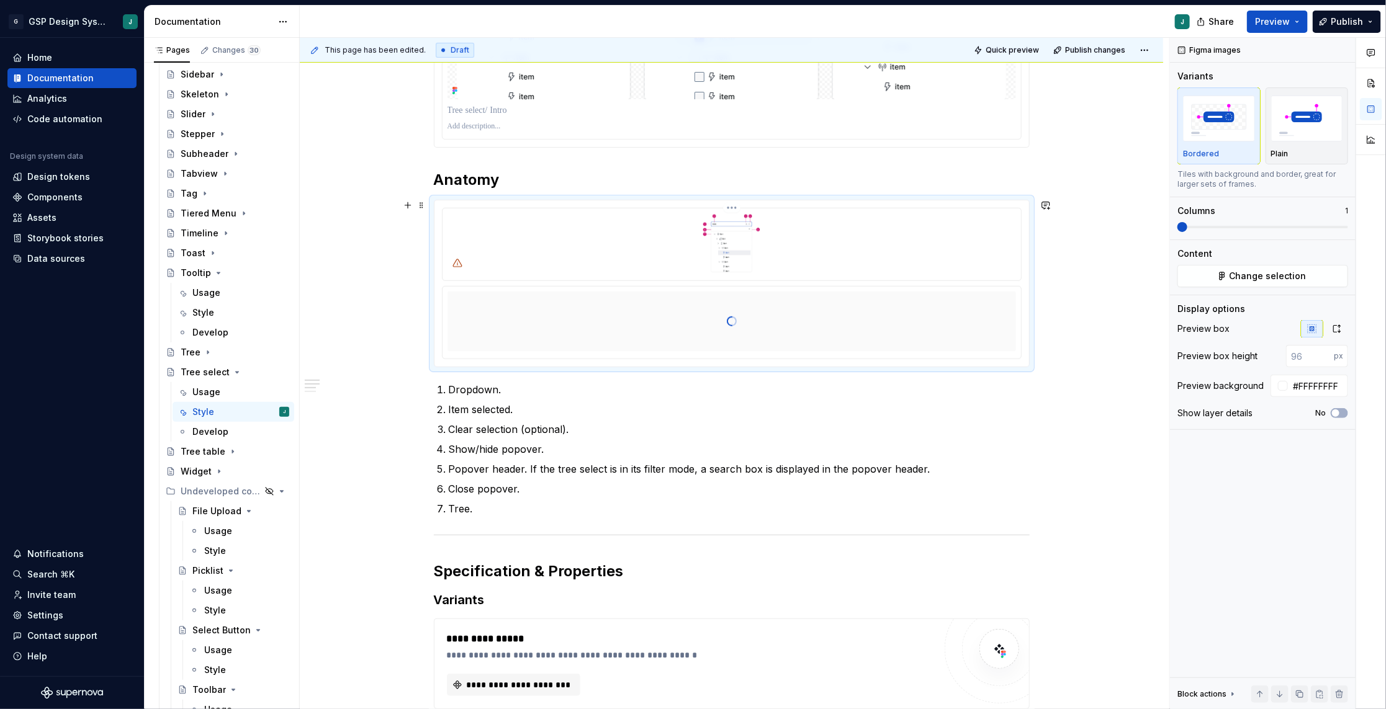
click at [734, 207] on html "G GSP Design System J Home Documentation Analytics Code automation Design syste…" at bounding box center [693, 354] width 1386 height 709
drag, startPoint x: 770, startPoint y: 305, endPoint x: 769, endPoint y: 312, distance: 6.9
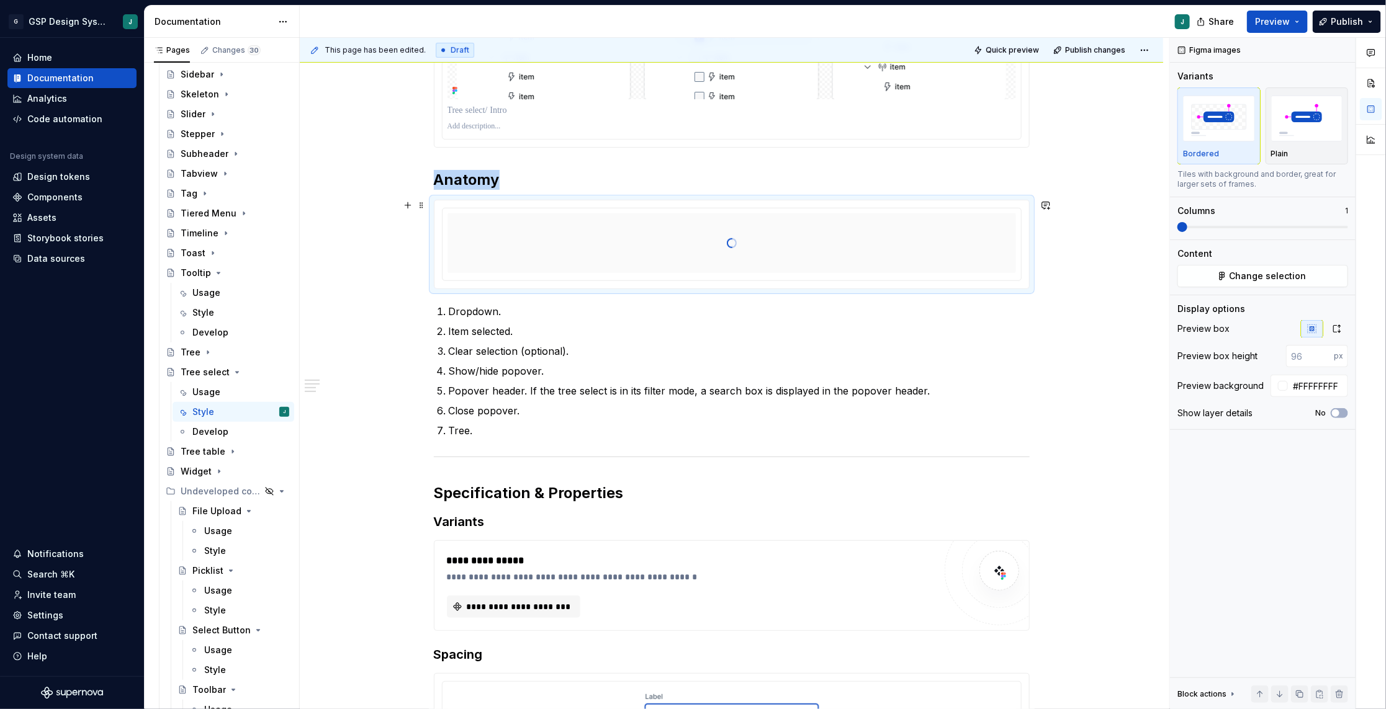
click at [853, 230] on div at bounding box center [732, 243] width 569 height 124
click at [1336, 327] on icon "button" at bounding box center [1337, 329] width 10 height 10
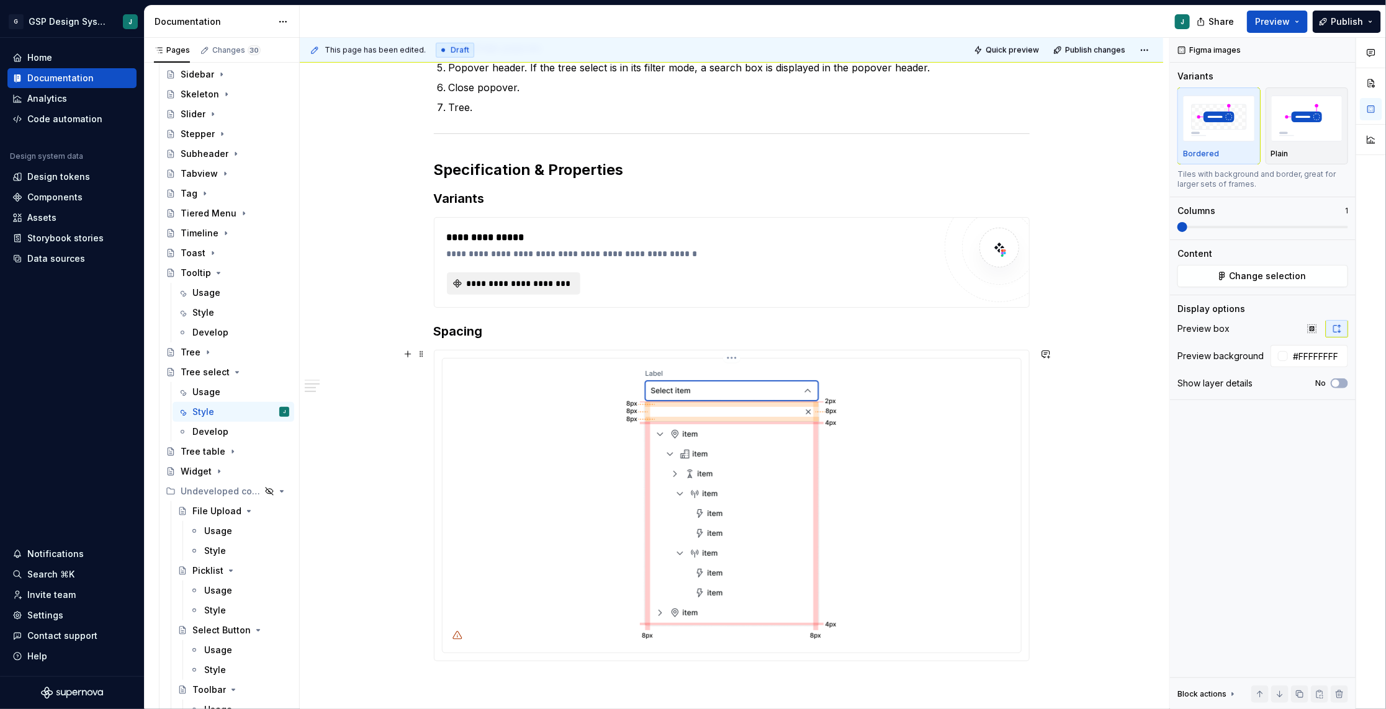
scroll to position [924, 0]
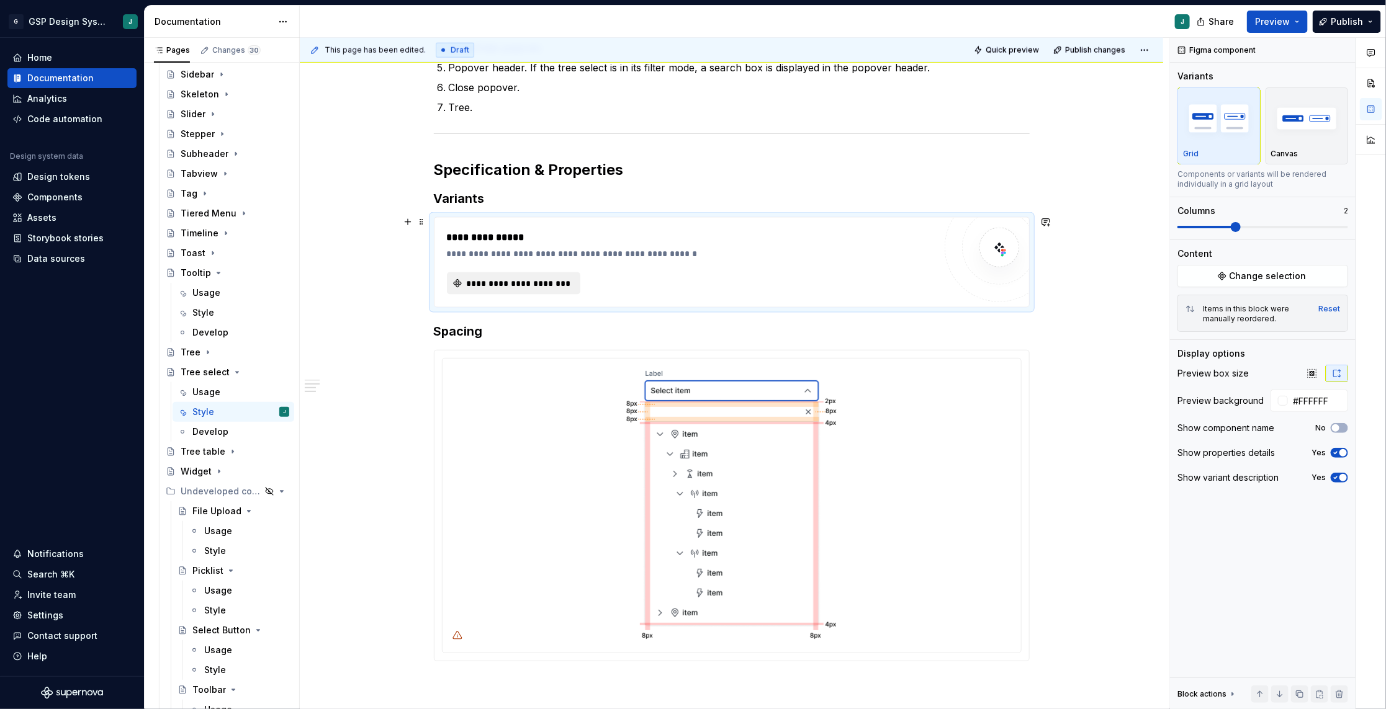
click at [536, 279] on span "**********" at bounding box center [518, 283] width 107 height 12
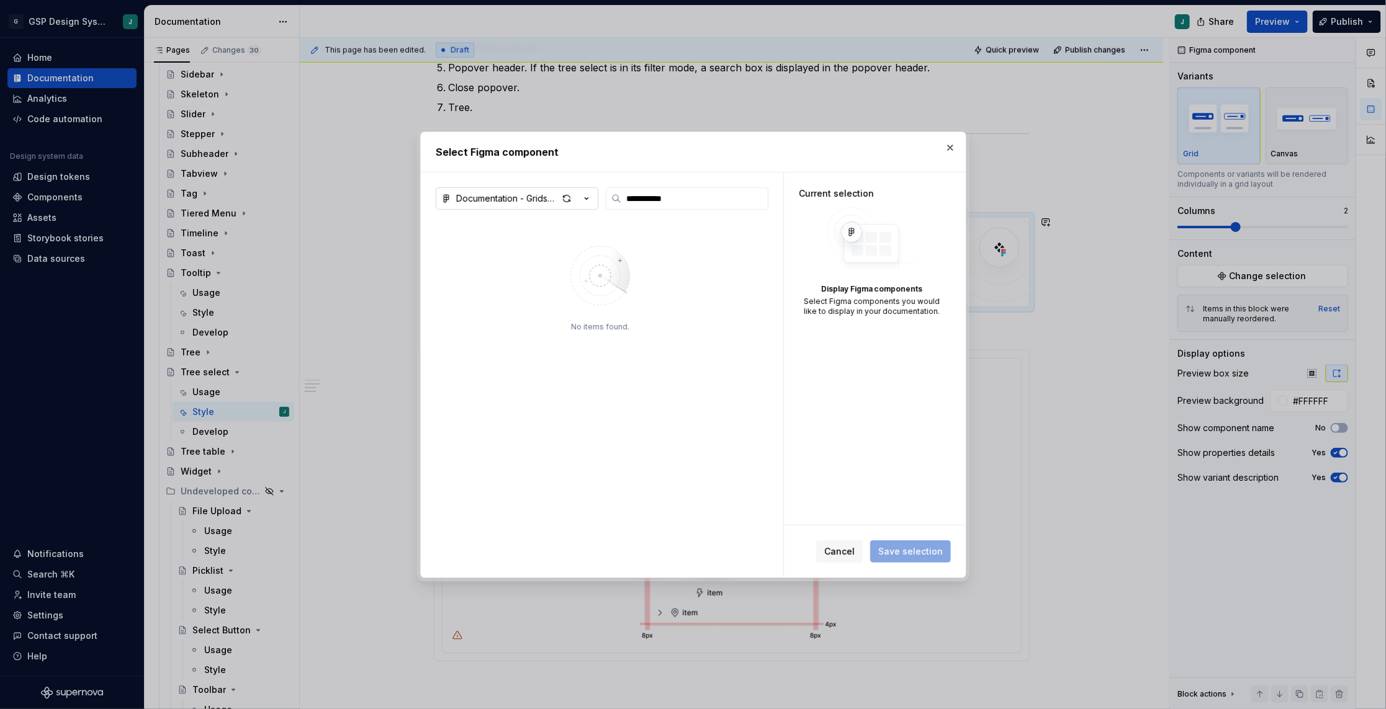
click at [490, 197] on div "Documentation - Gridspertise DS" at bounding box center [507, 198] width 102 height 12
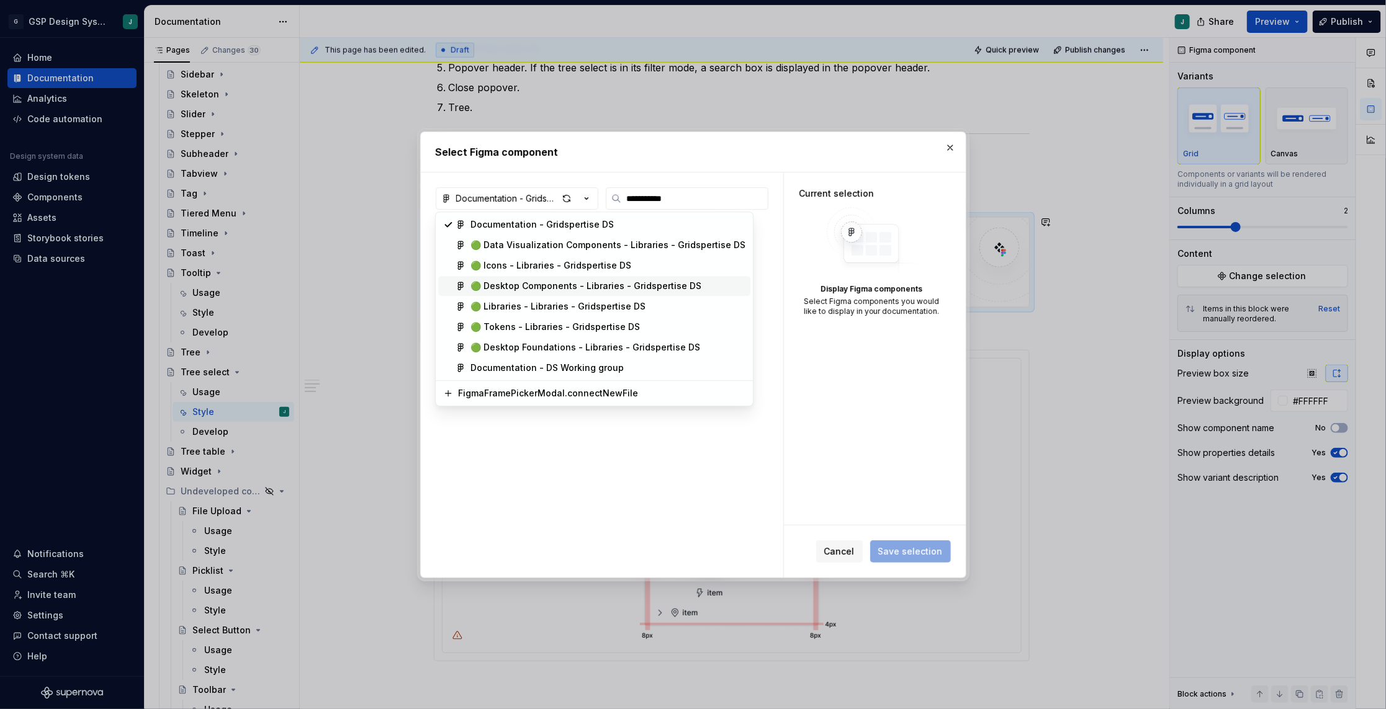
click at [522, 282] on div "🟢 Desktop Components - Libraries - Gridspertise DS" at bounding box center [586, 286] width 231 height 12
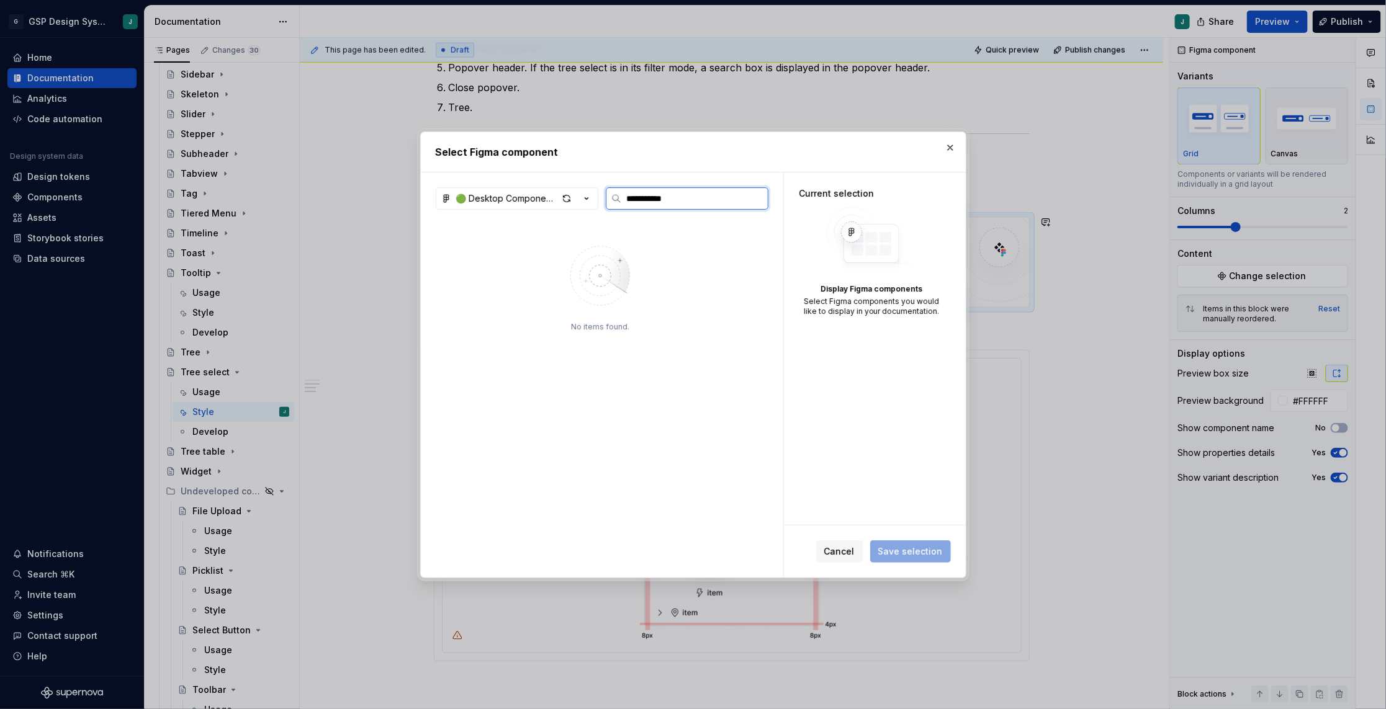
click at [646, 202] on input "**********" at bounding box center [694, 198] width 146 height 12
type input "**********"
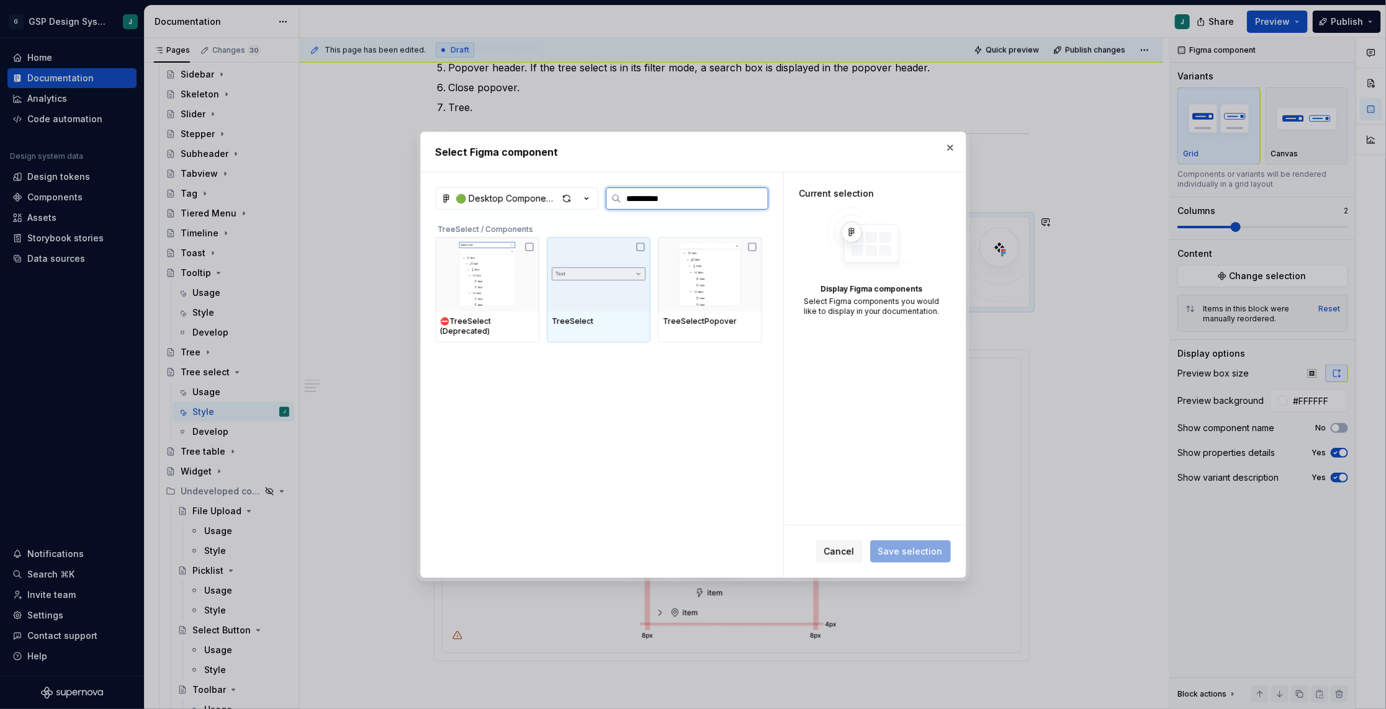
click at [601, 272] on img at bounding box center [599, 274] width 94 height 20
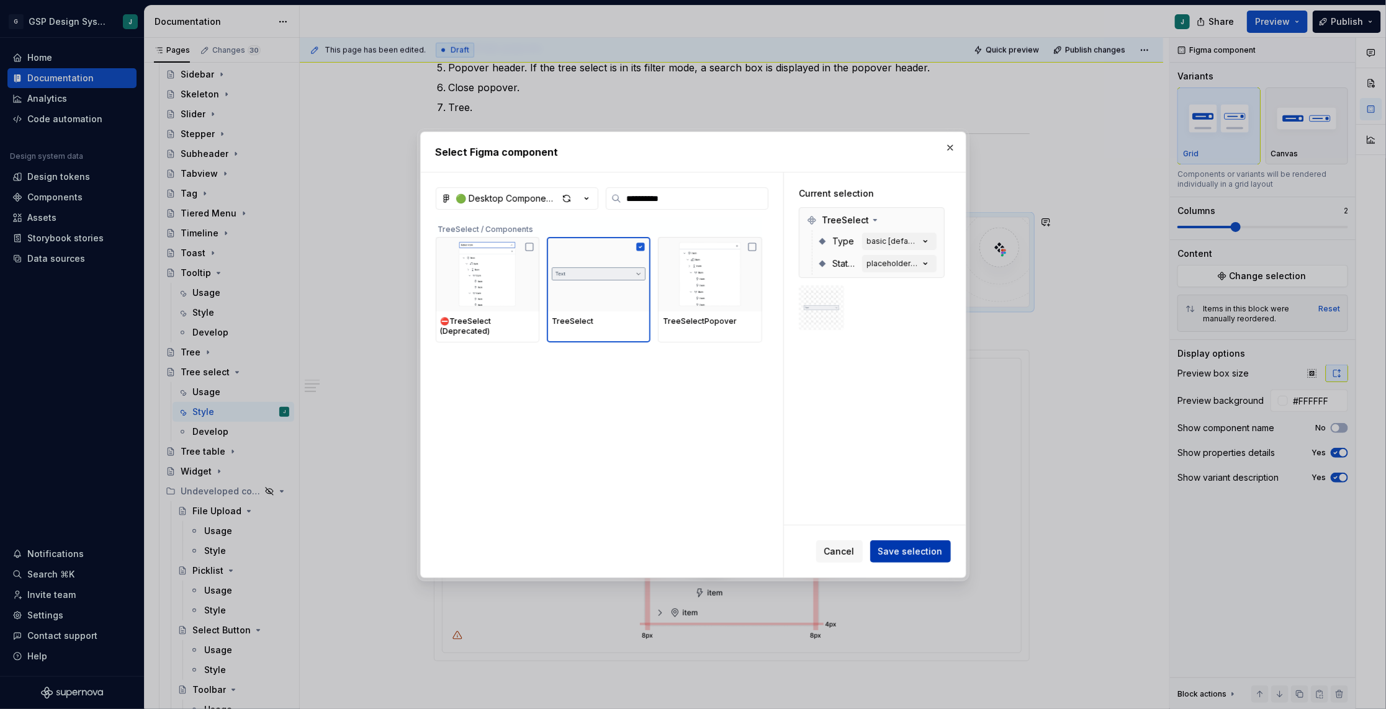
click at [916, 550] on span "Save selection" at bounding box center [910, 552] width 65 height 12
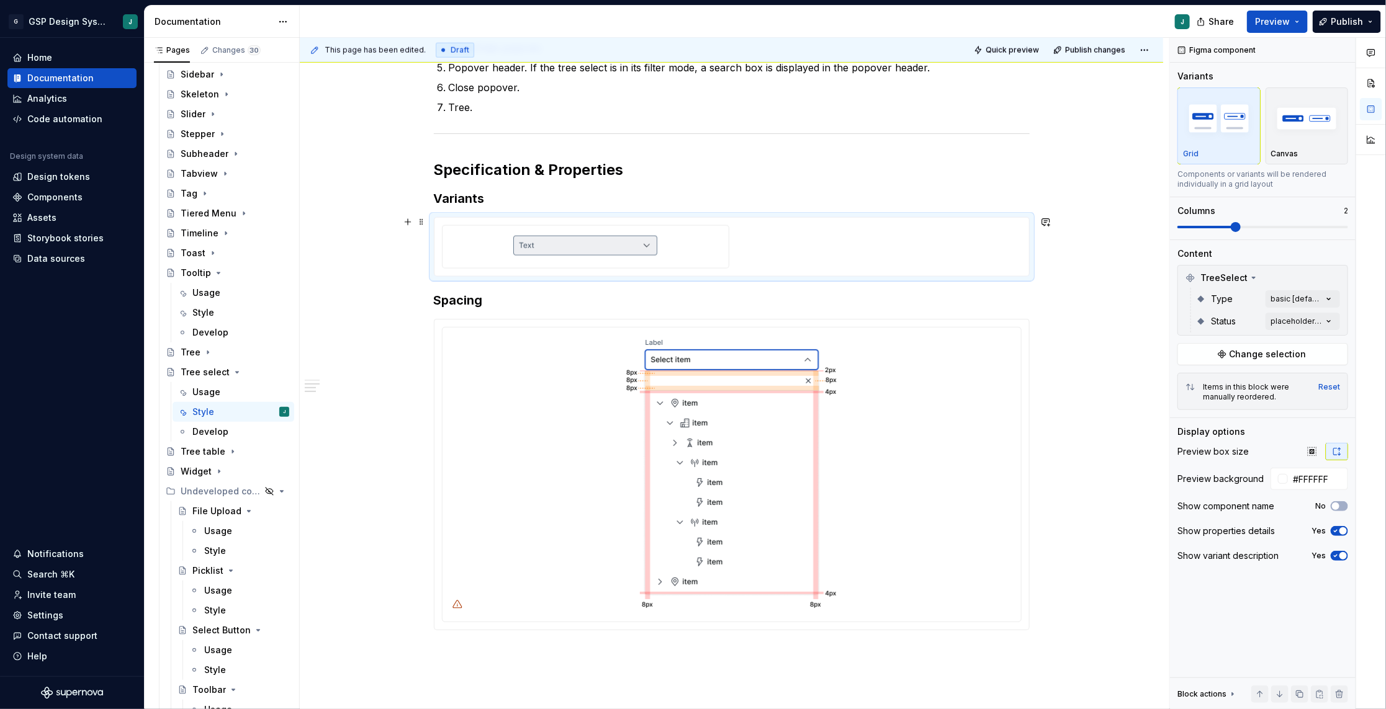
click at [875, 248] on div at bounding box center [732, 246] width 580 height 43
click at [1318, 295] on div "Comments Open comments No comments yet Select ‘Comment’ from the block context …" at bounding box center [1278, 374] width 216 height 672
click at [1328, 318] on button "button" at bounding box center [1324, 320] width 17 height 10
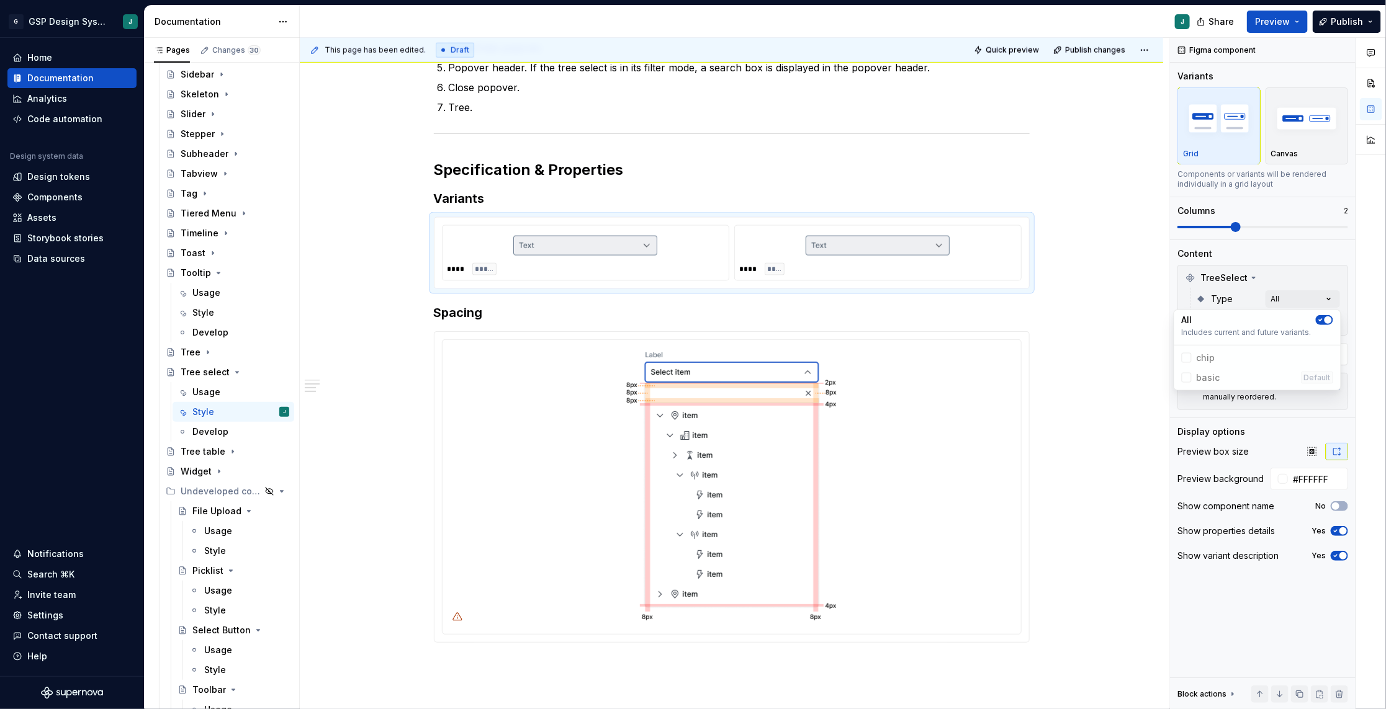
click at [1298, 250] on div "Comments Open comments No comments yet Select ‘Comment’ from the block context …" at bounding box center [1278, 374] width 216 height 672
type textarea "*"
click at [1327, 312] on div "Comments Open comments No comments yet Select ‘Comment’ from the block context …" at bounding box center [1278, 374] width 216 height 672
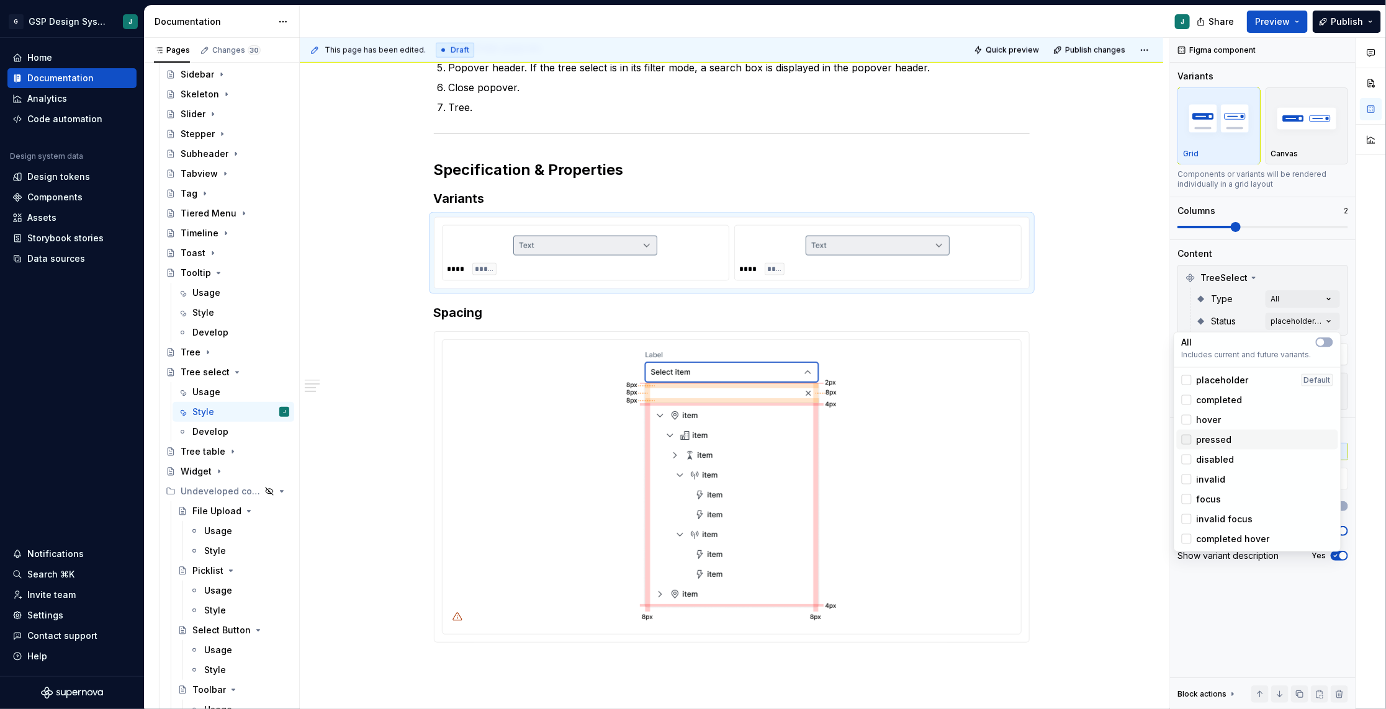
click at [1188, 438] on div at bounding box center [1187, 440] width 10 height 10
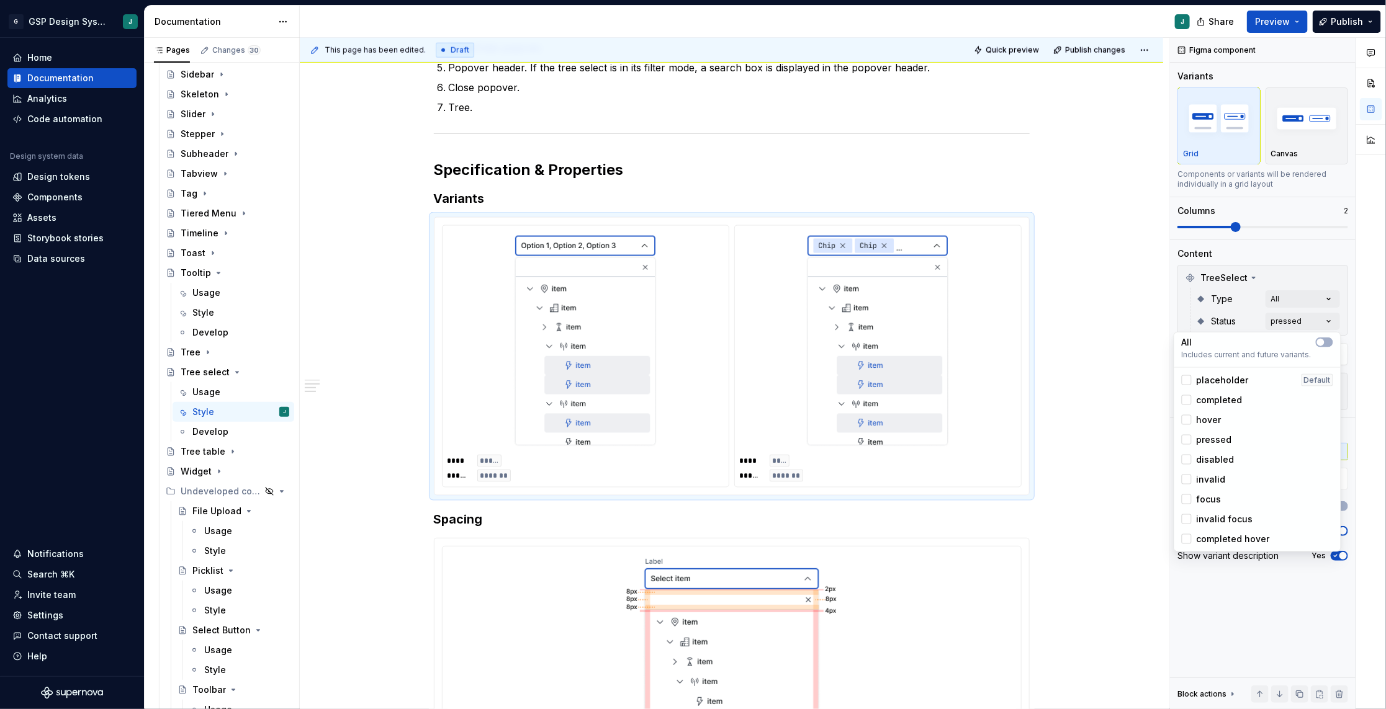
click at [1101, 320] on html "G GSP Design System J Home Documentation Analytics Code automation Design syste…" at bounding box center [693, 354] width 1386 height 709
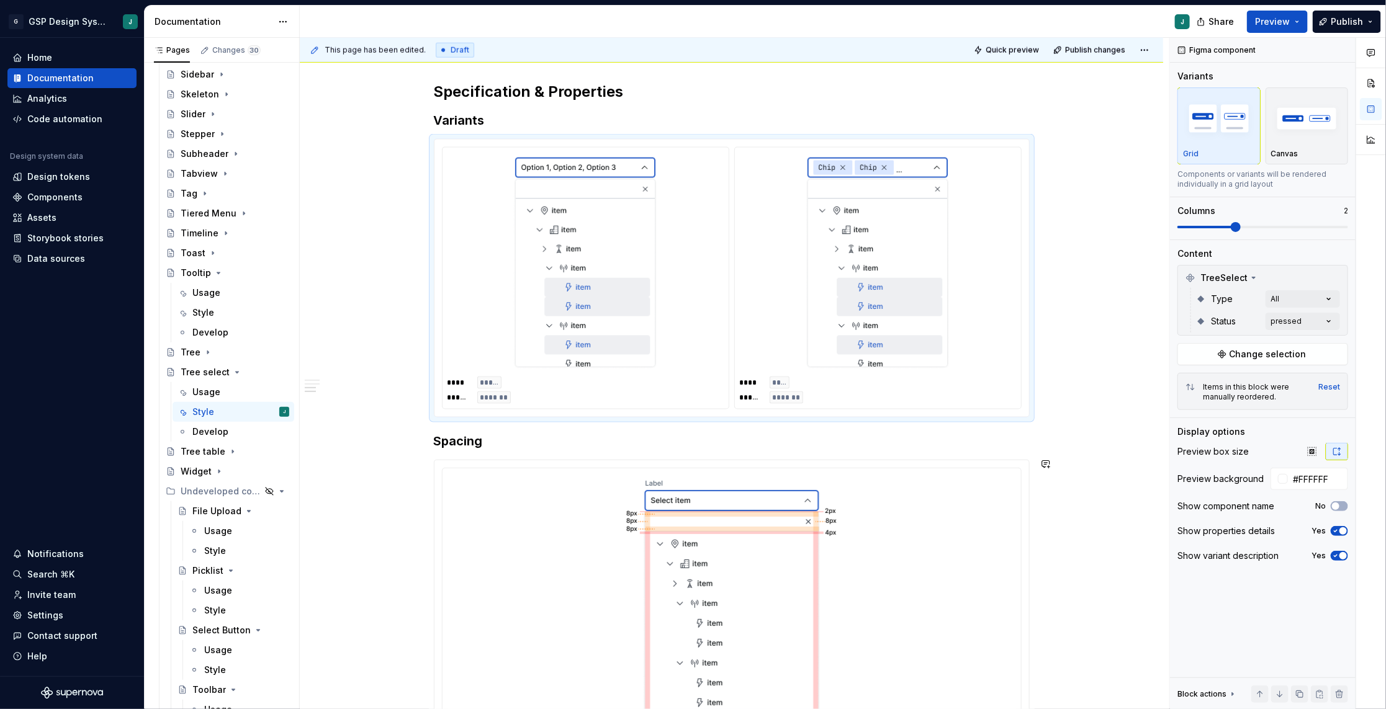
scroll to position [997, 0]
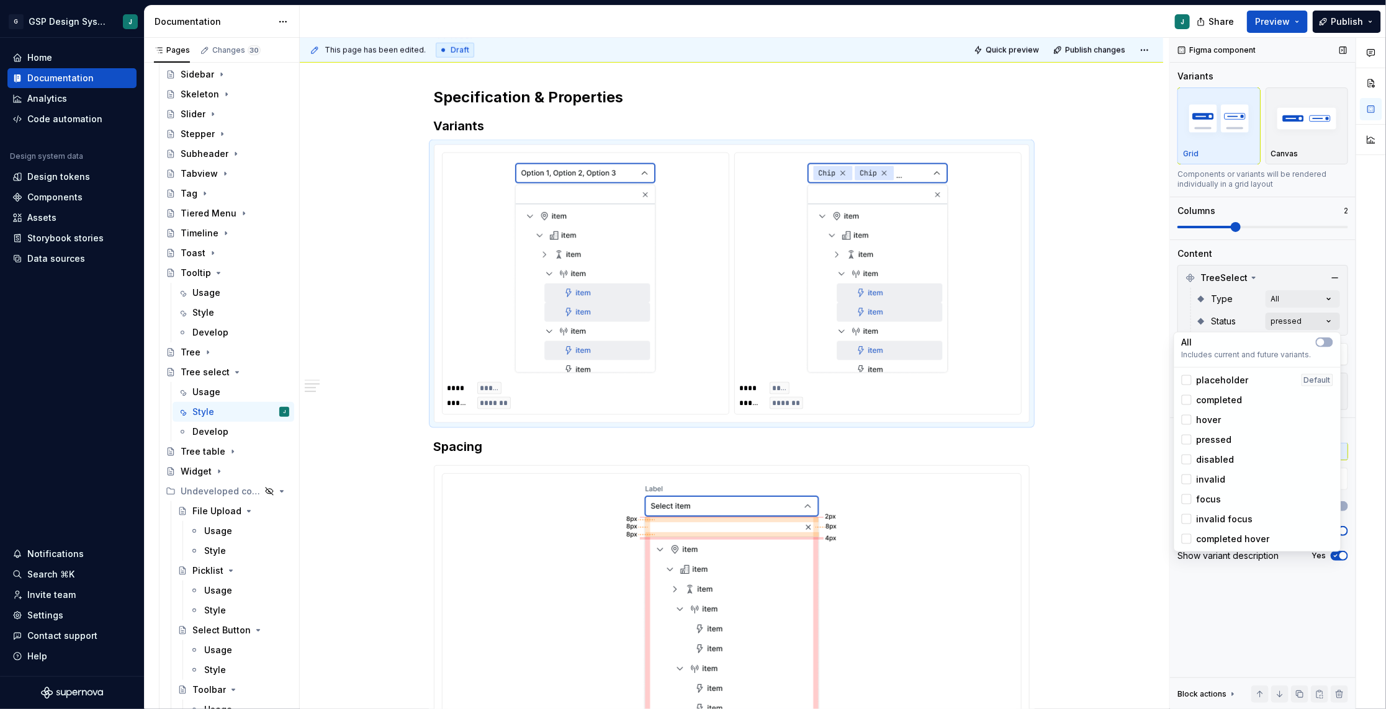
click at [1337, 322] on div "Comments Open comments No comments yet Select ‘Comment’ from the block context …" at bounding box center [1278, 374] width 216 height 672
click at [1096, 245] on html "G GSP Design System J Home Documentation Analytics Code automation Design syste…" at bounding box center [693, 354] width 1386 height 709
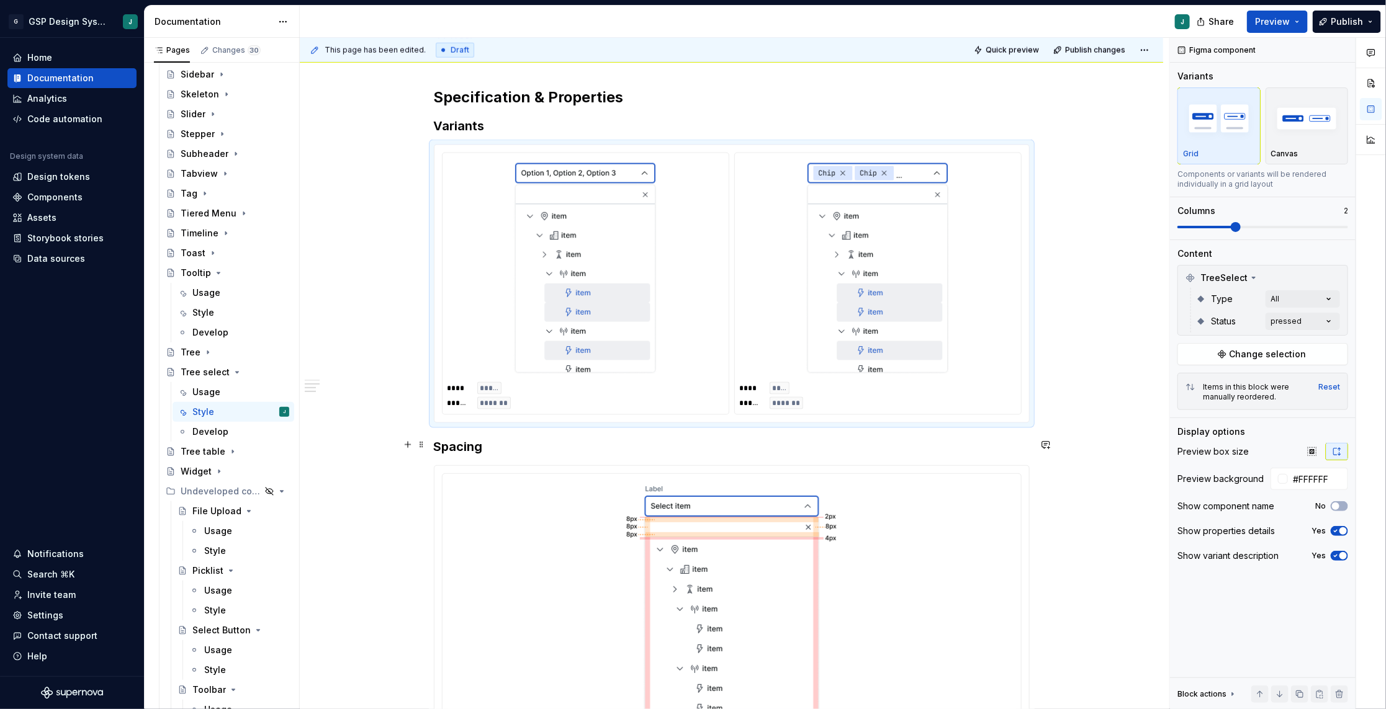
click at [435, 442] on div "Anatomy Dropdown. Item selected. Clear selection (optional). Show/hide popover.…" at bounding box center [731, 138] width 863 height 1839
click at [437, 448] on h3 "Spacing" at bounding box center [732, 446] width 596 height 17
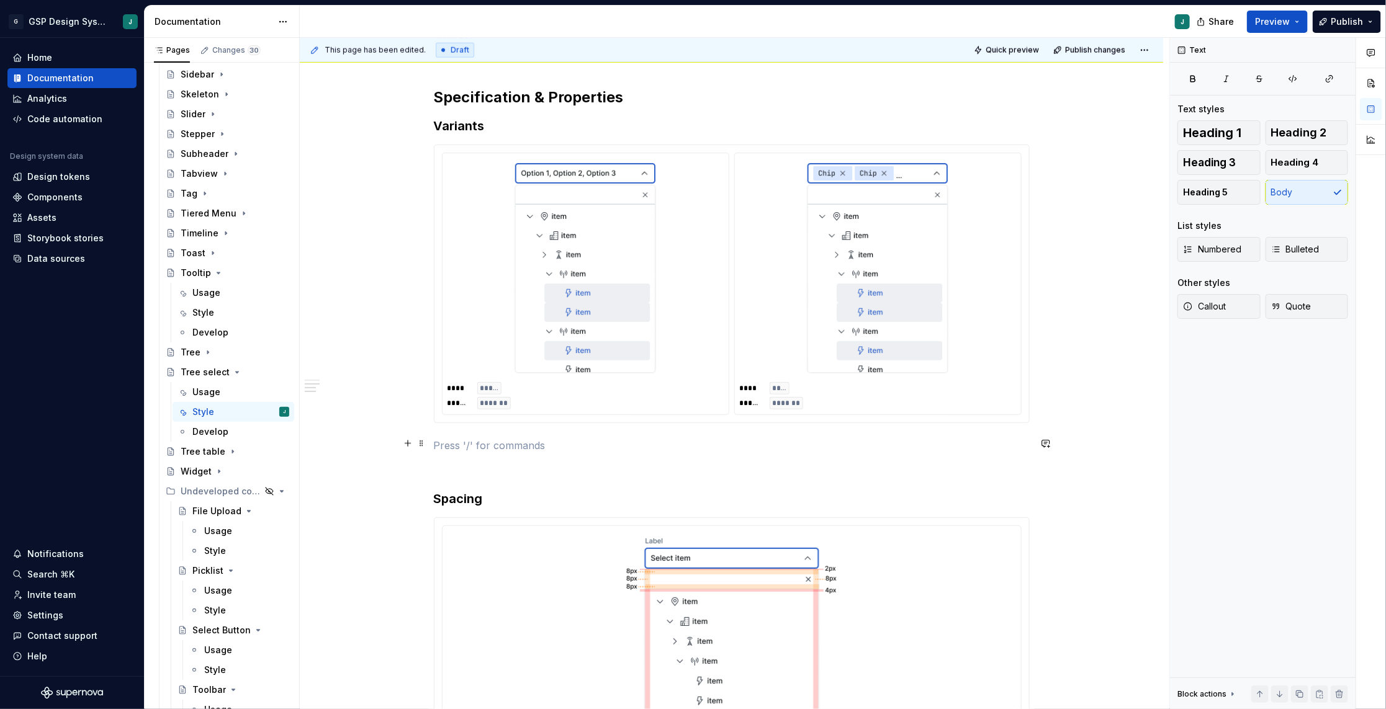
click at [449, 438] on p at bounding box center [732, 445] width 596 height 15
click at [460, 438] on p "Status" at bounding box center [732, 445] width 596 height 15
click at [531, 418] on button "button" at bounding box center [534, 420] width 17 height 17
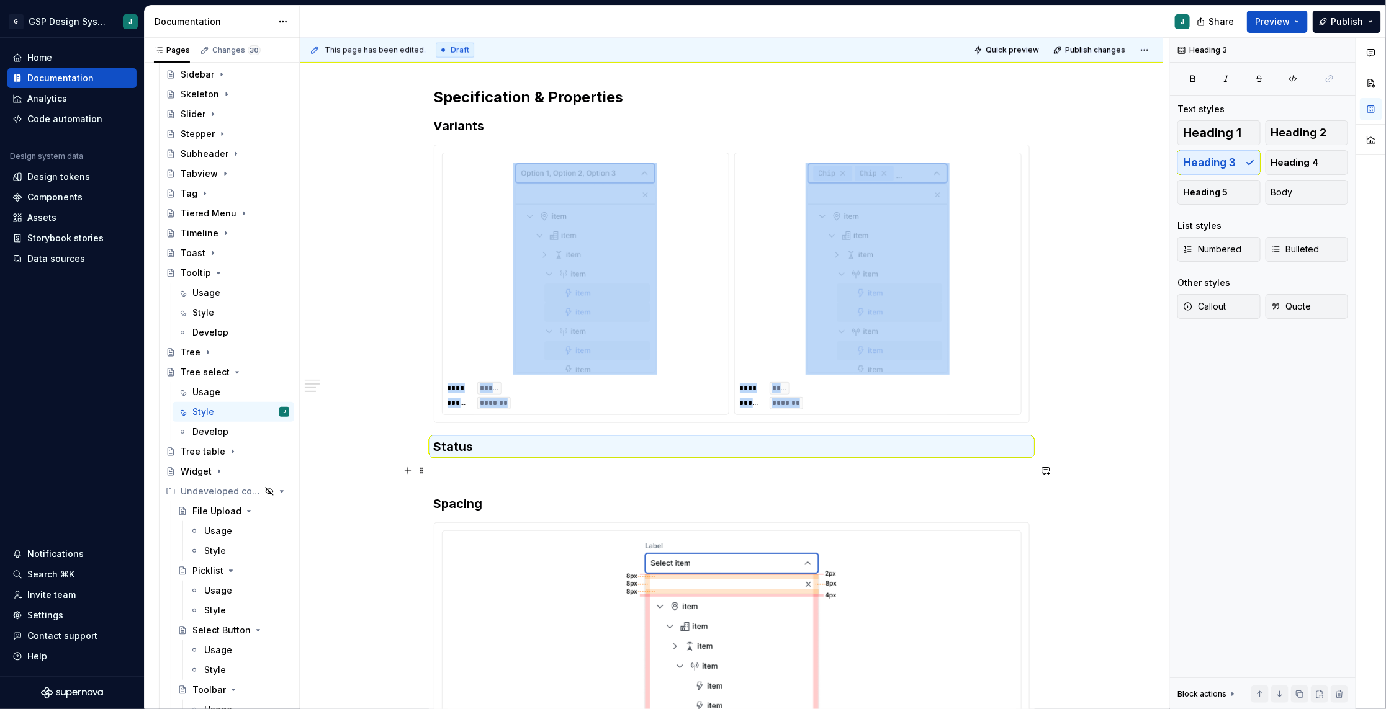
click at [451, 449] on div at bounding box center [451, 449] width 0 height 0
click at [582, 469] on p at bounding box center [732, 473] width 596 height 15
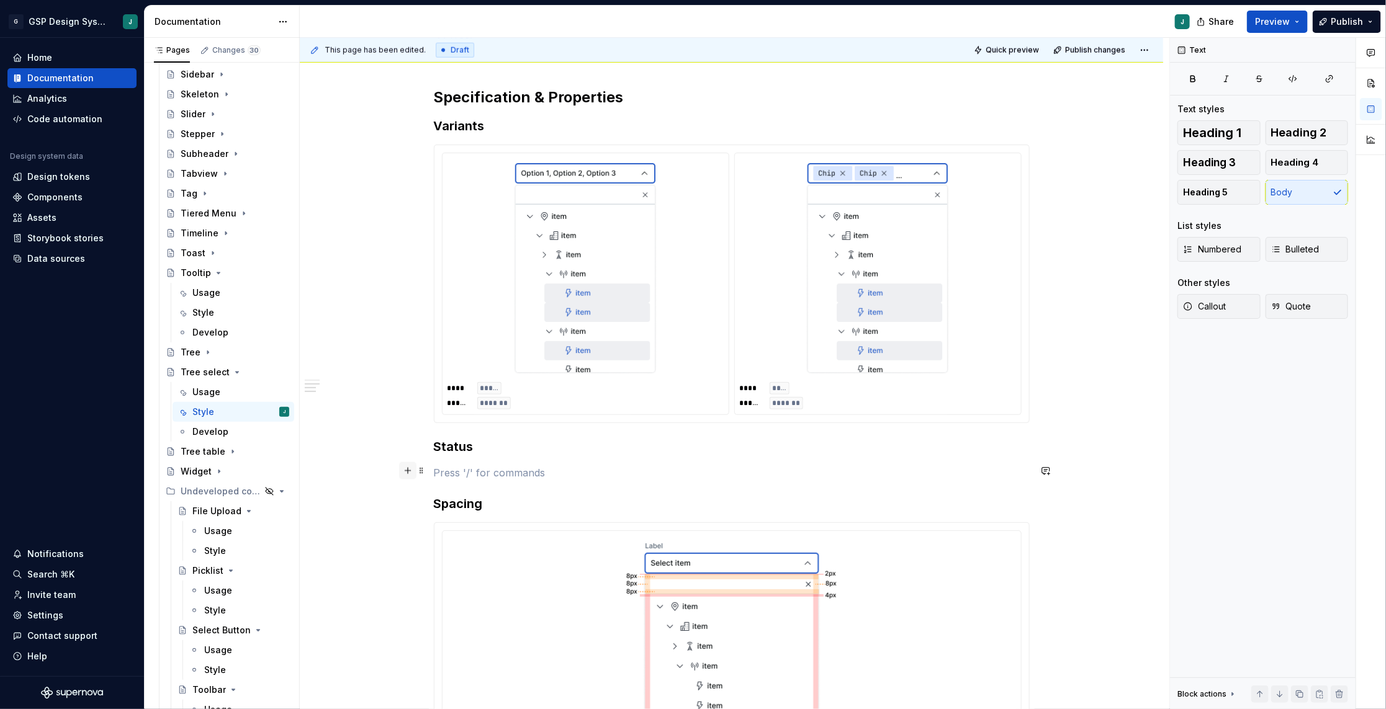
click at [409, 469] on button "button" at bounding box center [407, 470] width 17 height 17
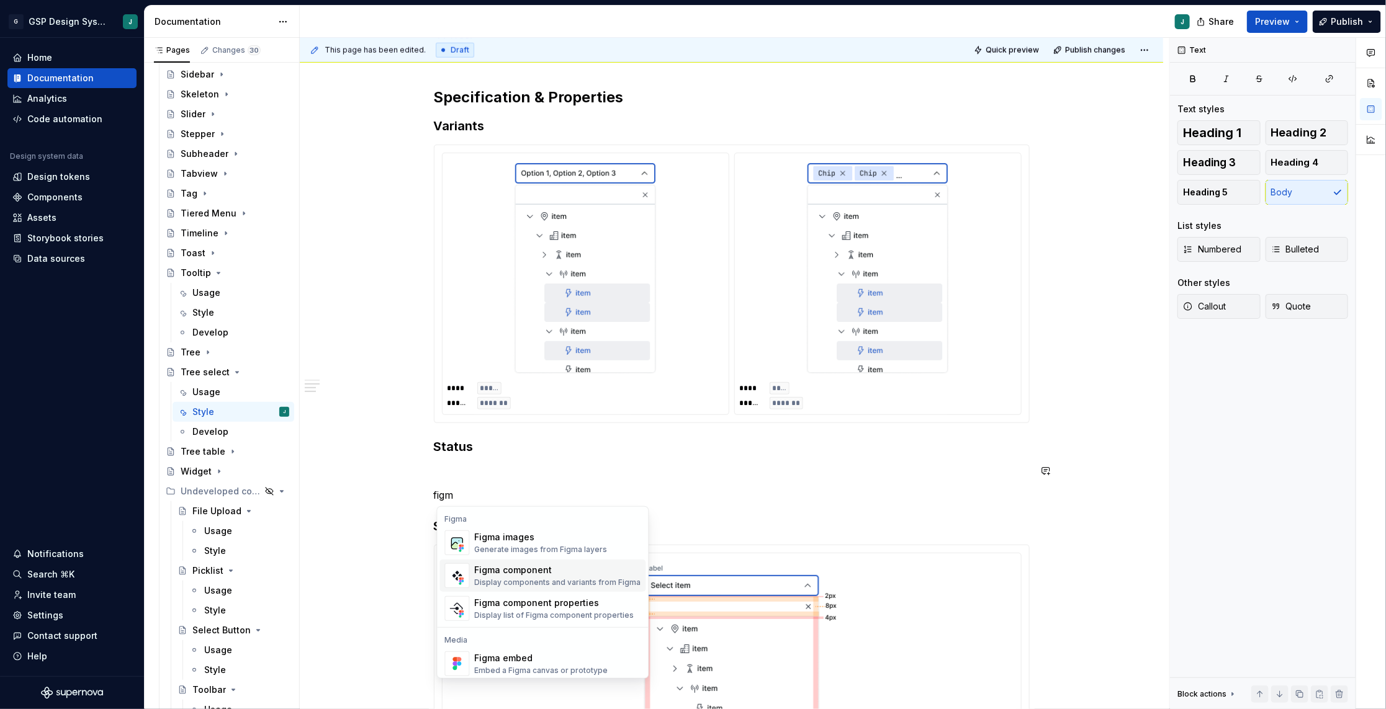
click at [558, 571] on div "Figma component" at bounding box center [558, 570] width 166 height 12
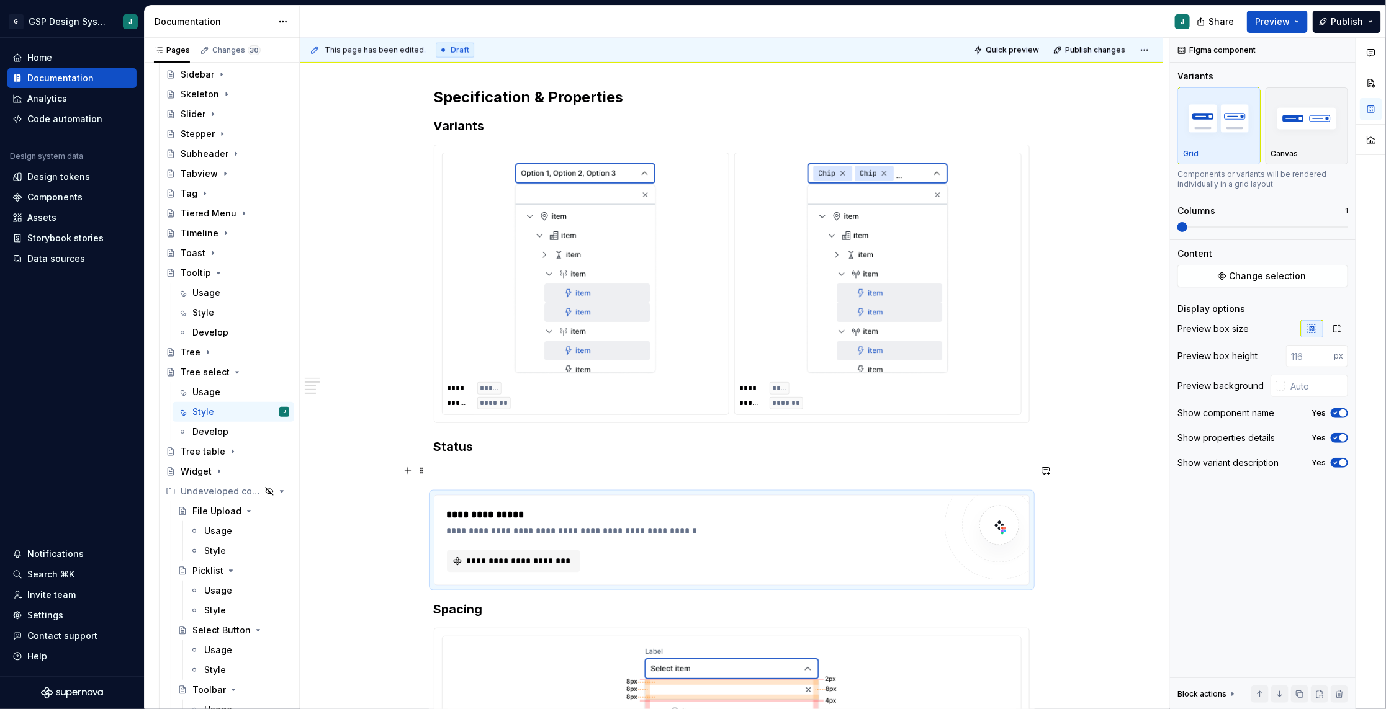
click at [450, 472] on p at bounding box center [732, 473] width 596 height 15
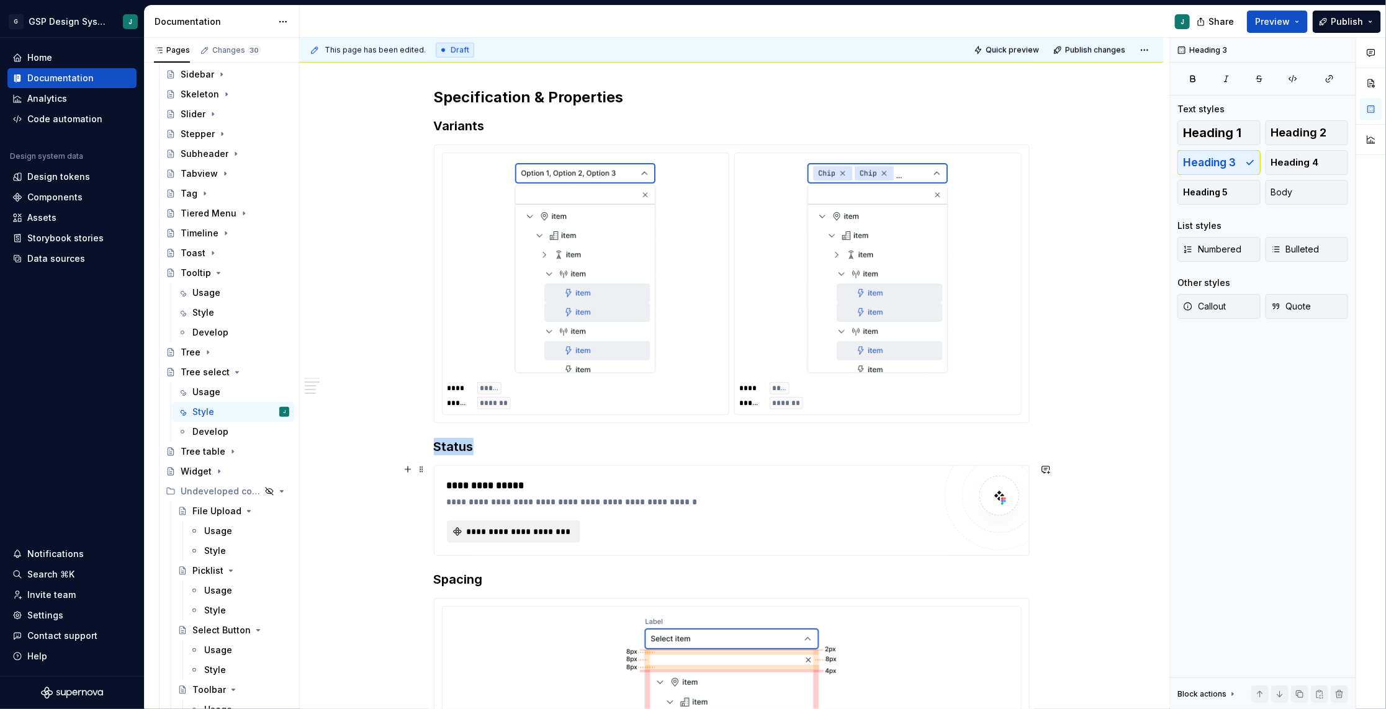
click at [526, 526] on span "**********" at bounding box center [518, 532] width 107 height 12
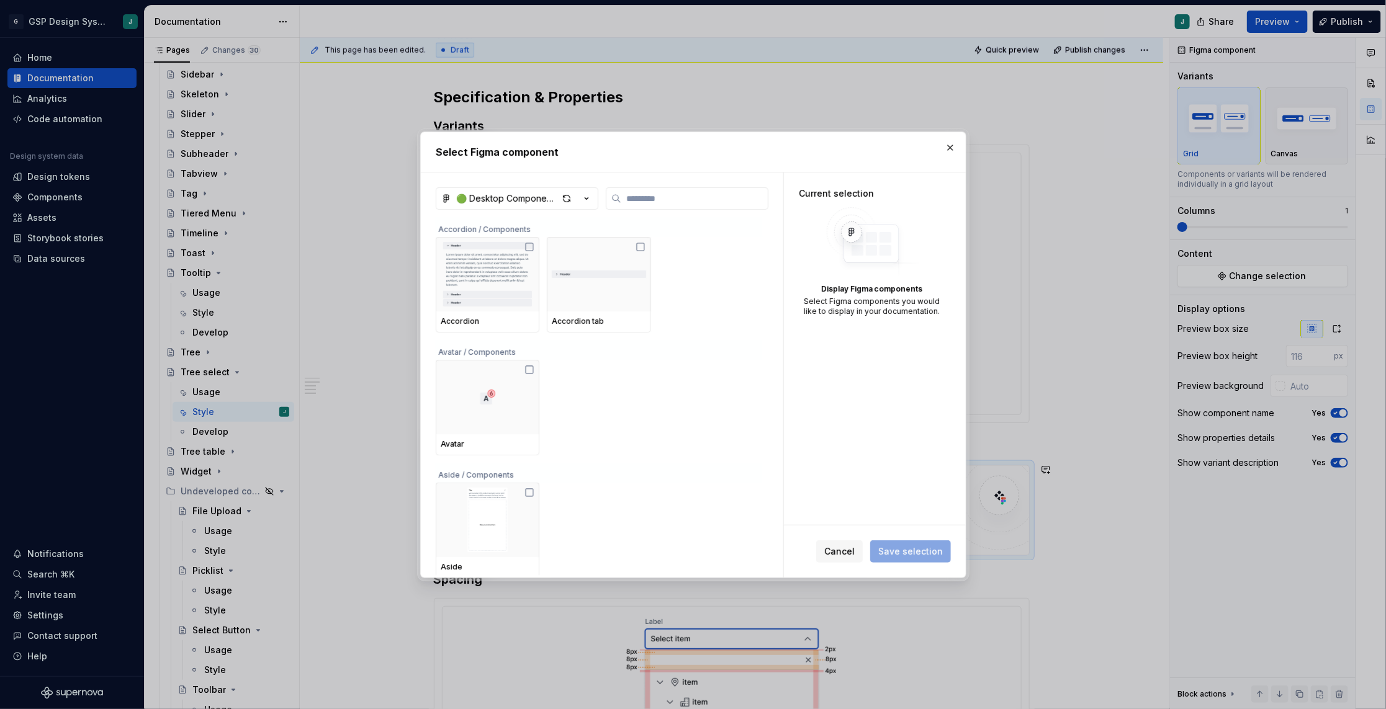
type textarea "*"
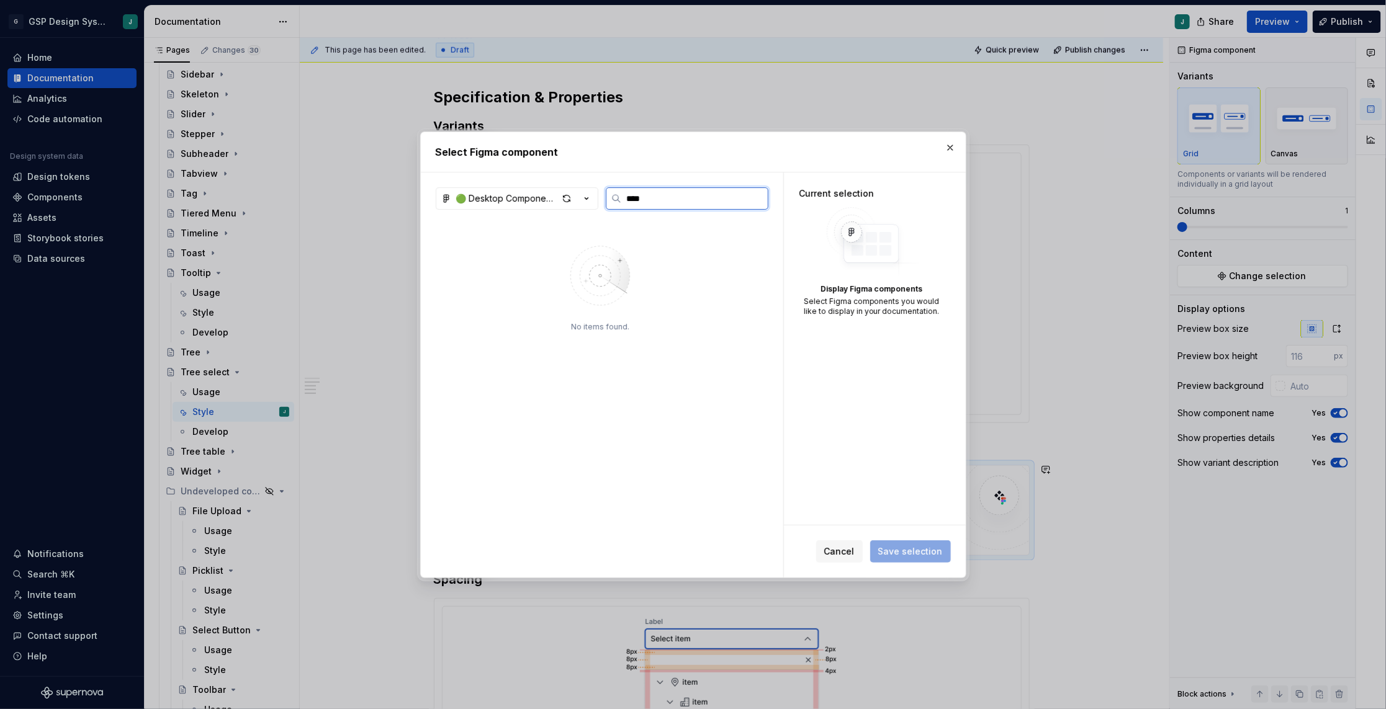
type input "*****"
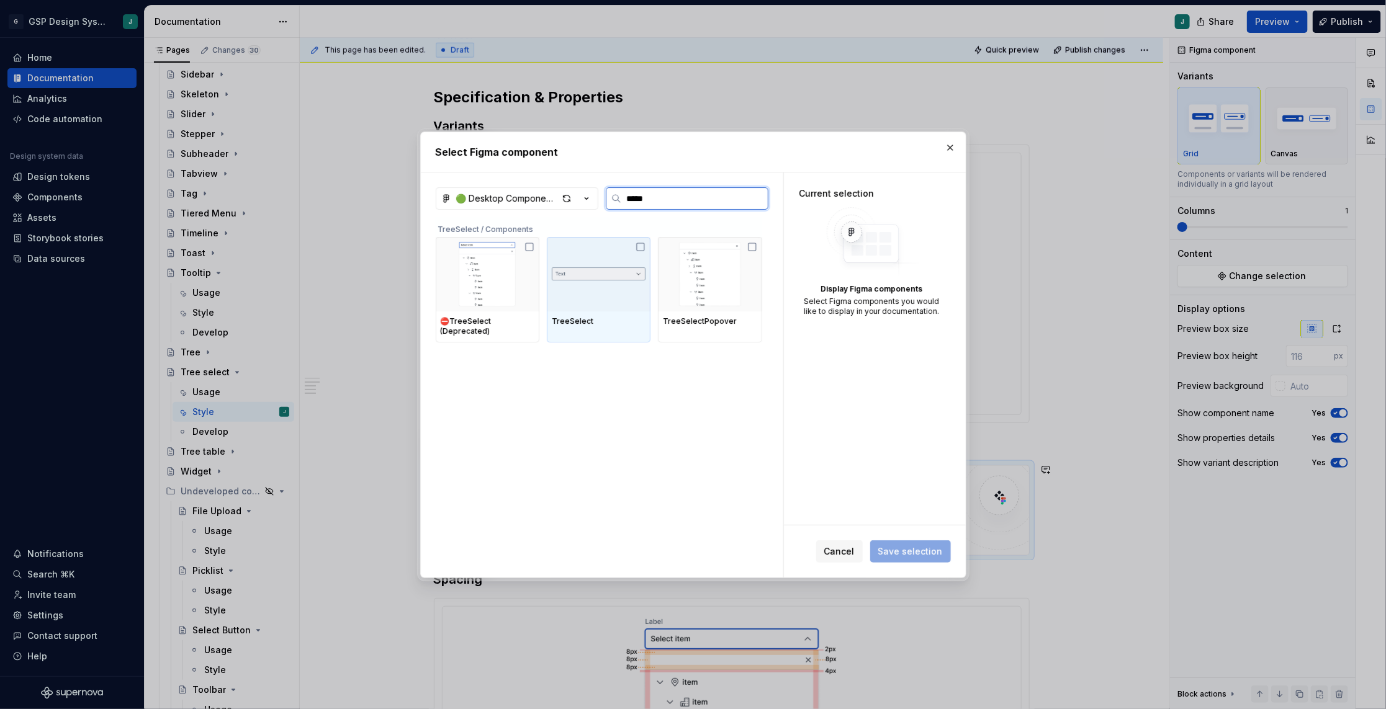
click at [623, 286] on div at bounding box center [599, 274] width 104 height 74
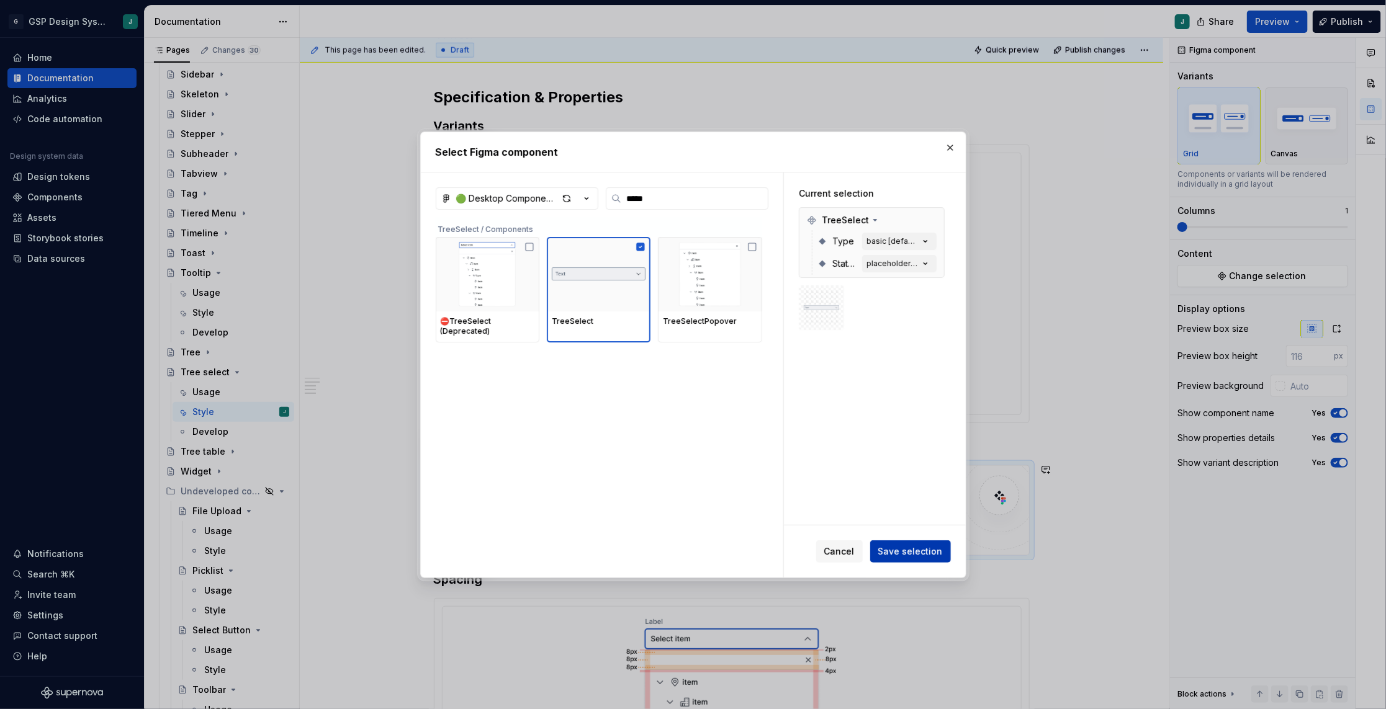
click at [901, 555] on span "Save selection" at bounding box center [910, 552] width 65 height 12
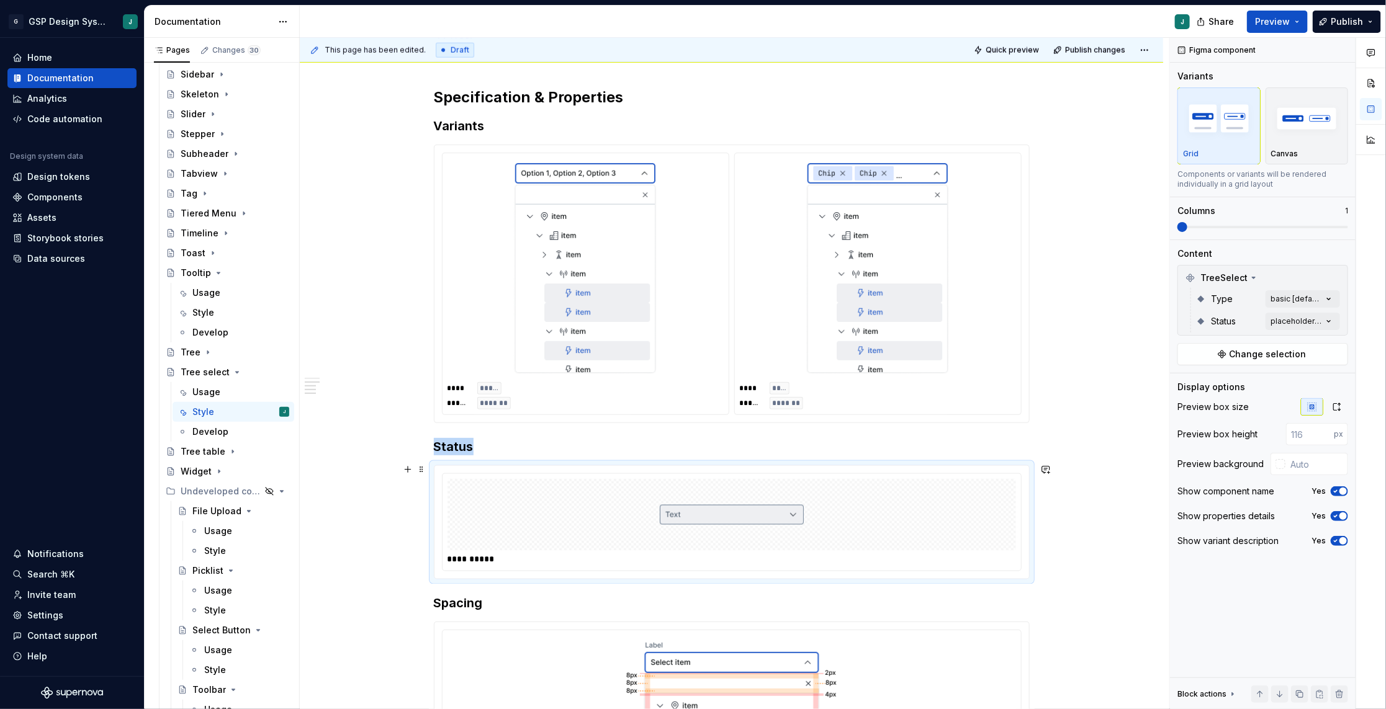
click at [866, 523] on div at bounding box center [732, 515] width 569 height 72
click at [1312, 464] on input "text" at bounding box center [1317, 464] width 63 height 22
type input "#FFFFFF"
click at [1312, 300] on div "Comments Open comments No comments yet Select ‘Comment’ from the block context …" at bounding box center [1278, 374] width 216 height 672
click at [1241, 299] on div "Comments Open comments No comments yet Select ‘Comment’ from the block context …" at bounding box center [1278, 374] width 216 height 672
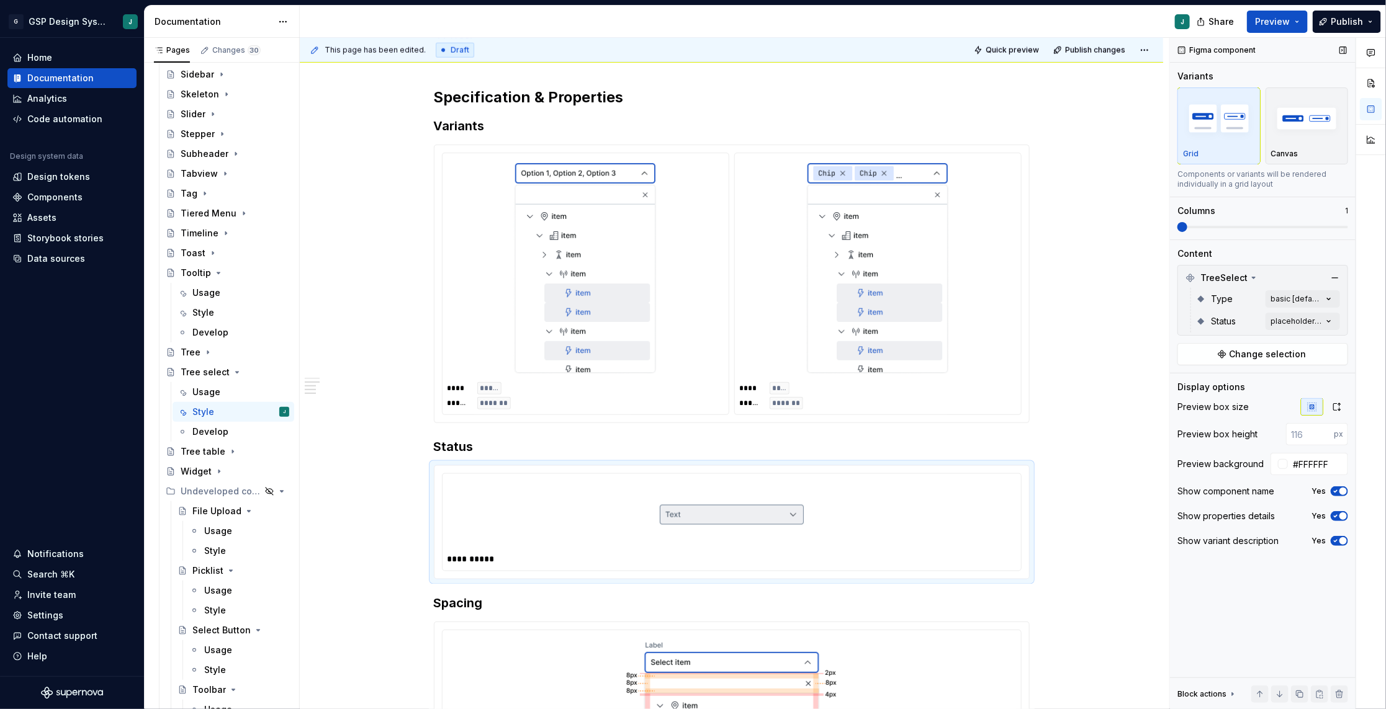
click at [1311, 333] on div "TreeSelect Type basic [default] Status placeholder [default]" at bounding box center [1262, 300] width 171 height 71
click at [1311, 323] on div "Comments Open comments No comments yet Select ‘Comment’ from the block context …" at bounding box center [1278, 374] width 216 height 672
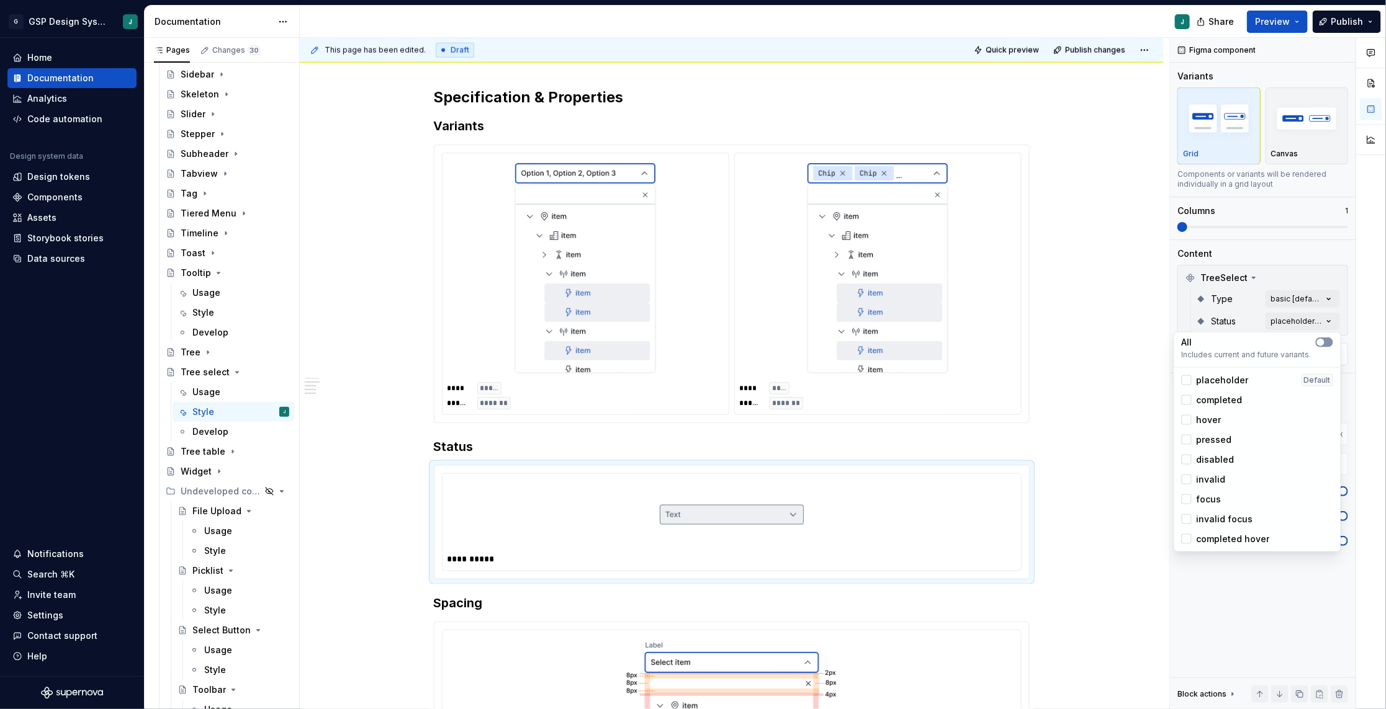
click at [1327, 340] on button "button" at bounding box center [1324, 343] width 17 height 10
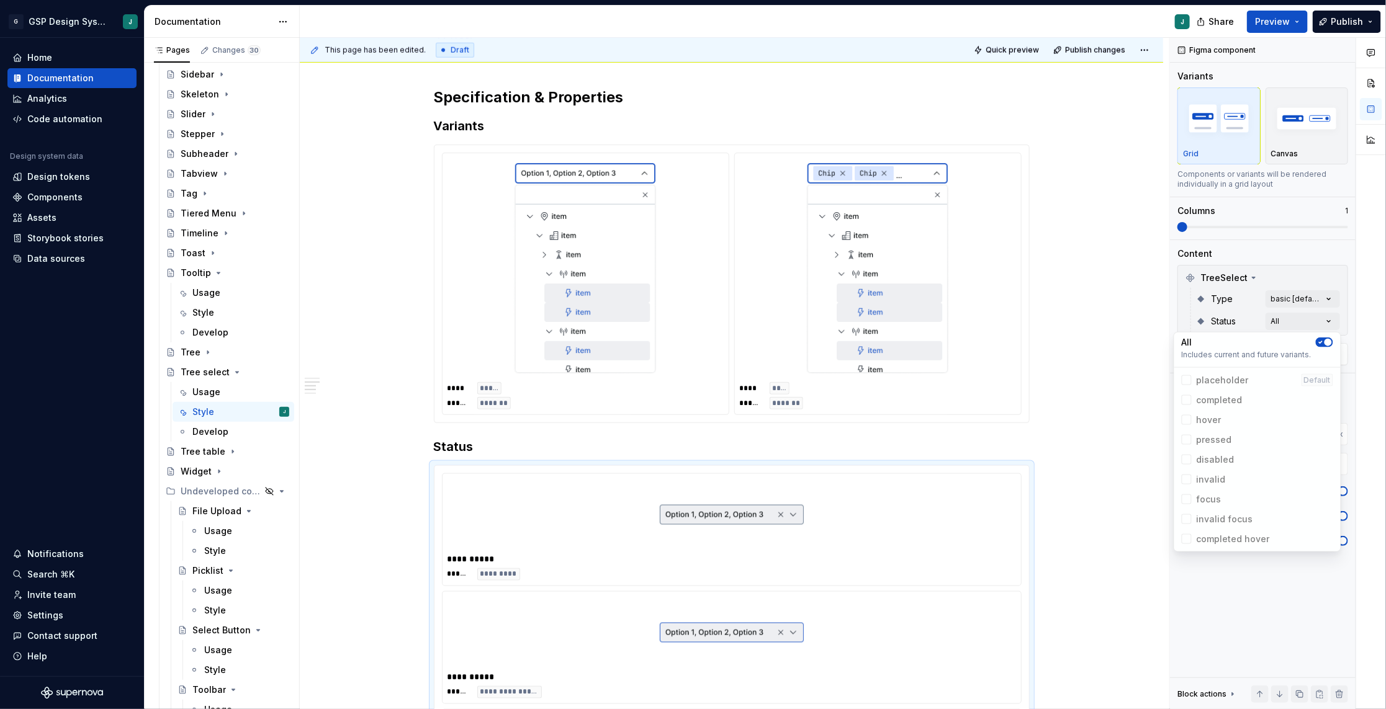
click at [1235, 222] on div "Comments Open comments No comments yet Select ‘Comment’ from the block context …" at bounding box center [1278, 374] width 216 height 672
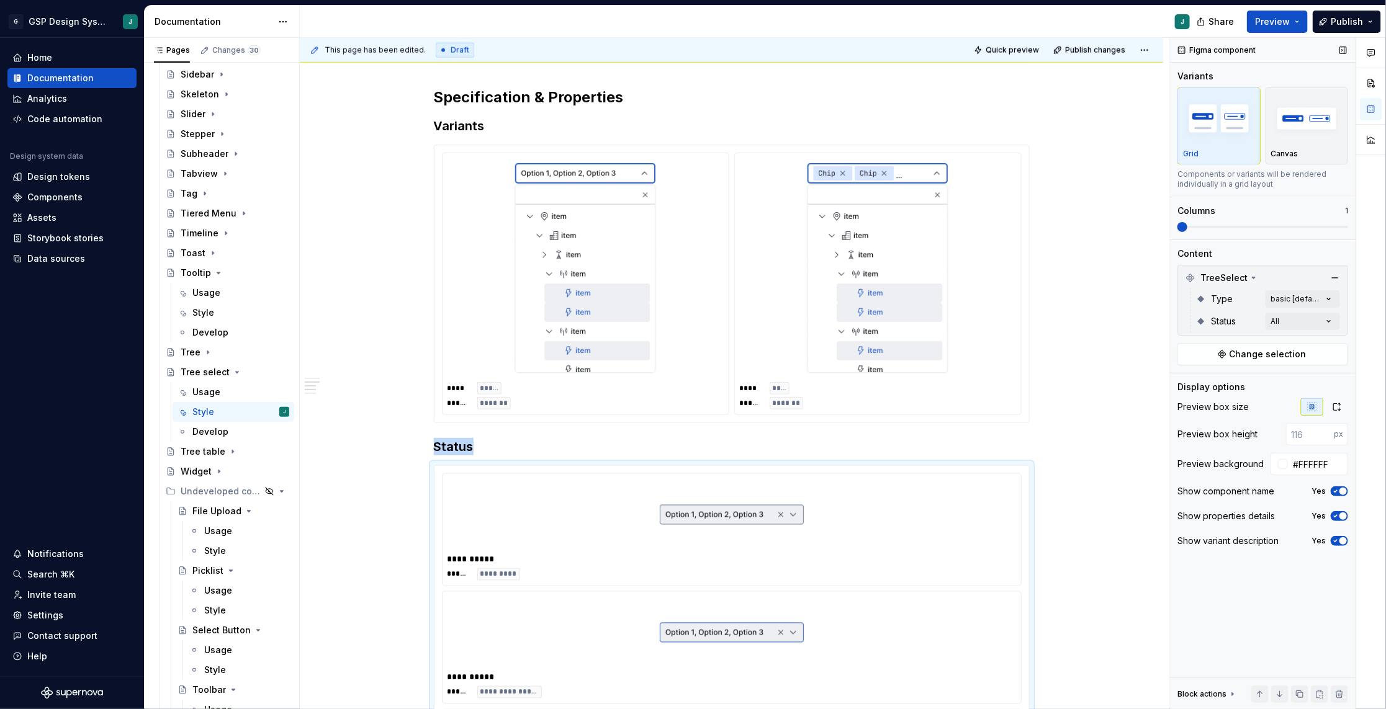
scroll to position [1349, 0]
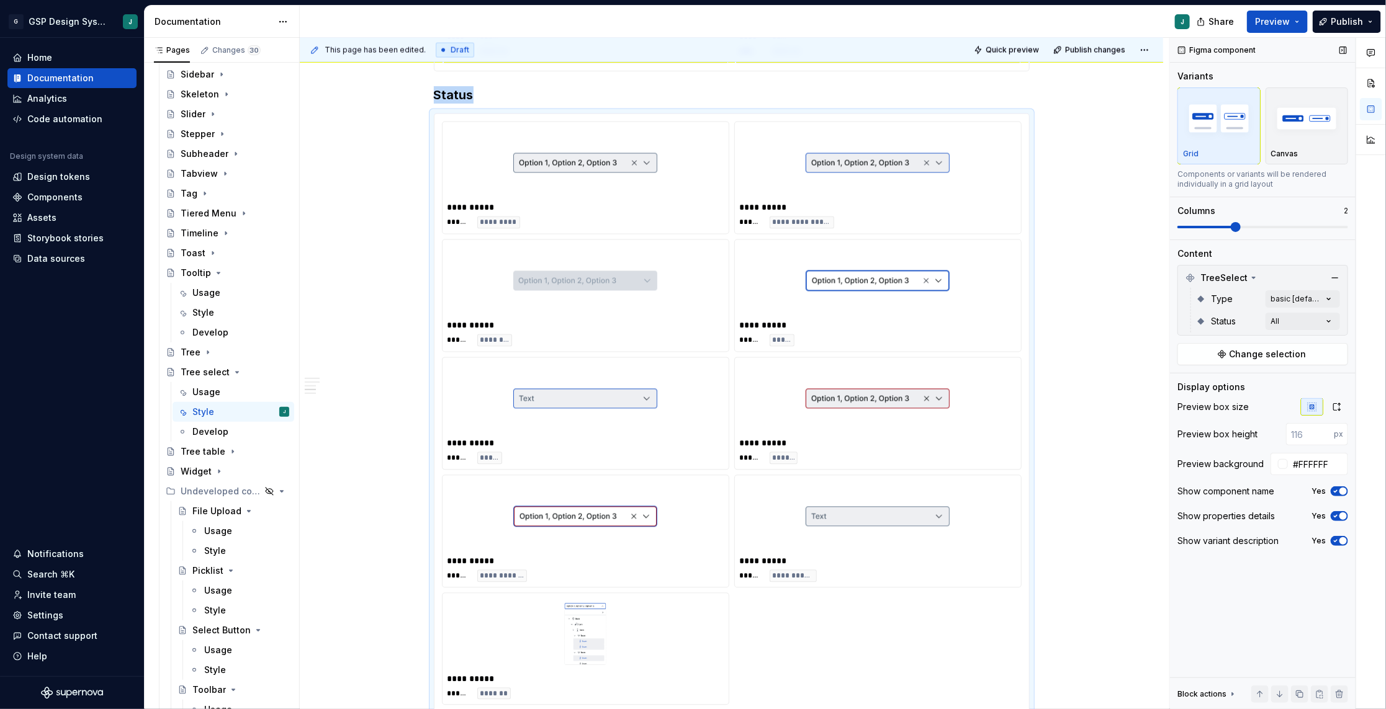
click at [1235, 223] on span at bounding box center [1262, 227] width 171 height 10
click at [1280, 223] on span at bounding box center [1262, 227] width 171 height 10
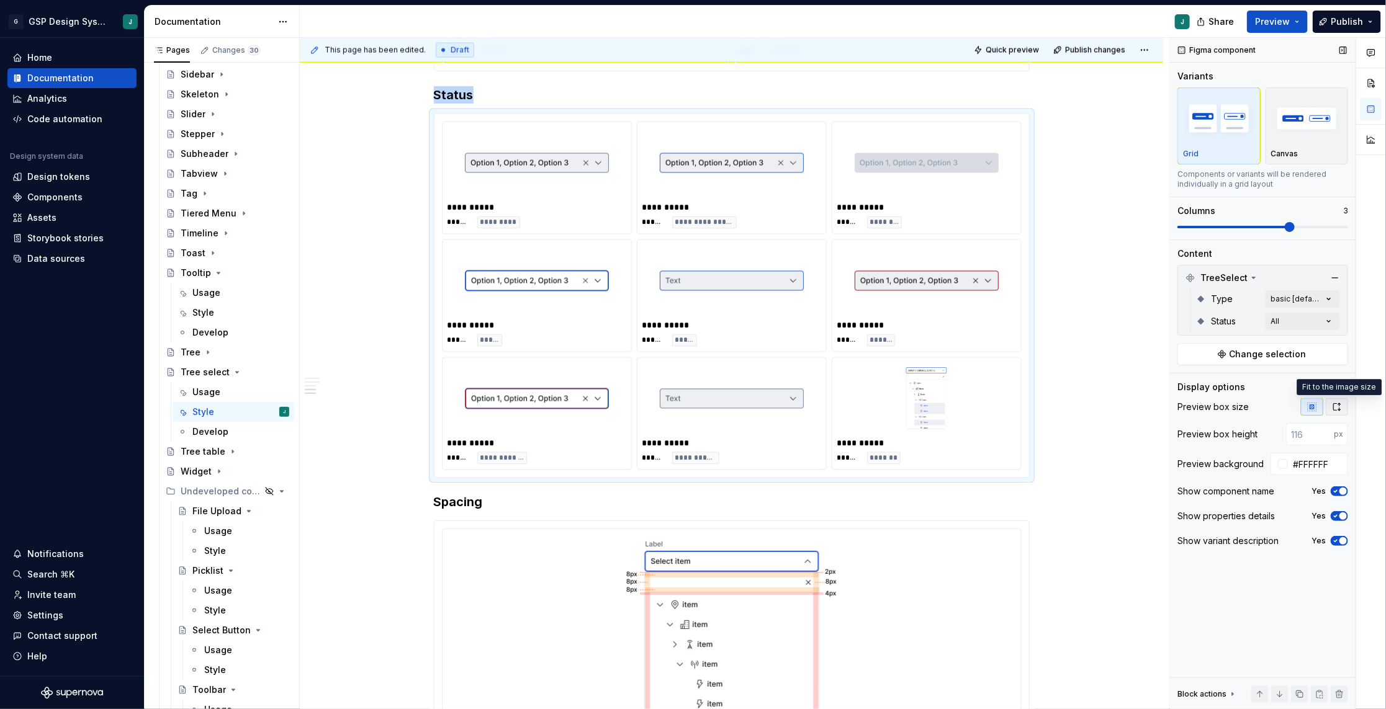
click at [1338, 402] on icon "button" at bounding box center [1337, 407] width 10 height 10
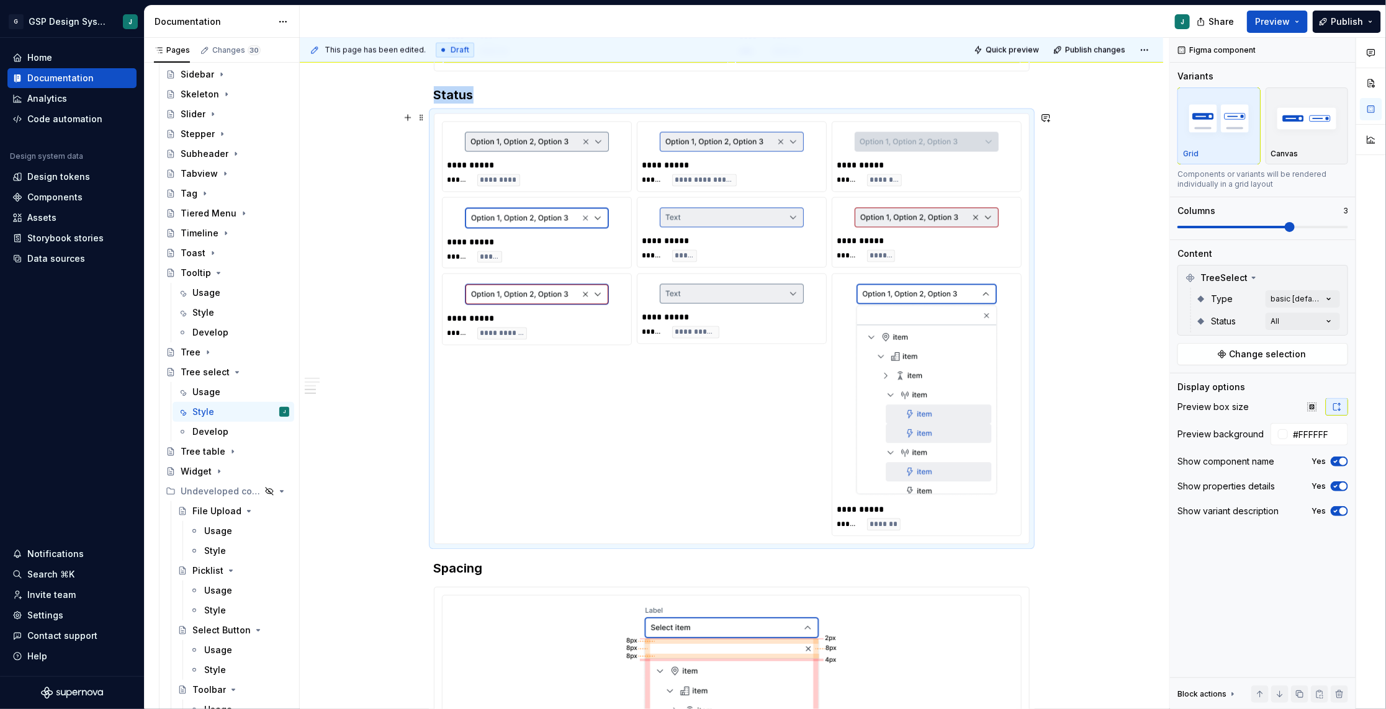
click at [1053, 426] on div "**********" at bounding box center [731, 23] width 863 height 2312
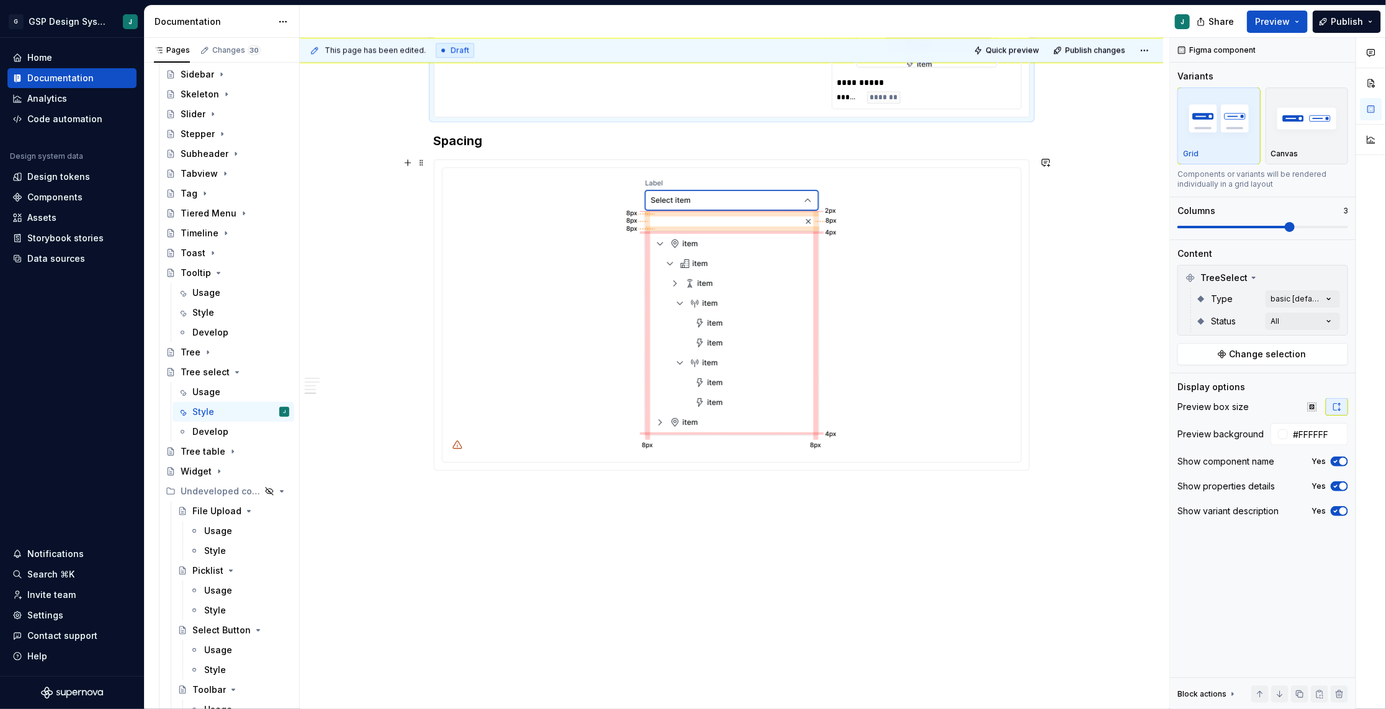
scroll to position [1813, 0]
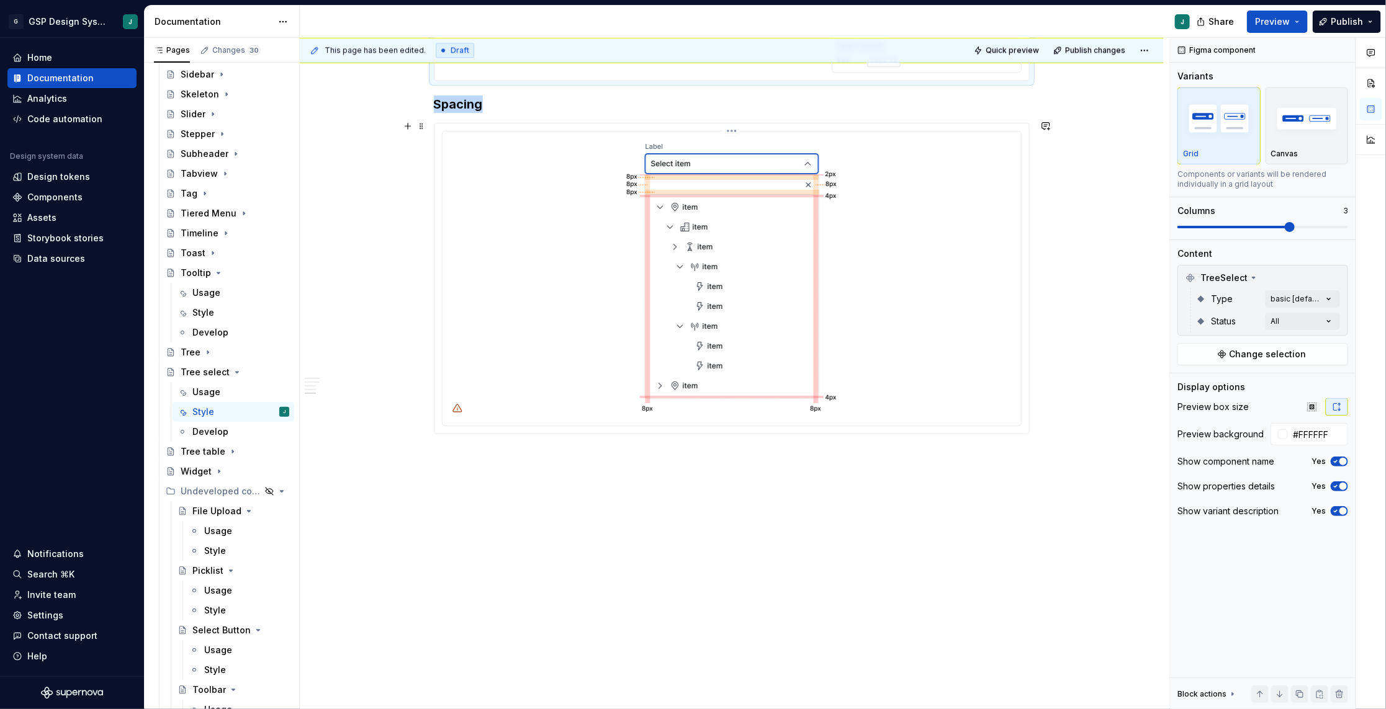
click at [832, 306] on img at bounding box center [731, 278] width 220 height 282
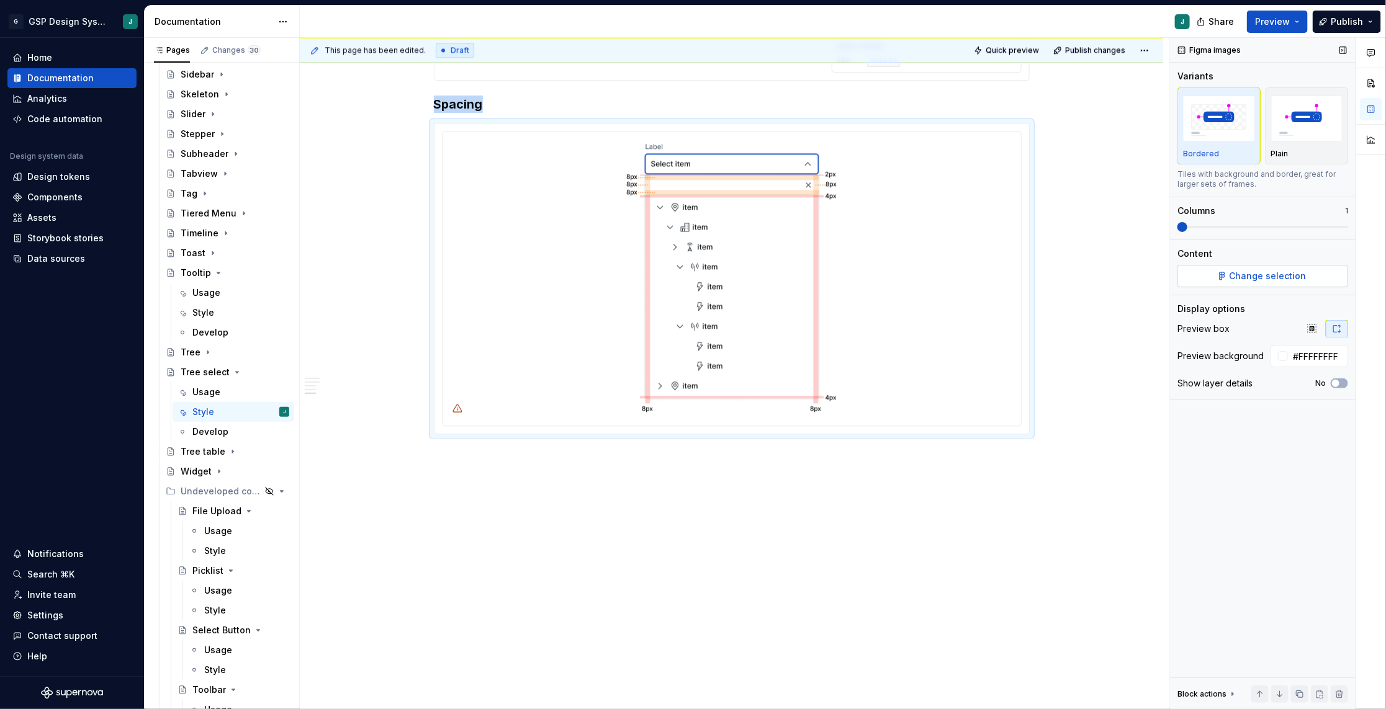
click at [1241, 277] on span "Change selection" at bounding box center [1268, 276] width 77 height 12
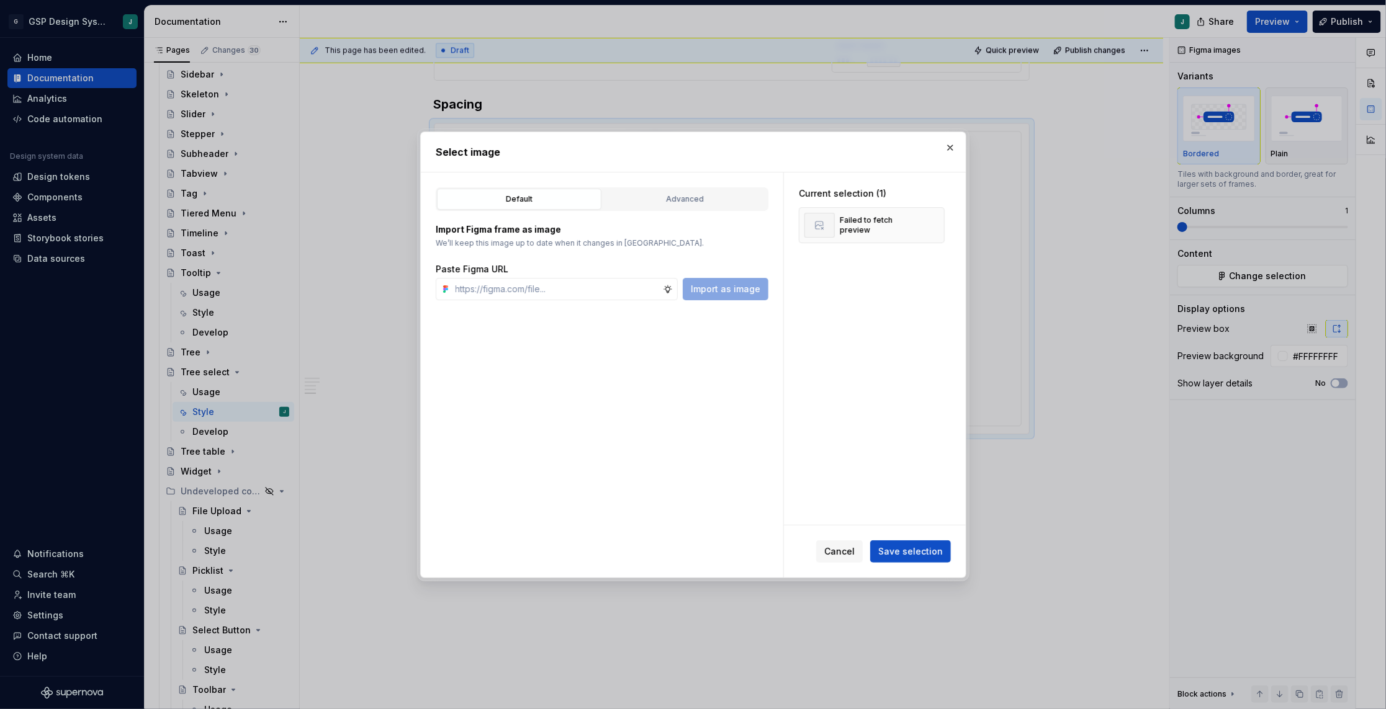
type textarea "*"
click at [699, 197] on div "Advanced" at bounding box center [685, 199] width 156 height 12
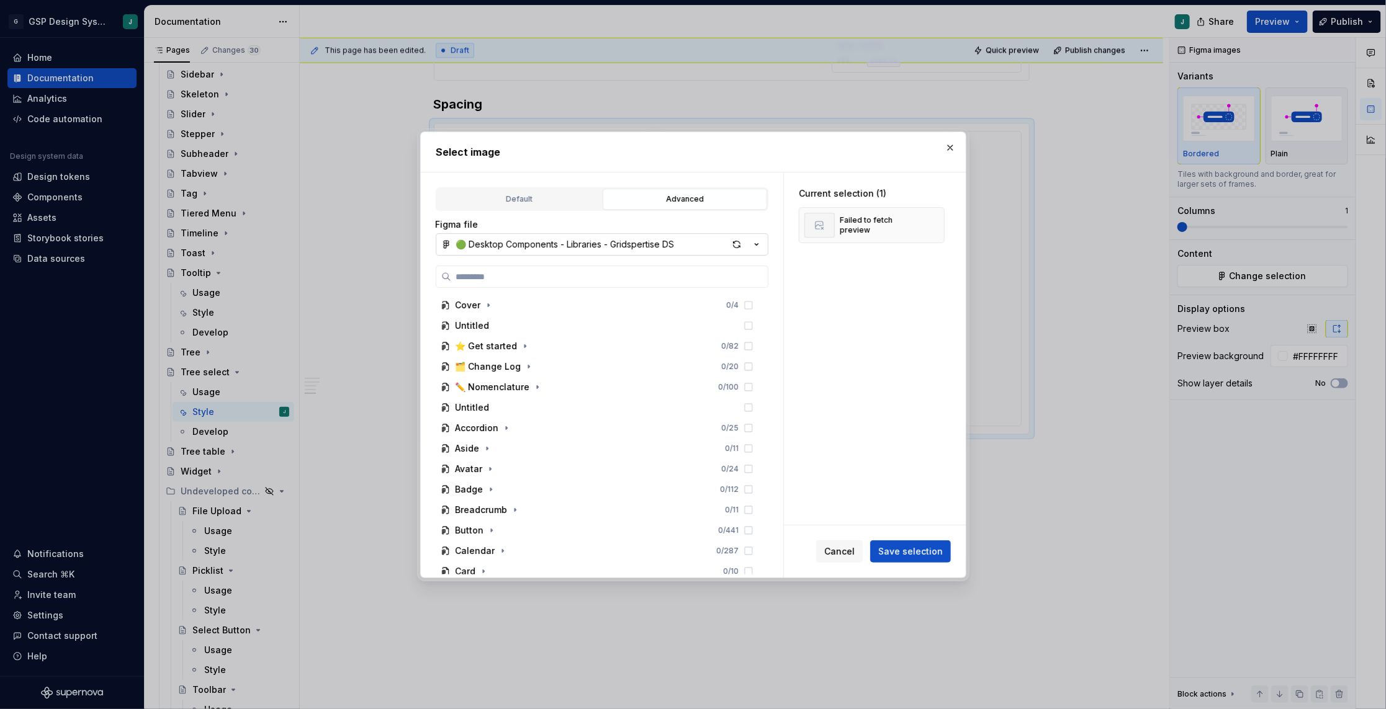
click at [541, 241] on div "🟢 Desktop Components - Libraries - Gridspertise DS" at bounding box center [565, 244] width 218 height 12
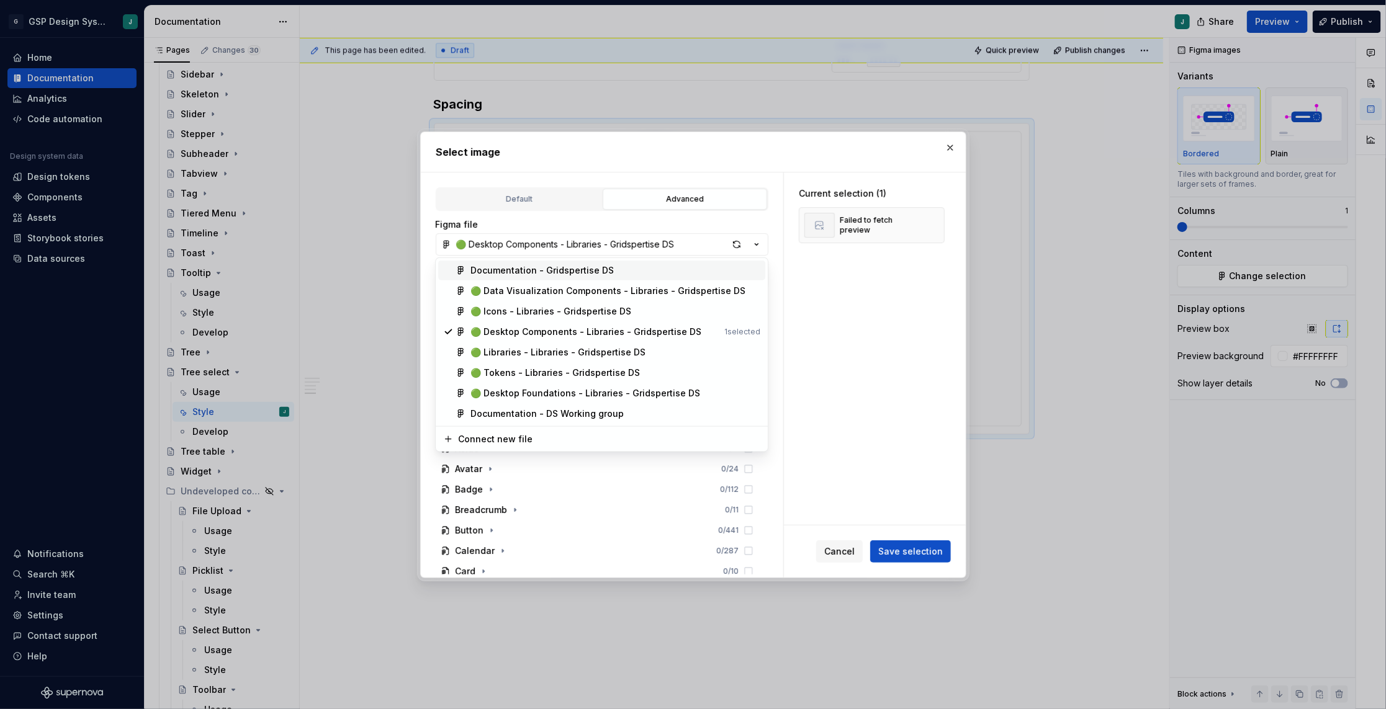
click at [477, 269] on div "Documentation - Gridspertise DS" at bounding box center [542, 270] width 143 height 12
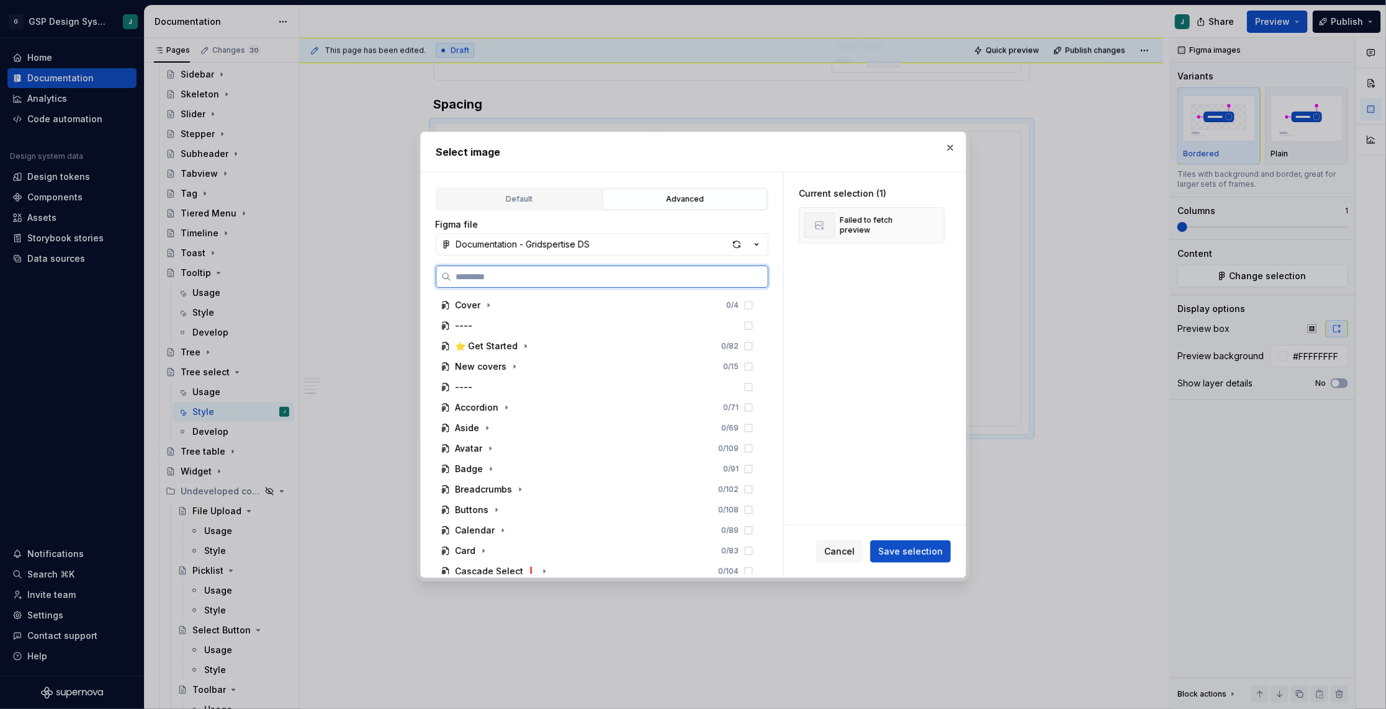
click at [480, 272] on input "search" at bounding box center [609, 277] width 317 height 12
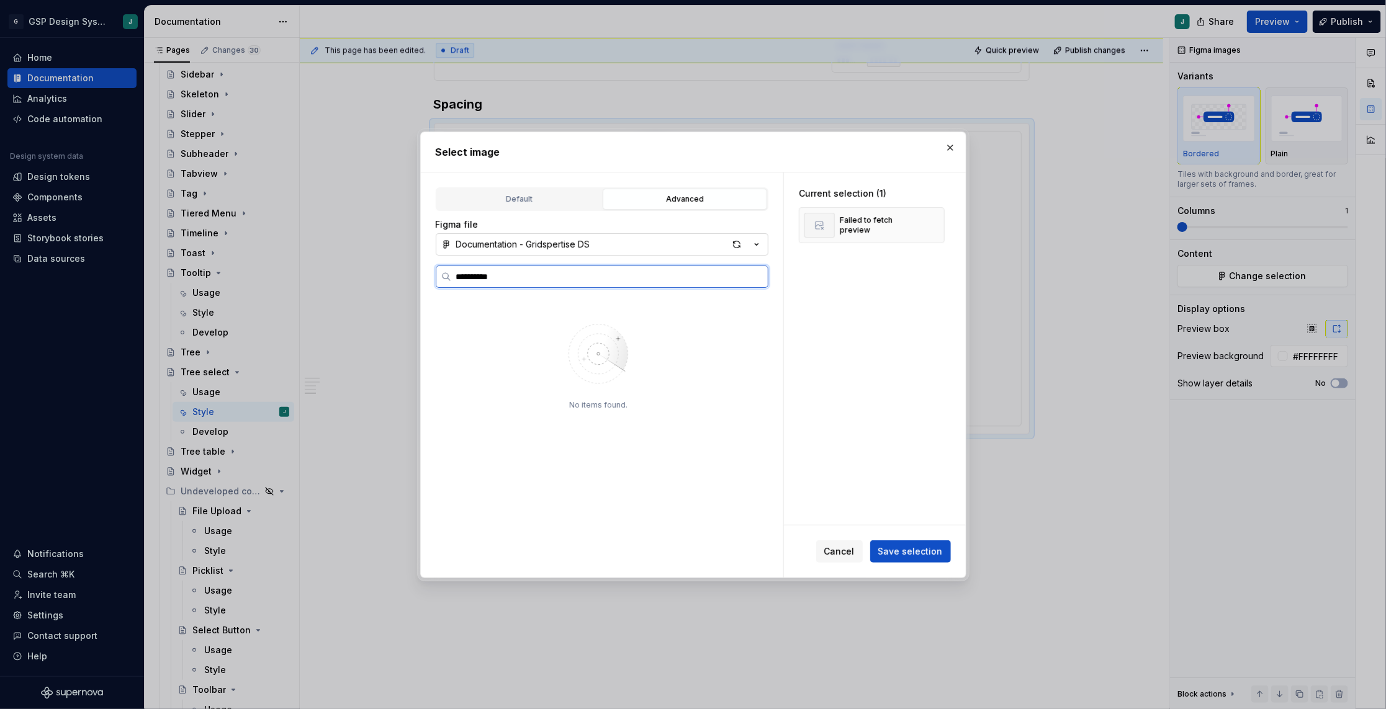
type input "**********"
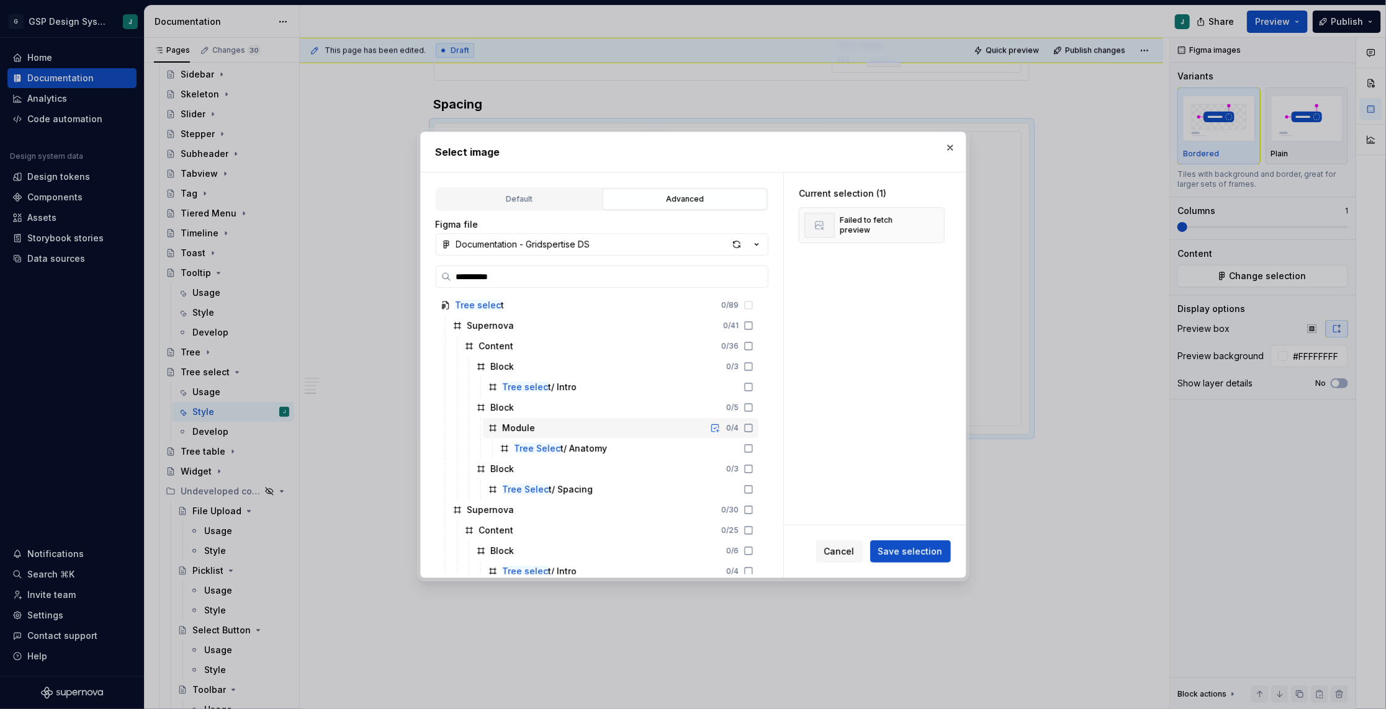
scroll to position [7, 0]
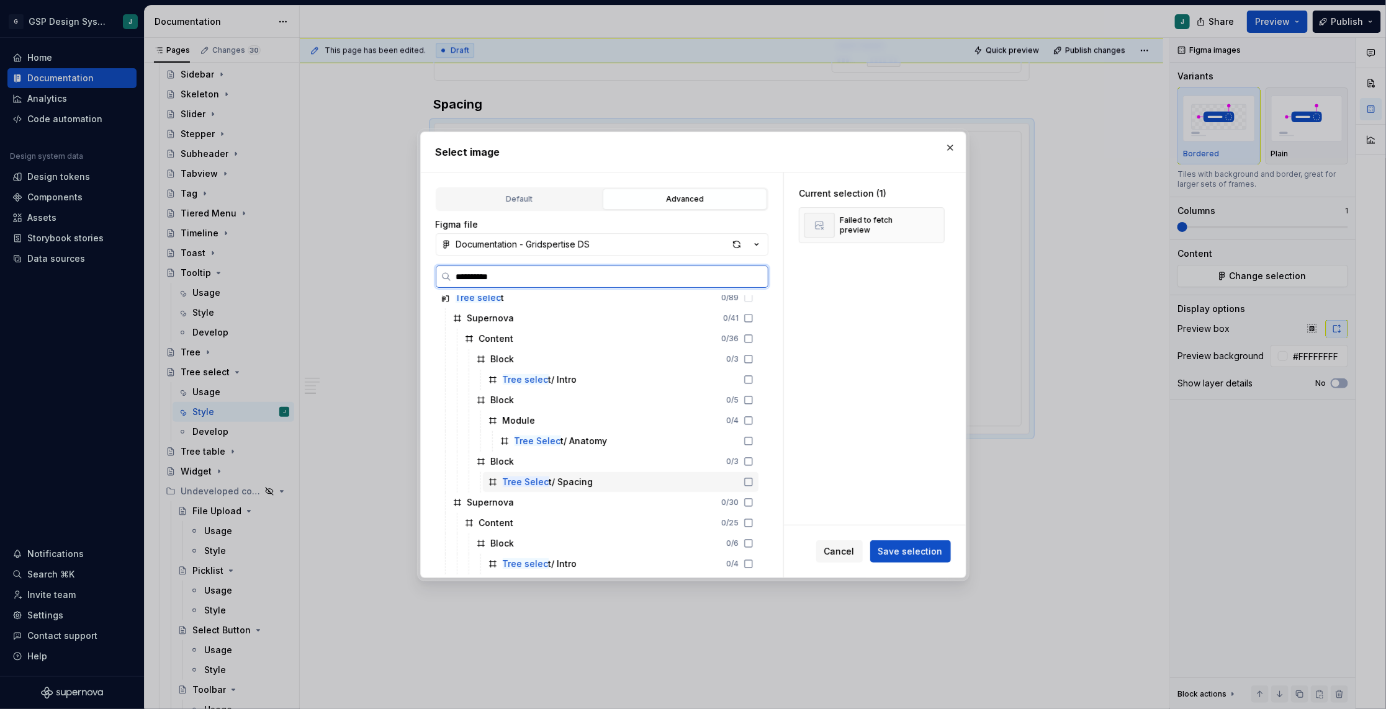
click at [658, 475] on div "Tree Selec t/ Spacing" at bounding box center [621, 482] width 276 height 20
click at [918, 549] on span "Save selection" at bounding box center [910, 552] width 65 height 12
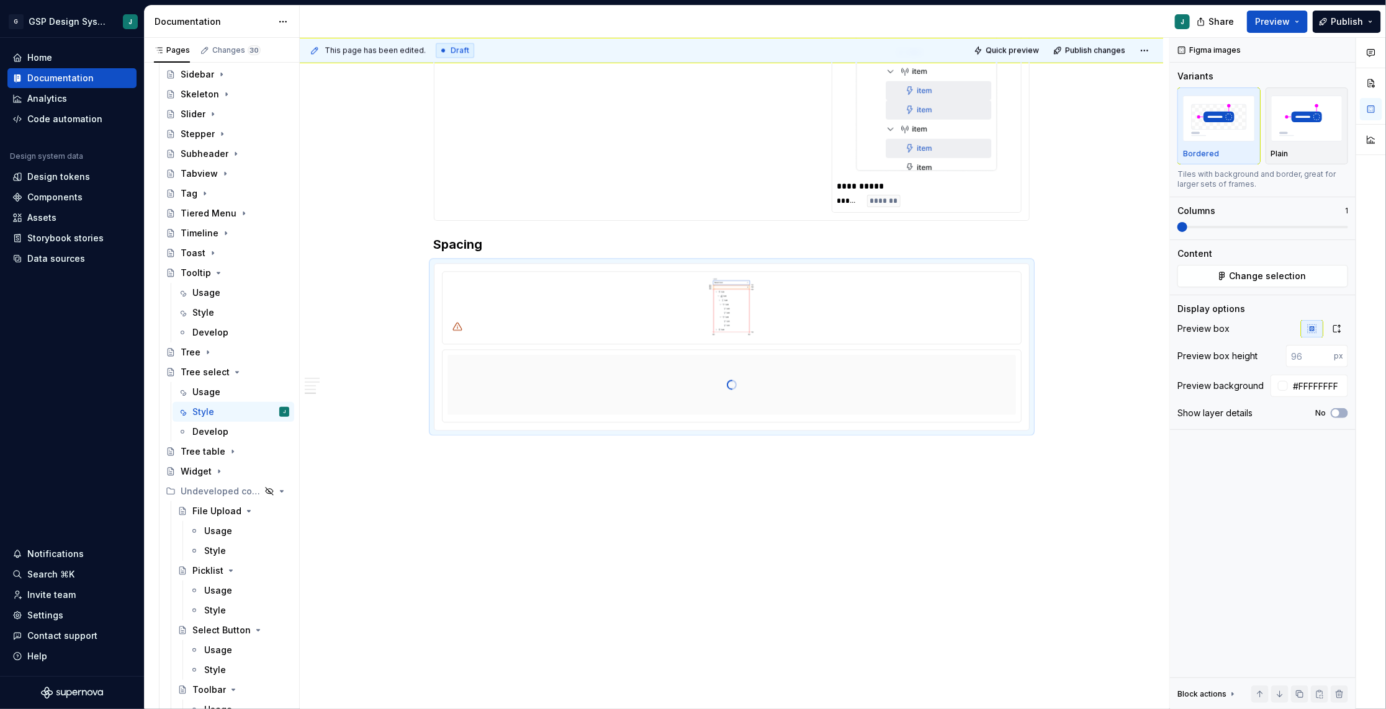
scroll to position [1668, 0]
click at [736, 270] on html "G GSP Design System J Home Documentation Analytics Code automation Design syste…" at bounding box center [693, 354] width 1386 height 709
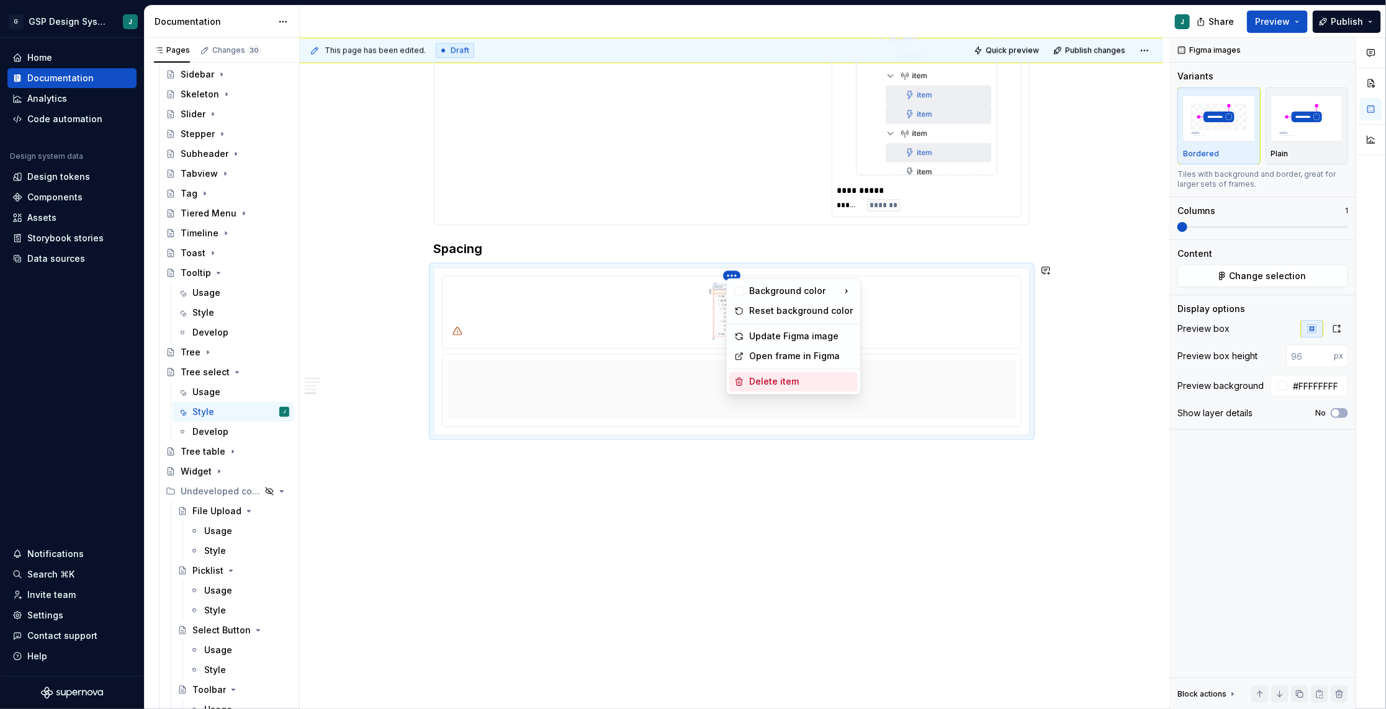
click at [776, 386] on div "Delete item" at bounding box center [801, 382] width 104 height 12
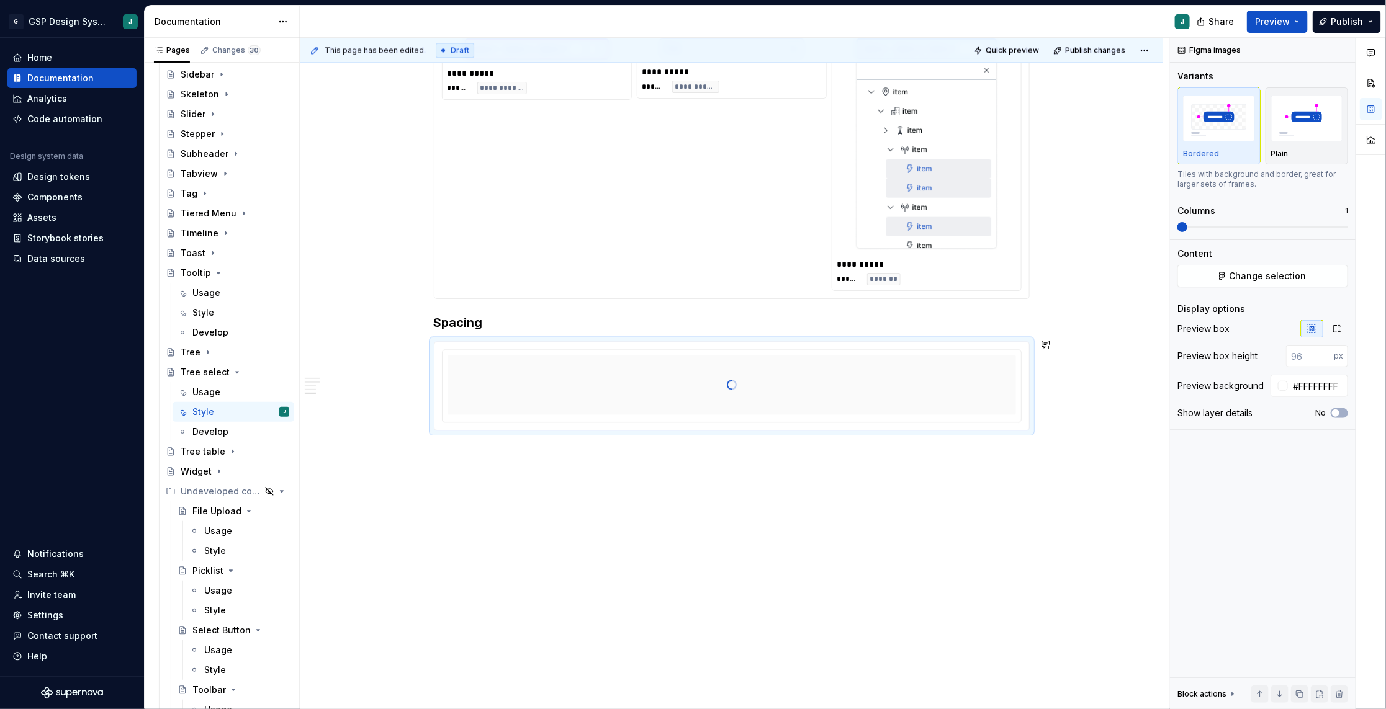
scroll to position [1590, 0]
click at [1340, 331] on icon "button" at bounding box center [1337, 328] width 7 height 7
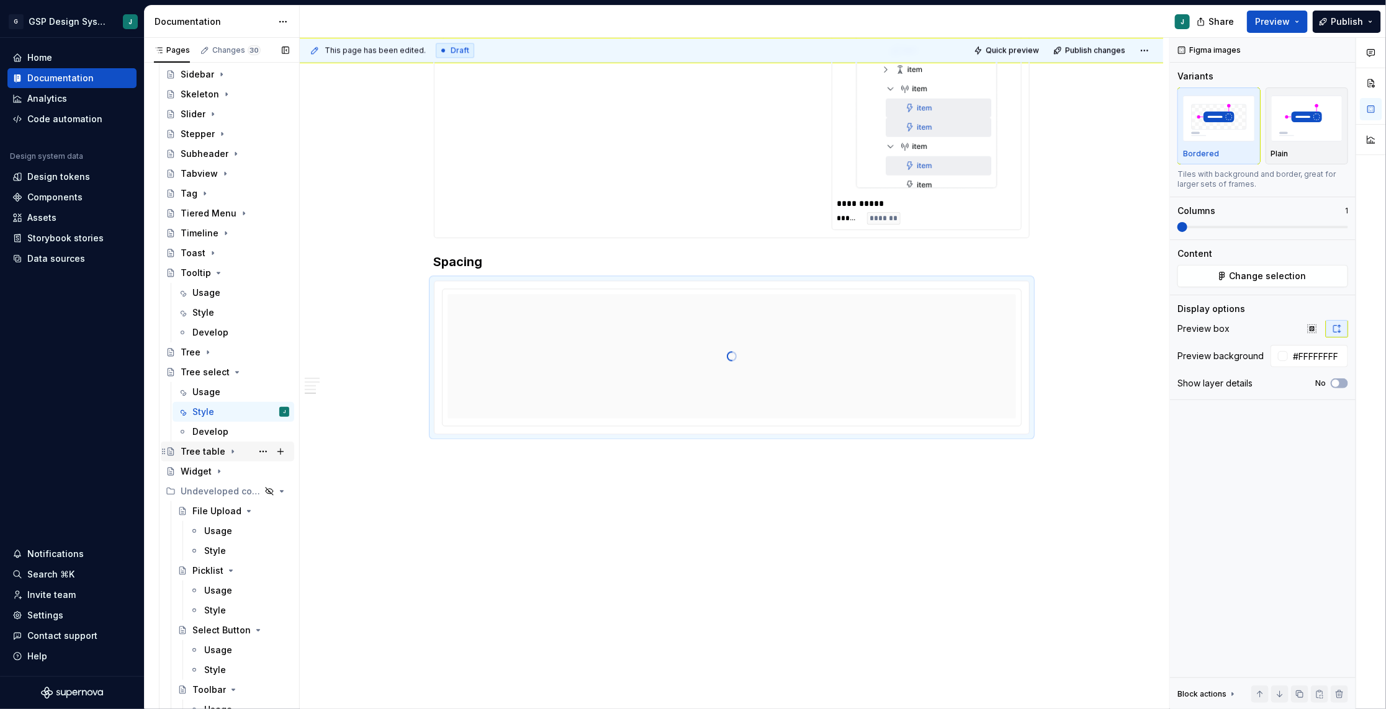
click at [200, 449] on div "Tree table" at bounding box center [203, 452] width 45 height 12
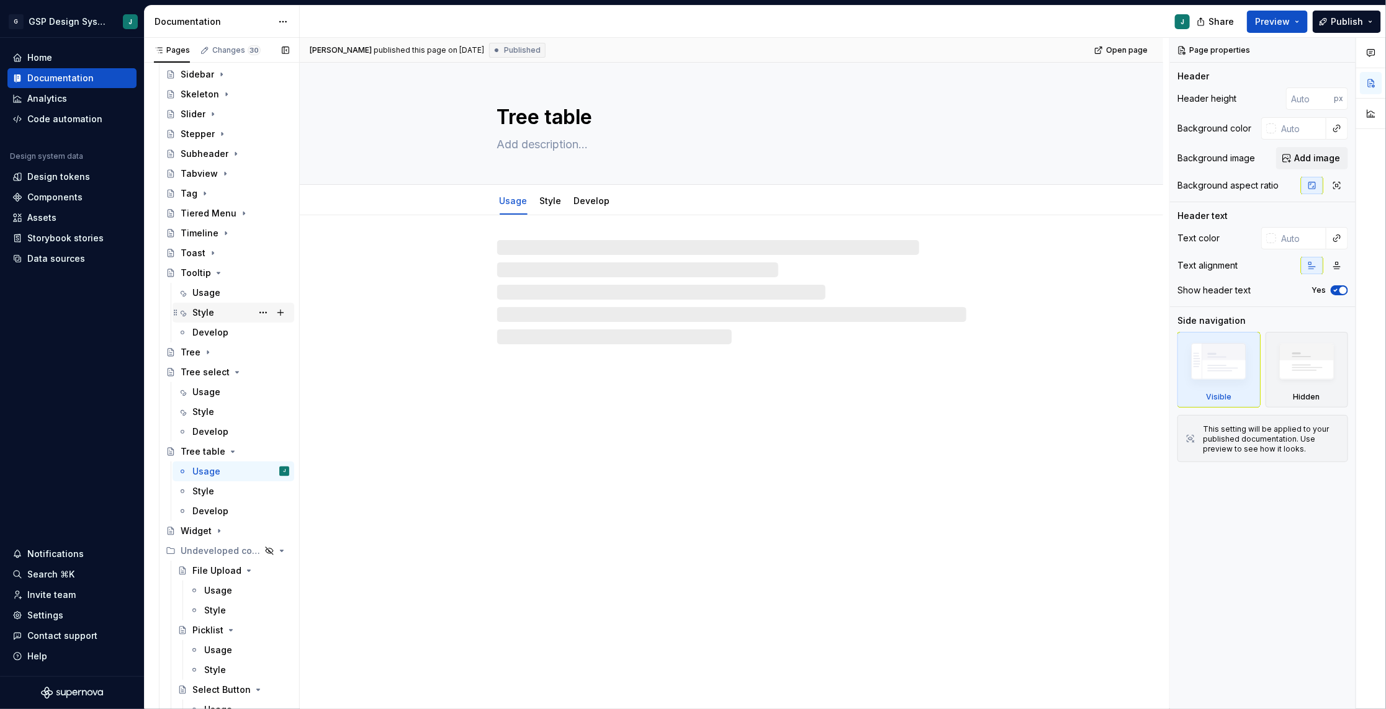
click at [236, 369] on icon "Page tree" at bounding box center [237, 372] width 10 height 10
click at [214, 276] on icon "Page tree" at bounding box center [219, 273] width 10 height 10
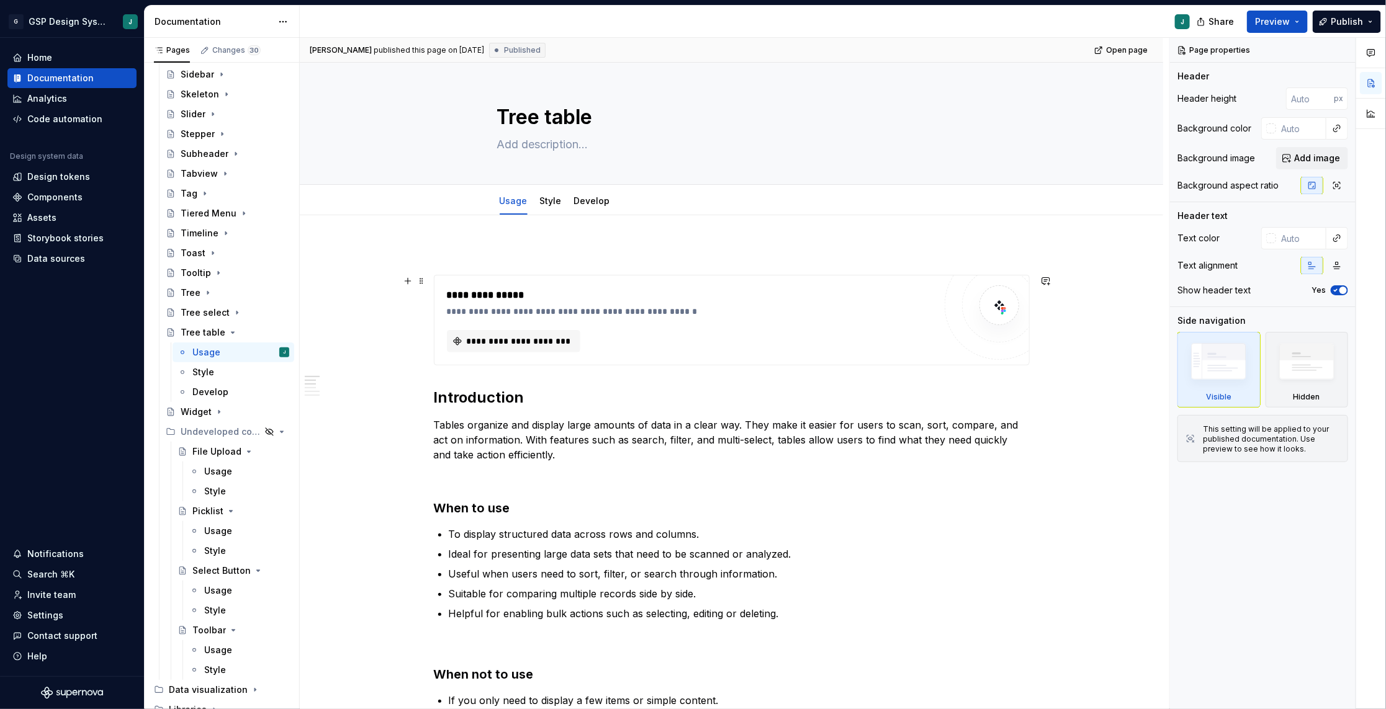
click at [466, 304] on div "**********" at bounding box center [691, 303] width 488 height 30
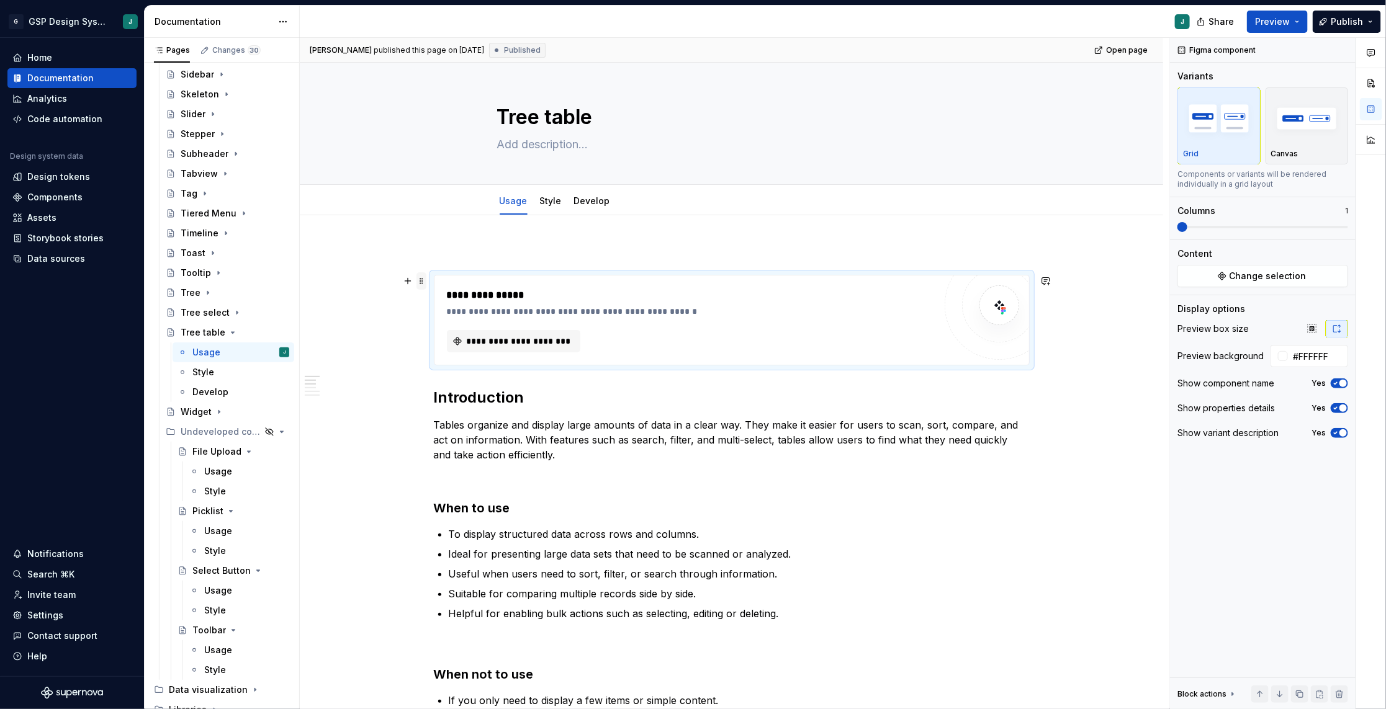
click at [424, 282] on span at bounding box center [422, 280] width 10 height 17
click at [463, 392] on div "Delete" at bounding box center [483, 390] width 81 height 12
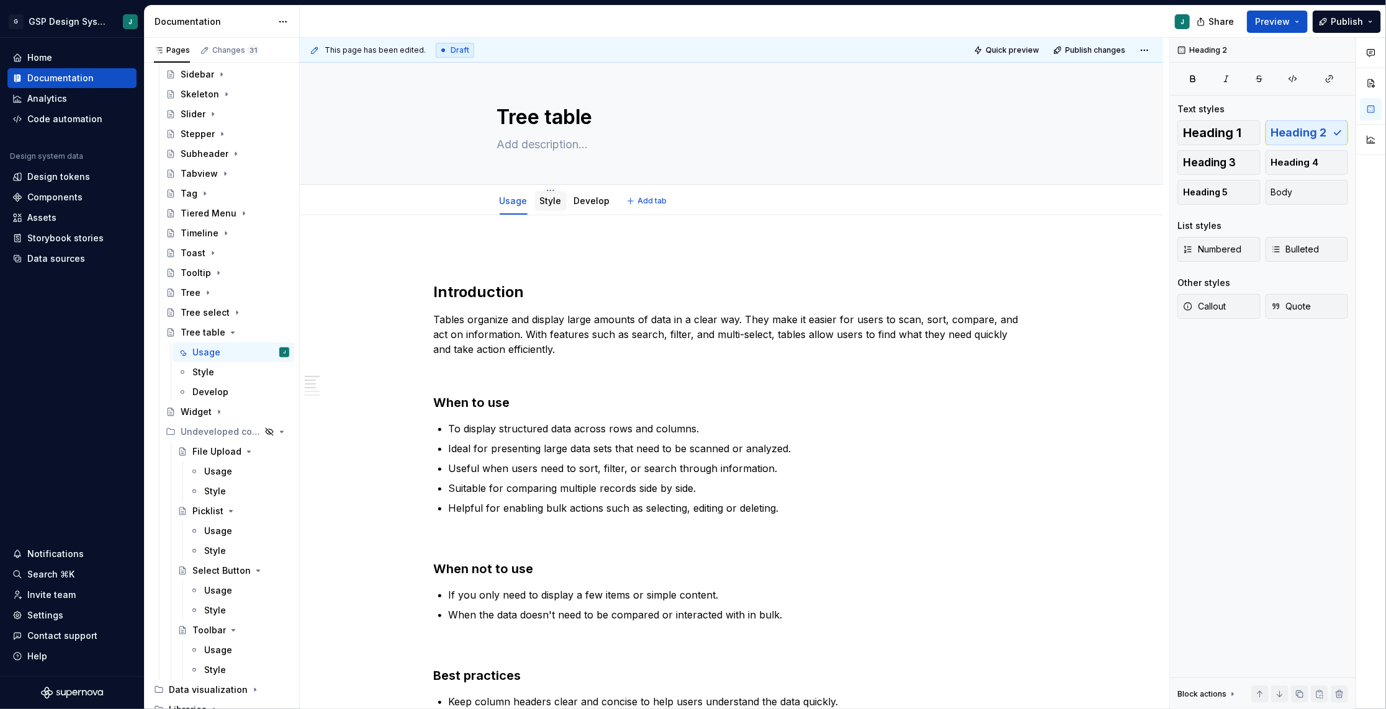
click at [549, 199] on link "Style" at bounding box center [551, 201] width 22 height 11
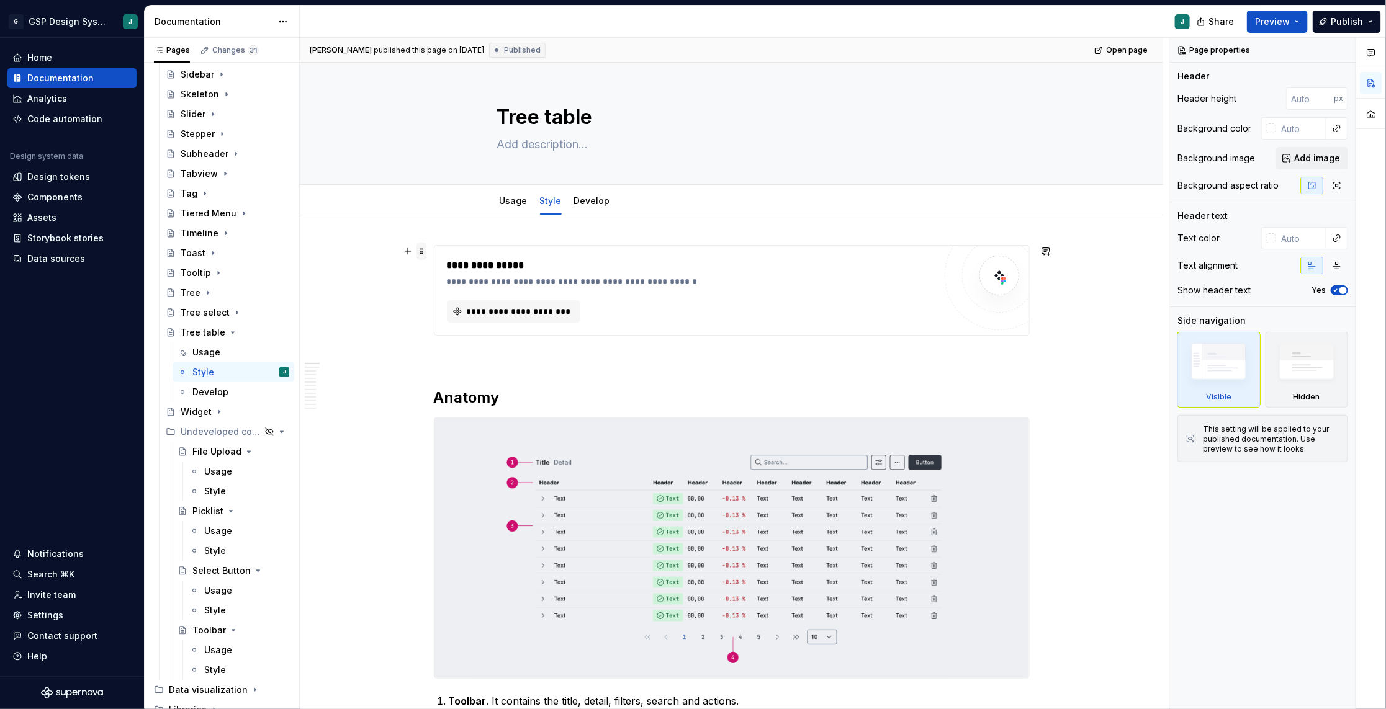
click at [426, 251] on span at bounding box center [422, 251] width 10 height 17
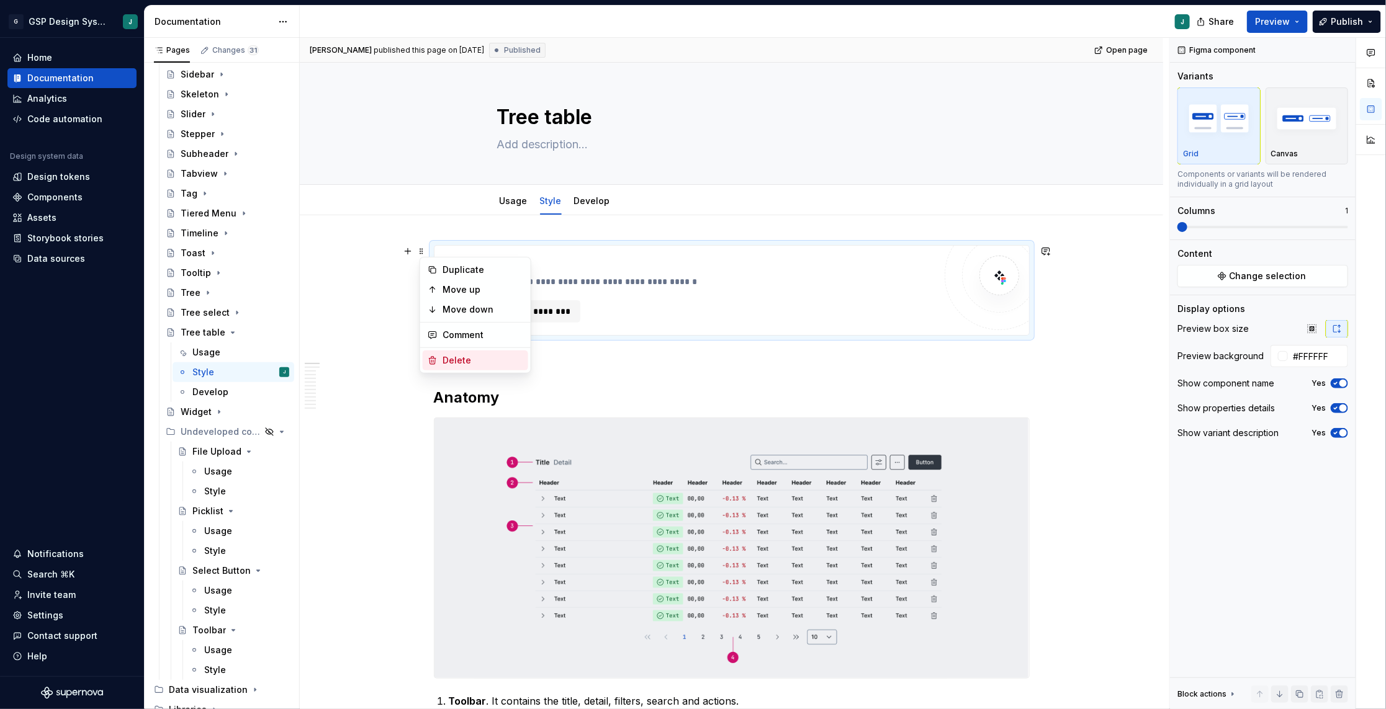
click at [474, 361] on div "Delete" at bounding box center [483, 360] width 81 height 12
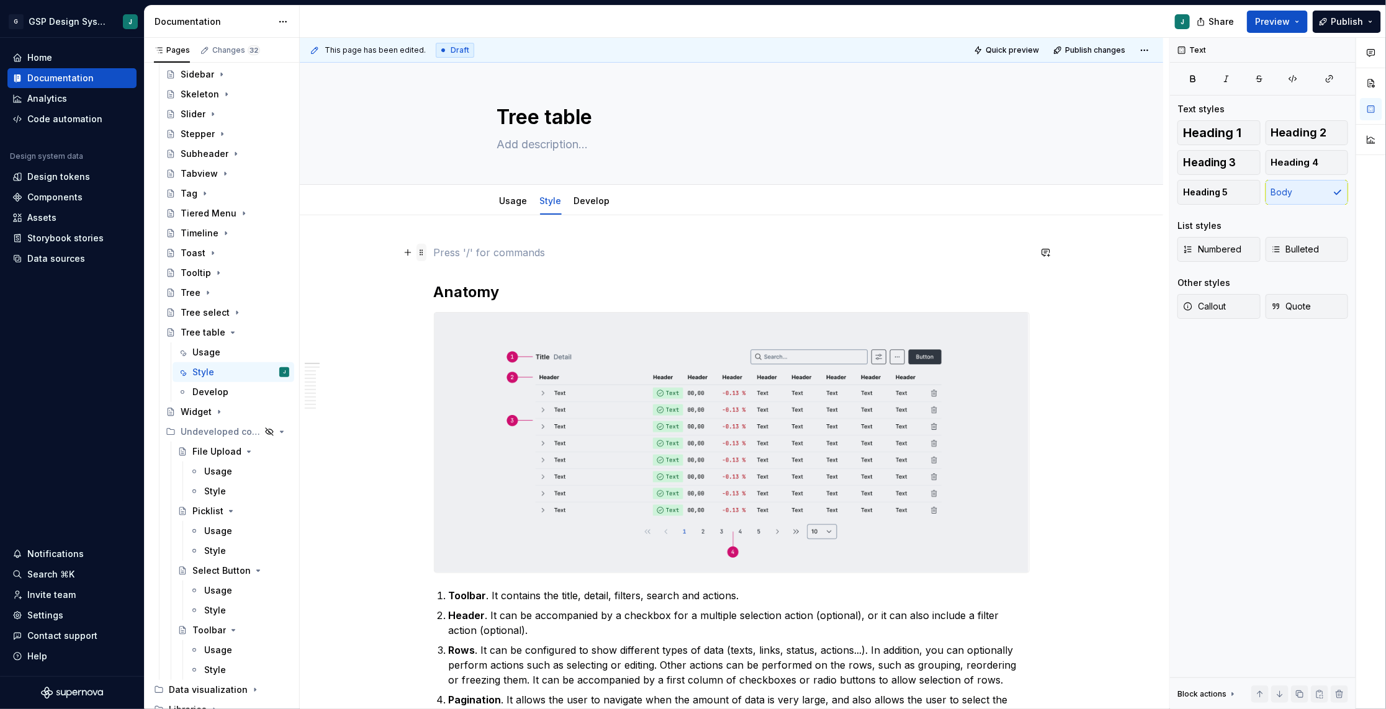
type textarea "*"
click at [410, 251] on button "button" at bounding box center [407, 252] width 17 height 17
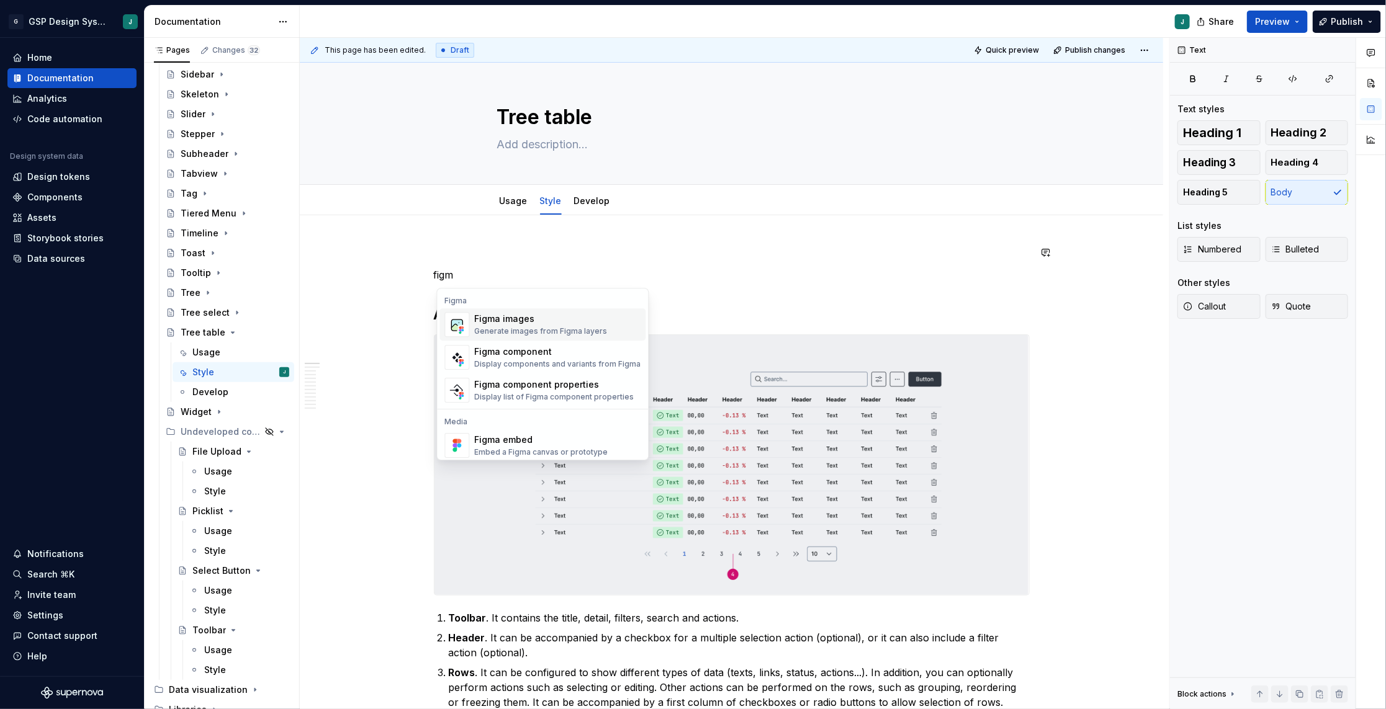
click at [505, 328] on div "Generate images from Figma layers" at bounding box center [541, 331] width 133 height 10
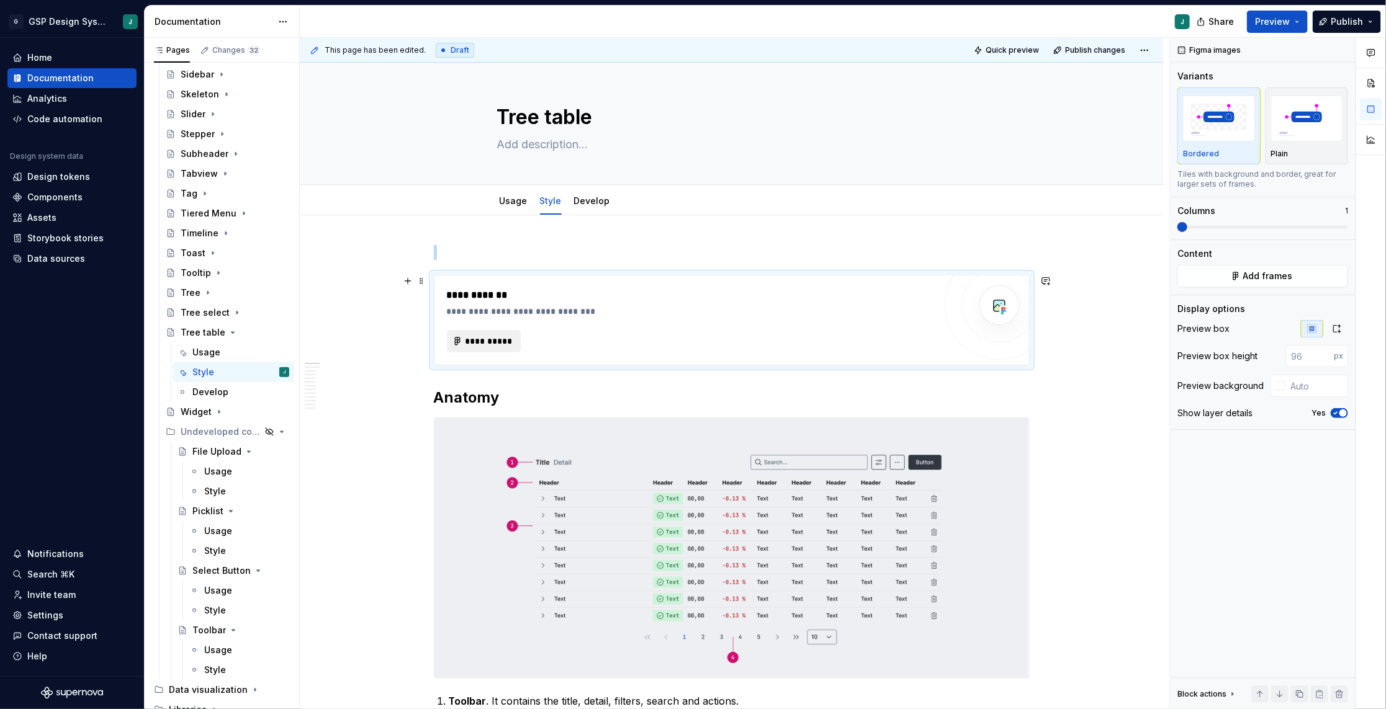
click at [480, 347] on button "**********" at bounding box center [484, 341] width 74 height 22
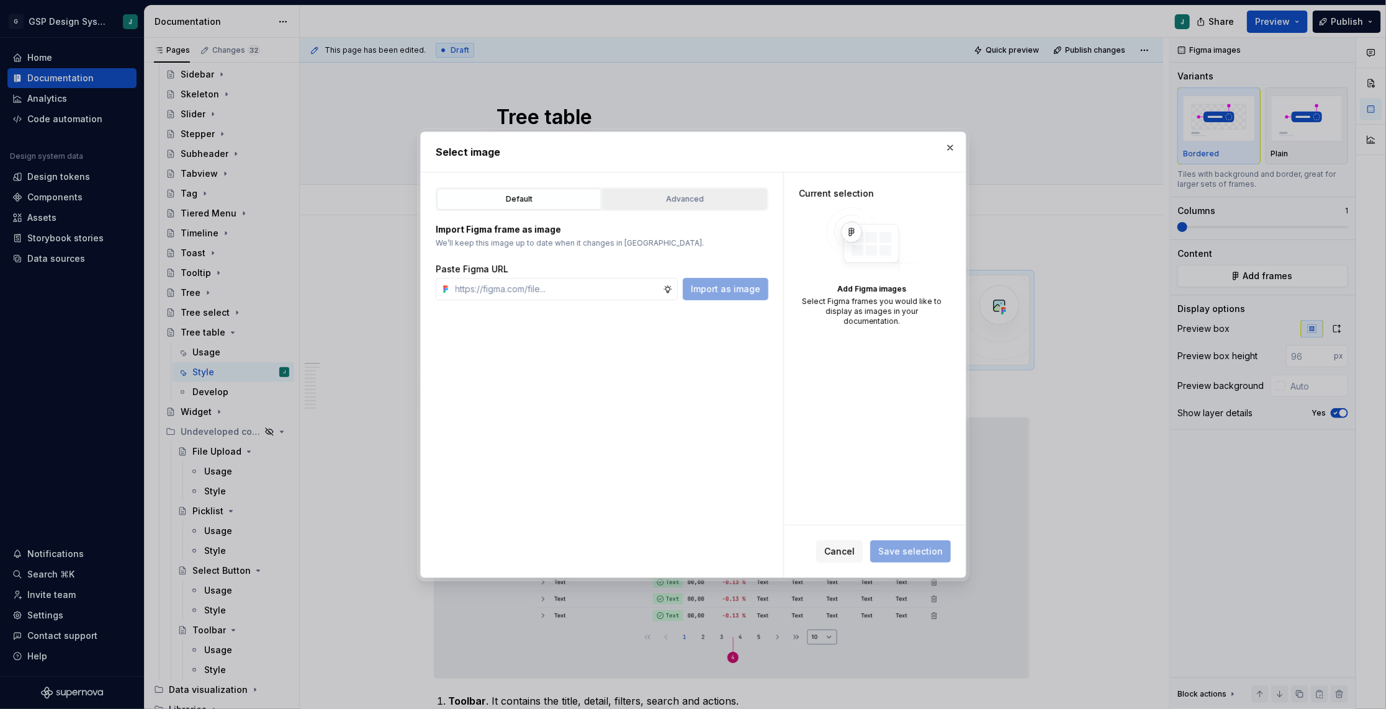
click at [695, 202] on div "Advanced" at bounding box center [685, 199] width 156 height 12
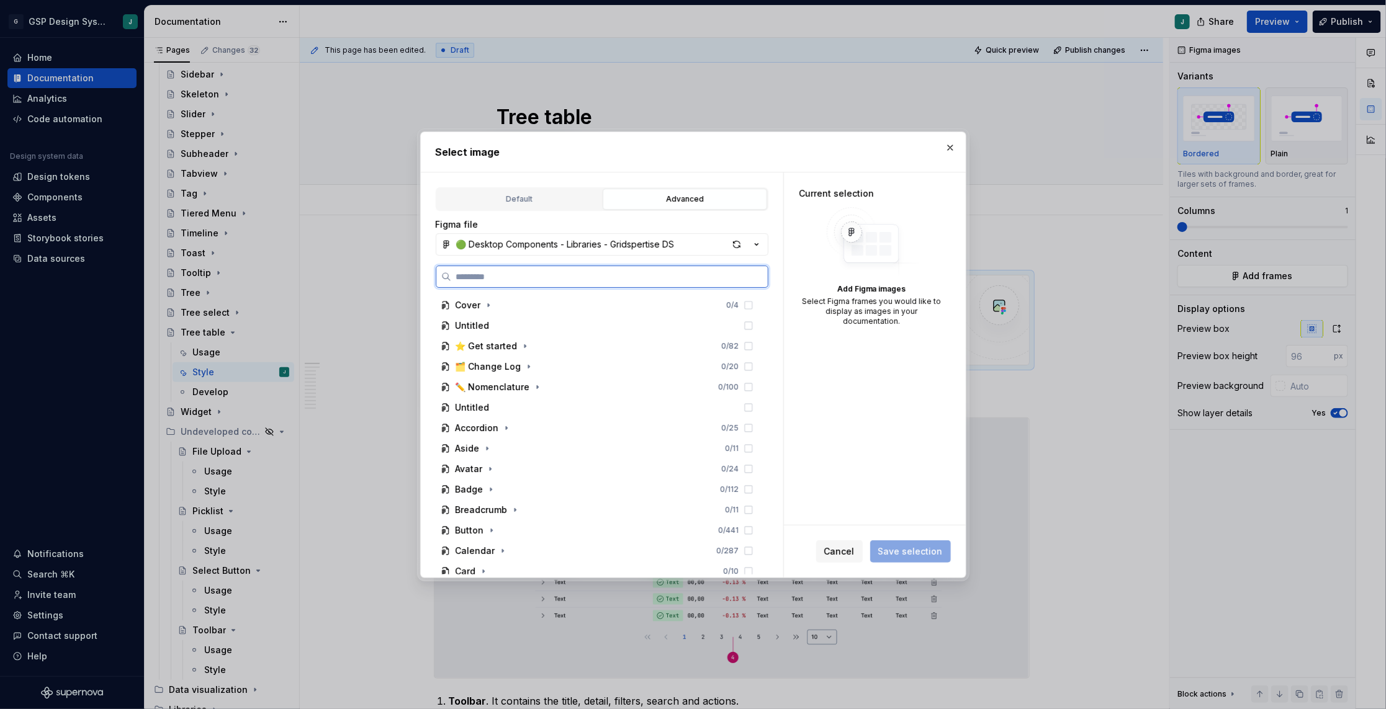
click at [490, 271] on input "search" at bounding box center [609, 277] width 317 height 12
type textarea "*"
click at [518, 239] on div "🟢 Desktop Components - Libraries - Gridspertise DS" at bounding box center [565, 244] width 218 height 12
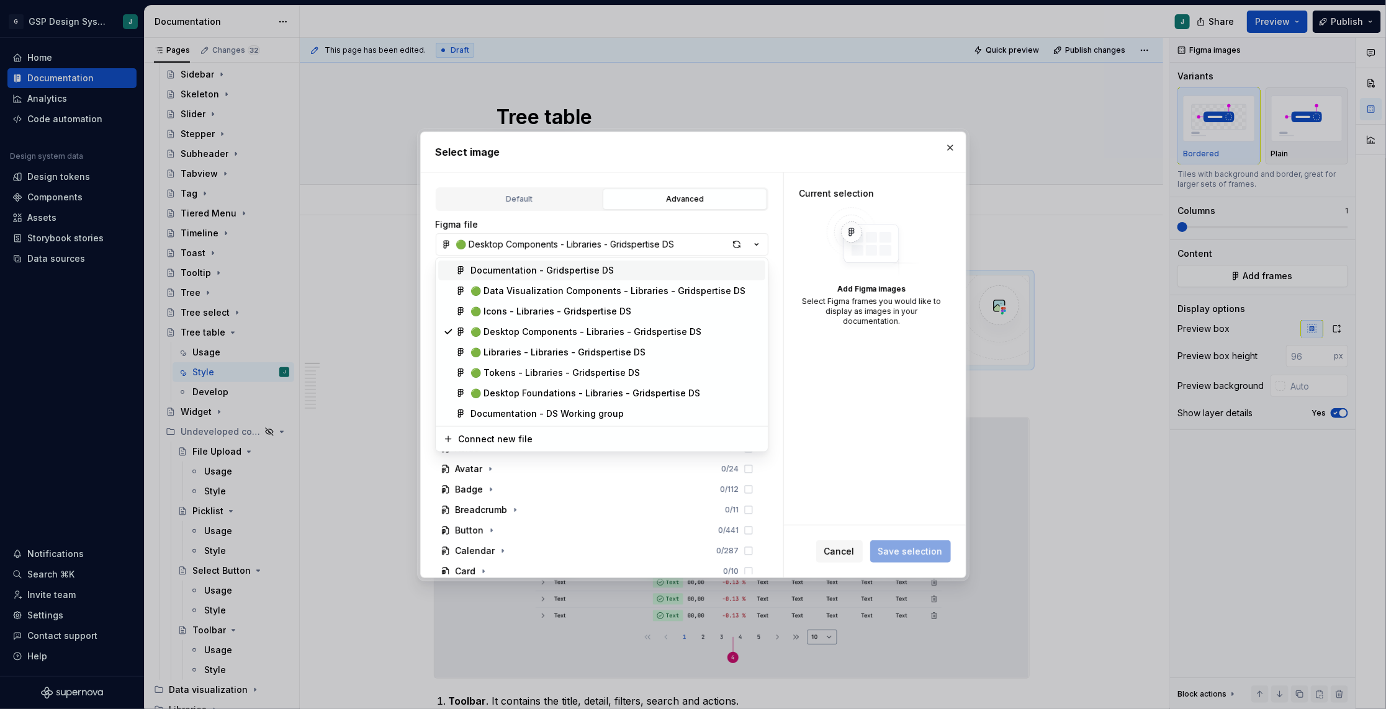
click at [481, 268] on div "Documentation - Gridspertise DS" at bounding box center [542, 270] width 143 height 12
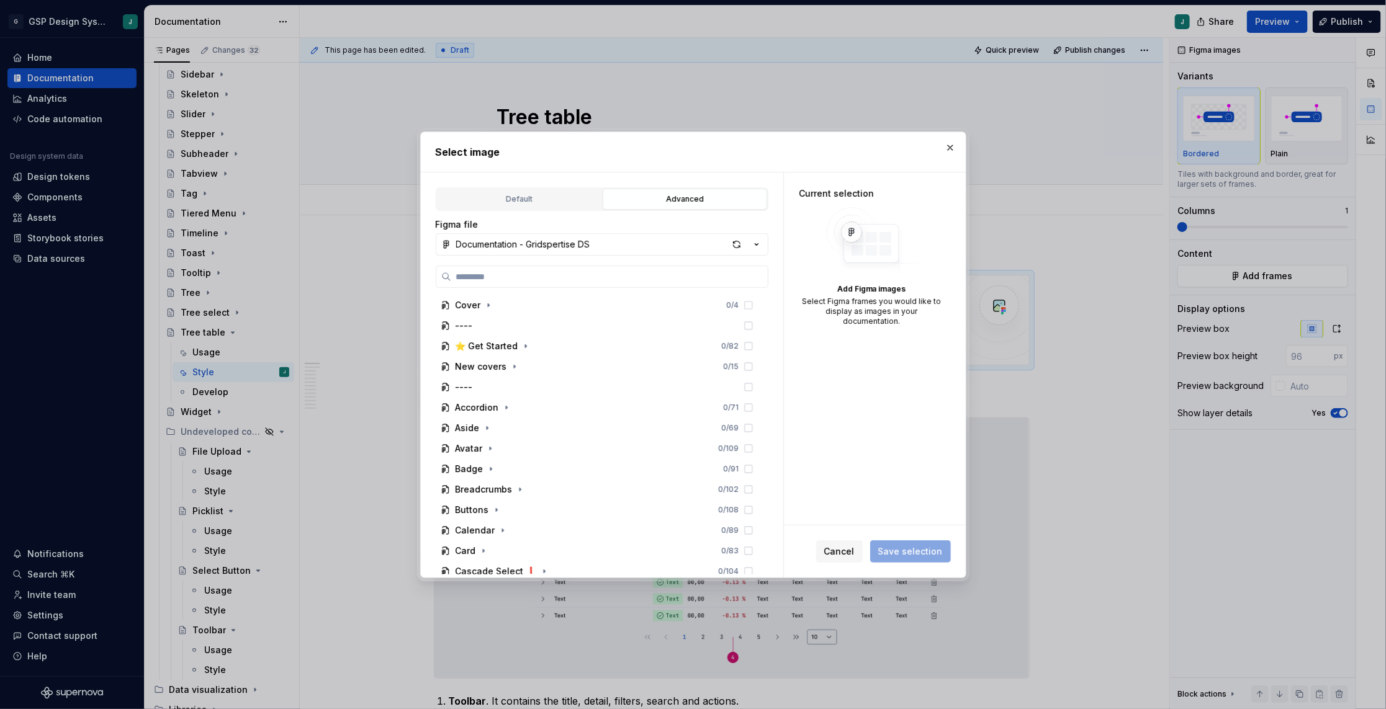
click at [516, 257] on div "Figma file Documentation - Gridspertise DS Cover 0 / 4 ---- ⭐️ Get Started 0 / …" at bounding box center [602, 396] width 333 height 356
click at [482, 271] on input "search" at bounding box center [609, 277] width 317 height 12
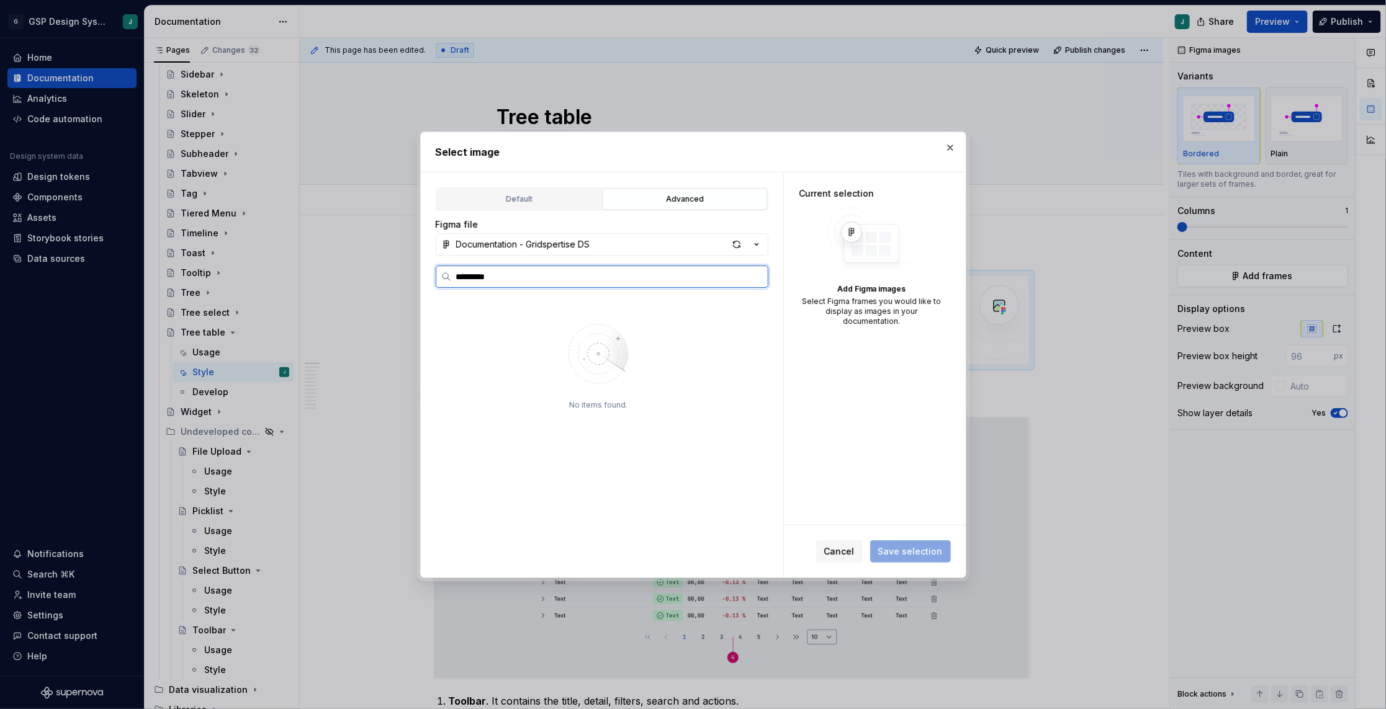
click at [471, 279] on input "*********" at bounding box center [609, 277] width 317 height 12
type input "**********"
click at [492, 312] on div "Tree table 0 / 207" at bounding box center [597, 305] width 323 height 20
click at [505, 302] on div "Tree table 0 / 207" at bounding box center [597, 305] width 323 height 20
click at [754, 305] on icon at bounding box center [749, 305] width 10 height 10
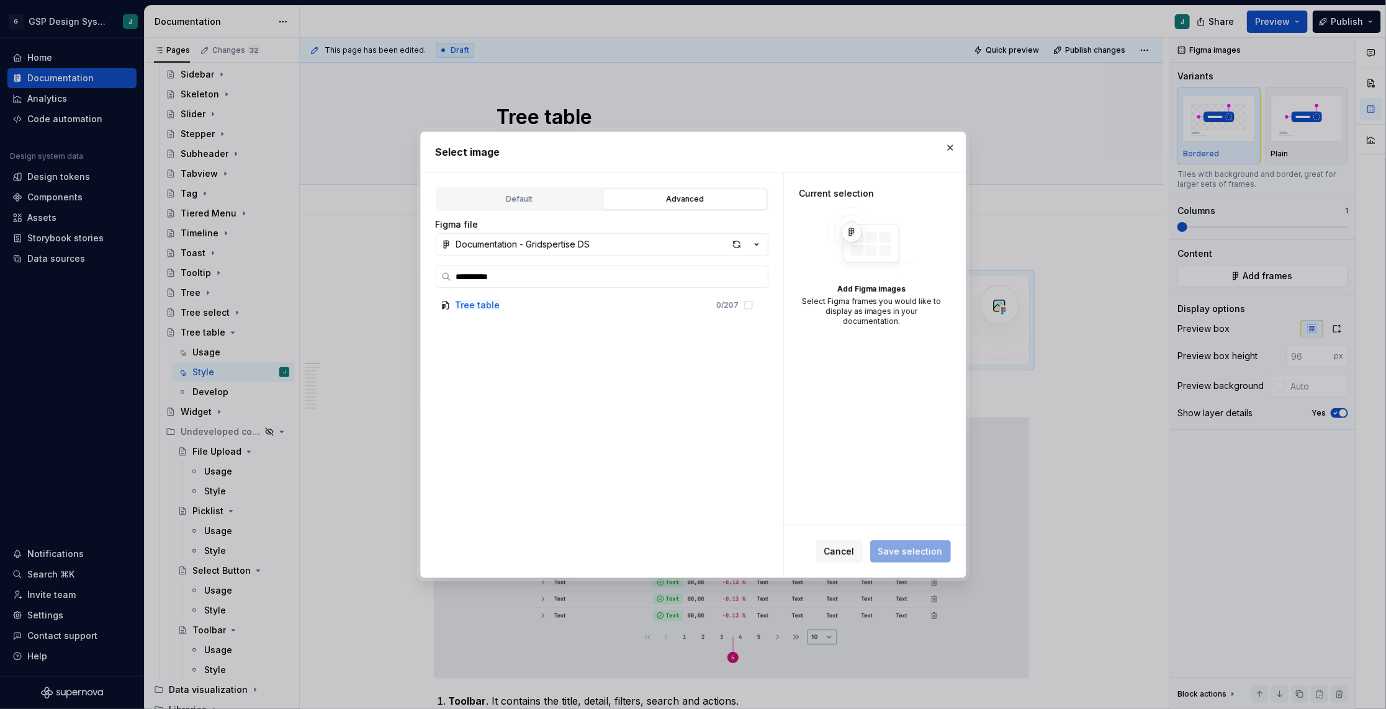
click at [553, 231] on div "Figma file Documentation - Gridspertise DS" at bounding box center [602, 236] width 333 height 37
click at [559, 249] on div "Documentation - Gridspertise DS" at bounding box center [523, 244] width 134 height 12
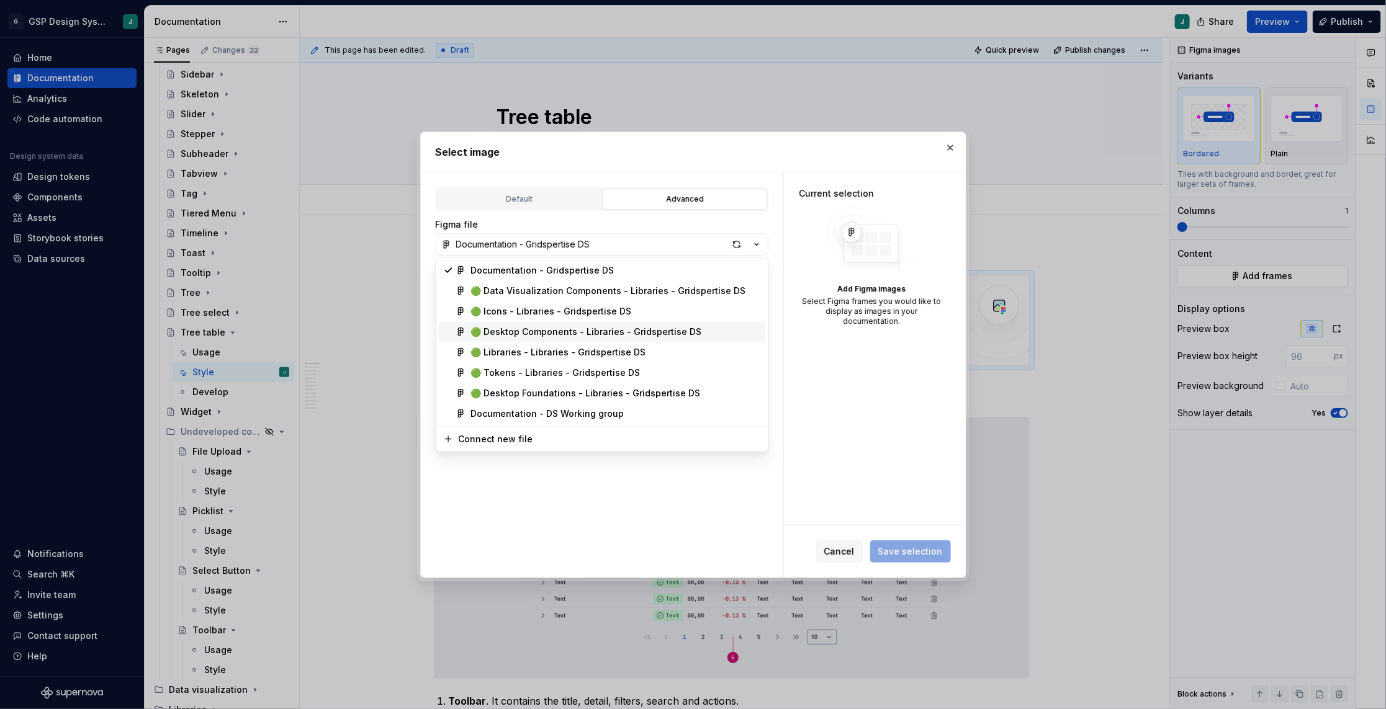
click at [559, 333] on div "🟢 Desktop Components - Libraries - Gridspertise DS" at bounding box center [586, 332] width 231 height 12
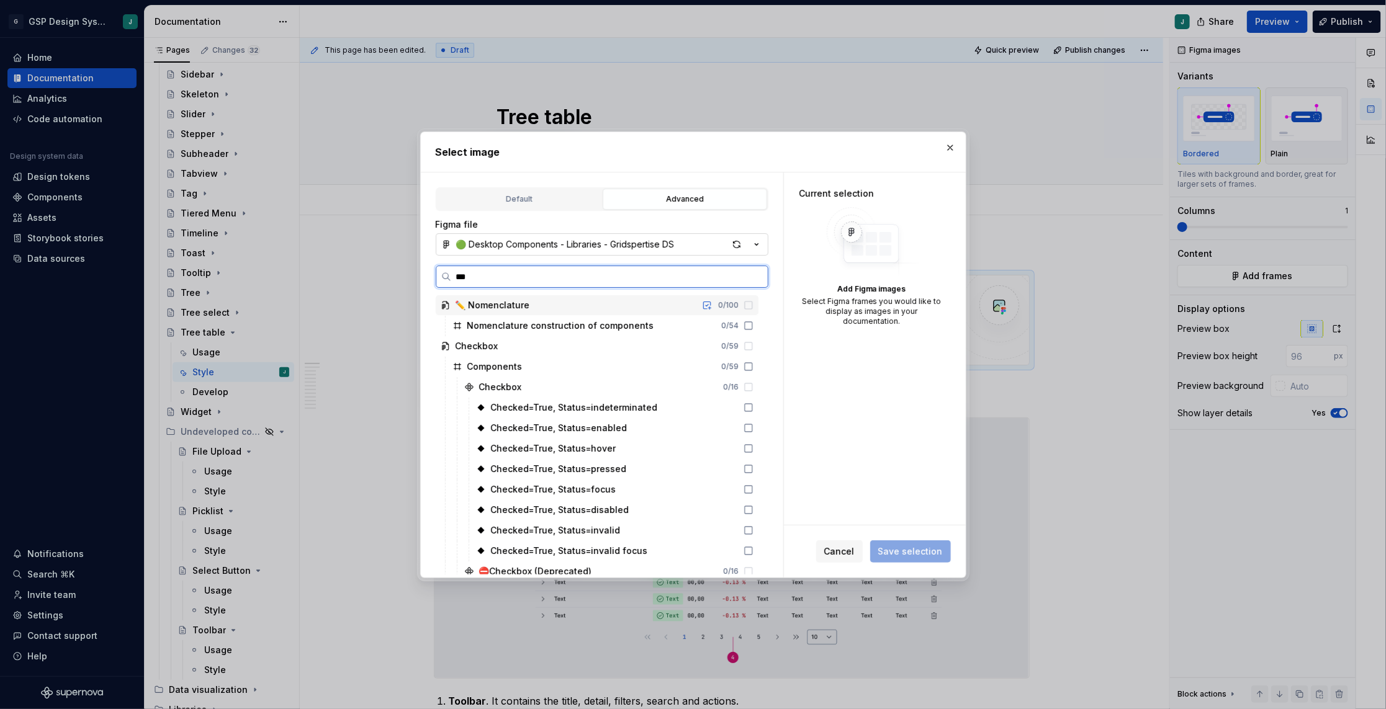
type input "****"
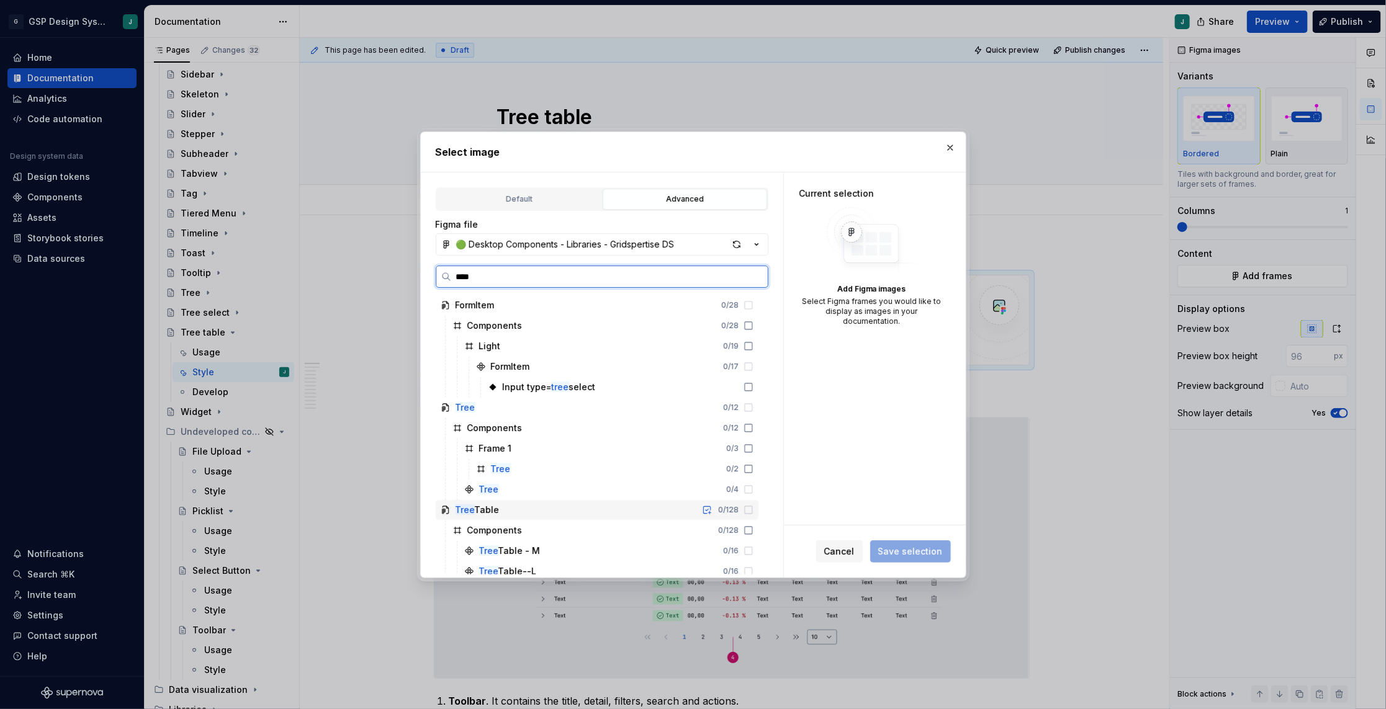
click at [641, 510] on div "Tree Table 0 / 128" at bounding box center [597, 510] width 323 height 20
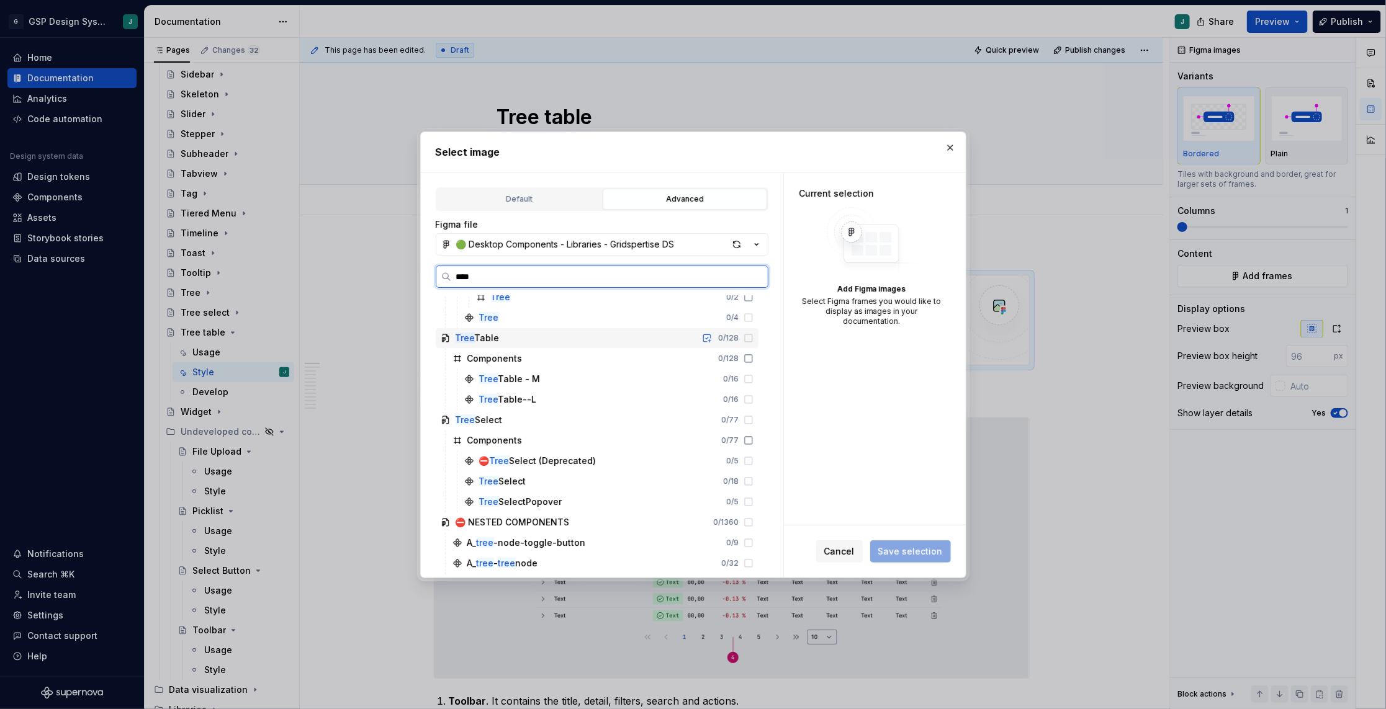
scroll to position [171, 0]
click at [754, 379] on icon at bounding box center [749, 380] width 10 height 10
click at [842, 554] on span "Cancel" at bounding box center [839, 552] width 30 height 12
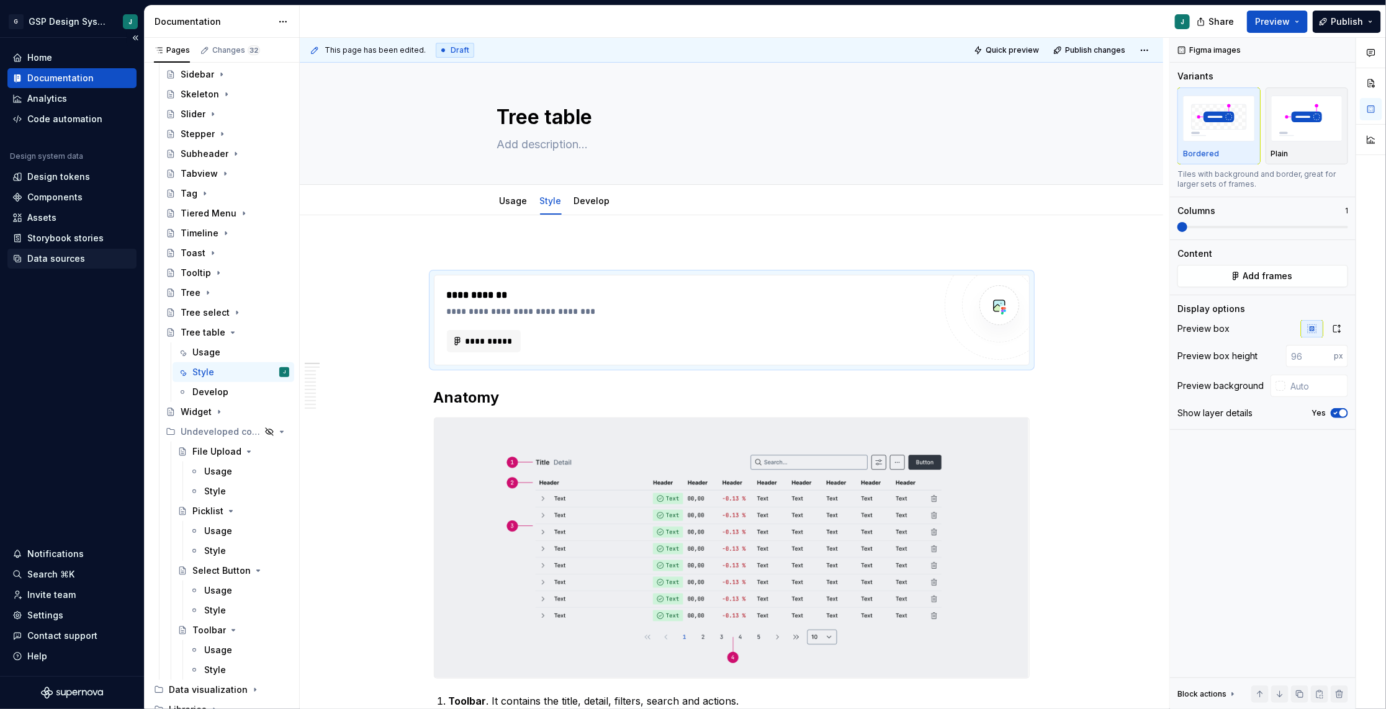
click at [83, 261] on div "Data sources" at bounding box center [71, 259] width 119 height 12
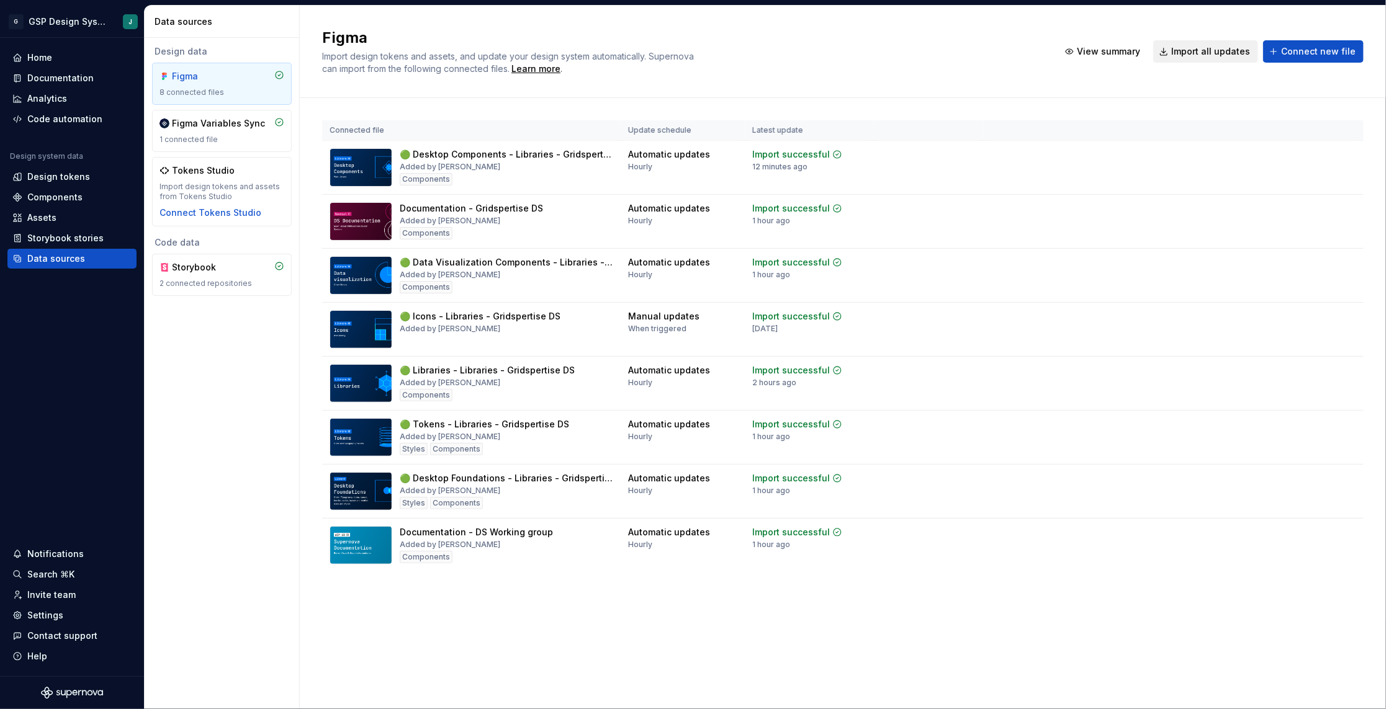
click at [1181, 60] on button "Import all updates" at bounding box center [1205, 51] width 105 height 22
click at [1209, 50] on span "Import all updates" at bounding box center [1210, 51] width 79 height 12
click at [79, 79] on div "Documentation" at bounding box center [60, 78] width 66 height 12
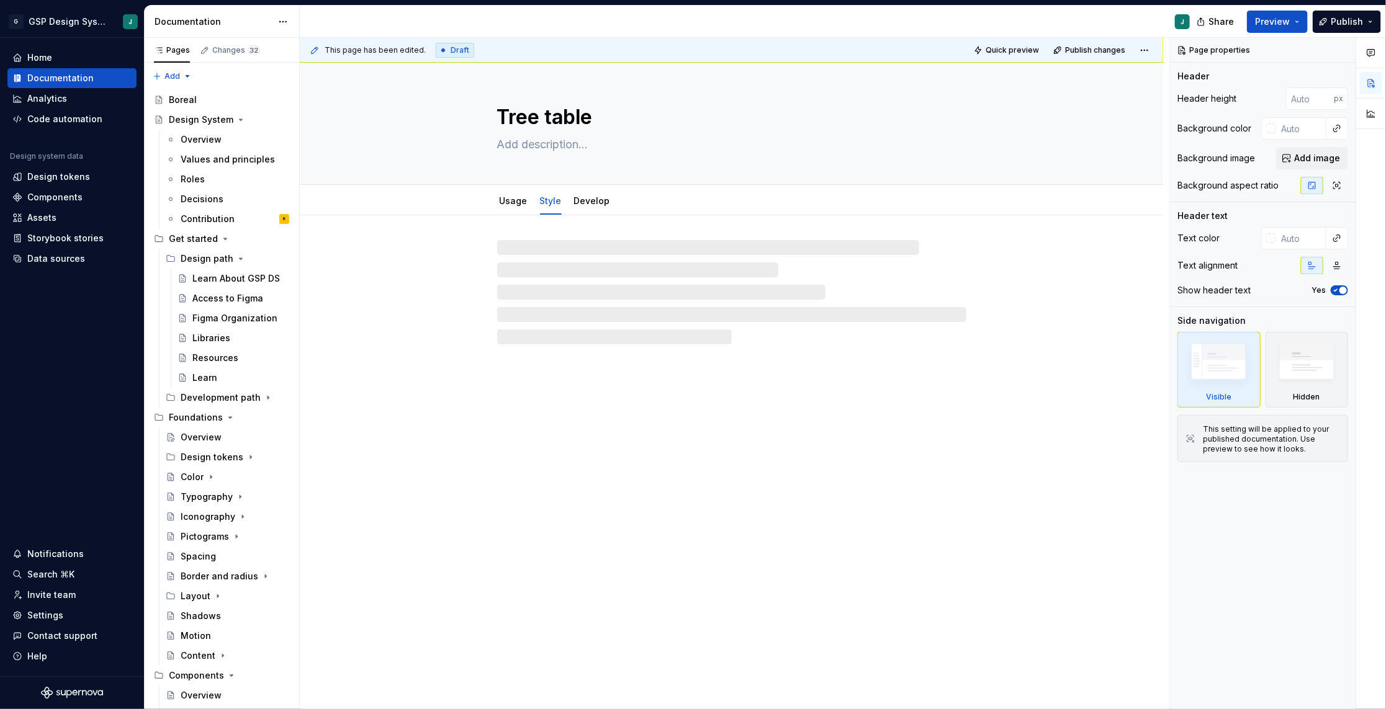
type textarea "*"
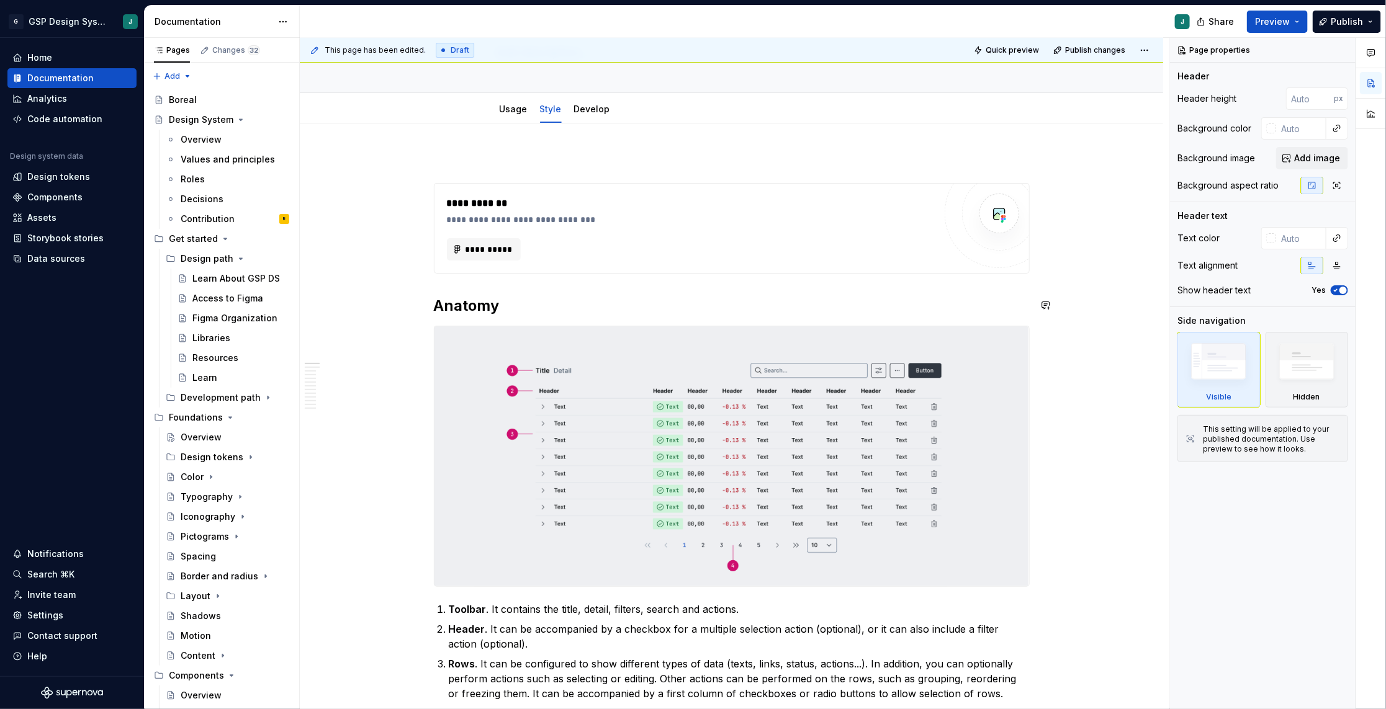
scroll to position [135, 0]
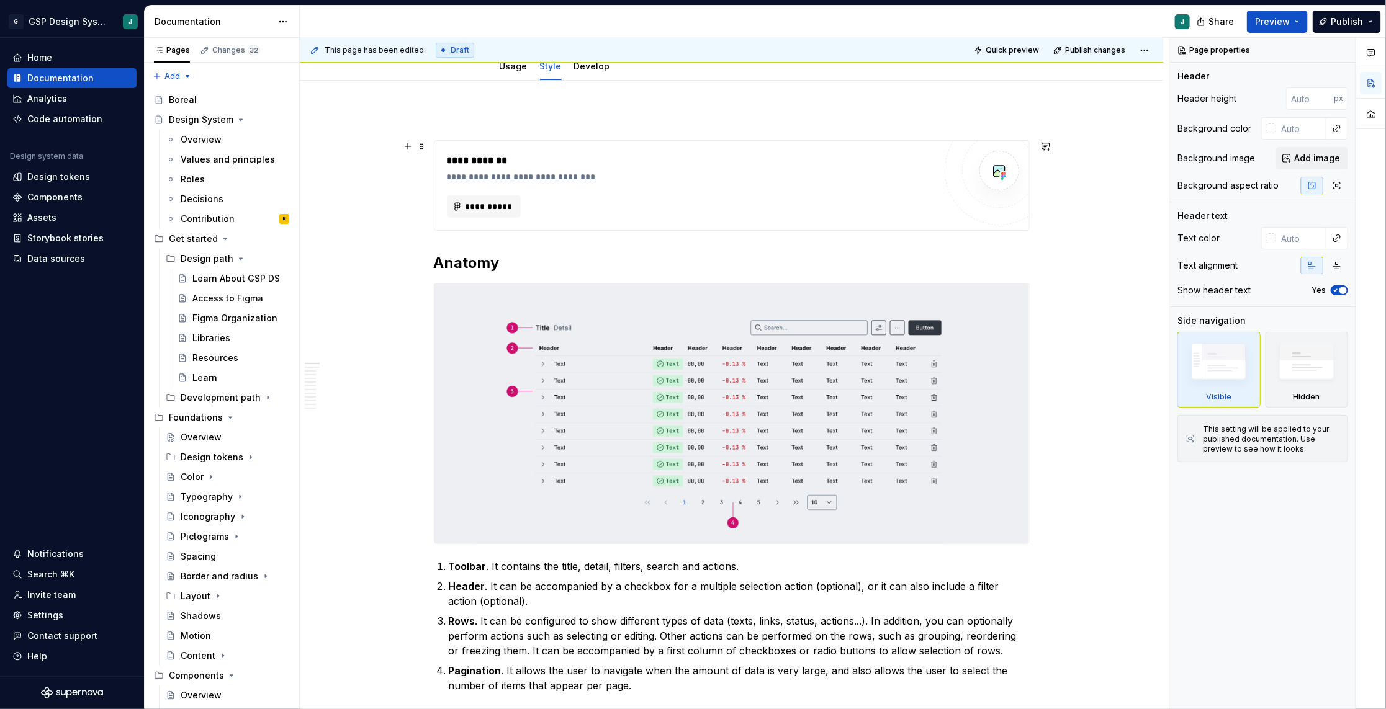
click at [519, 175] on div "**********" at bounding box center [691, 177] width 489 height 12
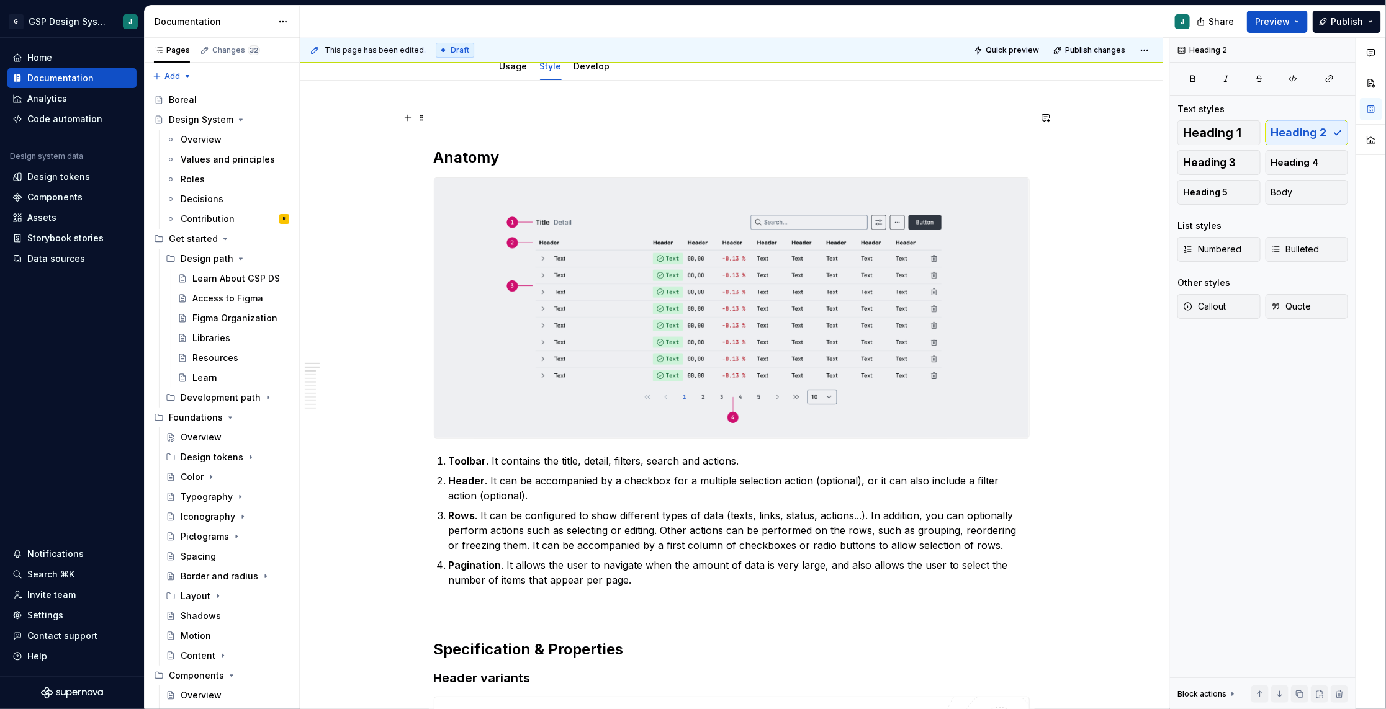
click at [448, 120] on p at bounding box center [732, 117] width 596 height 15
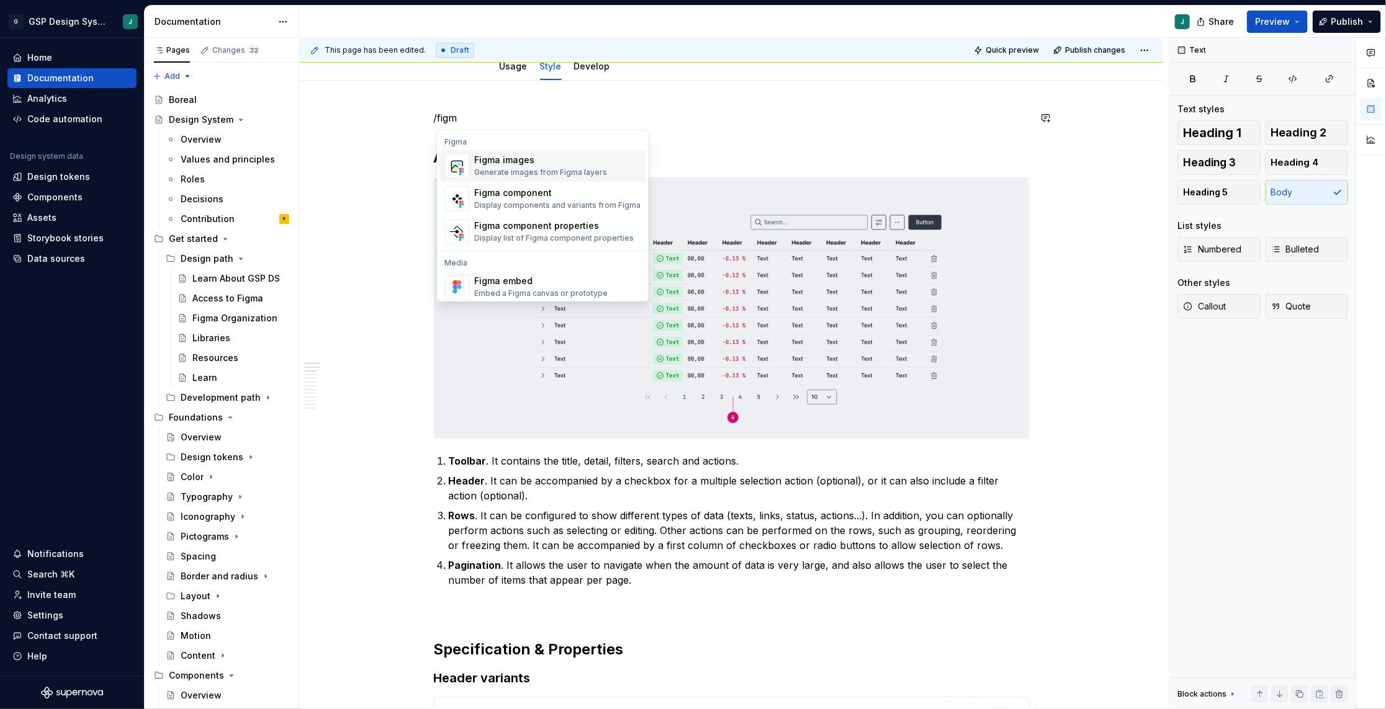
click at [509, 168] on div "Generate images from Figma layers" at bounding box center [541, 173] width 133 height 10
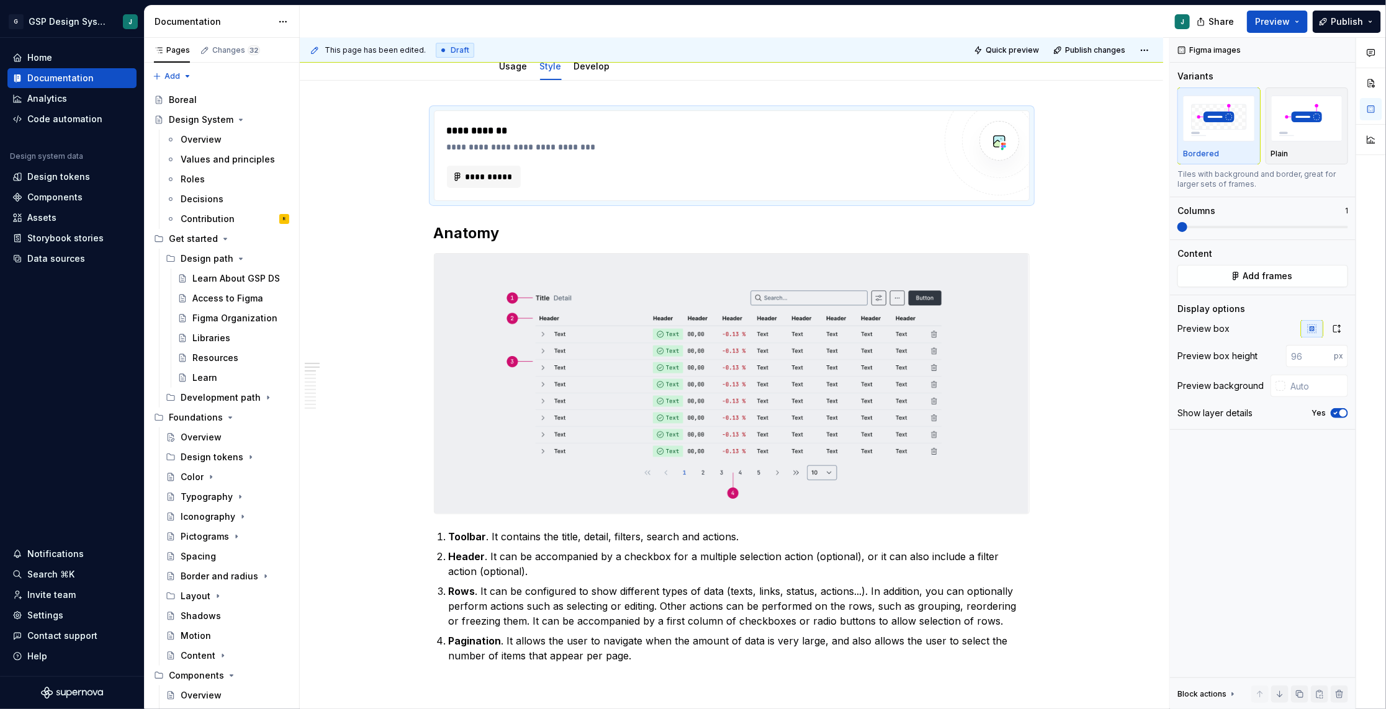
scroll to position [207, 0]
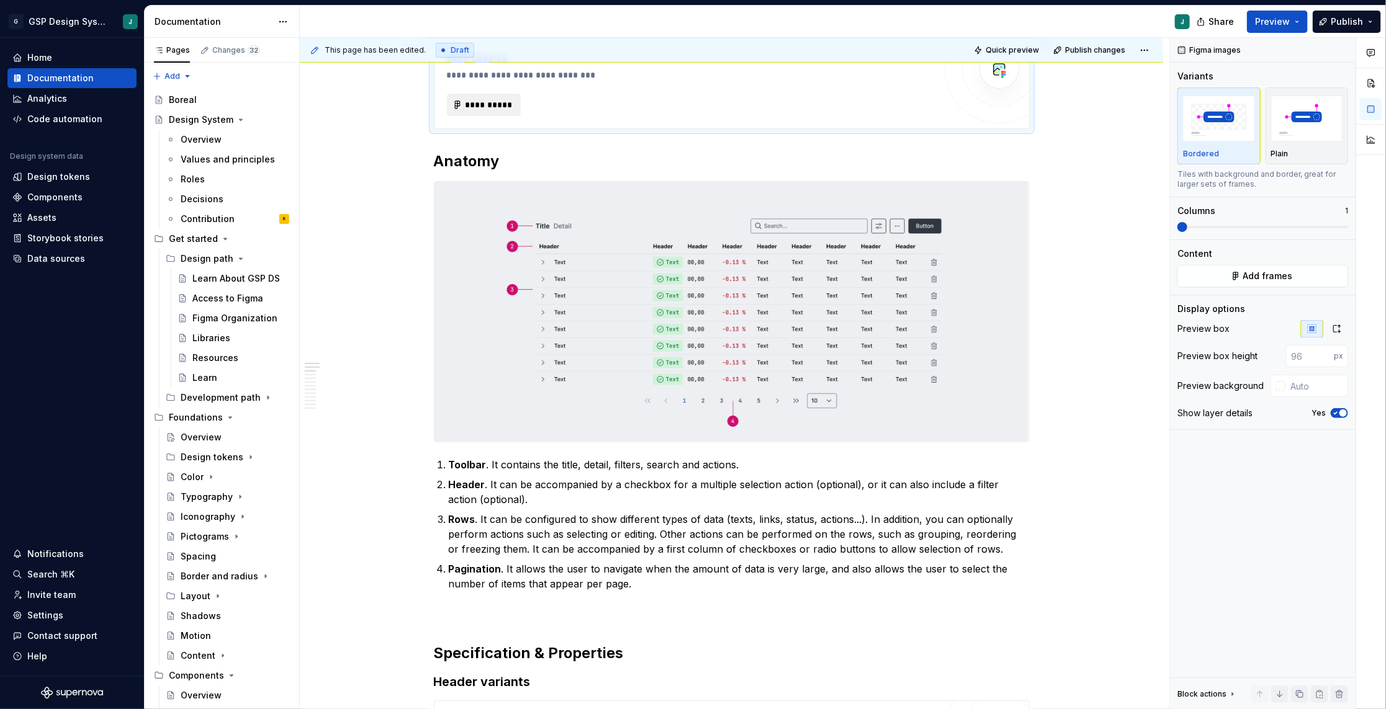
click at [474, 107] on span "**********" at bounding box center [489, 105] width 48 height 12
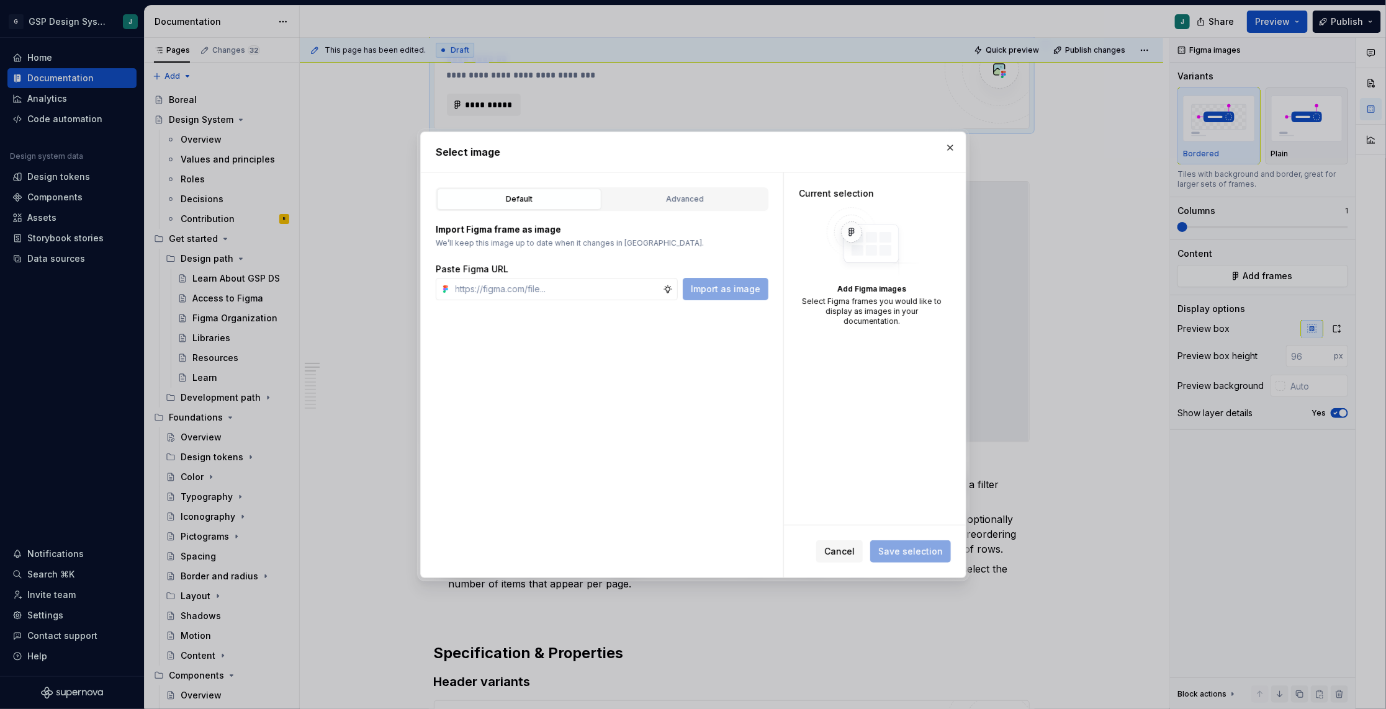
click at [682, 187] on div "Default Advanced" at bounding box center [602, 199] width 333 height 24
click at [682, 190] on button "Advanced" at bounding box center [685, 199] width 164 height 21
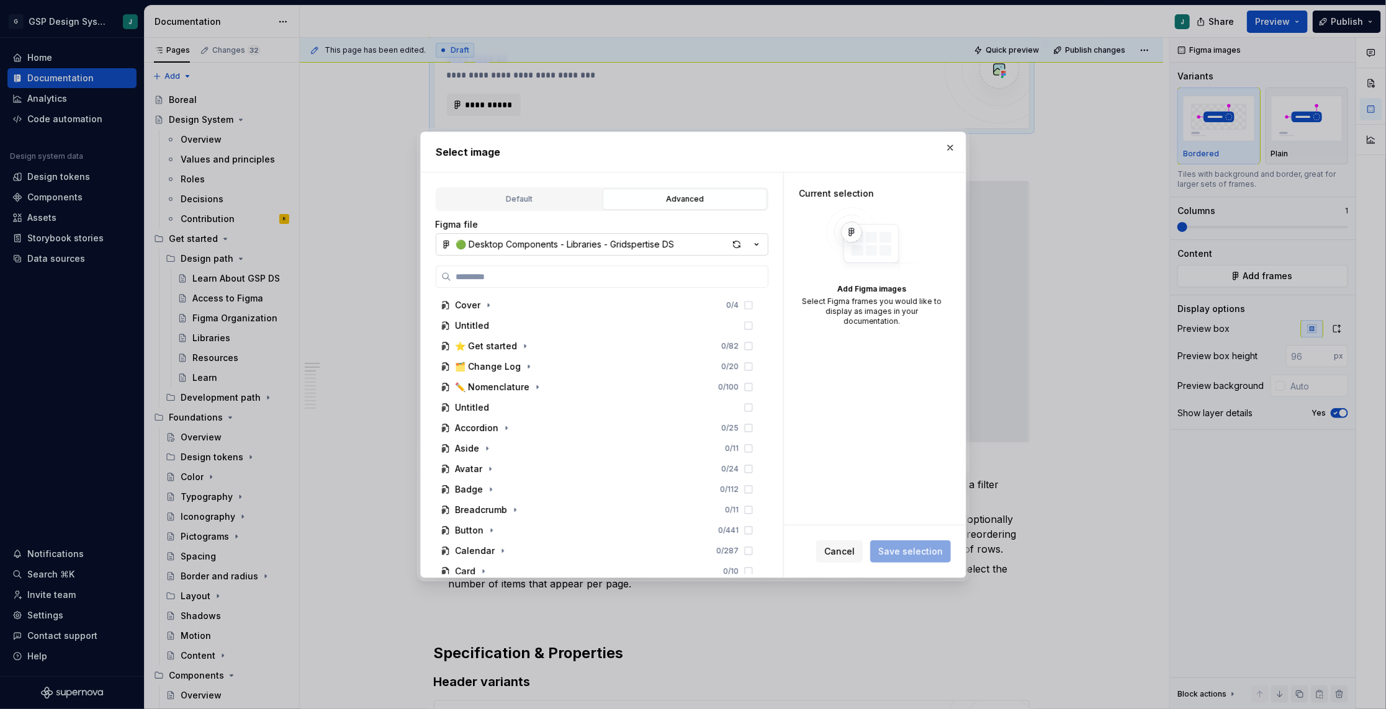
click at [521, 238] on div "🟢 Desktop Components - Libraries - Gridspertise DS" at bounding box center [565, 244] width 218 height 12
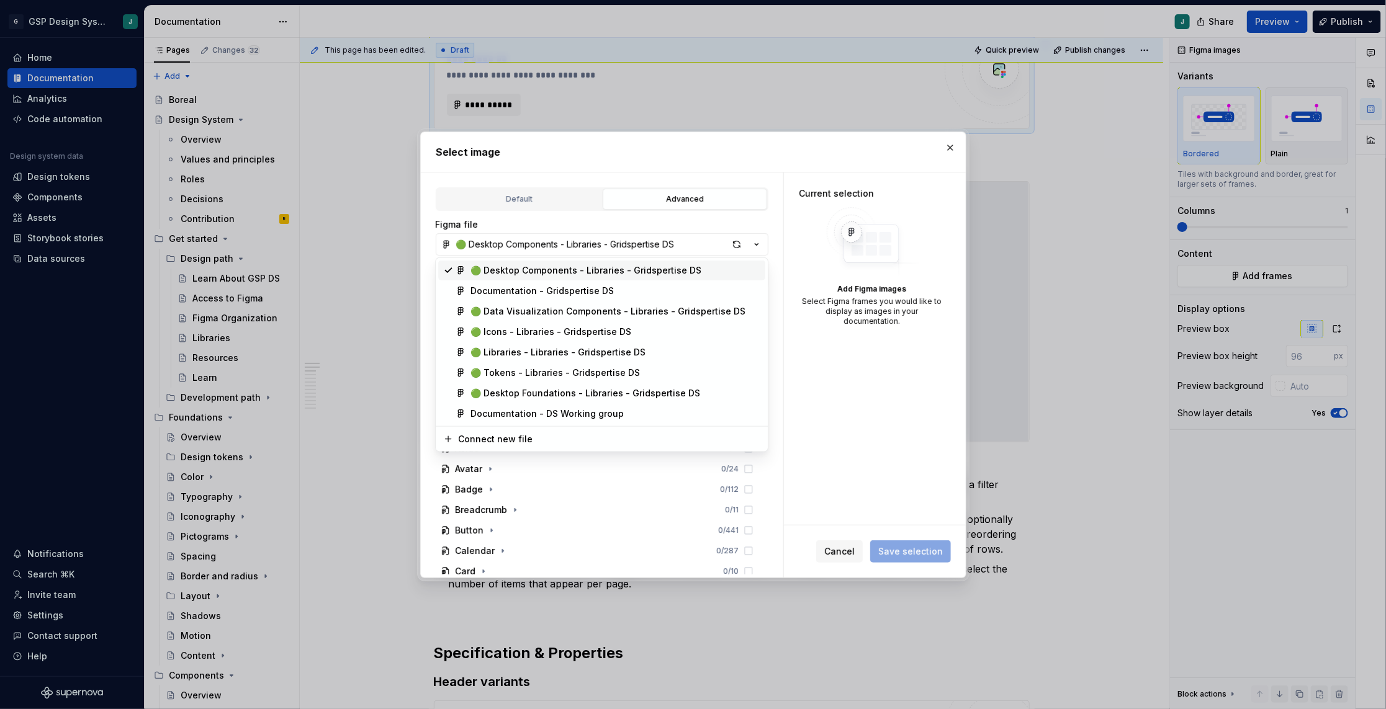
click at [493, 268] on div "🟢 Desktop Components - Libraries - Gridspertise DS" at bounding box center [586, 270] width 231 height 12
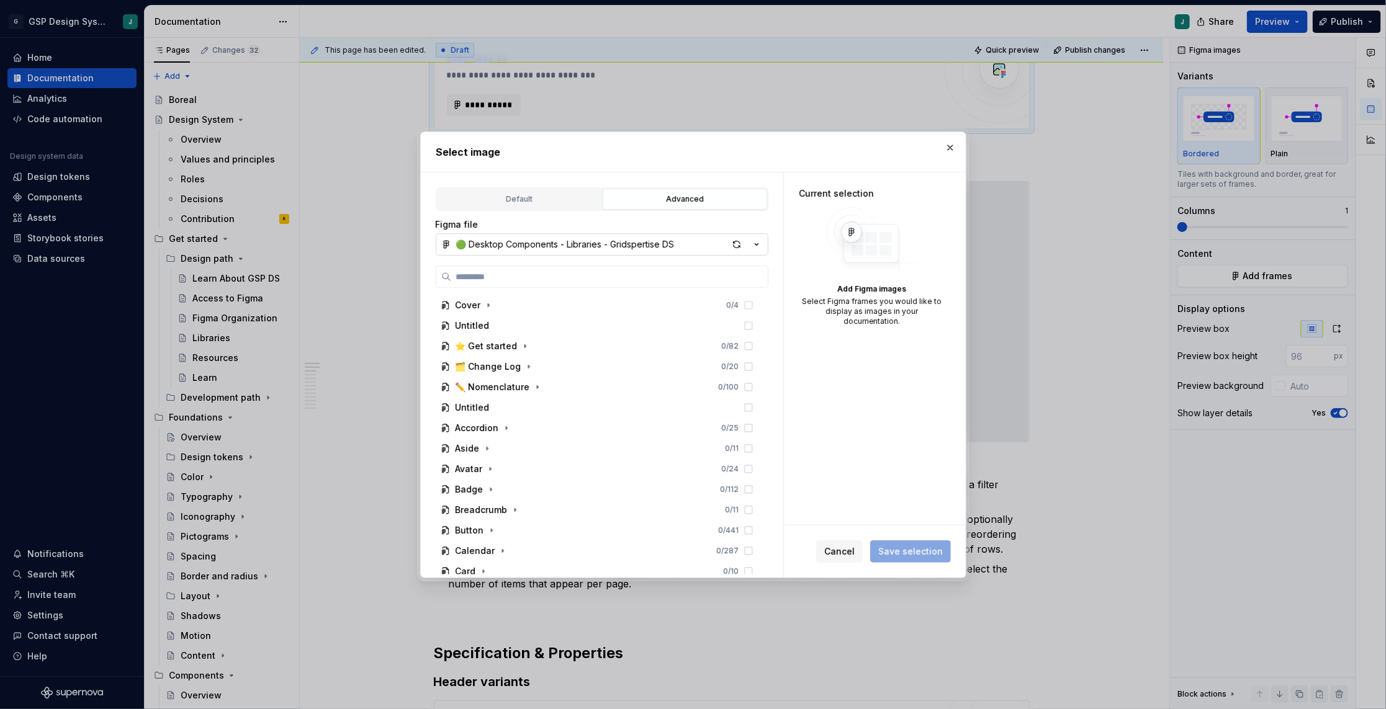
click at [500, 239] on div "🟢 Desktop Components - Libraries - Gridspertise DS" at bounding box center [565, 244] width 218 height 12
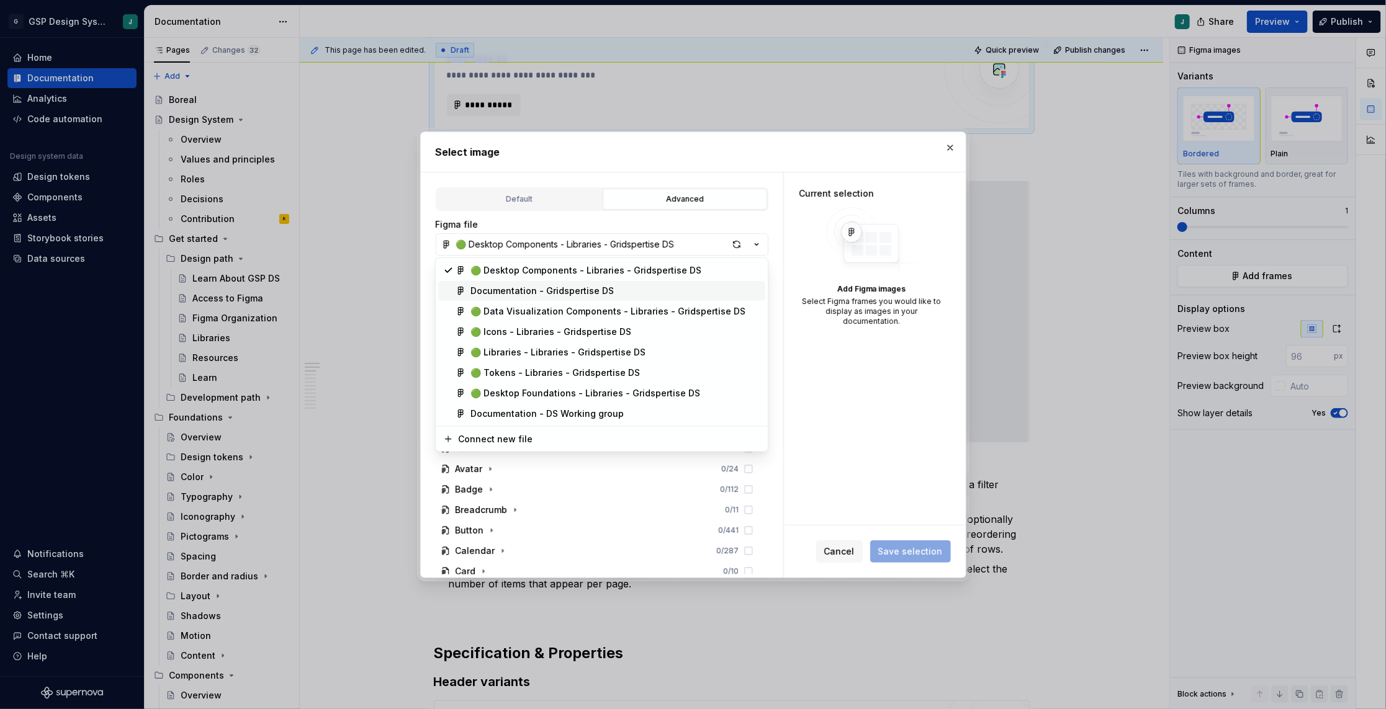
click at [528, 294] on div "Documentation - Gridspertise DS" at bounding box center [542, 291] width 143 height 12
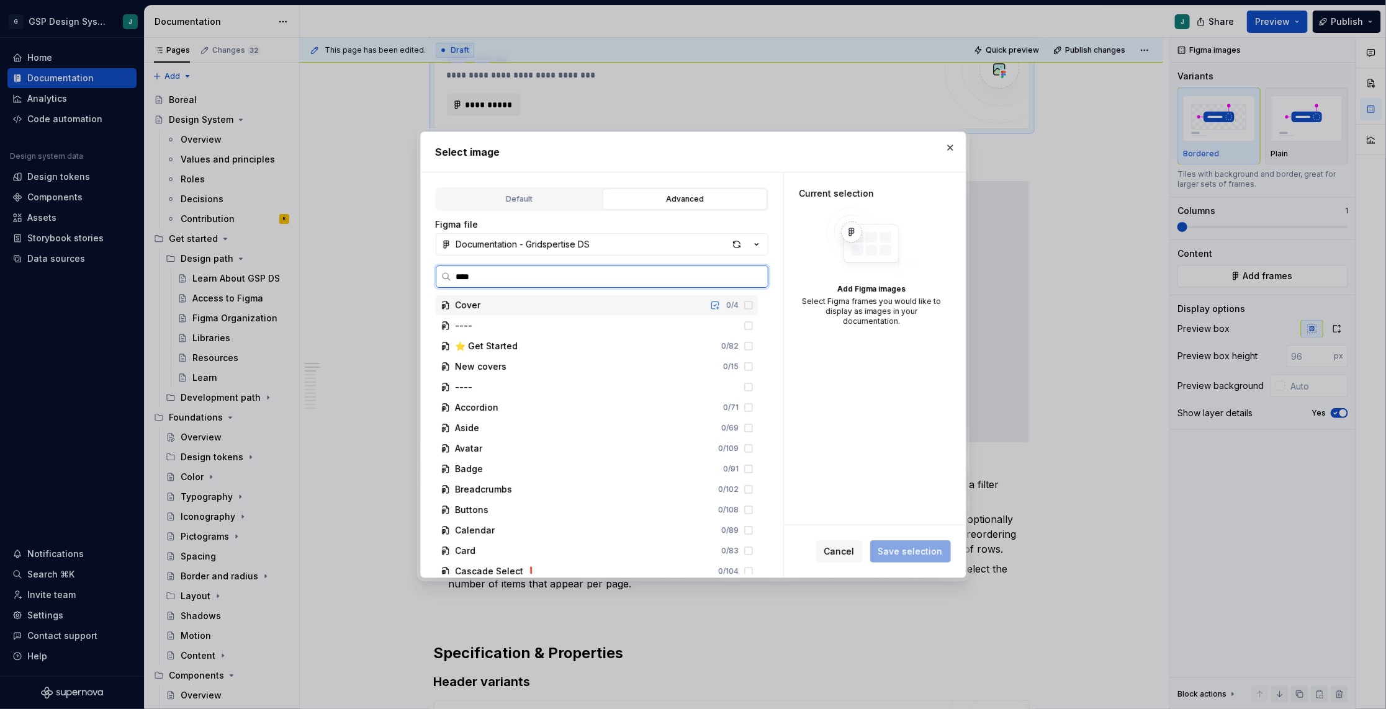
type input "*****"
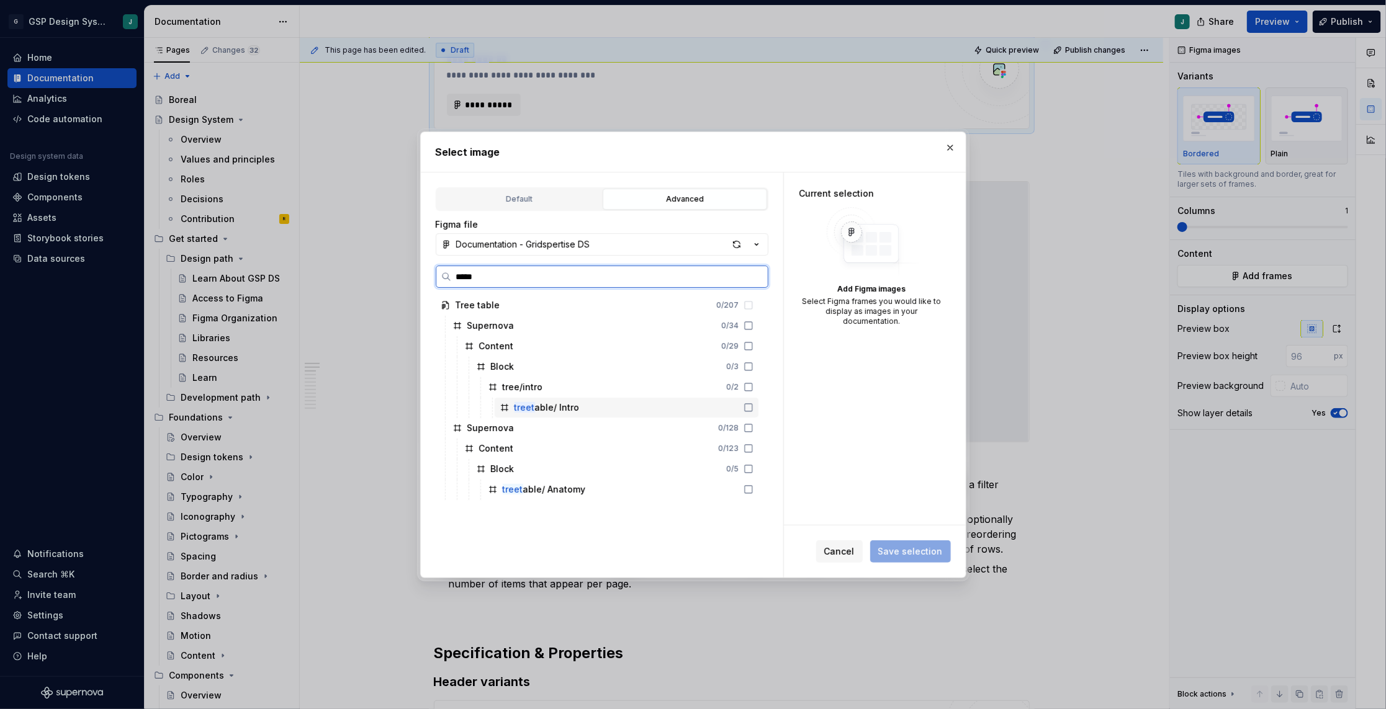
click at [597, 408] on div "treet able/ Intro" at bounding box center [627, 408] width 264 height 20
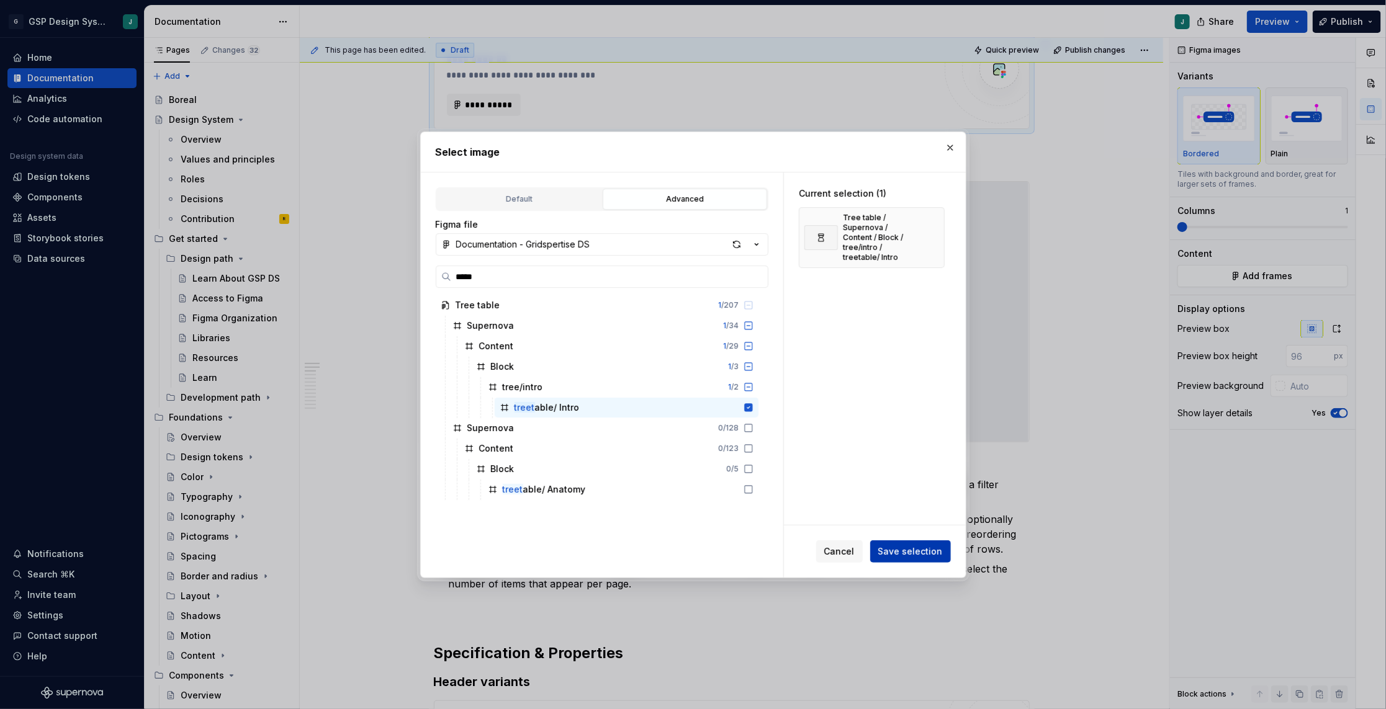
click at [921, 556] on span "Save selection" at bounding box center [910, 552] width 65 height 12
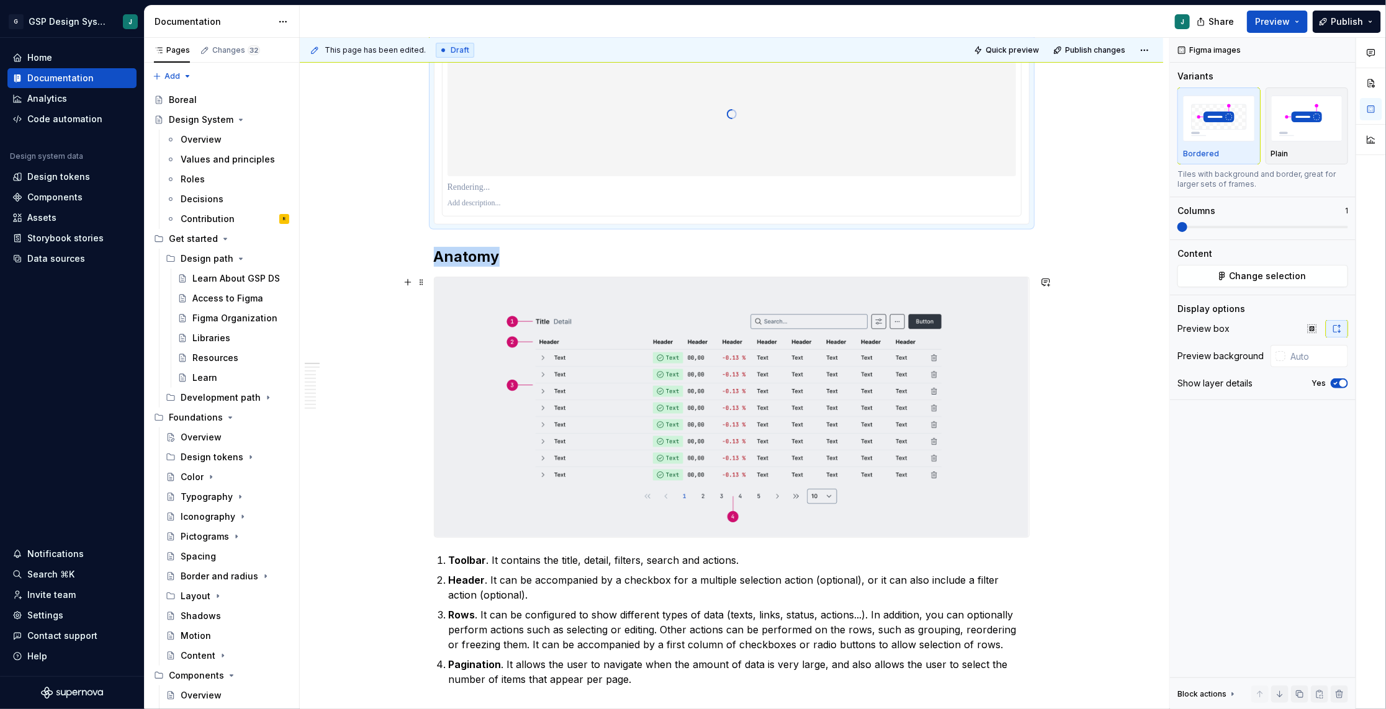
click at [746, 401] on img at bounding box center [732, 407] width 595 height 260
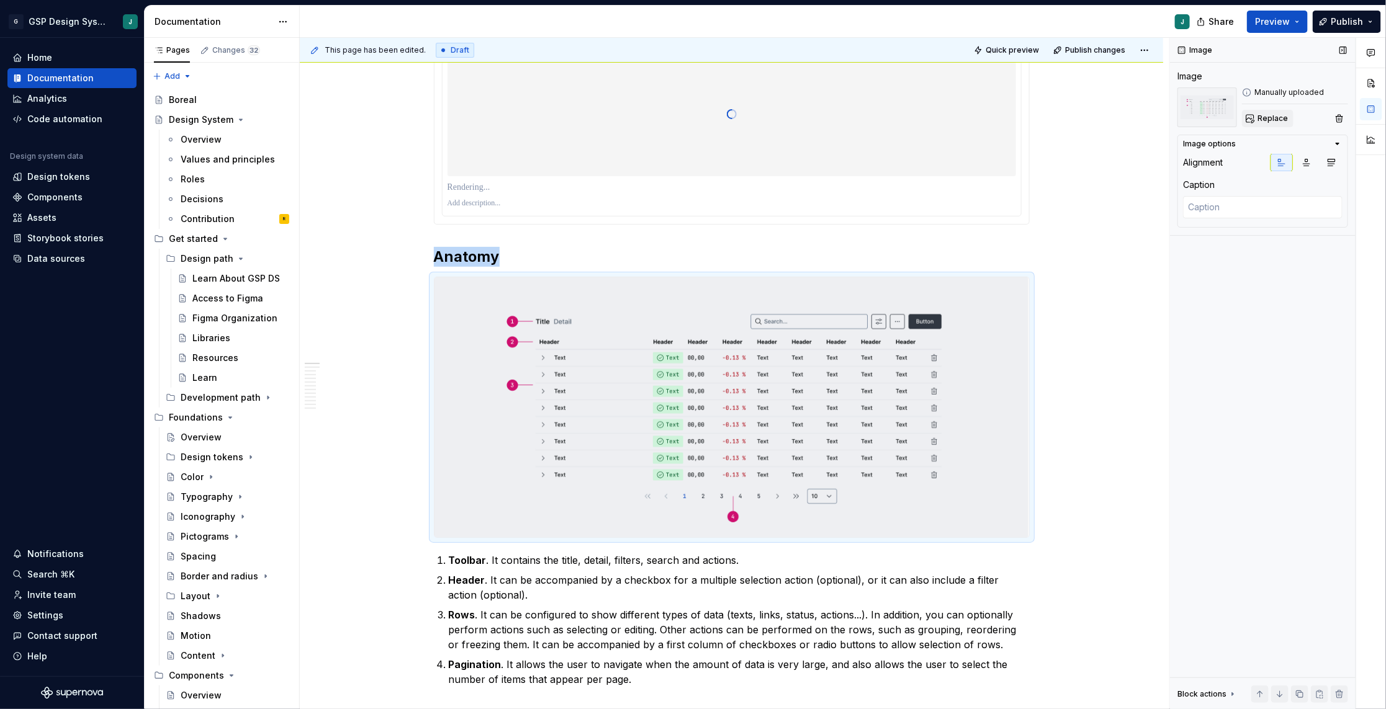
click at [1265, 123] on span "Replace" at bounding box center [1273, 119] width 30 height 10
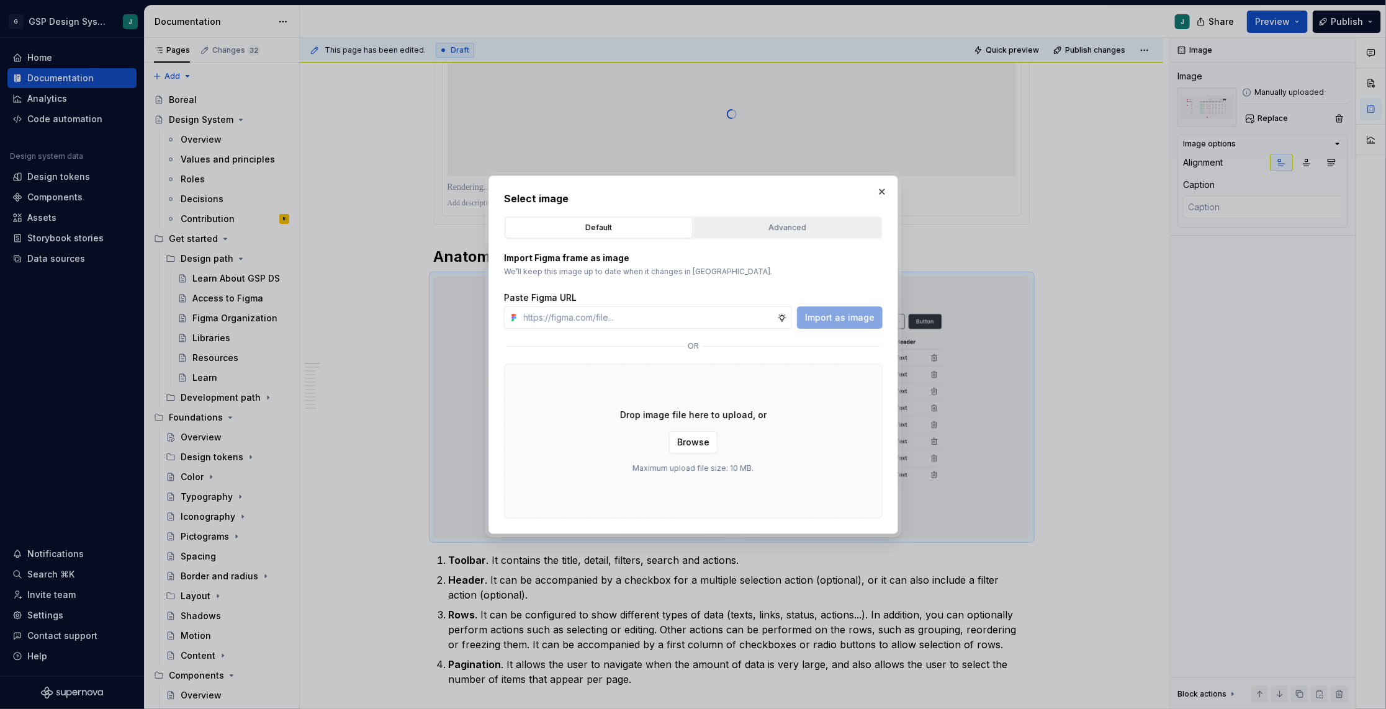
click at [765, 228] on div "Advanced" at bounding box center [787, 228] width 179 height 12
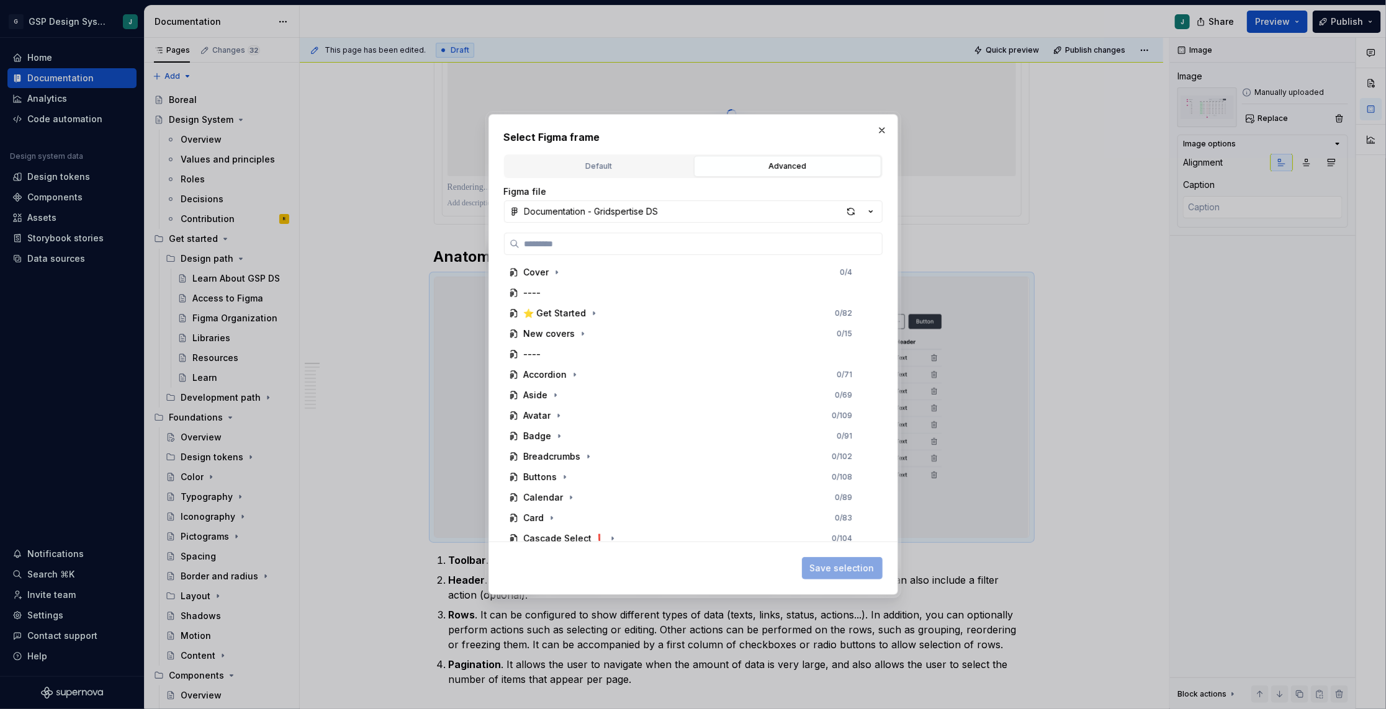
type textarea "*"
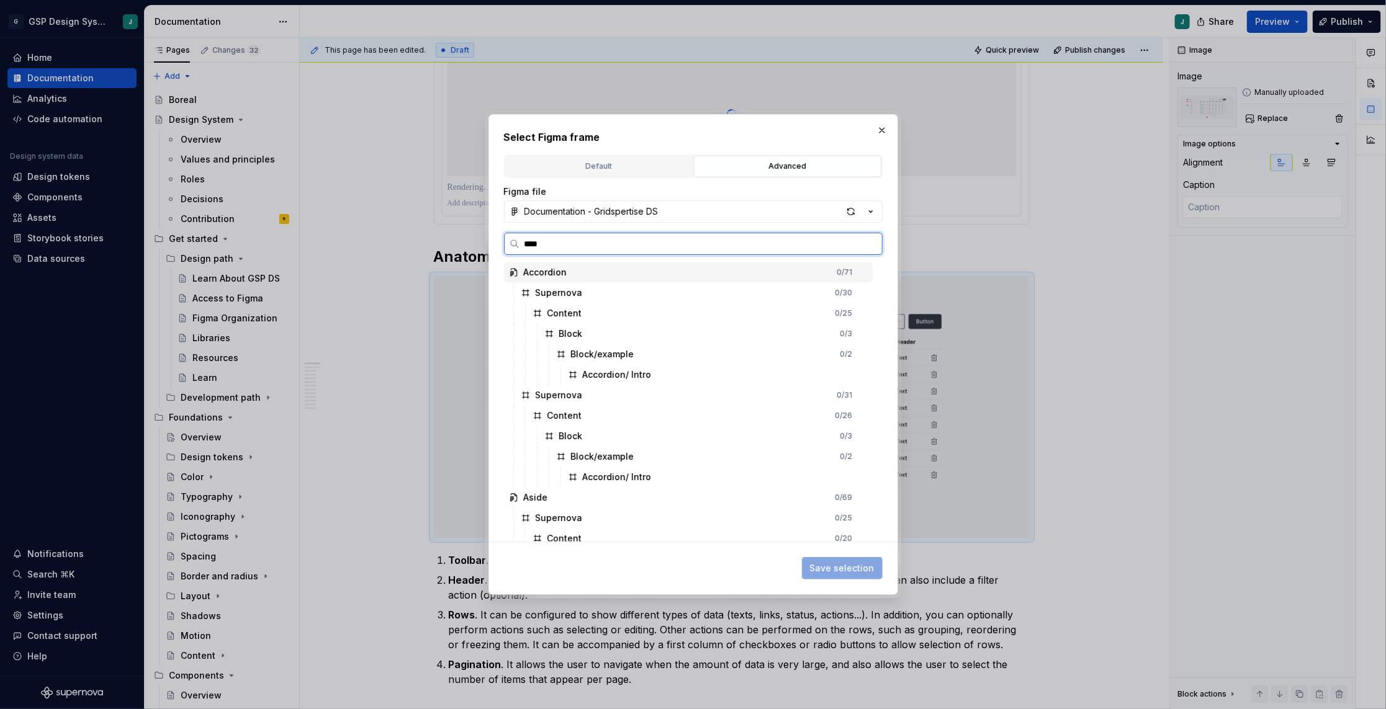
type input "*****"
click at [665, 451] on div "treet able/ Anatomy" at bounding box center [712, 457] width 322 height 20
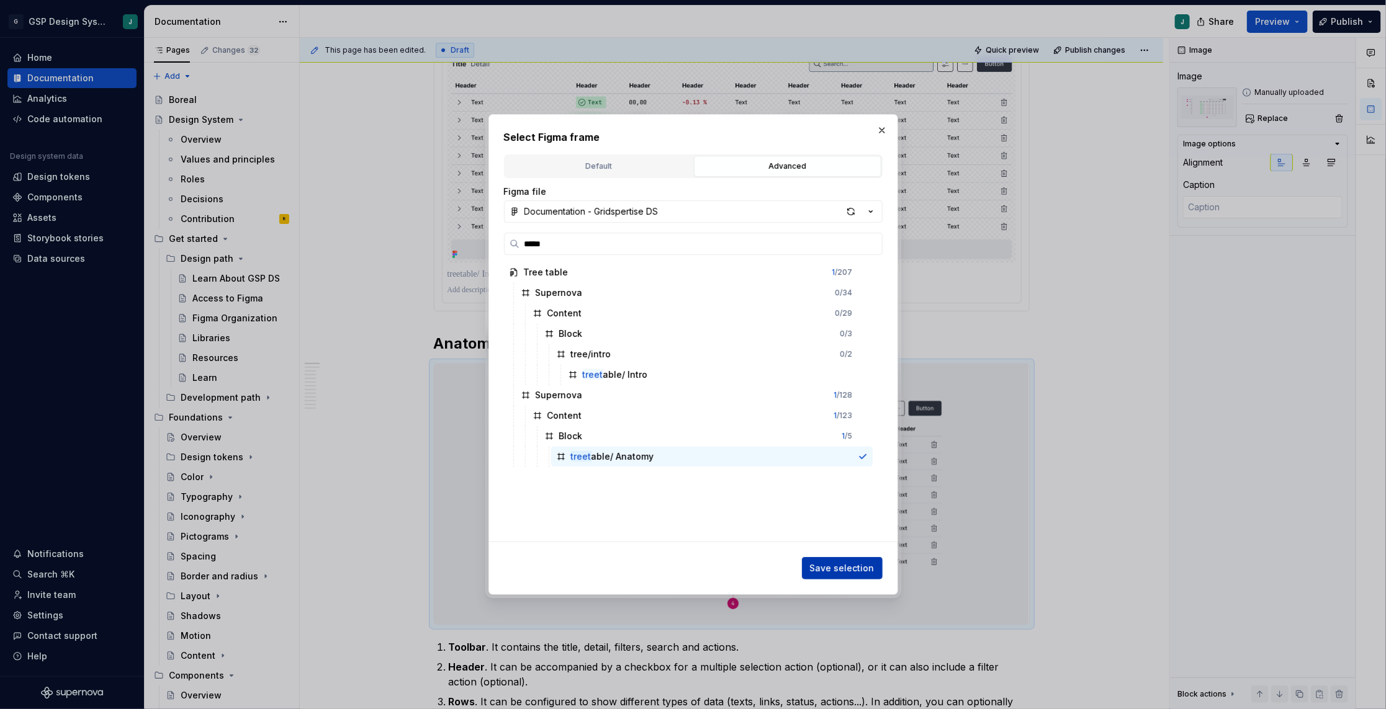
click at [834, 567] on span "Save selection" at bounding box center [842, 568] width 65 height 12
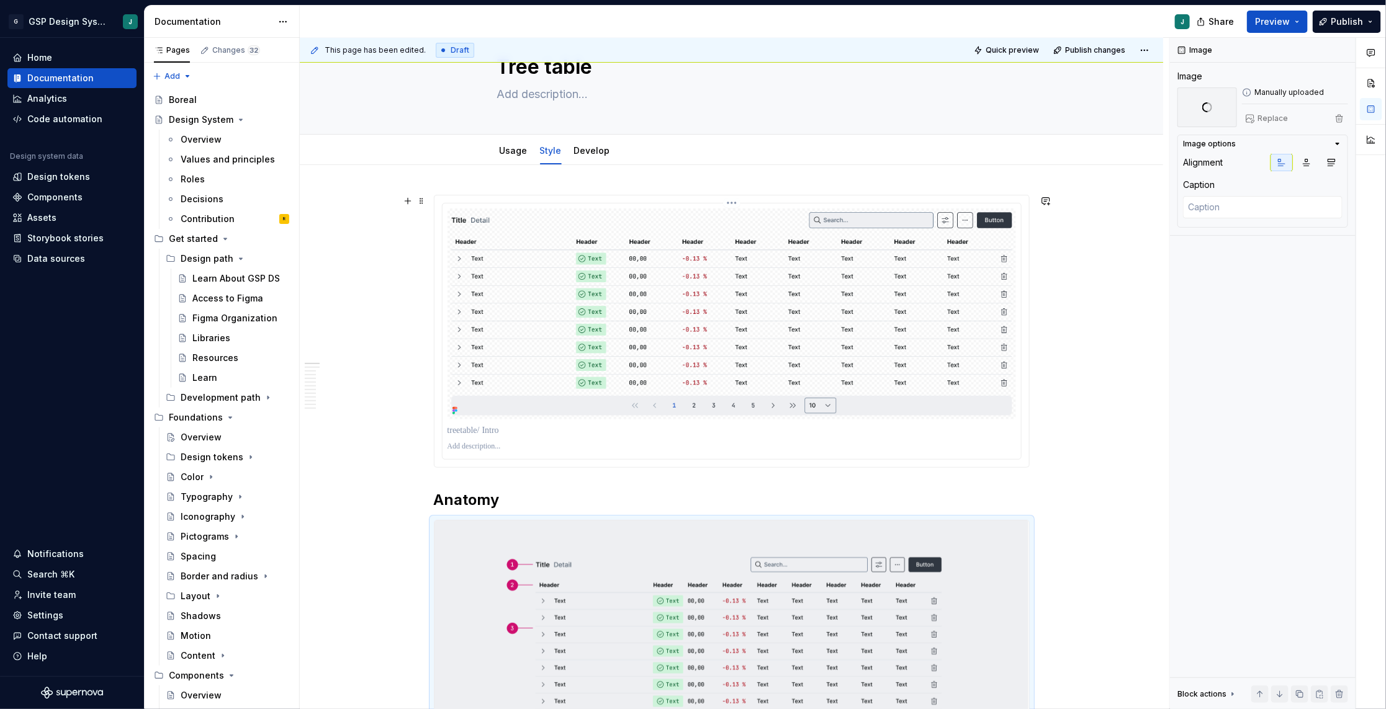
scroll to position [0, 0]
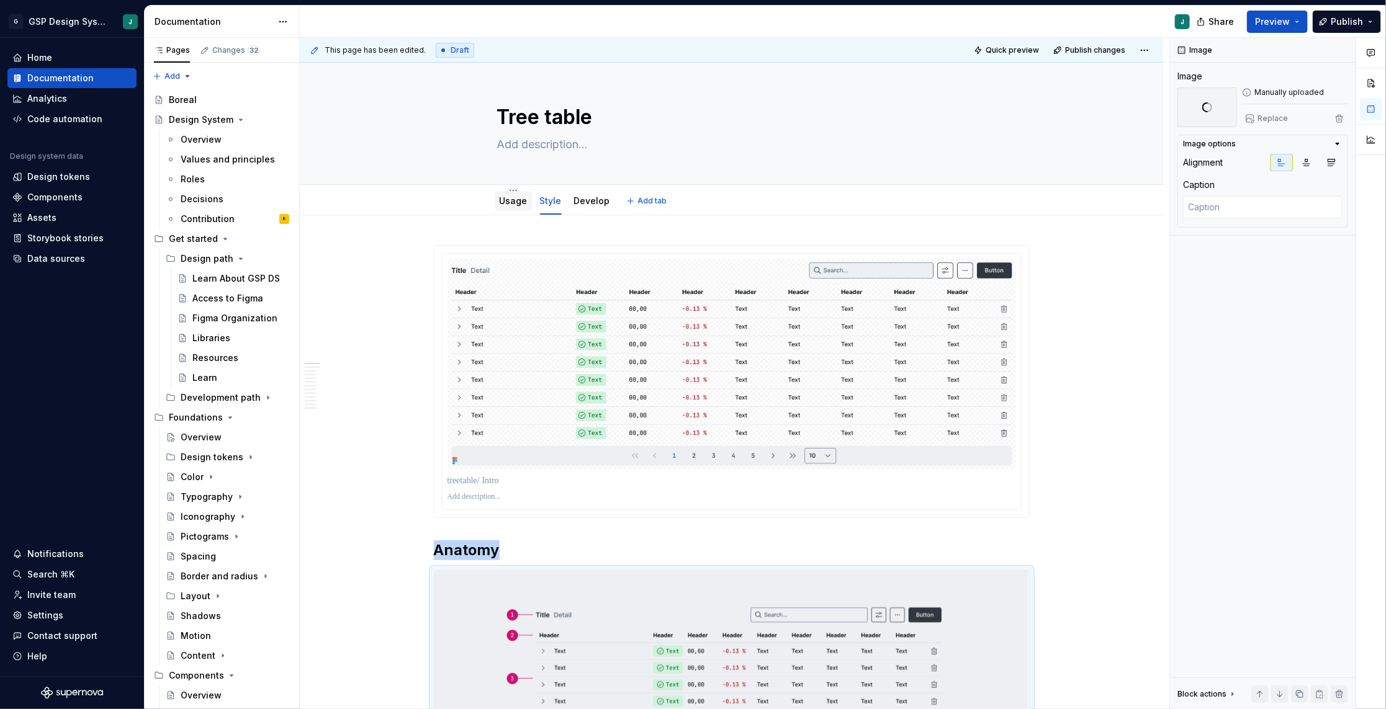
click at [509, 205] on link "Usage" at bounding box center [514, 201] width 28 height 11
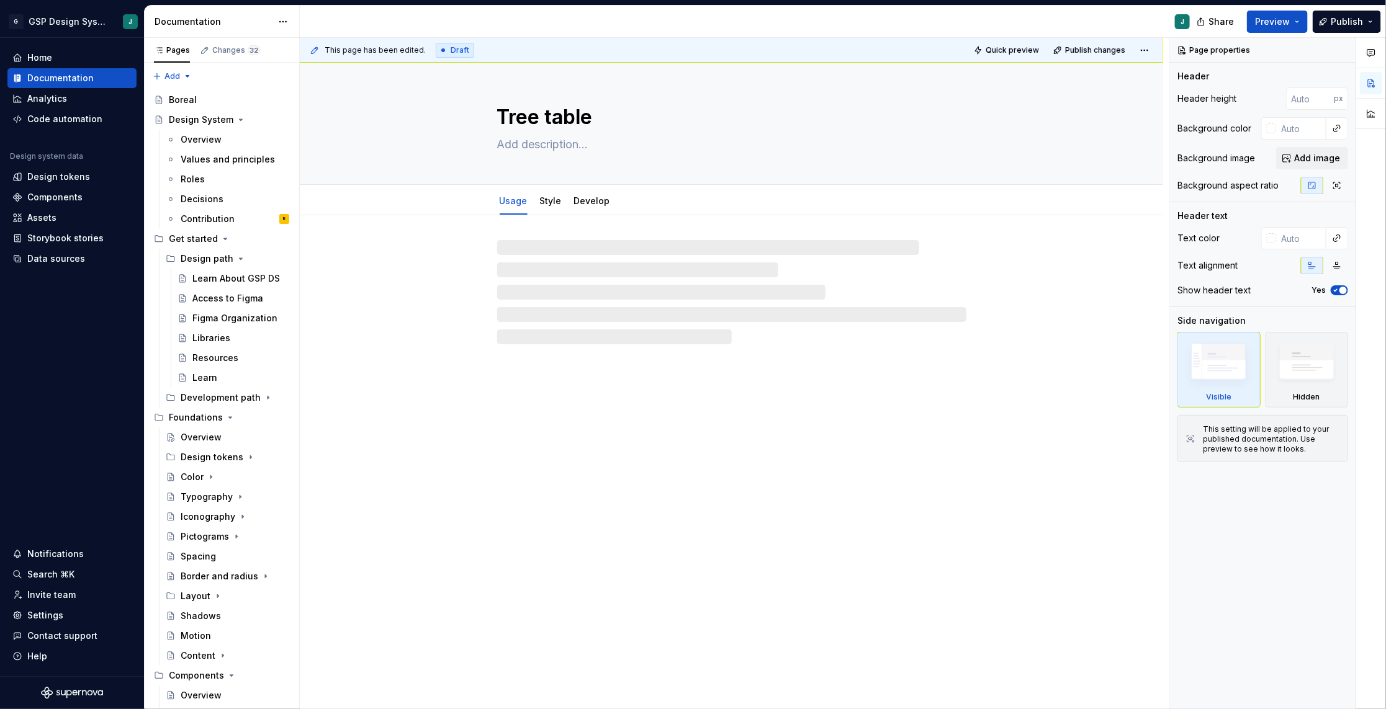
type textarea "*"
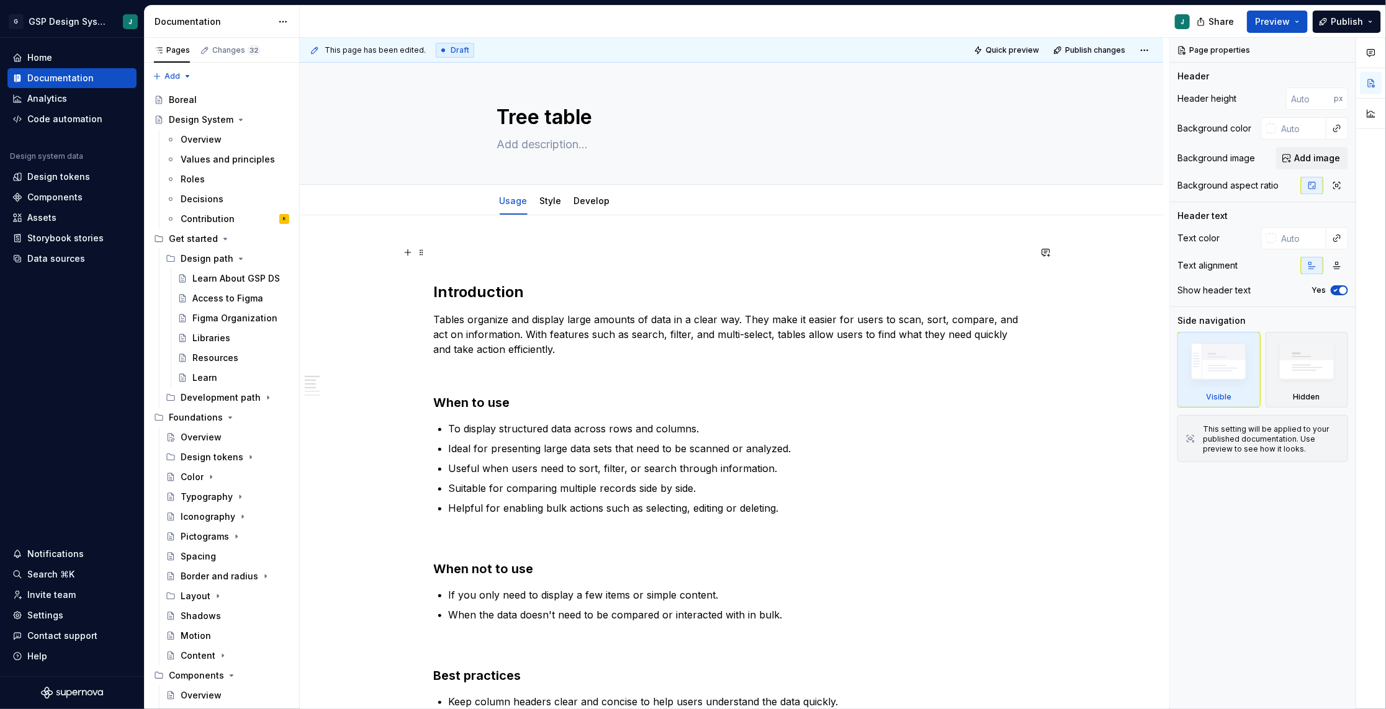
click at [456, 258] on p at bounding box center [732, 252] width 596 height 15
click at [413, 255] on button "button" at bounding box center [407, 252] width 17 height 17
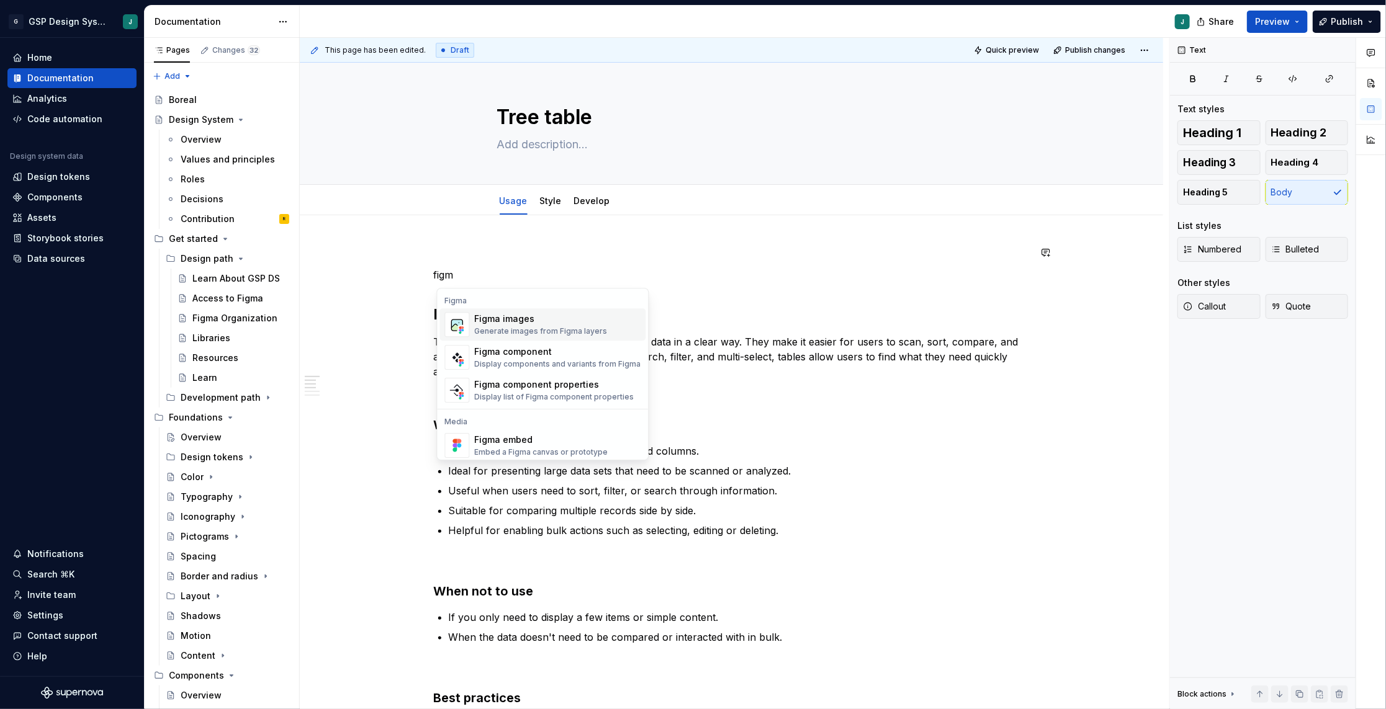
click at [502, 313] on div "Figma images" at bounding box center [541, 319] width 133 height 12
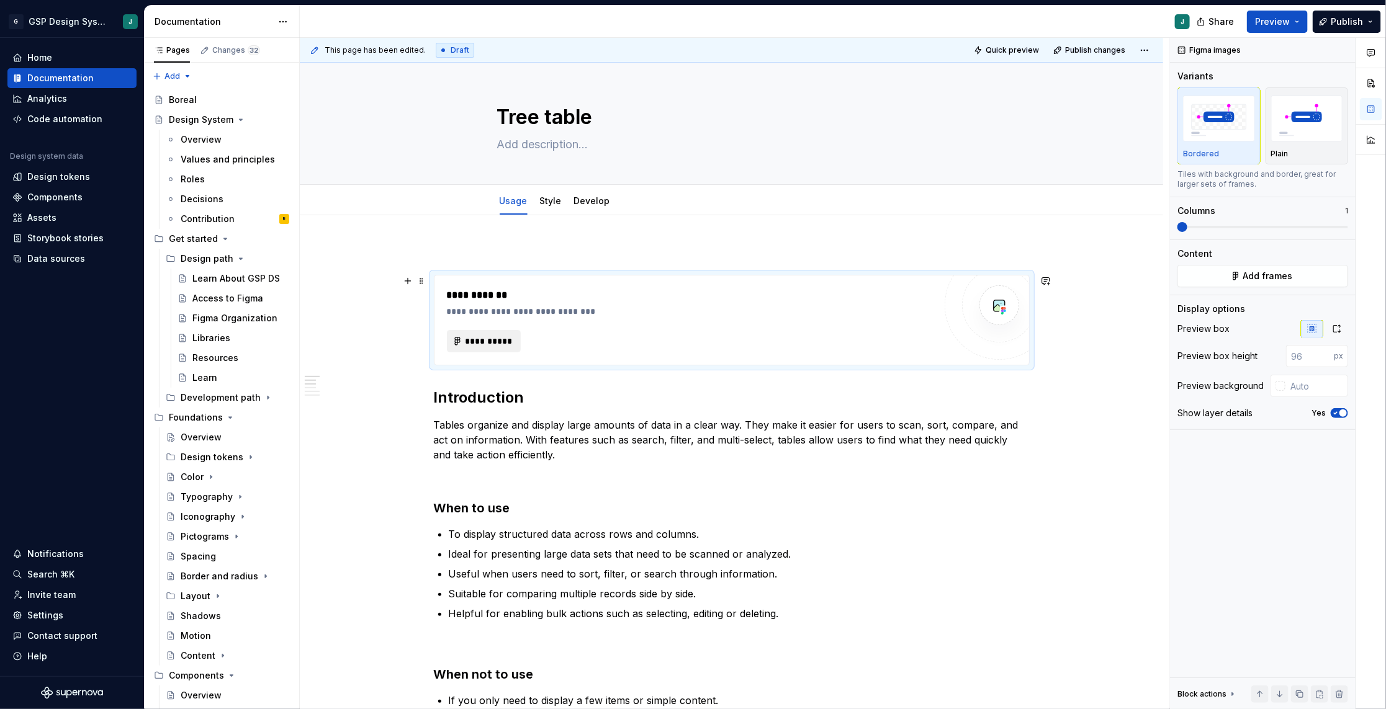
click at [507, 341] on span "**********" at bounding box center [489, 341] width 48 height 12
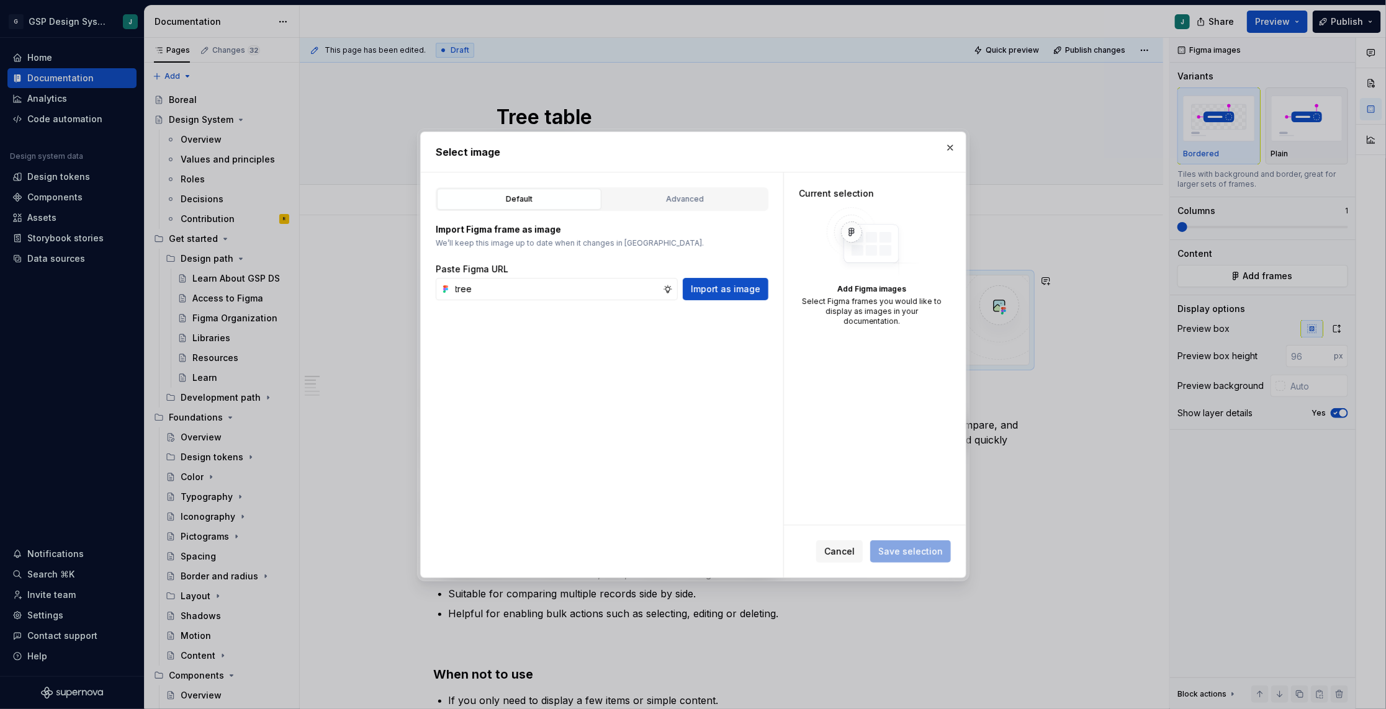
type input "tree"
click at [672, 186] on div "Default Advanced Import Figma frame as image We’ll keep this image up to date w…" at bounding box center [602, 375] width 362 height 405
click at [672, 193] on div "Advanced" at bounding box center [685, 199] width 156 height 12
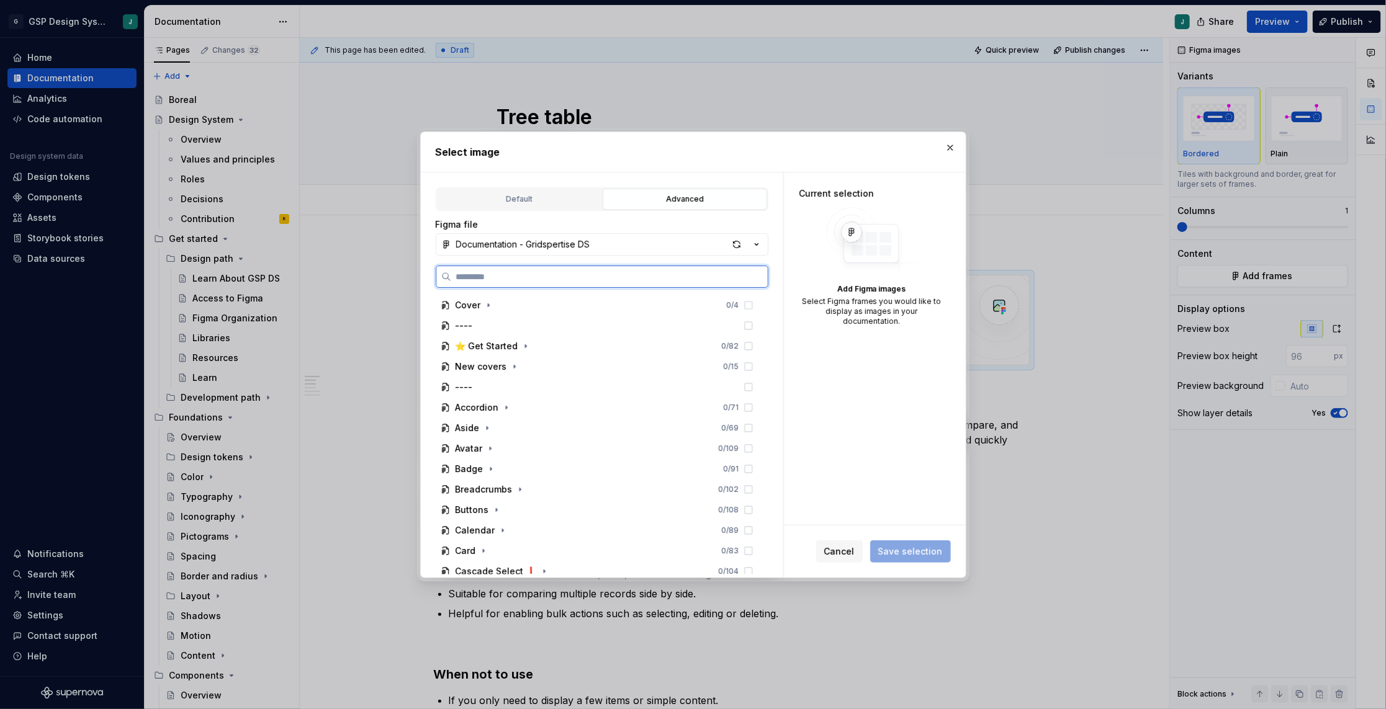
click at [493, 271] on input "search" at bounding box center [609, 277] width 317 height 12
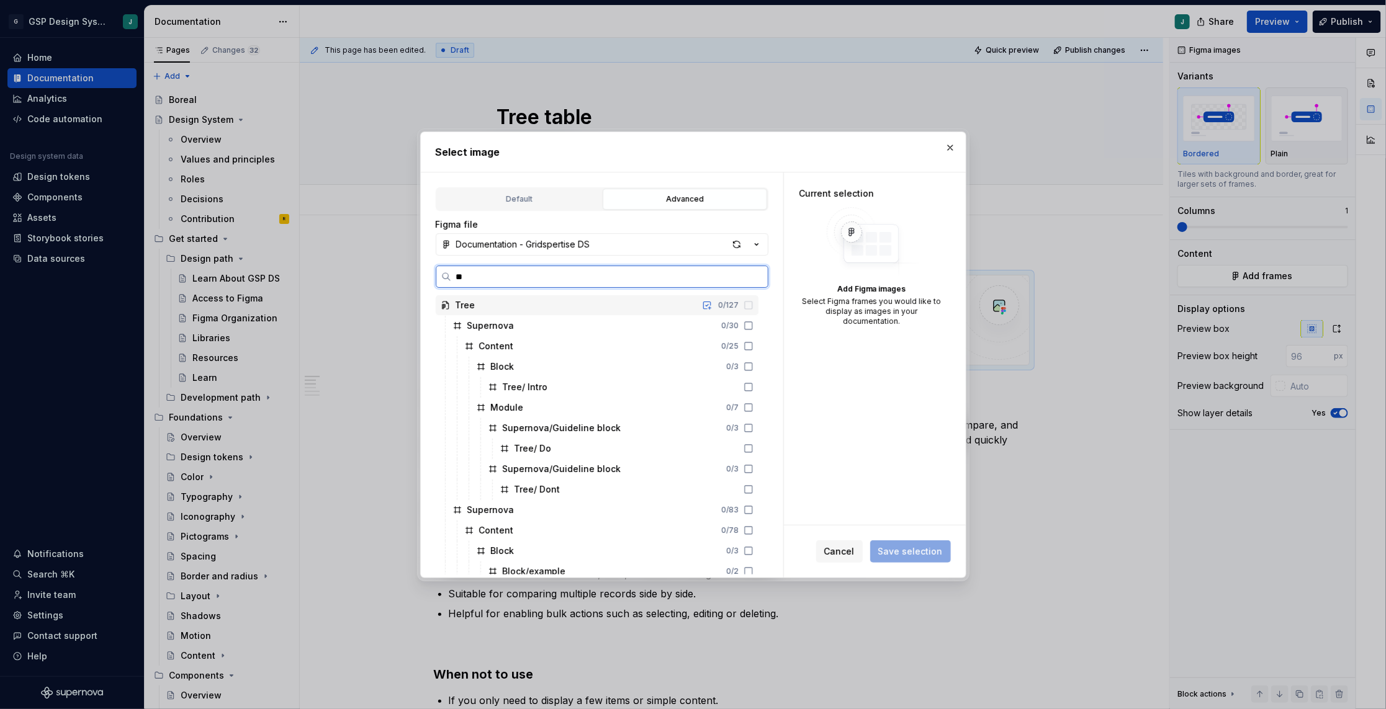
type input "*"
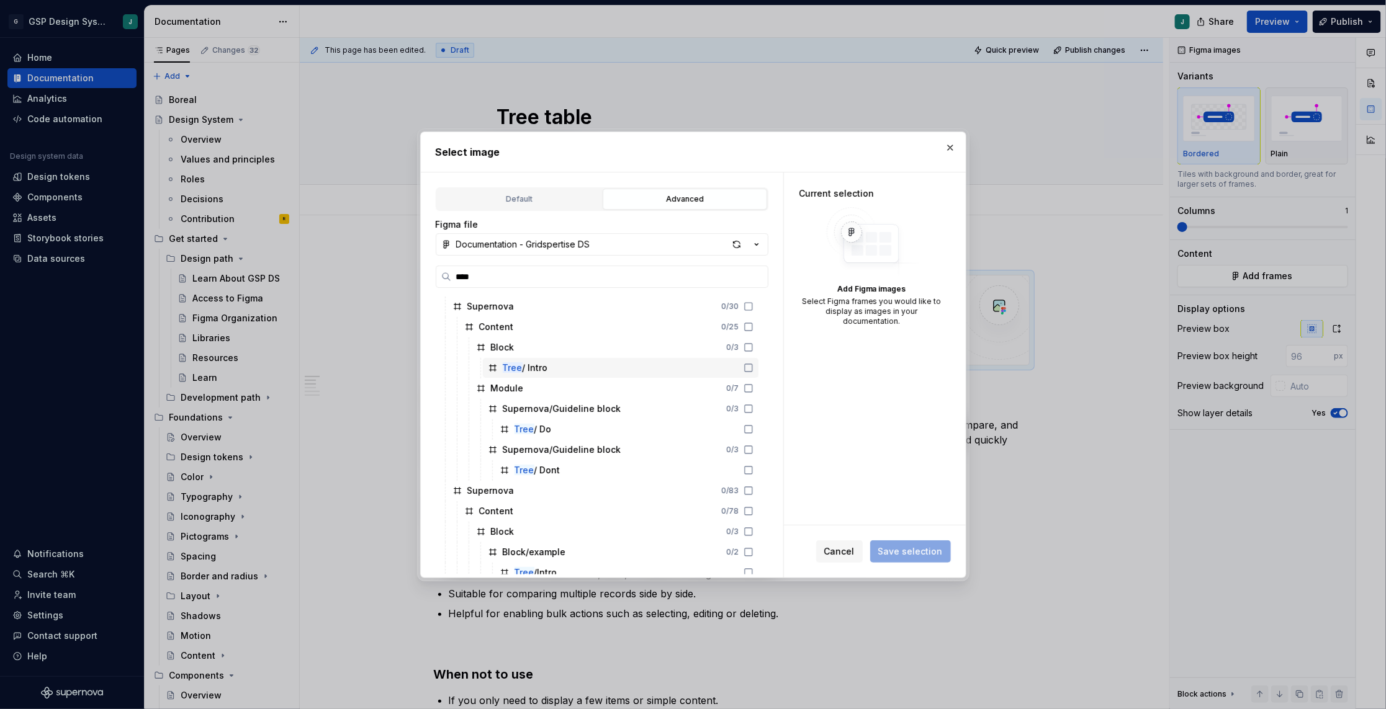
scroll to position [20, 0]
click at [552, 367] on div "Tree / Intro" at bounding box center [621, 367] width 276 height 20
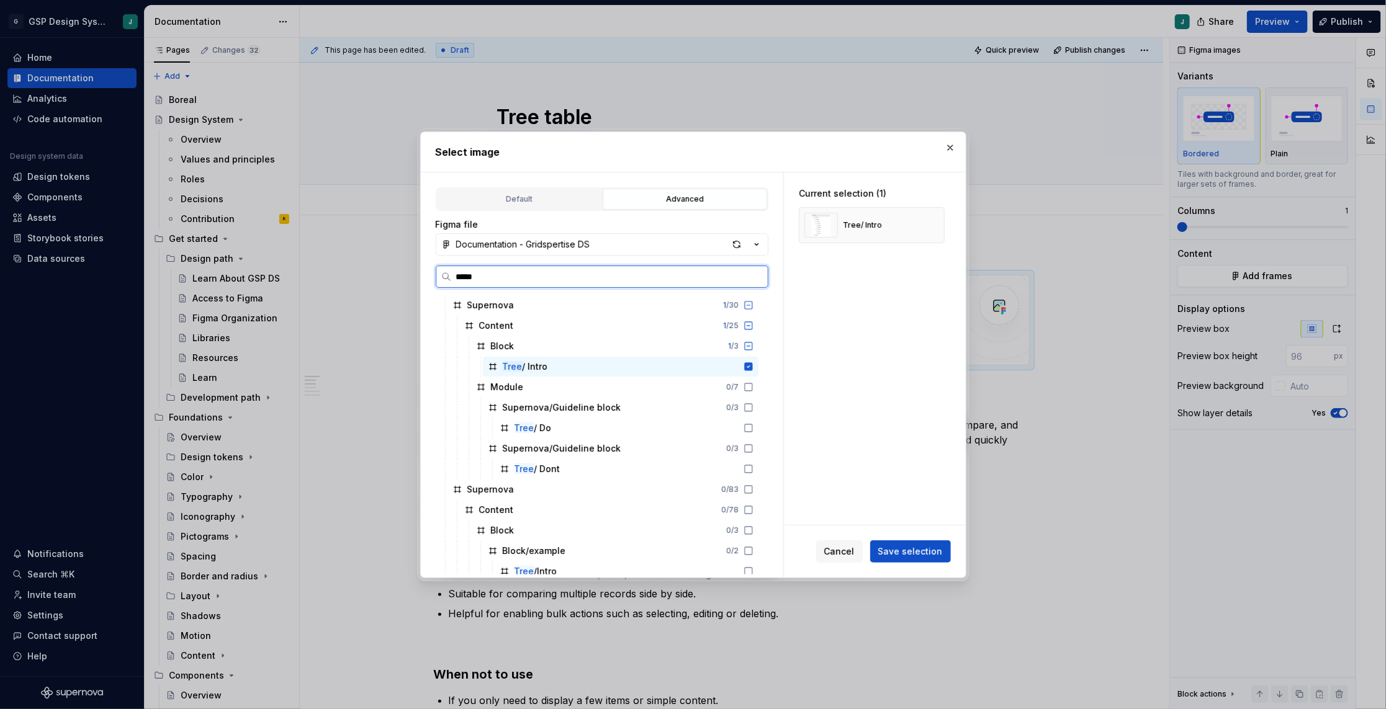
scroll to position [0, 0]
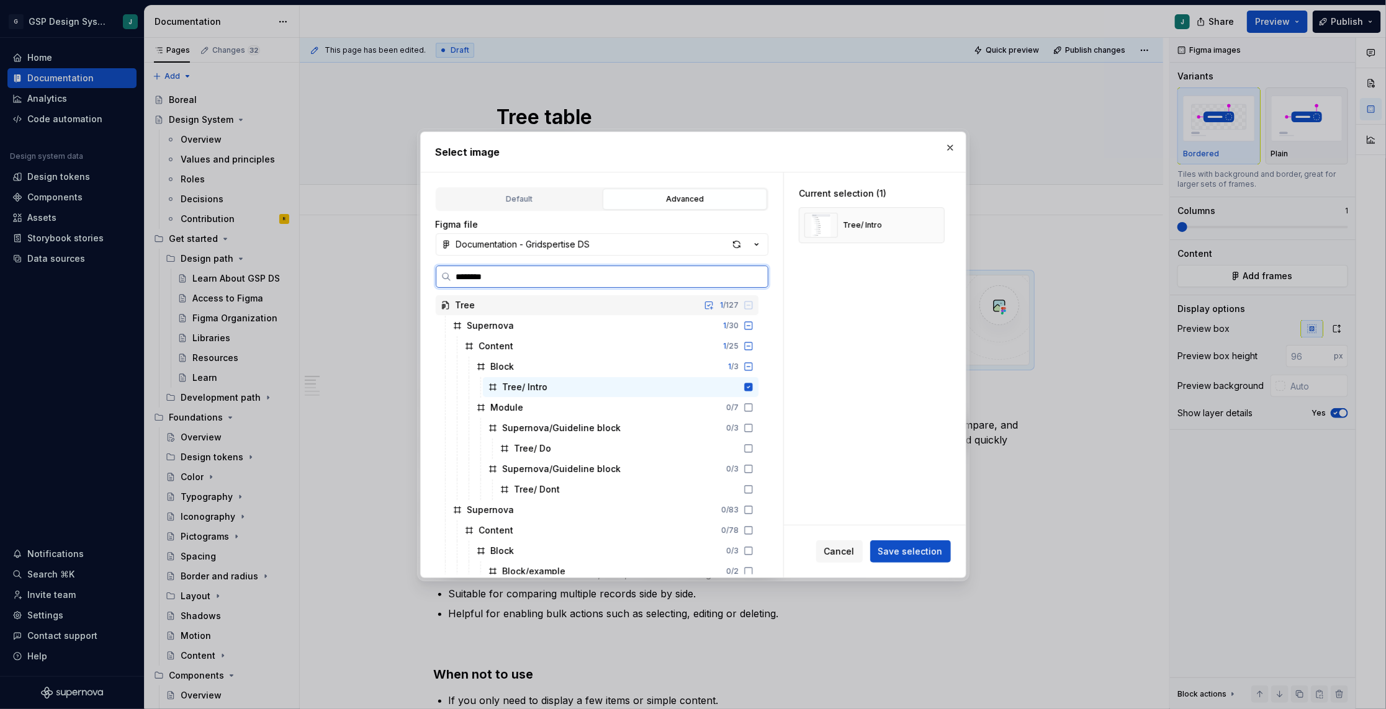
type input "*********"
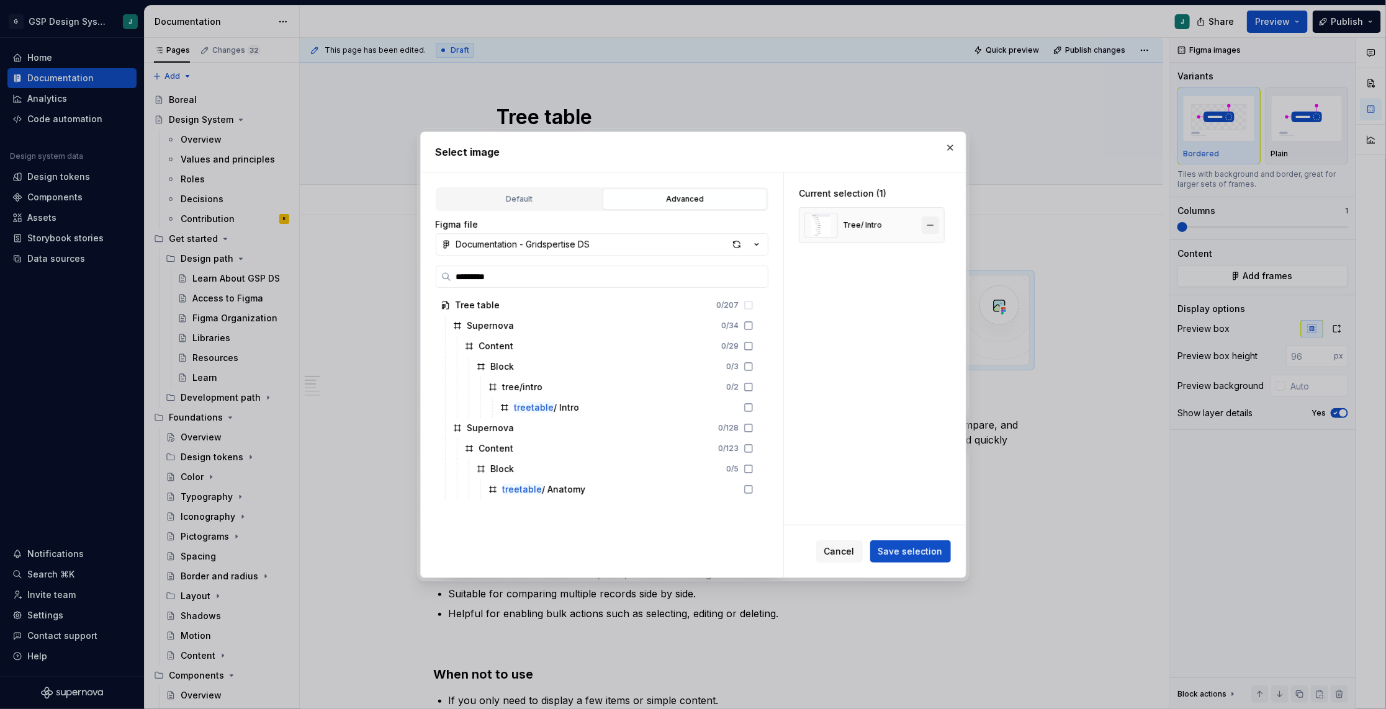
click at [931, 228] on button "button" at bounding box center [930, 225] width 17 height 17
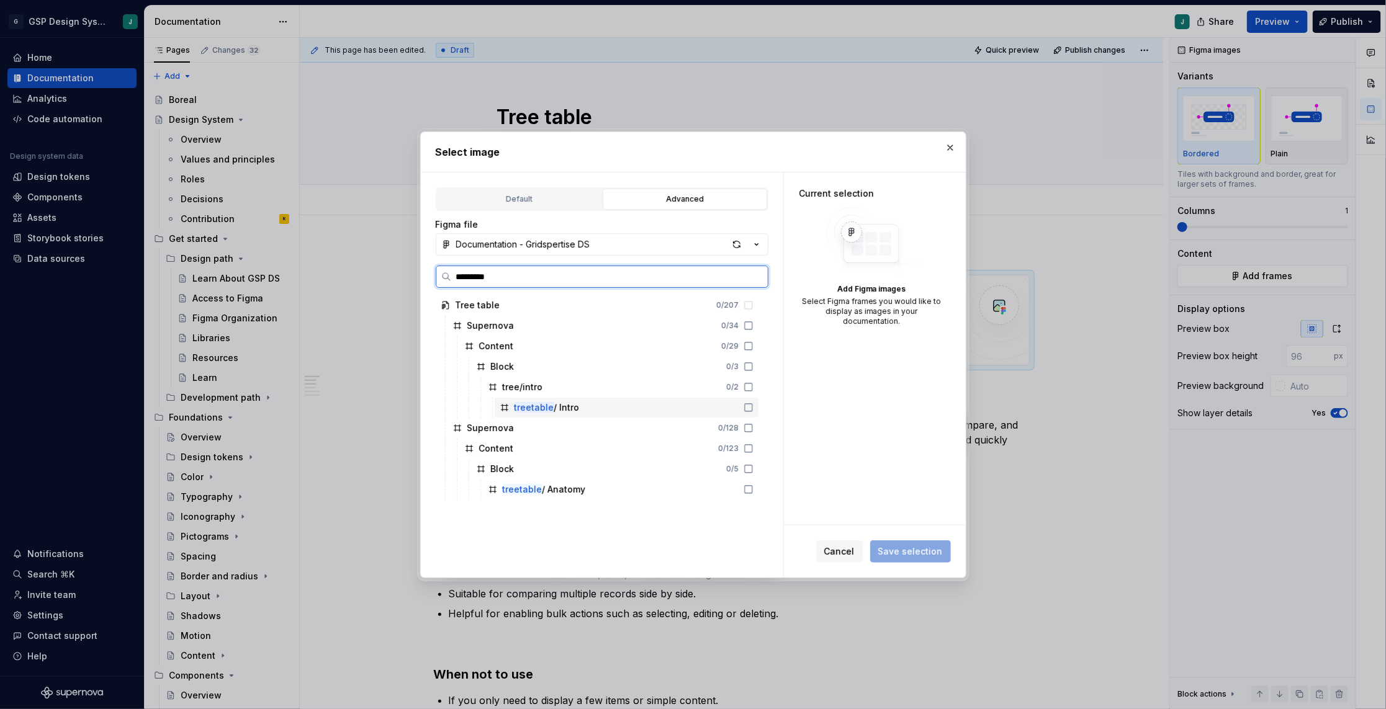
click at [754, 405] on icon at bounding box center [749, 408] width 10 height 10
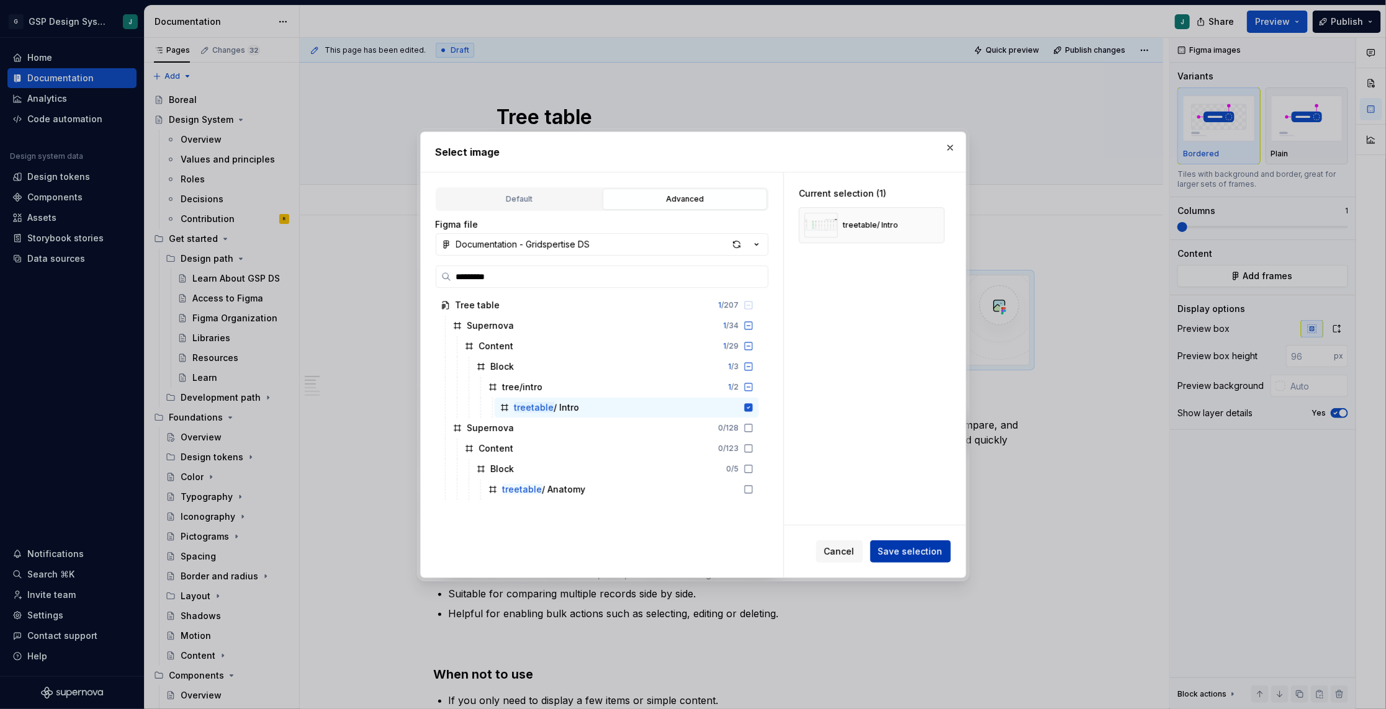
click at [924, 555] on span "Save selection" at bounding box center [910, 552] width 65 height 12
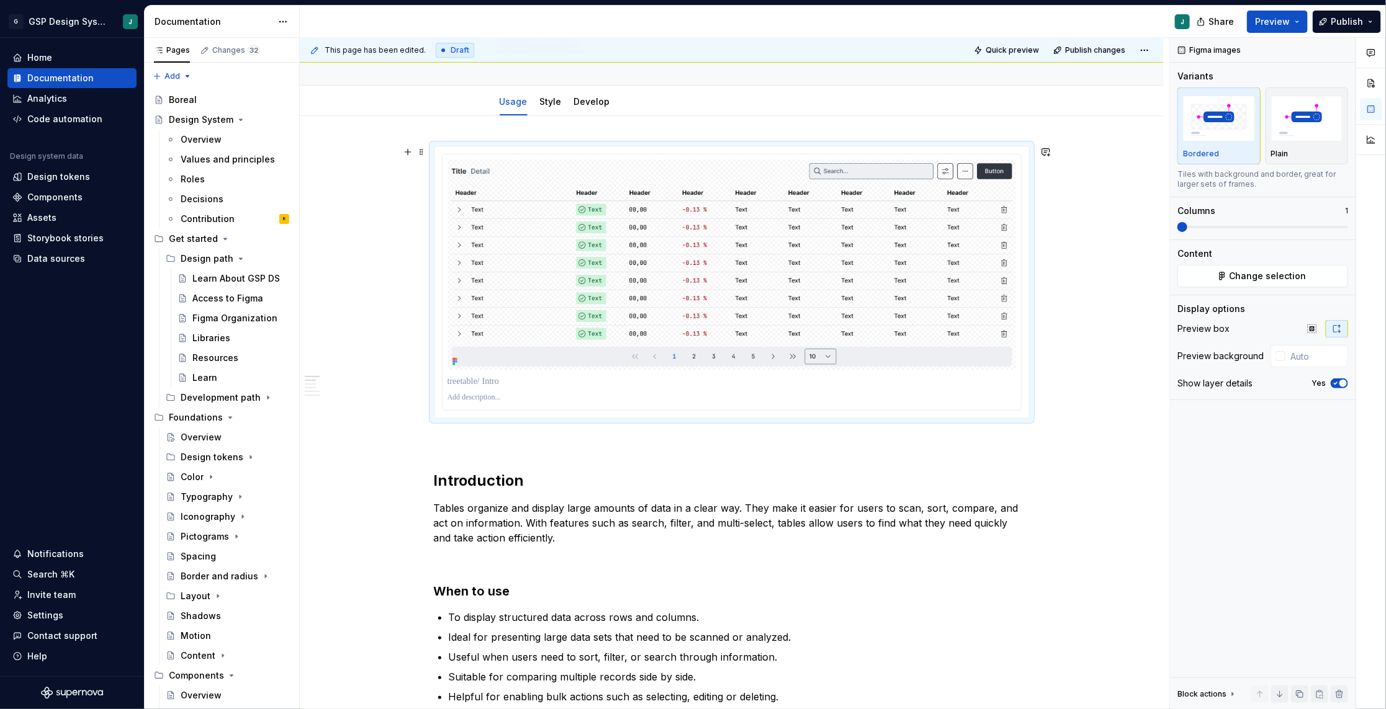
scroll to position [151, 0]
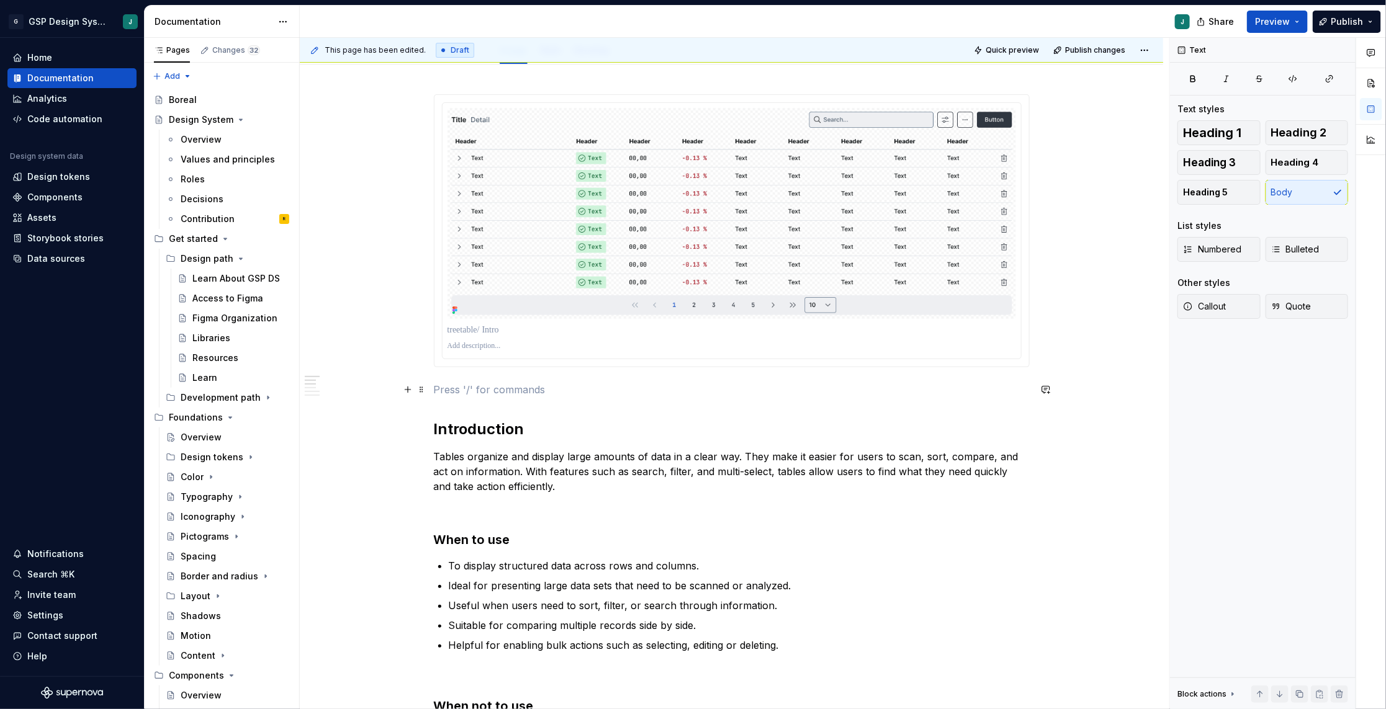
click at [462, 390] on p at bounding box center [732, 389] width 596 height 15
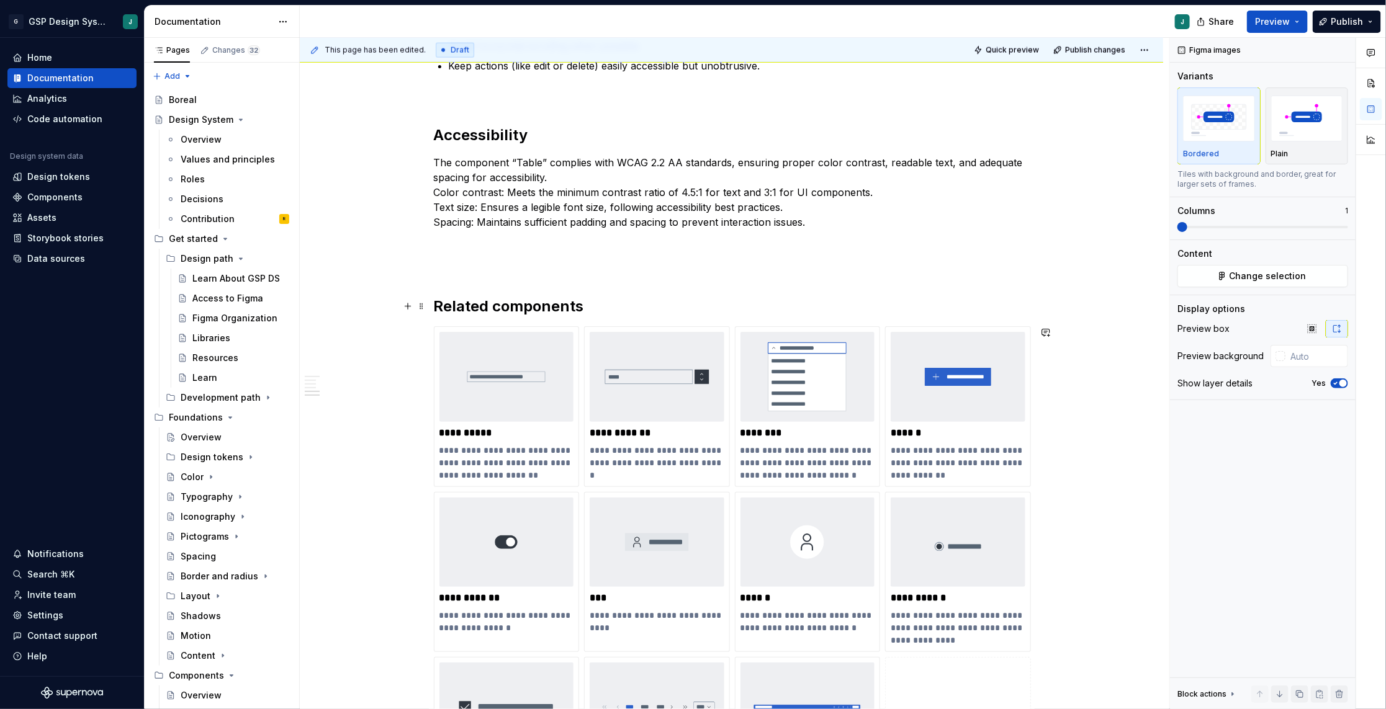
scroll to position [0, 0]
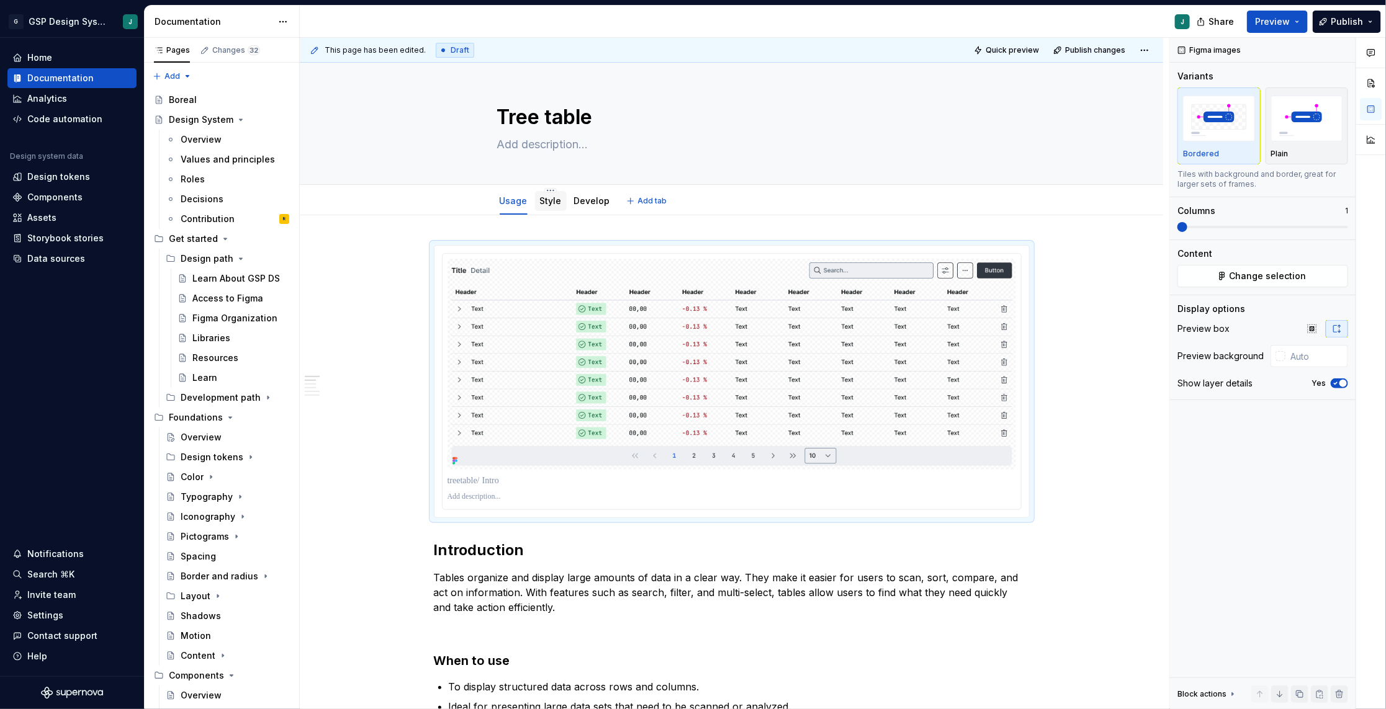
click at [554, 197] on link "Style" at bounding box center [551, 201] width 22 height 11
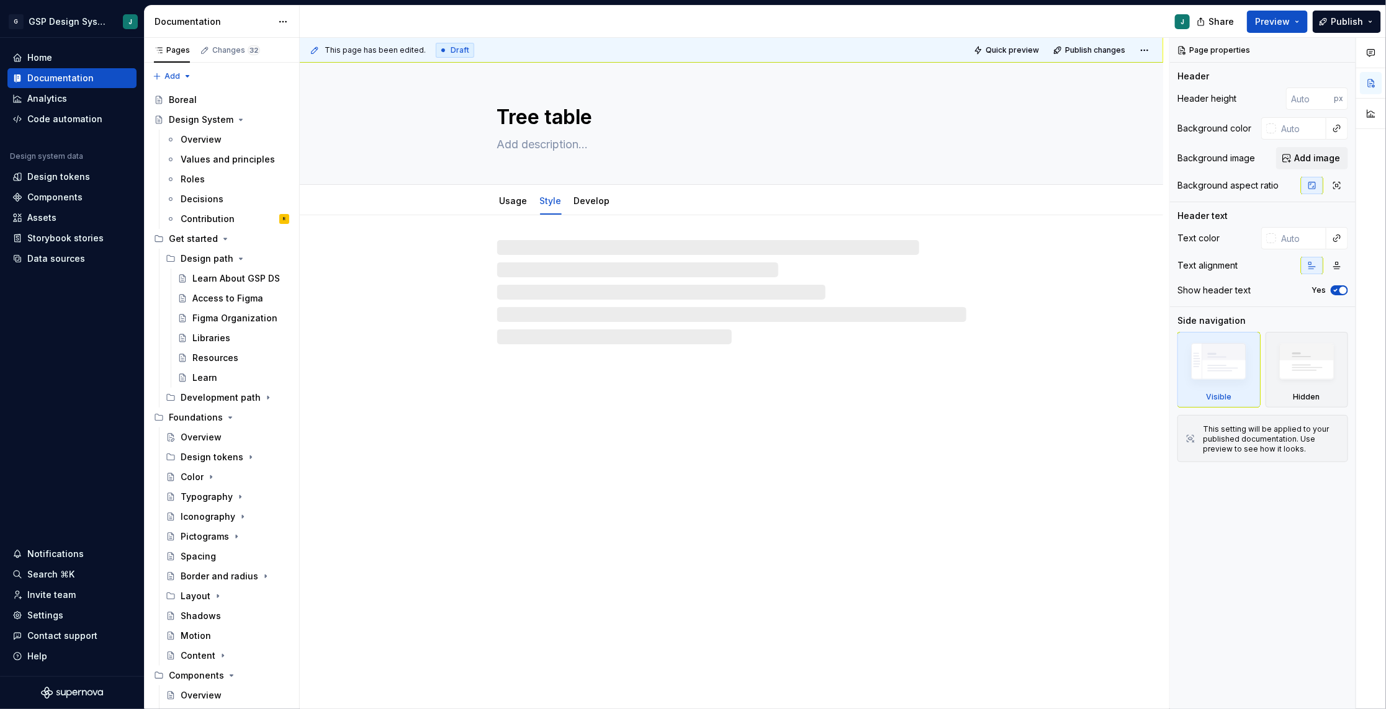
type textarea "*"
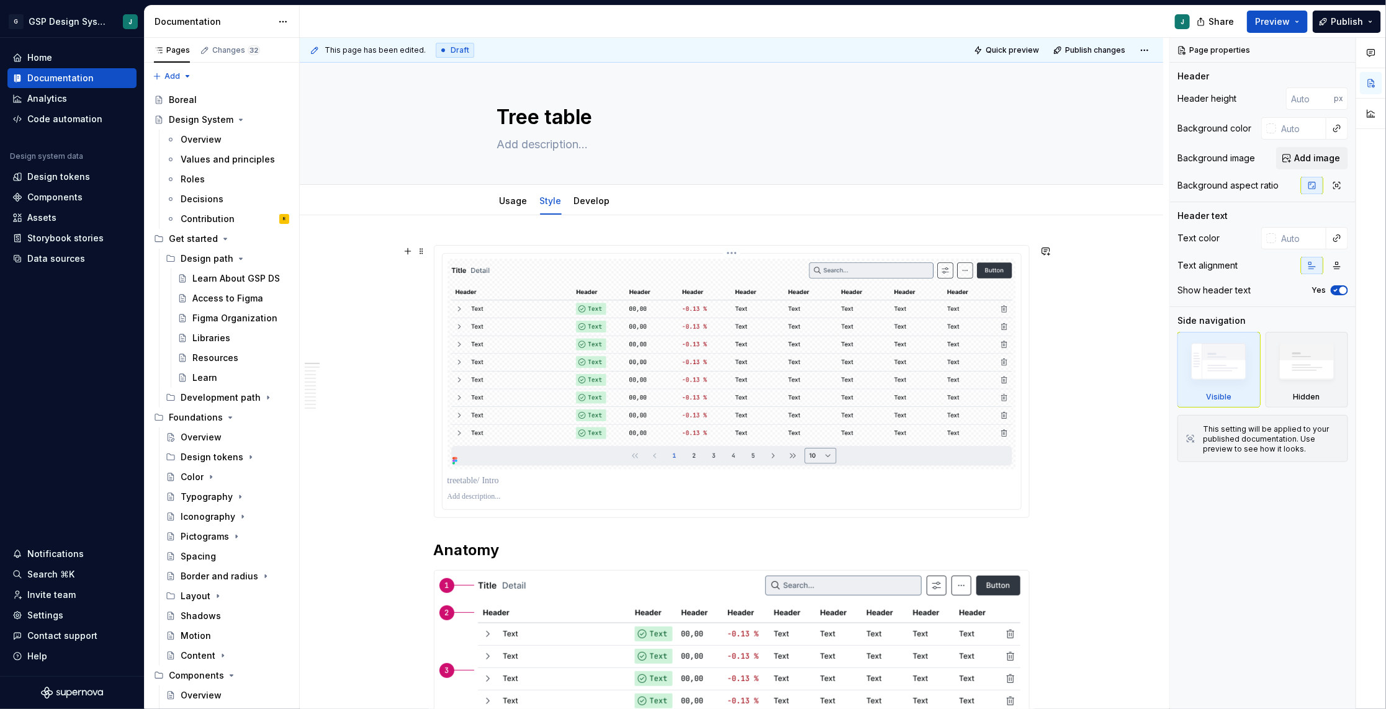
scroll to position [82, 0]
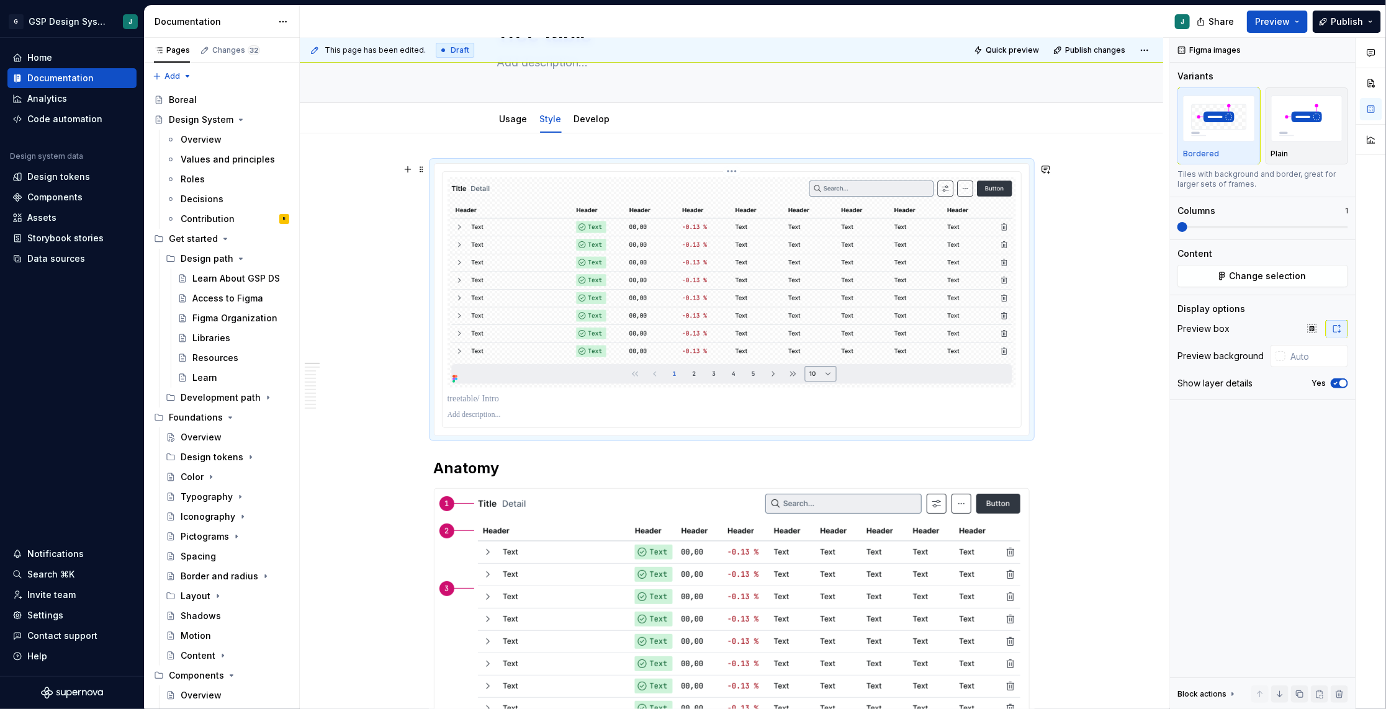
click at [698, 312] on img at bounding box center [732, 282] width 569 height 211
click at [1311, 354] on input "text" at bounding box center [1317, 356] width 63 height 22
type input "#FFFFFF"
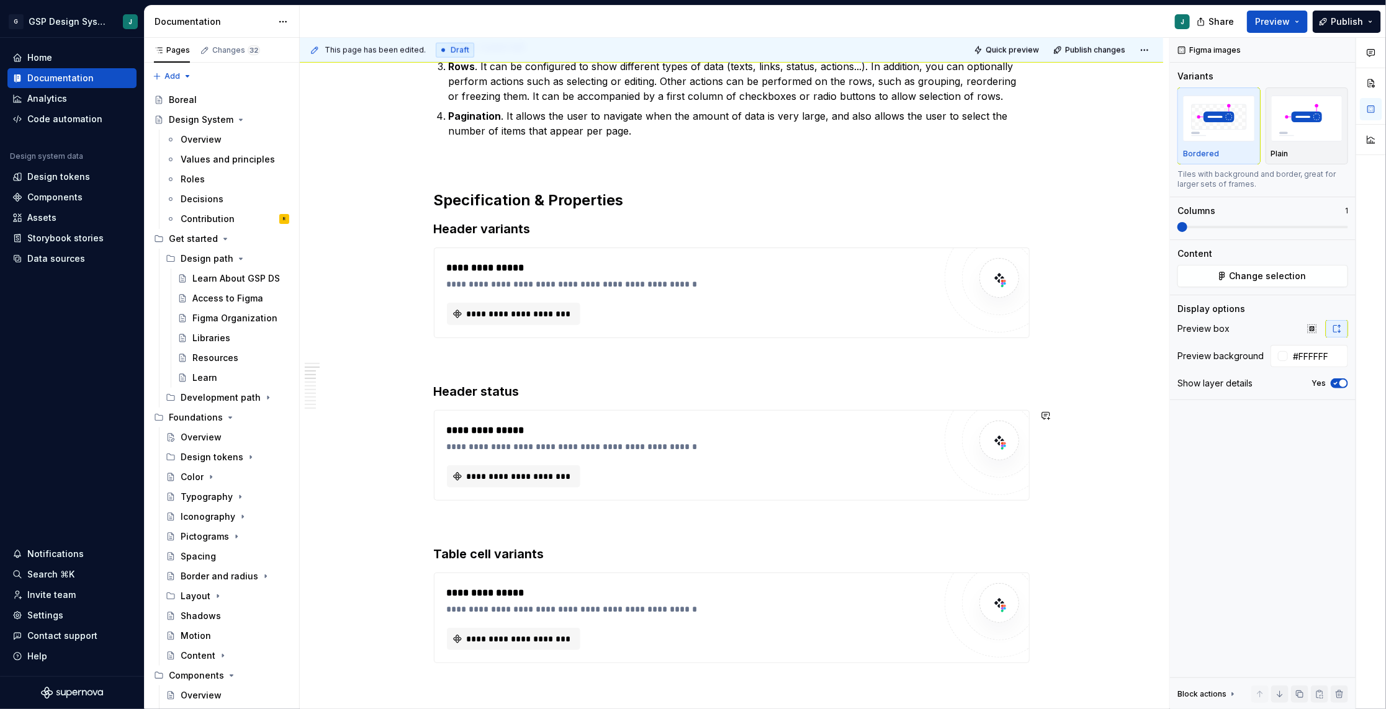
scroll to position [917, 0]
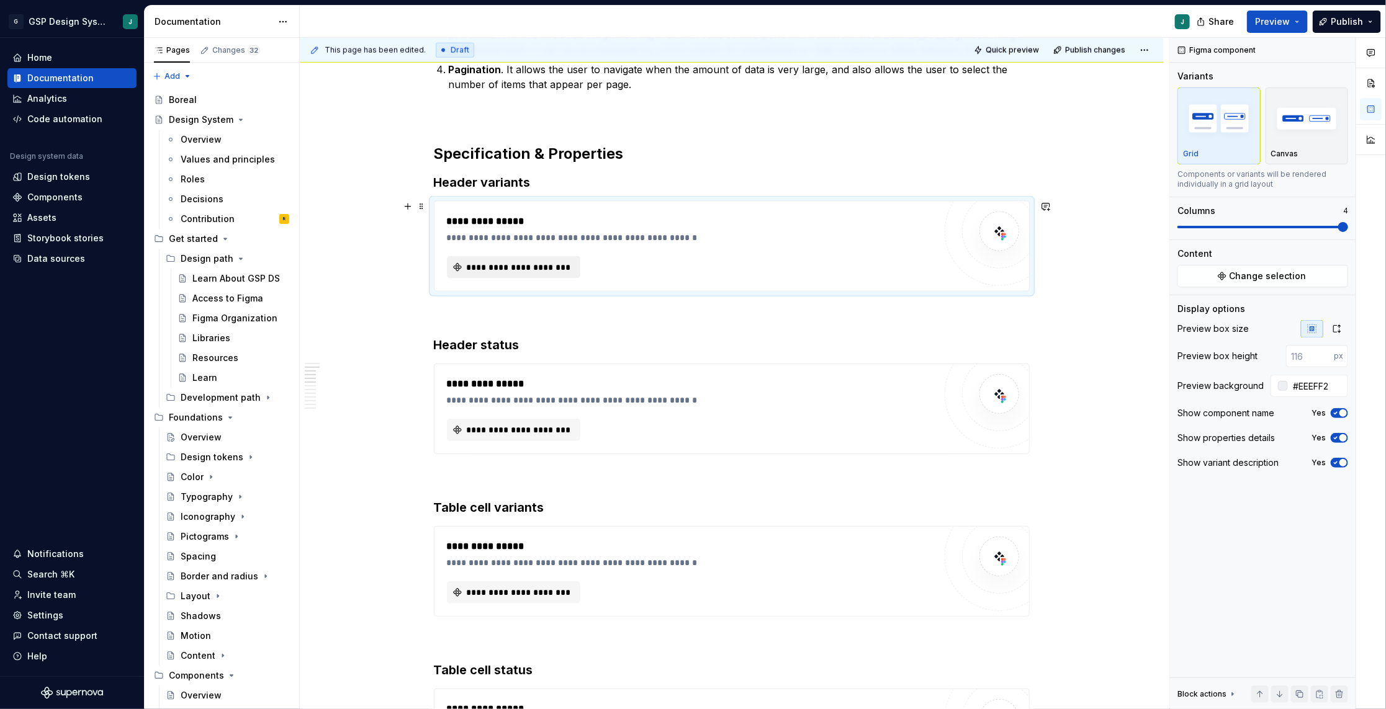
click at [530, 266] on span "**********" at bounding box center [518, 267] width 107 height 12
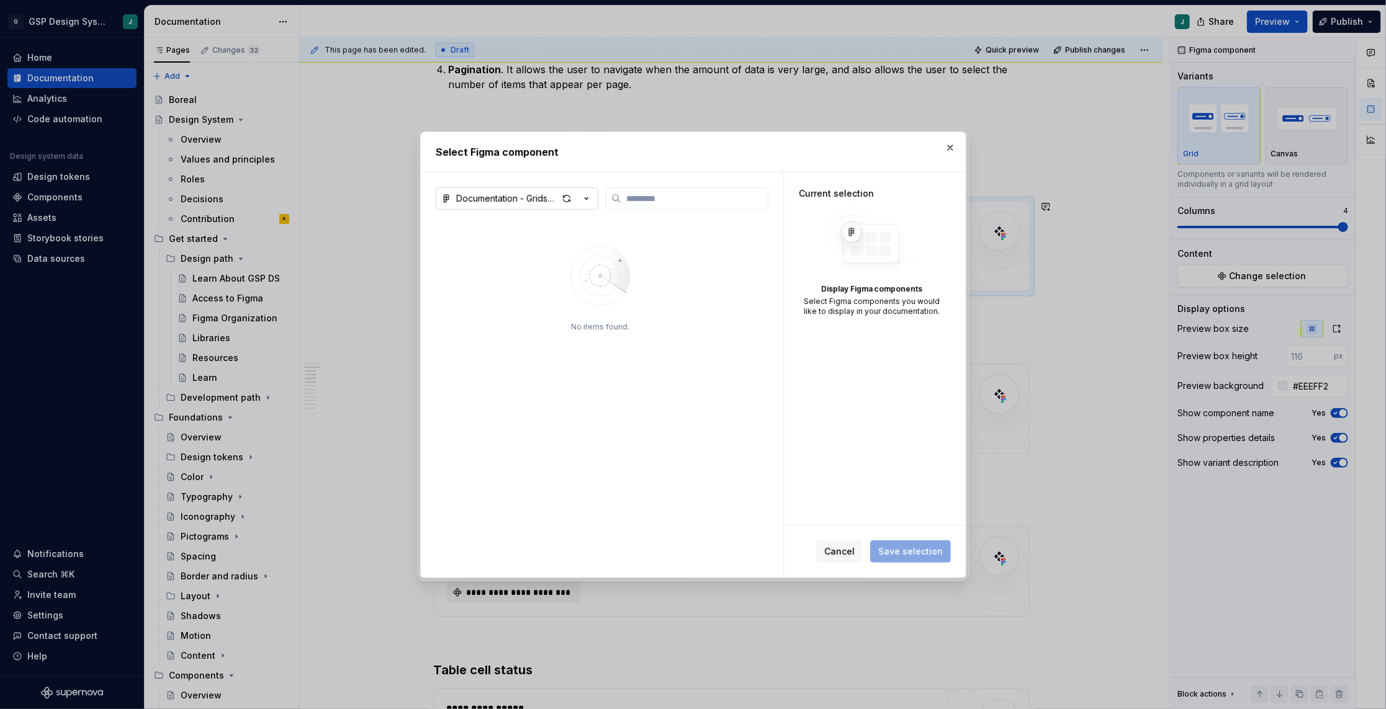
click at [520, 197] on div "Documentation - Gridspertise DS" at bounding box center [507, 198] width 102 height 12
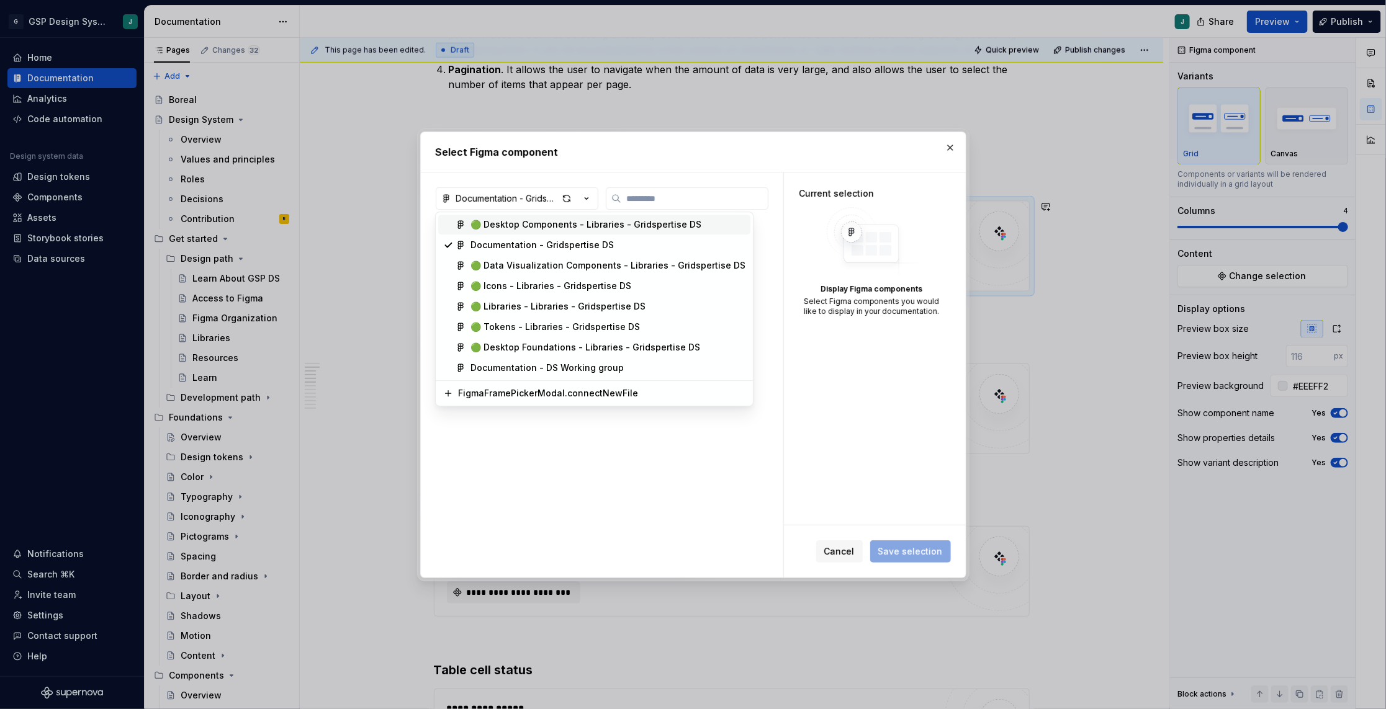
click at [522, 220] on div "🟢 Desktop Components - Libraries - Gridspertise DS" at bounding box center [586, 224] width 231 height 12
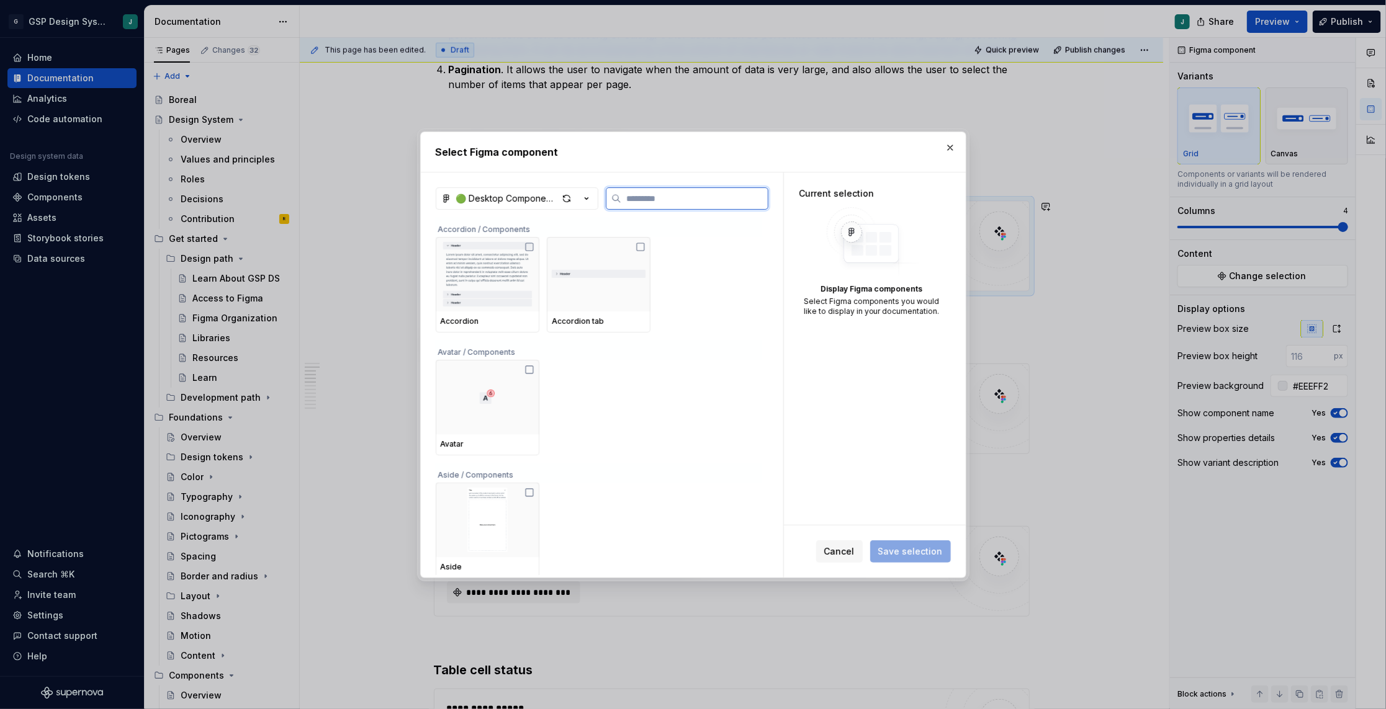
click at [648, 200] on input "search" at bounding box center [694, 198] width 146 height 12
type input "***"
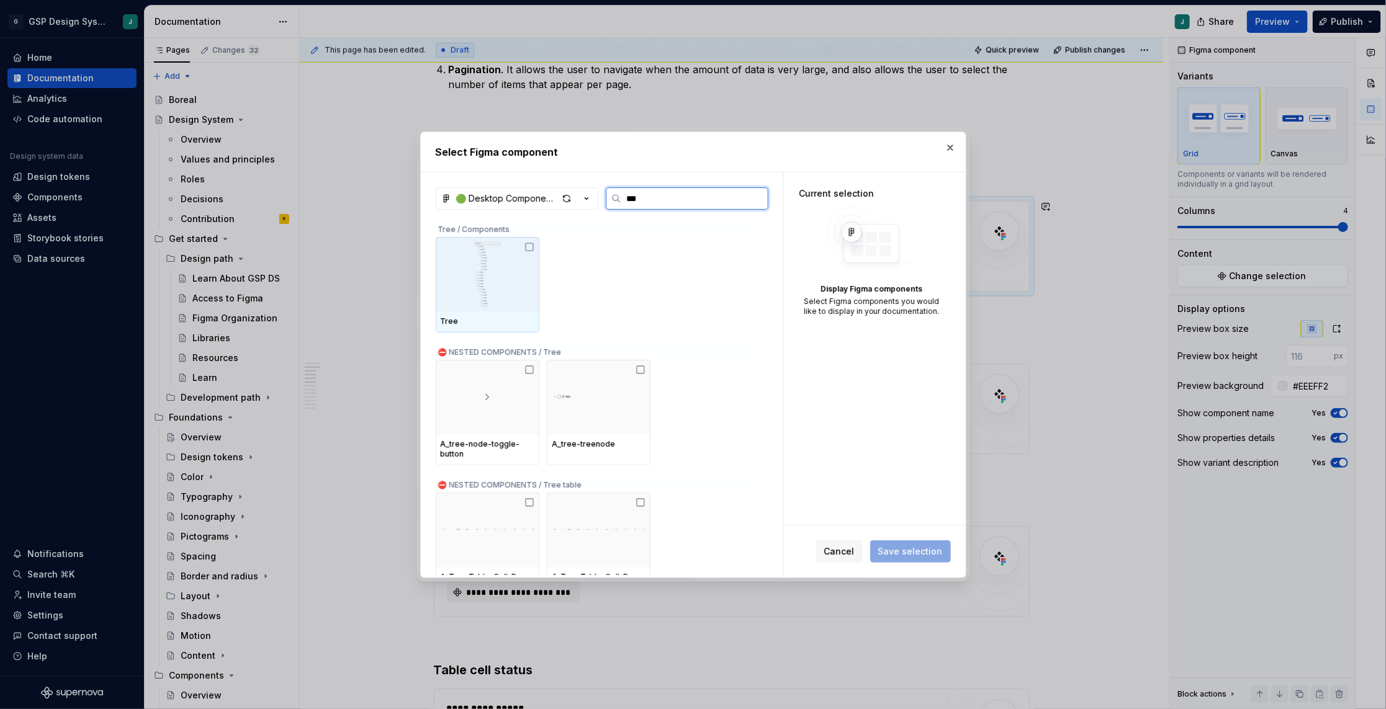
type textarea "*"
type input "****"
type textarea "*"
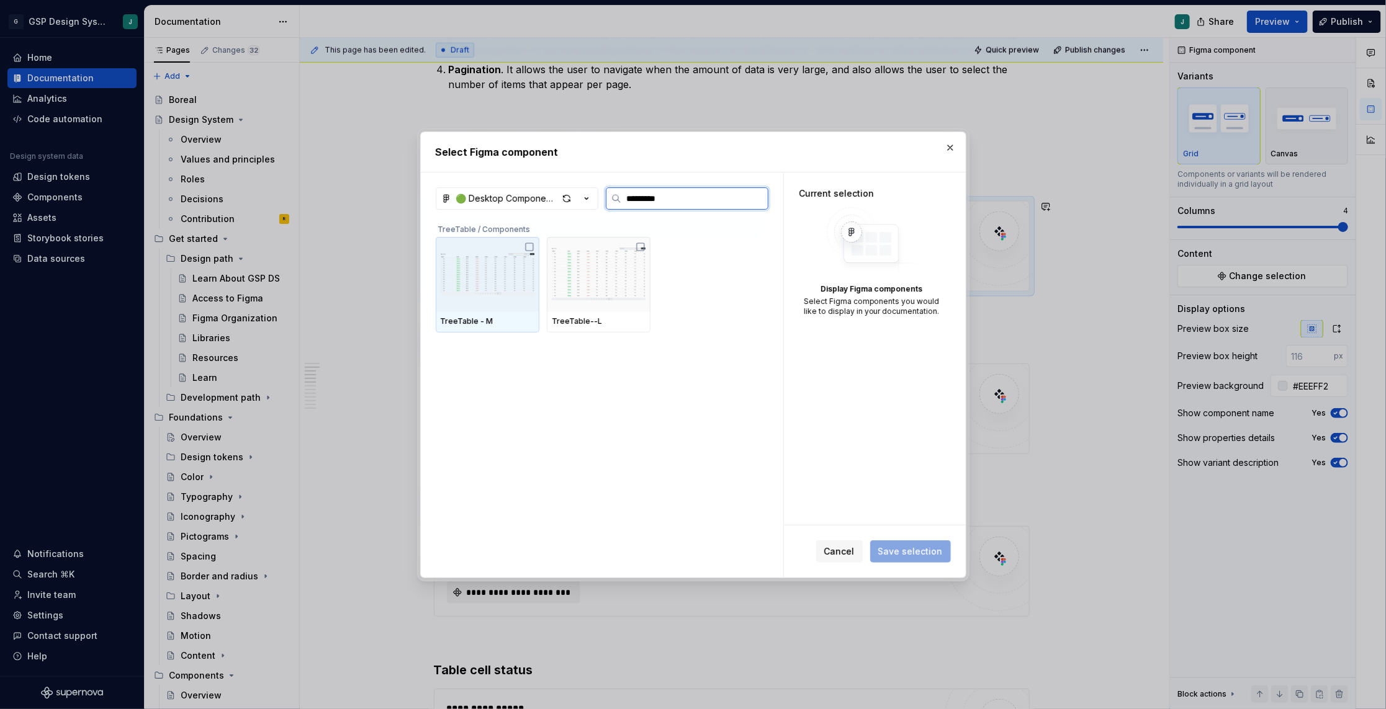
click at [651, 197] on input "*********" at bounding box center [694, 198] width 146 height 12
paste input "**********"
type input "**********"
click at [531, 246] on icon at bounding box center [530, 247] width 10 height 10
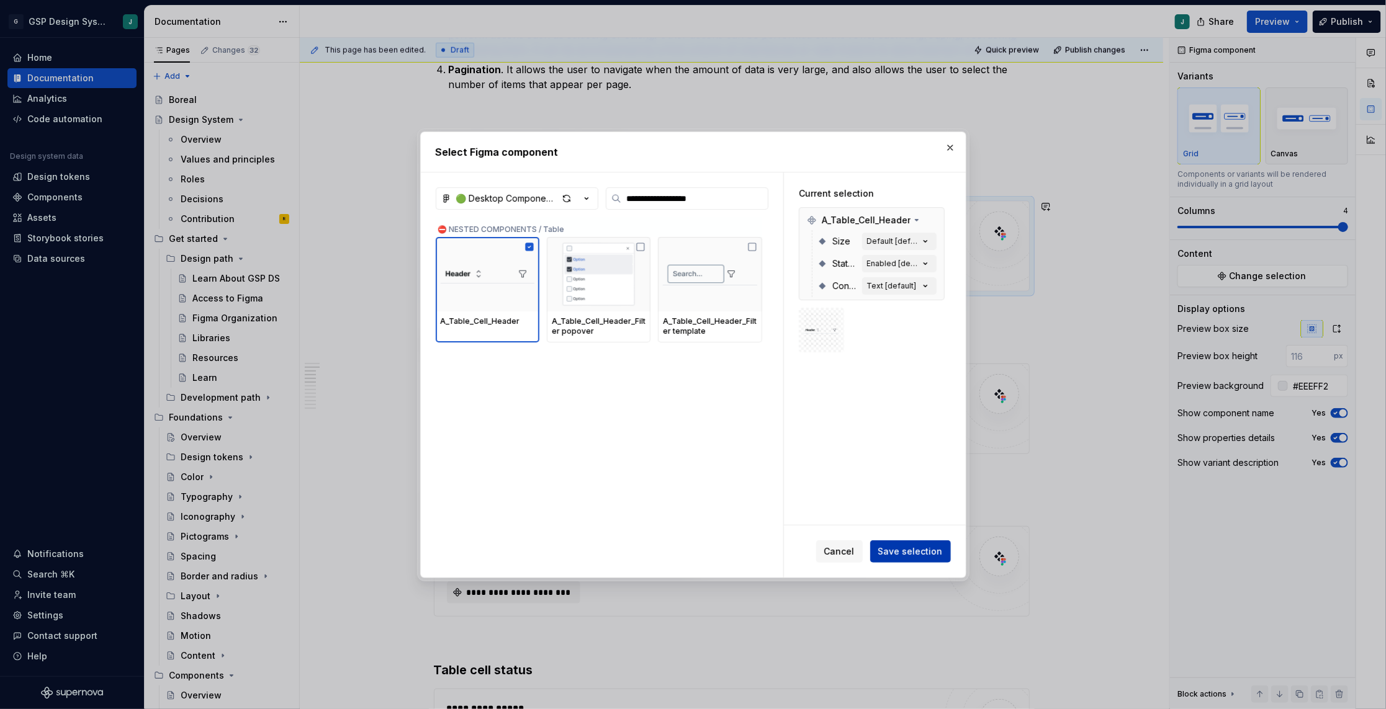
click at [920, 550] on span "Save selection" at bounding box center [910, 552] width 65 height 12
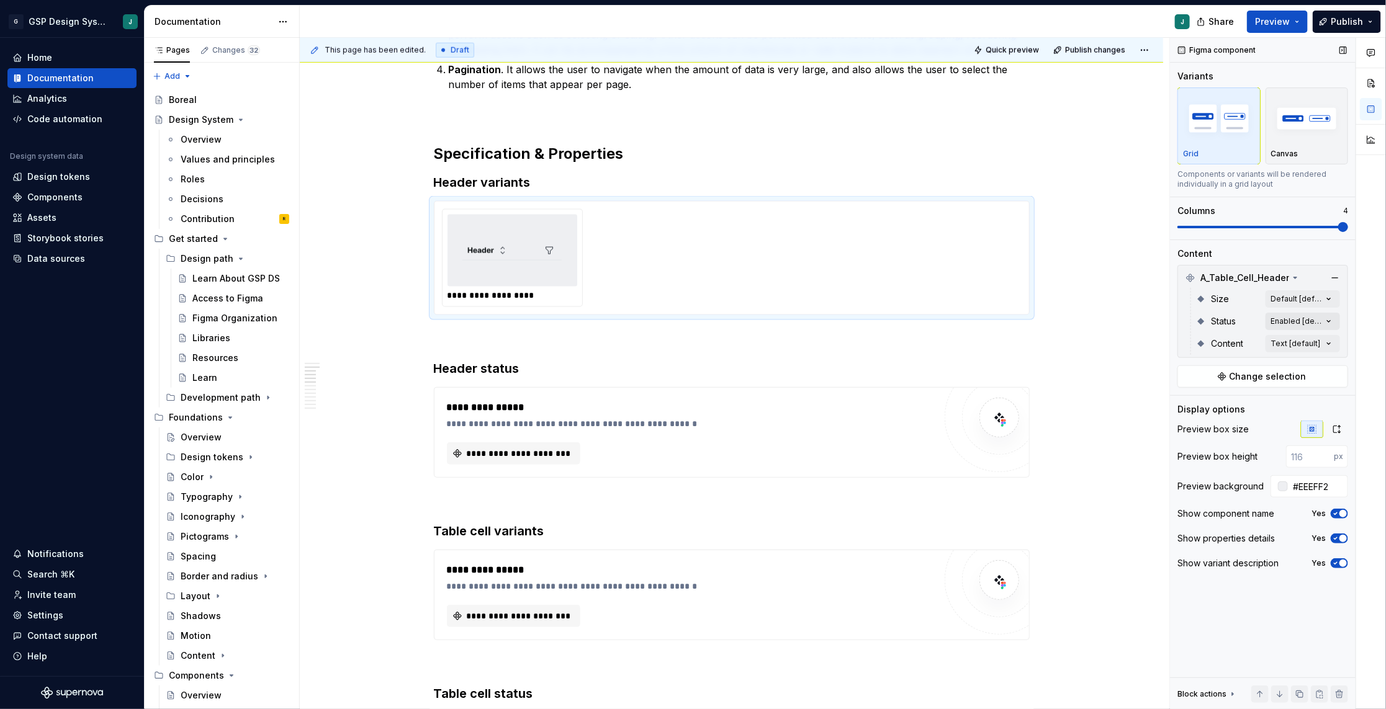
click at [1323, 314] on div "Comments Open comments No comments yet Select ‘Comment’ from the block context …" at bounding box center [1278, 374] width 216 height 672
click at [1325, 339] on icon "button" at bounding box center [1321, 342] width 10 height 7
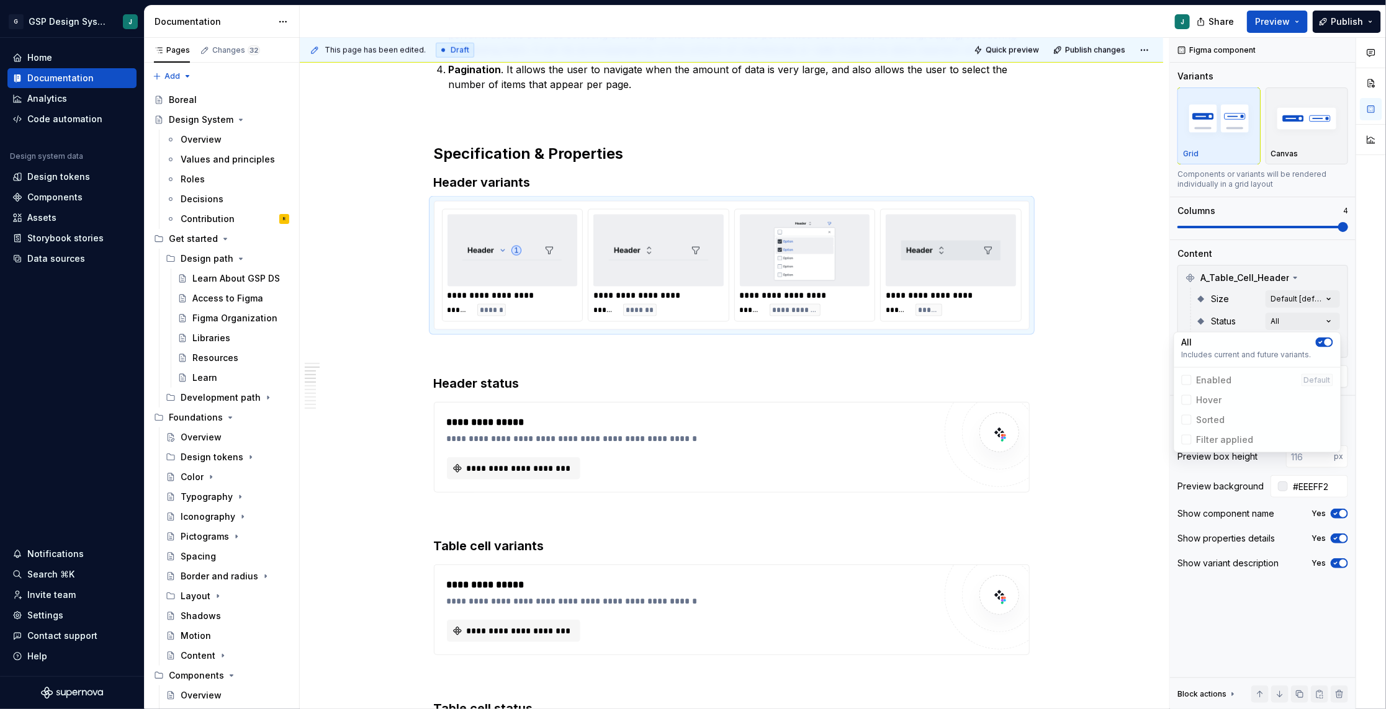
click at [1332, 292] on div "Comments Open comments No comments yet Select ‘Comment’ from the block context …" at bounding box center [1278, 374] width 216 height 672
click at [1331, 292] on div "Comments Open comments No comments yet Select ‘Comment’ from the block context …" at bounding box center [1278, 374] width 216 height 672
click at [1261, 294] on div "Comments Open comments No comments yet Select ‘Comment’ from the block context …" at bounding box center [1278, 374] width 216 height 672
click at [1338, 345] on div "Comments Open comments No comments yet Select ‘Comment’ from the block context …" at bounding box center [1278, 374] width 216 height 672
click at [1318, 365] on span "button" at bounding box center [1320, 364] width 7 height 7
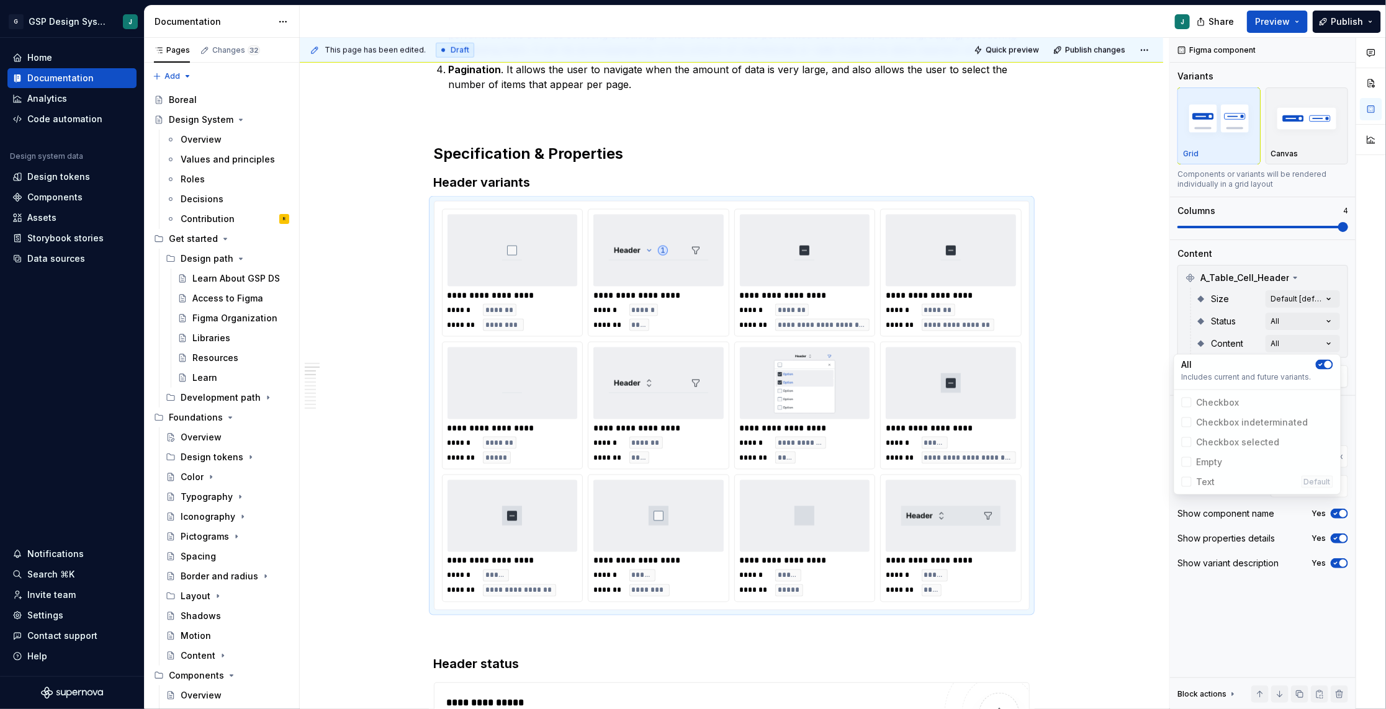
click at [1079, 352] on html "G GSP Design System J Home Documentation Analytics Code automation Design syste…" at bounding box center [693, 354] width 1386 height 709
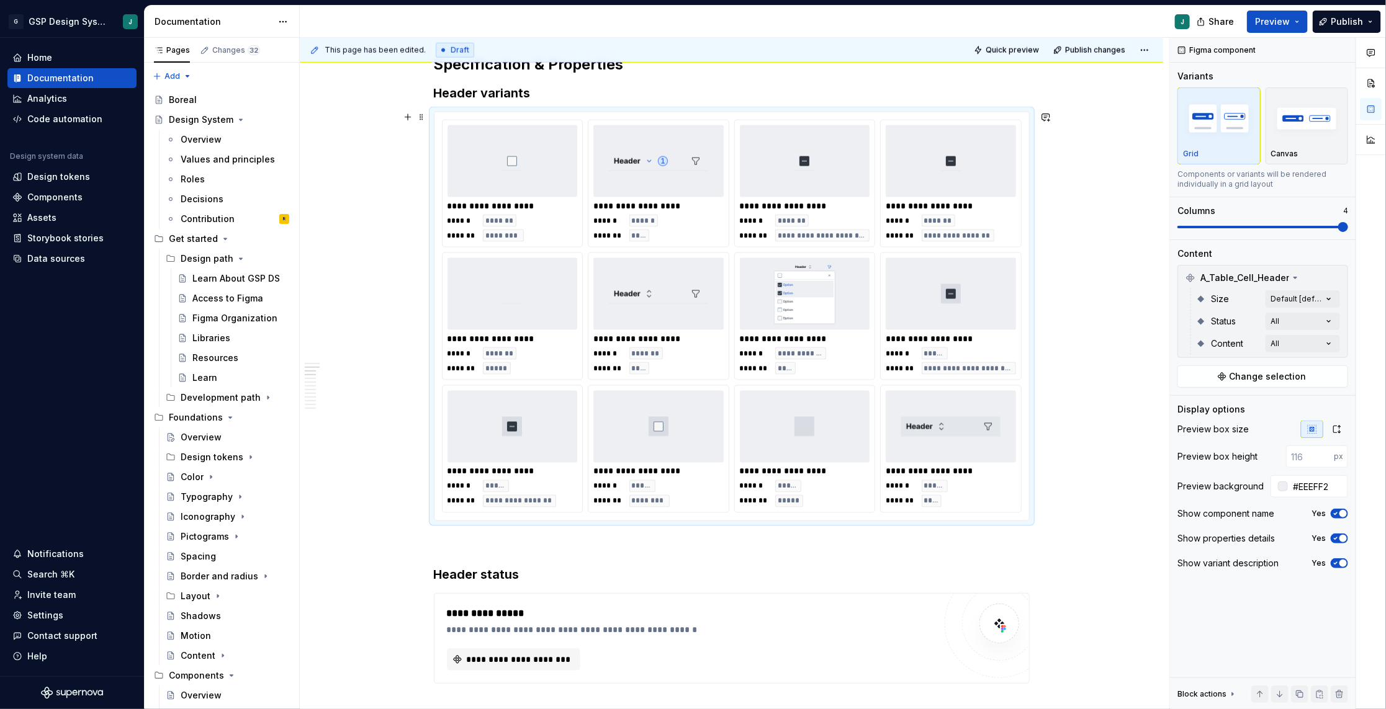
scroll to position [1006, 0]
click at [1297, 319] on div "Comments Open comments No comments yet Select ‘Comment’ from the block context …" at bounding box center [1278, 374] width 216 height 672
click at [1323, 342] on button "button" at bounding box center [1324, 343] width 17 height 10
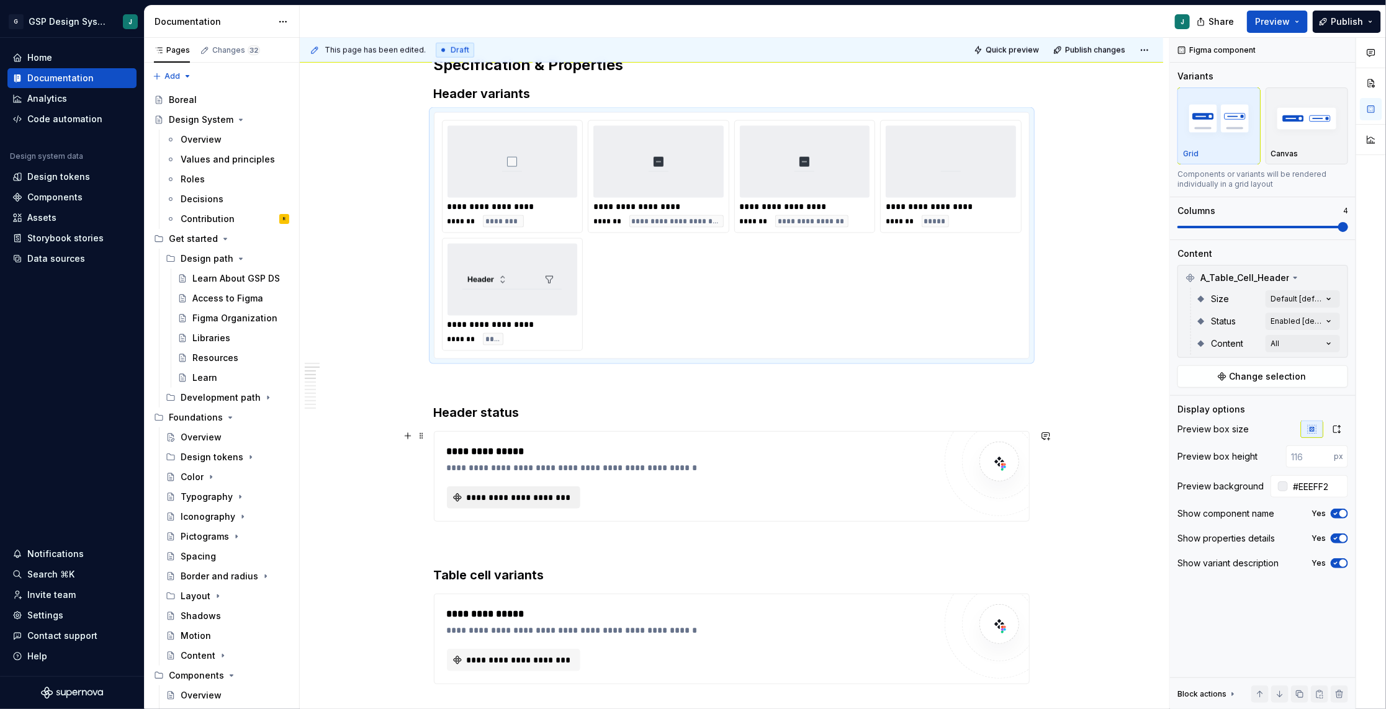
click at [535, 496] on html "G GSP Design System J Home Documentation Analytics Code automation Design syste…" at bounding box center [693, 354] width 1386 height 709
click at [510, 496] on span "**********" at bounding box center [518, 498] width 107 height 12
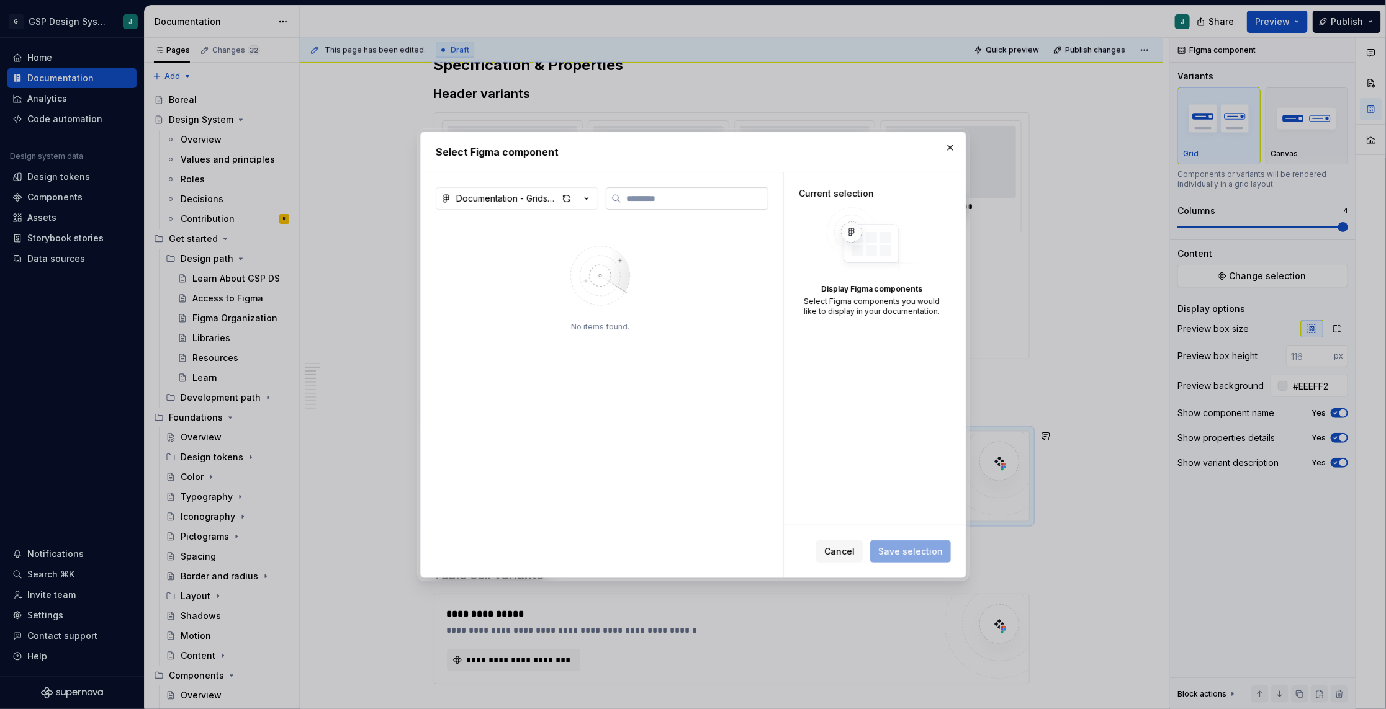
type textarea "*"
type input "**********"
click at [496, 197] on div "Documentation - Gridspertise DS" at bounding box center [507, 198] width 102 height 12
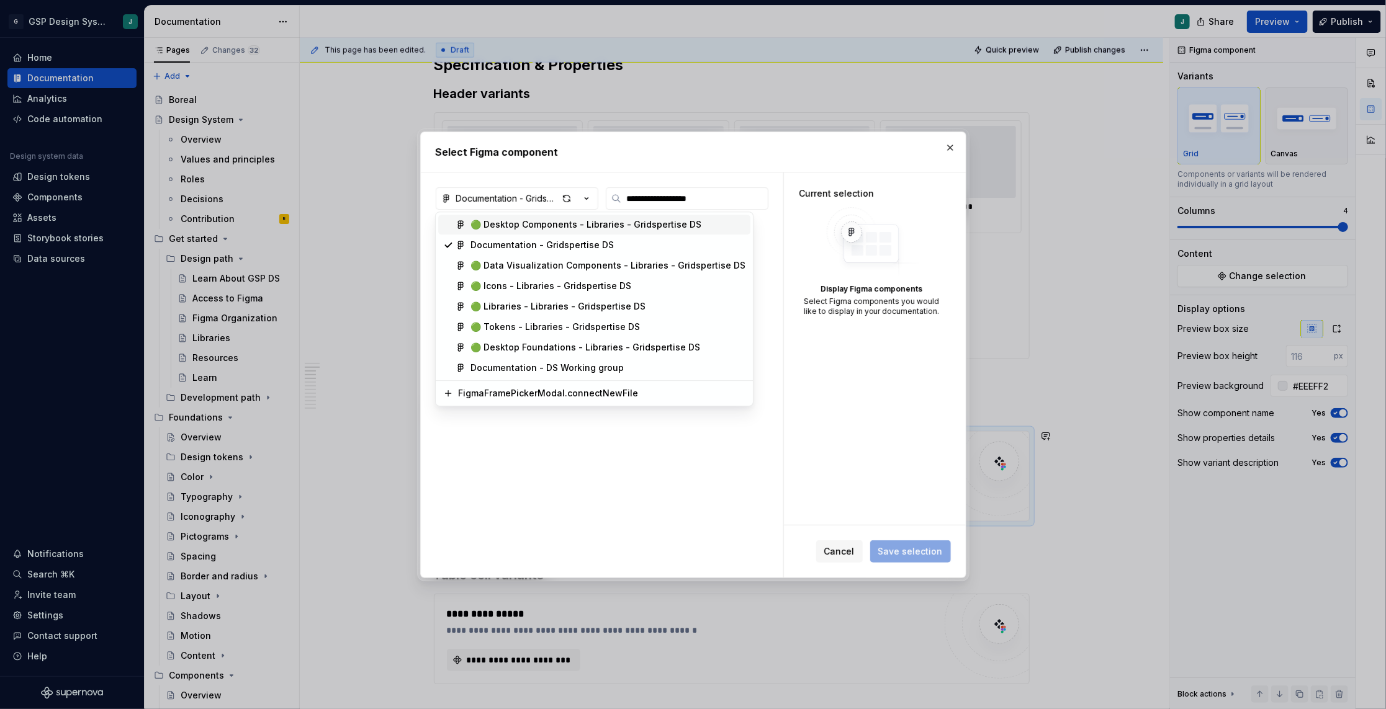
click at [536, 225] on div "🟢 Desktop Components - Libraries - Gridspertise DS" at bounding box center [586, 224] width 231 height 12
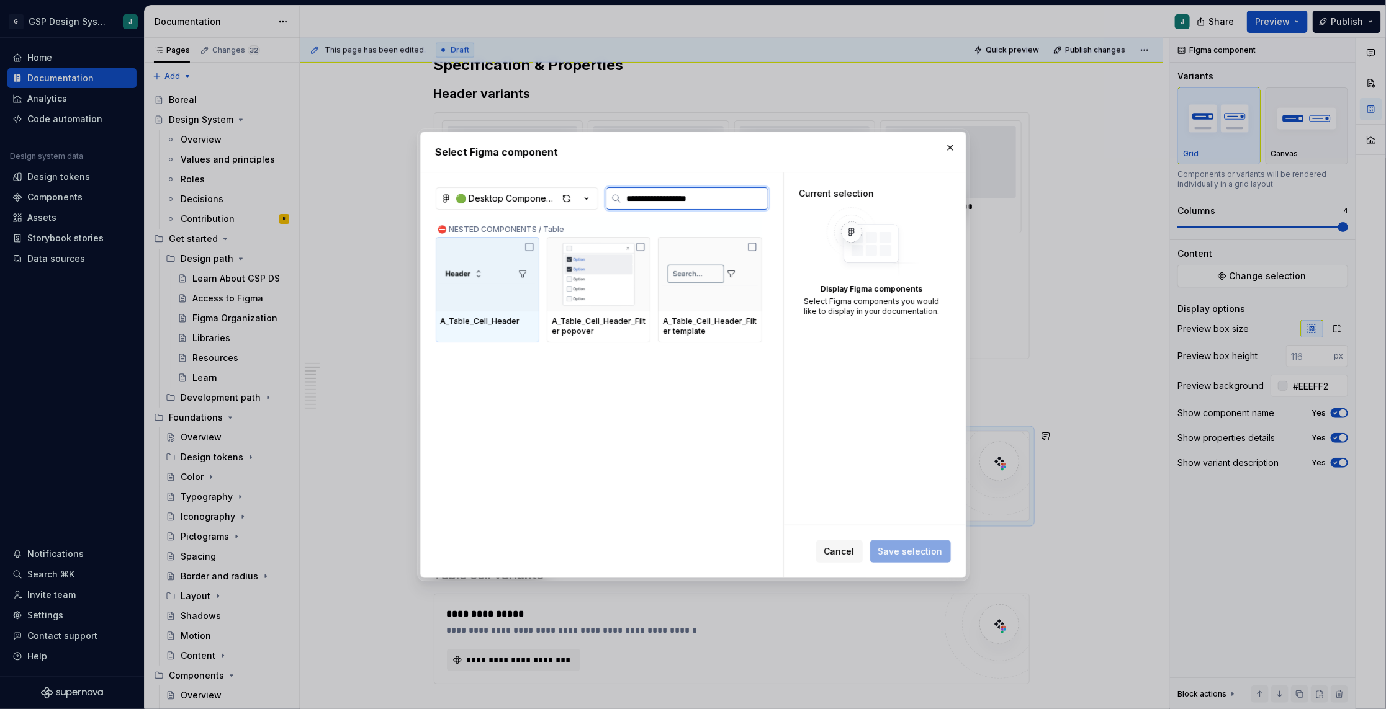
click at [528, 248] on icon at bounding box center [530, 247] width 10 height 10
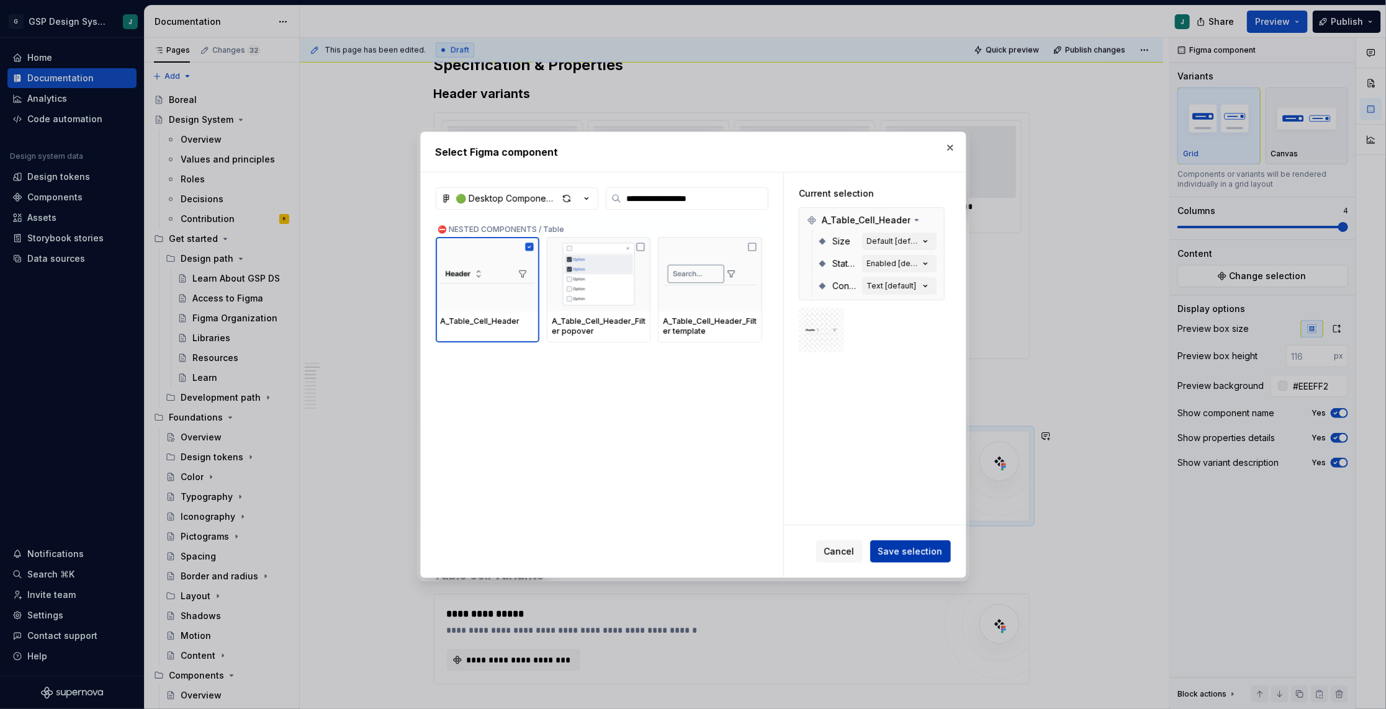
click at [926, 548] on span "Save selection" at bounding box center [910, 552] width 65 height 12
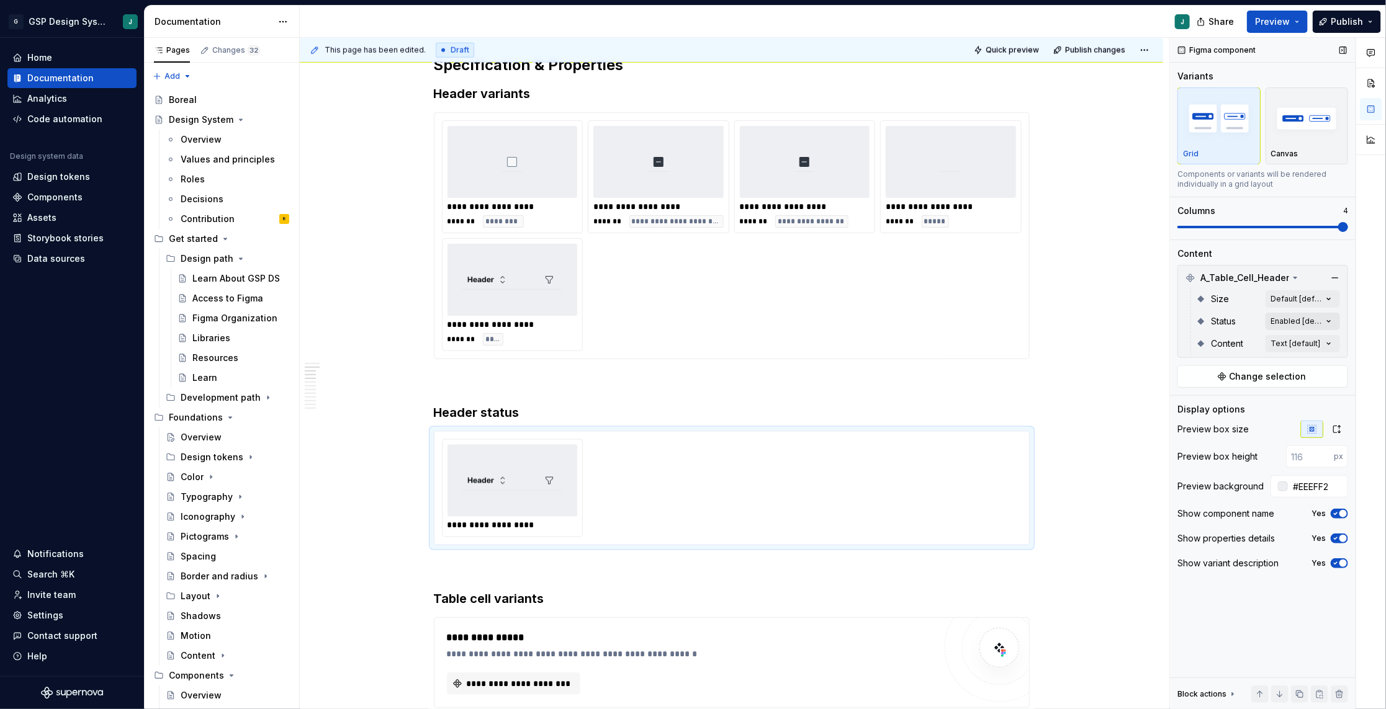
click at [1313, 319] on div "Comments Open comments No comments yet Select ‘Comment’ from the block context …" at bounding box center [1278, 374] width 216 height 672
click at [1323, 343] on span "button" at bounding box center [1320, 342] width 7 height 7
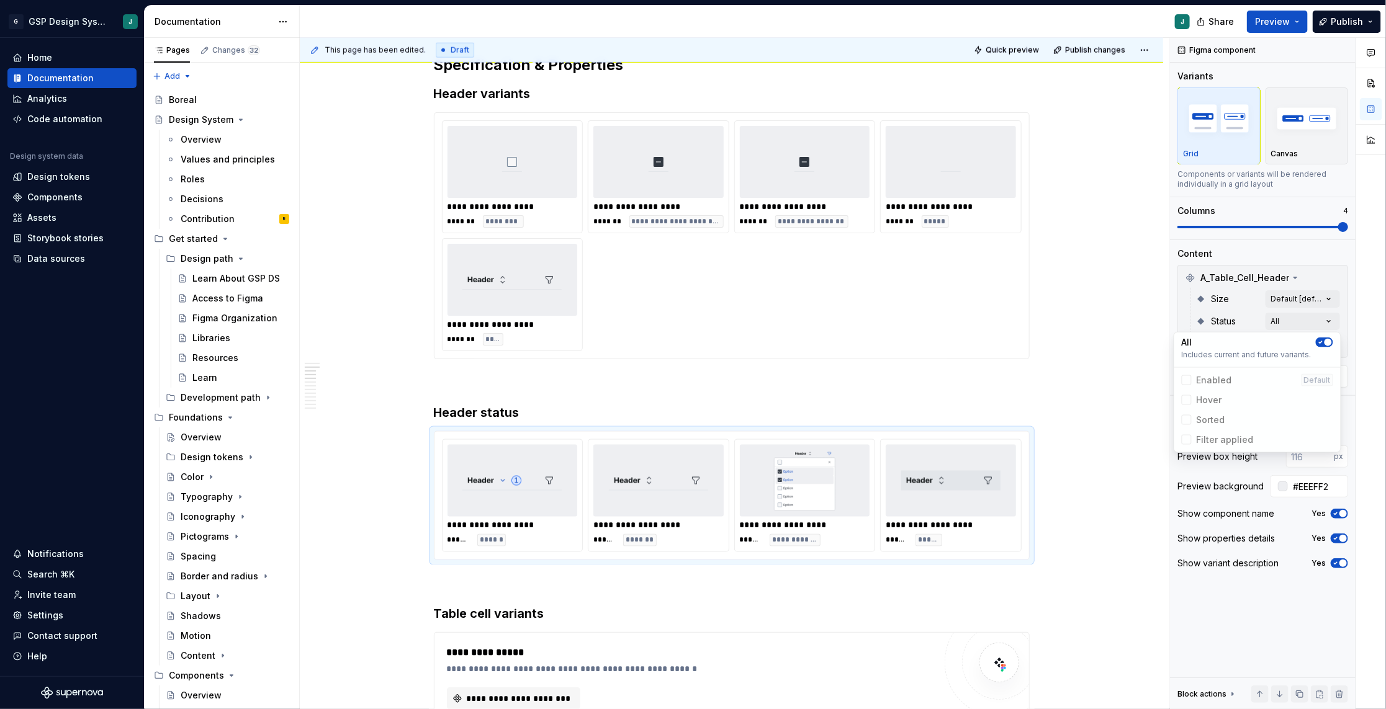
click at [591, 463] on html "G GSP Design System J Home Documentation Analytics Code automation Design syste…" at bounding box center [693, 354] width 1386 height 709
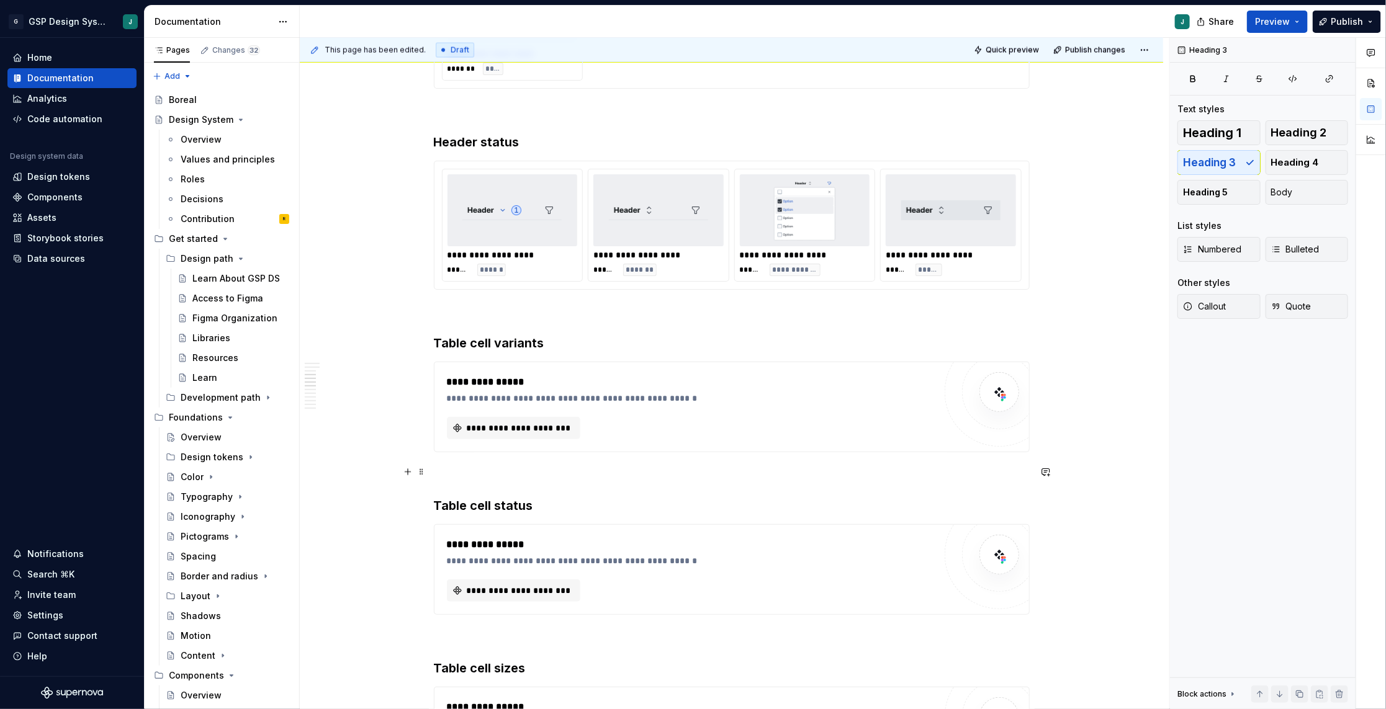
scroll to position [1277, 0]
type textarea "*"
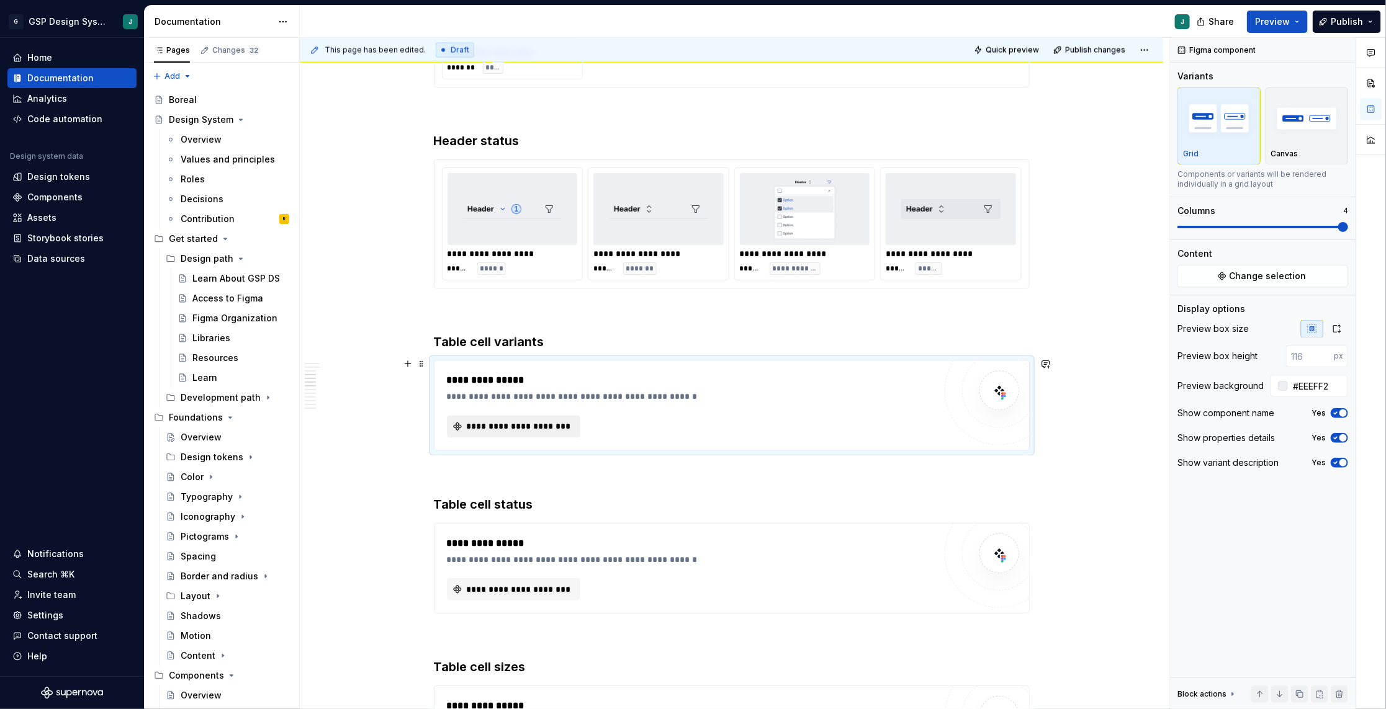
click at [541, 422] on span "**********" at bounding box center [518, 427] width 107 height 12
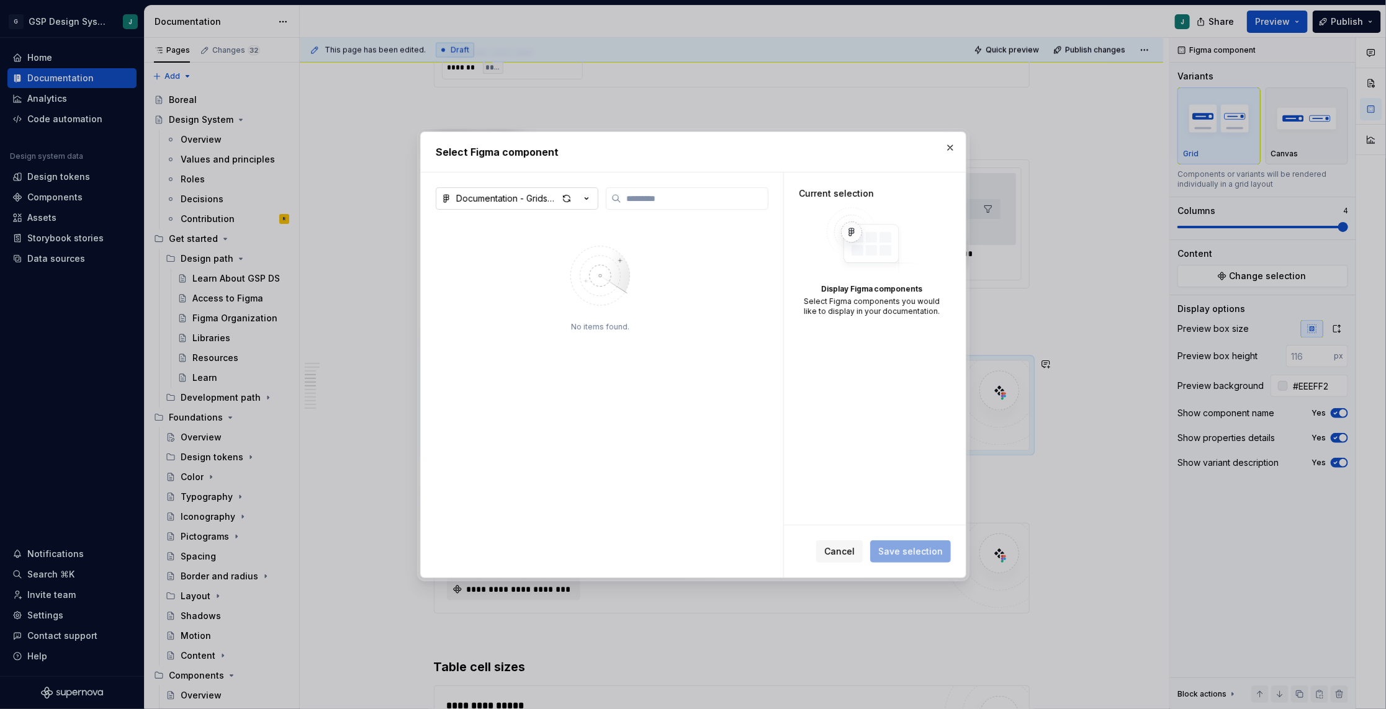
click at [519, 194] on div "Documentation - Gridspertise DS" at bounding box center [507, 198] width 102 height 12
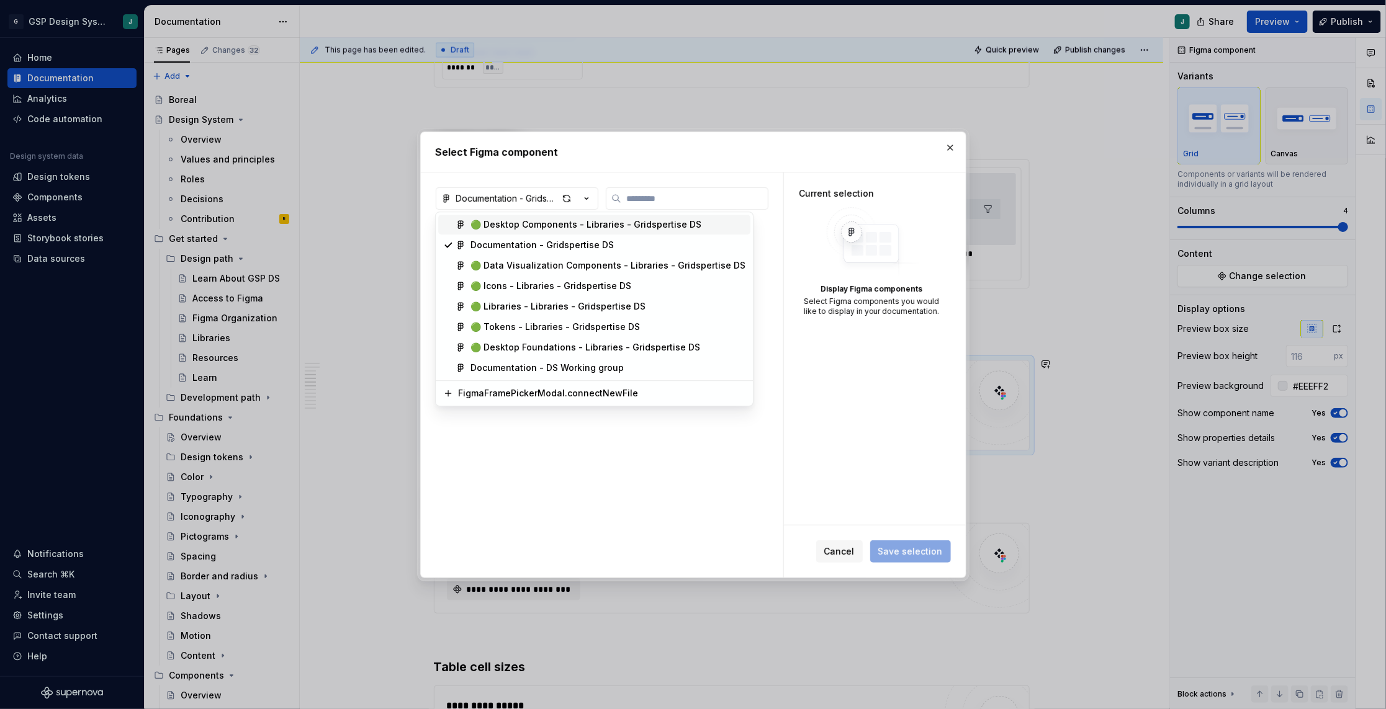
click at [514, 224] on div "🟢 Desktop Components - Libraries - Gridspertise DS" at bounding box center [586, 224] width 231 height 12
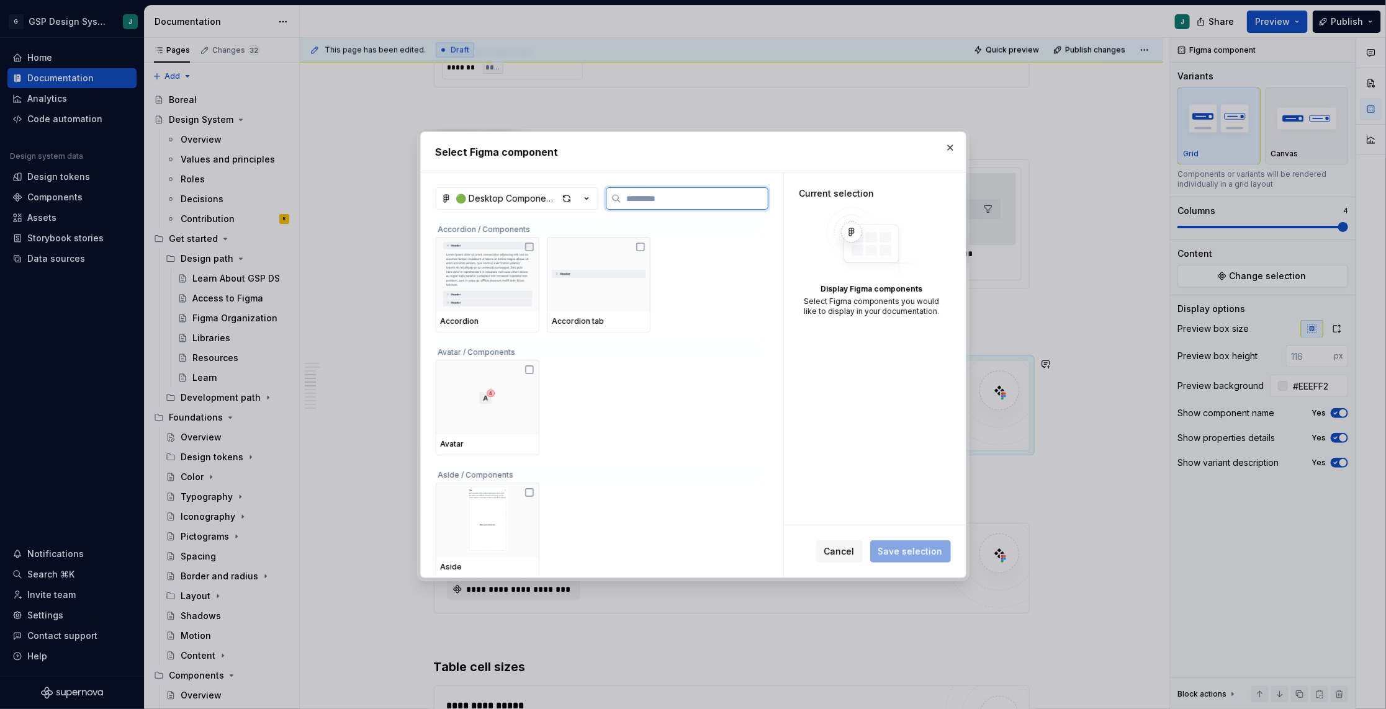
click at [633, 202] on input "search" at bounding box center [694, 198] width 146 height 12
paste input "**********"
type input "**********"
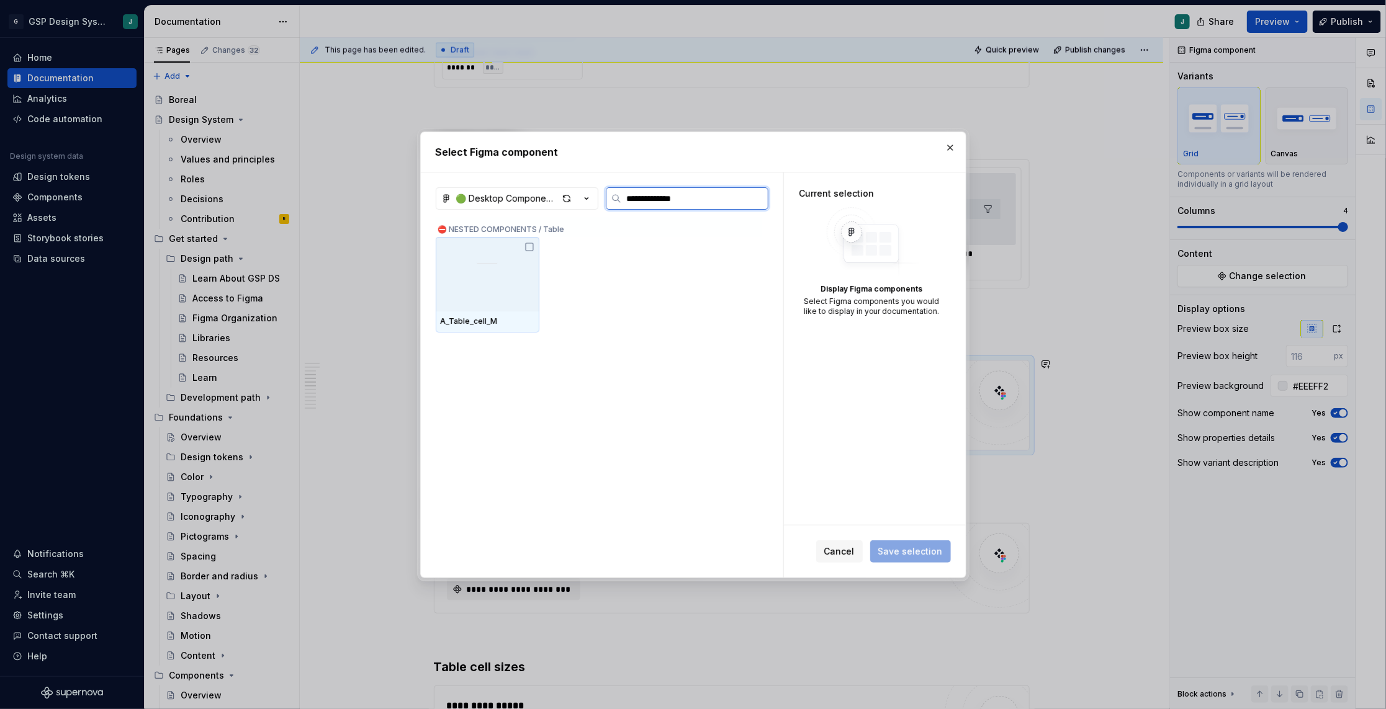
click at [527, 243] on icon at bounding box center [530, 247] width 10 height 10
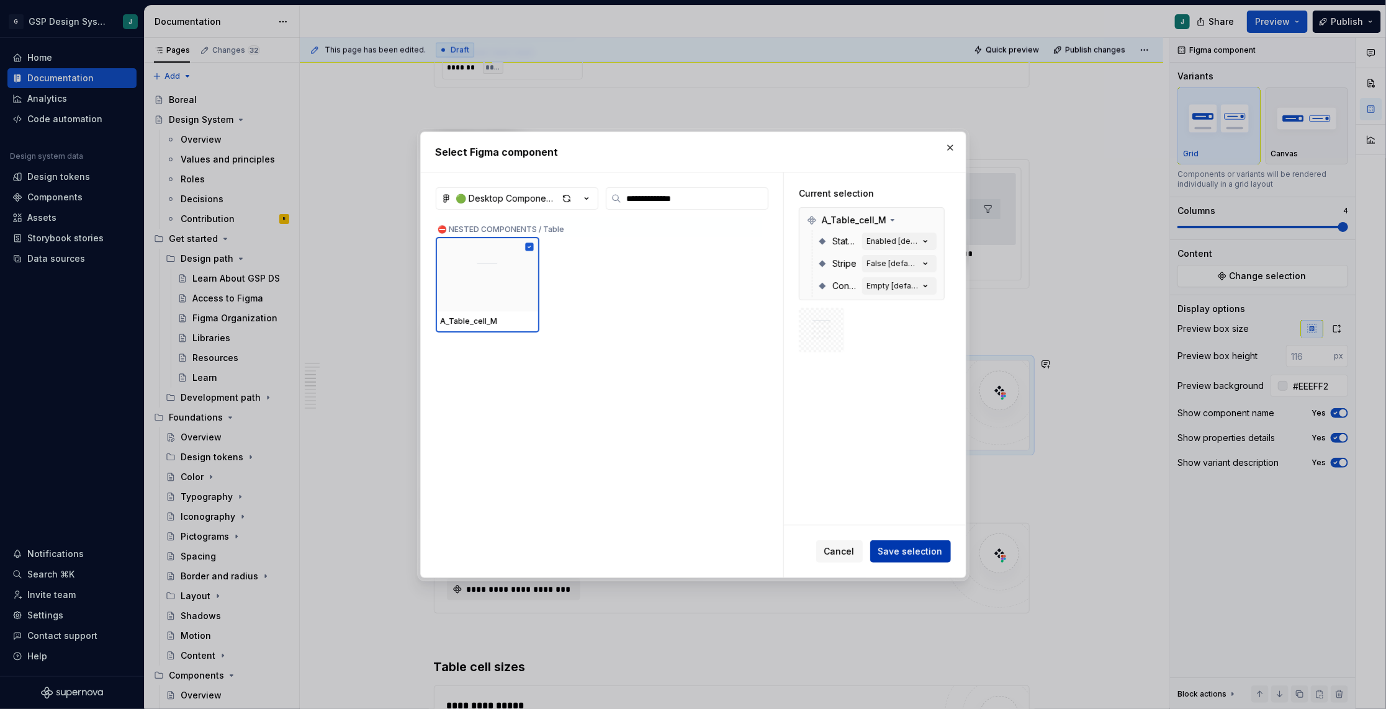
click at [895, 549] on span "Save selection" at bounding box center [910, 552] width 65 height 12
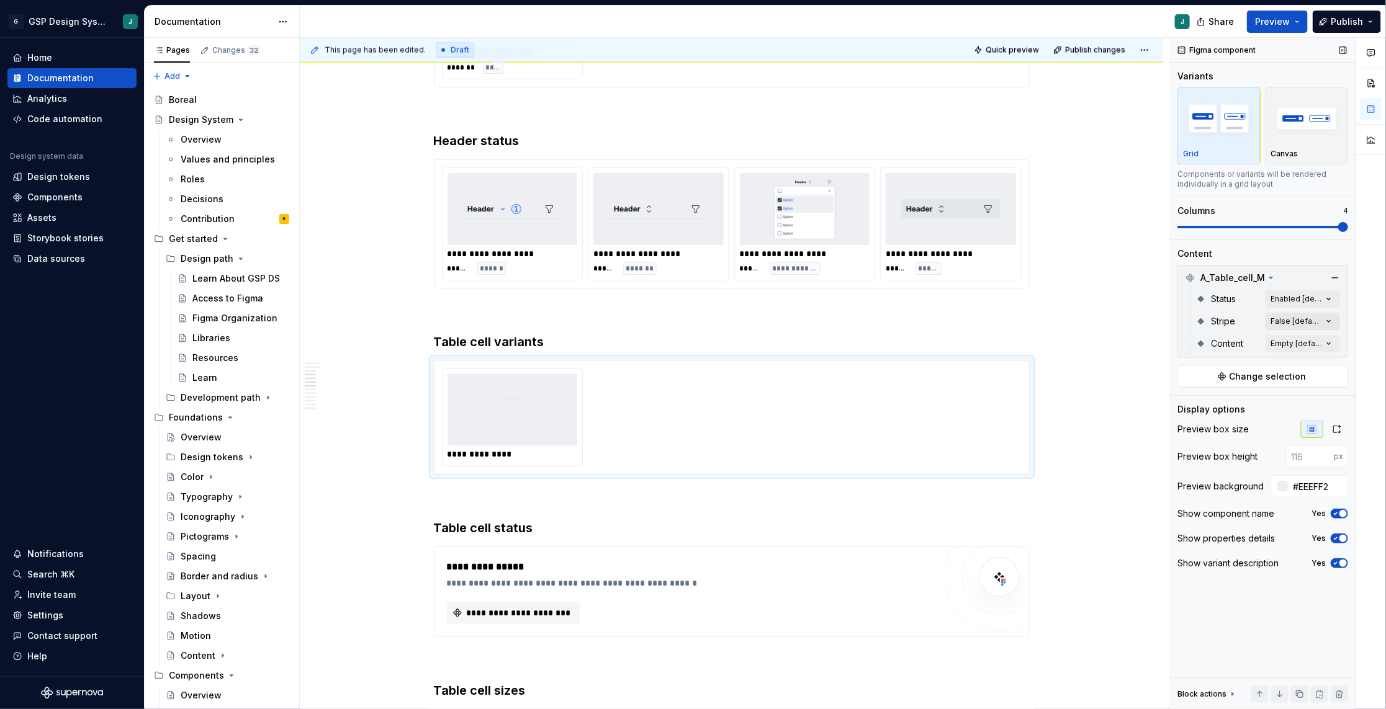
click at [1325, 319] on div "Comments Open comments No comments yet Select ‘Comment’ from the block context …" at bounding box center [1278, 374] width 216 height 672
click at [1326, 337] on div "Comments Open comments No comments yet Select ‘Comment’ from the block context …" at bounding box center [1278, 374] width 216 height 672
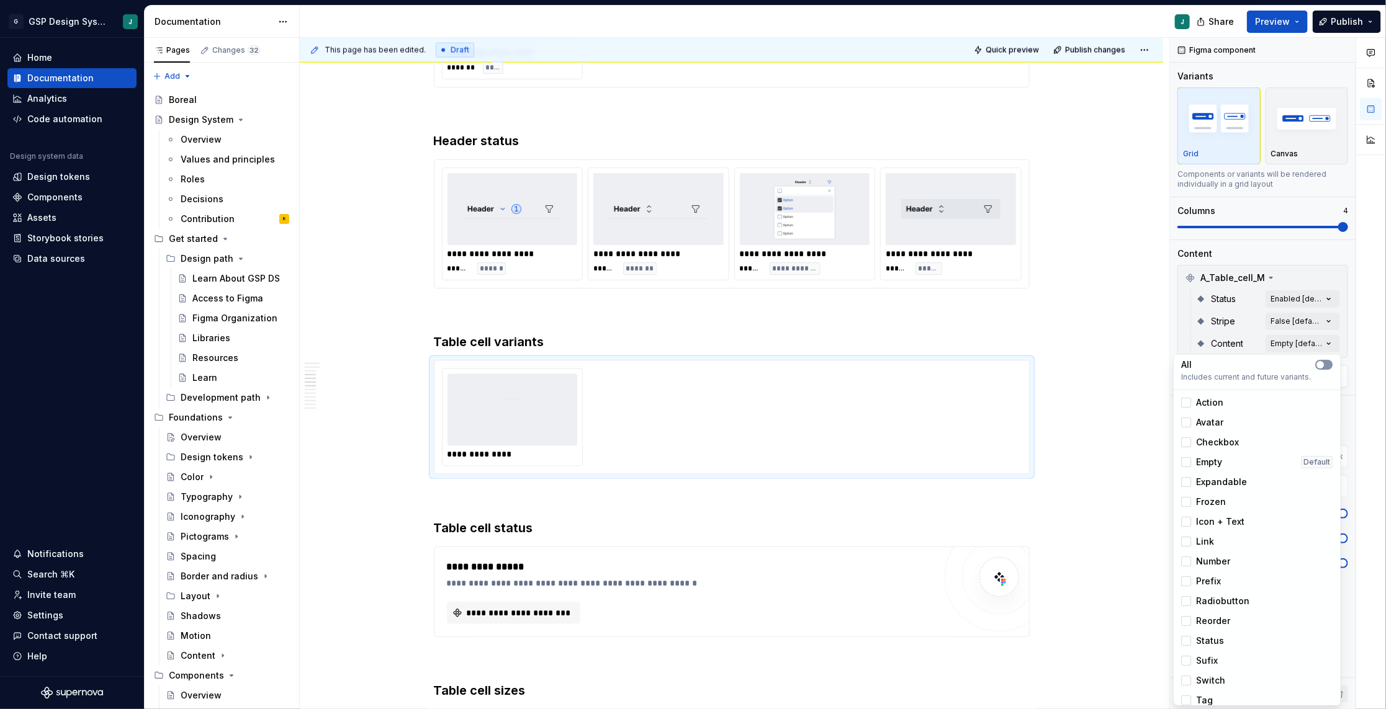
click at [1327, 362] on button "button" at bounding box center [1324, 365] width 17 height 10
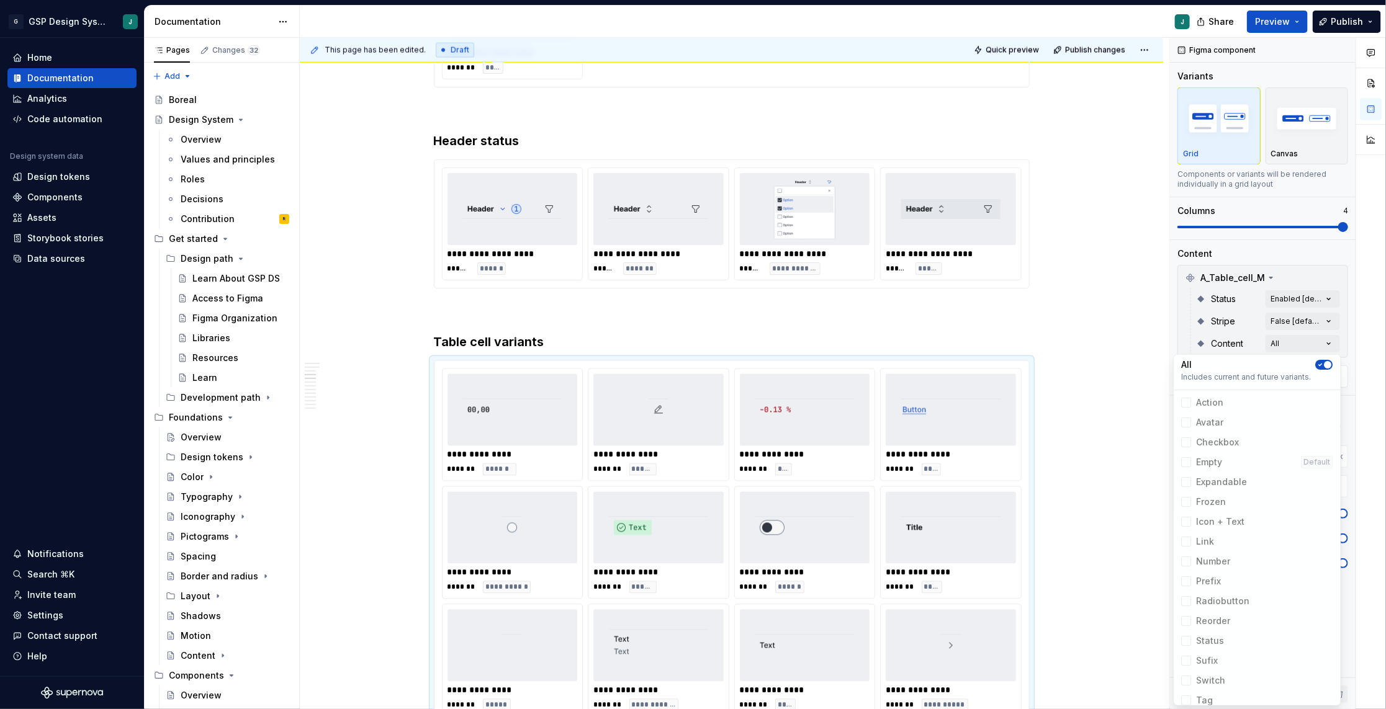
click at [1063, 473] on html "G GSP Design System J Home Documentation Analytics Code automation Design syste…" at bounding box center [693, 354] width 1386 height 709
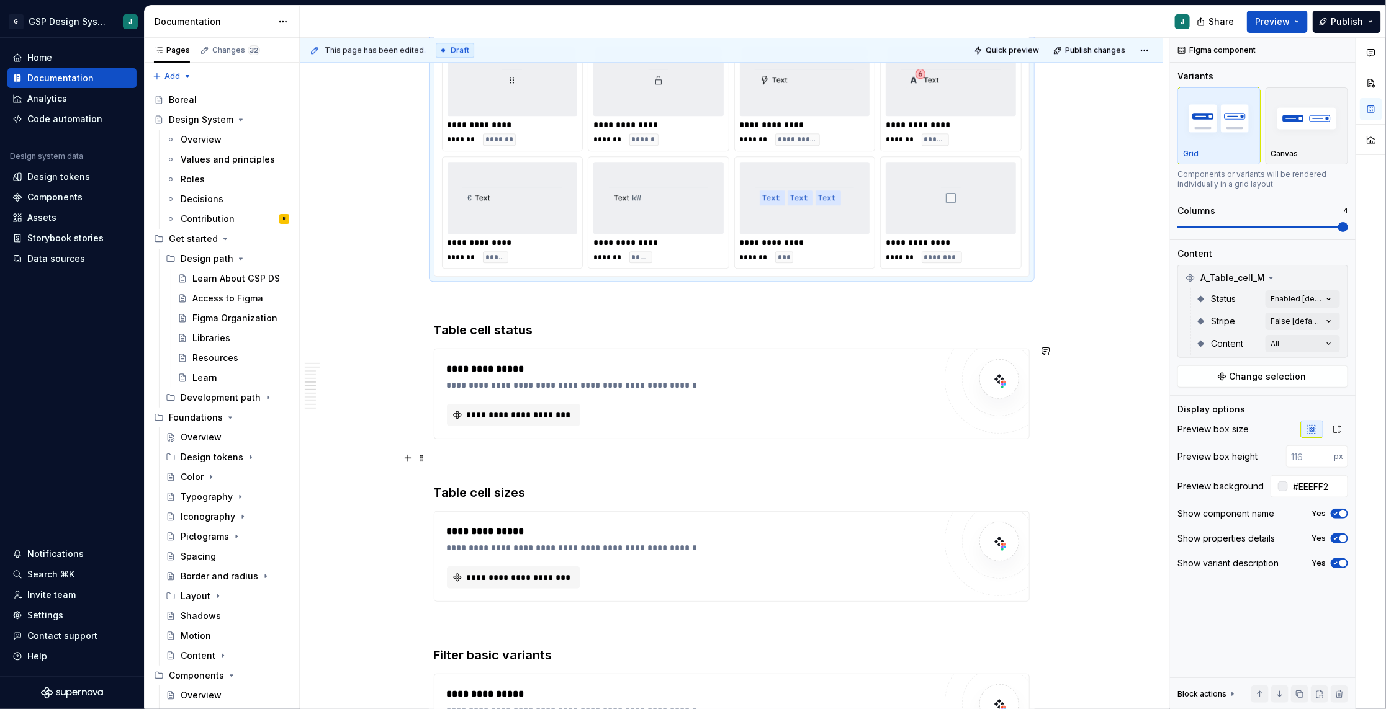
scroll to position [1968, 0]
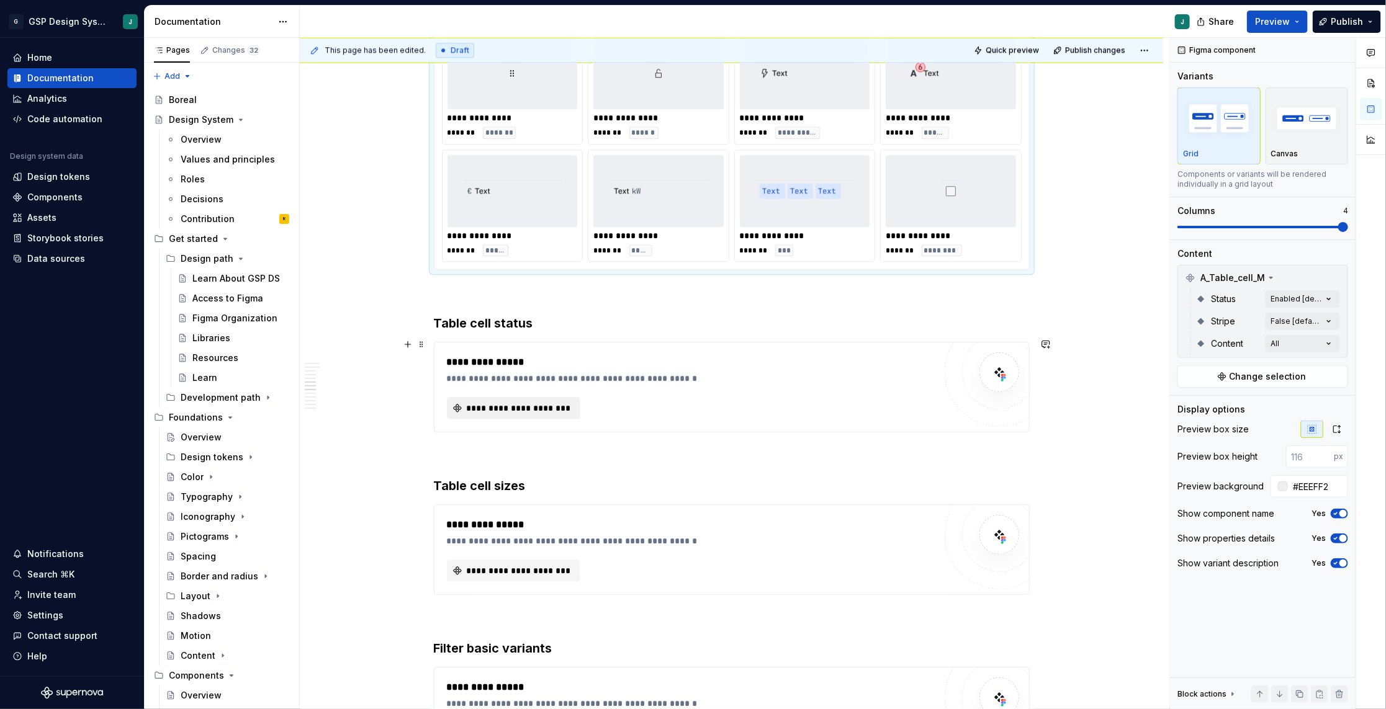
click at [465, 408] on button "**********" at bounding box center [513, 408] width 133 height 22
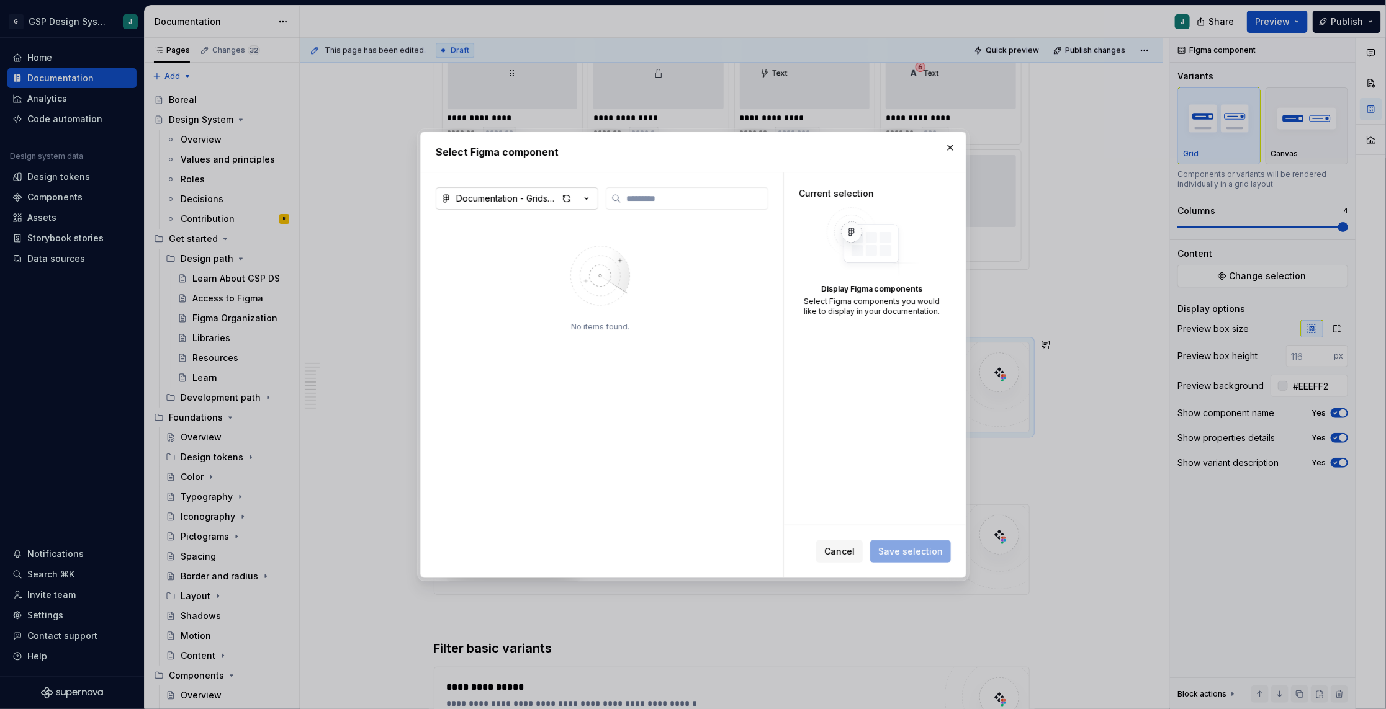
click at [537, 196] on div "Documentation - Gridspertise DS" at bounding box center [507, 198] width 102 height 12
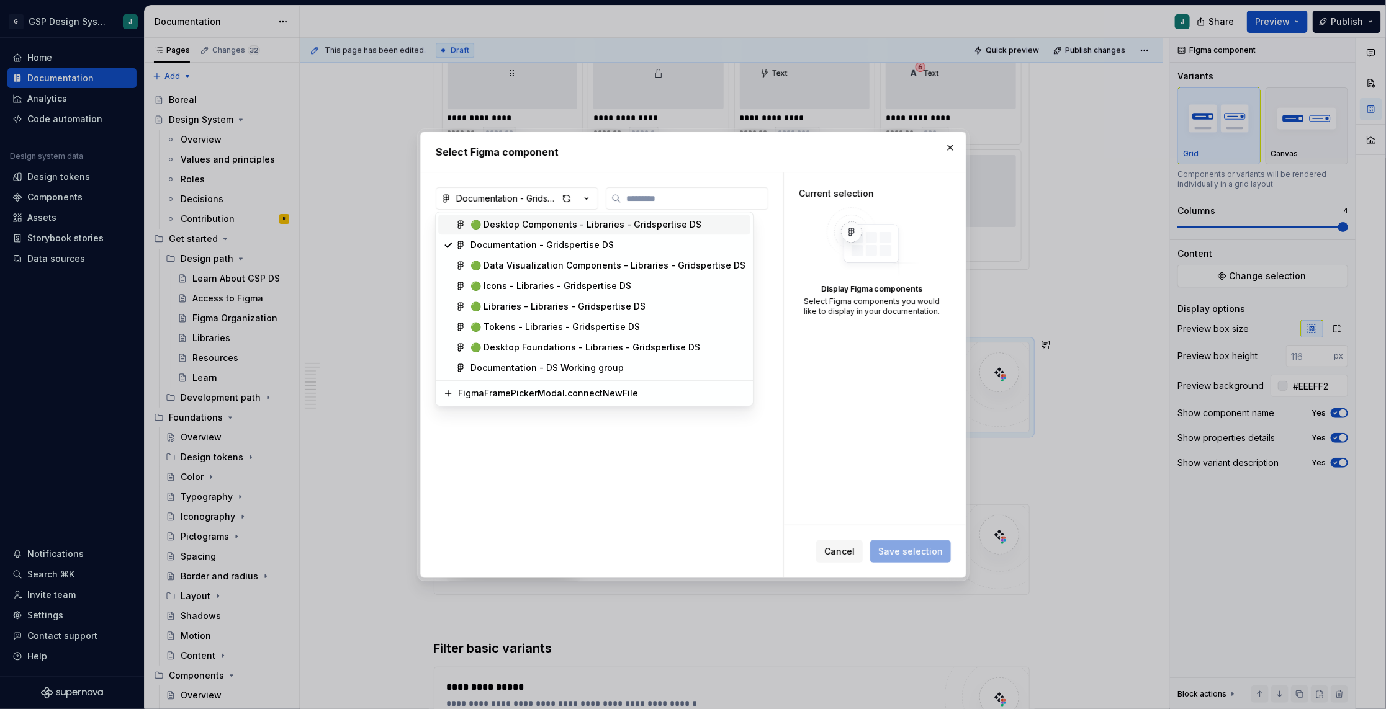
click at [541, 223] on div "🟢 Desktop Components - Libraries - Gridspertise DS" at bounding box center [586, 224] width 231 height 12
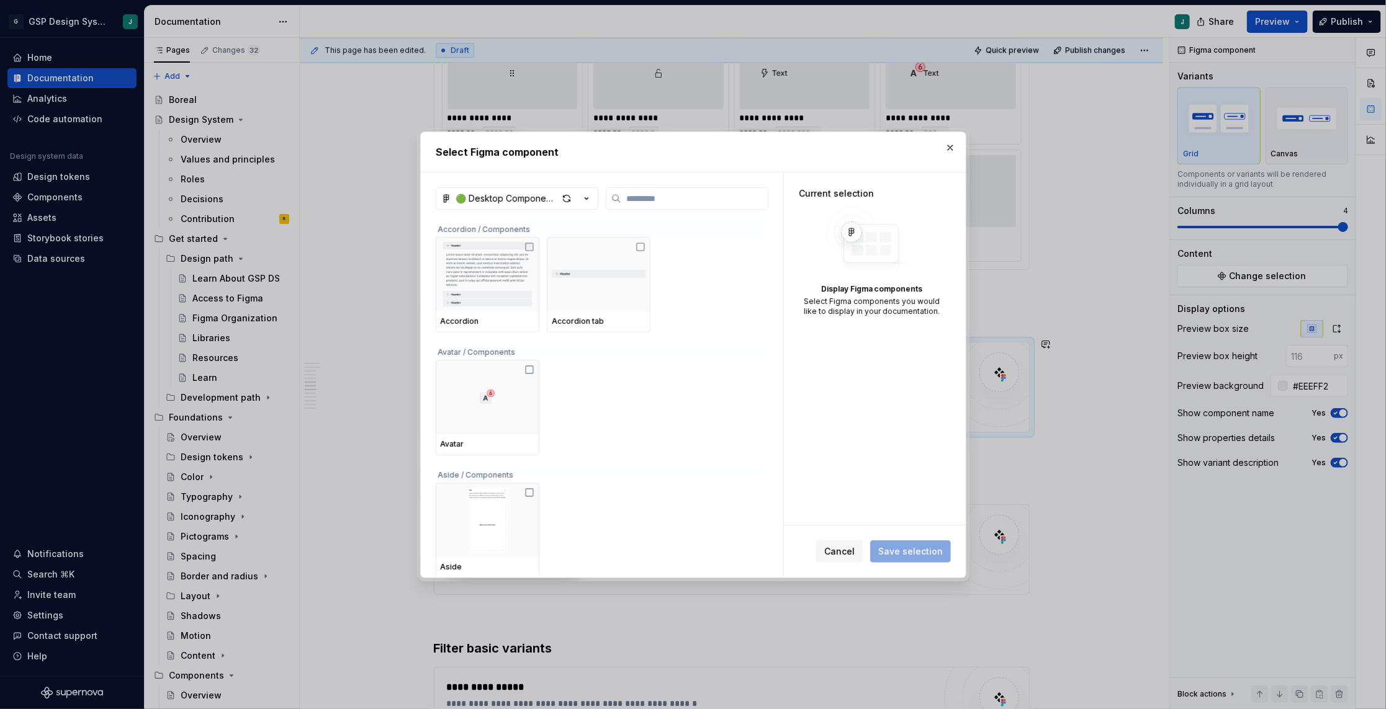
click at [665, 210] on div "🟢 Desktop Components - Libraries - Gridspertise DS Accordion / Components Accor…" at bounding box center [602, 382] width 333 height 390
click at [655, 200] on input "search" at bounding box center [694, 198] width 146 height 12
paste input "**********"
type input "**********"
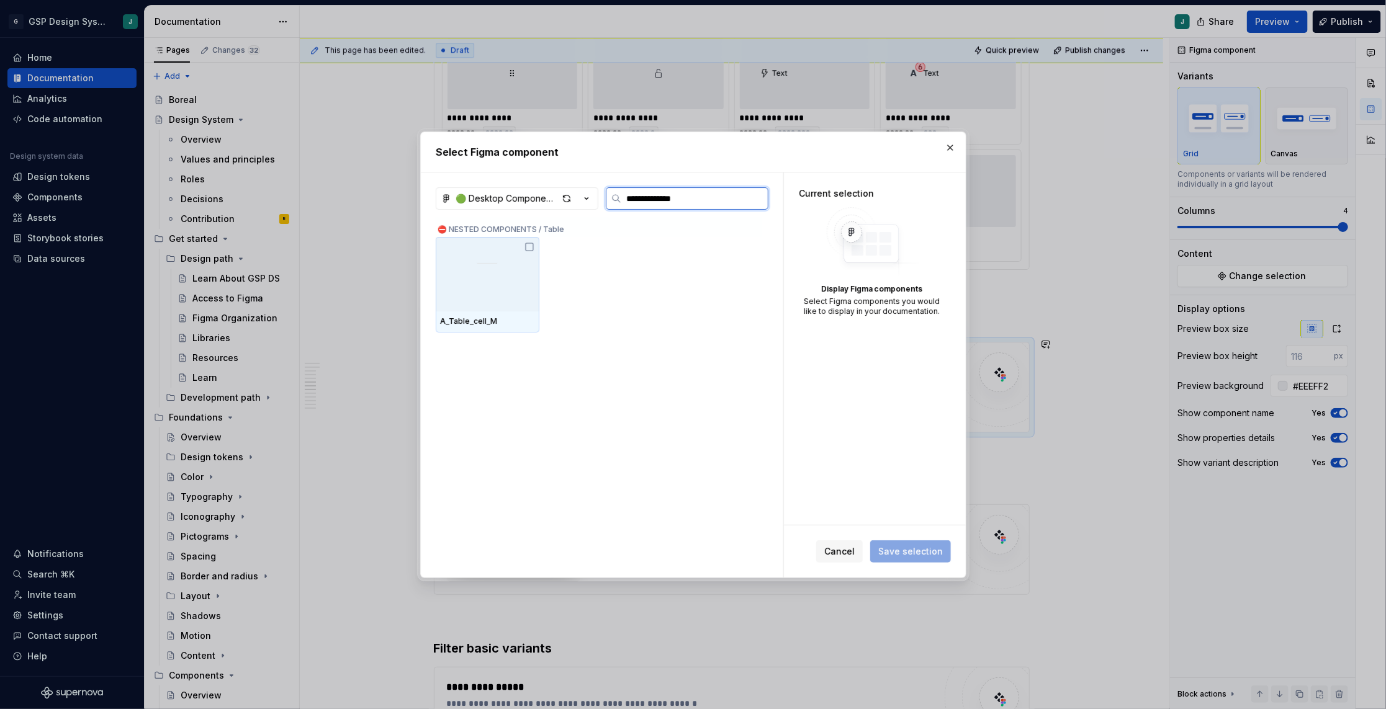
click at [515, 250] on div at bounding box center [488, 274] width 104 height 74
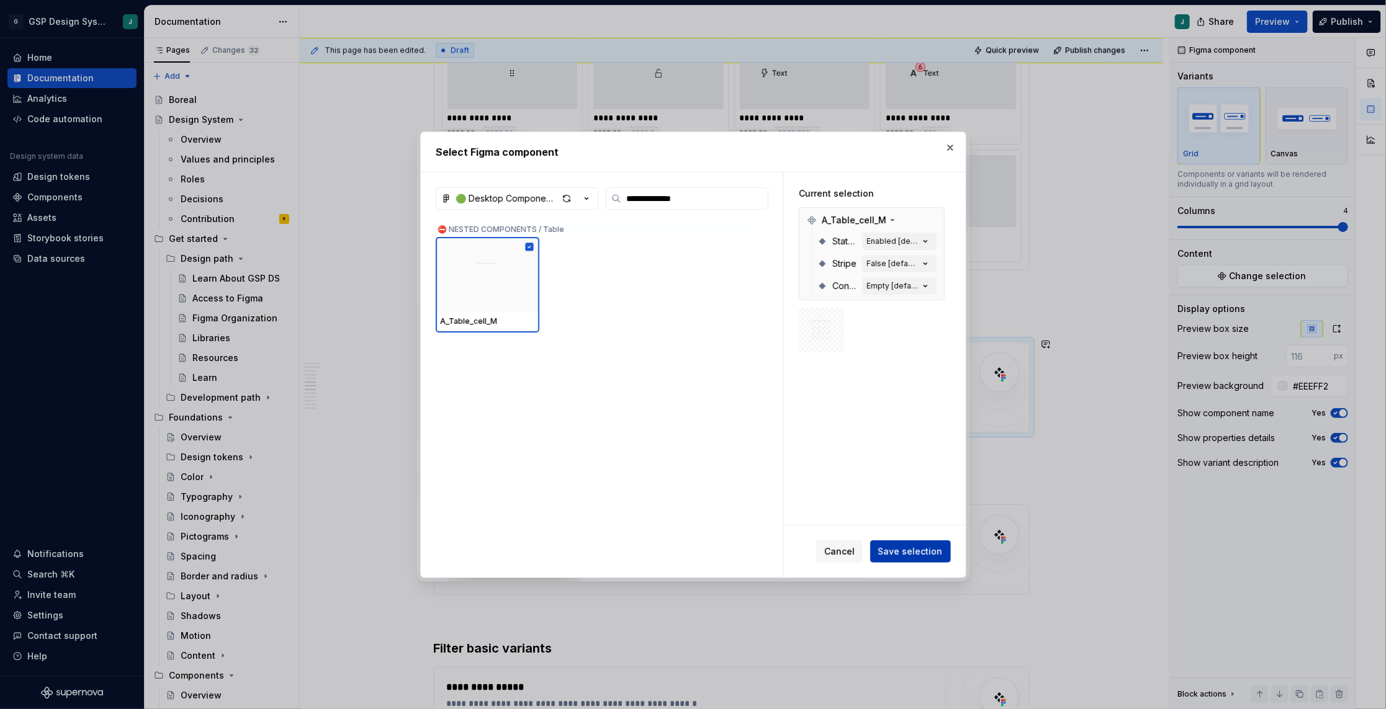
click at [891, 546] on span "Save selection" at bounding box center [910, 552] width 65 height 12
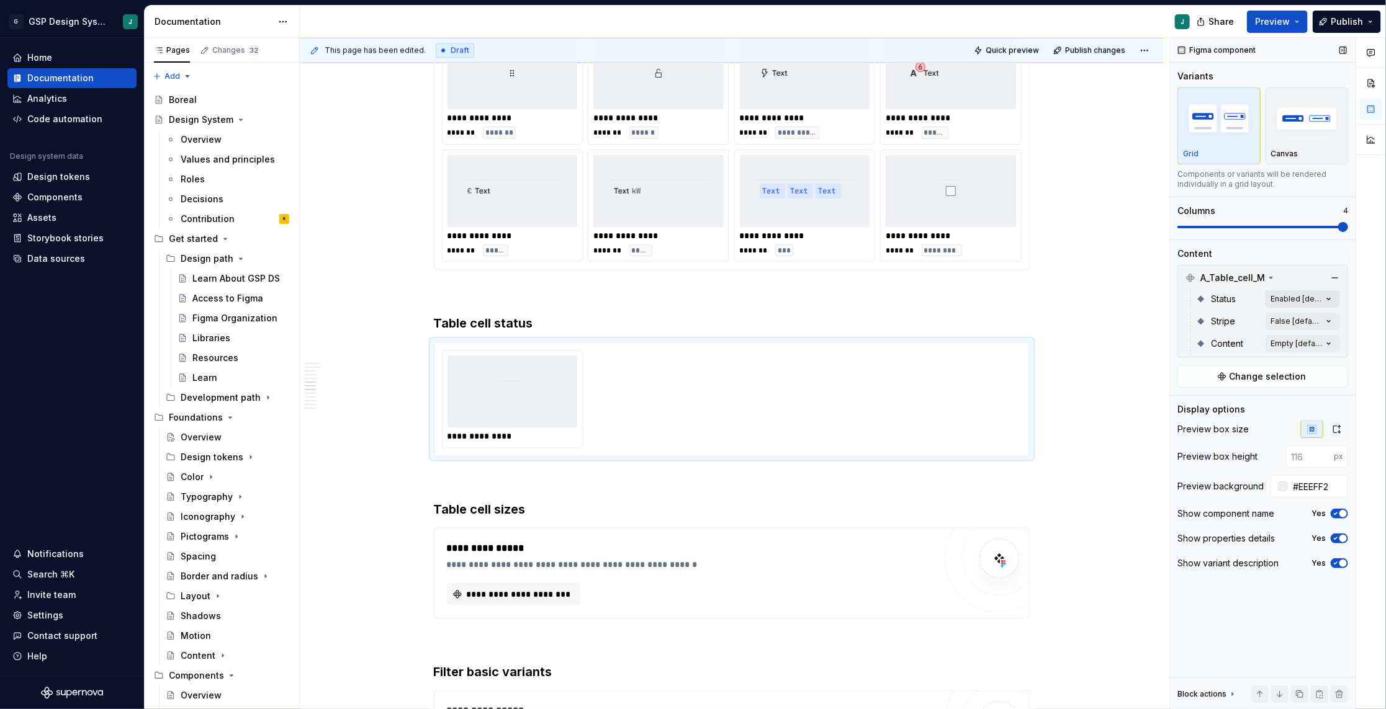
click at [1305, 300] on div "Comments Open comments No comments yet Select ‘Comment’ from the block context …" at bounding box center [1278, 374] width 216 height 672
click at [1325, 317] on button "button" at bounding box center [1324, 320] width 17 height 10
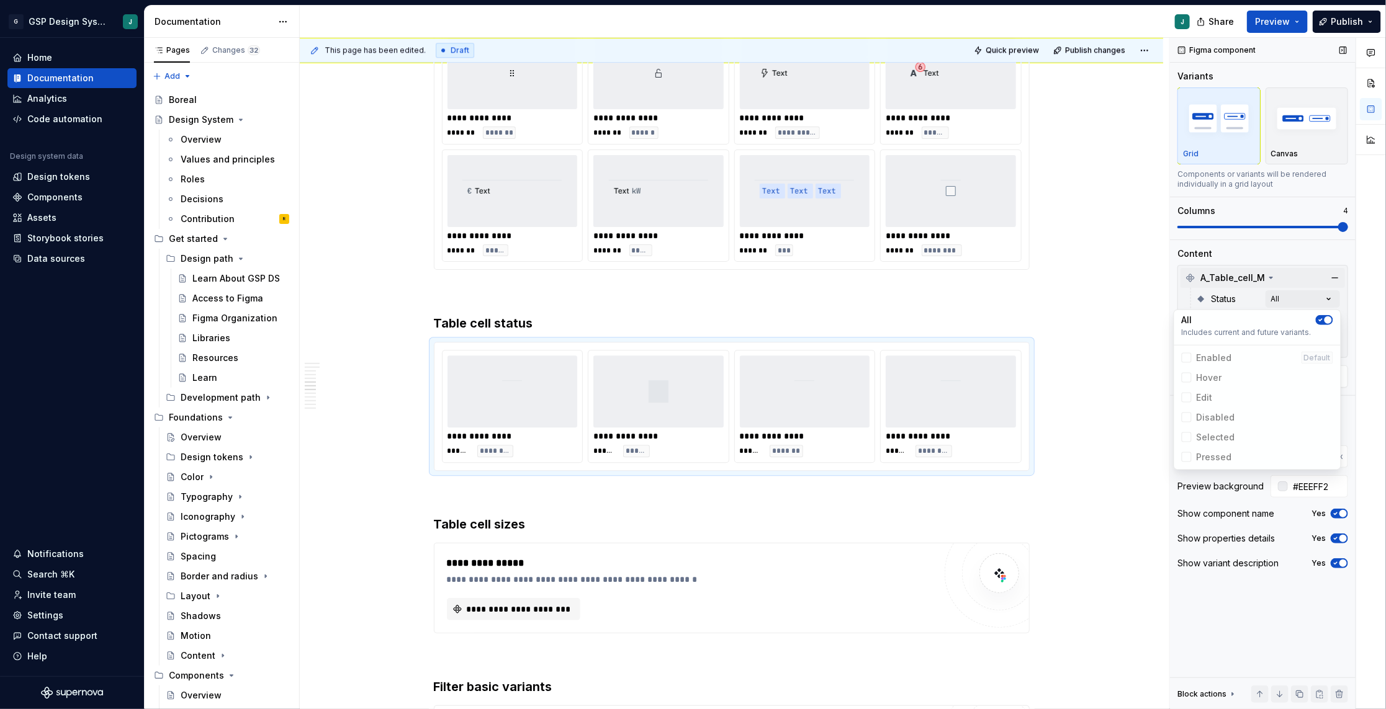
click at [1245, 277] on div "Comments Open comments No comments yet Select ‘Comment’ from the block context …" at bounding box center [1278, 374] width 216 height 672
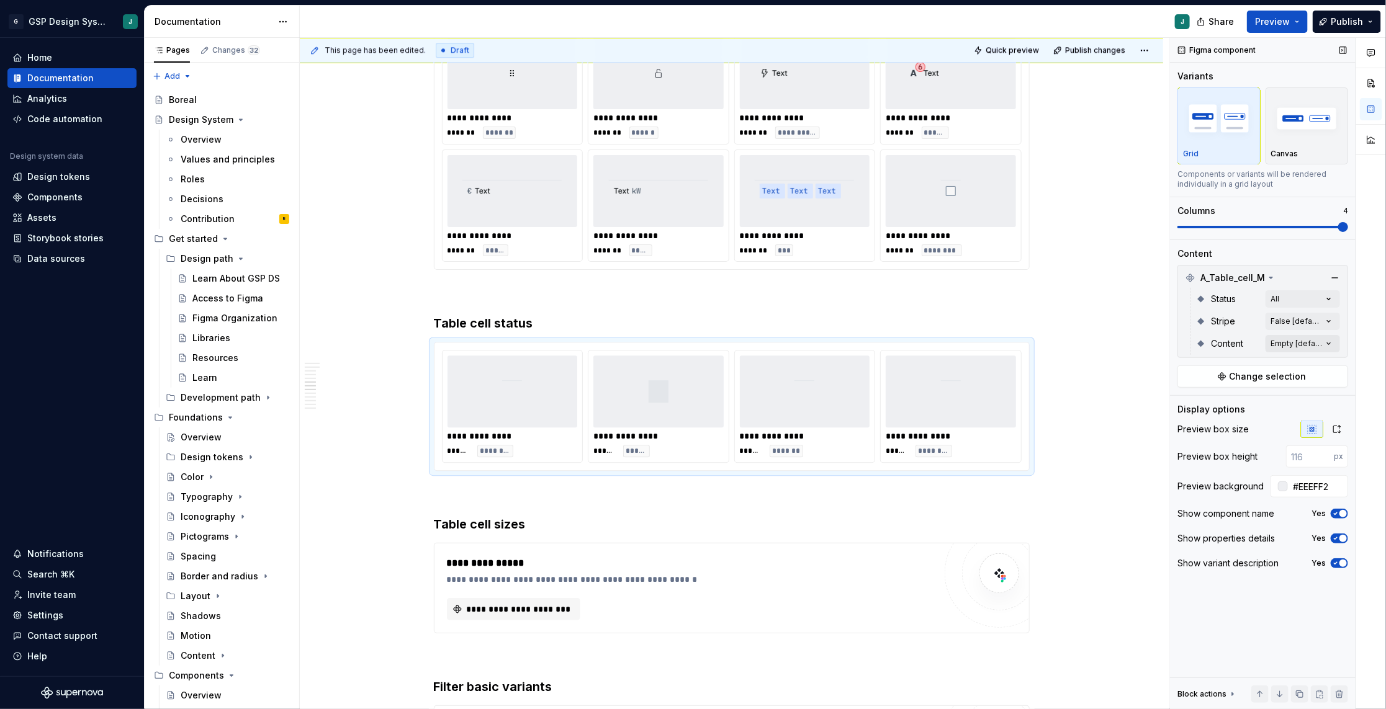
click at [1326, 339] on div "Comments Open comments No comments yet Select ‘Comment’ from the block context …" at bounding box center [1278, 374] width 216 height 672
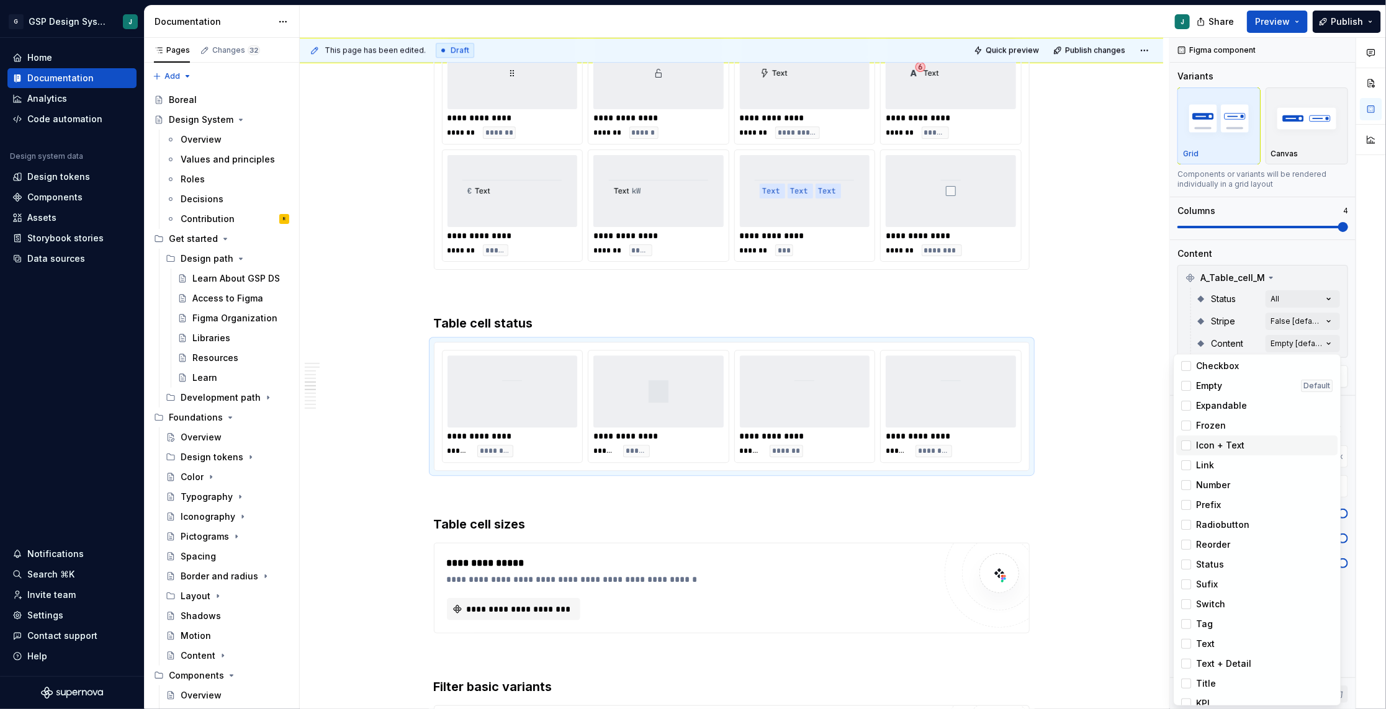
scroll to position [86, 0]
click at [1188, 636] on div at bounding box center [1187, 634] width 10 height 10
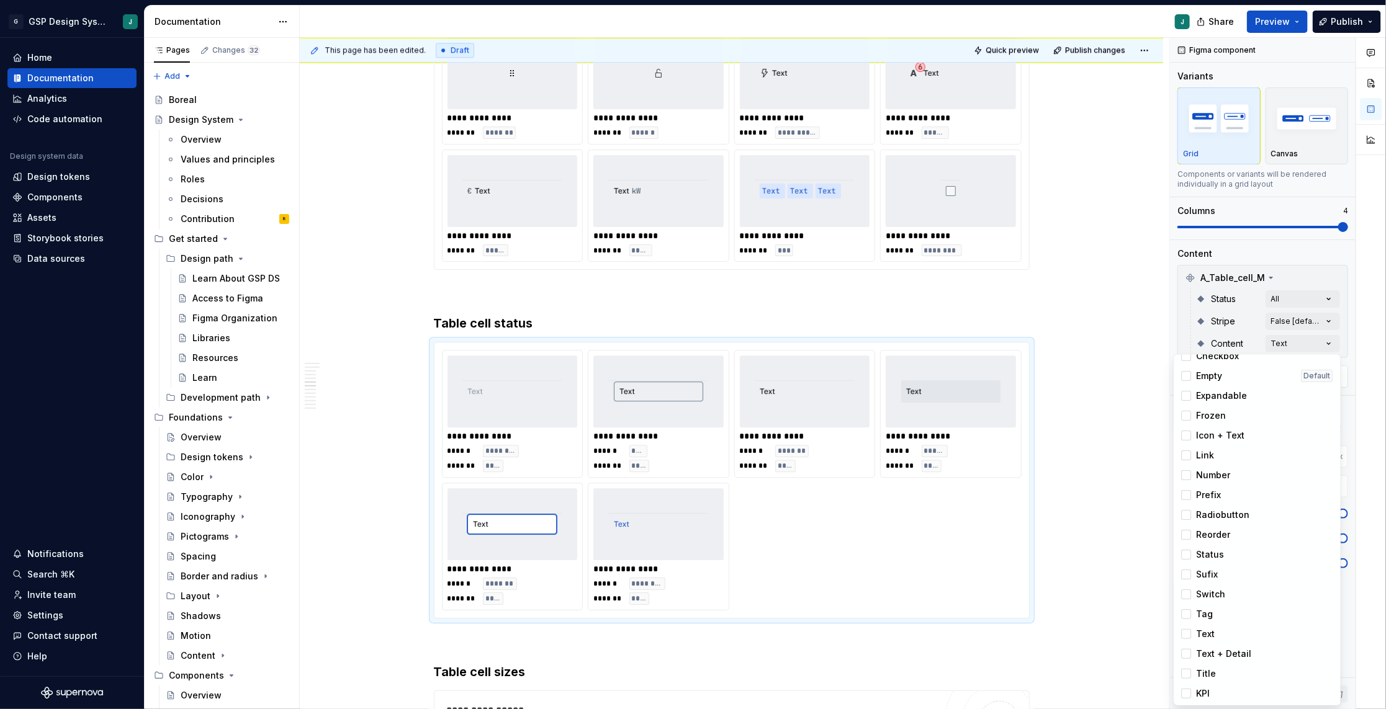
click at [1073, 457] on html "G GSP Design System J Home Documentation Analytics Code automation Design syste…" at bounding box center [693, 354] width 1386 height 709
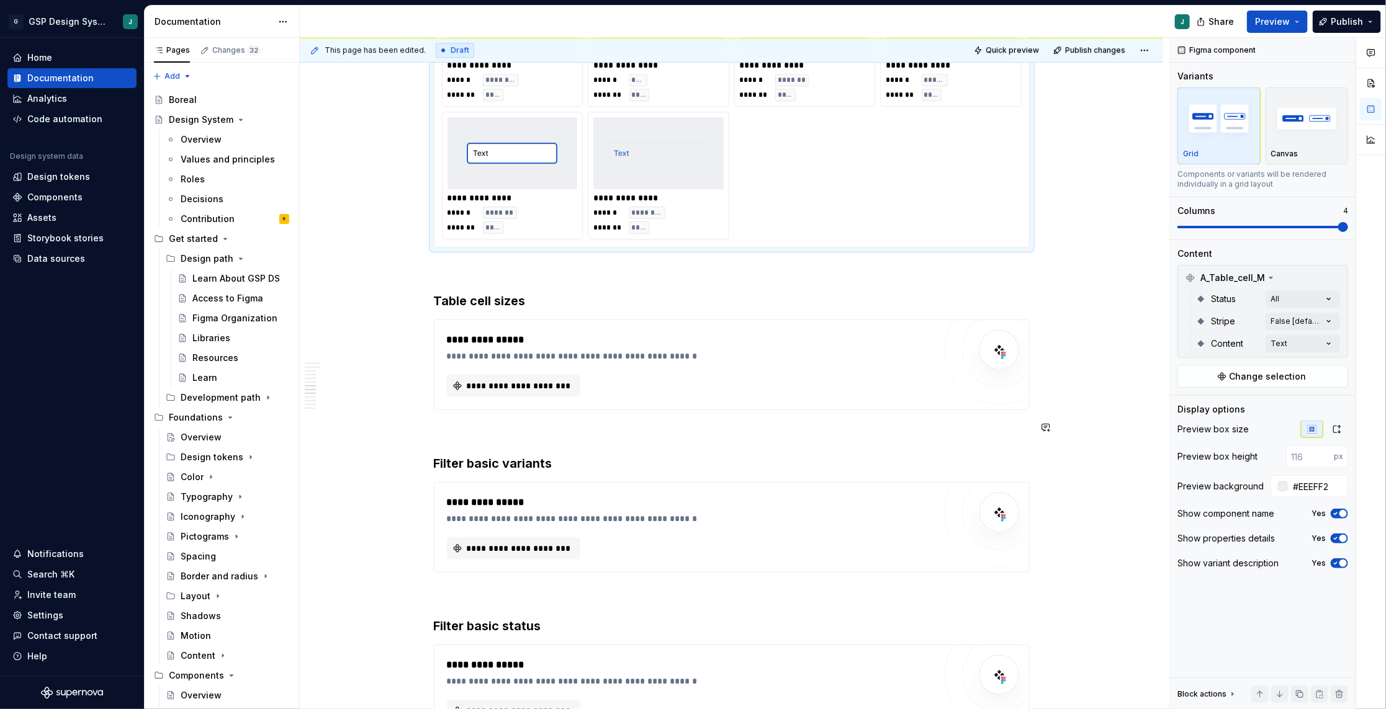
scroll to position [2343, 0]
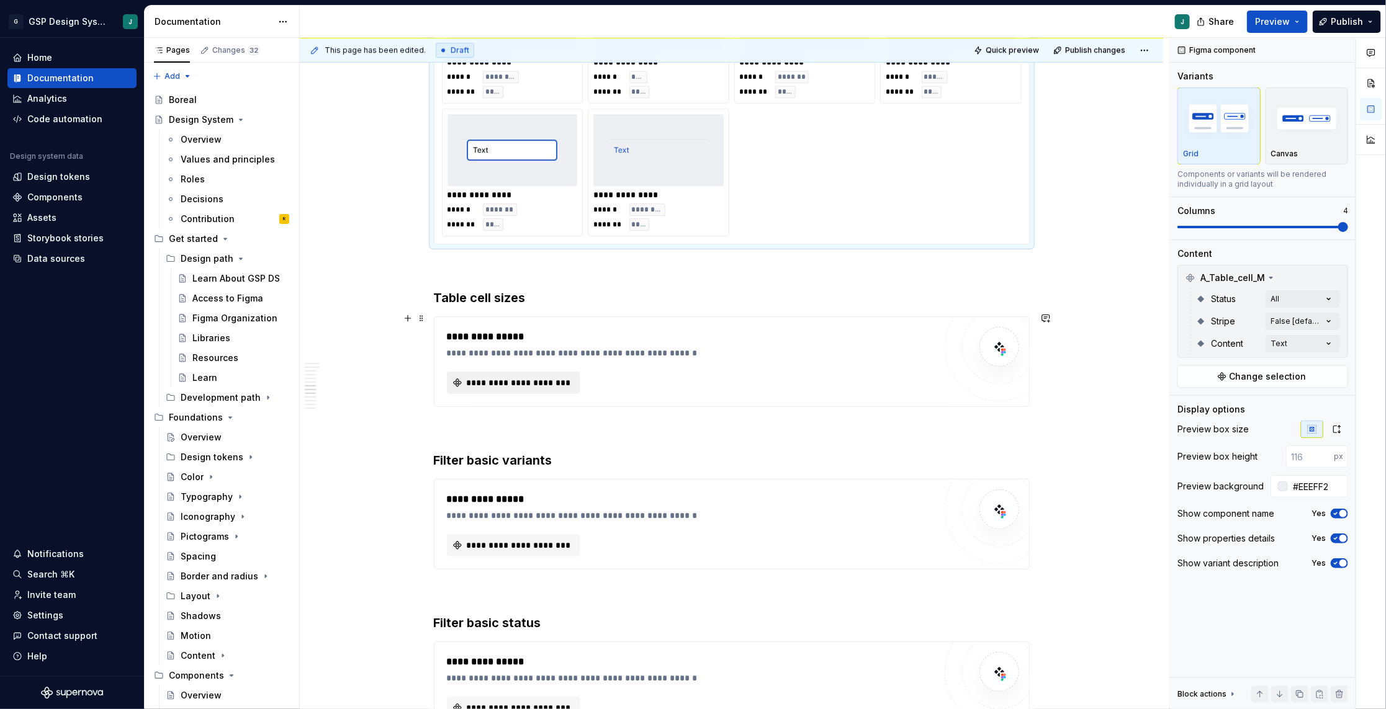
click at [483, 372] on button "**********" at bounding box center [513, 383] width 133 height 22
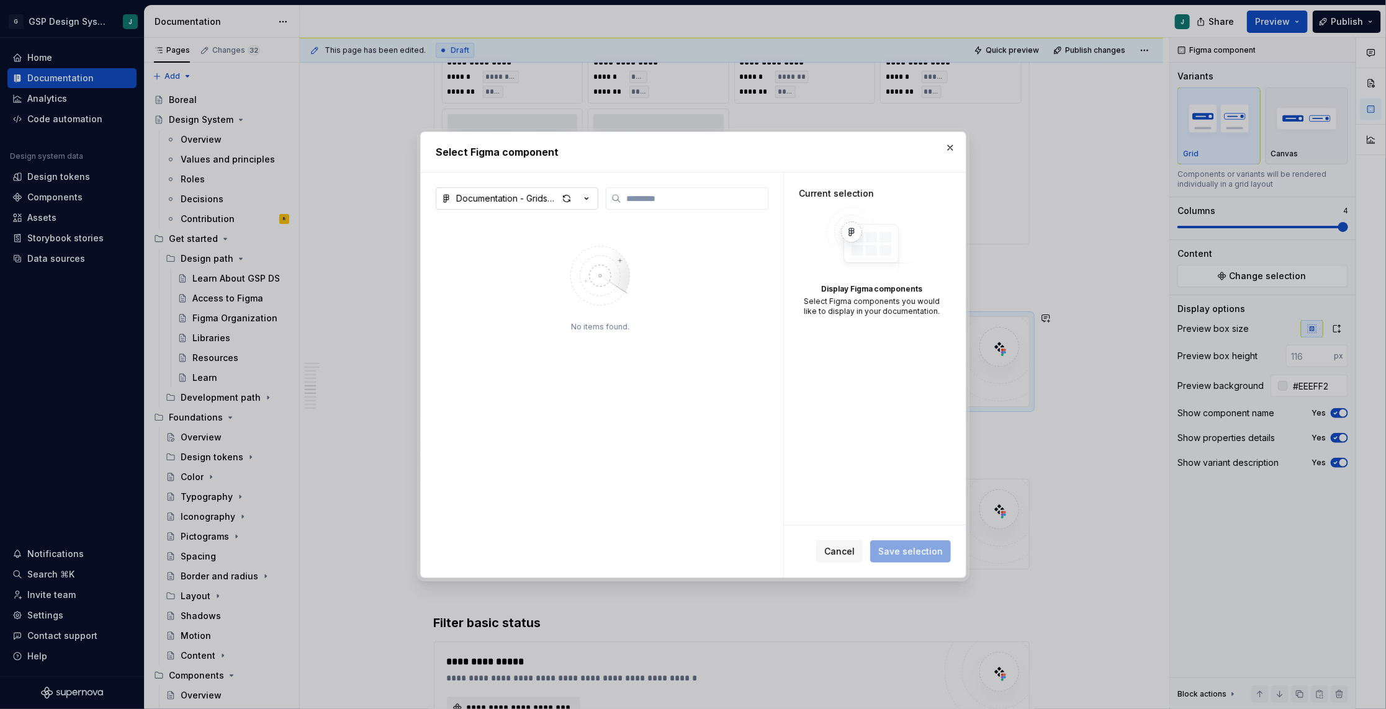
click at [534, 196] on div "Documentation - Gridspertise DS" at bounding box center [507, 198] width 102 height 12
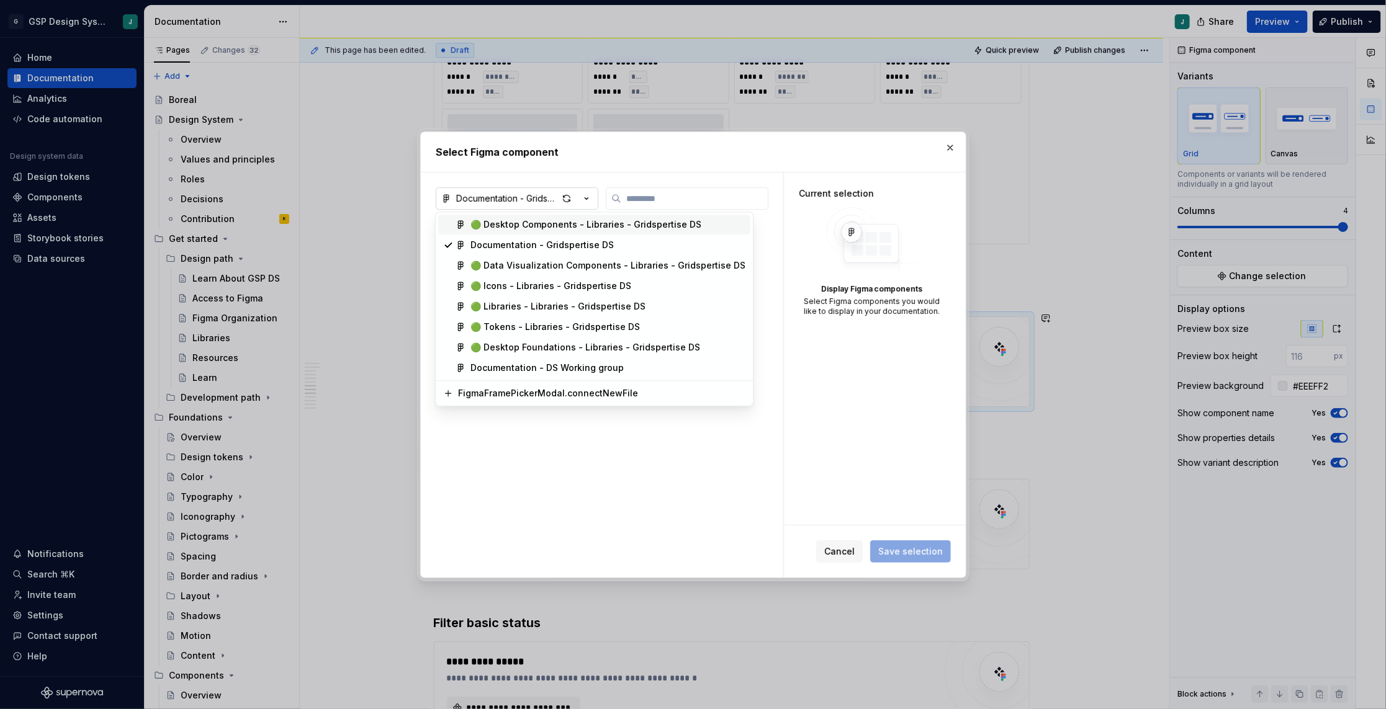
type textarea "*"
click at [525, 228] on div "🟢 Desktop Components - Libraries - Gridspertise DS" at bounding box center [586, 224] width 231 height 12
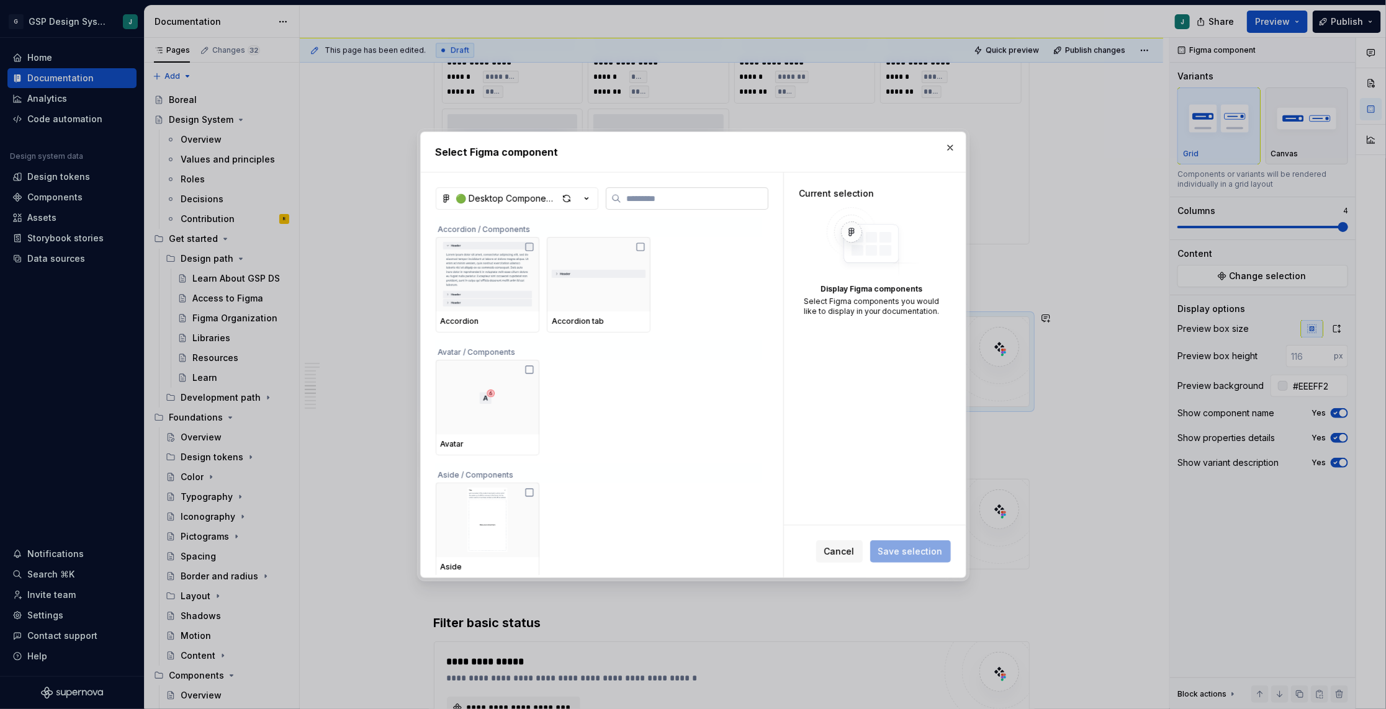
paste input "**********"
type input "**********"
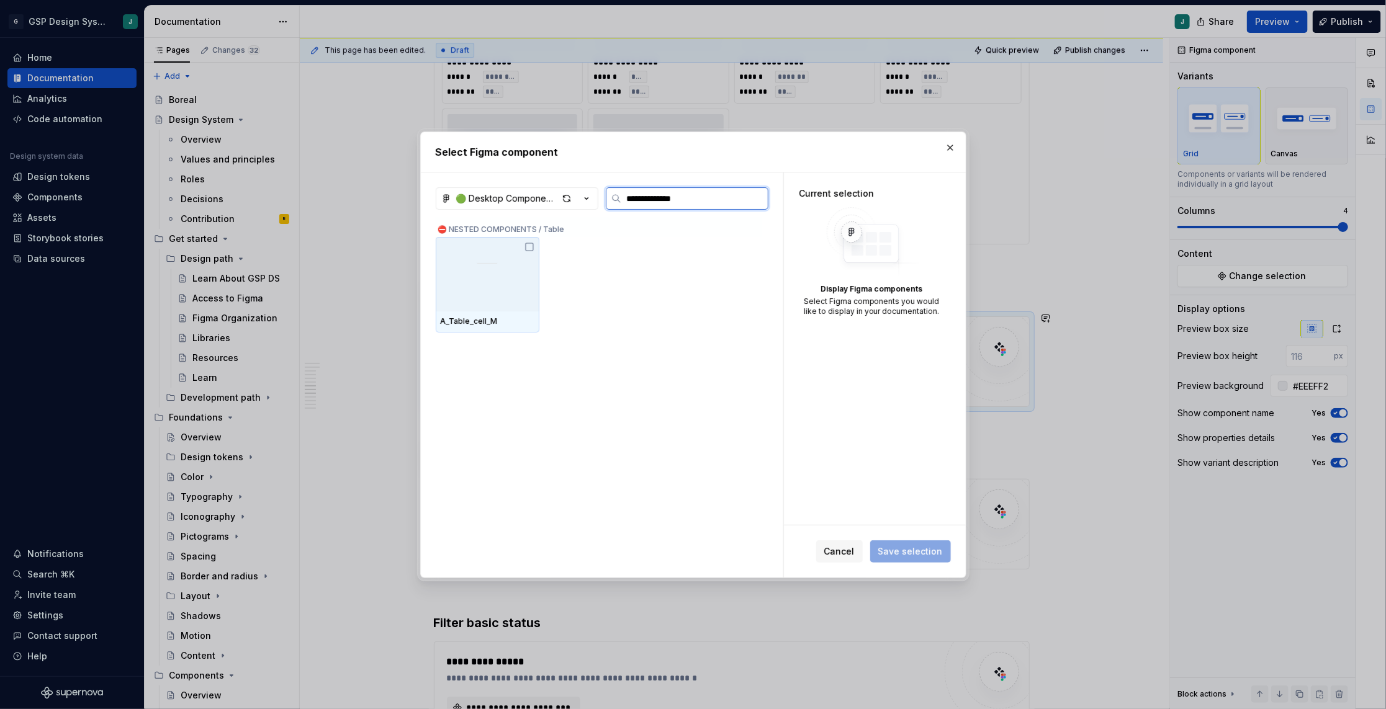
click at [526, 256] on div at bounding box center [488, 274] width 104 height 74
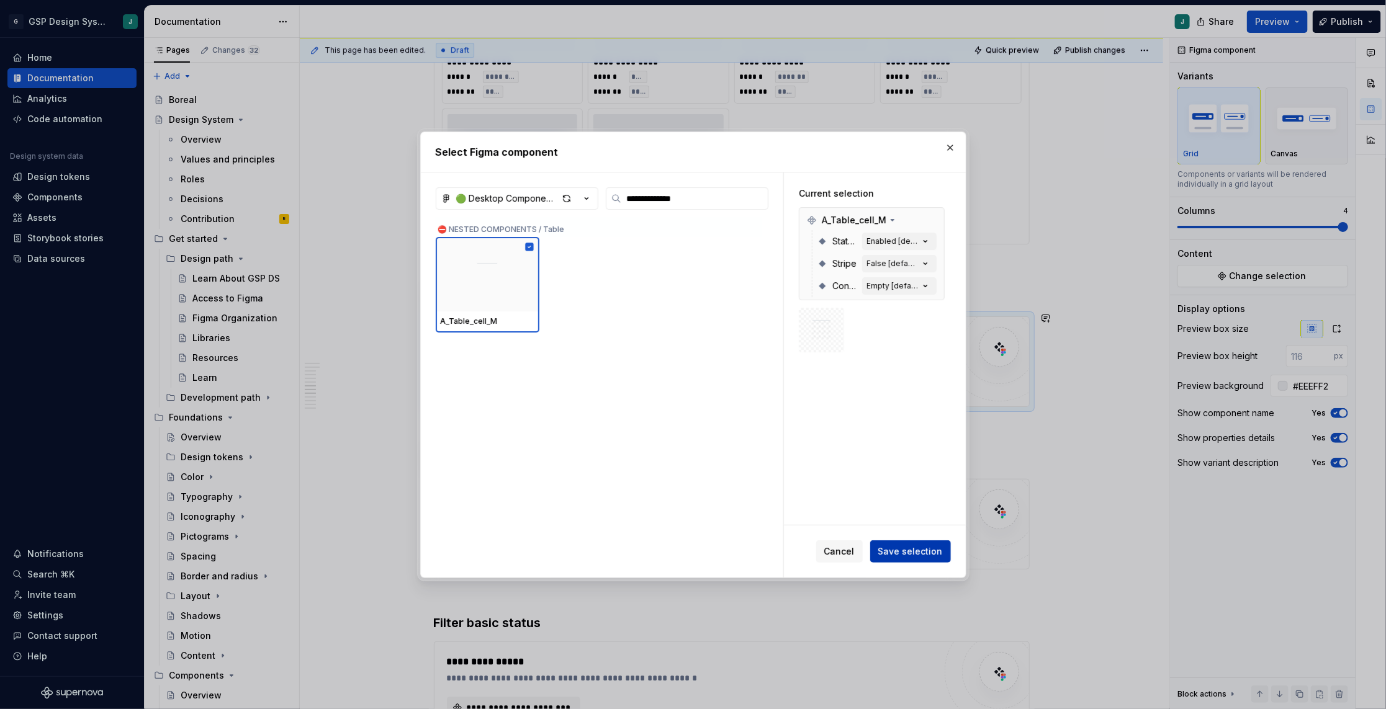
click at [935, 549] on span "Save selection" at bounding box center [910, 552] width 65 height 12
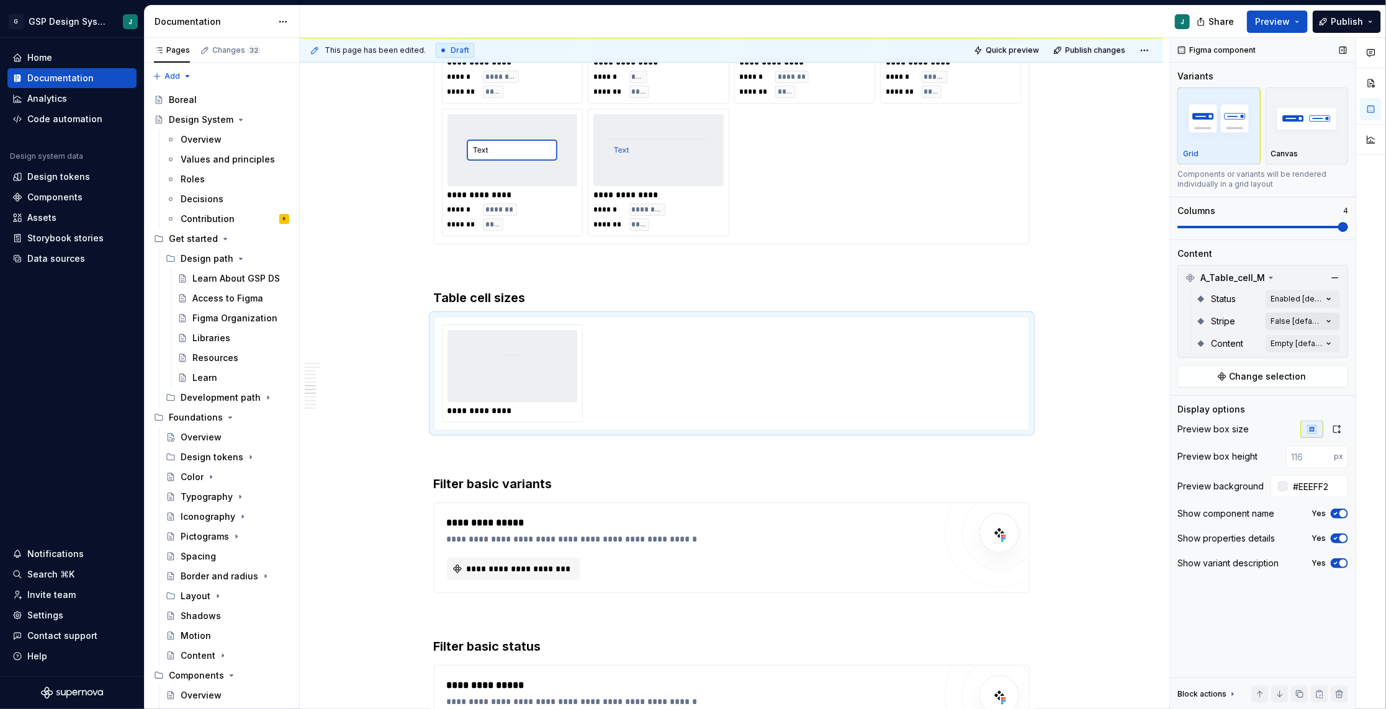
click at [1321, 317] on div "Comments Open comments No comments yet Select ‘Comment’ from the block context …" at bounding box center [1278, 374] width 216 height 672
click at [1241, 306] on div "Comments Open comments No comments yet Select ‘Comment’ from the block context …" at bounding box center [1278, 374] width 216 height 672
click at [1286, 291] on div "Comments Open comments No comments yet Select ‘Comment’ from the block context …" at bounding box center [1278, 374] width 216 height 672
click at [1206, 297] on div "Comments Open comments No comments yet Select ‘Comment’ from the block context …" at bounding box center [1278, 374] width 216 height 672
click at [1287, 345] on div "Comments Open comments No comments yet Select ‘Comment’ from the block context …" at bounding box center [1278, 374] width 216 height 672
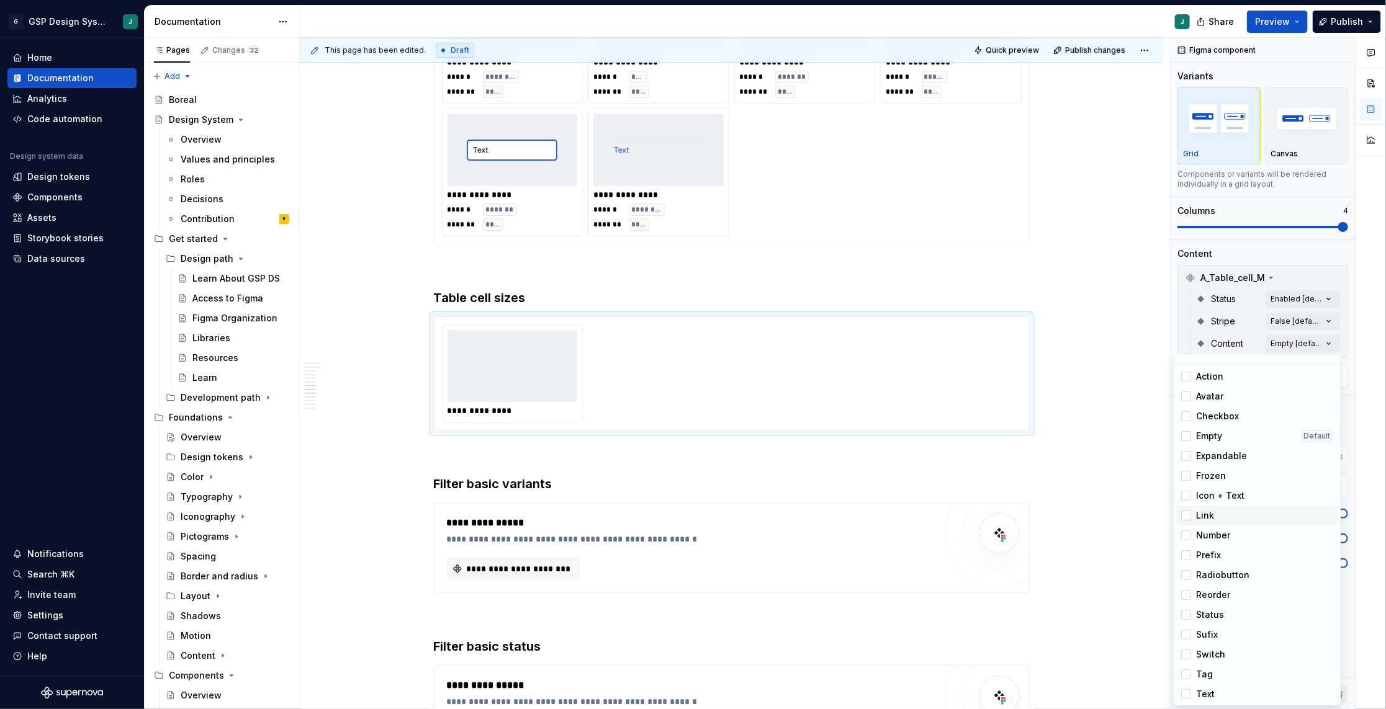
scroll to position [83, 0]
click at [1214, 636] on span "Text" at bounding box center [1206, 638] width 19 height 12
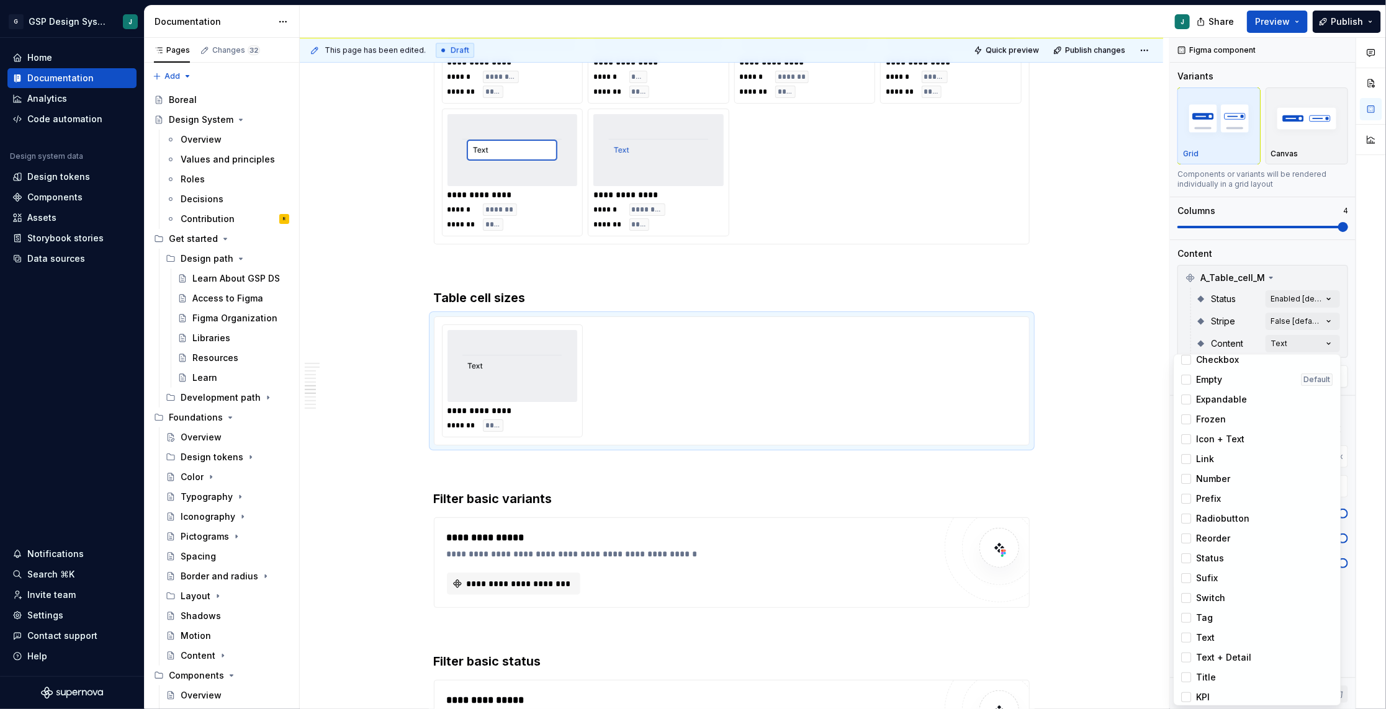
click at [680, 344] on html "G GSP Design System J Home Documentation Analytics Code automation Design syste…" at bounding box center [693, 354] width 1386 height 709
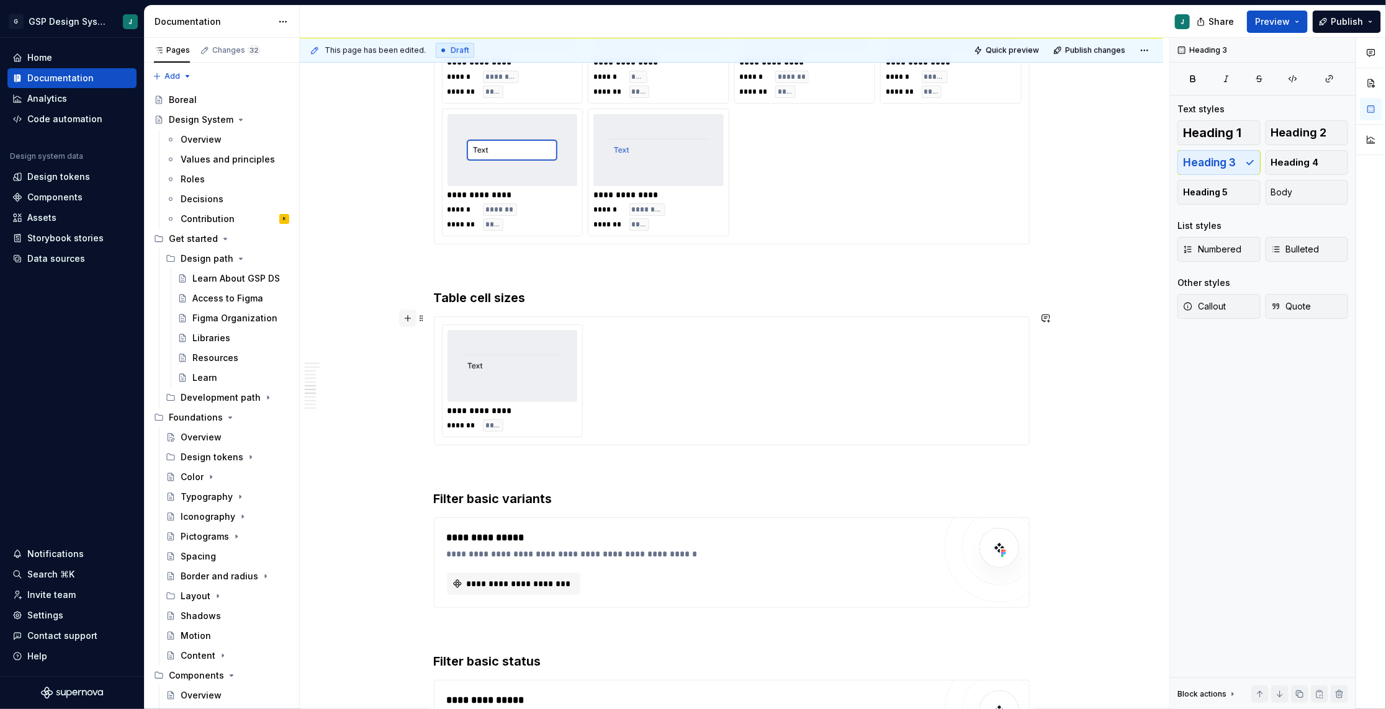
click at [407, 322] on button "button" at bounding box center [407, 318] width 17 height 17
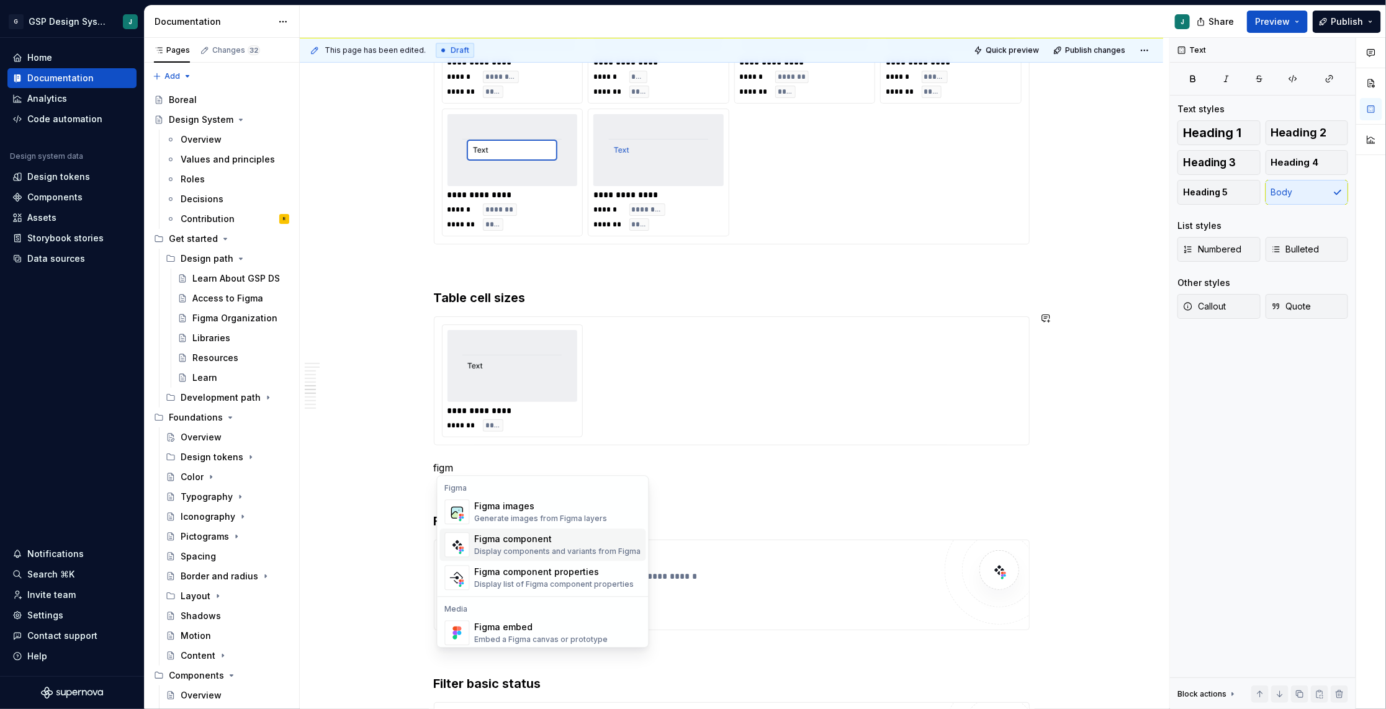
click at [534, 533] on div "Figma component Display components and variants from Figma" at bounding box center [558, 545] width 166 height 25
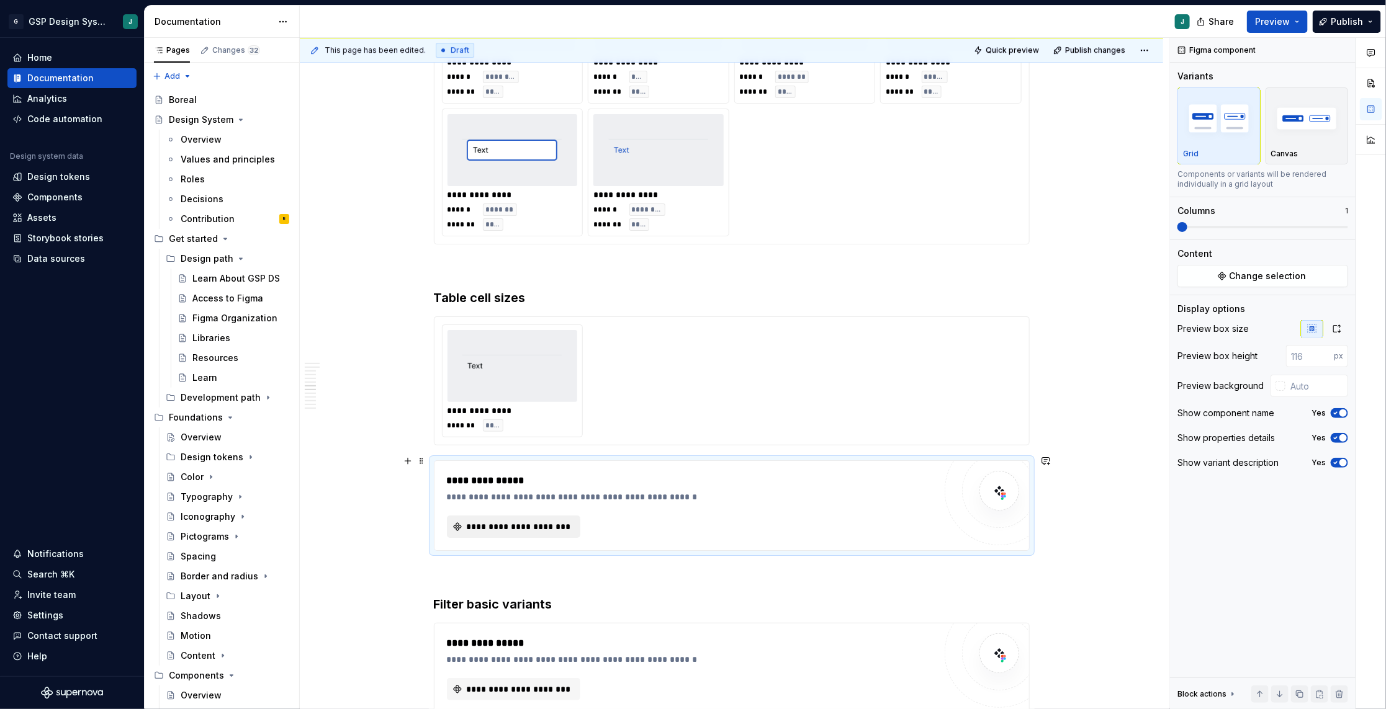
type textarea "*"
click at [528, 521] on span "**********" at bounding box center [518, 527] width 107 height 12
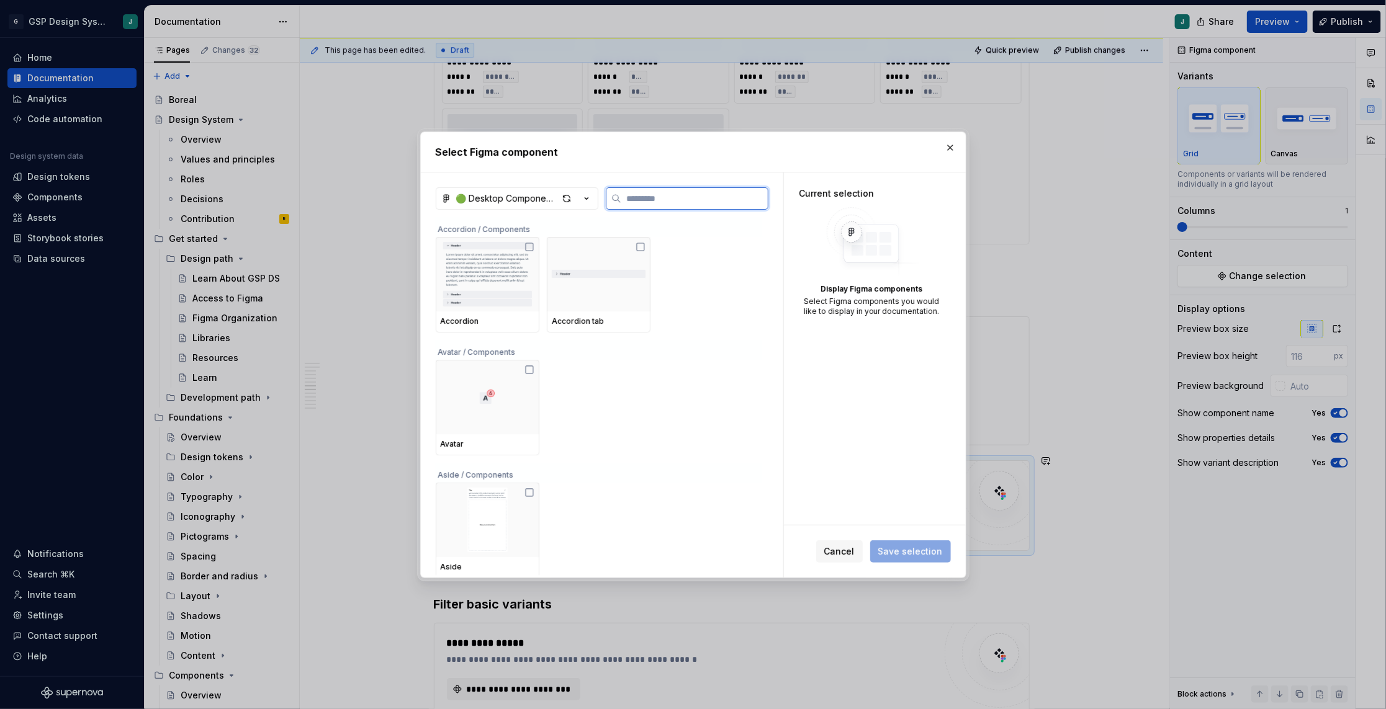
paste input "**********"
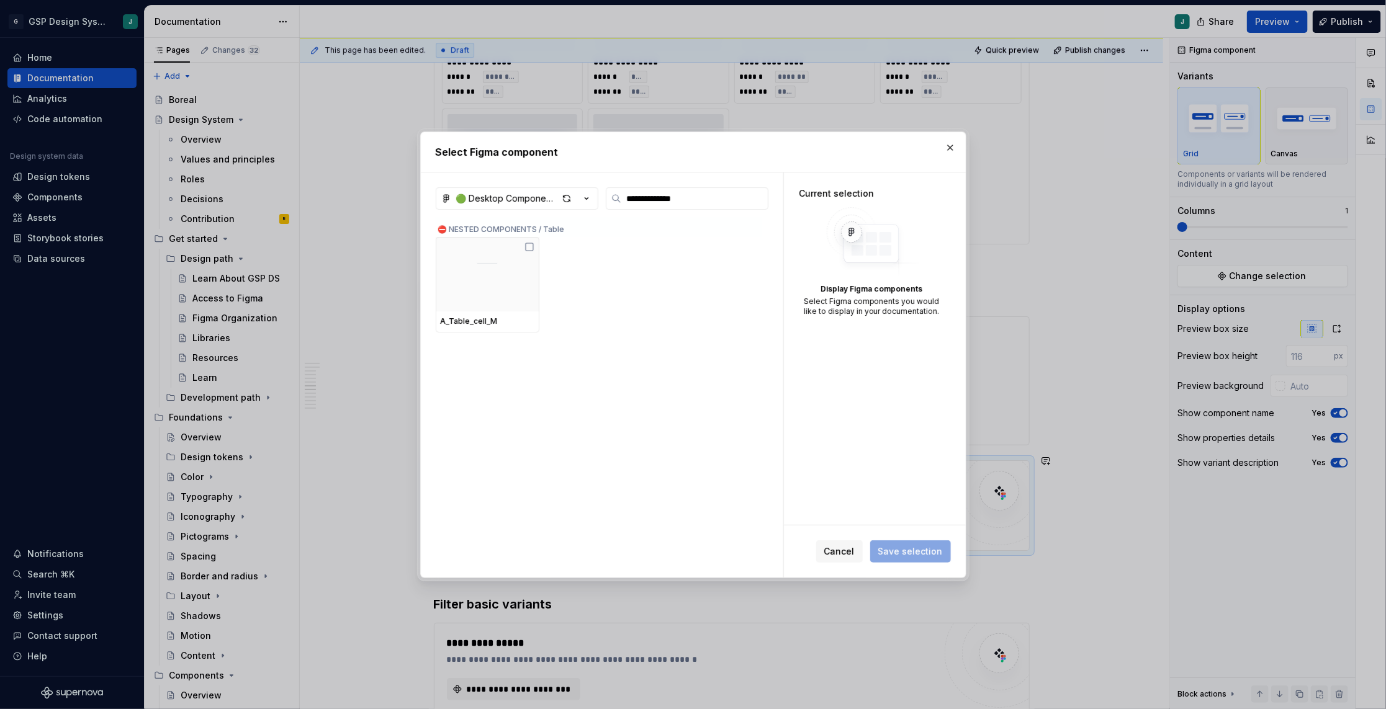
type input "**********"
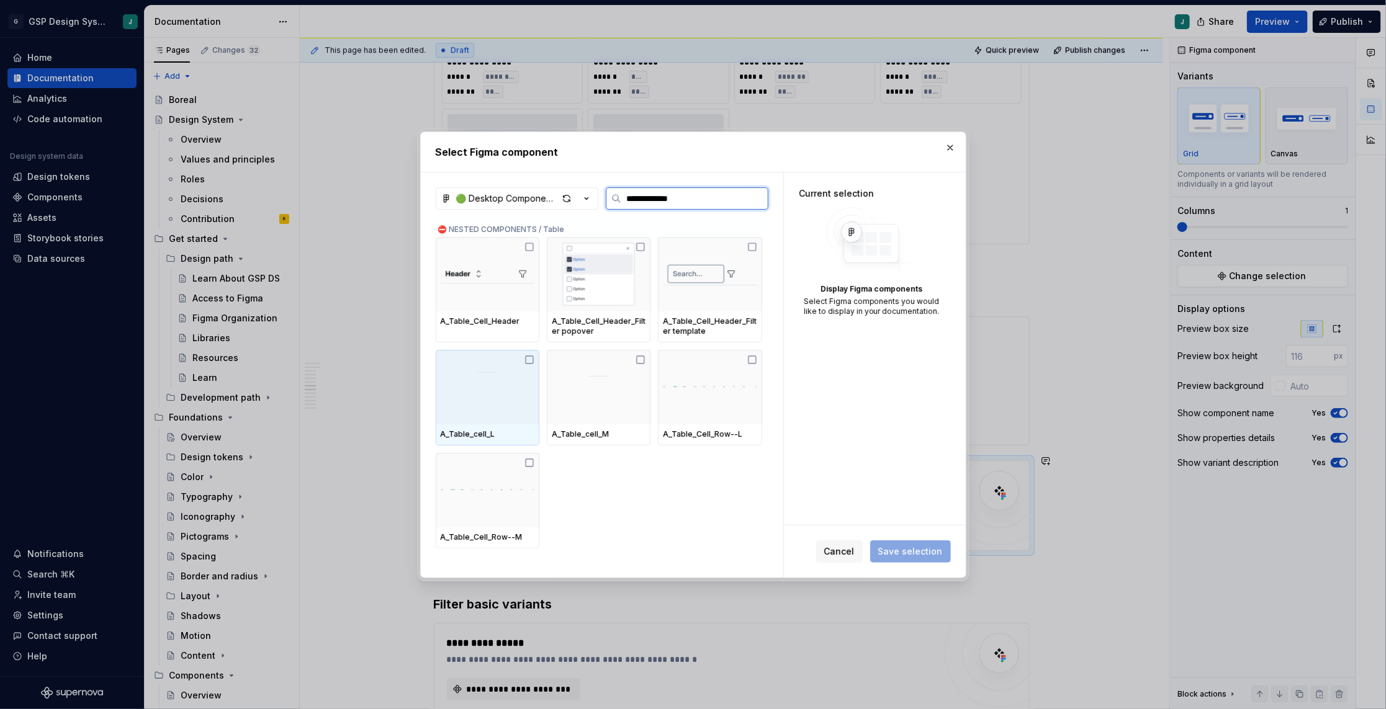
click at [528, 356] on icon at bounding box center [530, 360] width 10 height 10
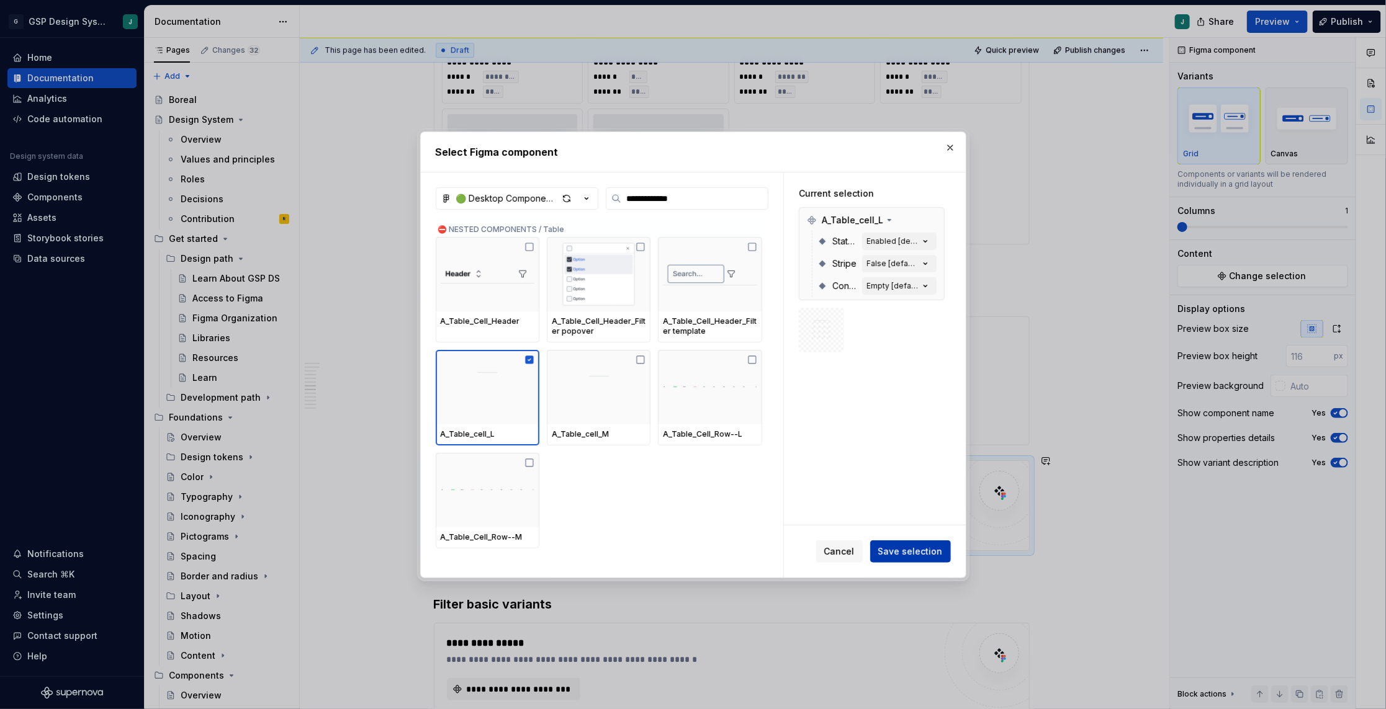
click at [893, 552] on span "Save selection" at bounding box center [910, 552] width 65 height 12
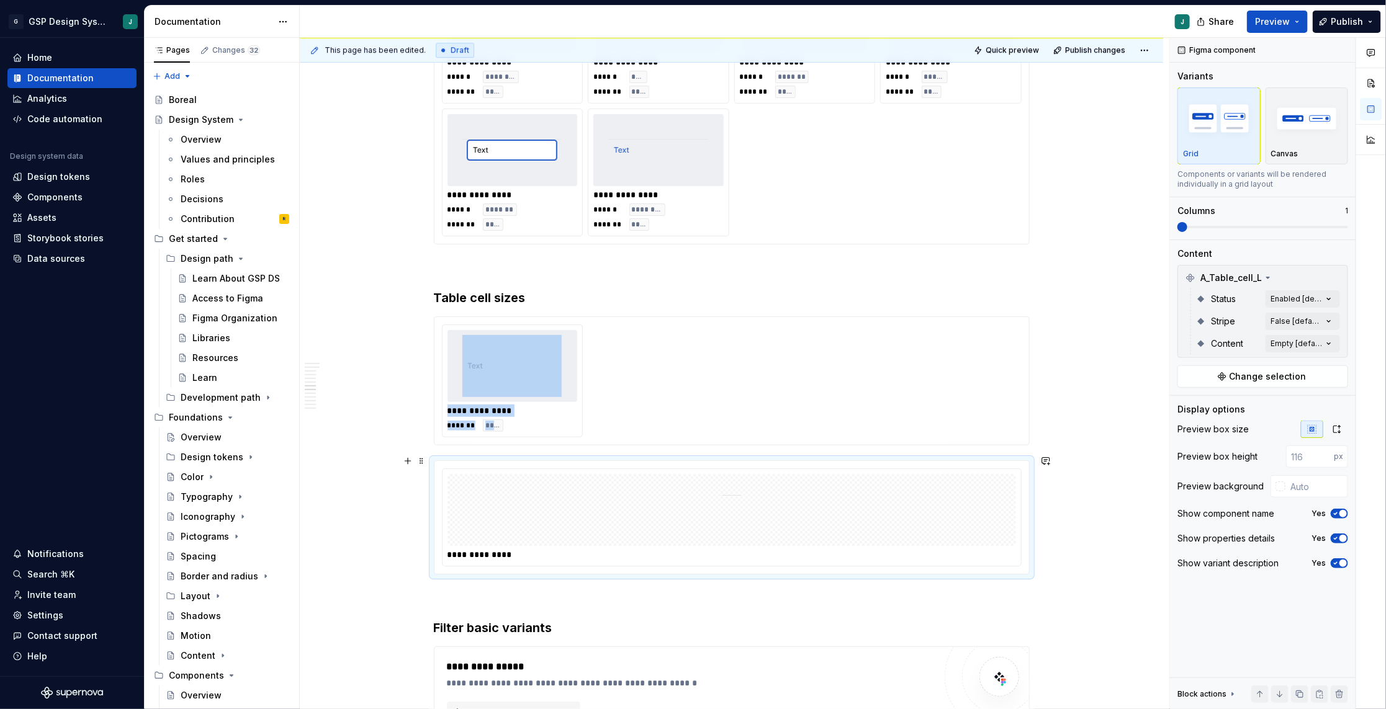
click at [664, 481] on div at bounding box center [732, 510] width 569 height 72
type textarea "*"
click at [1307, 492] on input "text" at bounding box center [1317, 486] width 63 height 22
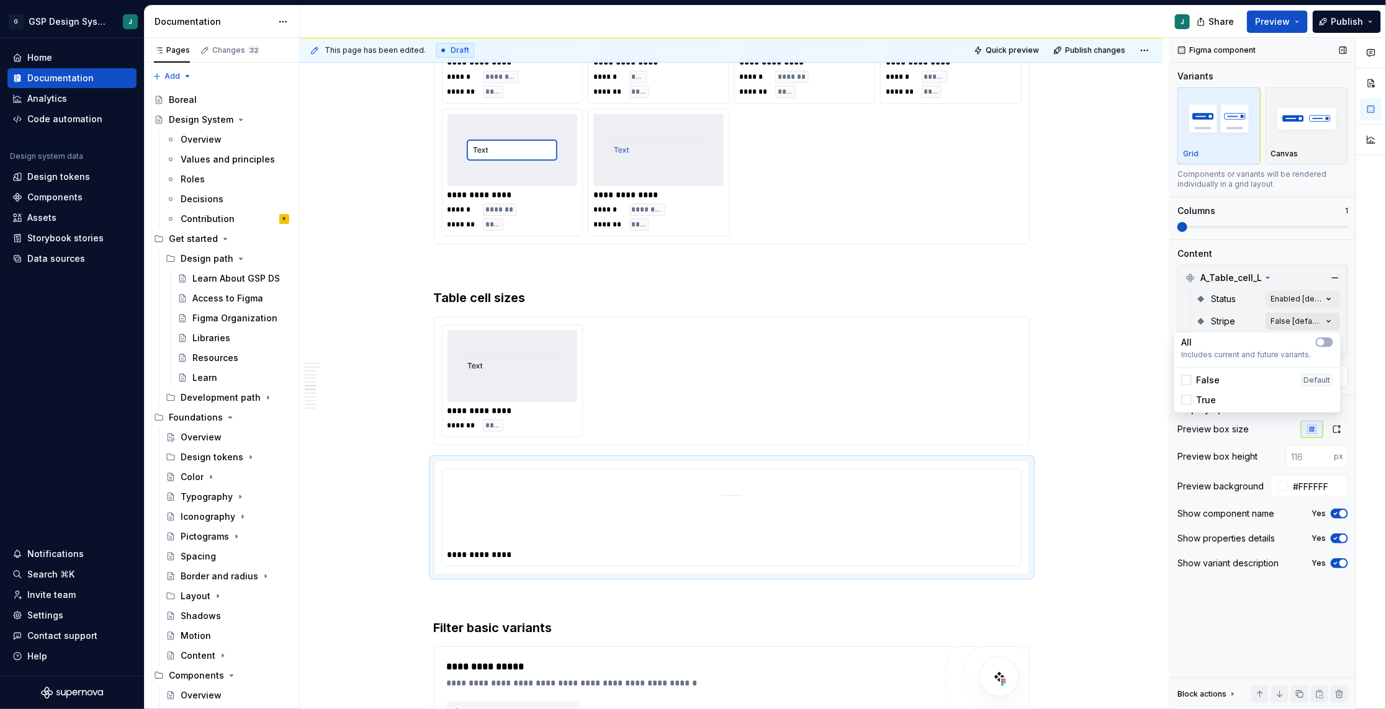
click at [1289, 325] on div "Comments Open comments No comments yet Select ‘Comment’ from the block context …" at bounding box center [1278, 374] width 216 height 672
click at [1232, 311] on div "Comments Open comments No comments yet Select ‘Comment’ from the block context …" at bounding box center [1278, 374] width 216 height 672
click at [1284, 304] on div "Comments Open comments No comments yet Select ‘Comment’ from the block context …" at bounding box center [1278, 374] width 216 height 672
click at [1216, 353] on span "Enabled" at bounding box center [1214, 358] width 35 height 12
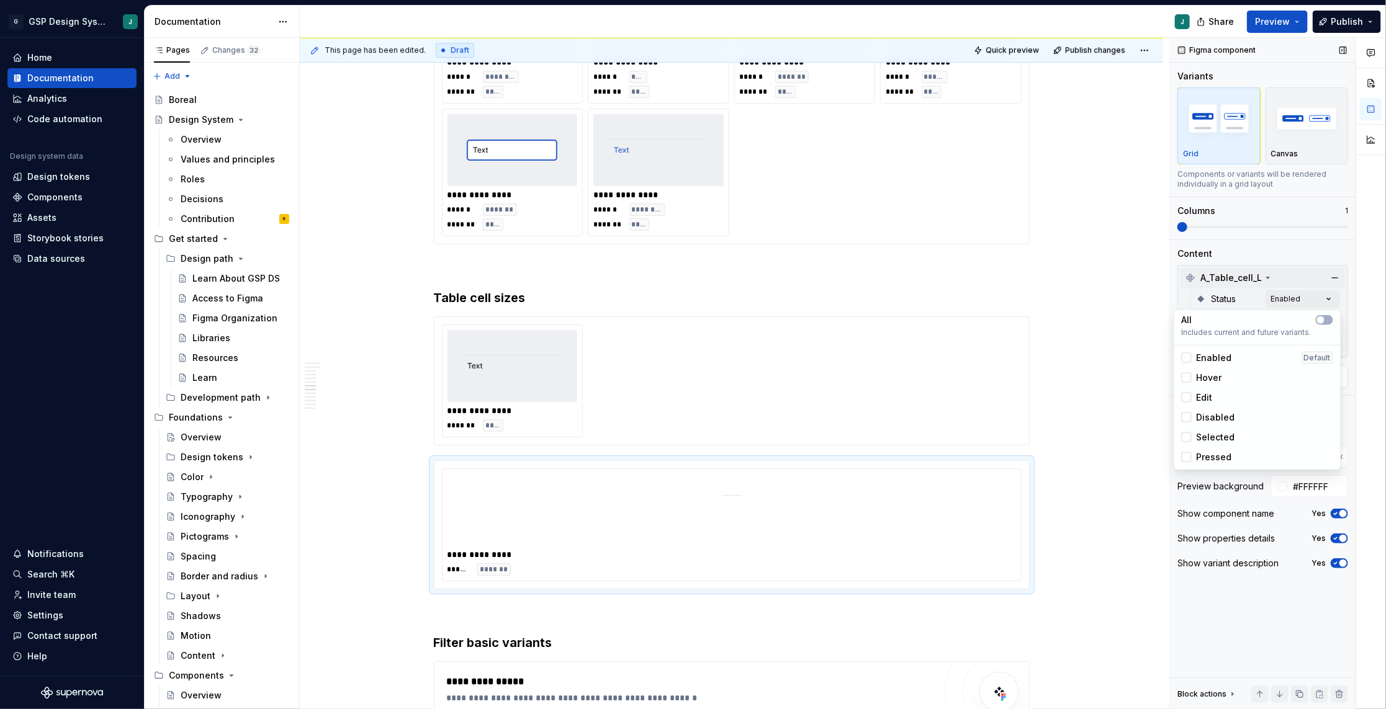
drag, startPoint x: 1292, startPoint y: 253, endPoint x: 1292, endPoint y: 276, distance: 23.0
click at [1292, 253] on div "Comments Open comments No comments yet Select ‘Comment’ from the block context …" at bounding box center [1278, 374] width 216 height 672
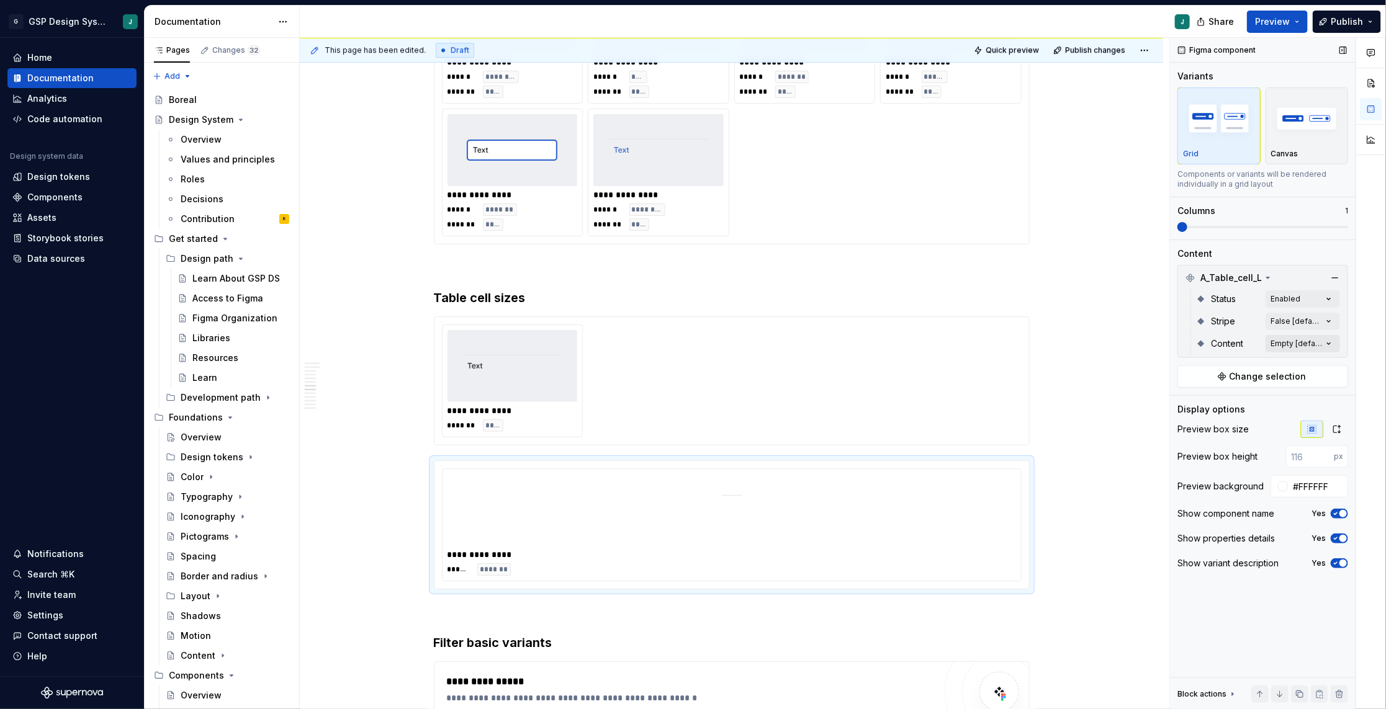
click at [1289, 339] on div "Comments Open comments No comments yet Select ‘Comment’ from the block context …" at bounding box center [1278, 374] width 216 height 672
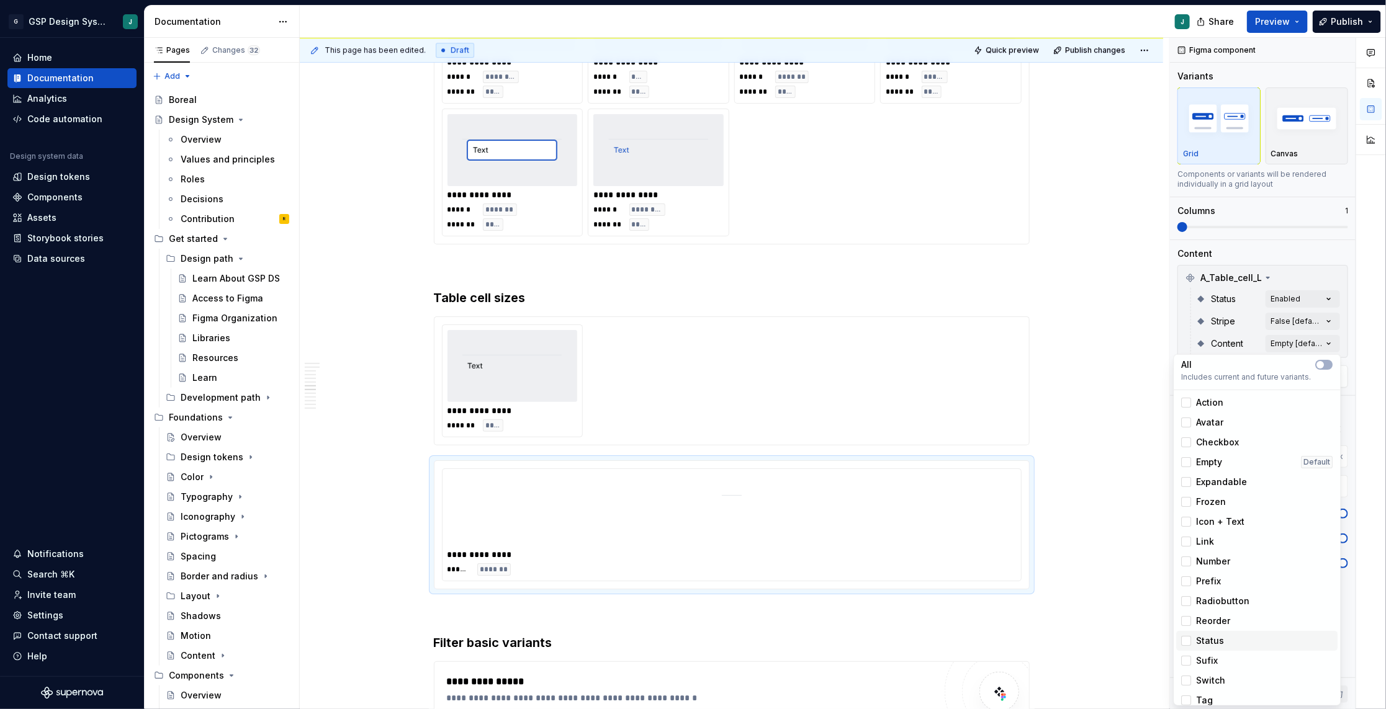
scroll to position [86, 0]
click at [1218, 636] on div "Text" at bounding box center [1257, 634] width 151 height 12
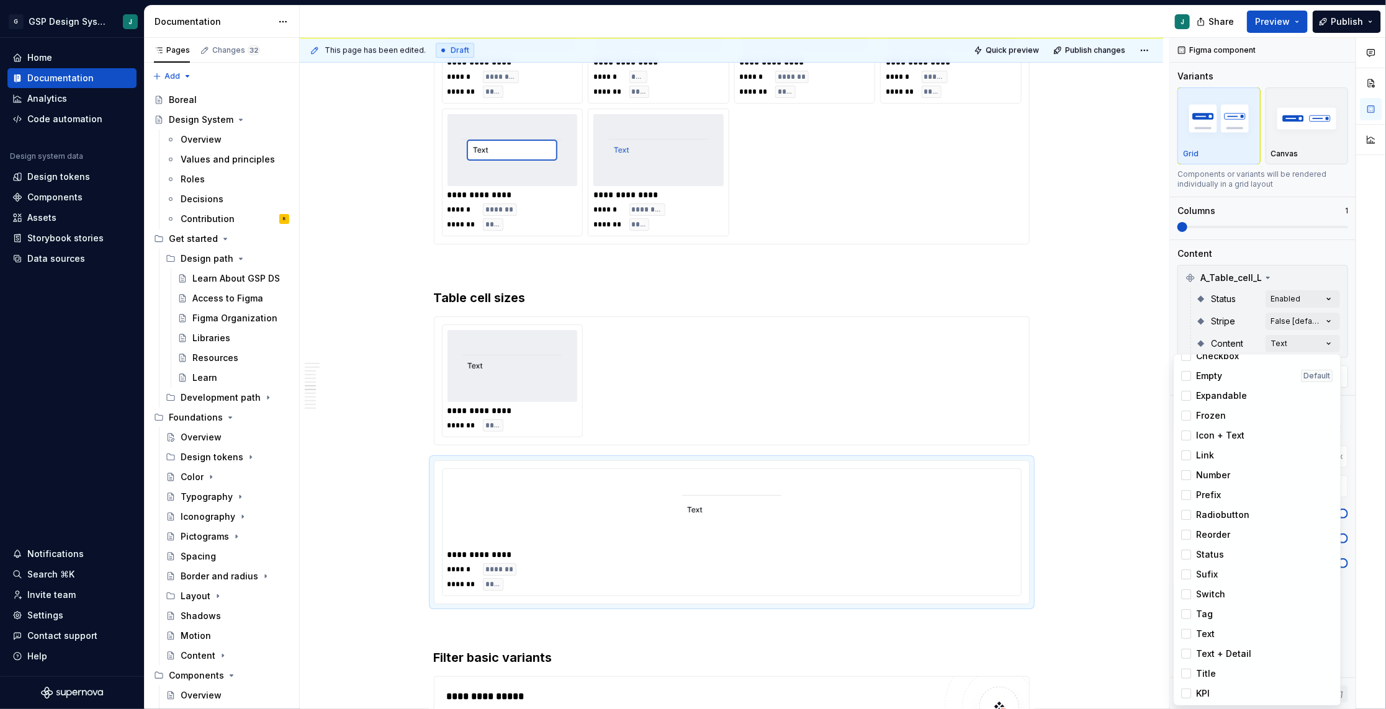
click at [1026, 367] on html "G GSP Design System J Home Documentation Analytics Code automation Design syste…" at bounding box center [693, 354] width 1386 height 709
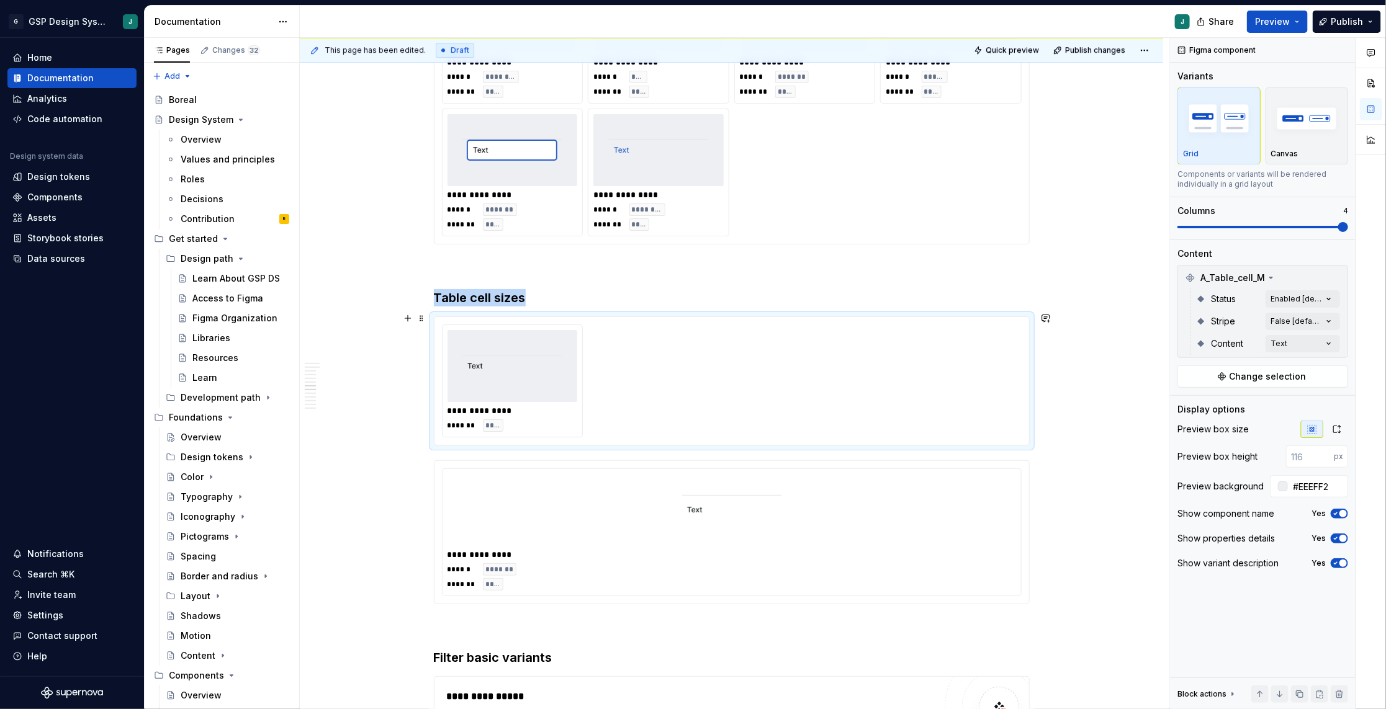
click at [523, 370] on img at bounding box center [511, 366] width 99 height 62
click at [1319, 479] on input "#EEEFF2" at bounding box center [1318, 486] width 60 height 22
click at [928, 523] on div at bounding box center [732, 510] width 569 height 72
click at [1311, 480] on input "#FFFFFF" at bounding box center [1318, 486] width 60 height 22
paste input "EEEFF2"
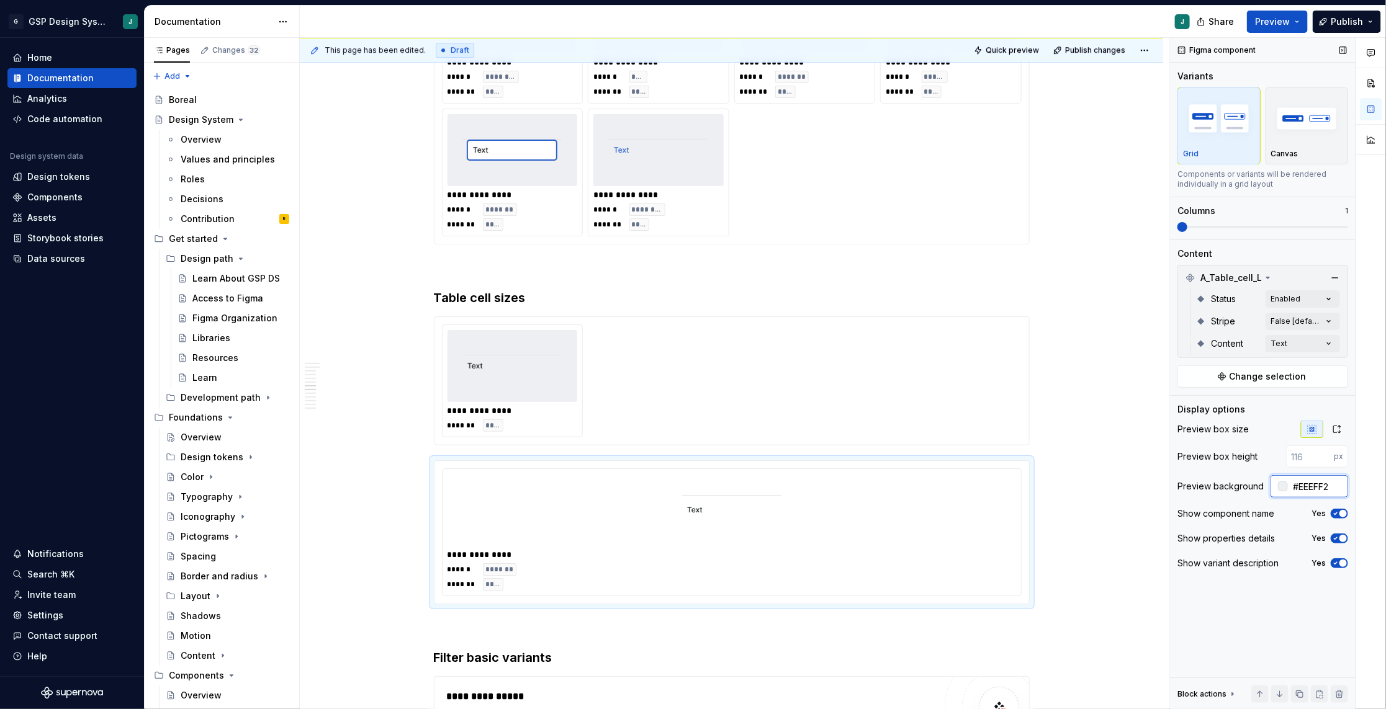
type input "#EEEFF2"
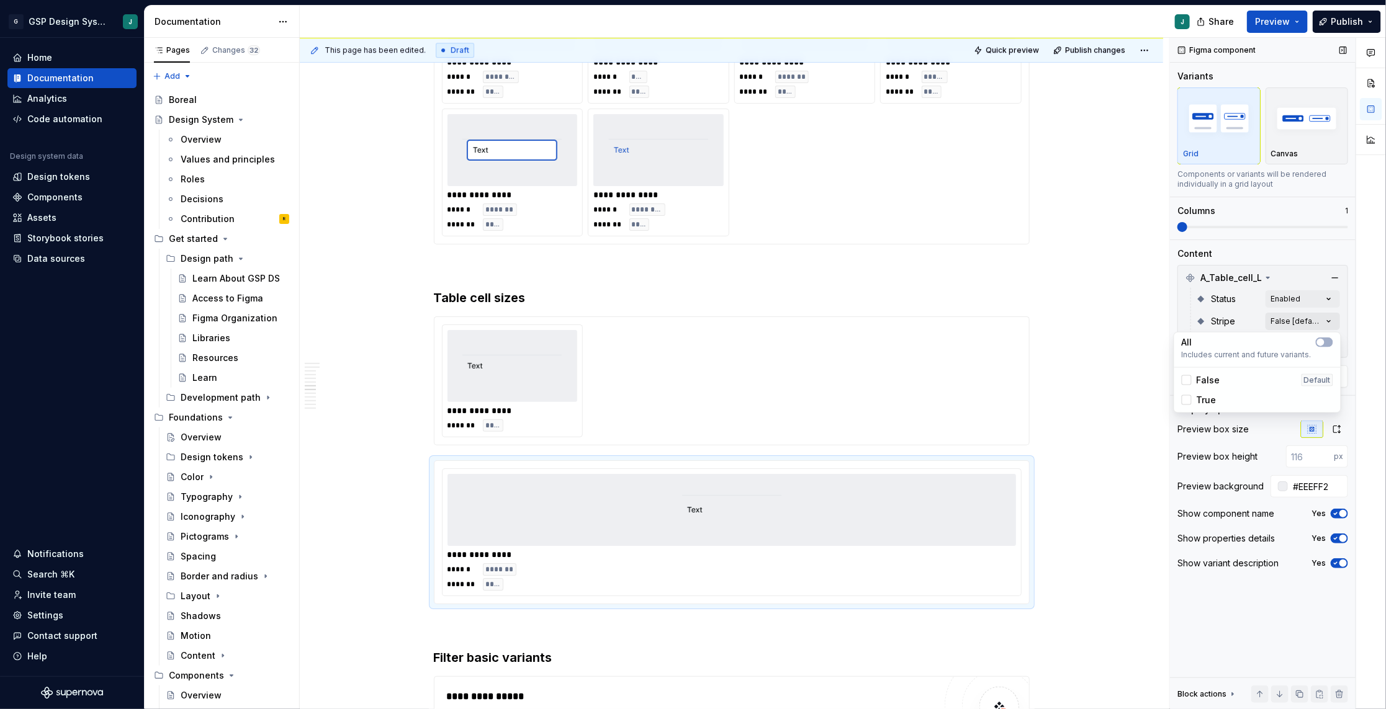
click at [1291, 320] on div "Comments Open comments No comments yet Select ‘Comment’ from the block context …" at bounding box center [1278, 374] width 216 height 672
click at [1188, 400] on div at bounding box center [1187, 400] width 10 height 10
click at [640, 361] on html "G GSP Design System J Home Documentation Analytics Code automation Design syste…" at bounding box center [693, 354] width 1386 height 709
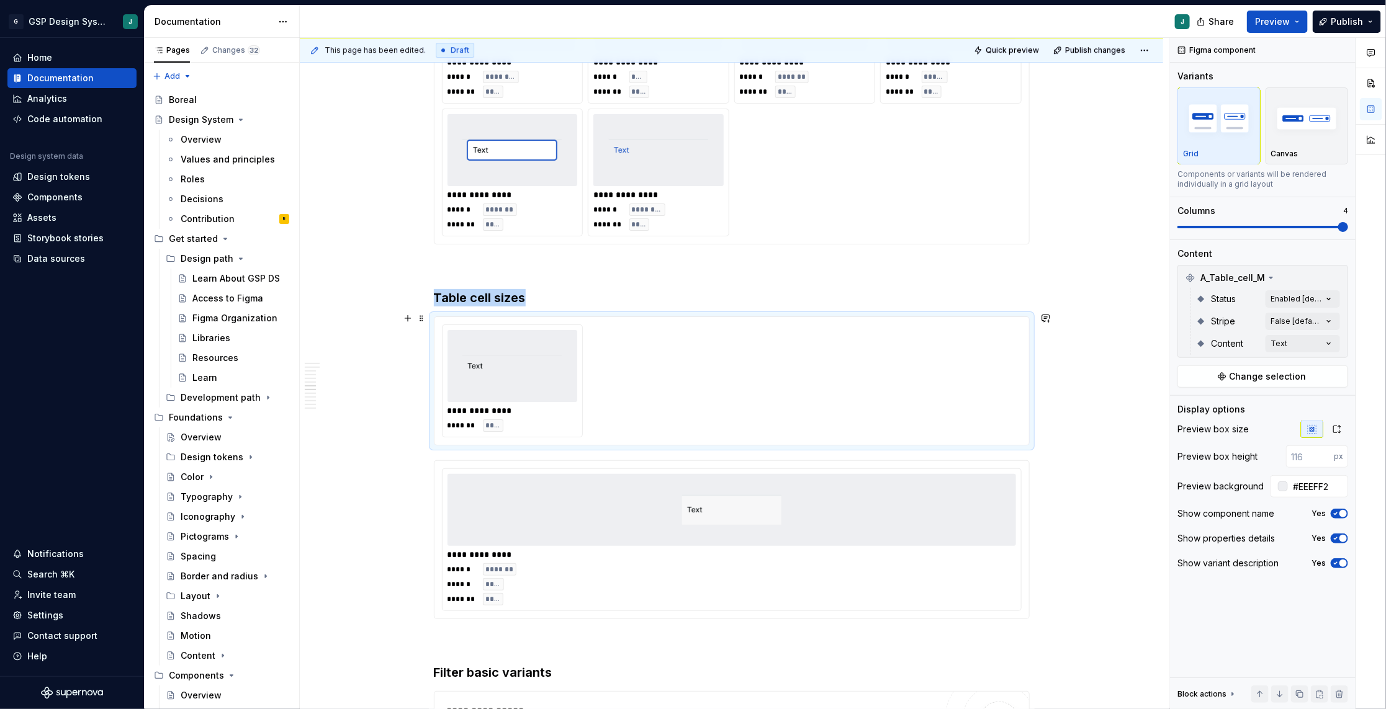
click at [538, 361] on img at bounding box center [511, 366] width 99 height 62
click at [1316, 320] on div "Comments Open comments No comments yet Select ‘Comment’ from the block context …" at bounding box center [1278, 374] width 216 height 672
click at [1187, 399] on div at bounding box center [1187, 400] width 10 height 10
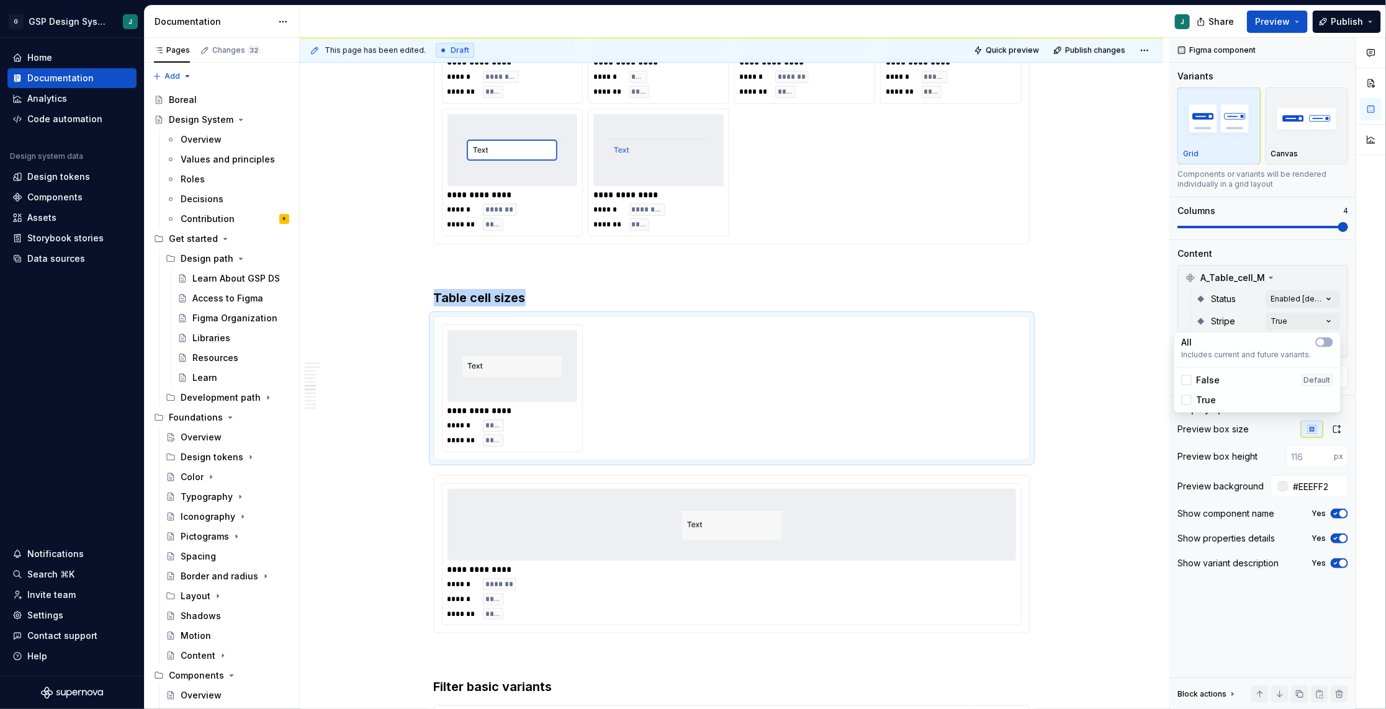
click at [1098, 496] on html "G GSP Design System J Home Documentation Analytics Code automation Design syste…" at bounding box center [693, 354] width 1386 height 709
click at [917, 397] on div "**********" at bounding box center [732, 389] width 580 height 128
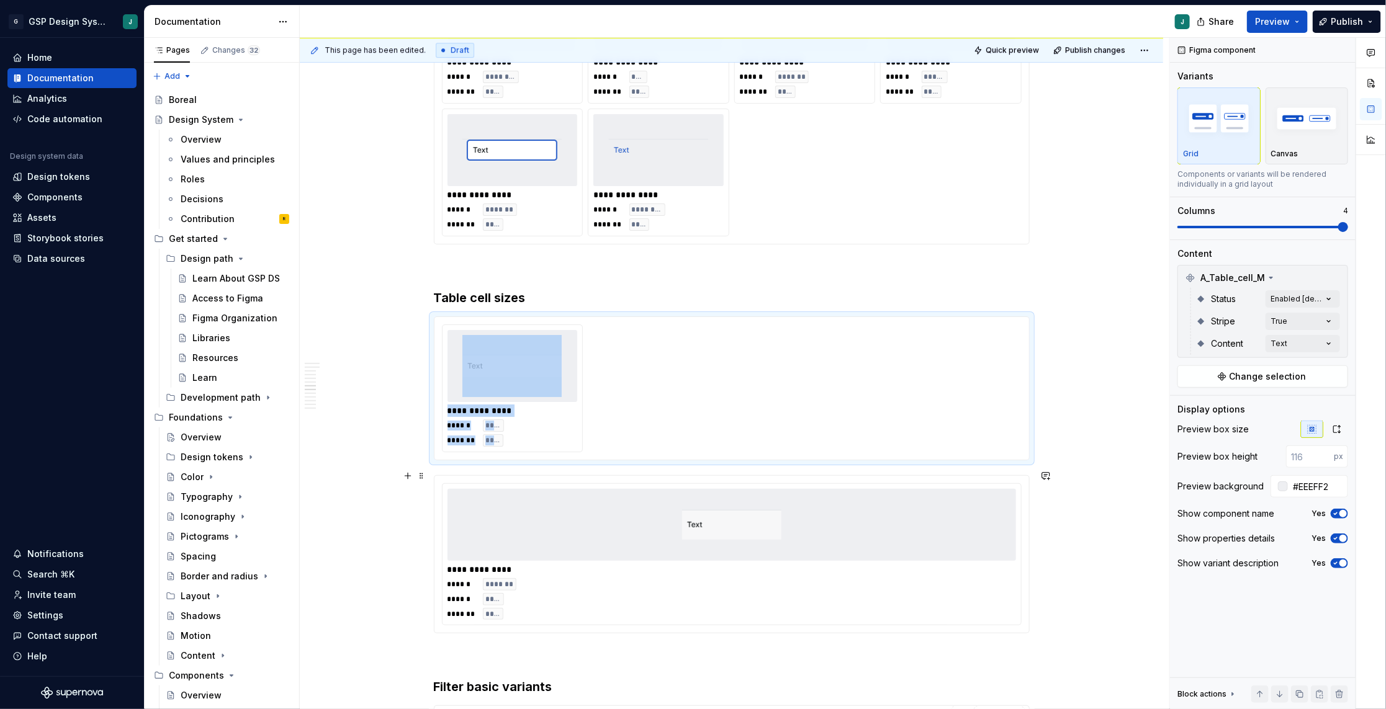
click at [933, 530] on div at bounding box center [732, 525] width 569 height 72
click at [822, 397] on div "**********" at bounding box center [732, 389] width 580 height 128
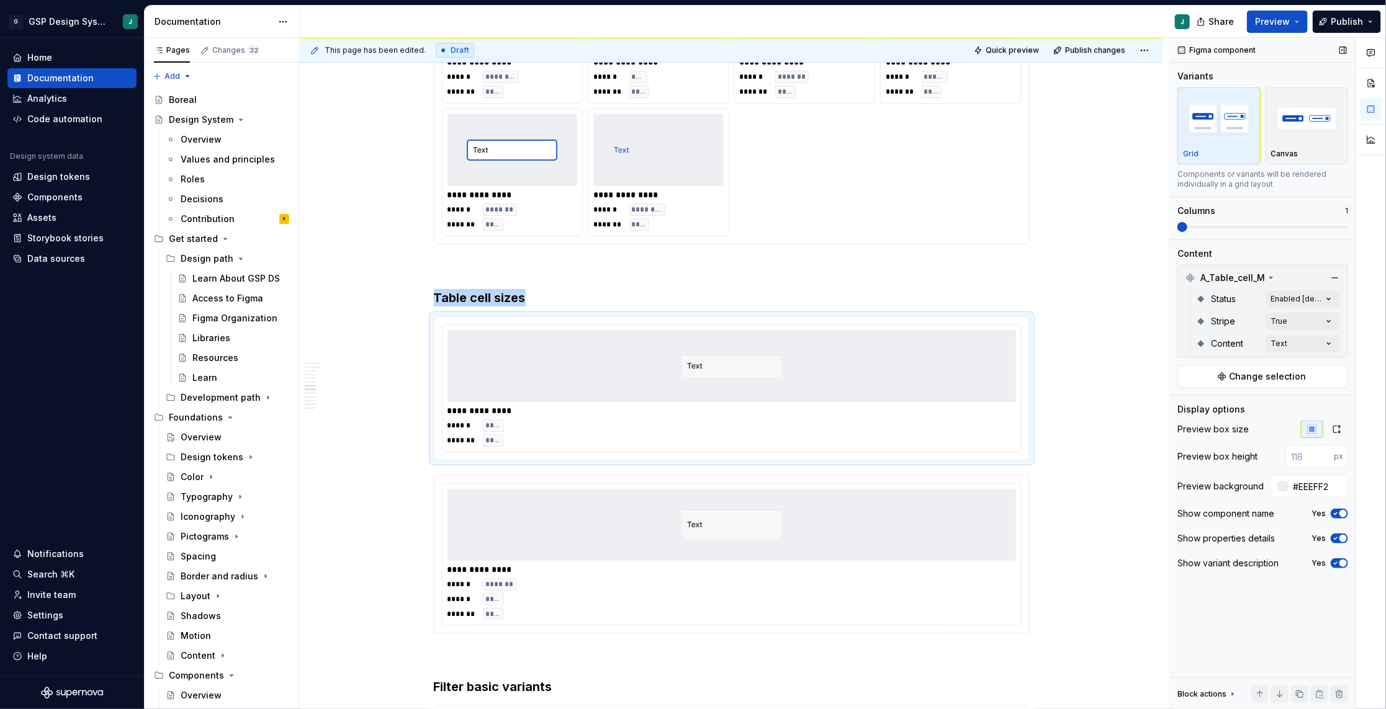
click at [1177, 227] on span at bounding box center [1177, 227] width 0 height 2
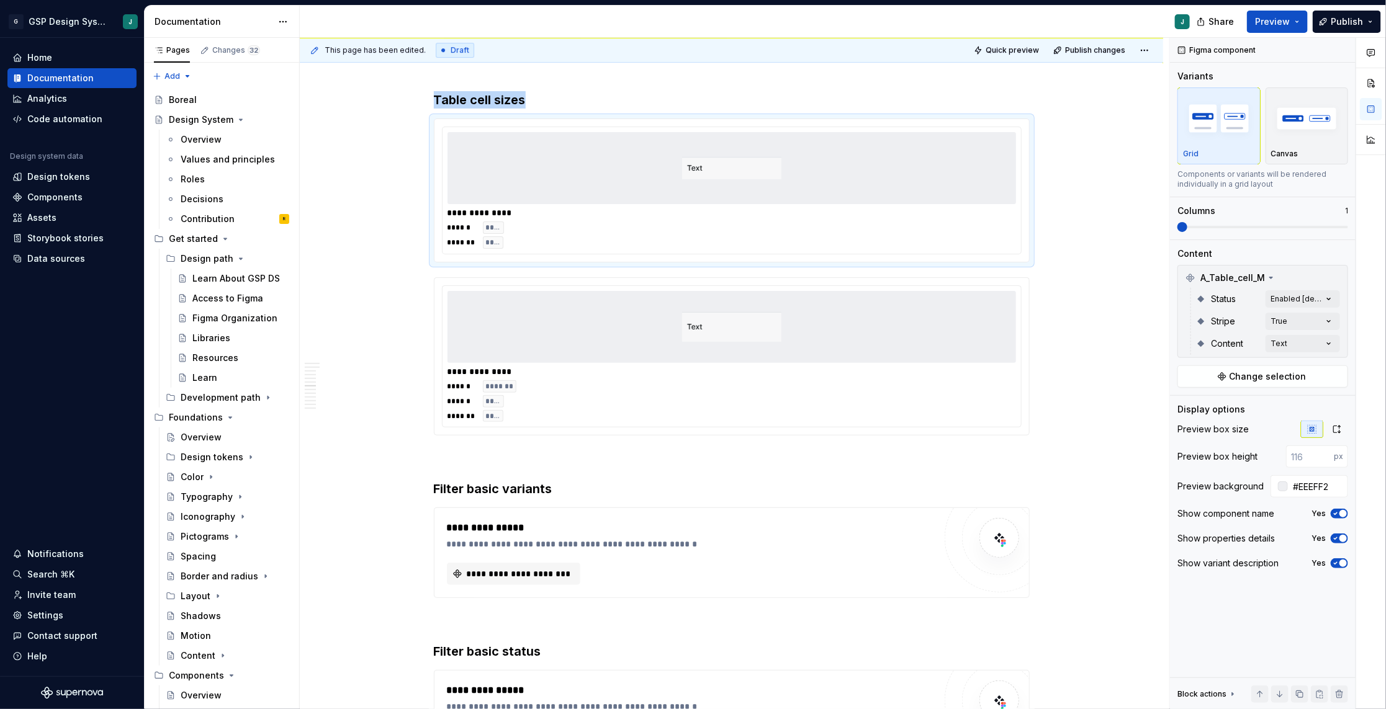
scroll to position [2660, 0]
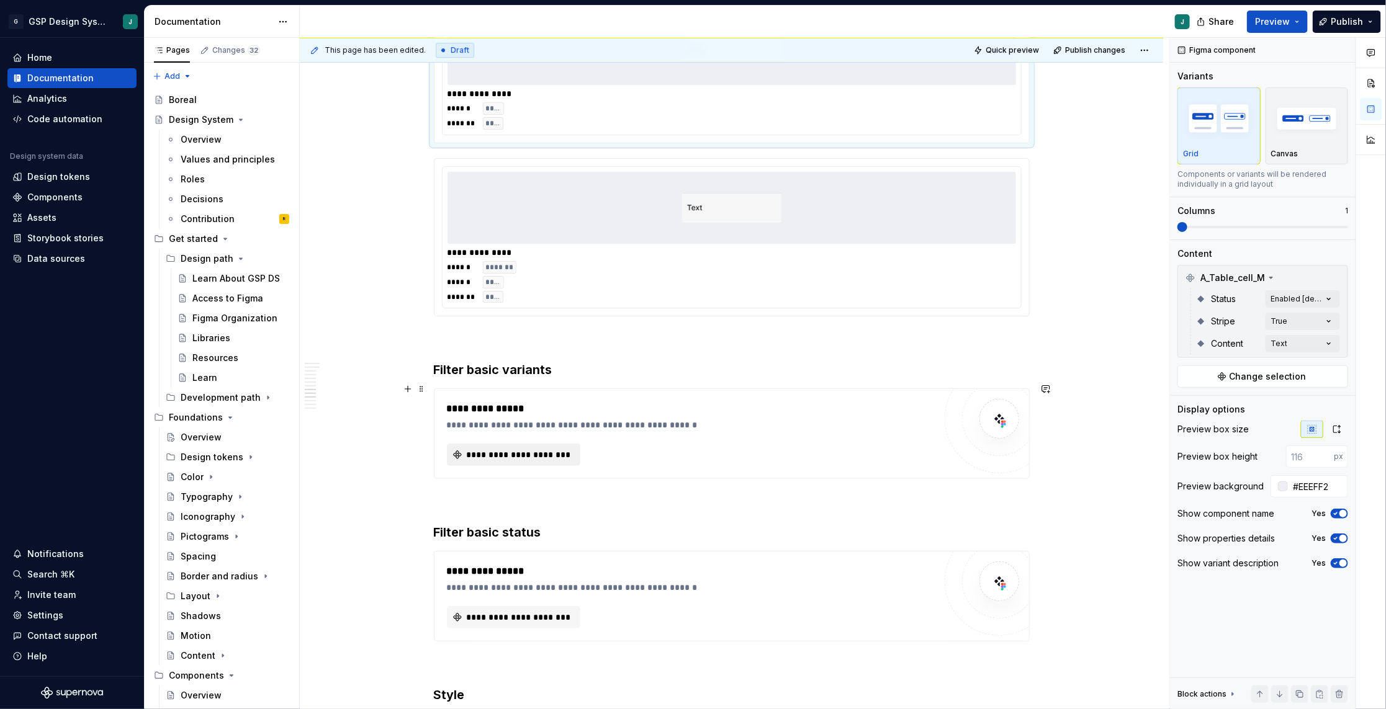
click at [528, 459] on button "**********" at bounding box center [513, 455] width 133 height 22
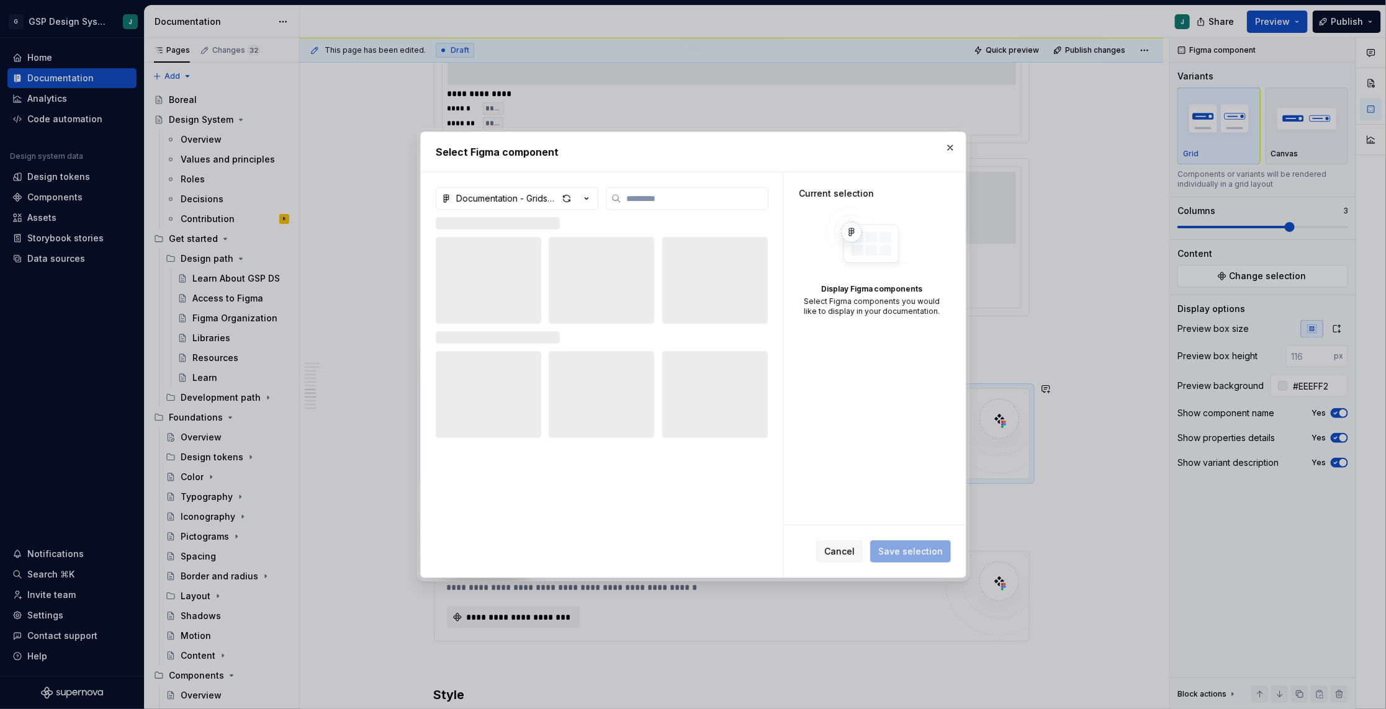
type textarea "*"
click at [533, 204] on div "Documentation - Gridspertise DS" at bounding box center [507, 198] width 102 height 12
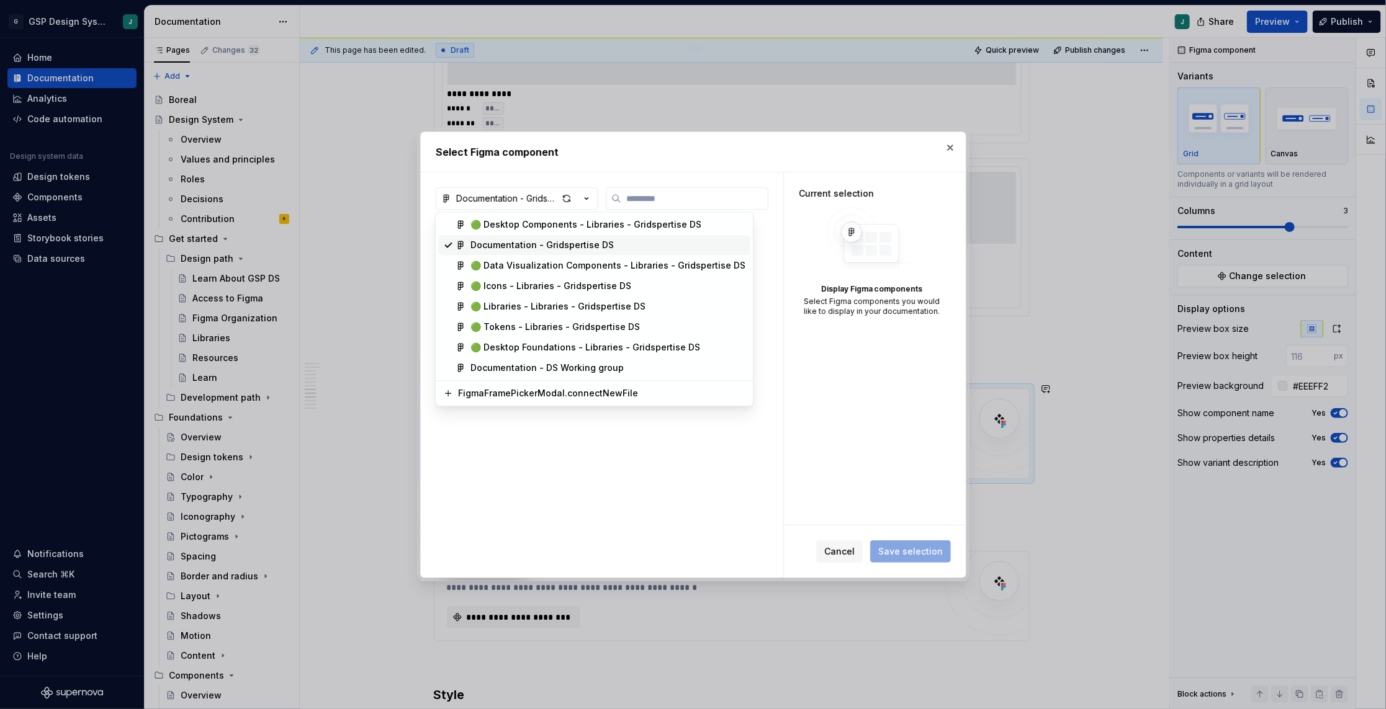
drag, startPoint x: 521, startPoint y: 223, endPoint x: 506, endPoint y: 252, distance: 32.8
click at [506, 252] on div "🟢 Desktop Components - Libraries - Gridspertise DS Documentation - Gridspertise…" at bounding box center [594, 296] width 312 height 163
click at [651, 198] on div "Select Figma component Documentation - Gridspertise DS No items found. Current …" at bounding box center [693, 354] width 1386 height 709
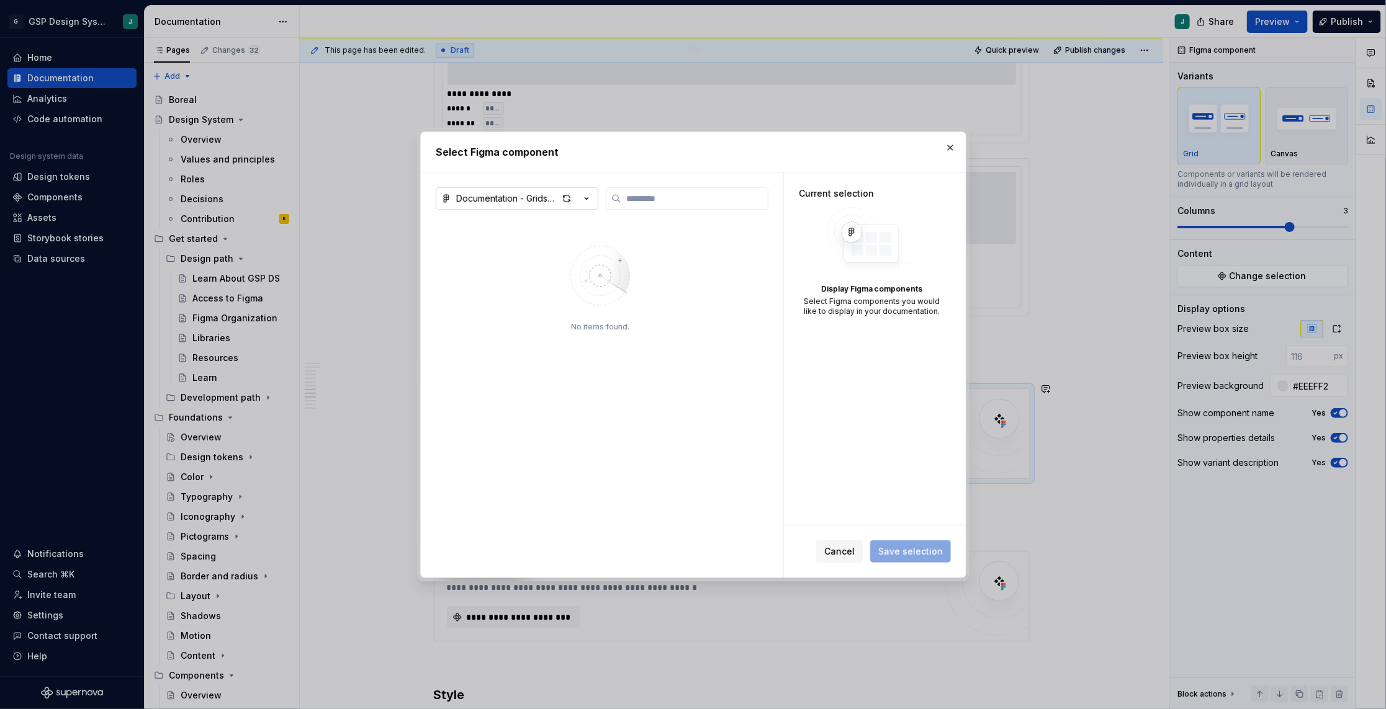
click at [510, 198] on div "Documentation - Gridspertise DS" at bounding box center [507, 198] width 102 height 12
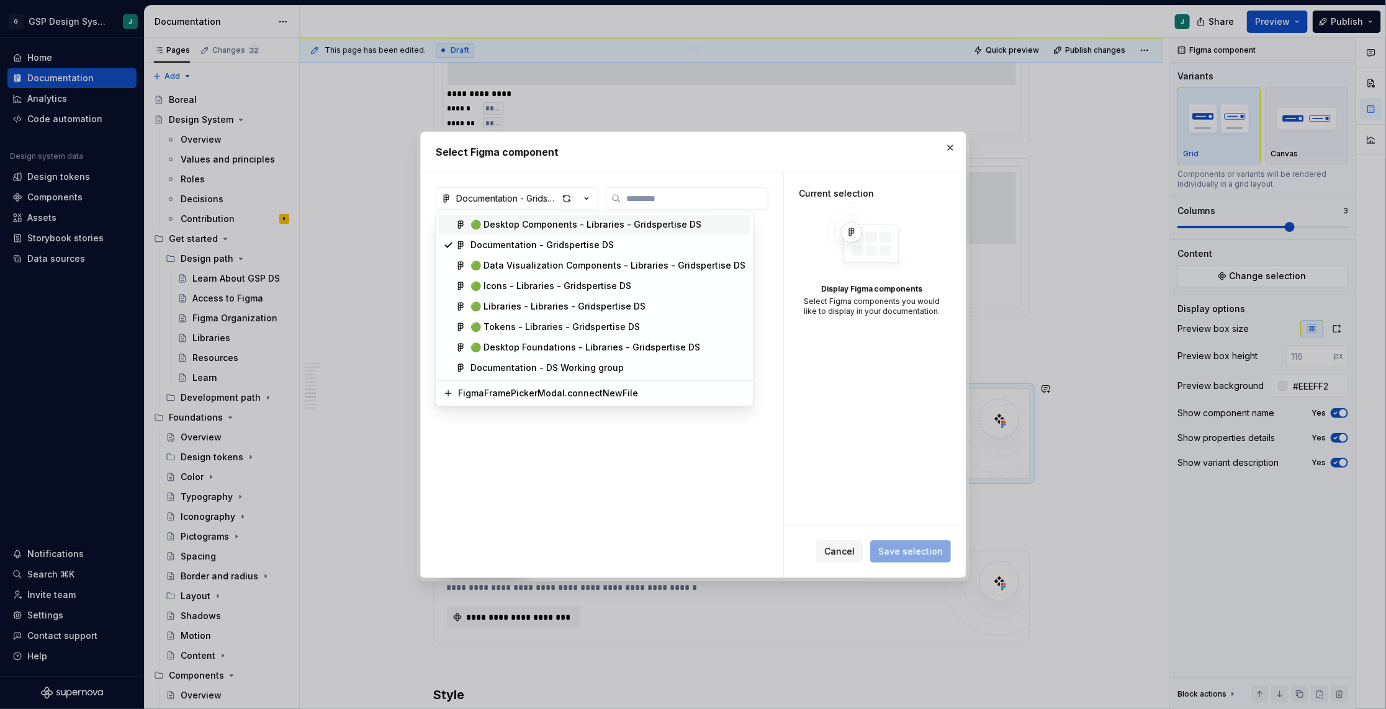
click at [510, 224] on div "🟢 Desktop Components - Libraries - Gridspertise DS" at bounding box center [586, 224] width 231 height 12
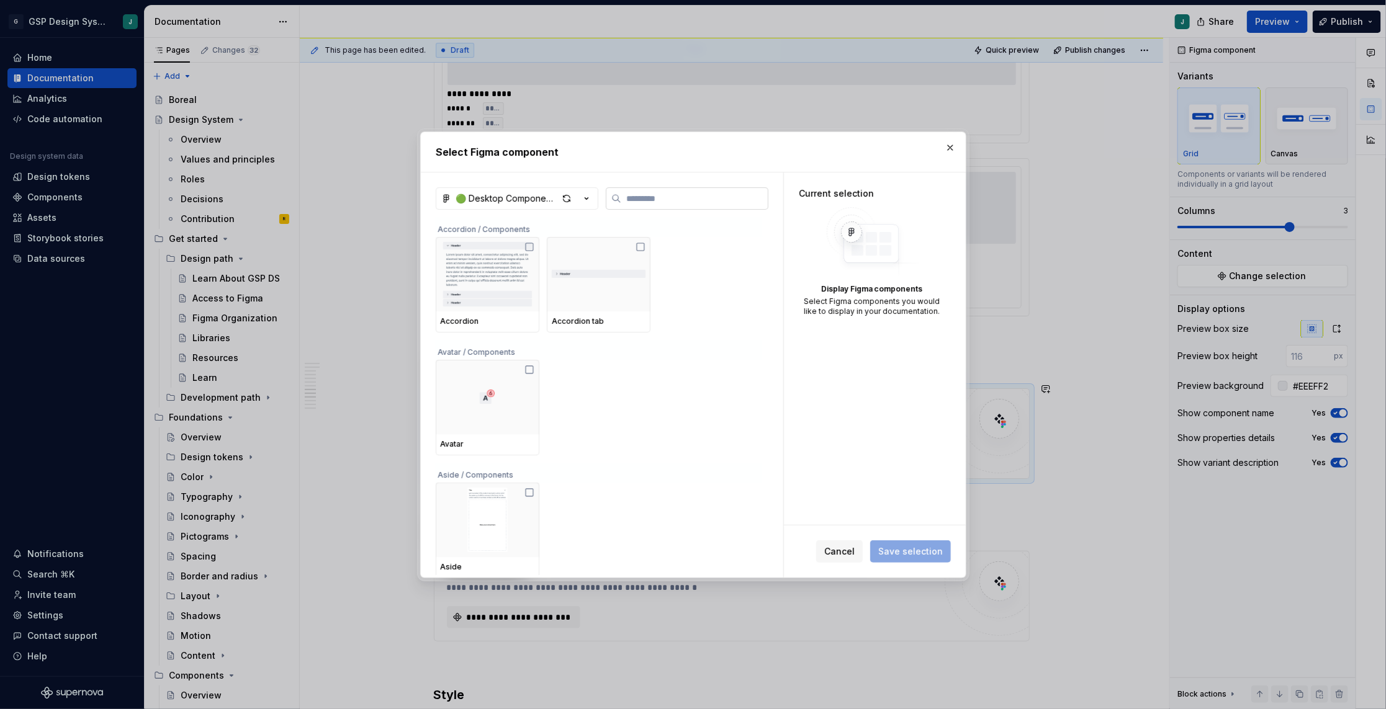
click at [642, 188] on label at bounding box center [687, 198] width 163 height 22
click at [642, 192] on input "search" at bounding box center [694, 198] width 146 height 12
paste input "**********"
type input "**********"
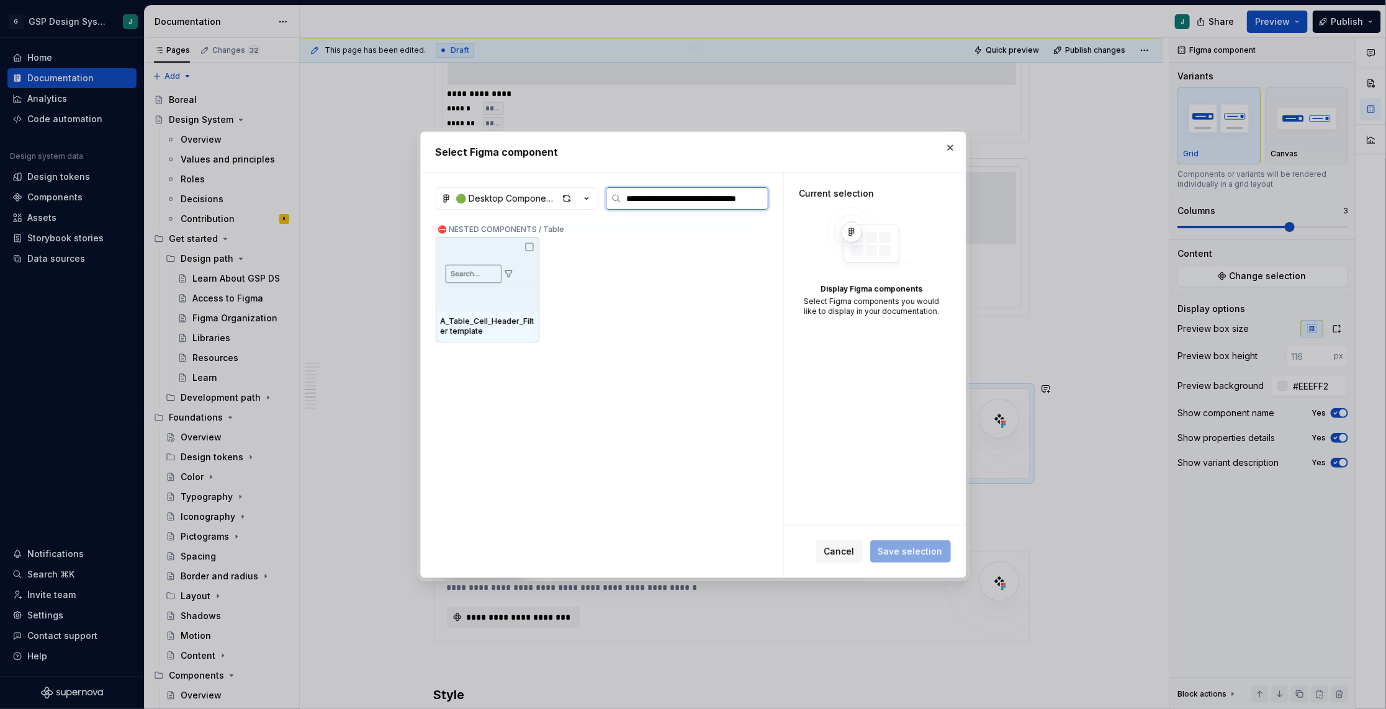
scroll to position [0, 22]
click at [529, 248] on icon at bounding box center [530, 247] width 10 height 10
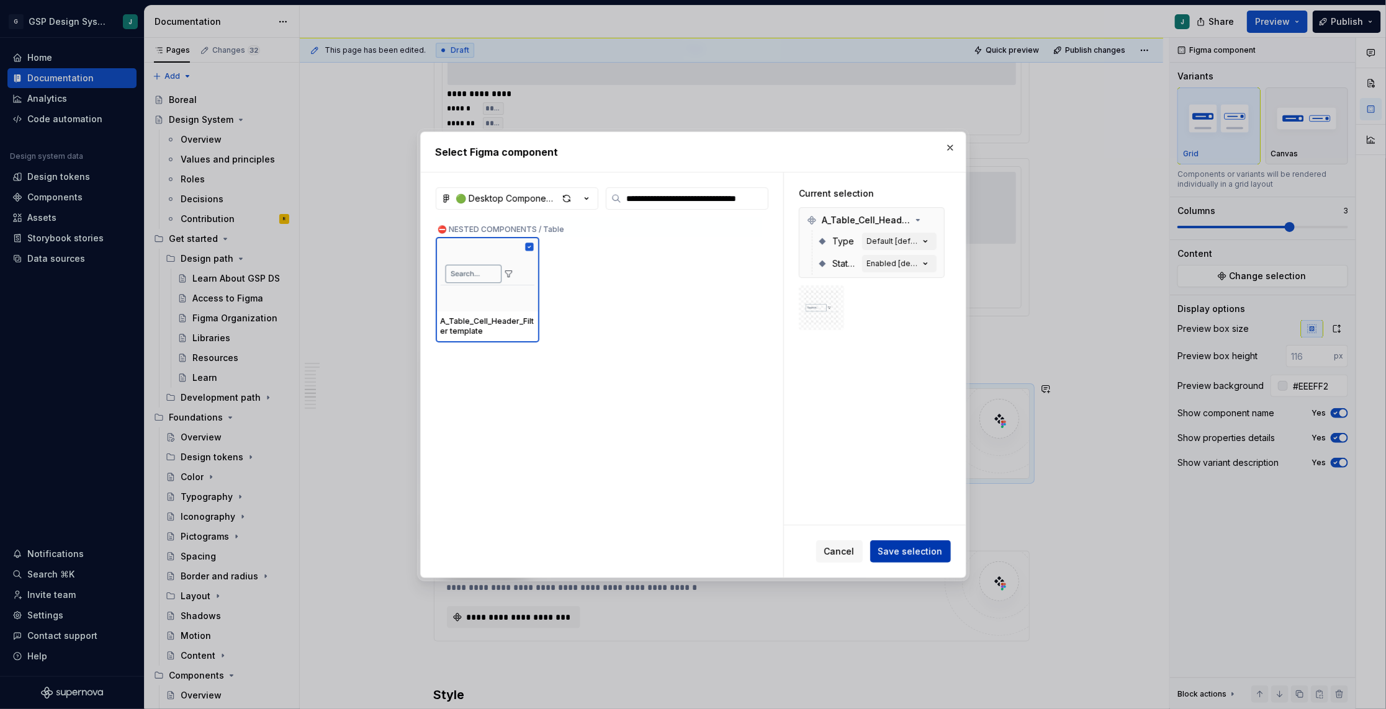
scroll to position [0, 0]
click at [909, 550] on span "Save selection" at bounding box center [910, 552] width 65 height 12
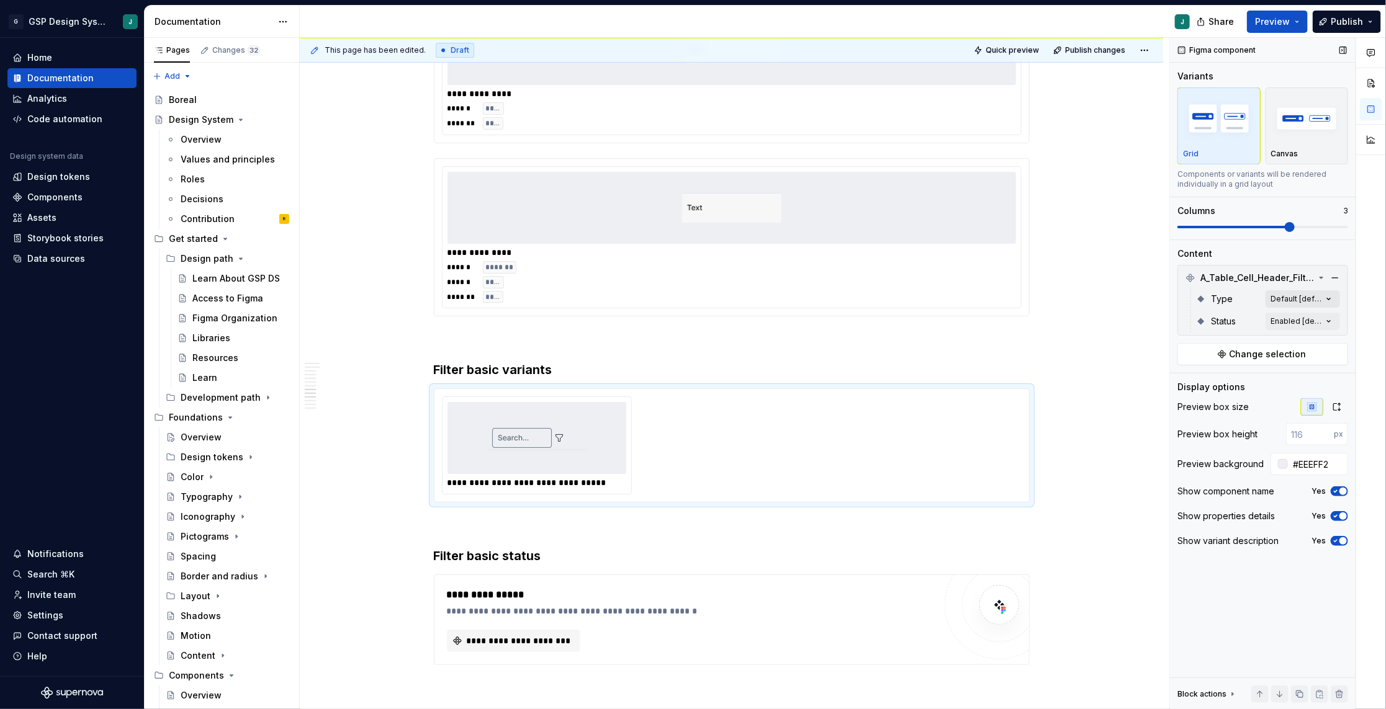
click at [1297, 301] on div "Comments Open comments No comments yet Select ‘Comment’ from the block context …" at bounding box center [1278, 374] width 216 height 672
click at [1319, 320] on span "button" at bounding box center [1320, 320] width 7 height 7
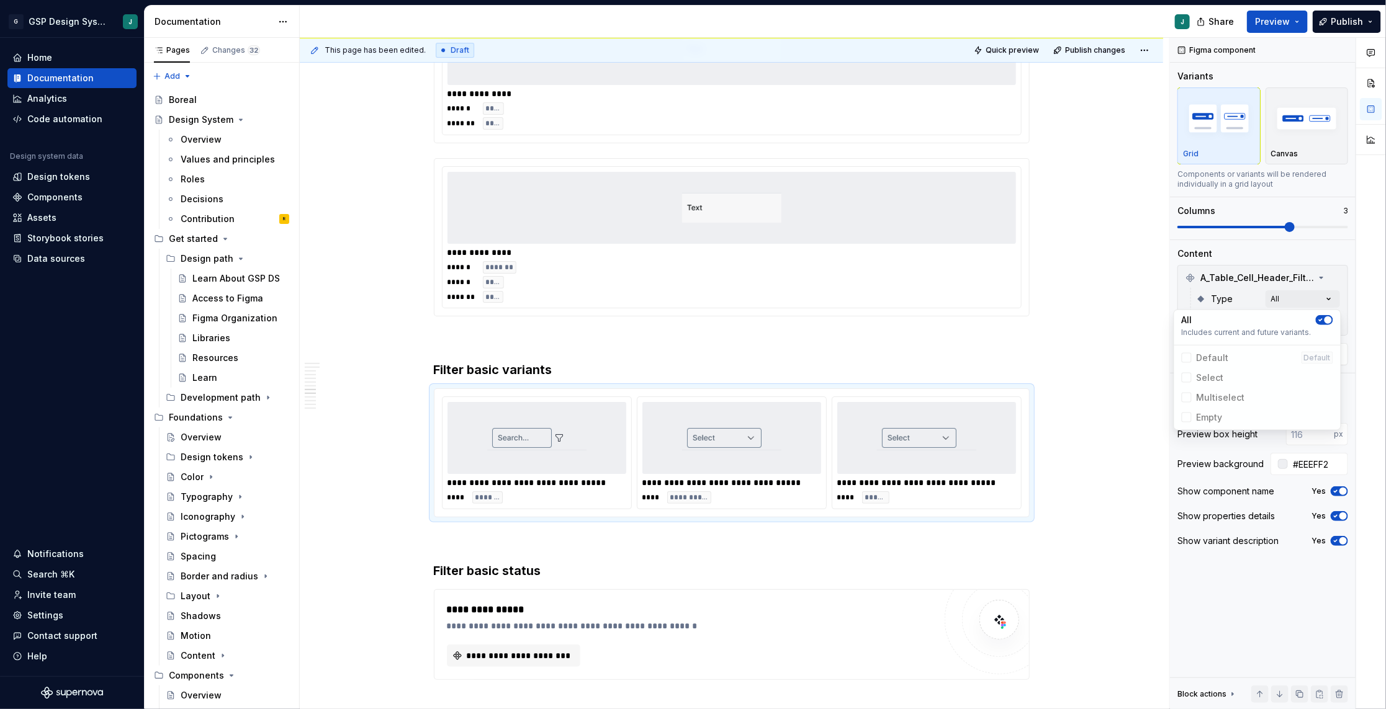
click at [778, 564] on html "G GSP Design System J Home Documentation Analytics Code automation Design syste…" at bounding box center [693, 354] width 1386 height 709
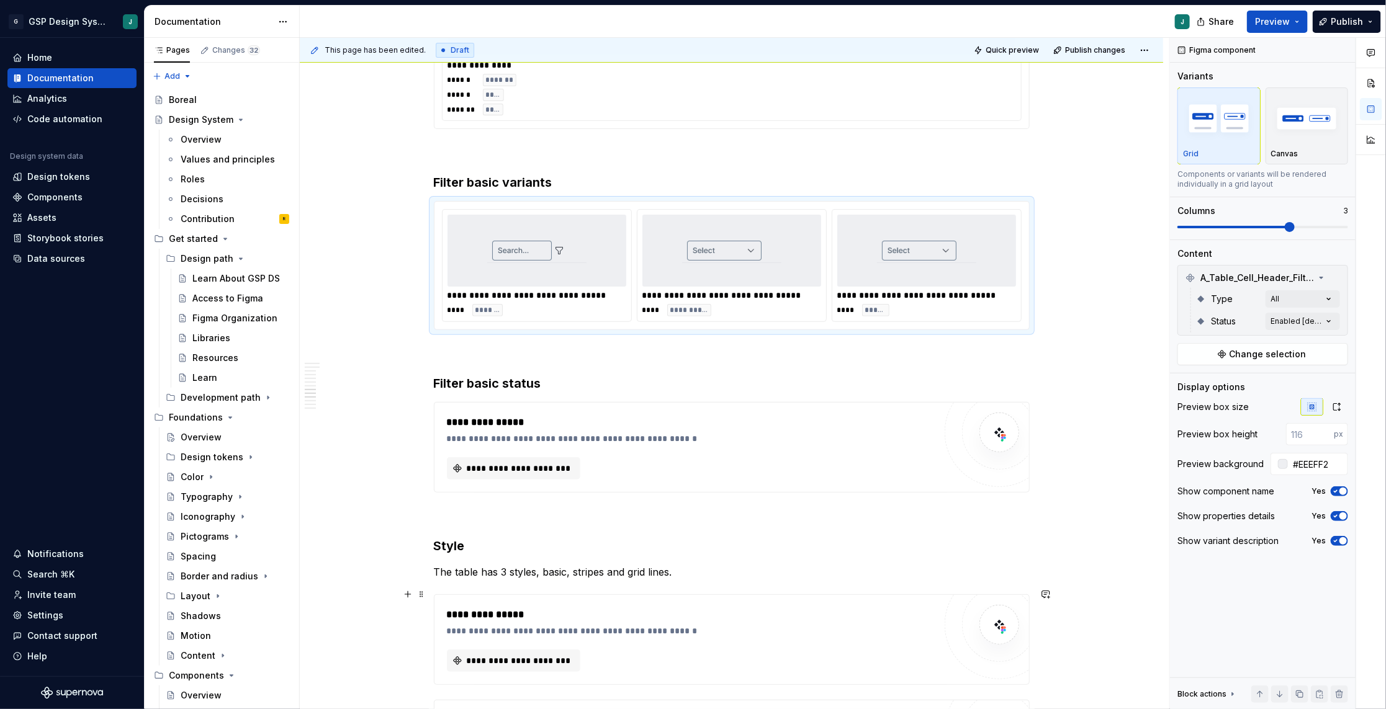
scroll to position [2876, 0]
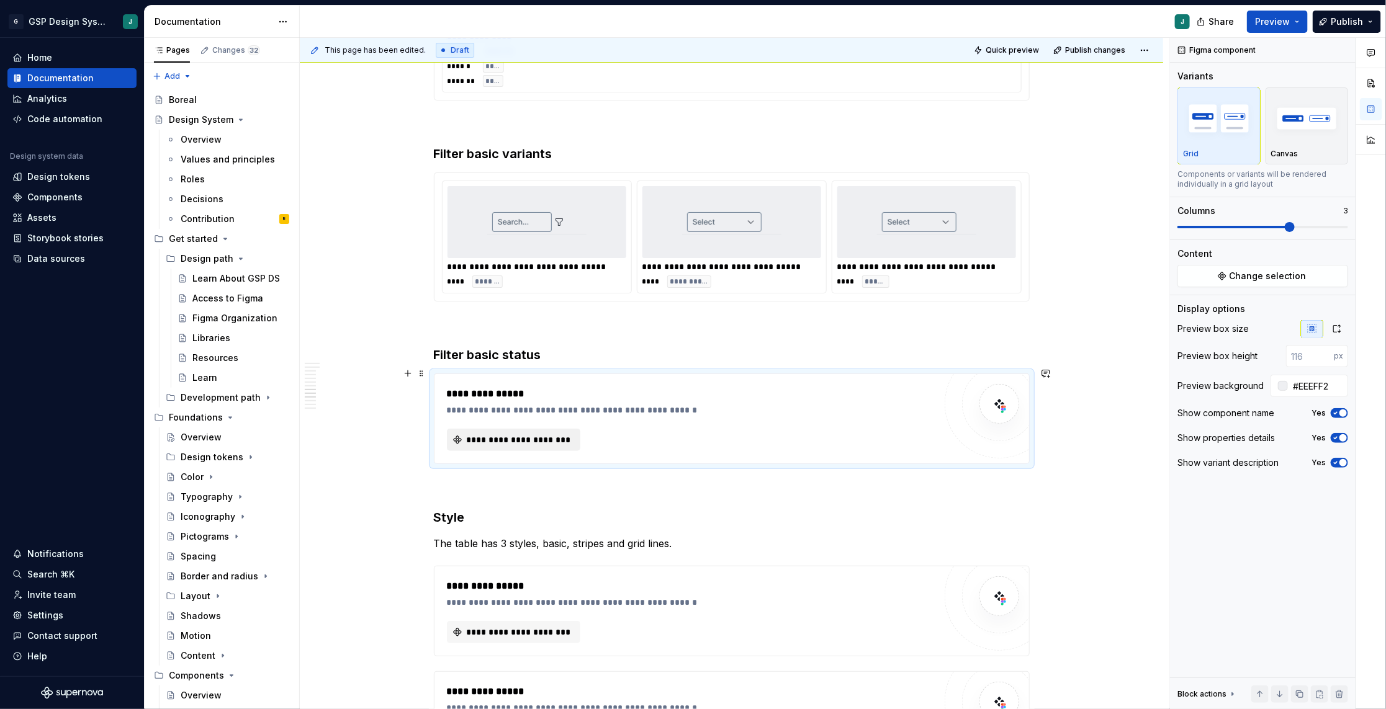
click at [531, 435] on span "**********" at bounding box center [518, 440] width 107 height 12
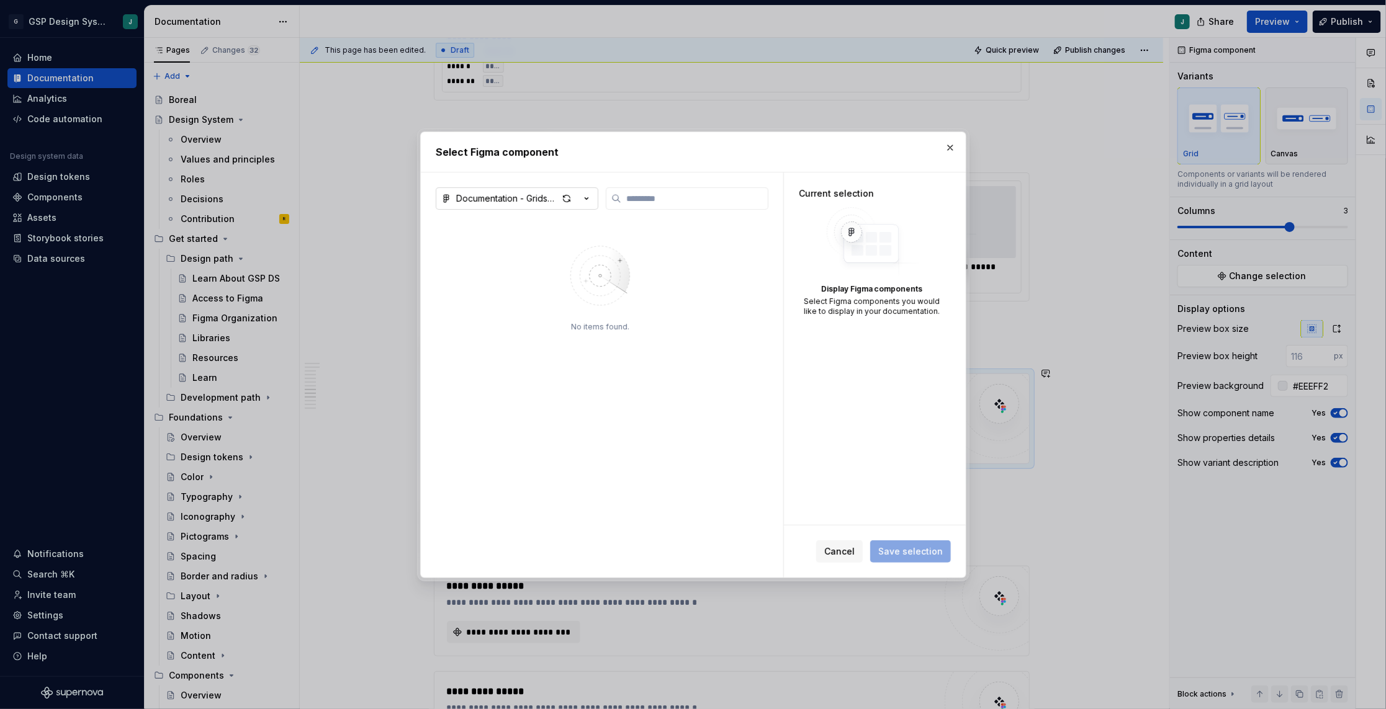
click at [516, 207] on button "Documentation - Gridspertise DS" at bounding box center [517, 198] width 163 height 22
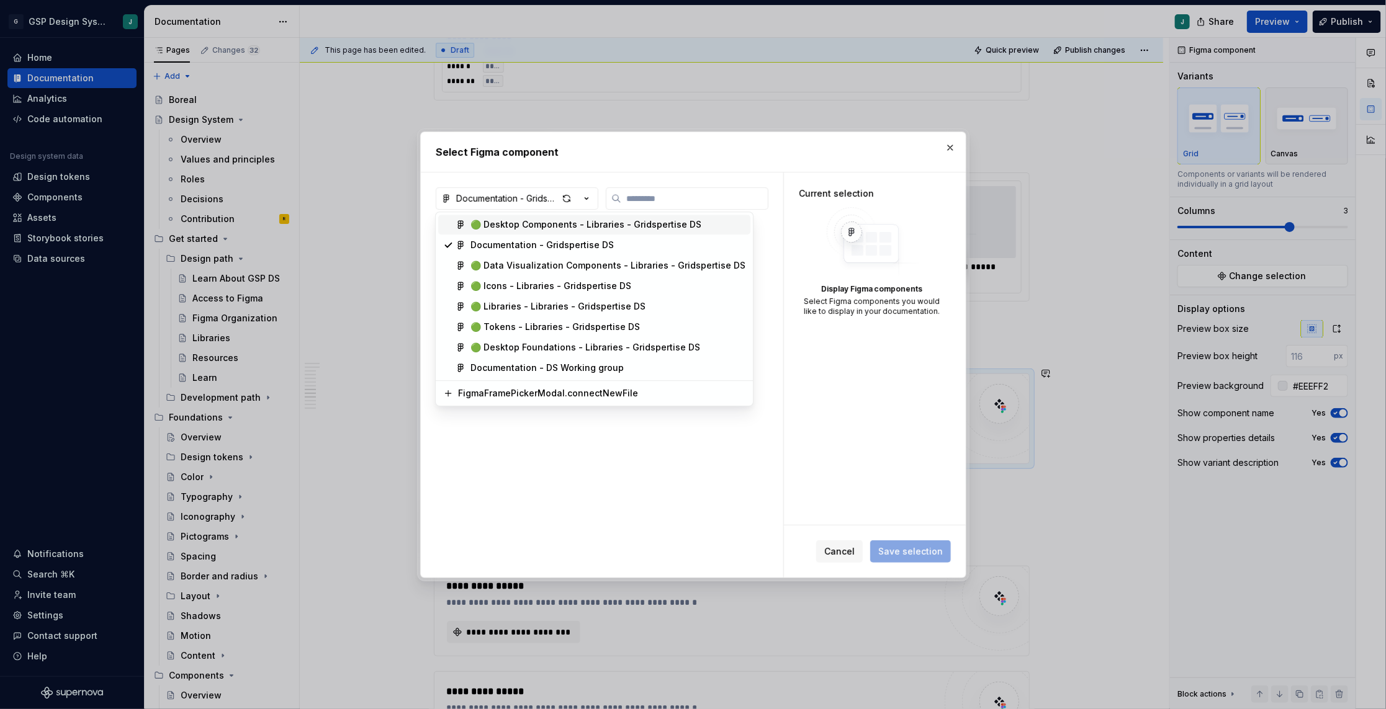
click at [517, 235] on div "🟢 Desktop Components - Libraries - Gridspertise DS Documentation - Gridspertise…" at bounding box center [594, 296] width 312 height 163
click at [513, 227] on div "🟢 Desktop Components - Libraries - Gridspertise DS" at bounding box center [586, 224] width 231 height 12
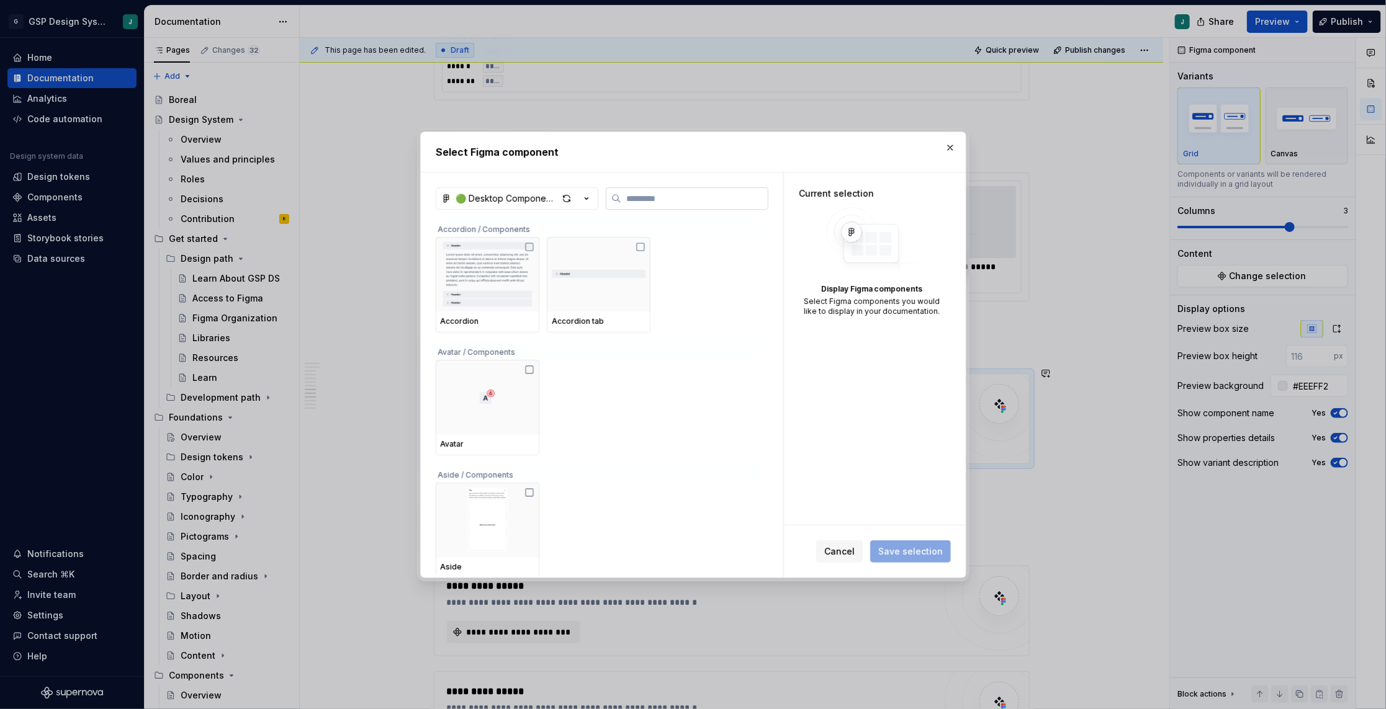
click at [629, 205] on label at bounding box center [687, 198] width 163 height 22
click at [629, 205] on input "search" at bounding box center [694, 198] width 146 height 12
paste input "**********"
type input "**********"
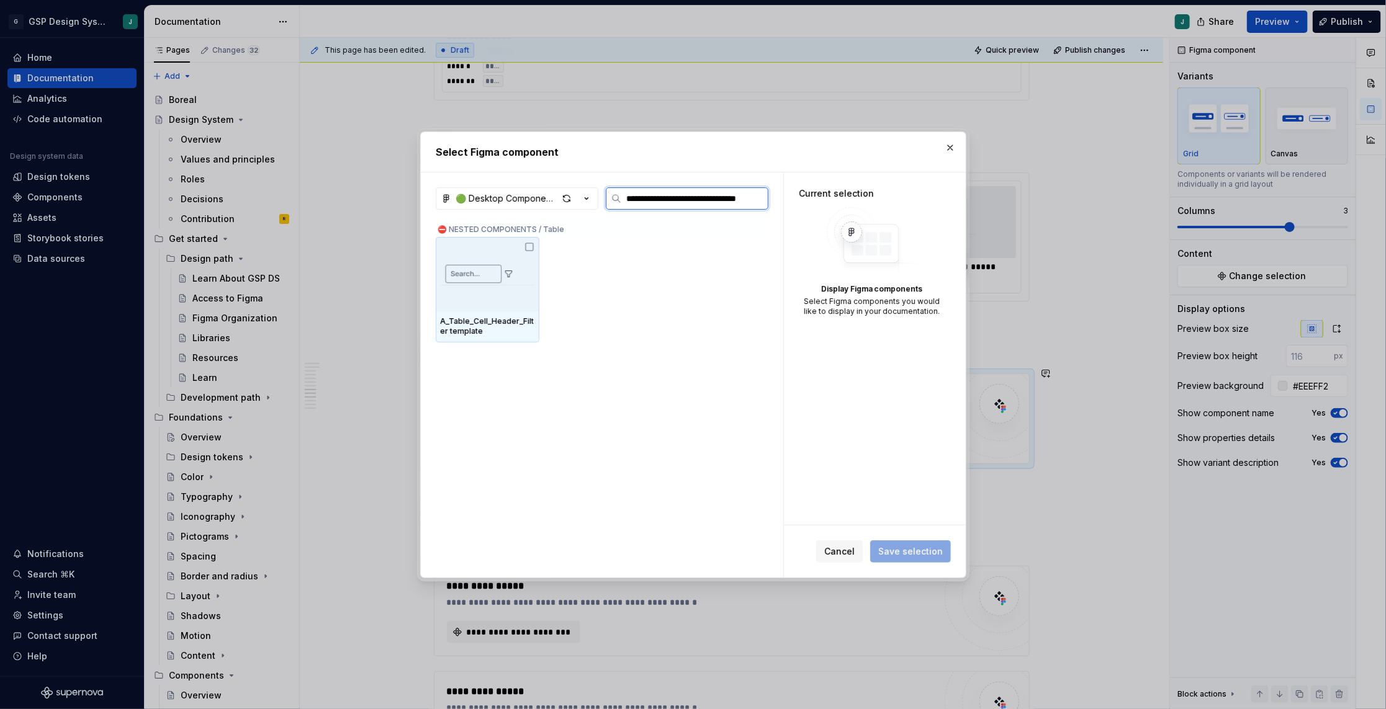
scroll to position [0, 22]
click at [517, 250] on div at bounding box center [488, 274] width 104 height 74
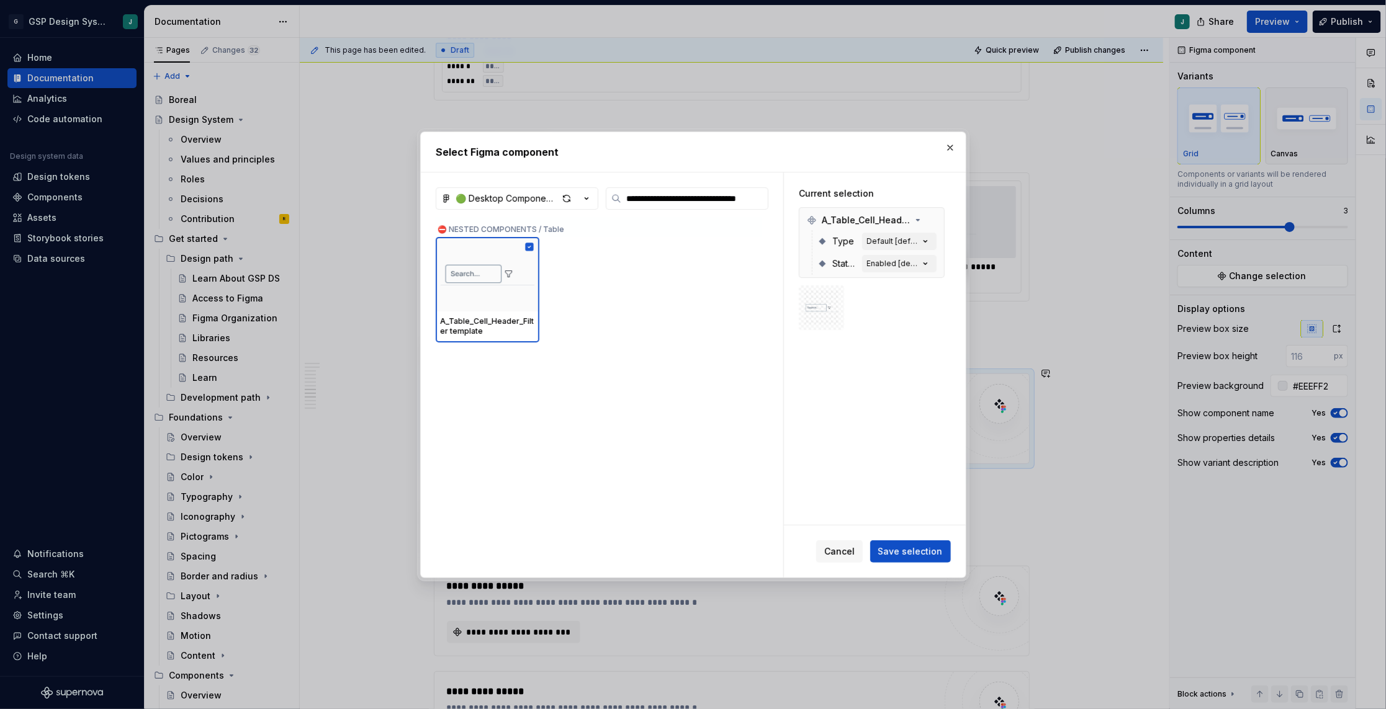
scroll to position [0, 0]
click at [907, 566] on div "Cancel Save selection" at bounding box center [875, 552] width 182 height 52
click at [911, 552] on span "Save selection" at bounding box center [910, 552] width 65 height 12
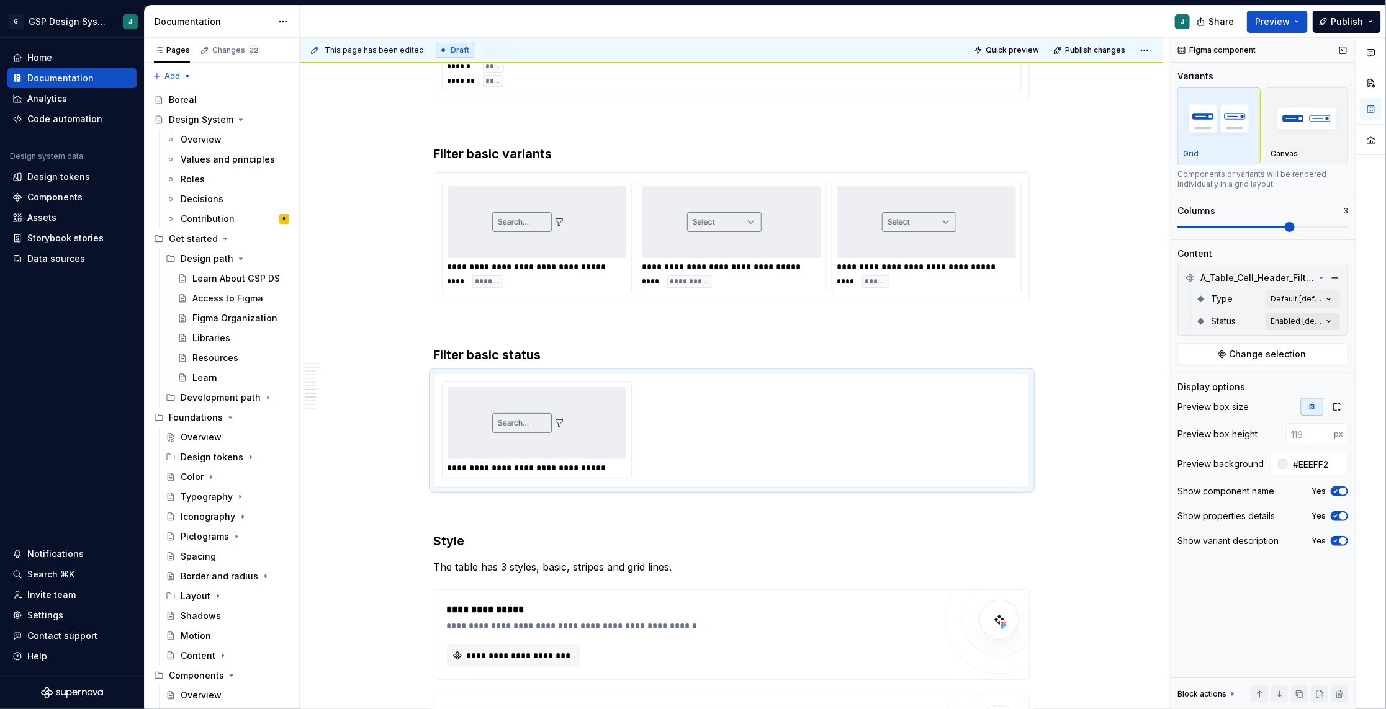
click at [1300, 322] on div "Comments Open comments No comments yet Select ‘Comment’ from the block context …" at bounding box center [1278, 374] width 216 height 672
click at [1322, 336] on div "All" at bounding box center [1257, 342] width 151 height 12
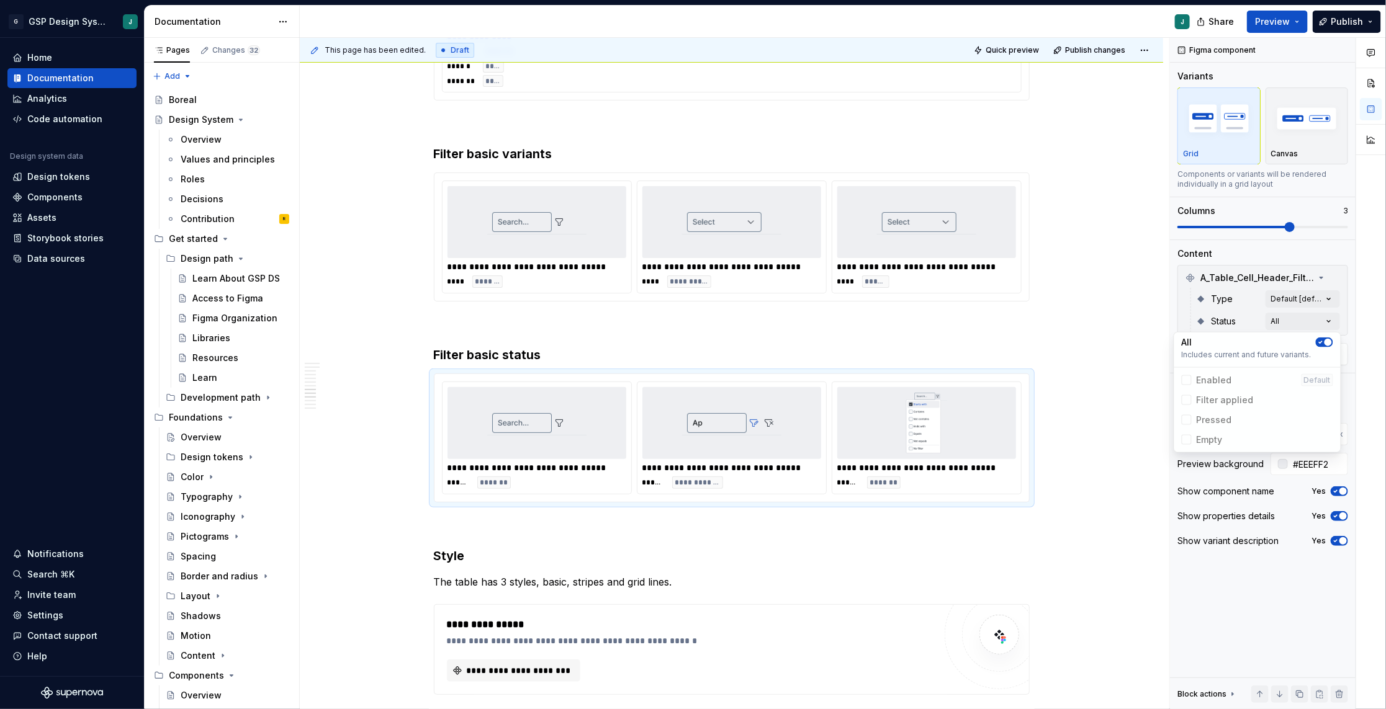
click at [1069, 392] on html "G GSP Design System J Home Documentation Analytics Code automation Design syste…" at bounding box center [693, 354] width 1386 height 709
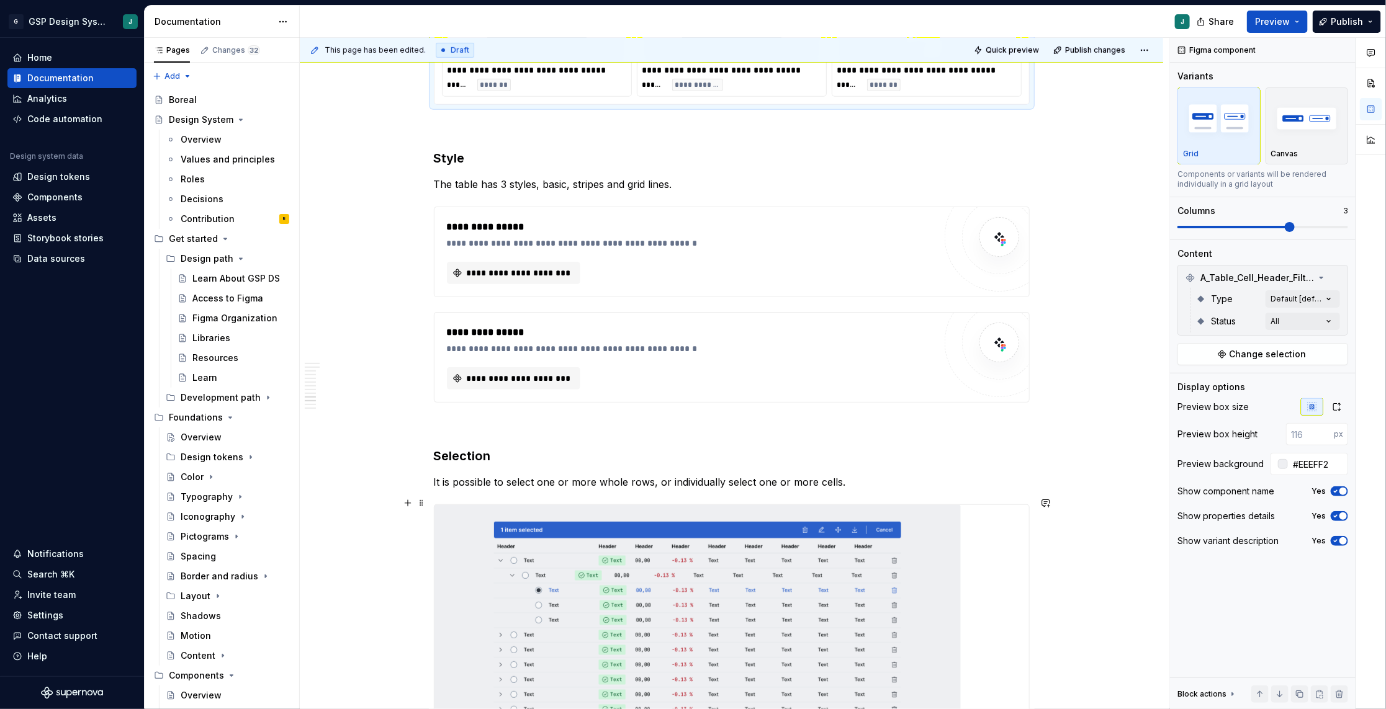
scroll to position [3281, 0]
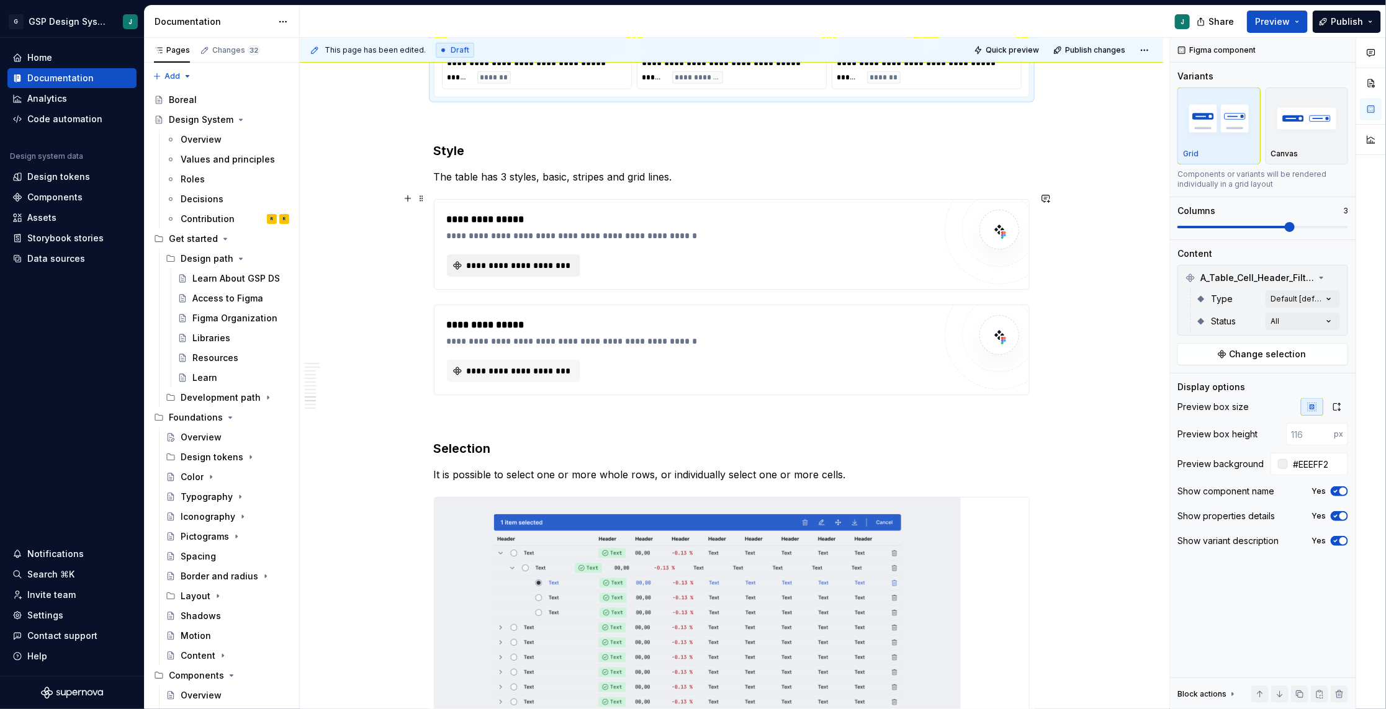
click at [511, 259] on span "**********" at bounding box center [518, 265] width 107 height 12
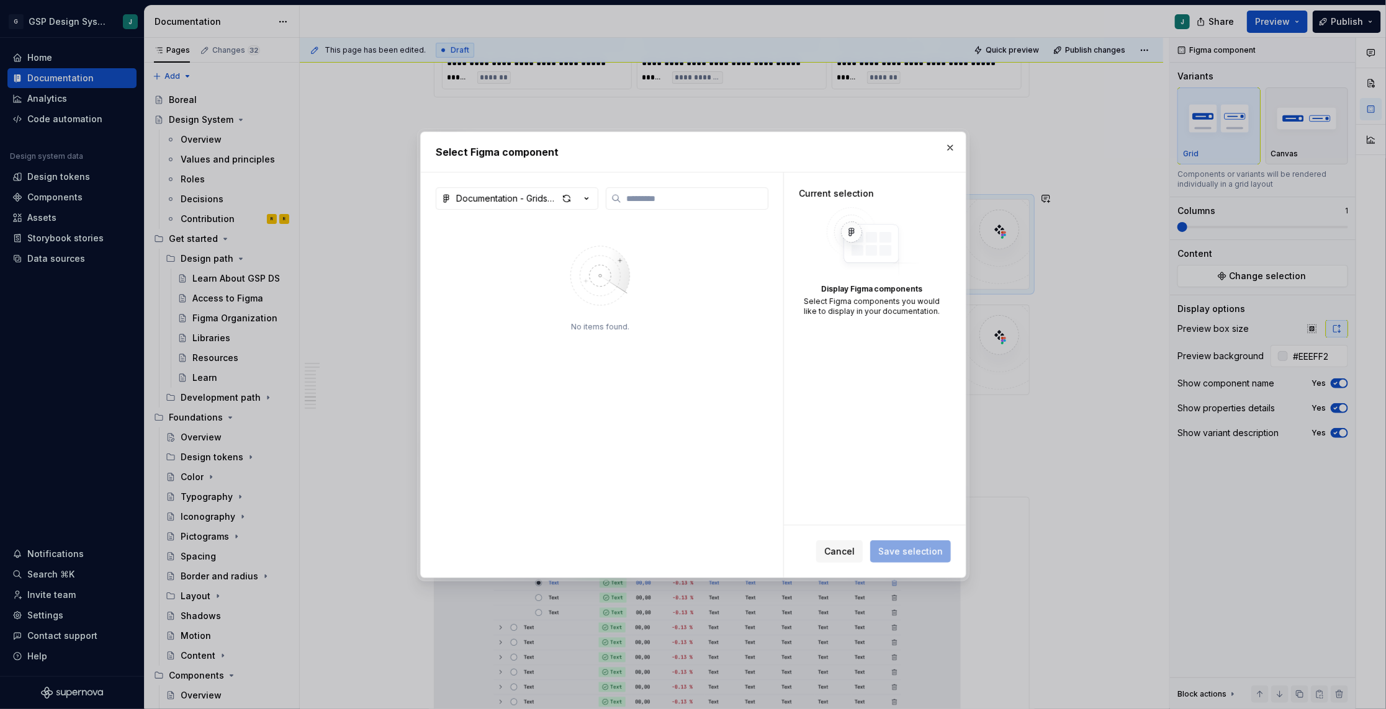
type textarea "*"
click at [511, 199] on div "Documentation - Gridspertise DS" at bounding box center [507, 198] width 102 height 12
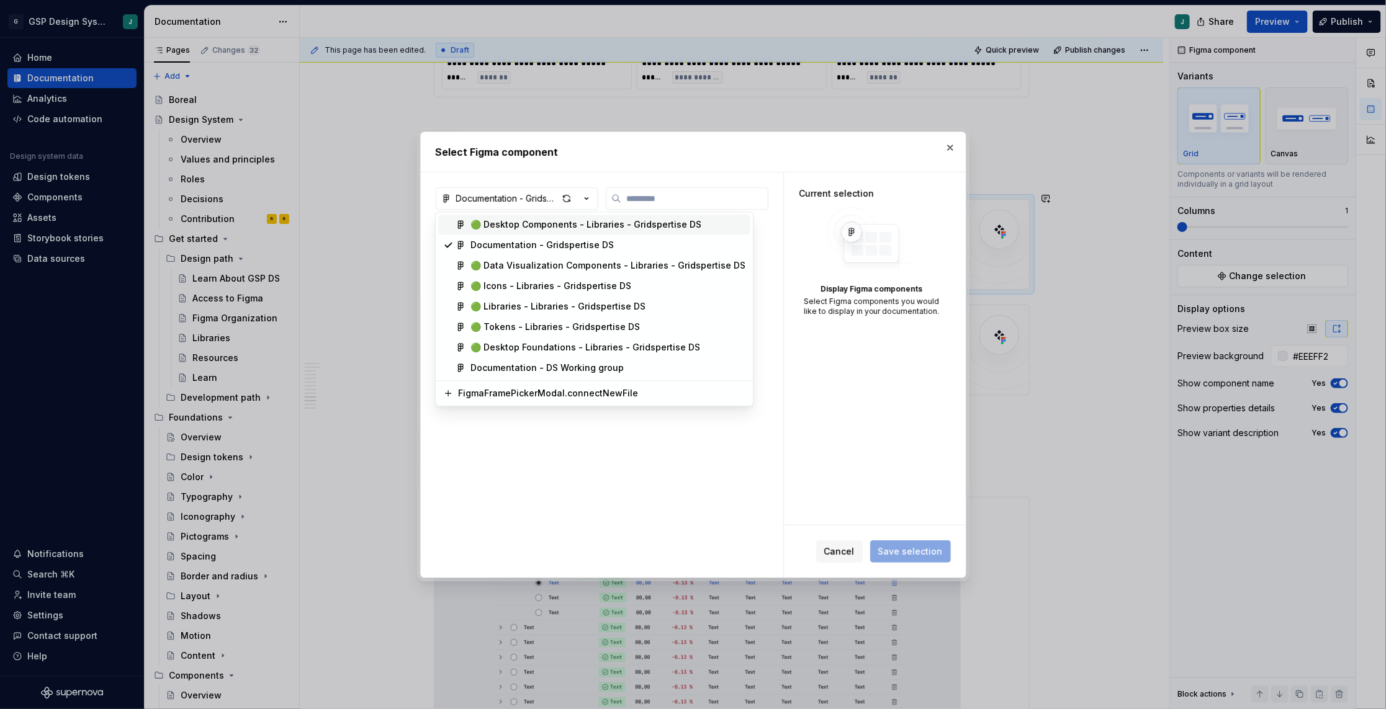
click at [520, 227] on div "🟢 Desktop Components - Libraries - Gridspertise DS" at bounding box center [586, 224] width 231 height 12
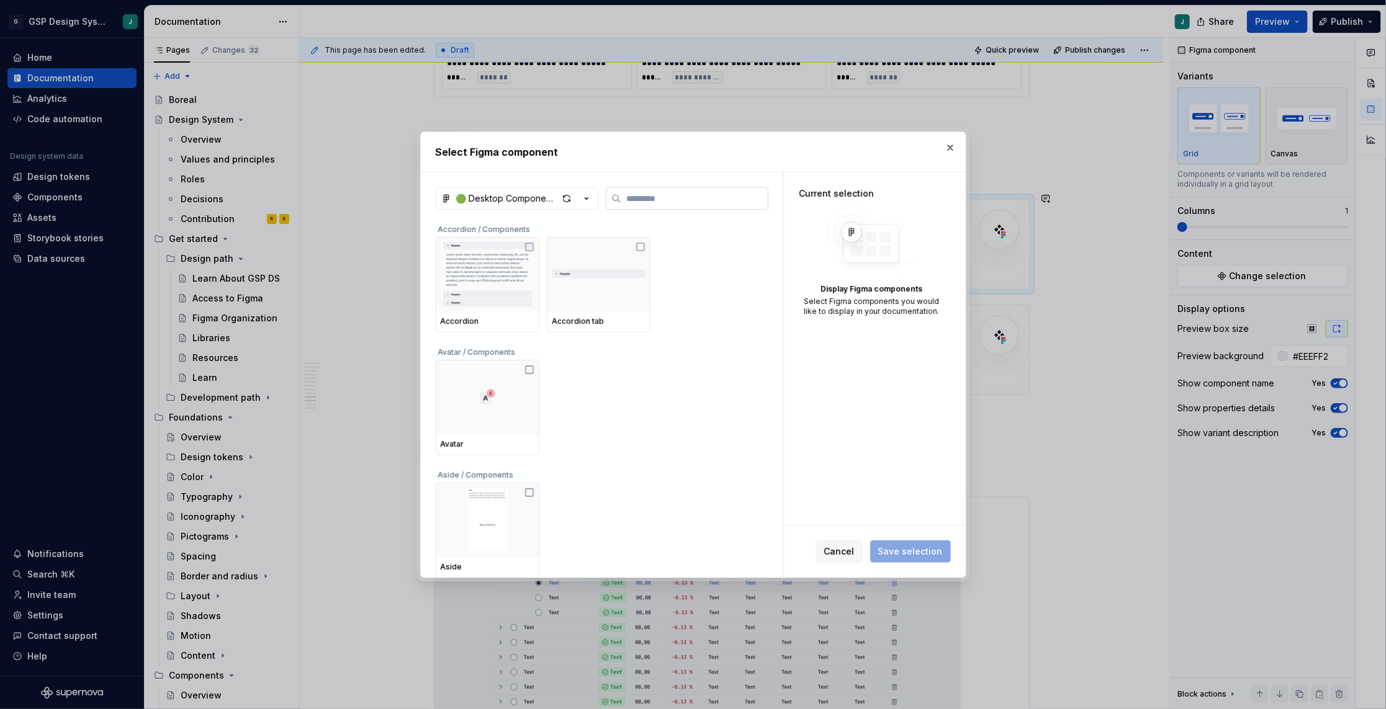
click at [645, 205] on label at bounding box center [687, 198] width 163 height 22
click at [645, 205] on input "search" at bounding box center [694, 198] width 146 height 12
paste input "**********"
type input "**********"
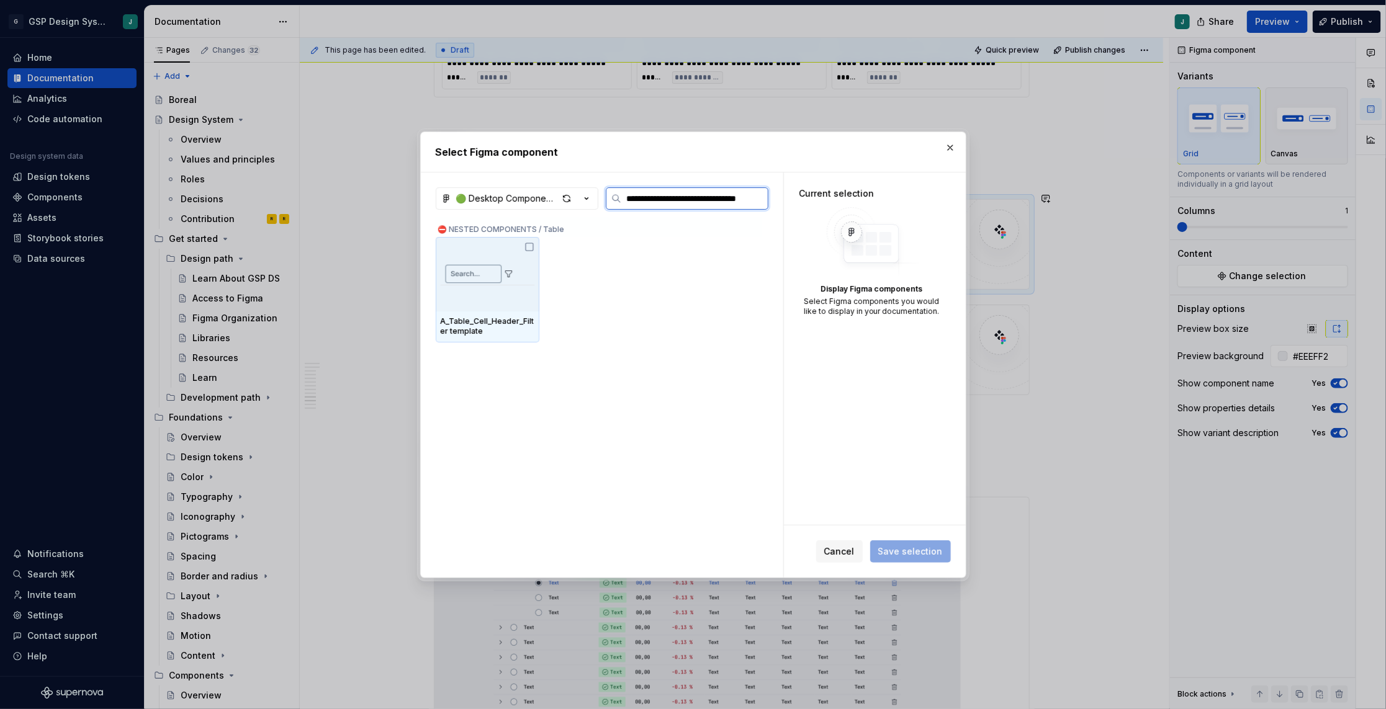
scroll to position [0, 22]
click at [526, 259] on div at bounding box center [488, 274] width 104 height 74
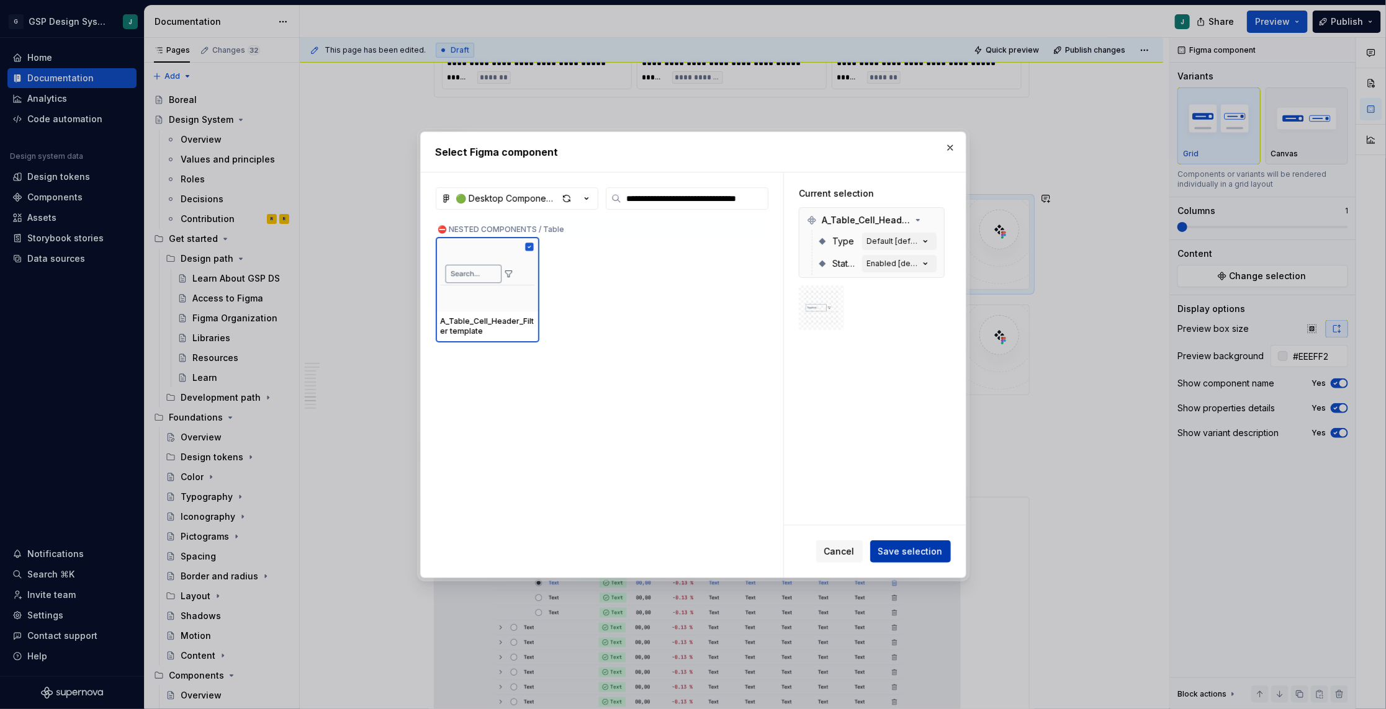
scroll to position [0, 0]
click at [907, 551] on span "Save selection" at bounding box center [910, 552] width 65 height 12
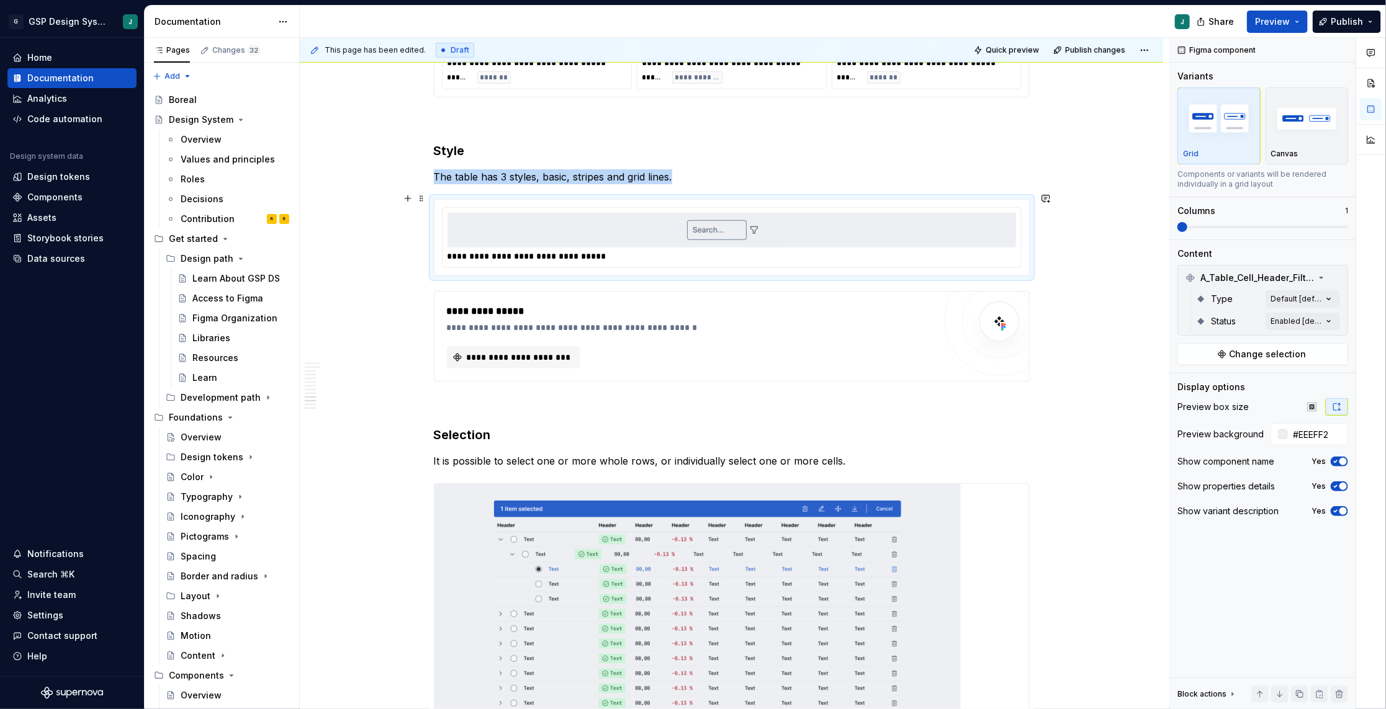
click at [837, 218] on div at bounding box center [732, 230] width 569 height 35
click at [1289, 299] on div "Comments Open comments No comments yet Select ‘Comment’ from the block context …" at bounding box center [1278, 374] width 216 height 672
click at [1323, 320] on span "button" at bounding box center [1320, 320] width 7 height 7
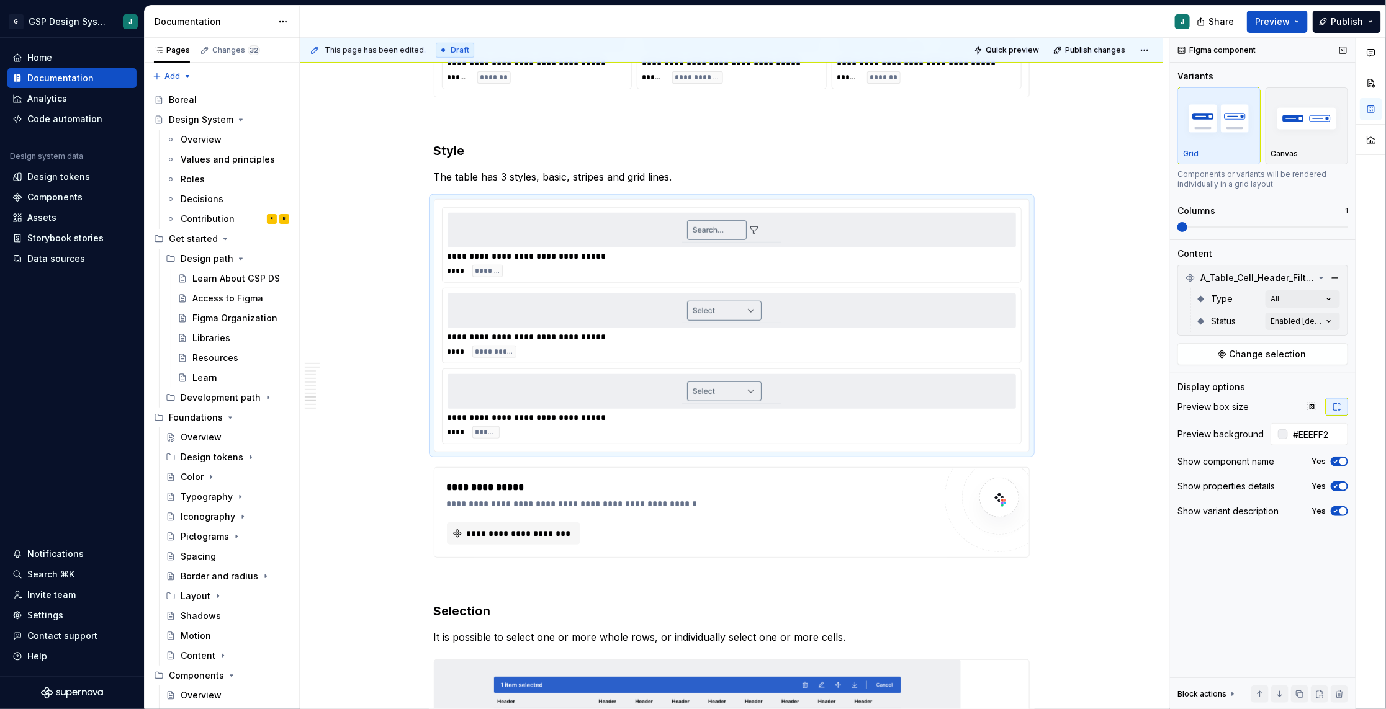
click at [1242, 222] on div "Comments Open comments No comments yet Select ‘Comment’ from the block context …" at bounding box center [1278, 374] width 216 height 672
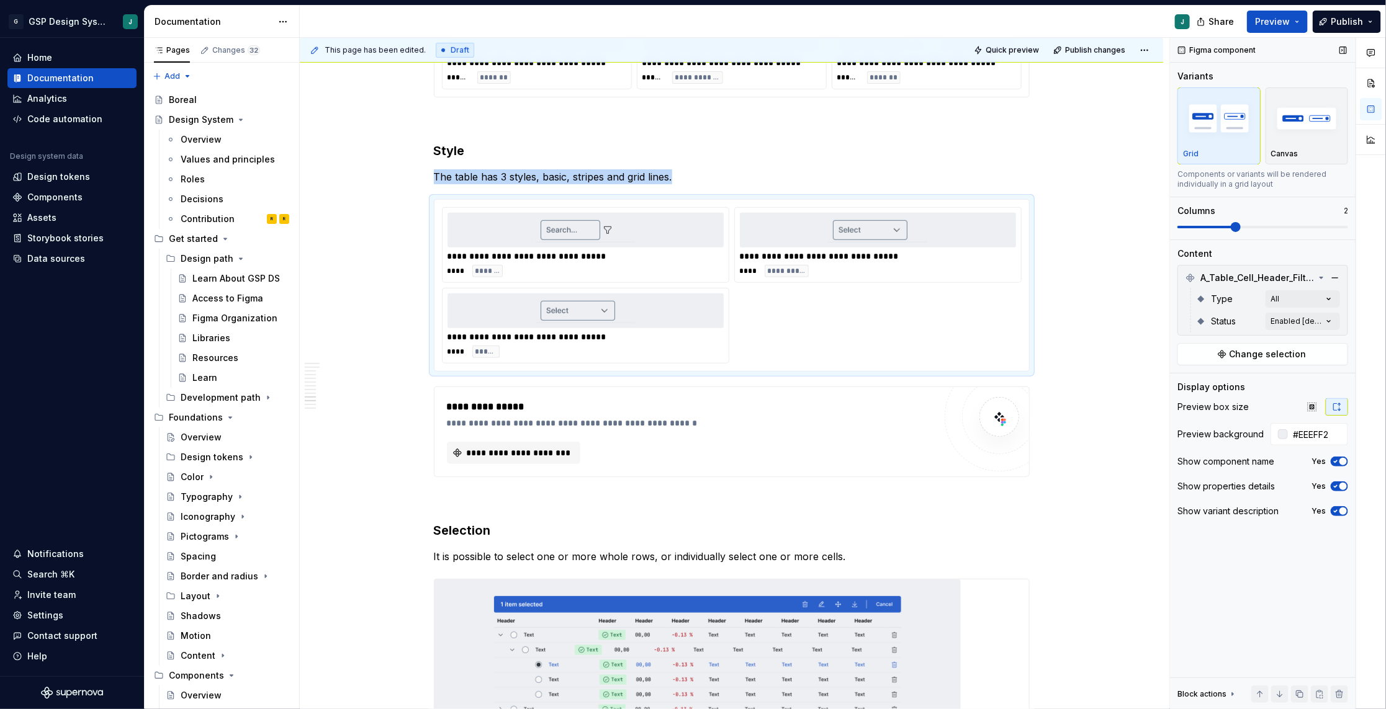
click at [1246, 226] on span at bounding box center [1262, 227] width 171 height 2
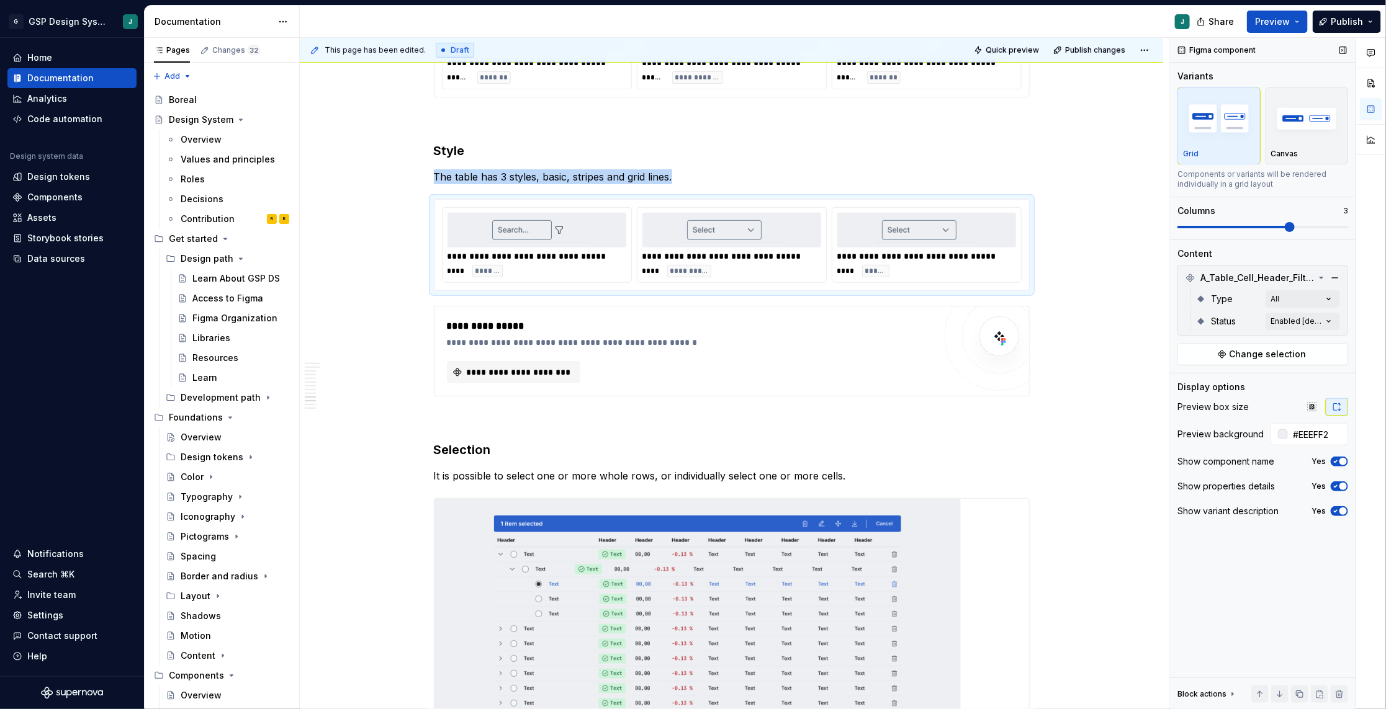
click at [1282, 226] on span at bounding box center [1262, 227] width 171 height 2
click at [688, 336] on div "**********" at bounding box center [691, 342] width 489 height 12
click at [847, 235] on div at bounding box center [926, 230] width 179 height 35
click at [1310, 321] on div "Comments Open comments No comments yet Select ‘Comment’ from the block context …" at bounding box center [1278, 374] width 216 height 672
click at [1187, 420] on div at bounding box center [1187, 420] width 10 height 10
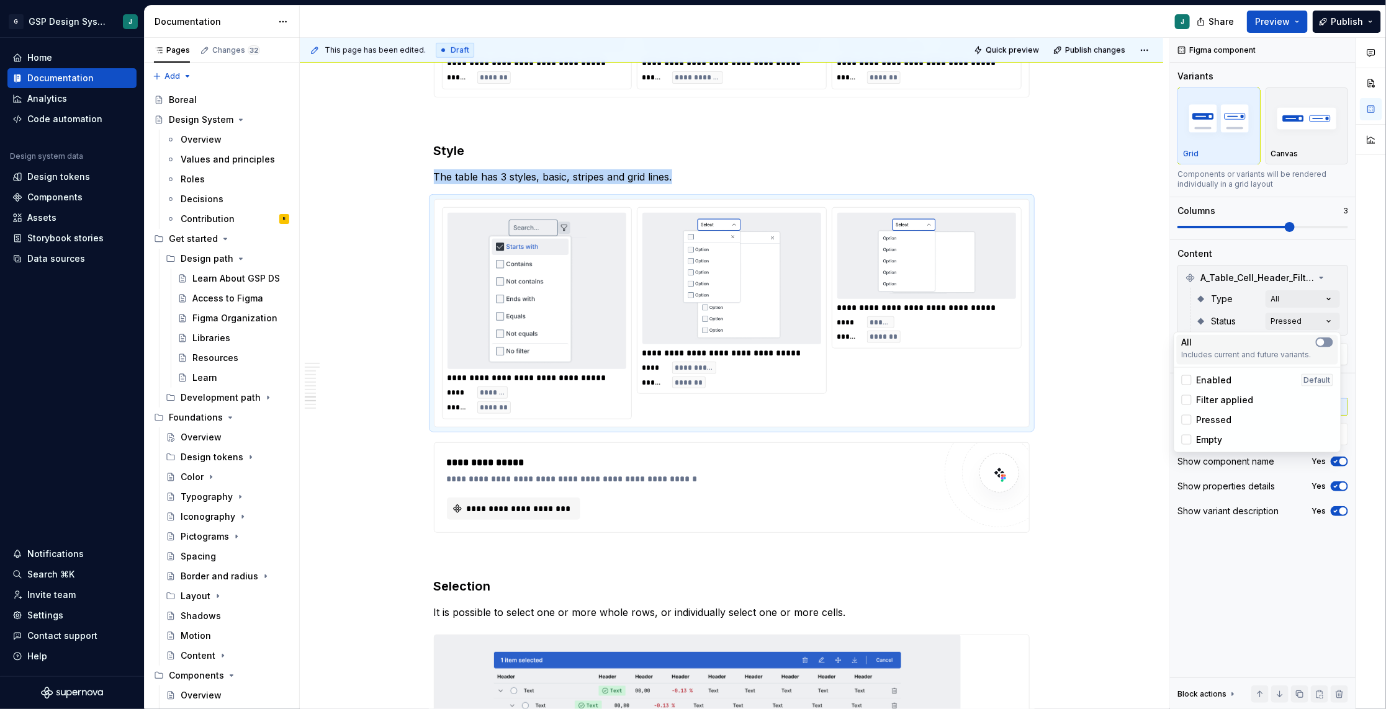
click at [1325, 346] on icon "button" at bounding box center [1321, 342] width 10 height 7
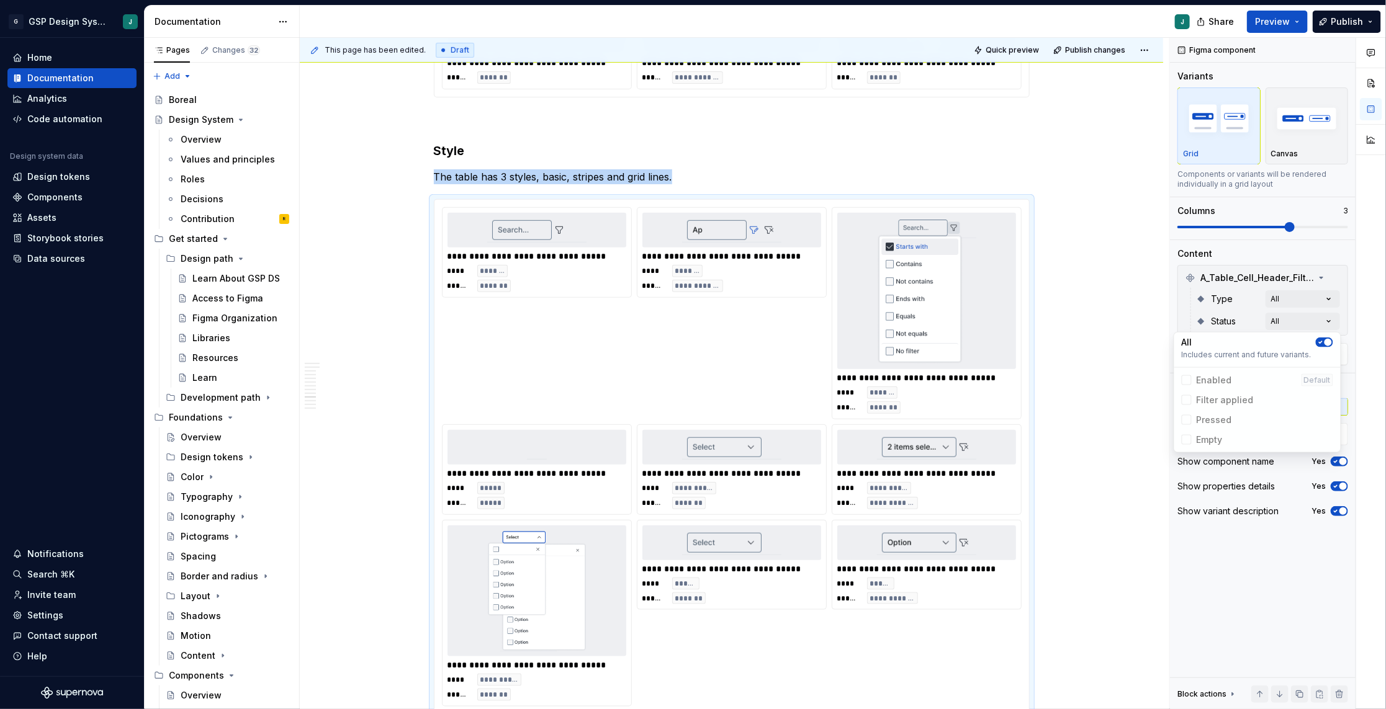
click at [1096, 478] on html "G GSP Design System J Home Documentation Analytics Code automation Design syste…" at bounding box center [693, 354] width 1386 height 709
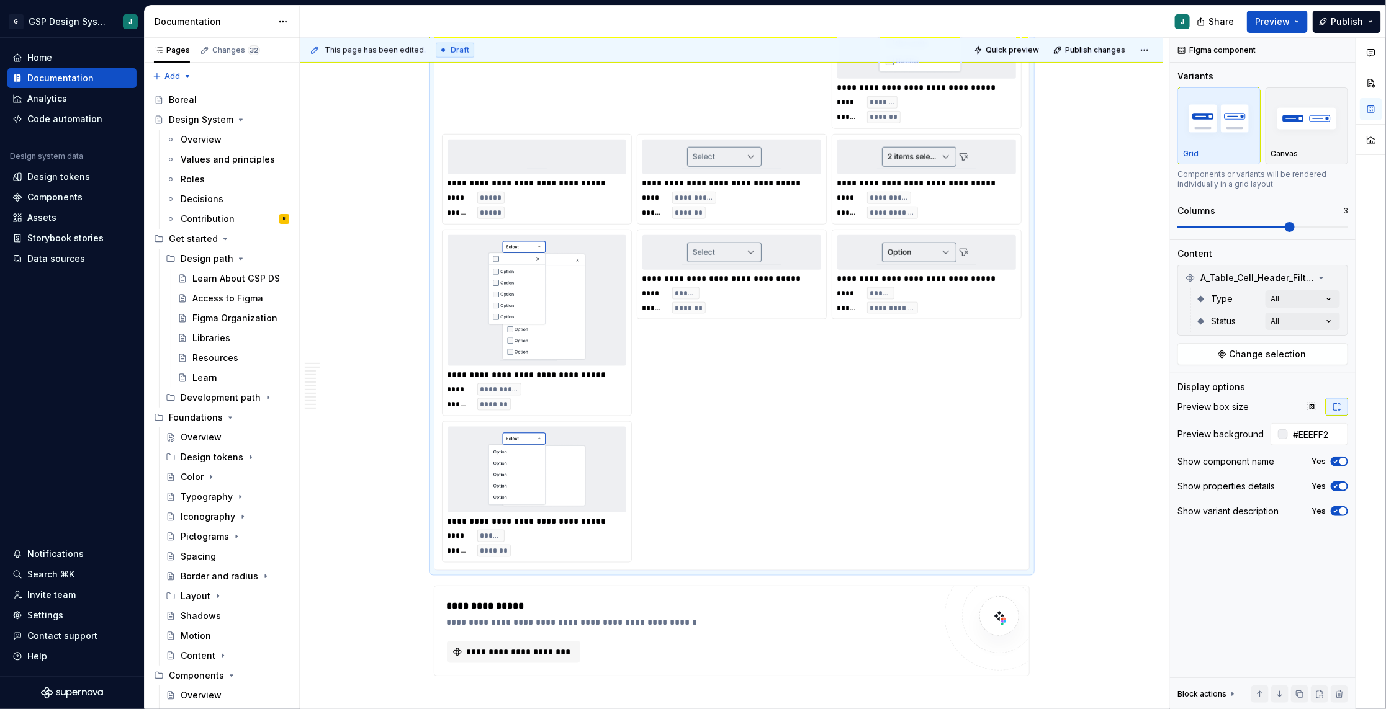
scroll to position [3574, 0]
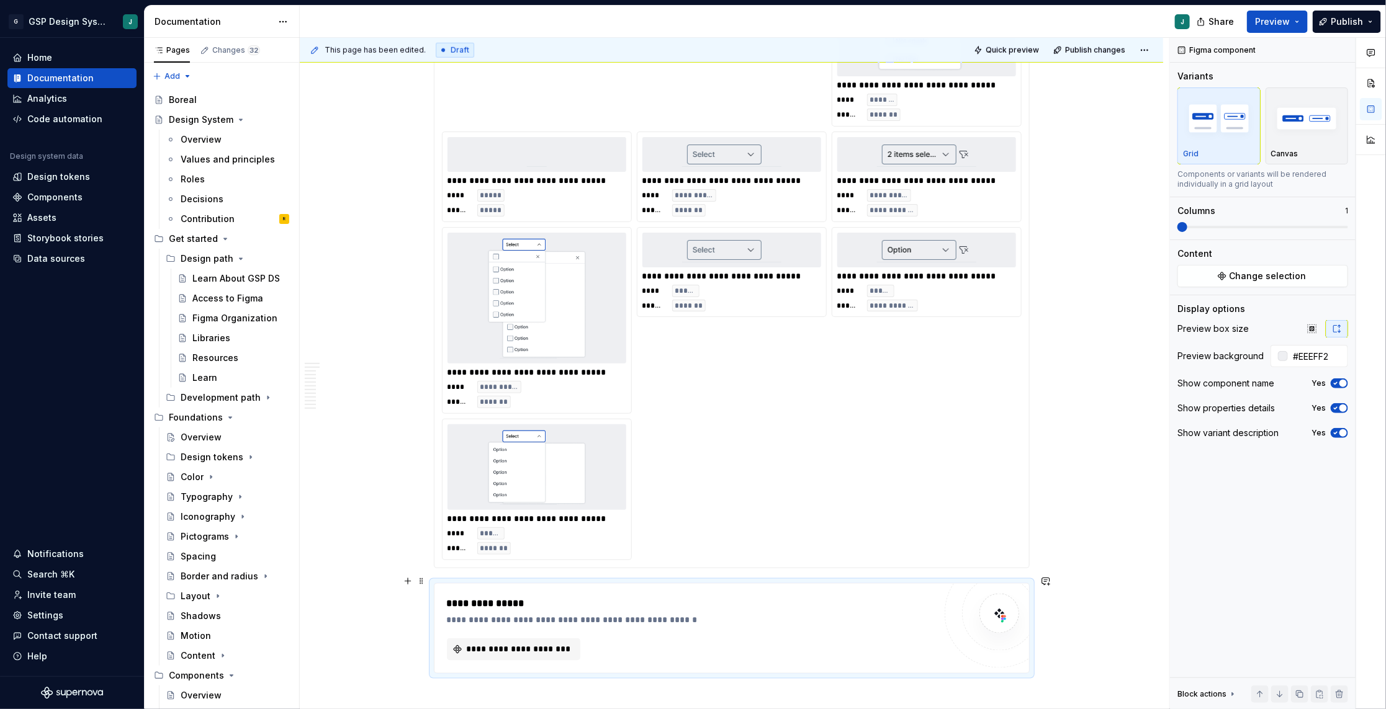
click at [630, 617] on div "**********" at bounding box center [691, 620] width 489 height 12
click at [424, 579] on span at bounding box center [422, 581] width 10 height 17
click at [474, 683] on div "Delete" at bounding box center [476, 691] width 106 height 20
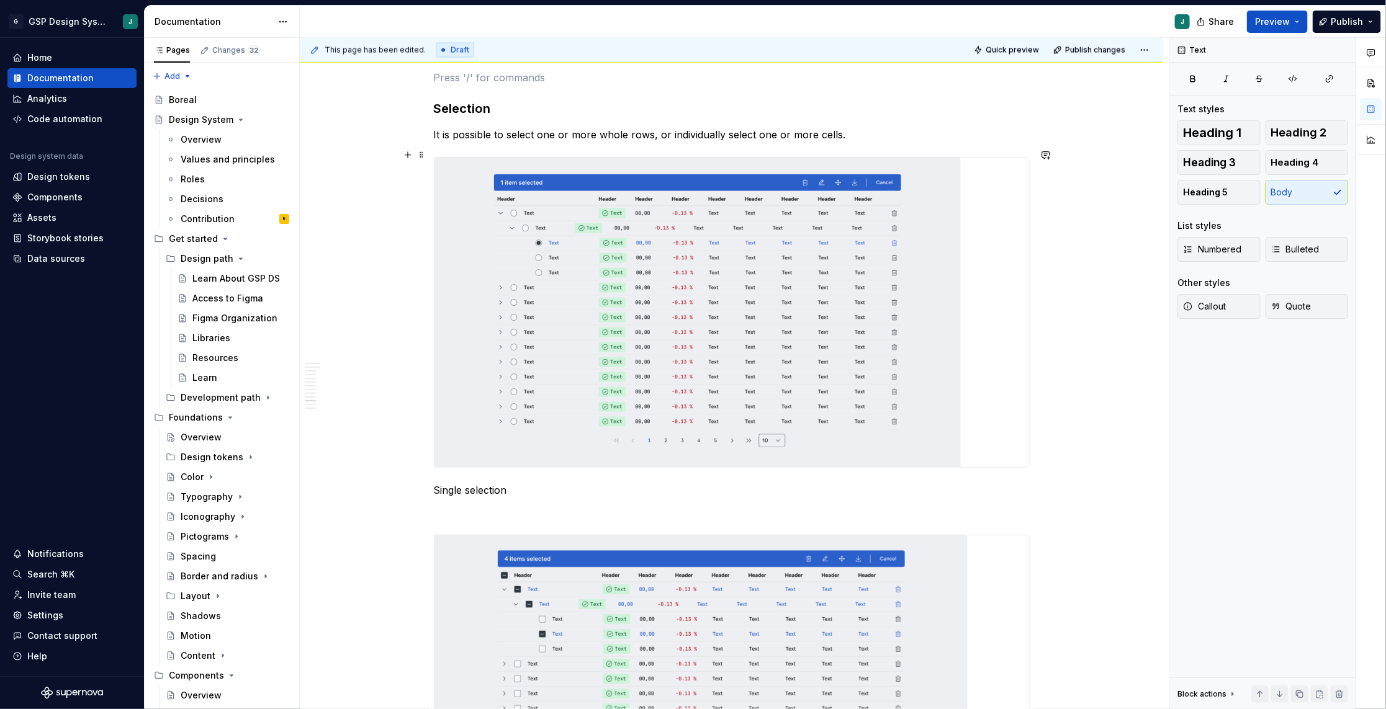
scroll to position [4110, 0]
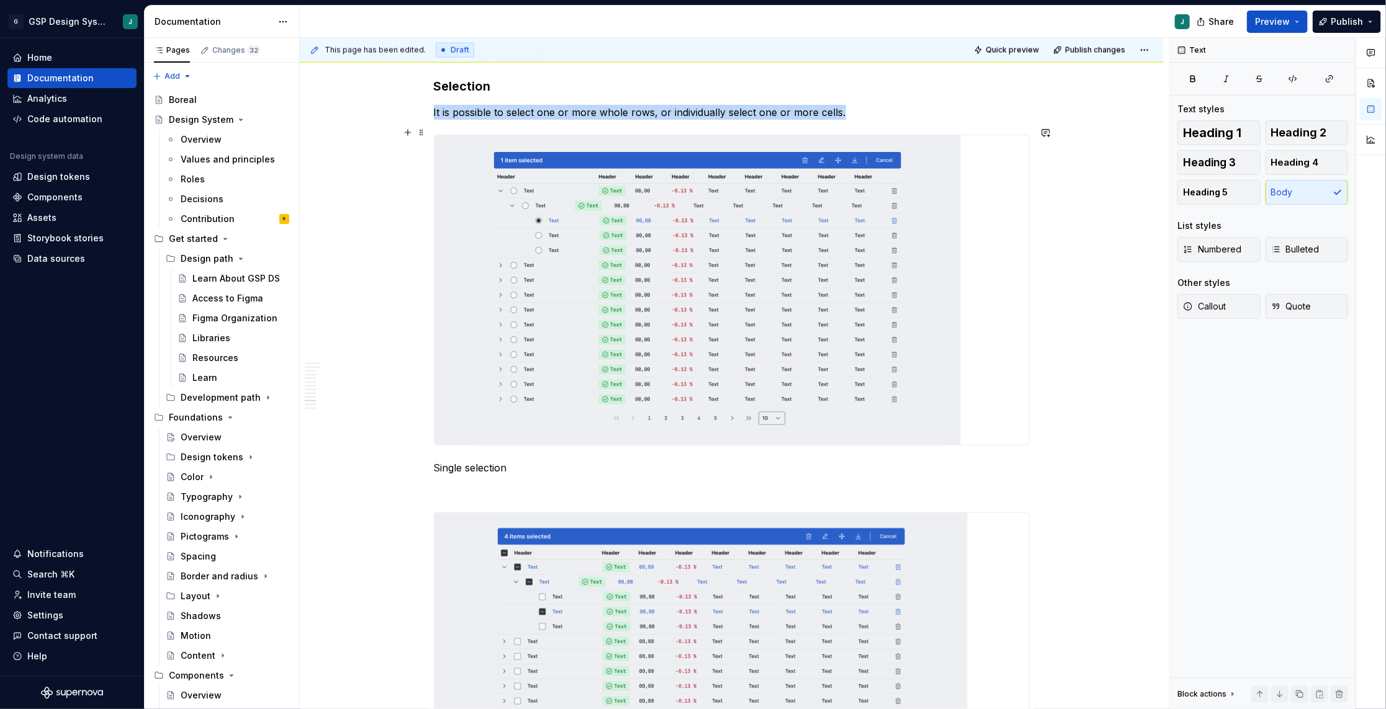
click at [644, 223] on img at bounding box center [698, 290] width 526 height 310
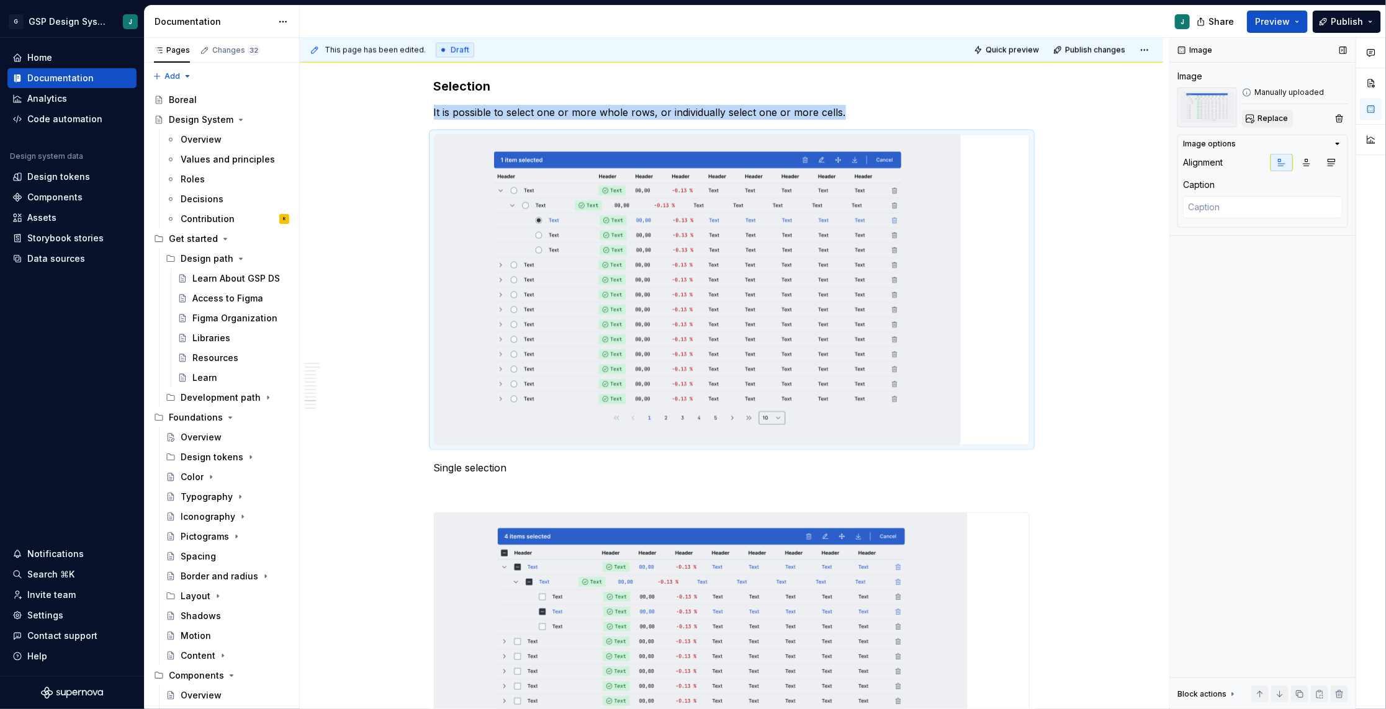
click at [1263, 119] on span "Replace" at bounding box center [1273, 119] width 30 height 10
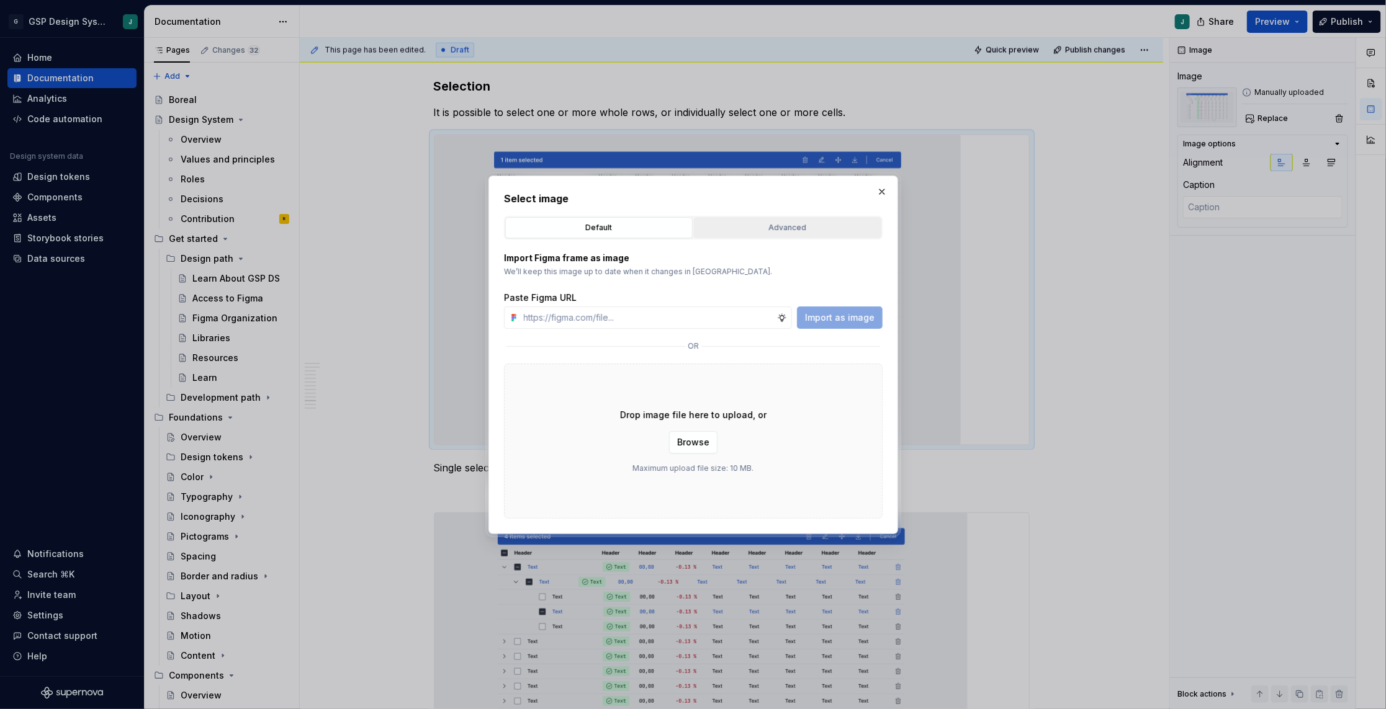
click at [783, 223] on div "Advanced" at bounding box center [787, 228] width 179 height 12
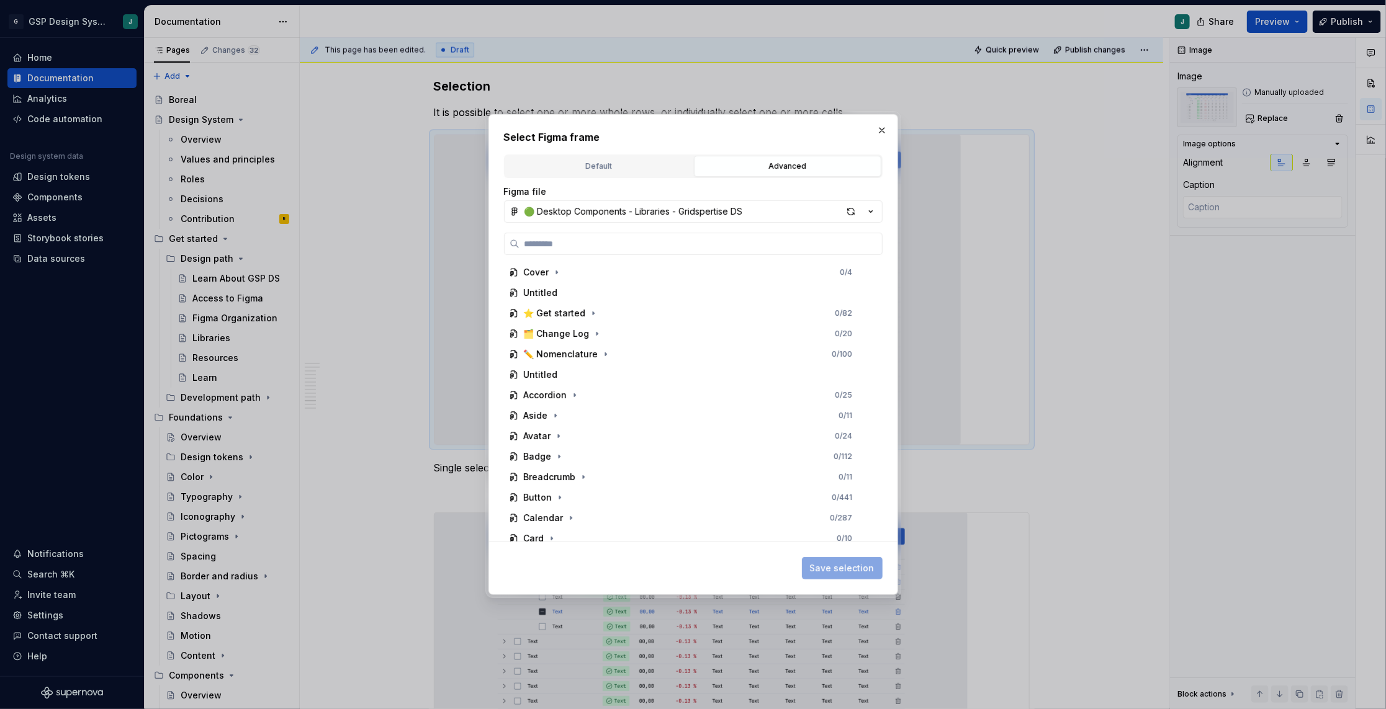
type textarea "*"
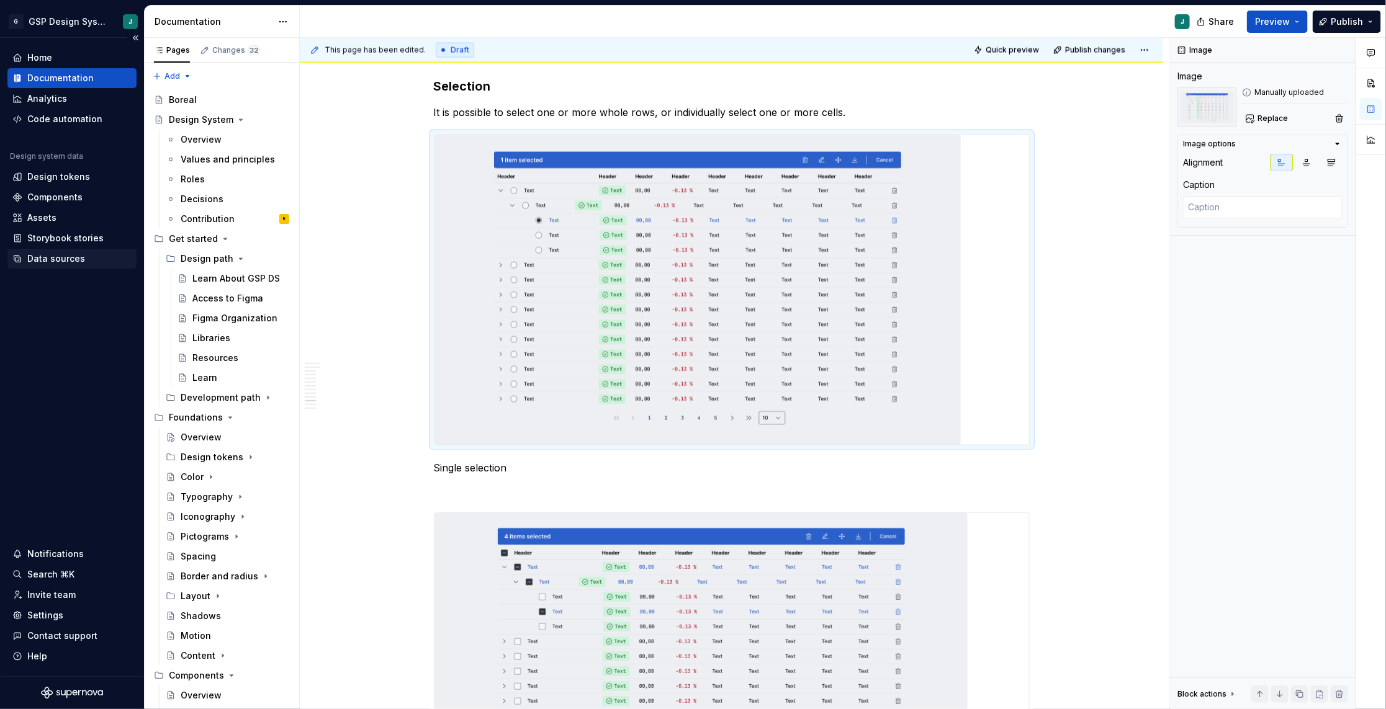
click at [42, 249] on div "Data sources" at bounding box center [71, 259] width 129 height 20
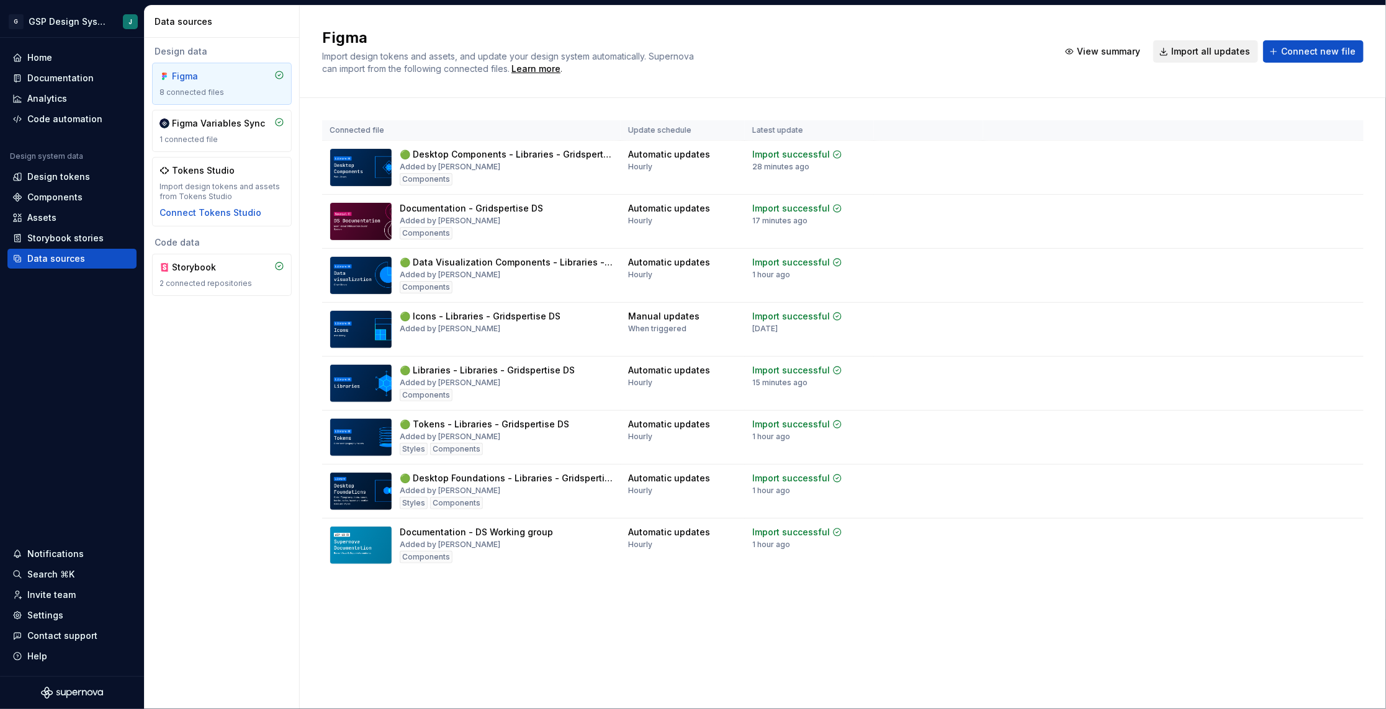
click at [1228, 52] on span "Import all updates" at bounding box center [1210, 51] width 79 height 12
click at [1186, 52] on span "Import all updates" at bounding box center [1210, 51] width 79 height 12
click at [61, 79] on div "Documentation" at bounding box center [60, 78] width 66 height 12
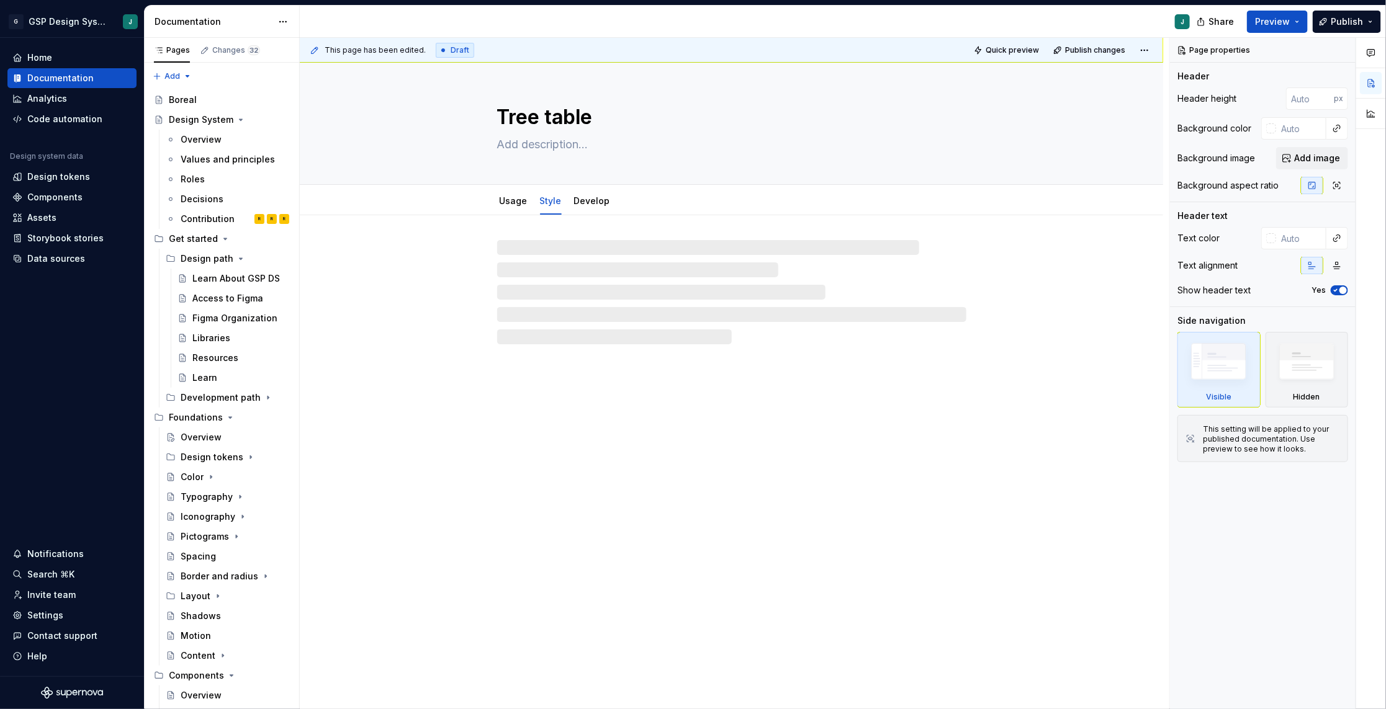
type textarea "*"
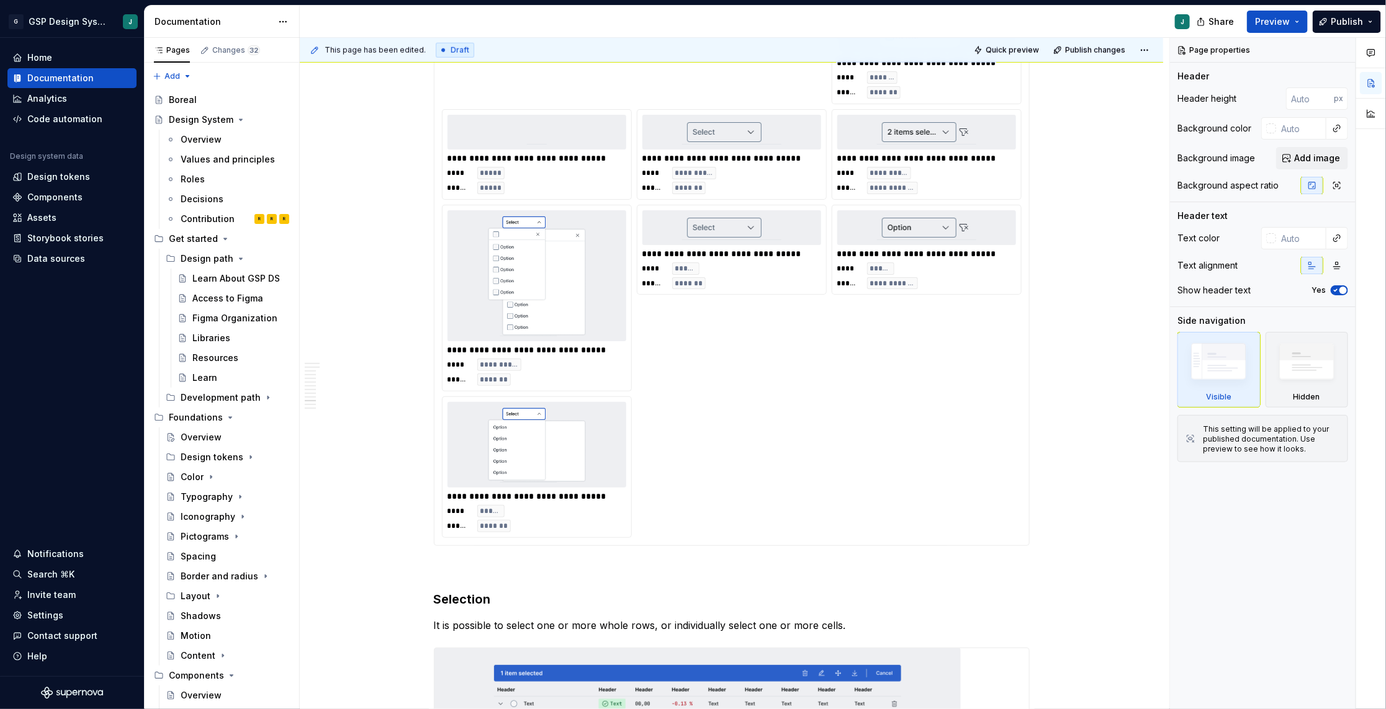
scroll to position [3580, 0]
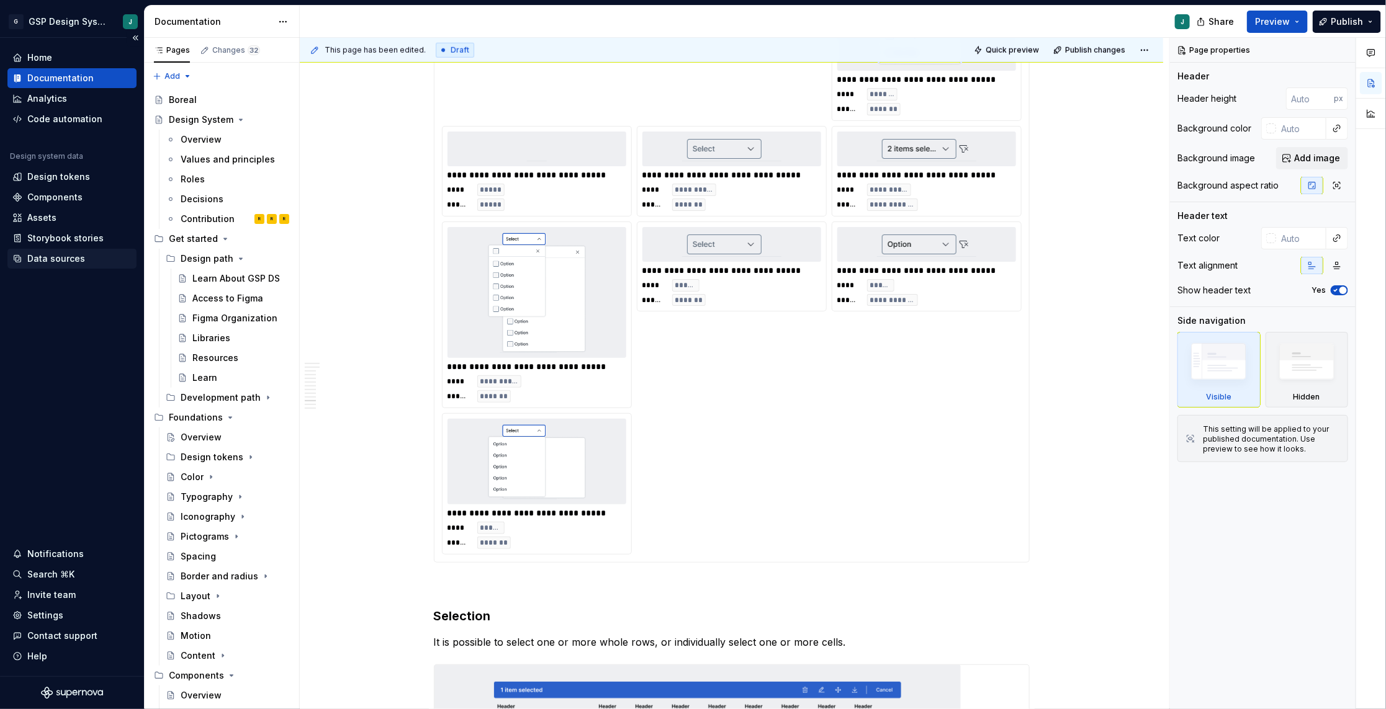
click at [39, 261] on div "Data sources" at bounding box center [56, 259] width 58 height 12
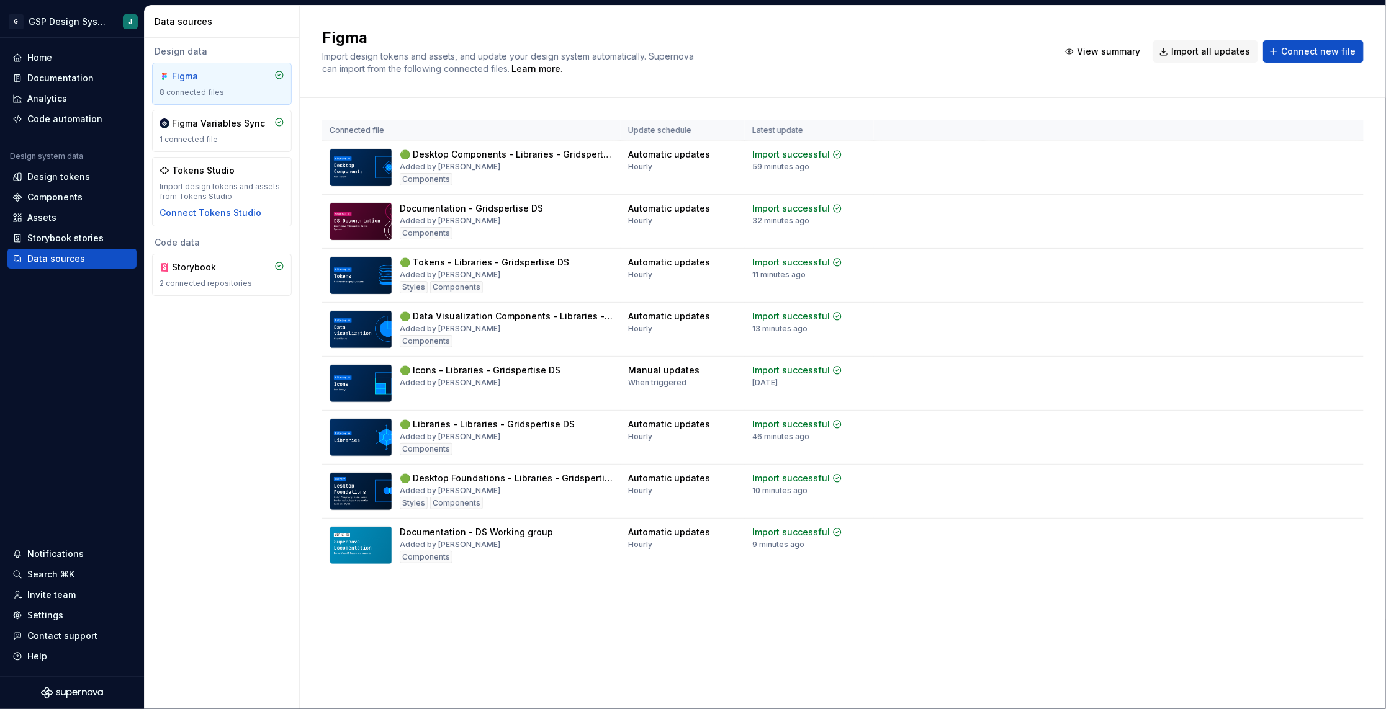
click at [1212, 39] on div "Figma Import design tokens and assets, and update your design system automatica…" at bounding box center [843, 51] width 1042 height 47
click at [1213, 49] on span "Import all updates" at bounding box center [1210, 51] width 79 height 12
